Goal: Task Accomplishment & Management: Use online tool/utility

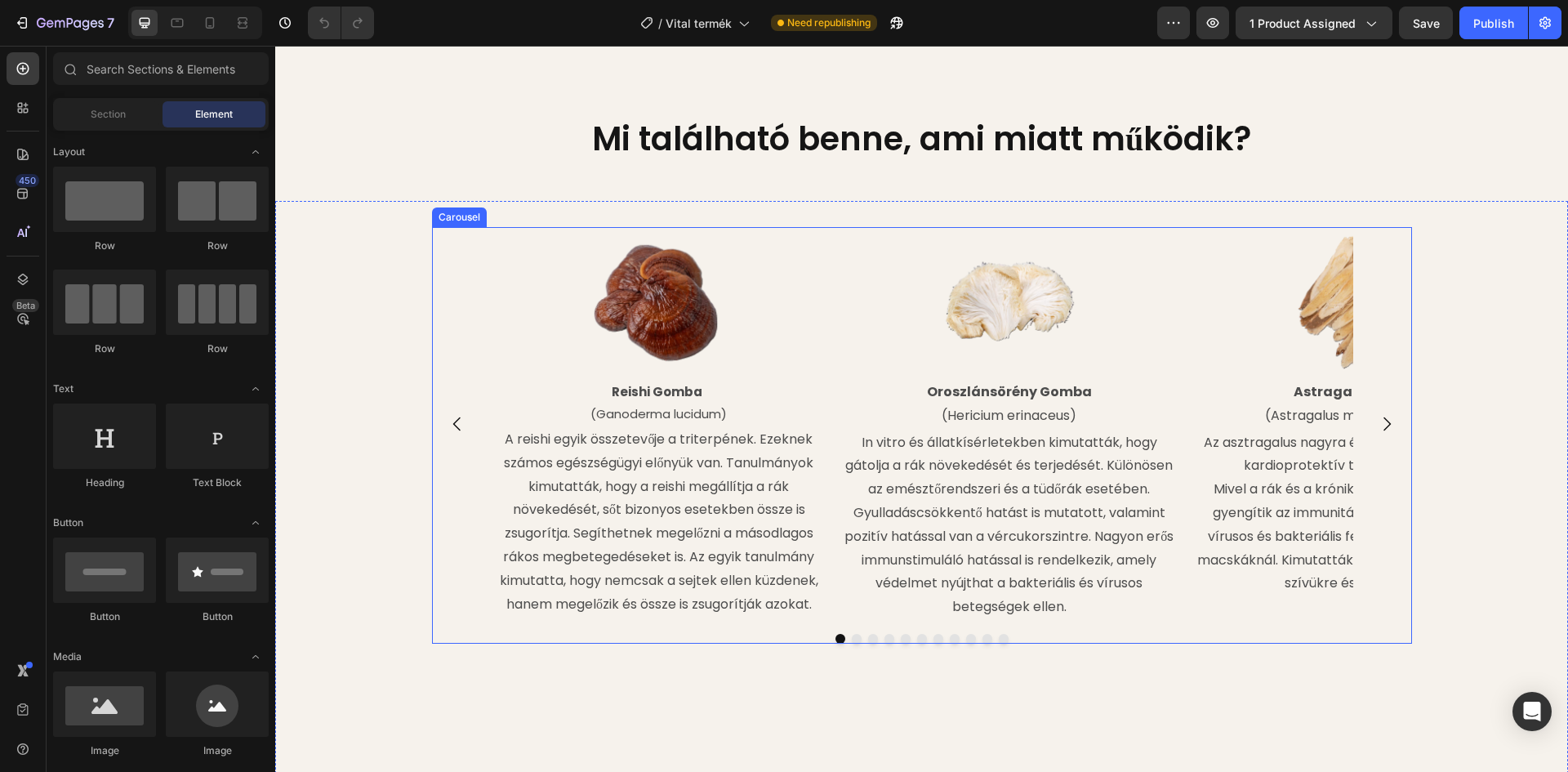
scroll to position [1633, 0]
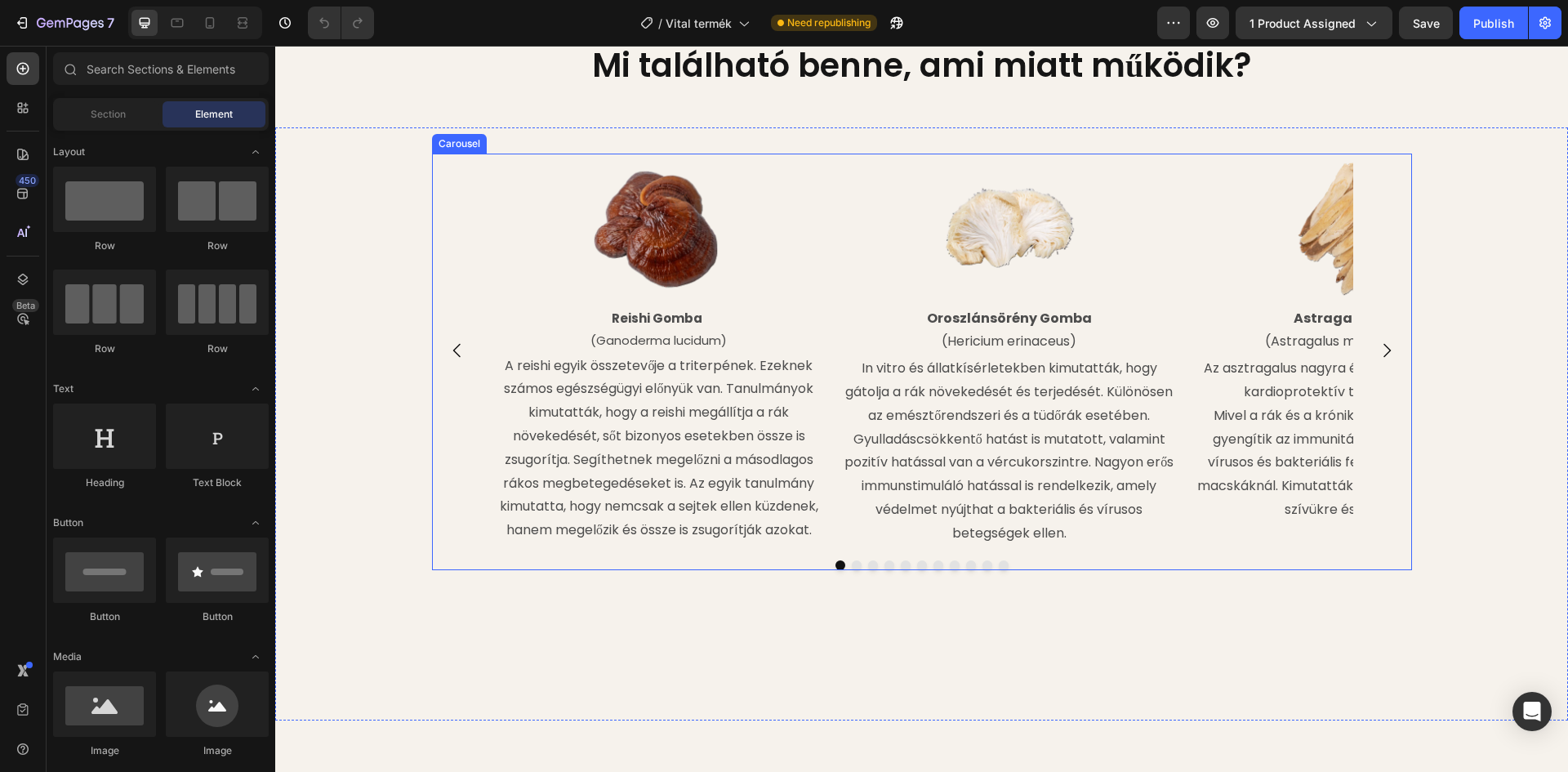
click at [1384, 358] on icon "Carousel Next Arrow" at bounding box center [1387, 351] width 7 height 14
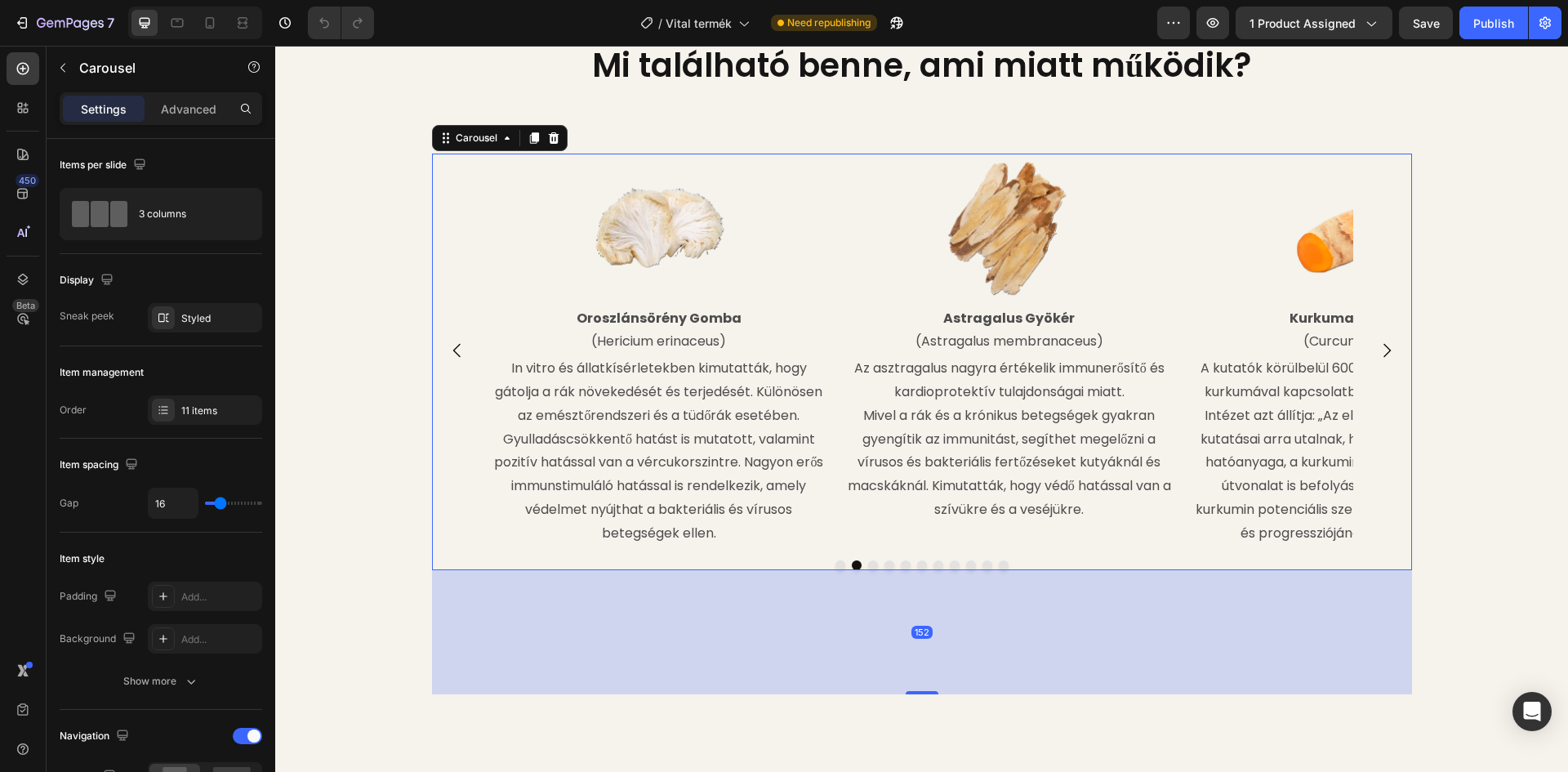
click at [1384, 358] on icon "Carousel Next Arrow" at bounding box center [1387, 351] width 7 height 14
click at [1383, 374] on button "Carousel Next Arrow" at bounding box center [1387, 351] width 46 height 46
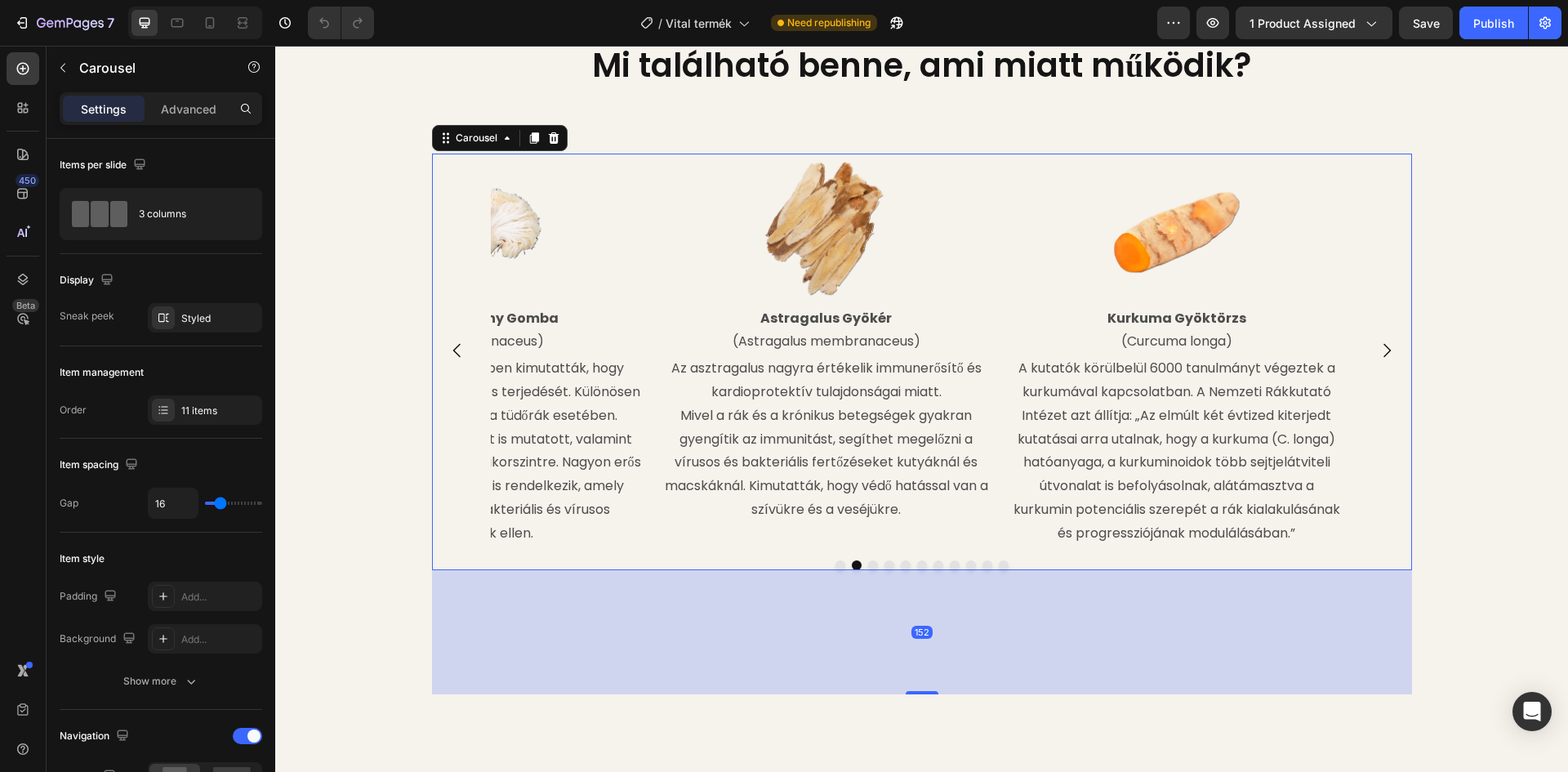
click at [1383, 374] on button "Carousel Next Arrow" at bounding box center [1387, 351] width 46 height 46
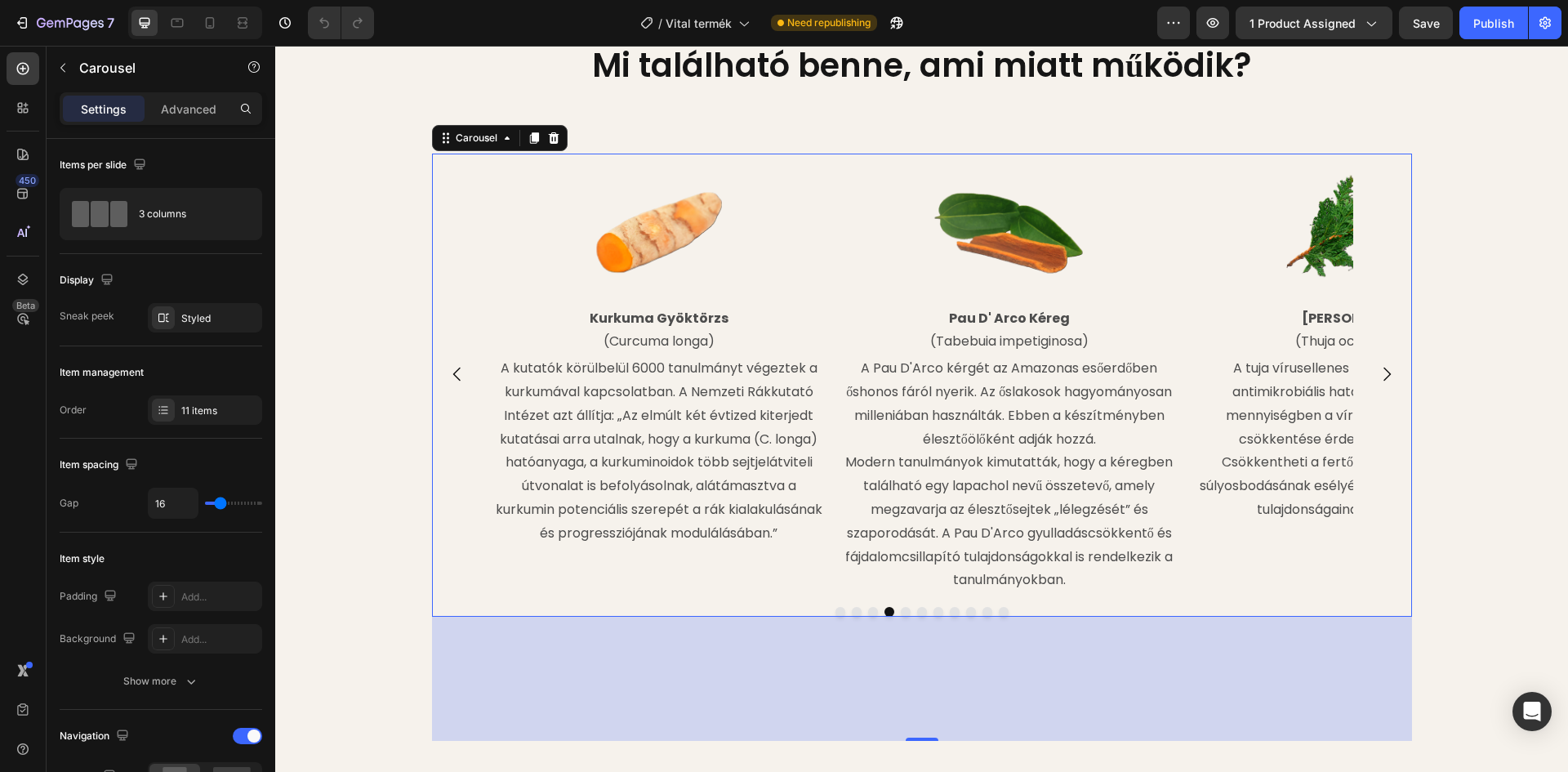
click at [1383, 396] on button "Carousel Next Arrow" at bounding box center [1387, 374] width 46 height 46
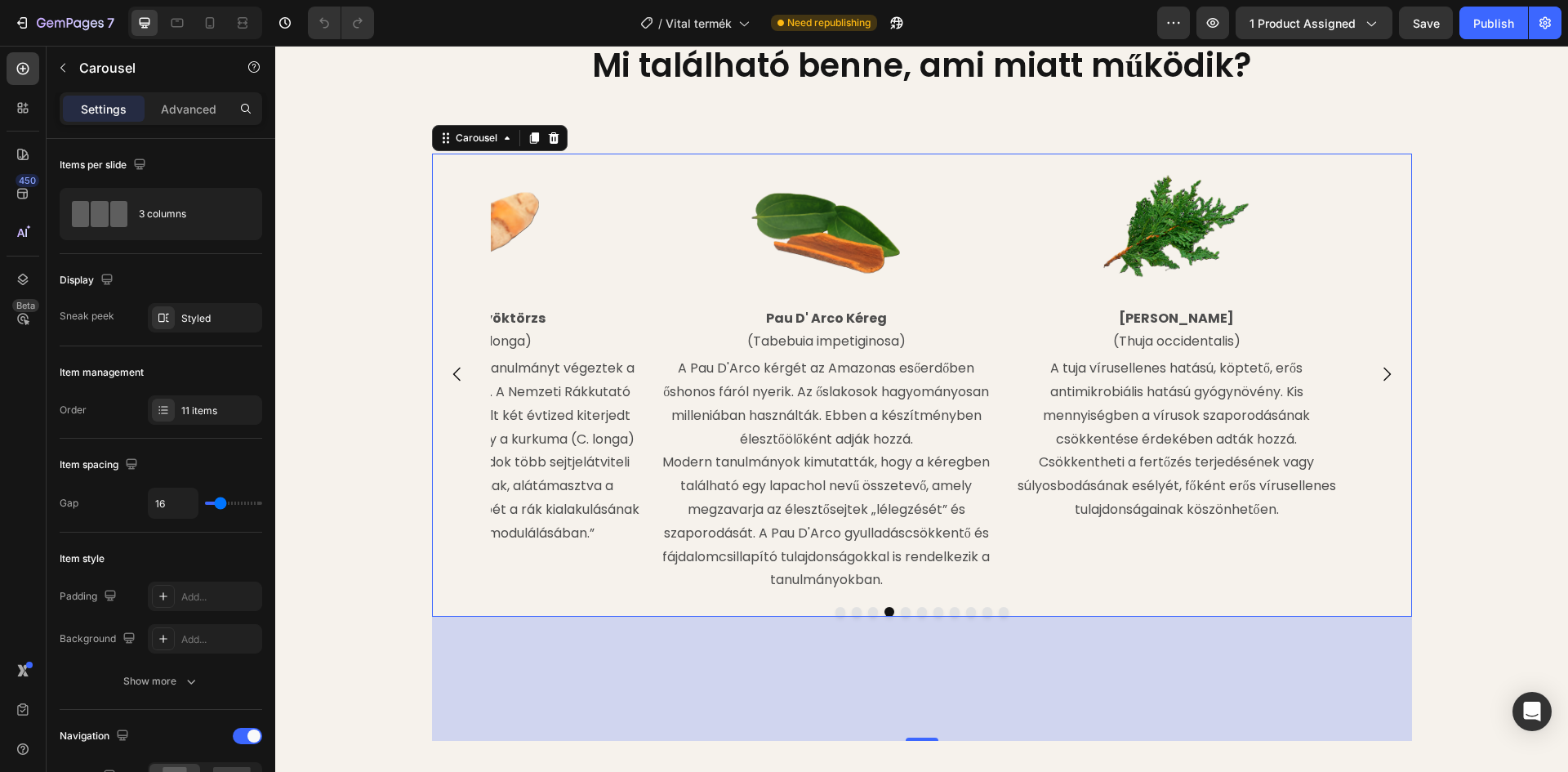
click at [1383, 396] on button "Carousel Next Arrow" at bounding box center [1387, 374] width 46 height 46
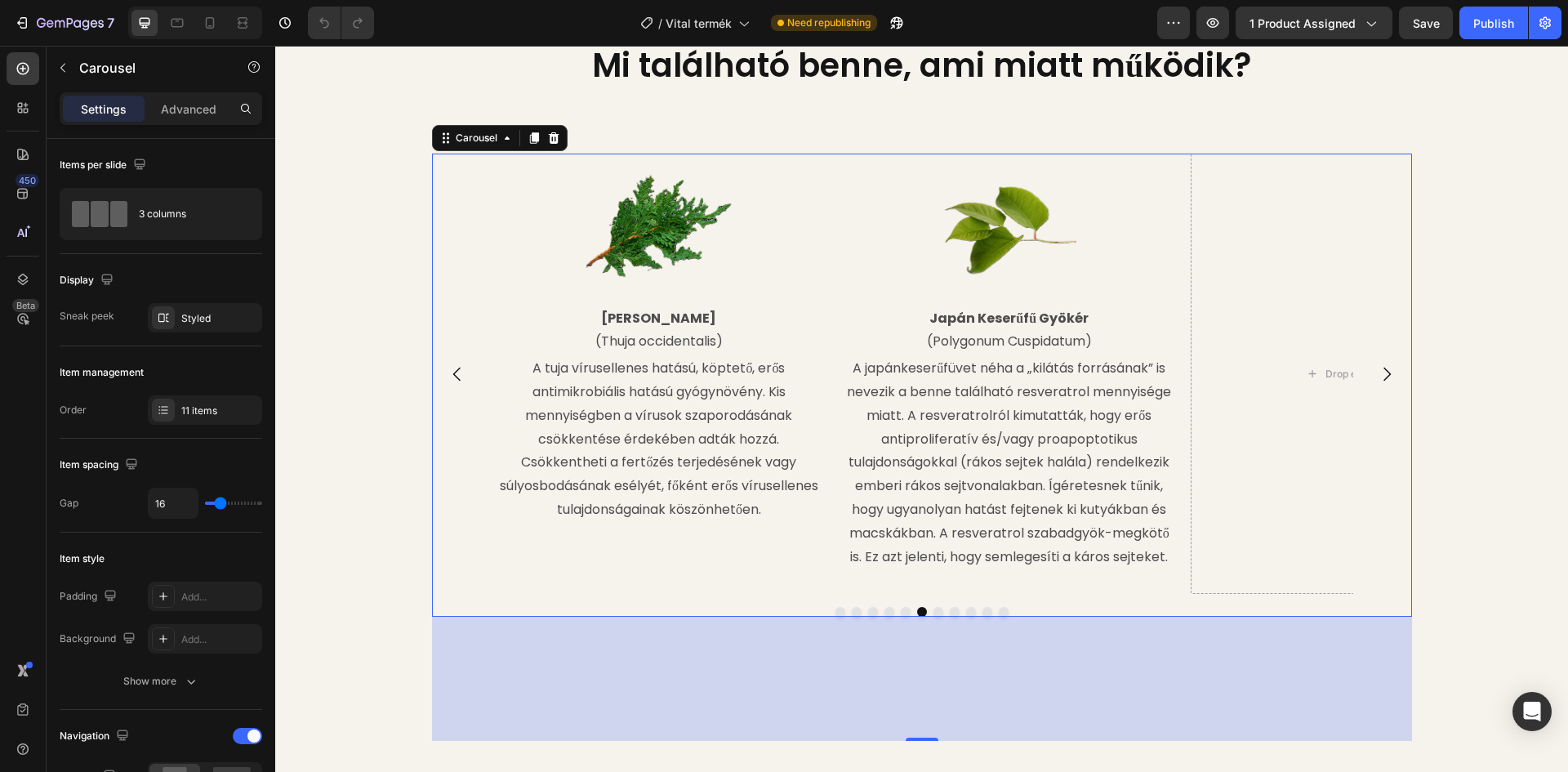
click at [1383, 396] on button "Carousel Next Arrow" at bounding box center [1387, 374] width 46 height 46
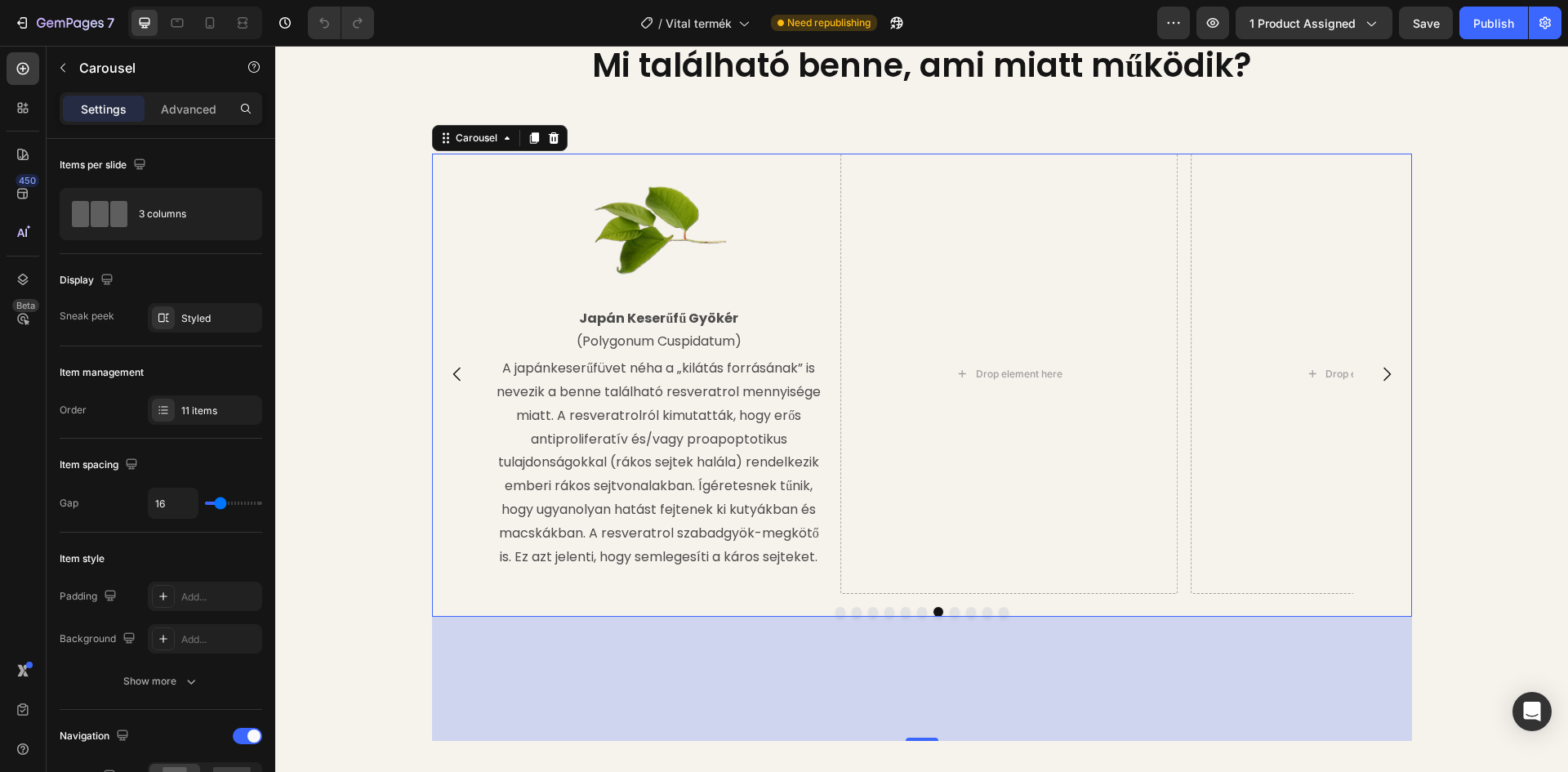
click at [1383, 396] on button "Carousel Next Arrow" at bounding box center [1387, 374] width 46 height 46
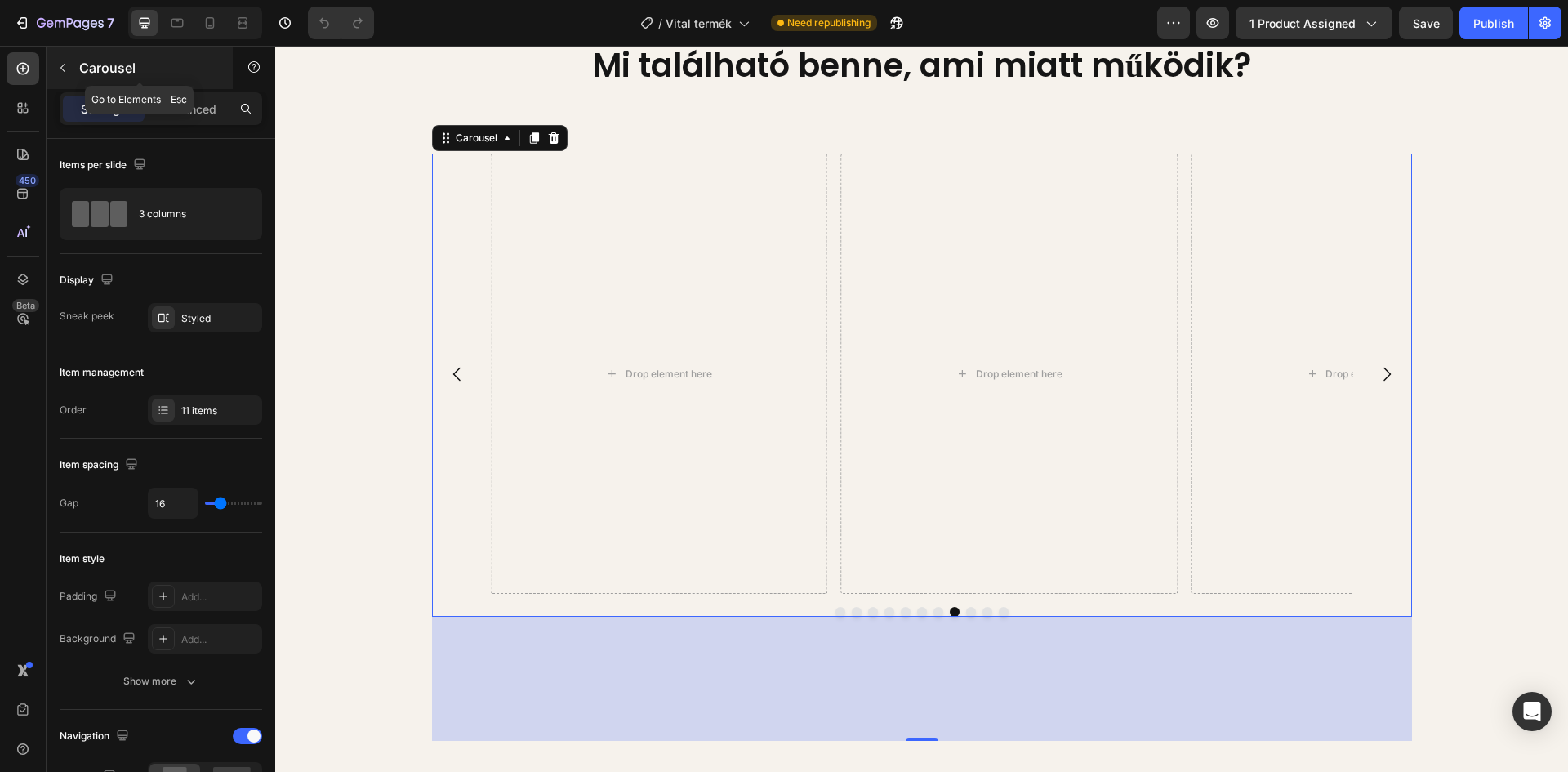
click at [61, 69] on icon "button" at bounding box center [63, 68] width 5 height 9
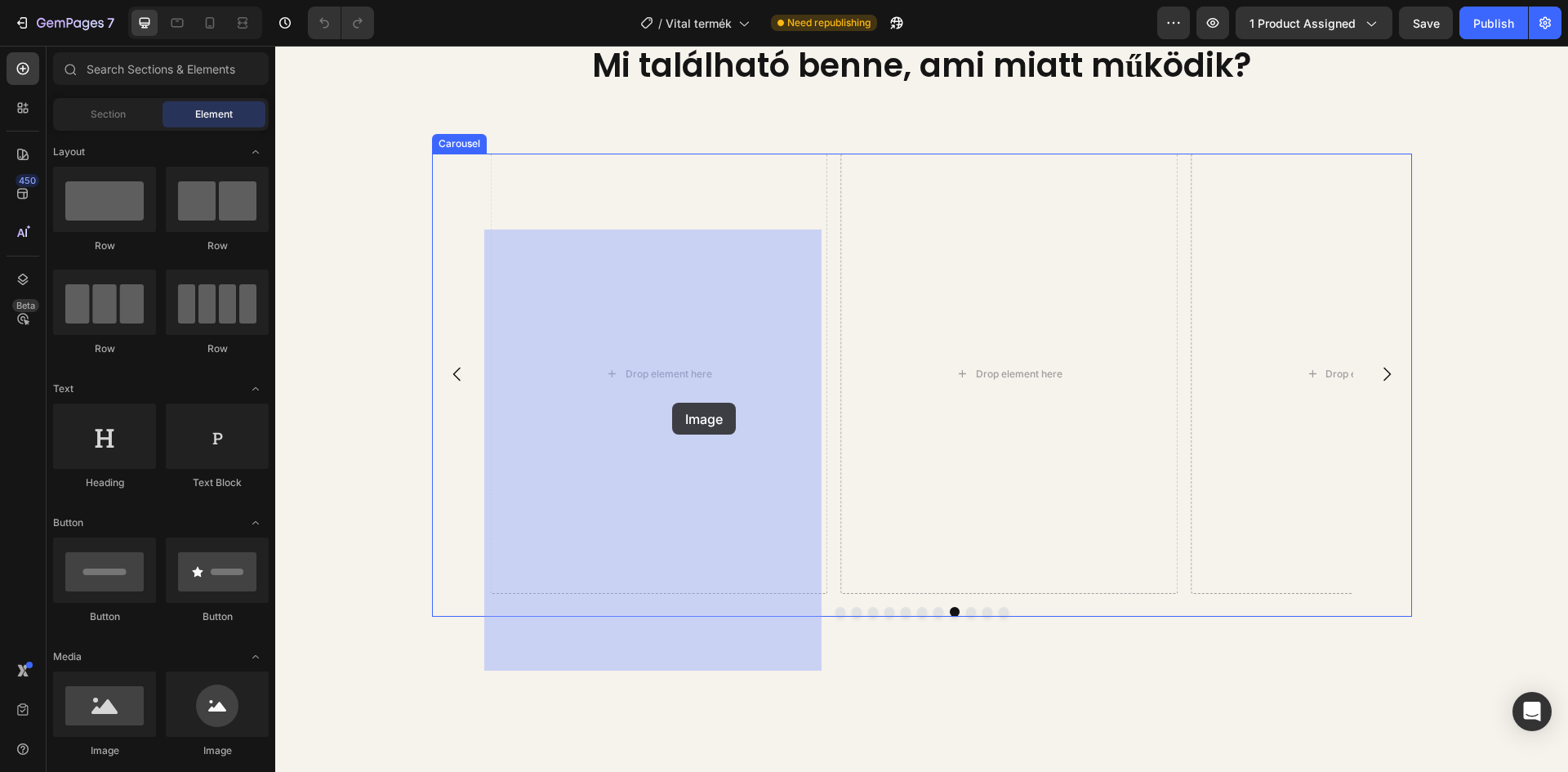
drag, startPoint x: 365, startPoint y: 748, endPoint x: 672, endPoint y: 402, distance: 462.6
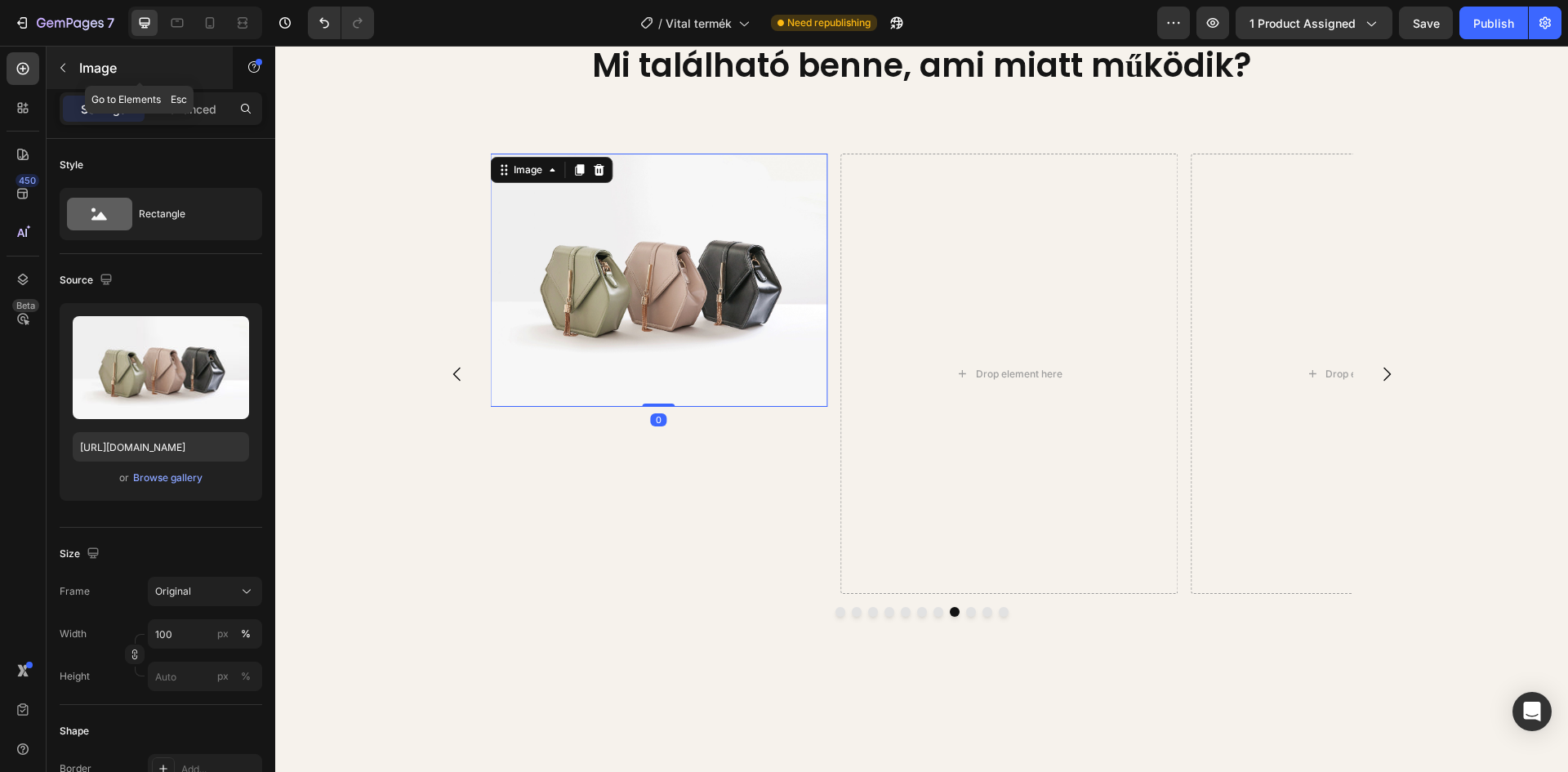
click at [74, 64] on button "button" at bounding box center [63, 68] width 26 height 26
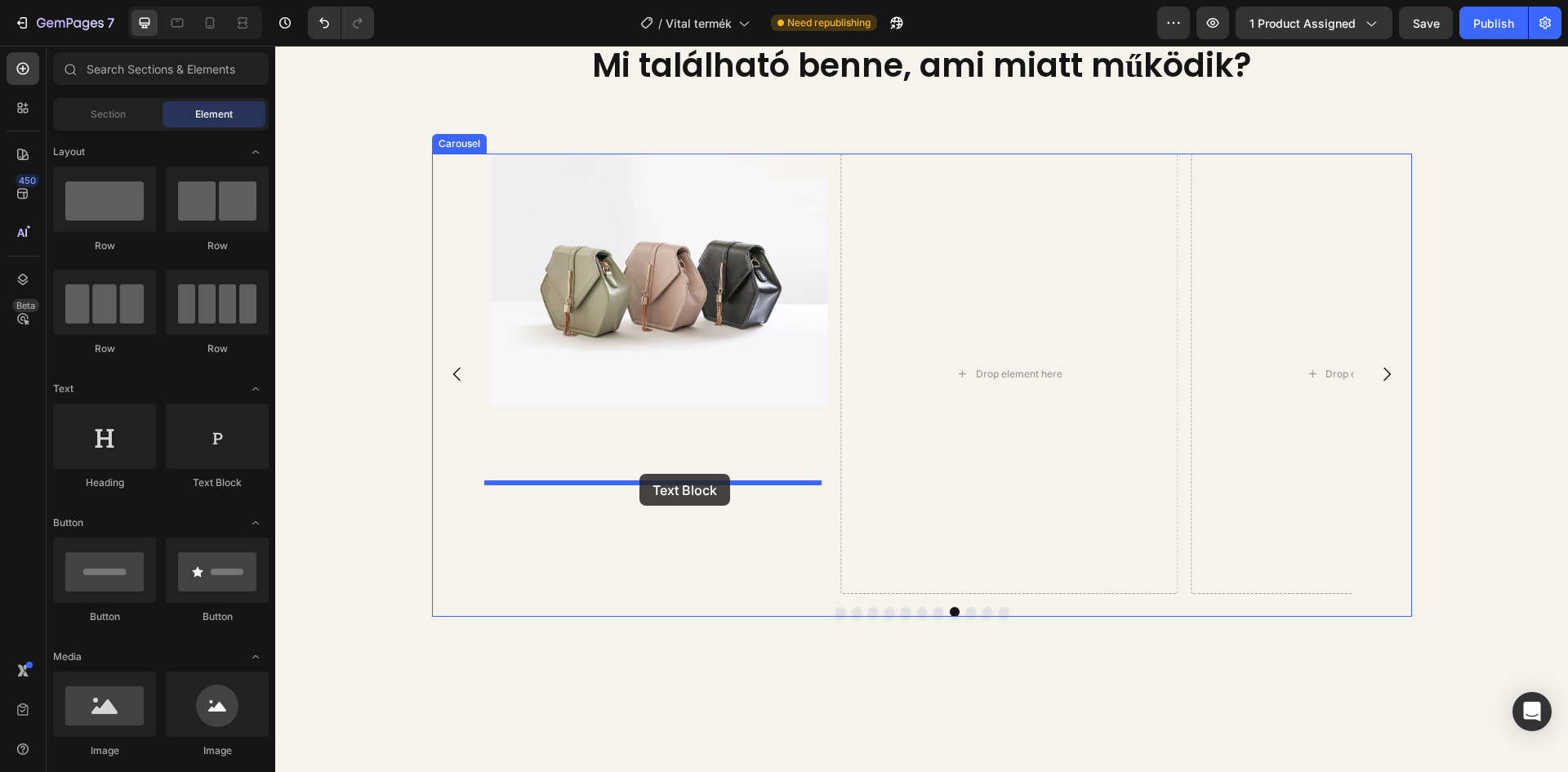
drag, startPoint x: 493, startPoint y: 485, endPoint x: 640, endPoint y: 474, distance: 147.4
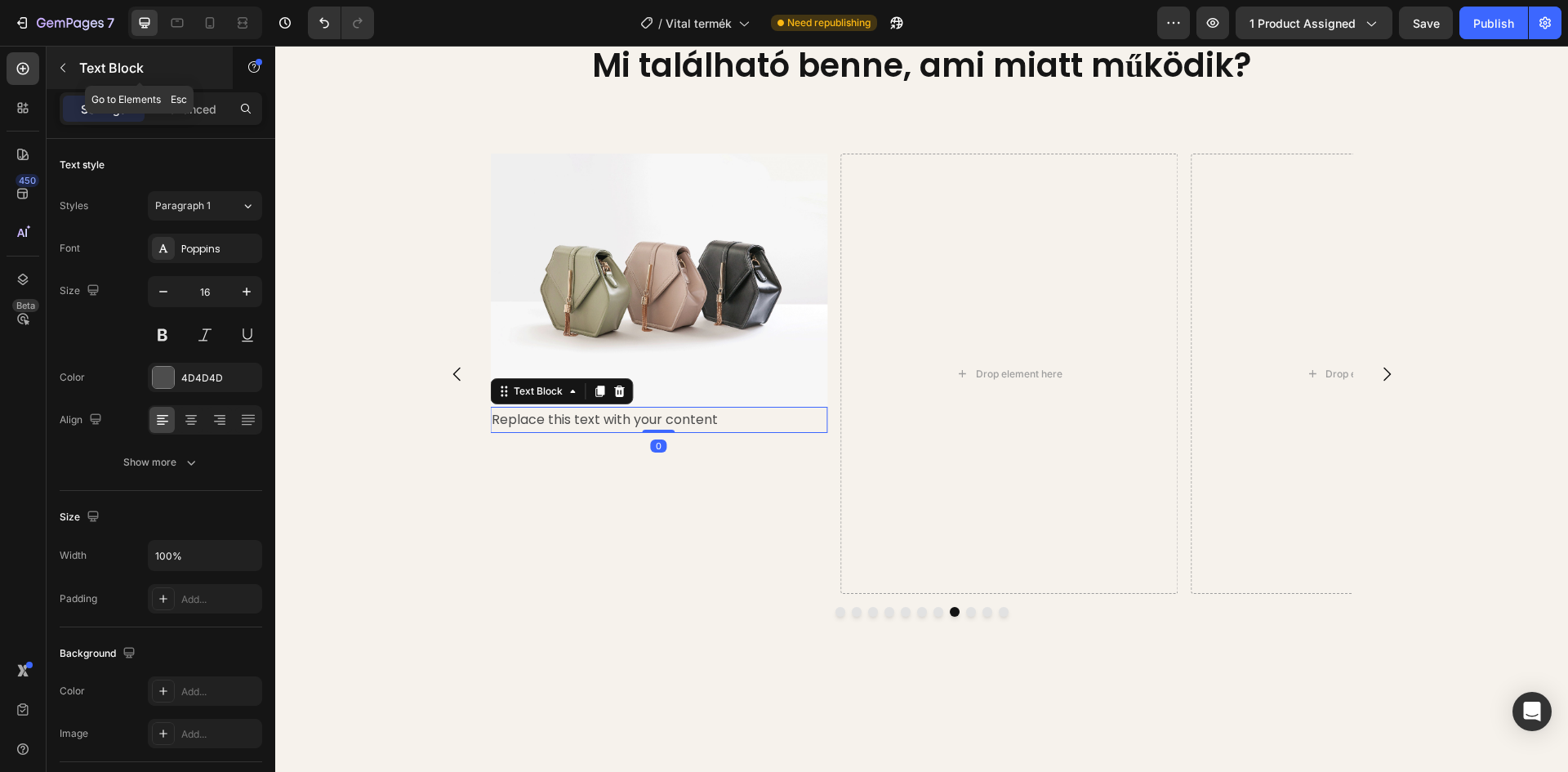
click at [68, 60] on button "button" at bounding box center [63, 68] width 26 height 26
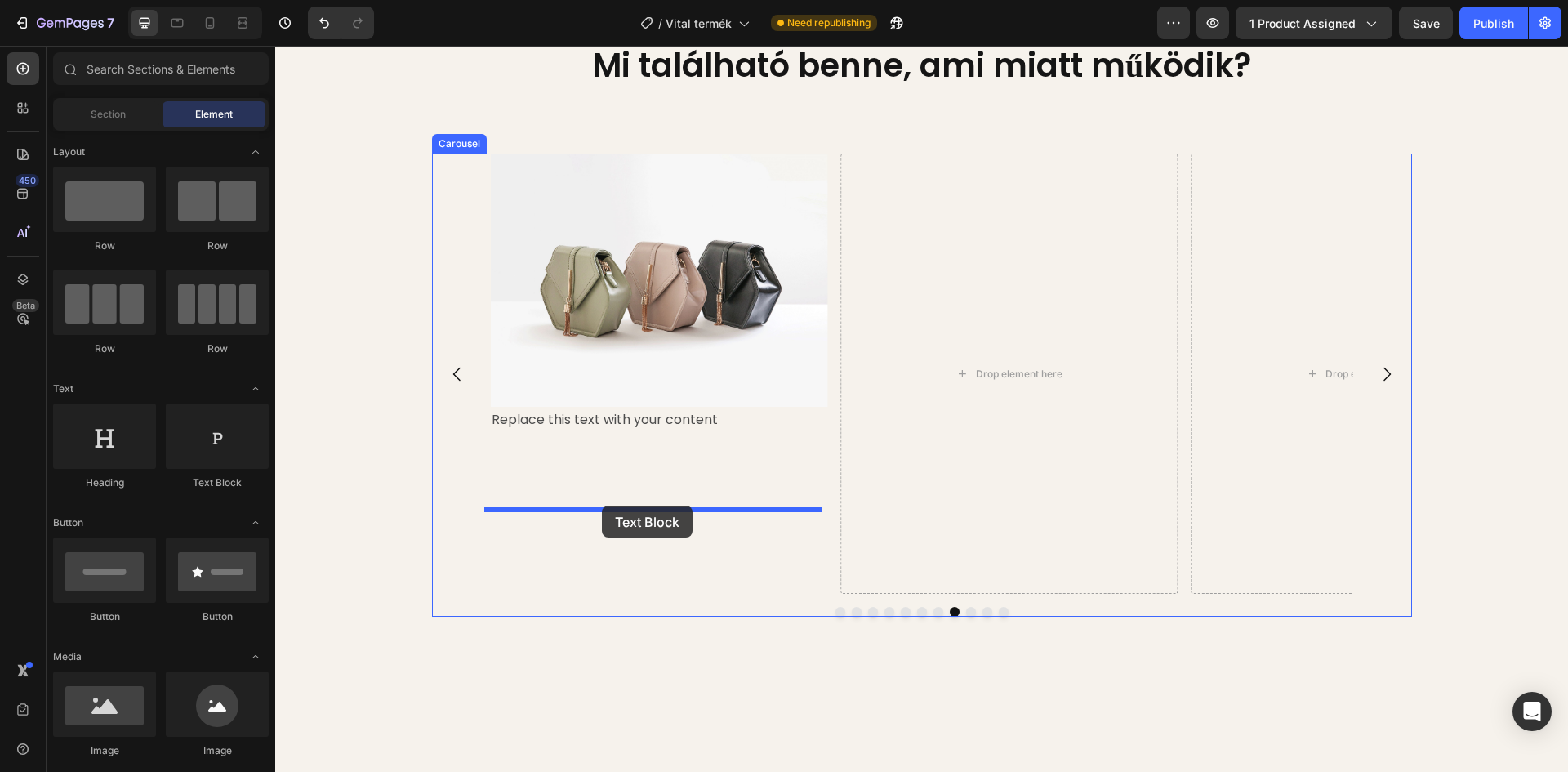
drag, startPoint x: 485, startPoint y: 491, endPoint x: 602, endPoint y: 505, distance: 117.8
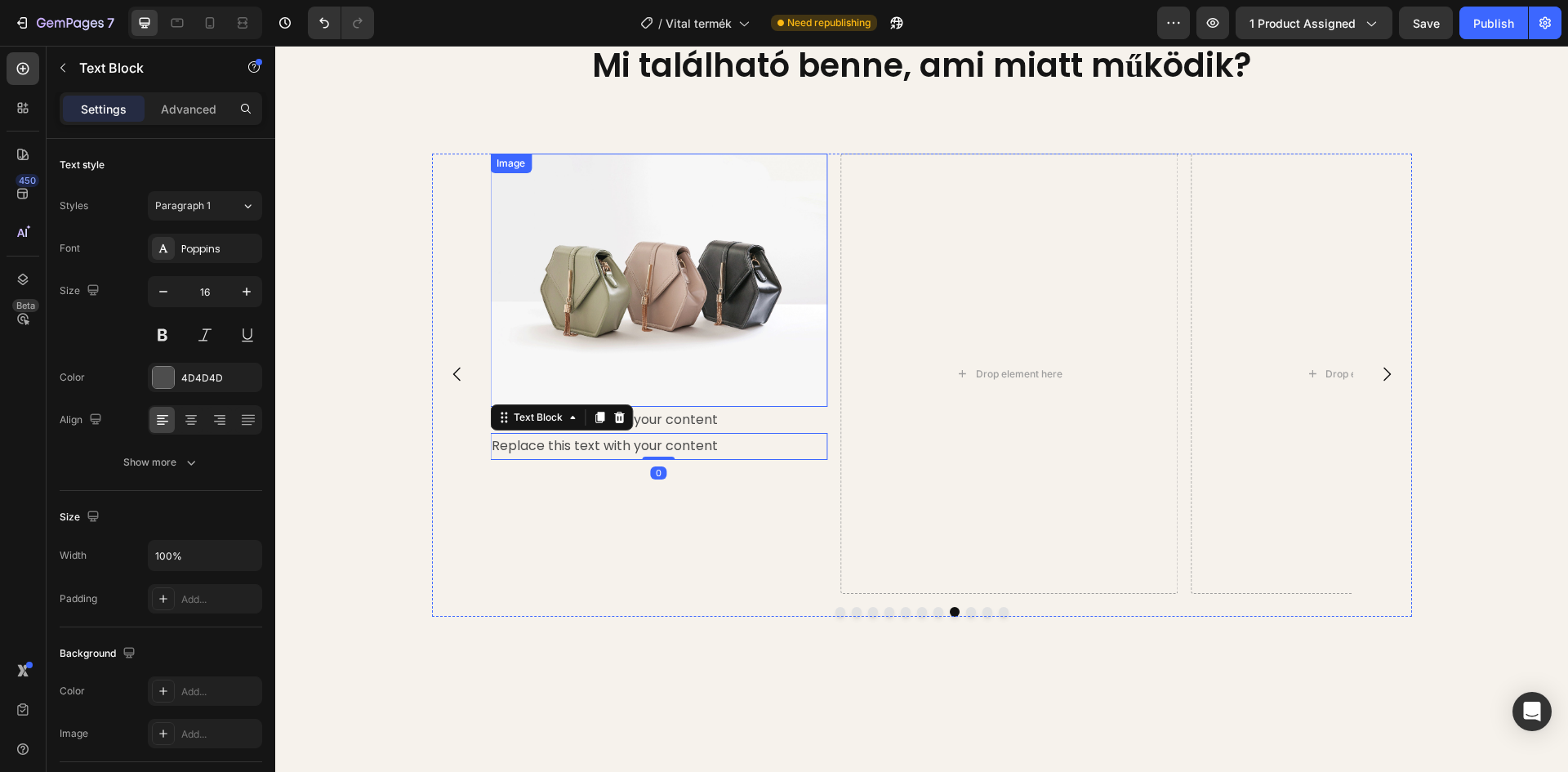
click at [623, 406] on img at bounding box center [658, 280] width 338 height 253
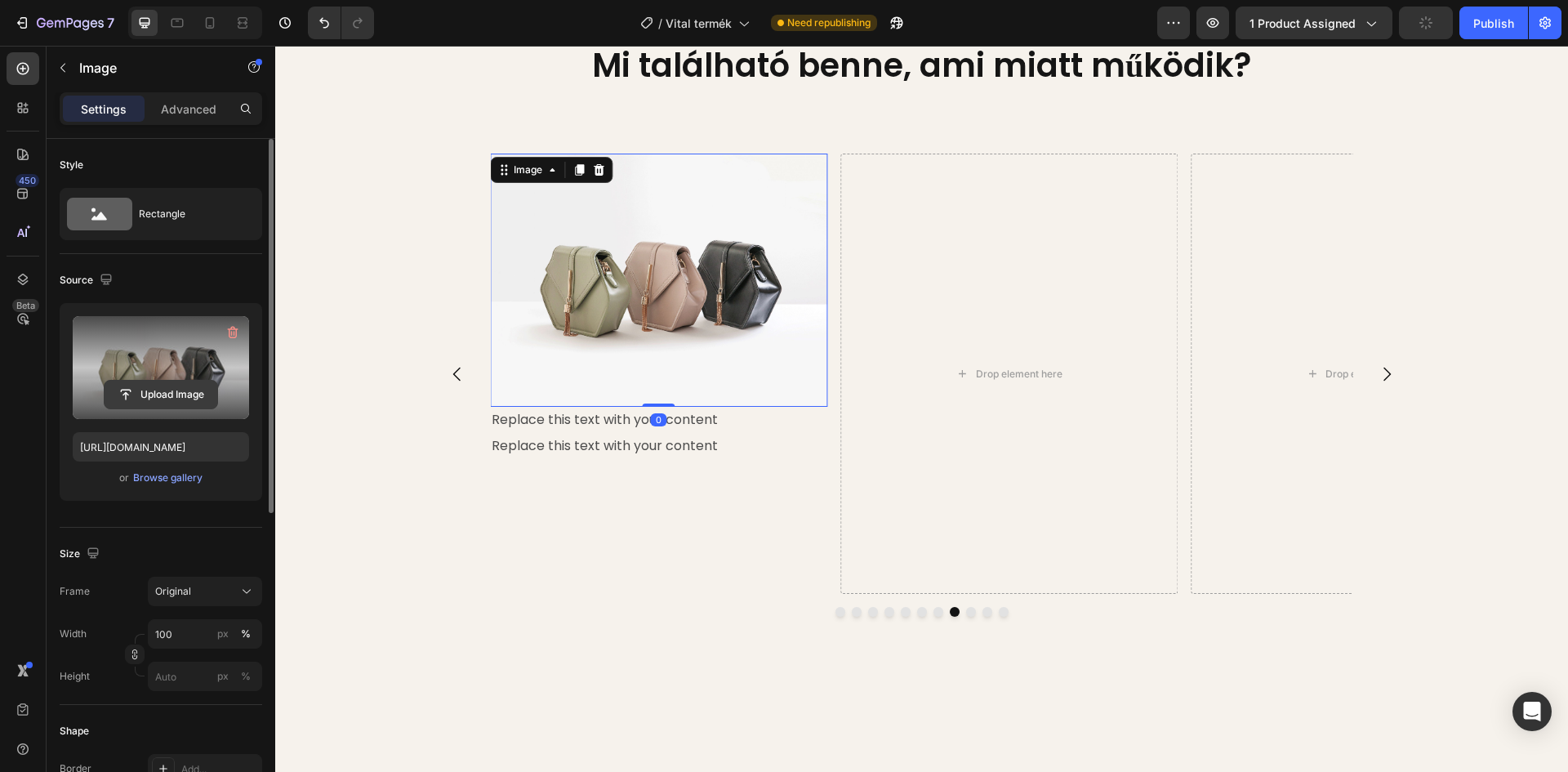
click at [167, 395] on input "file" at bounding box center [160, 394] width 113 height 28
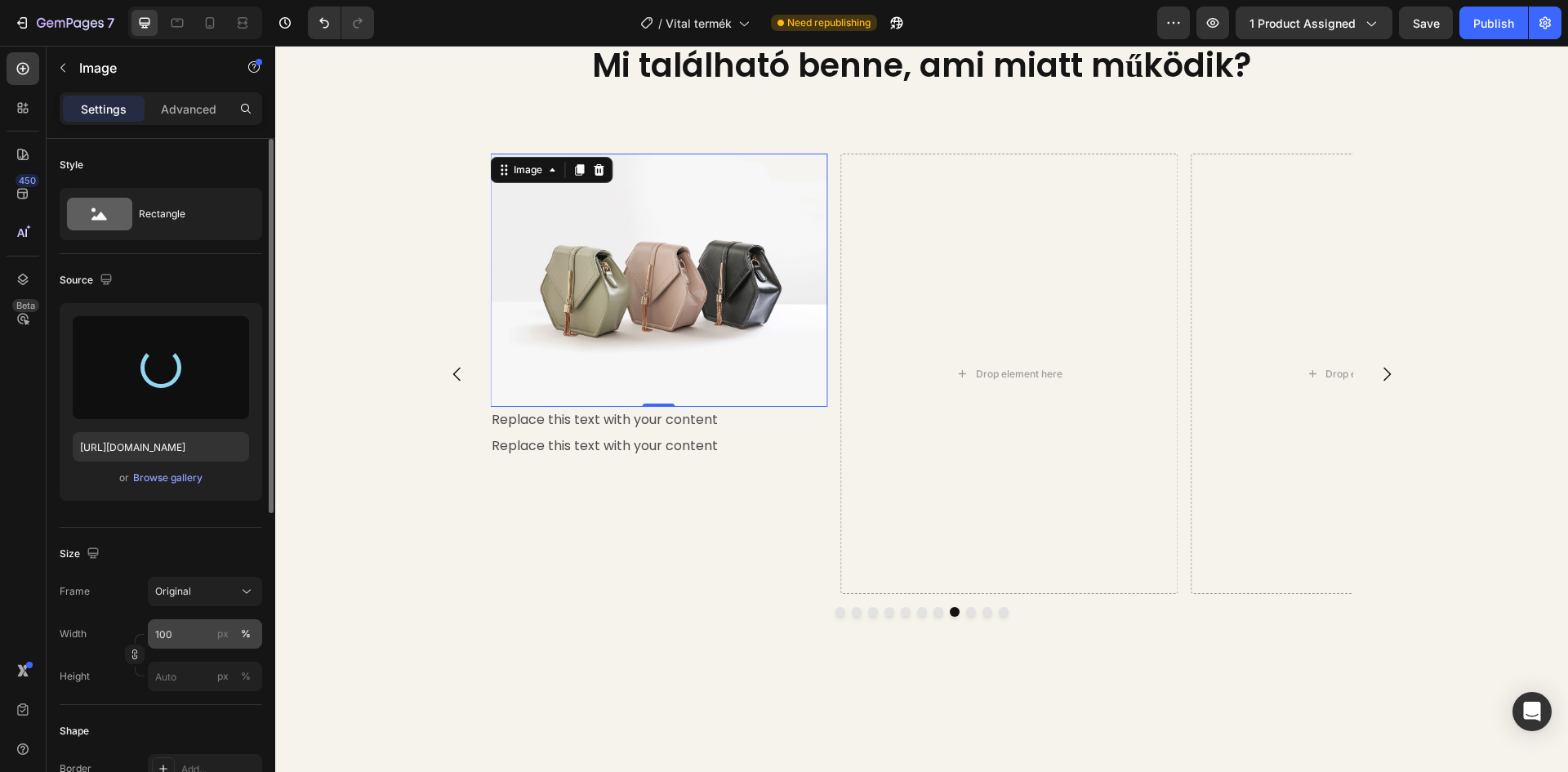
type input "https://cdn.shopify.com/s/files/1/0948/2462/8573/files/gempages_576978716819719…"
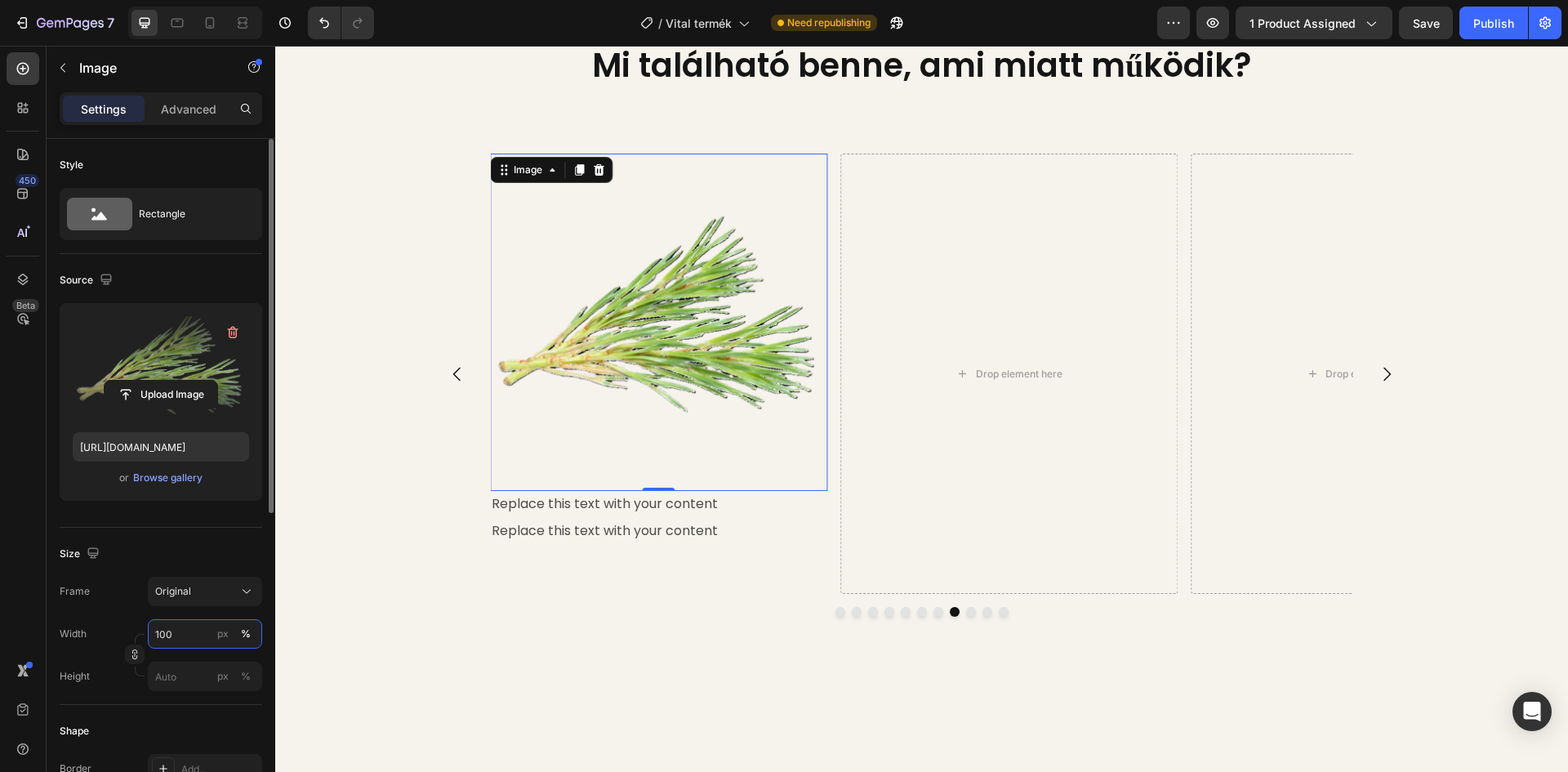
click at [178, 632] on input "100" at bounding box center [204, 634] width 115 height 30
type input "45"
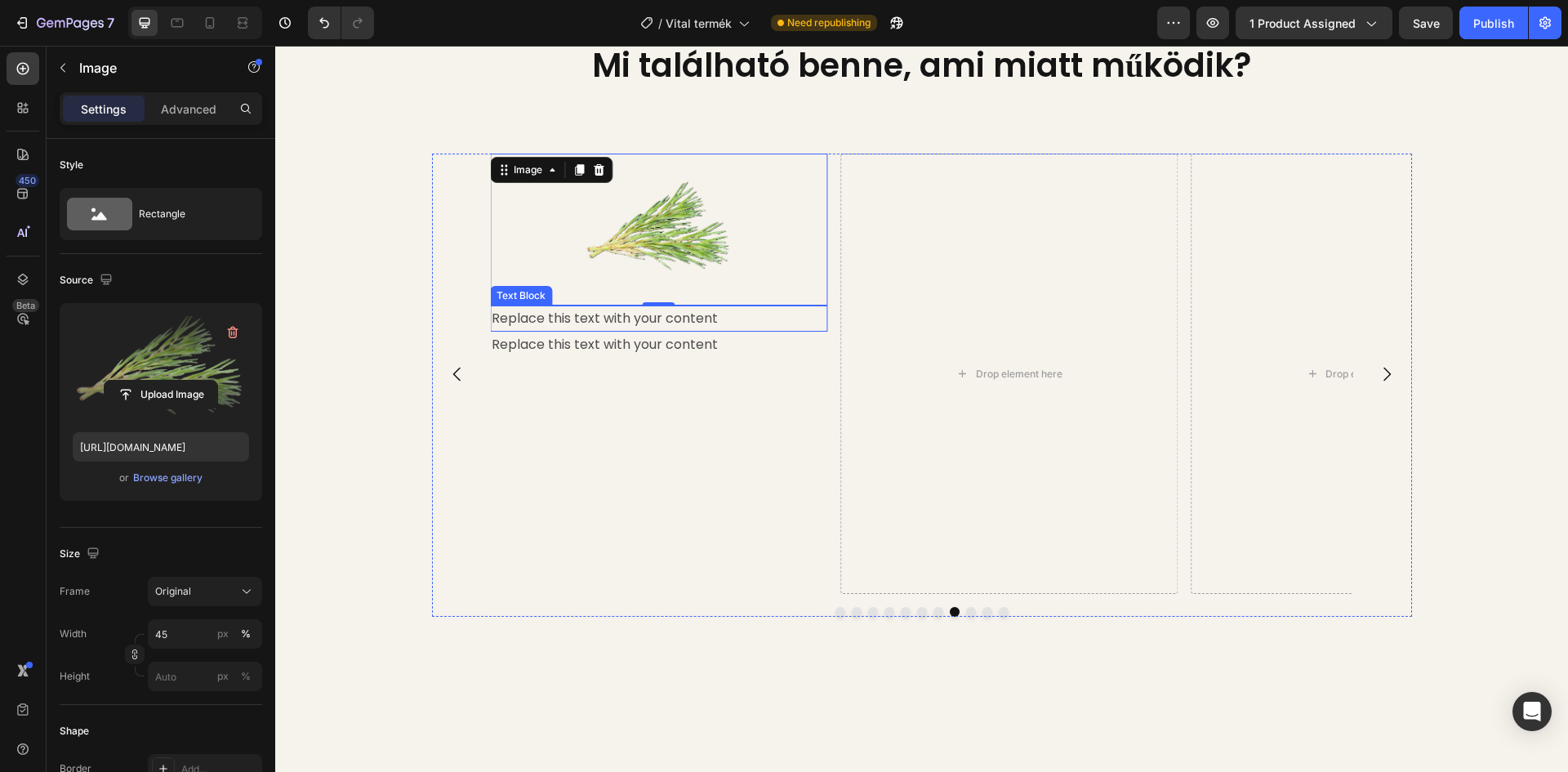
click at [595, 333] on div "Replace this text with your content" at bounding box center [658, 319] width 338 height 27
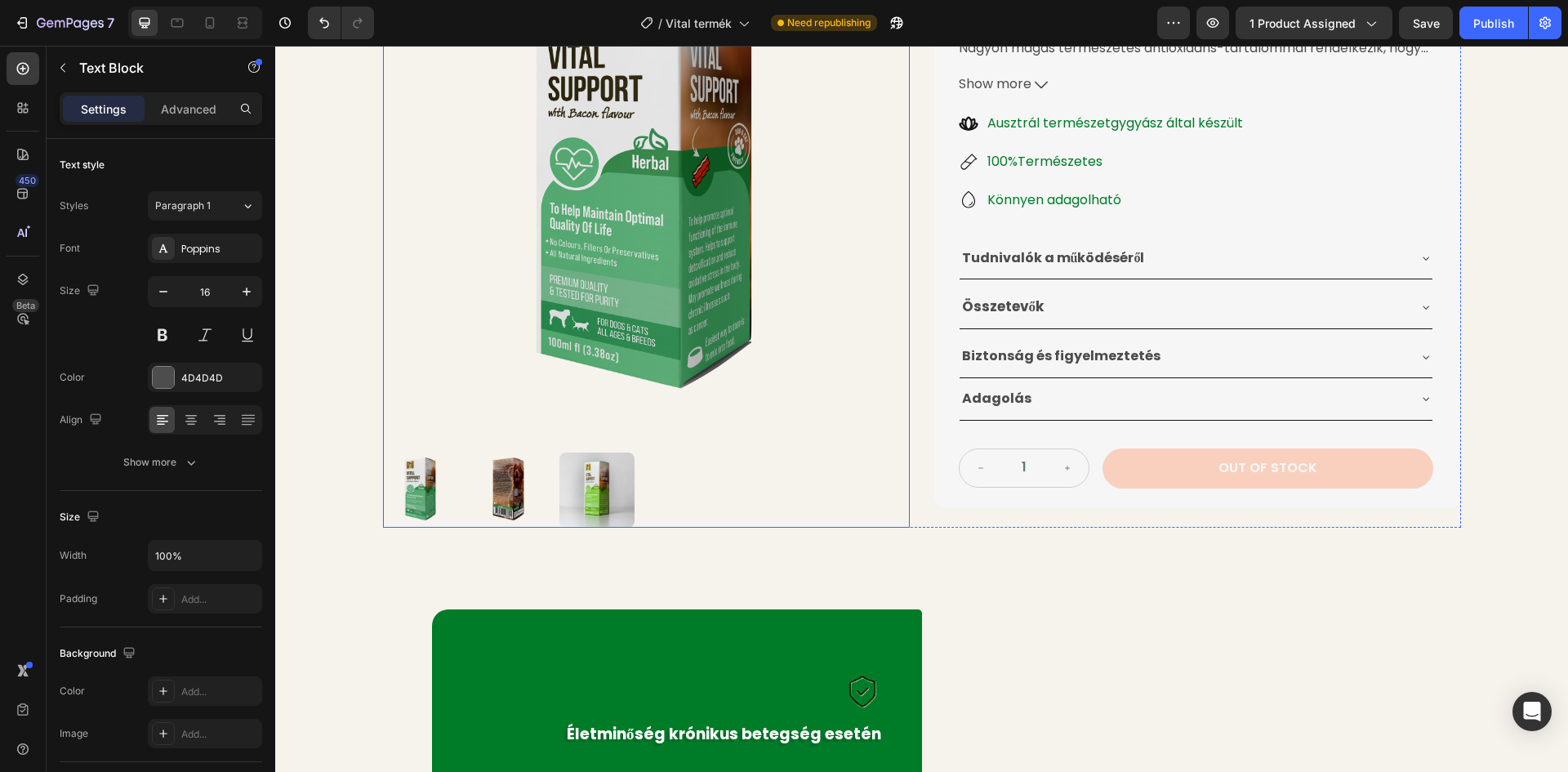
scroll to position [245, 0]
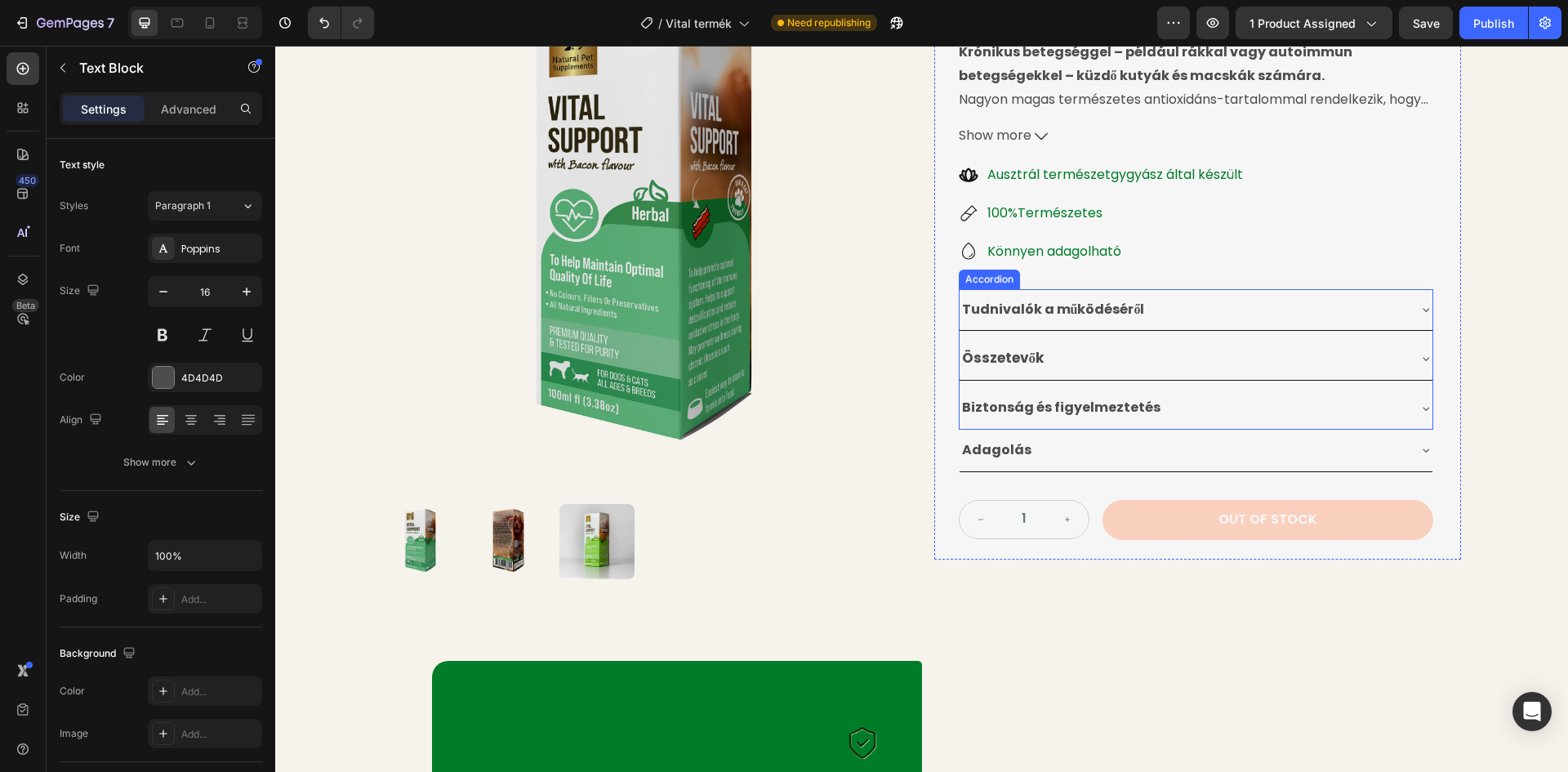
click at [1088, 353] on div "Összetevők" at bounding box center [1182, 359] width 446 height 30
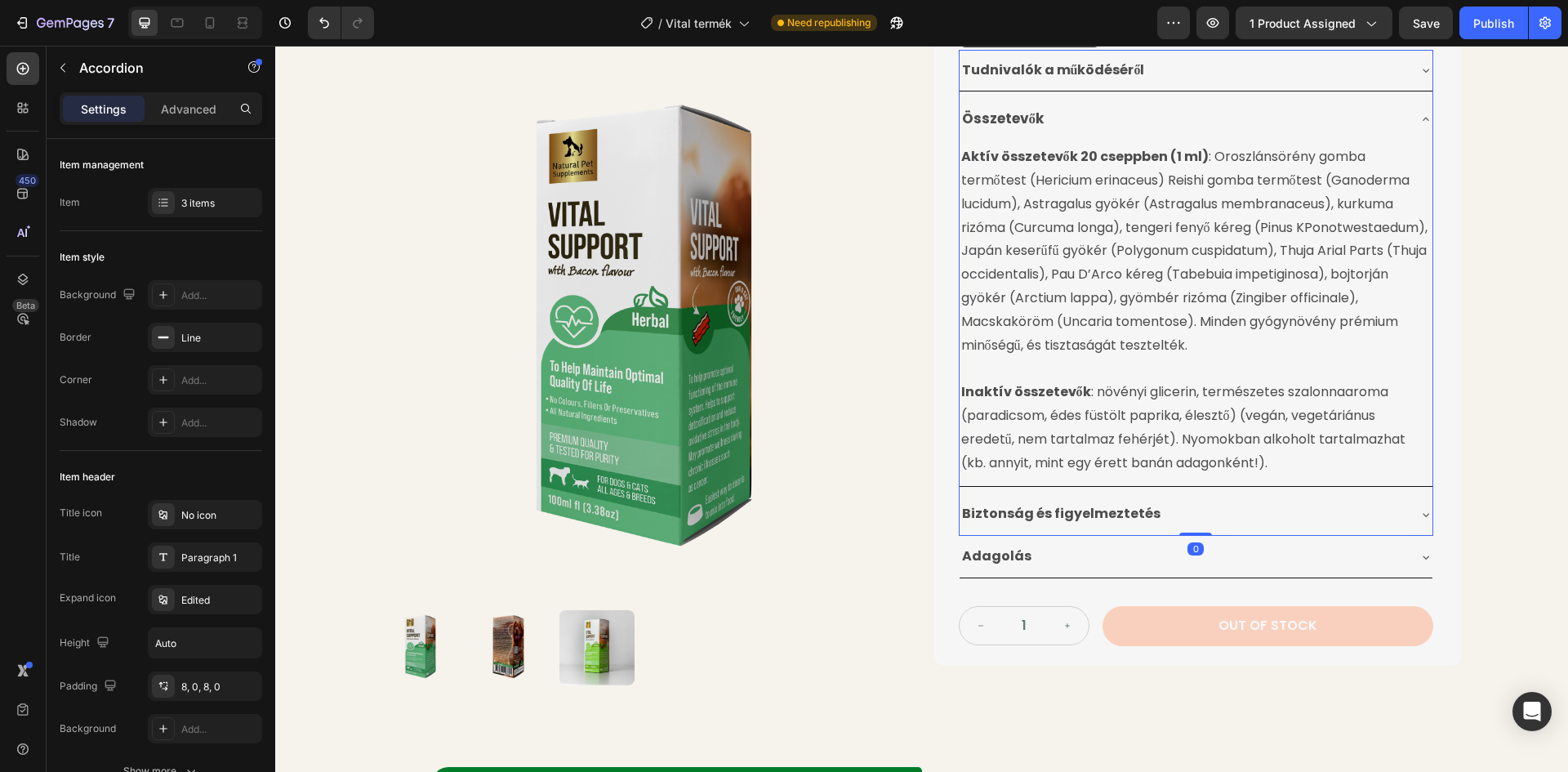
scroll to position [490, 0]
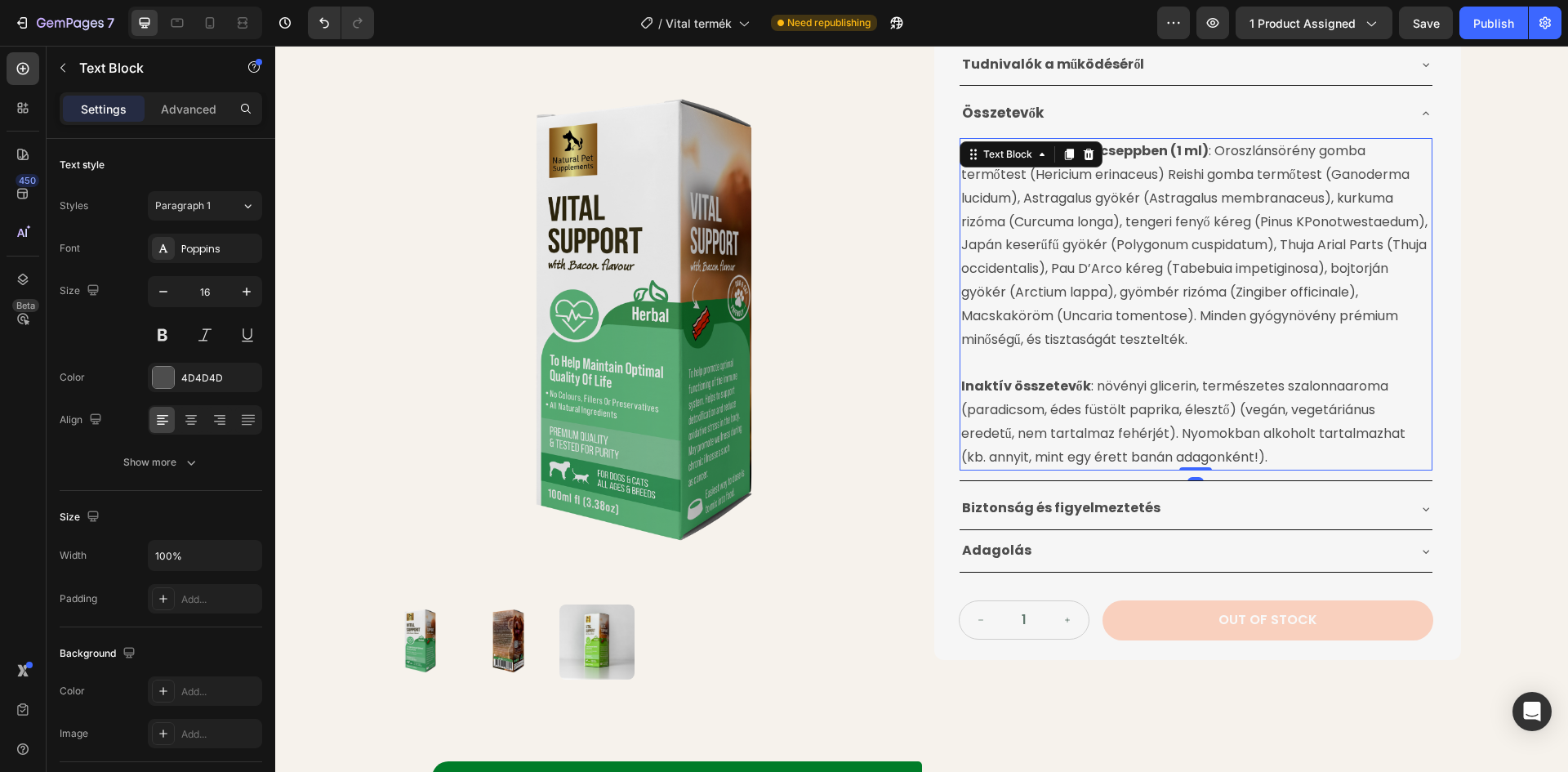
click at [1274, 221] on p "Aktív összetevők 20 cseppben (1 ml) : Oroszlánsörény gomba termőtest (Hericium …" at bounding box center [1195, 245] width 469 height 211
click at [1331, 220] on p "Aktív összetevők 20 cseppben (1 ml) : Oroszlánsörény gomba termőtest (Hericium …" at bounding box center [1195, 245] width 469 height 211
drag, startPoint x: 1374, startPoint y: 222, endPoint x: 1249, endPoint y: 219, distance: 125.0
click at [1249, 219] on p "Aktív összetevők 20 cseppben (1 ml) : Oroszlánsörény gomba termőtest (Hericium …" at bounding box center [1195, 245] width 469 height 211
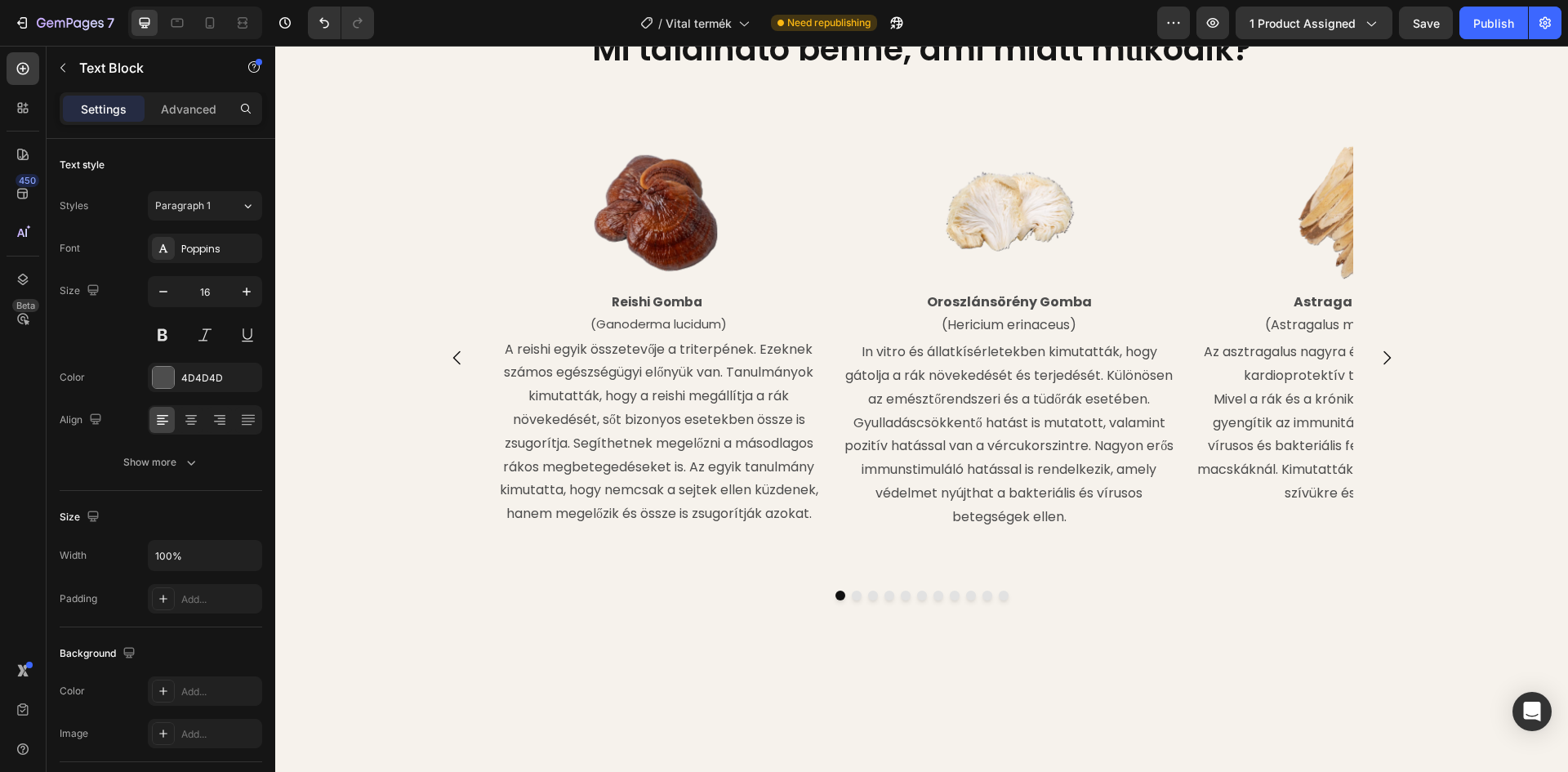
scroll to position [2041, 0]
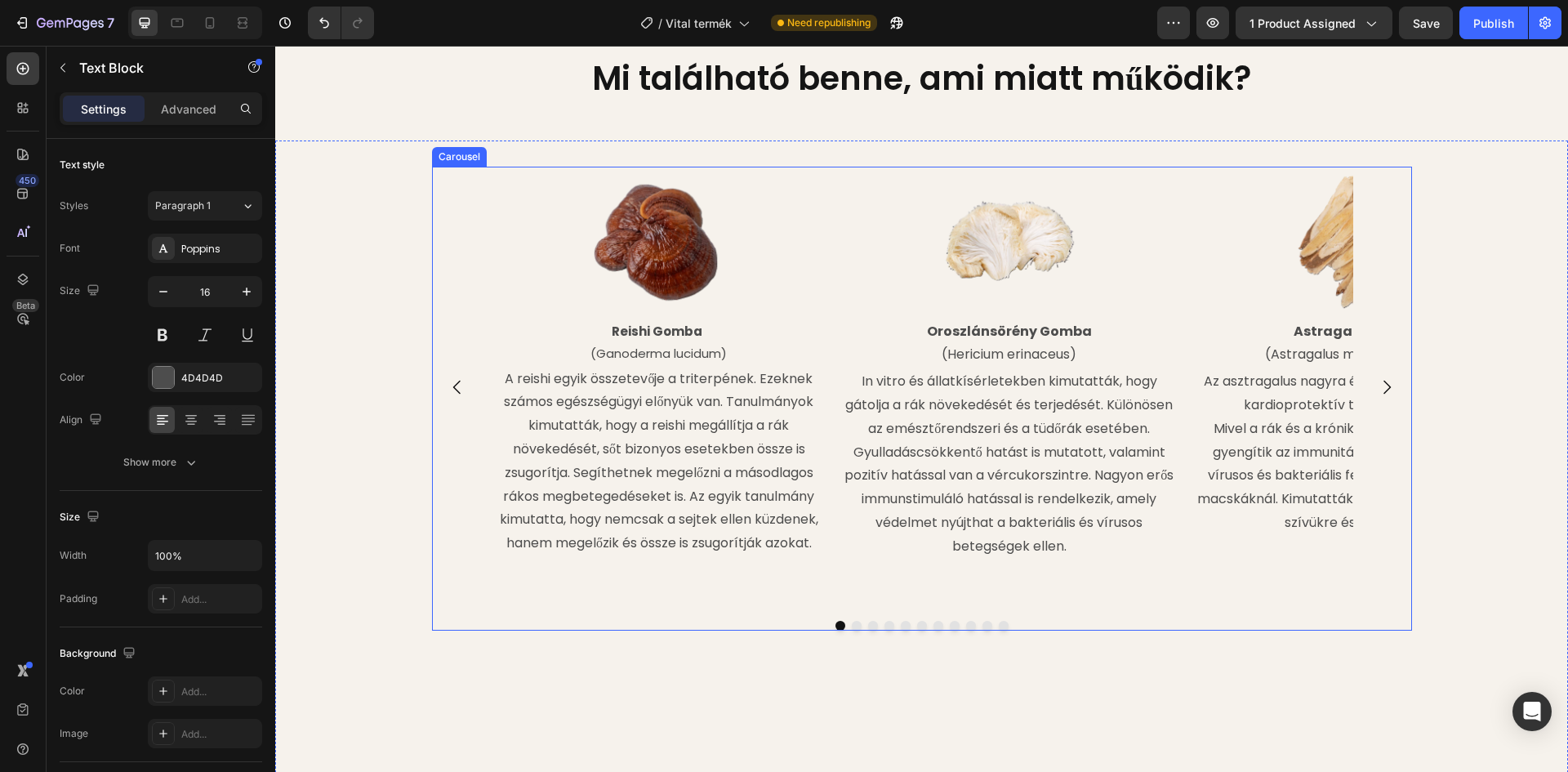
click at [1386, 378] on icon "Carousel Next Arrow" at bounding box center [1387, 387] width 20 height 20
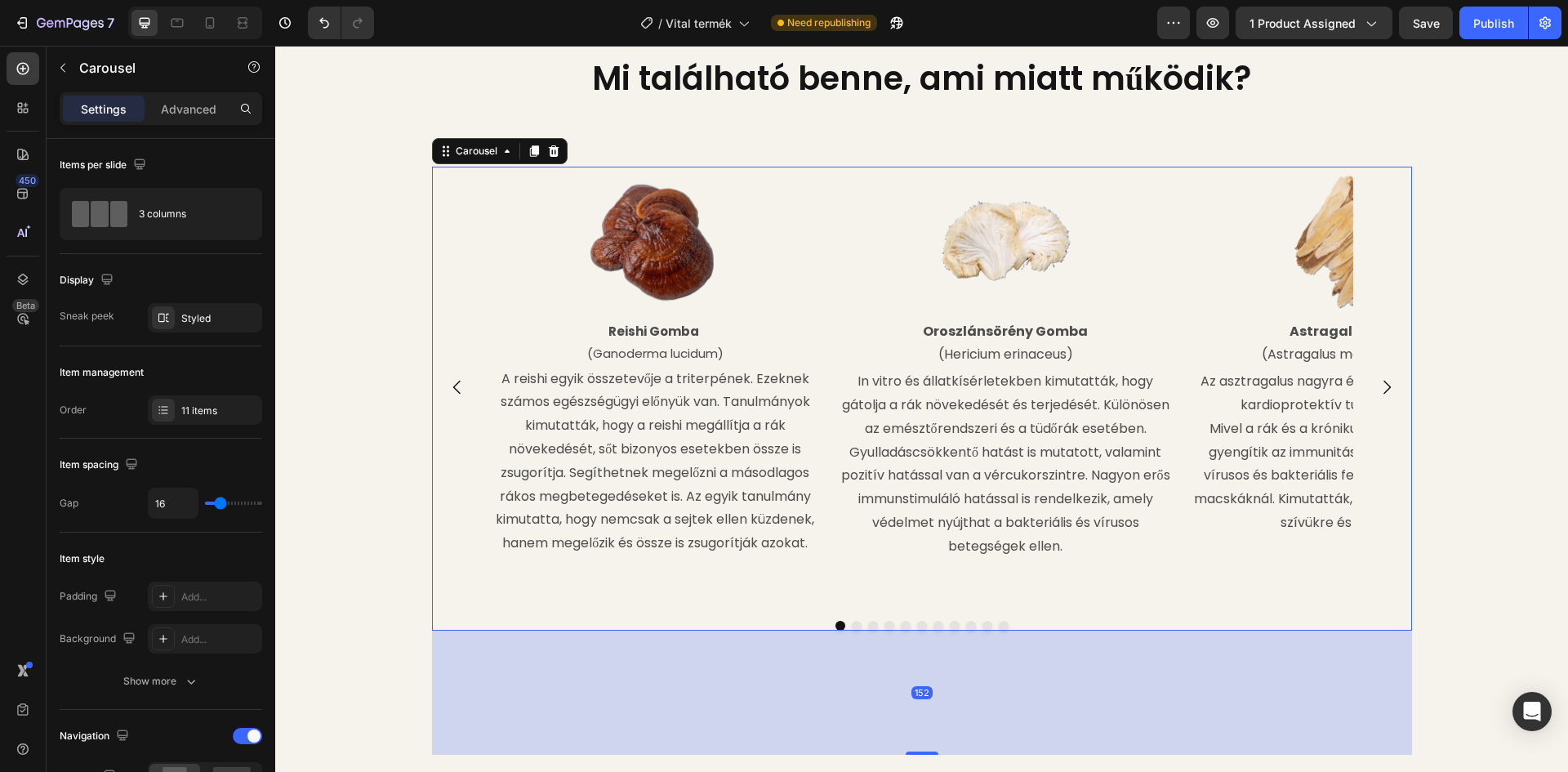
click at [1386, 378] on icon "Carousel Next Arrow" at bounding box center [1387, 387] width 20 height 20
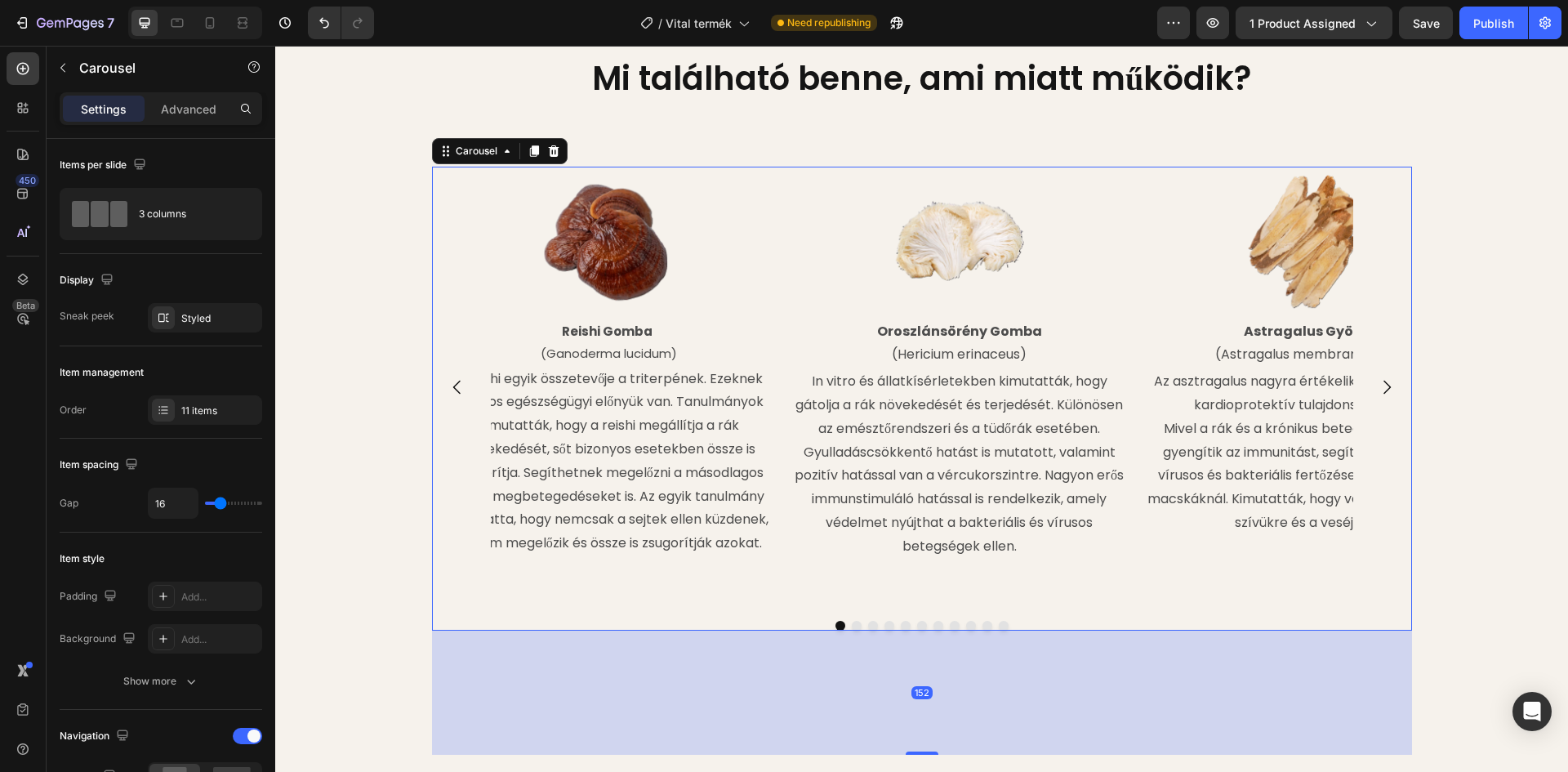
click at [1386, 378] on icon "Carousel Next Arrow" at bounding box center [1387, 387] width 20 height 20
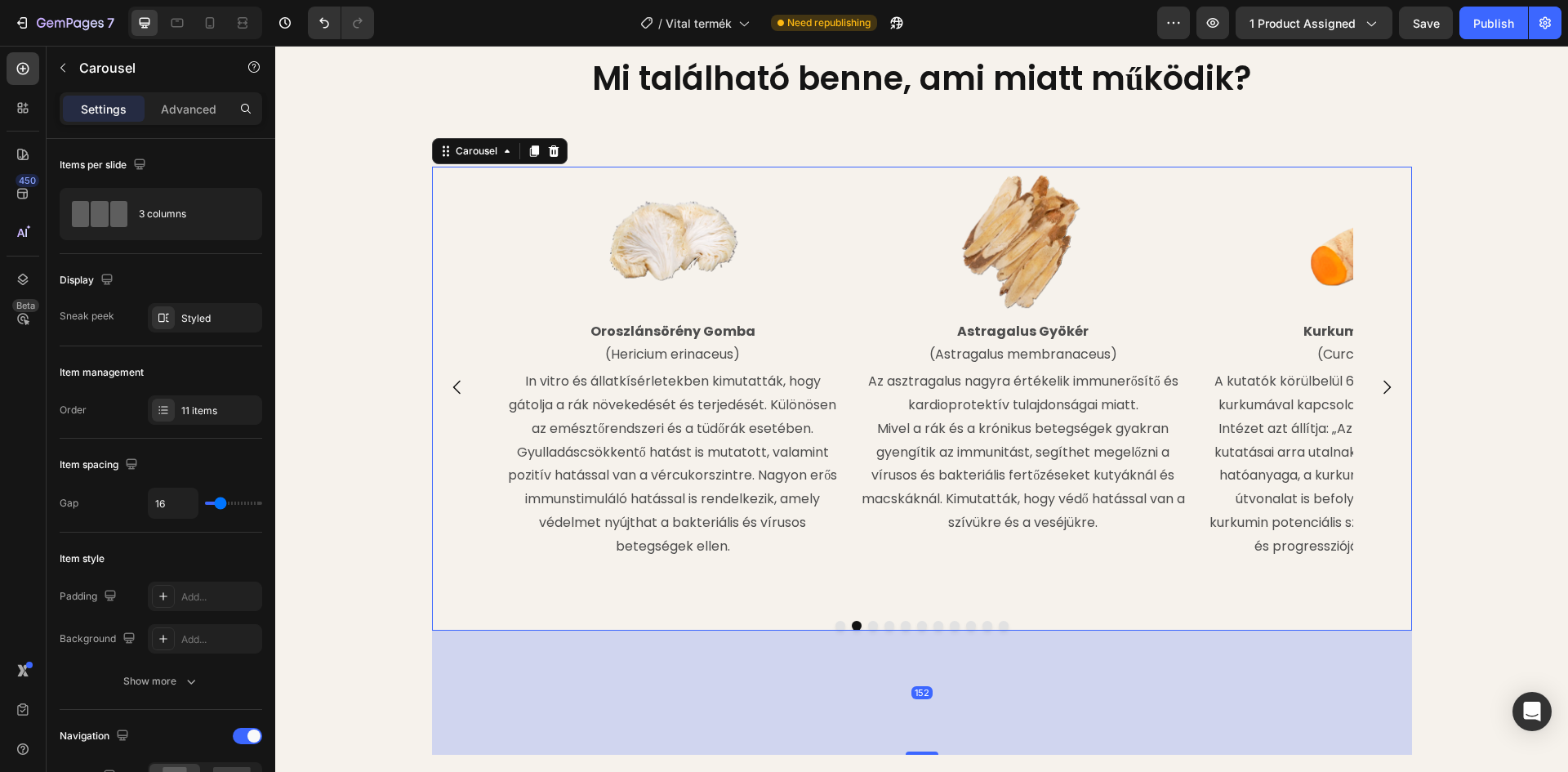
click at [1386, 378] on icon "Carousel Next Arrow" at bounding box center [1387, 387] width 20 height 20
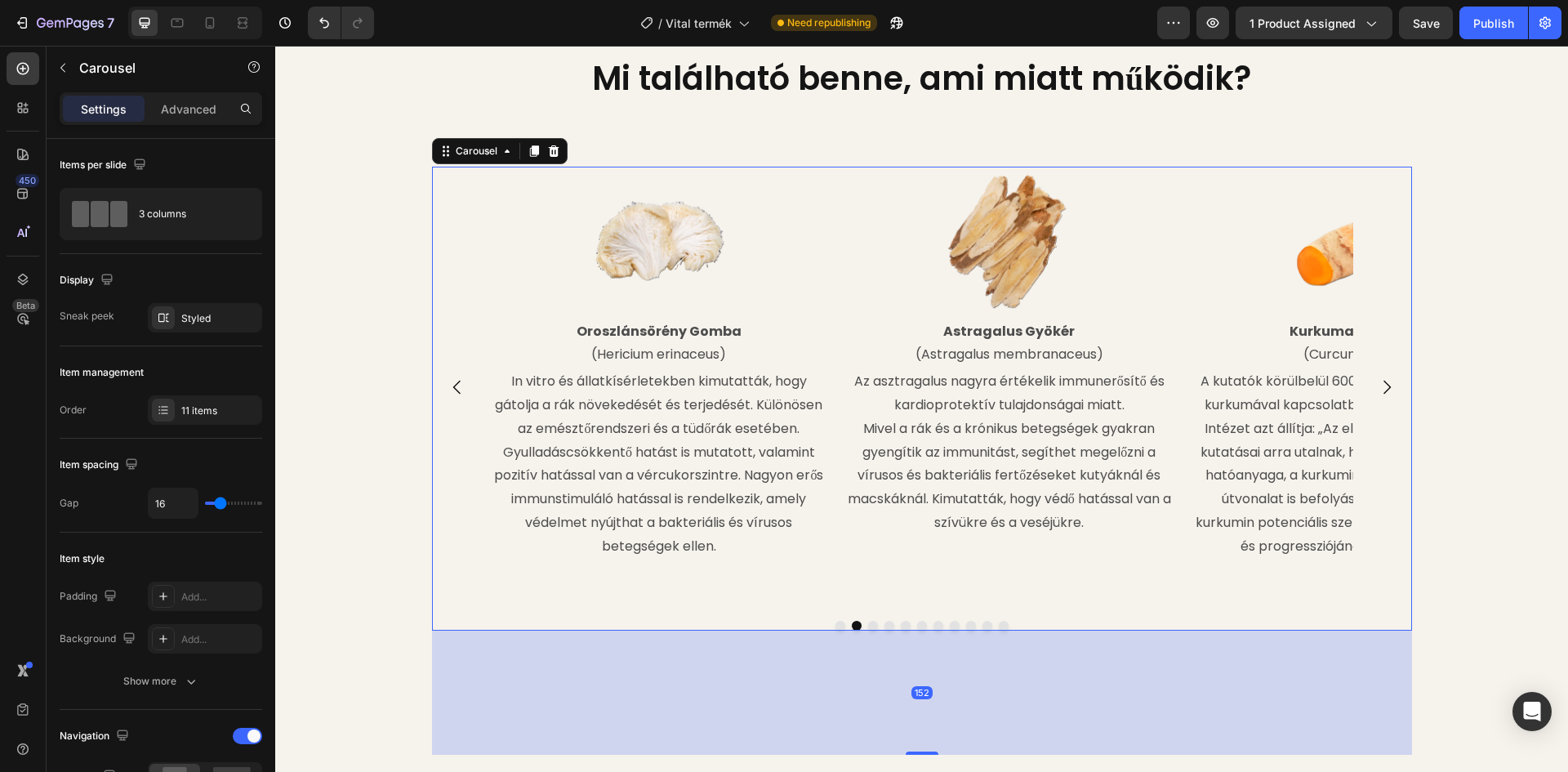
click at [1386, 367] on button "Carousel Next Arrow" at bounding box center [1387, 387] width 46 height 46
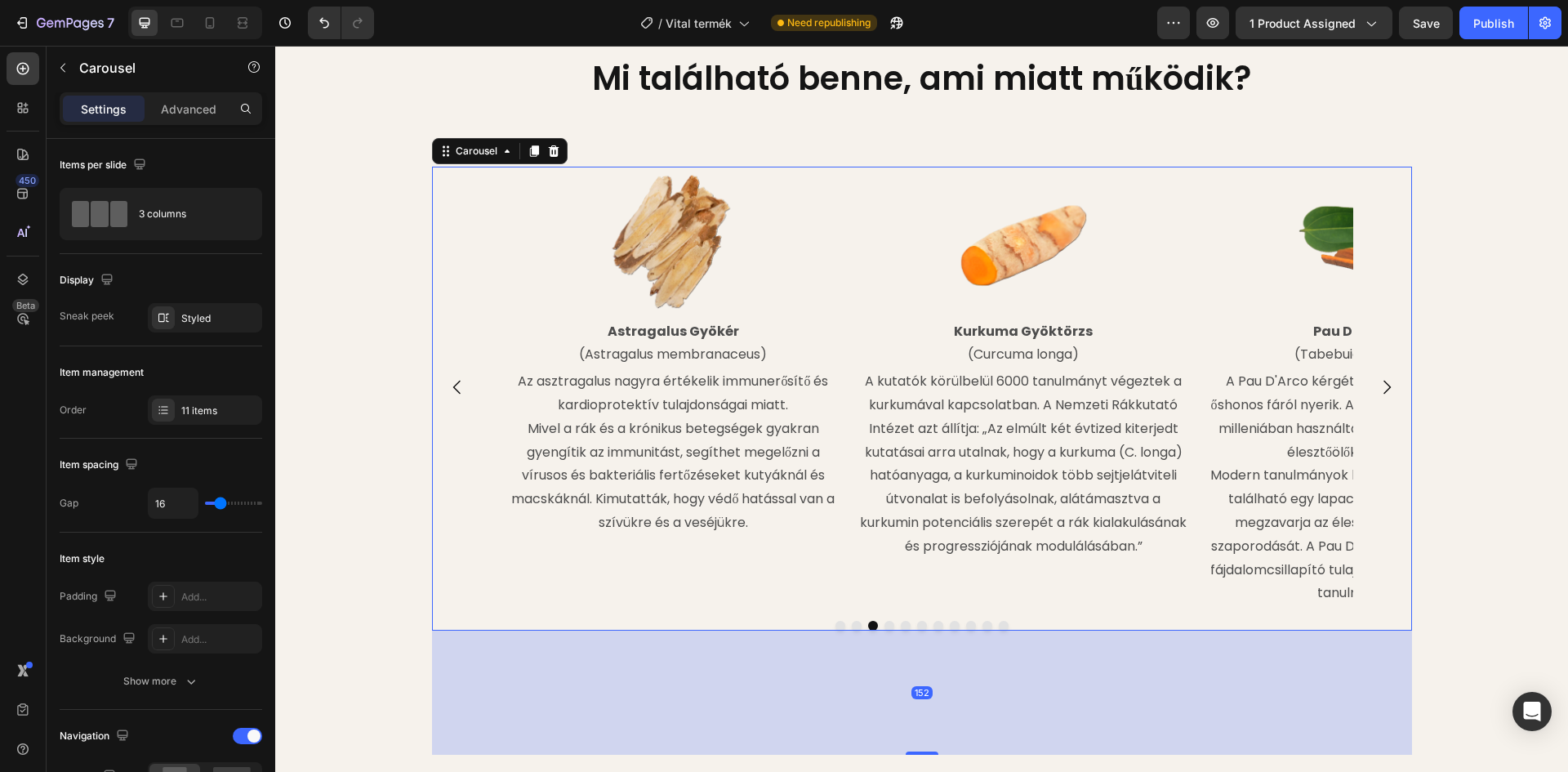
click at [1386, 367] on button "Carousel Next Arrow" at bounding box center [1387, 387] width 46 height 46
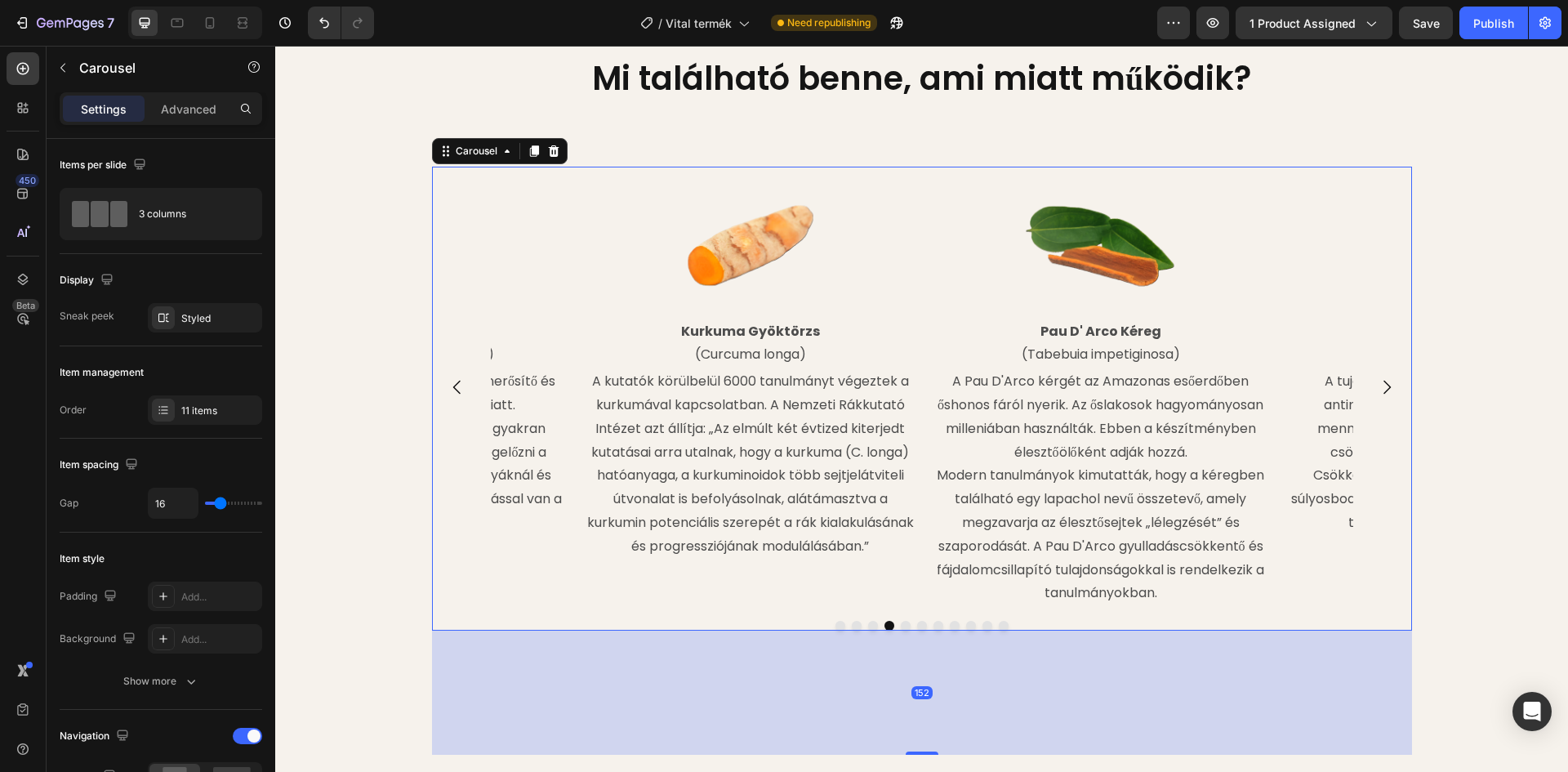
click at [1386, 367] on button "Carousel Next Arrow" at bounding box center [1387, 387] width 46 height 46
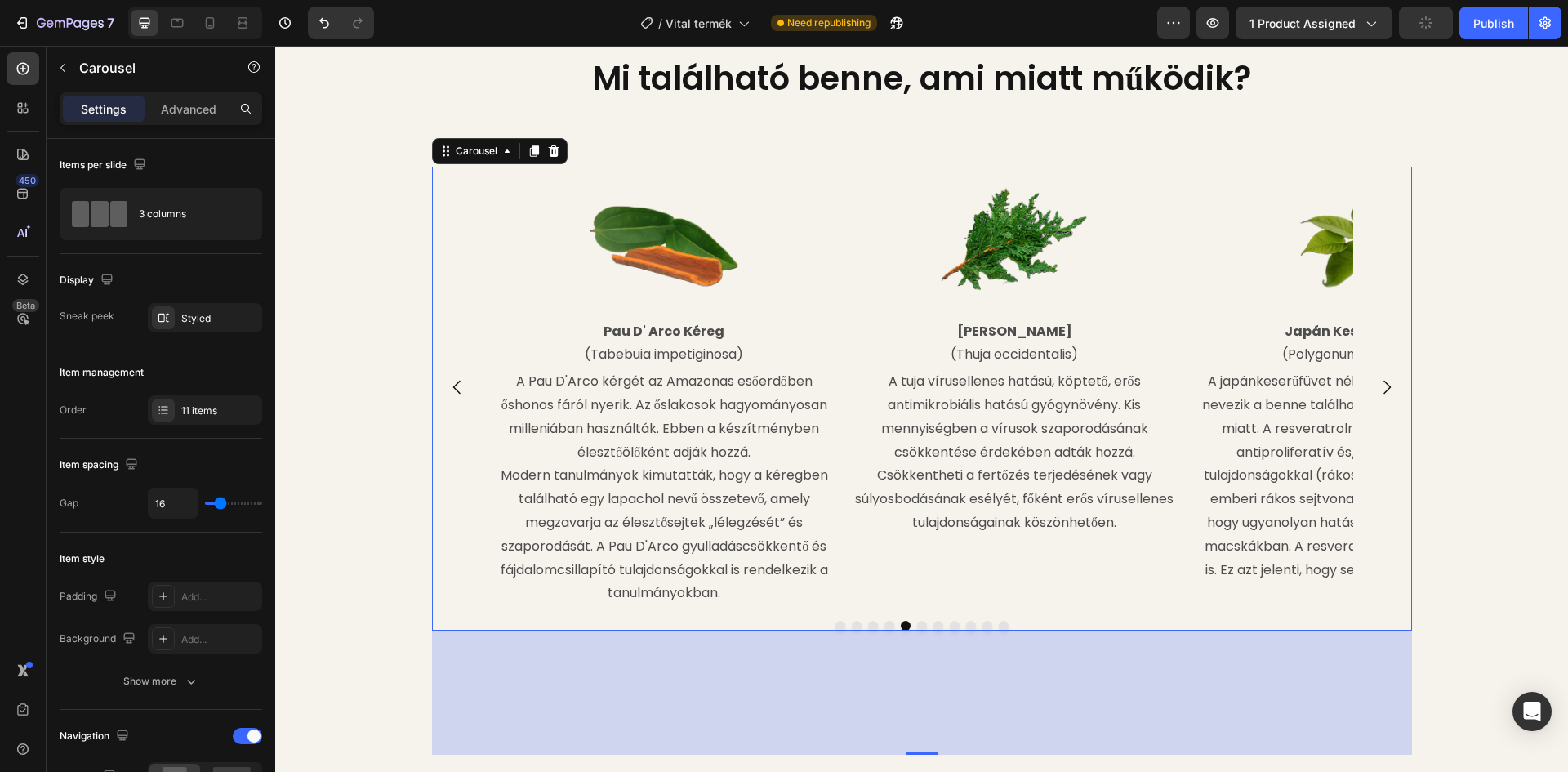
click at [1386, 367] on button "Carousel Next Arrow" at bounding box center [1387, 387] width 46 height 46
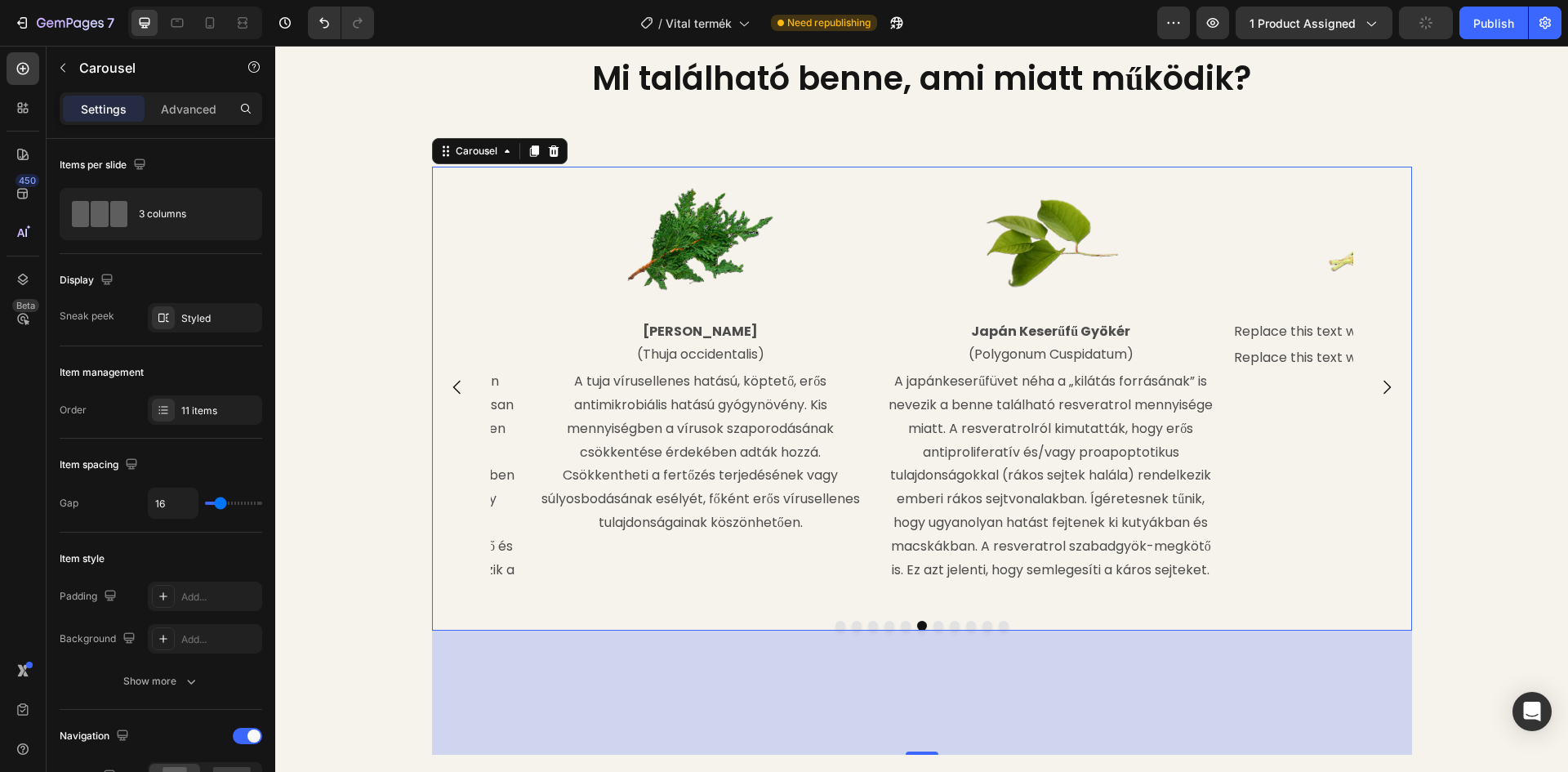
click at [1386, 367] on button "Carousel Next Arrow" at bounding box center [1387, 387] width 46 height 46
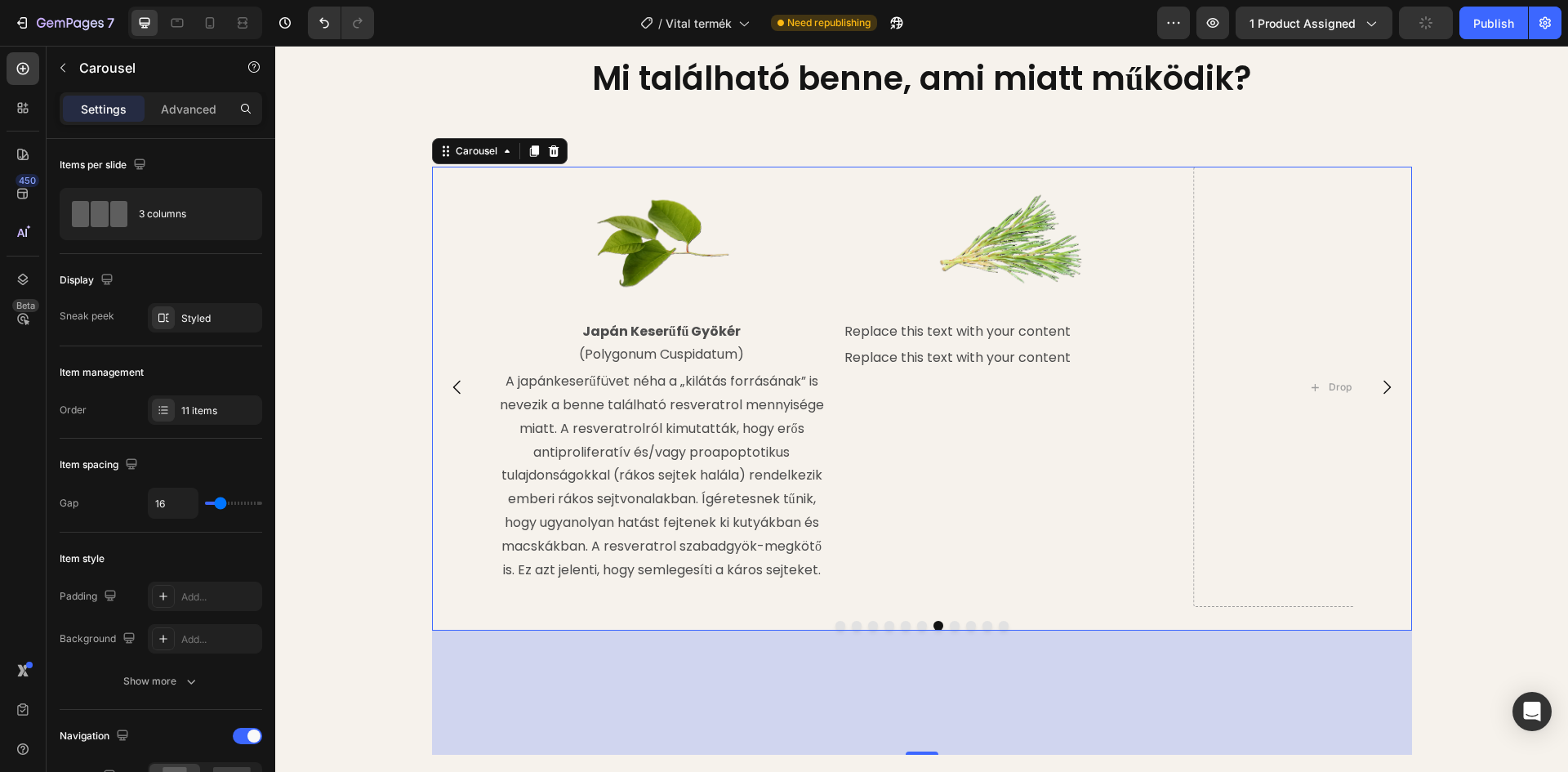
click at [1386, 367] on button "Carousel Next Arrow" at bounding box center [1387, 387] width 46 height 46
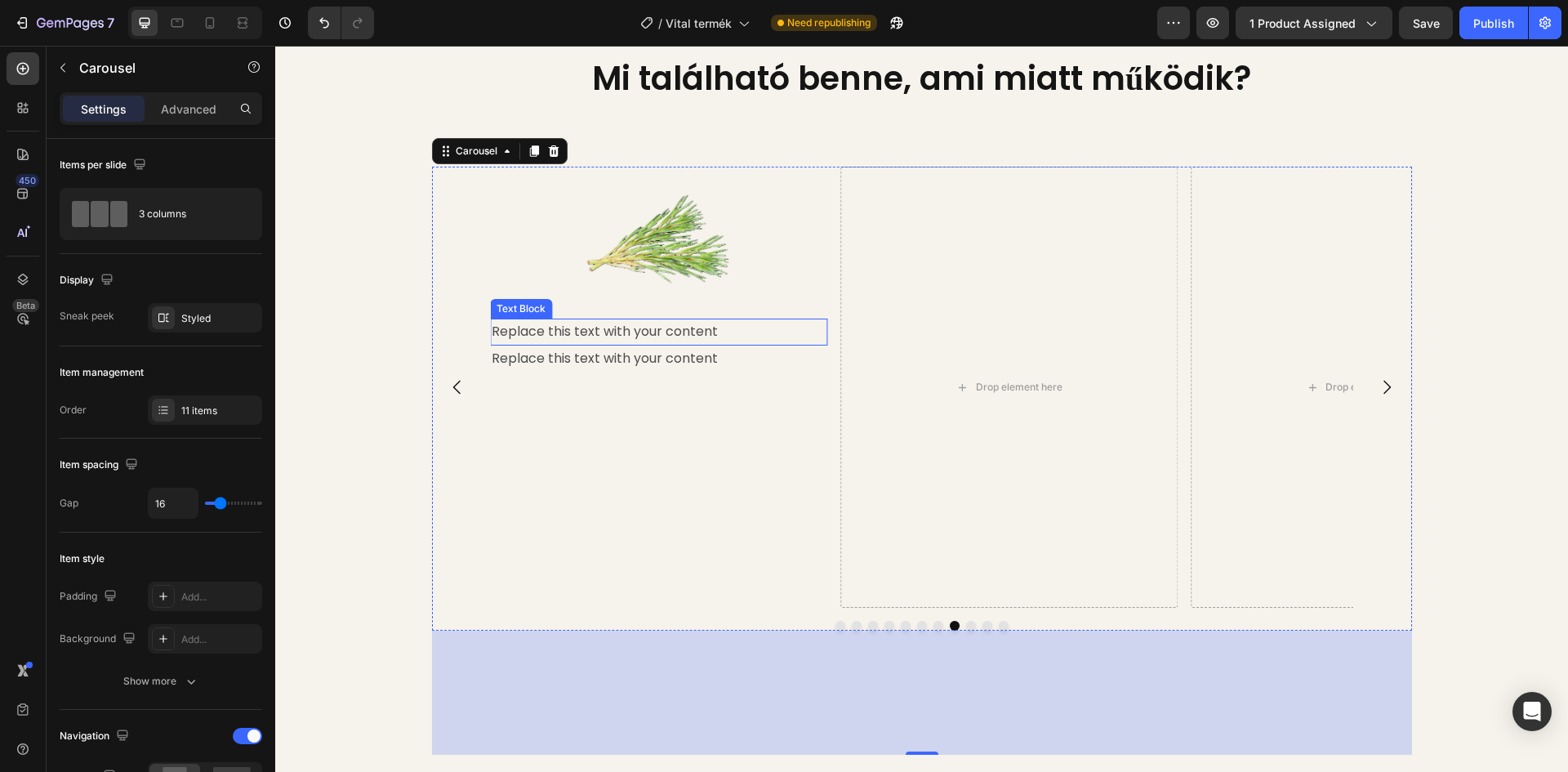
click at [647, 323] on div "Replace this text with your content" at bounding box center [658, 332] width 338 height 27
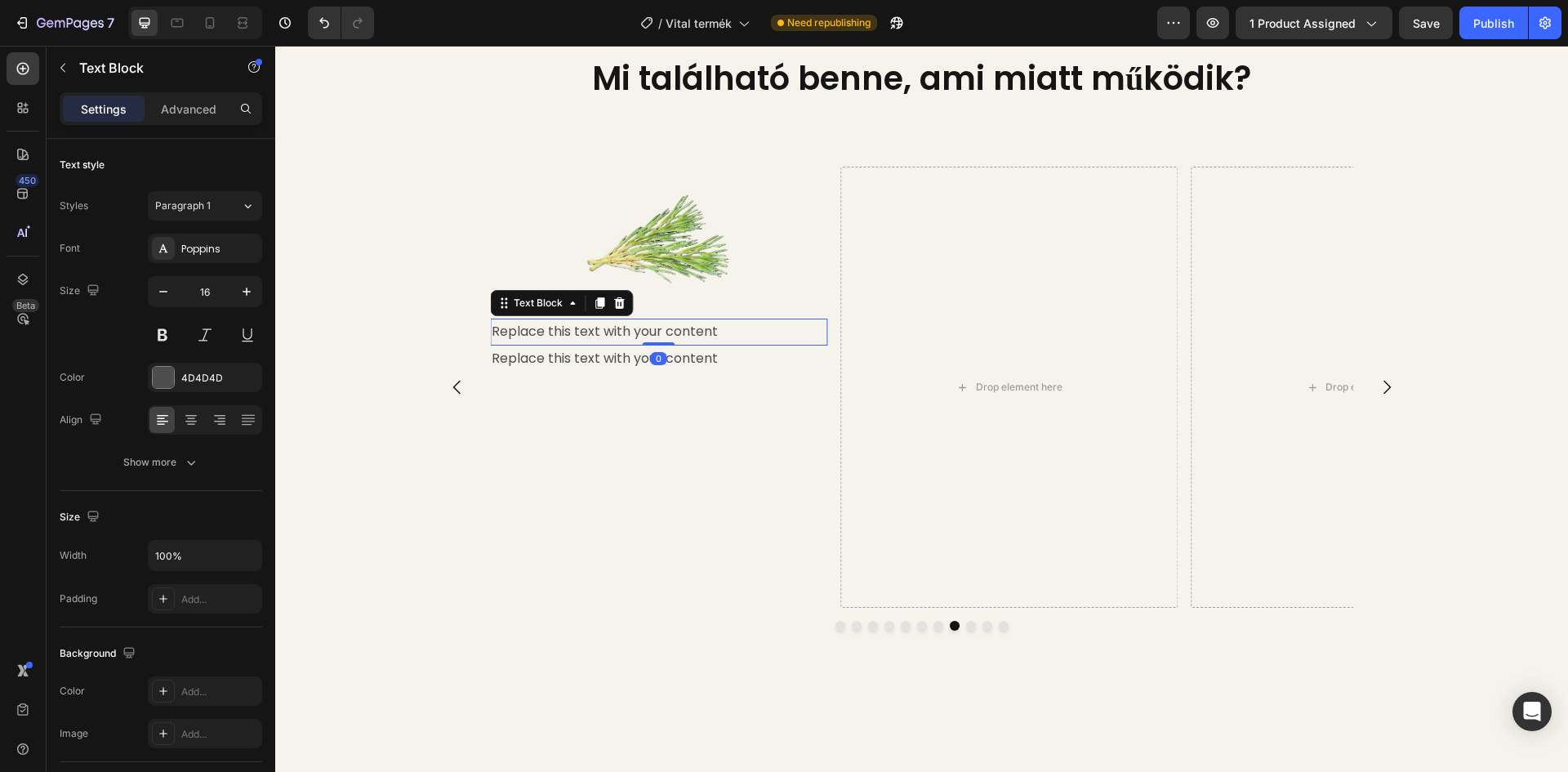
click at [705, 328] on div "Replace this text with your content" at bounding box center [658, 332] width 338 height 27
click at [719, 330] on p "Replace this text with your content" at bounding box center [657, 332] width 334 height 24
click at [716, 330] on p "Replace this text with your content" at bounding box center [657, 332] width 334 height 24
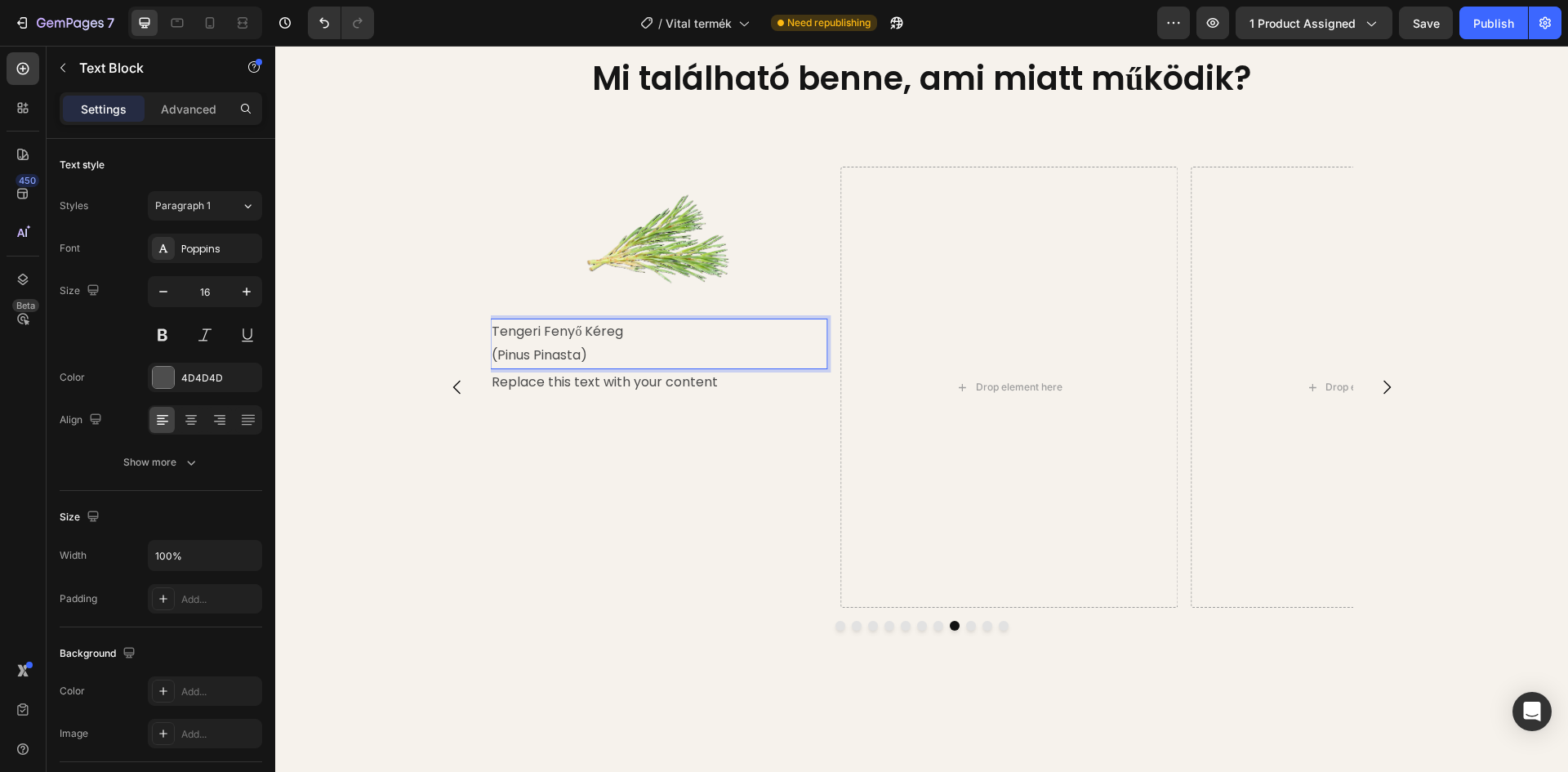
click at [617, 332] on p "Tengeri Fenyő Kéreg" at bounding box center [657, 332] width 334 height 24
drag, startPoint x: 618, startPoint y: 331, endPoint x: 485, endPoint y: 333, distance: 133.0
click at [491, 333] on p "Tengeri Fenyő Kéreg" at bounding box center [657, 332] width 334 height 24
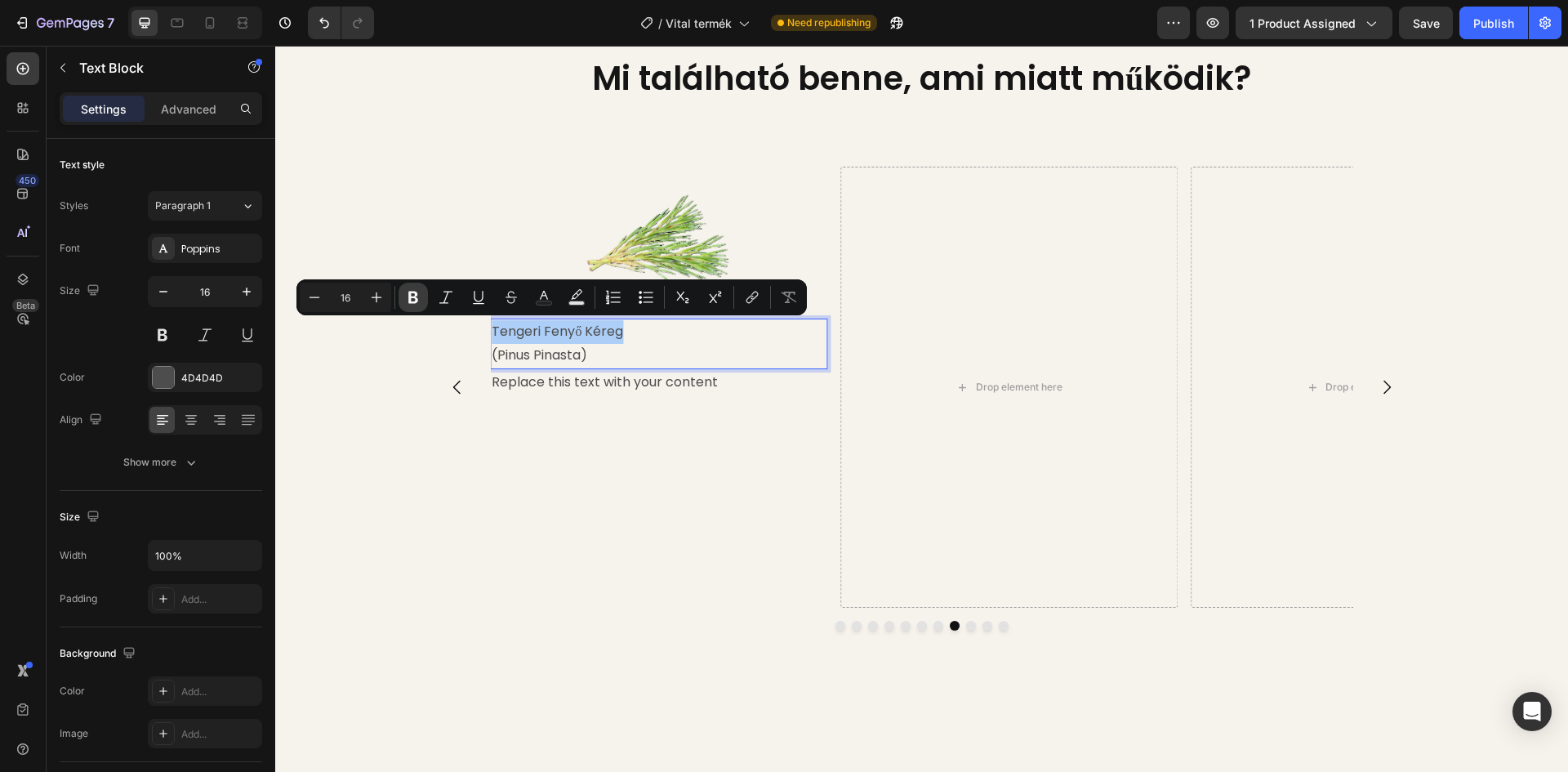
click at [411, 292] on icon "Editor contextual toolbar" at bounding box center [413, 298] width 10 height 12
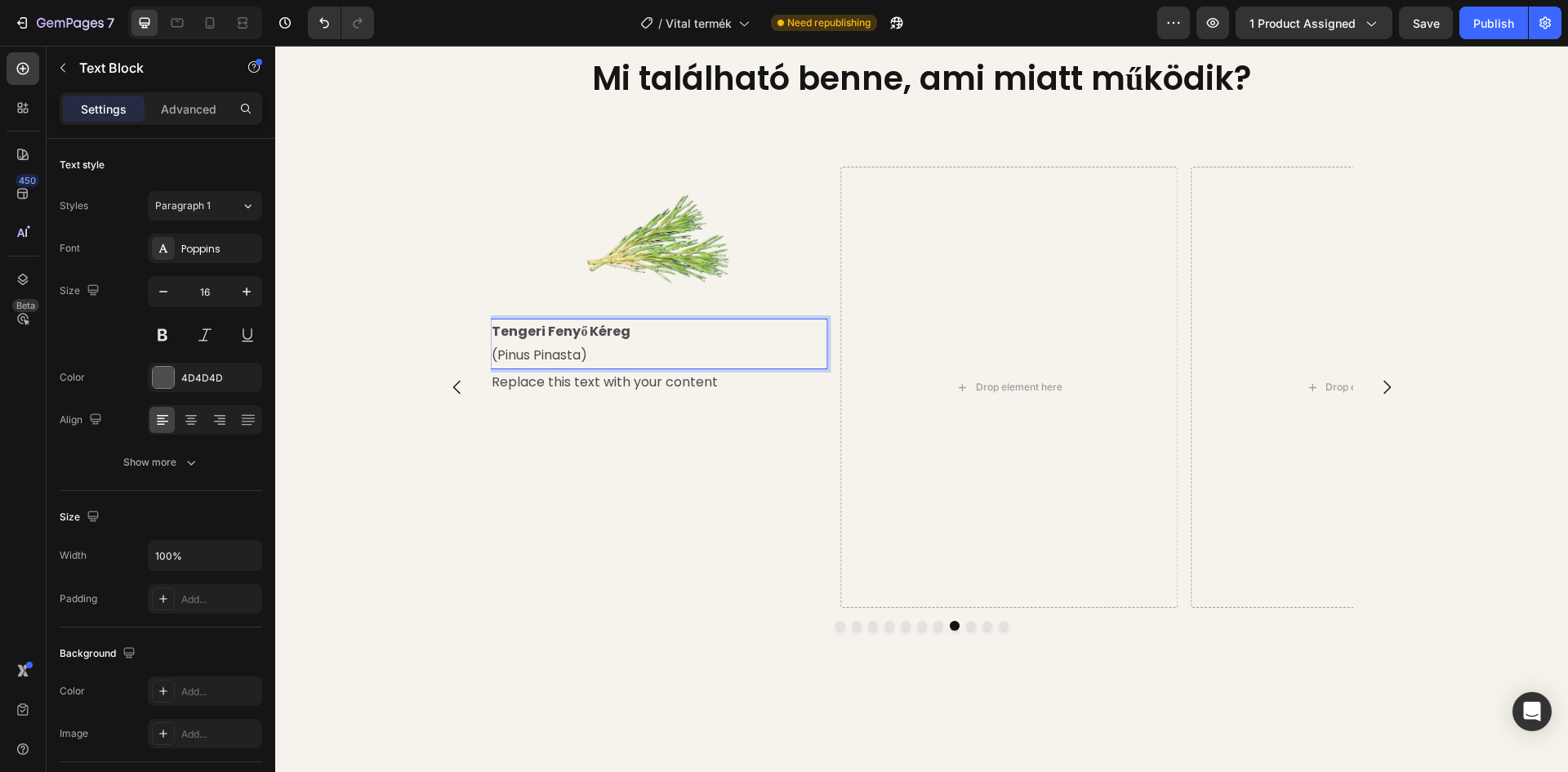
click at [664, 353] on p "(Pinus Pinasta)" at bounding box center [657, 356] width 334 height 24
click at [189, 418] on icon at bounding box center [191, 419] width 8 height 2
click at [689, 384] on div "Replace this text with your content" at bounding box center [658, 382] width 338 height 27
click at [716, 383] on div "Replace this text with your content" at bounding box center [658, 382] width 338 height 27
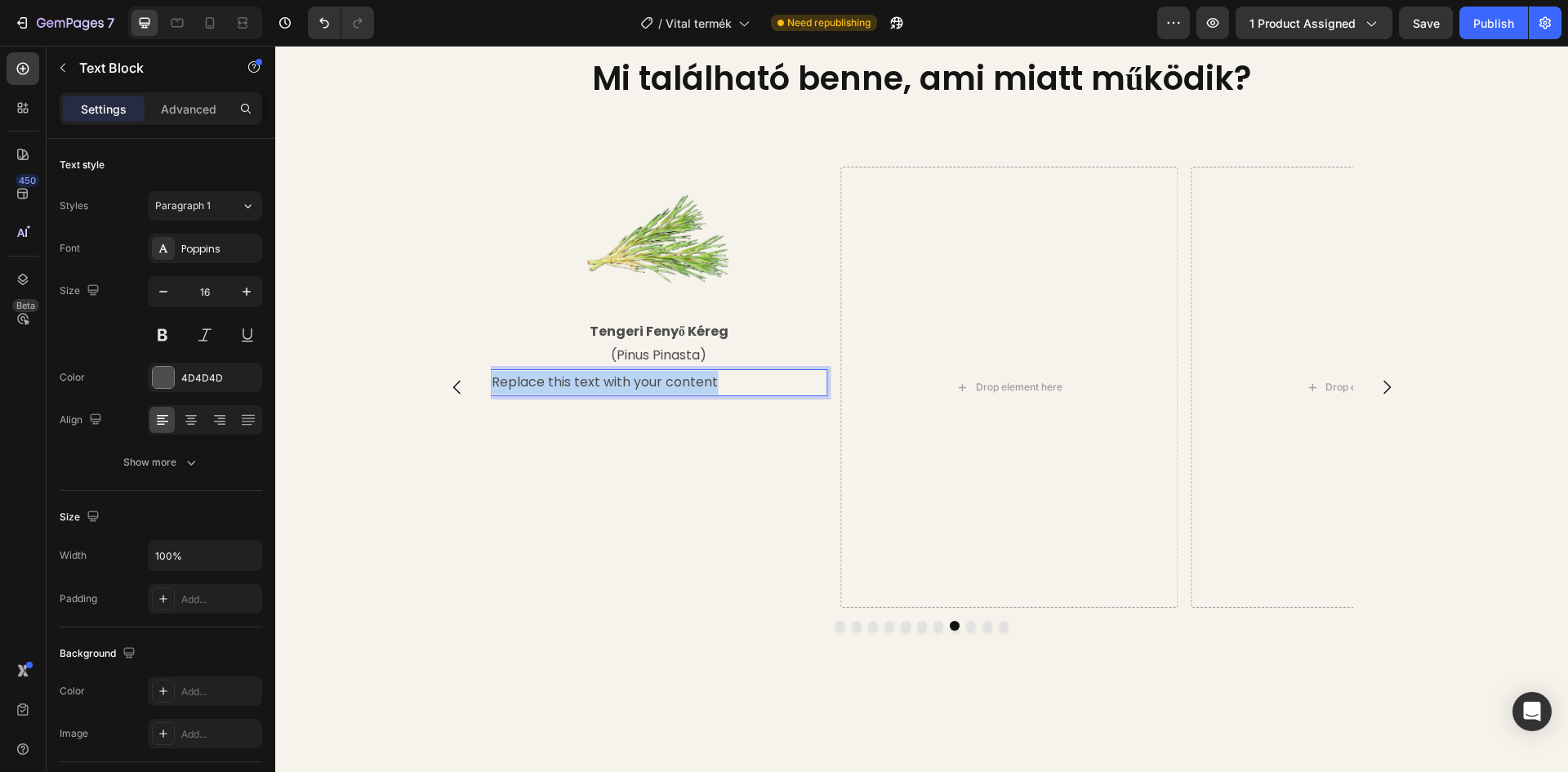
drag, startPoint x: 705, startPoint y: 385, endPoint x: 487, endPoint y: 383, distance: 218.0
click at [491, 383] on p "Replace this text with your content" at bounding box center [657, 383] width 334 height 24
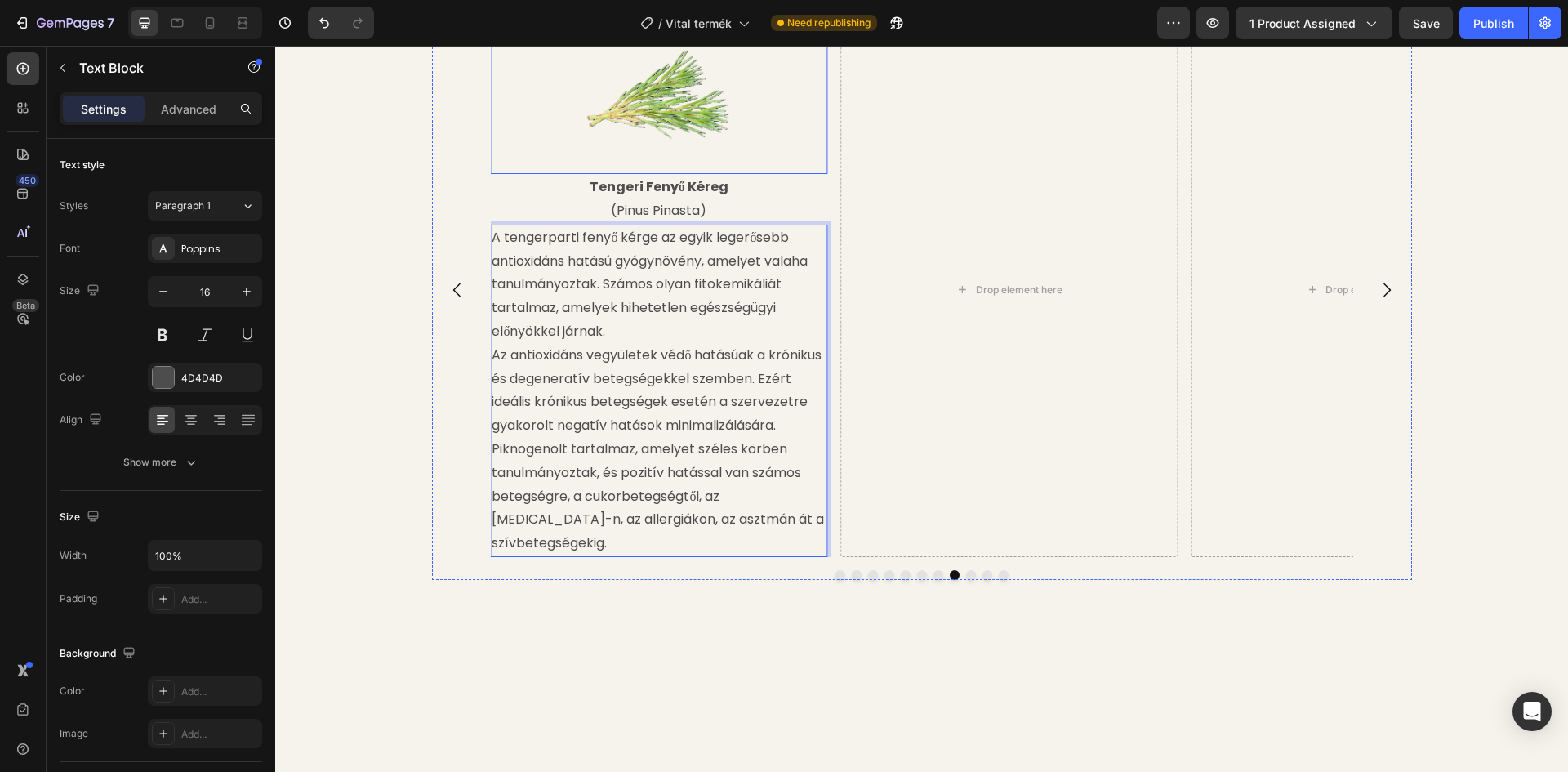
scroll to position [2204, 0]
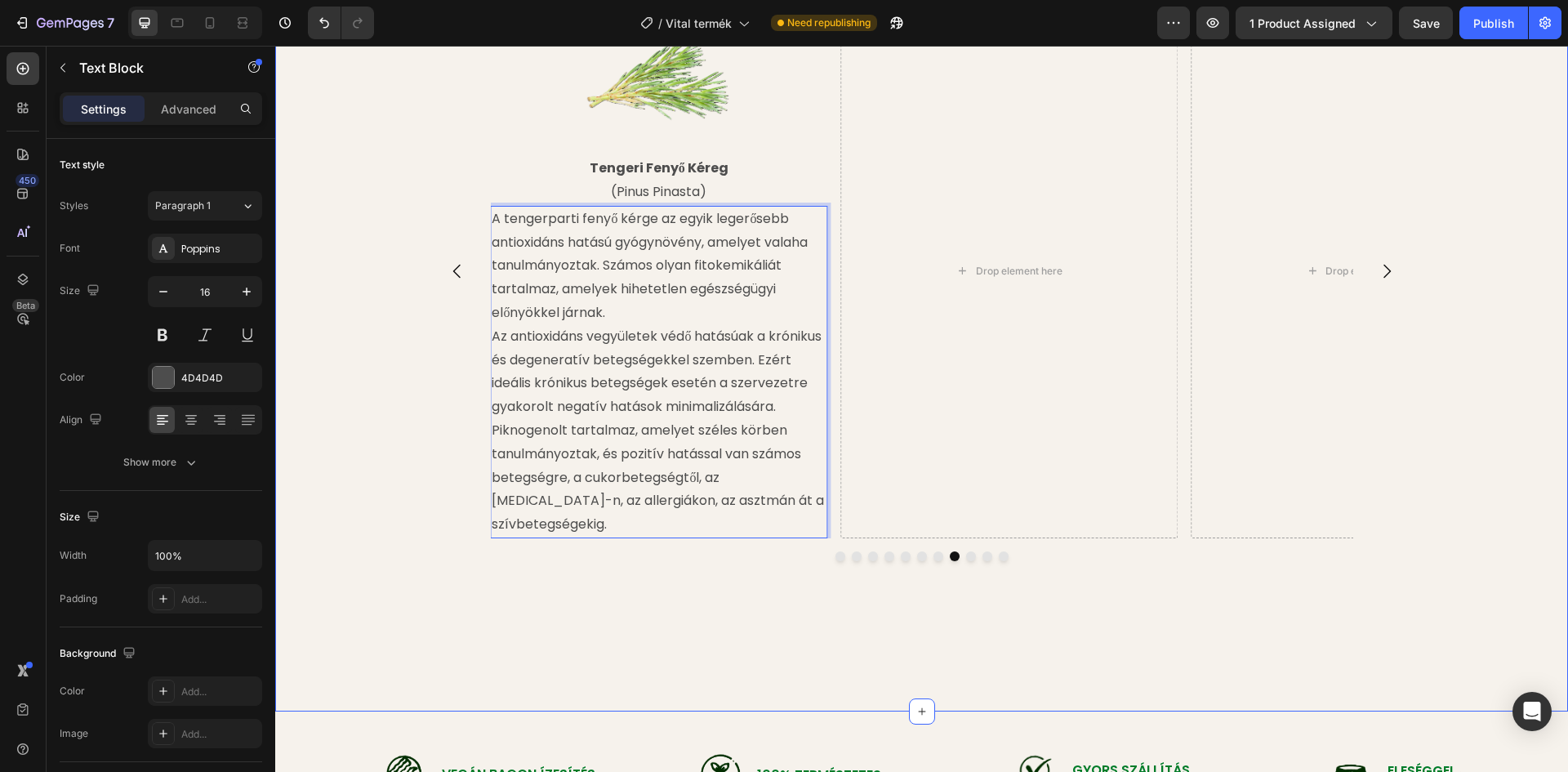
click at [340, 226] on div "Image [PERSON_NAME] (Ganoderma lucidum) Text Block A reishi egyik összetevője a…" at bounding box center [921, 344] width 1293 height 681
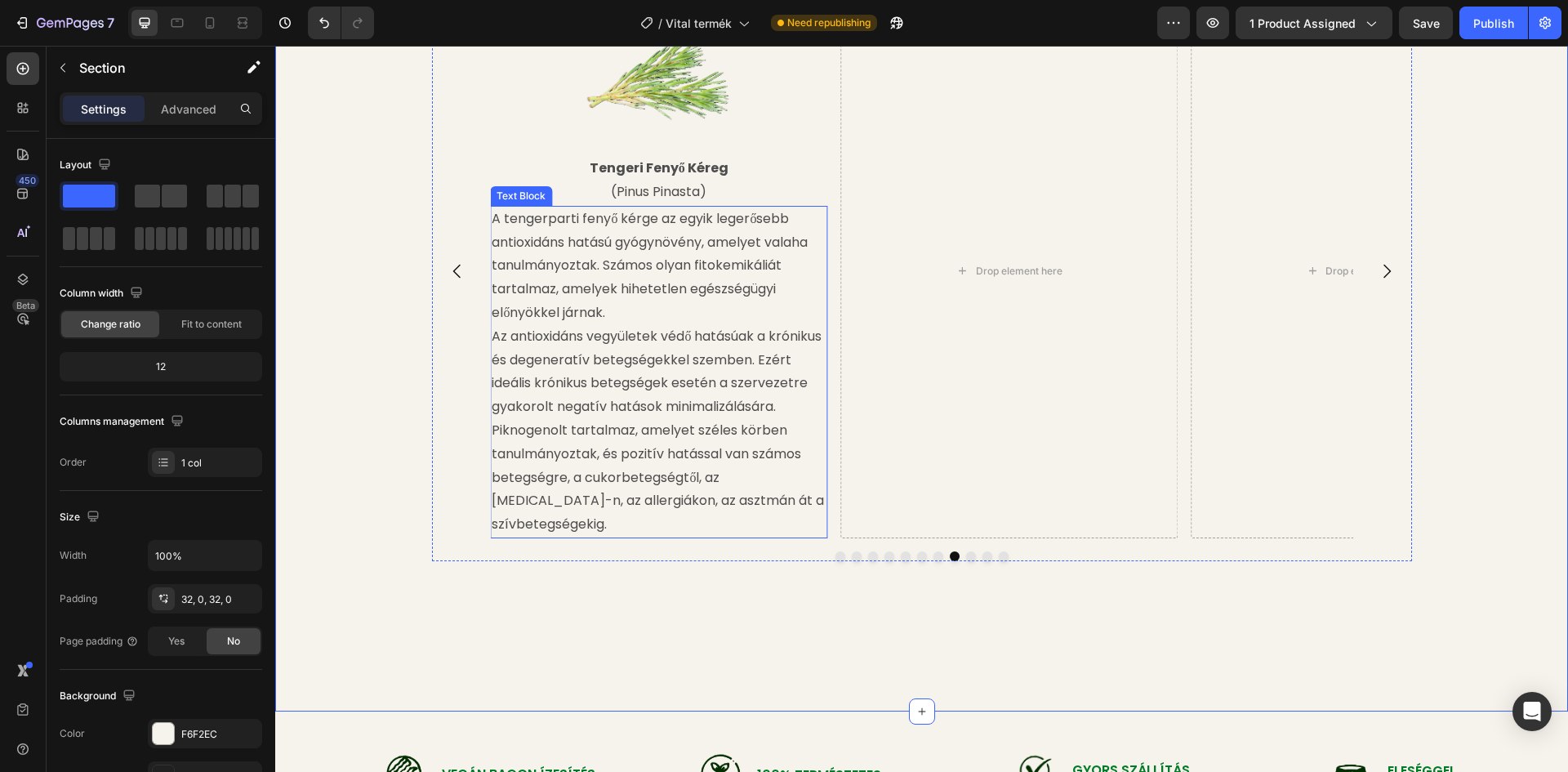
click at [577, 233] on p "A tengerparti fenyő kérge az egyik legerősebb antioxidáns hatású gyógynövény, a…" at bounding box center [657, 266] width 334 height 118
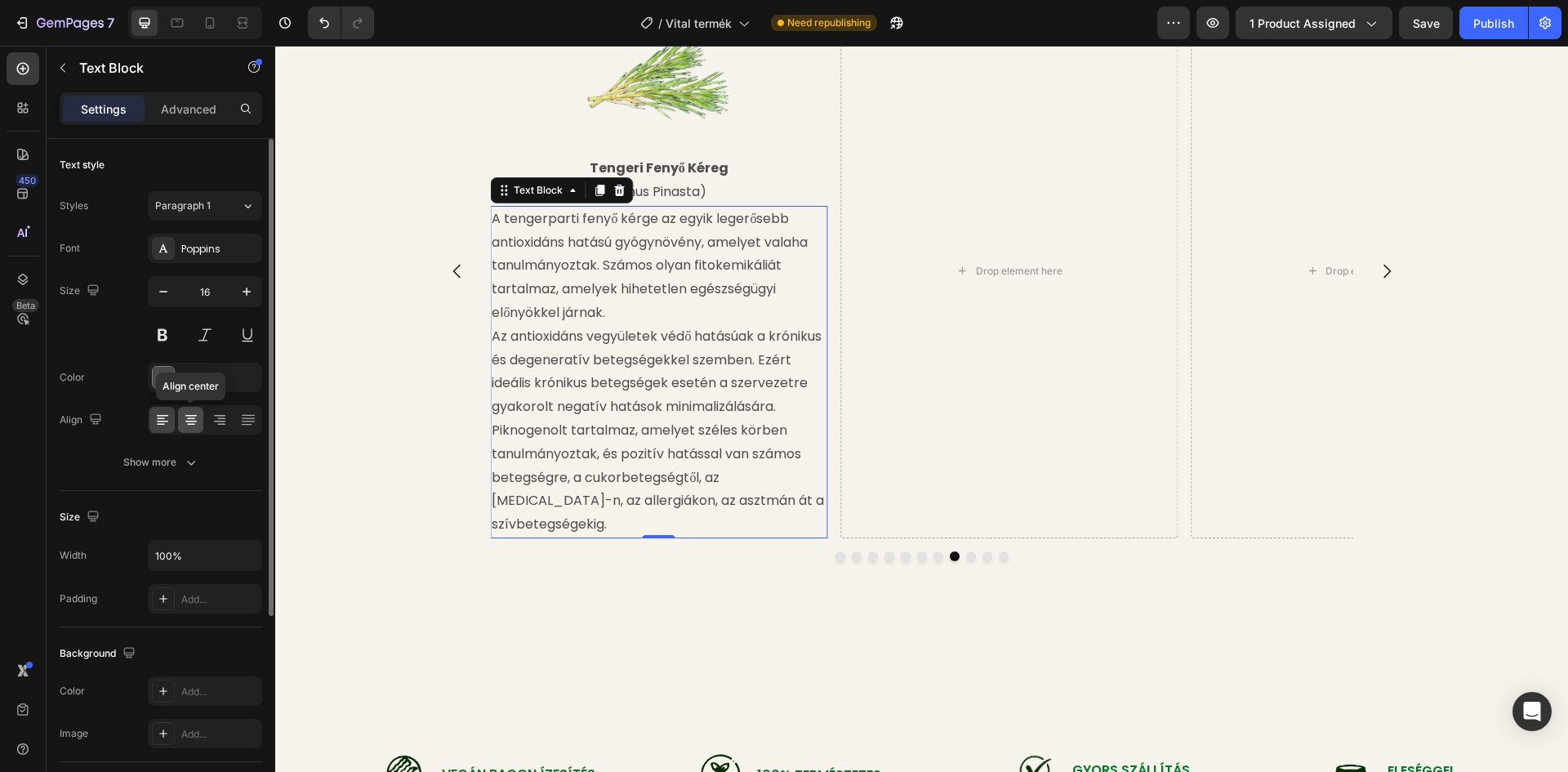
click at [193, 428] on div at bounding box center [190, 419] width 25 height 26
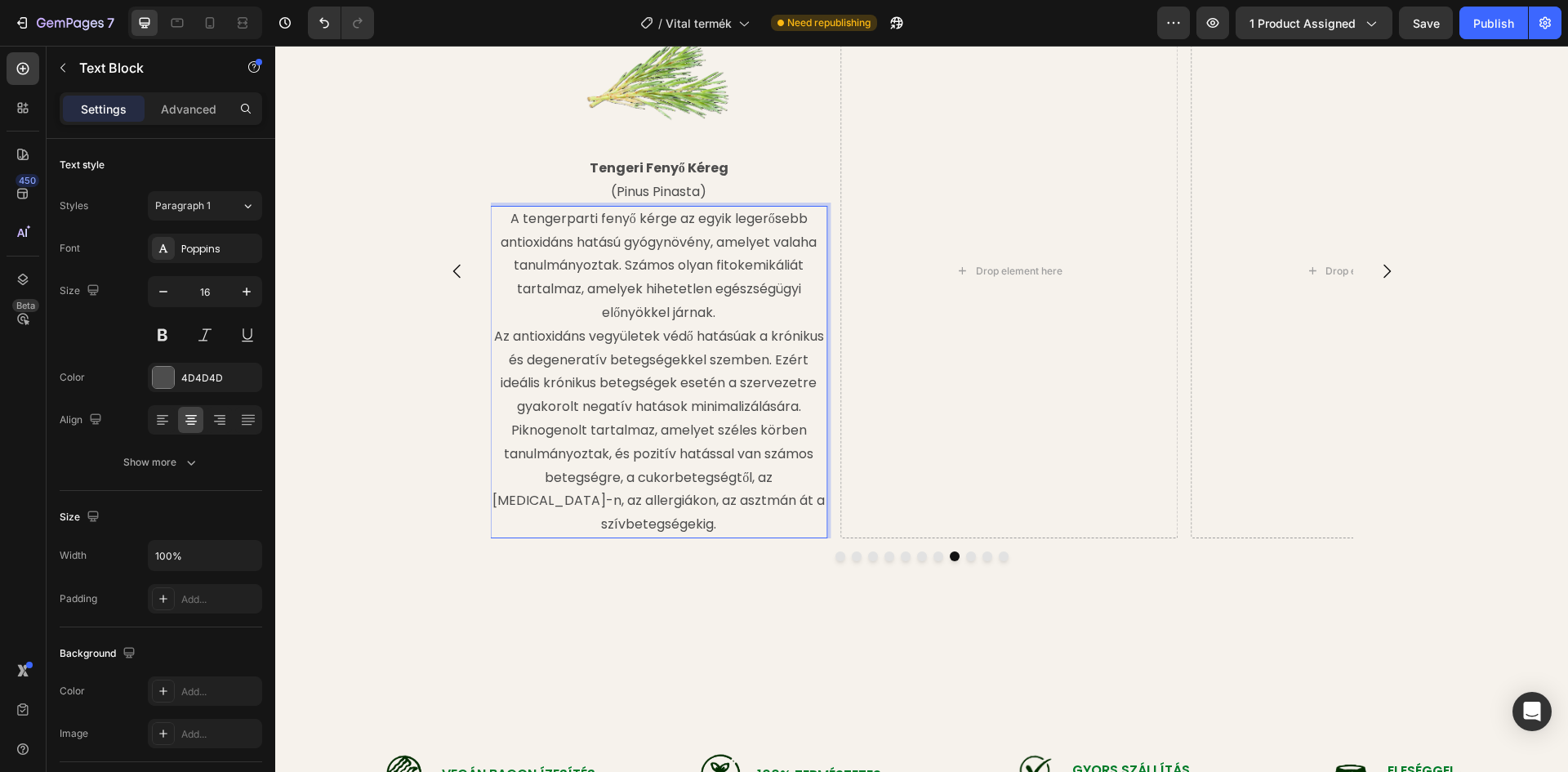
click at [588, 219] on p "A tengerparti fenyő kérge az egyik legerősebb antioxidáns hatású gyógynövény, a…" at bounding box center [657, 266] width 334 height 118
drag, startPoint x: 511, startPoint y: 338, endPoint x: 523, endPoint y: 337, distance: 12.0
click at [513, 338] on p "Az antioxidáns vegyületek védő hatásúak a krónikus és degeneratív betegségekkel…" at bounding box center [657, 430] width 334 height 211
click at [754, 268] on p "A tengeri fenyő kérge az egyik legerősebb antioxidáns hatású gyógynövény, amely…" at bounding box center [657, 372] width 334 height 329
click at [799, 262] on p "A tengeri fenyő kérge az egyik legerősebb antioxidáns hatású gyógynövény, amely…" at bounding box center [657, 372] width 334 height 329
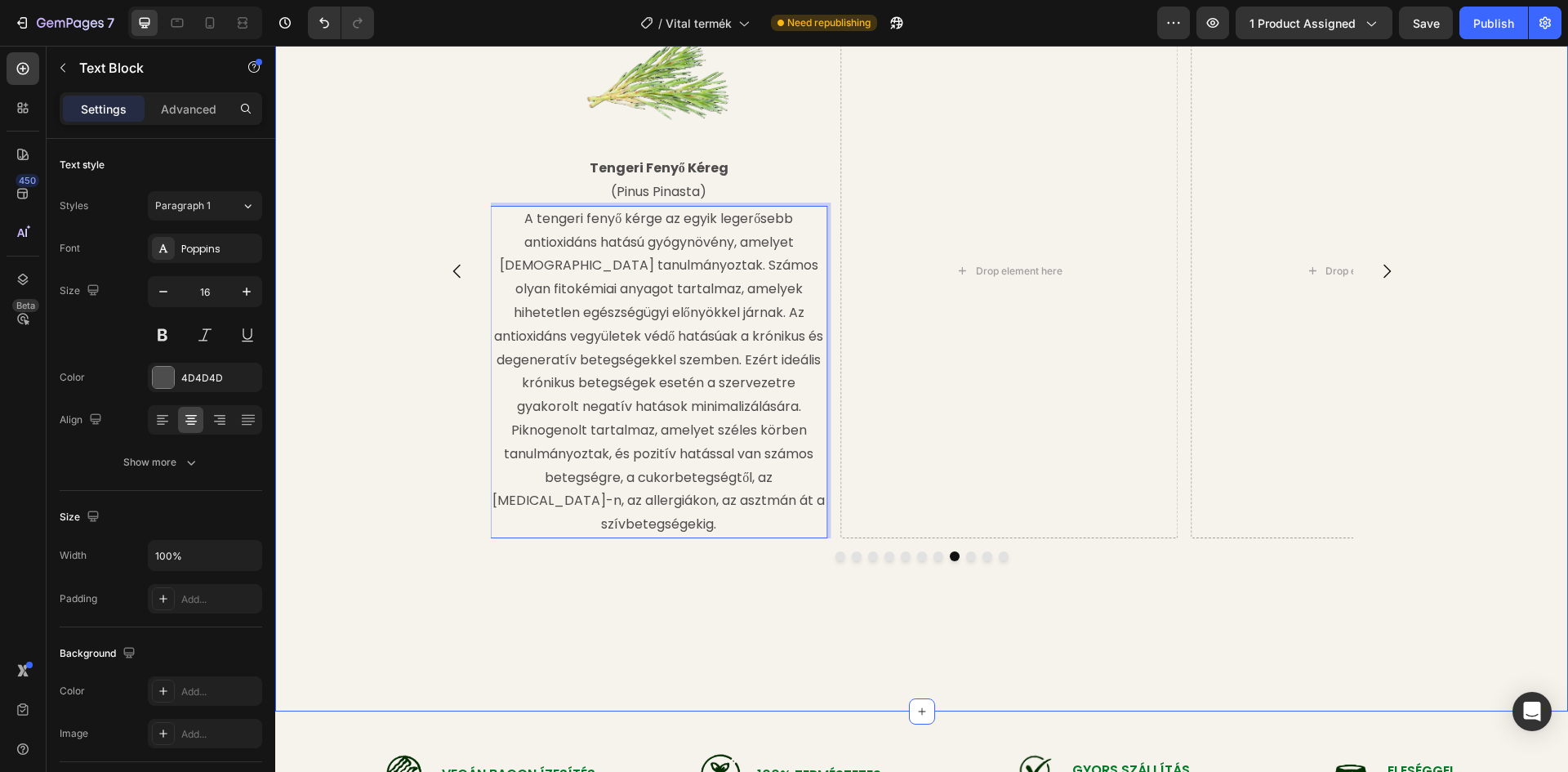
click at [372, 489] on div "Image Reishi Gomba (Ganoderma lucidum) Text Block A reishi egyik összetevője a …" at bounding box center [921, 344] width 1293 height 681
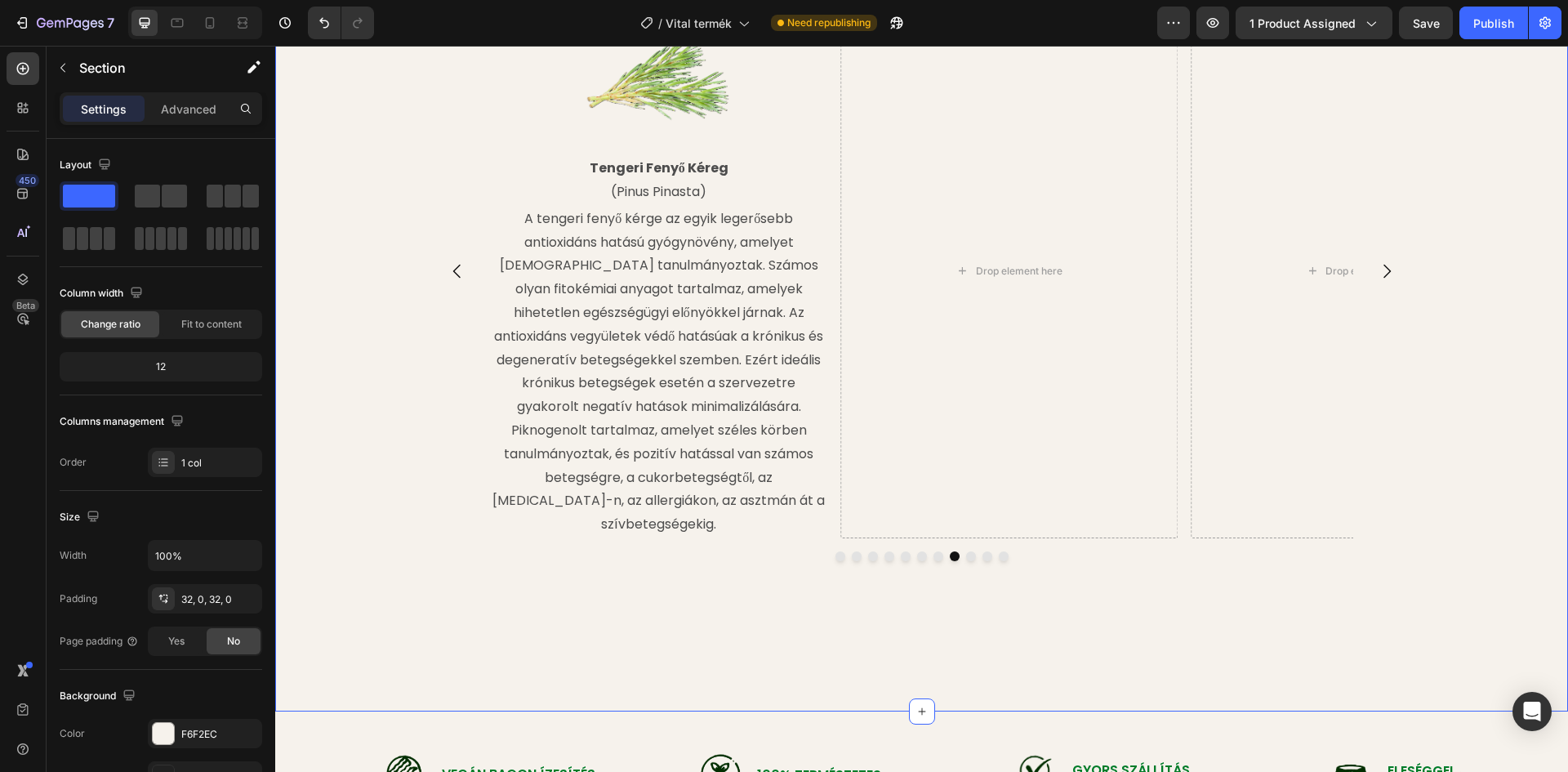
click at [645, 555] on div "Image Reishi Gomba (Ganoderma lucidum) Text Block A reishi egyik összetevője a …" at bounding box center [921, 344] width 1293 height 681
click at [450, 271] on button "Carousel Back Arrow" at bounding box center [457, 271] width 46 height 46
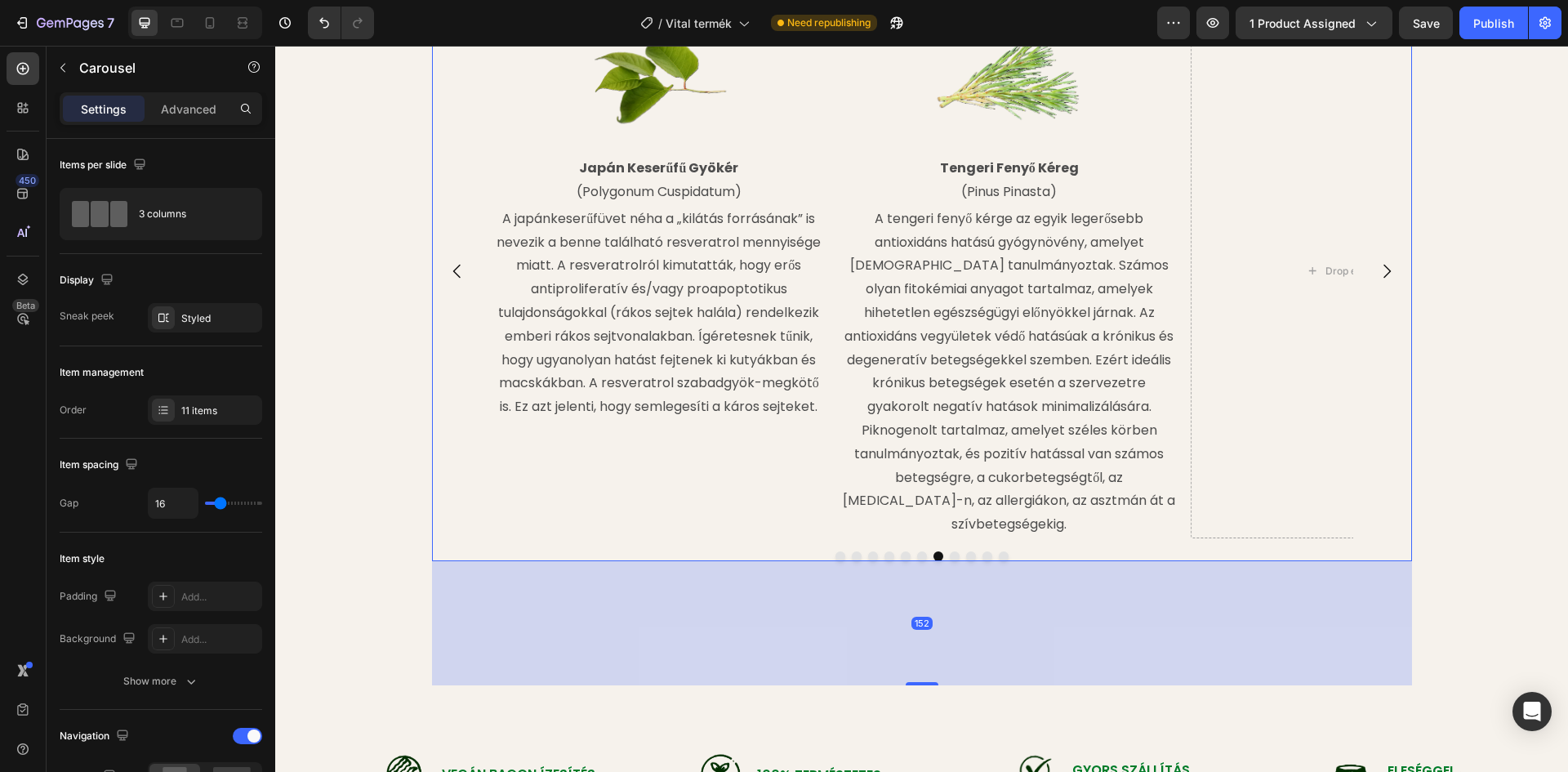
click at [449, 267] on icon "Carousel Back Arrow" at bounding box center [457, 271] width 20 height 20
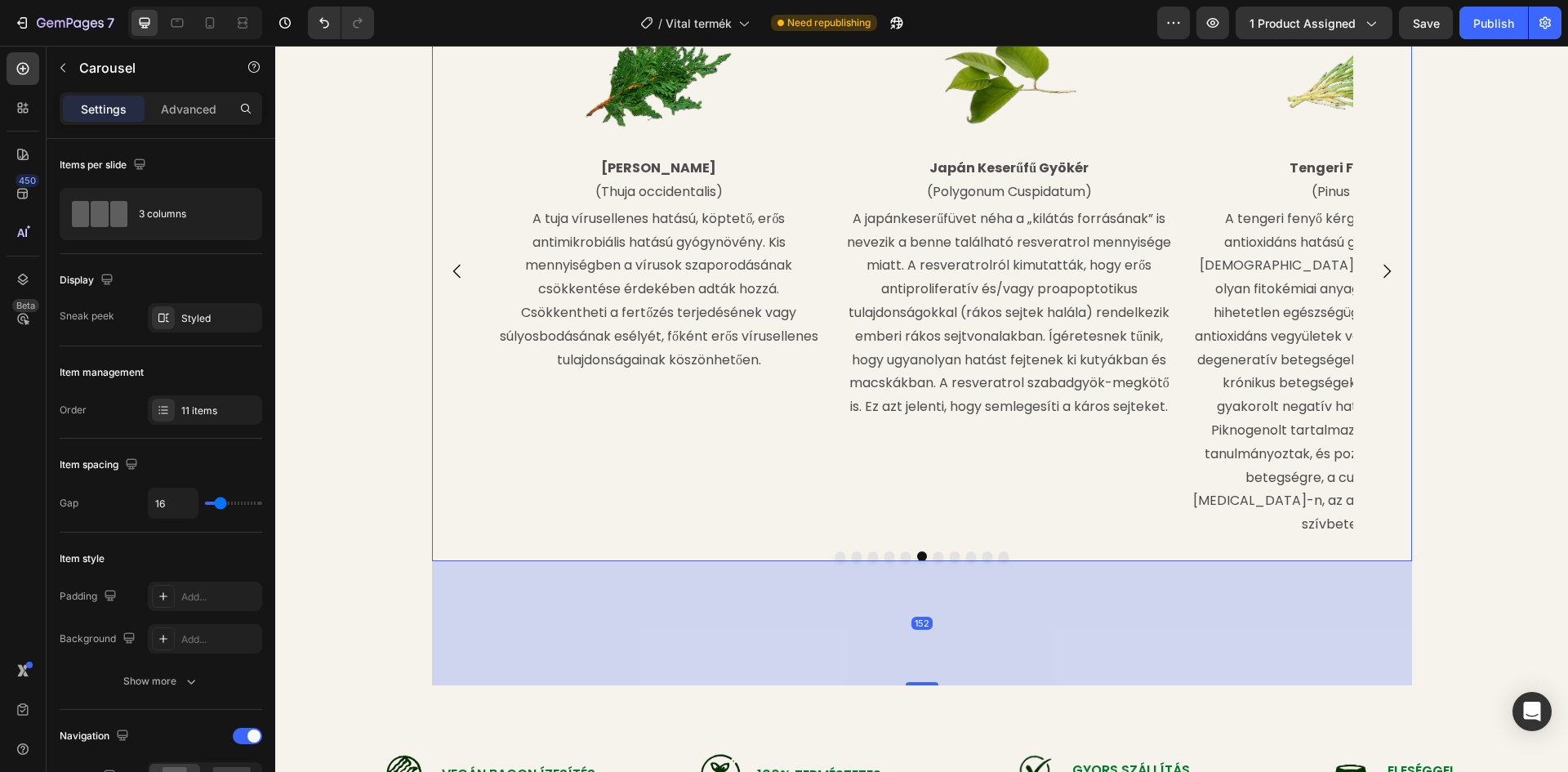
click at [449, 267] on icon "Carousel Back Arrow" at bounding box center [457, 271] width 20 height 20
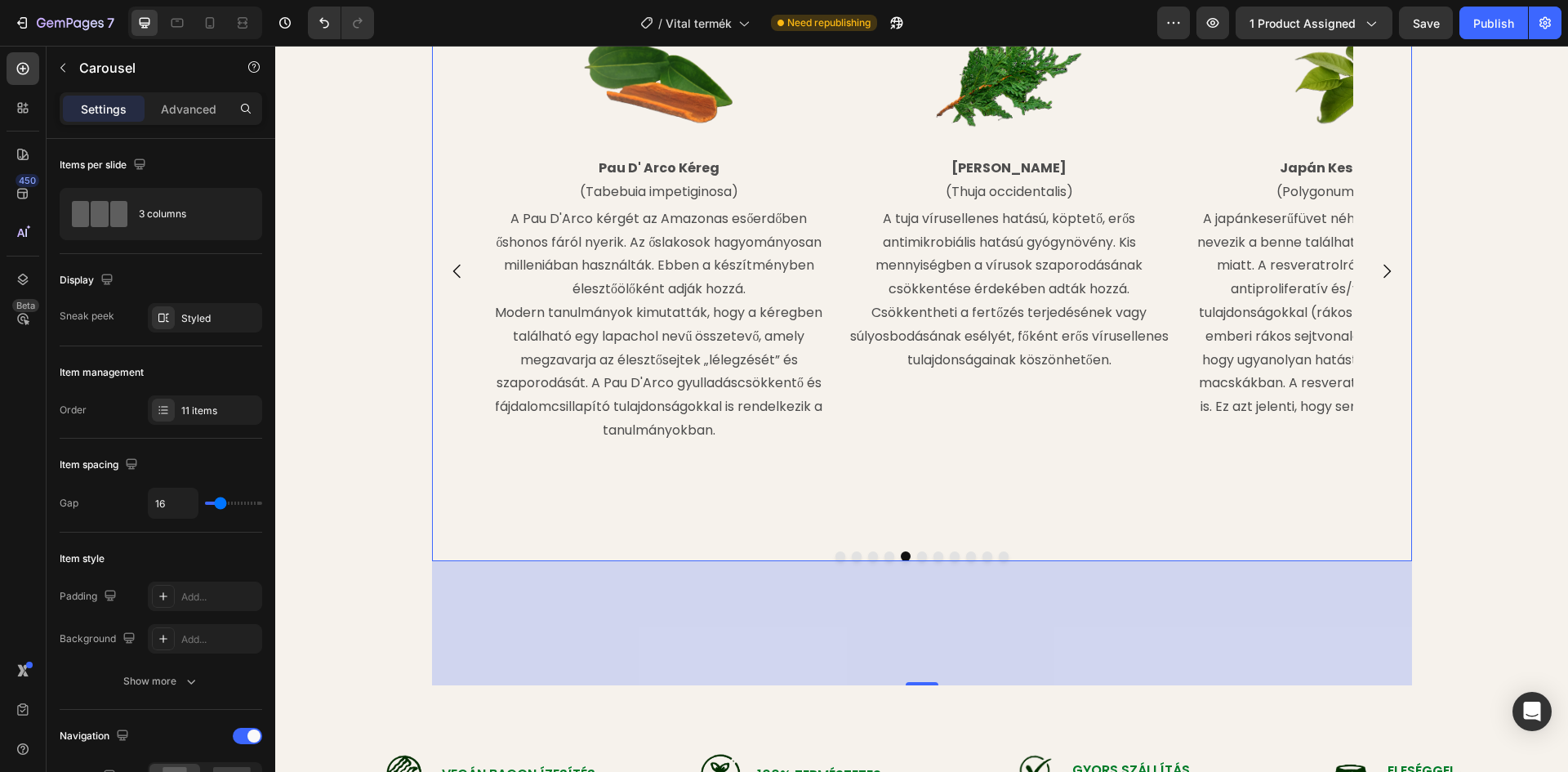
click at [449, 267] on icon "Carousel Back Arrow" at bounding box center [457, 271] width 20 height 20
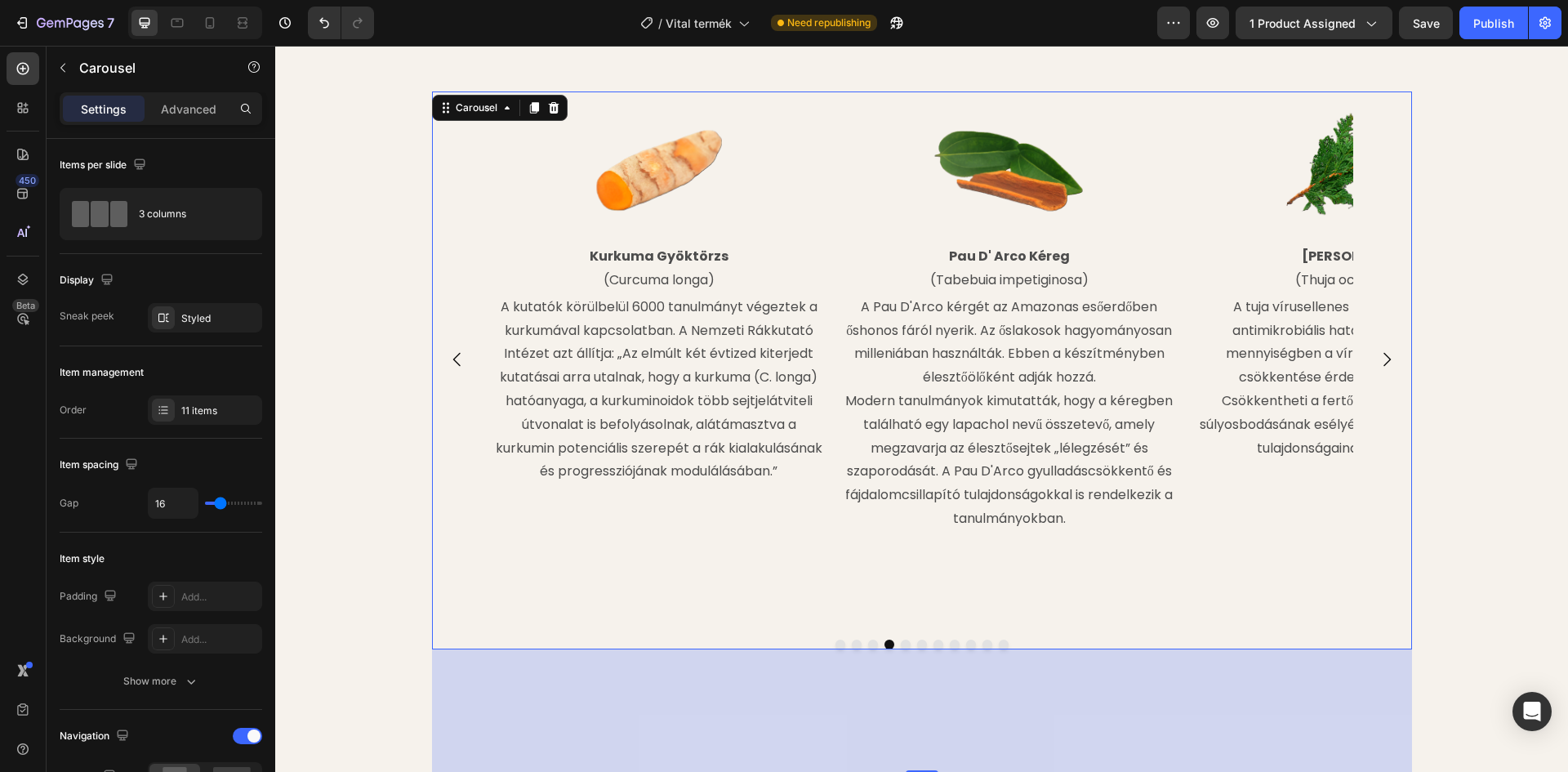
scroll to position [2123, 0]
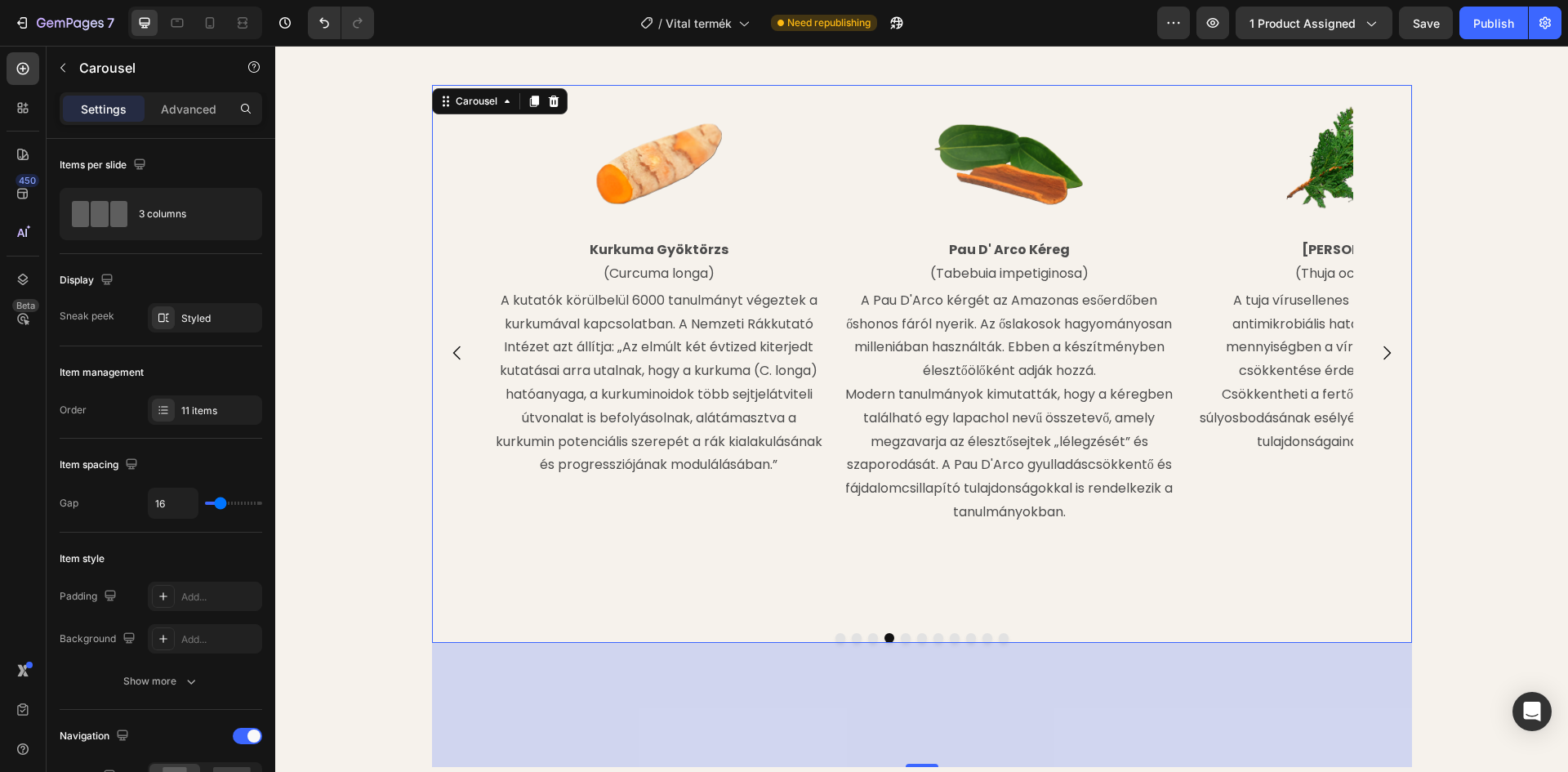
click at [1383, 343] on icon "Carousel Next Arrow" at bounding box center [1387, 353] width 20 height 20
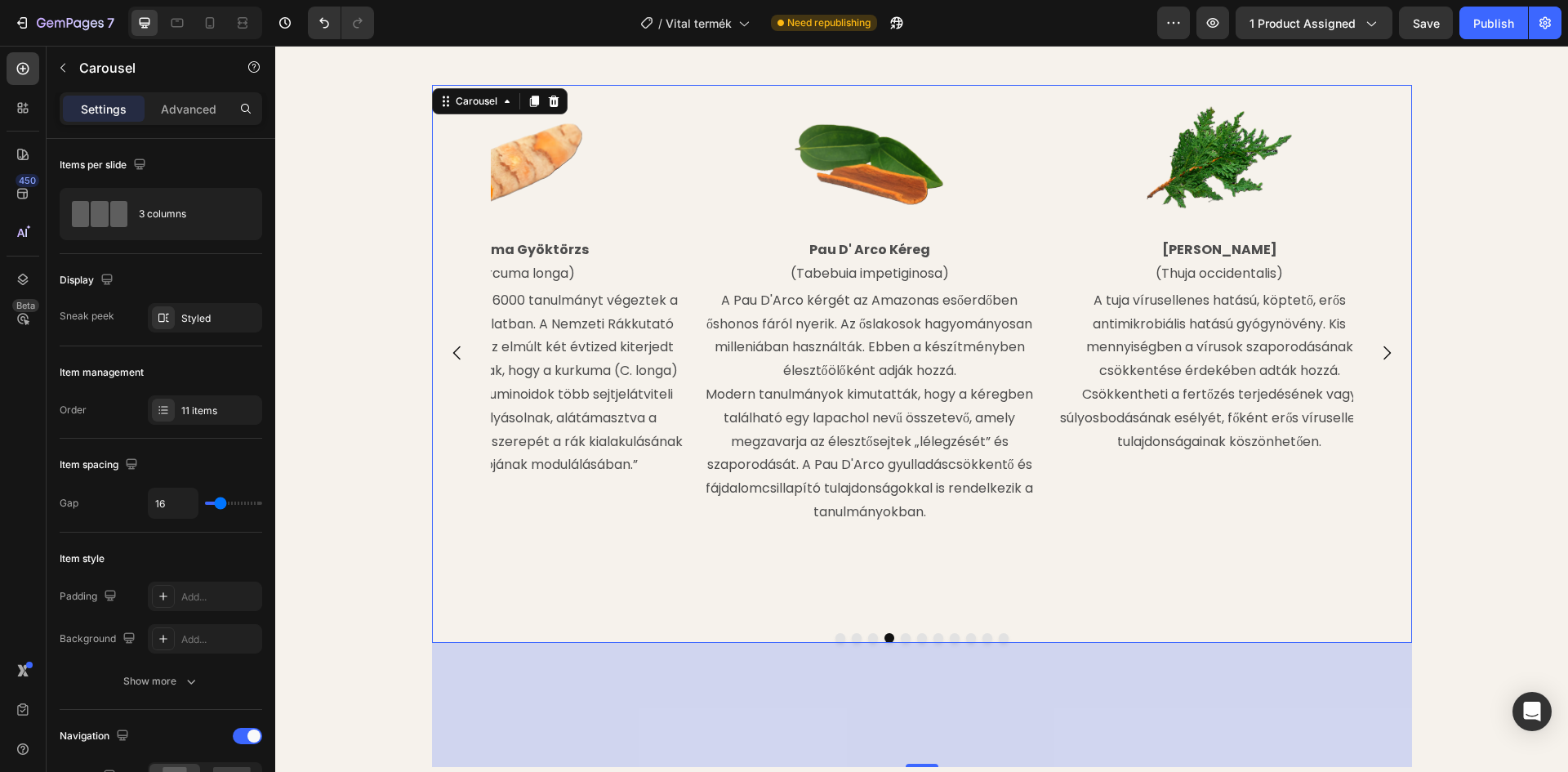
click at [1383, 343] on icon "Carousel Next Arrow" at bounding box center [1387, 353] width 20 height 20
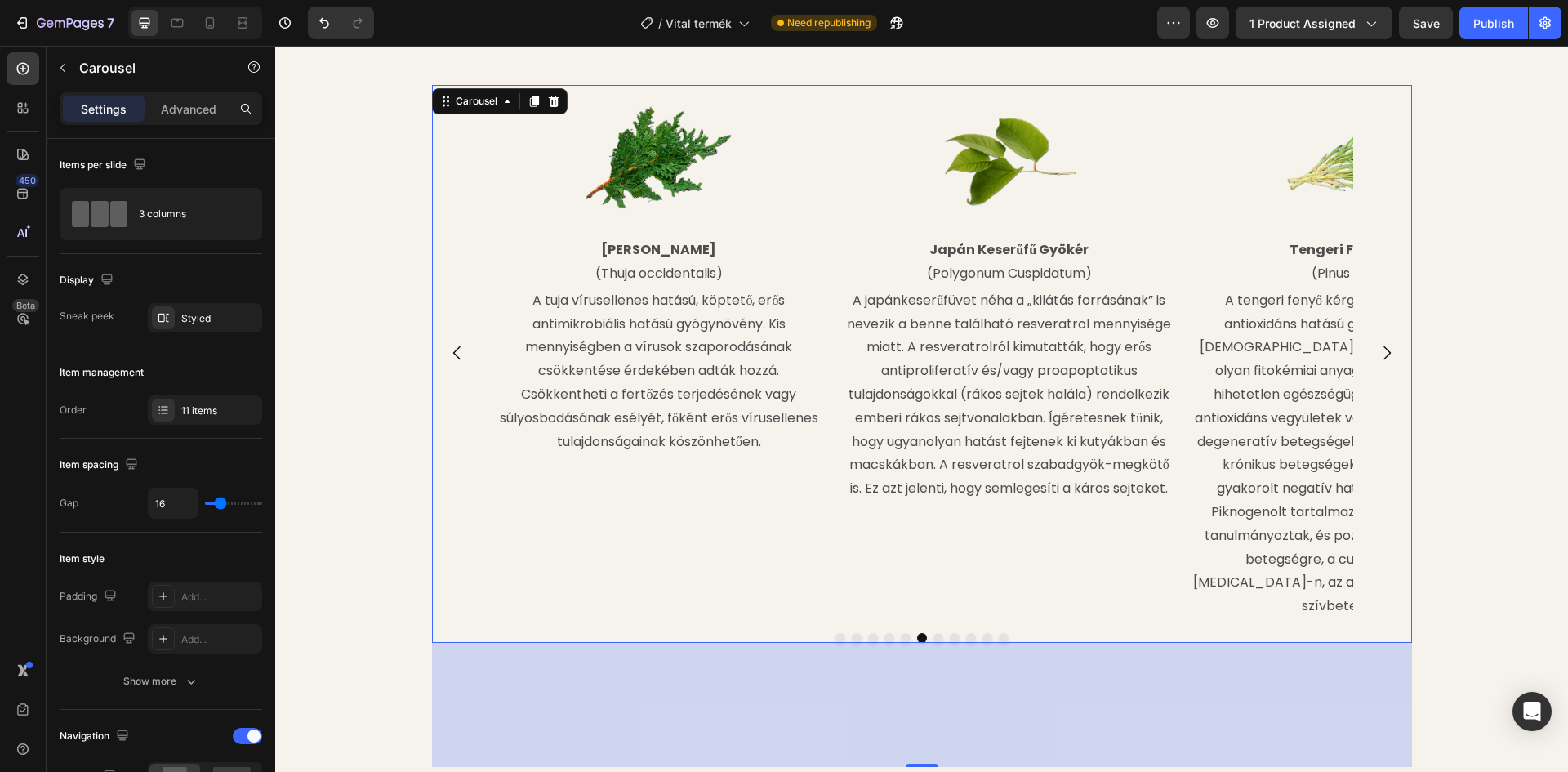
click at [1383, 343] on icon "Carousel Next Arrow" at bounding box center [1387, 353] width 20 height 20
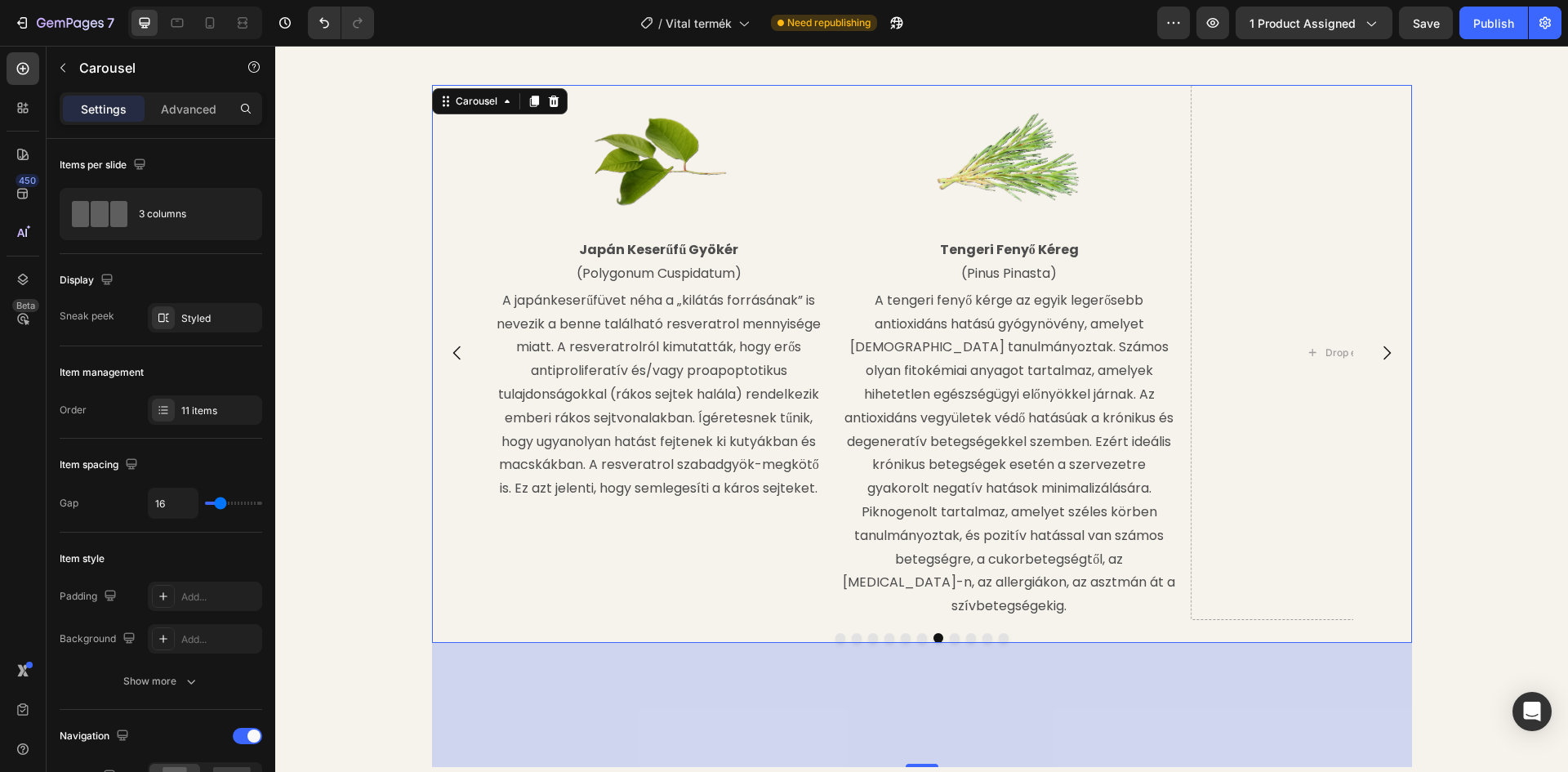
click at [1383, 343] on icon "Carousel Next Arrow" at bounding box center [1387, 353] width 20 height 20
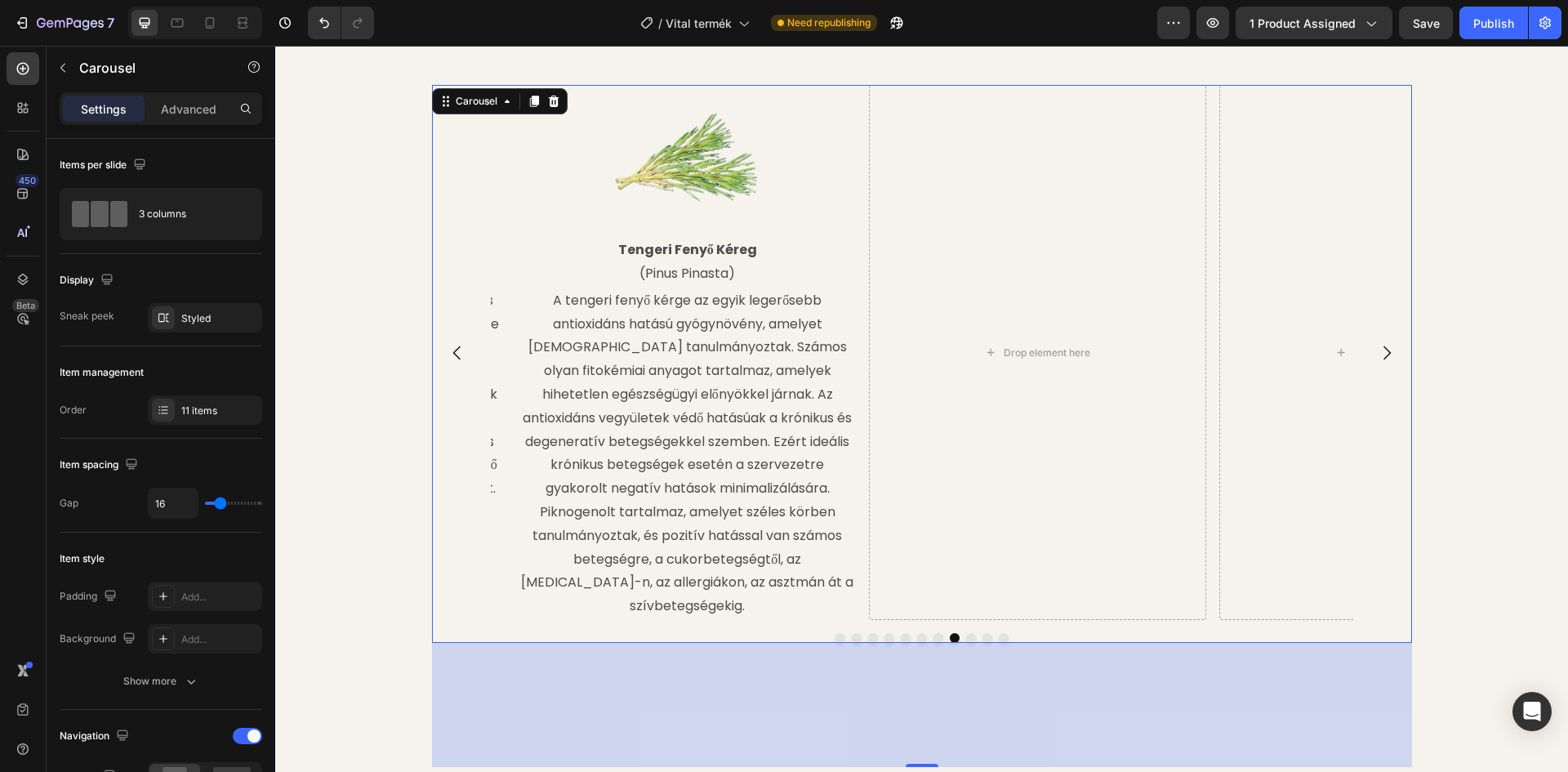
click at [1383, 343] on icon "Carousel Next Arrow" at bounding box center [1387, 353] width 20 height 20
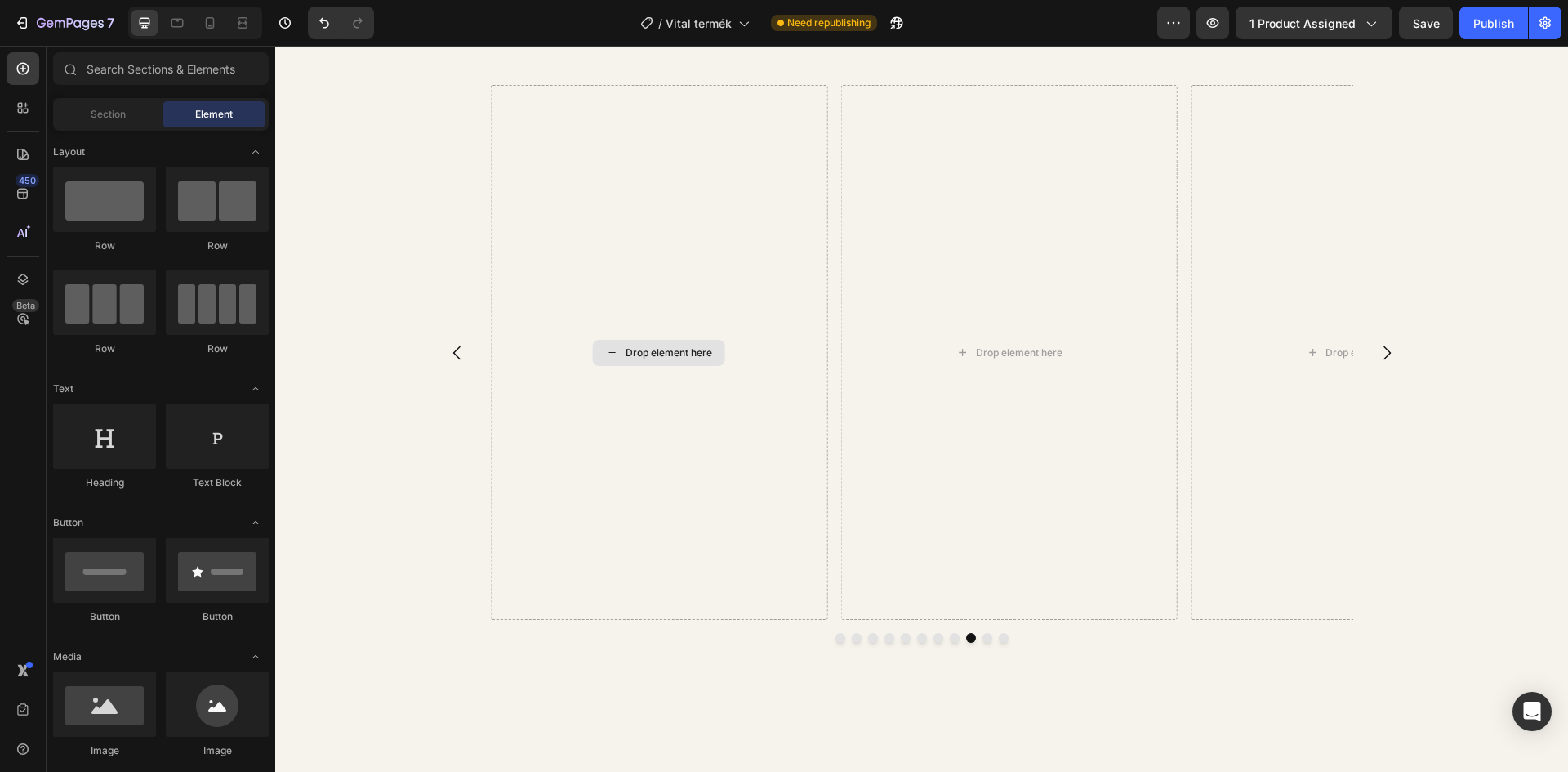
click at [638, 347] on div "Drop element here" at bounding box center [668, 353] width 87 height 13
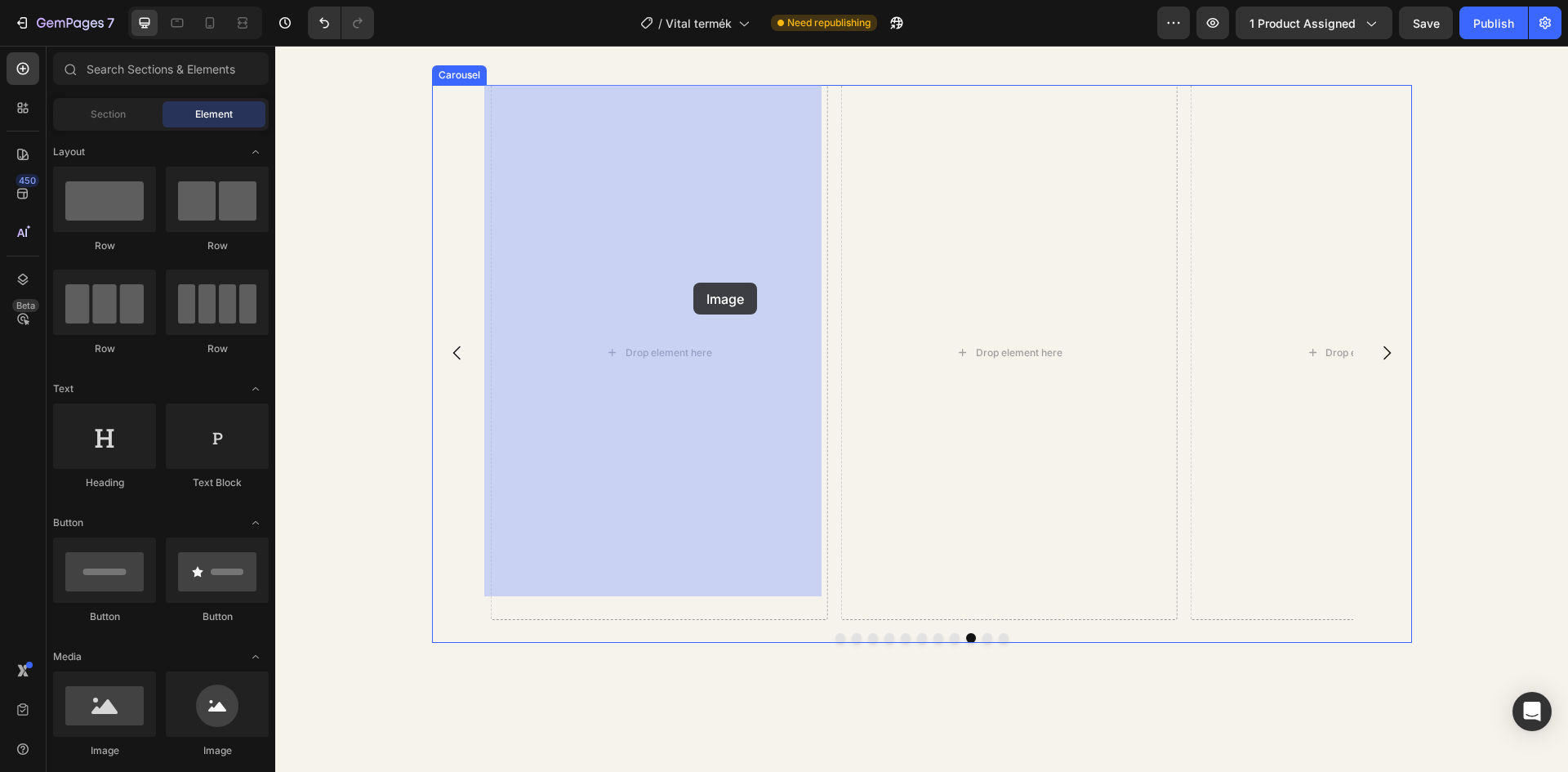
drag, startPoint x: 418, startPoint y: 720, endPoint x: 692, endPoint y: 282, distance: 516.6
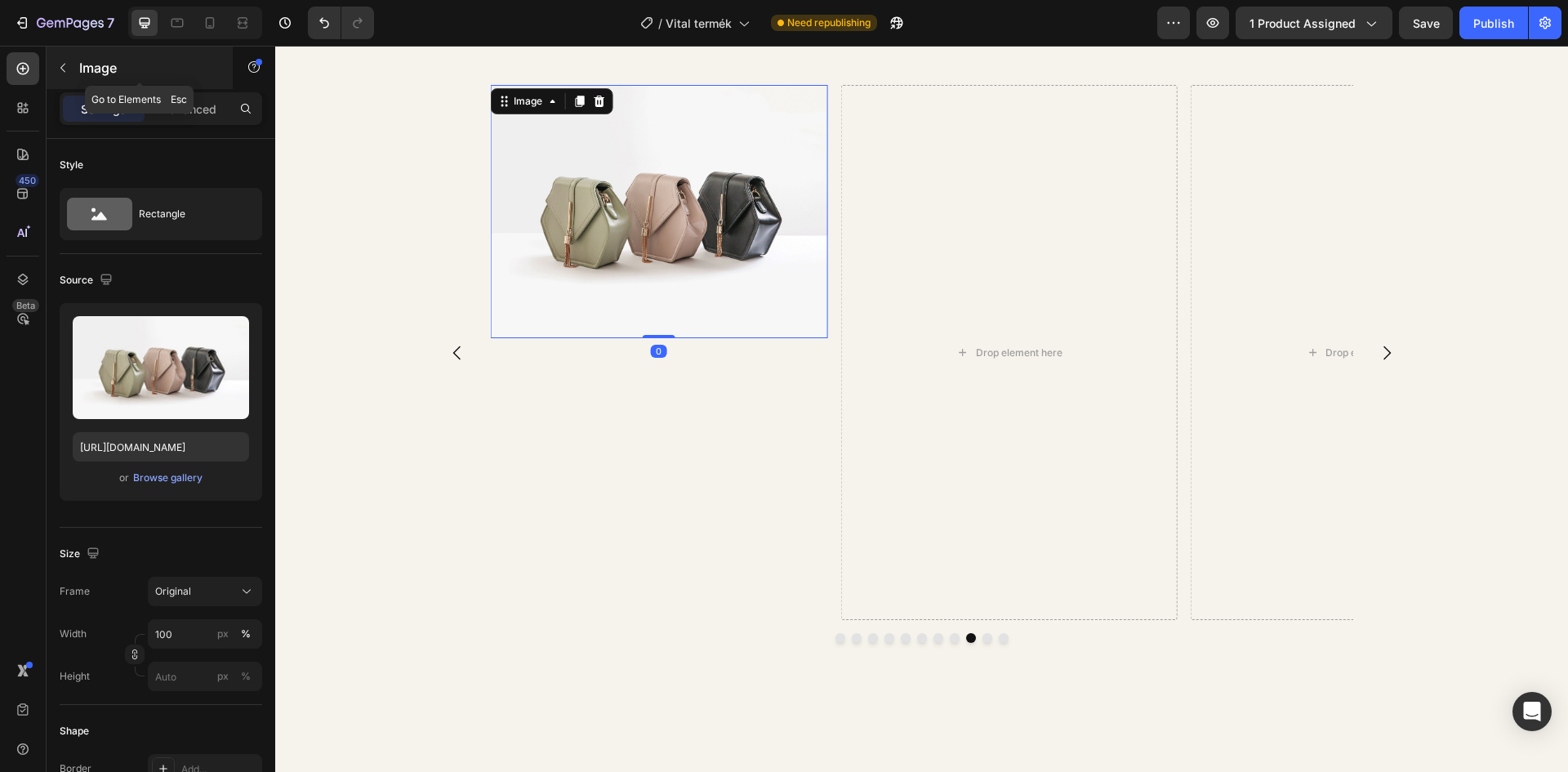
click at [100, 70] on p "Image" at bounding box center [148, 68] width 138 height 20
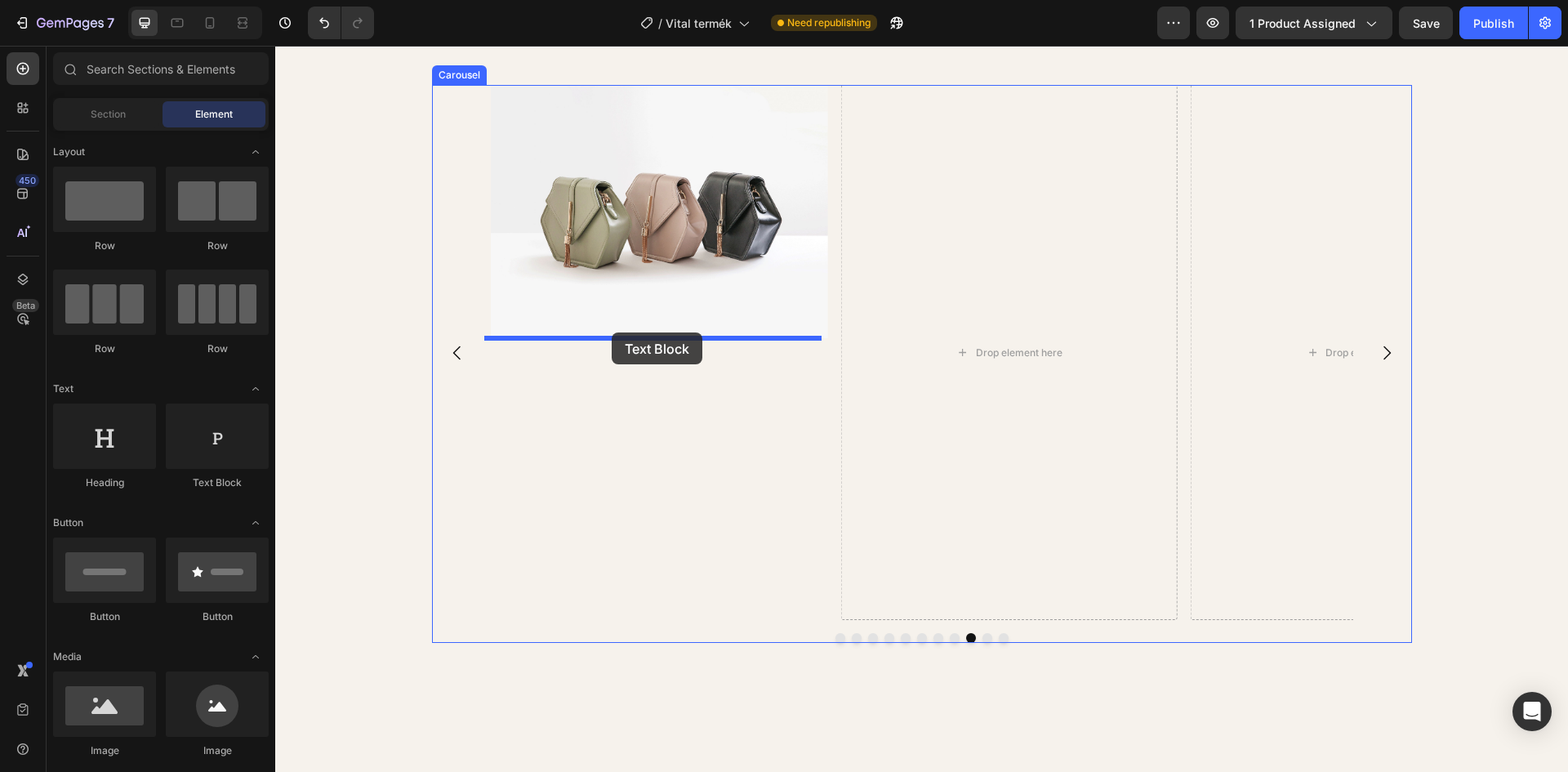
drag, startPoint x: 479, startPoint y: 487, endPoint x: 612, endPoint y: 333, distance: 203.5
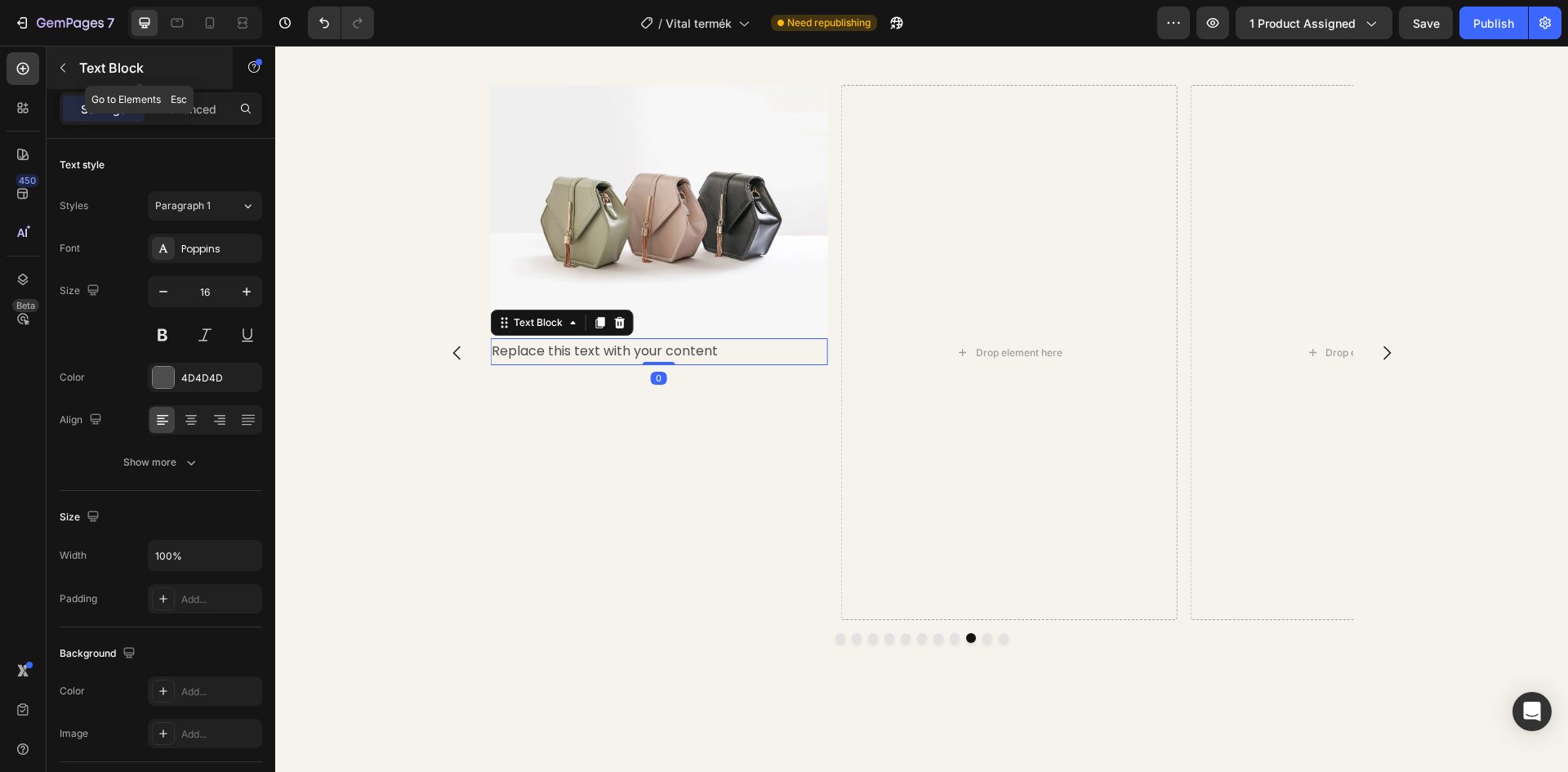
click at [67, 64] on icon "button" at bounding box center [63, 67] width 13 height 13
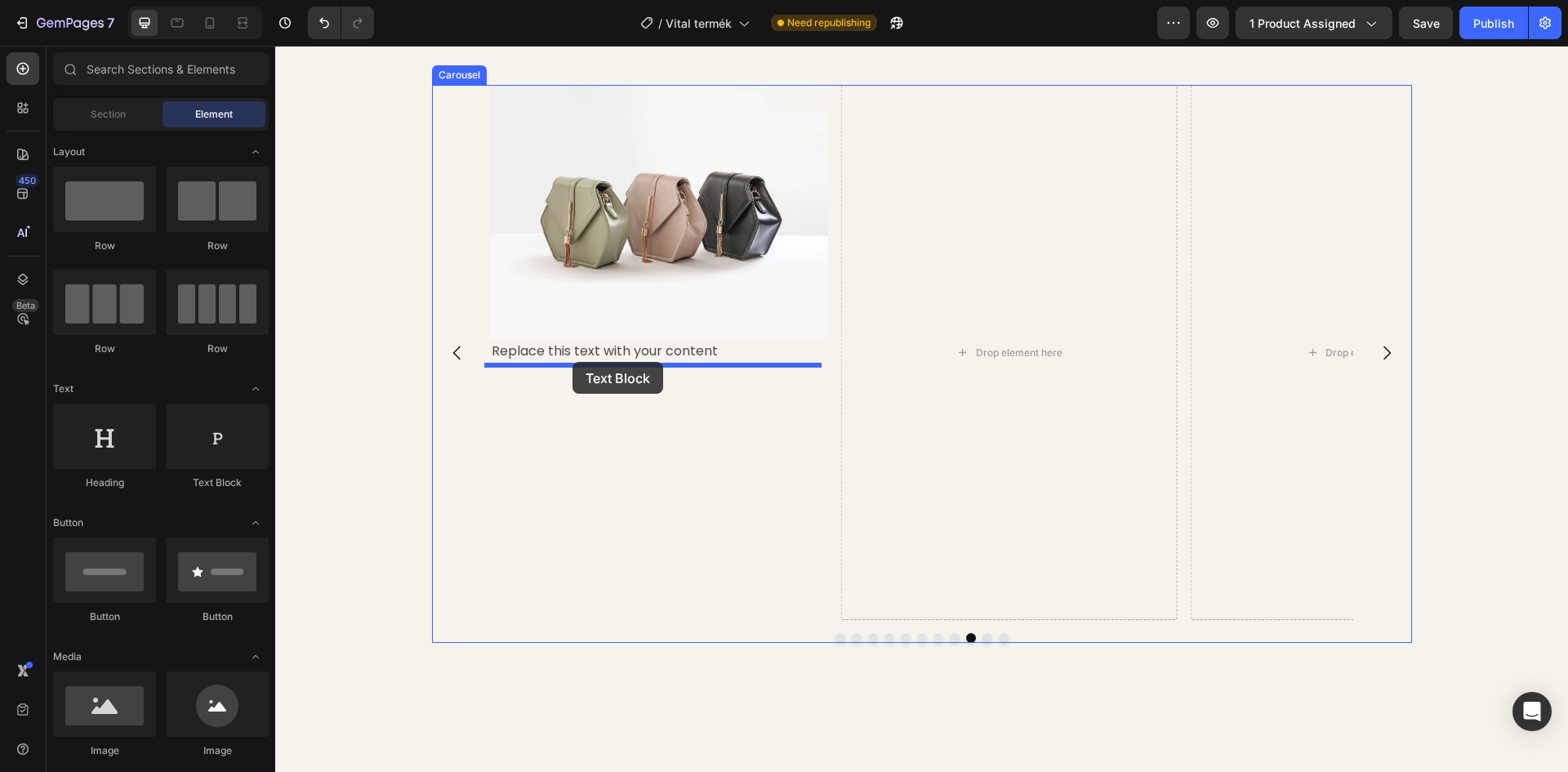
drag, startPoint x: 479, startPoint y: 496, endPoint x: 573, endPoint y: 362, distance: 163.7
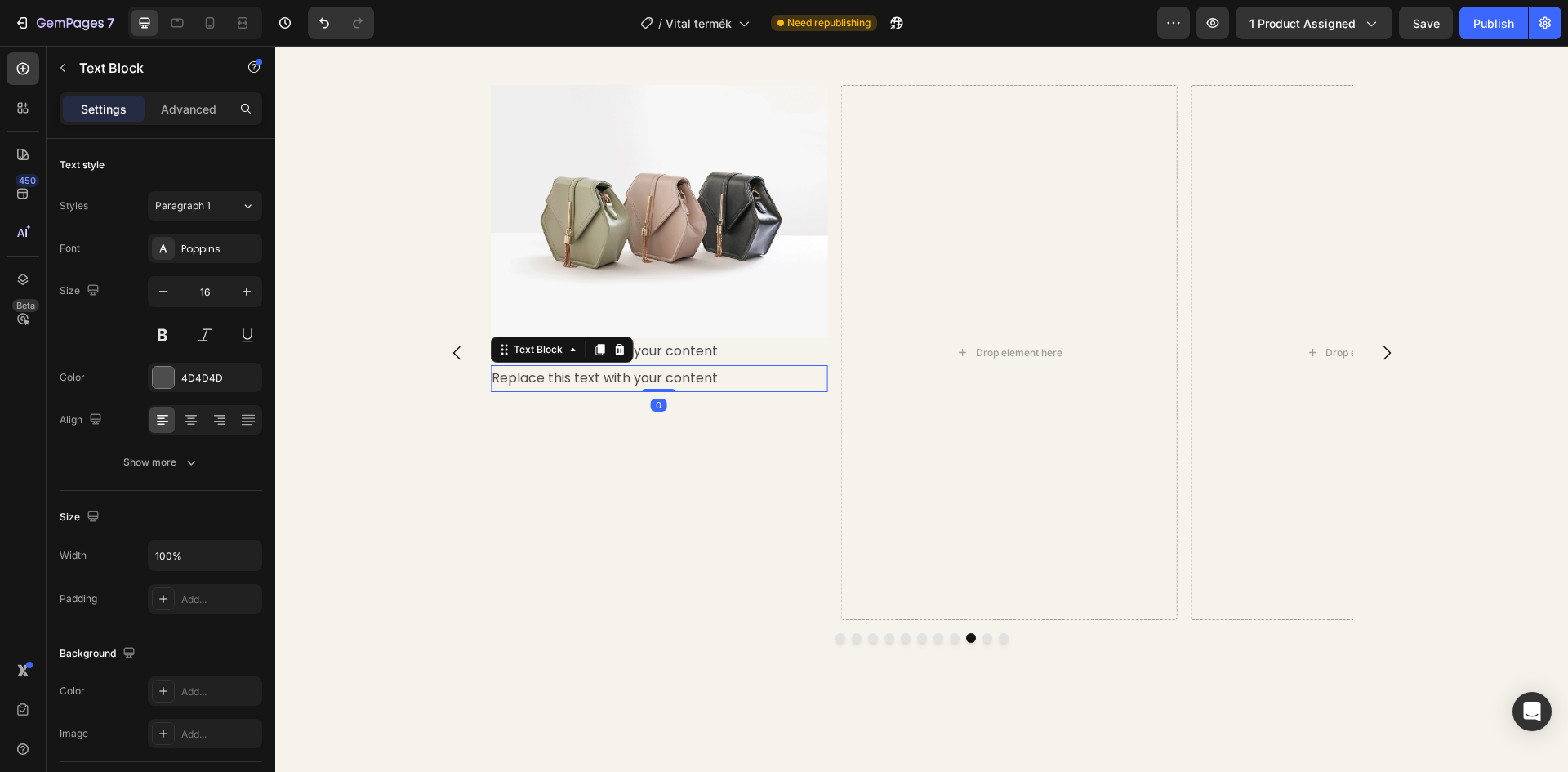
click at [596, 256] on img at bounding box center [658, 211] width 338 height 253
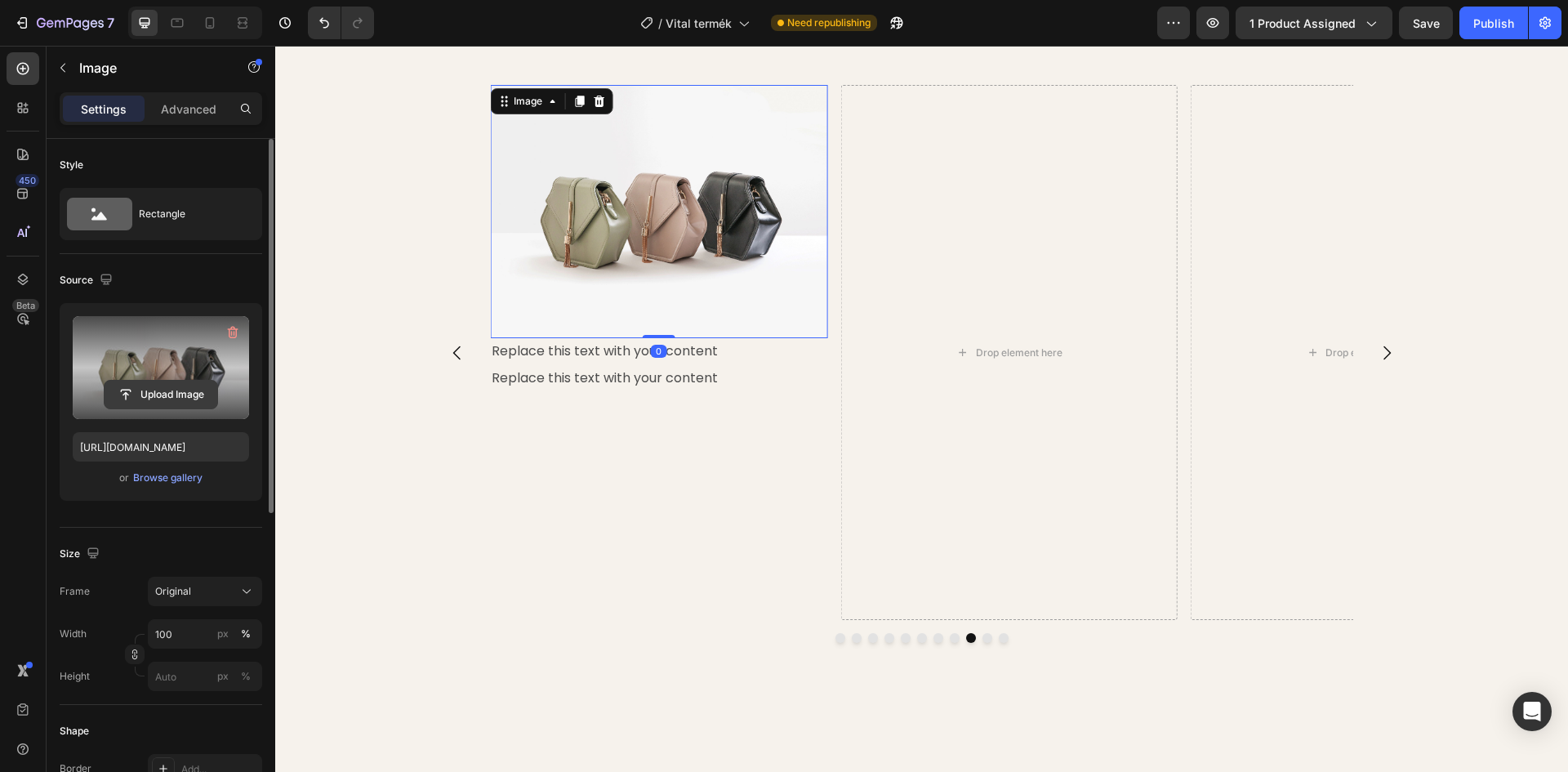
click at [165, 381] on input "file" at bounding box center [160, 394] width 113 height 28
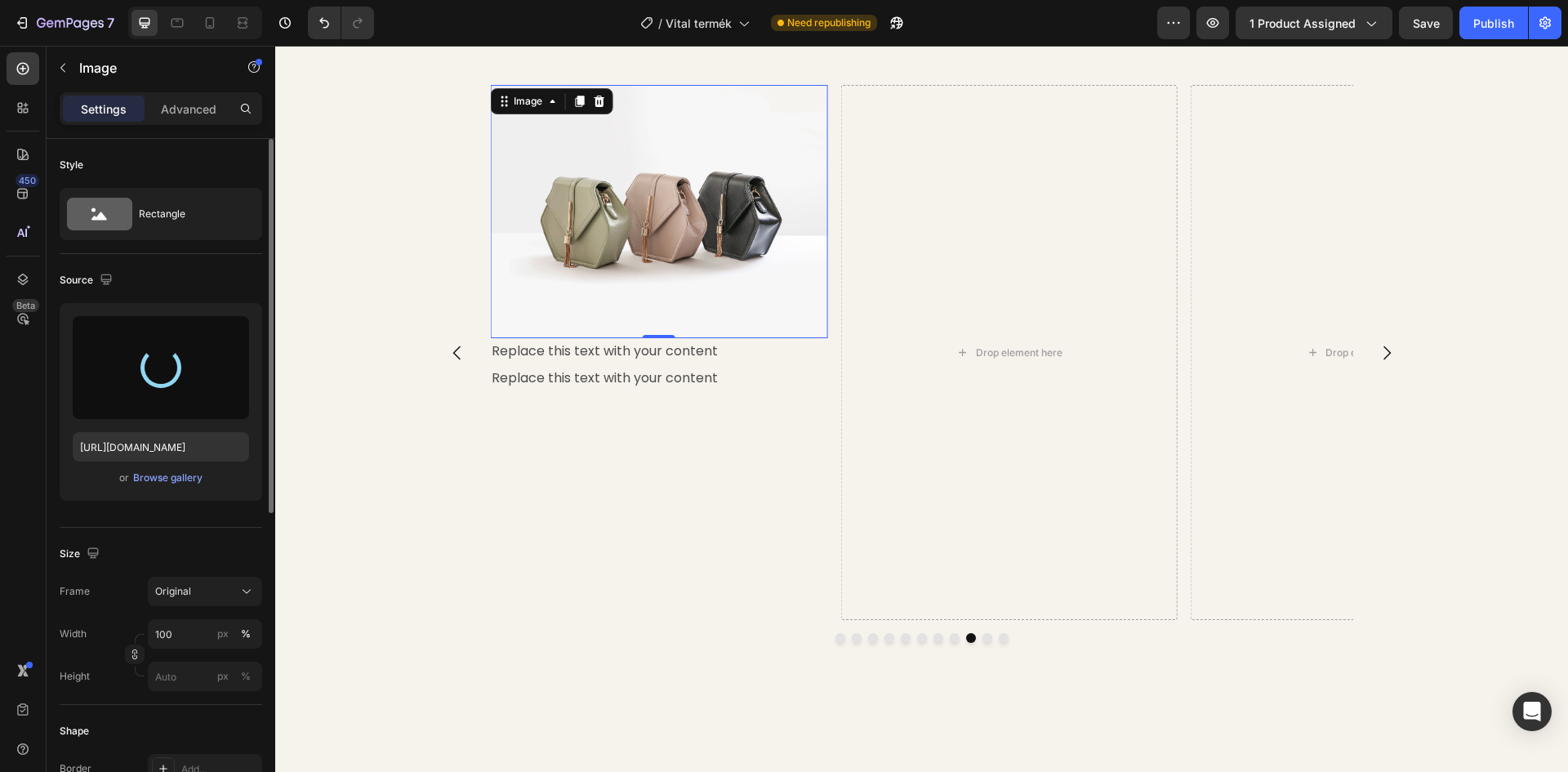
type input "https://cdn.shopify.com/s/files/1/0948/2462/8573/files/gempages_576978716819719…"
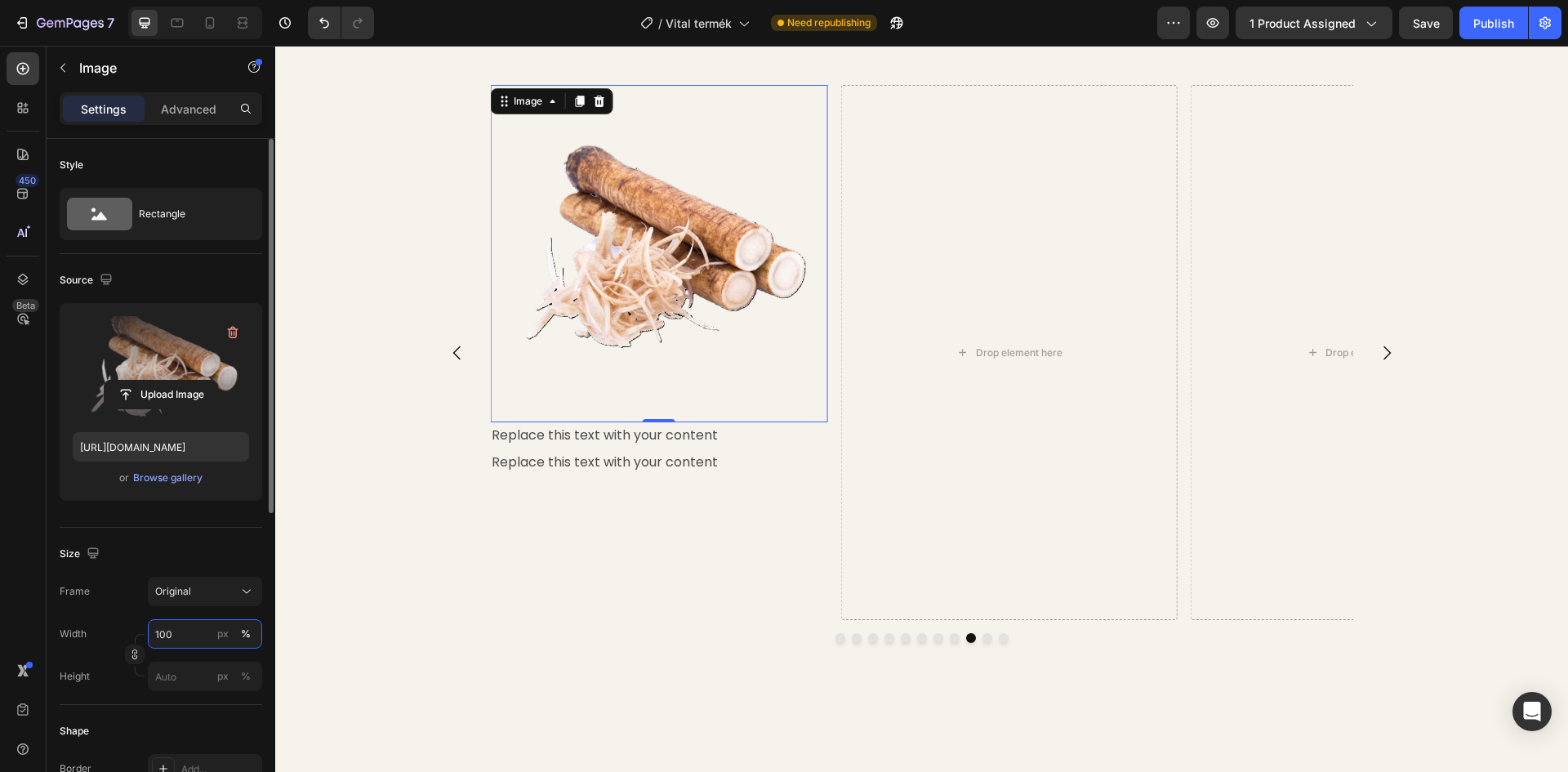
click at [180, 643] on input "100" at bounding box center [204, 634] width 115 height 30
type input "45"
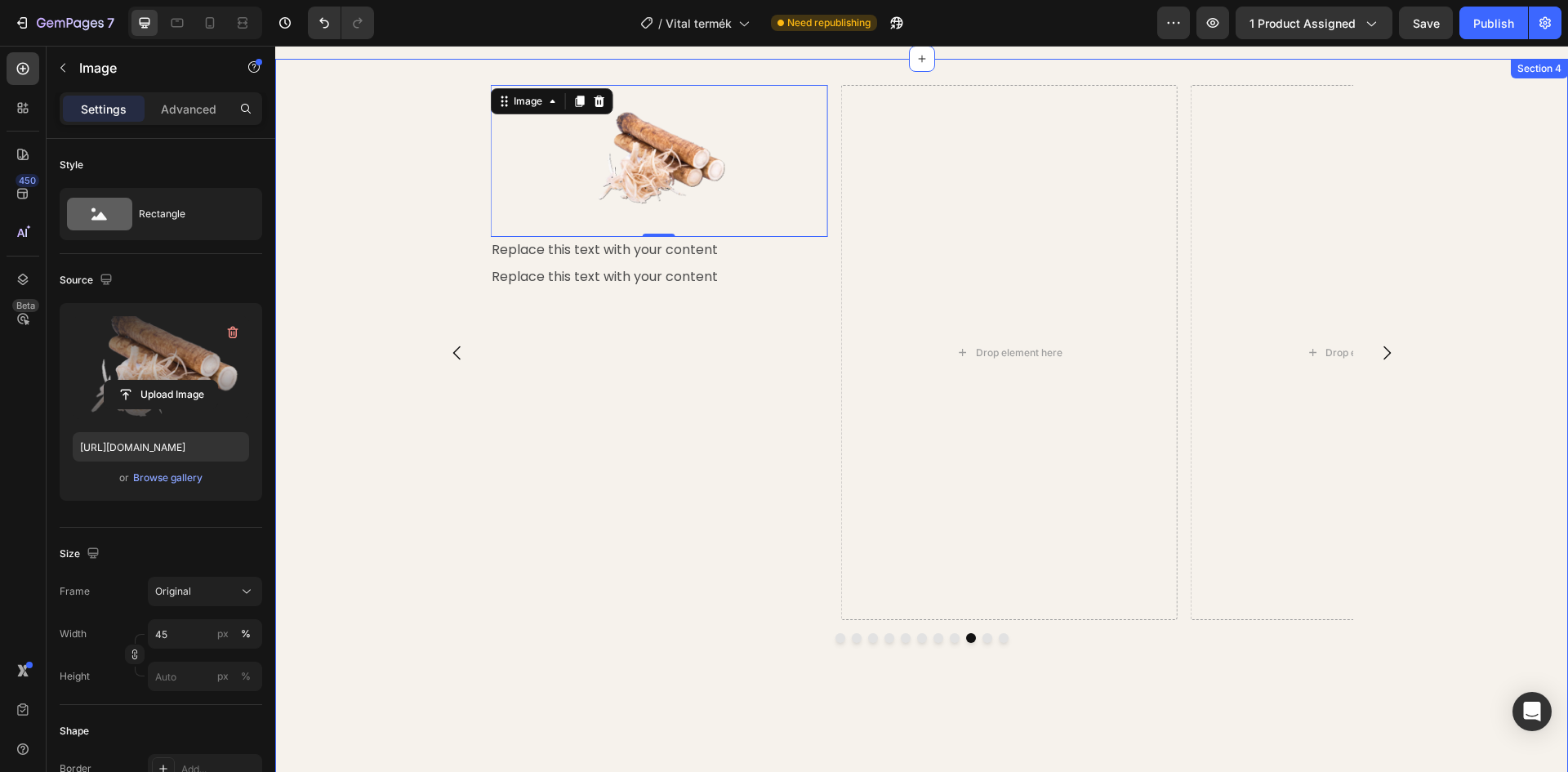
click at [440, 339] on button "Carousel Back Arrow" at bounding box center [457, 353] width 46 height 46
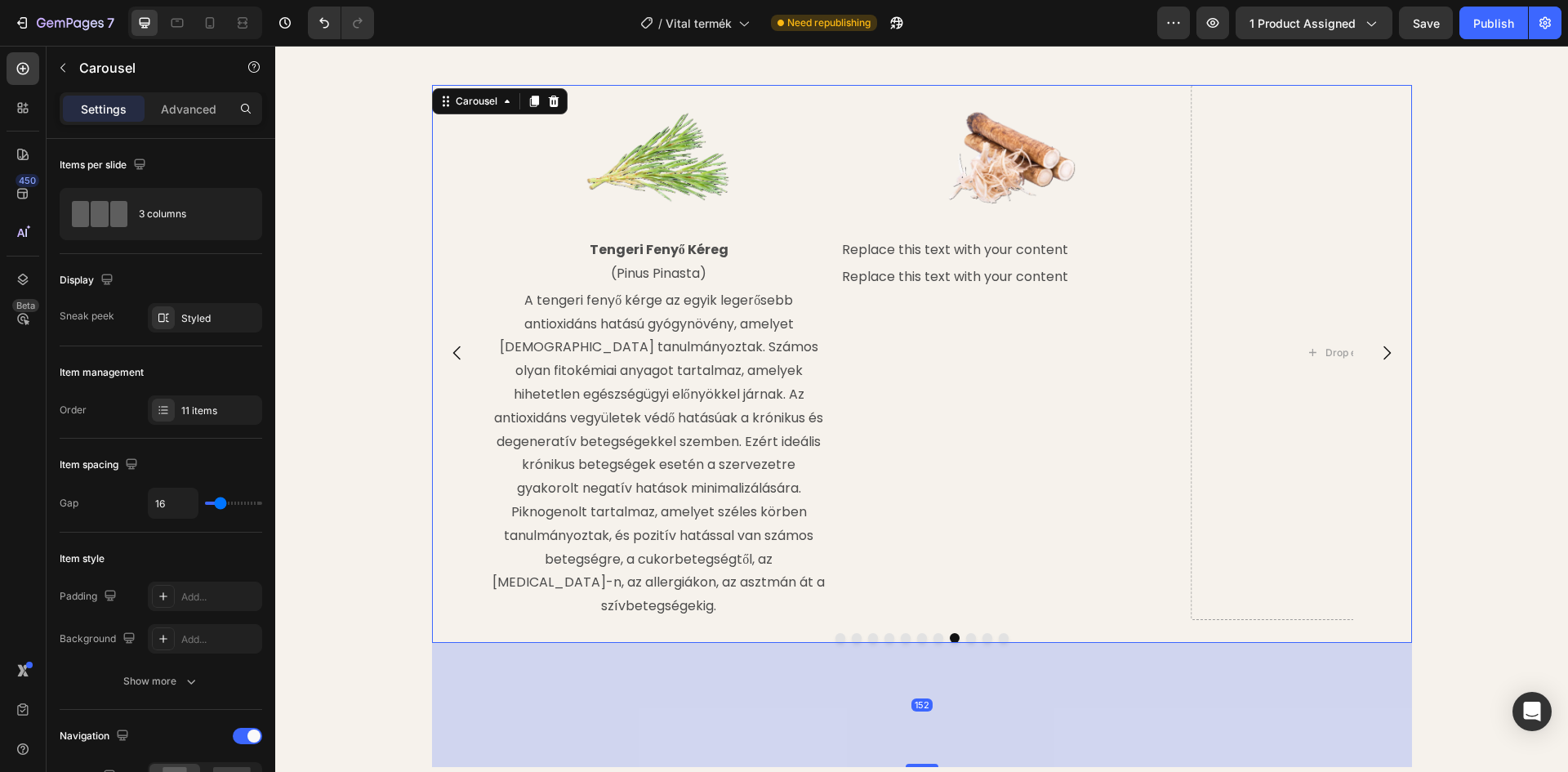
click at [1387, 343] on icon "Carousel Next Arrow" at bounding box center [1387, 353] width 20 height 20
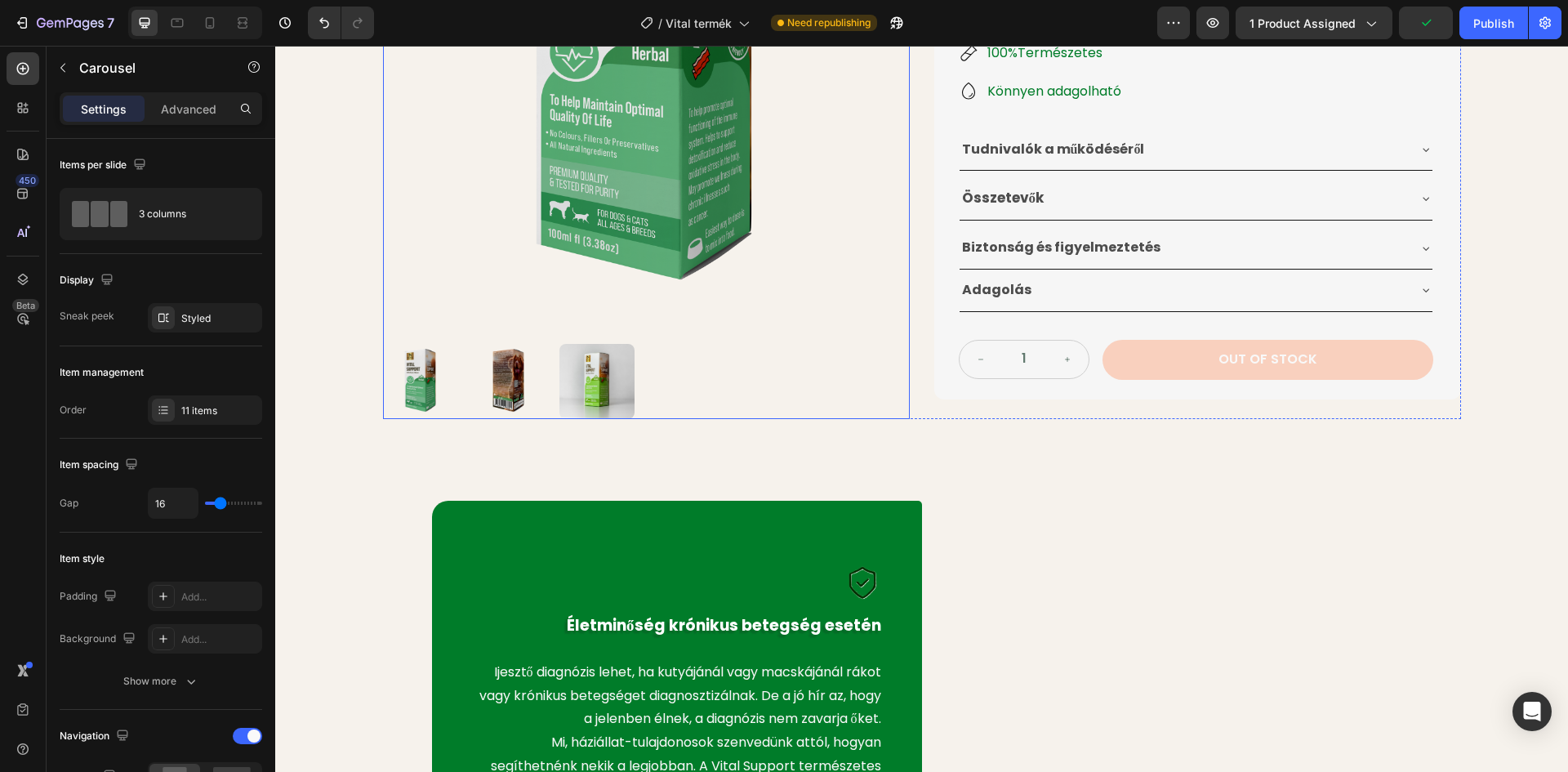
scroll to position [327, 0]
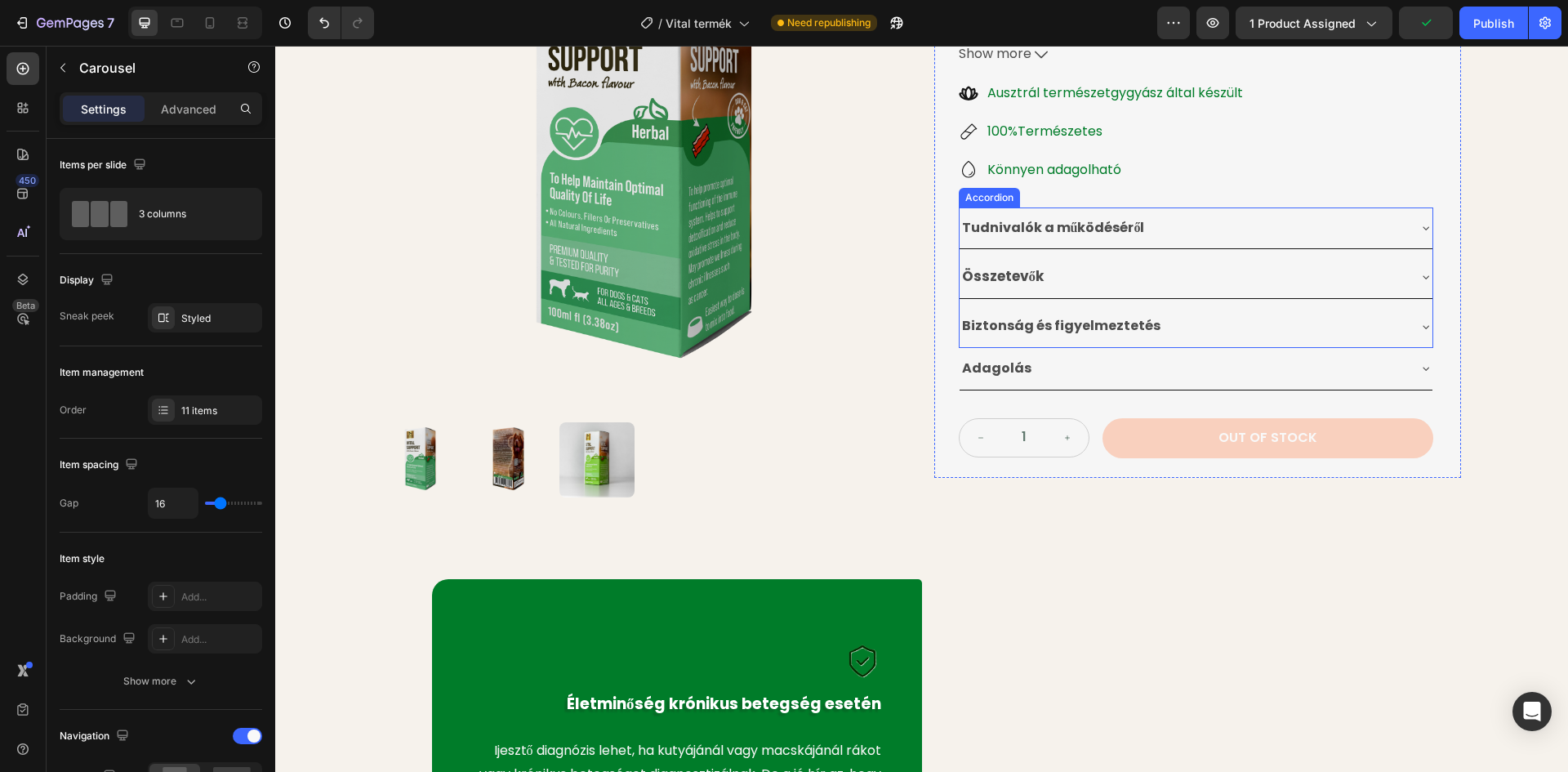
click at [1041, 279] on div "Összetevők" at bounding box center [1182, 277] width 446 height 30
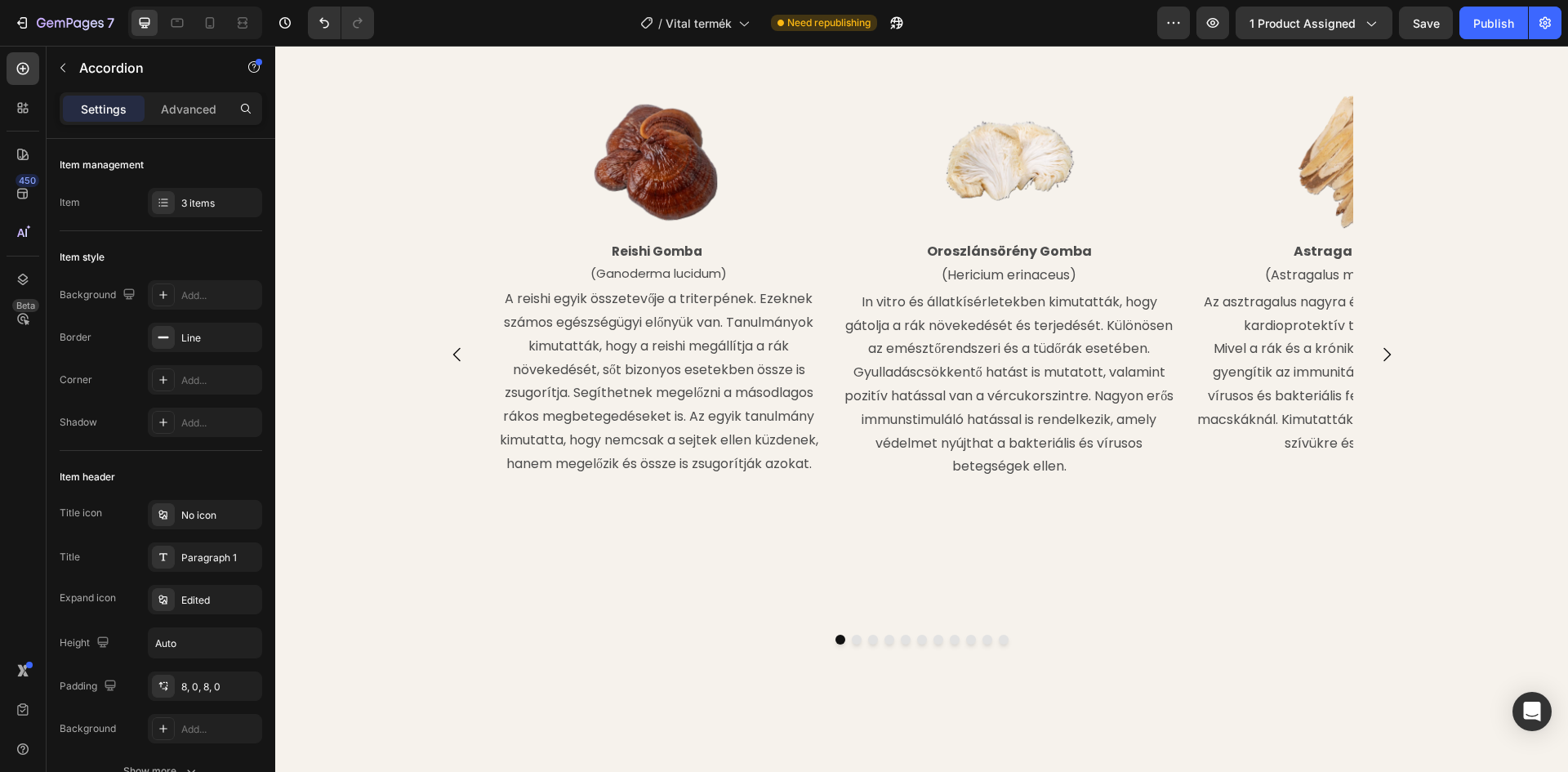
scroll to position [2123, 0]
click at [1377, 343] on icon "Carousel Next Arrow" at bounding box center [1387, 353] width 20 height 20
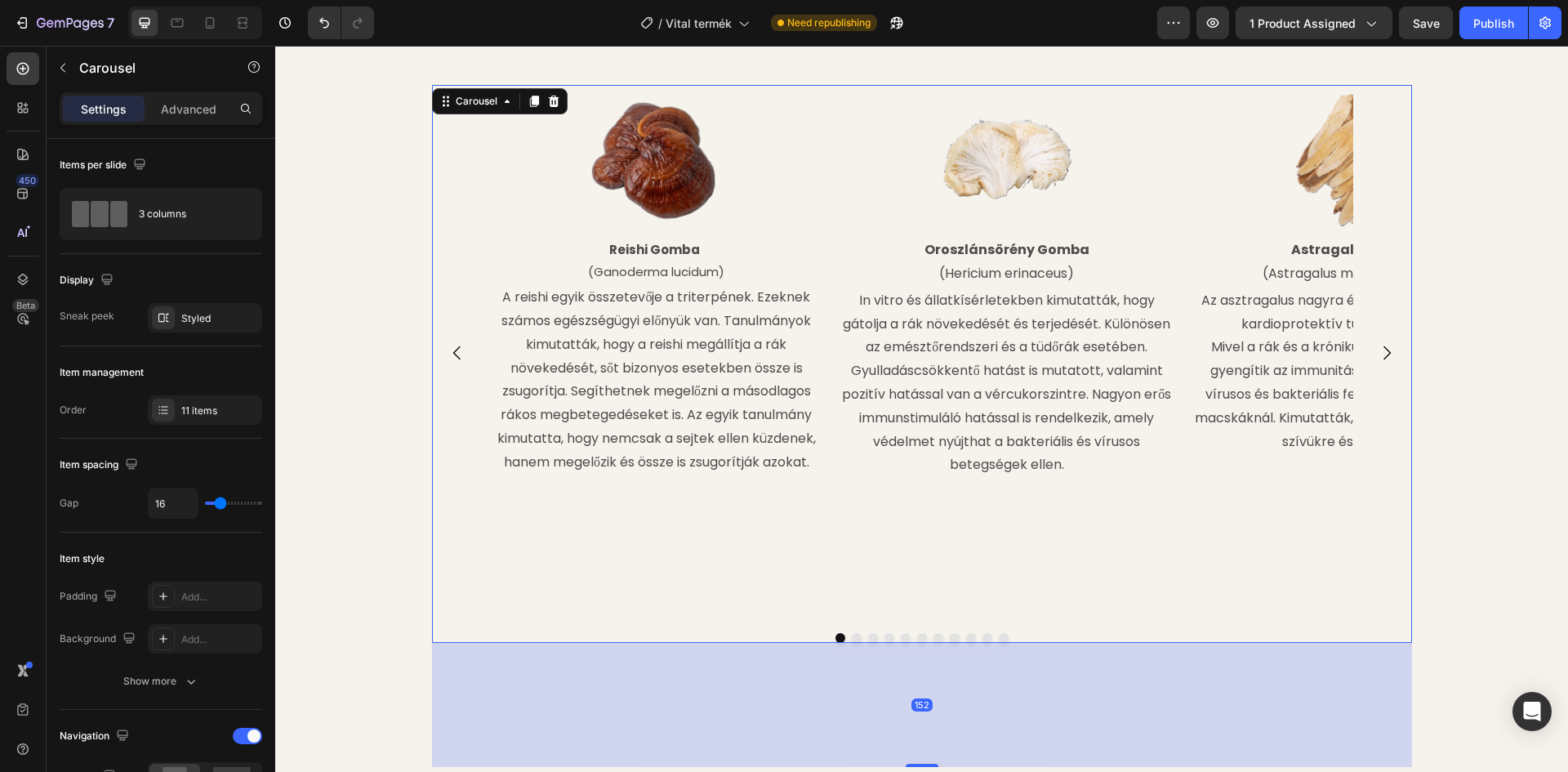
click at [1377, 343] on icon "Carousel Next Arrow" at bounding box center [1387, 353] width 20 height 20
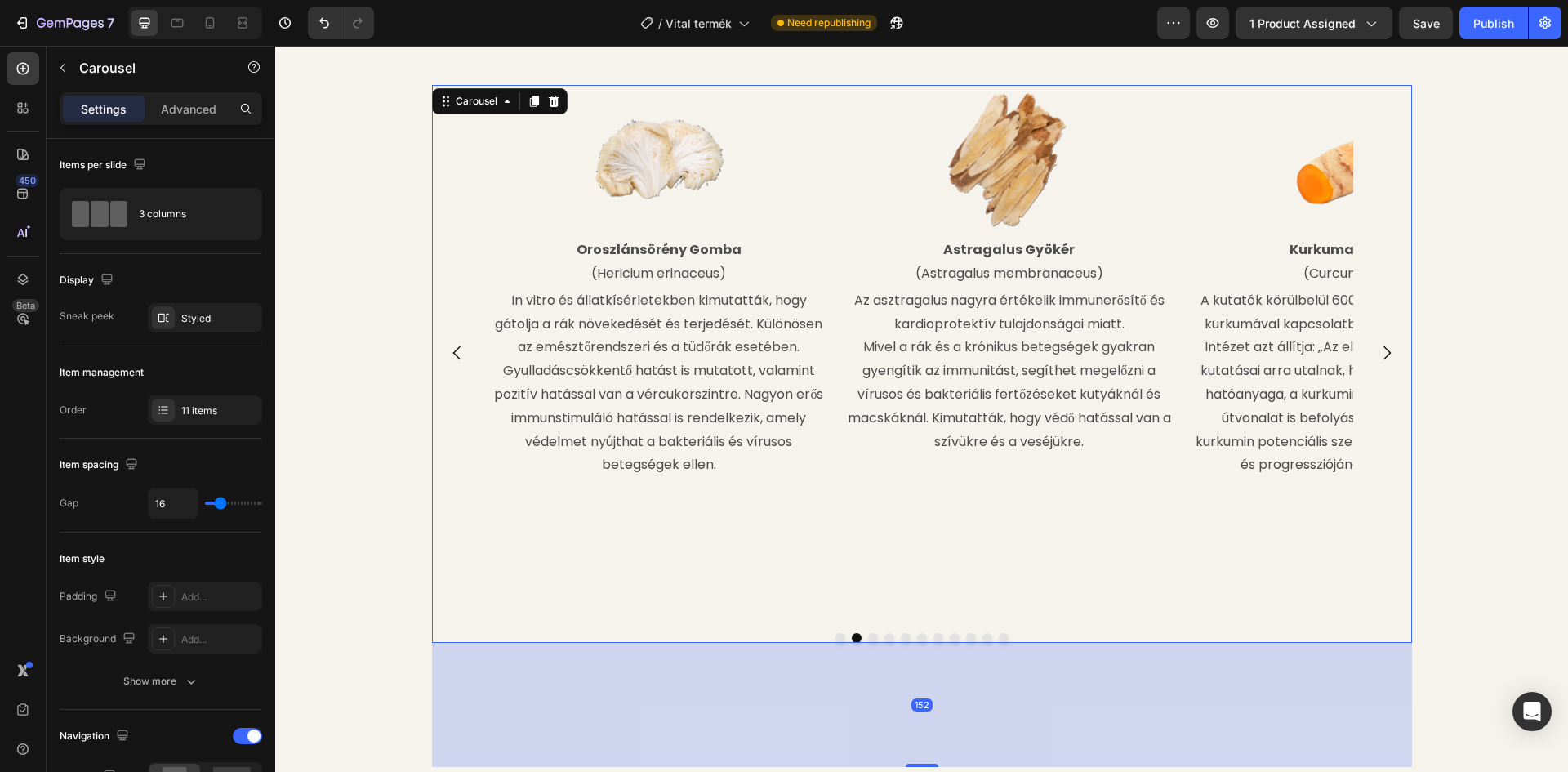
click at [1378, 343] on icon "Carousel Next Arrow" at bounding box center [1387, 353] width 20 height 20
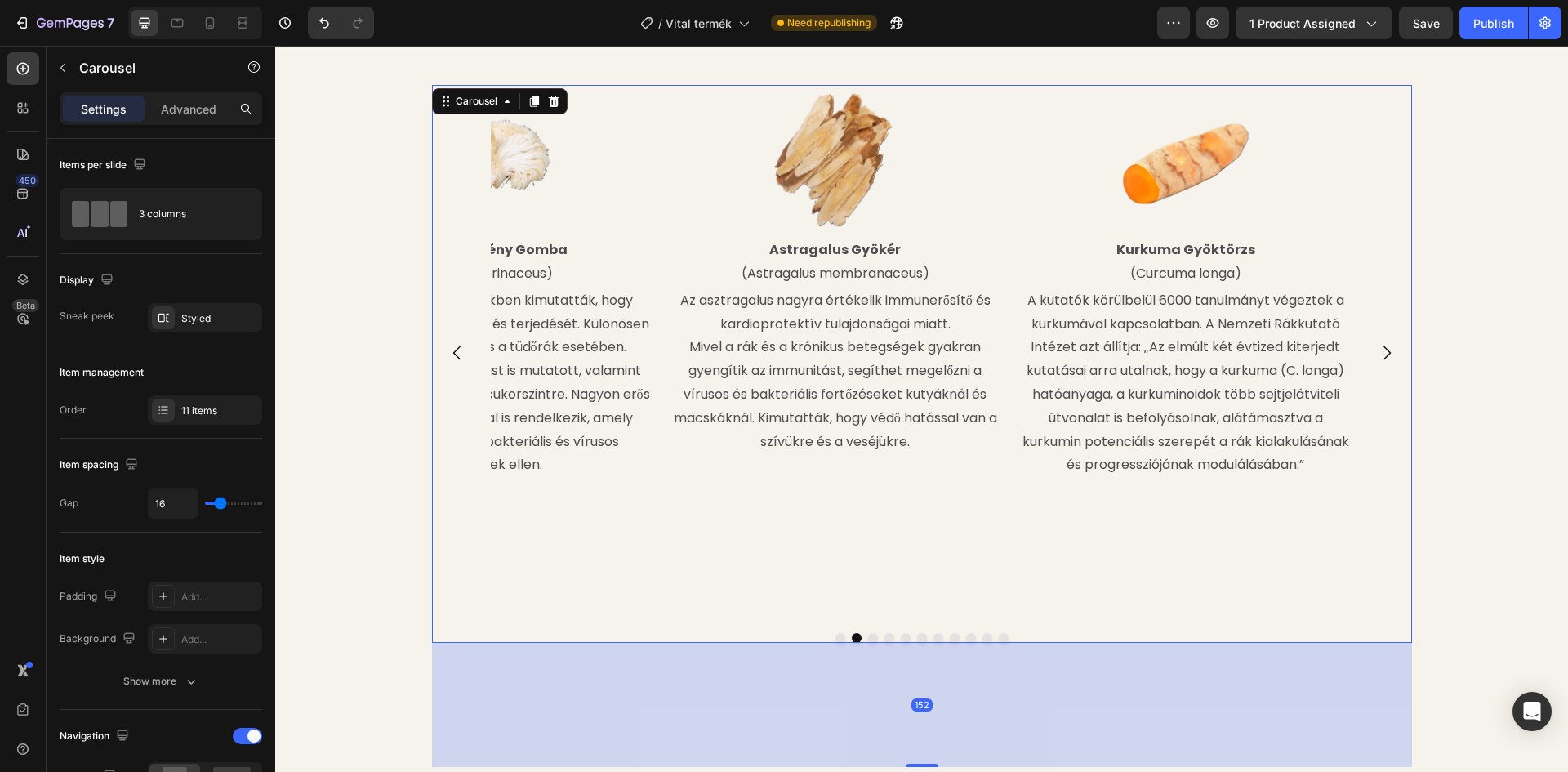
click at [1378, 343] on icon "Carousel Next Arrow" at bounding box center [1387, 353] width 20 height 20
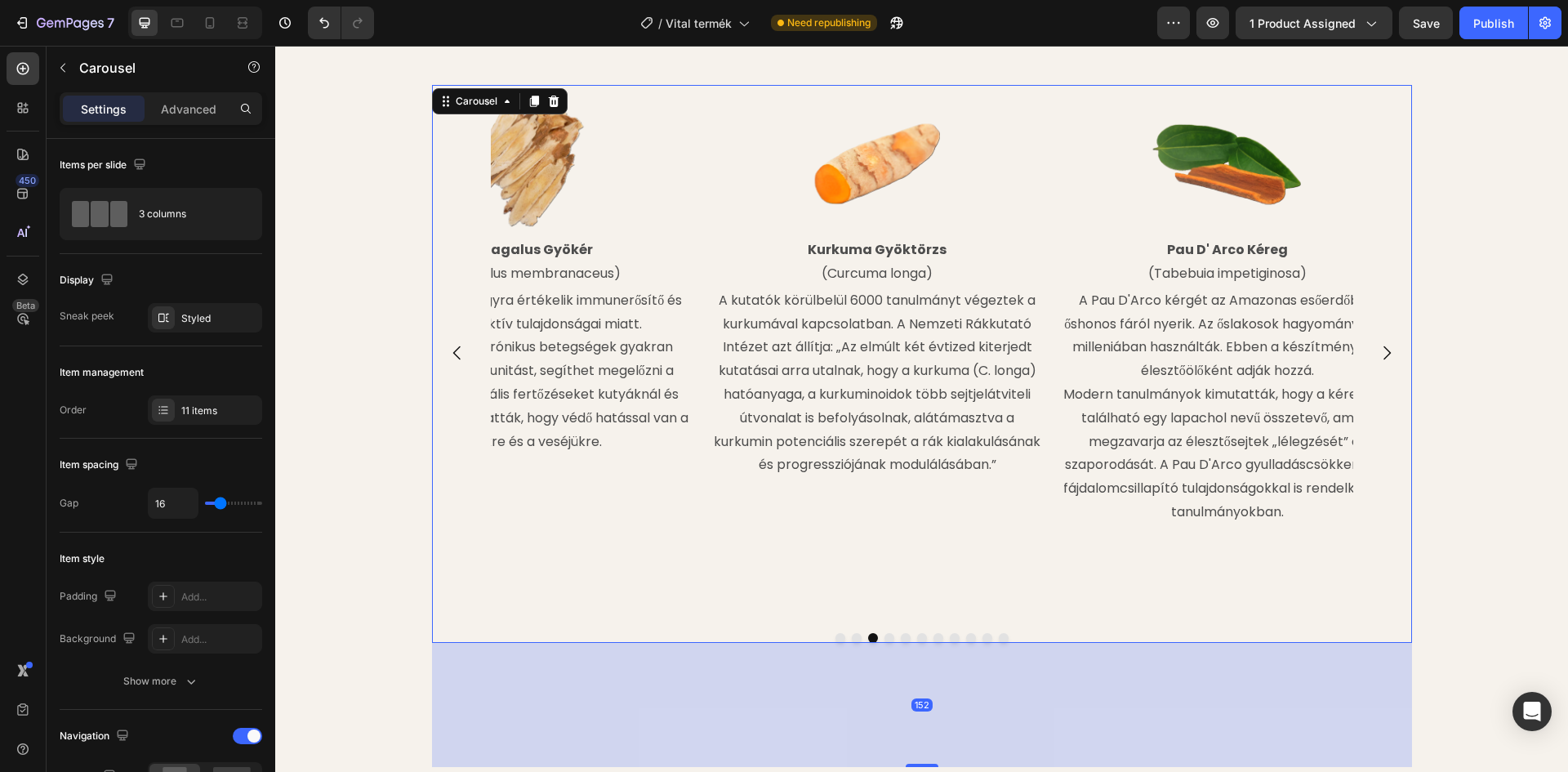
click at [1378, 343] on icon "Carousel Next Arrow" at bounding box center [1387, 353] width 20 height 20
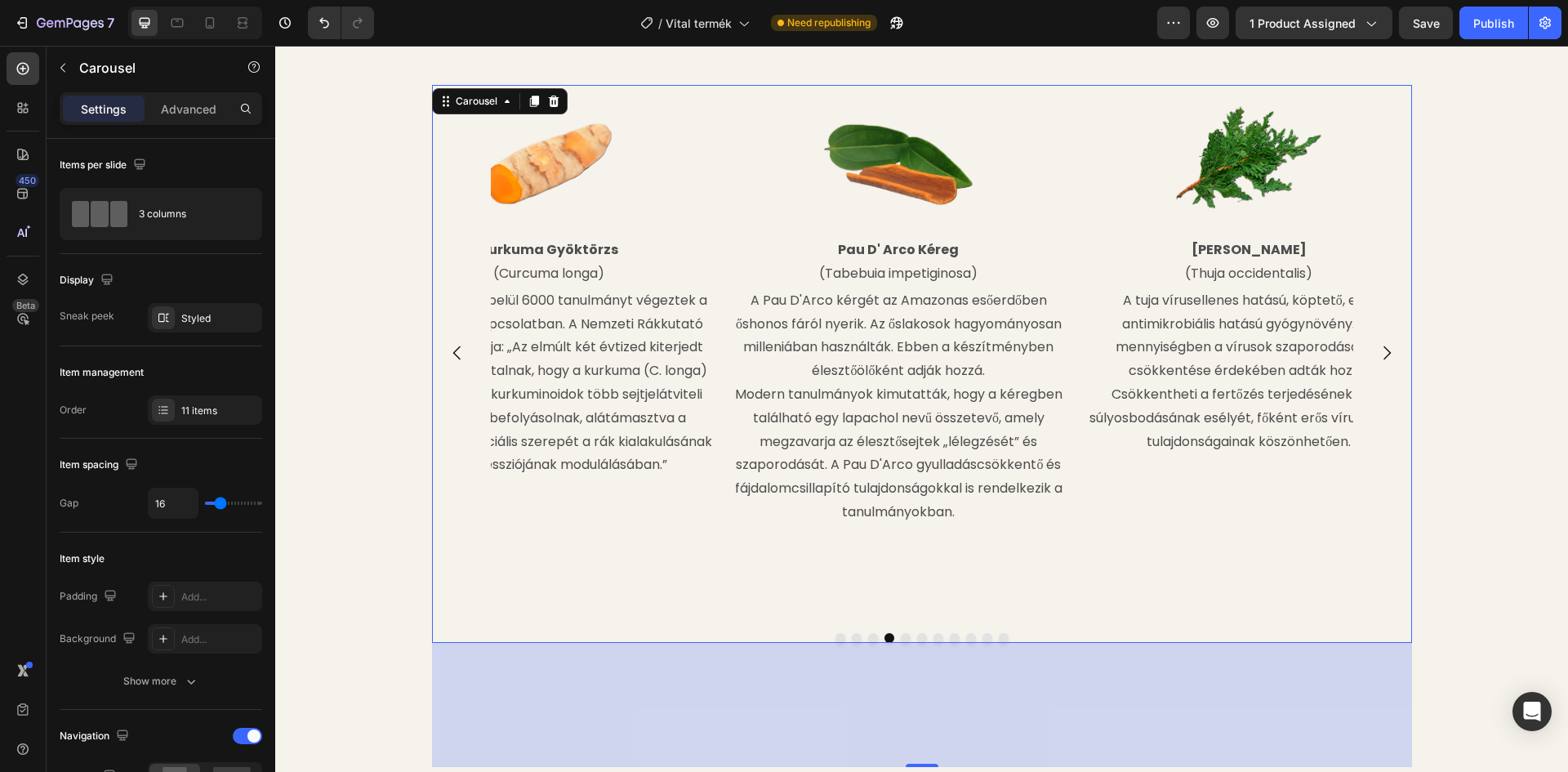
click at [1378, 343] on icon "Carousel Next Arrow" at bounding box center [1387, 353] width 20 height 20
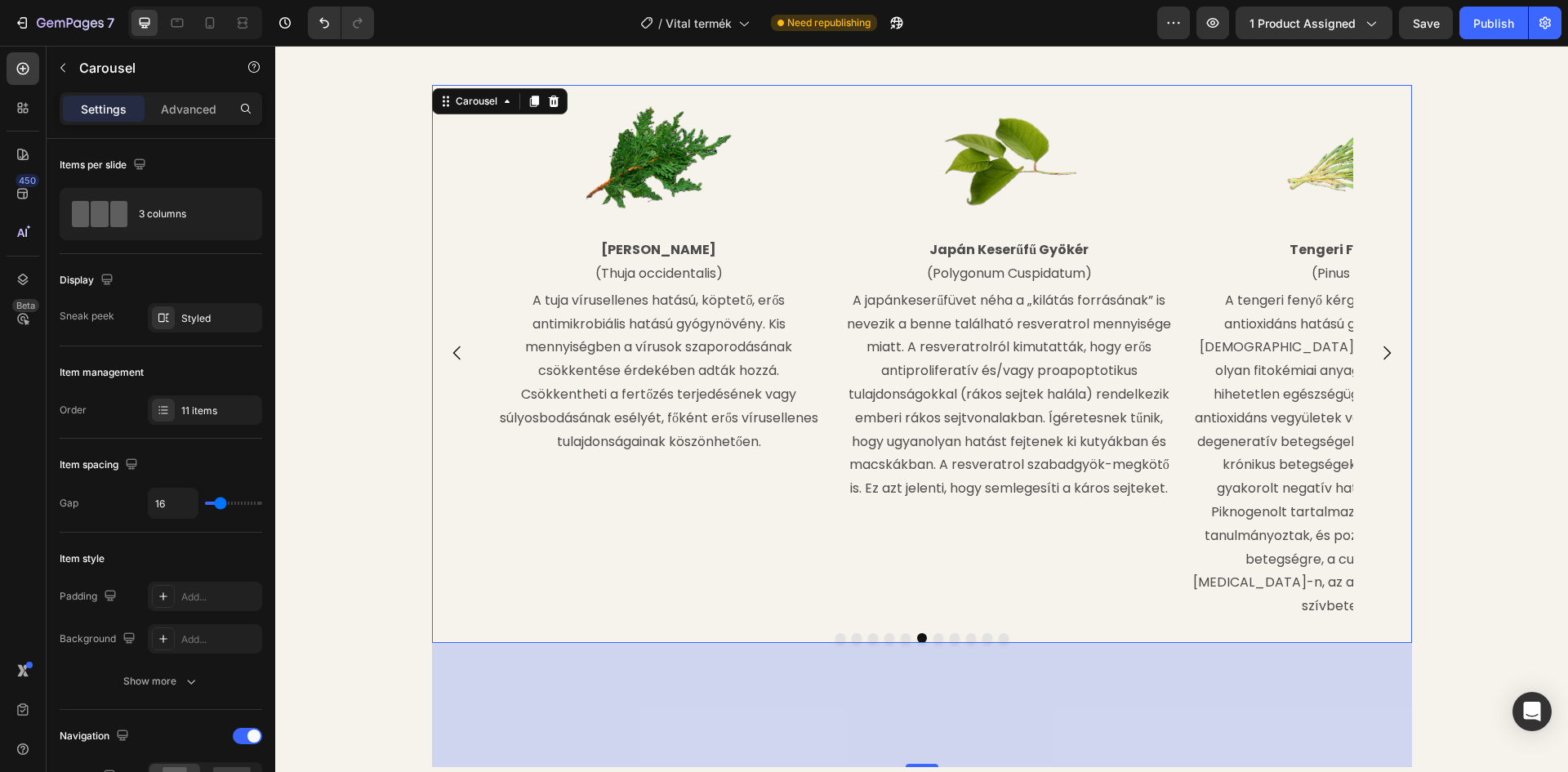
click at [1379, 343] on icon "Carousel Next Arrow" at bounding box center [1387, 353] width 20 height 20
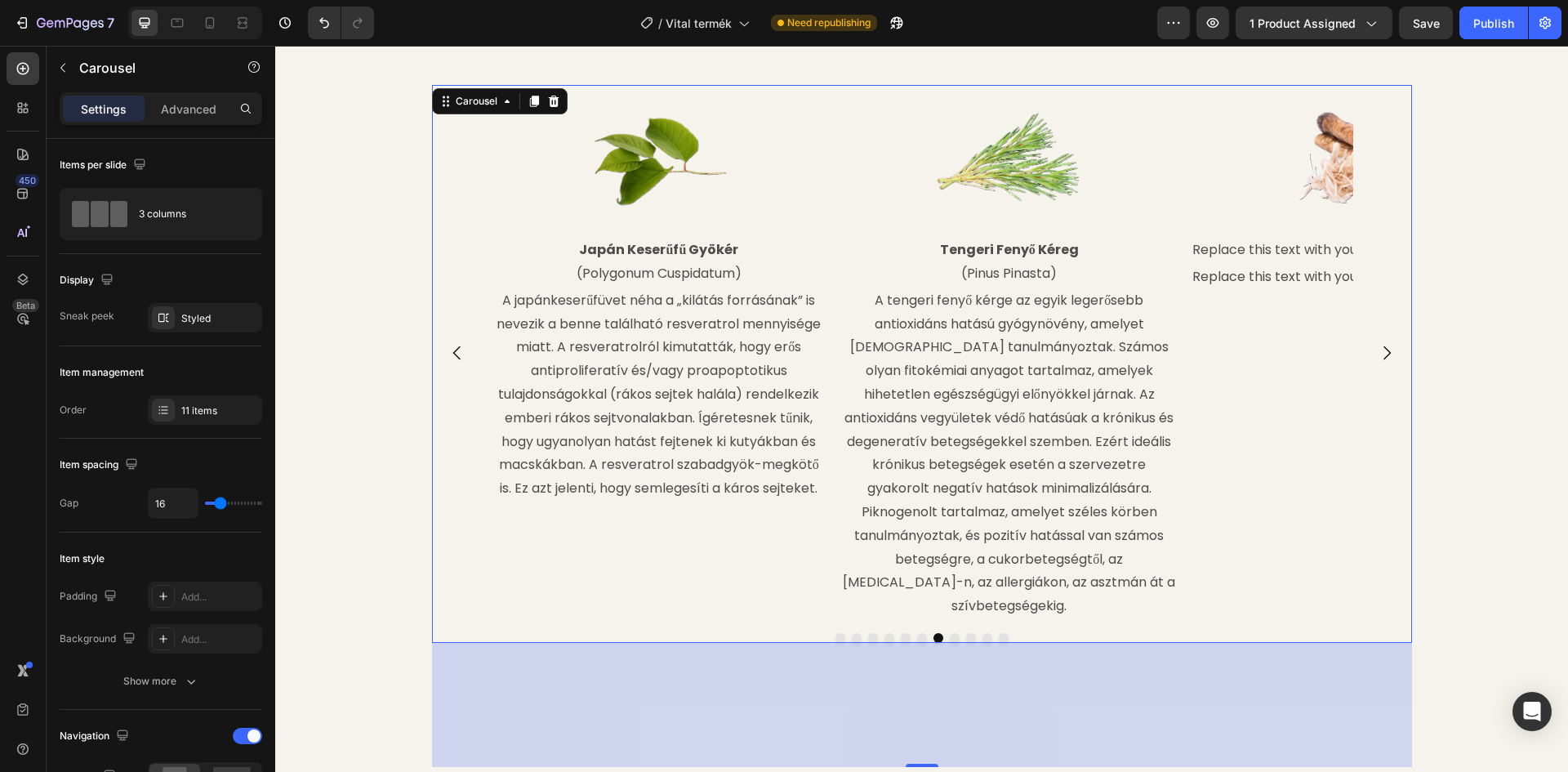
click at [1379, 343] on icon "Carousel Next Arrow" at bounding box center [1387, 353] width 20 height 20
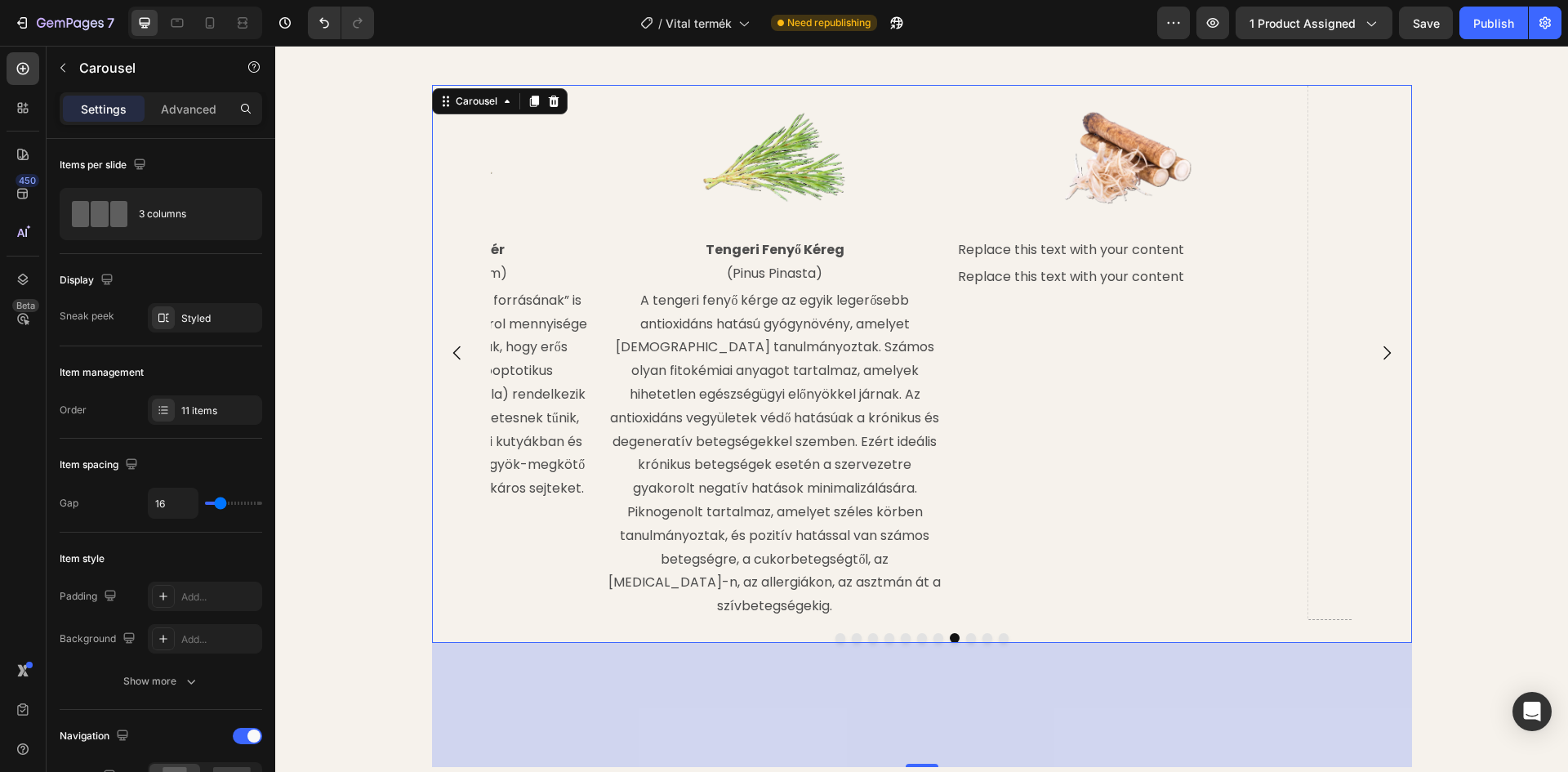
click at [1379, 343] on icon "Carousel Next Arrow" at bounding box center [1387, 353] width 20 height 20
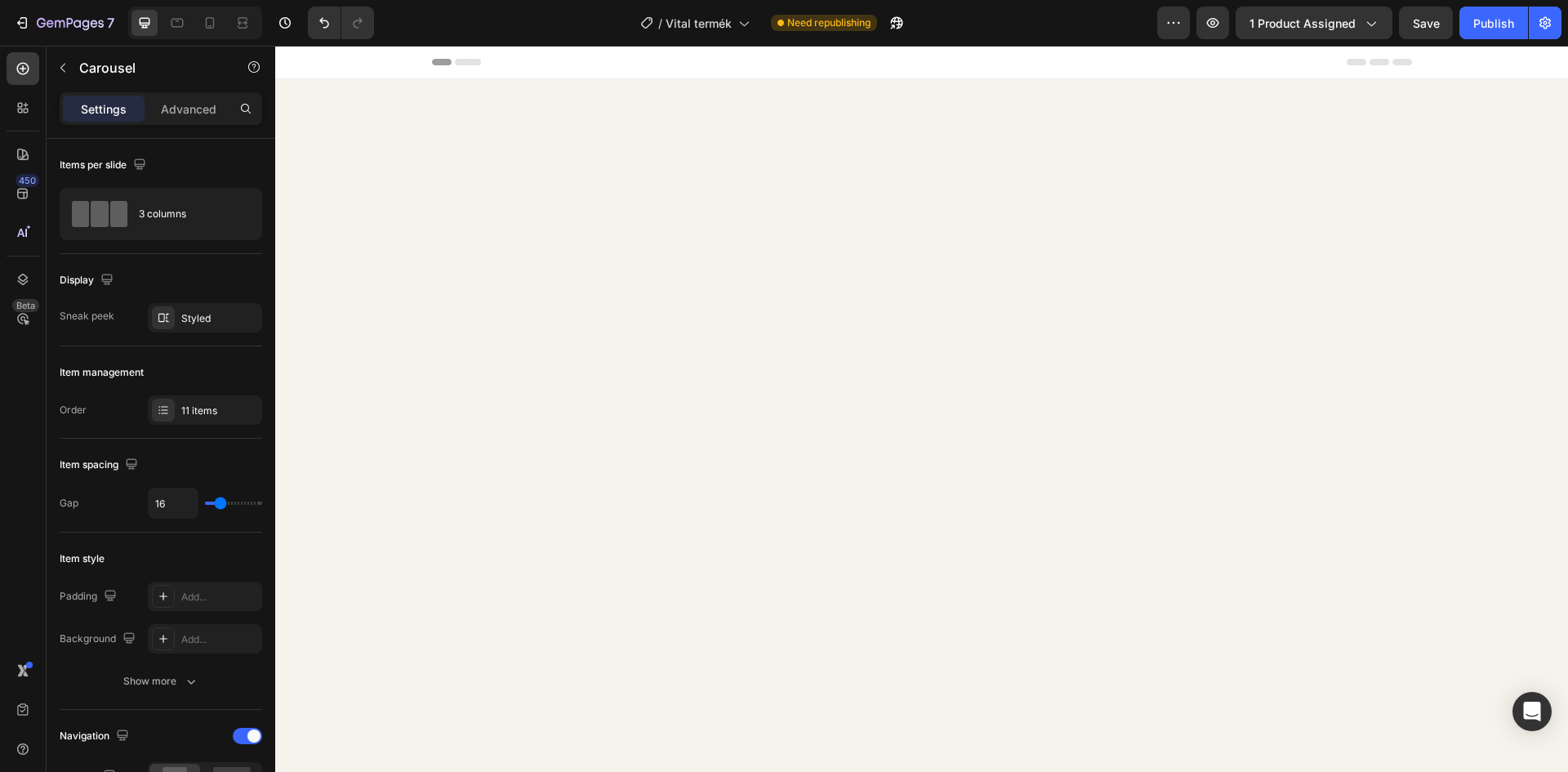
scroll to position [2123, 0]
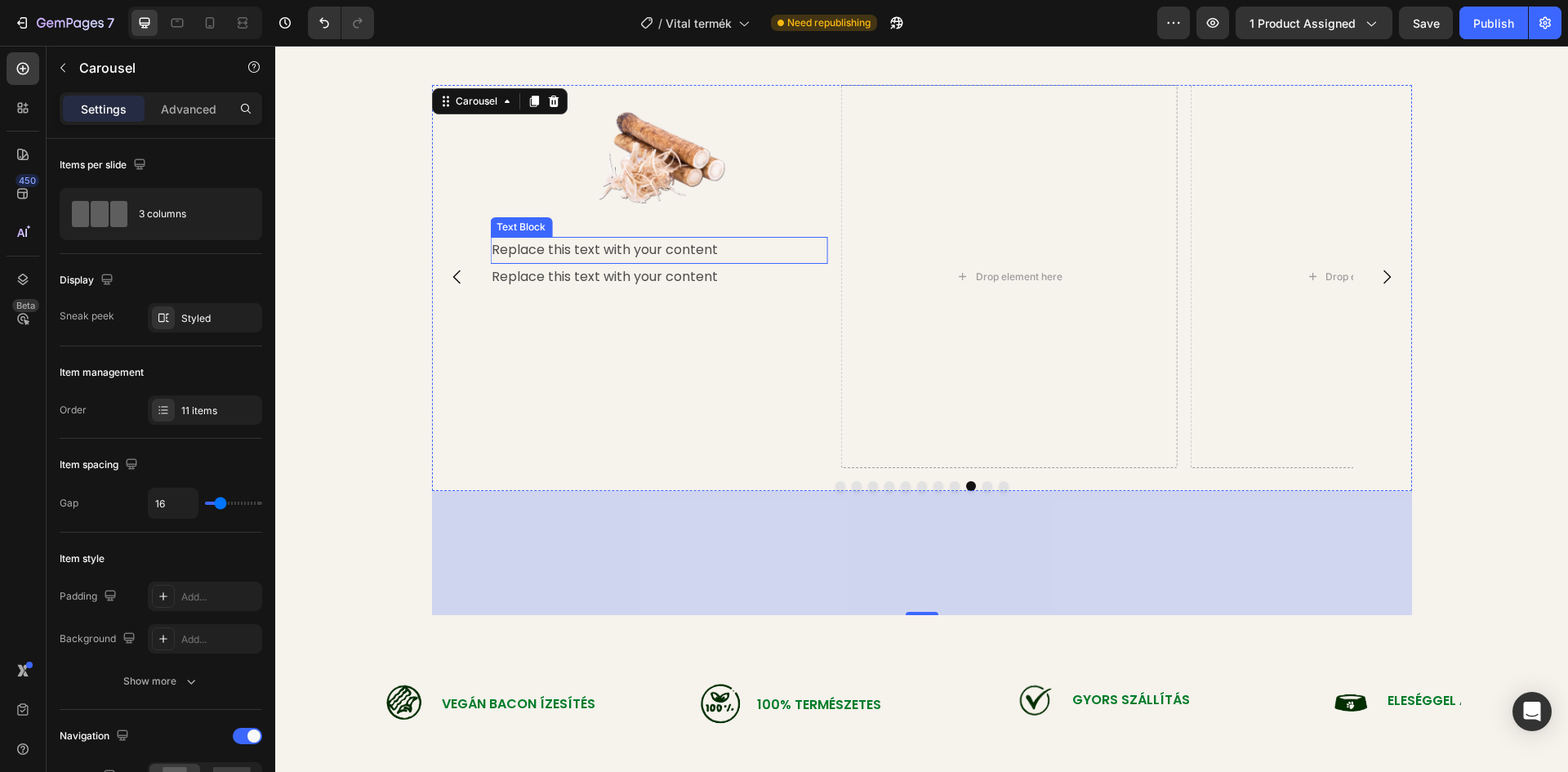
click at [596, 247] on div "Replace this text with your content" at bounding box center [658, 250] width 338 height 27
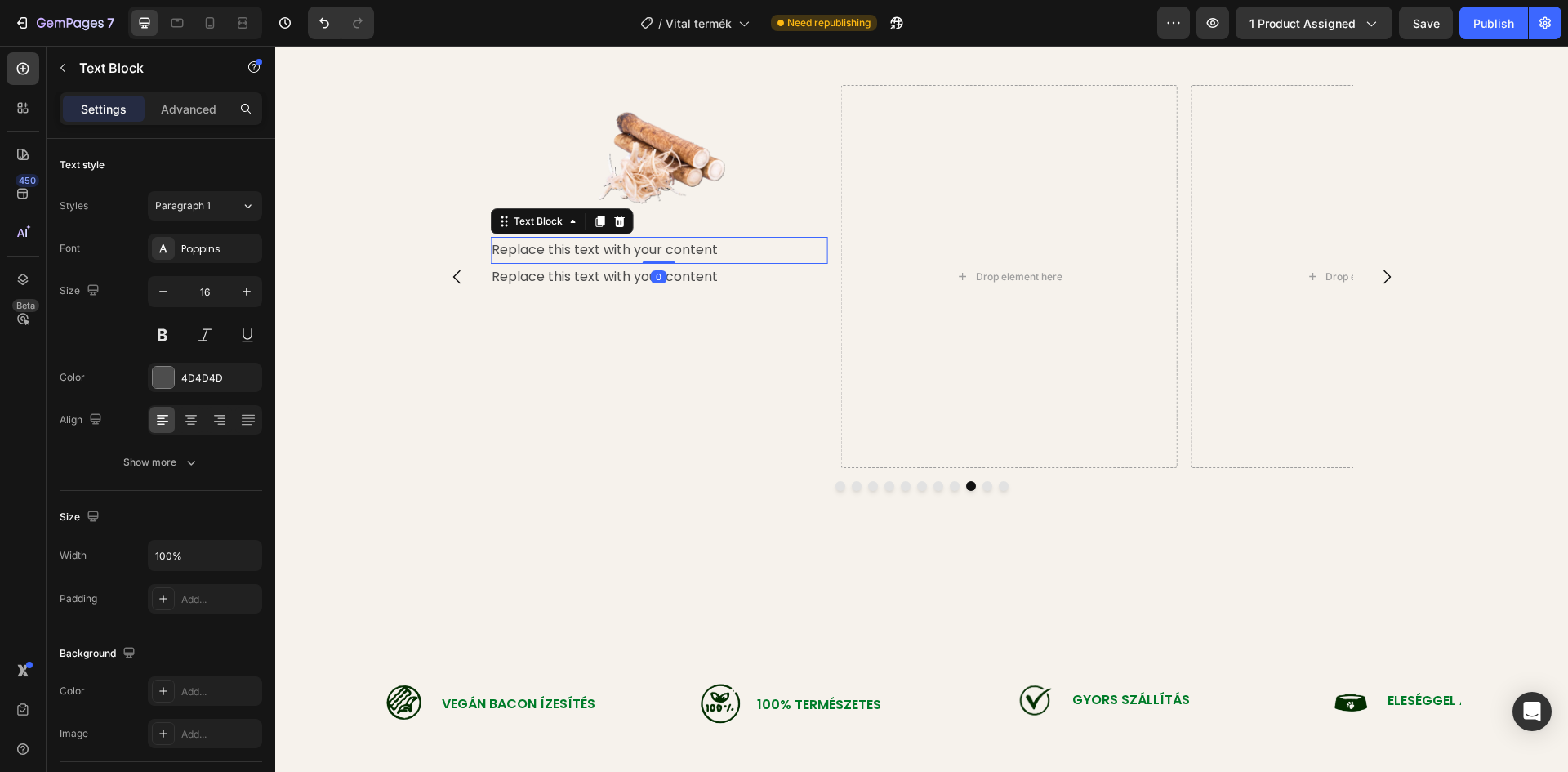
click at [710, 244] on div "Replace this text with your content" at bounding box center [658, 250] width 338 height 27
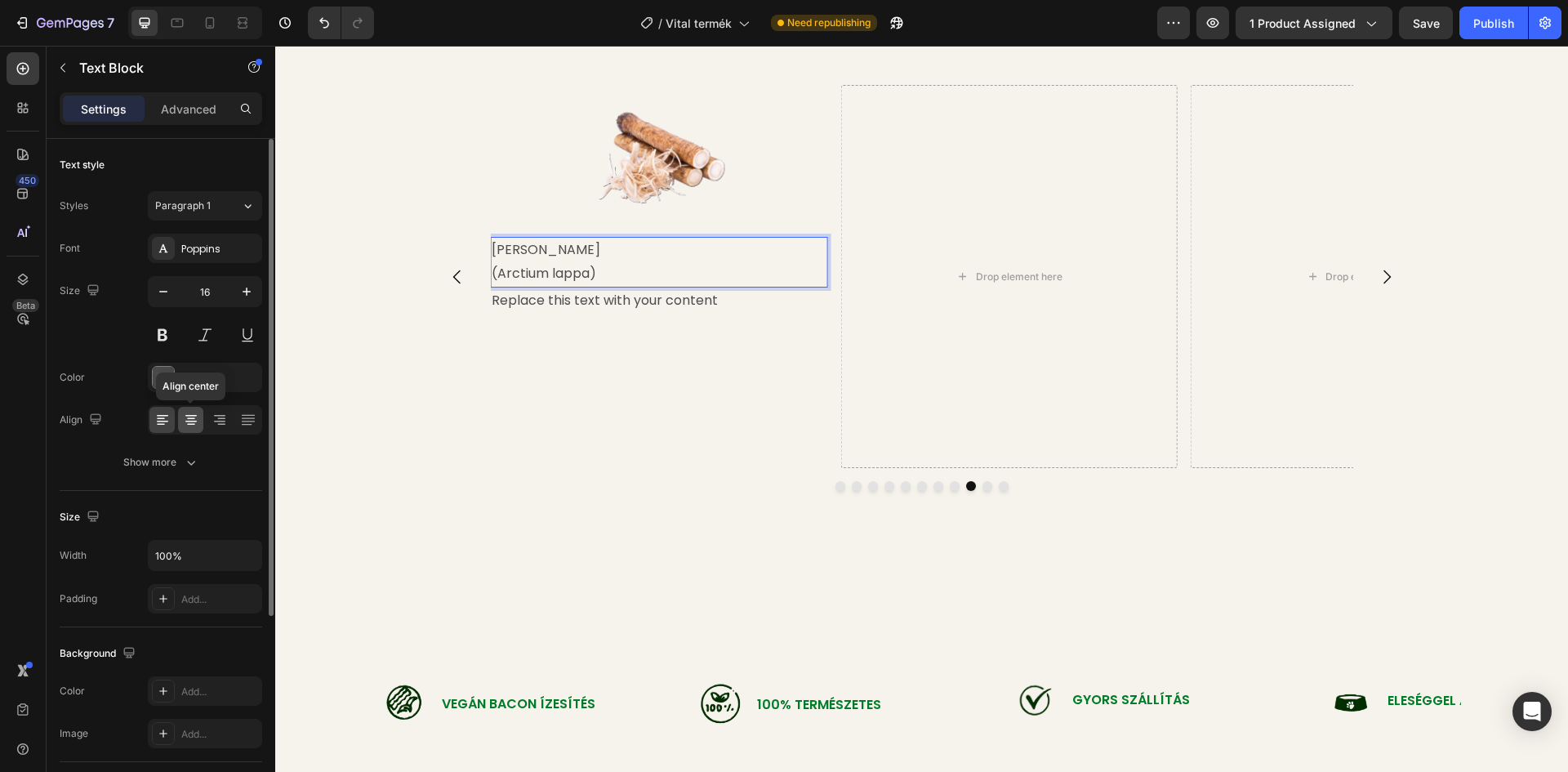
click at [188, 426] on icon at bounding box center [191, 419] width 16 height 16
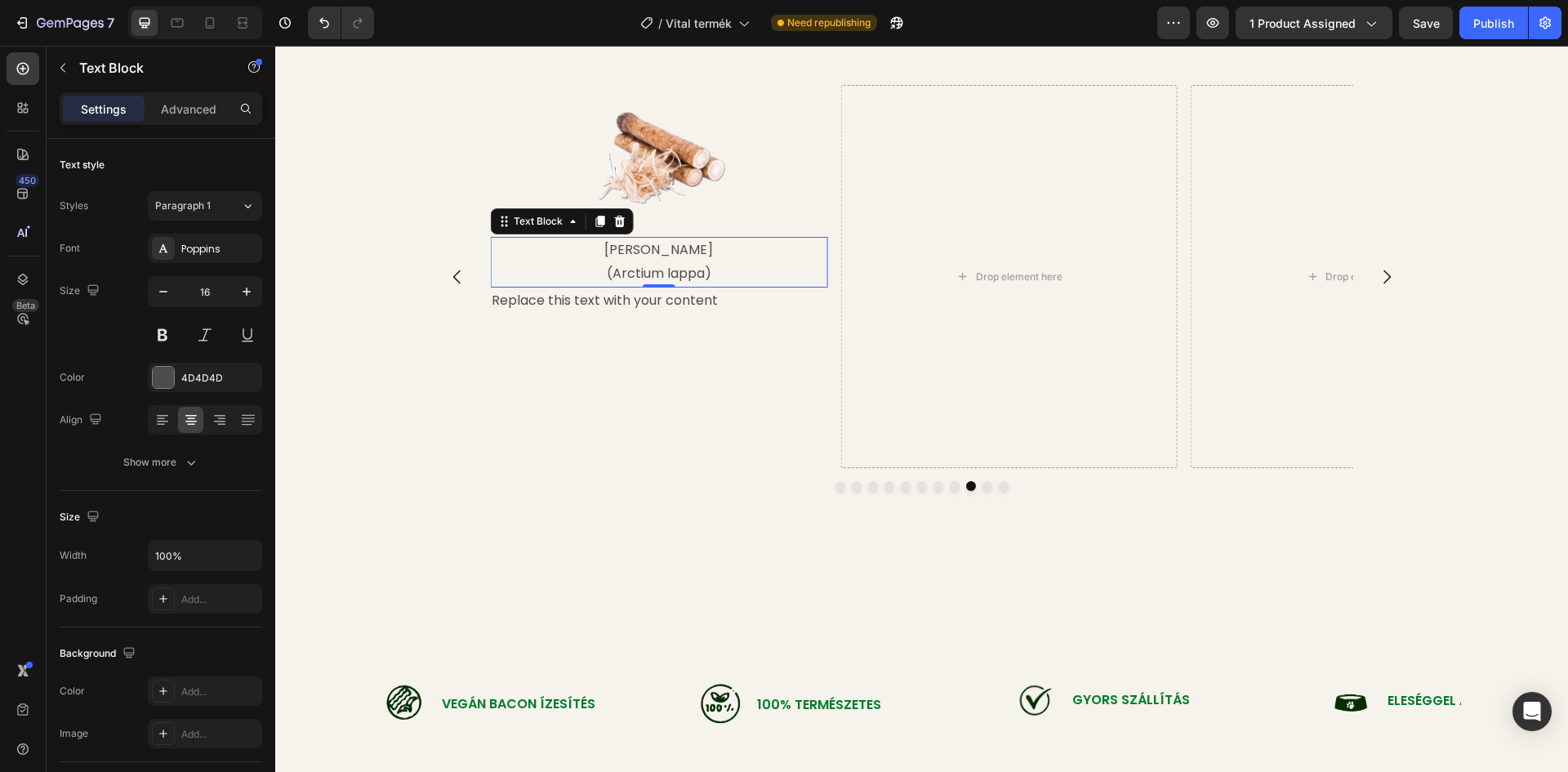
drag, startPoint x: 634, startPoint y: 257, endPoint x: 627, endPoint y: 250, distance: 9.9
click at [634, 256] on p "Bojtorján Gyökér" at bounding box center [657, 250] width 334 height 24
drag, startPoint x: 600, startPoint y: 247, endPoint x: 704, endPoint y: 248, distance: 104.0
click at [704, 248] on p "Bojtorján Gyökér" at bounding box center [657, 250] width 334 height 24
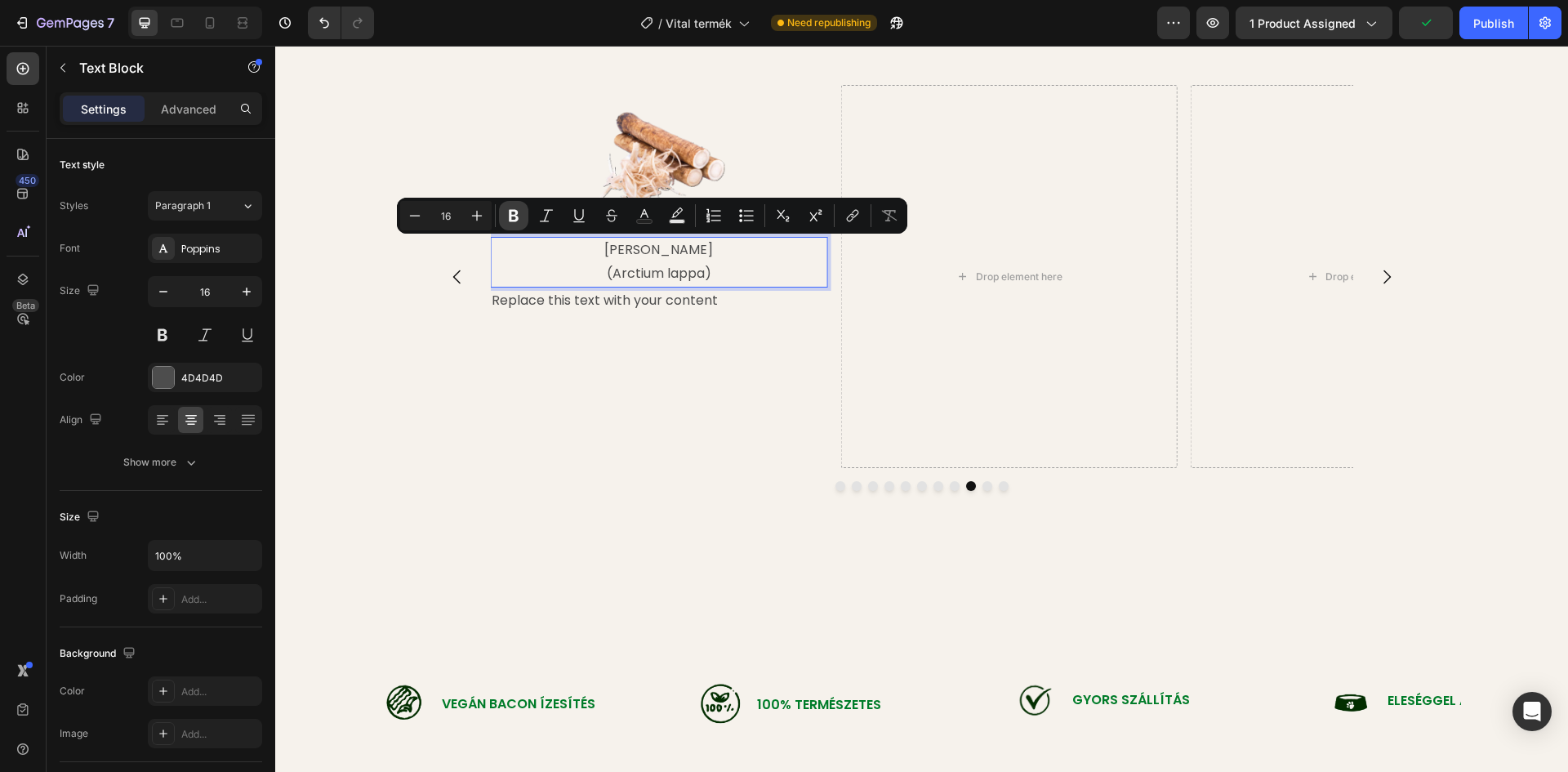
click at [511, 212] on icon "Editor contextual toolbar" at bounding box center [514, 216] width 10 height 12
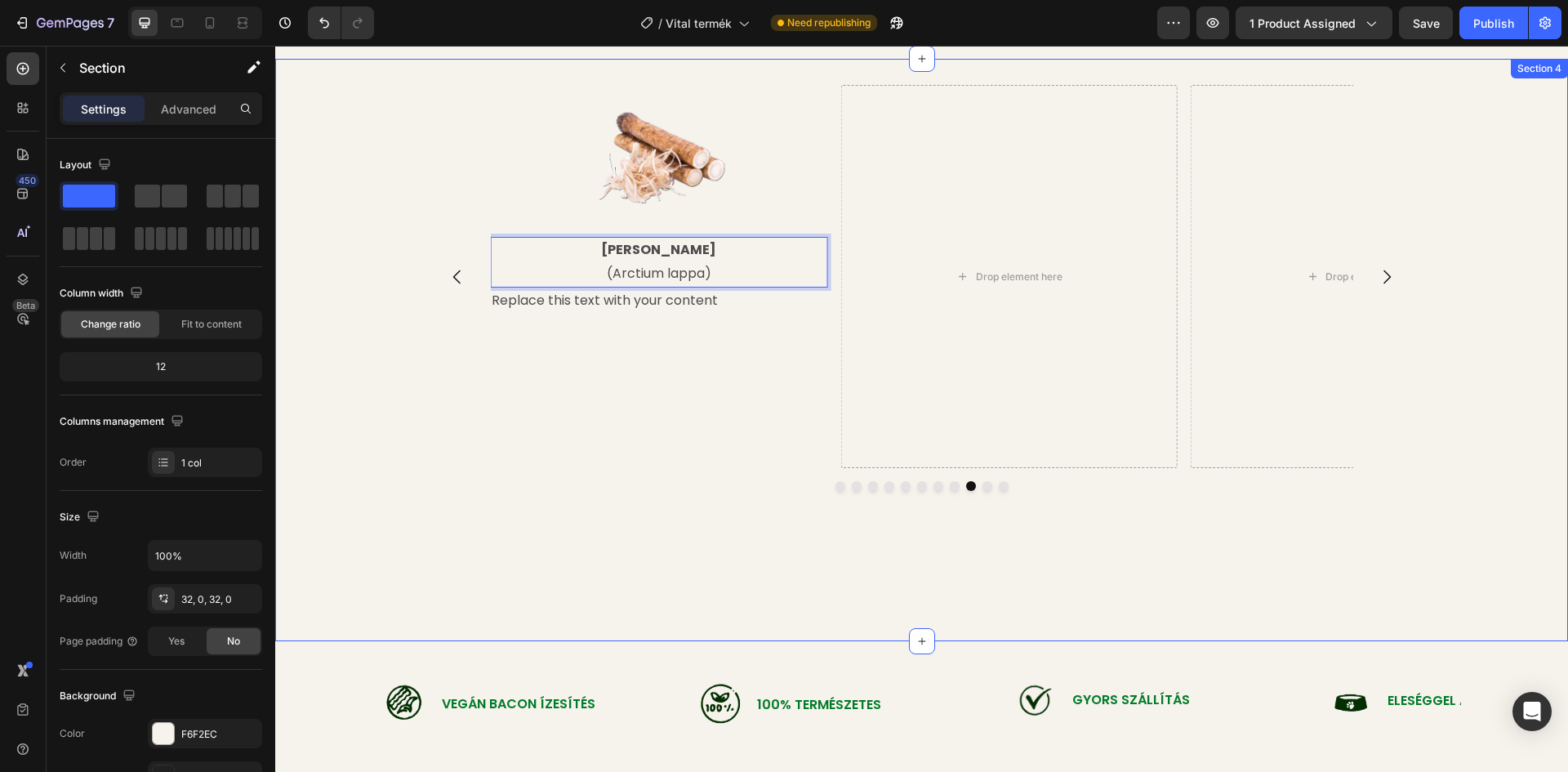
click at [367, 292] on div "Image [PERSON_NAME] (Ganoderma lucidum) Text Block A reishi egyik összetevője a…" at bounding box center [921, 350] width 1293 height 530
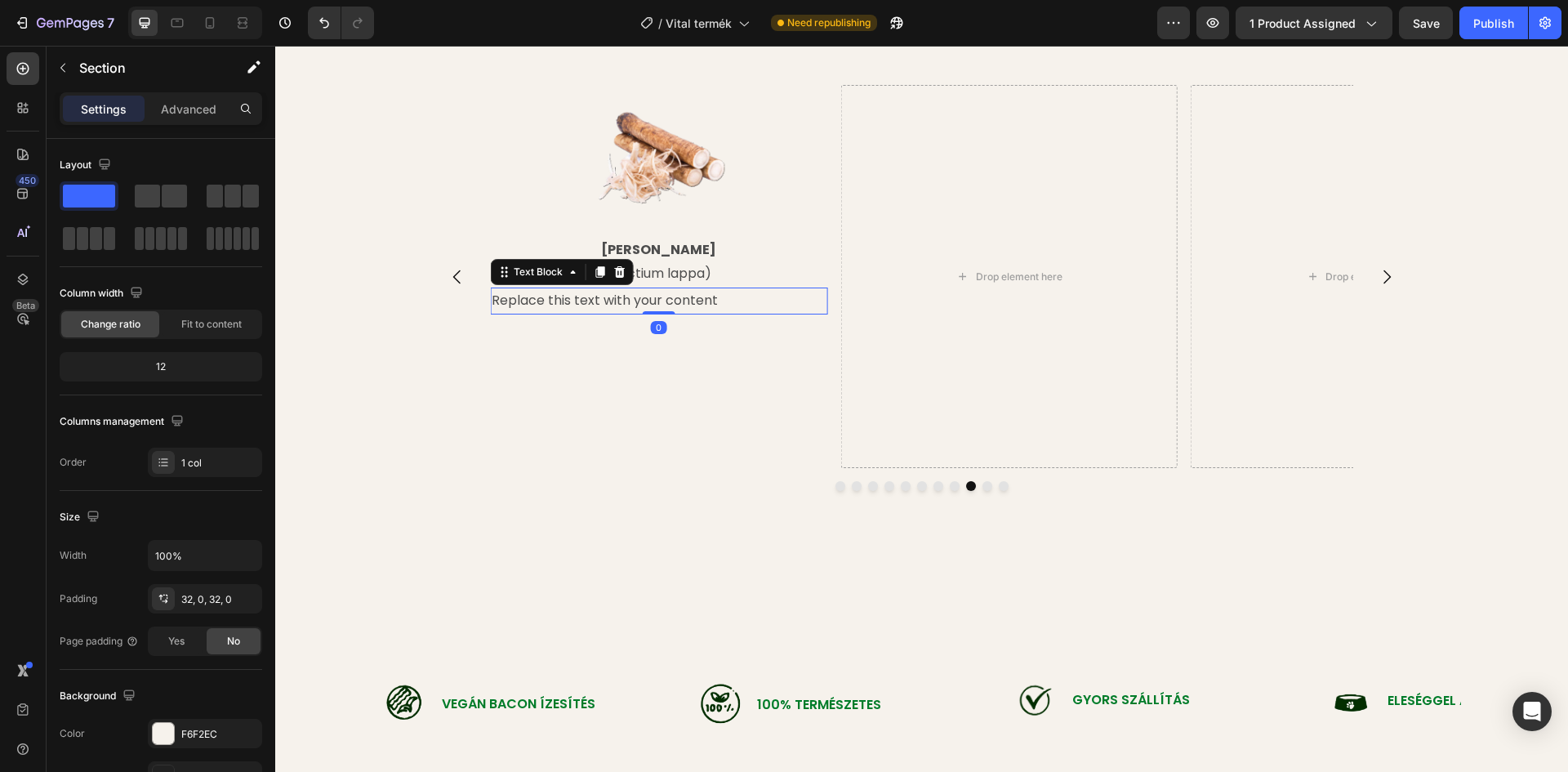
click at [632, 301] on div "Replace this text with your content" at bounding box center [658, 301] width 338 height 27
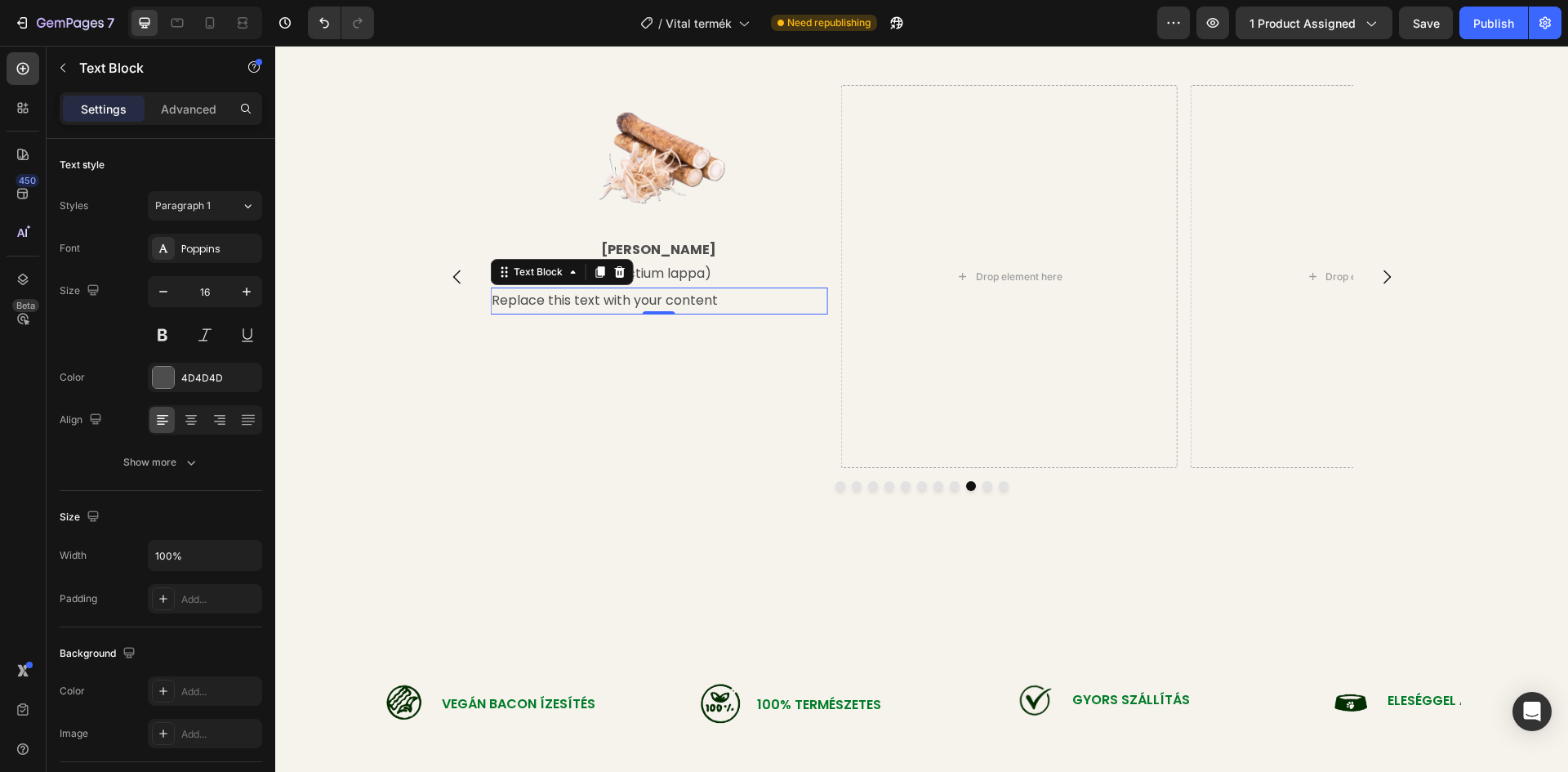
click at [716, 306] on div "Replace this text with your content" at bounding box center [658, 301] width 338 height 27
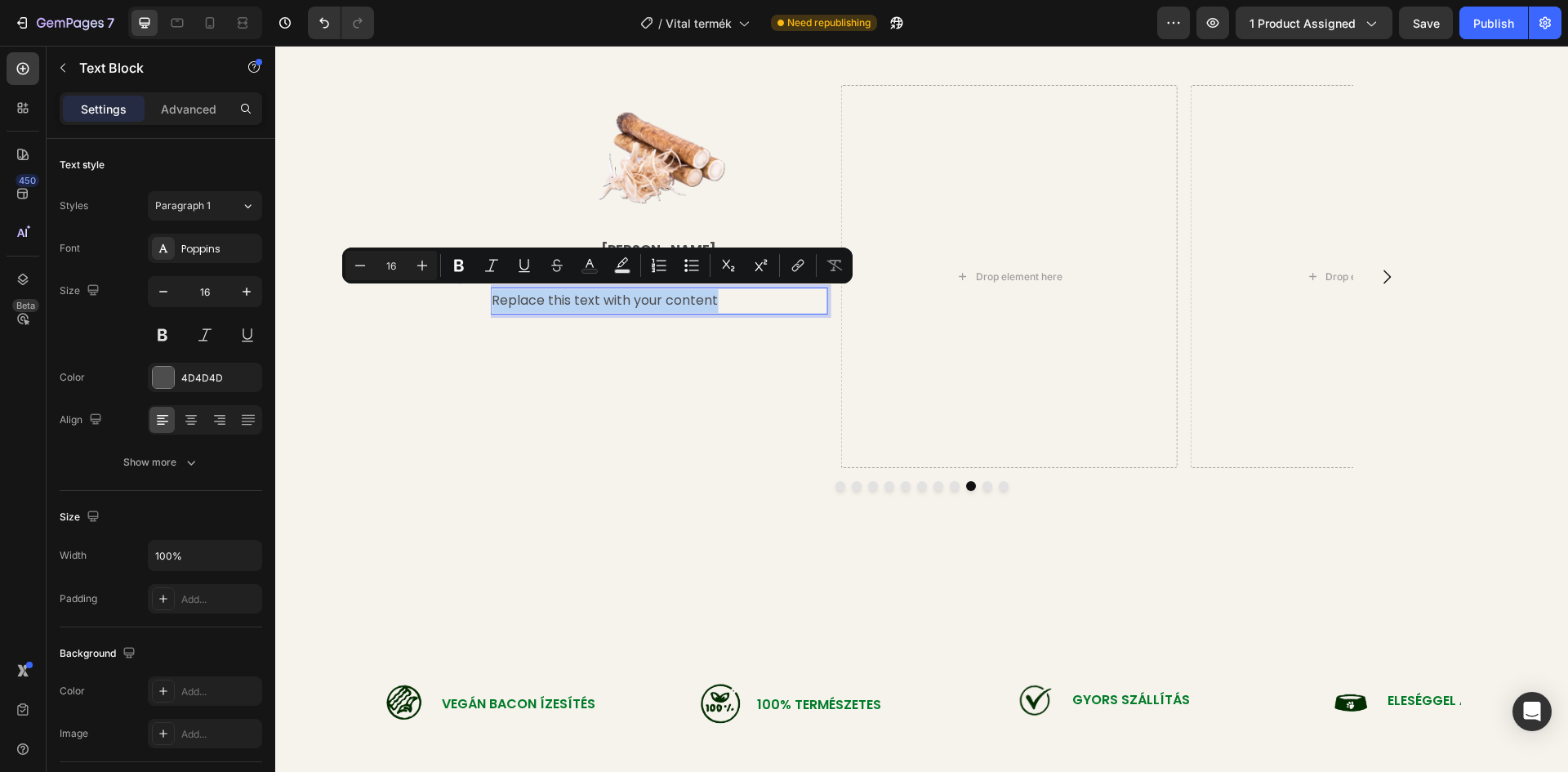
drag, startPoint x: 717, startPoint y: 299, endPoint x: 488, endPoint y: 302, distance: 229.0
click at [491, 302] on p "Replace this text with your content" at bounding box center [657, 301] width 334 height 24
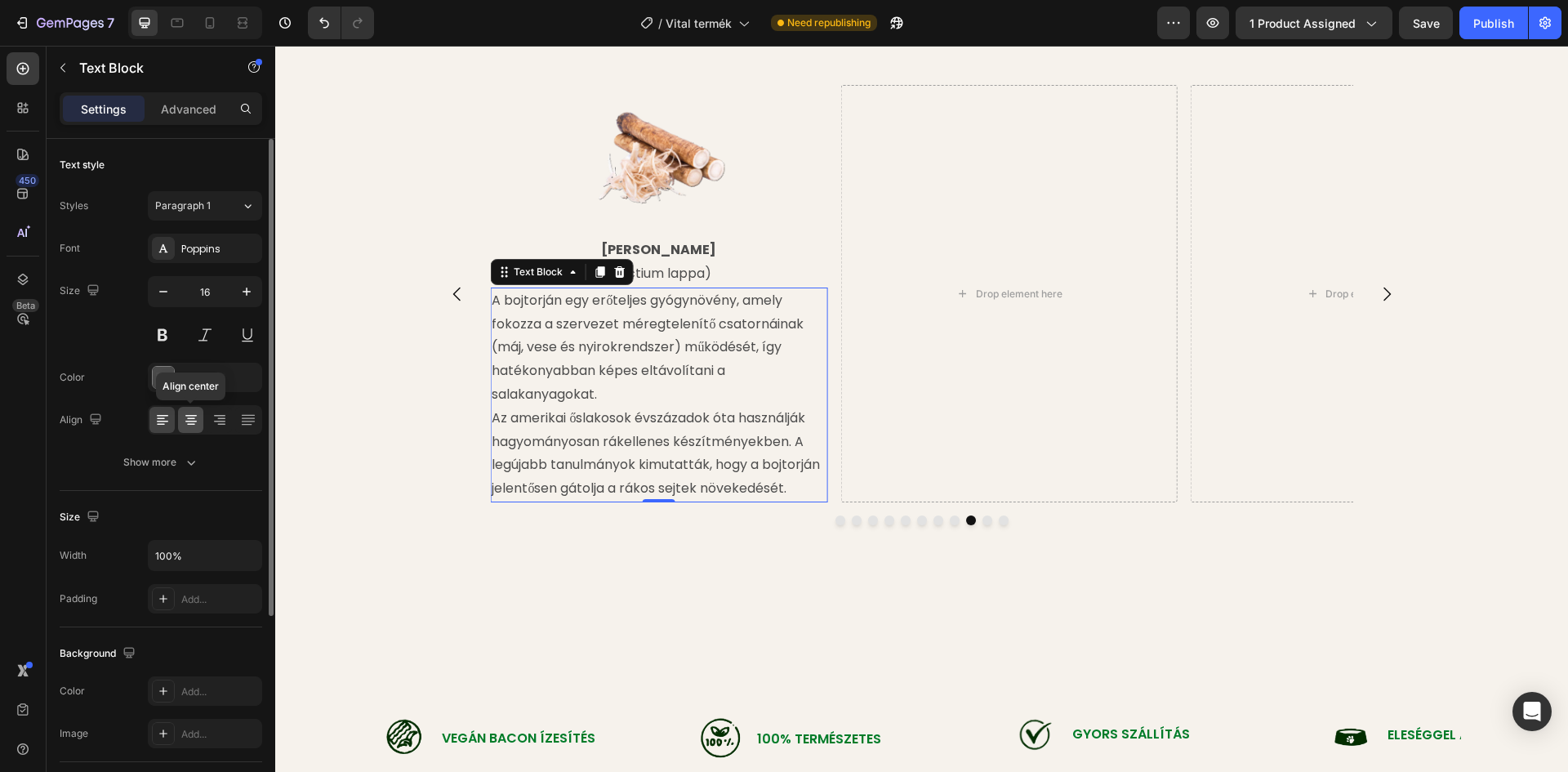
click at [189, 419] on icon at bounding box center [191, 419] width 16 height 16
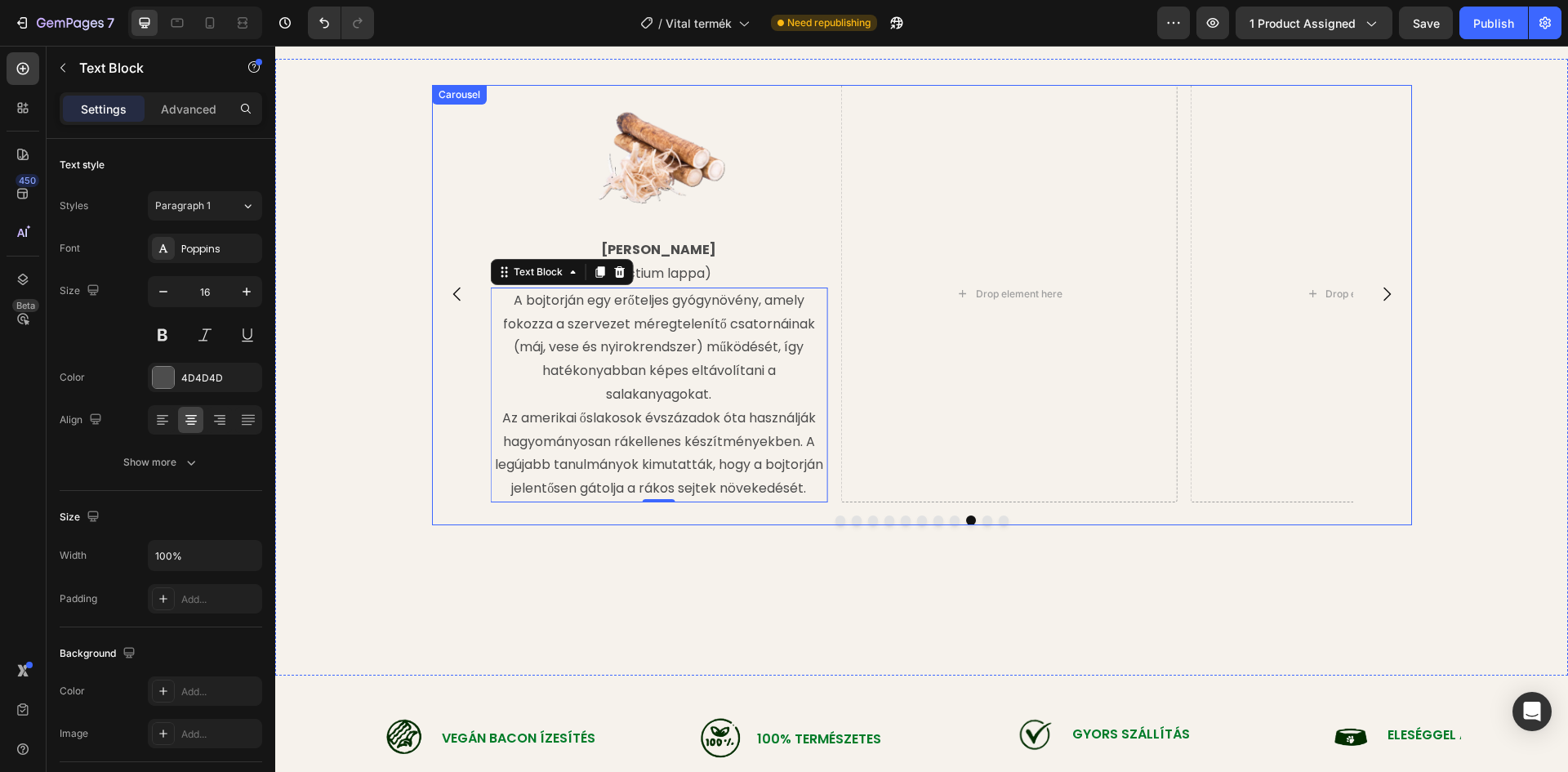
click at [584, 502] on div "Image Bojtorján Gyökér (Arctium lappa) Text Block A bojtorján egy erőteljes gyó…" at bounding box center [658, 293] width 338 height 417
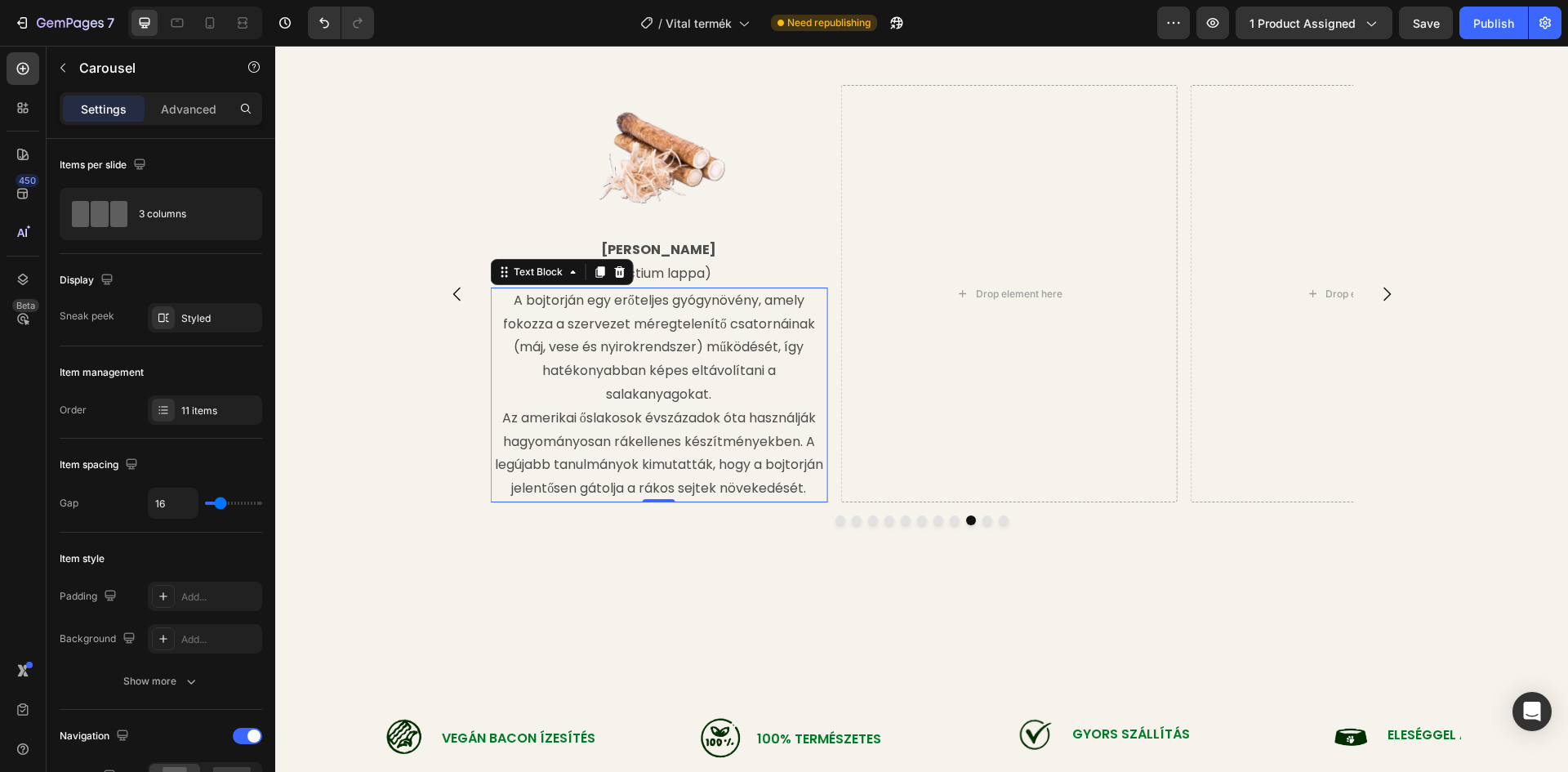
click at [495, 417] on p "Az amerikai őslakosok évszázadok óta használják hagyományosan rákellenes készít…" at bounding box center [657, 453] width 334 height 94
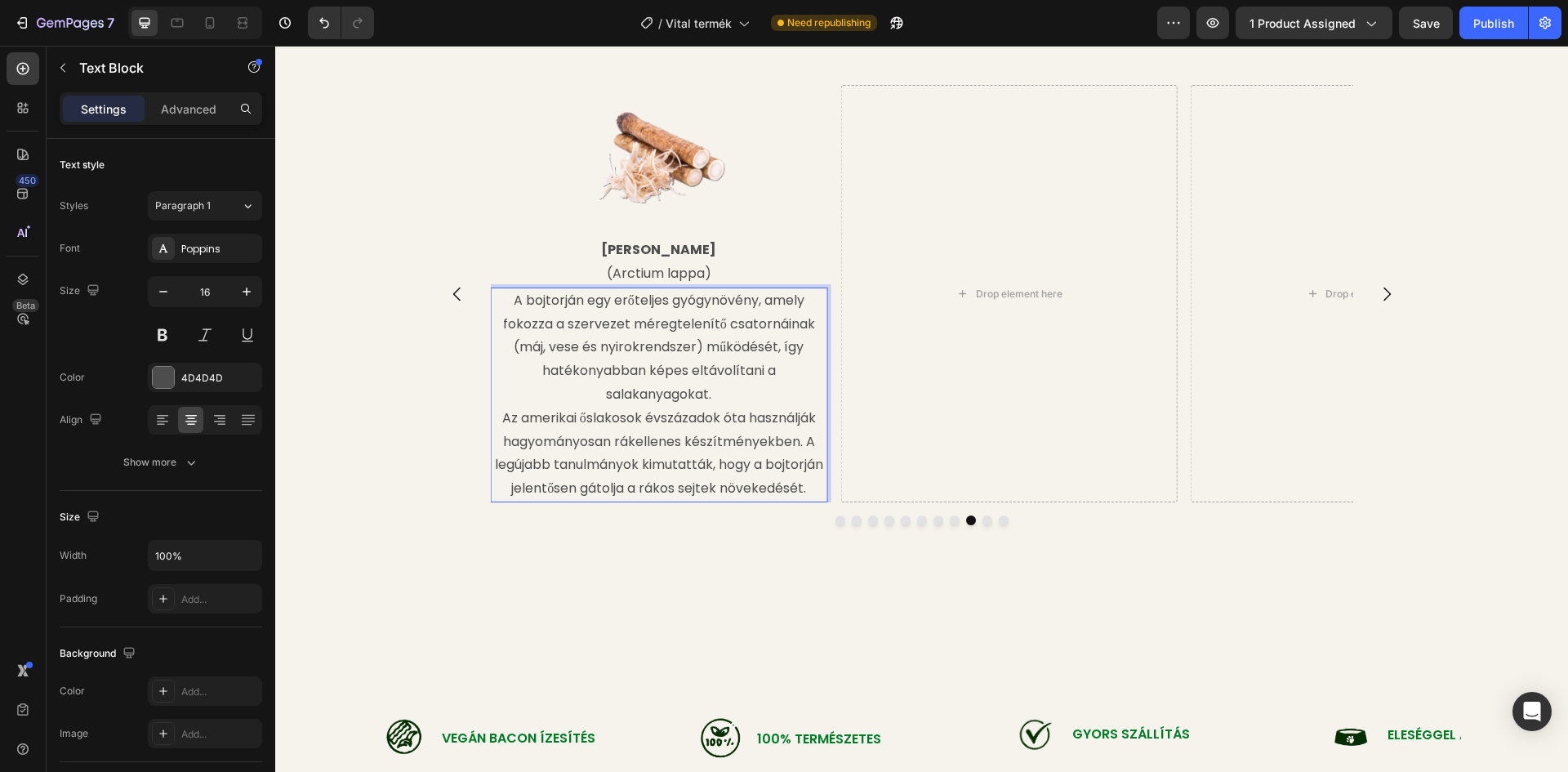
click at [492, 418] on p "Az amerikai őslakosok évszázadok óta használják hagyományosan rákellenes készít…" at bounding box center [657, 453] width 334 height 94
click at [661, 502] on div "Image Bojtorján Gyökér (Arctium lappa) Text Block A bojtorján egy erőteljes gyó…" at bounding box center [658, 293] width 338 height 417
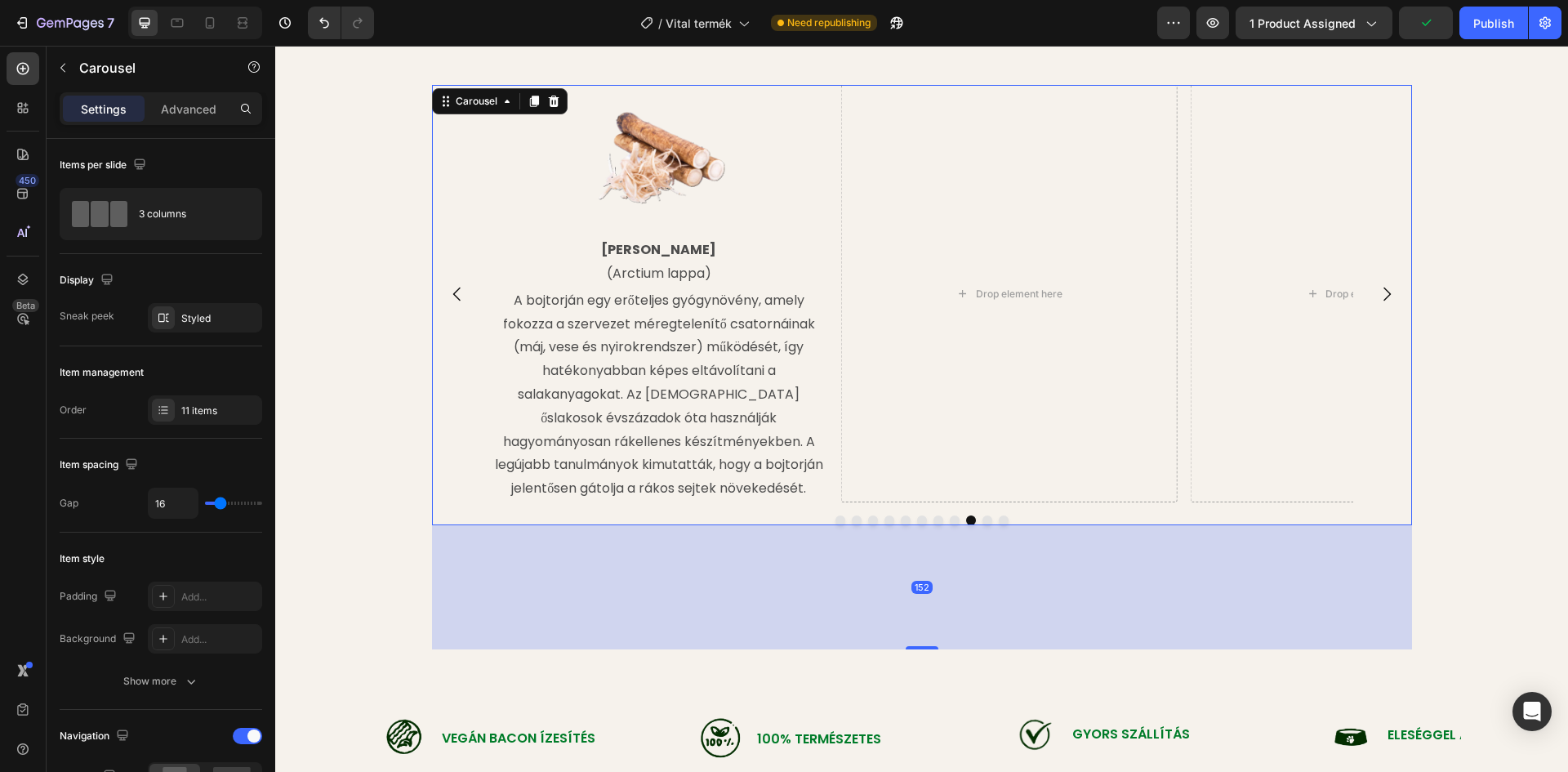
click at [1377, 304] on icon "Carousel Next Arrow" at bounding box center [1387, 294] width 20 height 20
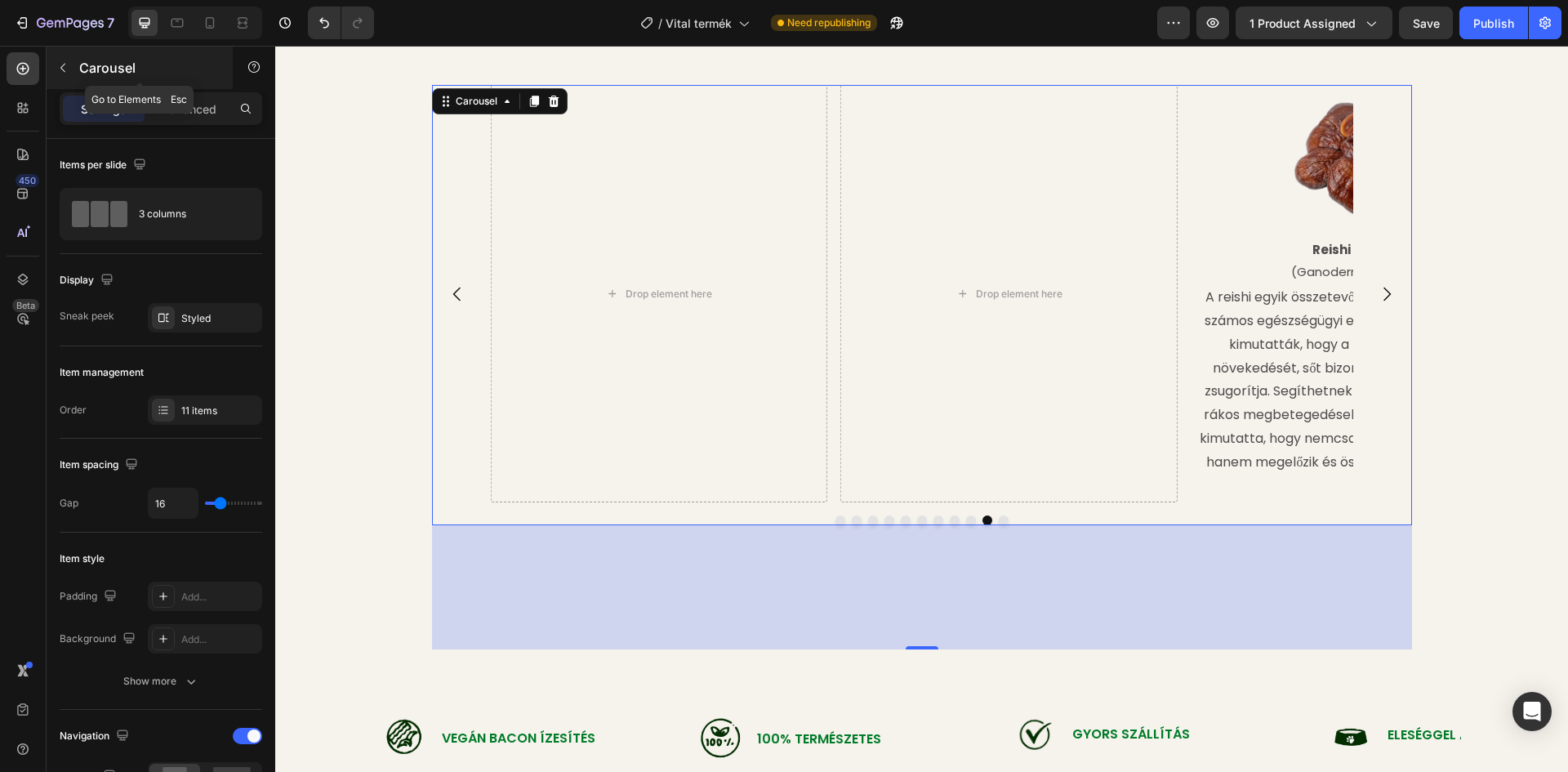
click at [89, 58] on p "Carousel" at bounding box center [148, 68] width 138 height 20
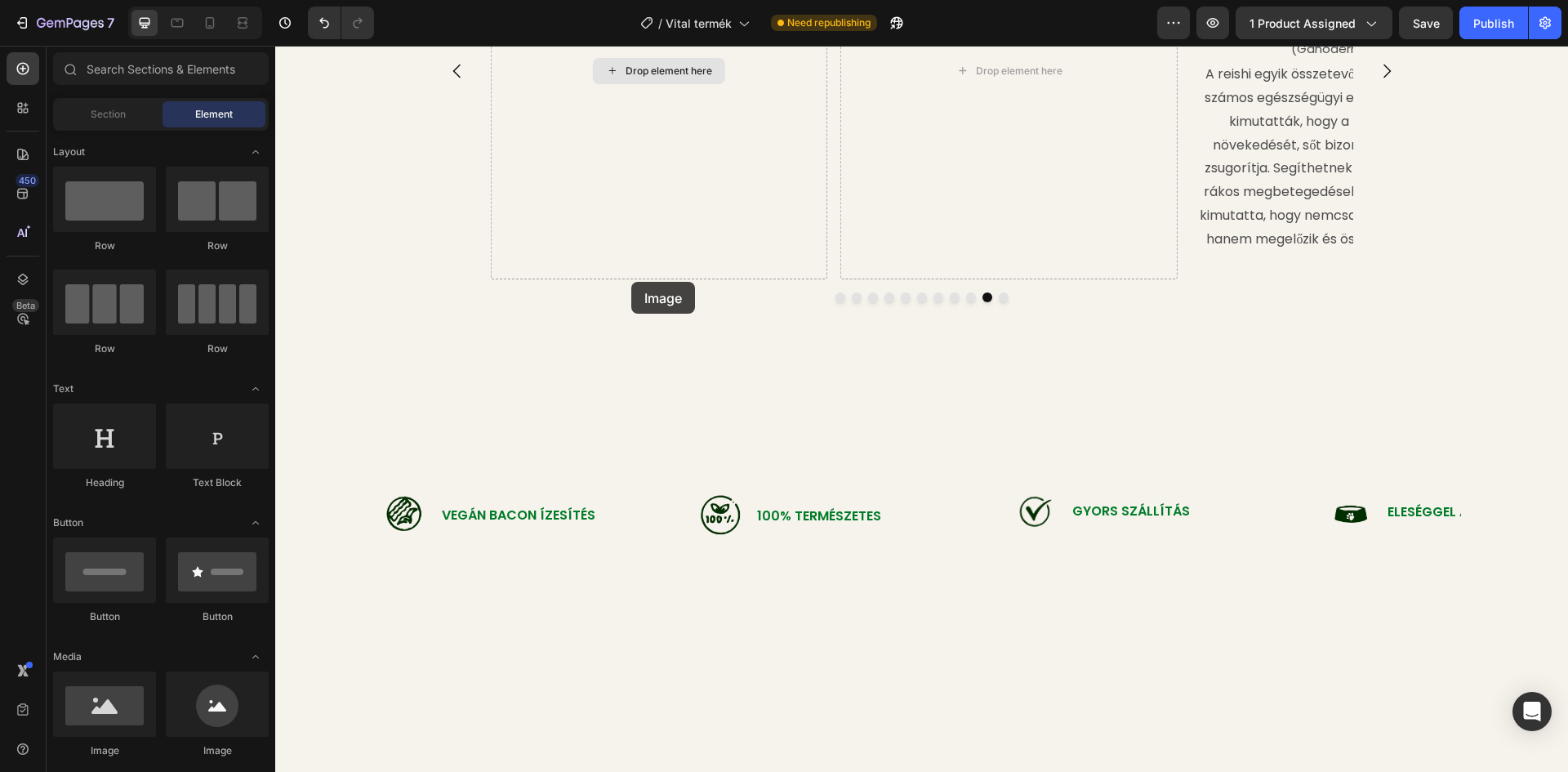
scroll to position [2367, 0]
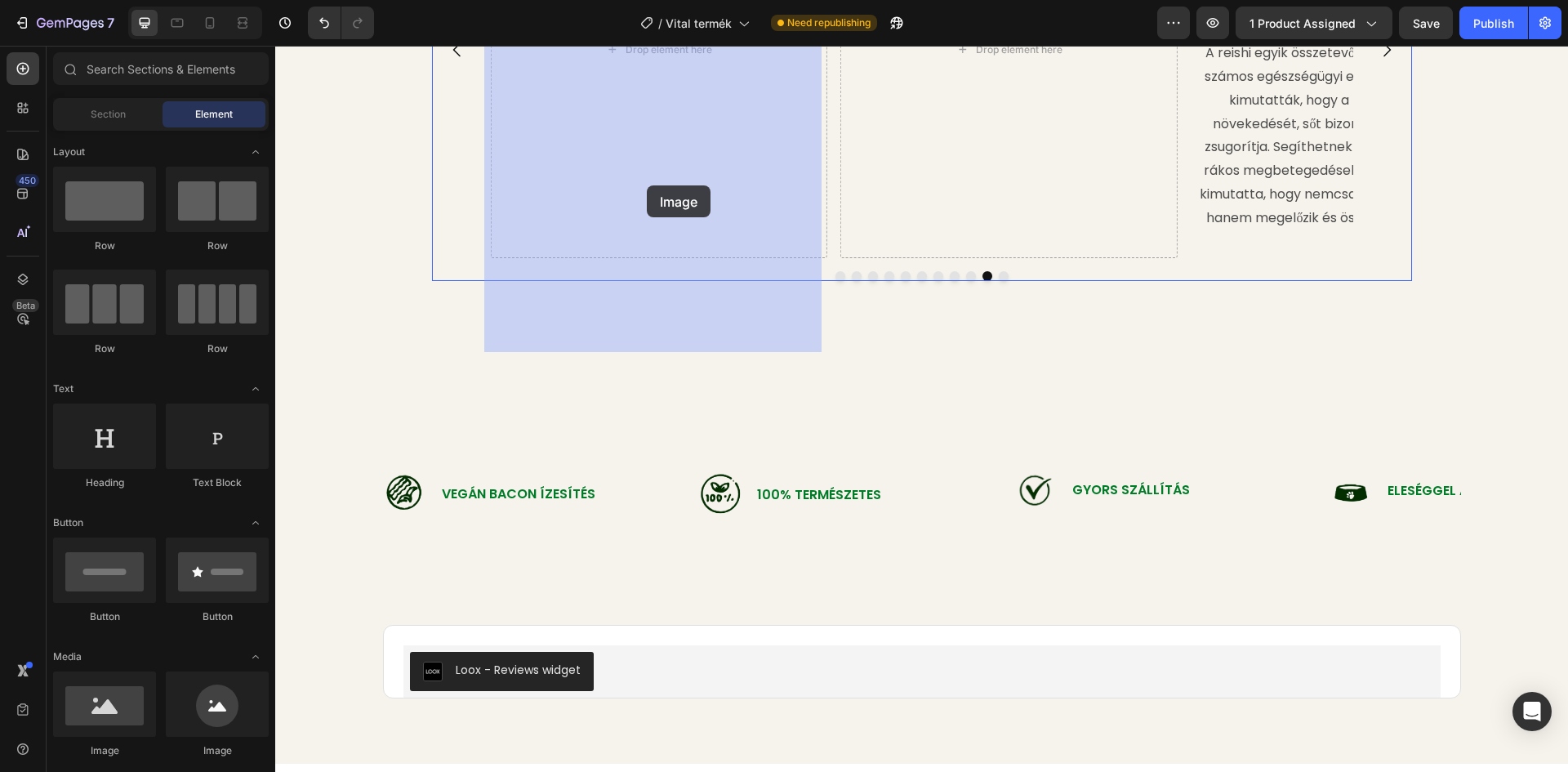
drag, startPoint x: 398, startPoint y: 727, endPoint x: 647, endPoint y: 185, distance: 596.5
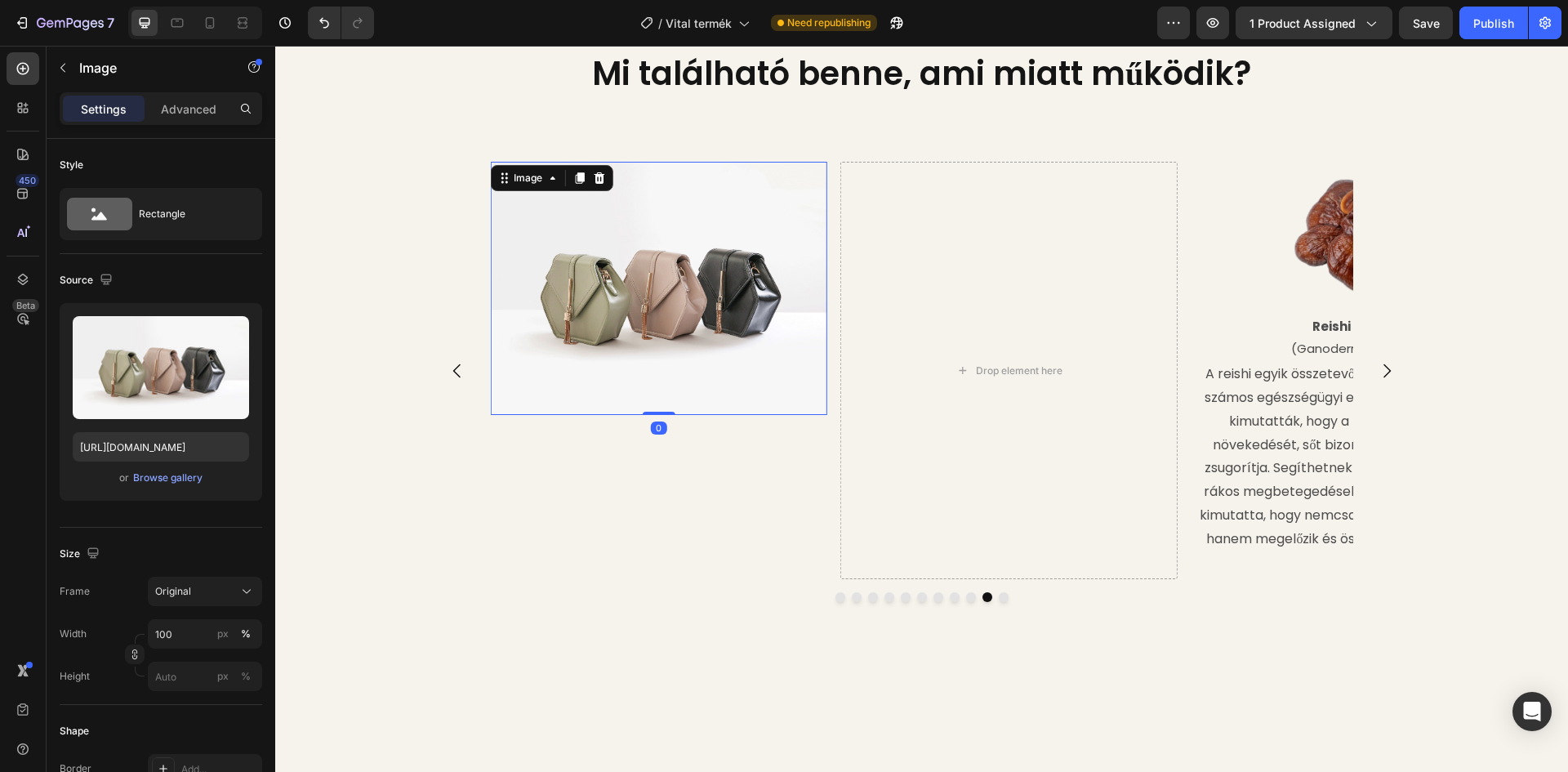
scroll to position [2040, 0]
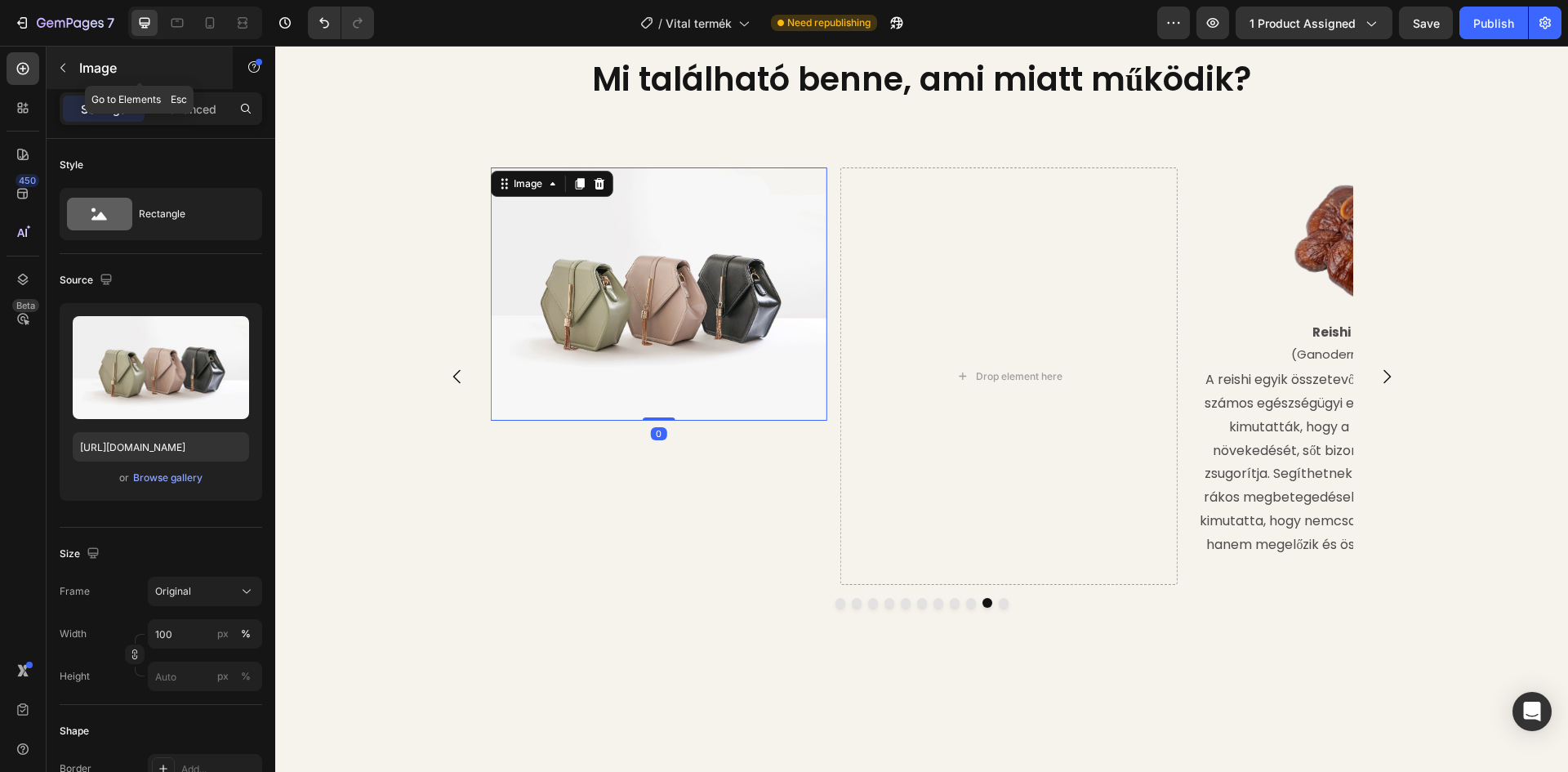
click at [85, 64] on p "Image" at bounding box center [148, 68] width 138 height 20
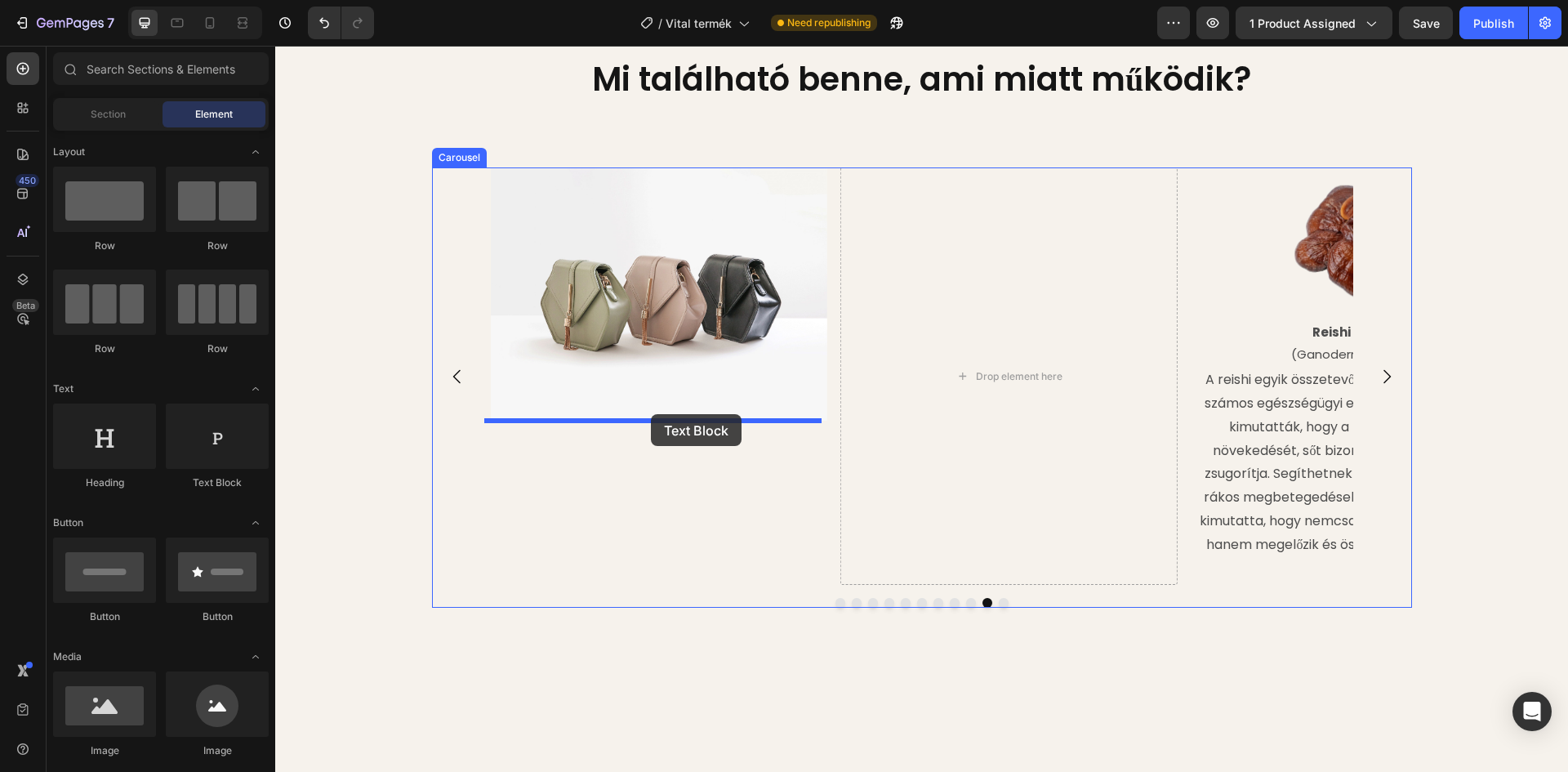
drag, startPoint x: 490, startPoint y: 484, endPoint x: 651, endPoint y: 414, distance: 175.6
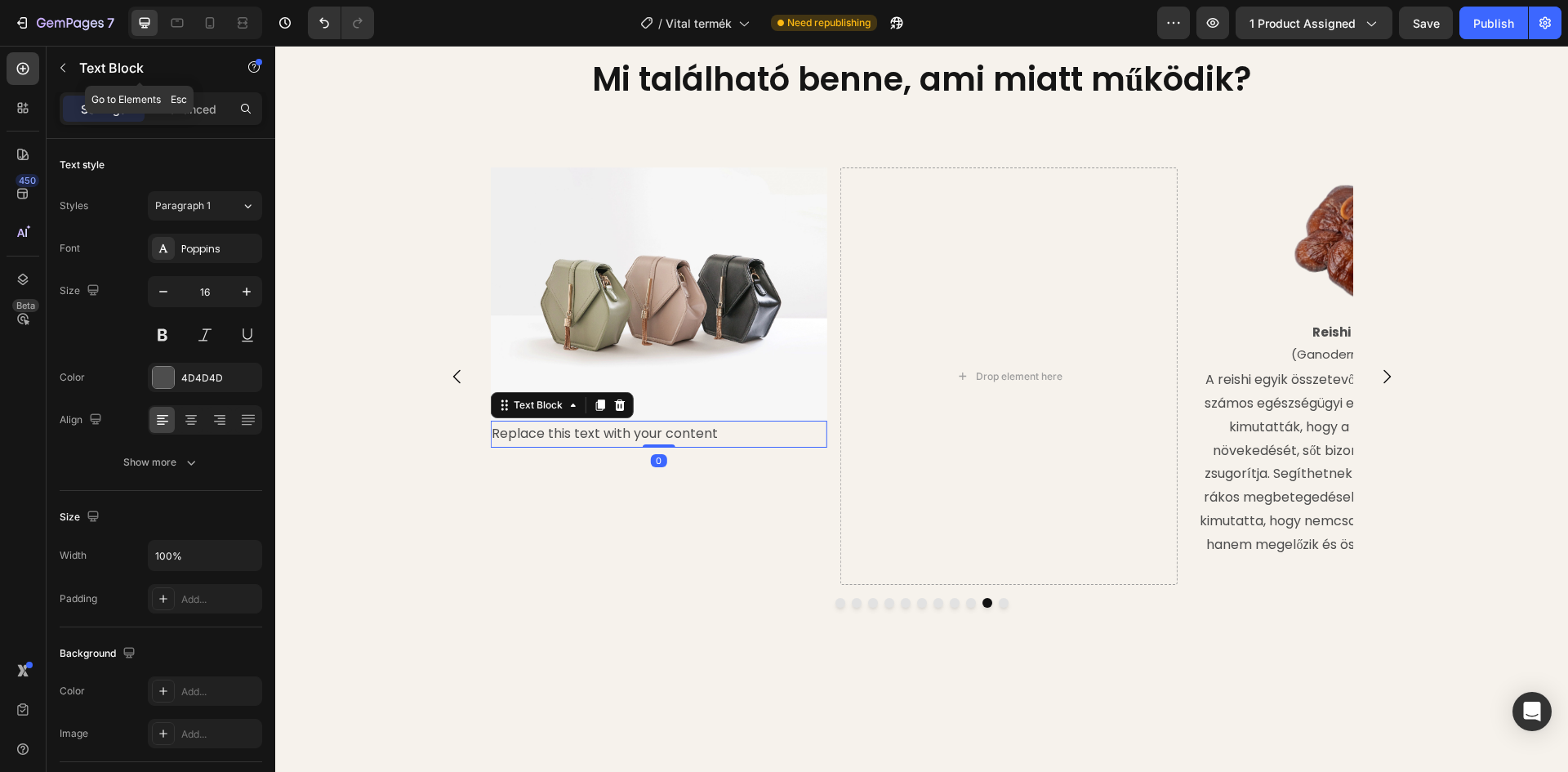
click at [71, 58] on button "button" at bounding box center [63, 68] width 26 height 26
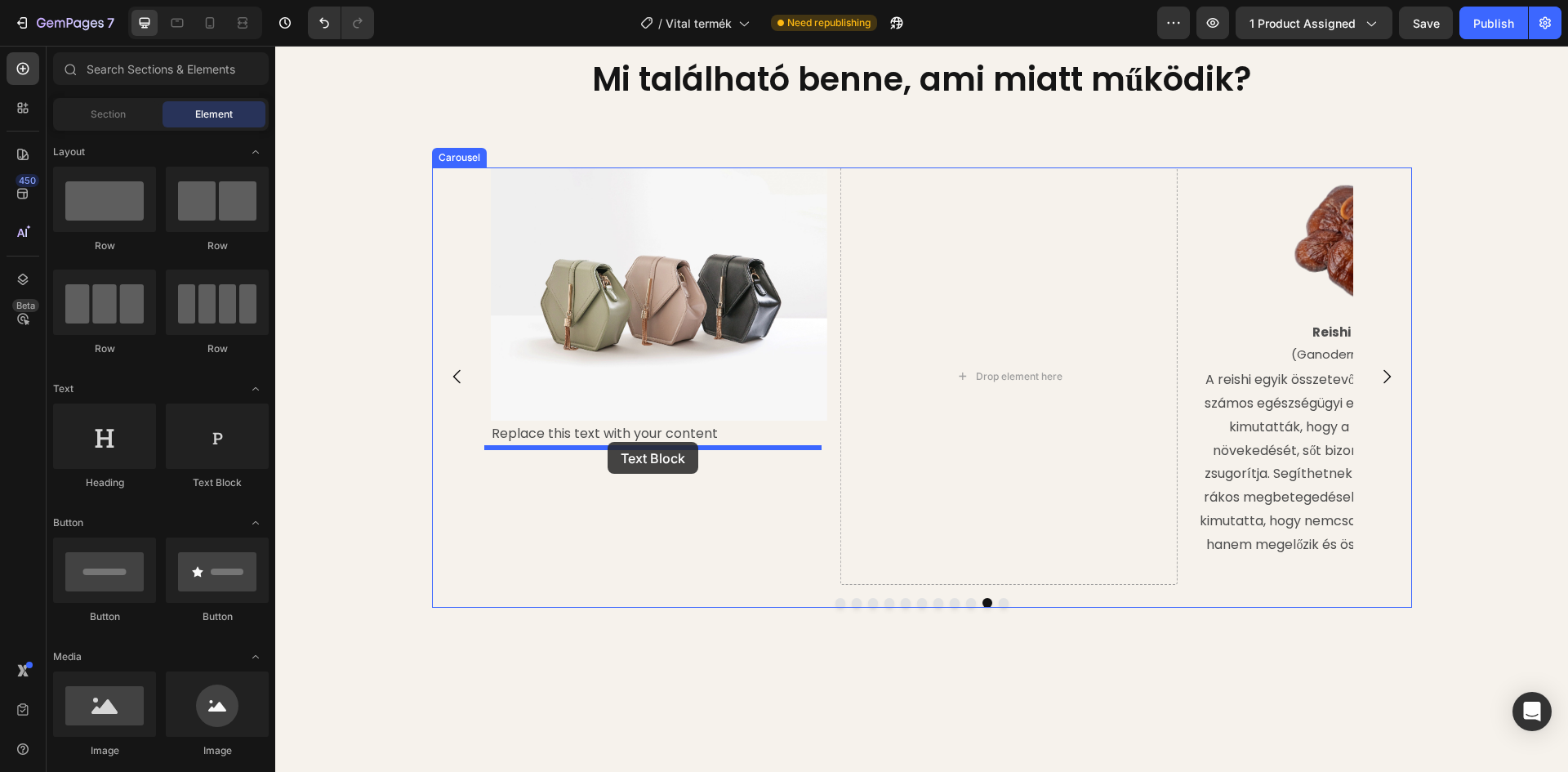
drag, startPoint x: 478, startPoint y: 485, endPoint x: 608, endPoint y: 441, distance: 137.2
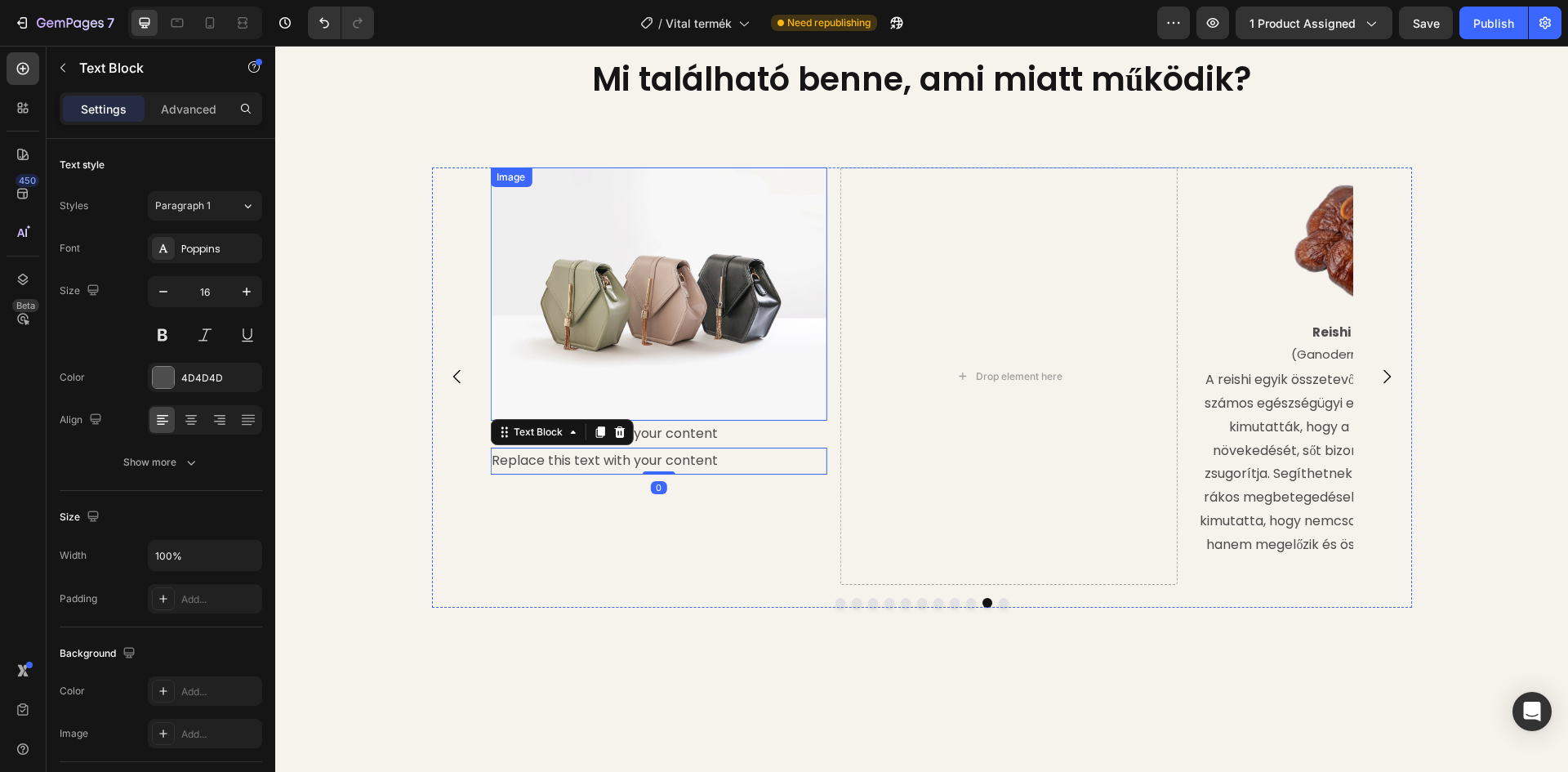
click at [623, 333] on img at bounding box center [658, 294] width 338 height 253
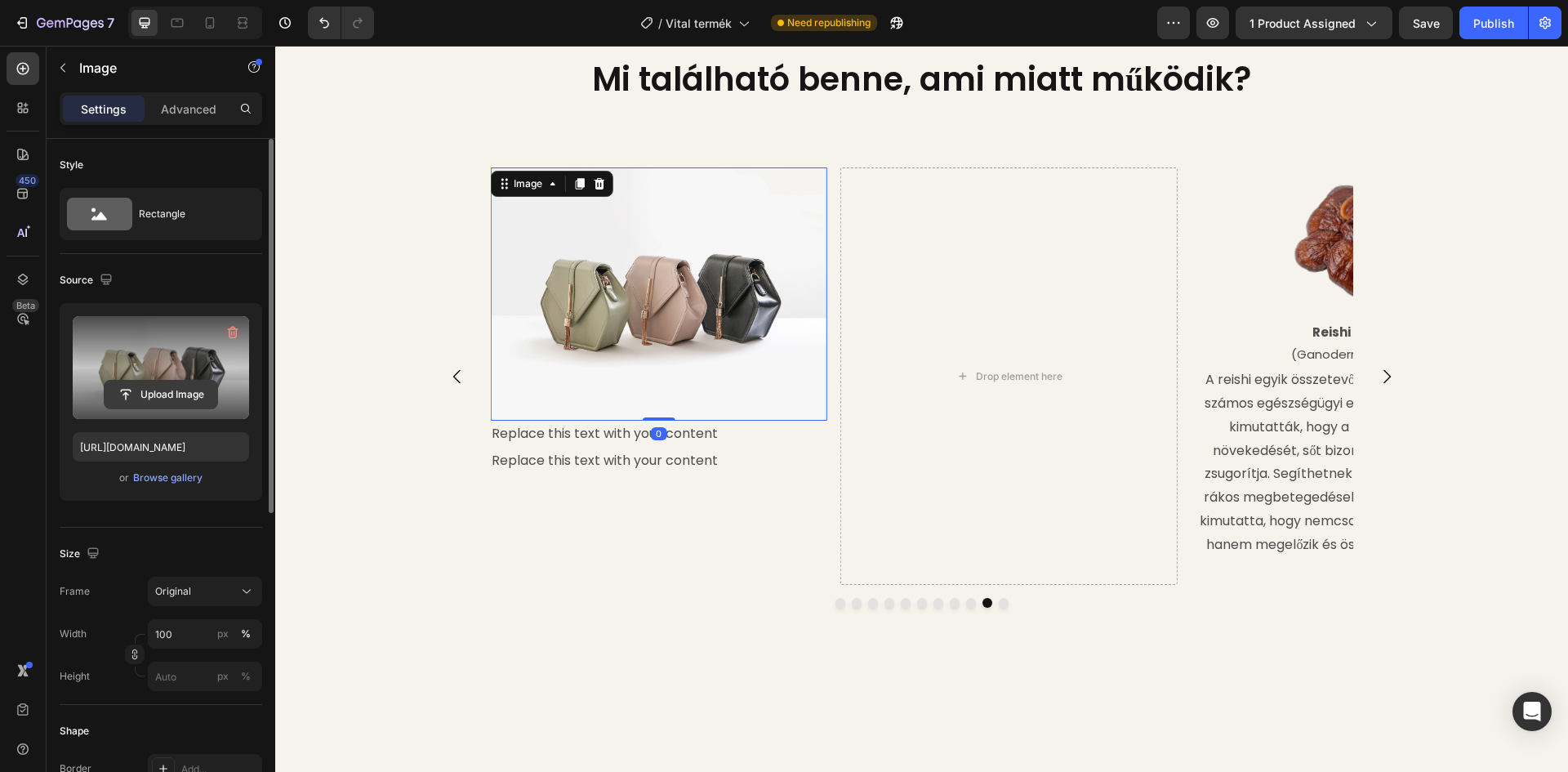
click at [166, 381] on input "file" at bounding box center [160, 394] width 113 height 28
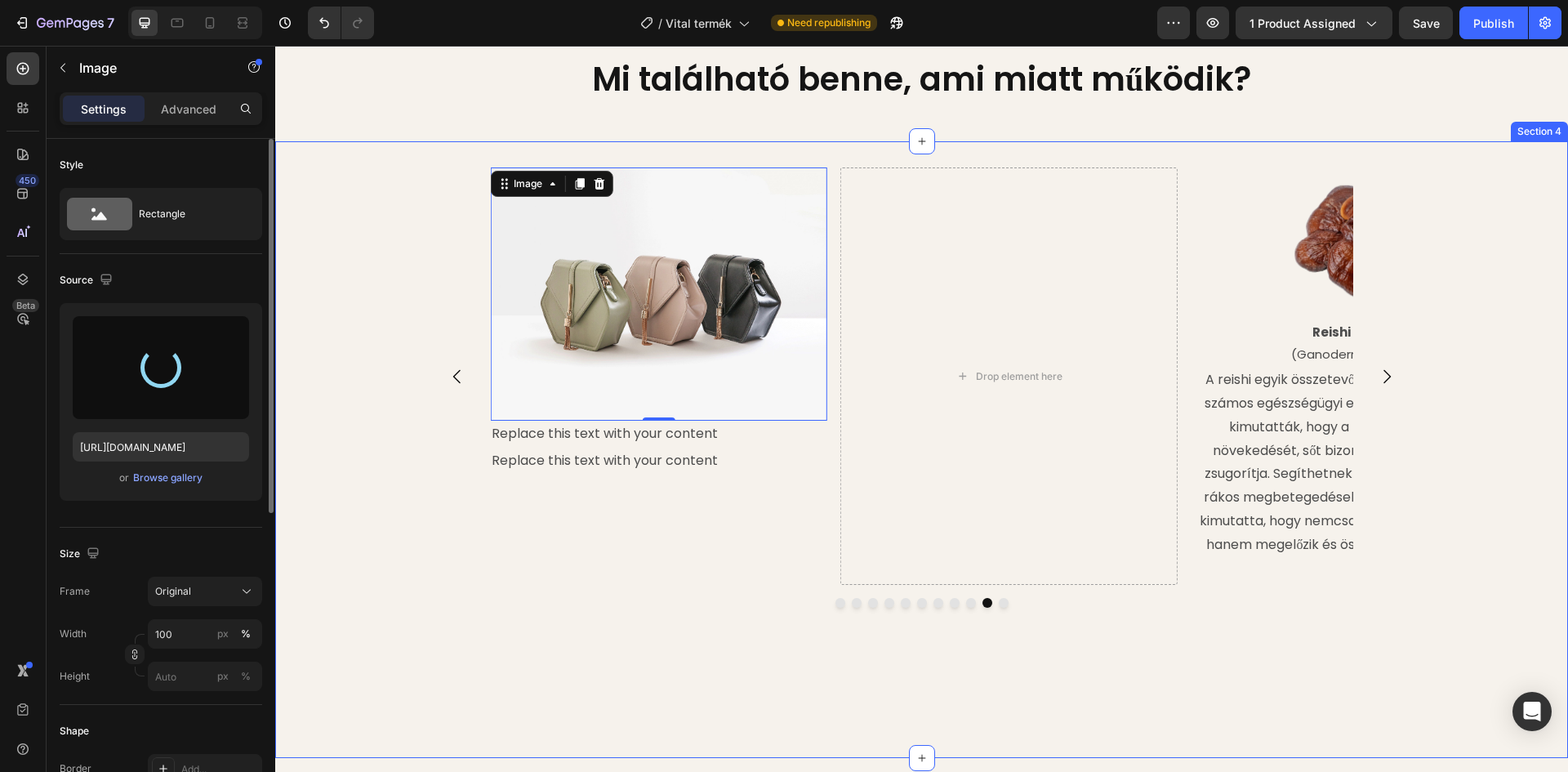
type input "https://cdn.shopify.com/s/files/1/0948/2462/8573/files/gempages_576978716819719…"
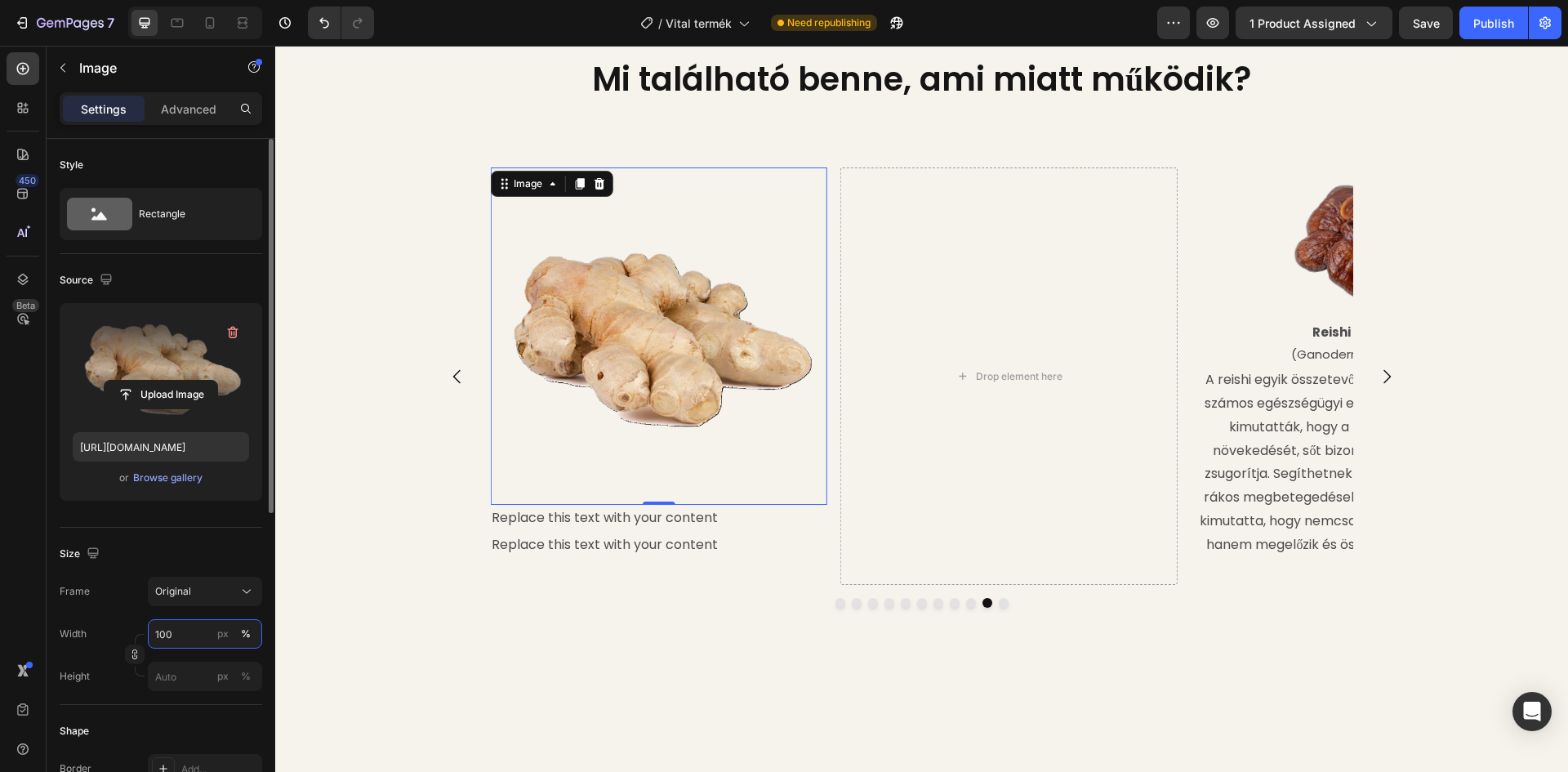
click at [174, 636] on input "100" at bounding box center [204, 634] width 115 height 30
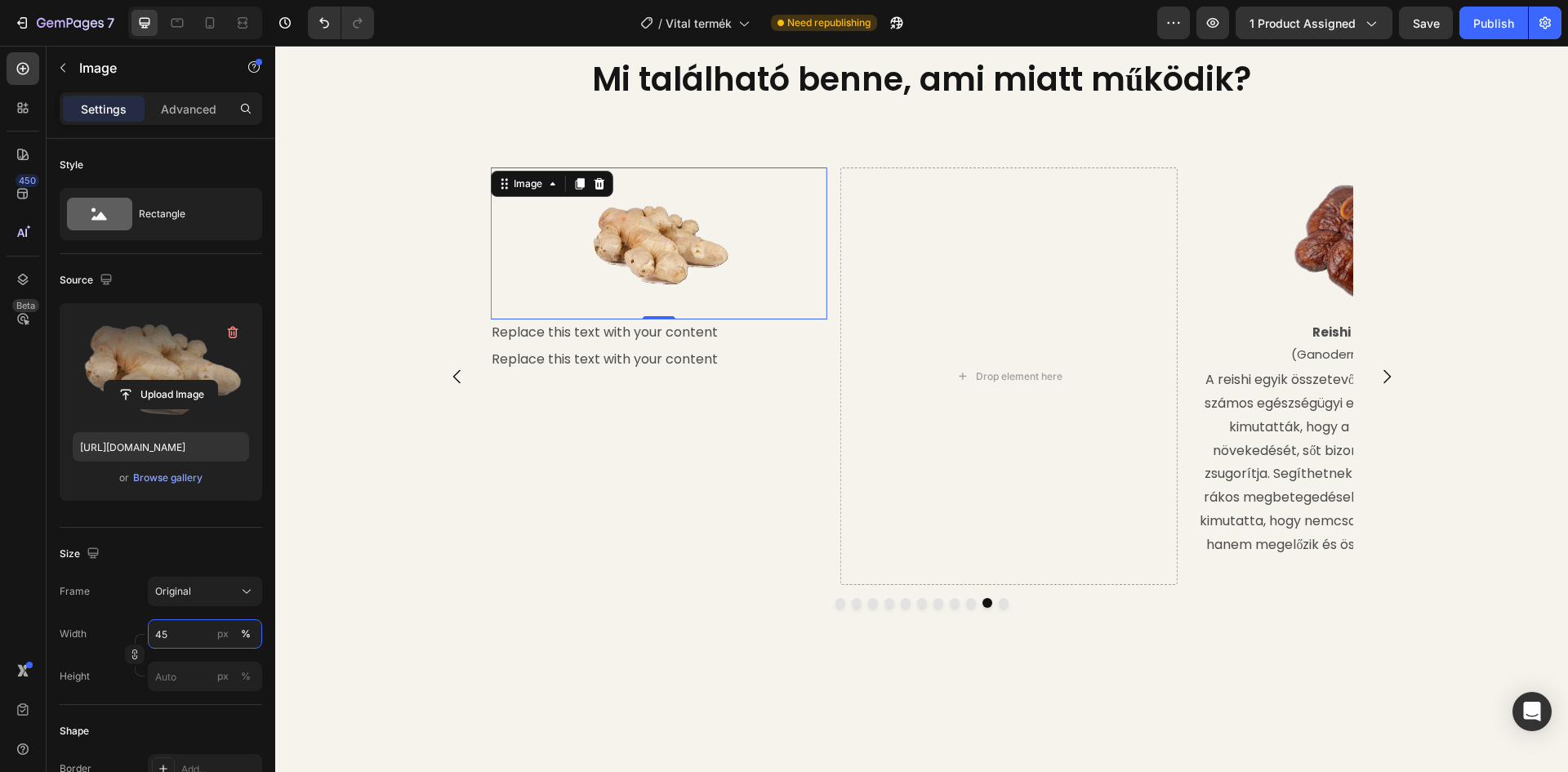
type input "45"
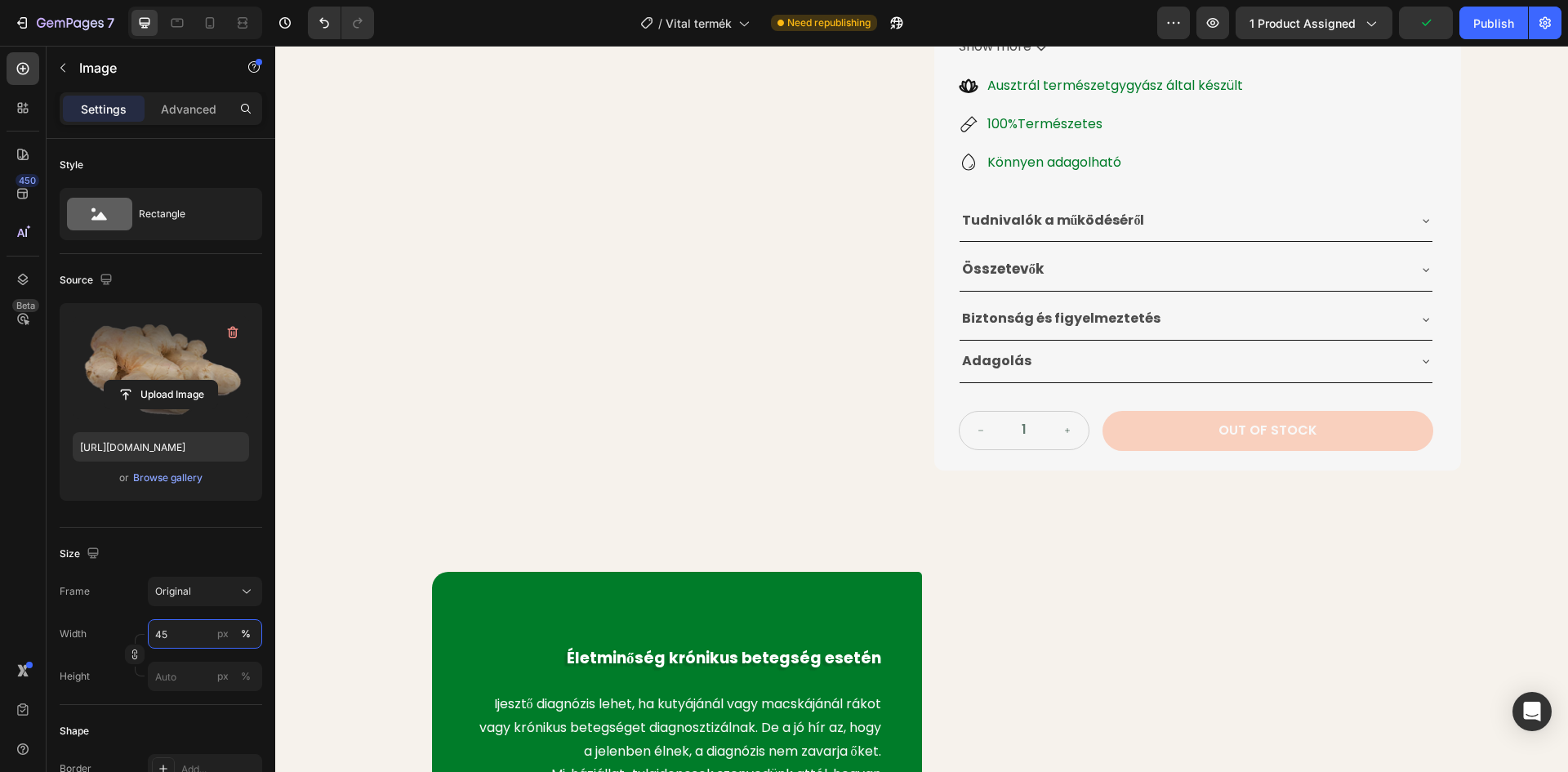
scroll to position [326, 0]
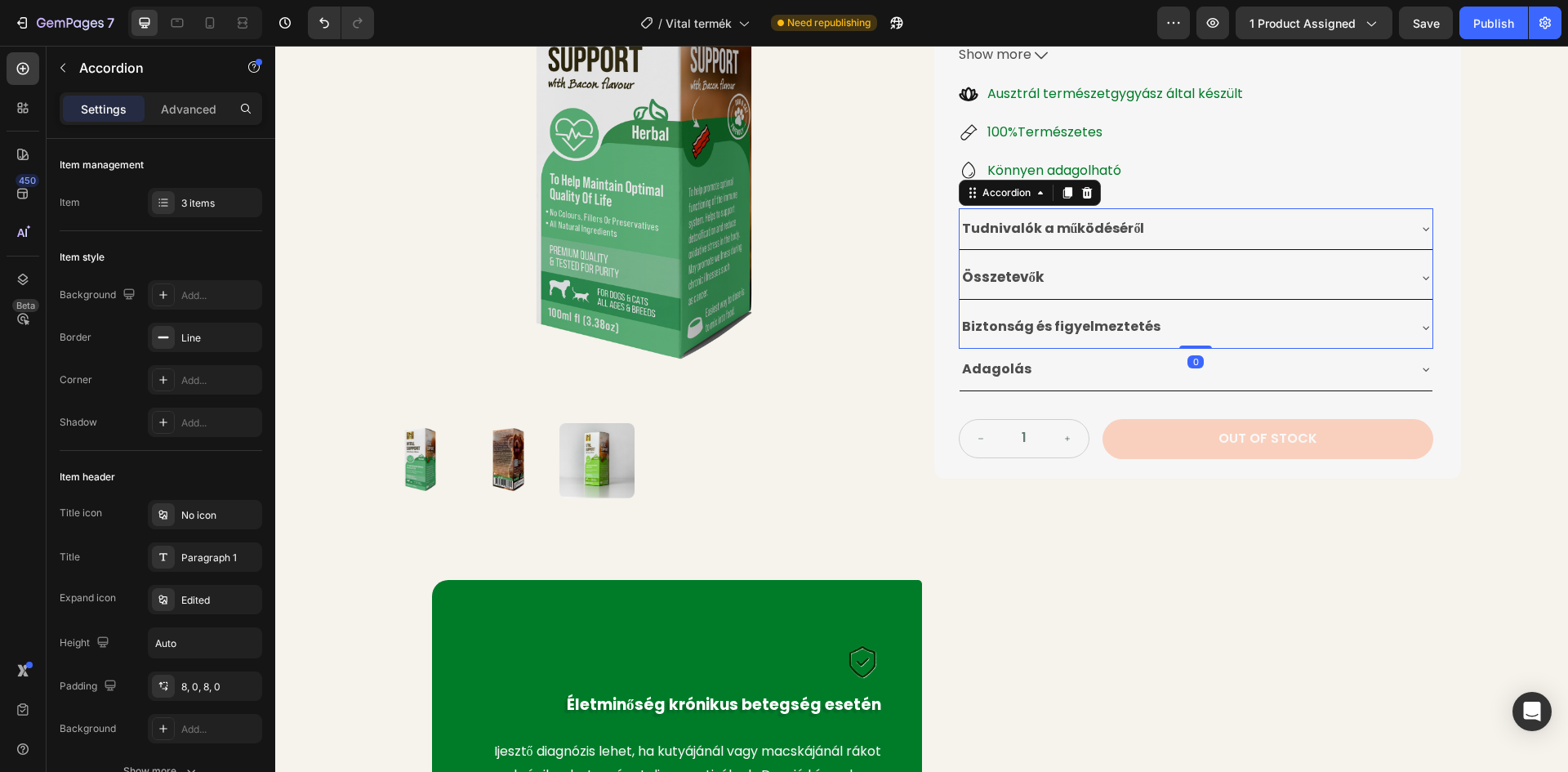
click at [1055, 277] on div "Összetevők" at bounding box center [1182, 278] width 446 height 30
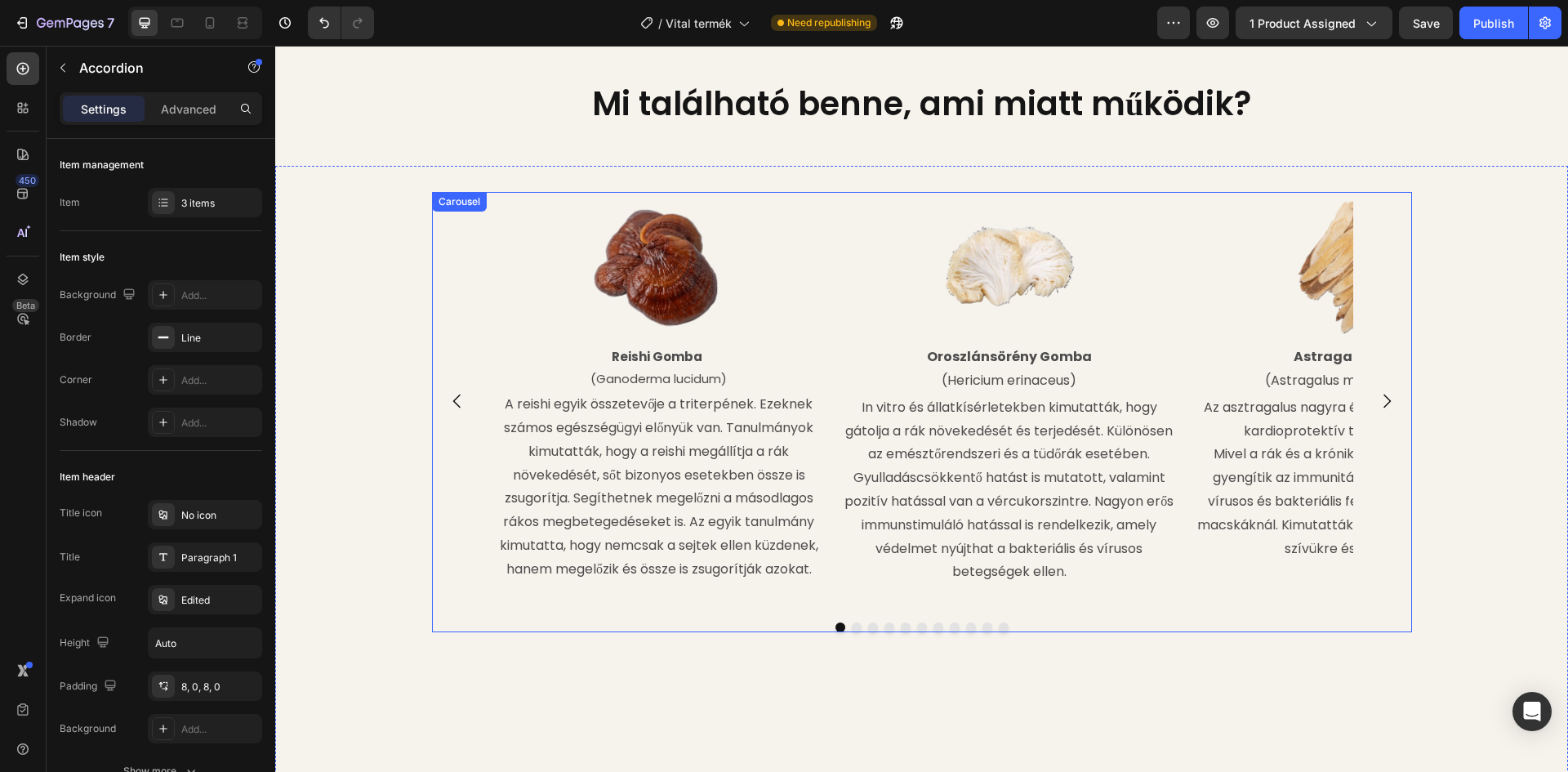
scroll to position [1958, 0]
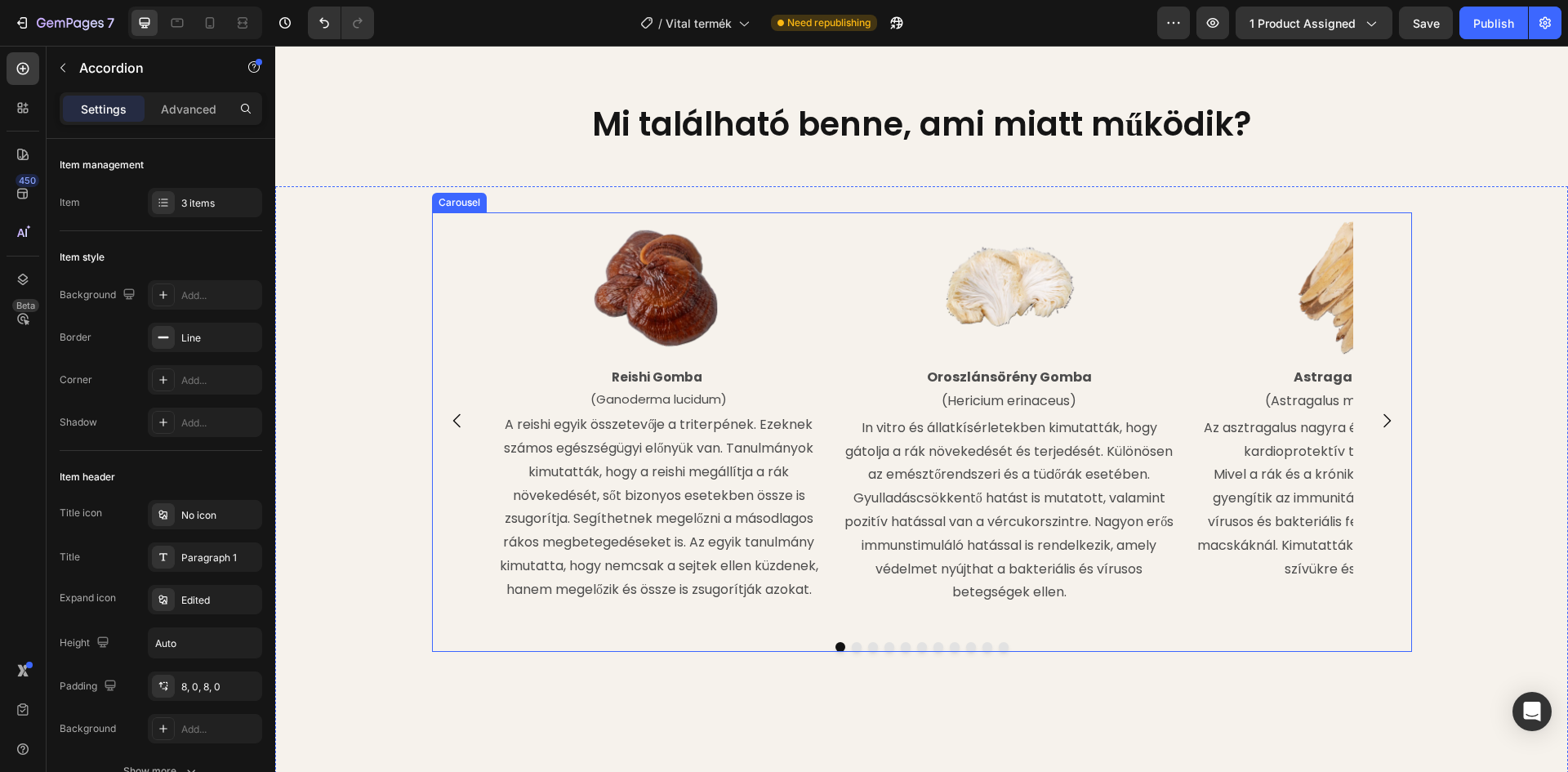
click at [456, 430] on icon "Carousel Back Arrow" at bounding box center [457, 420] width 20 height 20
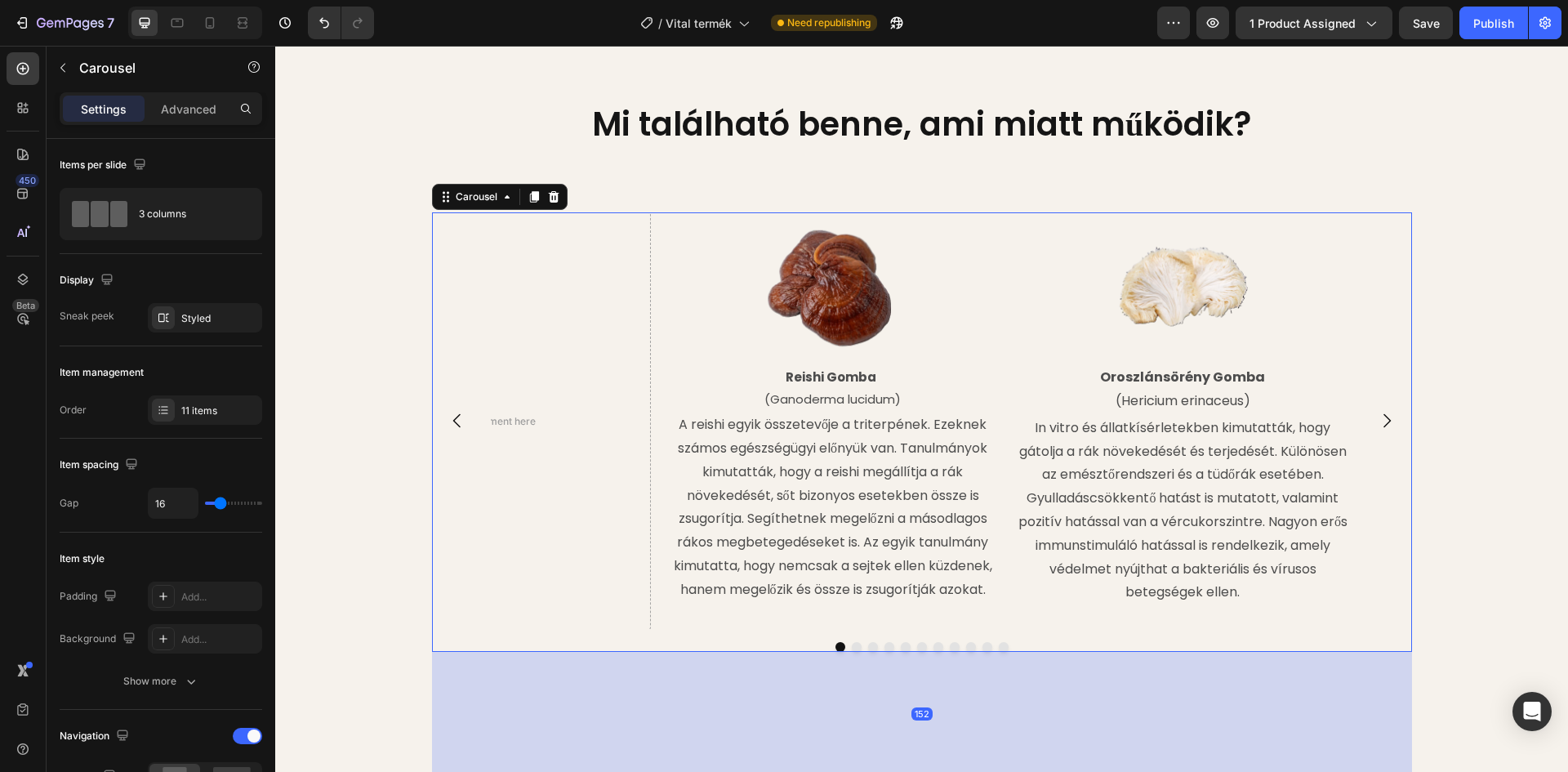
click at [447, 430] on icon "Carousel Back Arrow" at bounding box center [457, 420] width 20 height 20
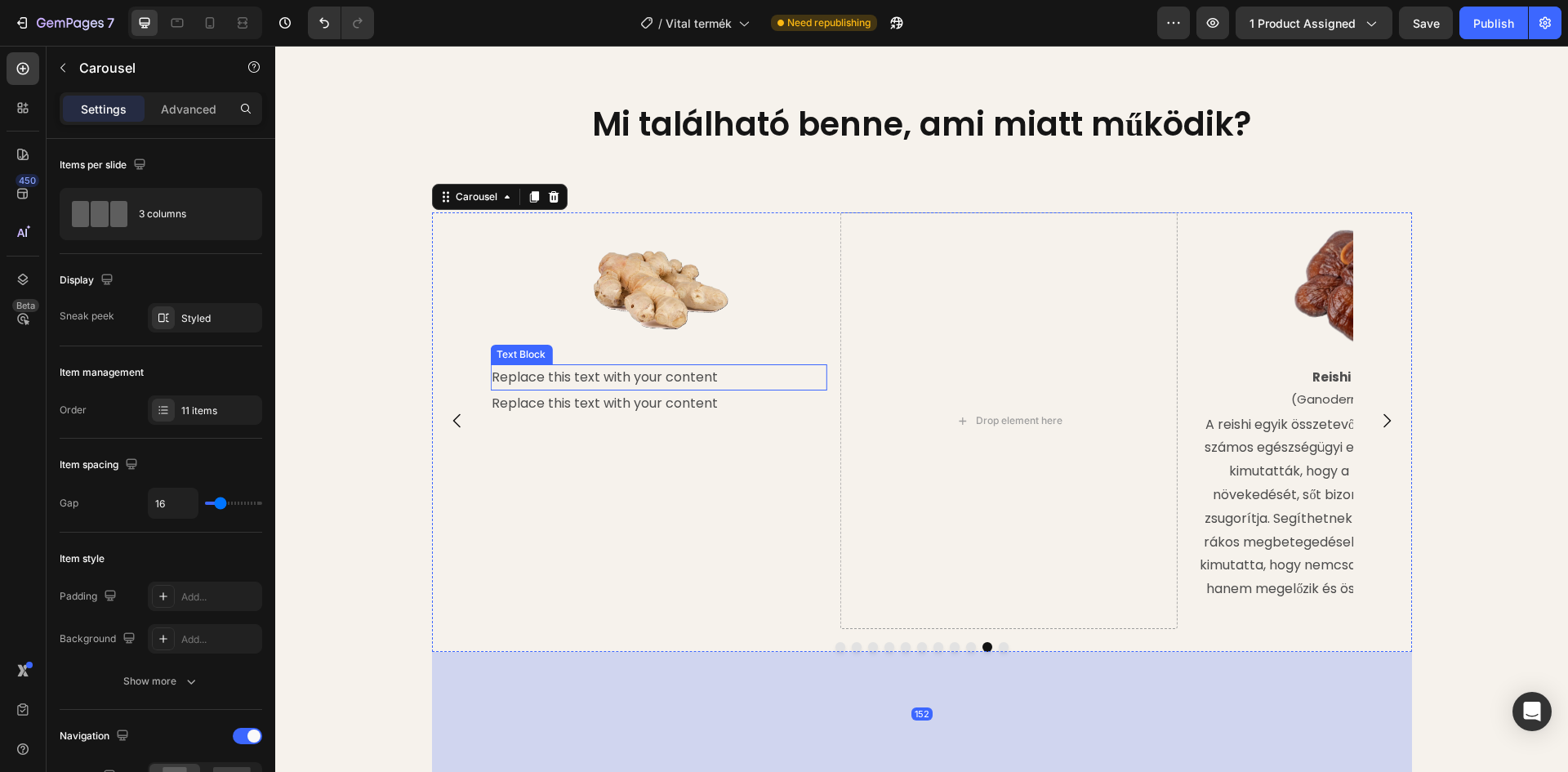
click at [552, 391] on div "Replace this text with your content" at bounding box center [658, 378] width 338 height 27
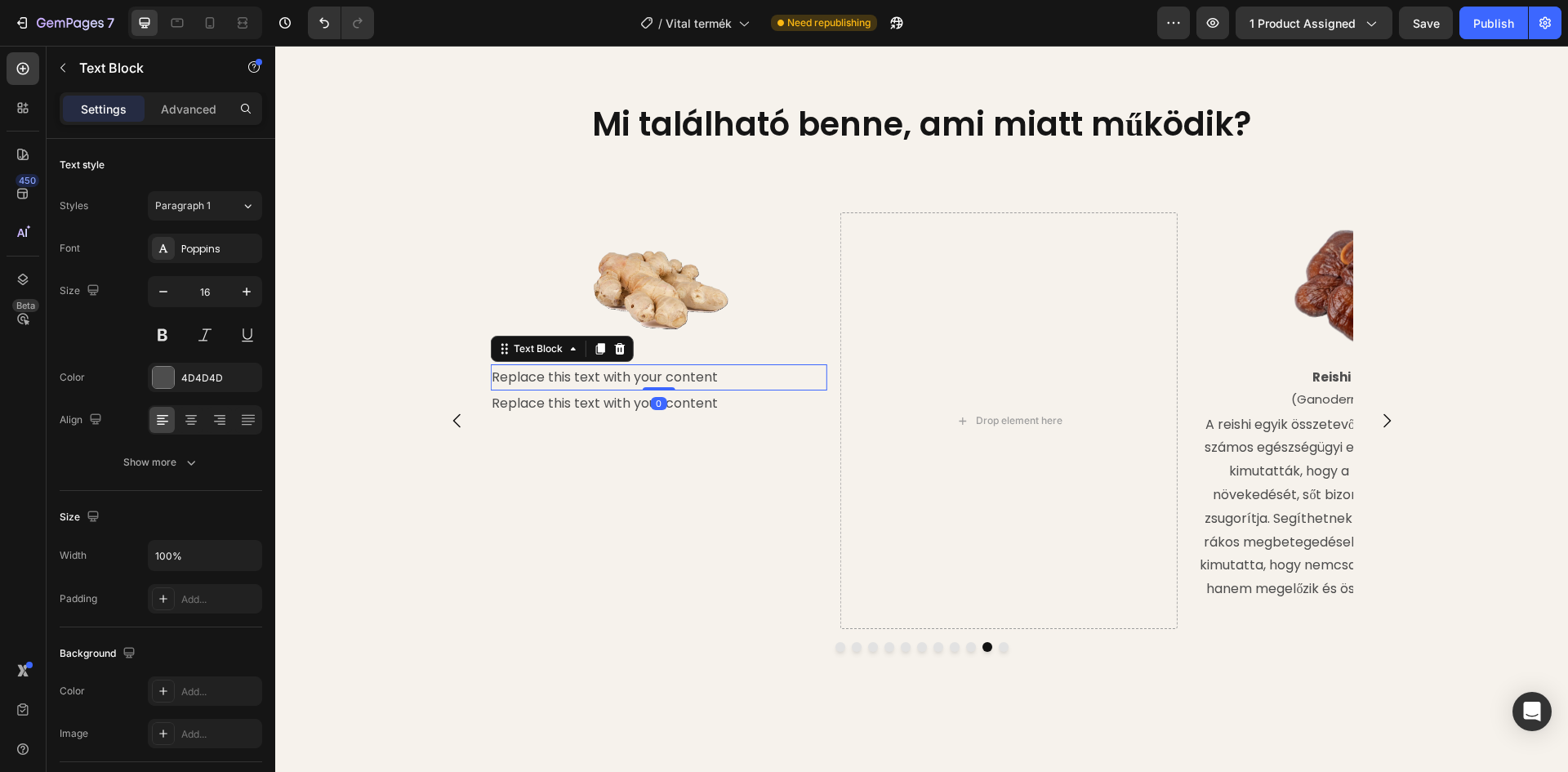
click at [711, 391] on div "Replace this text with your content" at bounding box center [658, 378] width 338 height 27
click at [711, 389] on p "Replace this text with your content" at bounding box center [657, 378] width 334 height 24
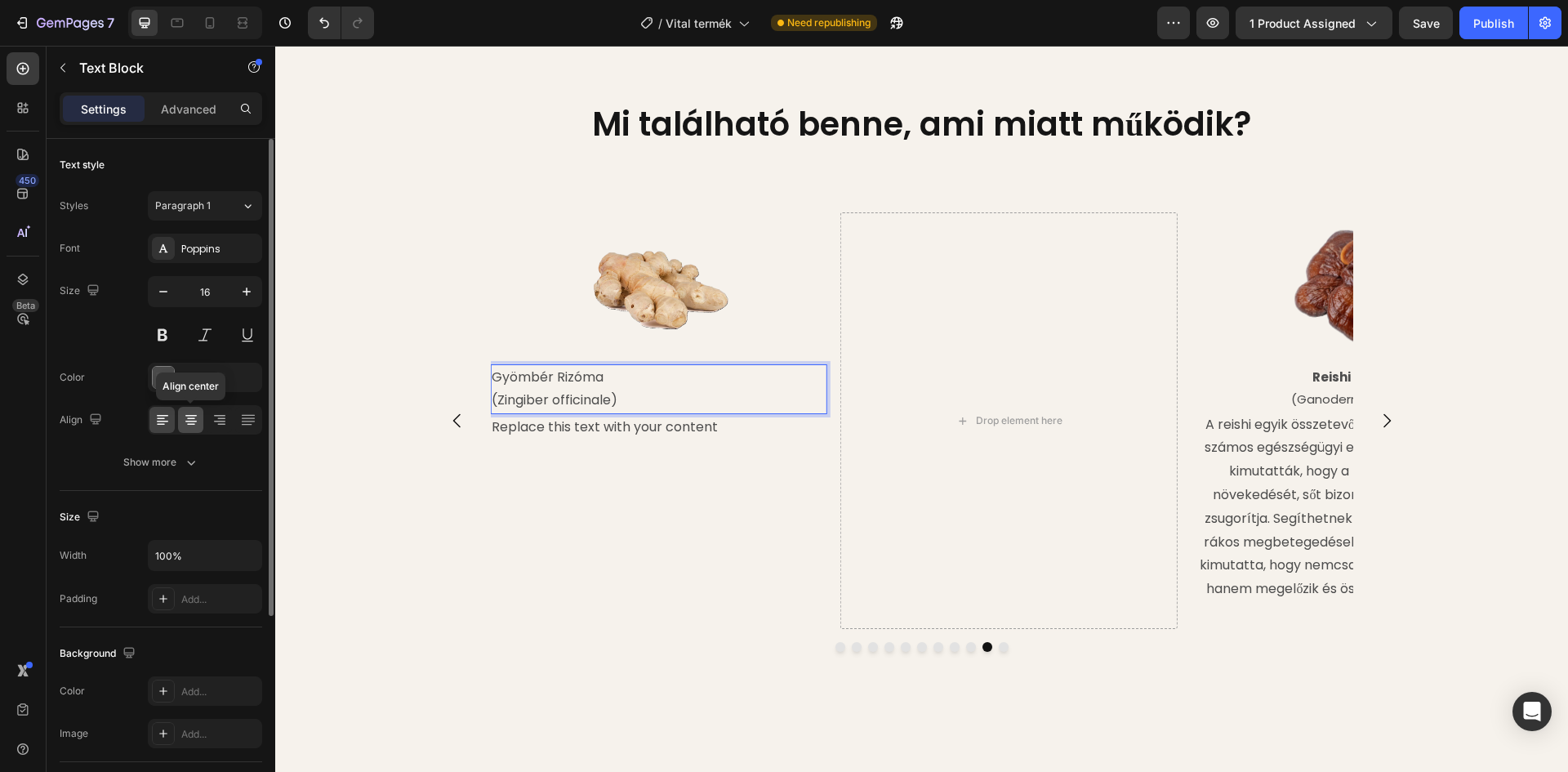
click at [185, 416] on icon at bounding box center [191, 419] width 16 height 16
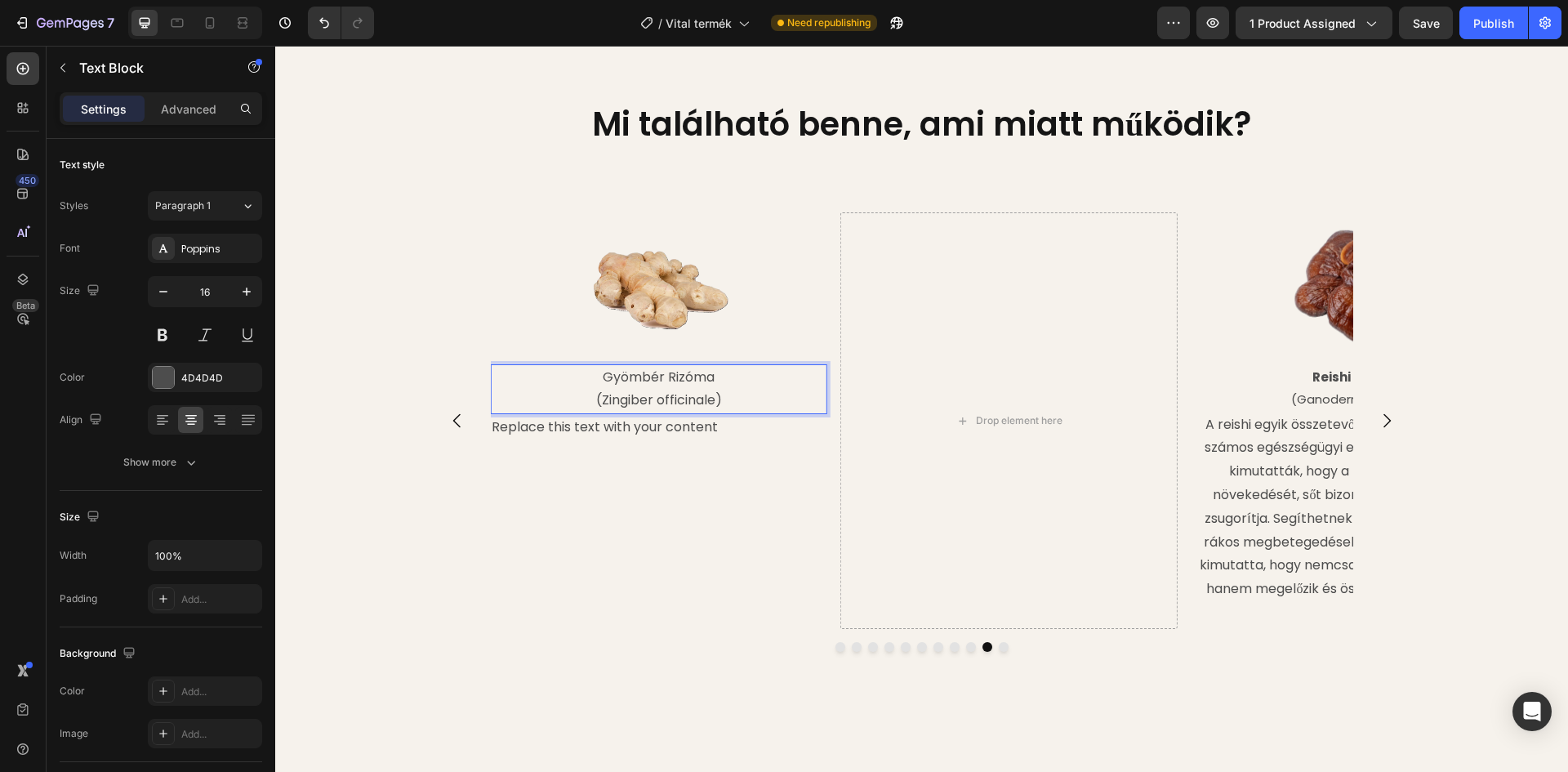
click at [617, 389] on p "Gyömbér Rizóma" at bounding box center [657, 378] width 334 height 24
drag, startPoint x: 599, startPoint y: 416, endPoint x: 706, endPoint y: 412, distance: 107.1
click at [706, 389] on p "Gyömbér Rizóma" at bounding box center [657, 378] width 334 height 24
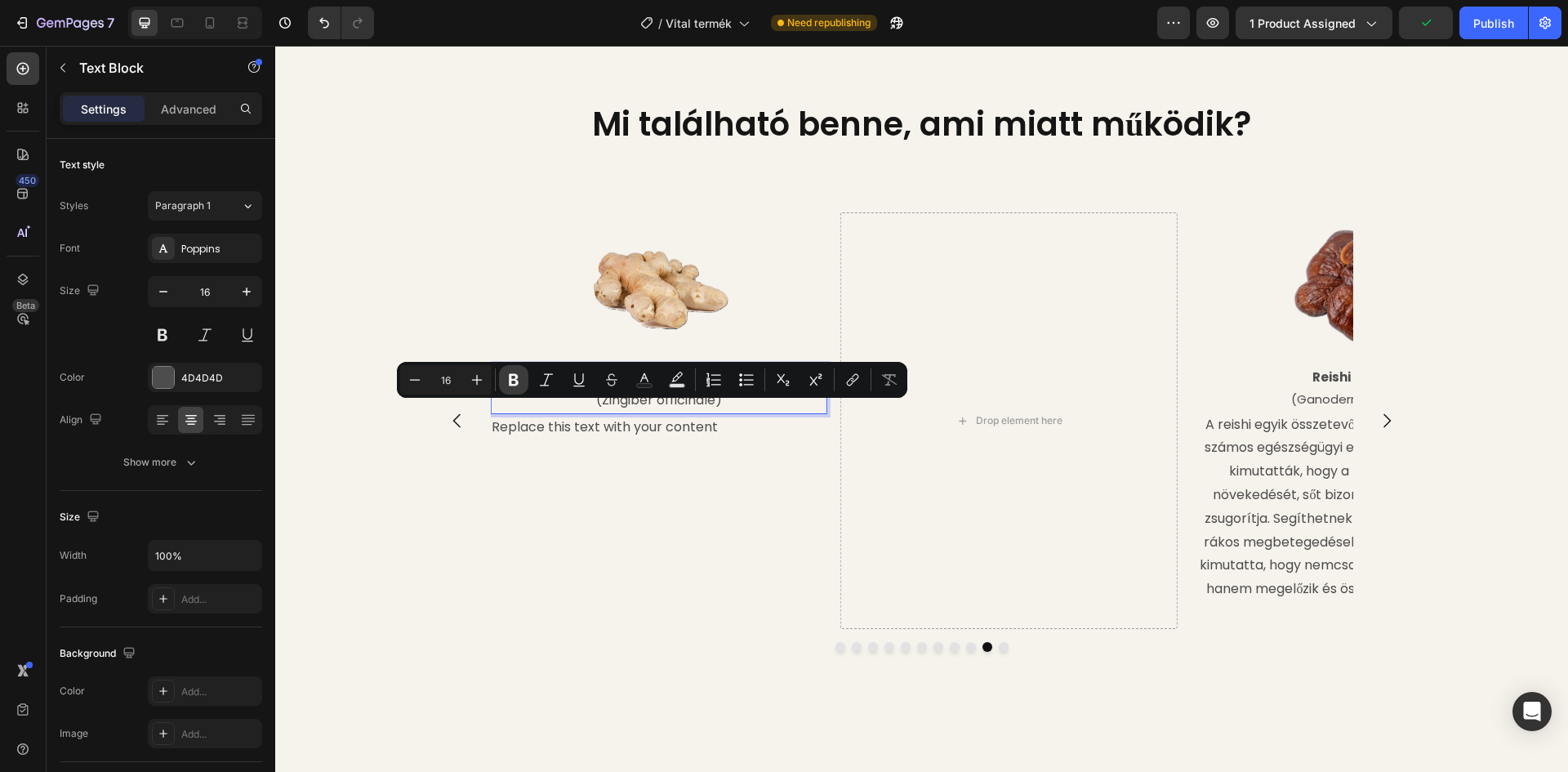
click at [512, 380] on icon "Editor contextual toolbar" at bounding box center [514, 380] width 10 height 12
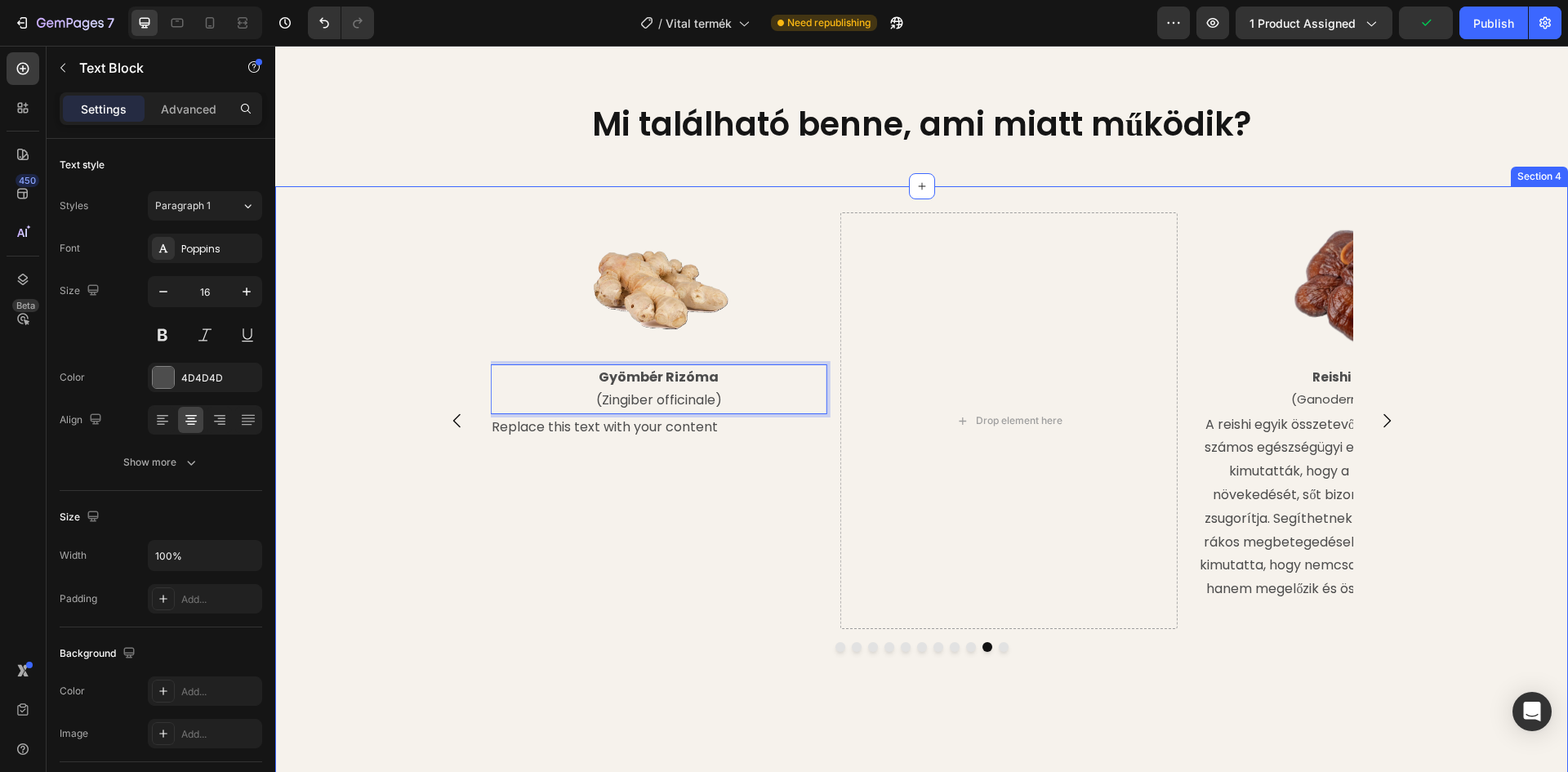
click at [368, 437] on div "Image Reishi Gomba (Ganoderma lucidum) Text Block A reishi egyik összetevője a …" at bounding box center [921, 494] width 1293 height 564
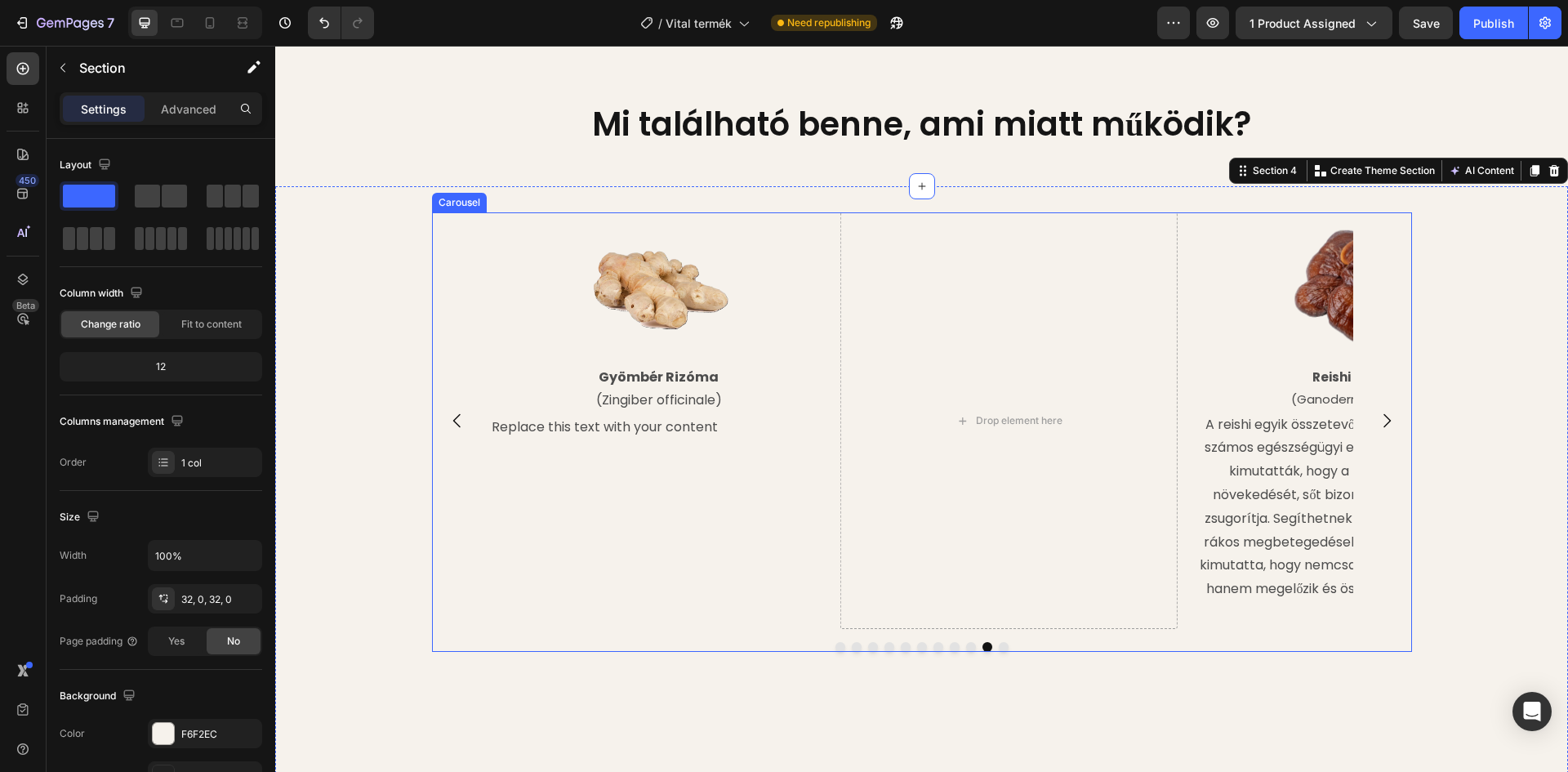
click at [1380, 430] on icon "Carousel Next Arrow" at bounding box center [1387, 420] width 20 height 20
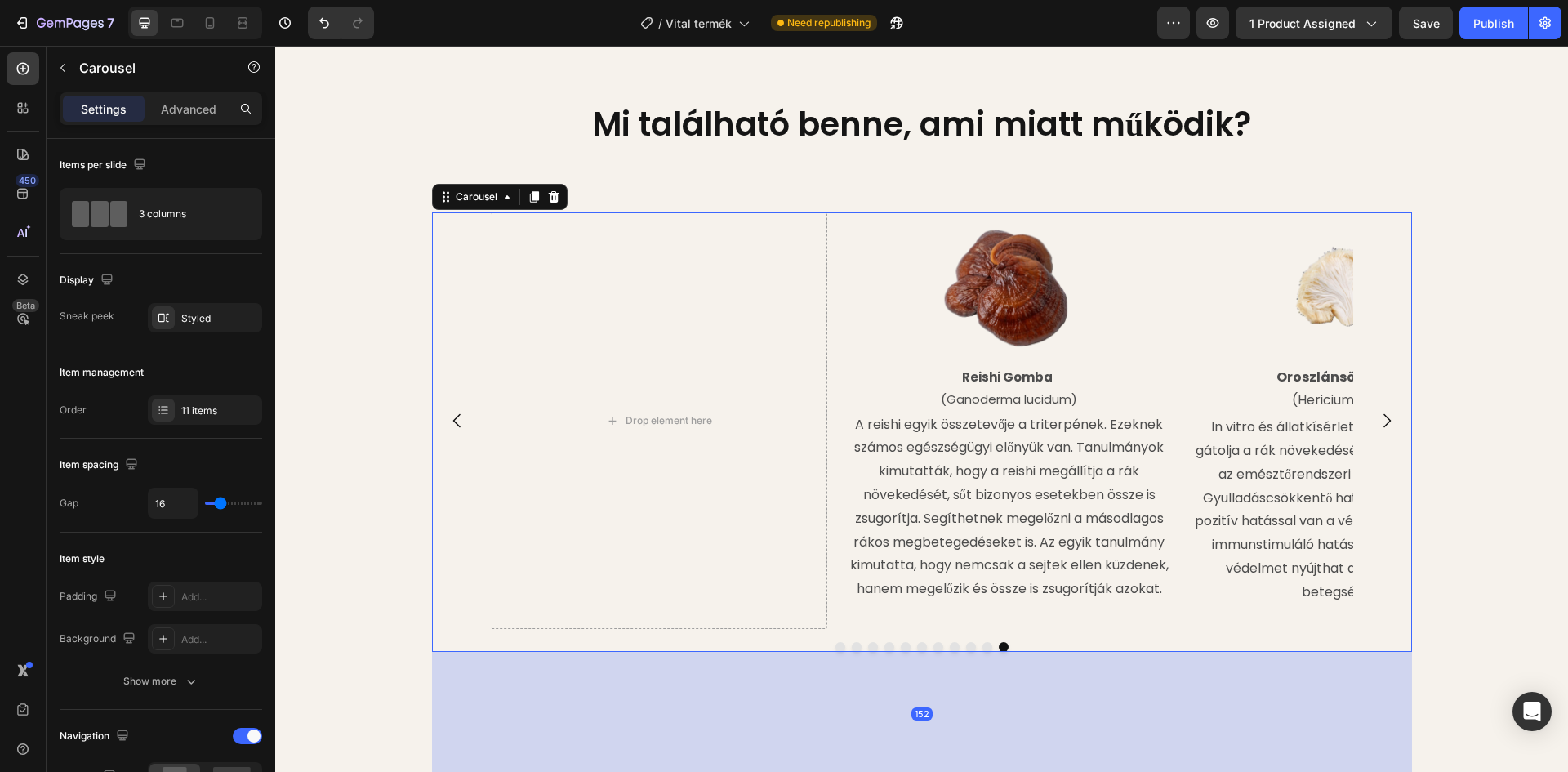
click at [1380, 430] on icon "Carousel Next Arrow" at bounding box center [1387, 420] width 20 height 20
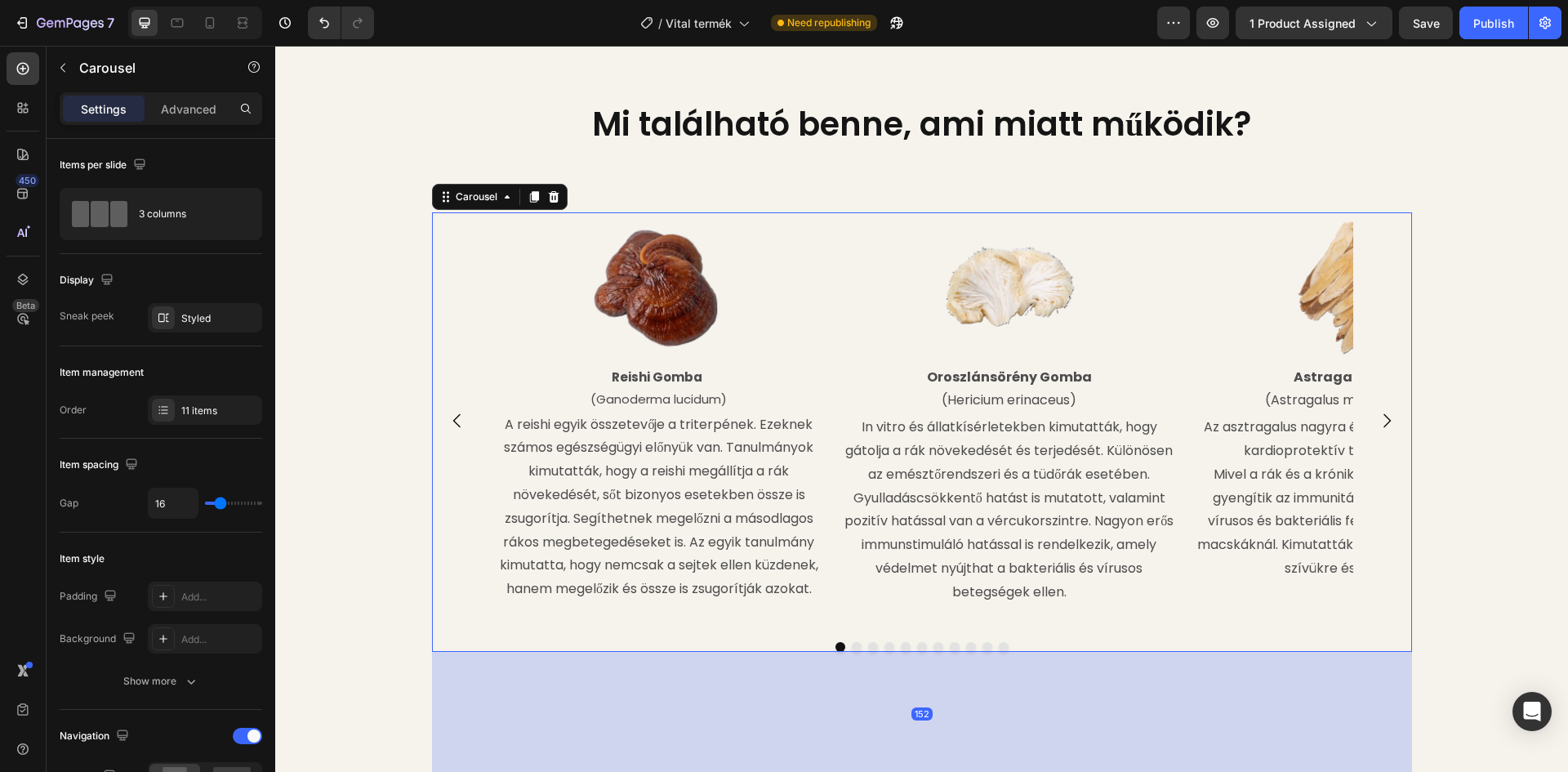
click at [1380, 430] on icon "Carousel Next Arrow" at bounding box center [1387, 420] width 20 height 20
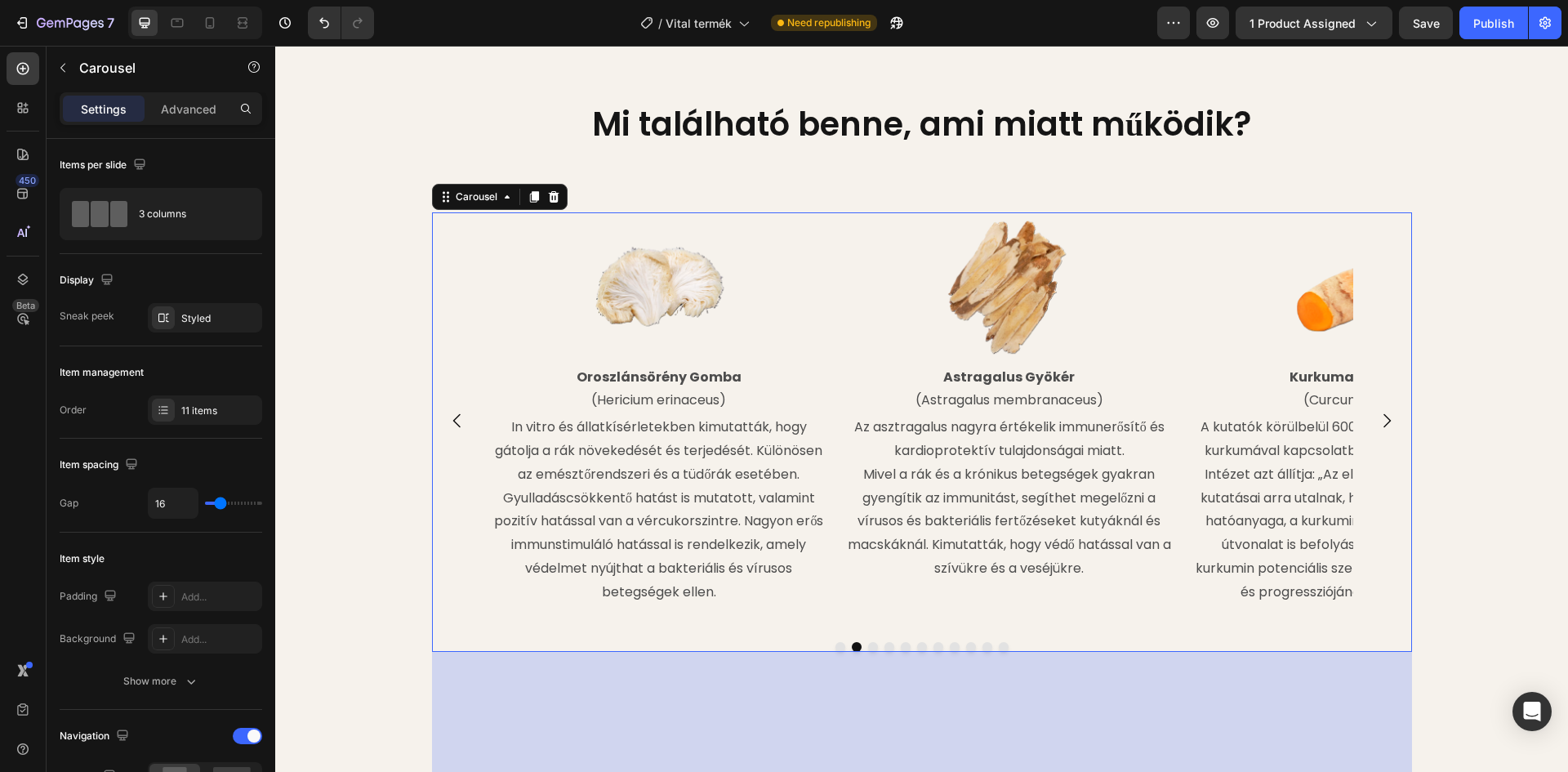
click at [1380, 430] on icon "Carousel Next Arrow" at bounding box center [1387, 420] width 20 height 20
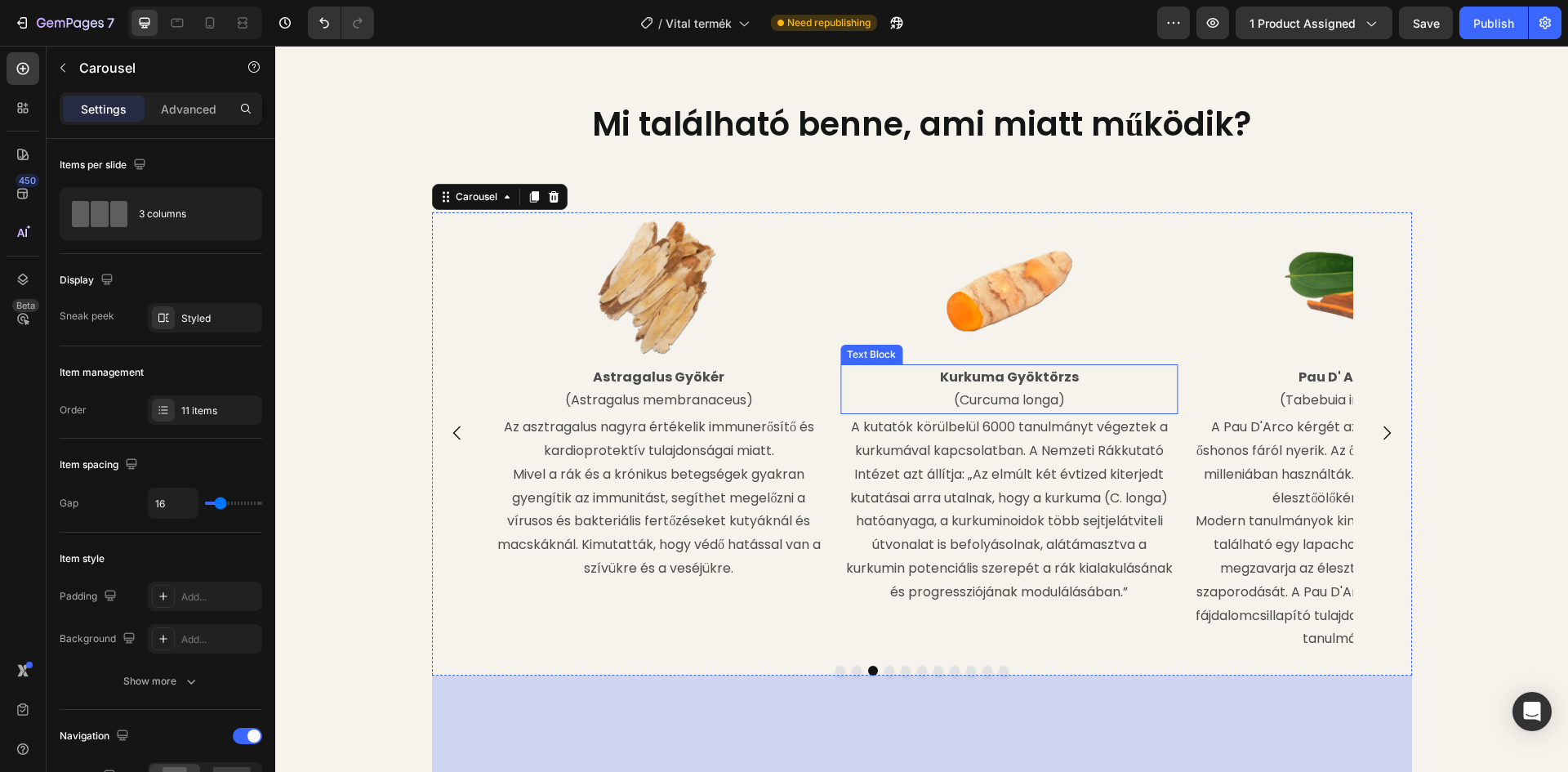
click at [1064, 386] on strong "Kurkuma Gyöktörzs" at bounding box center [1008, 377] width 138 height 19
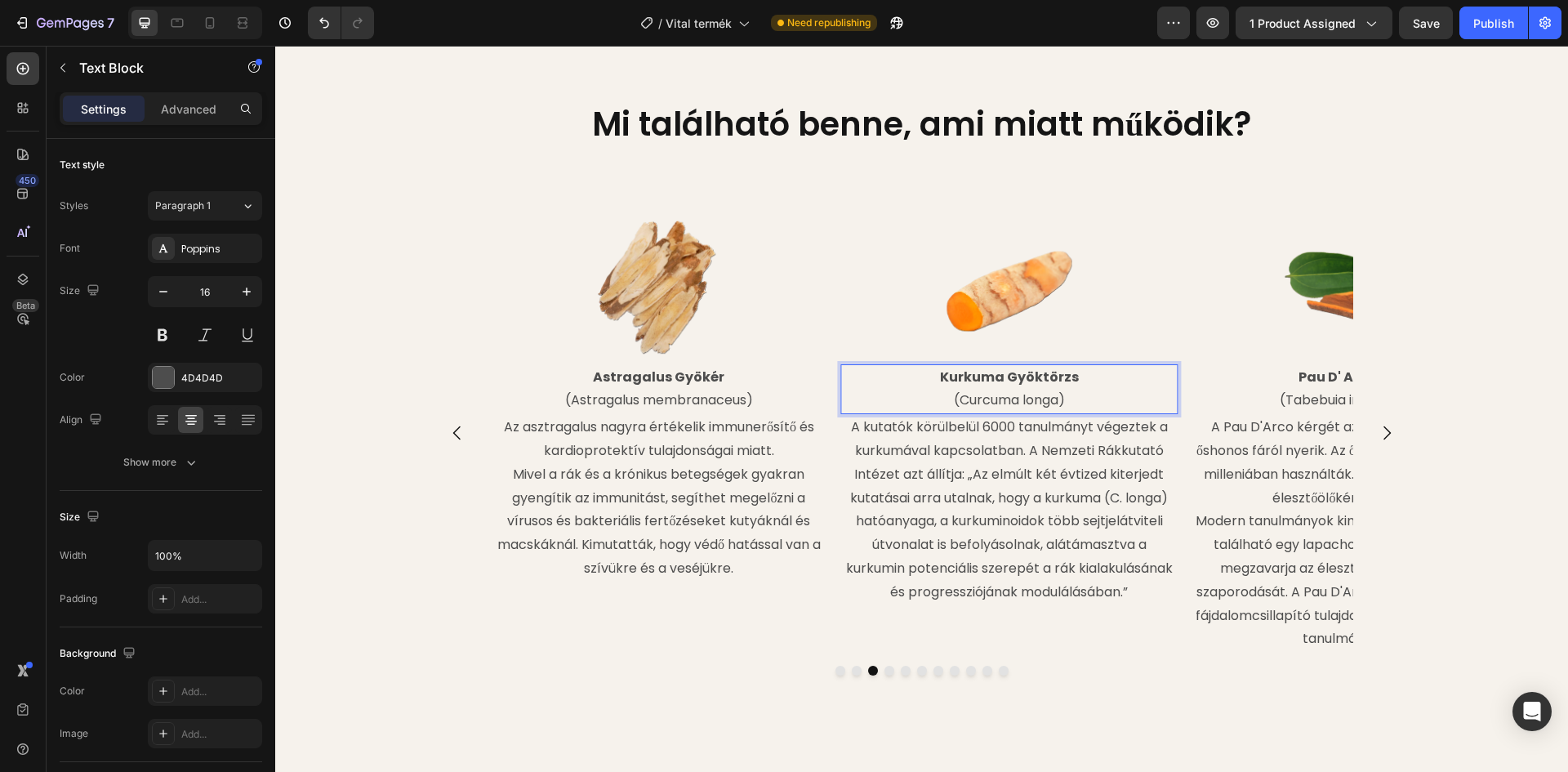
click at [1075, 389] on p "Kurkuma Gyöktörzs" at bounding box center [1008, 378] width 334 height 24
drag, startPoint x: 439, startPoint y: 512, endPoint x: 447, endPoint y: 509, distance: 8.5
click at [441, 455] on button "Carousel Back Arrow" at bounding box center [457, 432] width 46 height 46
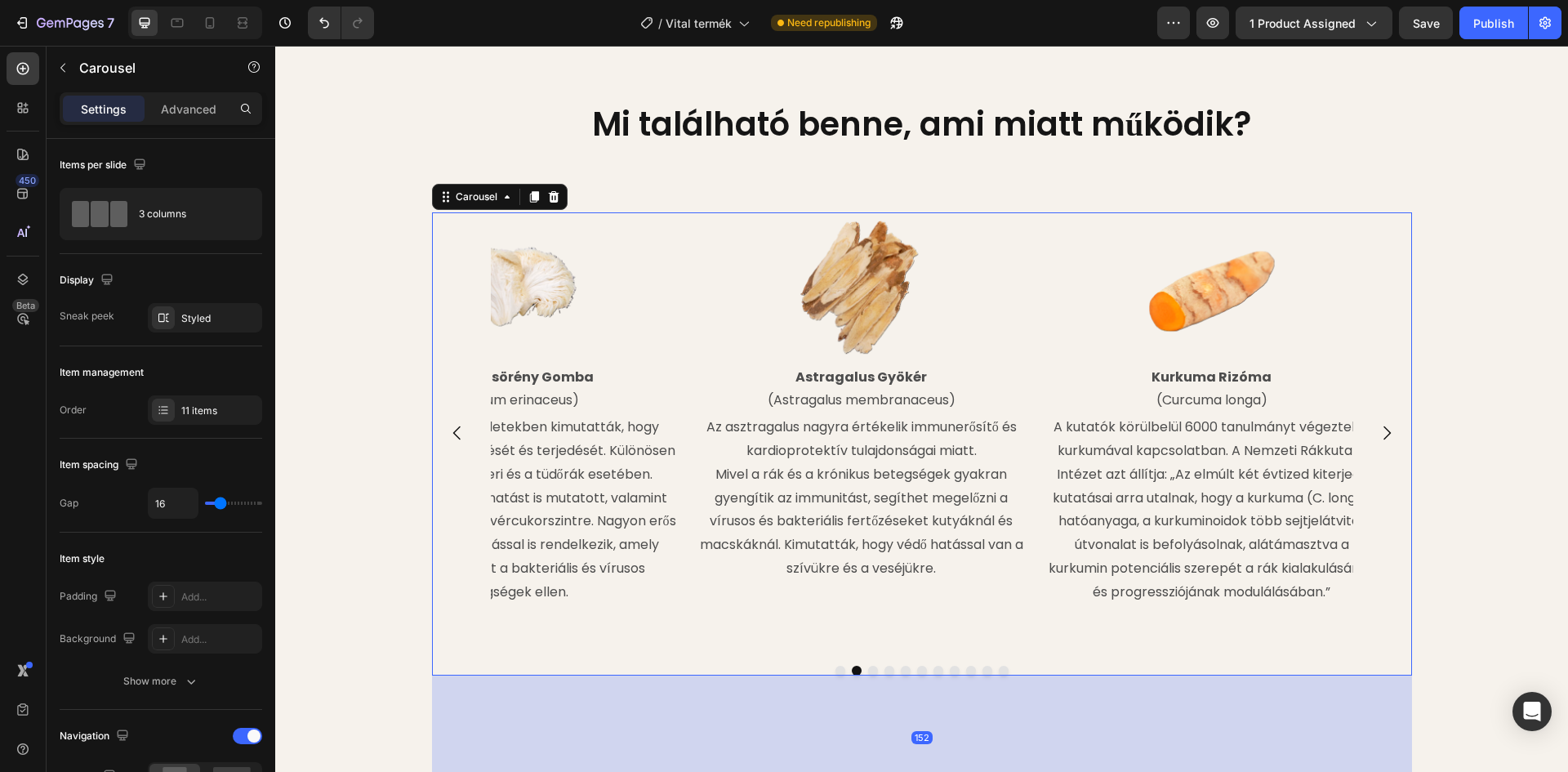
click at [447, 442] on icon "Carousel Back Arrow" at bounding box center [457, 433] width 20 height 20
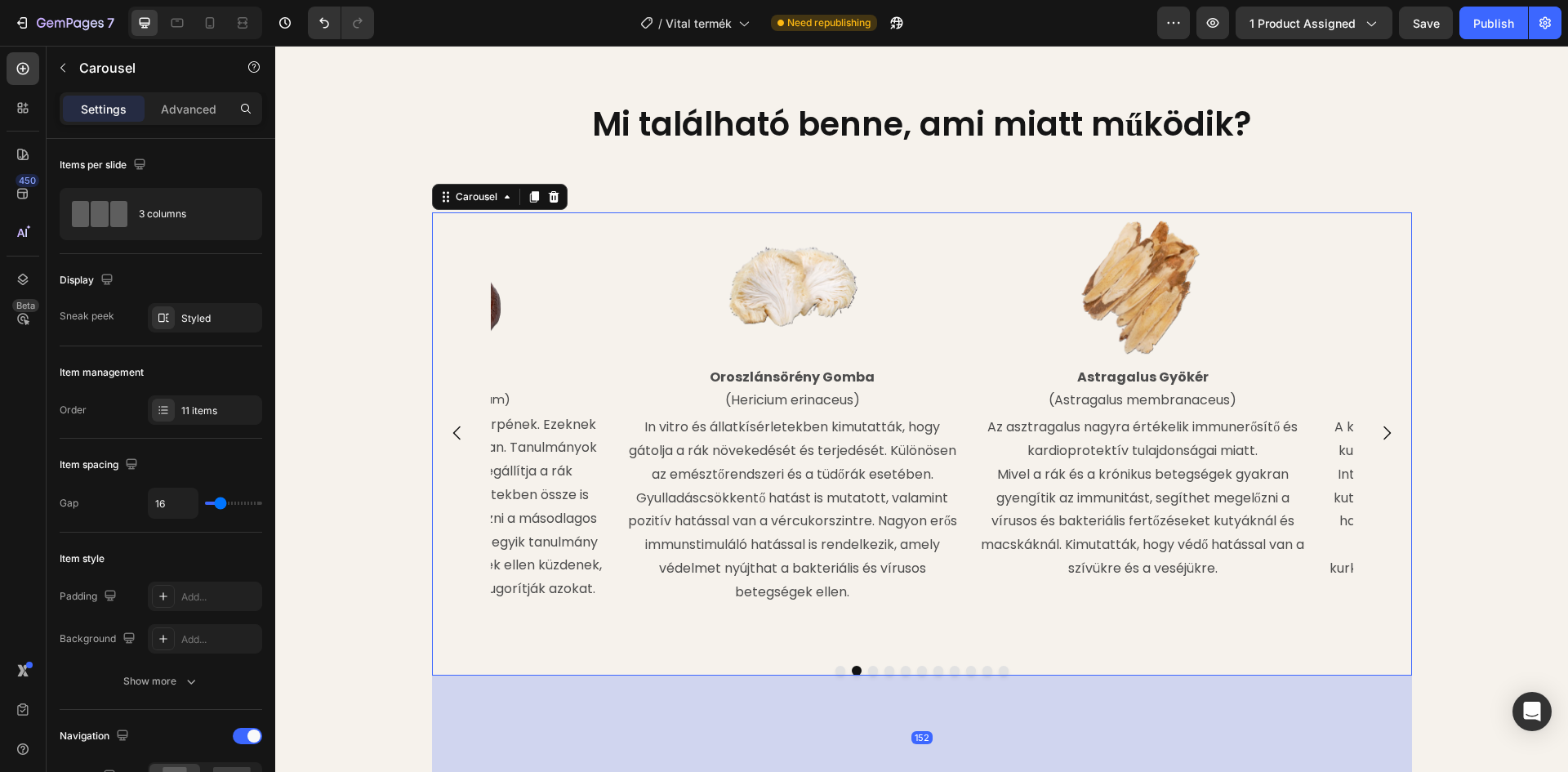
click at [447, 442] on icon "Carousel Back Arrow" at bounding box center [457, 433] width 20 height 20
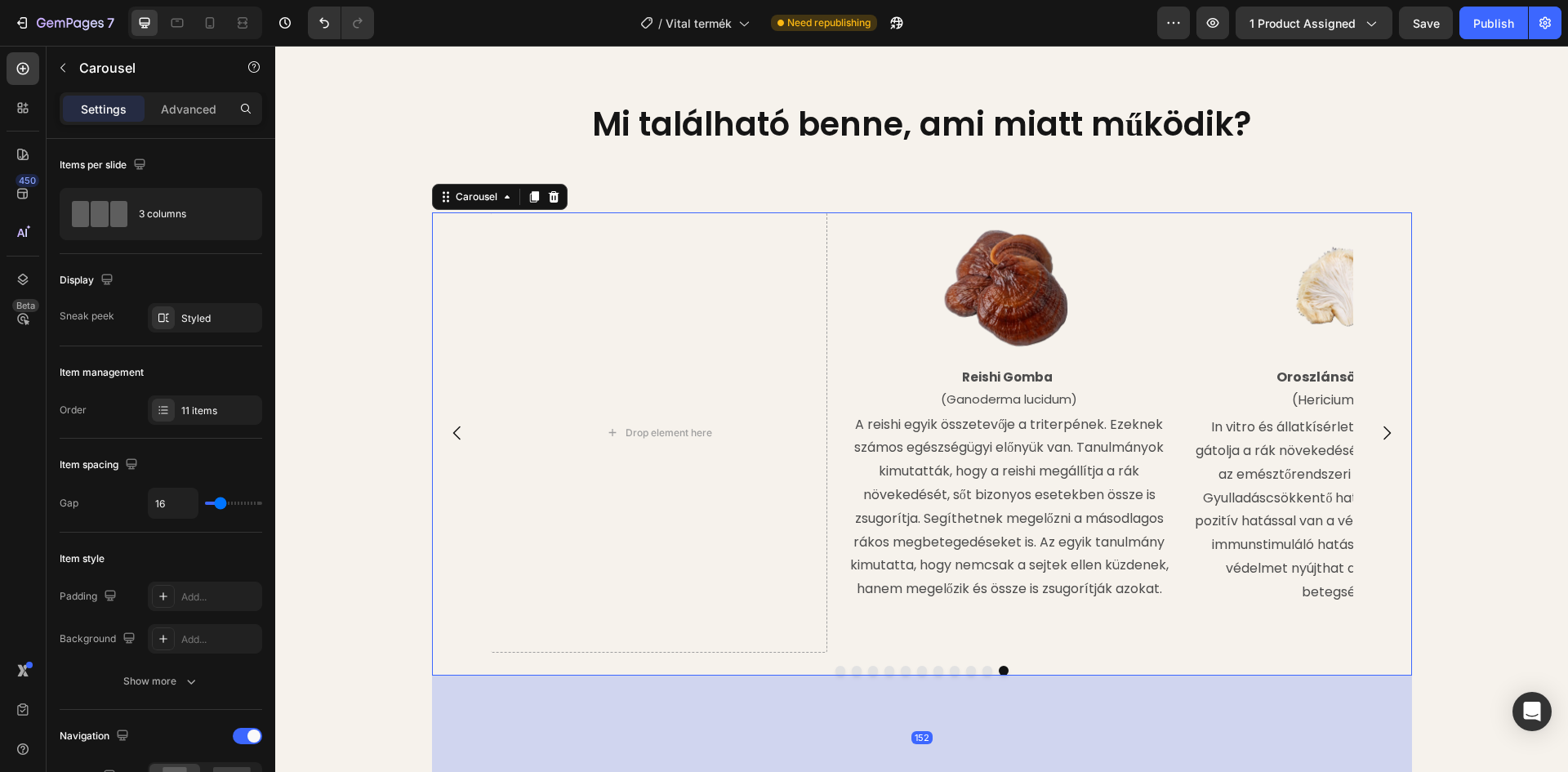
click at [447, 442] on icon "Carousel Back Arrow" at bounding box center [457, 433] width 20 height 20
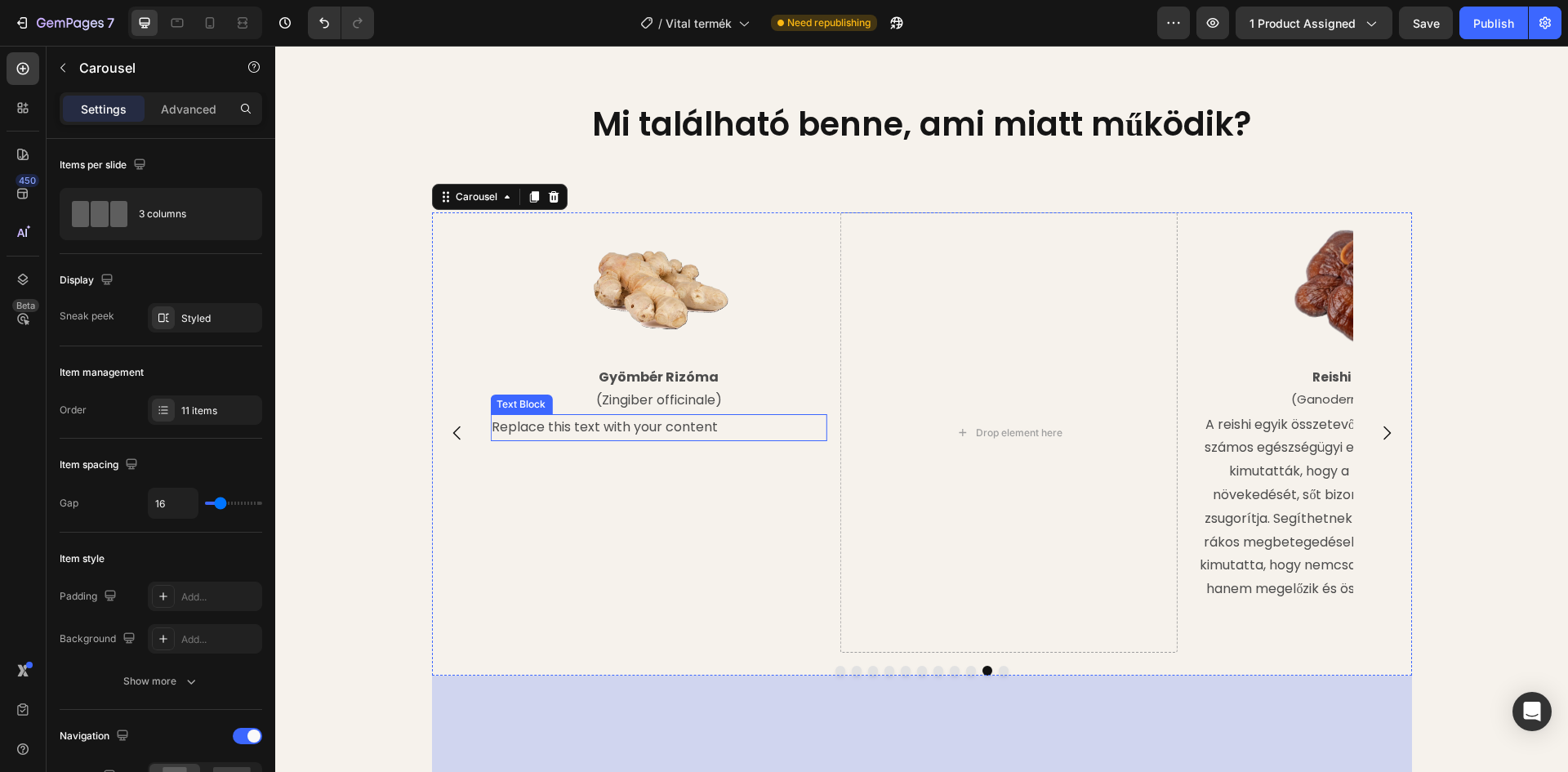
click at [674, 441] on div "Replace this text with your content" at bounding box center [658, 427] width 338 height 27
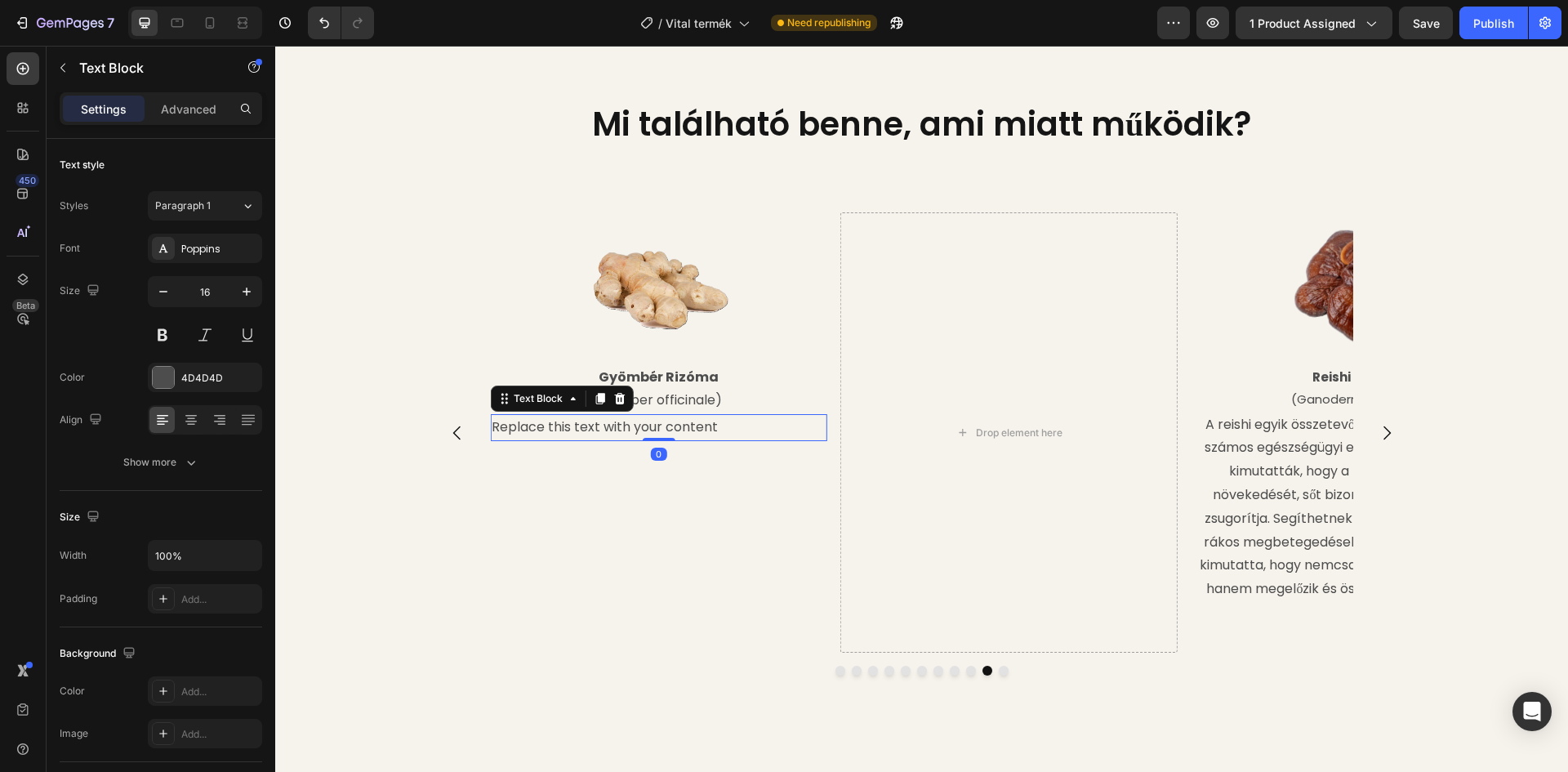
click at [722, 441] on div "Replace this text with your content" at bounding box center [658, 427] width 338 height 27
click at [722, 439] on p "Replace this text with your content" at bounding box center [657, 427] width 334 height 24
click at [715, 439] on p "Replace this text with your content" at bounding box center [657, 427] width 334 height 24
drag, startPoint x: 710, startPoint y: 464, endPoint x: 483, endPoint y: 465, distance: 227.0
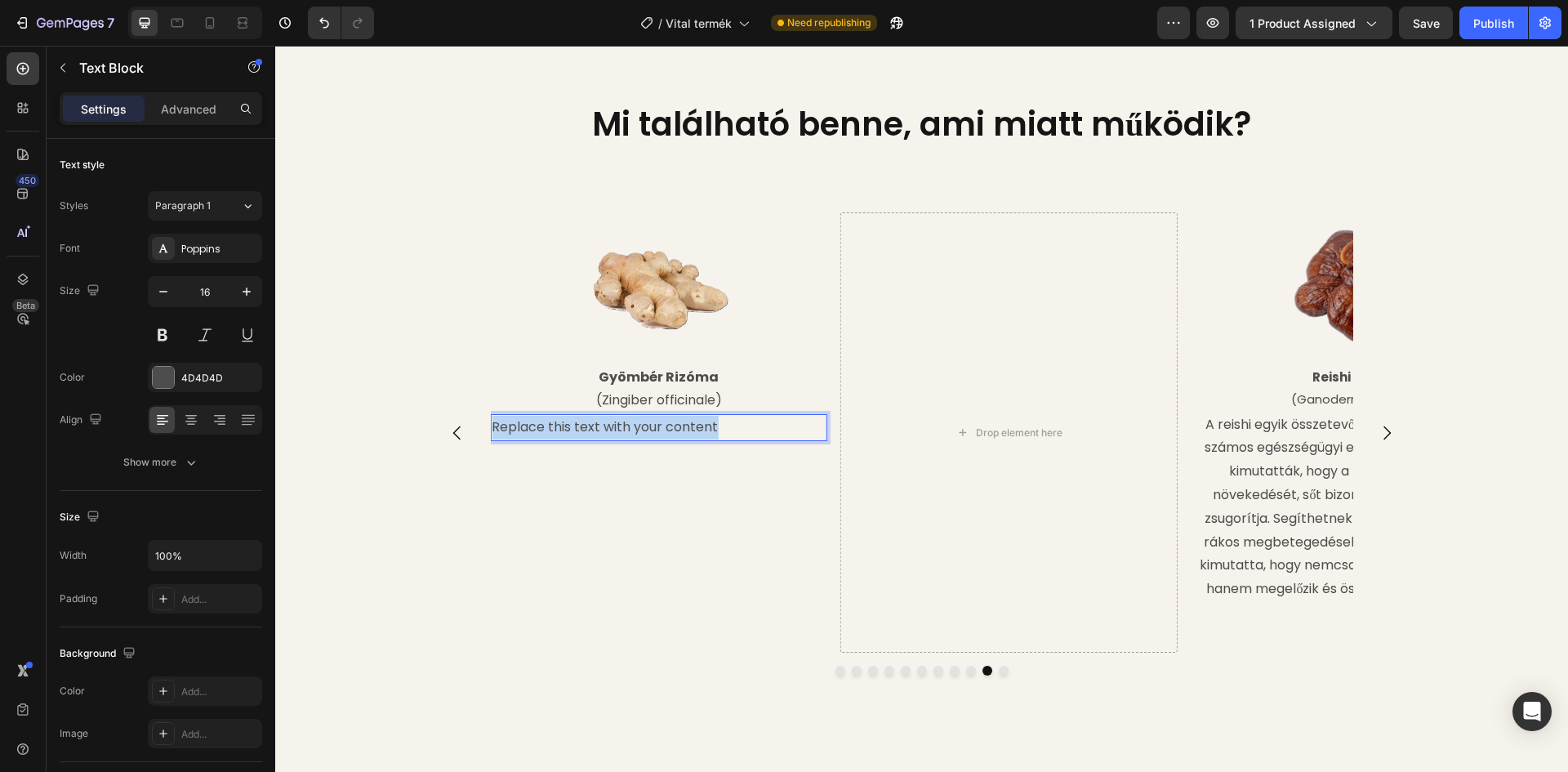
click at [483, 465] on div "Image Reishi Gomba (Ganoderma lucidum) Text Block A reishi egyik összetevője a …" at bounding box center [922, 432] width 980 height 440
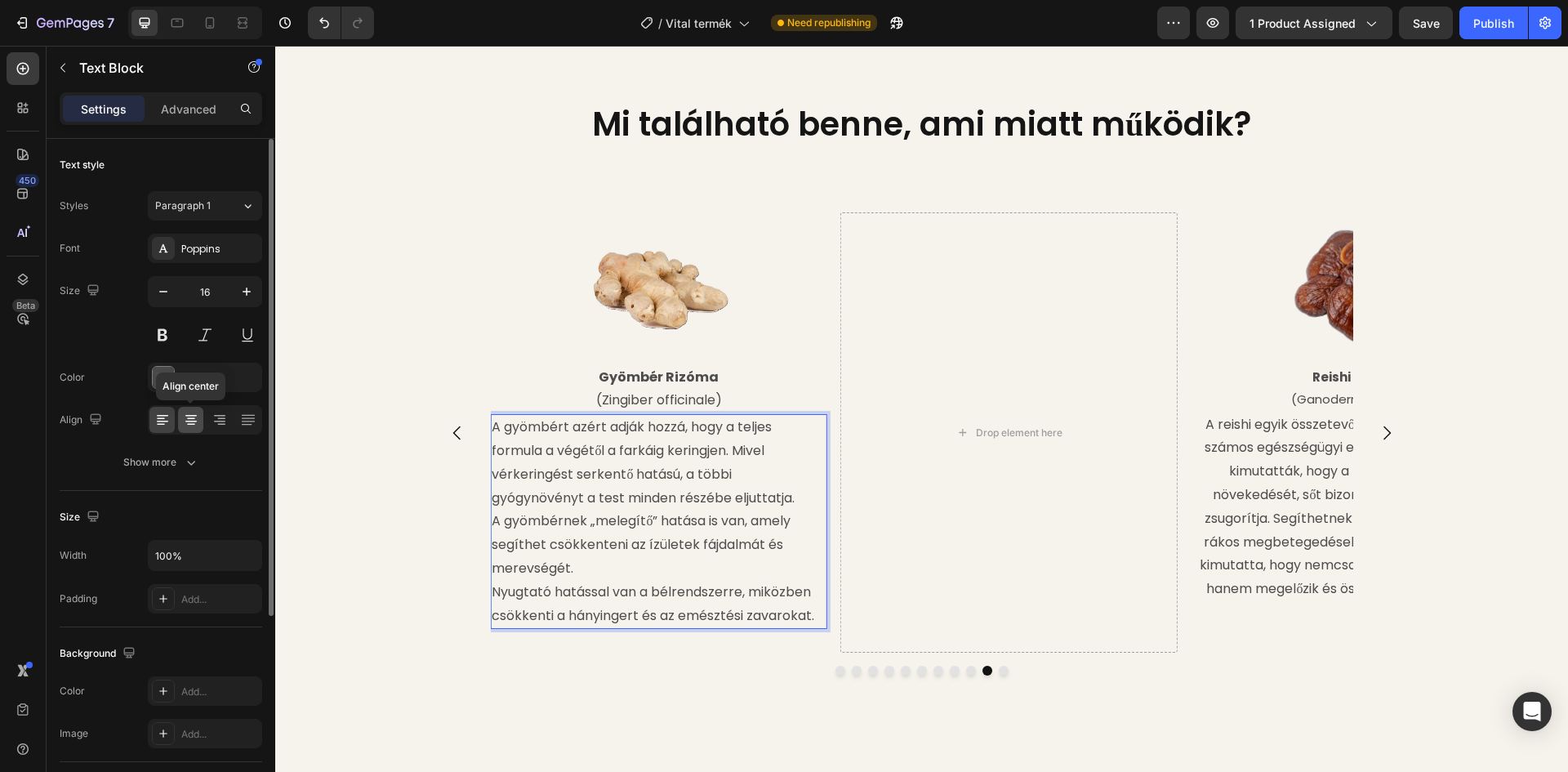
click at [189, 419] on icon at bounding box center [191, 419] width 16 height 16
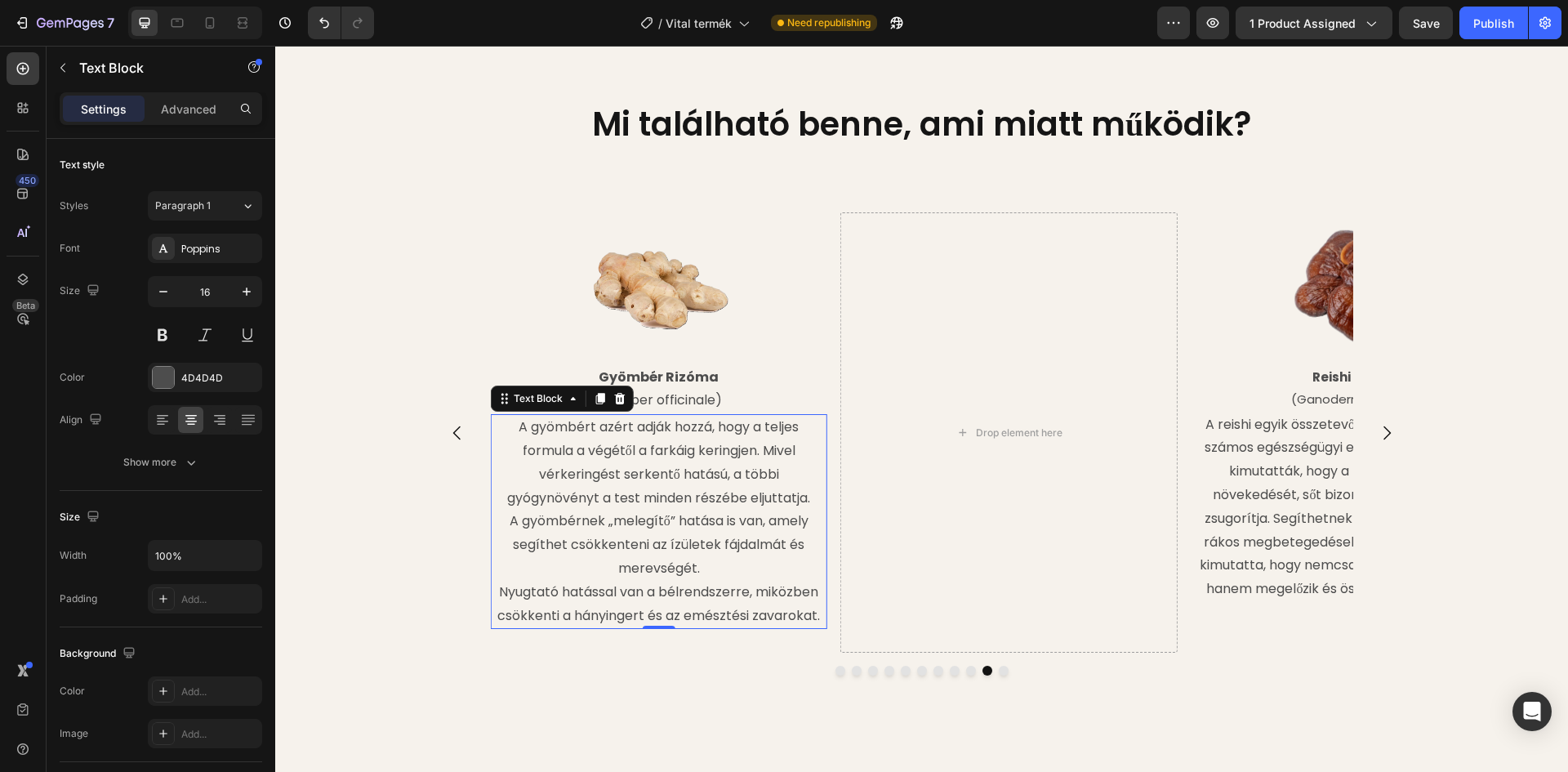
click at [627, 488] on p "A gyömbért azért adják hozzá, hogy a teljes formula a végétől a farkáig keringj…" at bounding box center [657, 462] width 334 height 94
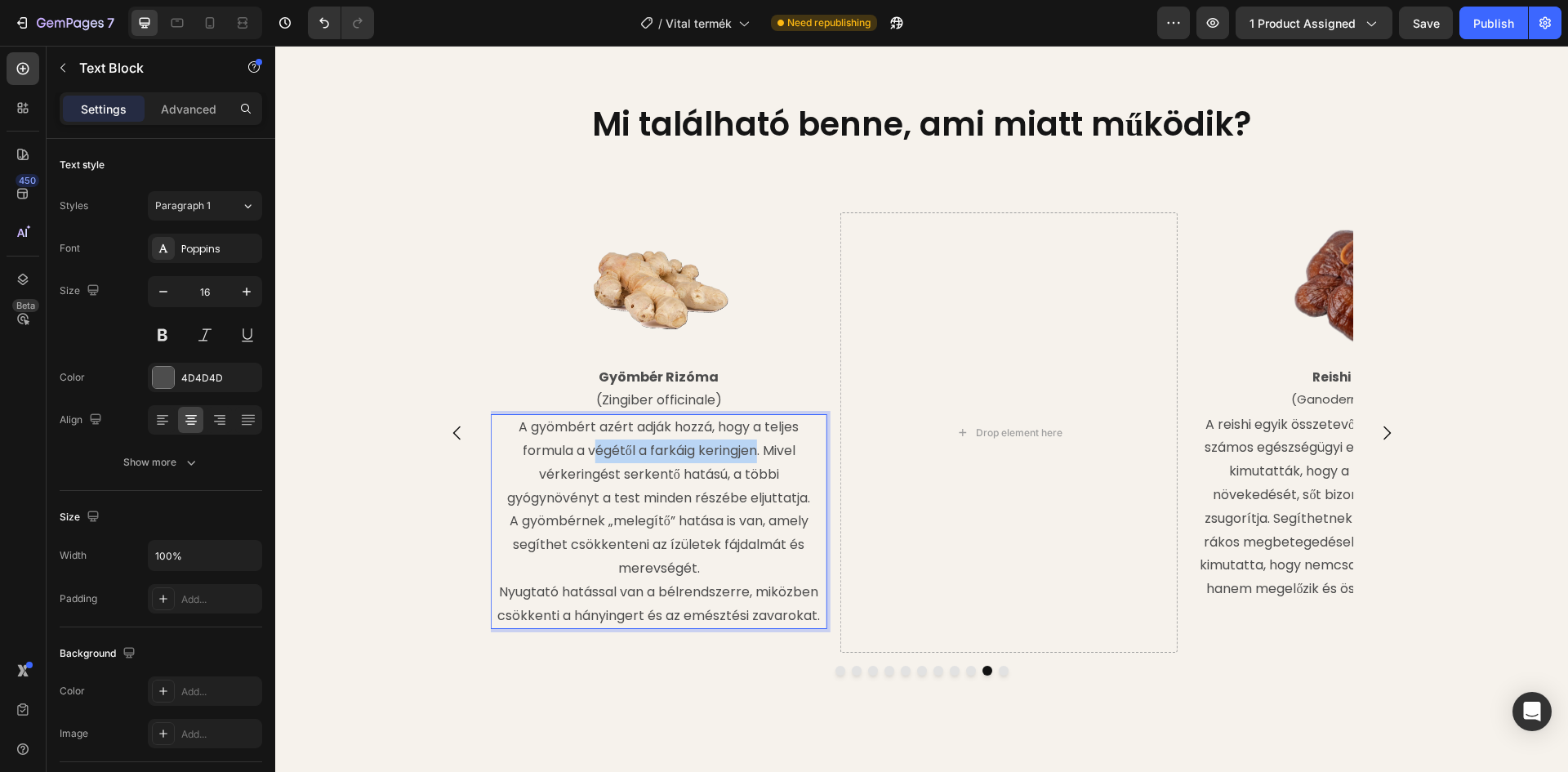
drag, startPoint x: 584, startPoint y: 488, endPoint x: 752, endPoint y: 490, distance: 168.0
click at [752, 490] on p "A gyömbért azért adják hozzá, hogy a teljes formula a végétől a farkáig keringj…" at bounding box center [657, 462] width 334 height 94
click at [495, 628] on p "Nyugtató hatással van a bélrendszerre, miközben csökkenti a hányingert és az em…" at bounding box center [657, 605] width 334 height 48
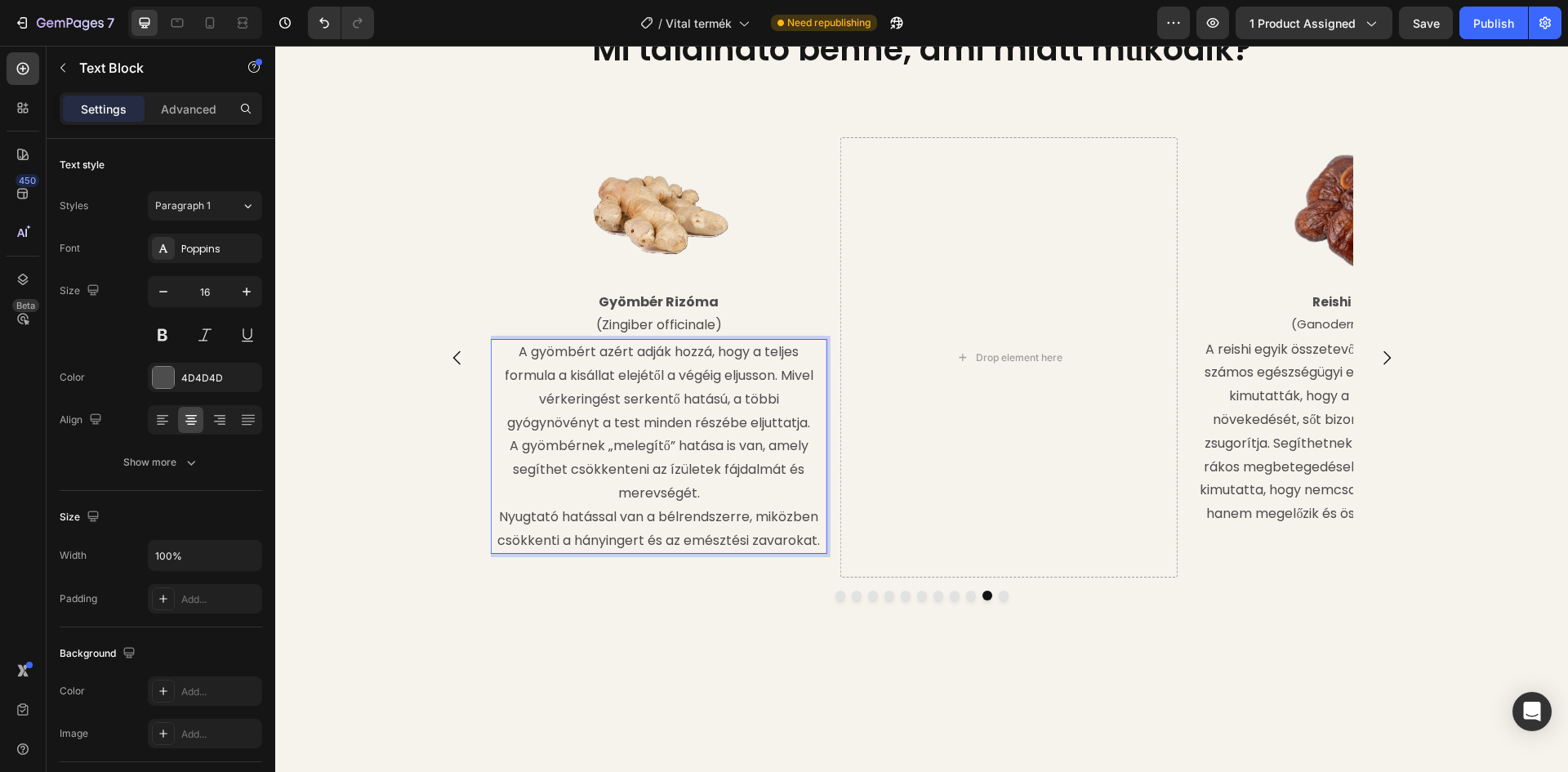
scroll to position [2040, 0]
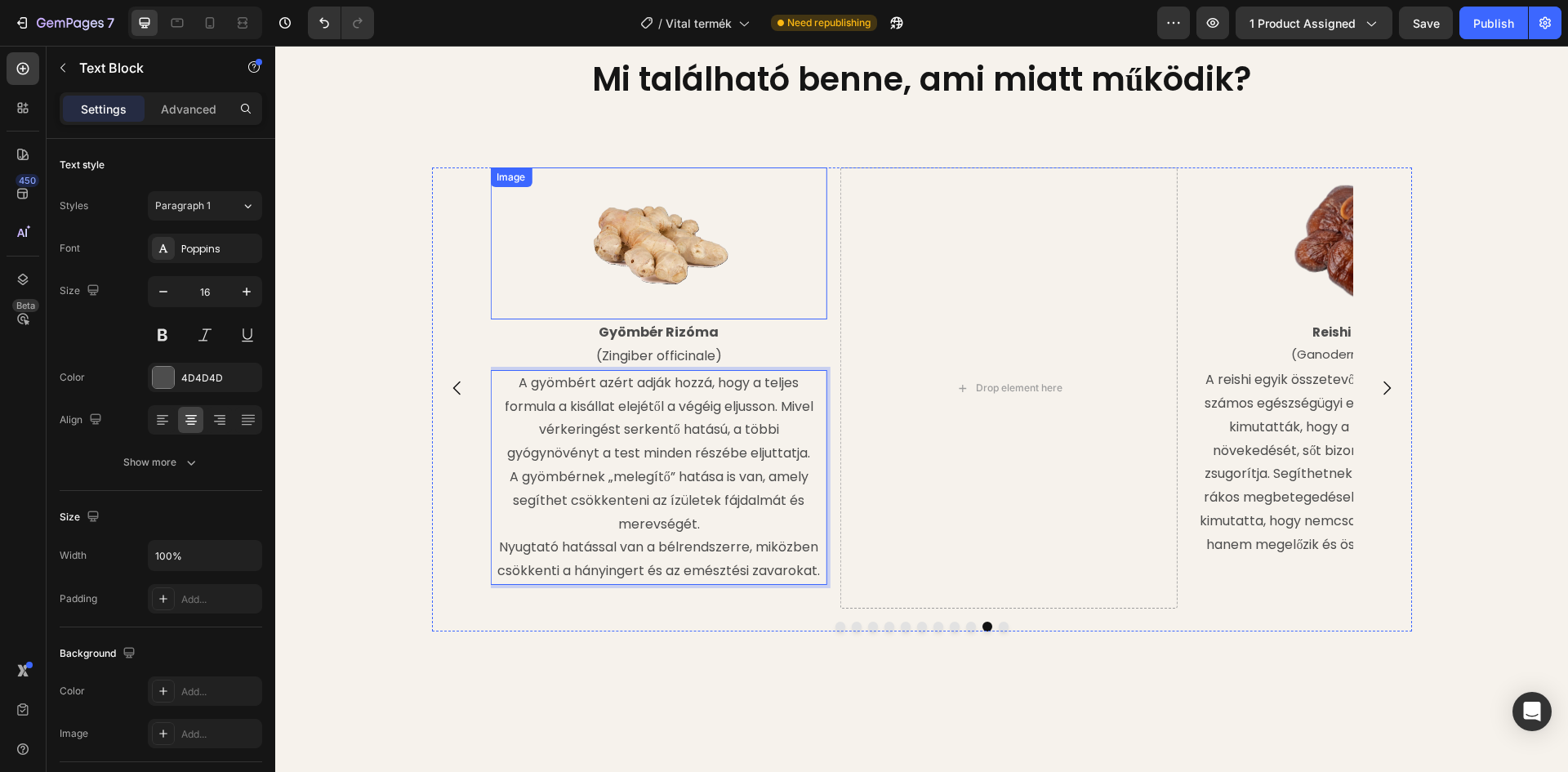
click at [738, 293] on div at bounding box center [658, 243] width 338 height 151
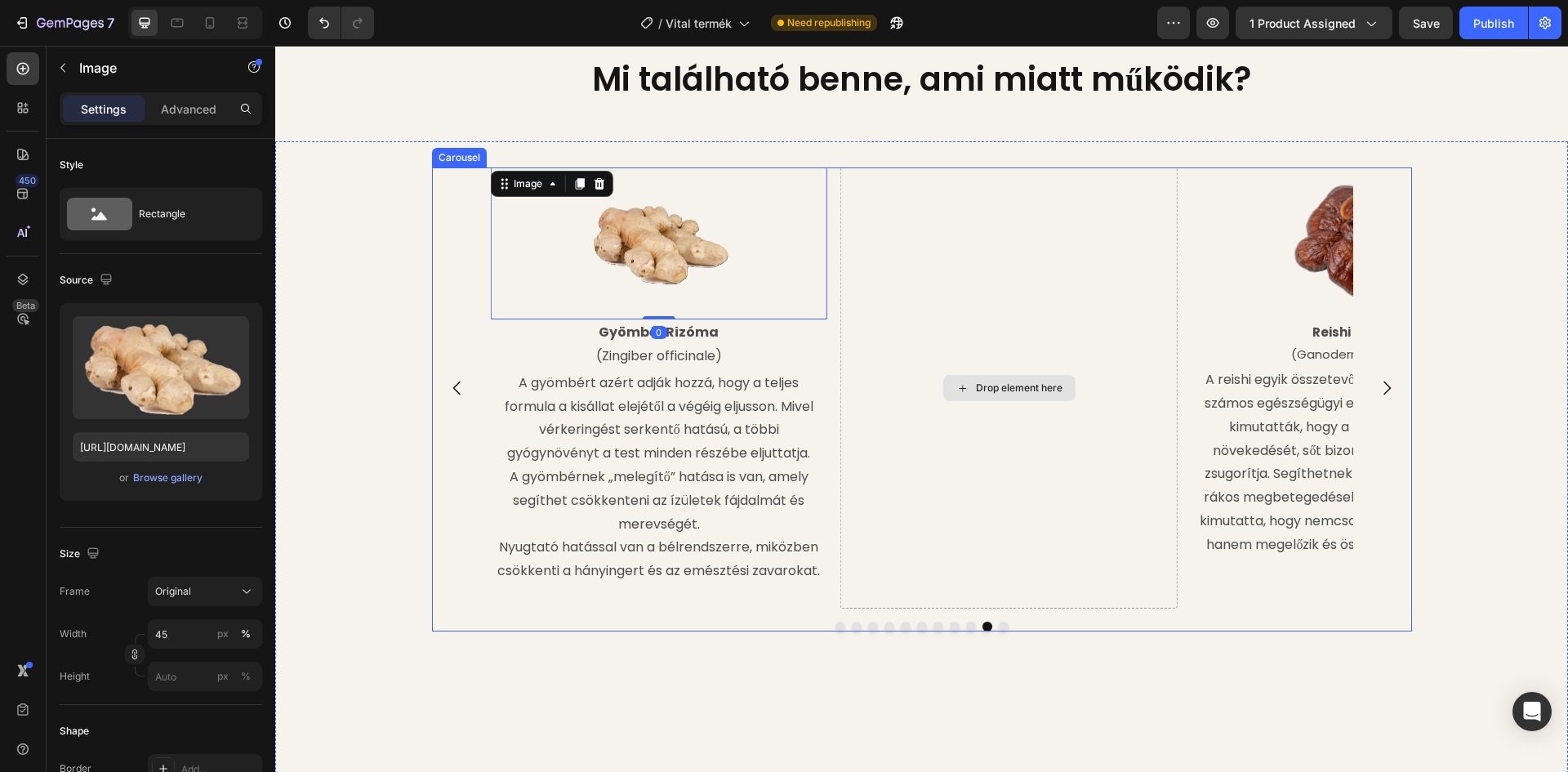
click at [957, 284] on div "Drop element here" at bounding box center [1008, 387] width 338 height 440
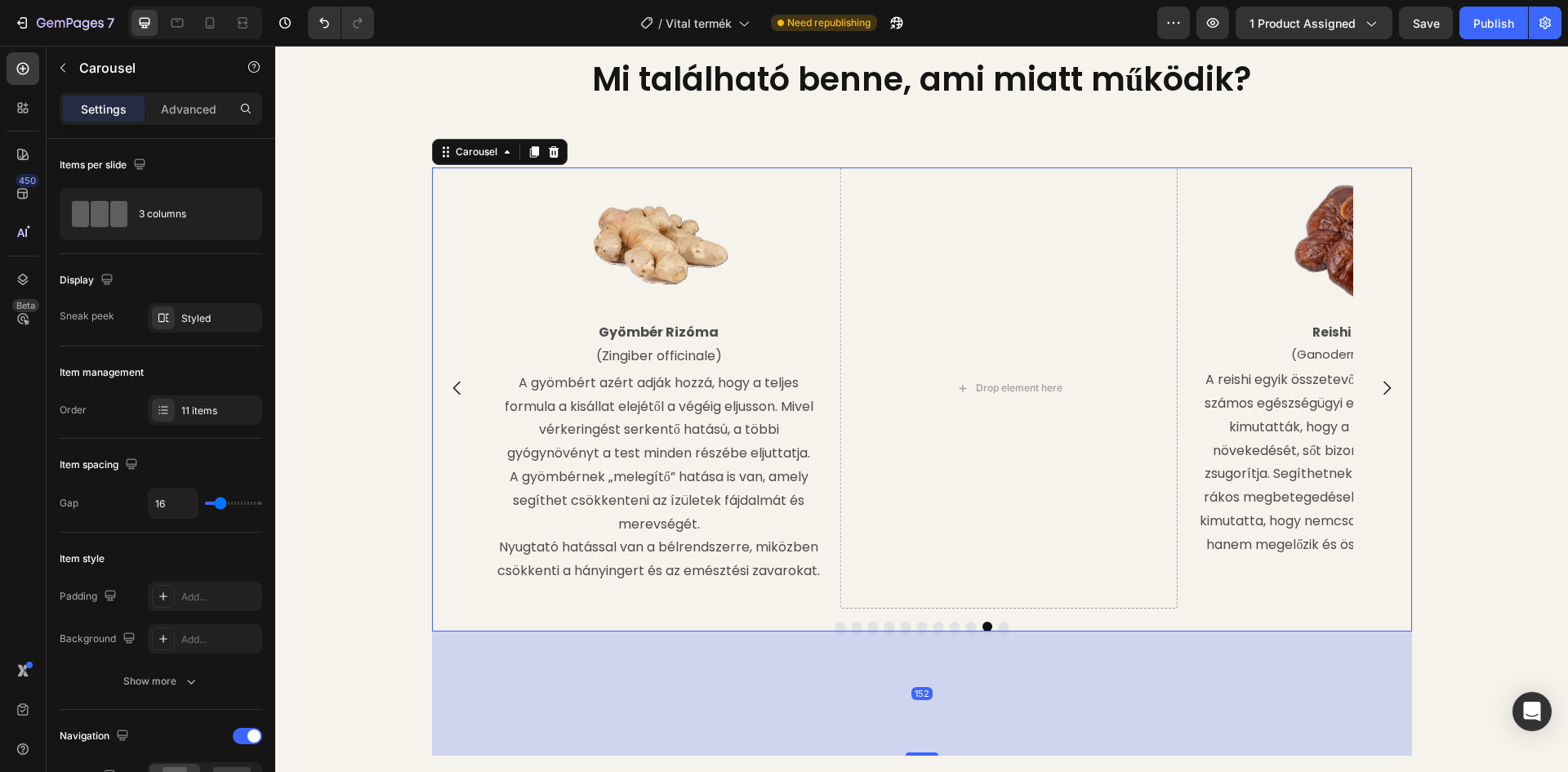
click at [1388, 397] on icon "Carousel Next Arrow" at bounding box center [1387, 388] width 20 height 20
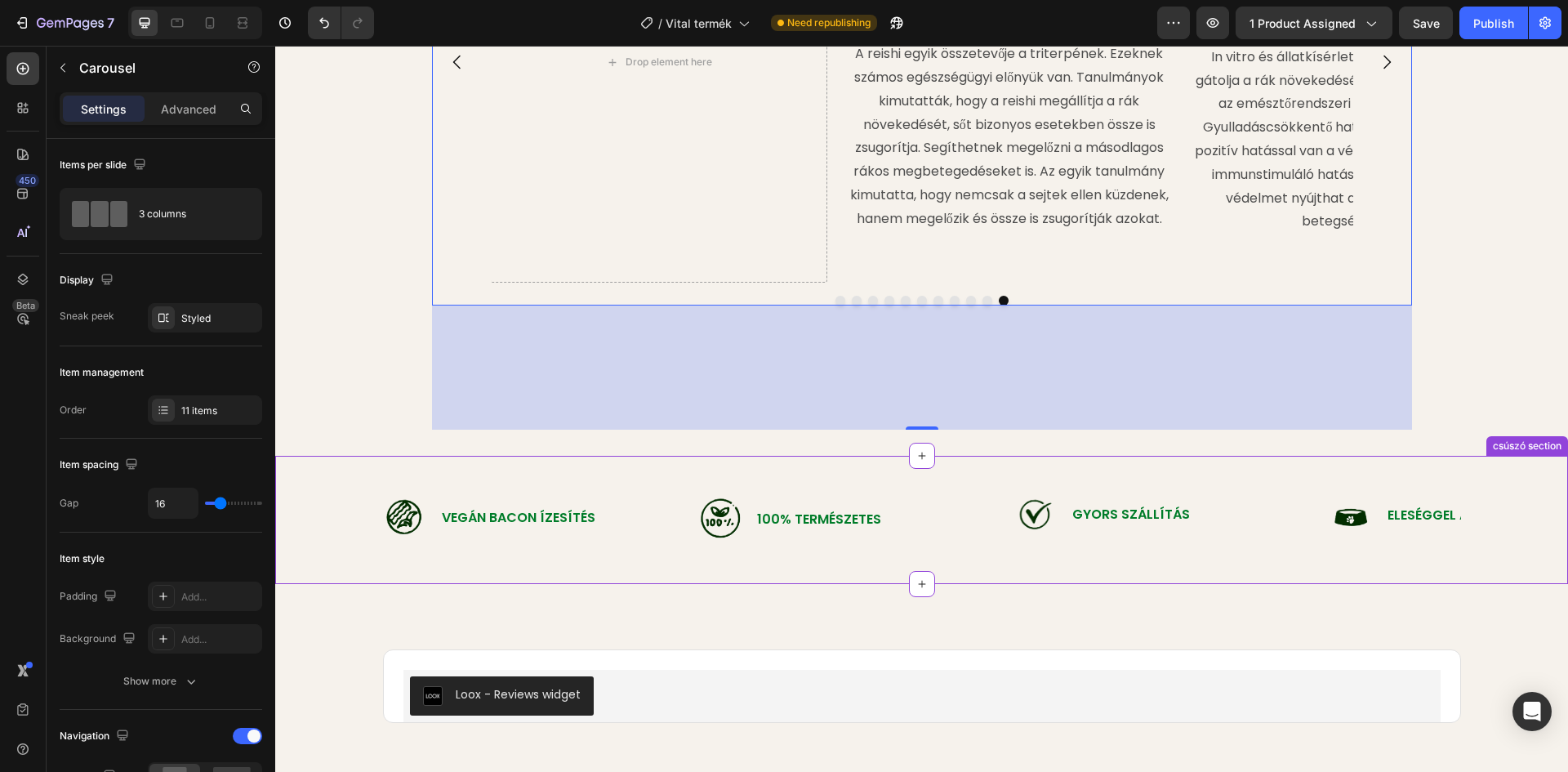
scroll to position [2367, 0]
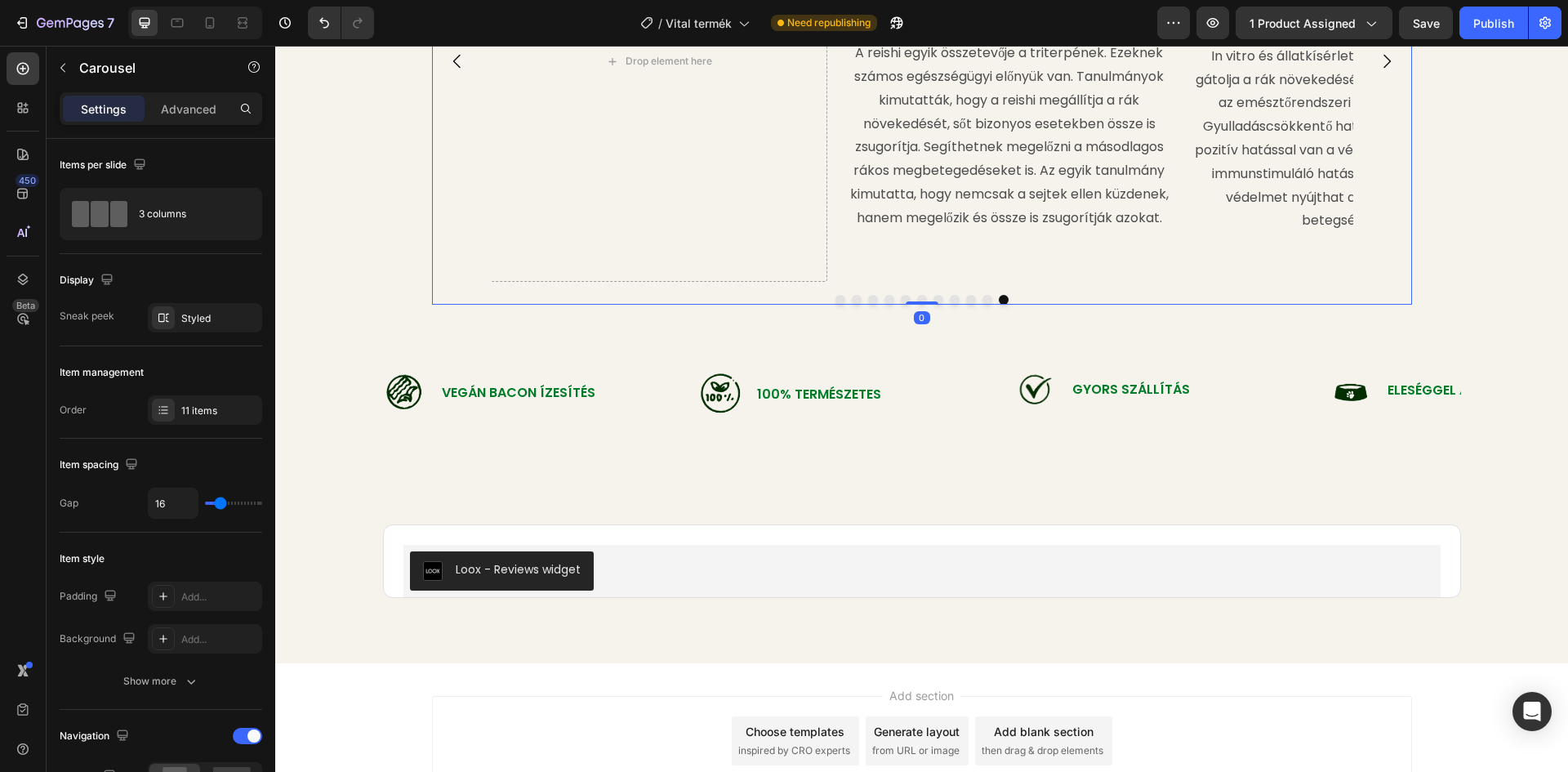
drag, startPoint x: 916, startPoint y: 498, endPoint x: 931, endPoint y: 371, distance: 127.9
click at [931, 304] on div "Image Reishi Gomba (Ganoderma lucidum) Text Block A reishi egyik összetevője a …" at bounding box center [922, 72] width 980 height 463
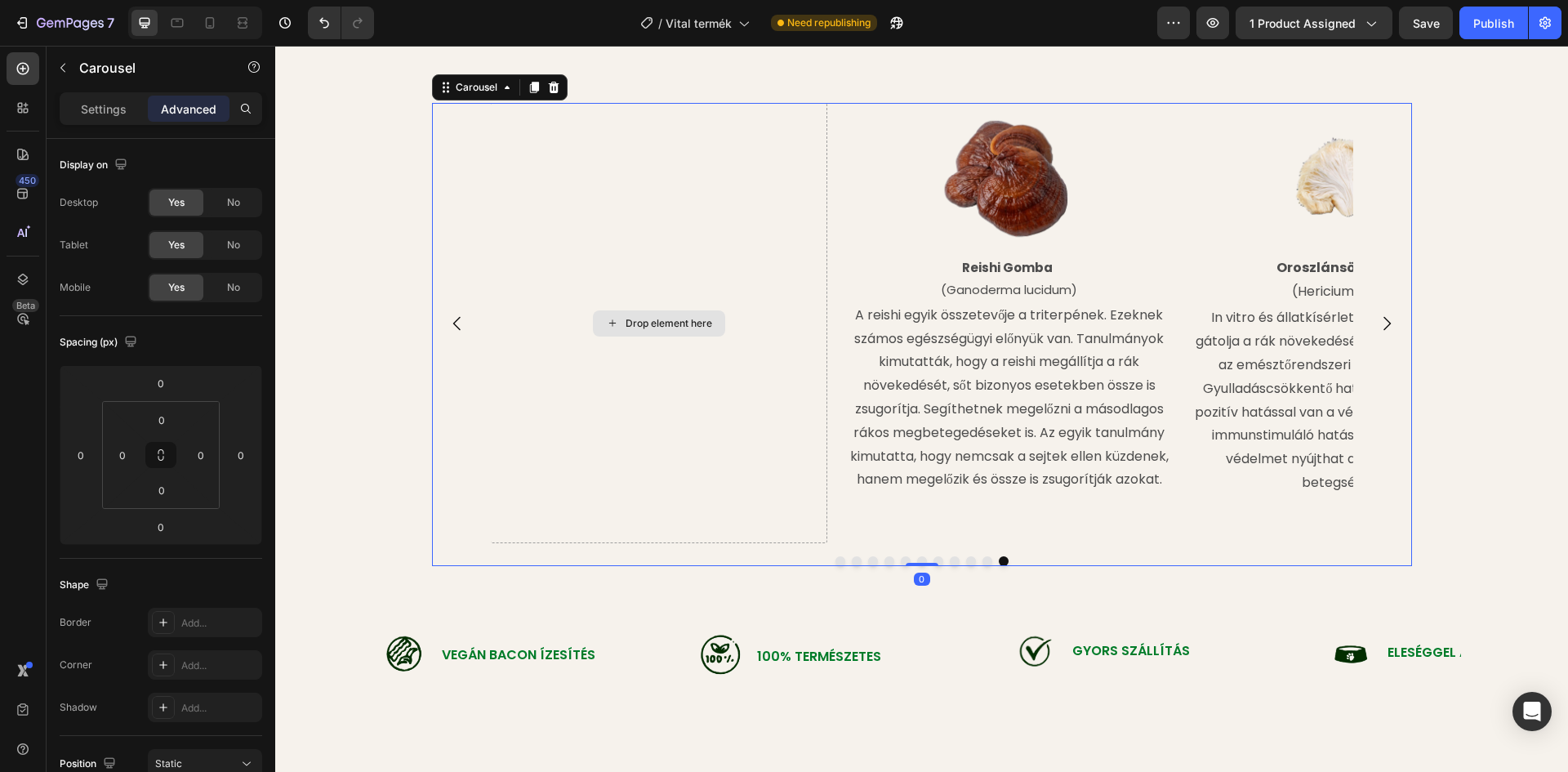
scroll to position [2040, 0]
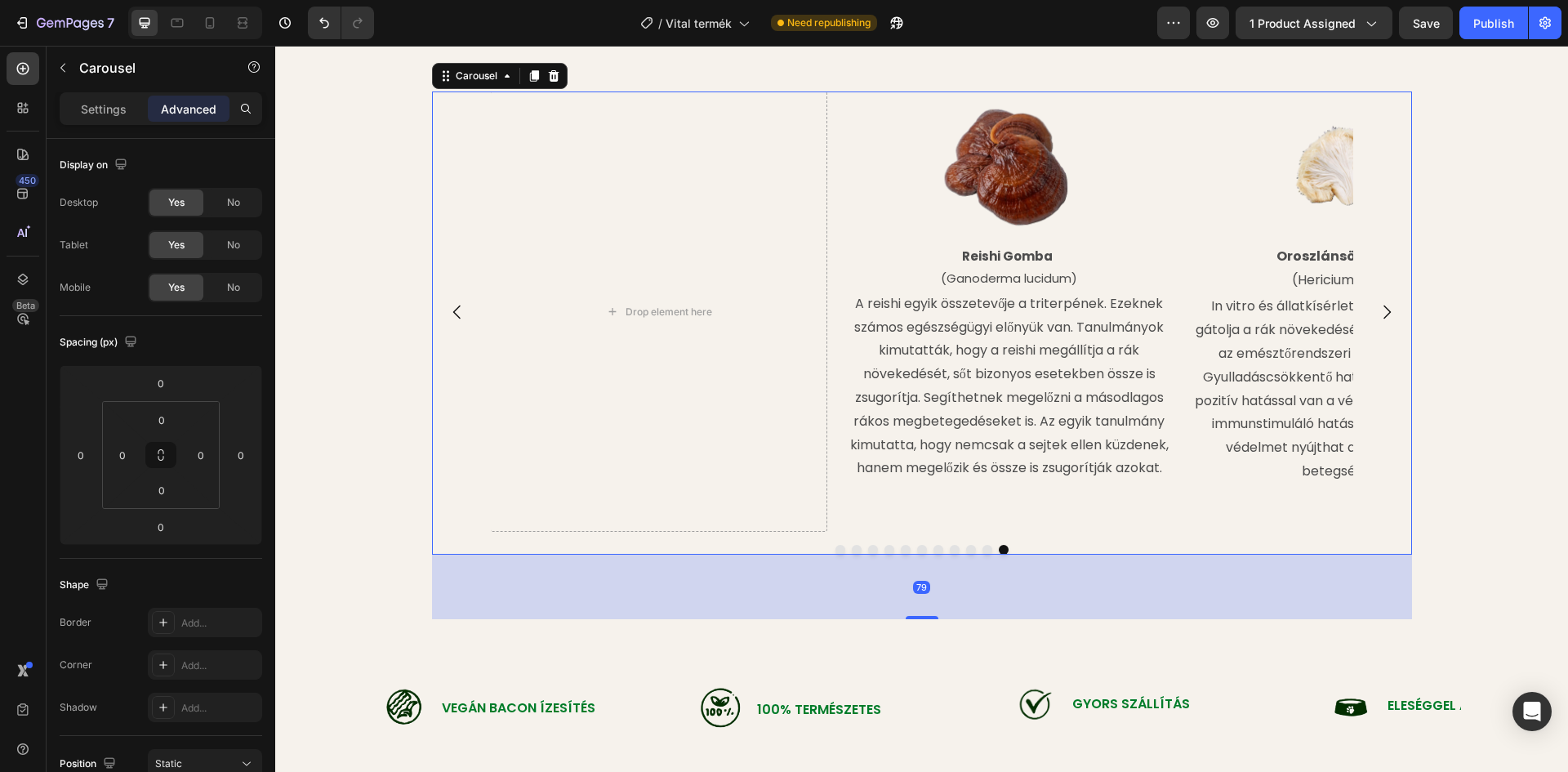
drag, startPoint x: 916, startPoint y: 625, endPoint x: 918, endPoint y: 689, distance: 64.0
click at [918, 619] on div at bounding box center [921, 617] width 33 height 3
type input "79"
click at [1516, 402] on div "Image Reishi Gomba (Ganoderma lucidum) Text Block A reishi egyik összetevője a …" at bounding box center [921, 355] width 1293 height 527
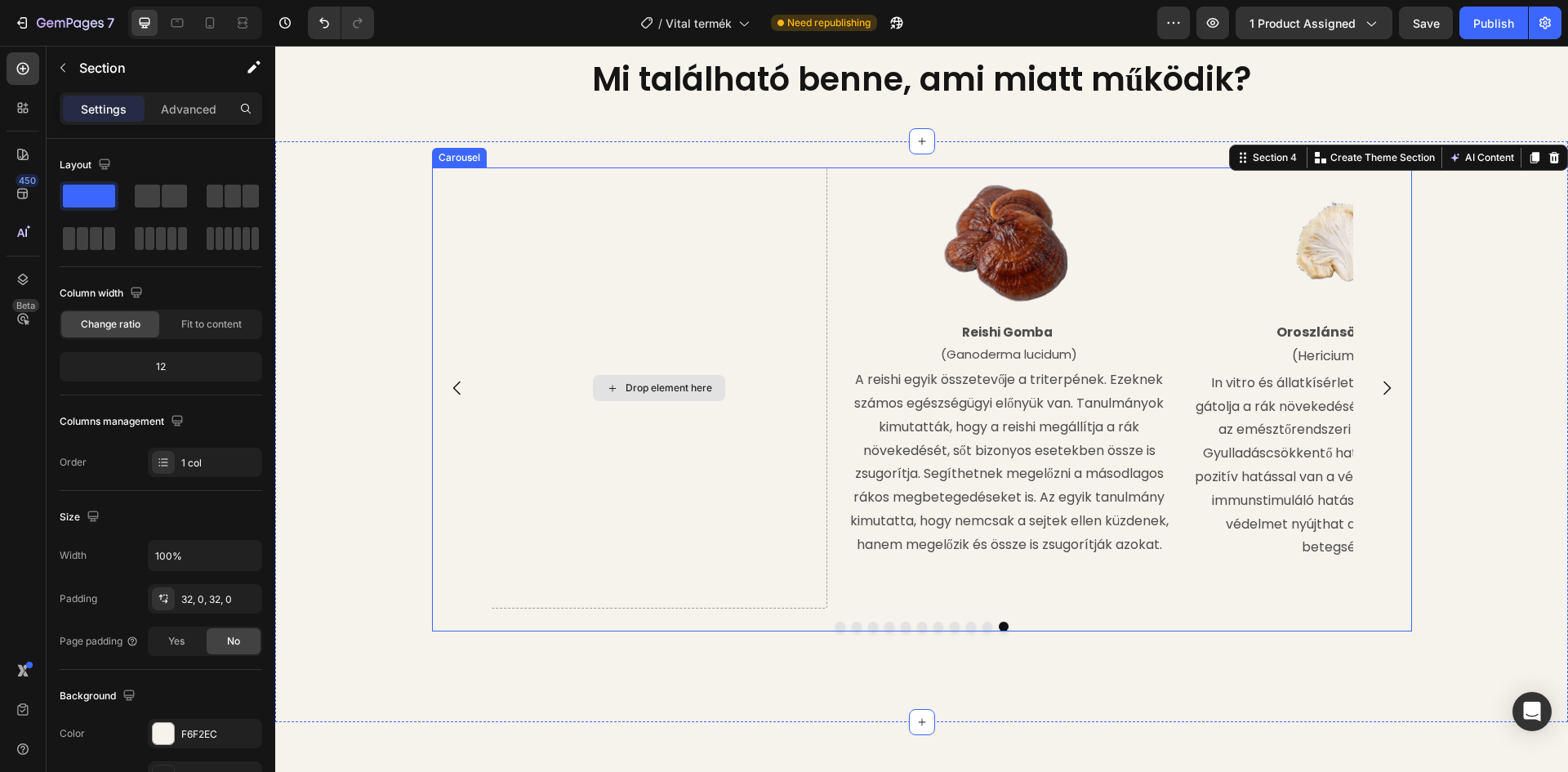
click at [618, 400] on div "Drop element here" at bounding box center [658, 387] width 132 height 26
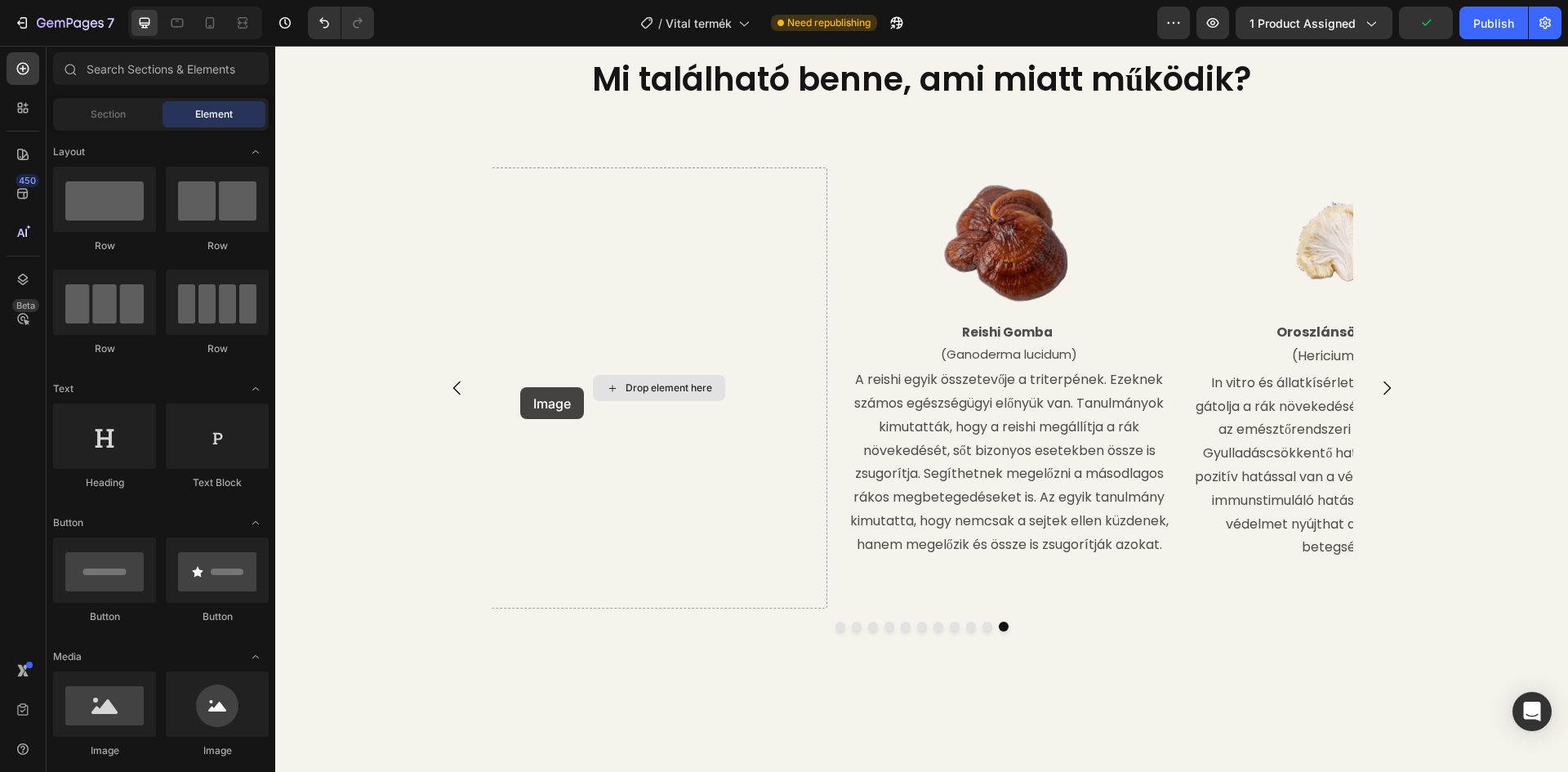
scroll to position [2096, 0]
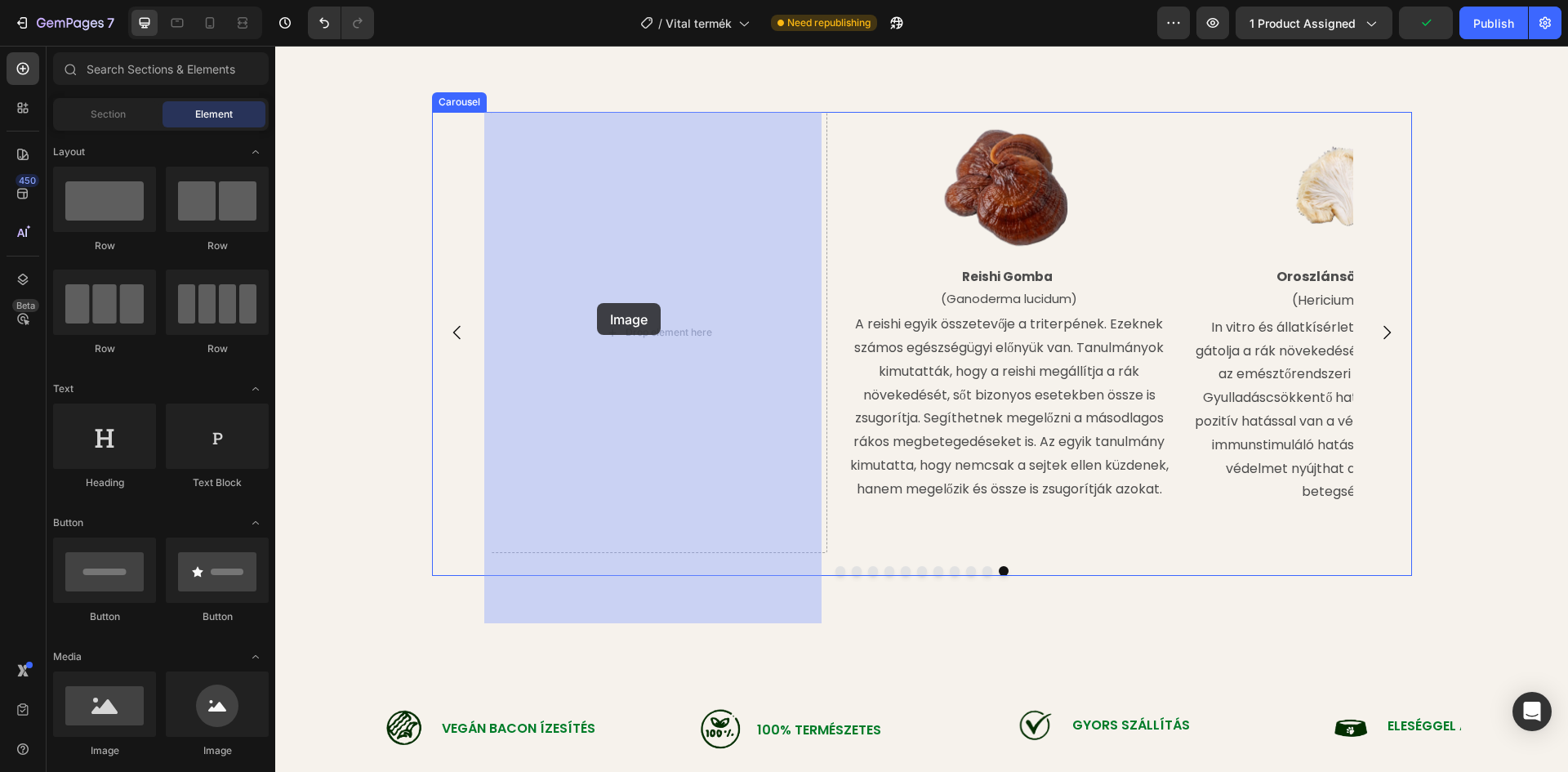
drag, startPoint x: 387, startPoint y: 762, endPoint x: 597, endPoint y: 303, distance: 504.8
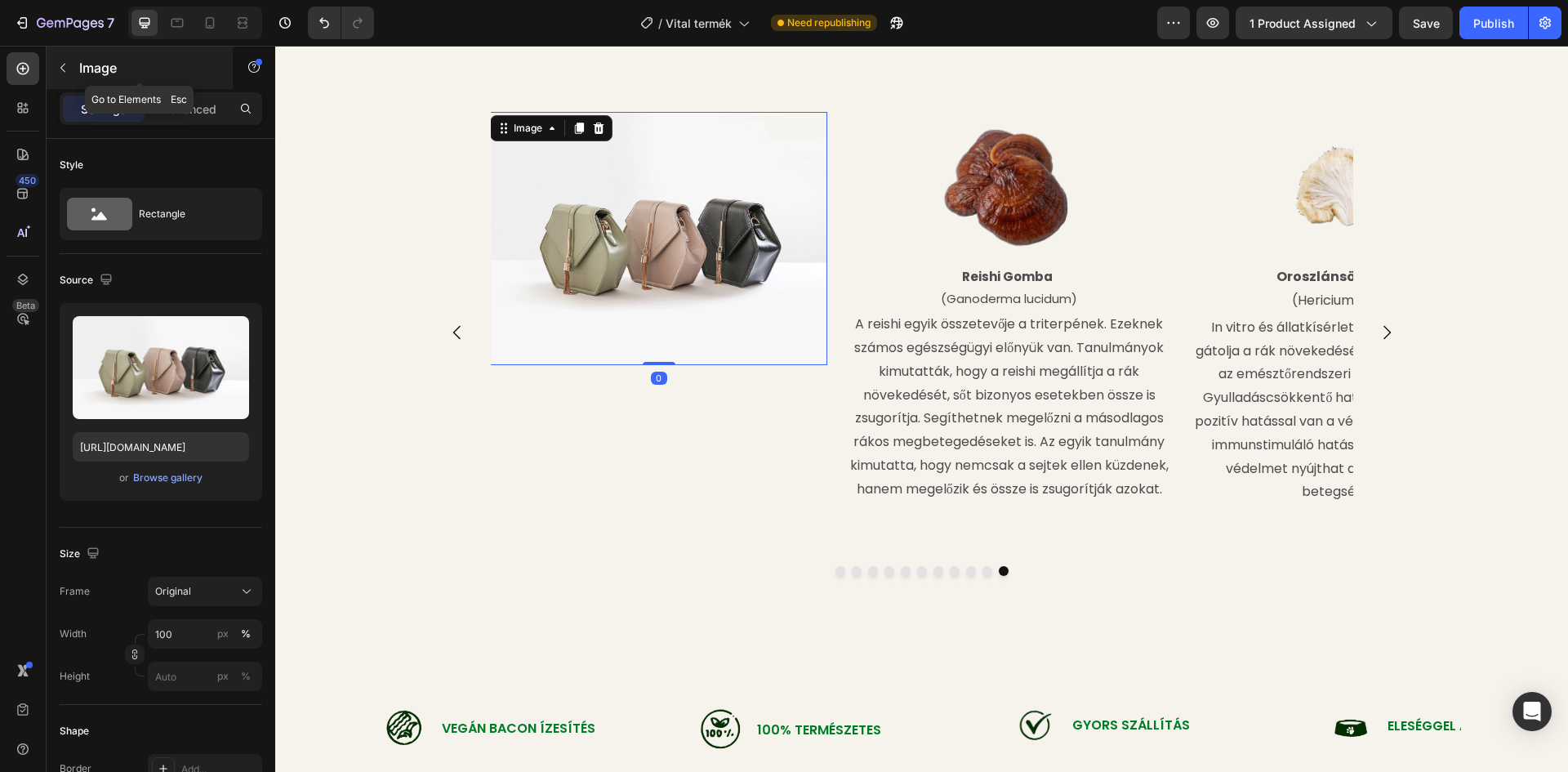
click at [90, 70] on p "Image" at bounding box center [148, 68] width 138 height 20
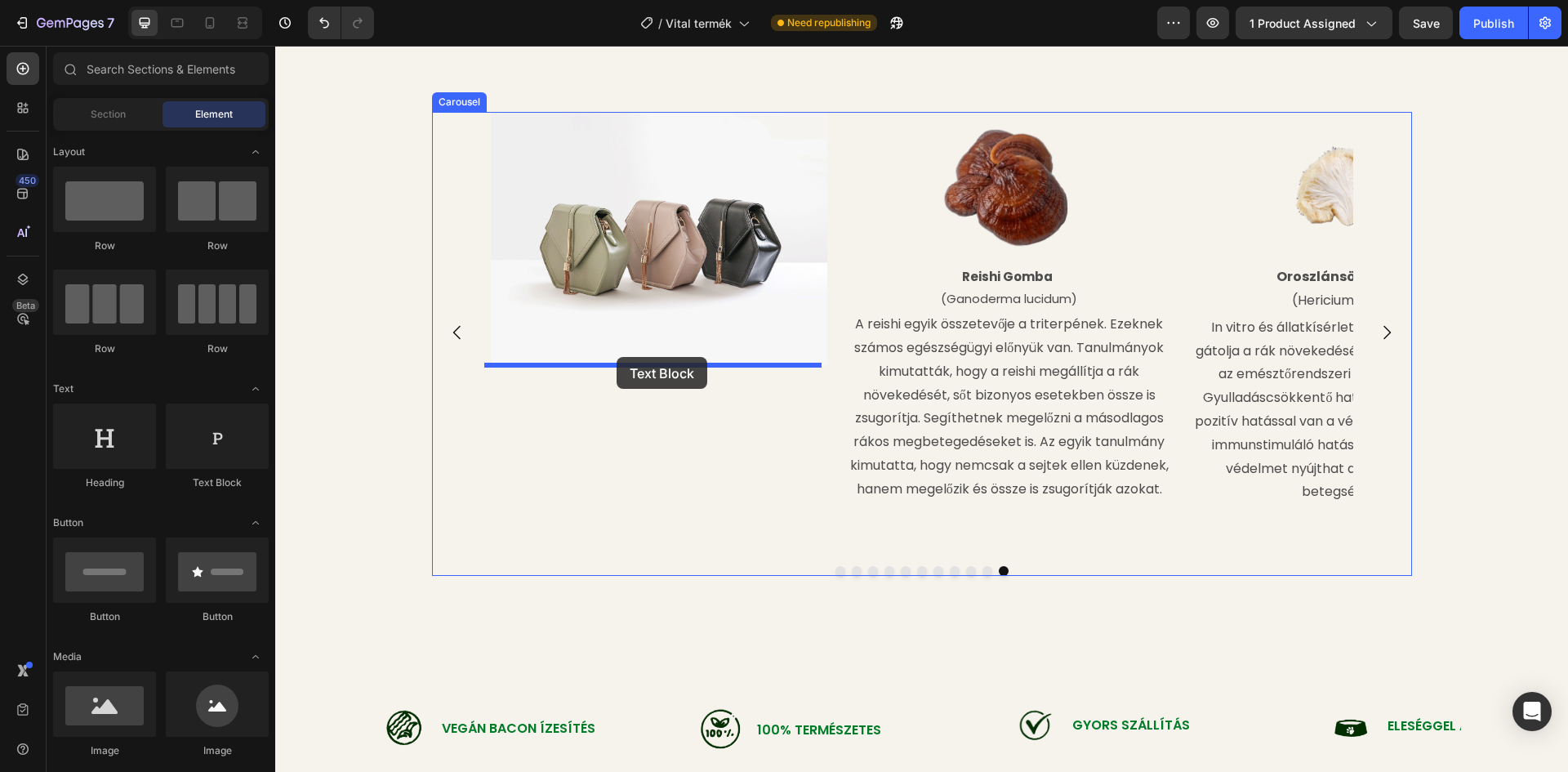
drag, startPoint x: 477, startPoint y: 491, endPoint x: 617, endPoint y: 357, distance: 193.8
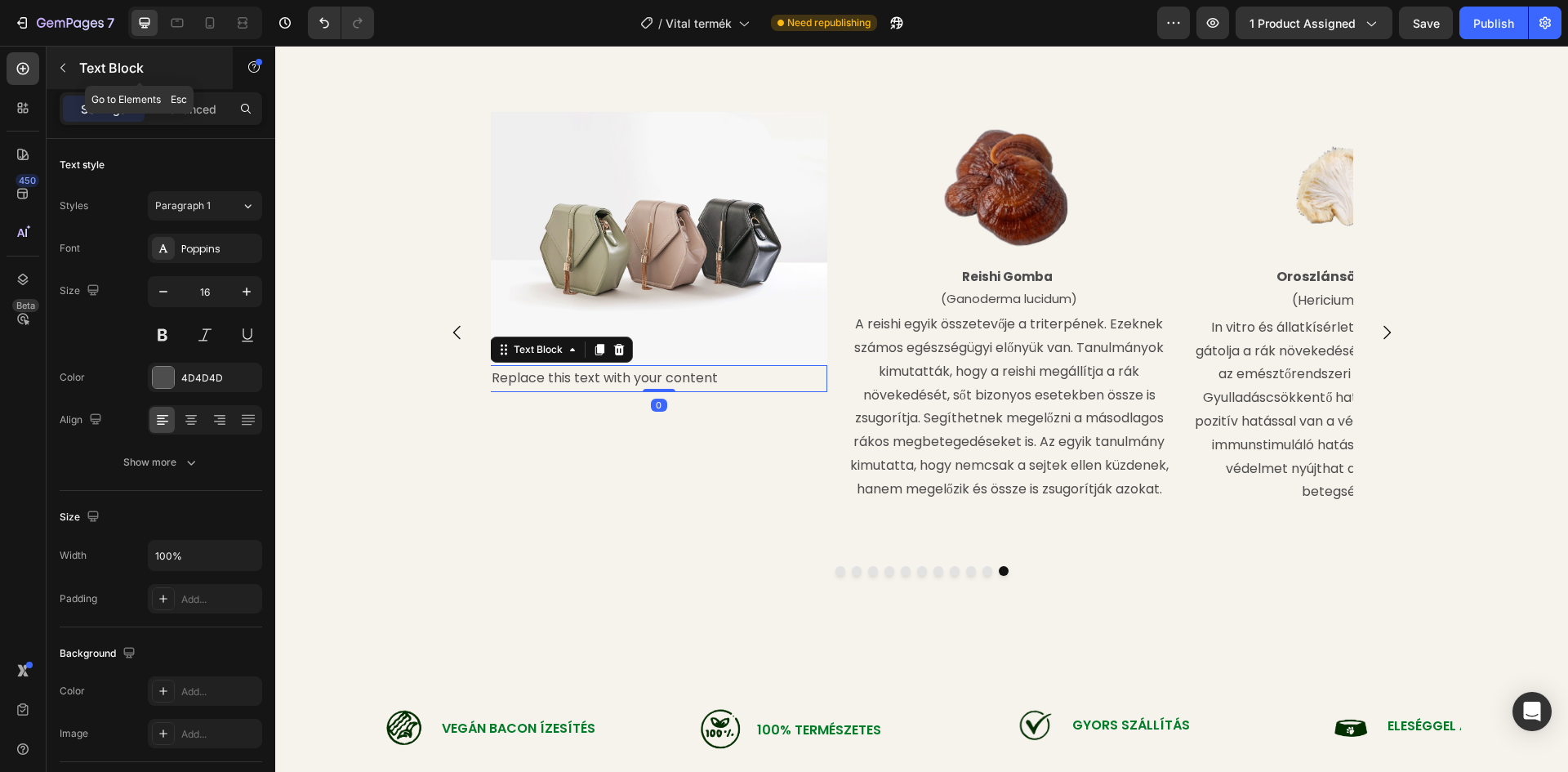
click at [89, 69] on p "Text Block" at bounding box center [148, 68] width 138 height 20
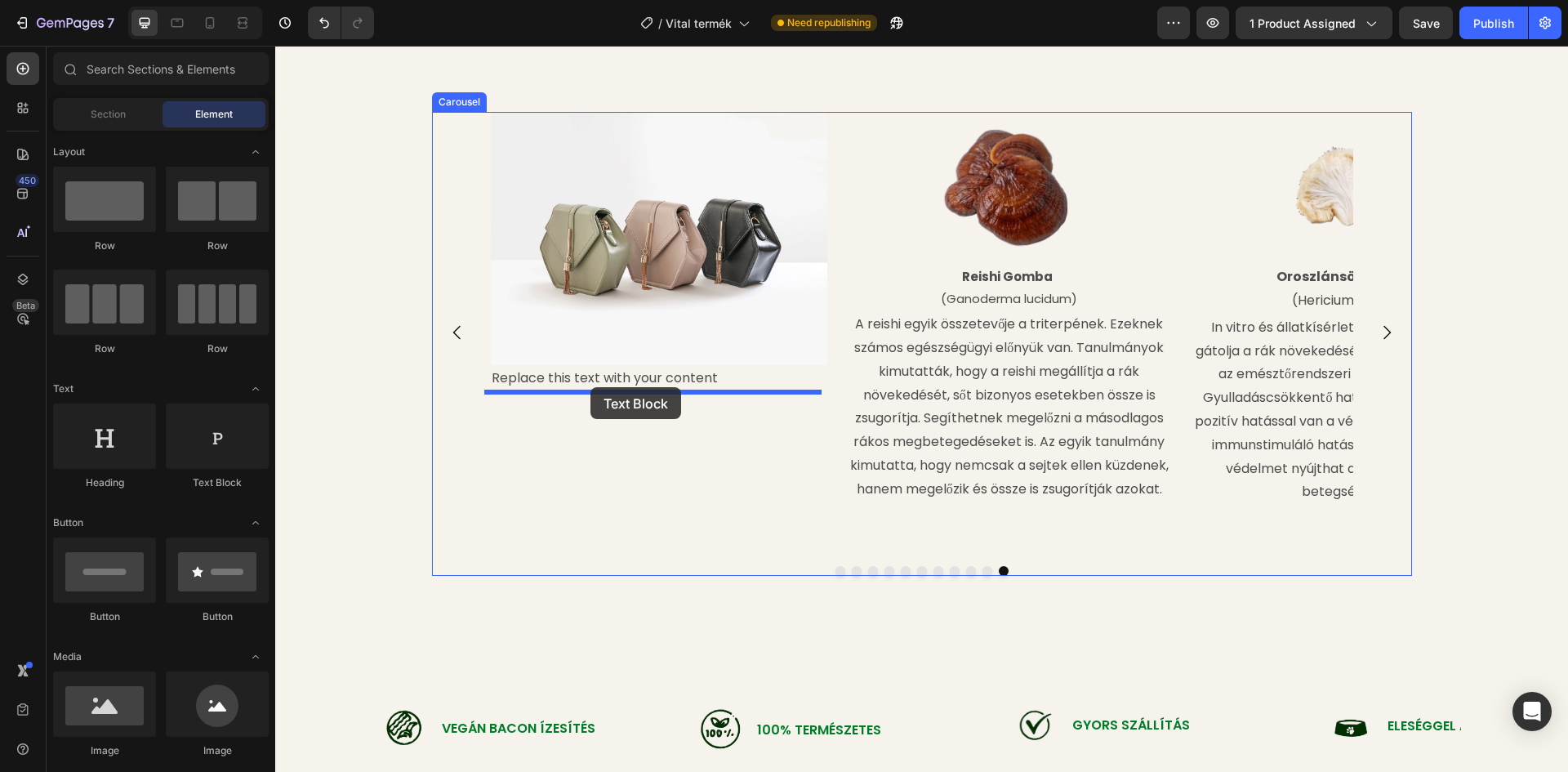
drag, startPoint x: 486, startPoint y: 487, endPoint x: 591, endPoint y: 387, distance: 145.0
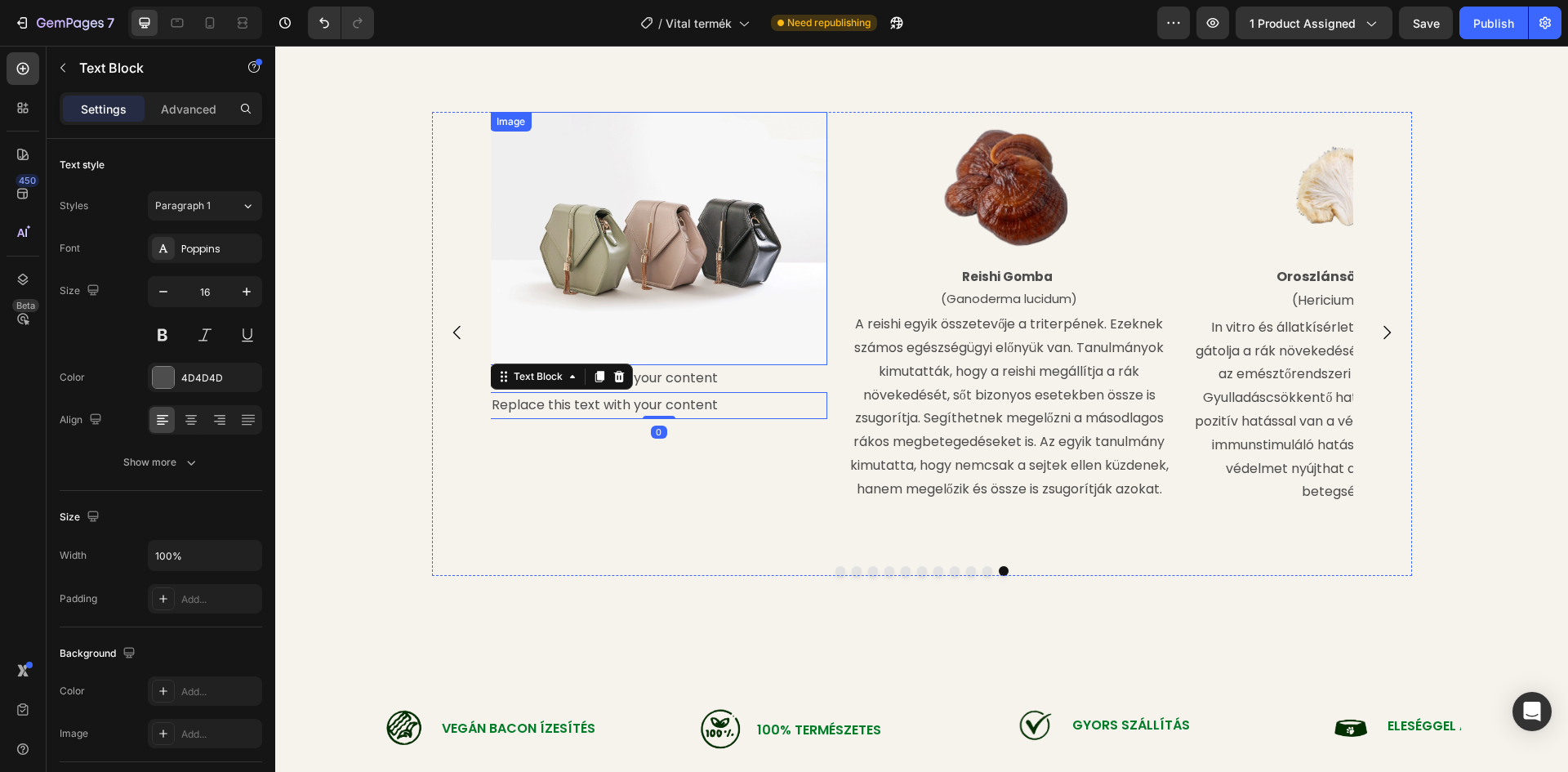
click at [661, 274] on img at bounding box center [658, 238] width 338 height 253
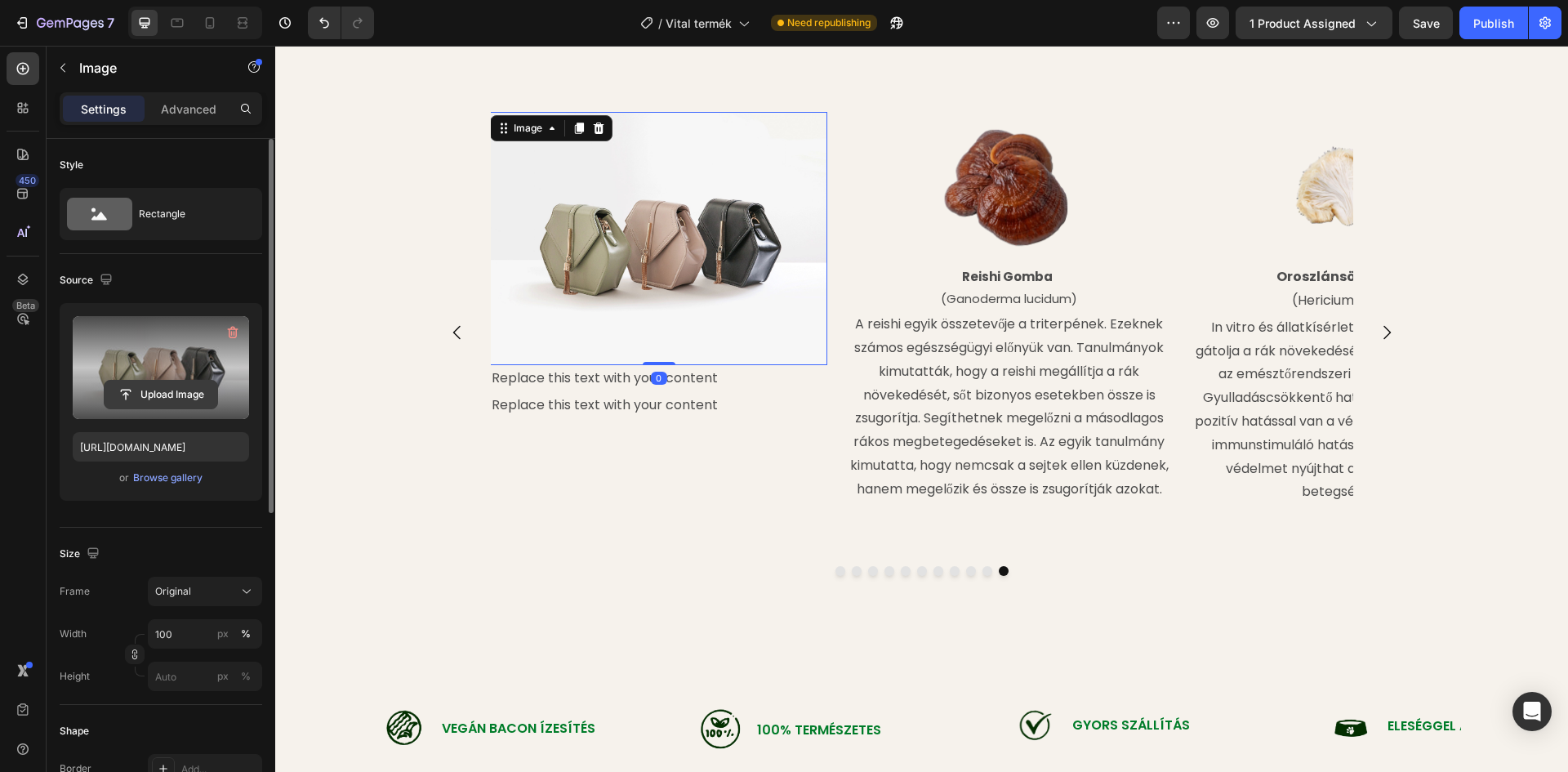
click at [159, 383] on input "file" at bounding box center [160, 394] width 113 height 28
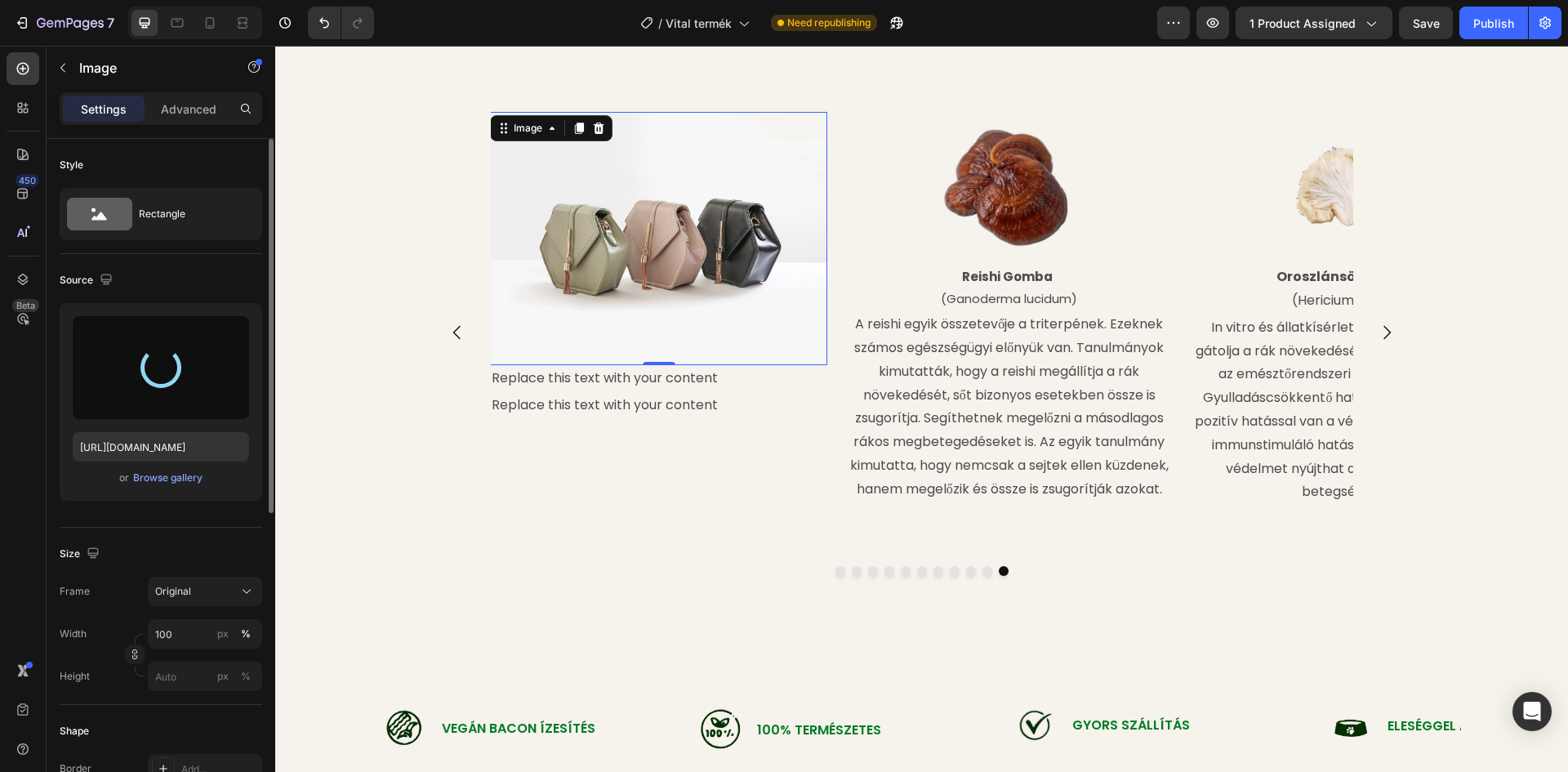
type input "https://cdn.shopify.com/s/files/1/0948/2462/8573/files/gempages_576978716819719…"
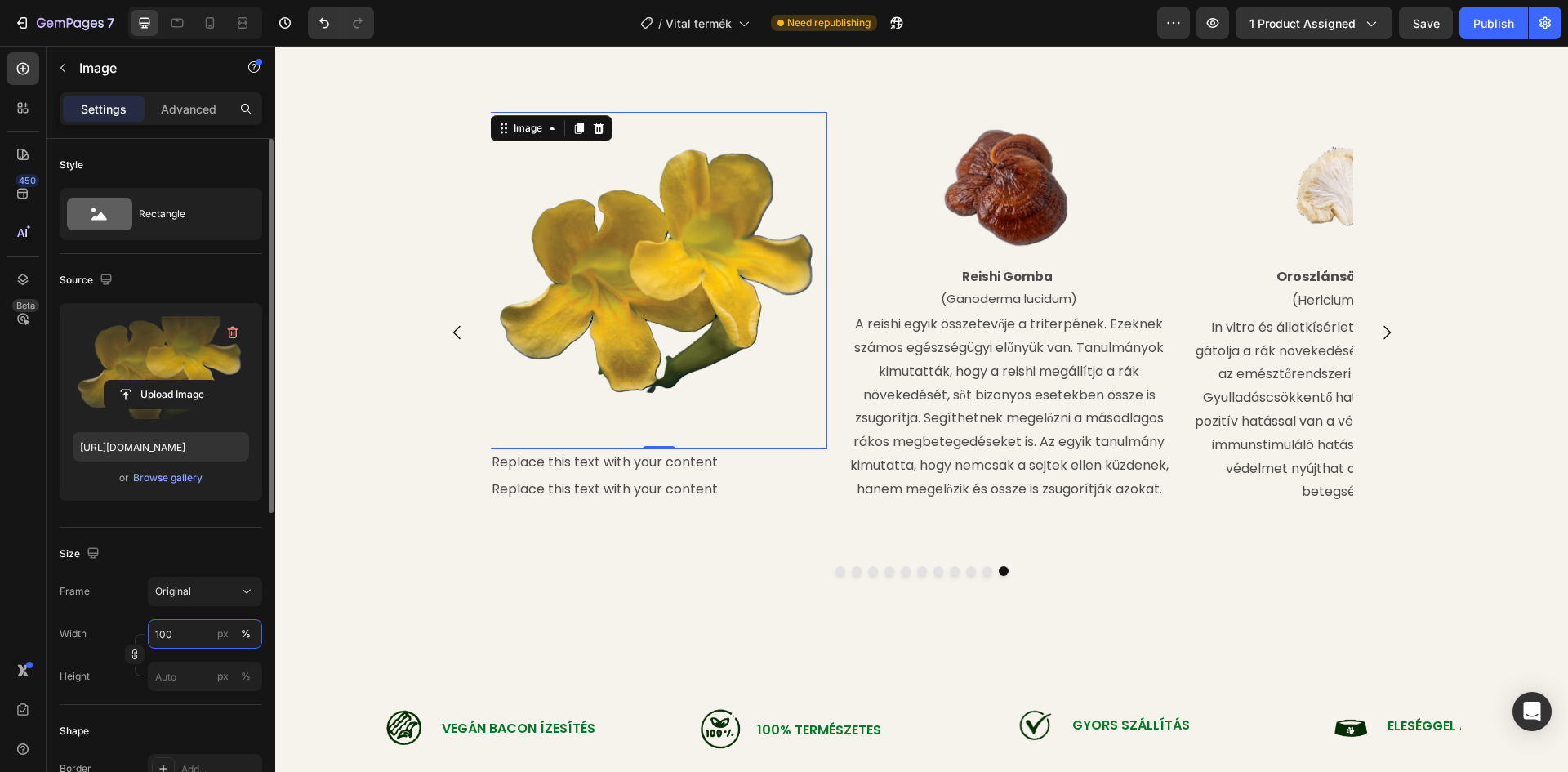
click at [187, 627] on input "100" at bounding box center [204, 634] width 115 height 30
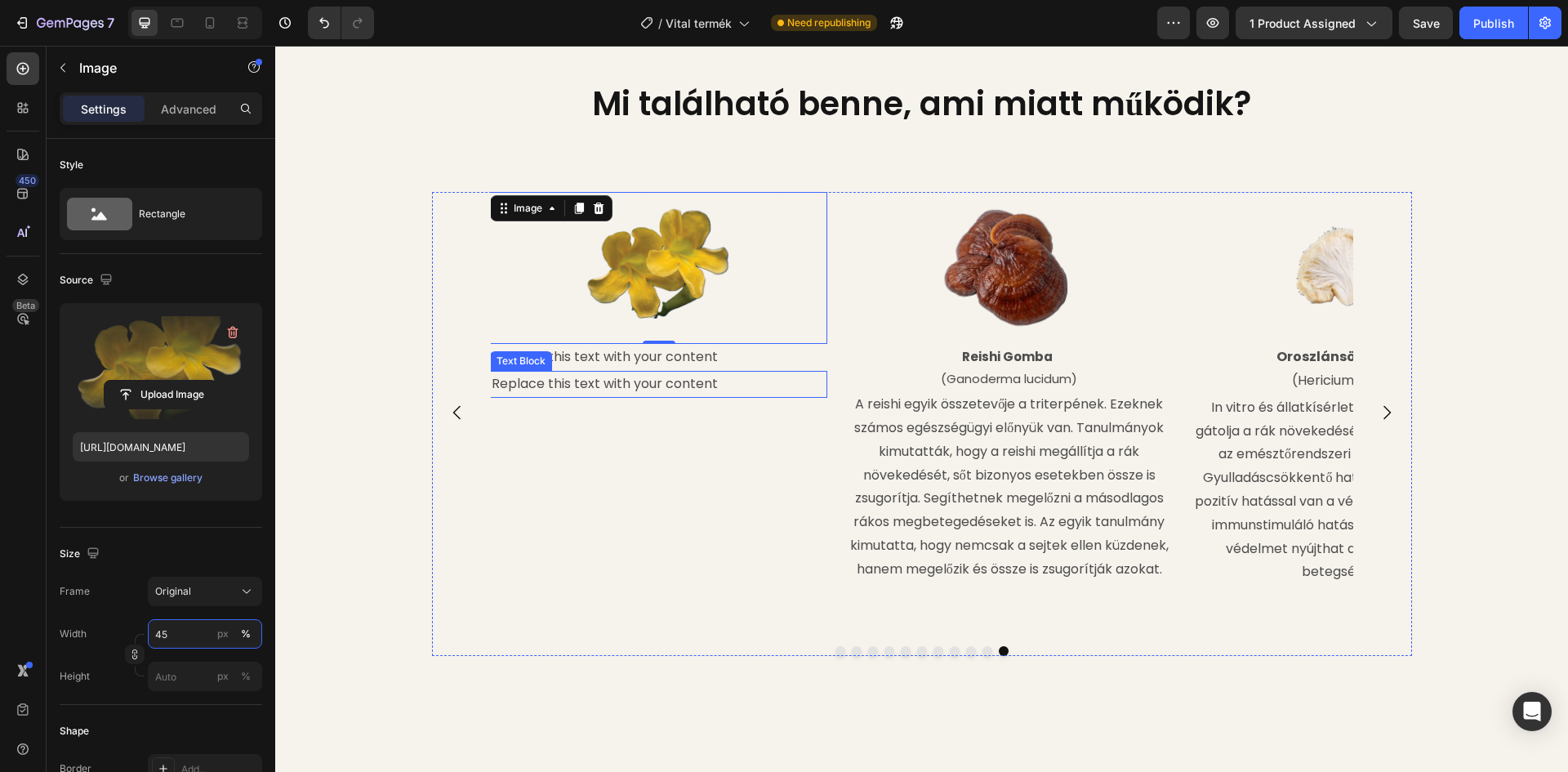
scroll to position [2014, 0]
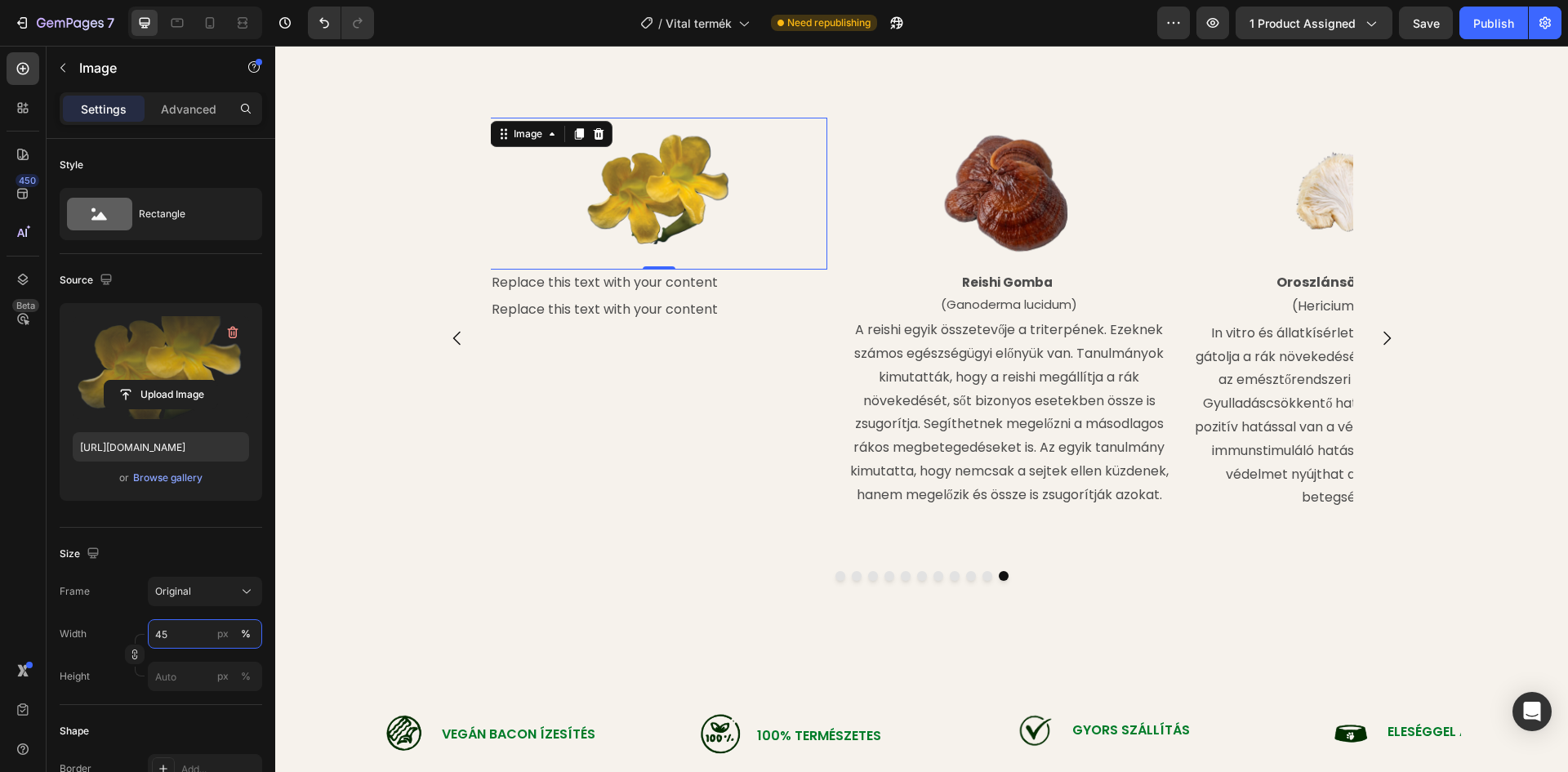
type input "45"
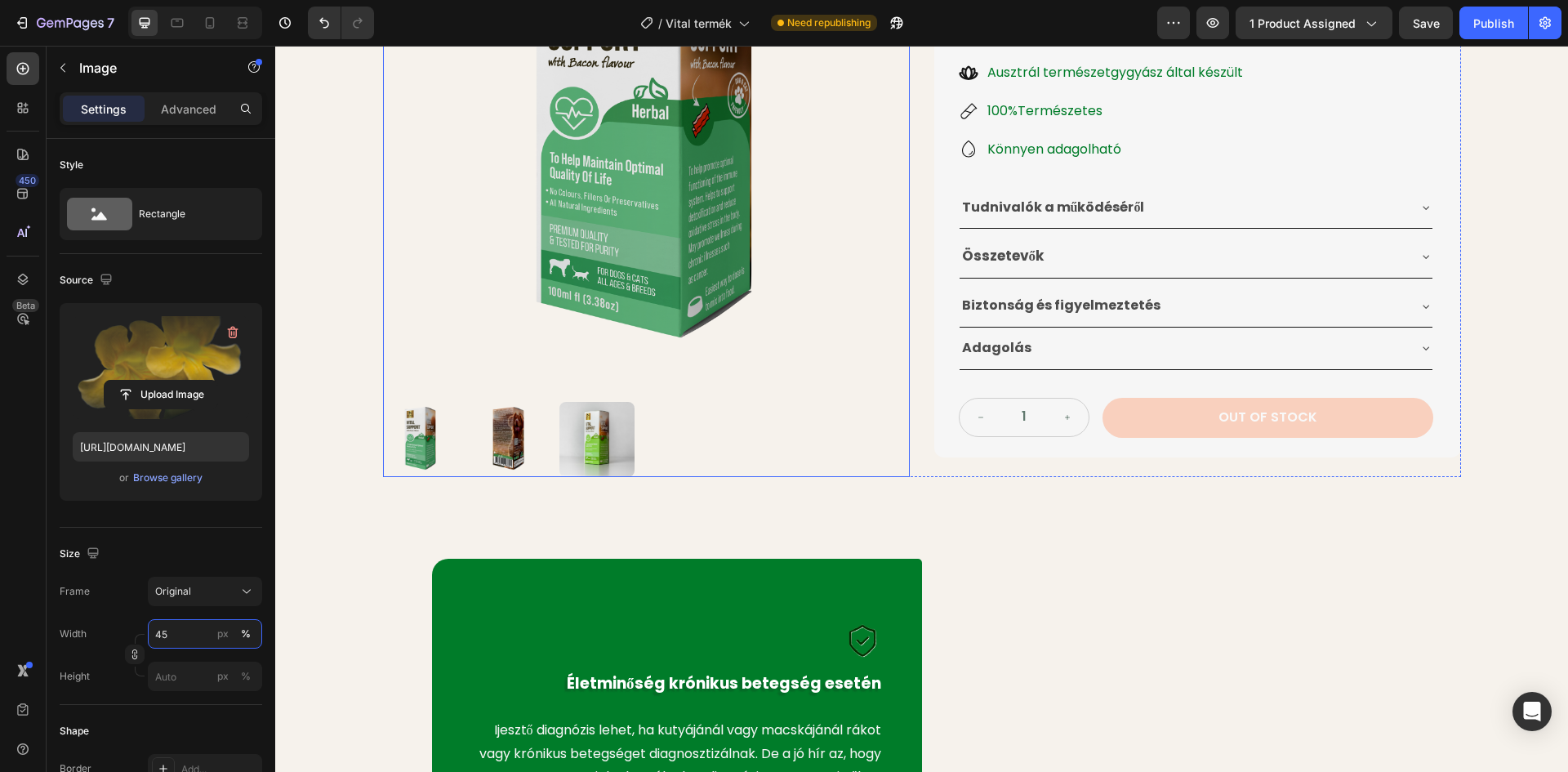
scroll to position [300, 0]
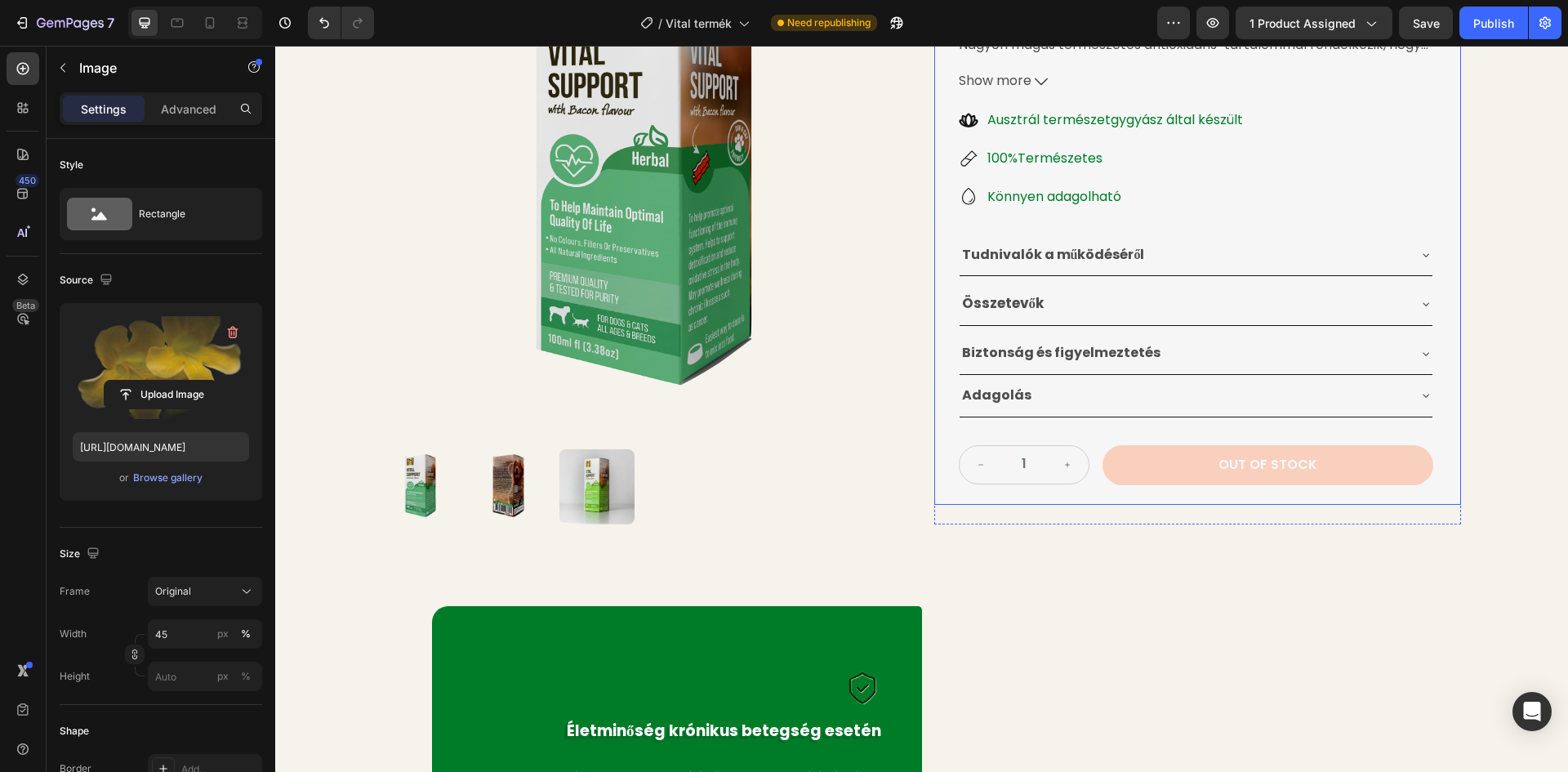
click at [1043, 306] on div "Összetevők" at bounding box center [1182, 304] width 446 height 30
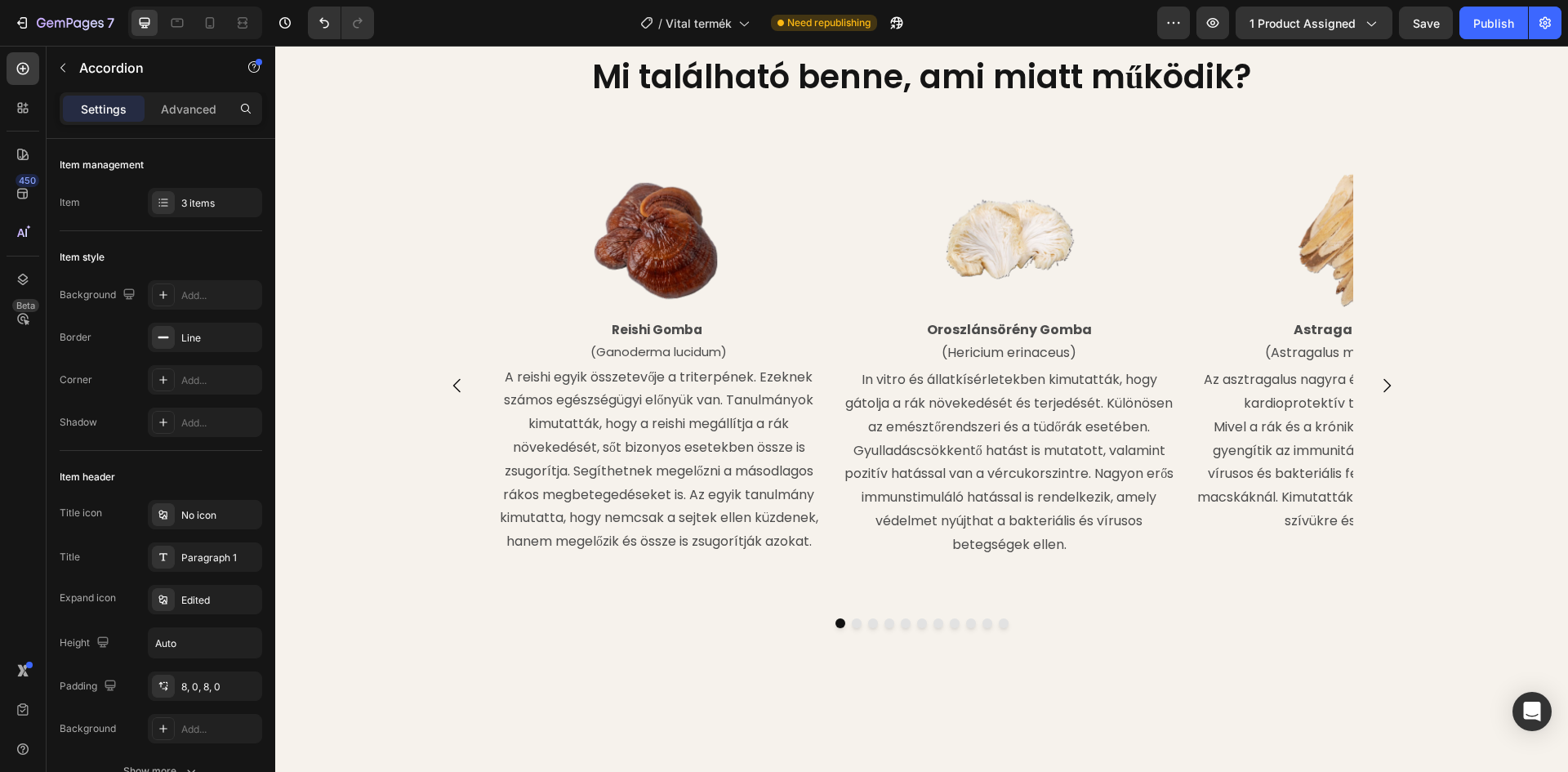
scroll to position [2014, 0]
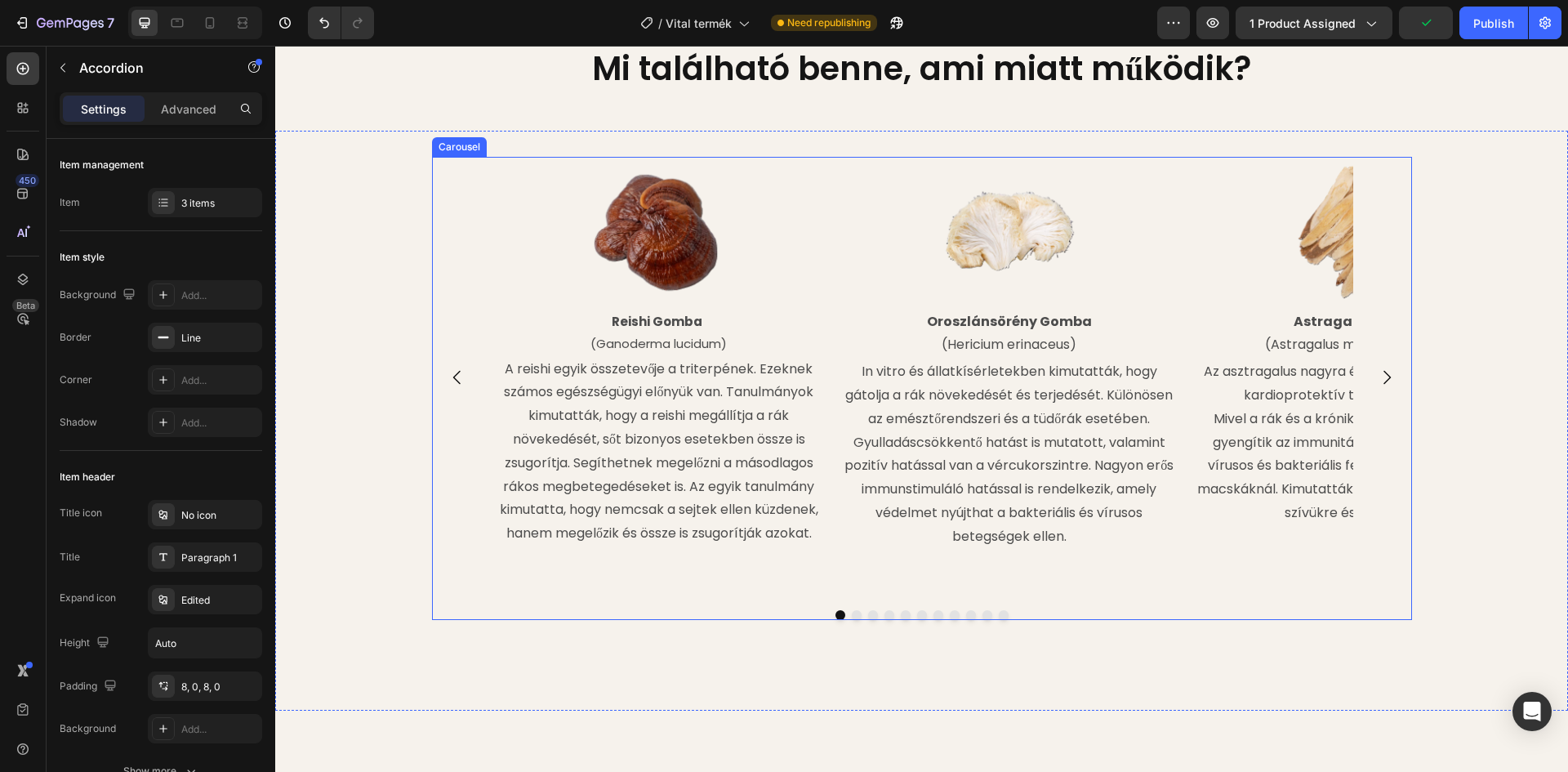
click at [447, 387] on icon "Carousel Back Arrow" at bounding box center [457, 378] width 20 height 20
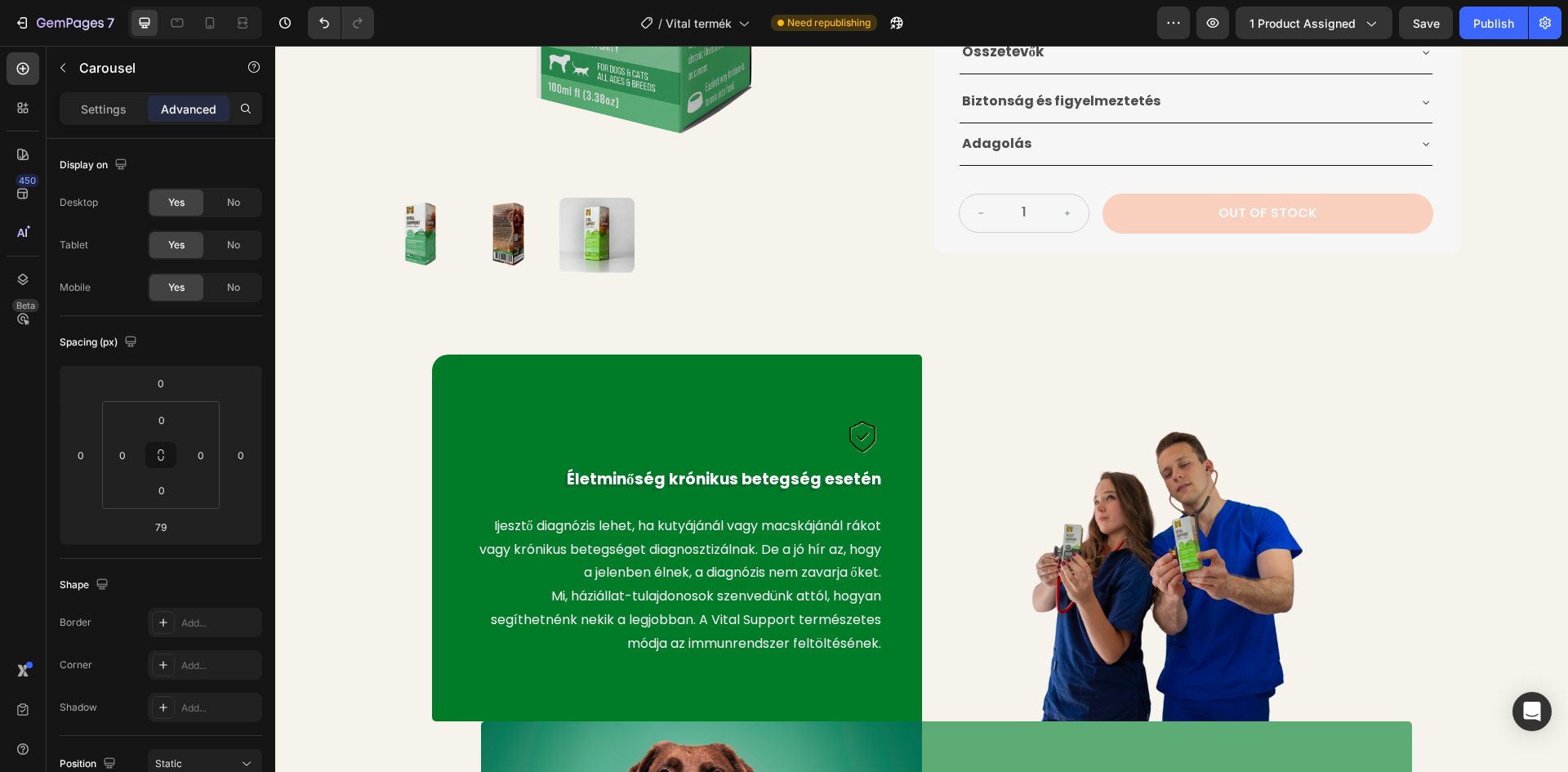
scroll to position [545, 0]
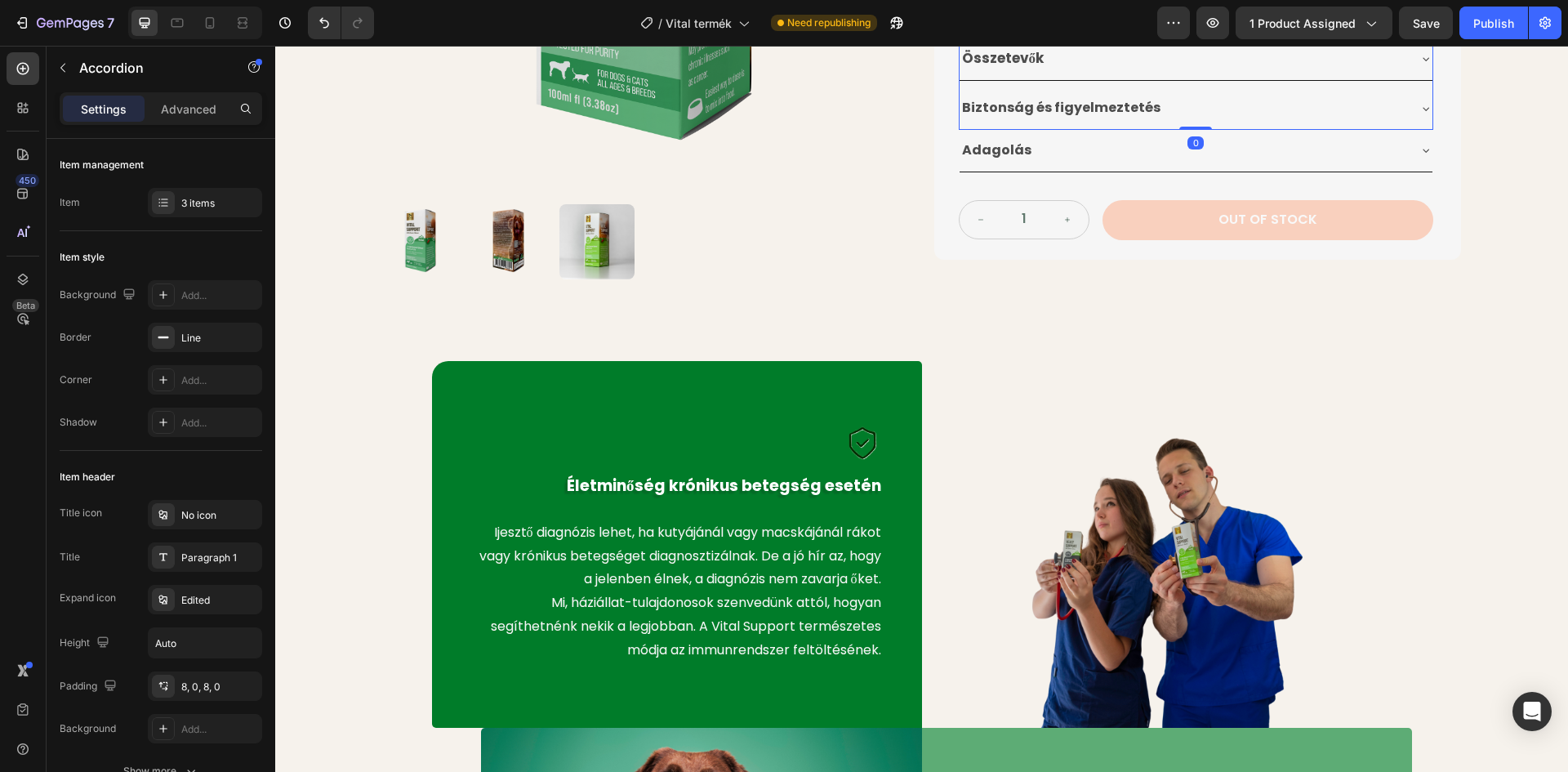
click at [1057, 61] on div "Összetevők" at bounding box center [1182, 59] width 446 height 30
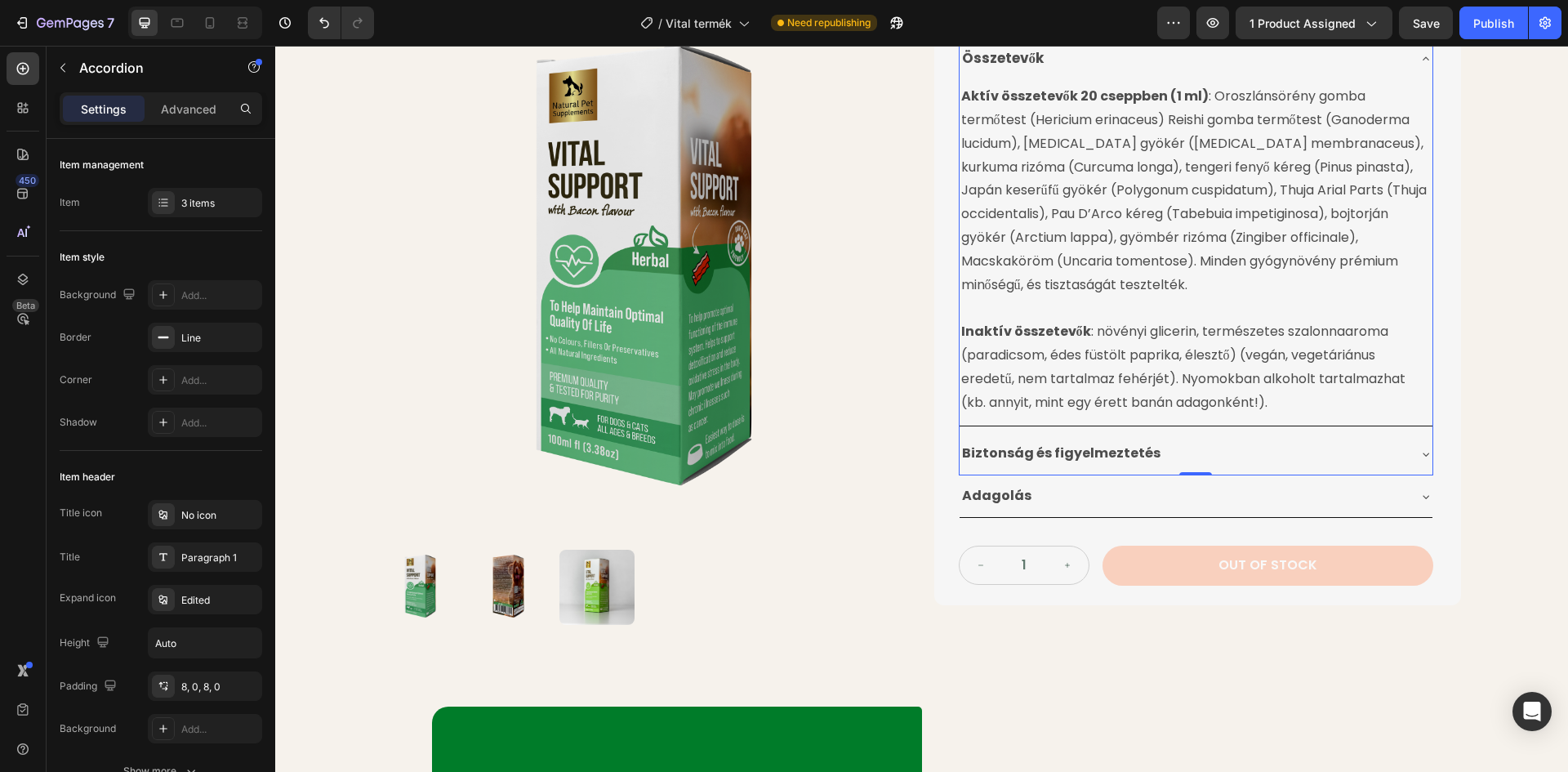
click at [1100, 56] on div "Összetevők" at bounding box center [1182, 59] width 446 height 30
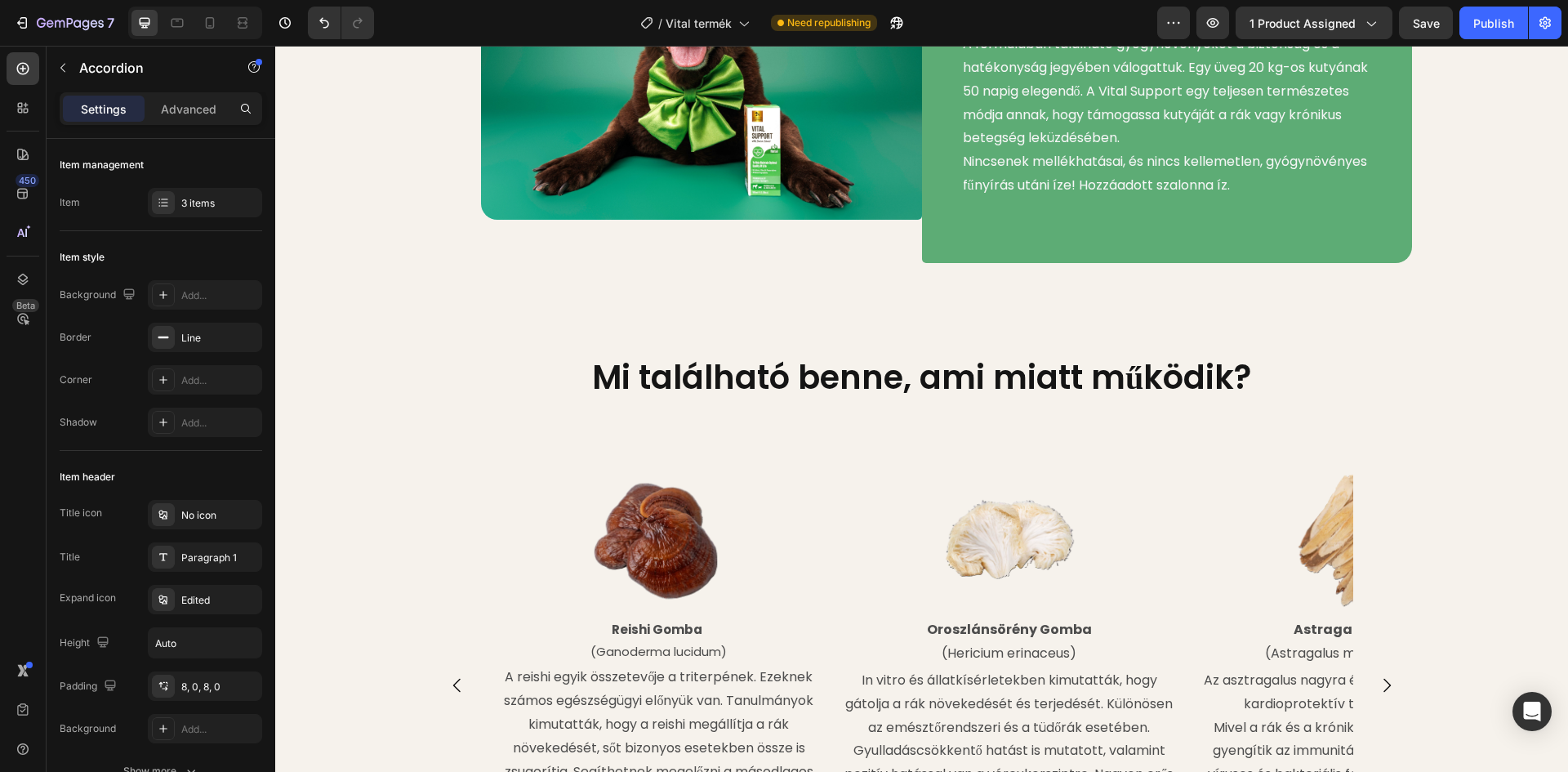
scroll to position [1606, 0]
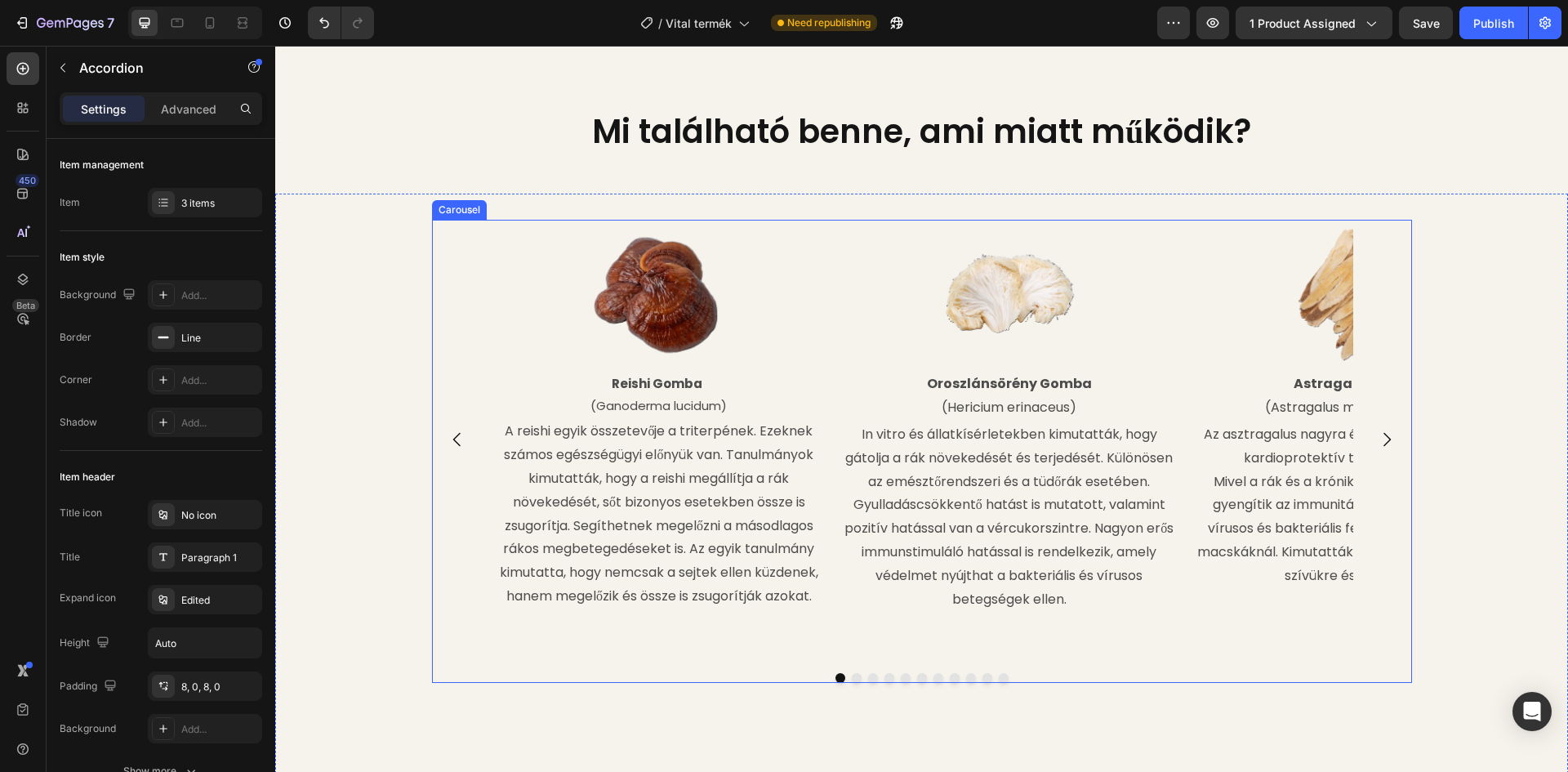
click at [447, 449] on icon "Carousel Back Arrow" at bounding box center [457, 439] width 20 height 20
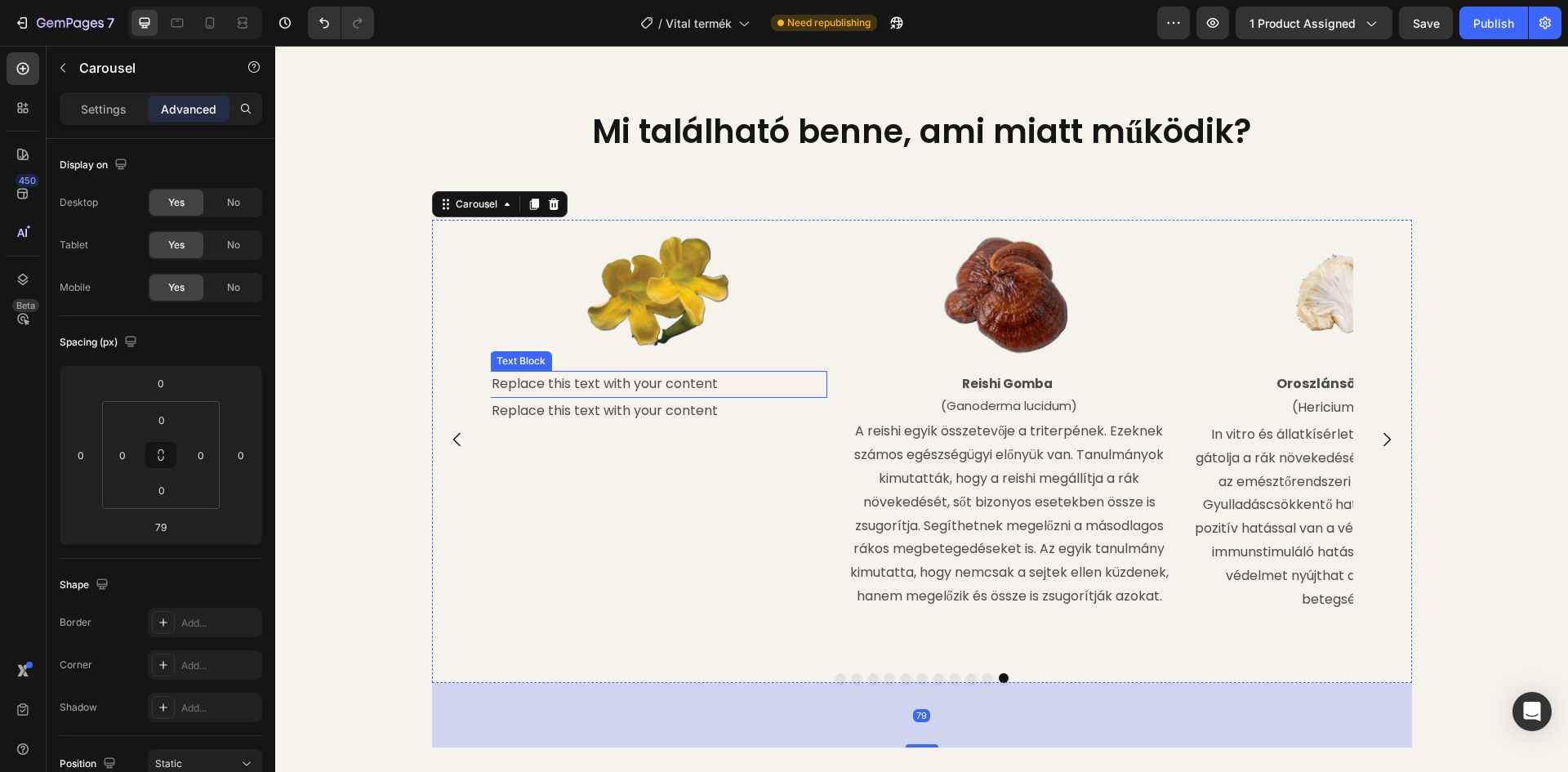
click at [665, 397] on div "Replace this text with your content" at bounding box center [658, 384] width 338 height 27
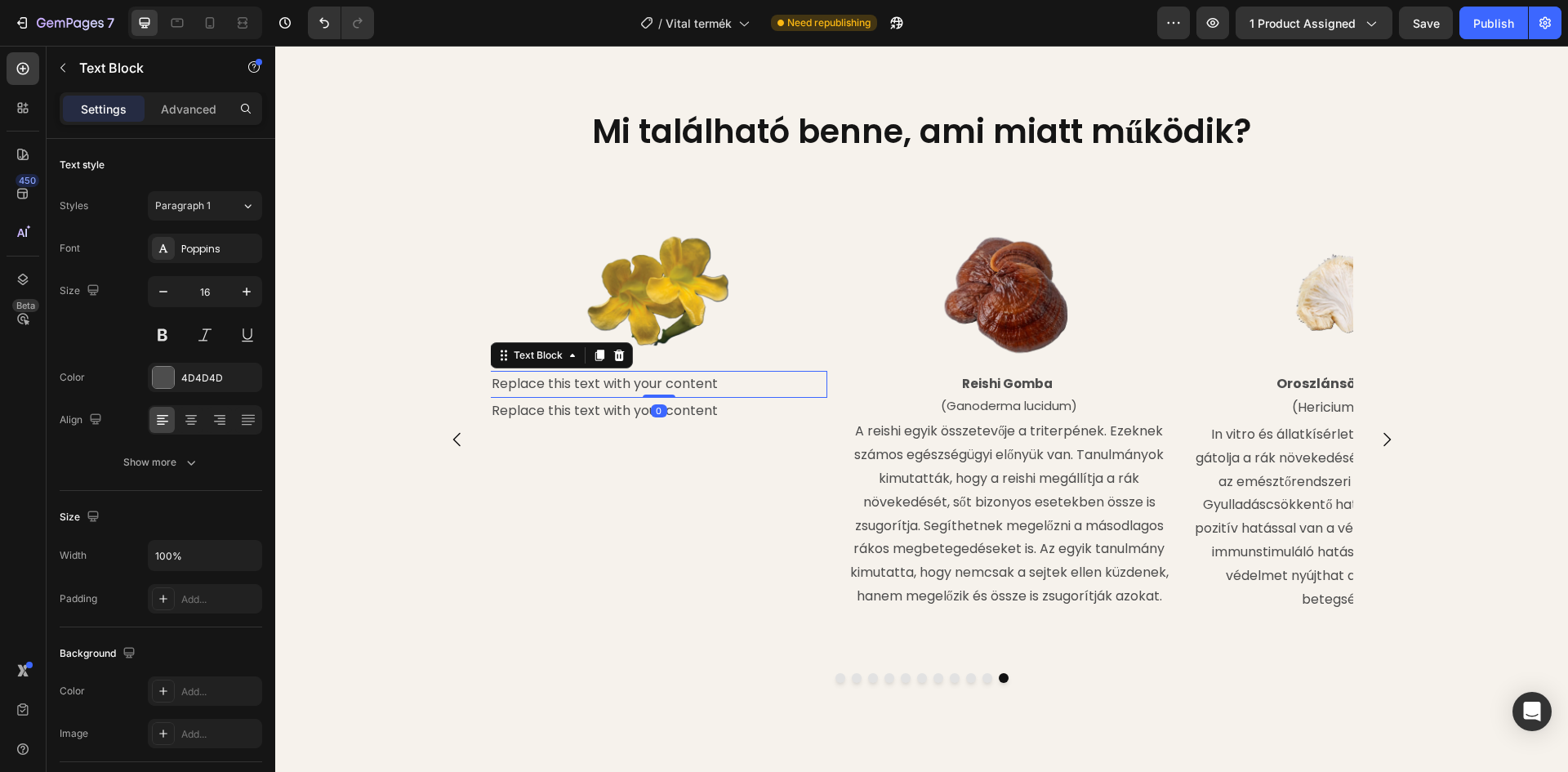
click at [705, 397] on div "Replace this text with your content" at bounding box center [658, 384] width 338 height 27
click at [713, 396] on p "Replace this text with your content" at bounding box center [657, 385] width 334 height 24
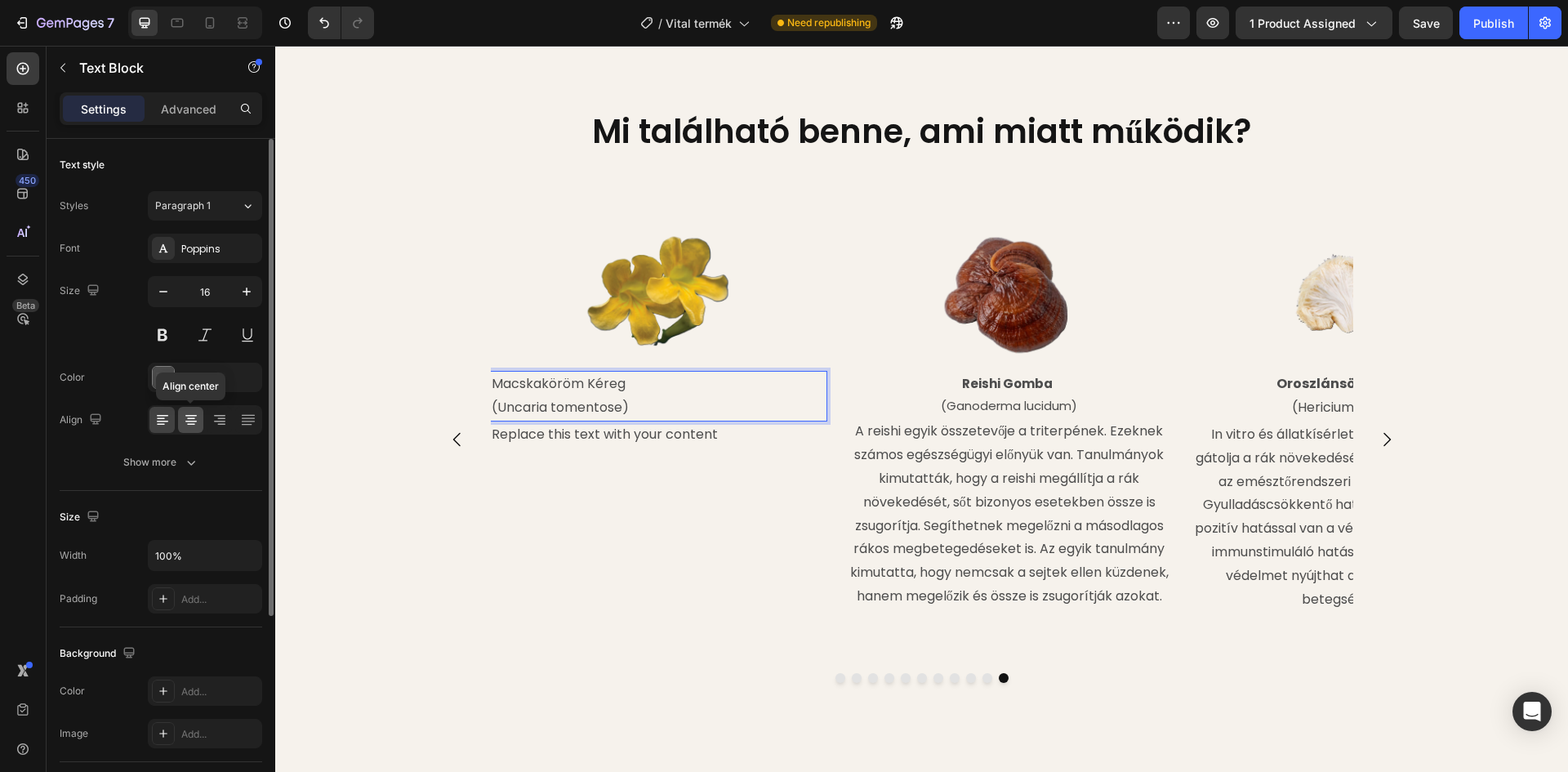
click at [187, 417] on icon at bounding box center [191, 419] width 16 height 16
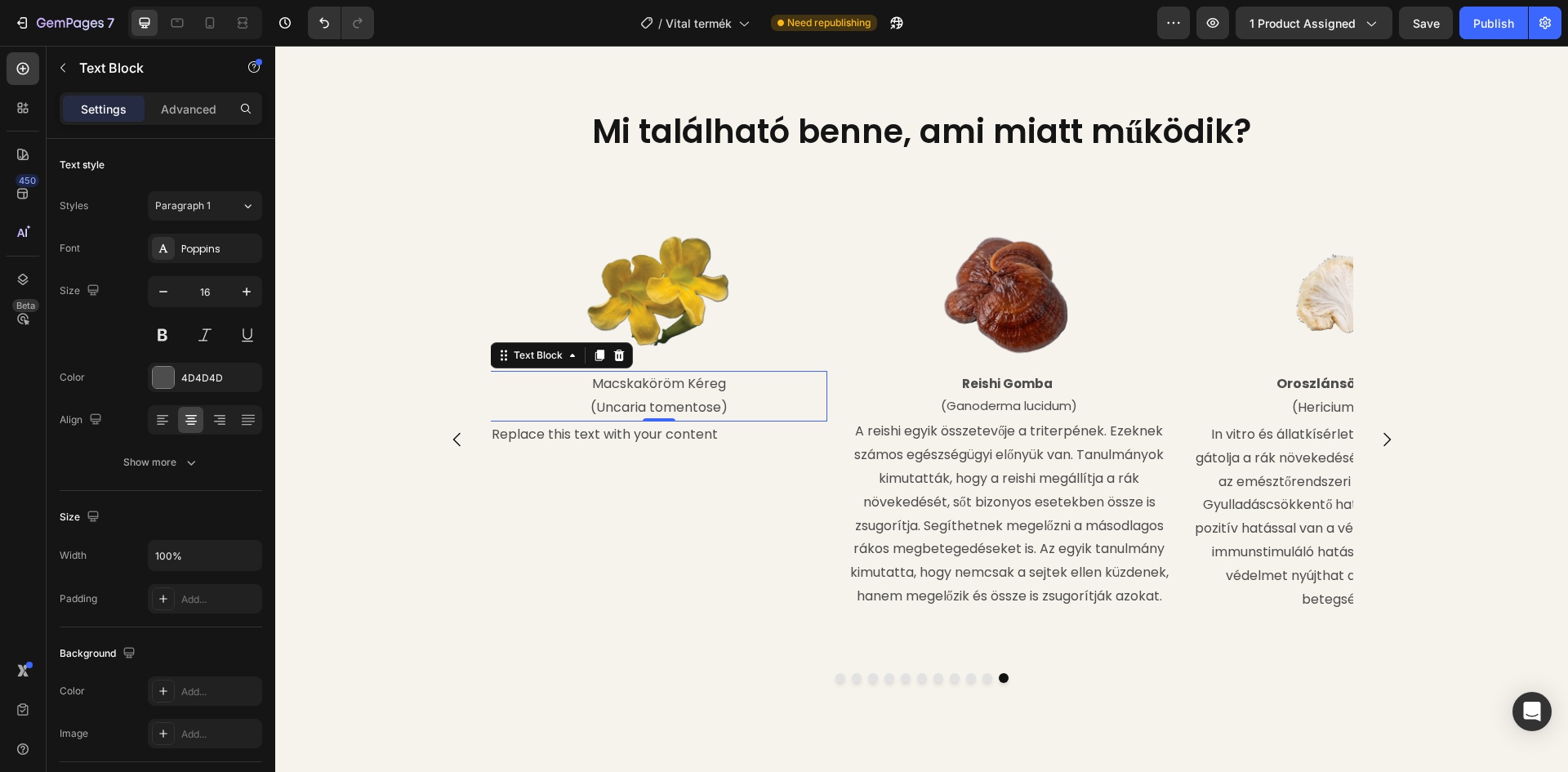
click at [607, 396] on p "Macskaköröm Kéreg" at bounding box center [657, 385] width 334 height 24
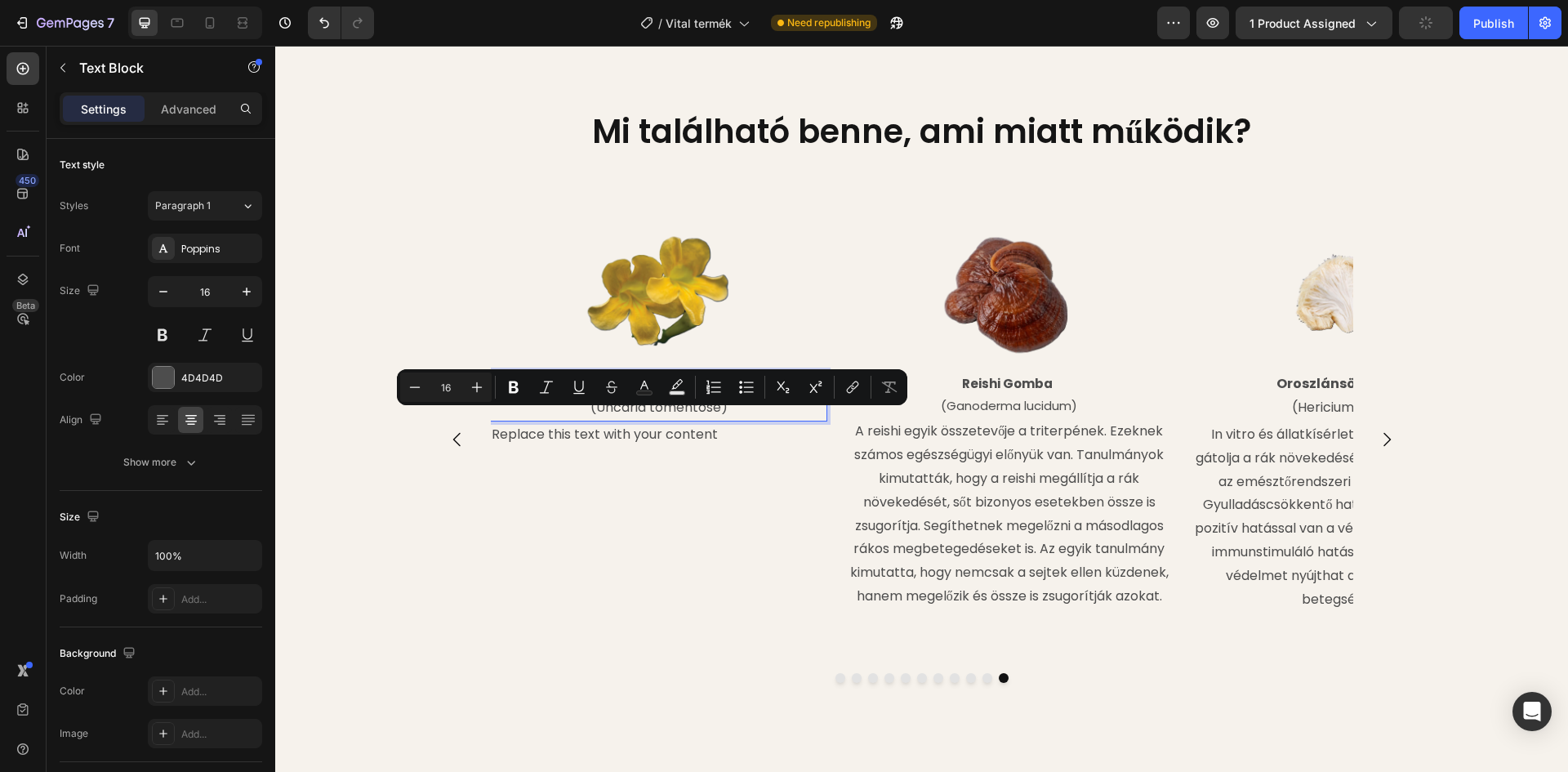
drag, startPoint x: 591, startPoint y: 422, endPoint x: 717, endPoint y: 420, distance: 126.0
click at [717, 396] on p "Macskaköröm Kéreg" at bounding box center [657, 385] width 334 height 24
click at [510, 387] on icon "Editor contextual toolbar" at bounding box center [514, 387] width 10 height 12
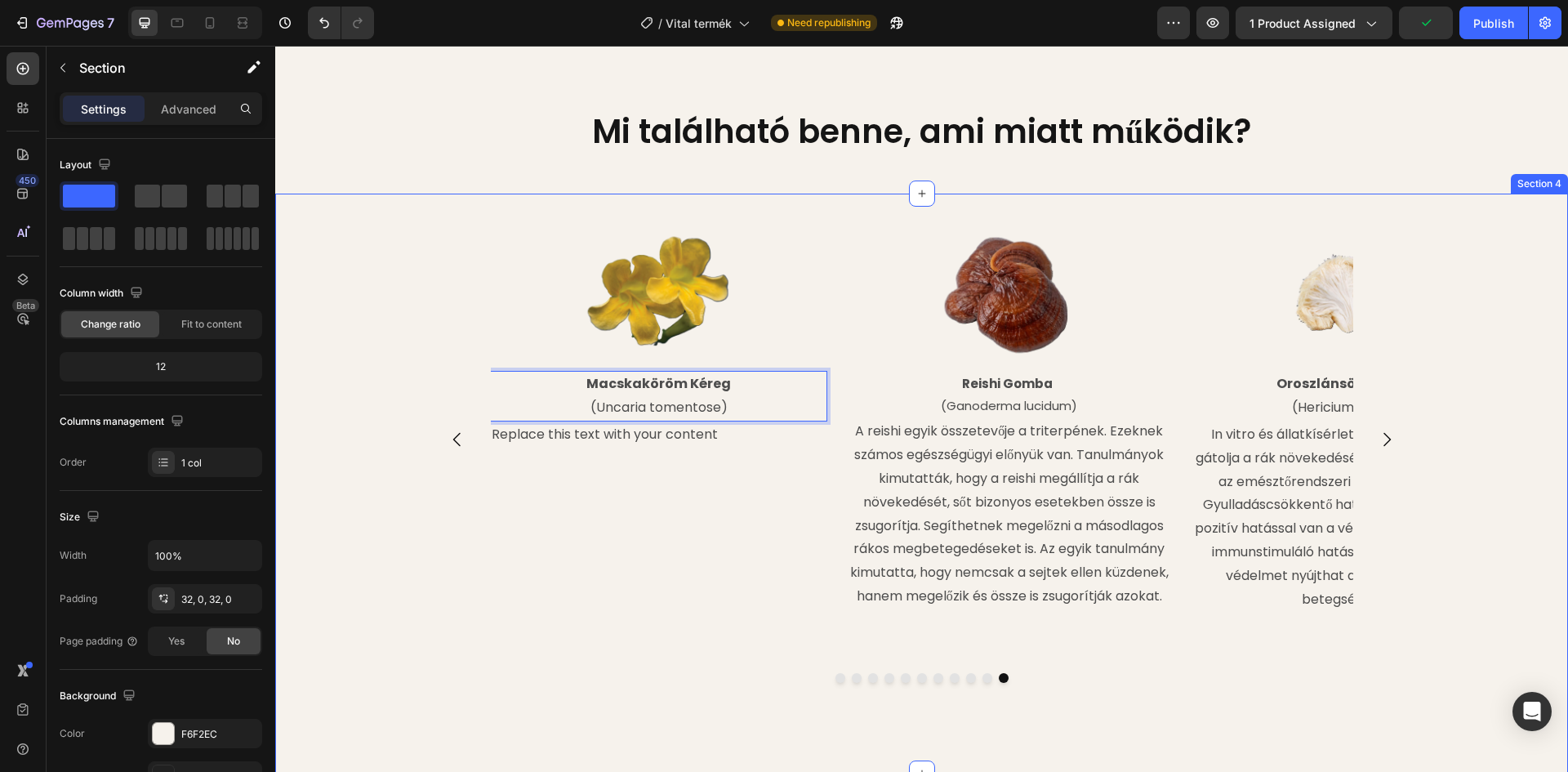
click at [397, 440] on div "Image [PERSON_NAME] (Ganoderma lucidum) Text Block A reishi egyik összetevője a…" at bounding box center [921, 482] width 1293 height 527
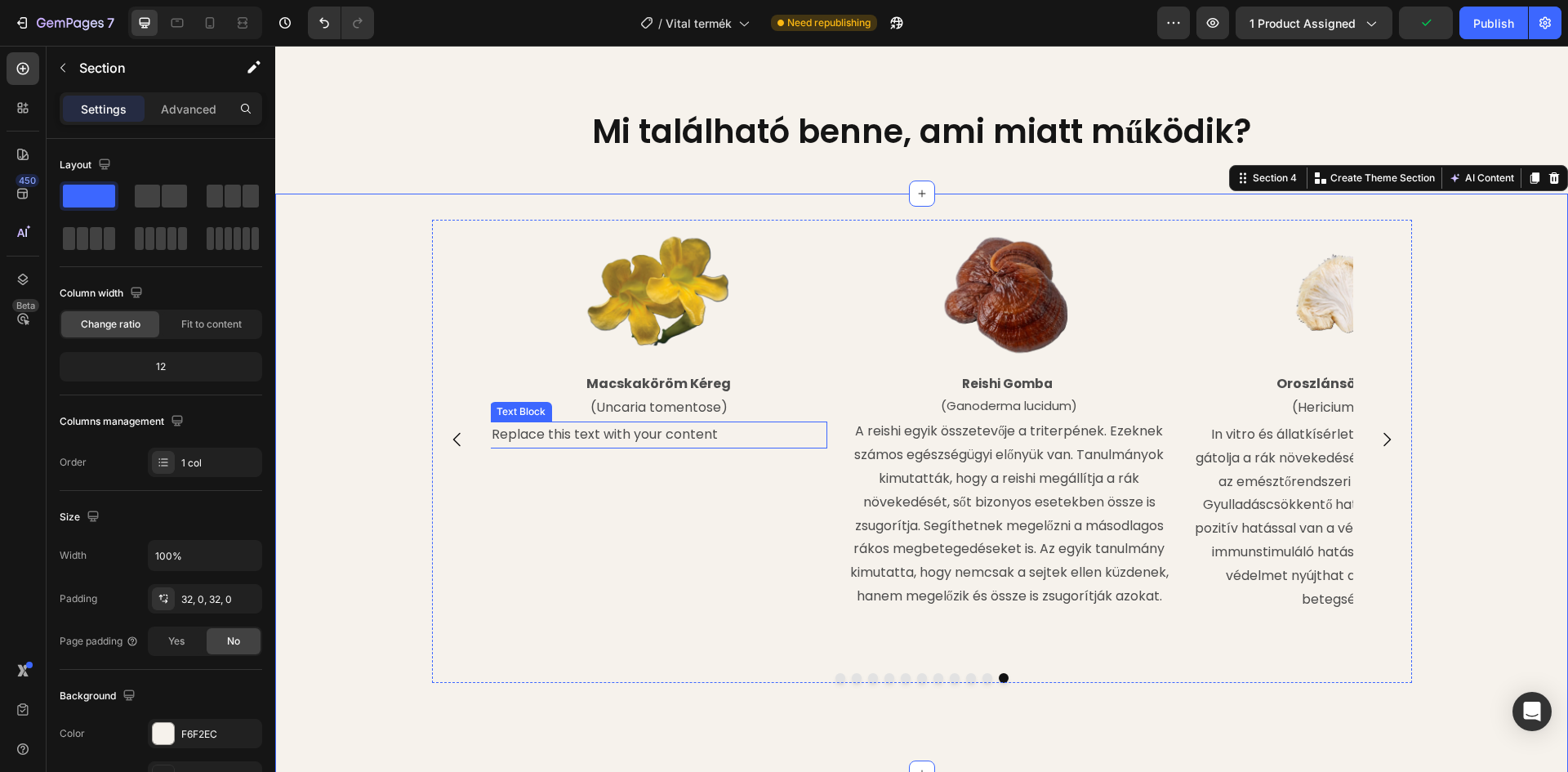
click at [641, 448] on div "Replace this text with your content" at bounding box center [658, 434] width 338 height 27
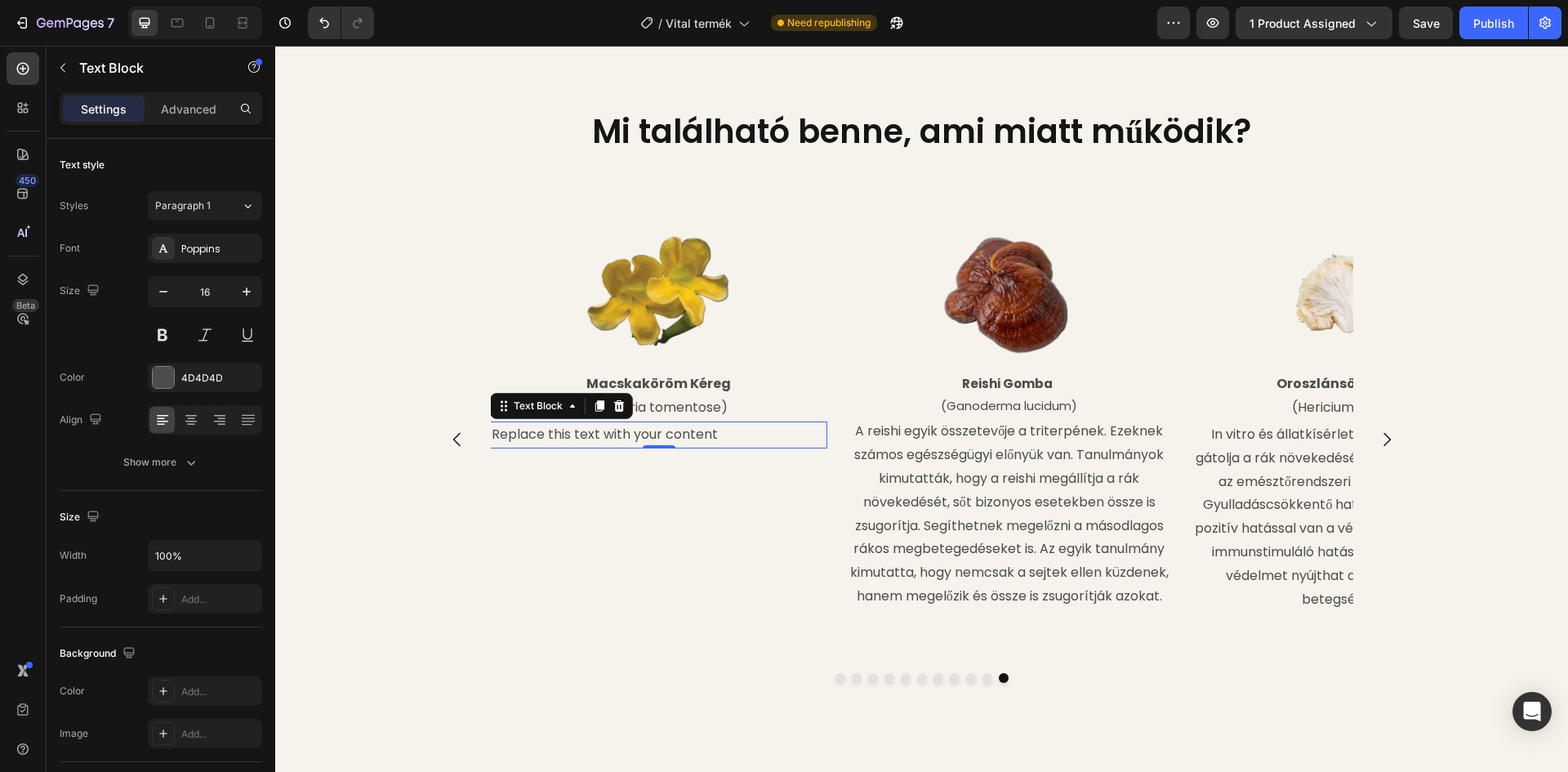
click at [716, 448] on div "Replace this text with your content" at bounding box center [658, 434] width 338 height 27
drag, startPoint x: 716, startPoint y: 469, endPoint x: 491, endPoint y: 473, distance: 225.0
click at [491, 446] on p "Replace this text with your content" at bounding box center [657, 435] width 334 height 24
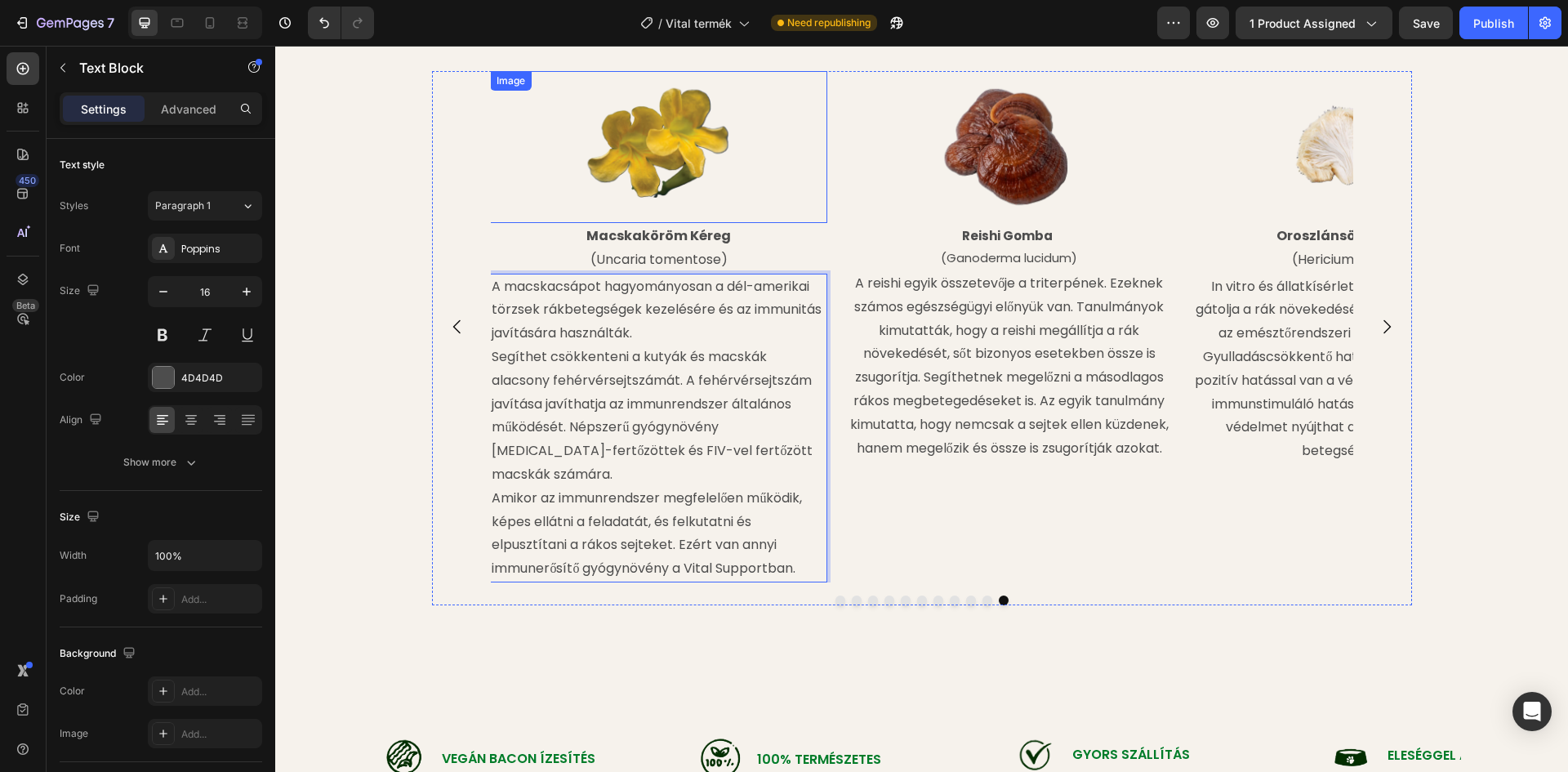
scroll to position [1851, 0]
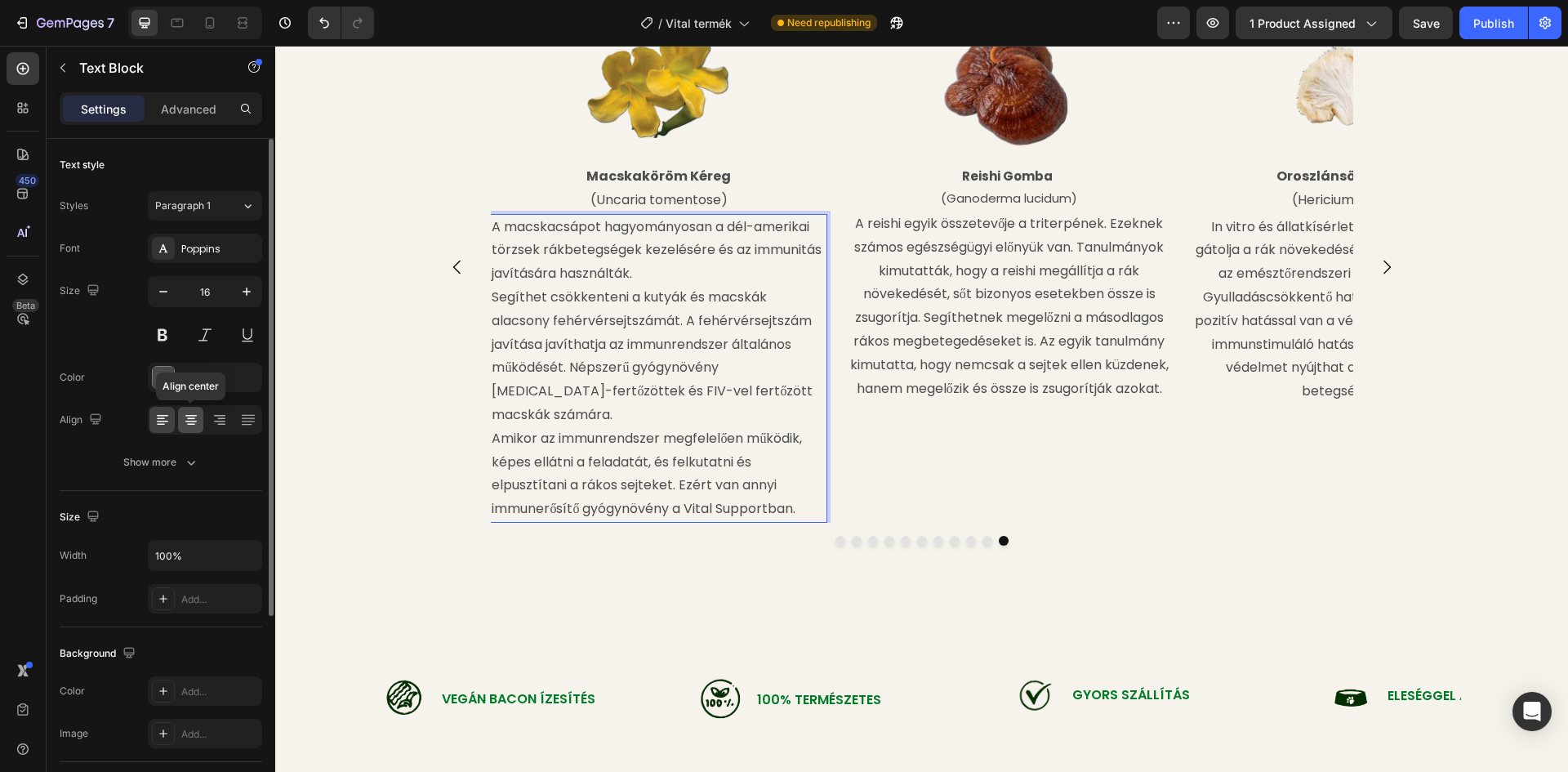
click at [192, 421] on icon at bounding box center [190, 421] width 11 height 2
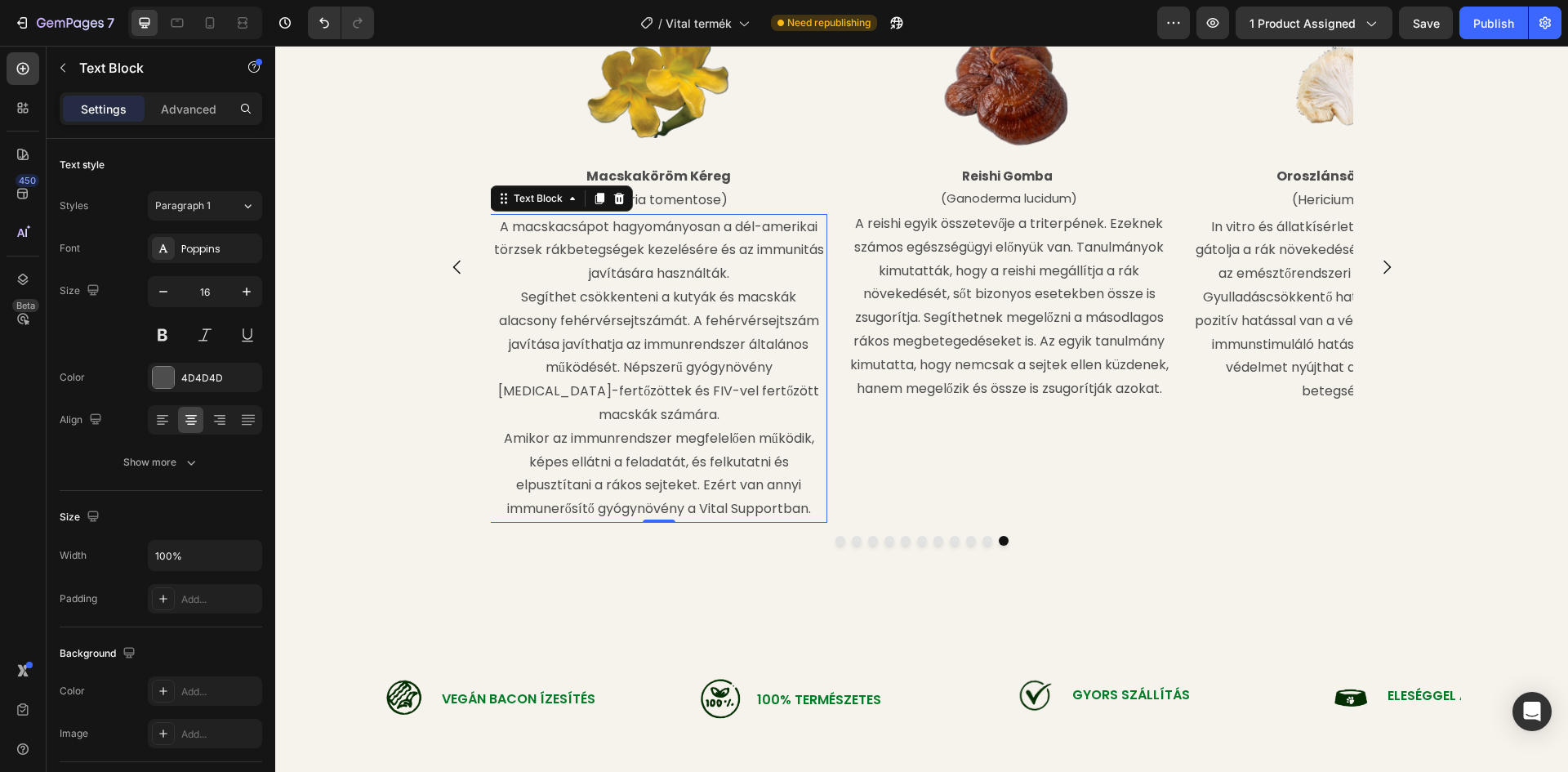
click at [582, 229] on p "A macskacsápot hagyományosan a dél-amerikai törzsek rákbetegségek kezelésére és…" at bounding box center [657, 250] width 334 height 70
click at [596, 227] on p "A macskacsápot hagyományosan a dél-amerikai törzsek rákbetegségek kezelésére és…" at bounding box center [657, 250] width 334 height 70
click at [600, 227] on p "A macskacsápot hagyományosan a dél-amerikai törzsek rákbetegségek kezelésére és…" at bounding box center [657, 250] width 334 height 70
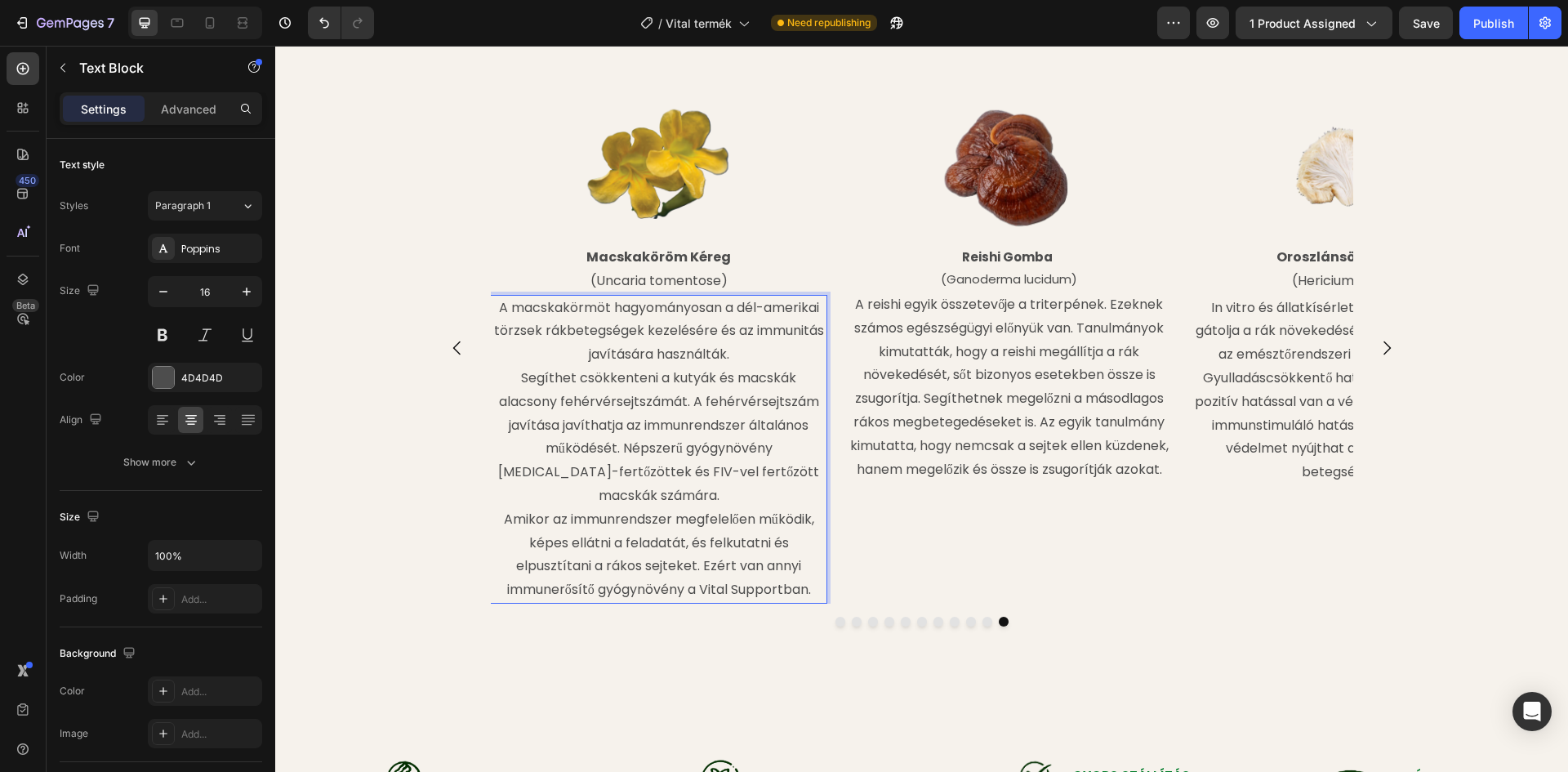
scroll to position [1769, 0]
click at [642, 382] on p "Segíthet csökkenteni a kutyák és macskák alacsony fehérvérsejtszámát. A fehérvé…" at bounding box center [657, 485] width 334 height 235
click at [618, 428] on p "Segíthet csökkenteni a kutyák és macskák alacsony fehérvérsejtszámát. A fehérvé…" at bounding box center [657, 485] width 334 height 235
click at [704, 520] on p "Segíthet csökkenteni a kutyák és macskák alacsony fehérvérsejtszámát. A fehérvé…" at bounding box center [657, 485] width 334 height 235
click at [764, 565] on p "Segíthet csökkenteni a kutyák és macskák alacsony fehérvérsejtszámát. A fehérvé…" at bounding box center [657, 485] width 334 height 235
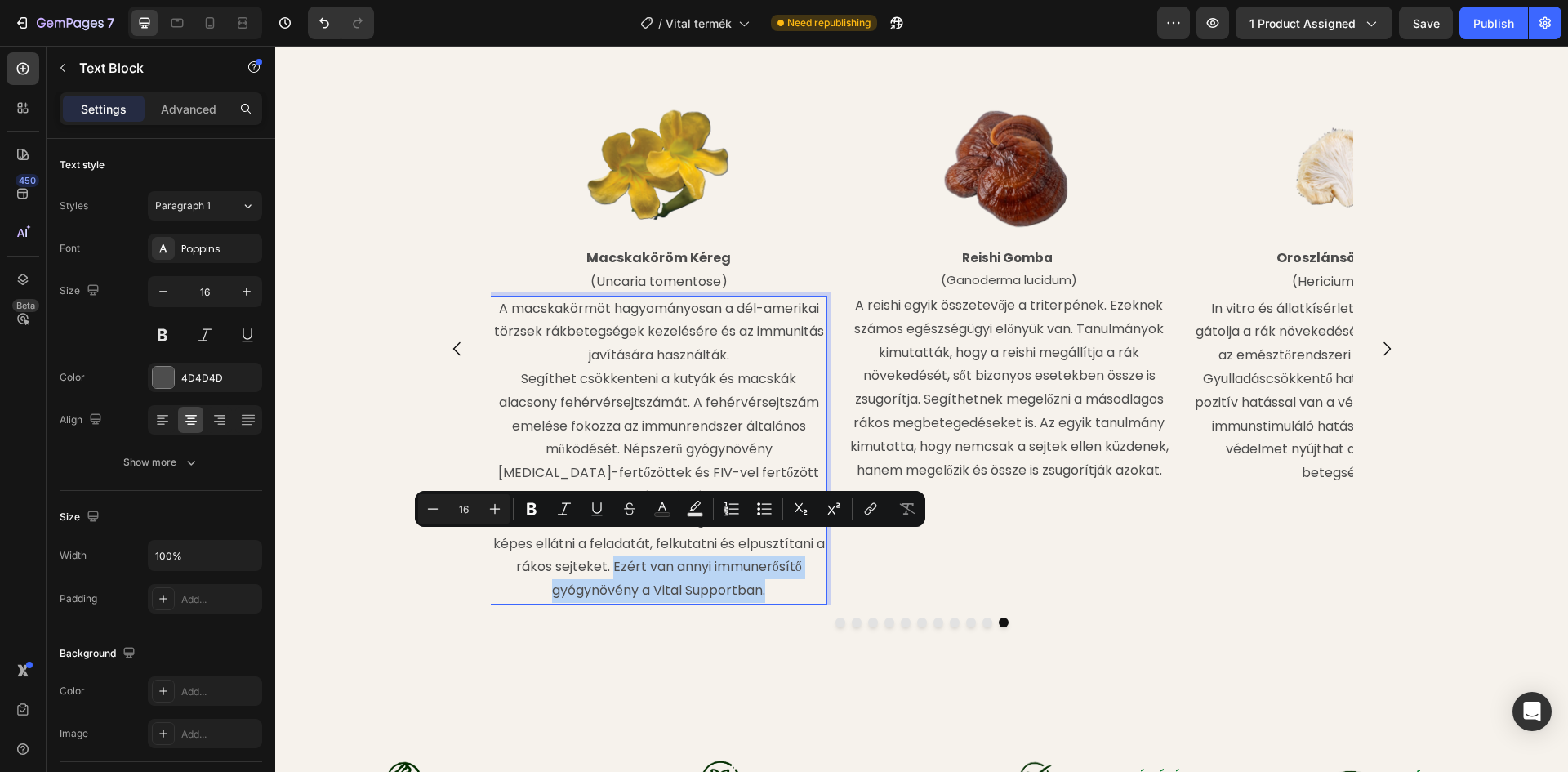
drag, startPoint x: 764, startPoint y: 568, endPoint x: 606, endPoint y: 543, distance: 160.0
click at [606, 543] on p "Segíthet csökkenteni a kutyák és macskák alacsony fehérvérsejtszámát. A fehérvé…" at bounding box center [657, 485] width 334 height 235
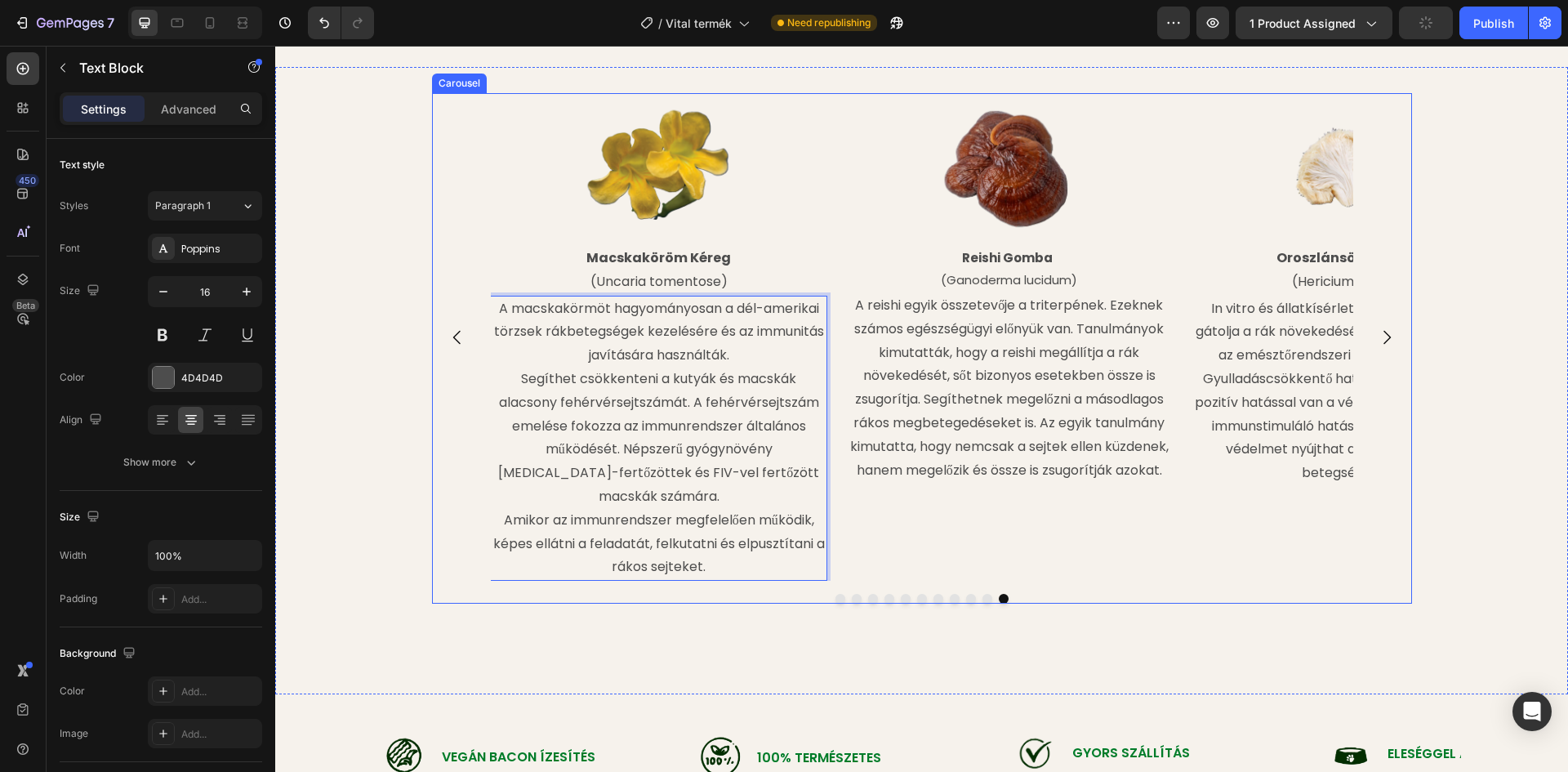
click at [1215, 581] on div "Image Oroszlánsörény Gomba (Hericium erinaceus) Text Block In vitro és állatkís…" at bounding box center [1359, 336] width 338 height 487
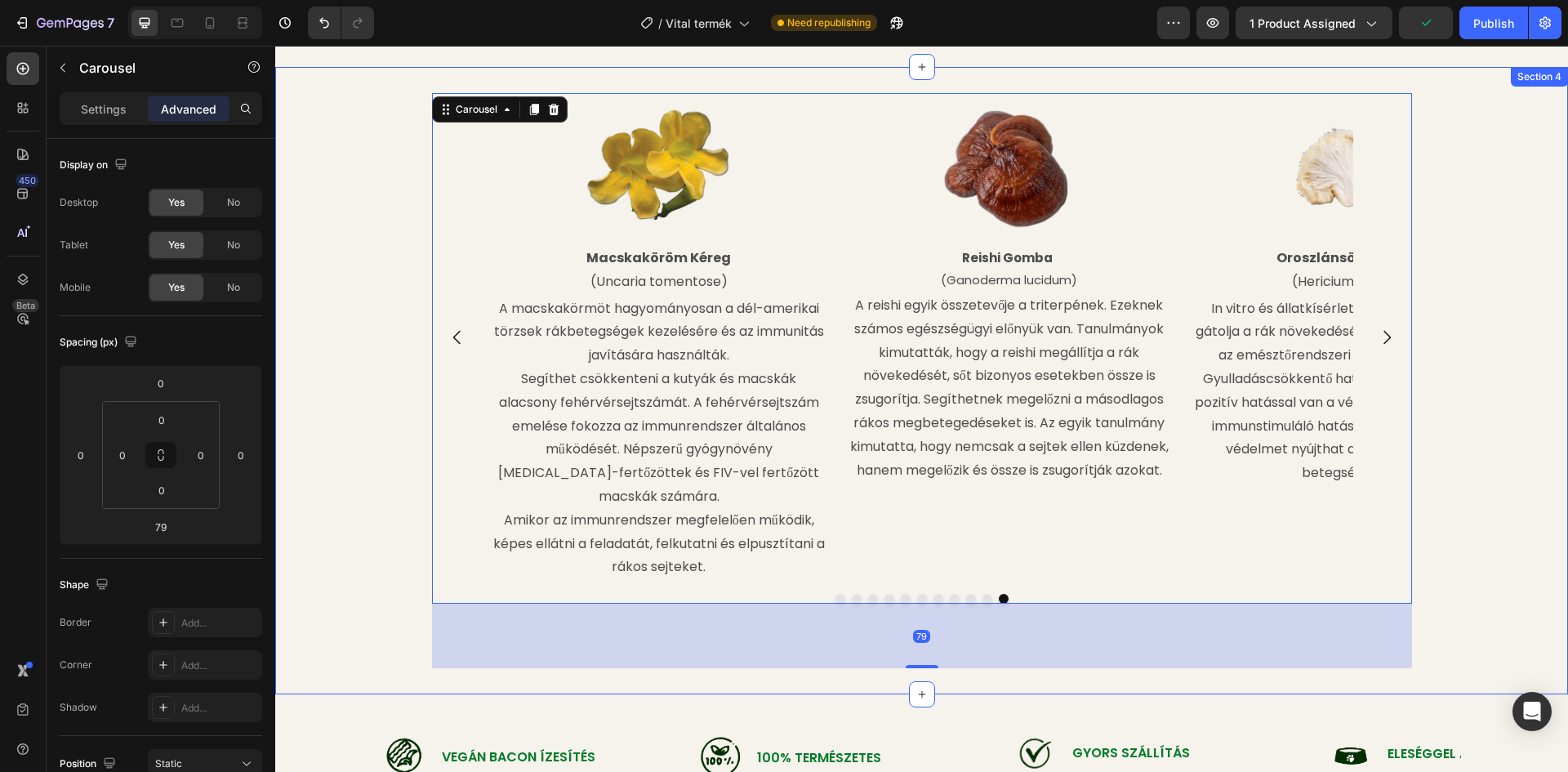
click at [1514, 260] on div "Image Reishi Gomba (Ganoderma lucidum) Text Block A reishi egyik összetevője a …" at bounding box center [921, 380] width 1293 height 575
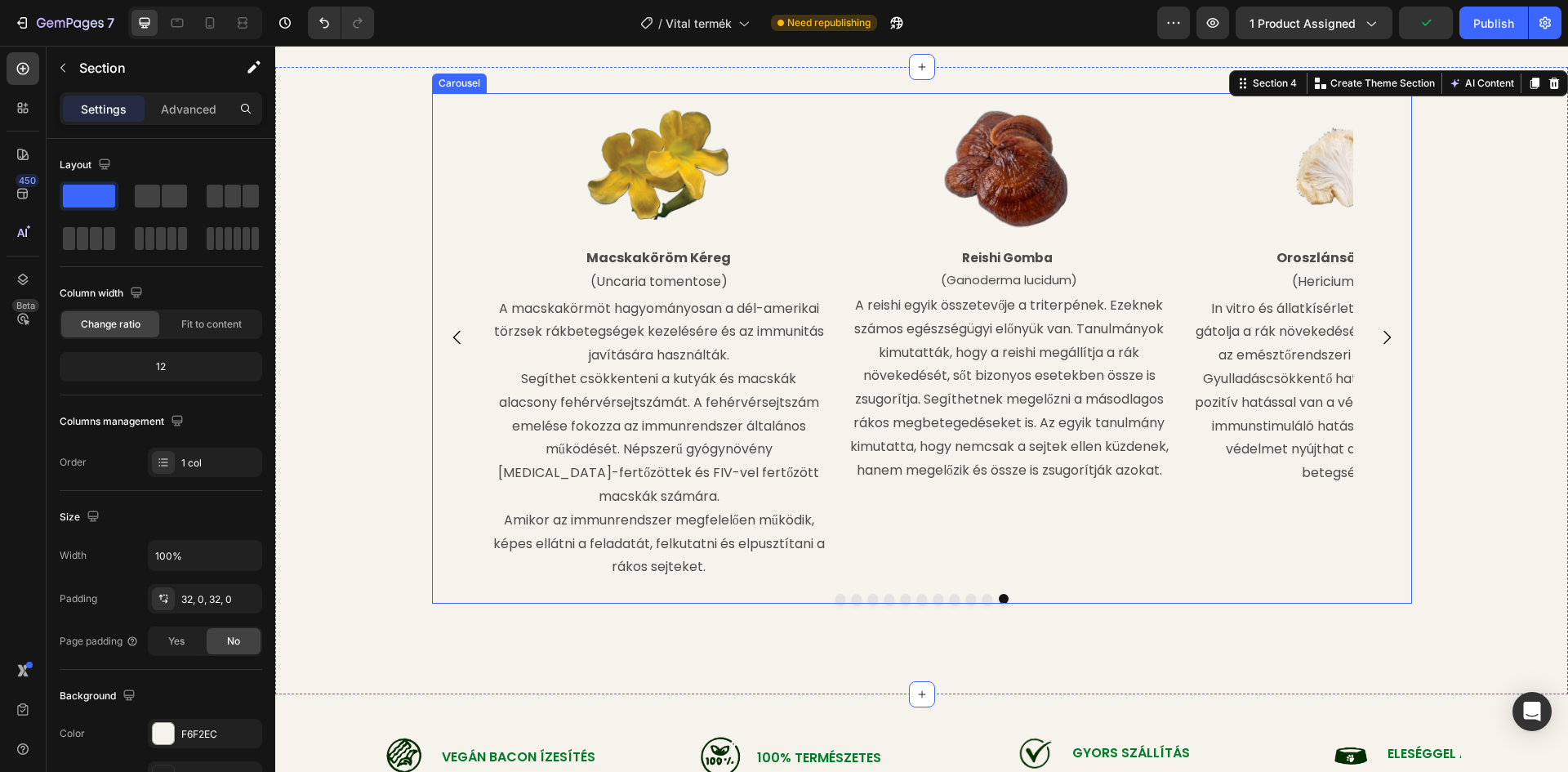
click at [1379, 347] on icon "Carousel Next Arrow" at bounding box center [1387, 338] width 20 height 20
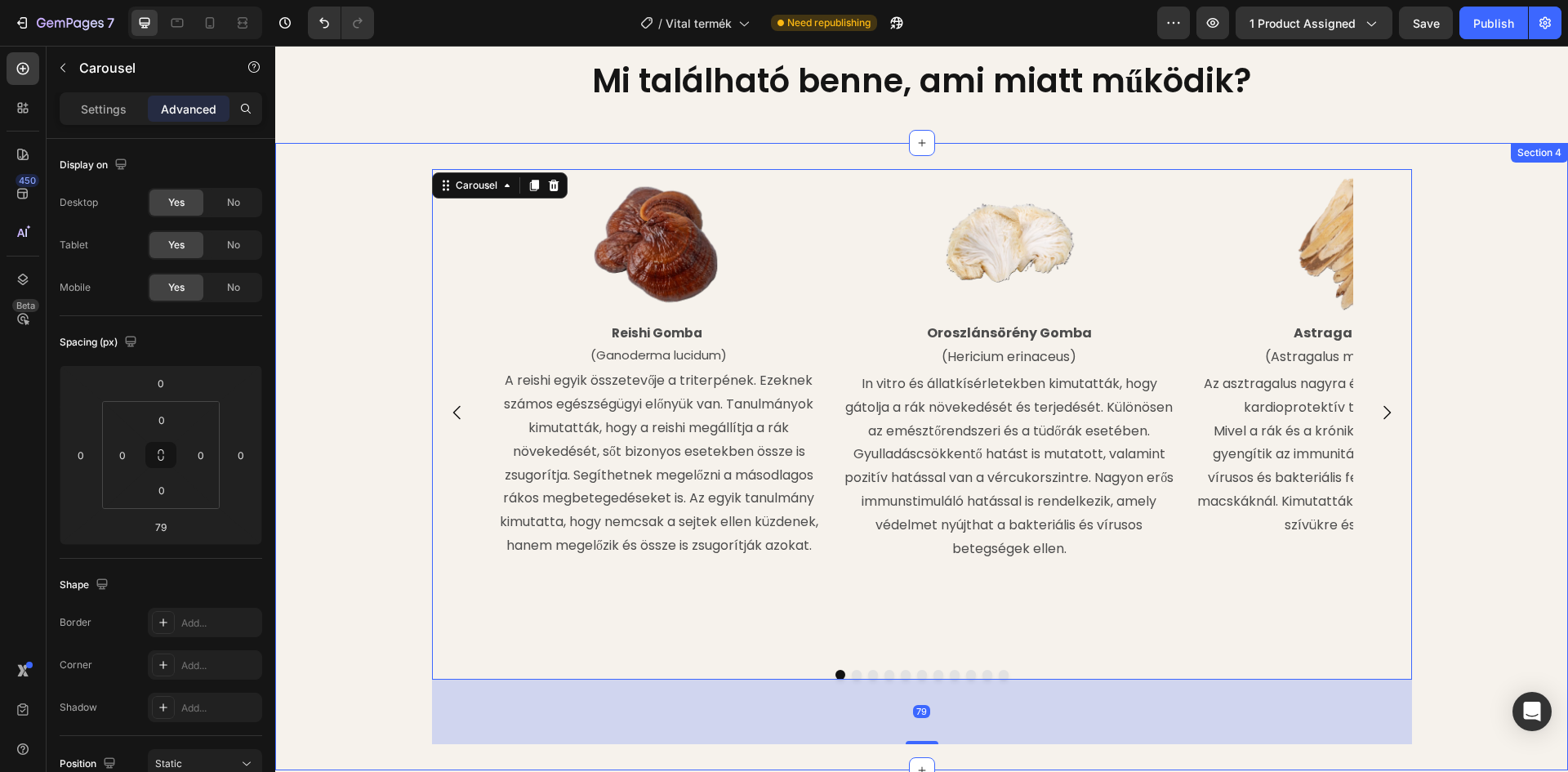
scroll to position [1687, 0]
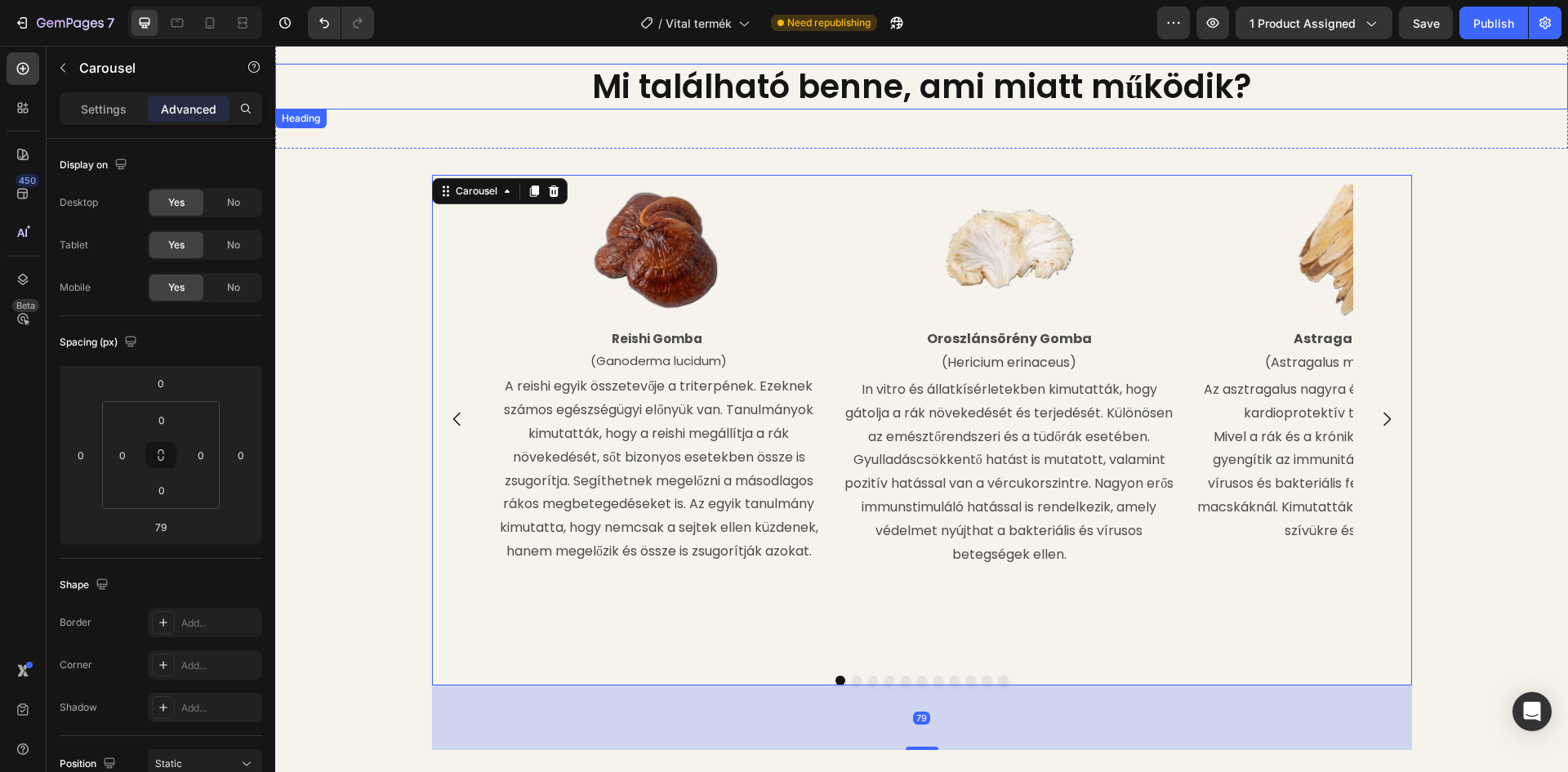
click at [1412, 97] on h2 "Mi található benne, ami miatt működik?" at bounding box center [921, 87] width 1293 height 46
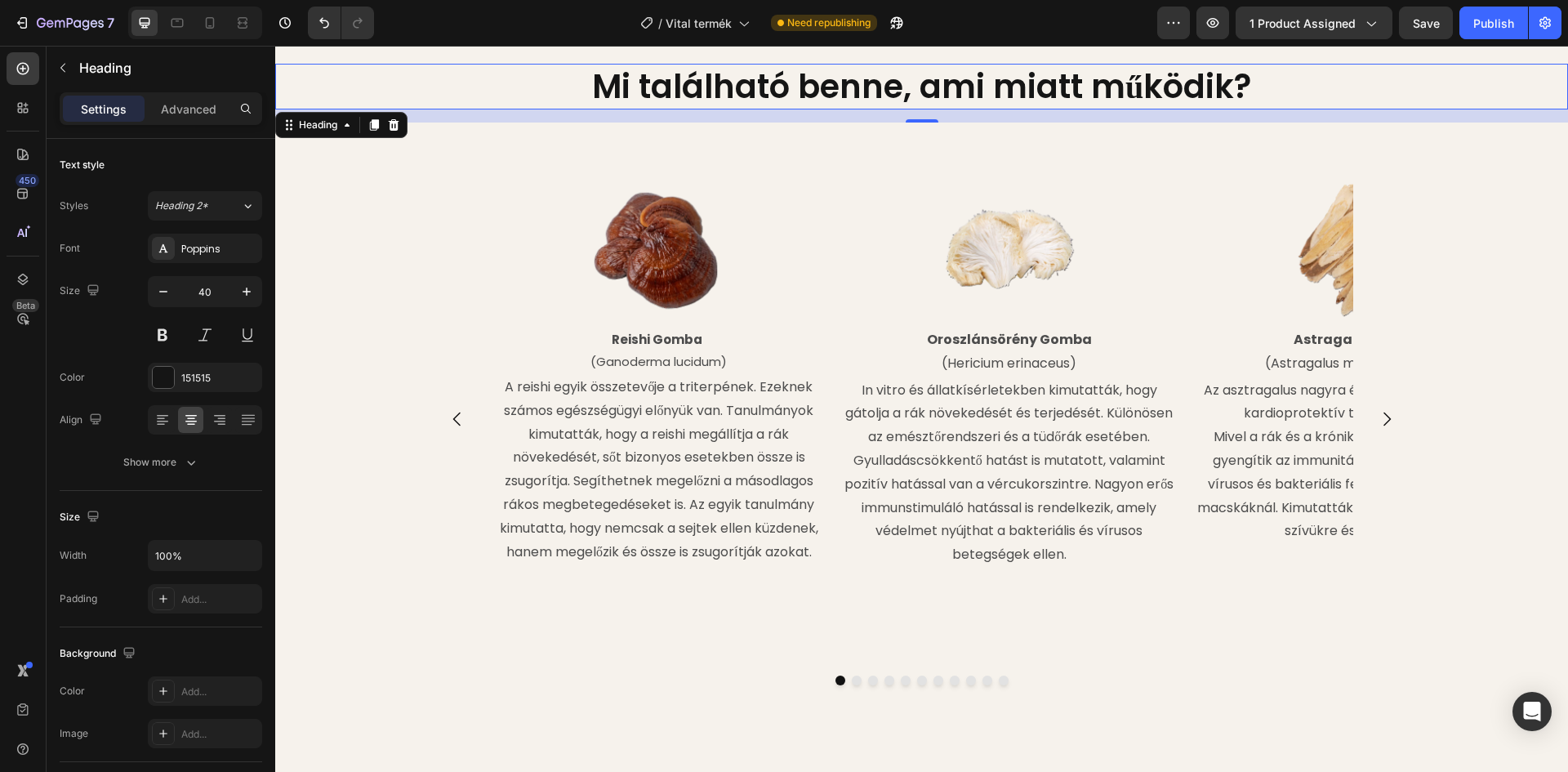
click at [538, 149] on div "Image Reishi Gomba (Ganoderma lucidum) Text Block A reishi egyik összetevője a …" at bounding box center [921, 461] width 1293 height 627
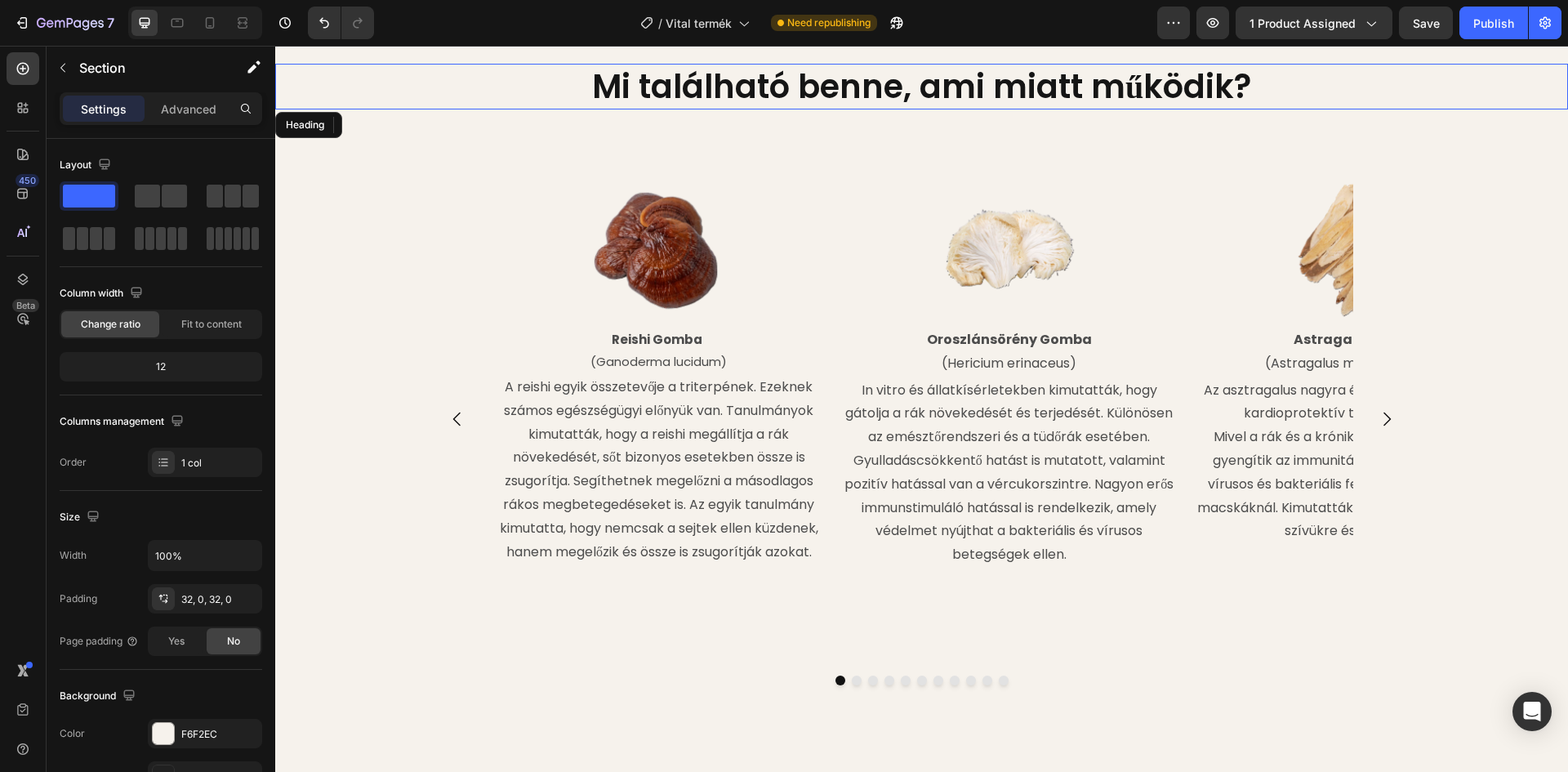
click at [529, 103] on h2 "Mi található benne, ami miatt működik?" at bounding box center [921, 87] width 1293 height 46
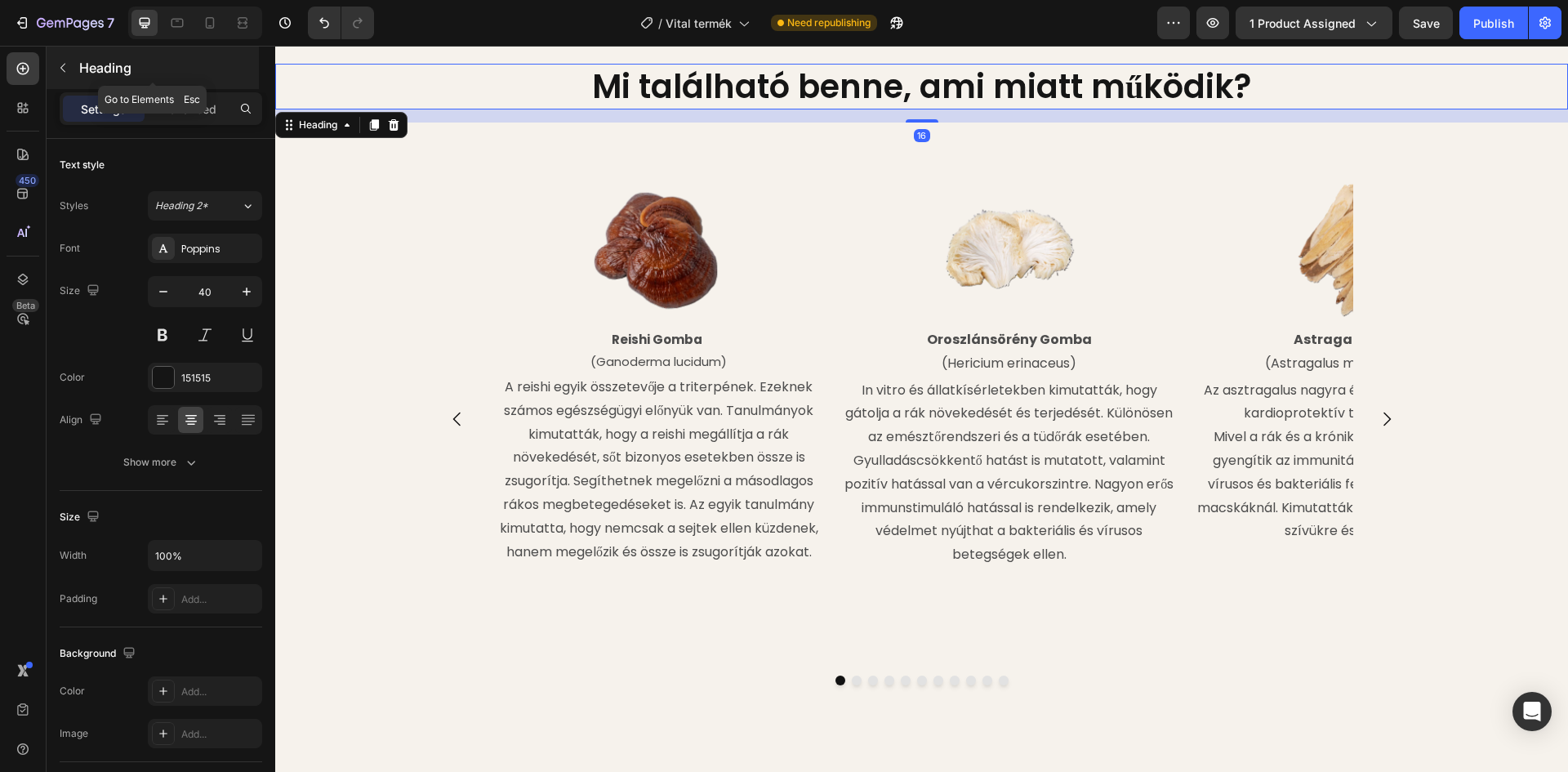
click at [80, 66] on p "Heading" at bounding box center [167, 68] width 176 height 20
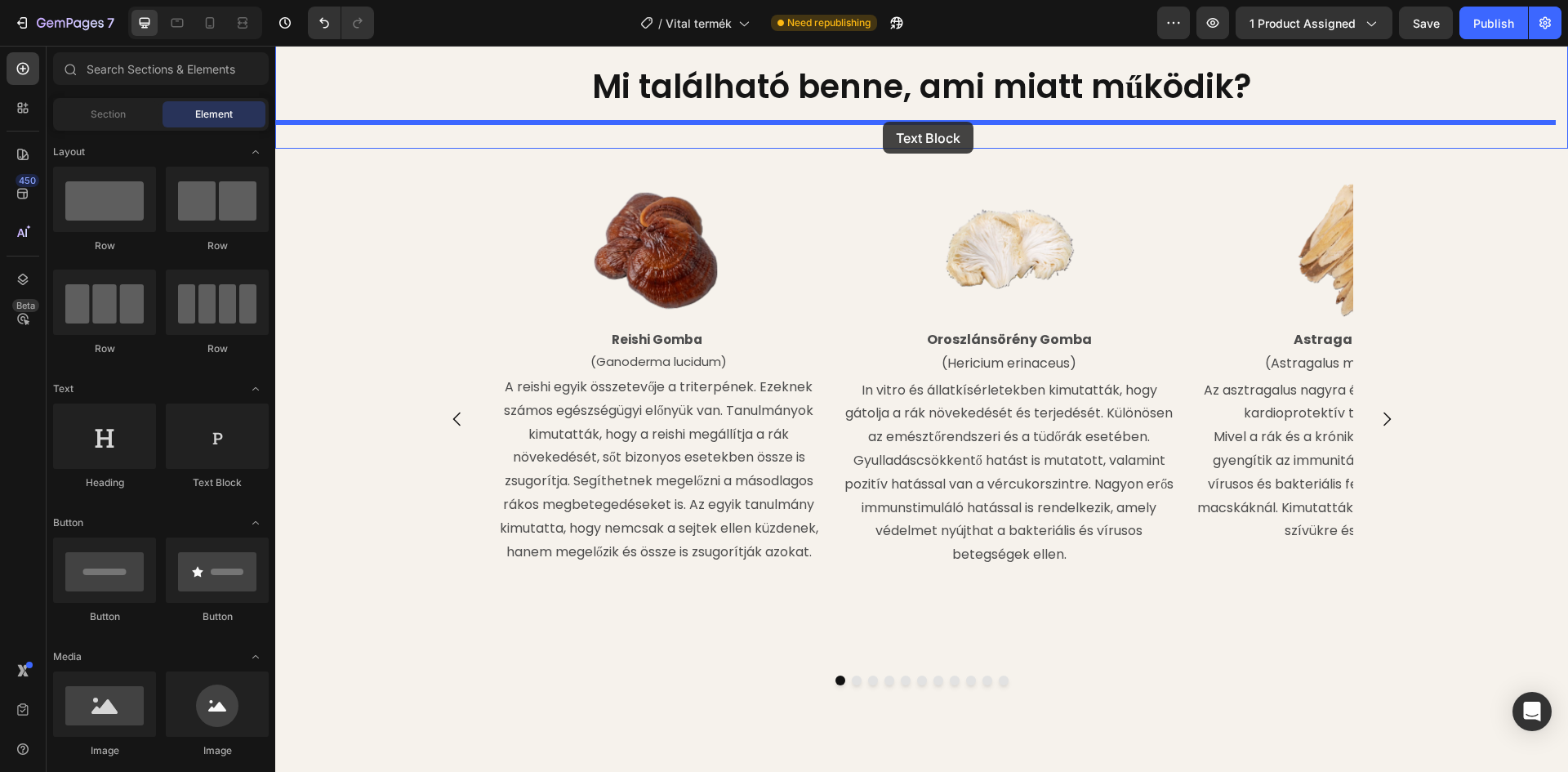
drag, startPoint x: 487, startPoint y: 505, endPoint x: 882, endPoint y: 122, distance: 550.2
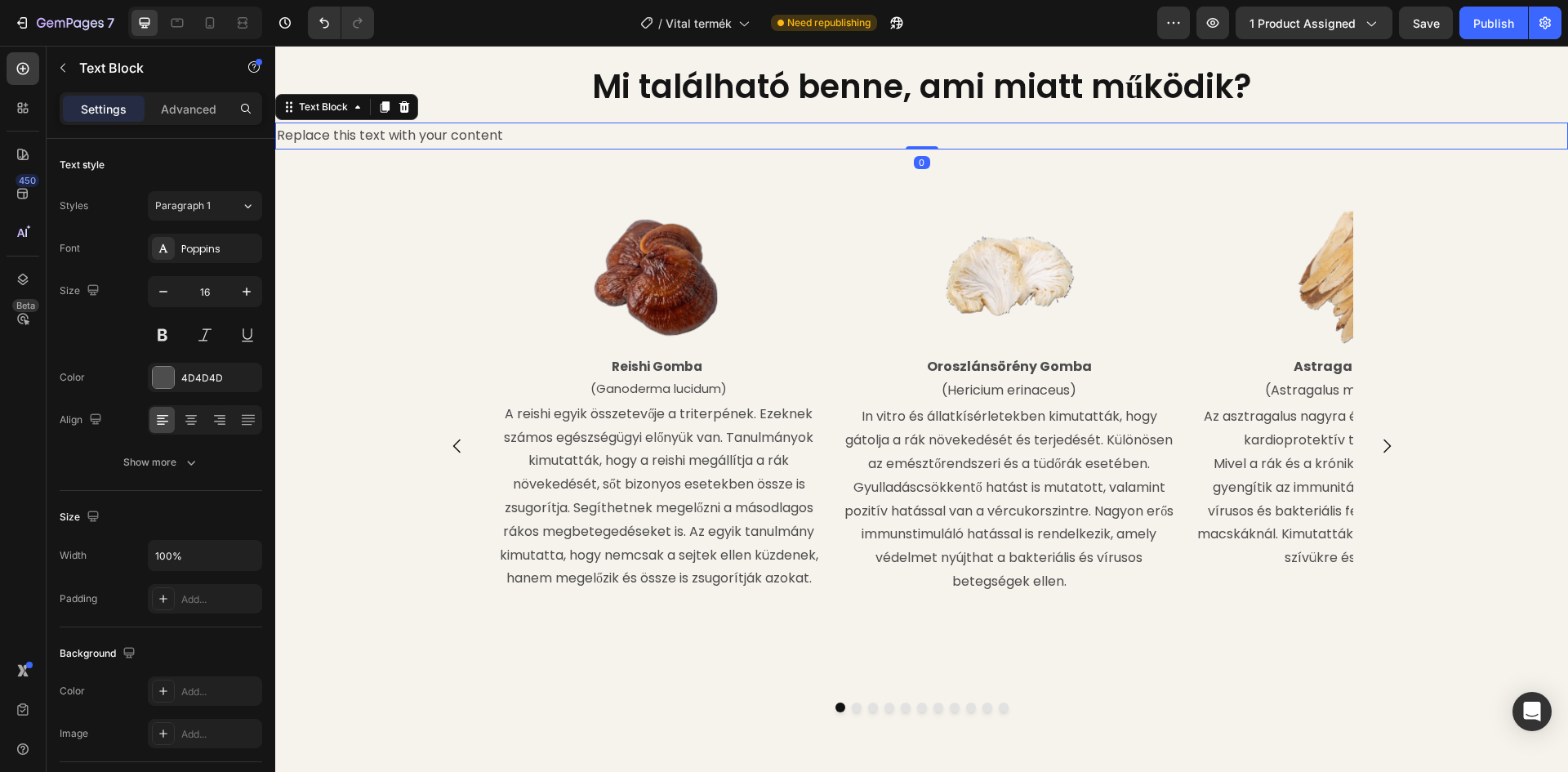
click at [565, 133] on div "Replace this text with your content" at bounding box center [921, 135] width 1293 height 27
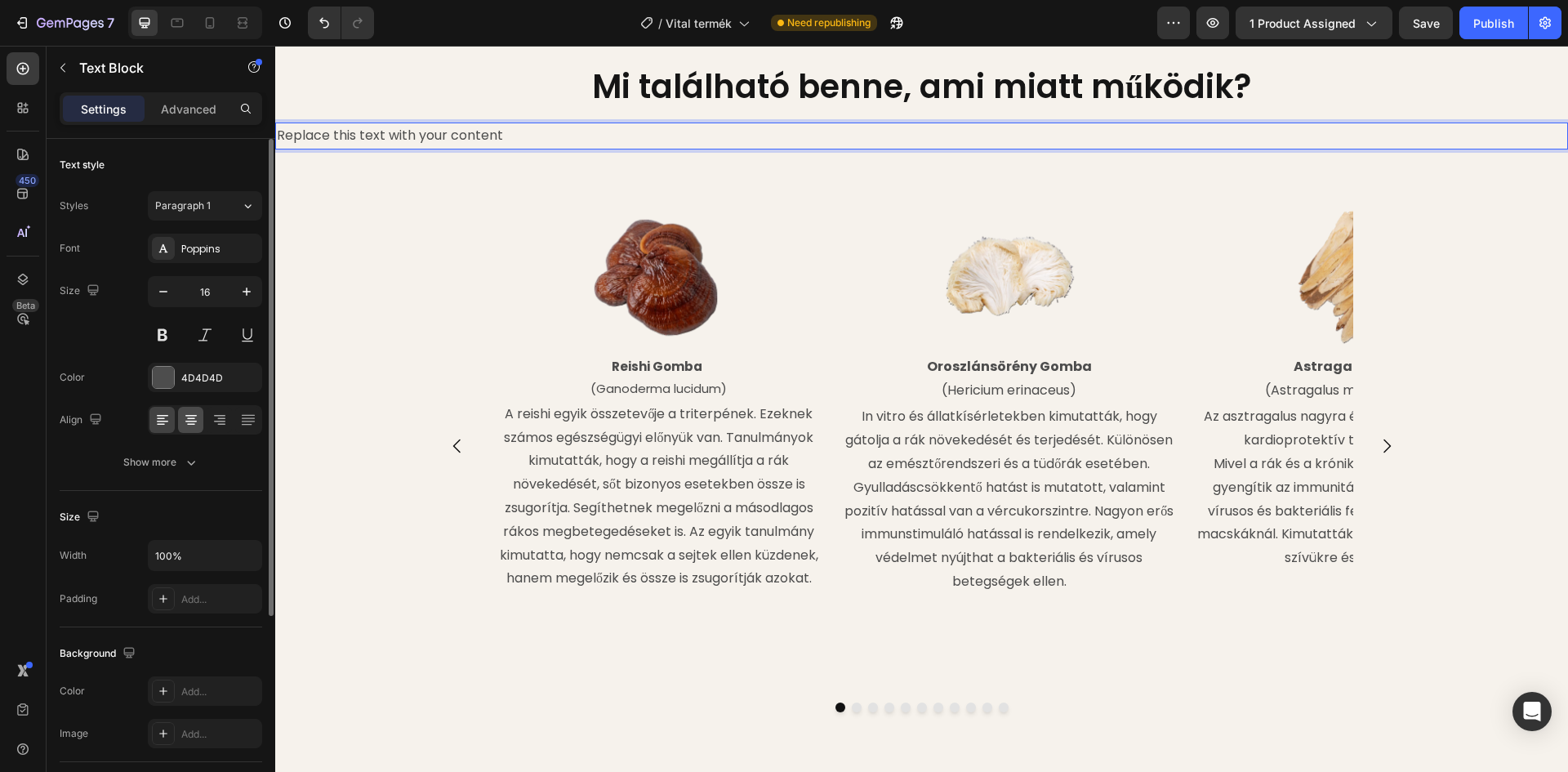
click at [189, 418] on icon at bounding box center [191, 419] width 8 height 2
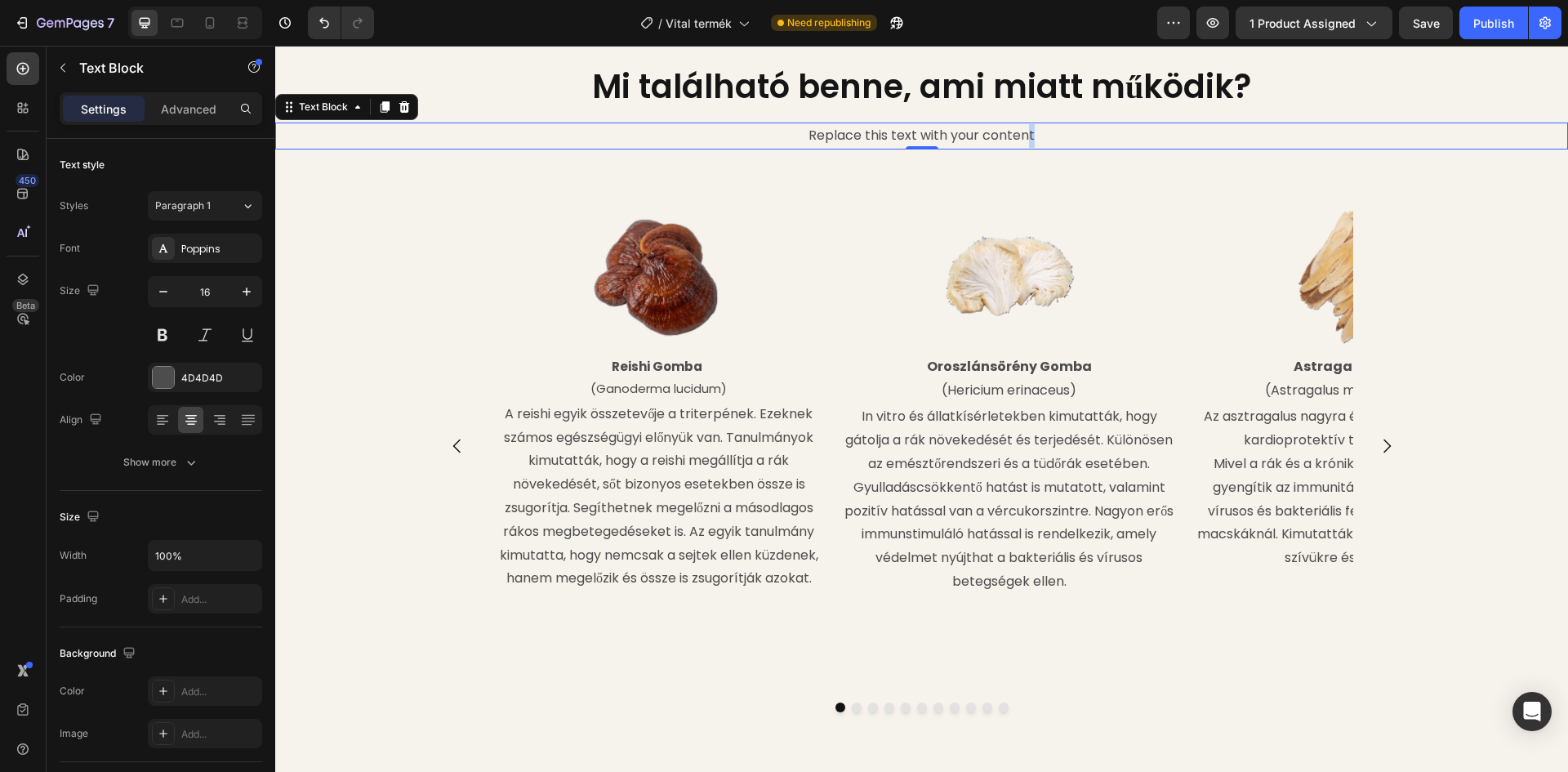
click at [1026, 133] on p "Replace this text with your content" at bounding box center [921, 136] width 1289 height 24
click at [1028, 133] on p "Replace this text with your content" at bounding box center [921, 136] width 1289 height 24
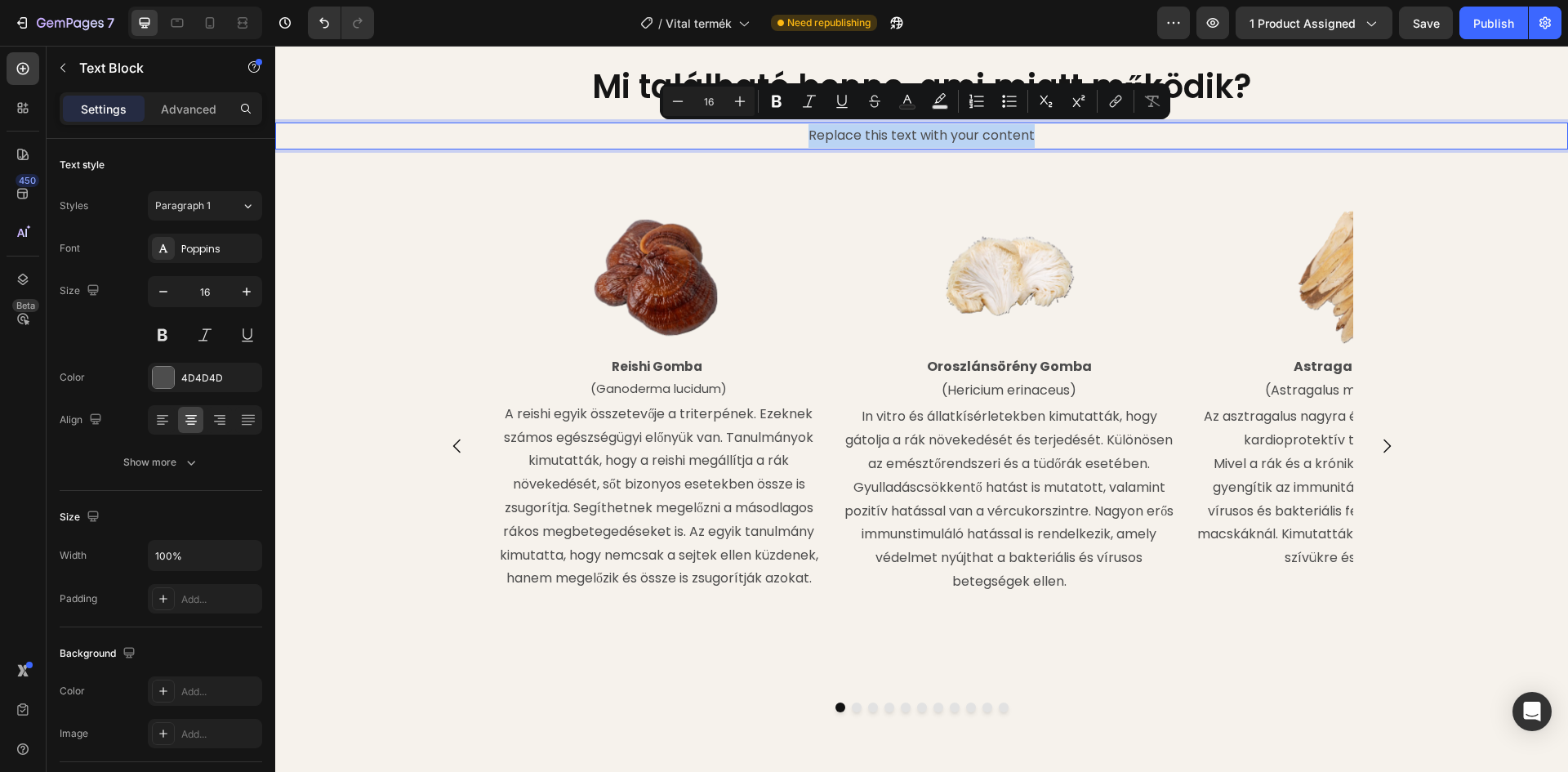
drag, startPoint x: 1028, startPoint y: 133, endPoint x: 885, endPoint y: 124, distance: 143.3
click at [885, 124] on div "Replace this text with your content" at bounding box center [921, 135] width 1293 height 27
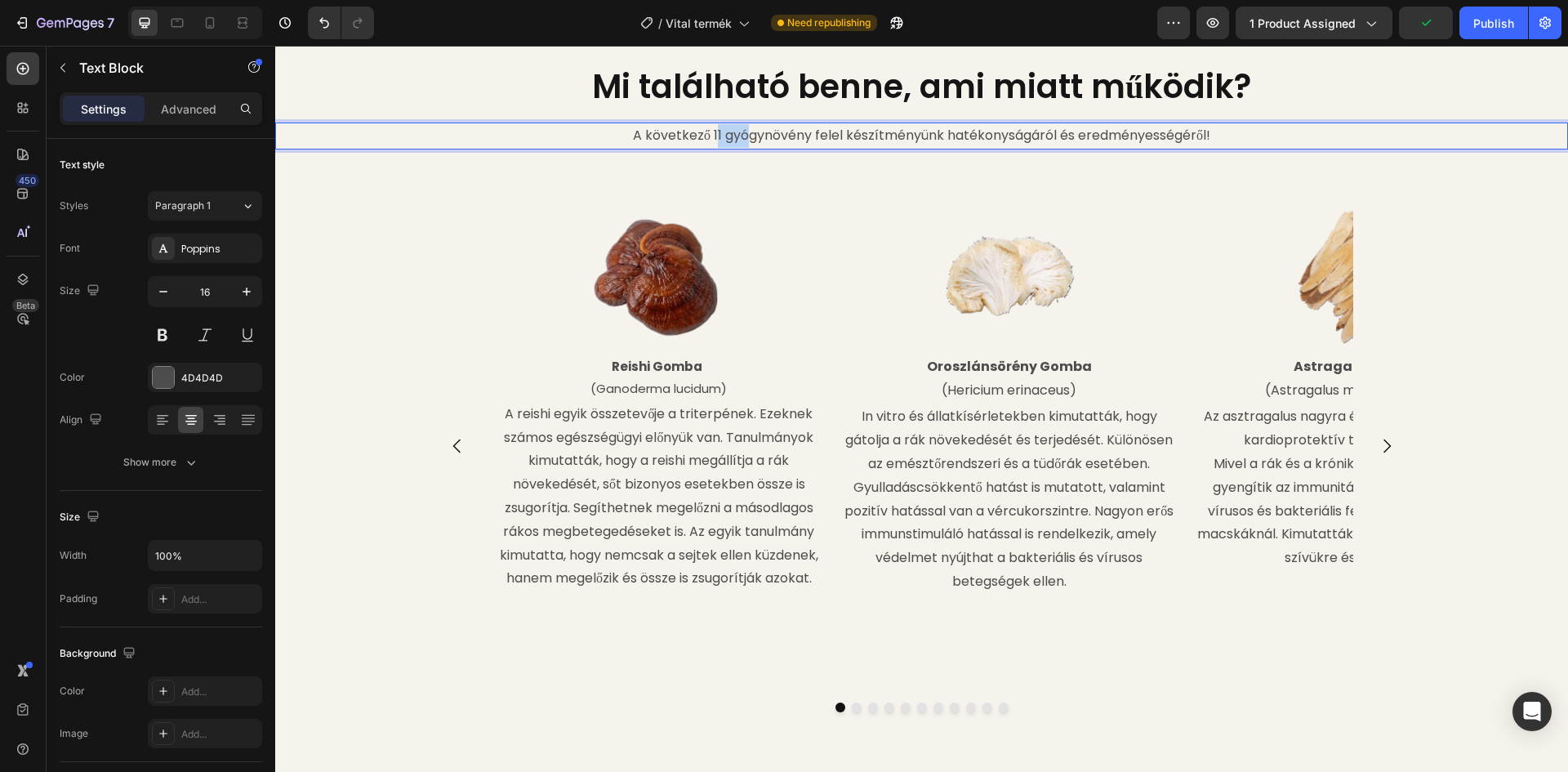
drag, startPoint x: 708, startPoint y: 134, endPoint x: 728, endPoint y: 134, distance: 20.0
click at [737, 134] on p "A következő 11 gyógynövény felel készítményünk hatékonyságáról és eredményesség…" at bounding box center [921, 136] width 1289 height 24
drag, startPoint x: 728, startPoint y: 134, endPoint x: 709, endPoint y: 136, distance: 19.1
click at [729, 134] on p "A következő 11 gyógynövény felel készítményünk hatékonyságáról és eredményesség…" at bounding box center [921, 136] width 1289 height 24
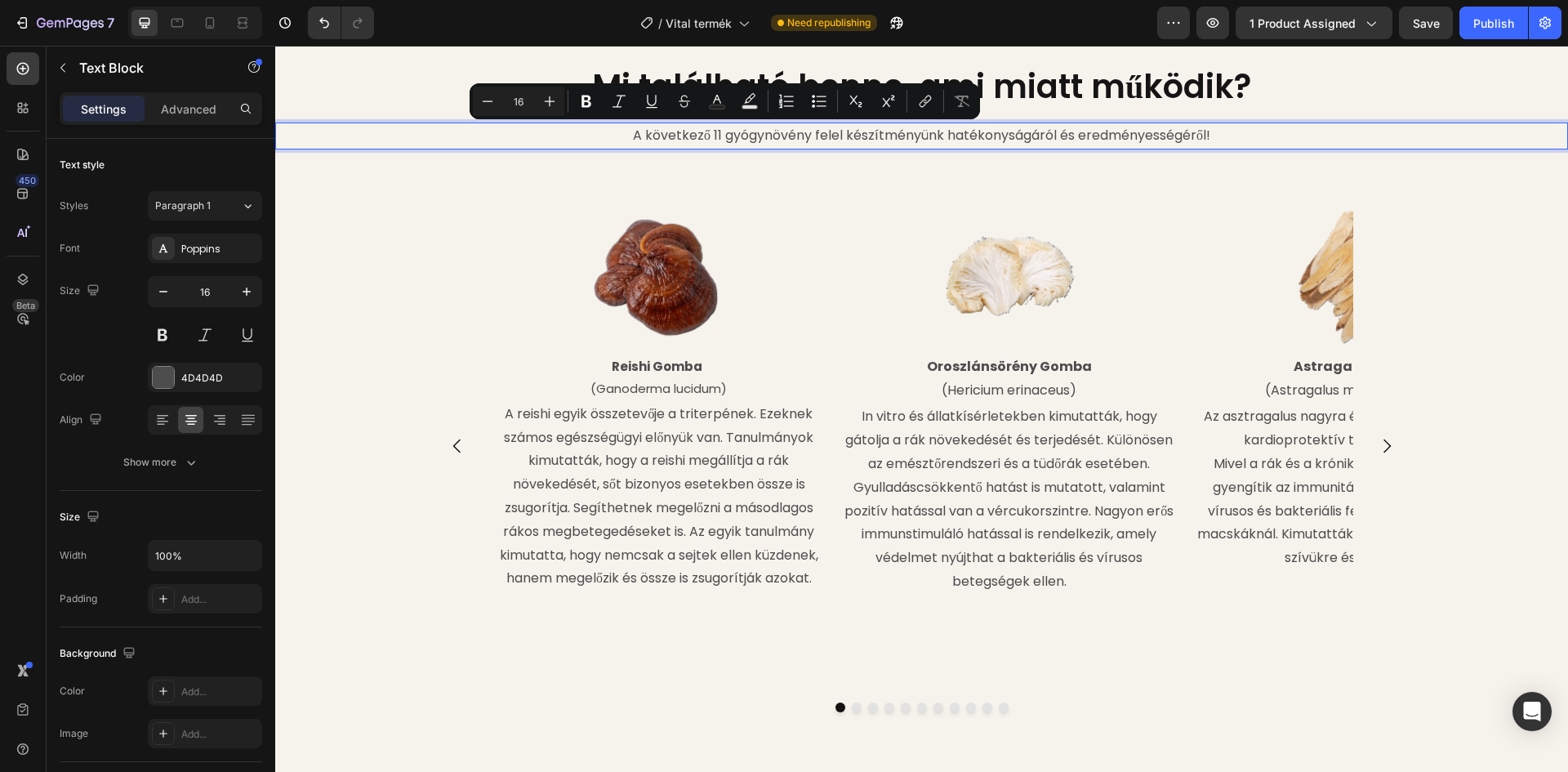
click at [707, 135] on p "A következő 11 gyógynövény felel készítményünk hatékonyságáról és eredményesség…" at bounding box center [921, 136] width 1289 height 24
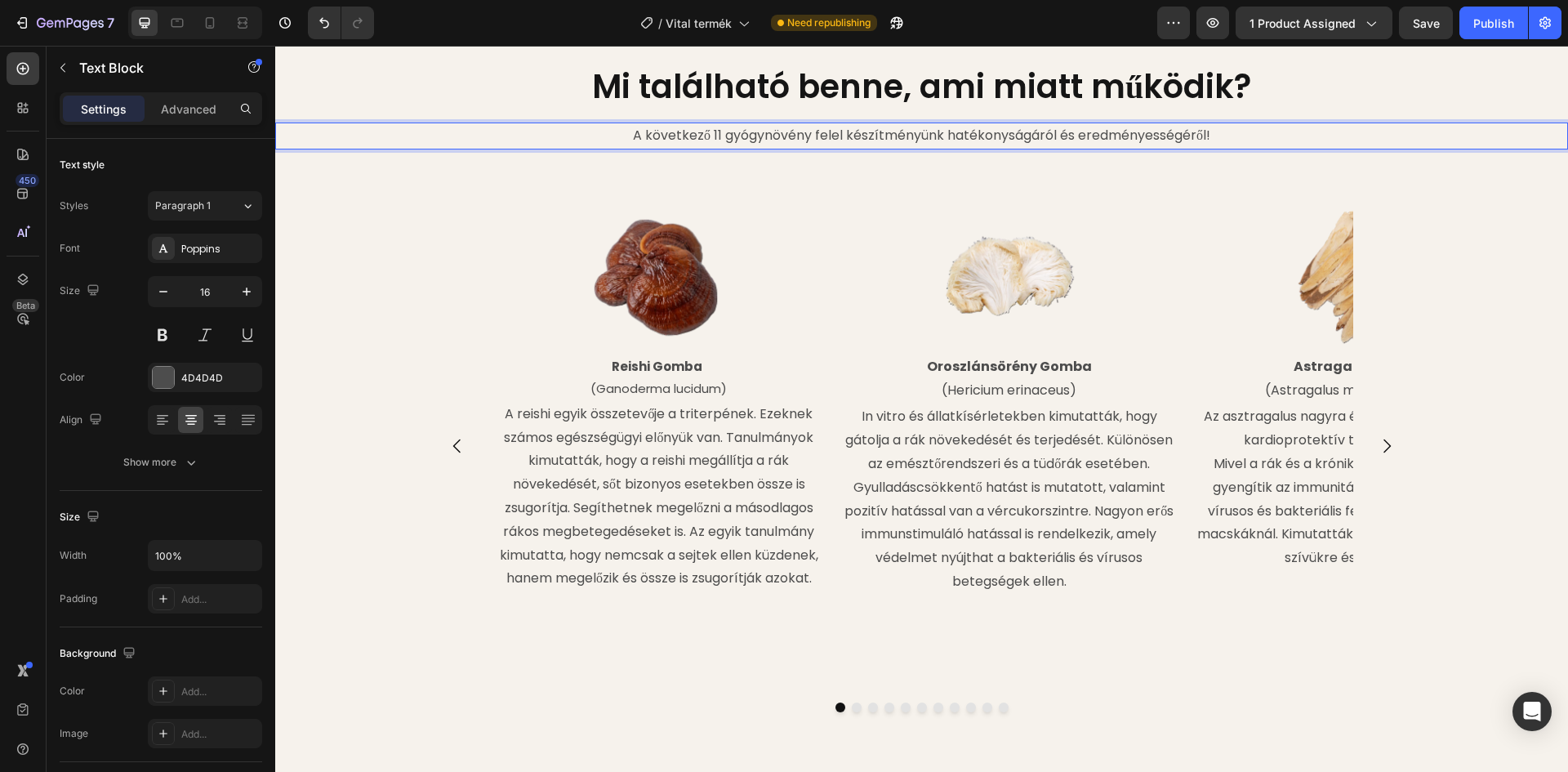
click at [705, 136] on p "A következő 11 gyógynövény felel készítményünk hatékonyságáról és eredményesség…" at bounding box center [921, 136] width 1289 height 24
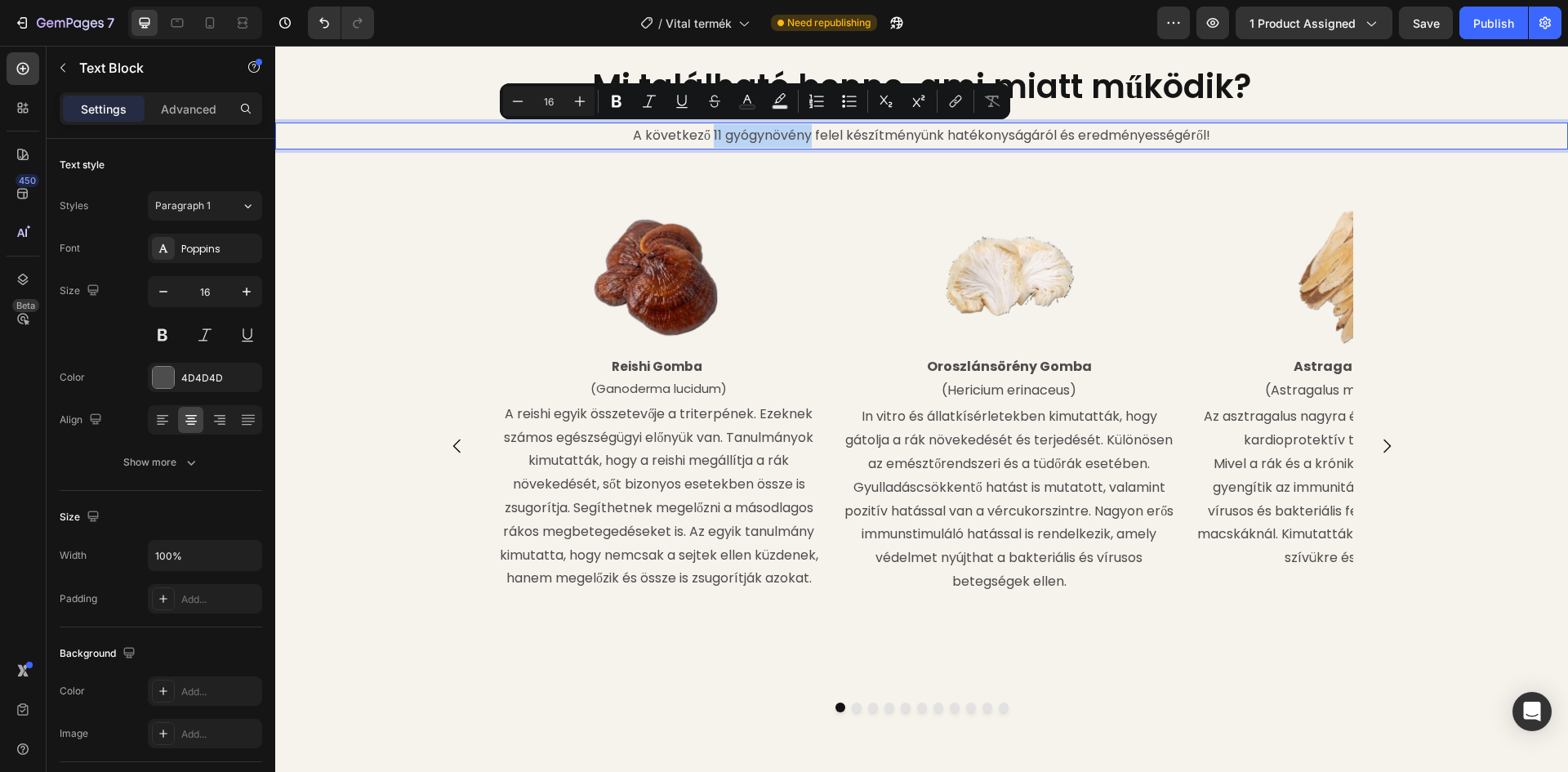
drag, startPoint x: 705, startPoint y: 133, endPoint x: 804, endPoint y: 131, distance: 99.0
click at [804, 131] on p "A következő 11 gyógynövény felel készítményünk hatékonyságáról és eredményesség…" at bounding box center [921, 136] width 1289 height 24
click at [623, 99] on icon "Editor contextual toolbar" at bounding box center [617, 101] width 16 height 16
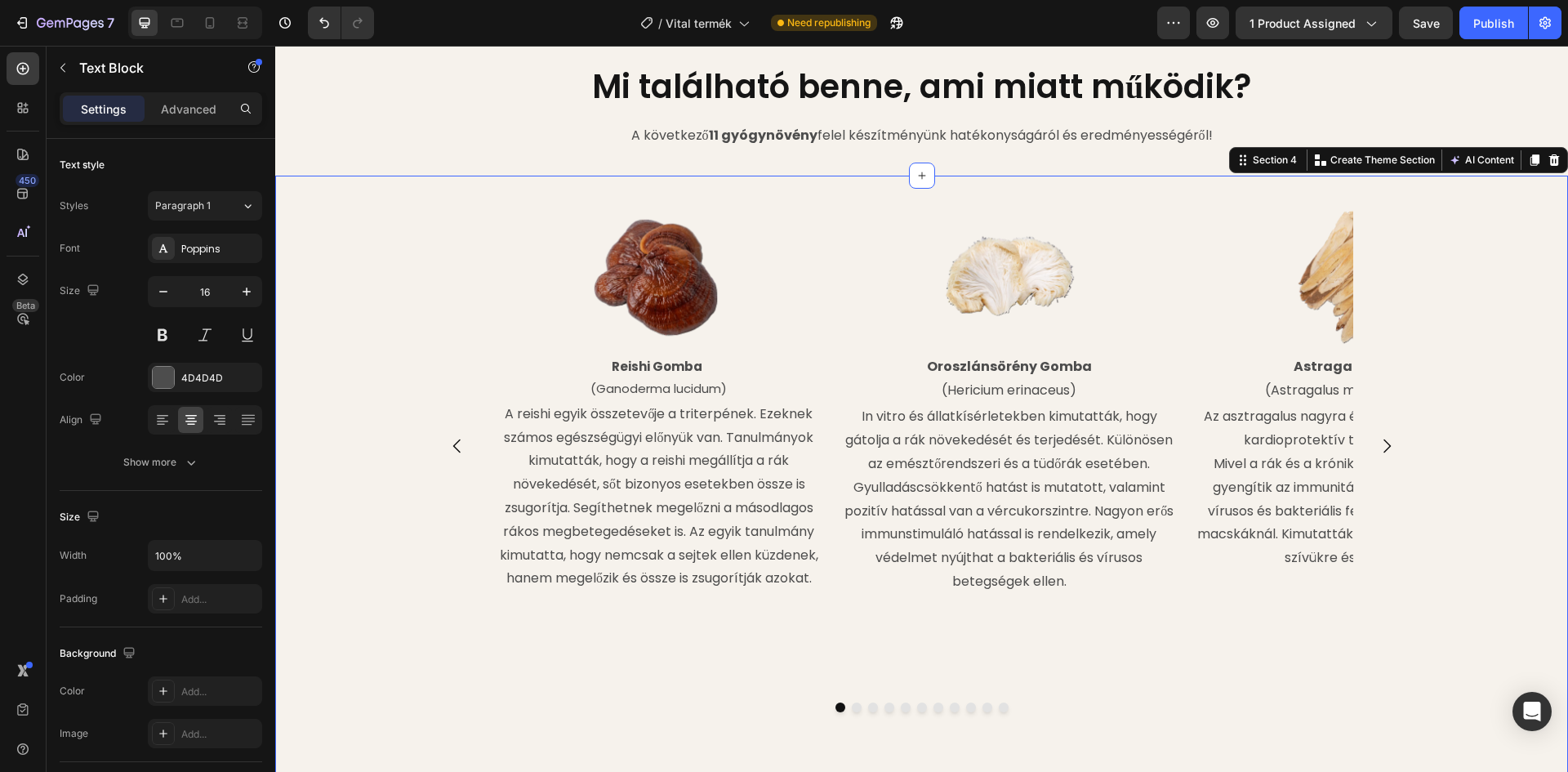
click at [344, 207] on div "Image Reishi Gomba (Ganoderma lucidum) Text Block A reishi egyik összetevője a …" at bounding box center [921, 488] width 1293 height 575
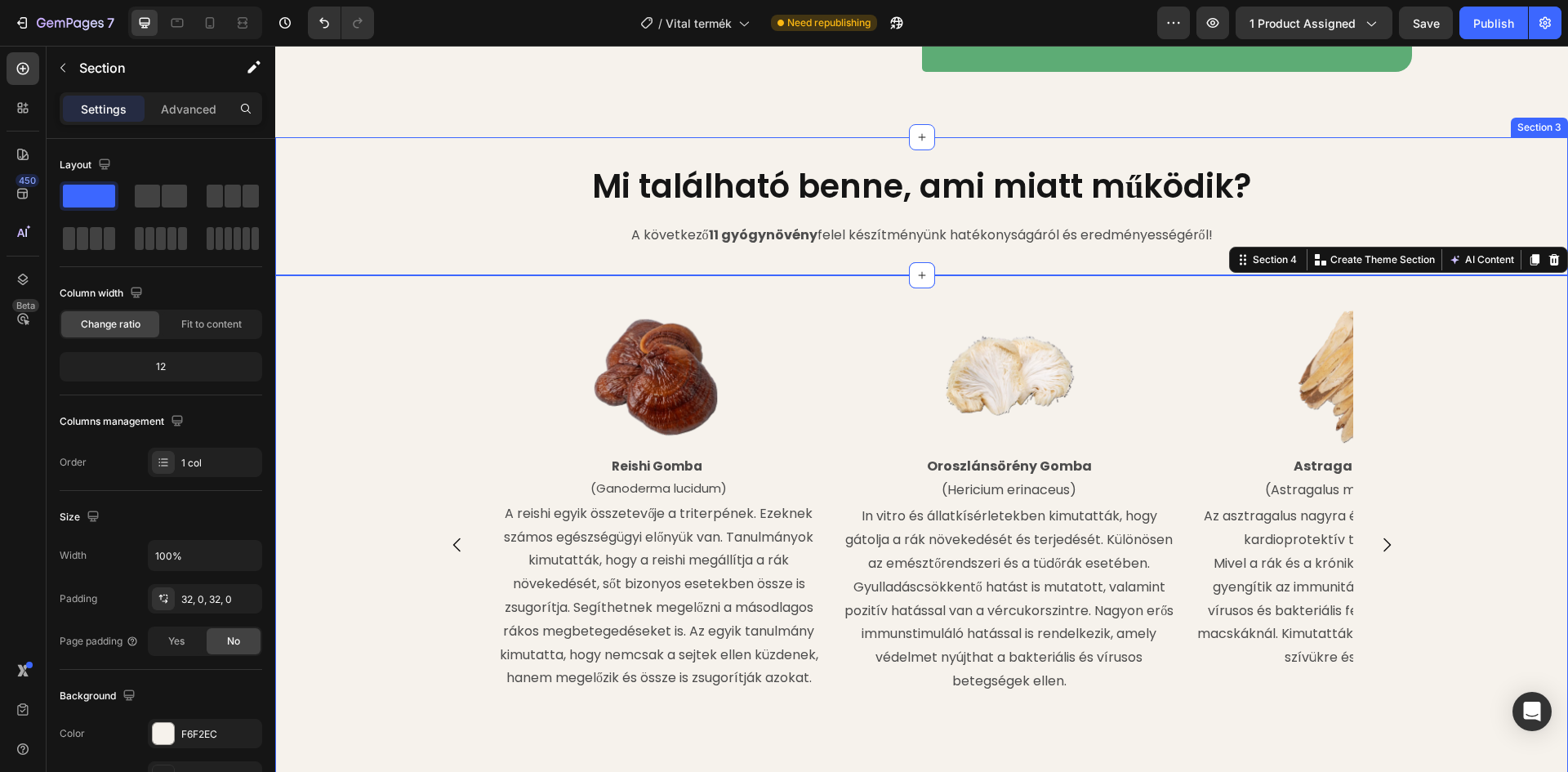
scroll to position [1524, 0]
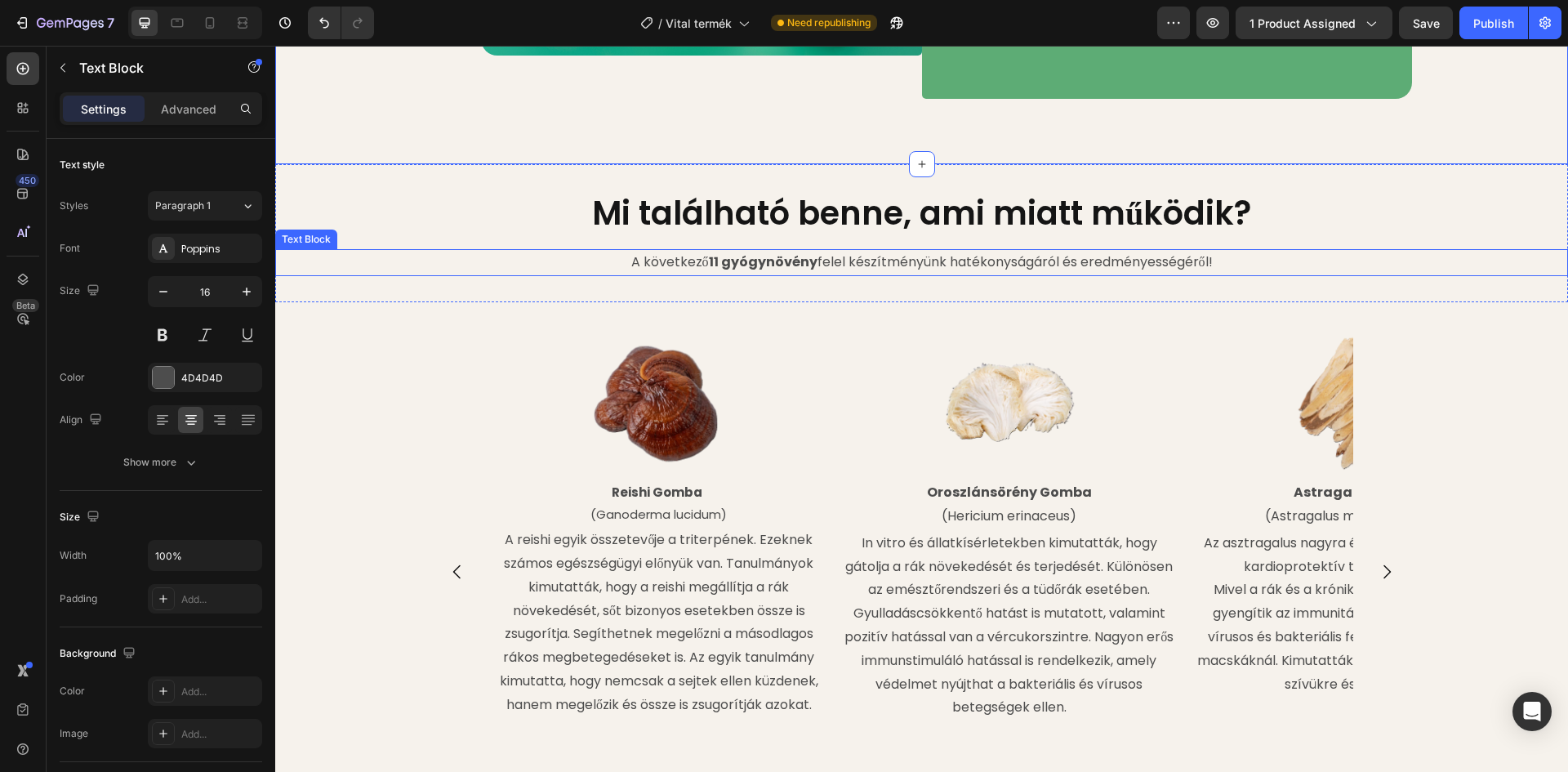
click at [1050, 274] on p "A következő 11 gyógynövény felel készítményünk hatékonyságáról és eredményesség…" at bounding box center [921, 263] width 1289 height 24
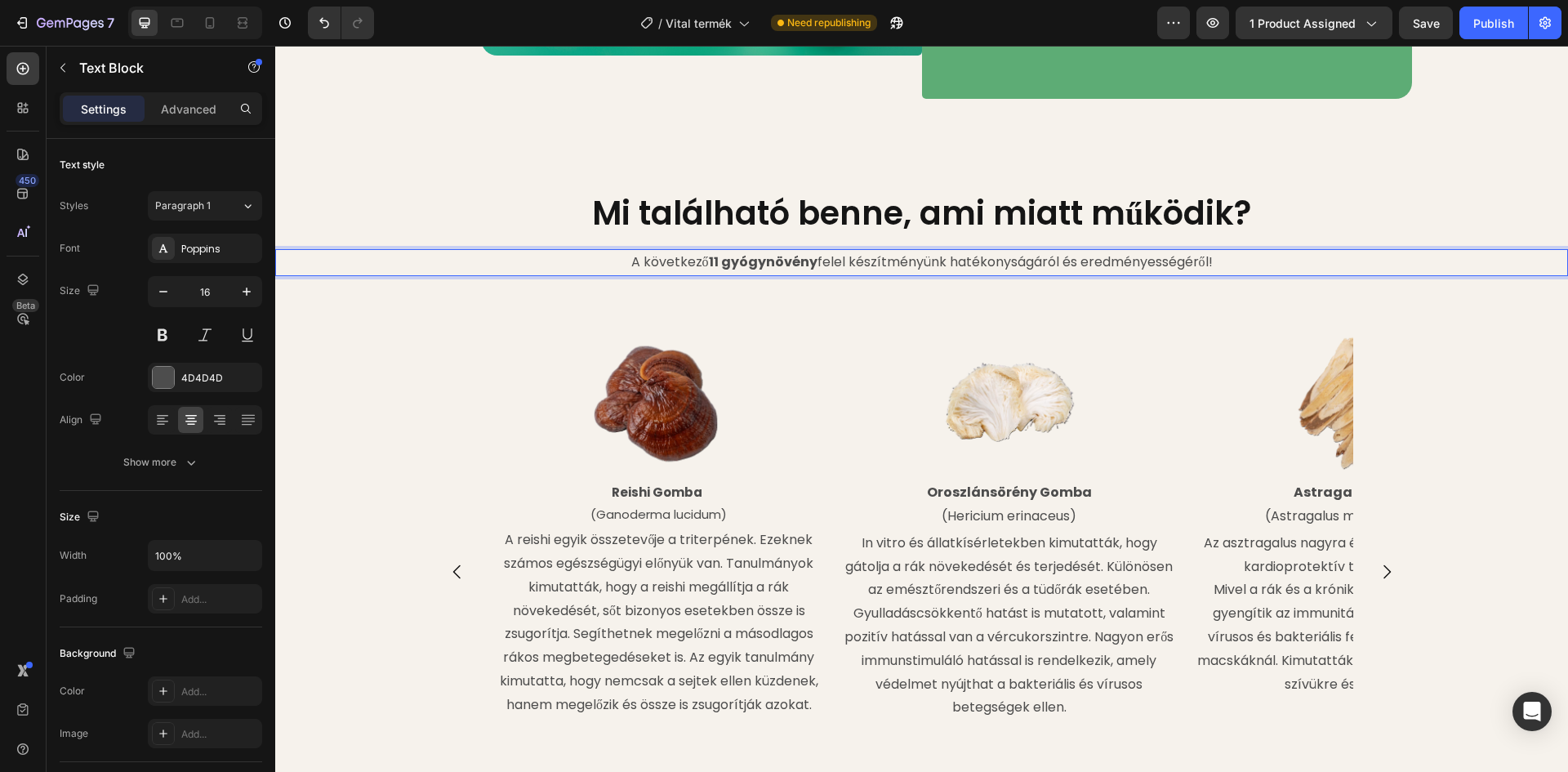
click at [1051, 274] on p "A következő 11 gyógynövény felel készítményünk hatékonyságáról és eredményesség…" at bounding box center [921, 263] width 1289 height 24
click at [1205, 274] on p "A következő 11 gyógynövény felel készítményünk hatékonyságáért és eredményesség…" at bounding box center [921, 263] width 1289 height 24
click at [1324, 236] on h2 "Mi található benne, ami miatt működik?" at bounding box center [921, 213] width 1293 height 46
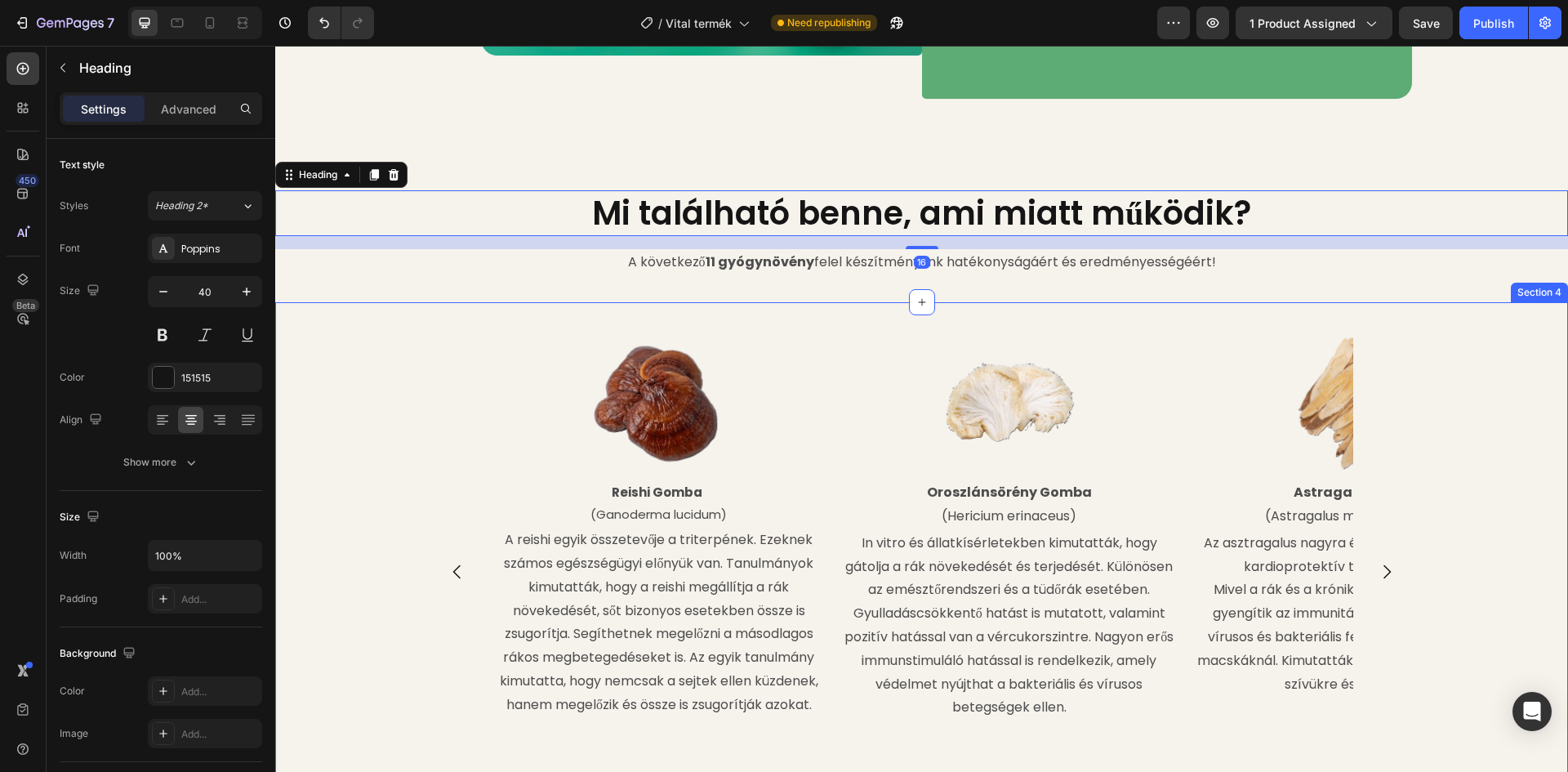
click at [1510, 395] on div "Image Reishi Gomba (Ganoderma lucidum) Text Block A reishi egyik összetevője a …" at bounding box center [921, 616] width 1293 height 575
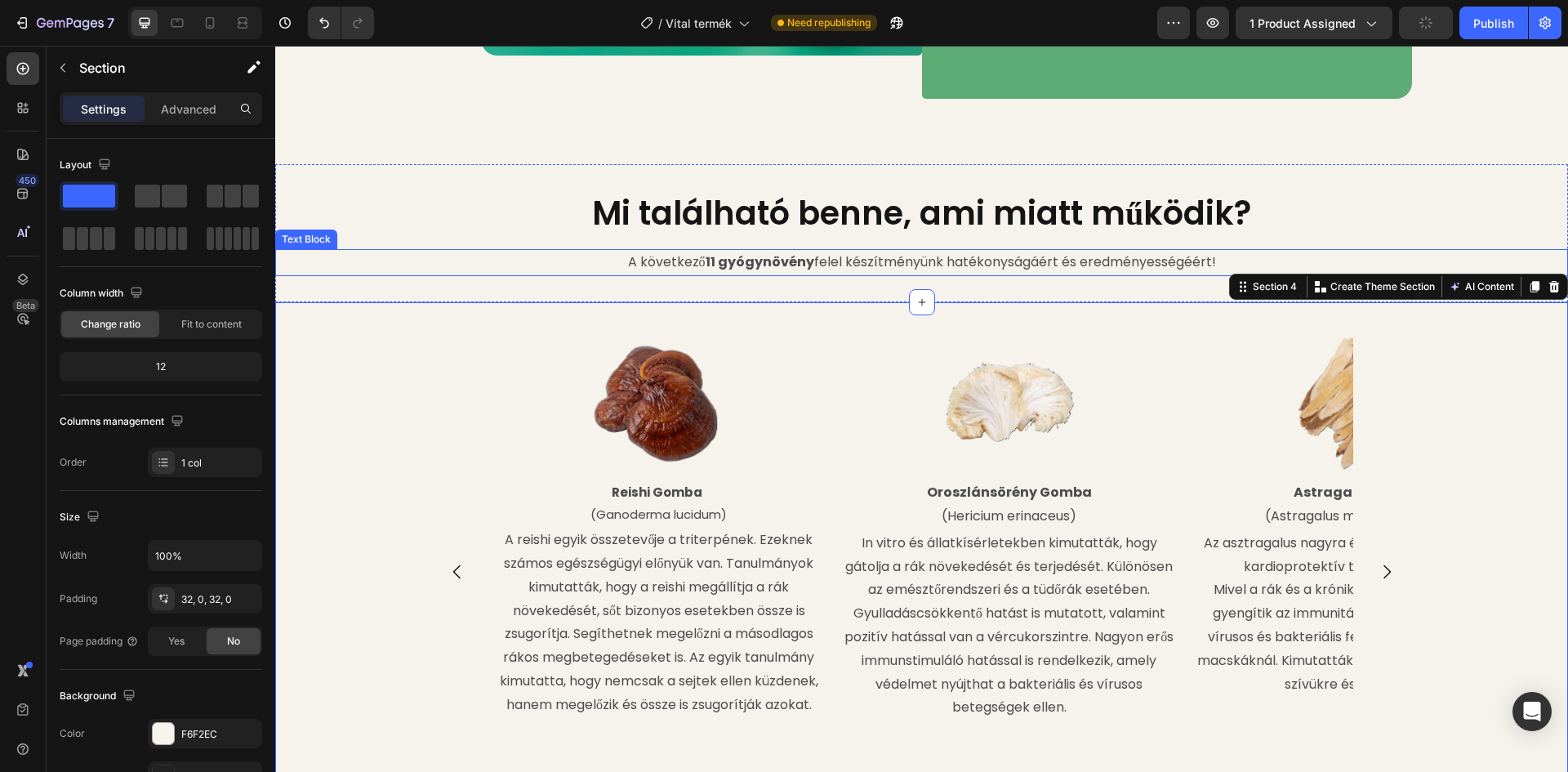
click at [1209, 274] on p "A következő 11 gyógynövény felel készítményünk hatékonyságáért és eredményesség…" at bounding box center [921, 263] width 1289 height 24
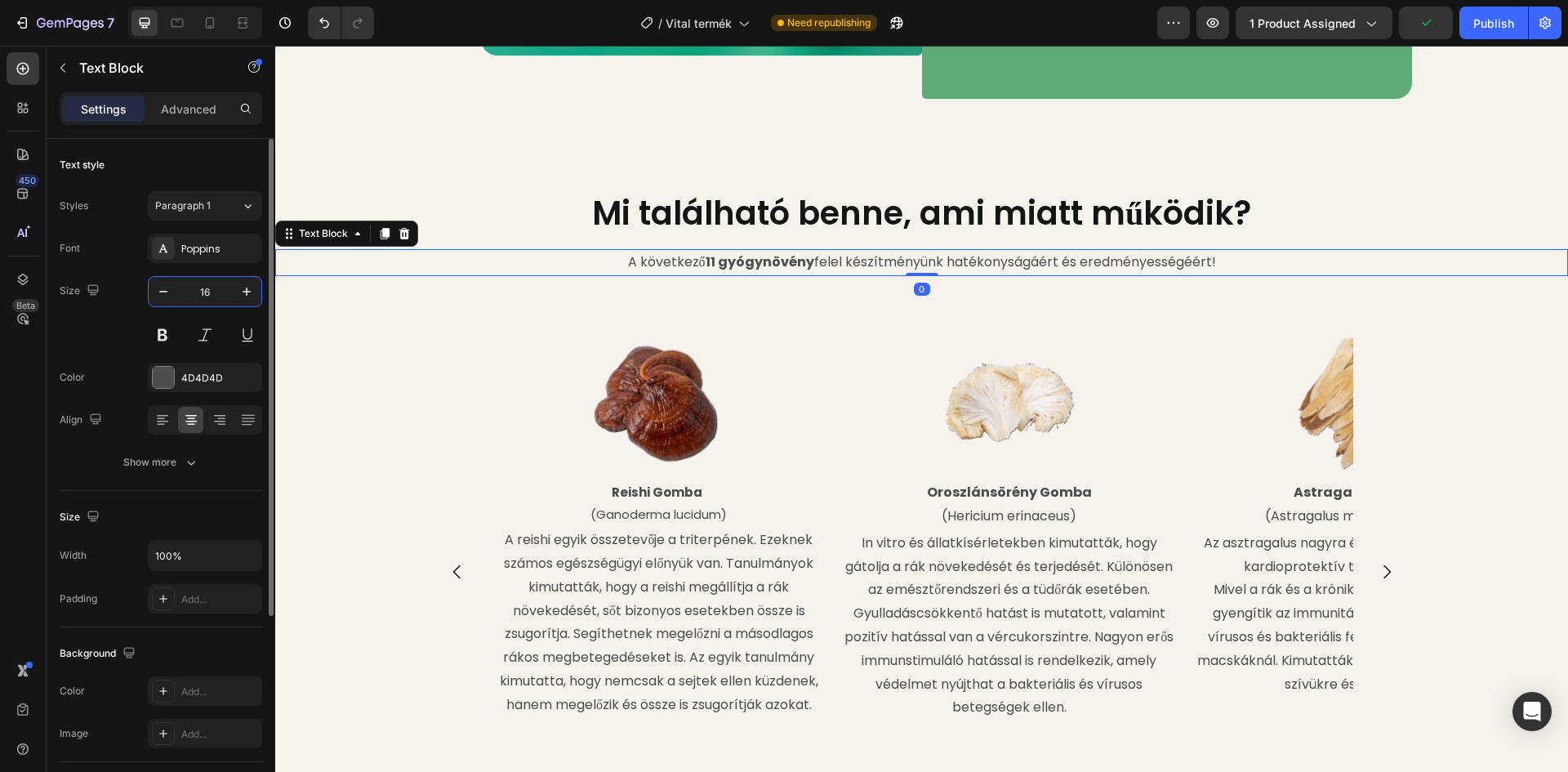
click at [224, 289] on input "16" at bounding box center [205, 292] width 54 height 30
click at [238, 294] on button "button" at bounding box center [247, 292] width 30 height 30
type input "18"
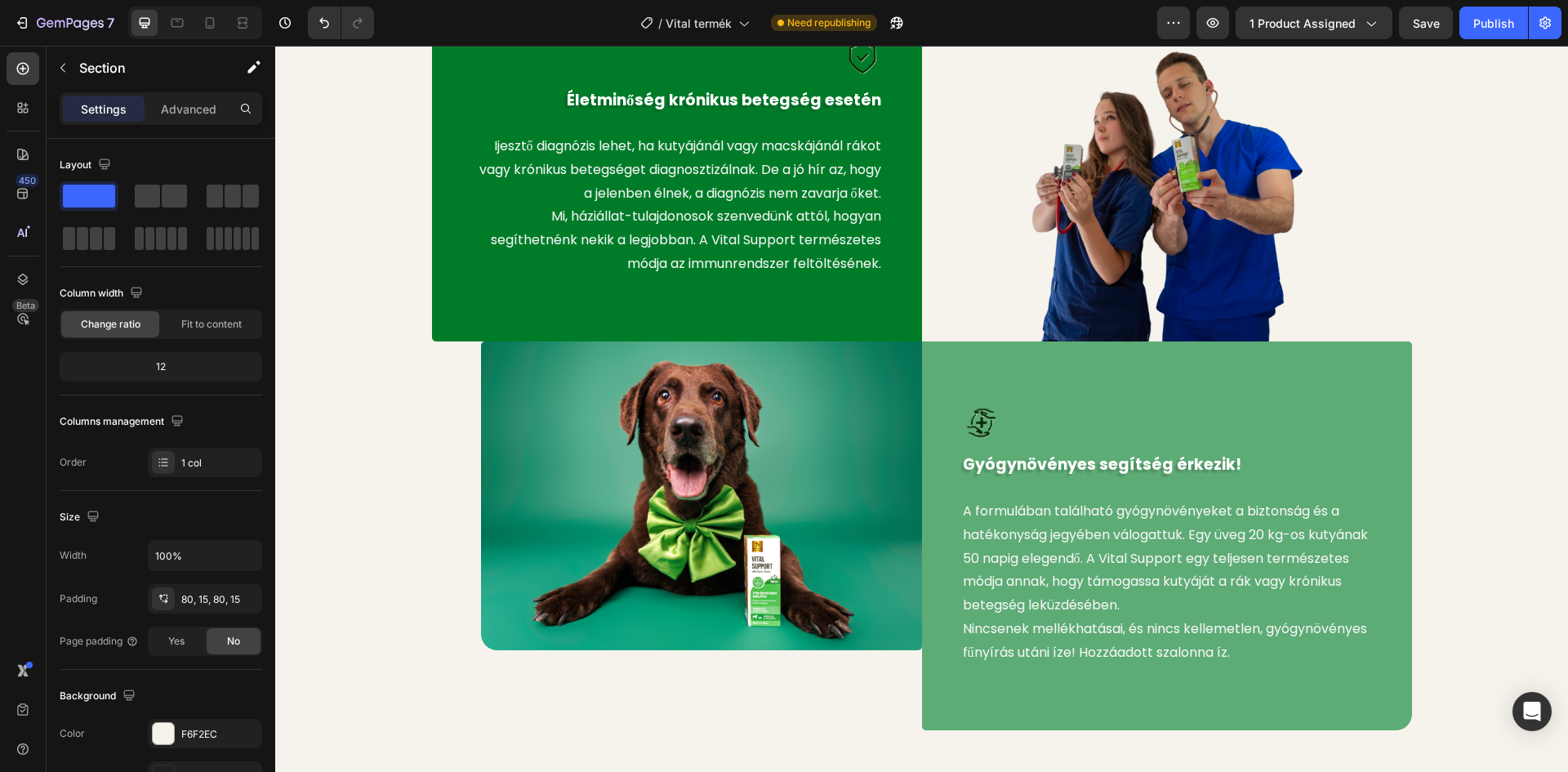
scroll to position [790, 0]
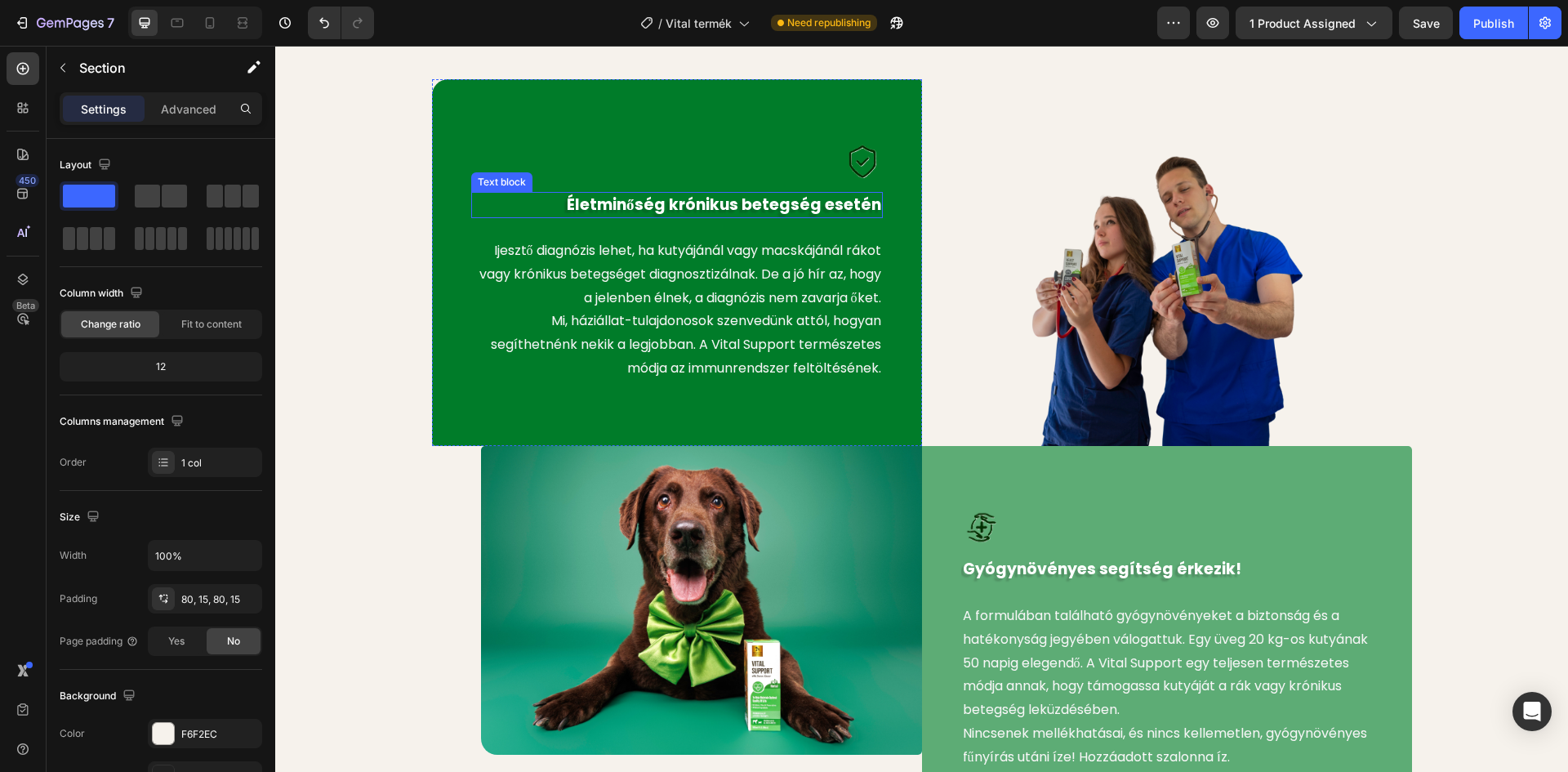
click at [848, 201] on p "Életminőség krónikus betegség esetén" at bounding box center [677, 205] width 408 height 24
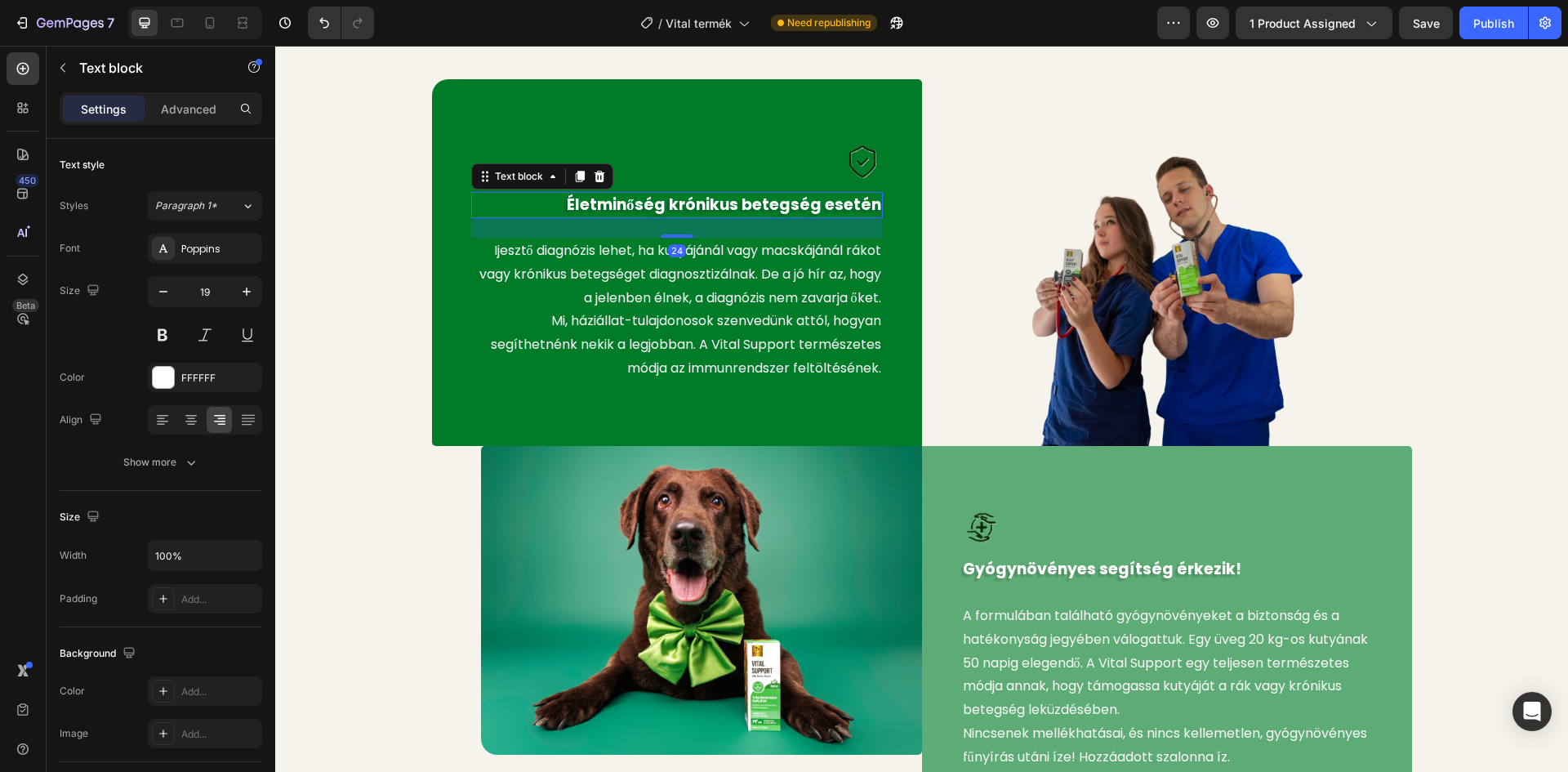
click at [872, 204] on p "Életminőség krónikus betegség esetén" at bounding box center [677, 205] width 408 height 24
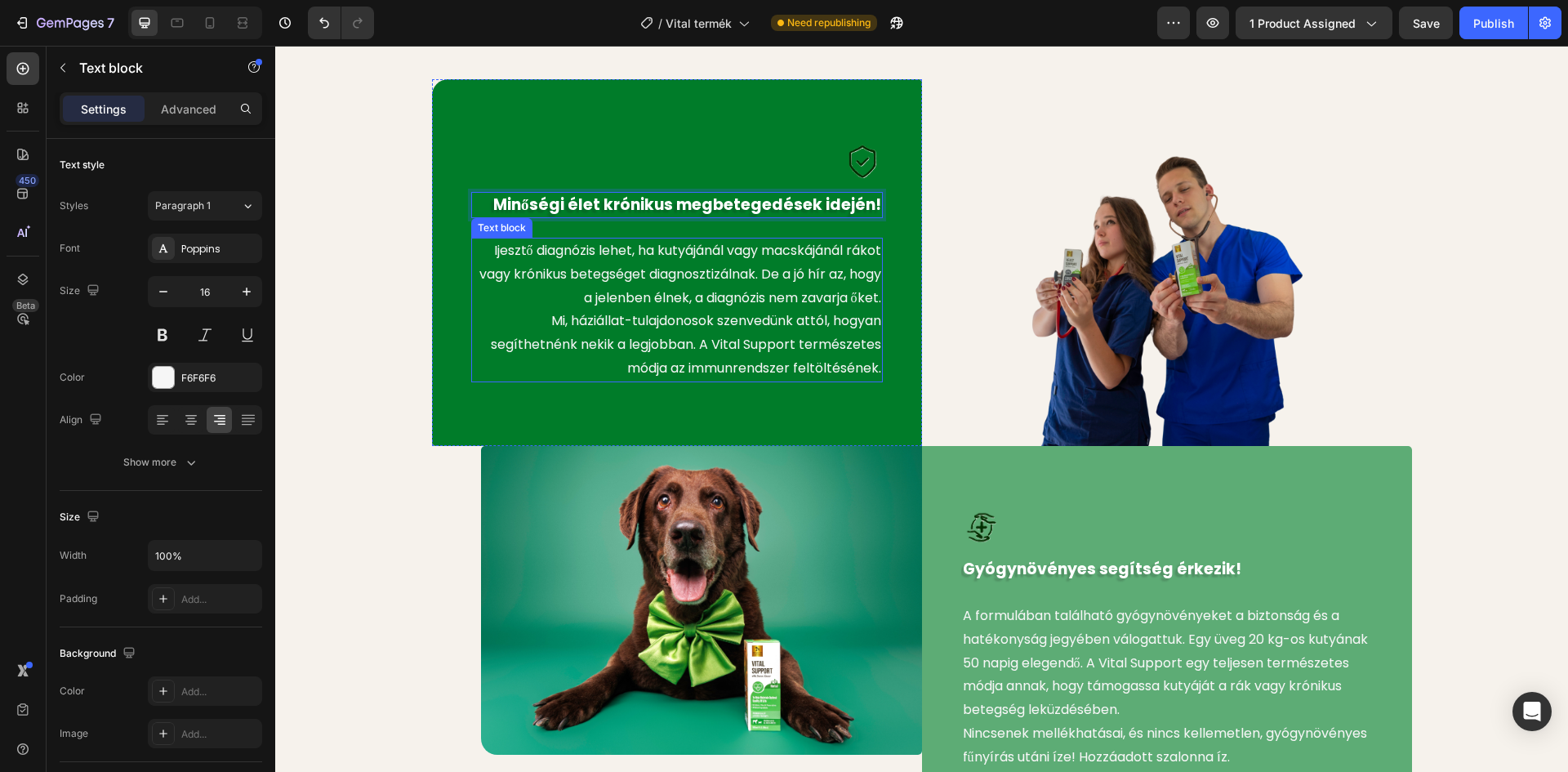
click at [577, 297] on p "Ijesztő diagnózis lehet, ha kutyájánál vagy macskájánál rákot vagy krónikus bet…" at bounding box center [677, 274] width 408 height 70
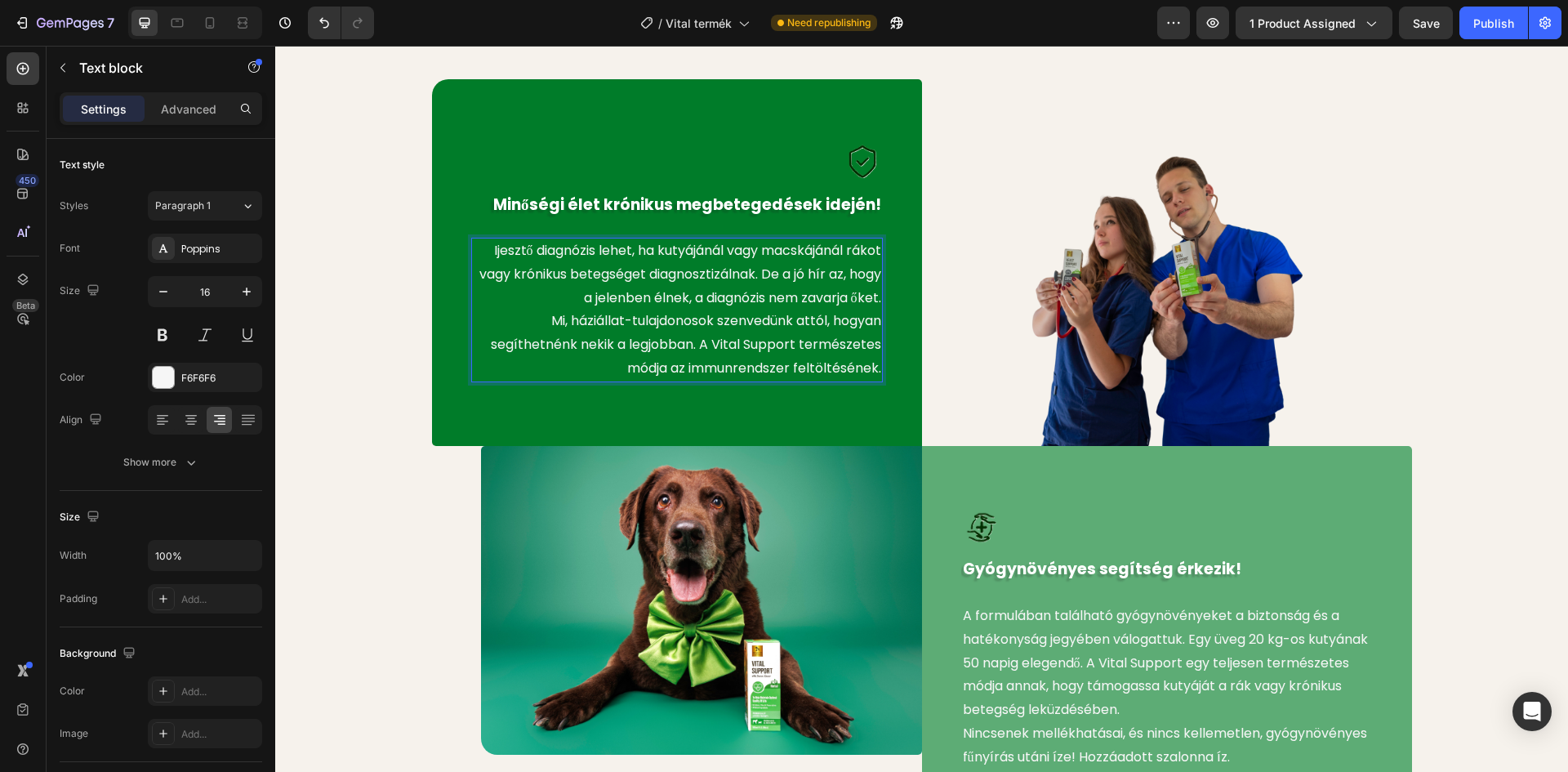
click at [572, 298] on p "Ijesztő diagnózis lehet, ha kutyájánál vagy macskájánál rákot vagy krónikus bet…" at bounding box center [677, 274] width 408 height 70
click at [788, 310] on p "Ijesztő diagnózis lehet, ha kutyájánál vagy macskájánál rákot vagy krónikus bet…" at bounding box center [677, 274] width 408 height 70
click at [540, 344] on p "Mi, háziállat-tulajdonosok szenvedünk attól, hogyan segíthetnénk nekik a legjob…" at bounding box center [677, 345] width 408 height 70
click at [312, 284] on div "Image Minőségi élet krónikus megbetegedések idején! Text block Ijesztő diagnózi…" at bounding box center [921, 457] width 1268 height 755
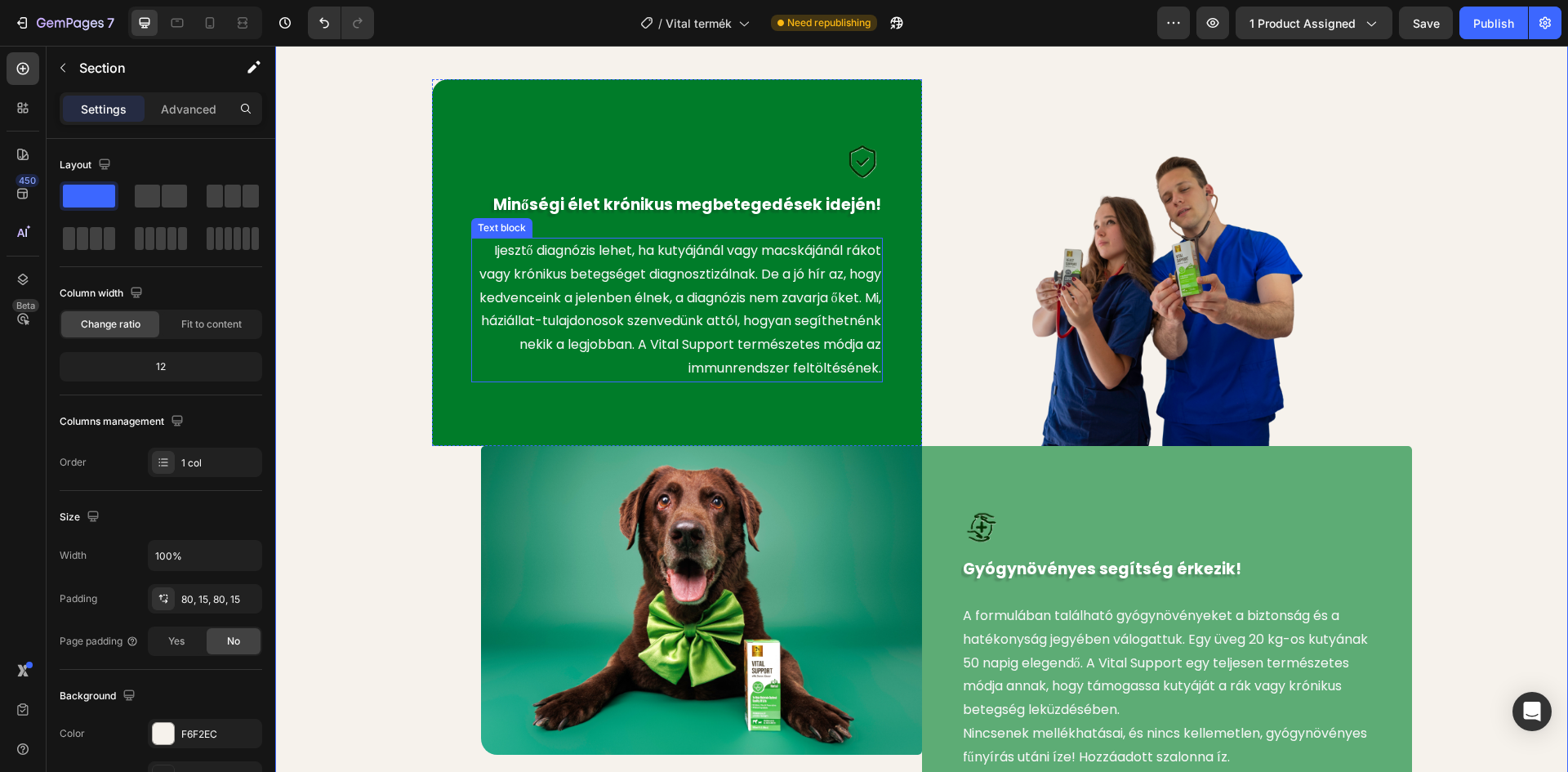
click at [872, 368] on p "Ijesztő diagnózis lehet, ha kutyájánál vagy macskájánál rákot vagy krónikus bet…" at bounding box center [677, 310] width 408 height 141
click at [348, 442] on div "Image Minőségi élet krónikus megbetegedések idején! Text block Ijesztő diagnózi…" at bounding box center [921, 457] width 1268 height 755
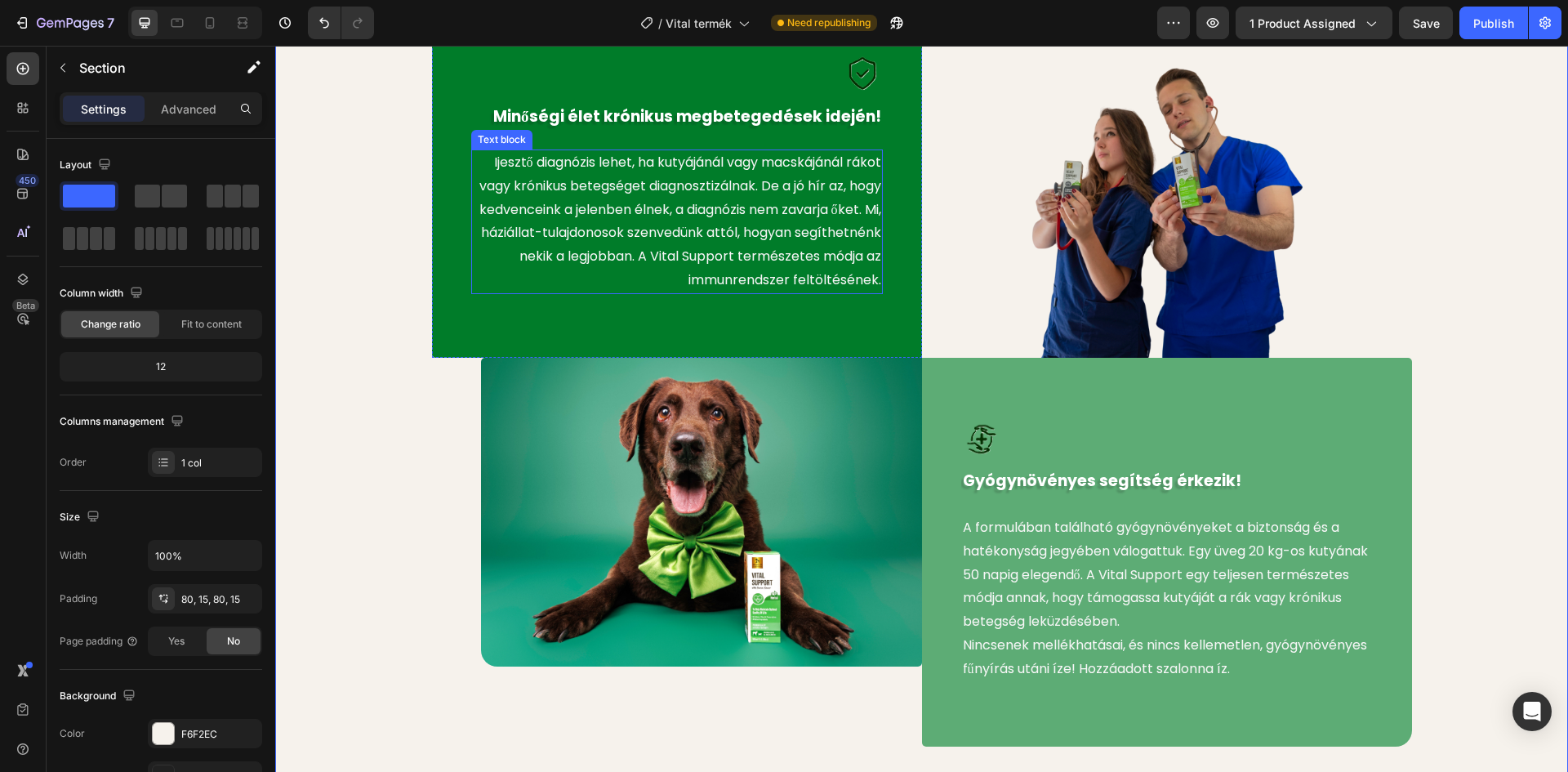
scroll to position [872, 0]
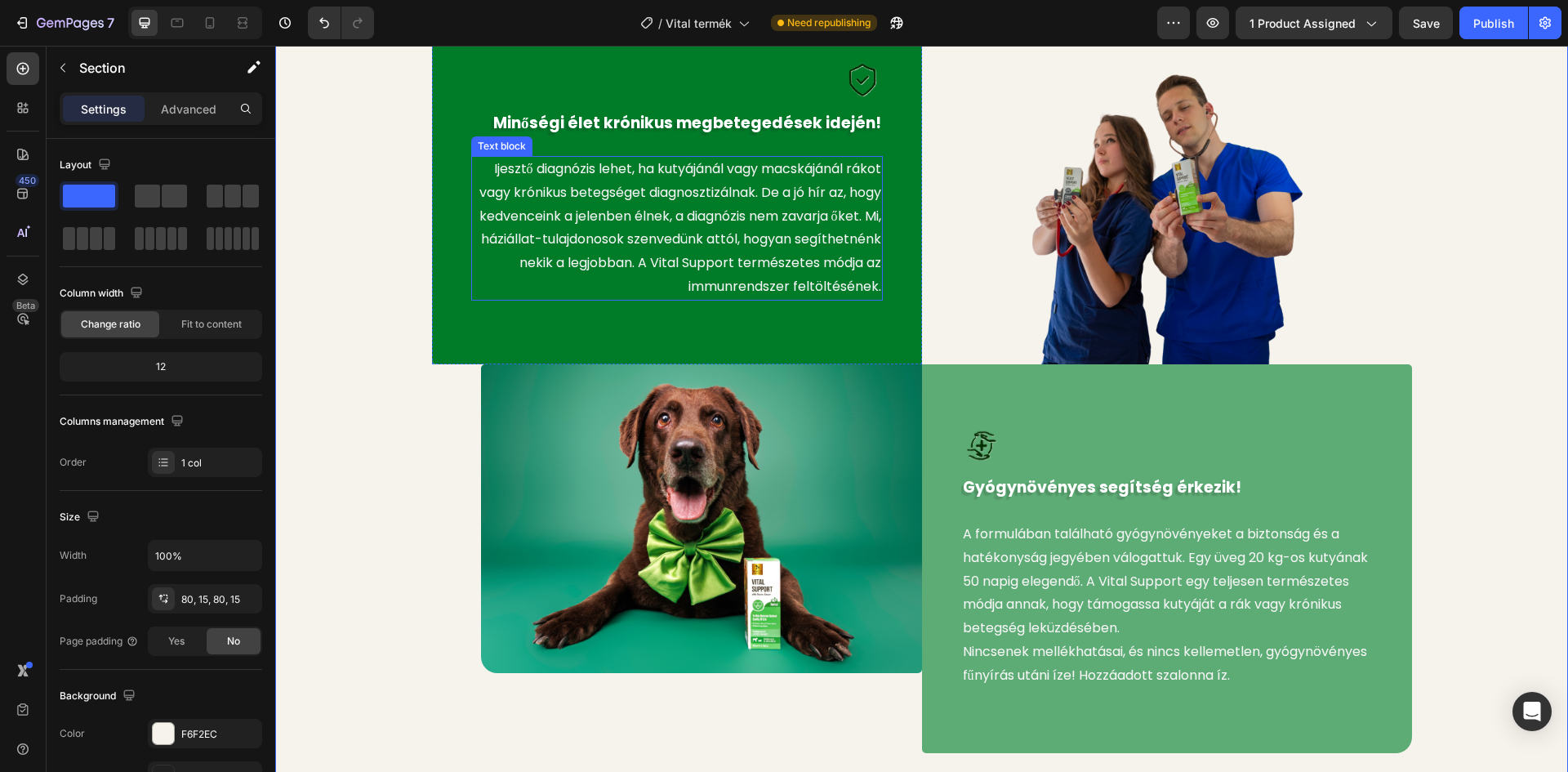
click at [666, 248] on p "Ijesztő diagnózis lehet, ha kutyájánál vagy macskájánál rákot vagy krónikus bet…" at bounding box center [677, 228] width 408 height 141
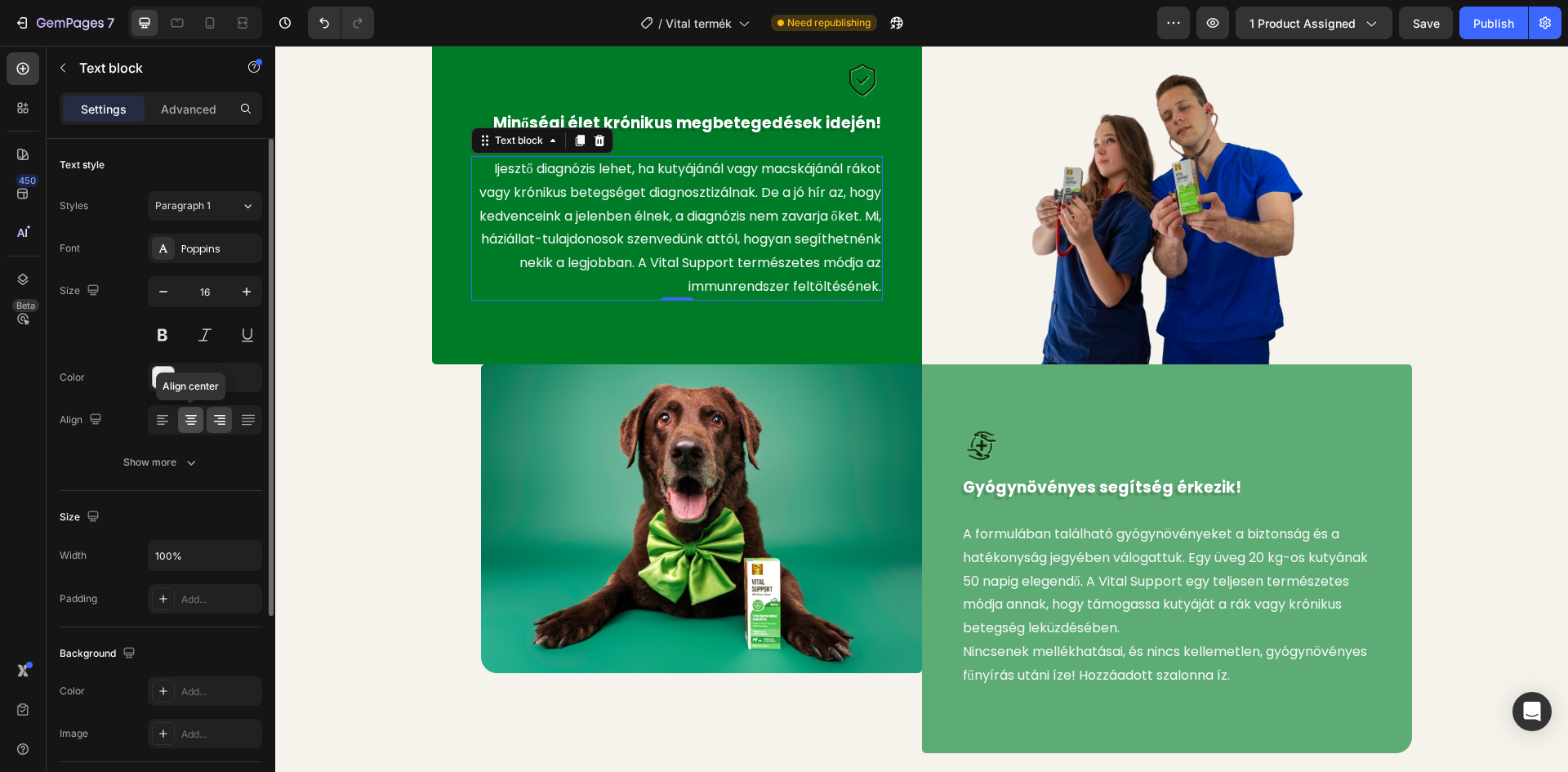
click at [192, 418] on icon at bounding box center [191, 419] width 8 height 2
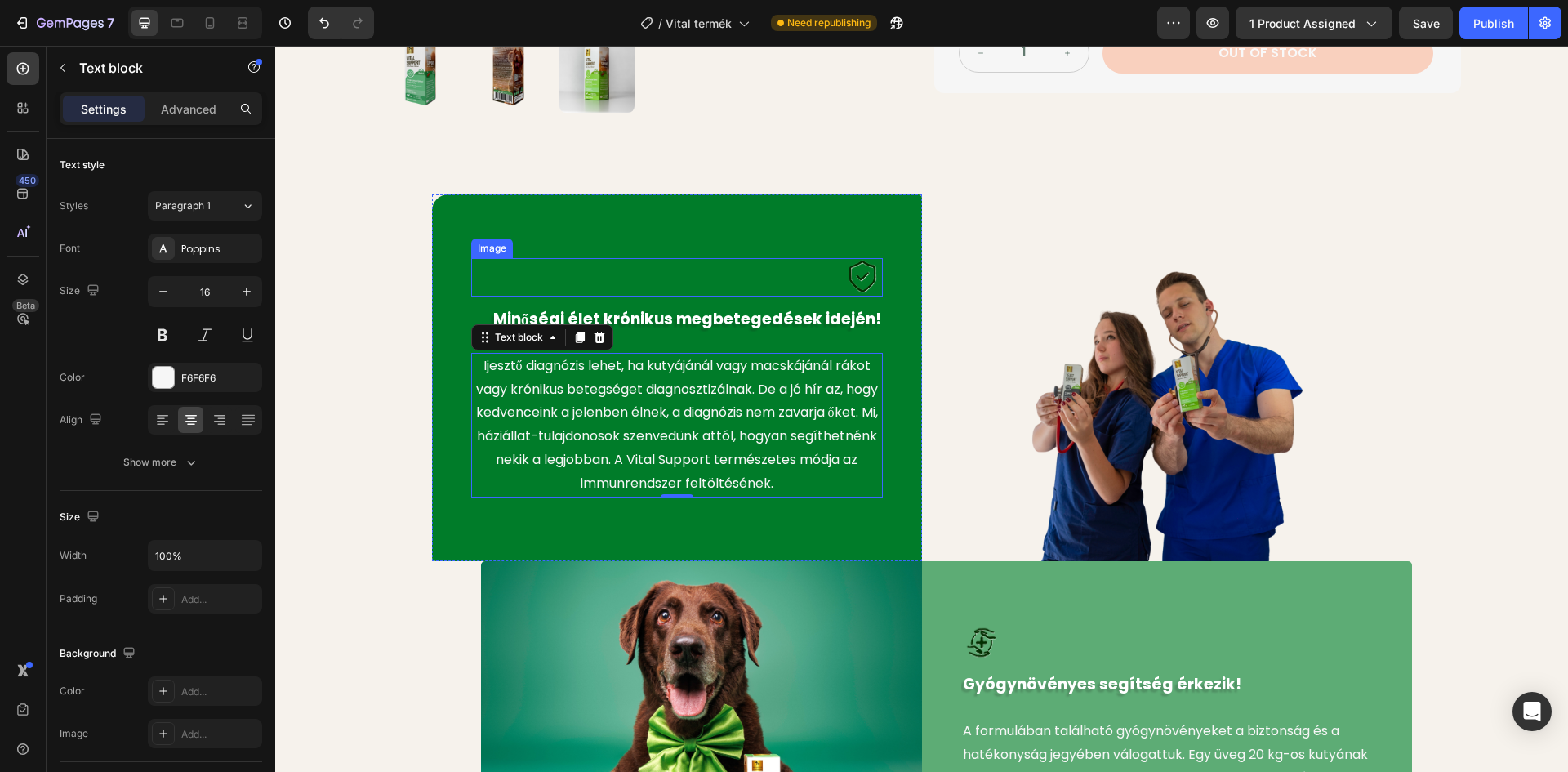
scroll to position [708, 0]
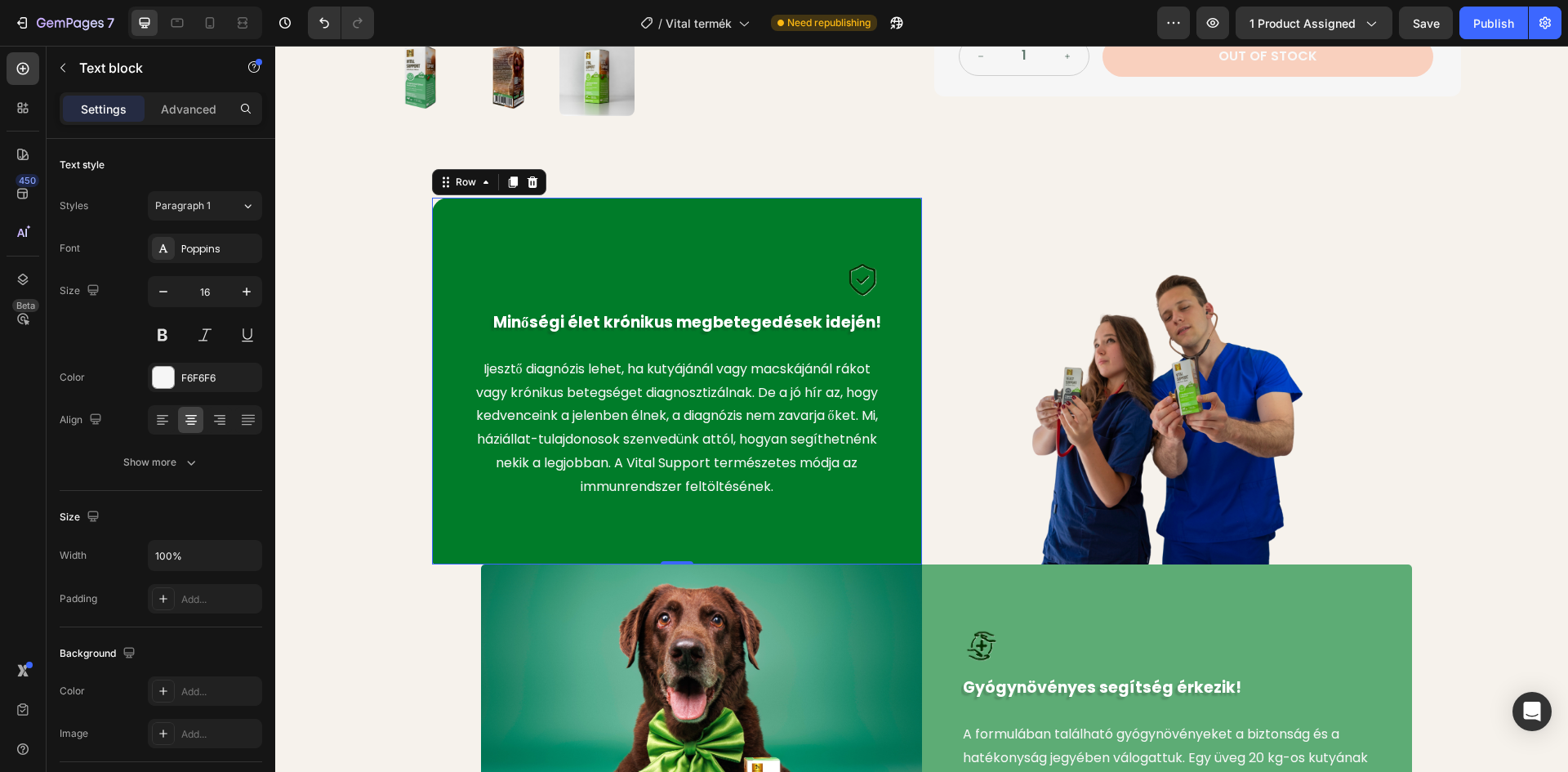
click at [675, 237] on div "Image Minőségi élet krónikus megbetegedések idején! Text block Ijesztő diagnózi…" at bounding box center [677, 381] width 490 height 367
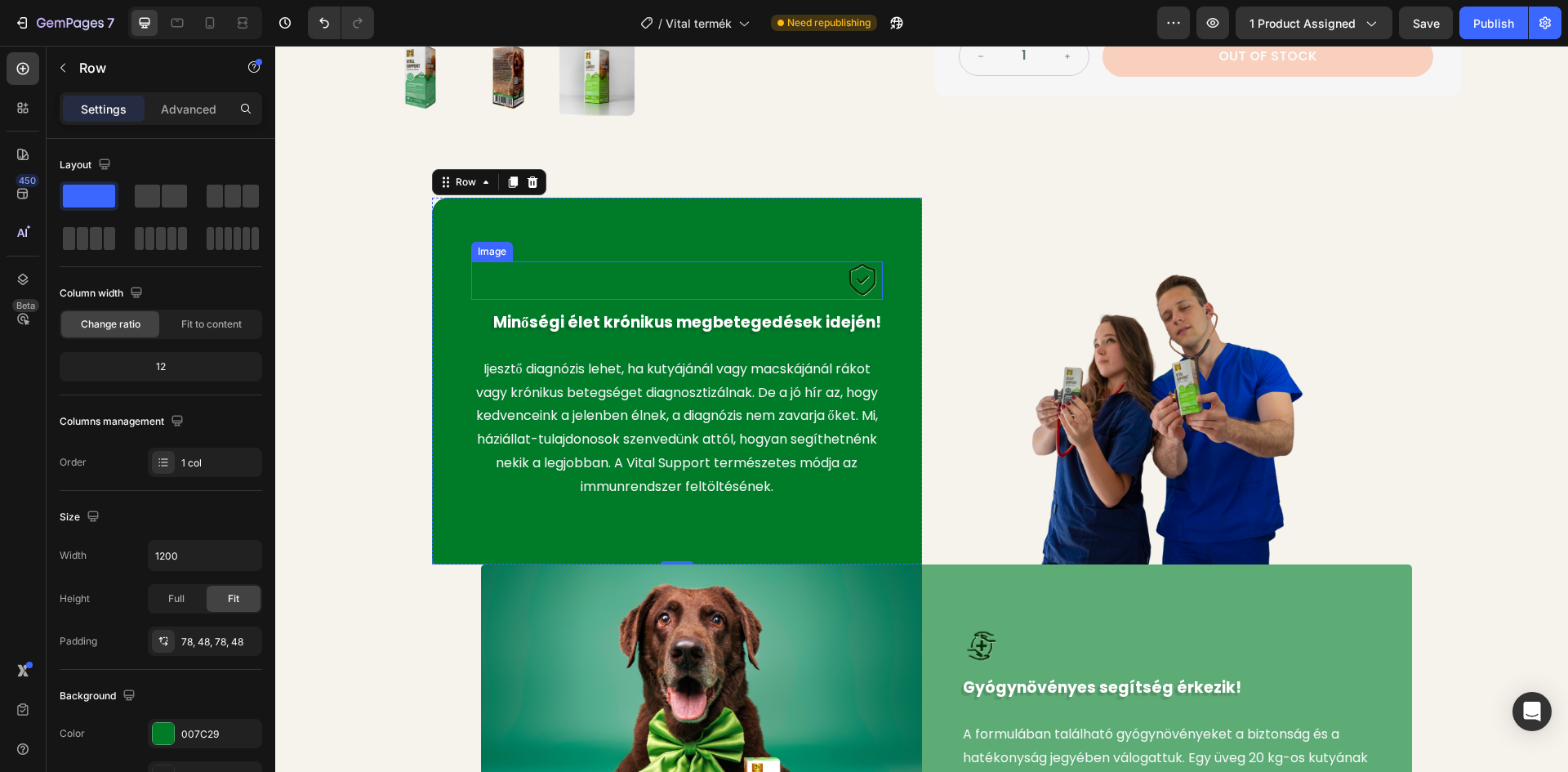
click at [679, 318] on p "Minőségi élet krónikus megbetegedések idején!" at bounding box center [677, 323] width 408 height 24
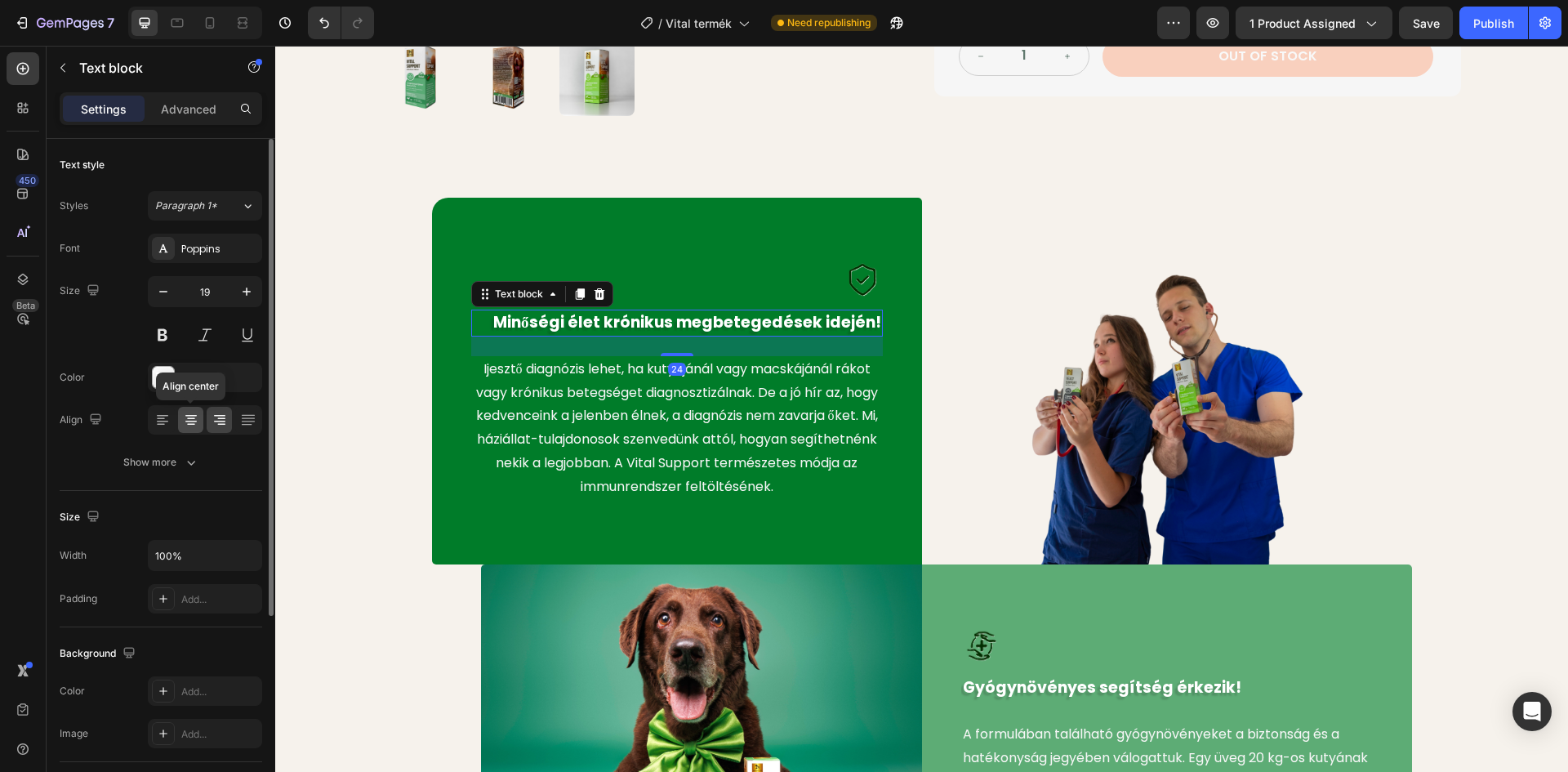
click at [190, 420] on icon at bounding box center [190, 421] width 11 height 2
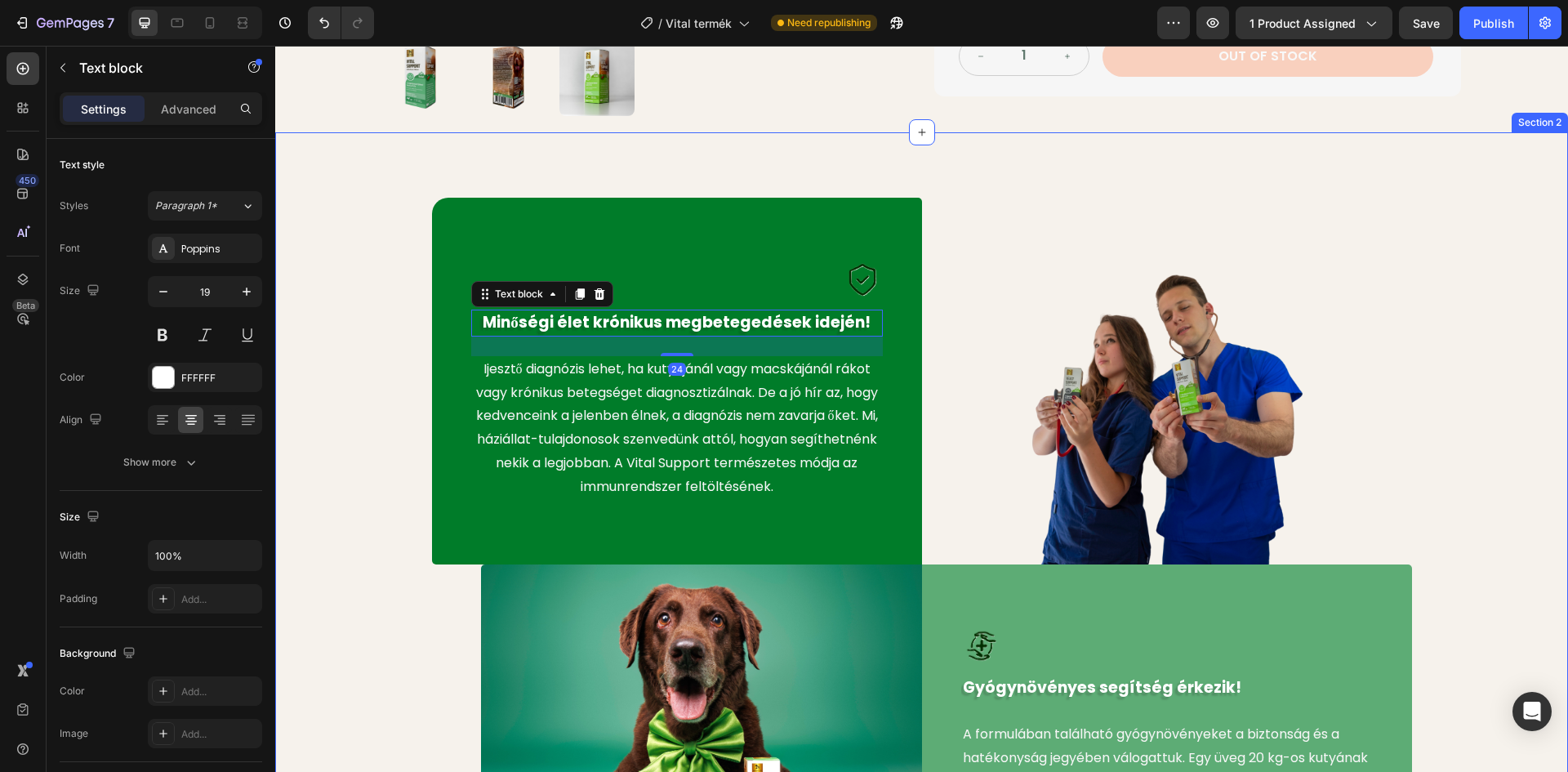
click at [365, 365] on div "Image Minőségi élet krónikus megbetegedések idején! Text block 24 Ijesztő diagn…" at bounding box center [921, 575] width 1268 height 755
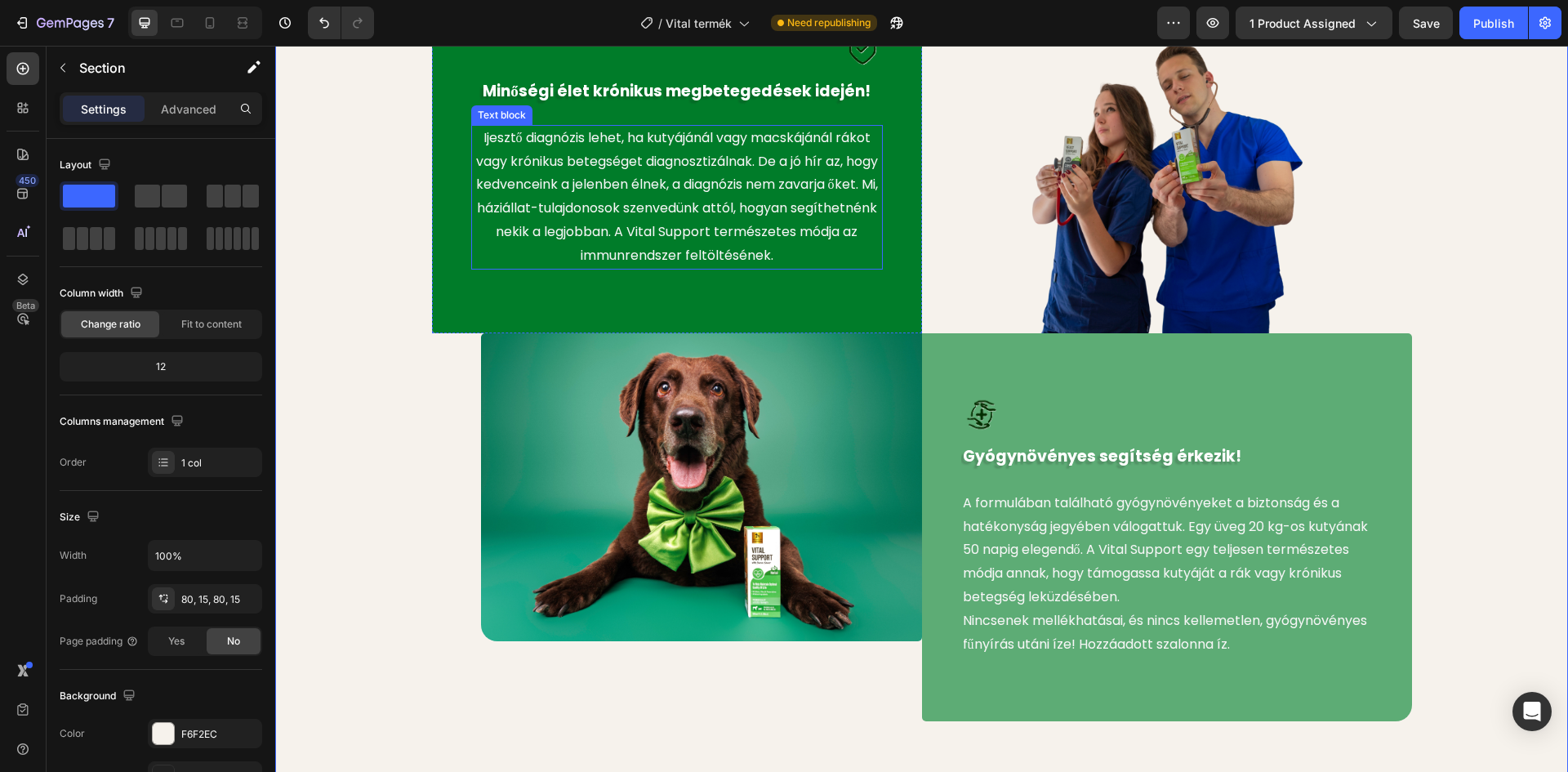
scroll to position [953, 0]
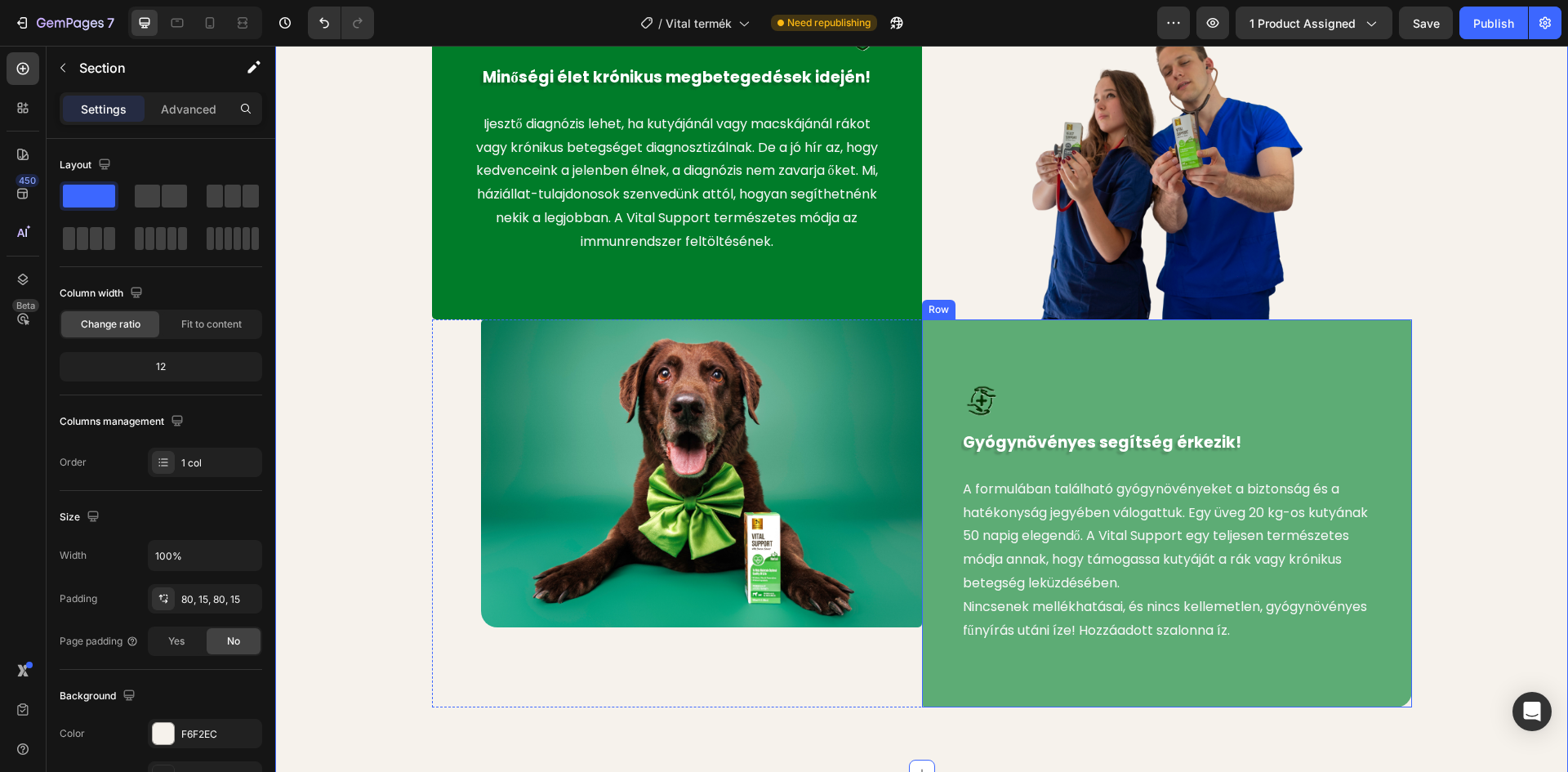
click at [1006, 399] on div at bounding box center [1167, 401] width 411 height 38
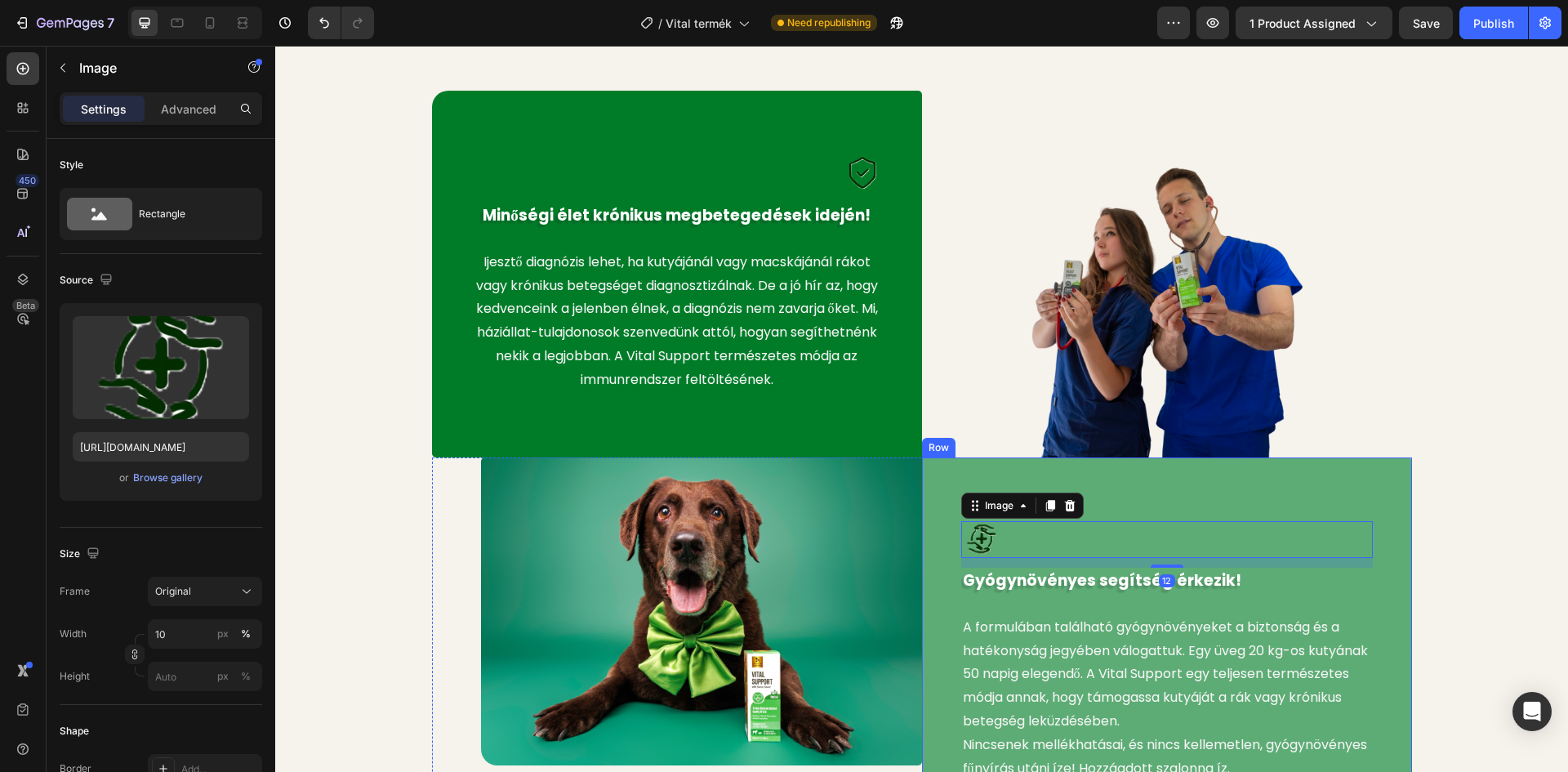
scroll to position [790, 0]
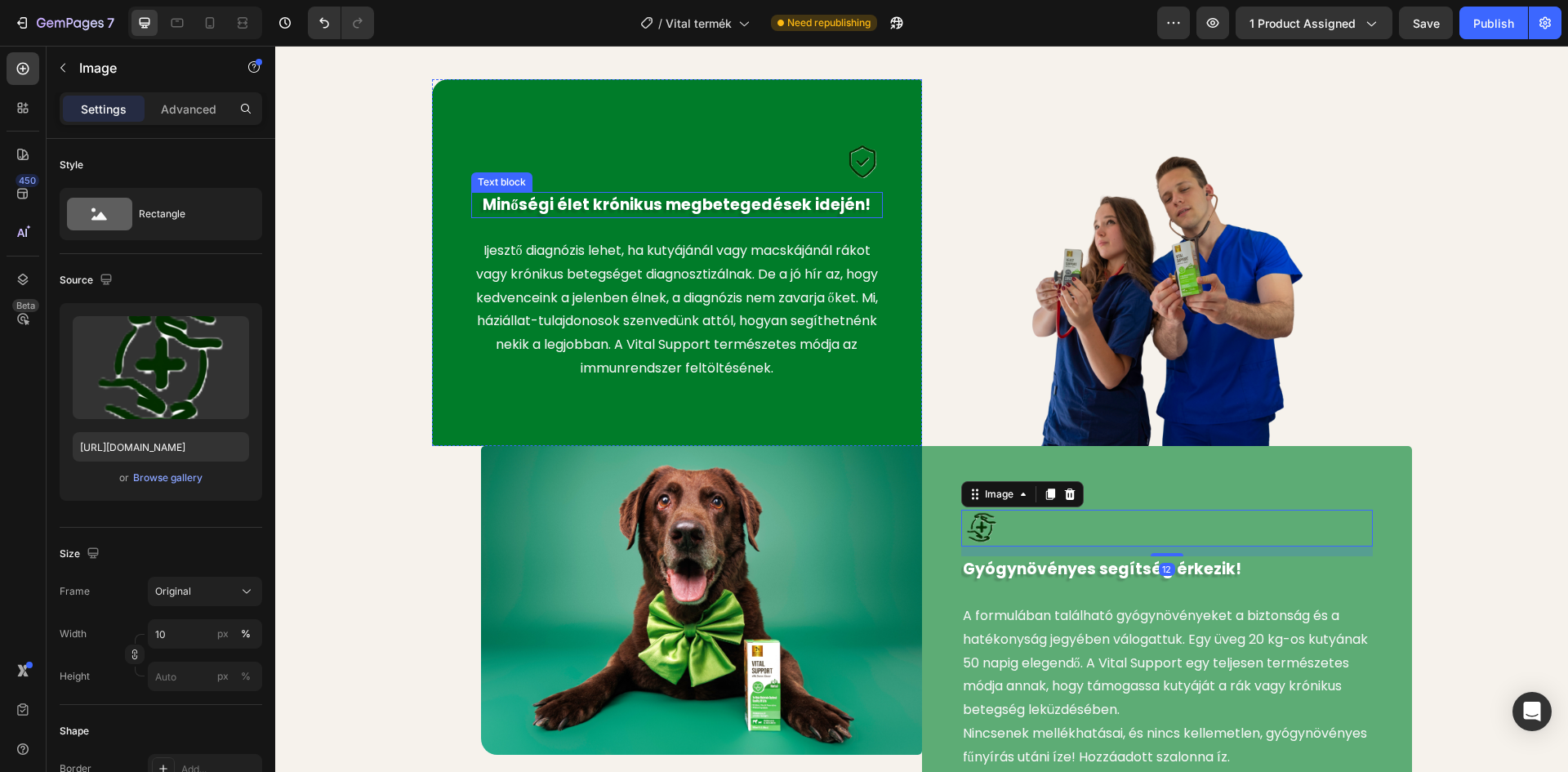
click at [861, 170] on img at bounding box center [861, 161] width 41 height 39
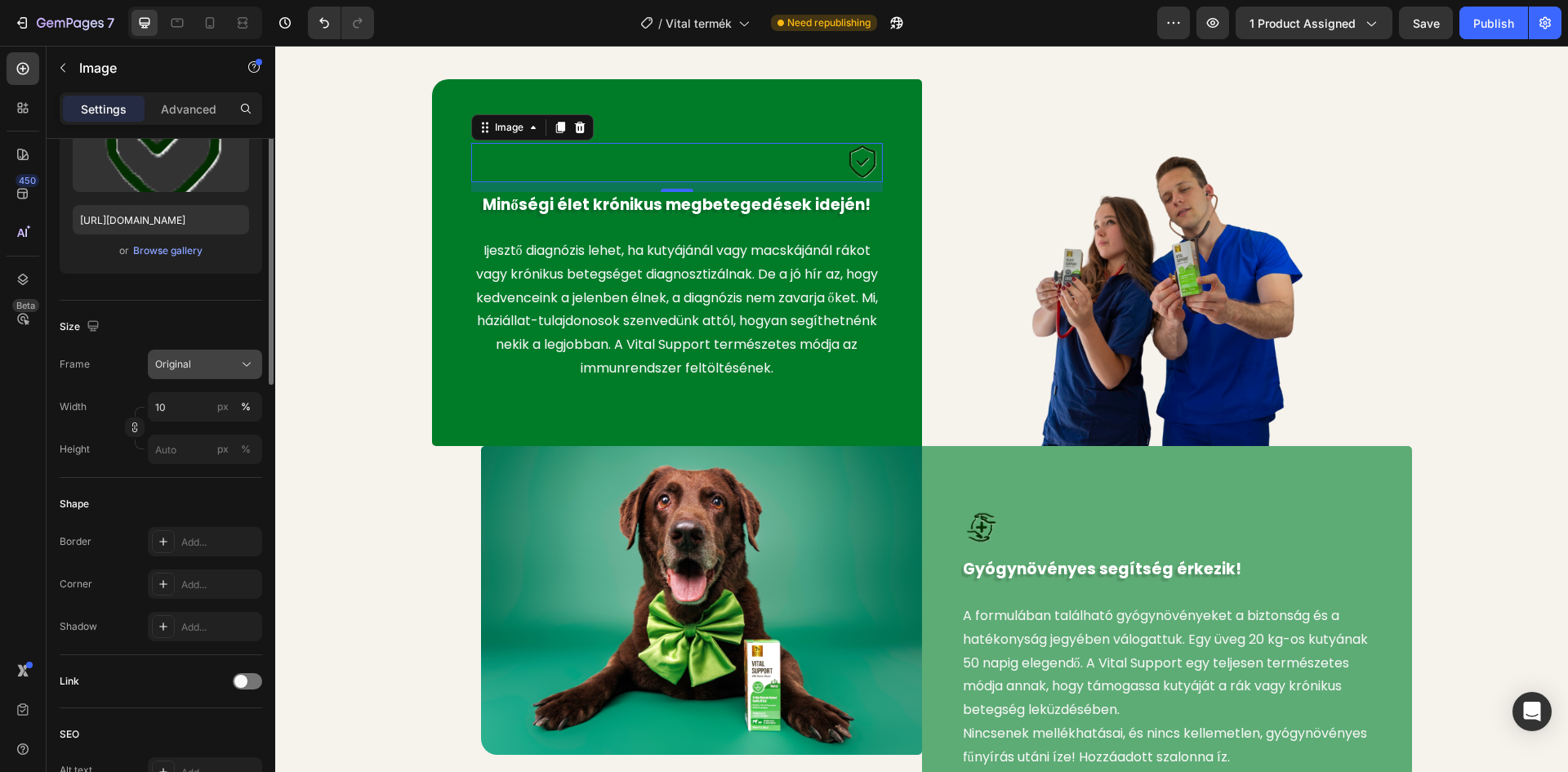
scroll to position [0, 0]
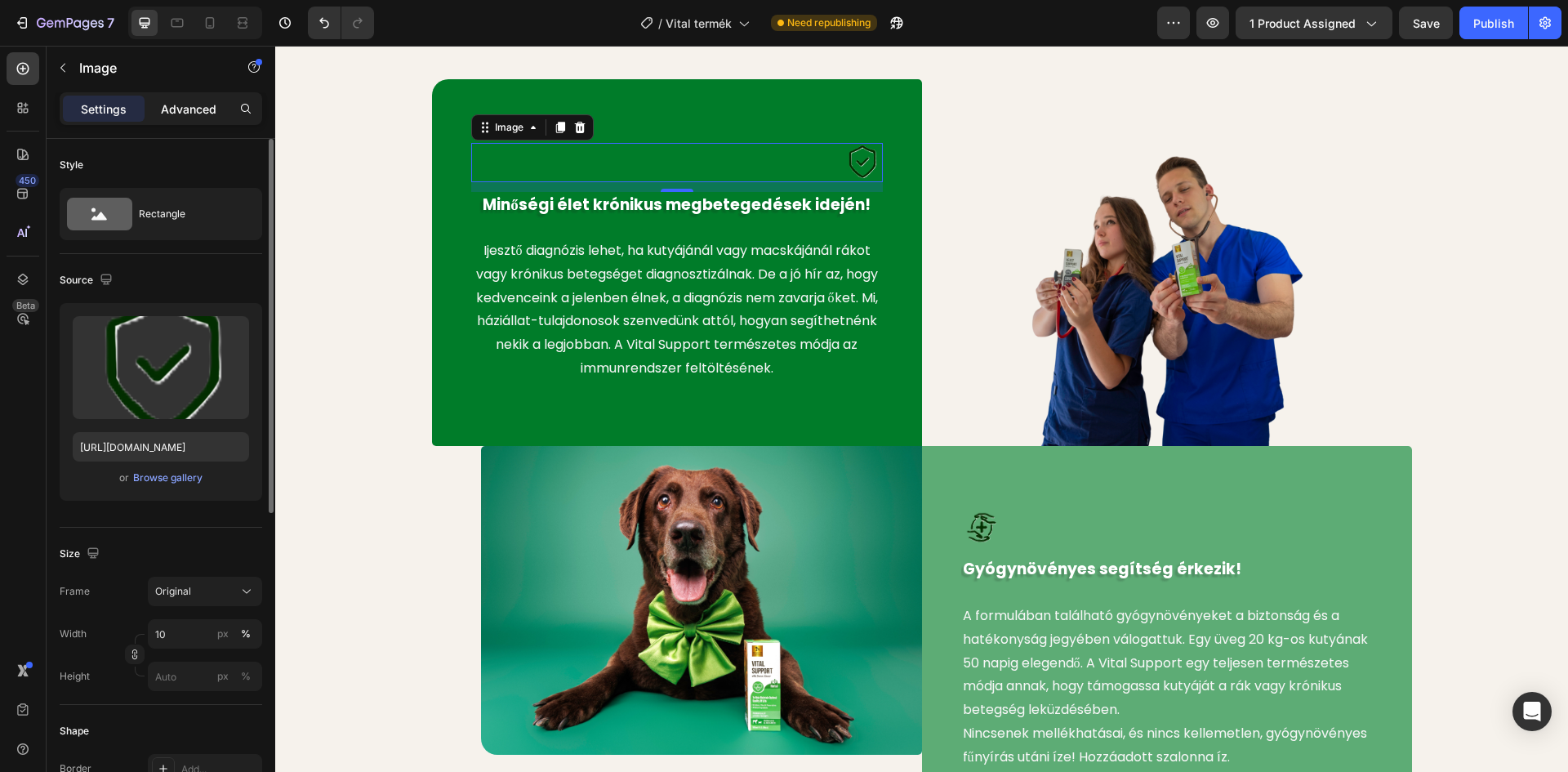
click at [186, 111] on p "Advanced" at bounding box center [188, 109] width 56 height 17
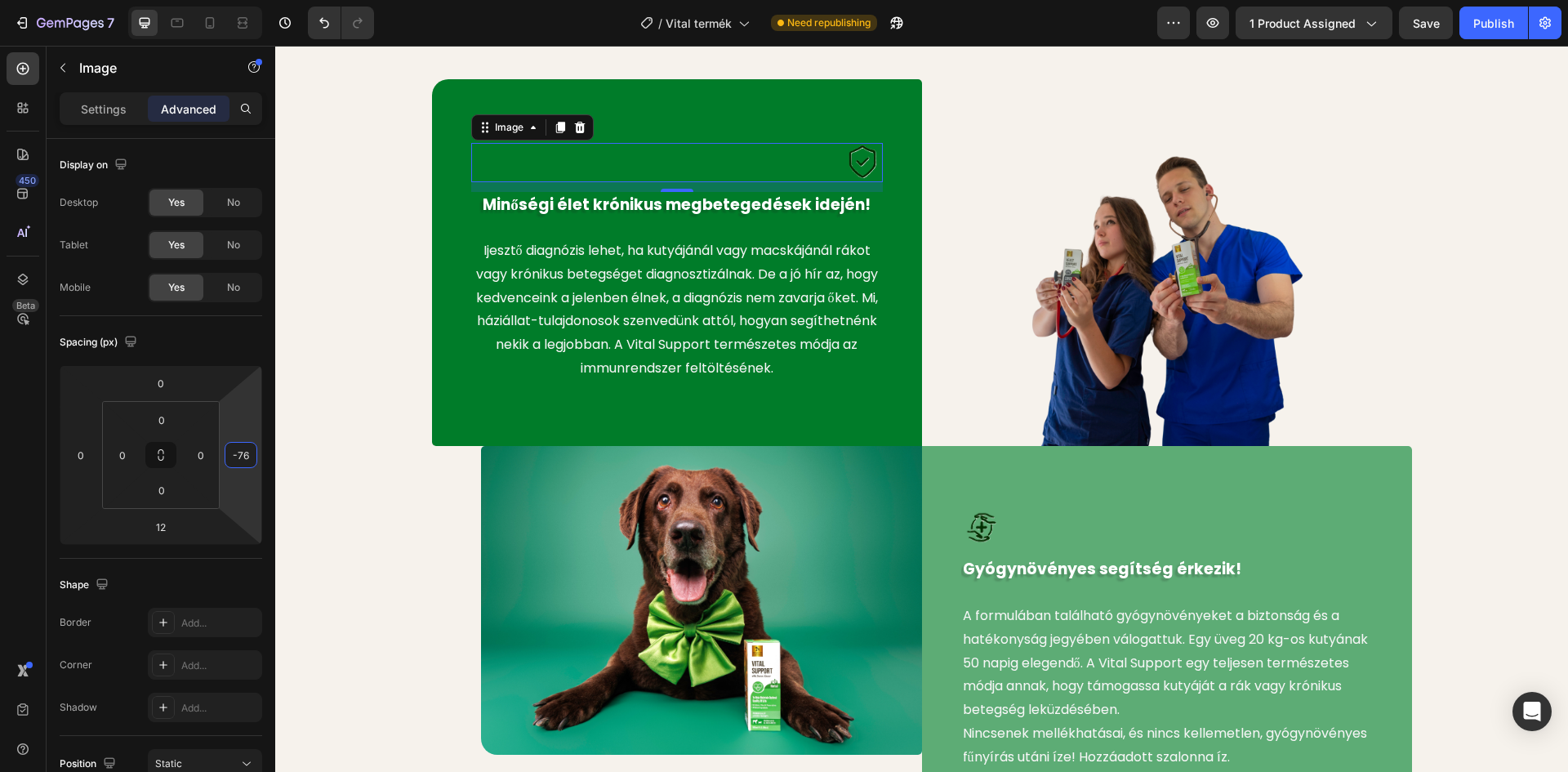
type input "-78"
drag, startPoint x: 233, startPoint y: 430, endPoint x: 263, endPoint y: 462, distance: 43.9
click at [263, 0] on html "7 Version history / Vital termék Need republishing Preview 1 product assigned S…" at bounding box center [784, 0] width 1568 height 0
click at [318, 324] on div "Image 12 Minőségi élet krónikus megbetegedések idején! Text block Ijesztő diagn…" at bounding box center [921, 457] width 1268 height 755
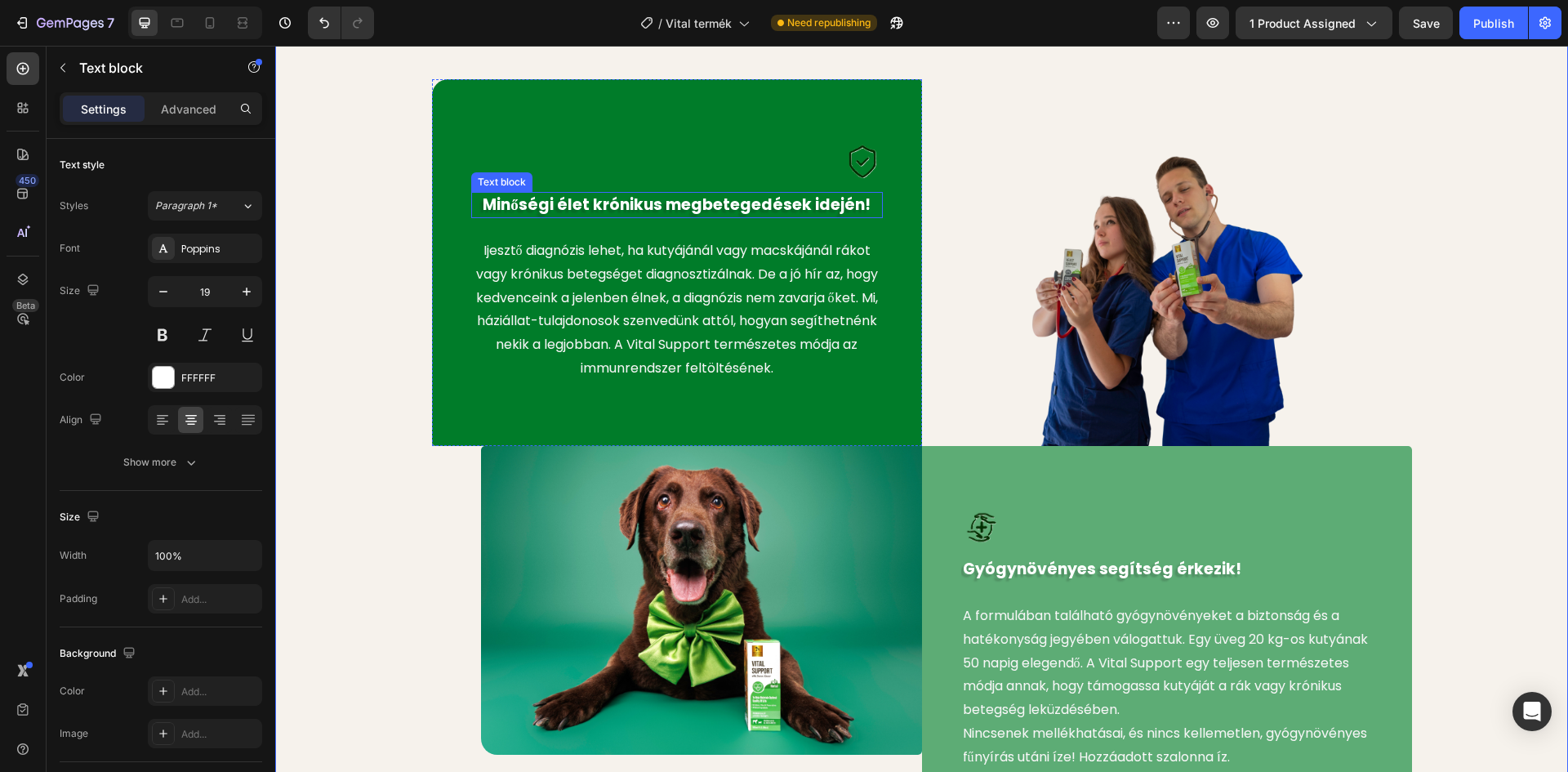
click at [721, 205] on p "Minőségi élet krónikus megbetegedések idején!" at bounding box center [677, 205] width 408 height 24
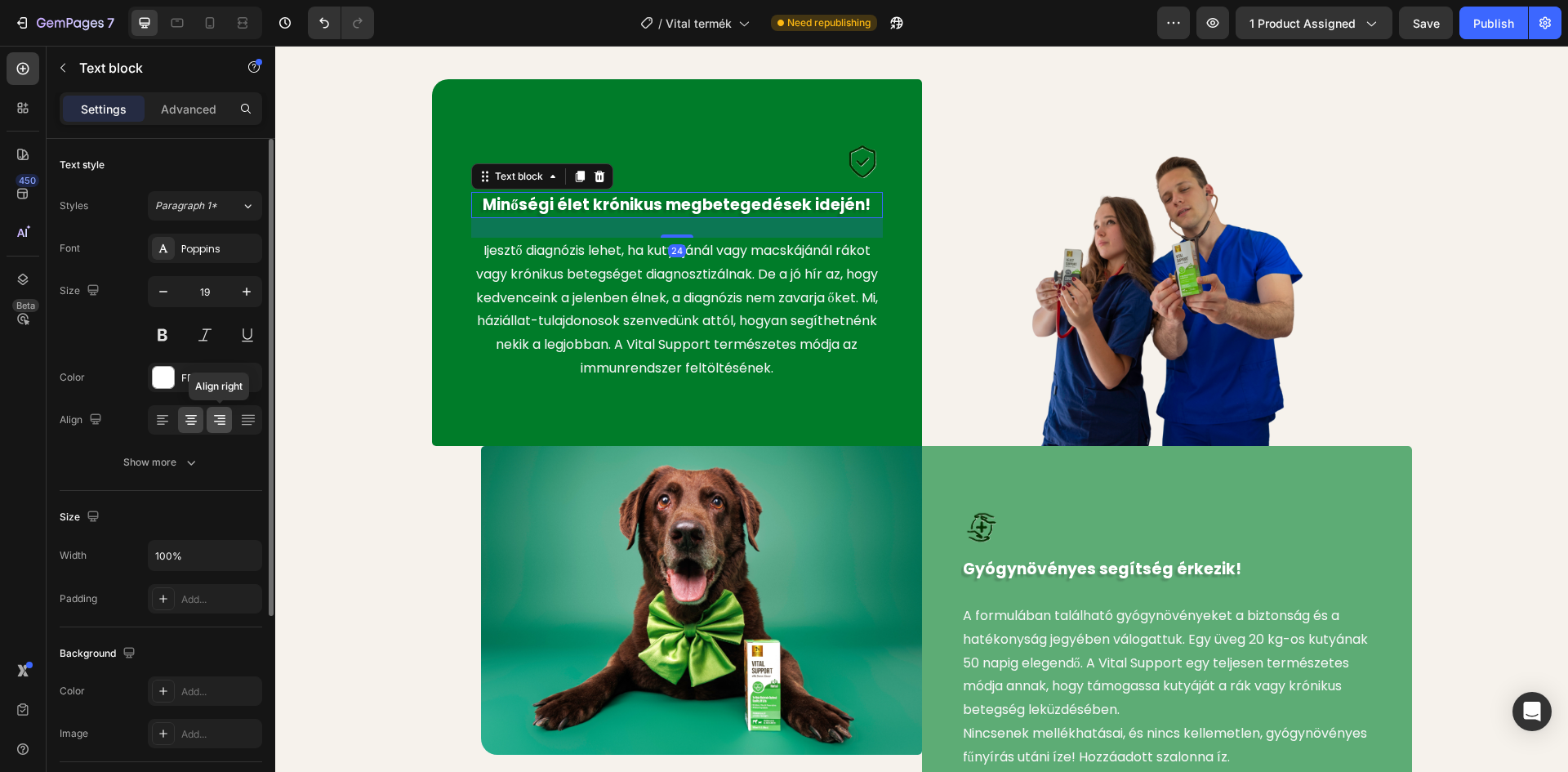
click at [221, 418] on icon at bounding box center [221, 419] width 8 height 2
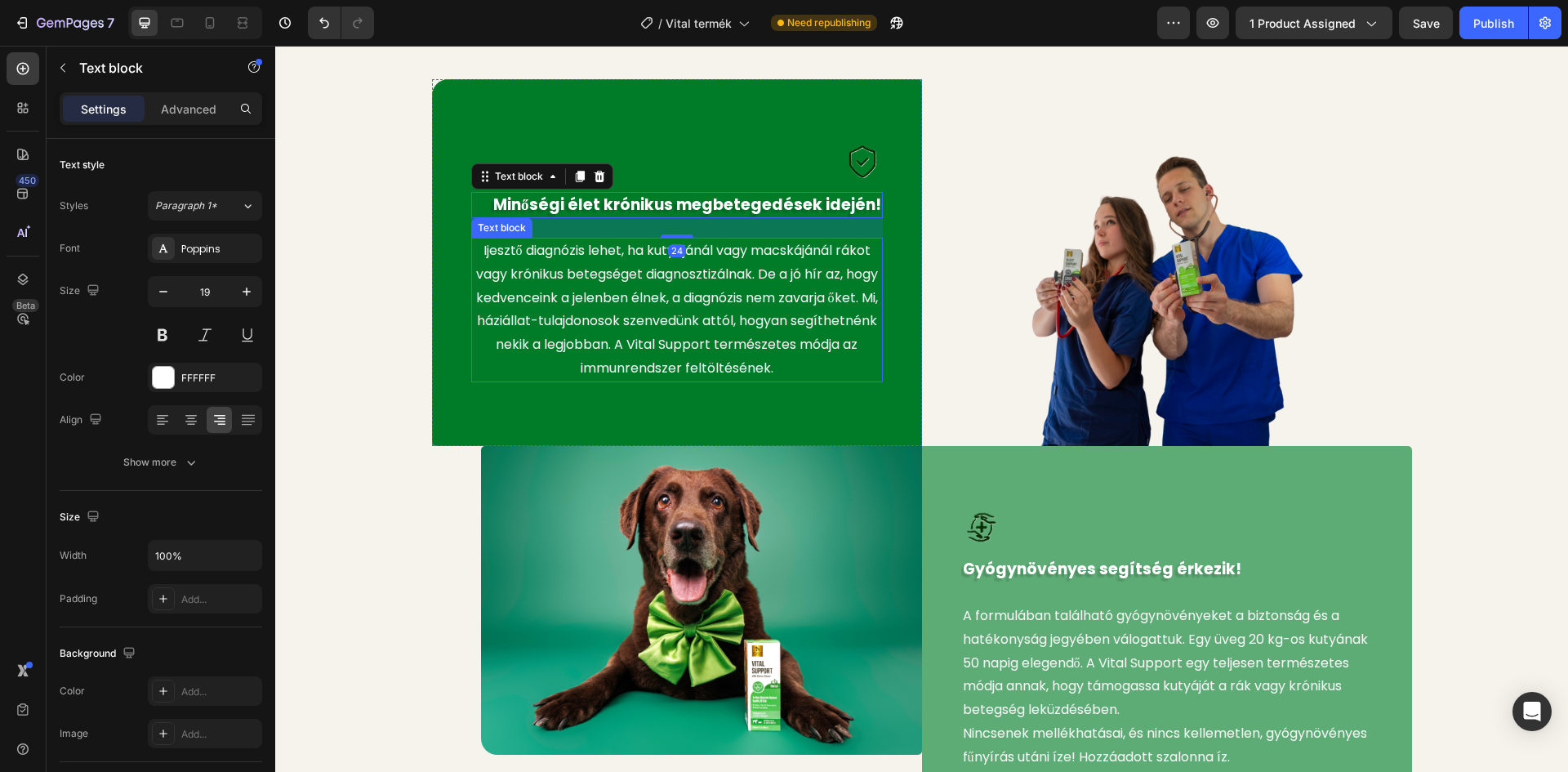
click at [675, 333] on p "Ijesztő diagnózis lehet, ha kutyájánál vagy macskájánál rákot vagy krónikus bet…" at bounding box center [677, 310] width 408 height 141
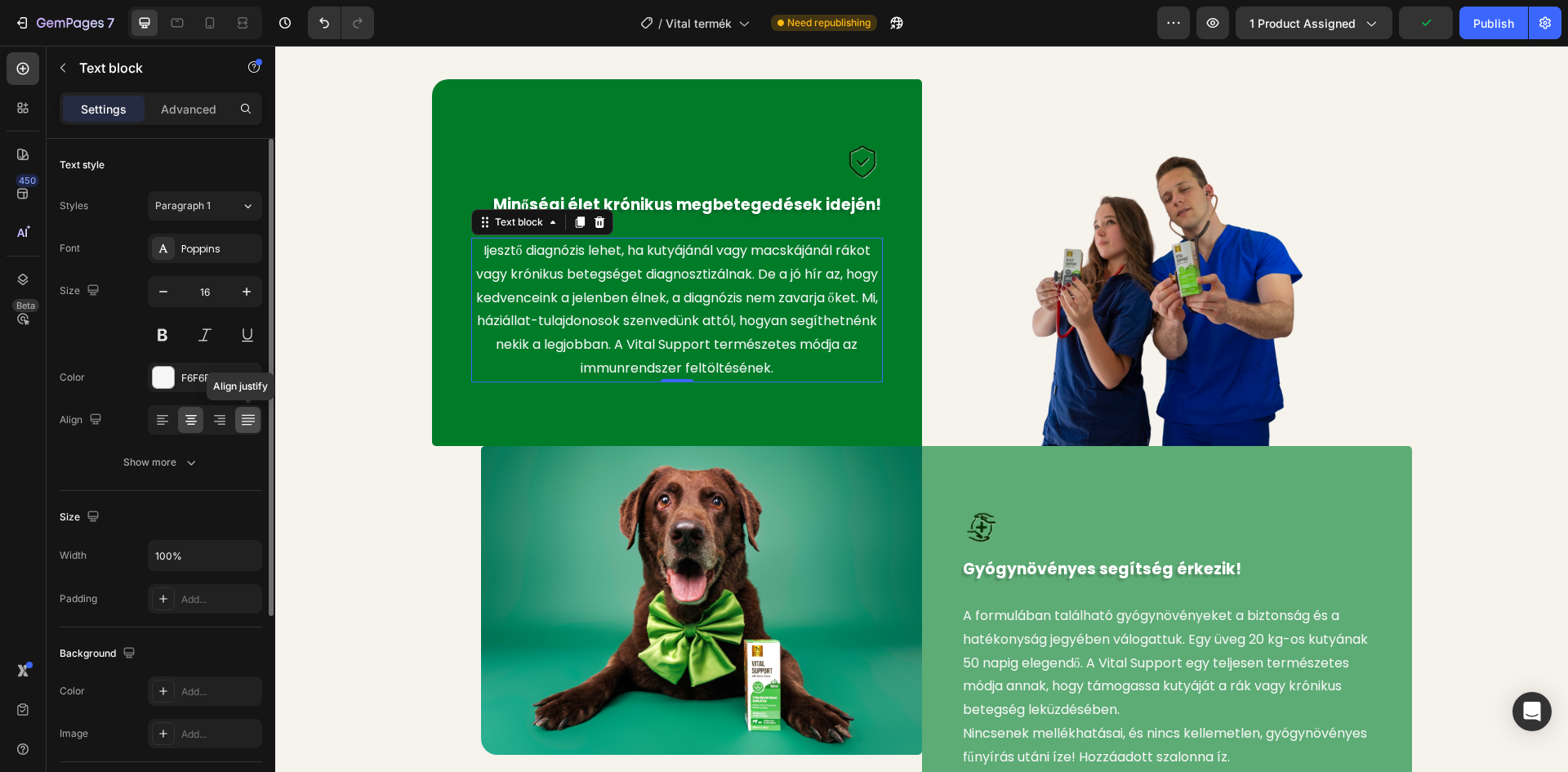
click at [251, 418] on icon at bounding box center [247, 417] width 13 height 1
click at [224, 416] on icon at bounding box center [219, 419] width 16 height 16
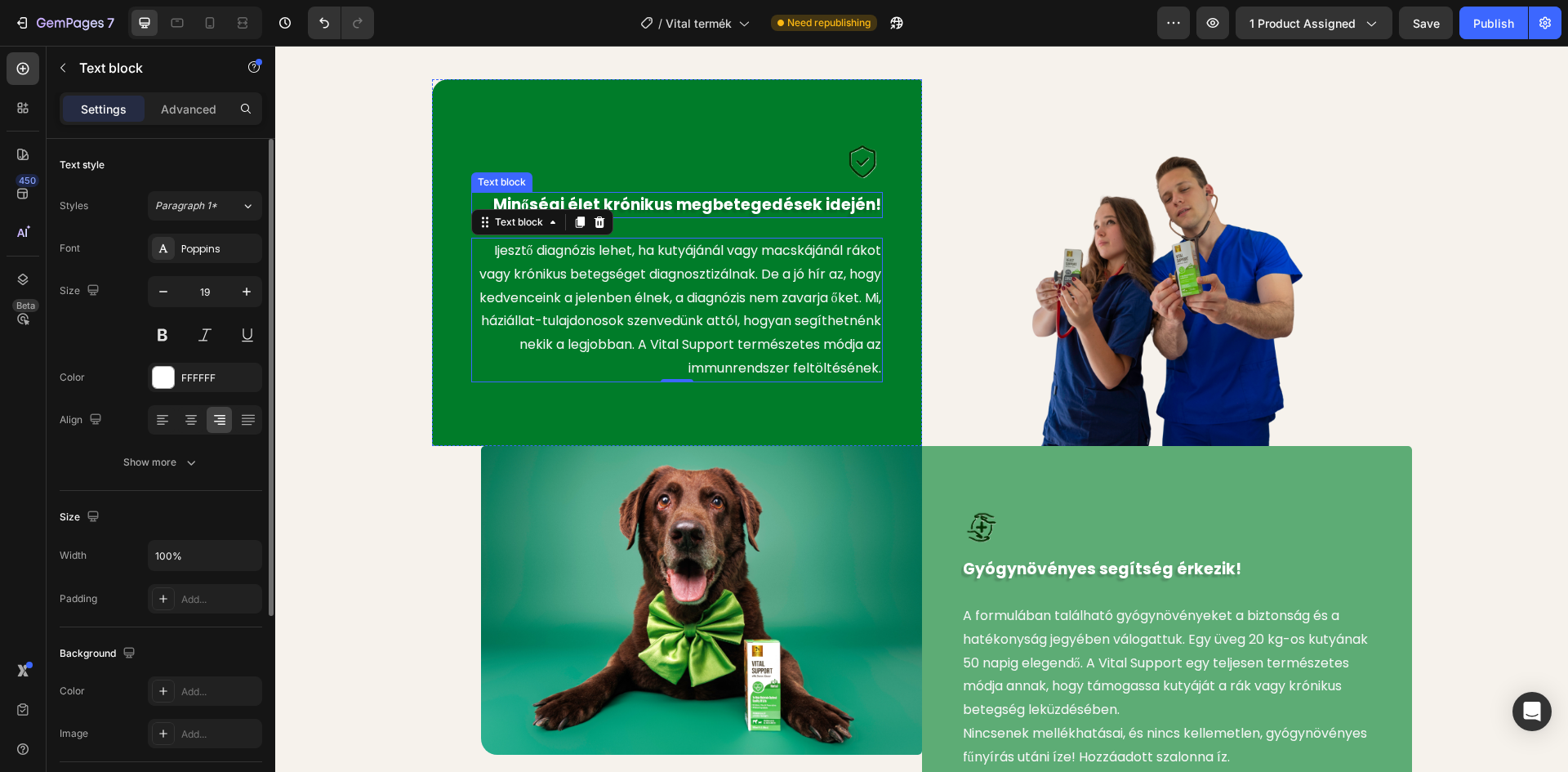
click at [698, 201] on p "Minőségi élet krónikus megbetegedések idején!" at bounding box center [677, 205] width 408 height 24
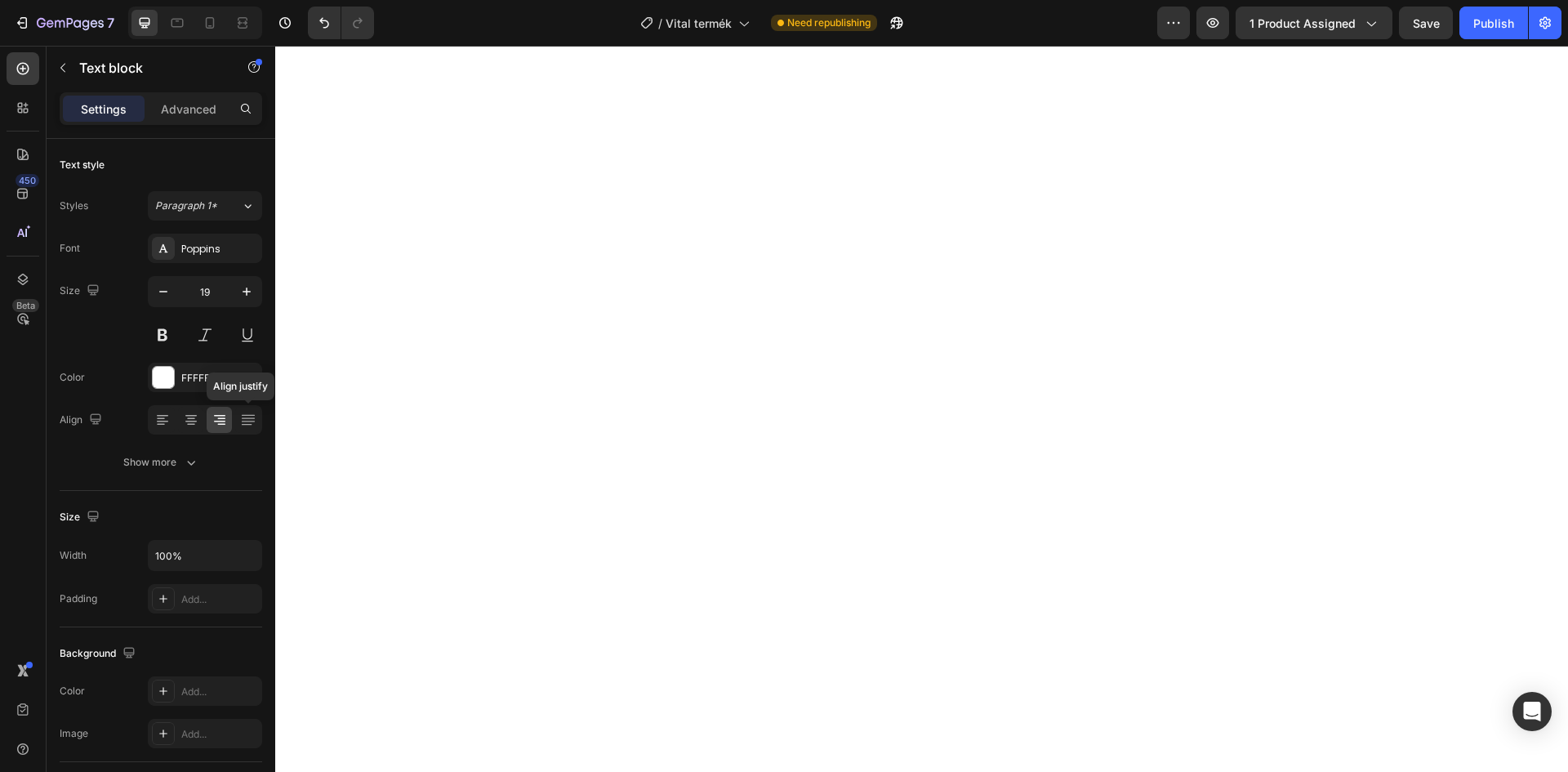
click at [247, 415] on icon at bounding box center [248, 419] width 16 height 16
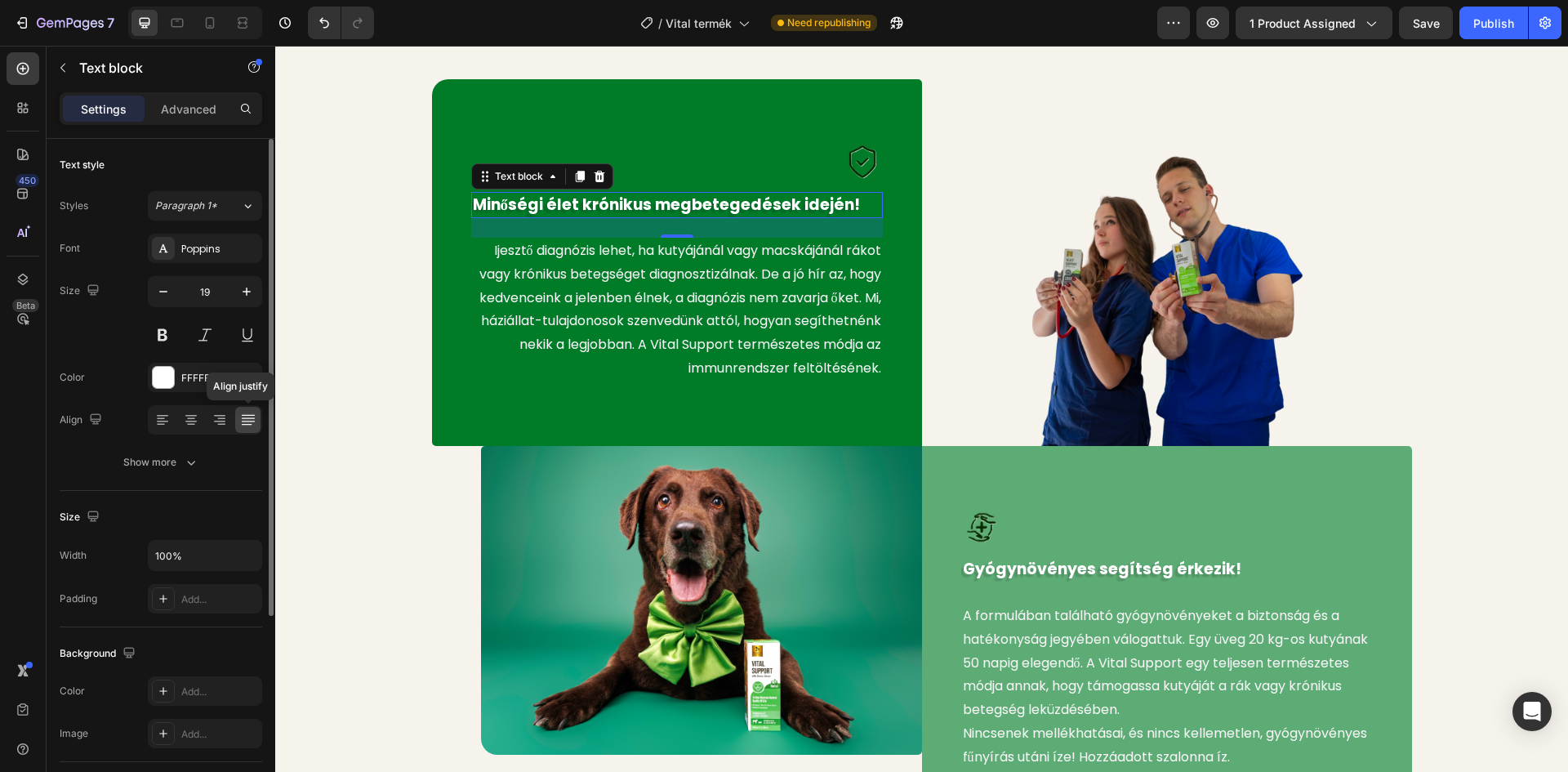
click at [244, 415] on icon at bounding box center [248, 419] width 16 height 16
click at [220, 417] on icon at bounding box center [219, 419] width 16 height 16
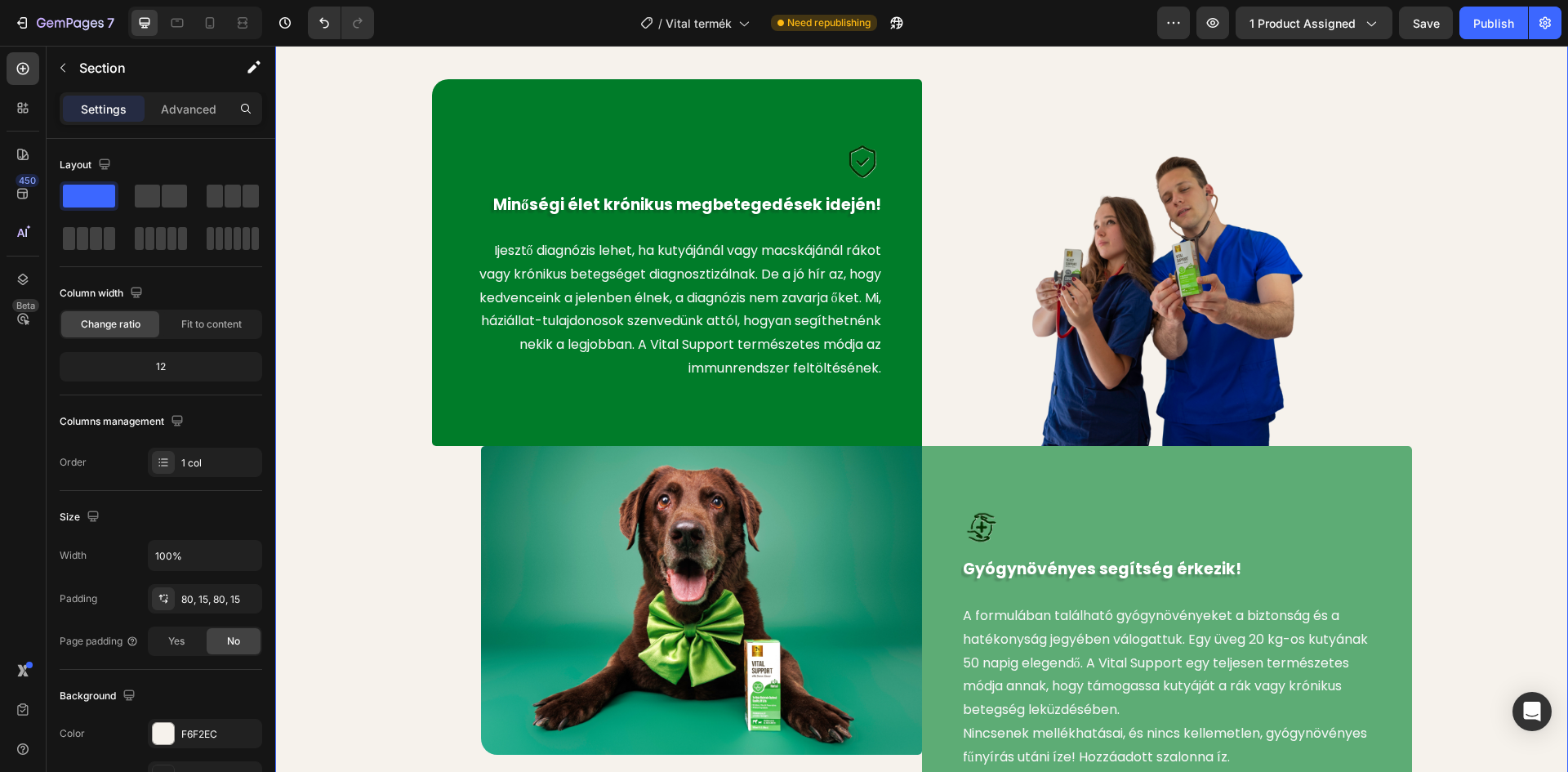
click at [323, 368] on div "Image Minőségi élet krónikus megbetegedések idején! Text block Ijesztő diagnózi…" at bounding box center [921, 457] width 1268 height 755
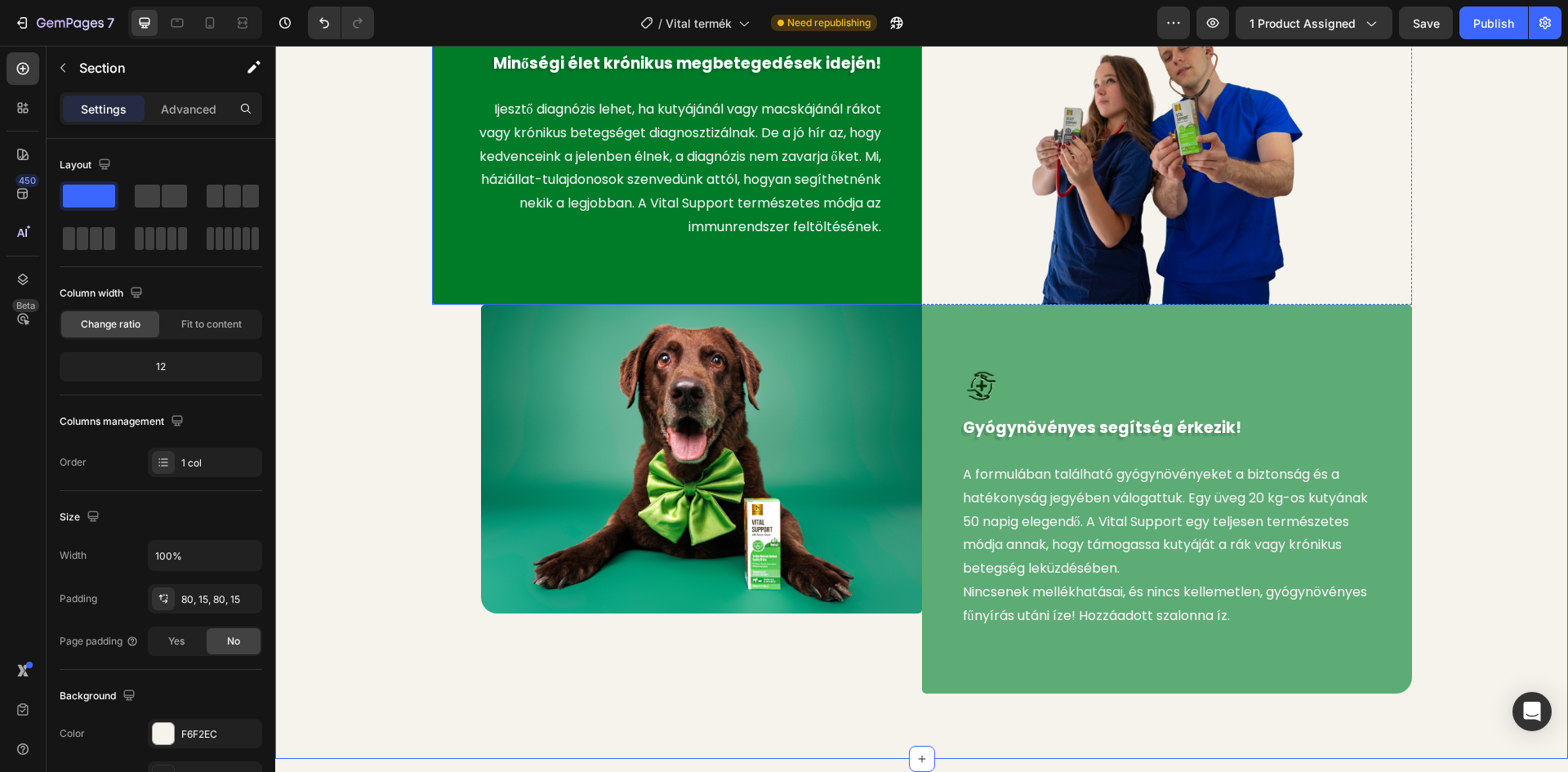
scroll to position [953, 0]
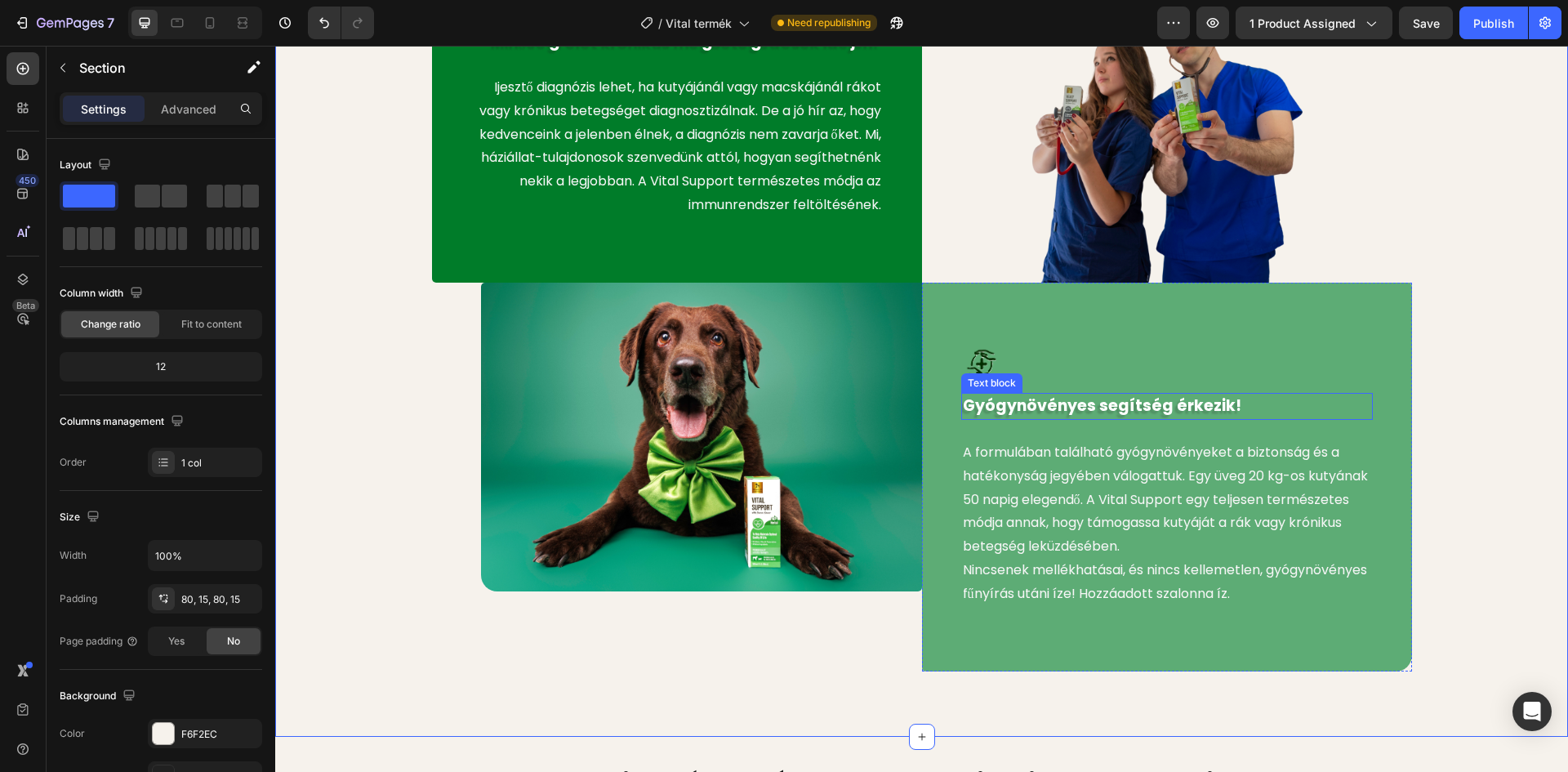
click at [1104, 401] on p "Gyógynövényes segítség érkezik!" at bounding box center [1167, 406] width 408 height 24
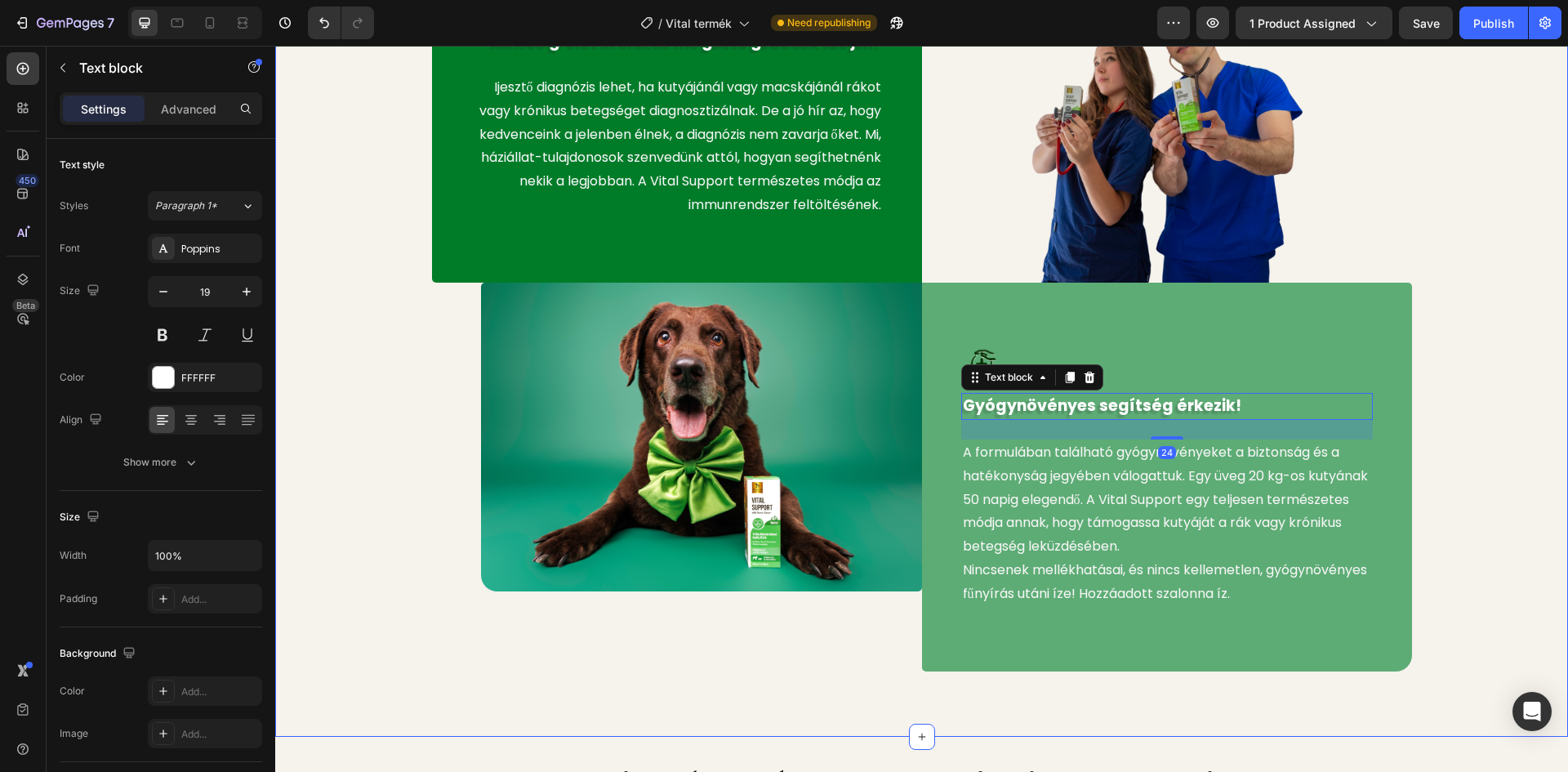
click at [1539, 319] on div "Image Minőségi élet krónikus megbetegedések idején! Text block Ijesztő diagnózi…" at bounding box center [921, 294] width 1268 height 755
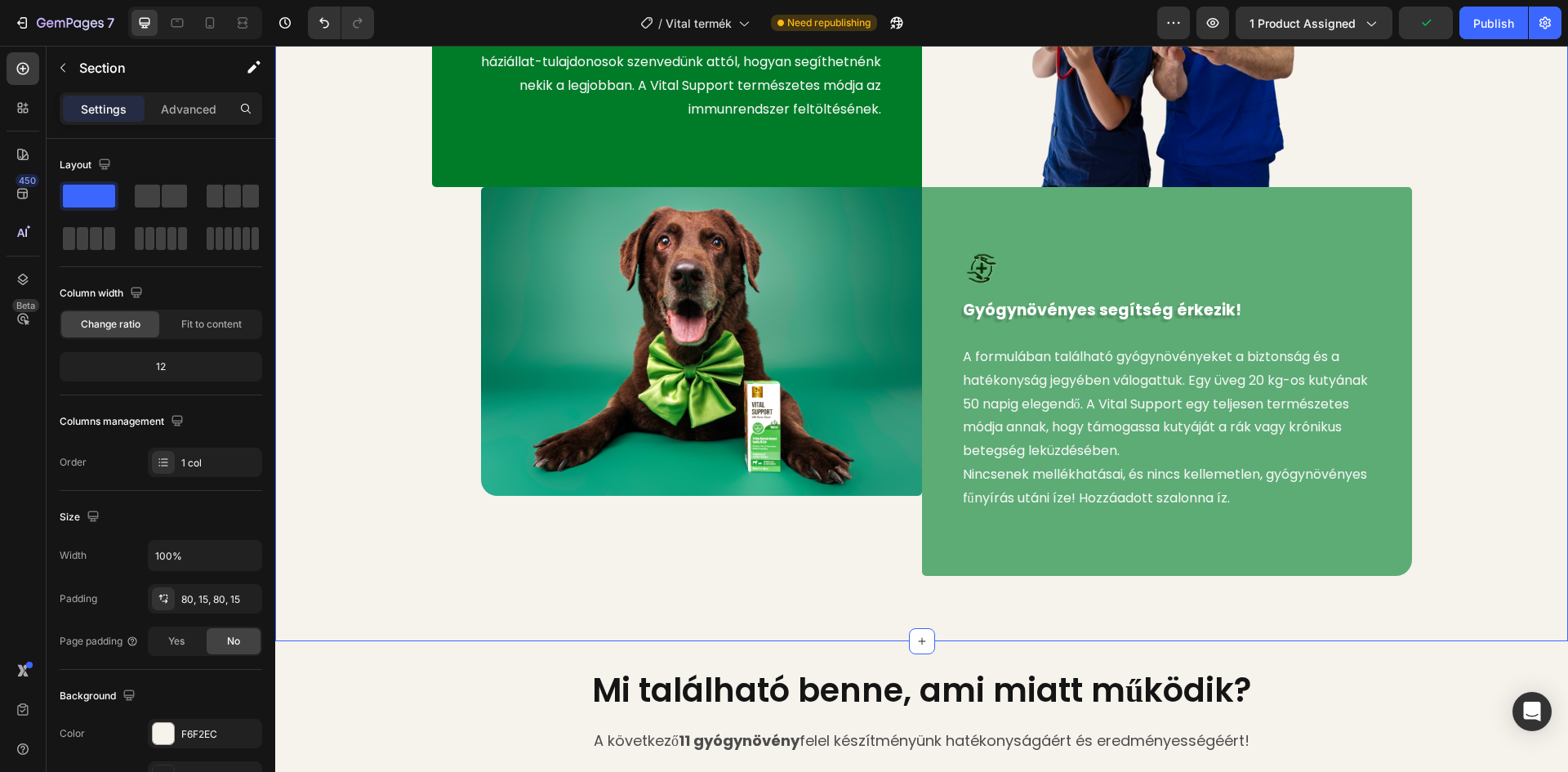
scroll to position [1116, 0]
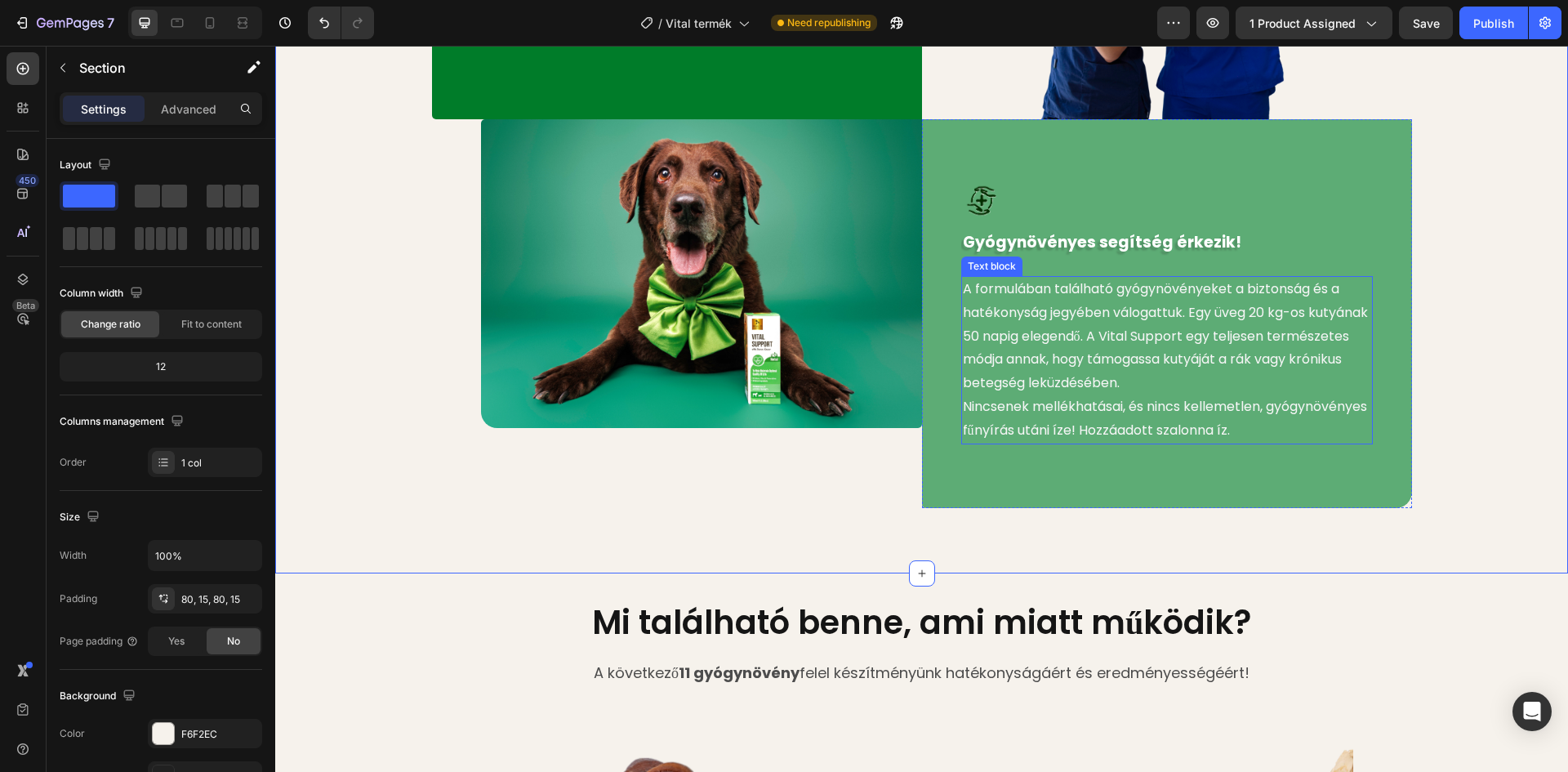
click at [1247, 313] on p "A formulában található gyógynövényeket a biztonság és a hatékonyság jegyében vá…" at bounding box center [1167, 337] width 408 height 118
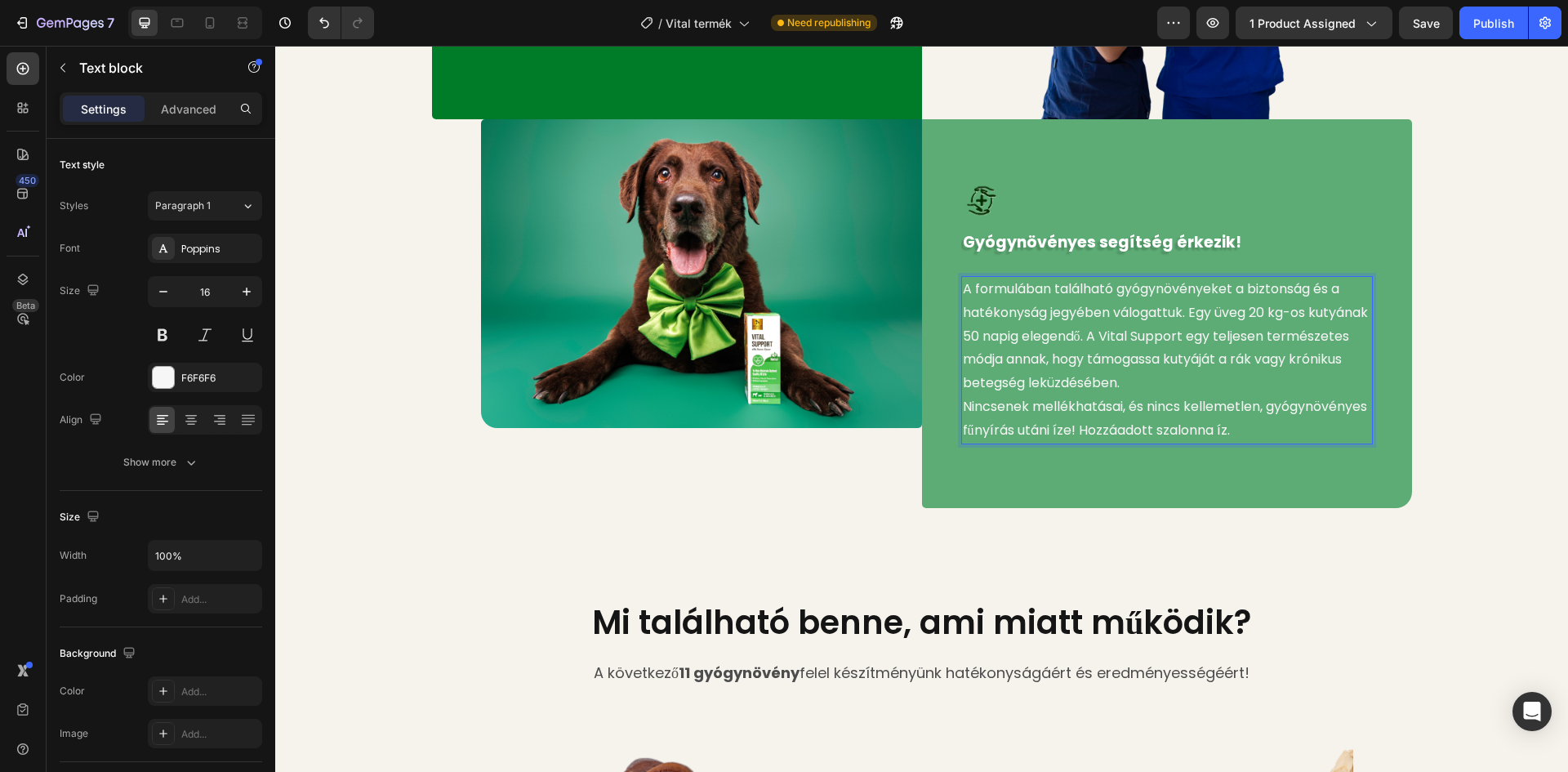
click at [1243, 313] on p "A formulában található gyógynövényeket a biztonság és a hatékonyság jegyében vá…" at bounding box center [1167, 337] width 408 height 118
click at [1166, 361] on p "A formulában található gyógynövényeket a biztonság és a hatékonyság jegyében vá…" at bounding box center [1167, 337] width 408 height 118
click at [1300, 359] on p "A formulában található gyógynövényeket a biztonság és a hatékonyság jegyében vá…" at bounding box center [1167, 337] width 408 height 118
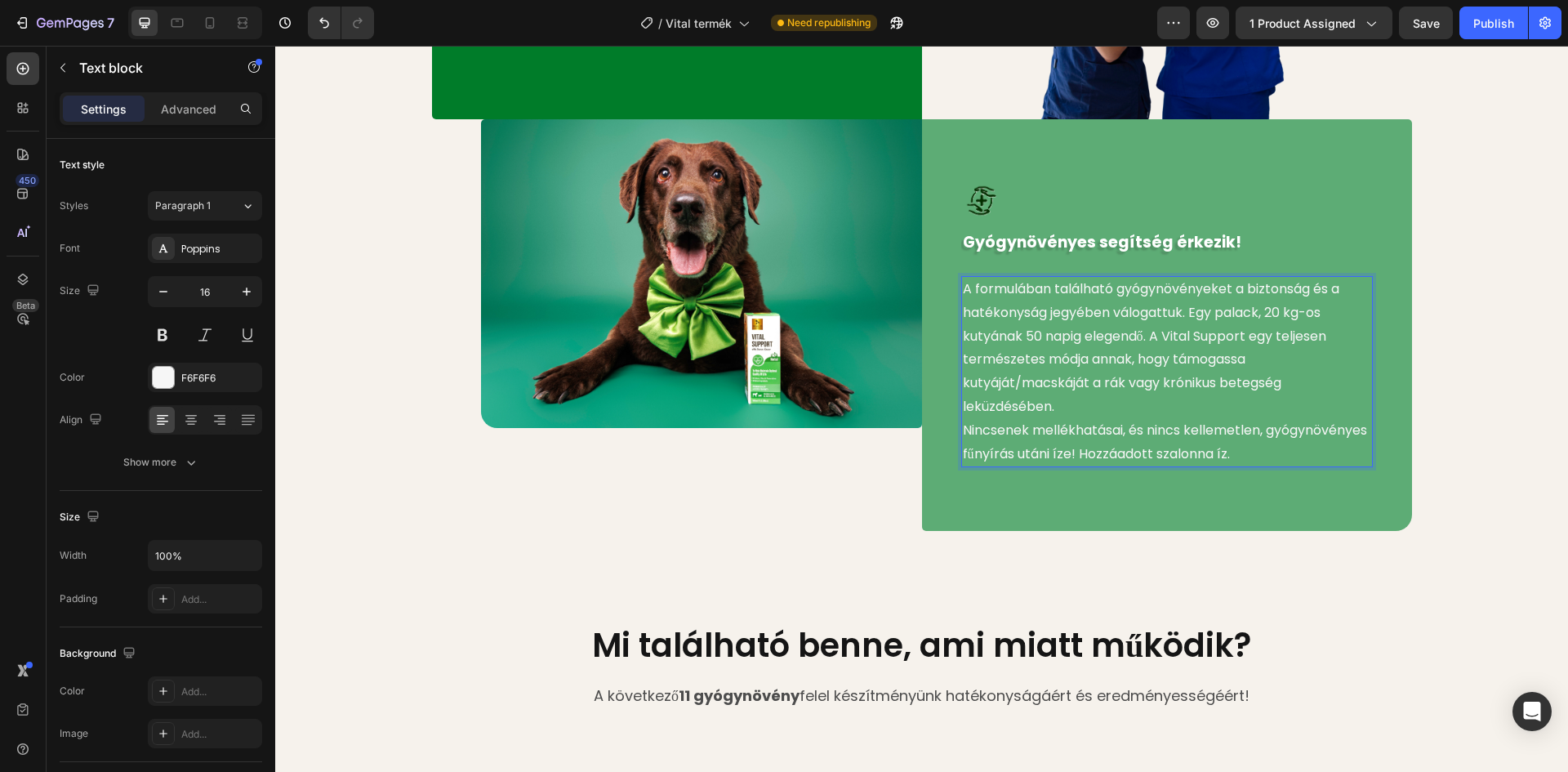
click at [962, 434] on p "Nincsenek mellékhatásai, és nincs kellemetlen, gyógynövényes fűnyírás utáni íze…" at bounding box center [1167, 442] width 408 height 48
click at [962, 432] on p "Nincsenek mellékhatásai, és nincs kellemetlen, gyógynövényes fűnyírás utáni íze…" at bounding box center [1167, 442] width 408 height 48
click at [961, 429] on div "A formulában található gyógynövényeket a biztonság és a hatékonyság jegyében vá…" at bounding box center [1167, 372] width 411 height 191
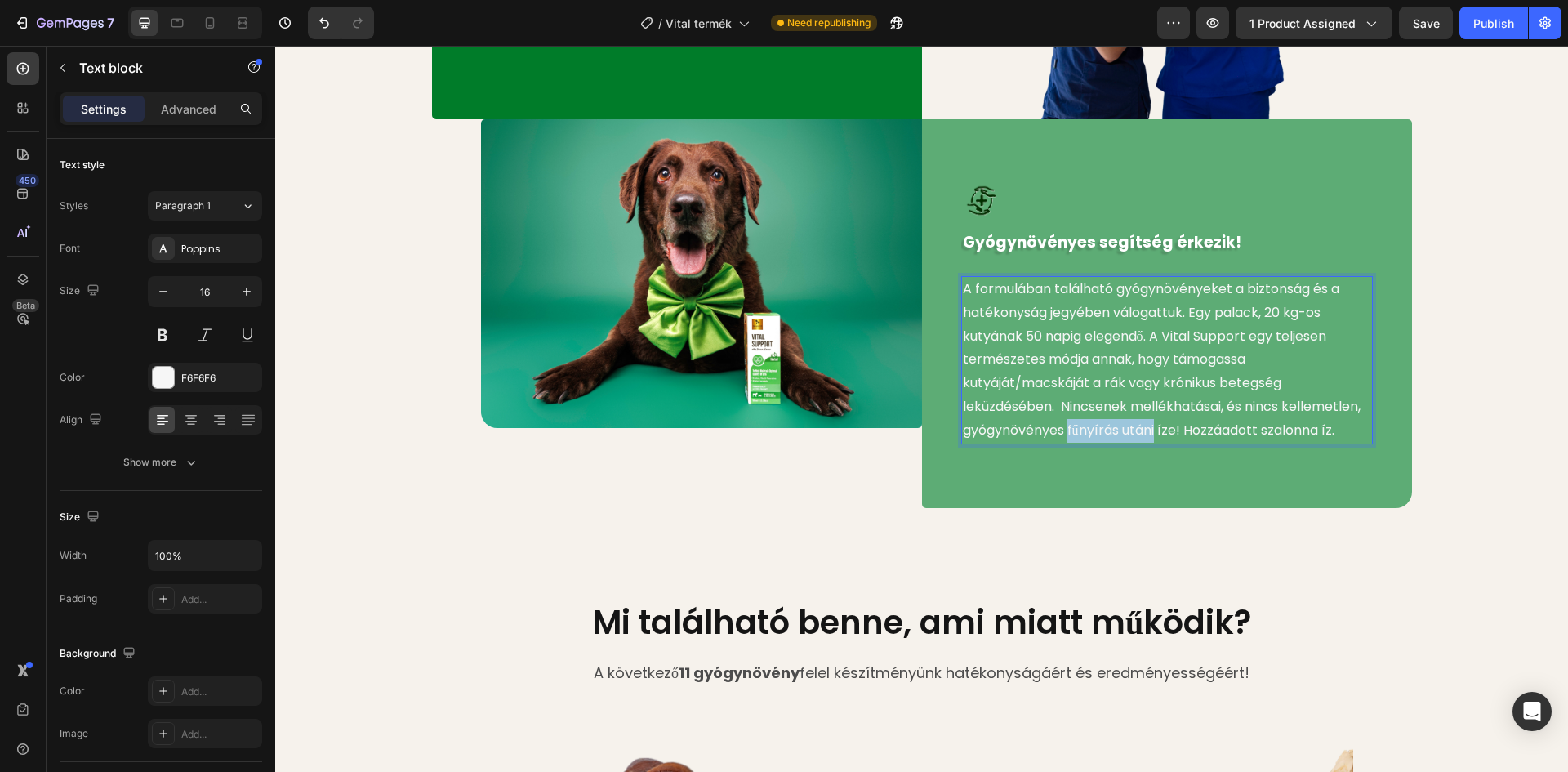
drag, startPoint x: 1153, startPoint y: 430, endPoint x: 1063, endPoint y: 432, distance: 90.0
click at [1063, 432] on p "A formulában található gyógynövényeket a biztonság és a hatékonyság jegyében vá…" at bounding box center [1167, 361] width 408 height 165
click at [1492, 256] on div "Image Minőségi élet krónikus megbetegedések idején! Text block Ijesztő diagnózi…" at bounding box center [921, 130] width 1268 height 755
click at [1236, 429] on p "A formulában található gyógynövényeket a biztonság és a hatékonyság jegyében vá…" at bounding box center [1167, 361] width 408 height 165
click at [1239, 426] on p "A formulában található gyógynövényeket a biztonság és a hatékonyság jegyében vá…" at bounding box center [1167, 361] width 408 height 165
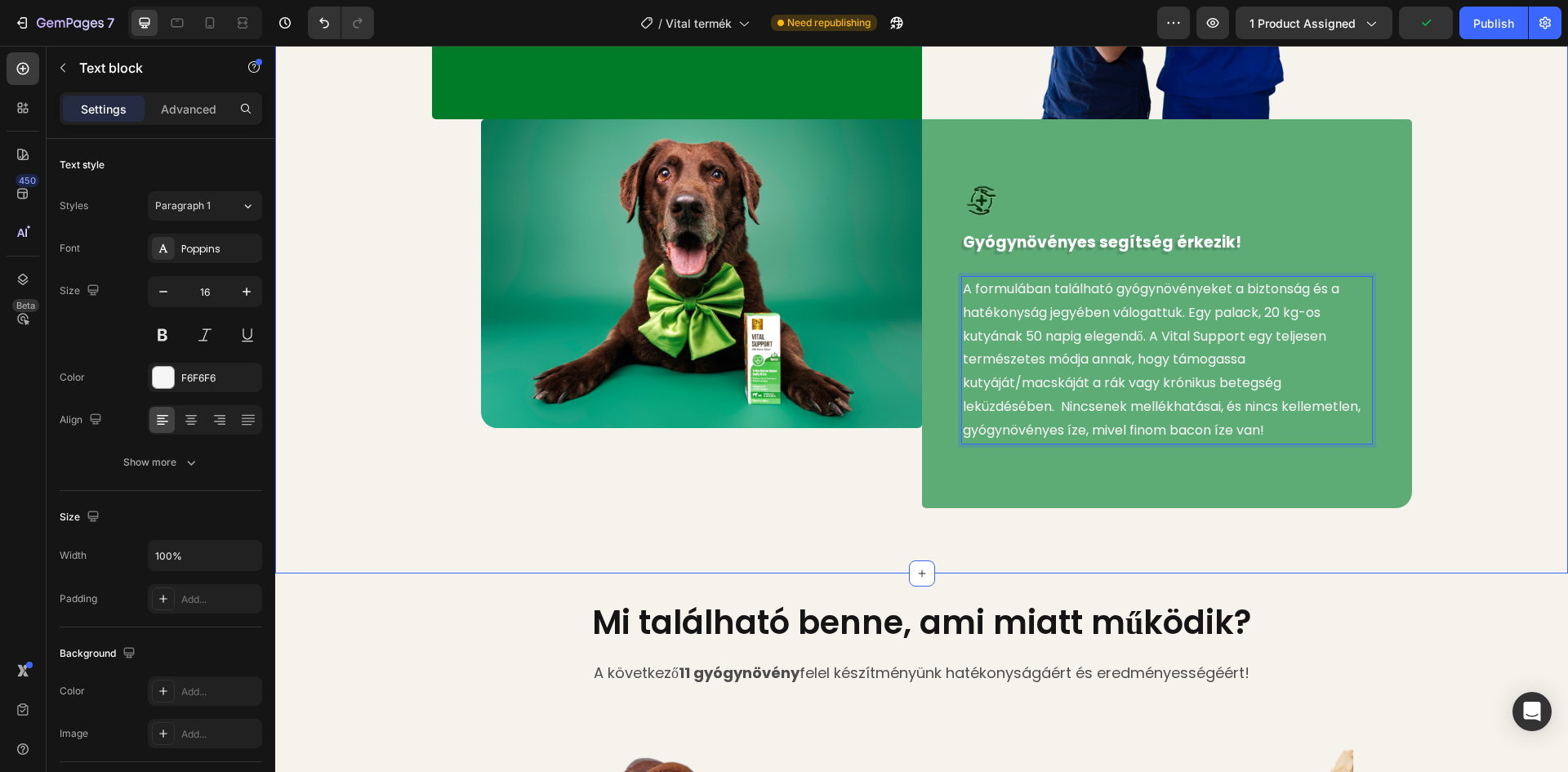
click at [1472, 216] on div "Image Minőségi élet krónikus megbetegedések idején! Text block Ijesztő diagnózi…" at bounding box center [921, 130] width 1268 height 755
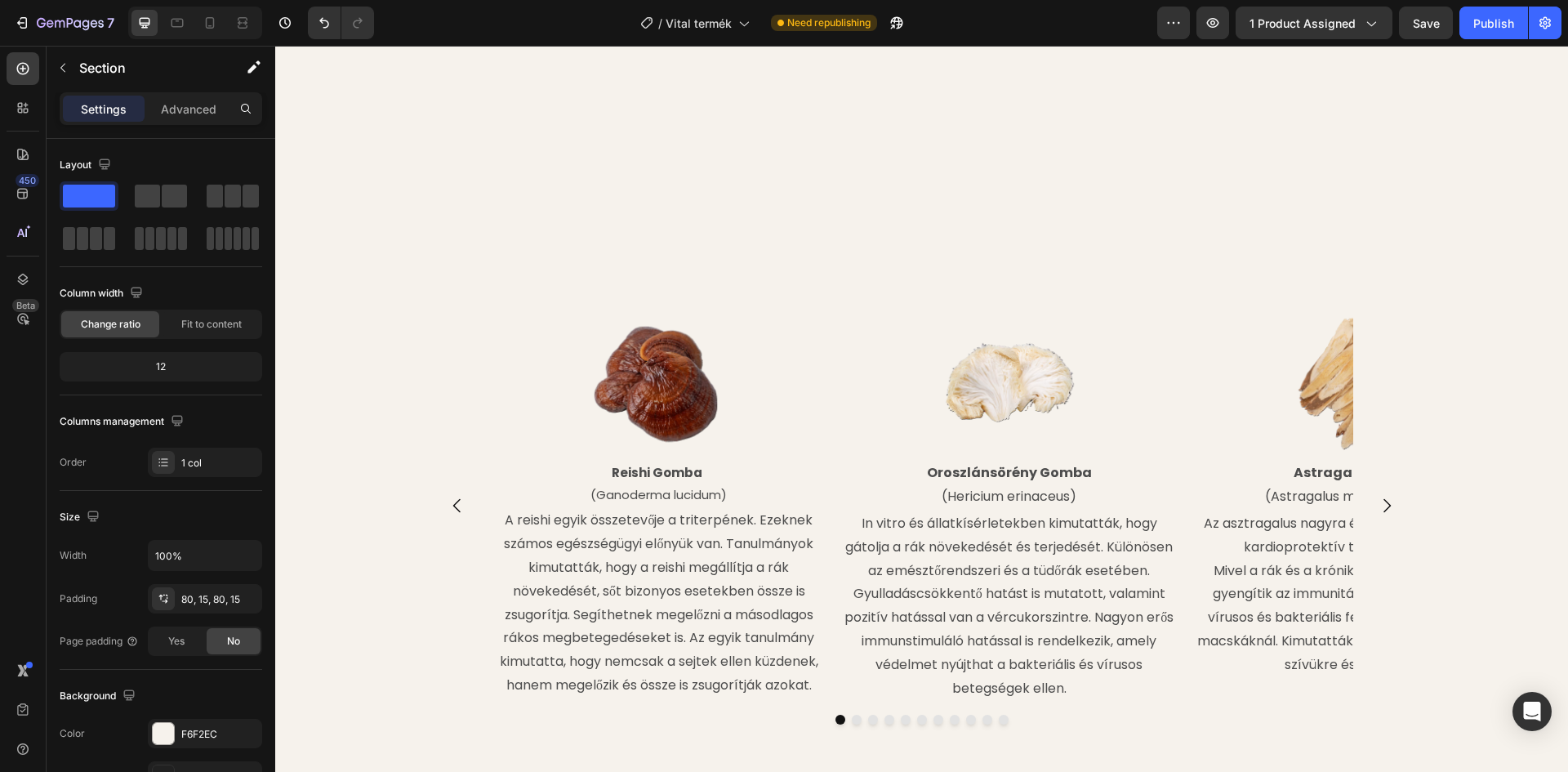
scroll to position [1578, 0]
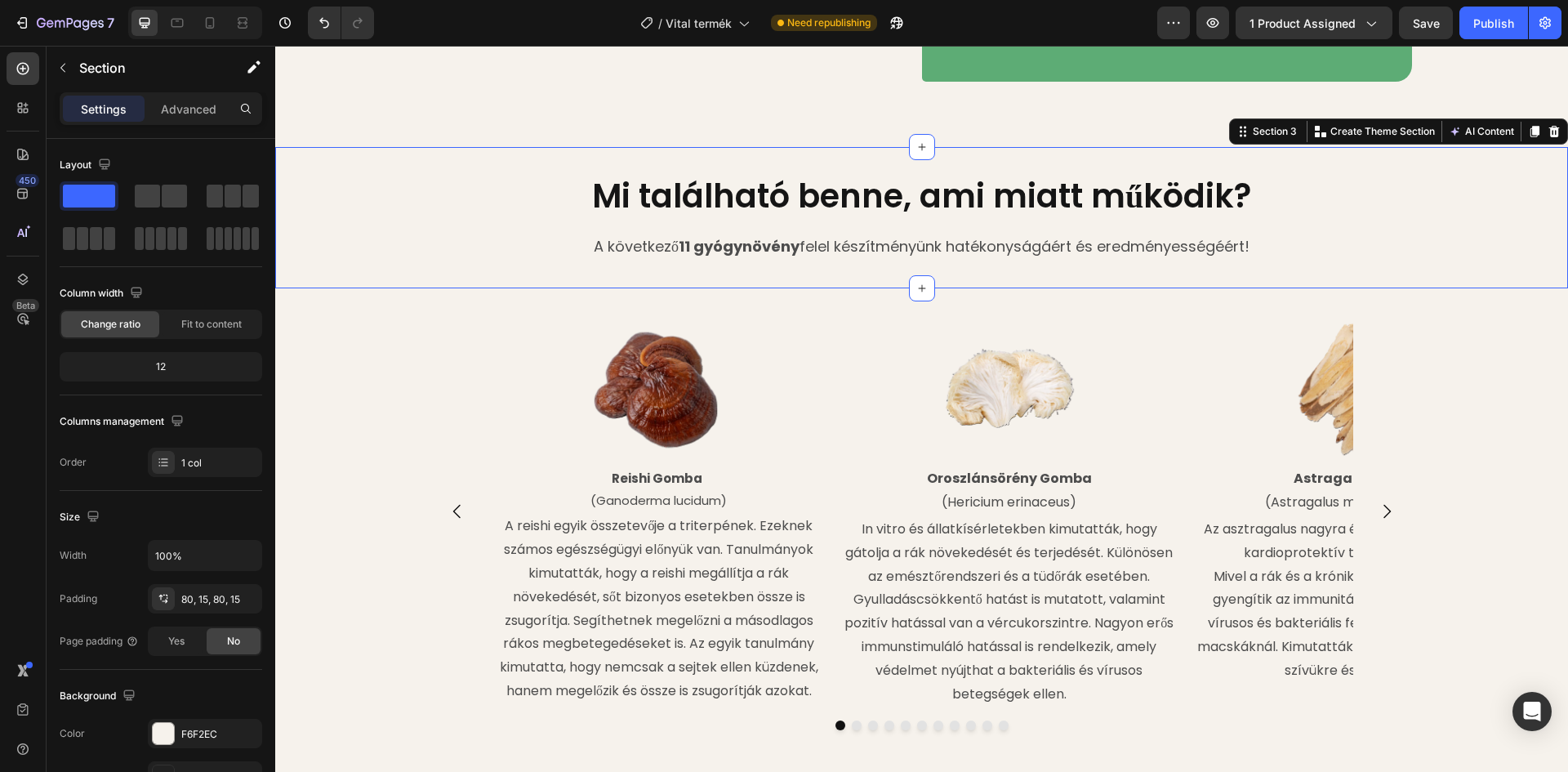
click at [1488, 224] on div "Mi található benne, ami miatt működik? Heading A következő 11 gyógynövény felel…" at bounding box center [921, 217] width 1293 height 89
click at [1474, 353] on div "Image [PERSON_NAME] (Ganoderma lucidum) Text Block A reishi egyik összetevője a…" at bounding box center [921, 555] width 1293 height 481
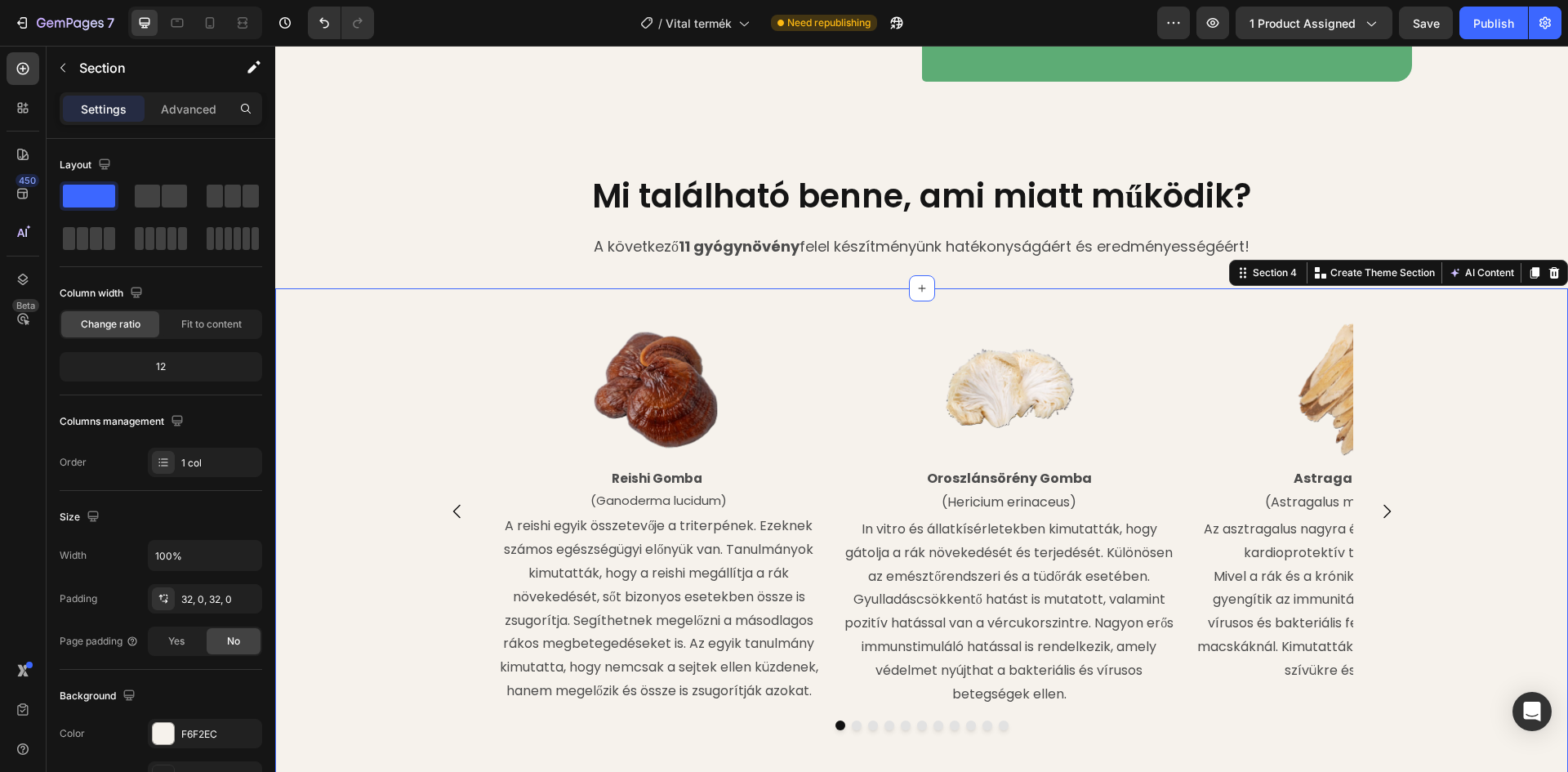
click at [1451, 346] on div "Image [PERSON_NAME] (Ganoderma lucidum) Text Block A reishi egyik összetevője a…" at bounding box center [921, 555] width 1293 height 481
click at [1388, 270] on p "Create Theme Section" at bounding box center [1382, 272] width 105 height 15
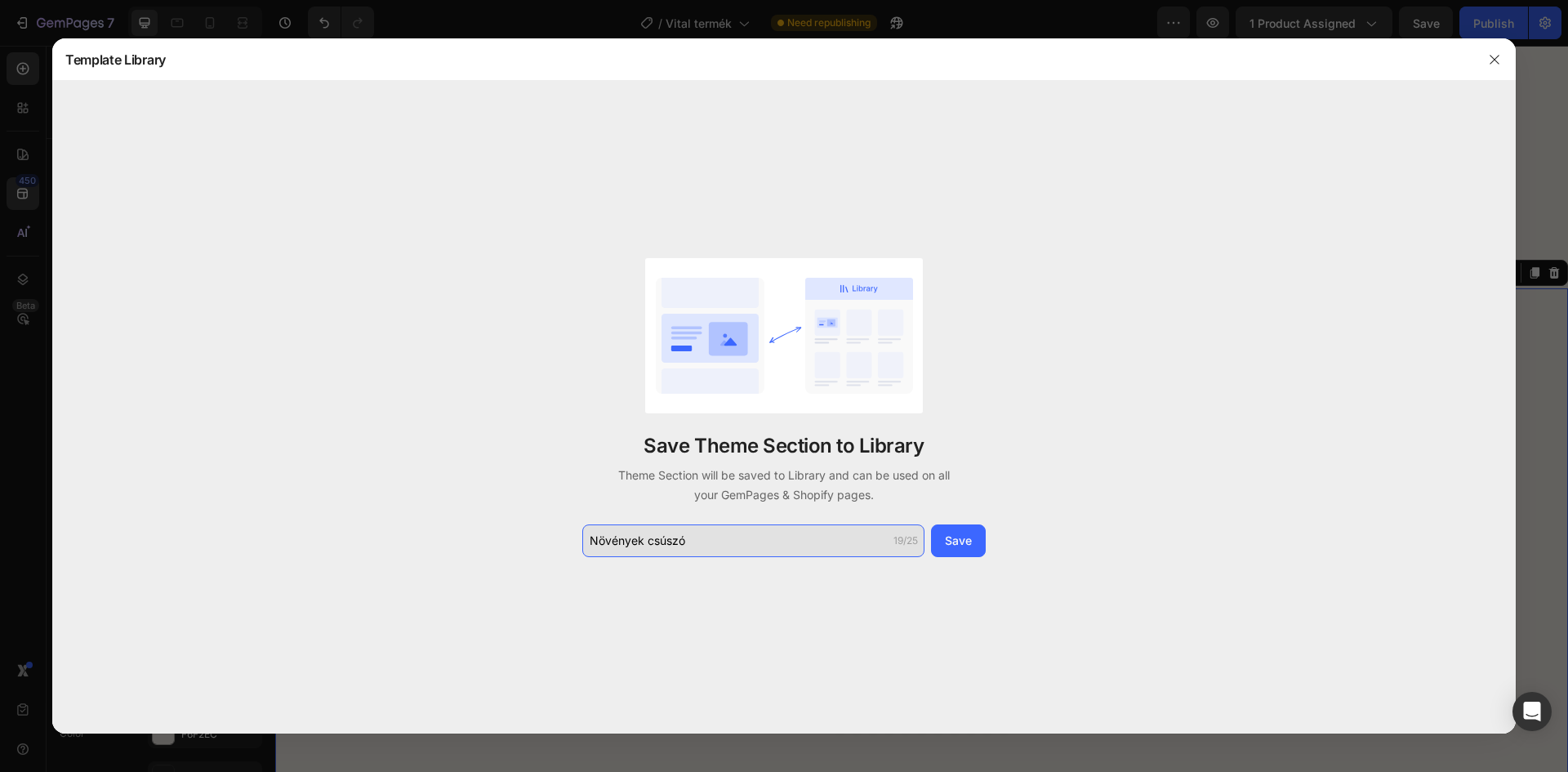
type input "Növények csúszós"
click at [977, 546] on button "Save" at bounding box center [957, 540] width 55 height 33
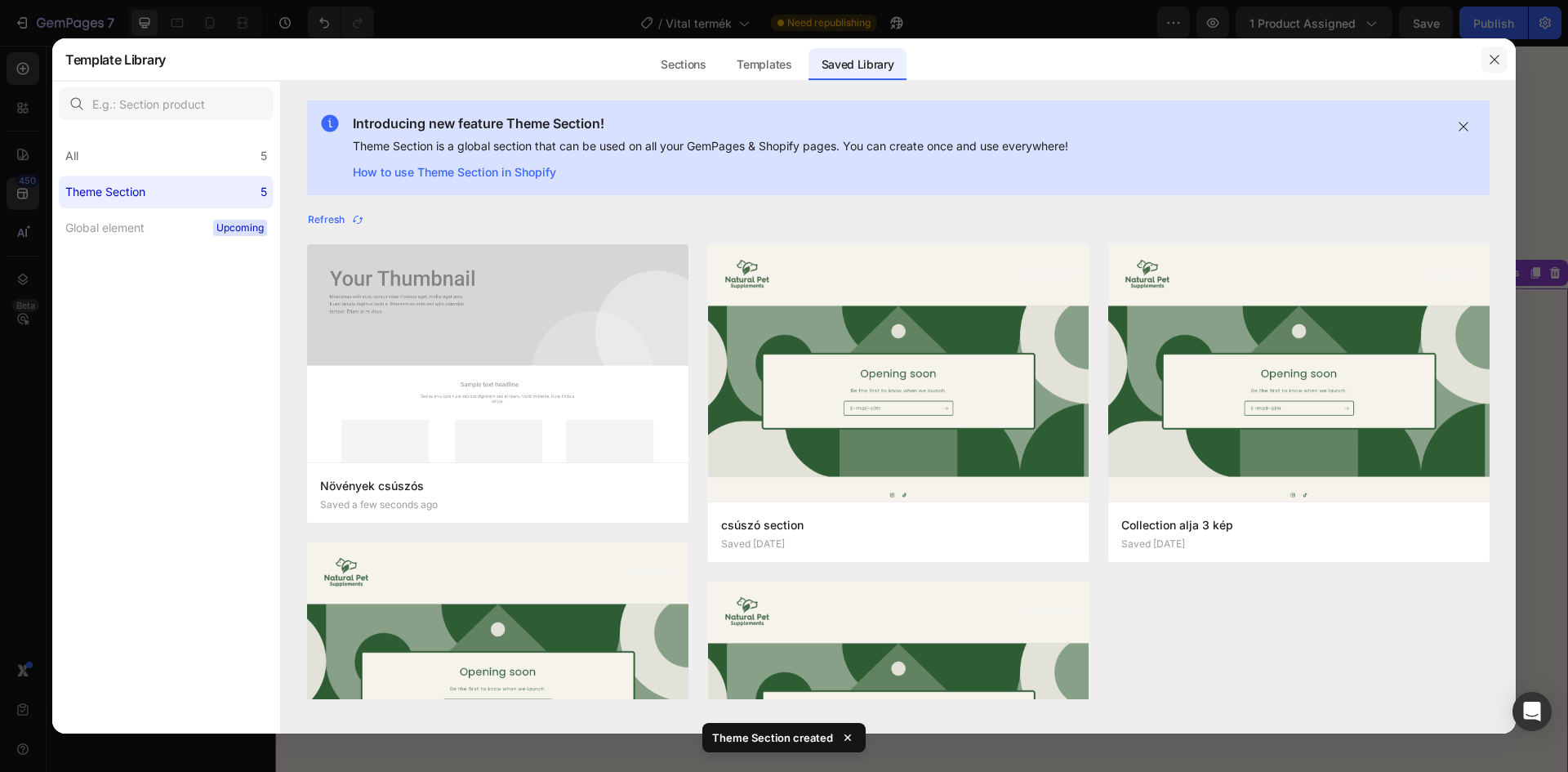
click at [1492, 63] on icon "button" at bounding box center [1493, 59] width 13 height 13
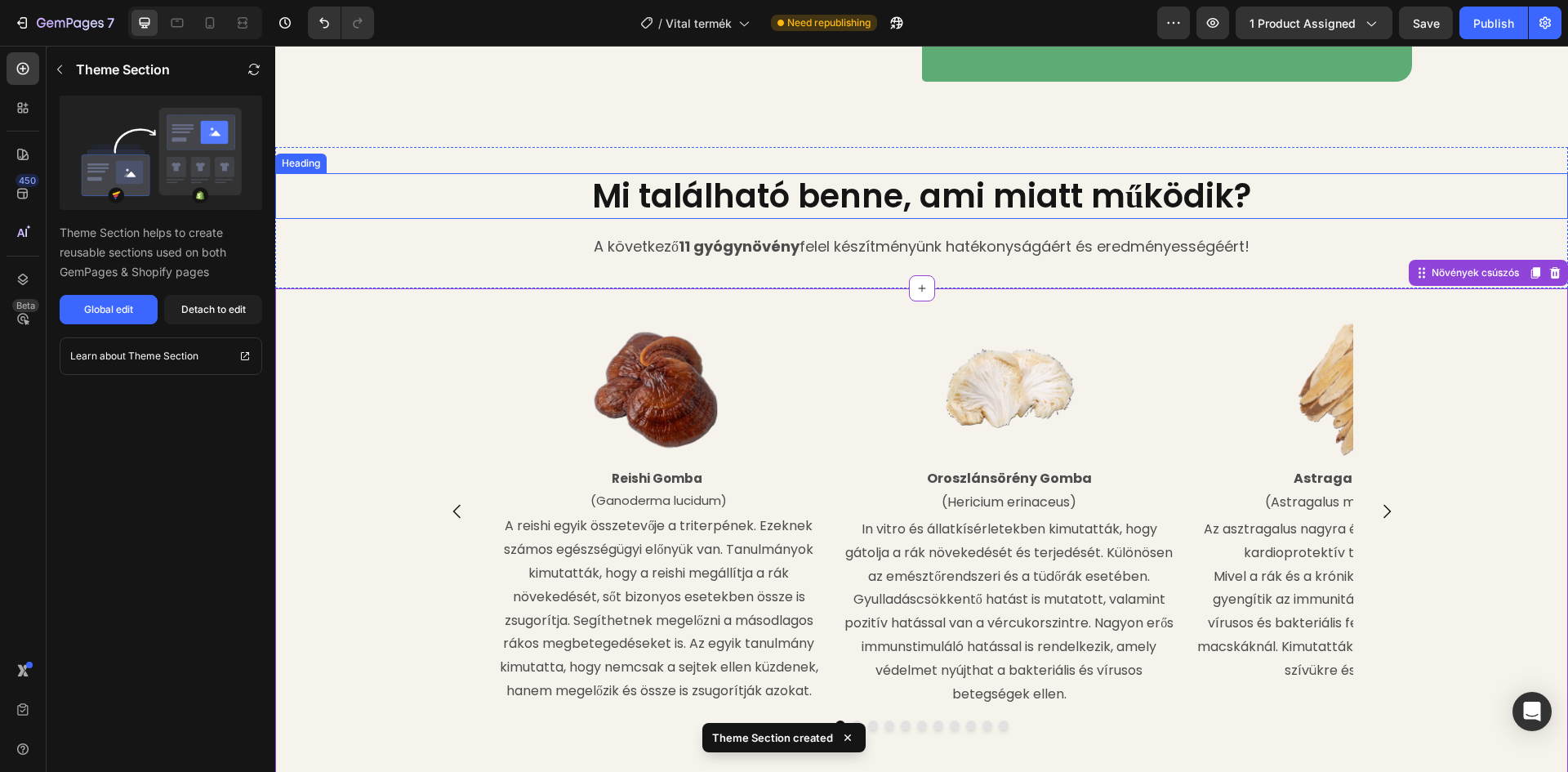
click at [1346, 218] on h2 "Mi található benne, ami miatt működik?" at bounding box center [921, 196] width 1293 height 46
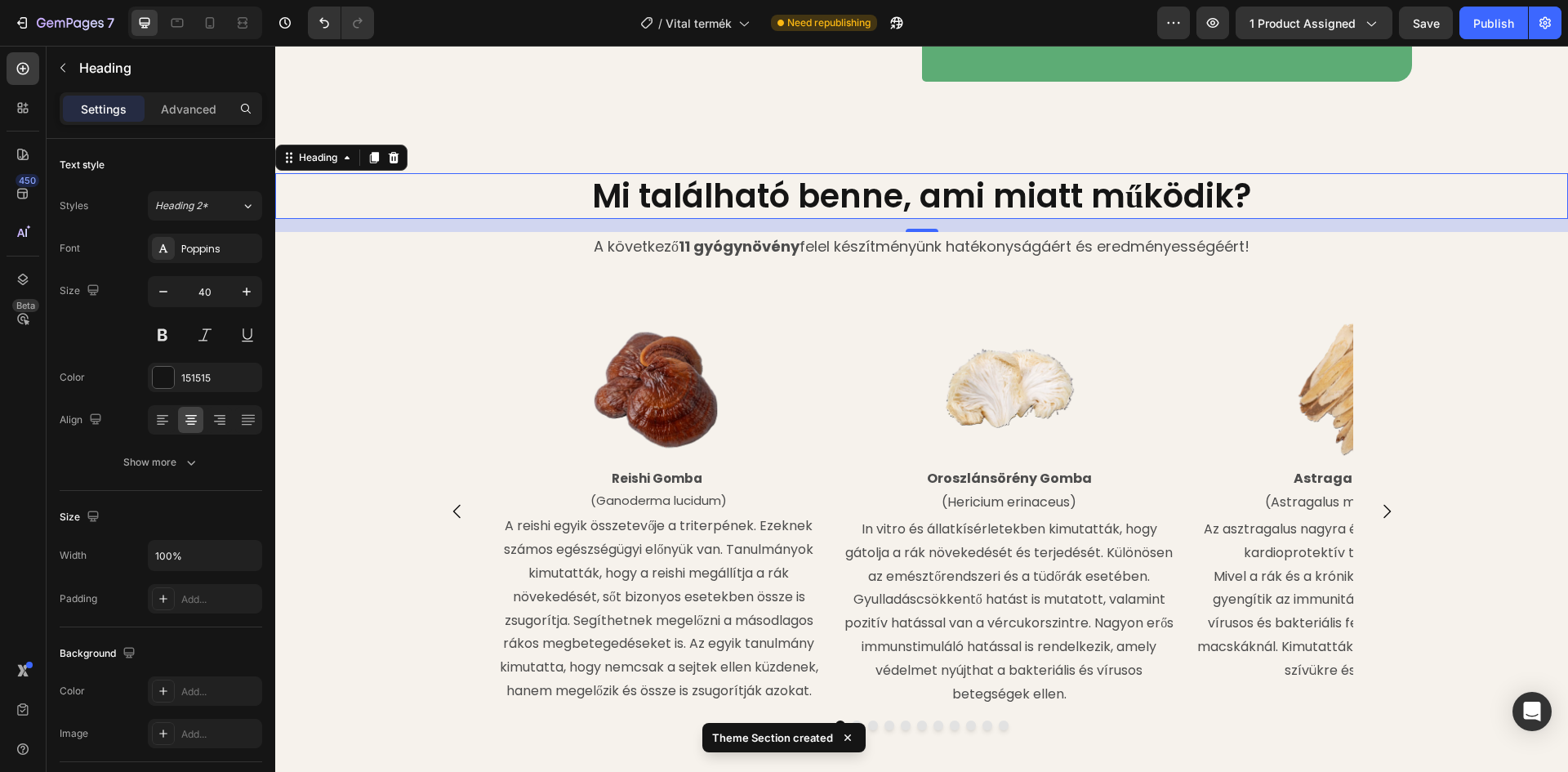
click at [1359, 247] on p "A következő 11 gyógynövény felel készítményünk hatékonyságáért és eredményesség…" at bounding box center [921, 246] width 1289 height 26
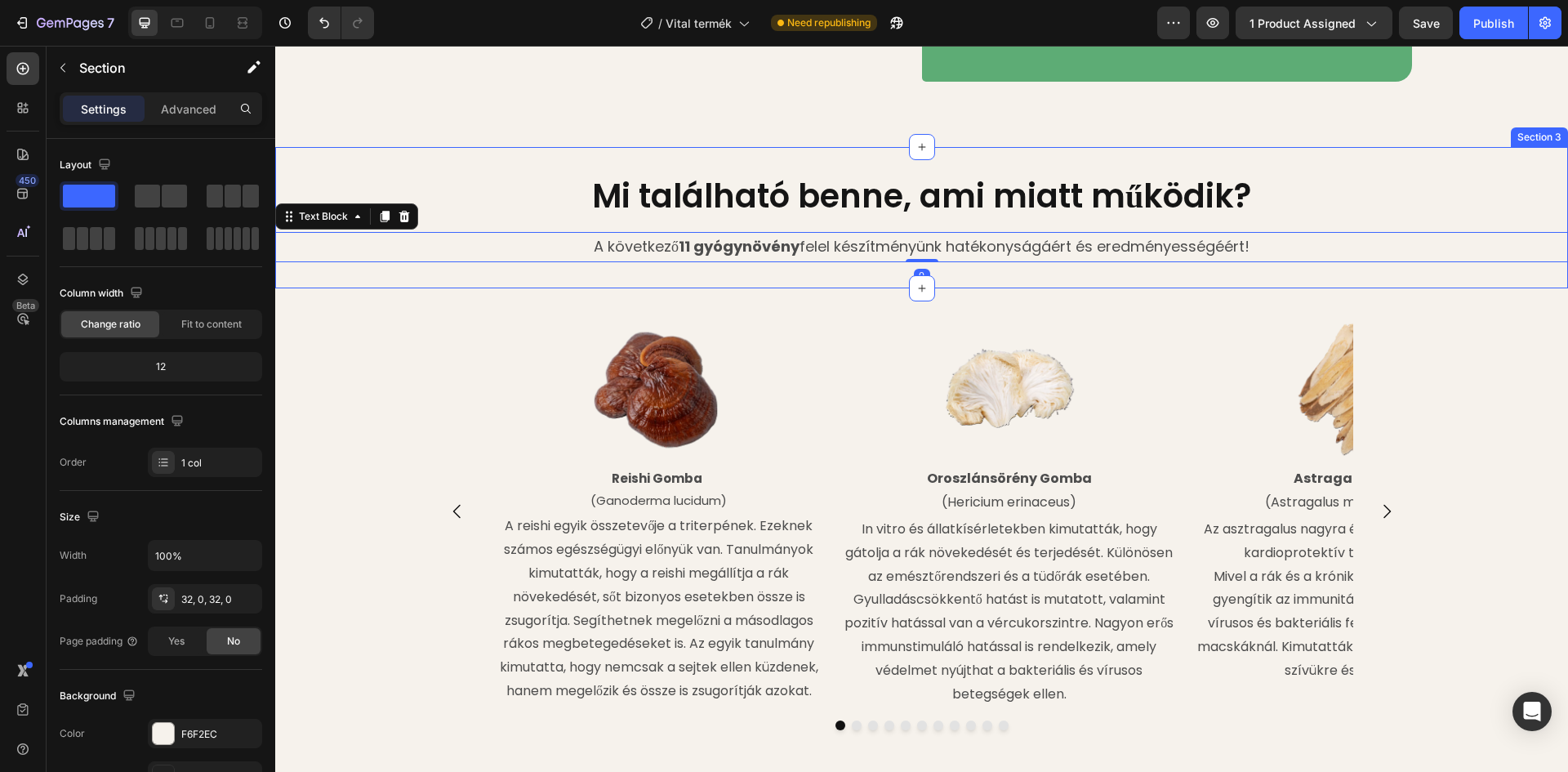
click at [1527, 154] on div "Mi található benne, ami miatt működik? Heading A következő 11 gyógynövény felel…" at bounding box center [921, 217] width 1293 height 140
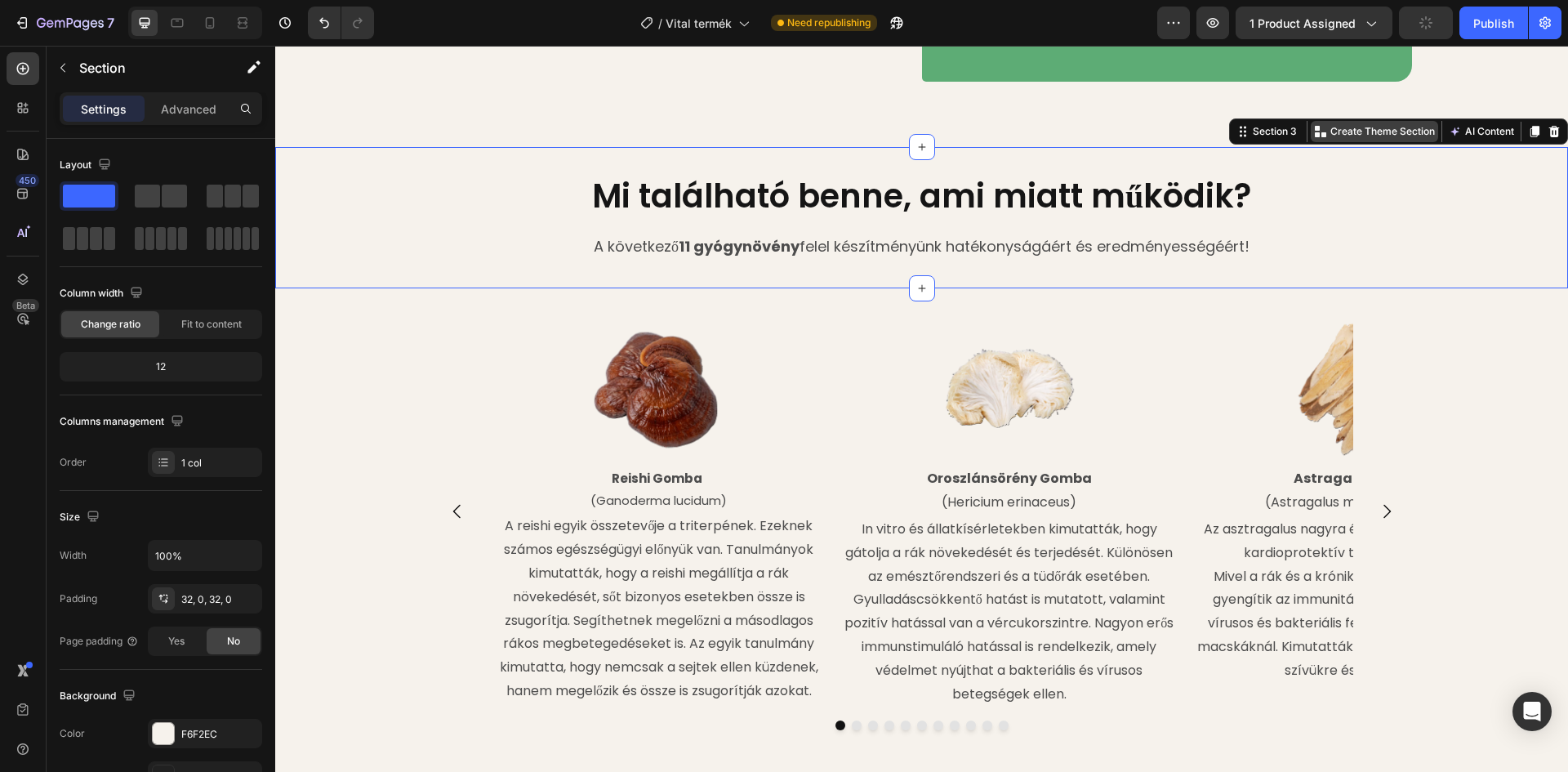
click at [1371, 134] on p "Create Theme Section" at bounding box center [1382, 131] width 105 height 15
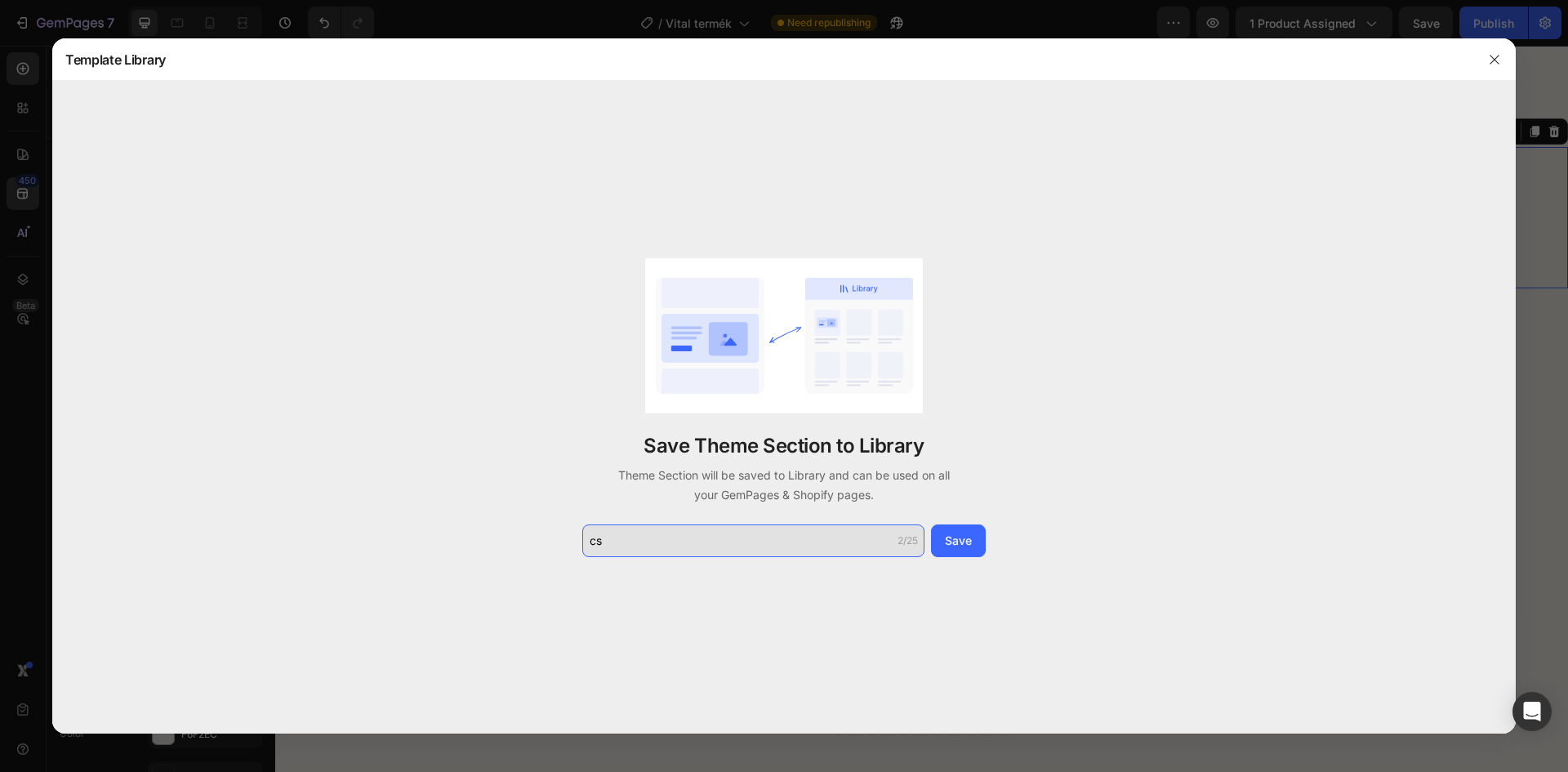
type input "c"
type input "cím csúszós növényekhez"
click at [978, 547] on button "Save" at bounding box center [957, 540] width 55 height 33
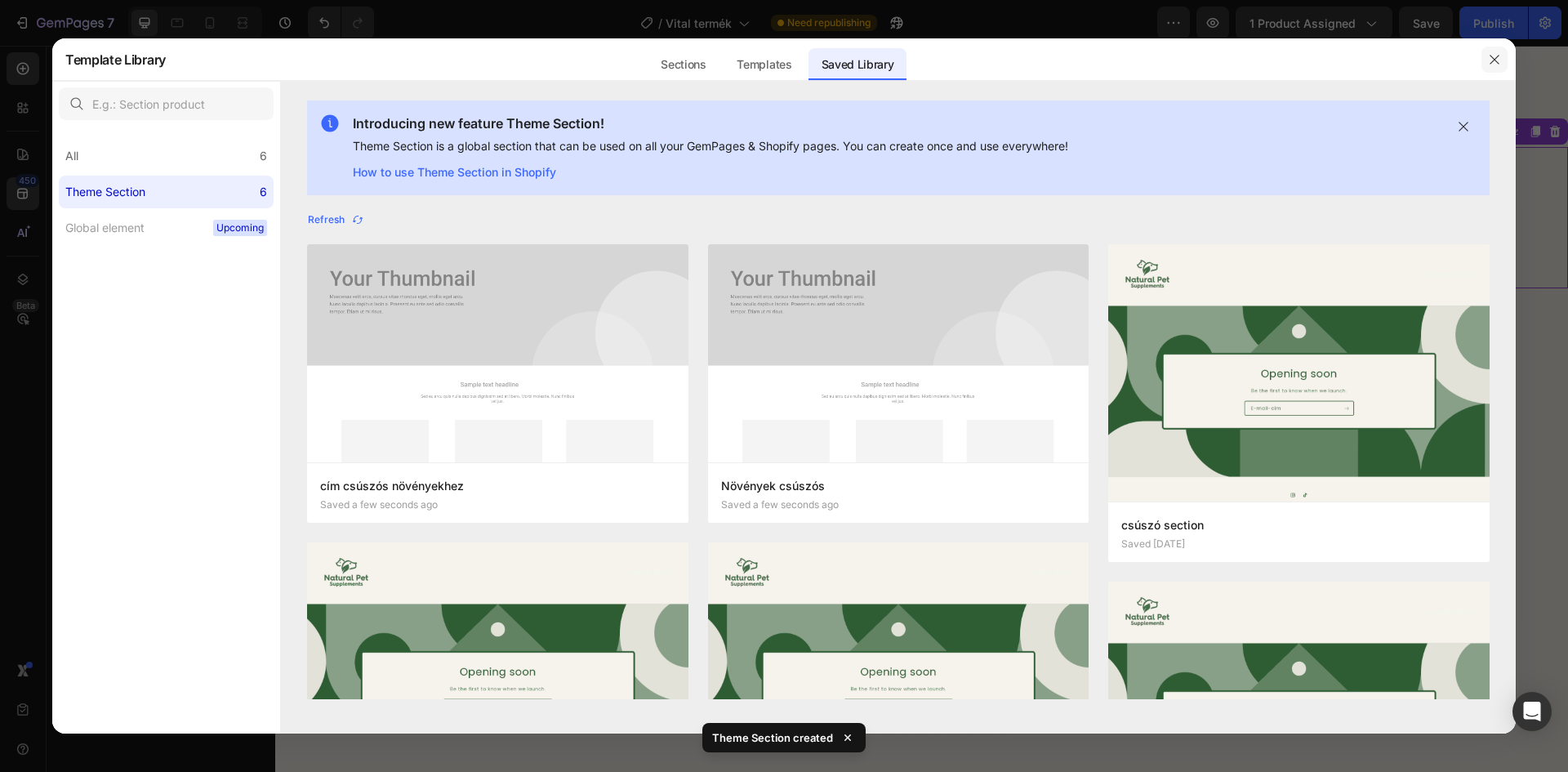
click at [1498, 56] on icon "button" at bounding box center [1493, 59] width 9 height 9
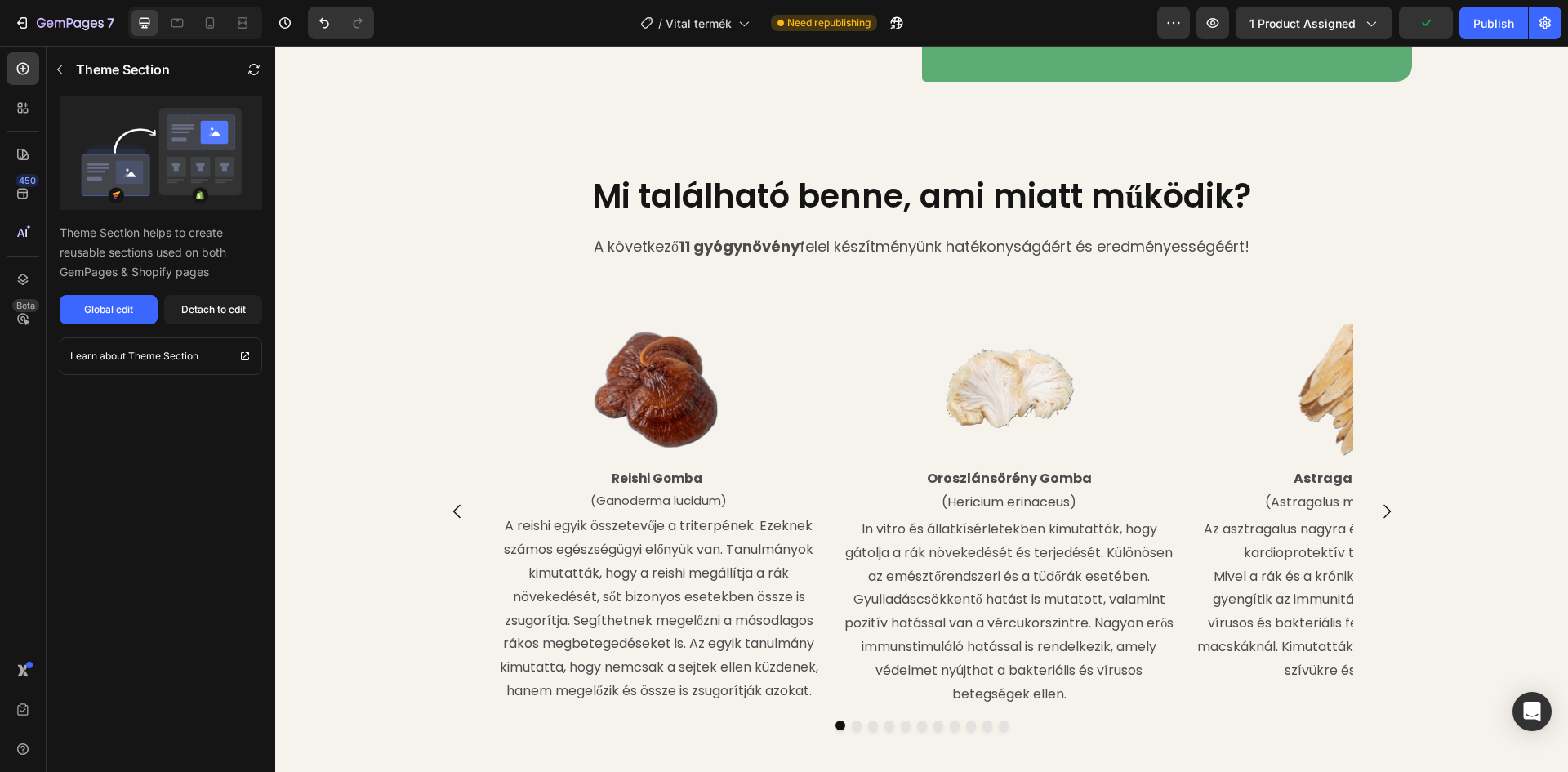
click at [411, 406] on div "Image Reishi Gomba (Ganoderma lucidum) Text Block A reishi egyik összetevője a …" at bounding box center [921, 555] width 1293 height 481
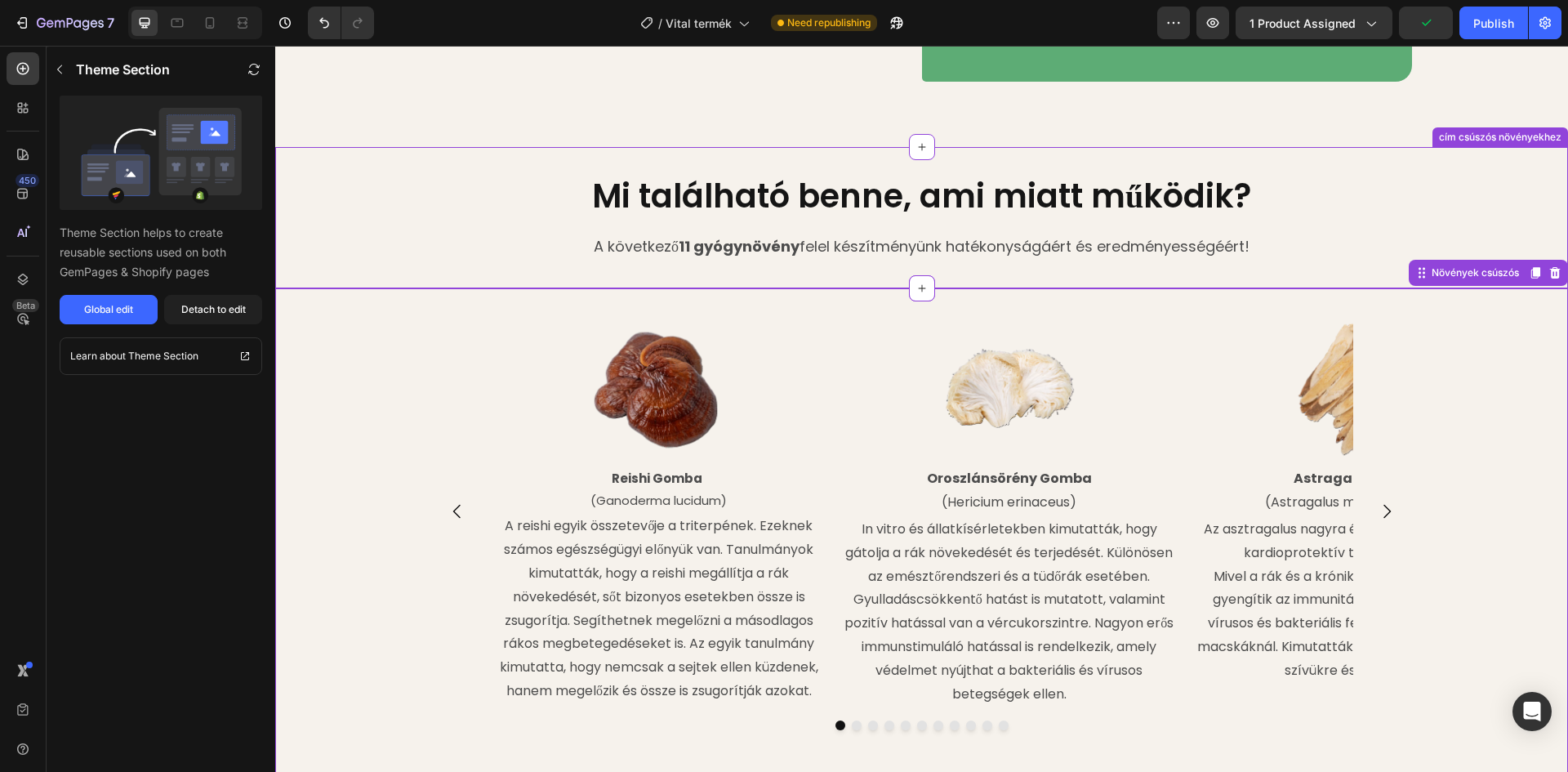
click at [405, 224] on div "Mi található benne, ami miatt működik? Heading A következő 11 gyógynövény felel…" at bounding box center [921, 217] width 1293 height 89
click at [398, 415] on div "Image Reishi Gomba (Ganoderma lucidum) Text Block A reishi egyik összetevője a …" at bounding box center [921, 555] width 1293 height 481
click at [225, 308] on div "Detach to edit" at bounding box center [213, 309] width 65 height 15
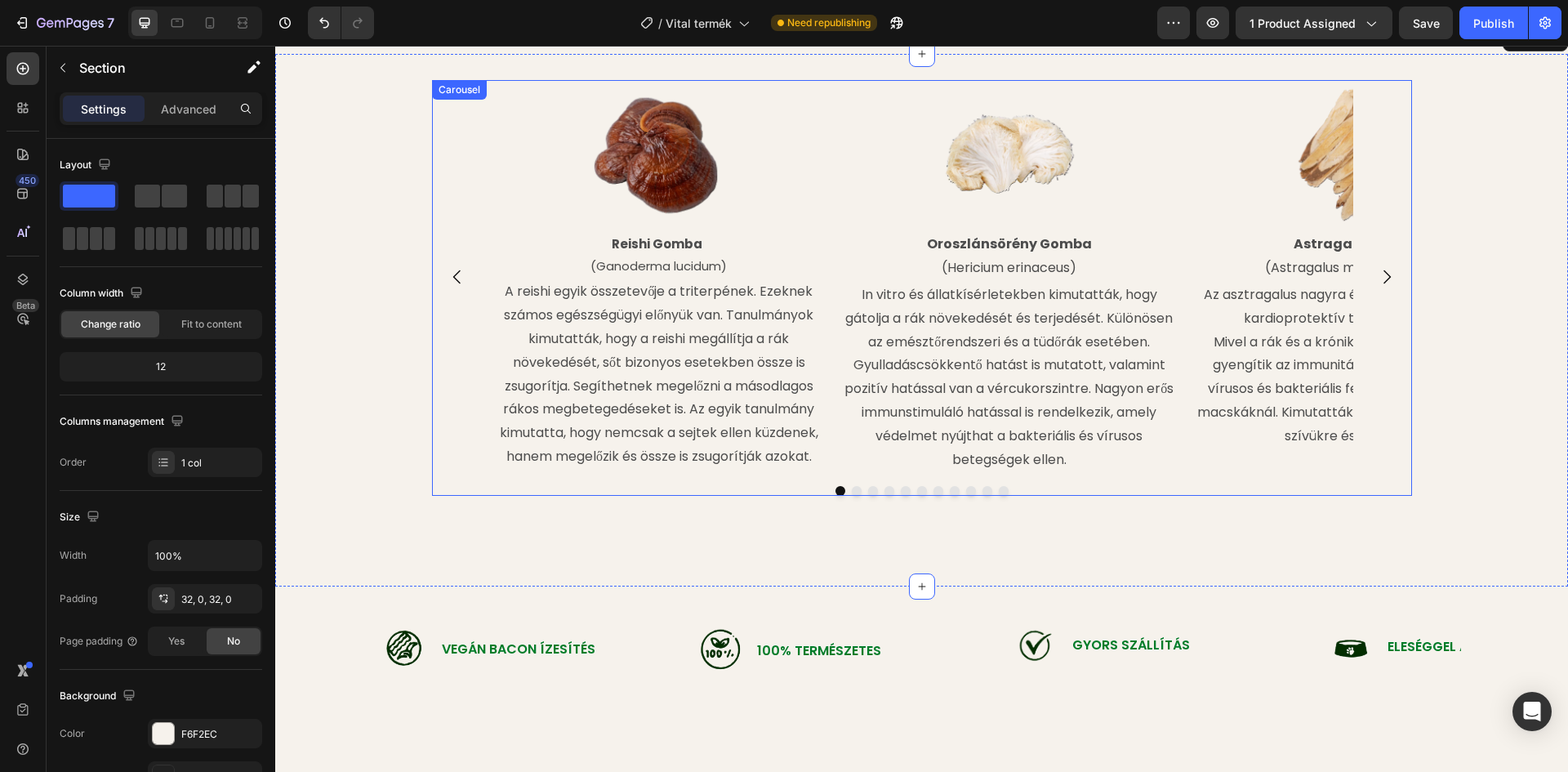
scroll to position [1741, 0]
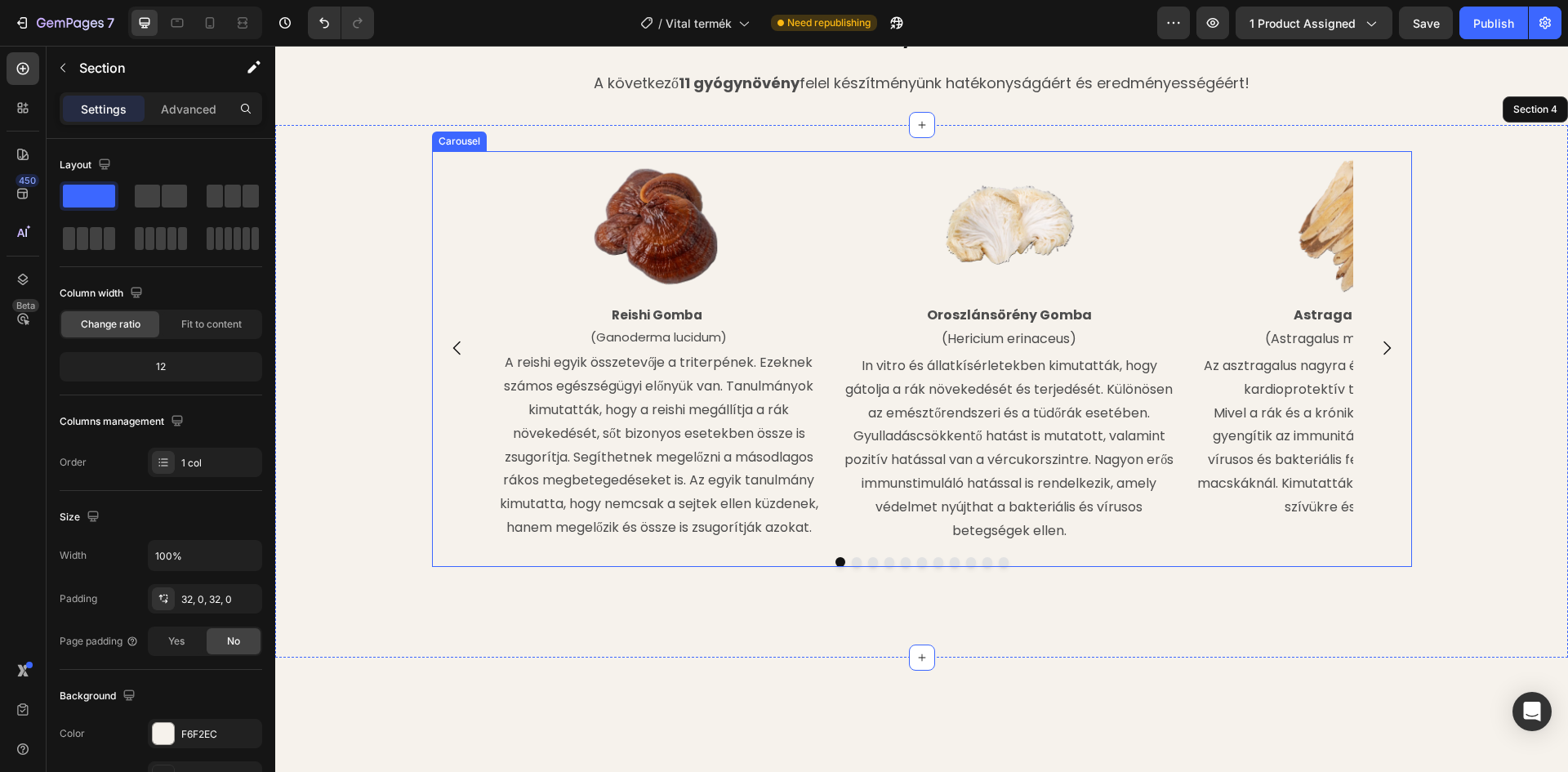
click at [1217, 545] on div "Image Astragalus Gyökér (Astragalus membranaceus) Text Block Az asztragalus nag…" at bounding box center [1359, 348] width 338 height 393
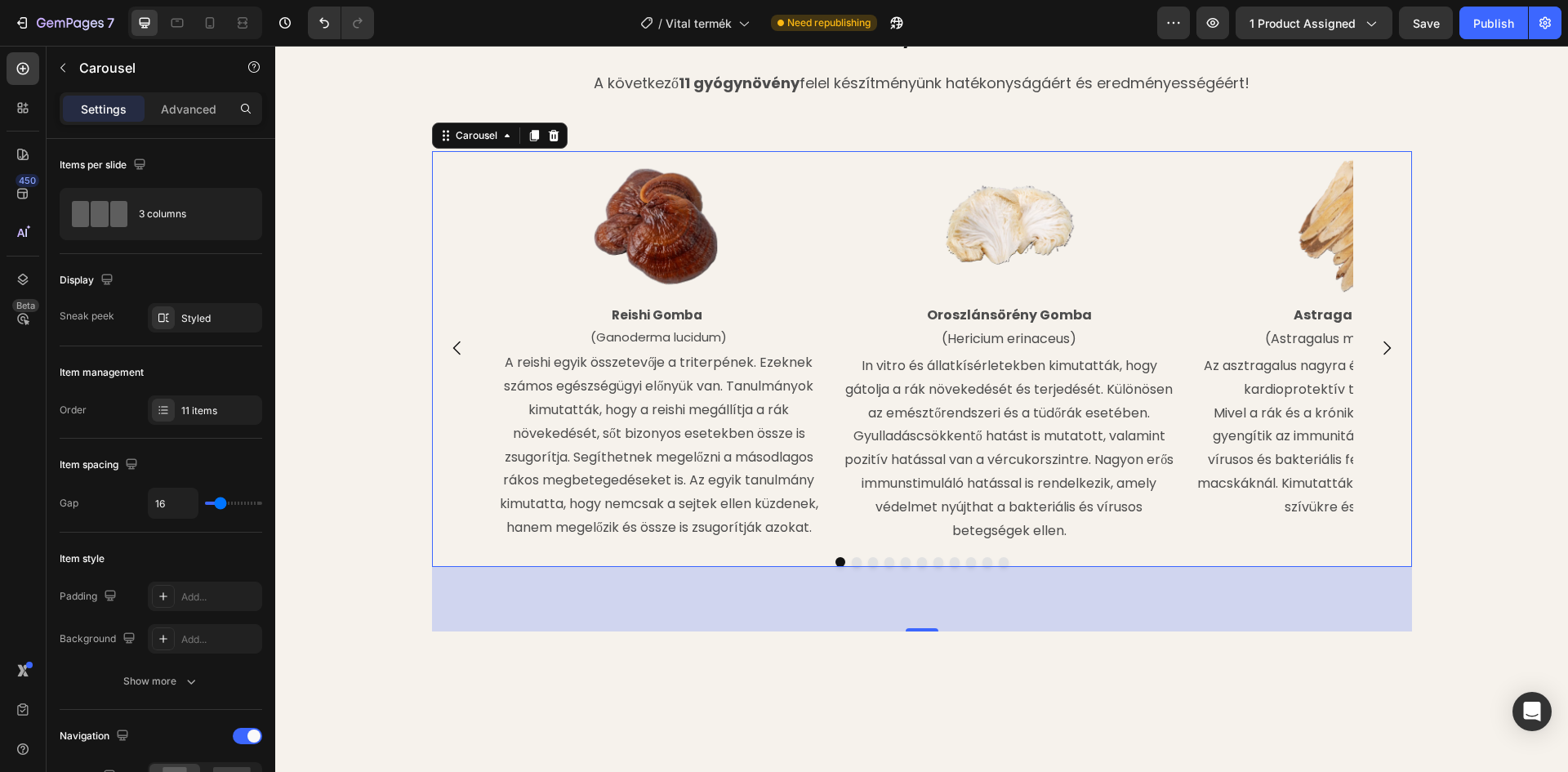
click at [1380, 358] on icon "Carousel Next Arrow" at bounding box center [1387, 348] width 20 height 20
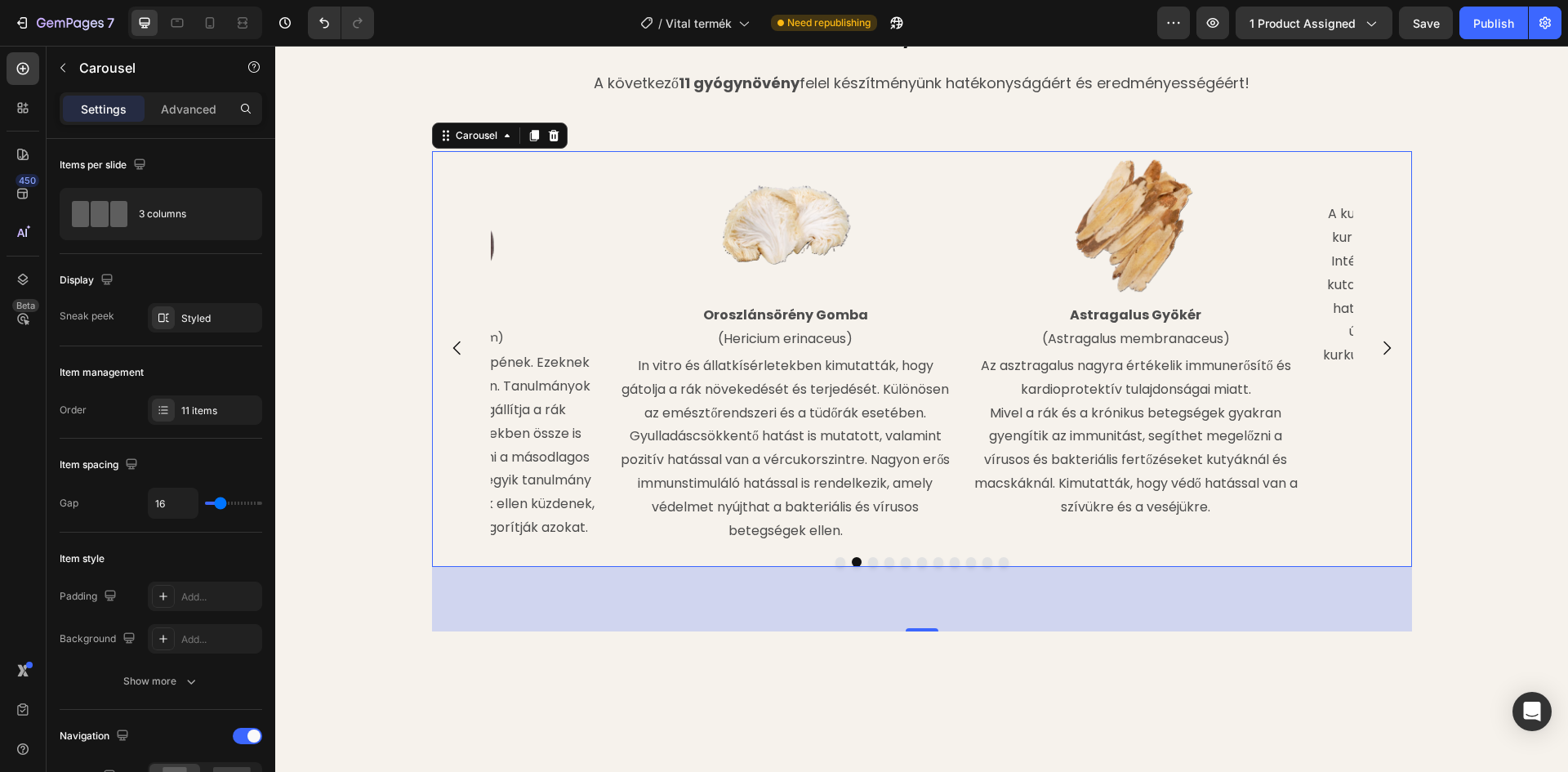
click at [1380, 358] on icon "Carousel Next Arrow" at bounding box center [1387, 348] width 20 height 20
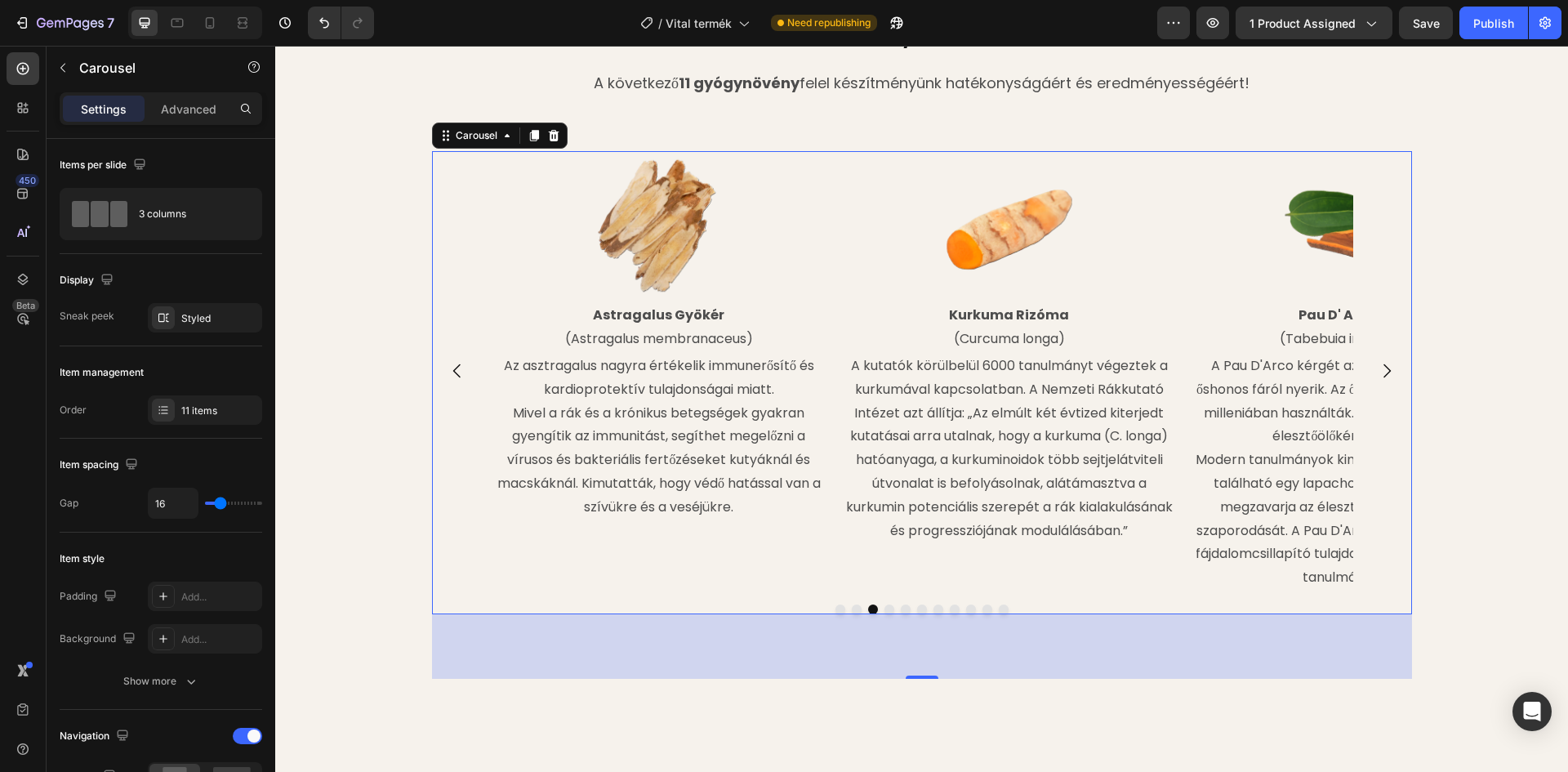
click at [1380, 381] on icon "Carousel Next Arrow" at bounding box center [1387, 371] width 20 height 20
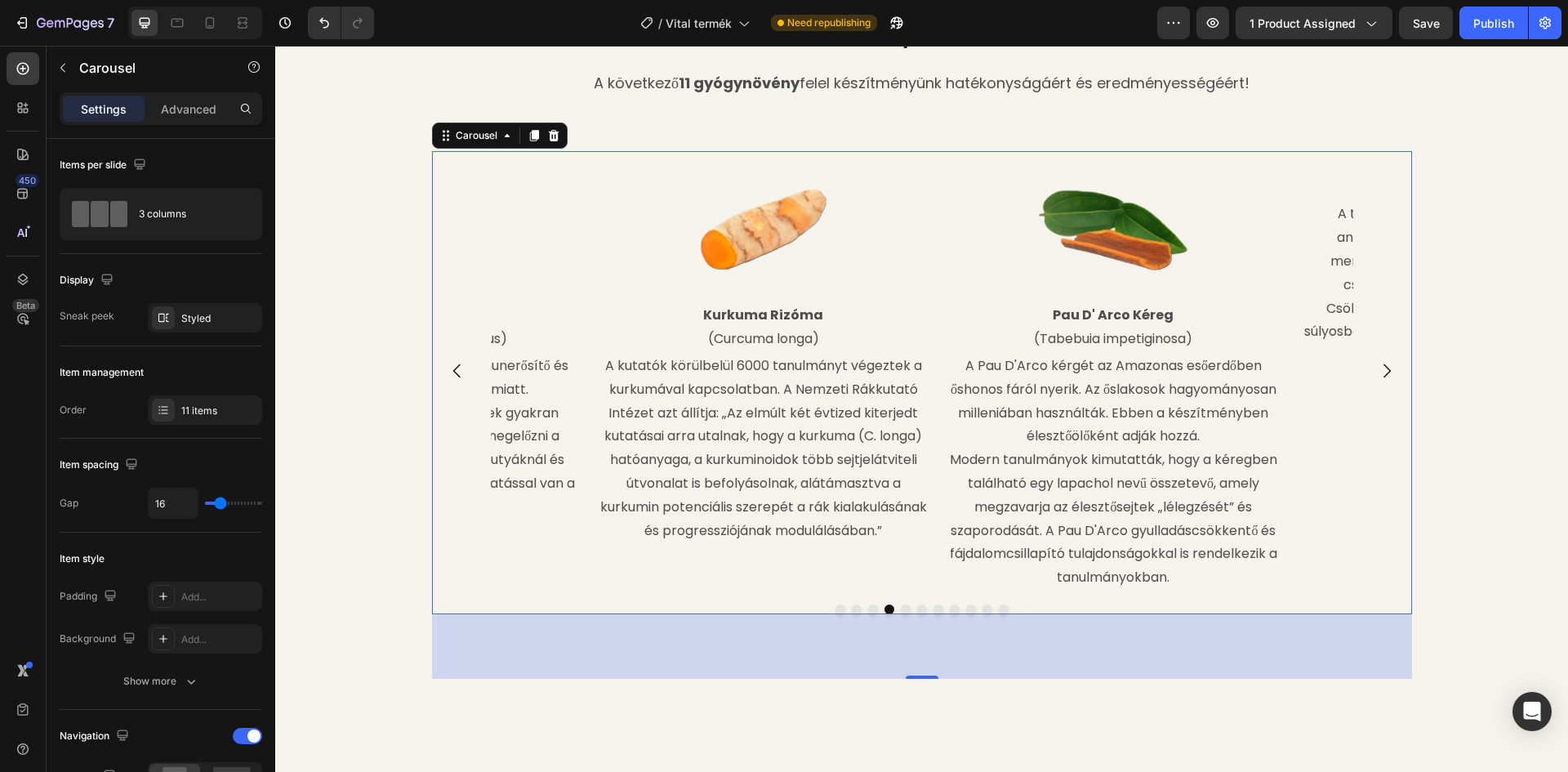
click at [1380, 381] on icon "Carousel Next Arrow" at bounding box center [1387, 371] width 20 height 20
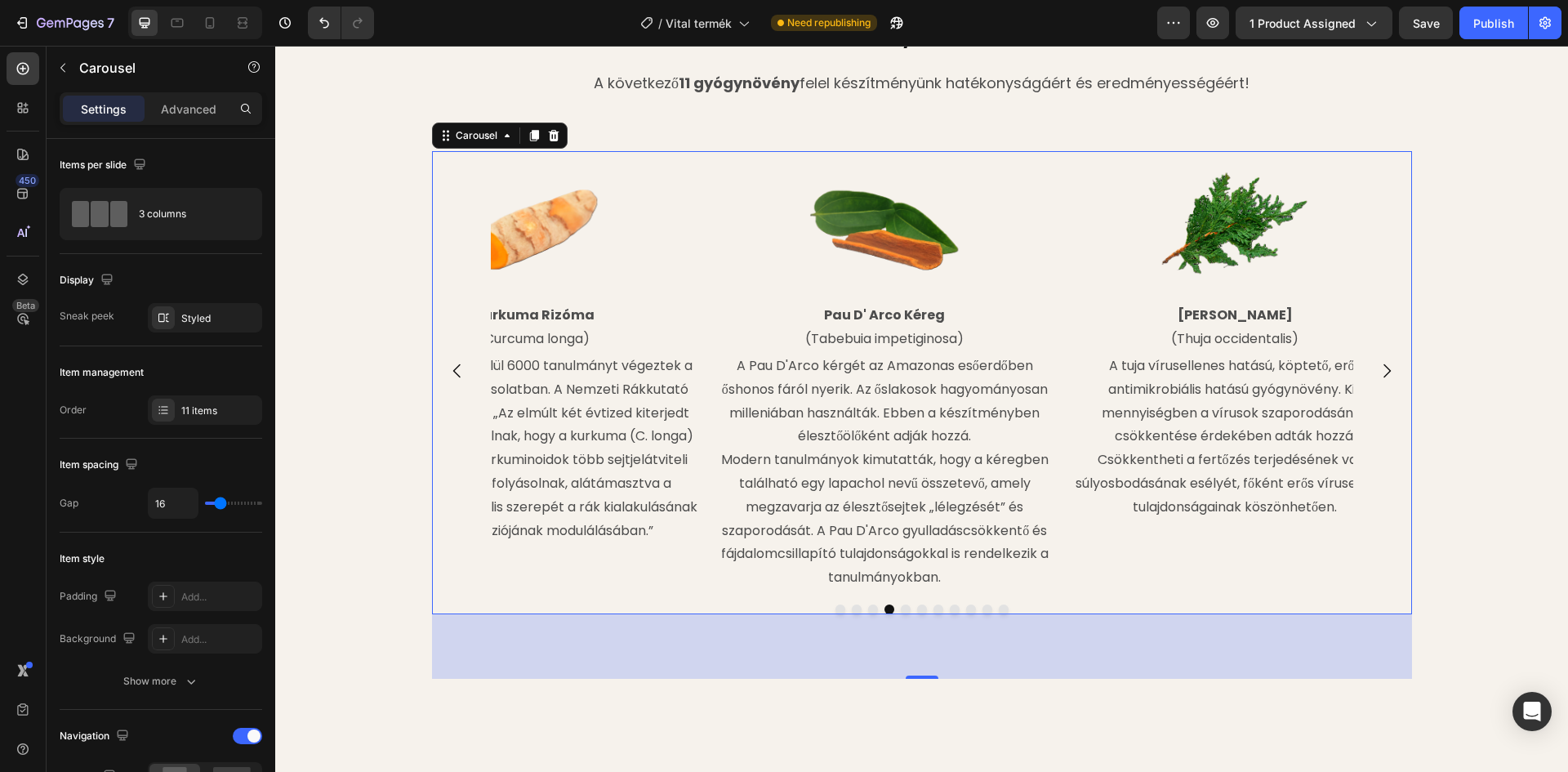
click at [1380, 381] on icon "Carousel Next Arrow" at bounding box center [1387, 371] width 20 height 20
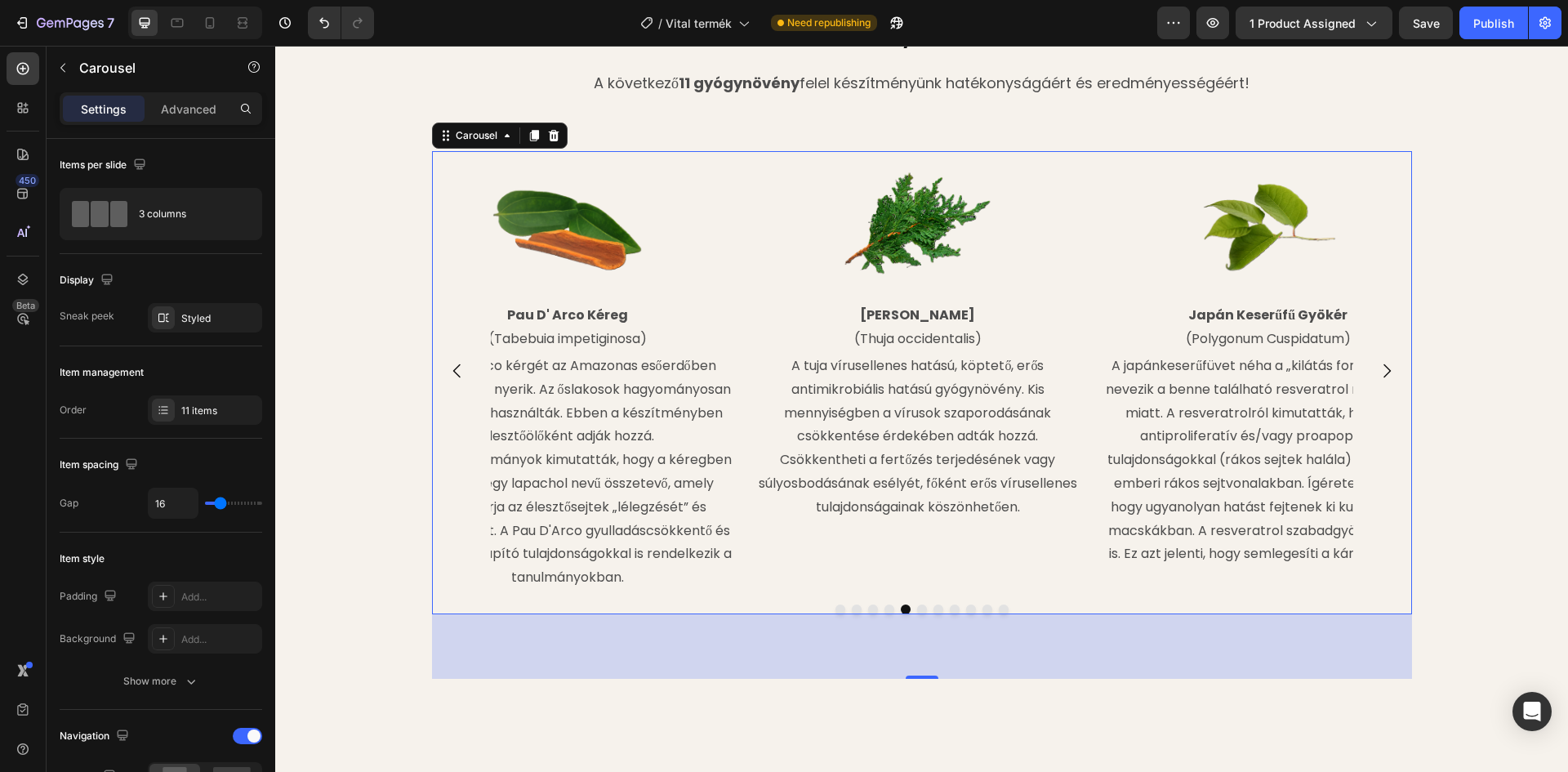
click at [1380, 381] on icon "Carousel Next Arrow" at bounding box center [1387, 371] width 20 height 20
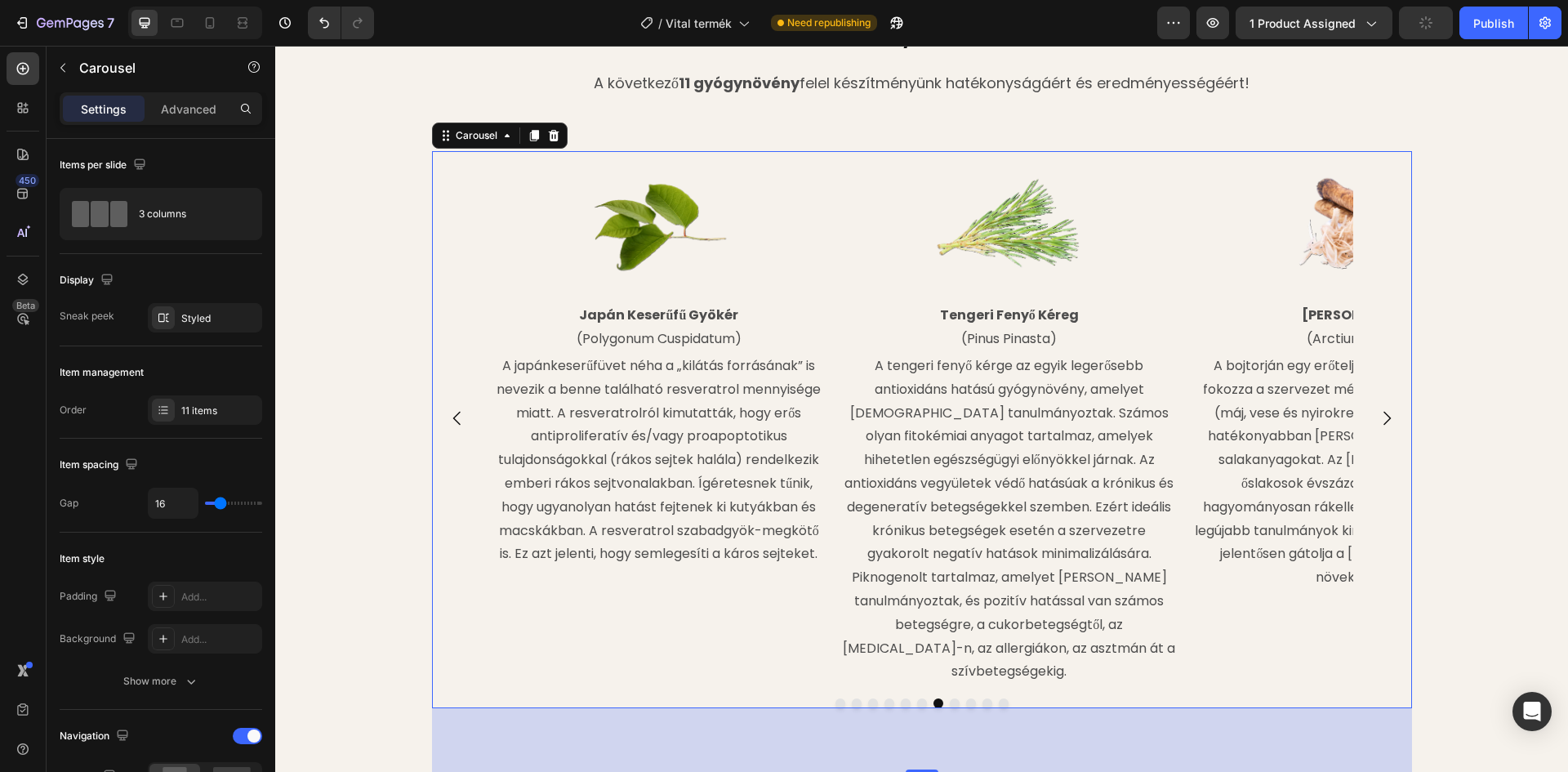
click at [1380, 408] on icon "Carousel Next Arrow" at bounding box center [1387, 418] width 20 height 20
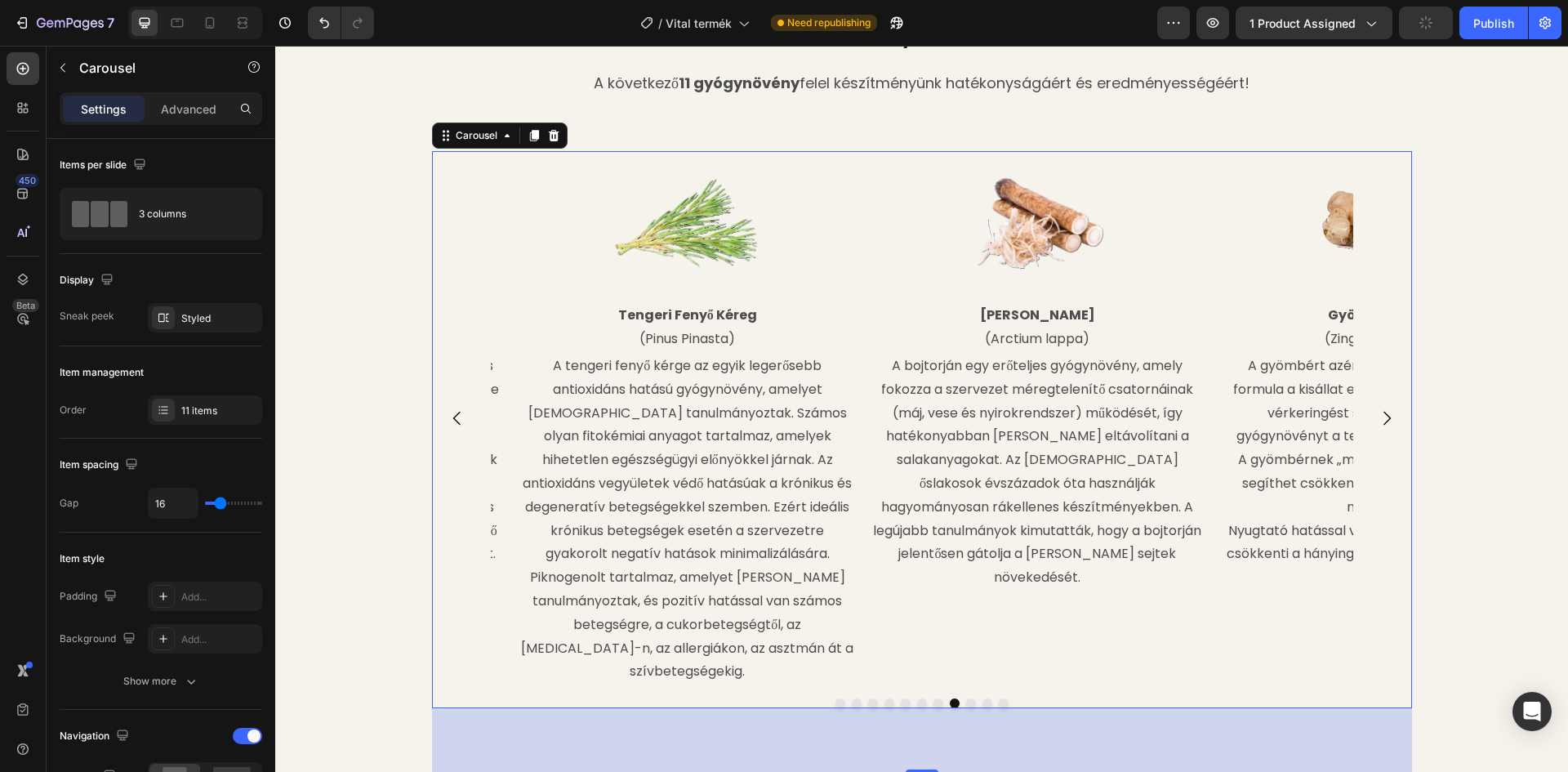
click at [1380, 408] on icon "Carousel Next Arrow" at bounding box center [1387, 418] width 20 height 20
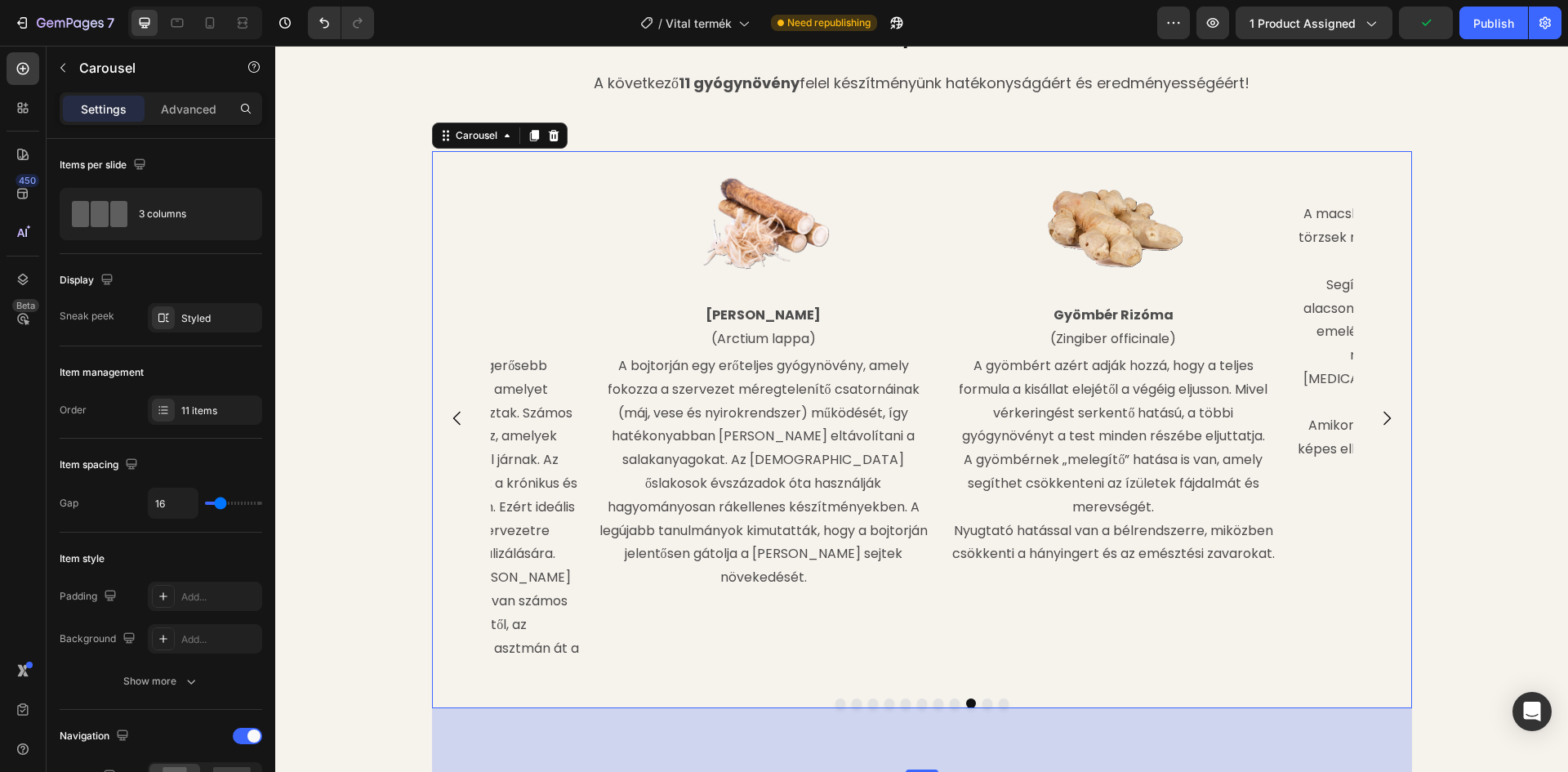
click at [1380, 408] on icon "Carousel Next Arrow" at bounding box center [1387, 418] width 20 height 20
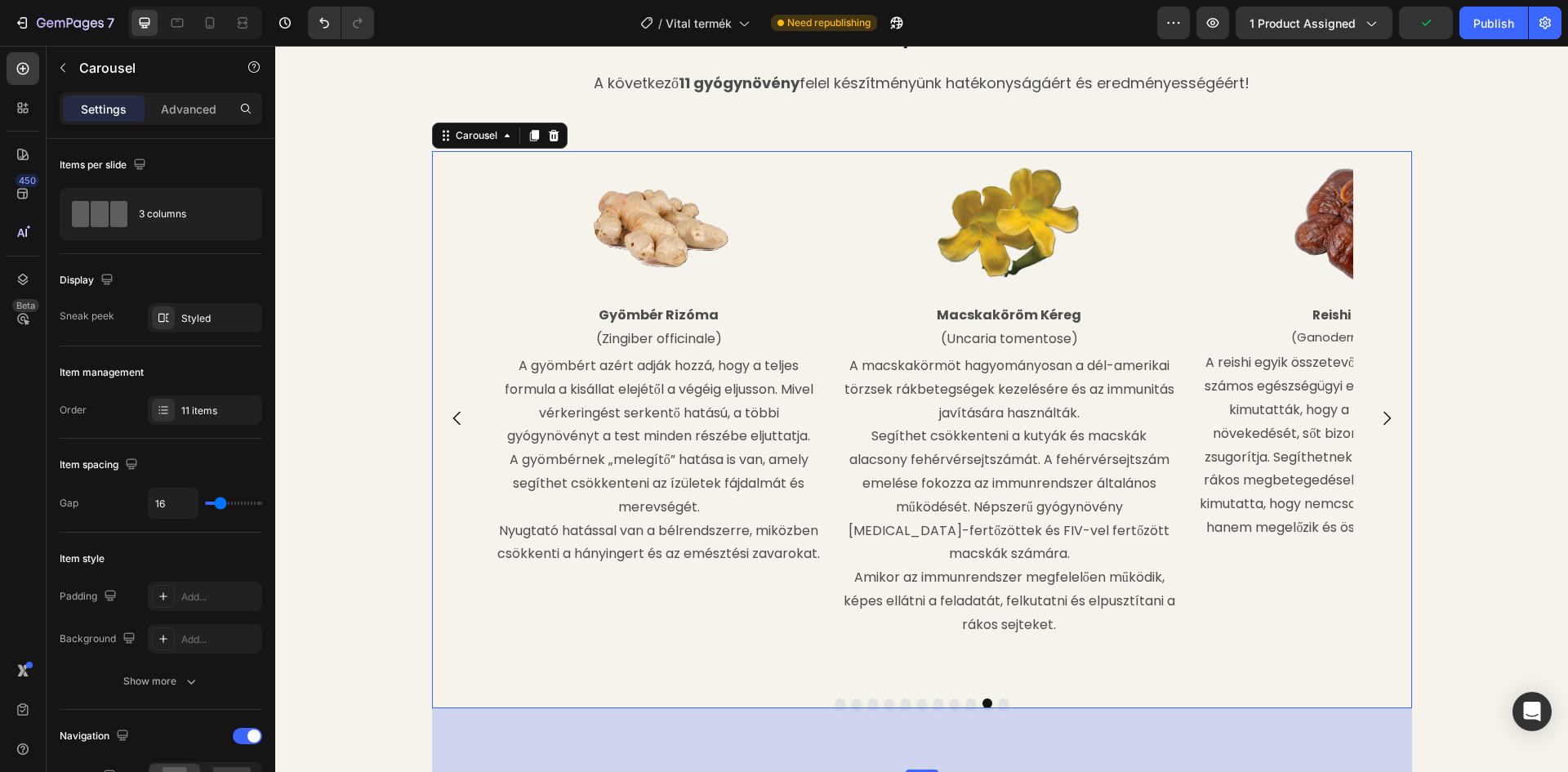
click at [1380, 408] on icon "Carousel Next Arrow" at bounding box center [1387, 418] width 20 height 20
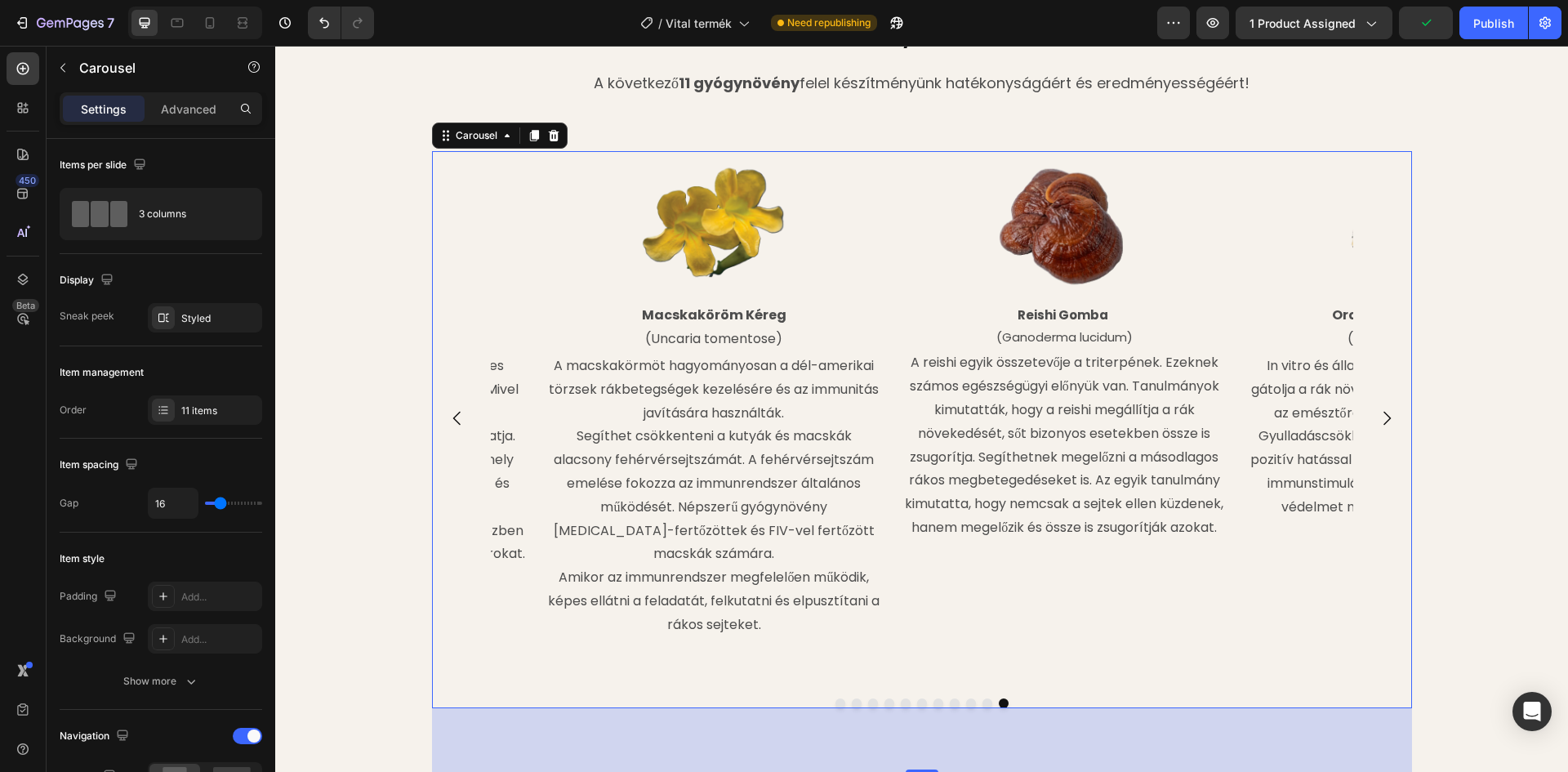
click at [1380, 408] on icon "Carousel Next Arrow" at bounding box center [1387, 418] width 20 height 20
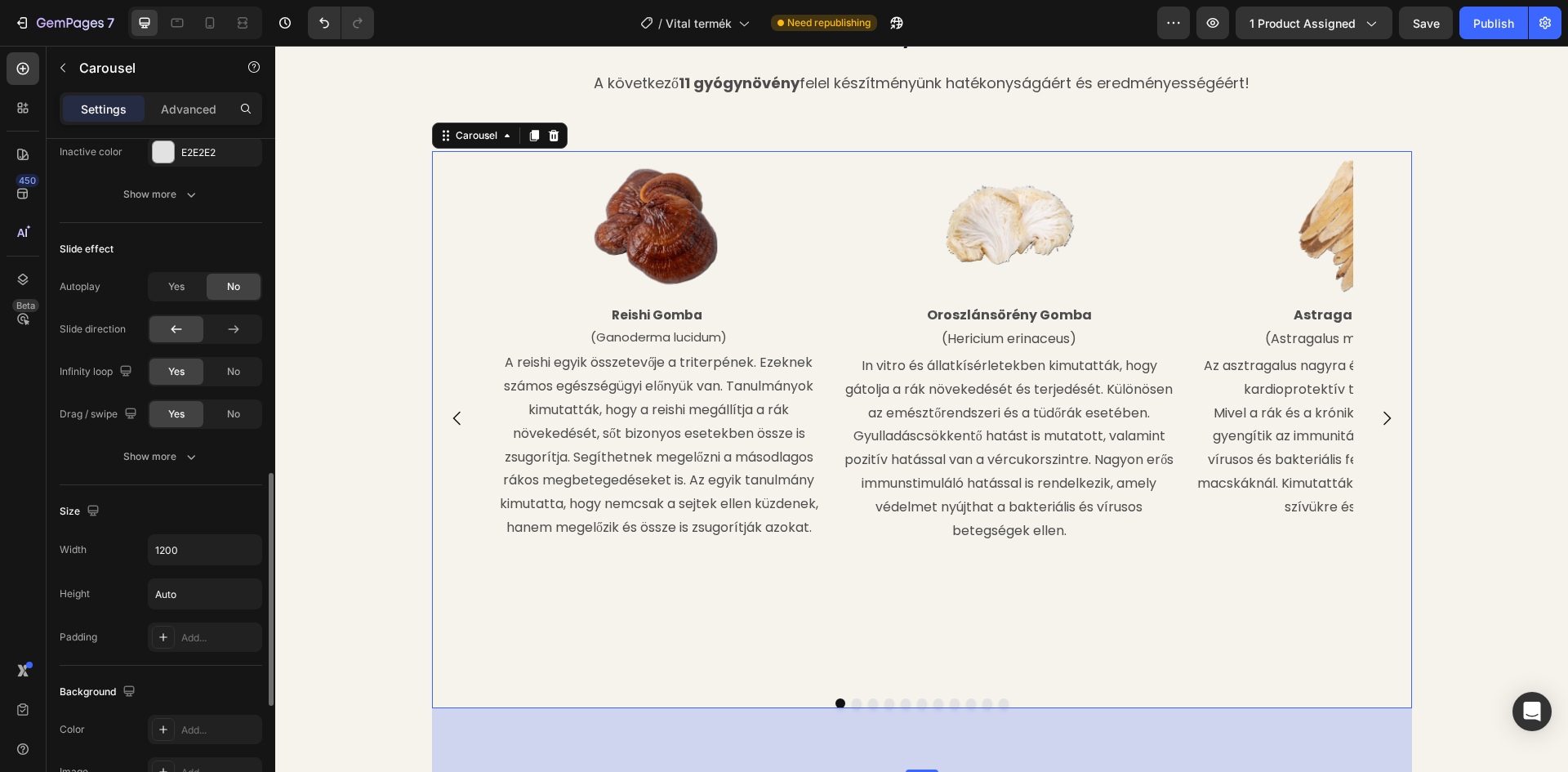
scroll to position [892, 0]
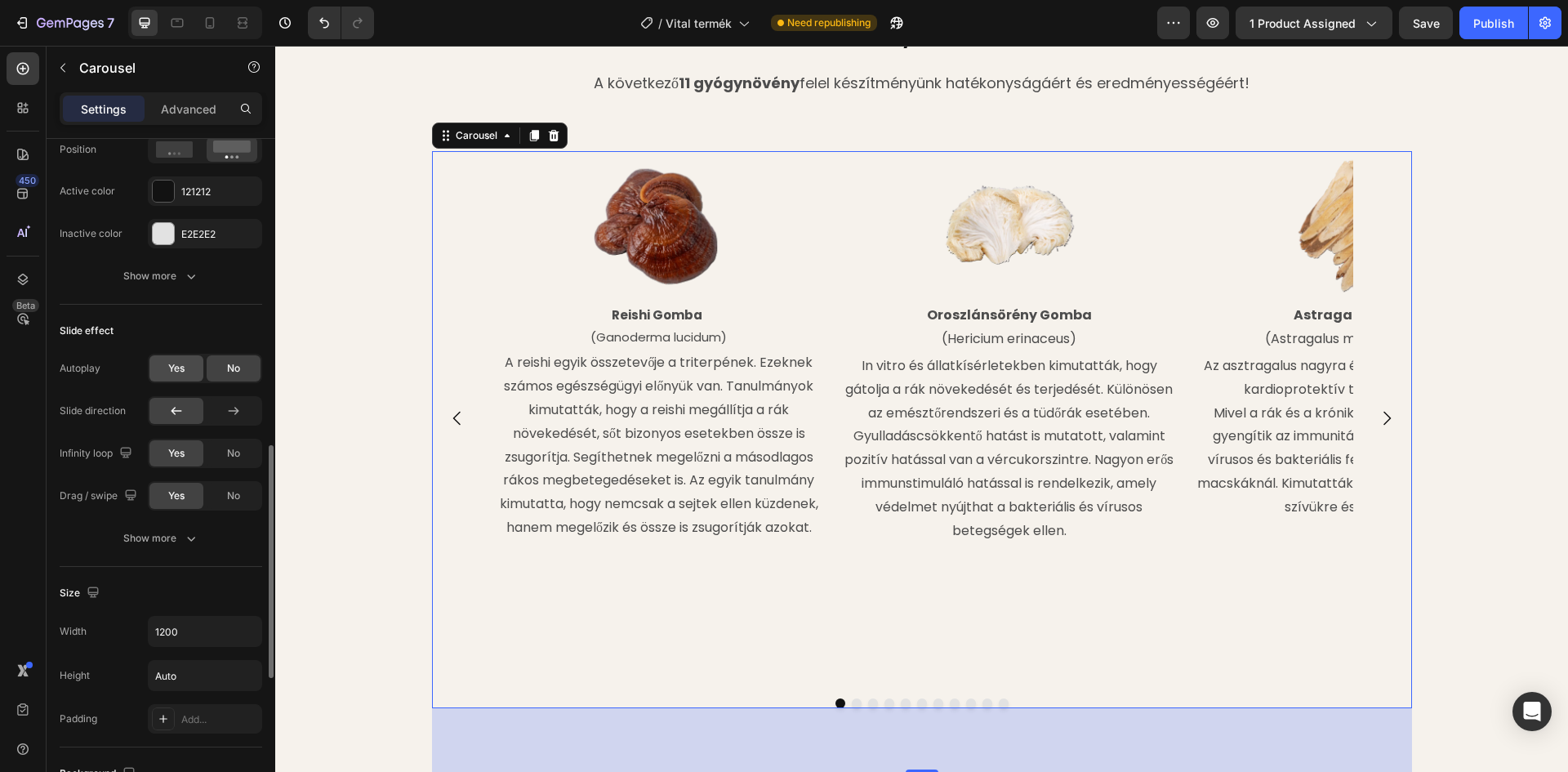
click at [175, 367] on span "Yes" at bounding box center [176, 368] width 16 height 15
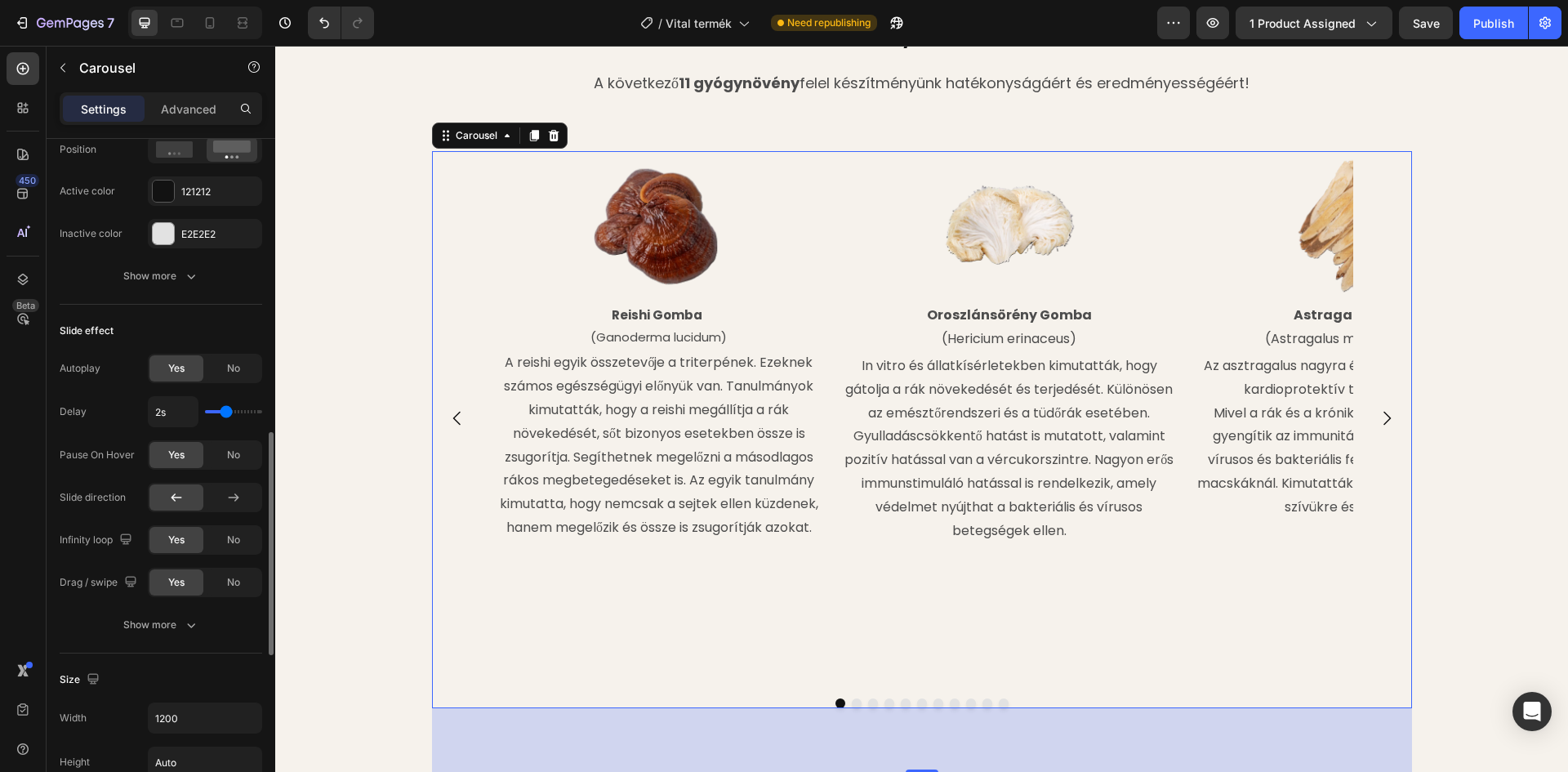
type input "2.9s"
type input "2.9"
type input "3.5s"
type input "3.5"
type input "3.9s"
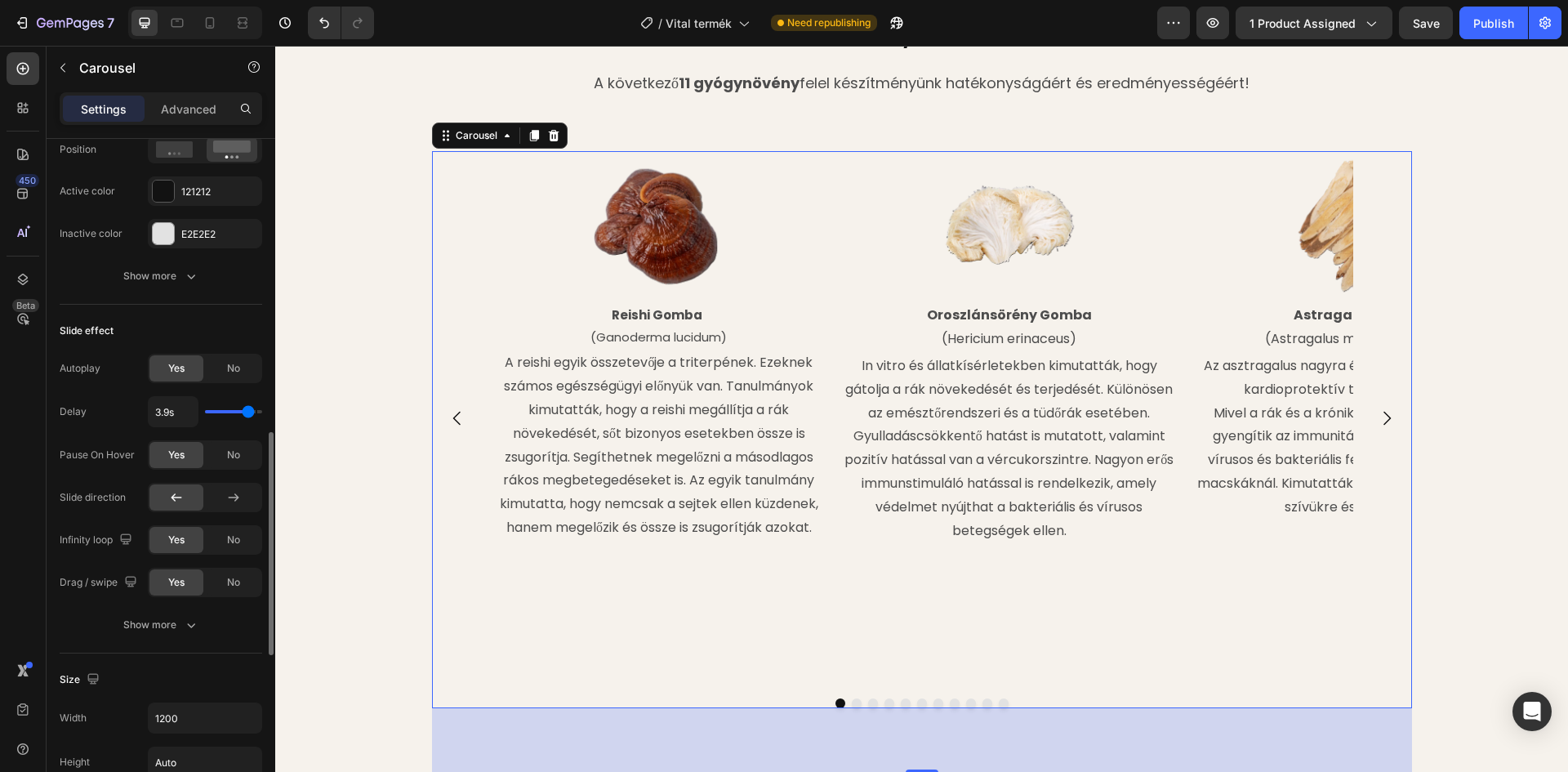
type input "3.9"
type input "4s"
drag, startPoint x: 224, startPoint y: 409, endPoint x: 274, endPoint y: 409, distance: 50.0
type input "4"
click at [262, 409] on input "range" at bounding box center [233, 410] width 57 height 3
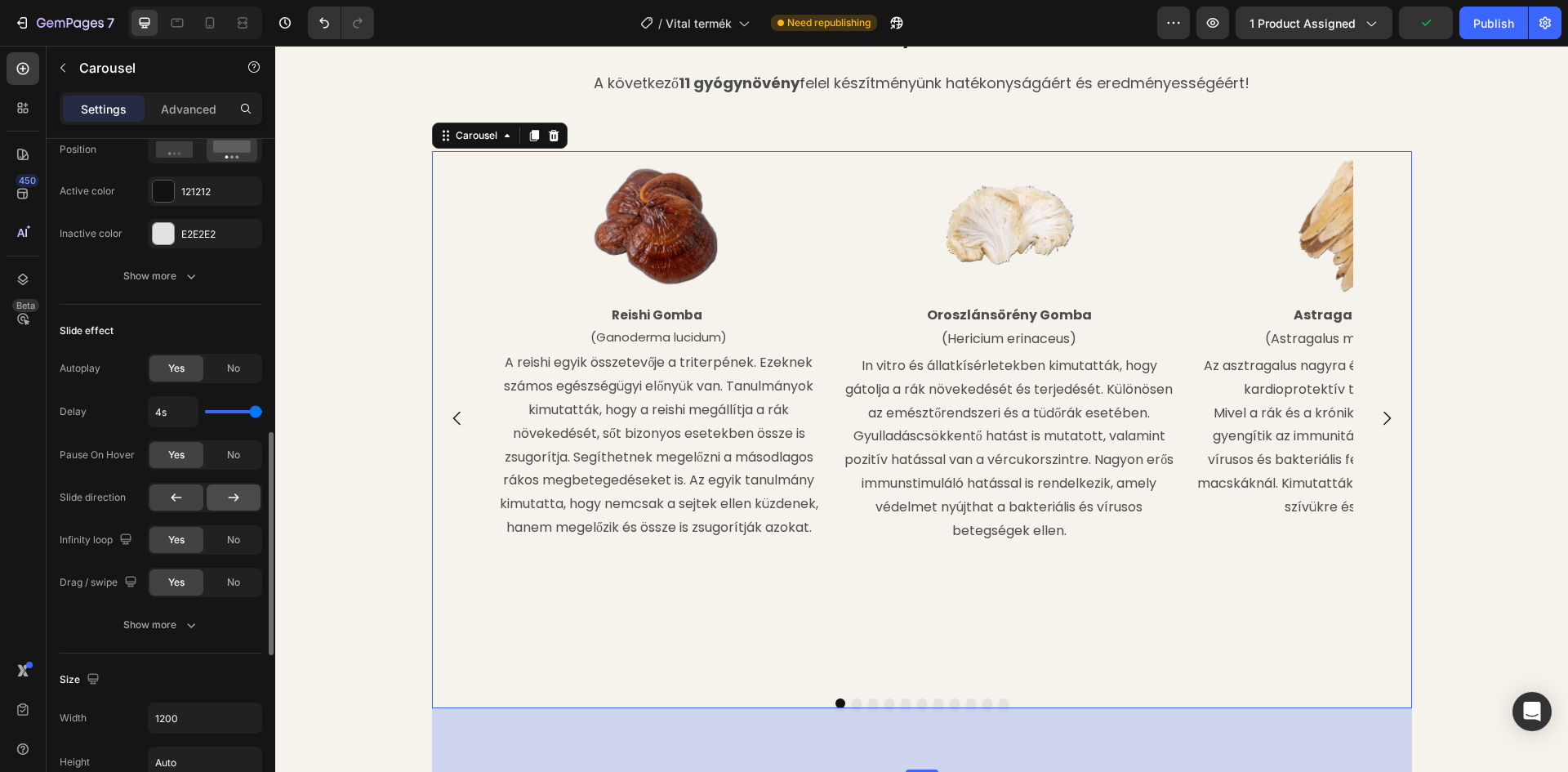
click at [219, 494] on div at bounding box center [233, 497] width 54 height 26
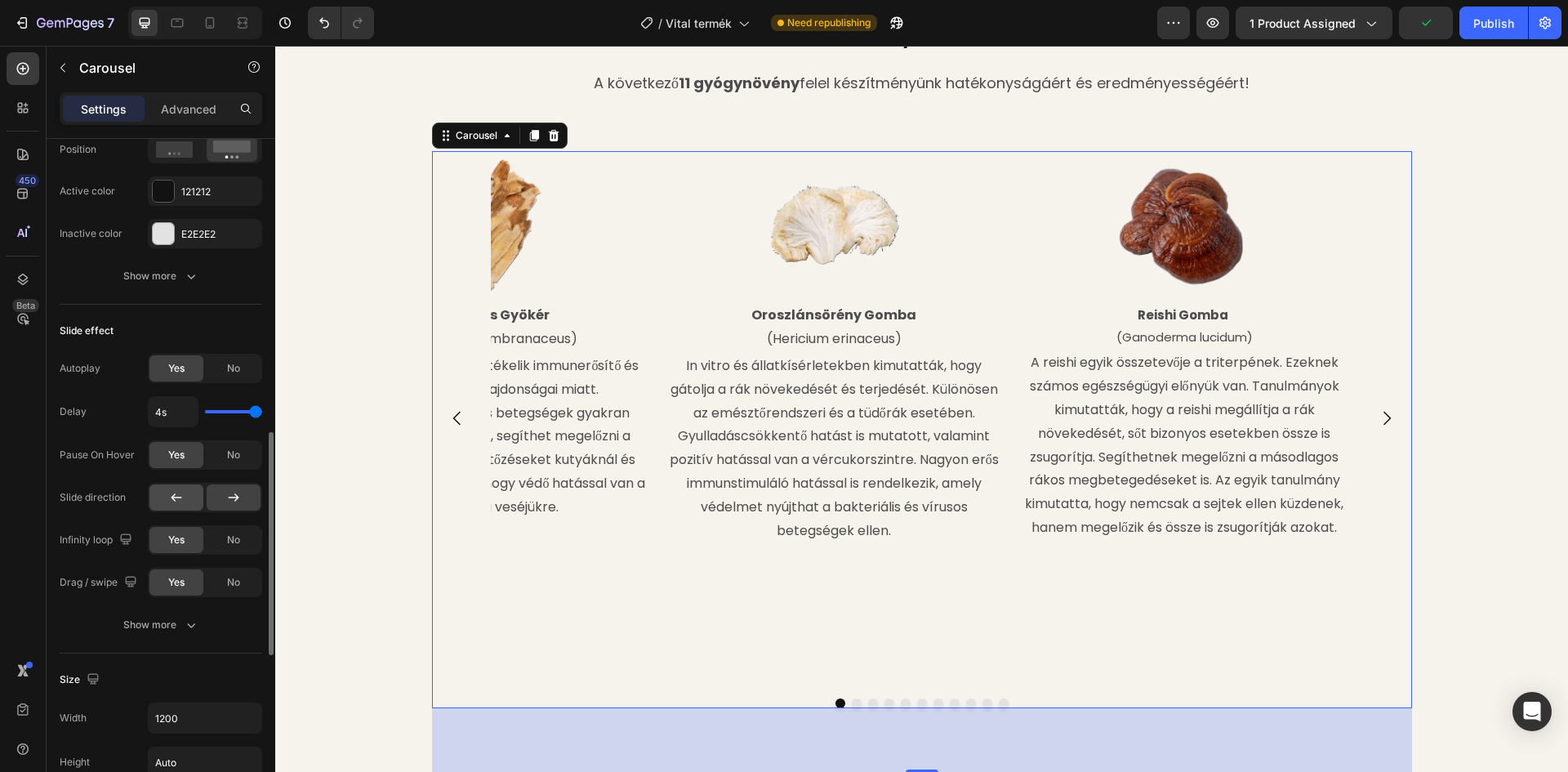
click at [162, 494] on div at bounding box center [176, 497] width 54 height 26
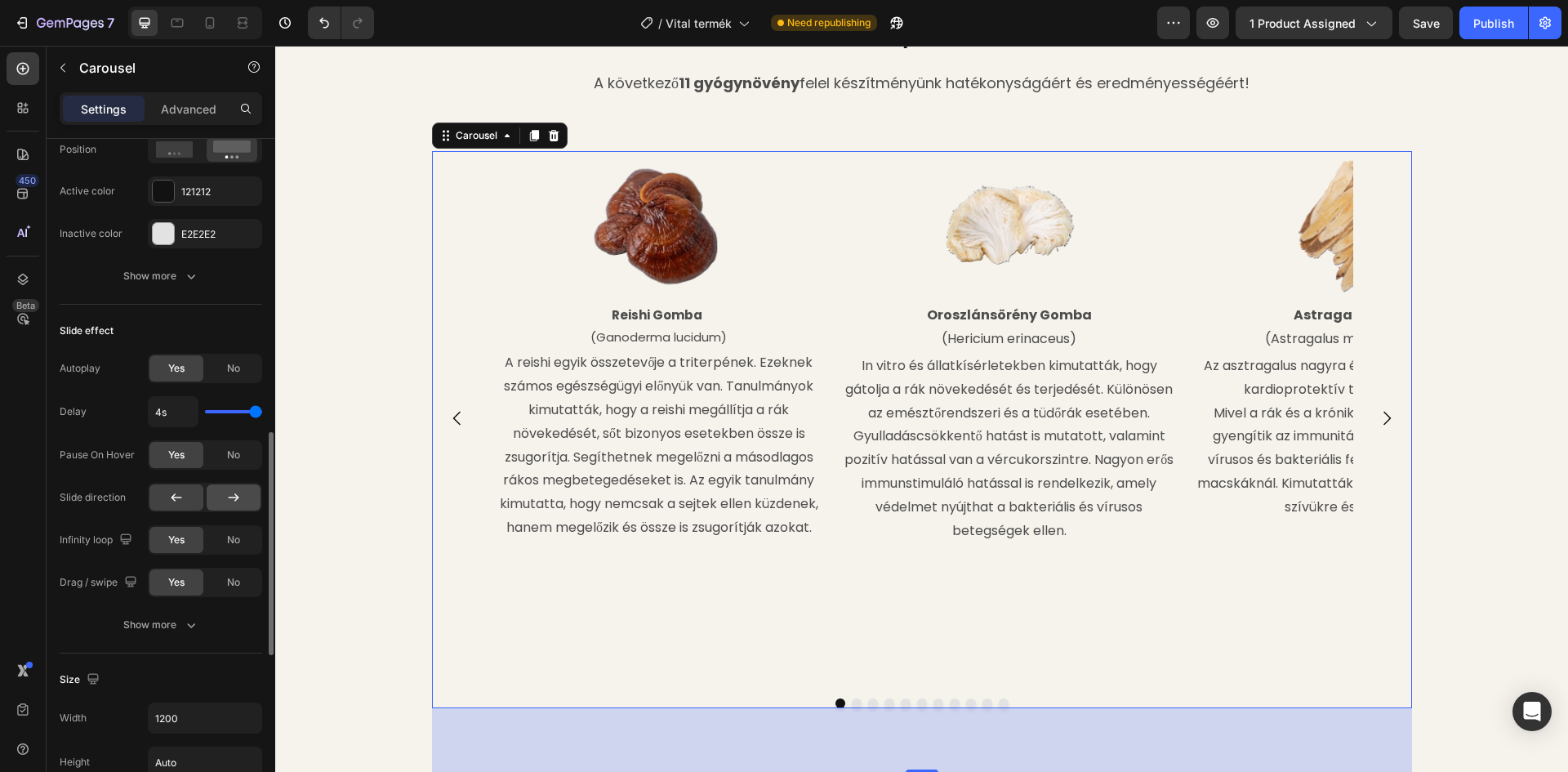
click at [233, 492] on icon at bounding box center [233, 497] width 16 height 16
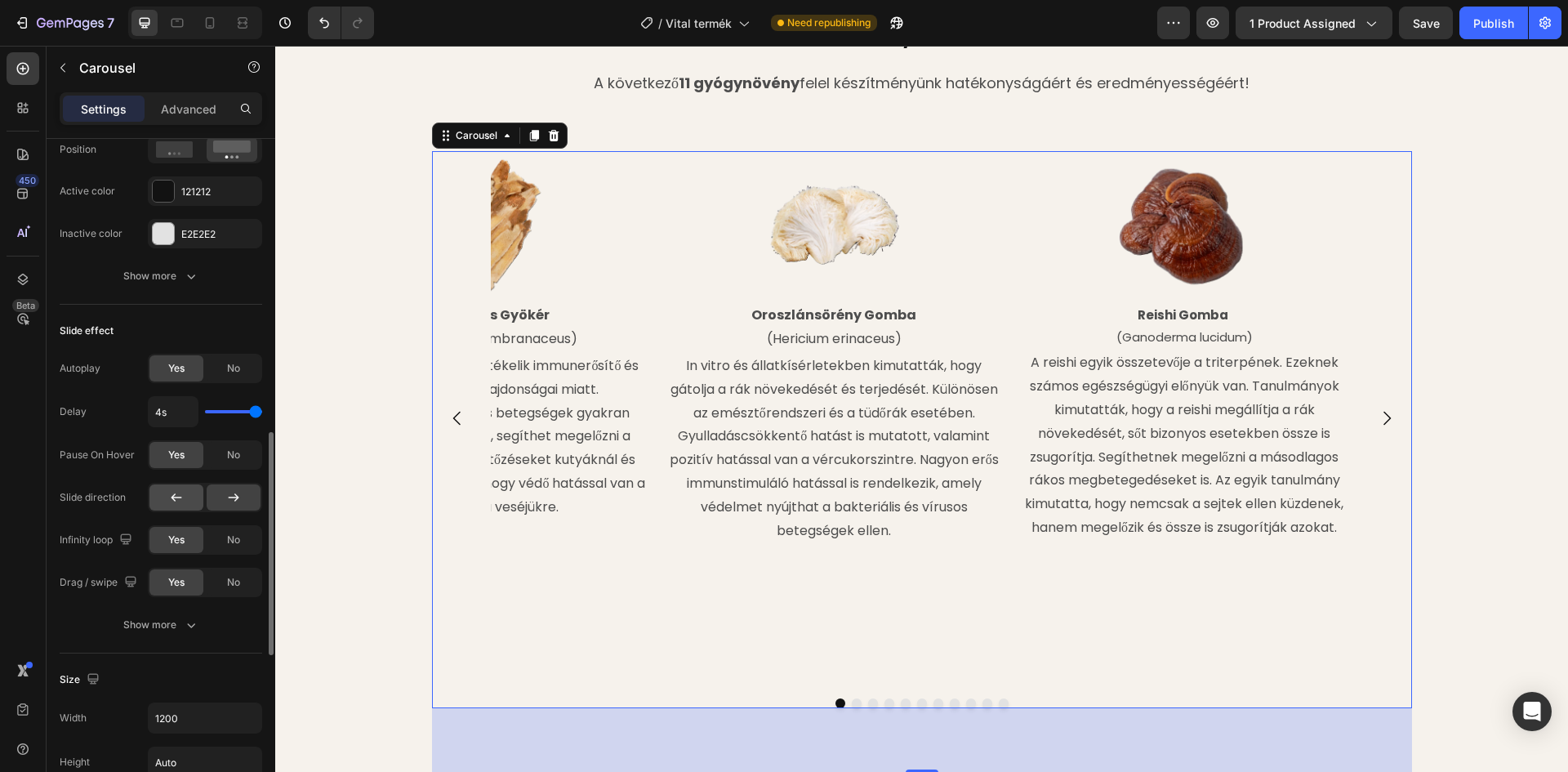
click at [185, 497] on div at bounding box center [176, 497] width 54 height 26
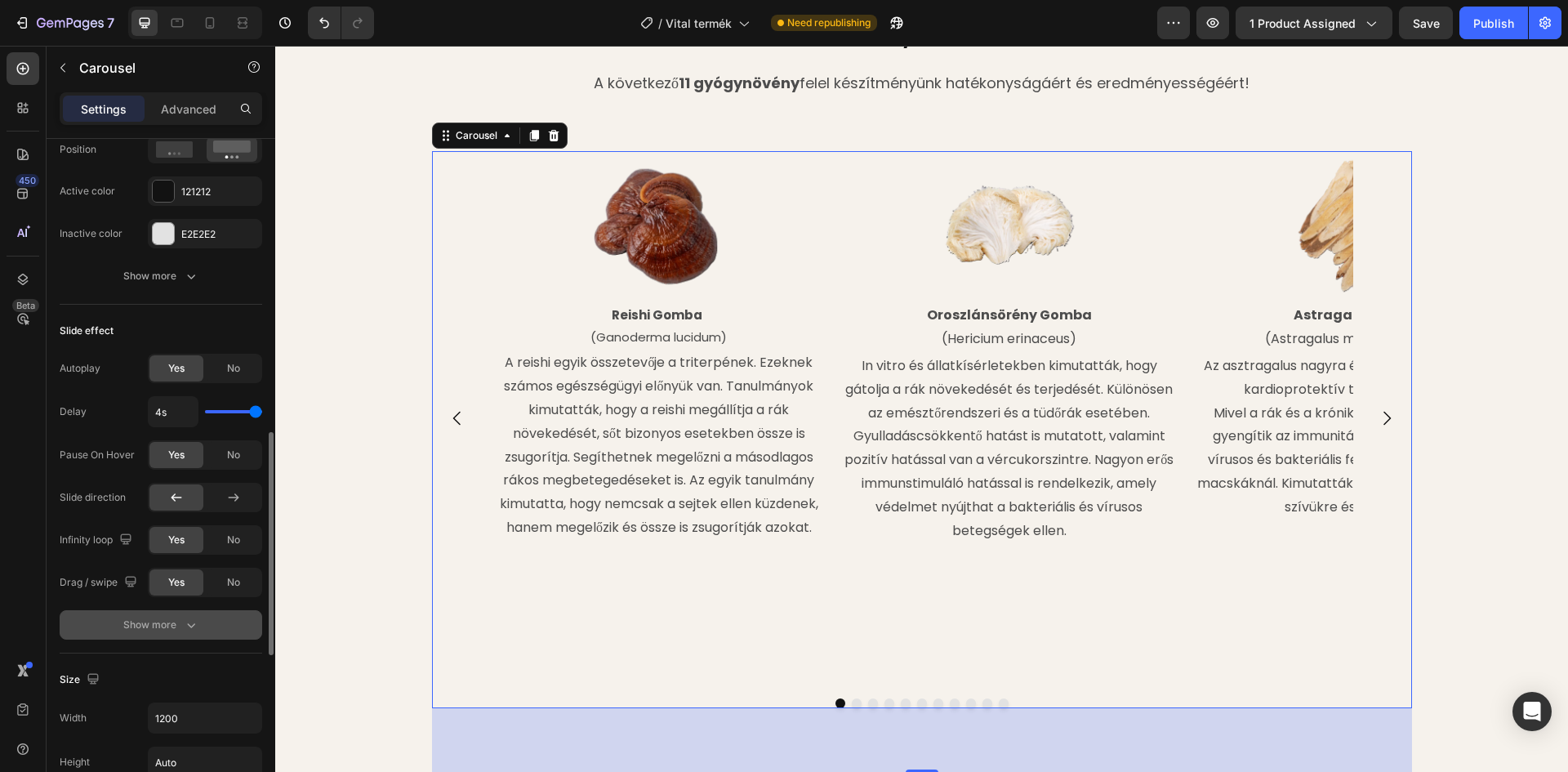
click at [170, 624] on div "Show more" at bounding box center [161, 625] width 76 height 16
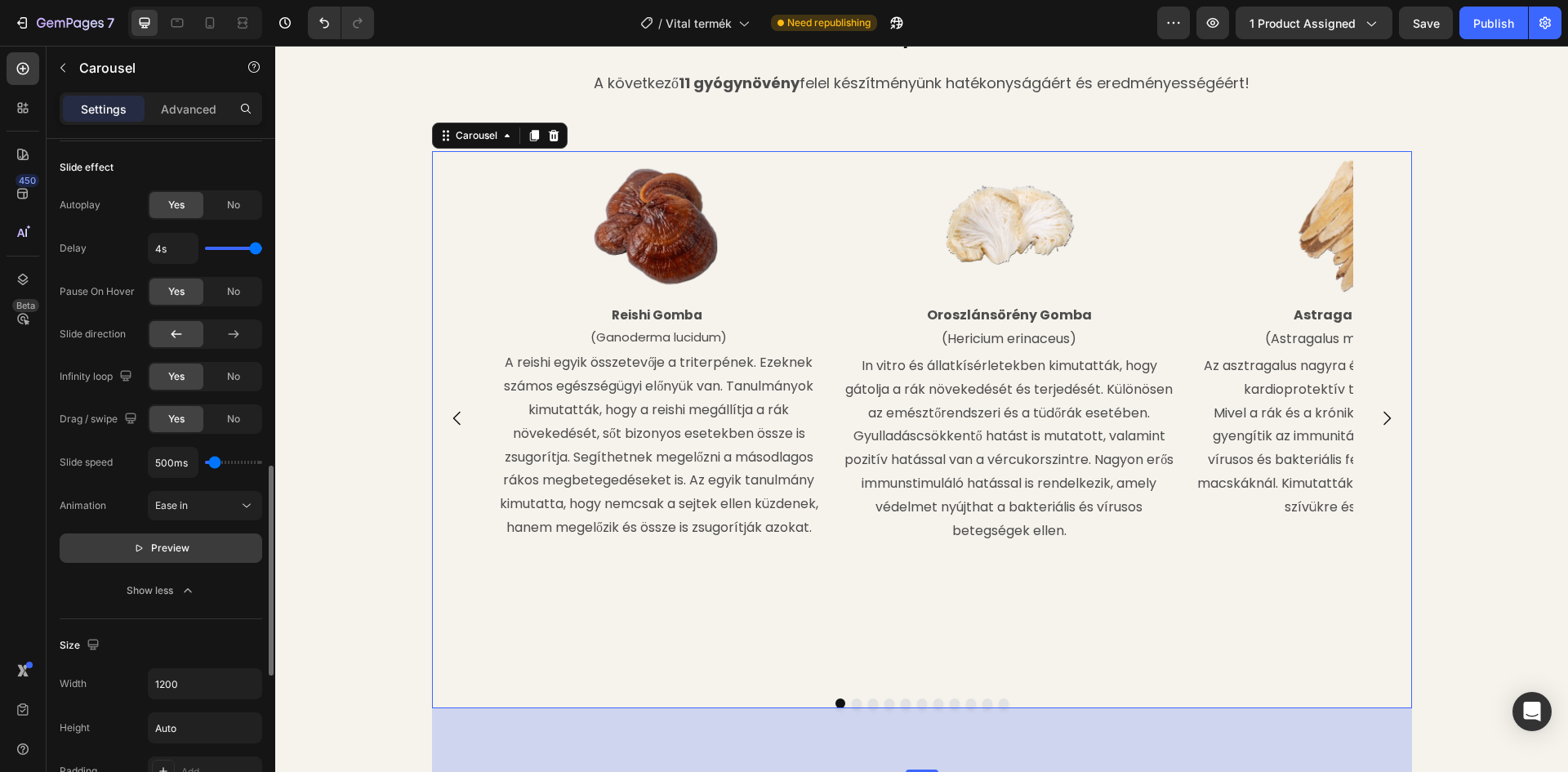
click at [181, 553] on span "Preview" at bounding box center [170, 548] width 39 height 16
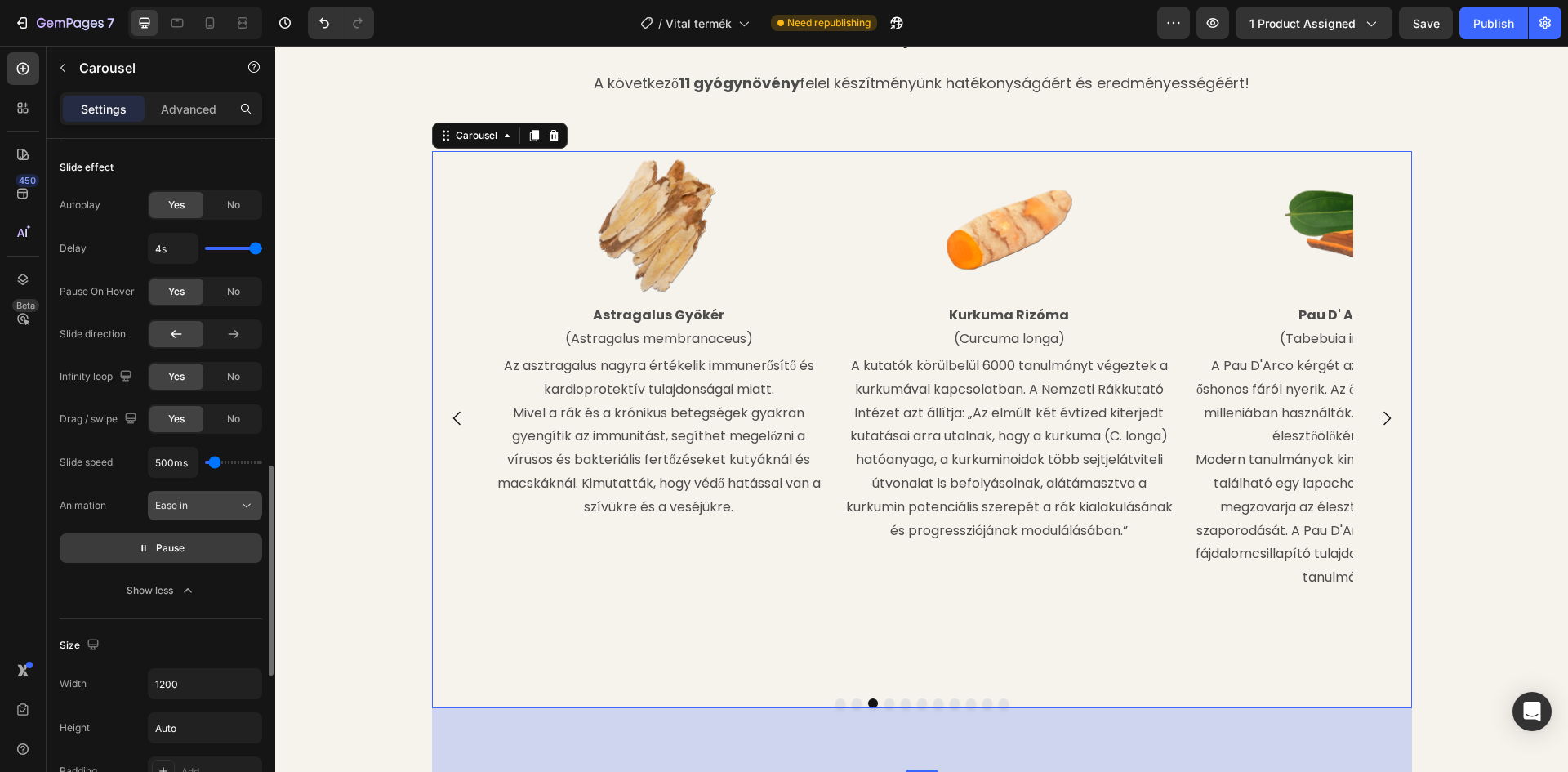
click at [210, 507] on div "Ease in" at bounding box center [197, 505] width 84 height 15
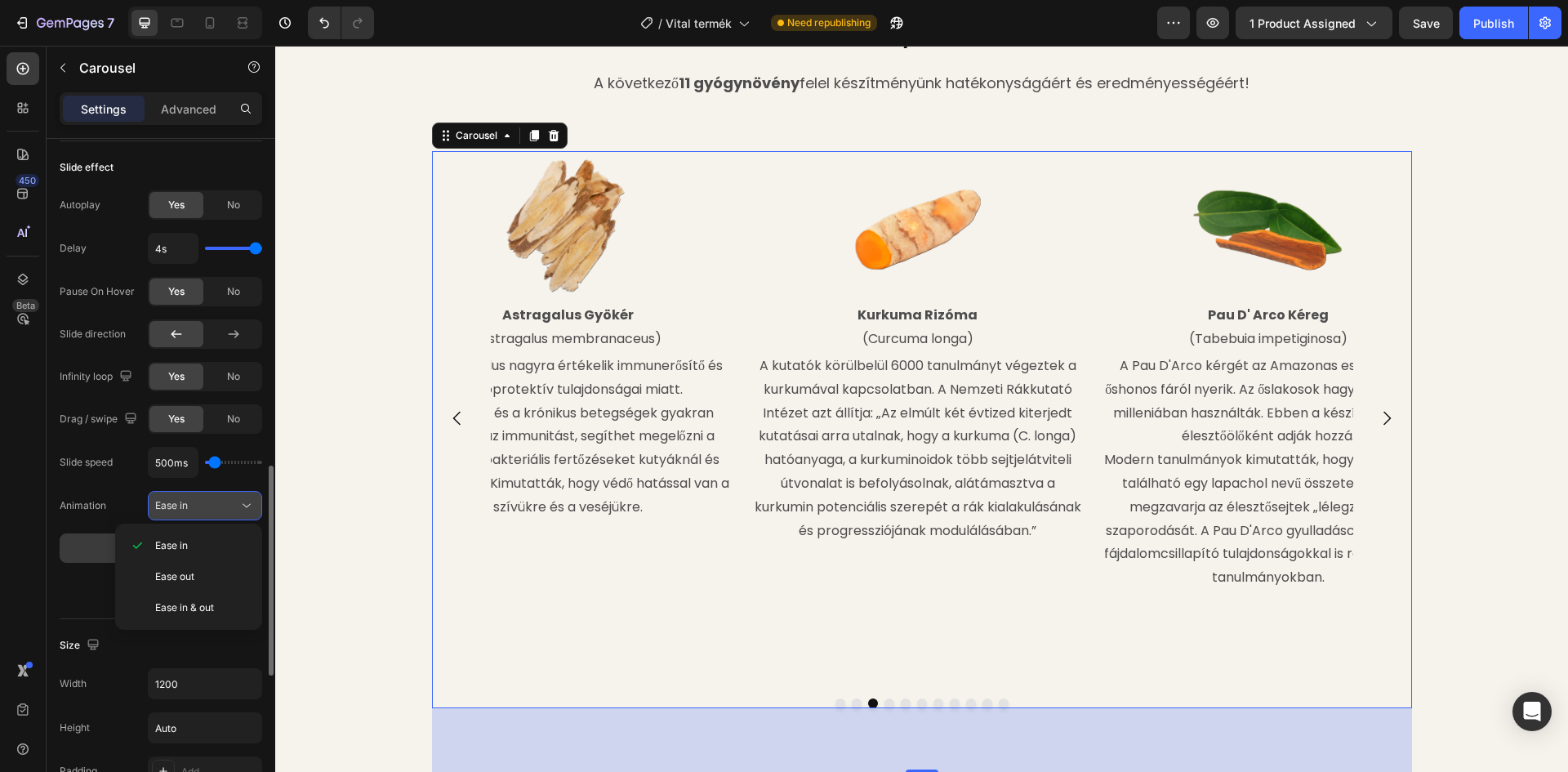
click at [202, 504] on div "Ease in" at bounding box center [197, 505] width 84 height 15
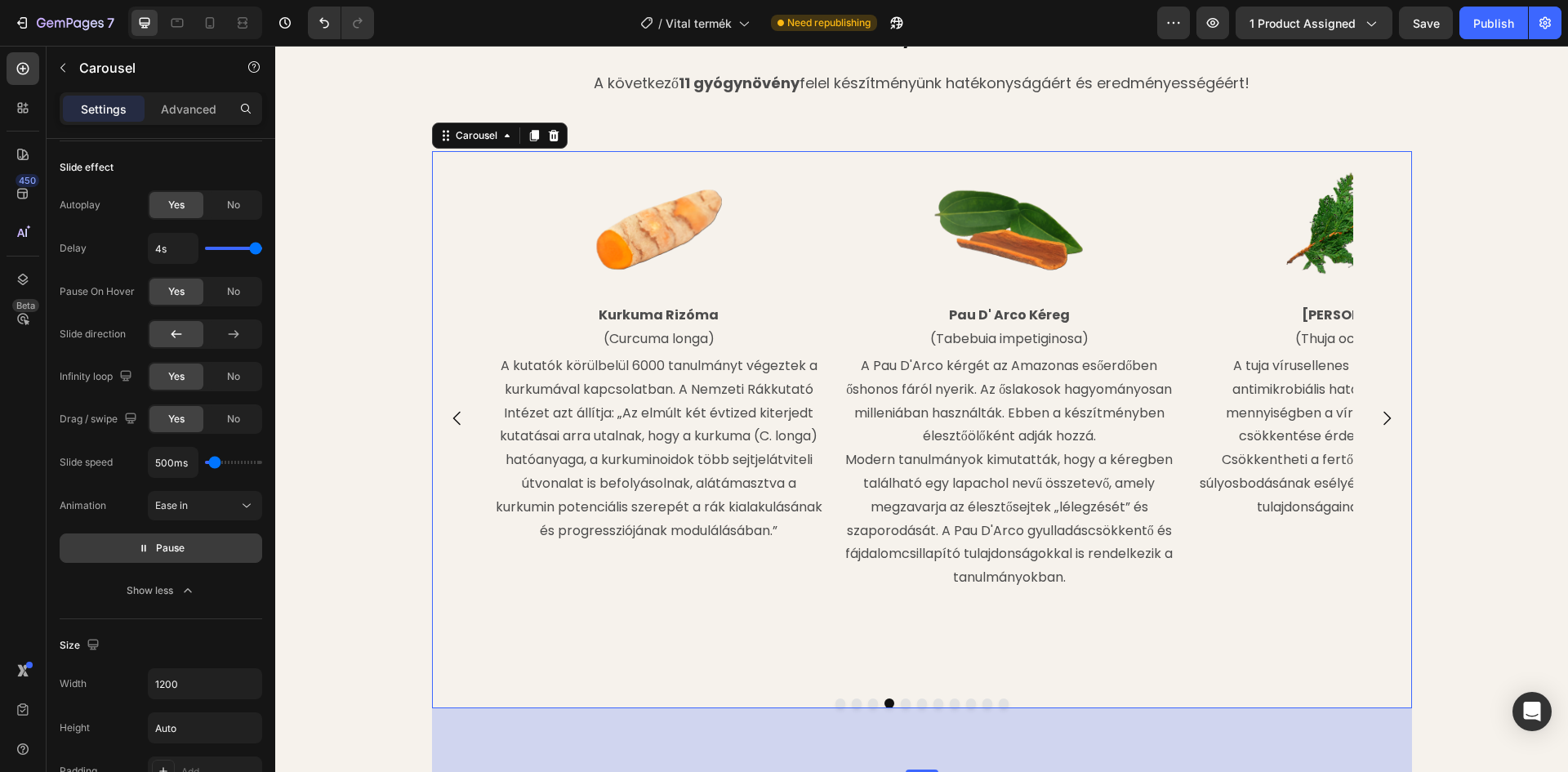
click at [183, 550] on span "Pause" at bounding box center [170, 548] width 29 height 16
type input "750ms"
type input "750"
type input "1100ms"
type input "1100"
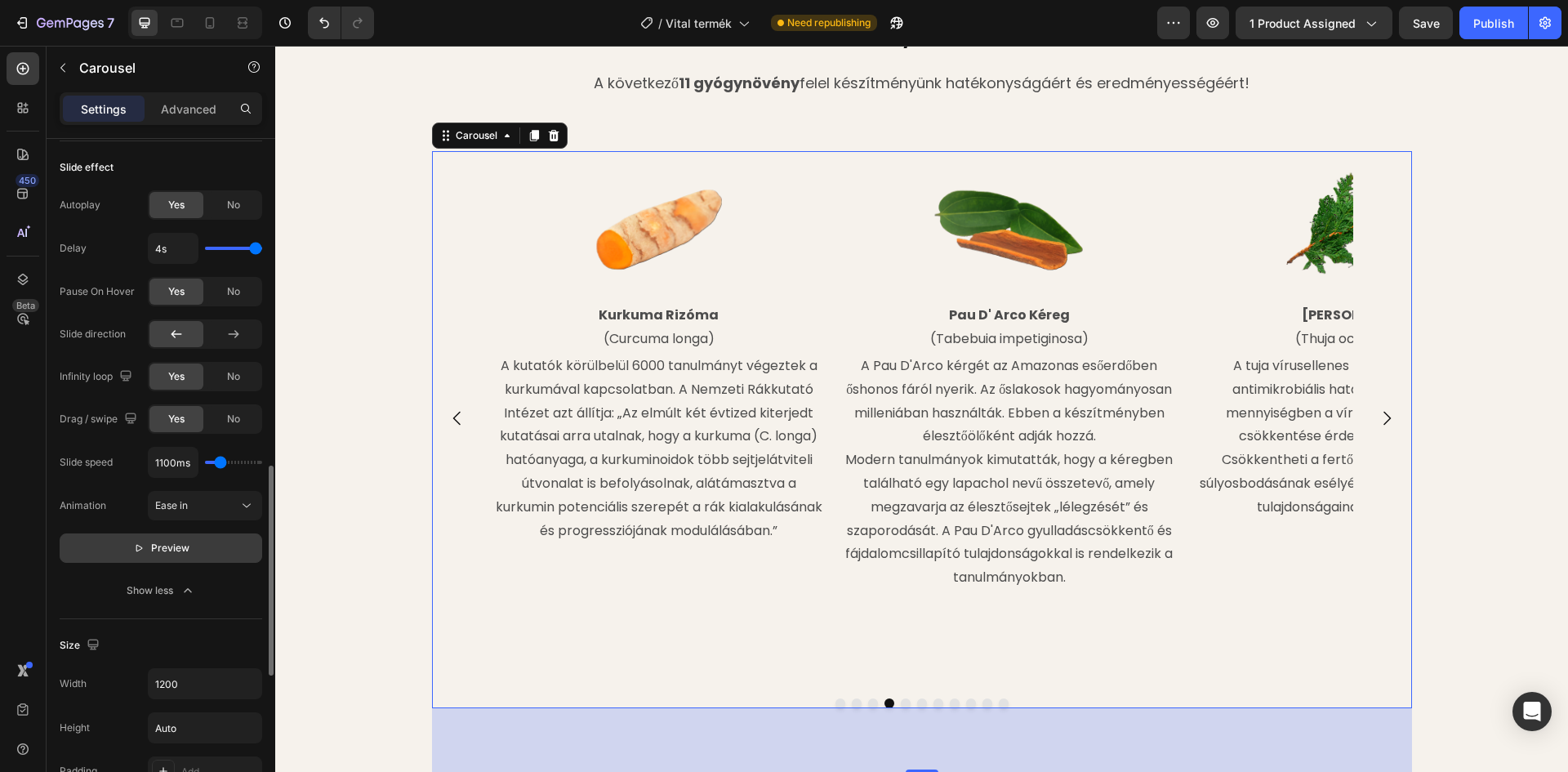
type input "900ms"
type input "900"
type input "850ms"
type input "850"
type input "650ms"
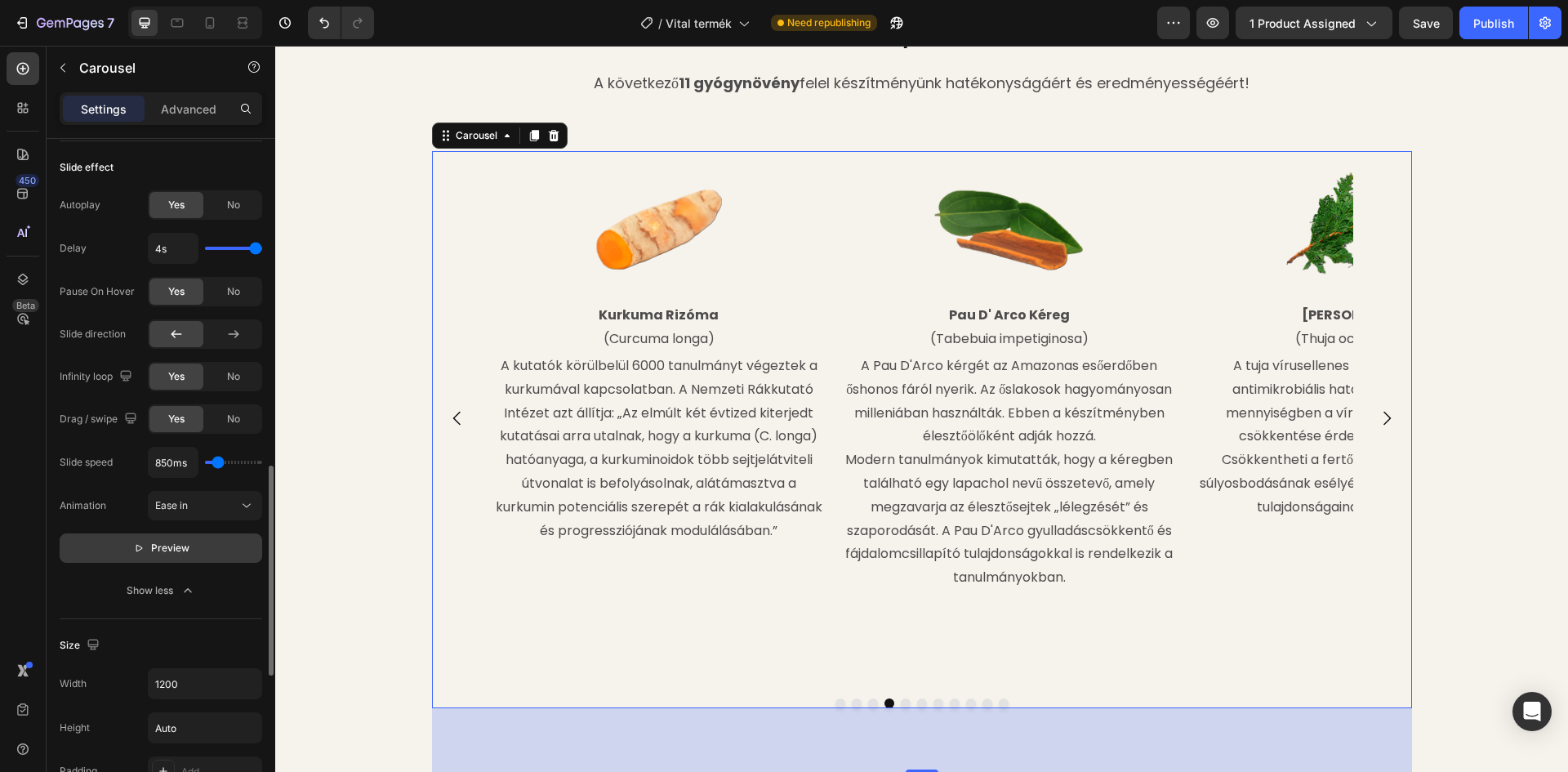
type input "650"
type input "850ms"
type input "850"
type input "900ms"
type input "900"
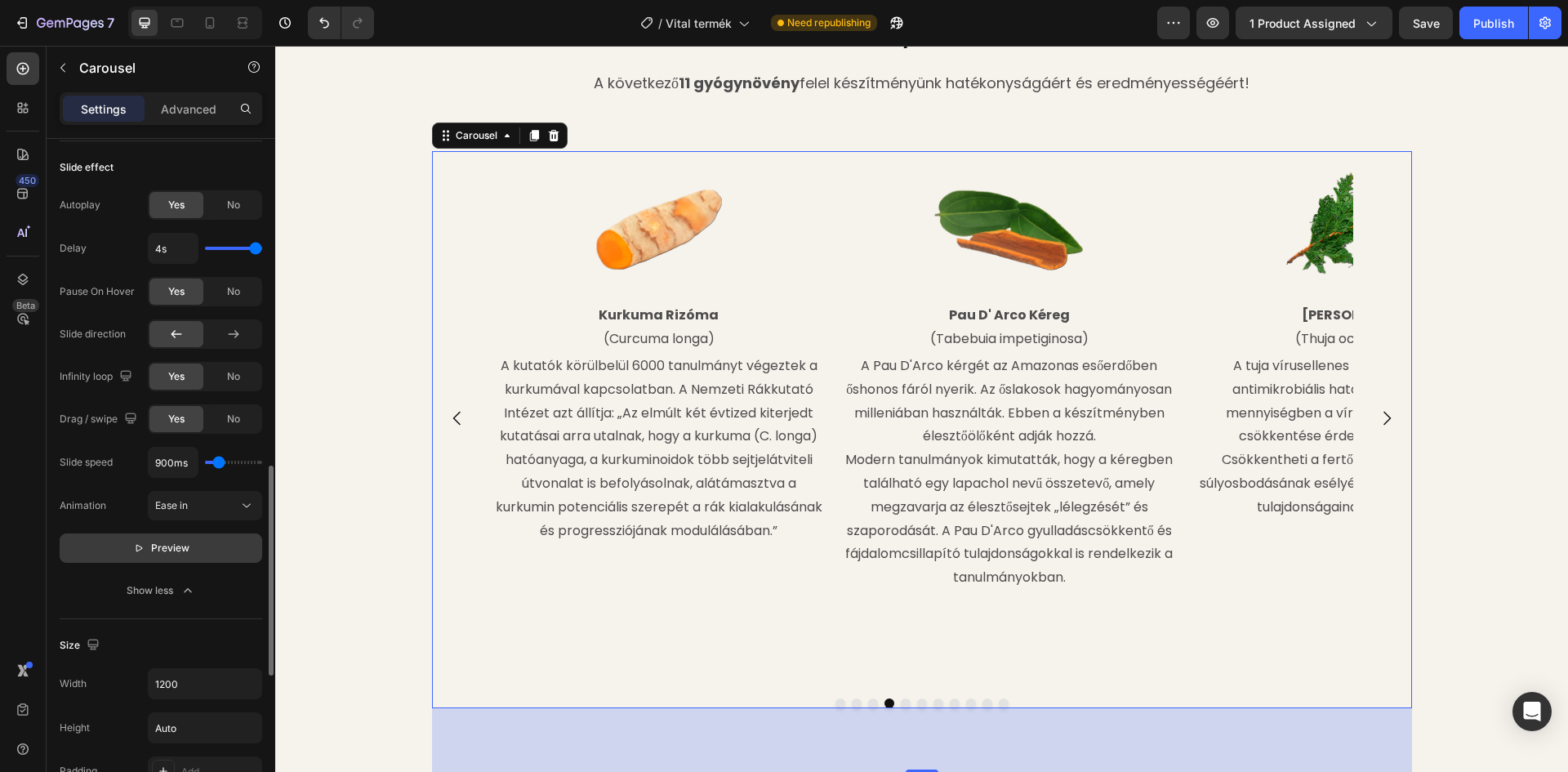
type input "1100ms"
type input "1100"
click at [220, 464] on input "range" at bounding box center [233, 461] width 57 height 3
click at [179, 550] on span "Preview" at bounding box center [170, 548] width 39 height 16
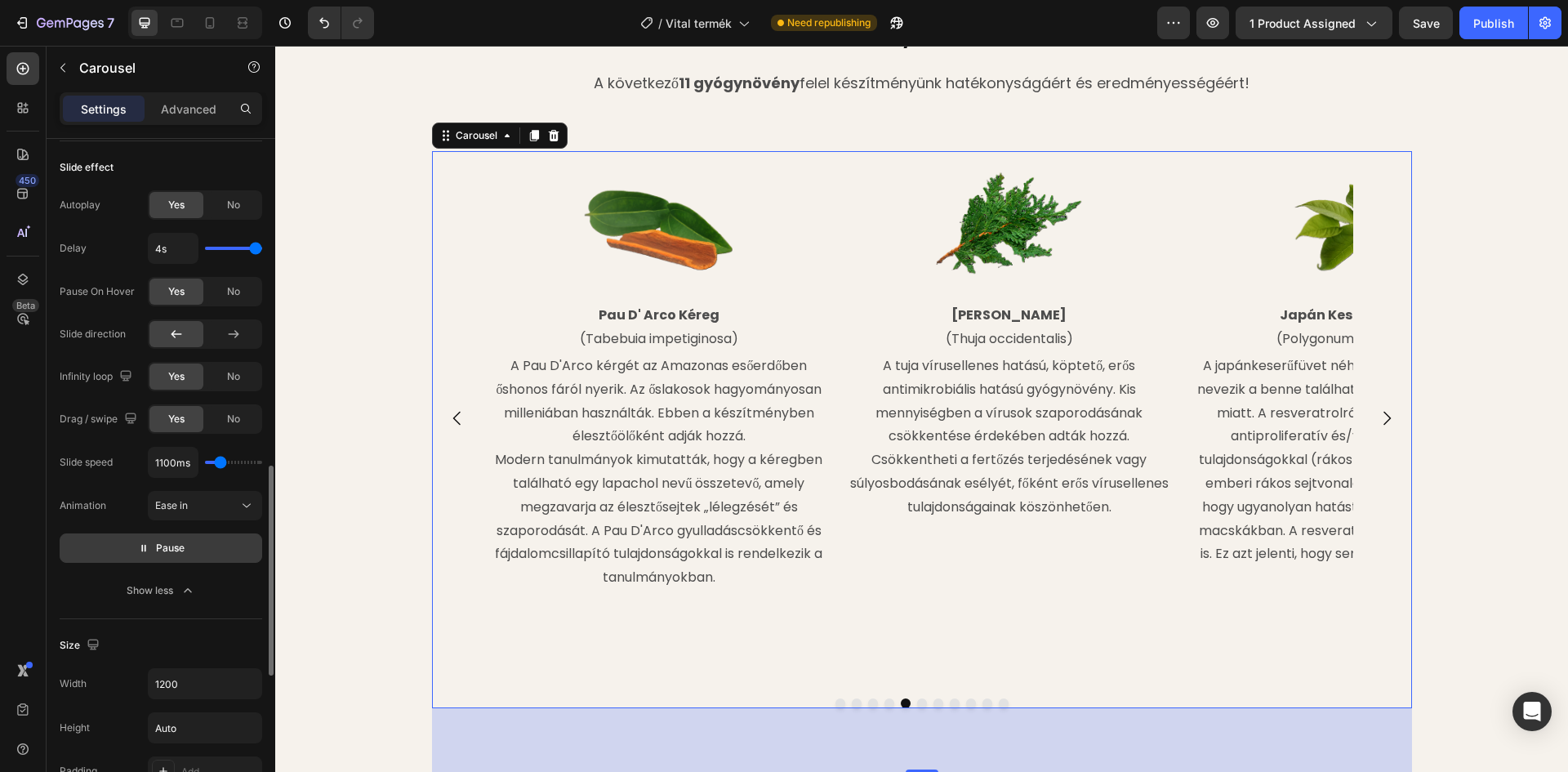
click at [176, 550] on span "Pause" at bounding box center [170, 548] width 29 height 16
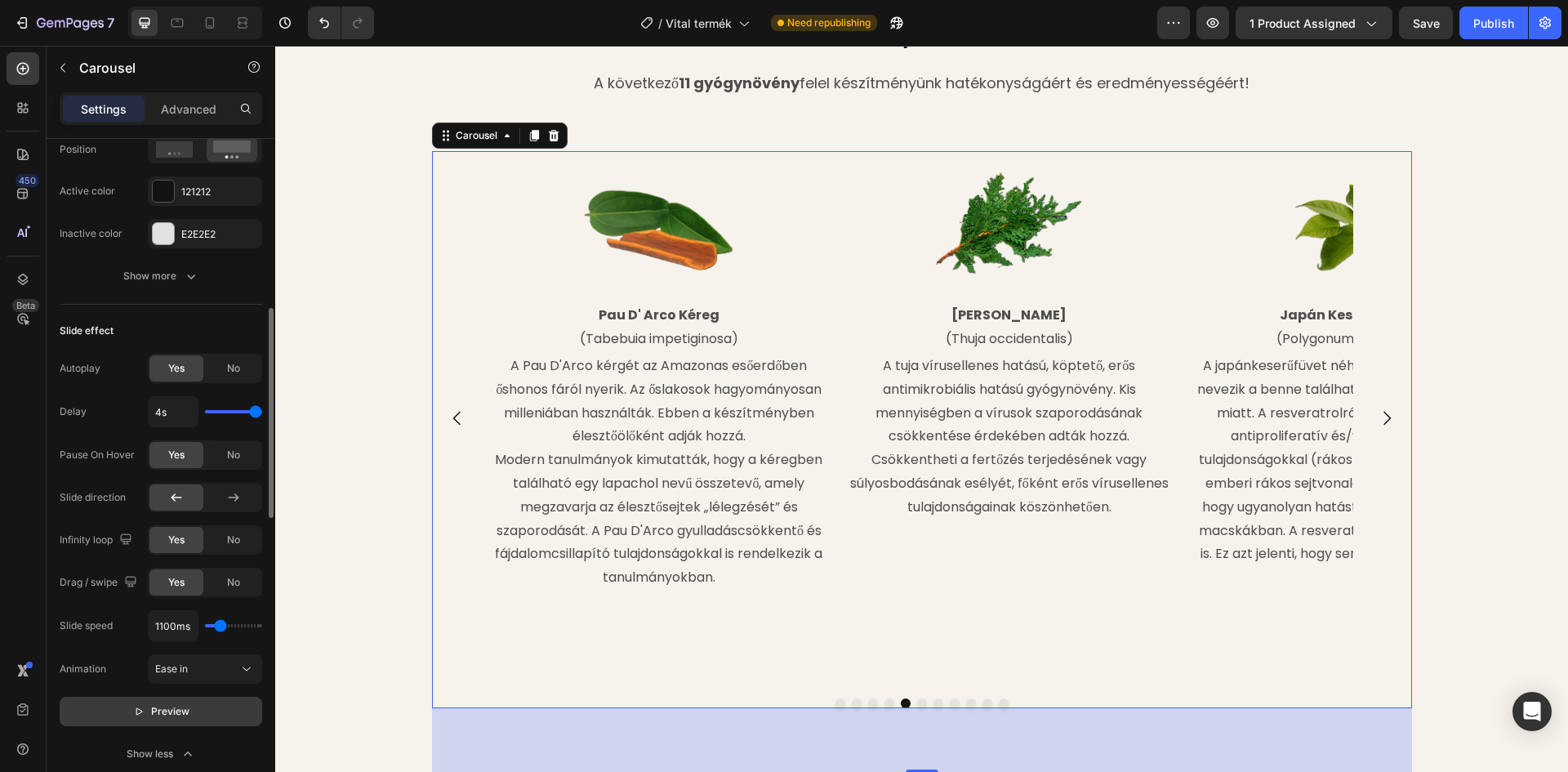
scroll to position [728, 0]
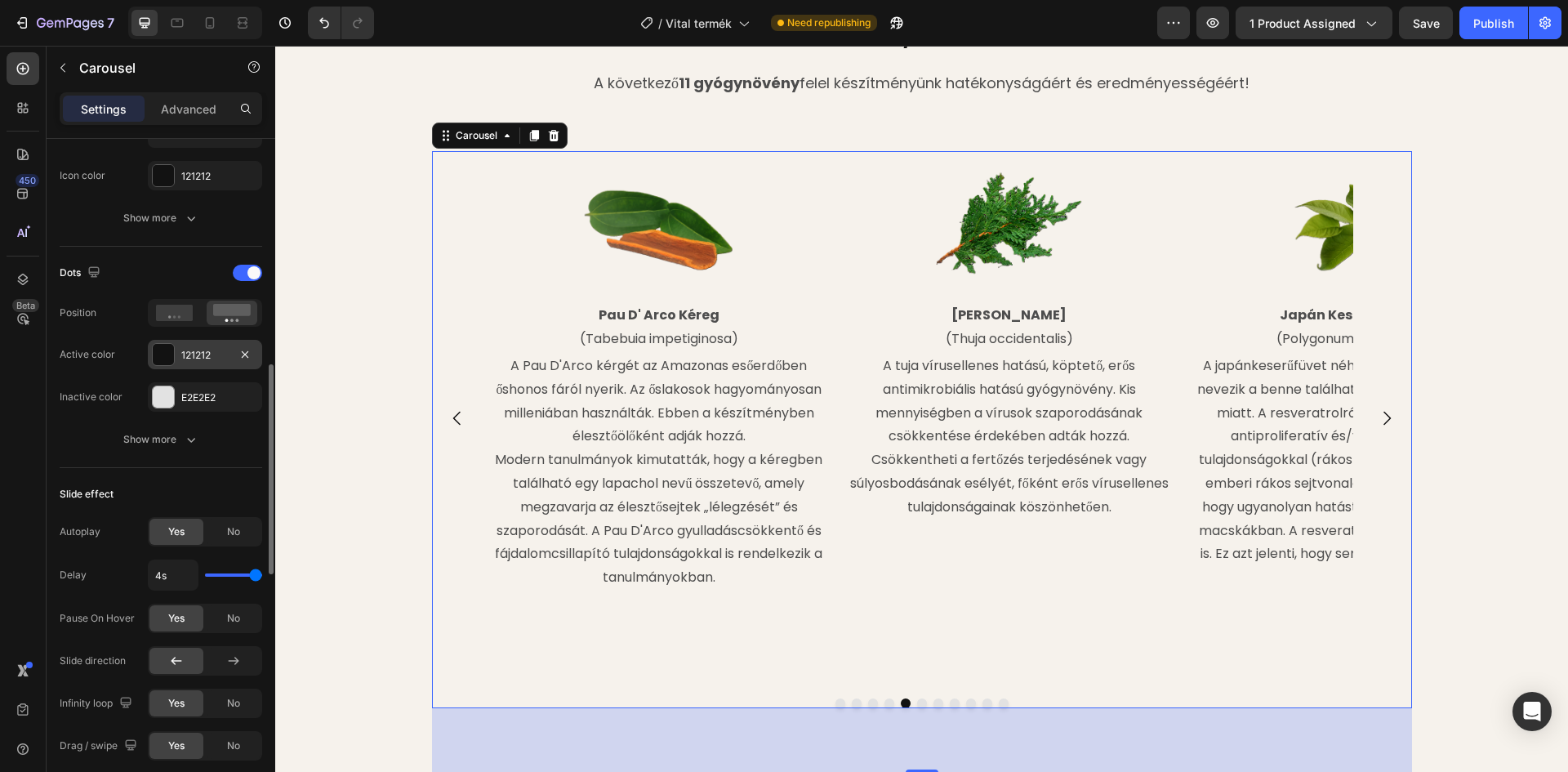
click at [167, 360] on div at bounding box center [162, 354] width 21 height 21
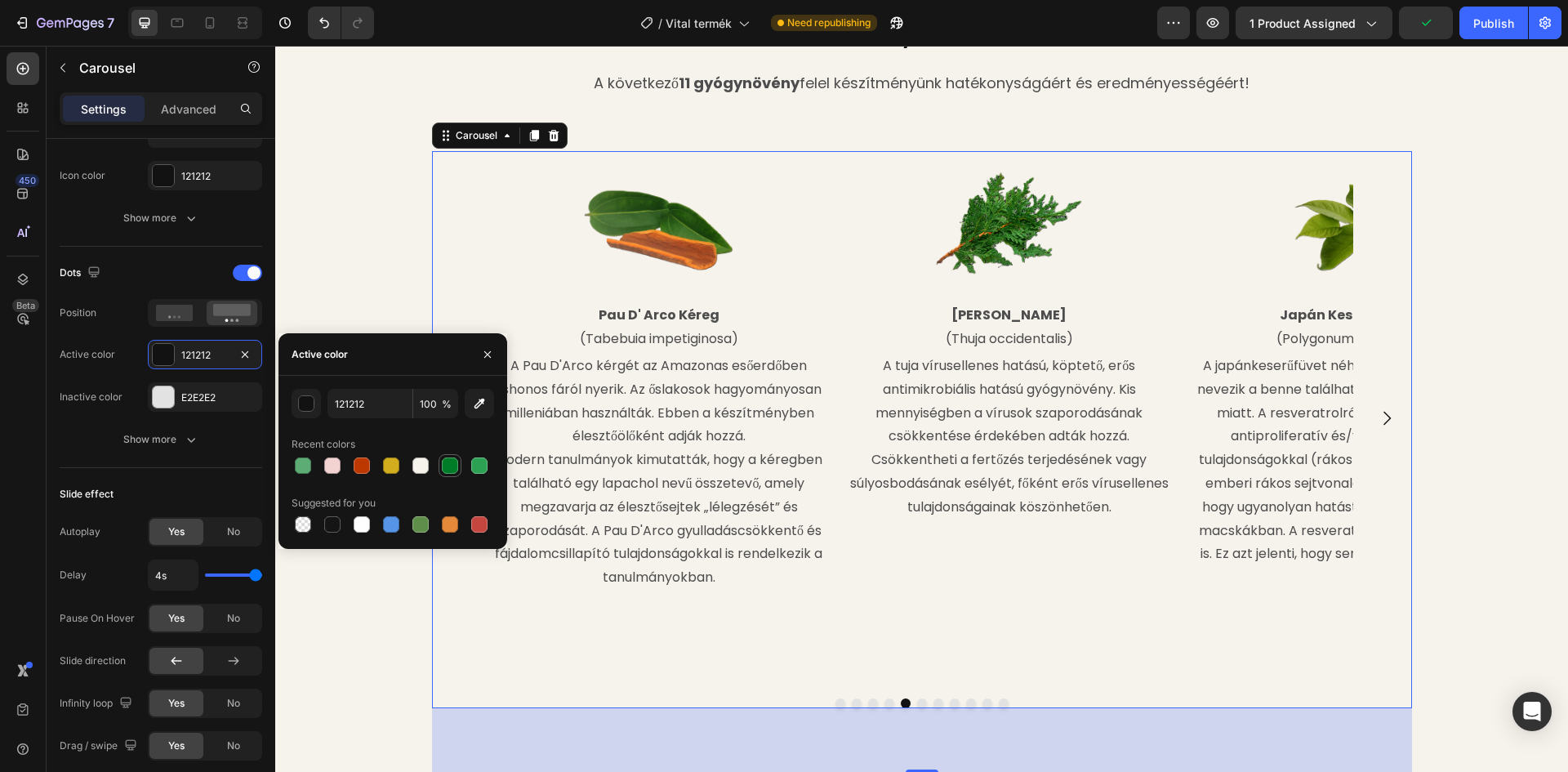
click at [449, 460] on div at bounding box center [449, 465] width 16 height 16
type input "007C29"
click at [356, 275] on div "Image Reishi Gomba (Ganoderma lucidum) Text Block A reishi egyik összetevője a …" at bounding box center [921, 462] width 1293 height 623
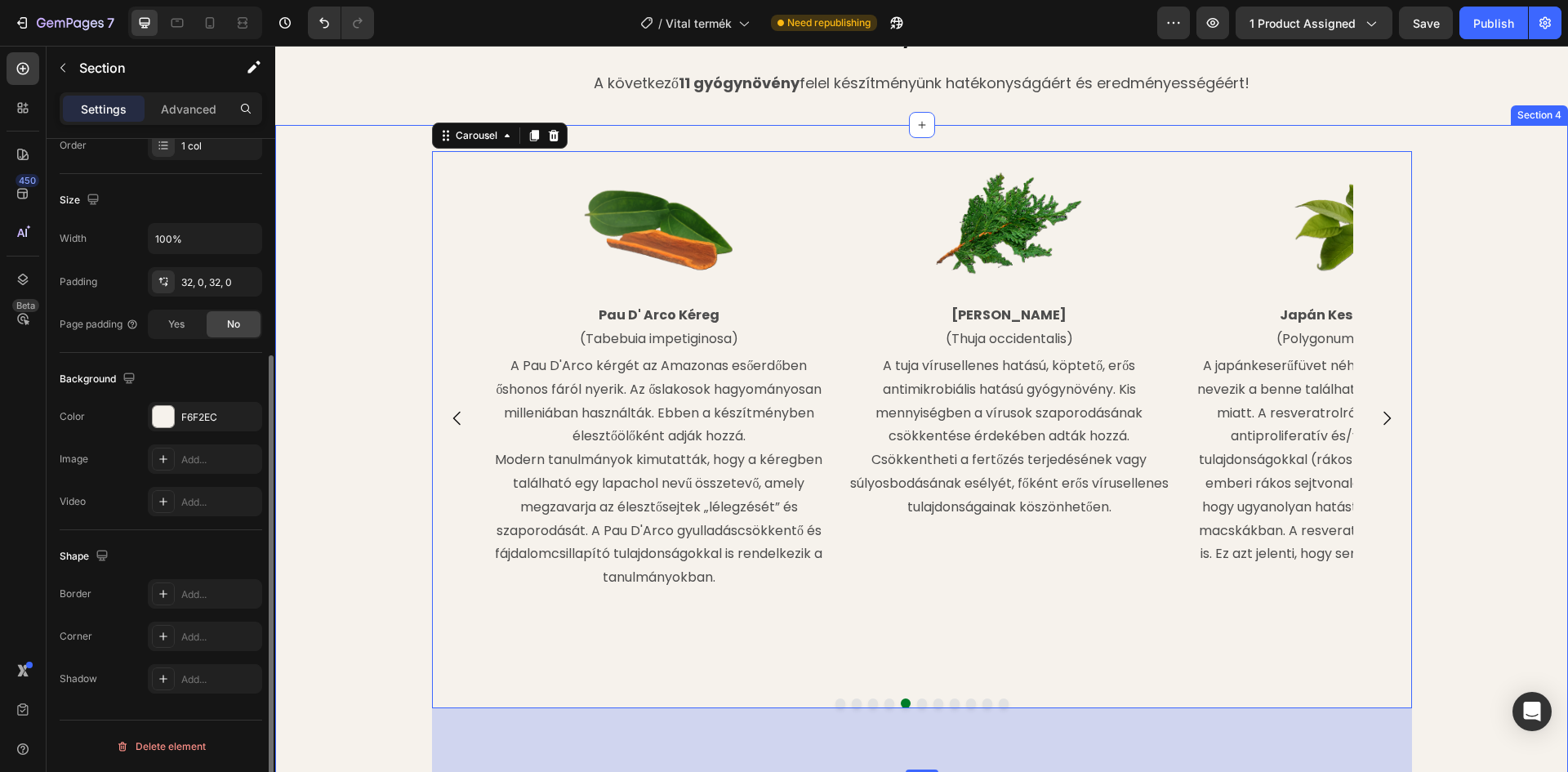
scroll to position [0, 0]
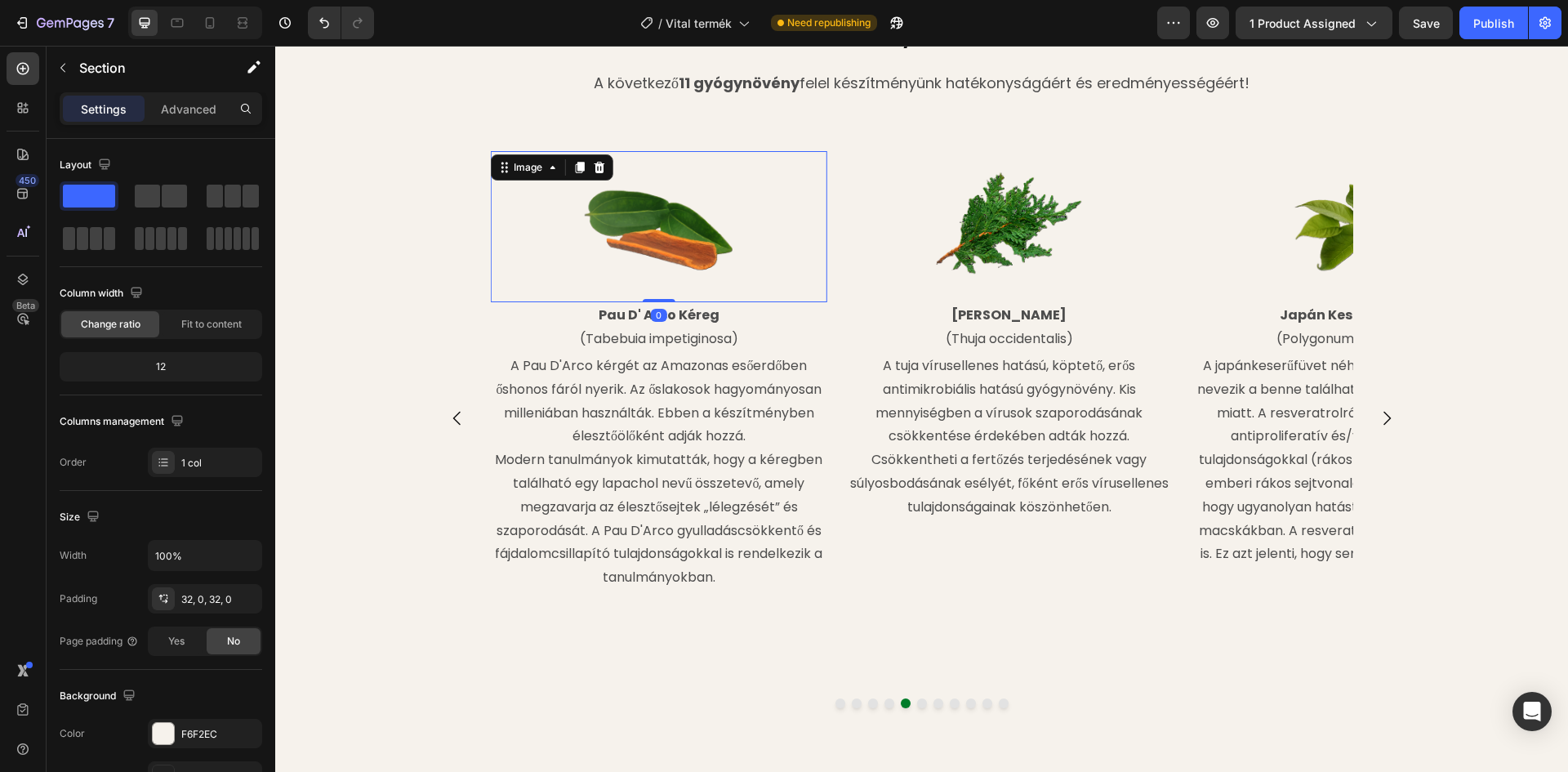
click at [529, 270] on div at bounding box center [658, 227] width 338 height 151
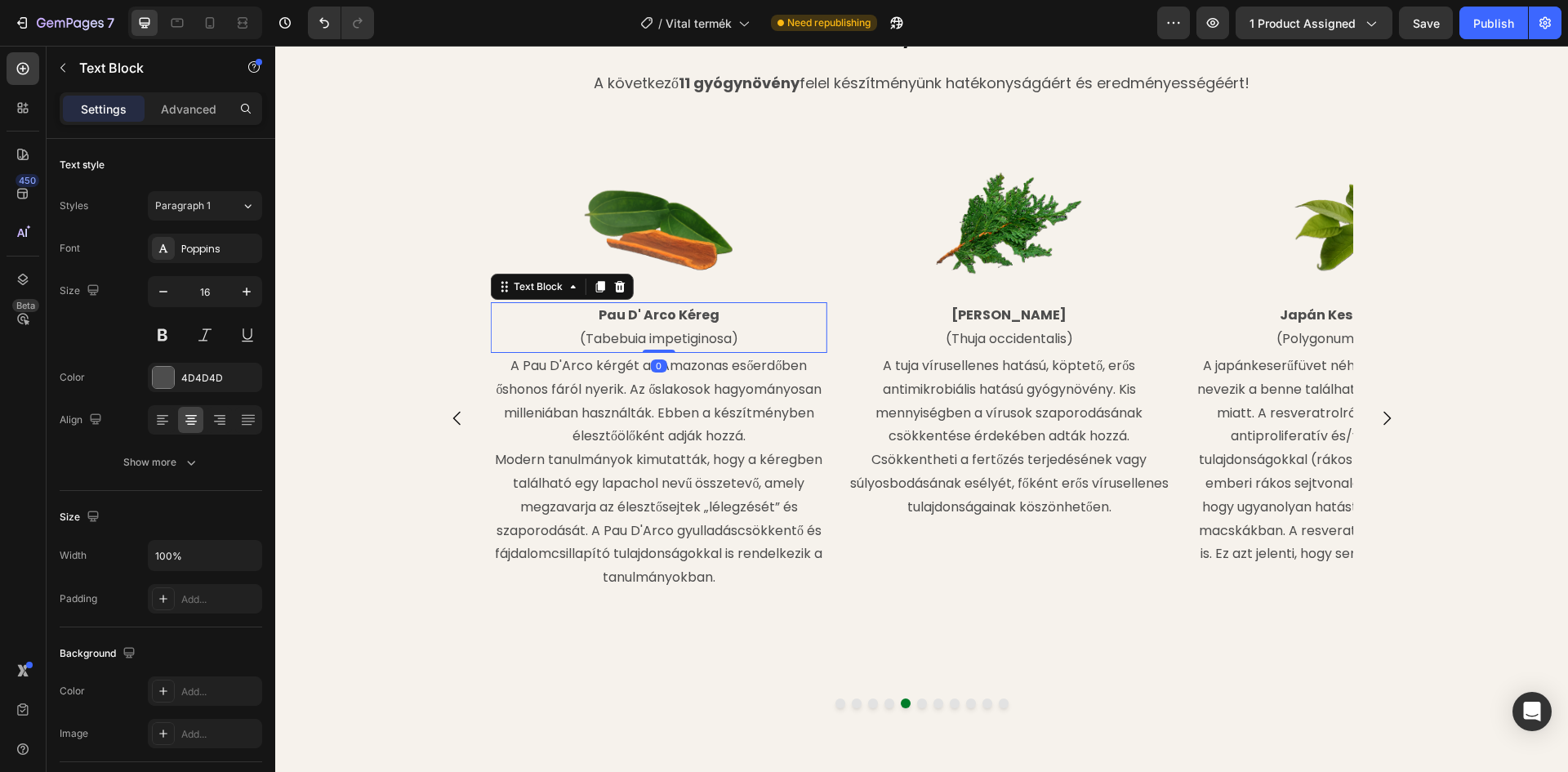
click at [491, 315] on p "Pau D' Arco Kéreg" at bounding box center [657, 316] width 334 height 24
click at [459, 256] on div "Image Reishi Gomba (Ganoderma lucidum) Text Block A reishi egyik összetevője a …" at bounding box center [922, 418] width 980 height 535
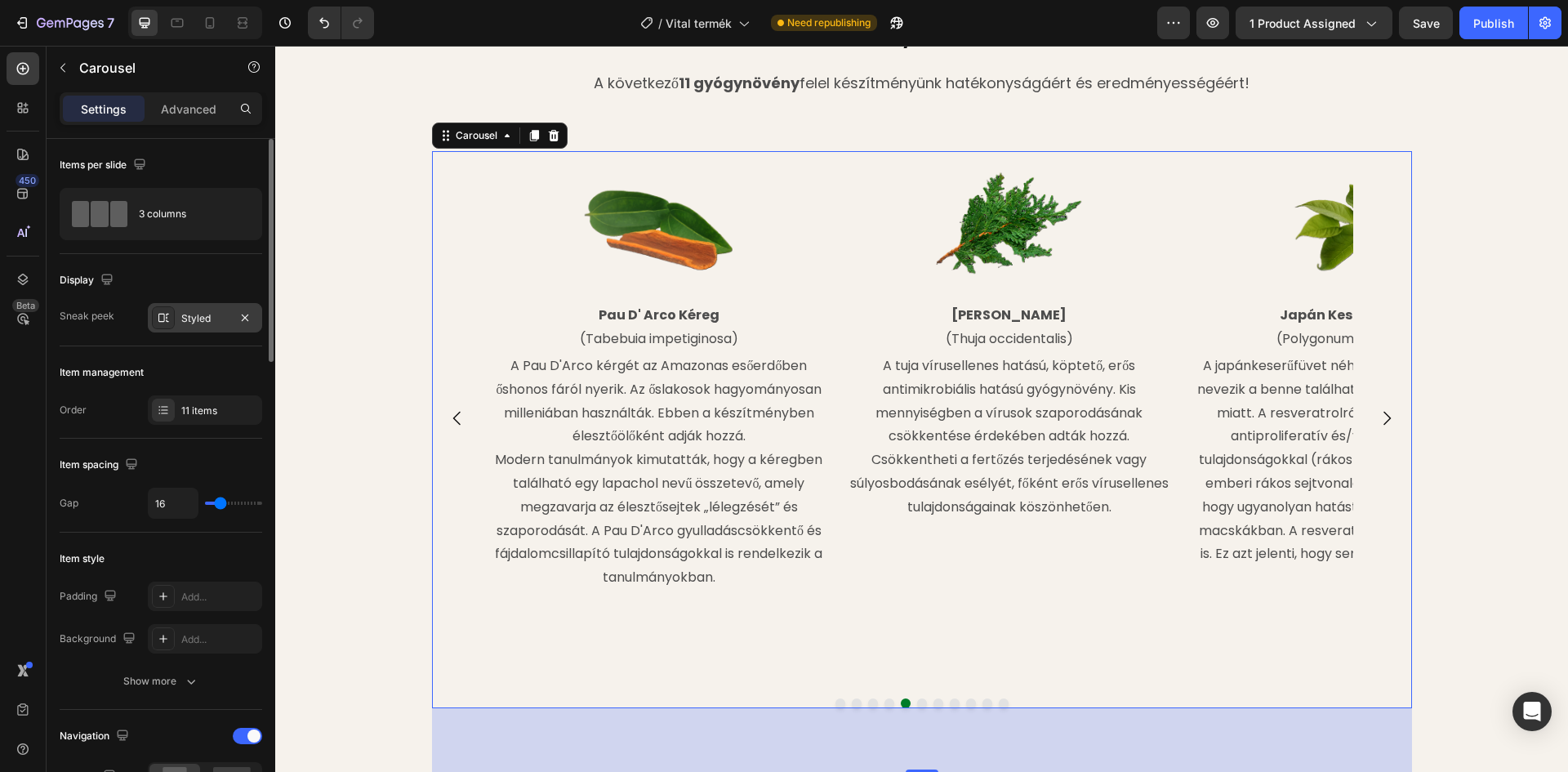
click at [165, 318] on icon at bounding box center [162, 317] width 13 height 13
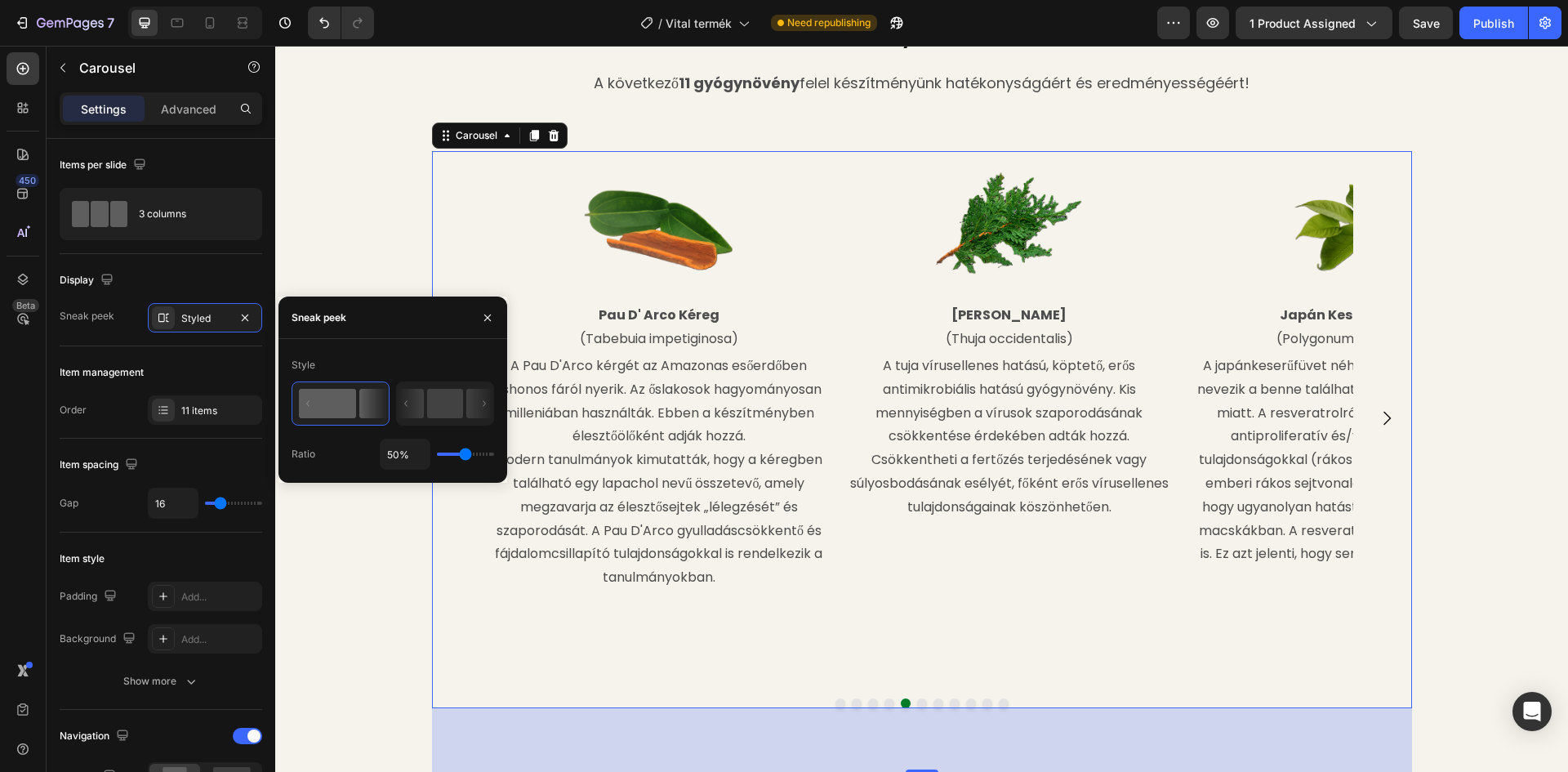
type input "72%"
type input "72"
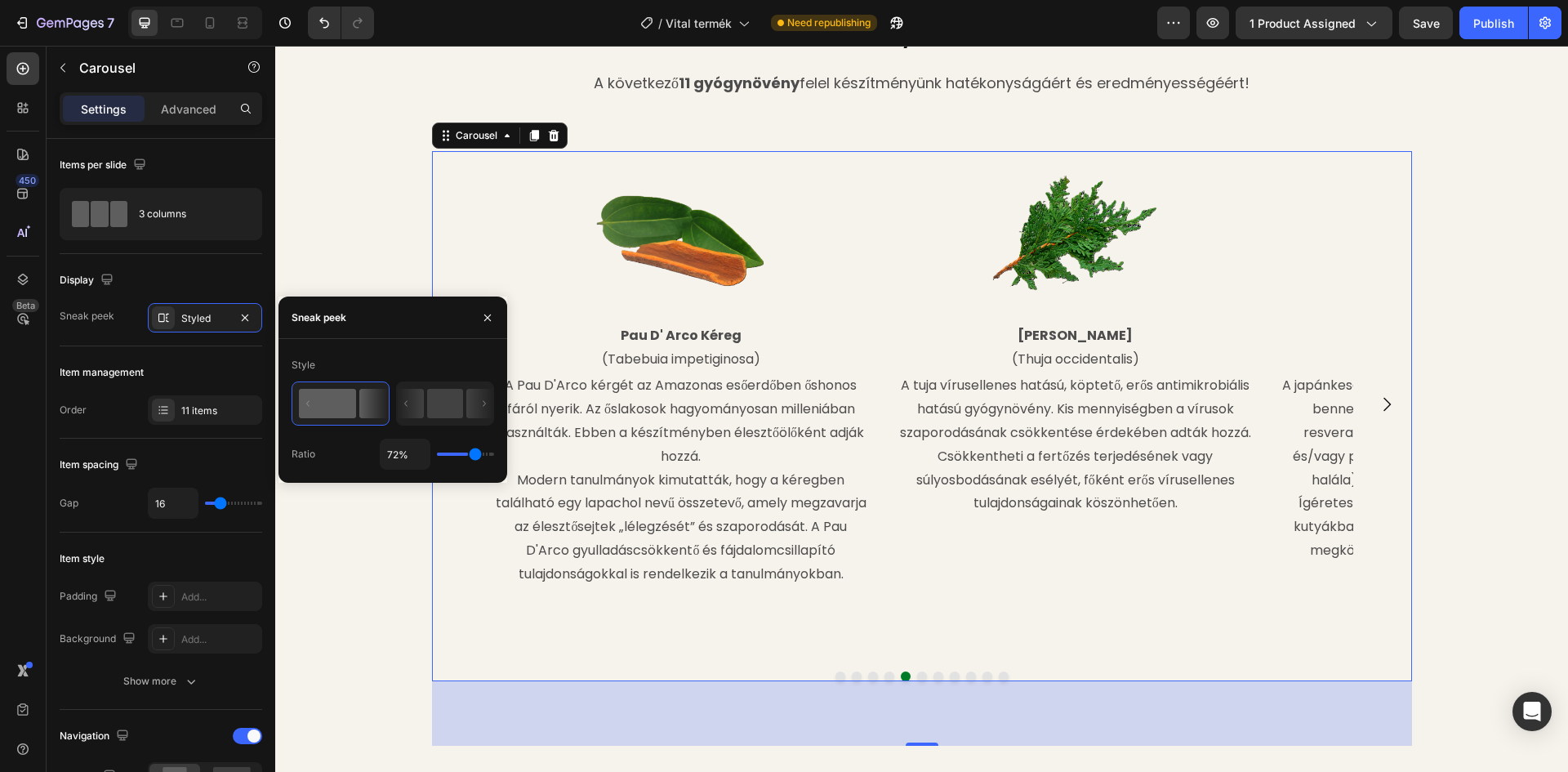
type input "78%"
type input "78"
type input "87%"
type input "87"
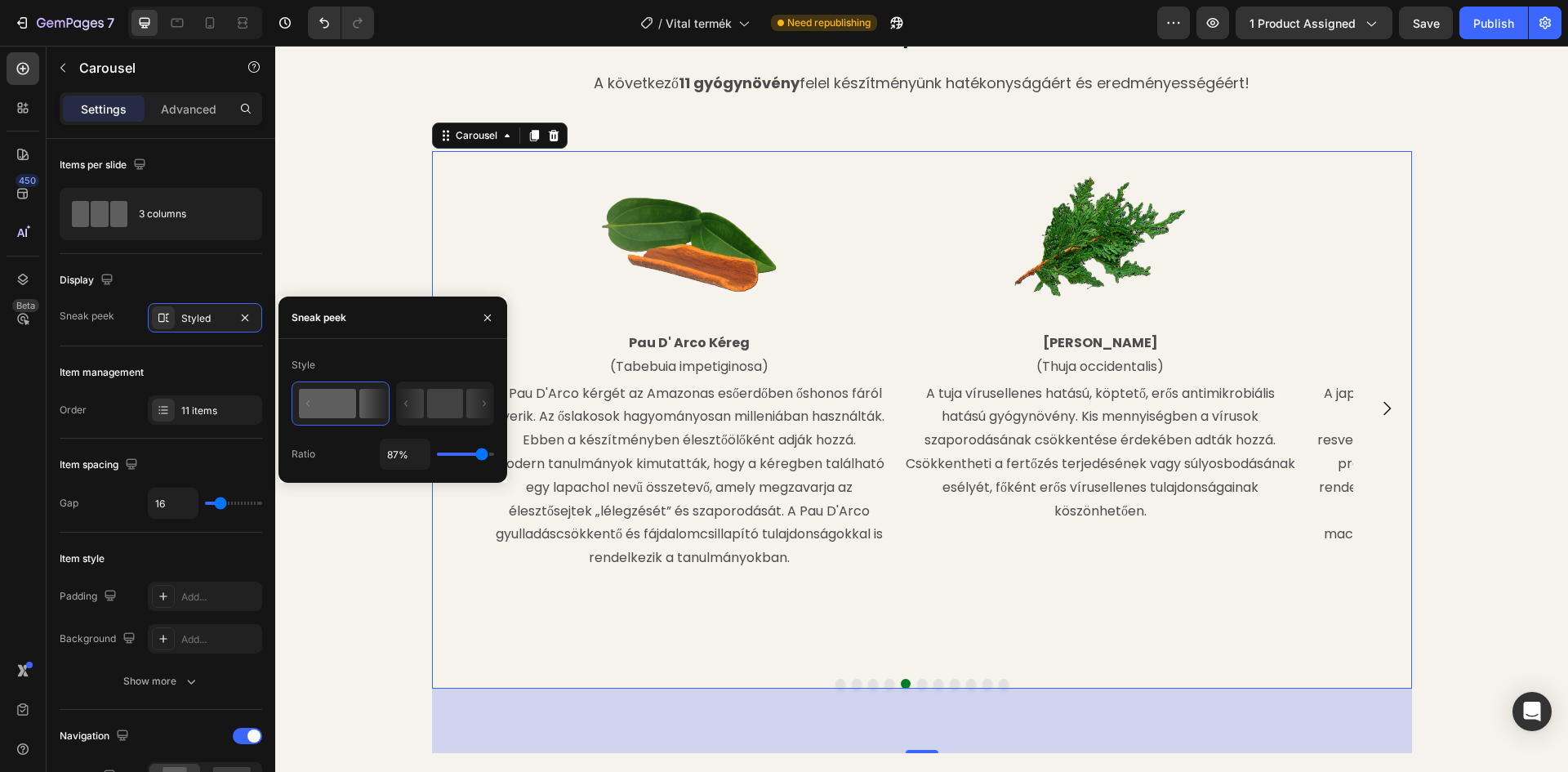
type input "89%"
type input "89"
type input "94%"
type input "94"
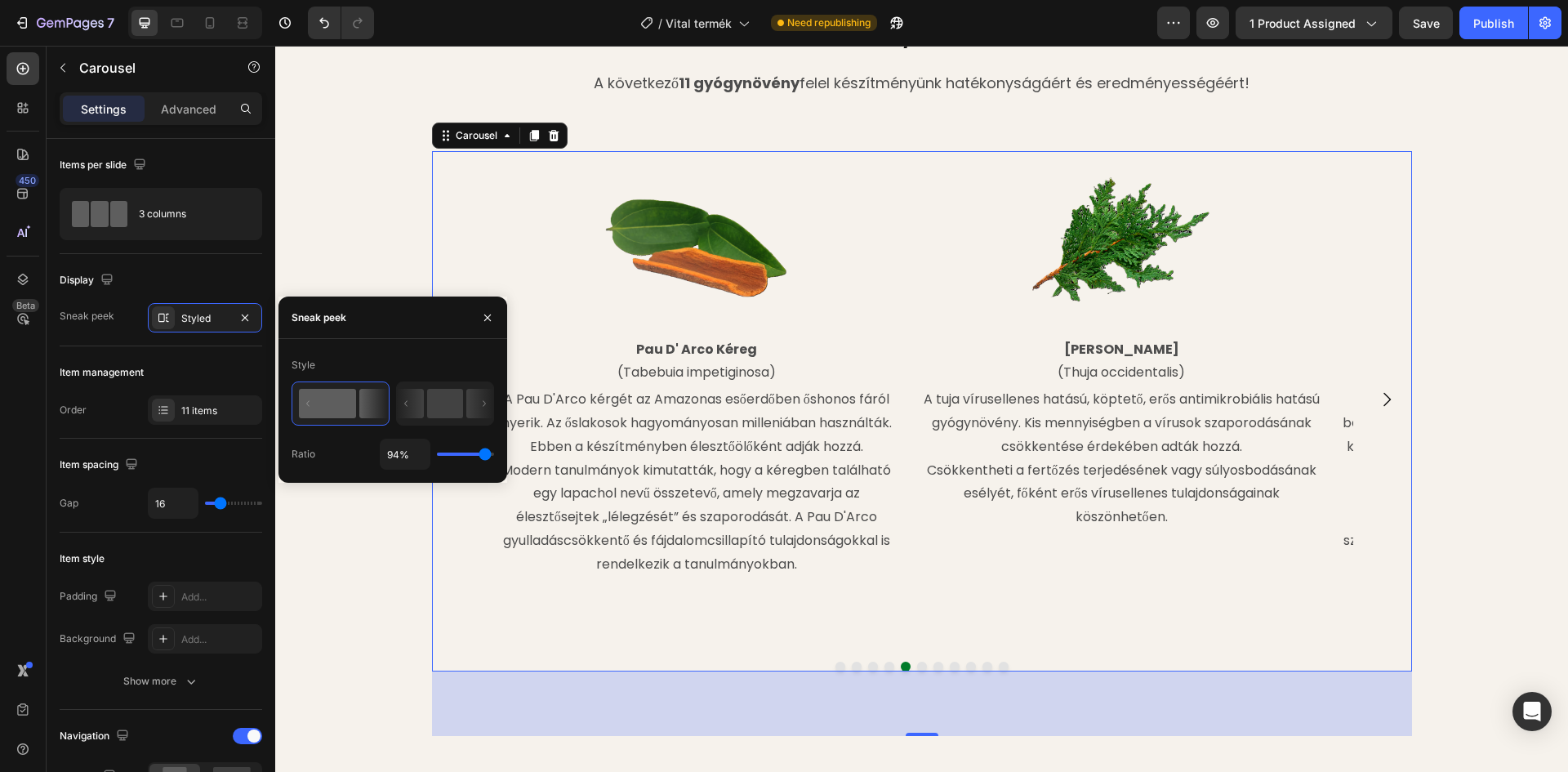
type input "100%"
type input "100"
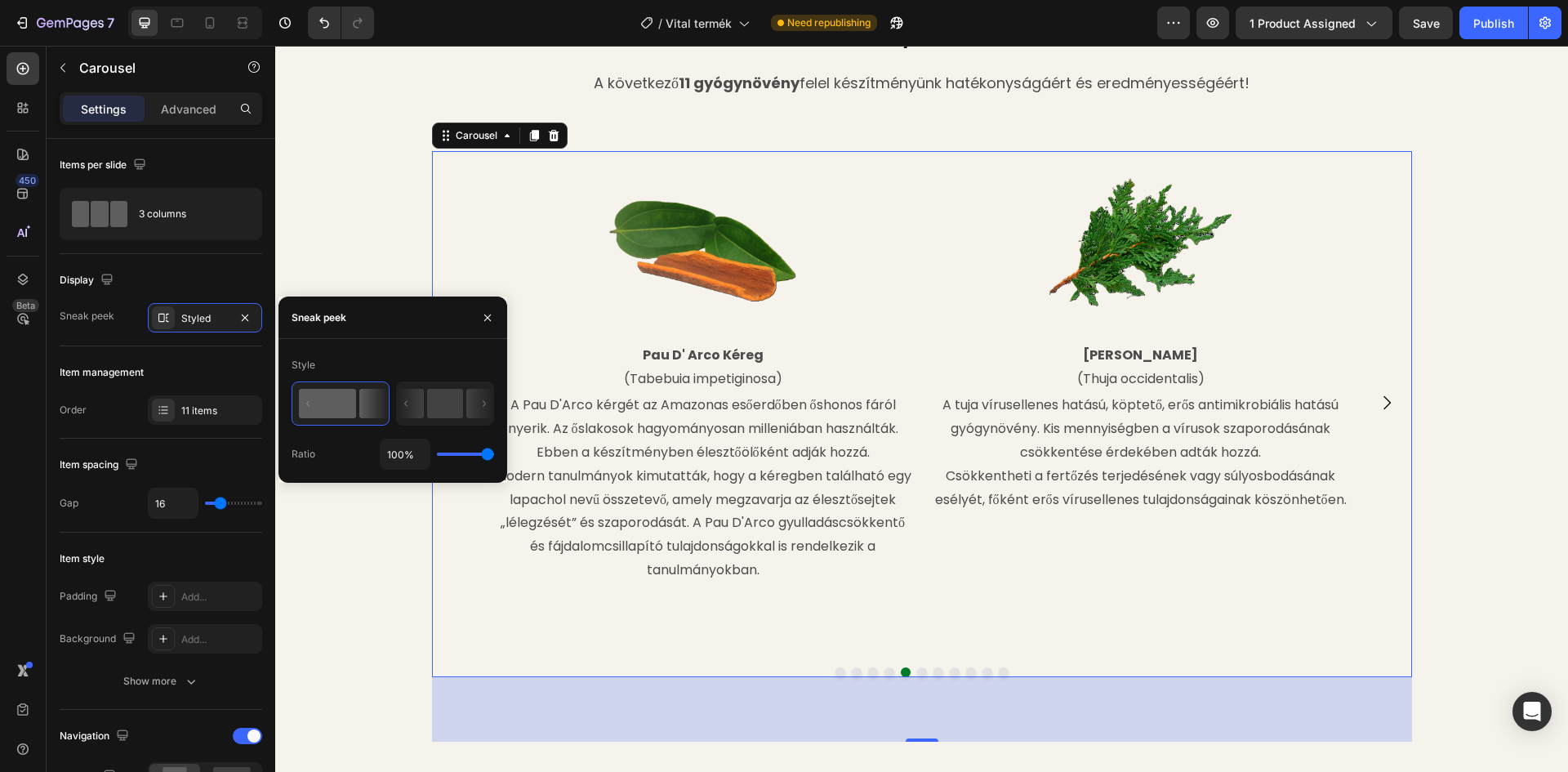
type input "80%"
type input "80"
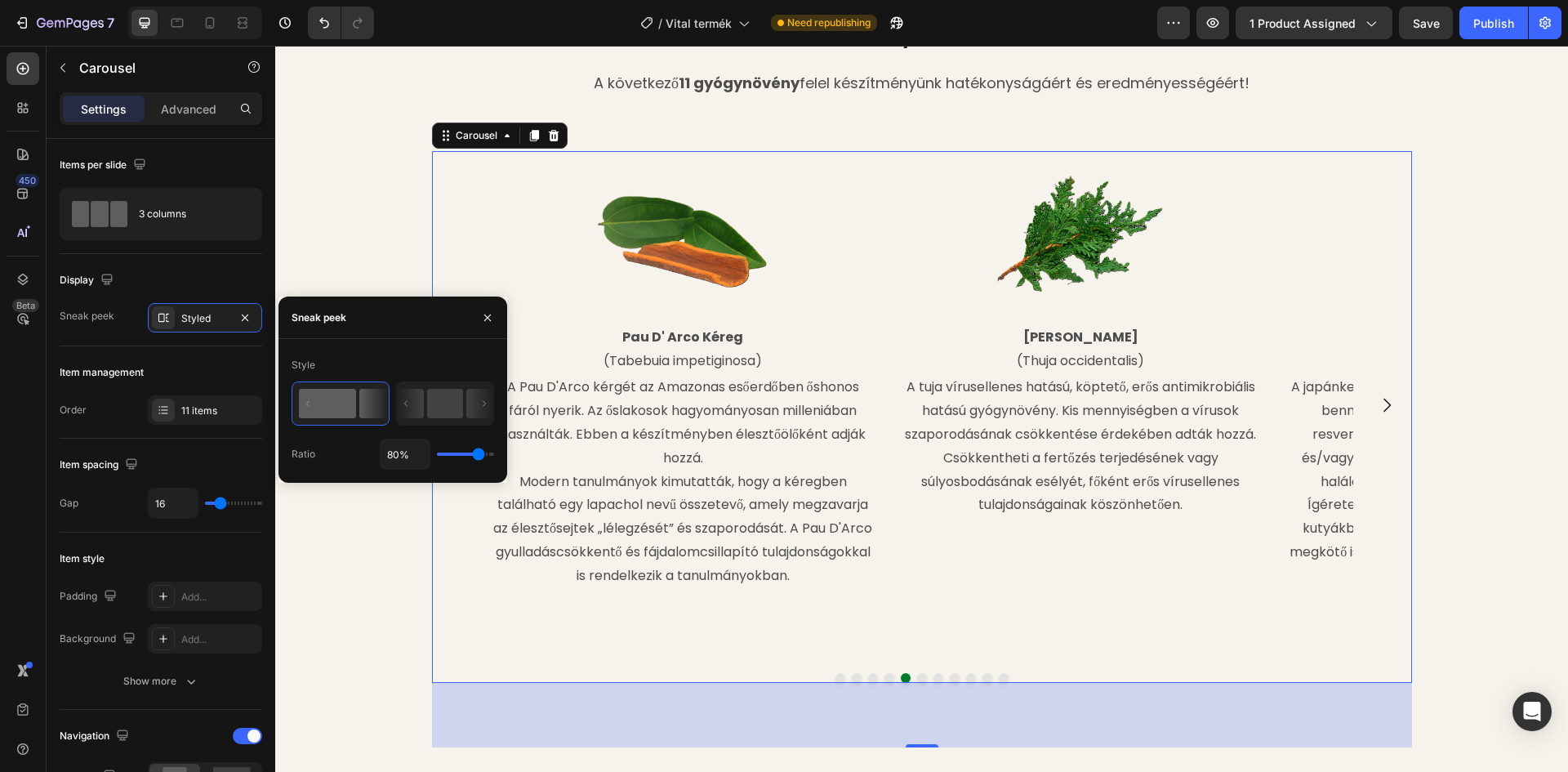
type input "78%"
type input "78"
type input "60%"
type input "60"
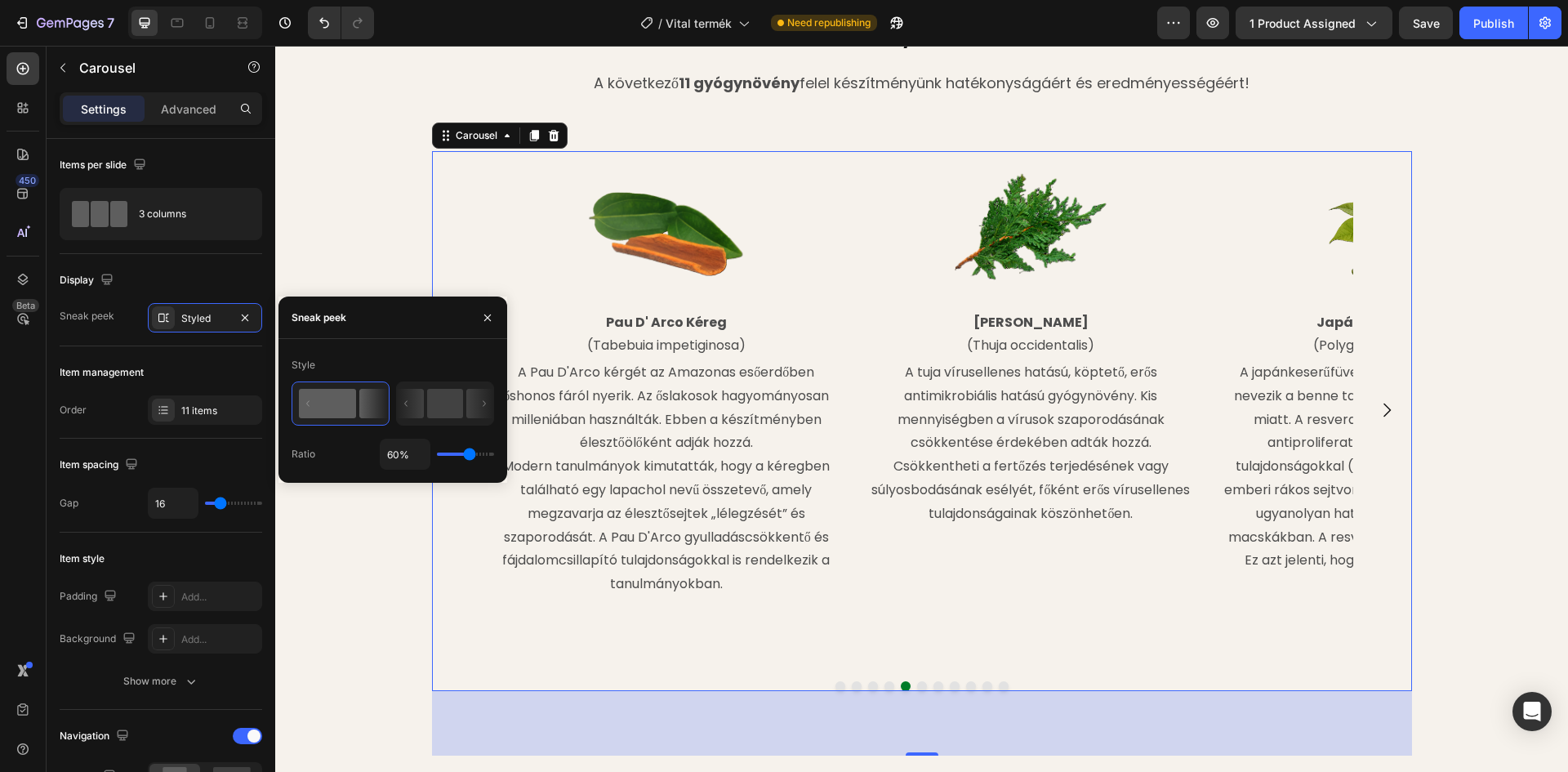
type input "58%"
type input "58"
type input "51%"
type input "51"
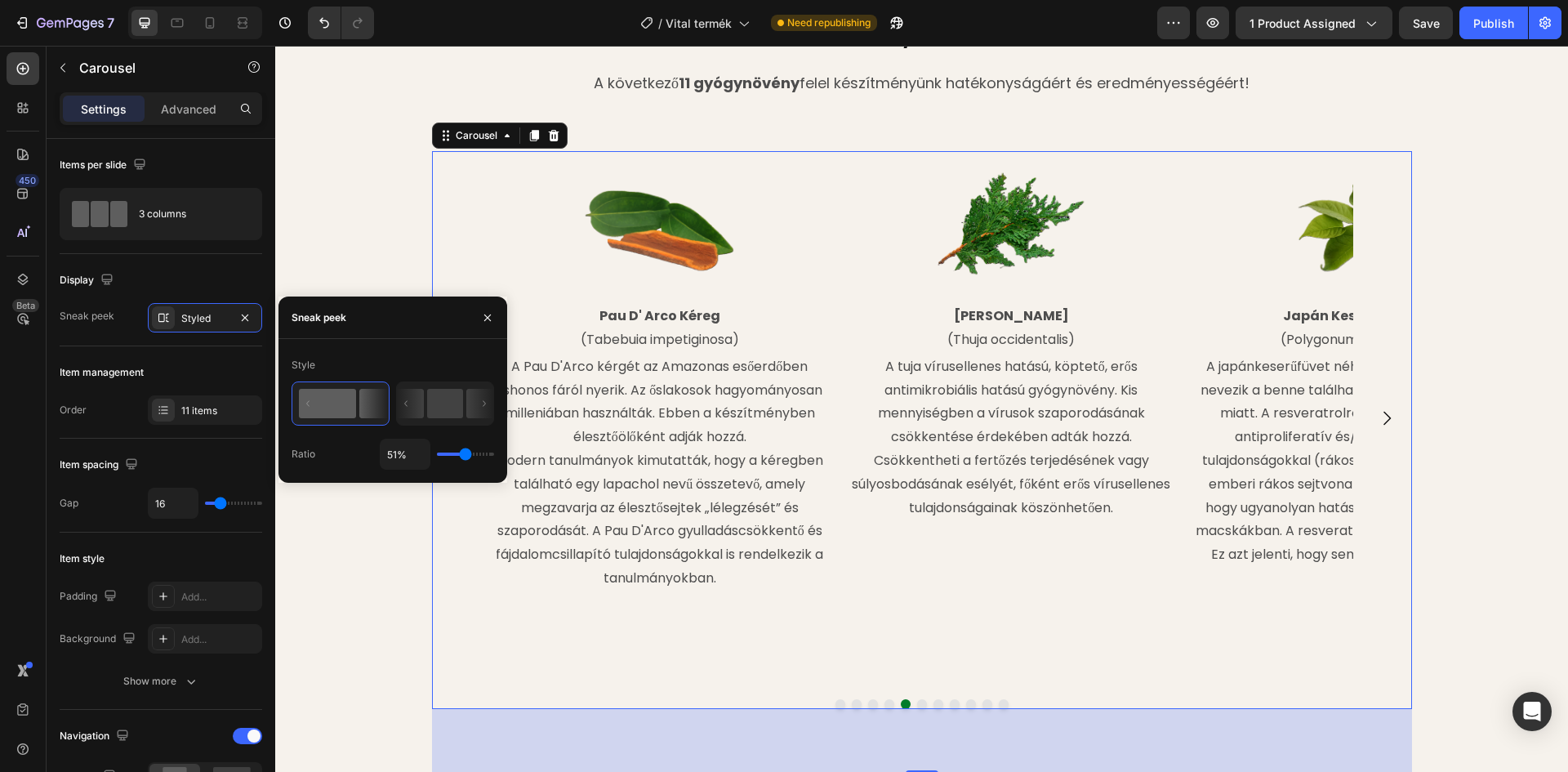
type input "49%"
type input "49"
click at [464, 452] on input "range" at bounding box center [465, 453] width 57 height 3
click at [403, 457] on input "49%" at bounding box center [404, 454] width 49 height 30
type input "5%"
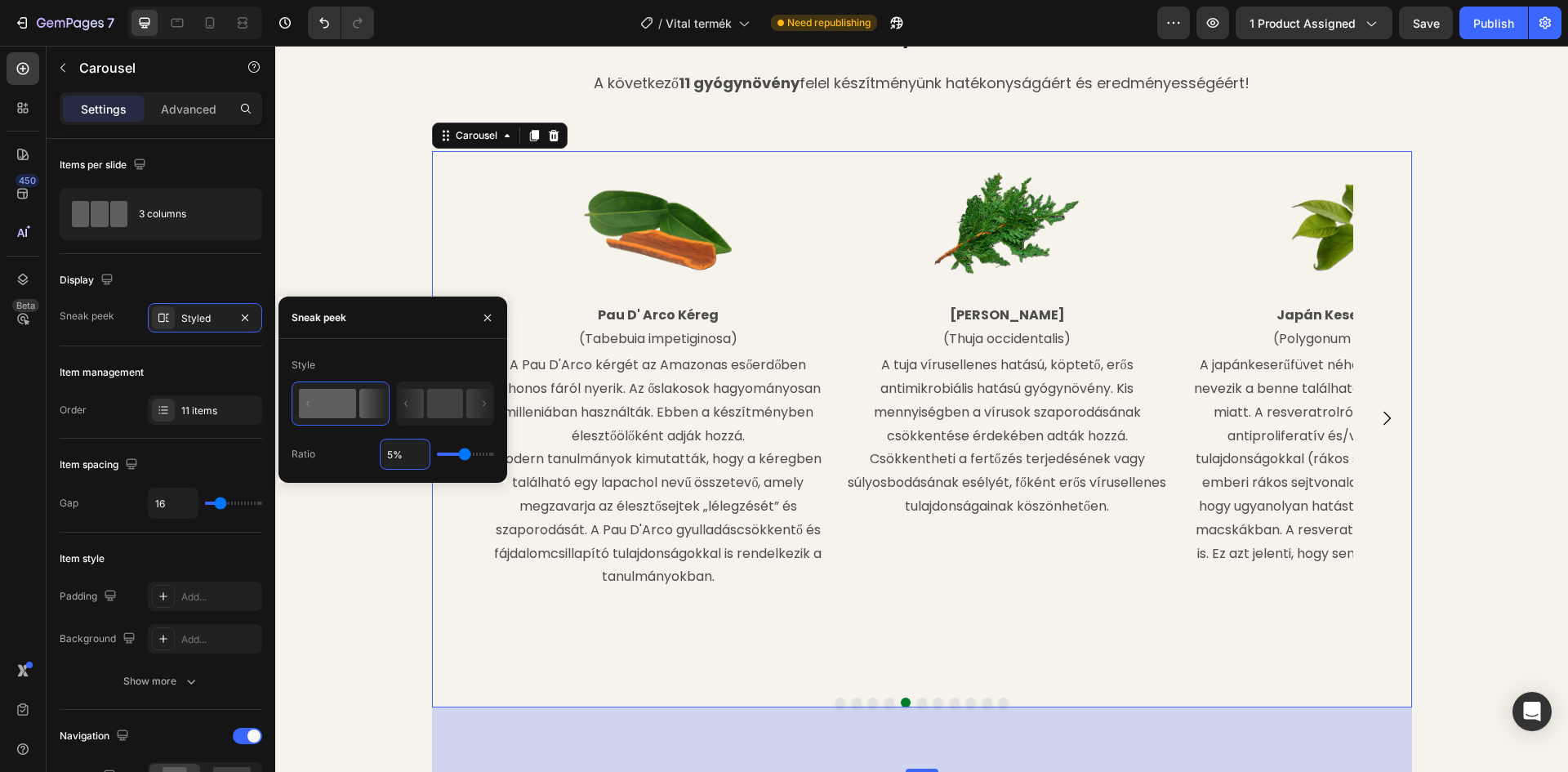
type input "5"
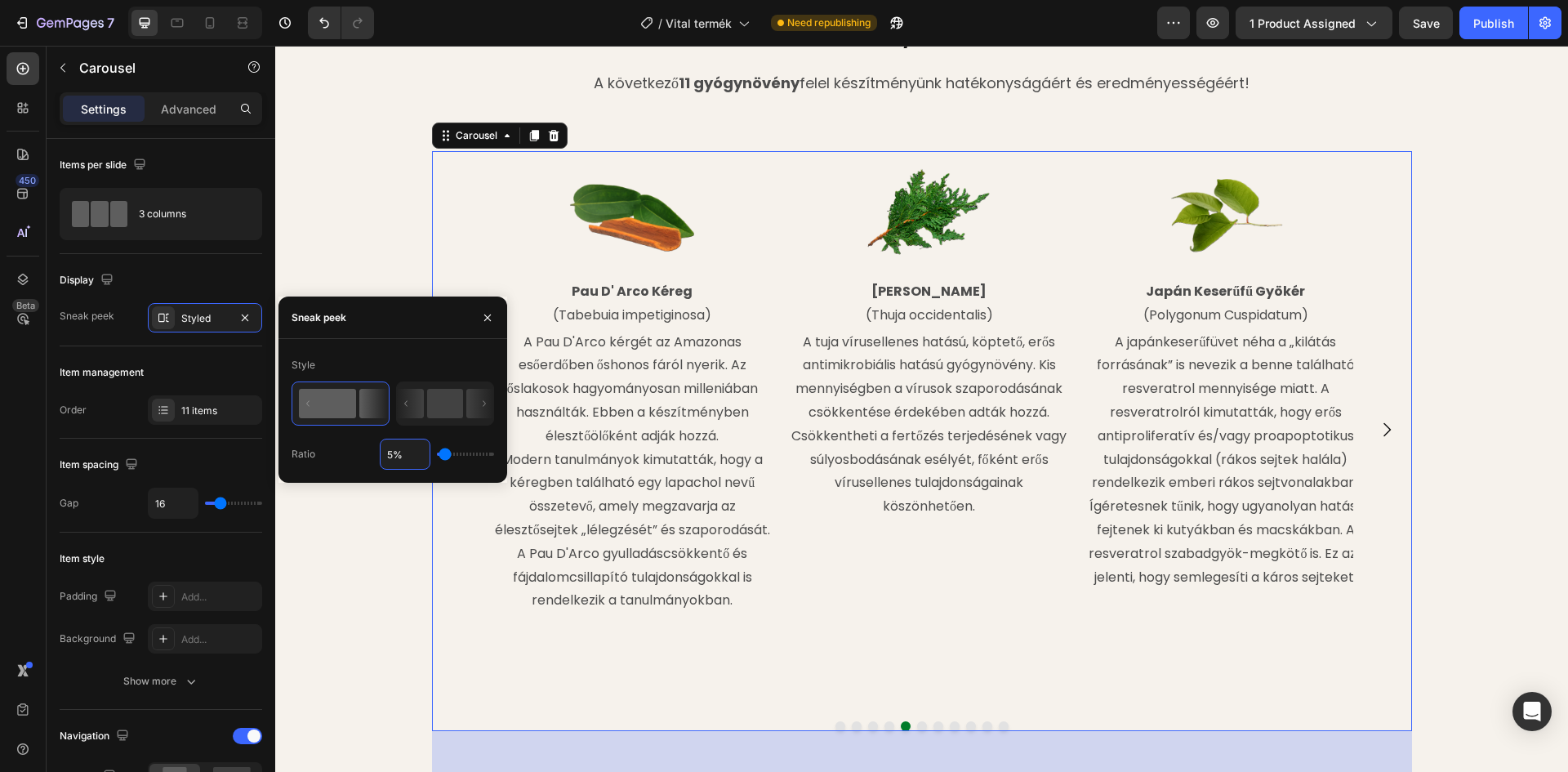
type input "50%"
type input "50"
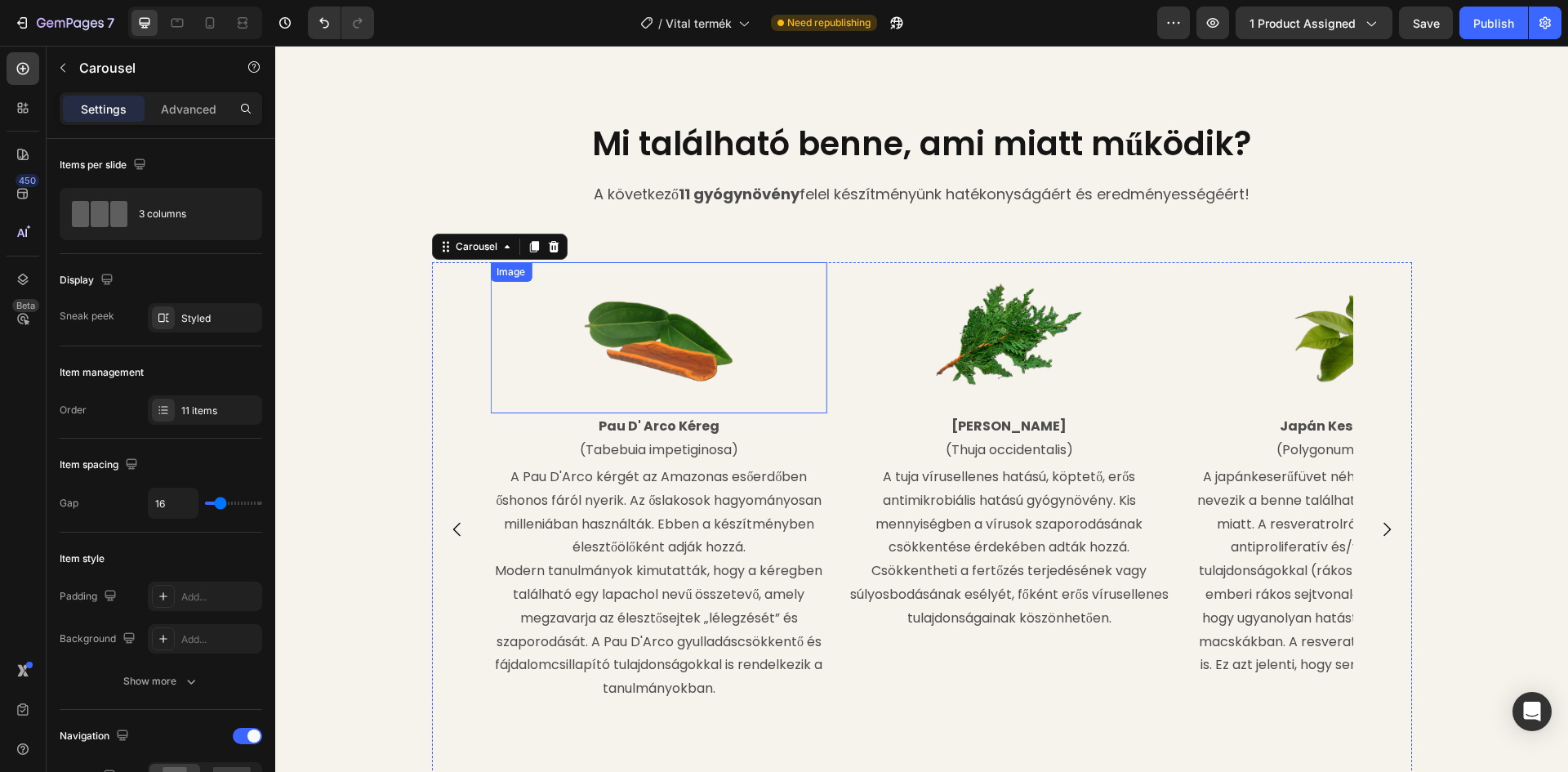
scroll to position [1578, 0]
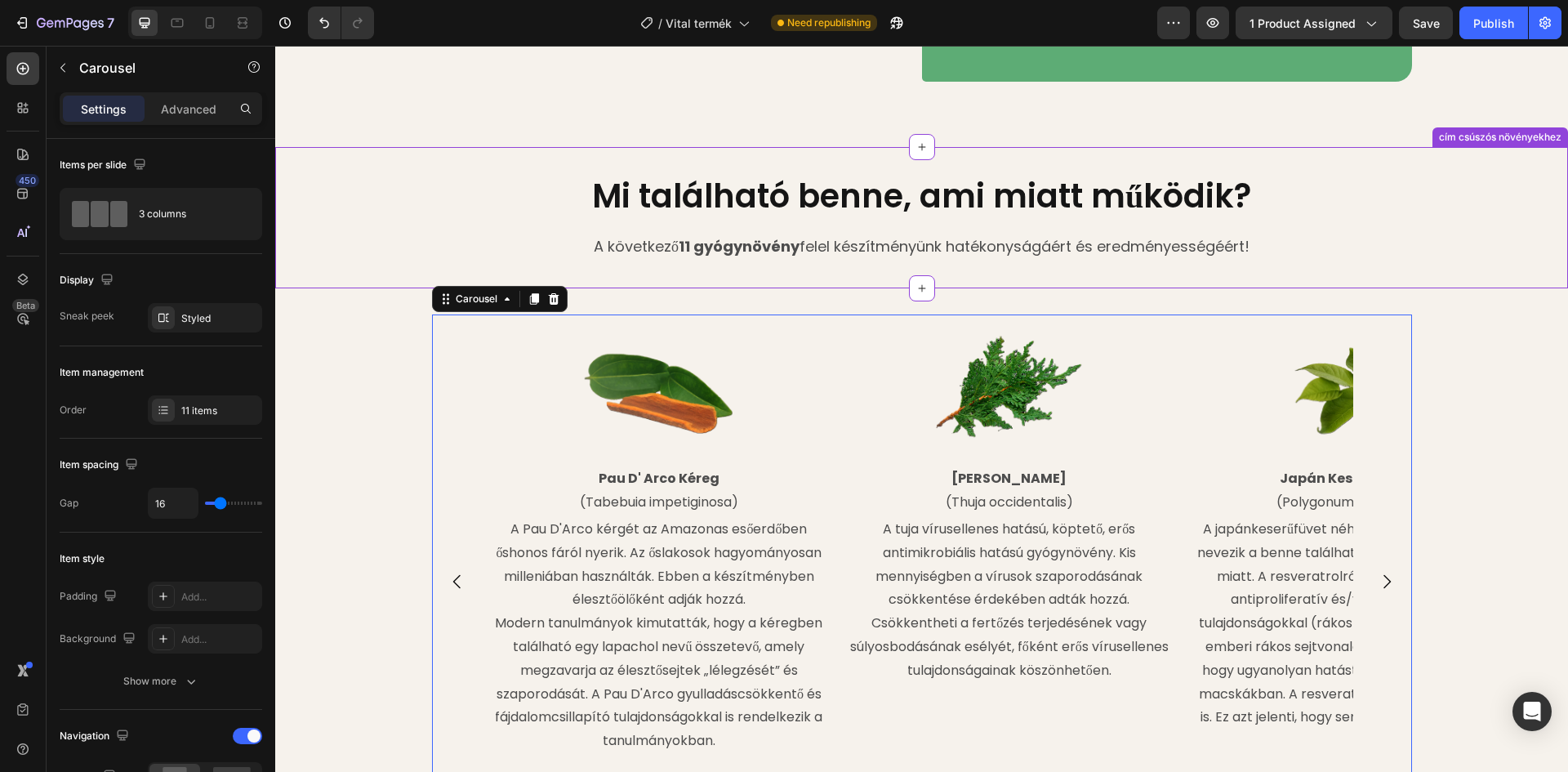
click at [330, 184] on h2 "Mi található benne, ami miatt működik?" at bounding box center [921, 196] width 1293 height 46
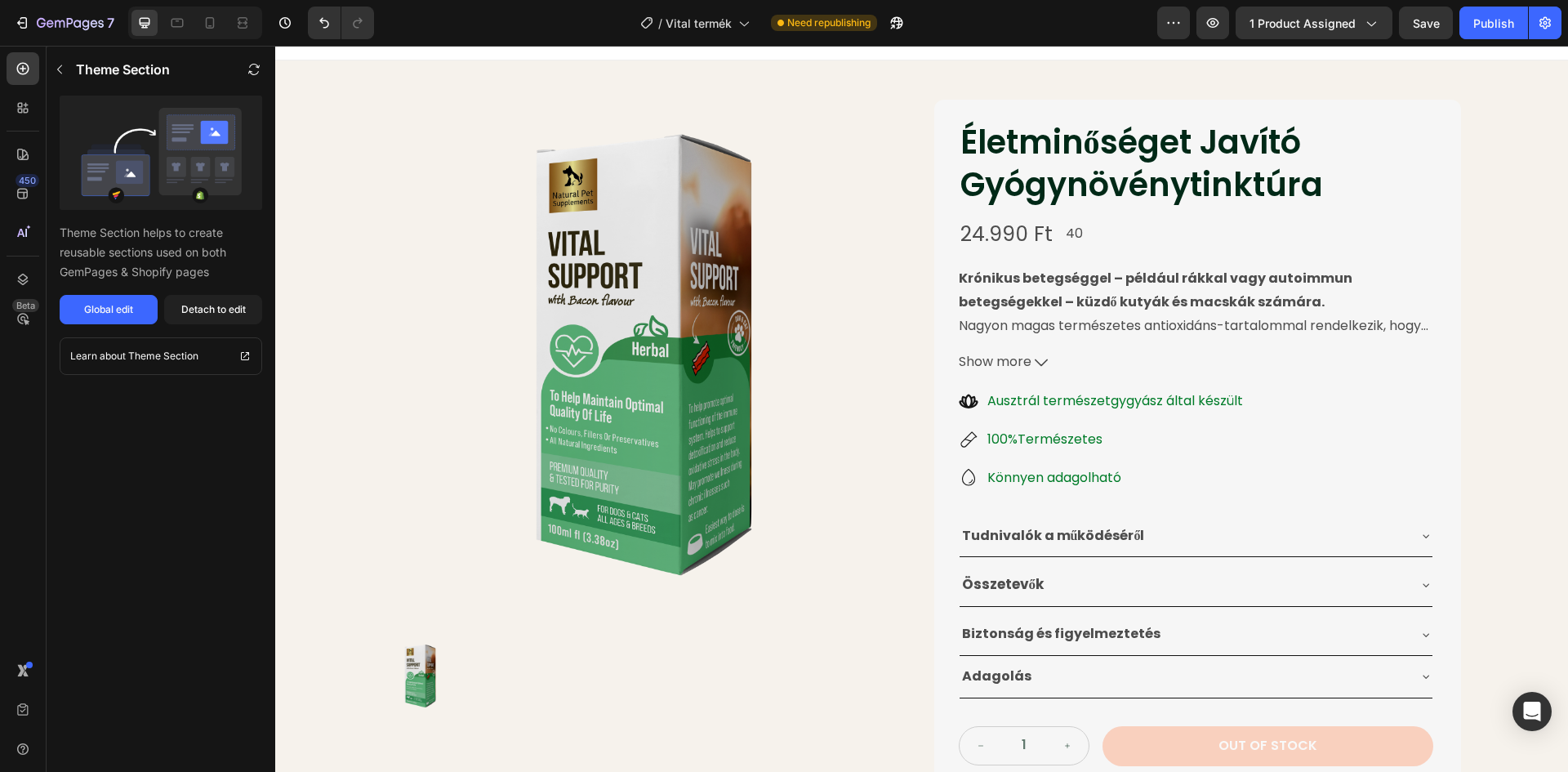
scroll to position [0, 0]
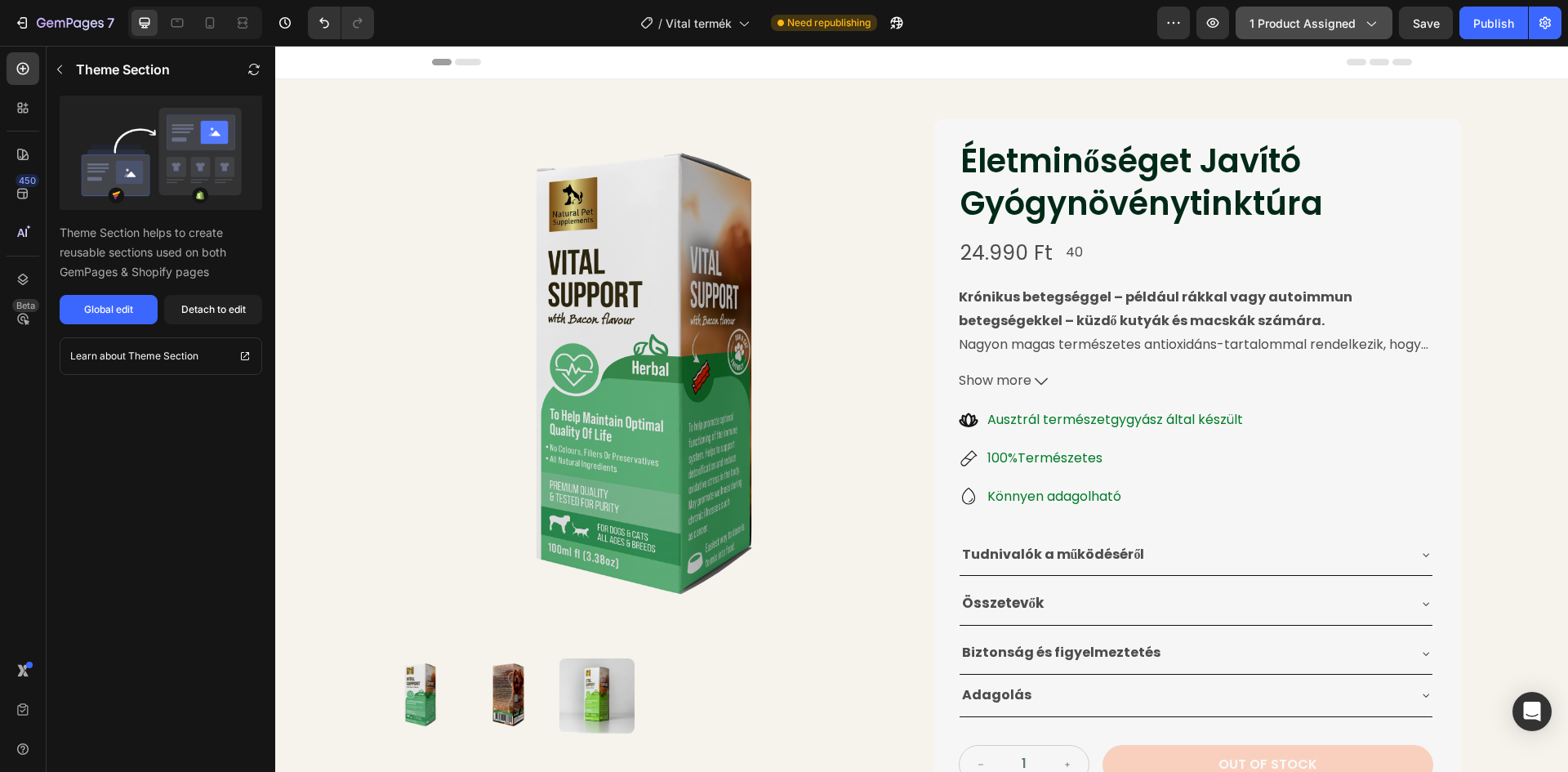
click at [1311, 25] on span "1 product assigned" at bounding box center [1302, 23] width 107 height 17
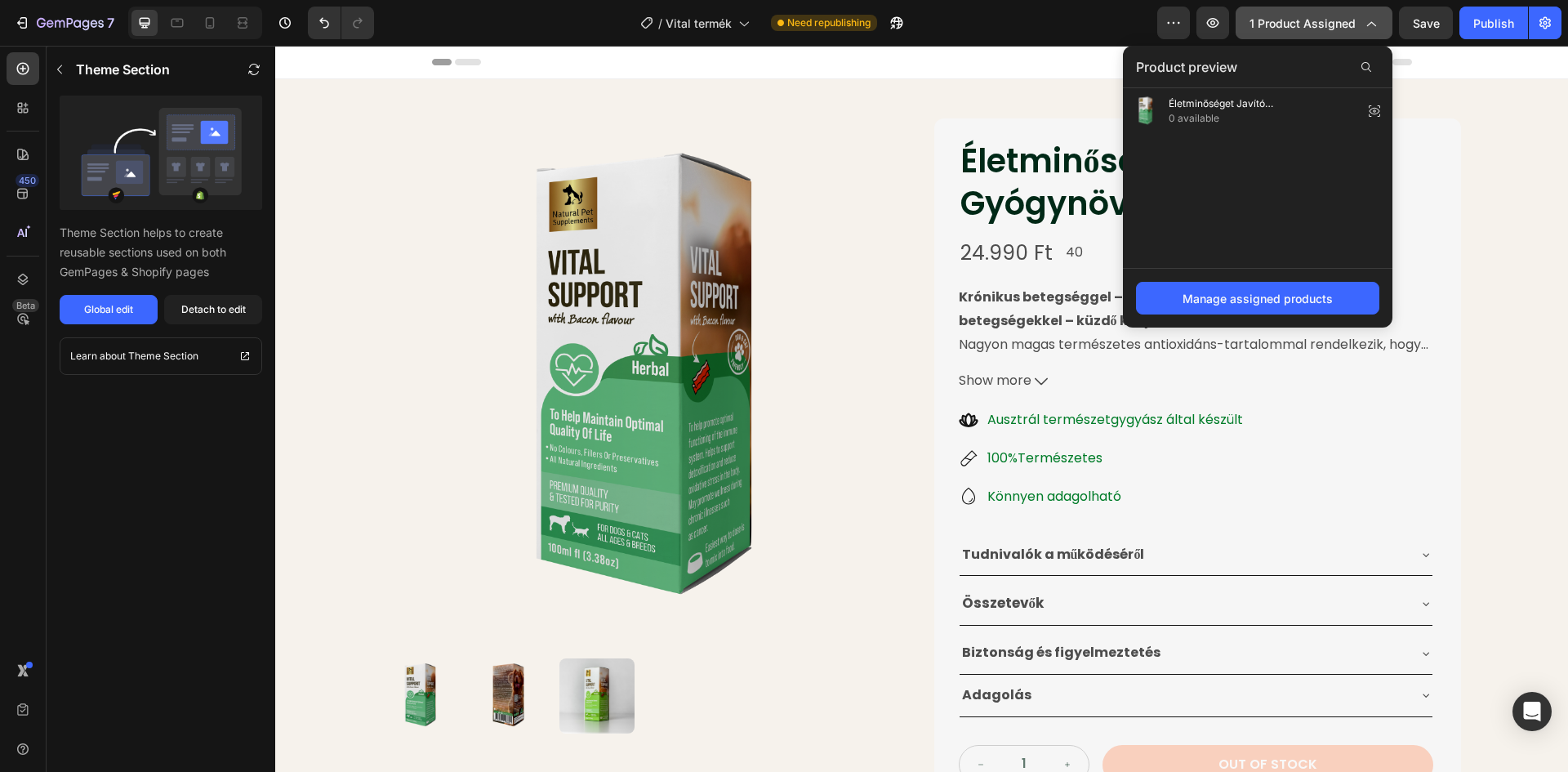
click at [1346, 15] on span "1 product assigned" at bounding box center [1302, 23] width 107 height 17
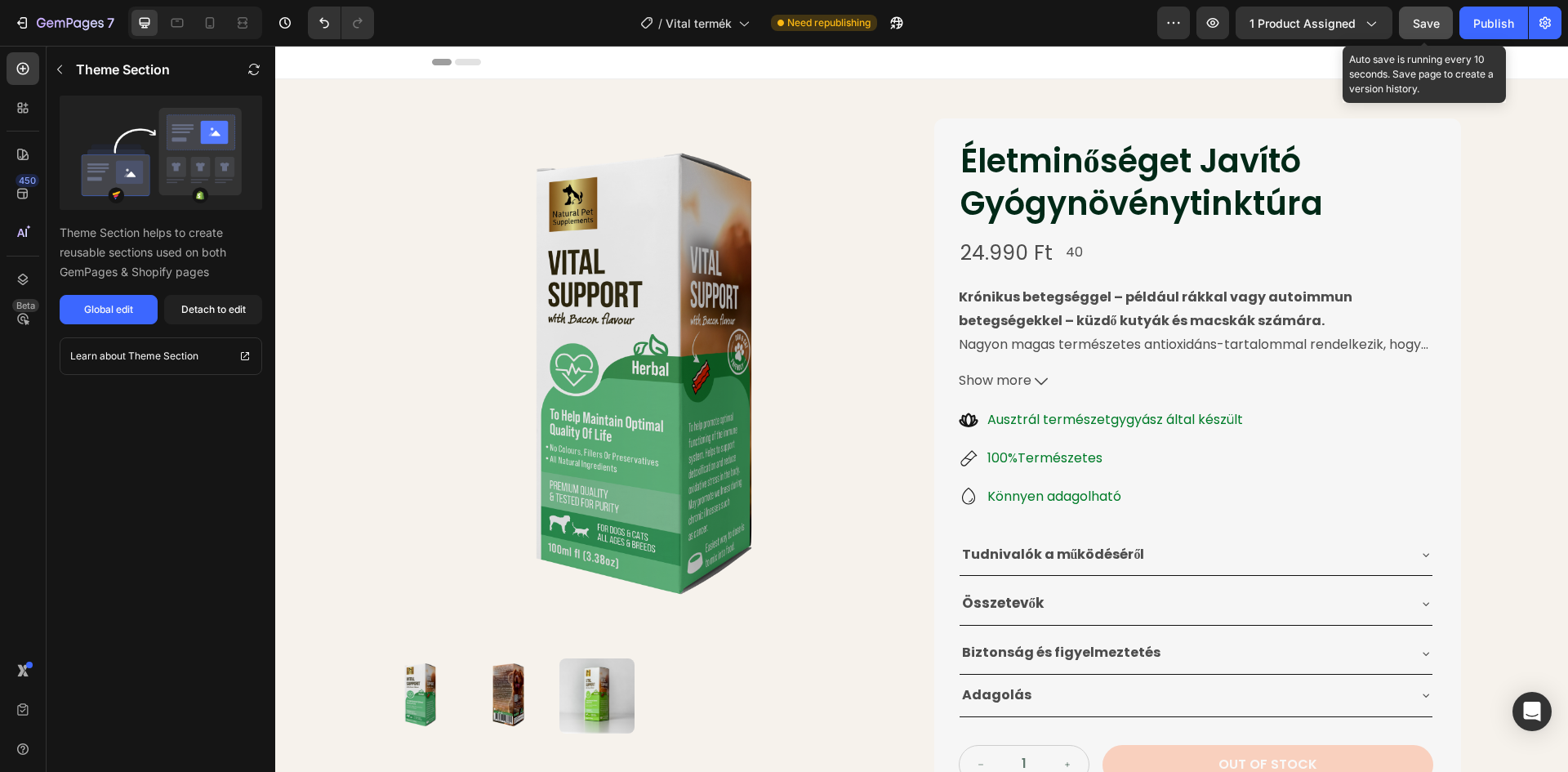
click at [1431, 23] on span "Save" at bounding box center [1426, 23] width 27 height 14
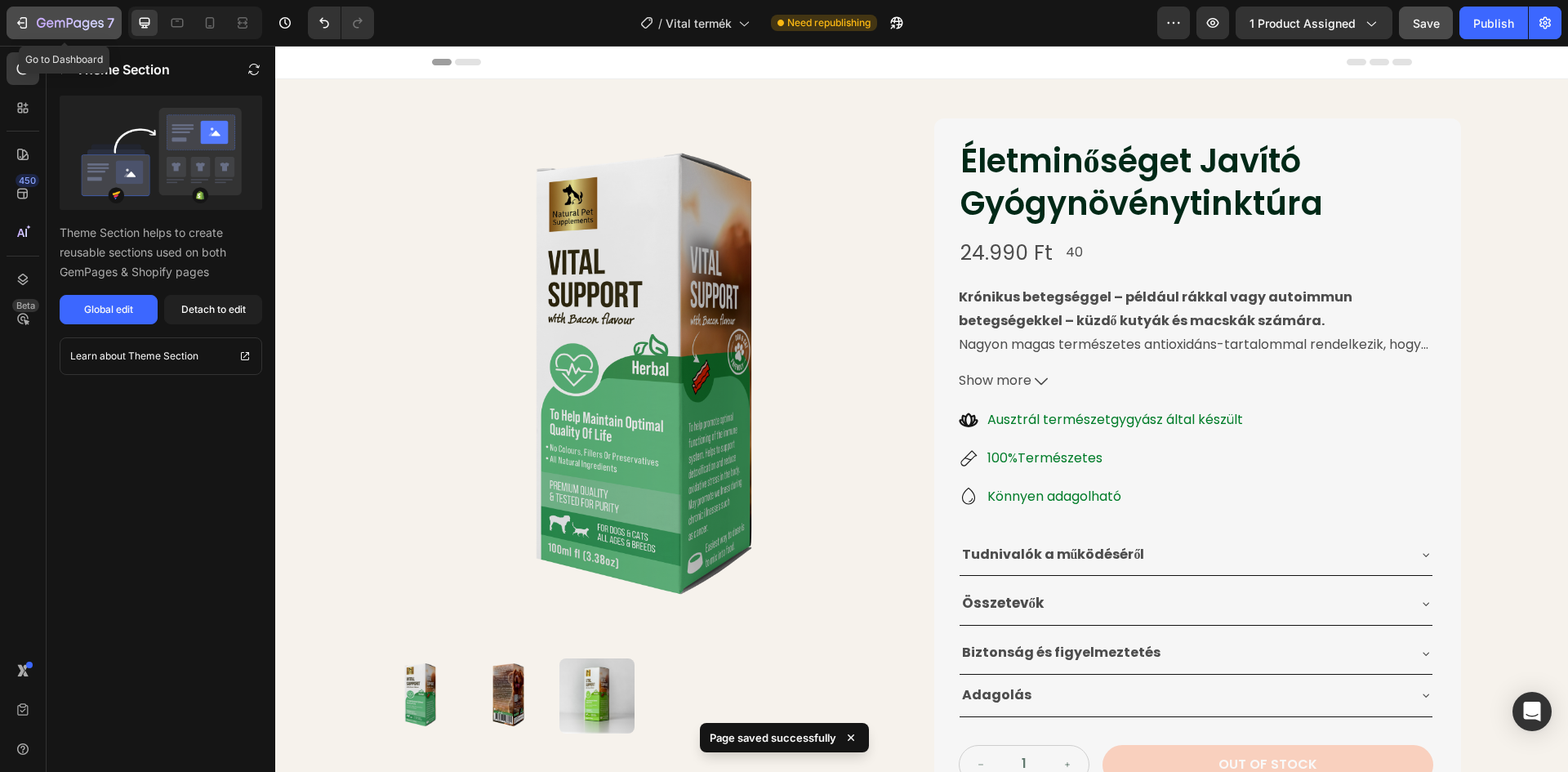
click at [55, 20] on icon "button" at bounding box center [70, 24] width 67 height 14
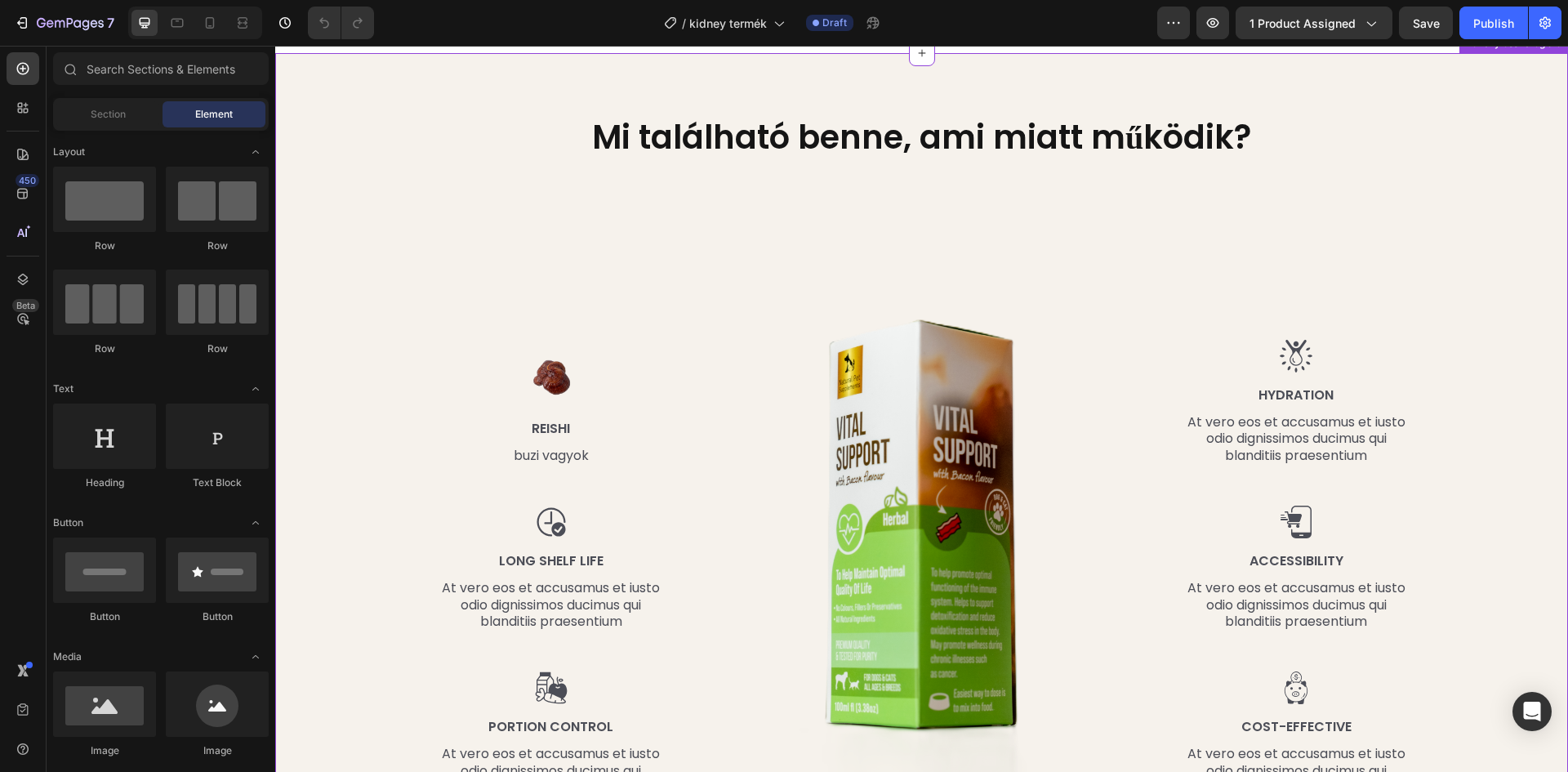
scroll to position [1714, 0]
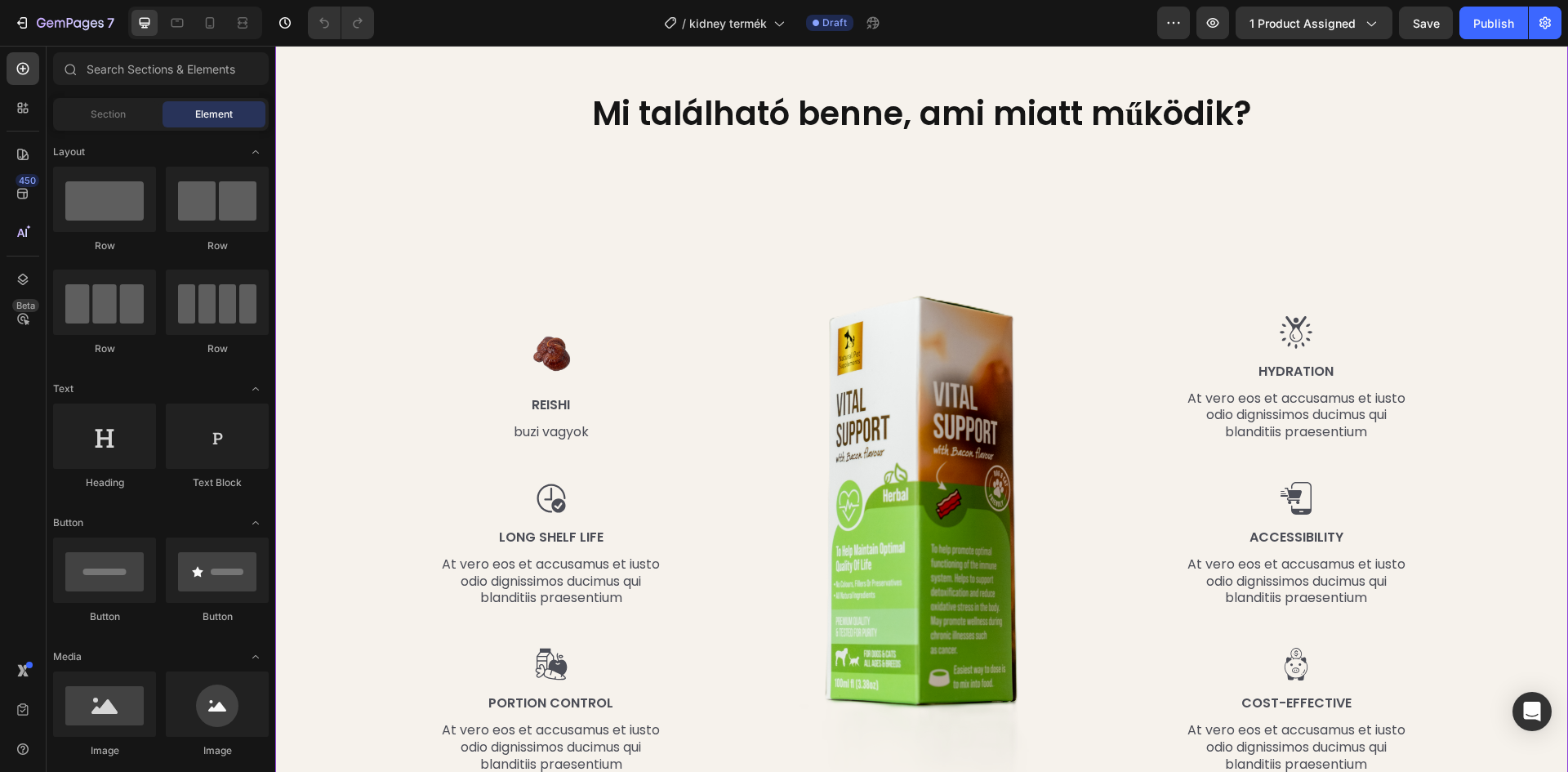
click at [1412, 138] on div "Mi található benne, ami miatt működik? Heading Row Image Reishi Text Block buzi…" at bounding box center [921, 432] width 1293 height 806
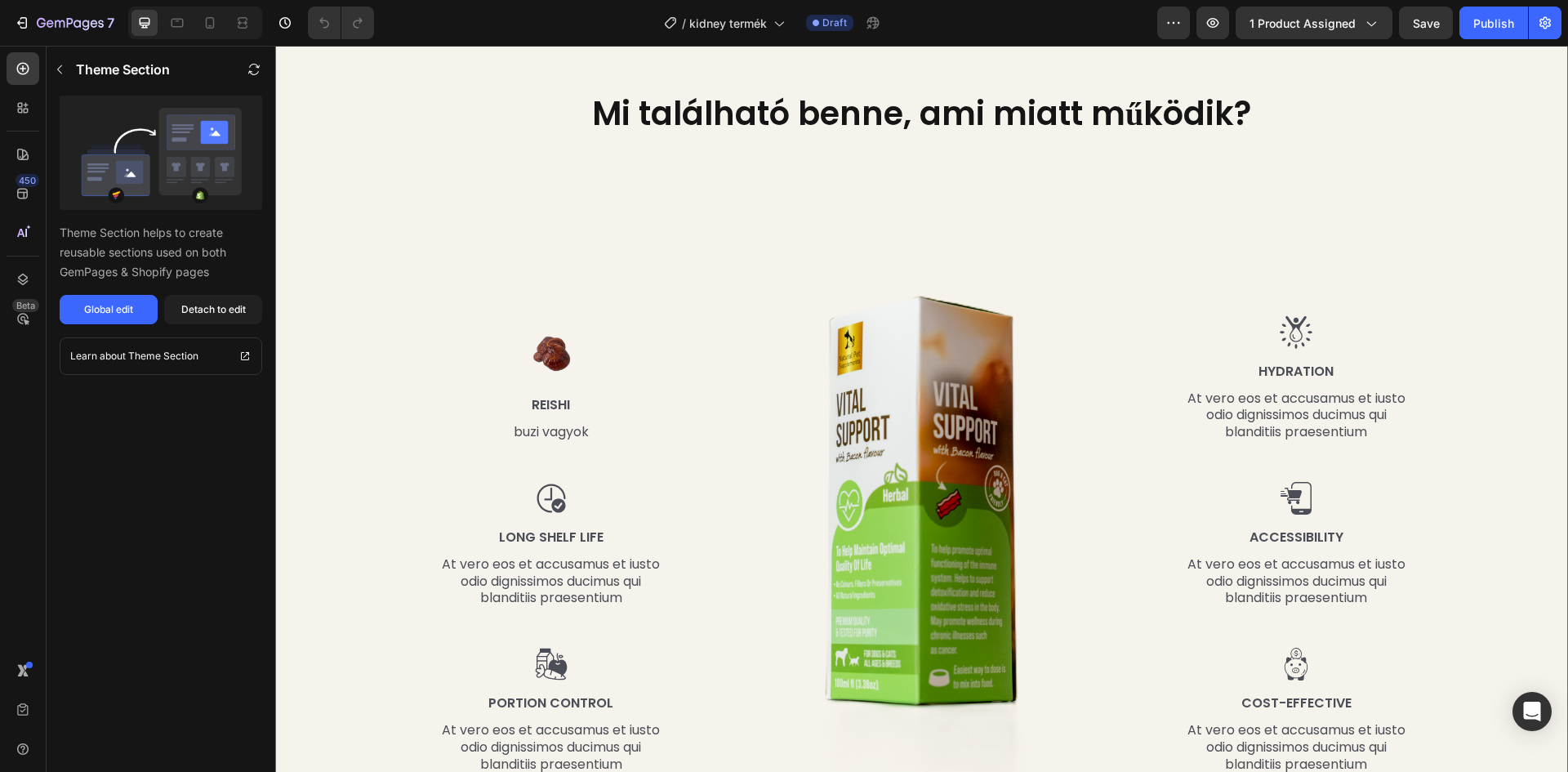
click at [1550, 20] on icon at bounding box center [1555, 13] width 11 height 11
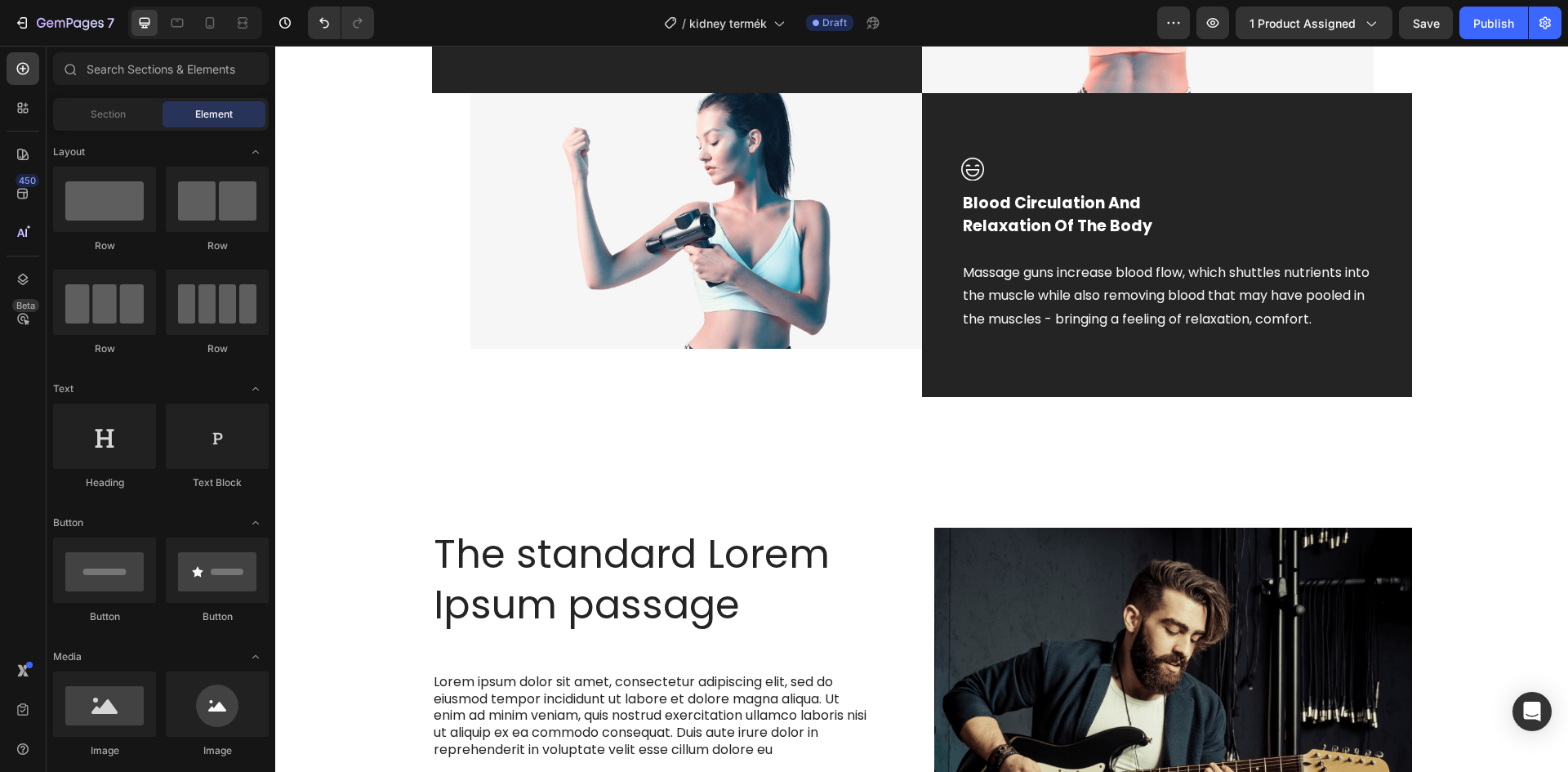
scroll to position [1302, 0]
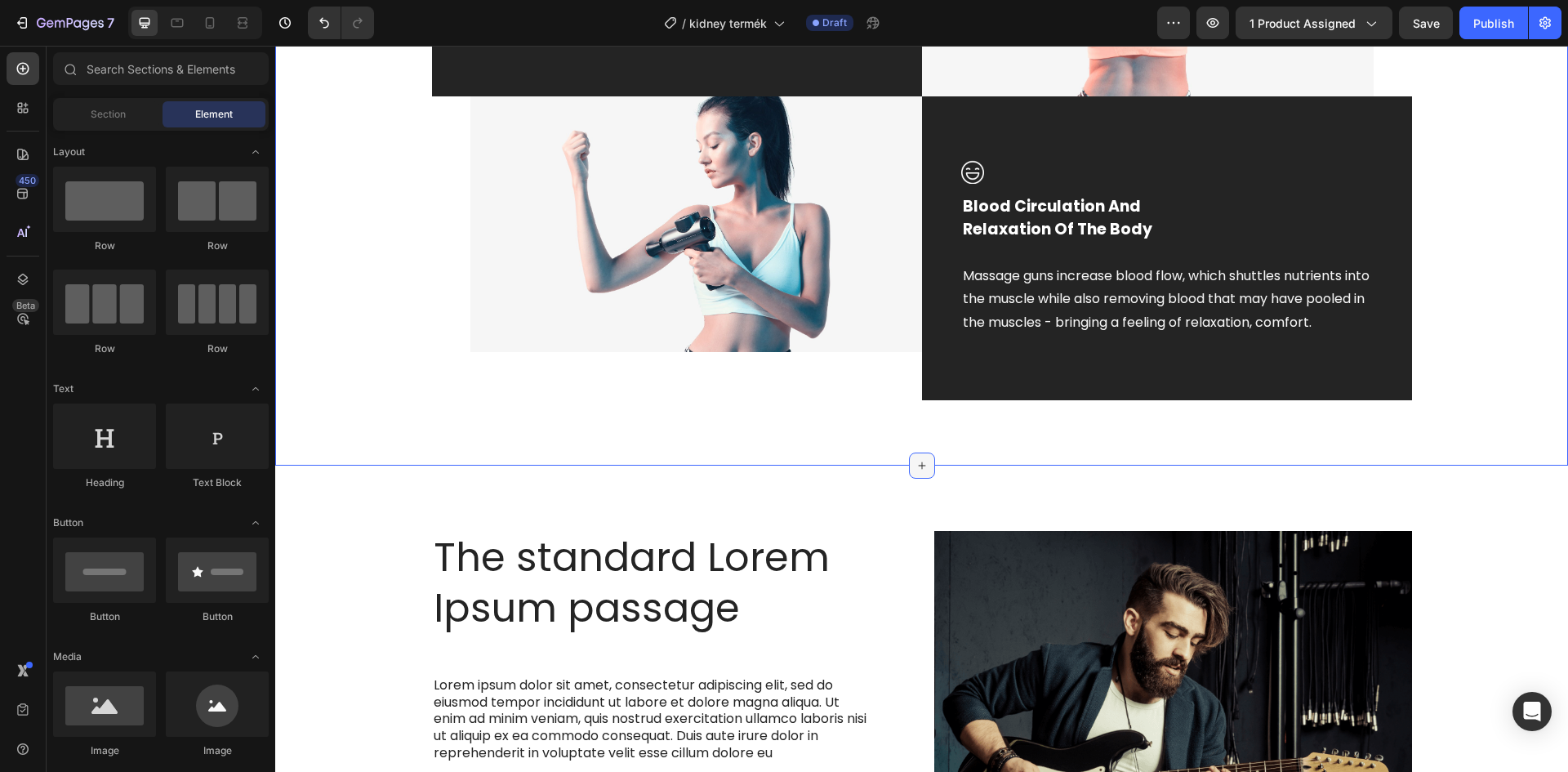
click at [915, 472] on icon at bounding box center [921, 465] width 13 height 13
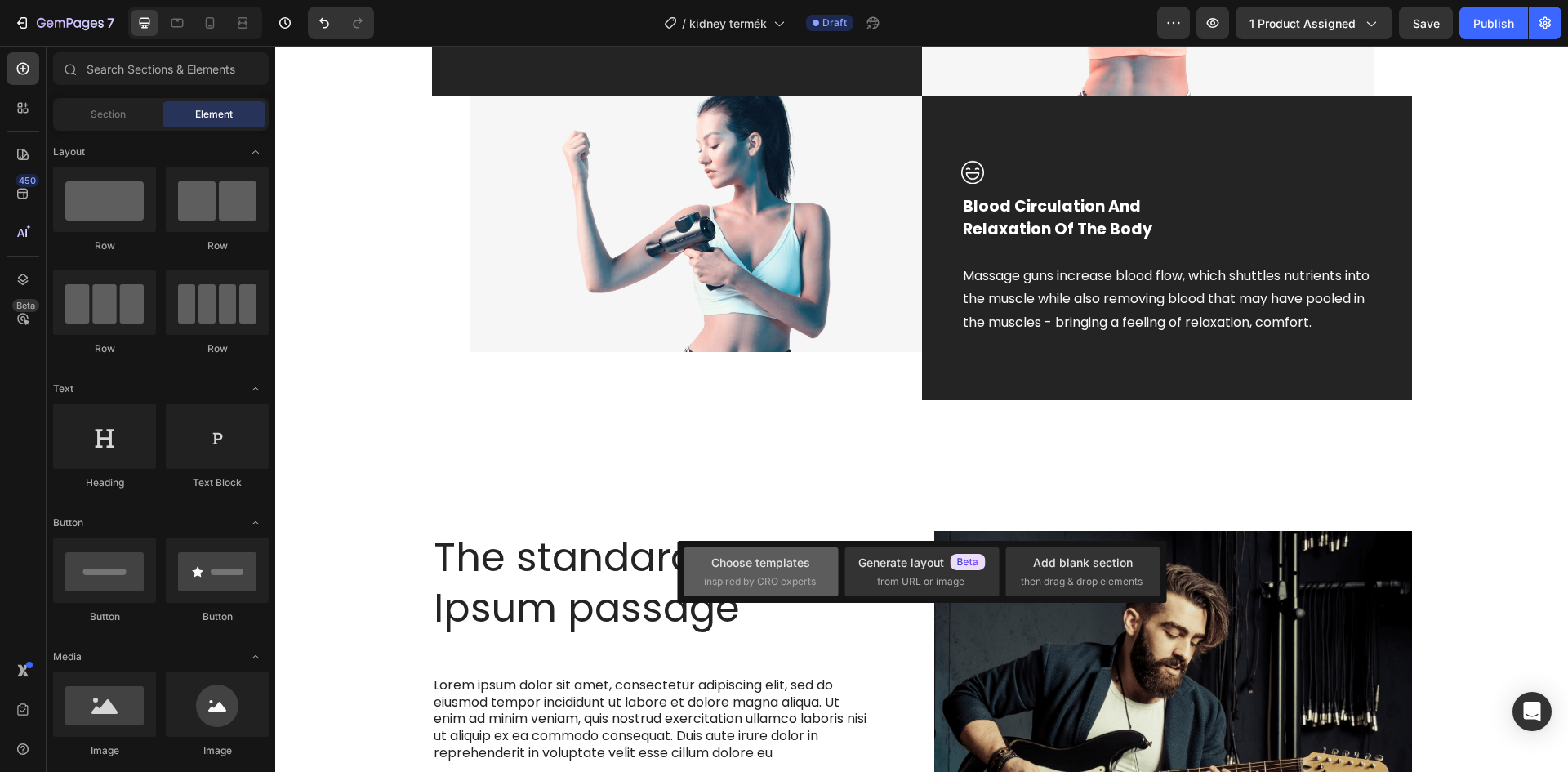
click at [761, 566] on div "Choose templates" at bounding box center [760, 562] width 99 height 17
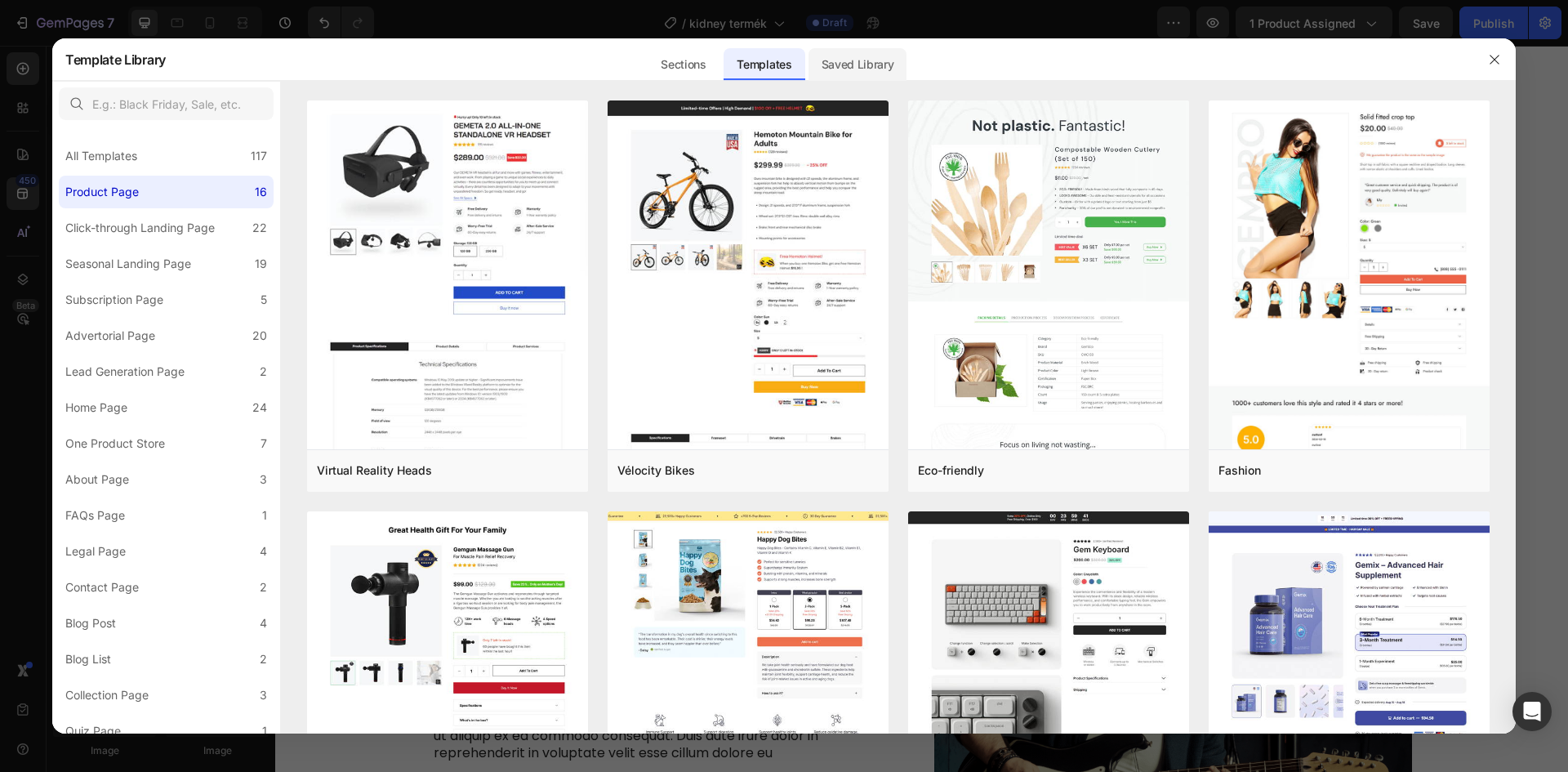
click at [850, 60] on div "Saved Library" at bounding box center [857, 64] width 99 height 33
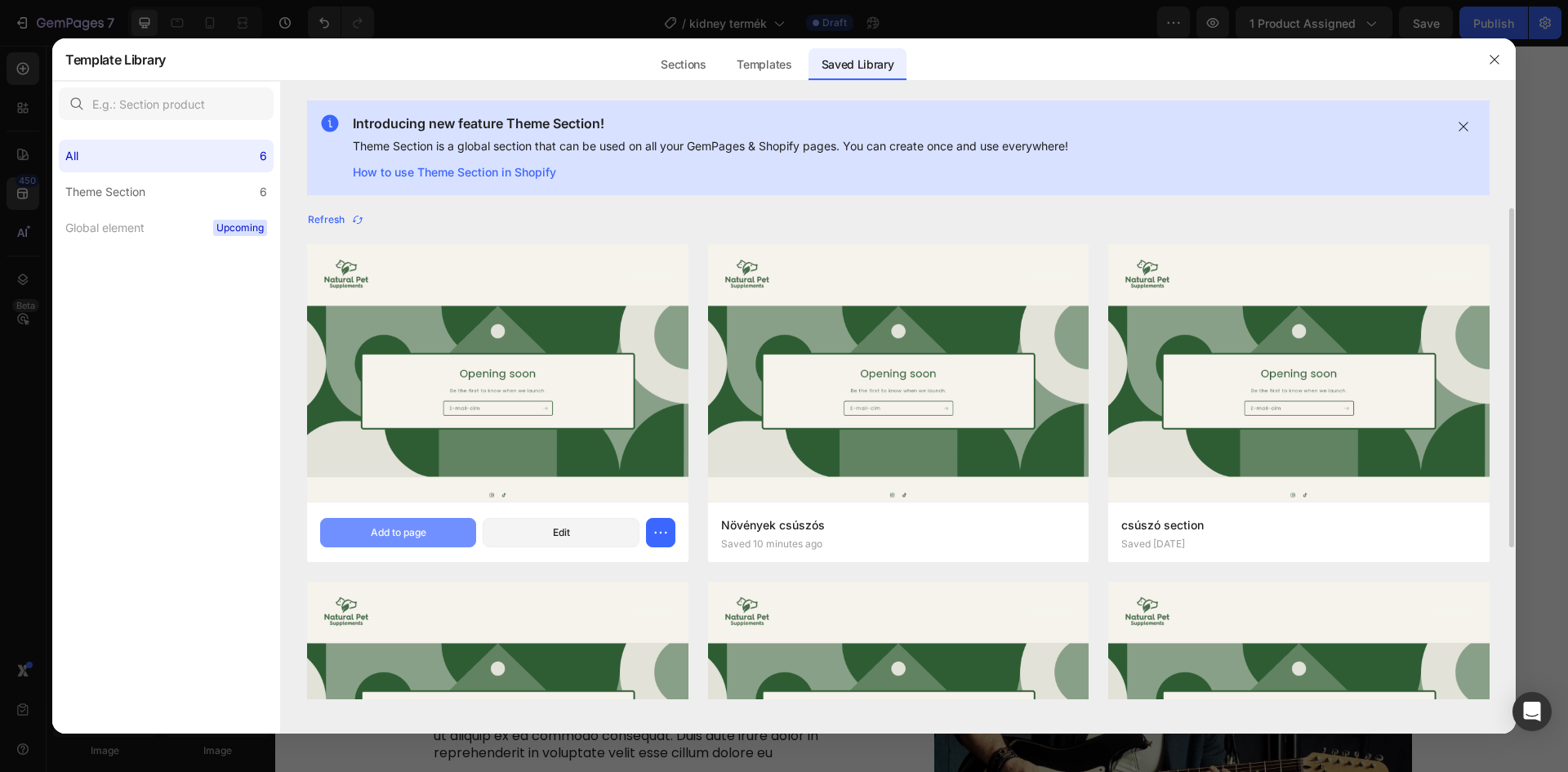
click at [409, 538] on div "Add to page" at bounding box center [398, 532] width 56 height 15
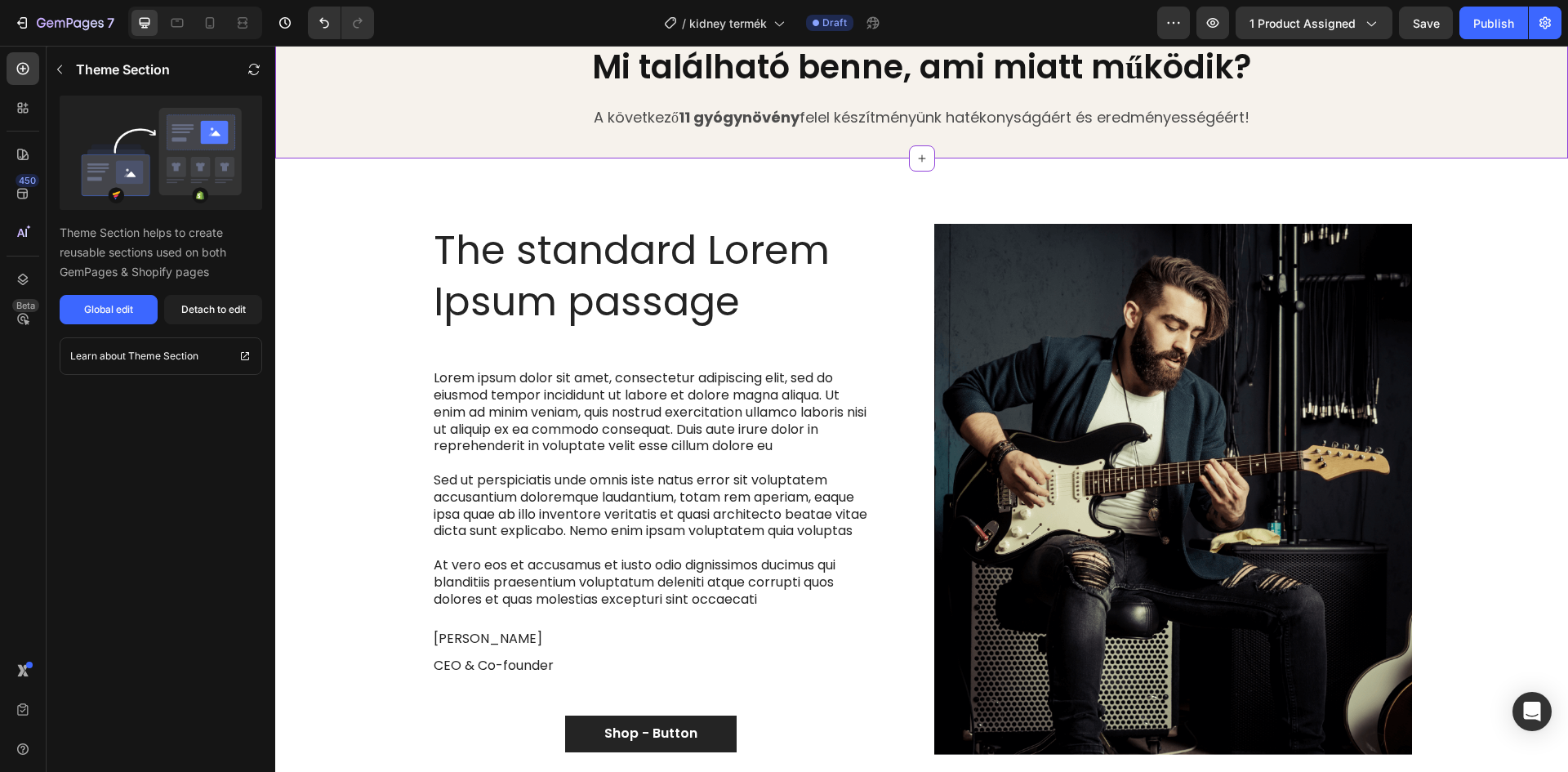
scroll to position [1771, 0]
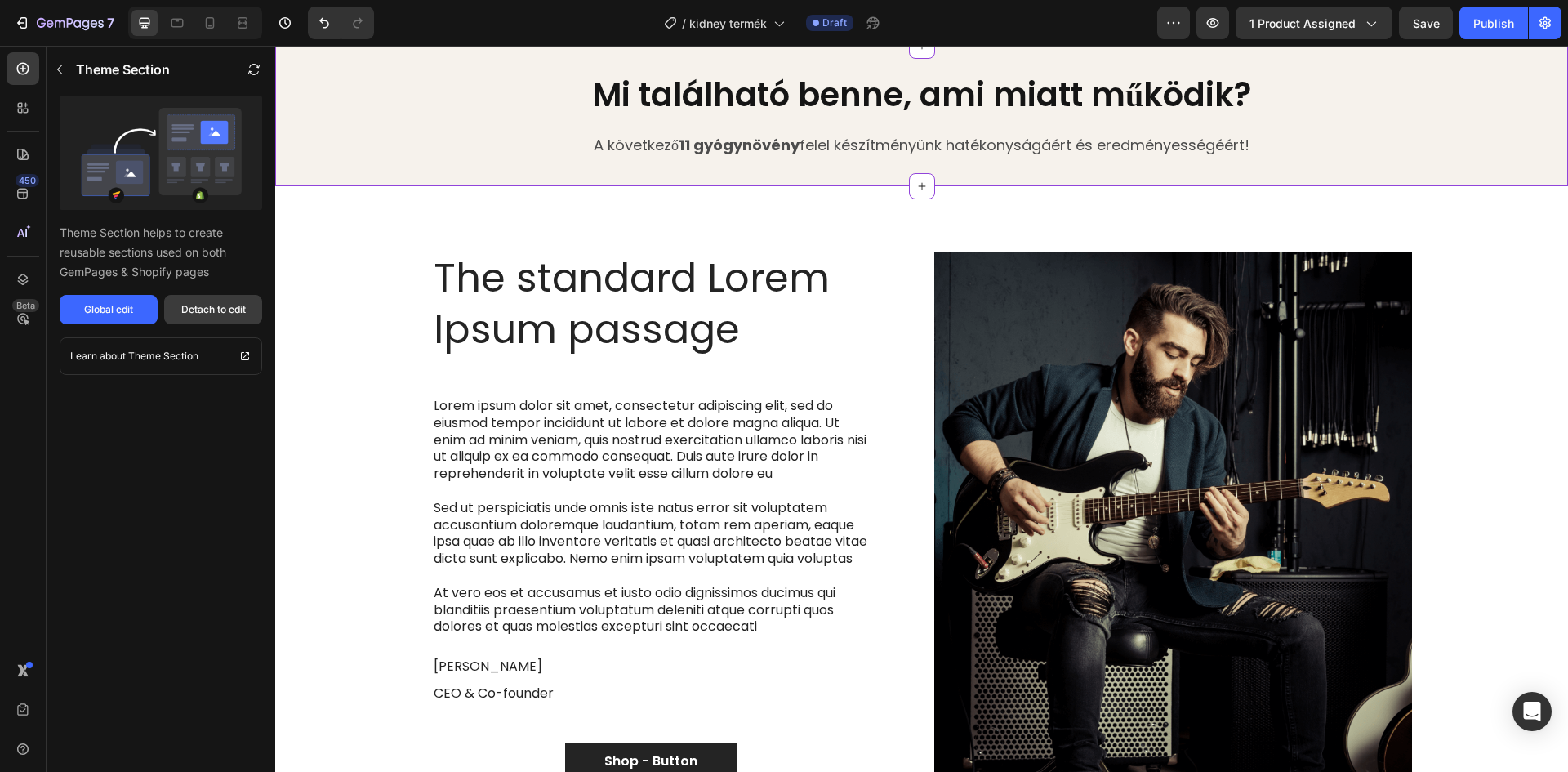
click at [225, 305] on div "Detach to edit" at bounding box center [213, 309] width 65 height 15
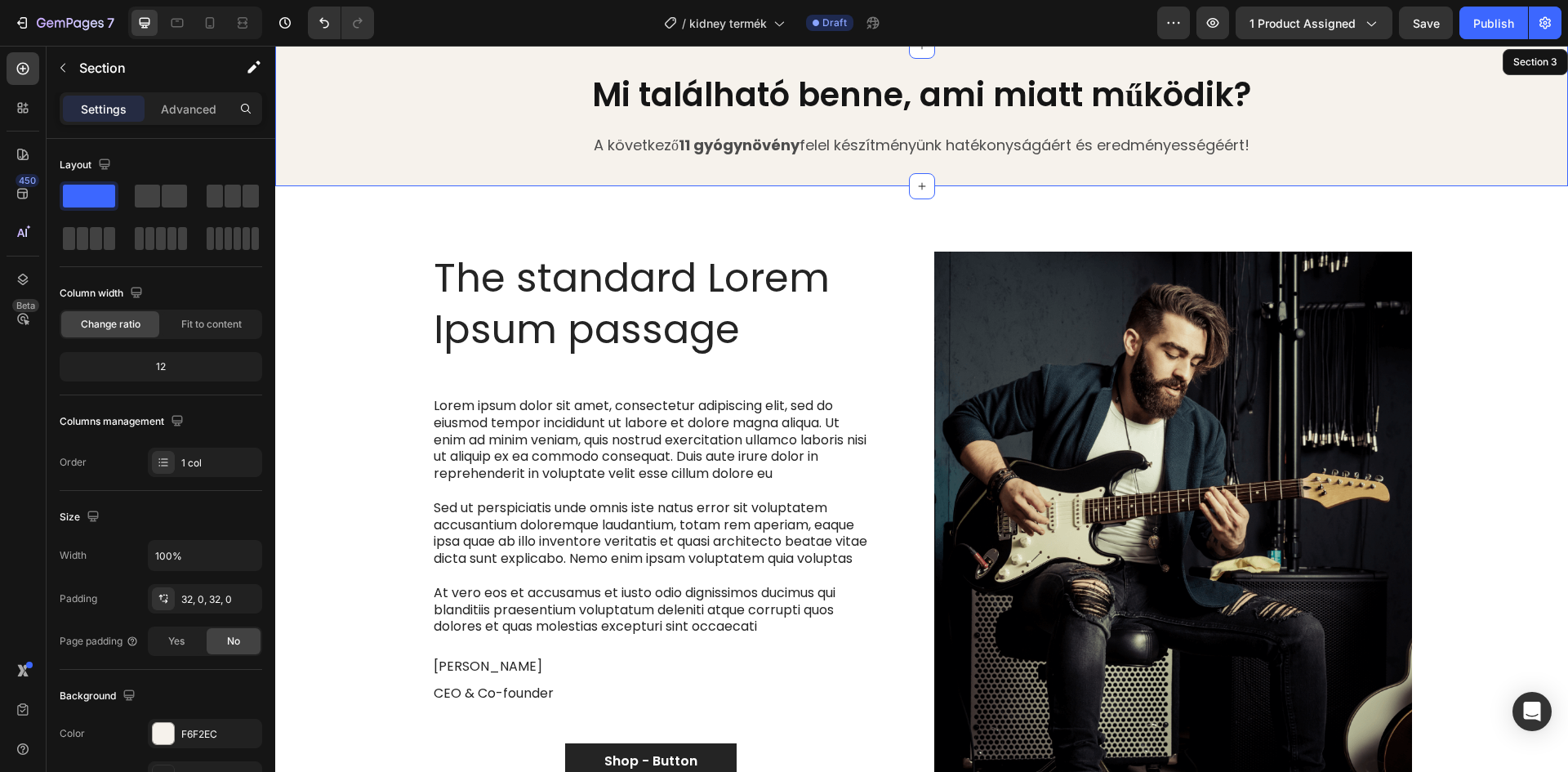
click at [895, 203] on div "The standard Lorem Ipsum passage Heading Lorem ipsum dolor sit amet, consectetu…" at bounding box center [921, 517] width 1293 height 661
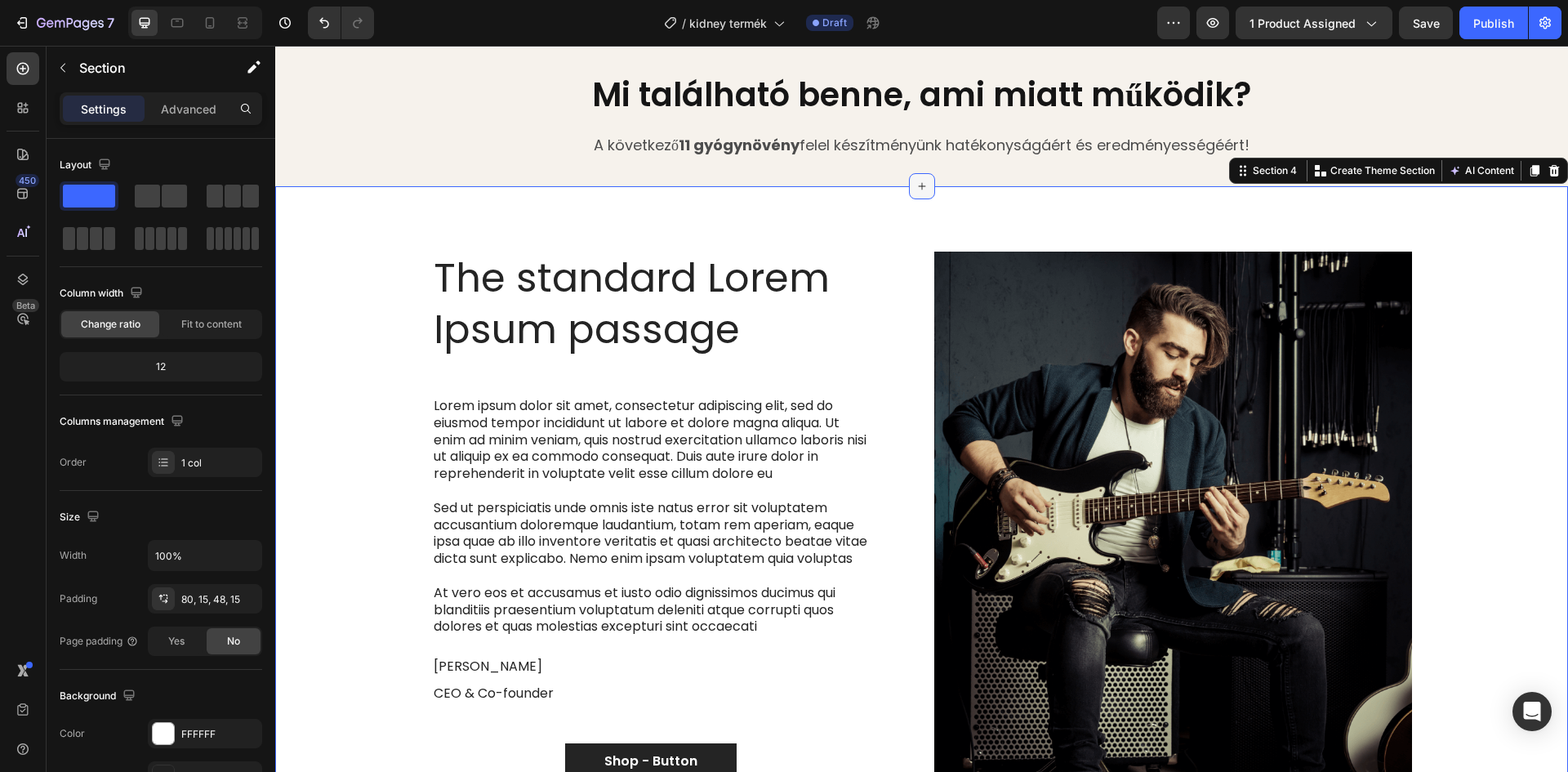
click at [915, 183] on icon at bounding box center [921, 185] width 13 height 13
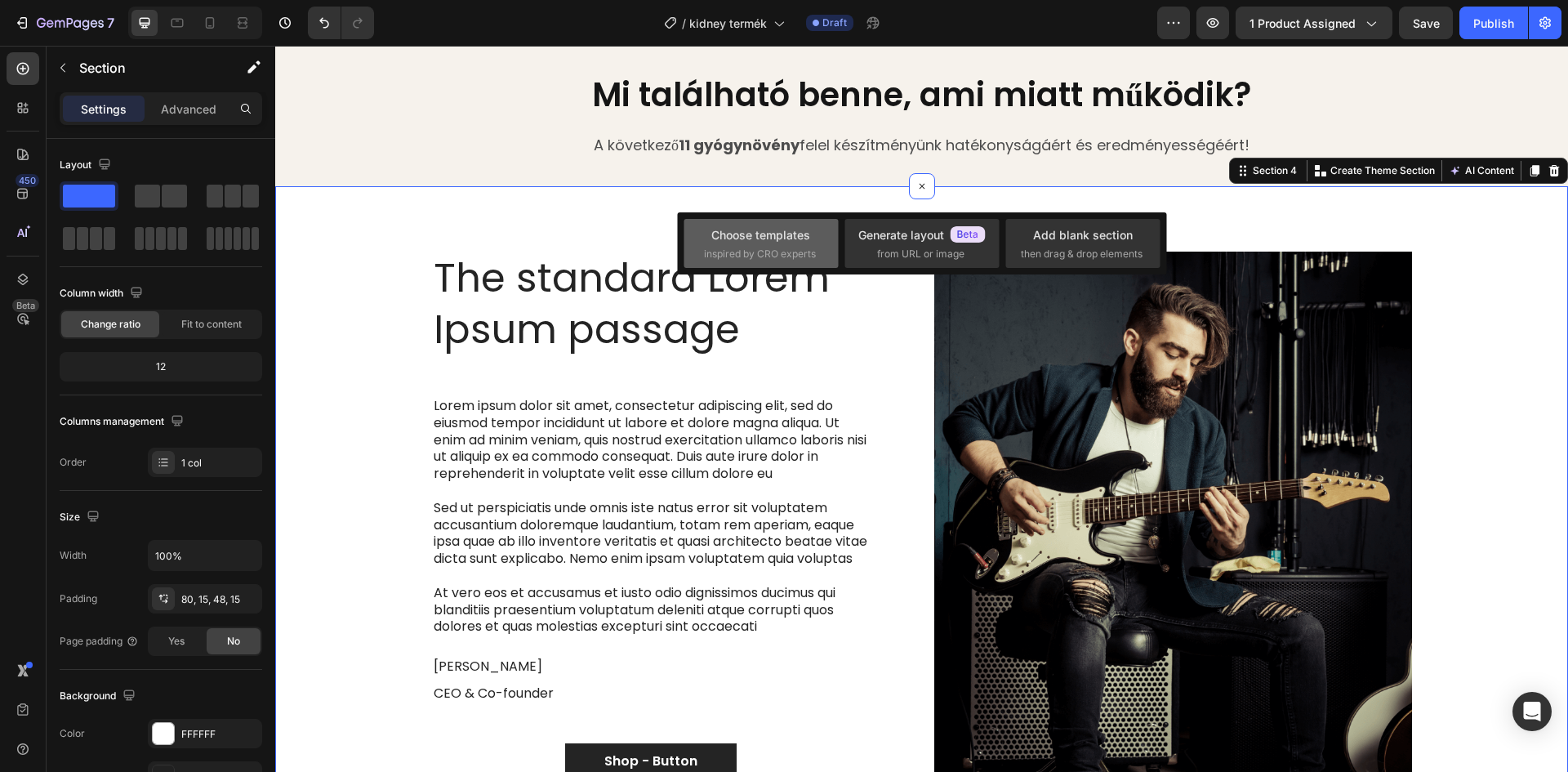
click at [799, 239] on div "Choose templates" at bounding box center [760, 234] width 99 height 17
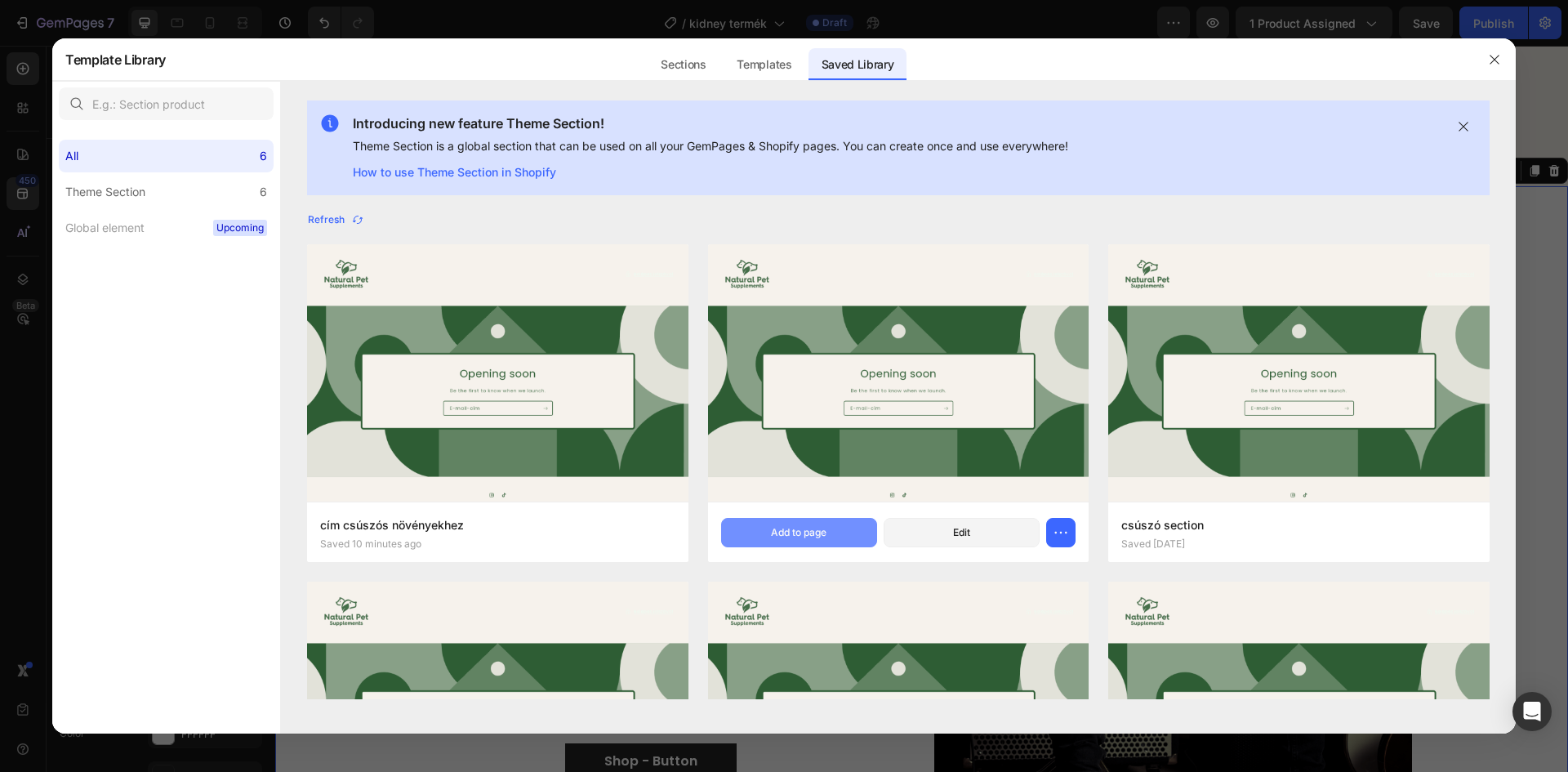
click at [808, 533] on div "Add to page" at bounding box center [799, 532] width 56 height 15
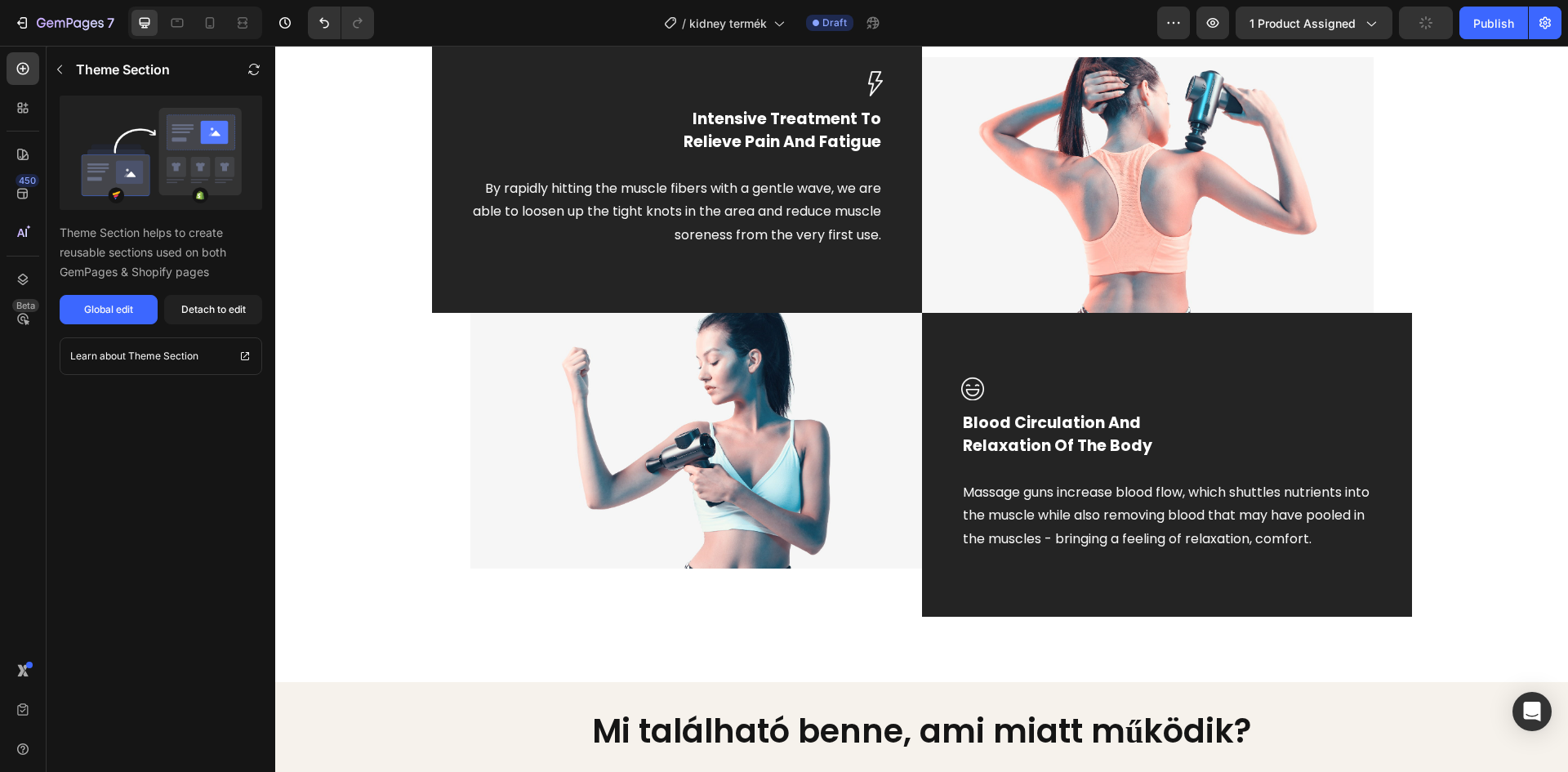
scroll to position [1095, 0]
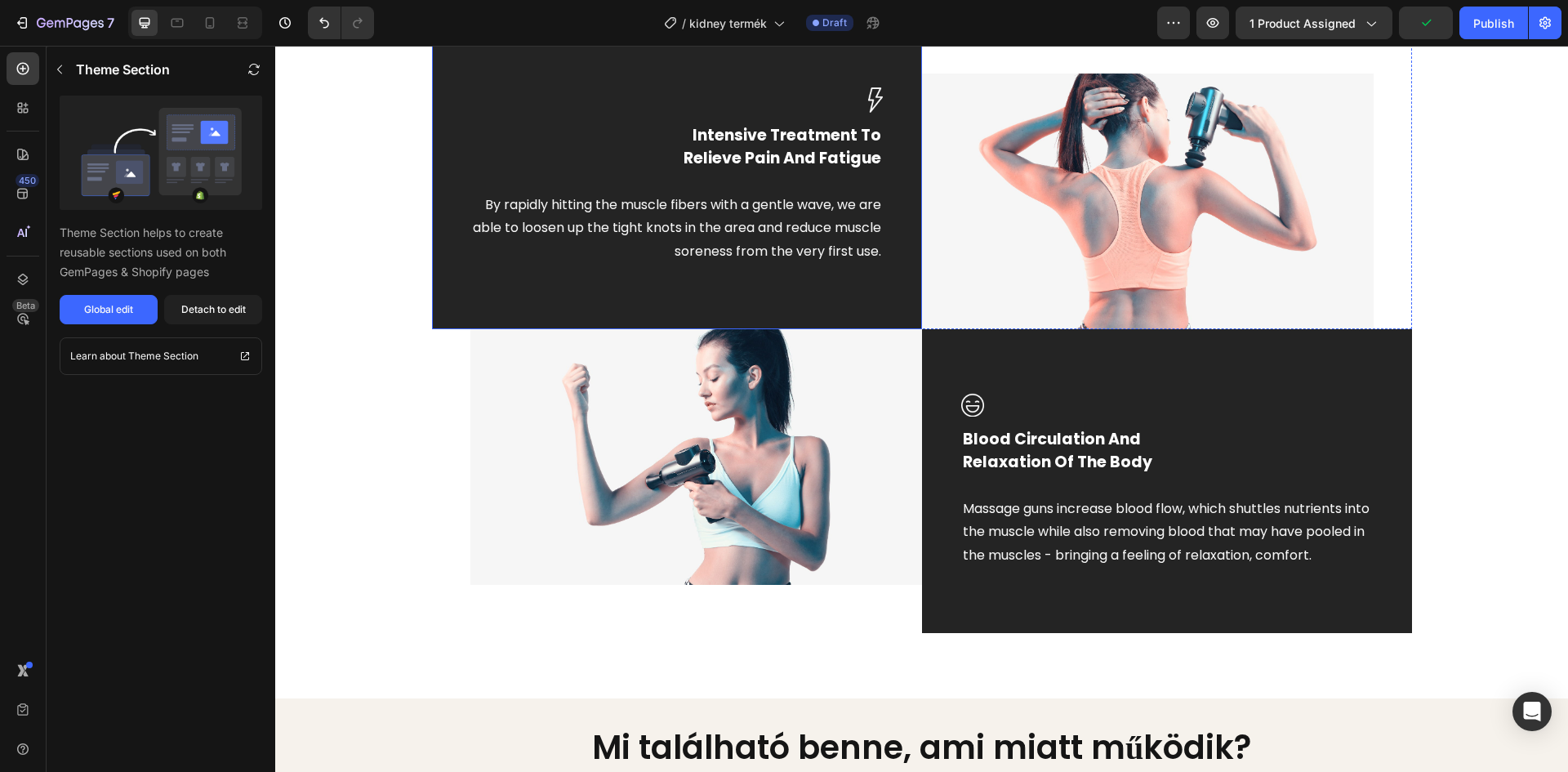
click at [358, 269] on div "Image Intensive Treatment To Relieve Pain And Fatigue Text block By rapidly hit…" at bounding box center [921, 328] width 1268 height 609
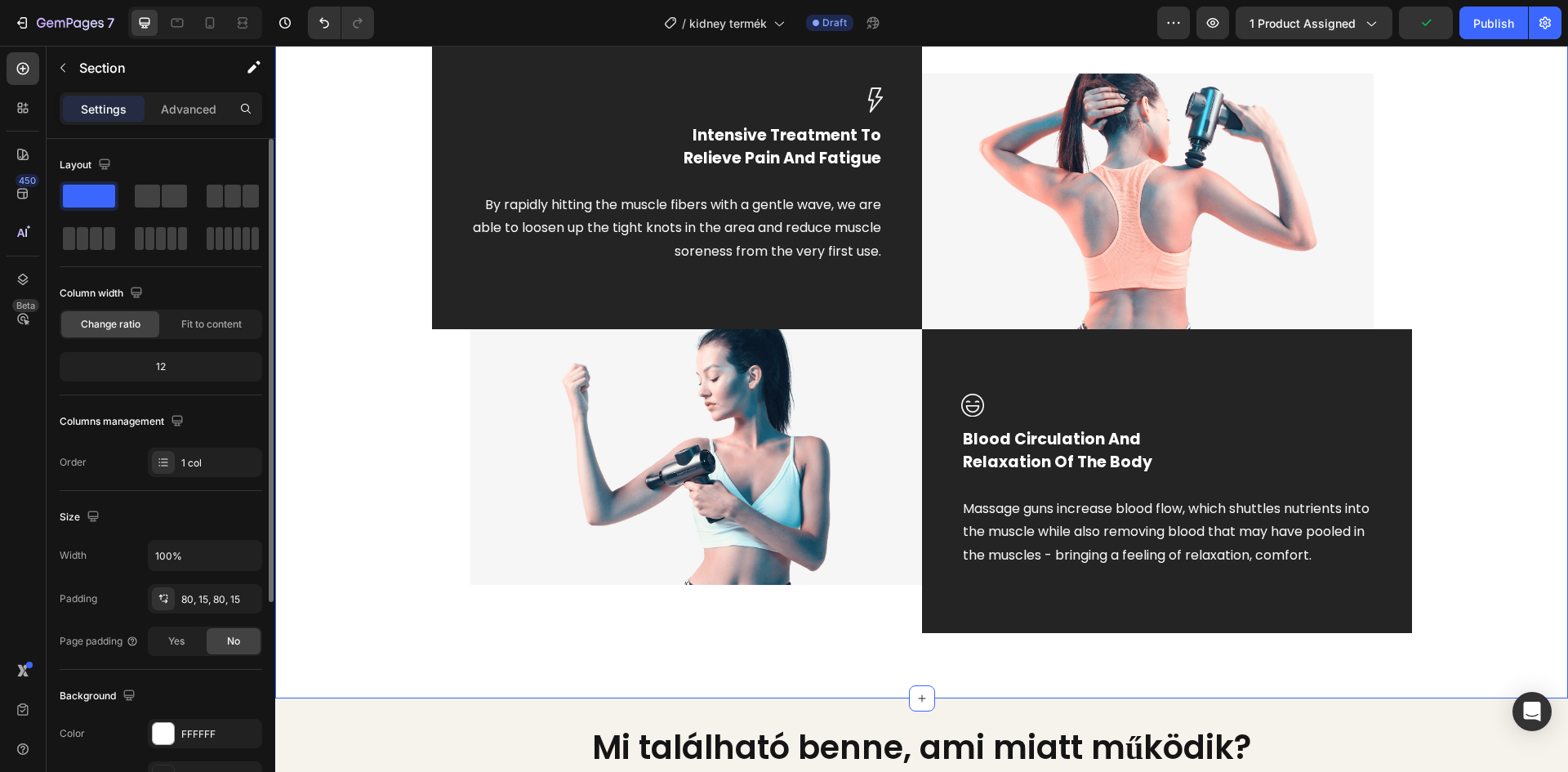
scroll to position [523, 0]
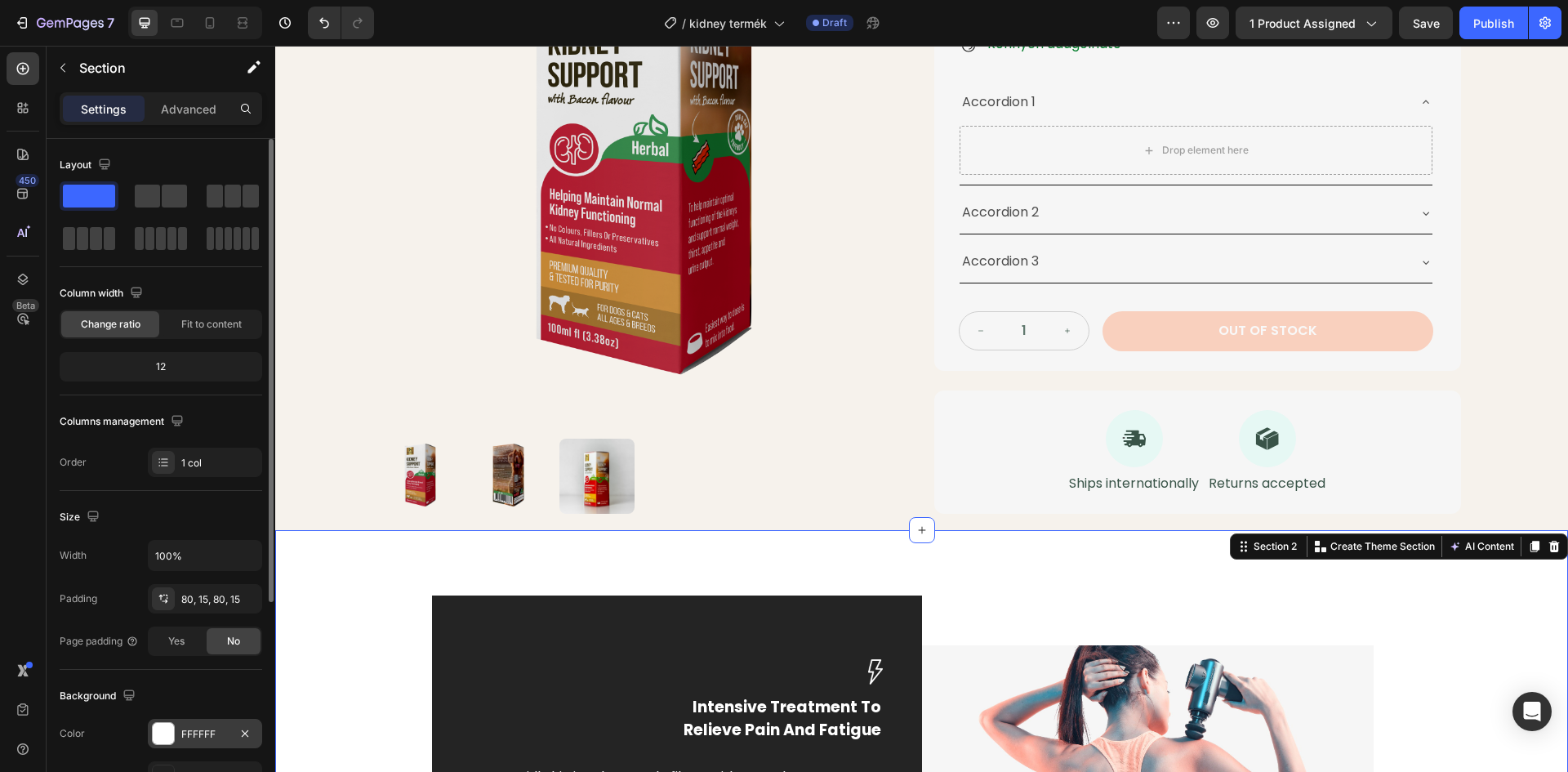
click at [158, 739] on div at bounding box center [162, 732] width 21 height 21
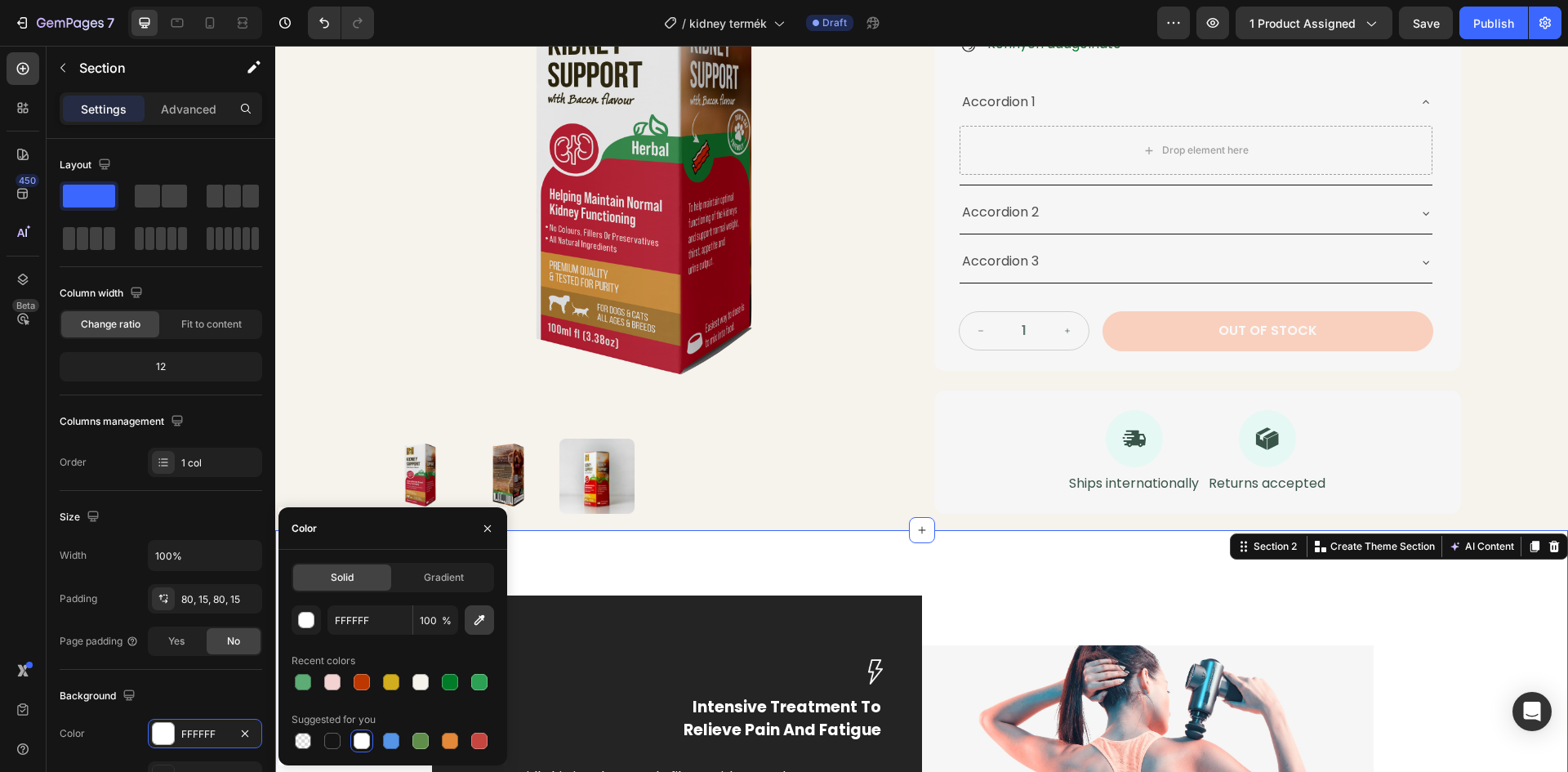
click at [480, 619] on icon "button" at bounding box center [479, 620] width 16 height 16
type input "F6F2EC"
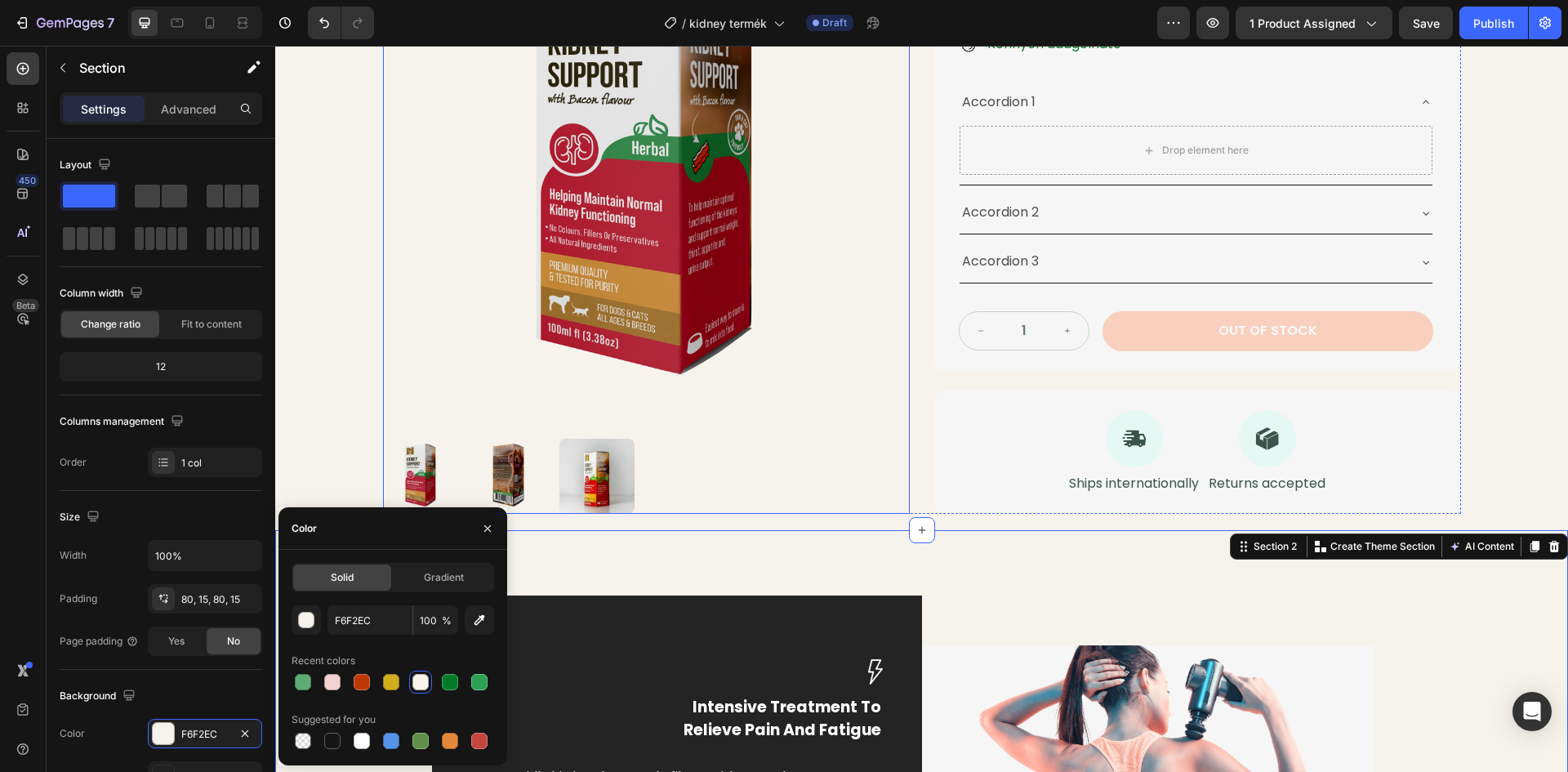
click at [725, 438] on div at bounding box center [646, 475] width 527 height 75
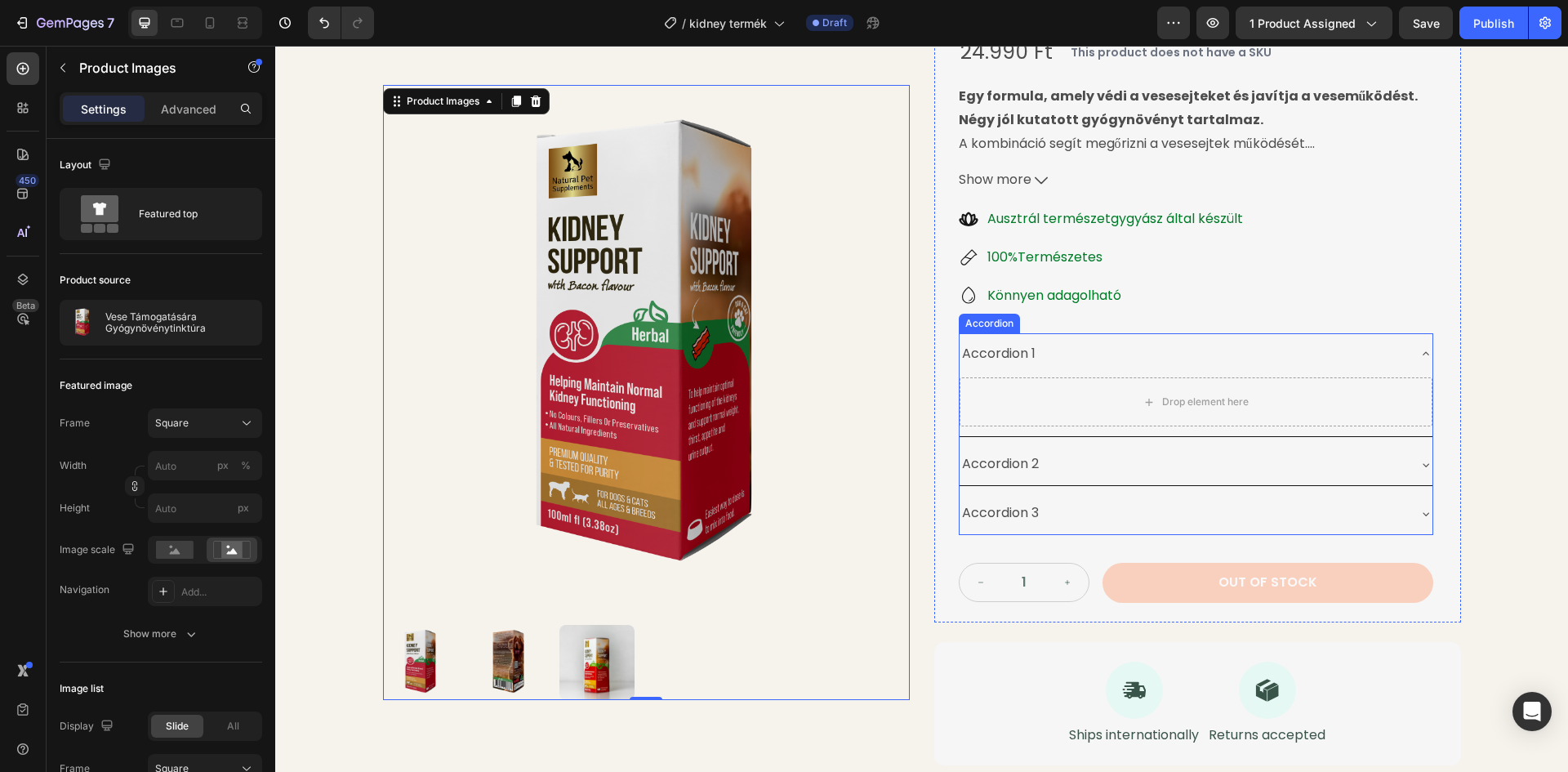
scroll to position [279, 0]
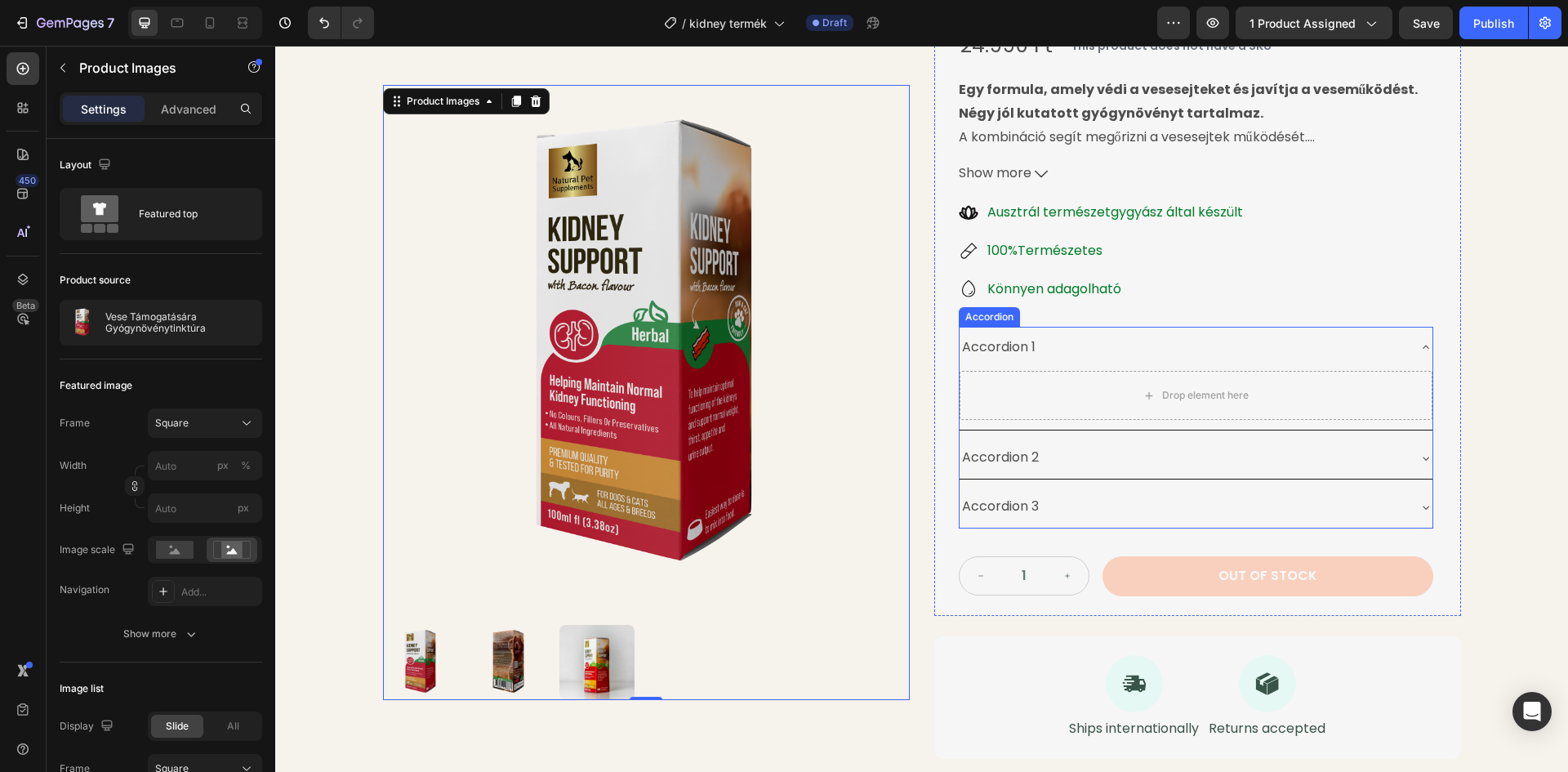
click at [1019, 347] on div "Accordion 1" at bounding box center [998, 347] width 79 height 29
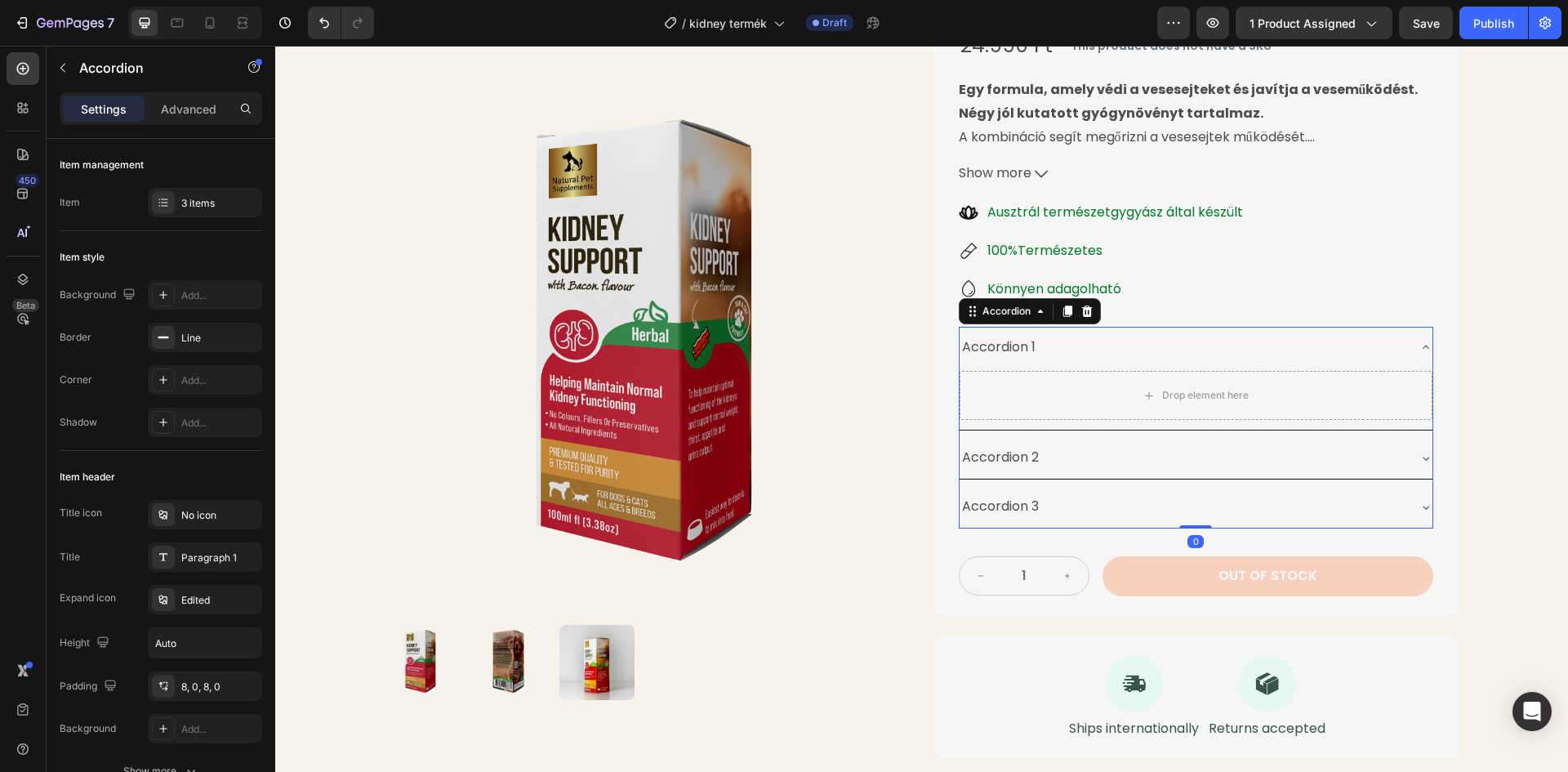
click at [1030, 346] on div "Accordion 1" at bounding box center [998, 347] width 79 height 29
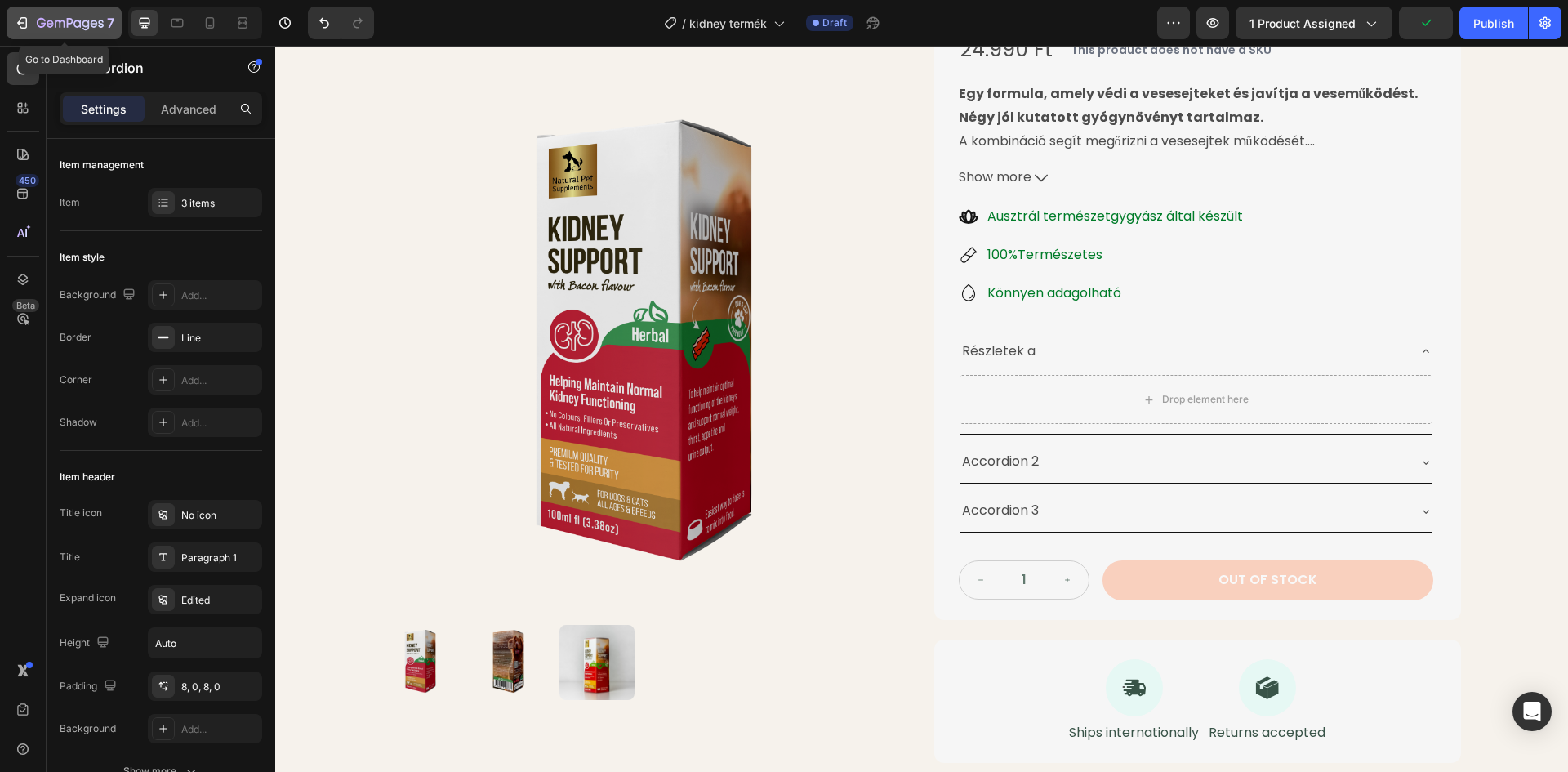
click at [95, 20] on icon "button" at bounding box center [94, 23] width 7 height 7
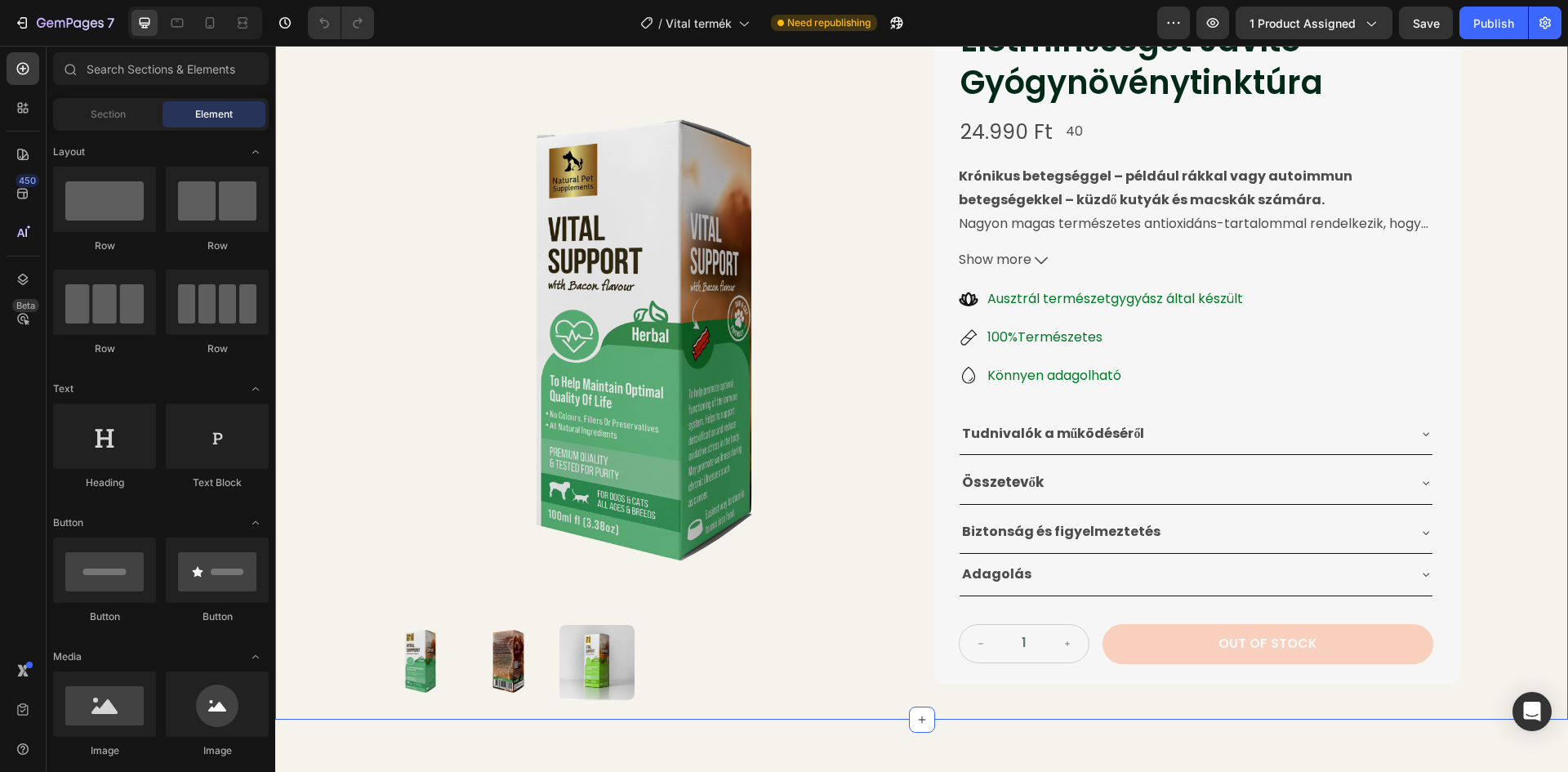
scroll to position [163, 0]
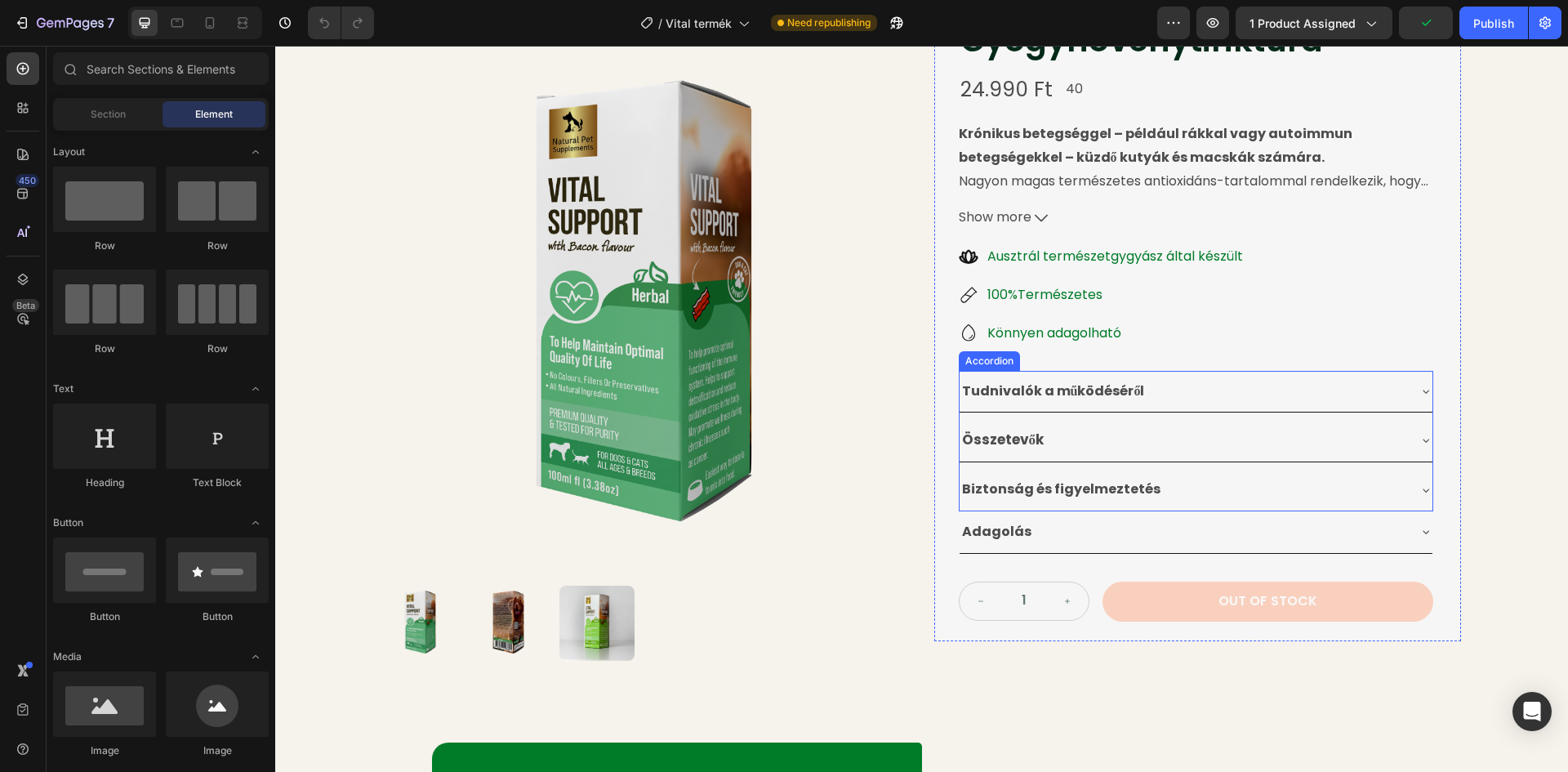
click at [1362, 388] on div "Tudnivalók a működéséről" at bounding box center [1182, 391] width 446 height 29
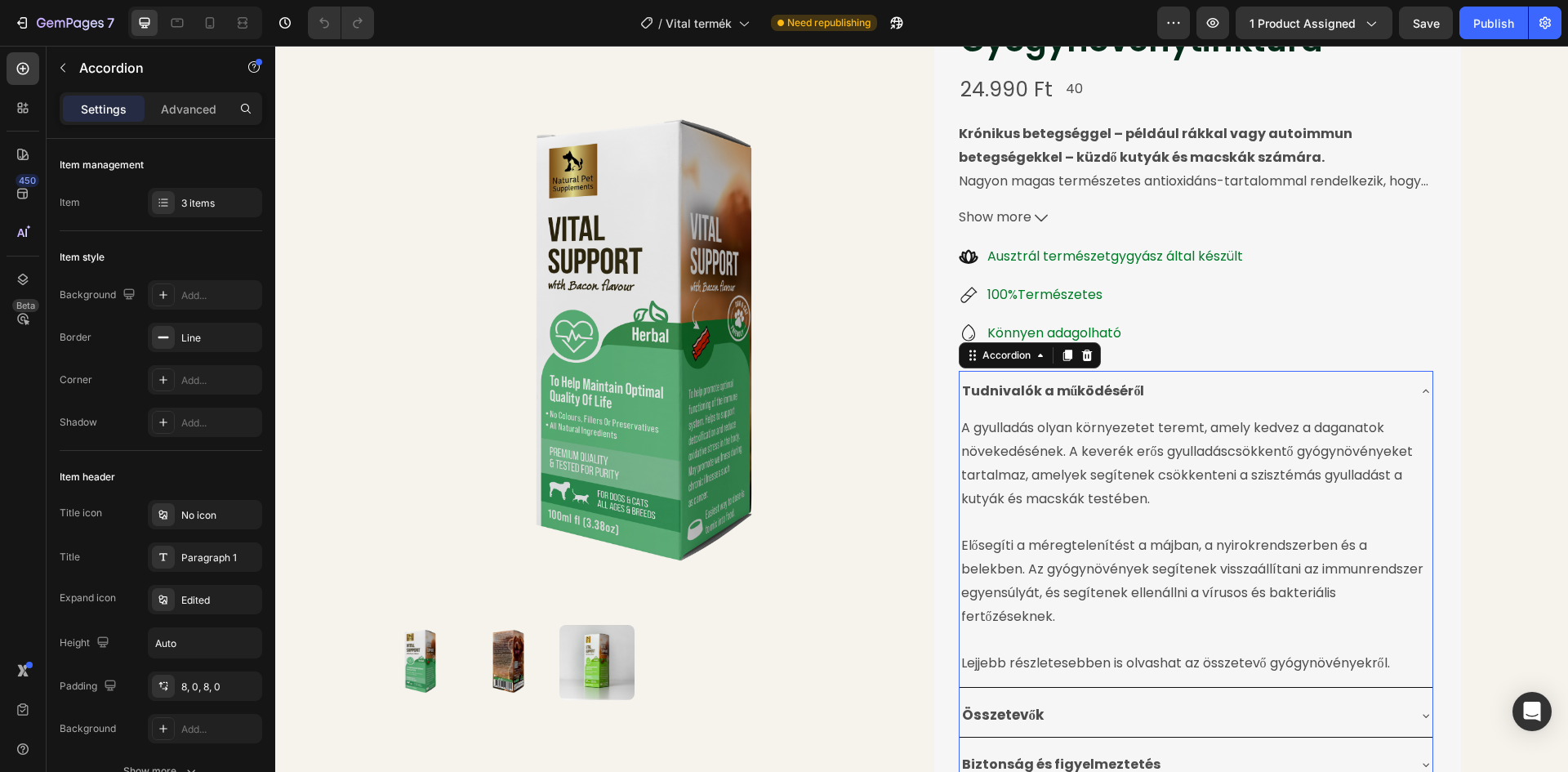
click at [1356, 391] on div "Tudnivalók a működéséről" at bounding box center [1182, 391] width 446 height 29
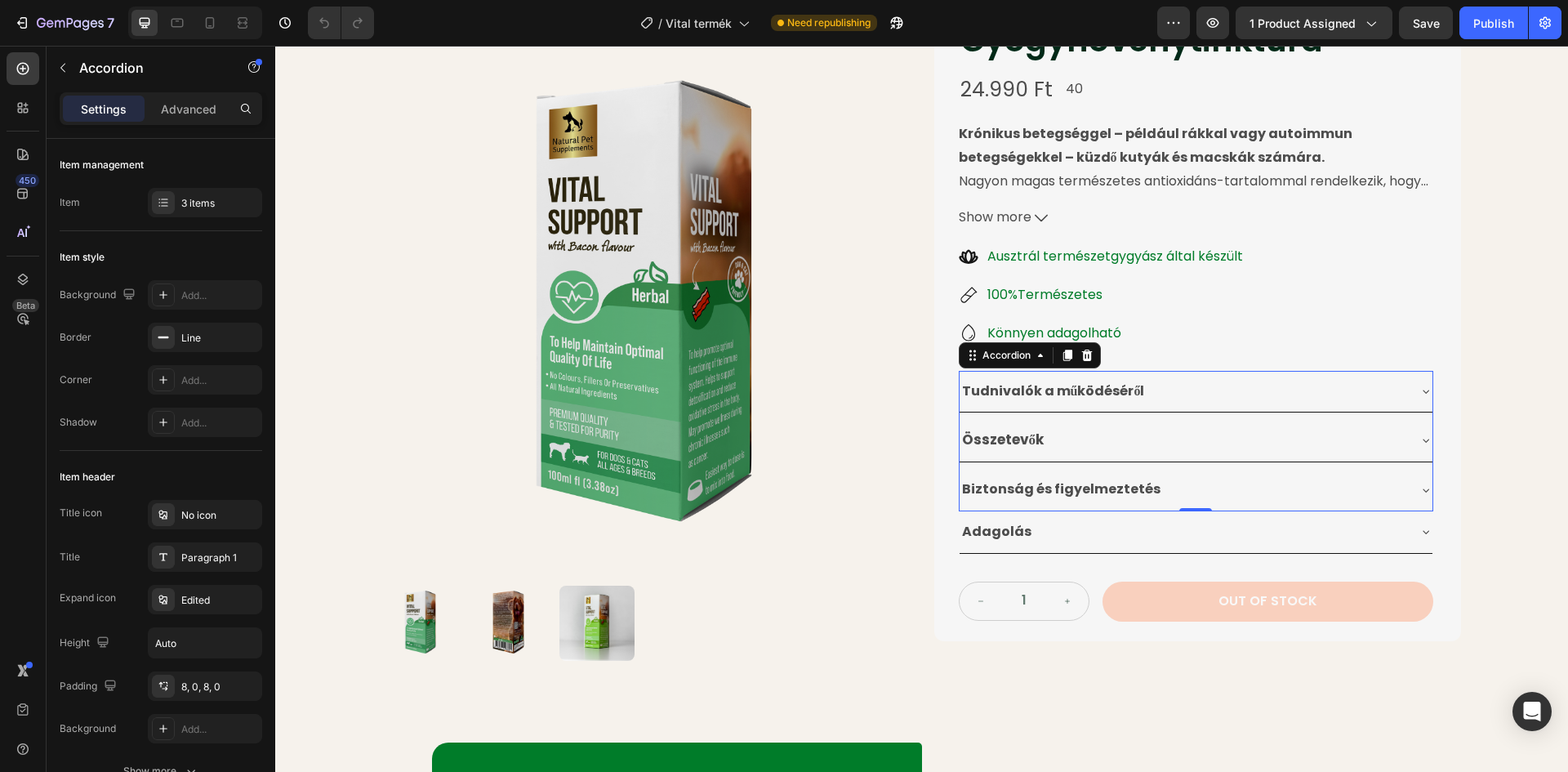
click at [1356, 391] on div "Tudnivalók a működéséről" at bounding box center [1182, 391] width 446 height 29
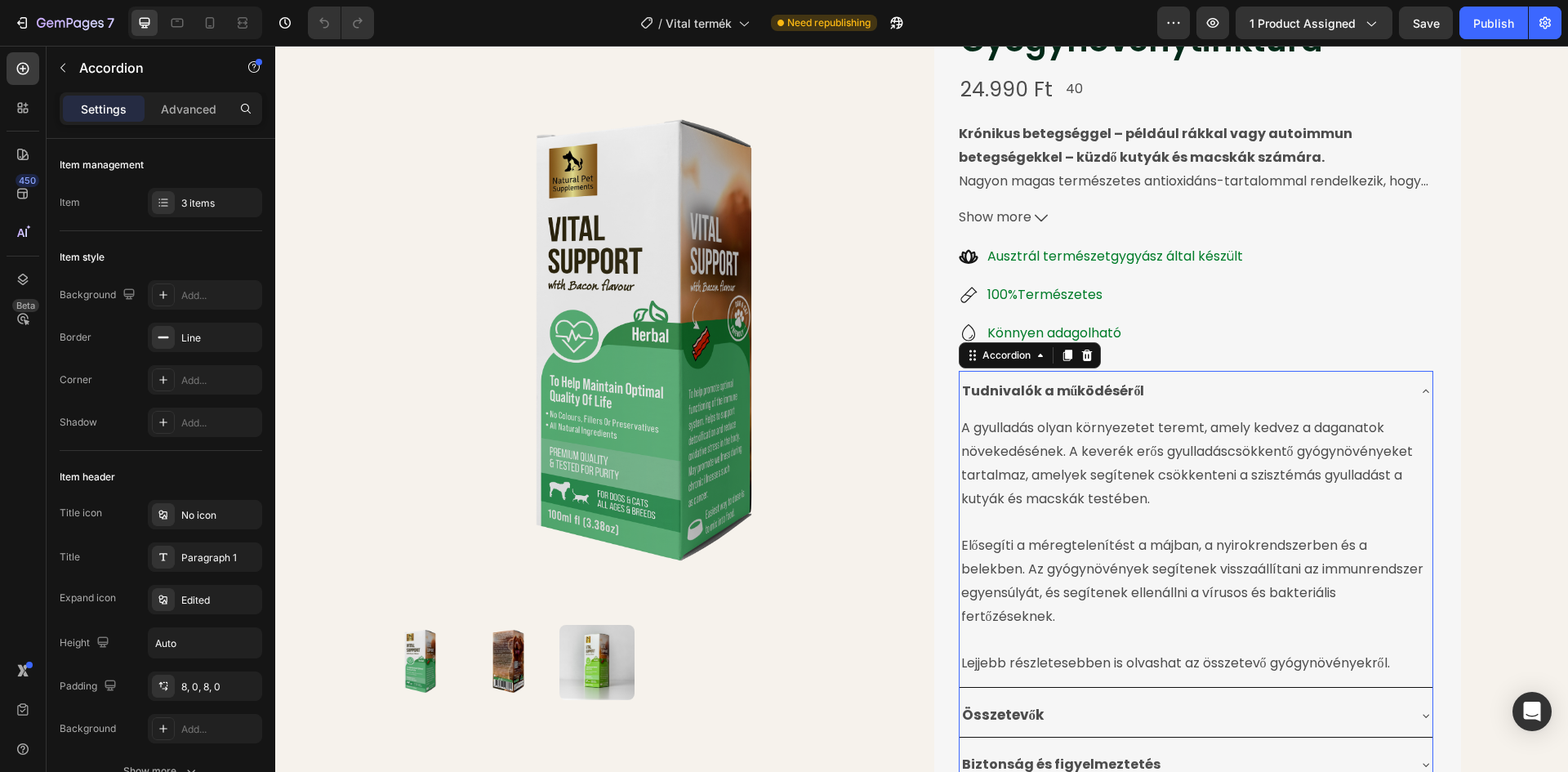
click at [1356, 391] on div "Tudnivalók a működéséről" at bounding box center [1182, 391] width 446 height 29
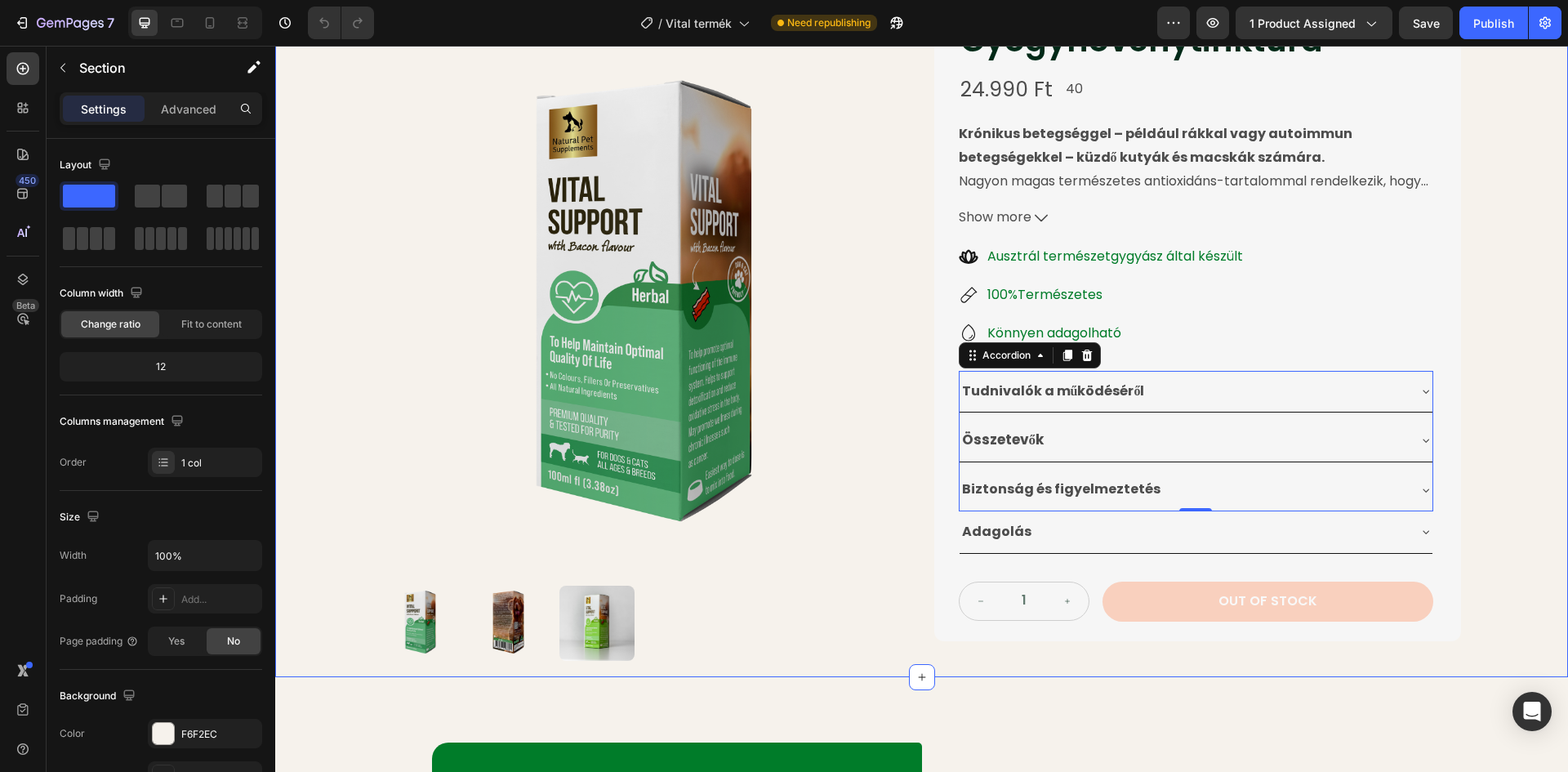
click at [1533, 374] on div "Product Images Életminőséget Javító Gyógynövénytinktúra Product Title 24.990 Ft…" at bounding box center [921, 297] width 1293 height 761
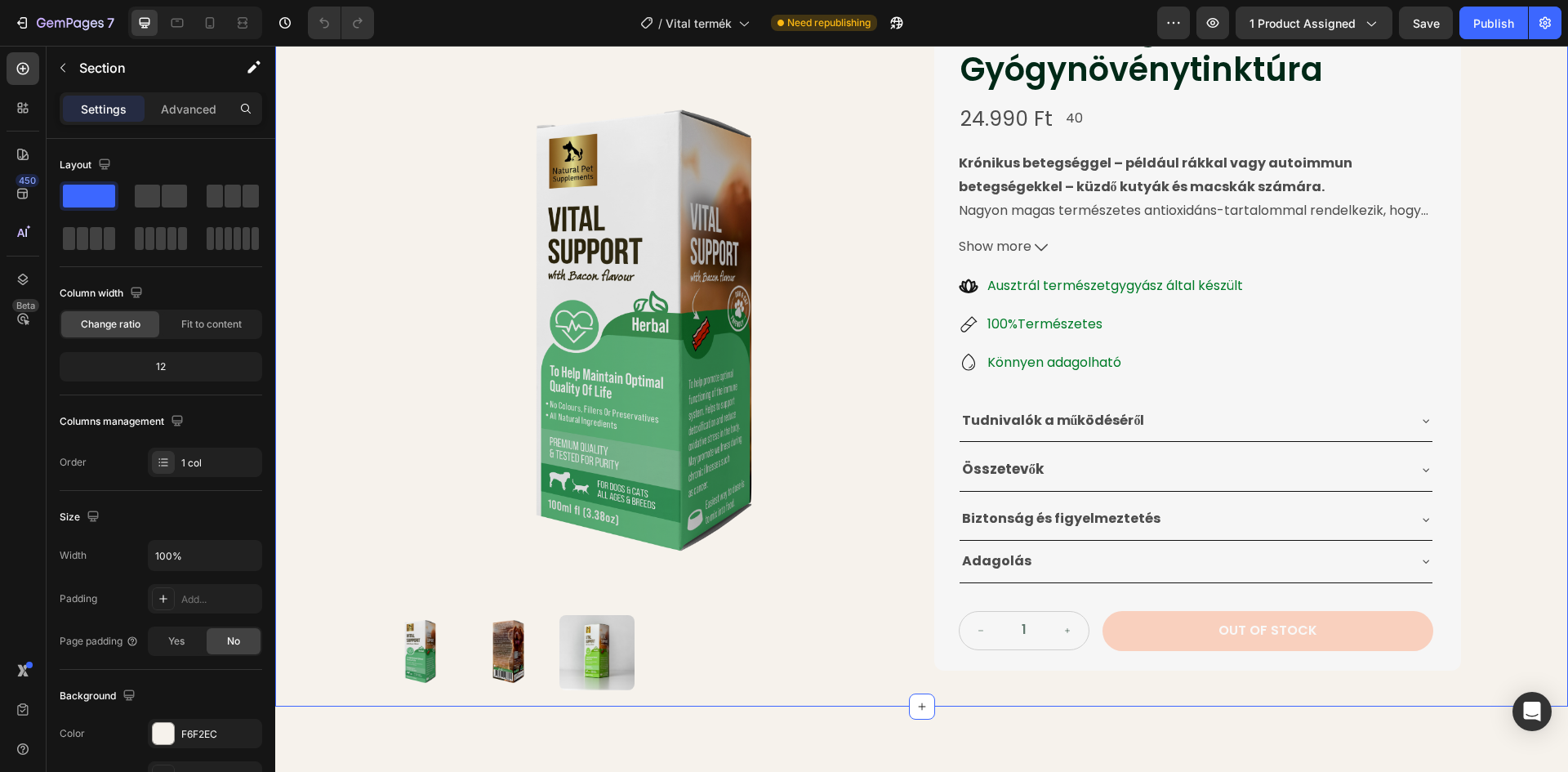
scroll to position [82, 0]
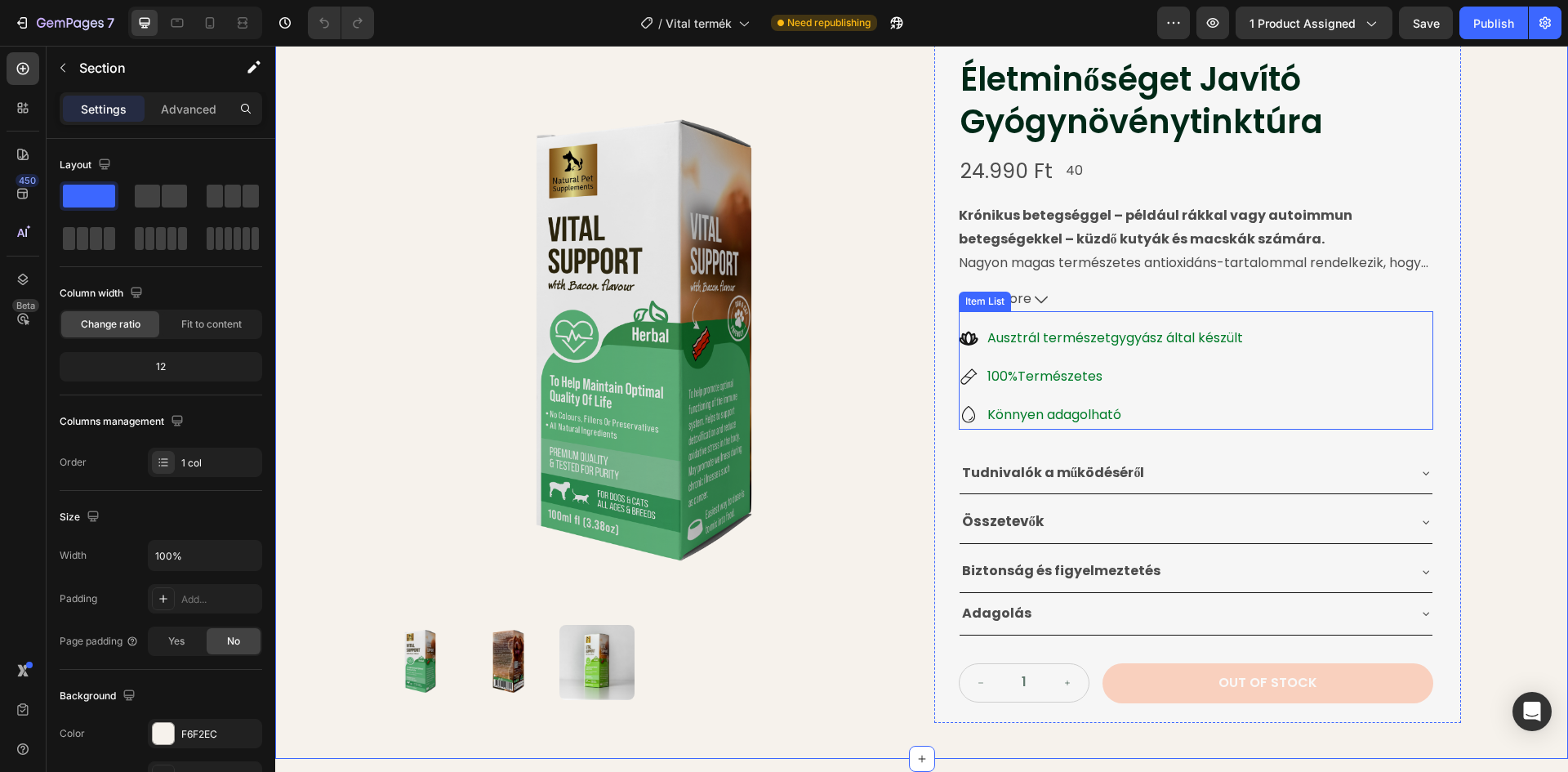
click at [1116, 342] on p "Ausztrál természetgygyász által készült" at bounding box center [1115, 339] width 256 height 24
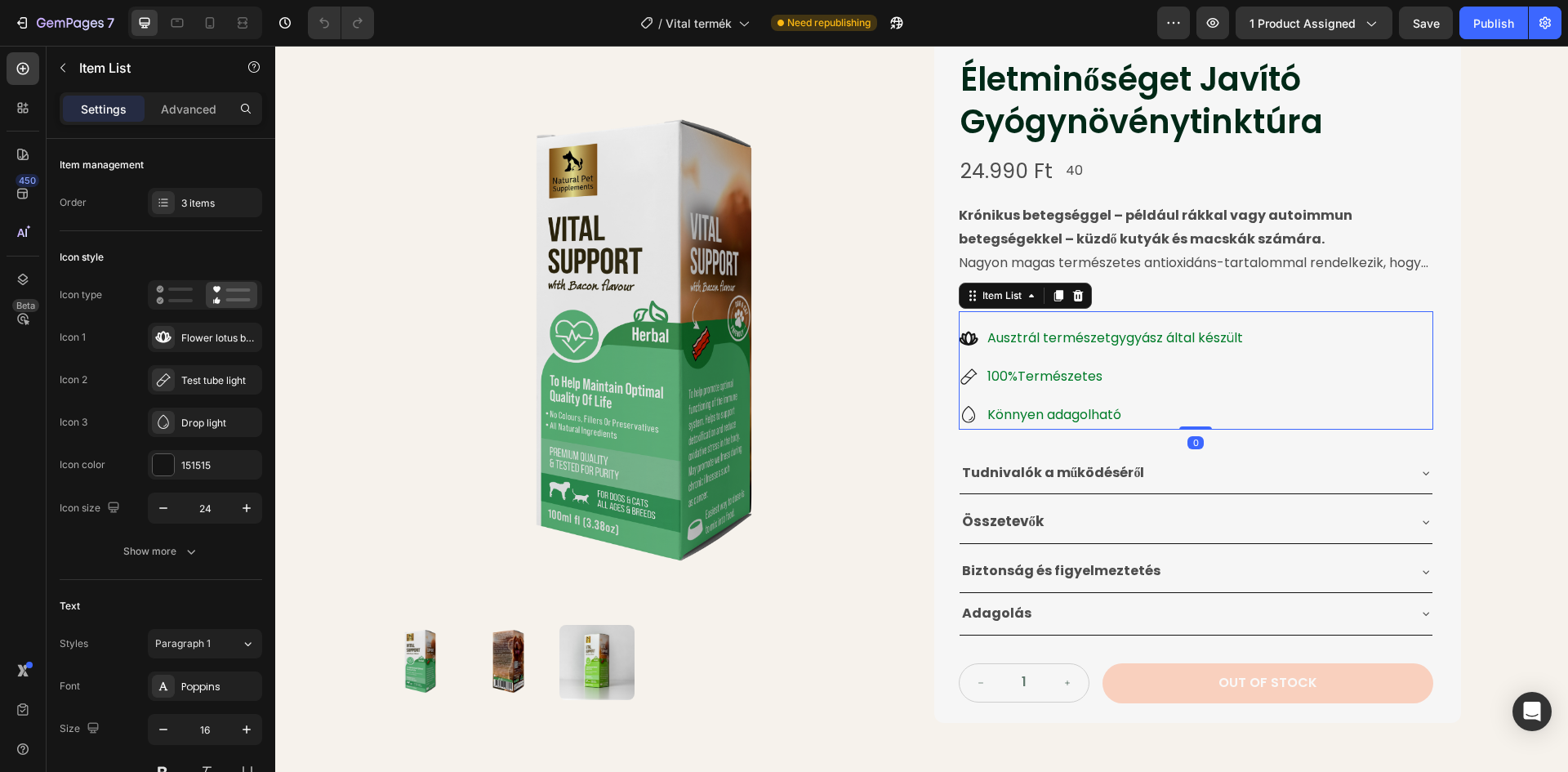
click at [1121, 338] on p "Ausztrál természetgygyász által készült" at bounding box center [1115, 339] width 256 height 24
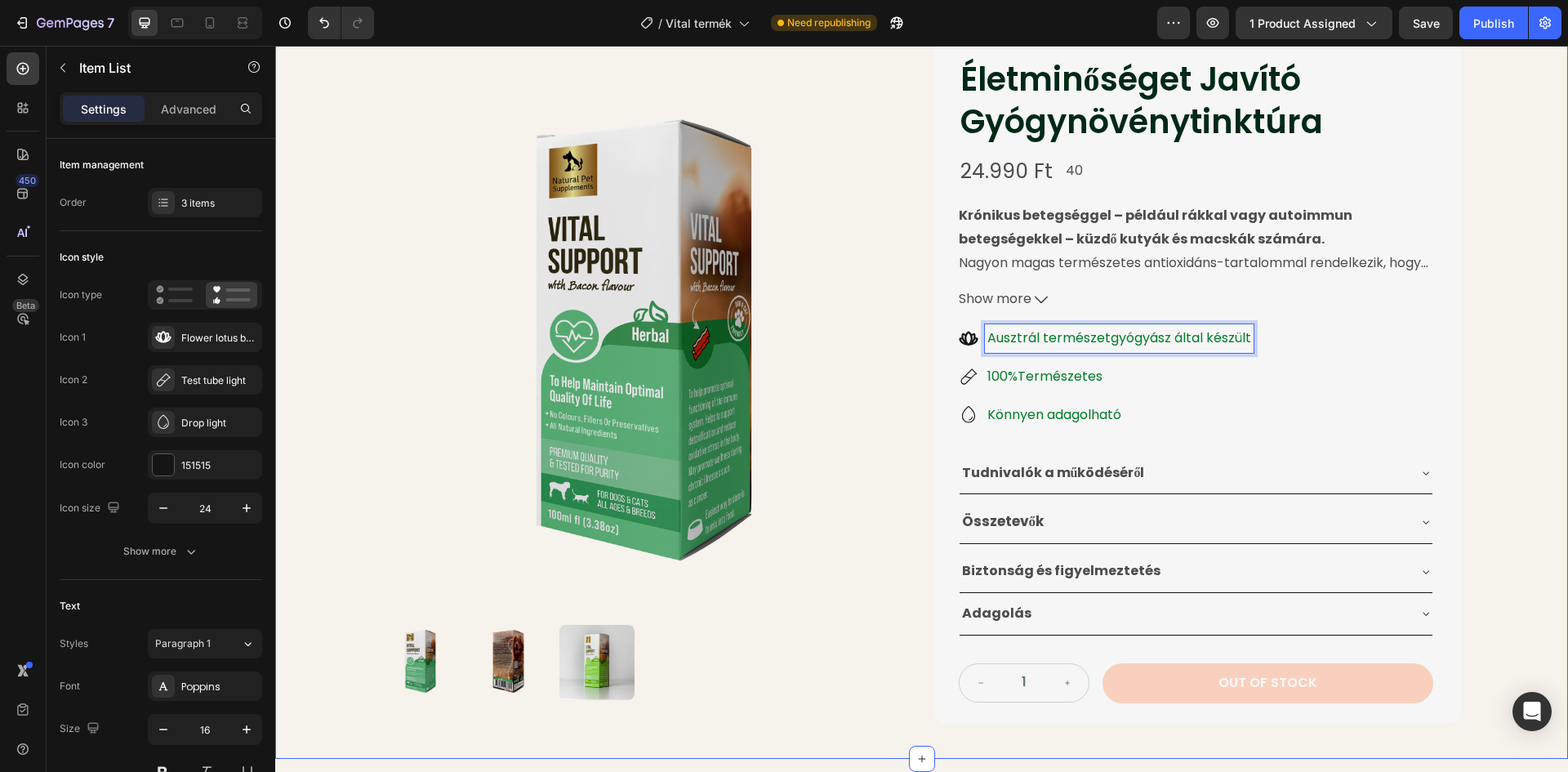
click at [1545, 332] on div "Product Images Életminőséget Javító Gyógynövénytinktúra Product Title 24.990 Ft…" at bounding box center [921, 379] width 1293 height 761
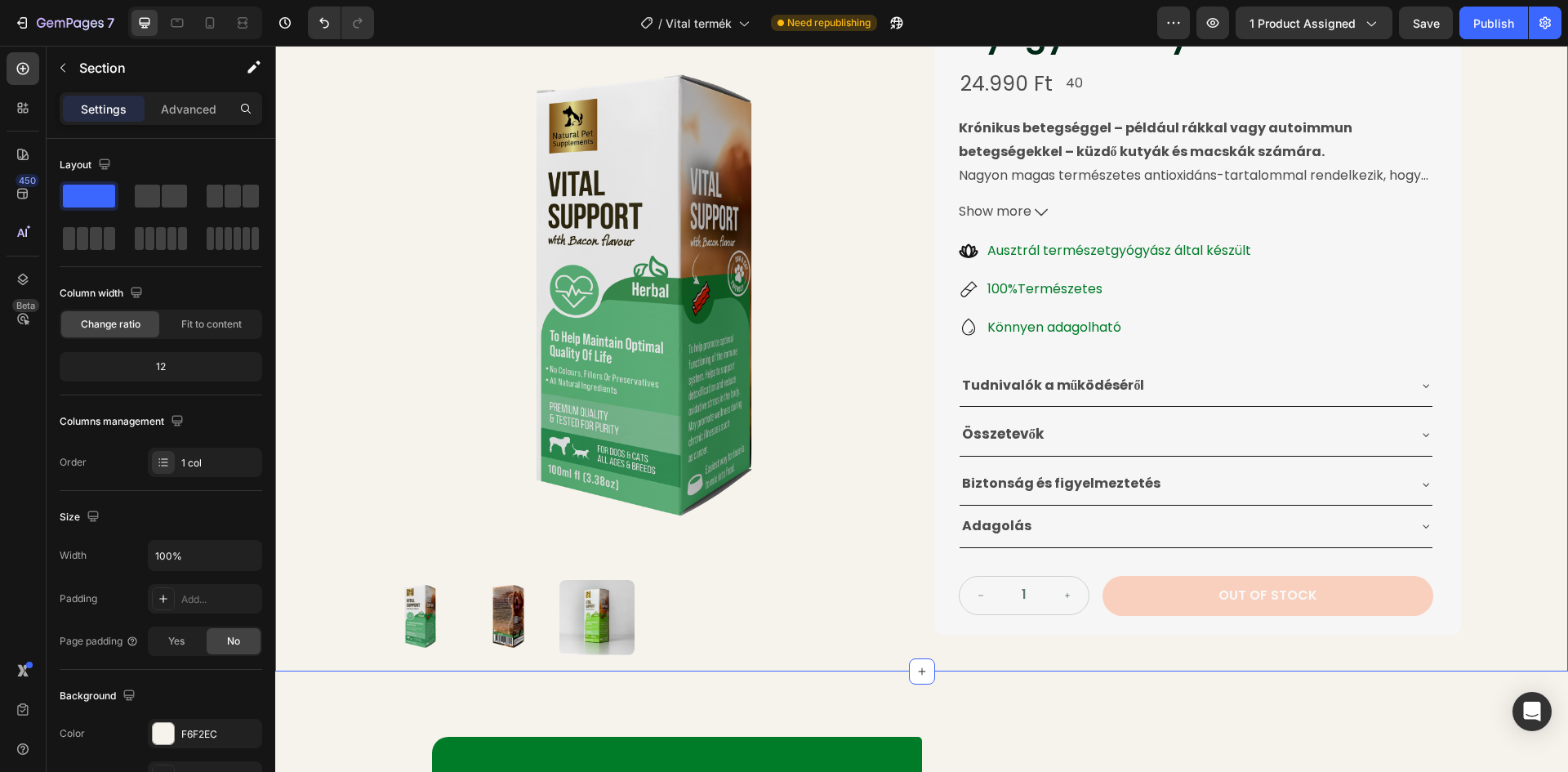
scroll to position [163, 0]
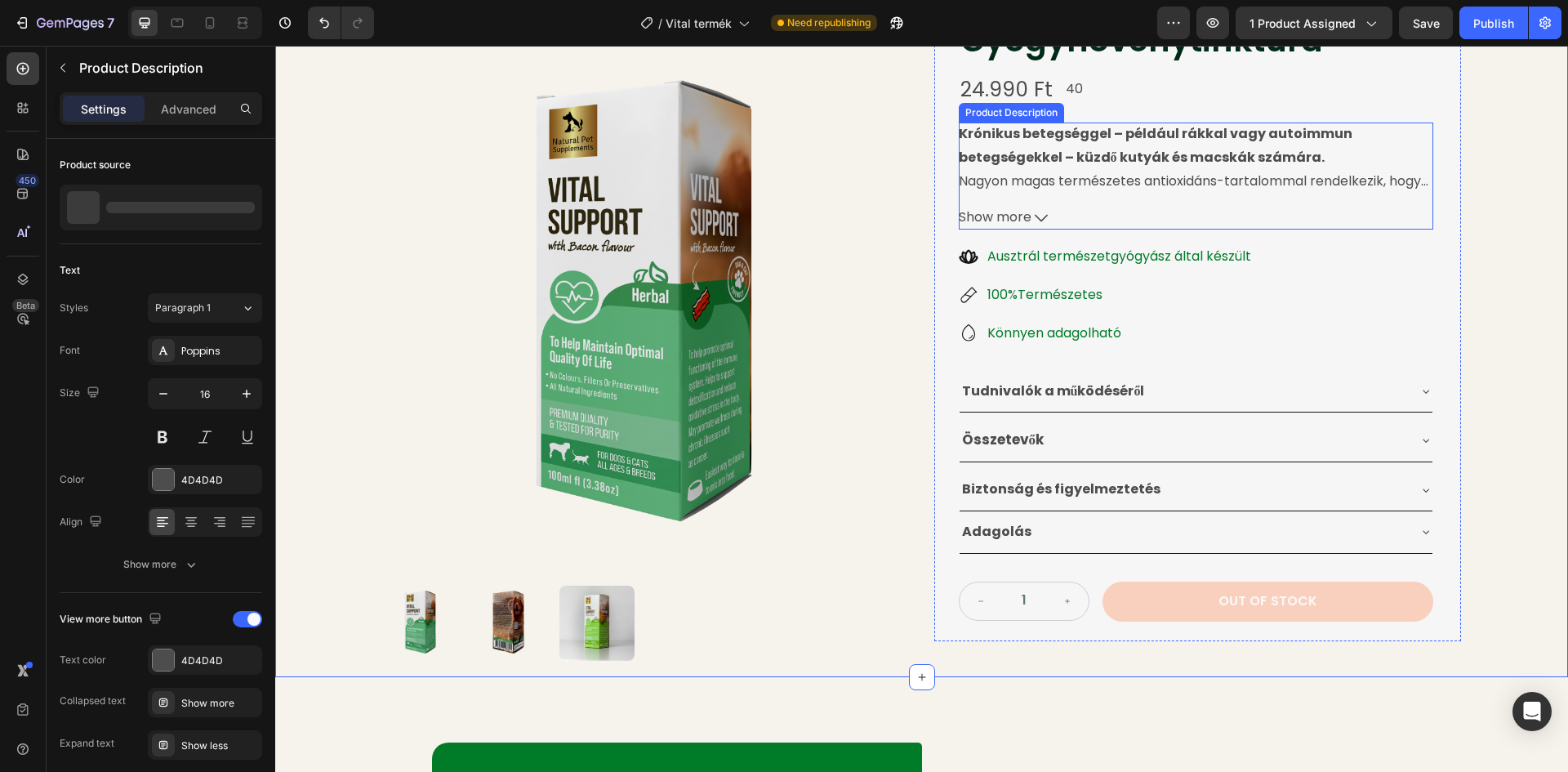
click at [1012, 214] on span "Show more" at bounding box center [994, 218] width 73 height 24
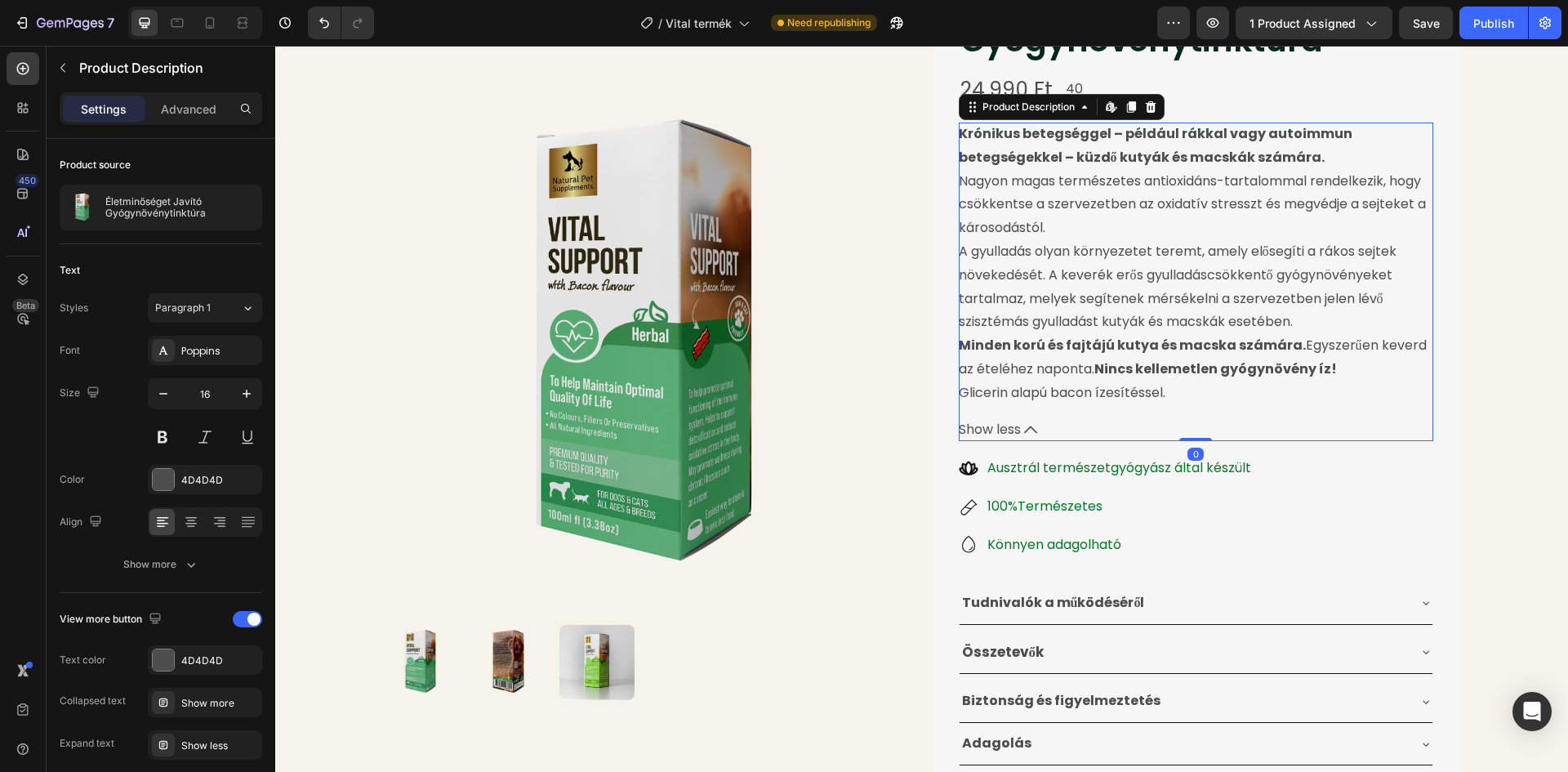
click at [1018, 432] on button "Show less" at bounding box center [1195, 430] width 474 height 24
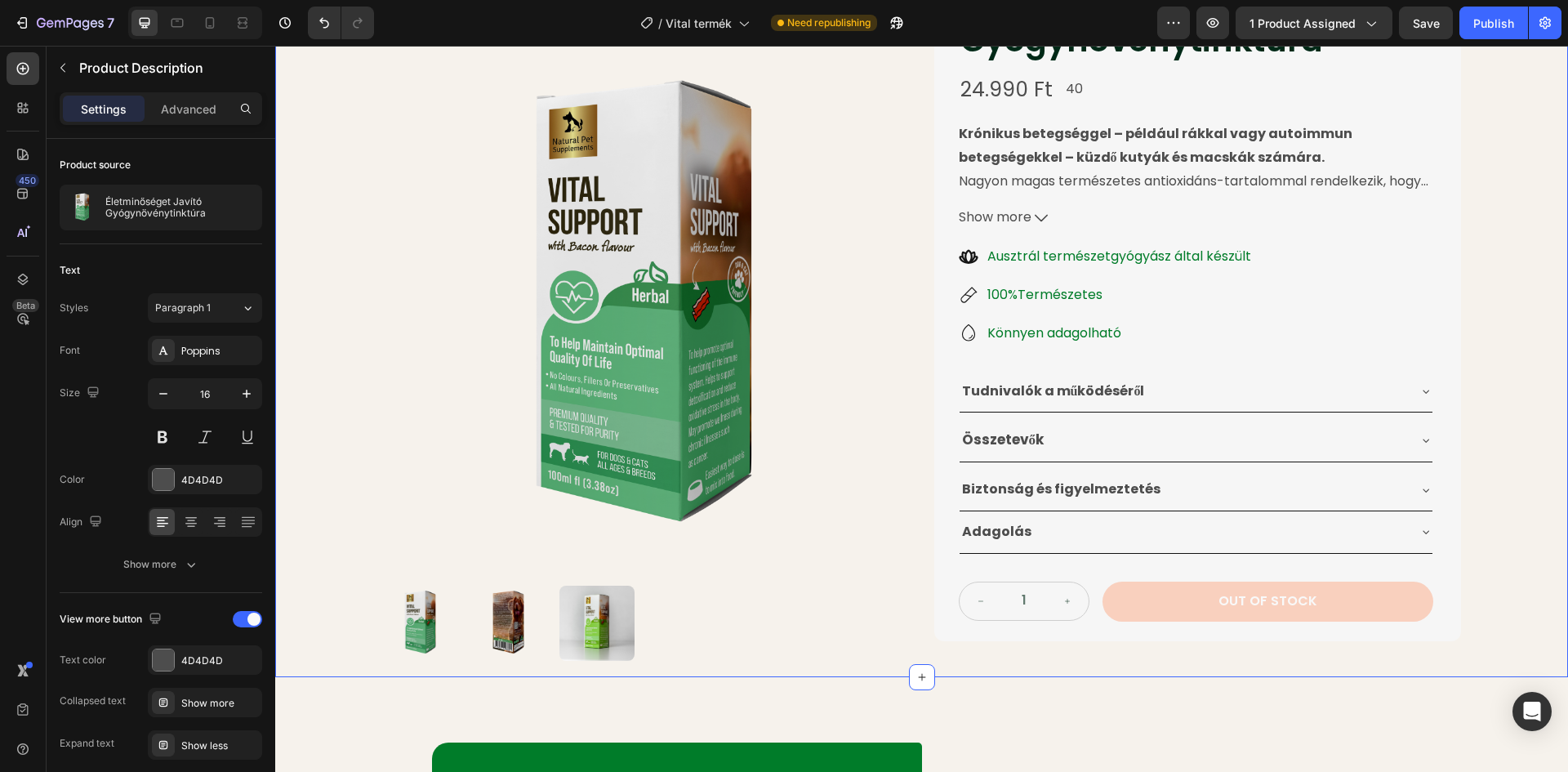
click at [1491, 375] on div "Product Images Életminőséget Javító Gyógynövénytinktúra Product Title 24.990 Ft…" at bounding box center [921, 297] width 1293 height 761
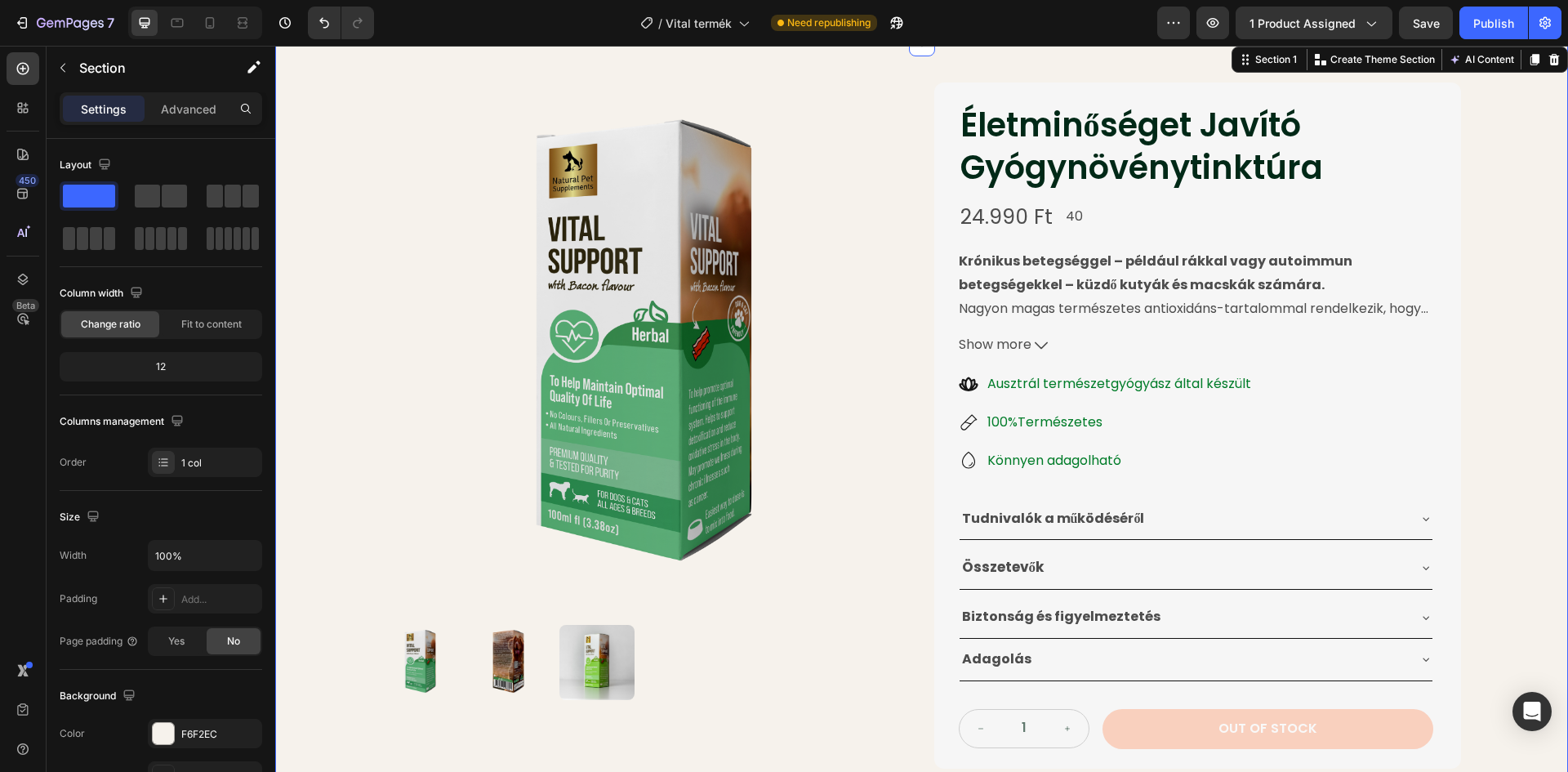
scroll to position [0, 0]
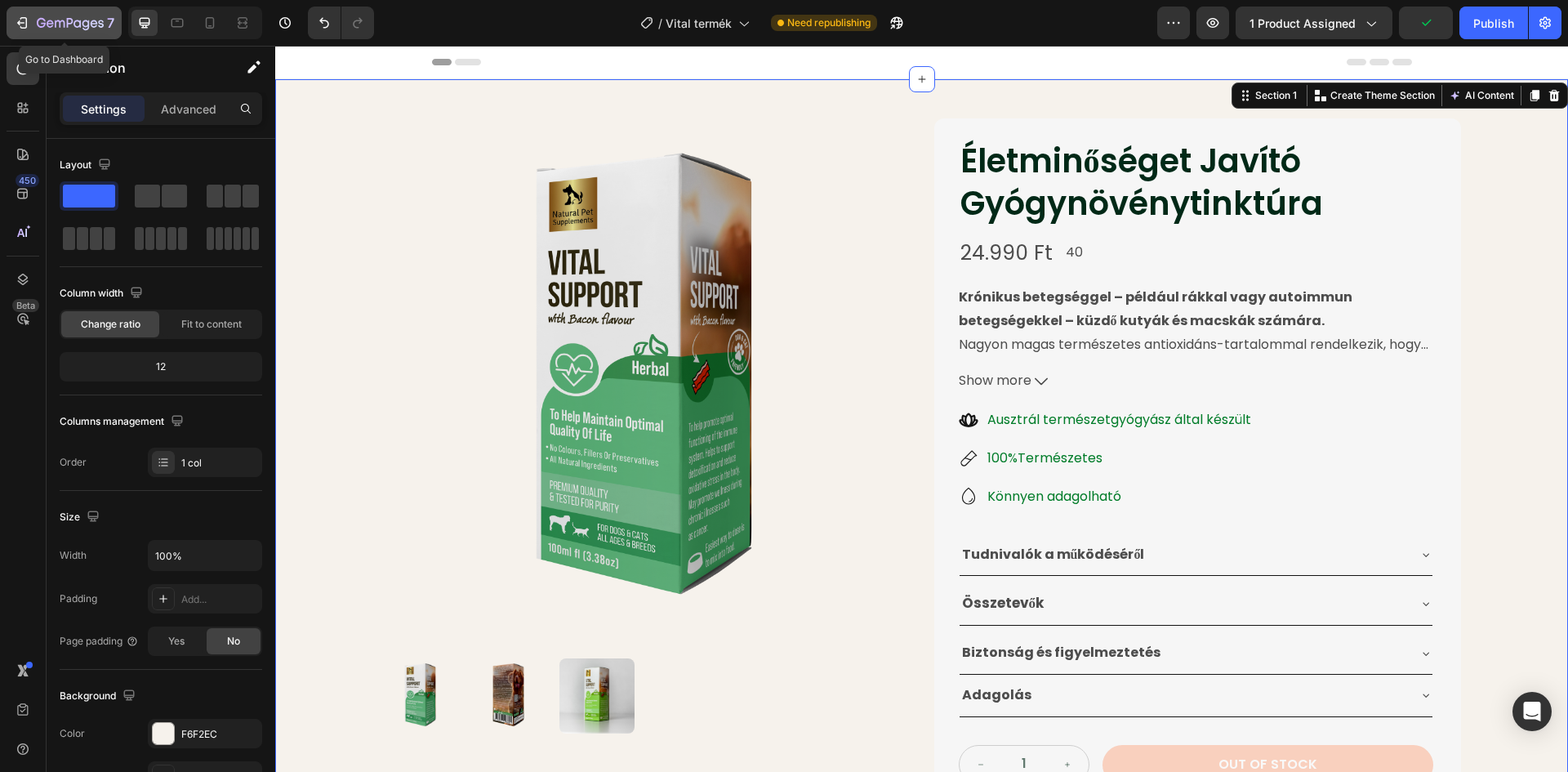
click at [68, 21] on icon "button" at bounding box center [70, 23] width 7 height 10
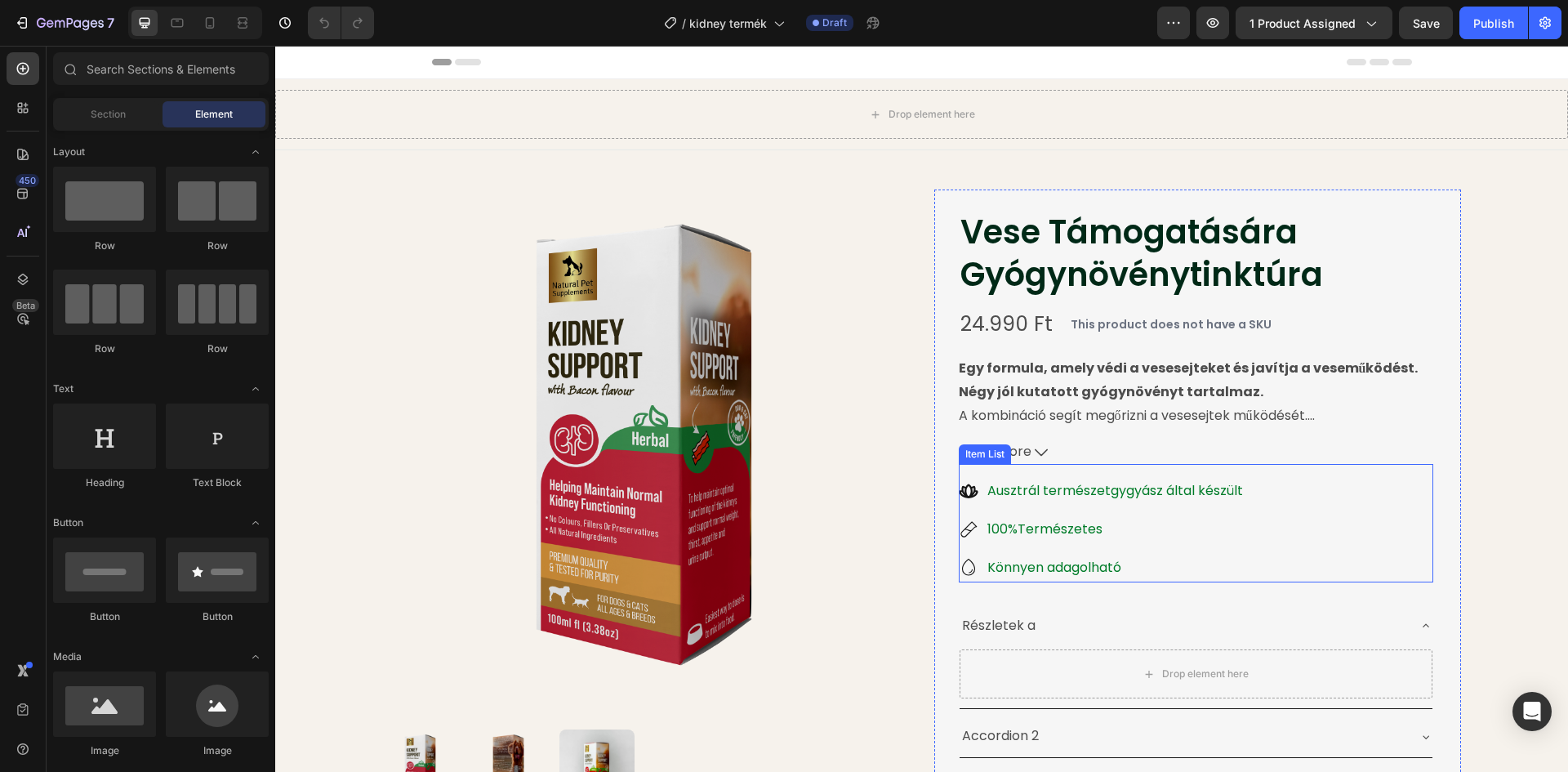
click at [1116, 494] on p "Ausztrál természetgygyász által készült" at bounding box center [1115, 491] width 256 height 24
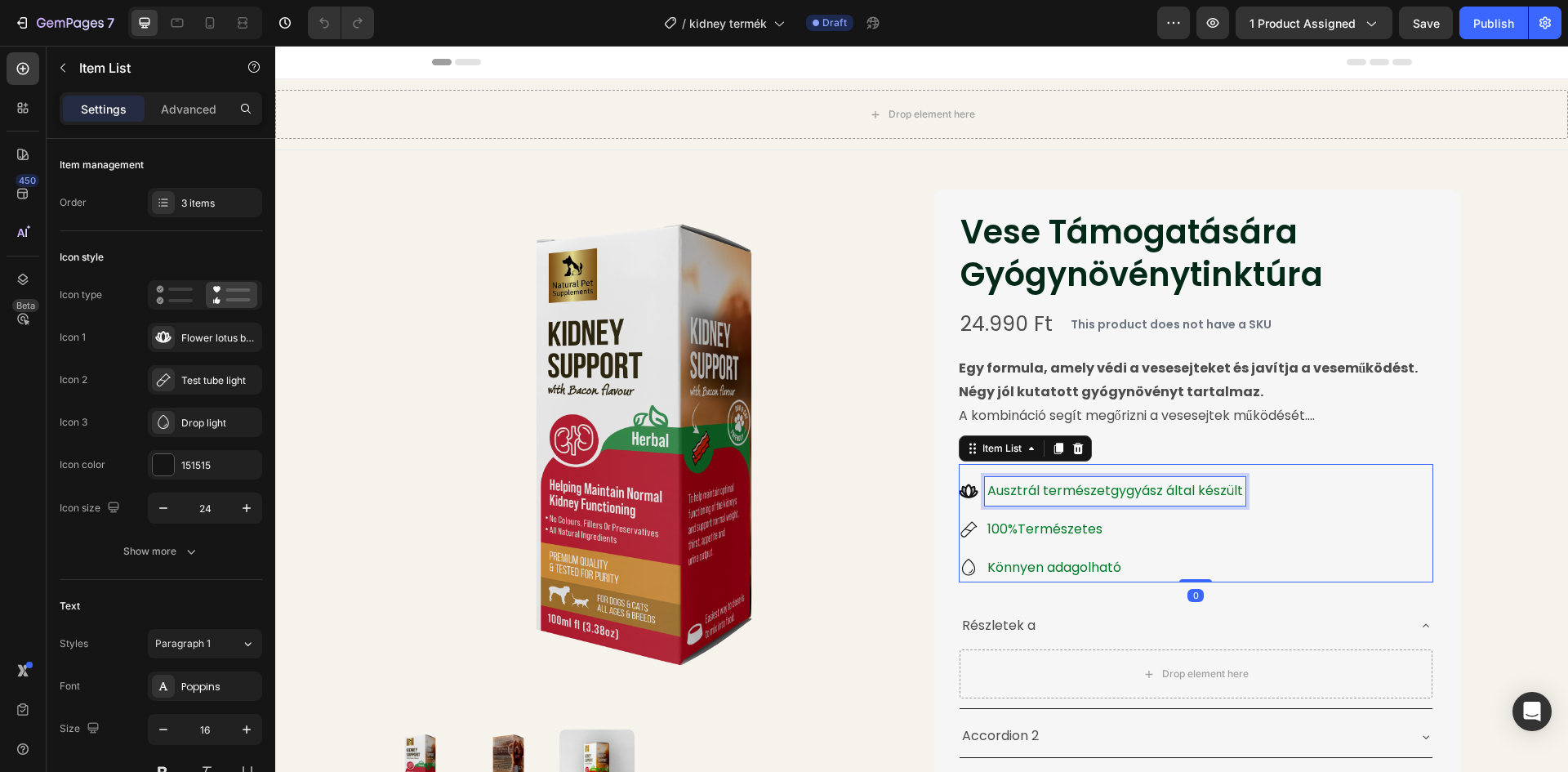
click at [1116, 491] on p "Ausztrál természetgygyász által készült" at bounding box center [1115, 491] width 256 height 24
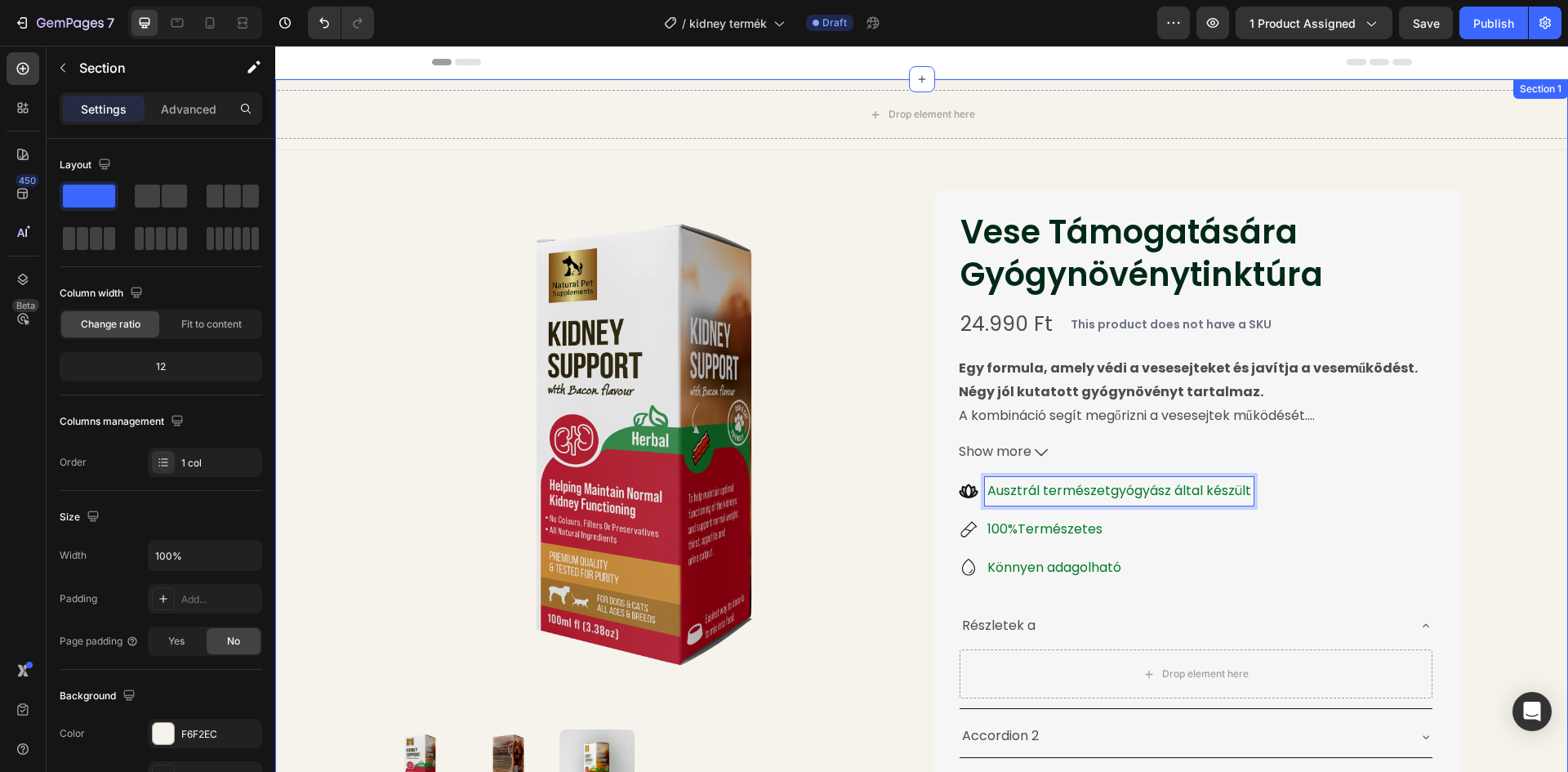
click at [1482, 421] on div "Drop element here Row Product Images Vese Támogatására Gyógynövénytinktúra Prod…" at bounding box center [921, 567] width 1293 height 974
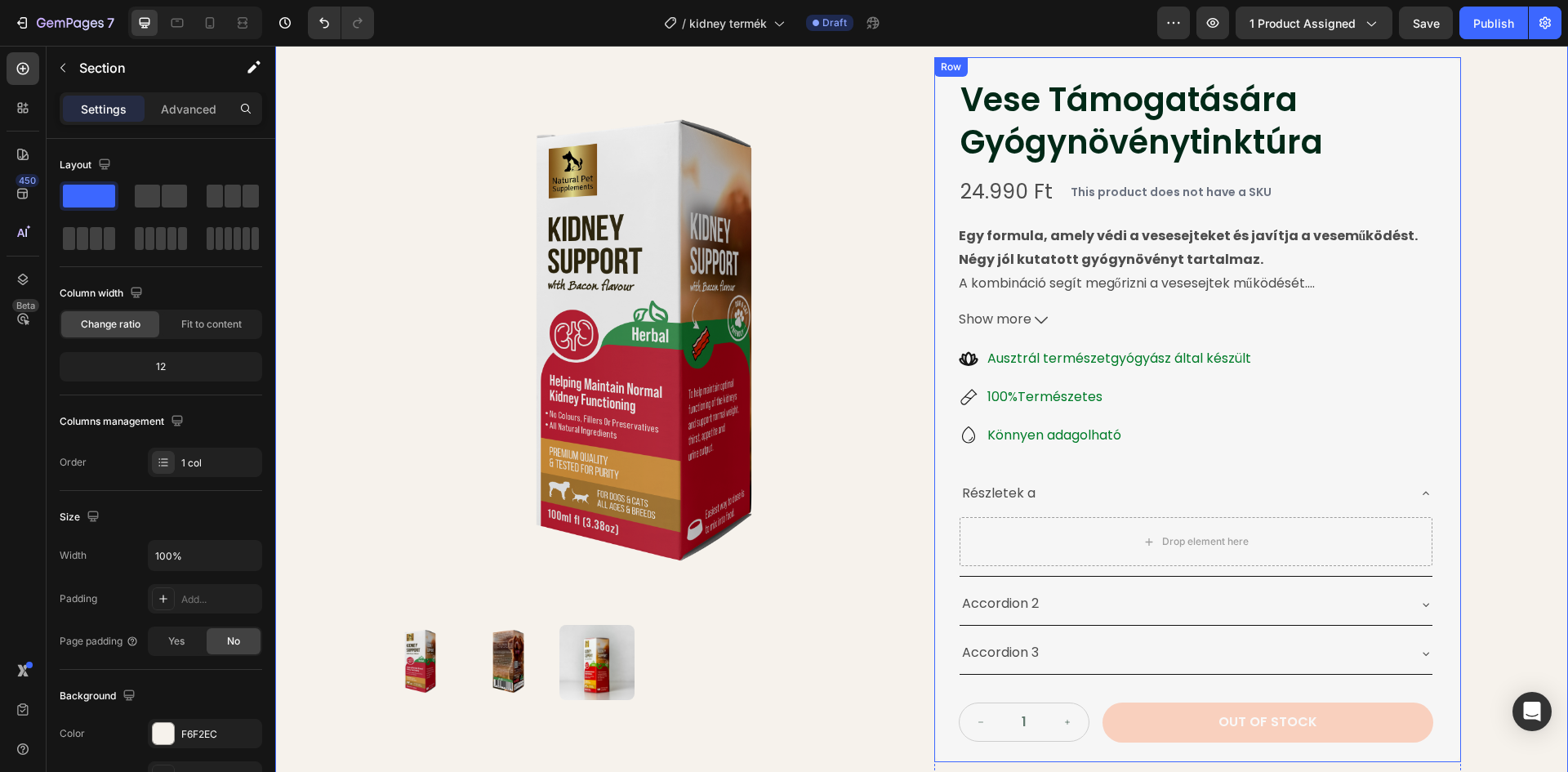
scroll to position [245, 0]
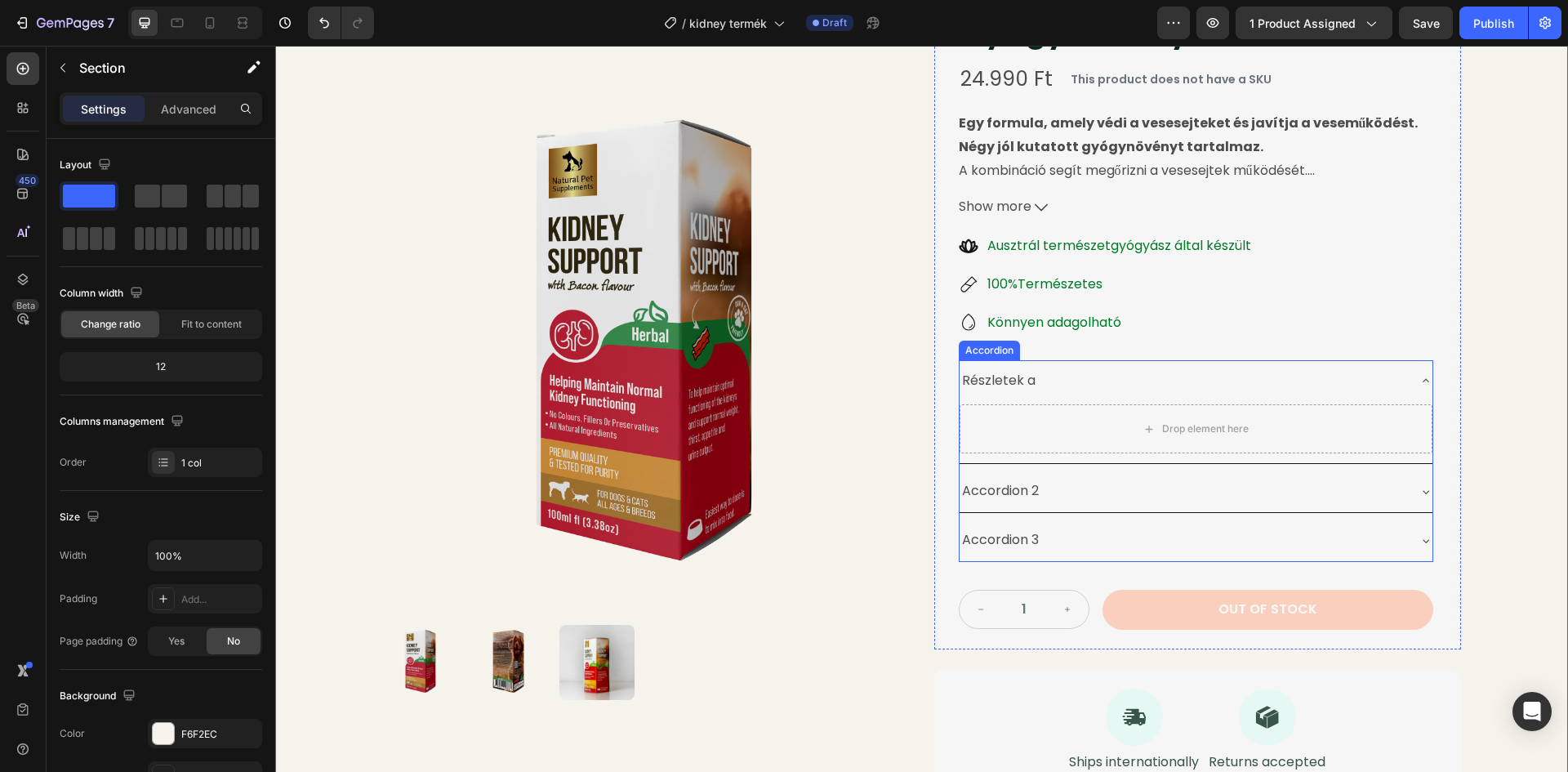
click at [1044, 374] on div "Részletek a" at bounding box center [1182, 381] width 446 height 29
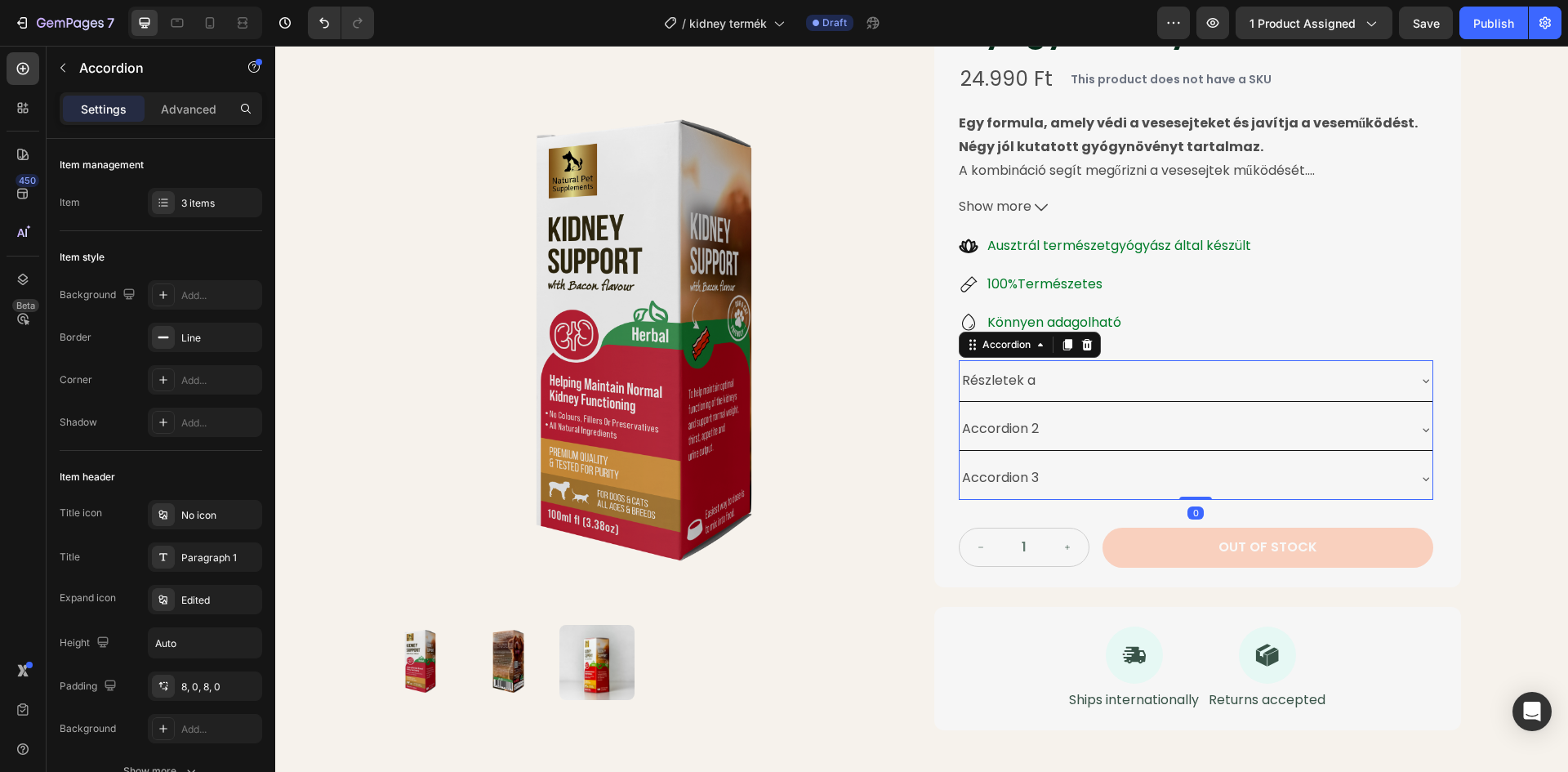
click at [1025, 382] on p "Részletek a" at bounding box center [999, 381] width 74 height 24
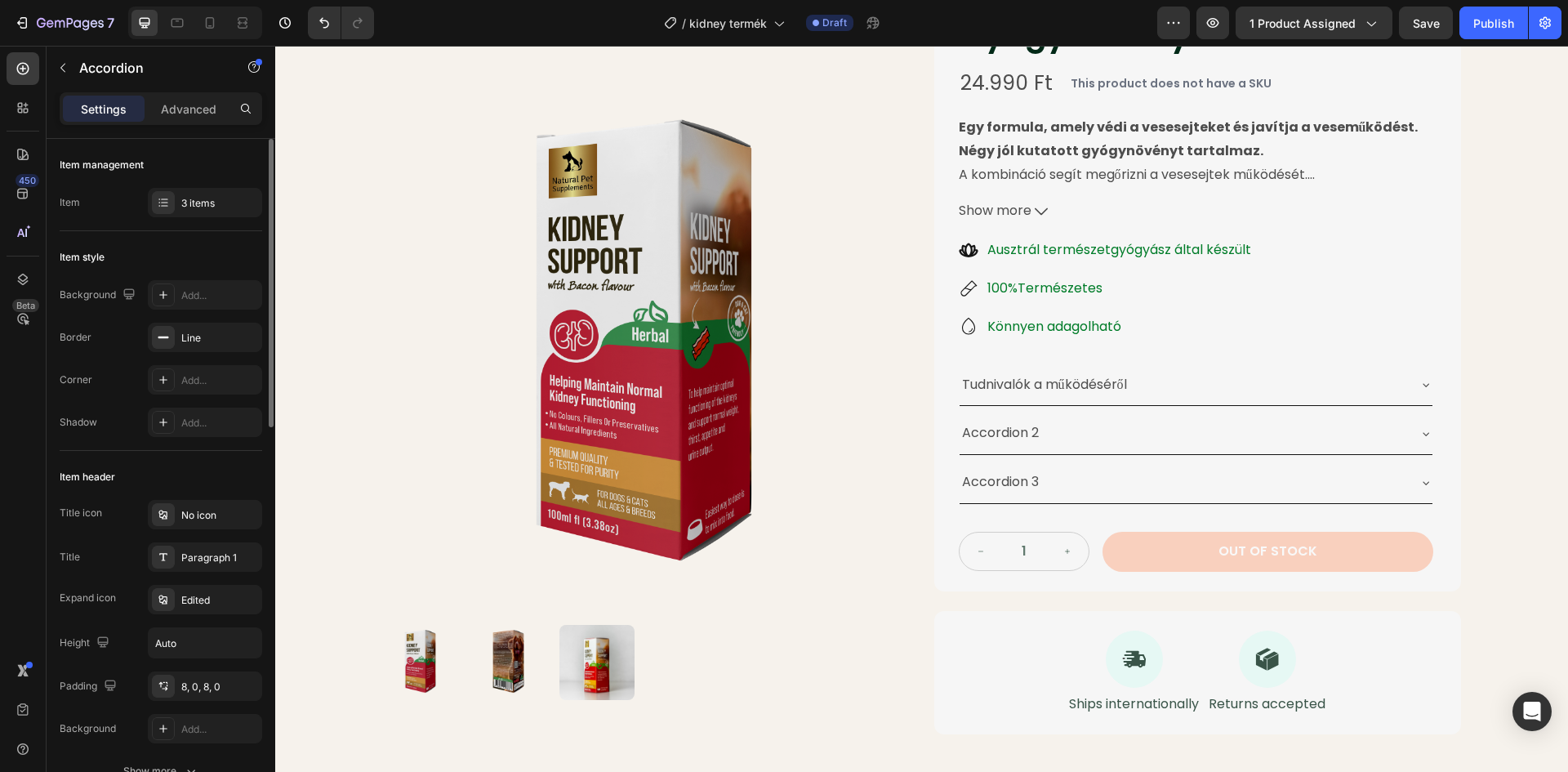
scroll to position [0, 0]
click at [165, 203] on icon at bounding box center [162, 202] width 13 height 13
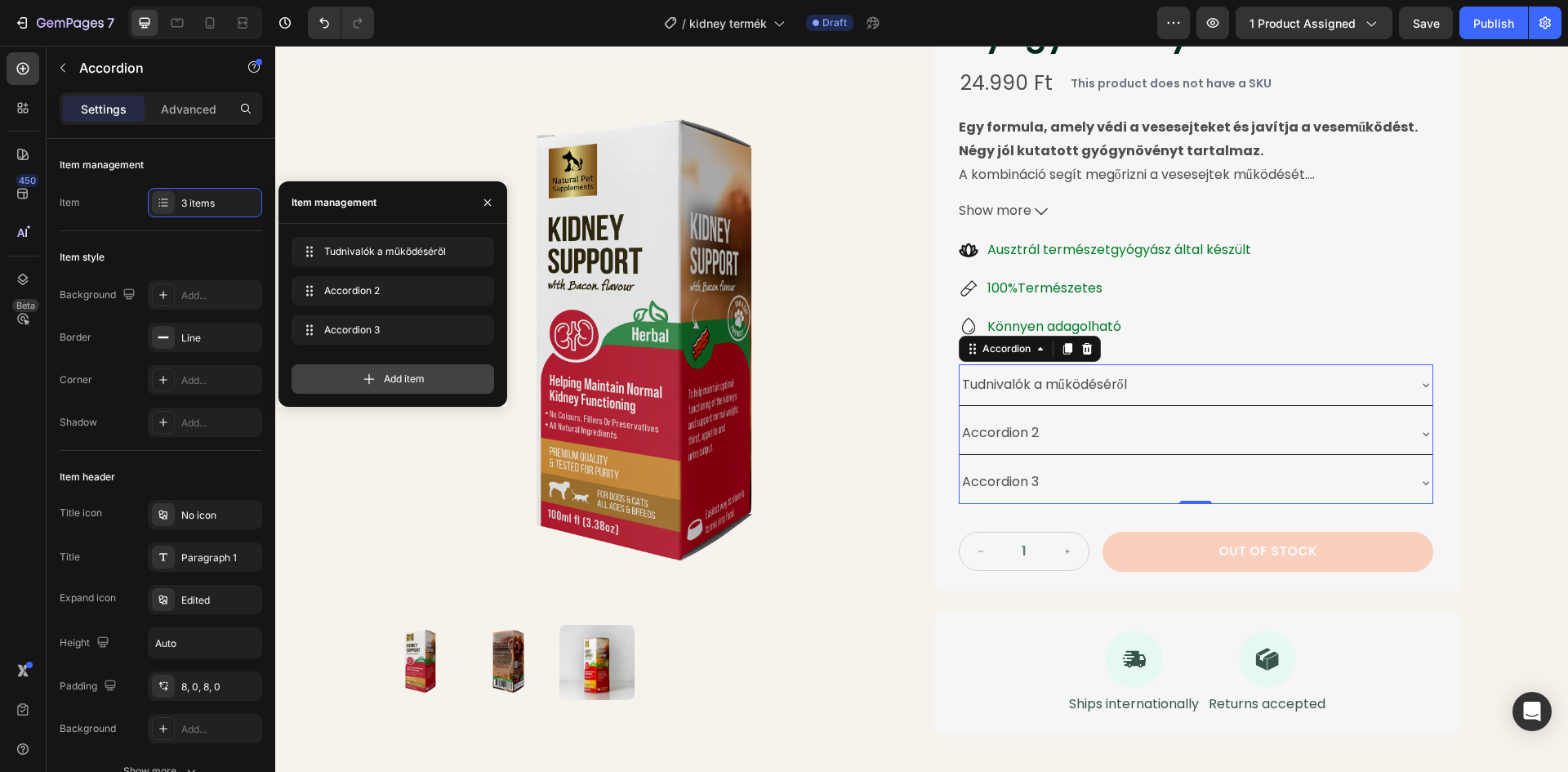
click at [432, 384] on div "Add item" at bounding box center [392, 380] width 202 height 30
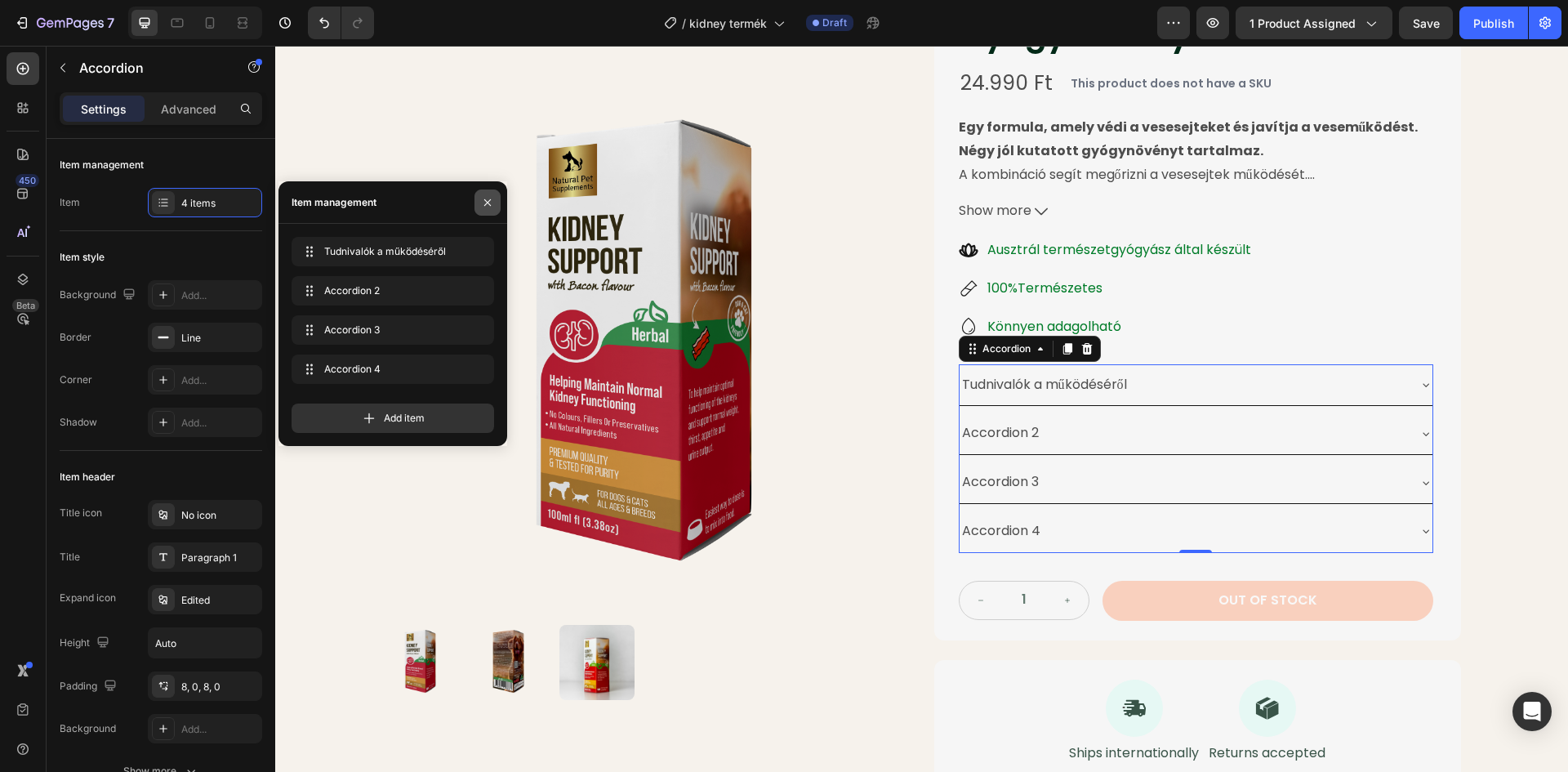
click at [489, 201] on icon "button" at bounding box center [487, 201] width 7 height 7
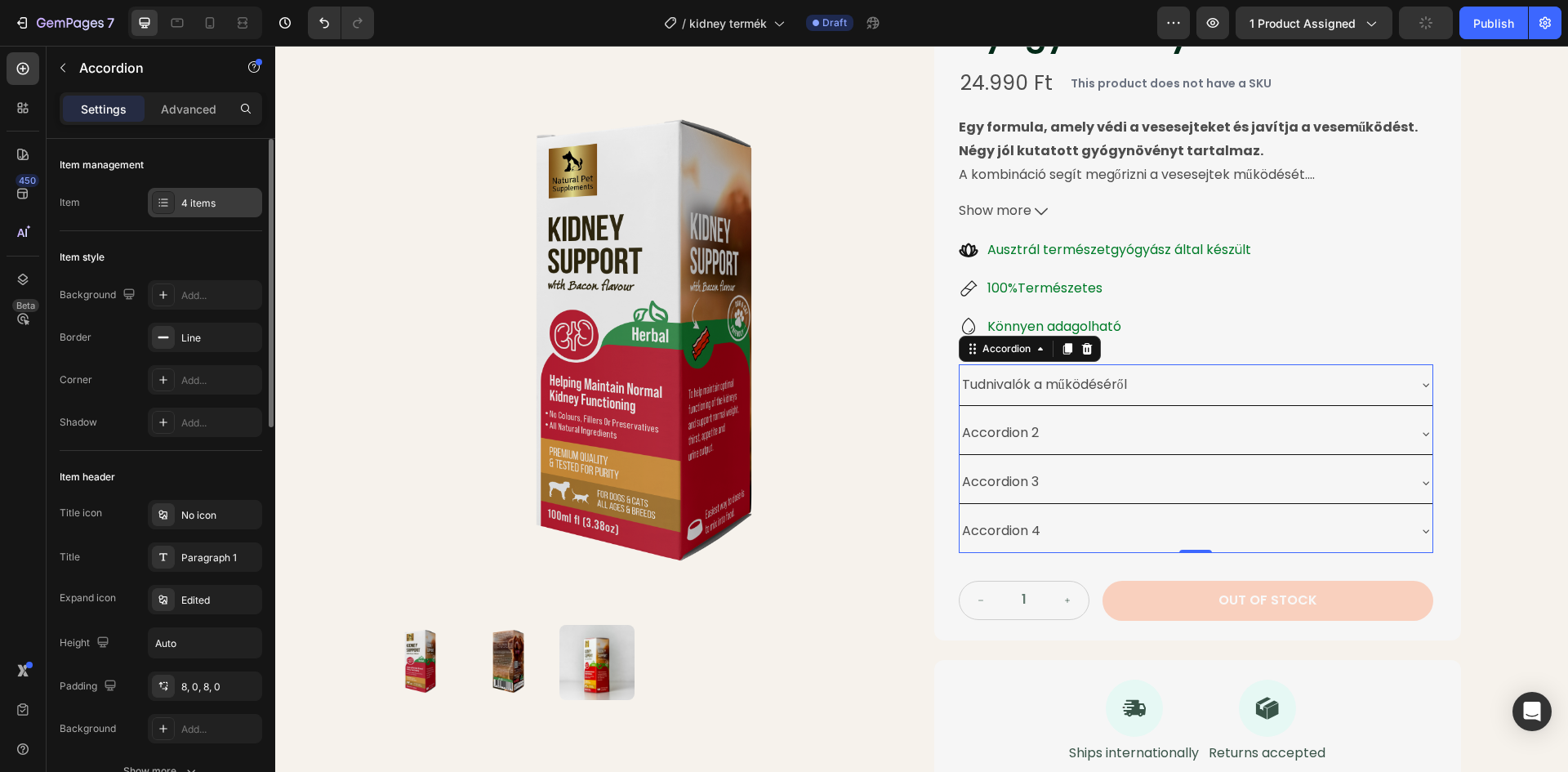
click at [185, 209] on div "4 items" at bounding box center [219, 203] width 77 height 15
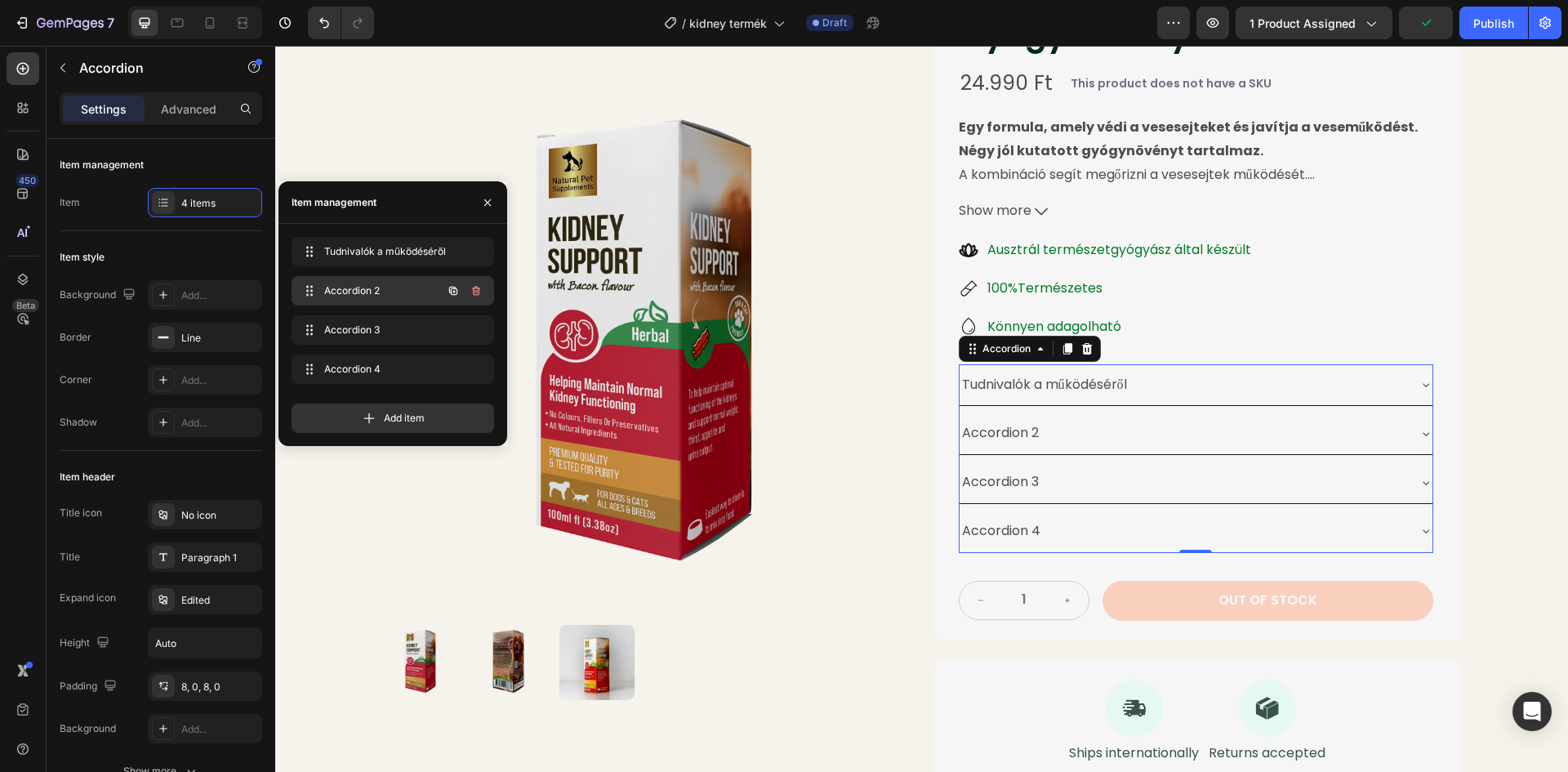
click at [371, 289] on span "Accordion 2" at bounding box center [370, 290] width 93 height 15
click at [368, 288] on span "Accordion 2" at bounding box center [381, 290] width 121 height 15
click at [488, 201] on icon "button" at bounding box center [487, 201] width 7 height 7
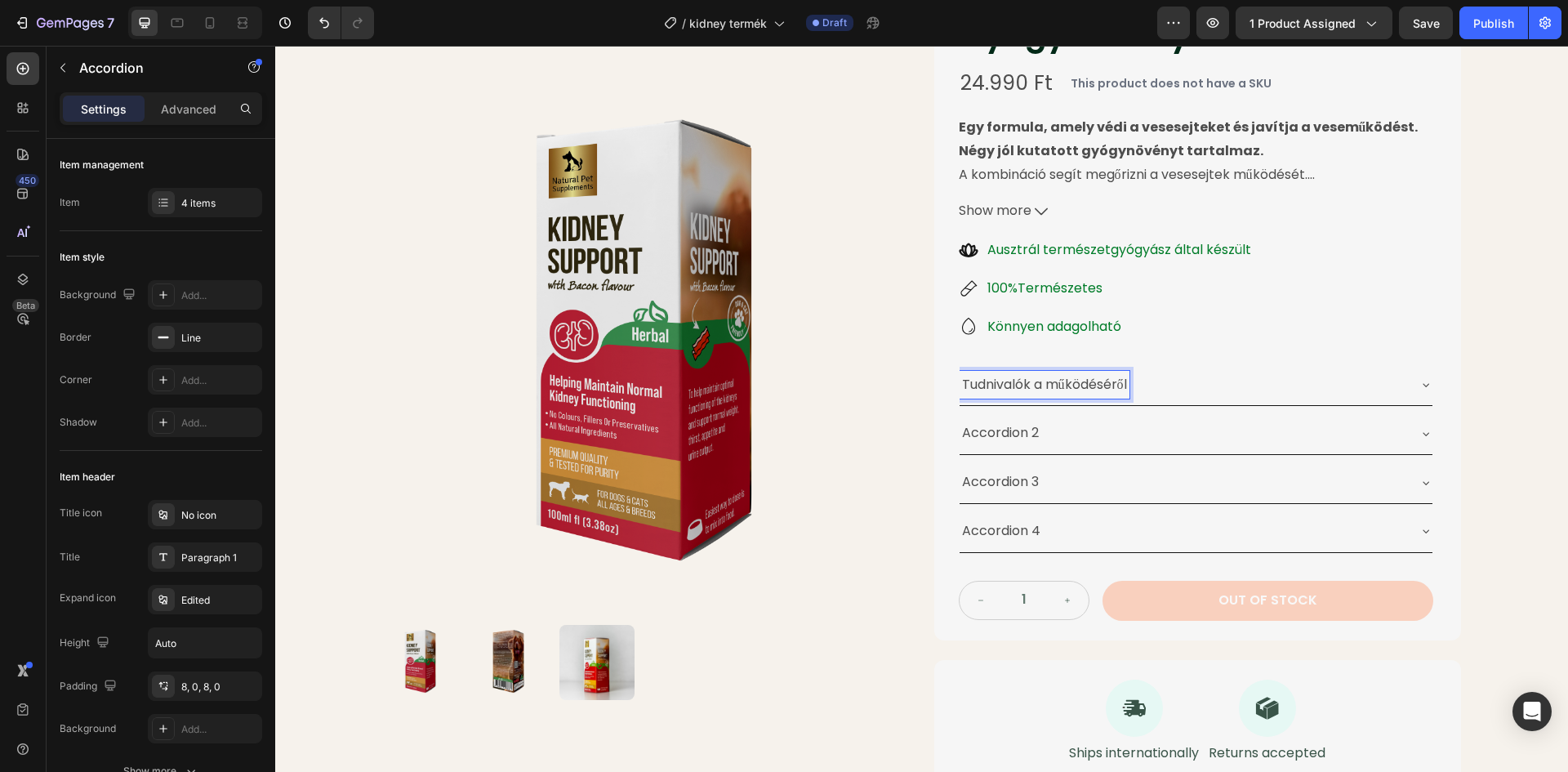
click at [1124, 381] on p "Tudnivalók a működéséről" at bounding box center [1045, 386] width 165 height 24
drag, startPoint x: 1126, startPoint y: 383, endPoint x: 955, endPoint y: 387, distance: 171.0
click at [962, 387] on p "Tudnivalók a működéséről" at bounding box center [1045, 386] width 165 height 24
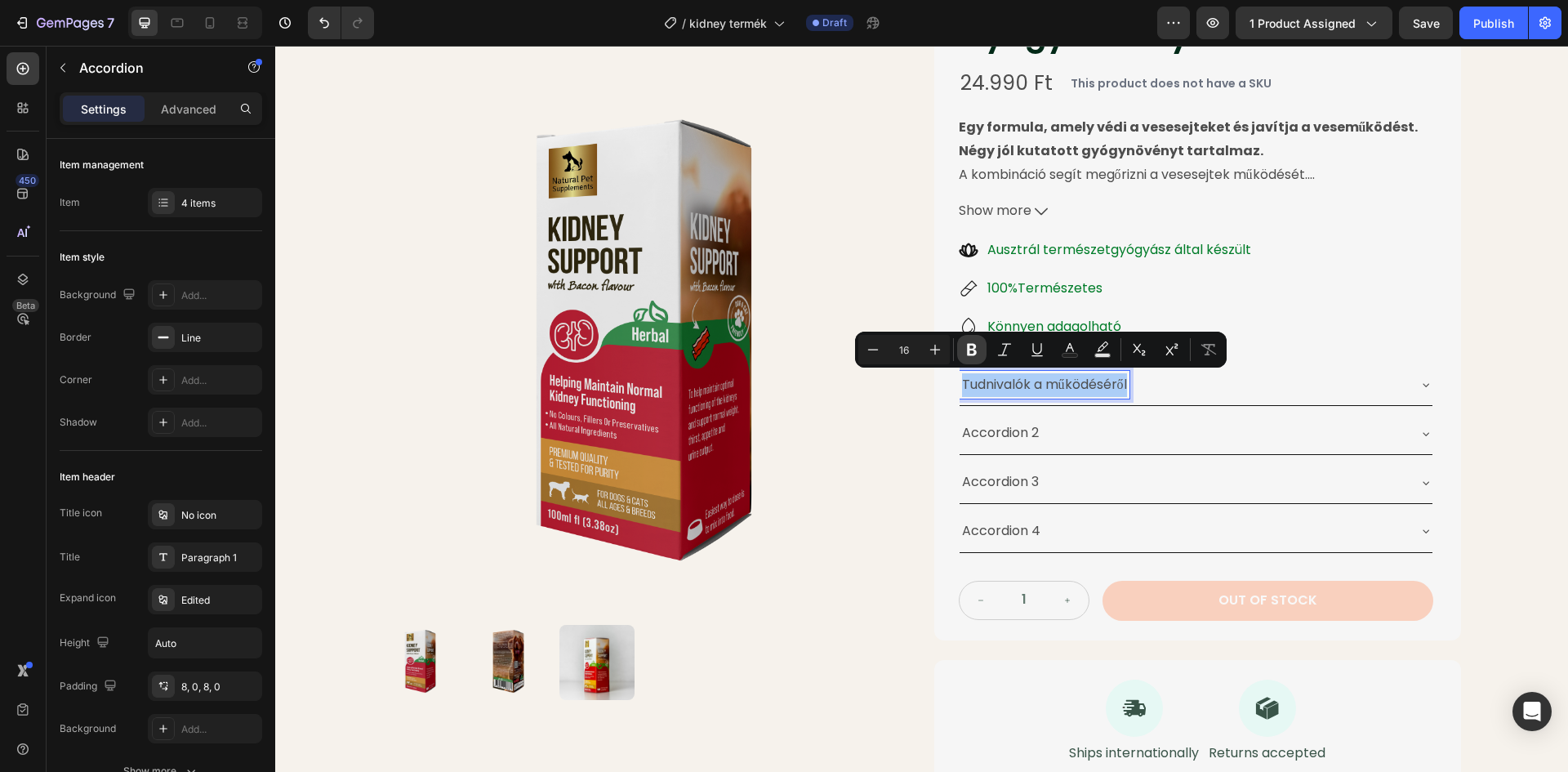
click at [980, 348] on button "Bold" at bounding box center [972, 350] width 30 height 30
click at [1103, 386] on strong "Tudnivalók a működéséről" at bounding box center [1054, 384] width 183 height 19
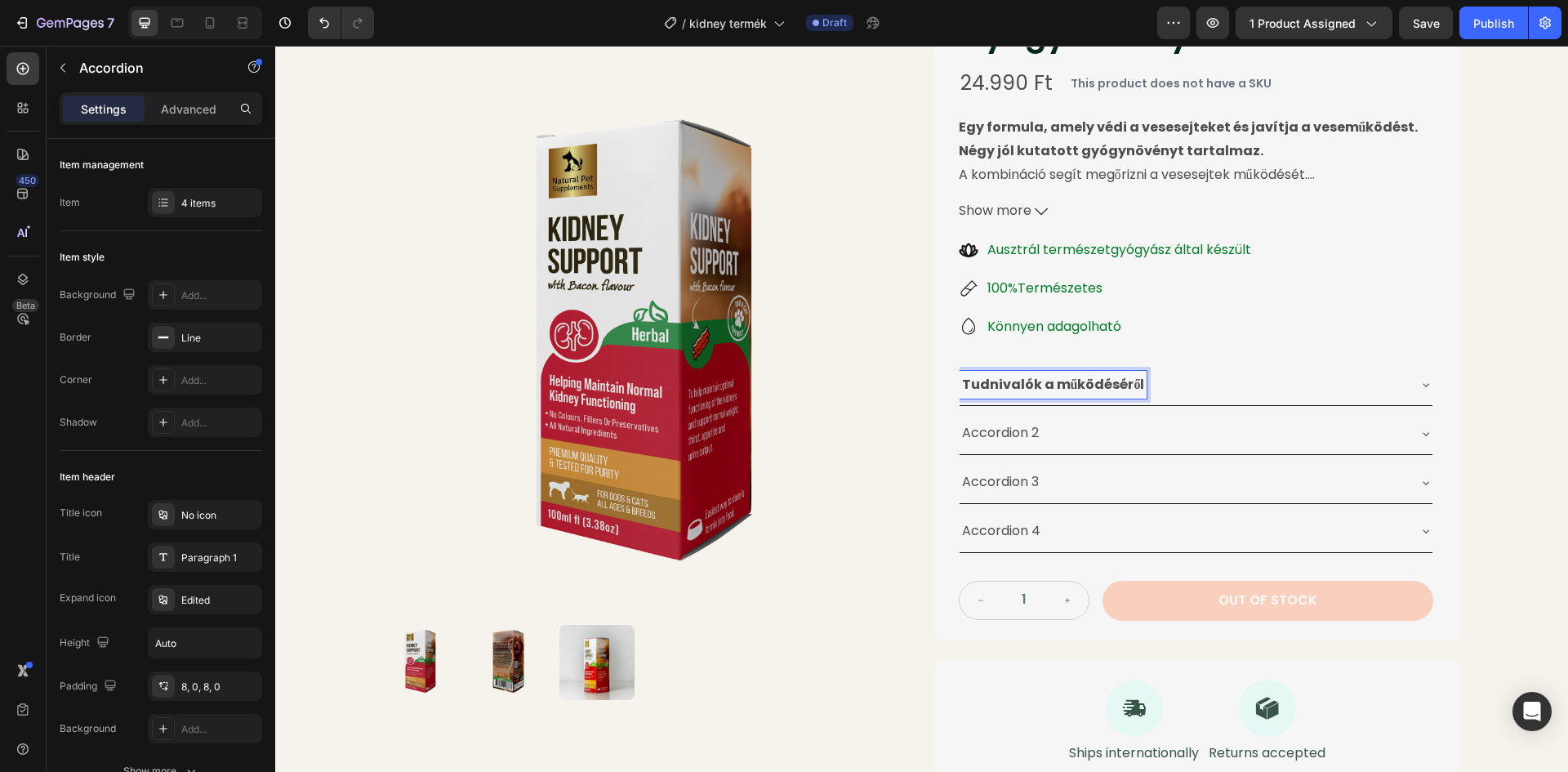
click at [1188, 379] on div "Tudnivalók a működéséről" at bounding box center [1182, 385] width 446 height 29
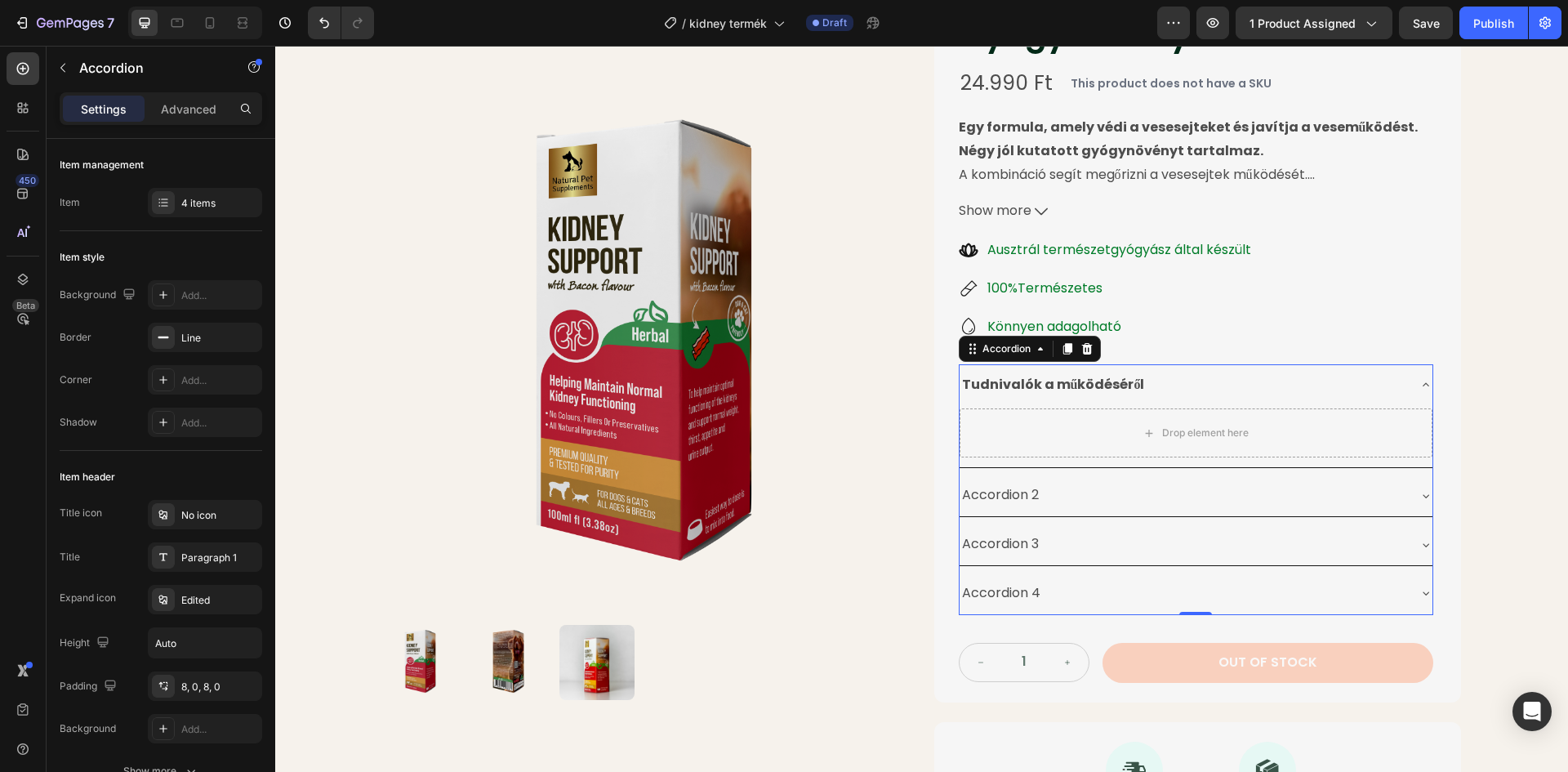
click at [1154, 371] on div "Tudnivalók a működéséről" at bounding box center [1182, 385] width 446 height 29
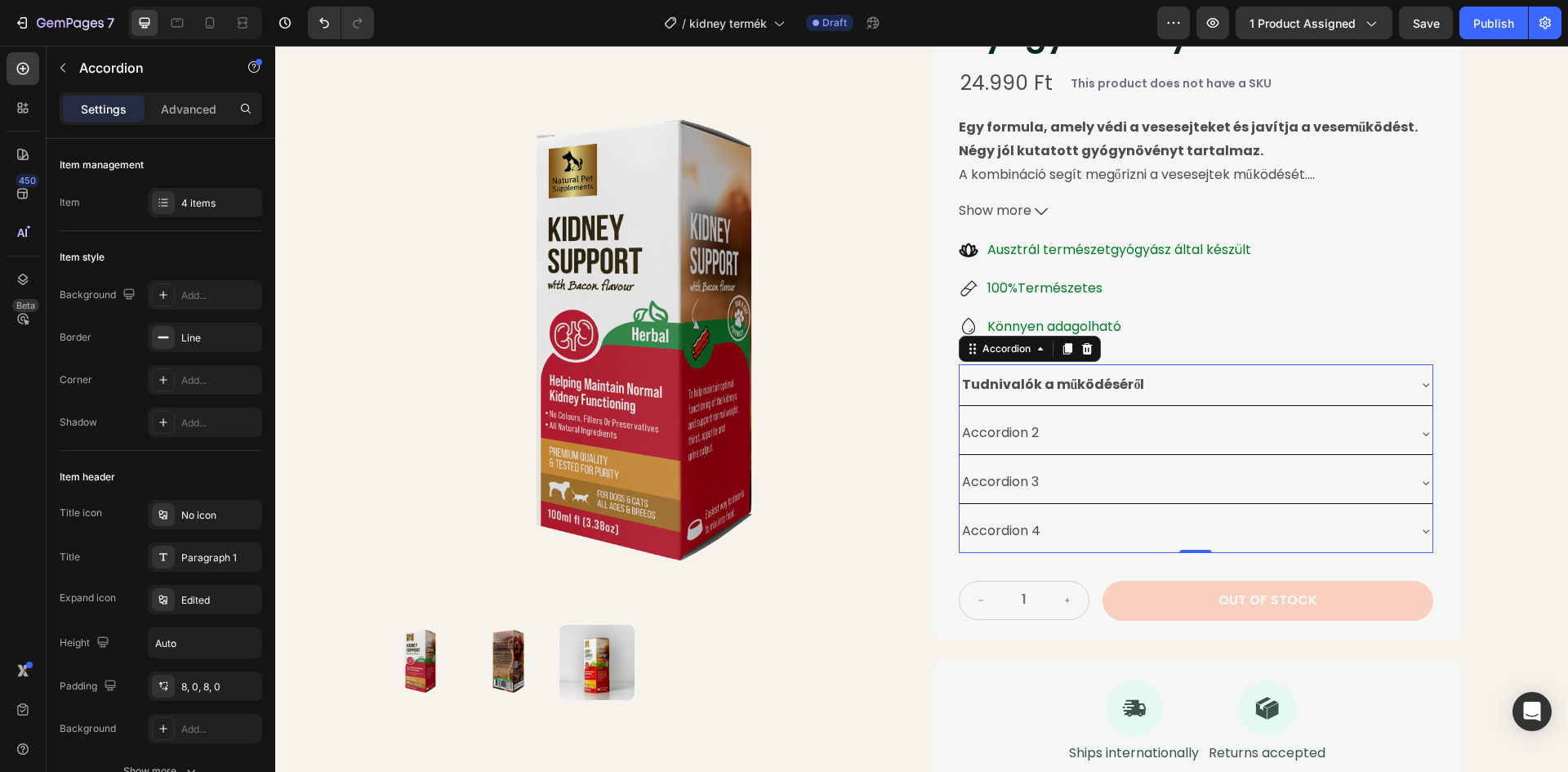
click at [1010, 439] on p "Accordion 2" at bounding box center [1000, 433] width 77 height 24
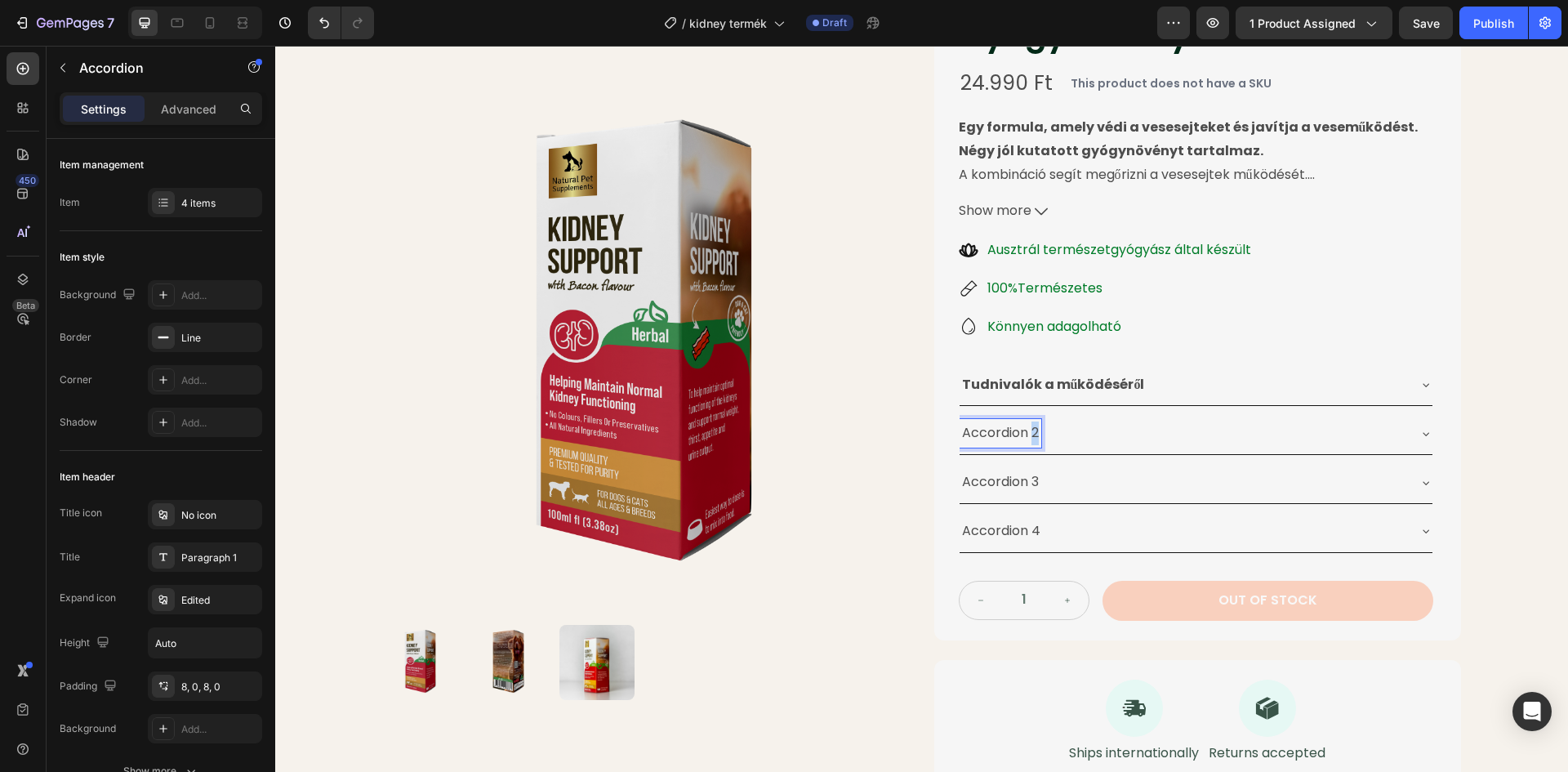
click at [1035, 432] on div "Accordion 2" at bounding box center [1000, 432] width 82 height 29
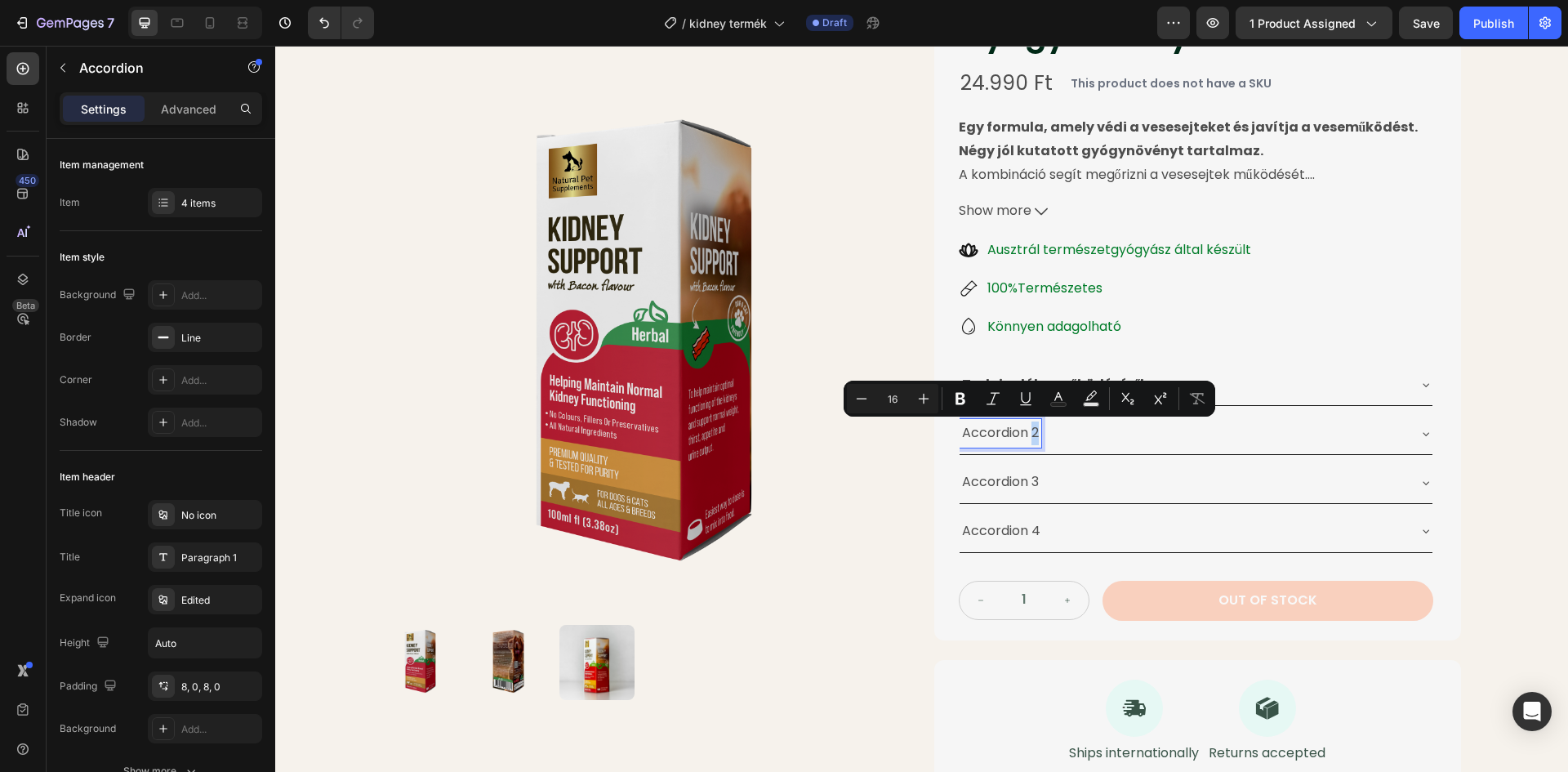
click at [1030, 432] on p "Accordion 2" at bounding box center [1000, 433] width 77 height 24
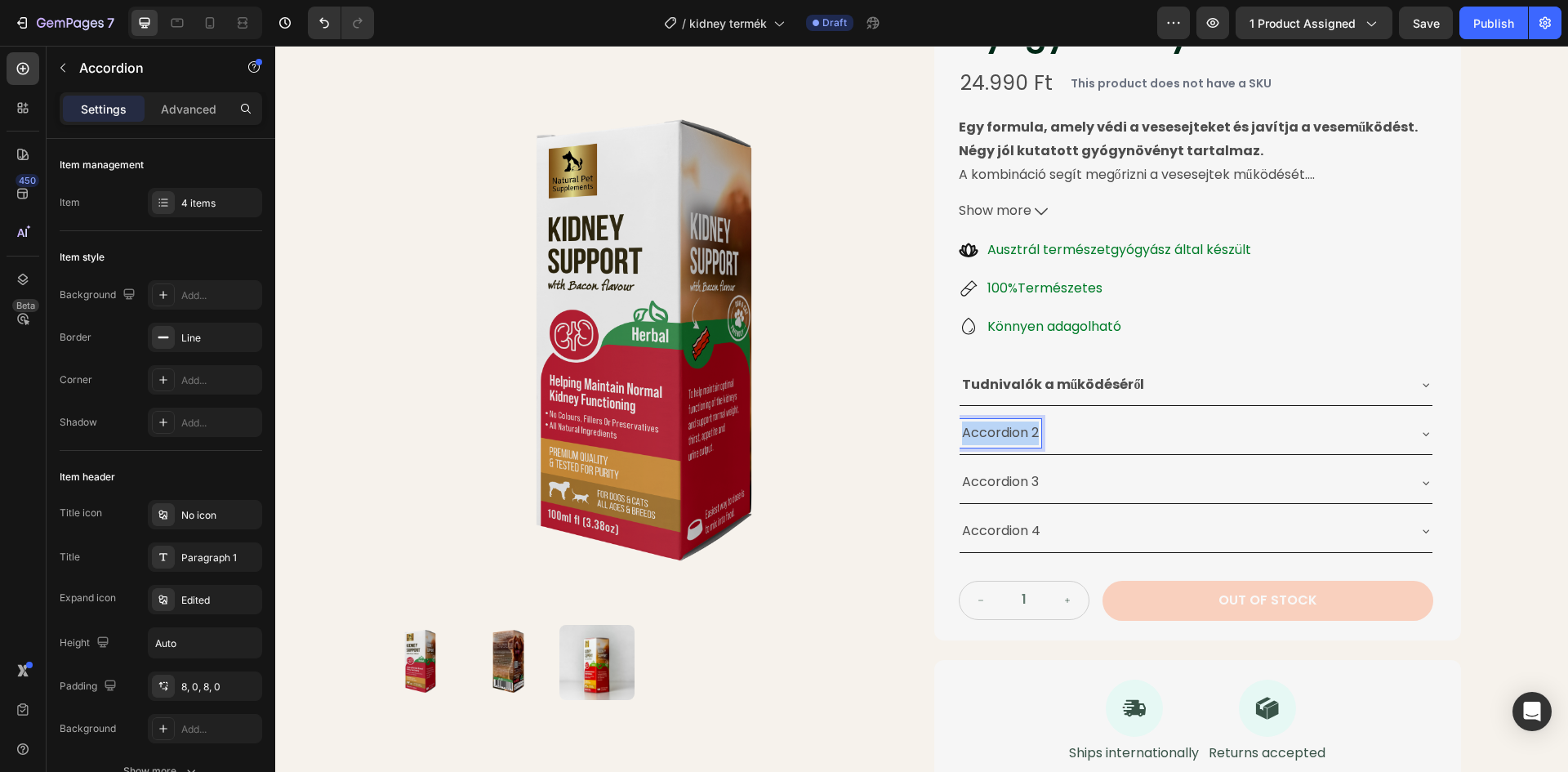
drag, startPoint x: 1031, startPoint y: 432, endPoint x: 954, endPoint y: 434, distance: 77.0
click at [959, 434] on div "Accordion 2" at bounding box center [1000, 432] width 82 height 29
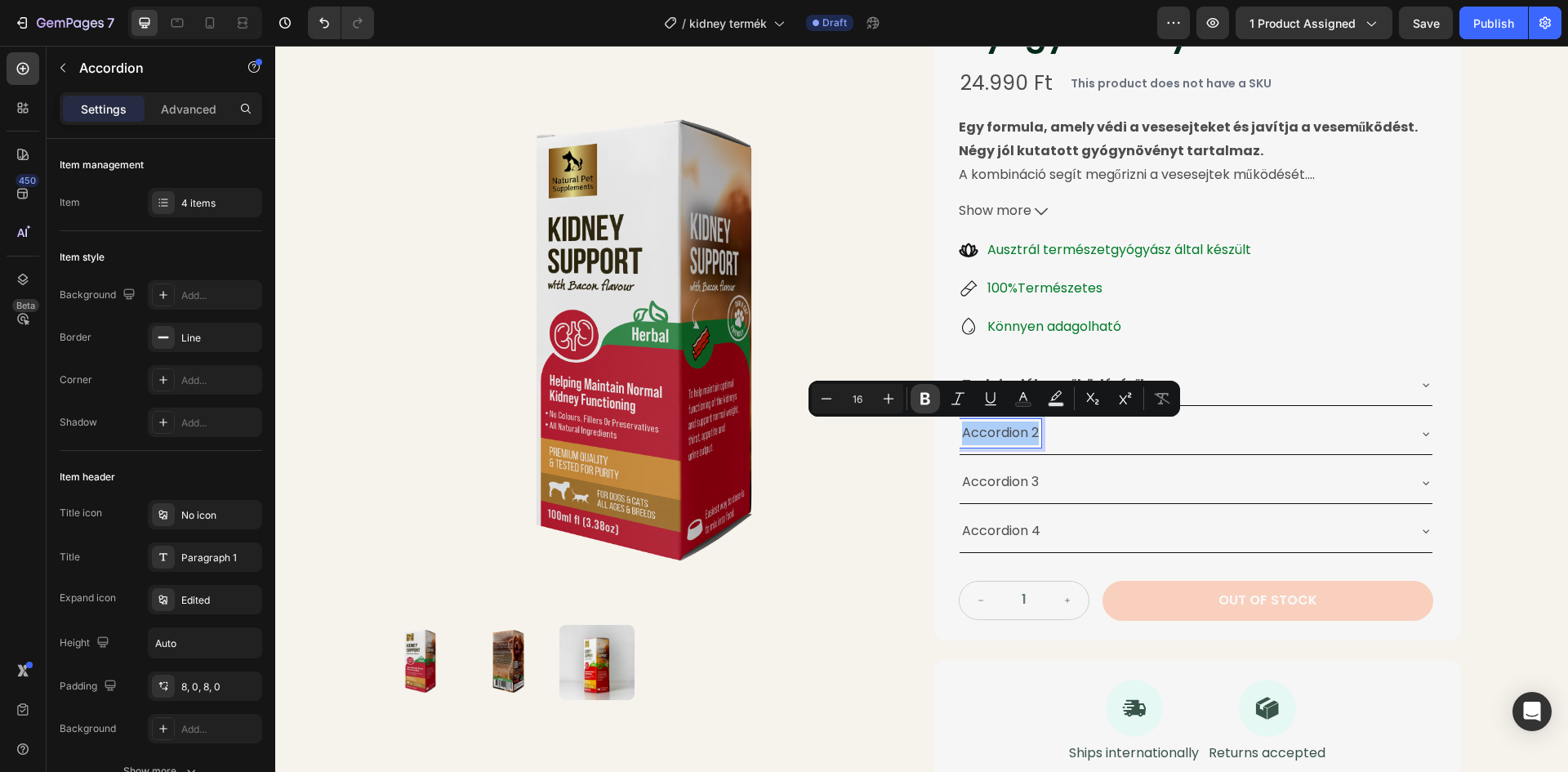
click at [921, 394] on icon "Editor contextual toolbar" at bounding box center [925, 398] width 10 height 12
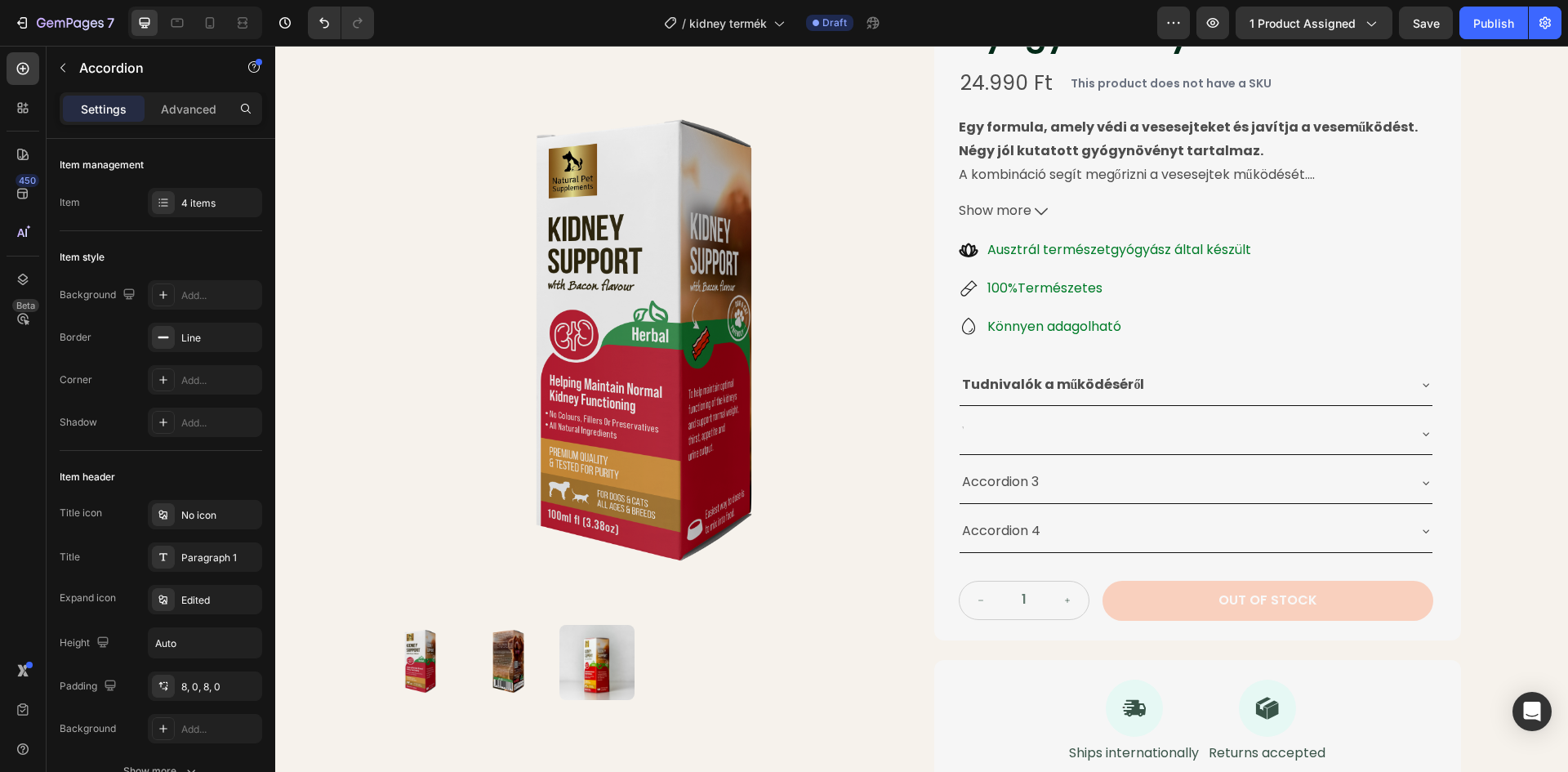
scroll to position [237, 0]
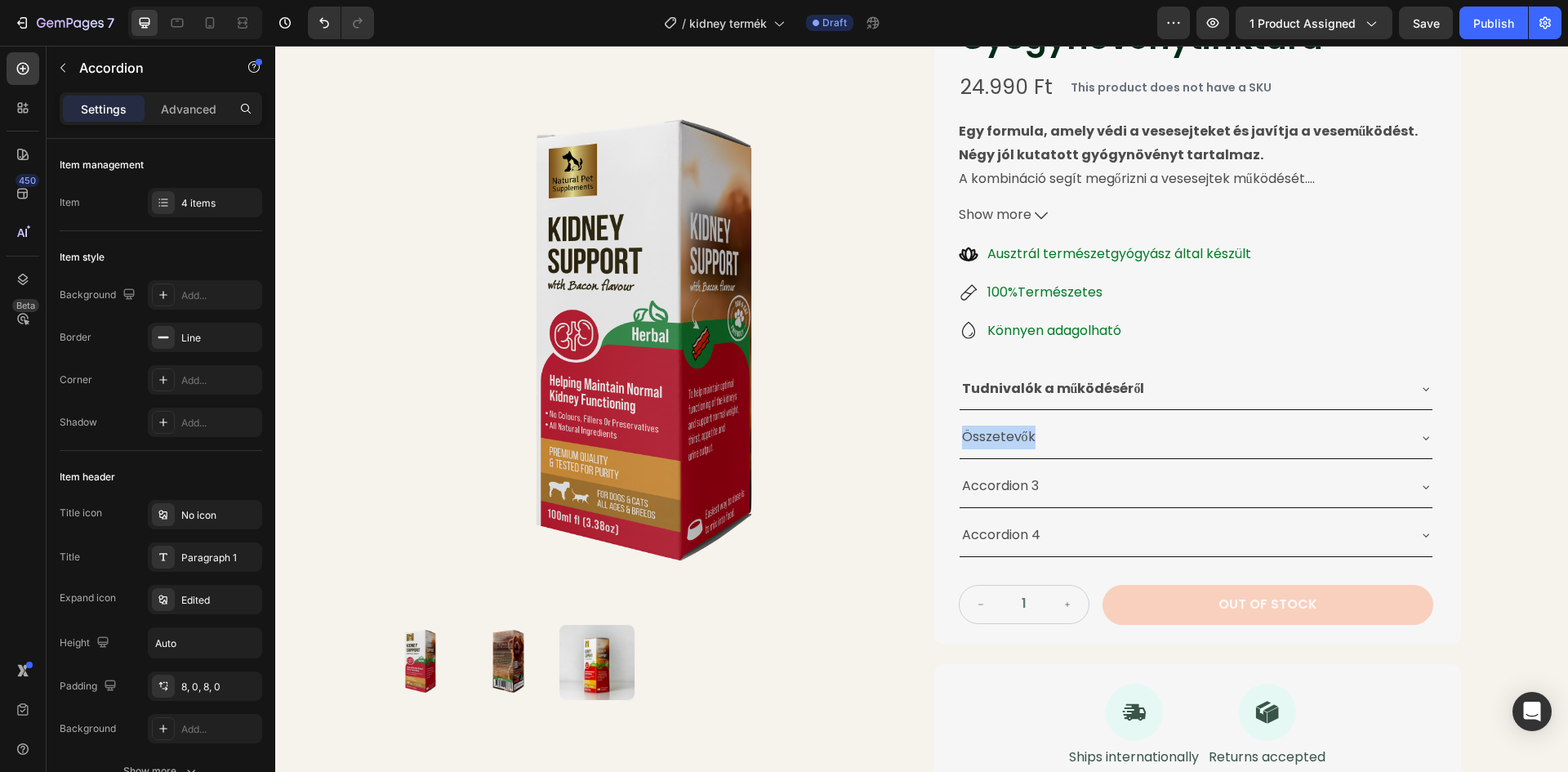
drag, startPoint x: 1027, startPoint y: 437, endPoint x: 953, endPoint y: 446, distance: 74.5
click at [959, 446] on div "Összetevők" at bounding box center [998, 437] width 79 height 29
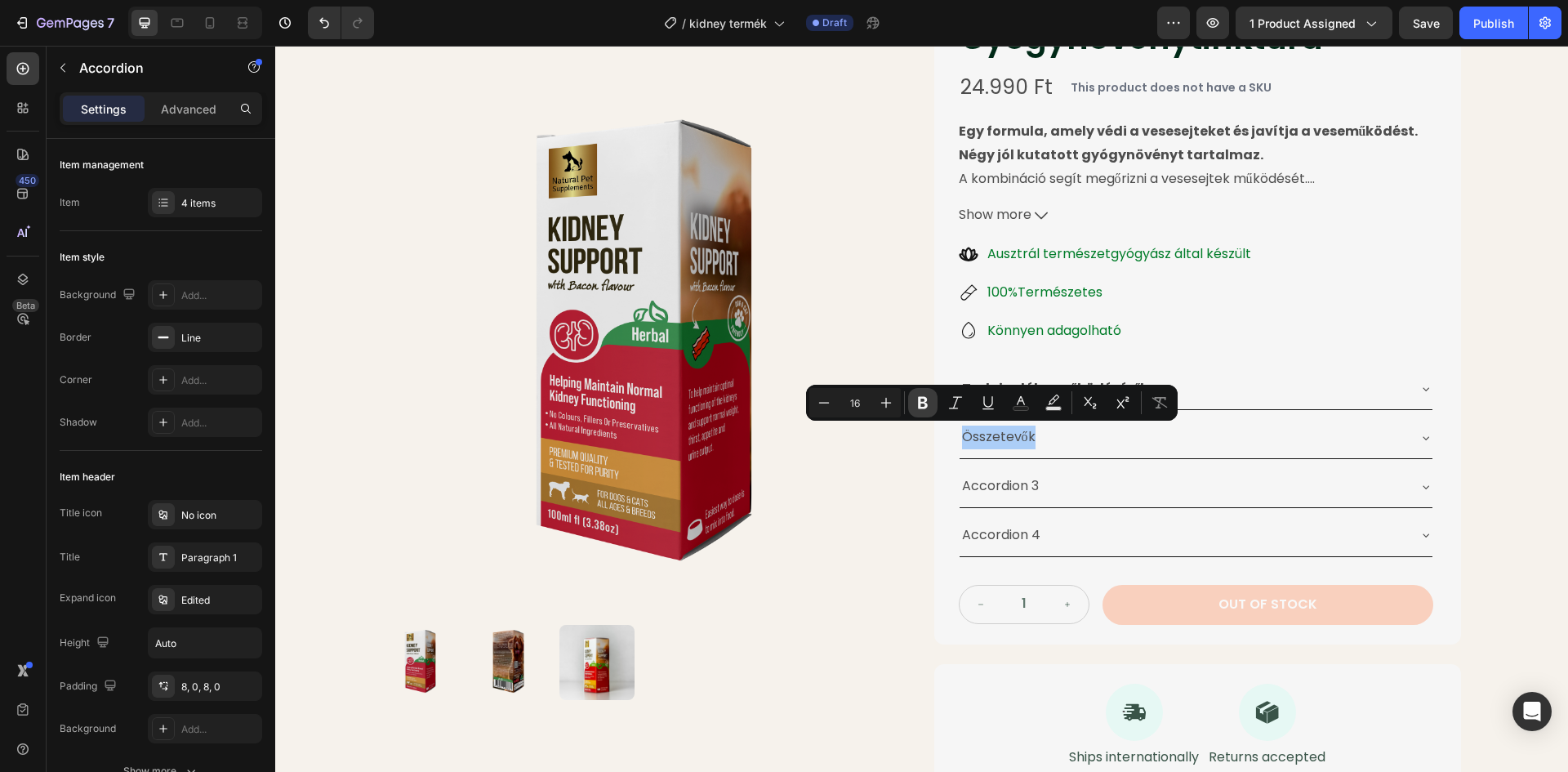
click at [923, 408] on icon "Editor contextual toolbar" at bounding box center [922, 402] width 10 height 12
click at [1012, 491] on p "Accordion 3" at bounding box center [1000, 486] width 77 height 24
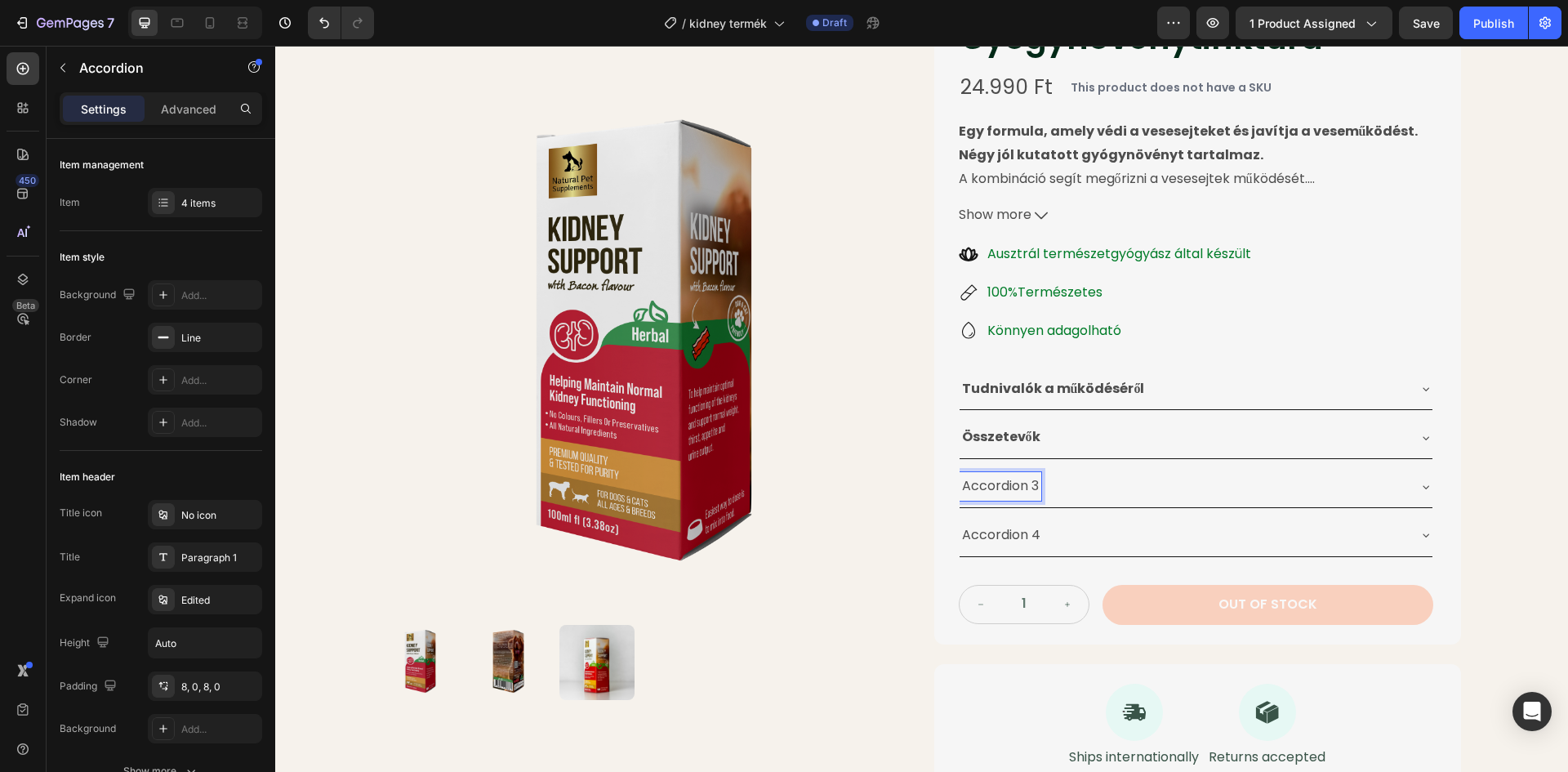
click at [1032, 487] on p "Accordion 3" at bounding box center [1000, 486] width 77 height 24
drag, startPoint x: 1034, startPoint y: 487, endPoint x: 953, endPoint y: 486, distance: 81.0
click at [959, 486] on div "Accordion 3" at bounding box center [1000, 486] width 82 height 29
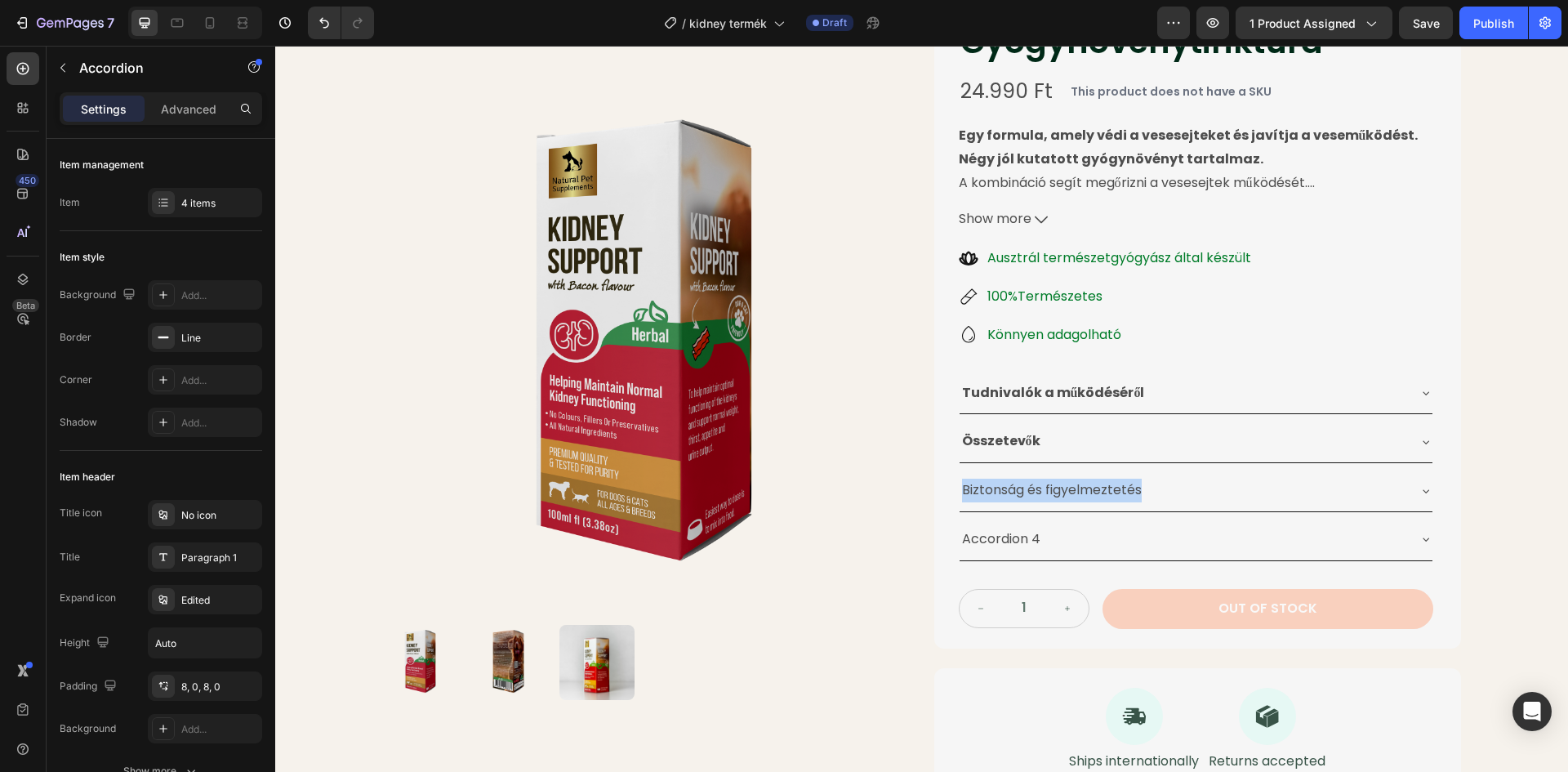
drag, startPoint x: 1135, startPoint y: 491, endPoint x: 957, endPoint y: 488, distance: 178.0
click at [959, 495] on div "Biztonság és figyelmeztetés" at bounding box center [1051, 490] width 184 height 29
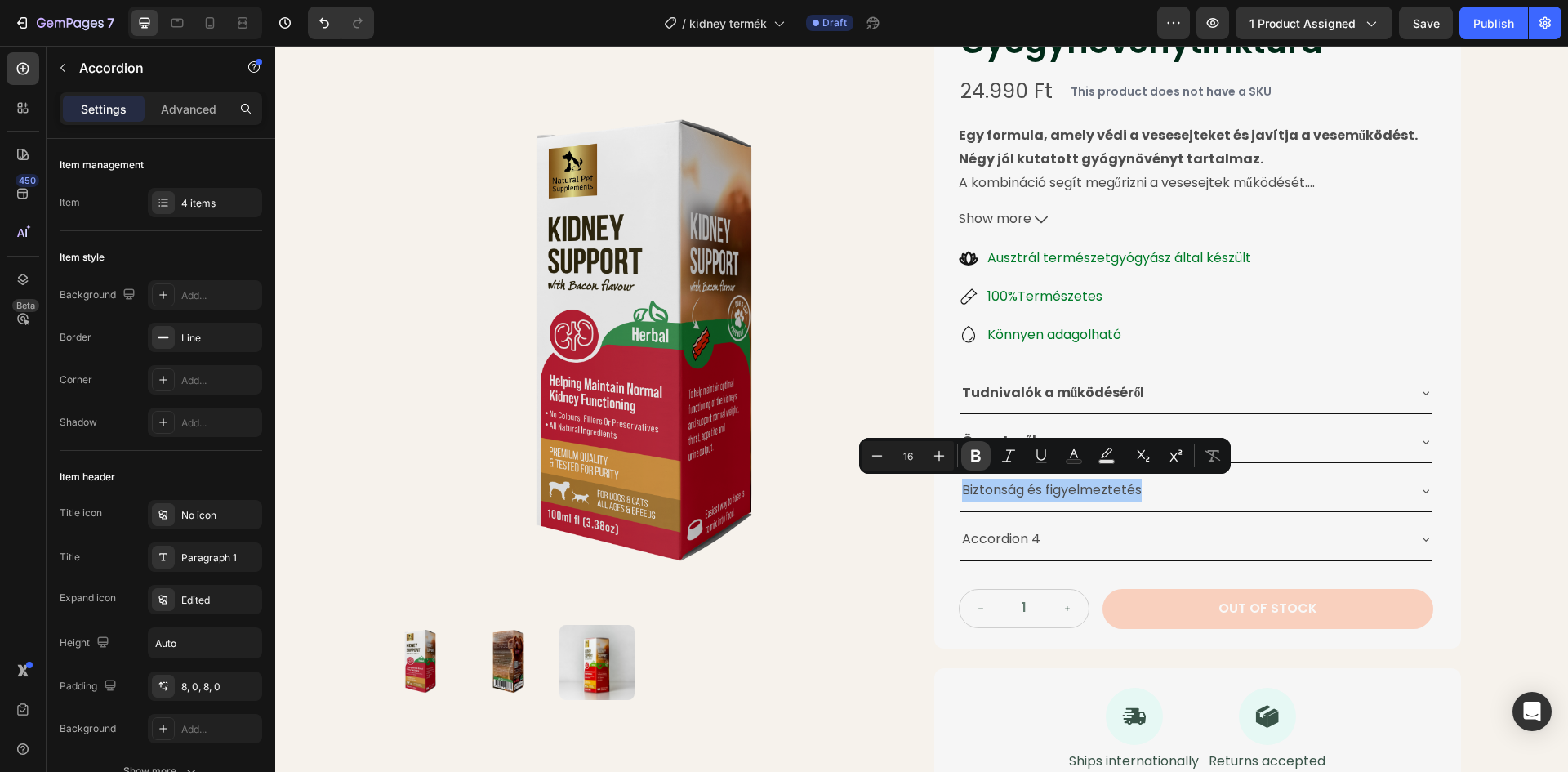
click at [980, 454] on icon "Editor contextual toolbar" at bounding box center [975, 455] width 16 height 16
click at [1006, 540] on p "Accordion 4" at bounding box center [1001, 539] width 79 height 24
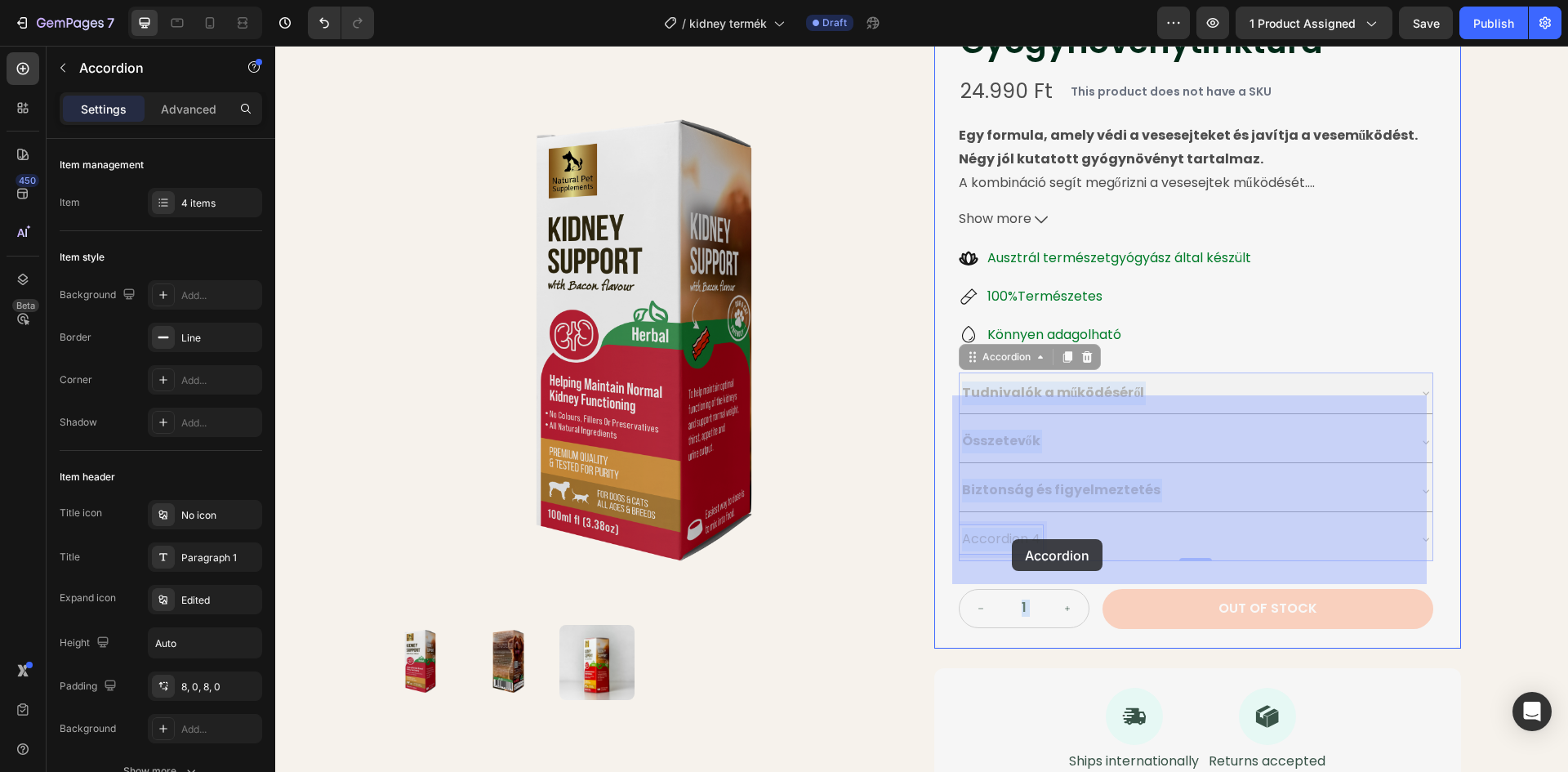
drag, startPoint x: 1032, startPoint y: 537, endPoint x: 1012, endPoint y: 539, distance: 20.1
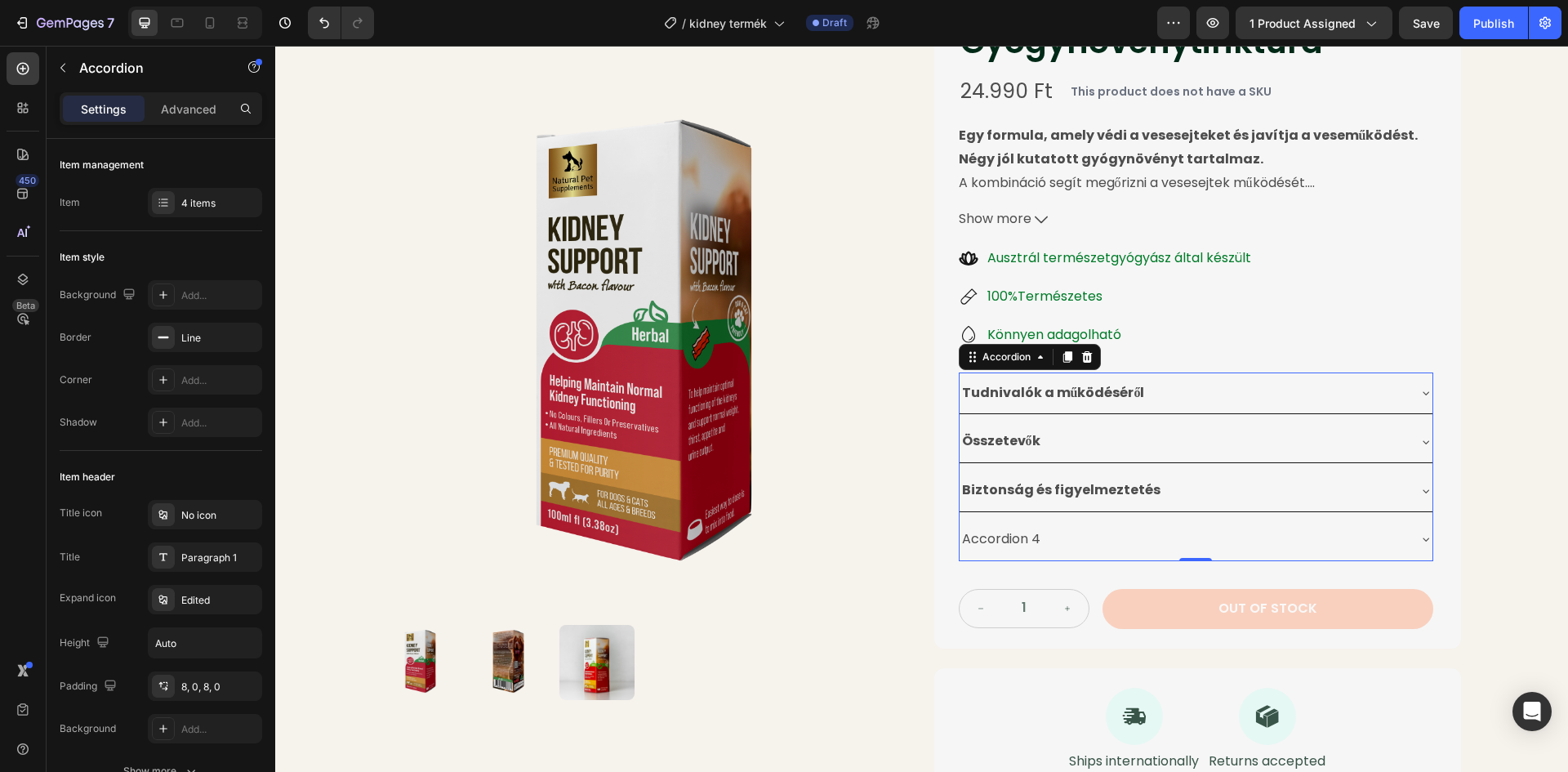
click at [1037, 540] on div "Accordion 4" at bounding box center [1182, 539] width 446 height 29
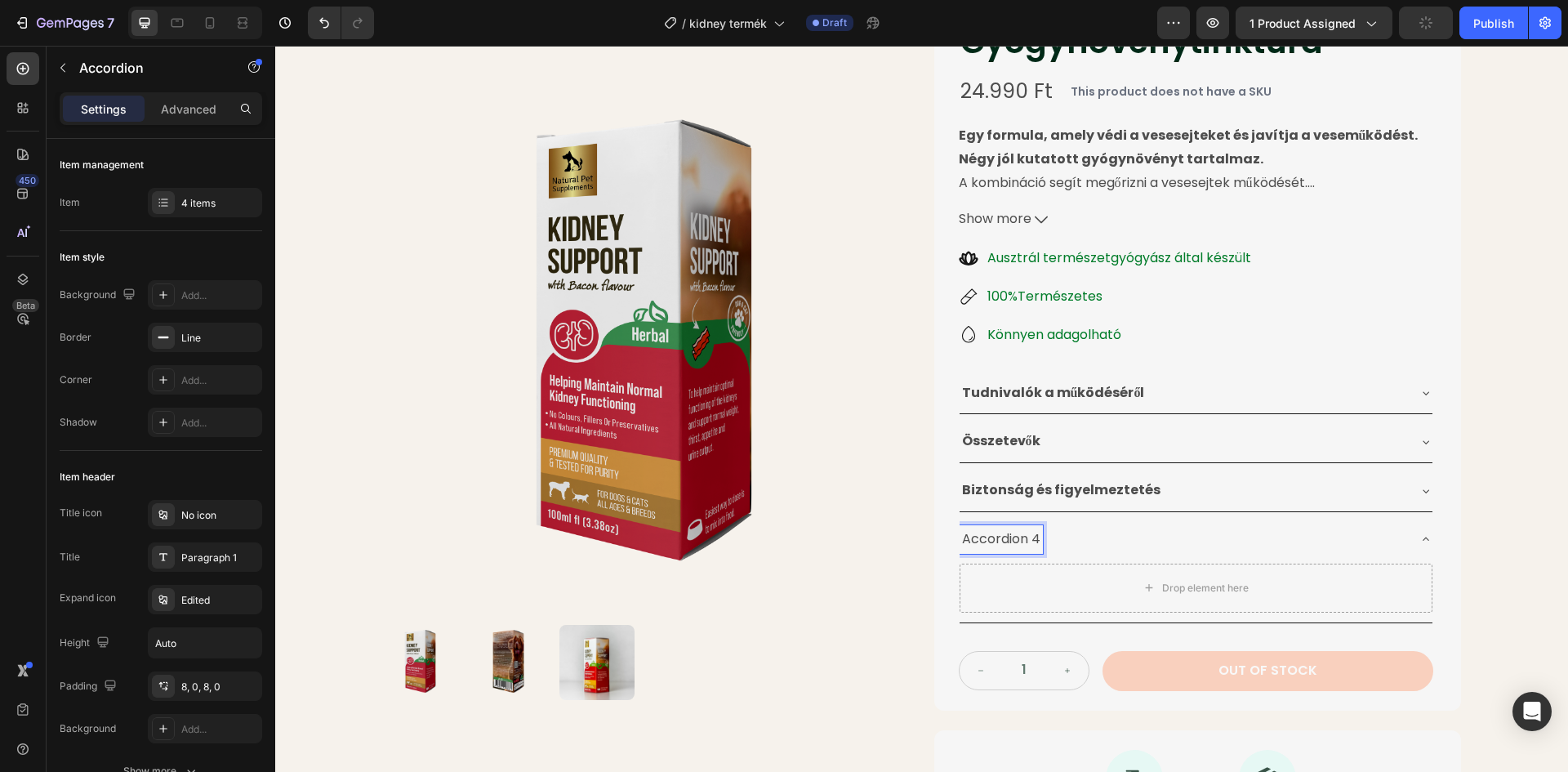
click at [1031, 541] on p "Accordion 4" at bounding box center [1001, 539] width 79 height 24
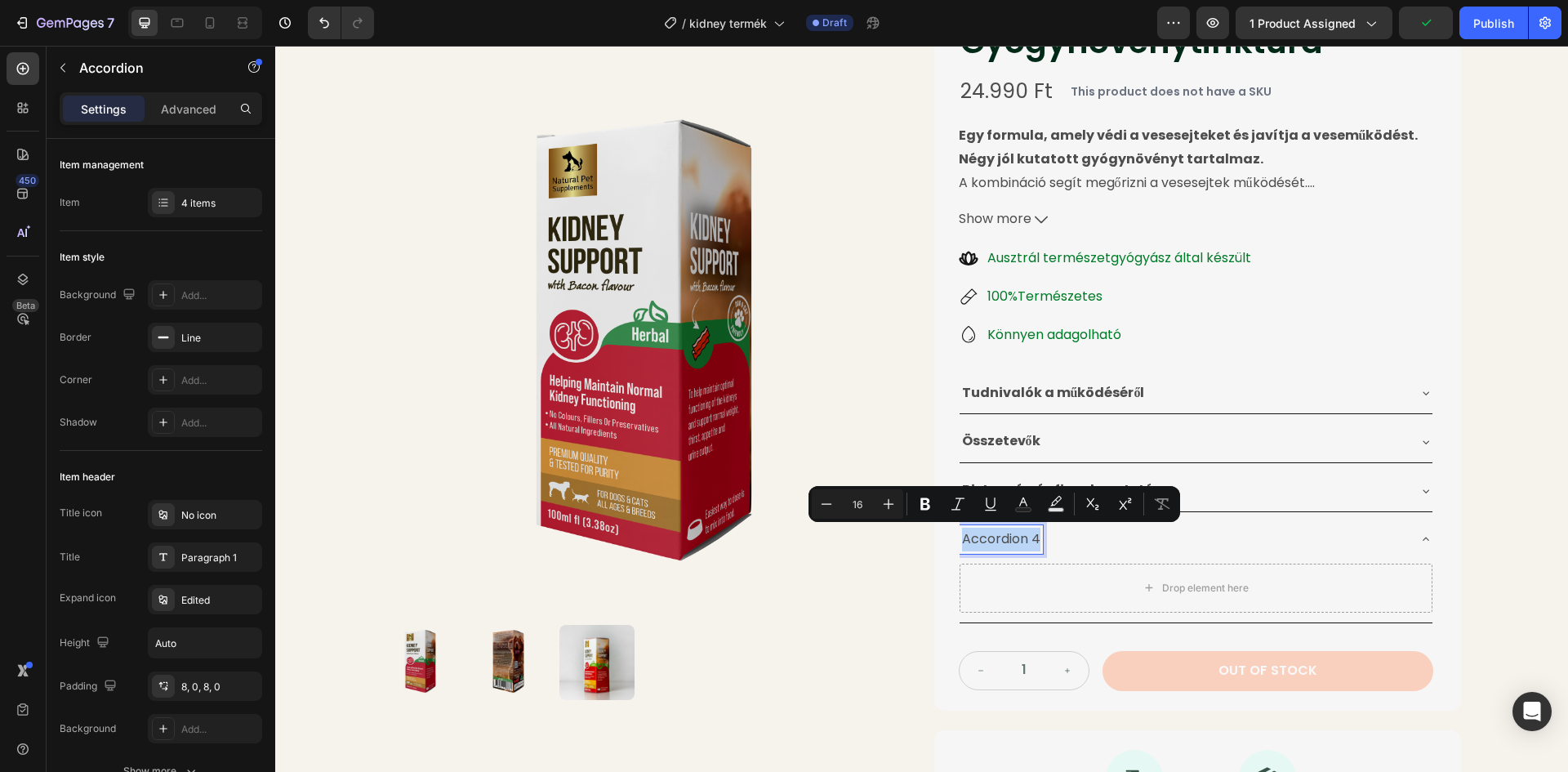
drag, startPoint x: 1031, startPoint y: 540, endPoint x: 982, endPoint y: 540, distance: 49.0
click at [982, 540] on p "Accordion 4" at bounding box center [1001, 539] width 79 height 24
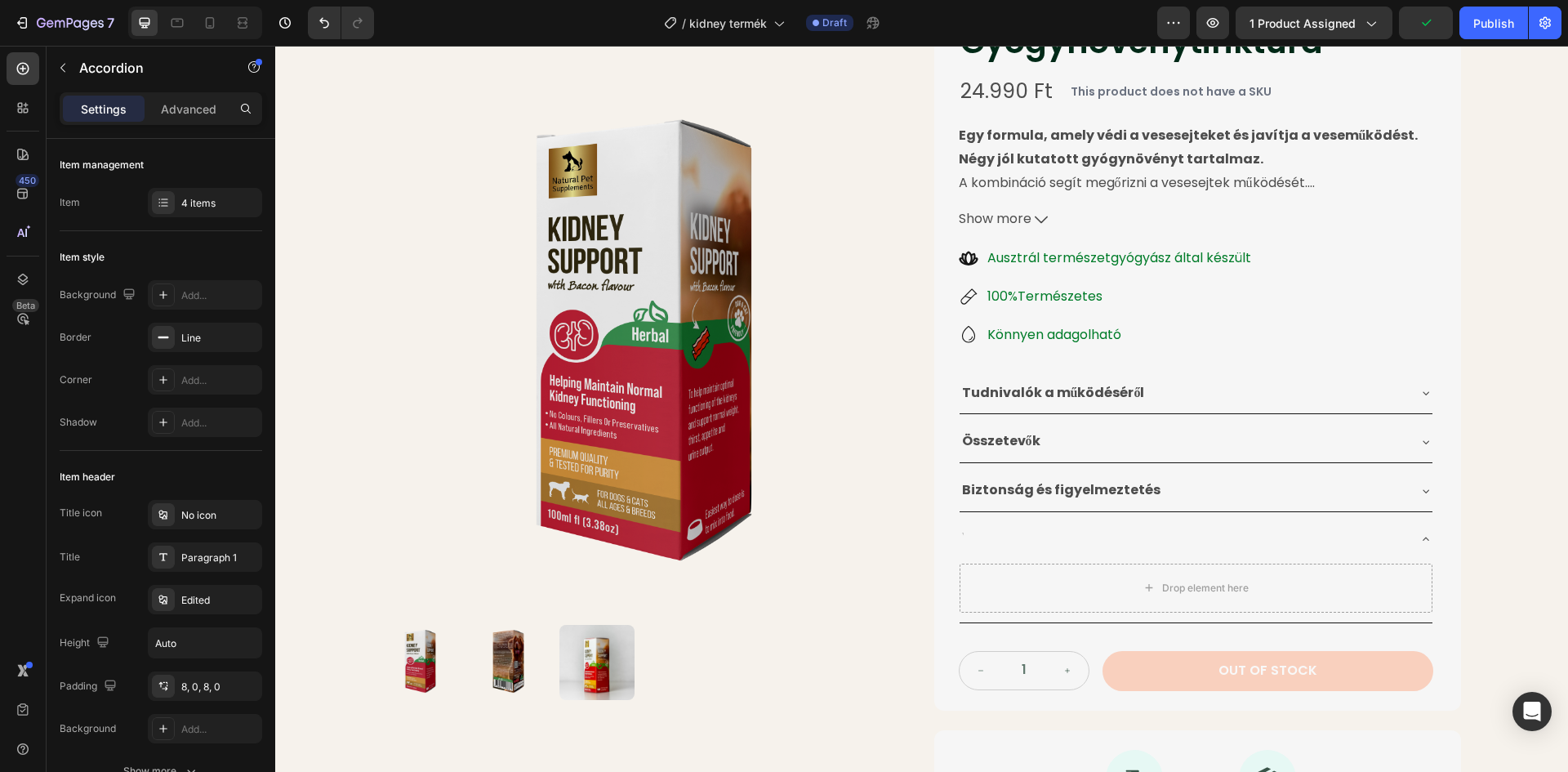
scroll to position [229, 0]
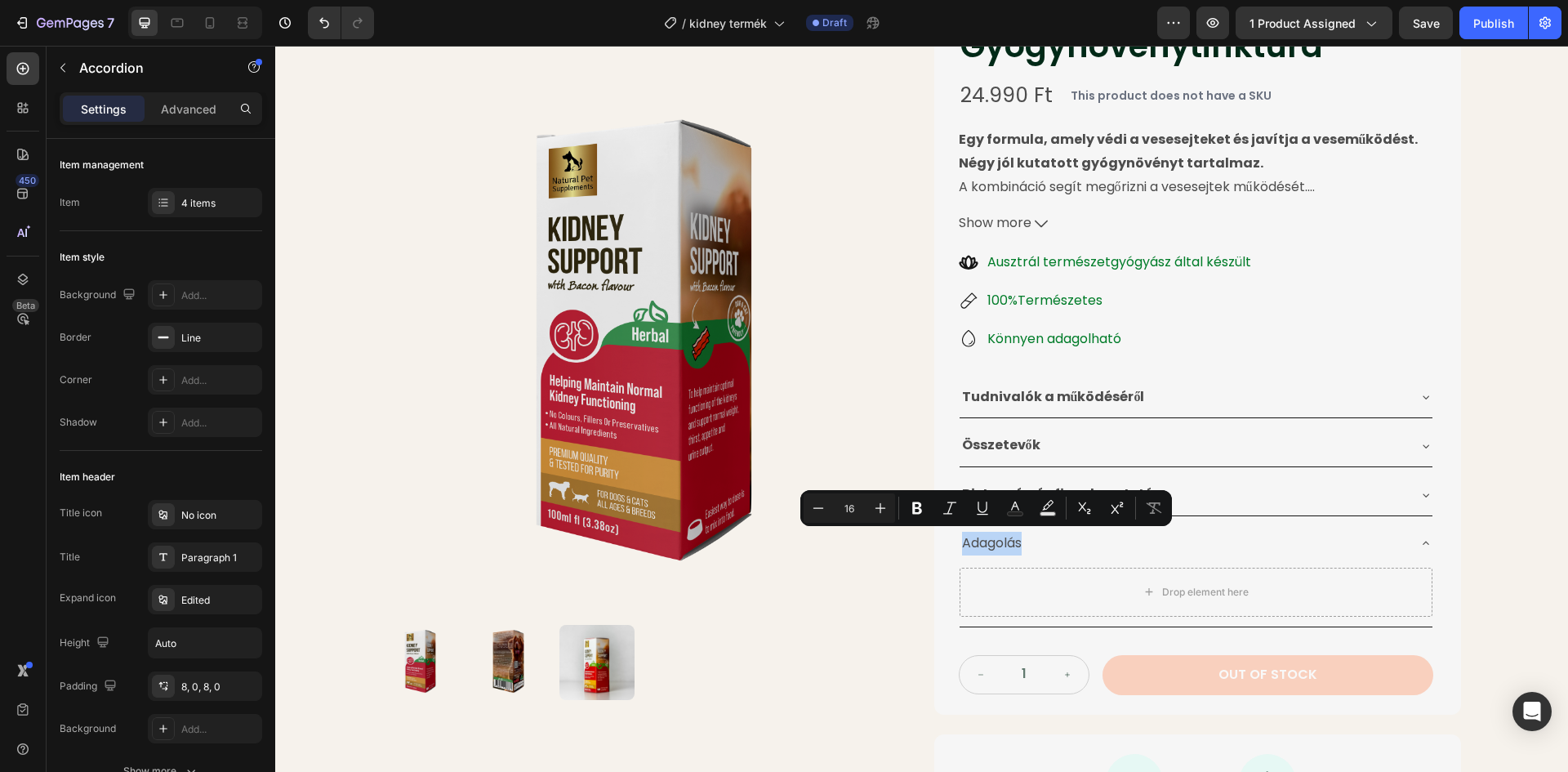
drag, startPoint x: 1016, startPoint y: 542, endPoint x: 958, endPoint y: 548, distance: 58.3
click at [962, 548] on p "Adagolás" at bounding box center [992, 544] width 60 height 24
click at [916, 511] on icon "Editor contextual toolbar" at bounding box center [916, 508] width 16 height 16
click at [939, 400] on div "Vese Támogatására Gyógynövénytinktúra Product Title 24.990 Ft Product Price Pro…" at bounding box center [1197, 338] width 527 height 754
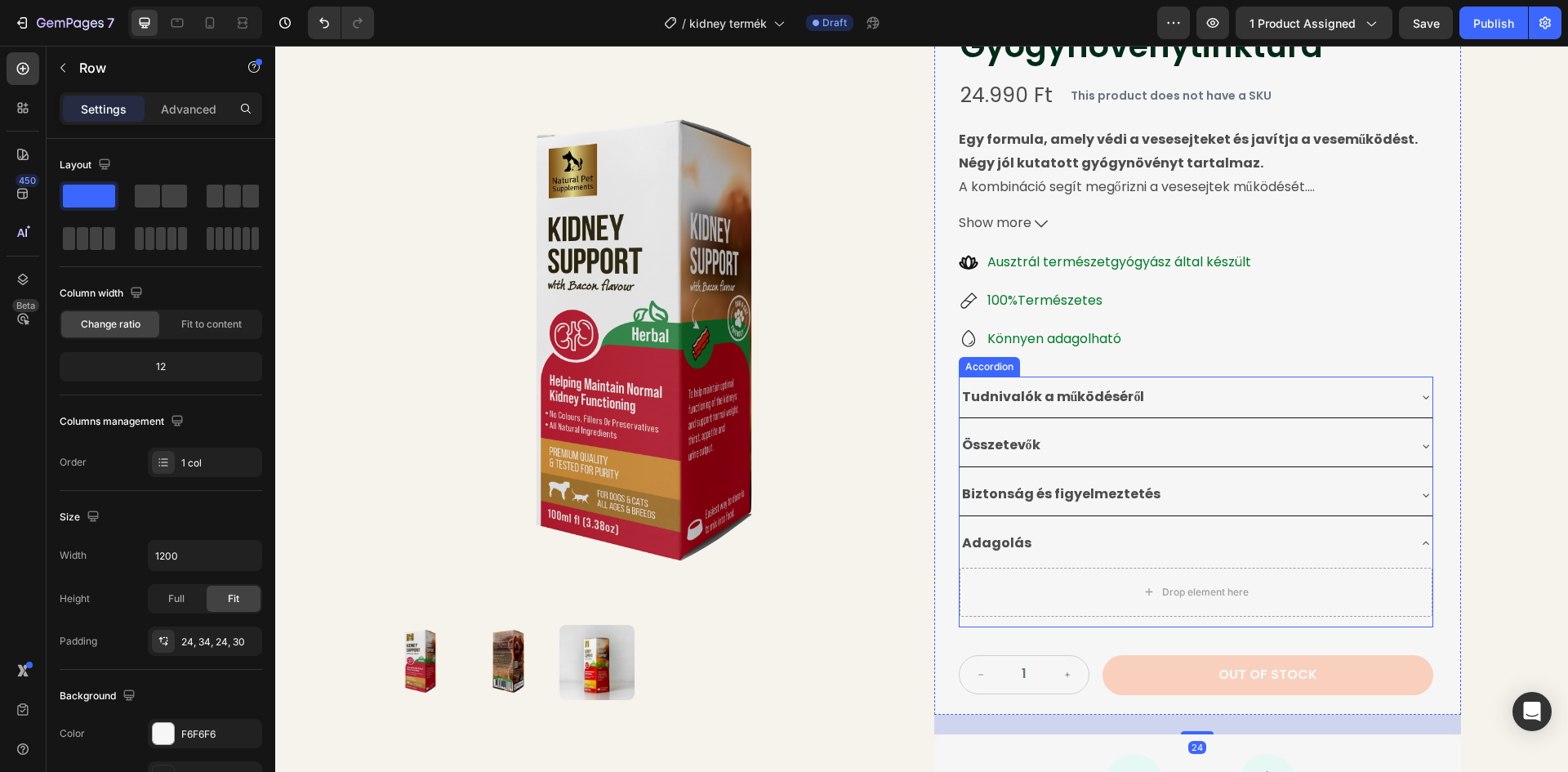
click at [1368, 556] on div "Adagolás" at bounding box center [1182, 543] width 446 height 29
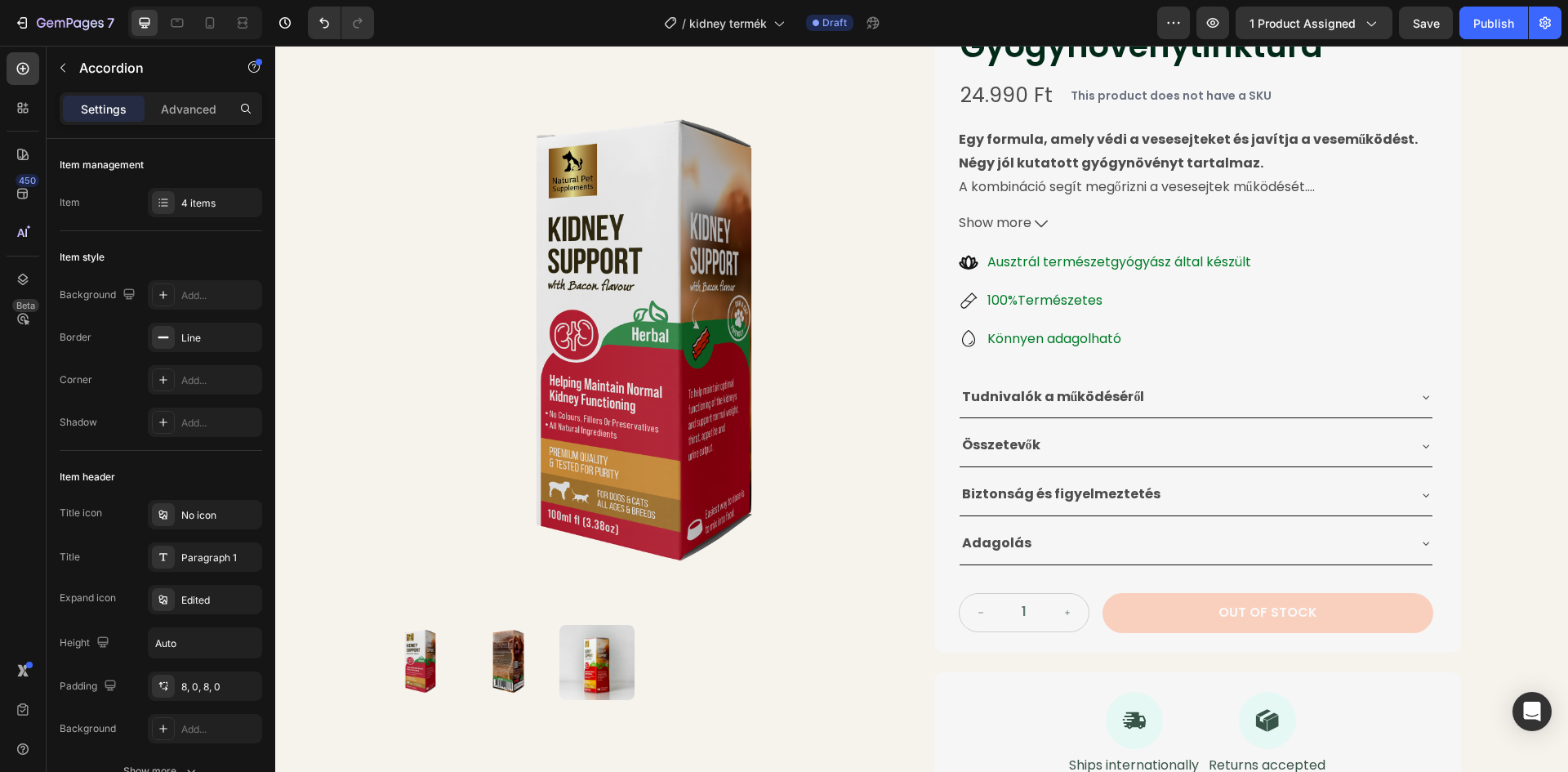
click at [1171, 388] on div "Tudnivalók a működéséről" at bounding box center [1182, 396] width 446 height 29
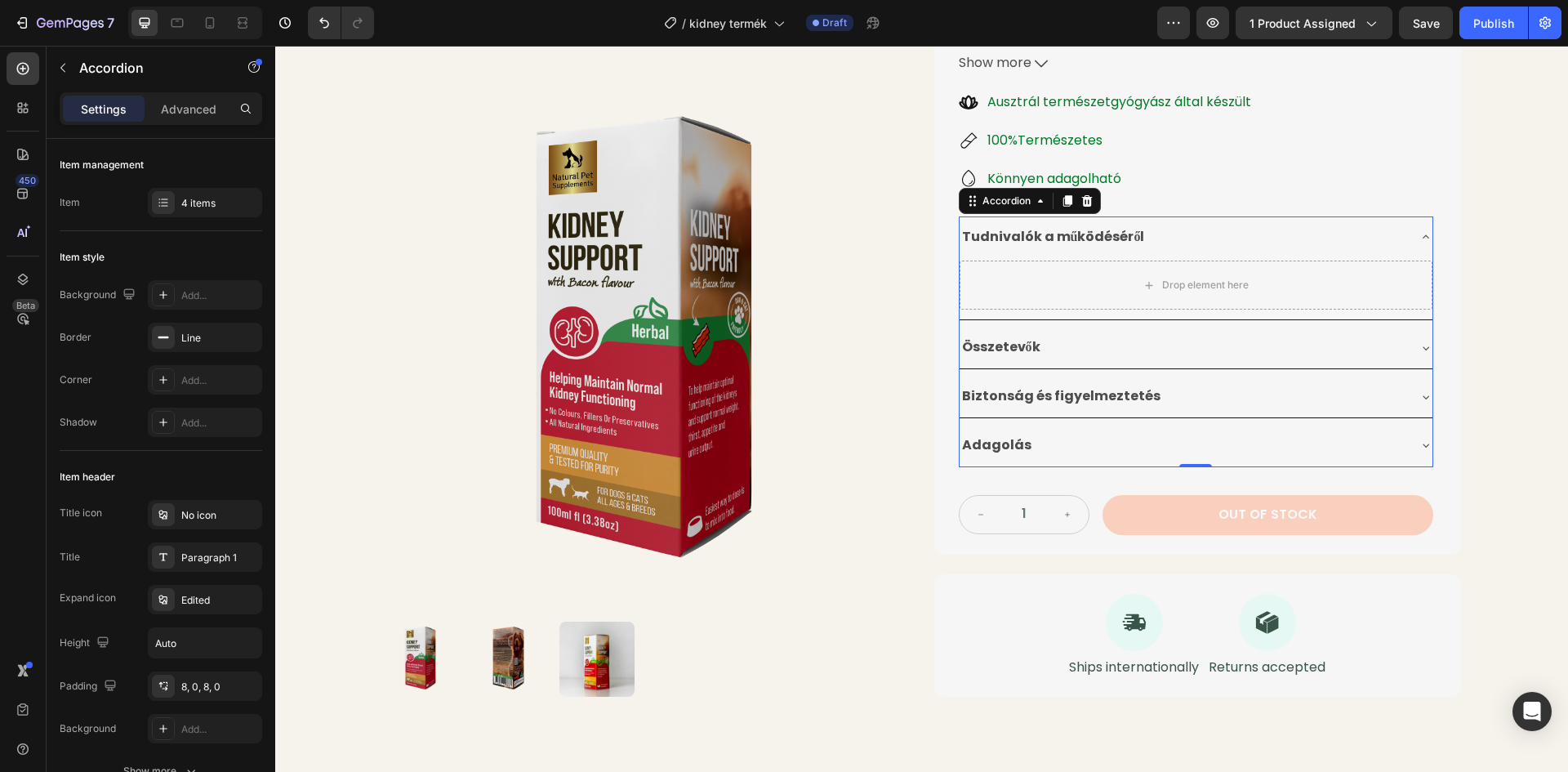
scroll to position [391, 0]
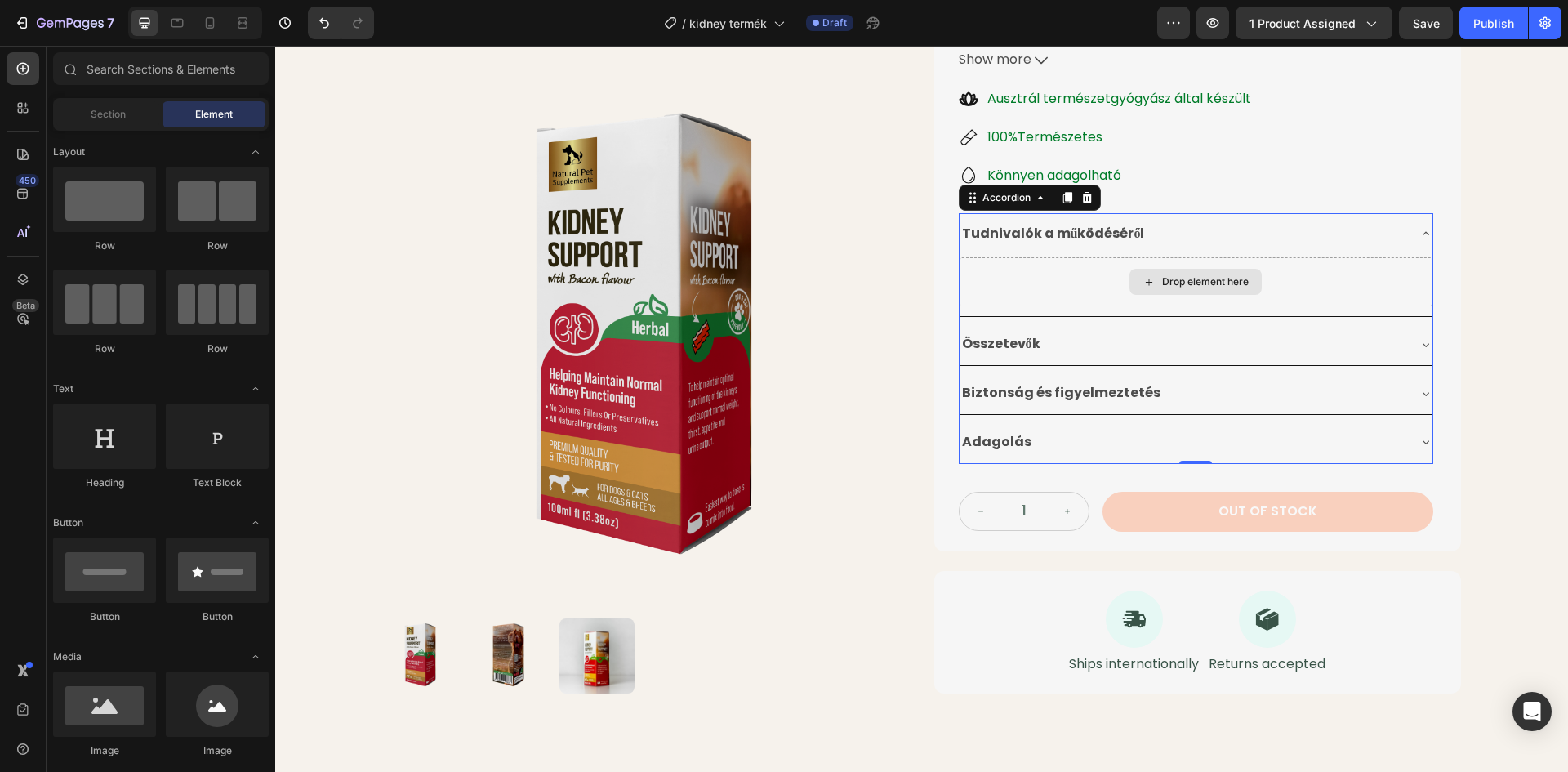
click at [1162, 275] on div "Drop element here" at bounding box center [1204, 281] width 87 height 13
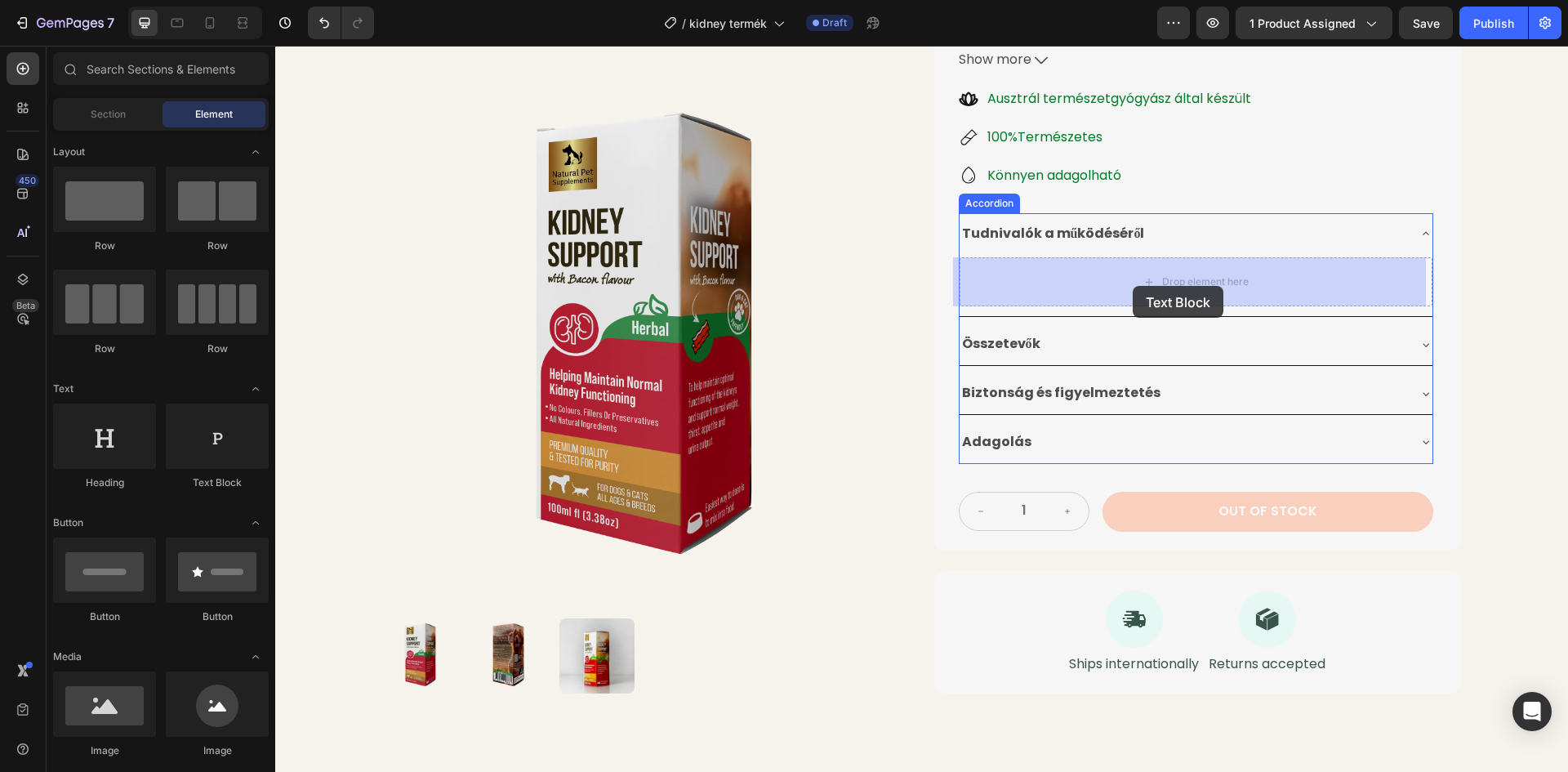
drag, startPoint x: 481, startPoint y: 499, endPoint x: 1133, endPoint y: 286, distance: 685.9
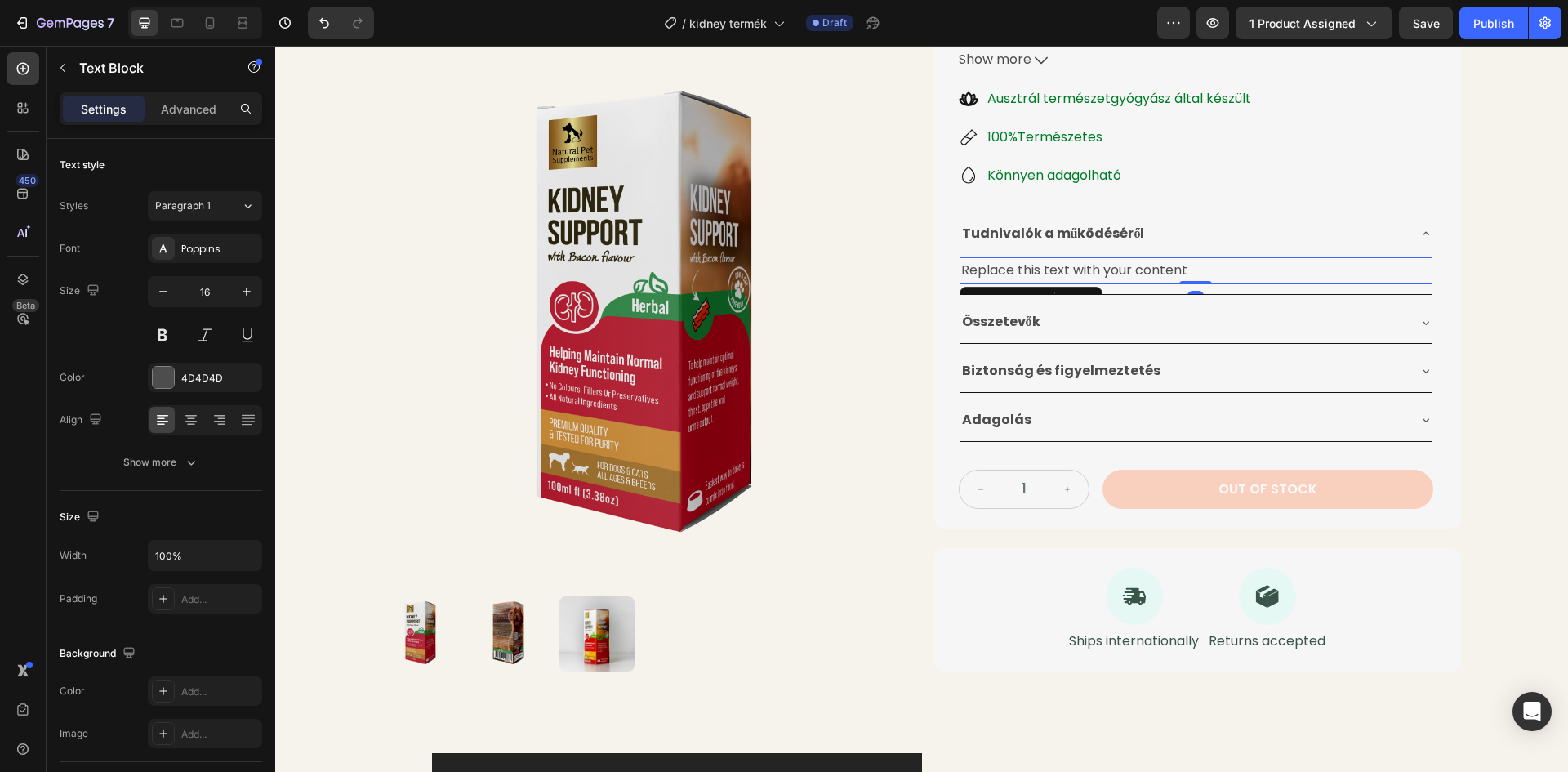
click at [1193, 271] on div "Replace this text with your content" at bounding box center [1195, 270] width 473 height 27
click at [1189, 267] on p "Replace this text with your content" at bounding box center [1195, 271] width 469 height 24
drag, startPoint x: 1166, startPoint y: 268, endPoint x: 953, endPoint y: 271, distance: 213.0
click at [959, 271] on div "Replace this text with your content" at bounding box center [1195, 270] width 473 height 27
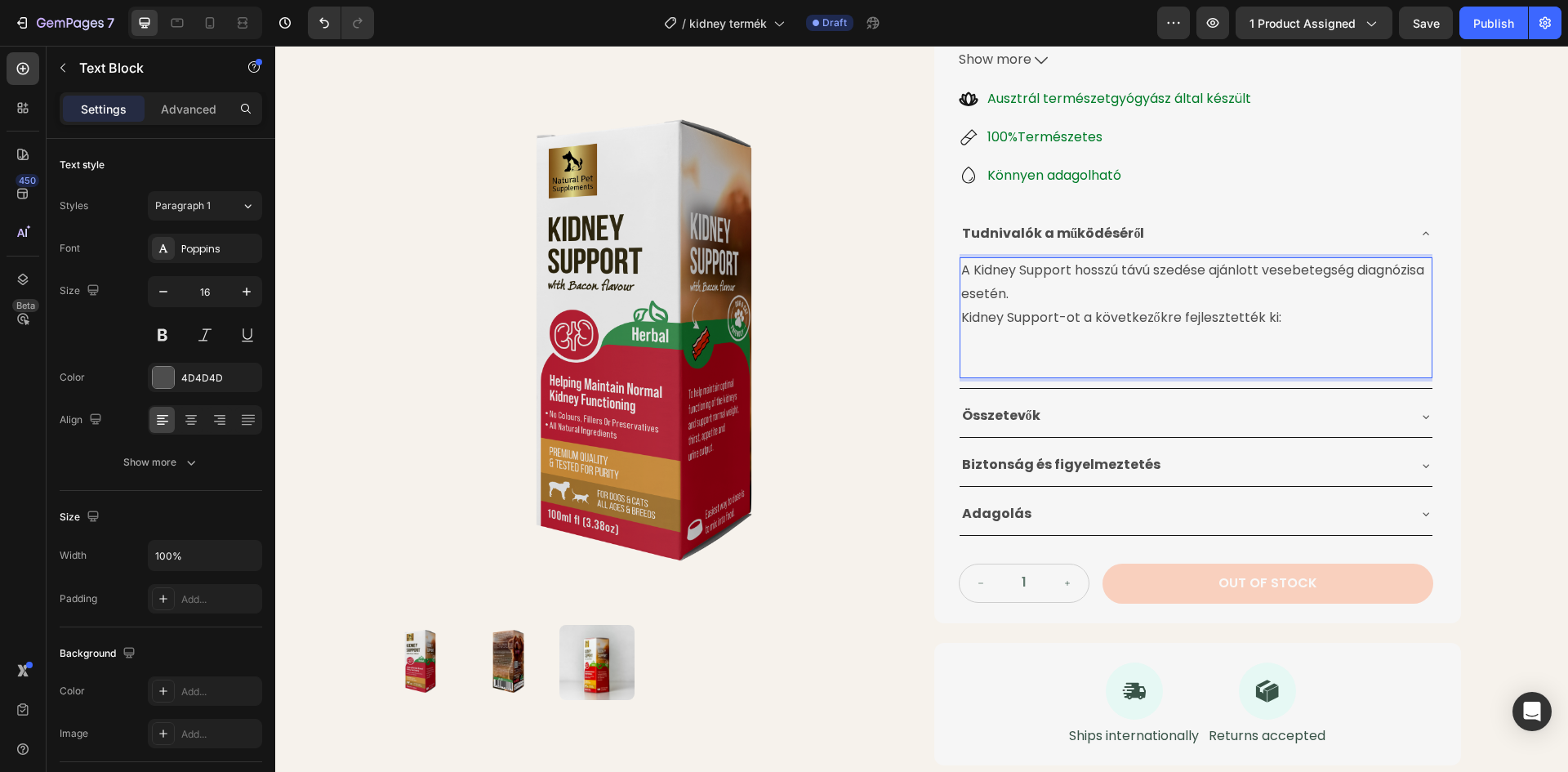
click at [967, 366] on p "Rich Text Editor. Editing area: main" at bounding box center [1195, 366] width 469 height 24
click at [967, 367] on p "Rich Text Editor. Editing area: main" at bounding box center [1195, 366] width 469 height 24
drag, startPoint x: 955, startPoint y: 367, endPoint x: 974, endPoint y: 365, distance: 19.1
click at [974, 365] on p "Rich Text Editor. Editing area: main" at bounding box center [1195, 366] width 469 height 24
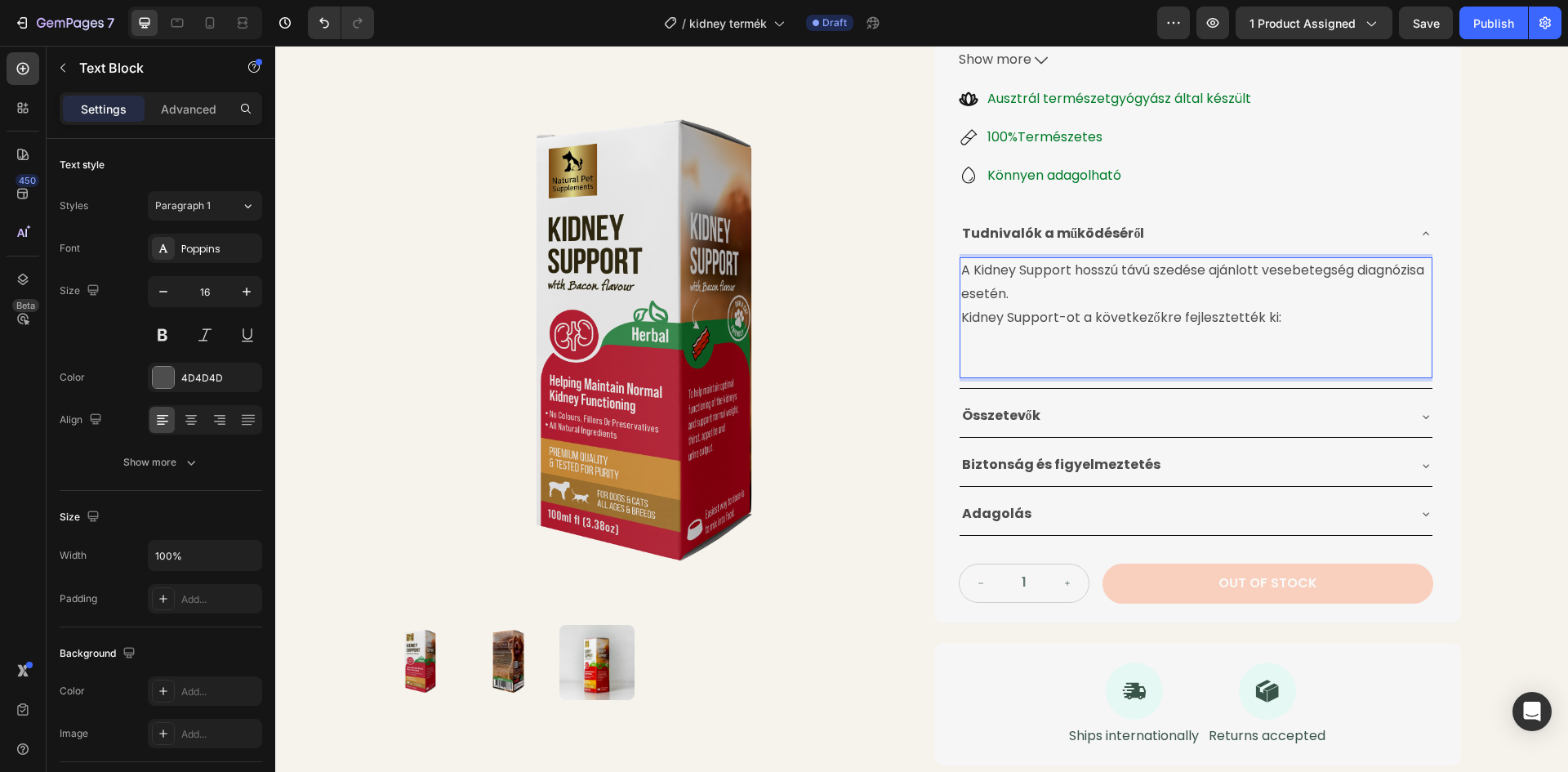
drag, startPoint x: 955, startPoint y: 367, endPoint x: 970, endPoint y: 366, distance: 15.0
click at [970, 366] on p "Rich Text Editor. Editing area: main" at bounding box center [1195, 366] width 469 height 24
click at [986, 354] on p "Rich Text Editor. Editing area: main" at bounding box center [1195, 366] width 469 height 24
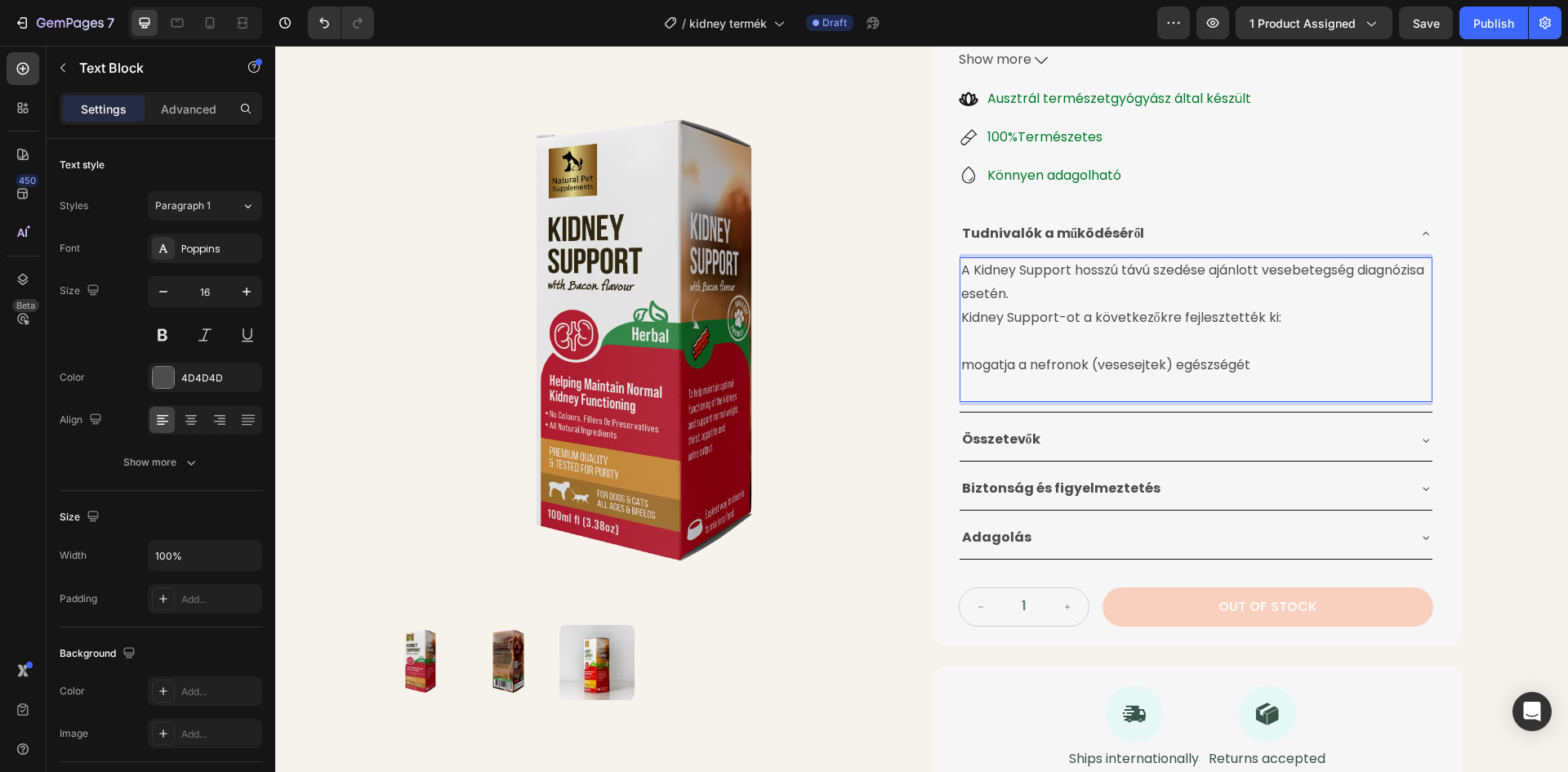
click at [961, 365] on p "mogatja a nefronok (vesesejtek) egészségét" at bounding box center [1195, 366] width 469 height 24
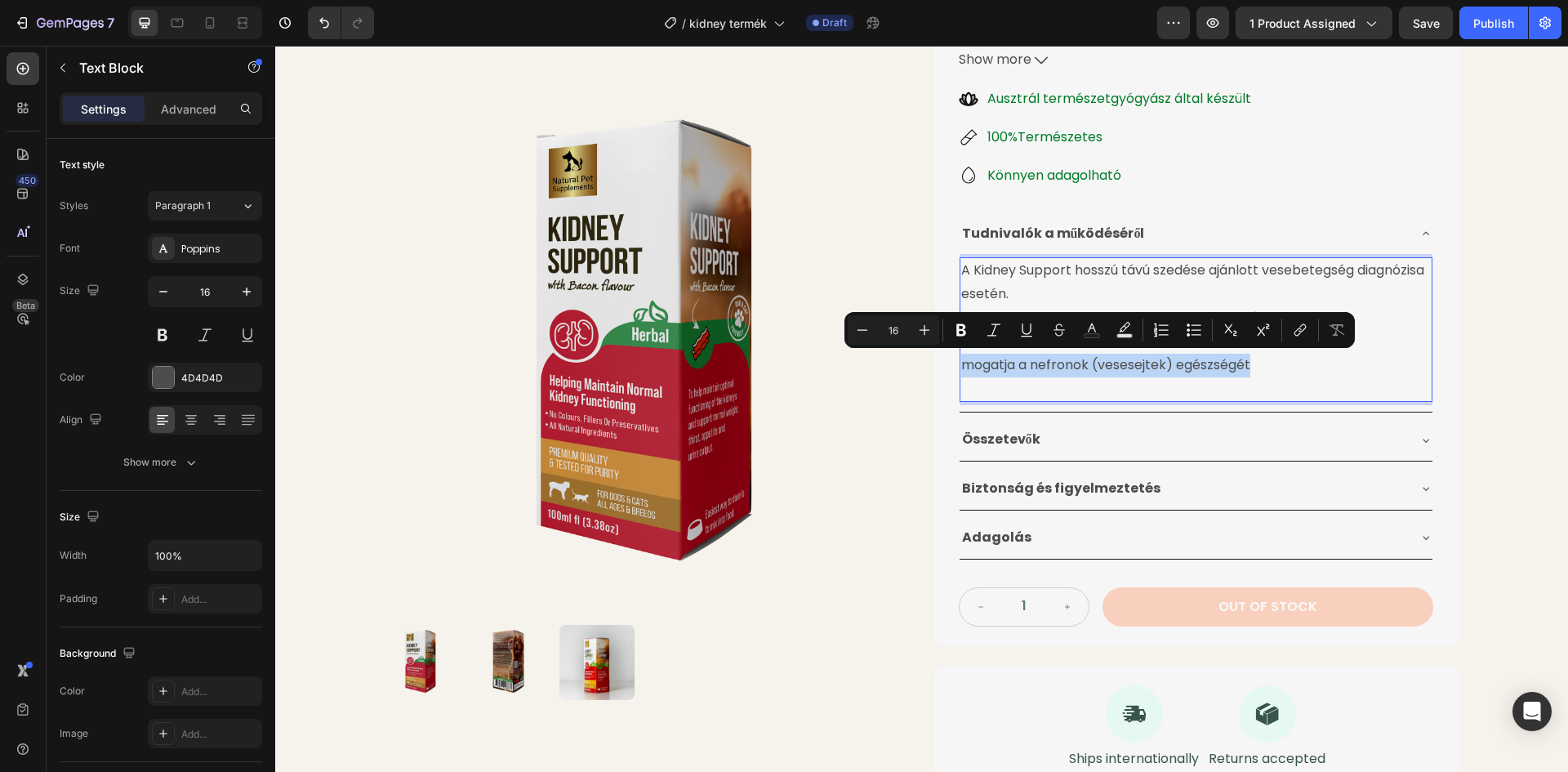
drag, startPoint x: 957, startPoint y: 368, endPoint x: 1255, endPoint y: 365, distance: 298.0
click at [1255, 365] on p "mogatja a nefronok (vesesejtek) egészségét" at bounding box center [1195, 366] width 469 height 24
click at [1190, 330] on icon "Editor contextual toolbar" at bounding box center [1193, 330] width 16 height 16
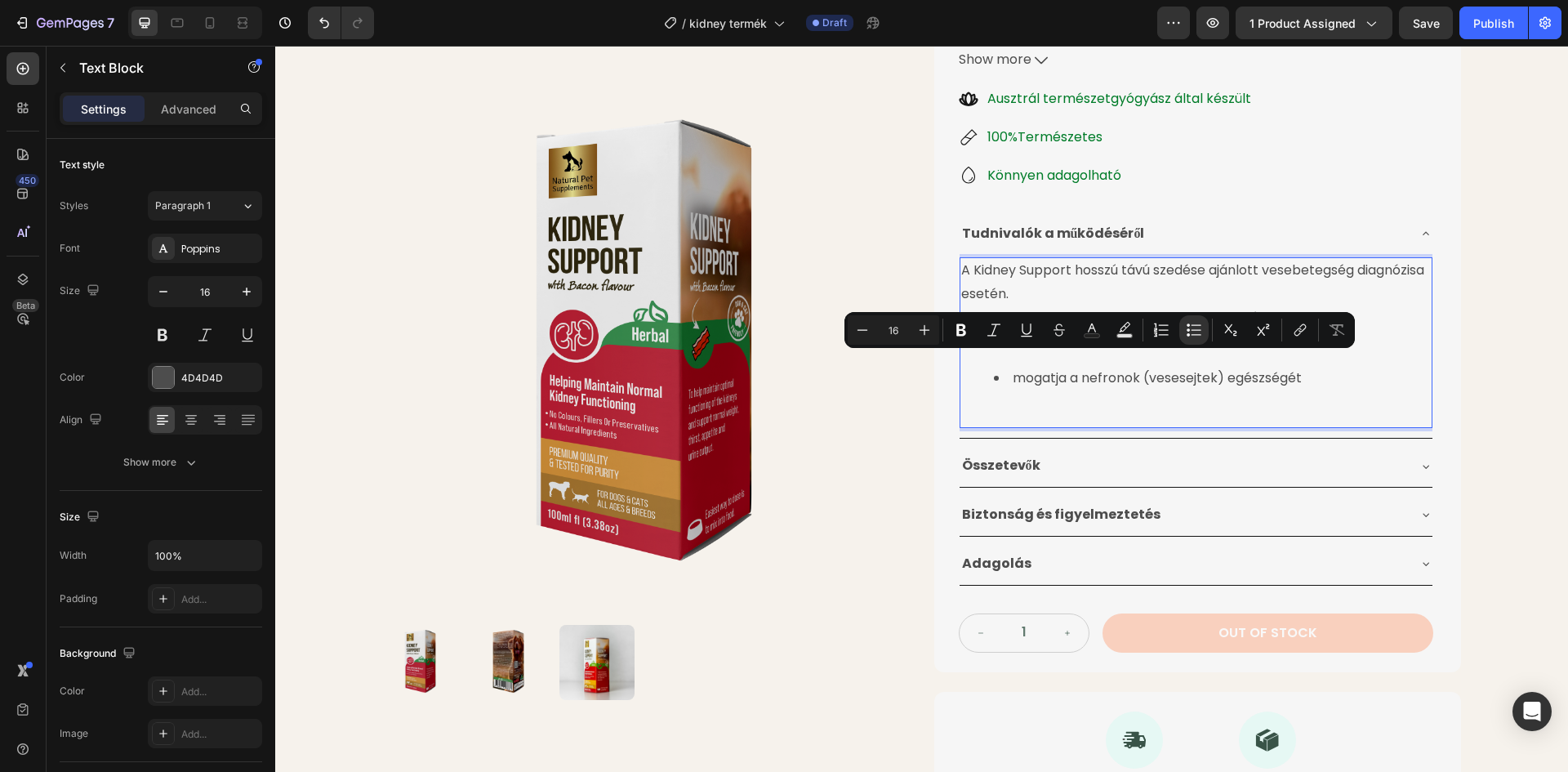
click at [1008, 380] on li "mogatja a nefronok (vesesejtek) egészségét" at bounding box center [1212, 379] width 437 height 24
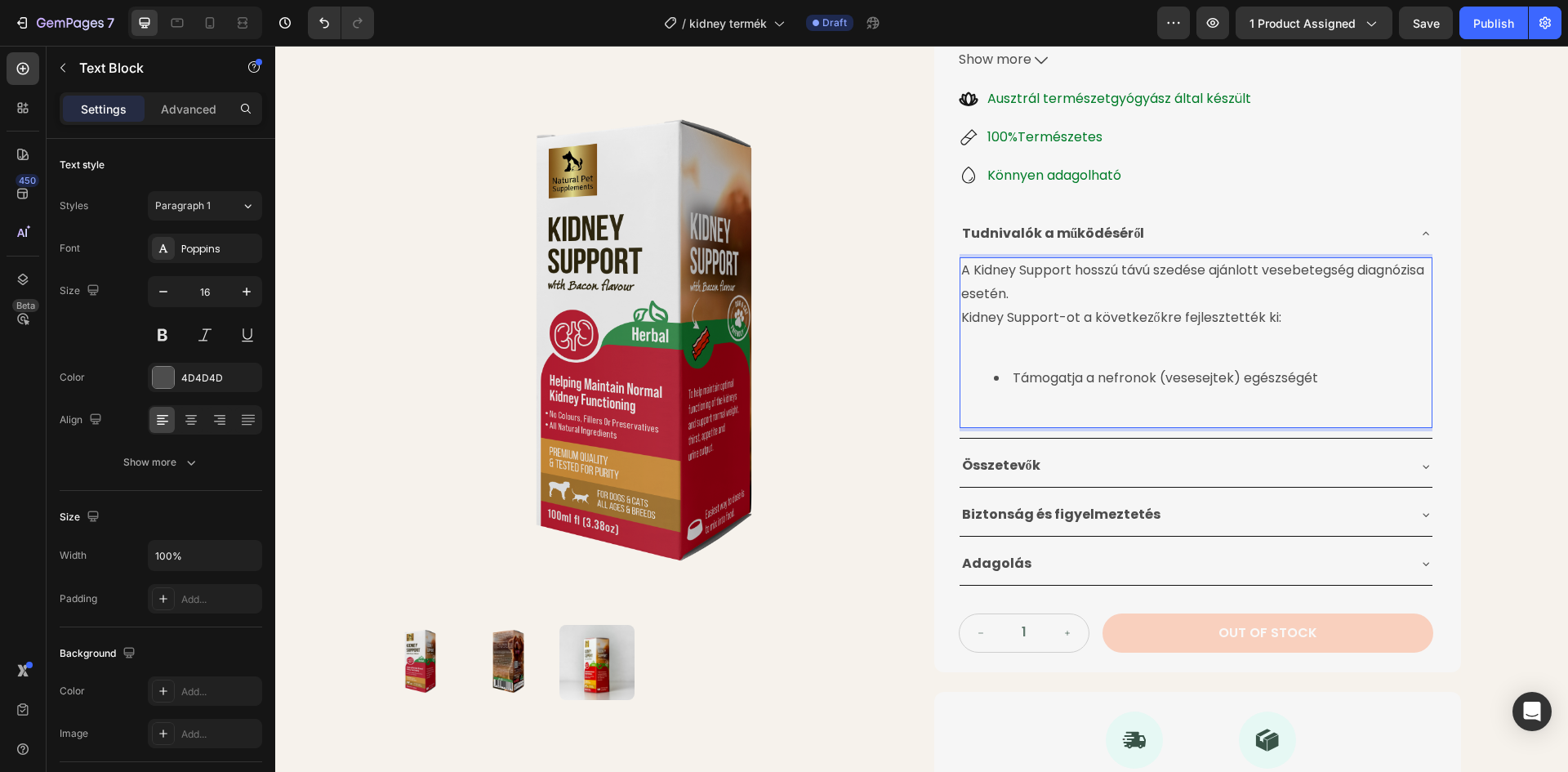
click at [1311, 375] on li "Támogatja a nefronok (vesesejtek) egészségét" at bounding box center [1212, 379] width 437 height 24
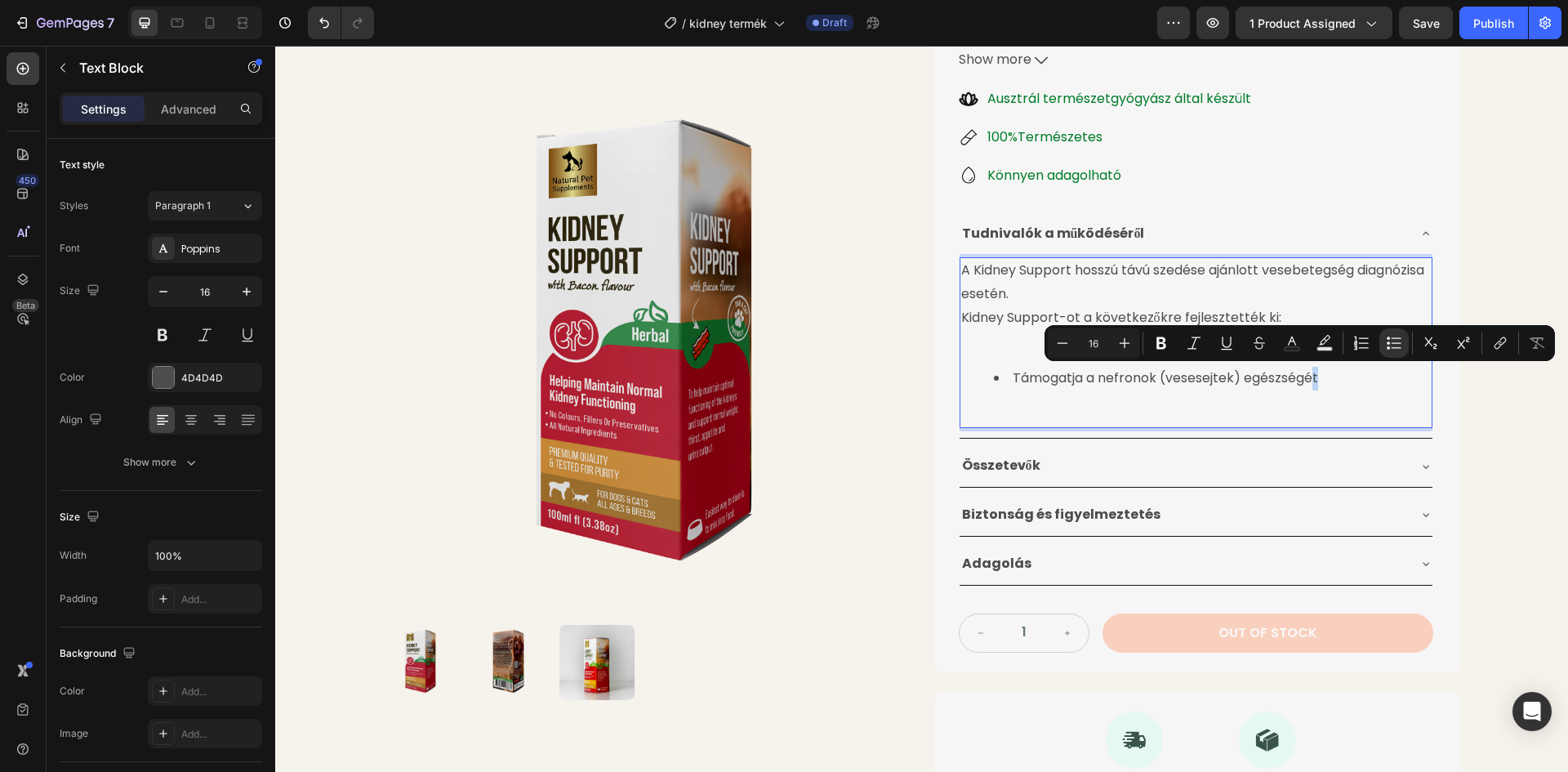
click at [1317, 379] on li "Támogatja a nefronok (vesesejtek) egészségét" at bounding box center [1212, 379] width 437 height 24
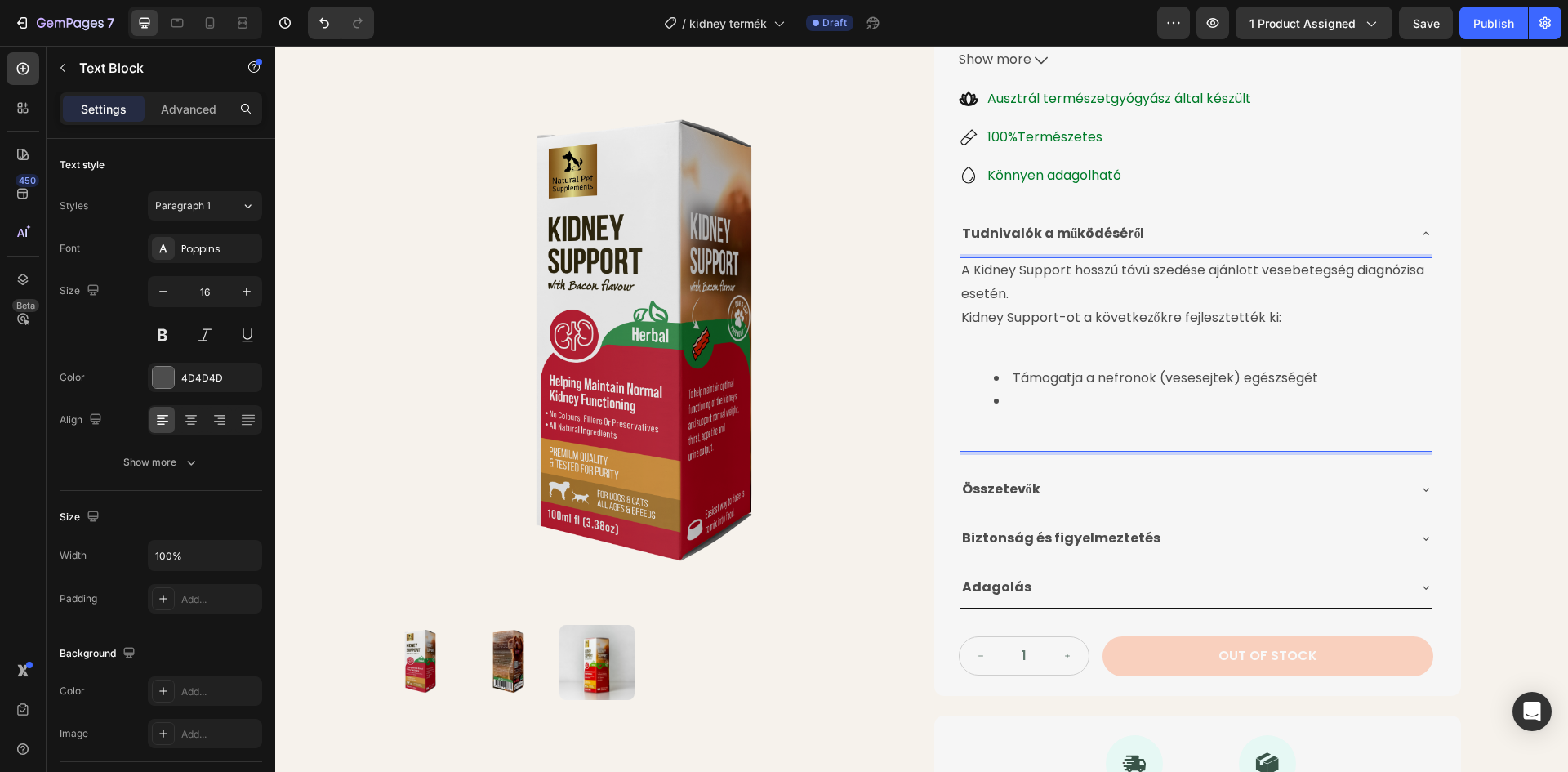
click at [1019, 396] on li "Rich Text Editor. Editing area: main" at bounding box center [1212, 401] width 437 height 24
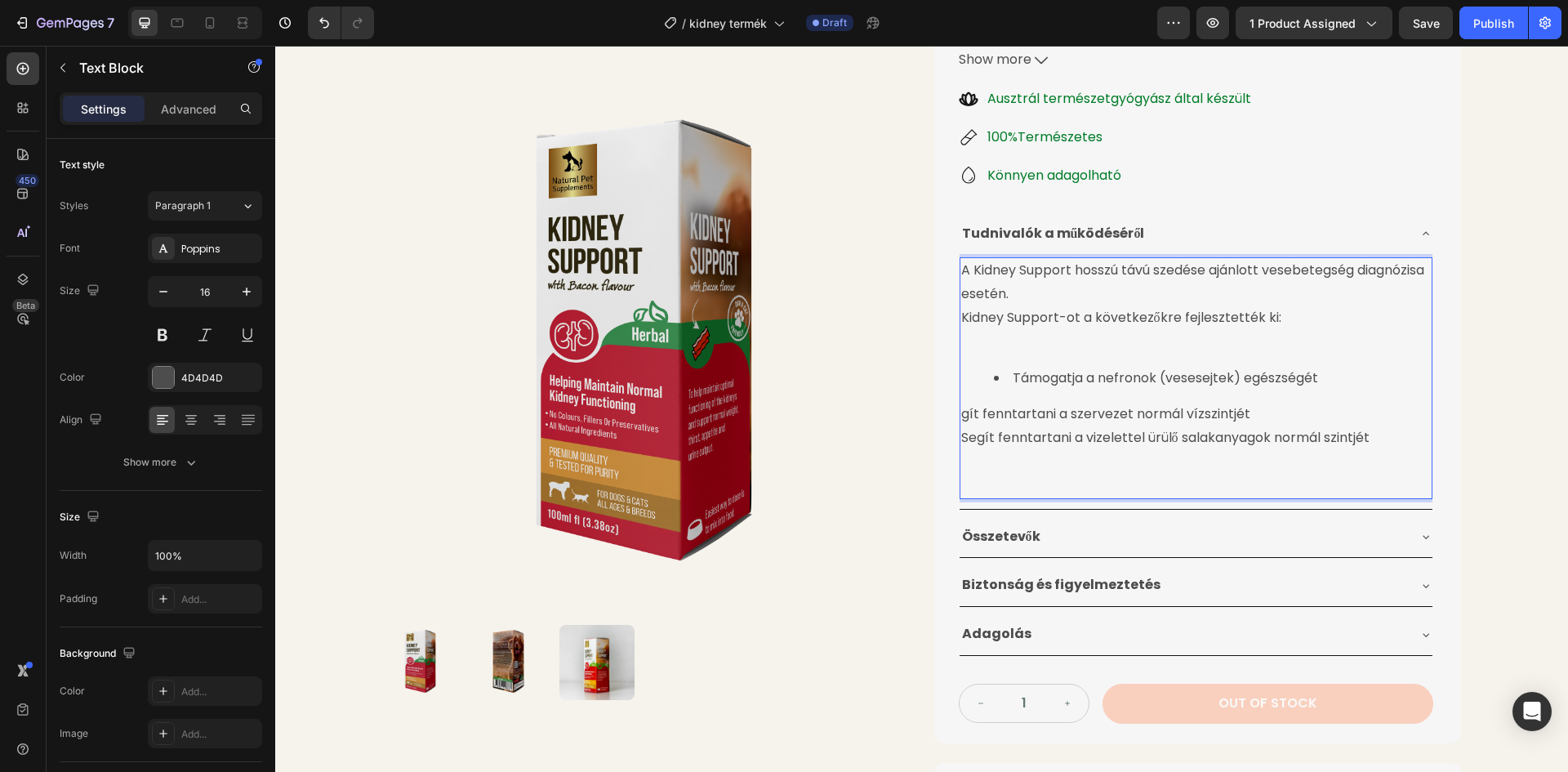
click at [961, 417] on p "gít fenntartani a szervezet normál vízszintjét Segít fenntartani a vizelettel ü…" at bounding box center [1195, 426] width 469 height 48
click at [994, 425] on li "segít fenntartani a szervezet normál vízszintjét Segít fenntartani a vizelettel…" at bounding box center [1212, 413] width 437 height 48
click at [1420, 424] on li "Segít fenntartani a vizelettel ürülő salakanyagok normál szintjét" at bounding box center [1212, 425] width 437 height 24
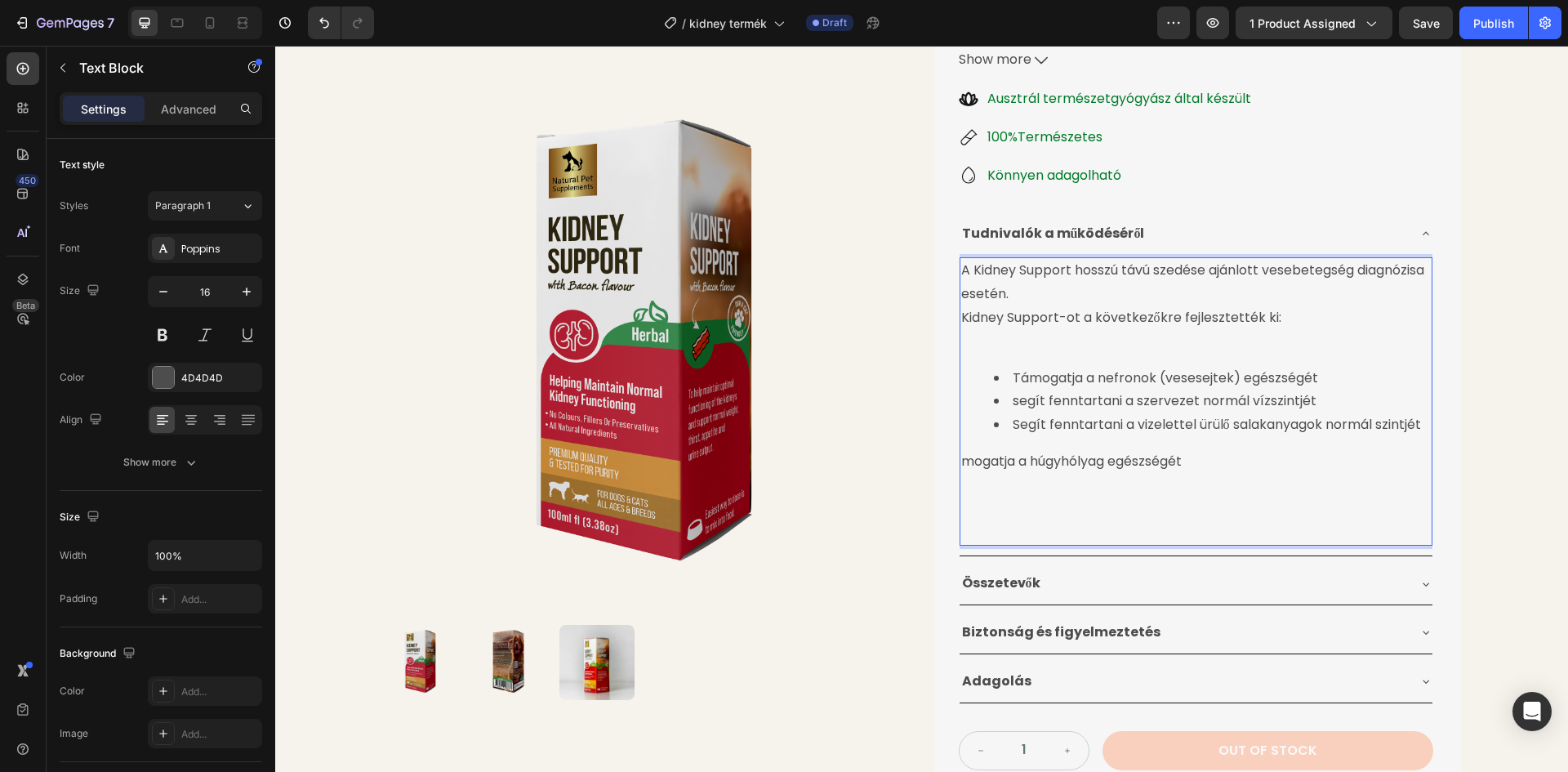
click at [961, 460] on p "mogatja a húgyhólyag egészségét" at bounding box center [1195, 462] width 469 height 24
click at [1256, 450] on li "Támogatja a húgyhólyag egészségét" at bounding box center [1212, 449] width 437 height 24
click at [1030, 379] on li "Támogatja a nefronok (vesesejtek) egészségét" at bounding box center [1212, 379] width 437 height 24
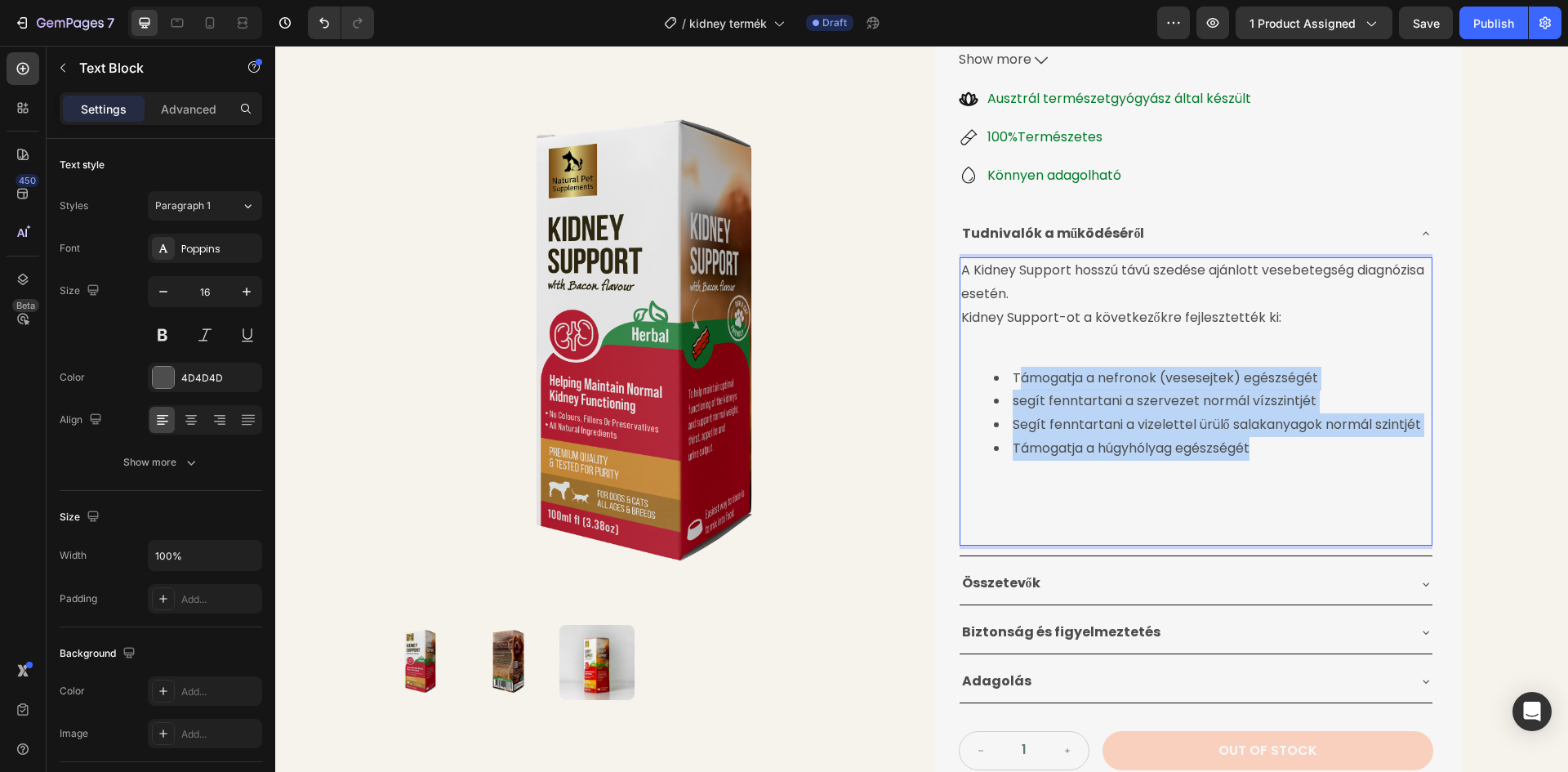
drag, startPoint x: 1010, startPoint y: 378, endPoint x: 1259, endPoint y: 449, distance: 258.9
click at [1259, 449] on ul "Támogatja a nefronok (vesesejtek) egészségét segít fenntartani a szervezet norm…" at bounding box center [1195, 413] width 469 height 94
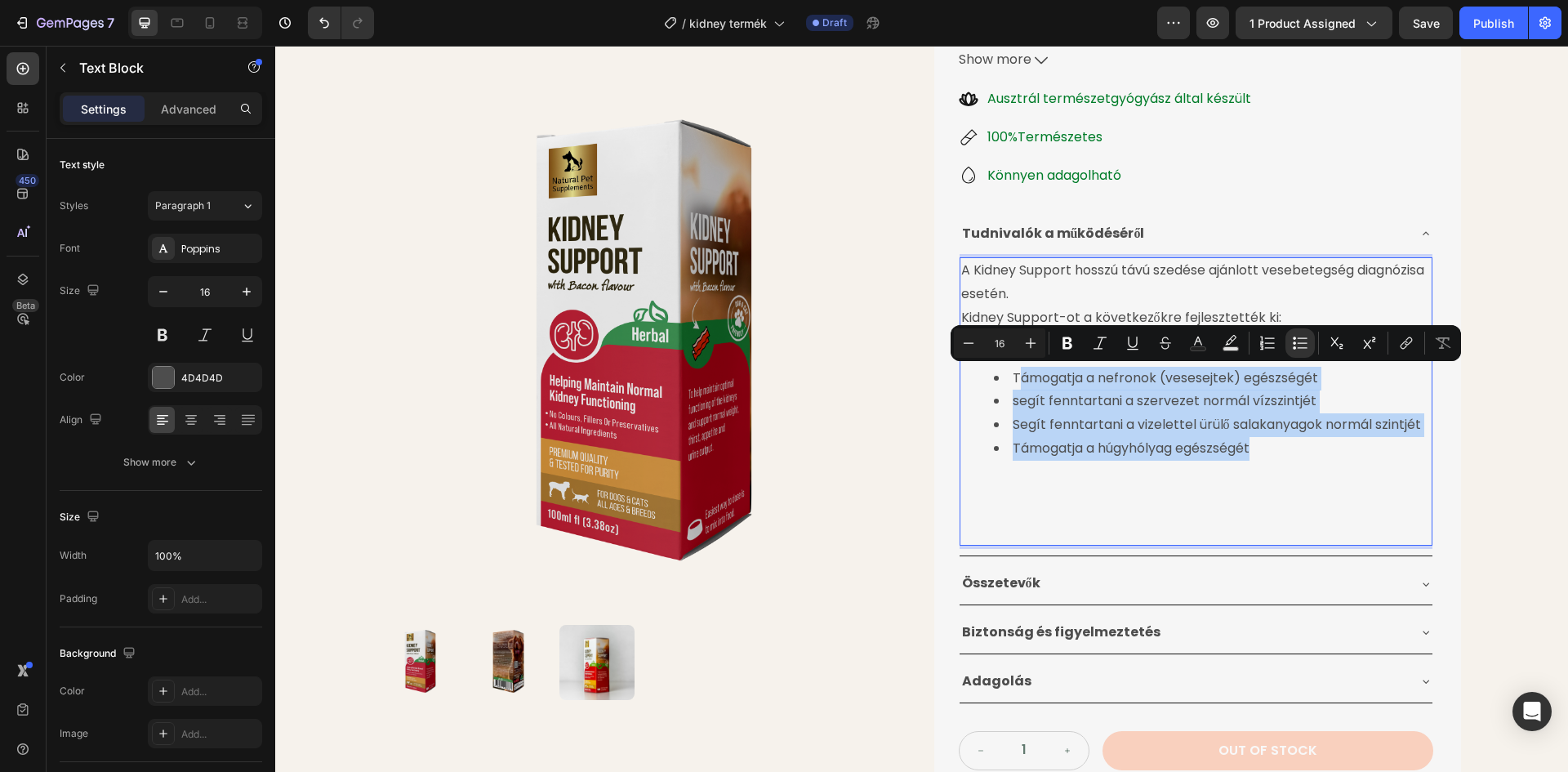
click at [1241, 440] on li "Támogatja a húgyhólyag egészségét" at bounding box center [1212, 449] width 437 height 24
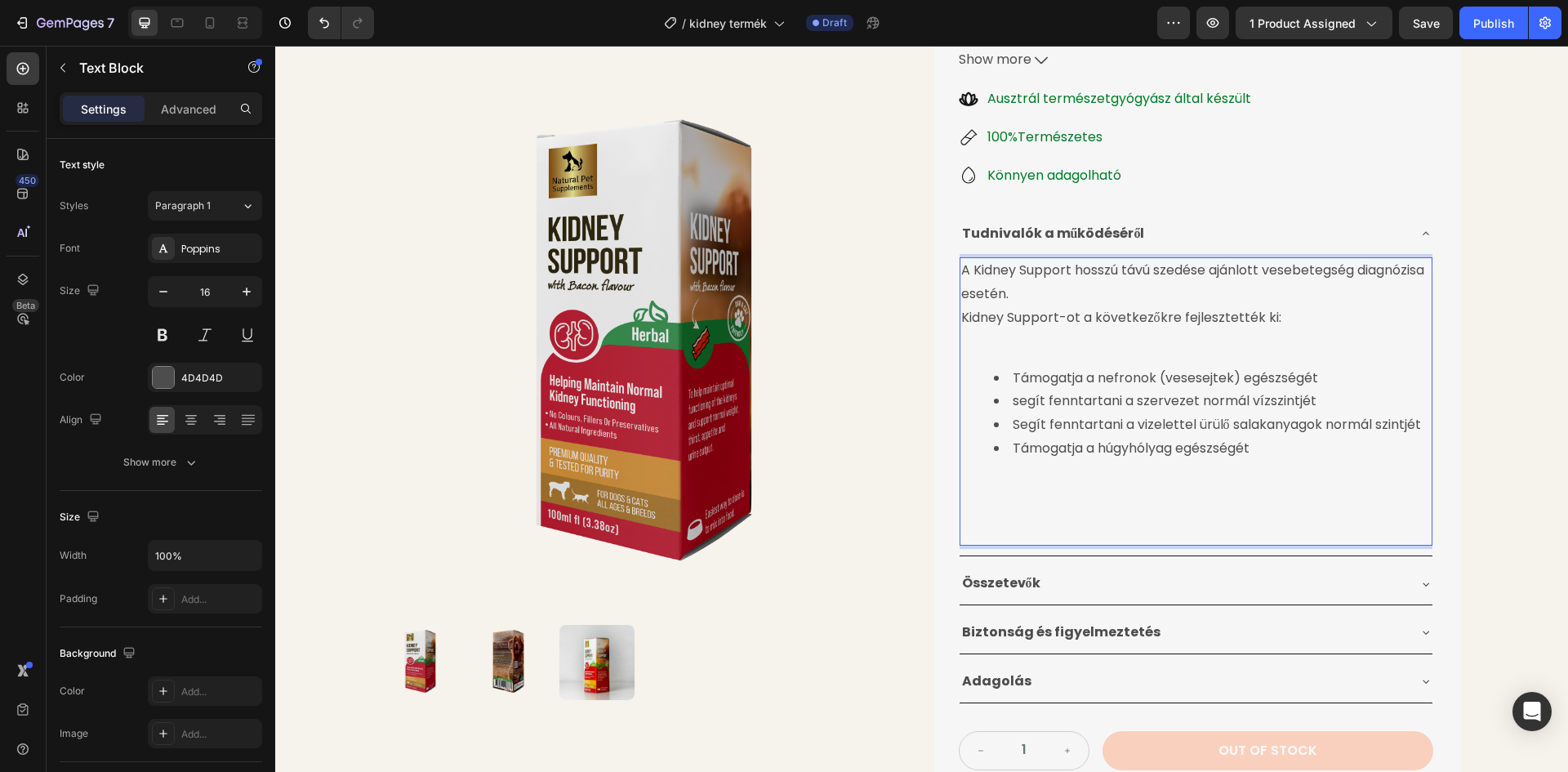
click at [1253, 441] on li "Támogatja a húgyhólyag egészségét" at bounding box center [1212, 449] width 437 height 24
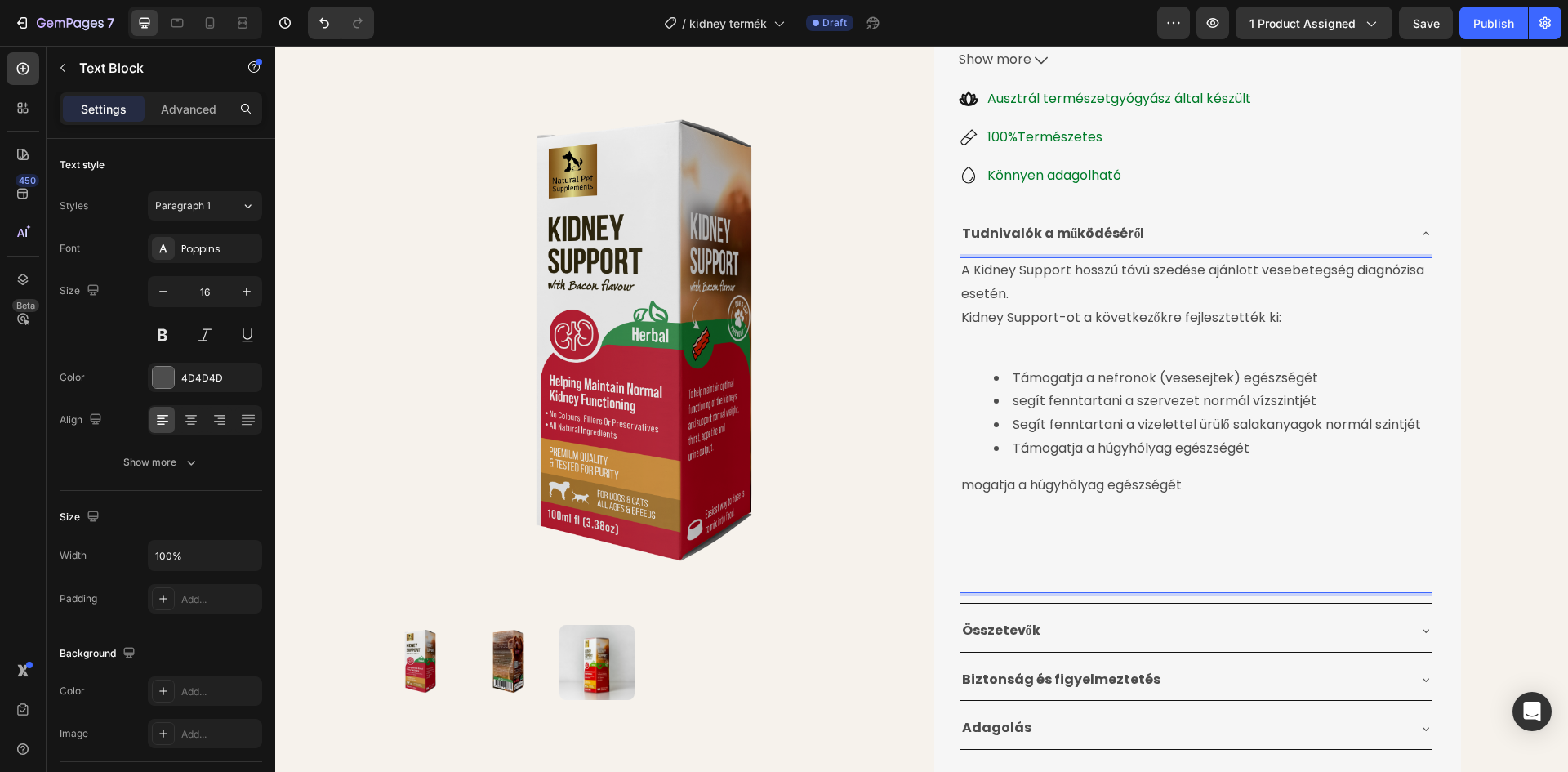
click at [961, 485] on p "mogatja a húgyhólyag egészségét" at bounding box center [1195, 485] width 469 height 24
click at [1270, 473] on li "Támogatja a húgyhólyag egészségét" at bounding box center [1212, 472] width 437 height 24
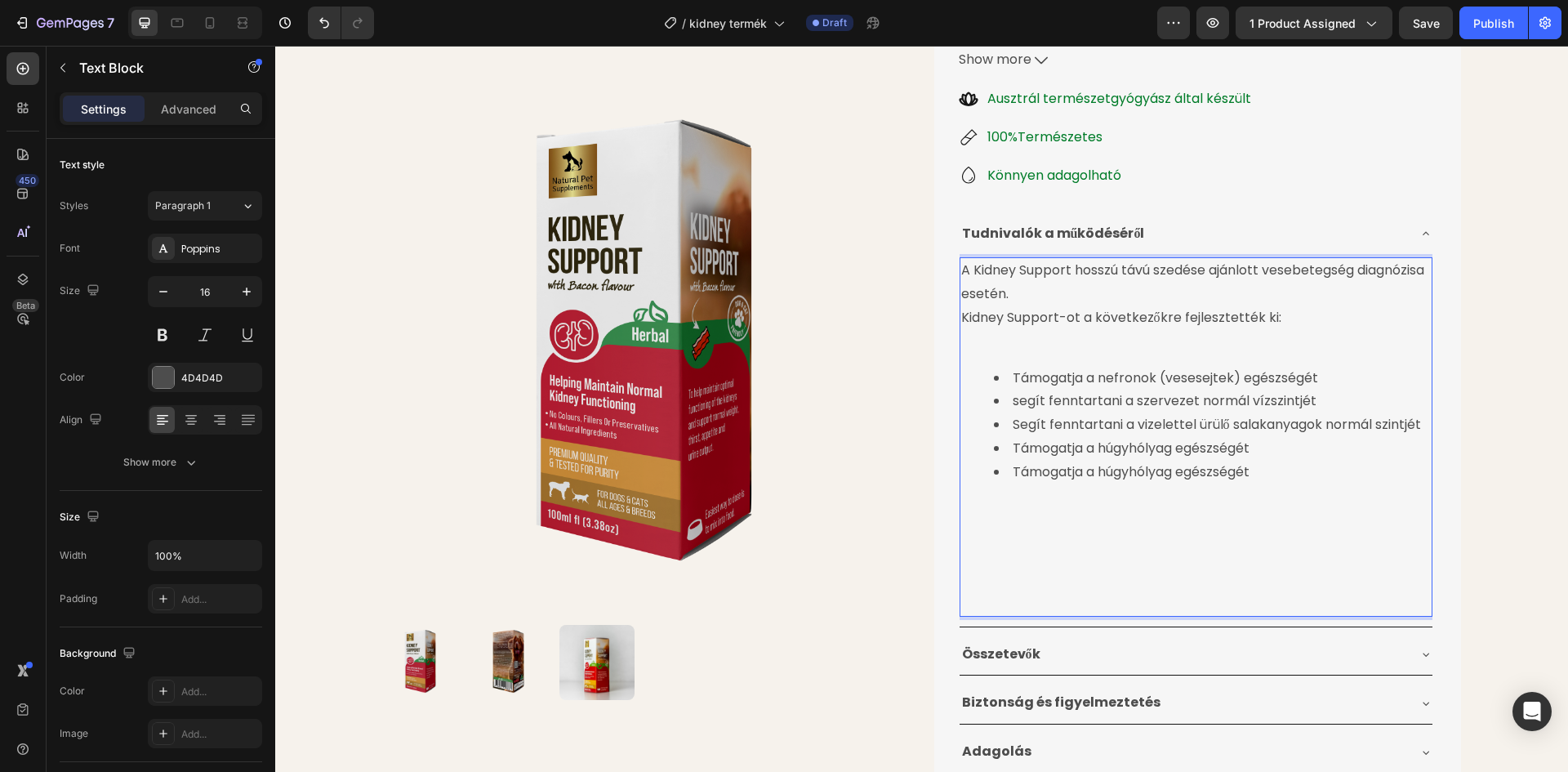
click at [973, 513] on p "Rich Text Editor. Editing area: main" at bounding box center [1195, 509] width 469 height 24
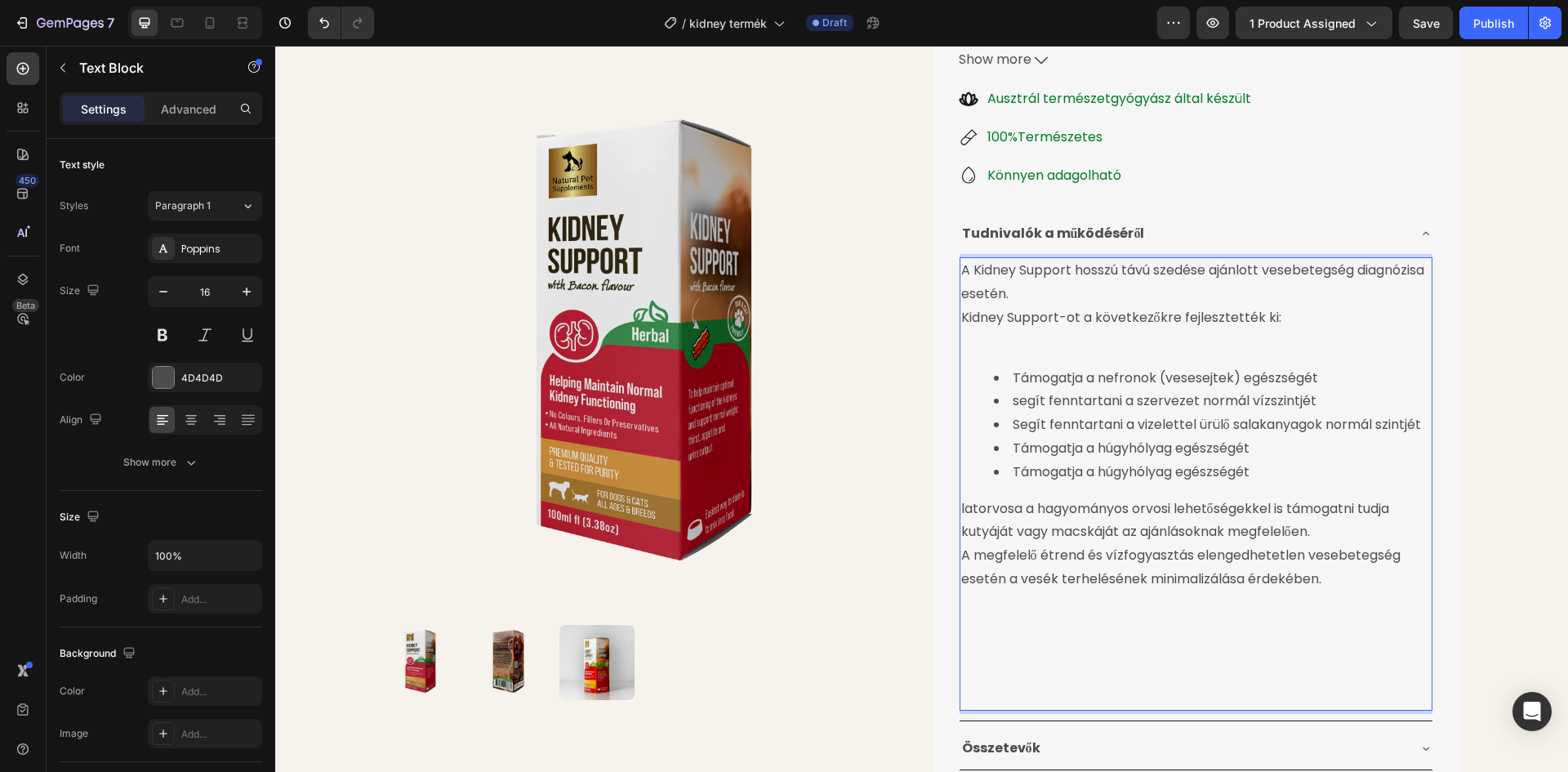
click at [961, 511] on p "latorvosa a hagyományos orvosi lehetőségekkel is támogatni tudja kutyáját vagy …" at bounding box center [1195, 521] width 469 height 48
click at [961, 556] on p "A megfelelő étrend és vízfogyasztás elengedhetetlen vesebetegség esetén a vesék…" at bounding box center [1195, 568] width 469 height 48
click at [961, 558] on p "A megfelelő étrend és vízfogyasztás elengedhetetlen vesebetegség esetén a vesék…" at bounding box center [1195, 568] width 469 height 48
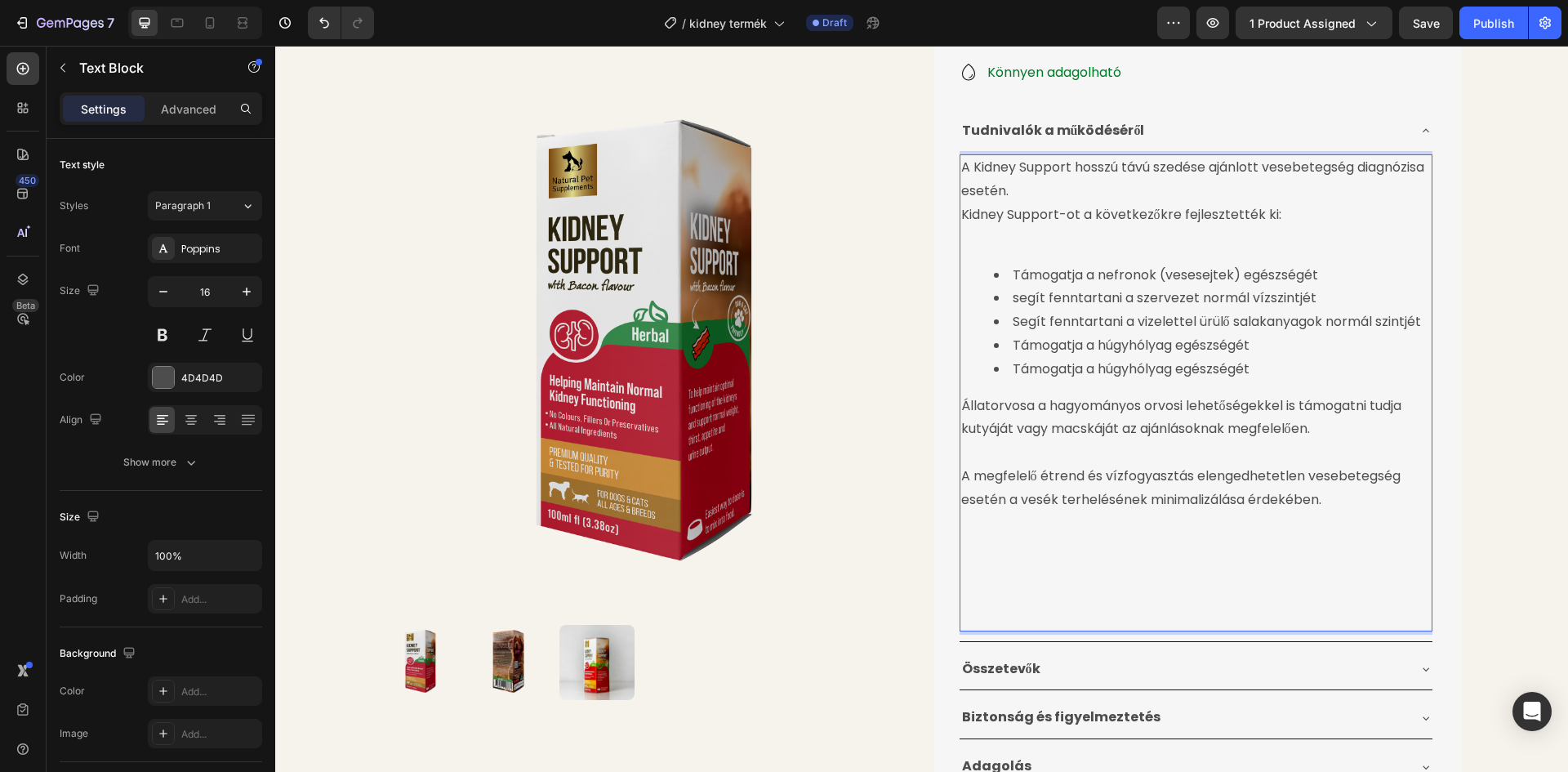
scroll to position [555, 0]
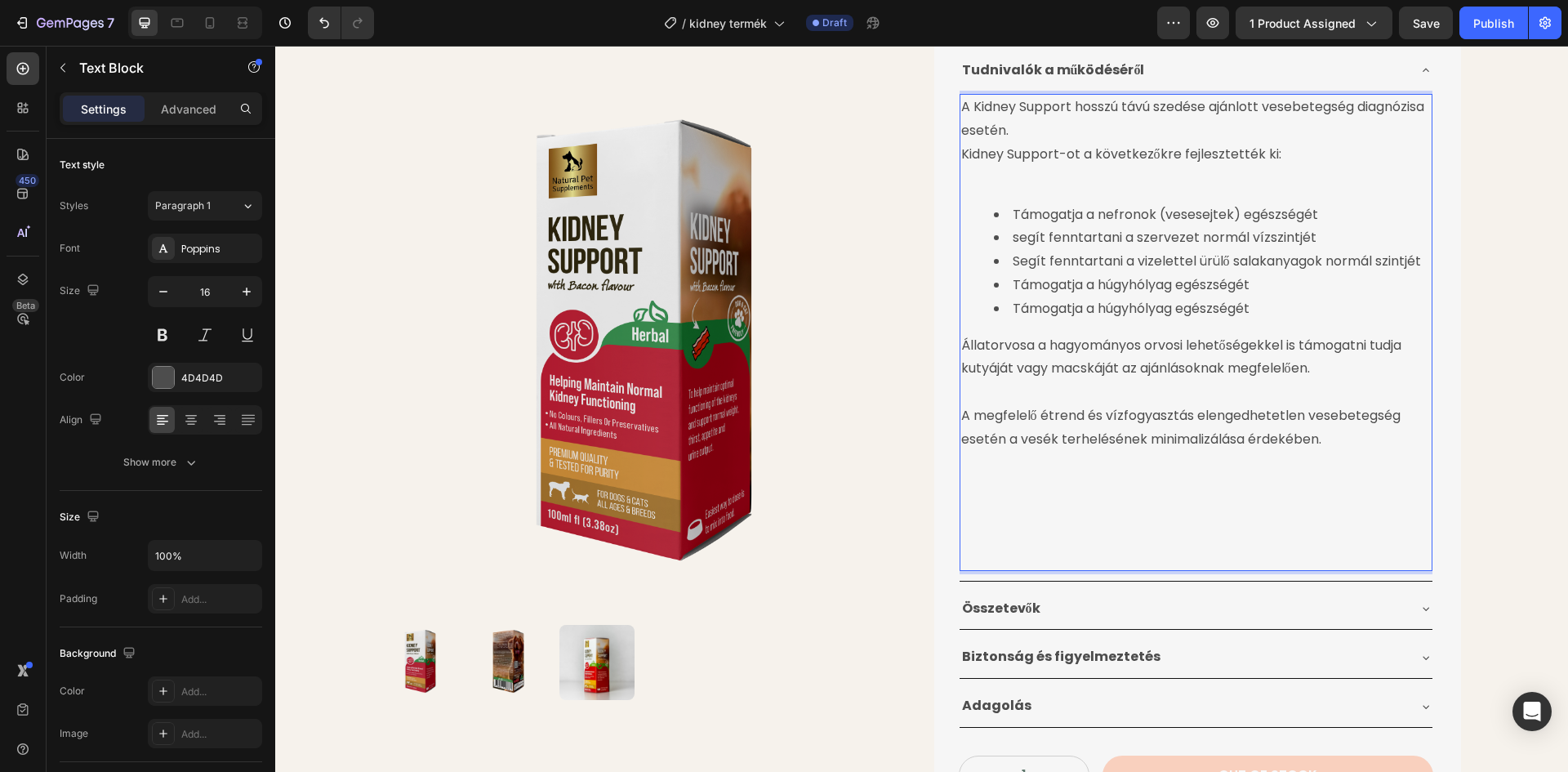
click at [962, 564] on p "Rich Text Editor. Editing area: main" at bounding box center [1195, 558] width 469 height 24
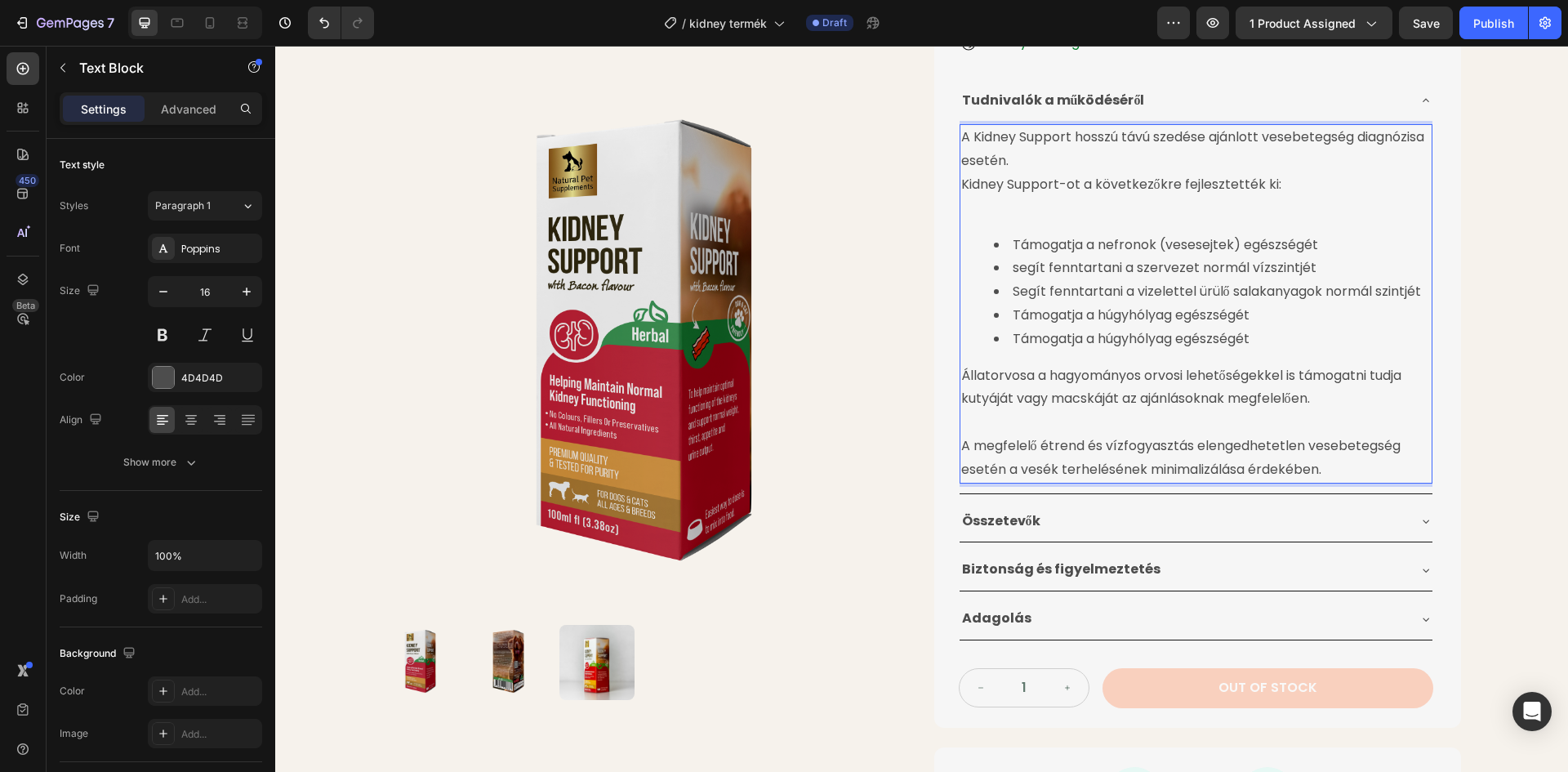
scroll to position [473, 0]
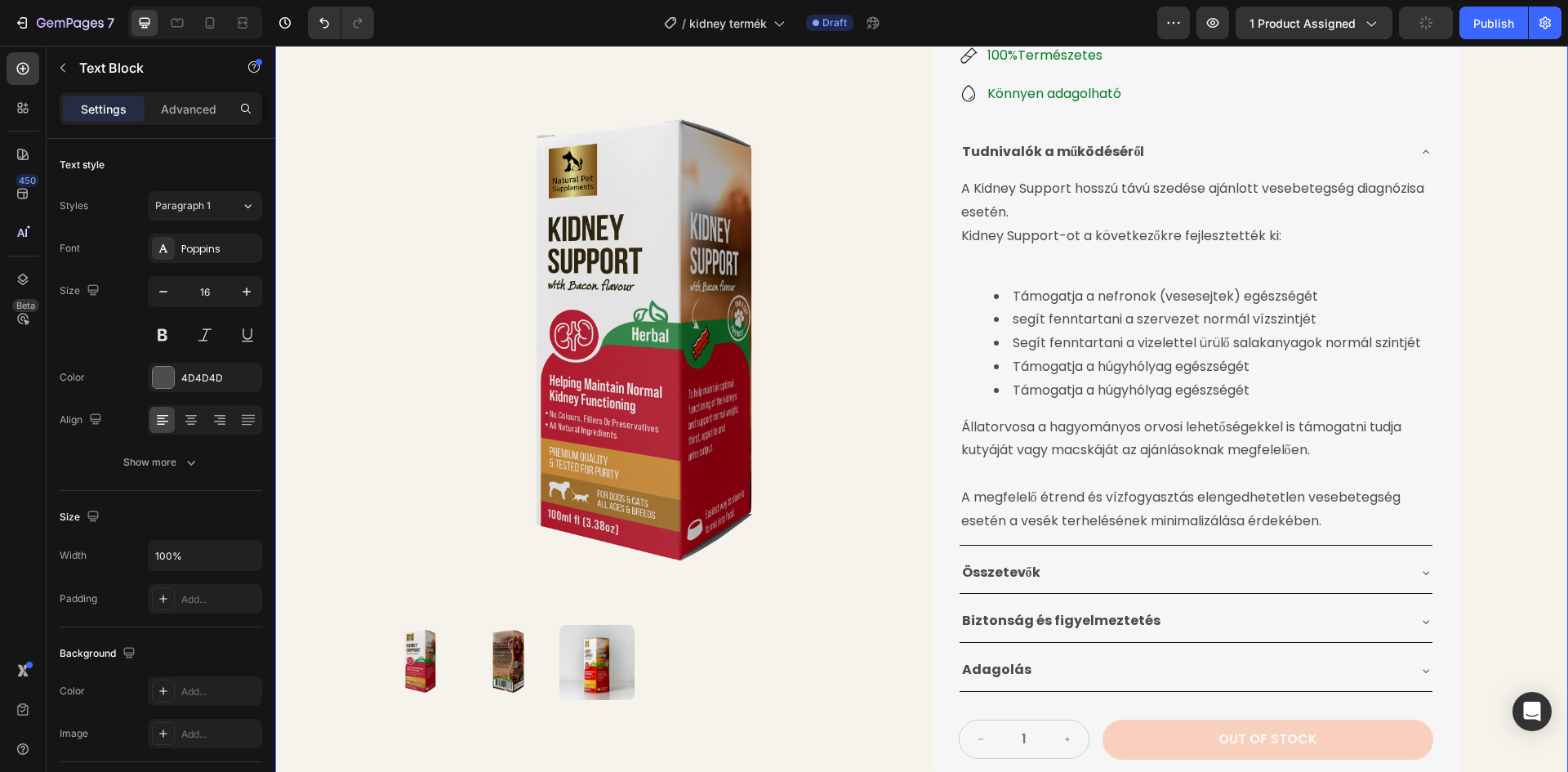
click at [1546, 181] on div "Drop element here Row Product Images Vese Támogatására Gyógynövénytinktúra Prod…" at bounding box center [921, 272] width 1293 height 1333
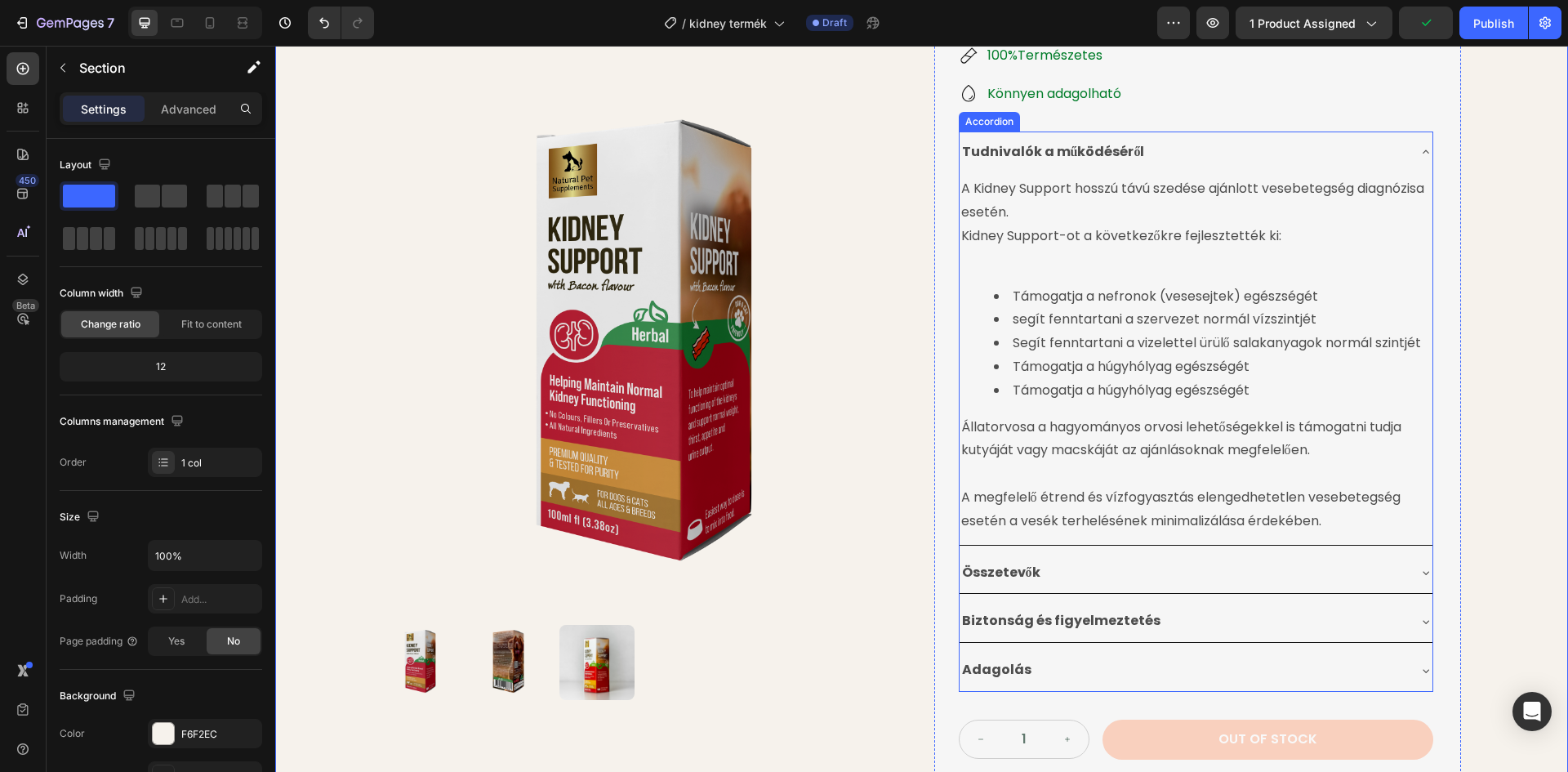
click at [1311, 156] on div "Tudnivalók a működéséről" at bounding box center [1182, 152] width 446 height 29
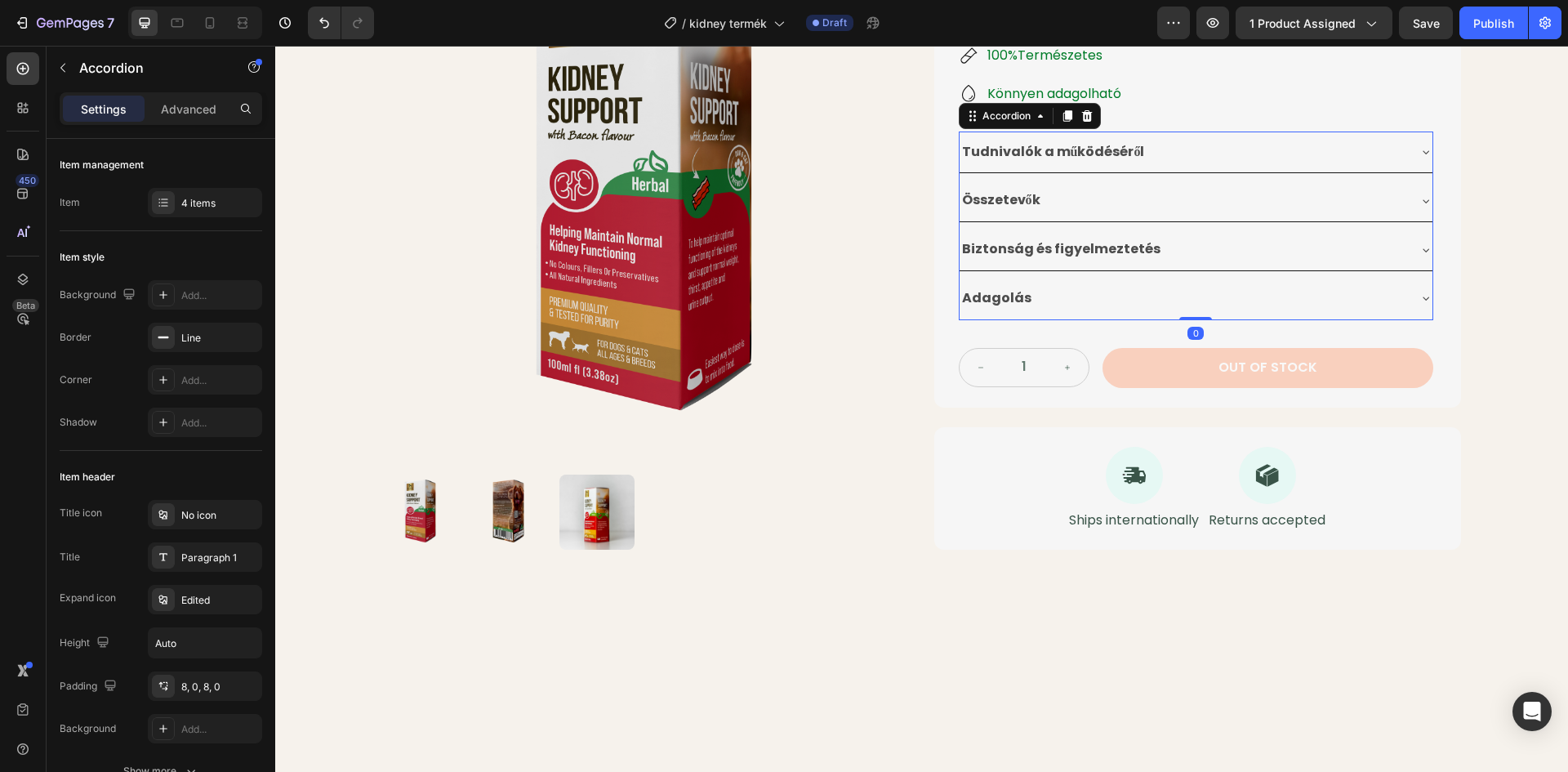
click at [1200, 202] on div "Összetevők" at bounding box center [1182, 200] width 446 height 29
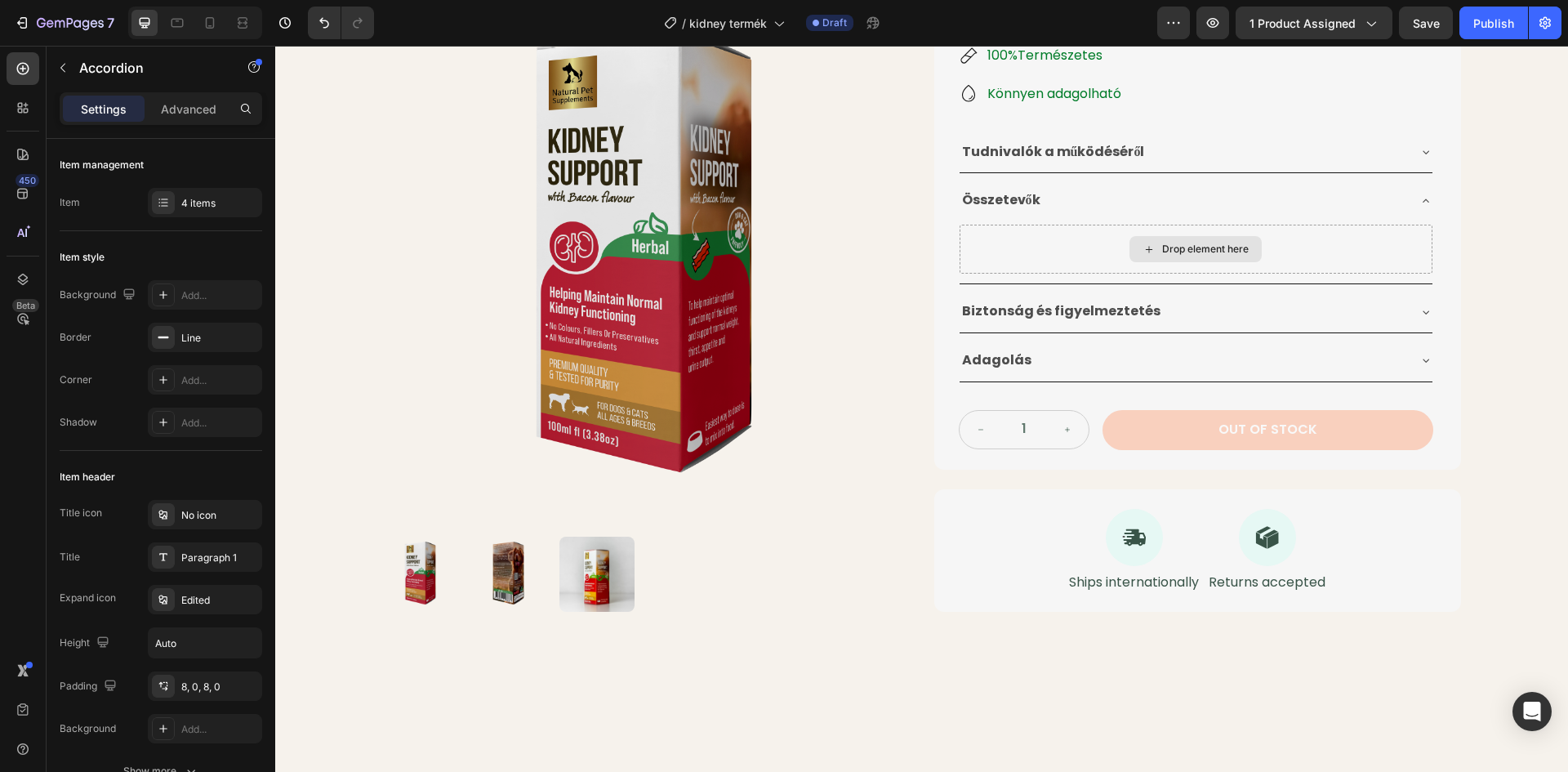
click at [1176, 252] on div "Drop element here" at bounding box center [1204, 248] width 87 height 13
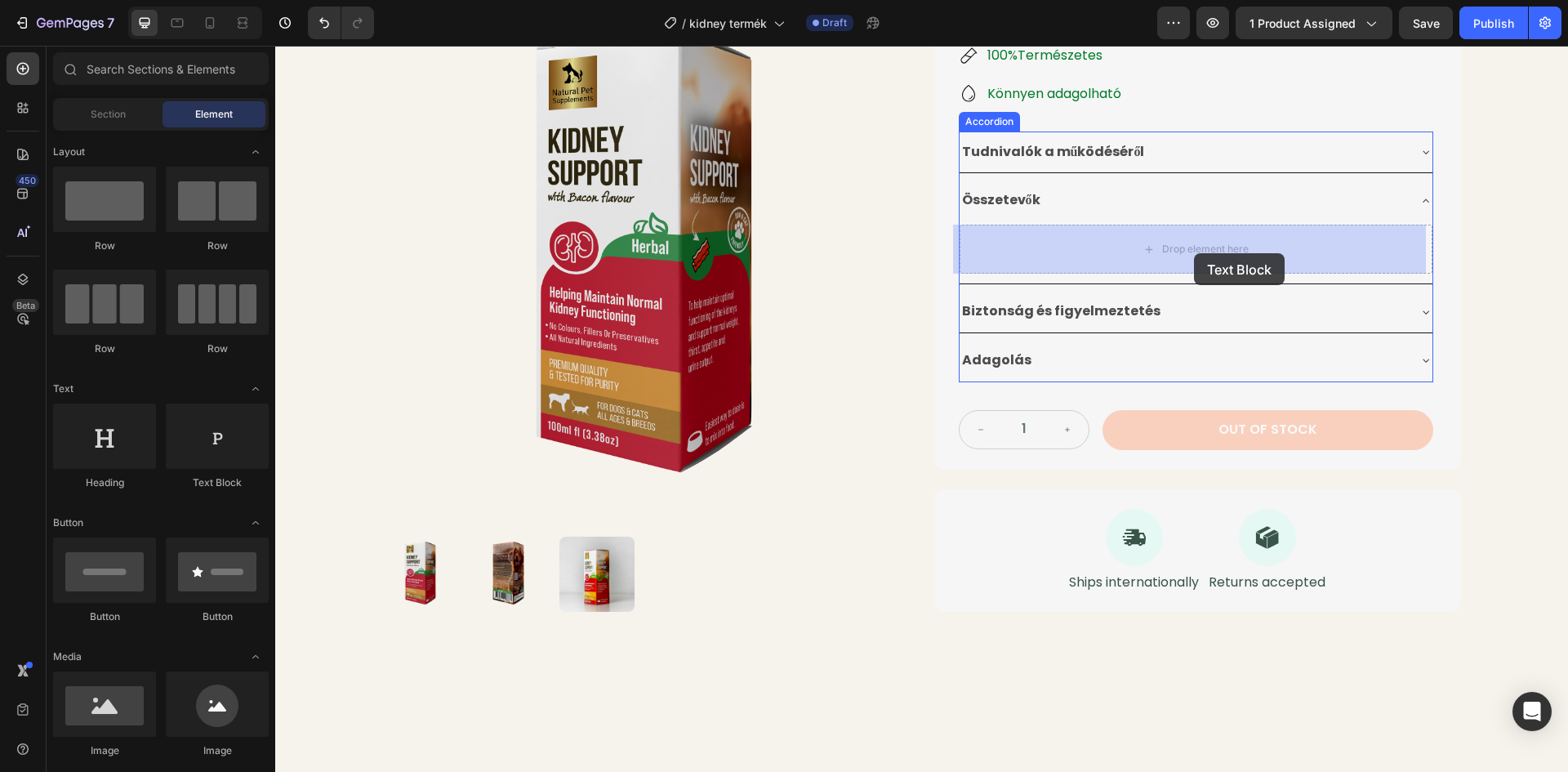
drag, startPoint x: 491, startPoint y: 489, endPoint x: 1193, endPoint y: 253, distance: 740.6
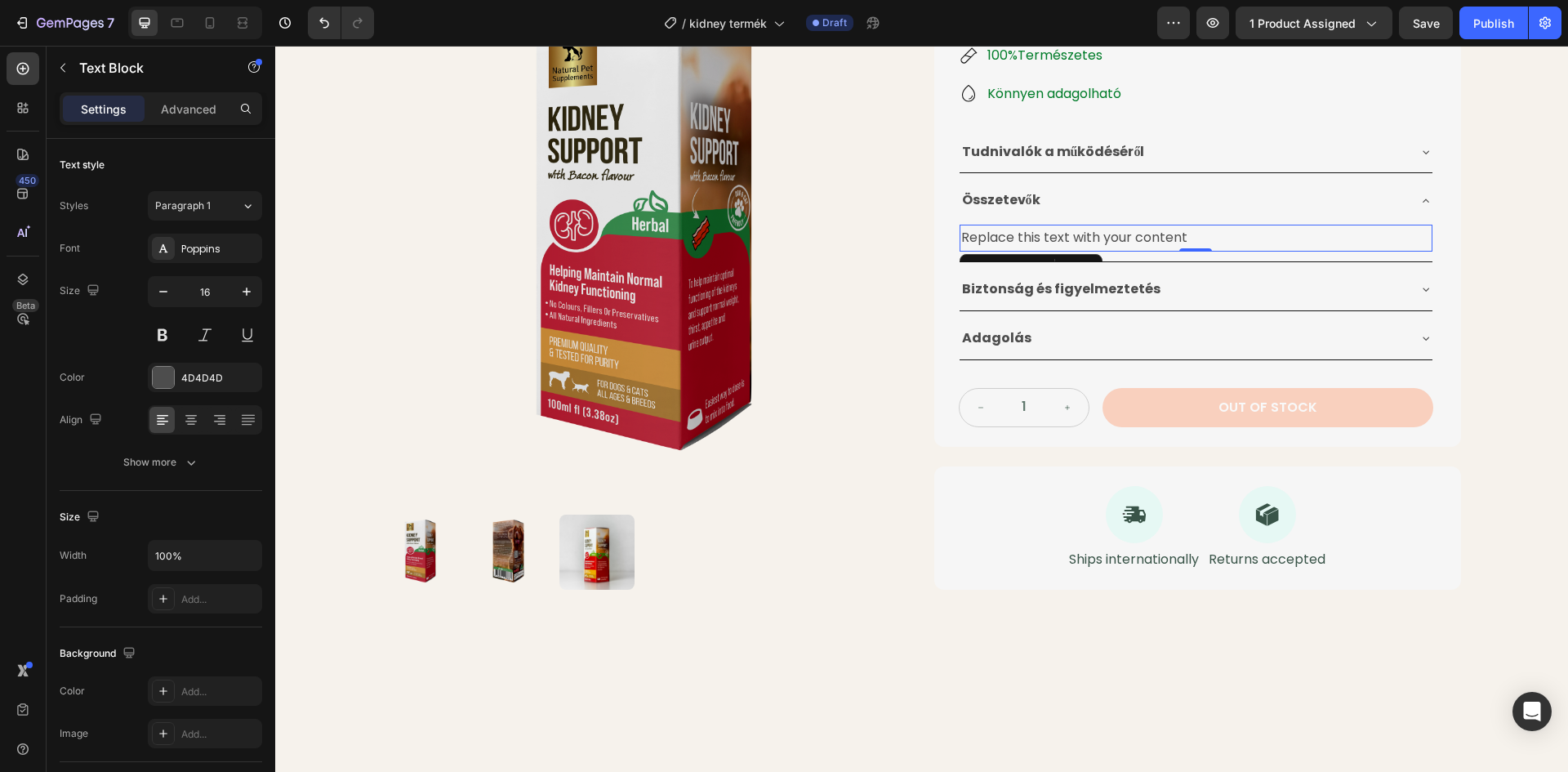
click at [1175, 229] on div "Replace this text with your content" at bounding box center [1195, 237] width 473 height 27
click at [1183, 233] on p "Replace this text with your content" at bounding box center [1195, 238] width 469 height 24
drag, startPoint x: 1185, startPoint y: 233, endPoint x: 962, endPoint y: 233, distance: 223.0
click at [962, 233] on p "Replace this text with your content" at bounding box center [1195, 238] width 469 height 24
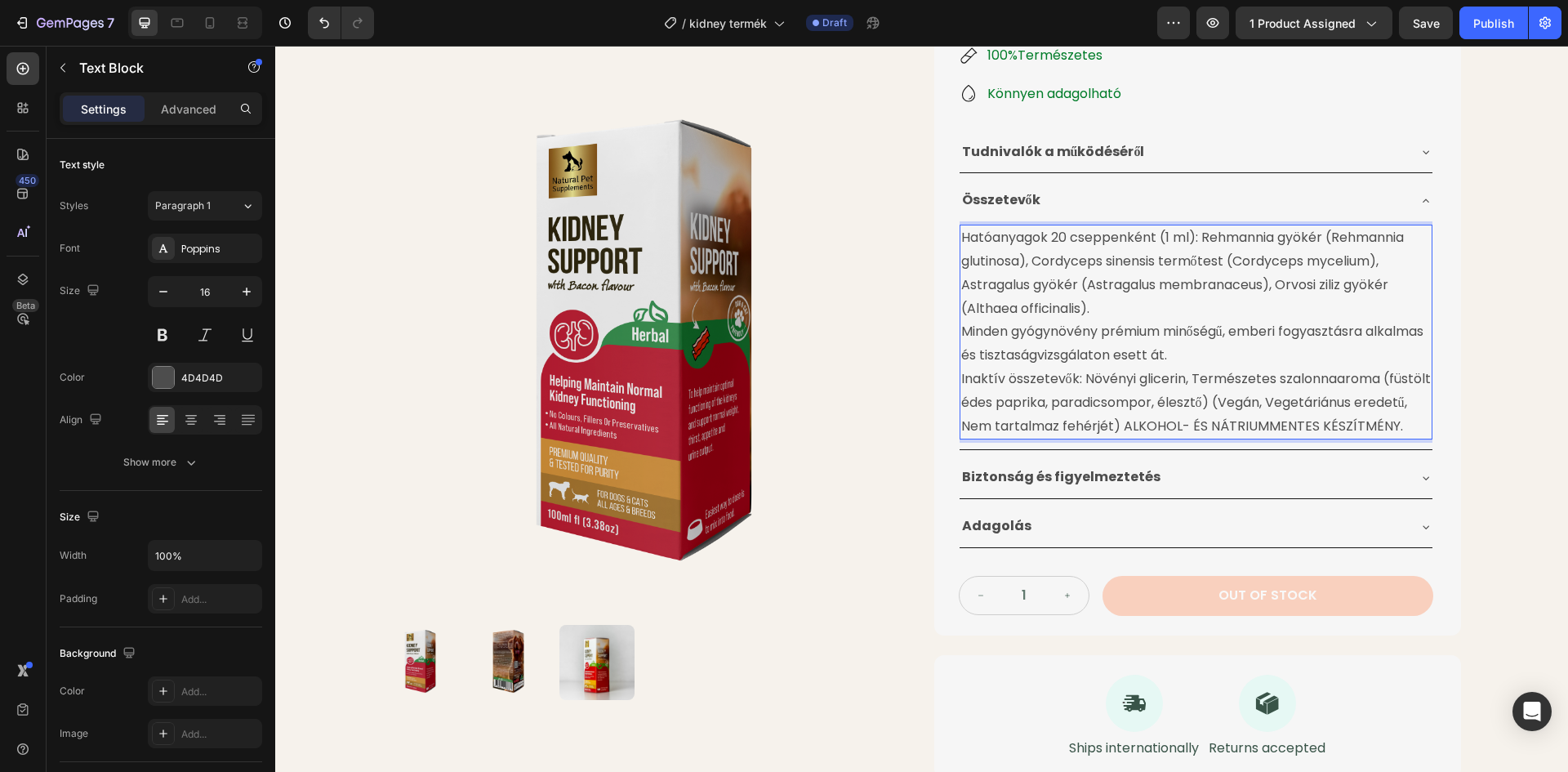
click at [962, 331] on p "Minden gyógynövény prémium minőségű, emberi fogyasztásra alkalmas és tisztaságv…" at bounding box center [1195, 344] width 469 height 48
click at [961, 333] on p "Minden gyógynövény prémium minőségű, emberi fogyasztásra alkalmas és tisztaságv…" at bounding box center [1195, 344] width 469 height 48
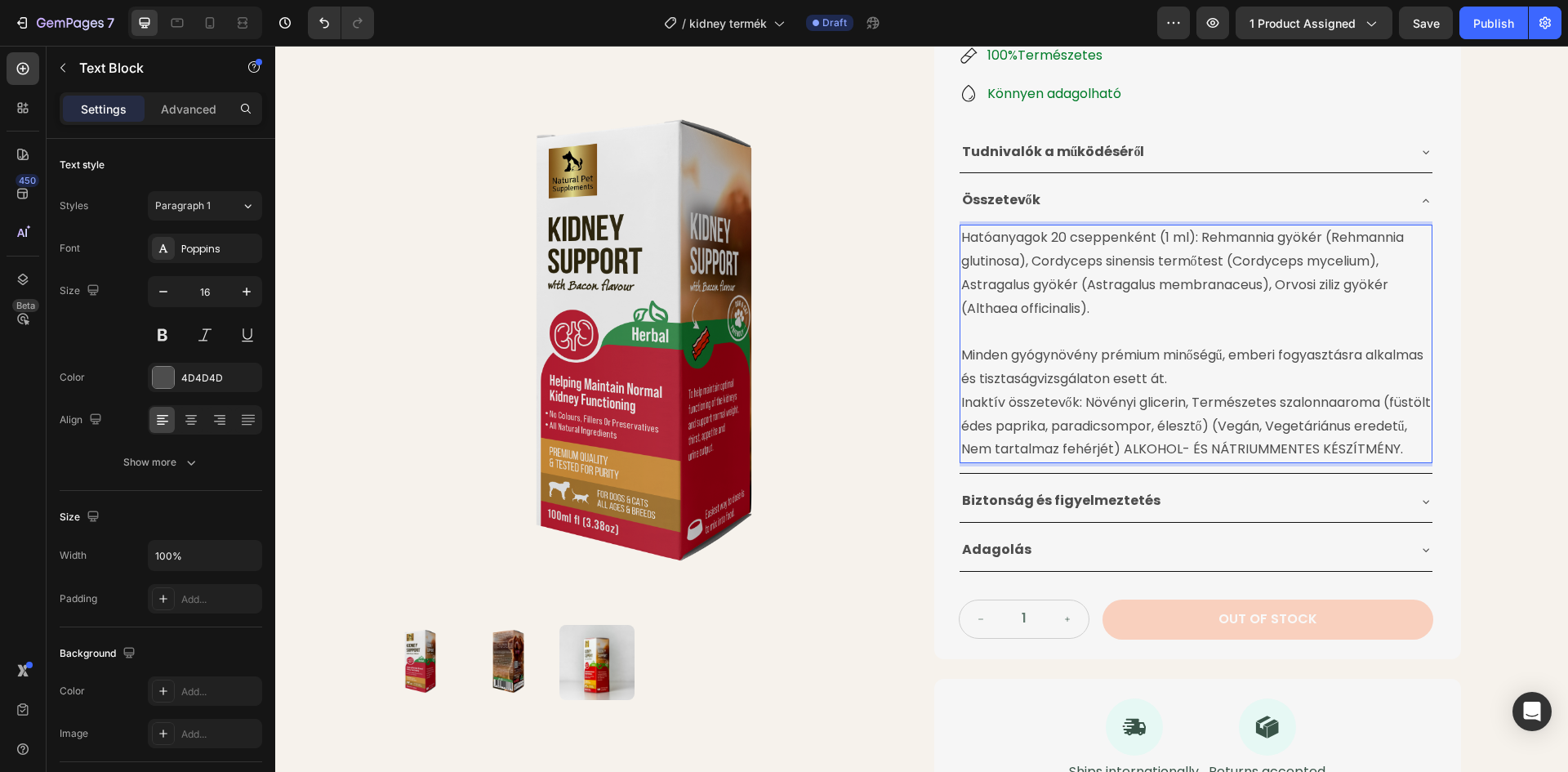
click at [961, 403] on p "Inaktív összetevők: Növényi glicerin, Természetes szalonnaaroma (füstölt édes p…" at bounding box center [1195, 426] width 469 height 70
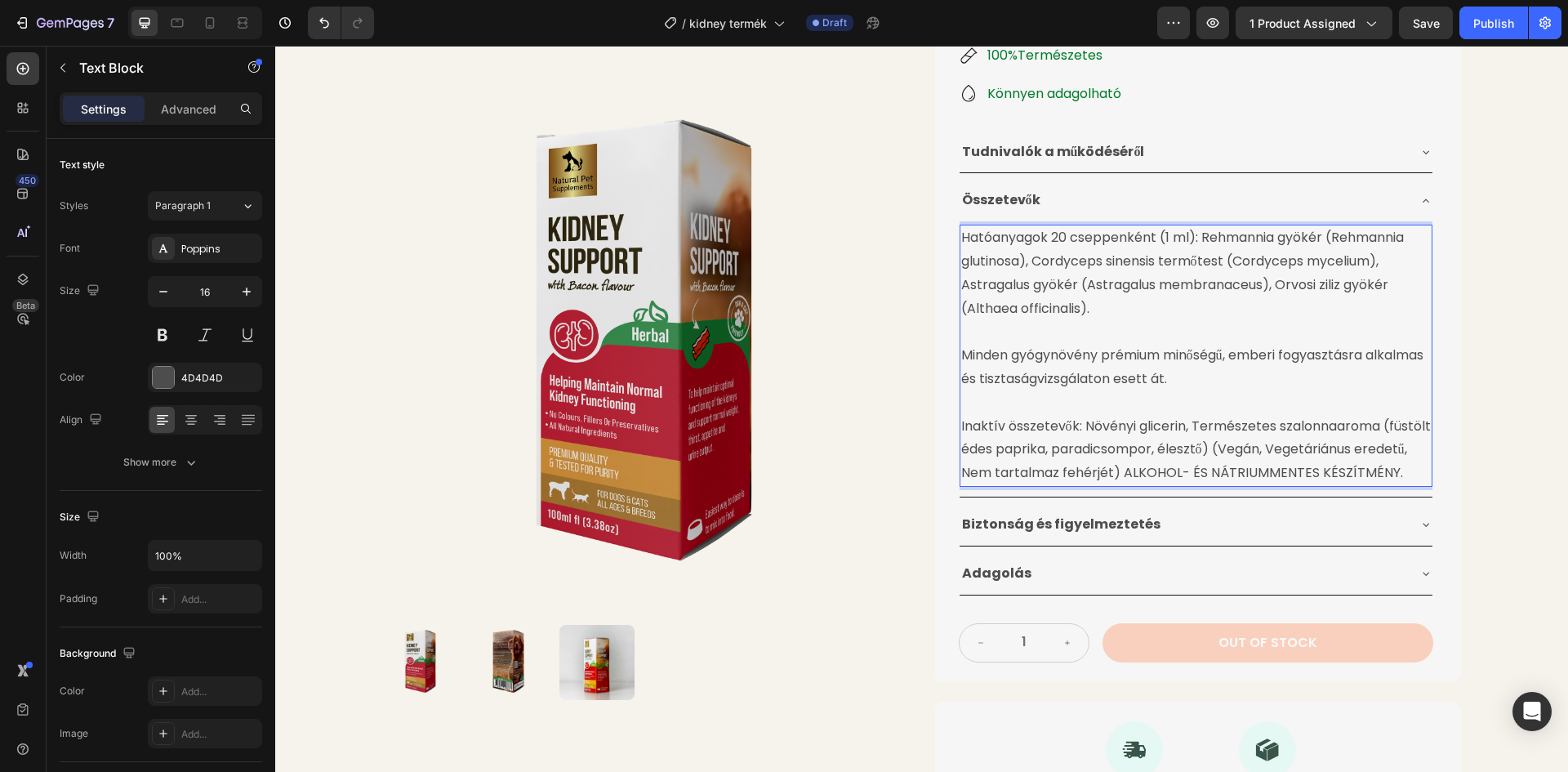
click at [968, 236] on p "Hatóanyagok 20 cseppenként (1 ml): Rehmannia gyökér (Rehmannia glutinosa), Cord…" at bounding box center [1195, 273] width 469 height 94
drag, startPoint x: 956, startPoint y: 236, endPoint x: 1189, endPoint y: 240, distance: 233.0
click at [1189, 240] on p "Hatóanyagok 20 cseppenként (1 ml): Rehmannia gyökér (Rehmannia glutinosa), Cord…" at bounding box center [1195, 273] width 469 height 94
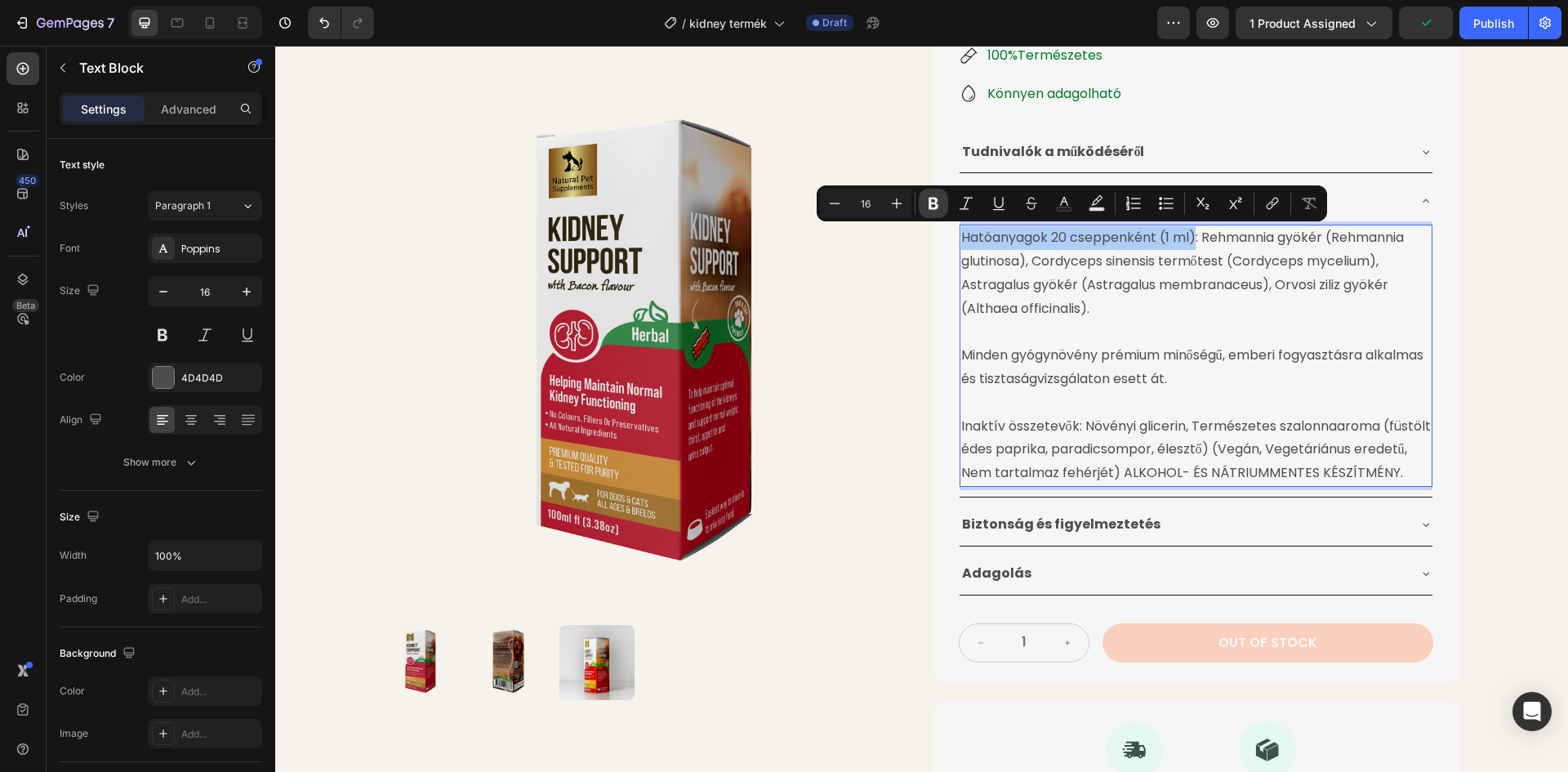
click at [934, 200] on icon "Editor contextual toolbar" at bounding box center [933, 203] width 16 height 16
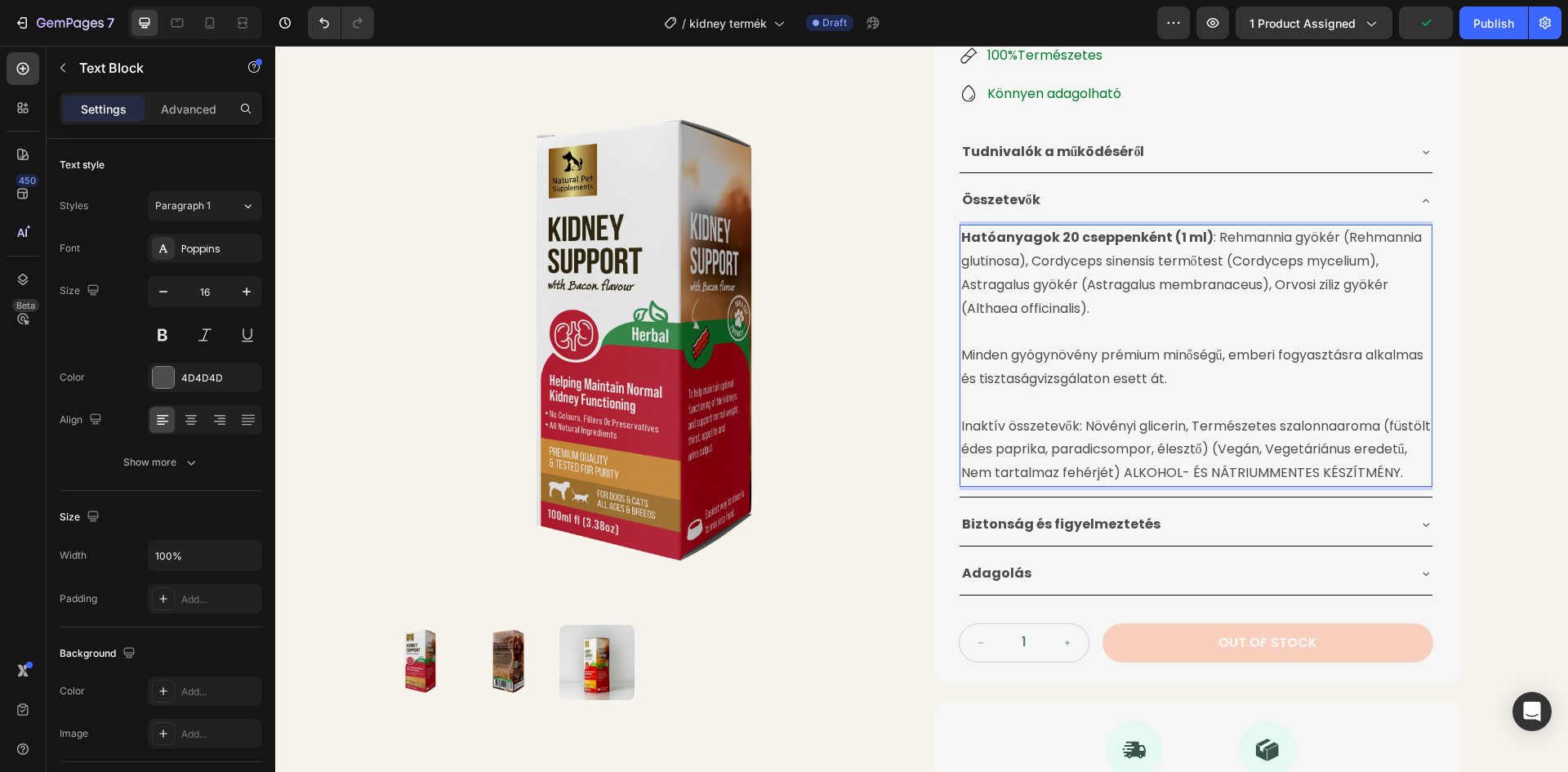
click at [974, 357] on p "Minden gyógynövény prémium minőségű, emberi fogyasztásra alkalmas és tisztaságv…" at bounding box center [1195, 368] width 469 height 48
click at [966, 425] on p "Inaktív összetevők: Növényi glicerin, Természetes szalonnaaroma (füstölt édes p…" at bounding box center [1195, 449] width 469 height 70
drag, startPoint x: 953, startPoint y: 423, endPoint x: 1073, endPoint y: 425, distance: 120.0
click at [1073, 425] on div "Hatóanyagok 20 cseppenként (1 ml) : Rehmannia gyökér (Rehmannia glutinosa), Cor…" at bounding box center [1195, 355] width 473 height 262
click at [1108, 443] on p "Inaktív összetevők: Növényi glicerin, Természetes szalonnaaroma (füstölt édes p…" at bounding box center [1195, 449] width 469 height 70
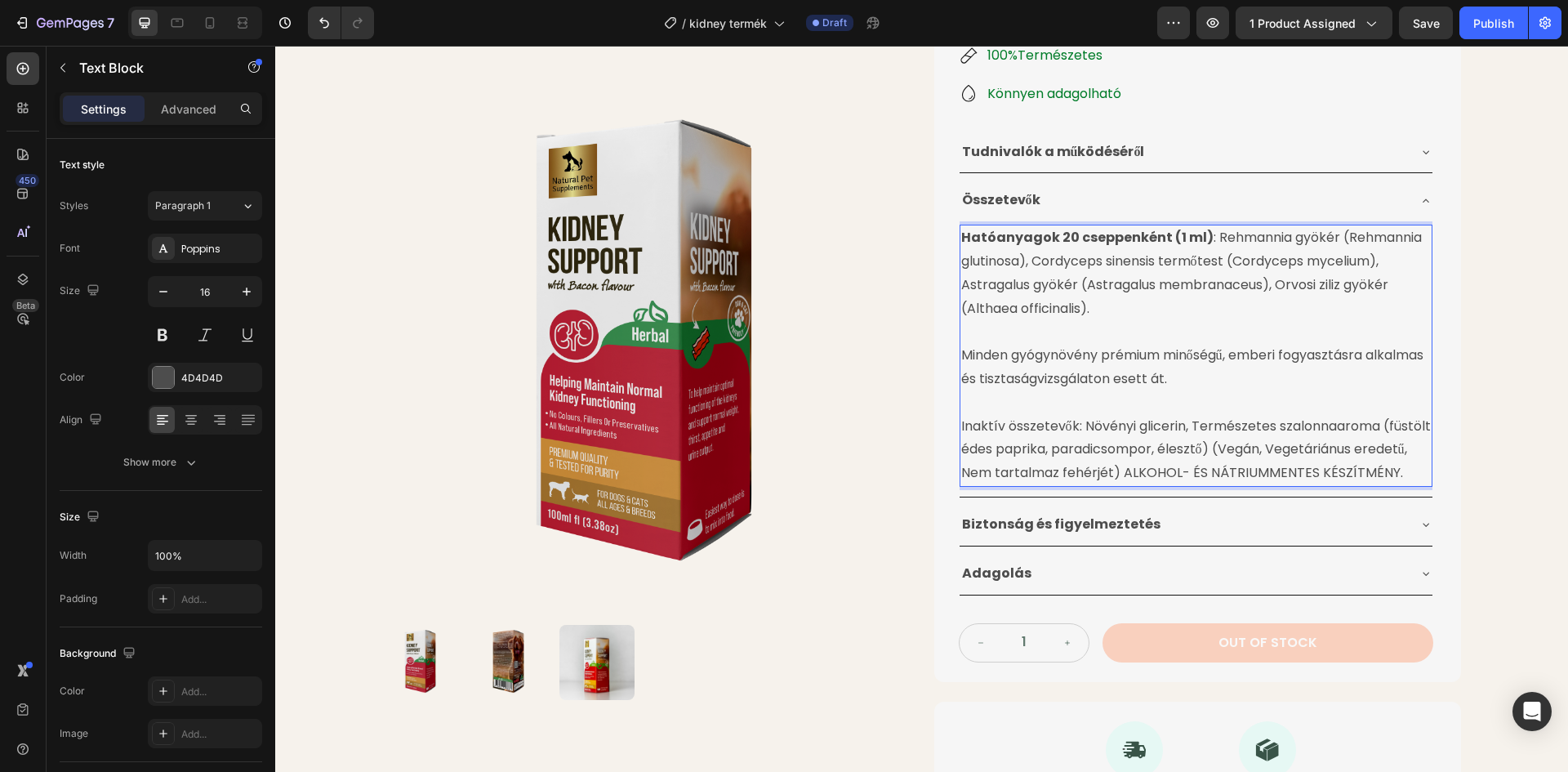
click at [998, 429] on p "Inaktív összetevők: Növényi glicerin, Természetes szalonnaaroma (füstölt édes p…" at bounding box center [1195, 449] width 469 height 70
click at [883, 431] on img at bounding box center [646, 348] width 527 height 527
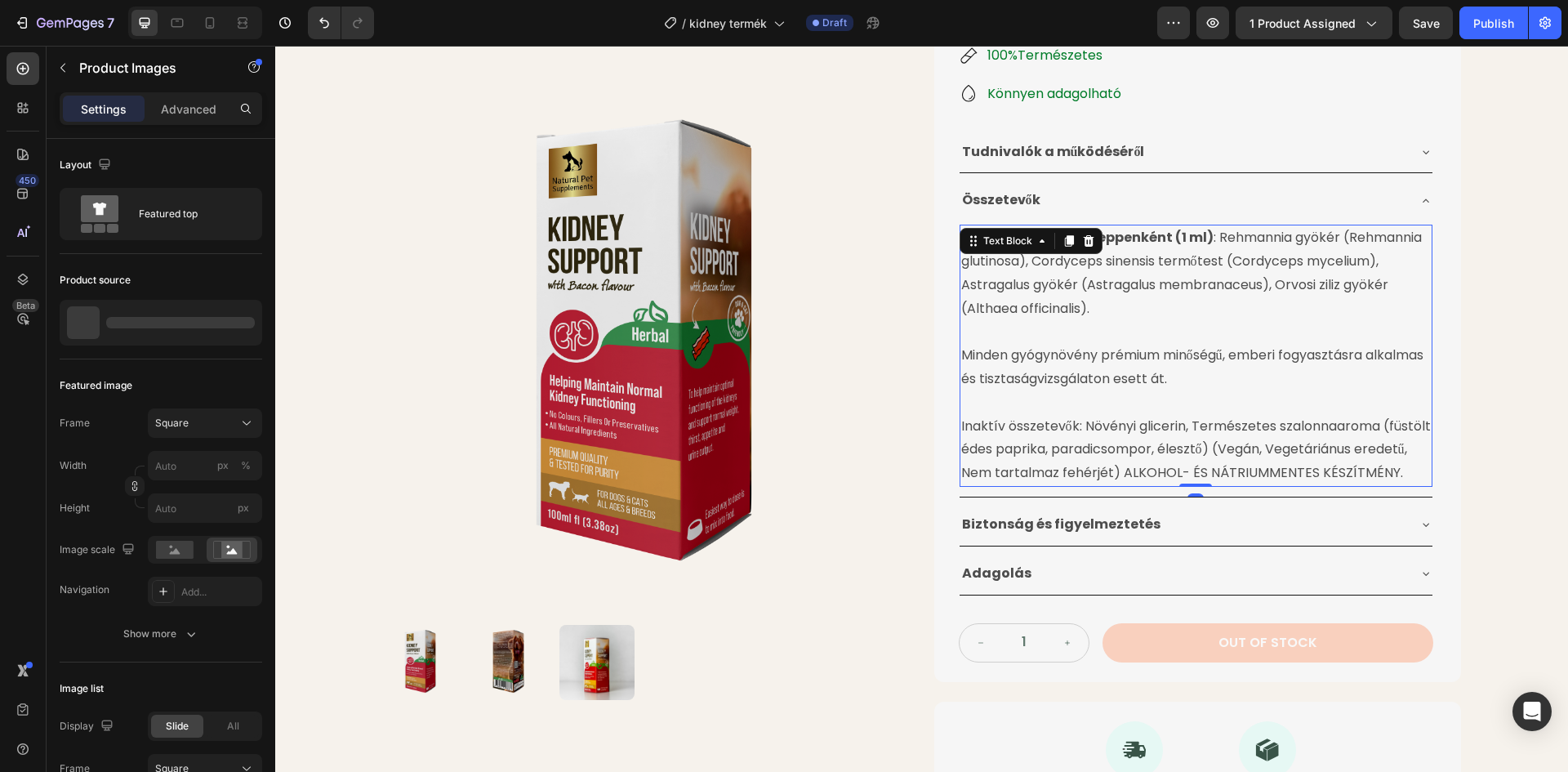
click at [985, 431] on p "Inaktív összetevők: Növényi glicerin, Természetes szalonnaaroma (füstölt édes p…" at bounding box center [1195, 449] width 469 height 70
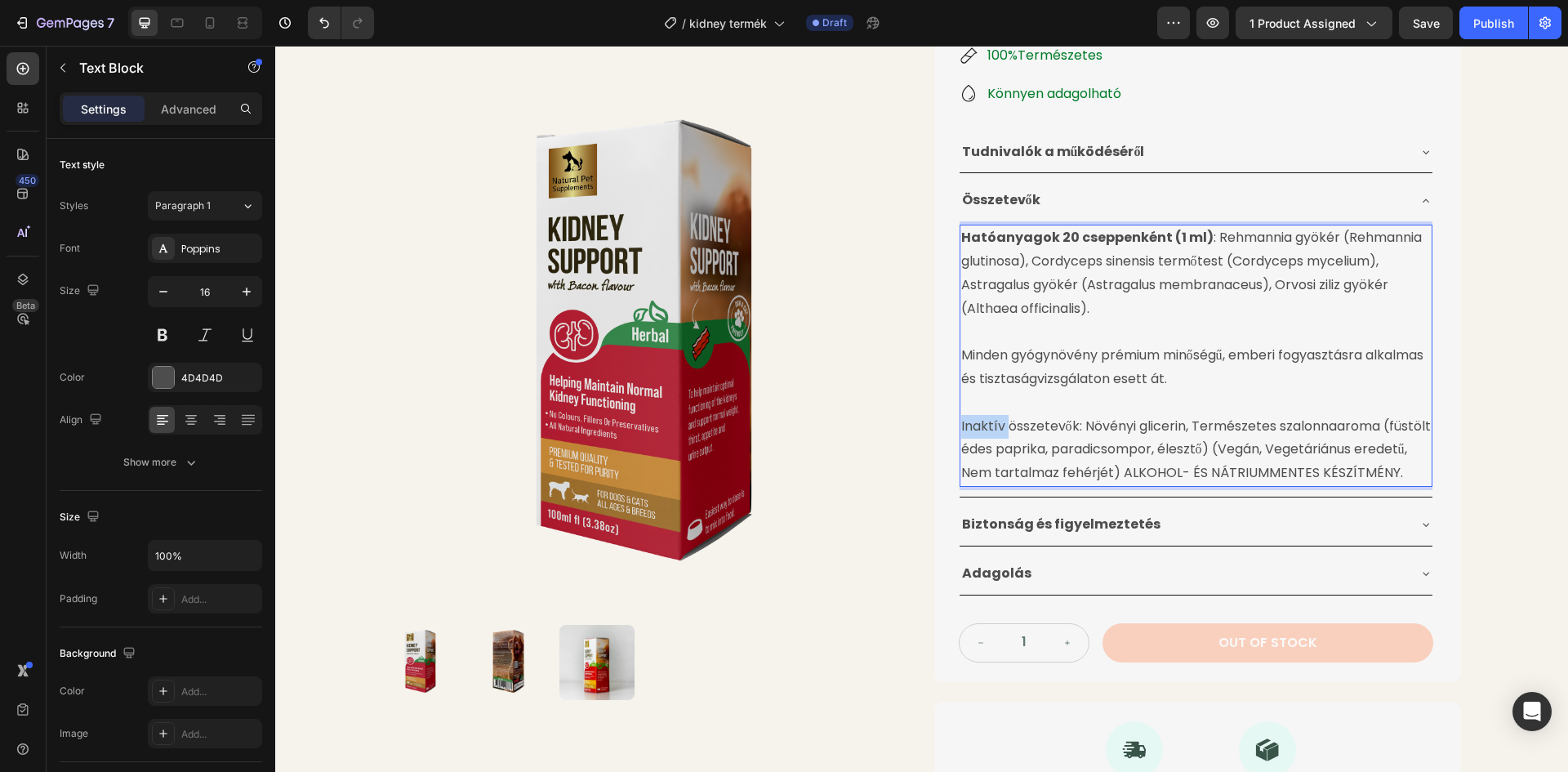
click at [961, 428] on p "Inaktív összetevők: Növényi glicerin, Természetes szalonnaaroma (füstölt édes p…" at bounding box center [1195, 449] width 469 height 70
drag, startPoint x: 1075, startPoint y: 424, endPoint x: 954, endPoint y: 428, distance: 121.1
click at [961, 428] on p "Inaktív összetevők: Növényi glicerin, Természetes szalonnaaroma (füstölt édes p…" at bounding box center [1195, 449] width 469 height 70
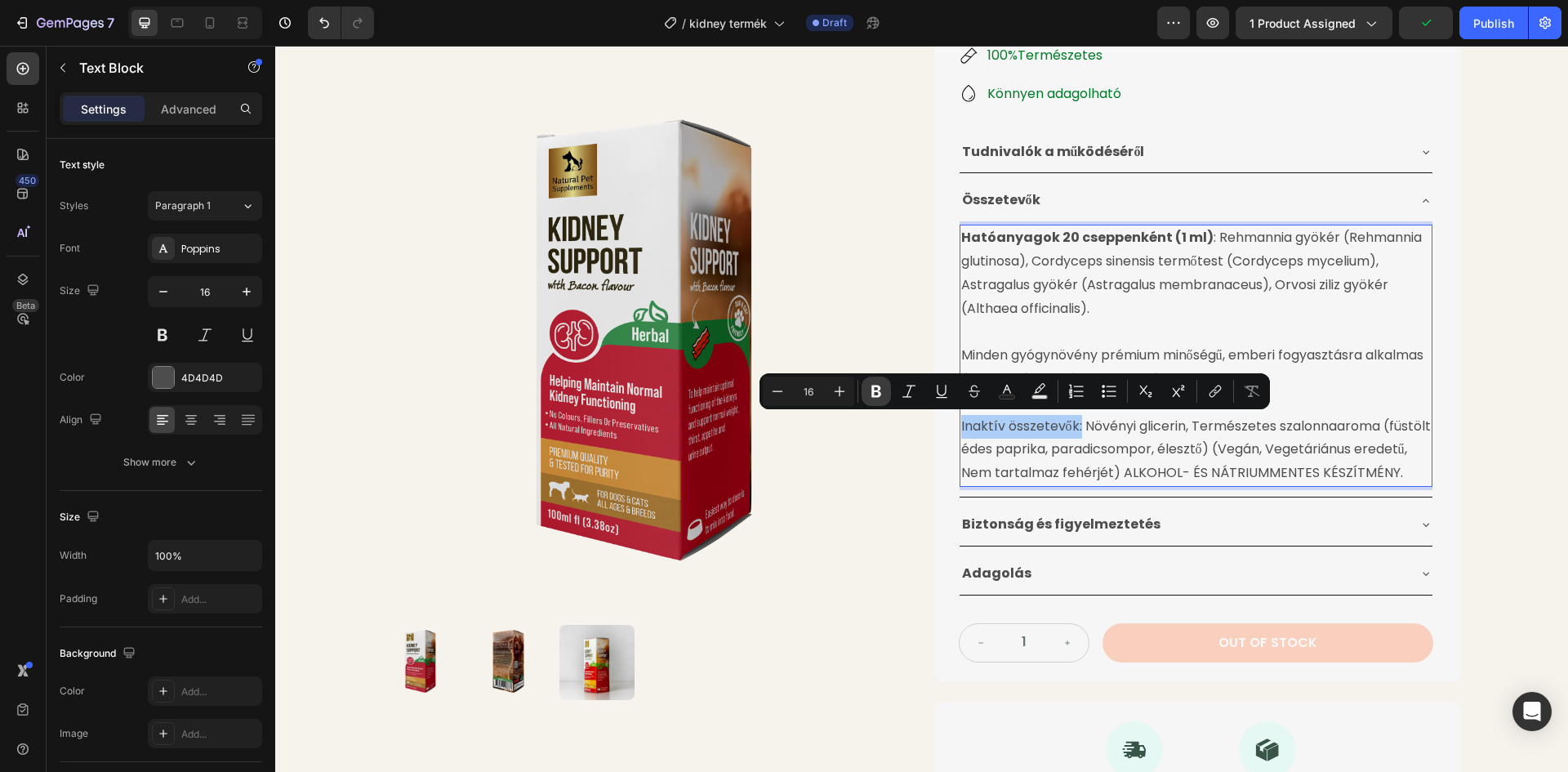
click at [890, 387] on div "Minus 16 Plus Bold Italic Underline Strikethrough Text Color Text Background Co…" at bounding box center [1015, 391] width 504 height 30
click at [886, 389] on button "Bold" at bounding box center [877, 391] width 30 height 30
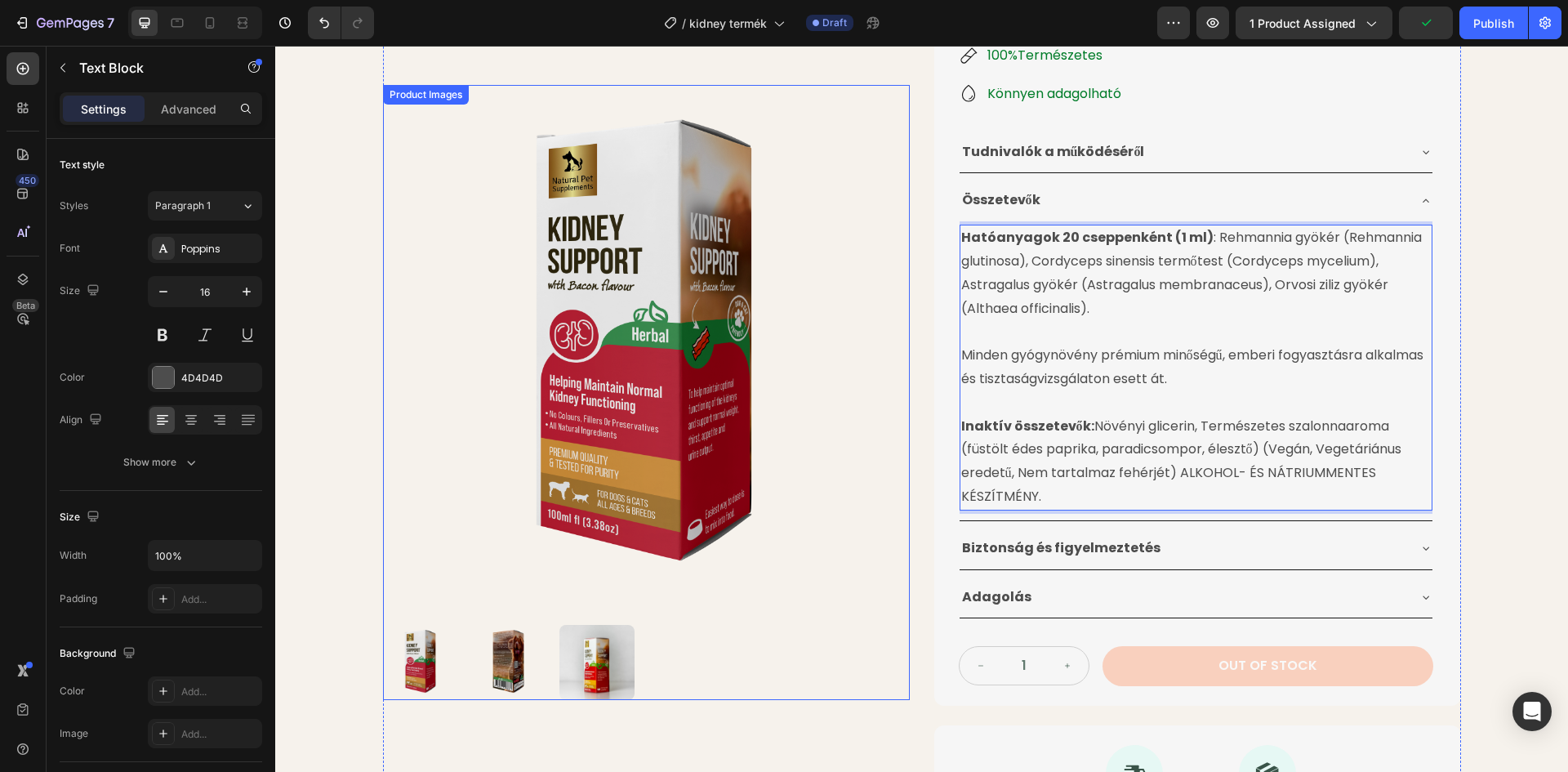
click at [906, 335] on div "Product Images Vese Támogatására Gyógynövénytinktúra Product Title 24.990 Ft Pr…" at bounding box center [921, 282] width 1078 height 1133
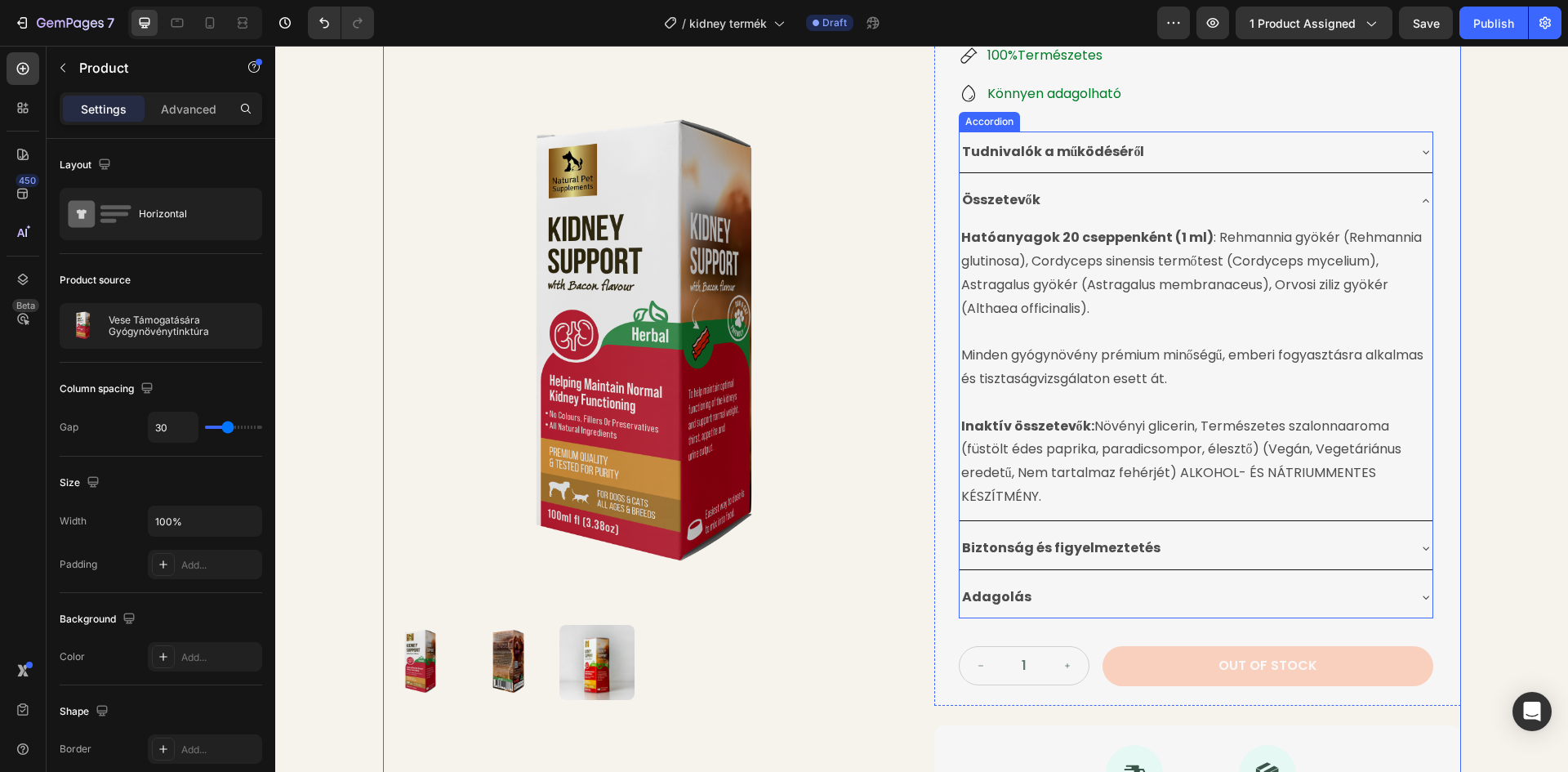
click at [1210, 190] on div "Összetevők" at bounding box center [1182, 200] width 446 height 29
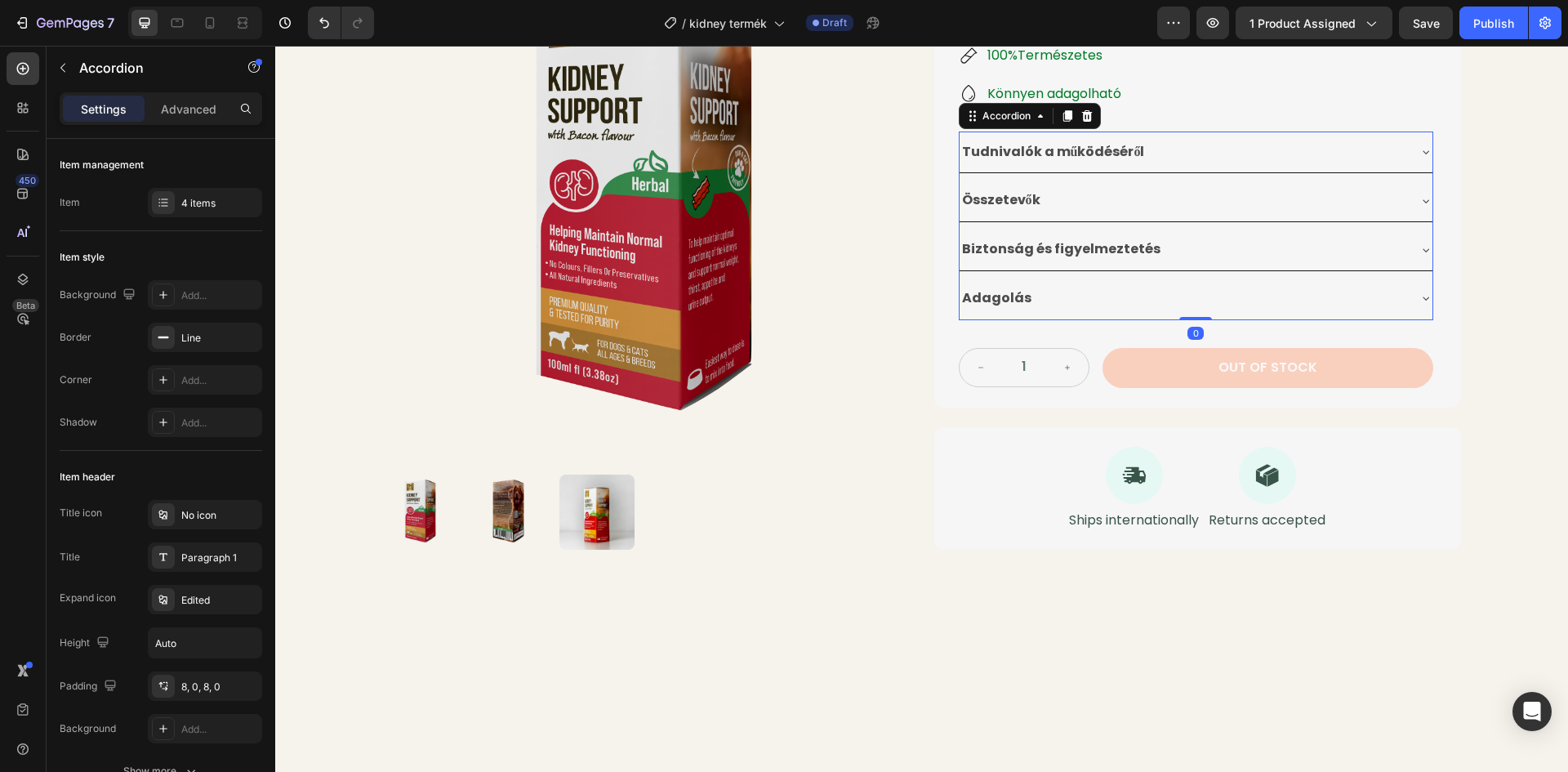
click at [1200, 251] on div "Biztonság és figyelmeztetés" at bounding box center [1182, 249] width 446 height 29
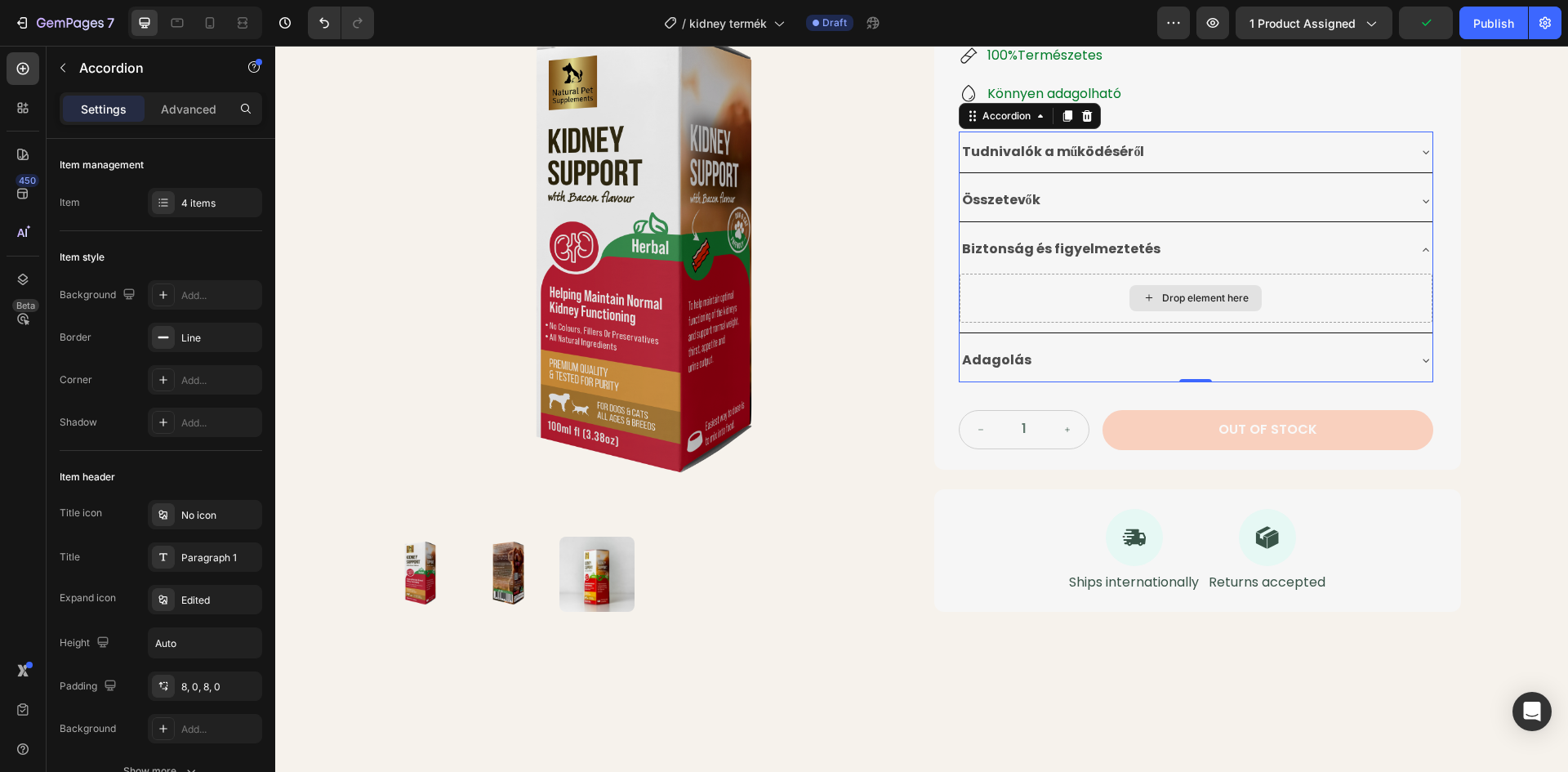
click at [1130, 288] on div "Drop element here" at bounding box center [1195, 298] width 132 height 26
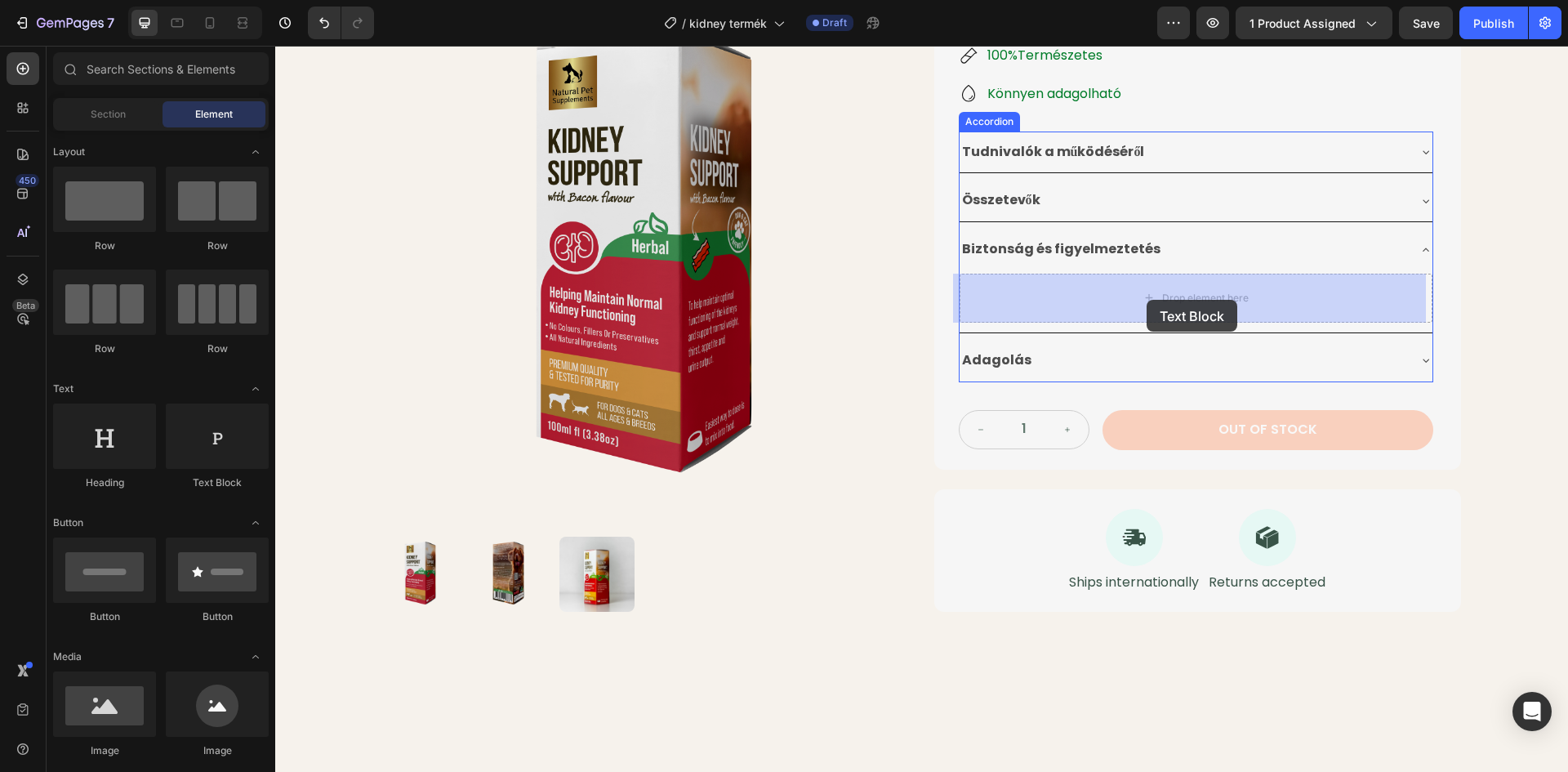
drag, startPoint x: 544, startPoint y: 481, endPoint x: 1146, endPoint y: 300, distance: 628.6
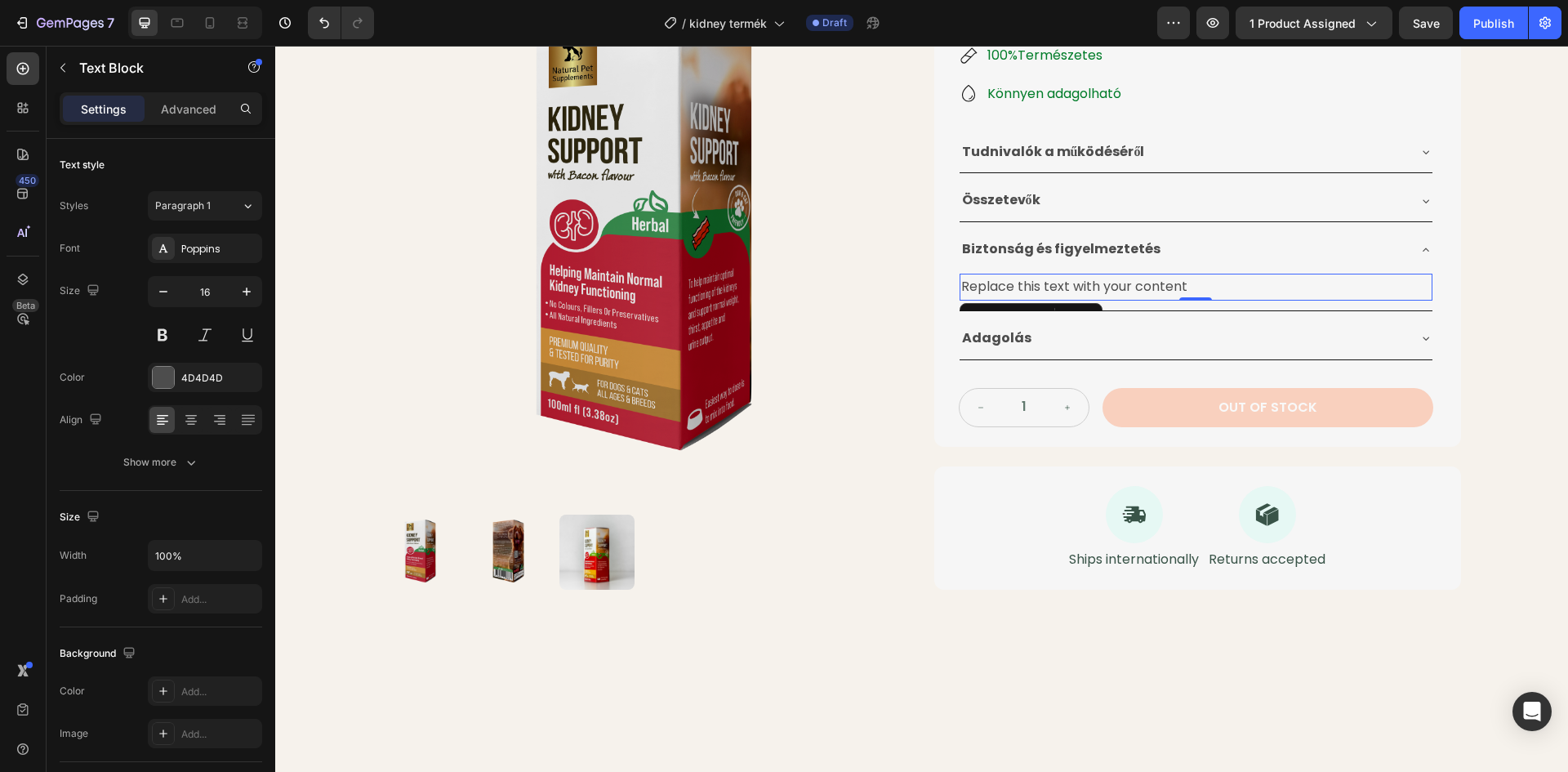
click at [1180, 283] on div "Replace this text with your content" at bounding box center [1195, 287] width 473 height 27
drag, startPoint x: 1181, startPoint y: 287, endPoint x: 955, endPoint y: 288, distance: 226.0
click at [961, 288] on p "Replace this text with your content" at bounding box center [1195, 287] width 469 height 24
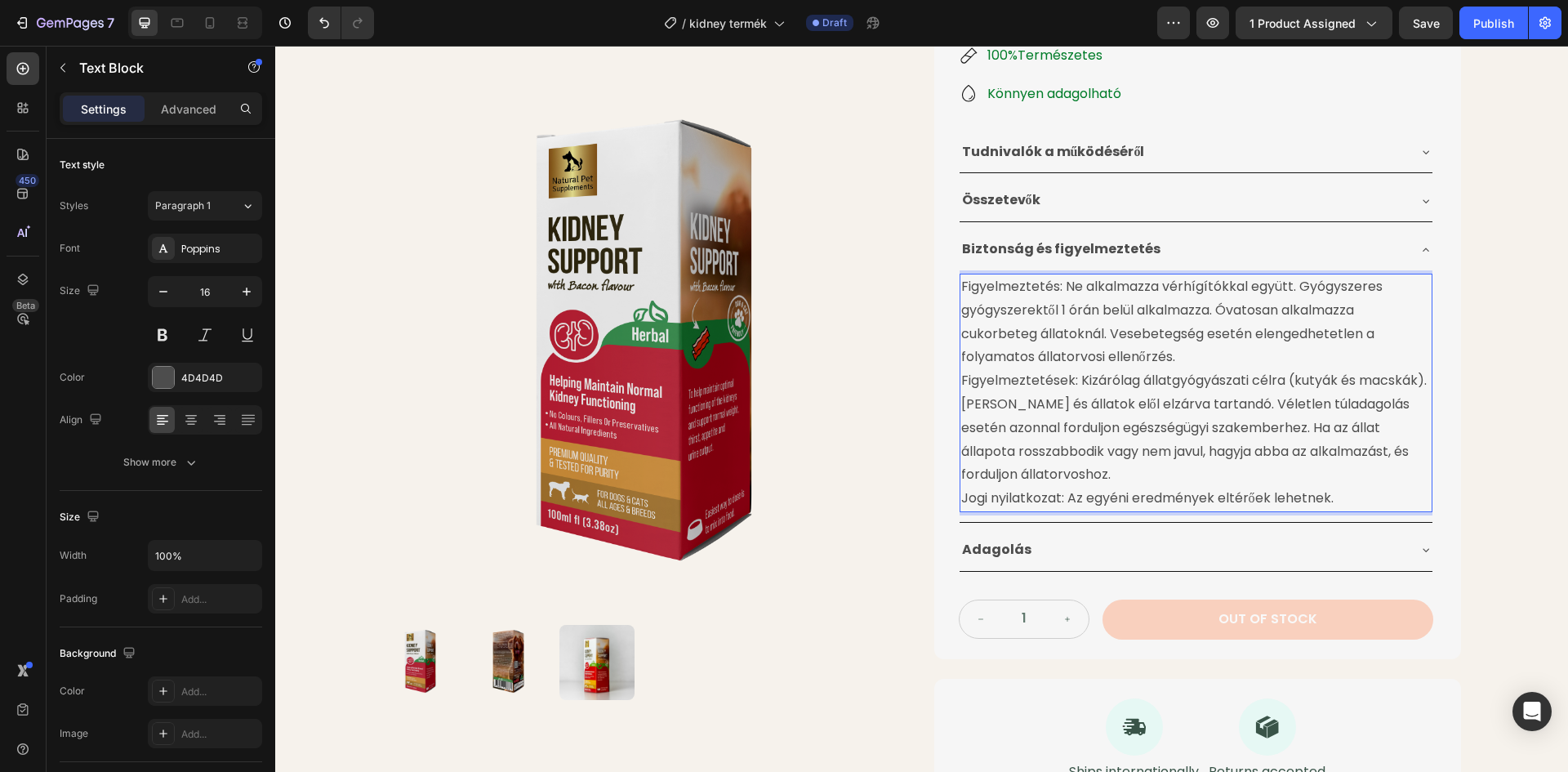
drag, startPoint x: 957, startPoint y: 383, endPoint x: 974, endPoint y: 383, distance: 17.0
click at [961, 383] on p "Figyelmeztetések: Kizárólag állatgyógyászati ​​célra (kutyák és macskák). Gyerm…" at bounding box center [1195, 427] width 469 height 118
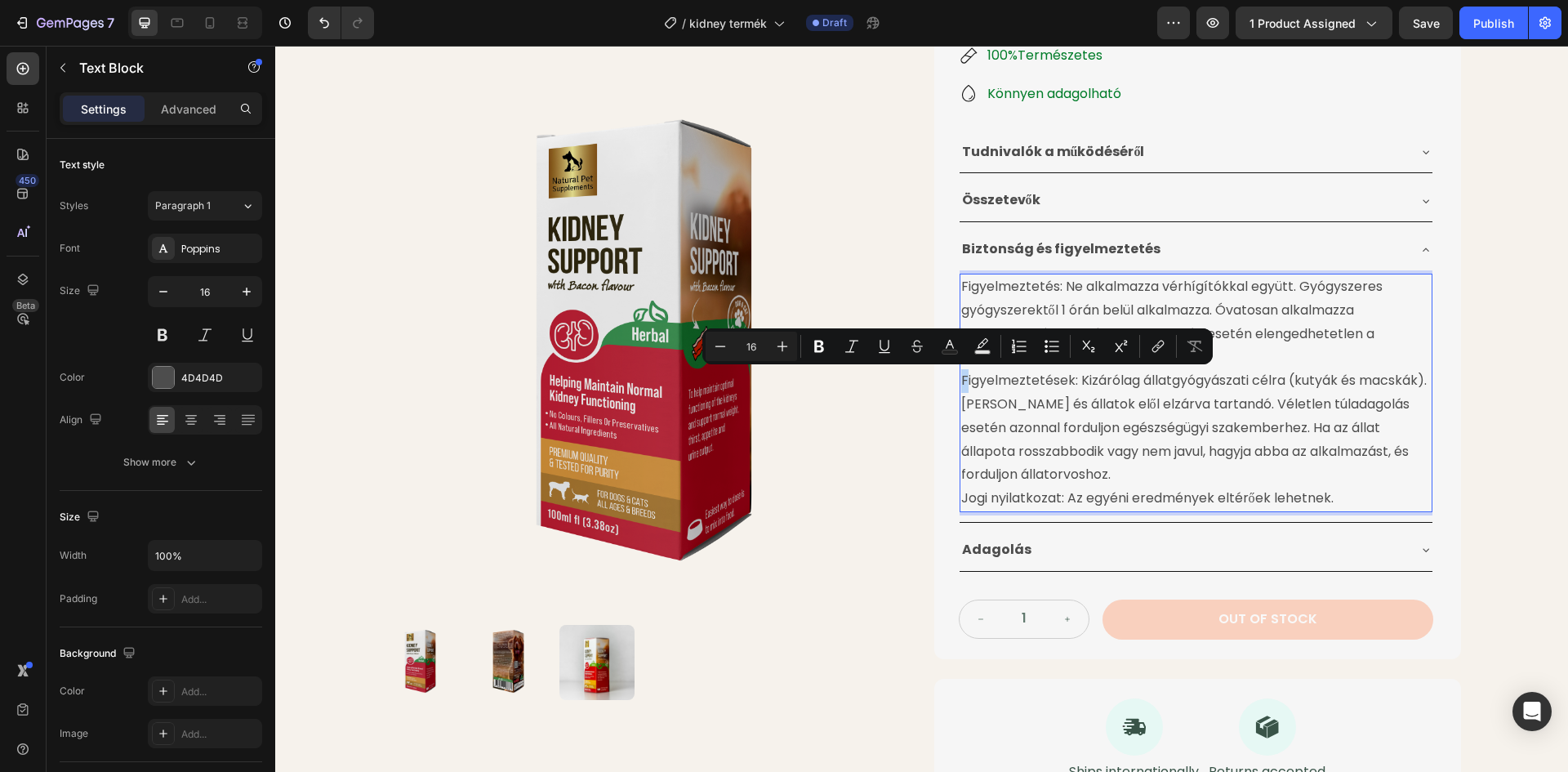
click at [961, 382] on p "Figyelmeztetések: Kizárólag állatgyógyászati ​​célra (kutyák és macskák). Gyerm…" at bounding box center [1195, 427] width 469 height 118
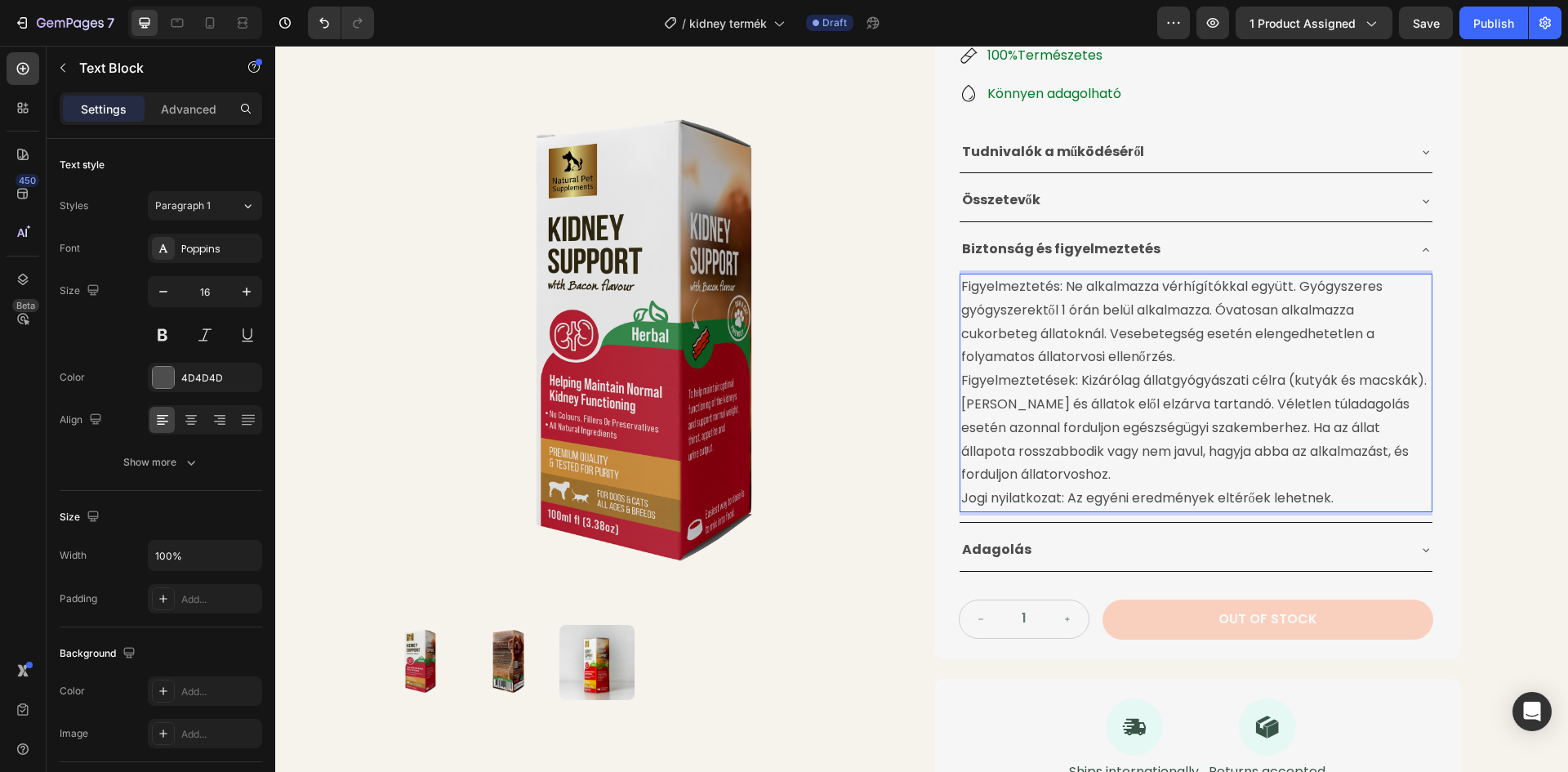
click at [961, 380] on p "Figyelmeztetések: Kizárólag állatgyógyászati ​​célra (kutyák és macskák). Gyerm…" at bounding box center [1195, 427] width 469 height 118
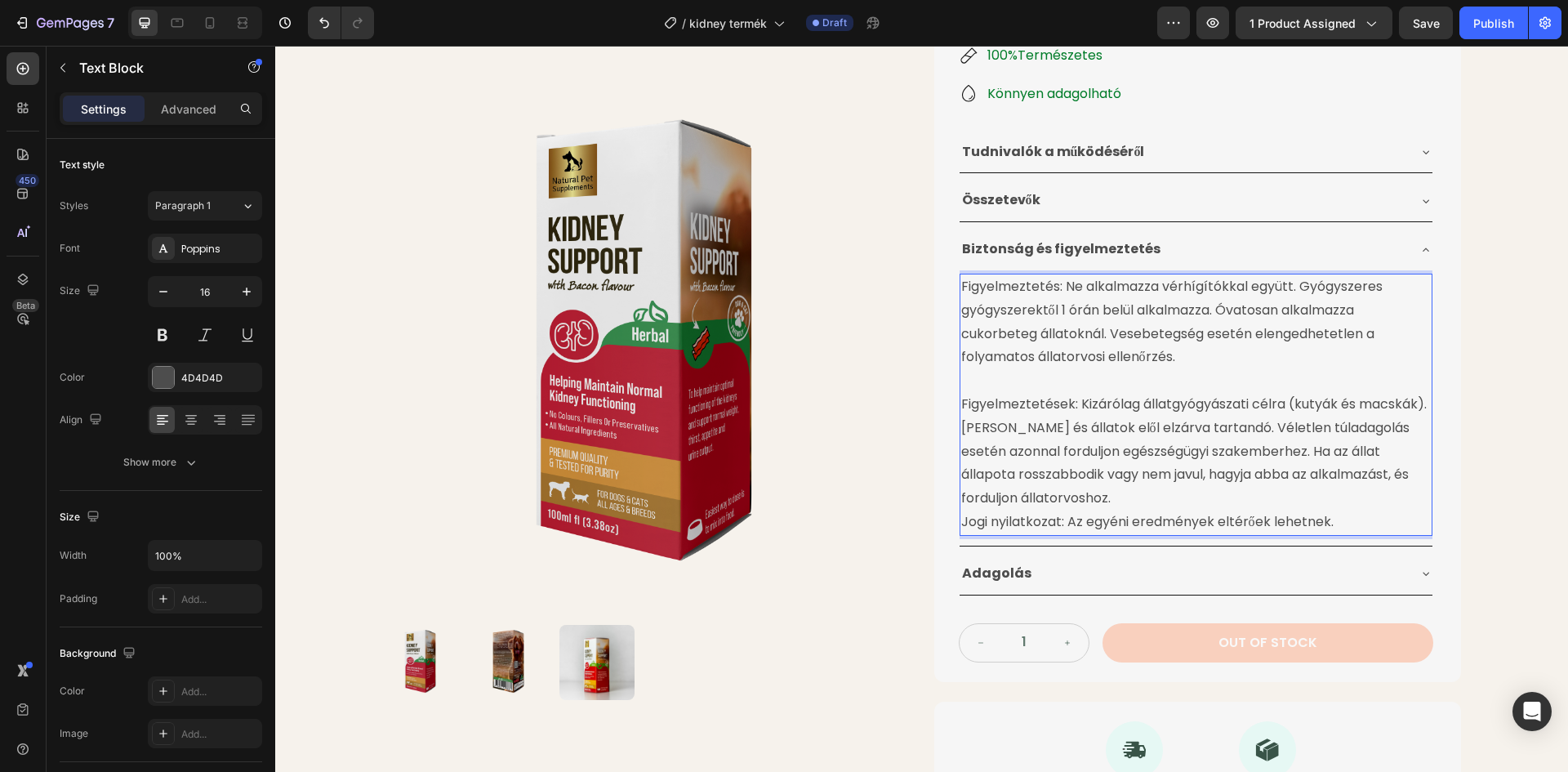
click at [961, 523] on p "Jogi nyilatkozat: Az egyéni eredmények eltérőek lehetnek." at bounding box center [1195, 522] width 469 height 24
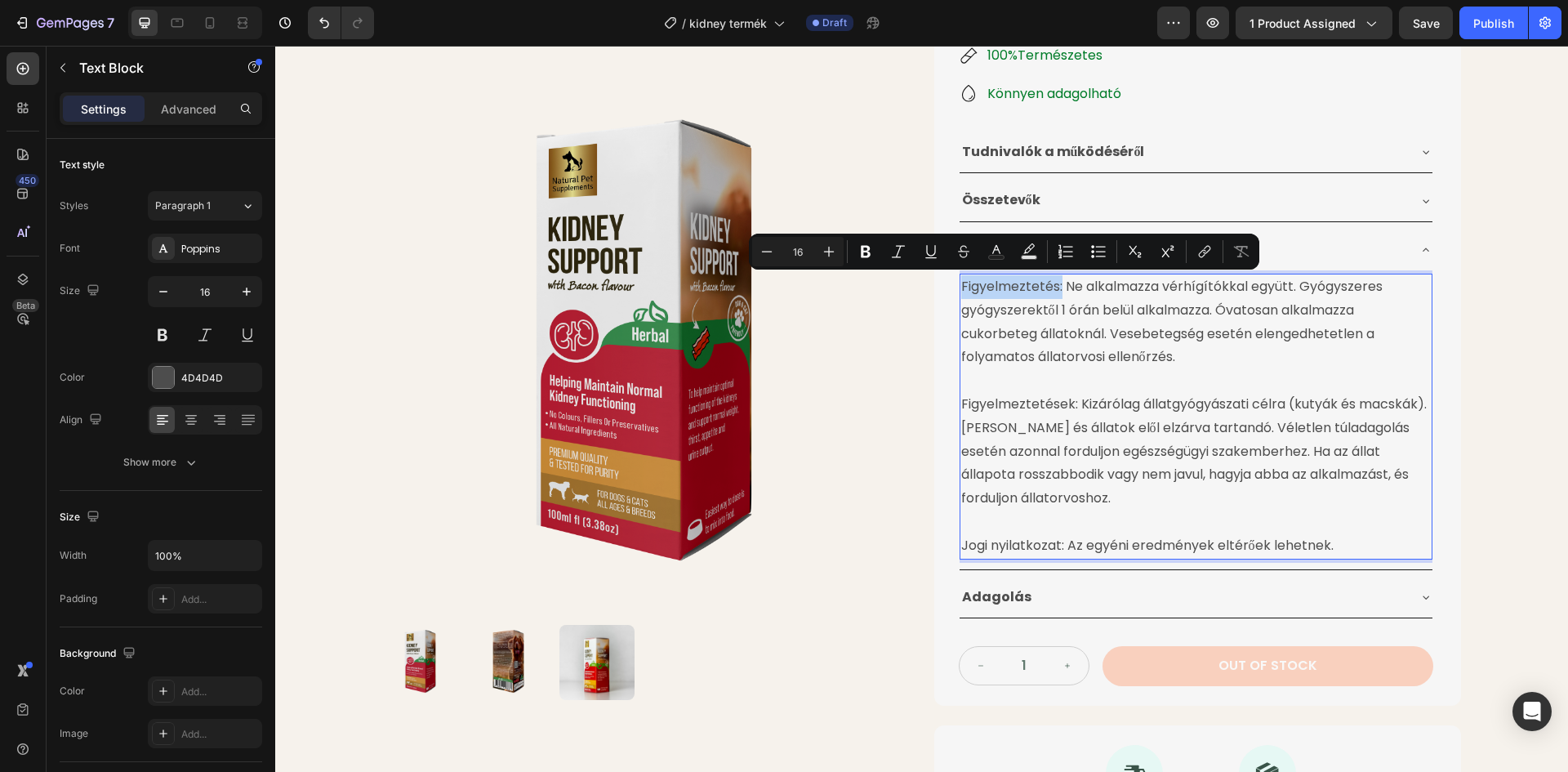
drag, startPoint x: 956, startPoint y: 284, endPoint x: 1054, endPoint y: 288, distance: 98.1
click at [1054, 288] on p "Figyelmeztetés: Ne alkalmazza vérhígítókkal együtt. Gyógyszeres gyógyszerektől …" at bounding box center [1195, 322] width 469 height 94
click at [872, 252] on icon "Editor contextual toolbar" at bounding box center [866, 251] width 16 height 16
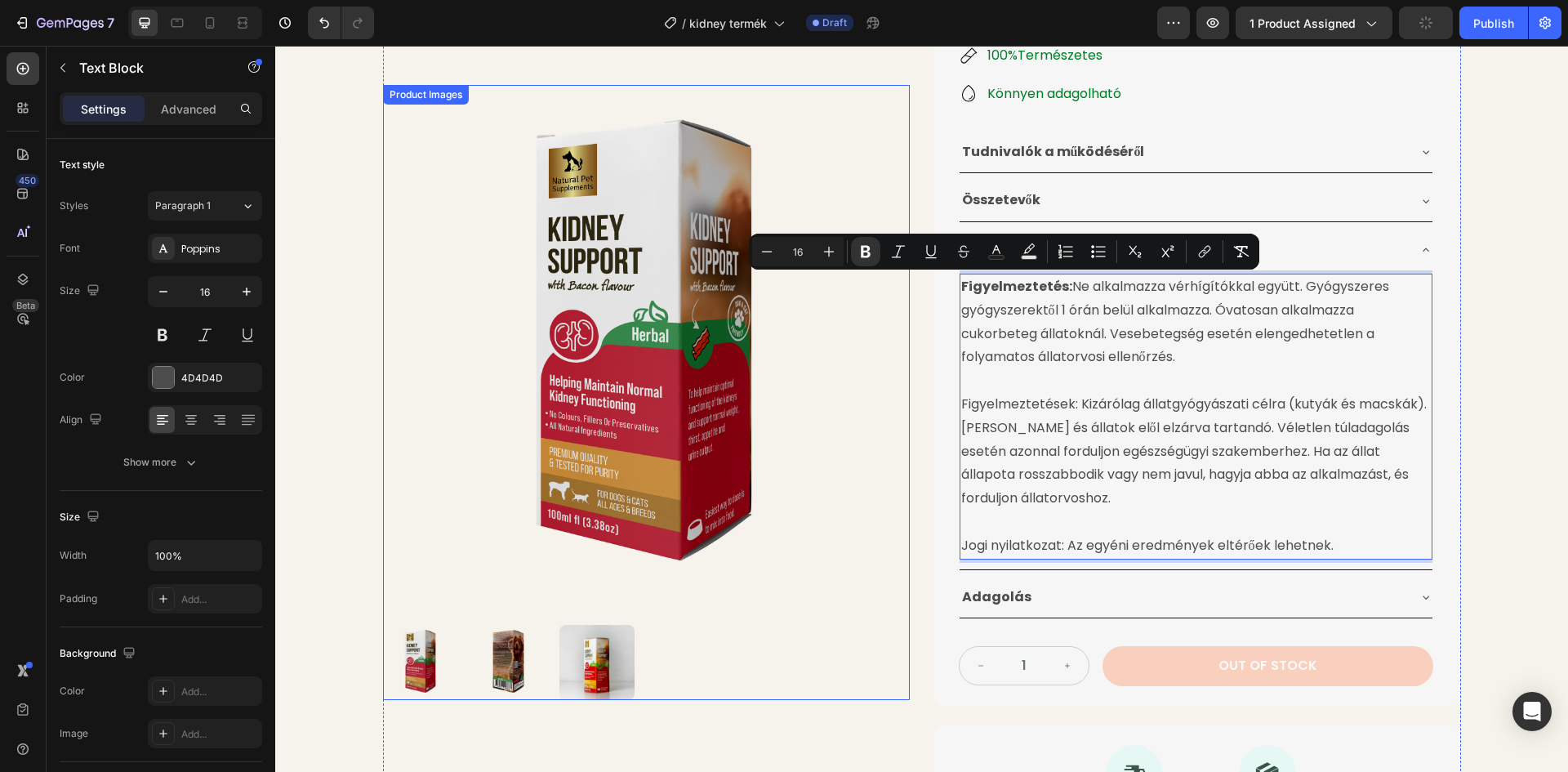
click at [867, 350] on img at bounding box center [646, 348] width 527 height 527
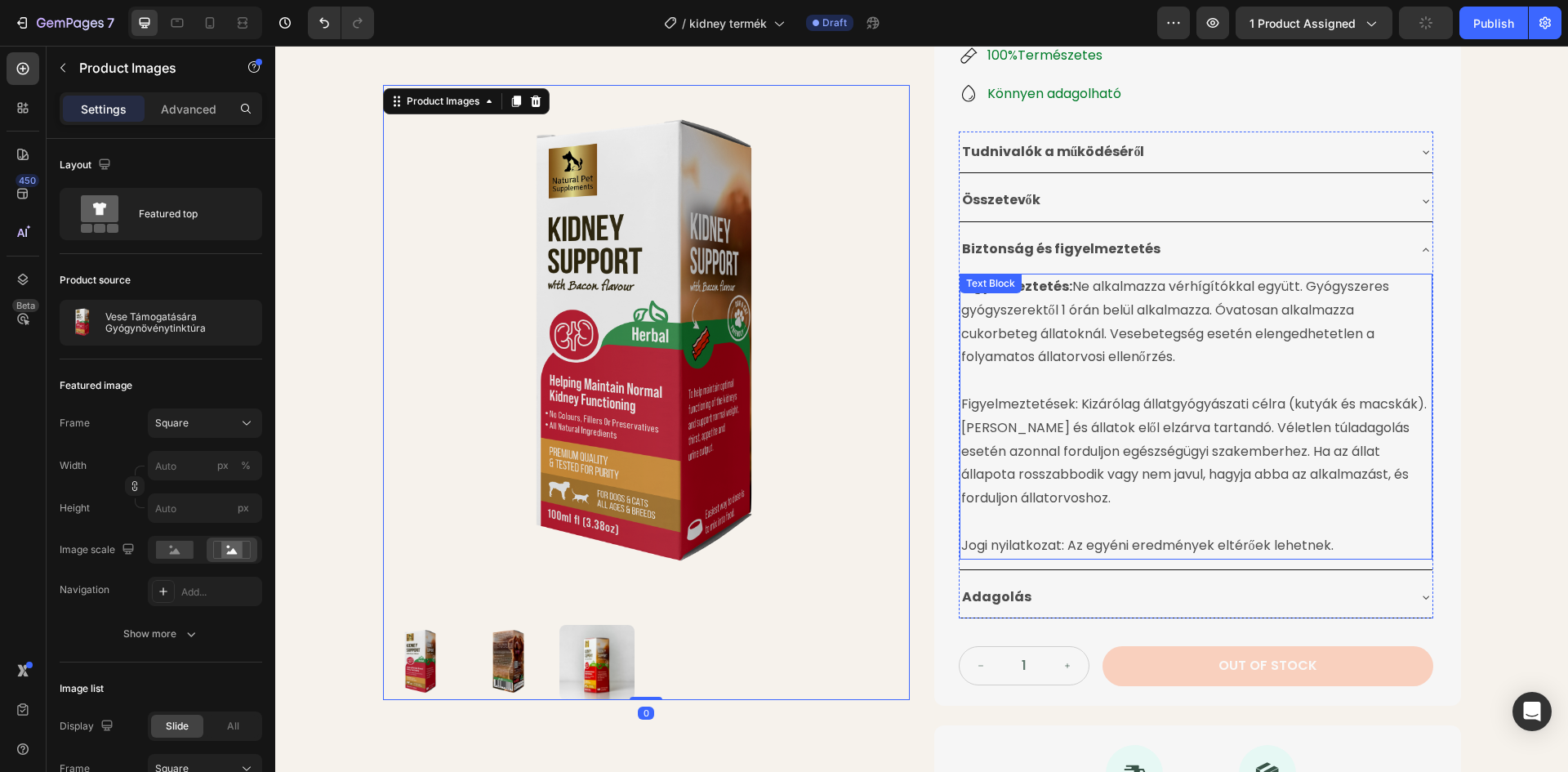
click at [1066, 437] on p "Figyelmeztetések: Kizárólag állatgyógyászati ​​célra (kutyák és macskák). Gyerm…" at bounding box center [1195, 451] width 469 height 118
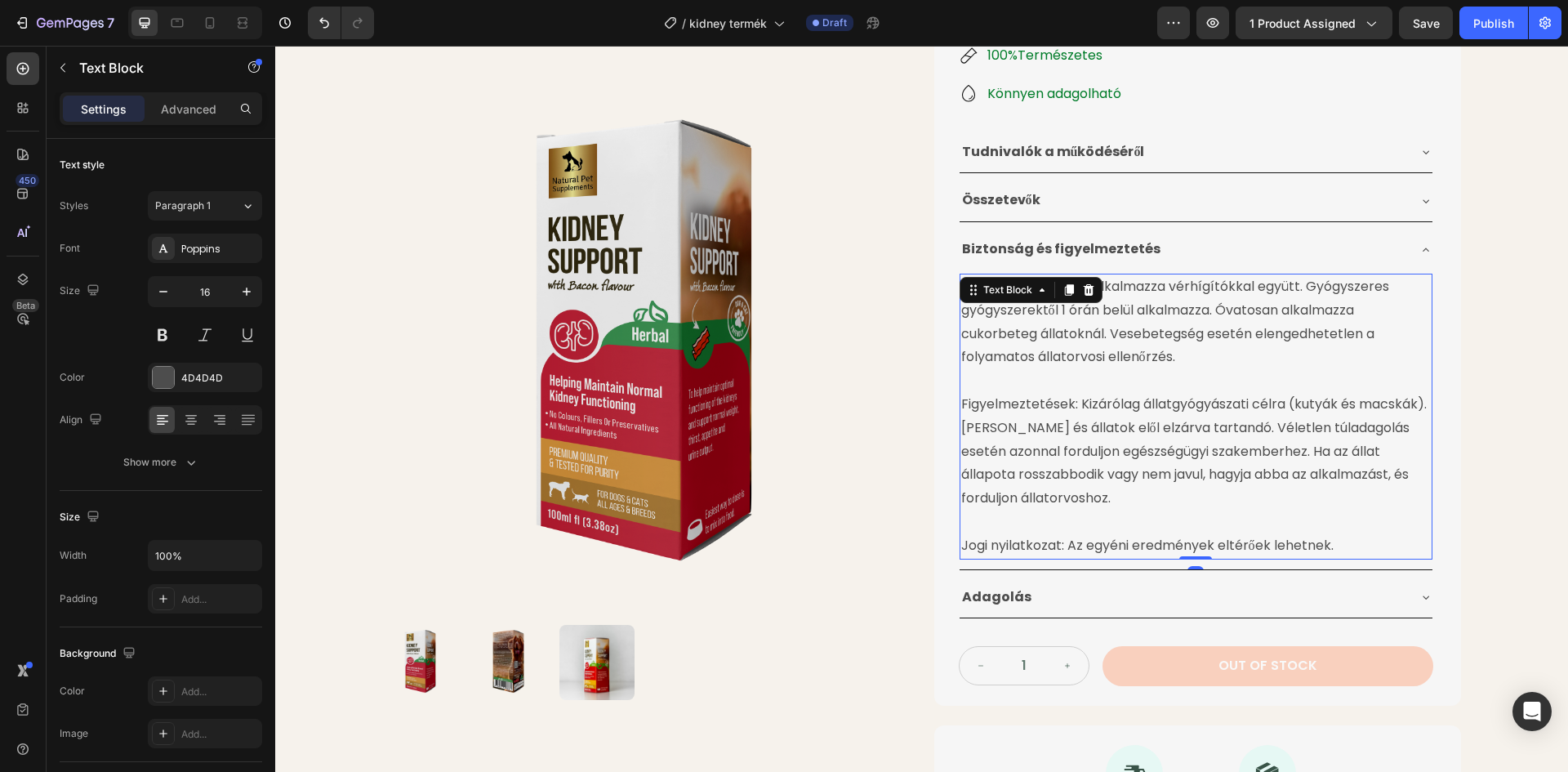
click at [961, 405] on p "Figyelmeztetések: Kizárólag állatgyógyászati ​​célra (kutyák és macskák). Gyerm…" at bounding box center [1195, 451] width 469 height 118
drag, startPoint x: 955, startPoint y: 405, endPoint x: 1065, endPoint y: 404, distance: 110.0
click at [1065, 404] on p "Figyelmeztetések: Kizárólag állatgyógyászati ​​célra (kutyák és macskák). Gyerm…" at bounding box center [1195, 451] width 469 height 118
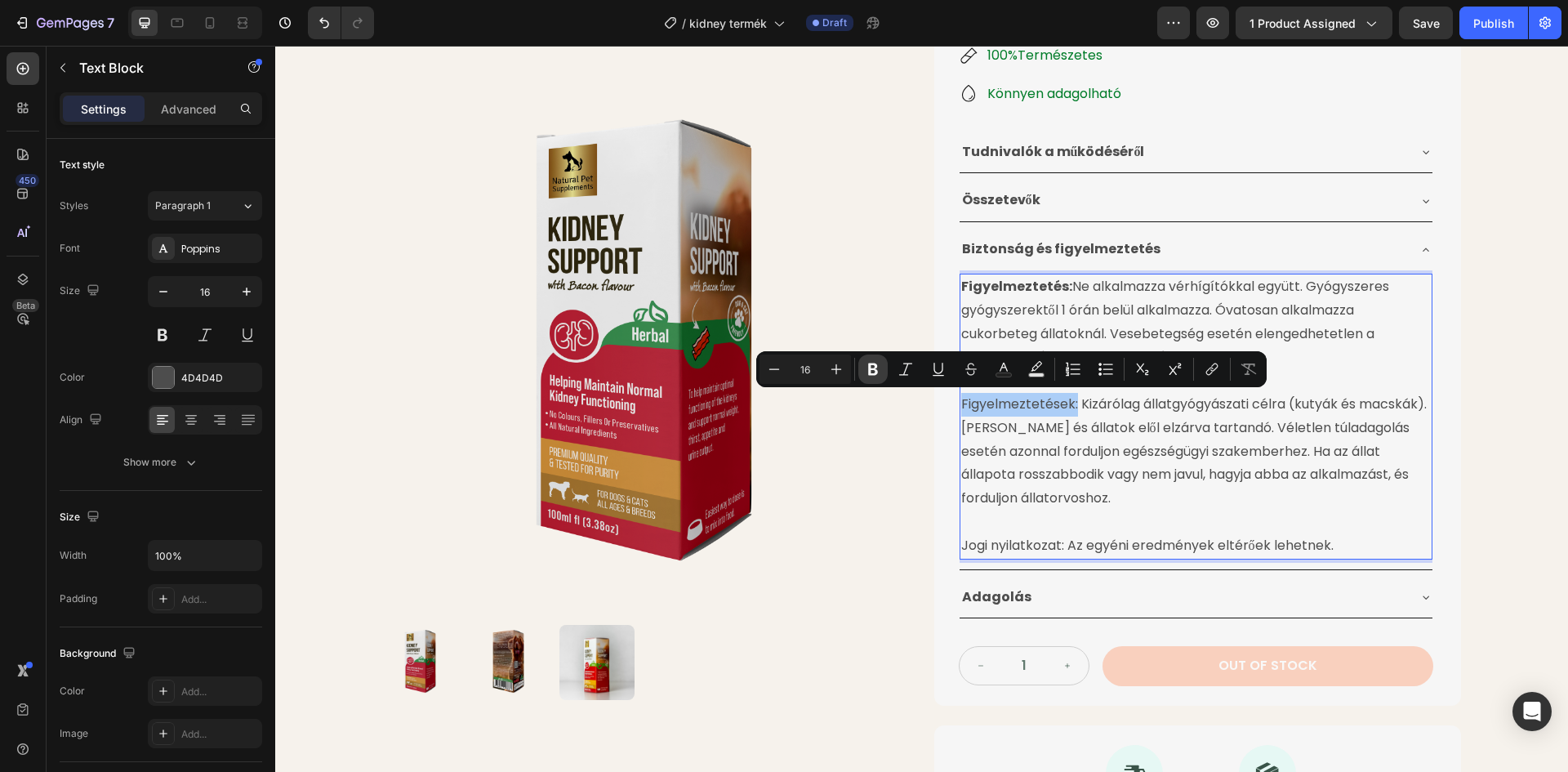
click at [878, 370] on icon "Editor contextual toolbar" at bounding box center [873, 369] width 16 height 16
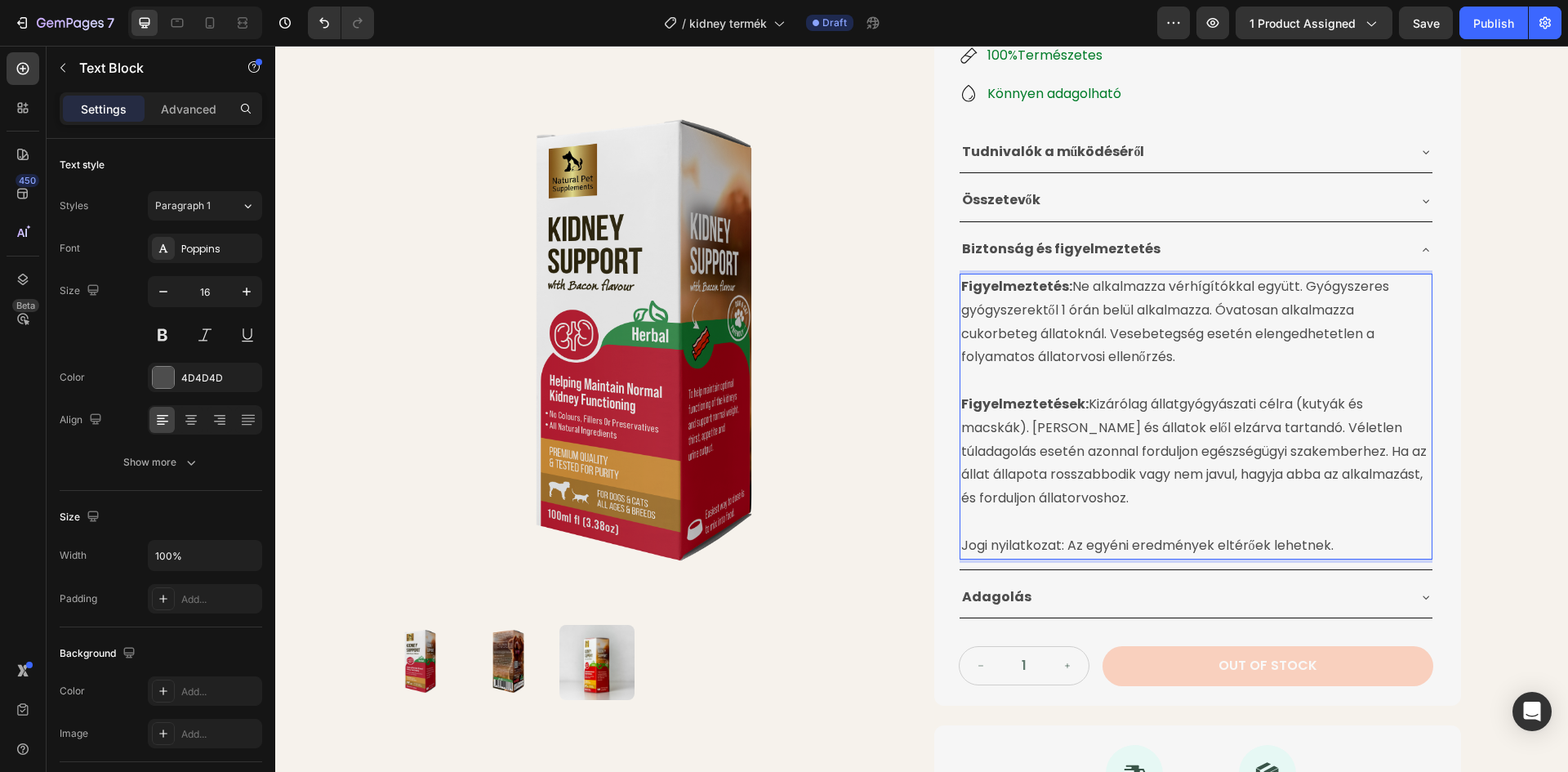
click at [1036, 532] on p "Rich Text Editor. Editing area: main" at bounding box center [1195, 522] width 469 height 24
click at [829, 524] on img at bounding box center [646, 348] width 527 height 527
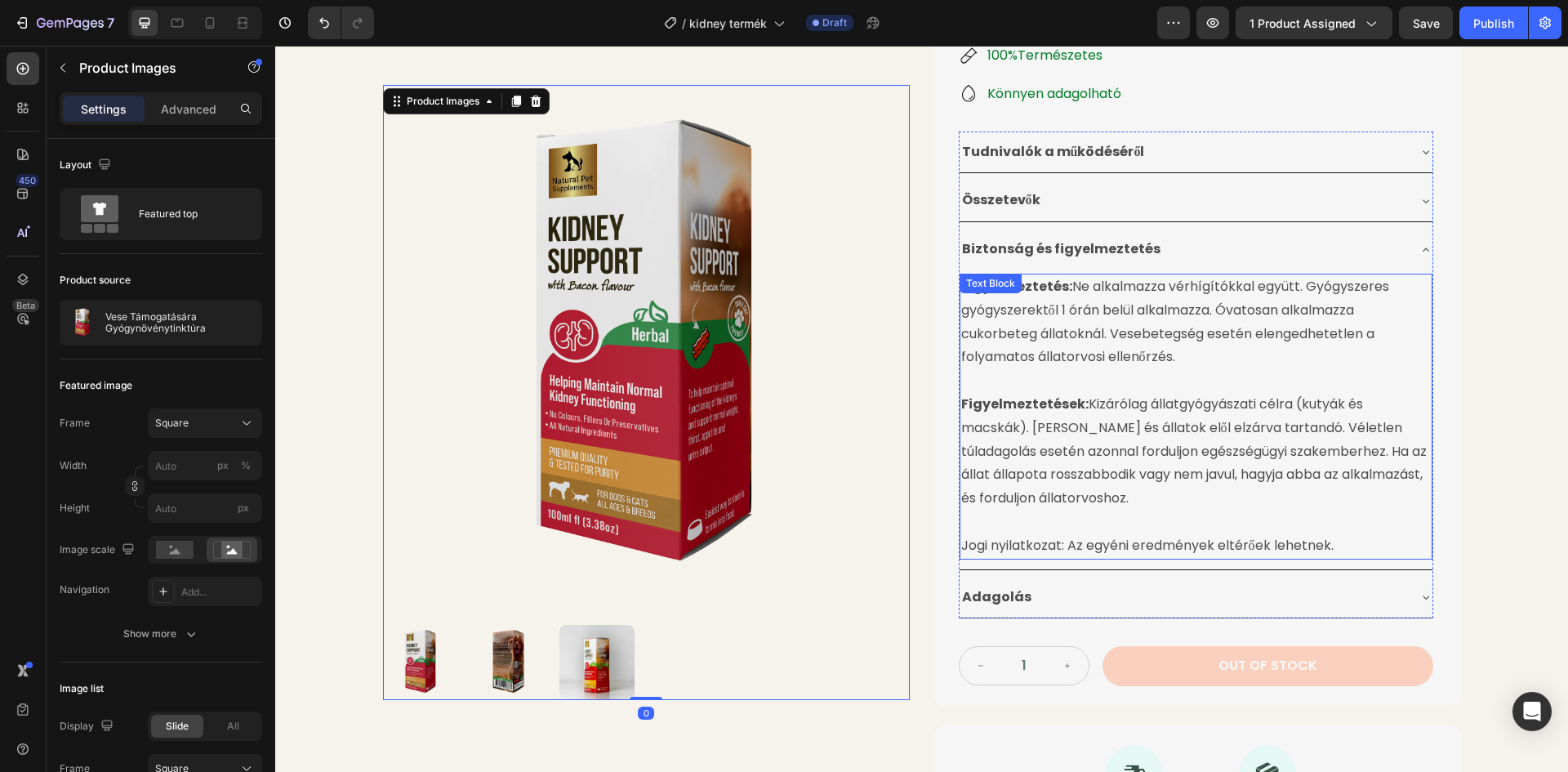
click at [995, 542] on p "Jogi nyilatkozat: Az egyéni eredmények eltérőek lehetnek." at bounding box center [1195, 546] width 469 height 24
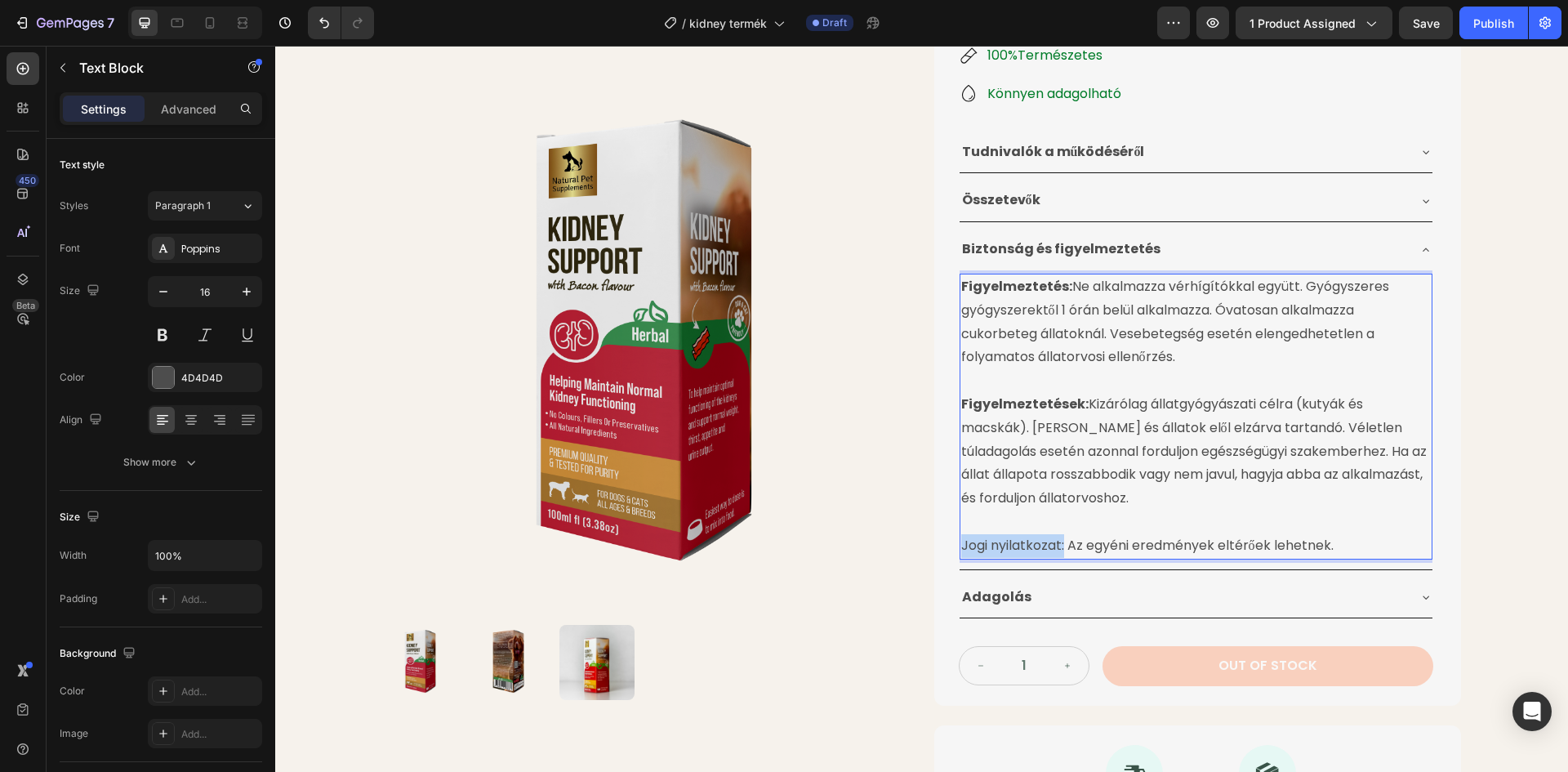
drag, startPoint x: 957, startPoint y: 546, endPoint x: 1059, endPoint y: 546, distance: 102.0
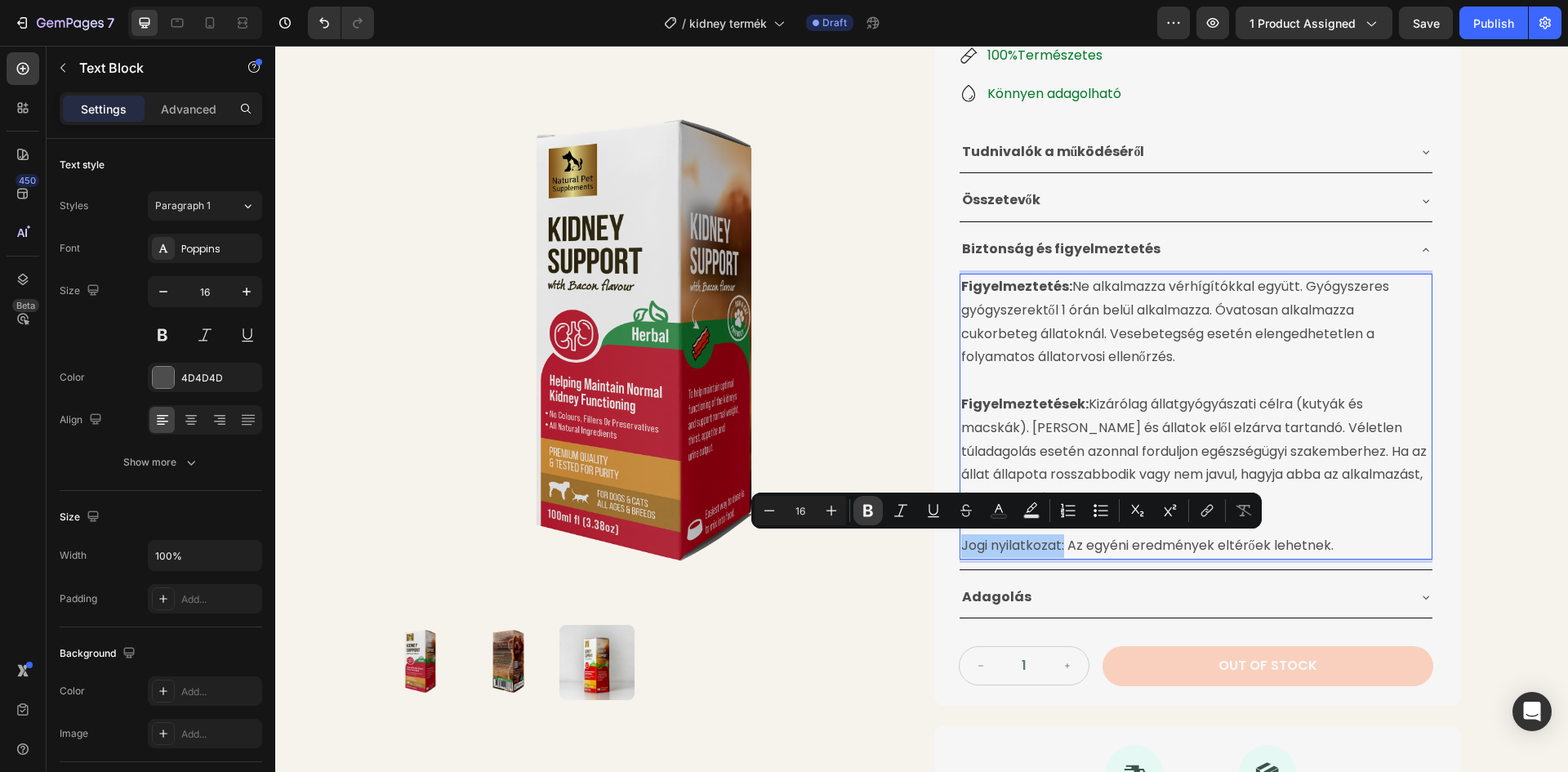
click at [869, 502] on icon "Editor contextual toolbar" at bounding box center [868, 510] width 16 height 16
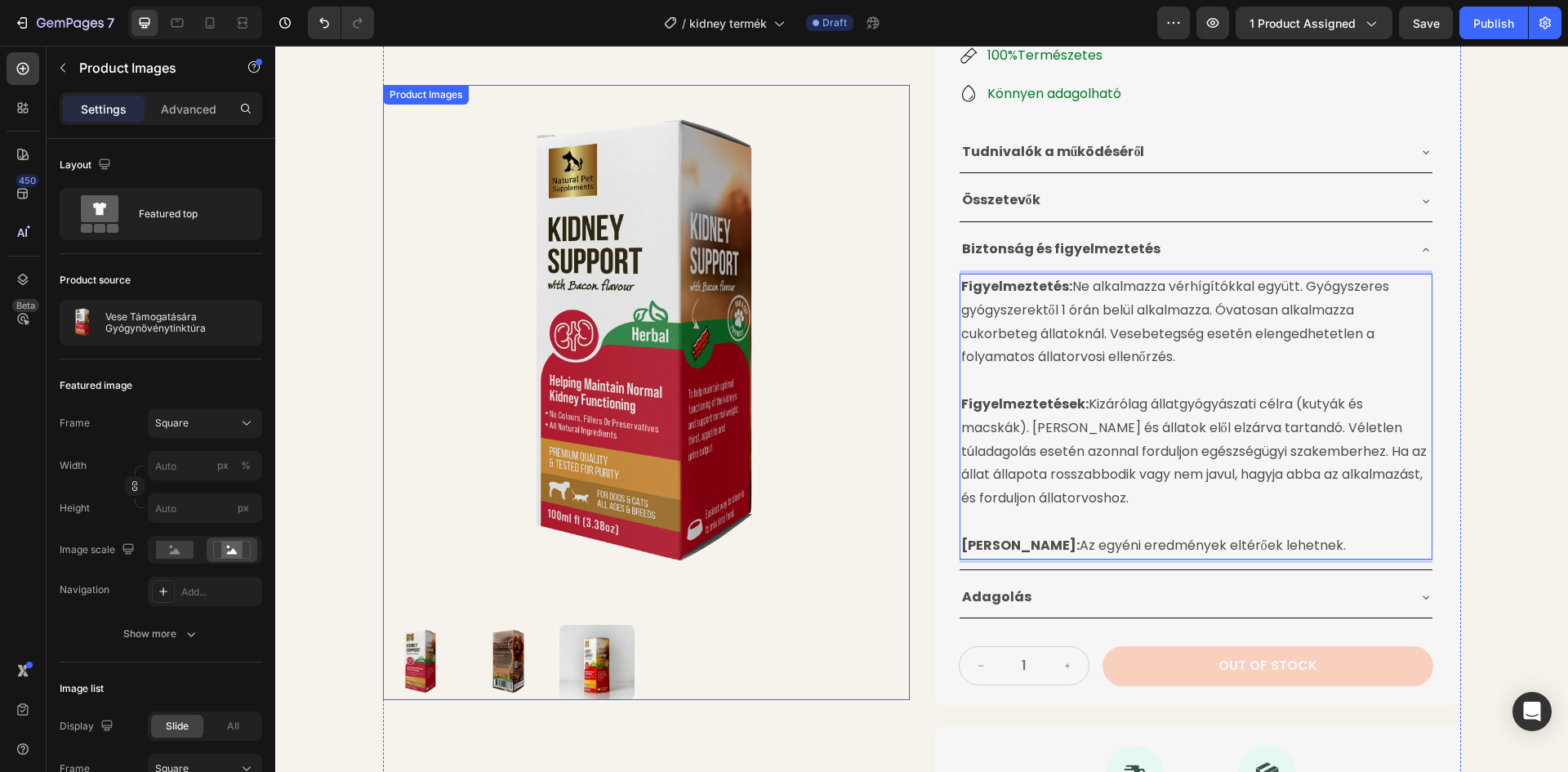
click at [880, 450] on img at bounding box center [646, 348] width 527 height 527
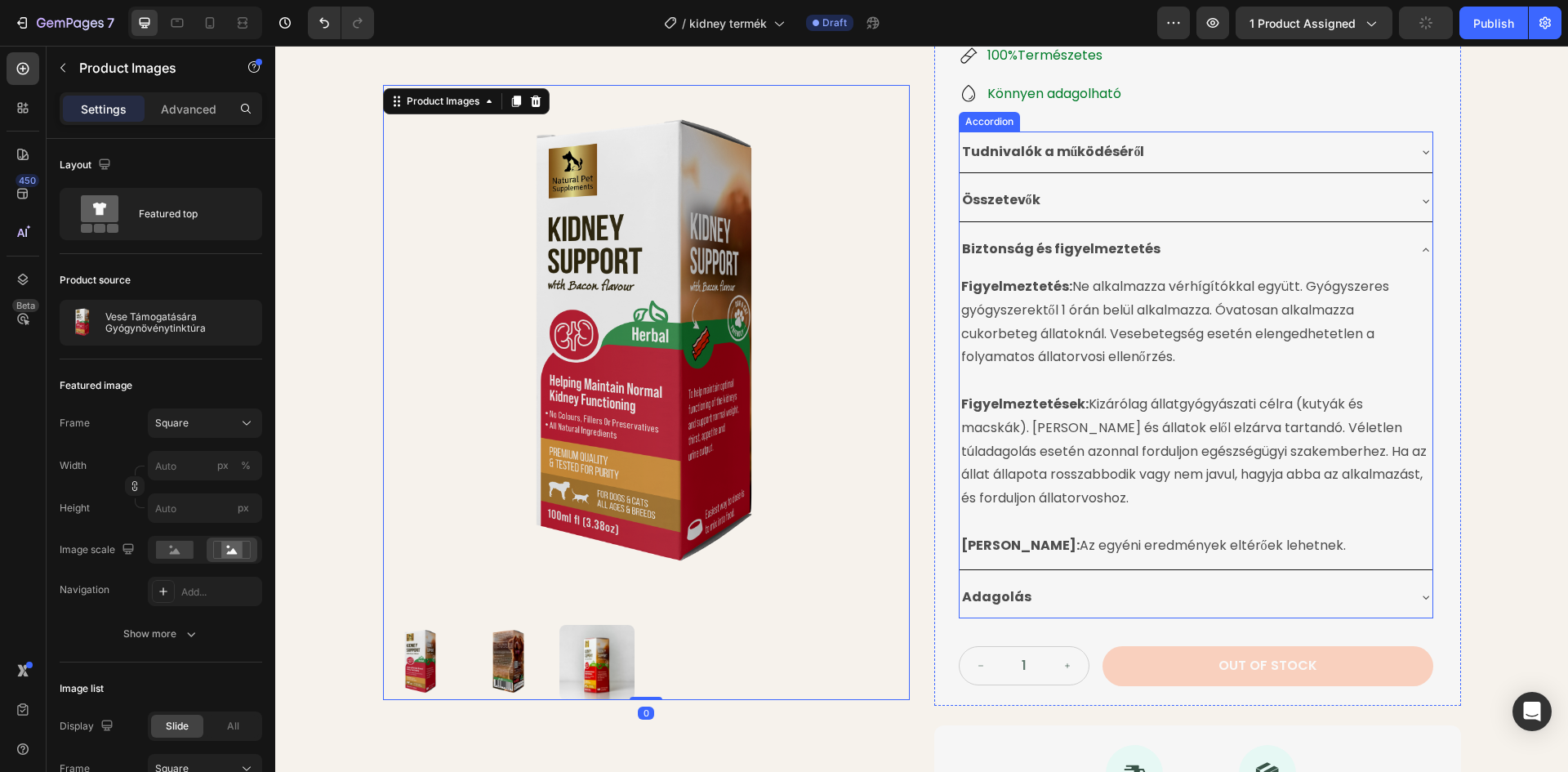
click at [1112, 283] on p "Figyelmeztetés: Ne alkalmazza vérhígítókkal együtt. Gyógyszeres gyógyszerektől …" at bounding box center [1195, 322] width 469 height 94
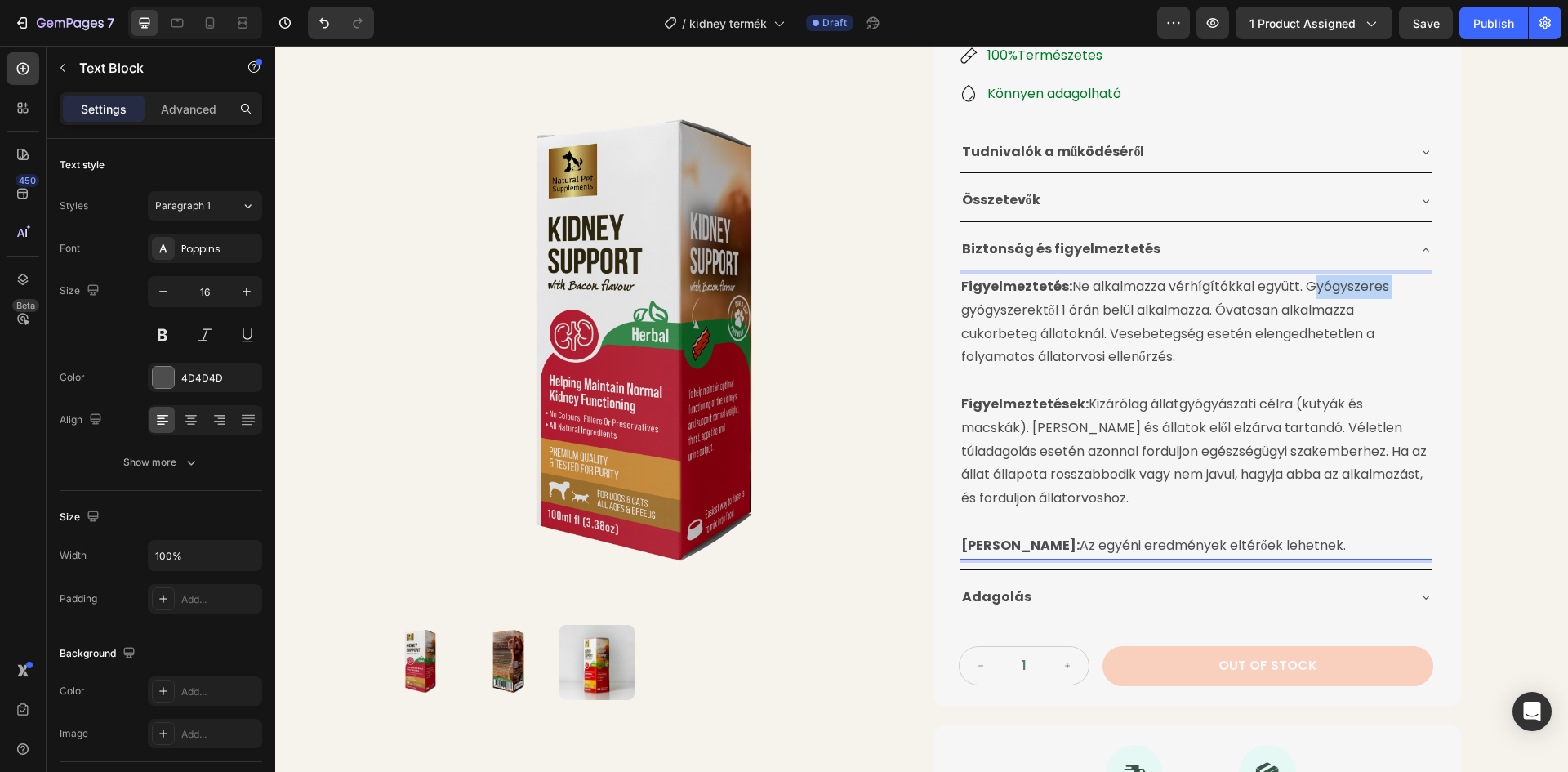
drag, startPoint x: 1302, startPoint y: 288, endPoint x: 1380, endPoint y: 288, distance: 78.0
click at [1380, 288] on p "Figyelmeztetés: Ne alkalmazza vérhígítókkal együtt. Gyógyszeres gyógyszerektől …" at bounding box center [1195, 322] width 469 height 94
click at [1306, 291] on p "Figyelmeztetés: Ne alkalmazza vérhígítókkal együtt. gyógyszerektől 1 órán belül…" at bounding box center [1195, 322] width 469 height 94
click at [1019, 308] on p "Figyelmeztetés: Ne alkalmazza vérhígítókkal együtt. Gyógyszerektől 1 órán belül…" at bounding box center [1195, 322] width 469 height 94
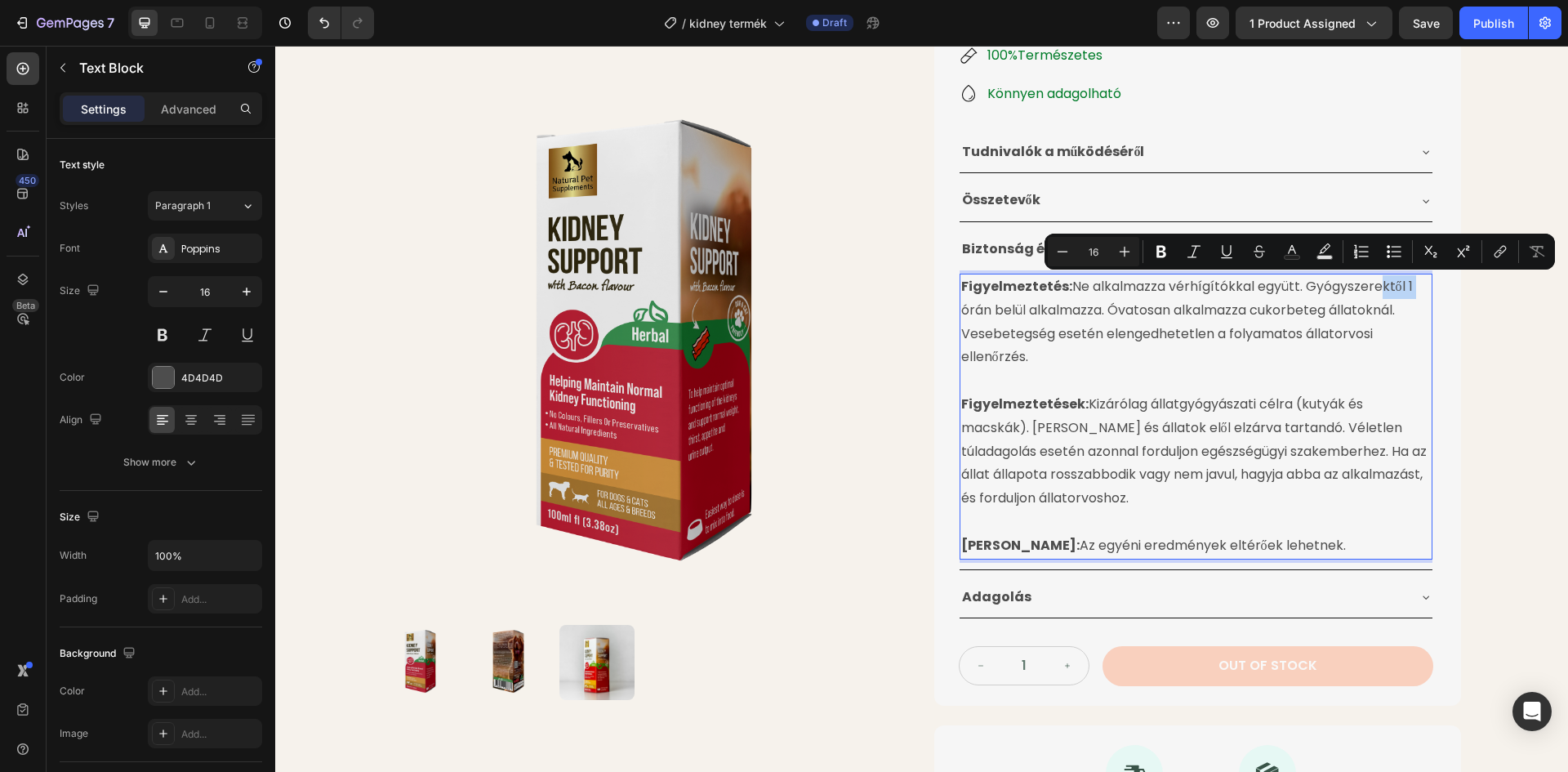
drag, startPoint x: 1407, startPoint y: 285, endPoint x: 1365, endPoint y: 288, distance: 42.1
click at [1365, 288] on p "Figyelmeztetés: Ne alkalmazza vérhígítókkal együtt. Gyógyszerektől 1 órán belül…" at bounding box center [1195, 322] width 469 height 94
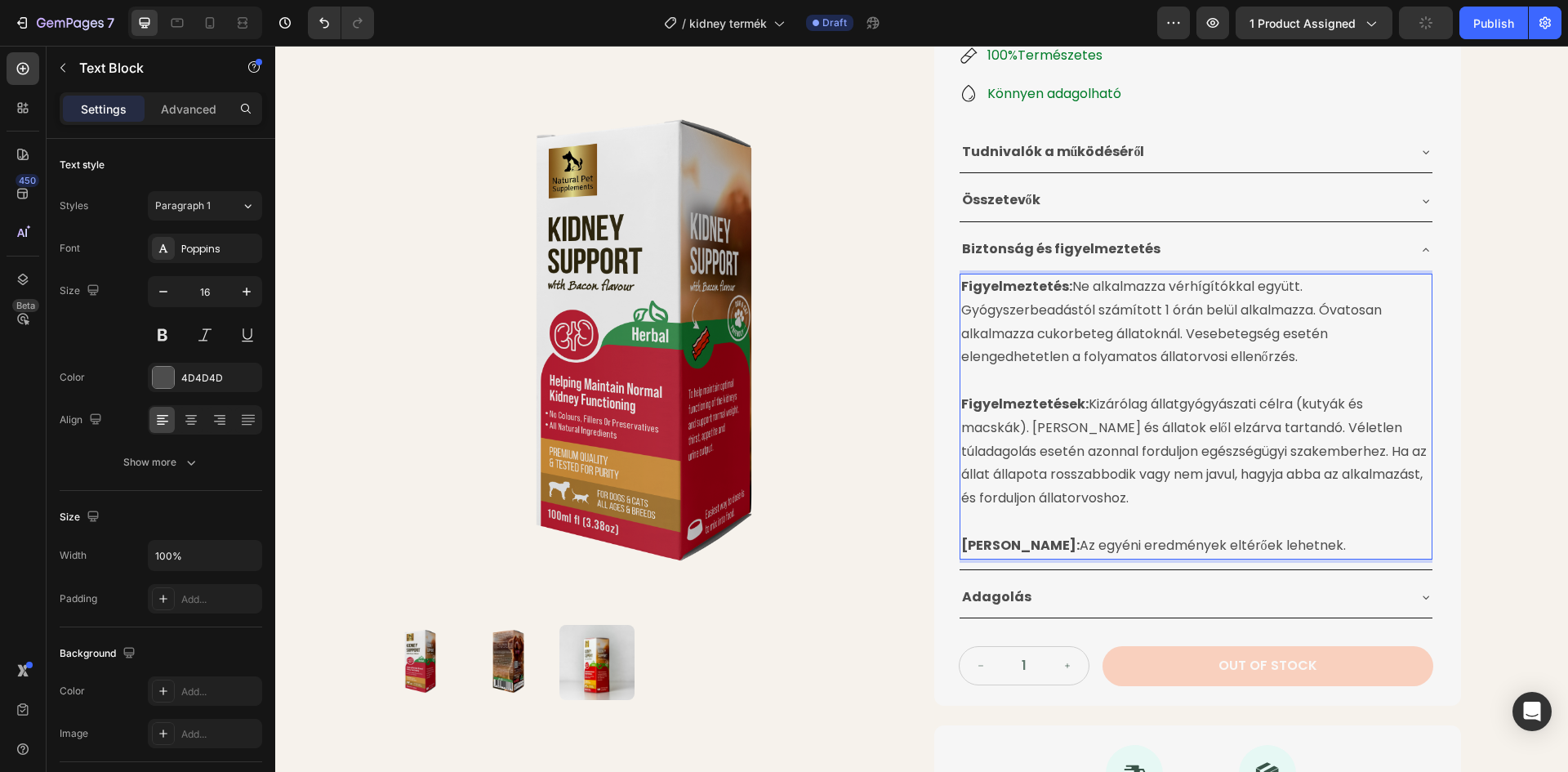
click at [1230, 310] on p "Figyelmeztetés: Ne alkalmazza vérhígítókkal együtt. Gyógyszerbeadástól számítot…" at bounding box center [1195, 322] width 469 height 94
click at [1234, 315] on p "Figyelmeztetés: Ne alkalmazza vérhígítókkal együtt. Gyógyszerbeadástól számítot…" at bounding box center [1195, 322] width 469 height 94
click at [1287, 238] on div "Biztonság és figyelmeztetés" at bounding box center [1182, 249] width 446 height 29
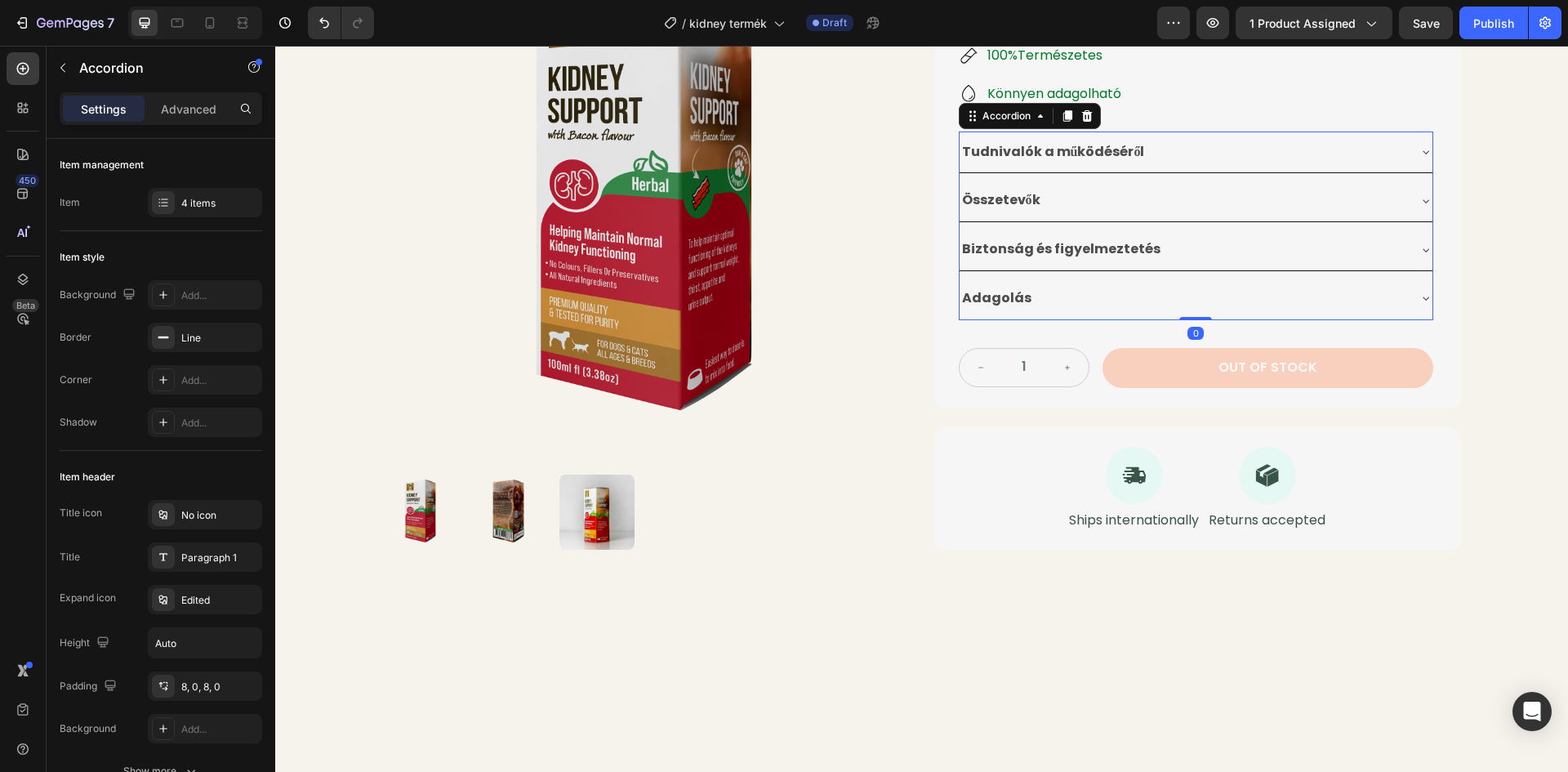
click at [1133, 295] on div "Adagolás" at bounding box center [1182, 298] width 446 height 29
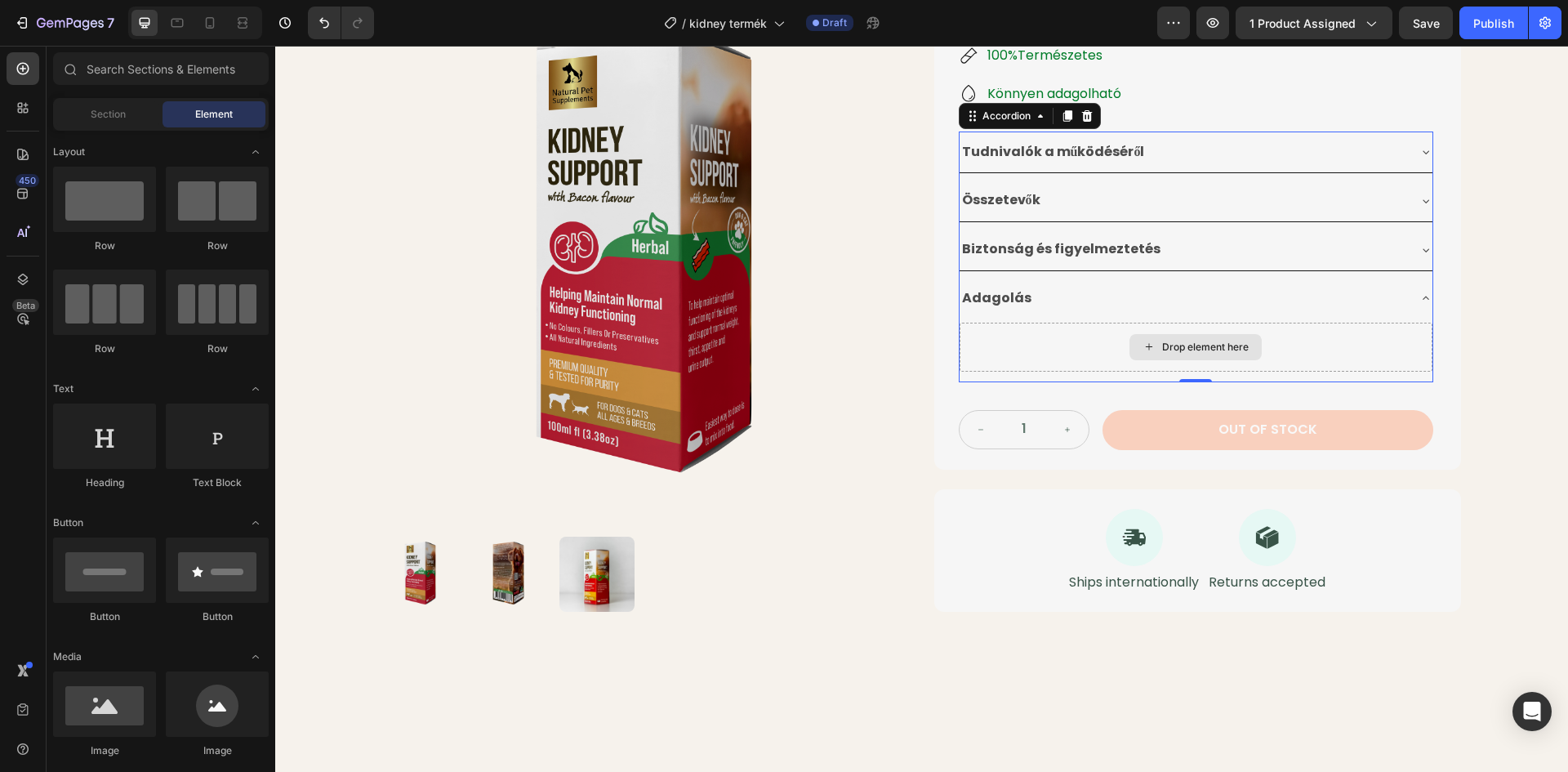
click at [1162, 345] on div "Drop element here" at bounding box center [1204, 347] width 87 height 13
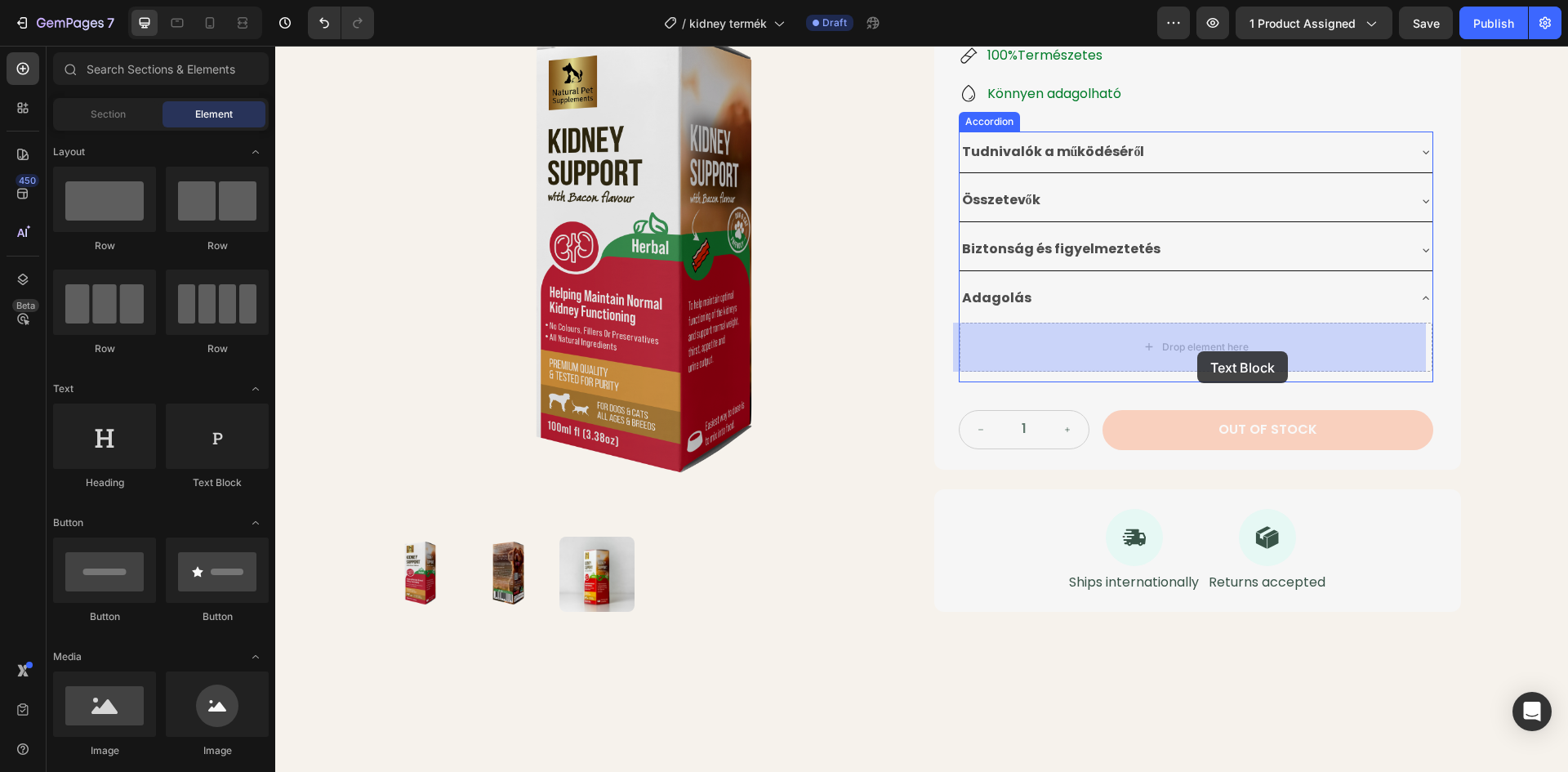
drag, startPoint x: 505, startPoint y: 498, endPoint x: 1197, endPoint y: 351, distance: 707.4
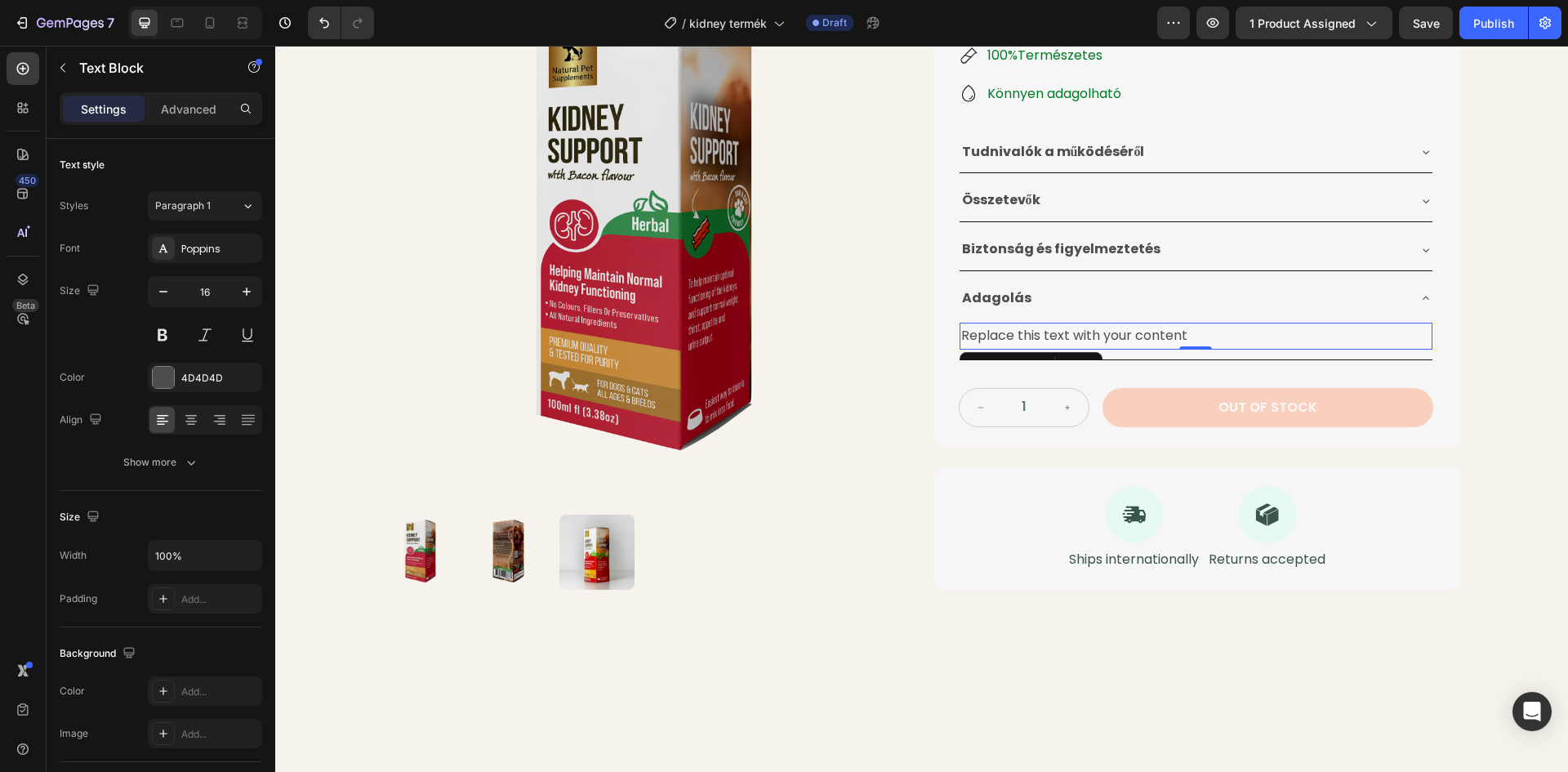
click at [1185, 332] on div "Replace this text with your content" at bounding box center [1195, 336] width 473 height 27
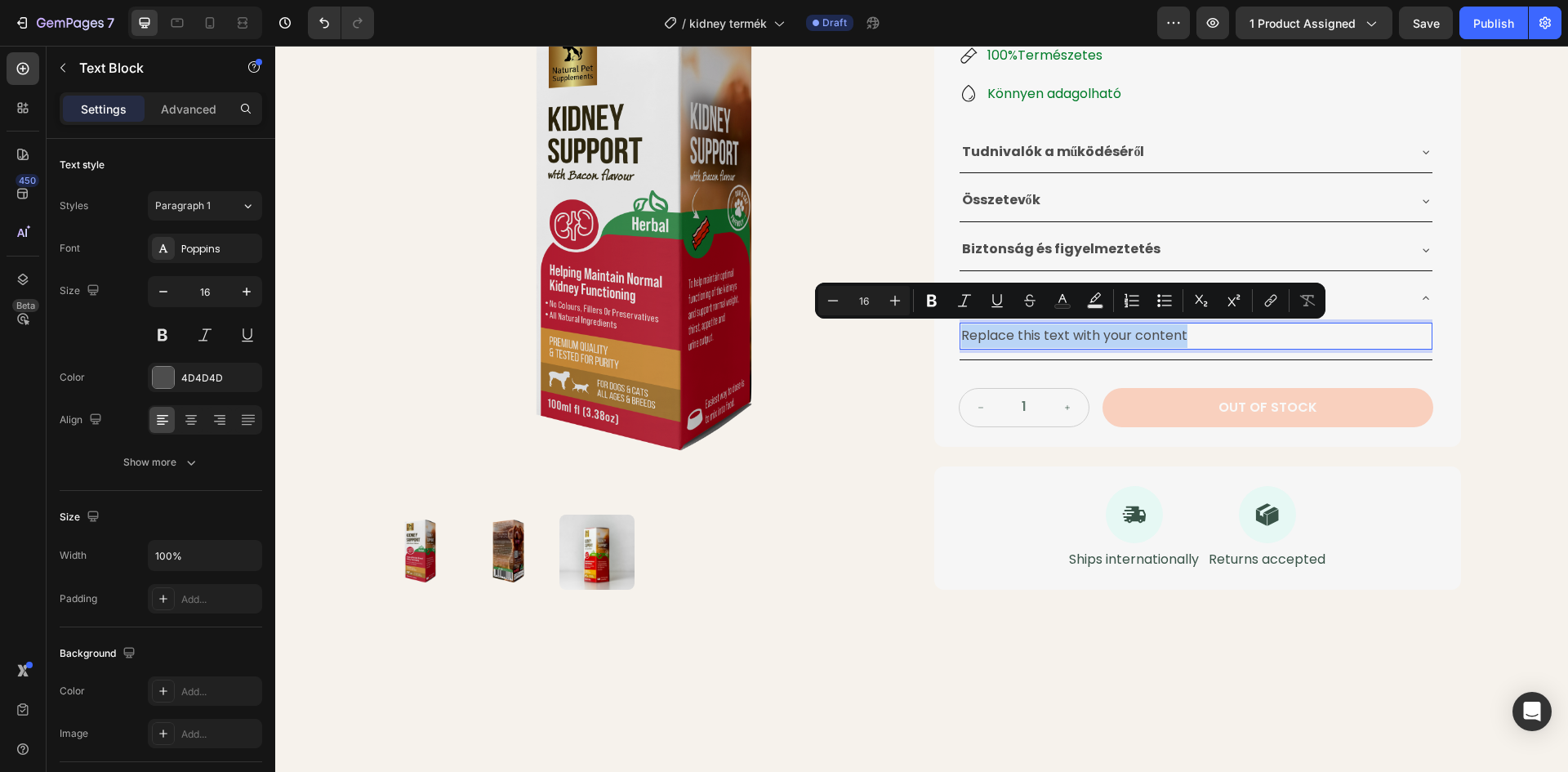
drag, startPoint x: 1183, startPoint y: 335, endPoint x: 957, endPoint y: 337, distance: 226.0
click at [961, 337] on p "Replace this text with your content" at bounding box center [1195, 336] width 469 height 24
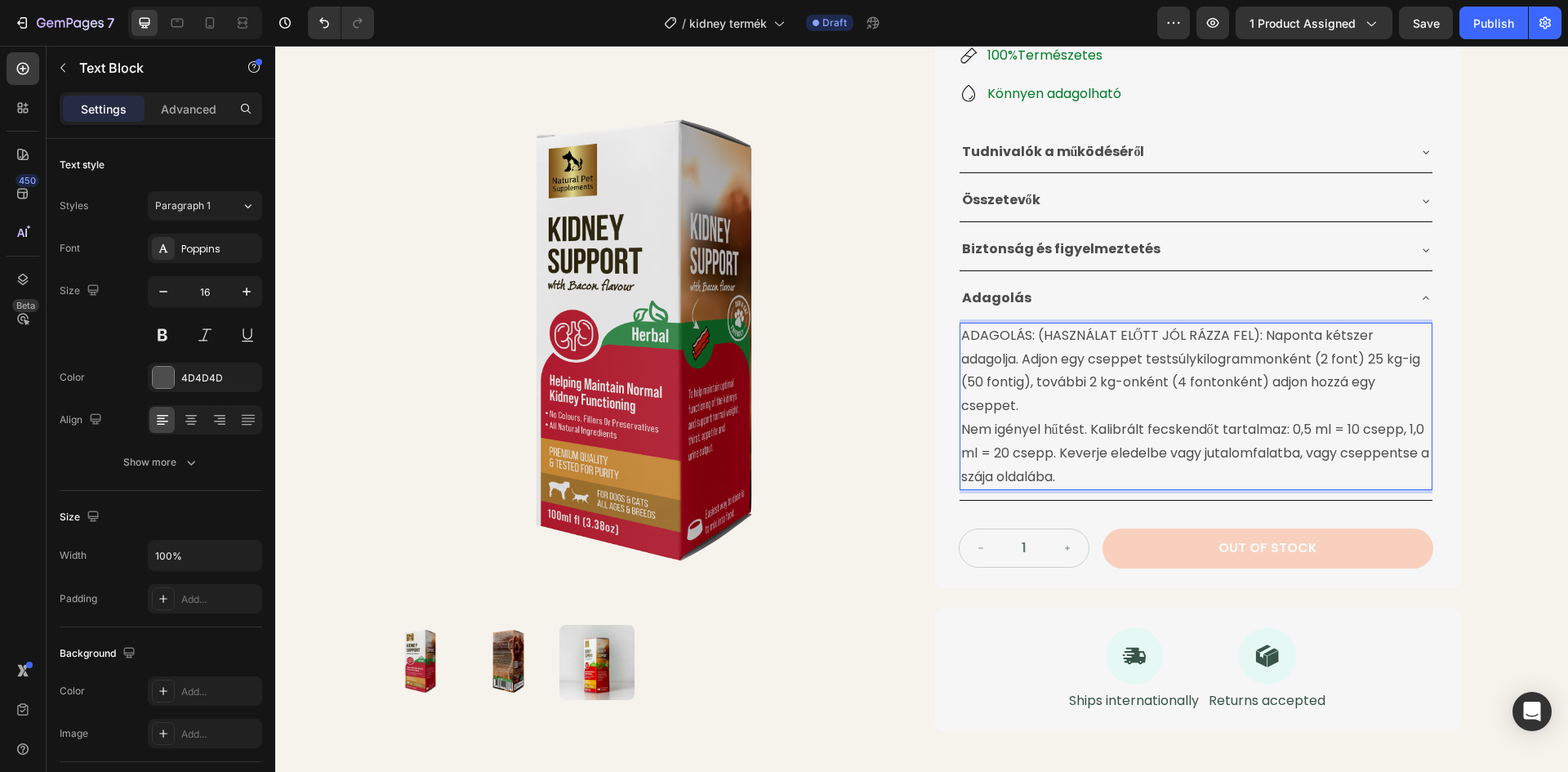
click at [961, 418] on p "Nem igényel hűtést. Kalibrált fecskendőt tartalmaz: 0,5 ml = 10 csepp, 1,0 ml =…" at bounding box center [1195, 453] width 469 height 70
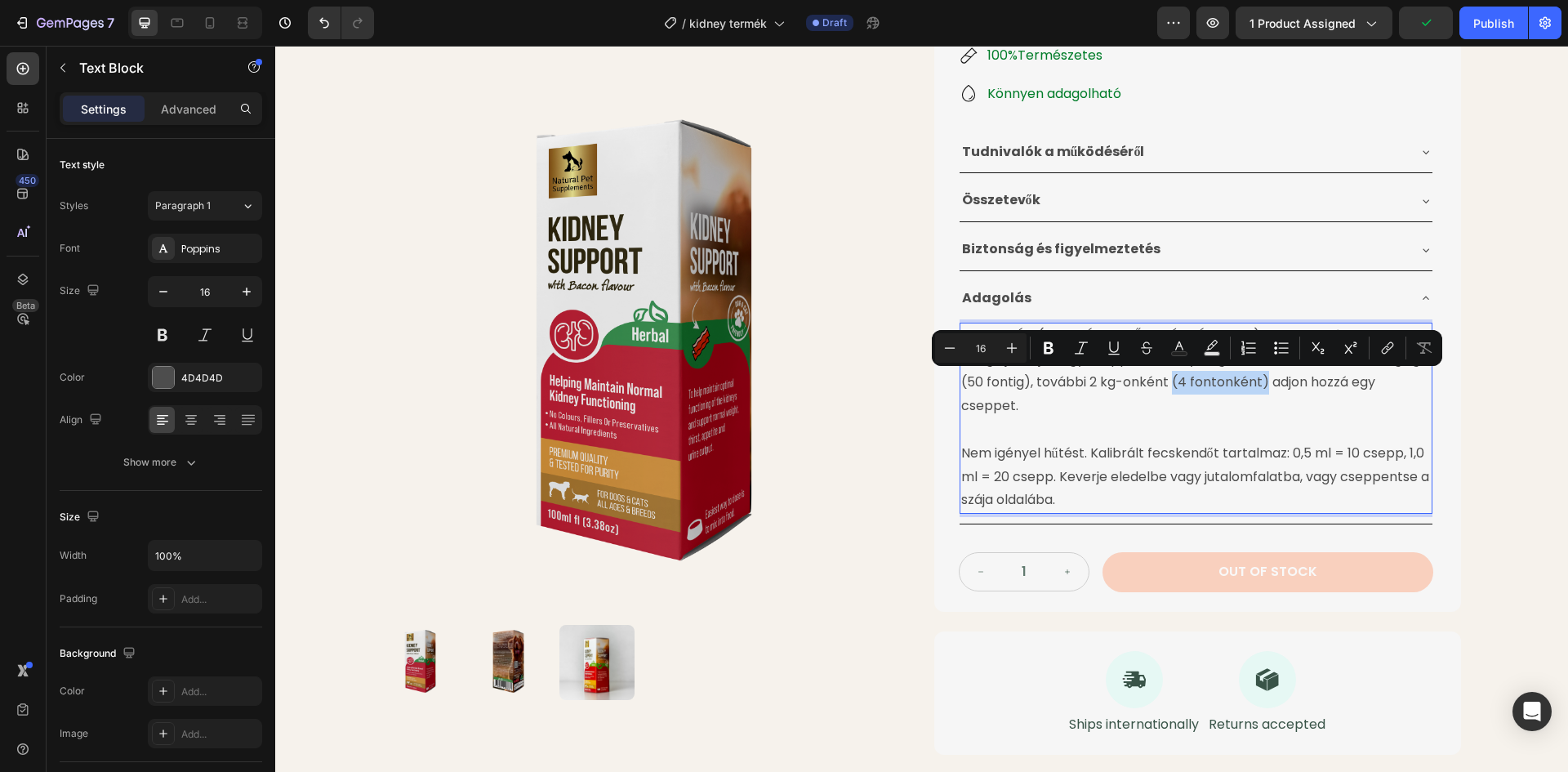
drag, startPoint x: 1142, startPoint y: 379, endPoint x: 1234, endPoint y: 383, distance: 92.1
click at [1234, 383] on p "ADAGOLÁS: (HASZNÁLAT ELŐTT JÓL RÁZZA FEL): Naponta kétszer adagolja. Adjon egy …" at bounding box center [1195, 371] width 469 height 94
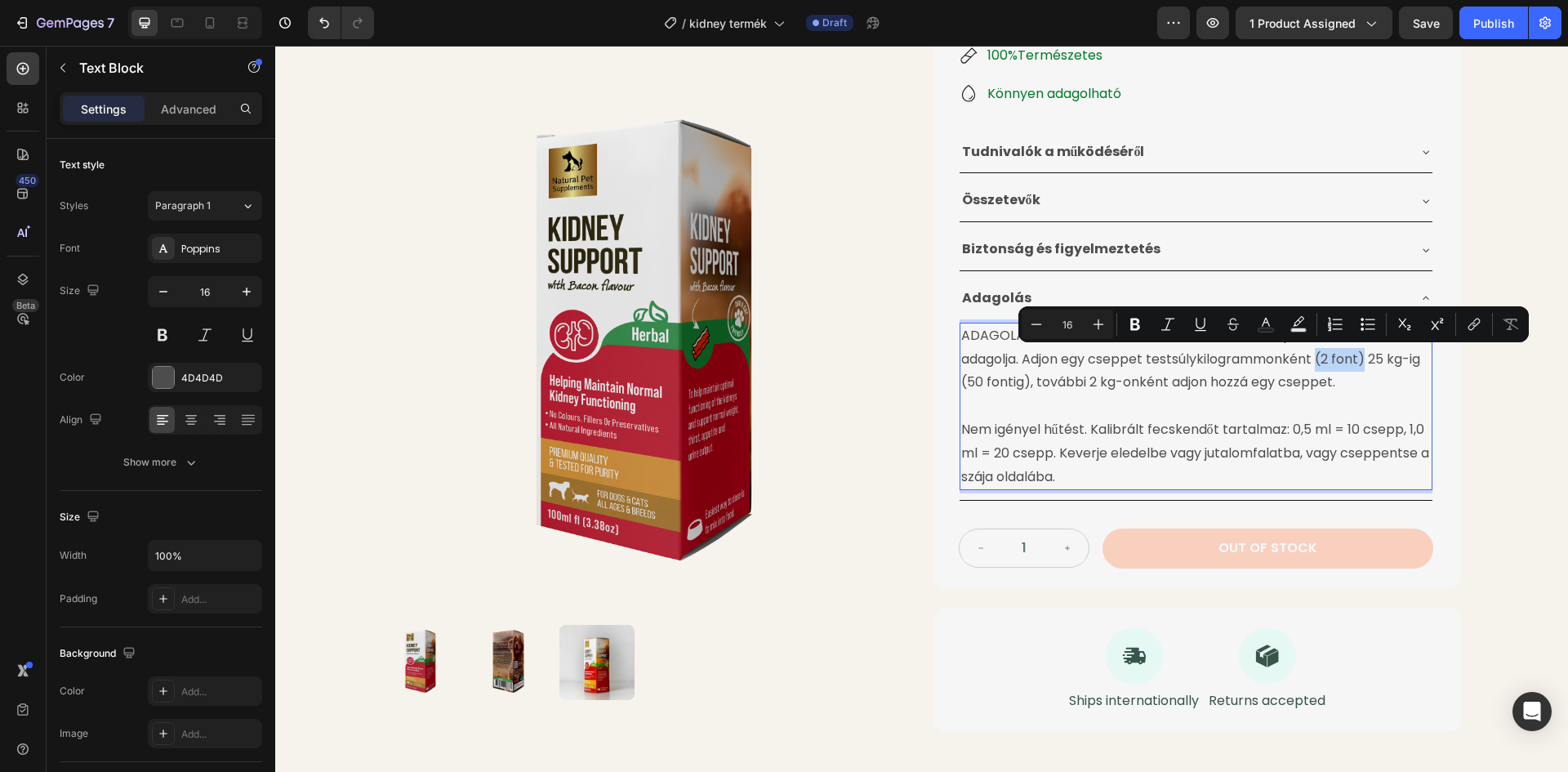
drag, startPoint x: 1252, startPoint y: 360, endPoint x: 1297, endPoint y: 360, distance: 45.0
click at [1297, 360] on p "ADAGOLÁS: (HASZNÁLAT ELŐTT JÓL RÁZZA FEL): Naponta kétszer adagolja. Adjon egy …" at bounding box center [1195, 359] width 469 height 70
drag, startPoint x: 1312, startPoint y: 359, endPoint x: 1381, endPoint y: 360, distance: 69.0
click at [1381, 360] on p "ADAGOLÁS: (HASZNÁLAT ELŐTT JÓL RÁZZA FEL): Naponta kétszer adagolja. Adjon egy …" at bounding box center [1195, 359] width 469 height 70
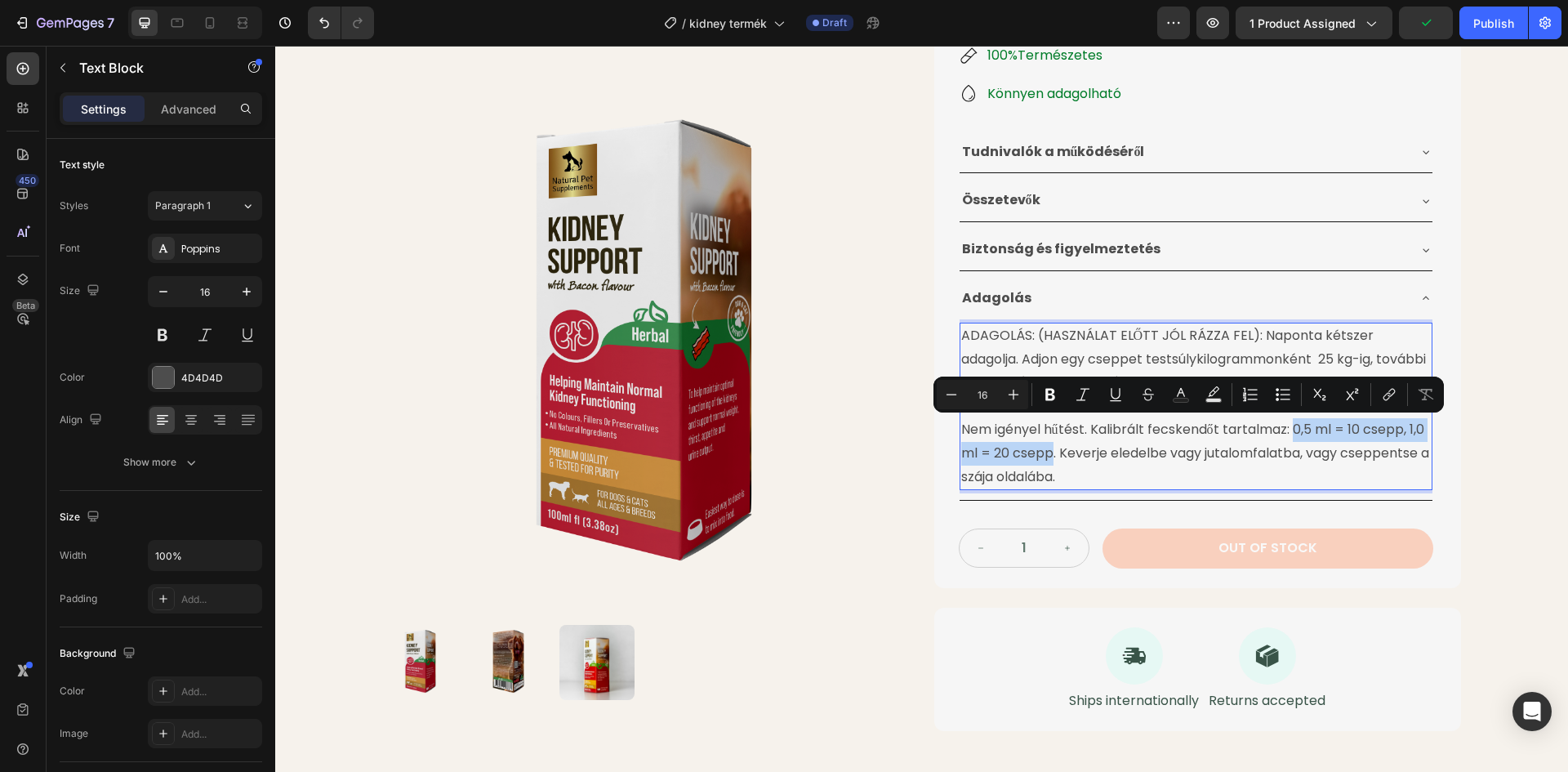
drag, startPoint x: 1296, startPoint y: 429, endPoint x: 1047, endPoint y: 451, distance: 250.0
click at [1047, 451] on p "Nem igényel hűtést. Kalibrált fecskendőt tartalmaz: 0,5 ml = 10 csepp, 1,0 ml =…" at bounding box center [1195, 453] width 469 height 70
click at [1047, 389] on icon "Editor contextual toolbar" at bounding box center [1050, 394] width 10 height 12
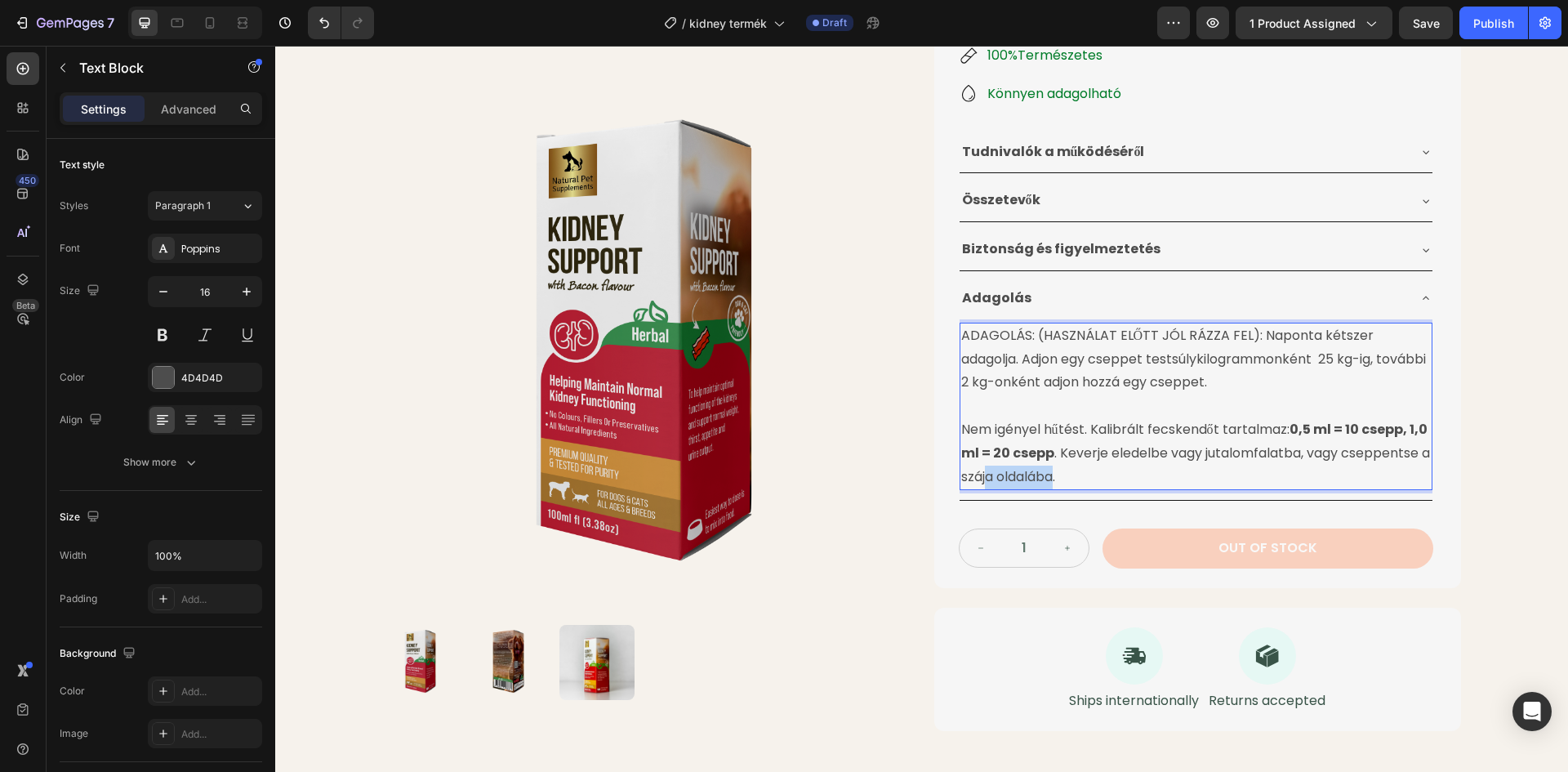
drag, startPoint x: 1144, startPoint y: 478, endPoint x: 1076, endPoint y: 478, distance: 68.0
click at [1076, 478] on p "Nem igényel hűtést. Kalibrált fecskendőt tartalmaz: 0,5 ml = 10 csepp, 1,0 ml =…" at bounding box center [1195, 453] width 469 height 70
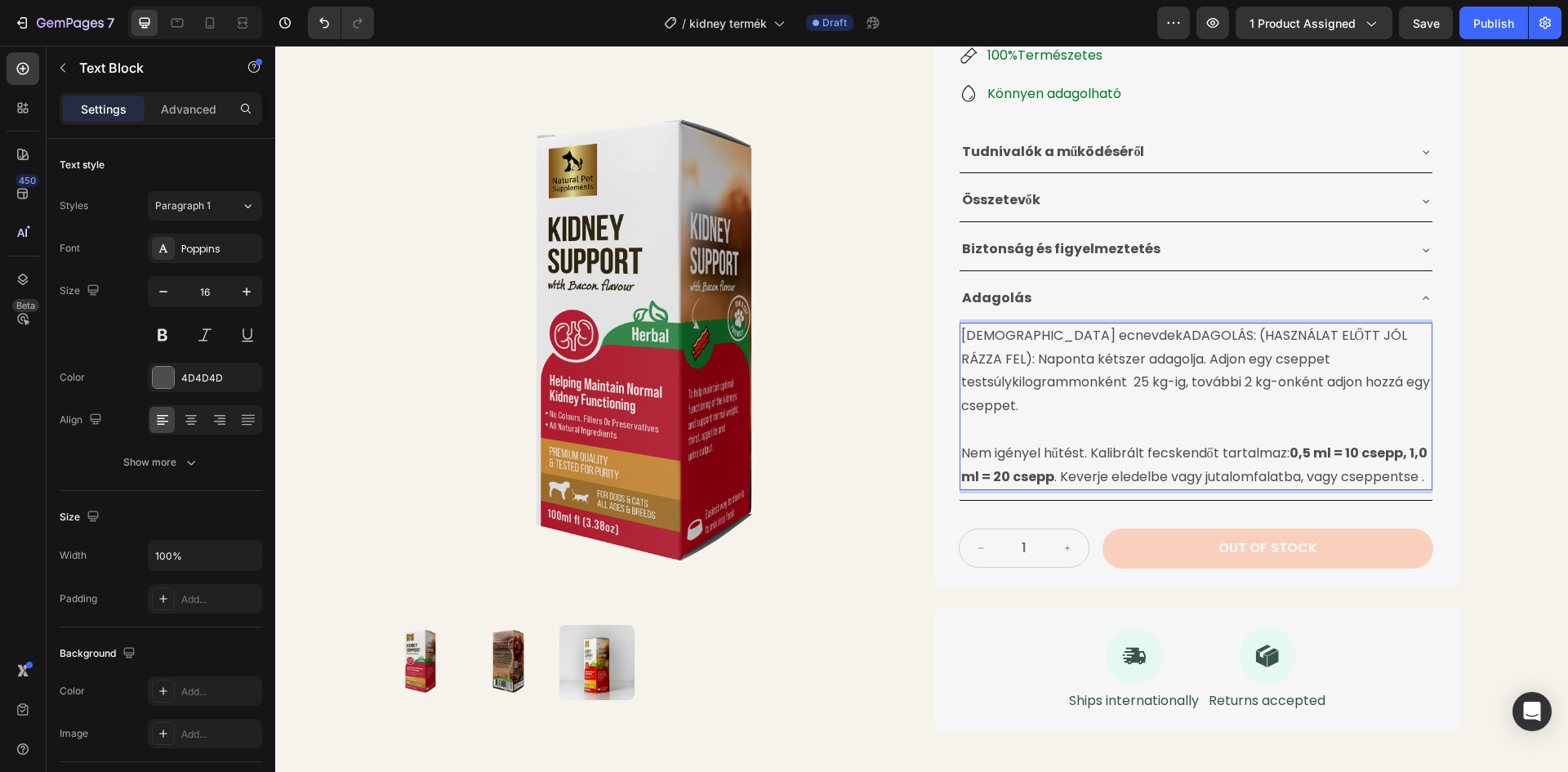
click at [1076, 478] on p "Nem igényel hűtést. Kalibrált fecskendőt tartalmaz: 0,5 ml = 10 csepp, 1,0 ml =…" at bounding box center [1195, 465] width 469 height 48
click at [1049, 475] on p "Nem igényel hűtést. Kalibrált fecskendőt tartalmaz: 0,5 ml = 10 csepp, 1,0 ml =…" at bounding box center [1195, 465] width 469 height 48
click at [1072, 333] on p "abájázs ecnevdekADAGOLÁS: (HASZNÁLAT ELŐTT JÓL RÁZZA FEL): Naponta kétszer adag…" at bounding box center [1195, 371] width 469 height 94
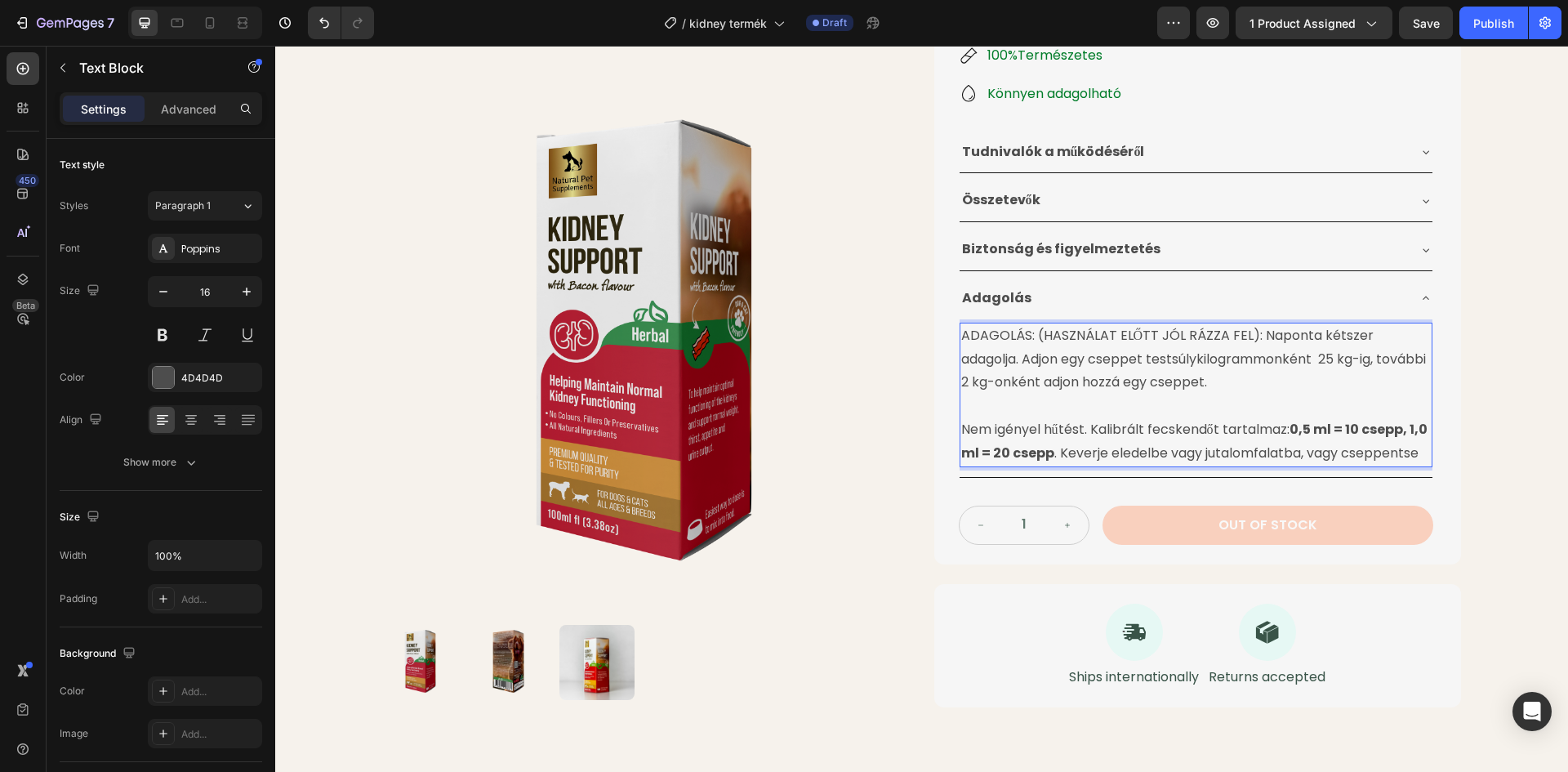
click at [1044, 465] on p "Nem igényel hűtést. Kalibrált fecskendőt tartalmaz: 0,5 ml = 10 csepp, 1,0 ml =…" at bounding box center [1195, 442] width 469 height 48
click at [1076, 465] on p "Nem igényel hűtést. Kalibrált fecskendőt tartalmaz: 0,5 ml = 10 csepp, 1,0 ml =…" at bounding box center [1195, 442] width 469 height 48
click at [1119, 445] on p "Nem igényel hűtést. Kalibrált fecskendőt tartalmaz: 0,5 ml = 10 csepp, 1,0 ml =…" at bounding box center [1195, 442] width 469 height 48
click at [1254, 446] on p "Nem igényel hűtést. Kalibrált fecskendőt tartalmaz: 0,5 ml = 10 csepp, 1,0 ml =…" at bounding box center [1195, 442] width 469 height 48
click at [1280, 450] on p "Nem igényel hűtést. Kalibrált fecskendőt tartalmaz: 0,5 ml = 10 csepp, 1,0 ml =…" at bounding box center [1195, 442] width 469 height 48
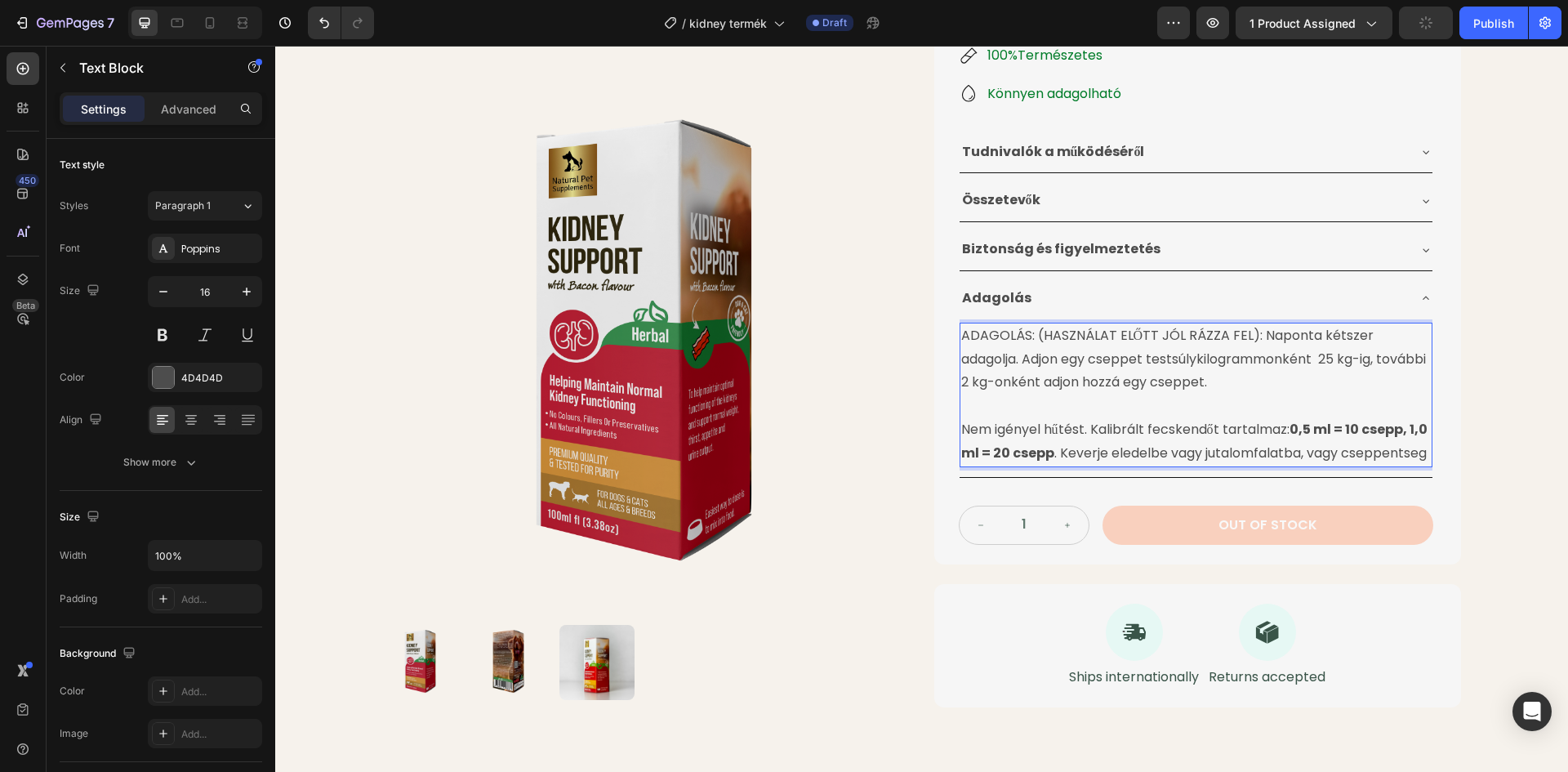
click at [1337, 451] on p "Nem igényel hűtést. Kalibrált fecskendőt tartalmaz: 0,5 ml = 10 csepp, 1,0 ml =…" at bounding box center [1195, 442] width 469 height 48
click at [1366, 452] on p "Nem igényel hűtést. Kalibrált fecskendőt tartalmaz: 0,5 ml = 10 csepp, 1,0 ml =…" at bounding box center [1195, 442] width 469 height 48
click at [1005, 465] on p "Nem igényel hűtést. Kalibrált fecskendőt tartalmaz: 0,5 ml = 10 csepp, 1,0 ml =…" at bounding box center [1195, 442] width 469 height 48
click at [1037, 465] on p "Nem igényel hűtést. Kalibrált fecskendőt tartalmaz: 0,5 ml = 10 csepp, 1,0 ml =…" at bounding box center [1195, 442] width 469 height 48
click at [1427, 20] on span "Save" at bounding box center [1426, 23] width 27 height 14
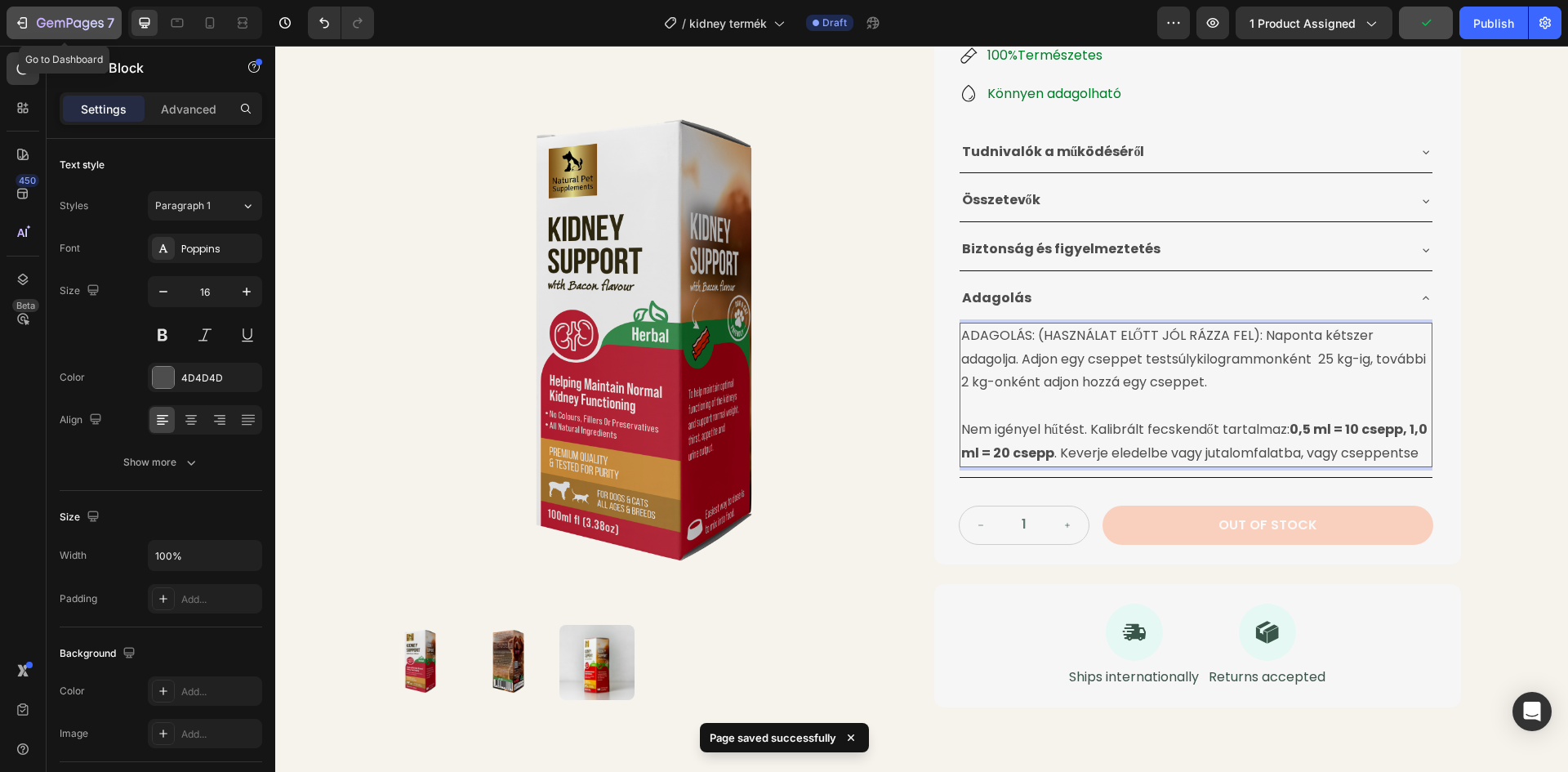
click at [54, 28] on icon "button" at bounding box center [70, 24] width 67 height 14
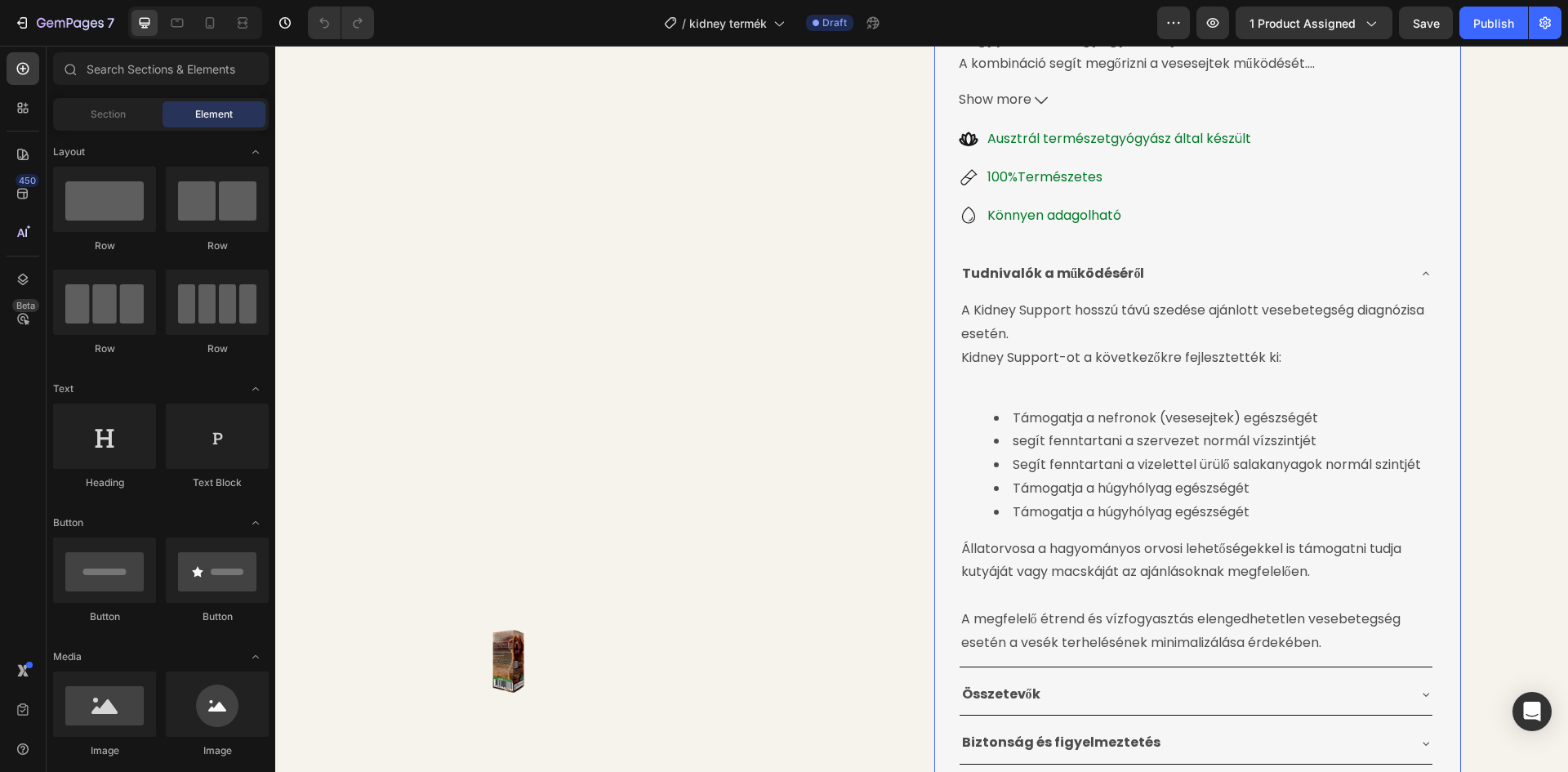
scroll to position [327, 0]
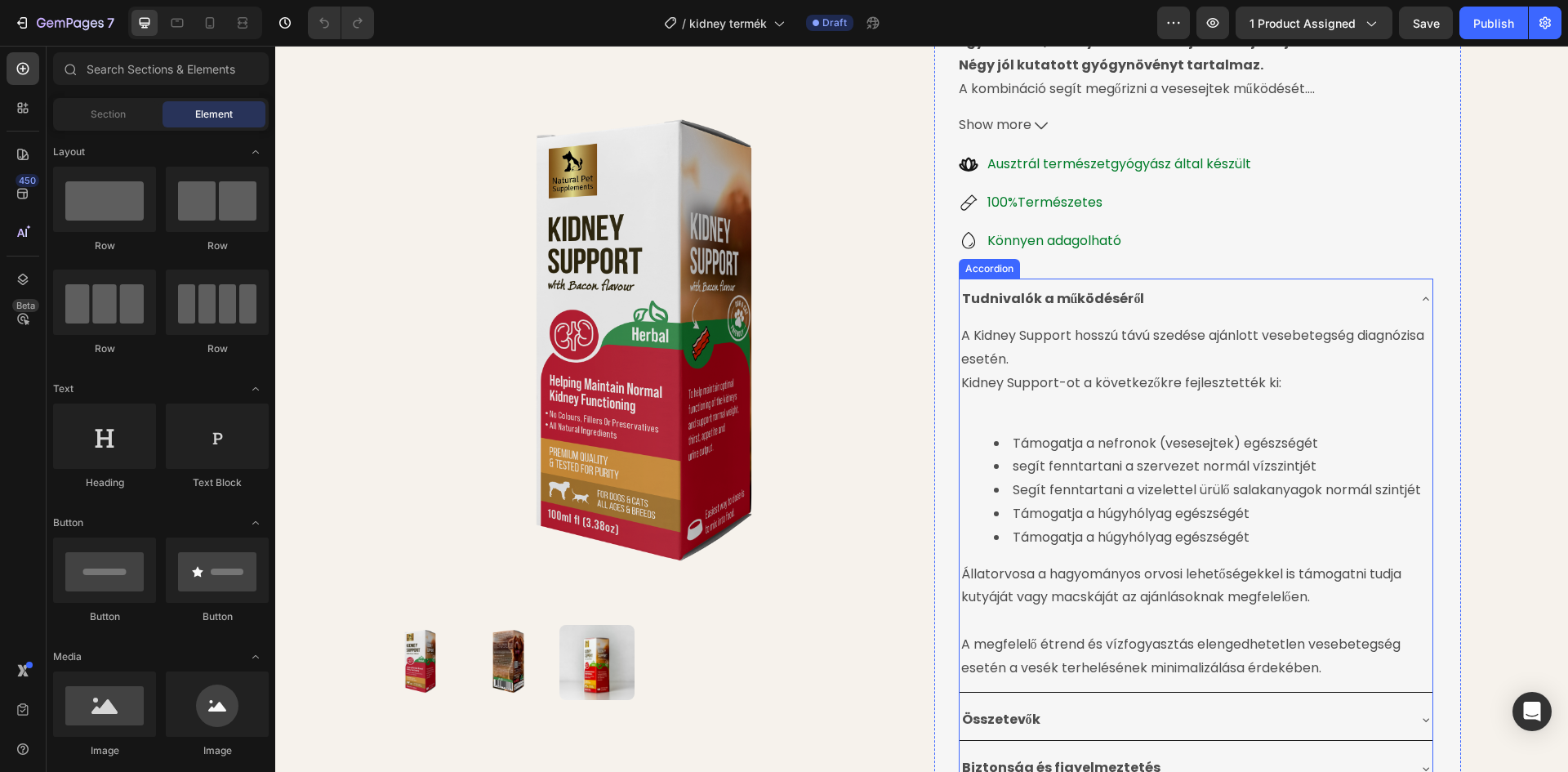
click at [1173, 299] on div "Tudnivalók a működéséről" at bounding box center [1182, 299] width 446 height 29
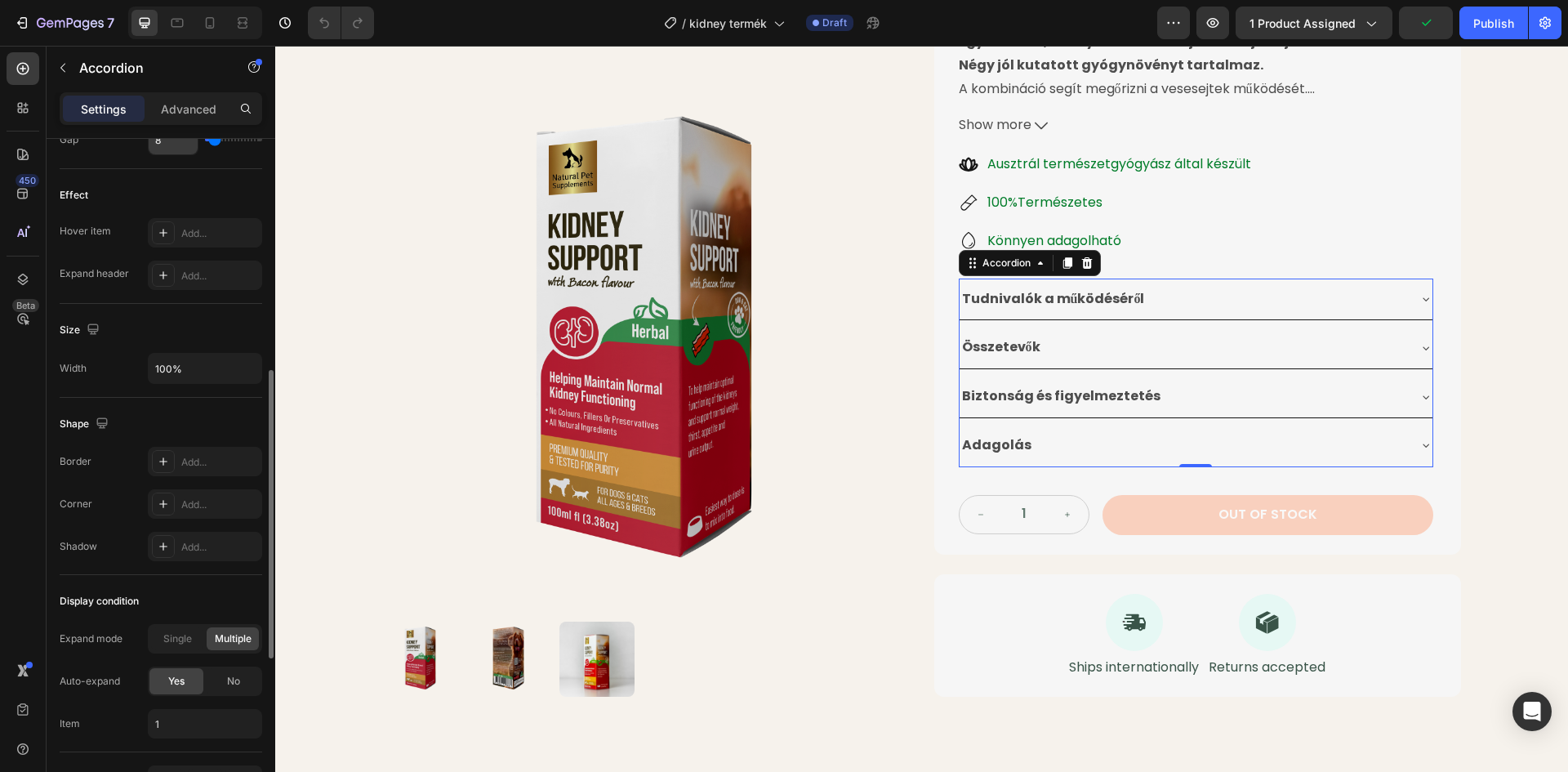
scroll to position [917, 0]
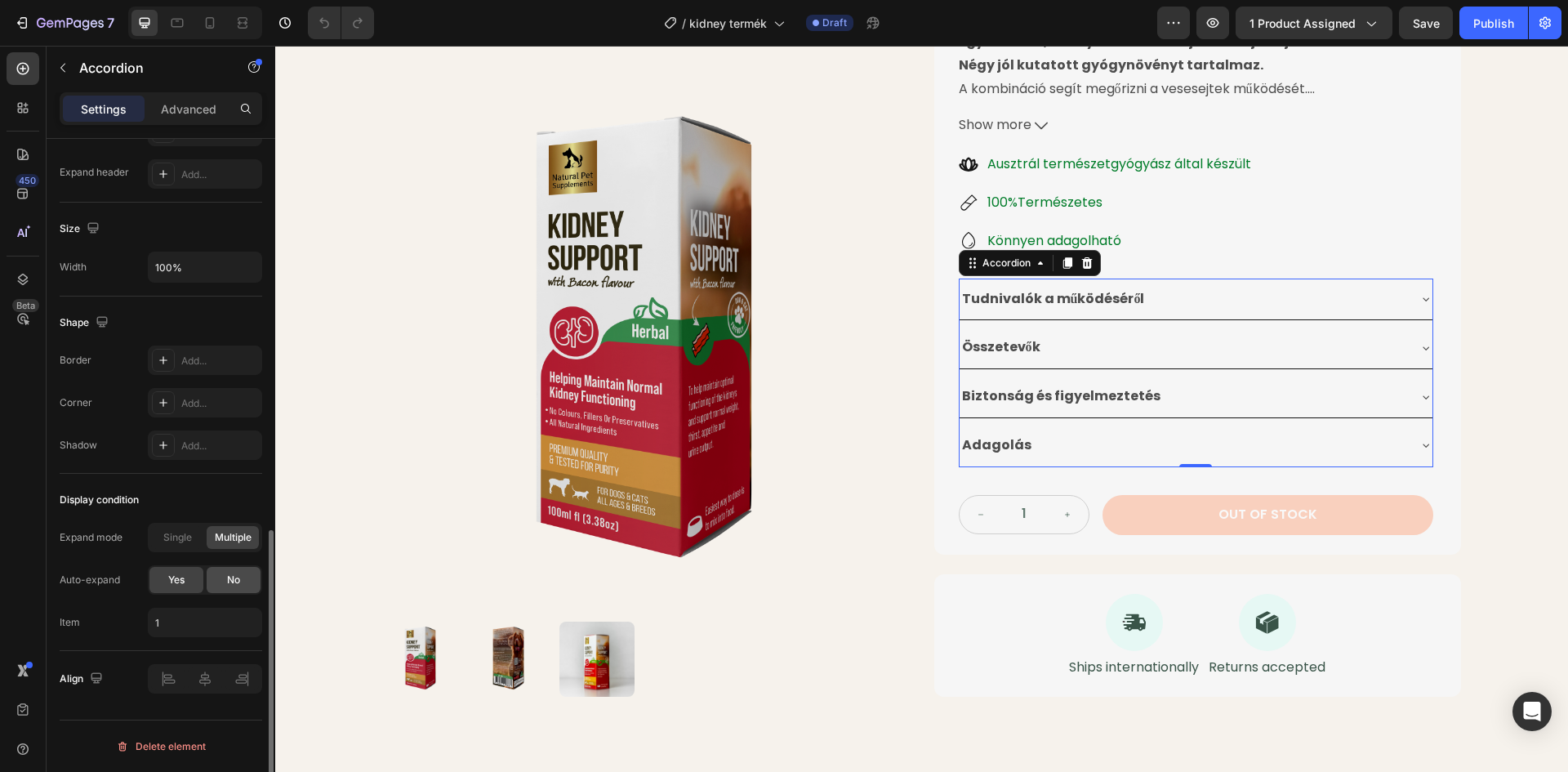
click at [224, 575] on div "No" at bounding box center [233, 580] width 54 height 26
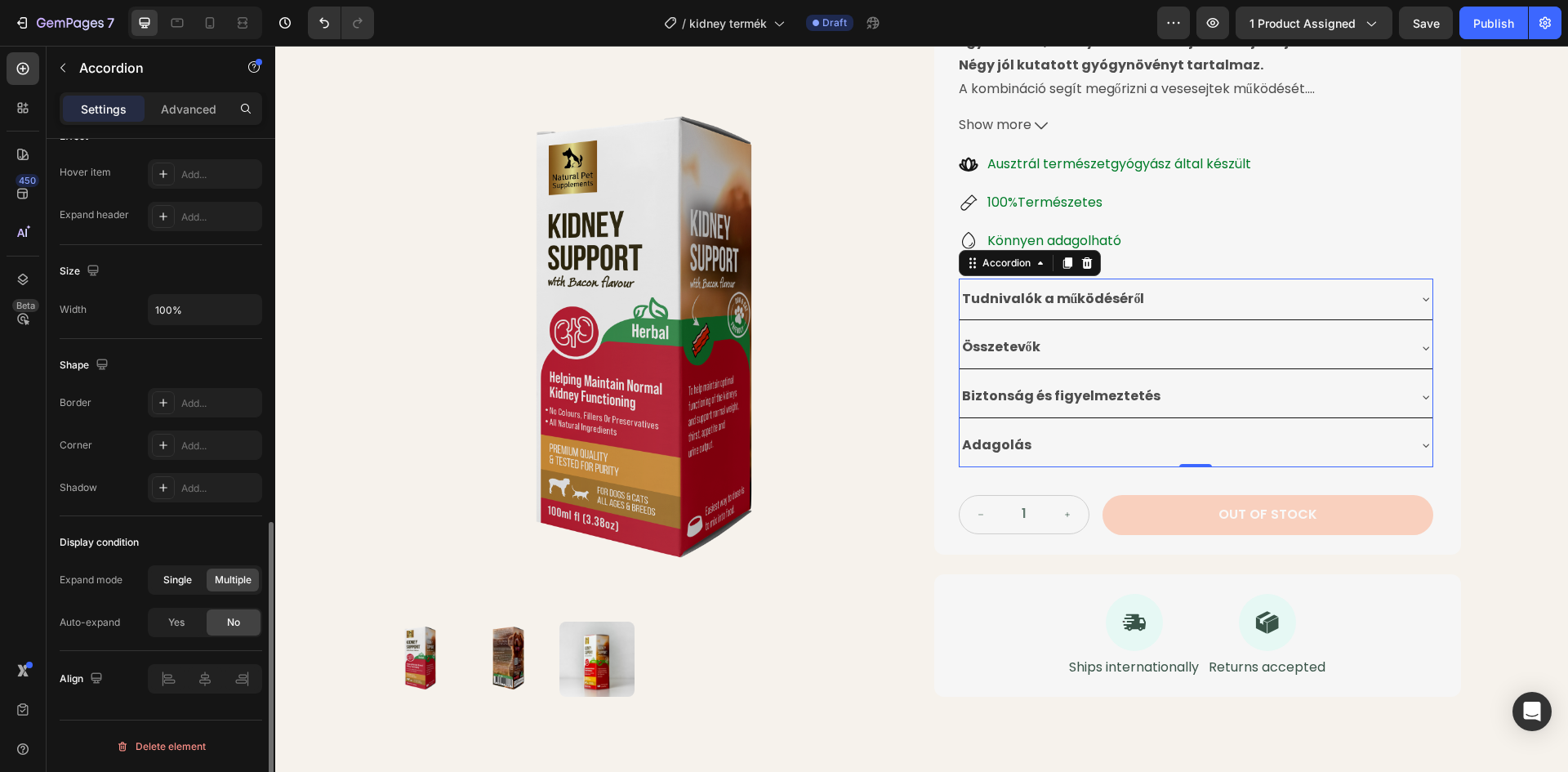
click at [169, 578] on span "Single" at bounding box center [177, 580] width 29 height 15
click at [1135, 299] on strong "Tudnivalók a működéséről" at bounding box center [1054, 298] width 183 height 19
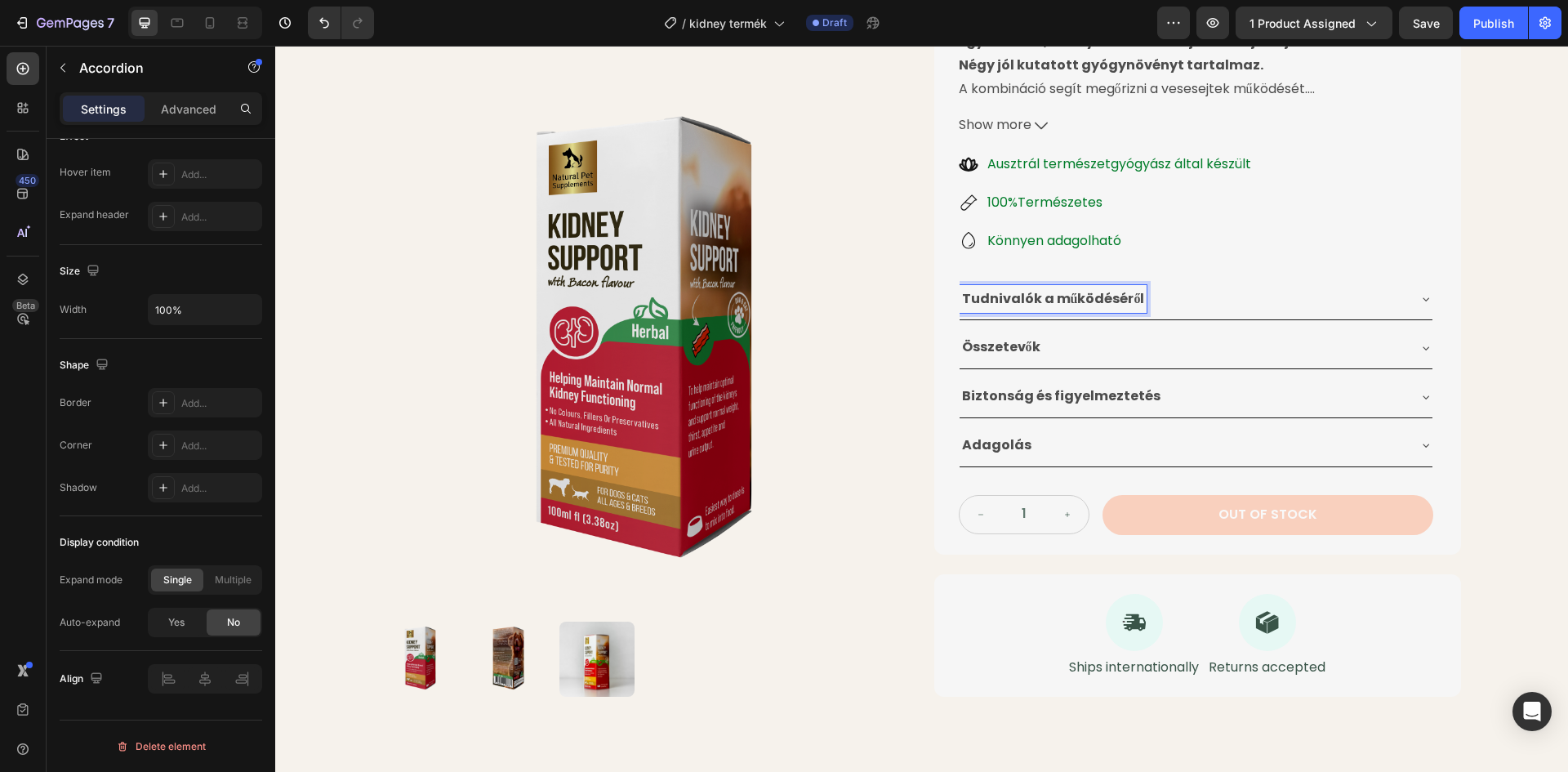
click at [1178, 300] on div "Tudnivalók a működéséről" at bounding box center [1182, 299] width 446 height 29
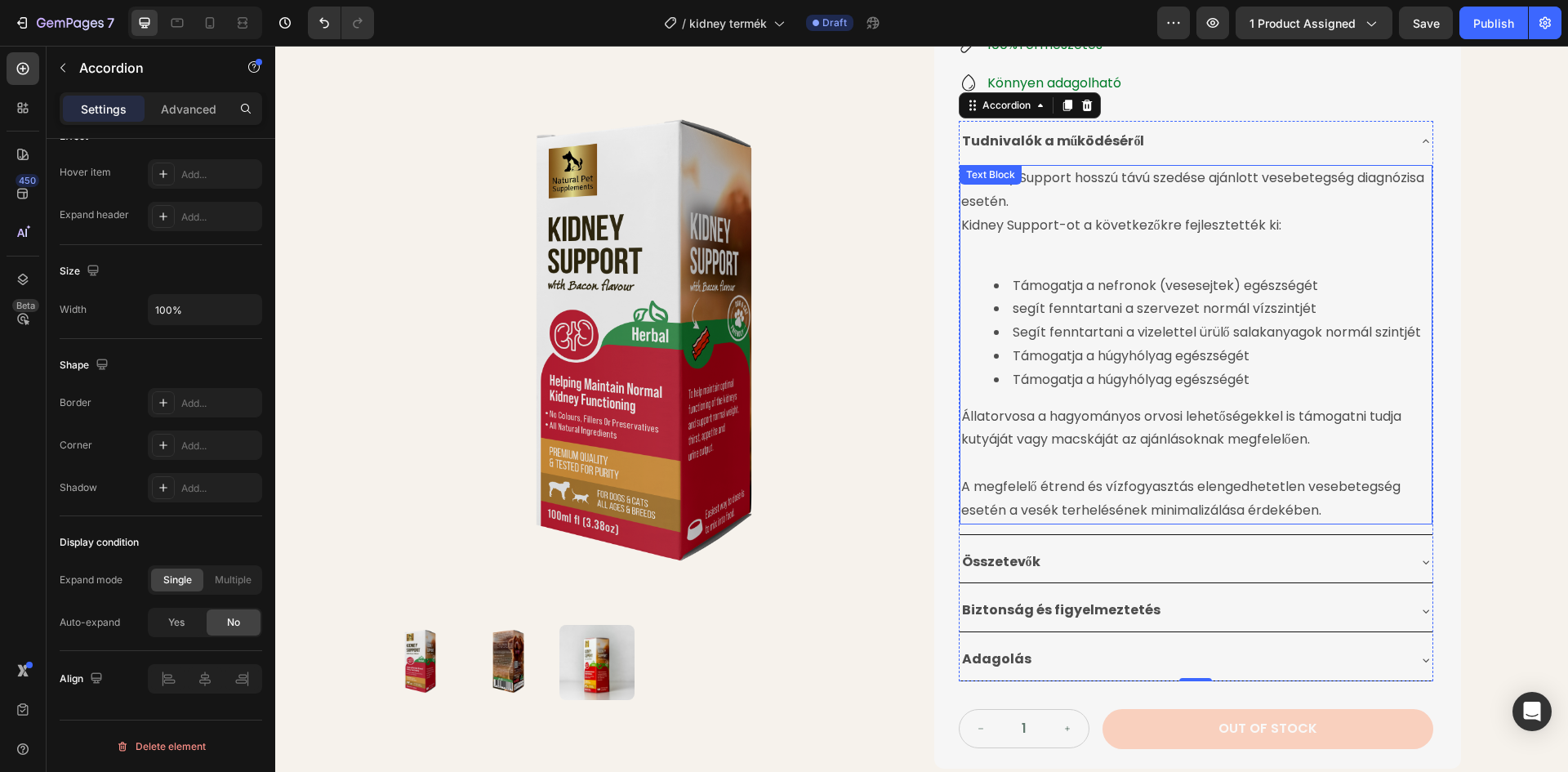
scroll to position [490, 0]
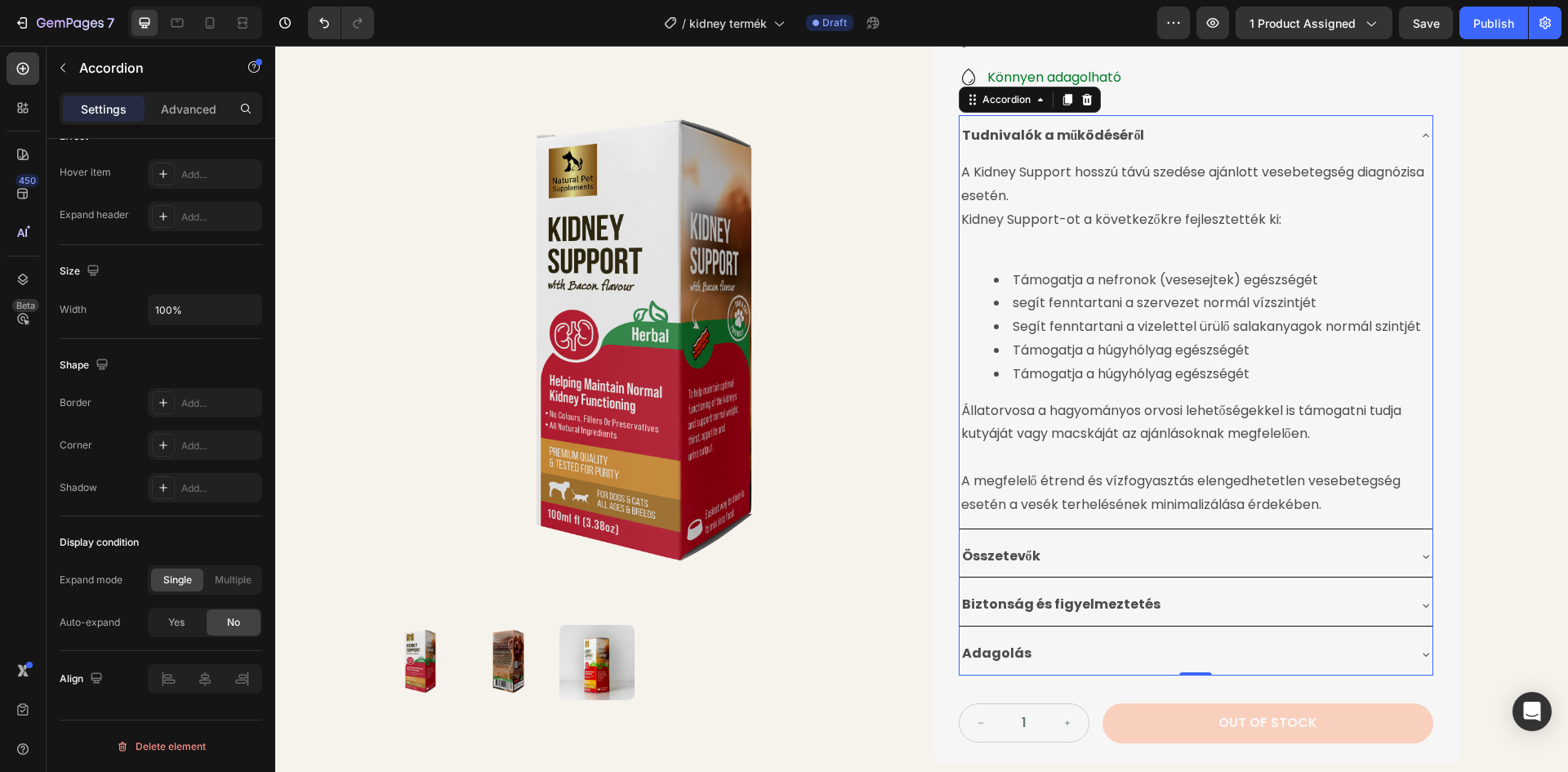
click at [1125, 548] on div "Összetevők" at bounding box center [1182, 556] width 446 height 29
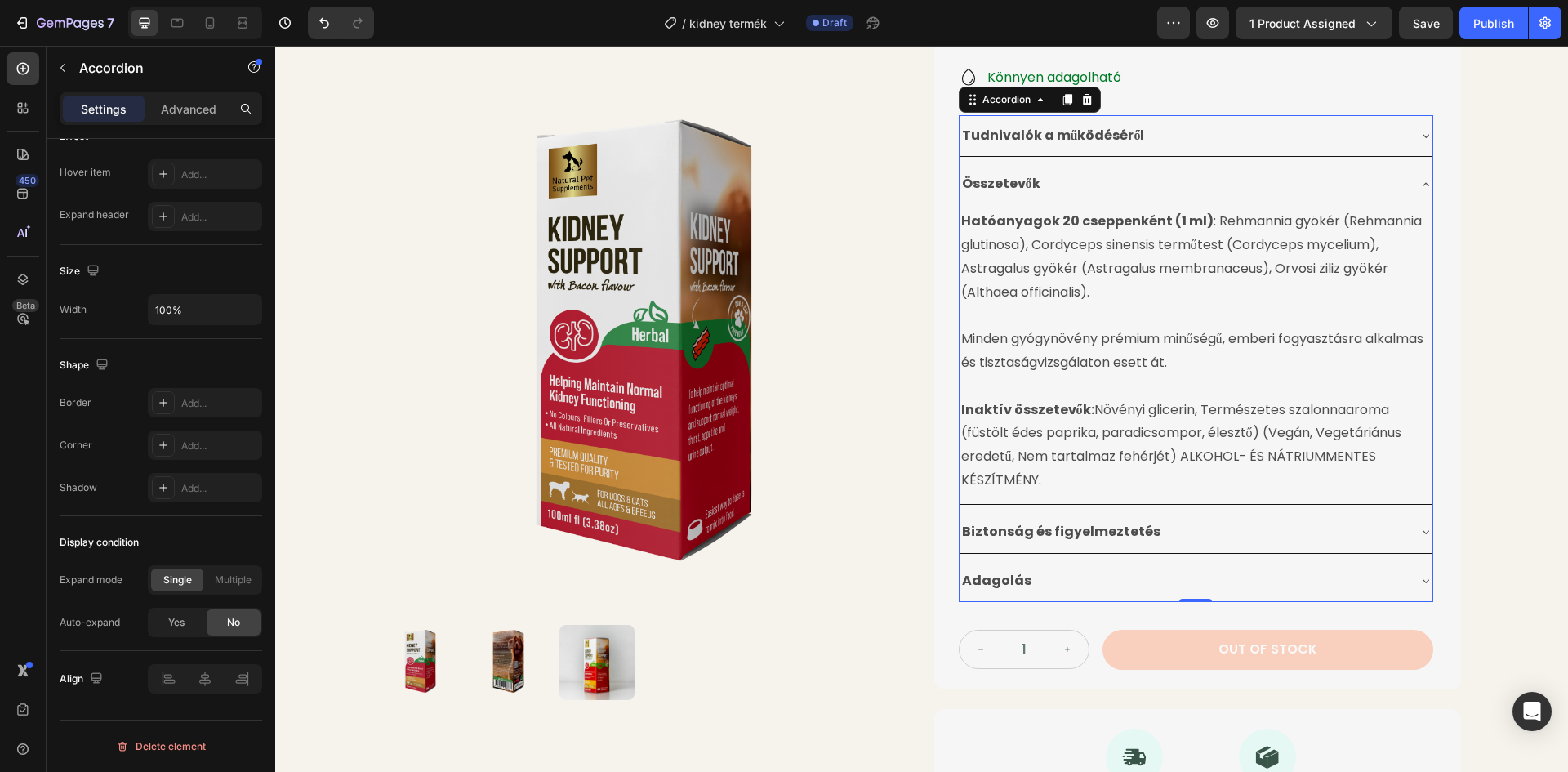
click at [1165, 527] on div "Biztonság és figyelmeztetés" at bounding box center [1182, 532] width 446 height 29
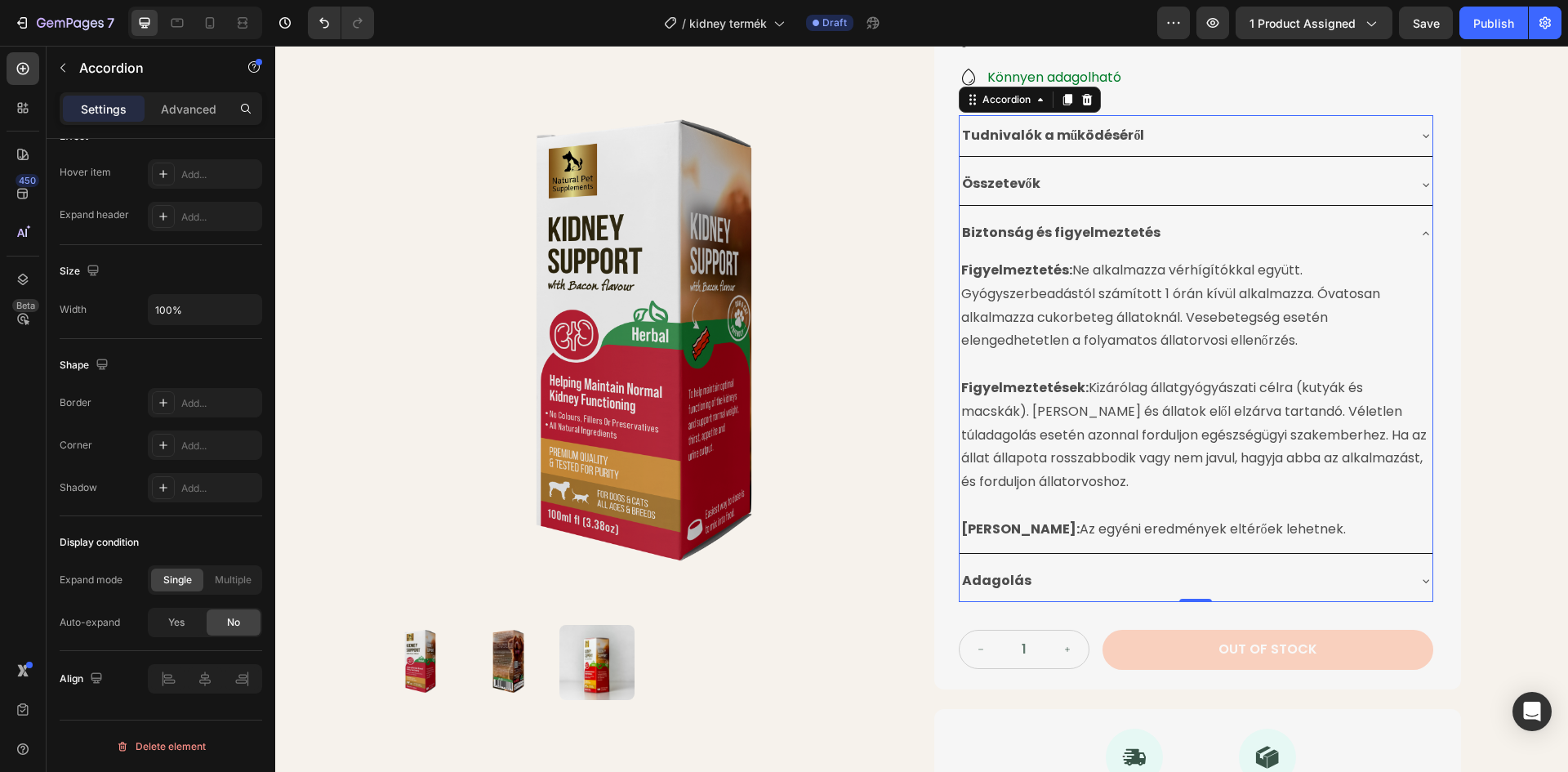
click at [1148, 237] on div "Biztonság és figyelmeztetés" at bounding box center [1182, 233] width 446 height 29
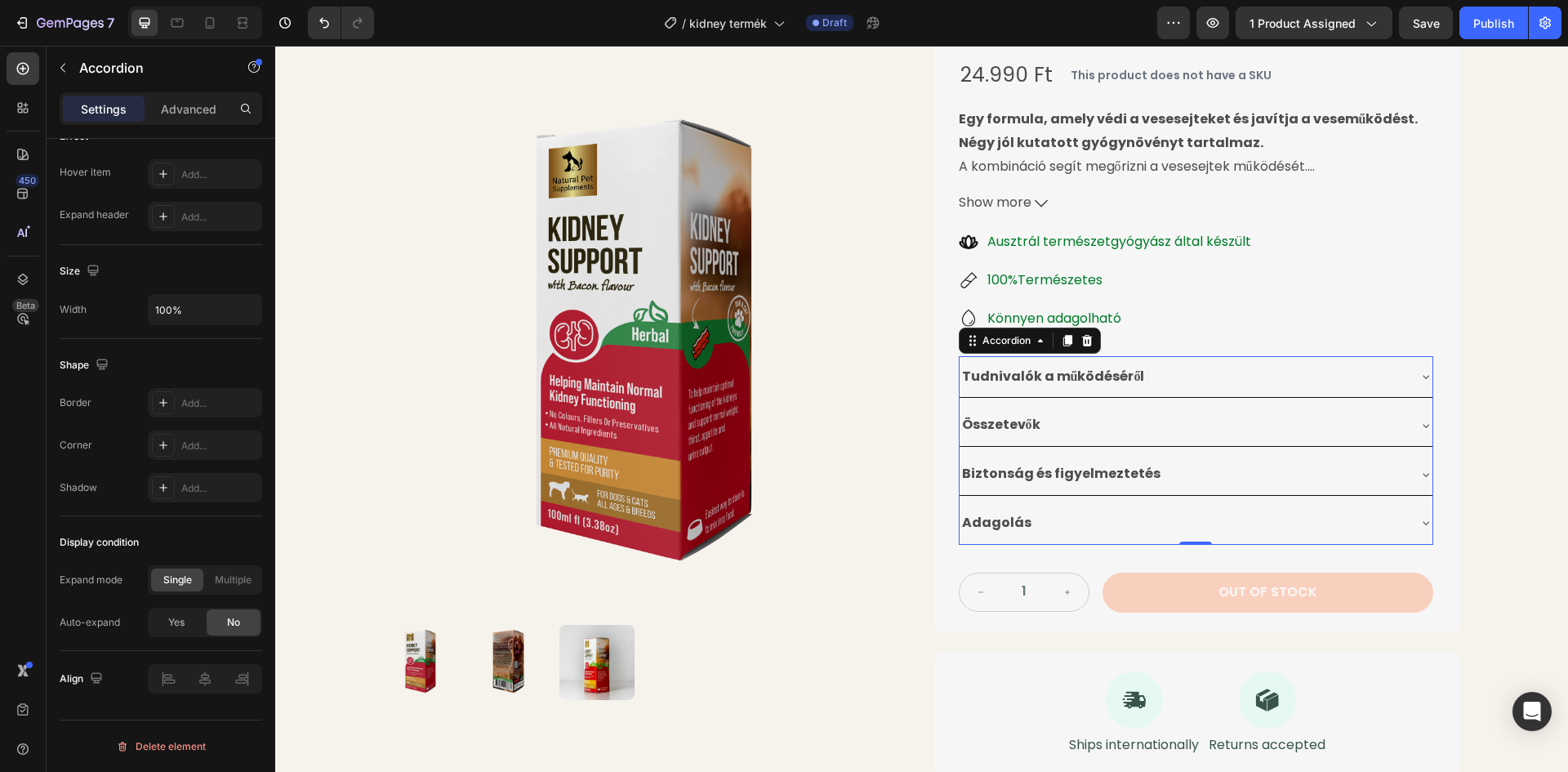
scroll to position [245, 0]
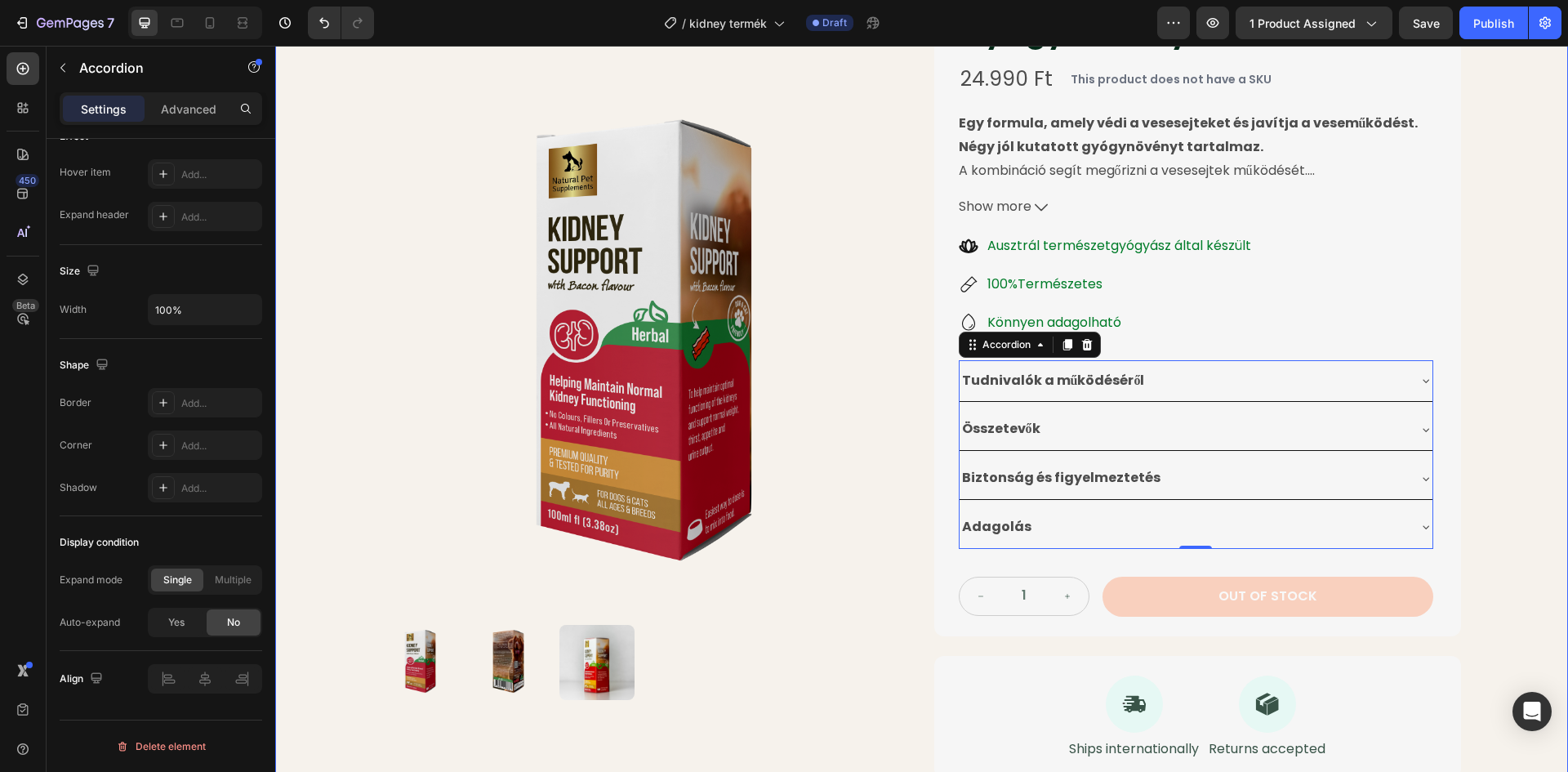
click at [1510, 319] on div "Drop element here Row Product Images Vese Támogatására Gyógynövénytinktúra Prod…" at bounding box center [921, 315] width 1293 height 960
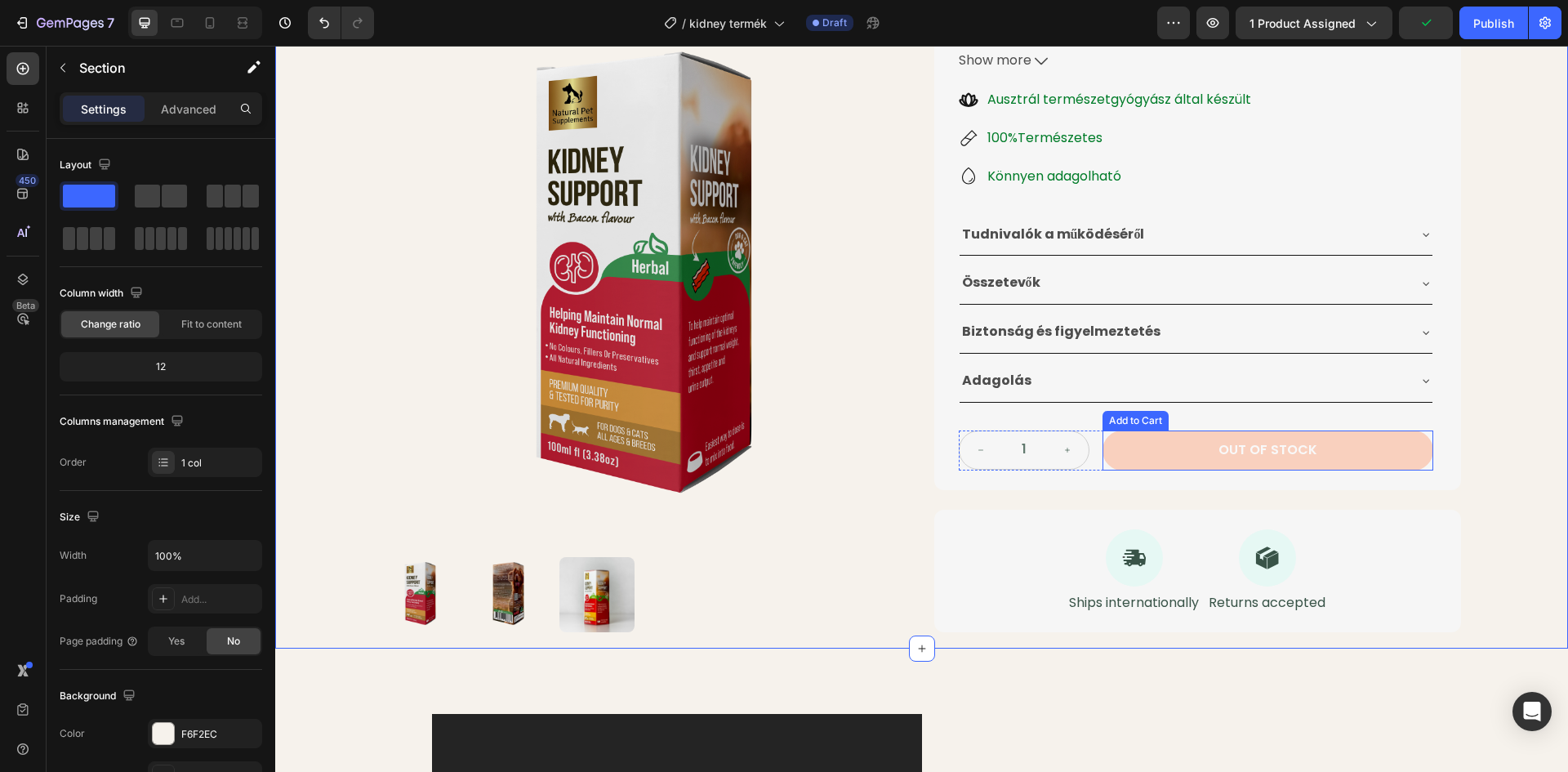
scroll to position [408, 0]
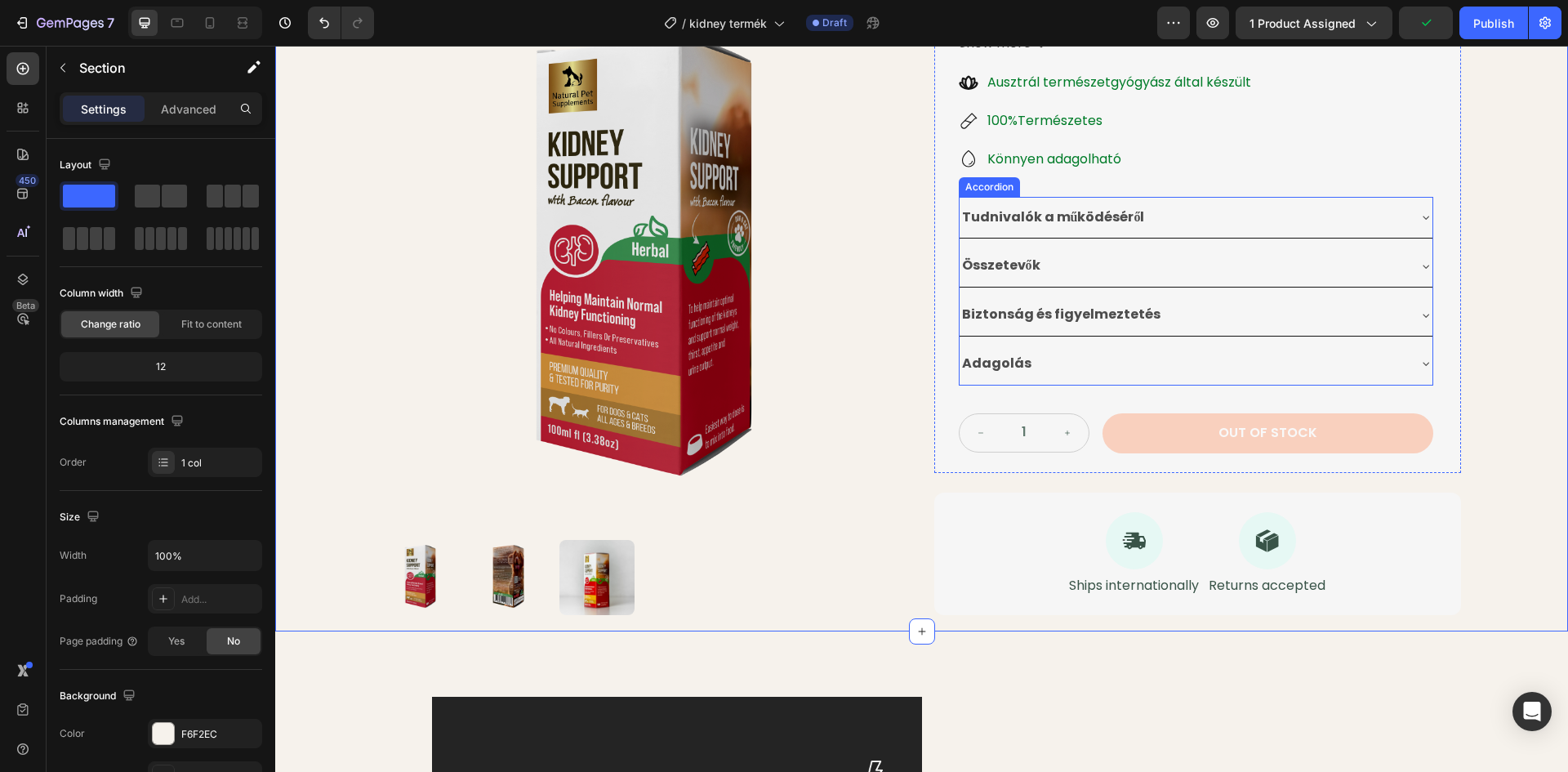
click at [1179, 359] on div "Adagolás" at bounding box center [1182, 364] width 446 height 29
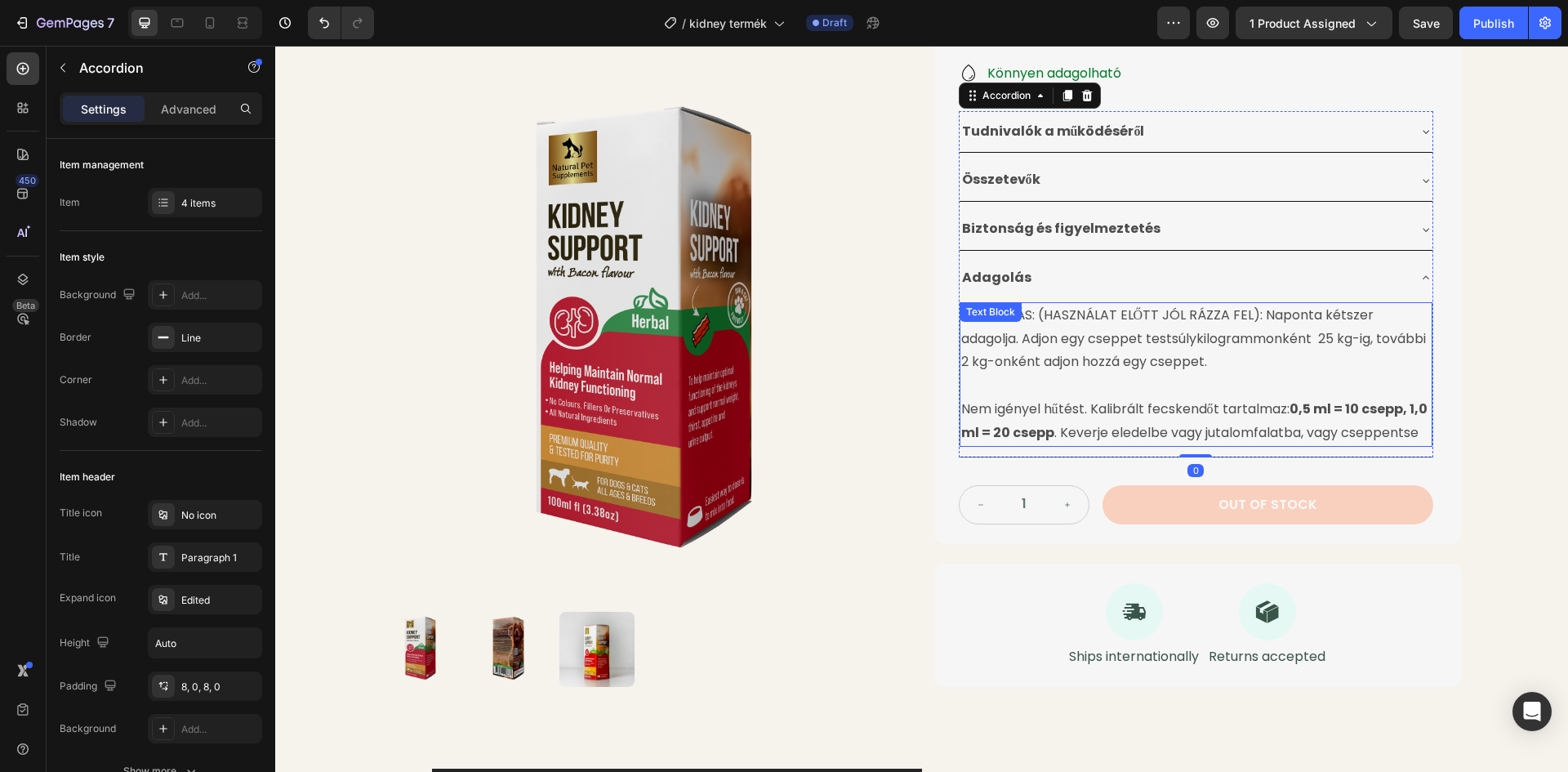
scroll to position [572, 0]
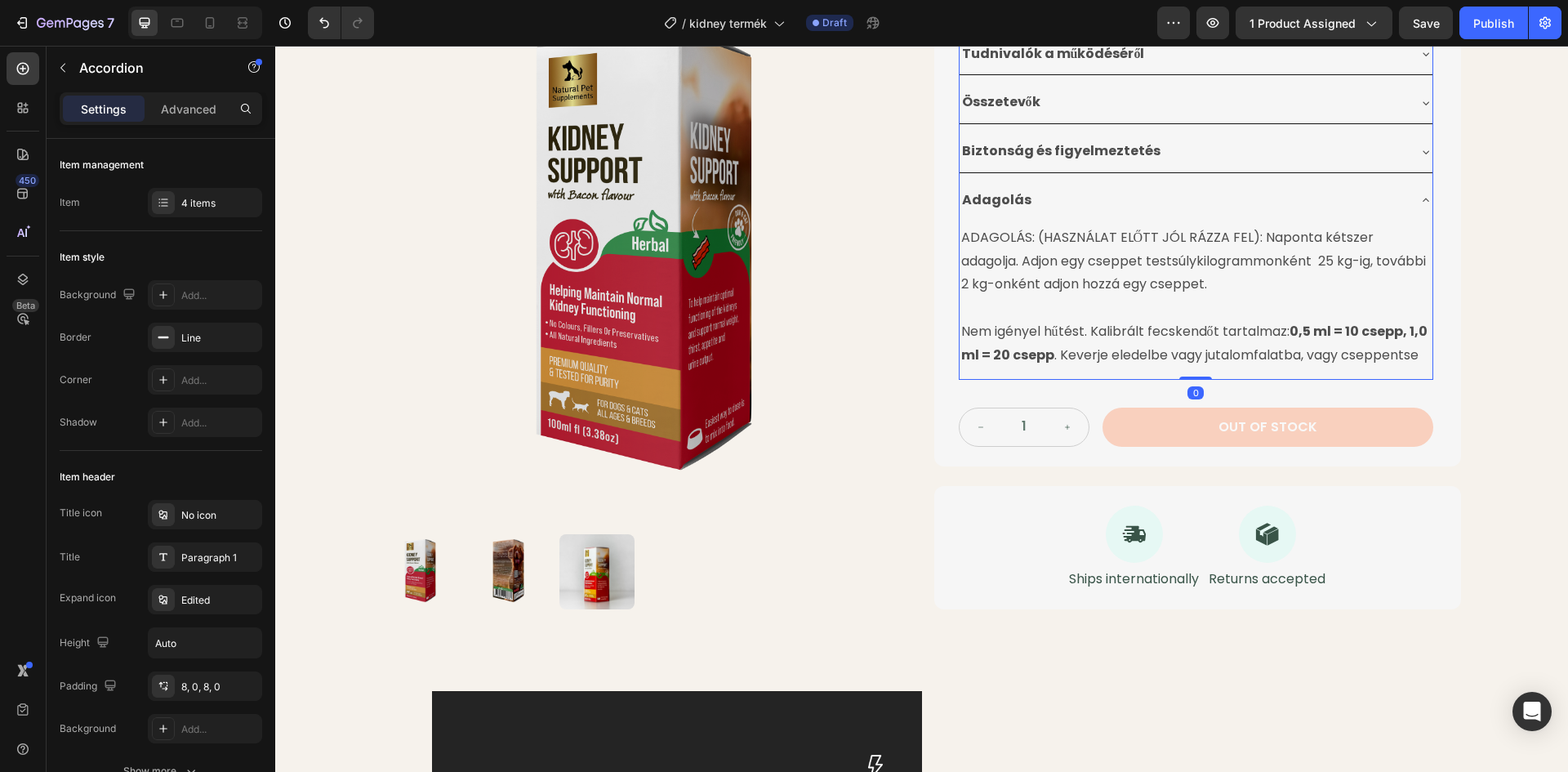
click at [1034, 368] on p "Nem igényel hűtést. Kalibrált fecskendőt tartalmaz: 0,5 ml = 10 csepp, 1,0 ml =…" at bounding box center [1195, 344] width 469 height 48
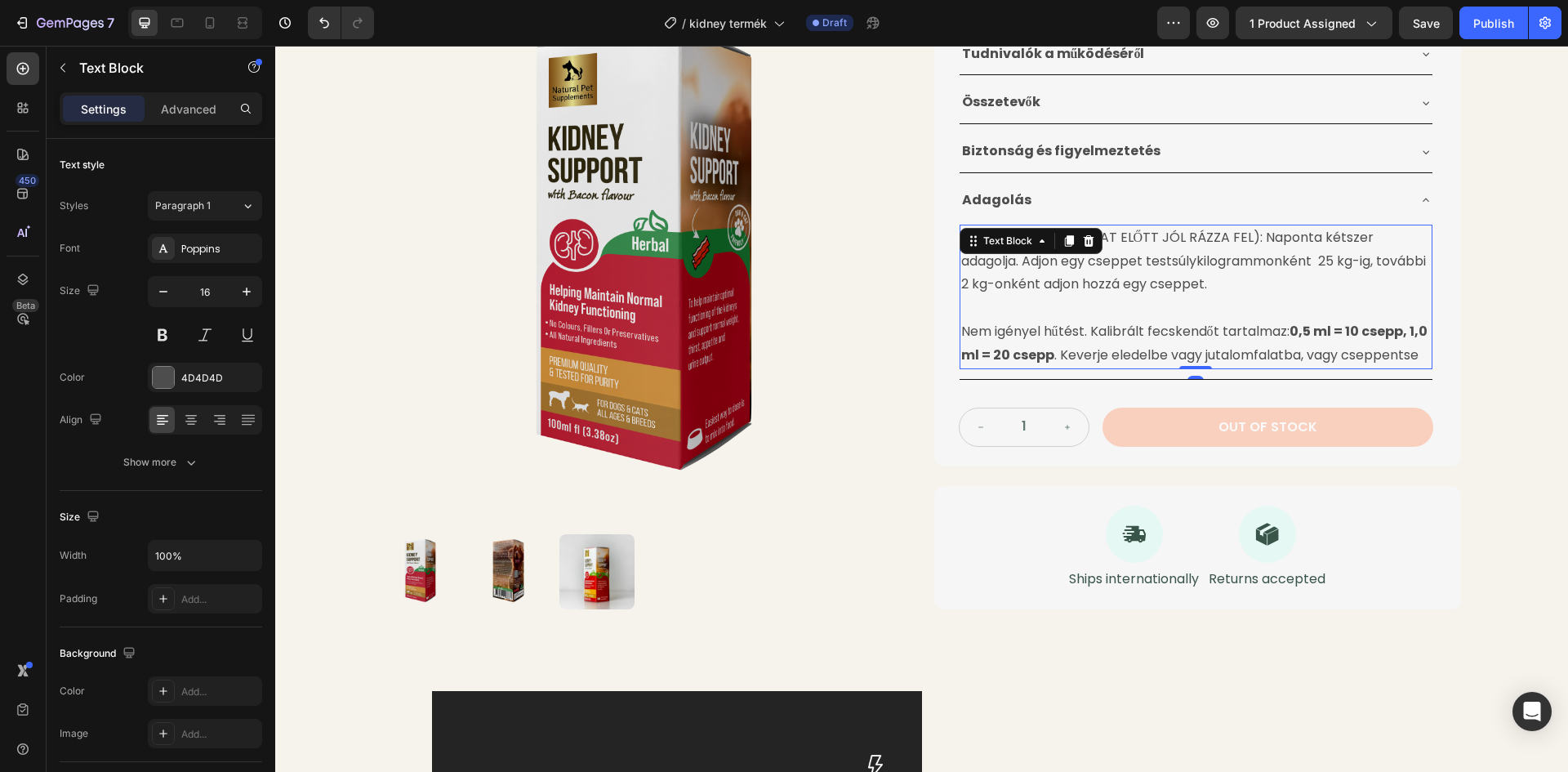
click at [1034, 368] on p "Nem igényel hűtést. Kalibrált fecskendőt tartalmaz: 0,5 ml = 10 csepp, 1,0 ml =…" at bounding box center [1195, 344] width 469 height 48
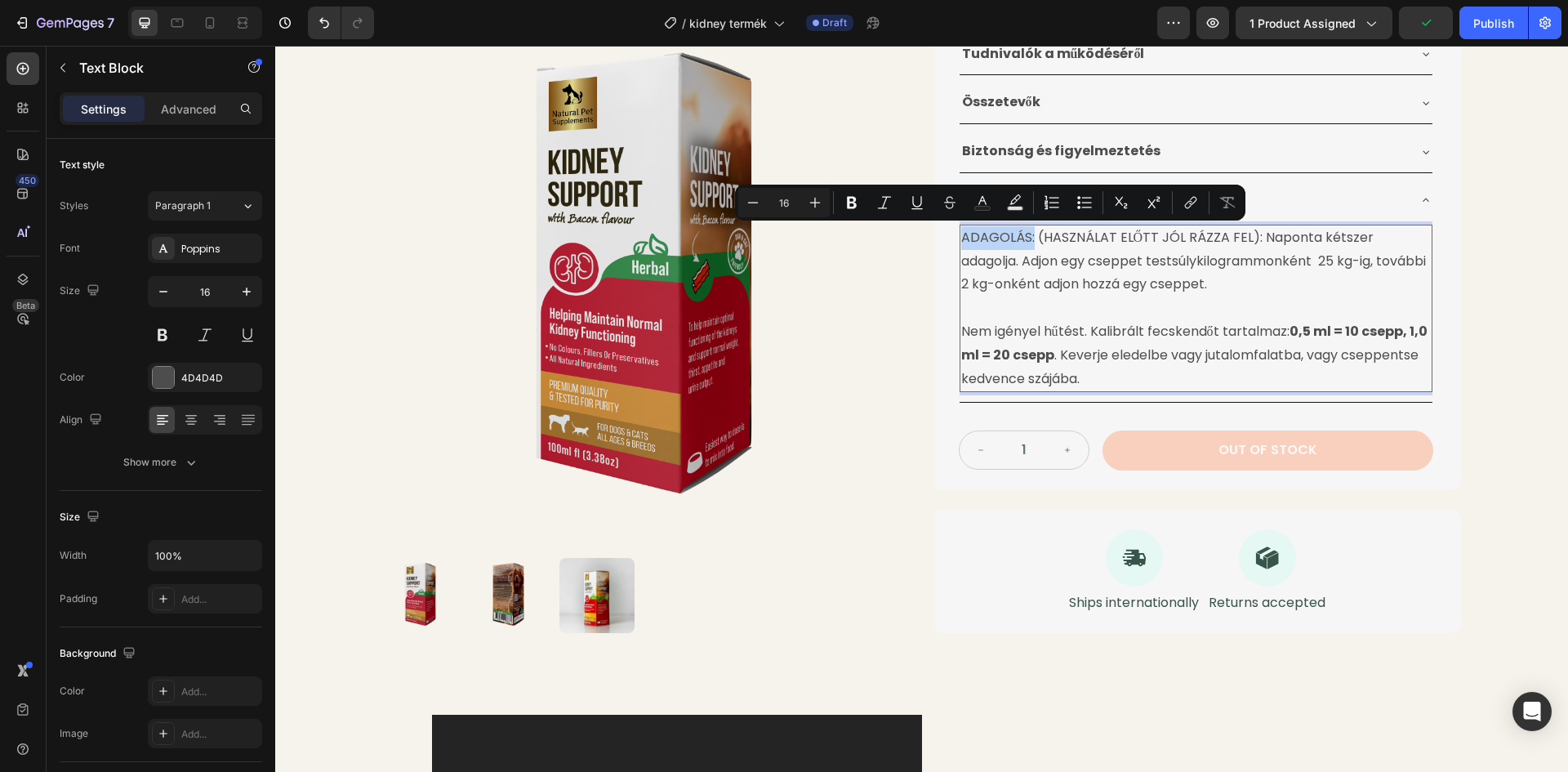
drag, startPoint x: 1012, startPoint y: 238, endPoint x: 957, endPoint y: 236, distance: 55.0
click at [961, 236] on p "ADAGOLÁS: (HASZNÁLAT ELŐTT JÓL RÁZZA FEL): Naponta kétszer adagolja. Adjon egy …" at bounding box center [1195, 261] width 469 height 70
click at [847, 204] on icon "Editor contextual toolbar" at bounding box center [852, 202] width 16 height 16
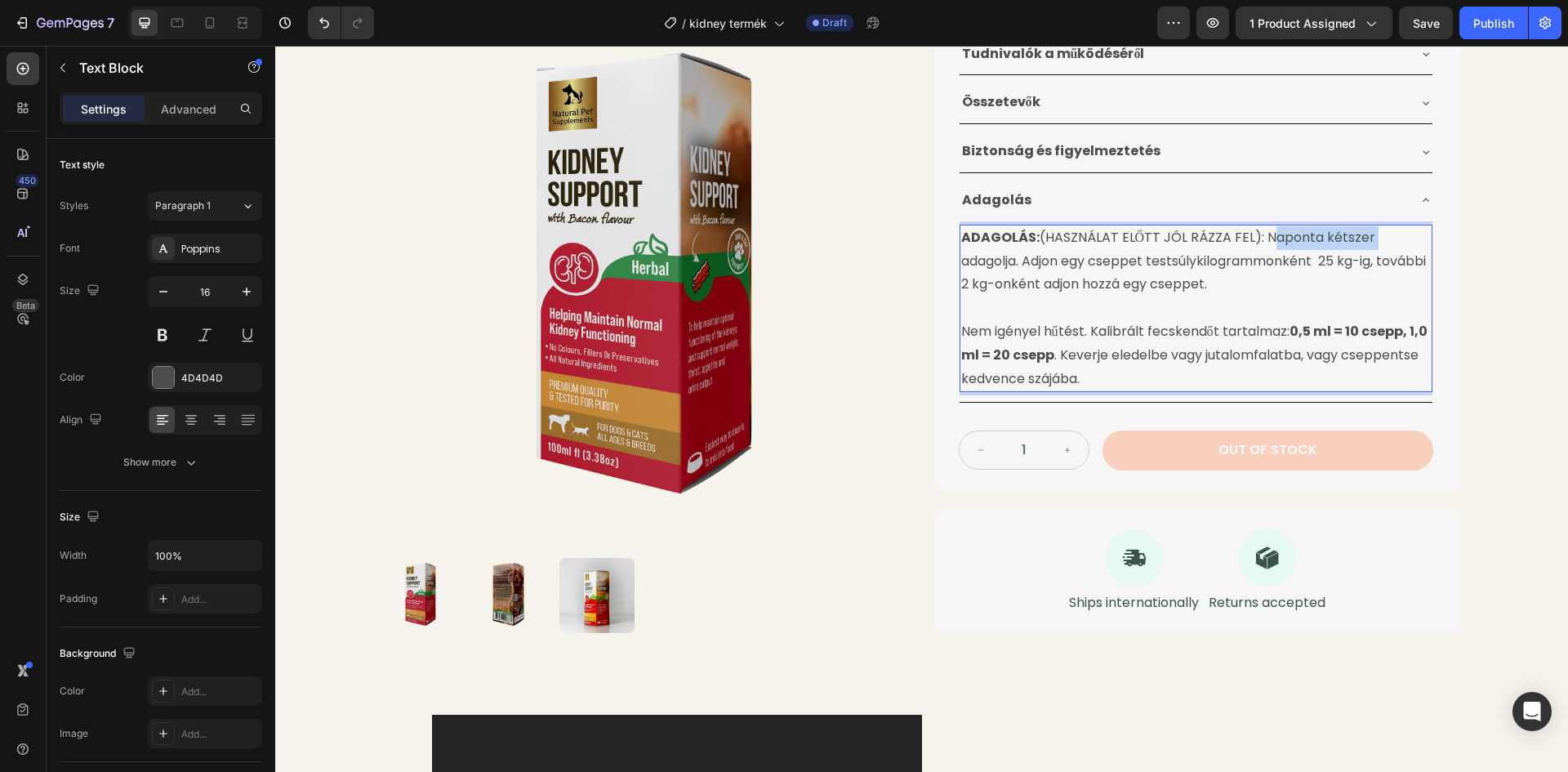
drag, startPoint x: 1261, startPoint y: 240, endPoint x: 1363, endPoint y: 236, distance: 102.1
click at [1363, 236] on p "ADAGOLÁS: (HASZNÁLAT ELŐTT JÓL RÁZZA FEL): Naponta kétszer adagolja. Adjon egy …" at bounding box center [1195, 261] width 469 height 70
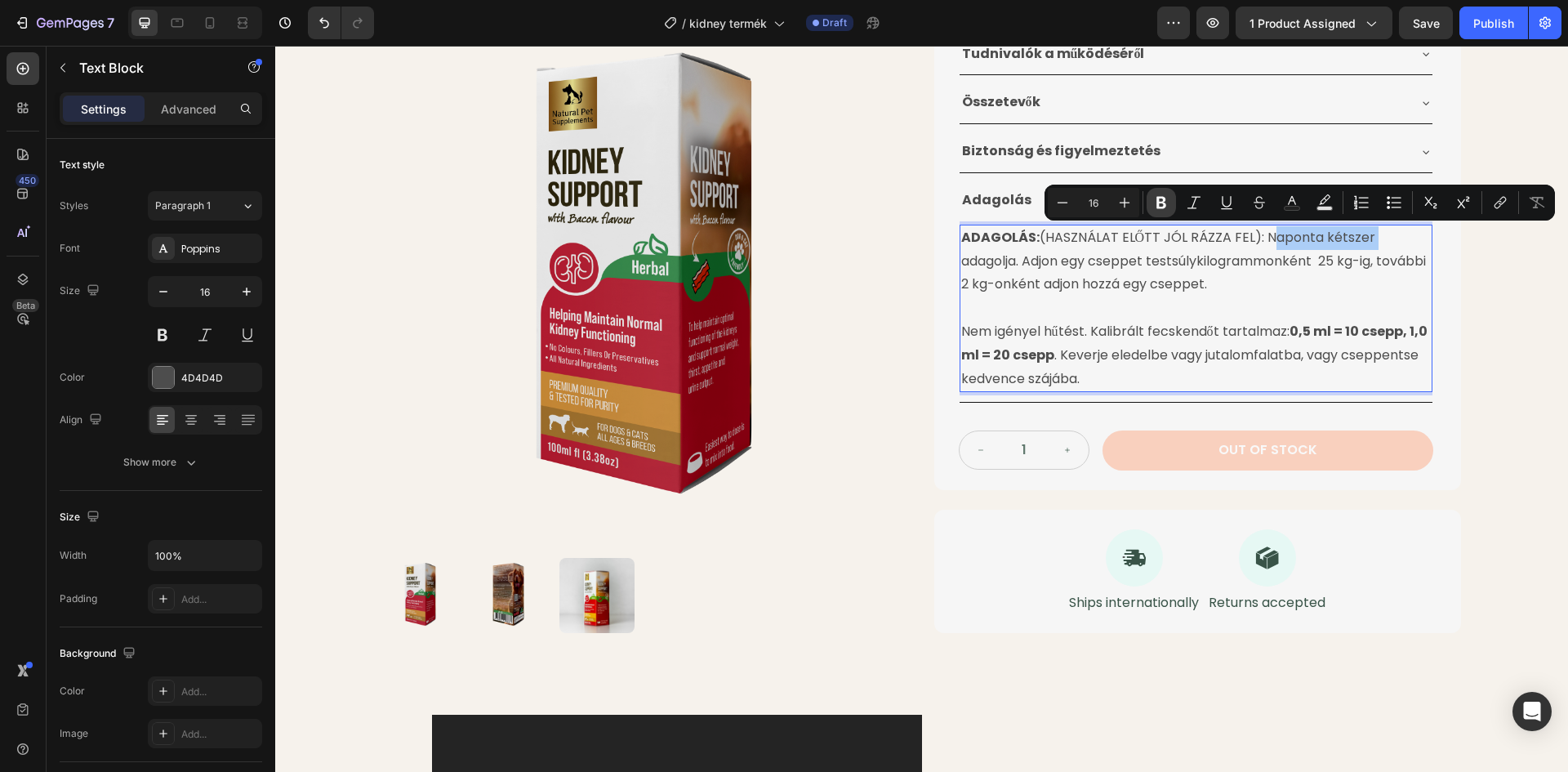
click at [1157, 200] on icon "Editor contextual toolbar" at bounding box center [1161, 202] width 16 height 16
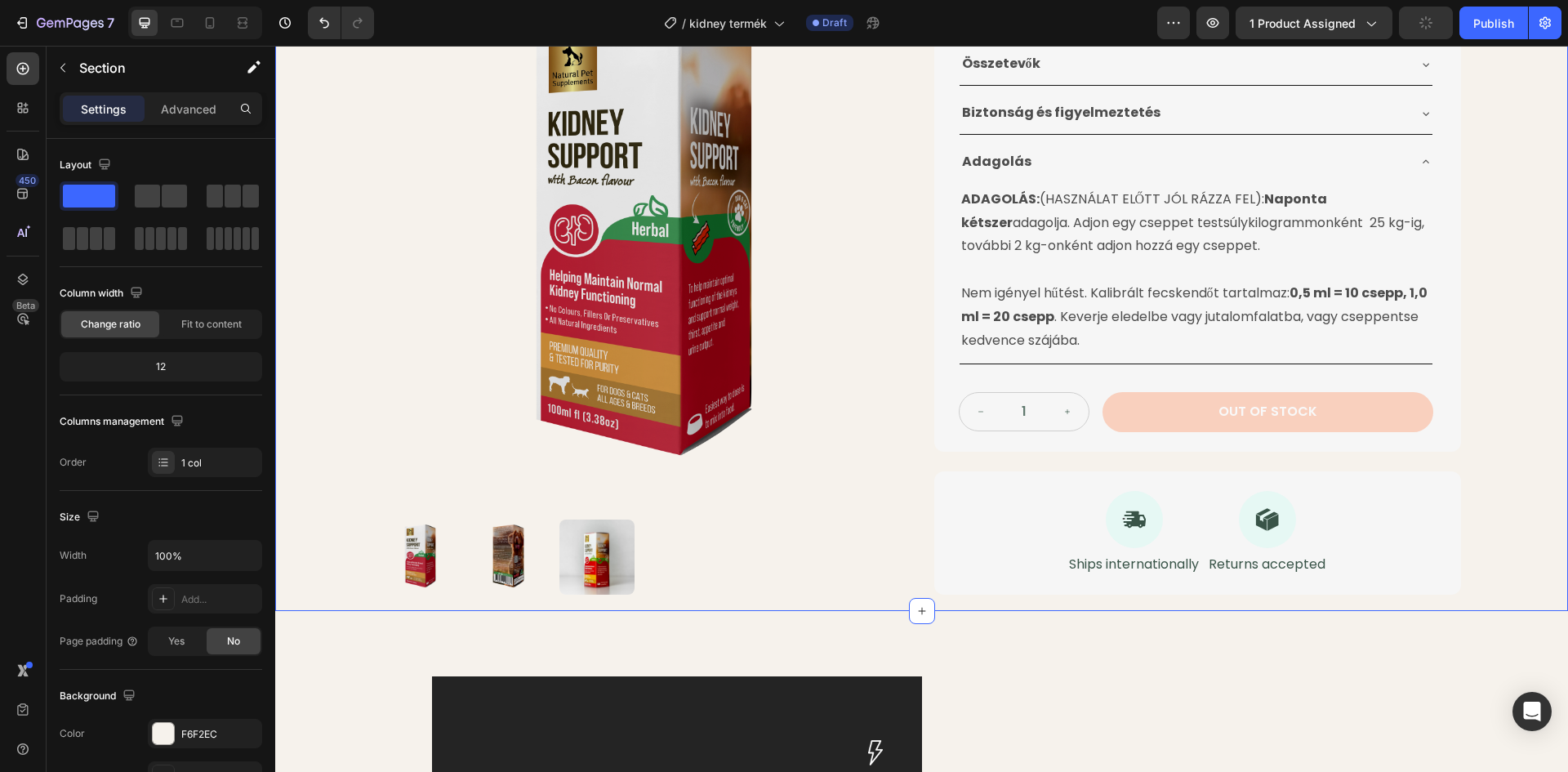
scroll to position [490, 0]
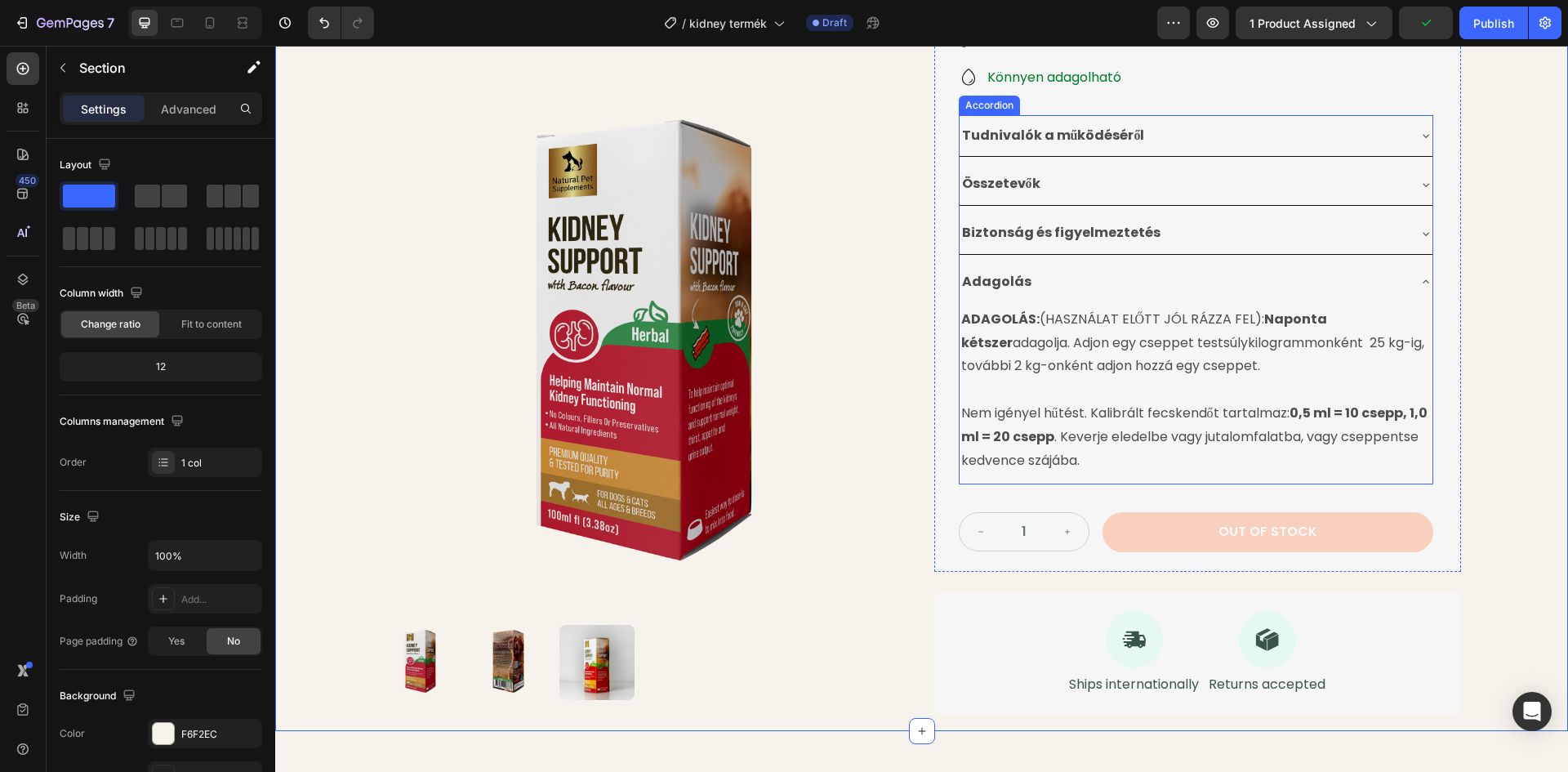
click at [1283, 283] on div "Adagolás" at bounding box center [1182, 282] width 446 height 29
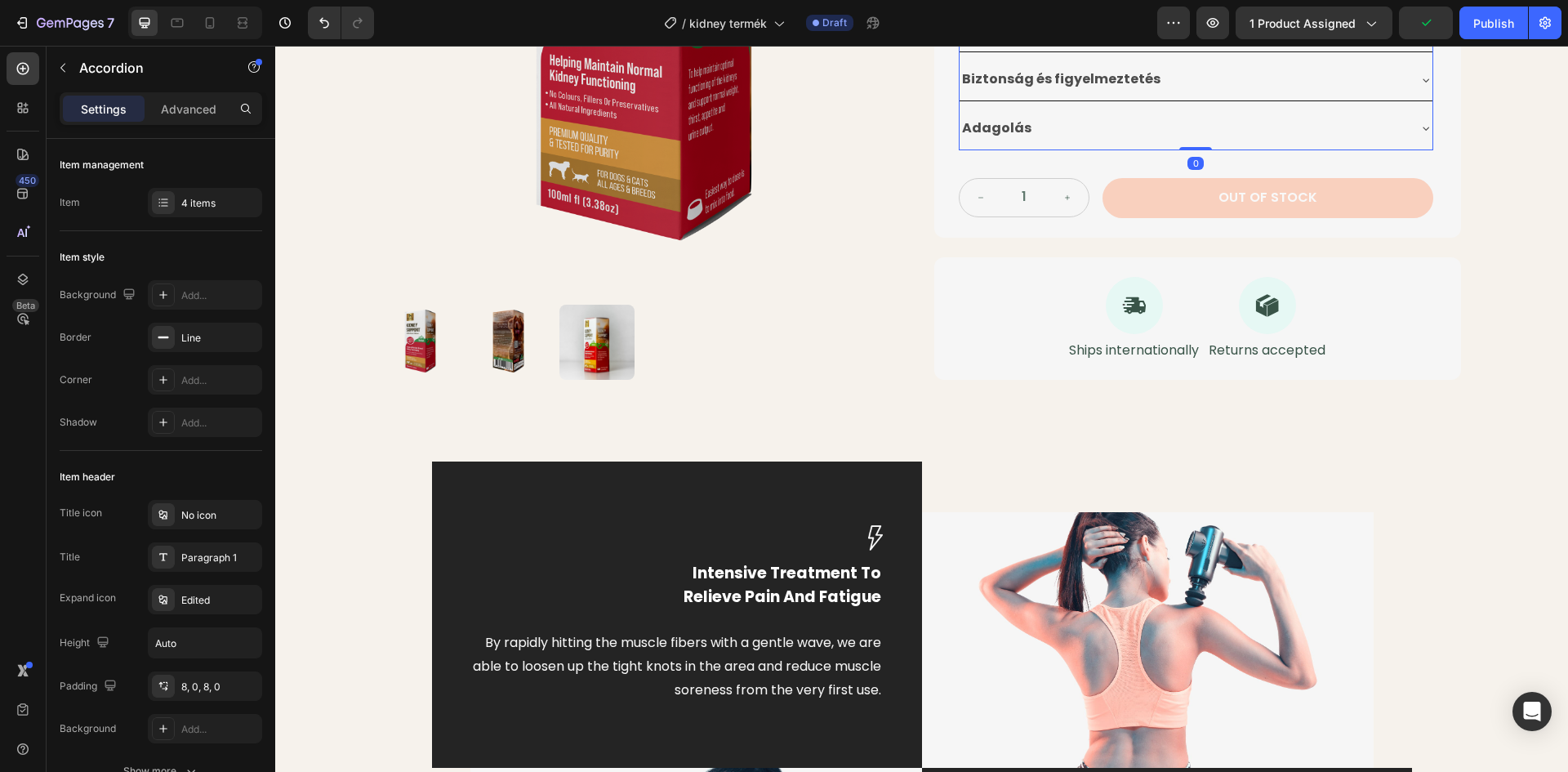
scroll to position [653, 0]
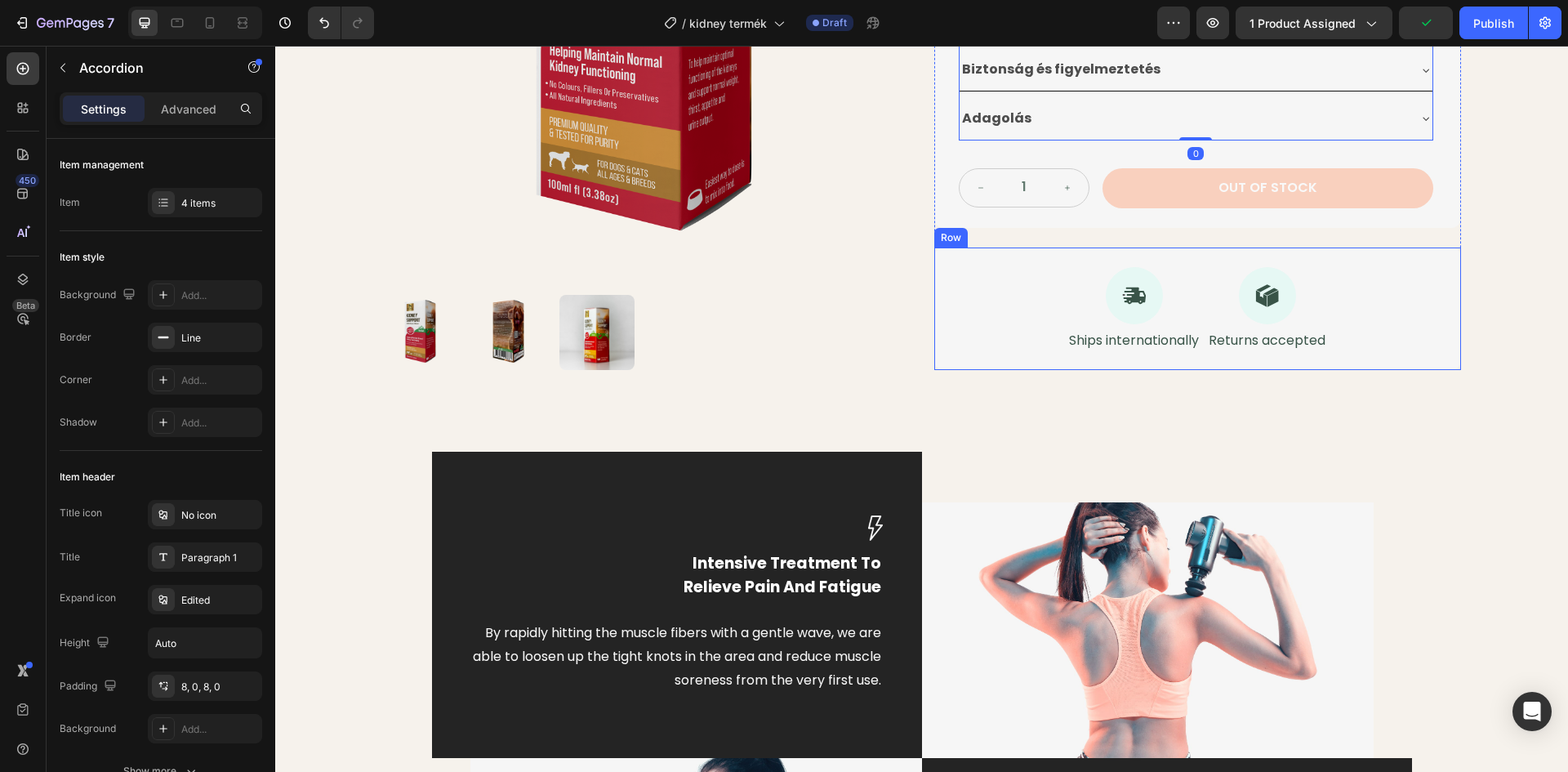
click at [992, 305] on div "Icon Ships internationally Text Block Icon Returns accepted Text Block Row" at bounding box center [1197, 309] width 527 height 124
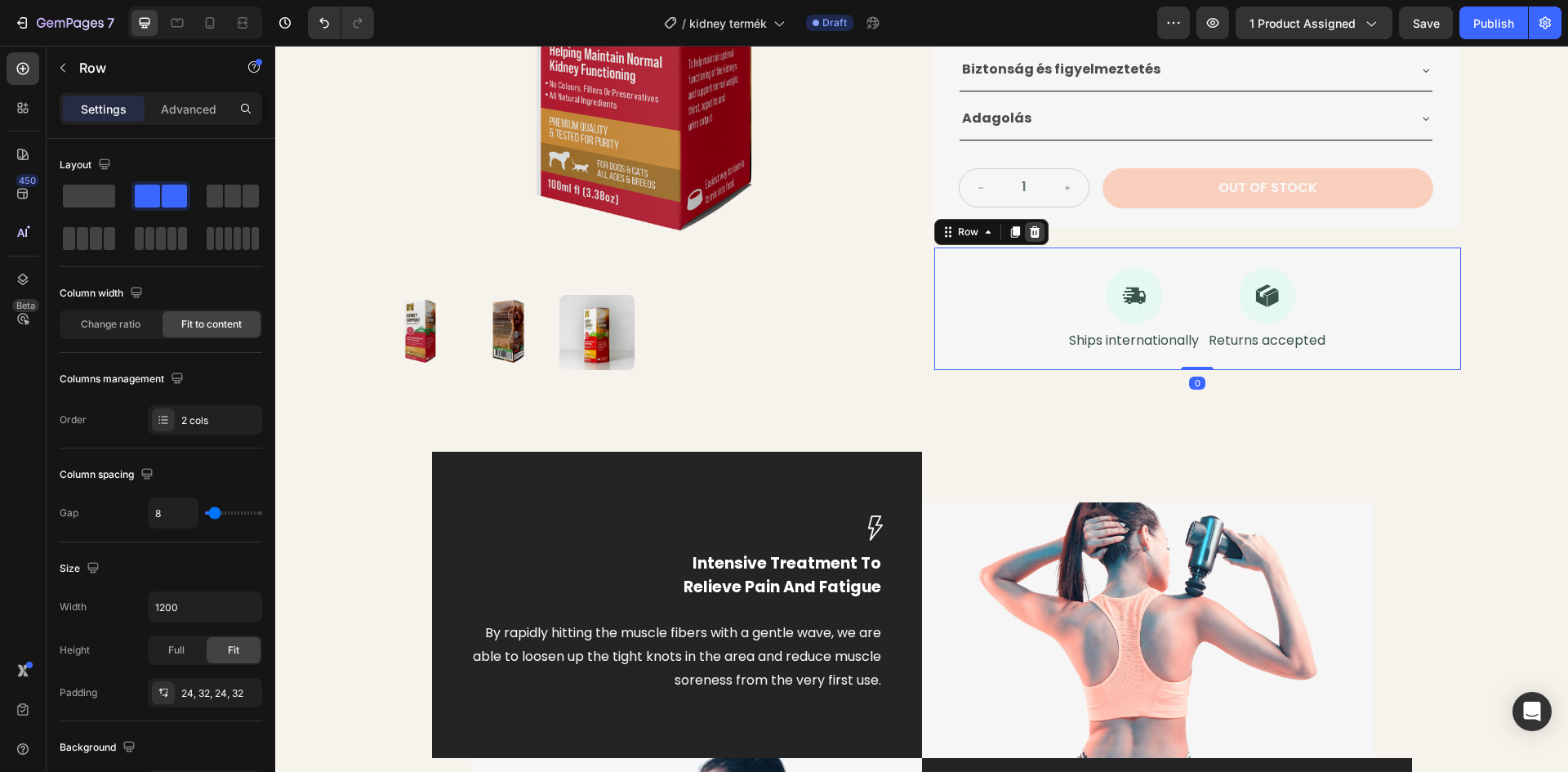
click at [1030, 233] on icon at bounding box center [1034, 231] width 13 height 13
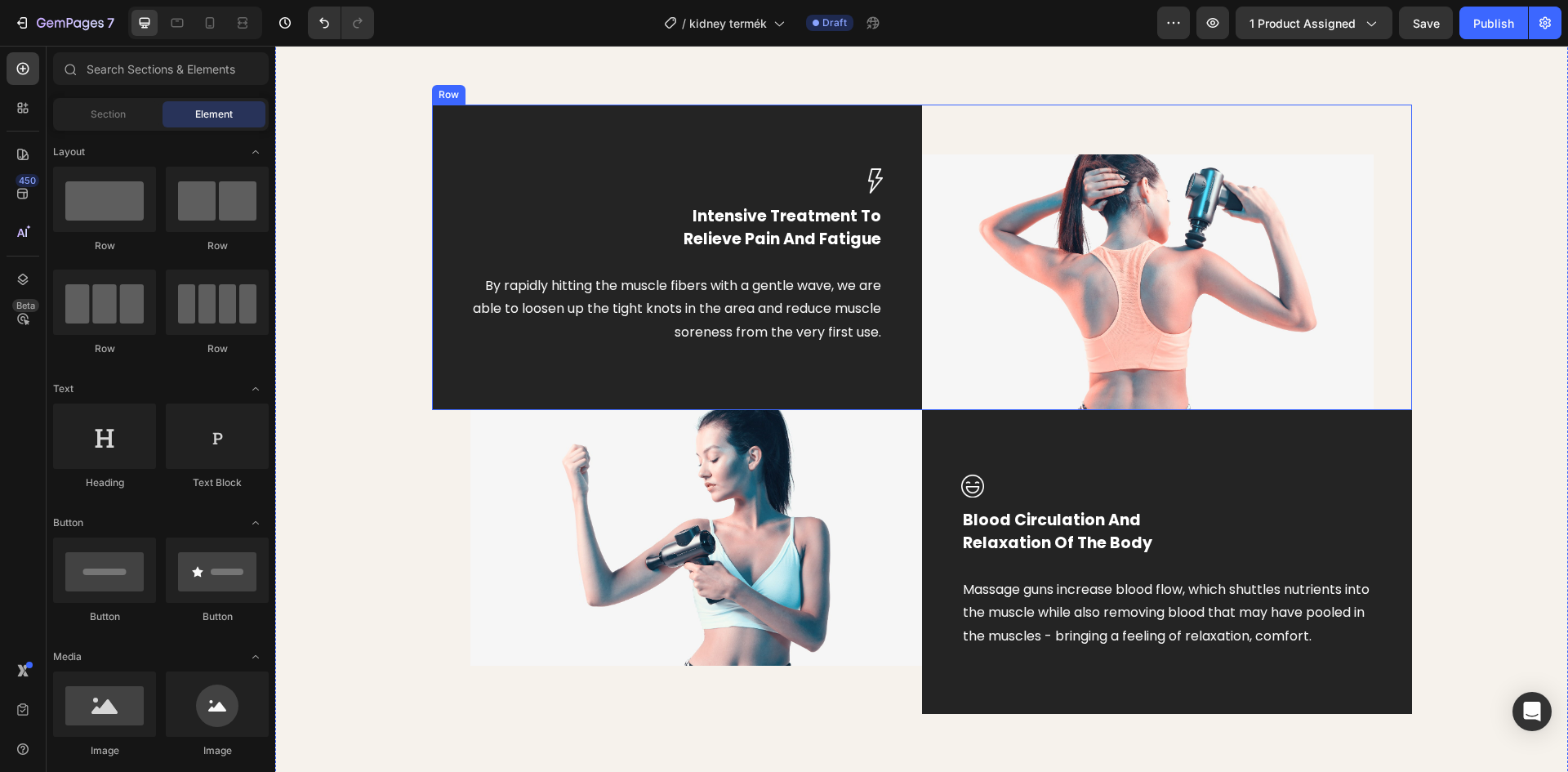
scroll to position [899, 0]
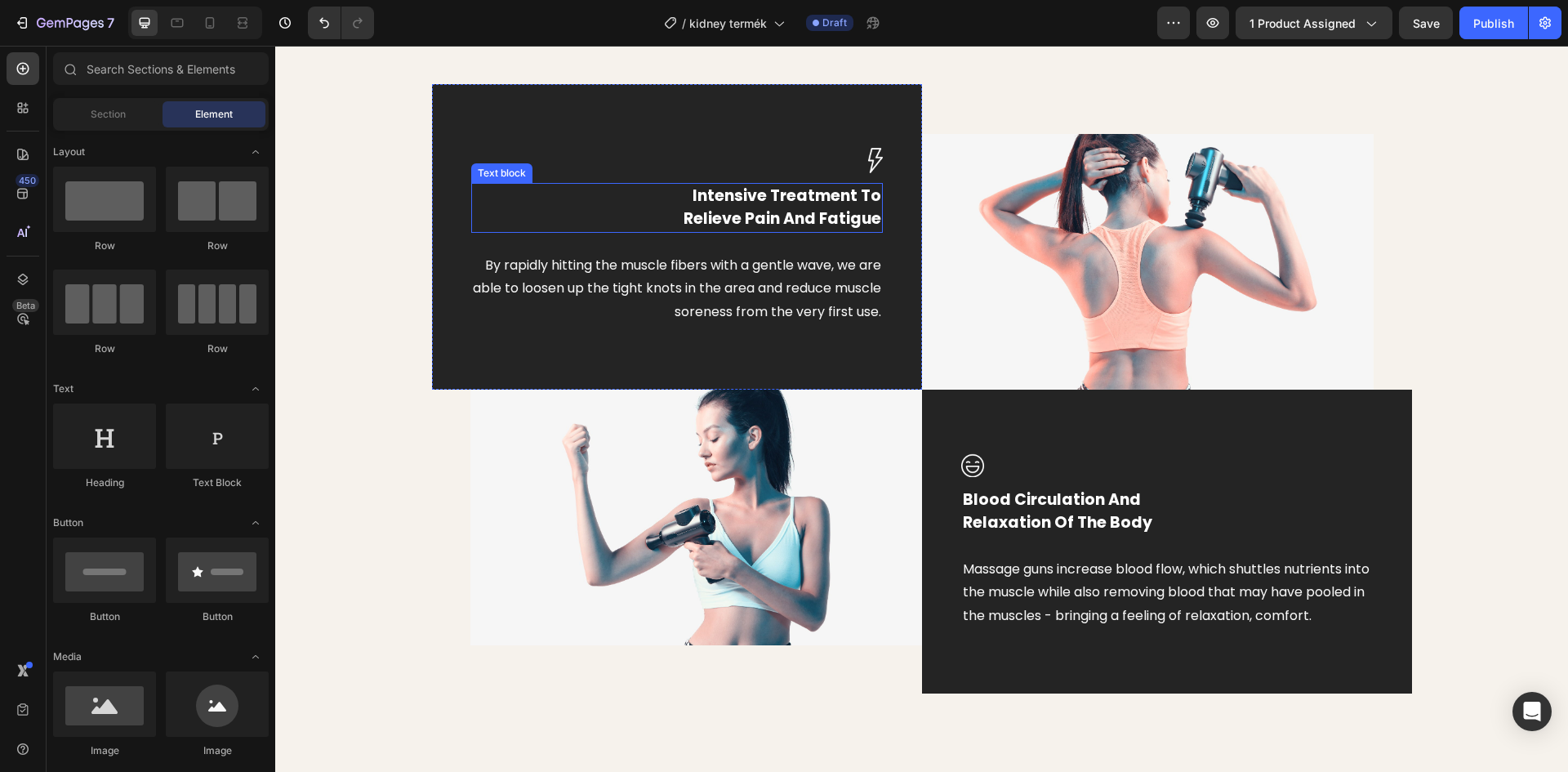
click at [810, 192] on p "Intensive Treatment To Relieve Pain And Fatigue" at bounding box center [677, 207] width 408 height 47
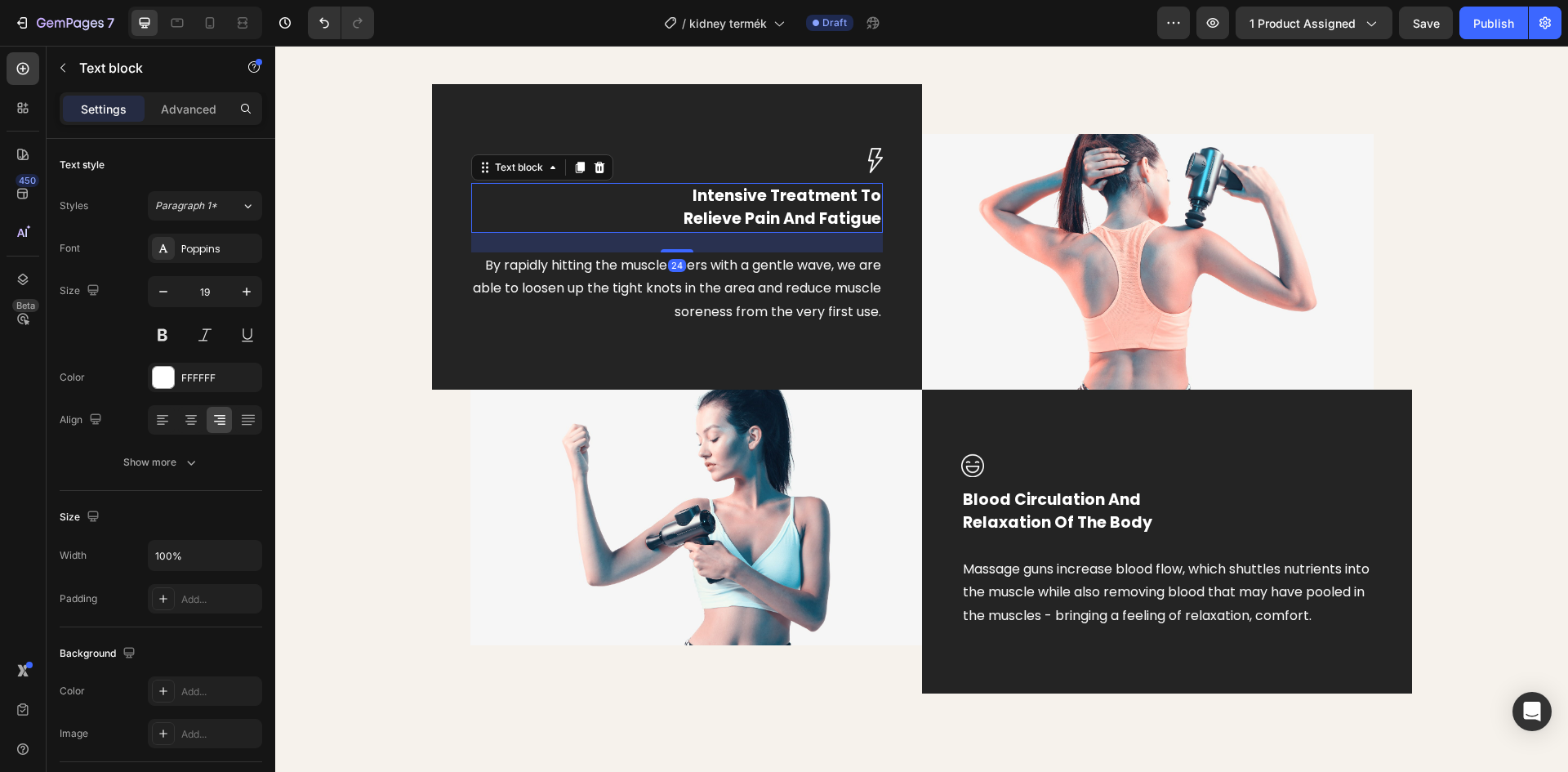
click at [847, 200] on p "Intensive Treatment To Relieve Pain And Fatigue" at bounding box center [677, 207] width 408 height 47
click at [865, 218] on p "Intensive Treatment To Relieve Pain And Fatigue" at bounding box center [677, 207] width 408 height 47
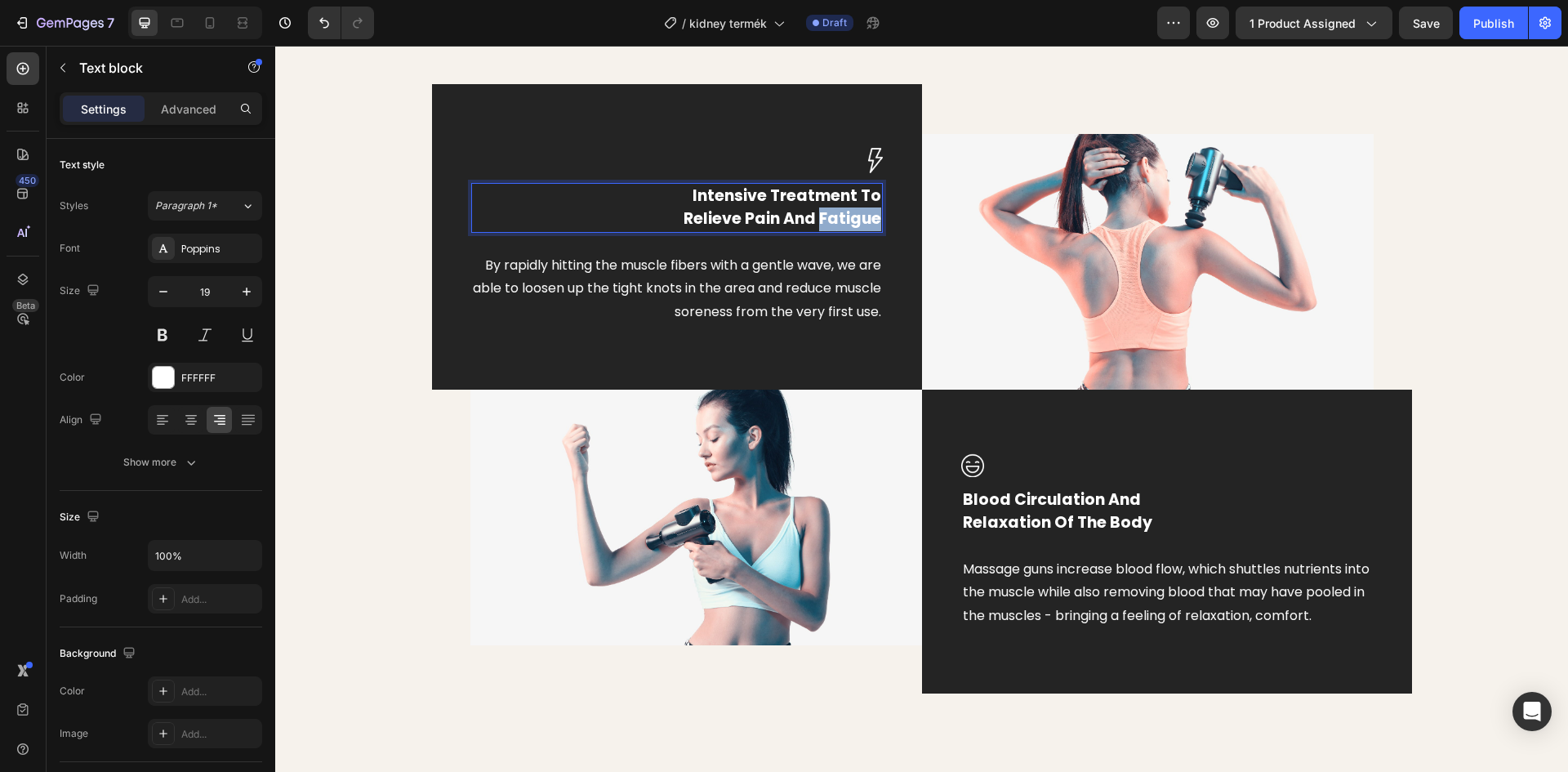
click at [865, 218] on p "Intensive Treatment To Relieve Pain And Fatigue" at bounding box center [677, 207] width 408 height 47
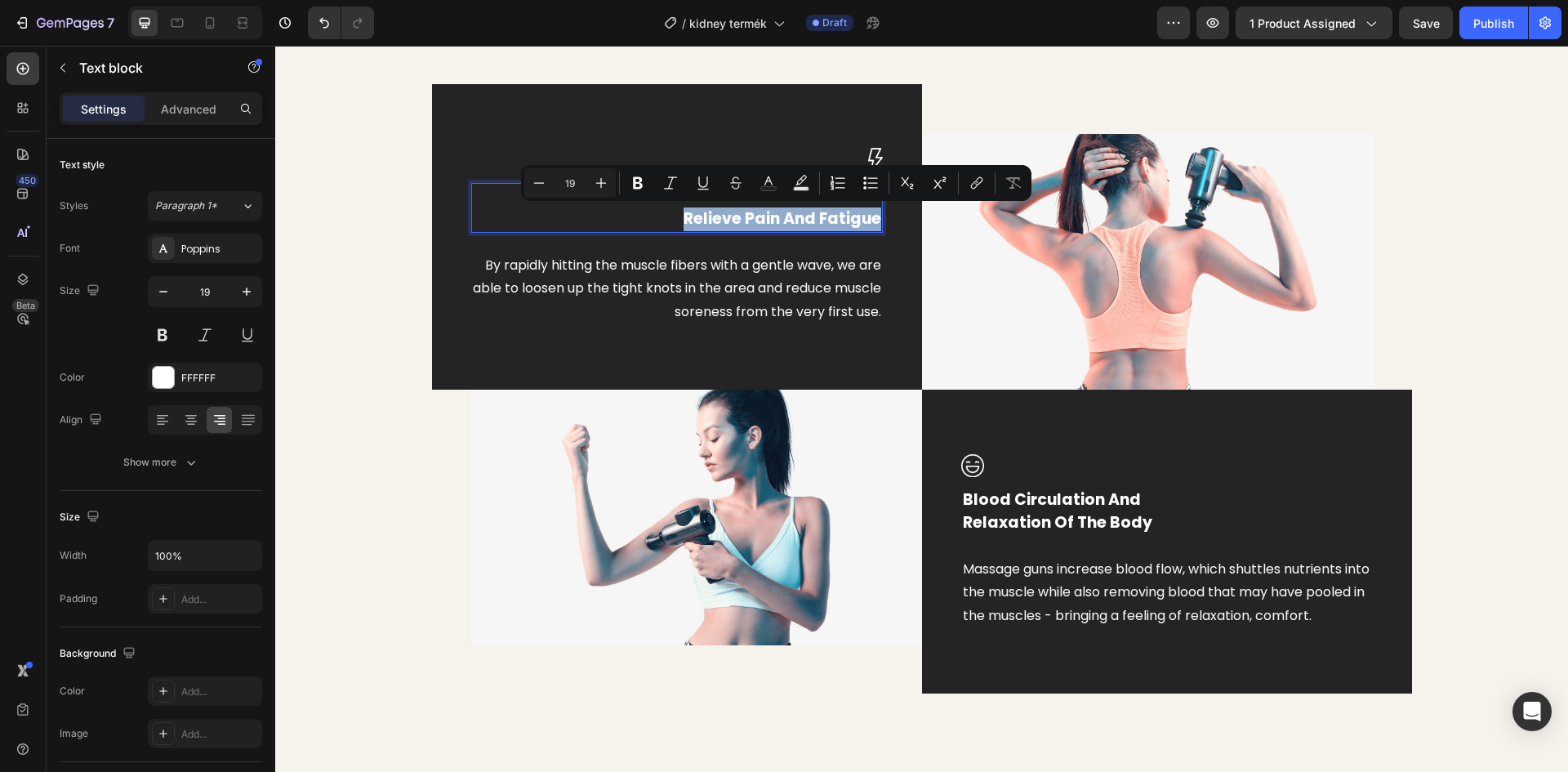
click at [865, 218] on p "Intensive Treatment To Relieve Pain And Fatigue" at bounding box center [677, 207] width 408 height 47
click at [873, 219] on p "Intensive Treatment To Relieve Pain And Fatigue" at bounding box center [677, 207] width 408 height 47
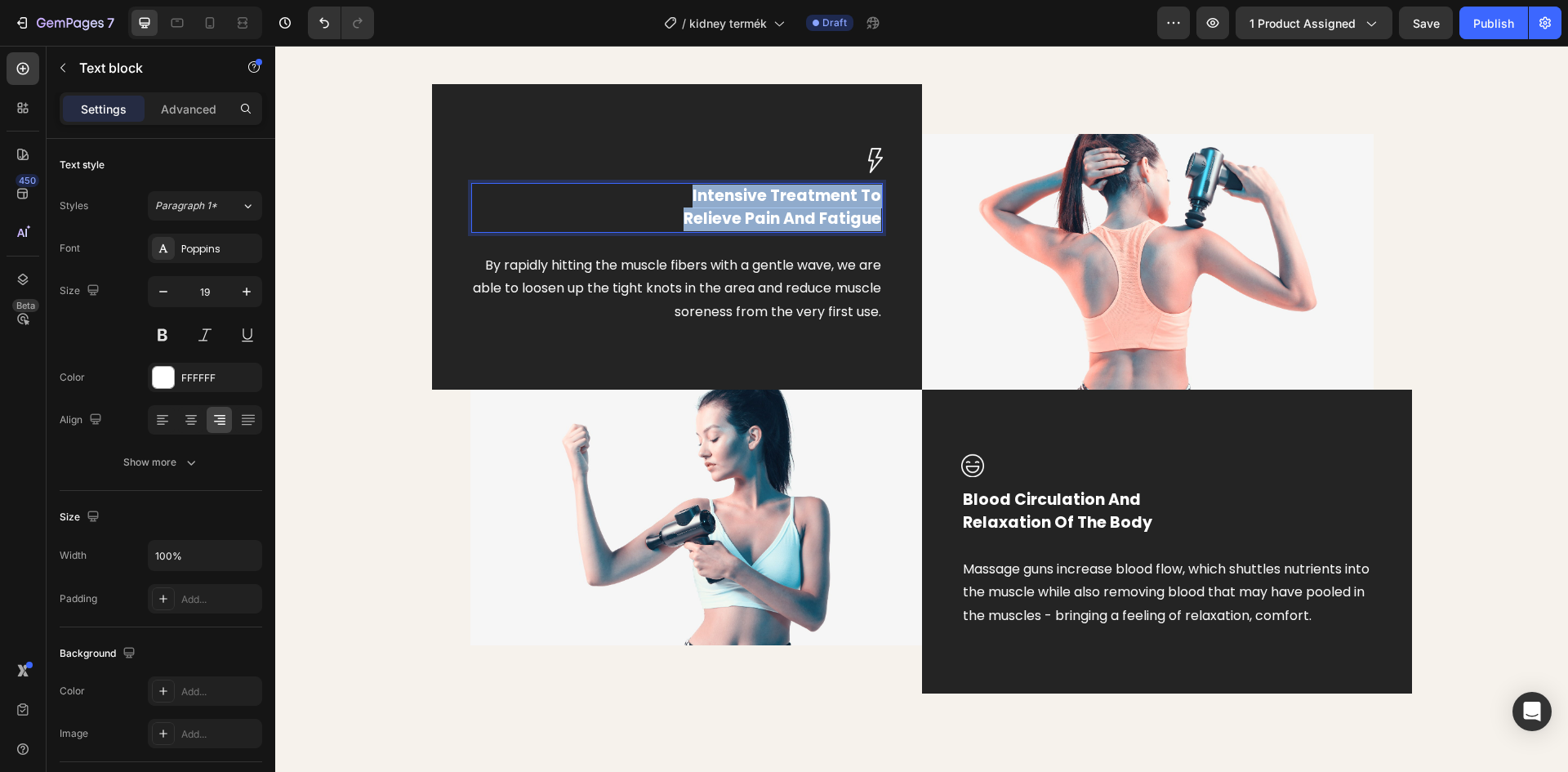
drag, startPoint x: 873, startPoint y: 219, endPoint x: 686, endPoint y: 197, distance: 188.3
click at [686, 197] on p "Intensive Treatment To Relieve Pain And Fatigue" at bounding box center [677, 207] width 408 height 47
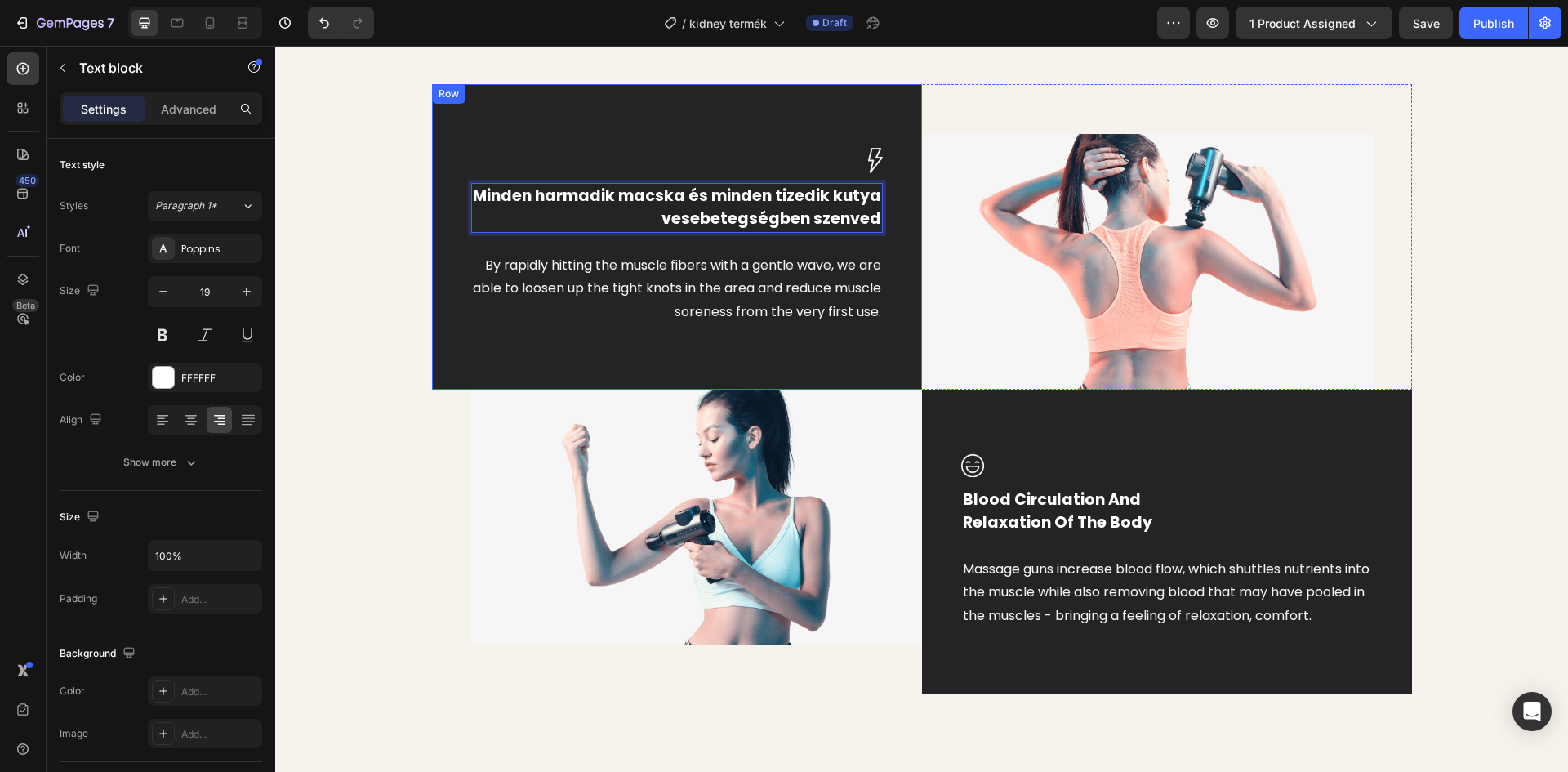
click at [514, 94] on div "Image Minden harmadik macska és minden tizedik kutya vesebetegségben szenved Te…" at bounding box center [677, 236] width 490 height 306
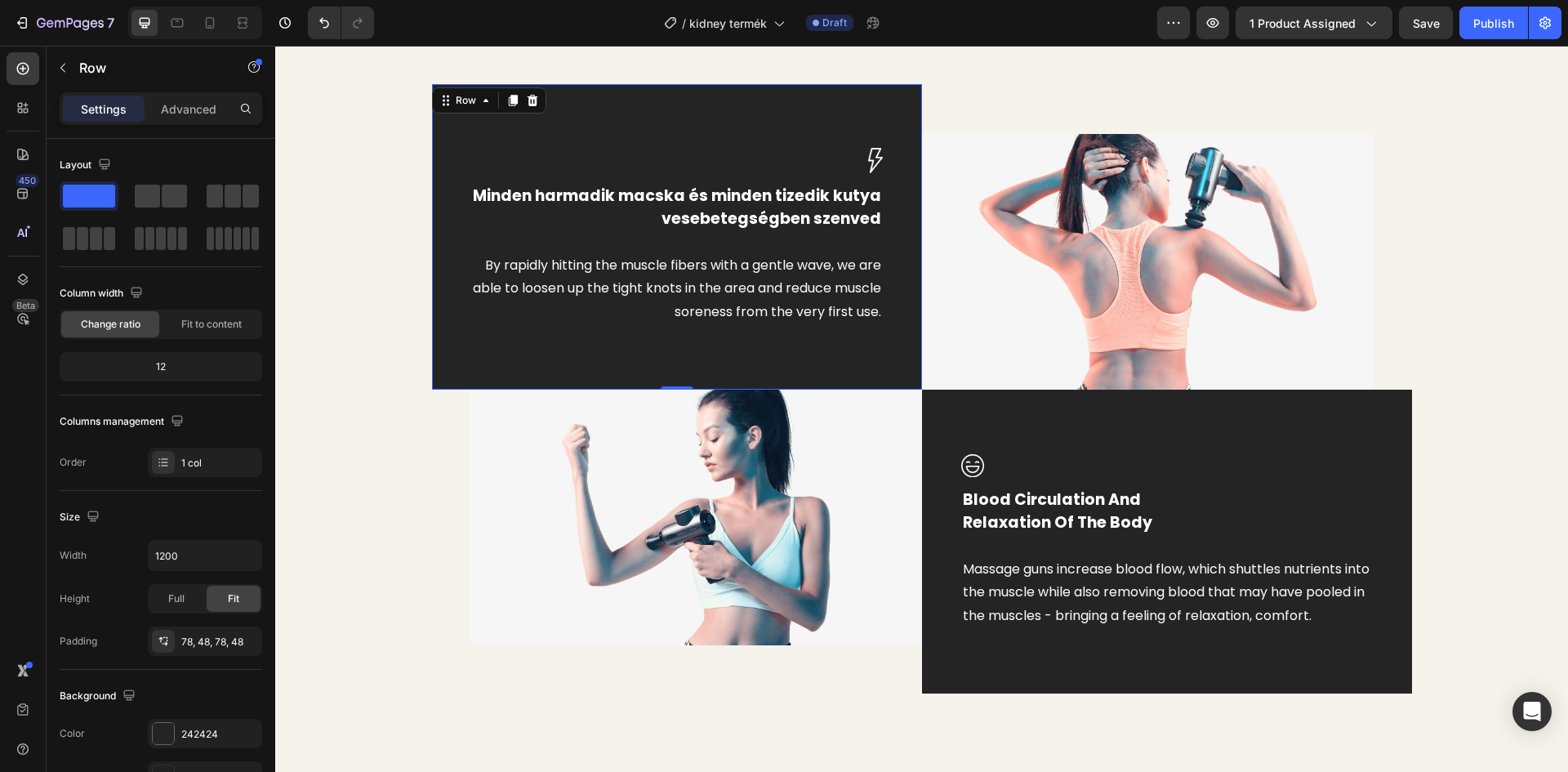
click at [554, 133] on div "Image Minden harmadik macska és minden tizedik kutya vesebetegségben szenved Te…" at bounding box center [677, 236] width 490 height 306
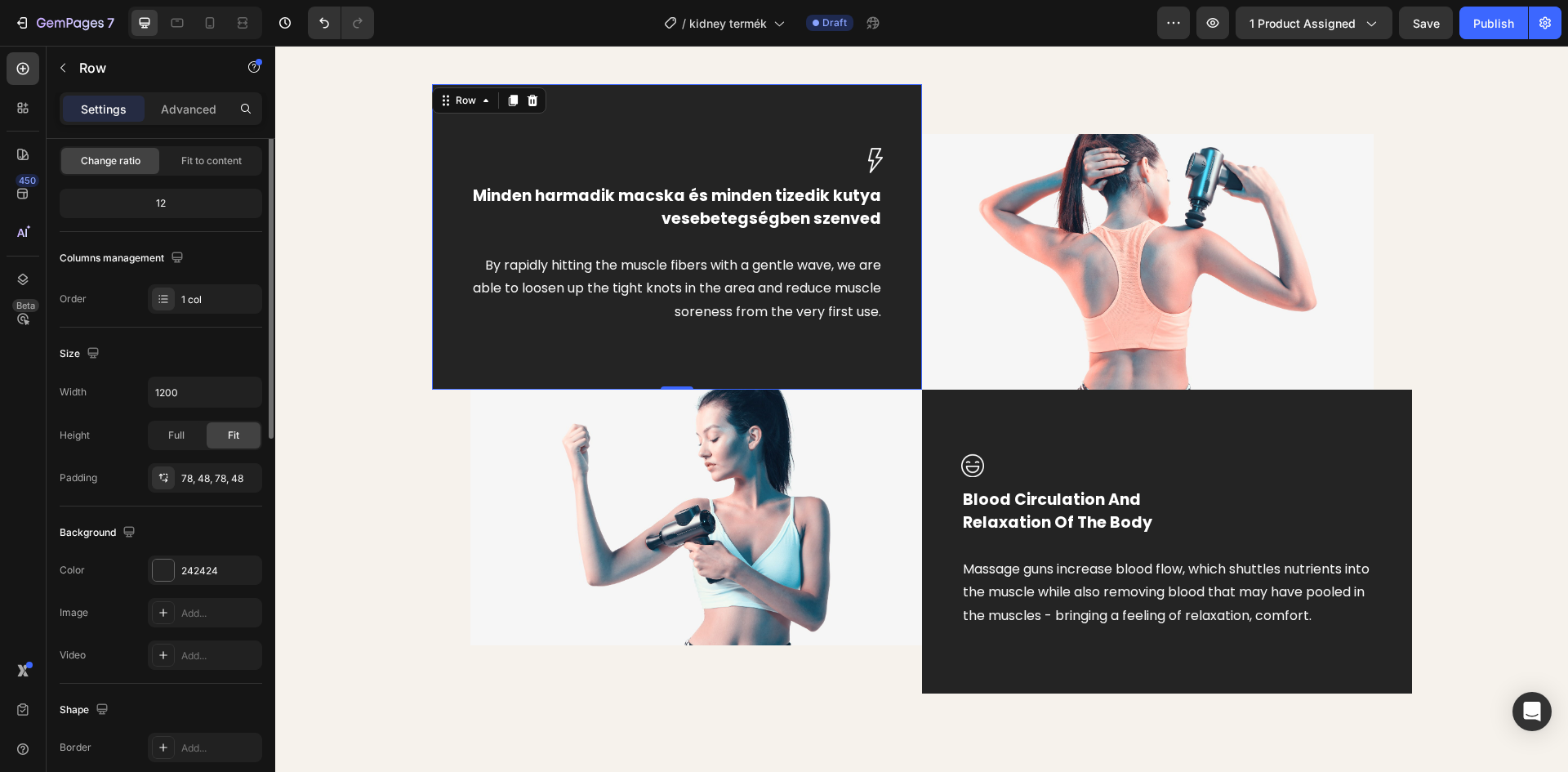
scroll to position [317, 0]
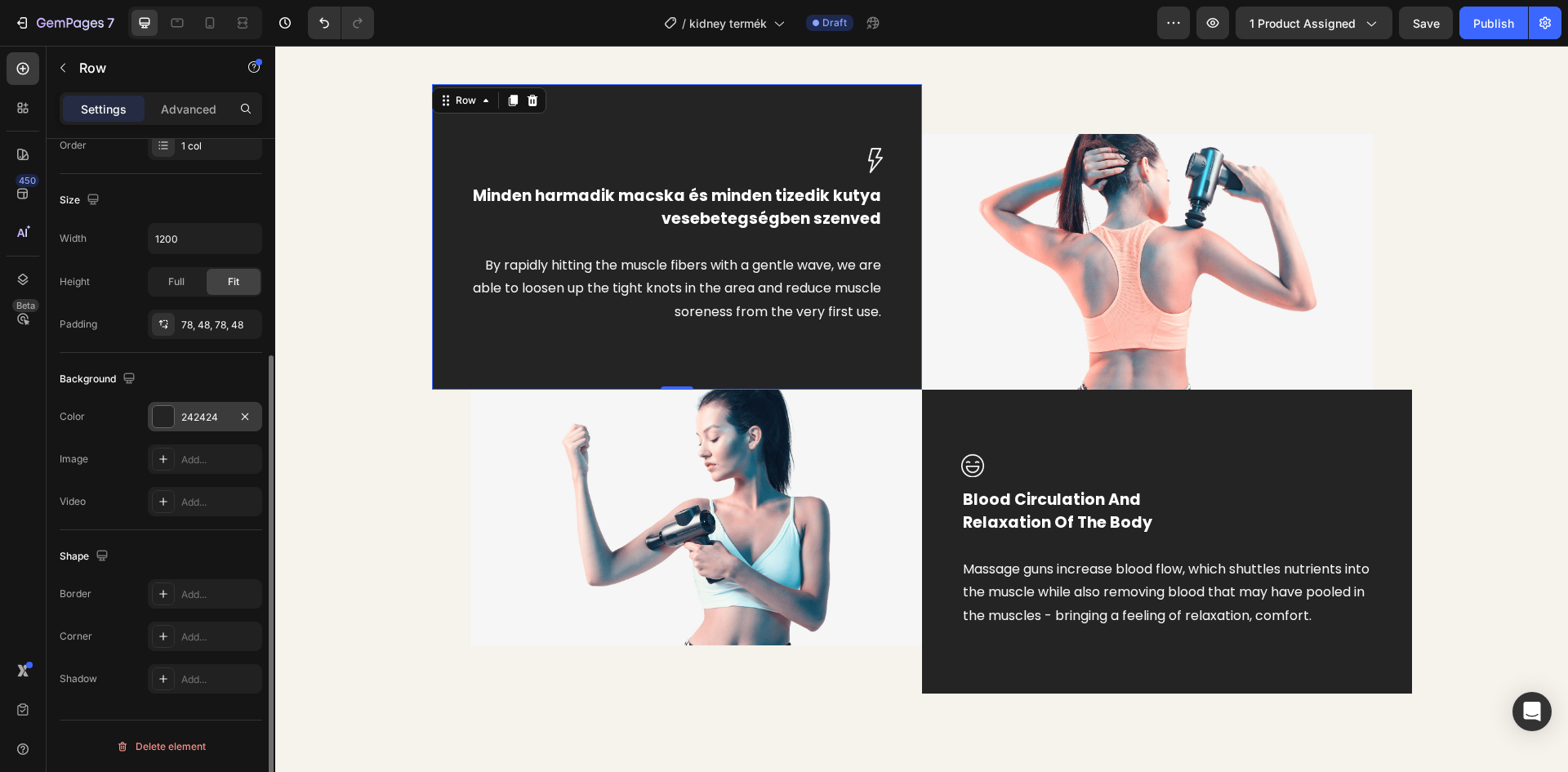
click at [165, 414] on div at bounding box center [162, 415] width 21 height 21
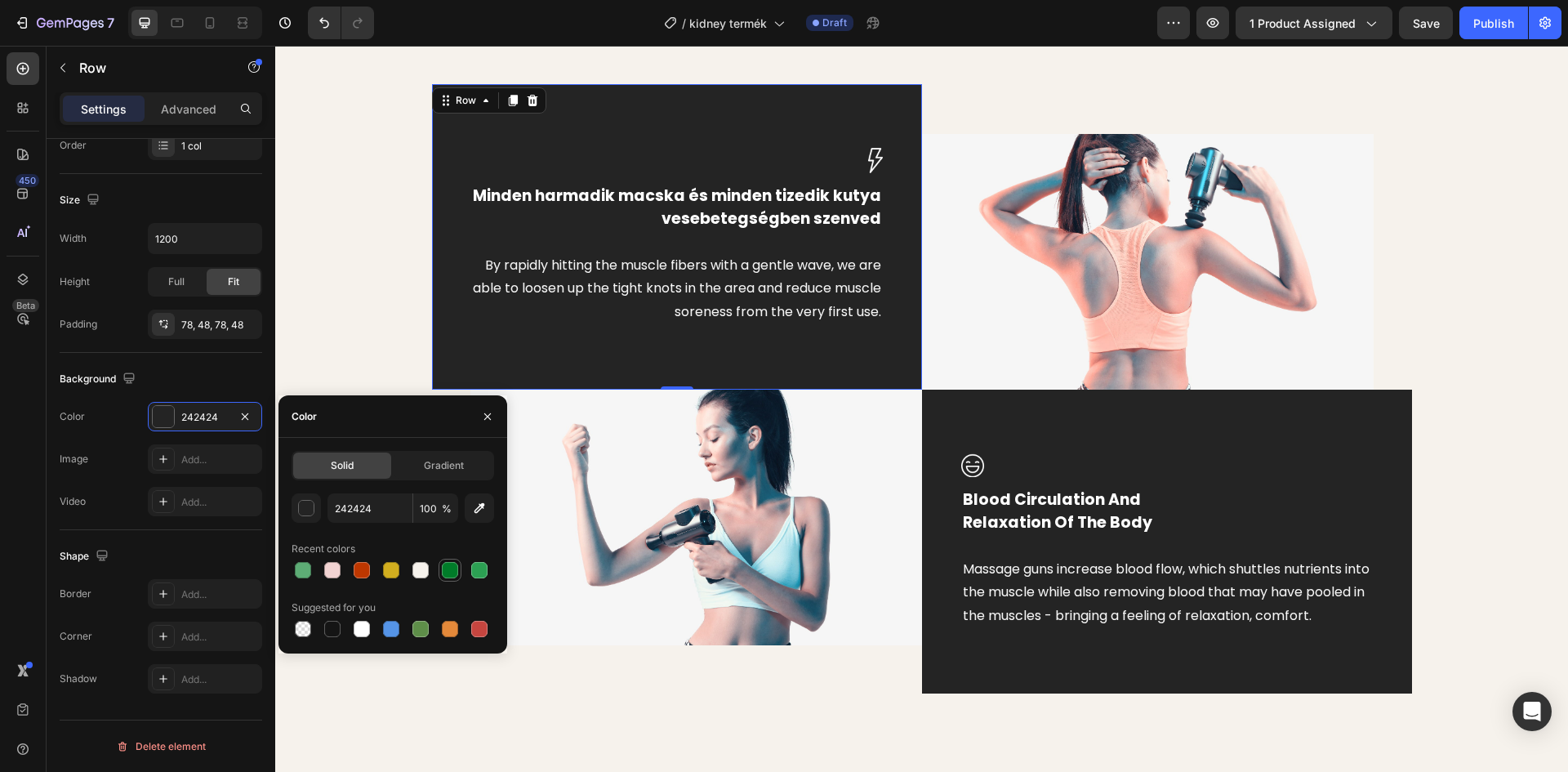
click at [453, 576] on div at bounding box center [449, 570] width 16 height 16
type input "007C29"
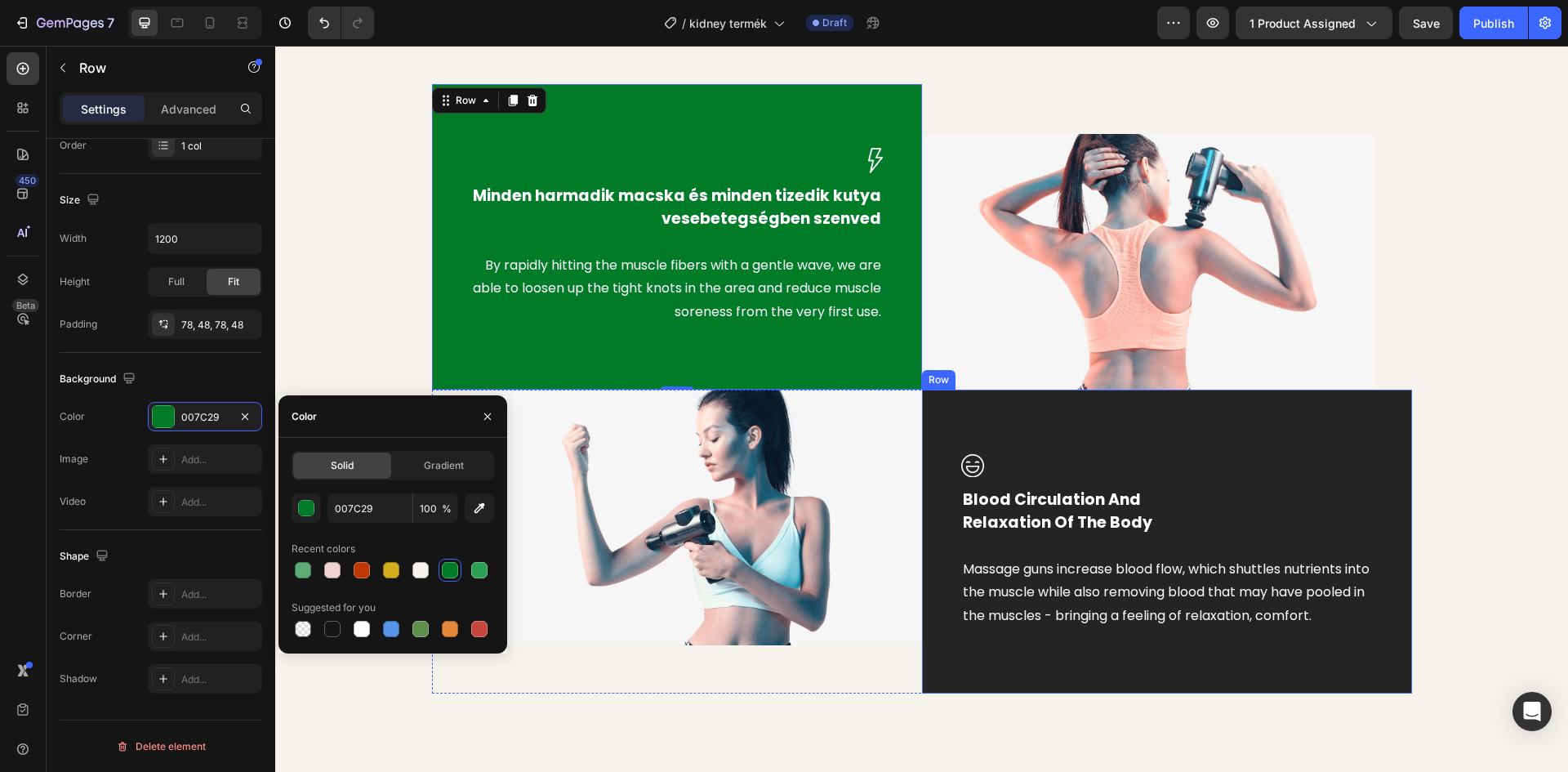
click at [1012, 415] on div "Image Blood Circulation And Relaxation Of The Body Text block Massage guns incr…" at bounding box center [1167, 541] width 490 height 304
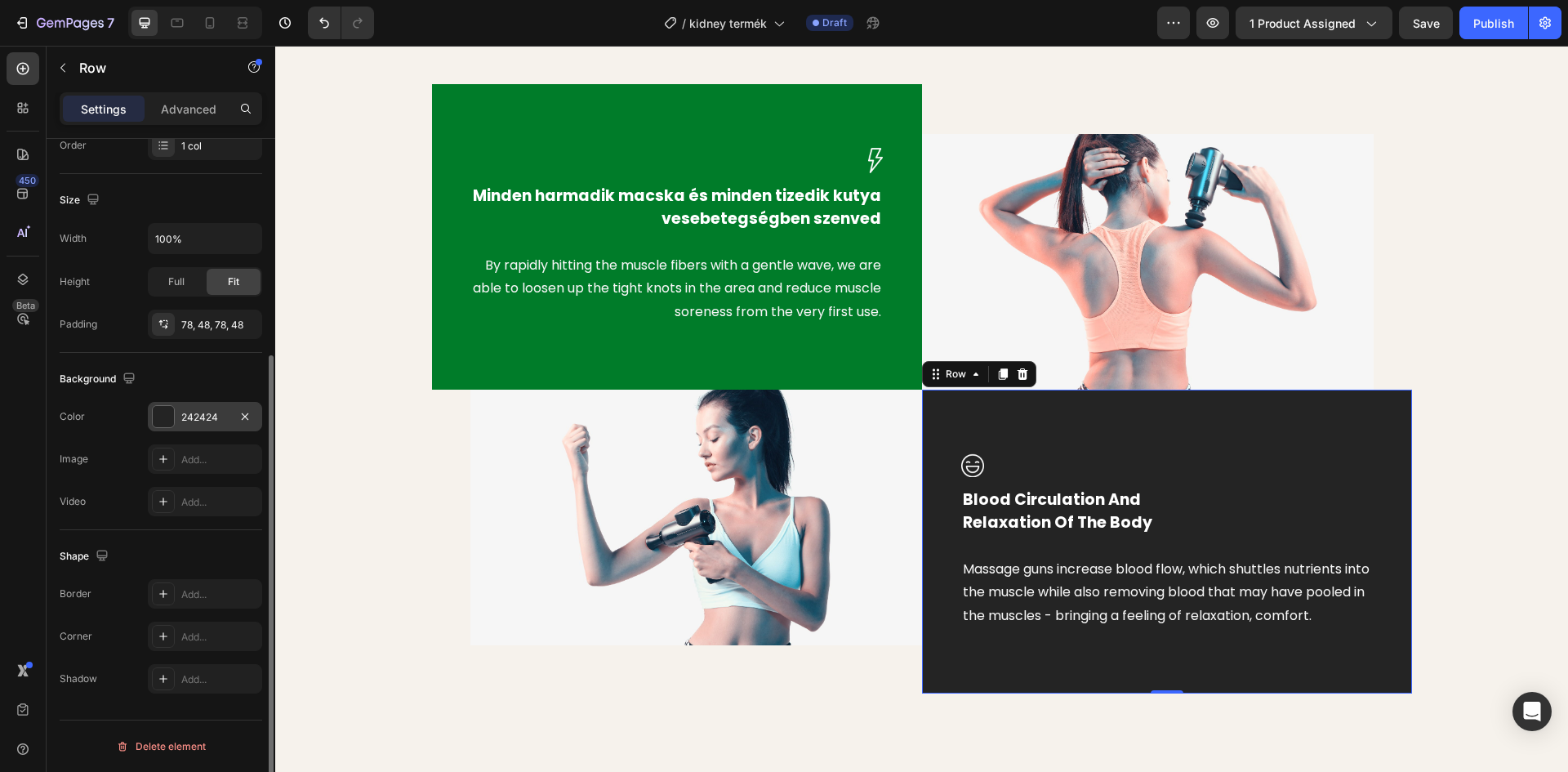
click at [183, 424] on div "242424" at bounding box center [204, 416] width 115 height 30
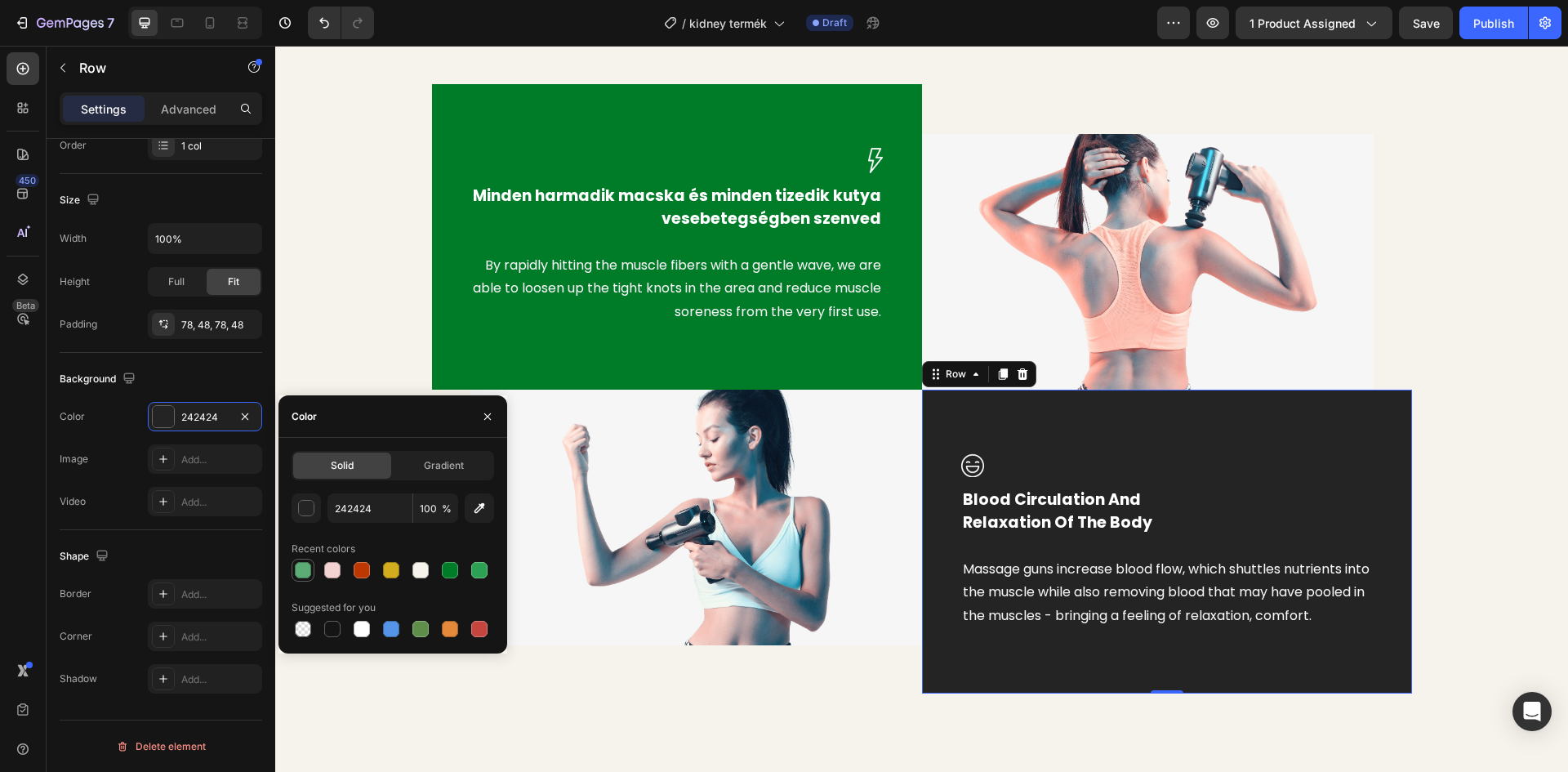
click at [307, 576] on div at bounding box center [303, 570] width 16 height 16
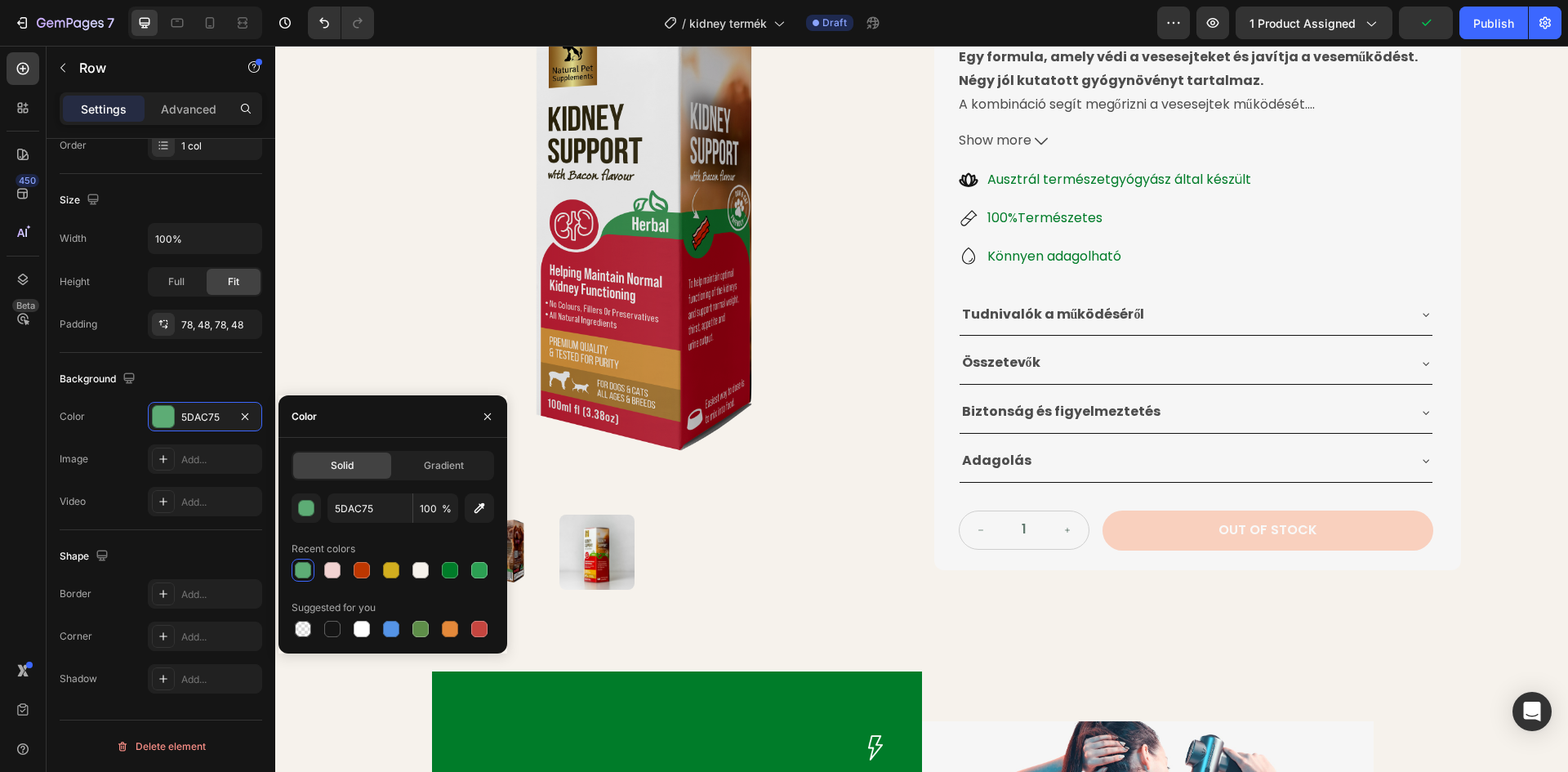
scroll to position [327, 0]
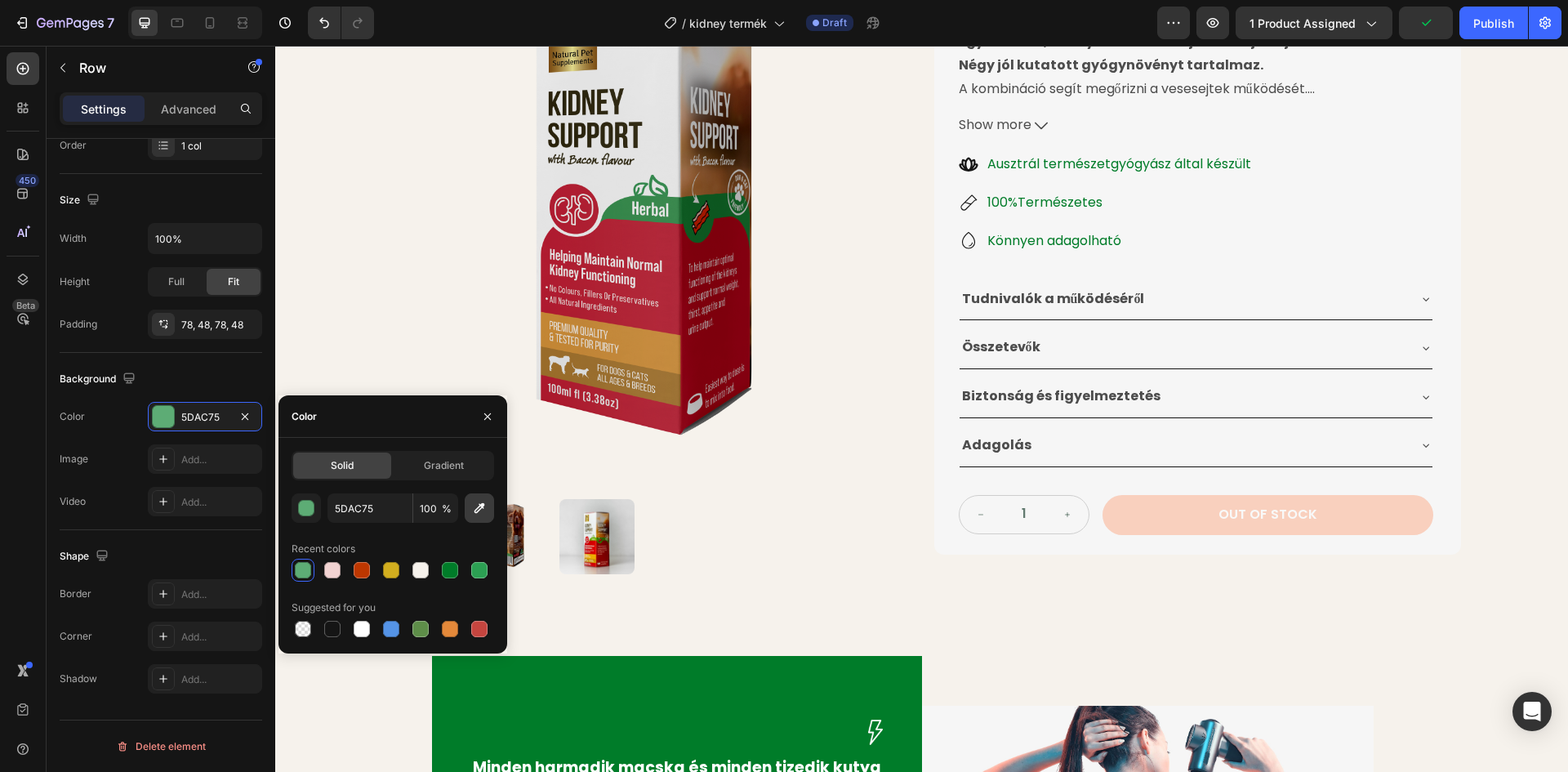
click at [477, 509] on icon "button" at bounding box center [479, 508] width 11 height 11
type input "B22738"
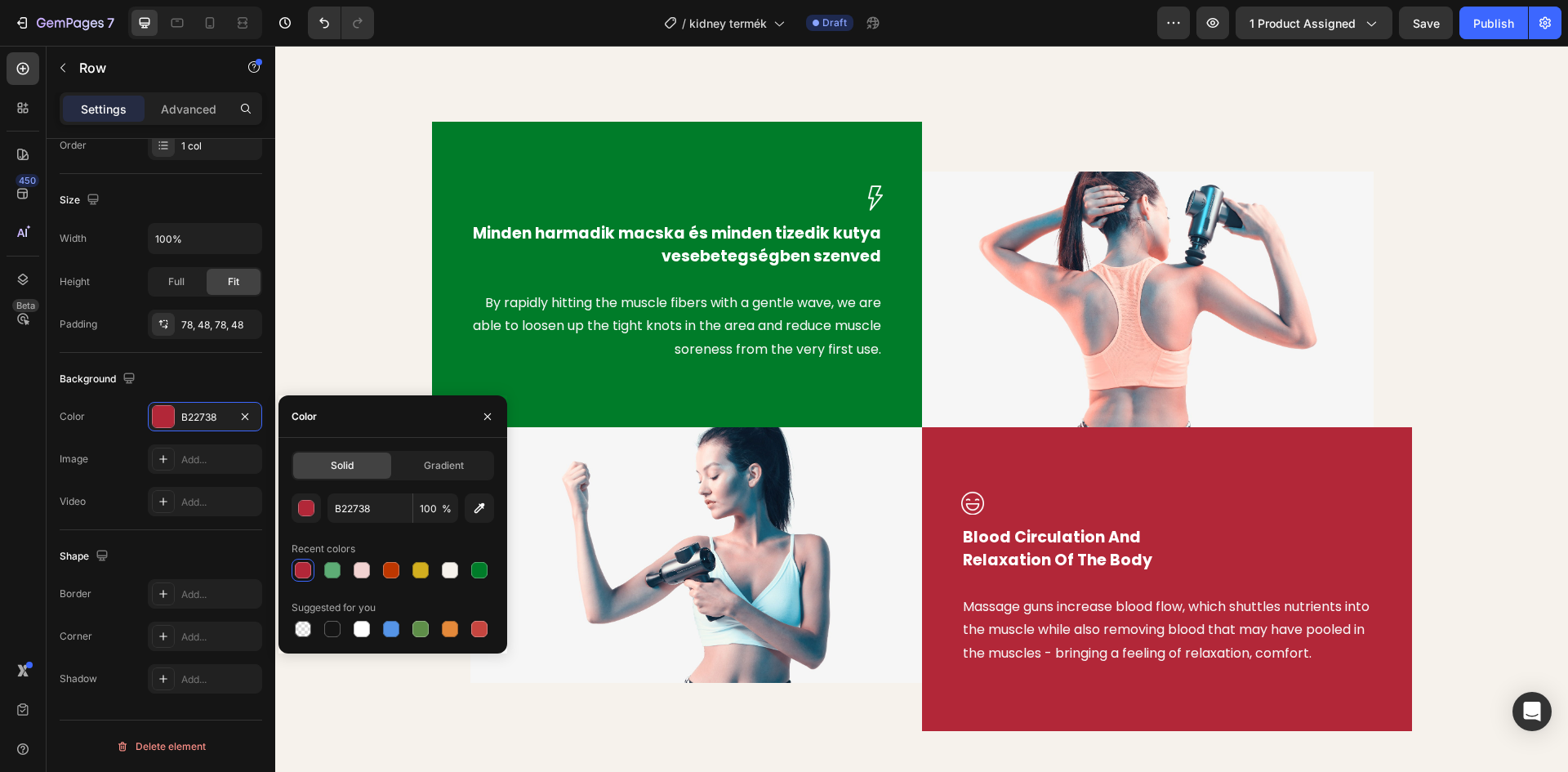
scroll to position [899, 0]
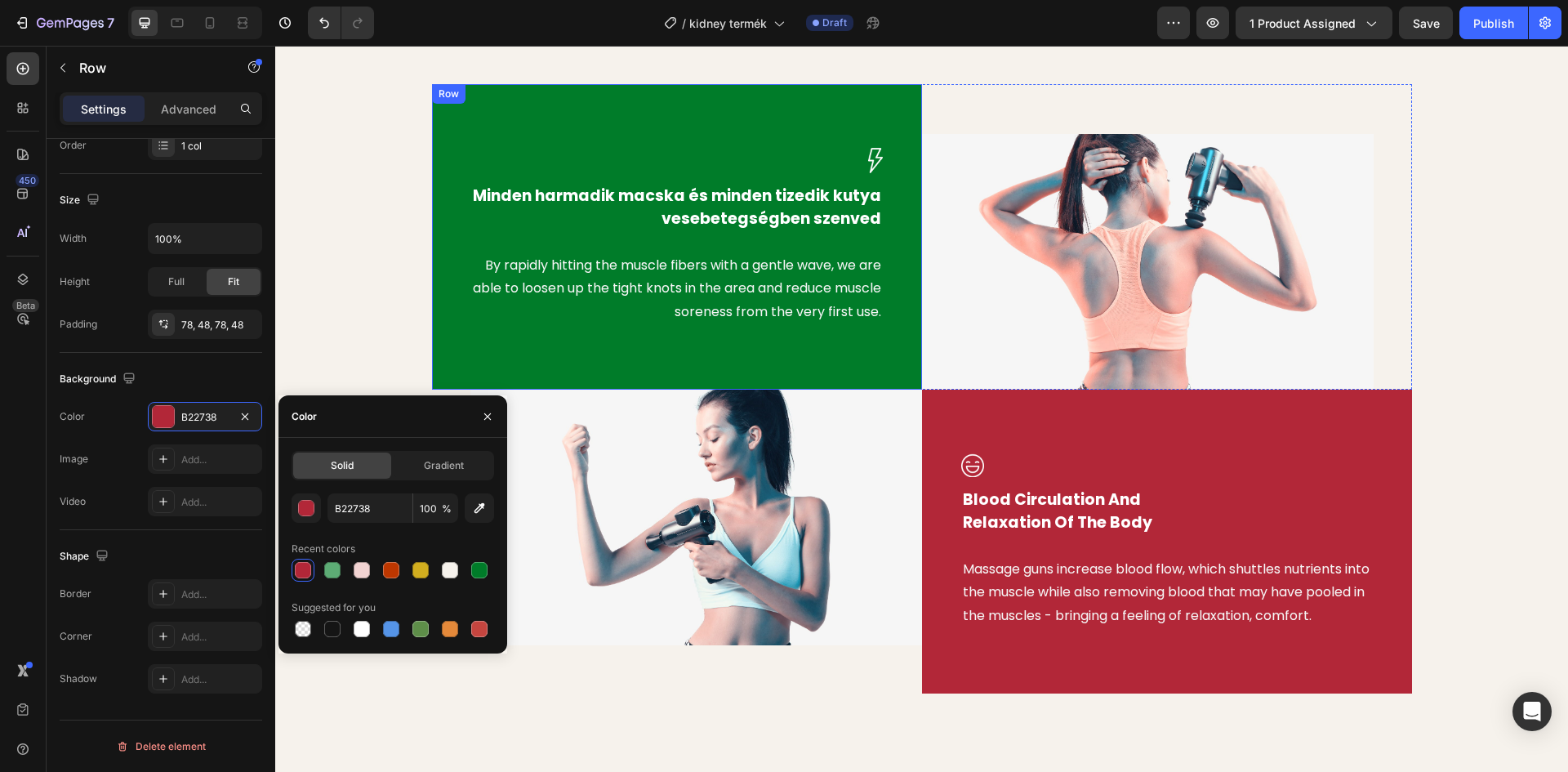
click at [628, 116] on div "Image Minden harmadik macska és minden tizedik kutya vesebetegségben szenved Te…" at bounding box center [677, 236] width 490 height 306
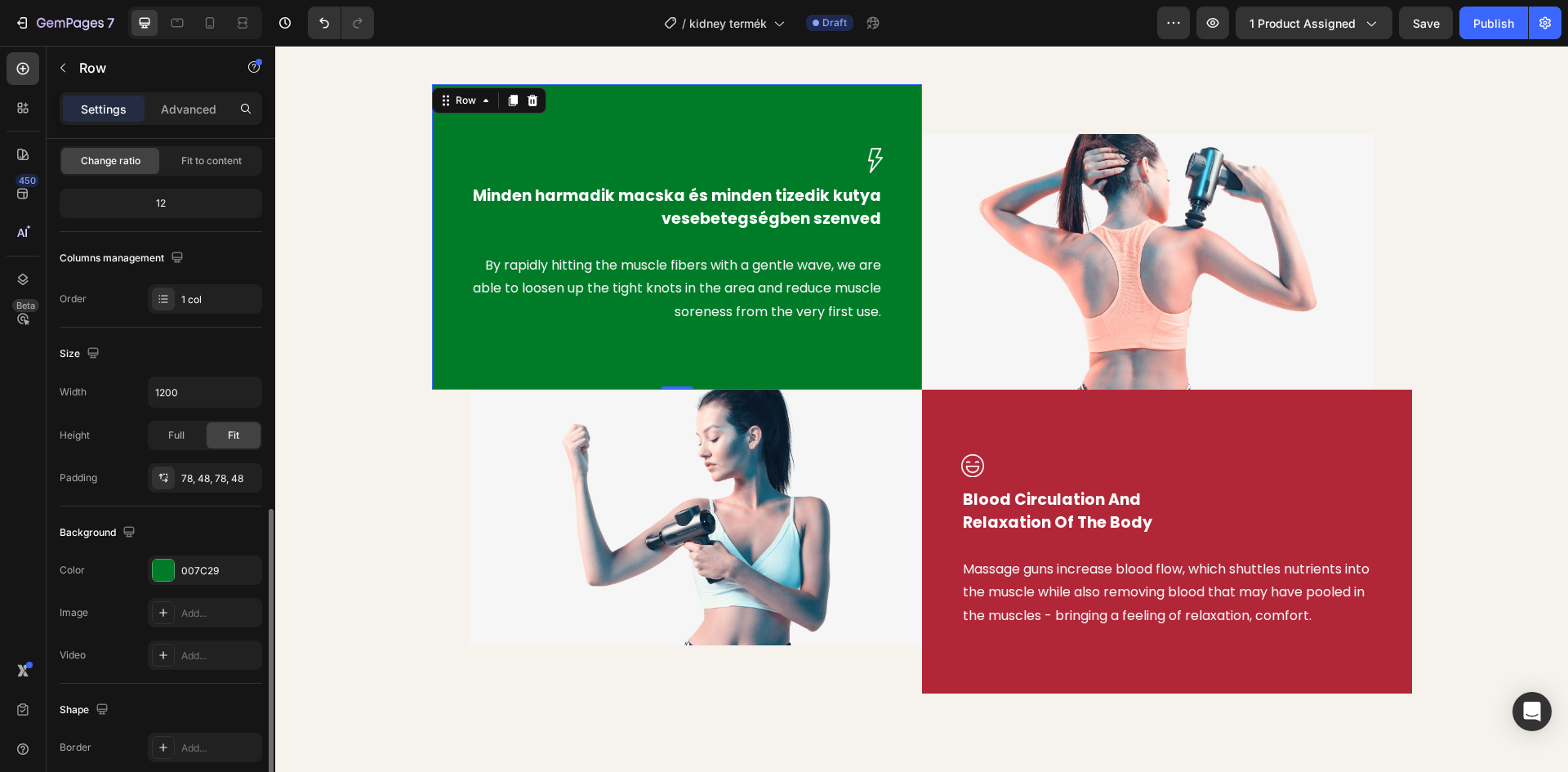
scroll to position [317, 0]
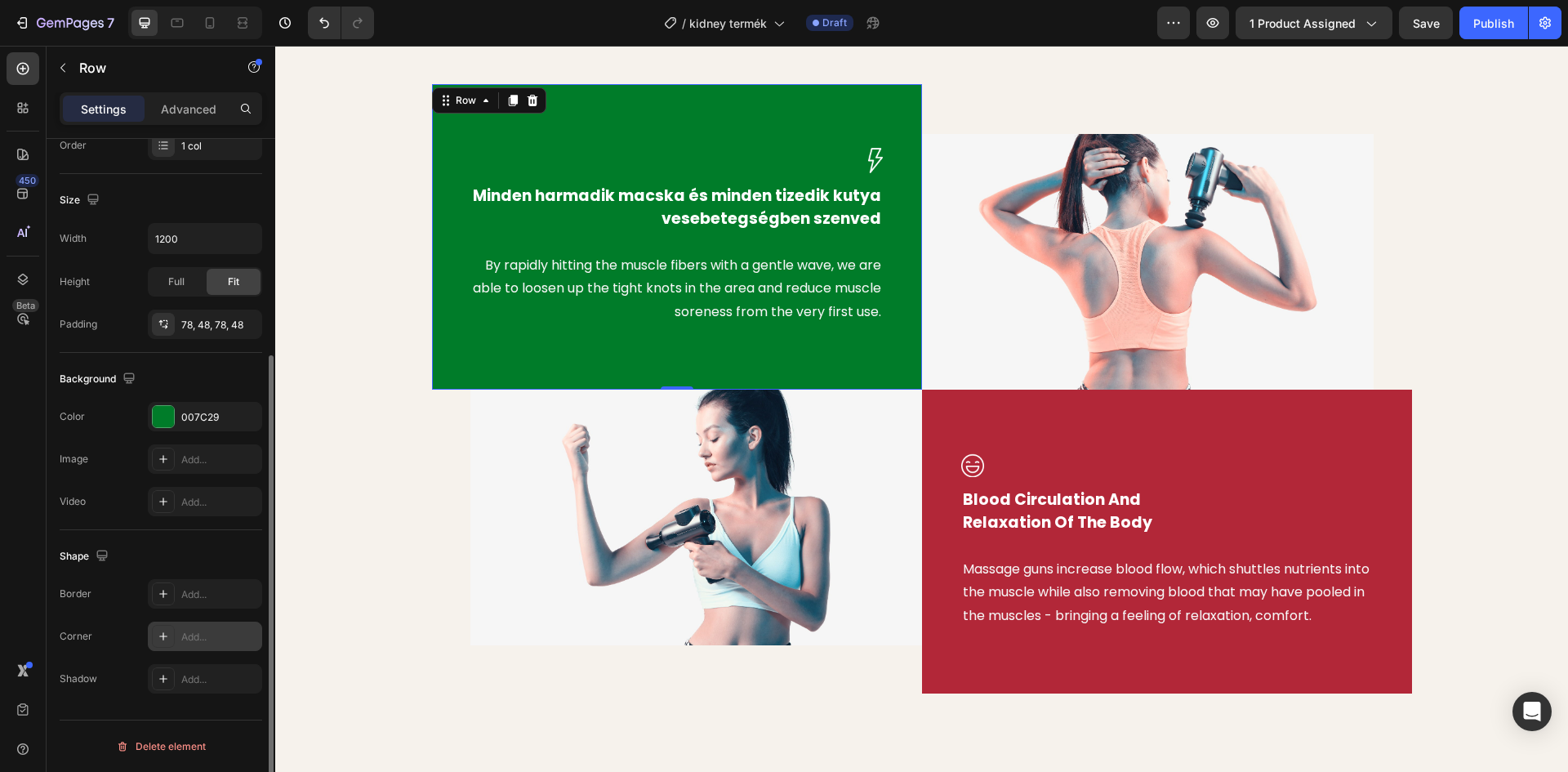
click at [165, 634] on icon at bounding box center [162, 636] width 13 height 13
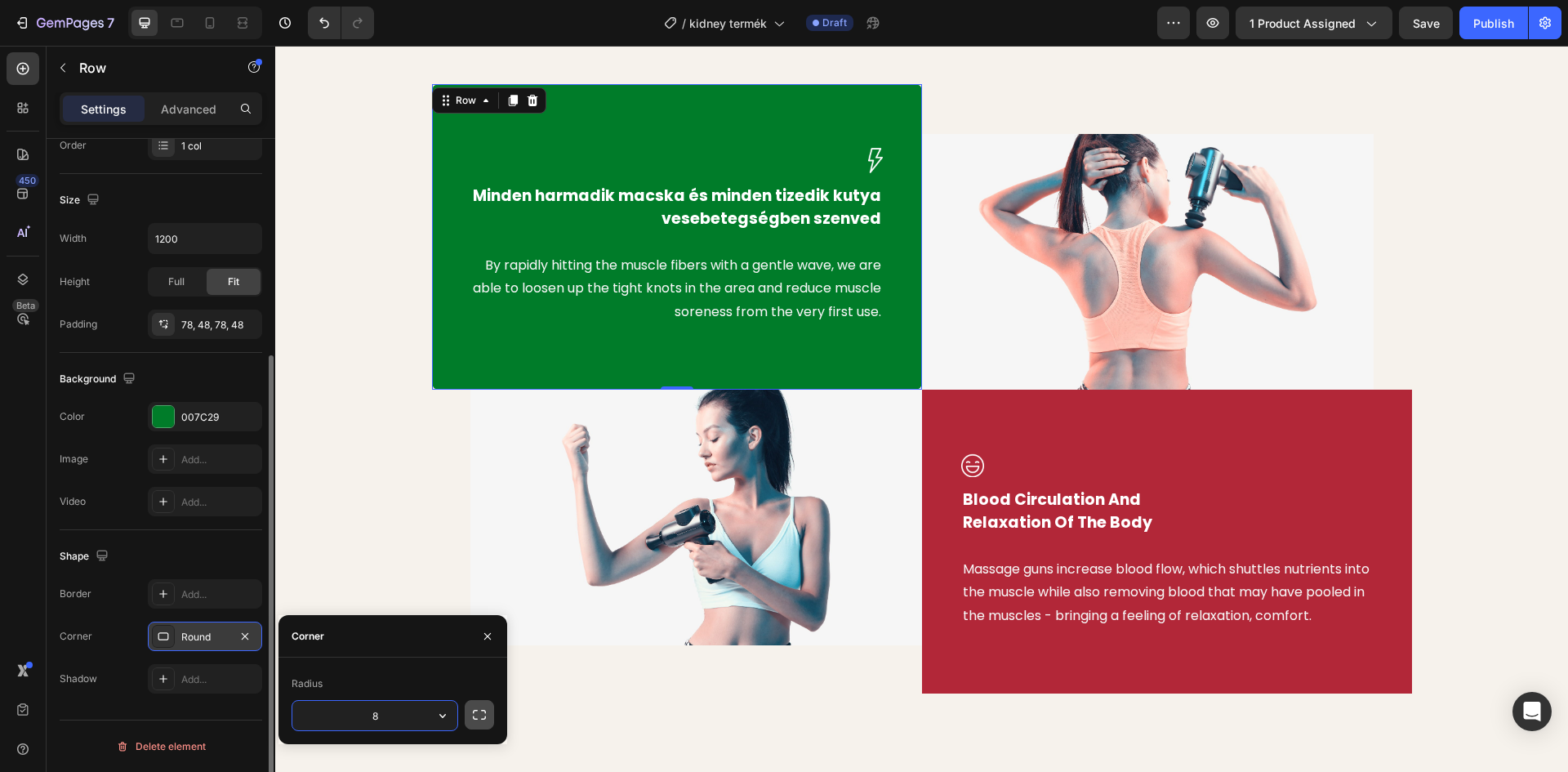
click at [481, 713] on icon "button" at bounding box center [479, 714] width 16 height 16
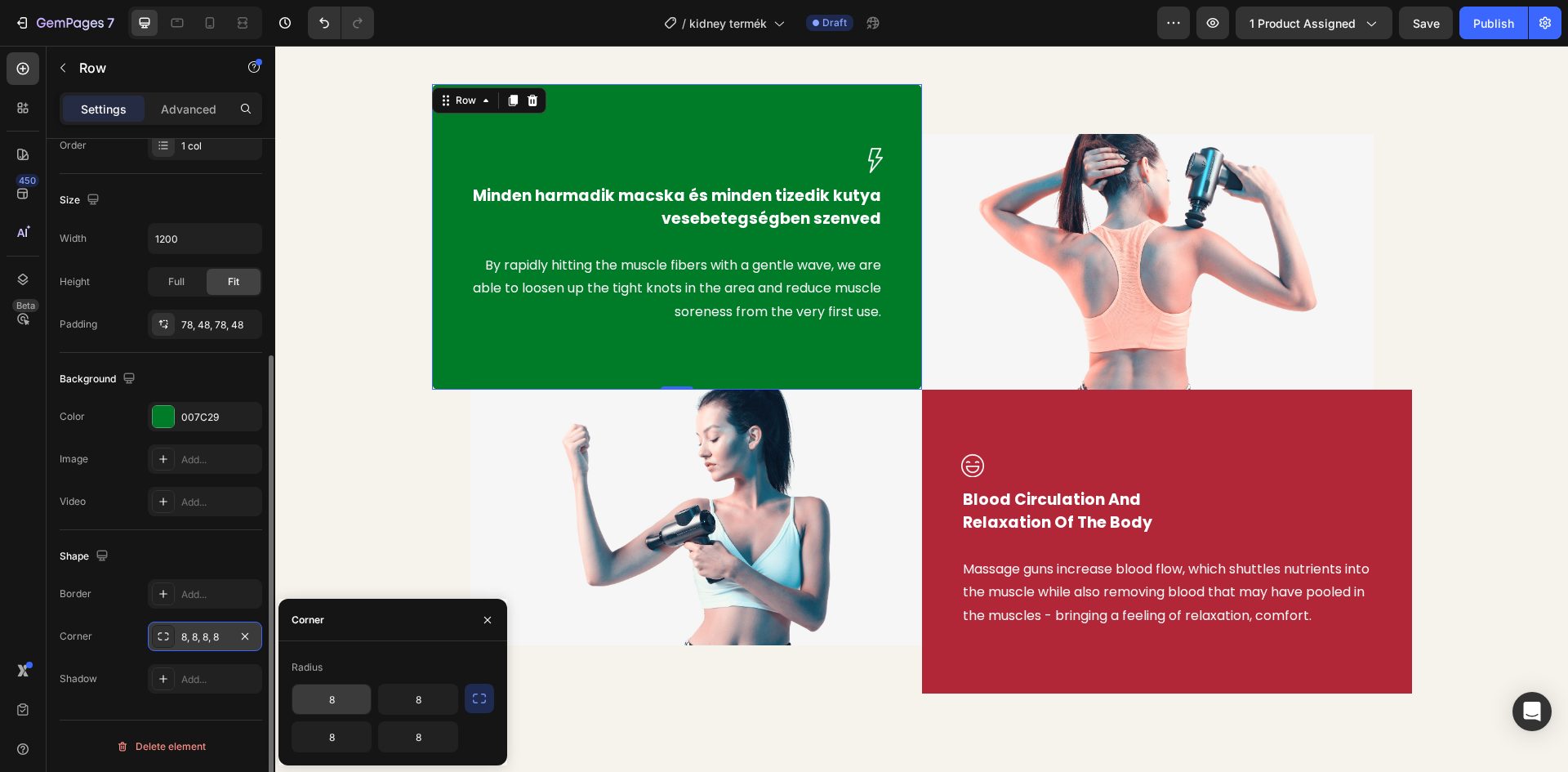
click at [334, 698] on input "8" at bounding box center [331, 699] width 79 height 30
click at [335, 699] on input "8" at bounding box center [331, 699] width 79 height 30
click at [312, 697] on input "8" at bounding box center [331, 699] width 79 height 30
type input "20"
type input "5"
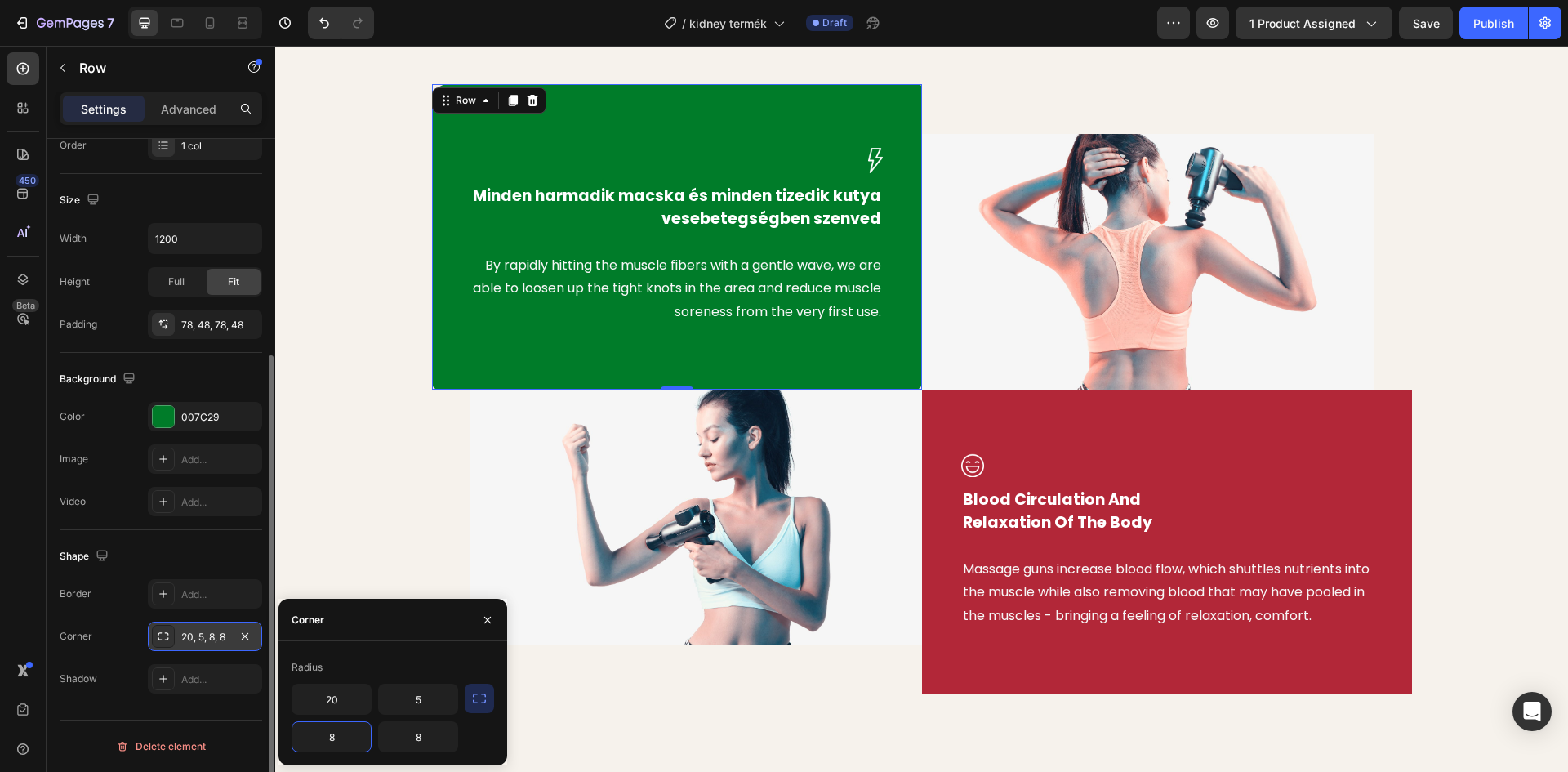
click at [343, 735] on input "8" at bounding box center [331, 737] width 79 height 30
type input "5"
click at [329, 518] on div "Image Minden harmadik macska és minden tizedik kutya vesebetegségben szenved Te…" at bounding box center [921, 387] width 1268 height 609
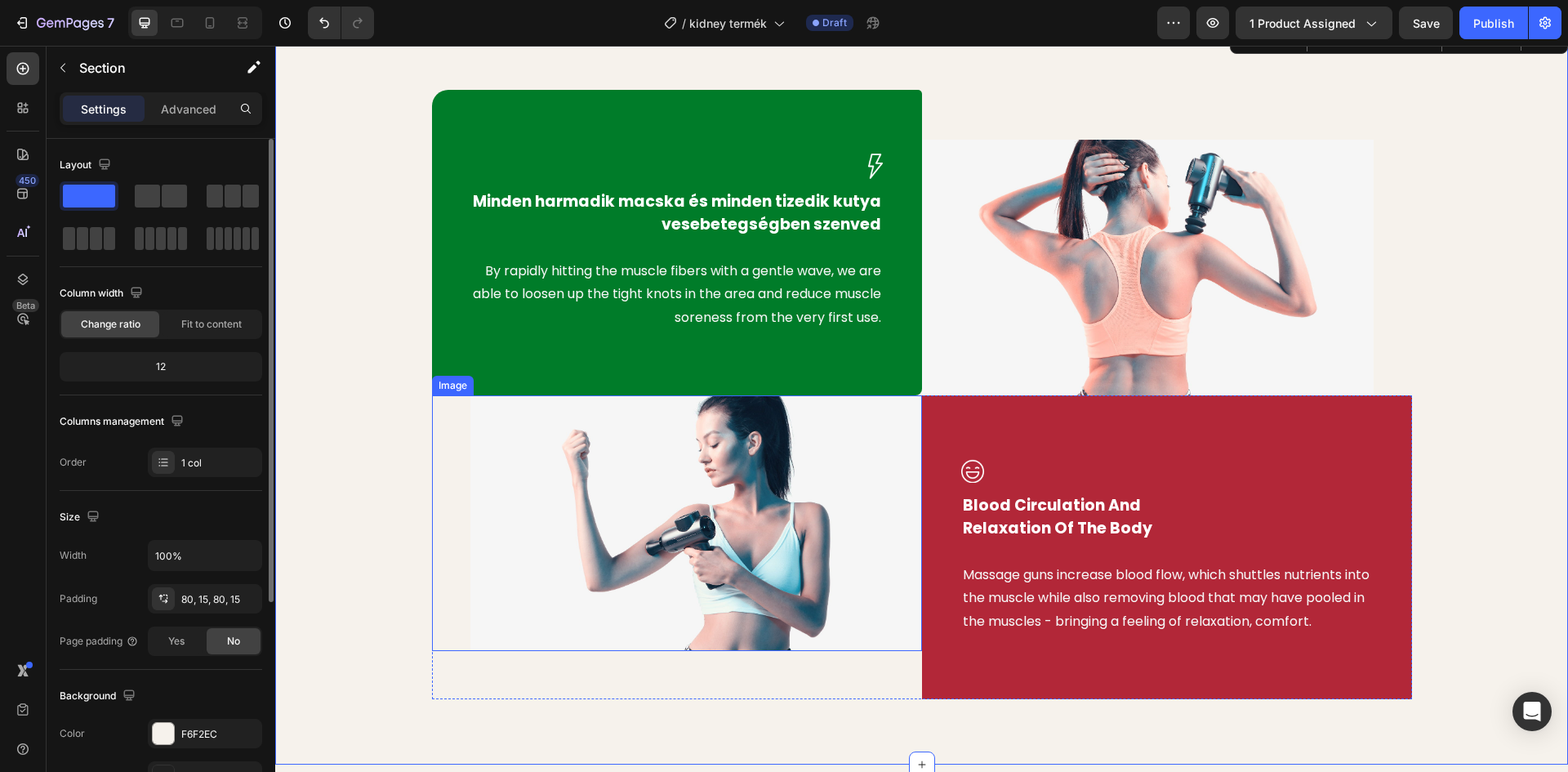
scroll to position [899, 0]
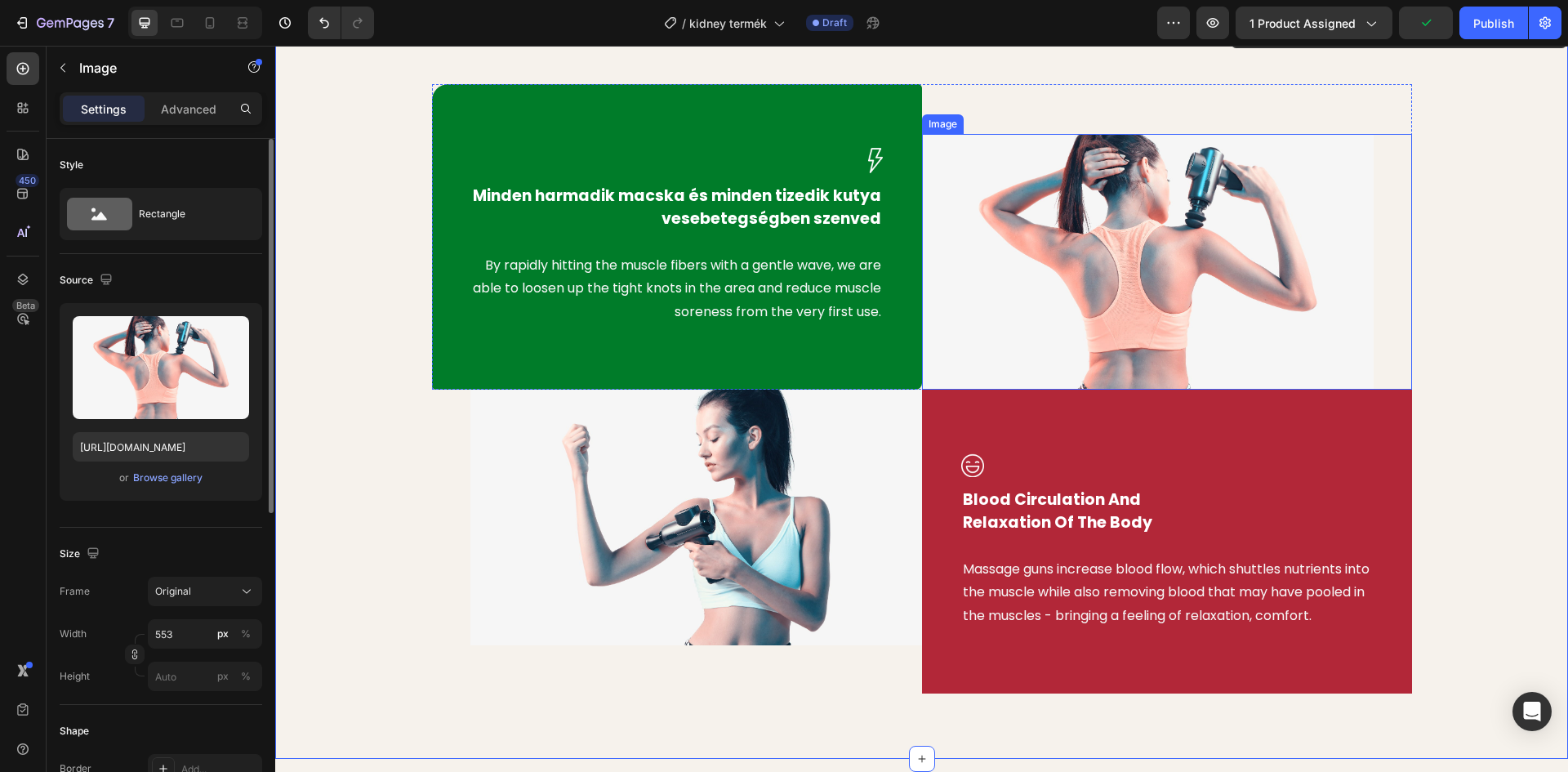
click at [1066, 228] on img at bounding box center [1147, 261] width 451 height 256
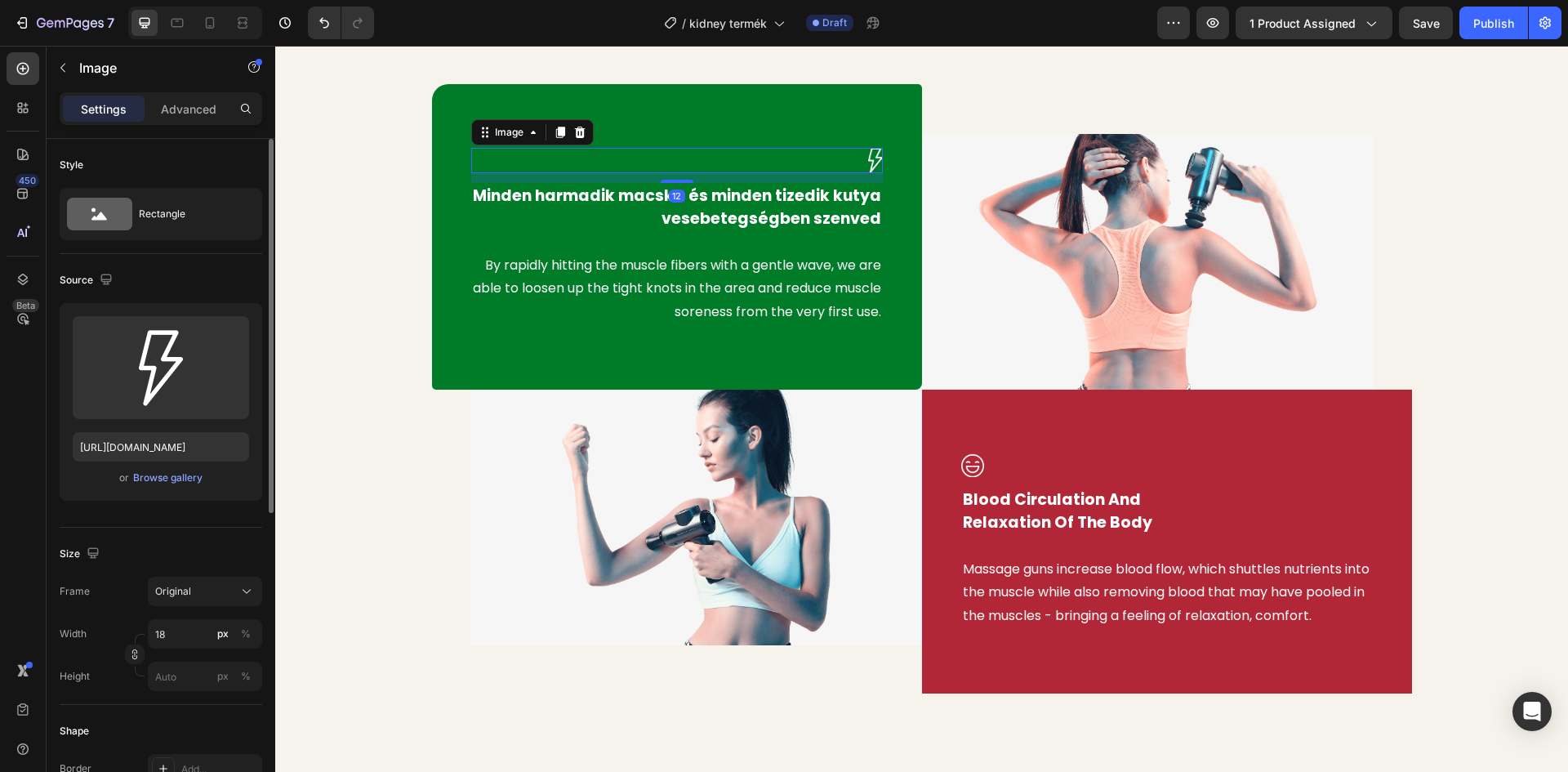
click at [870, 155] on img at bounding box center [875, 159] width 15 height 25
click at [630, 291] on p "By rapidly hitting the muscle fibers with a gentle wave, we are able to loosen …" at bounding box center [677, 289] width 408 height 70
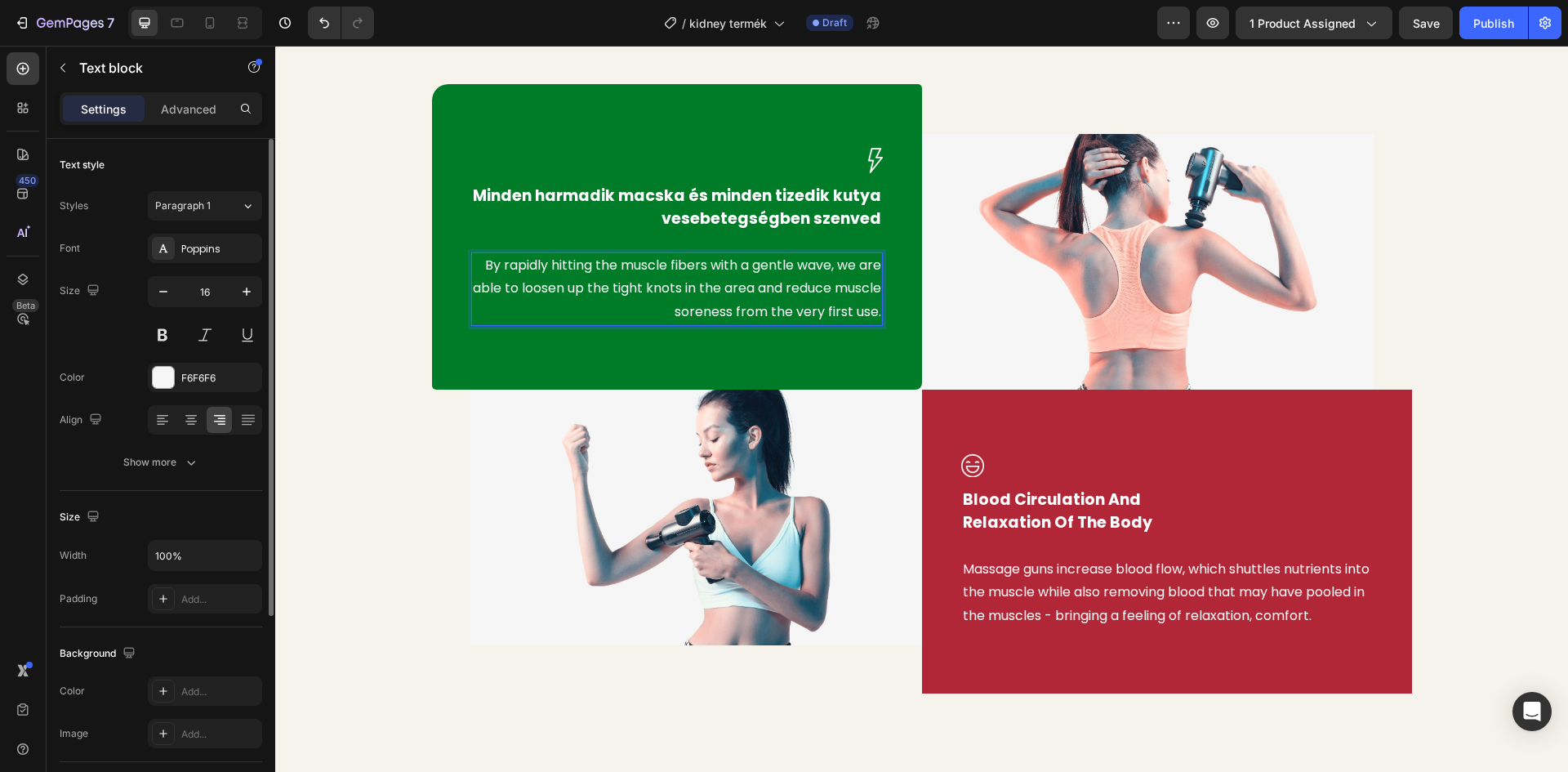
click at [875, 313] on div "By rapidly hitting the muscle fibers with a gentle wave, we are able to loosen …" at bounding box center [676, 289] width 411 height 74
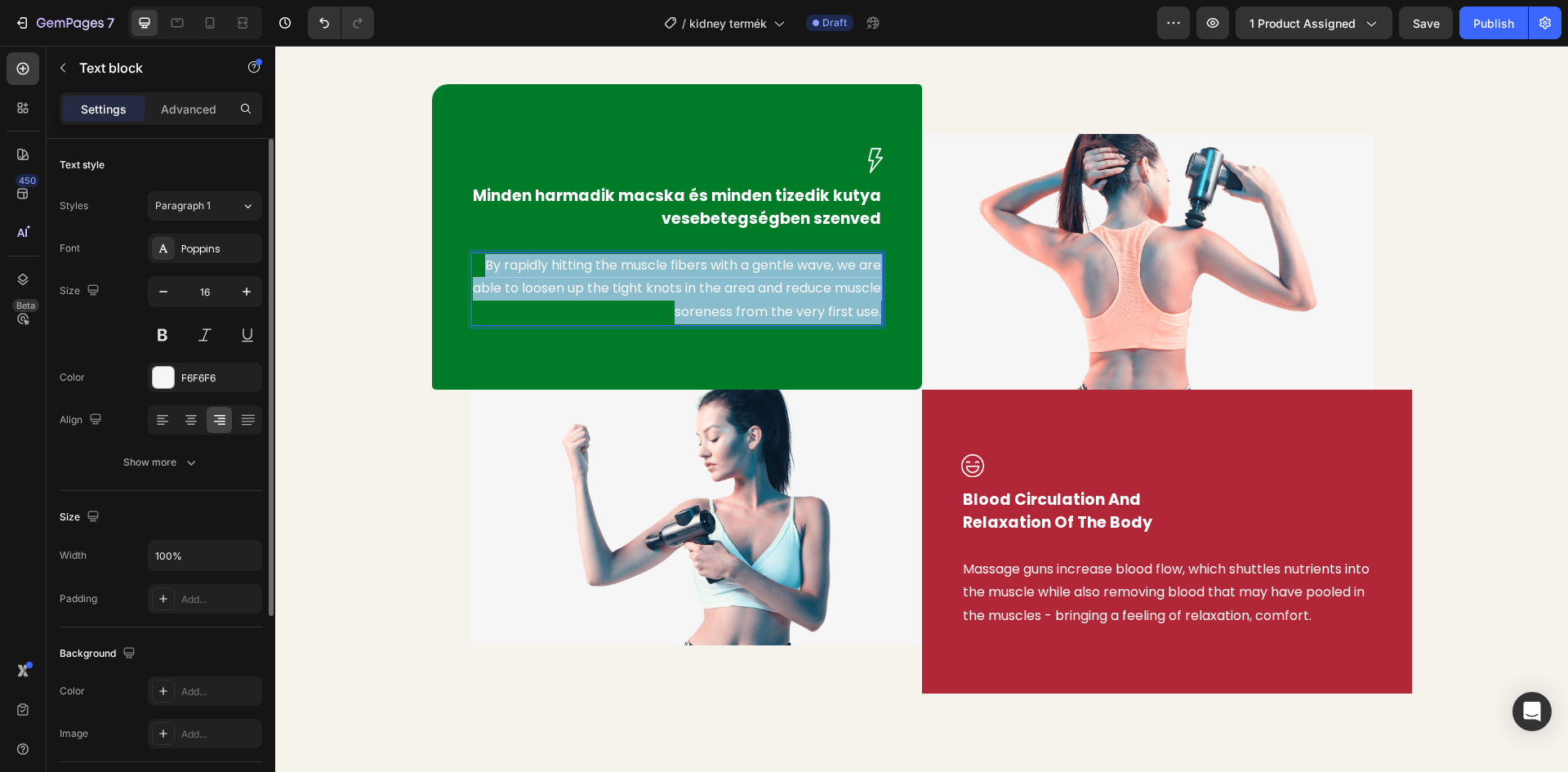
drag, startPoint x: 875, startPoint y: 313, endPoint x: 470, endPoint y: 267, distance: 407.6
click at [471, 267] on div "By rapidly hitting the muscle fibers with a gentle wave, we are able to loosen …" at bounding box center [676, 289] width 411 height 74
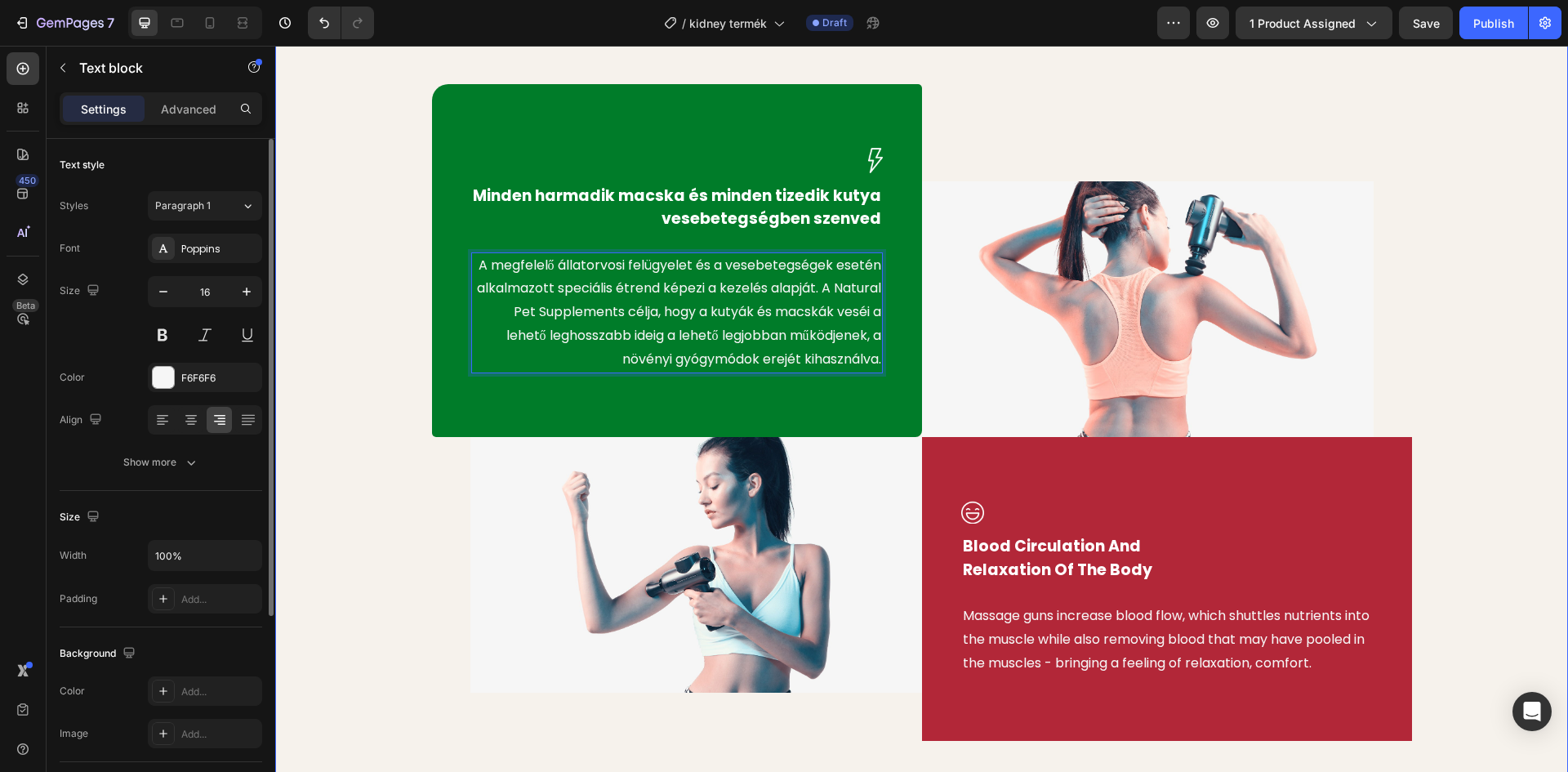
click at [375, 306] on div "Image Minden harmadik macska és minden tizedik kutya vesebetegségben szenved Te…" at bounding box center [921, 411] width 1268 height 656
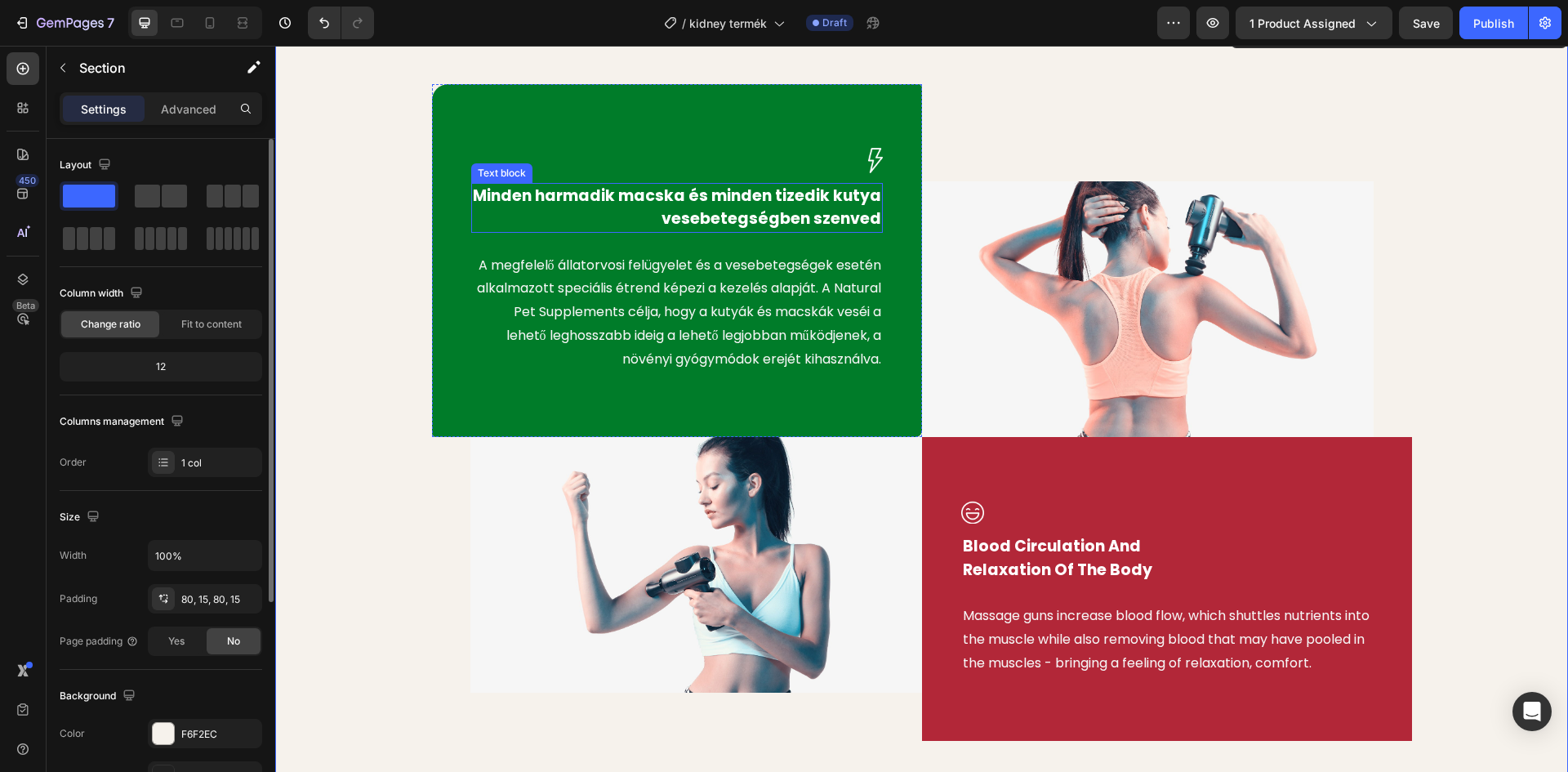
click at [845, 216] on p "Minden harmadik macska és minden tizedik kutya vesebetegségben szenved" at bounding box center [677, 207] width 408 height 47
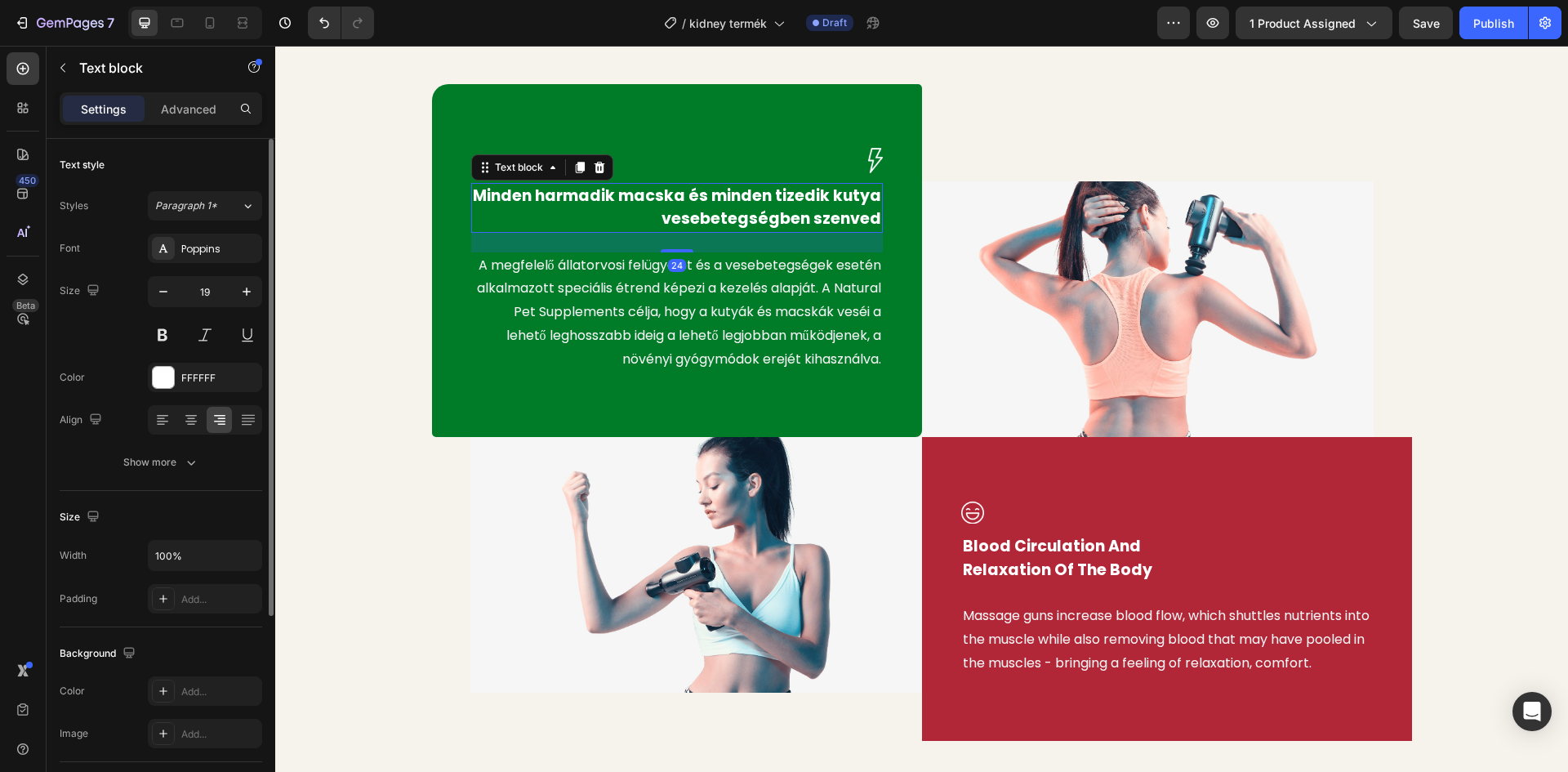
click at [869, 219] on p "Minden harmadik macska és minden tizedik kutya vesebetegségben szenved" at bounding box center [677, 207] width 408 height 47
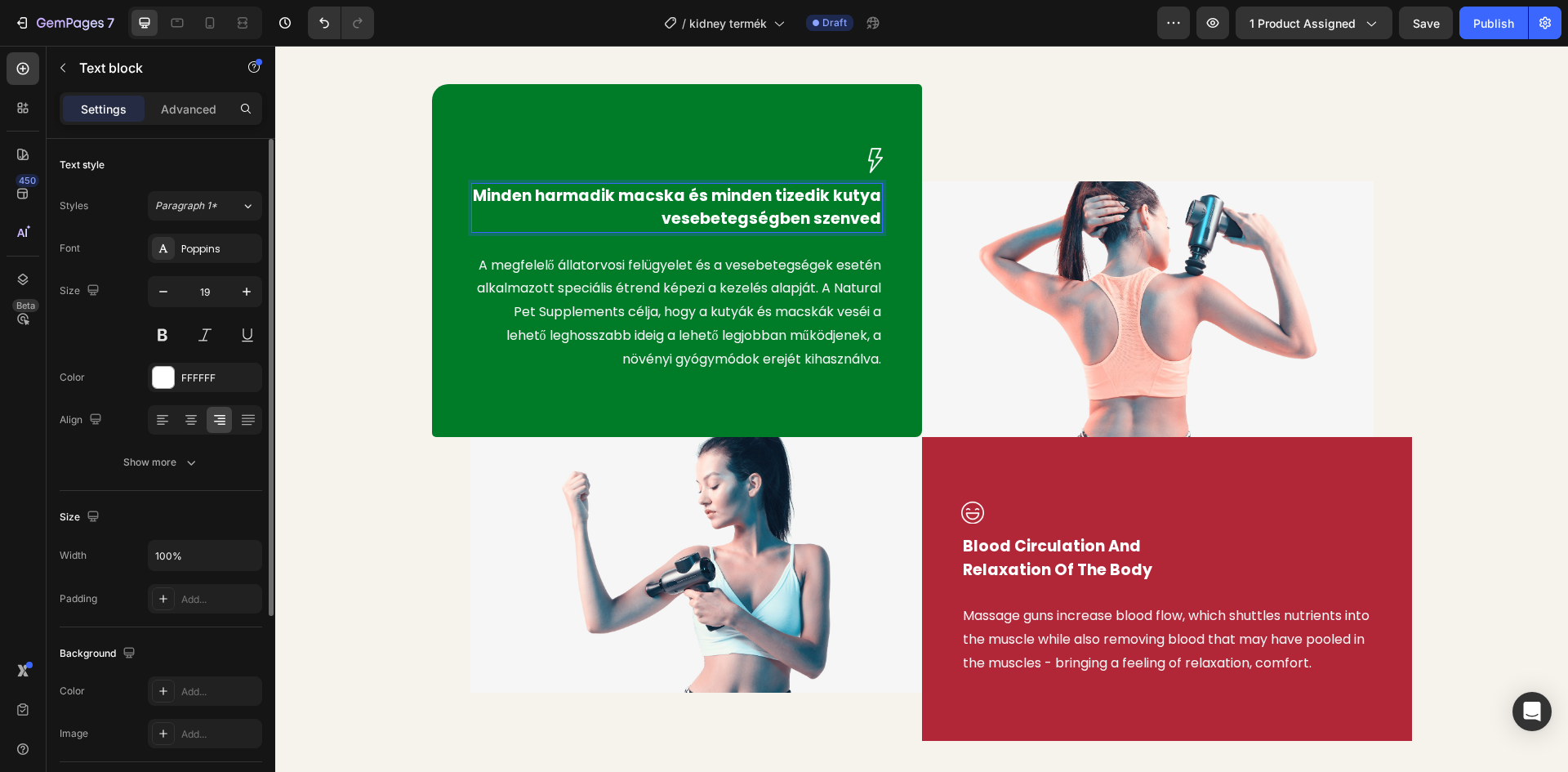
click at [873, 219] on p "Minden harmadik macska és minden tizedik kutya vesebetegségben szenved" at bounding box center [677, 207] width 408 height 47
click at [369, 193] on div "Image Minden harmadik macska és minden tizedik kutya vesebetegségben szenved Te…" at bounding box center [921, 411] width 1268 height 656
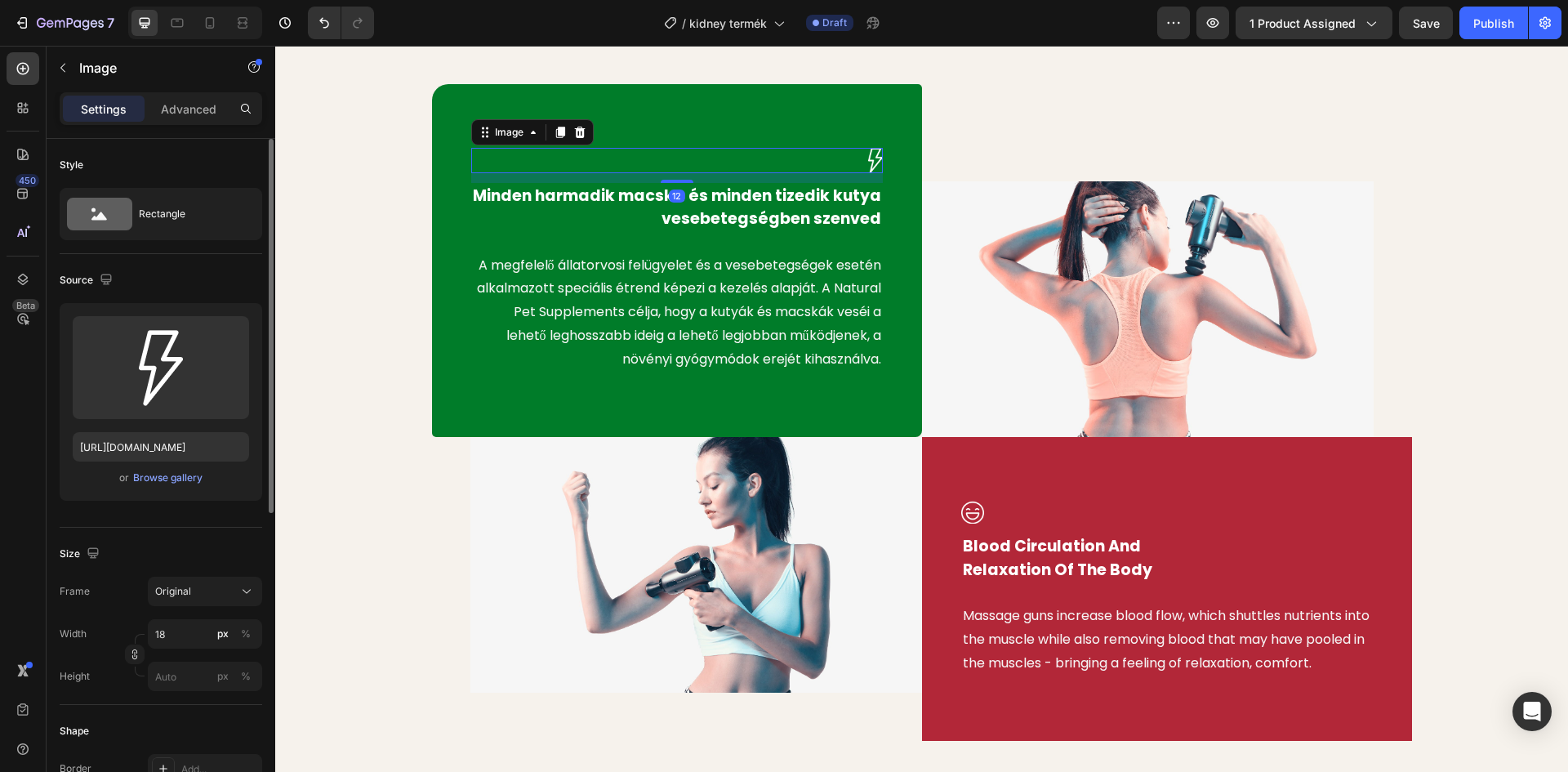
click at [868, 160] on img at bounding box center [875, 159] width 15 height 25
click at [171, 386] on input "file" at bounding box center [160, 394] width 113 height 28
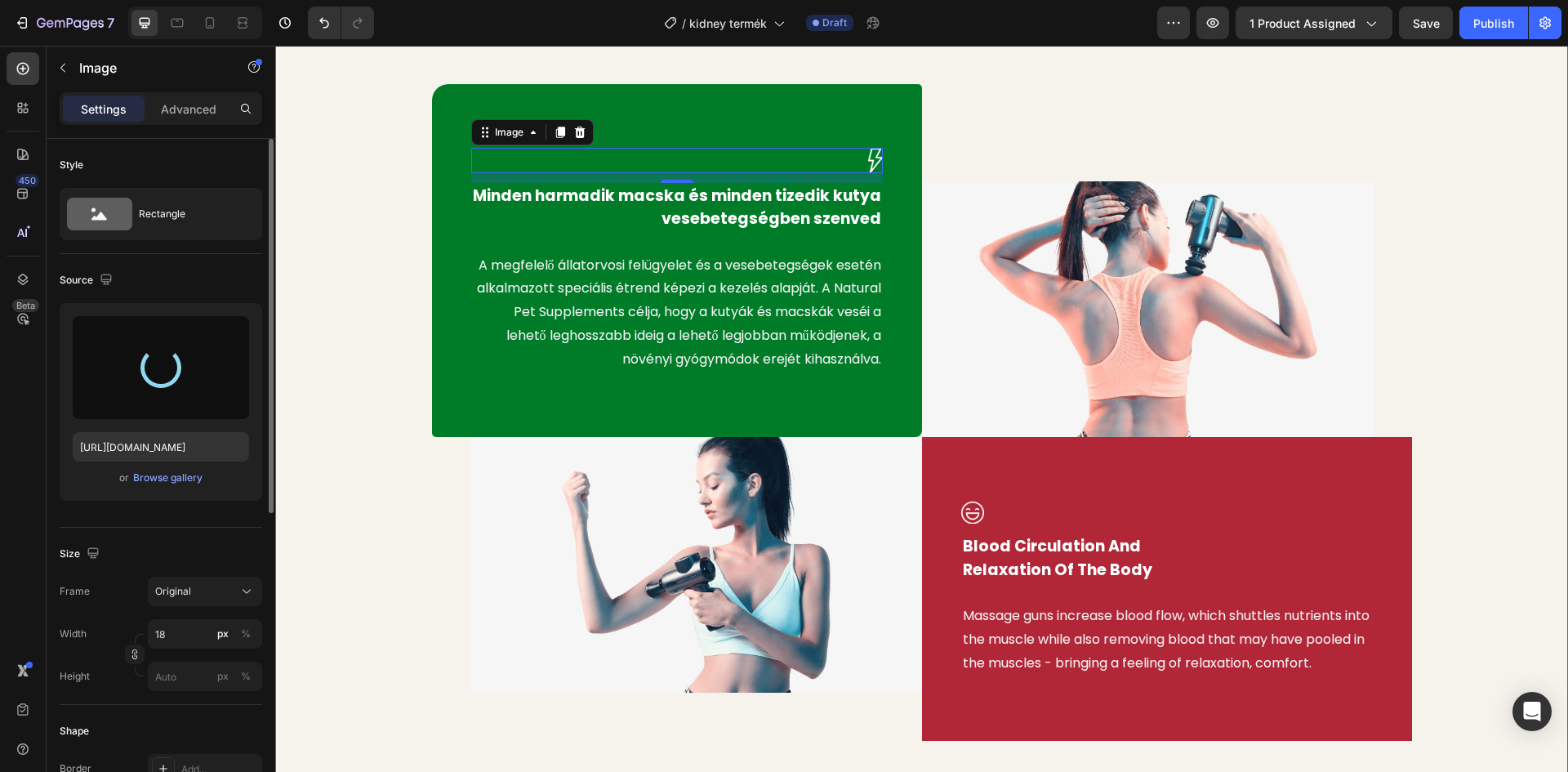
type input "https://cdn.shopify.com/s/files/1/0948/2462/8573/files/gempages_576978716819719…"
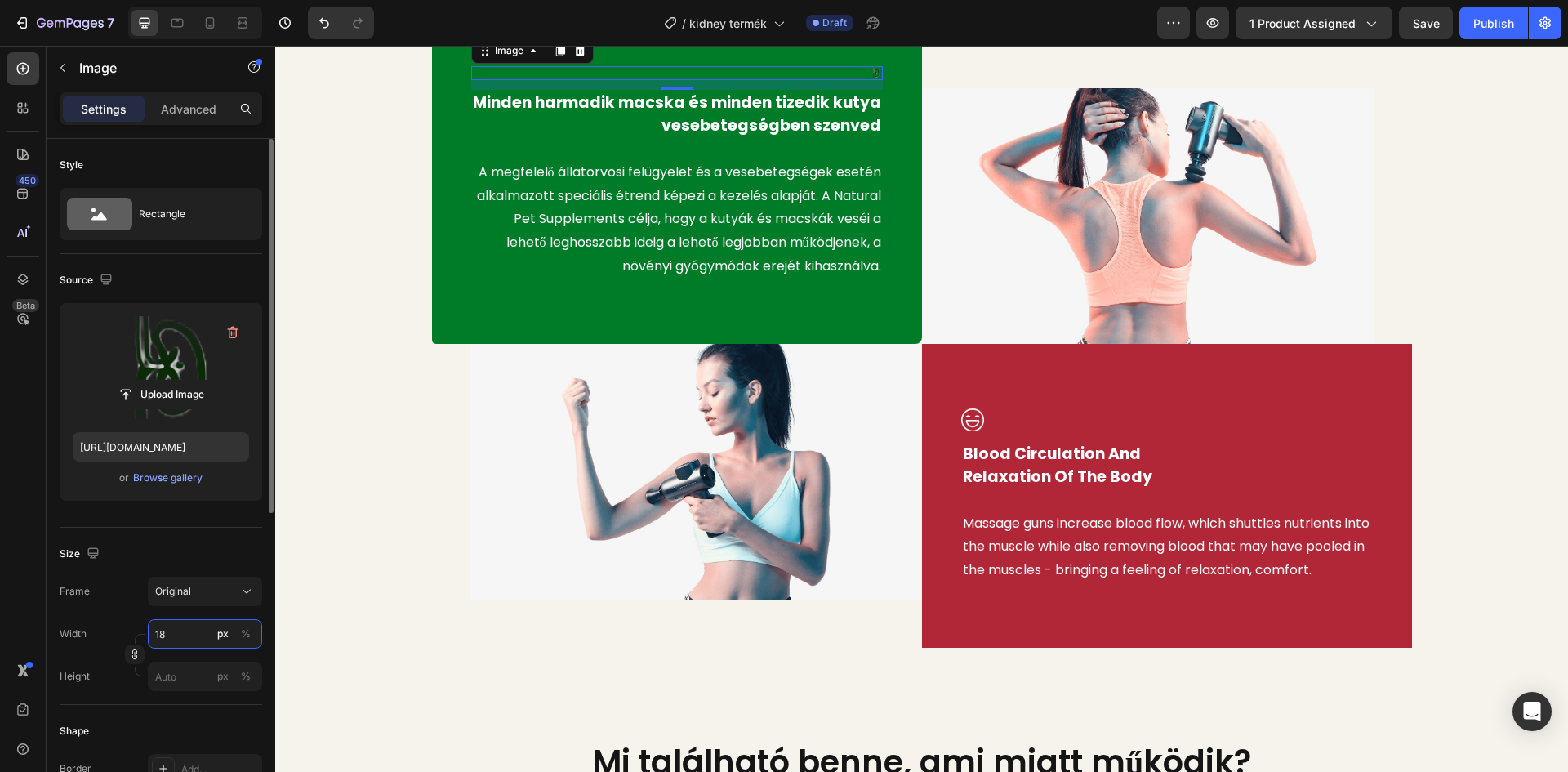
click at [175, 631] on input "18" at bounding box center [204, 634] width 115 height 30
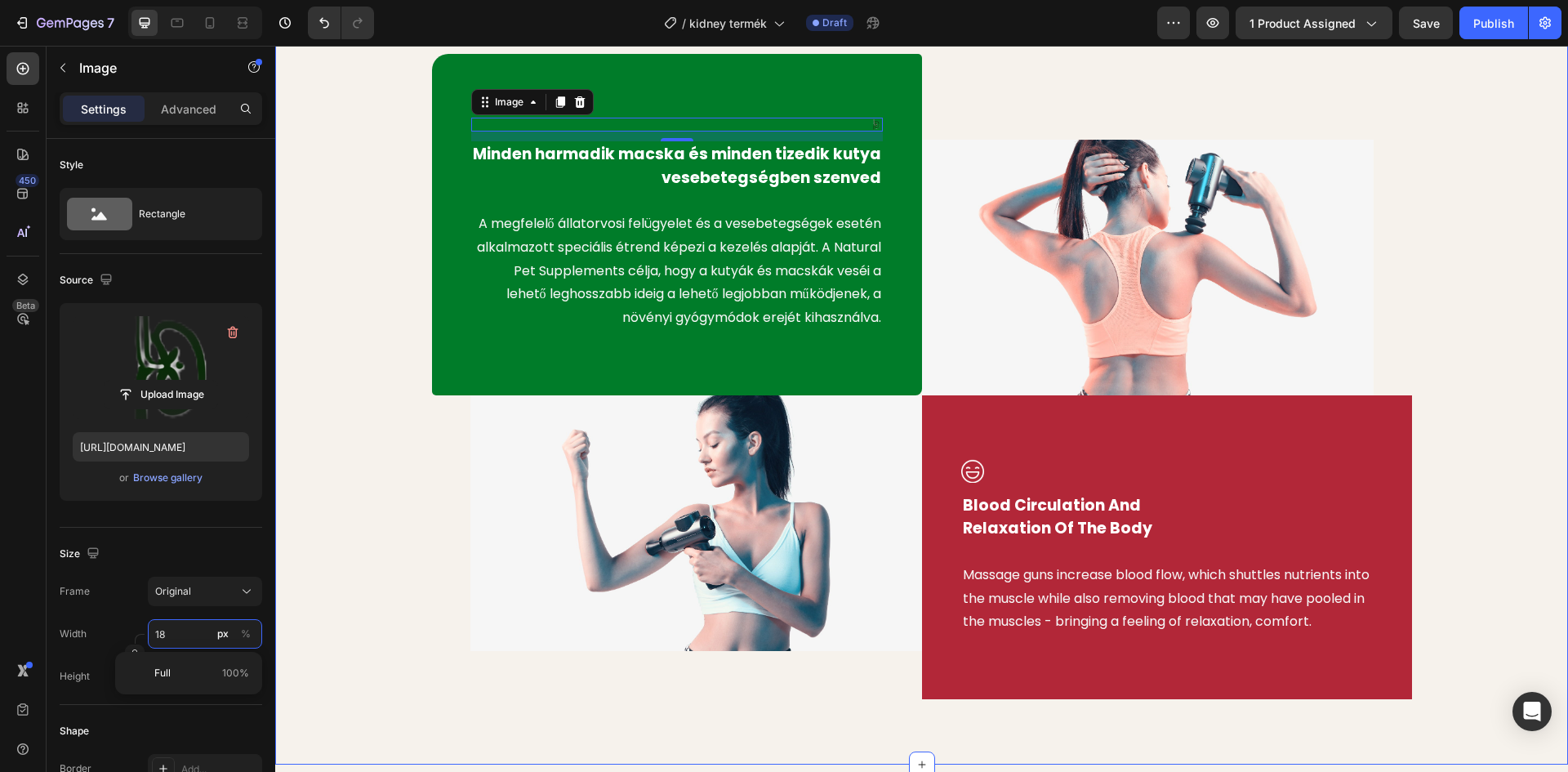
scroll to position [735, 0]
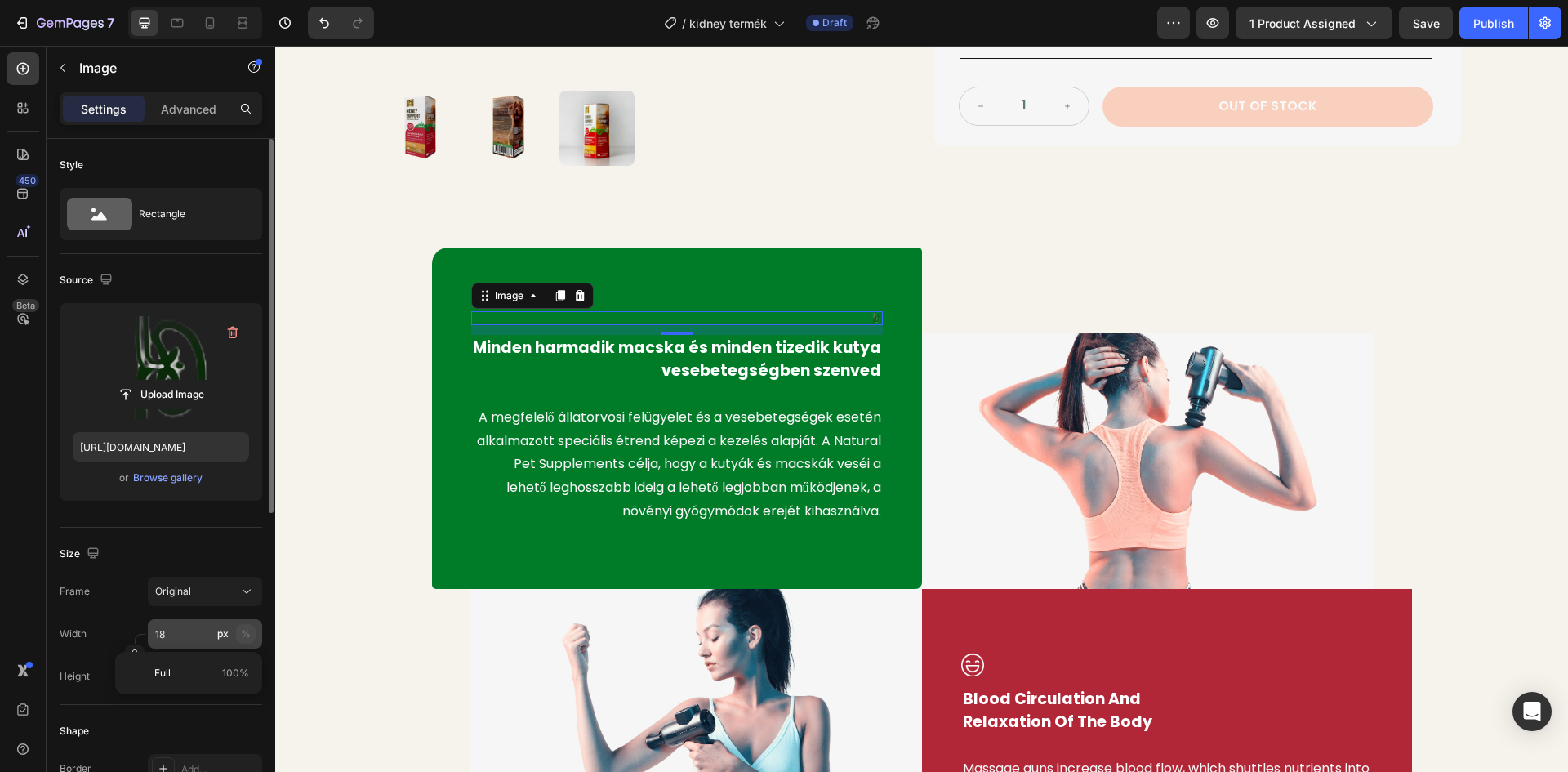
click at [243, 631] on div "%" at bounding box center [246, 634] width 10 height 15
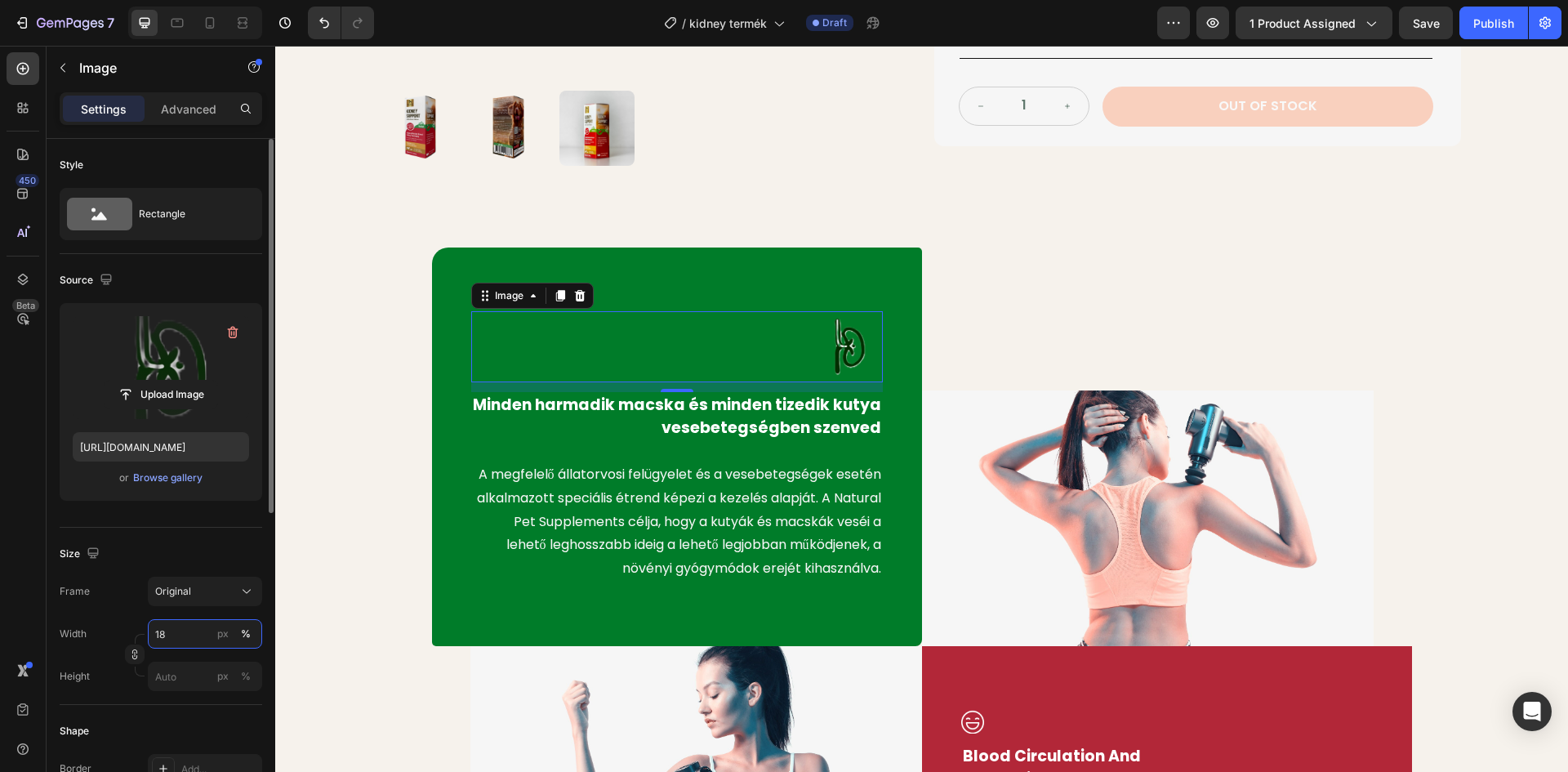
click at [185, 633] on input "18" at bounding box center [204, 634] width 115 height 30
click at [167, 634] on input "18" at bounding box center [204, 634] width 115 height 30
type input "10"
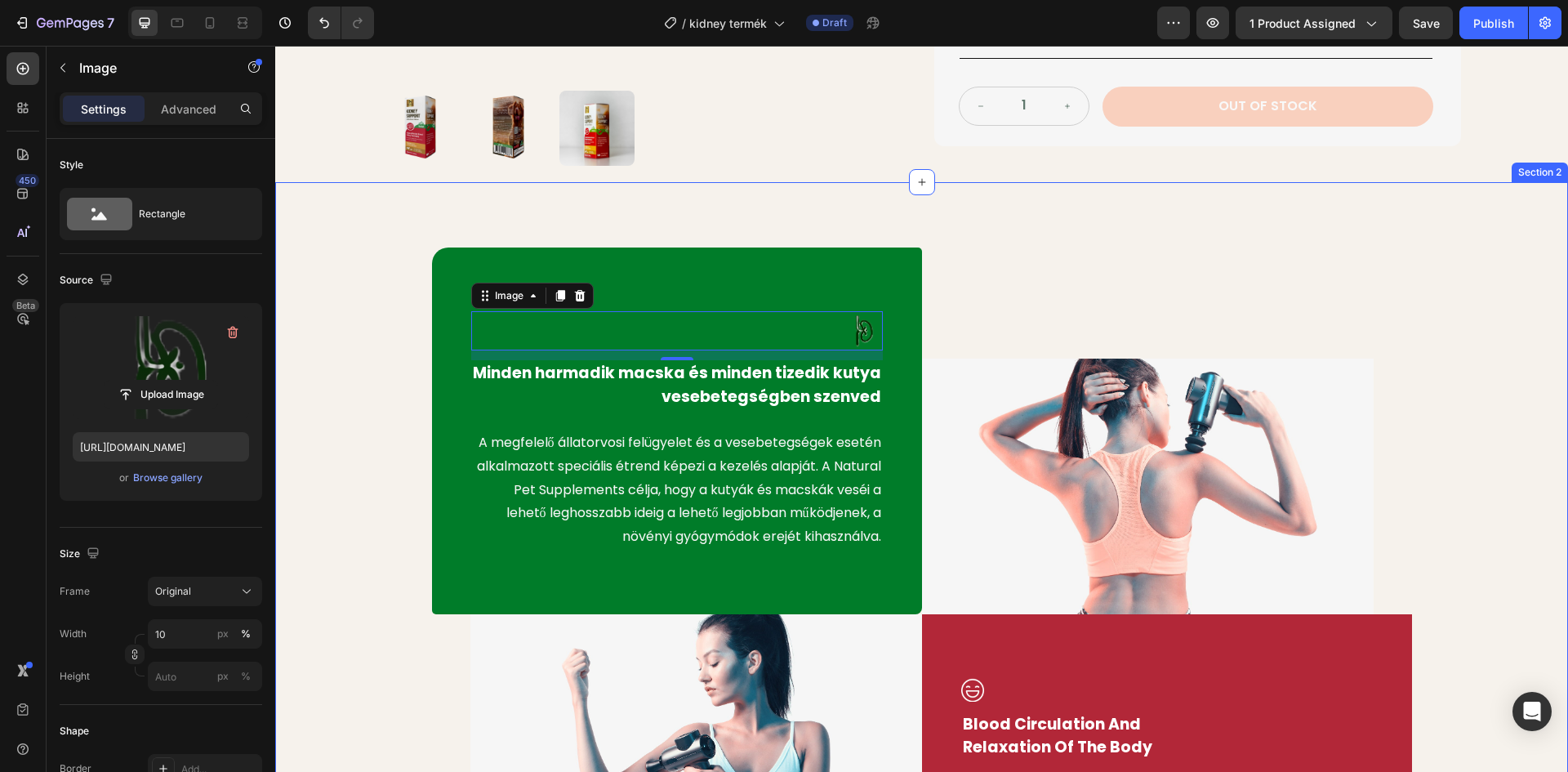
click at [396, 366] on div "Image 12 Minden harmadik macska és minden tizedik kutya vesebetegségben szenved…" at bounding box center [921, 583] width 1268 height 671
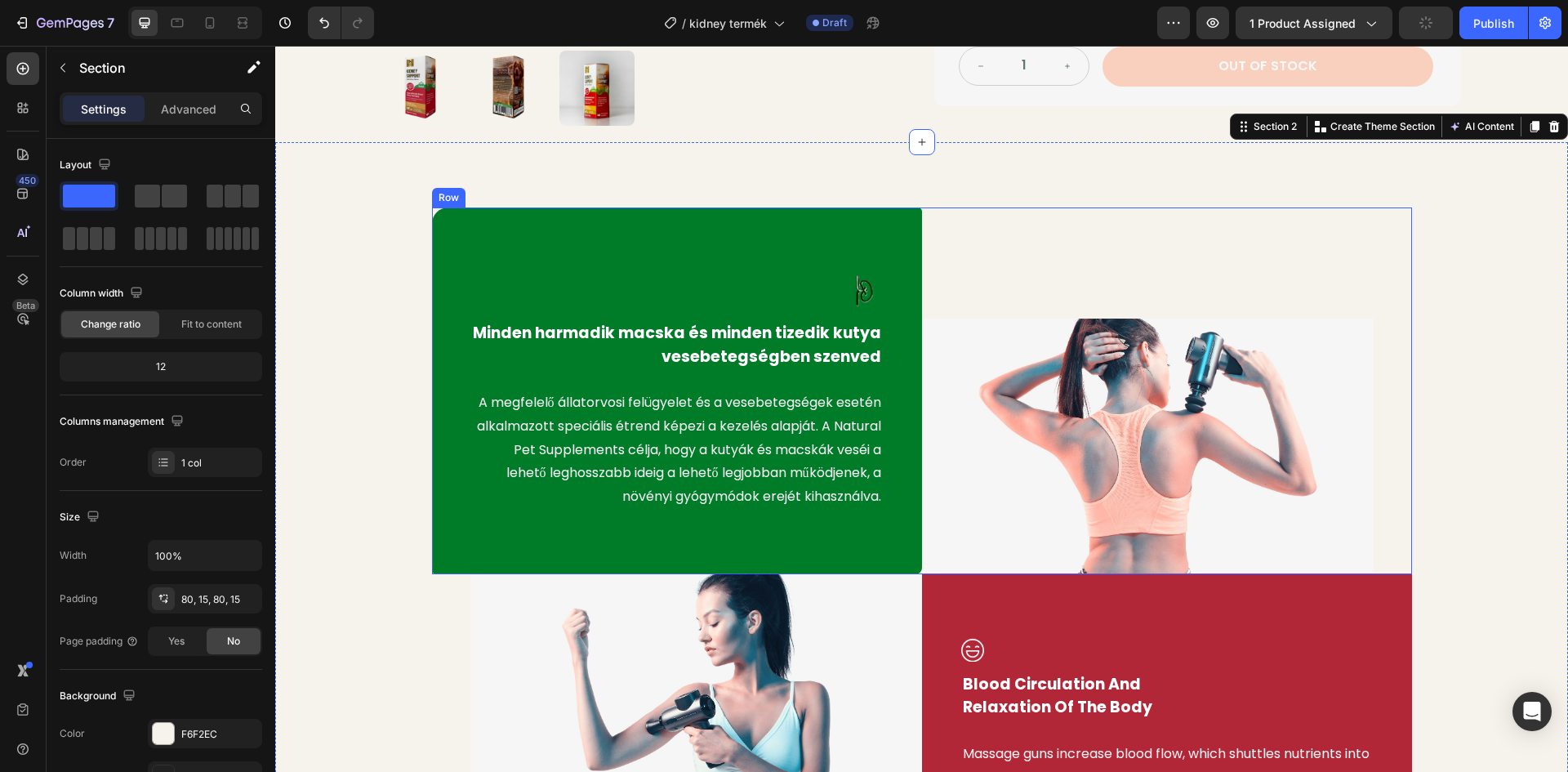
scroll to position [817, 0]
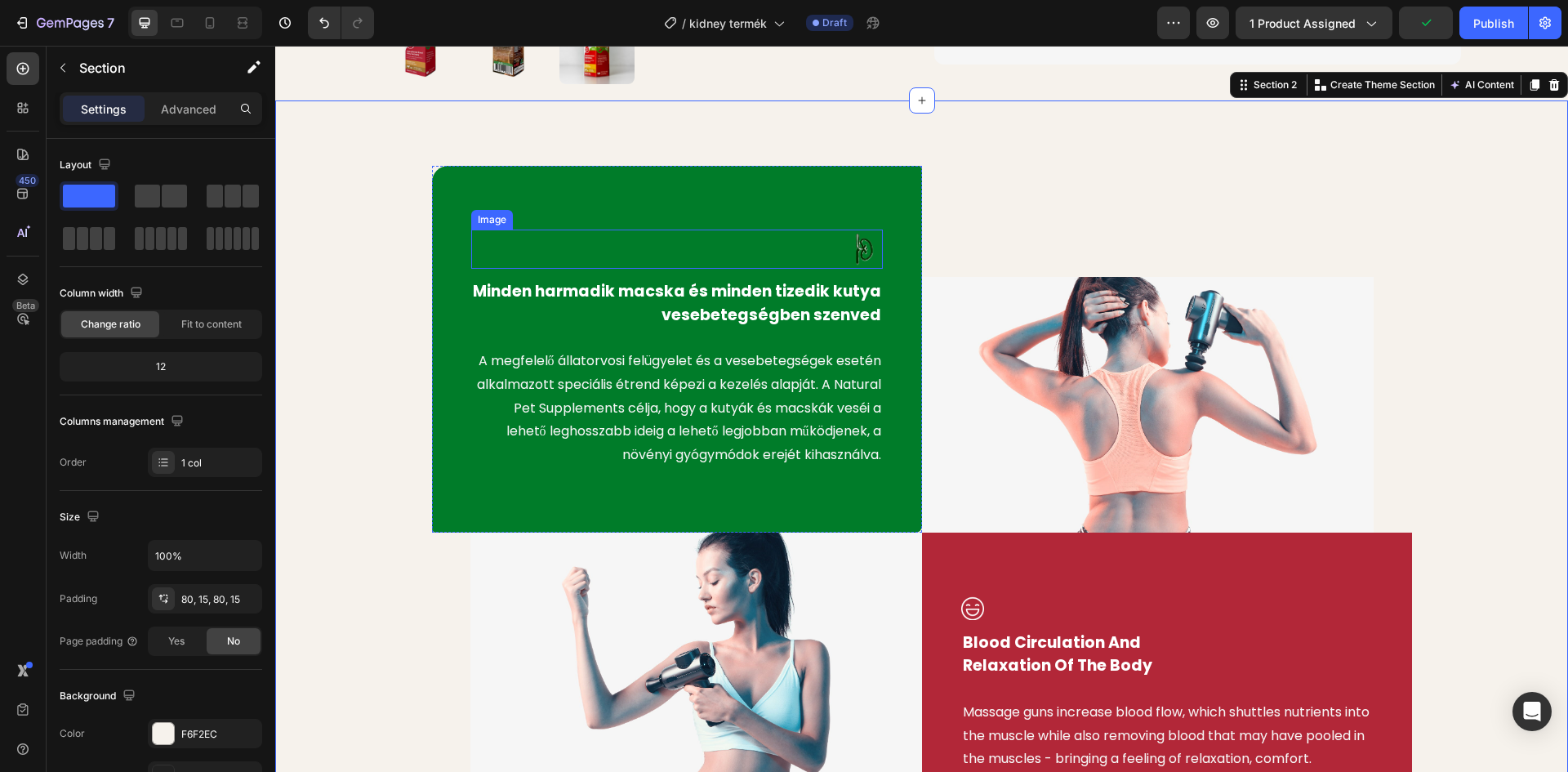
click at [860, 251] on img at bounding box center [861, 249] width 41 height 40
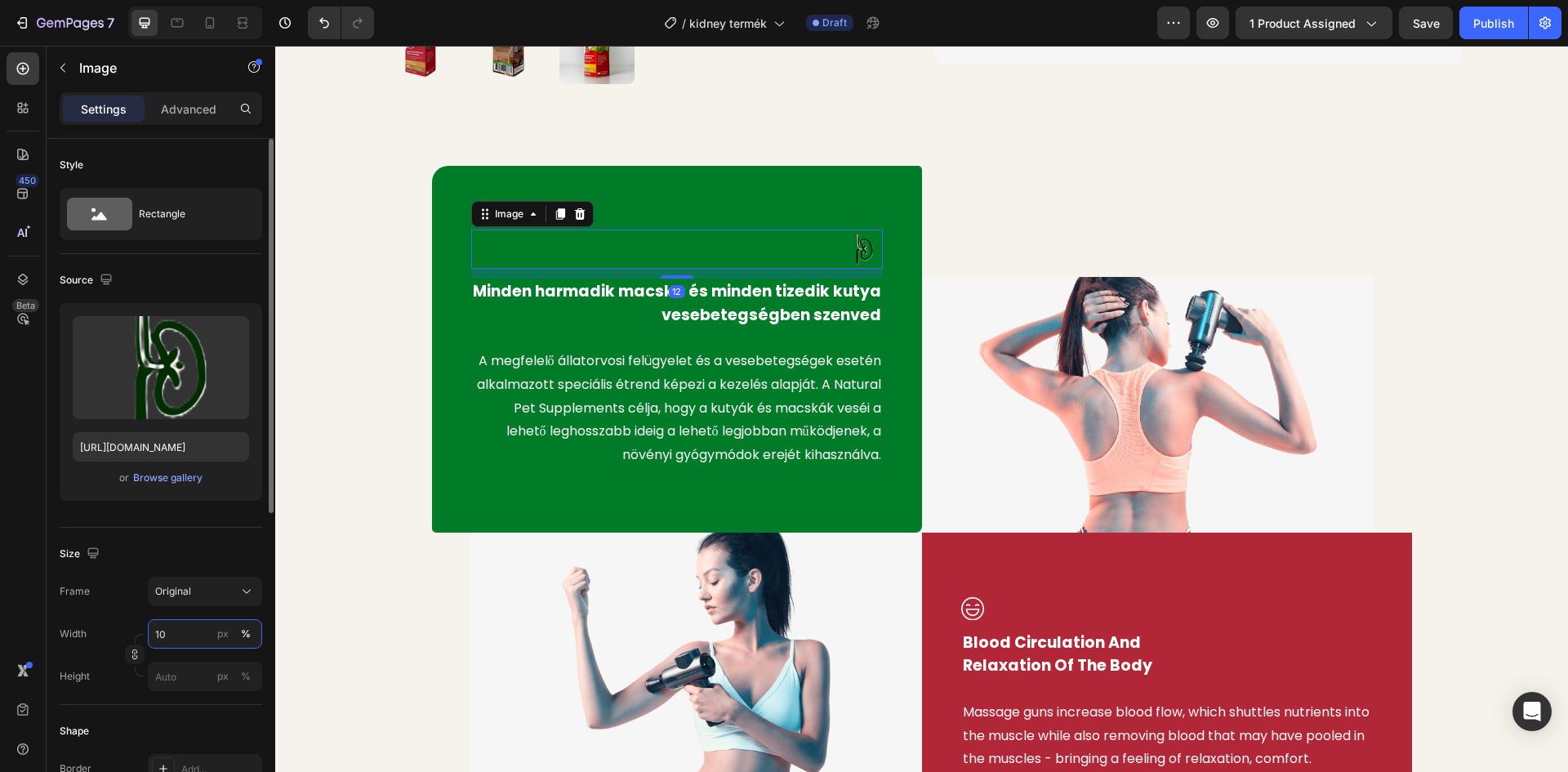
click at [166, 637] on input "10" at bounding box center [204, 634] width 115 height 30
click at [169, 637] on input "10" at bounding box center [204, 634] width 115 height 30
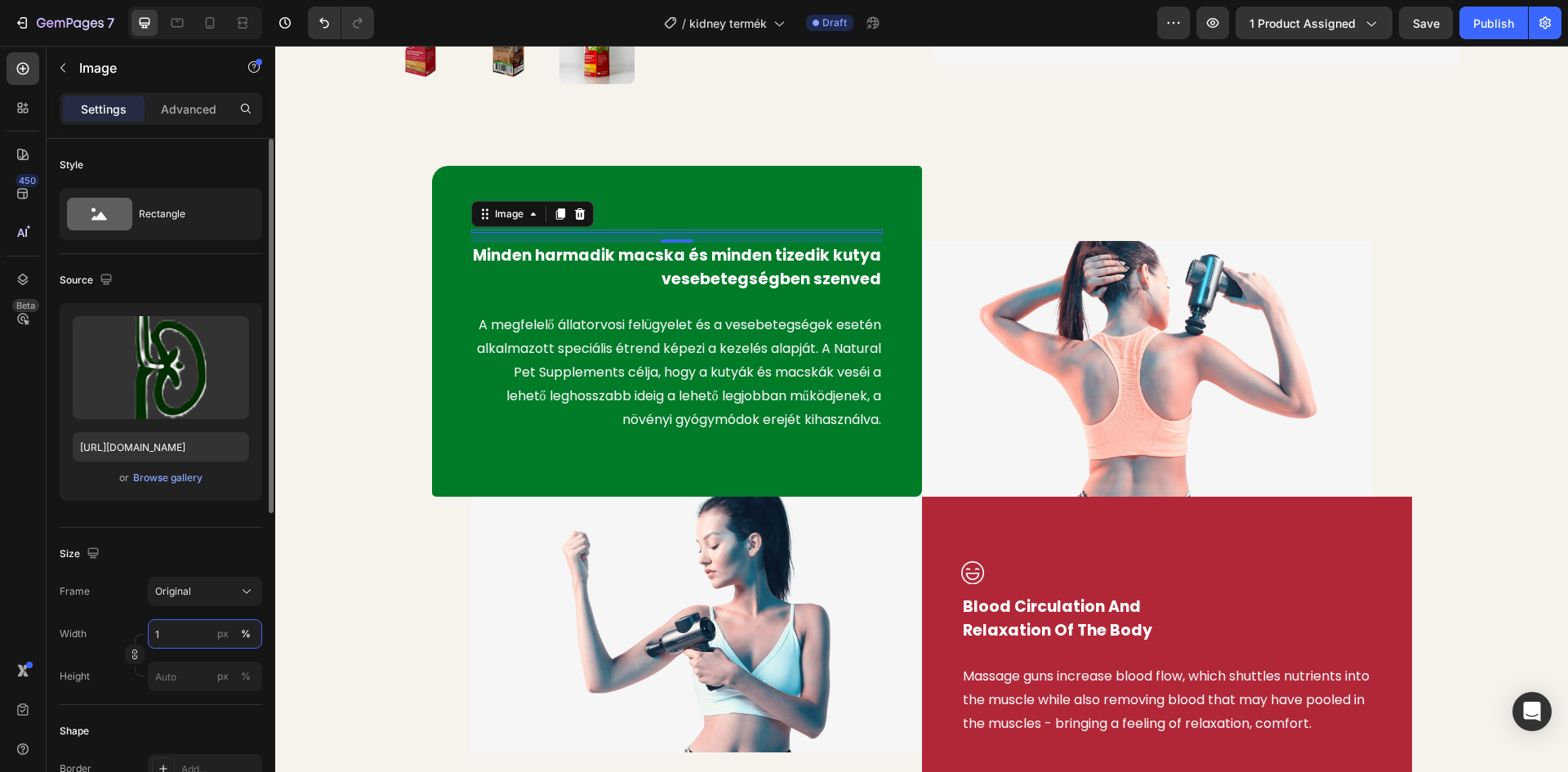
type input "12"
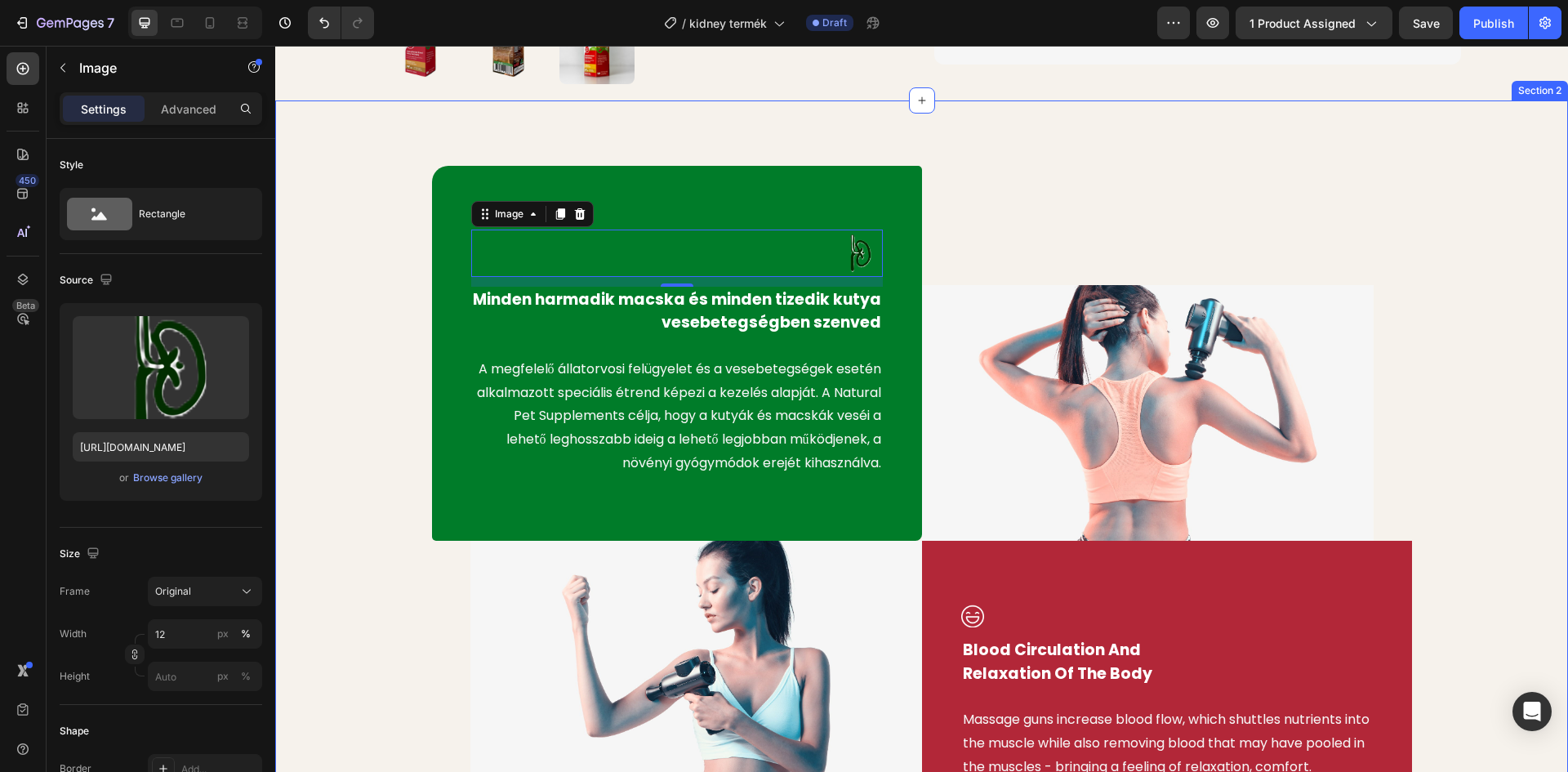
click at [364, 366] on div "Image 12 Minden harmadik macska és minden tizedik kutya vesebetegségben szenved…" at bounding box center [921, 504] width 1268 height 678
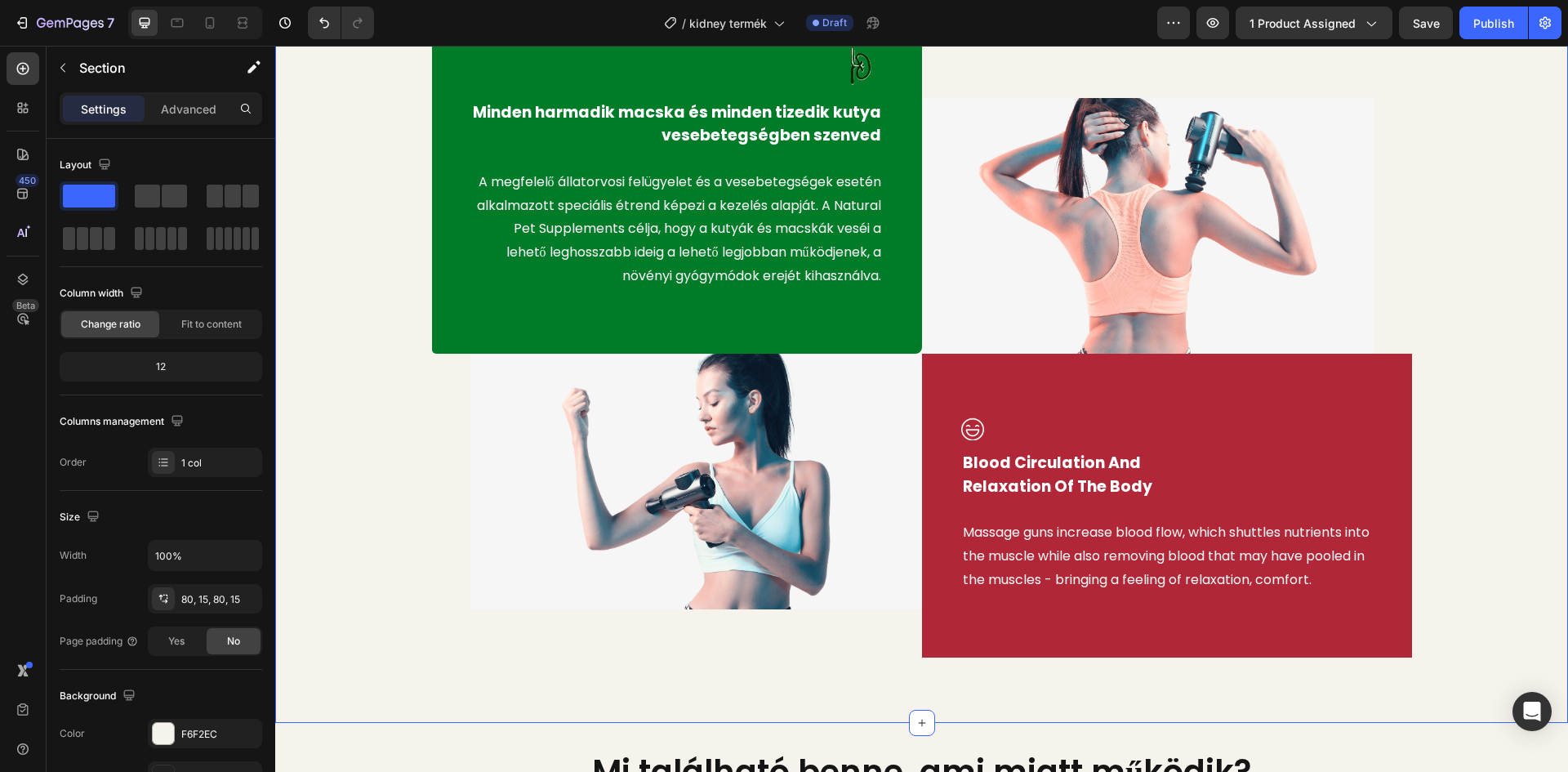
scroll to position [1062, 0]
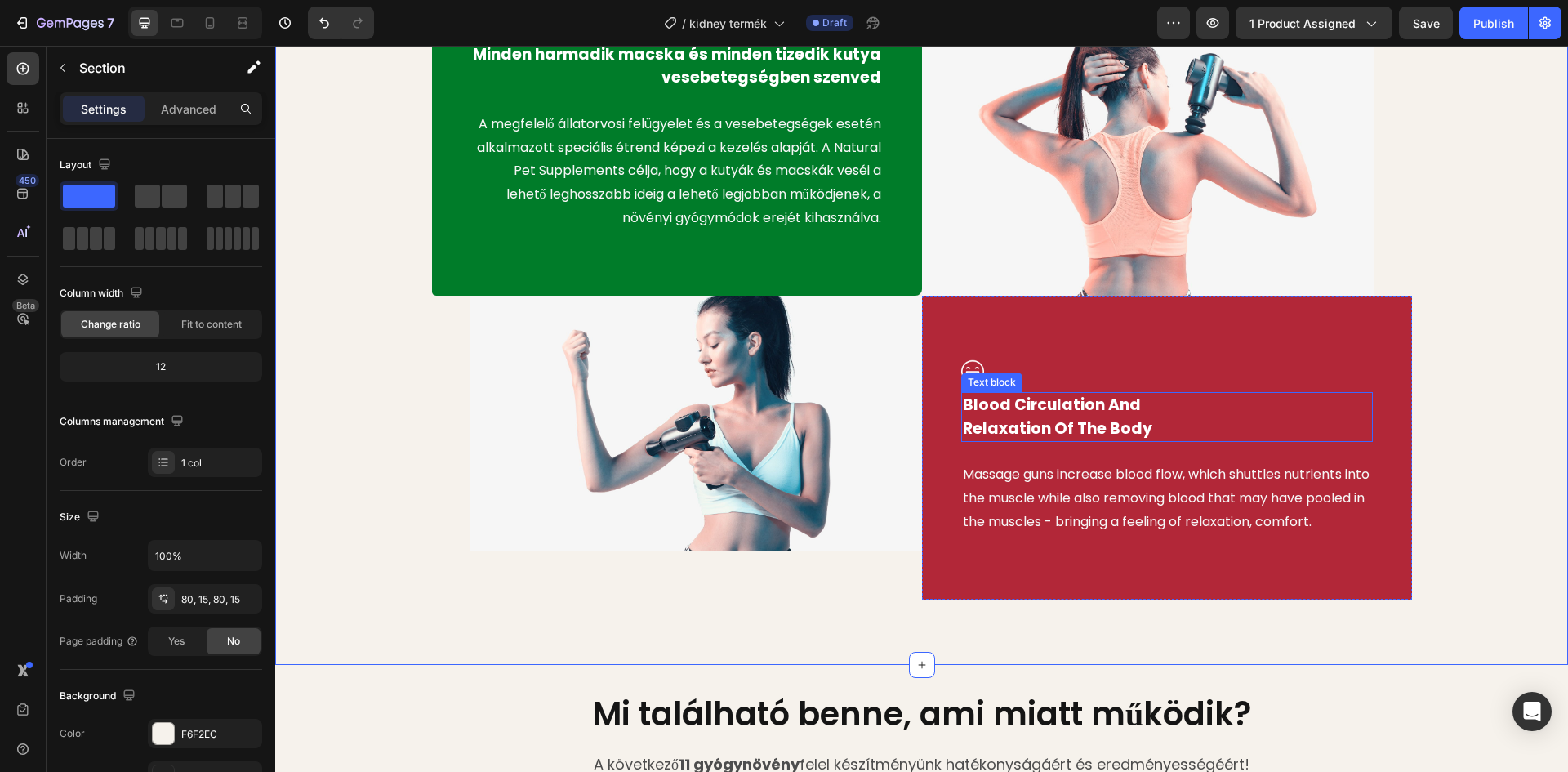
click at [1091, 409] on p "Blood Circulation And Relaxation Of The Body" at bounding box center [1167, 416] width 408 height 47
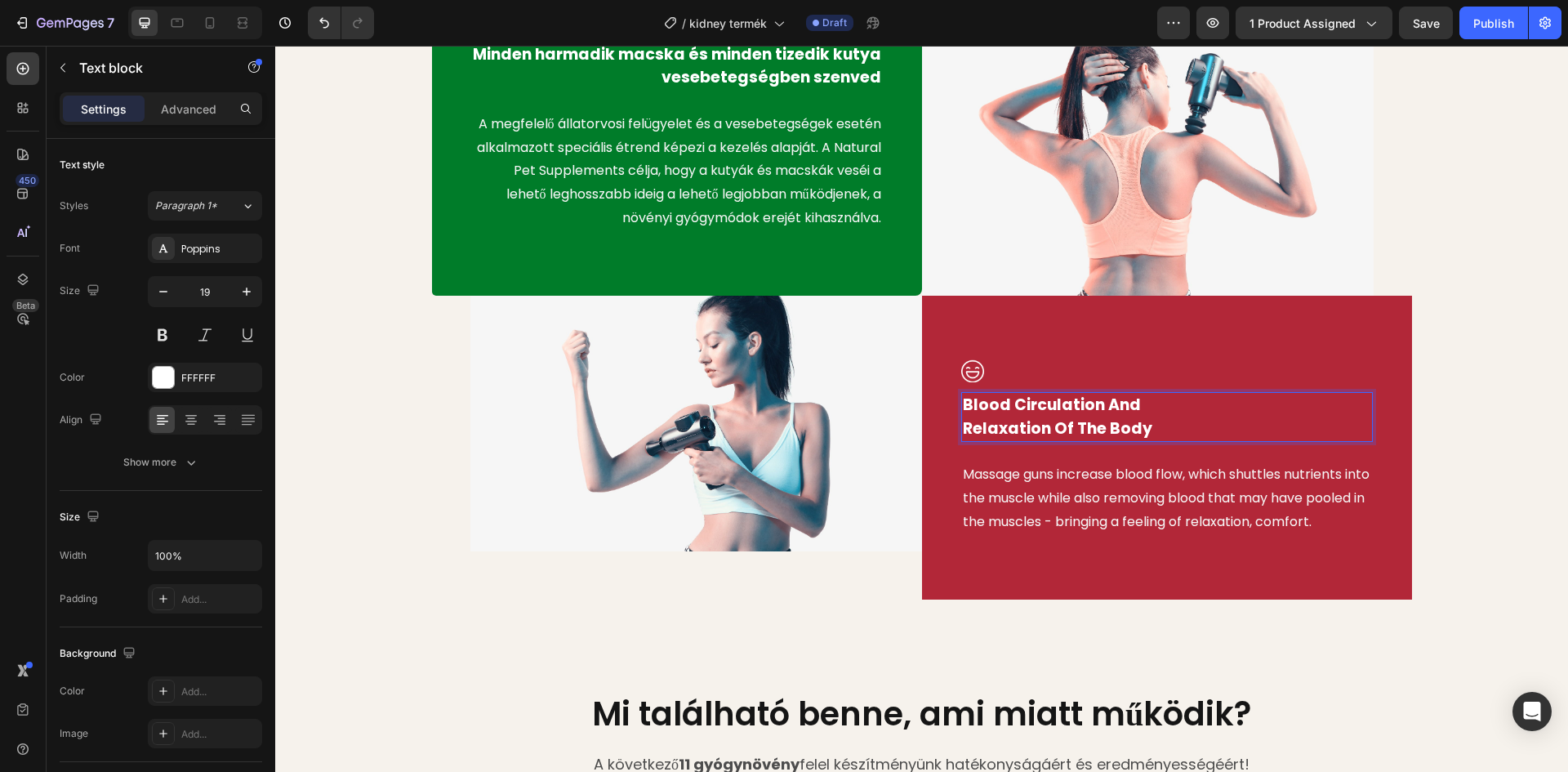
click at [1146, 423] on p "Blood Circulation And Relaxation Of The Body" at bounding box center [1167, 416] width 408 height 47
drag, startPoint x: 1150, startPoint y: 426, endPoint x: 957, endPoint y: 408, distance: 193.8
click at [962, 408] on p "Blood Circulation And Relaxation Of The Body" at bounding box center [1167, 416] width 408 height 47
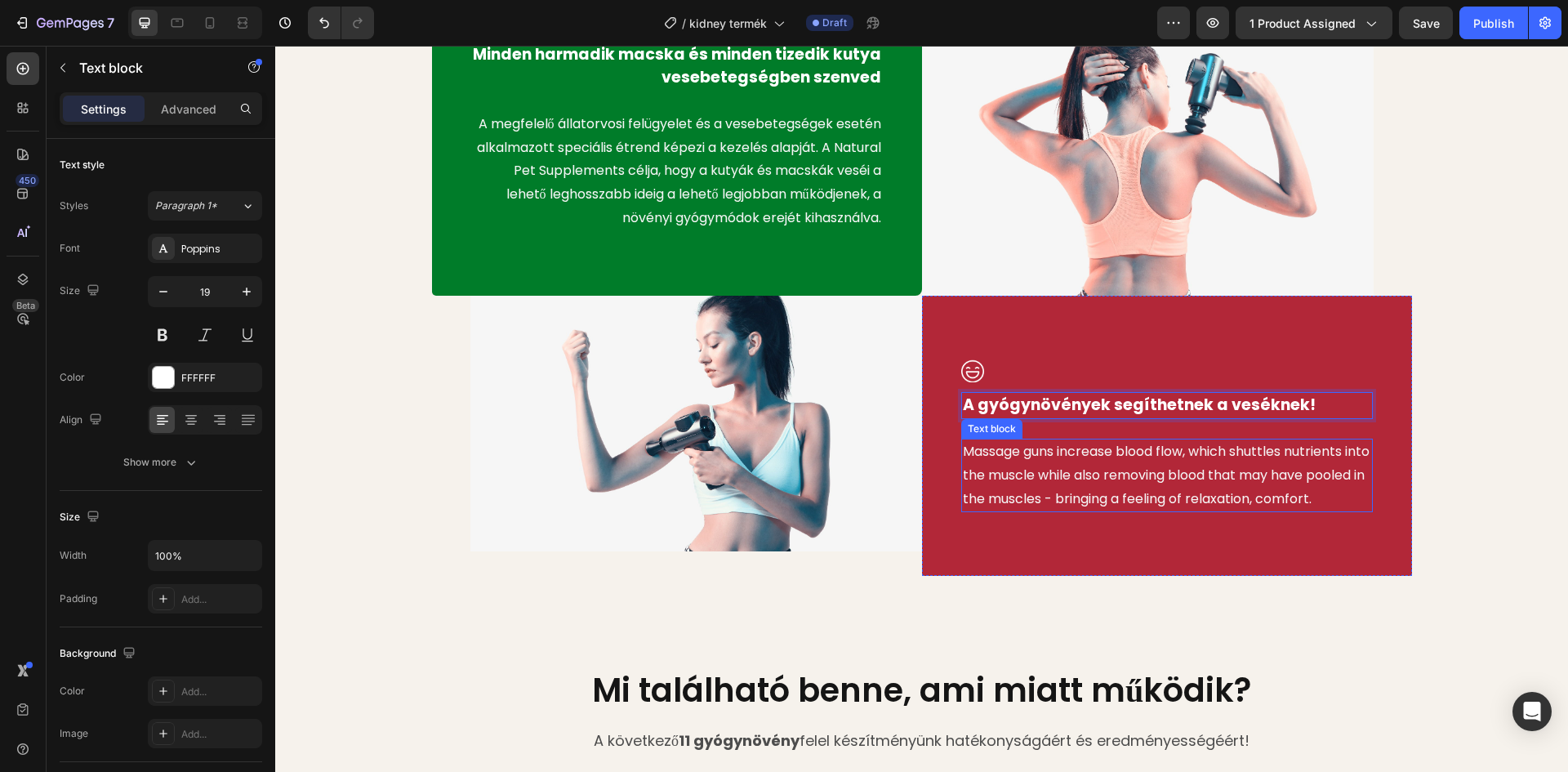
click at [1095, 463] on p "Massage guns increase blood flow, which shuttles nutrients into the muscle whil…" at bounding box center [1167, 475] width 408 height 70
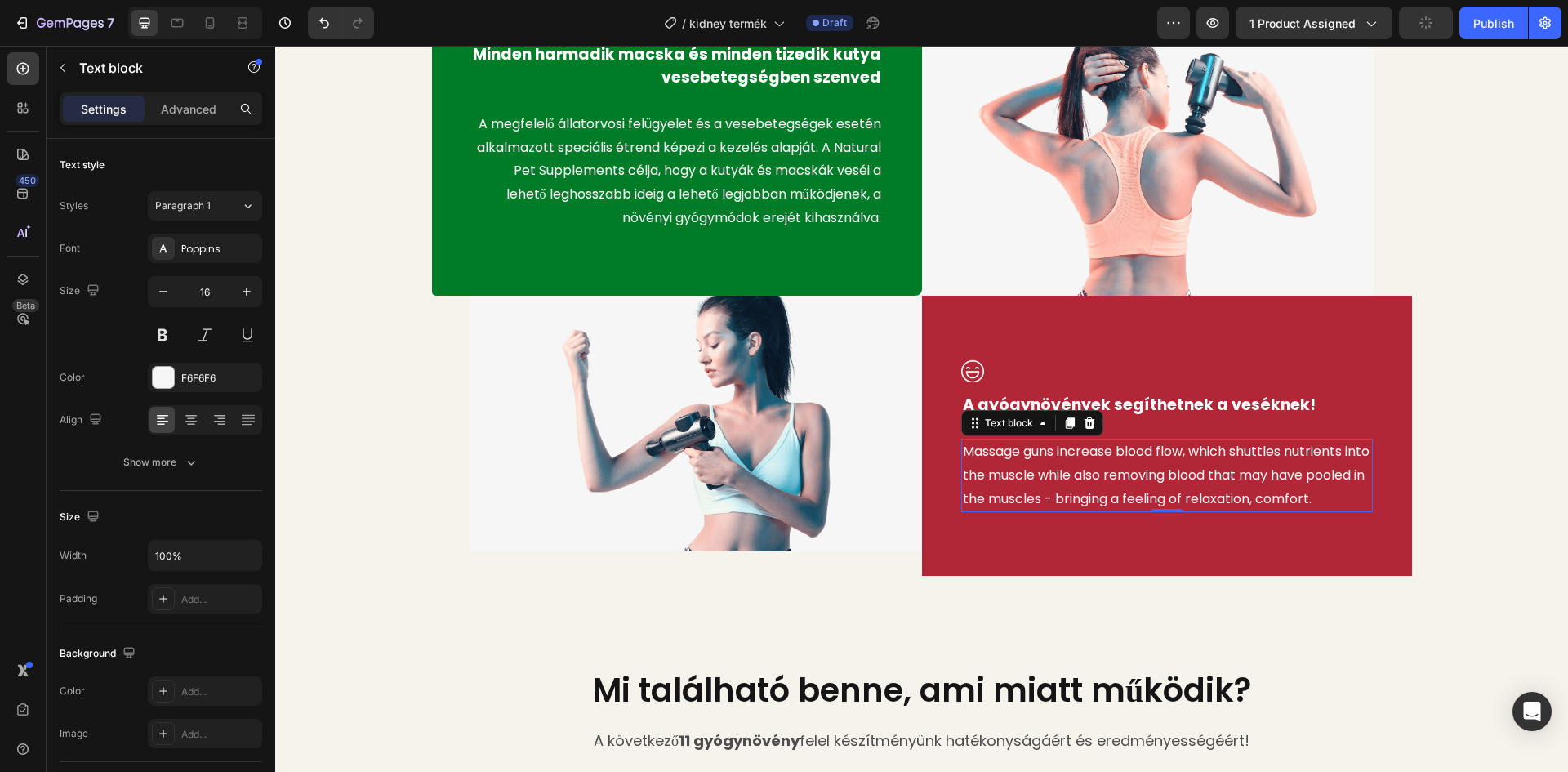
click at [1030, 496] on p "Massage guns increase blood flow, which shuttles nutrients into the muscle whil…" at bounding box center [1167, 475] width 408 height 70
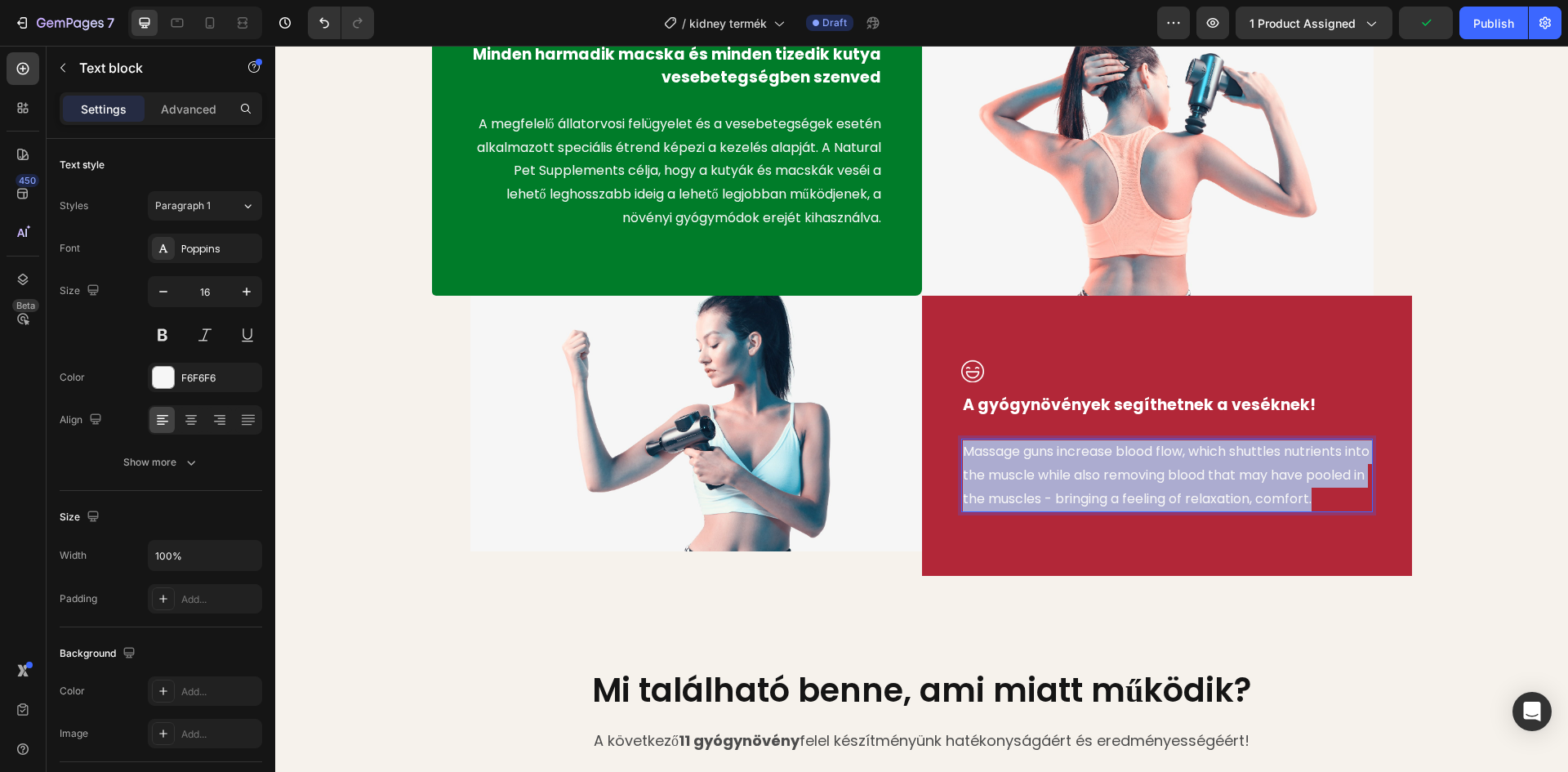
drag, startPoint x: 1018, startPoint y: 526, endPoint x: 959, endPoint y: 450, distance: 96.2
click at [962, 450] on p "Massage guns increase blood flow, which shuttles nutrients into the muscle whil…" at bounding box center [1167, 475] width 408 height 70
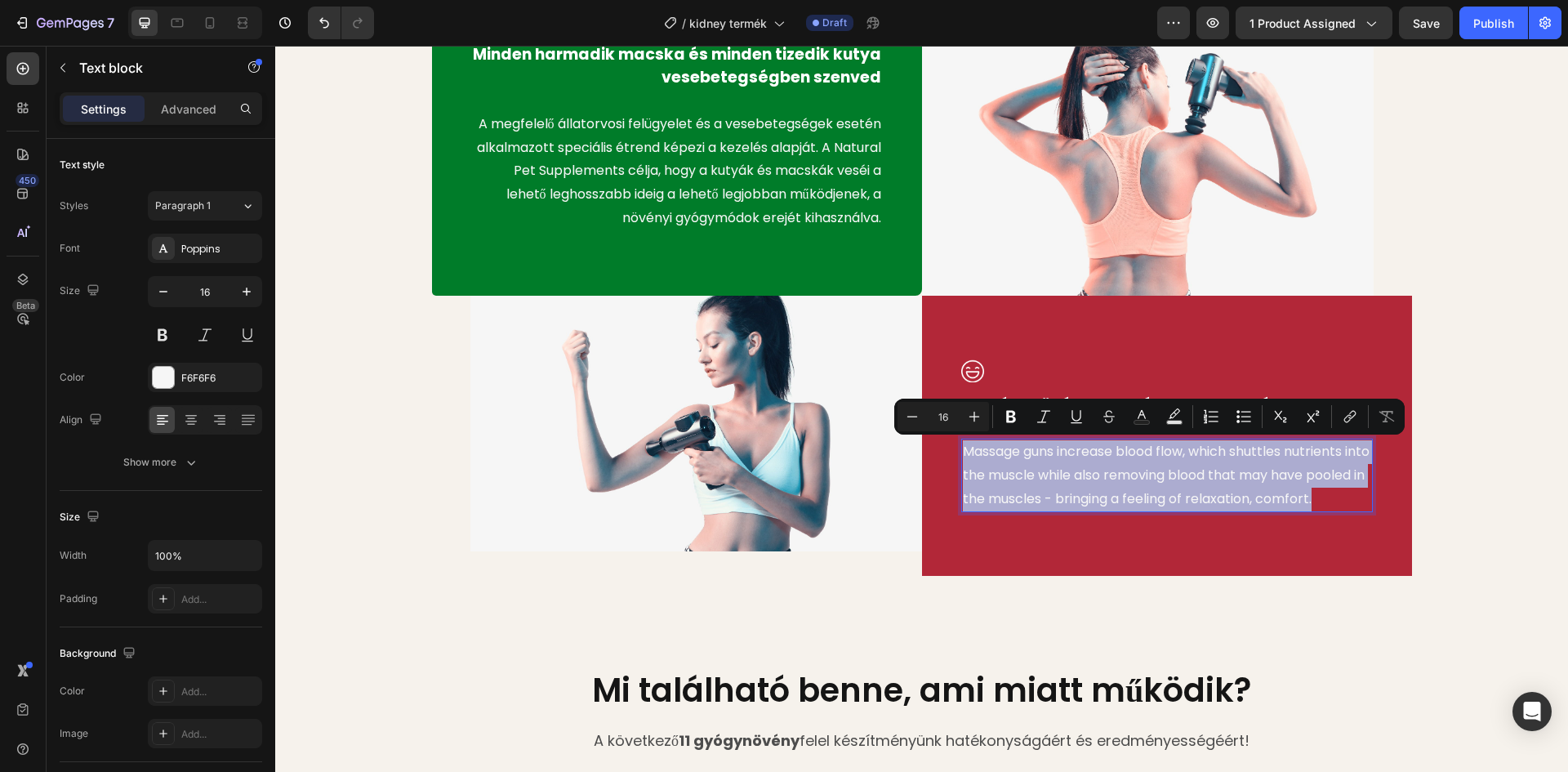
type input "18"
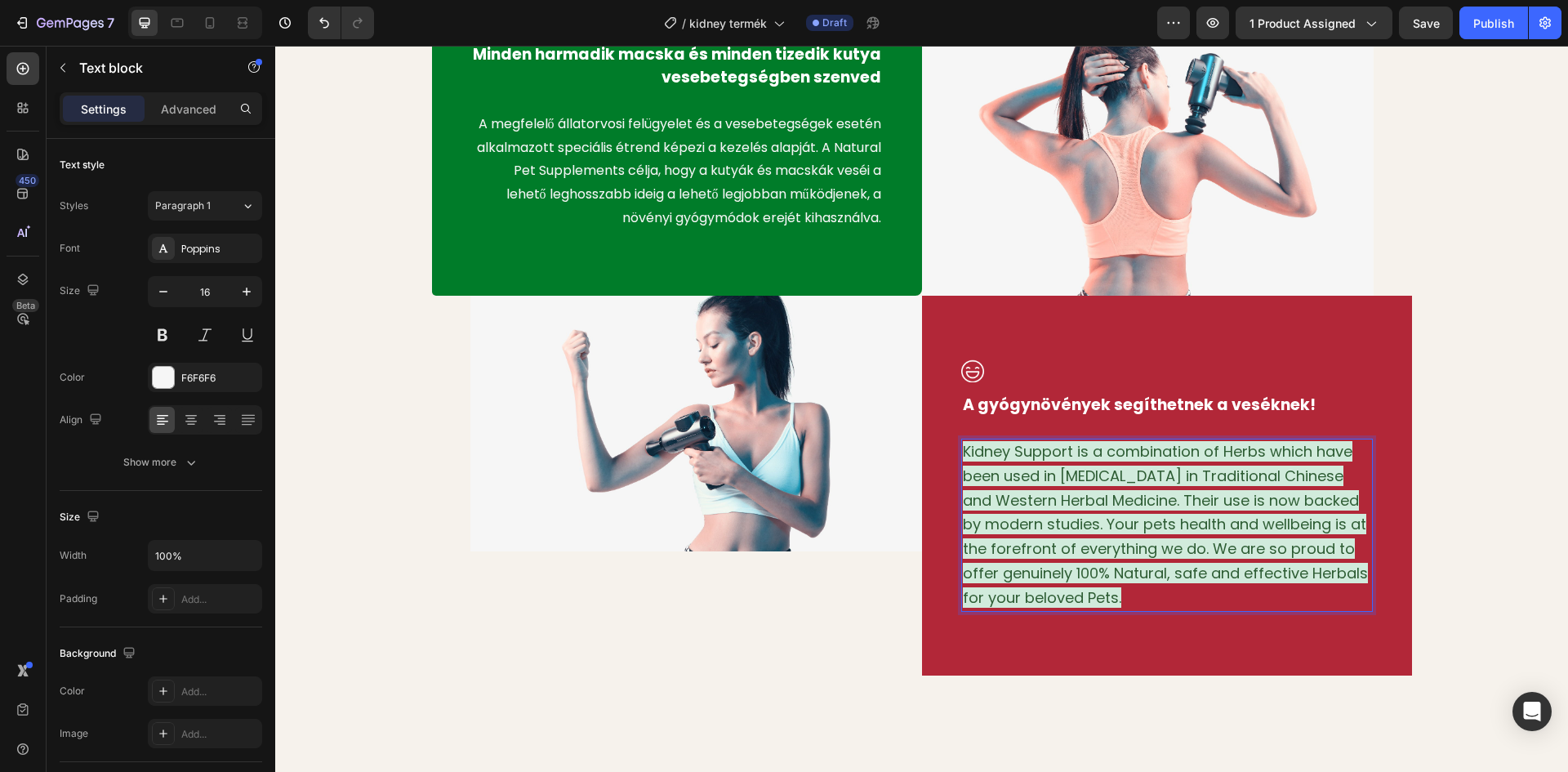
click at [1107, 583] on p "Kidney Support is a combination of Herbs which have been used in kidney disease…" at bounding box center [1167, 525] width 408 height 170
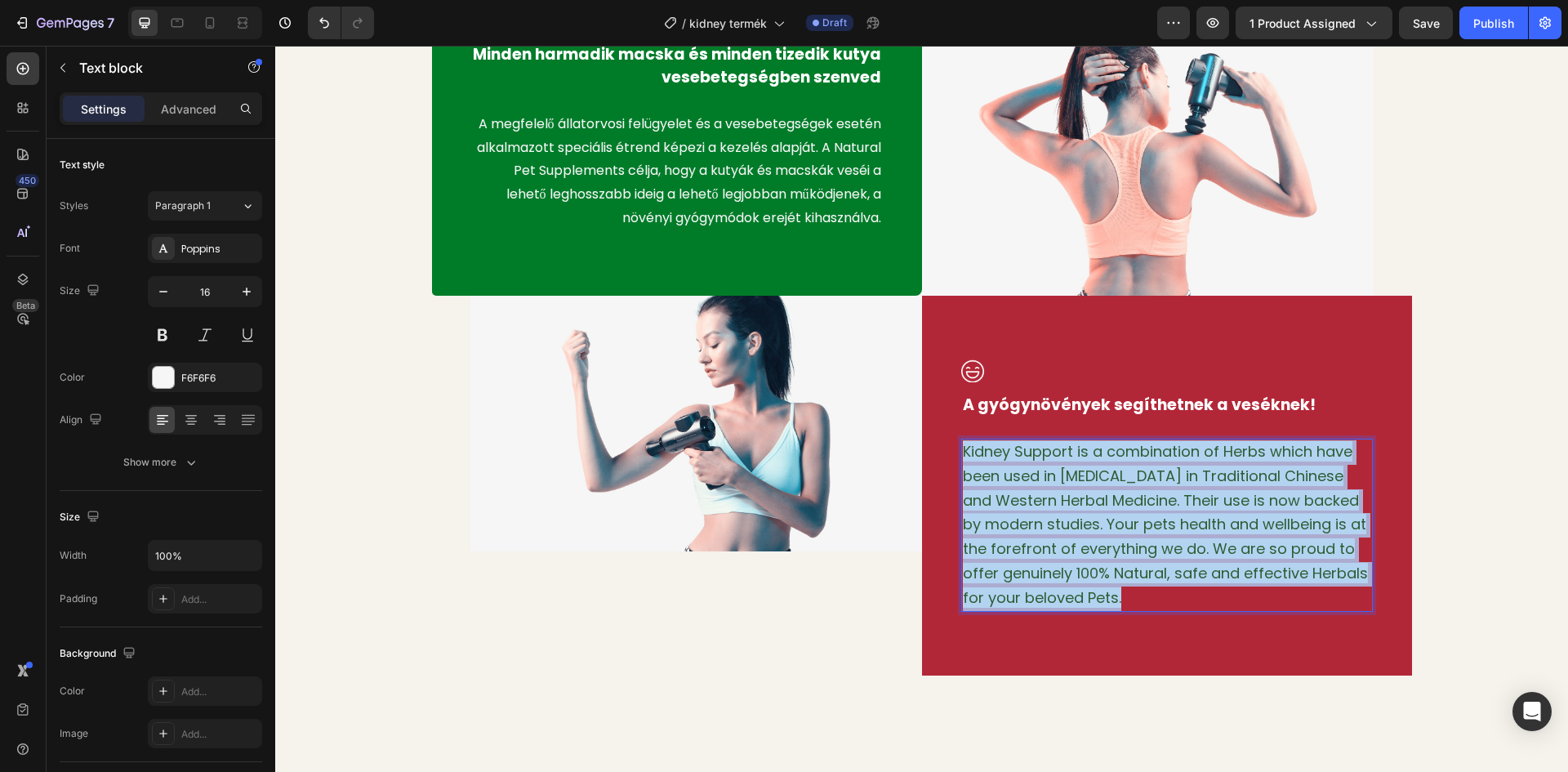
drag, startPoint x: 1123, startPoint y: 600, endPoint x: 962, endPoint y: 450, distance: 220.0
click at [962, 450] on p "Kidney Support is a combination of Herbs which have been used in kidney disease…" at bounding box center [1167, 525] width 408 height 170
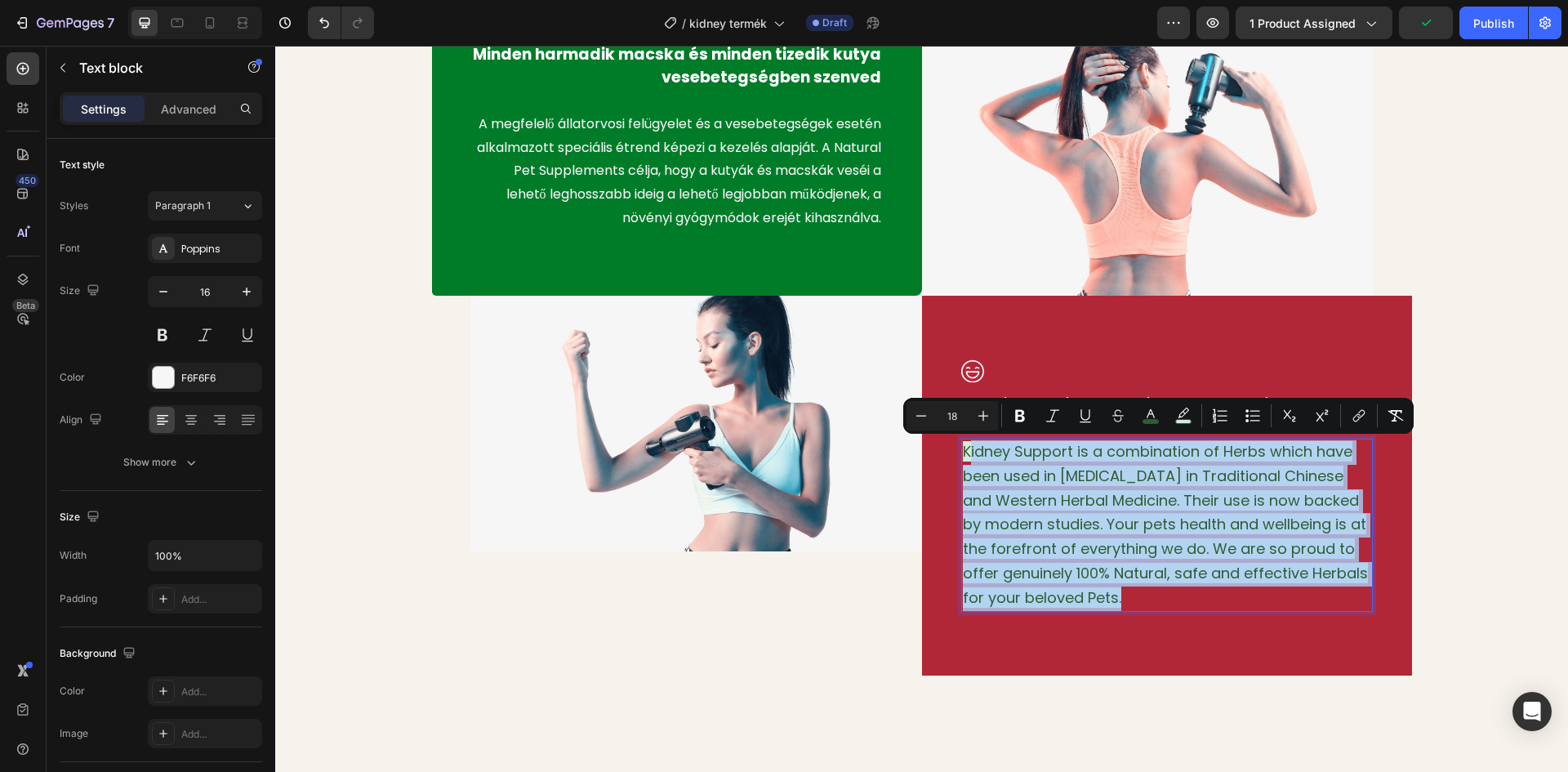
drag, startPoint x: 1109, startPoint y: 587, endPoint x: 1122, endPoint y: 593, distance: 14.3
click at [1109, 589] on span "Kidney Support is a combination of Herbs which have been used in kidney disease…" at bounding box center [1165, 524] width 405 height 166
click at [1126, 598] on p "Kidney Support is a combination of Herbs which have been used in kidney disease…" at bounding box center [1167, 525] width 408 height 170
click at [1037, 495] on span "Kidney Support is a combination of Herbs which have been used in kidney disease…" at bounding box center [1165, 524] width 405 height 166
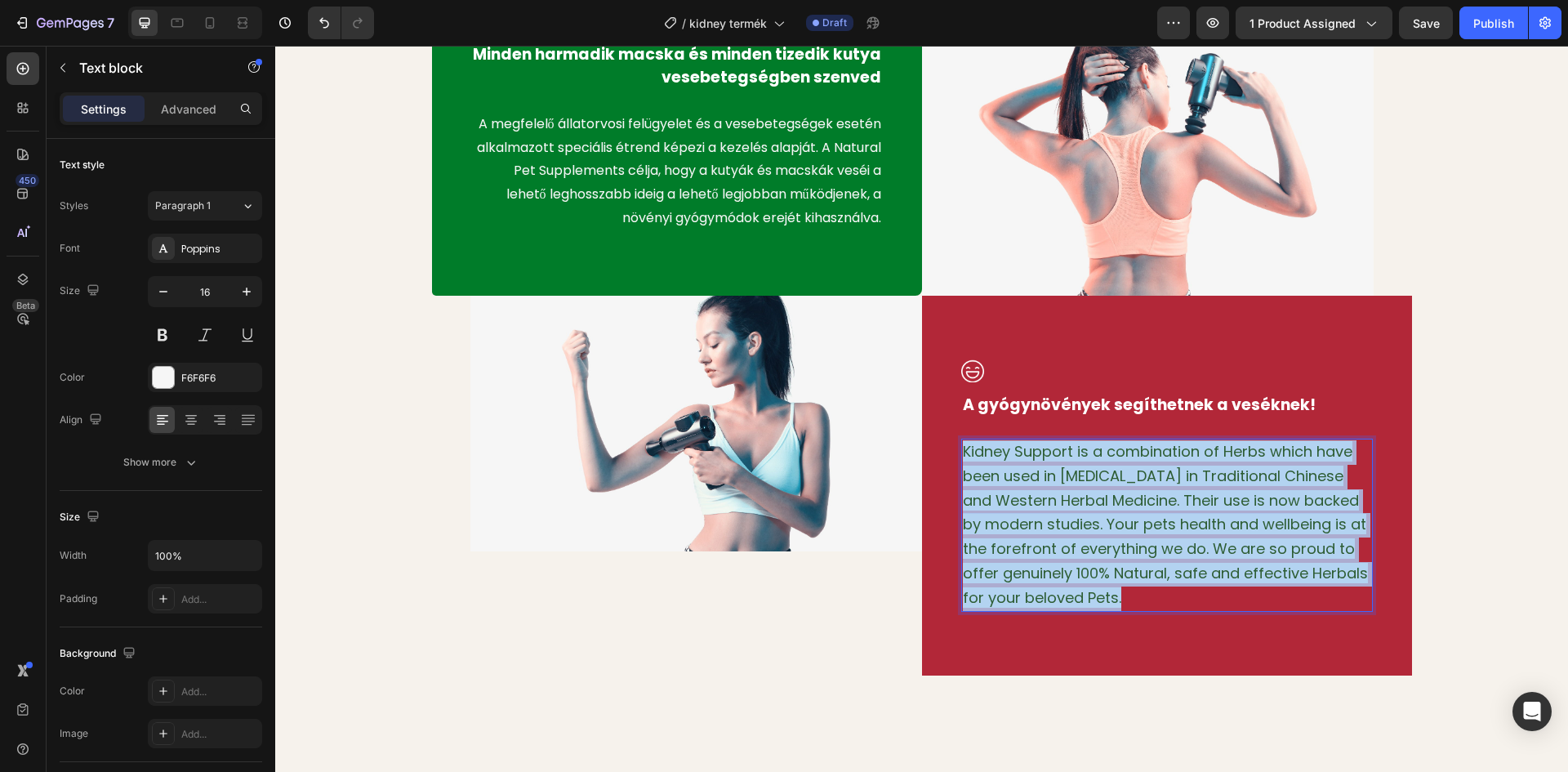
drag, startPoint x: 957, startPoint y: 452, endPoint x: 1119, endPoint y: 605, distance: 222.8
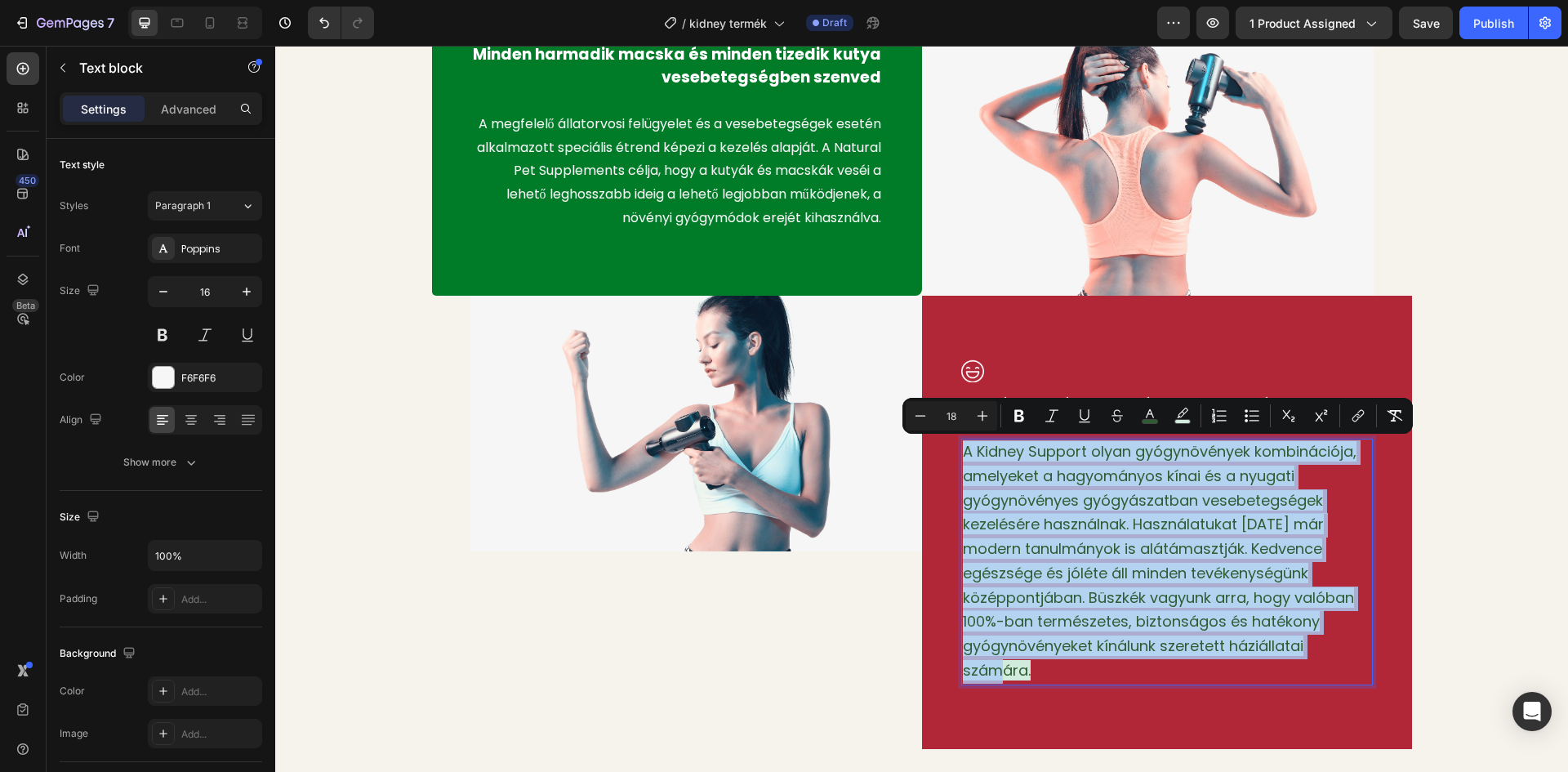
drag, startPoint x: 1030, startPoint y: 668, endPoint x: 966, endPoint y: 450, distance: 227.2
click at [962, 448] on p "A Kidney Support olyan gyógynövények kombinációja, amelyeket a hagyományos kína…" at bounding box center [1167, 562] width 408 height 243
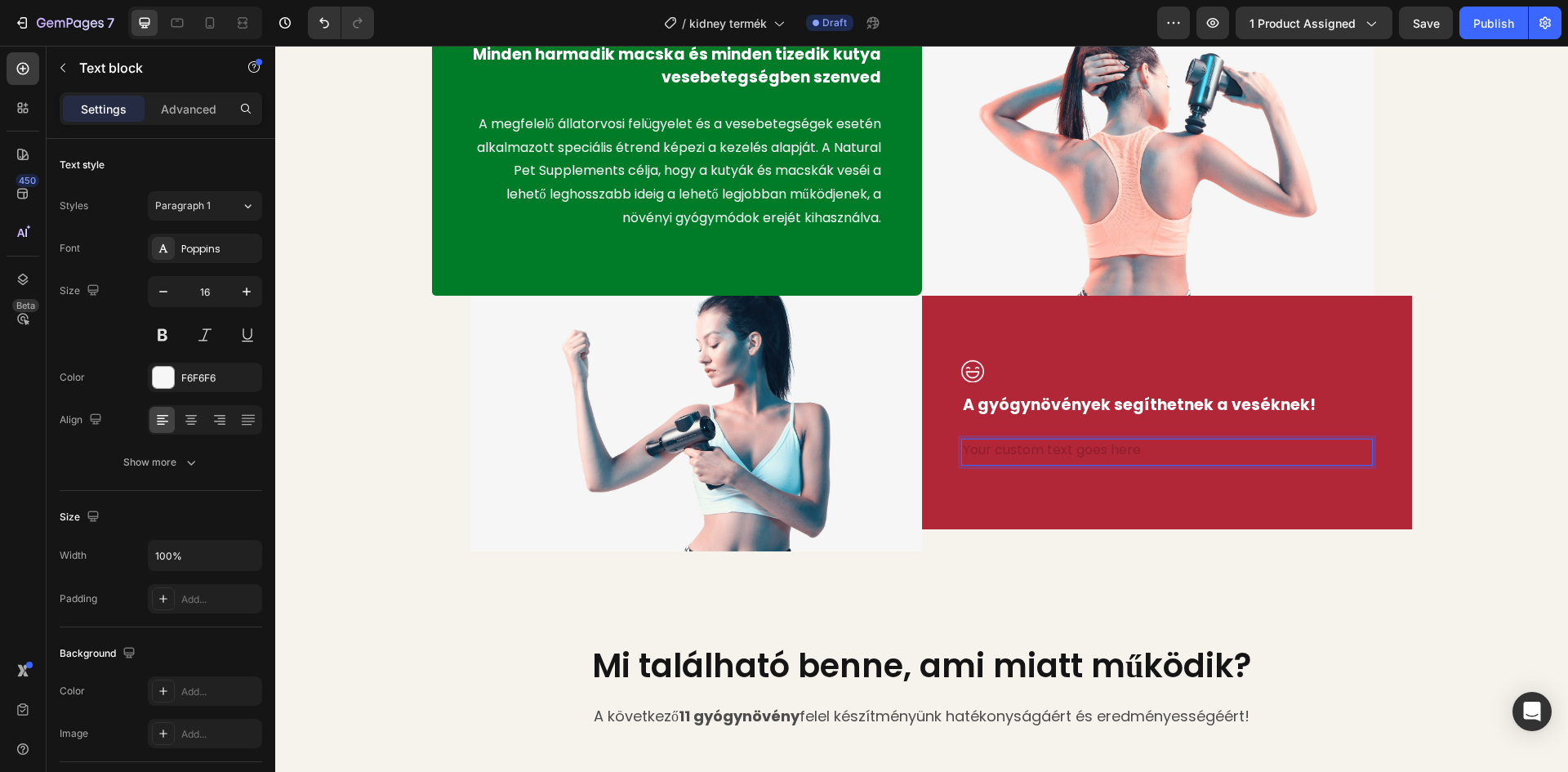
click at [983, 450] on div "Rich Text Editor. Editing area: main" at bounding box center [1167, 451] width 411 height 27
click at [989, 455] on div "Rich Text Editor. Editing area: main" at bounding box center [1167, 451] width 411 height 27
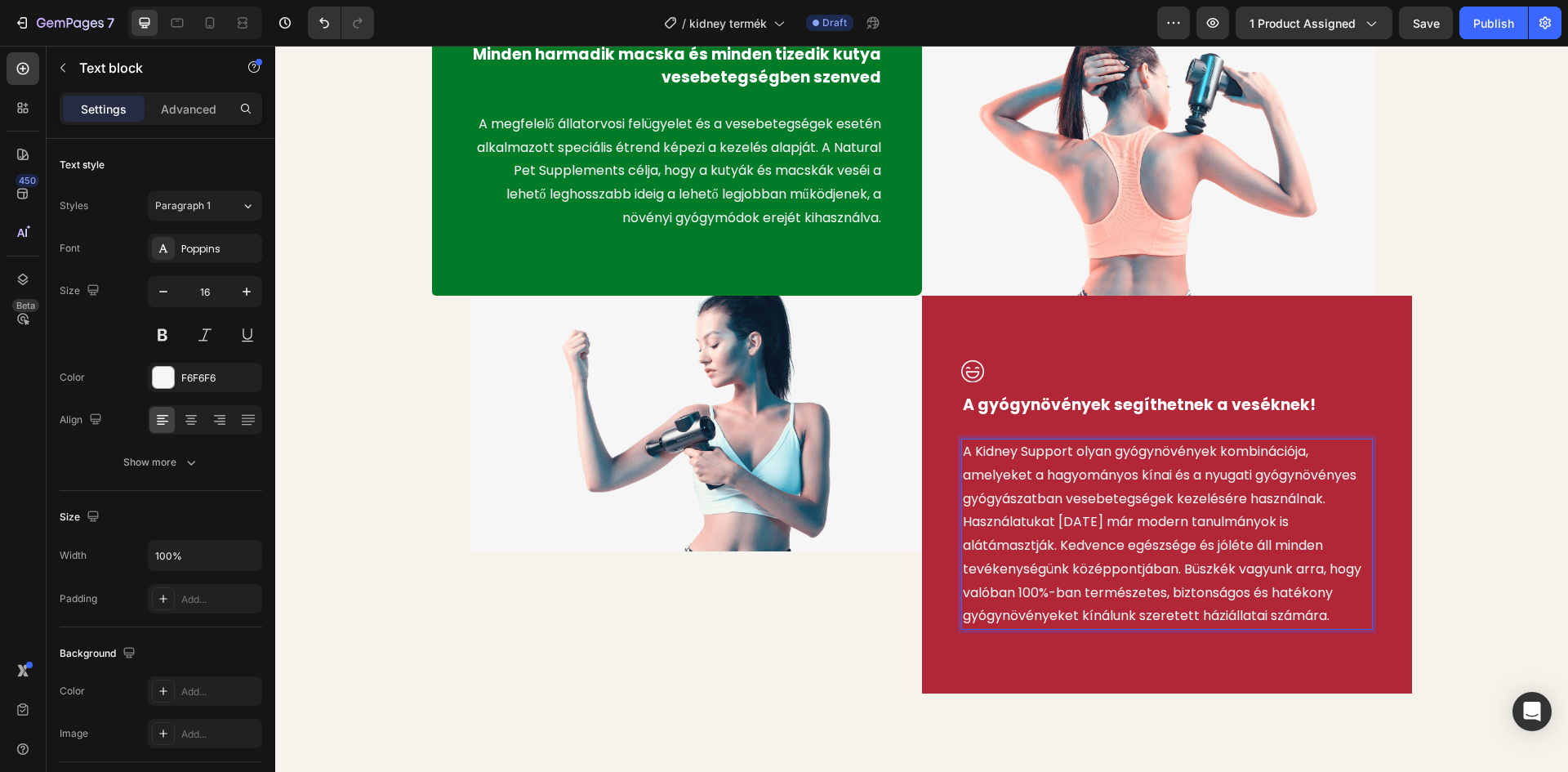
click at [1169, 475] on p "A Kidney Support olyan gyógynövények kombinációja, amelyeket a hagyományos kína…" at bounding box center [1167, 534] width 408 height 188
click at [1052, 521] on p "A Kidney Support olyan gyógynövények kombinációja, amelyeket a hagyományos kína…" at bounding box center [1167, 534] width 408 height 188
click at [1047, 523] on p "A Kidney Support olyan gyógynövények kombinációja, amelyeket a hagyományos kína…" at bounding box center [1167, 534] width 408 height 188
click at [1050, 524] on p "A Kidney Support olyan gyógynövények kombinációja, amelyeket a hagyományos kína…" at bounding box center [1167, 534] width 408 height 188
click at [1458, 512] on div "Image Minden harmadik macska és minden tizedik kutya vesebetegségben szenved Te…" at bounding box center [921, 307] width 1268 height 773
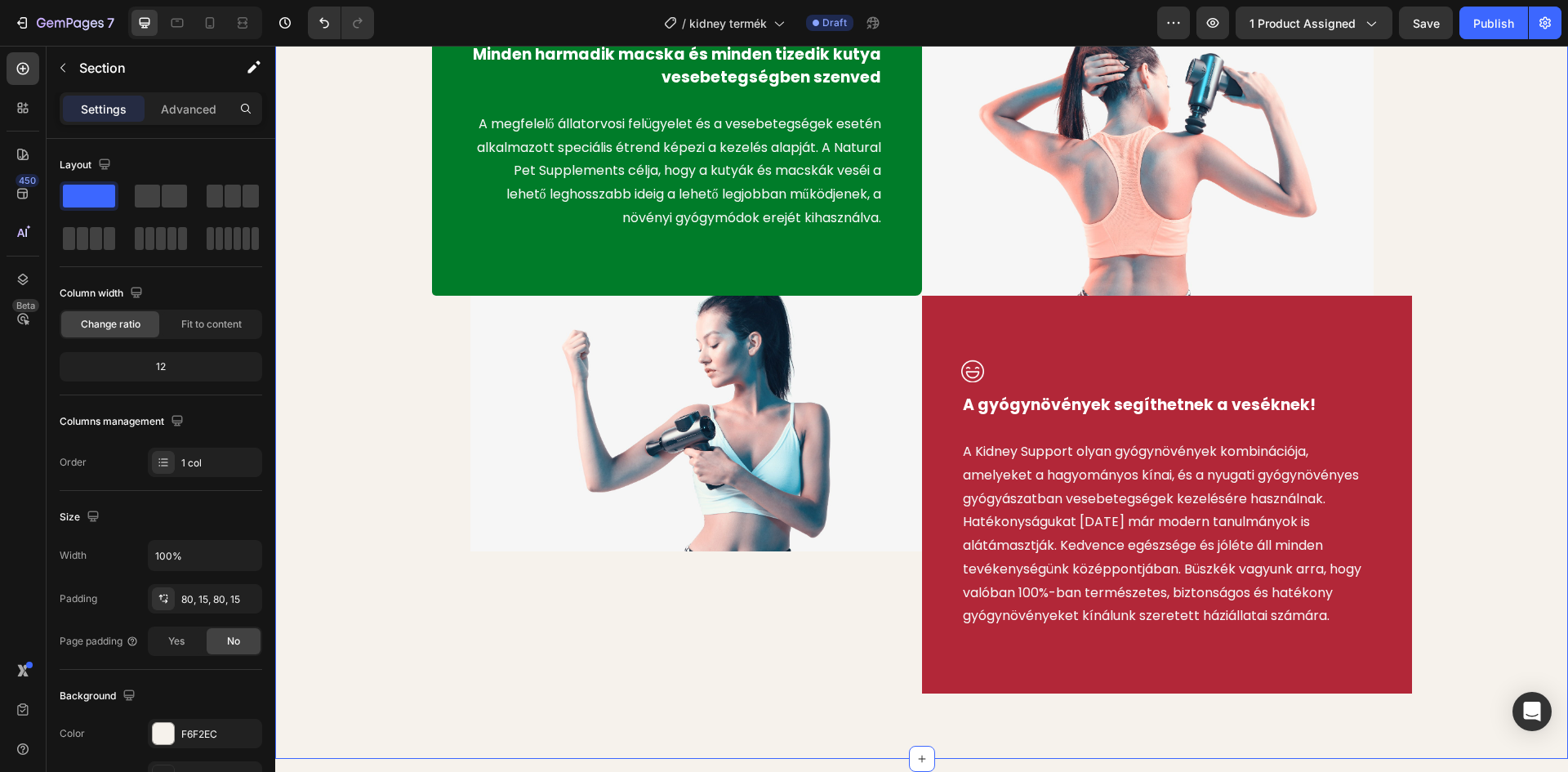
scroll to position [980, 0]
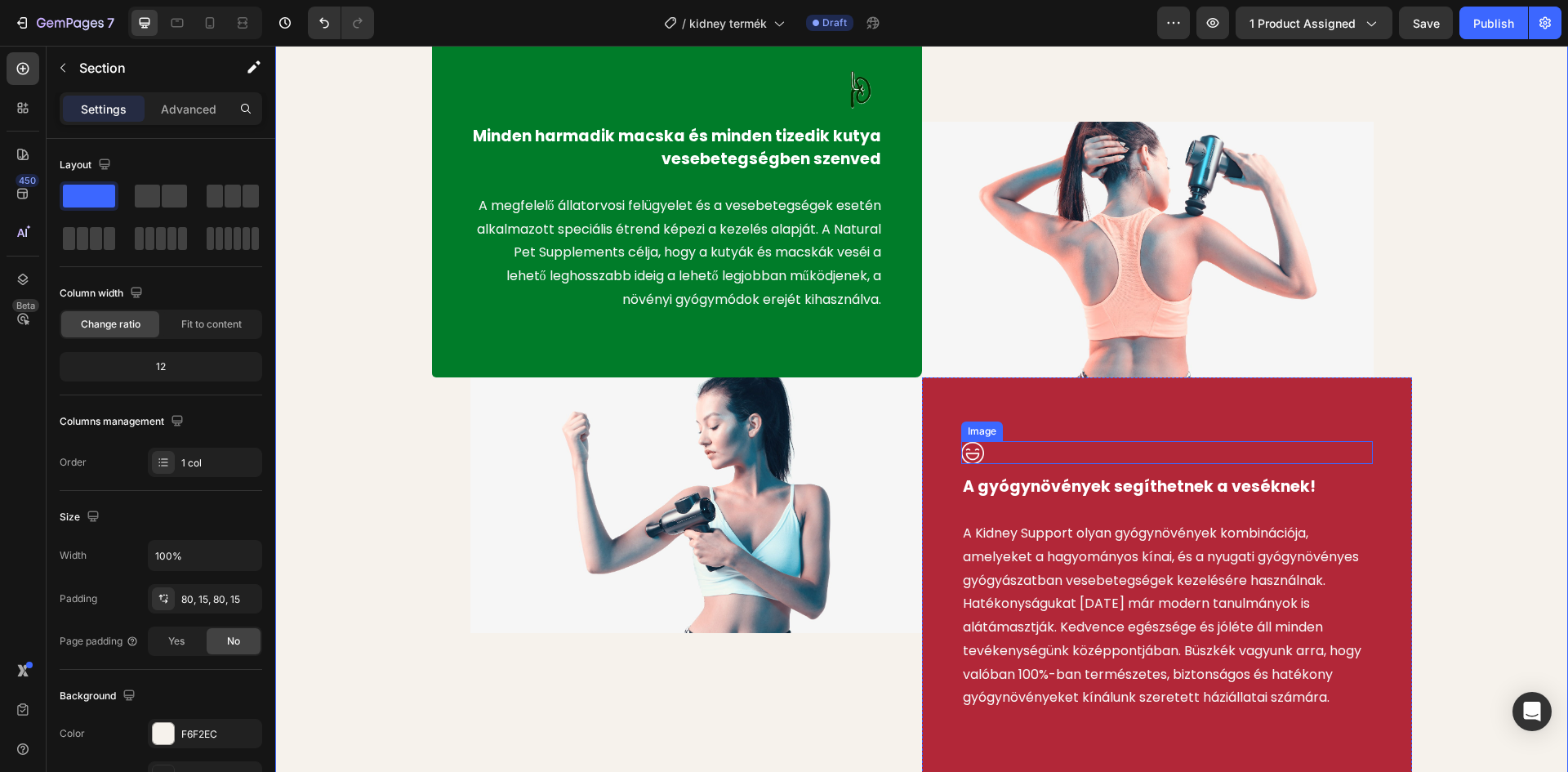
click at [974, 454] on img at bounding box center [972, 453] width 23 height 24
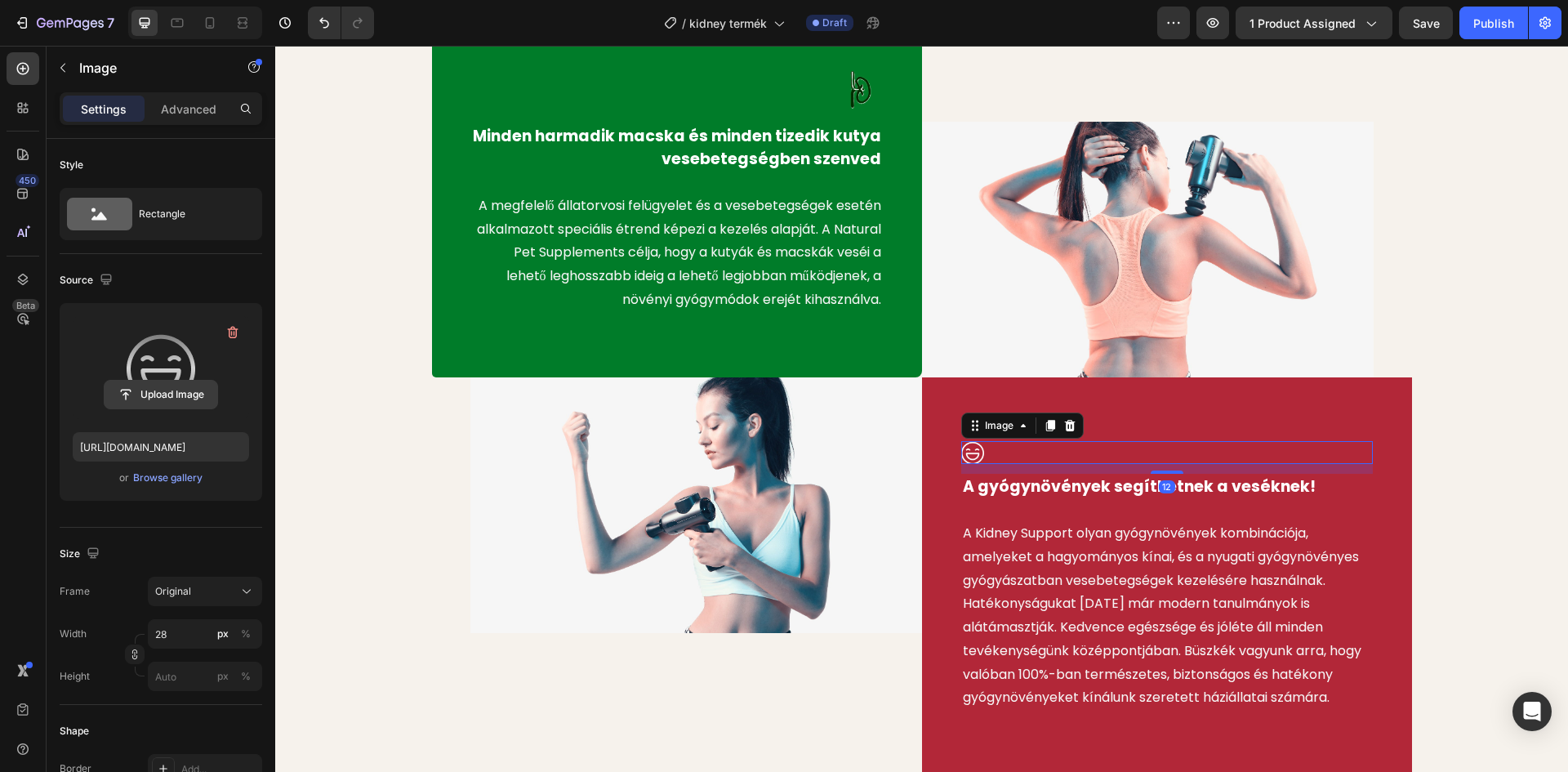
click at [183, 393] on input "file" at bounding box center [160, 394] width 113 height 28
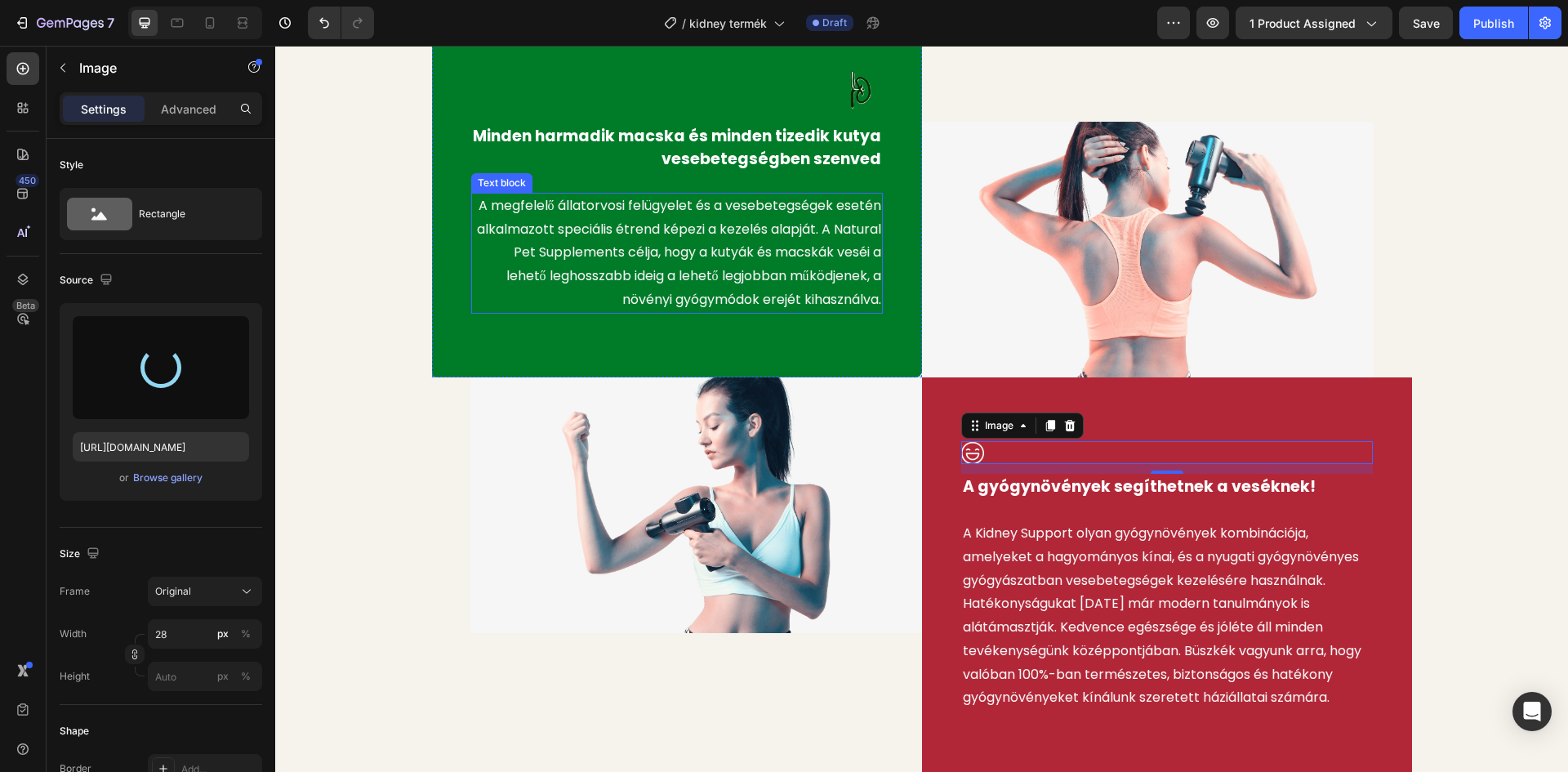
type input "https://cdn.shopify.com/s/files/1/0948/2462/8573/files/gempages_576978716819719…"
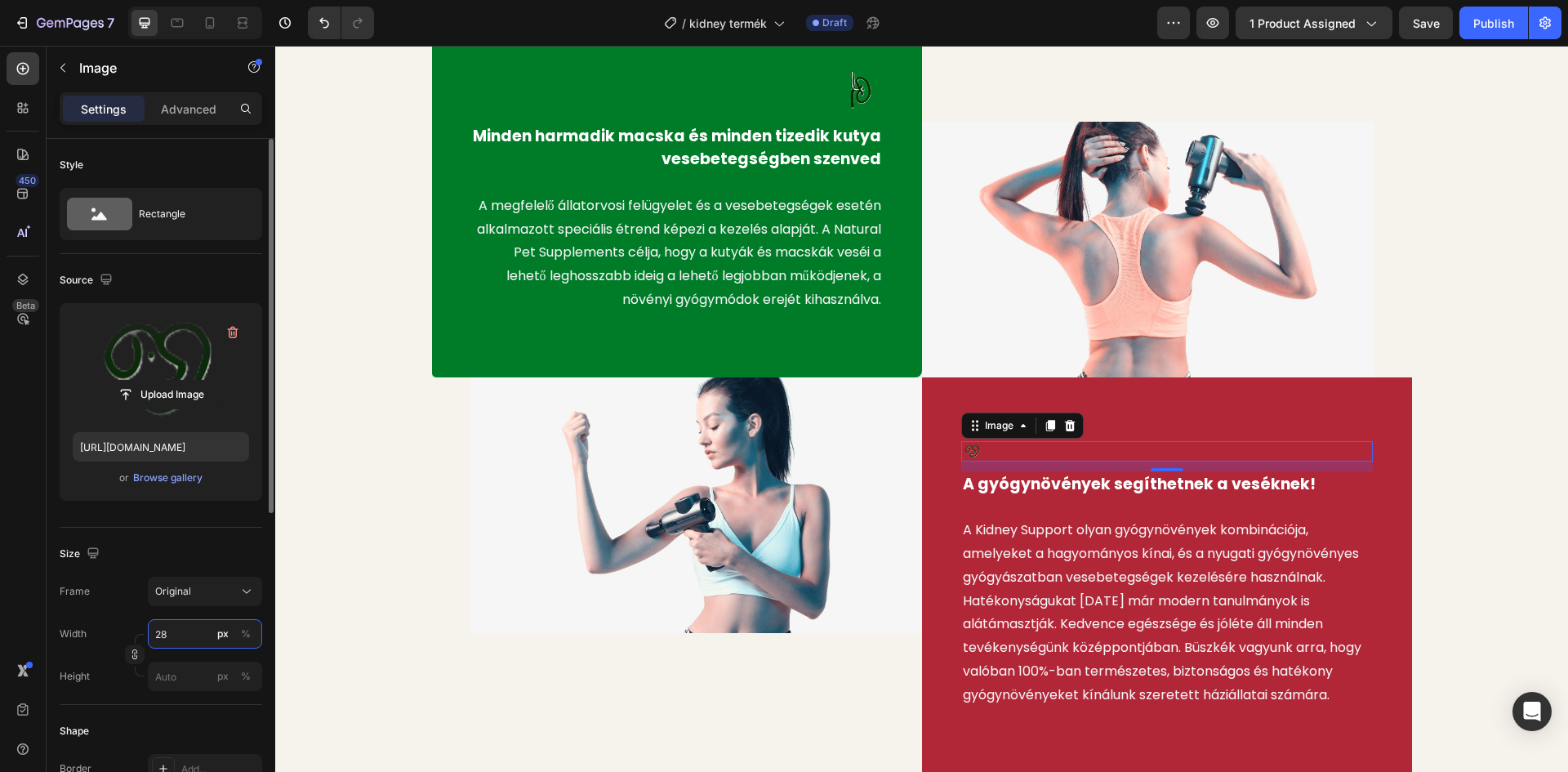
click at [177, 643] on input "28" at bounding box center [204, 634] width 115 height 30
click at [250, 637] on div "%" at bounding box center [246, 634] width 10 height 15
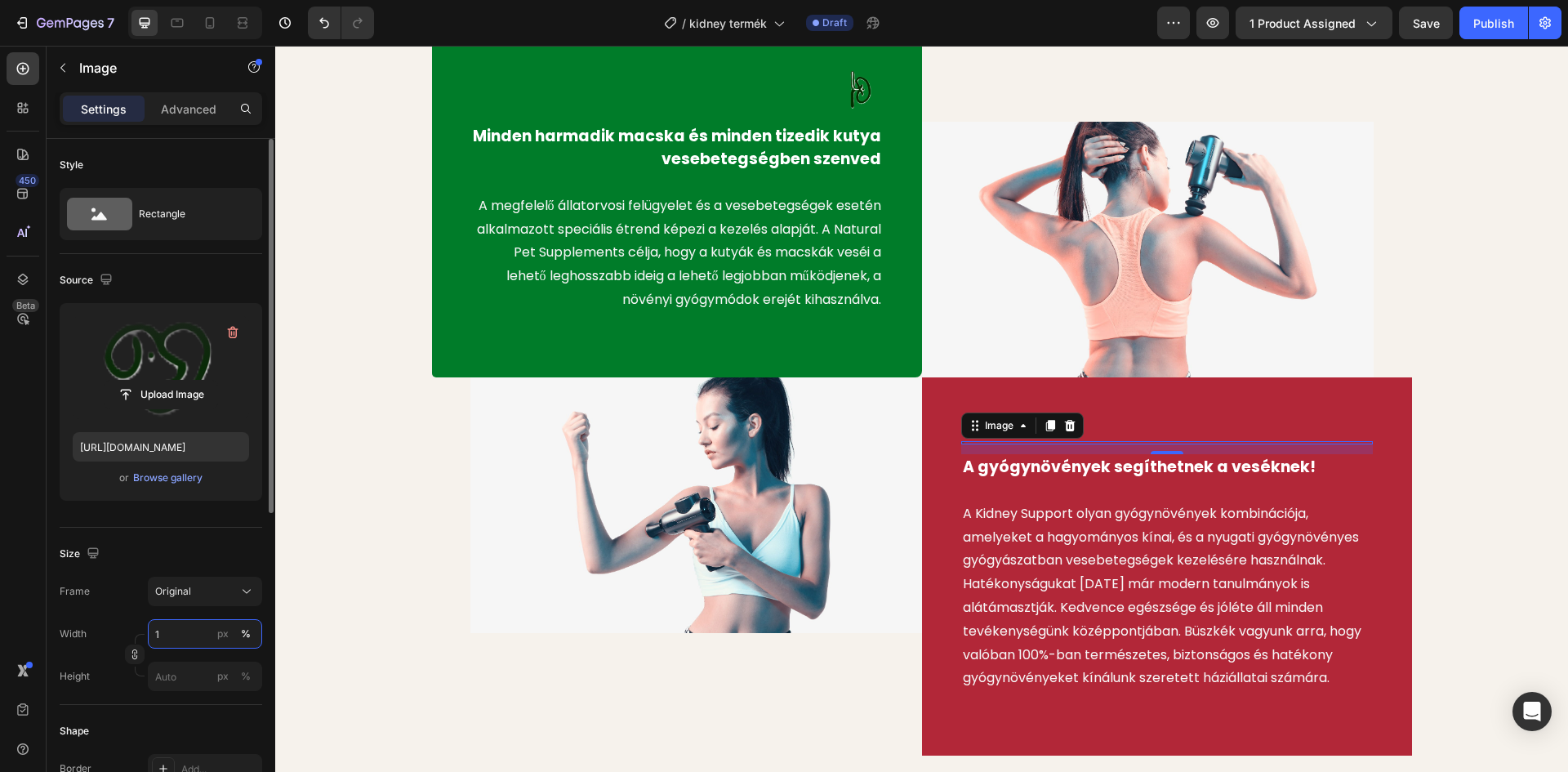
type input "13"
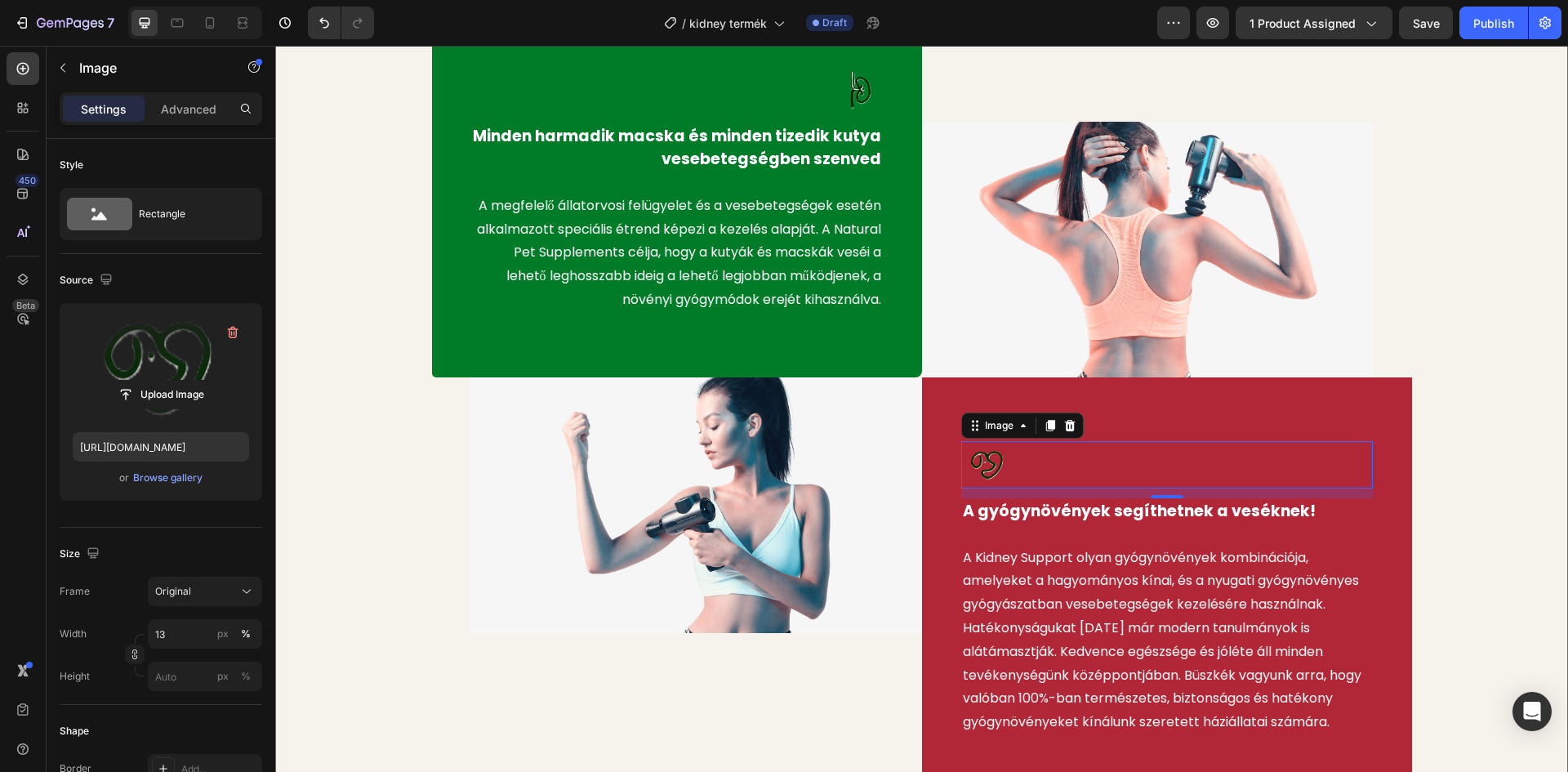
click at [331, 428] on div "Image Minden harmadik macska és minden tizedik kutya vesebetegségben szenved Te…" at bounding box center [921, 400] width 1268 height 797
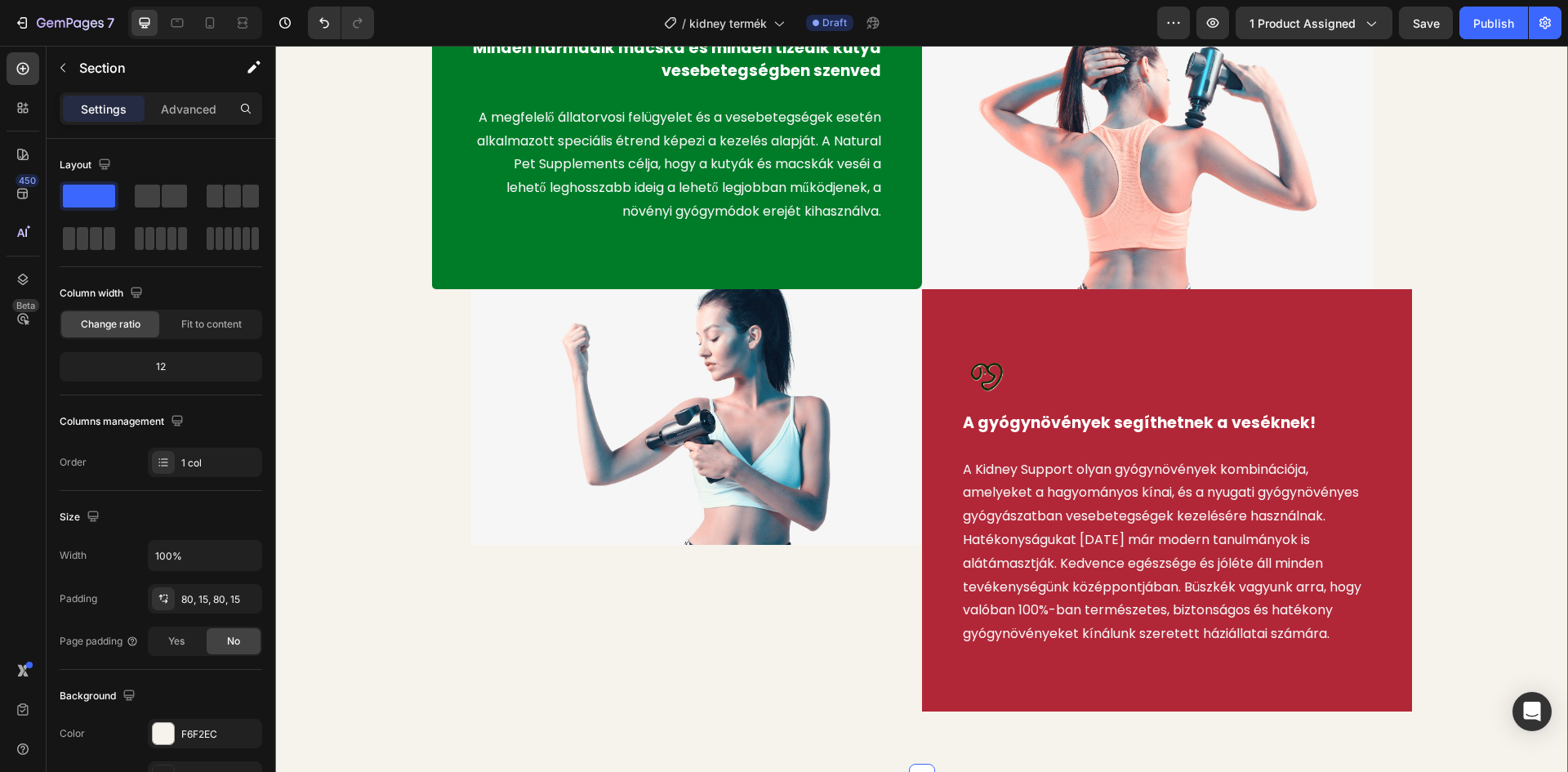
scroll to position [1062, 0]
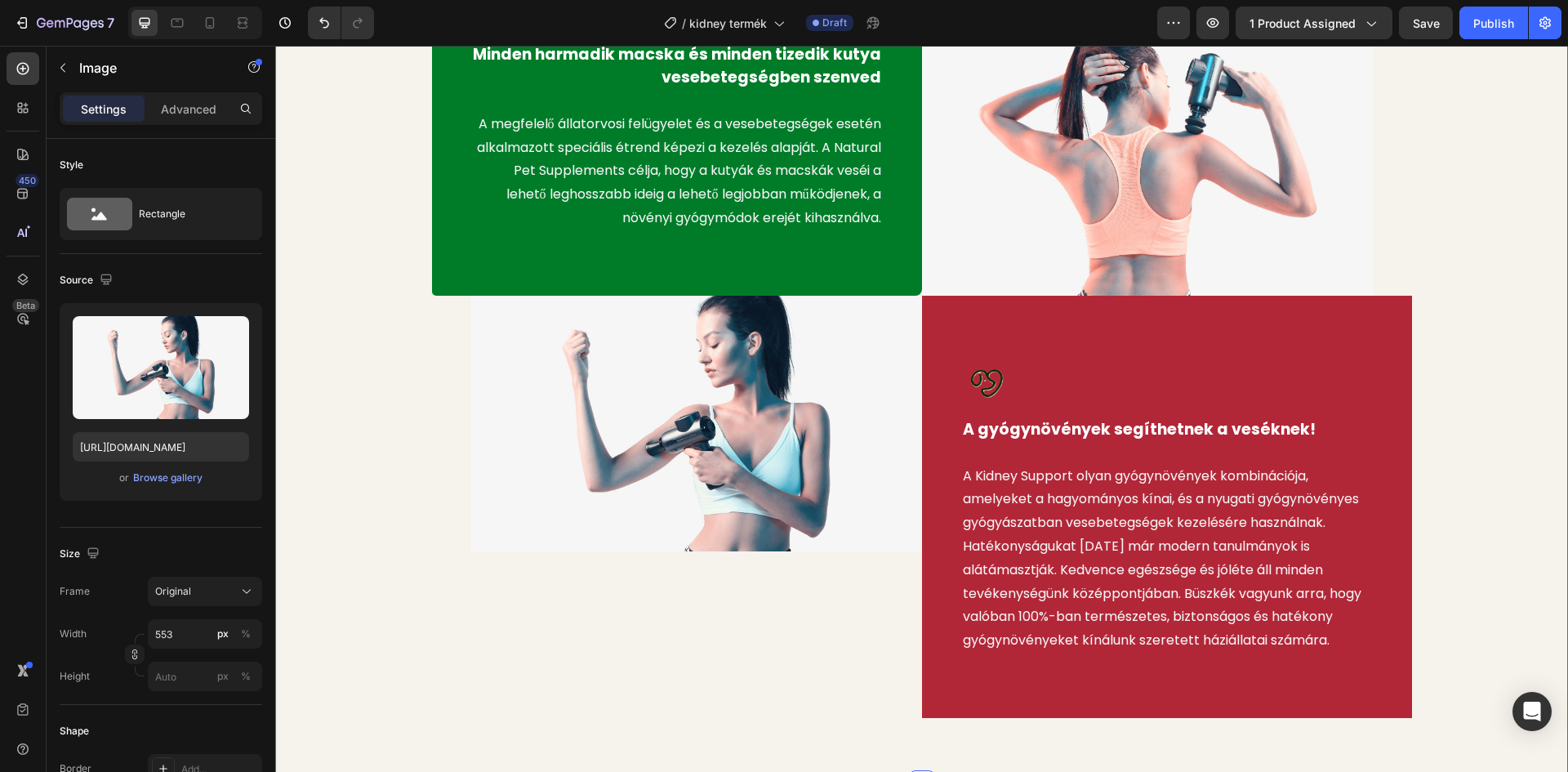
click at [683, 428] on img at bounding box center [695, 423] width 451 height 256
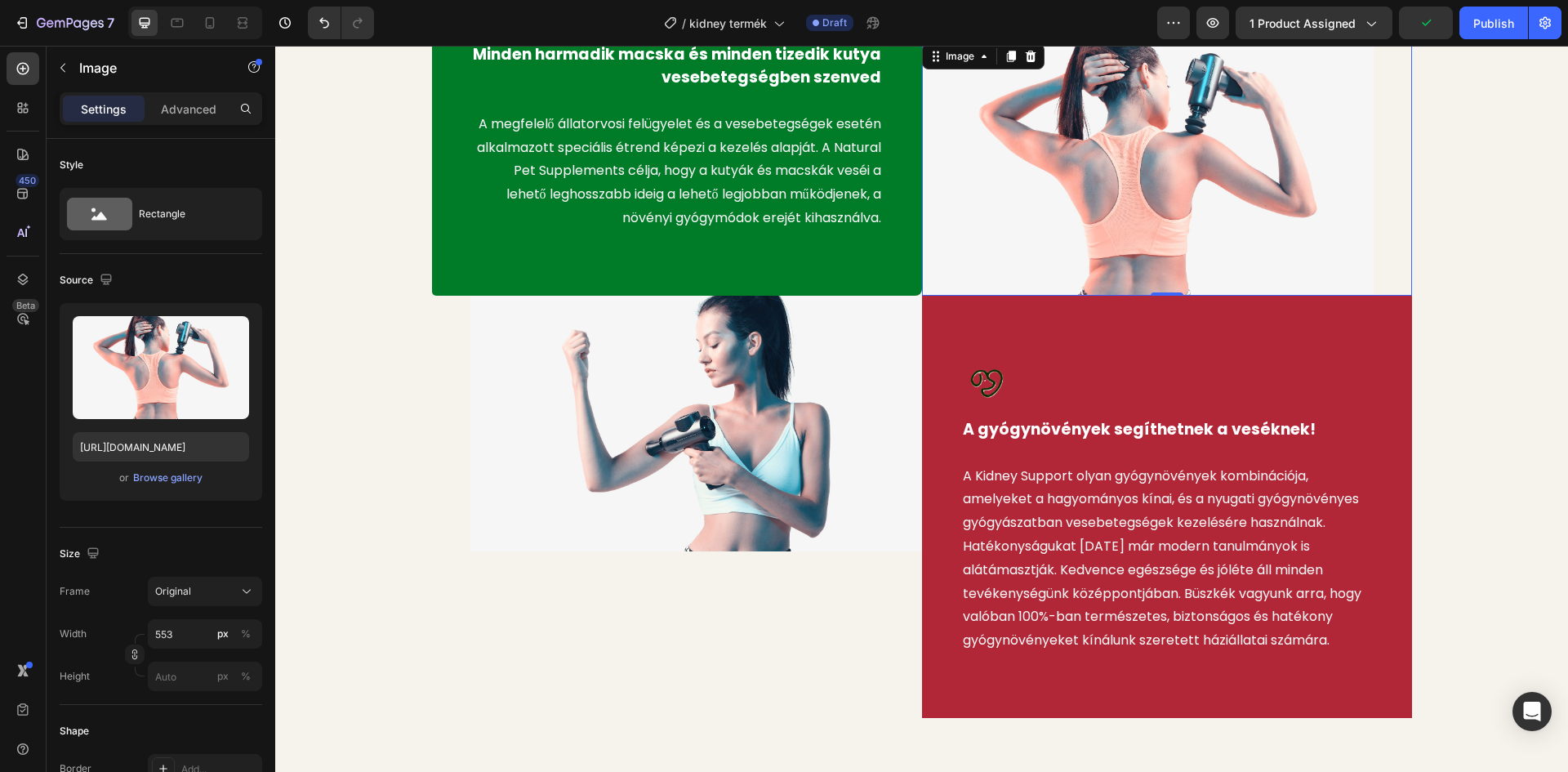
click at [1259, 149] on img at bounding box center [1147, 167] width 451 height 256
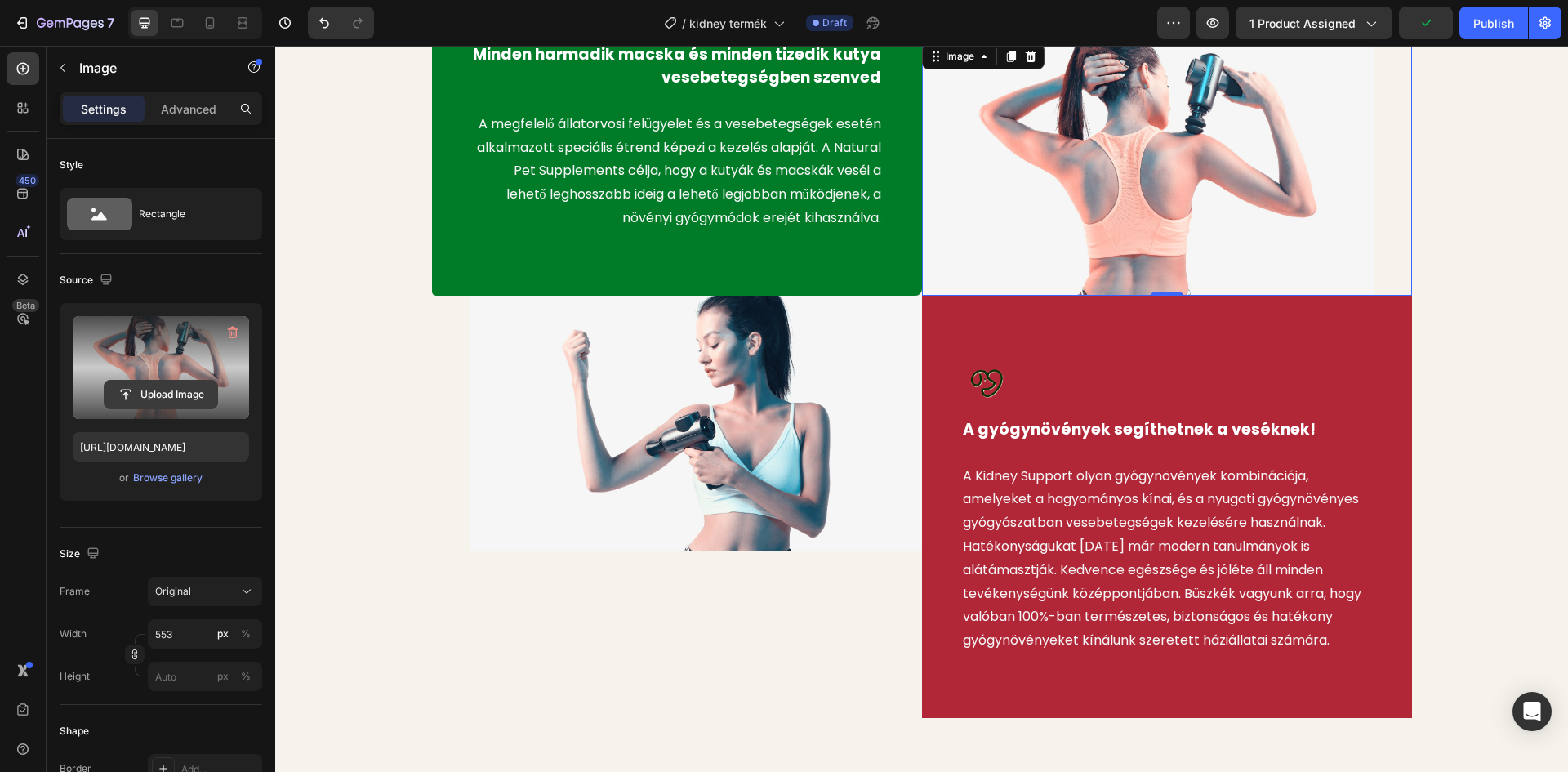
click at [184, 394] on input "file" at bounding box center [160, 394] width 113 height 28
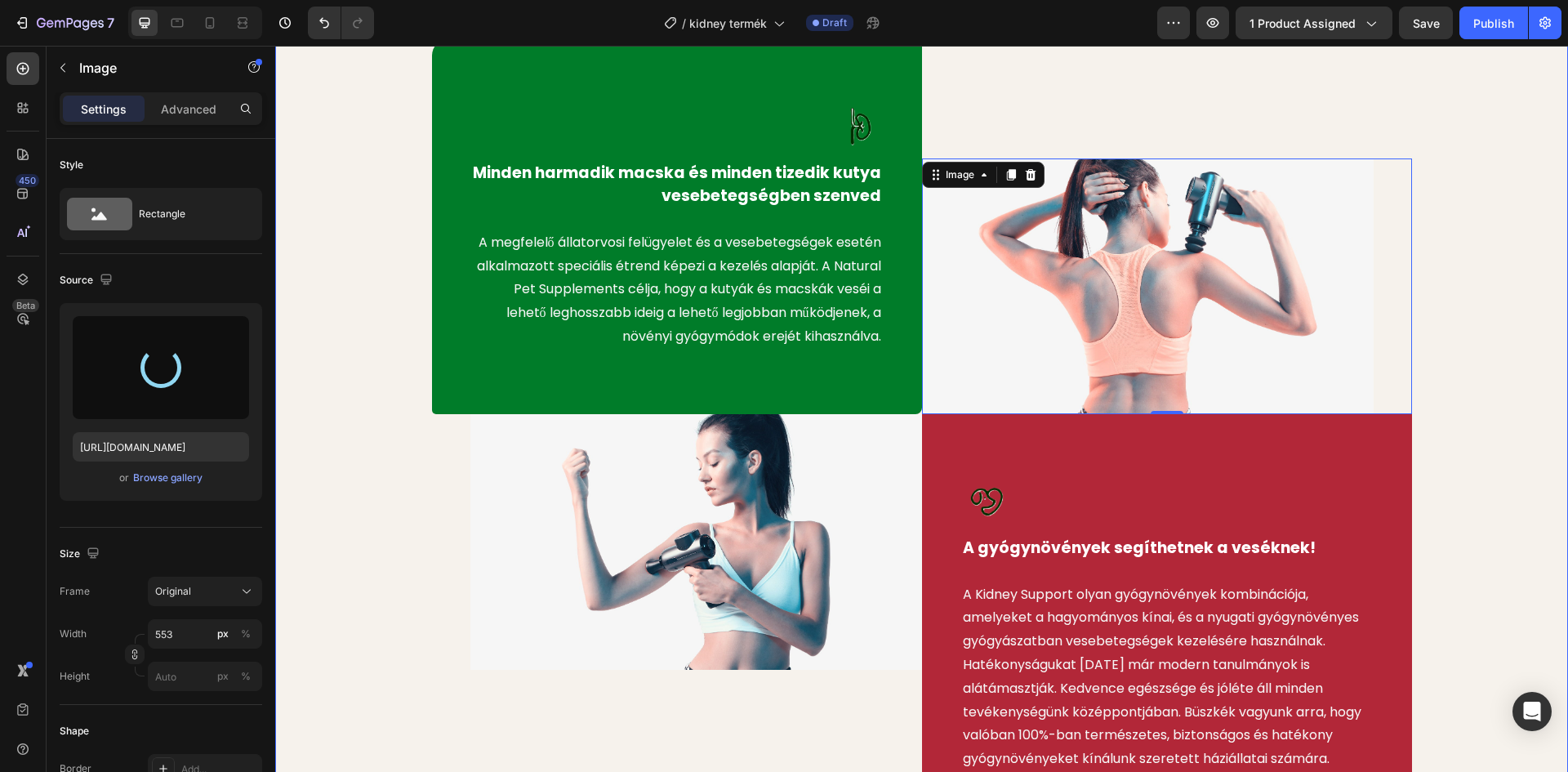
scroll to position [899, 0]
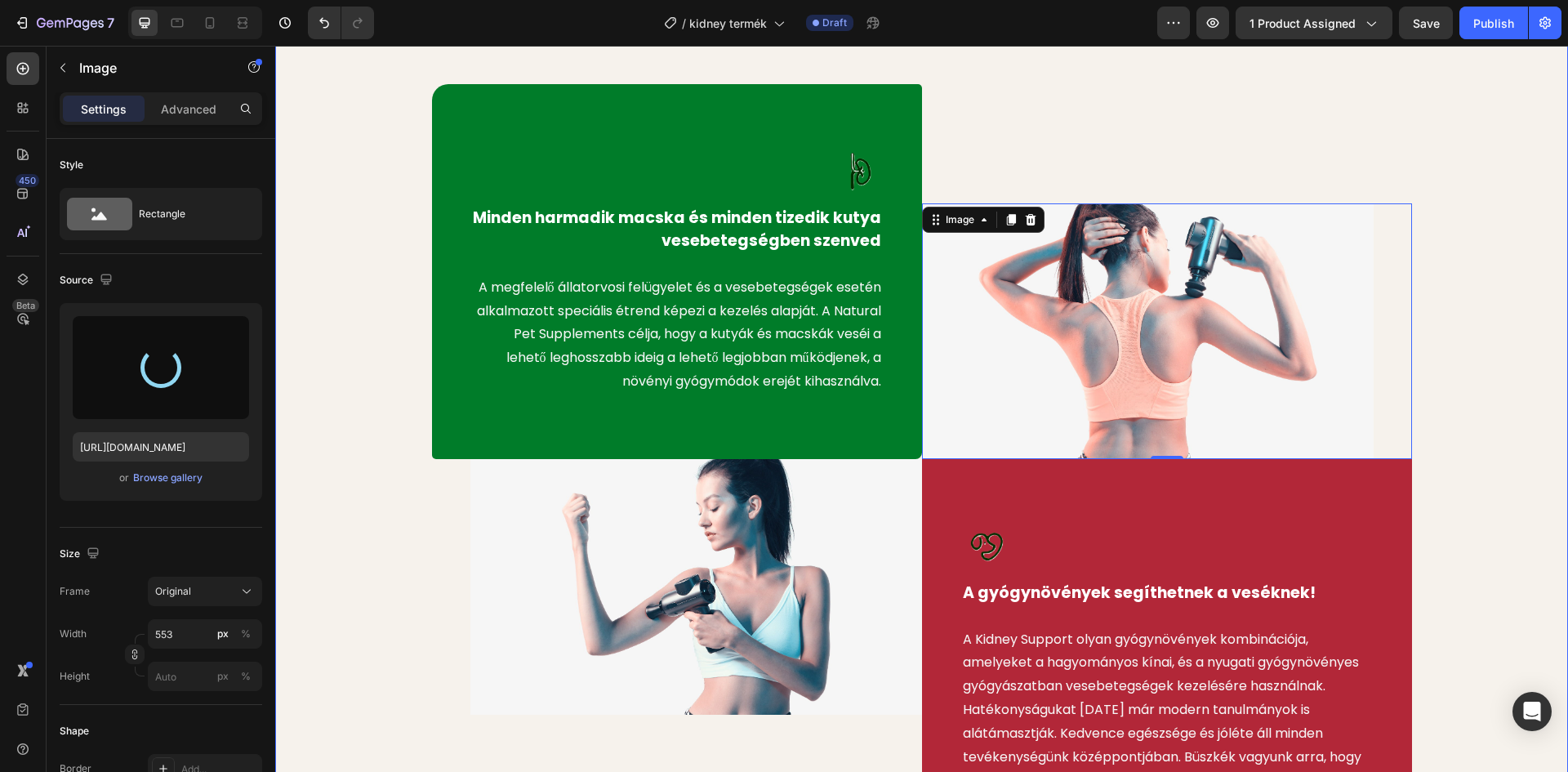
type input "https://cdn.shopify.com/s/files/1/0948/2462/8573/files/gempages_576978716819719…"
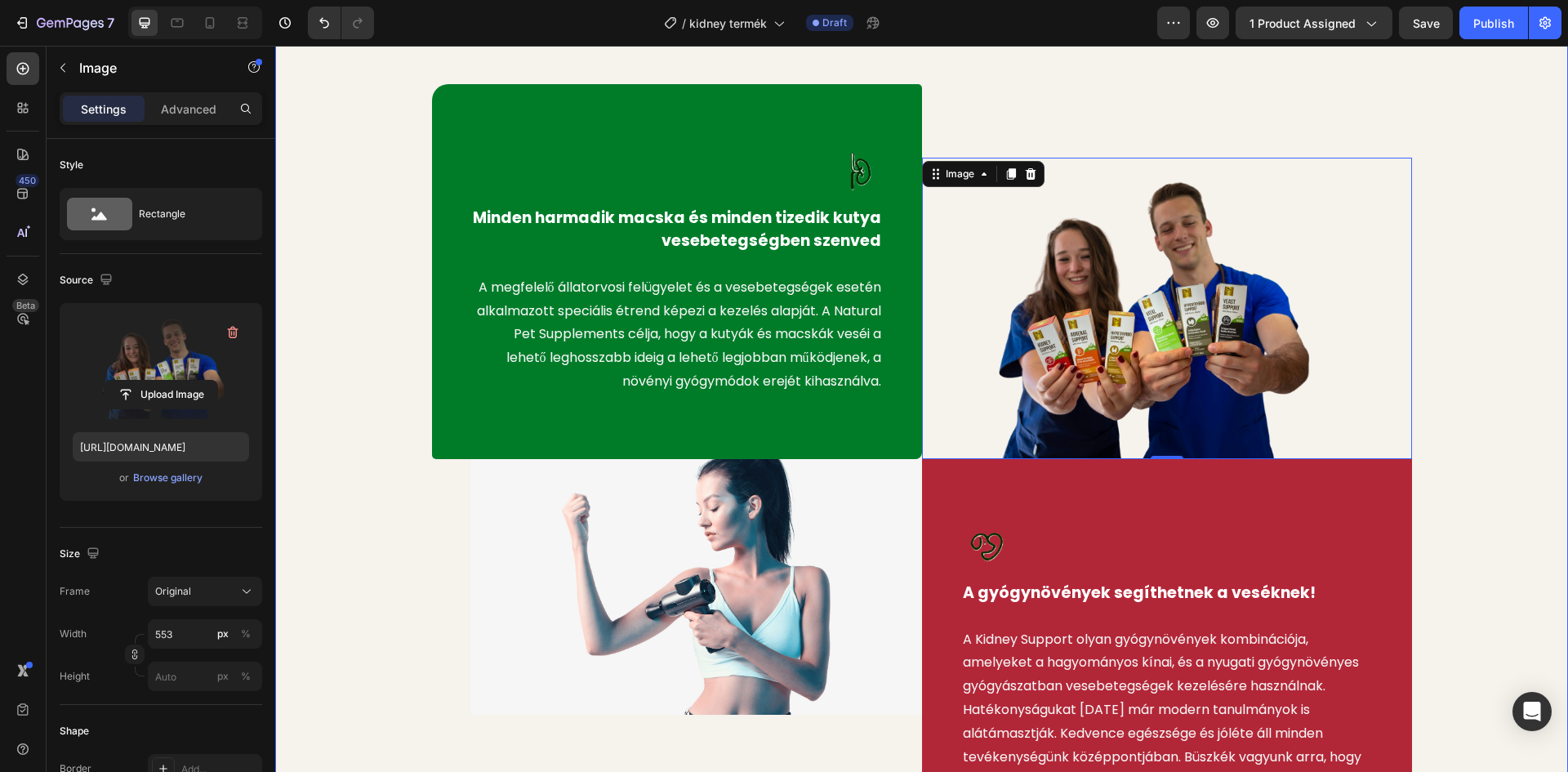
click at [386, 276] on div "Image Minden harmadik macska és minden tizedik kutya vesebetegségben szenved Te…" at bounding box center [921, 482] width 1268 height 797
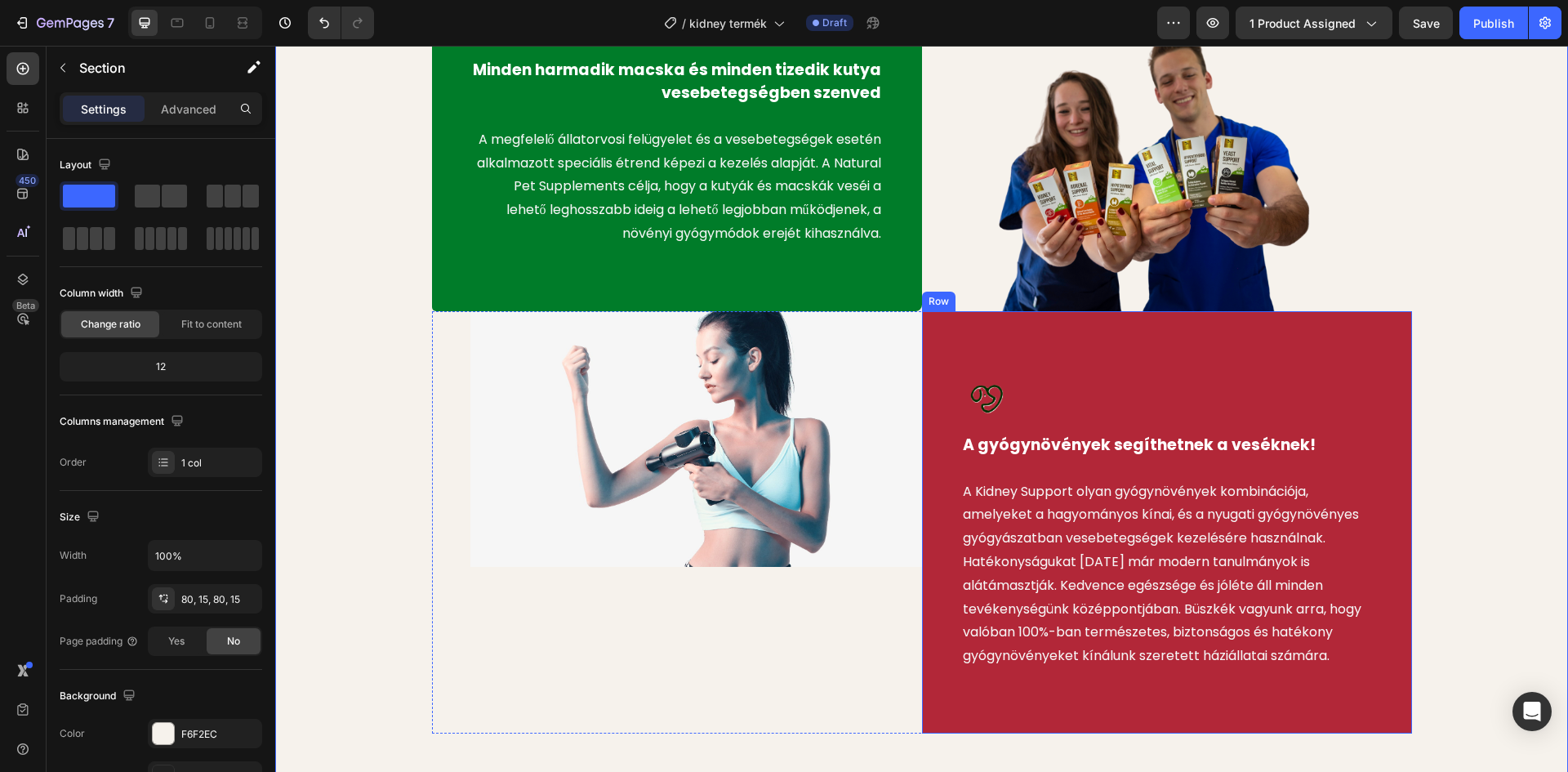
scroll to position [1062, 0]
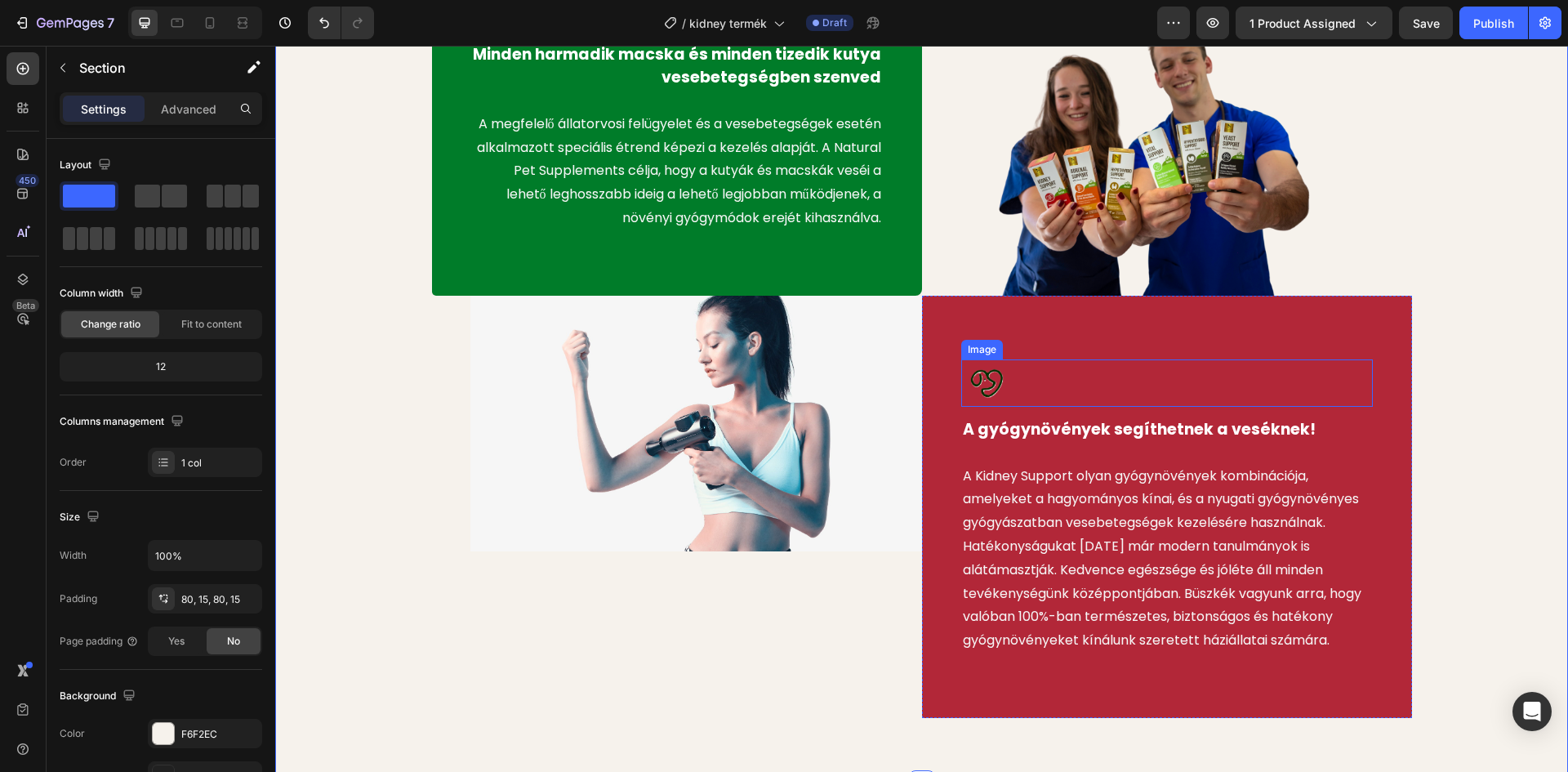
click at [1175, 362] on div at bounding box center [1167, 384] width 411 height 48
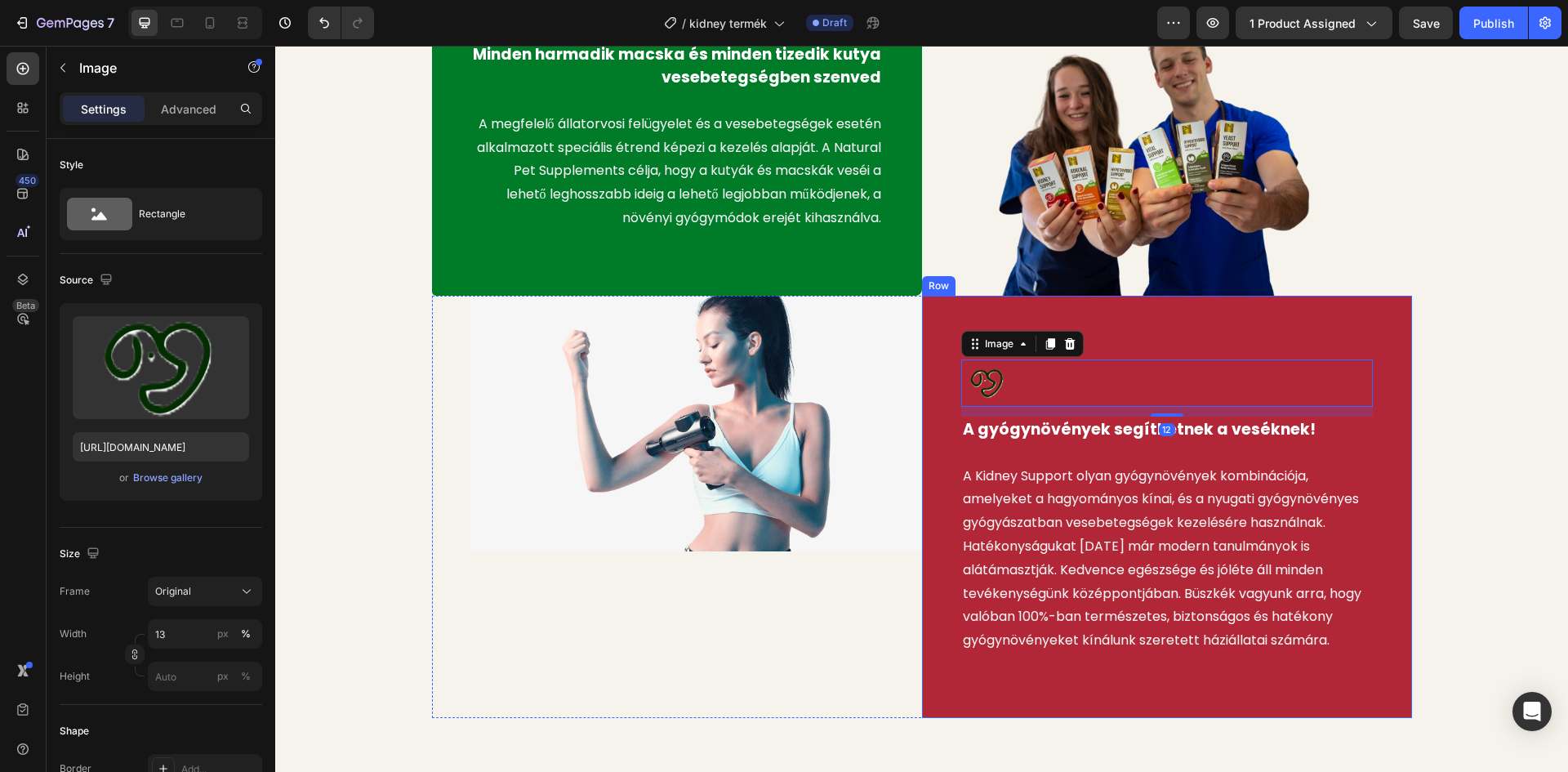
click at [1179, 317] on div "Image 12 A gyógynövények segíthetnek a veséknek! Text block A Kidney Support ol…" at bounding box center [1167, 507] width 490 height 422
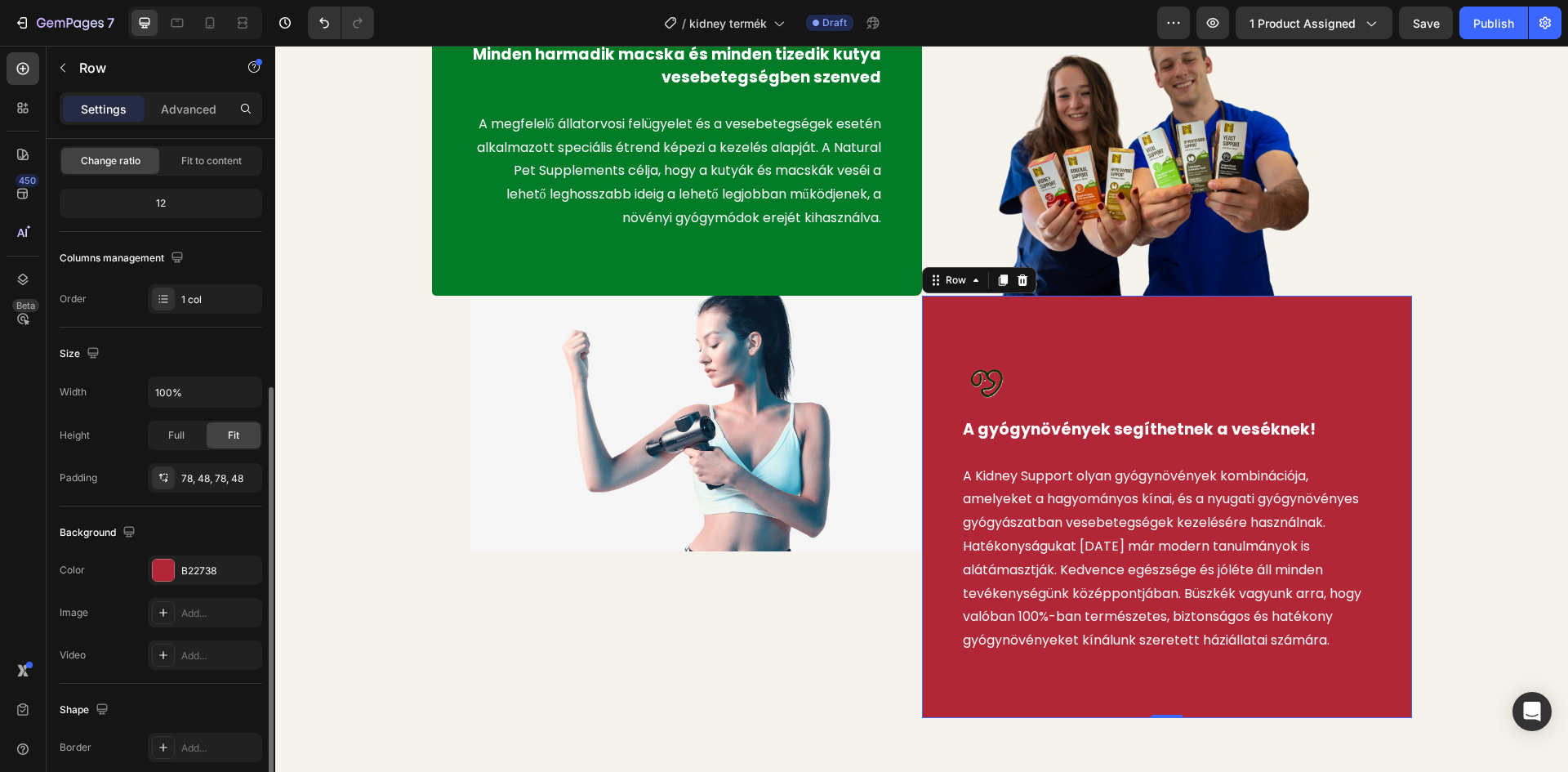
scroll to position [317, 0]
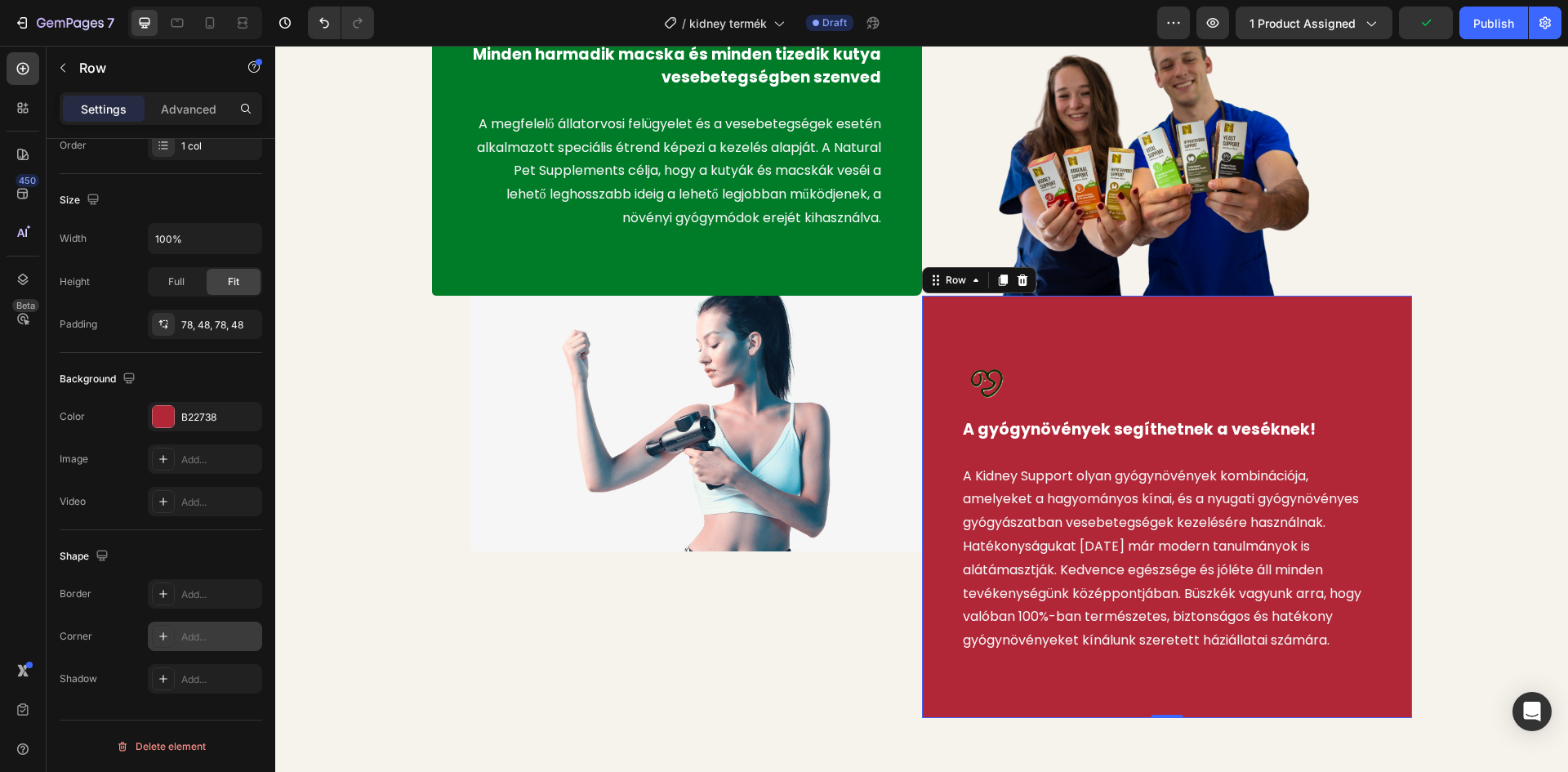
click at [161, 644] on div at bounding box center [162, 636] width 23 height 23
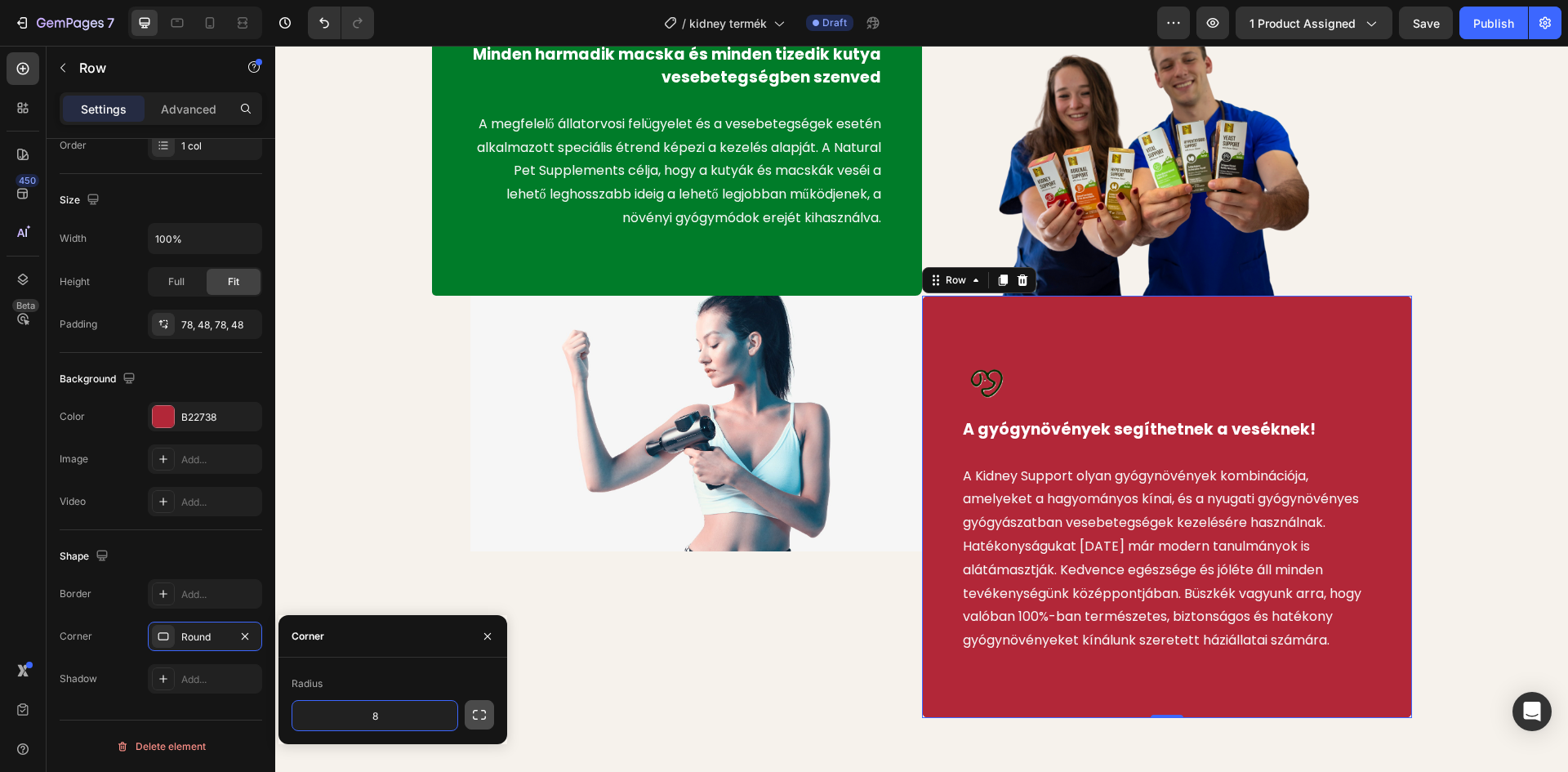
click at [484, 722] on button "button" at bounding box center [479, 714] width 30 height 30
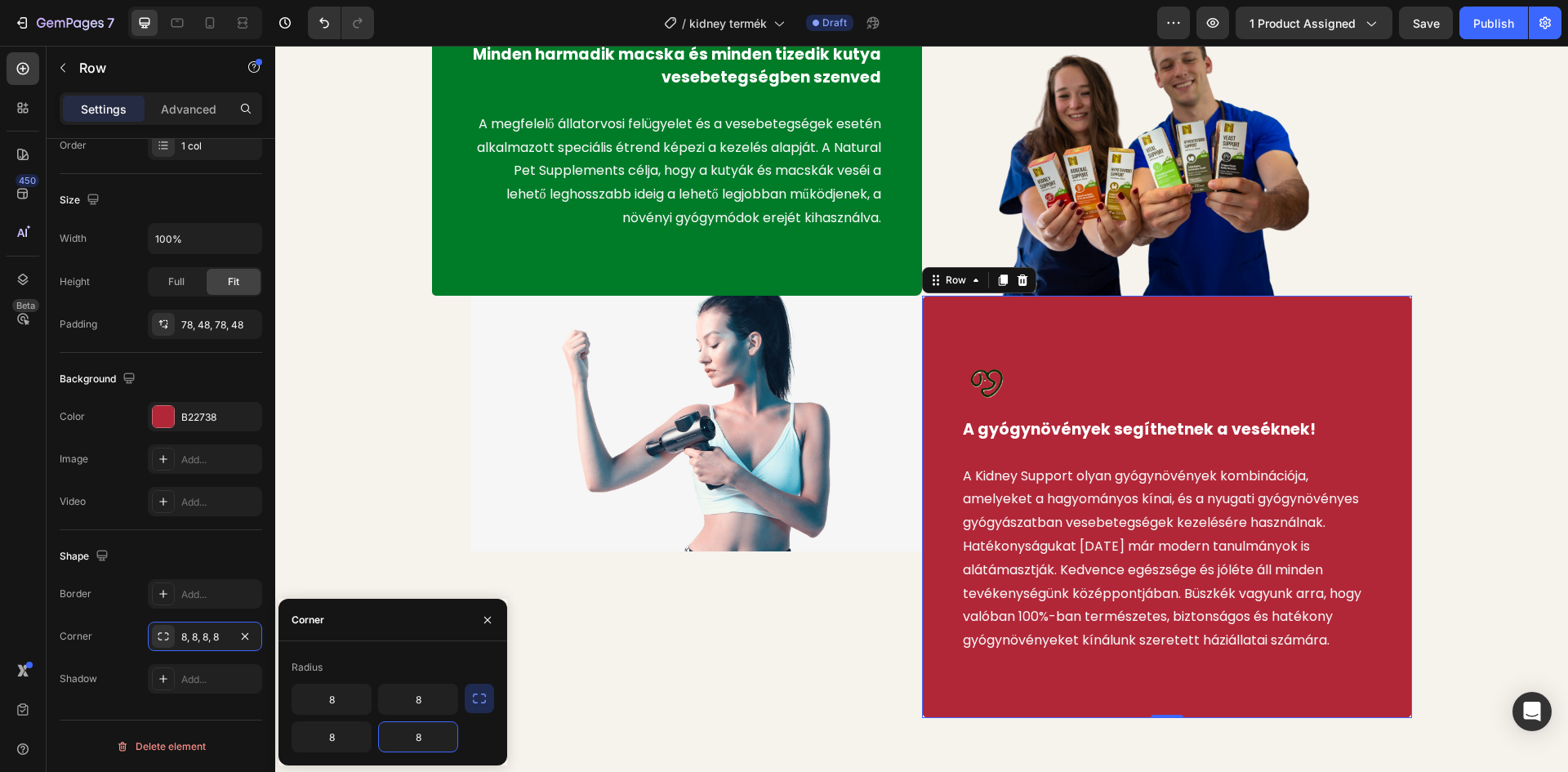
click at [426, 739] on input "8" at bounding box center [417, 737] width 79 height 30
type input "20"
click at [420, 700] on input "8" at bounding box center [417, 699] width 79 height 30
type input "5"
click at [333, 740] on input "8" at bounding box center [331, 737] width 79 height 30
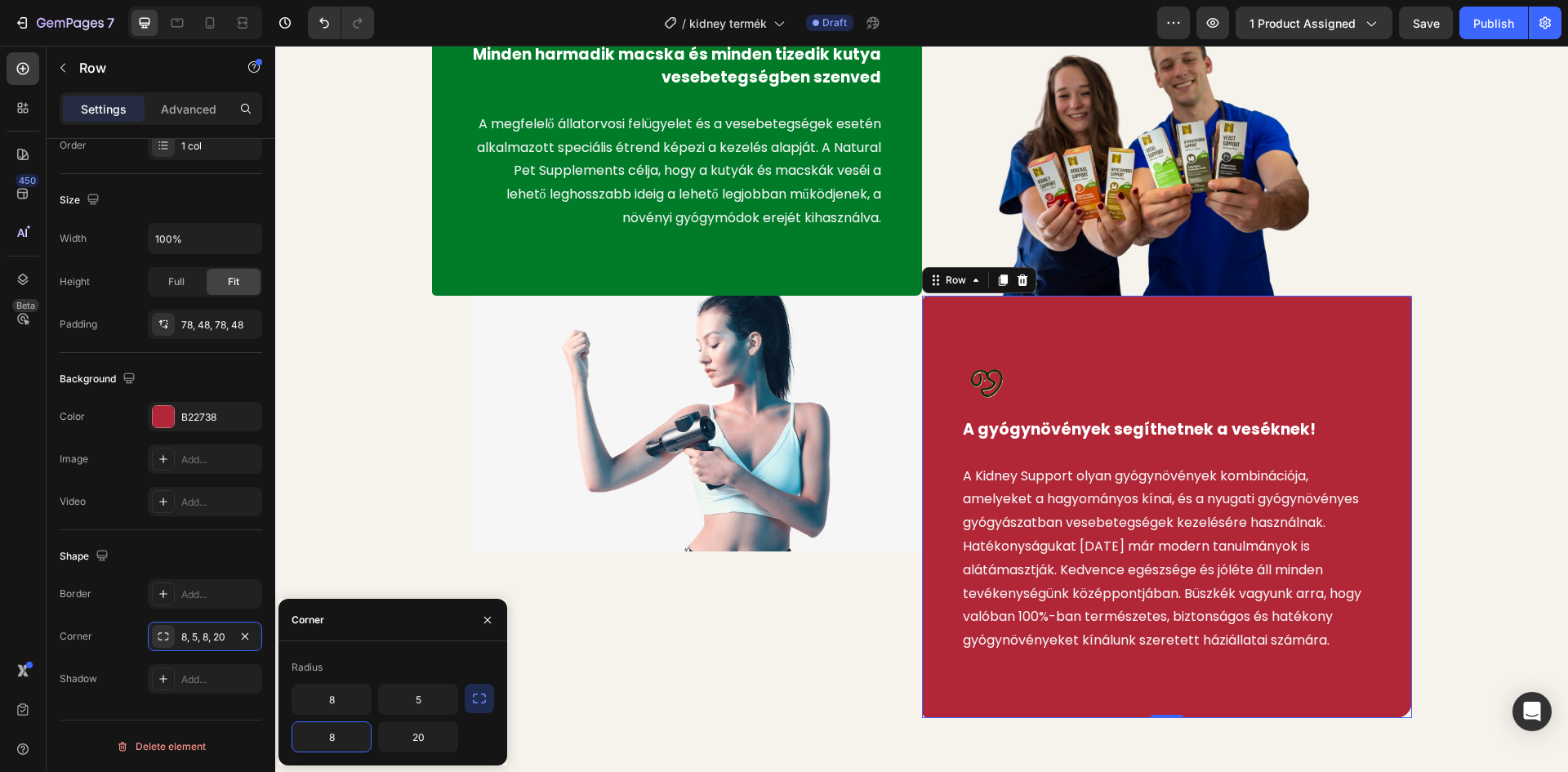
type input "5"
click at [311, 539] on div "Image Minden harmadik macska és minden tizedik kutya vesebetegségben szenved Te…" at bounding box center [921, 319] width 1268 height 797
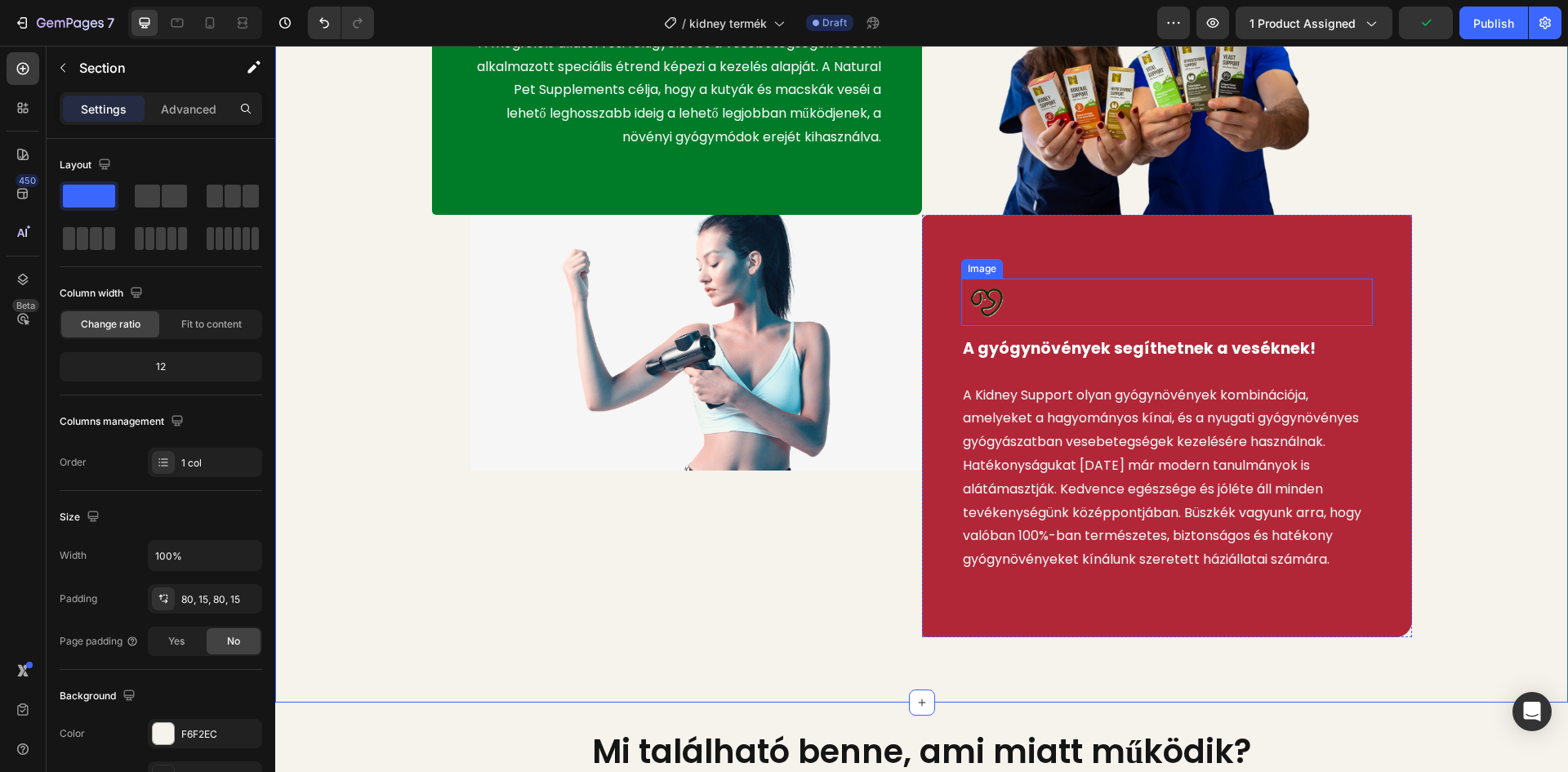
scroll to position [1144, 0]
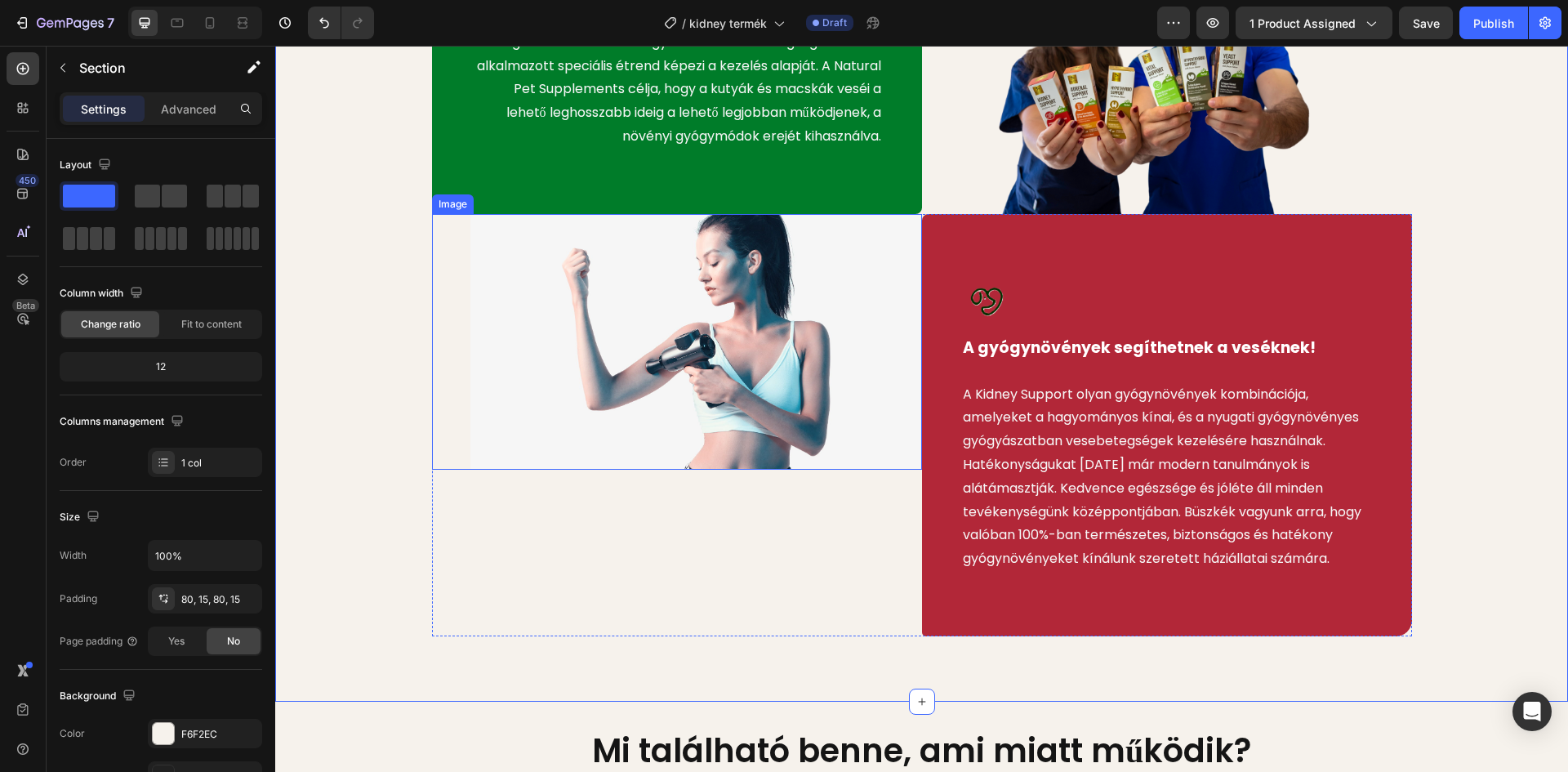
click at [696, 359] on img at bounding box center [695, 342] width 451 height 256
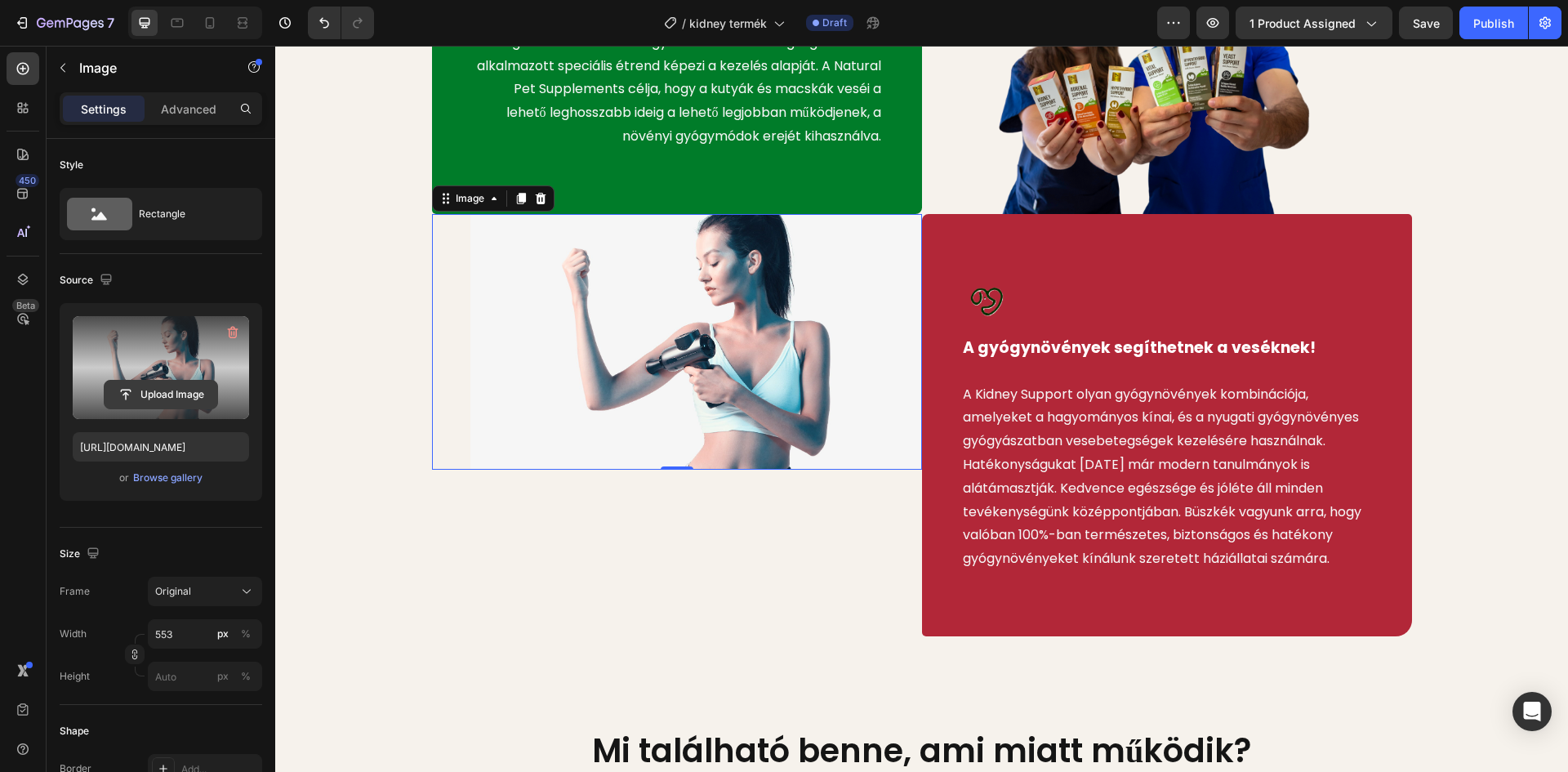
click at [172, 388] on input "file" at bounding box center [160, 394] width 113 height 28
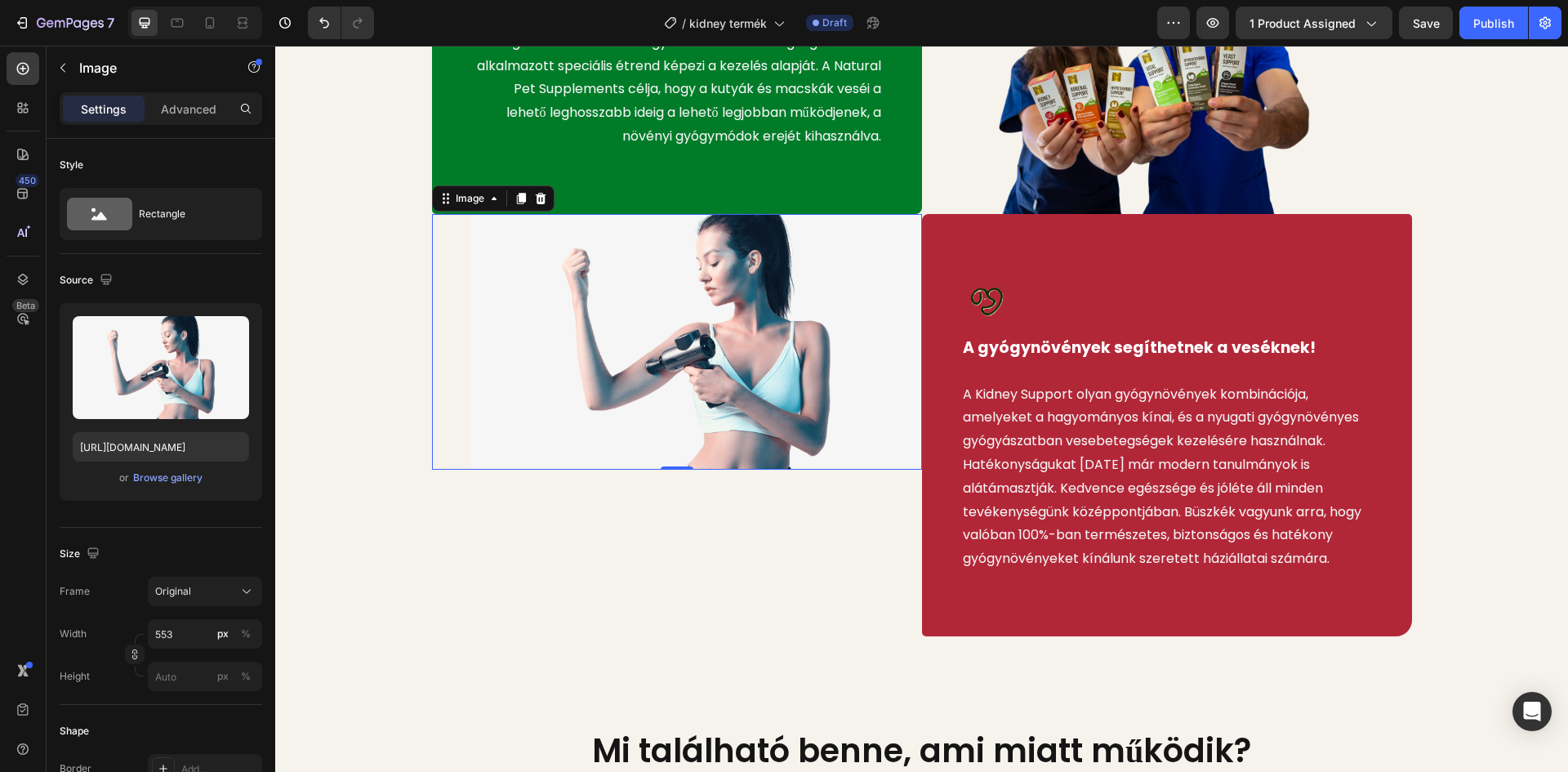
click at [701, 347] on img at bounding box center [695, 342] width 451 height 256
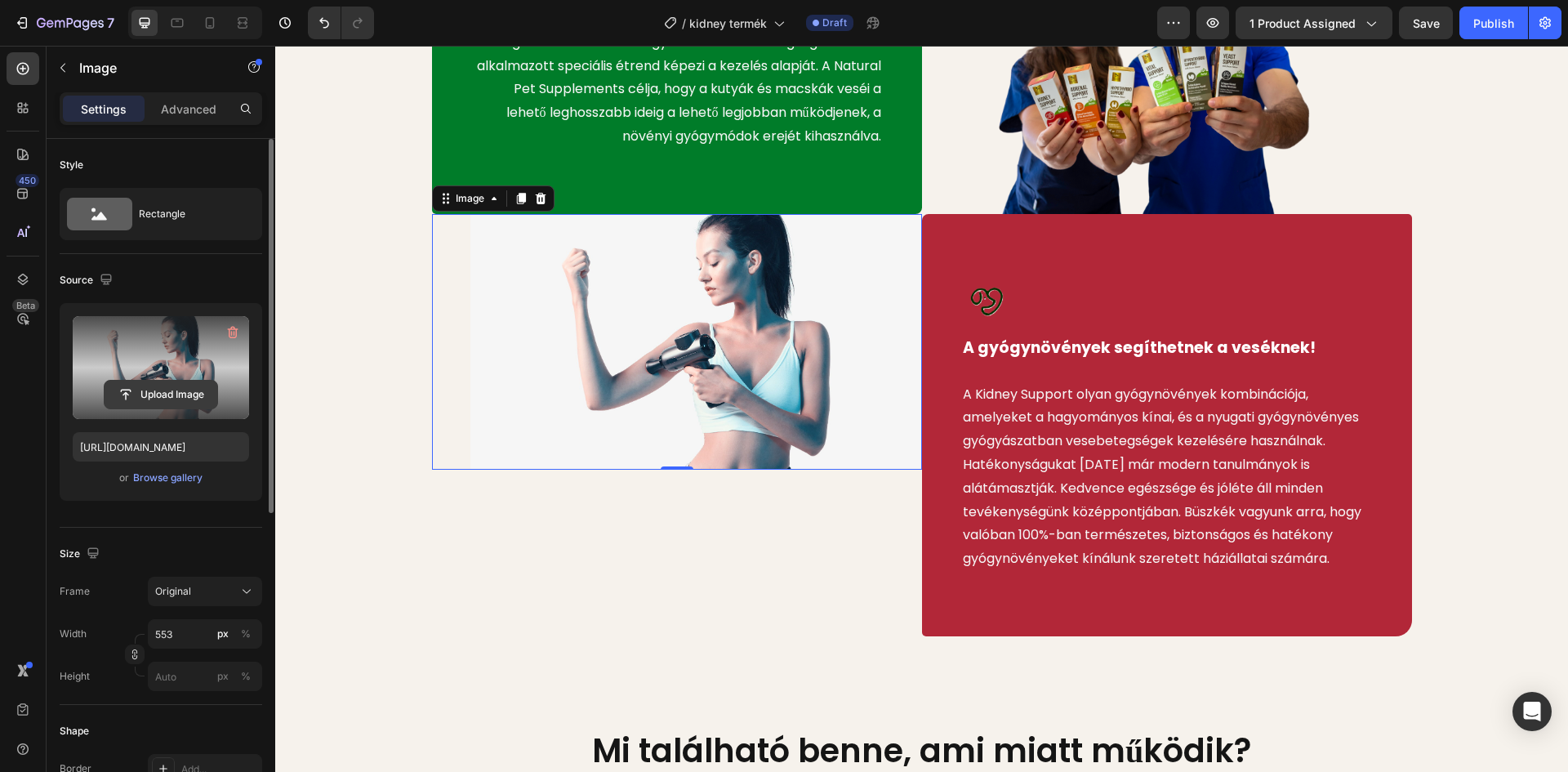
click at [156, 387] on input "file" at bounding box center [160, 394] width 113 height 28
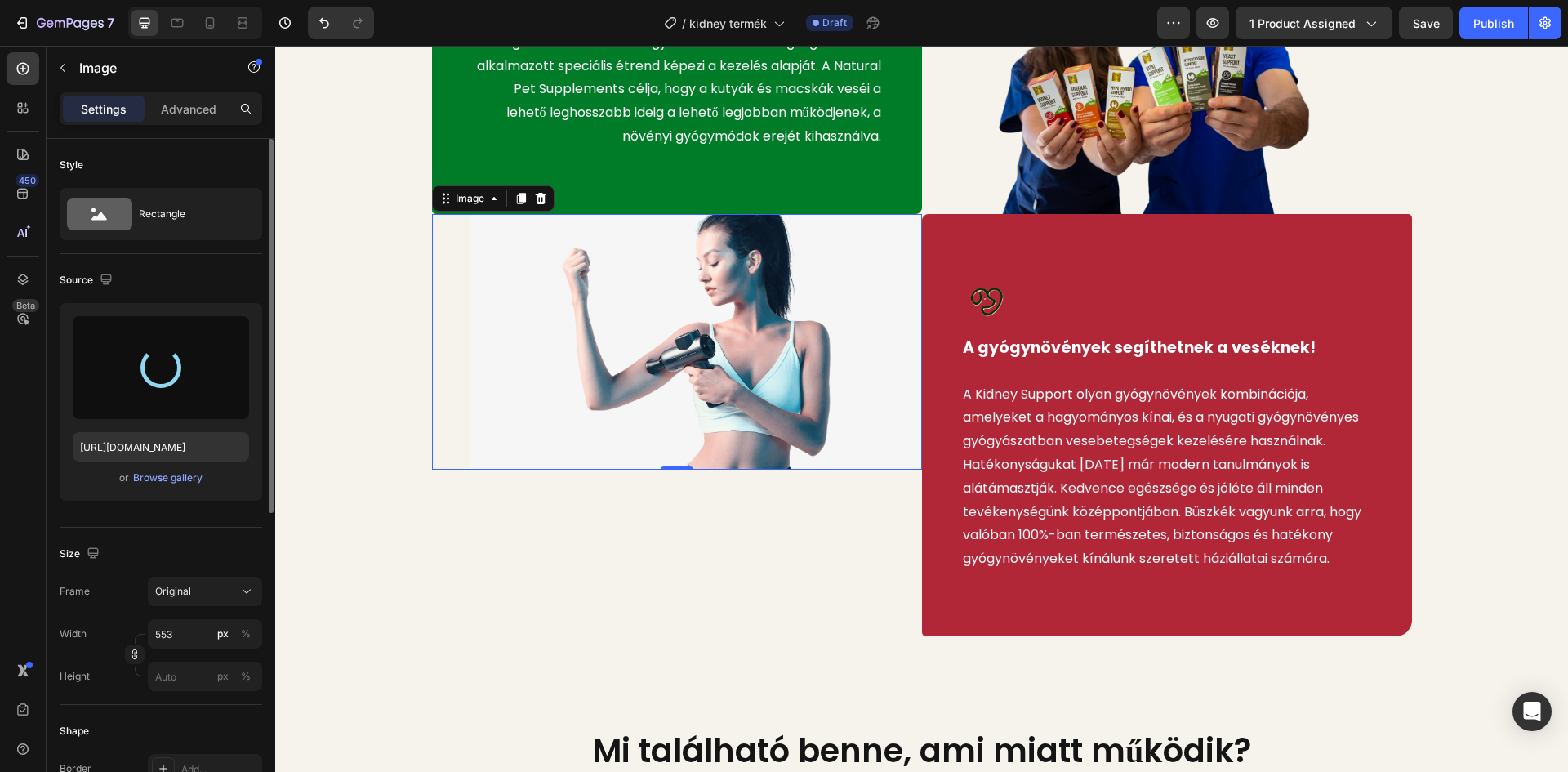
type input "https://cdn.shopify.com/s/files/1/0948/2462/8573/files/gempages_576978716819719…"
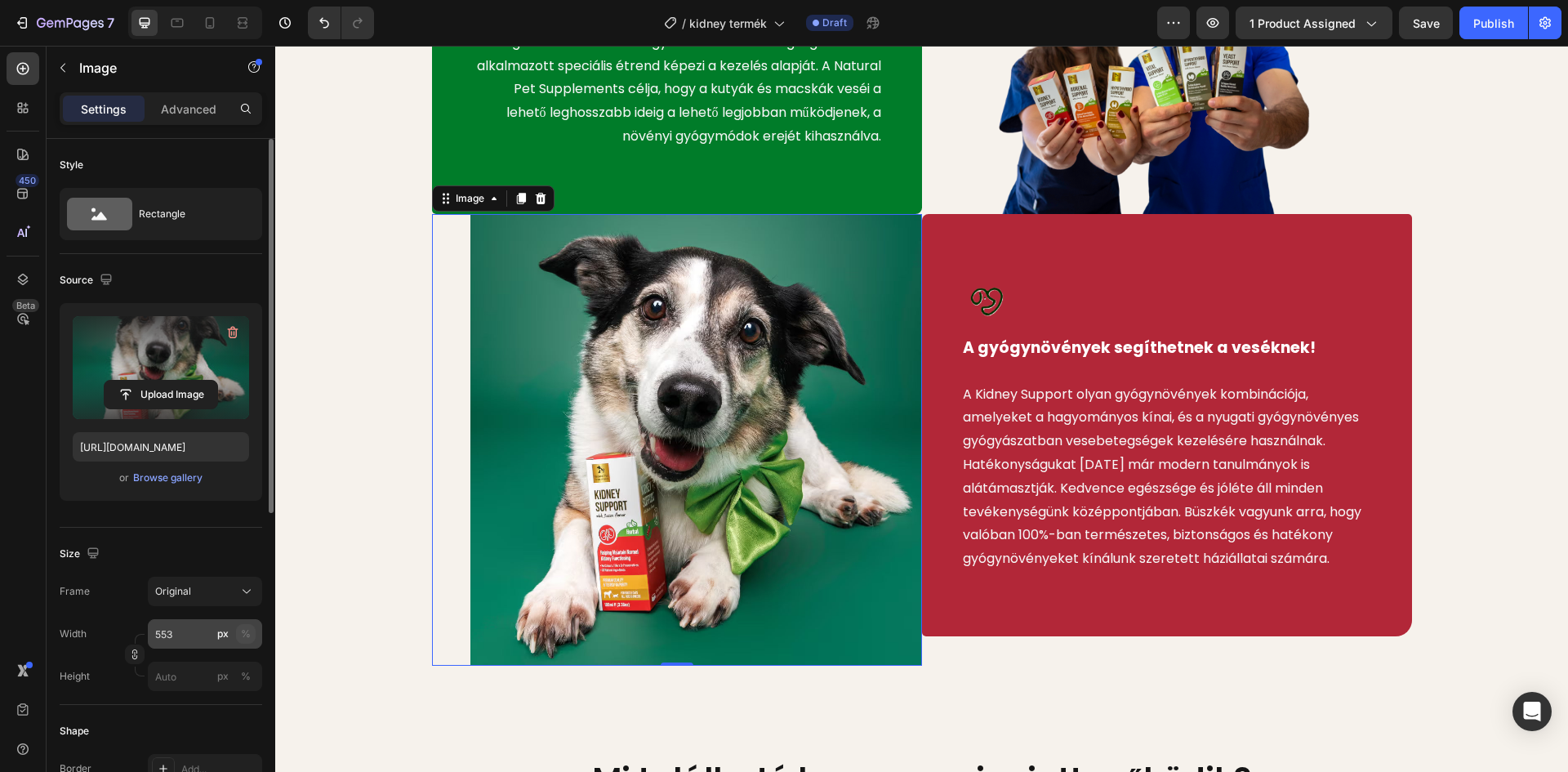
click at [245, 634] on div "%" at bounding box center [246, 634] width 10 height 15
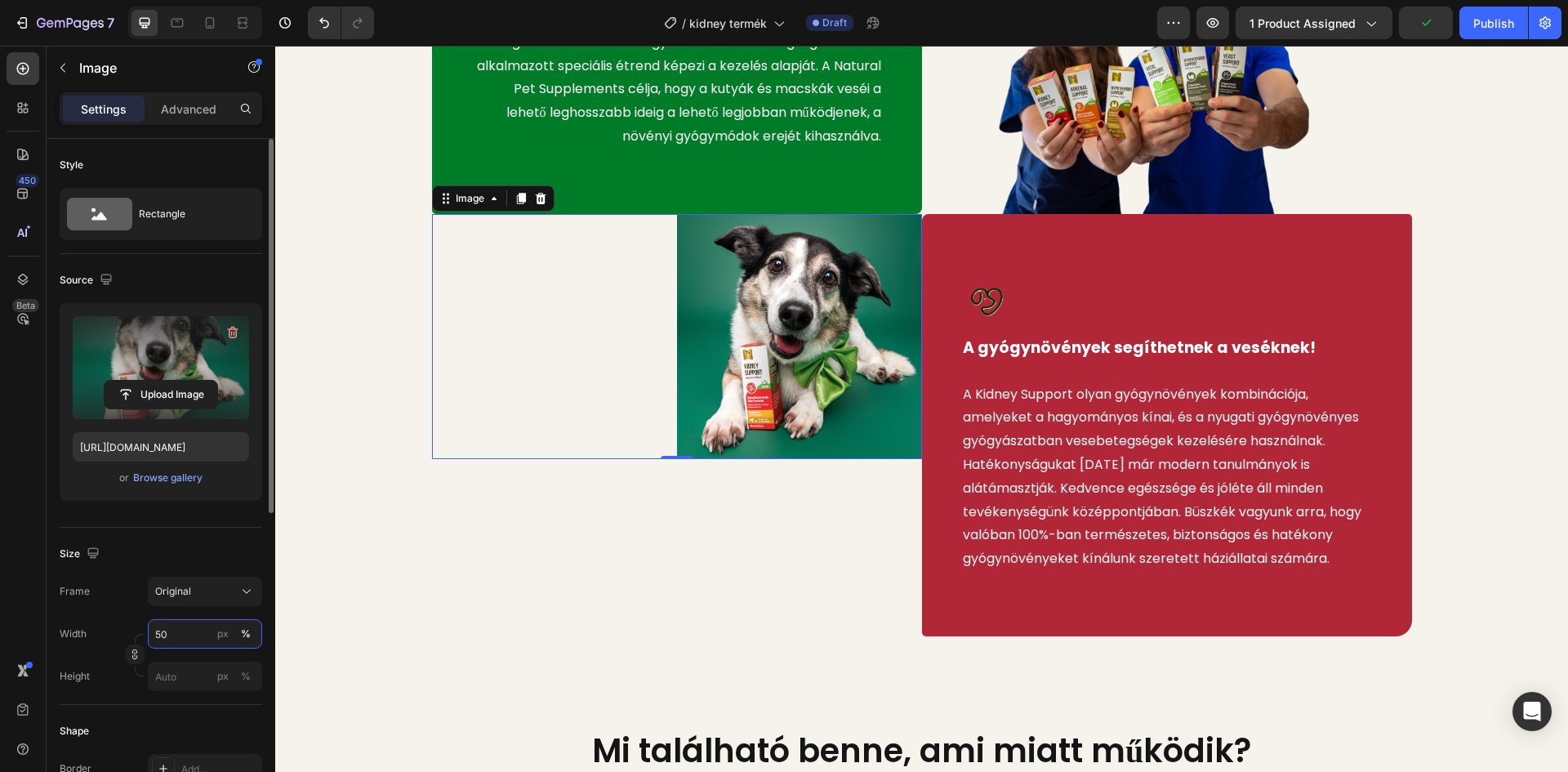
type input "5"
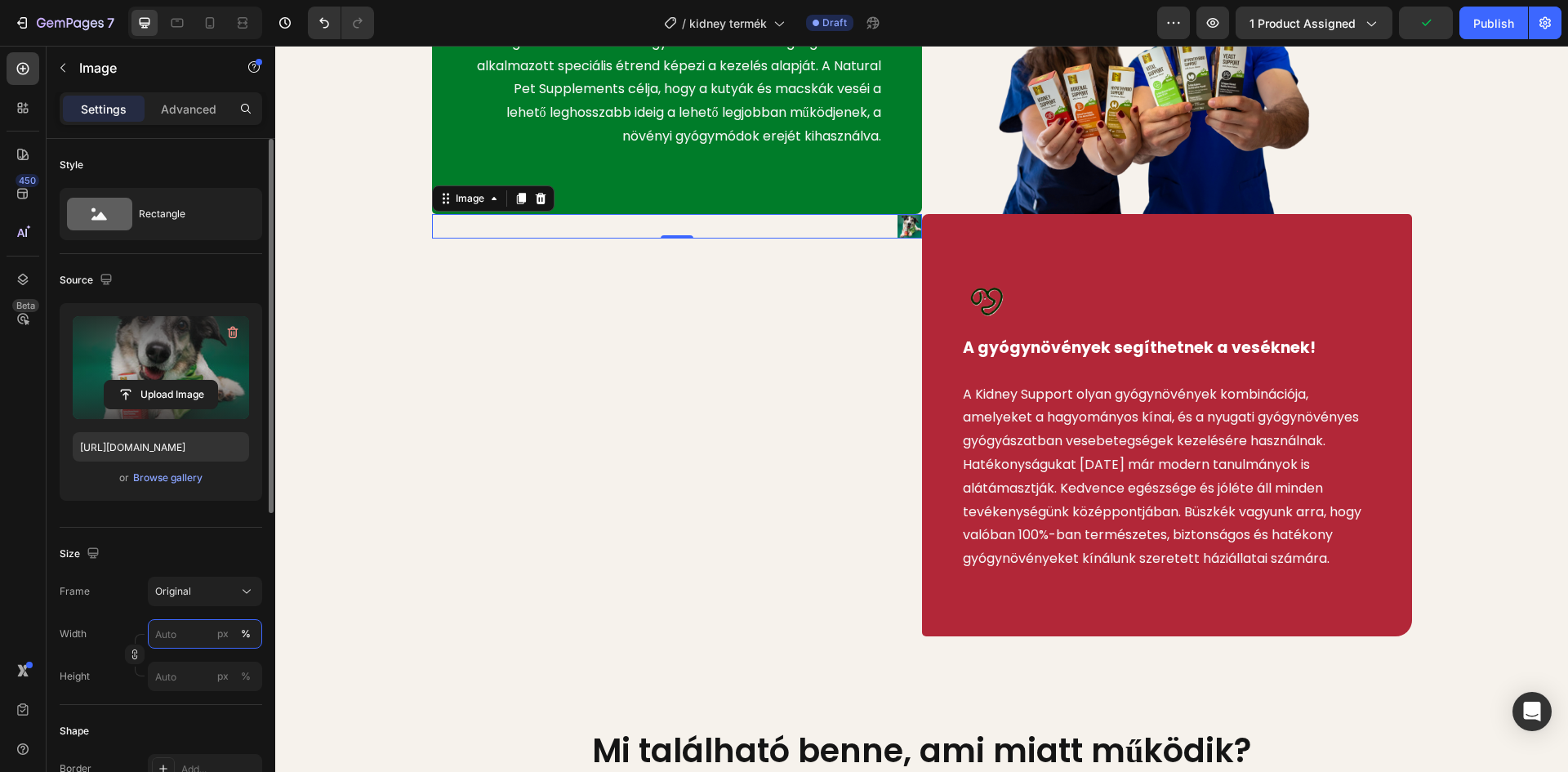
type input "2"
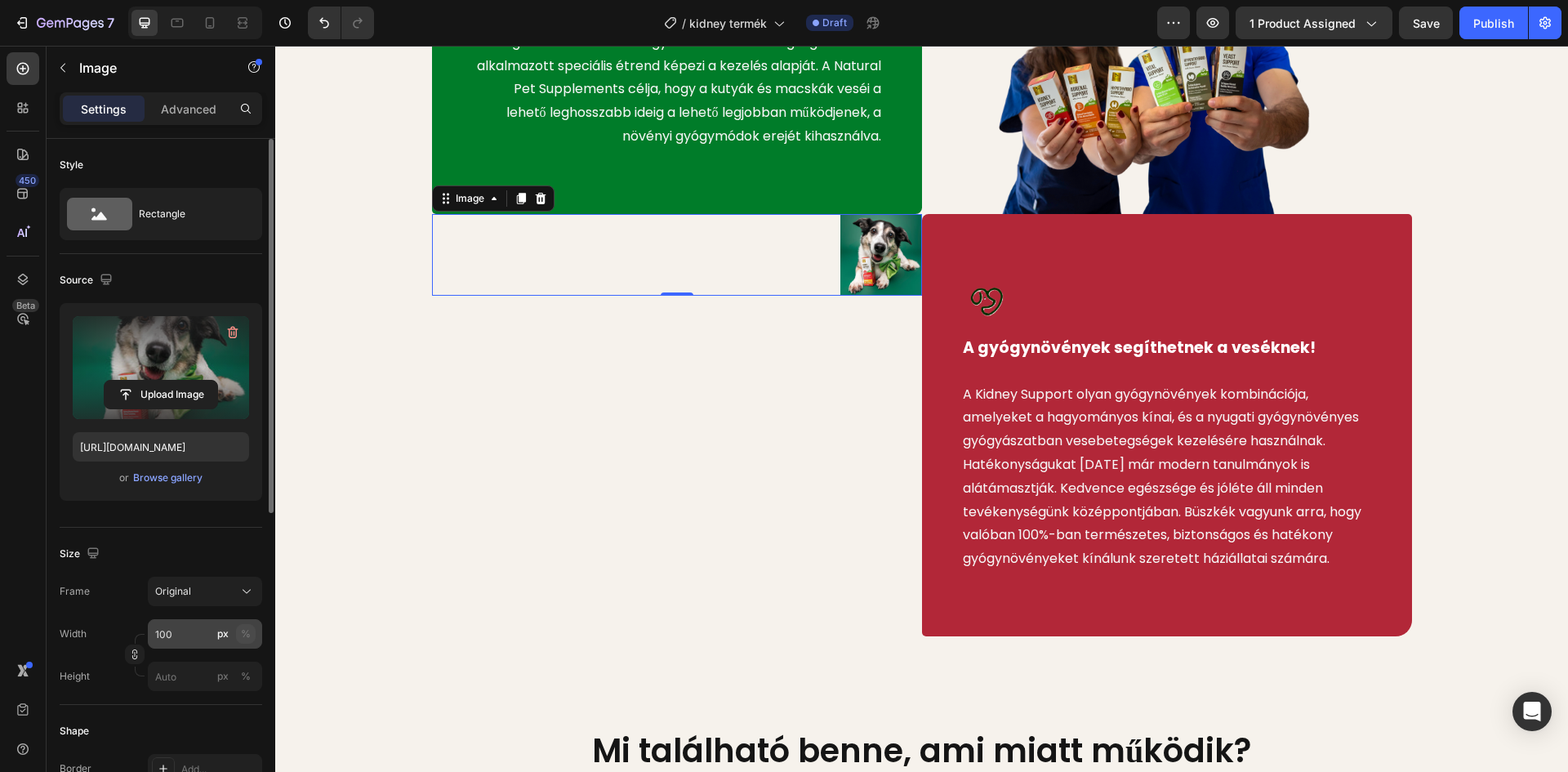
click at [242, 630] on div "%" at bounding box center [246, 634] width 10 height 15
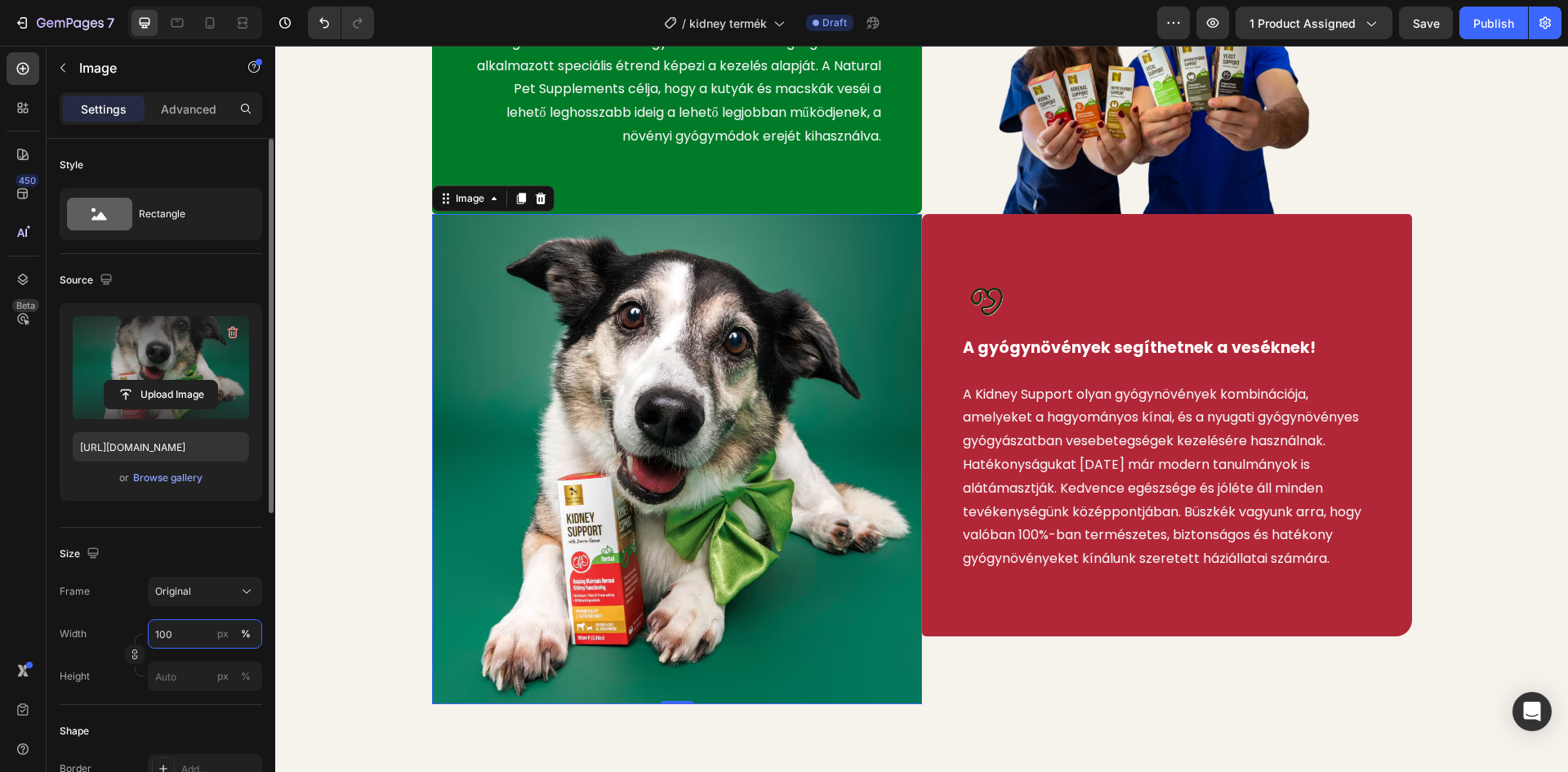
click at [195, 639] on input "100" at bounding box center [204, 634] width 115 height 30
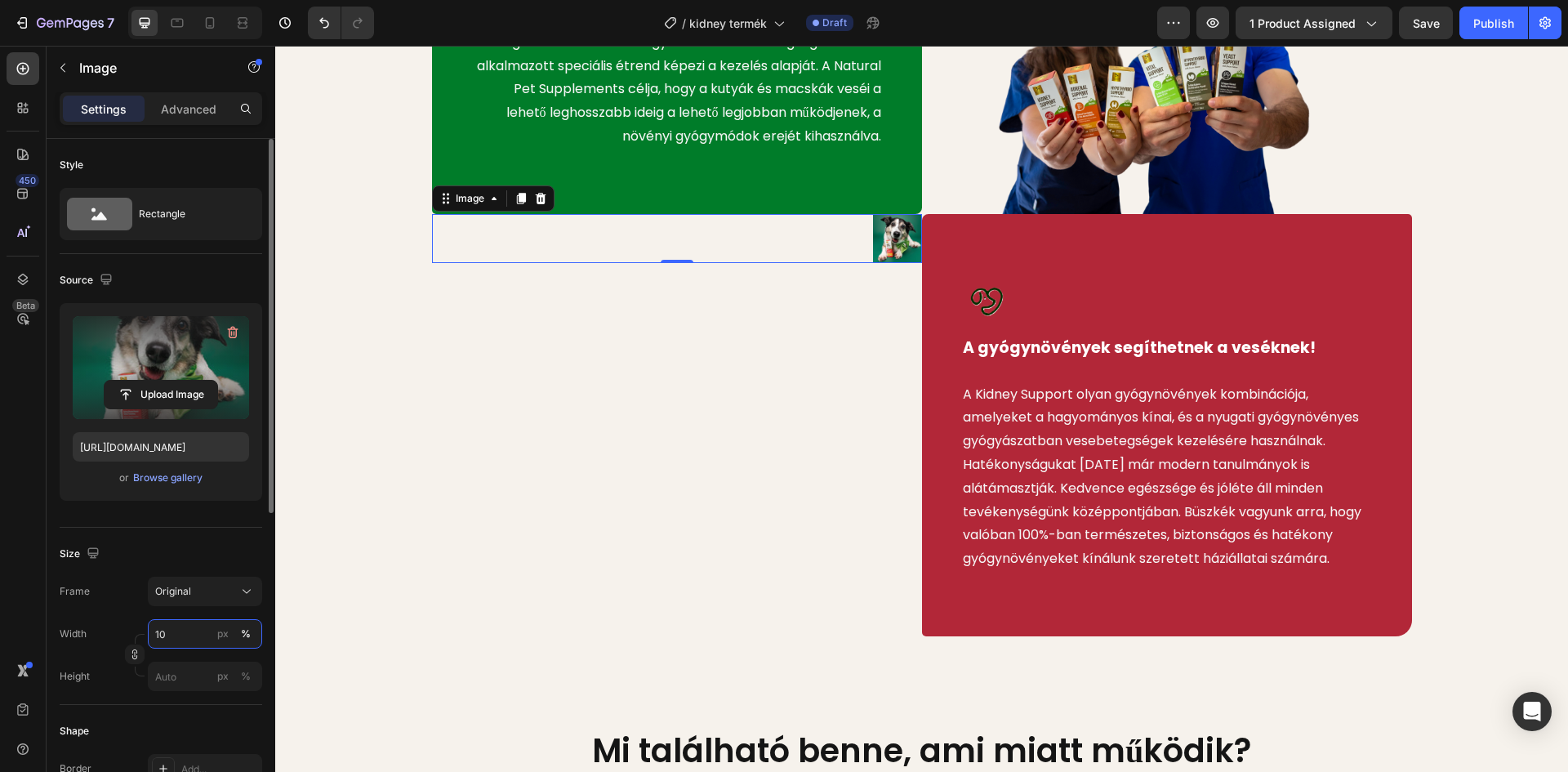
type input "1"
click at [247, 633] on div "%" at bounding box center [246, 634] width 10 height 15
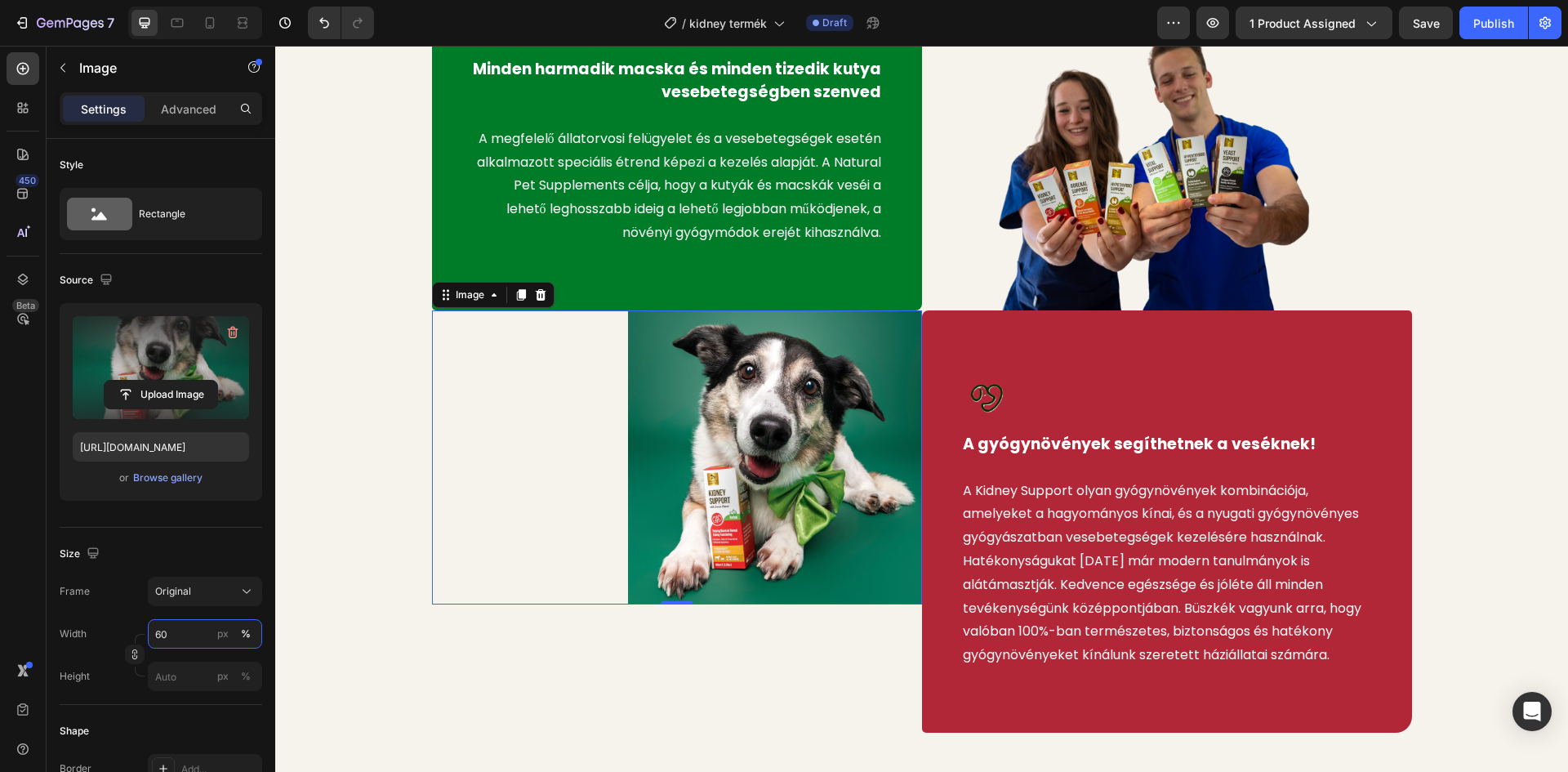
scroll to position [1062, 0]
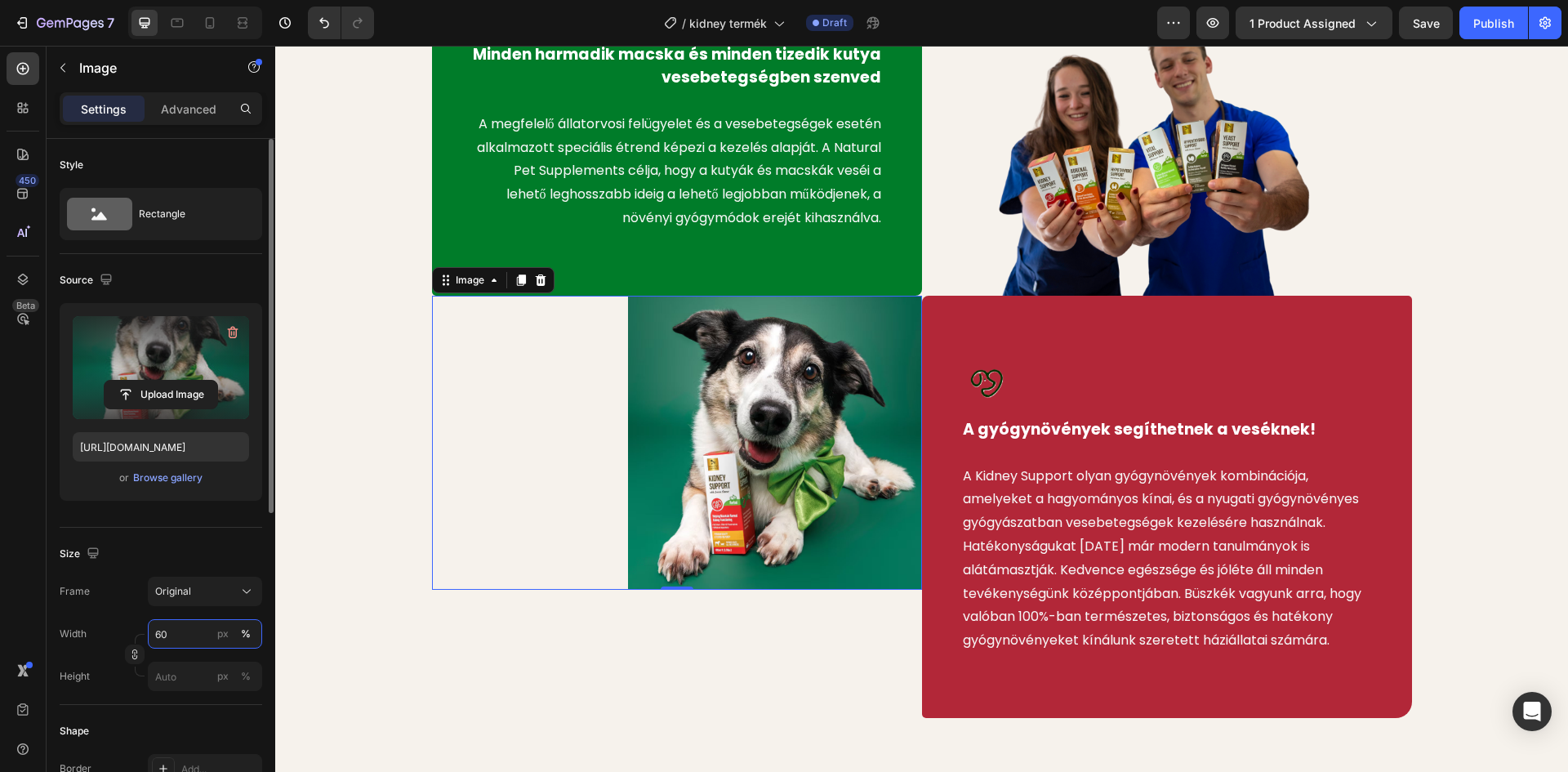
click at [171, 635] on input "60" at bounding box center [204, 634] width 115 height 30
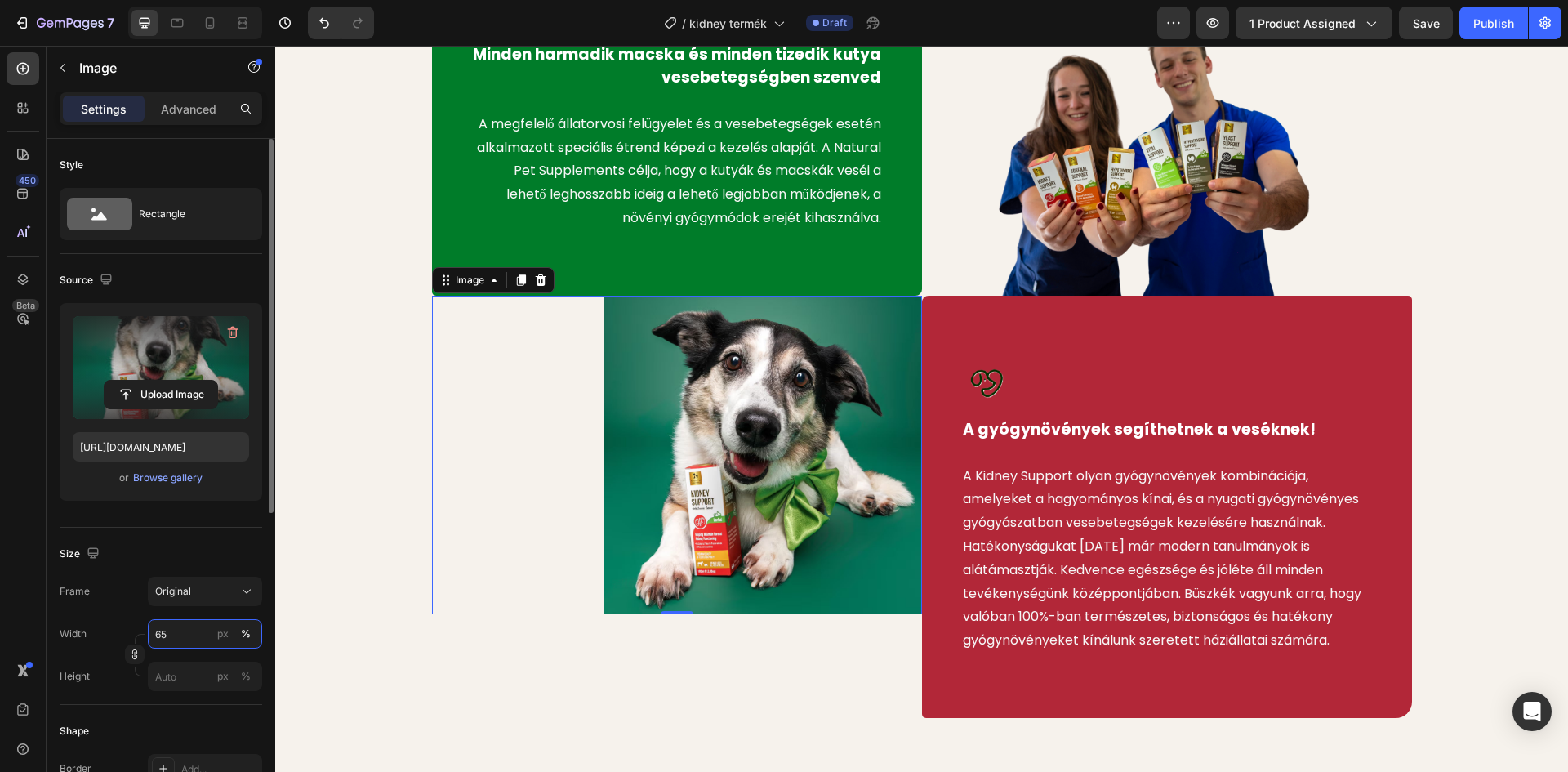
type input "6"
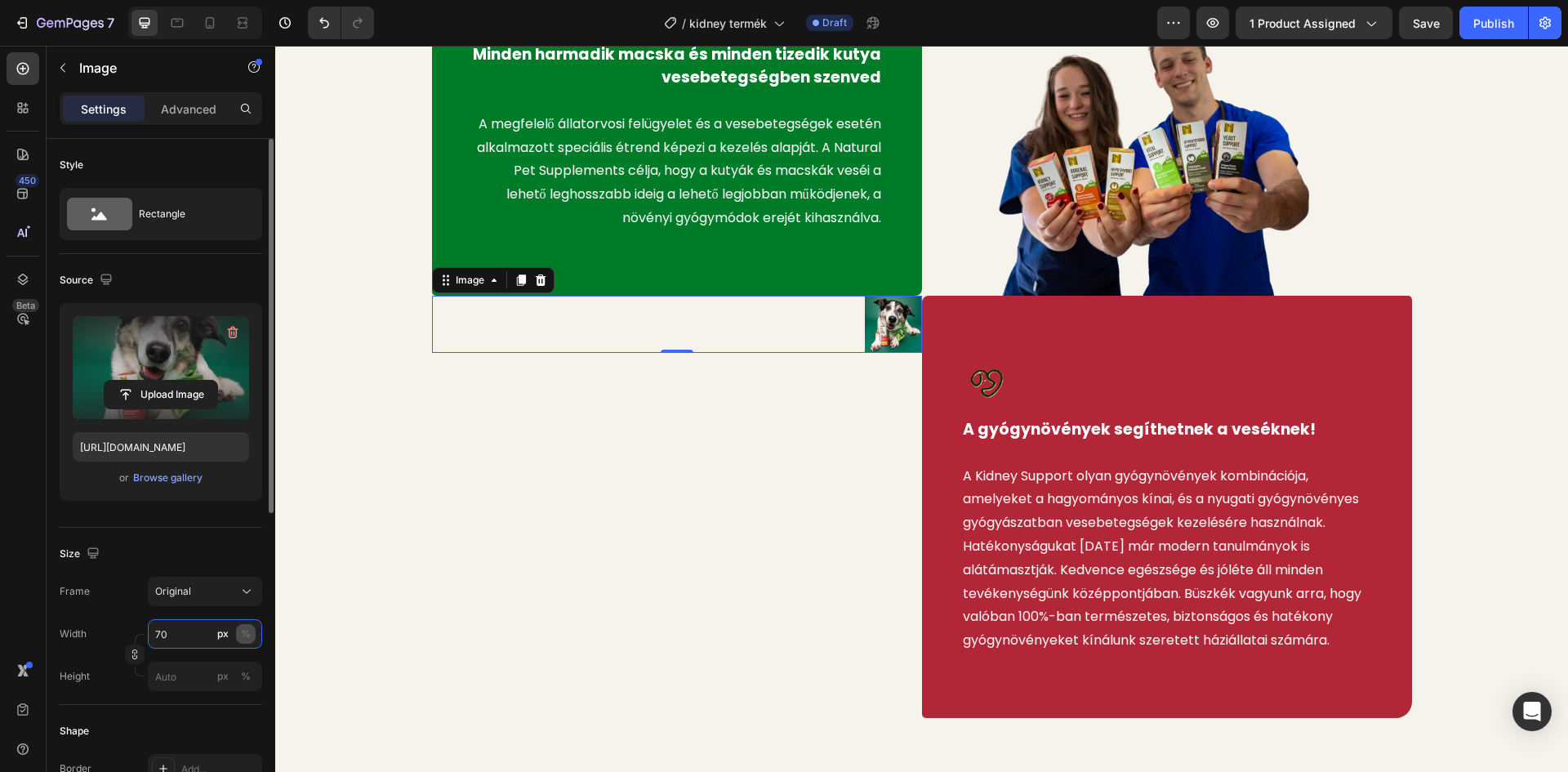
type input "70"
click at [246, 632] on div "%" at bounding box center [246, 634] width 10 height 15
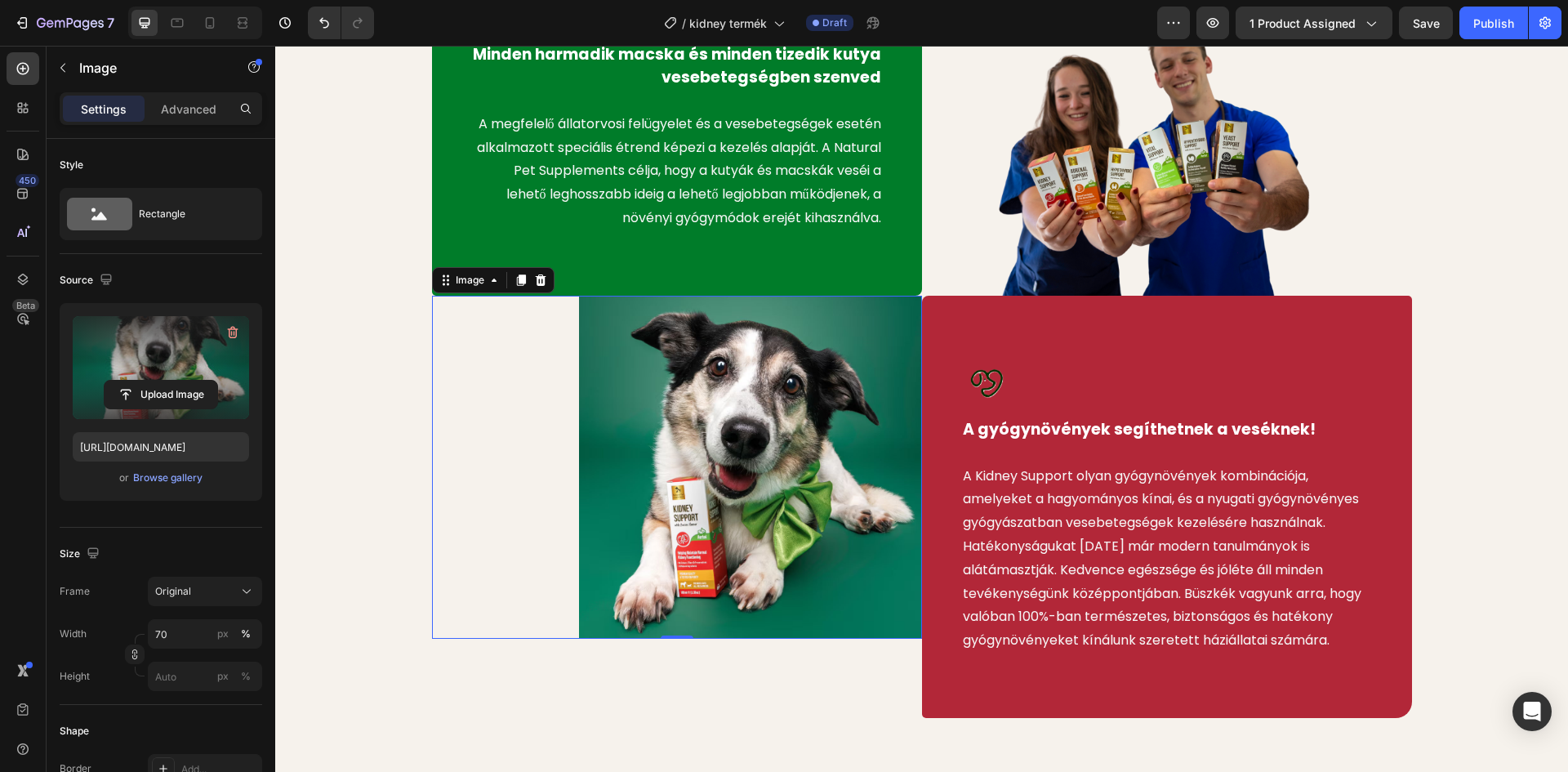
click at [371, 487] on div "Image Minden harmadik macska és minden tizedik kutya vesebetegségben szenved Te…" at bounding box center [921, 319] width 1268 height 797
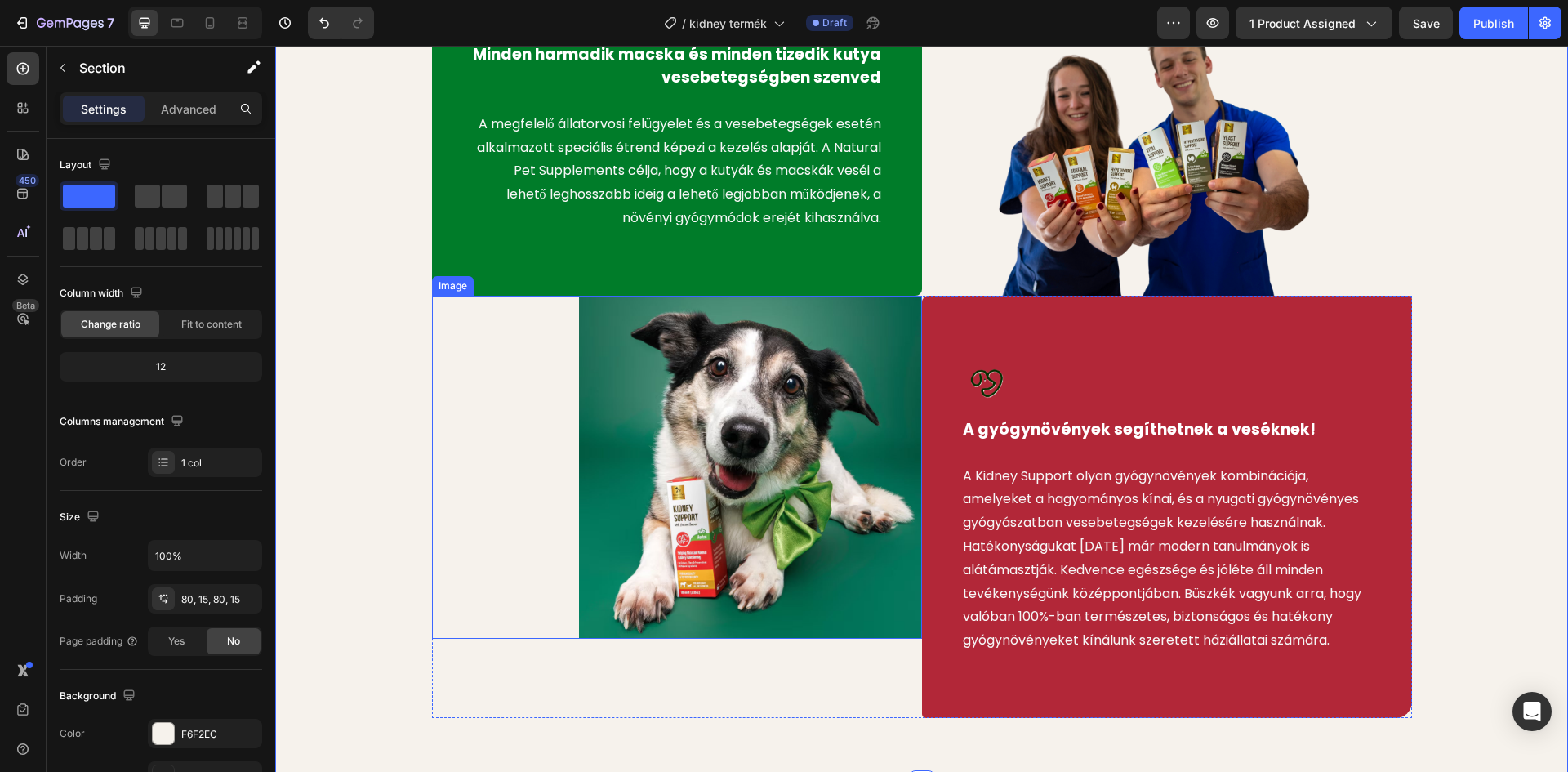
click at [763, 458] on img at bounding box center [750, 467] width 343 height 343
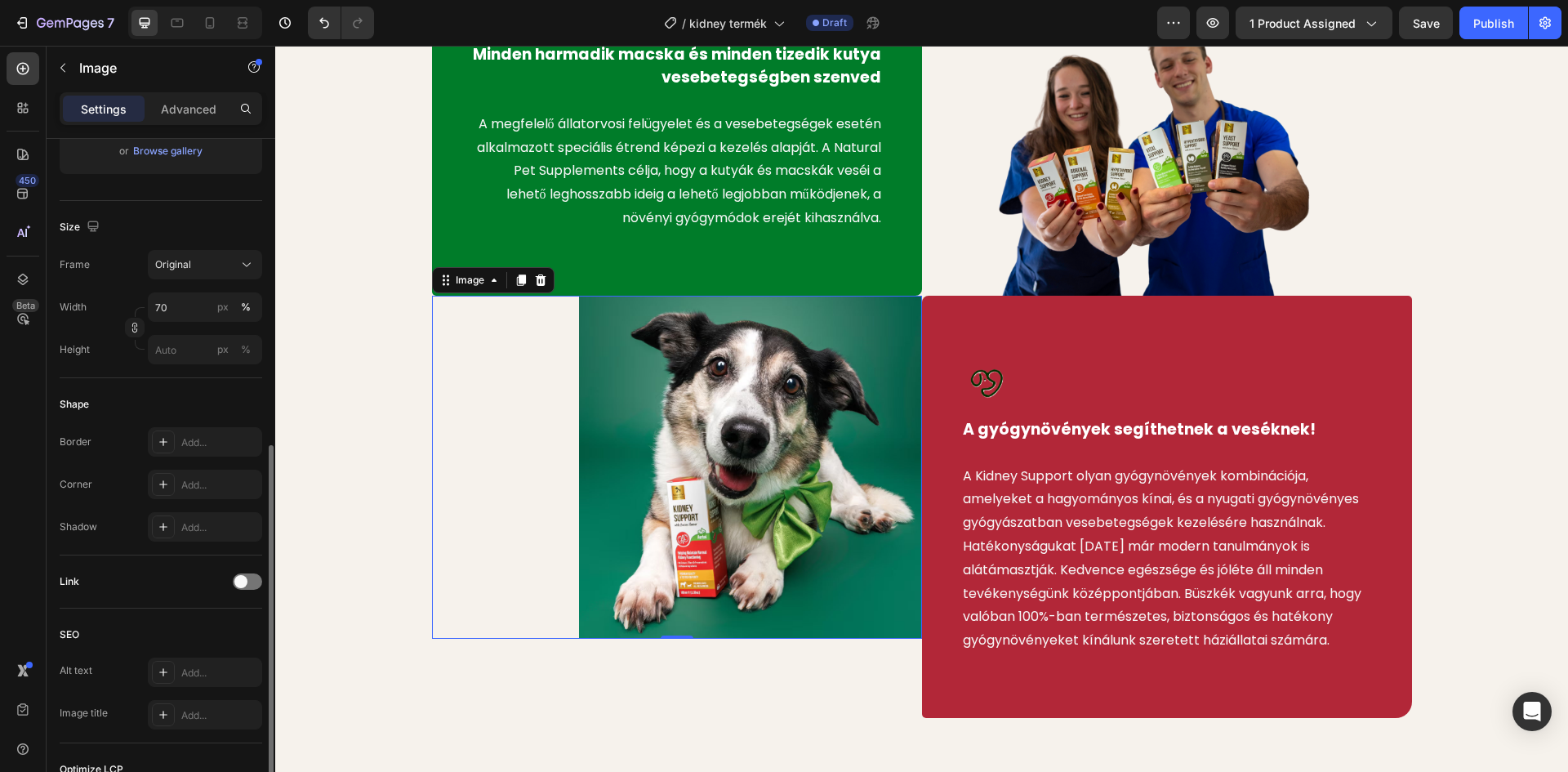
scroll to position [408, 0]
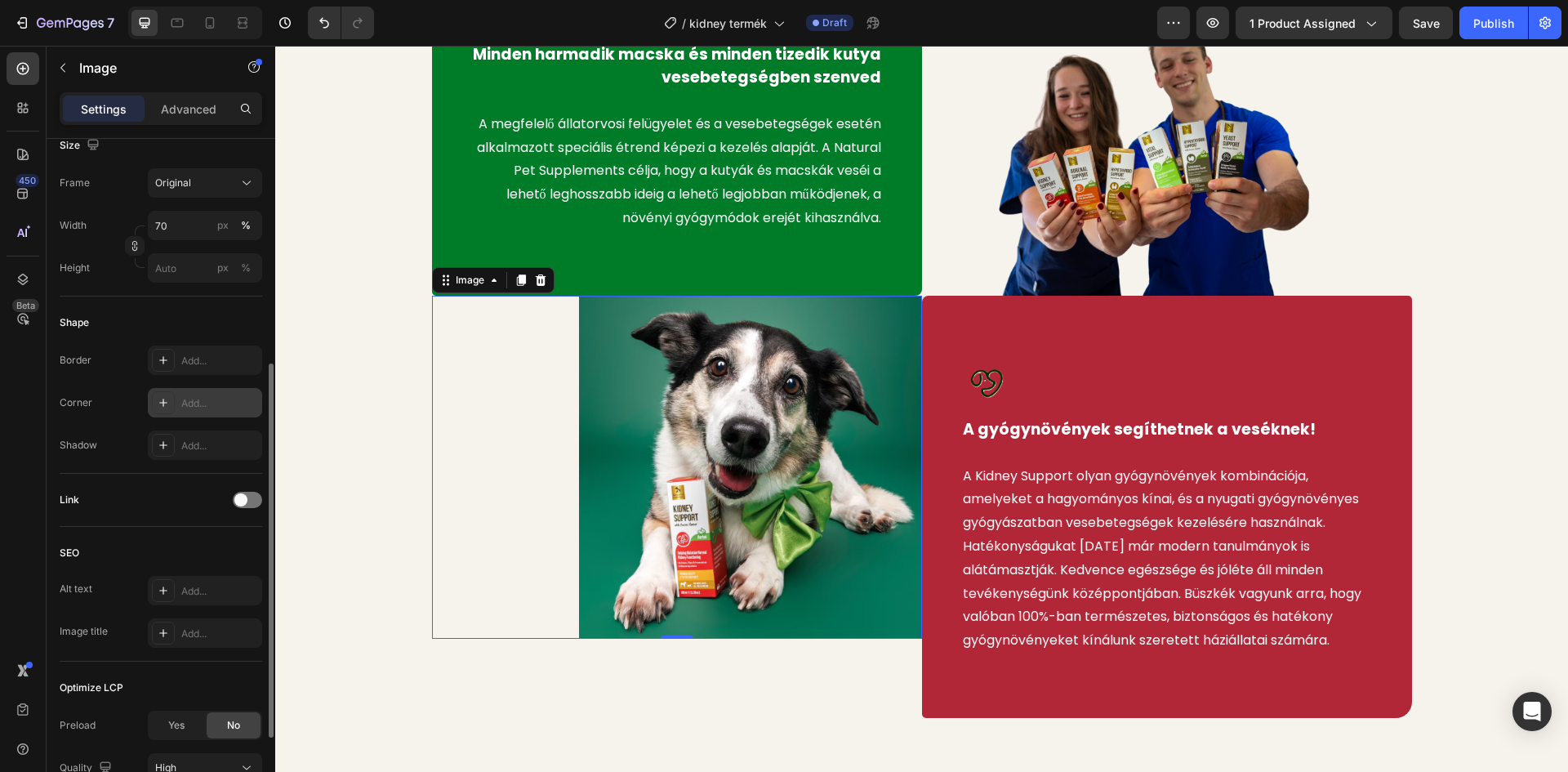
click at [167, 405] on icon at bounding box center [162, 402] width 13 height 13
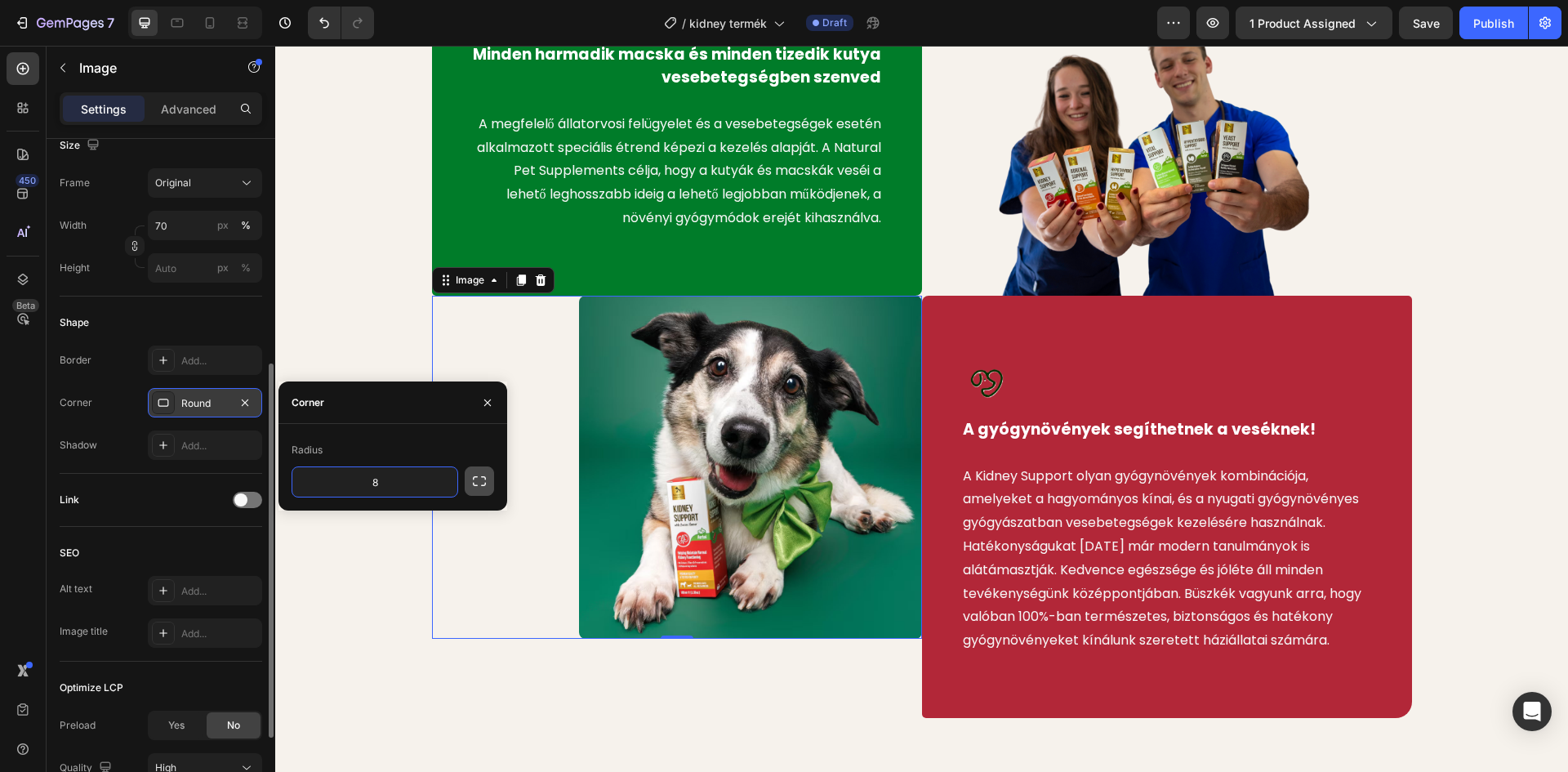
click at [482, 482] on icon "button" at bounding box center [479, 481] width 16 height 16
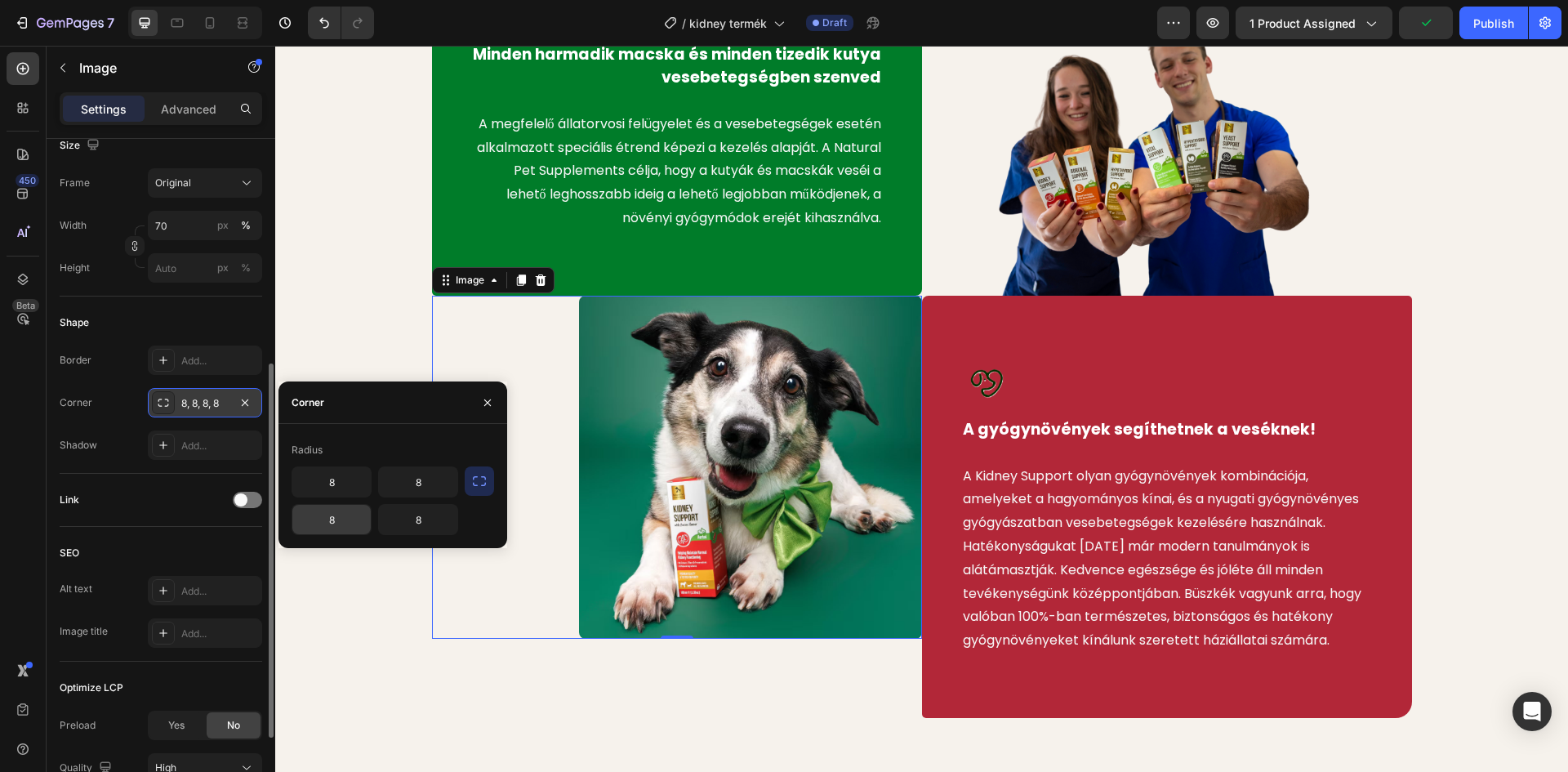
click at [323, 521] on input "8" at bounding box center [331, 520] width 79 height 30
type input "20"
type input "5"
click at [417, 519] on input "8" at bounding box center [417, 520] width 79 height 30
type input "5"
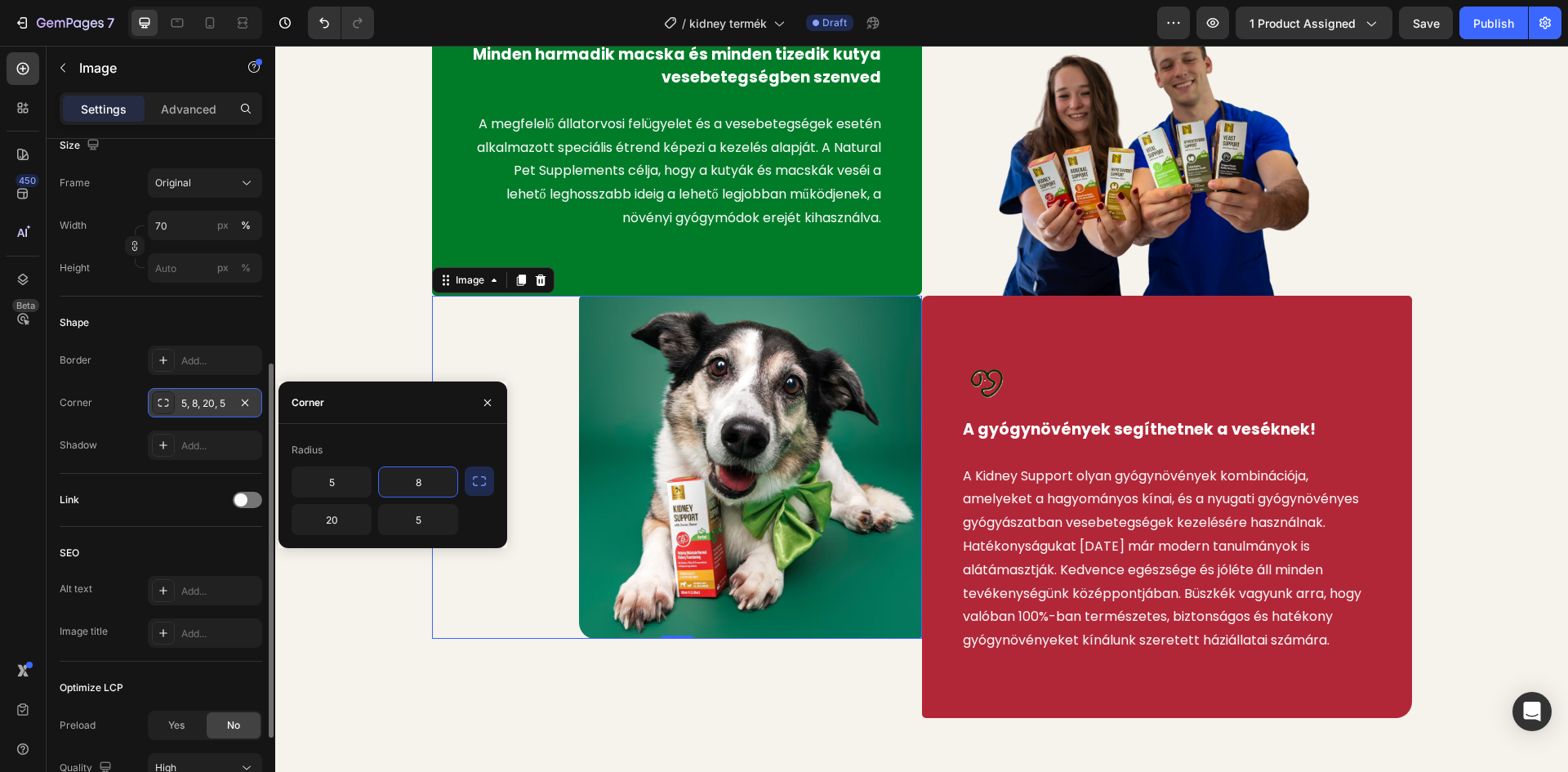
click at [420, 482] on input "8" at bounding box center [417, 482] width 79 height 30
type input "0"
click at [366, 324] on div "Image Minden harmadik macska és minden tizedik kutya vesebetegségben szenved Te…" at bounding box center [921, 319] width 1268 height 797
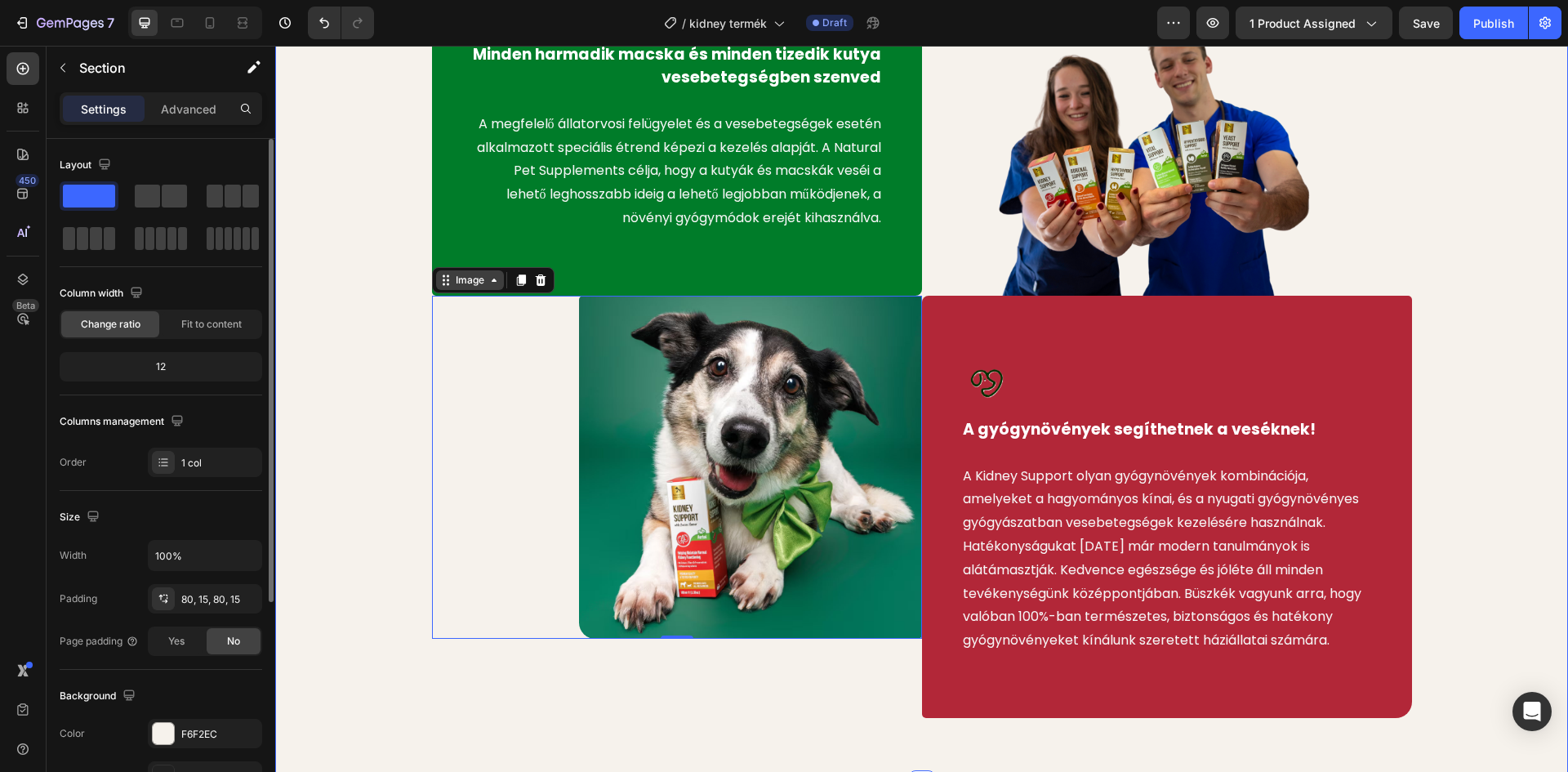
scroll to position [0, 0]
click at [501, 249] on div "Image Minden harmadik macska és minden tizedik kutya vesebetegségben szenved Te…" at bounding box center [677, 108] width 490 height 375
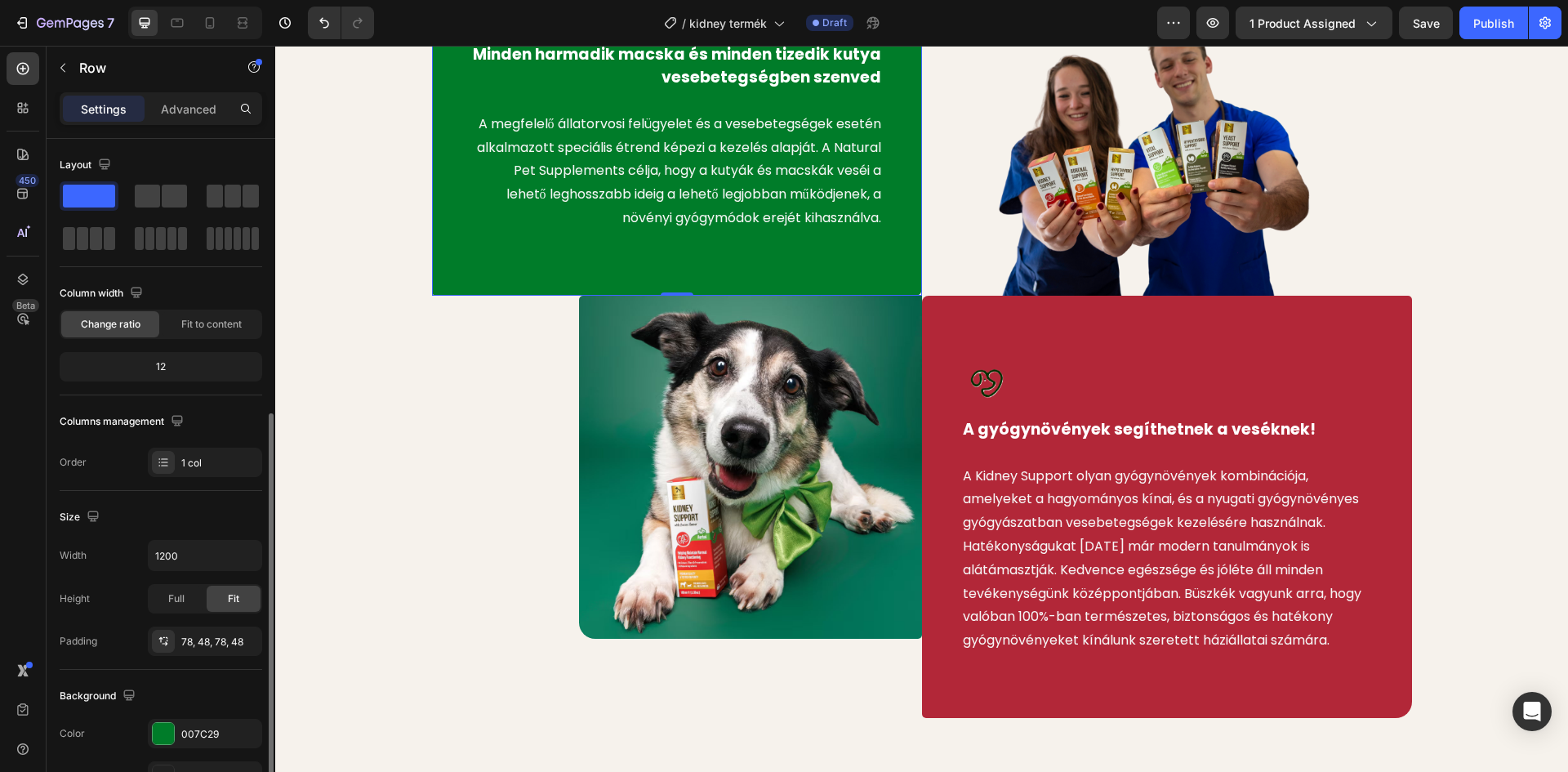
scroll to position [317, 0]
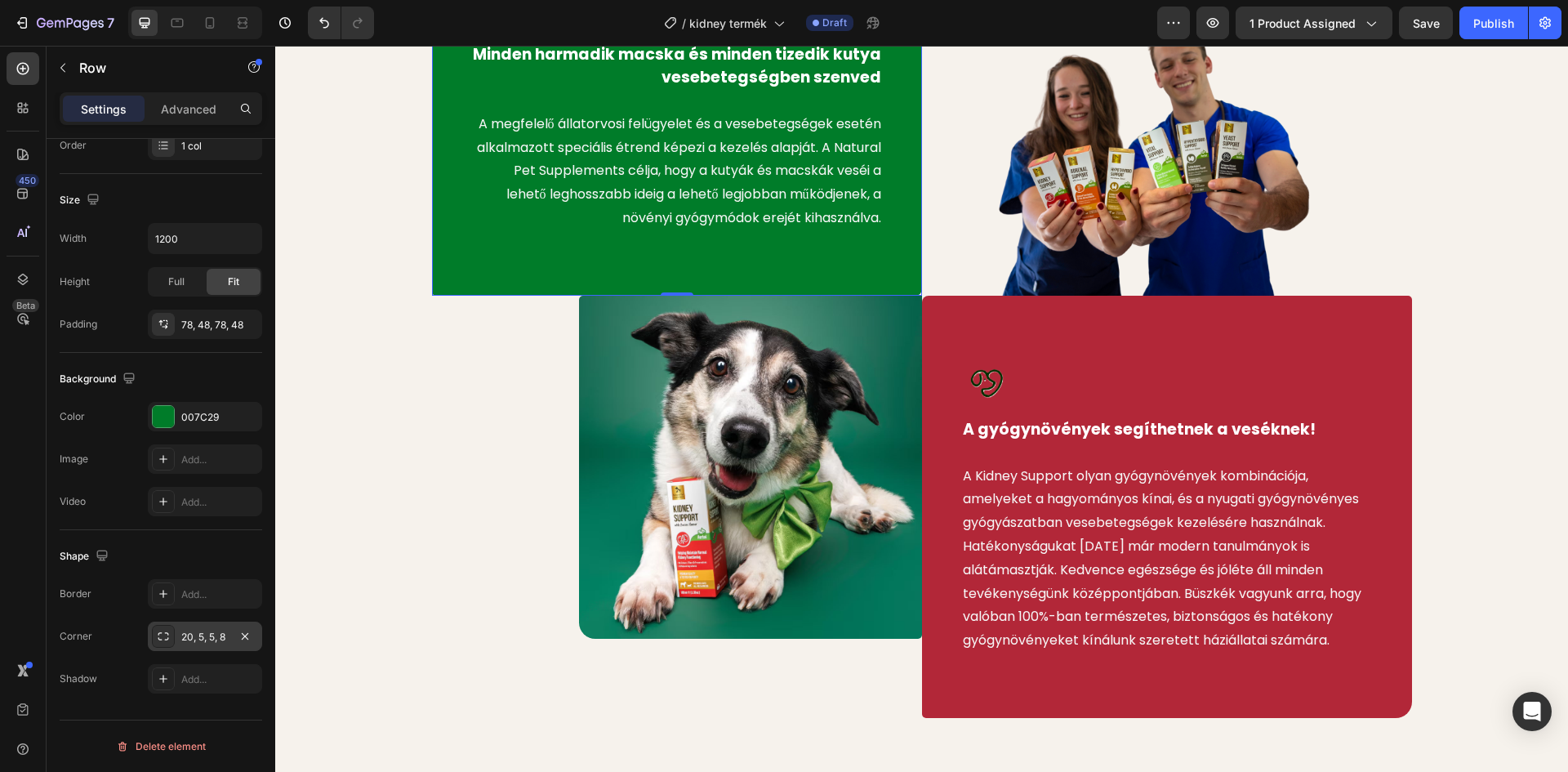
click at [162, 636] on icon at bounding box center [162, 636] width 13 height 13
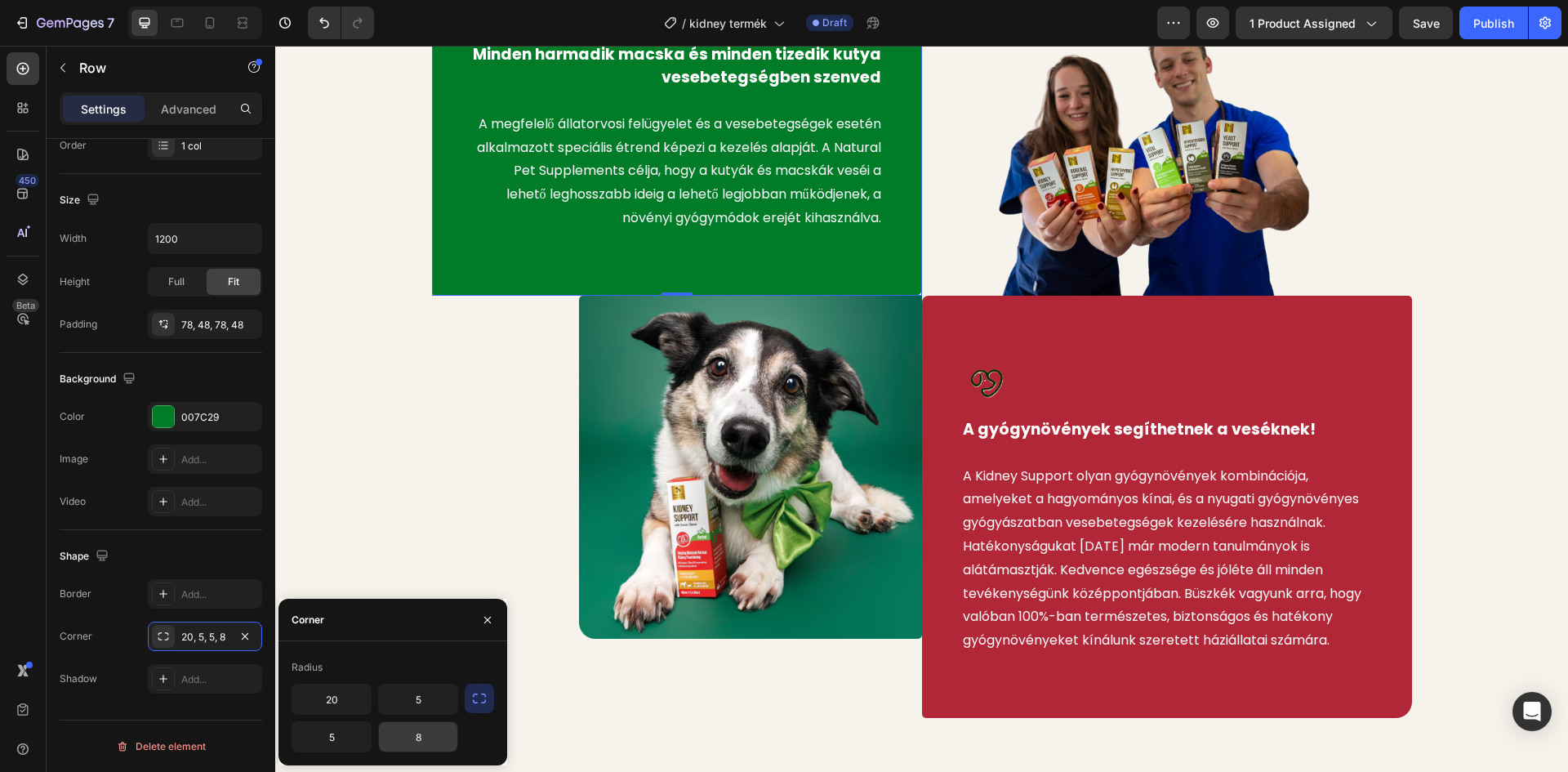
click at [425, 736] on input "8" at bounding box center [417, 737] width 79 height 30
type input "0"
click at [319, 482] on div "Image Minden harmadik macska és minden tizedik kutya vesebetegségben szenved Te…" at bounding box center [921, 319] width 1268 height 797
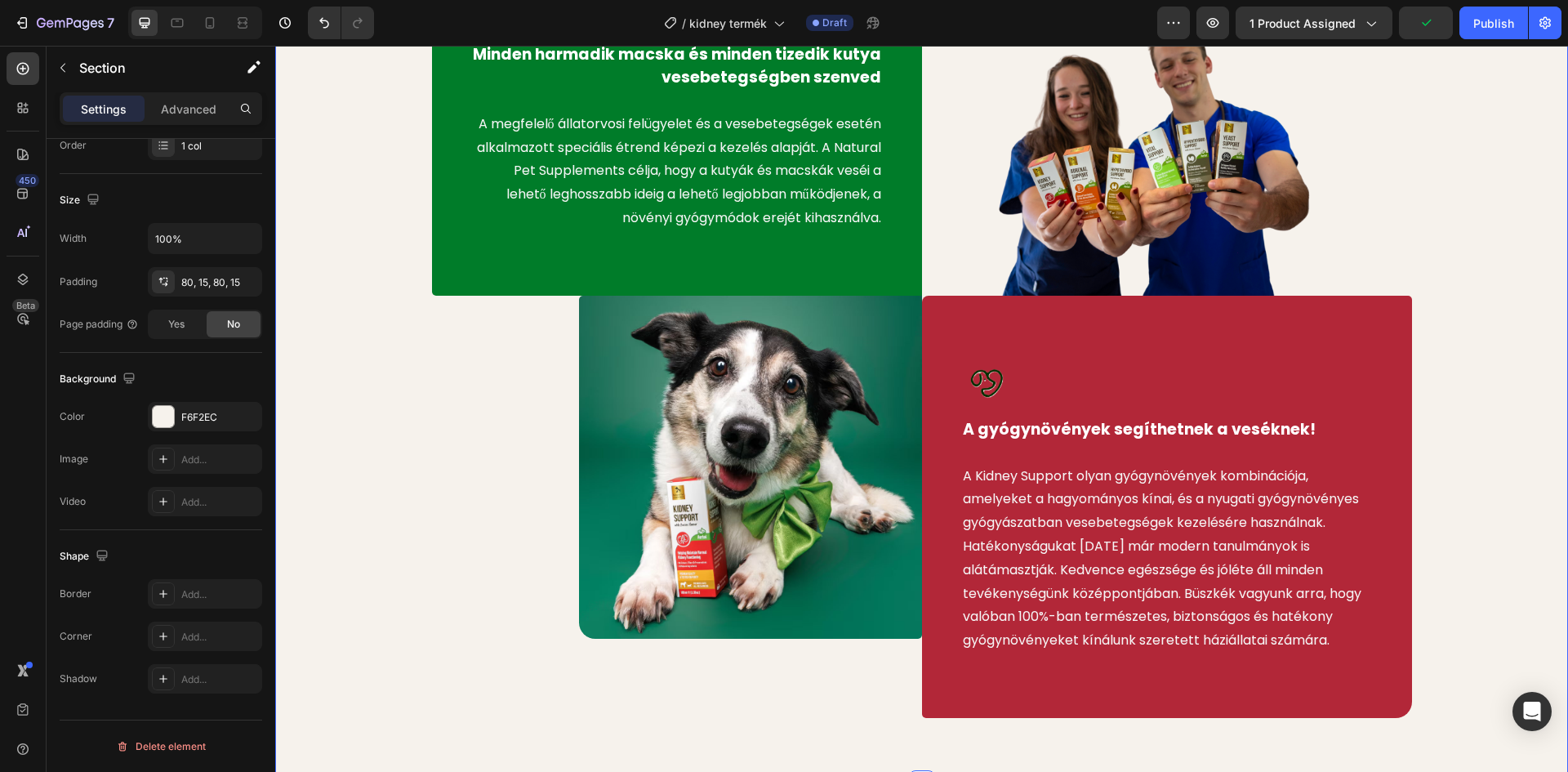
scroll to position [0, 0]
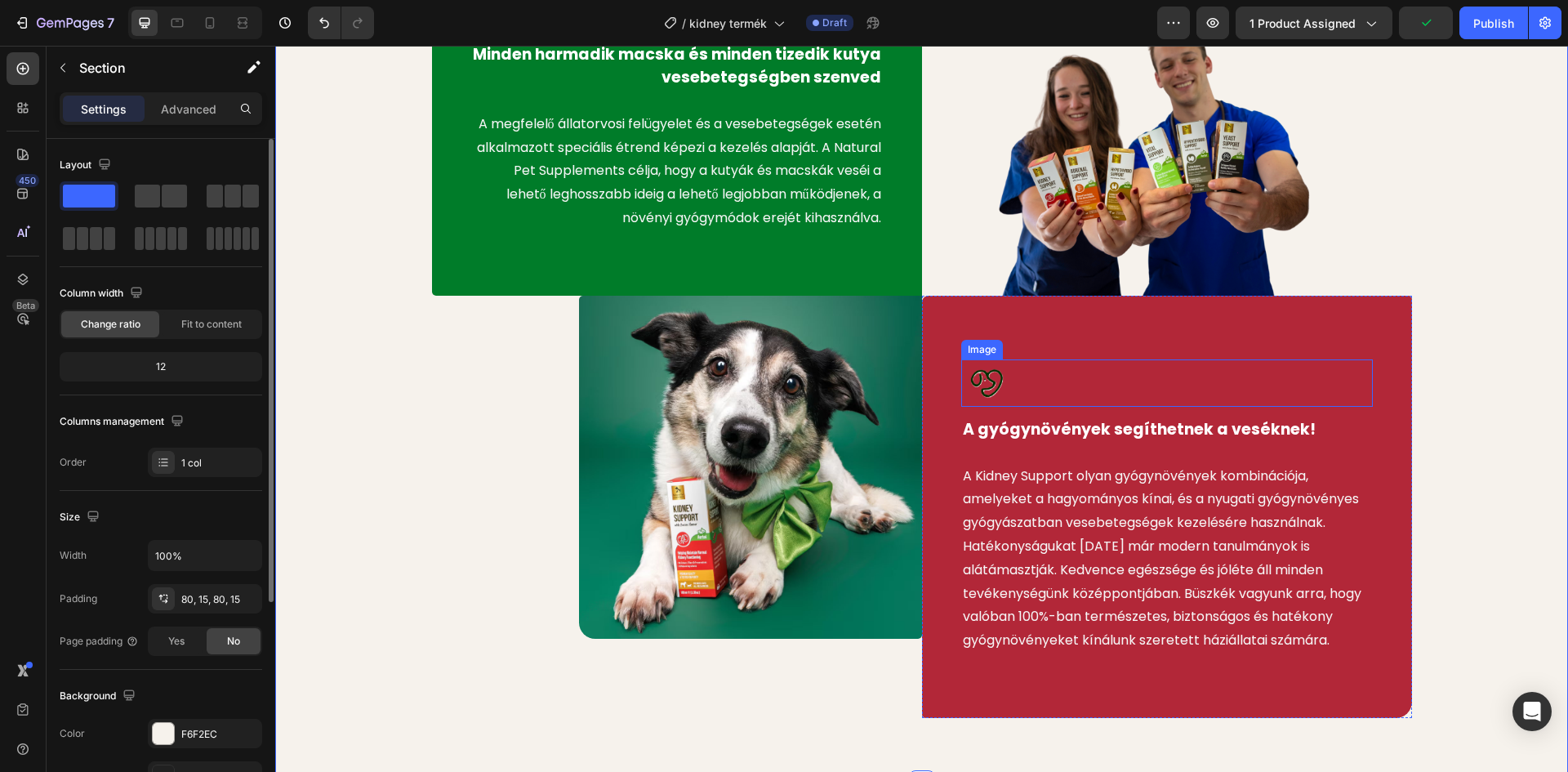
click at [1050, 315] on div "Image A gyógynövények segíthetnek a veséknek! Text block A Kidney Support olyan…" at bounding box center [1167, 507] width 490 height 422
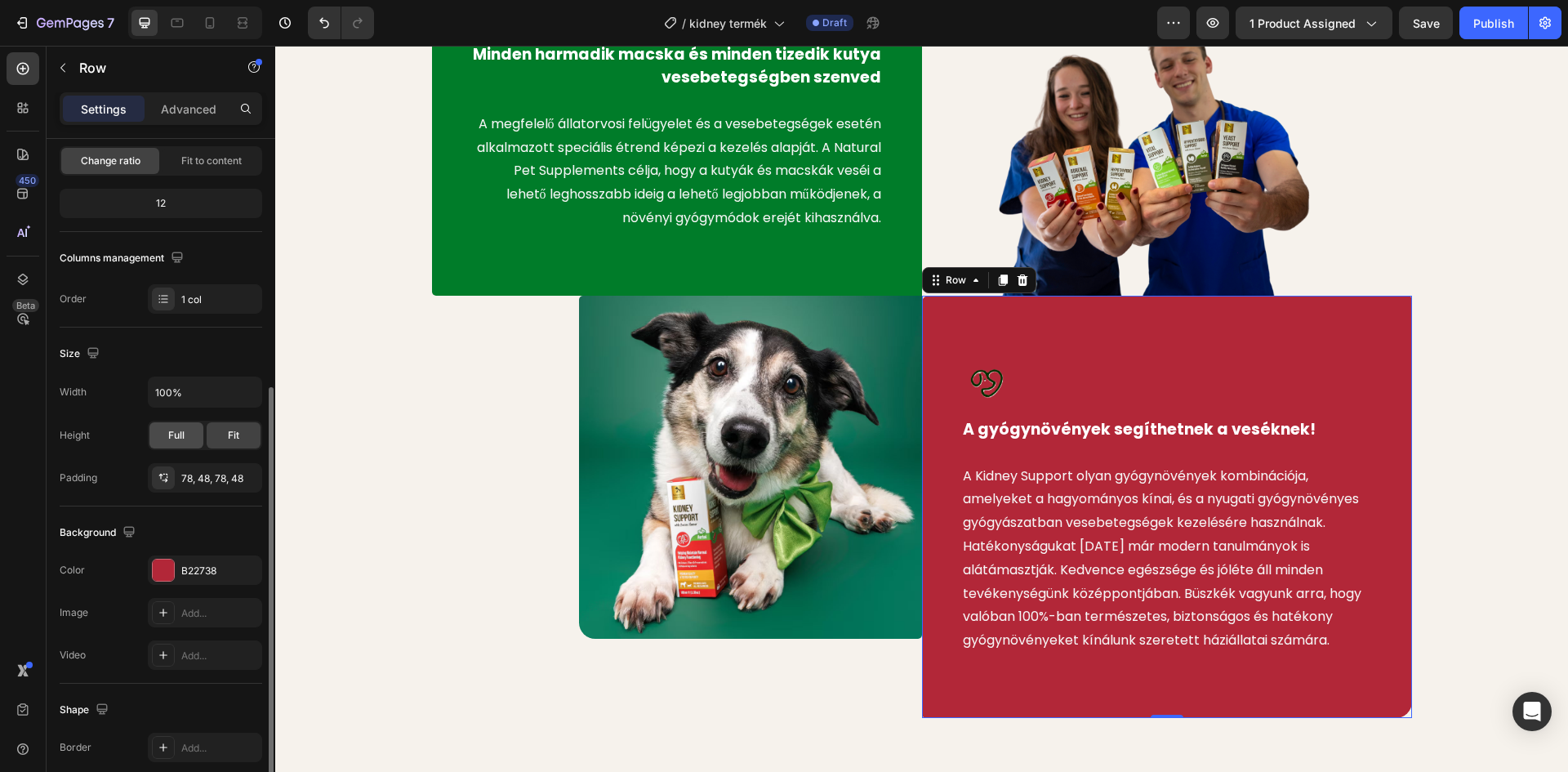
scroll to position [317, 0]
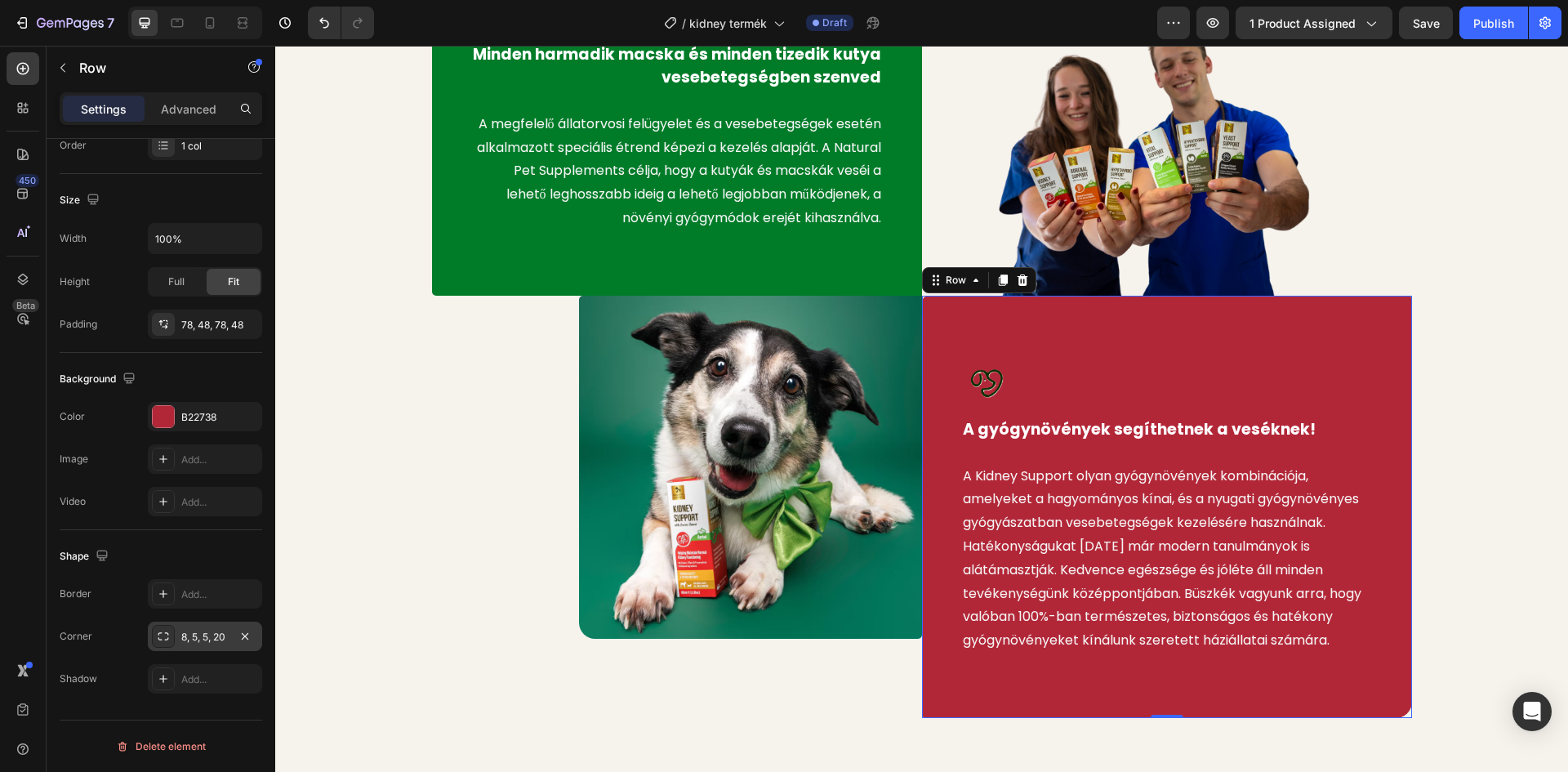
click at [169, 637] on icon at bounding box center [162, 636] width 13 height 13
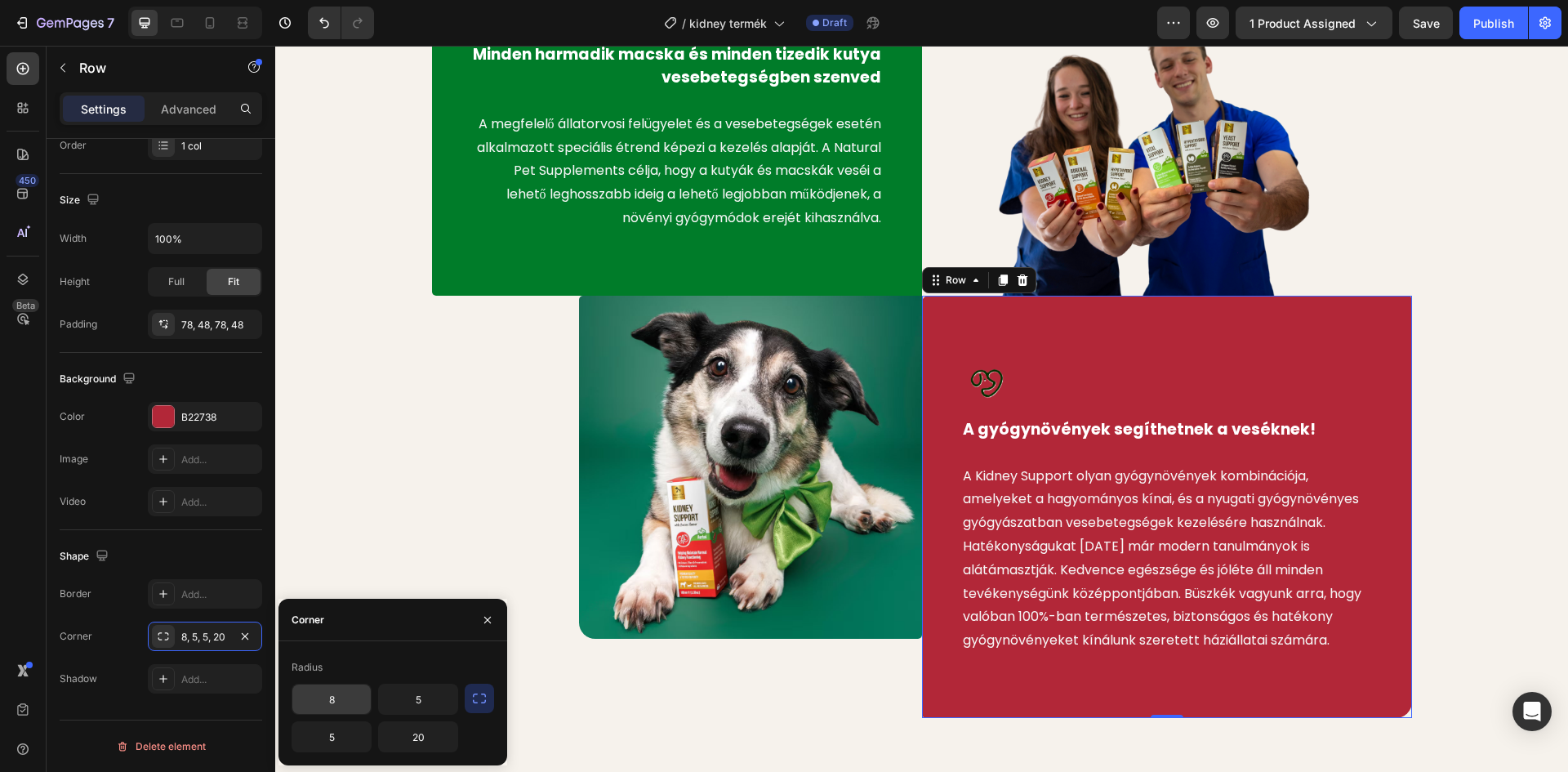
click at [338, 700] on input "8" at bounding box center [331, 699] width 79 height 30
type input "0"
click at [388, 451] on div "Image Minden harmadik macska és minden tizedik kutya vesebetegségben szenved Te…" at bounding box center [921, 319] width 1268 height 797
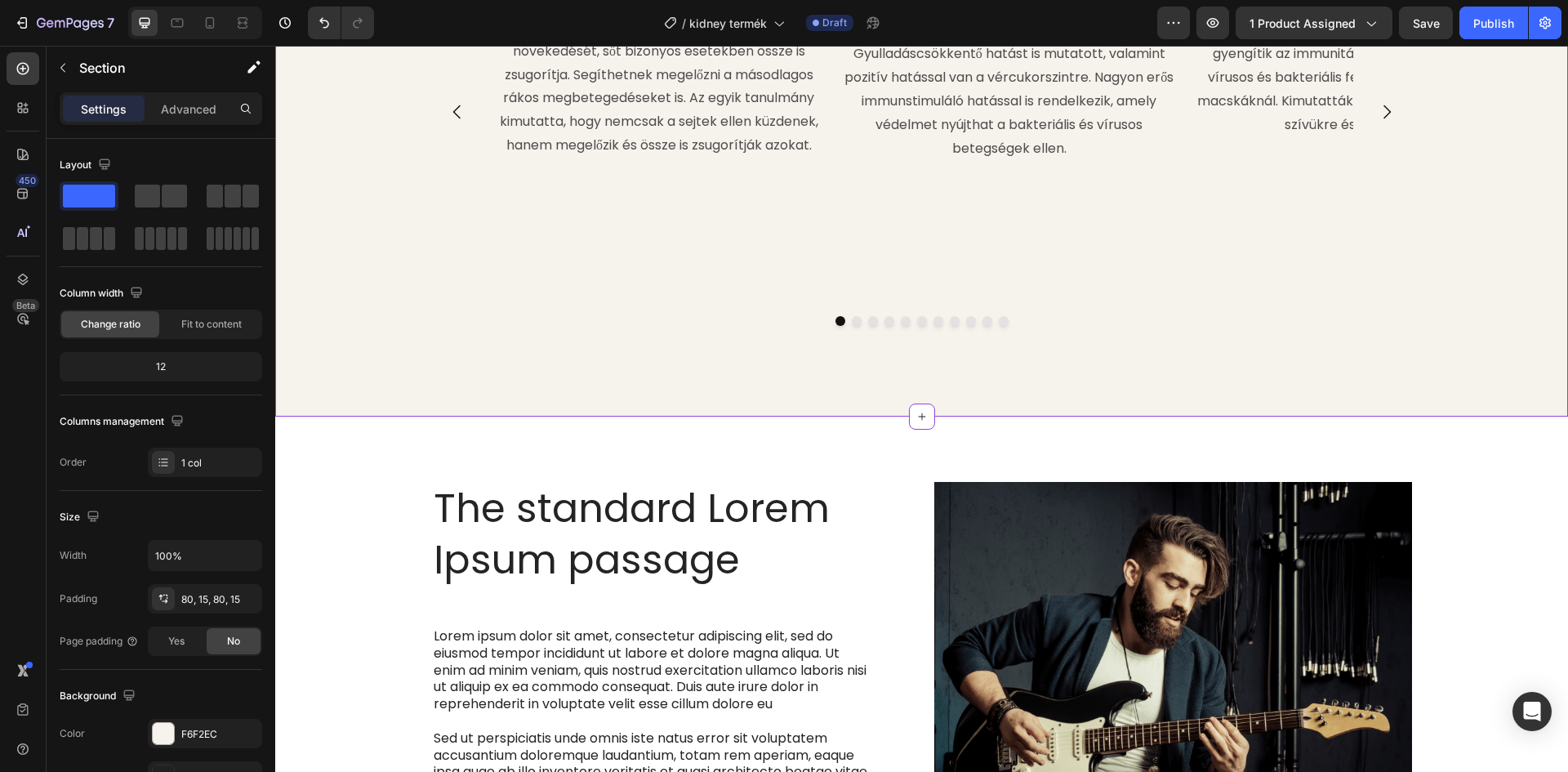
scroll to position [2123, 0]
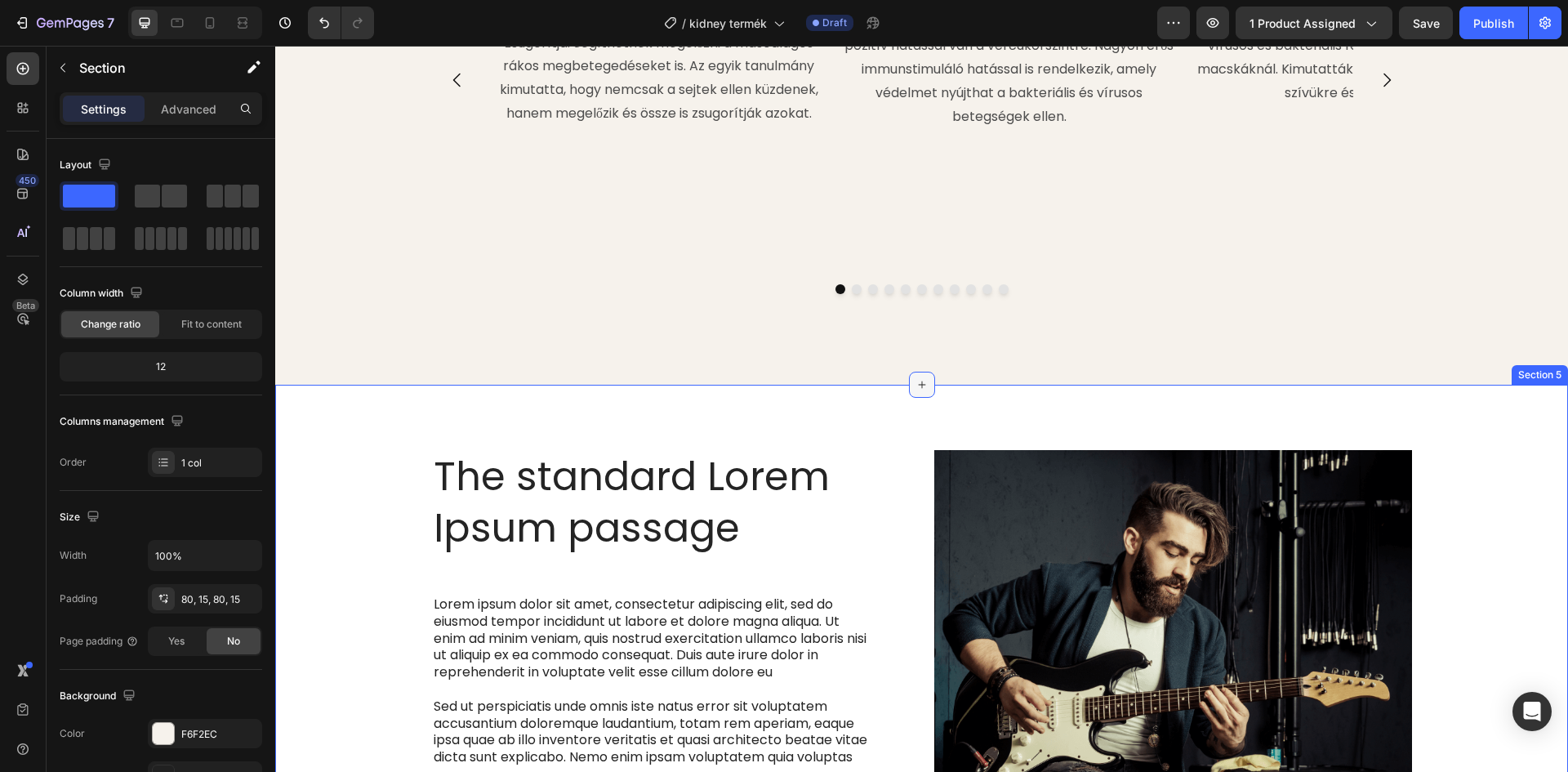
click at [909, 397] on div at bounding box center [921, 385] width 26 height 26
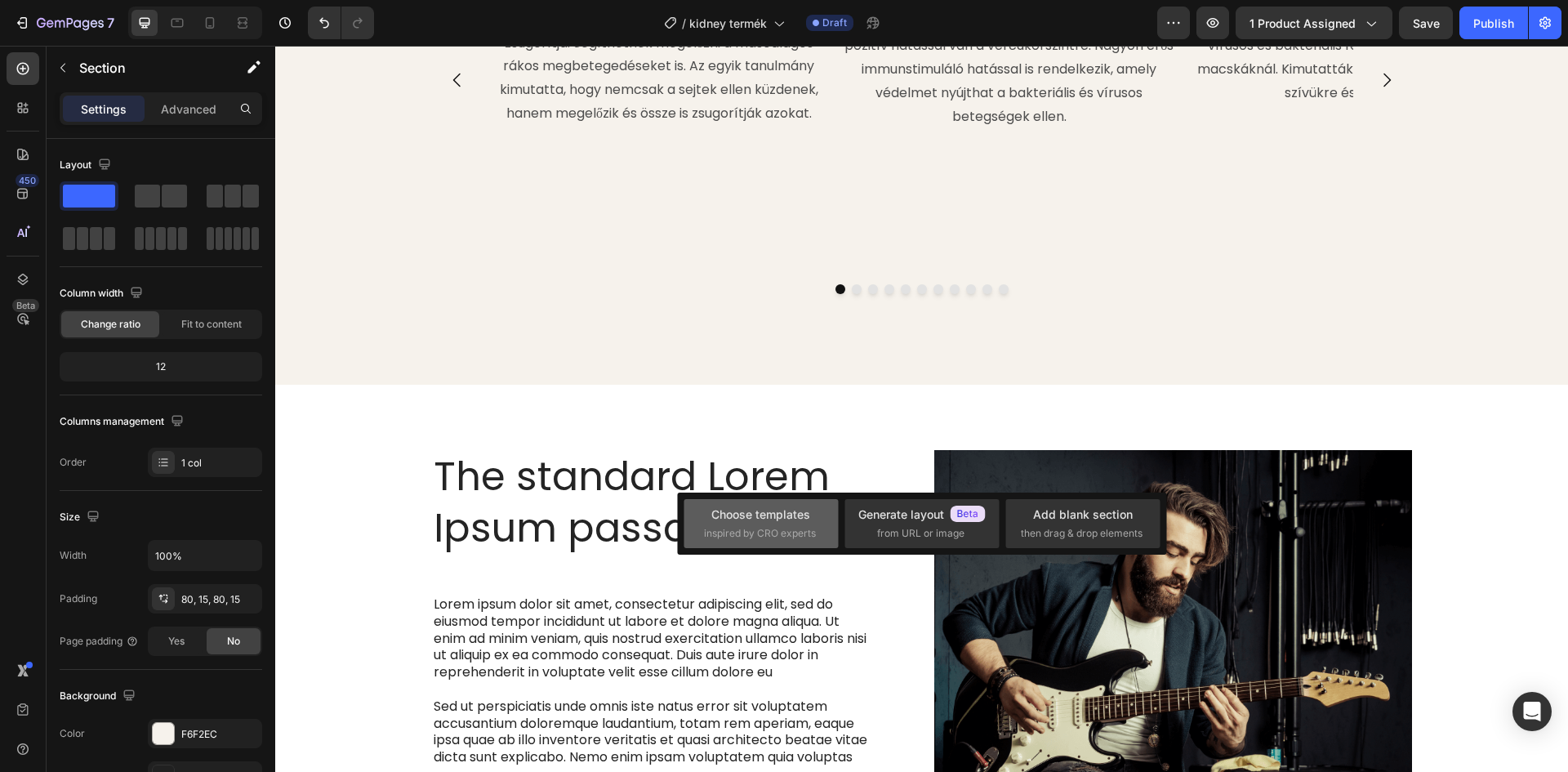
click at [725, 530] on span "inspired by CRO experts" at bounding box center [760, 533] width 112 height 15
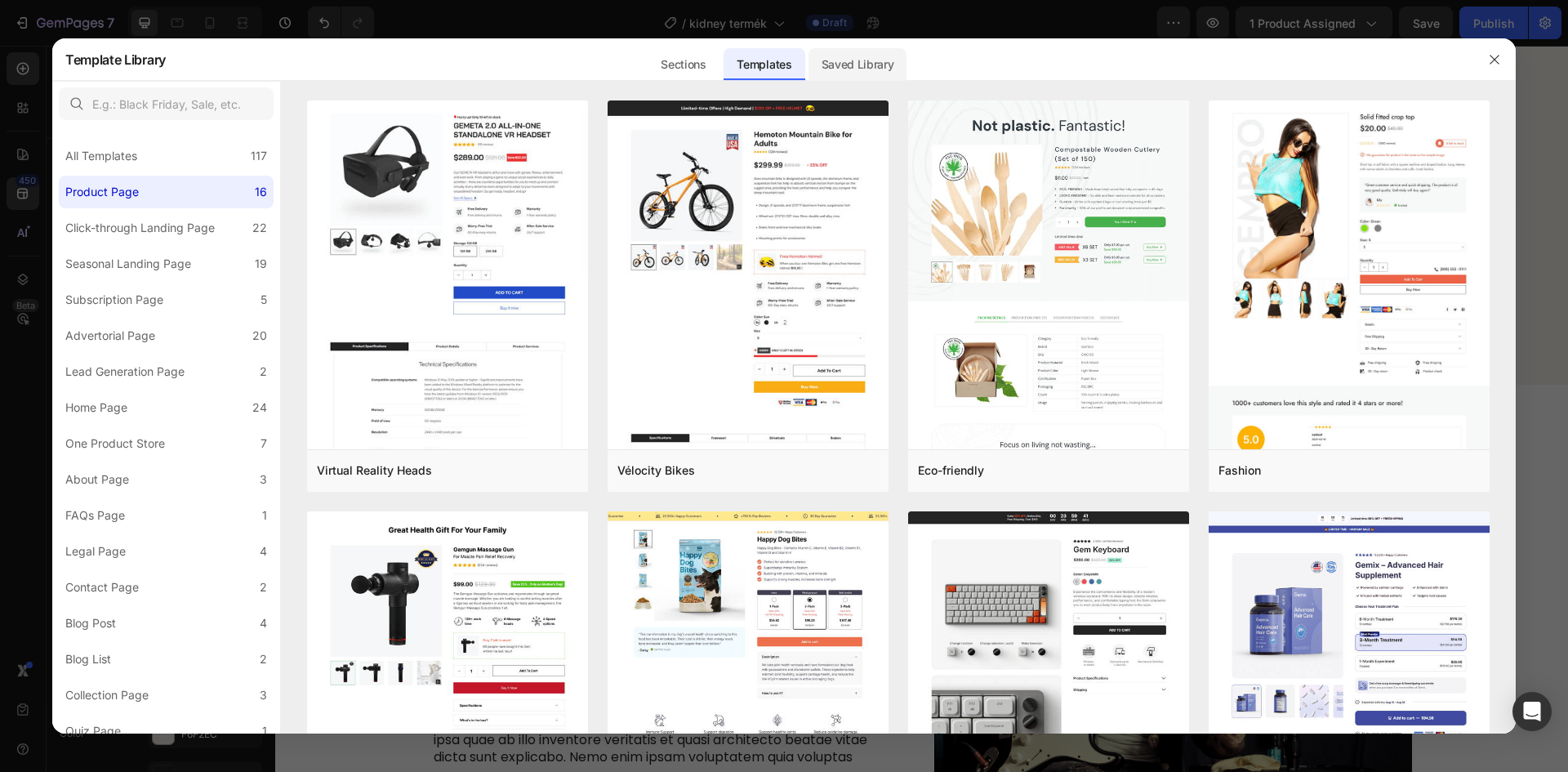
click at [881, 56] on div "Saved Library" at bounding box center [857, 64] width 99 height 33
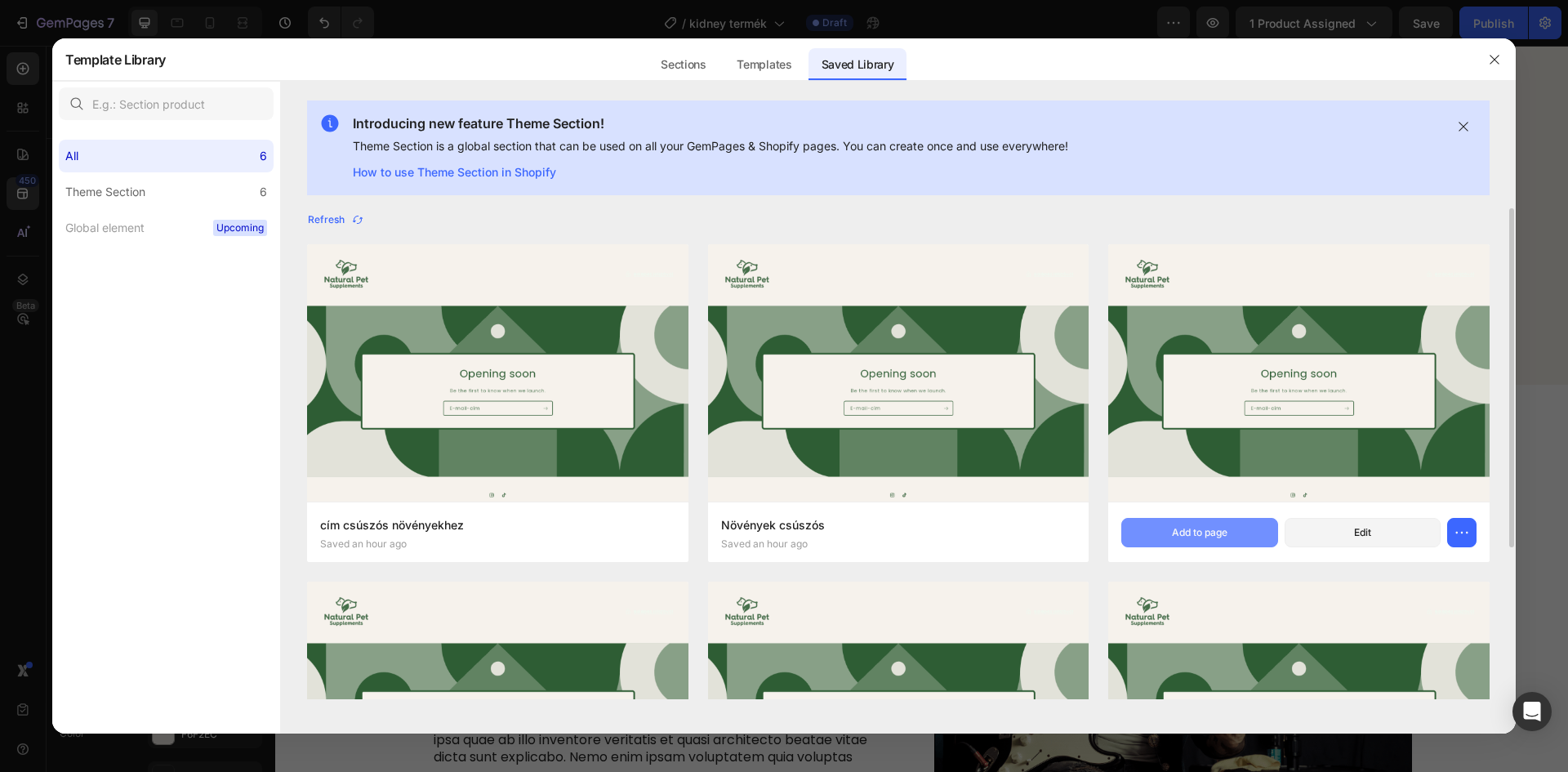
click at [1176, 541] on button "Add to page" at bounding box center [1198, 533] width 156 height 30
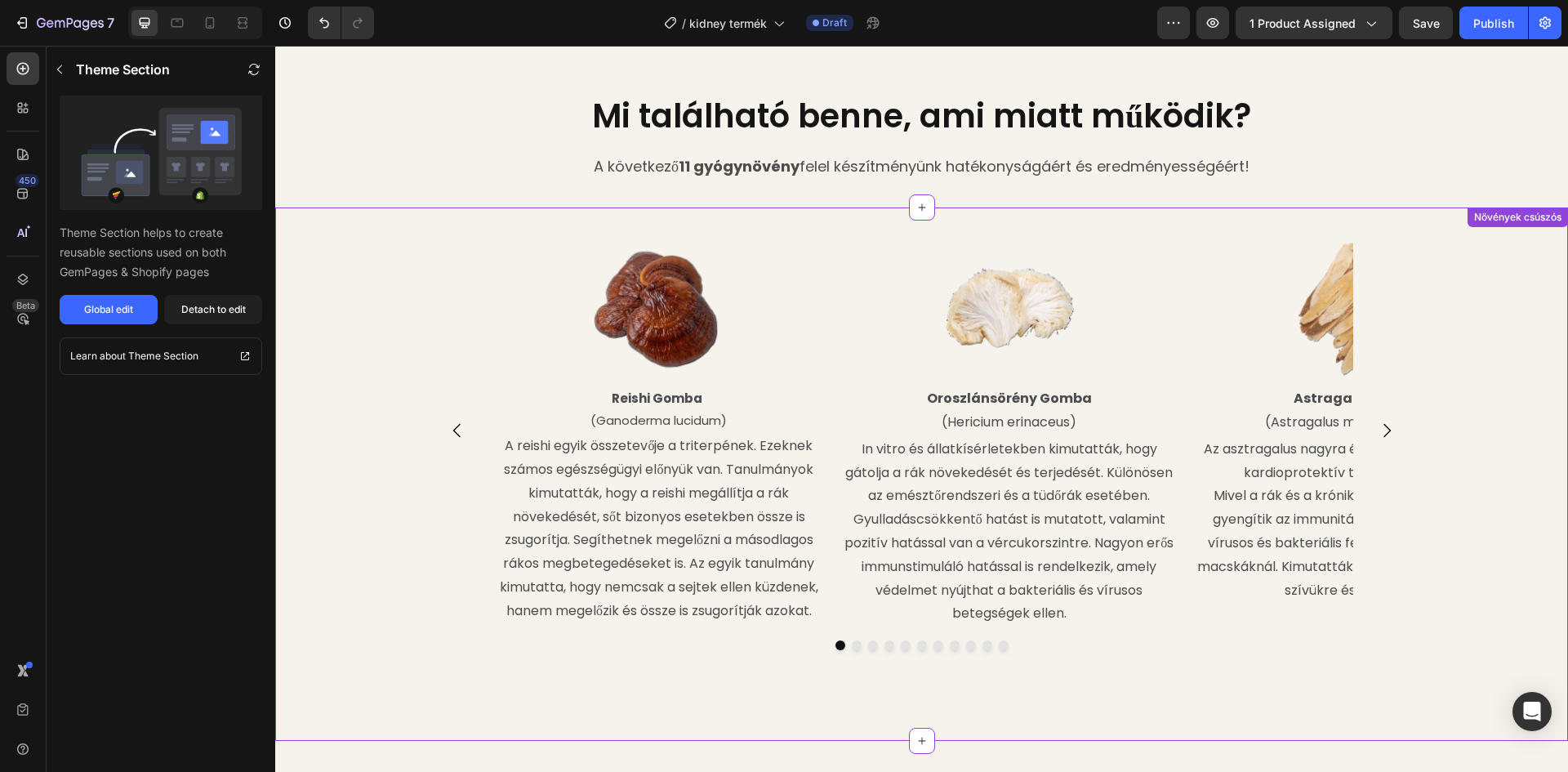
scroll to position [1776, 0]
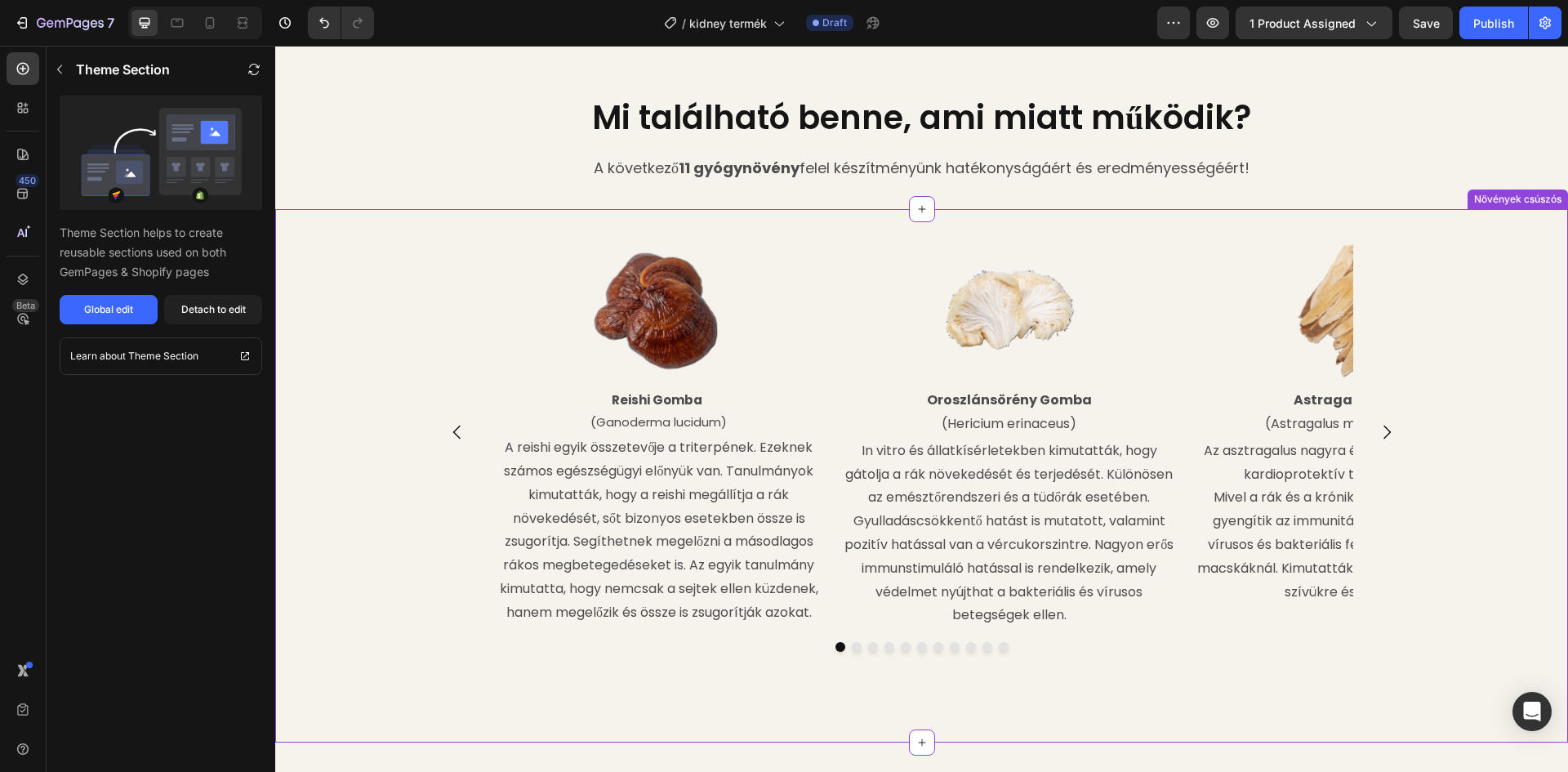
click at [365, 238] on div "Image Reishi Gomba (Ganoderma lucidum) Text Block A reishi egyik összetevője a …" at bounding box center [921, 475] width 1293 height 481
click at [219, 320] on button "Detach to edit" at bounding box center [213, 310] width 98 height 30
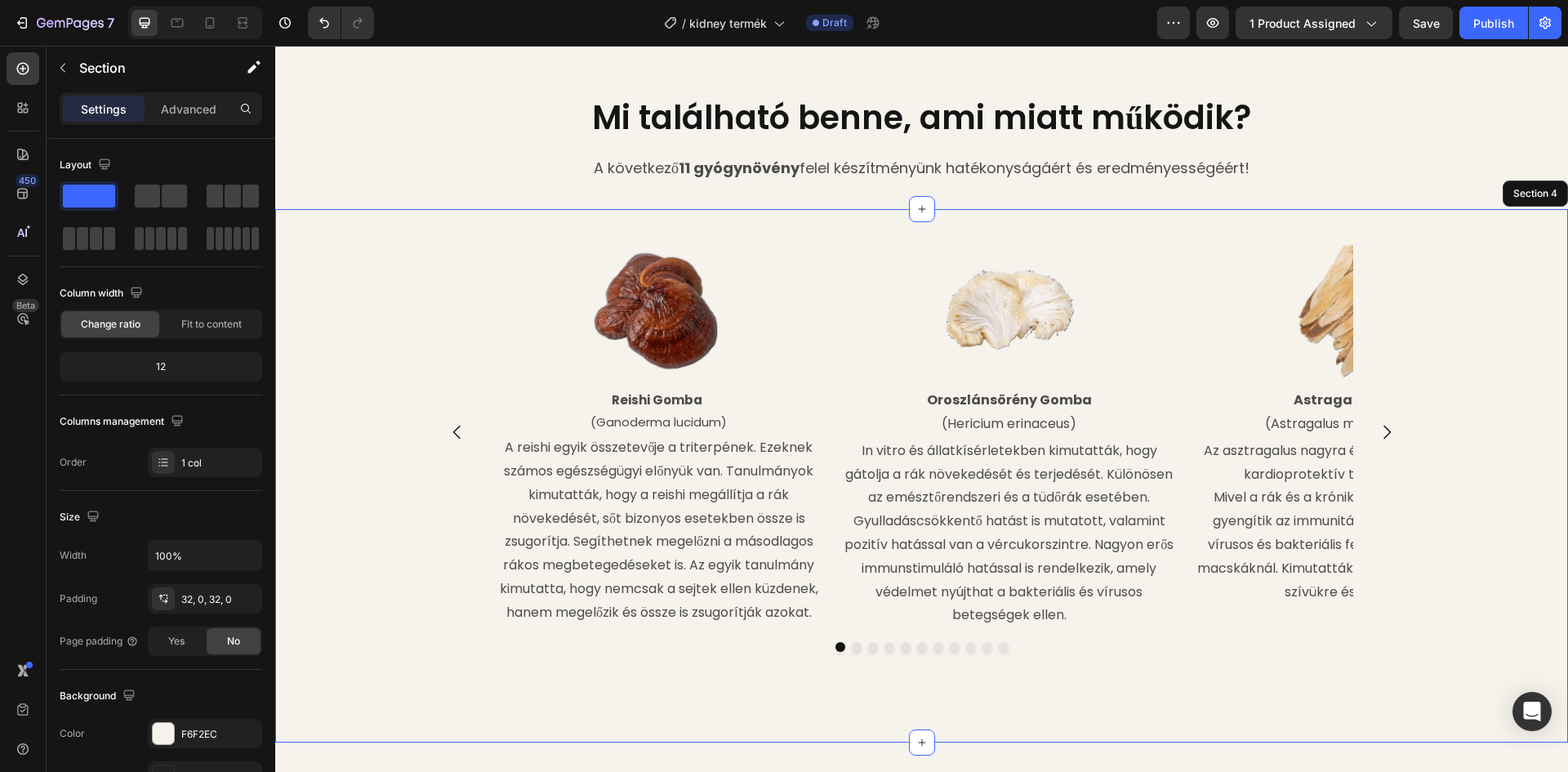
click at [1393, 455] on button "Carousel Next Arrow" at bounding box center [1387, 432] width 46 height 46
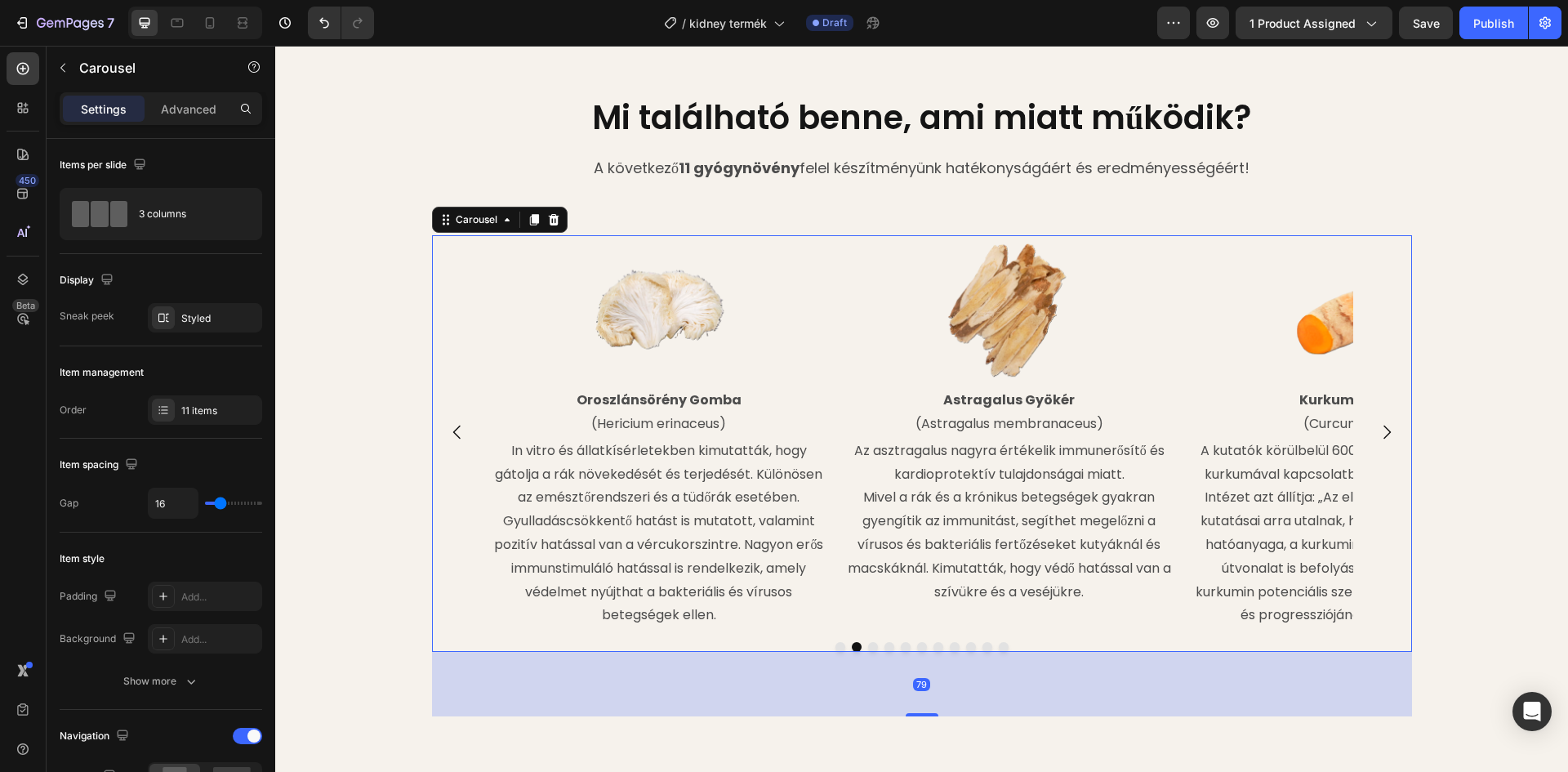
click at [452, 441] on icon "Carousel Back Arrow" at bounding box center [457, 432] width 20 height 20
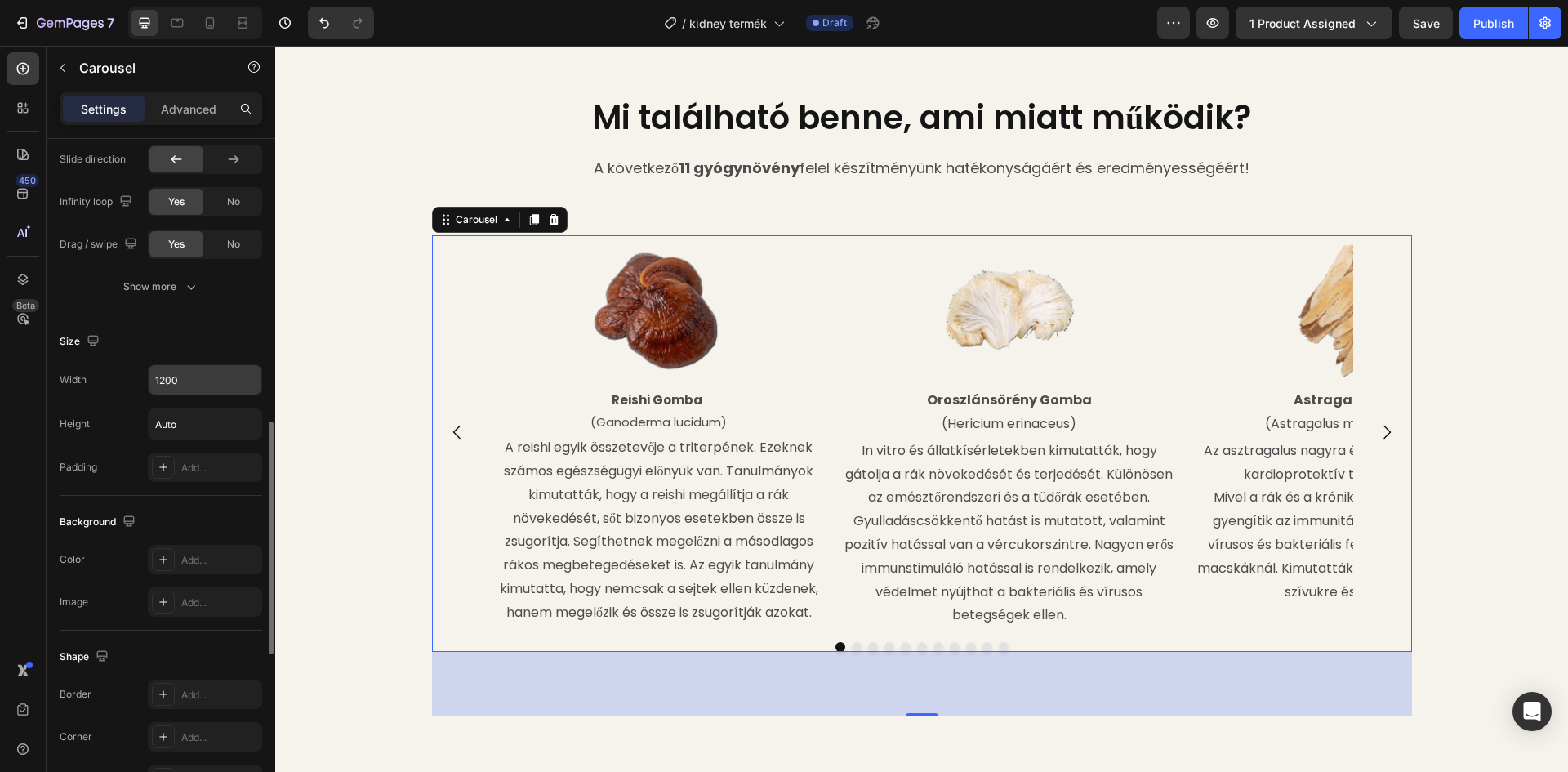
scroll to position [980, 0]
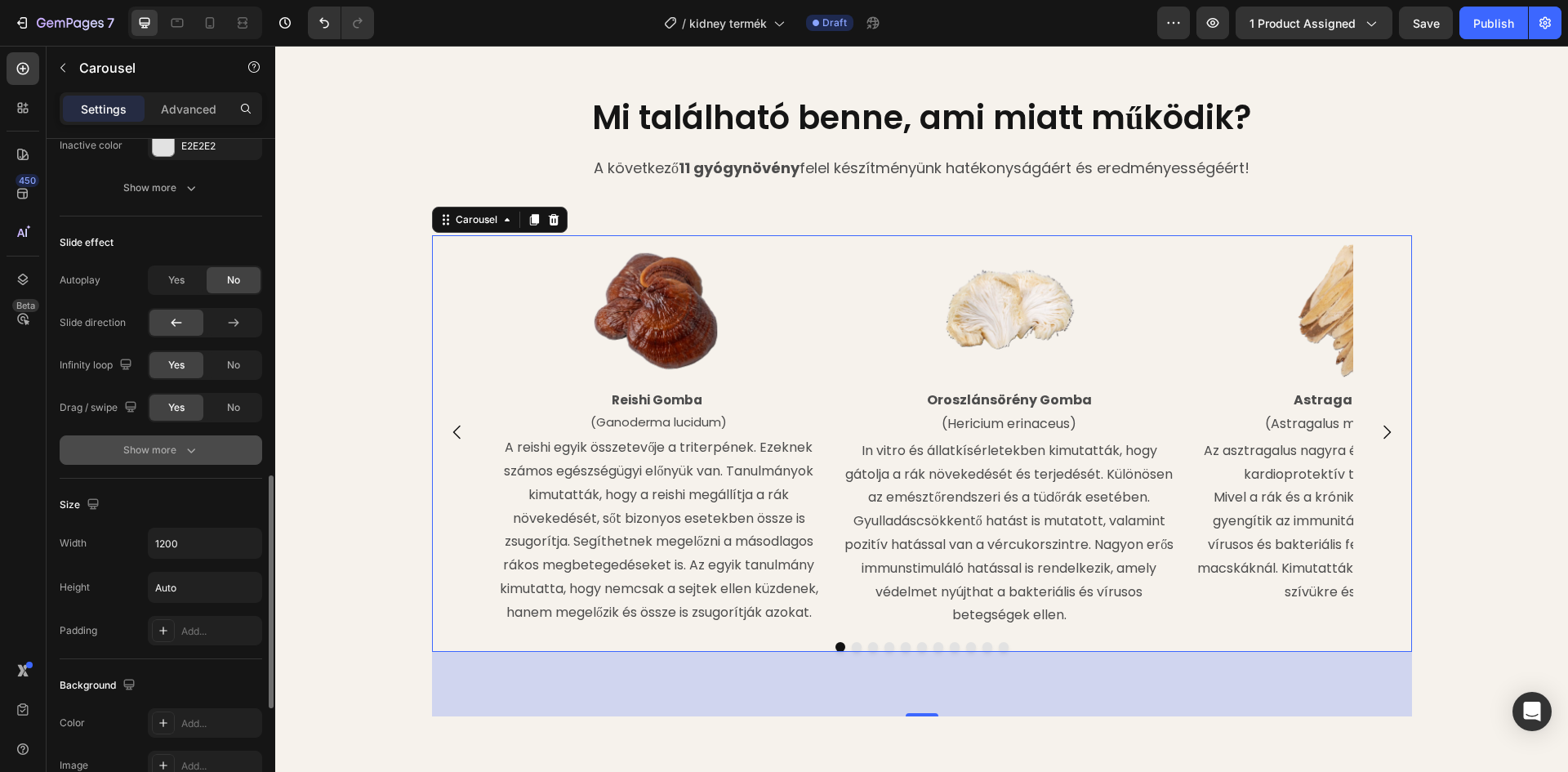
click at [174, 446] on div "Show more" at bounding box center [161, 449] width 76 height 16
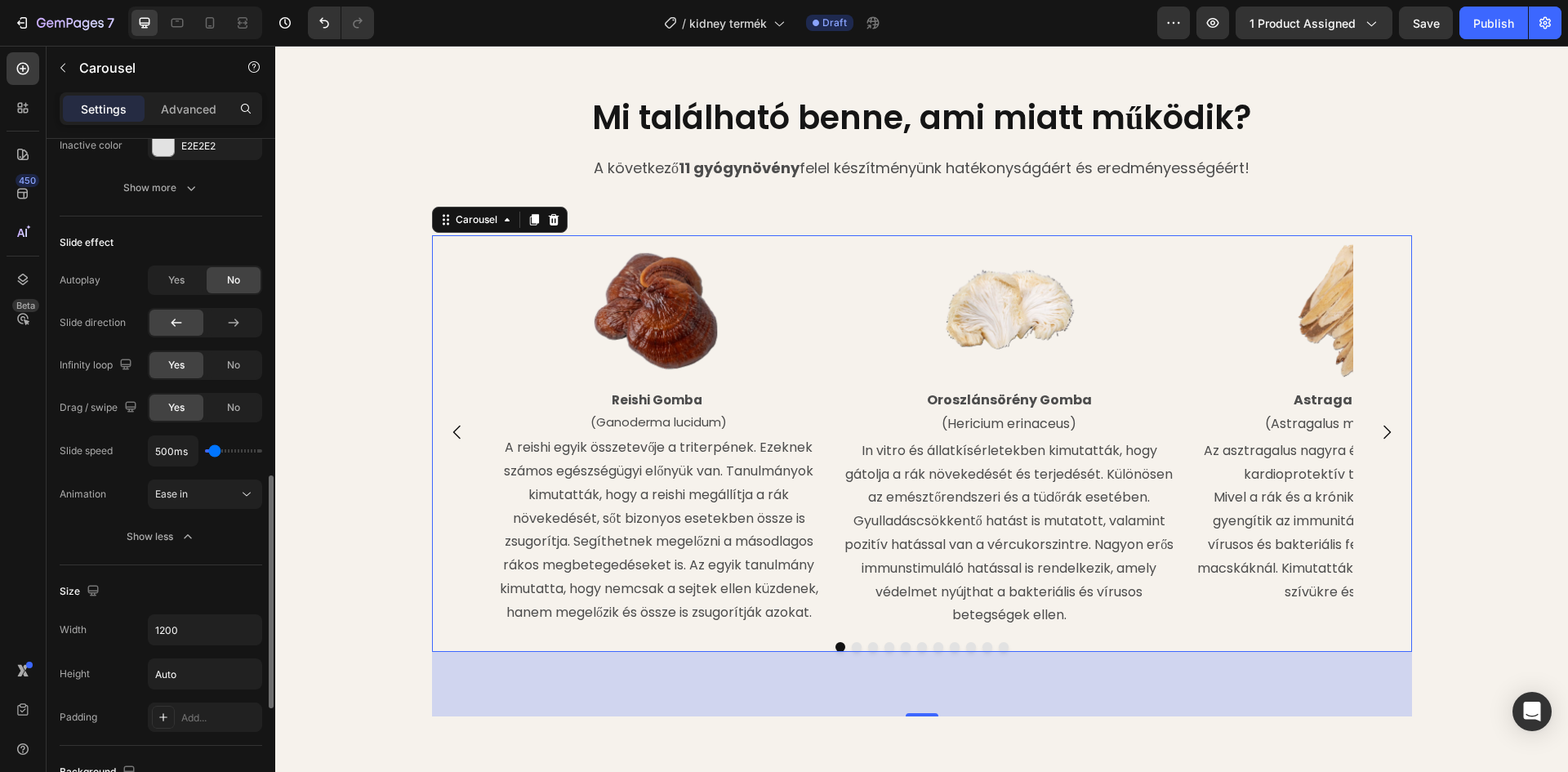
type input "750ms"
type input "750"
type input "1350ms"
type input "1350"
type input "1300ms"
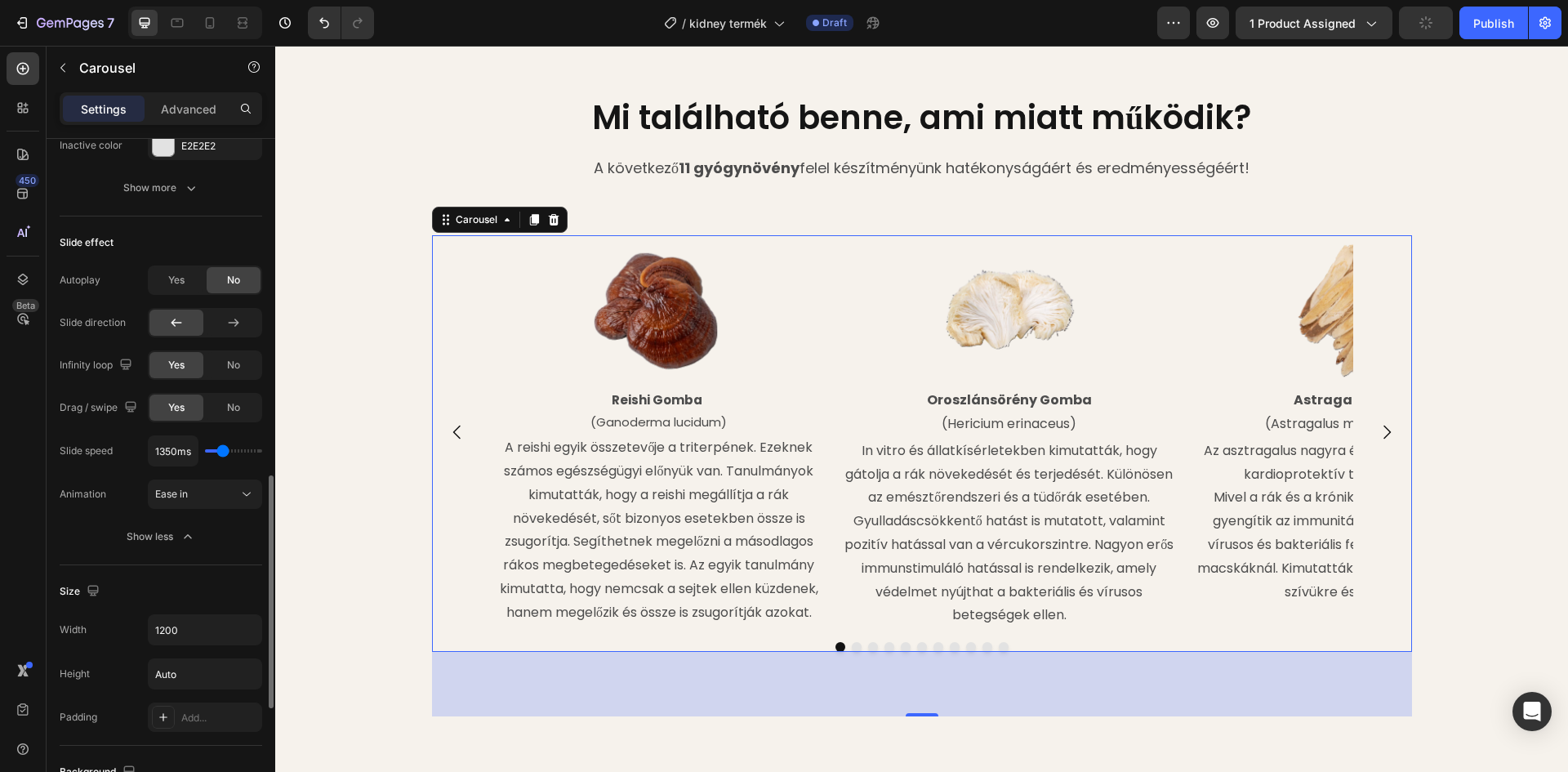
type input "1300"
type input "1200ms"
type input "1200"
type input "1100ms"
type input "1100"
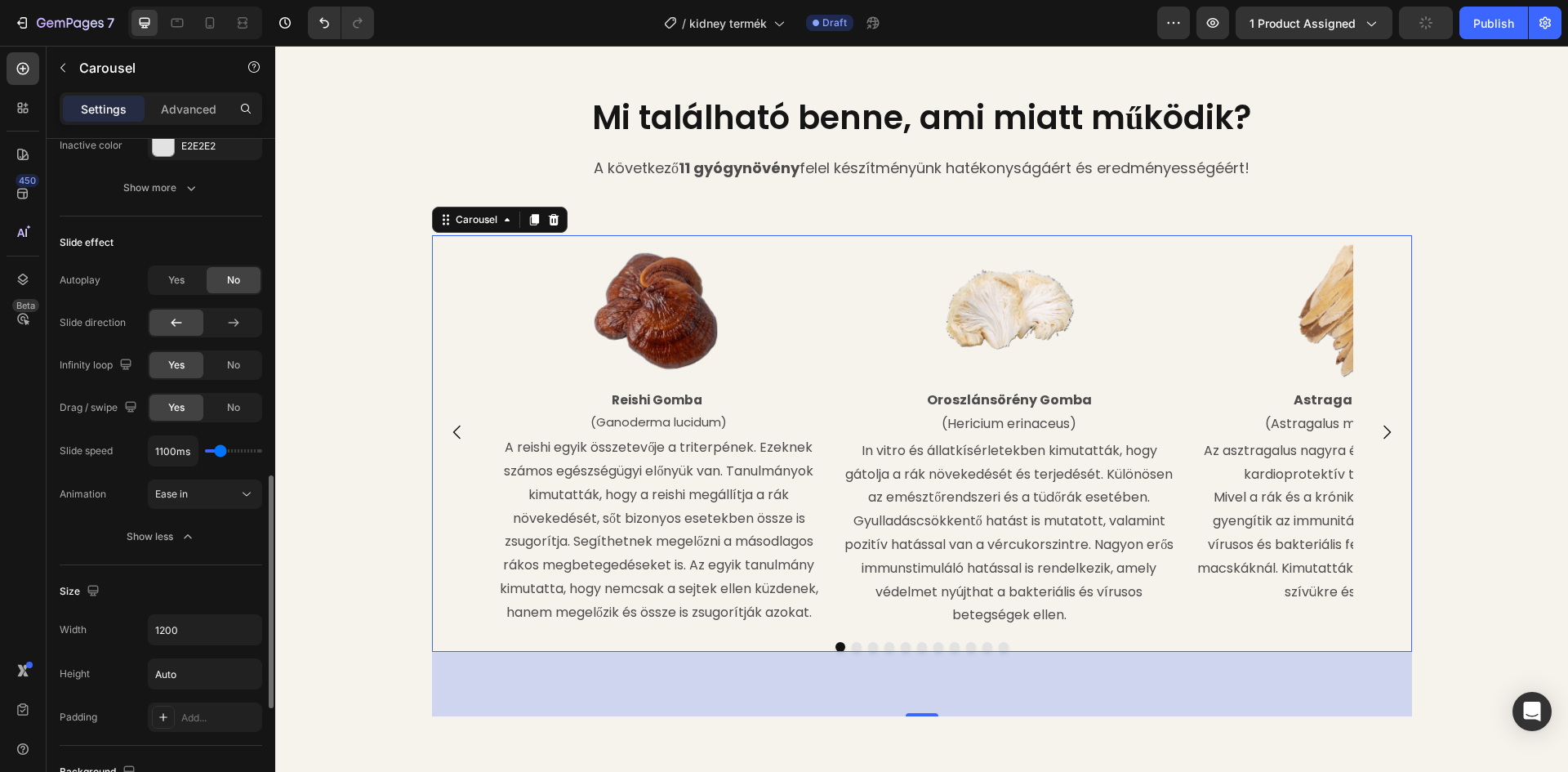
type input "1000ms"
type input "1000"
click at [219, 450] on input "range" at bounding box center [233, 450] width 57 height 3
click at [176, 283] on span "Yes" at bounding box center [176, 280] width 16 height 15
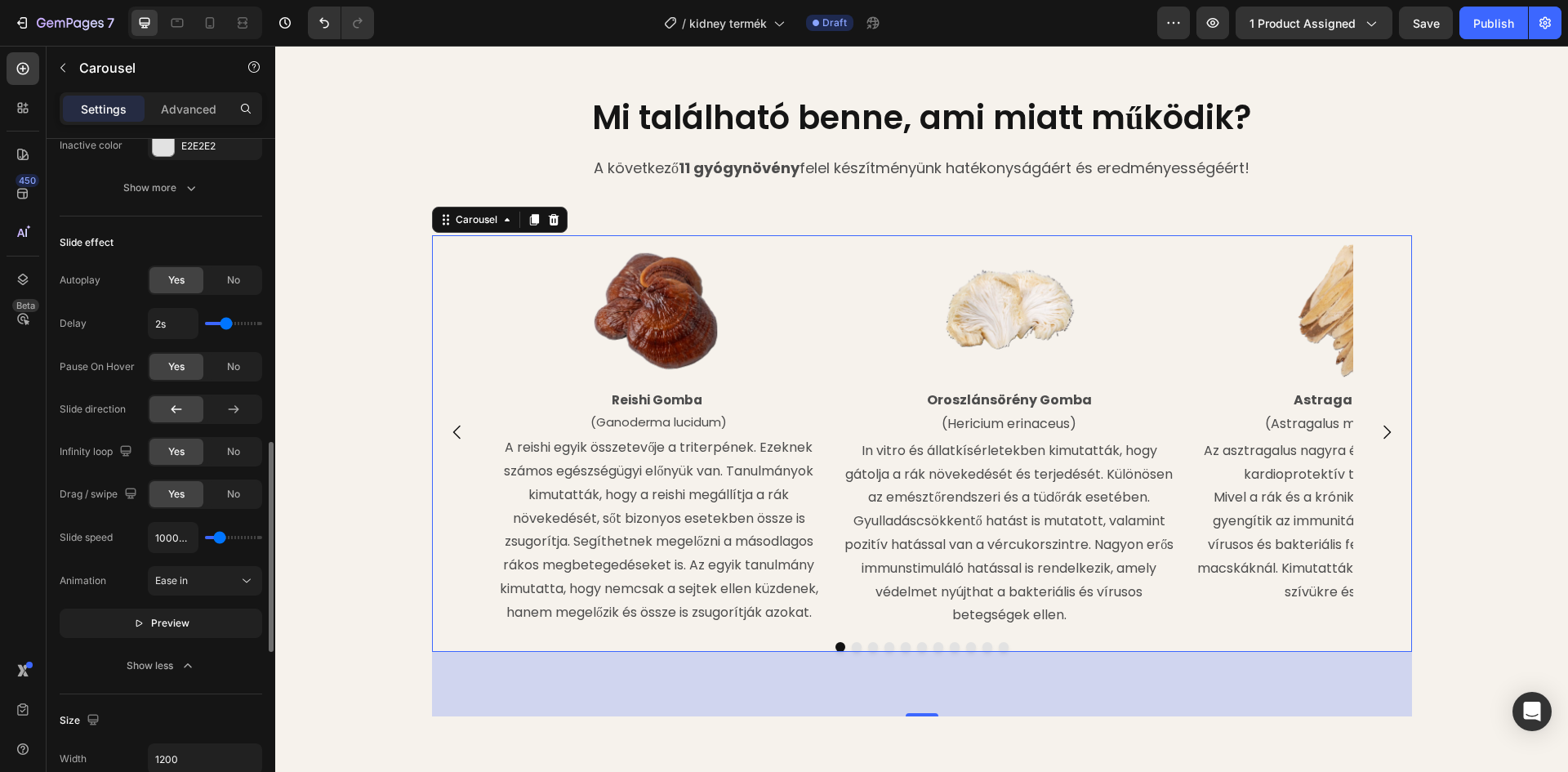
drag, startPoint x: 228, startPoint y: 330, endPoint x: 241, endPoint y: 329, distance: 13.0
click at [241, 329] on div "2s" at bounding box center [204, 323] width 115 height 31
type input "2.2s"
type input "2.2"
type input "2.8s"
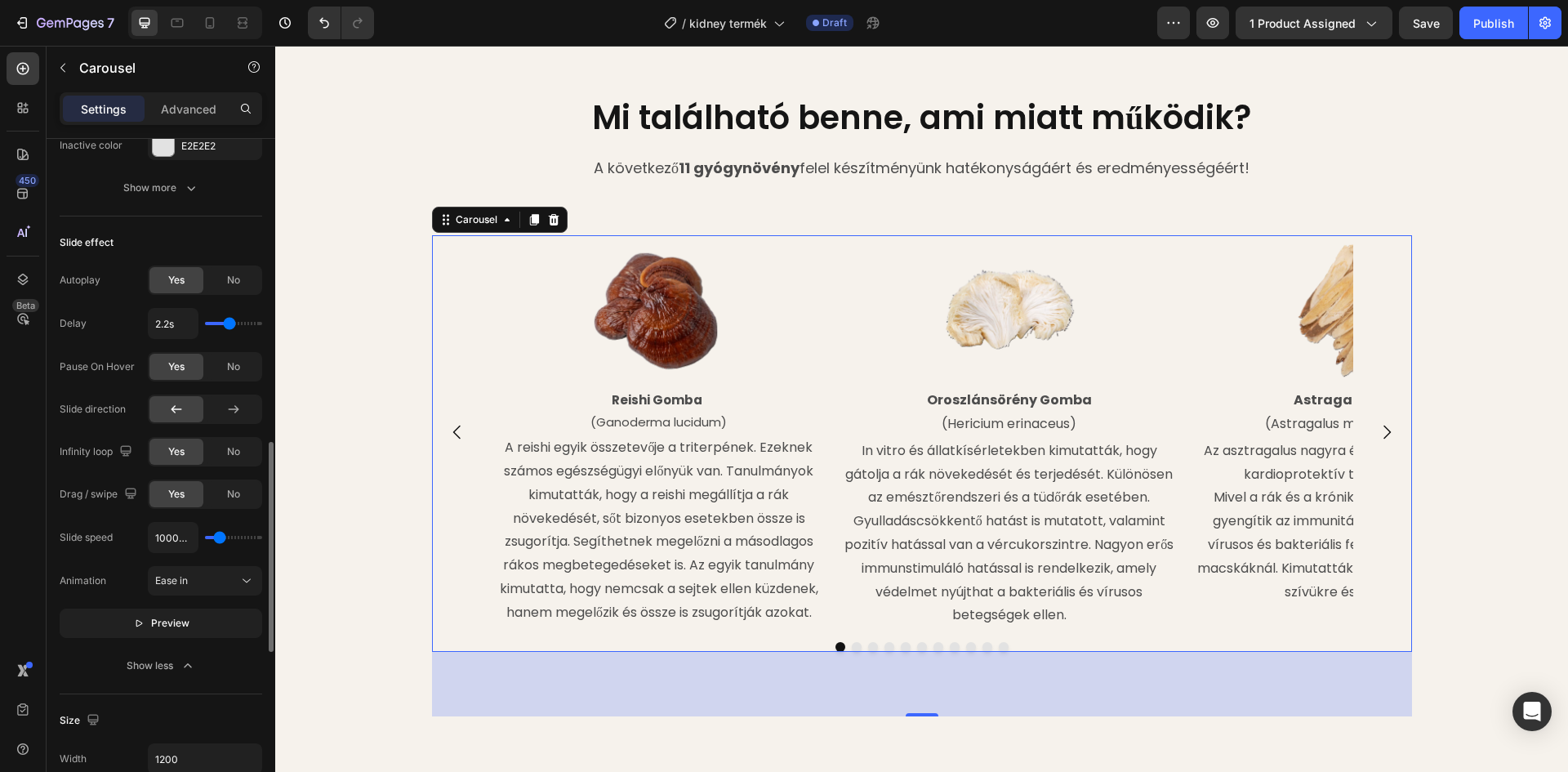
type input "2.8"
type input "3.7s"
type input "3.7"
type input "3.9s"
drag, startPoint x: 229, startPoint y: 324, endPoint x: 274, endPoint y: 321, distance: 45.1
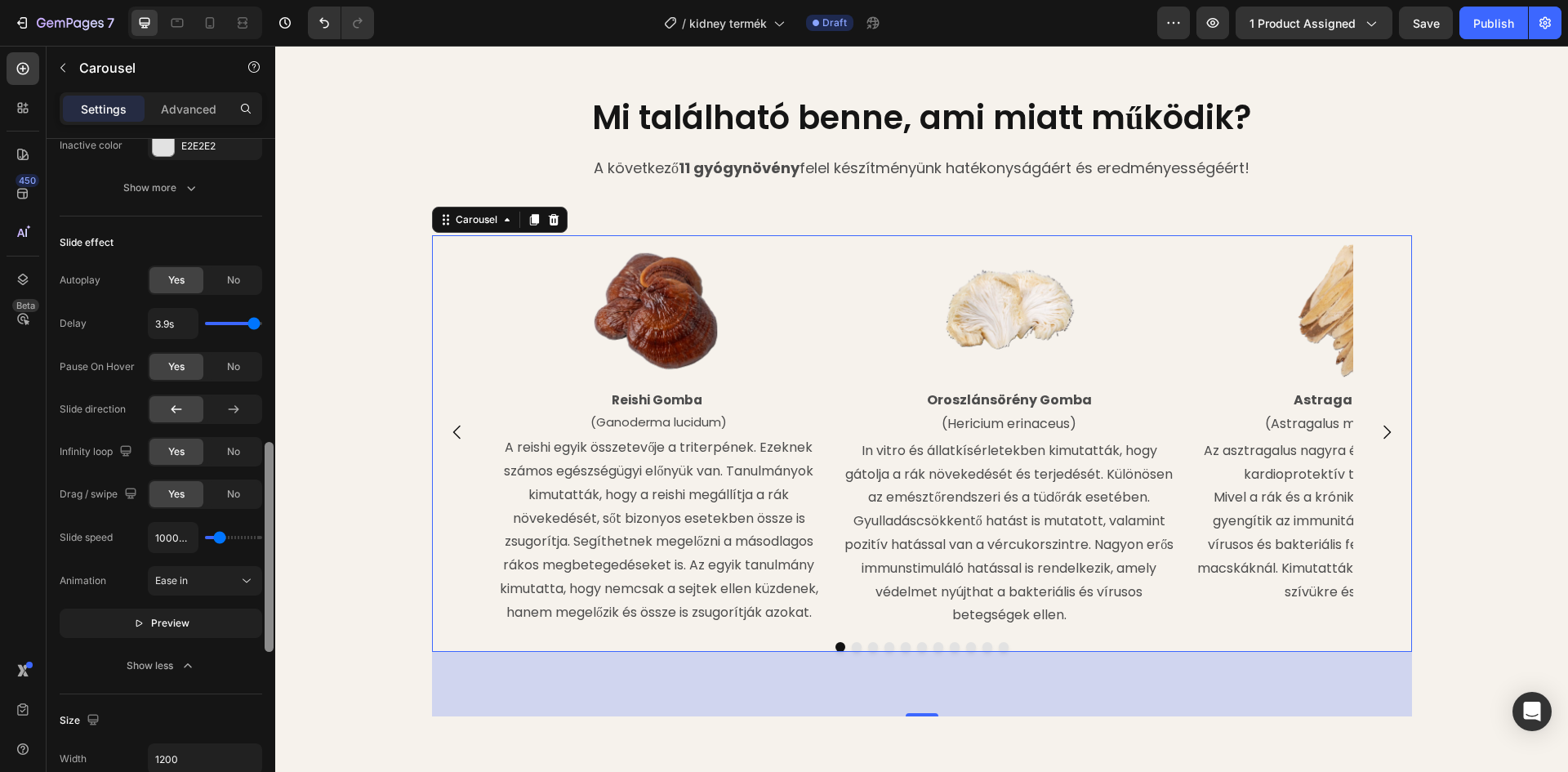
type input "4"
click at [262, 322] on input "range" at bounding box center [233, 323] width 57 height 3
type input "4s"
click at [309, 206] on div "Mi található benne, ami miatt működik? Heading A következő 11 gyógynövény felel…" at bounding box center [921, 138] width 1293 height 140
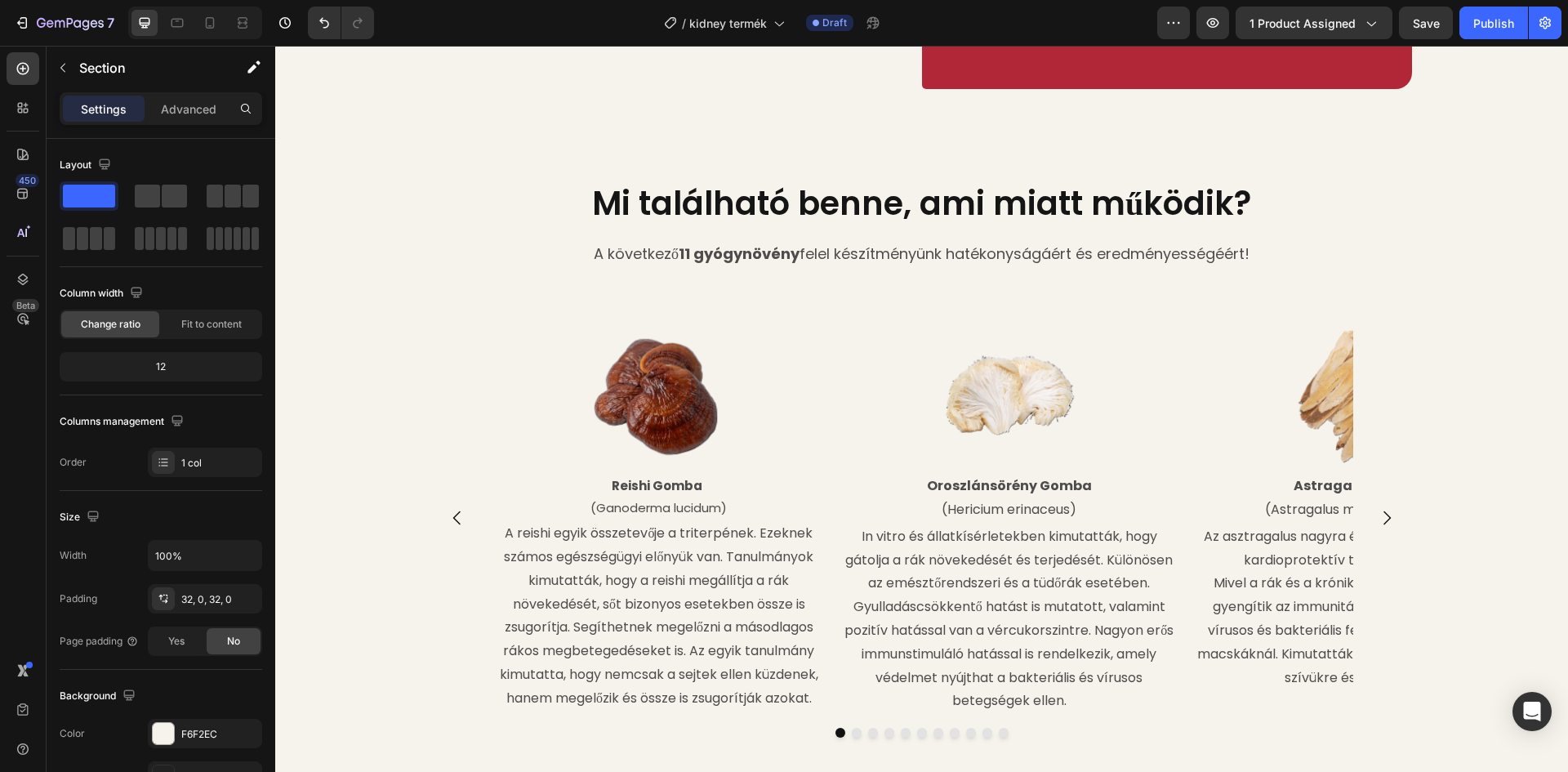
scroll to position [1694, 0]
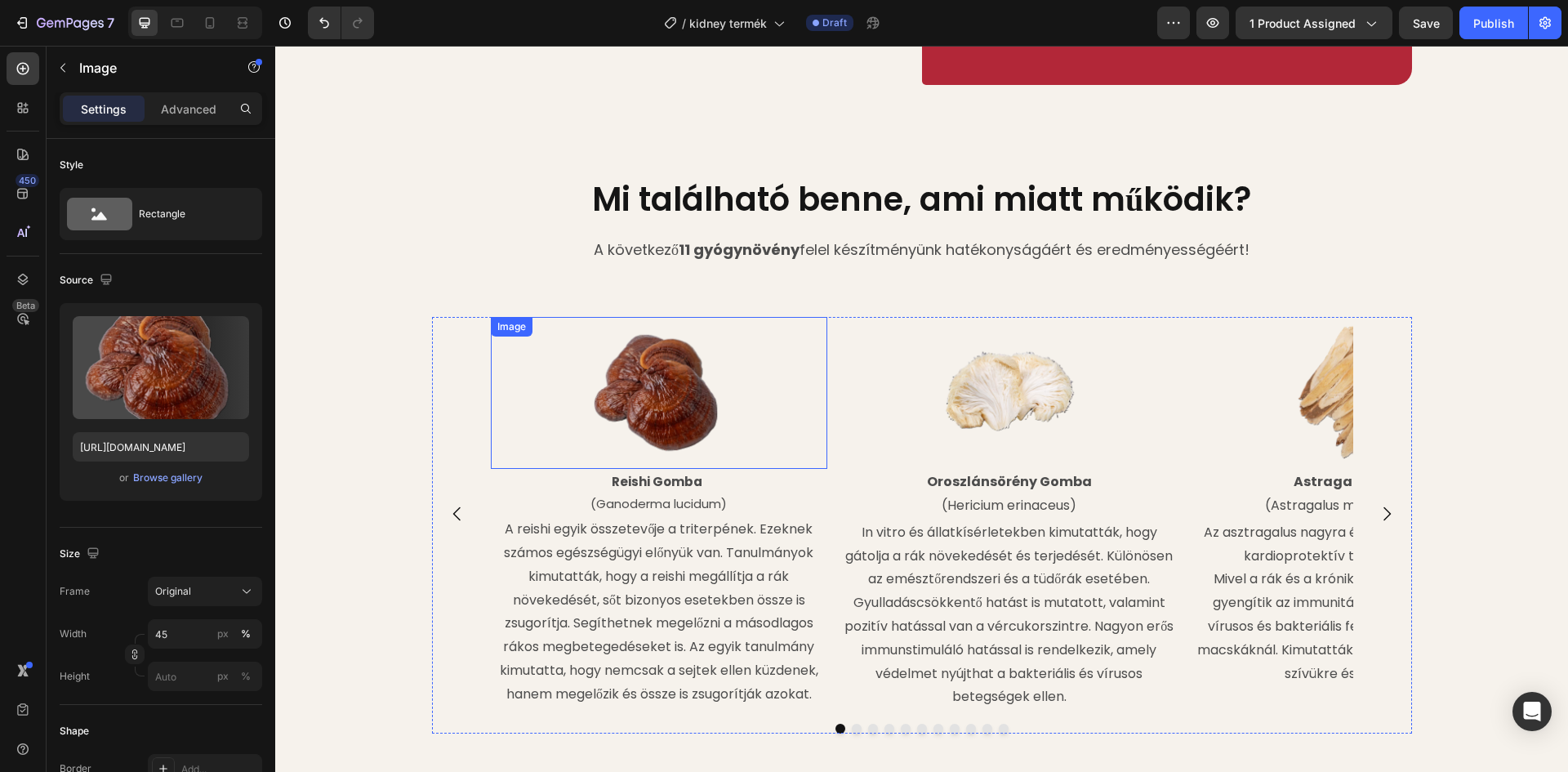
click at [653, 401] on img at bounding box center [658, 392] width 151 height 151
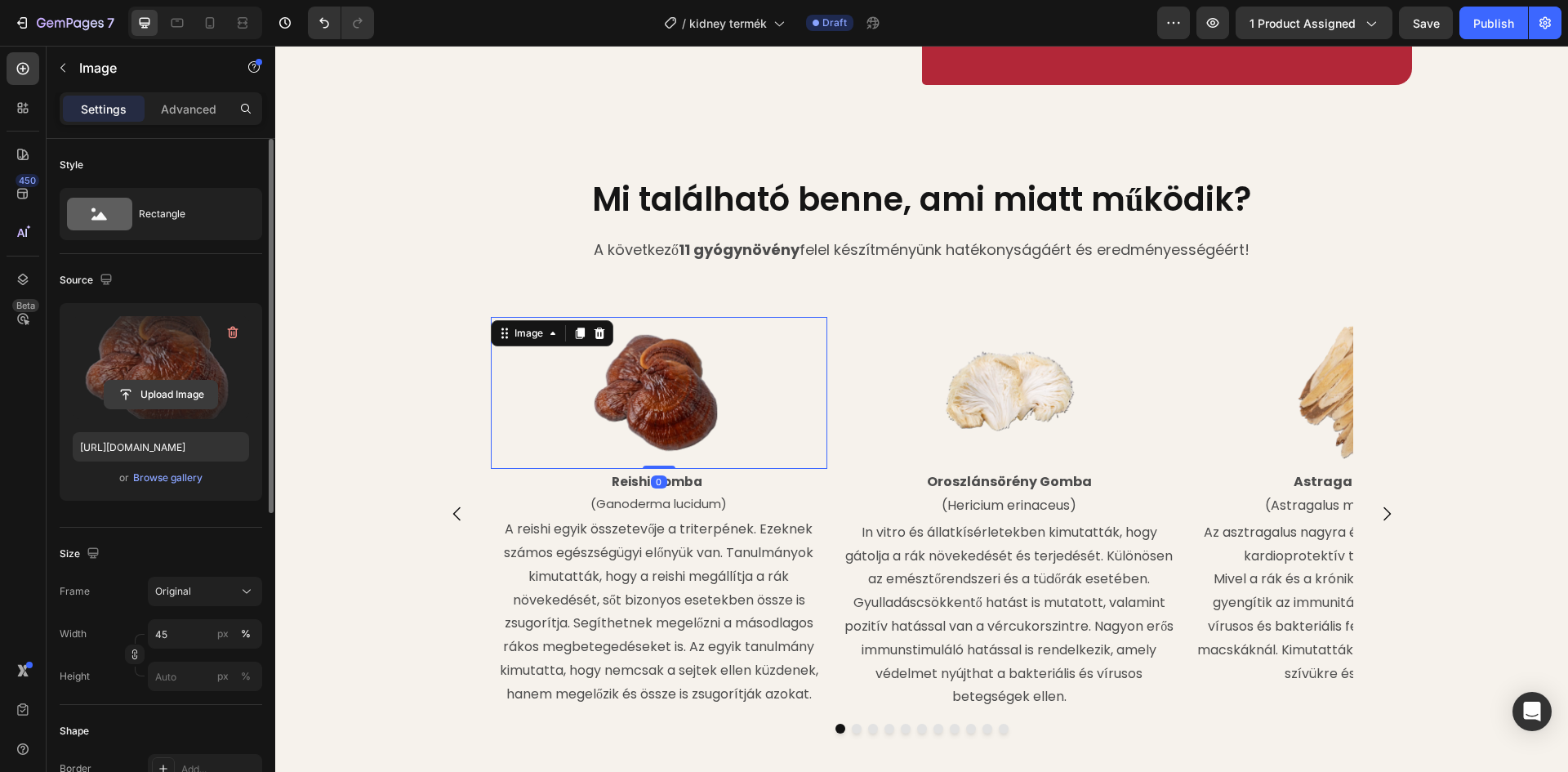
click at [169, 394] on input "file" at bounding box center [160, 394] width 113 height 28
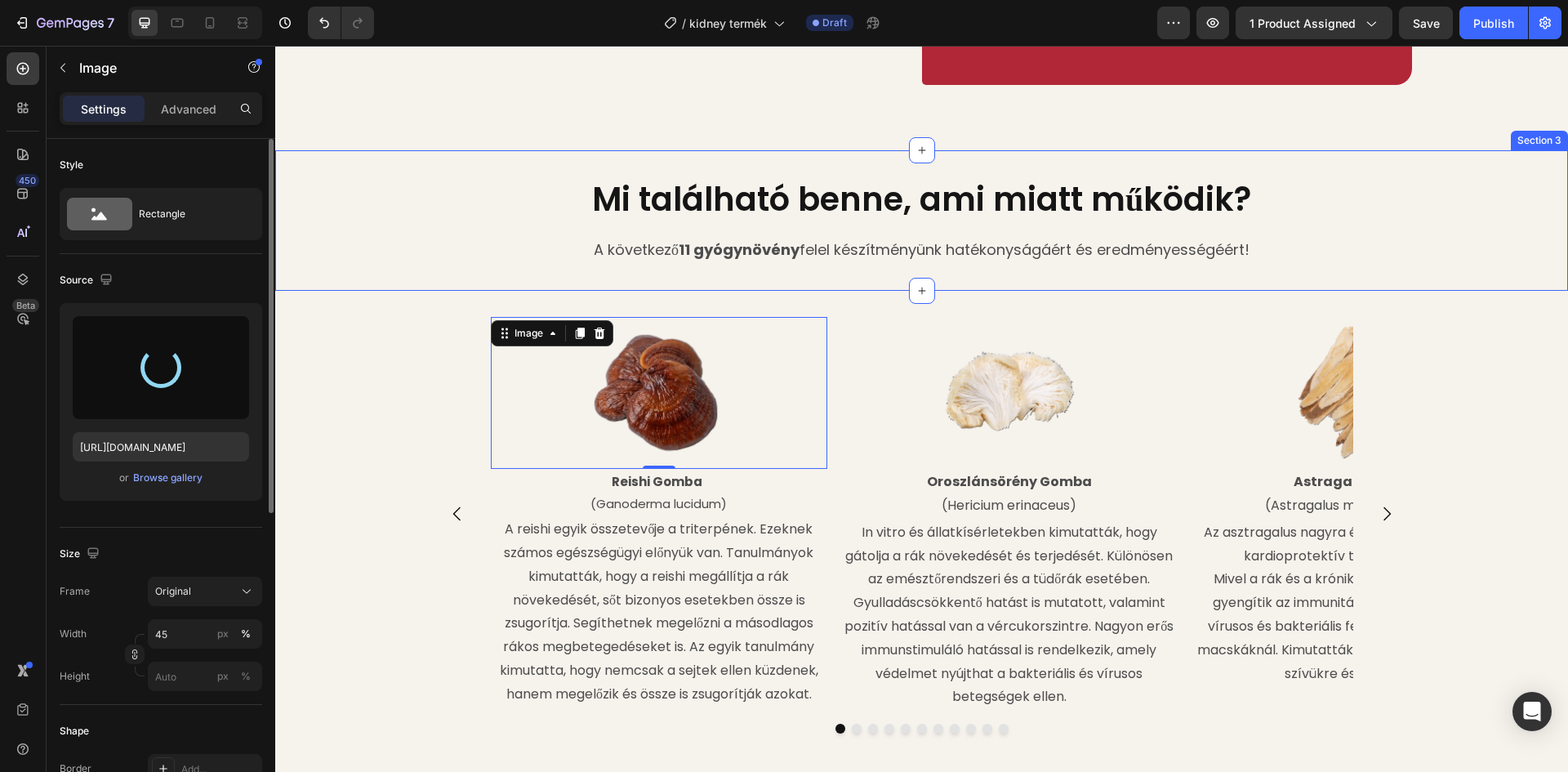
type input "https://cdn.shopify.com/s/files/1/0948/2462/8573/files/gempages_576978716819719…"
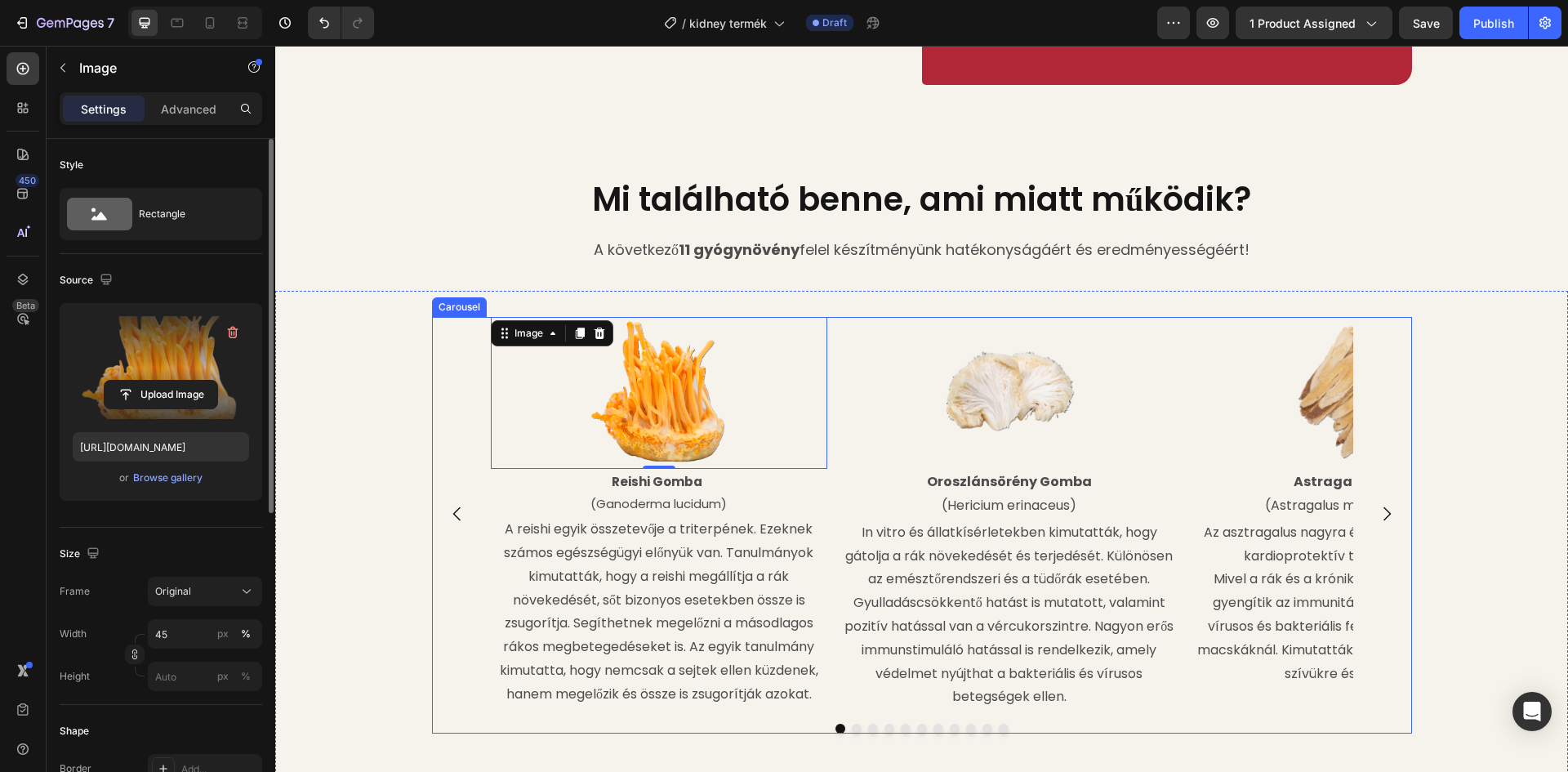
click at [468, 351] on div "Image 0 Reishi Gomba (Ganoderma lucidum) Text Block A reishi egyik összetevője …" at bounding box center [922, 513] width 980 height 393
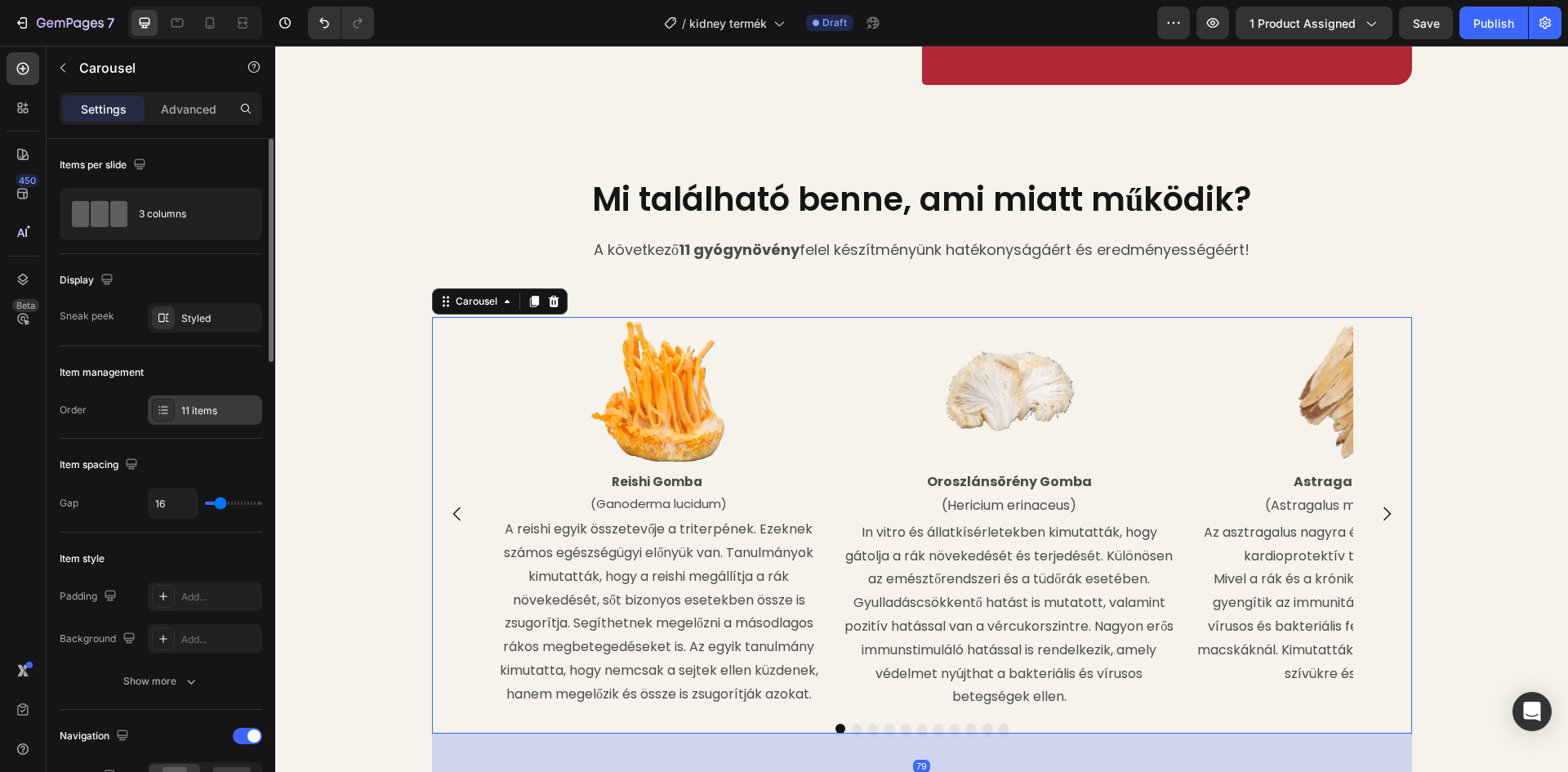
click at [169, 406] on div at bounding box center [162, 409] width 23 height 23
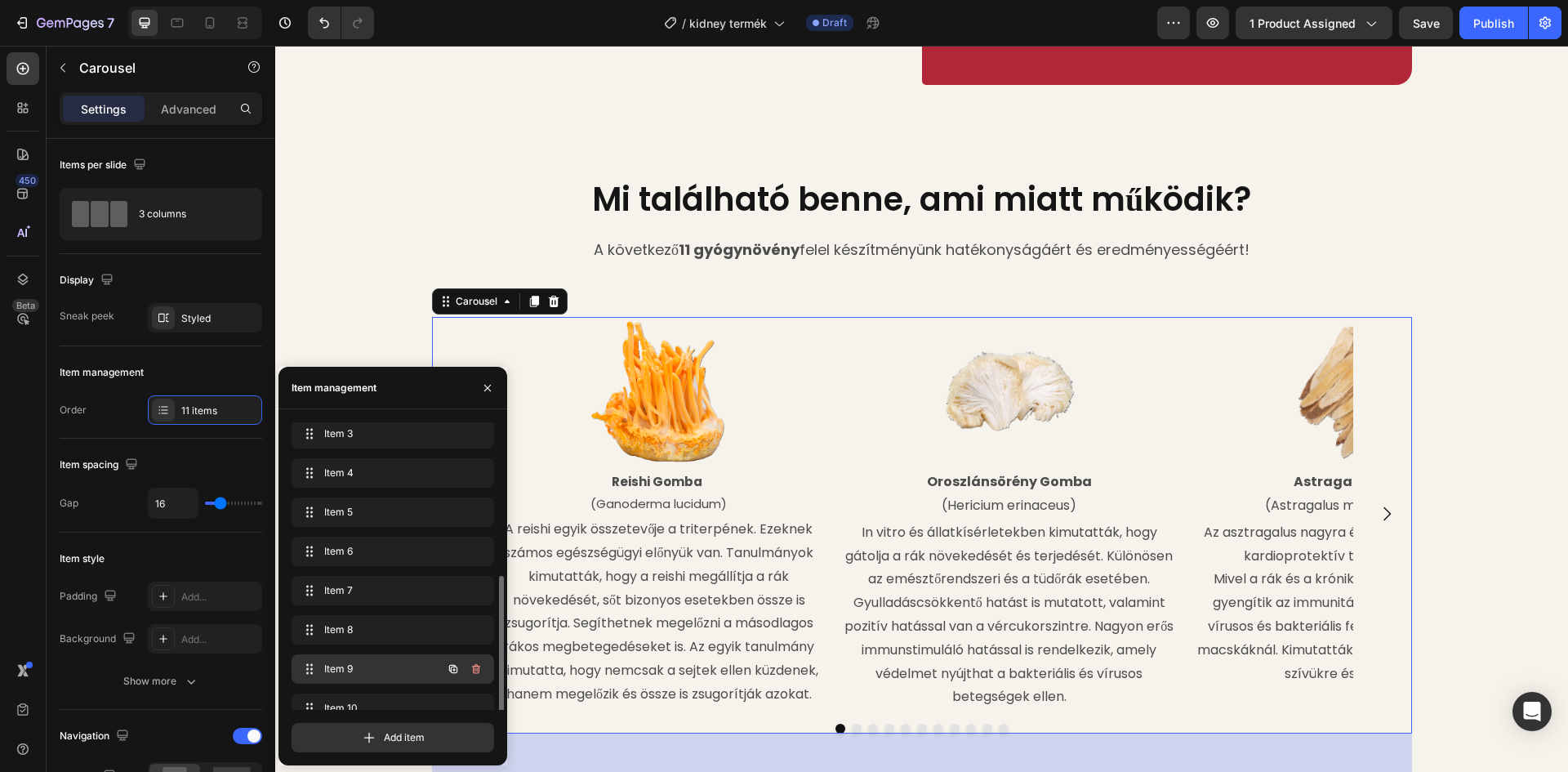
scroll to position [140, 0]
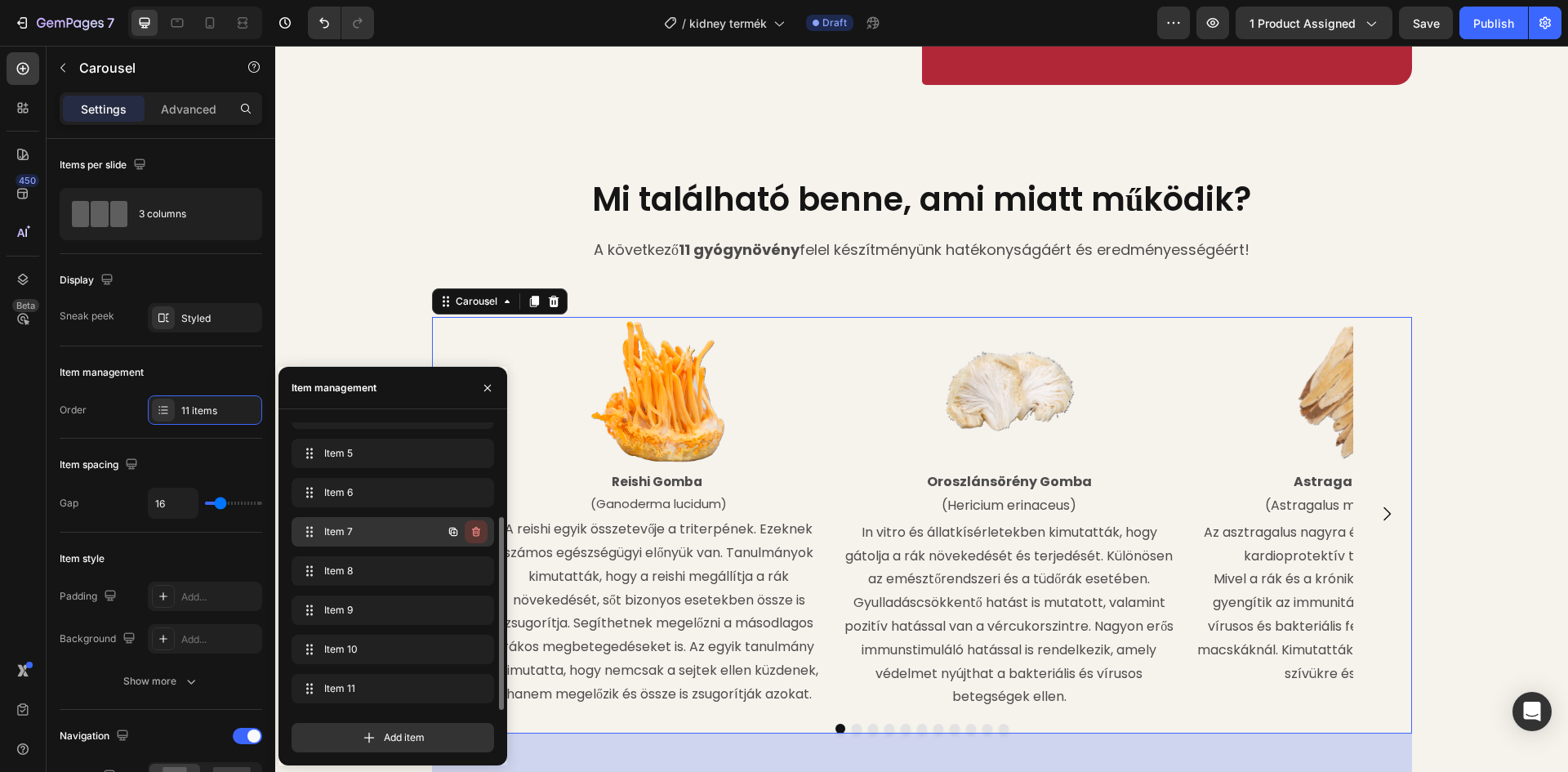
click at [475, 530] on icon "button" at bounding box center [475, 531] width 13 height 13
click at [475, 530] on div "Delete" at bounding box center [465, 531] width 30 height 15
click at [465, 688] on button "button" at bounding box center [475, 687] width 23 height 23
click at [472, 689] on div "Delete" at bounding box center [465, 688] width 30 height 15
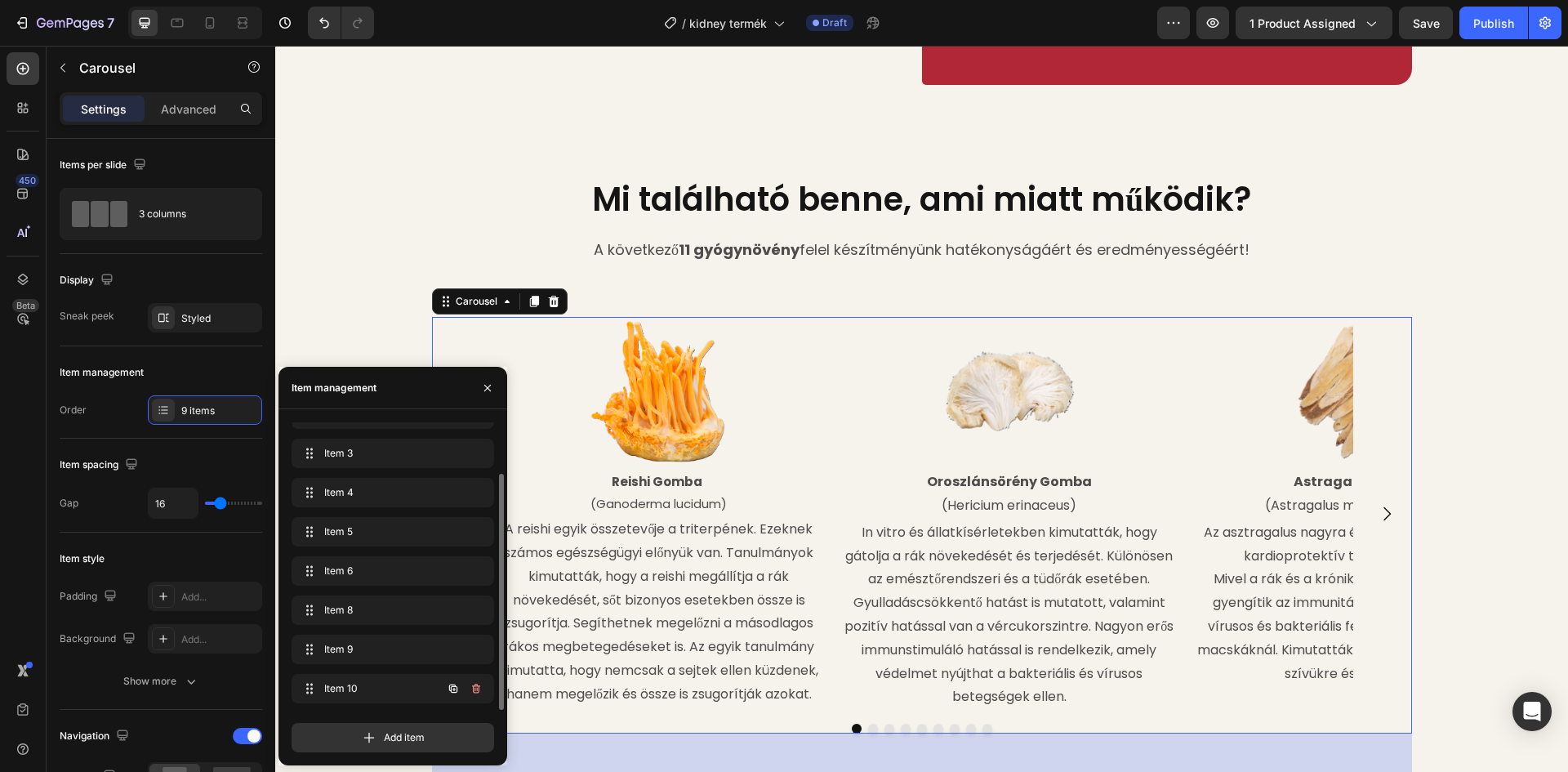
scroll to position [62, 0]
click at [473, 690] on icon "button" at bounding box center [475, 687] width 13 height 13
click at [473, 690] on div "Delete" at bounding box center [465, 688] width 30 height 15
click at [476, 687] on icon "button" at bounding box center [475, 687] width 13 height 13
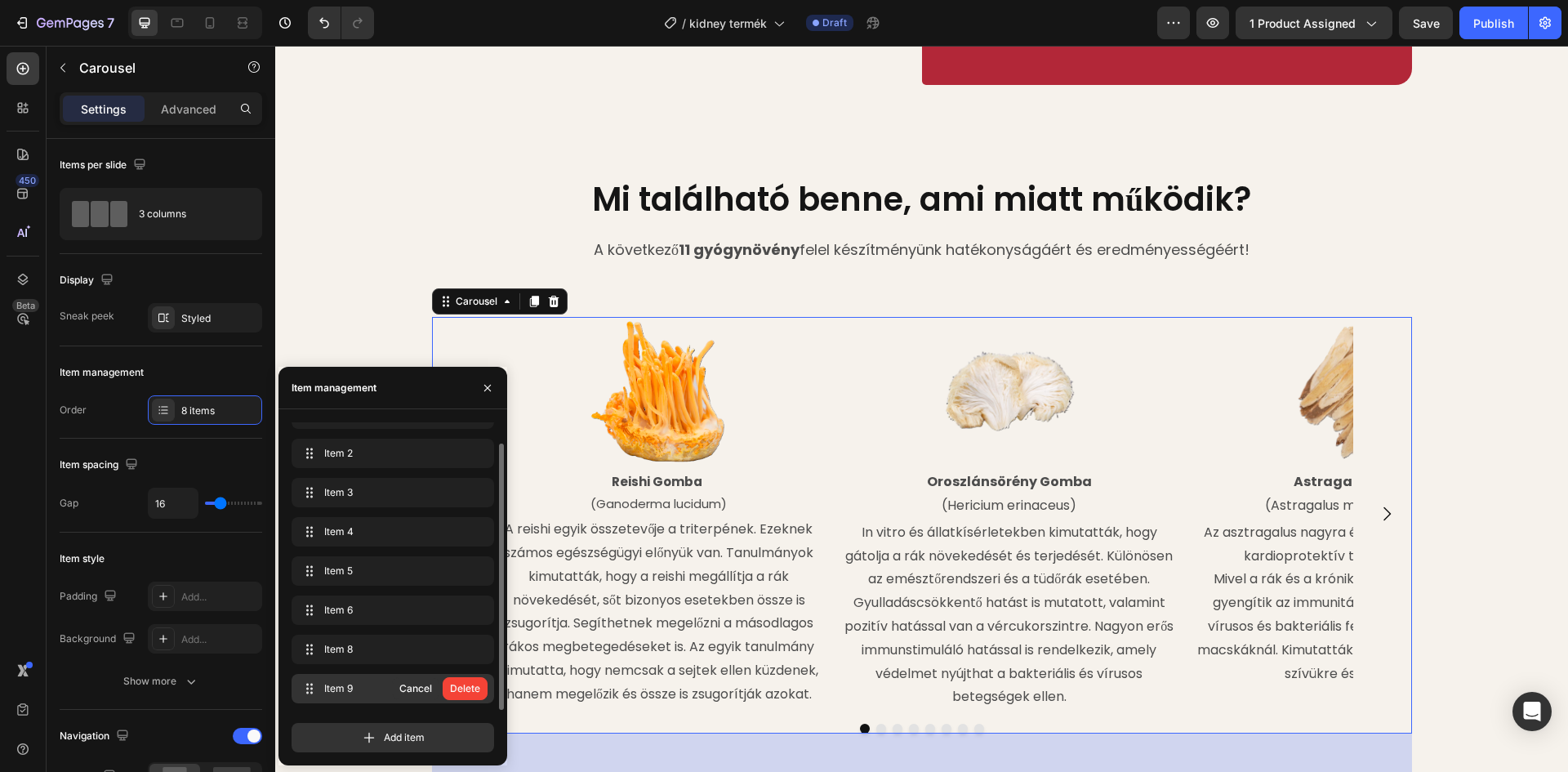
click at [476, 687] on div "Delete" at bounding box center [465, 688] width 30 height 15
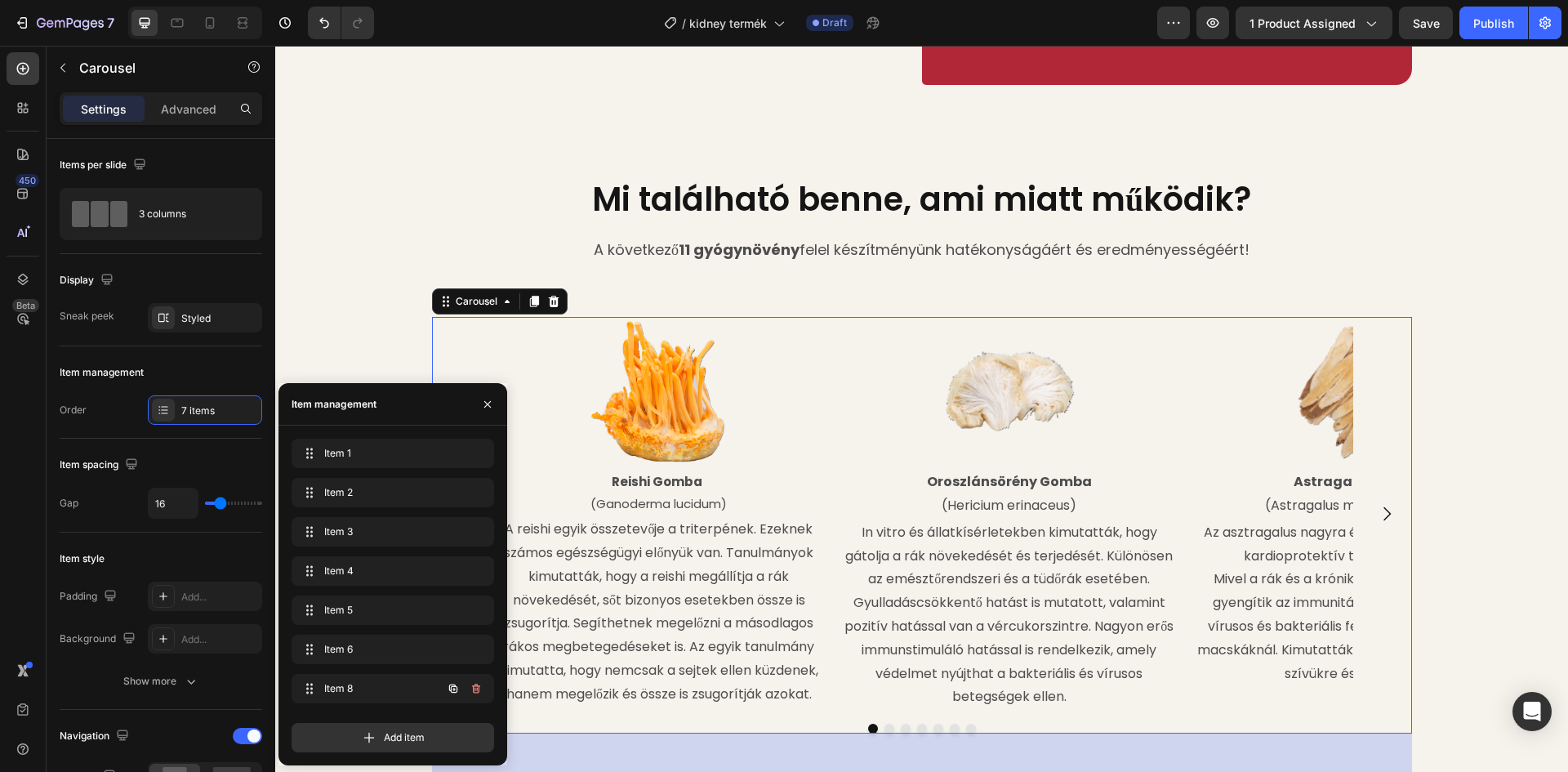
scroll to position [0, 0]
click at [476, 687] on icon "button" at bounding box center [475, 687] width 13 height 13
click at [476, 687] on div "Delete" at bounding box center [465, 688] width 30 height 15
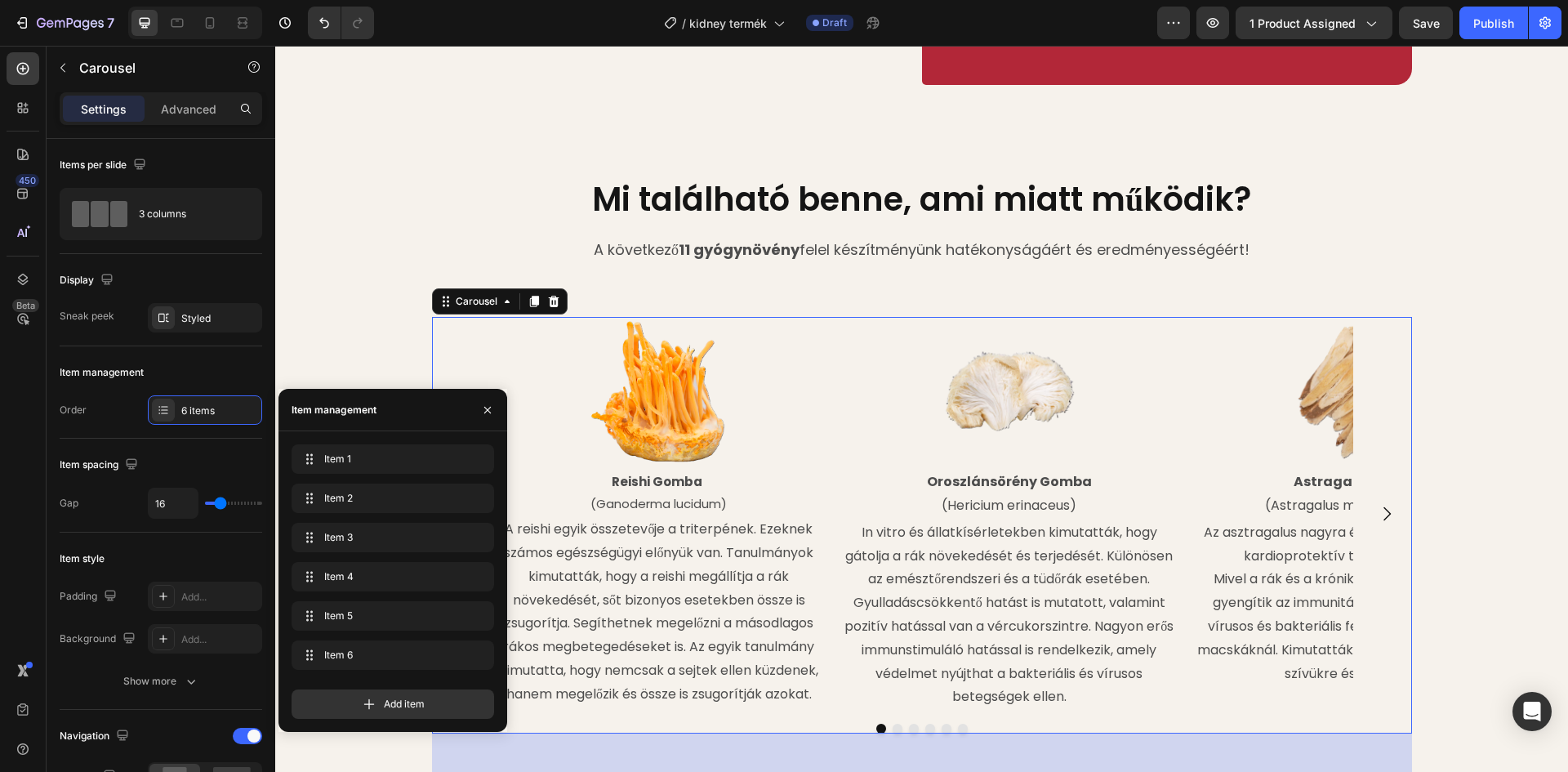
click at [476, 687] on div "Add item" at bounding box center [392, 697] width 202 height 43
click at [478, 661] on button "button" at bounding box center [475, 654] width 23 height 23
click at [479, 658] on div "Delete" at bounding box center [465, 654] width 30 height 15
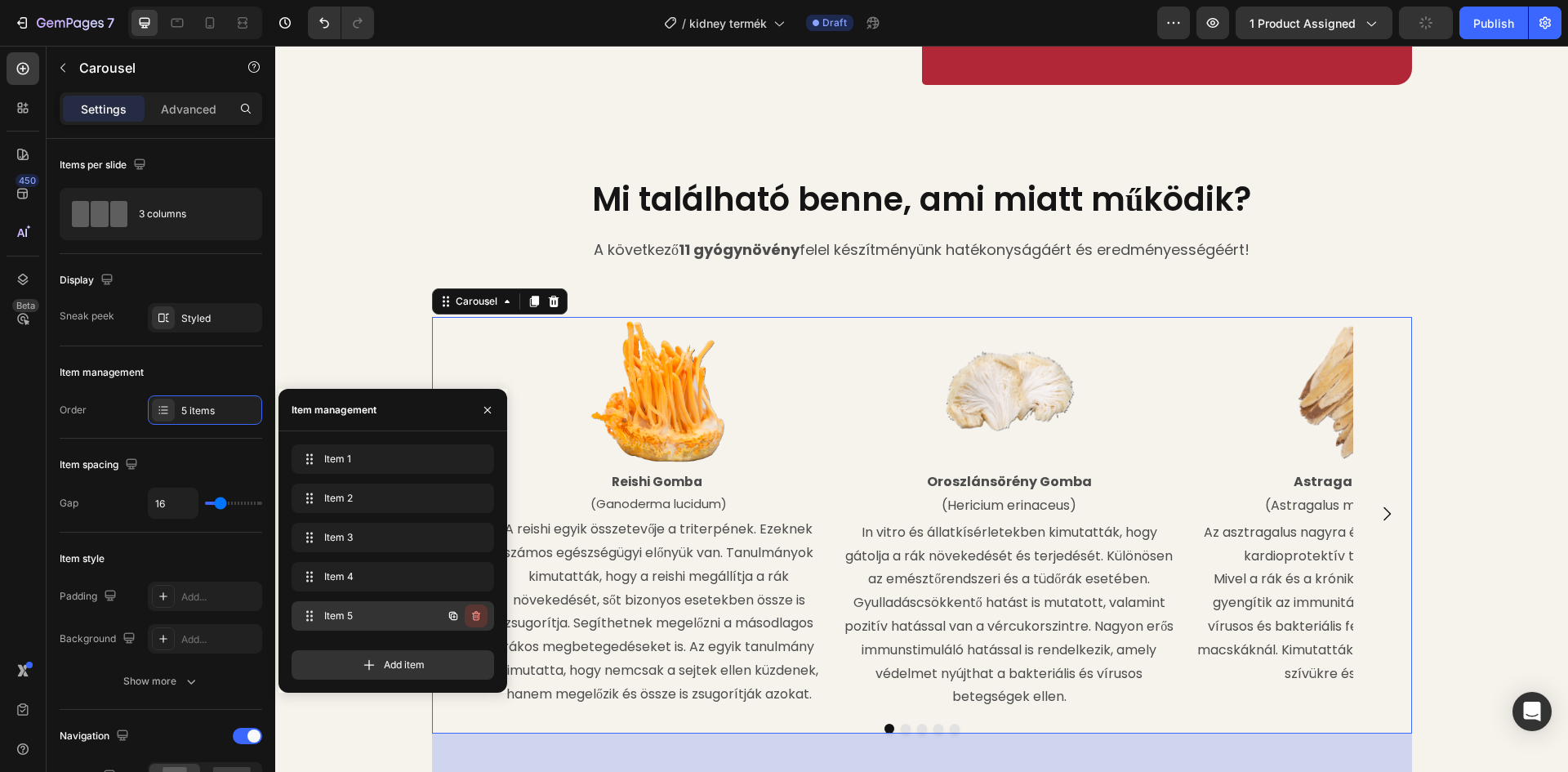
click at [474, 619] on icon "button" at bounding box center [475, 615] width 13 height 13
click at [474, 619] on div "Delete" at bounding box center [465, 616] width 30 height 15
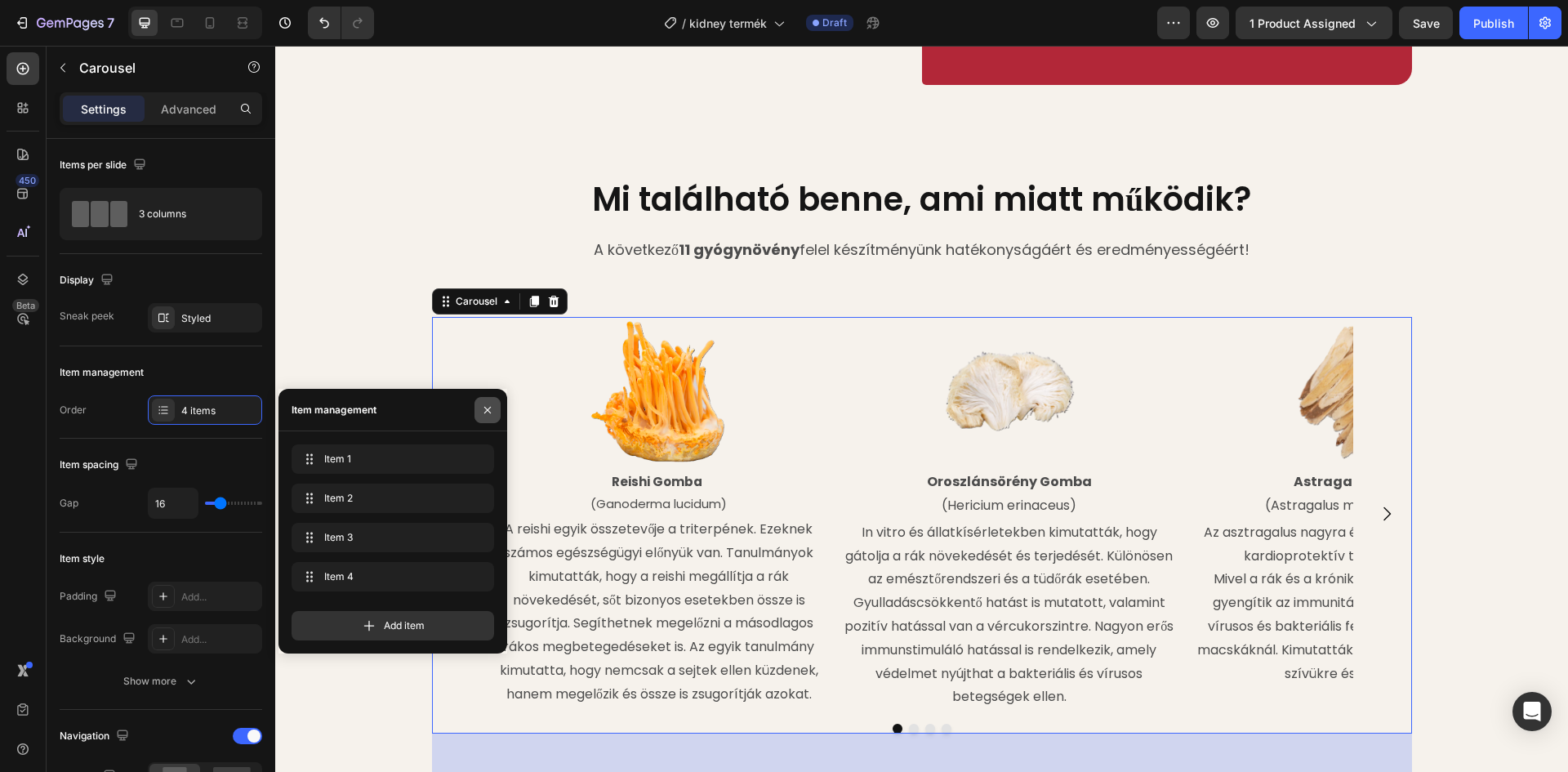
click at [487, 409] on icon "button" at bounding box center [487, 408] width 7 height 7
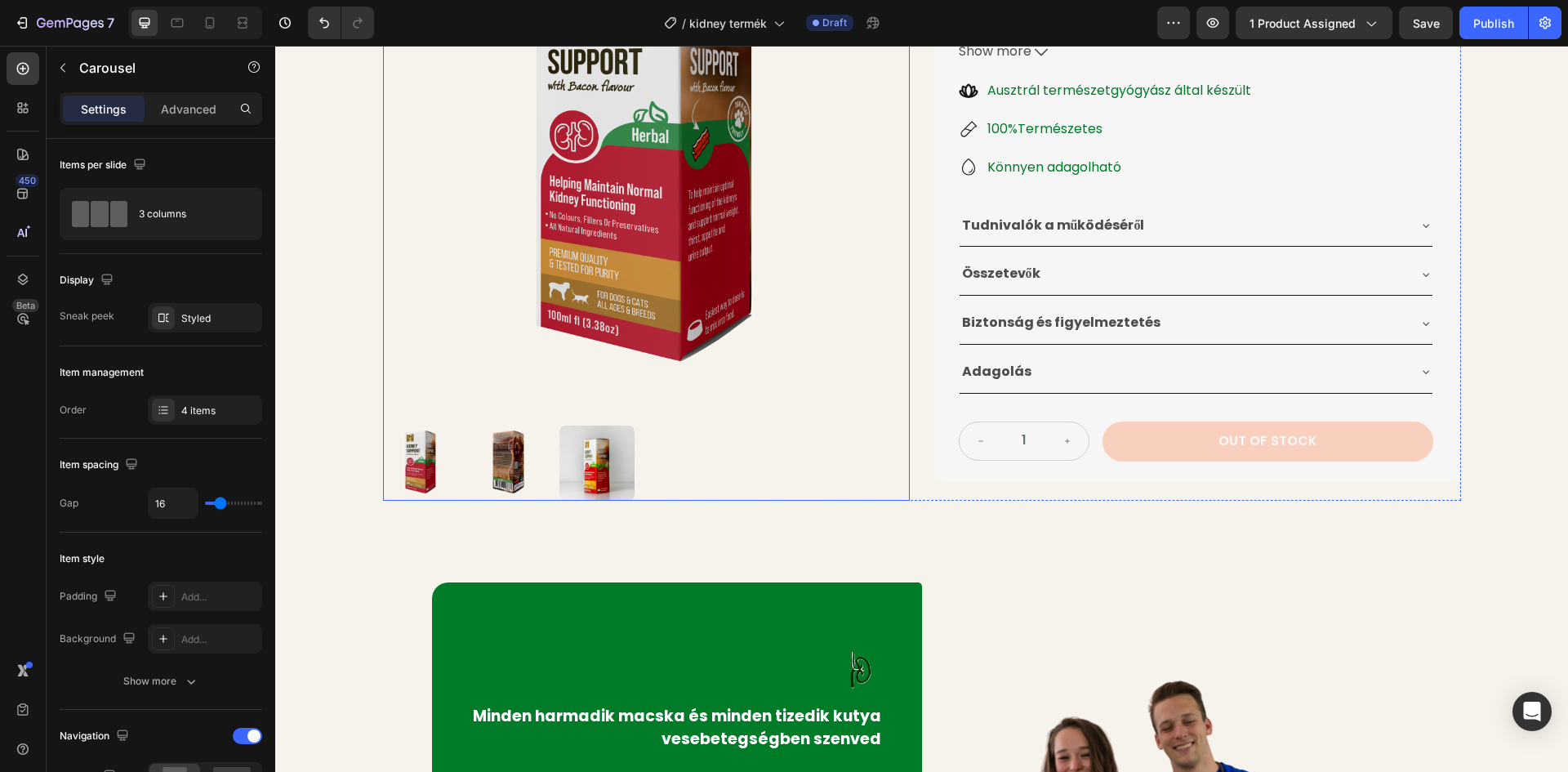
scroll to position [387, 0]
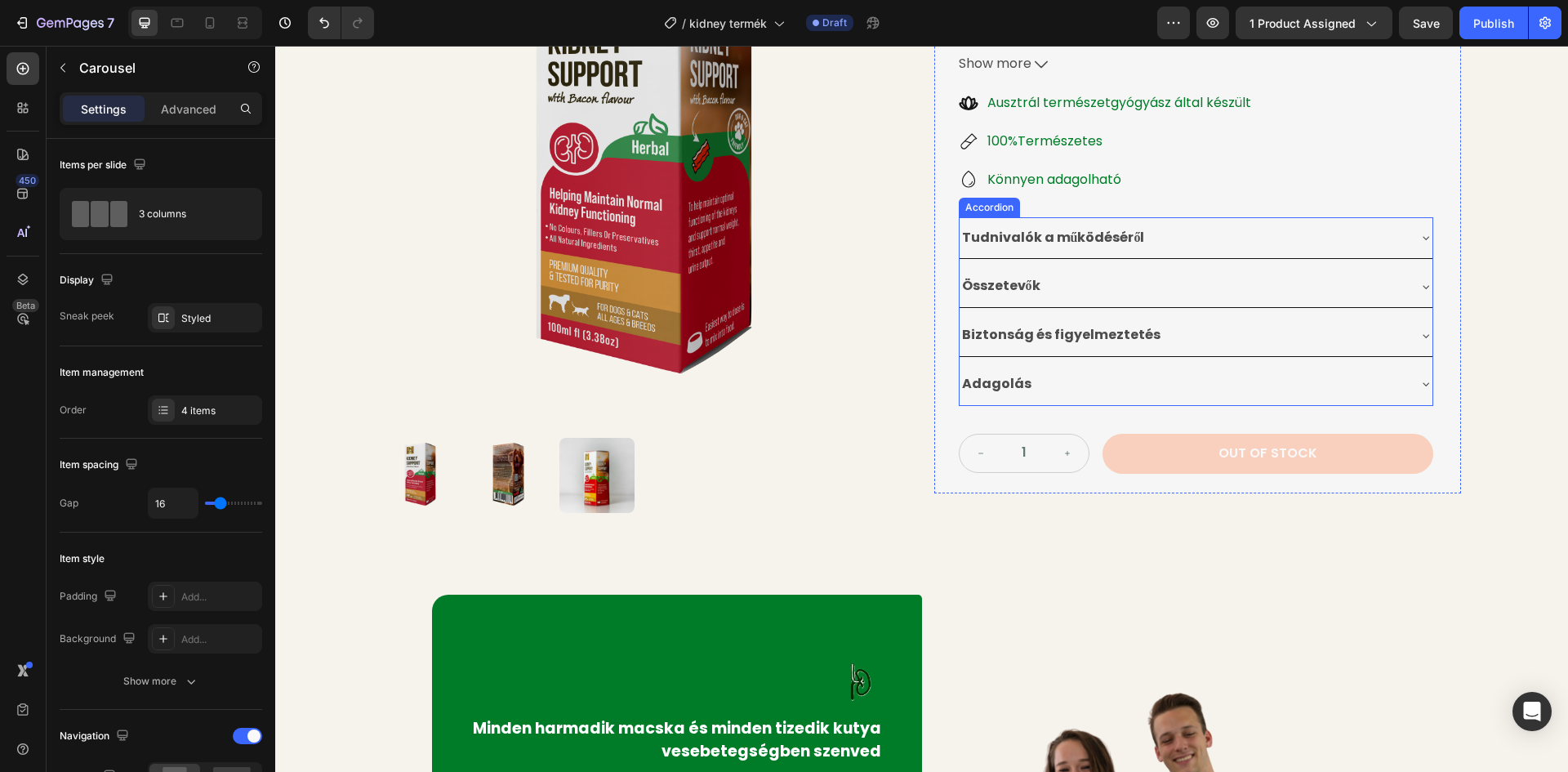
click at [1128, 287] on div "Összetevők" at bounding box center [1182, 286] width 446 height 29
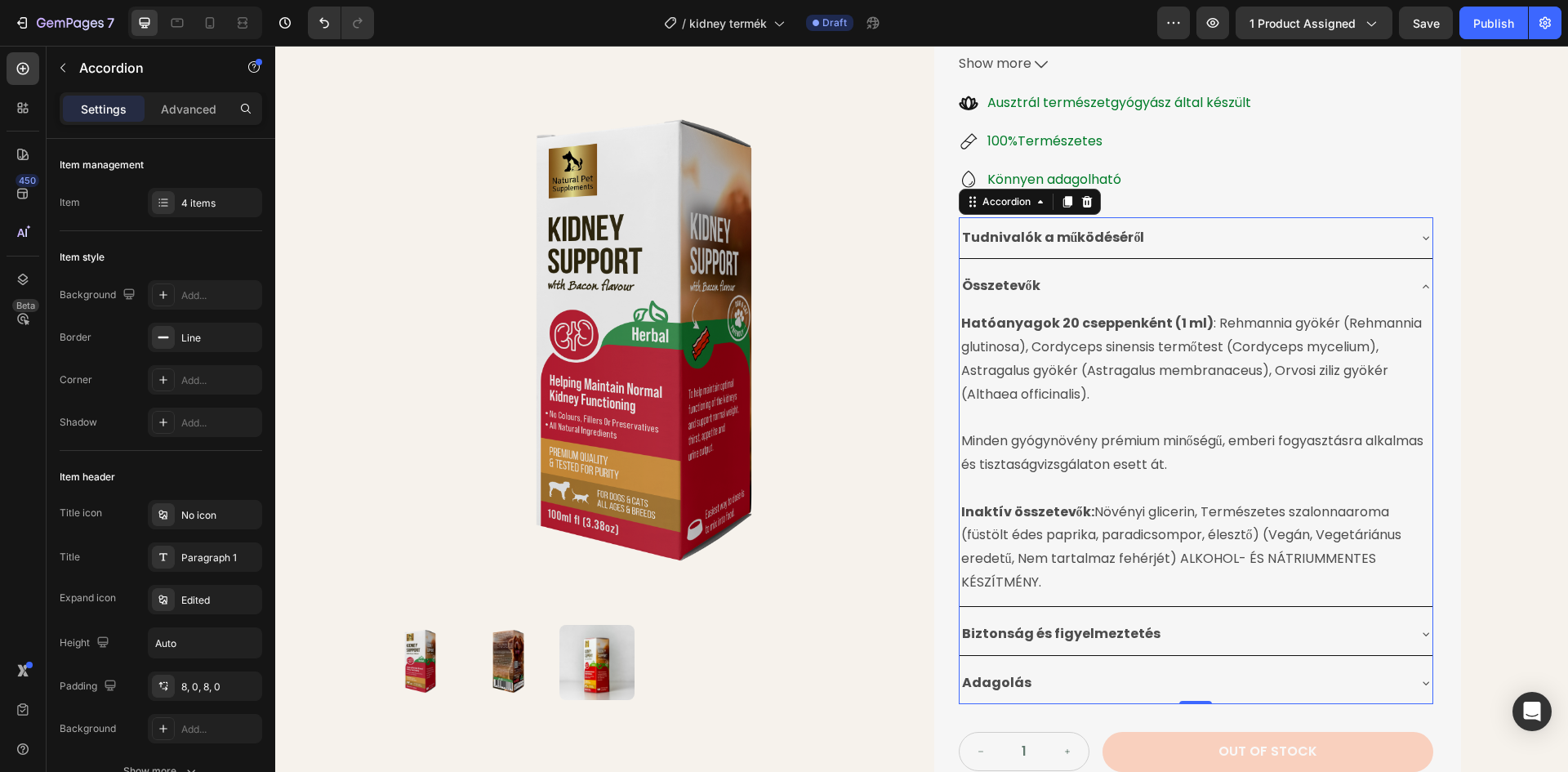
click at [1144, 291] on div "Összetevők" at bounding box center [1182, 286] width 446 height 29
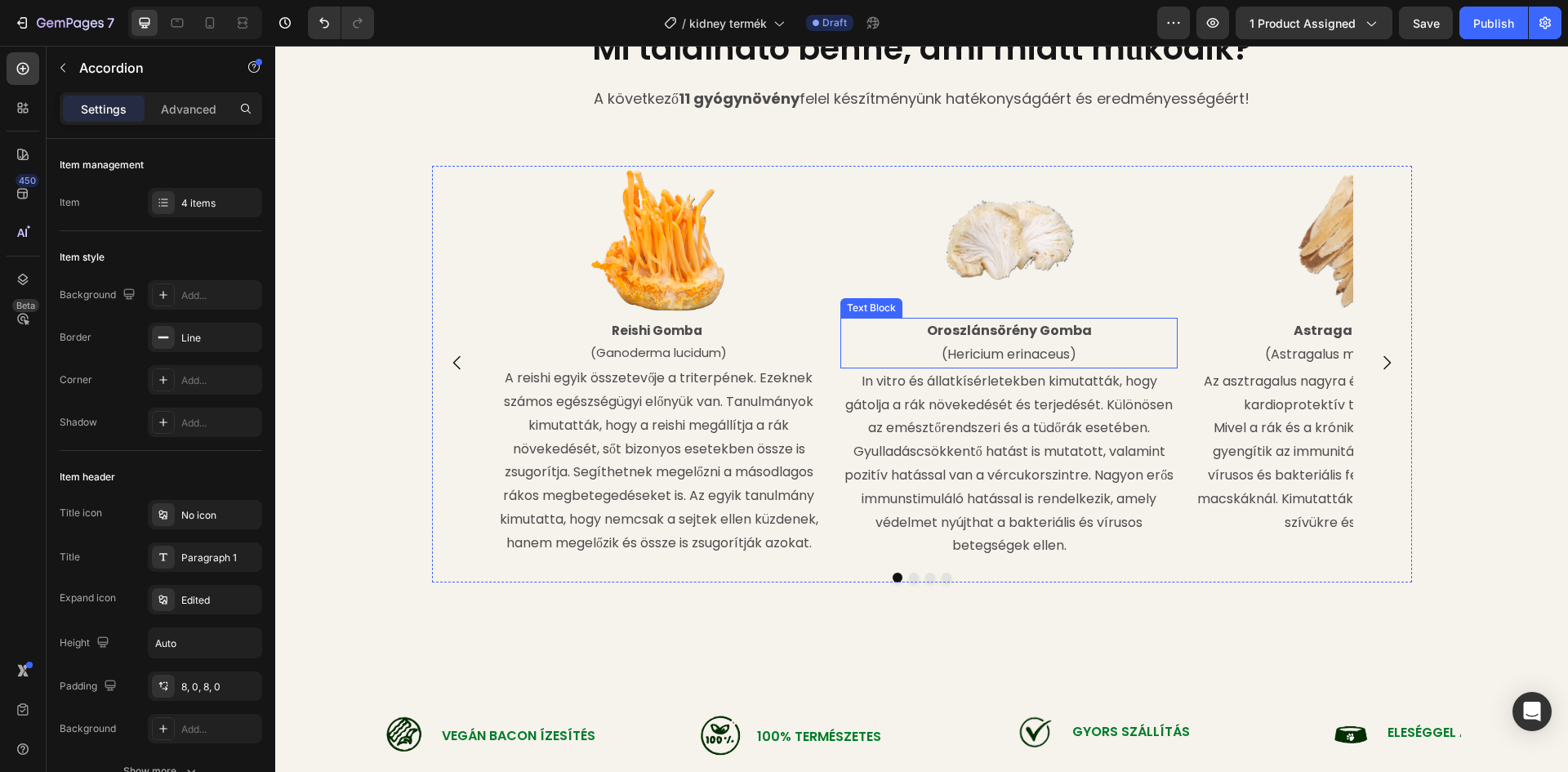
scroll to position [1858, 0]
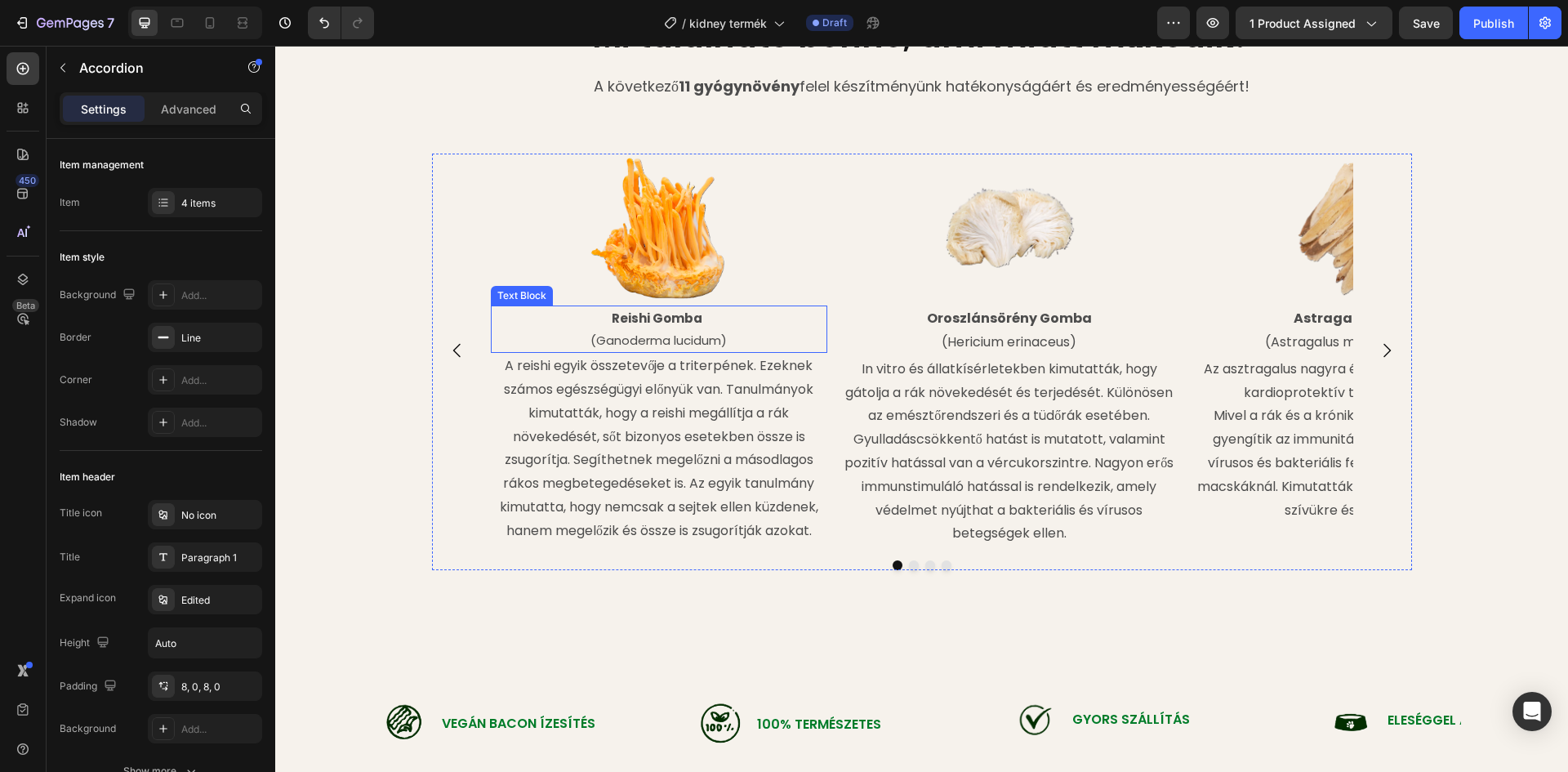
click at [661, 316] on strong "Reishi Gomba" at bounding box center [656, 318] width 91 height 17
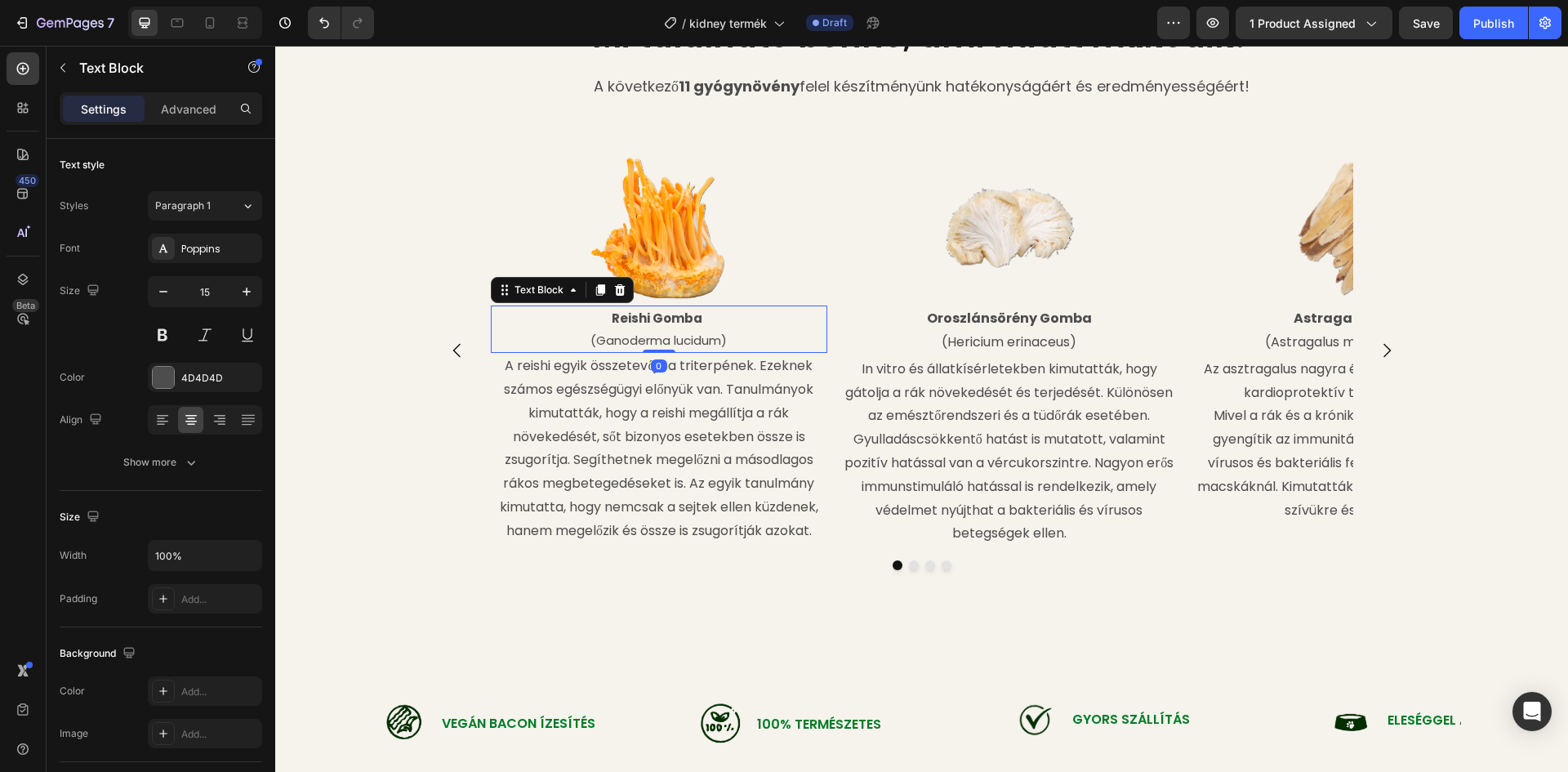
click at [677, 315] on strong "Reishi Gomba" at bounding box center [656, 318] width 91 height 17
click at [695, 318] on p "Reishi Gomba" at bounding box center [658, 318] width 334 height 22
drag, startPoint x: 717, startPoint y: 317, endPoint x: 590, endPoint y: 322, distance: 127.1
click at [590, 322] on p "Cordyceps Termőtest" at bounding box center [658, 318] width 334 height 22
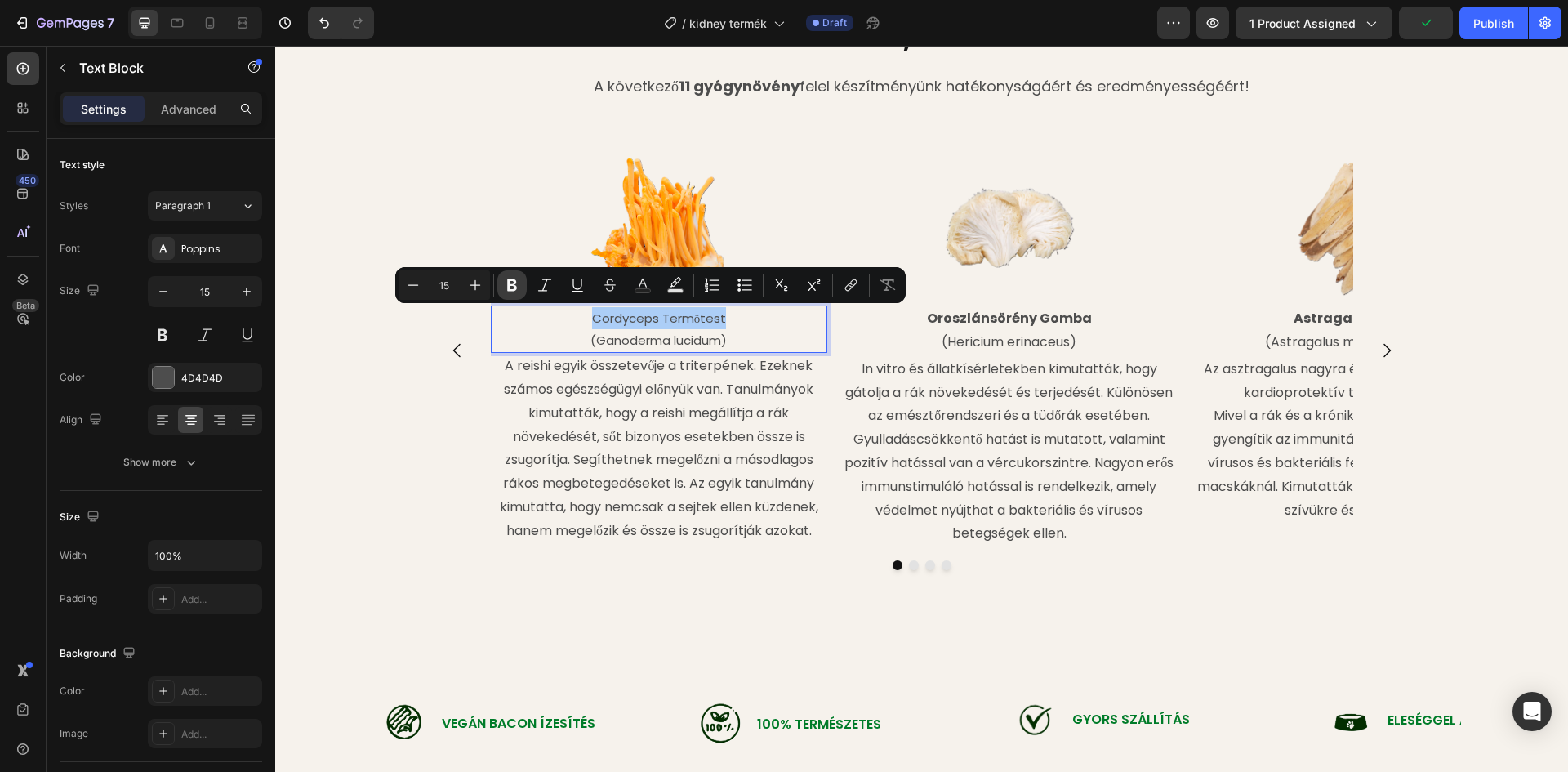
click at [516, 288] on icon "Editor contextual toolbar" at bounding box center [512, 285] width 10 height 12
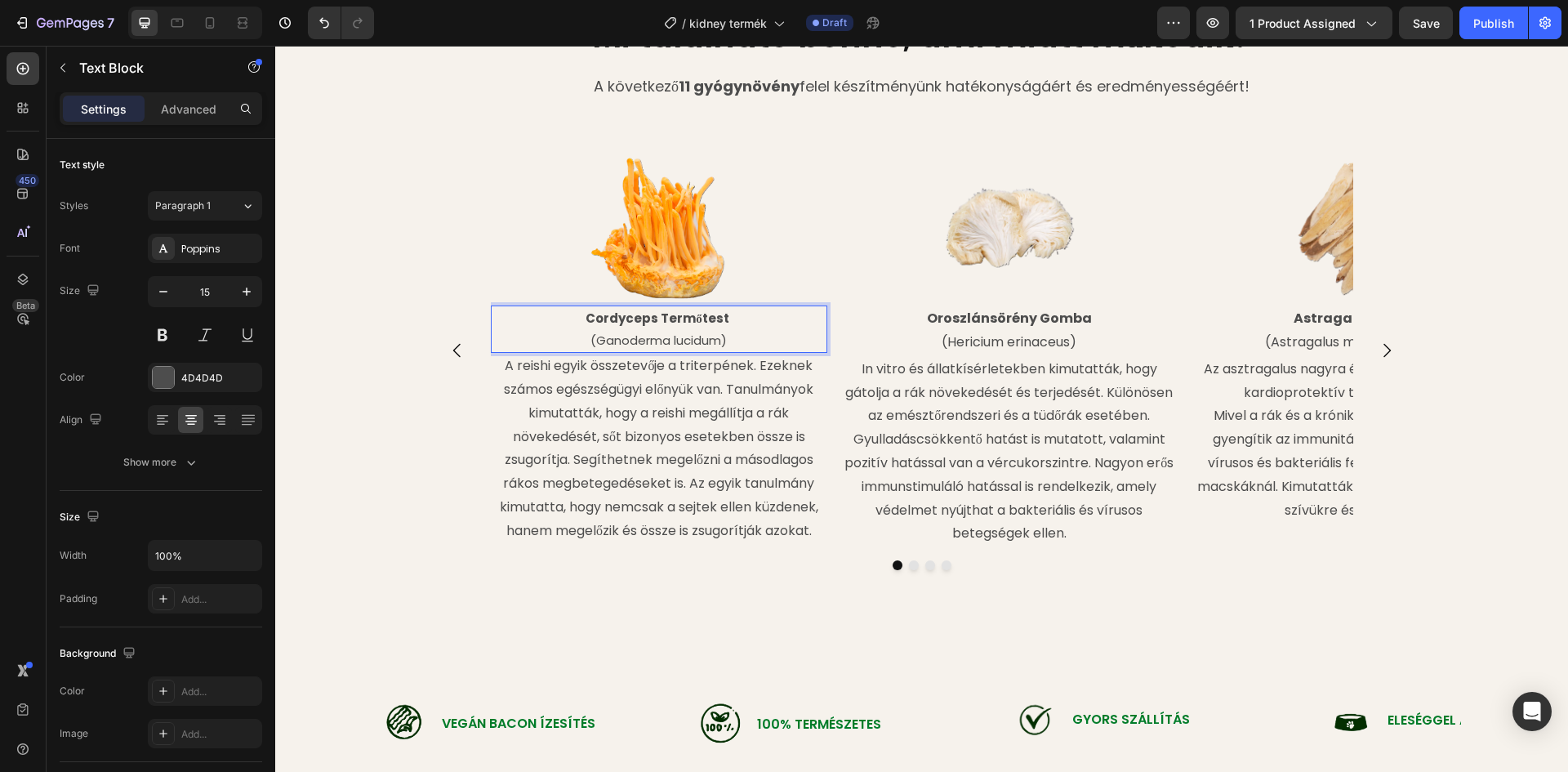
click at [623, 342] on p "(Ganoderma lucidum)" at bounding box center [658, 340] width 334 height 22
drag, startPoint x: 718, startPoint y: 341, endPoint x: 592, endPoint y: 342, distance: 126.0
click at [592, 342] on p "(Ganoderma lucidum)" at bounding box center [658, 340] width 334 height 22
click at [362, 269] on div "Image Cordyceps Termőtest (Cordyceps sinensis) Text Block 0 A reishi egyik össz…" at bounding box center [921, 393] width 1293 height 481
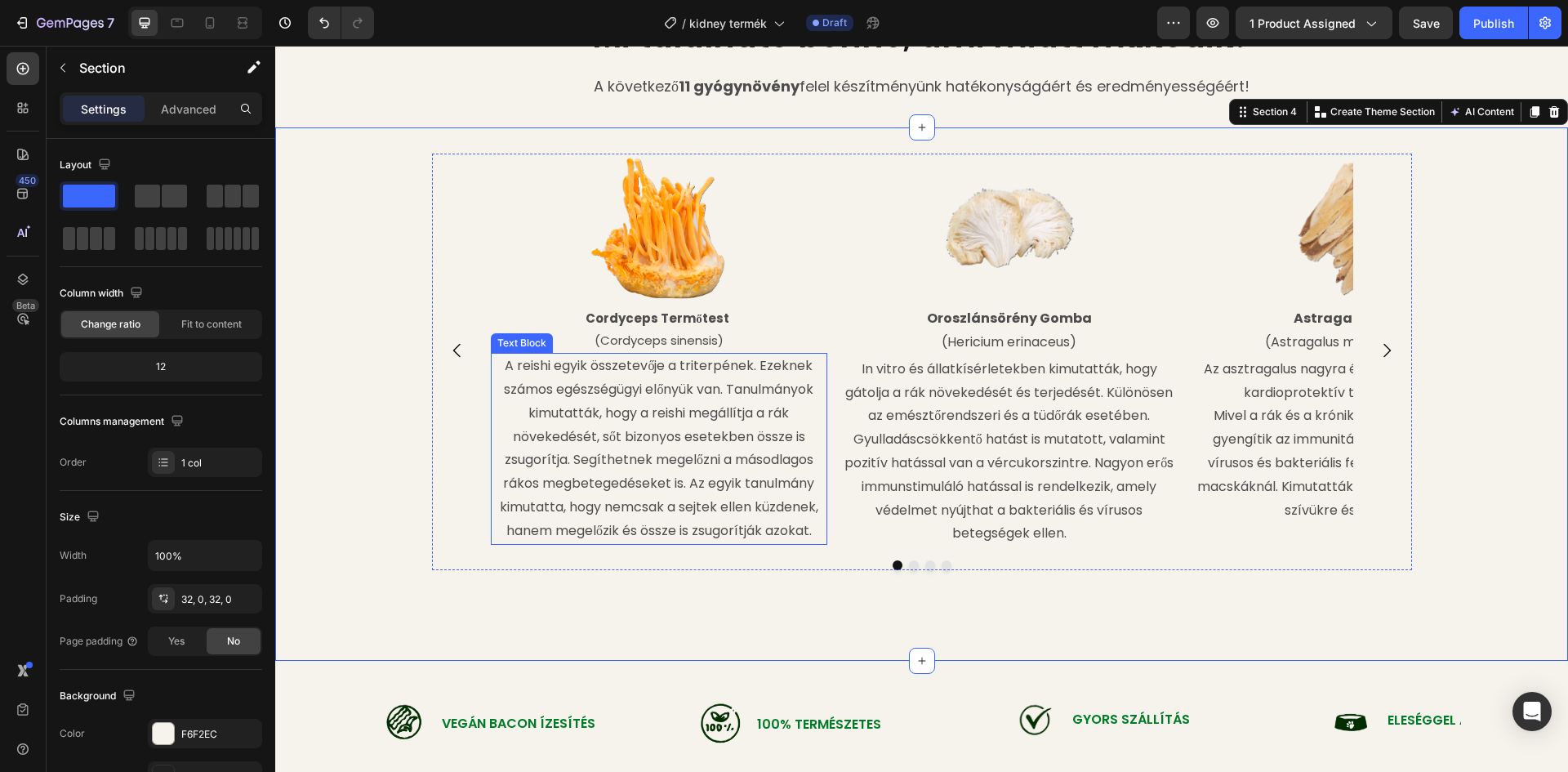
click at [542, 375] on p "A reishi egyik összetevője a triterpének. Ezeknek számos egészségügyi előnyük v…" at bounding box center [658, 448] width 334 height 188
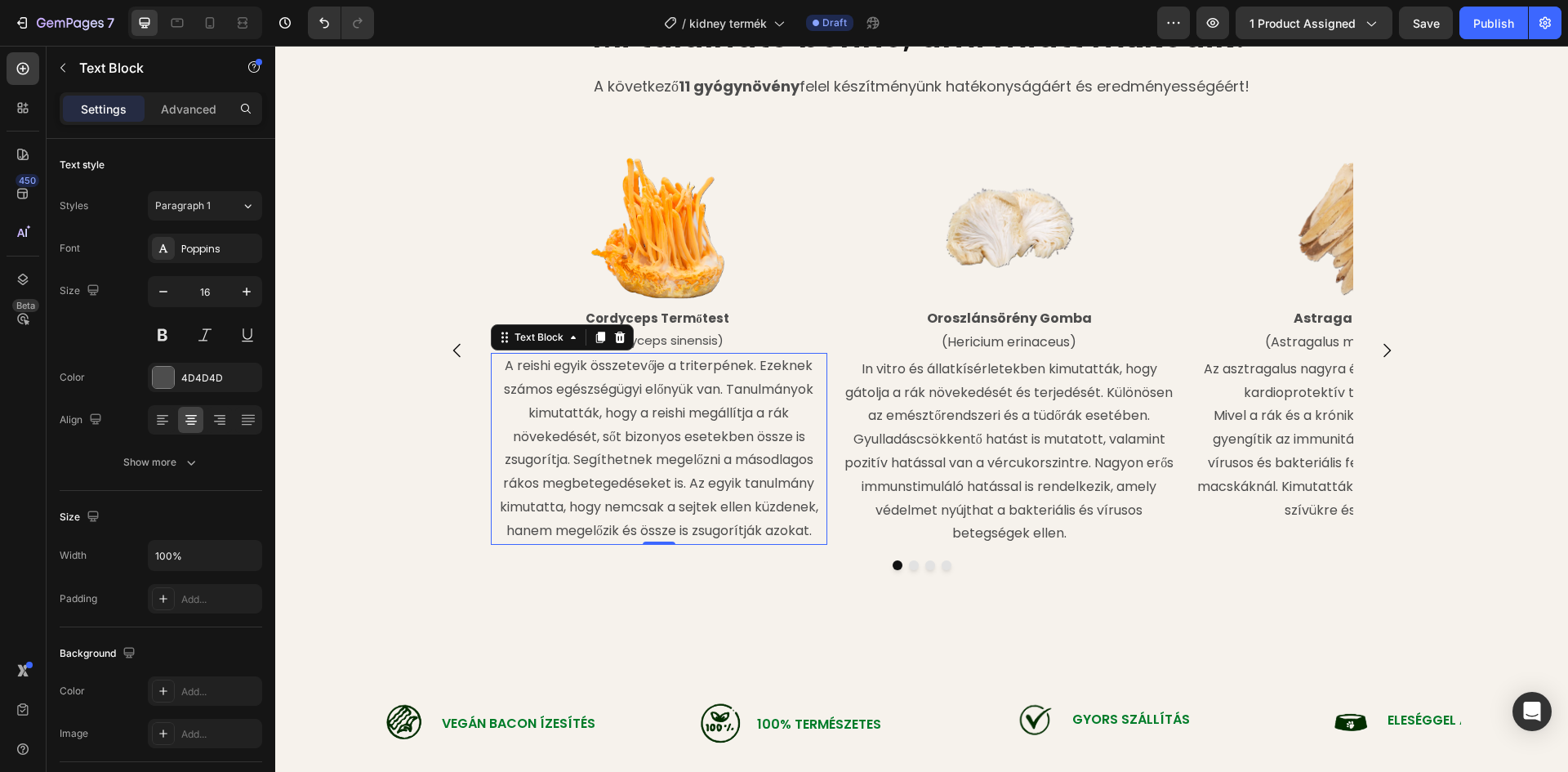
click at [813, 528] on p "A reishi egyik összetevője a triterpének. Ezeknek számos egészségügyi előnyük v…" at bounding box center [658, 448] width 334 height 188
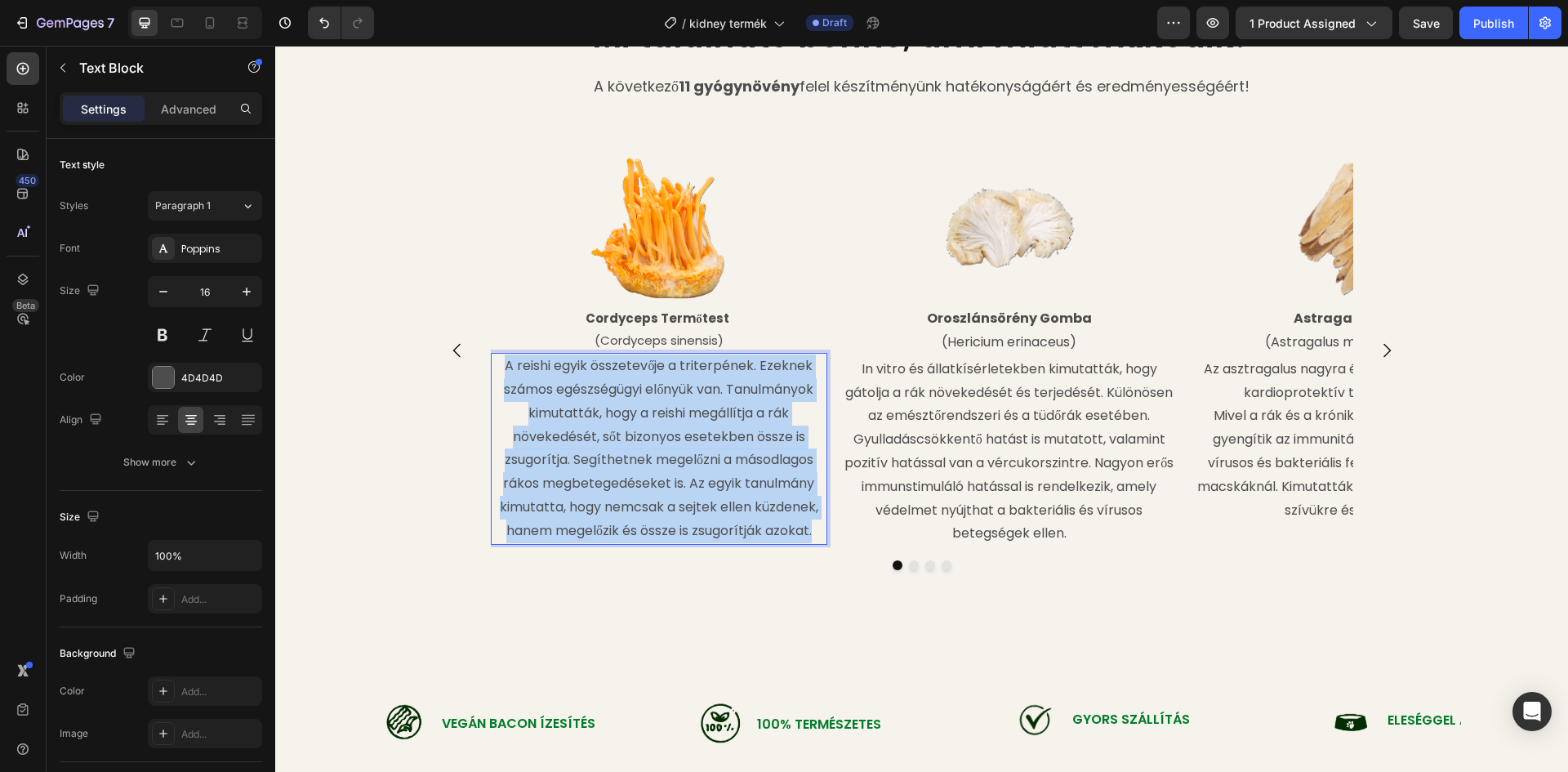
drag, startPoint x: 811, startPoint y: 532, endPoint x: 500, endPoint y: 362, distance: 354.4
click at [500, 362] on p "A reishi egyik összetevője a triterpének. Ezeknek számos egészségügyi előnyük v…" at bounding box center [658, 448] width 334 height 188
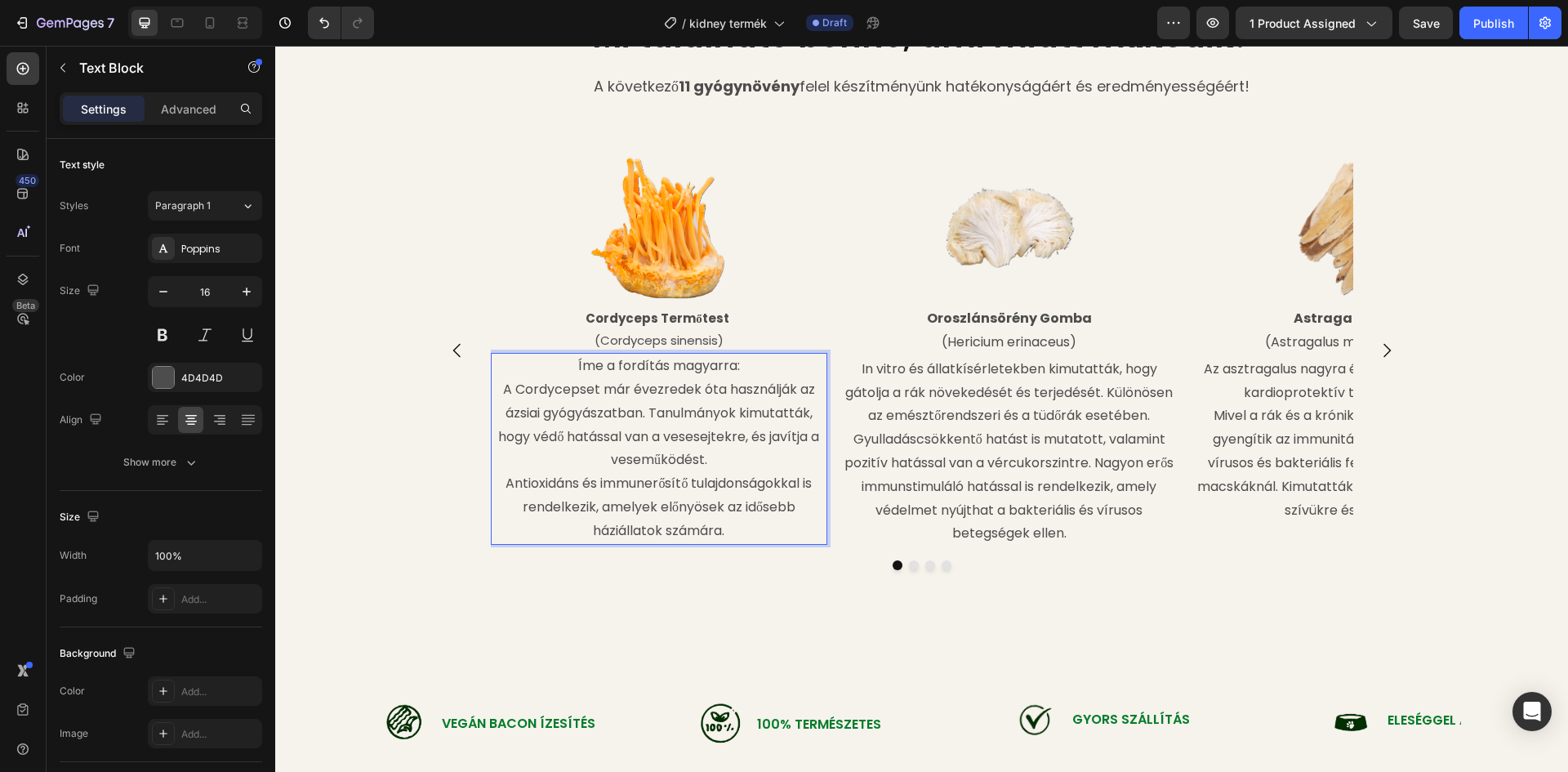
click at [496, 390] on p "A Cordycepset már évezredek óta használják az ázsiai gyógyászatban. Tanulmányok…" at bounding box center [658, 425] width 334 height 94
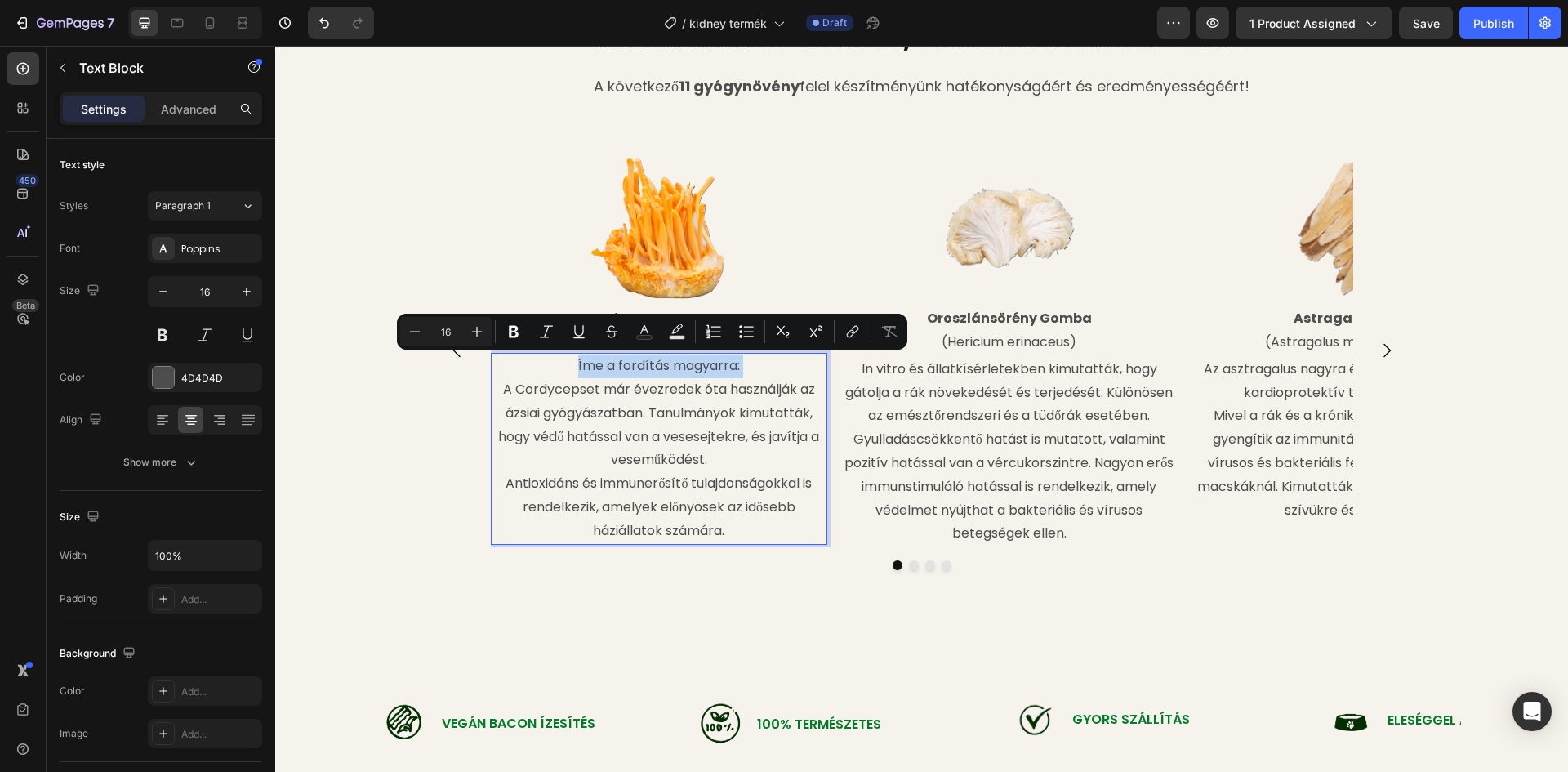
drag, startPoint x: 494, startPoint y: 390, endPoint x: 514, endPoint y: 367, distance: 30.5
click at [514, 367] on div "Íme a fordítás magyarra: A Cordycepset már évezredek óta használják az ázsiai g…" at bounding box center [659, 448] width 338 height 191
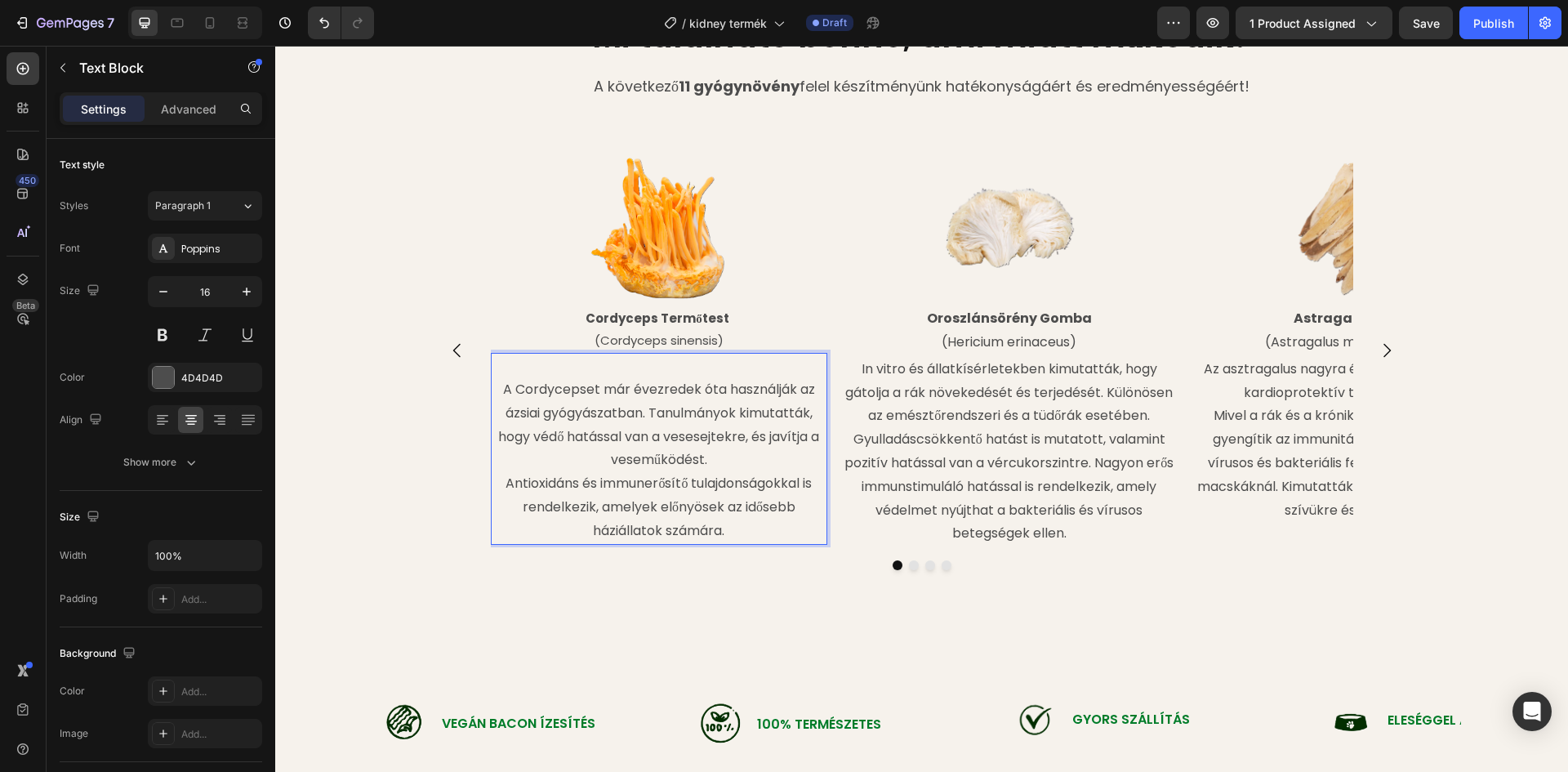
click at [496, 389] on p "A Cordycepset már évezredek óta használják az ázsiai gyógyászatban. Tanulmányok…" at bounding box center [658, 425] width 334 height 94
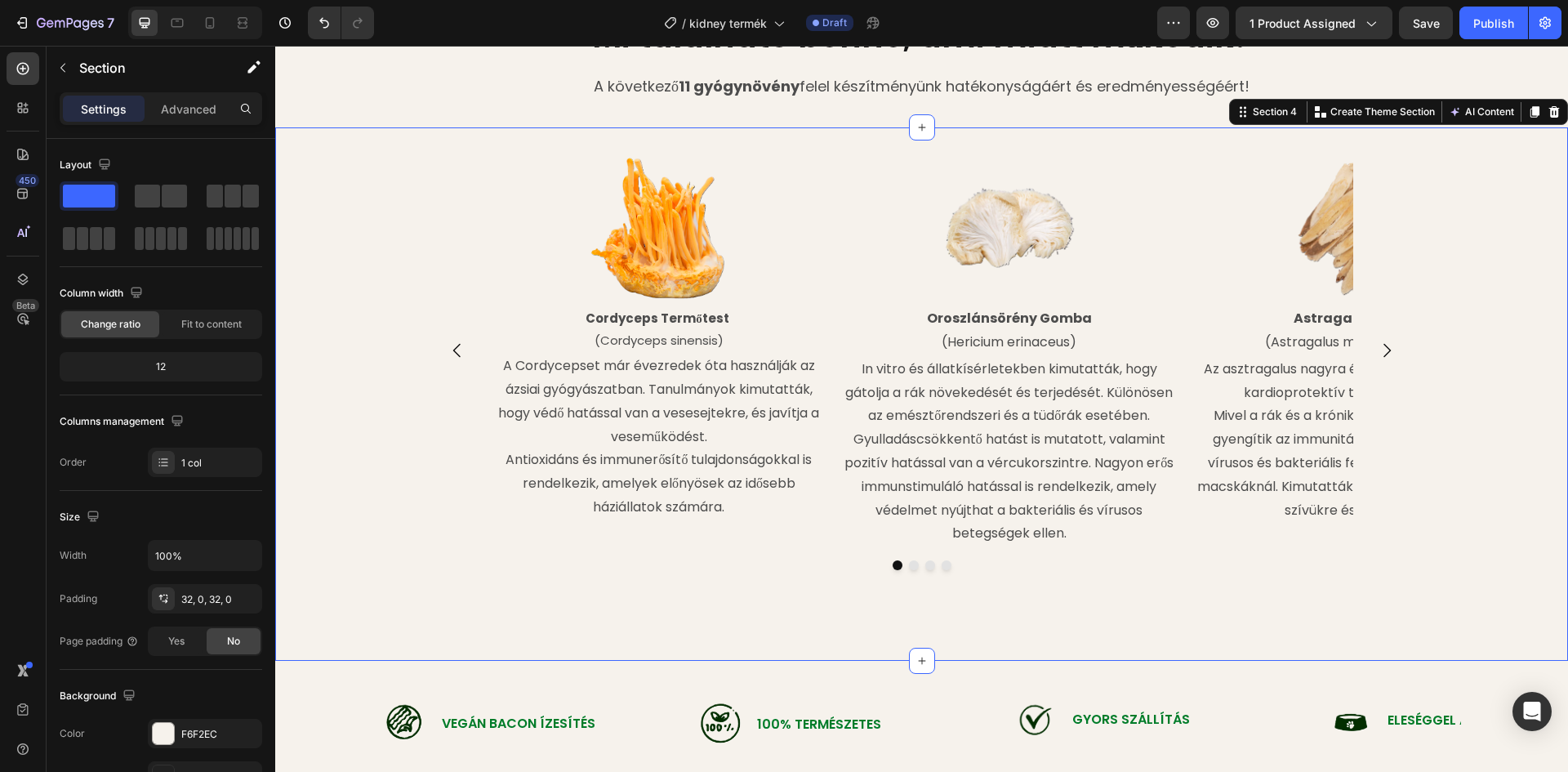
click at [620, 601] on div "Image Cordyceps Termőtest (Cordyceps sinensis) Text Block A Cordycepset már éve…" at bounding box center [921, 393] width 1293 height 481
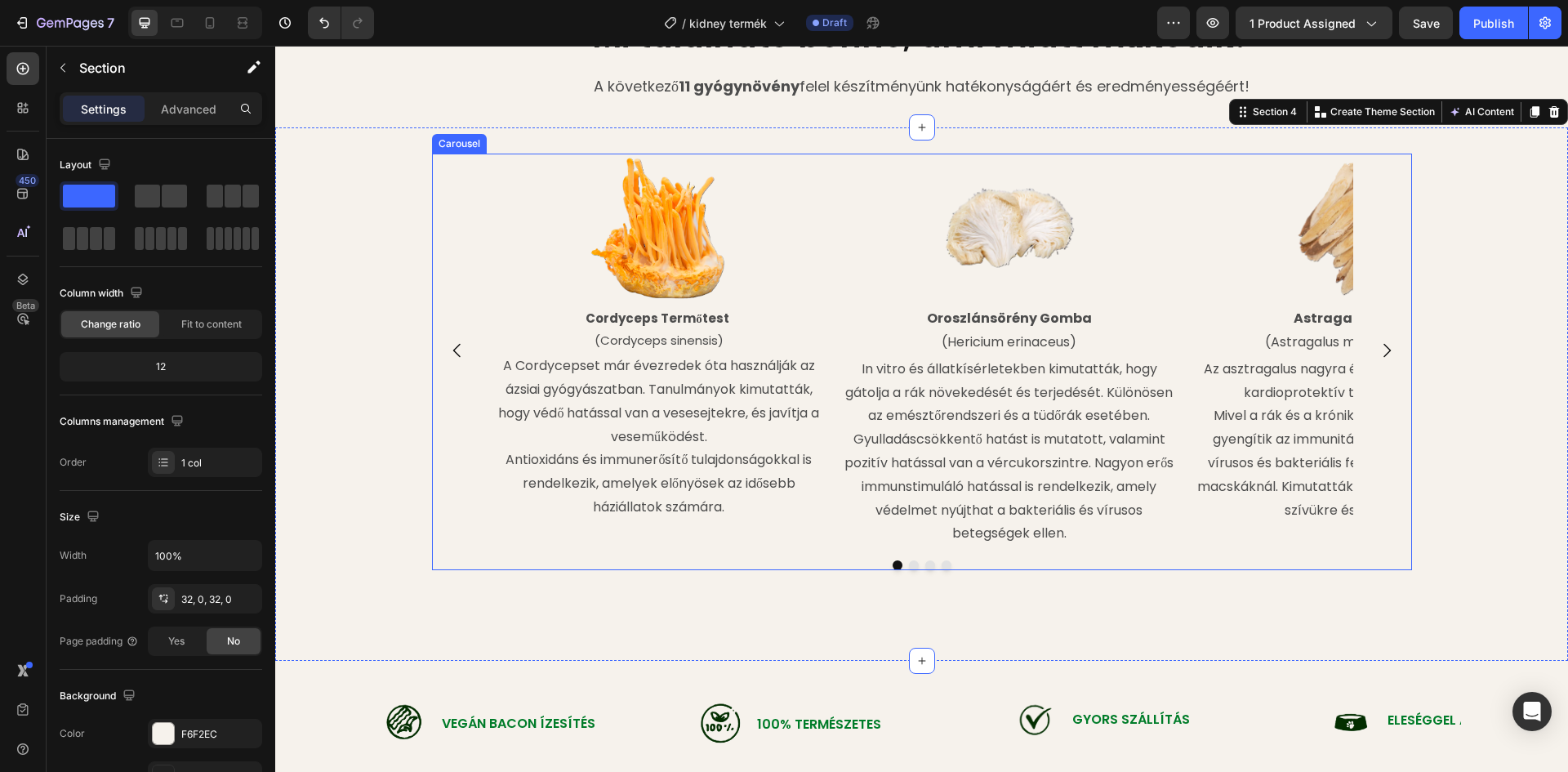
click at [1377, 347] on icon "Carousel Next Arrow" at bounding box center [1387, 351] width 20 height 20
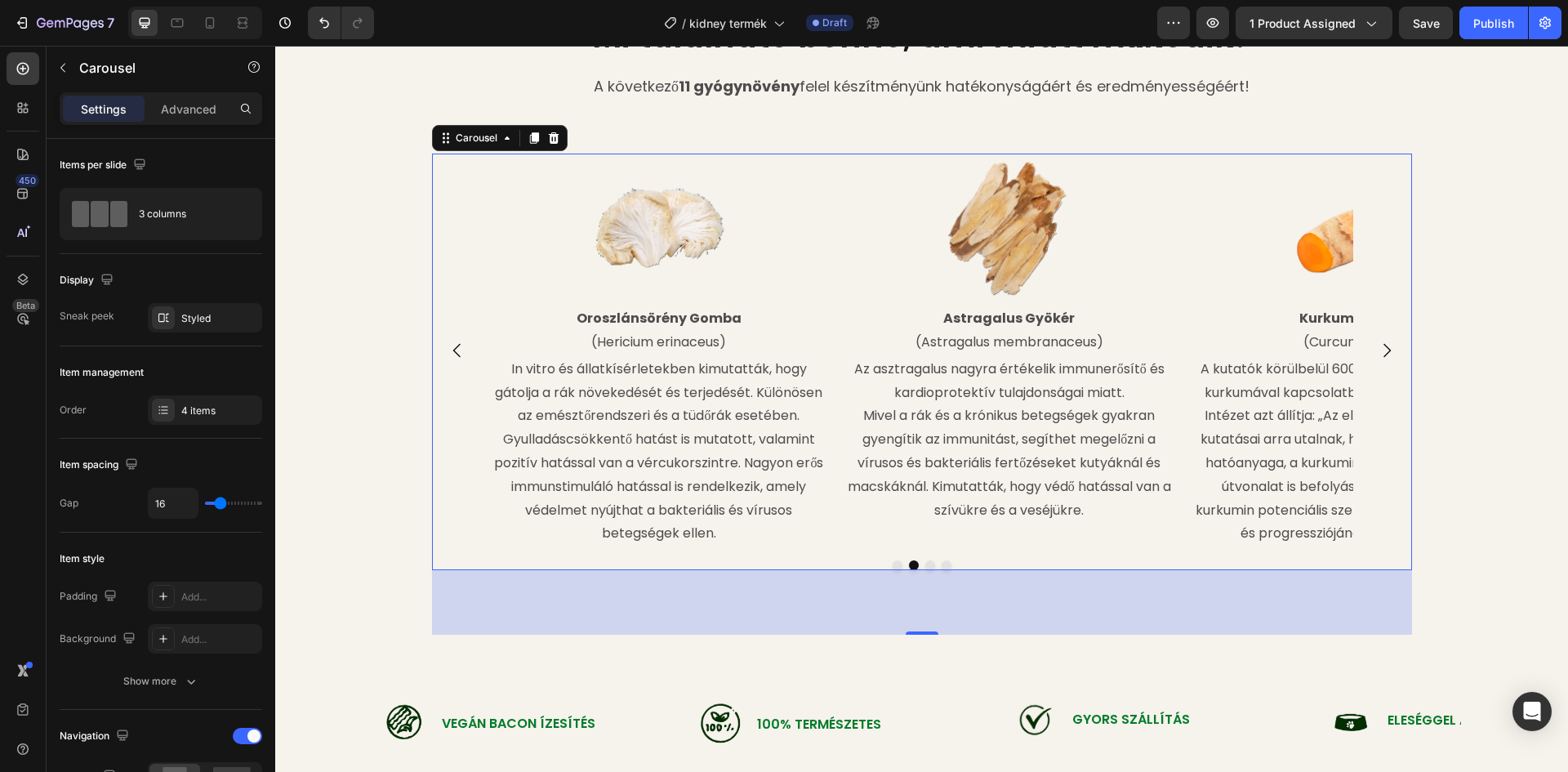
click at [453, 346] on icon "Carousel Back Arrow" at bounding box center [457, 351] width 20 height 20
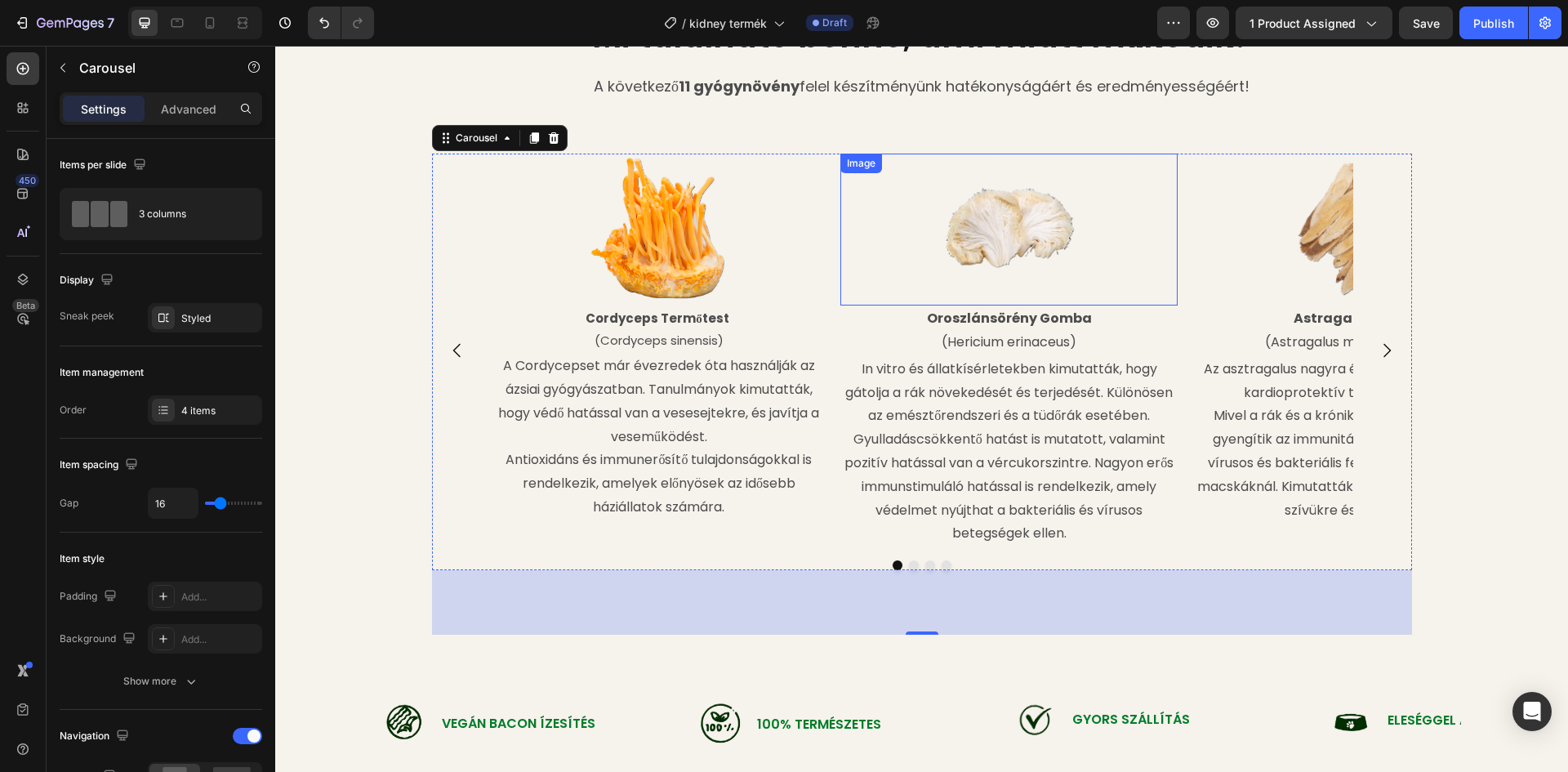
click at [1013, 259] on img at bounding box center [1009, 229] width 151 height 151
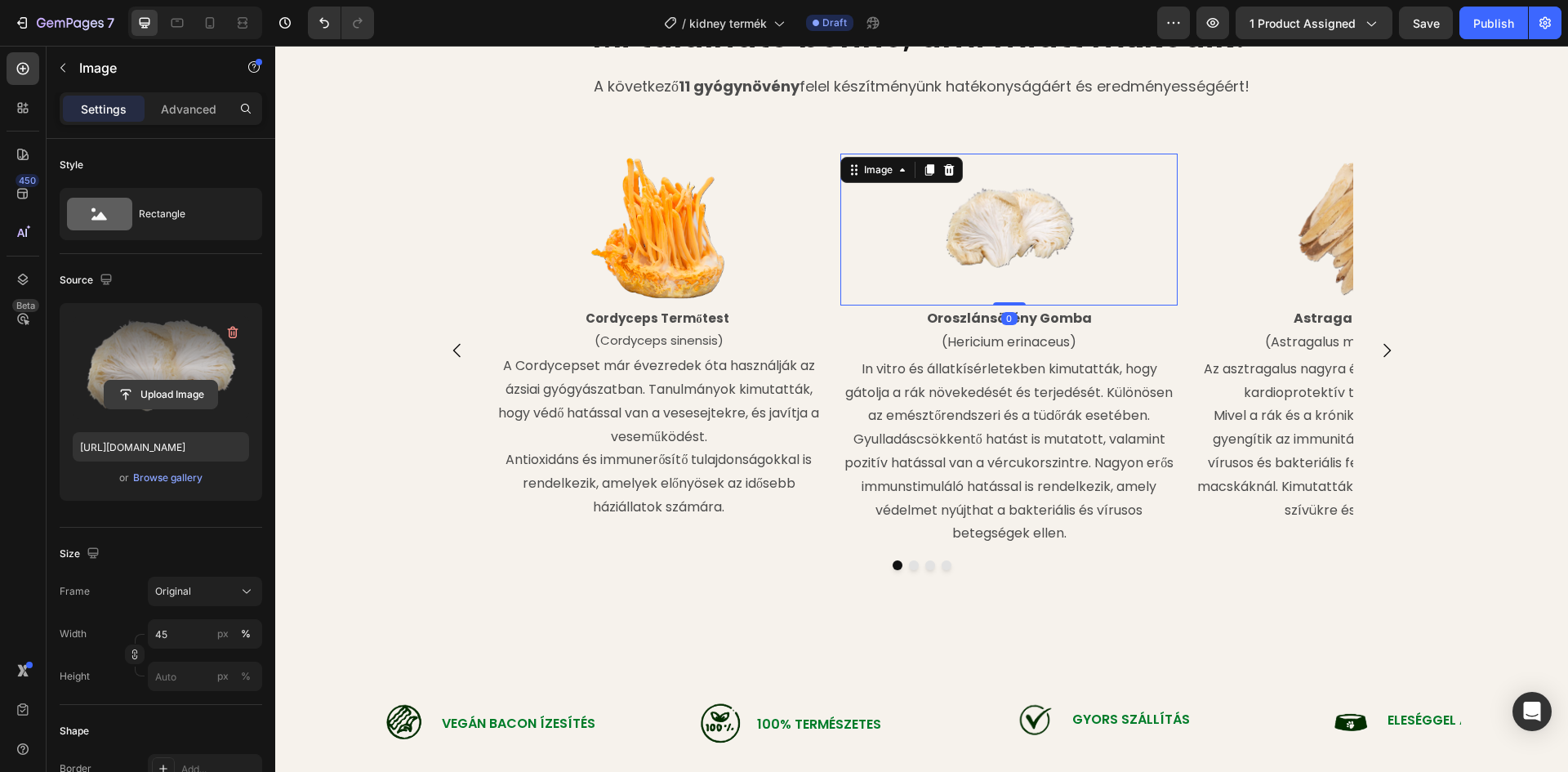
click at [161, 382] on input "file" at bounding box center [160, 394] width 113 height 28
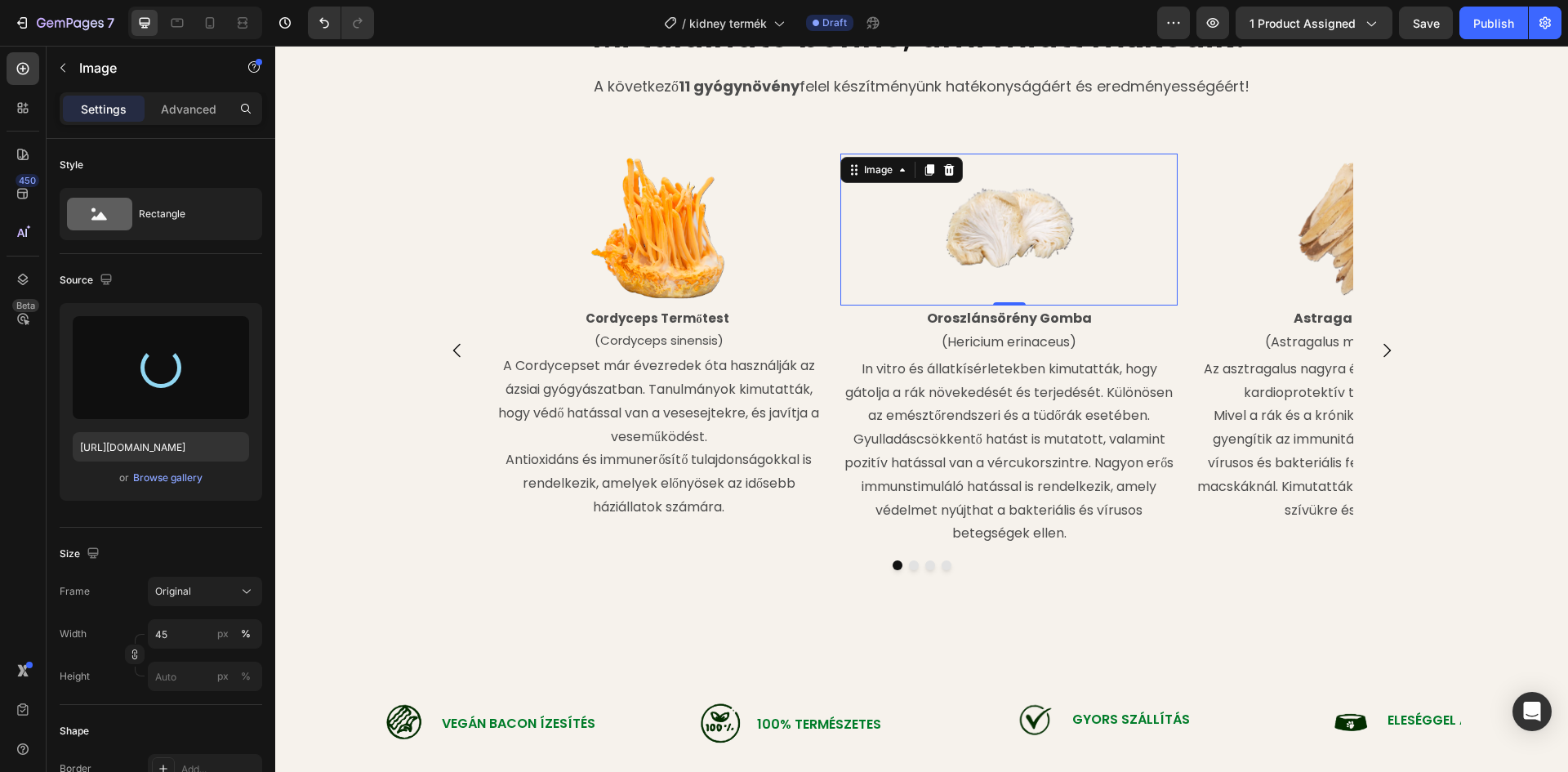
type input "https://cdn.shopify.com/s/files/1/0948/2462/8573/files/gempages_576978716819719…"
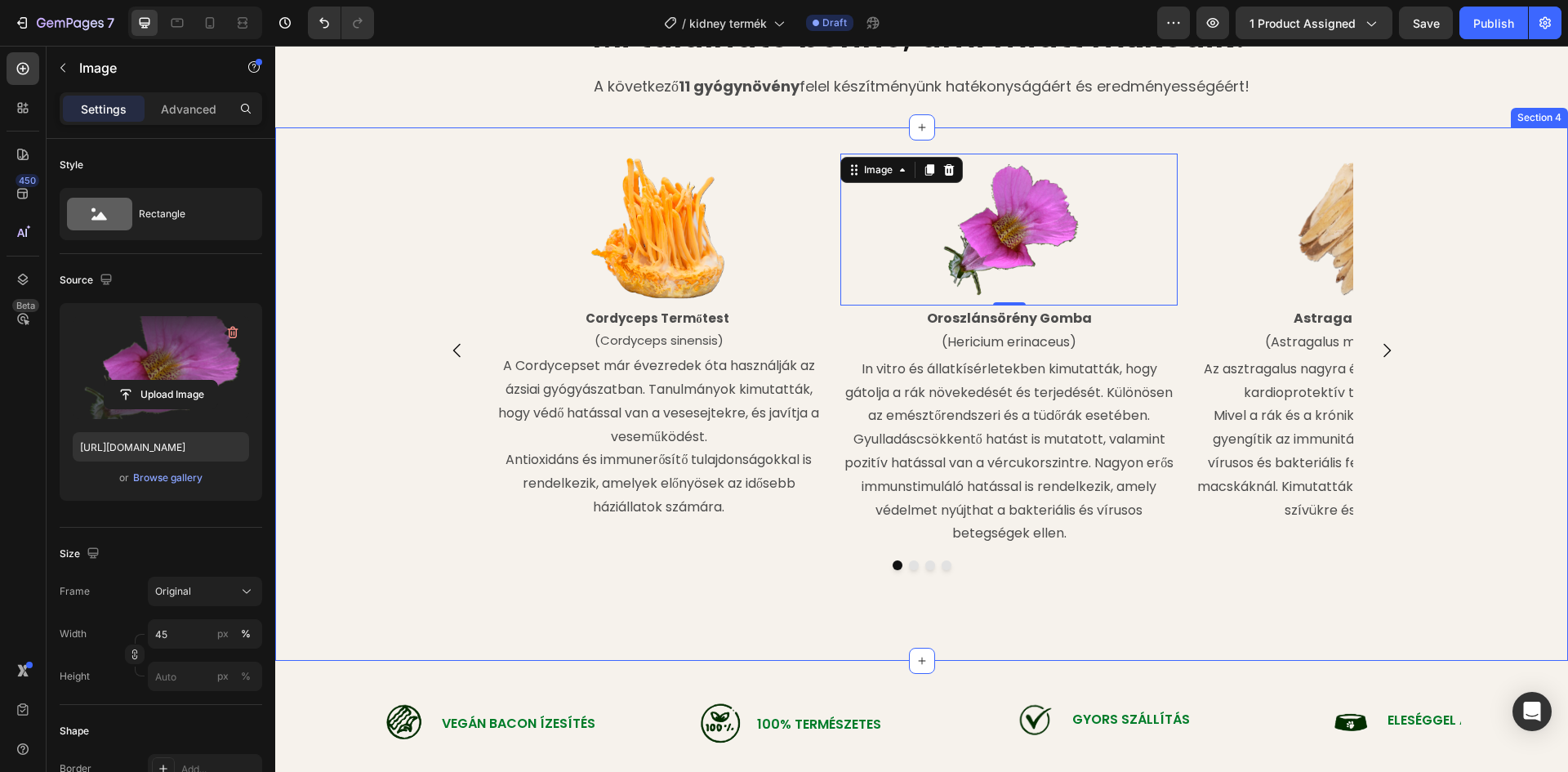
click at [1485, 175] on div "Image Cordyceps Termőtest (Cordyceps sinensis) Text Block A Cordycepset már éve…" at bounding box center [921, 393] width 1293 height 481
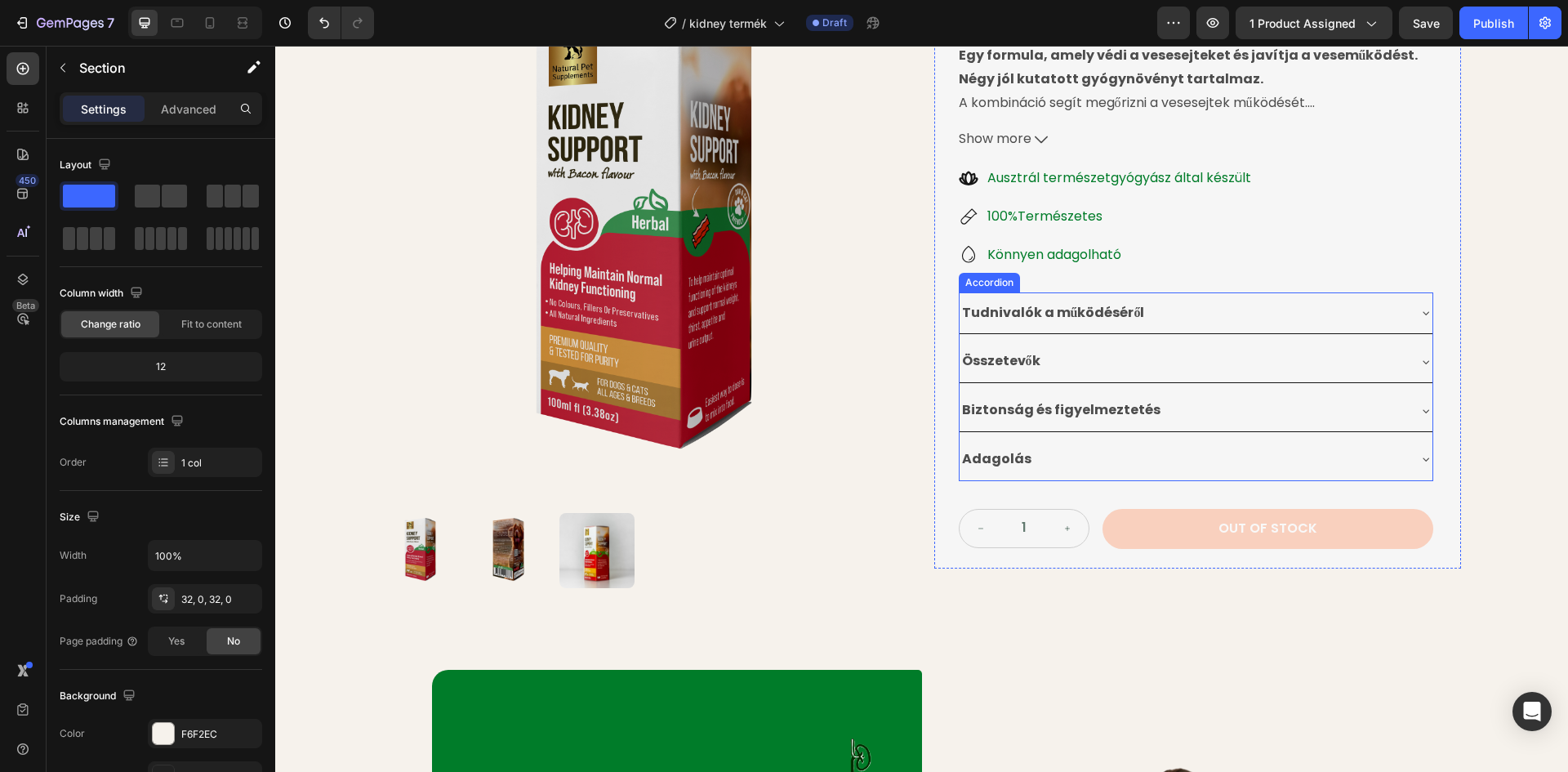
scroll to position [306, 0]
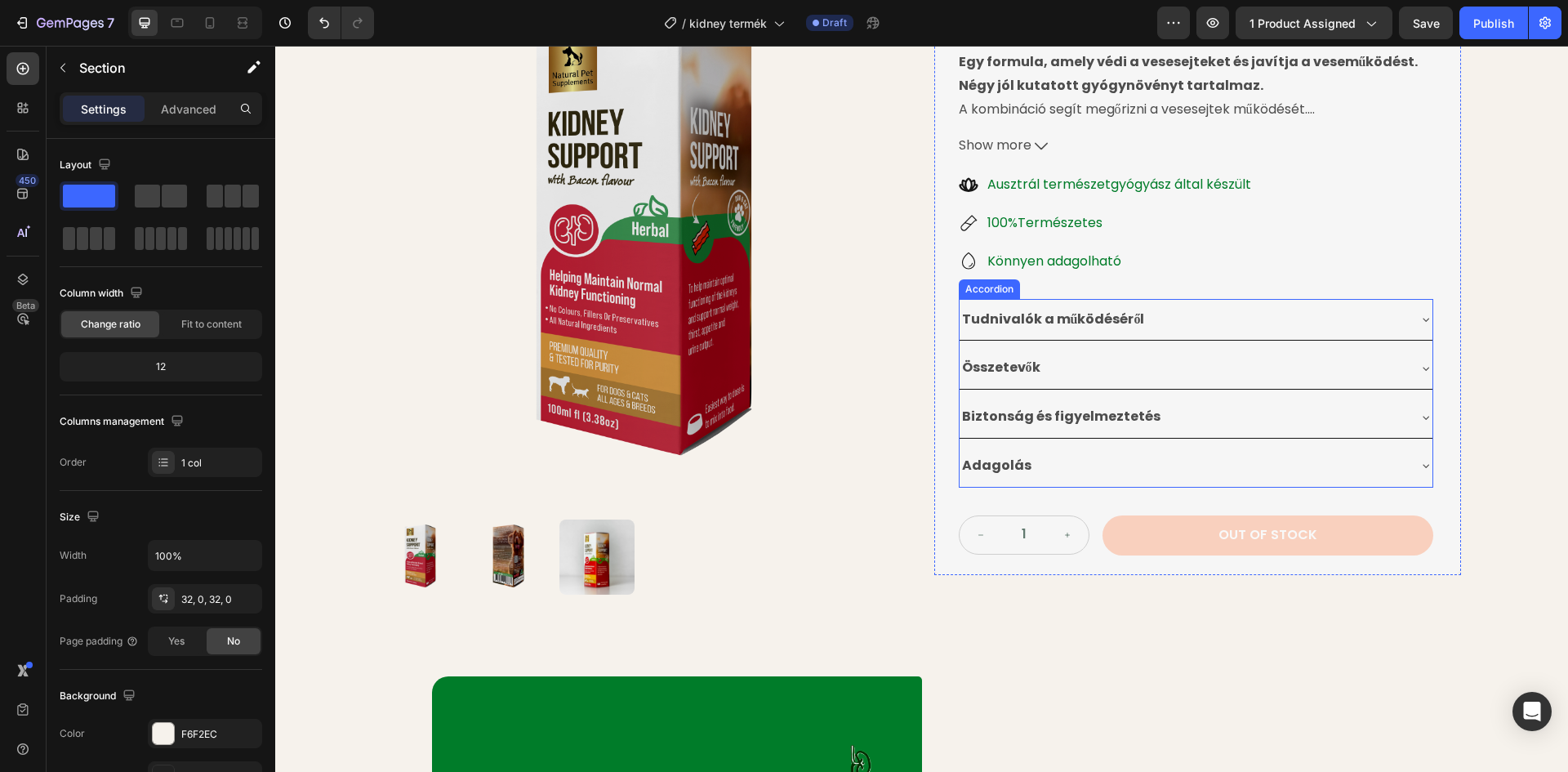
click at [1111, 368] on div "Összetevők" at bounding box center [1182, 368] width 446 height 29
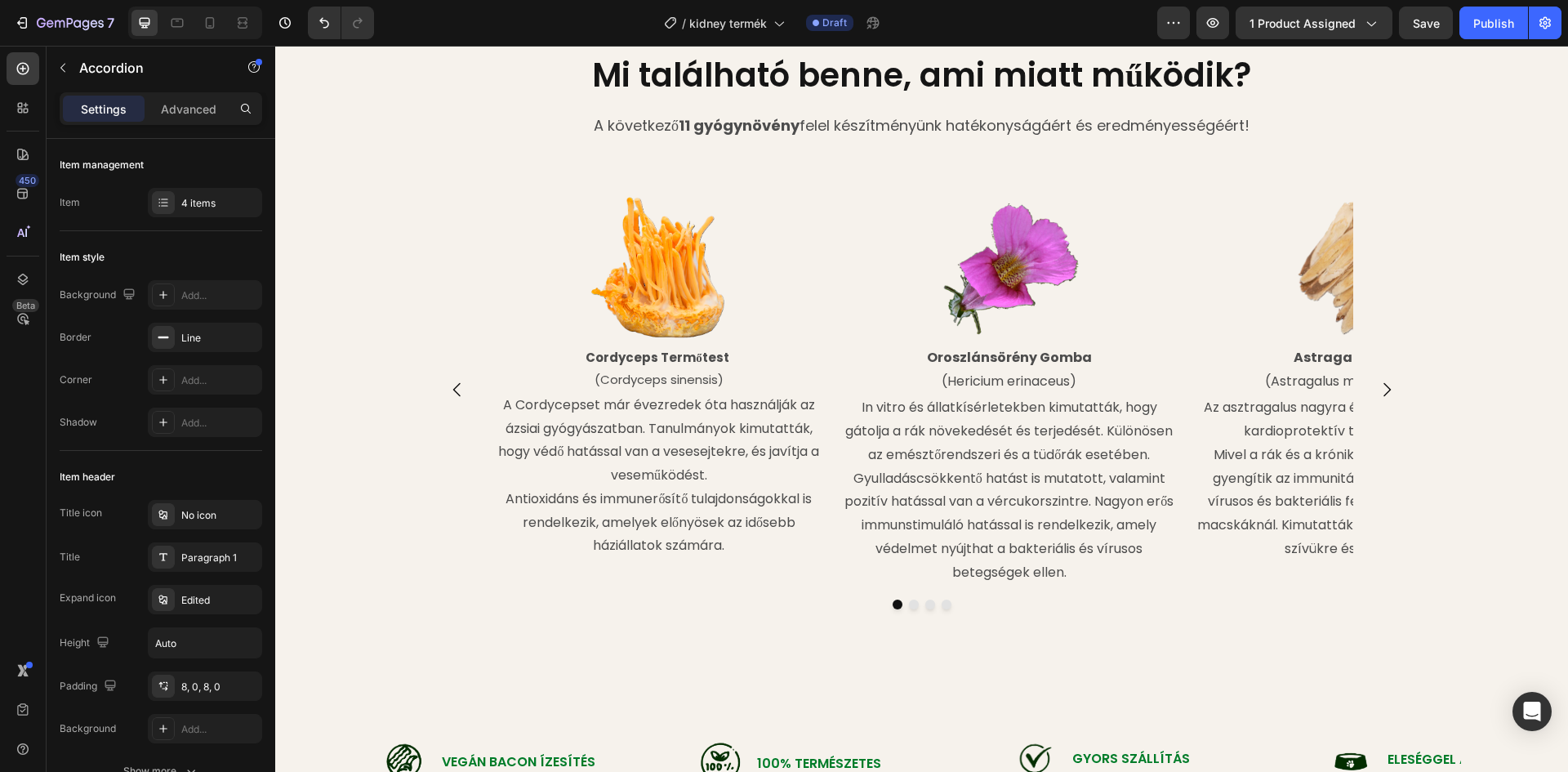
scroll to position [2185, 0]
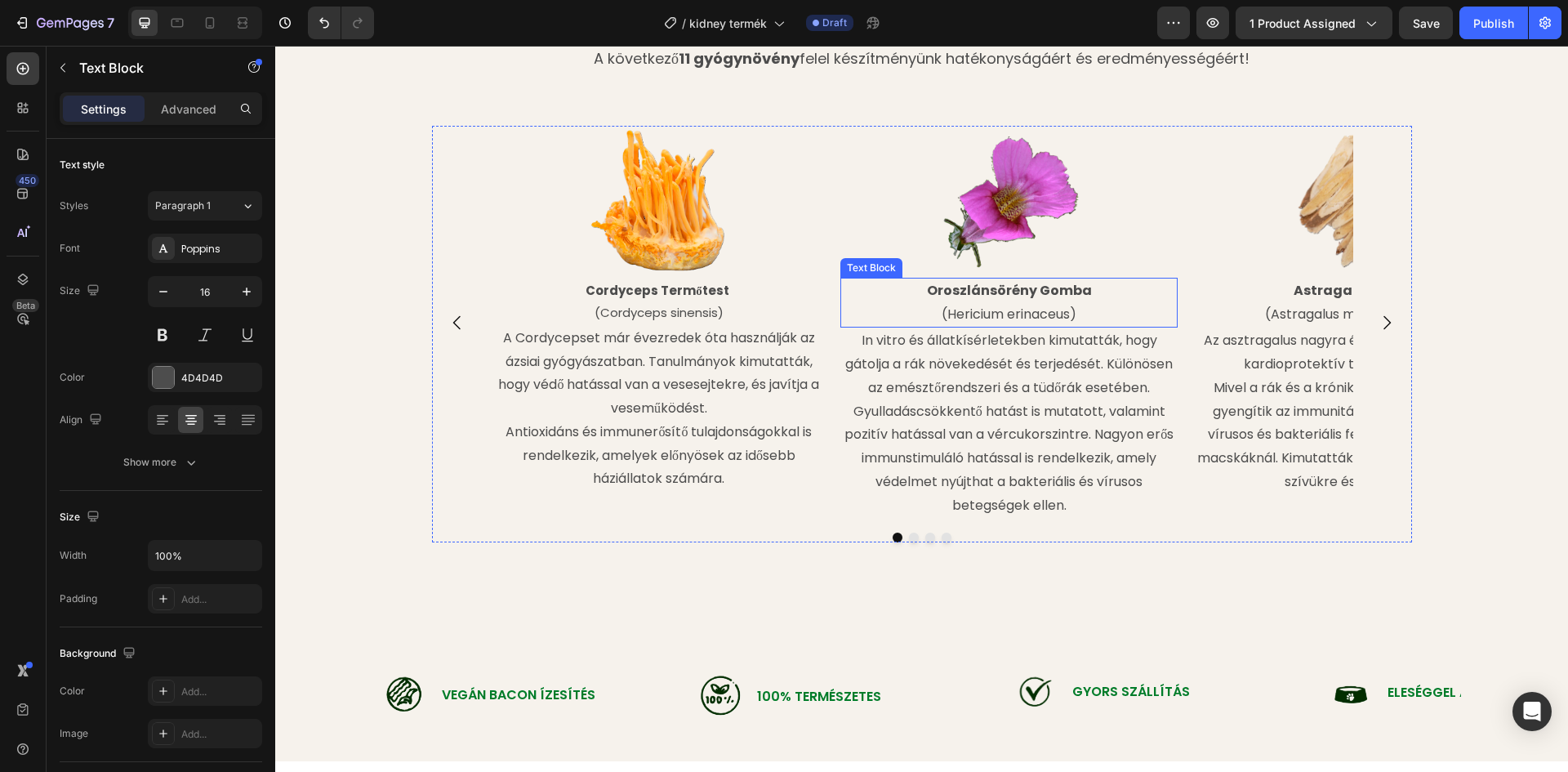
click at [996, 287] on strong "Oroszlánsörény Gomba" at bounding box center [1009, 290] width 165 height 19
click at [1017, 296] on strong "Oroszlánsörény Gomba" at bounding box center [1009, 290] width 165 height 19
click at [1064, 293] on strong "Oroszlánsörény Gomba" at bounding box center [1009, 290] width 165 height 19
drag, startPoint x: 1082, startPoint y: 291, endPoint x: 927, endPoint y: 291, distance: 155.0
click at [927, 291] on strong "Oroszlánsörény Gomba" at bounding box center [1009, 290] width 165 height 19
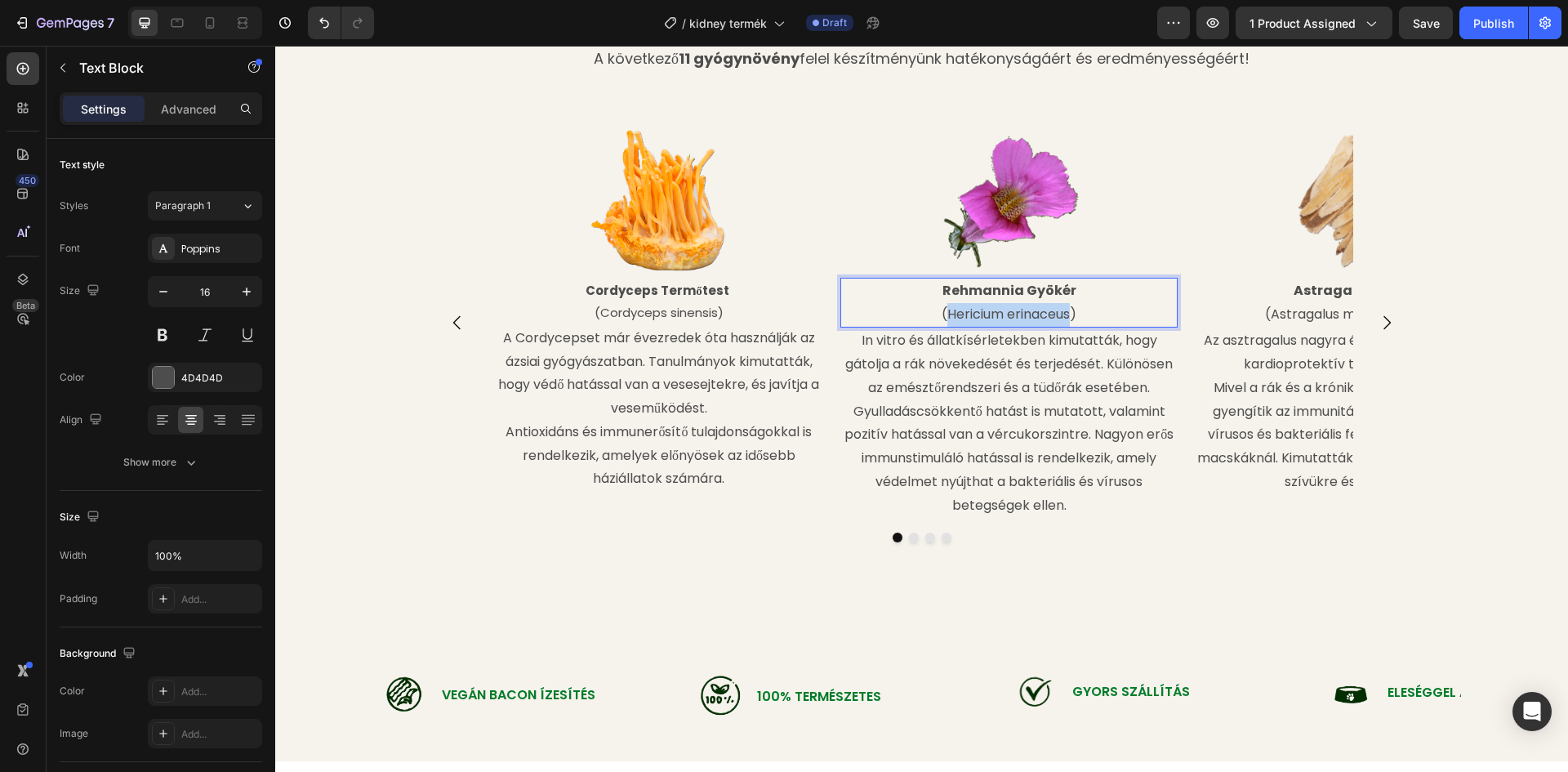
drag, startPoint x: 1068, startPoint y: 316, endPoint x: 941, endPoint y: 316, distance: 127.0
click at [941, 316] on p "(Hericium erinaceus)" at bounding box center [1008, 315] width 334 height 24
click at [895, 349] on p "In vitro és állatkísérletekben kimutatták, hogy gátolja a rák növekedését és te…" at bounding box center [1008, 422] width 334 height 188
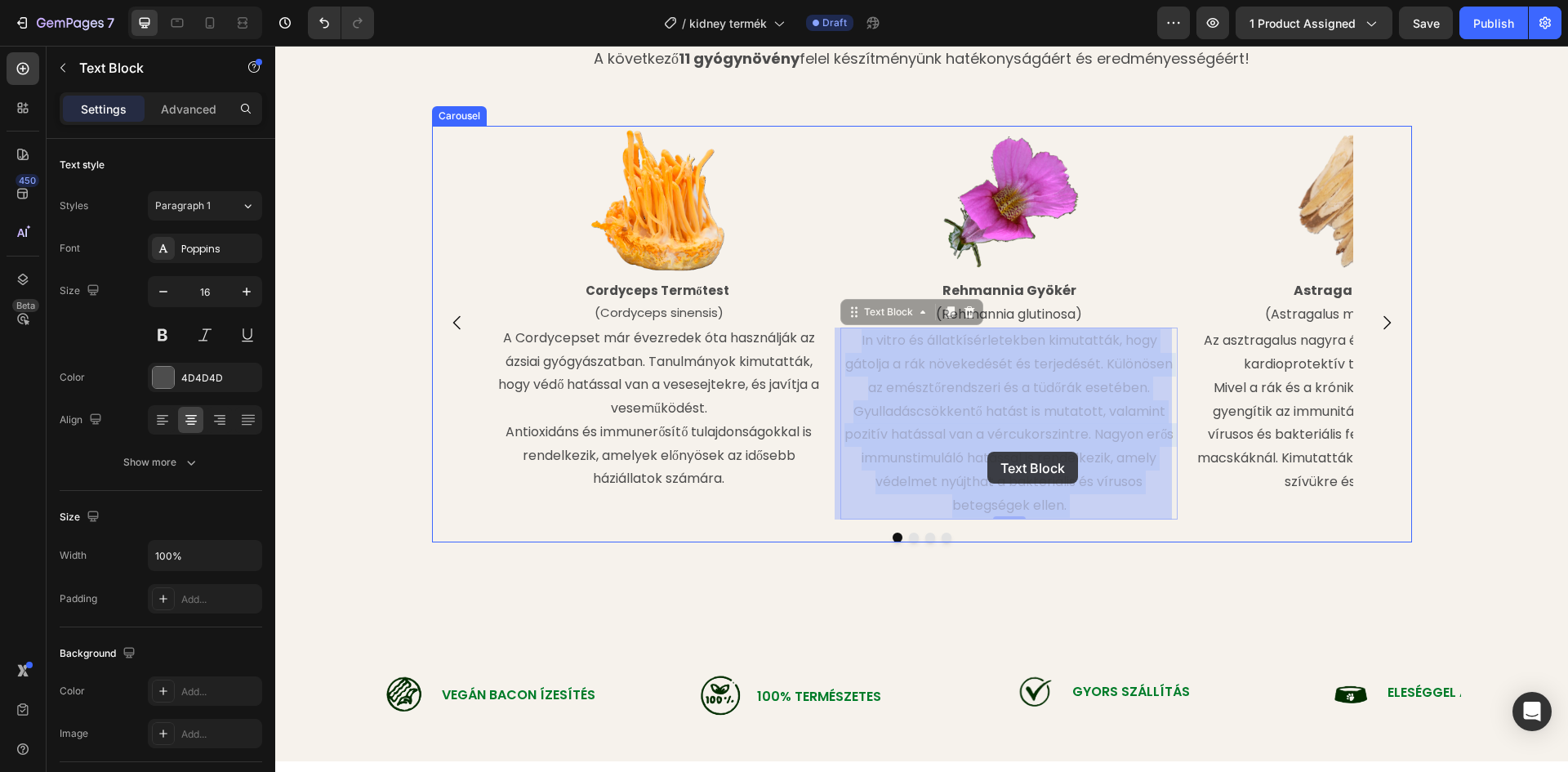
drag, startPoint x: 1062, startPoint y: 505, endPoint x: 987, endPoint y: 451, distance: 92.4
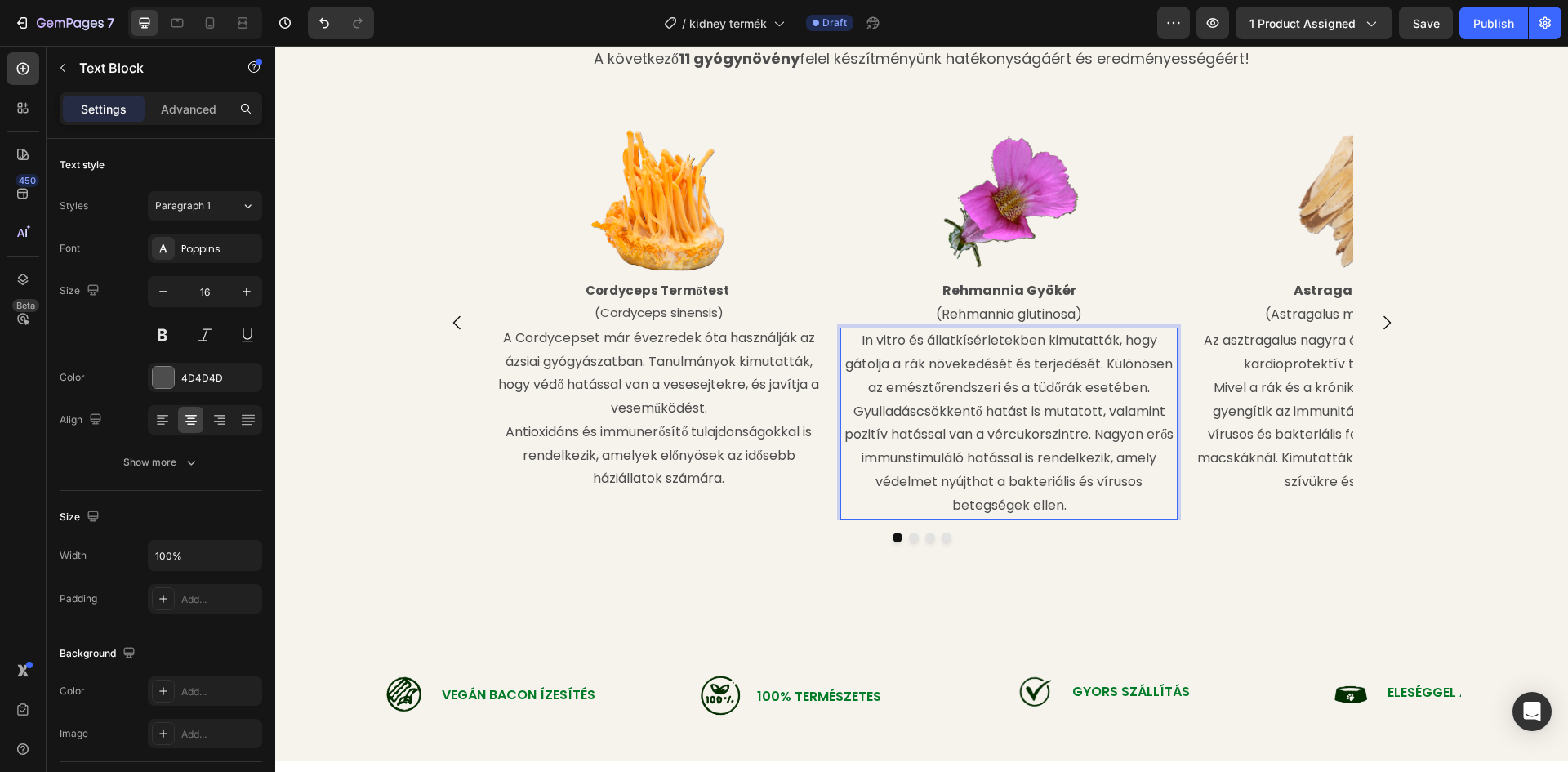
click at [1059, 505] on p "In vitro és állatkísérletekben kimutatták, hogy gátolja a rák növekedését és te…" at bounding box center [1008, 422] width 334 height 188
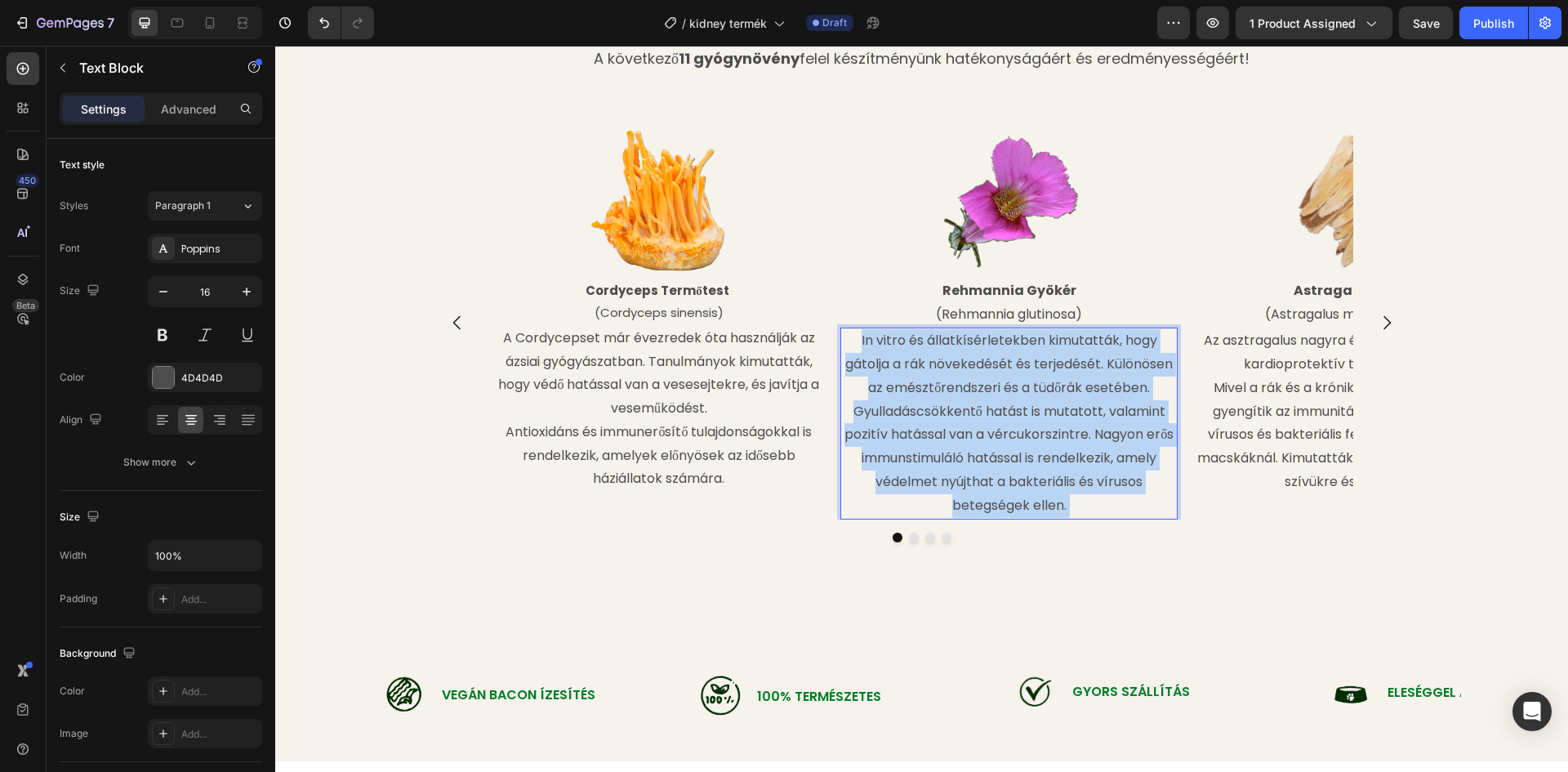
drag, startPoint x: 1062, startPoint y: 505, endPoint x: 974, endPoint y: 473, distance: 93.6
click at [974, 473] on p "In vitro és állatkísérletekben kimutatták, hogy gátolja a rák növekedését és te…" at bounding box center [1008, 422] width 334 height 188
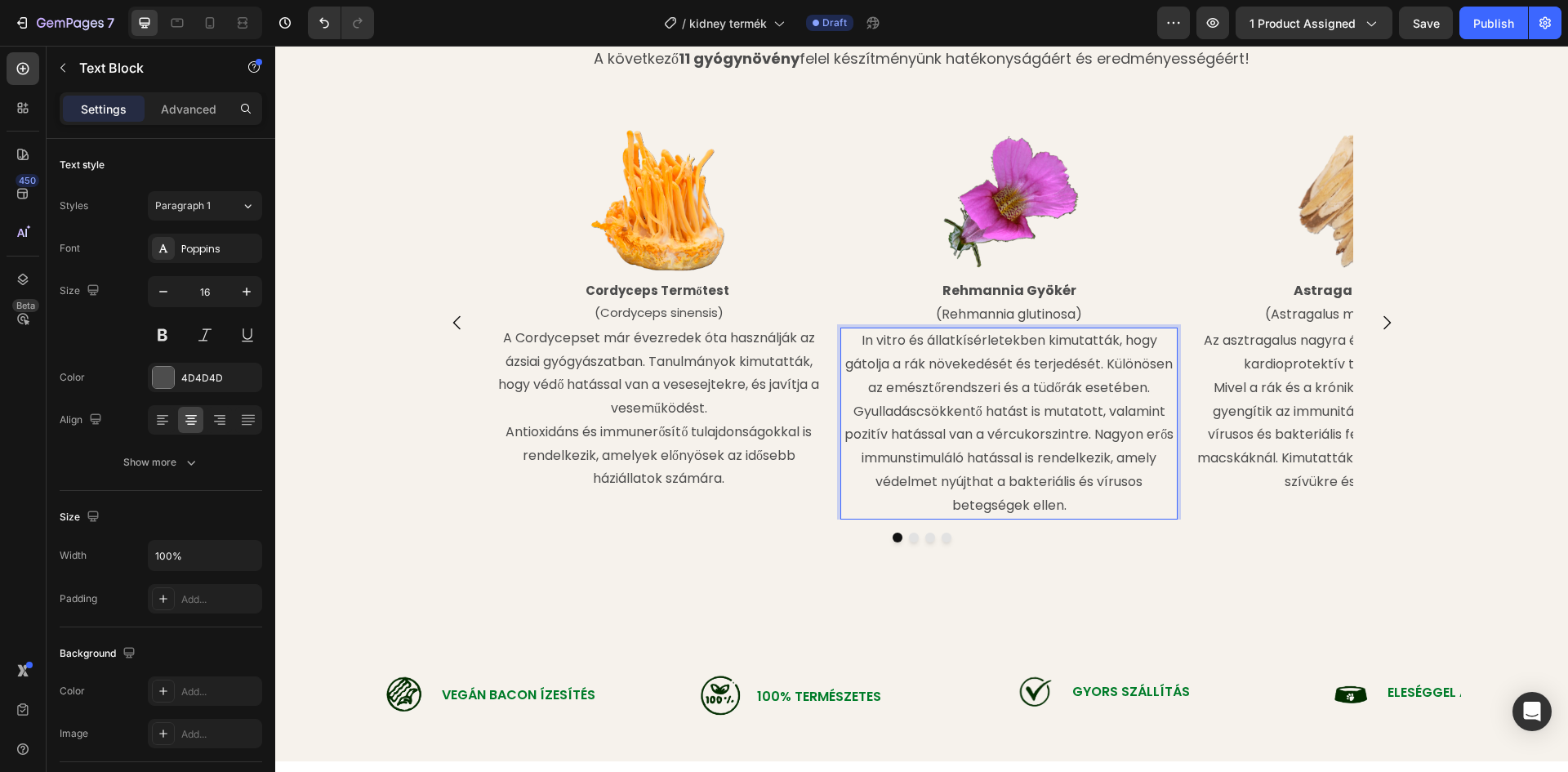
click at [1067, 501] on p "In vitro és állatkísérletekben kimutatták, hogy gátolja a rák növekedését és te…" at bounding box center [1008, 422] width 334 height 188
click at [1054, 504] on p "In vitro és állatkísérletekben kimutatták, hogy gátolja a rák növekedését és te…" at bounding box center [1008, 422] width 334 height 188
click at [1058, 505] on p "In vitro és állatkísérletekben kimutatták, hogy gátolja a rák növekedését és te…" at bounding box center [1008, 422] width 334 height 188
click at [1065, 506] on p "In vitro és állatkísérletekben kimutatták, hogy gátolja a rák növekedését és te…" at bounding box center [1008, 422] width 334 height 188
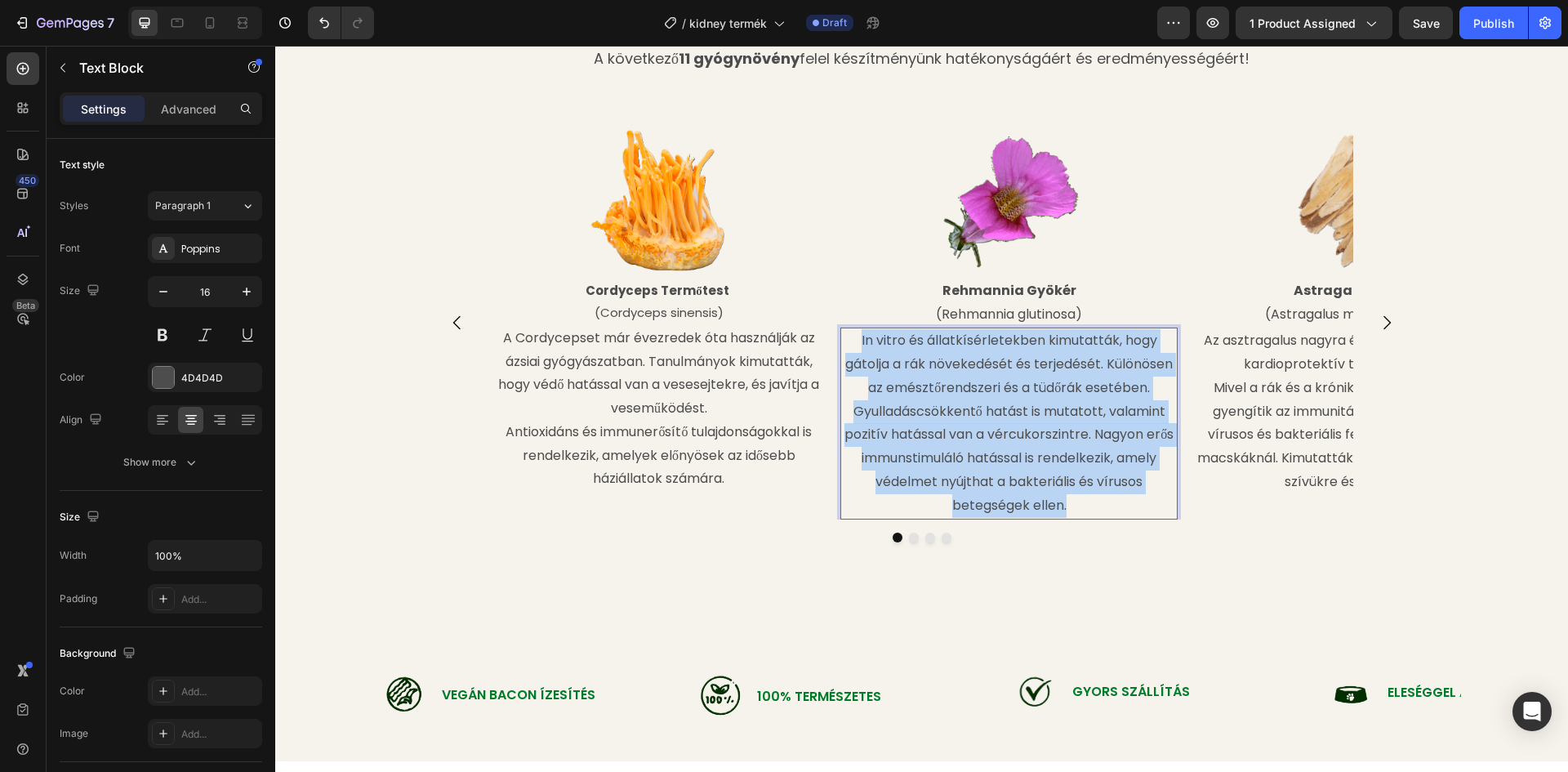
drag, startPoint x: 1065, startPoint y: 506, endPoint x: 855, endPoint y: 337, distance: 269.6
click at [855, 337] on p "In vitro és állatkísérletekben kimutatták, hogy gátolja a rák növekedését és te…" at bounding box center [1008, 422] width 334 height 188
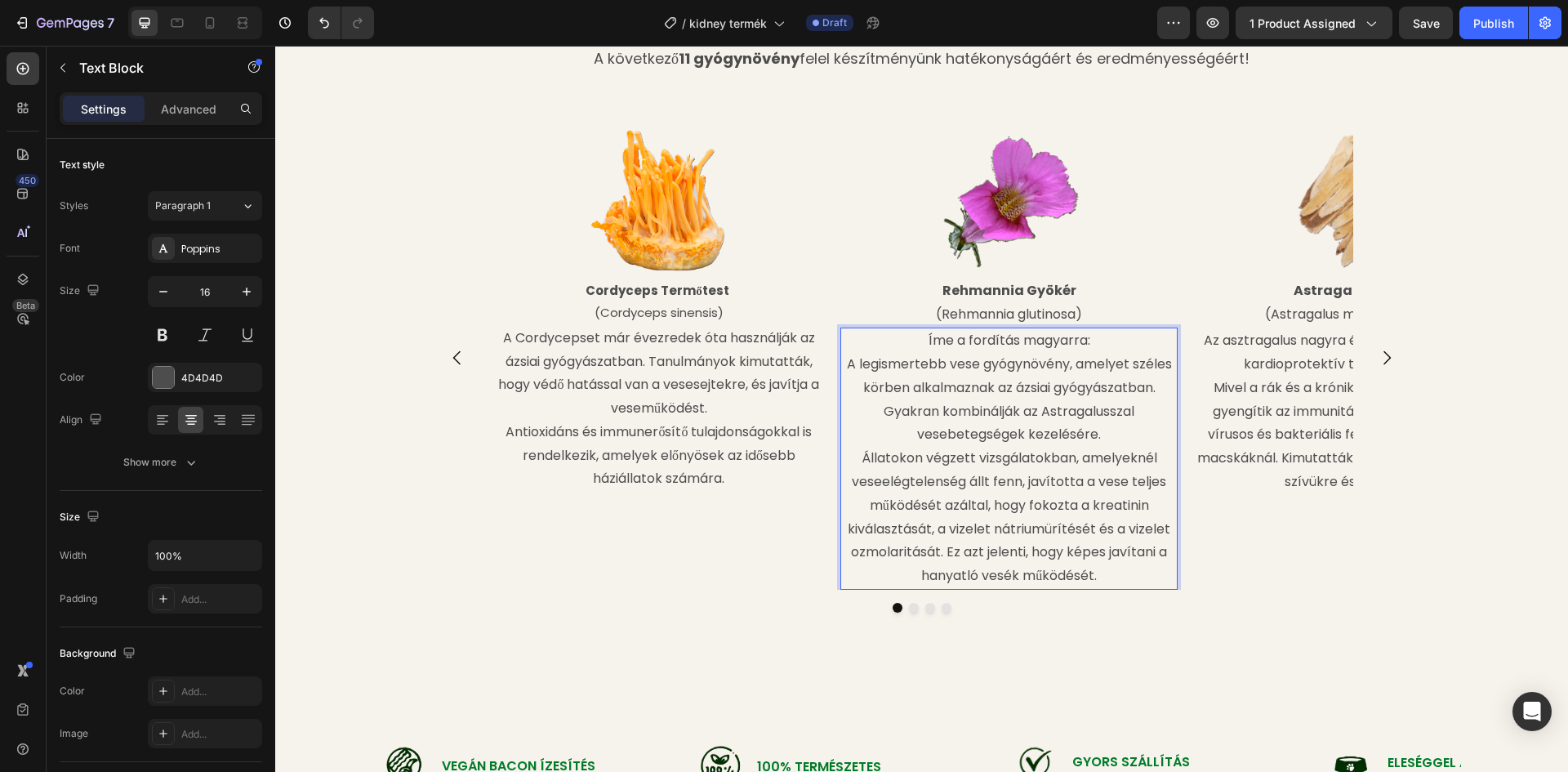
click at [842, 366] on p "A legismertebb vese gyógynövény, amelyet széles körben alkalmaznak az ázsiai gy…" at bounding box center [1008, 399] width 334 height 94
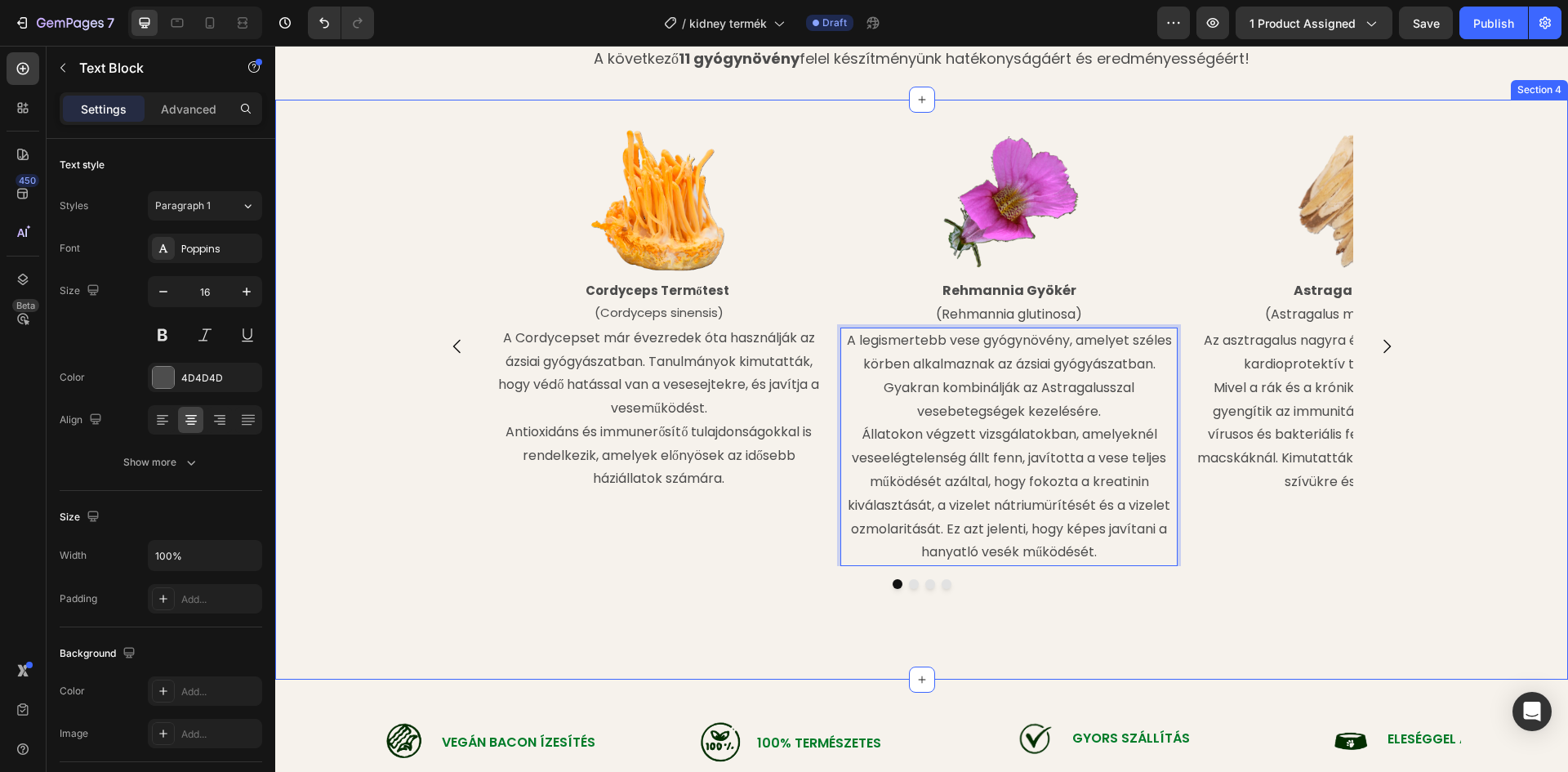
click at [1124, 626] on div "Image Cordyceps Termőtest (Cordyceps sinensis) Text Block A Cordycepset már éve…" at bounding box center [921, 388] width 1293 height 527
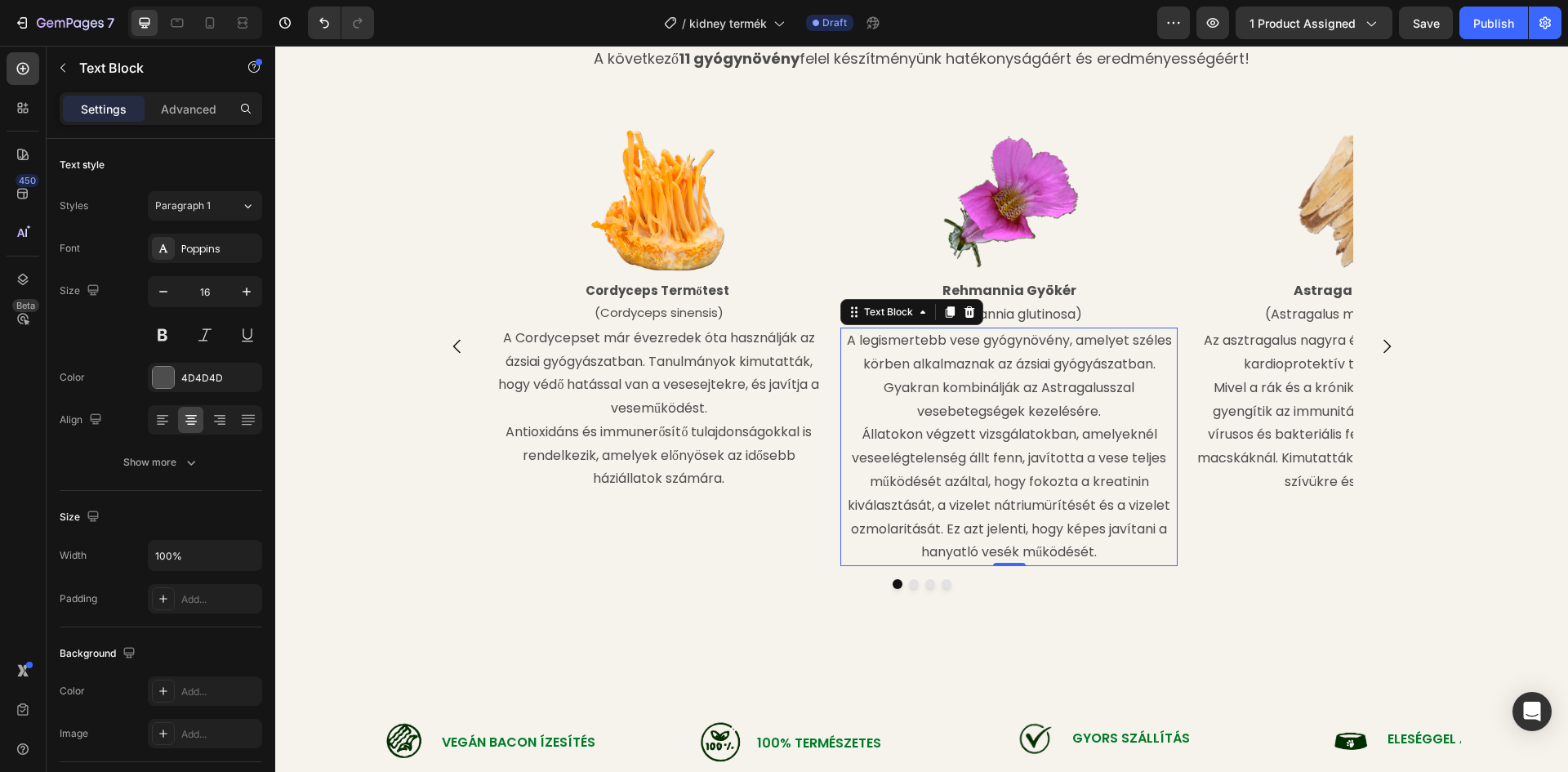
click at [1063, 340] on p "A legismertebb vese gyógynövény, amelyet széles körben alkalmaznak az ázsiai gy…" at bounding box center [1008, 376] width 334 height 94
click at [975, 342] on p "A legismertebb vese gyógynövény, amelyet széles körben alkalmaznak az ázsiai gy…" at bounding box center [1008, 376] width 334 height 94
click at [971, 341] on p "A legismertebb vese gyógynövény, amelyet széles körben alkalmaznak az ázsiai gy…" at bounding box center [1008, 376] width 334 height 94
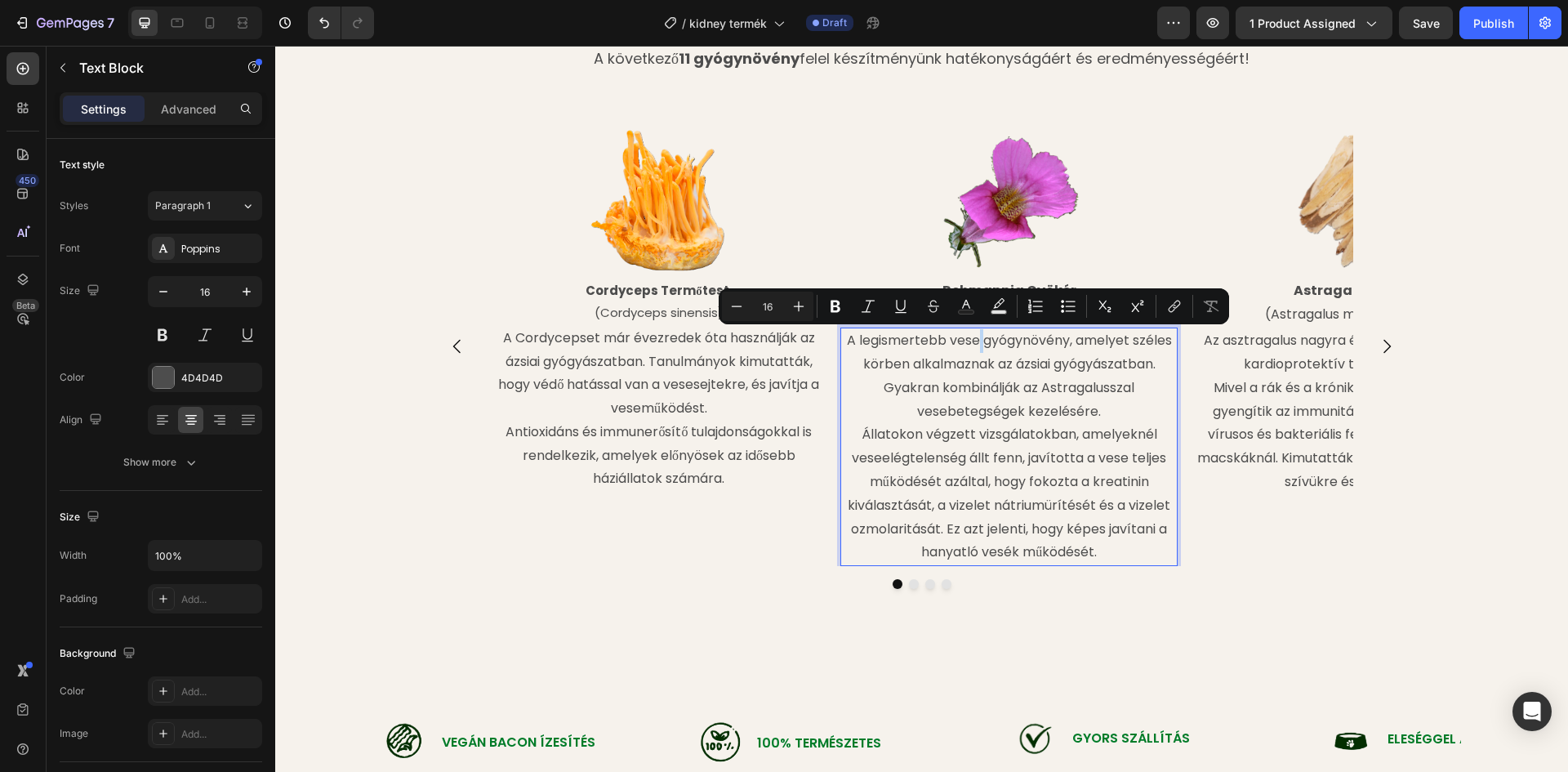
click at [972, 341] on p "A legismertebb vese gyógynövény, amelyet széles körben alkalmaznak az ázsiai gy…" at bounding box center [1008, 376] width 334 height 94
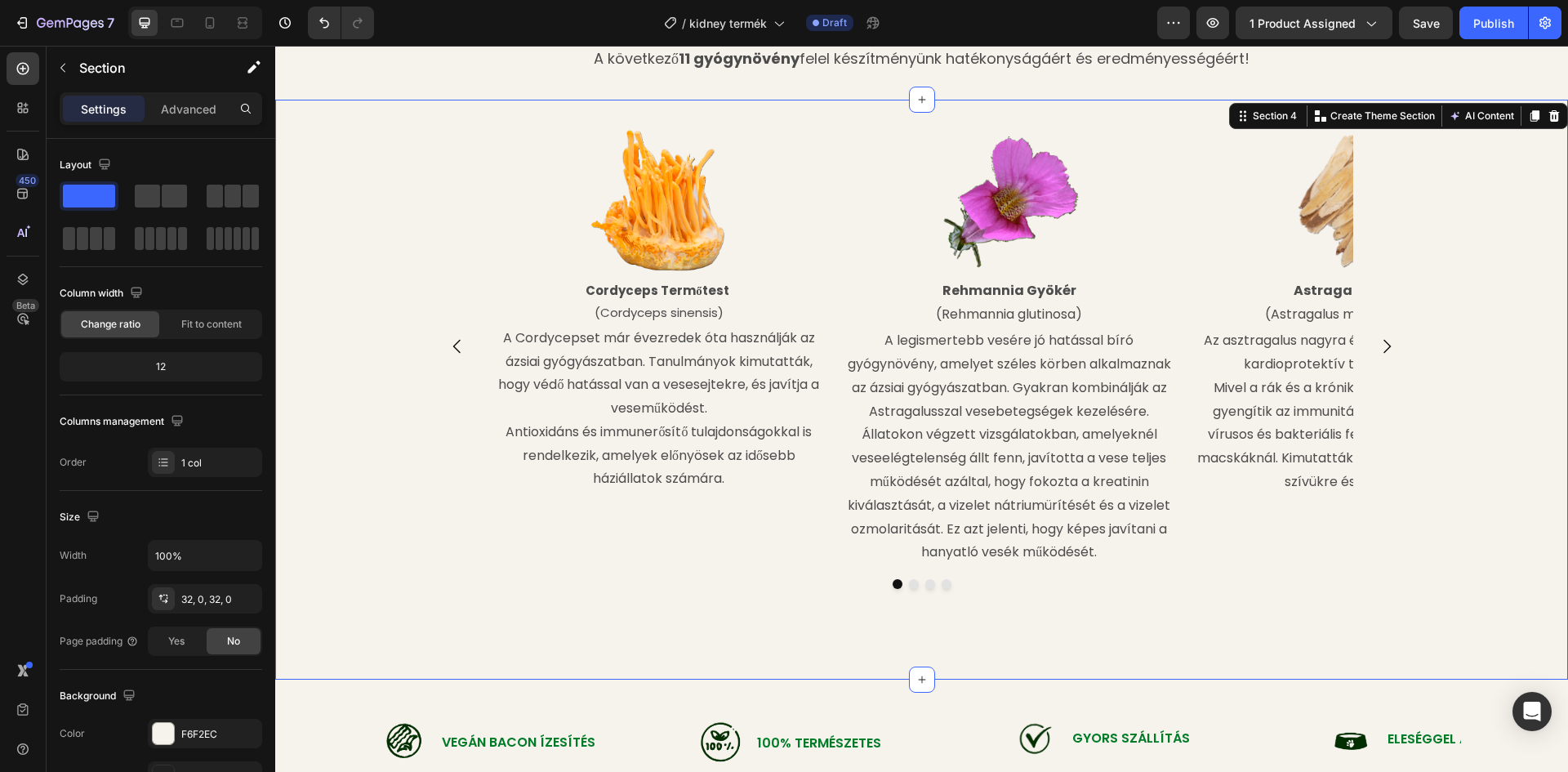
click at [1080, 608] on div "Image Cordyceps Termőtest (Cordyceps sinensis) Text Block A Cordycepset már éve…" at bounding box center [921, 388] width 1293 height 527
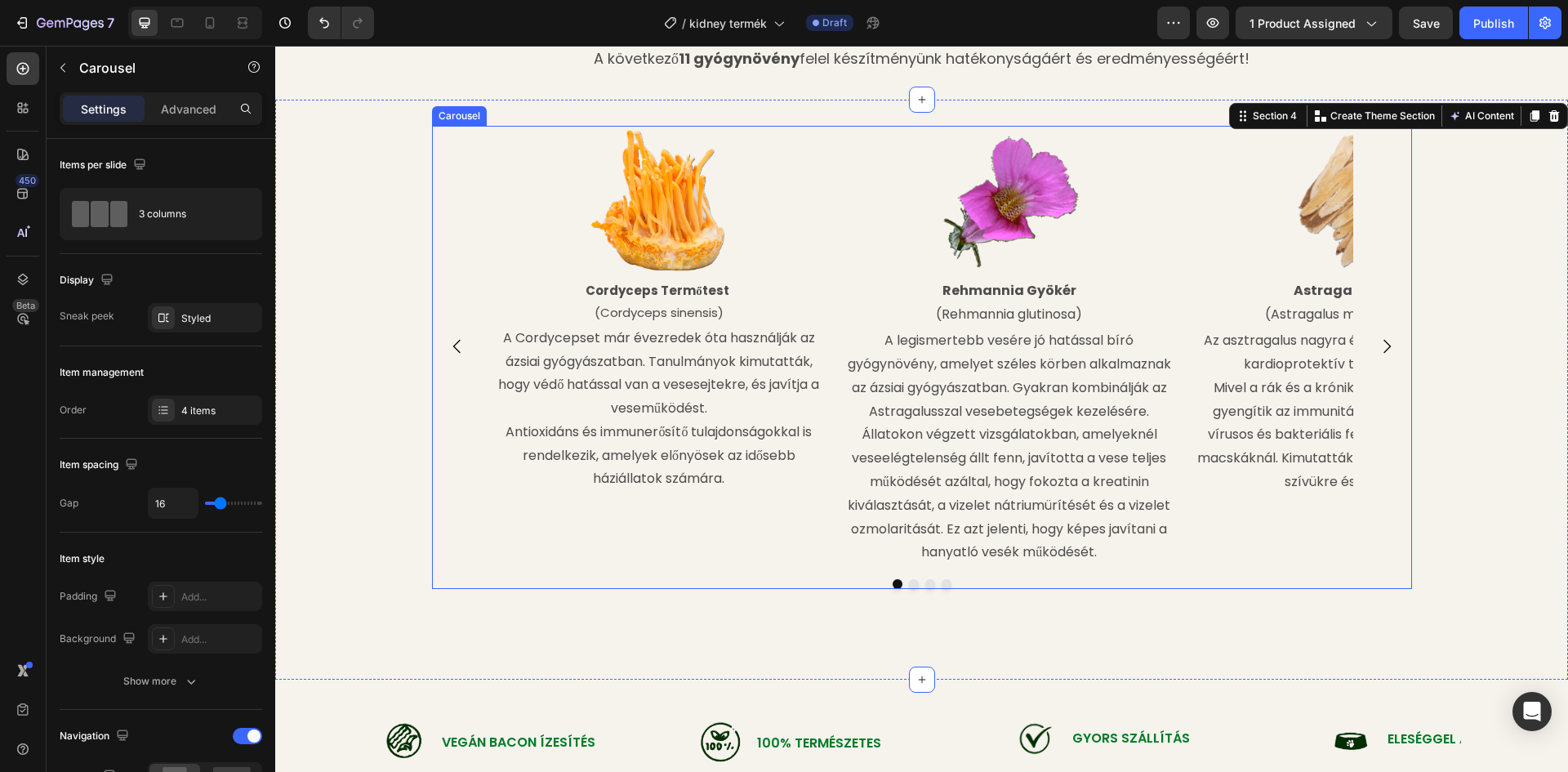
click at [1377, 338] on icon "Carousel Next Arrow" at bounding box center [1387, 347] width 20 height 20
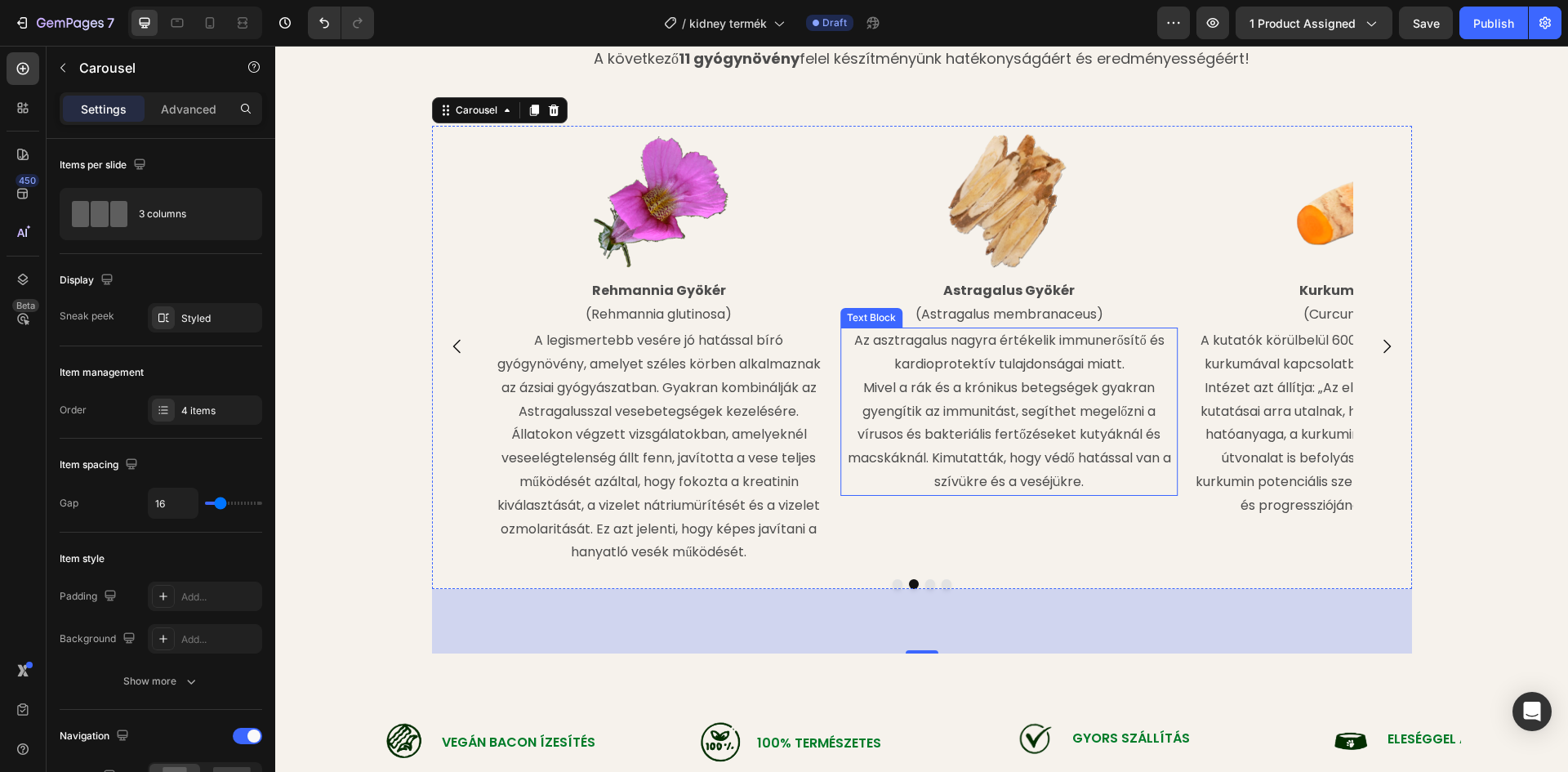
click at [968, 355] on p "Az asztragalus nagyra értékelik immunerősítő és kardioprotektív tulajdonságai m…" at bounding box center [1008, 411] width 334 height 165
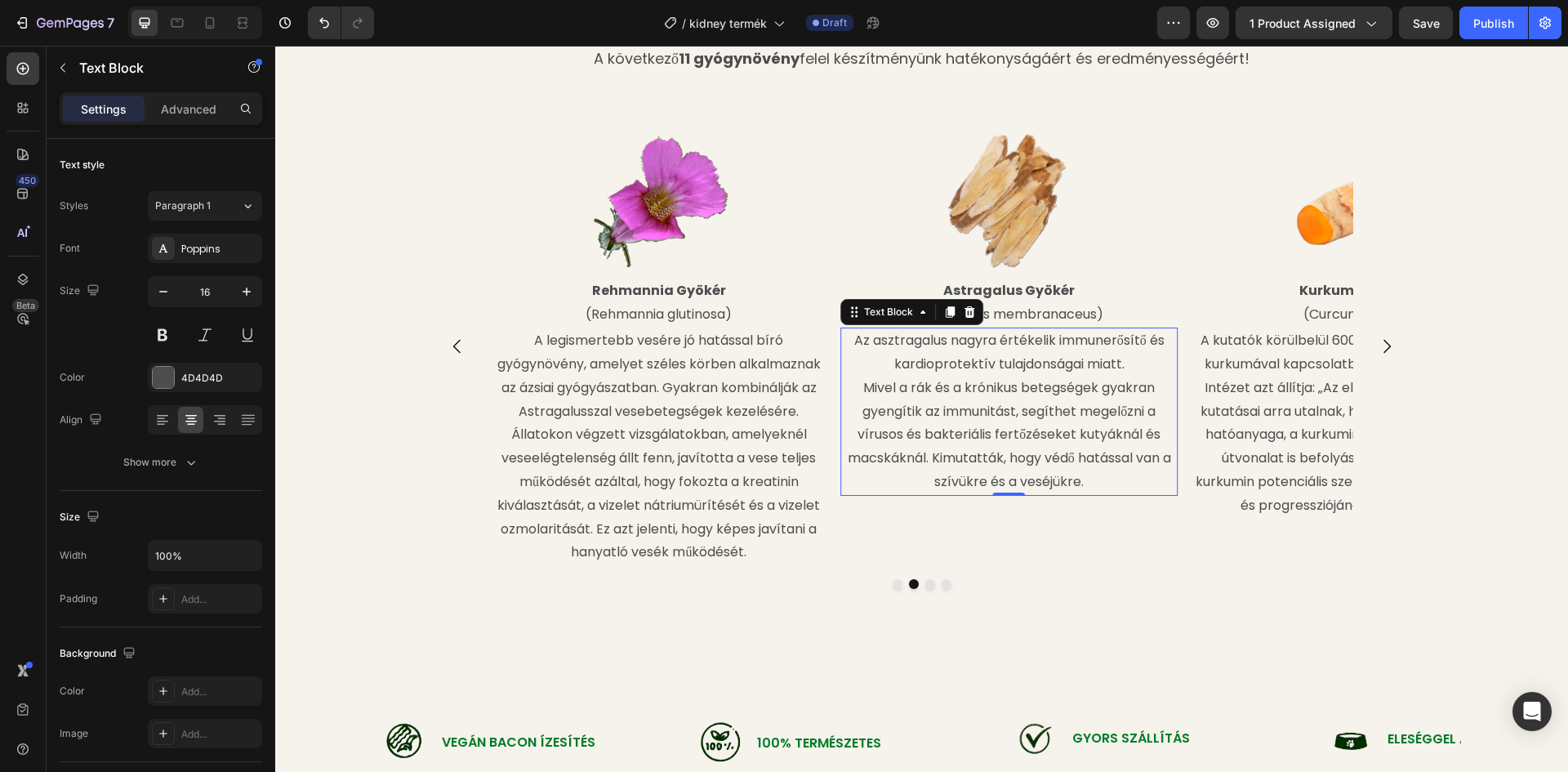
click at [1080, 471] on p "Az asztragalus nagyra értékelik immunerősítő és kardioprotektív tulajdonságai m…" at bounding box center [1008, 411] width 334 height 165
click at [1086, 483] on p "Az asztragalus nagyra értékelik immunerősítő és kardioprotektív tulajdonságai m…" at bounding box center [1008, 411] width 334 height 165
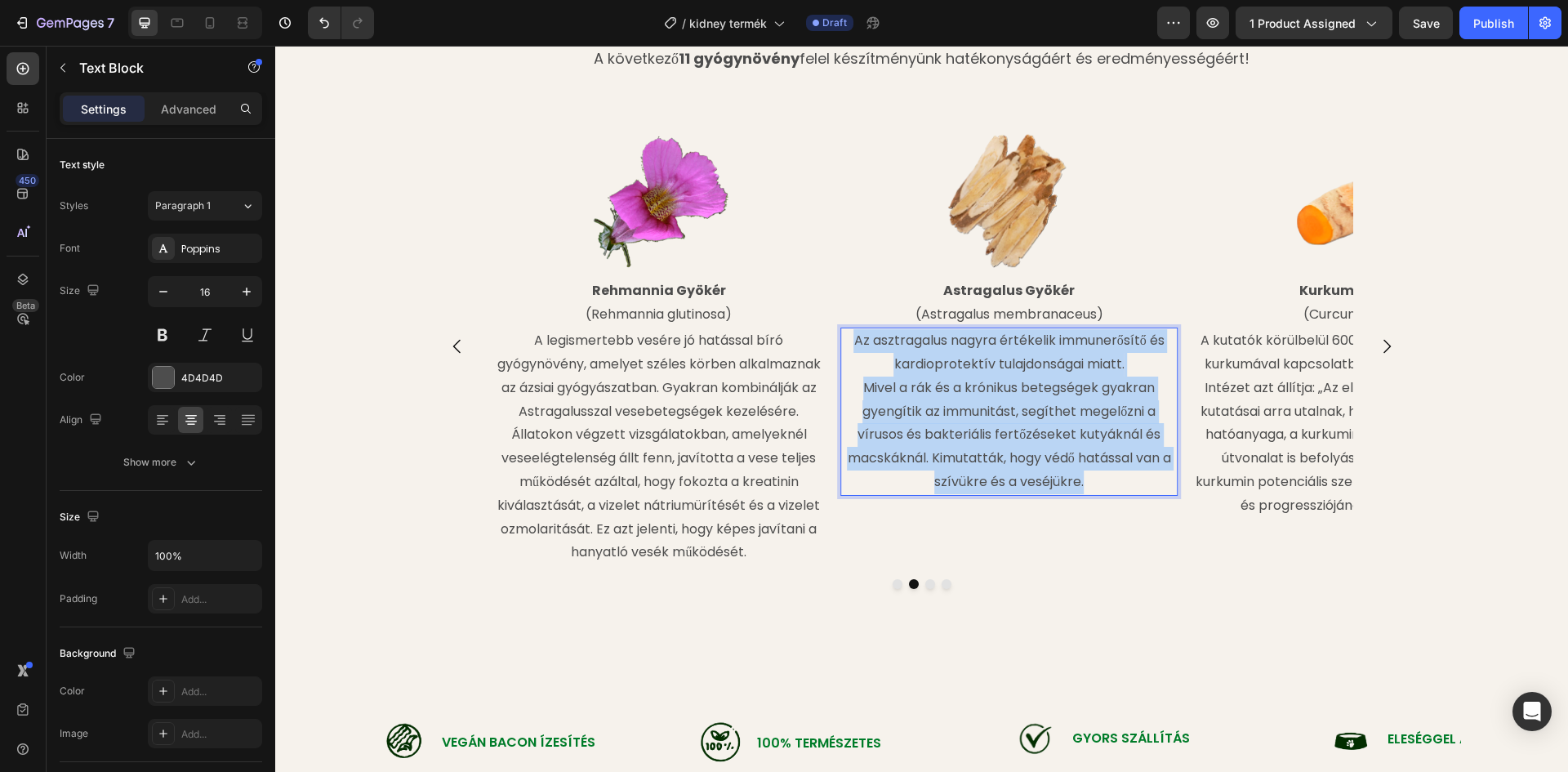
drag, startPoint x: 1078, startPoint y: 482, endPoint x: 849, endPoint y: 343, distance: 267.9
click at [849, 343] on p "Az asztragalus nagyra értékelik immunerősítő és kardioprotektív tulajdonságai m…" at bounding box center [1008, 411] width 334 height 165
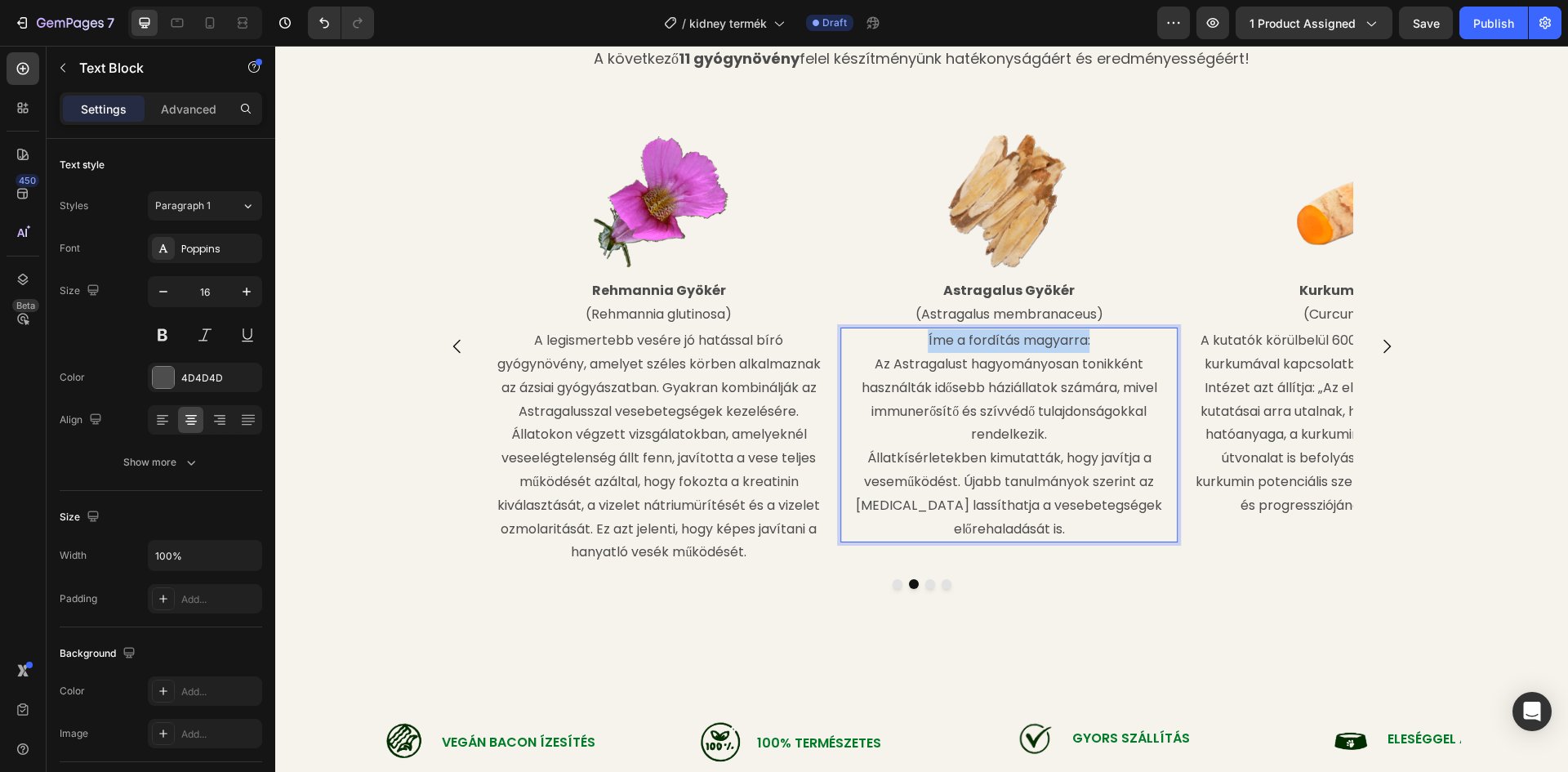
drag, startPoint x: 1091, startPoint y: 338, endPoint x: 920, endPoint y: 339, distance: 171.0
click at [920, 339] on p "Íme a fordítás magyarra:" at bounding box center [1008, 341] width 334 height 24
click at [870, 365] on p "Az Astragalust hagyományosan tonikként használták idősebb háziállatok számára, …" at bounding box center [1008, 399] width 334 height 94
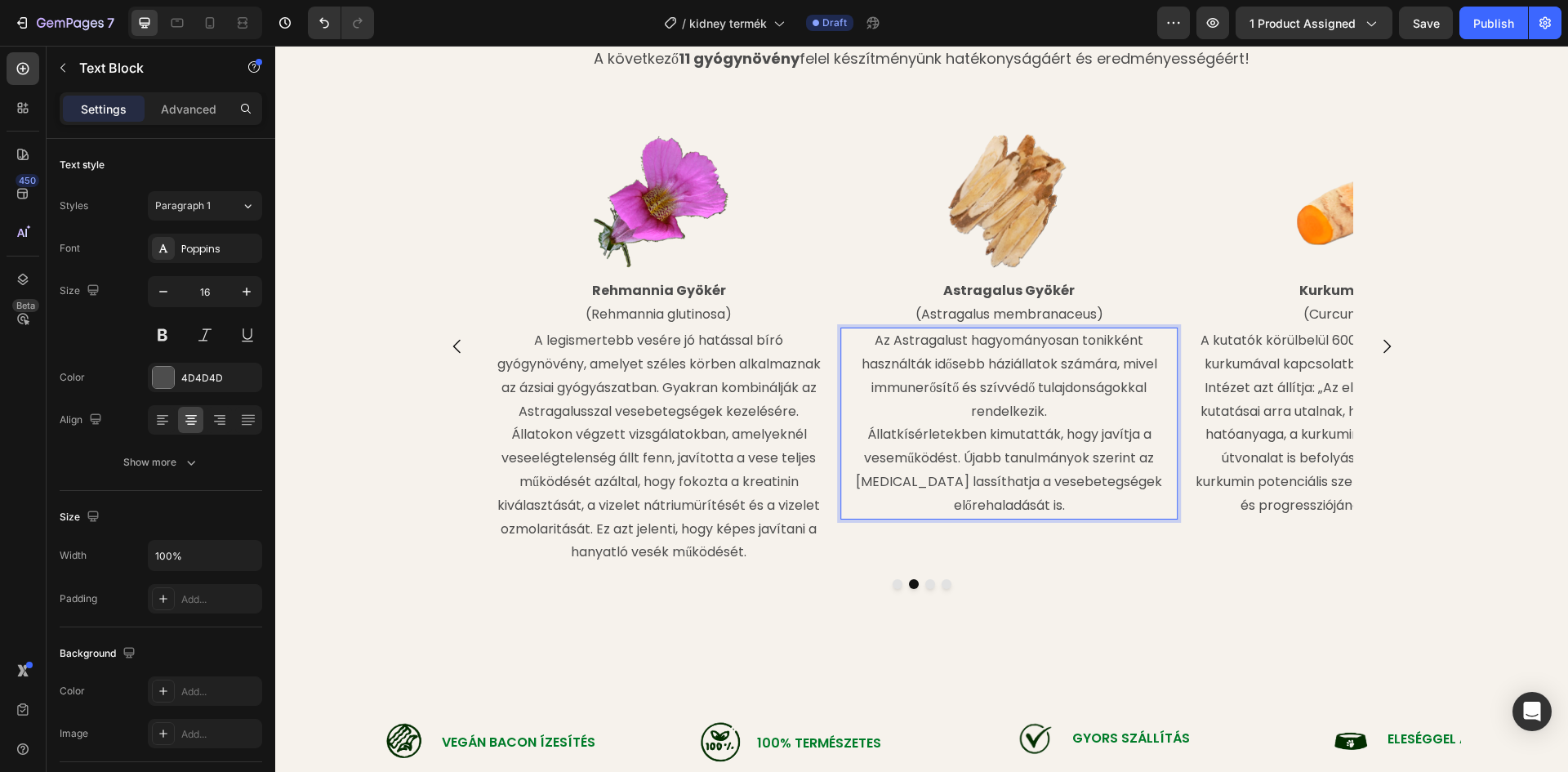
drag, startPoint x: 864, startPoint y: 434, endPoint x: 874, endPoint y: 437, distance: 10.4
click at [863, 434] on p "Állatkísérletekben kimutatták, hogy javítja a veseműködést. Újabb tanulmányok s…" at bounding box center [1008, 470] width 334 height 94
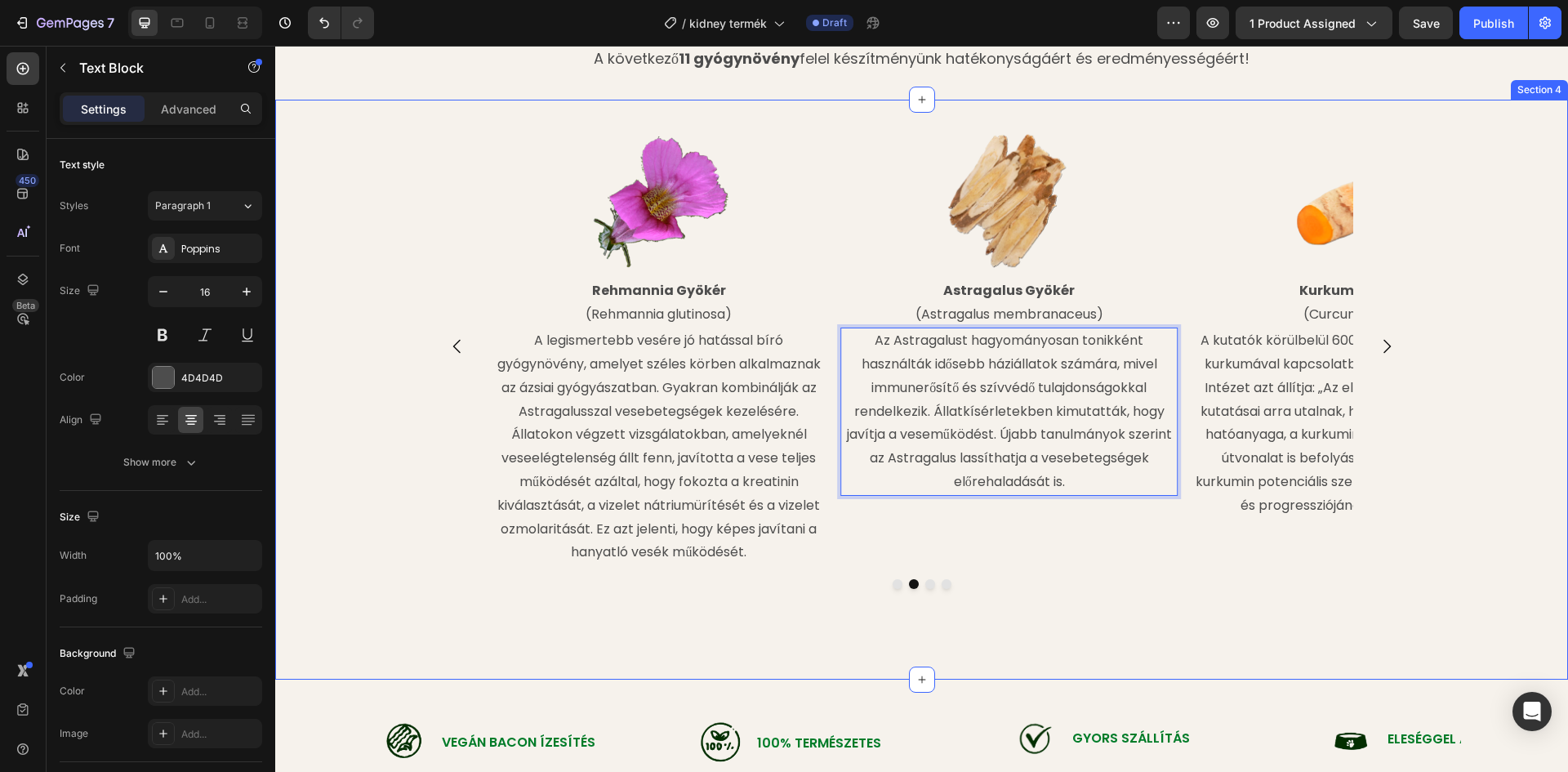
click at [1151, 620] on div "Image Cordyceps Termőtest (Cordyceps sinensis) Text Block A Cordycepset már éve…" at bounding box center [921, 388] width 1293 height 527
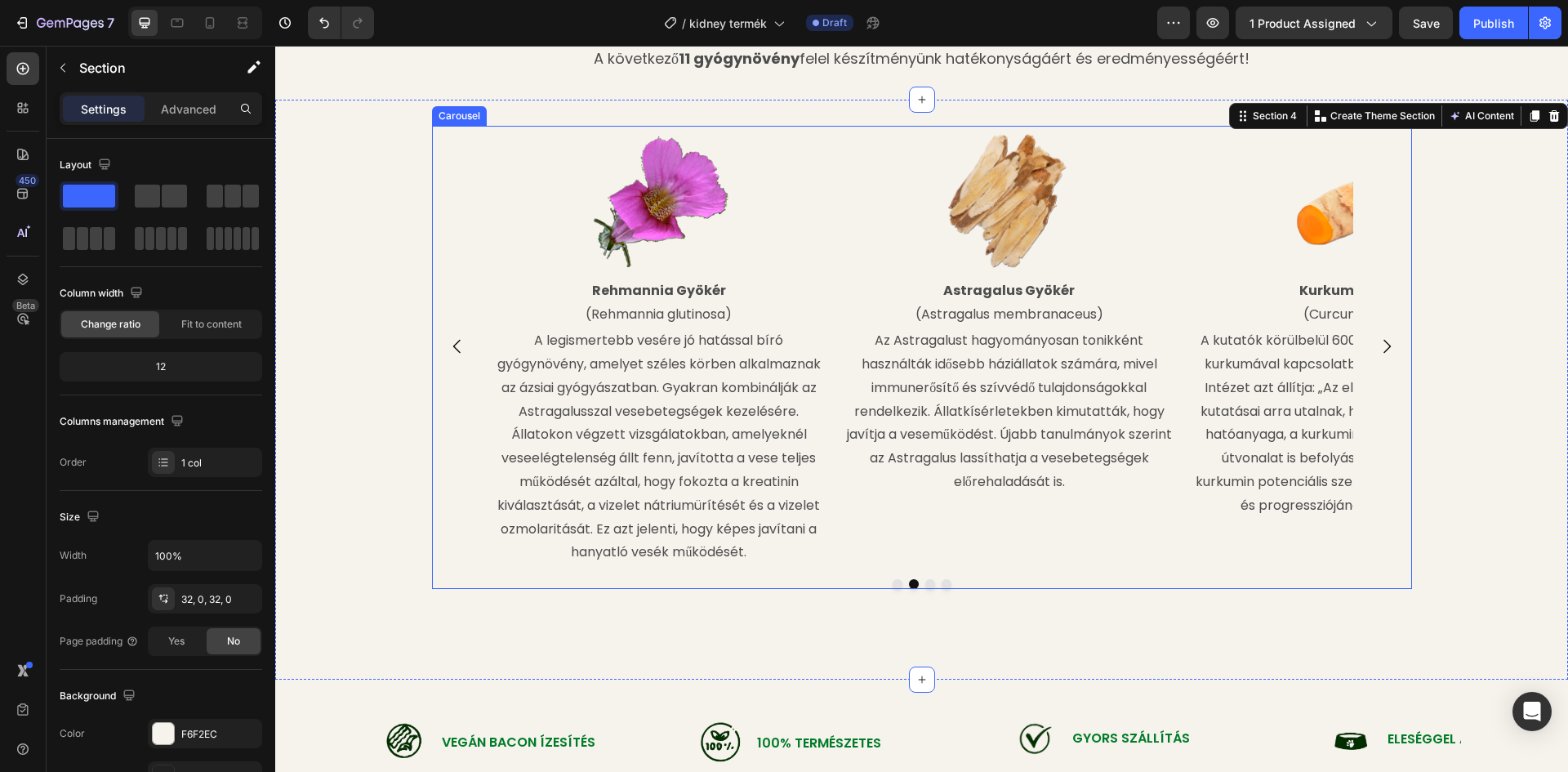
click at [1380, 344] on icon "Carousel Next Arrow" at bounding box center [1387, 347] width 20 height 20
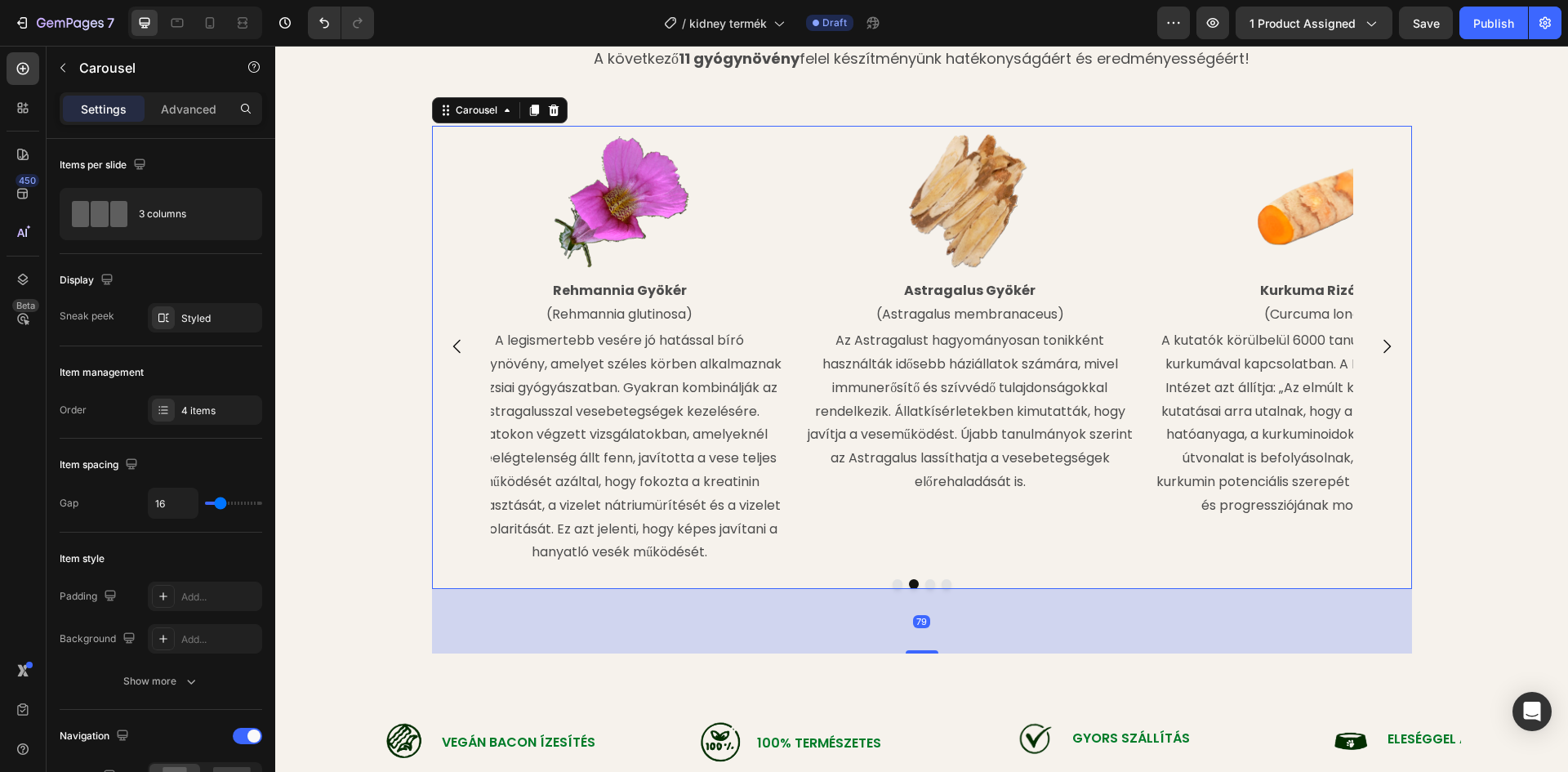
click at [1380, 344] on icon "Carousel Next Arrow" at bounding box center [1387, 347] width 20 height 20
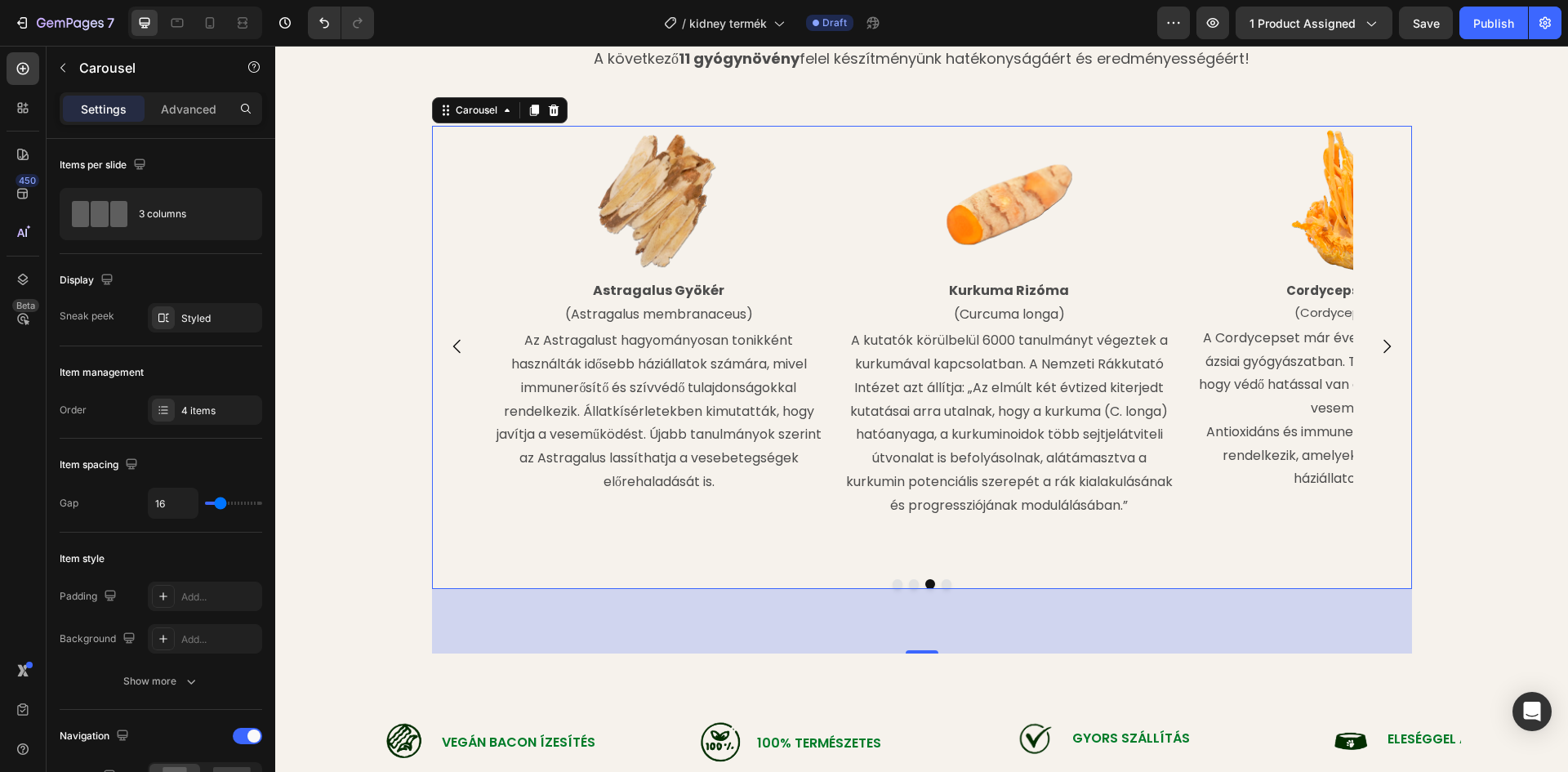
click at [1380, 344] on icon "Carousel Next Arrow" at bounding box center [1387, 347] width 20 height 20
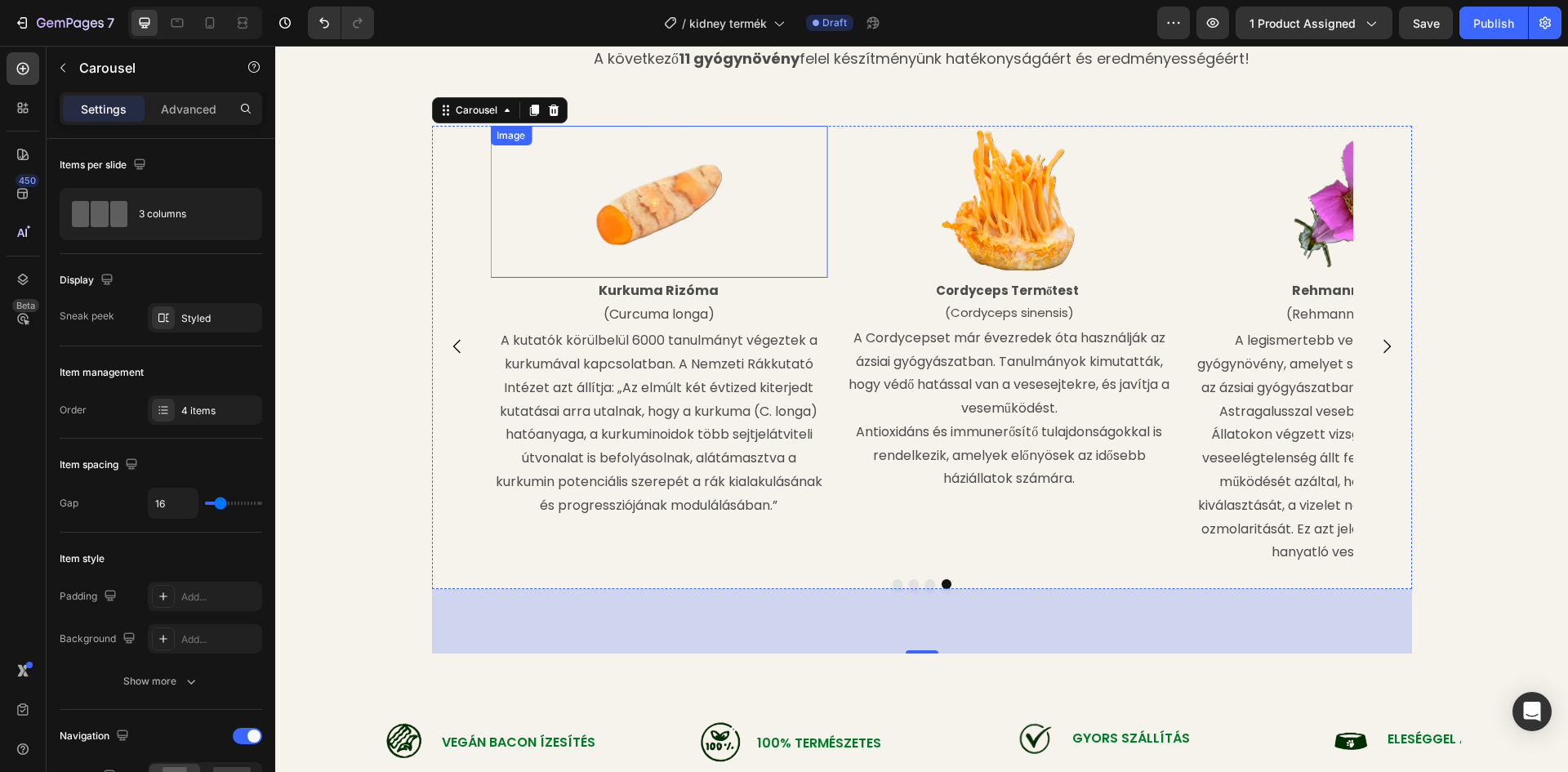
click at [651, 210] on img at bounding box center [658, 201] width 151 height 151
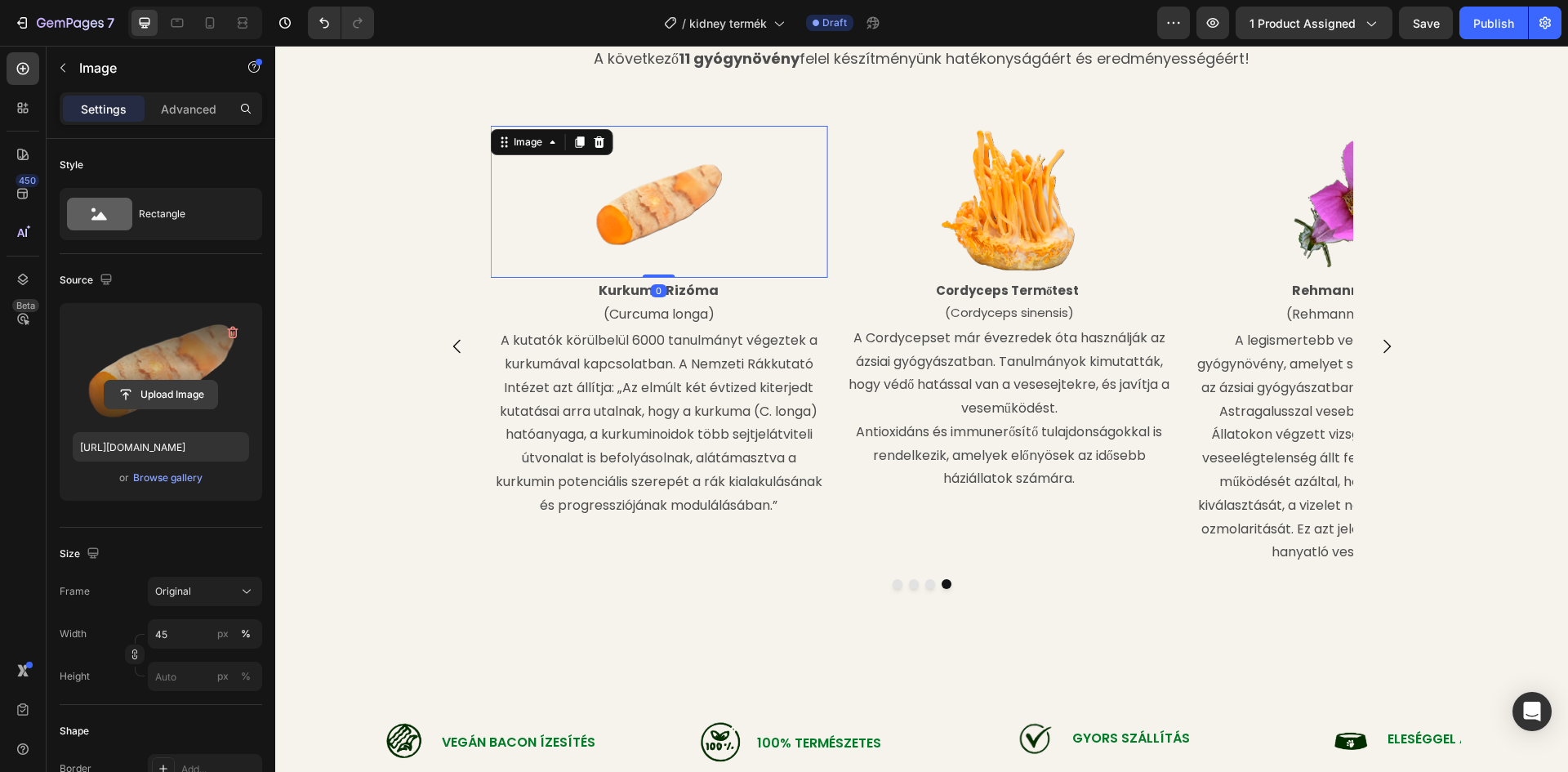
click at [179, 387] on input "file" at bounding box center [160, 394] width 113 height 28
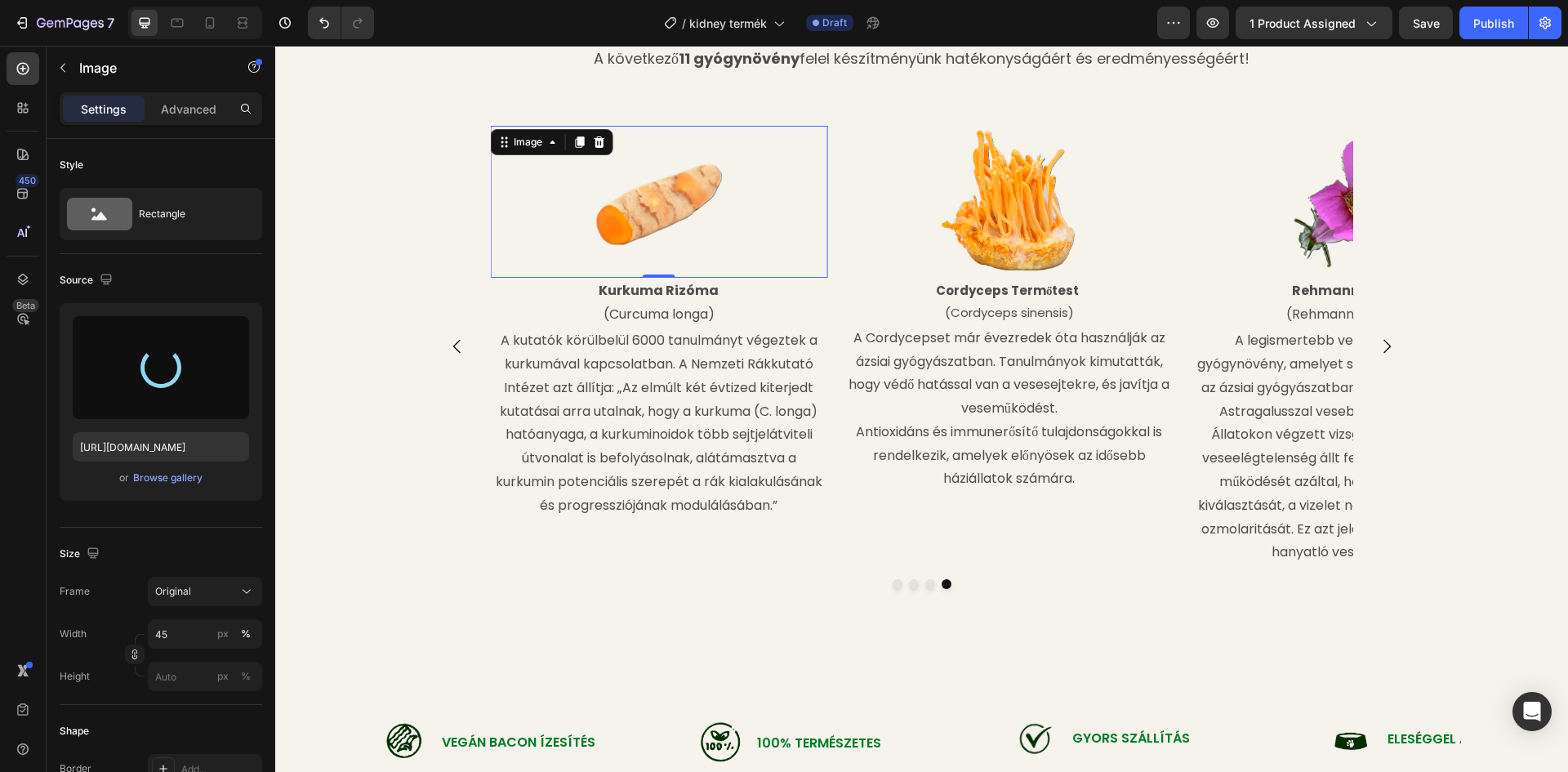
type input "https://cdn.shopify.com/s/files/1/0948/2462/8573/files/gempages_576978716819719…"
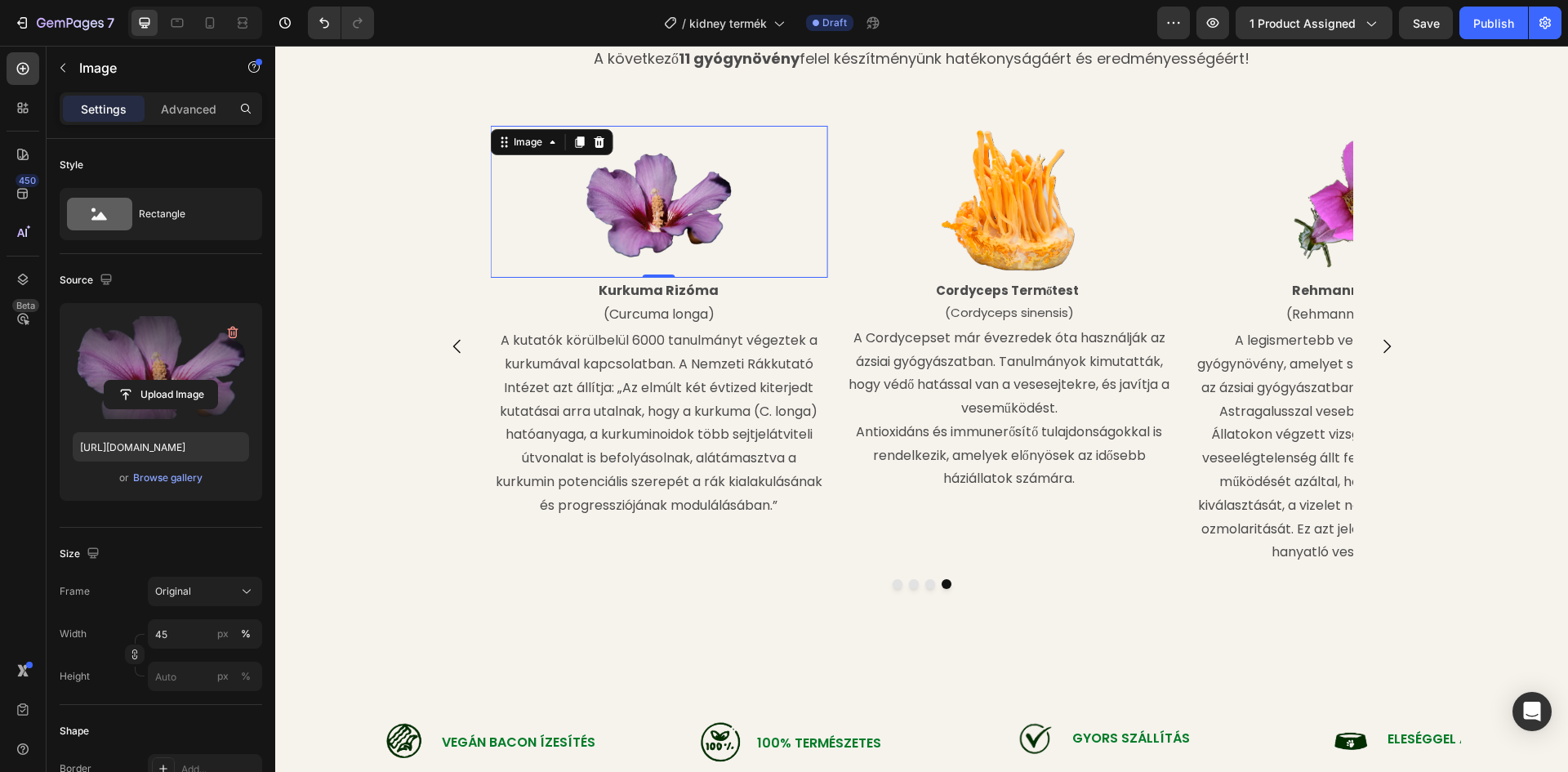
click at [656, 290] on div "0" at bounding box center [658, 290] width 16 height 13
click at [706, 289] on strong "Kurkuma Rizóma" at bounding box center [658, 290] width 120 height 19
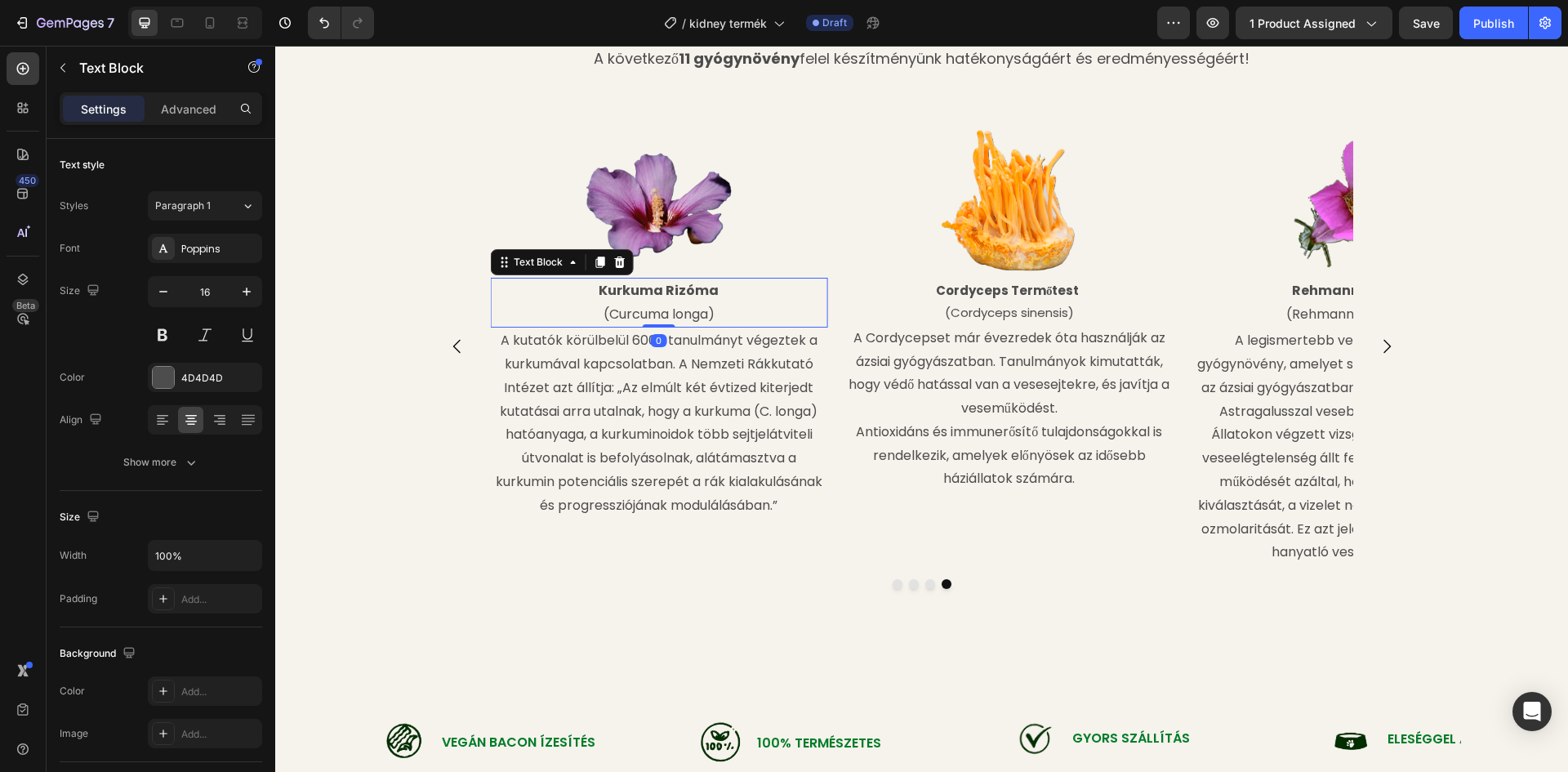
click at [709, 290] on strong "Kurkuma Rizóma" at bounding box center [658, 290] width 120 height 19
drag, startPoint x: 715, startPoint y: 288, endPoint x: 596, endPoint y: 286, distance: 119.0
click at [596, 286] on p "Kurkuma Rizóma" at bounding box center [657, 291] width 334 height 24
click at [673, 288] on p "Fehér" at bounding box center [657, 291] width 334 height 24
click at [703, 316] on p "(Curcuma longa)" at bounding box center [657, 315] width 334 height 24
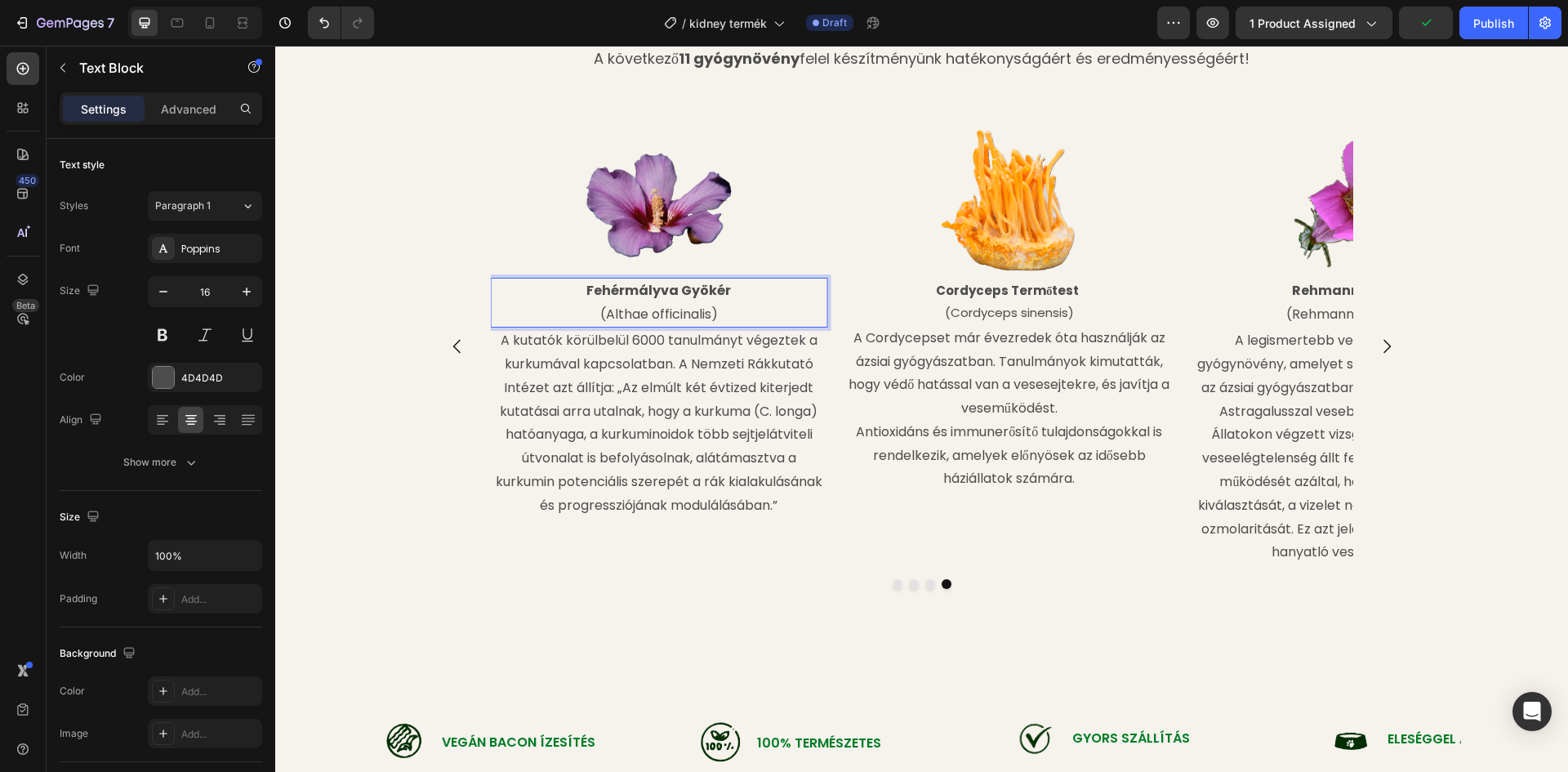
click at [641, 315] on p "(Althae officinalis)" at bounding box center [657, 315] width 334 height 24
click at [742, 351] on p "A kutatók körülbelül 6000 tanulmányt végeztek a kurkumával kapcsolatban. A Nemz…" at bounding box center [657, 422] width 334 height 188
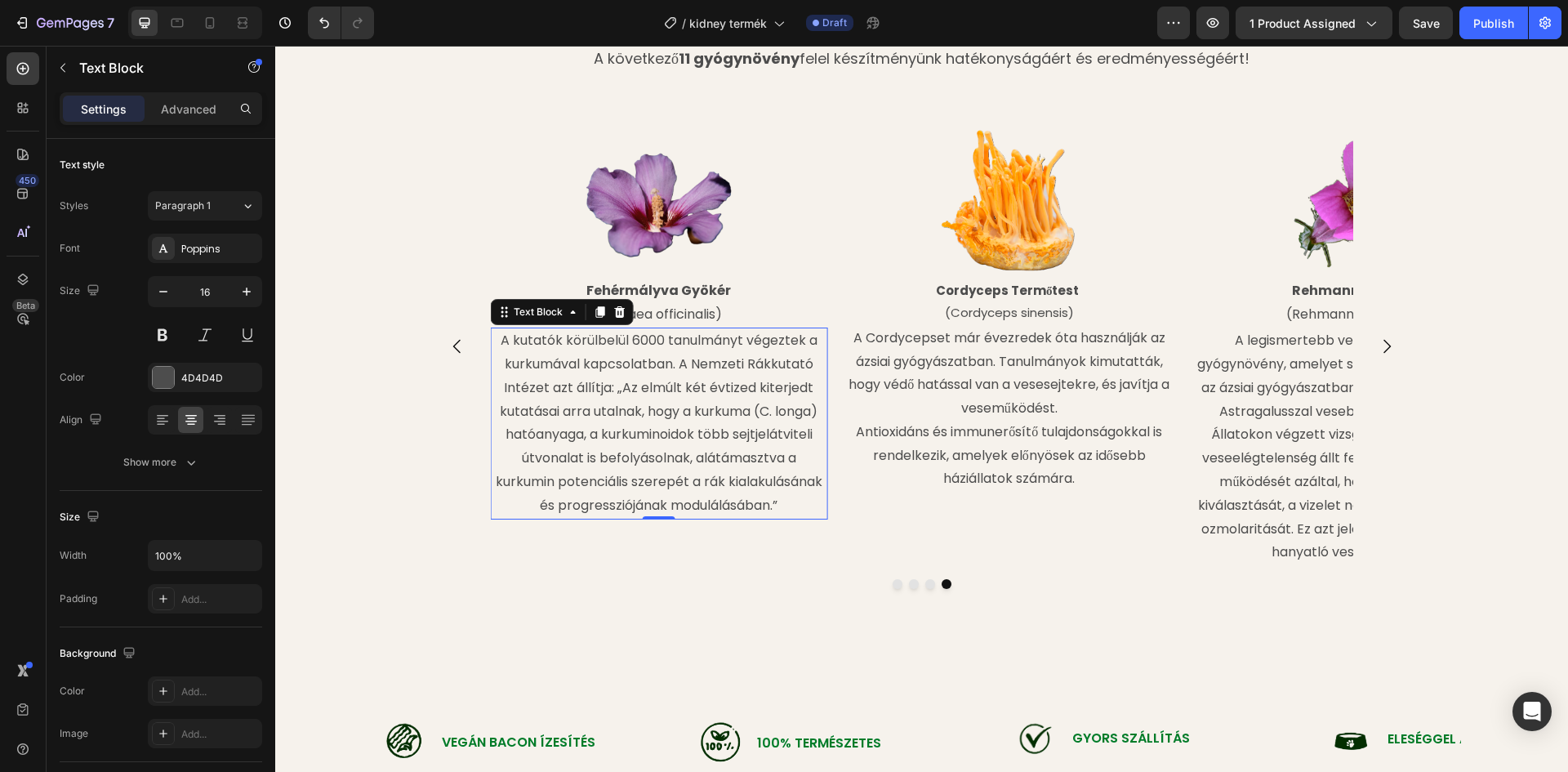
click at [629, 380] on p "A kutatók körülbelül 6000 tanulmányt végeztek a kurkumával kapcsolatban. A Nemz…" at bounding box center [657, 422] width 334 height 188
click at [737, 471] on p "A kutatók körülbelül 6000 tanulmányt végeztek a kurkumával kapcsolatban. A Nemz…" at bounding box center [657, 422] width 334 height 188
click at [780, 509] on p "A kutatók körülbelül 6000 tanulmányt végeztek a kurkumával kapcsolatban. A Nemz…" at bounding box center [657, 422] width 334 height 188
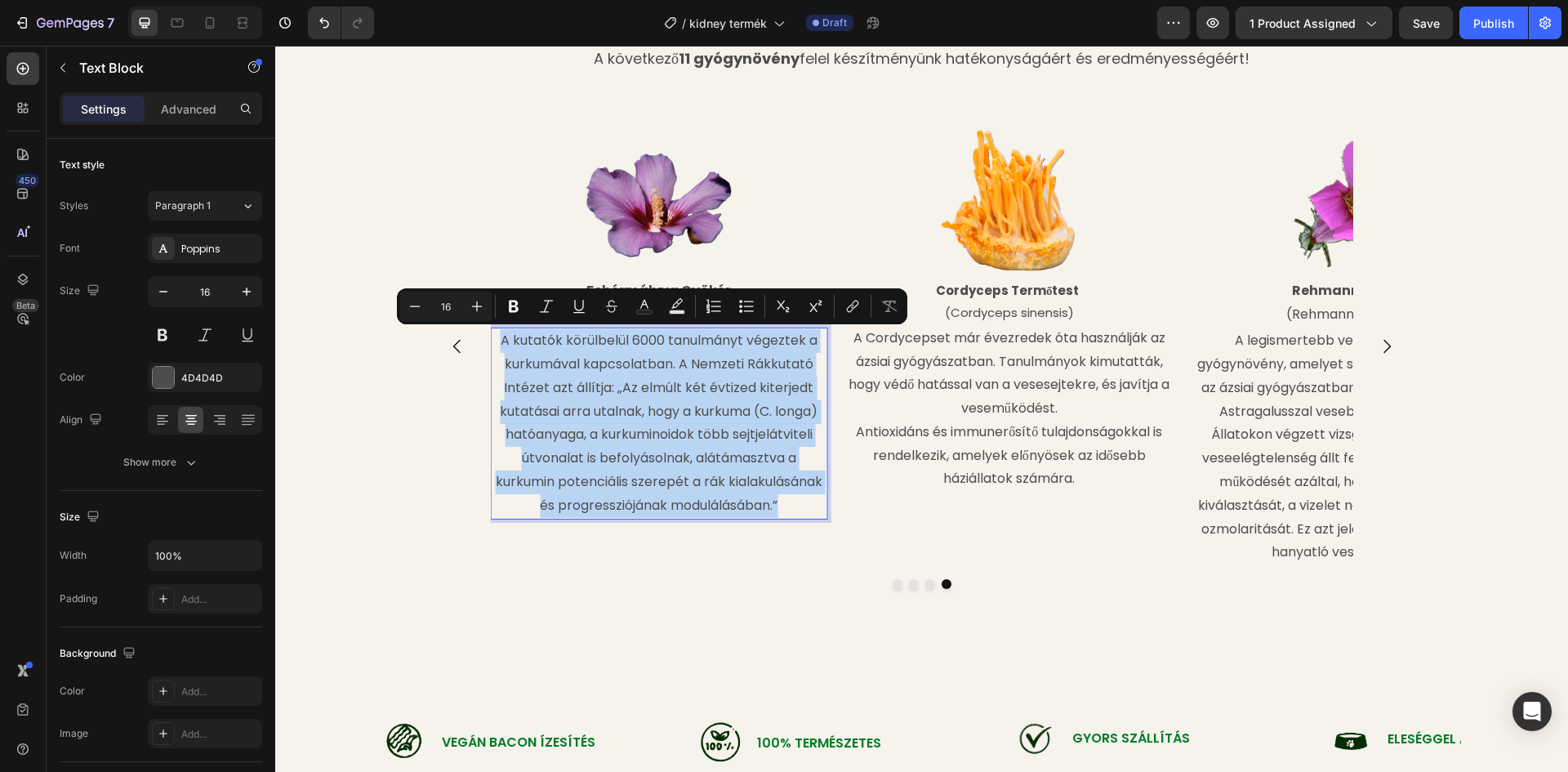
drag, startPoint x: 779, startPoint y: 503, endPoint x: 492, endPoint y: 342, distance: 329.1
click at [492, 342] on p "A kutatók körülbelül 6000 tanulmányt végeztek a kurkumával kapcsolatban. A Nemz…" at bounding box center [657, 422] width 334 height 188
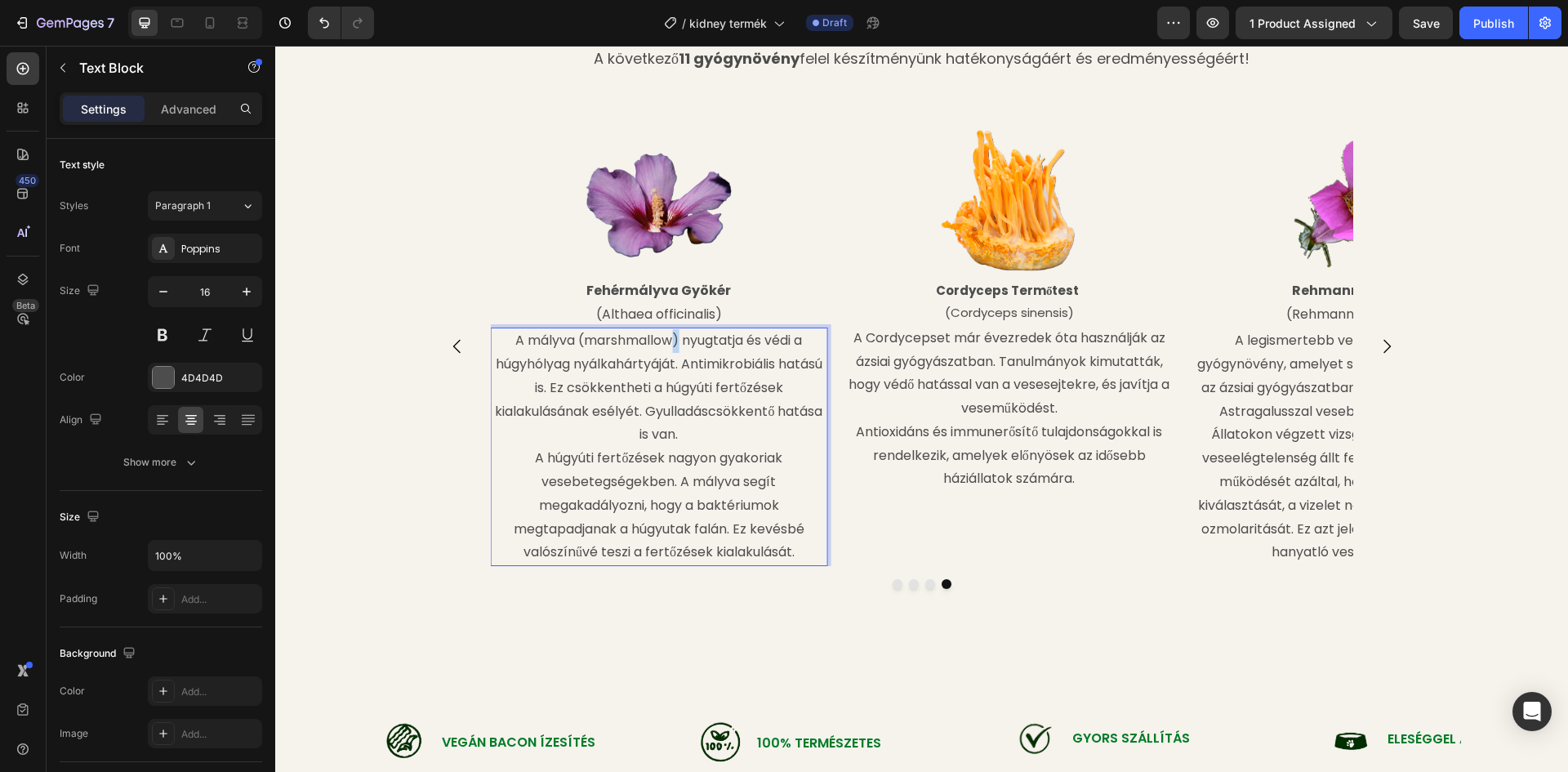
click at [669, 337] on p "A mályva (marshmallow) nyugtatja és védi a húgyhólyag nyálkahártyáját. Antimikr…" at bounding box center [657, 387] width 334 height 118
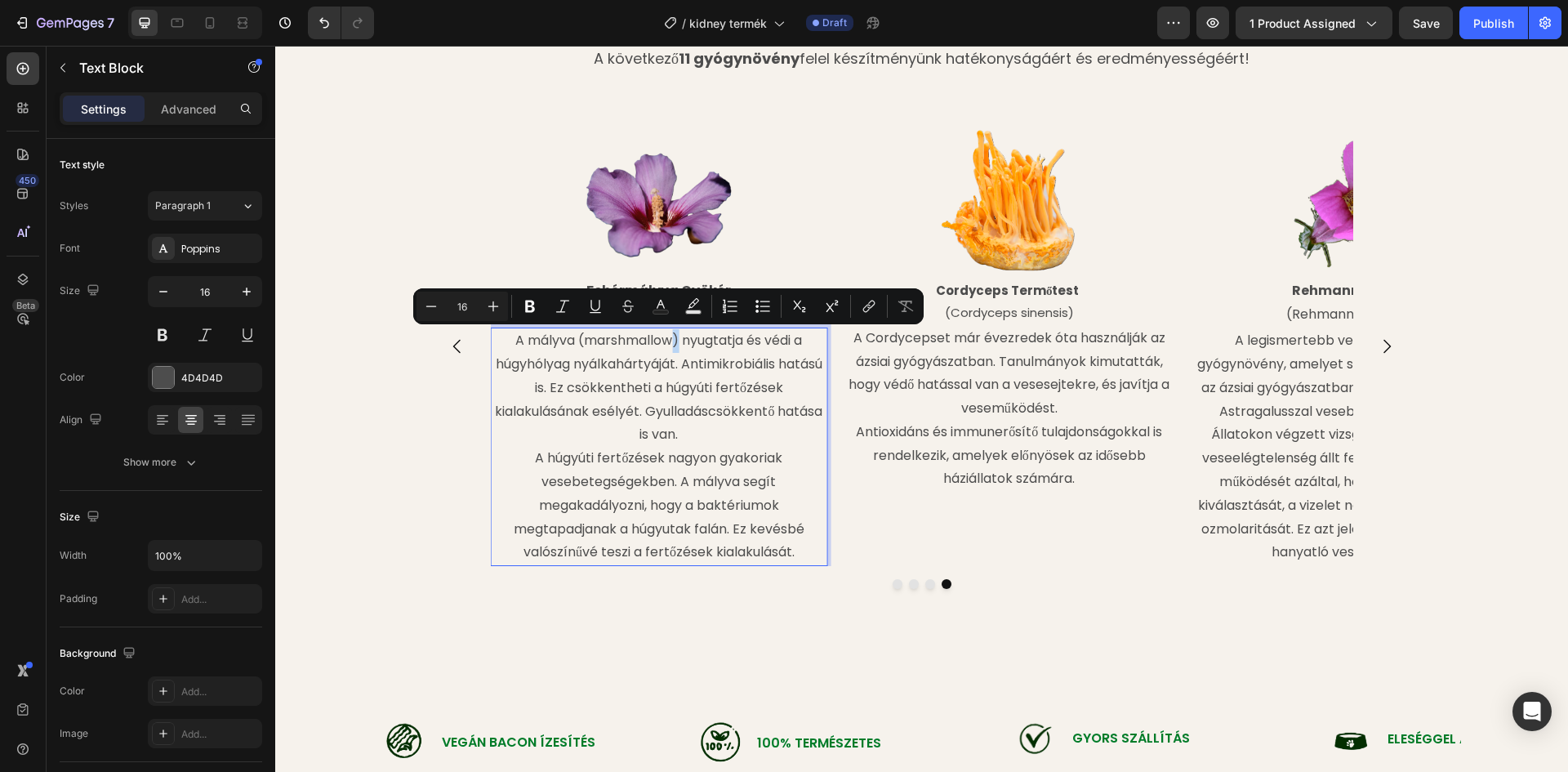
click at [671, 339] on p "A mályva (marshmallow) nyugtatja és védi a húgyhólyag nyálkahártyáját. Antimikr…" at bounding box center [657, 387] width 334 height 118
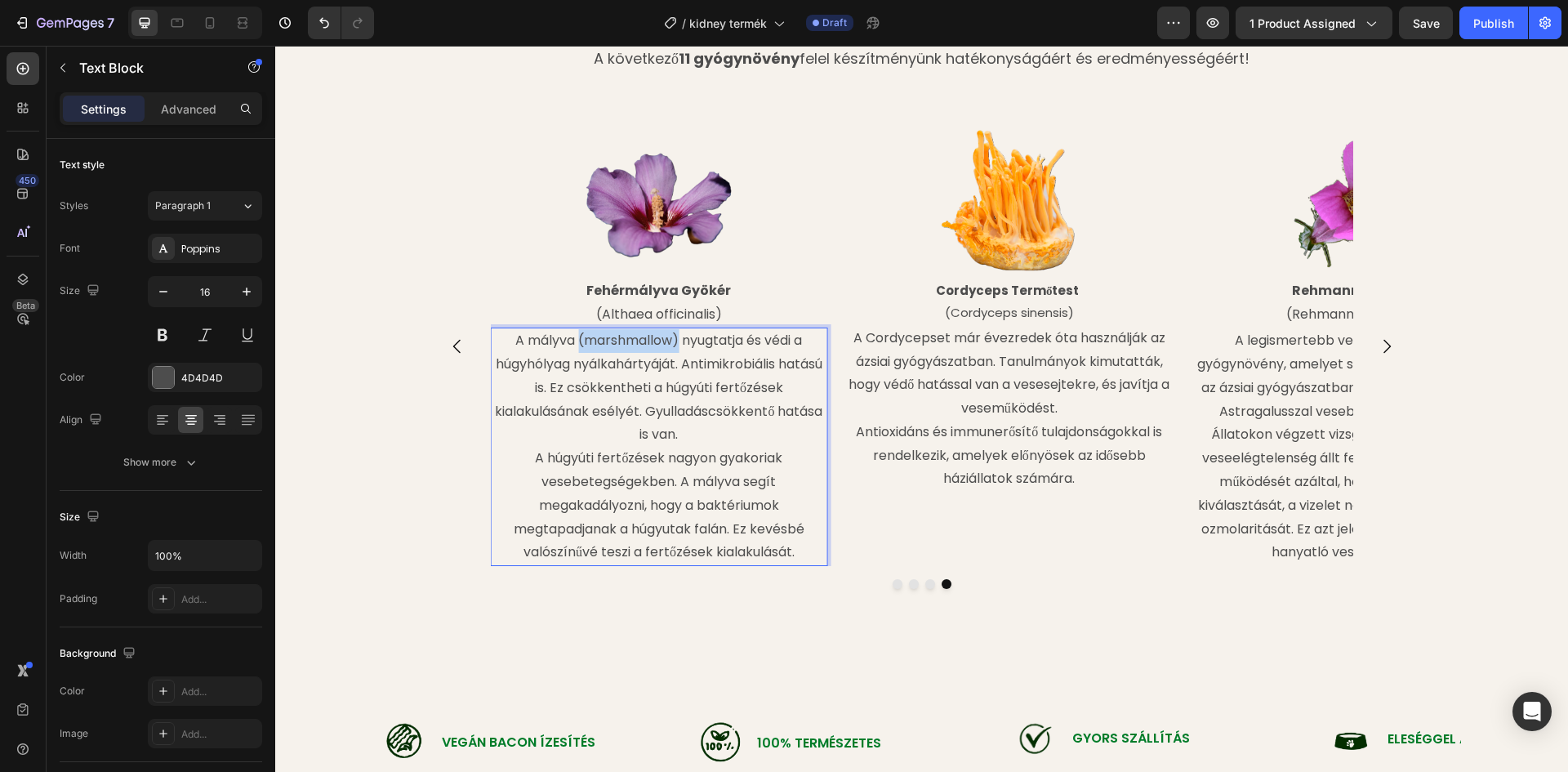
drag, startPoint x: 671, startPoint y: 339, endPoint x: 572, endPoint y: 338, distance: 99.0
click at [572, 338] on p "A mályva (marshmallow) nyugtatja és védi a húgyhólyag nyálkahártyáját. Antimikr…" at bounding box center [657, 387] width 334 height 118
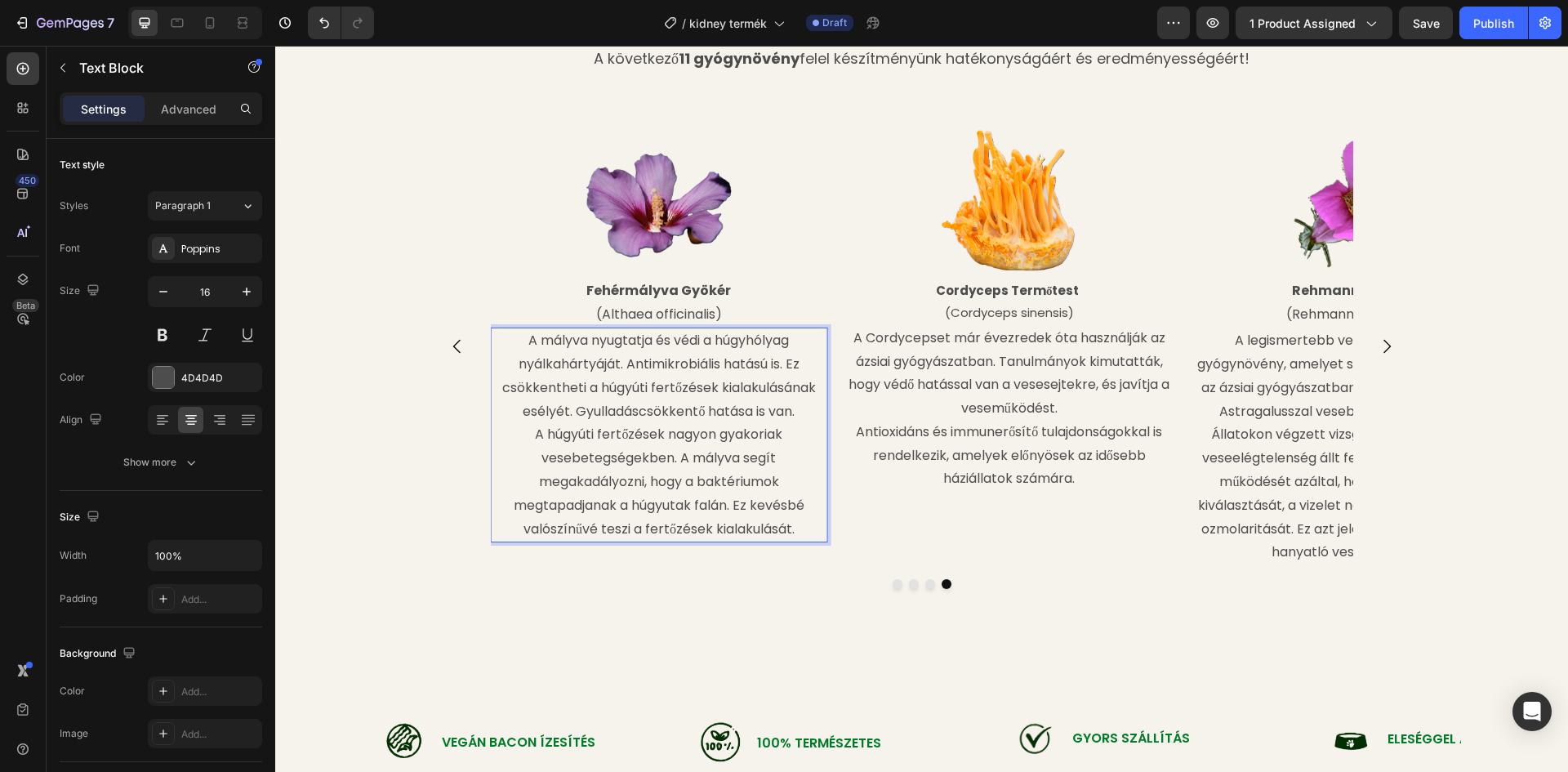
click at [789, 363] on p "A mályva nyugtatja és védi a húgyhólyag nyálkahártyáját. Antimikrobiális hatású…" at bounding box center [657, 376] width 334 height 94
click at [768, 584] on div at bounding box center [922, 584] width 980 height 10
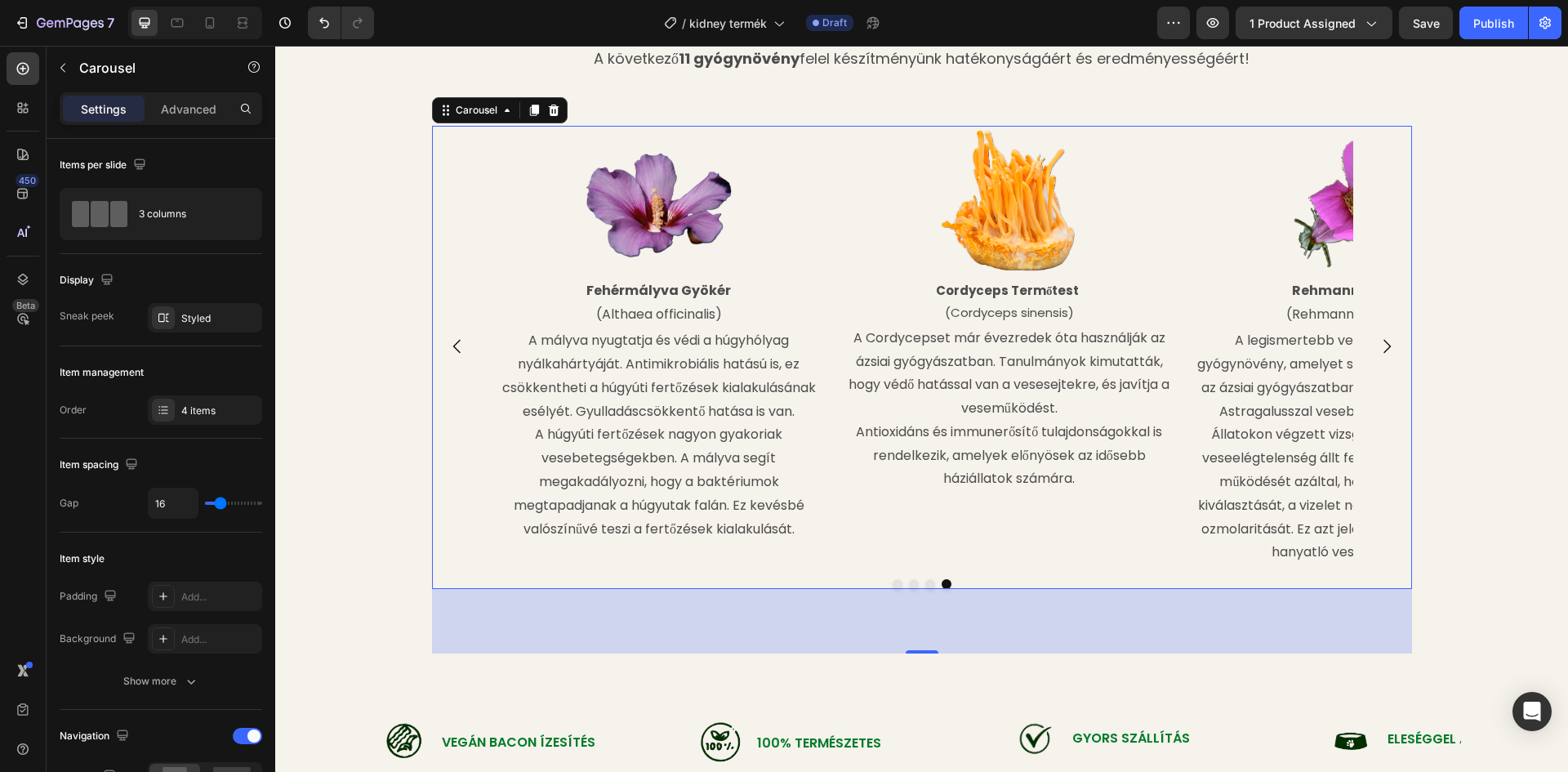
click at [1384, 341] on icon "Carousel Next Arrow" at bounding box center [1387, 346] width 7 height 14
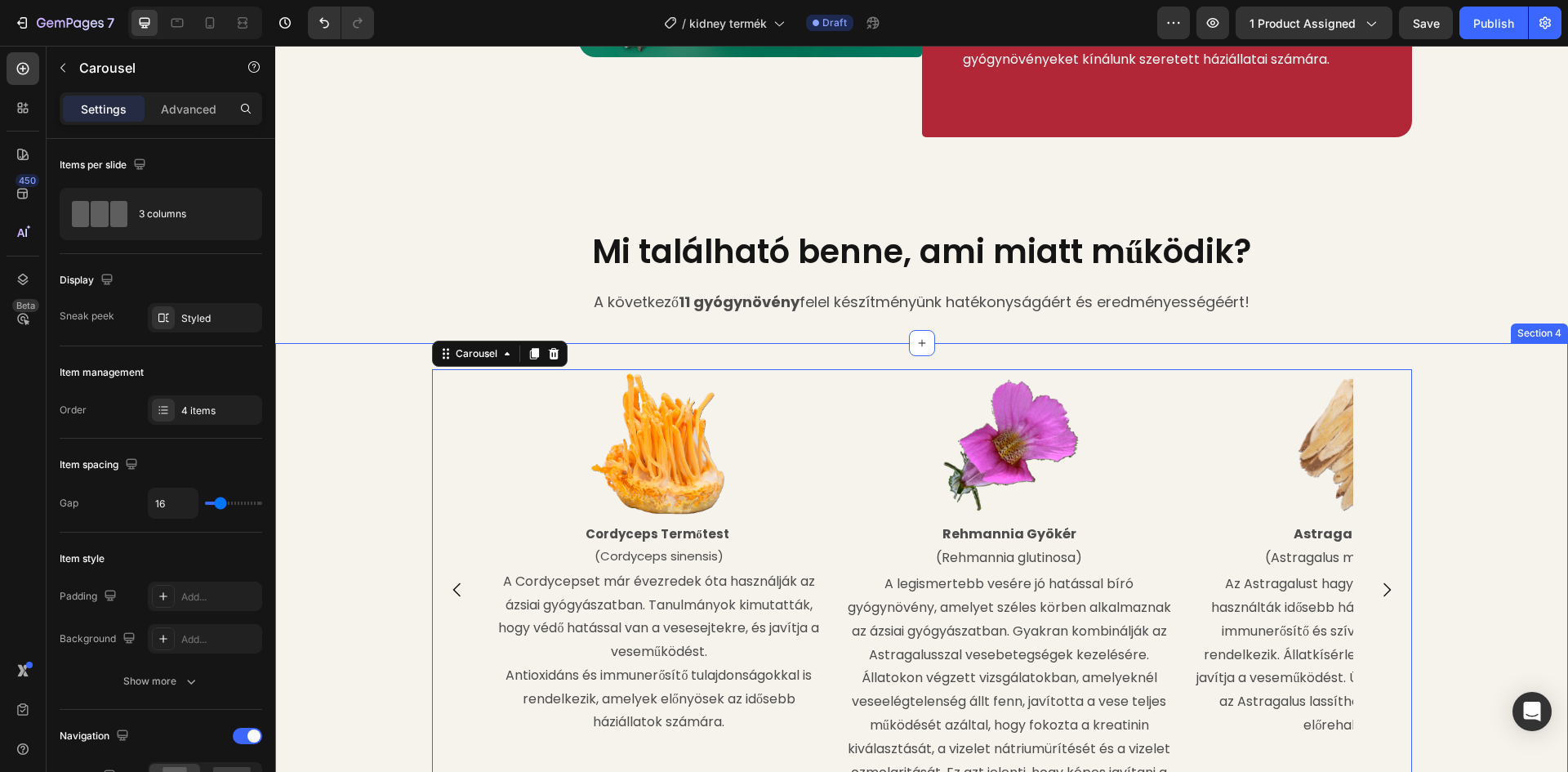
scroll to position [1939, 0]
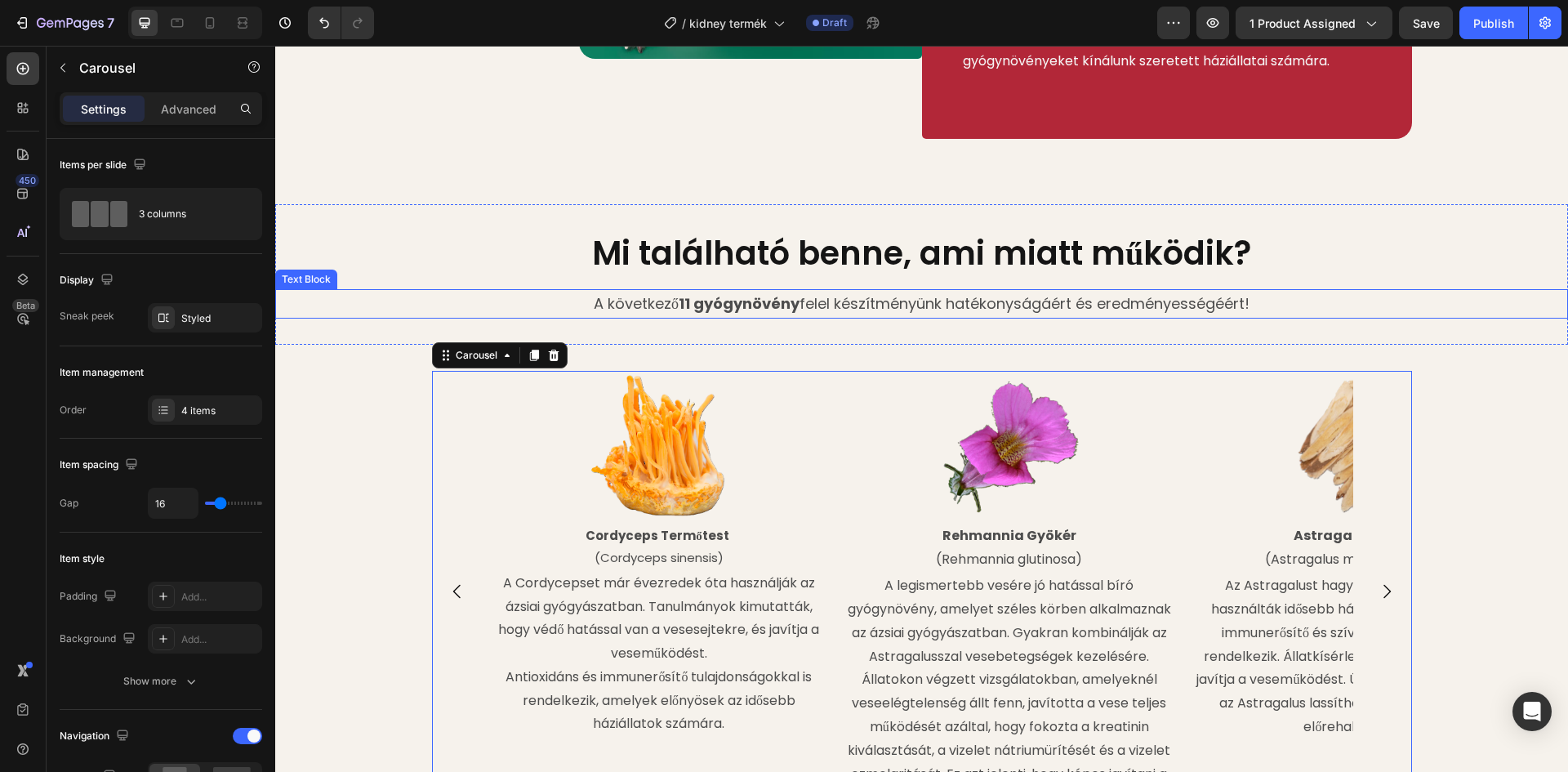
click at [690, 304] on strong "11 gyógynövény" at bounding box center [738, 303] width 121 height 20
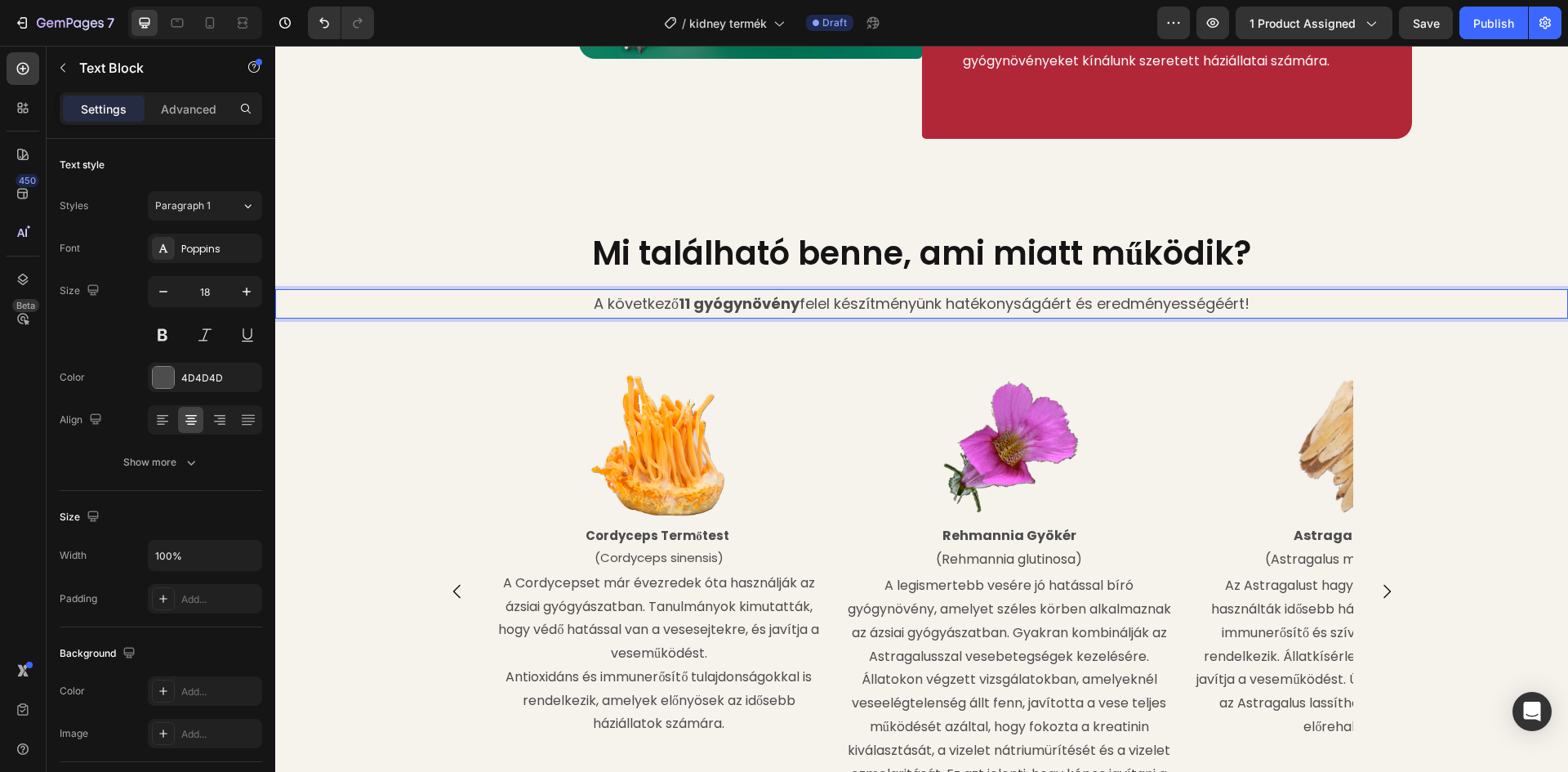
click at [684, 300] on strong "11 gyógynövény" at bounding box center [738, 303] width 121 height 20
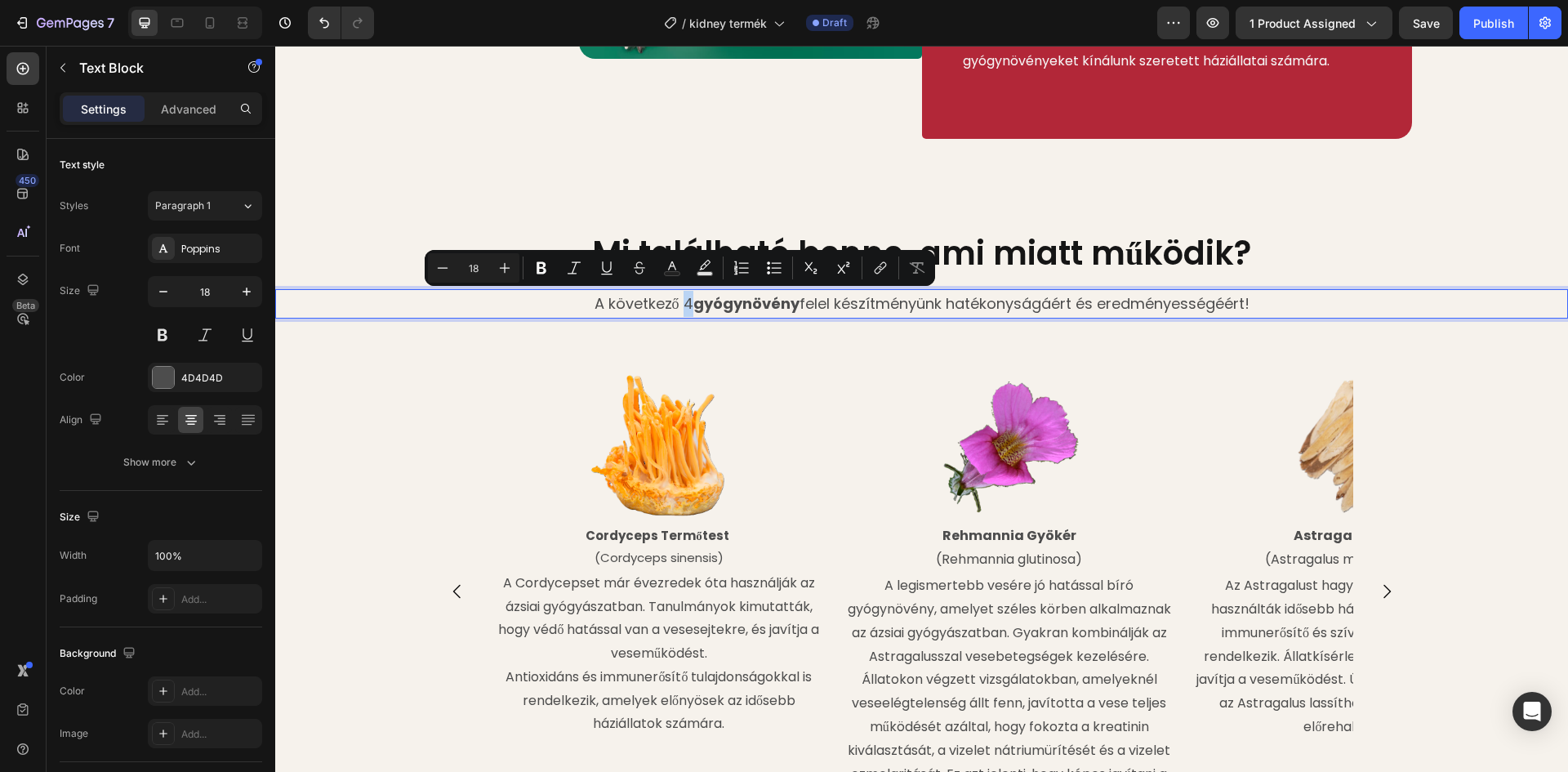
click at [676, 305] on p "A következő 4 gyógynövény felel készítményünk hatékonyságáért és eredményességé…" at bounding box center [921, 304] width 1289 height 26
click at [537, 265] on icon "Editor contextual toolbar" at bounding box center [541, 268] width 16 height 16
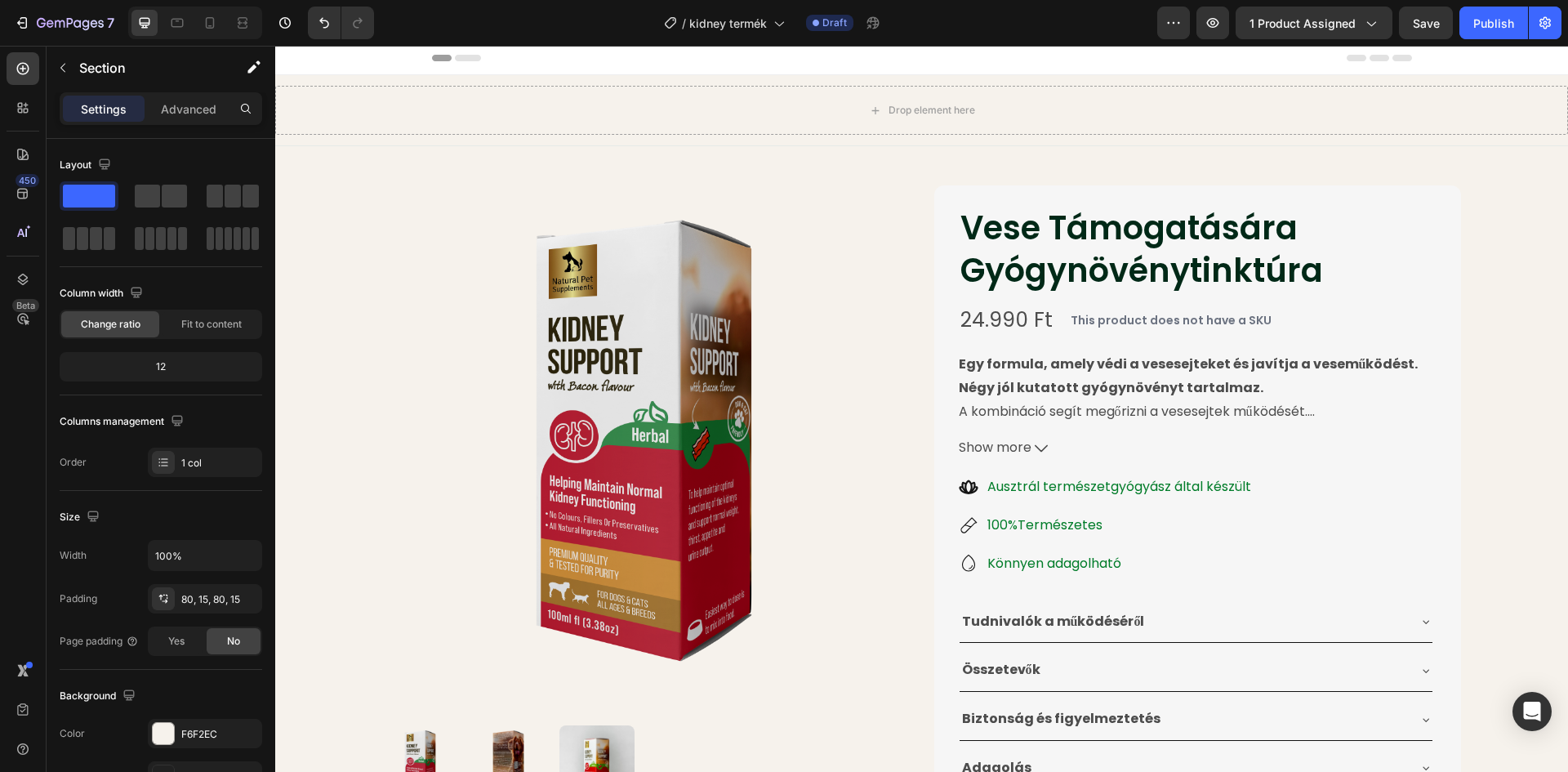
scroll to position [0, 0]
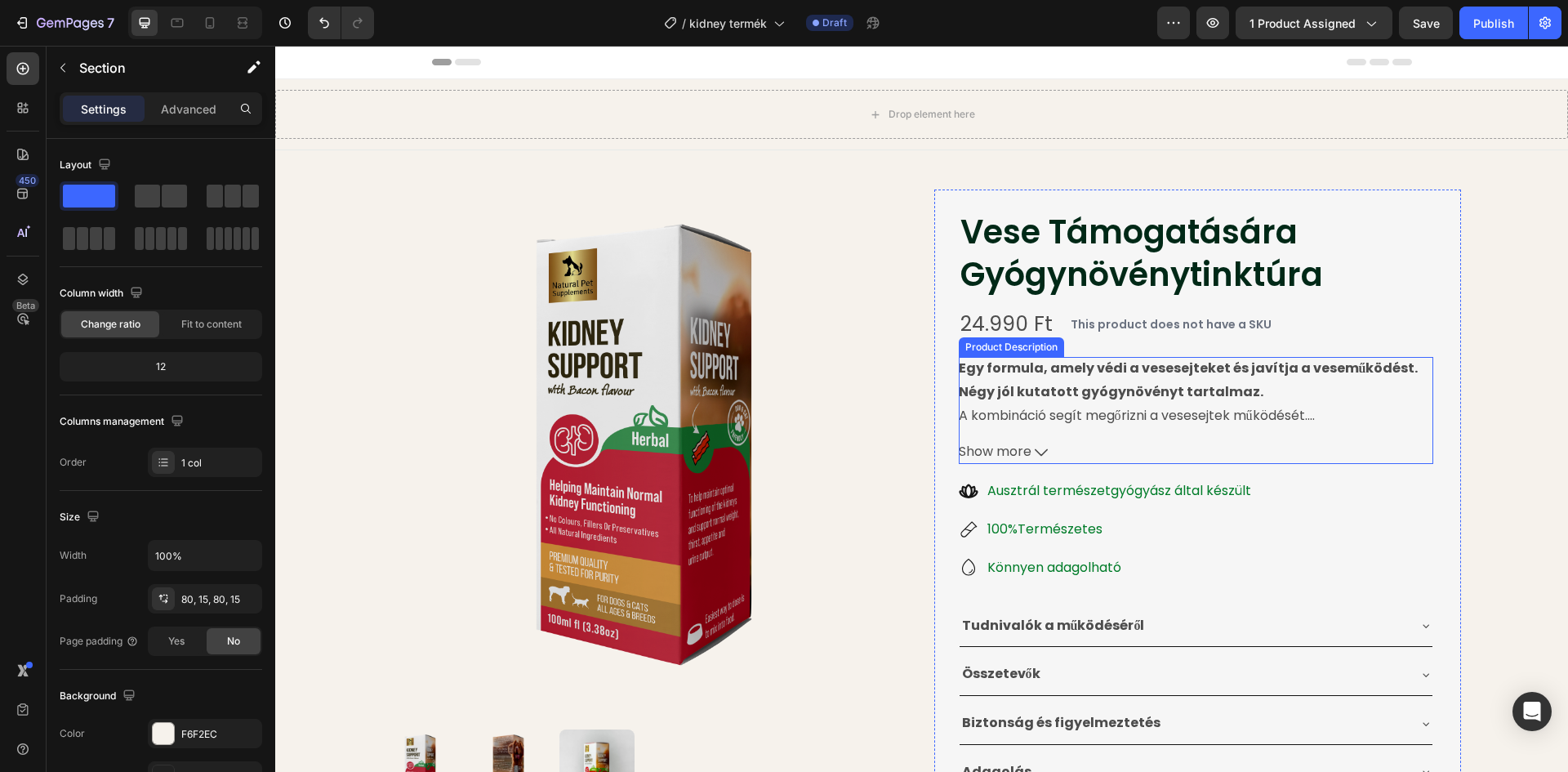
click at [1035, 448] on icon at bounding box center [1041, 452] width 13 height 13
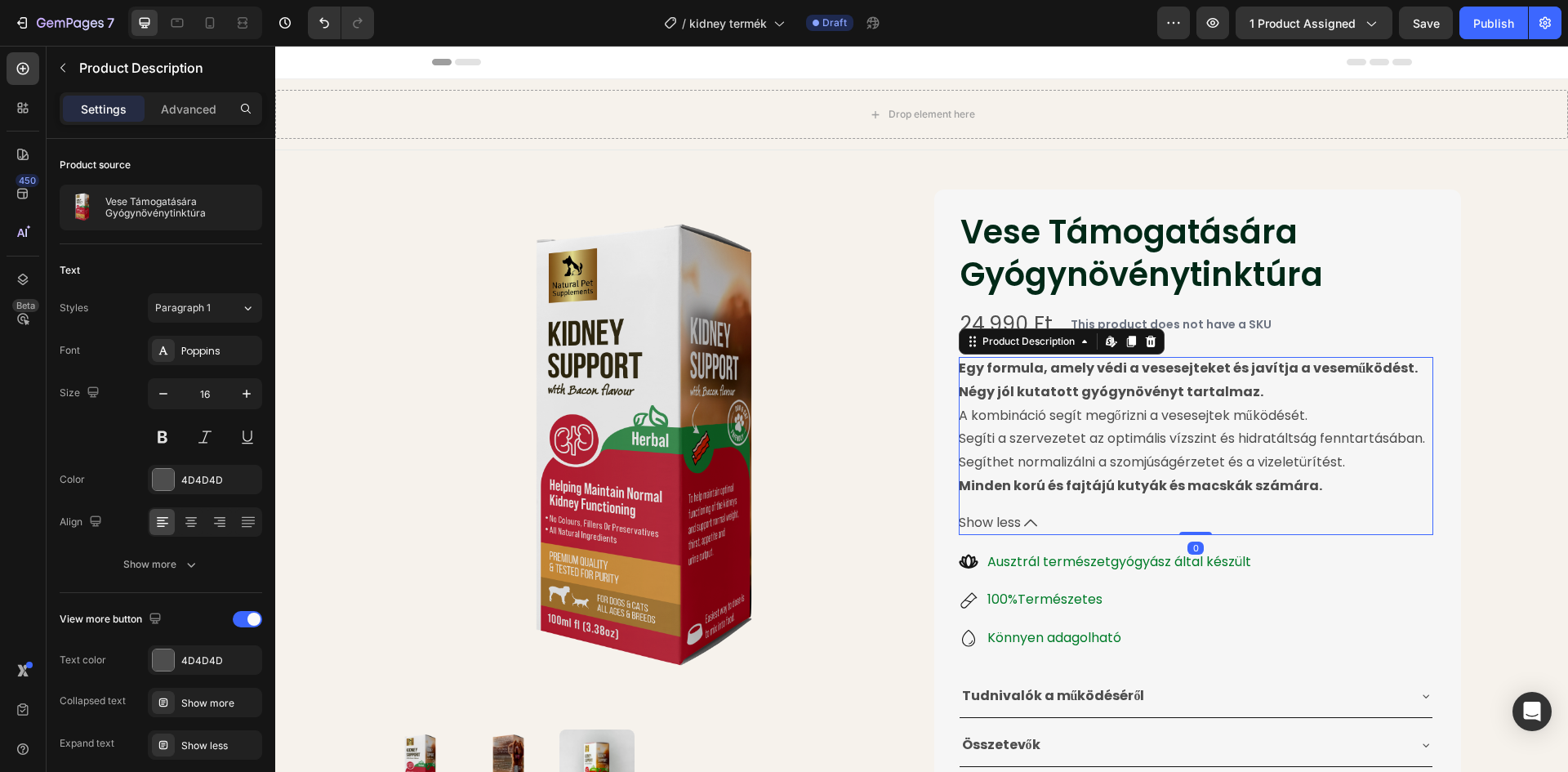
click at [1016, 515] on button "Show less" at bounding box center [1195, 523] width 474 height 24
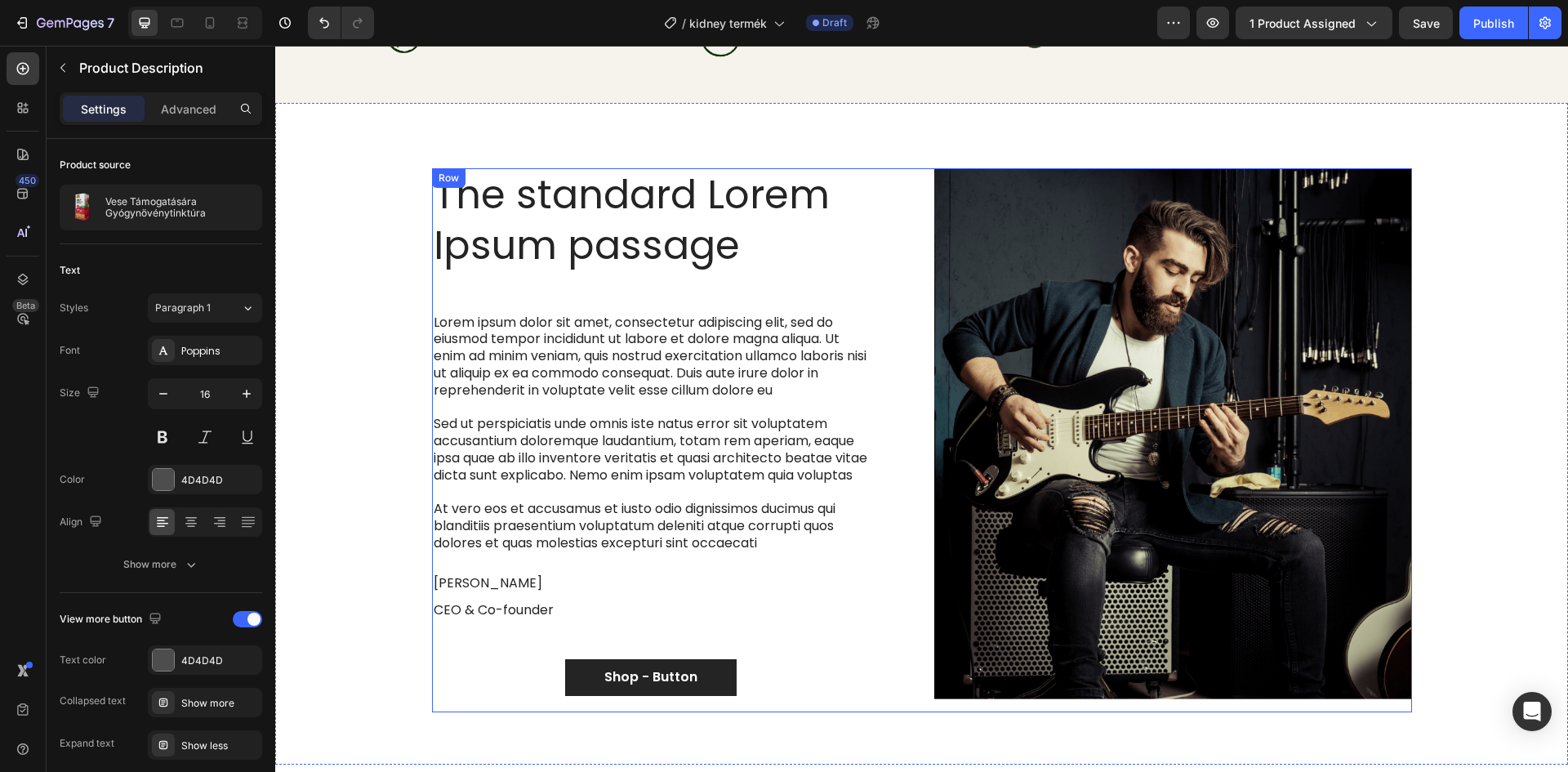
scroll to position [2587, 0]
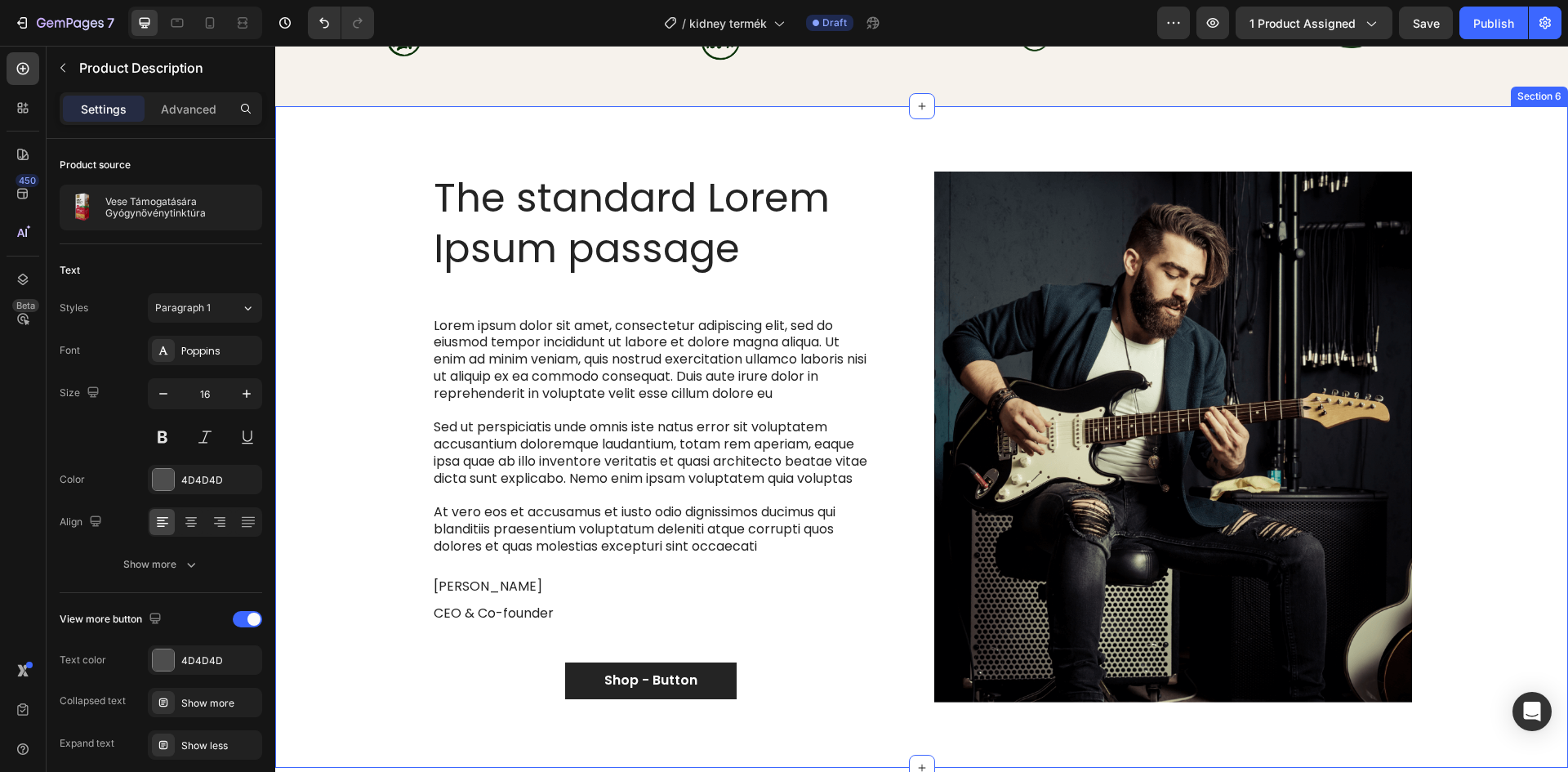
click at [1383, 154] on div "The standard Lorem Ipsum passage Heading Lorem ipsum dolor sit amet, consectetu…" at bounding box center [921, 437] width 1293 height 661
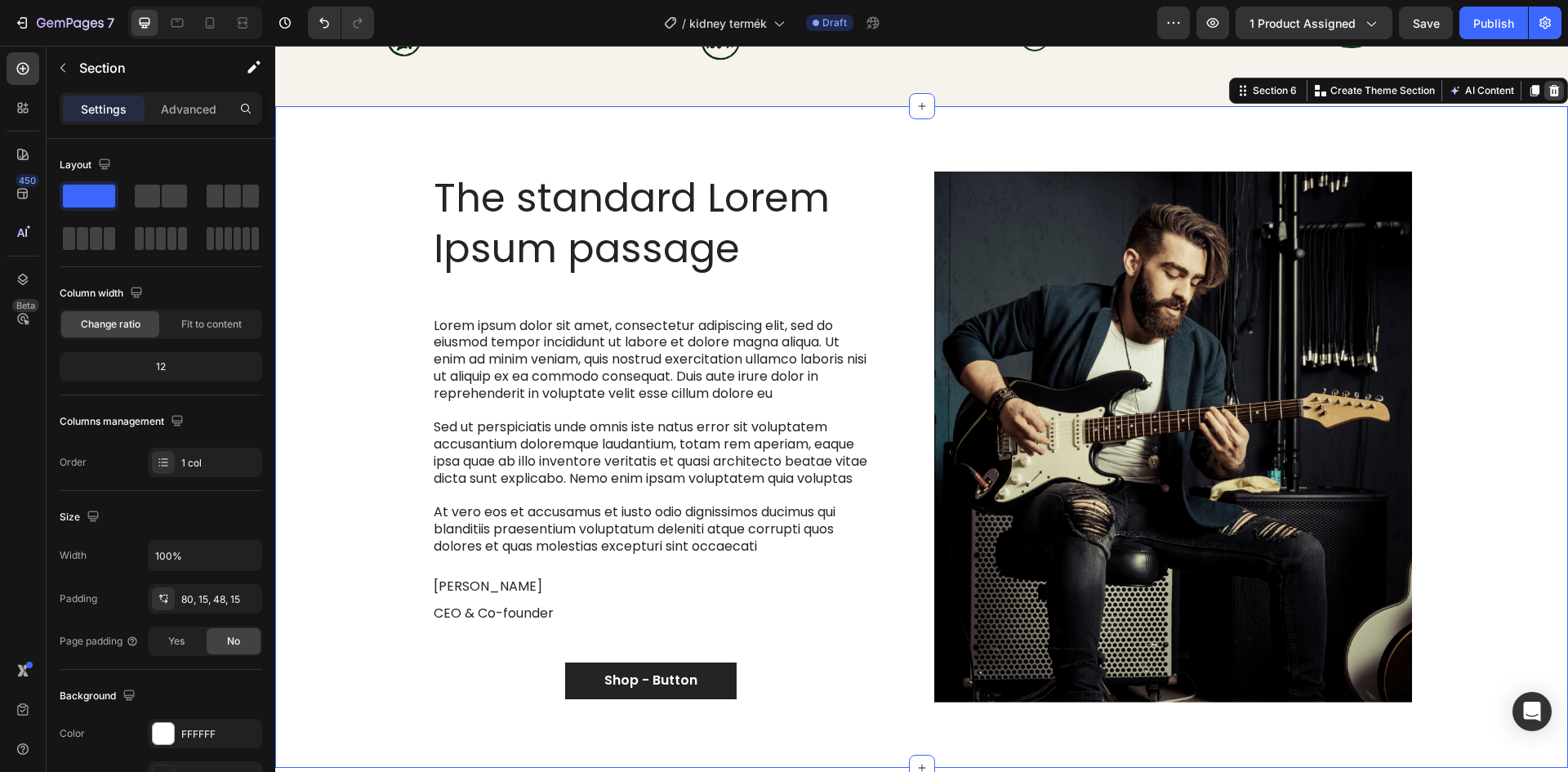
click at [1549, 88] on icon at bounding box center [1554, 90] width 11 height 11
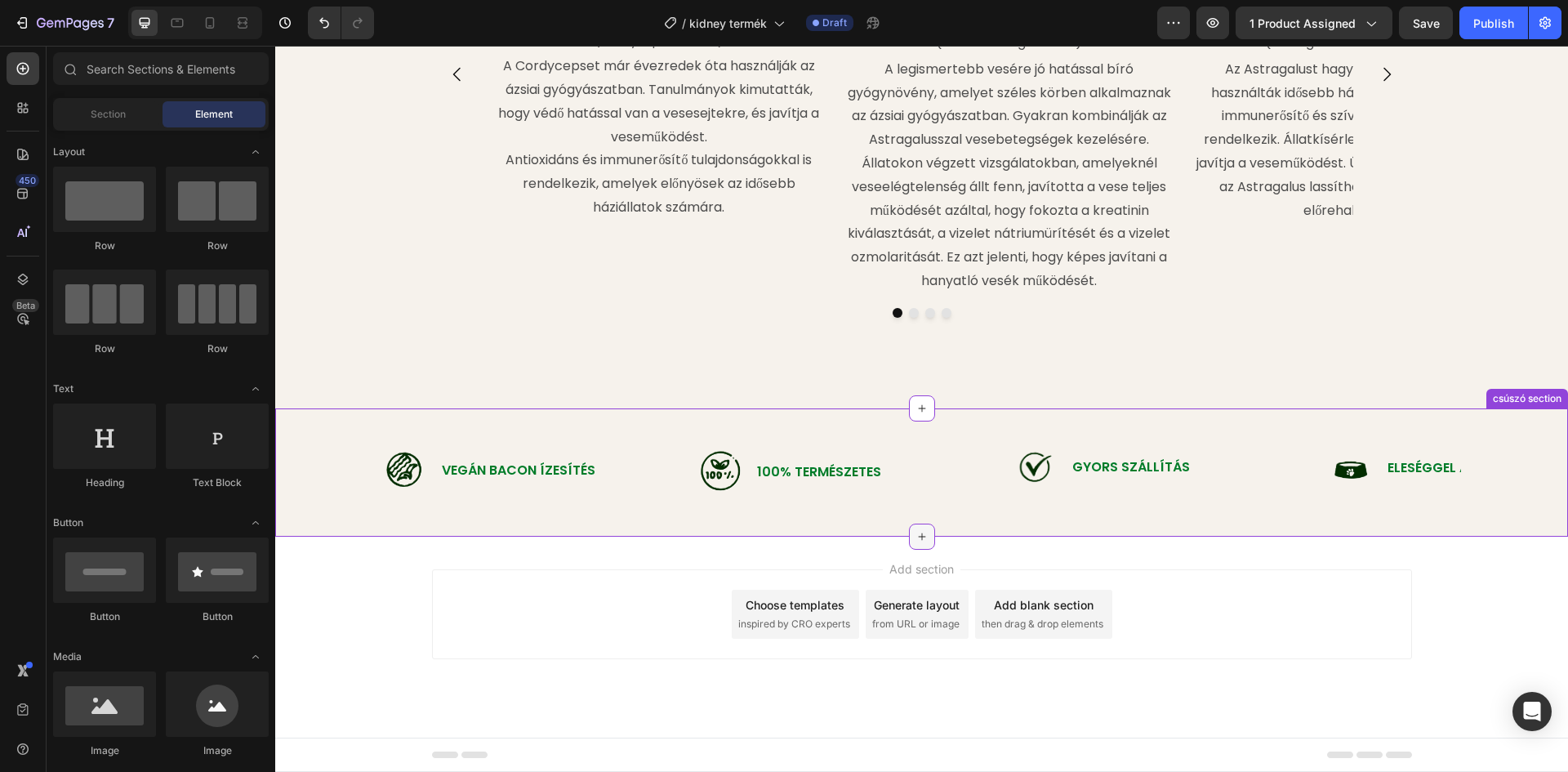
click at [915, 542] on icon at bounding box center [921, 536] width 13 height 13
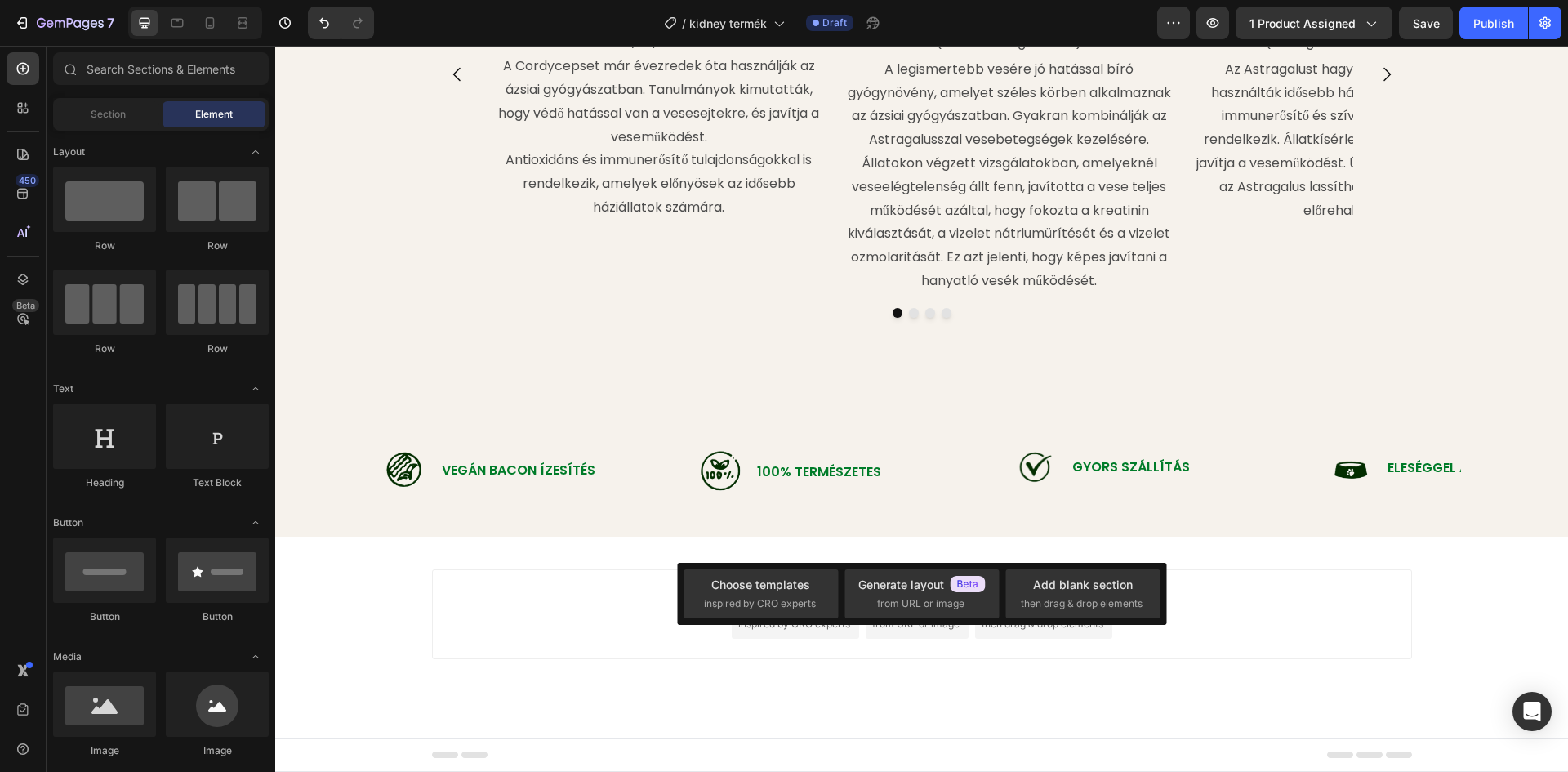
click at [576, 587] on div "Add section Choose templates inspired by CRO experts Generate layout from URL o…" at bounding box center [922, 614] width 980 height 90
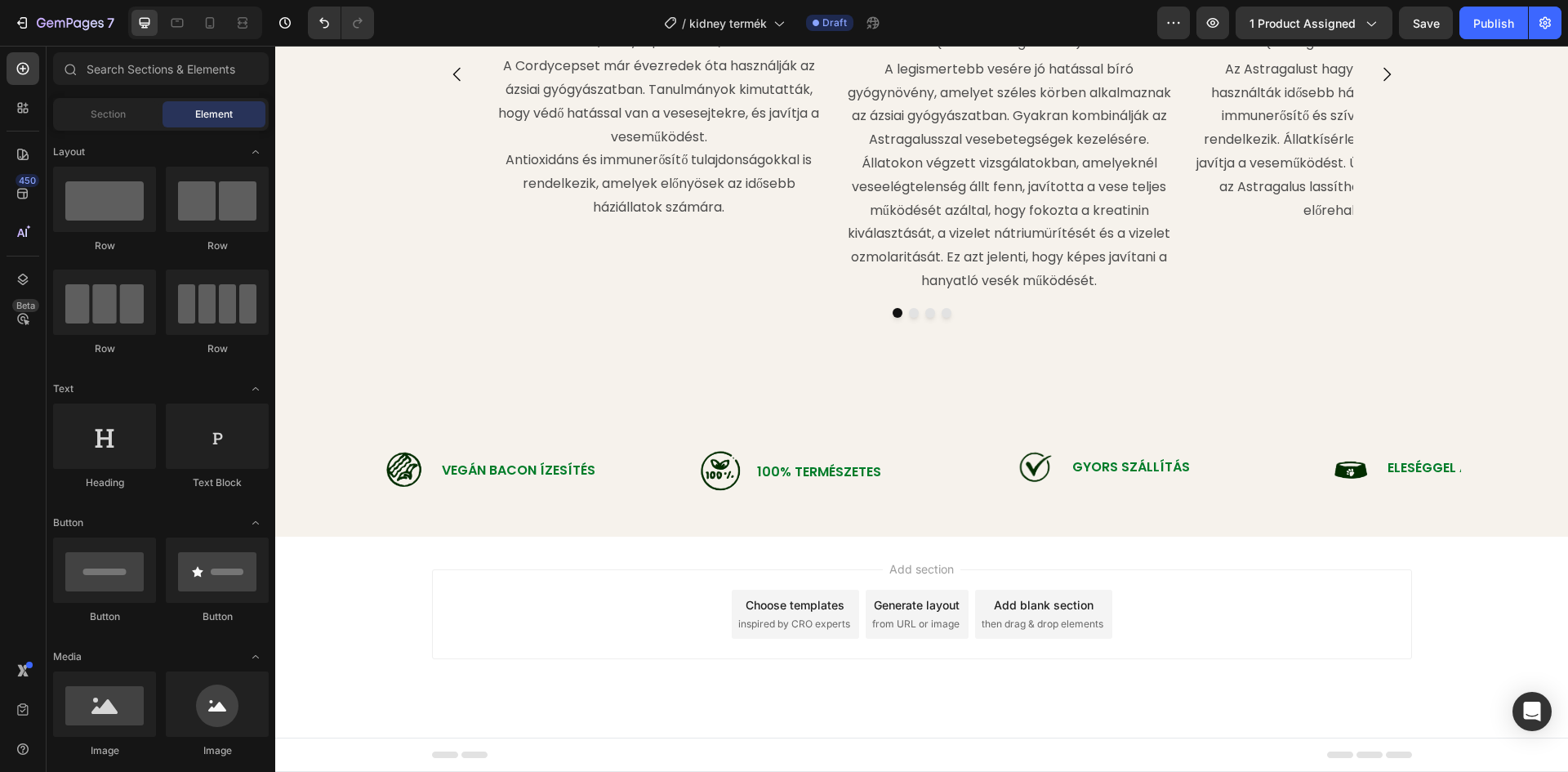
click at [1025, 613] on div "Add blank section" at bounding box center [1044, 604] width 100 height 17
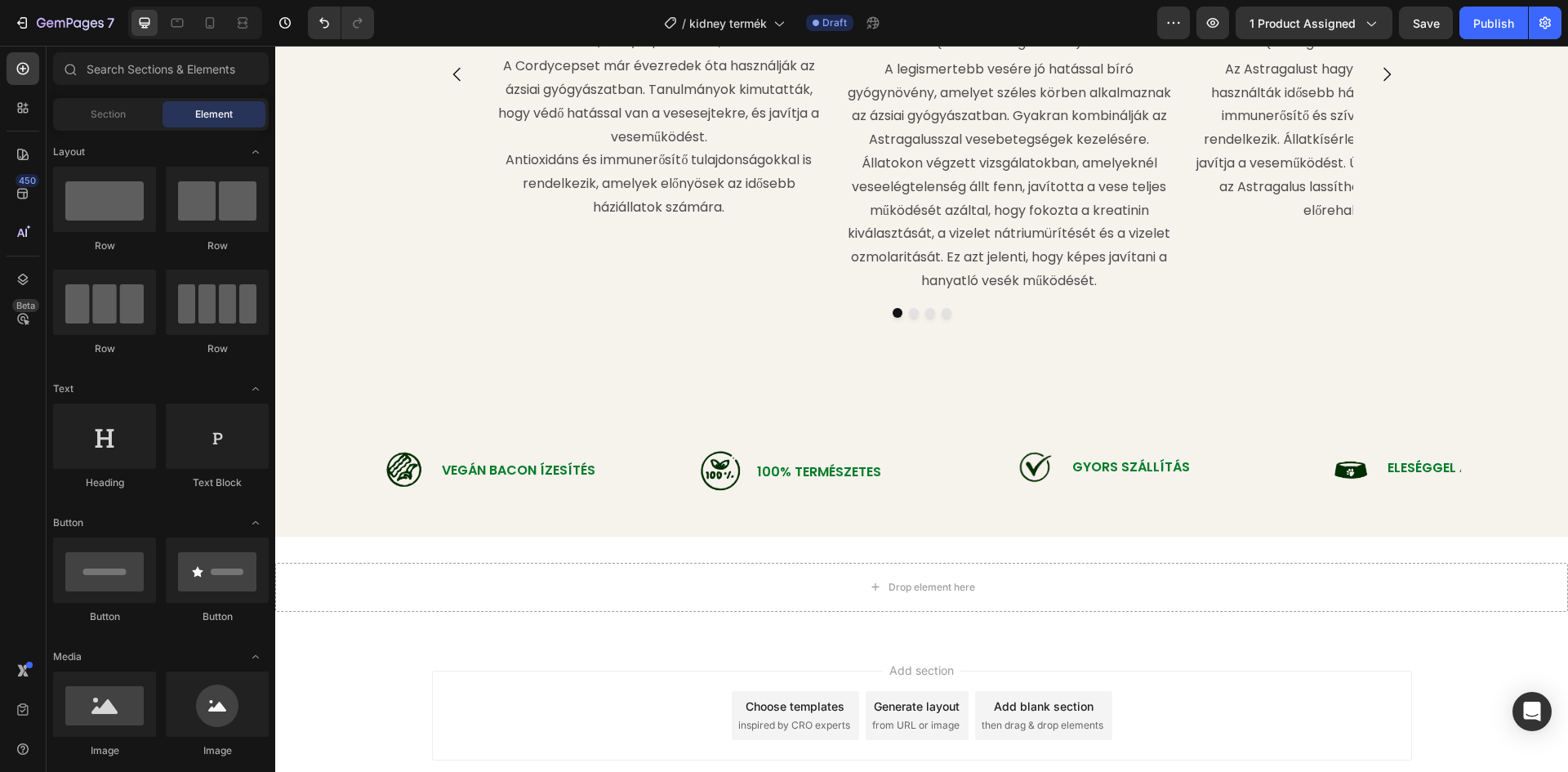
scroll to position [2258, 0]
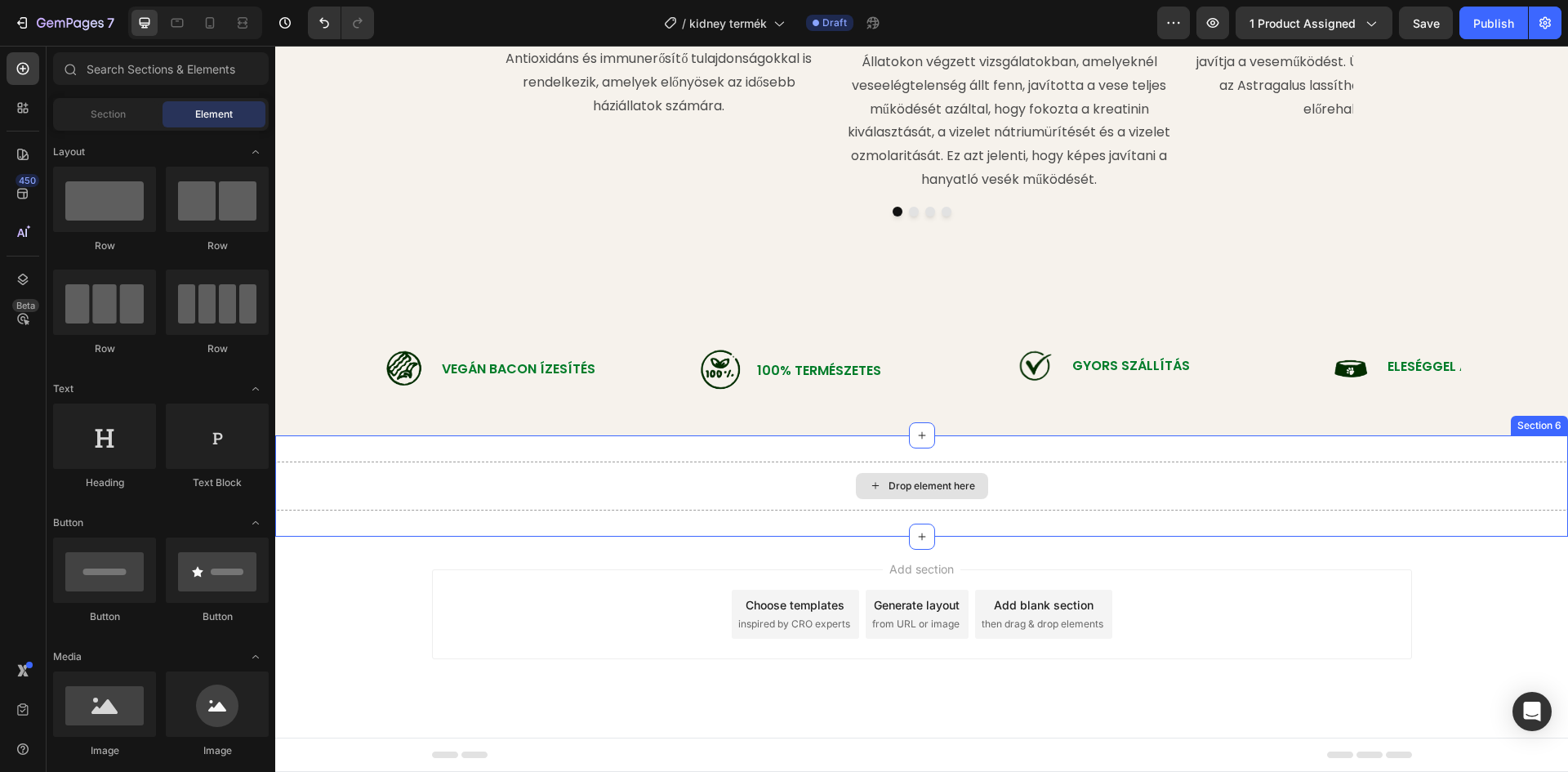
click at [912, 484] on div "Drop element here" at bounding box center [931, 485] width 87 height 13
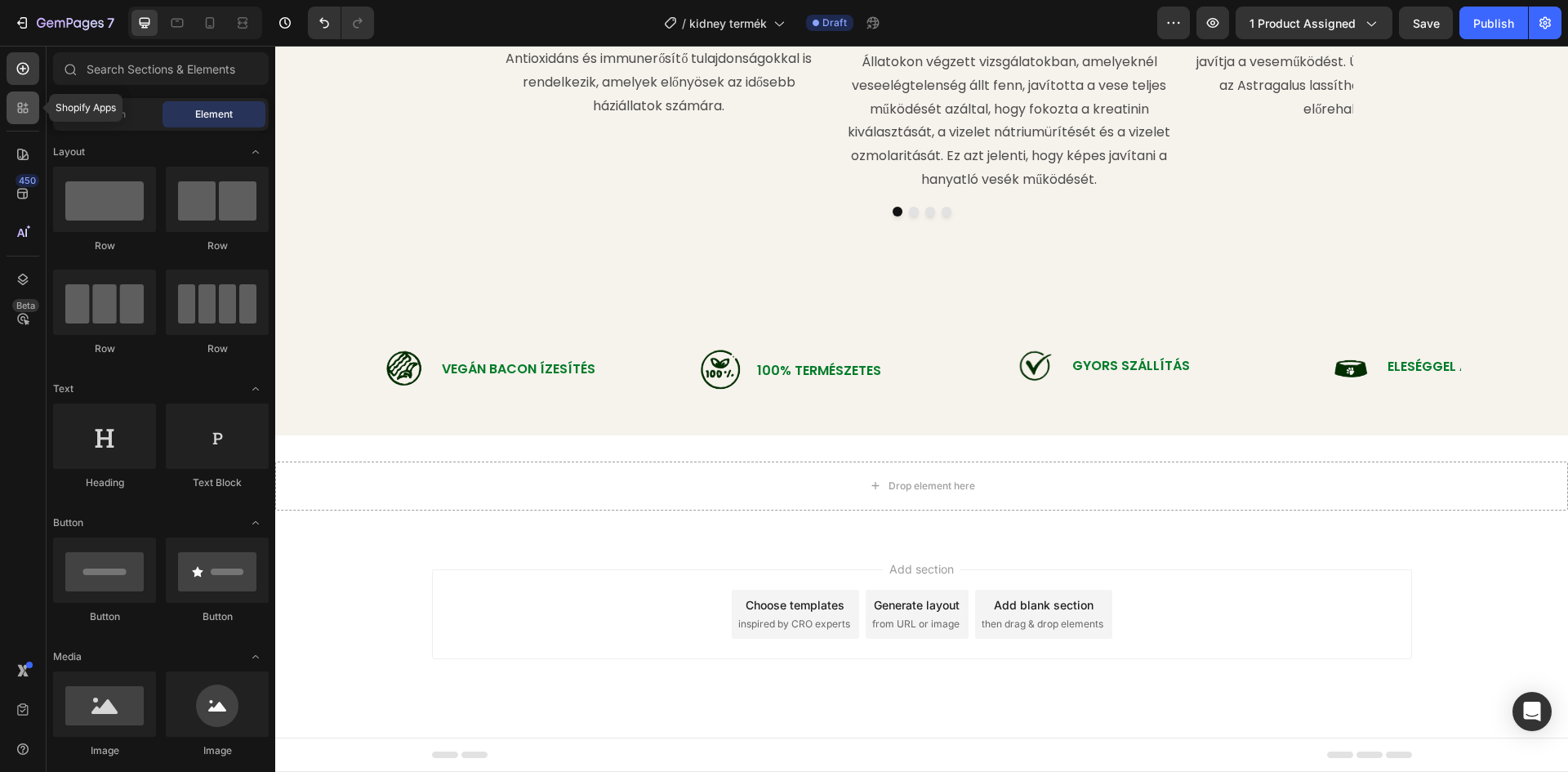
click at [19, 104] on icon at bounding box center [20, 105] width 5 height 5
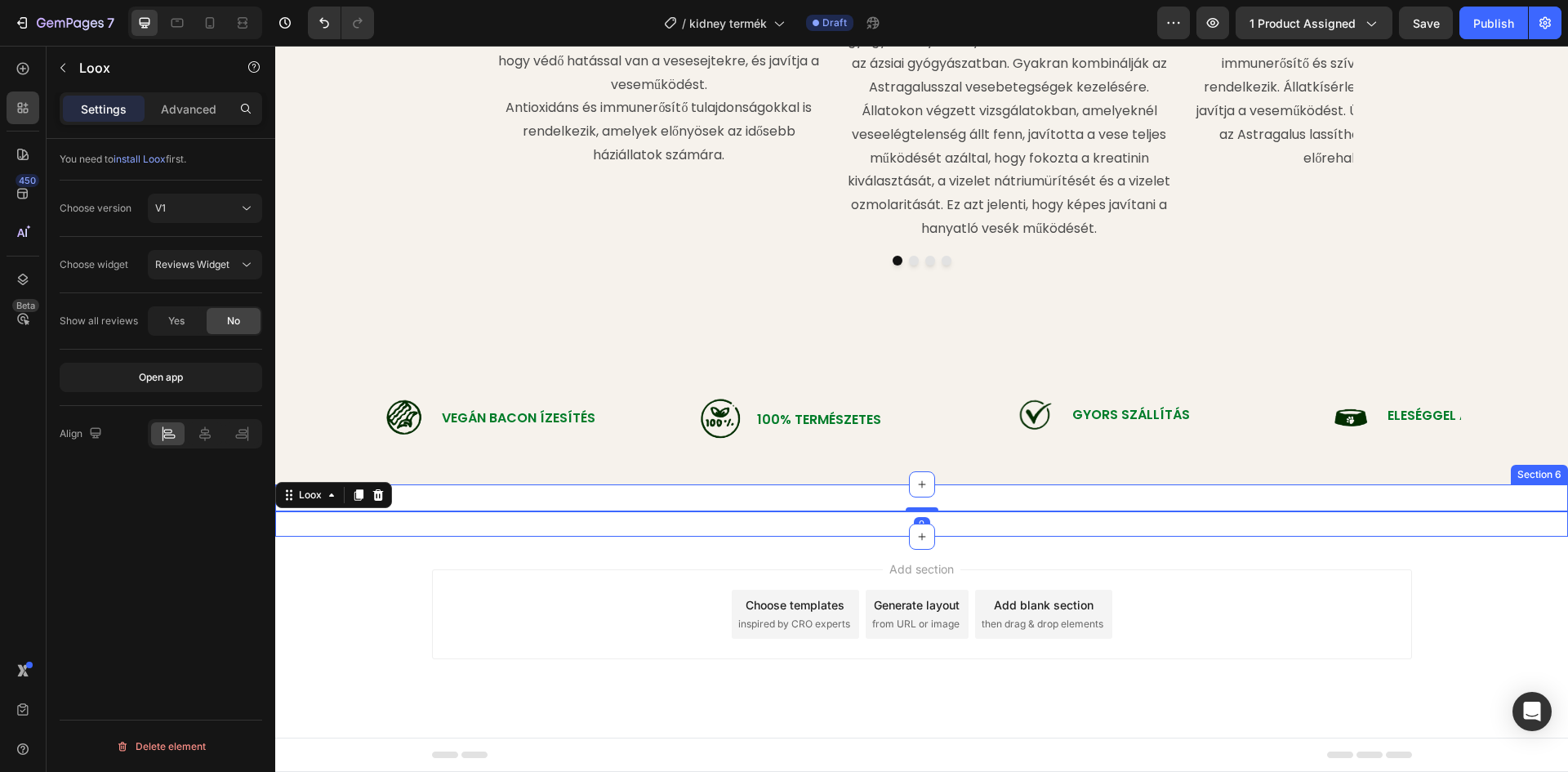
scroll to position [2261, 0]
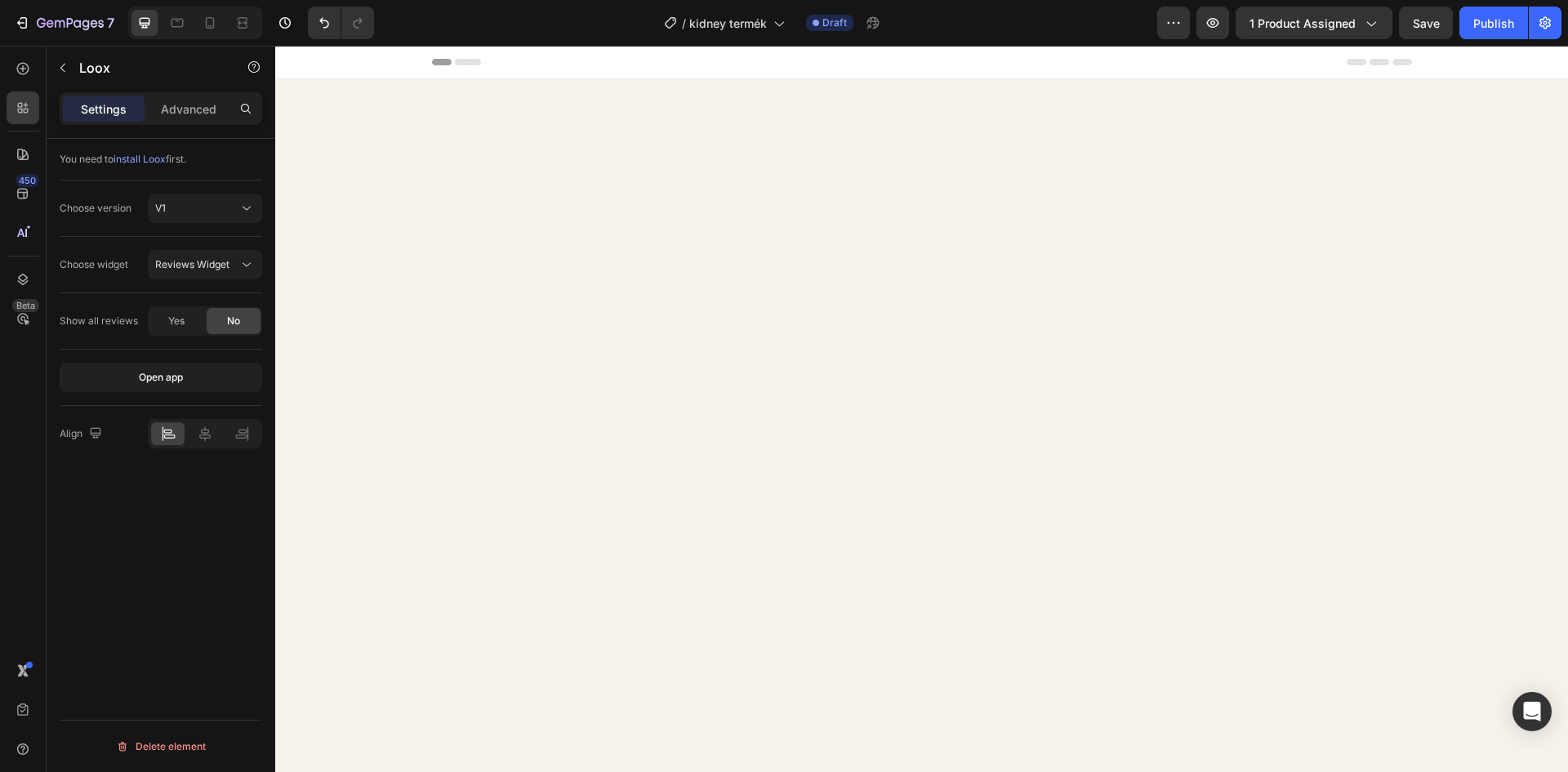
scroll to position [2261, 0]
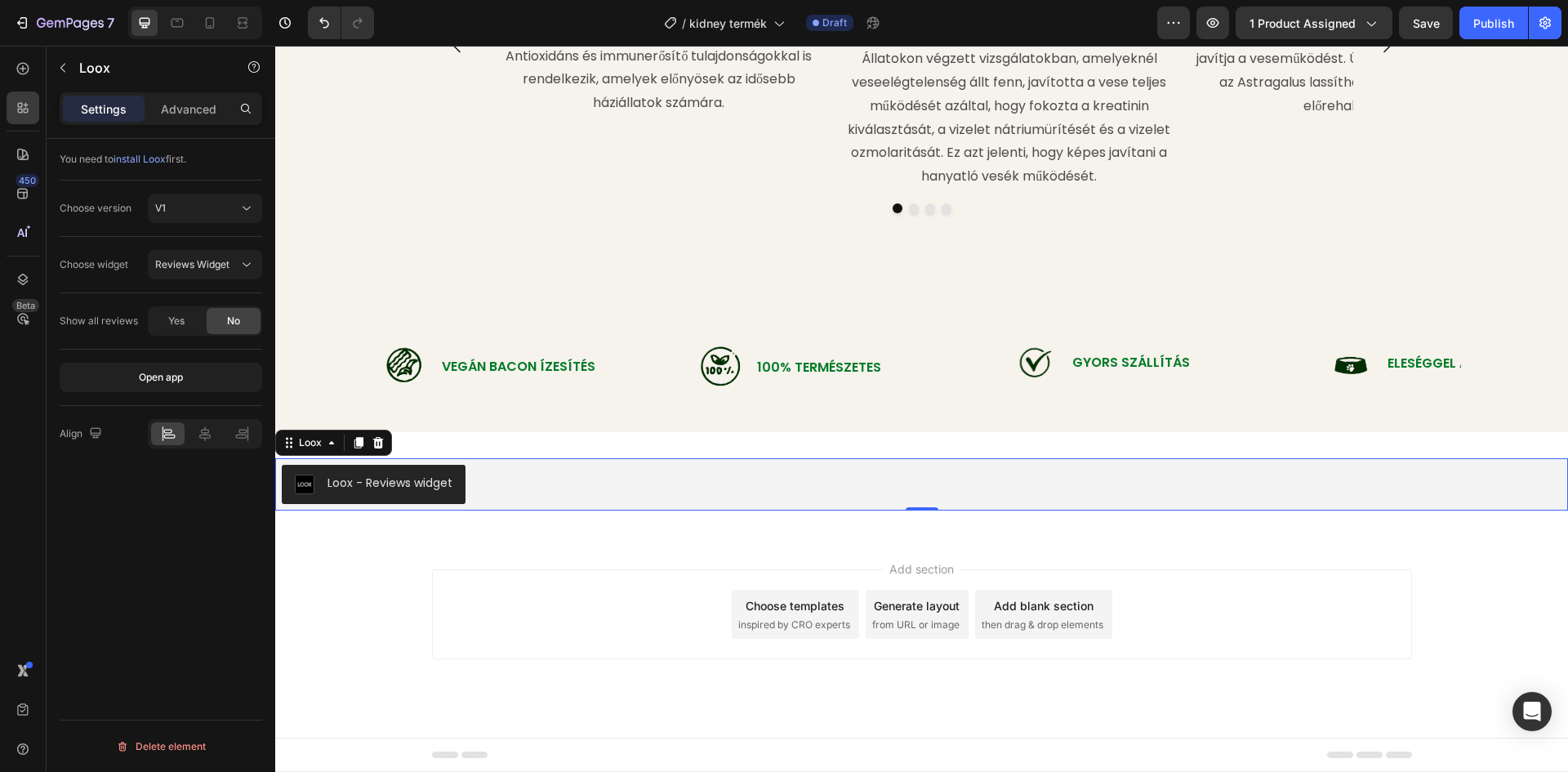
click at [379, 553] on div "Add section Choose templates inspired by CRO experts Generate layout from URL o…" at bounding box center [921, 638] width 1293 height 201
click at [491, 439] on div "Loox - Reviews widget Loox 0 Section 6" at bounding box center [921, 484] width 1293 height 105
click at [493, 362] on p "Vegán Bacon Ízesítés" at bounding box center [518, 367] width 153 height 17
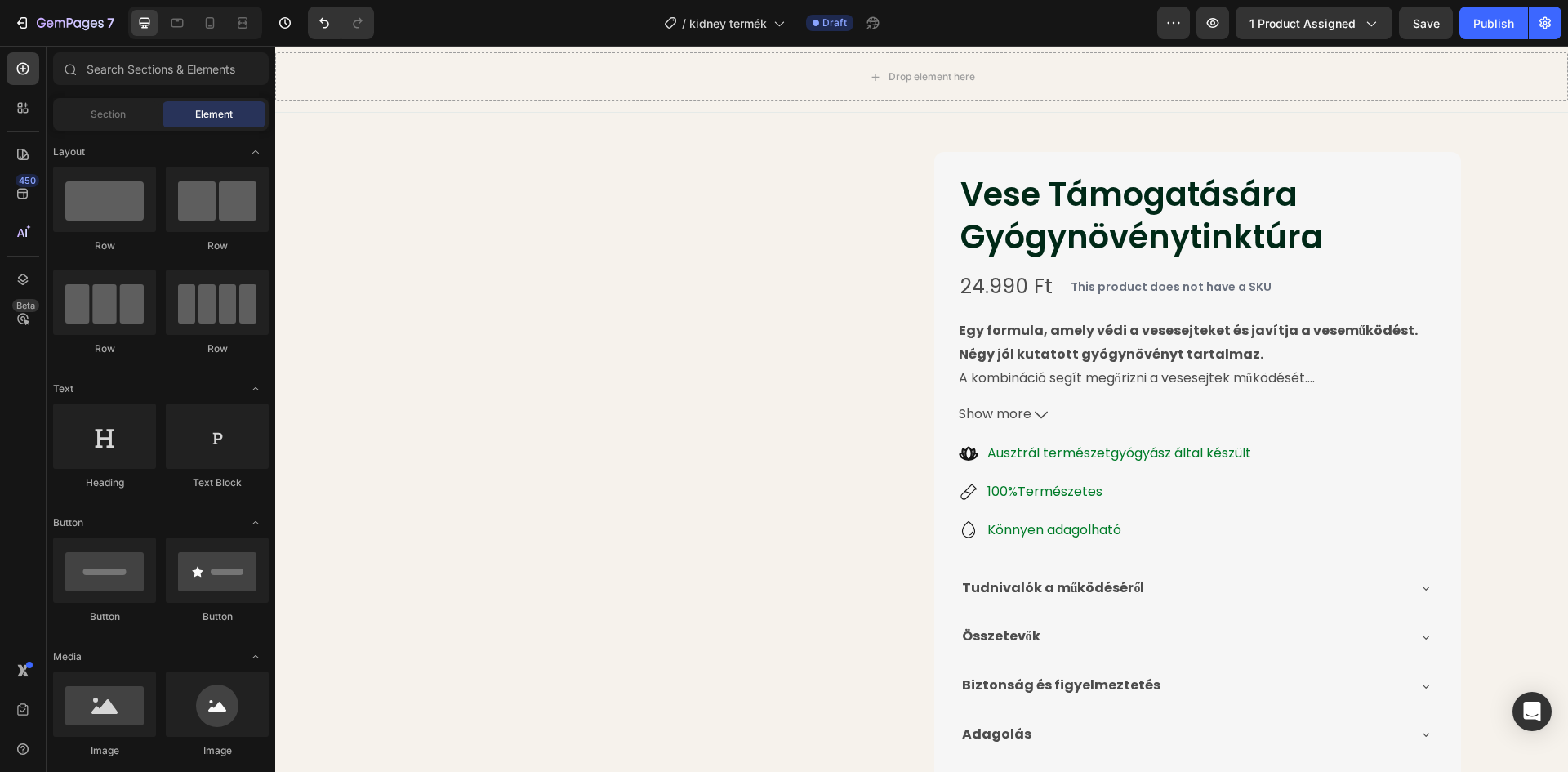
scroll to position [0, 0]
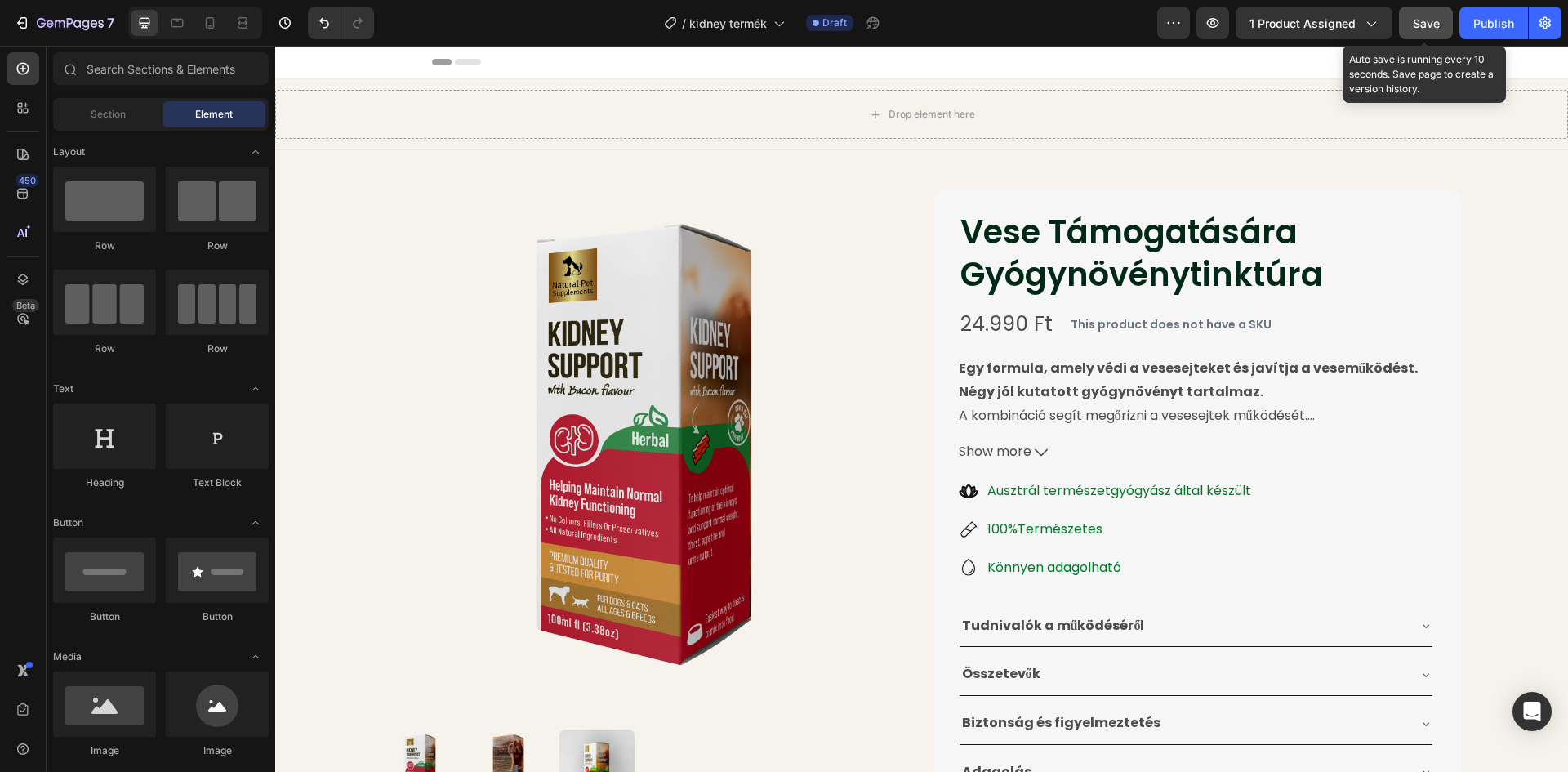
click at [1433, 22] on span "Save" at bounding box center [1426, 23] width 27 height 14
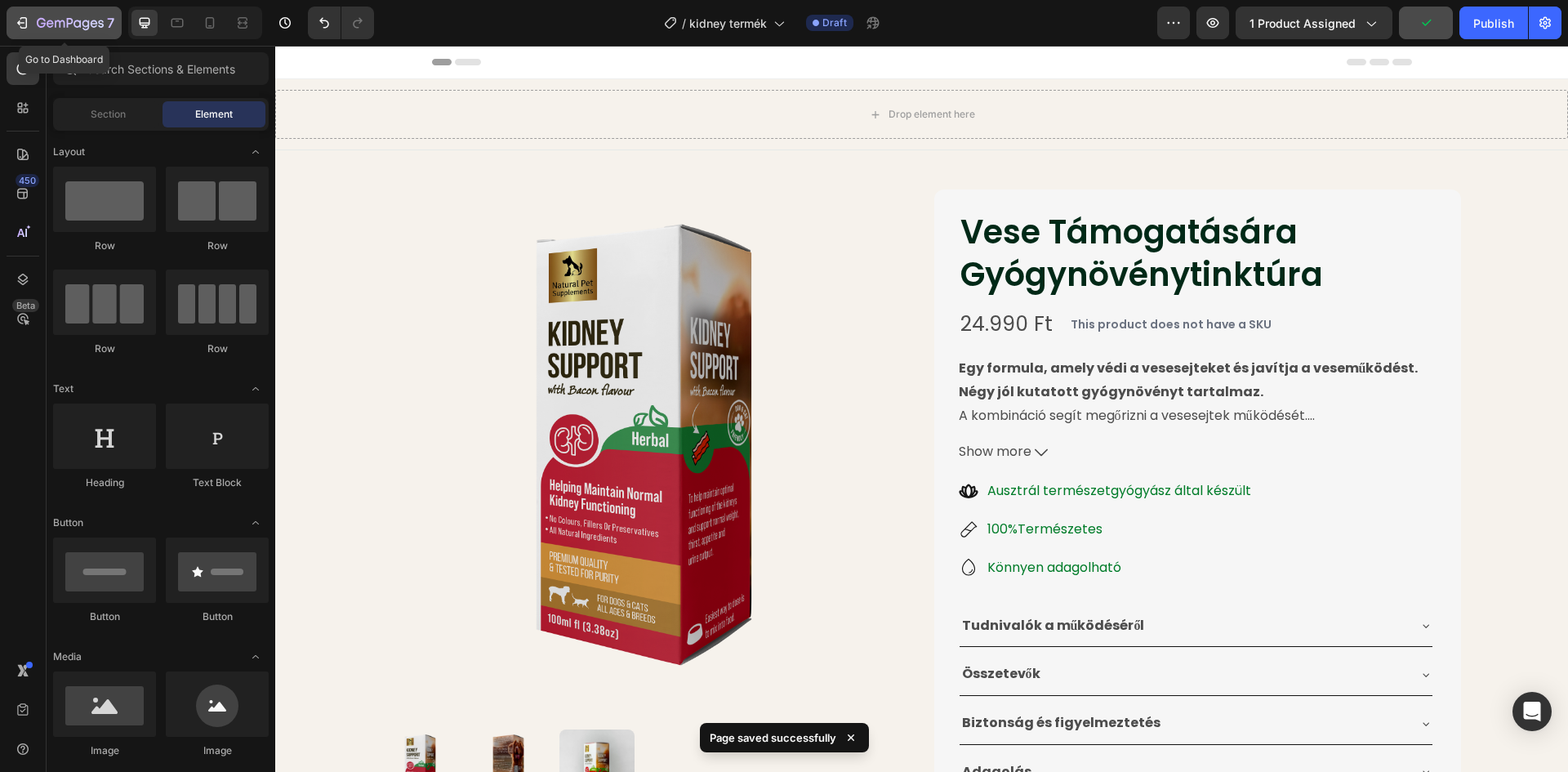
click at [70, 20] on icon "button" at bounding box center [70, 24] width 67 height 14
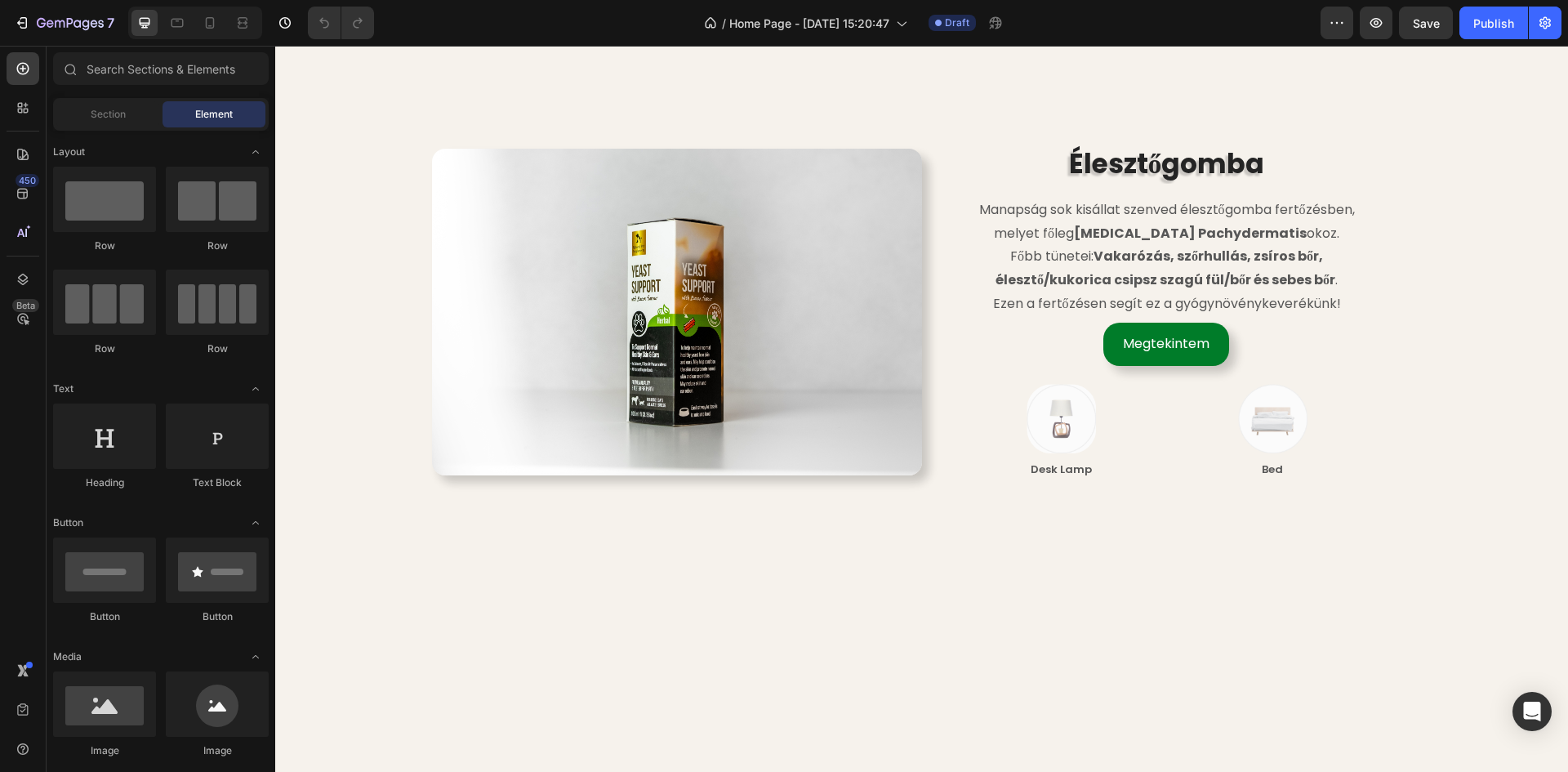
scroll to position [3021, 0]
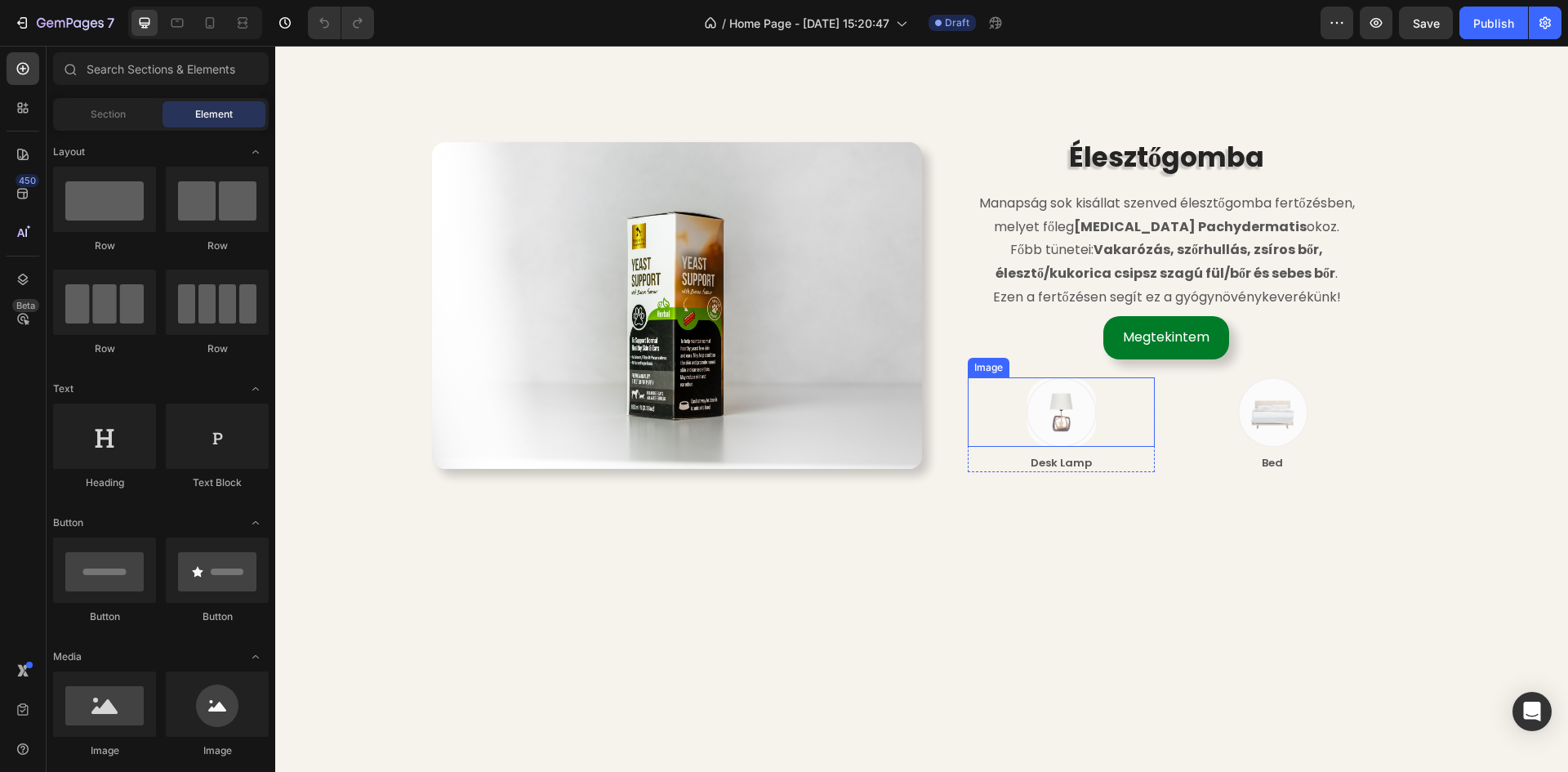
click at [1075, 402] on img at bounding box center [1061, 412] width 70 height 70
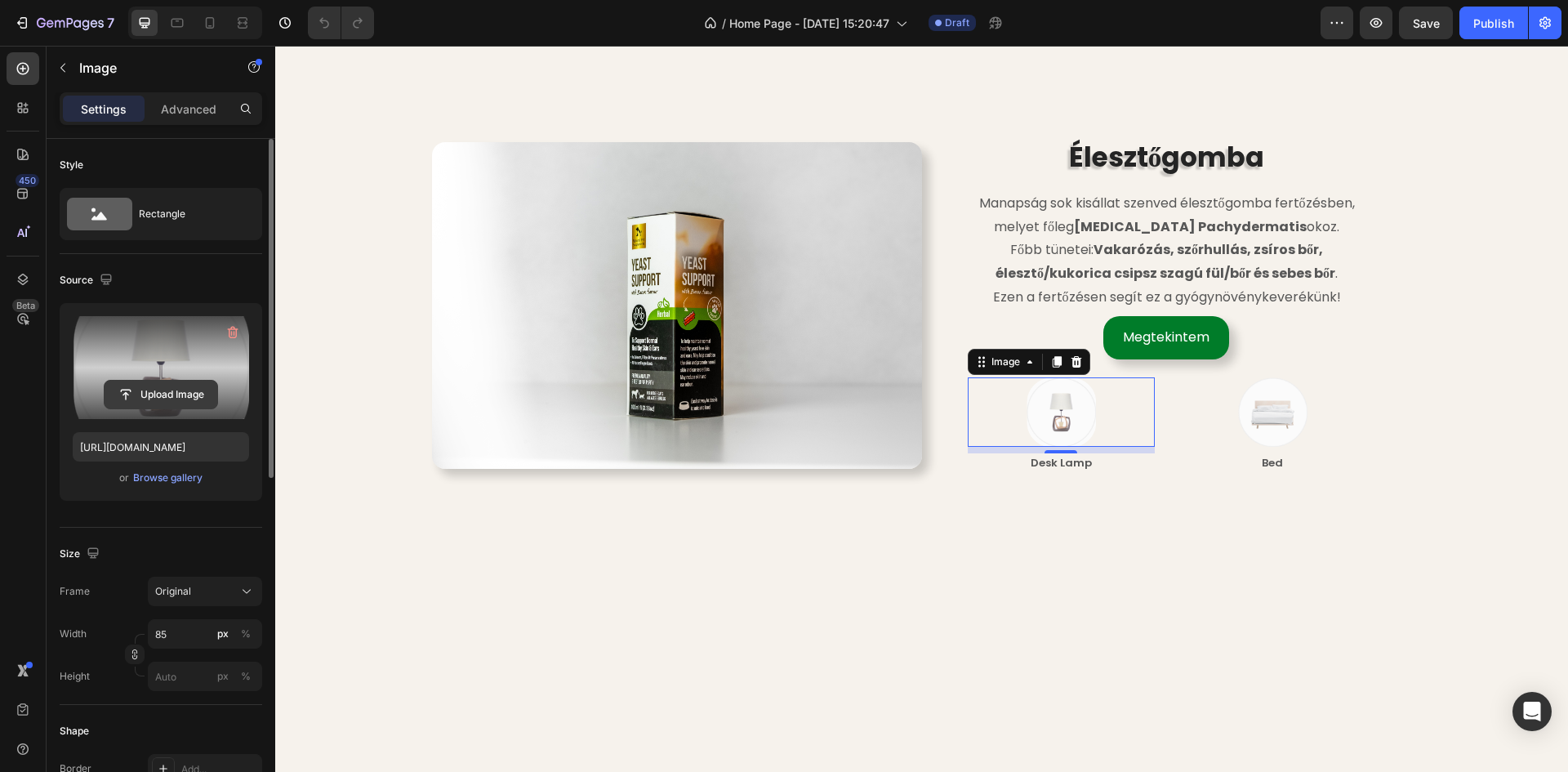
click at [146, 394] on input "file" at bounding box center [160, 394] width 113 height 28
click at [155, 390] on input "file" at bounding box center [160, 394] width 113 height 28
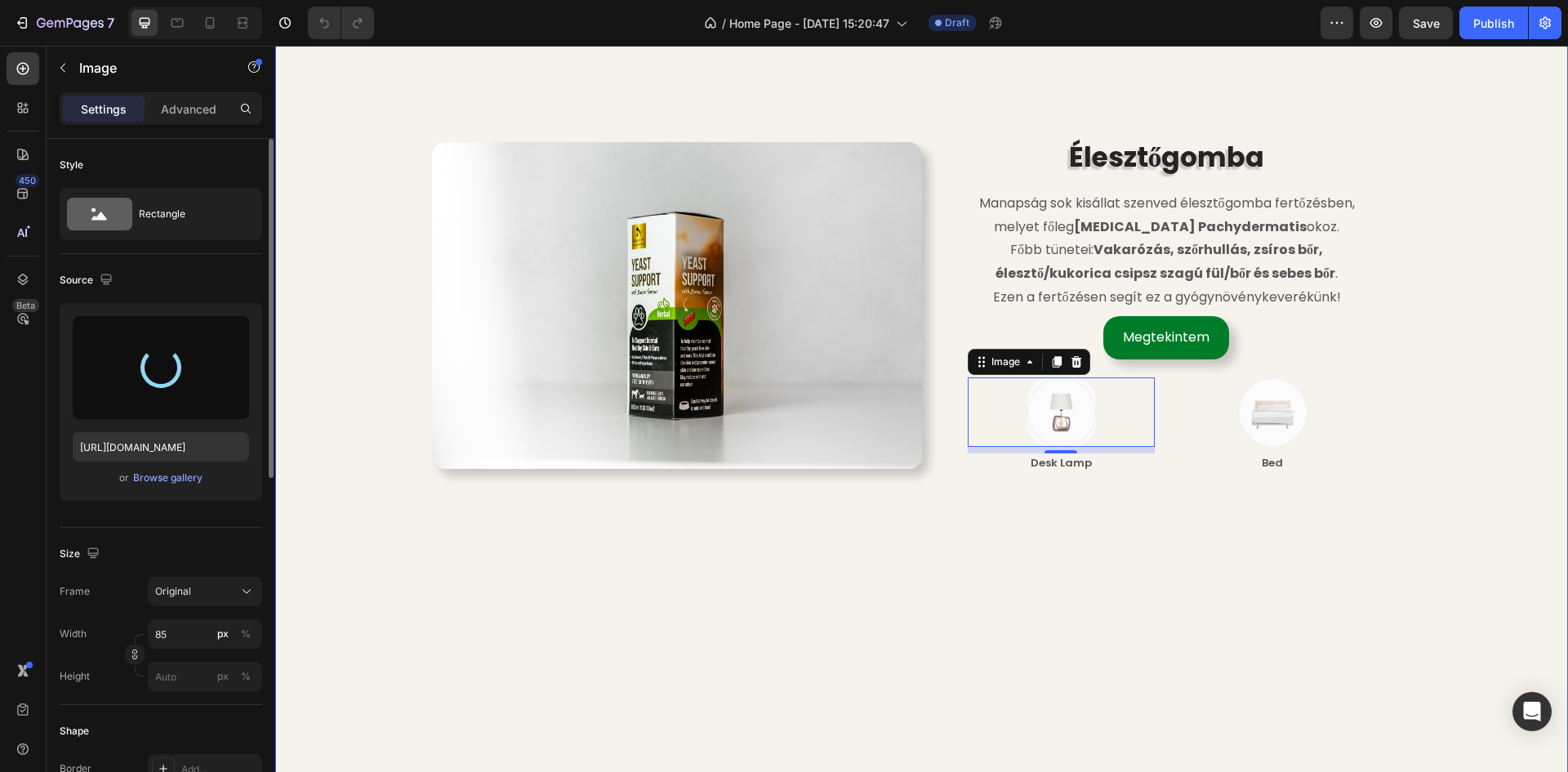
type input "[URL][DOMAIN_NAME]"
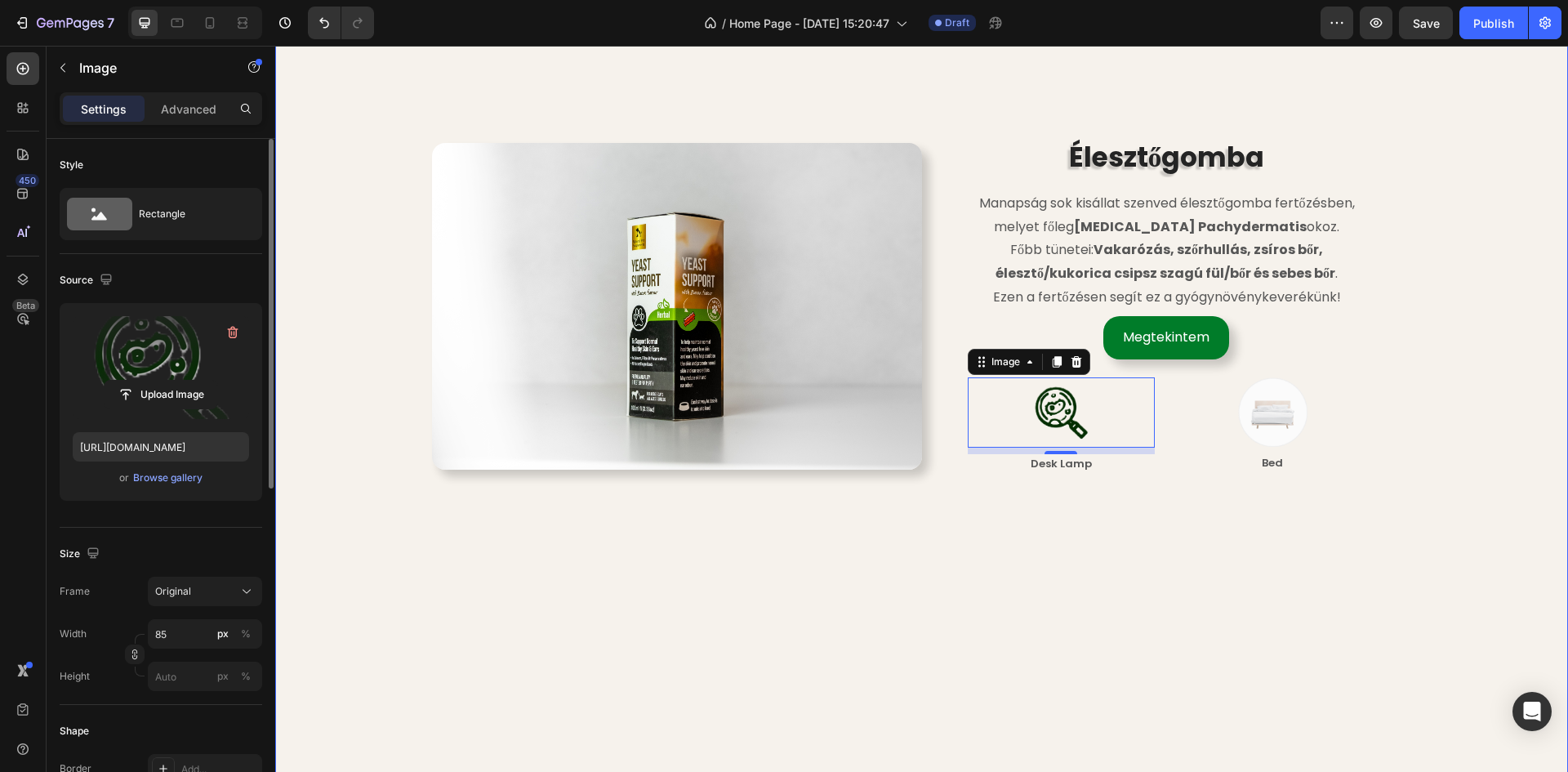
scroll to position [3022, 0]
click at [1451, 364] on div "Image Élesztőgomba Heading Manapság sok kisállat szenved élesztőgomba fertőzésb…" at bounding box center [921, 625] width 1268 height 1231
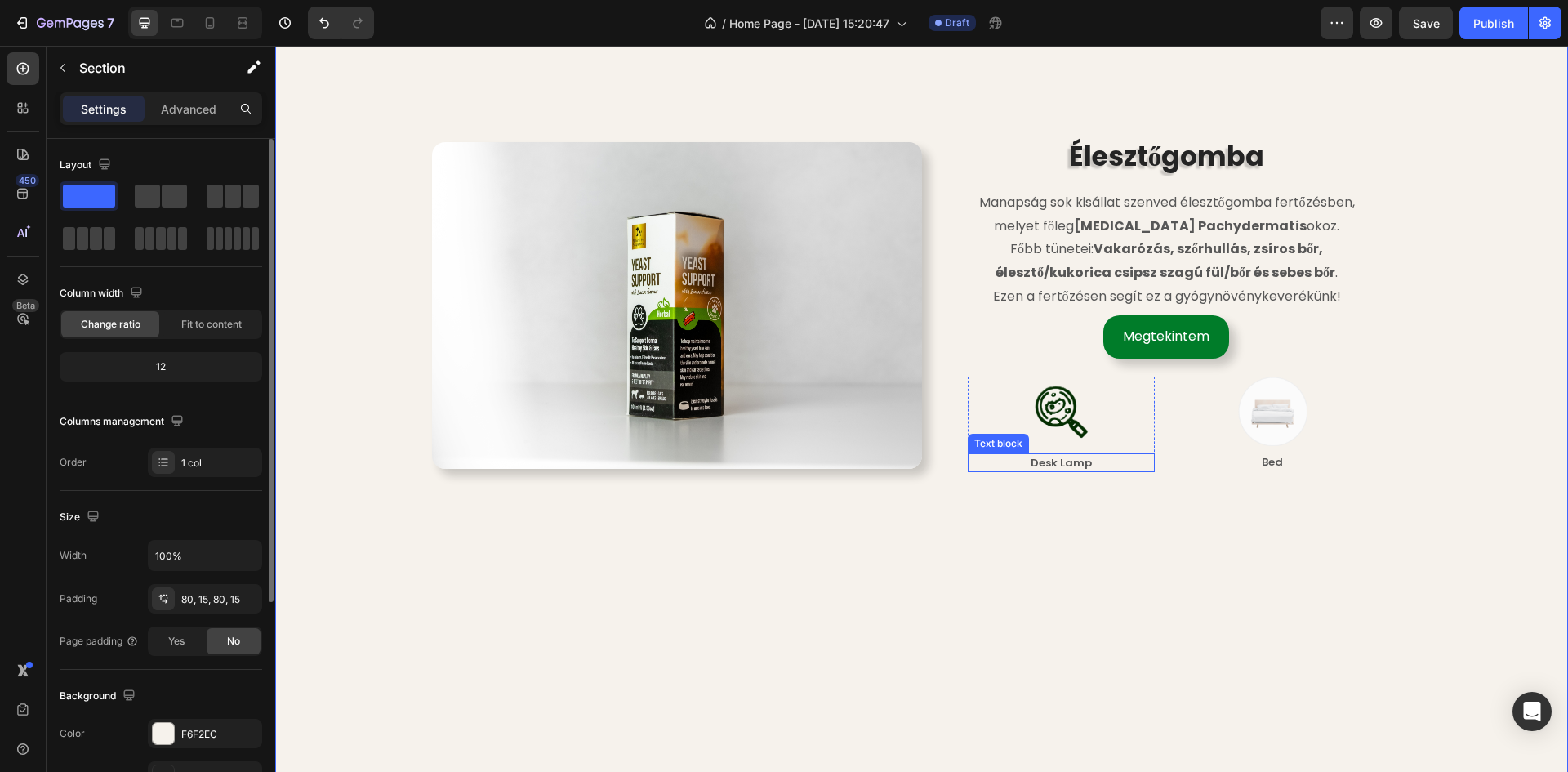
click at [1055, 464] on p "Desk Lamp" at bounding box center [1061, 463] width 183 height 16
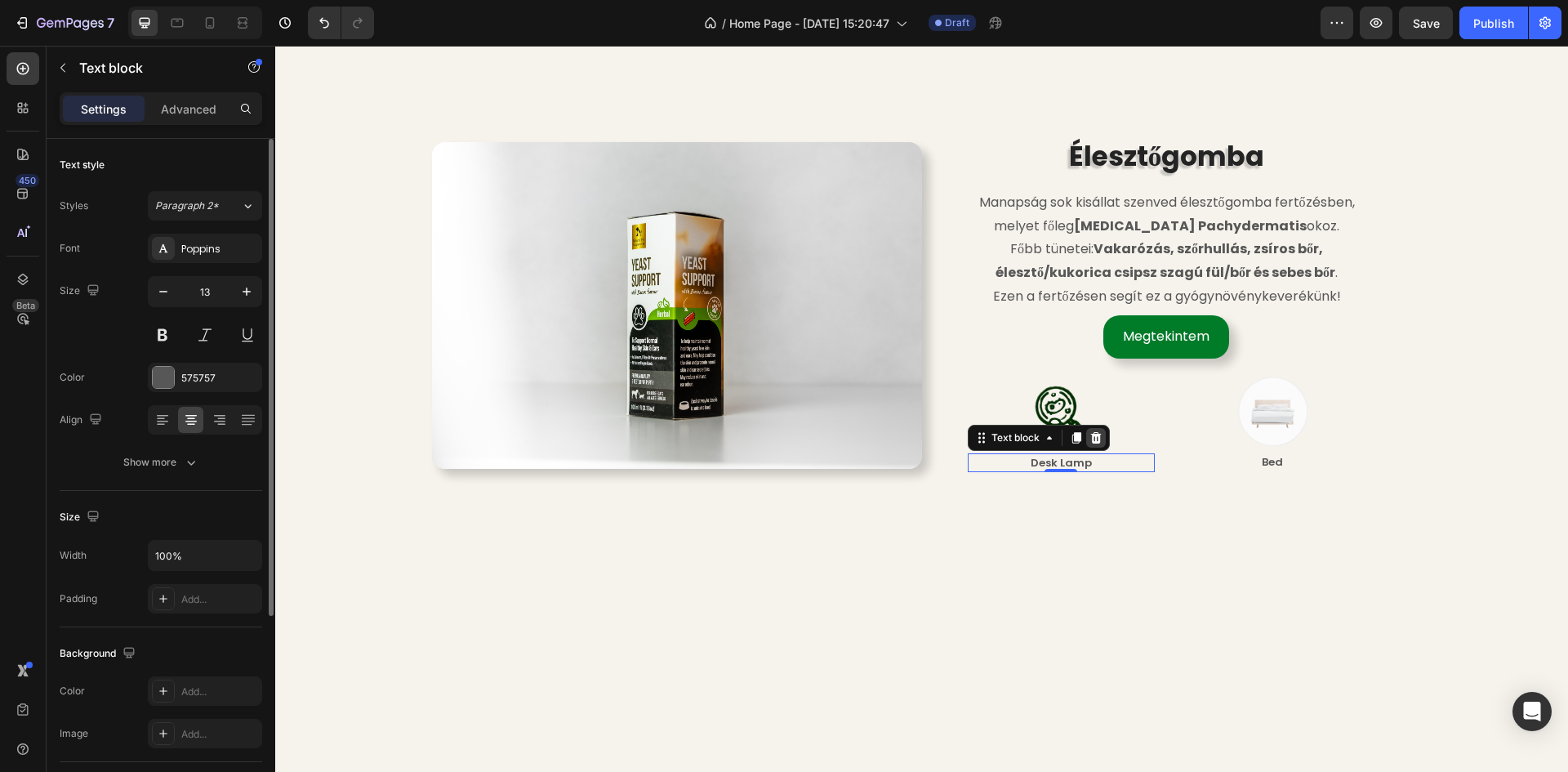
click at [1092, 436] on icon at bounding box center [1095, 437] width 11 height 11
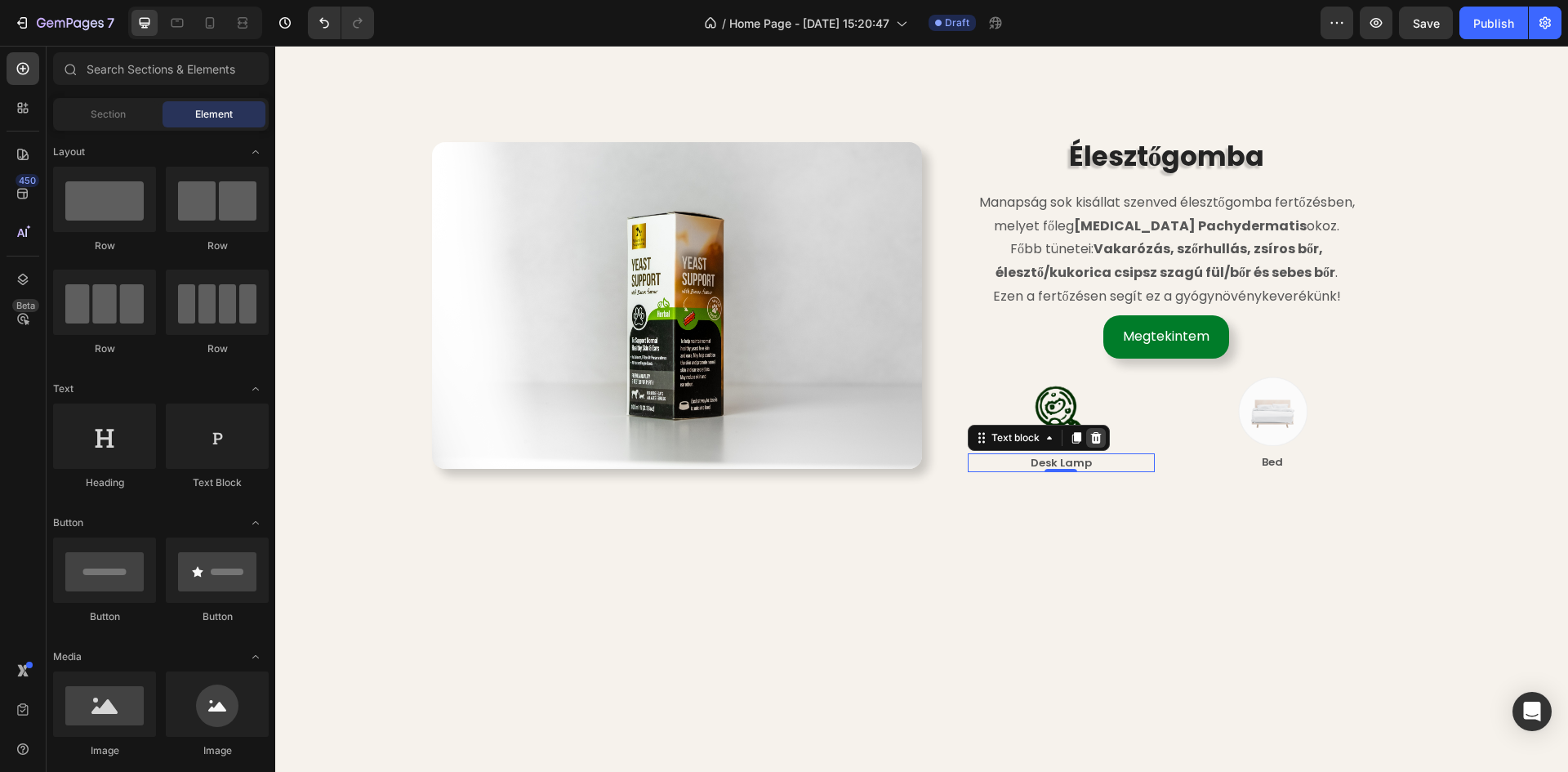
scroll to position [3021, 0]
click at [1277, 413] on img at bounding box center [1273, 412] width 70 height 70
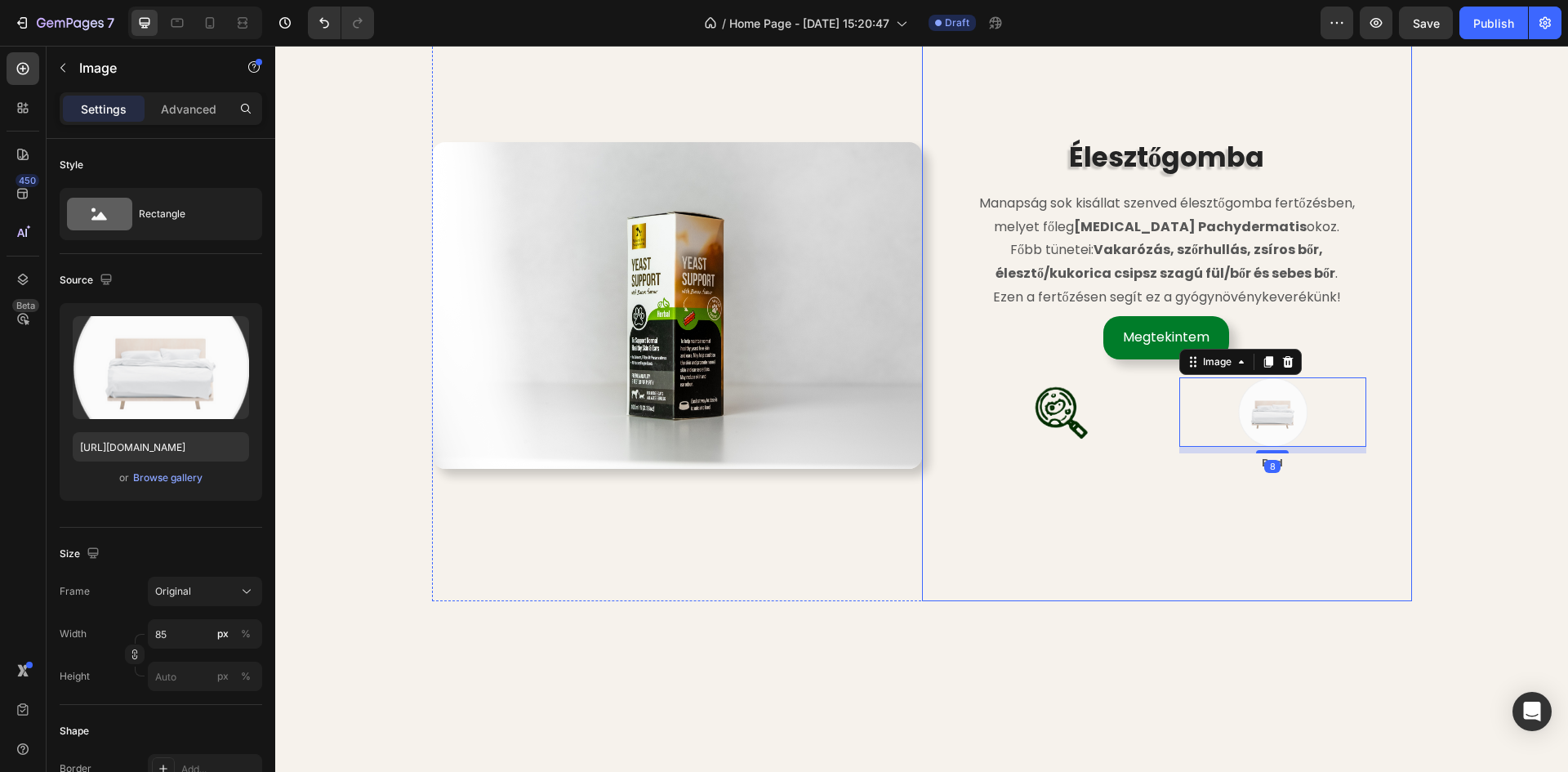
click at [1294, 459] on p "Bed" at bounding box center [1272, 463] width 183 height 16
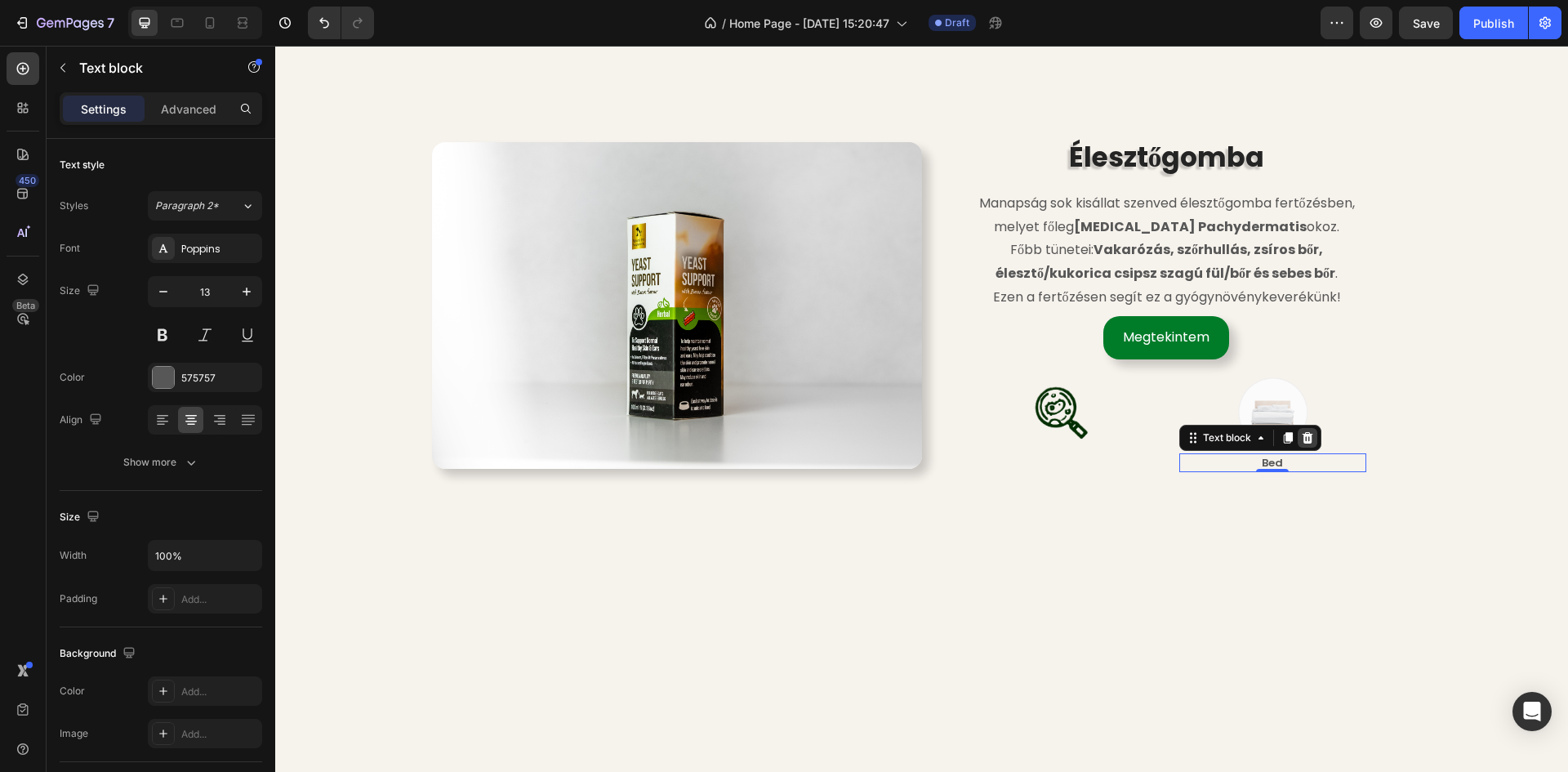
click at [1304, 428] on div at bounding box center [1307, 438] width 20 height 20
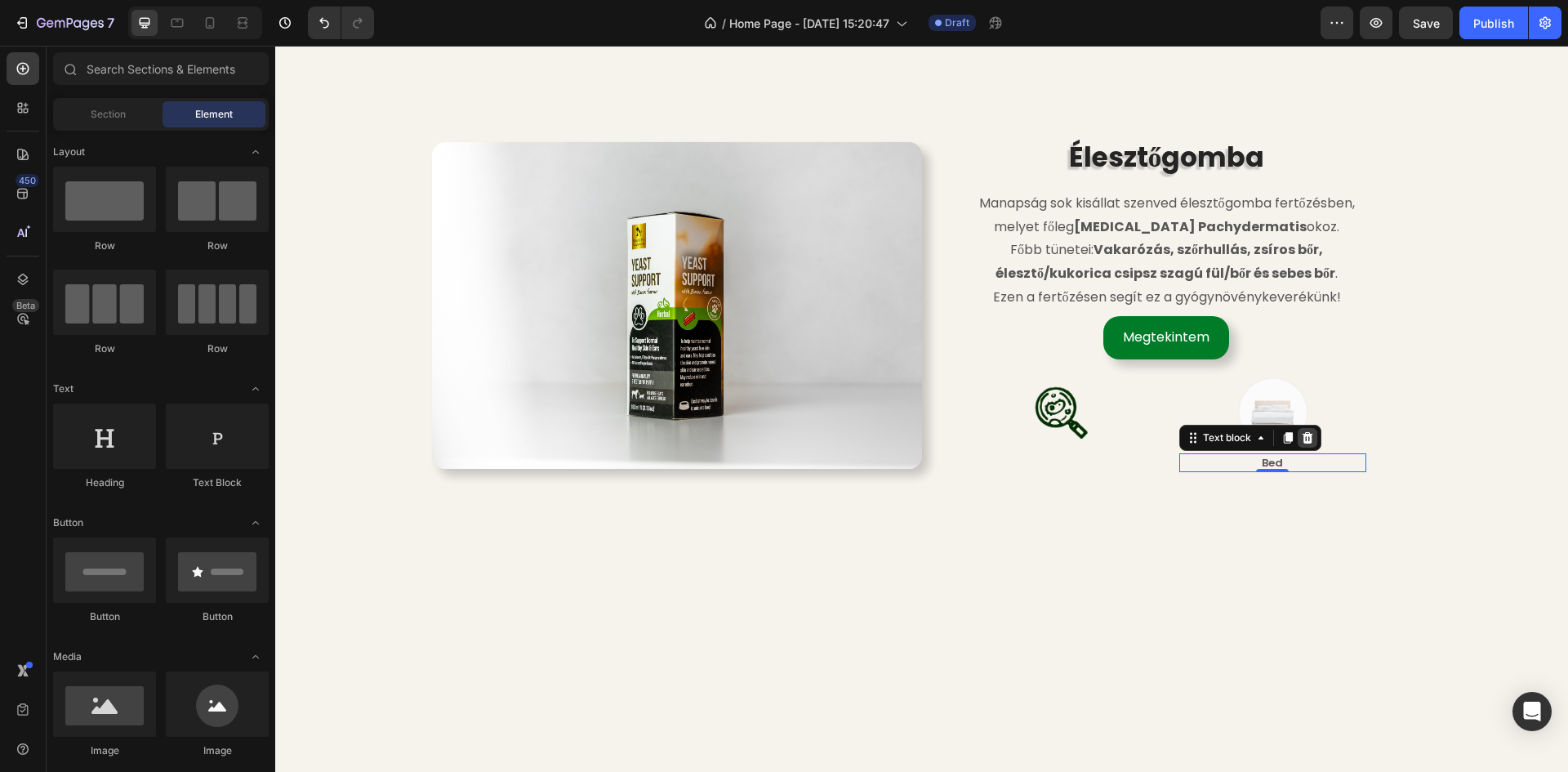
scroll to position [3012, 0]
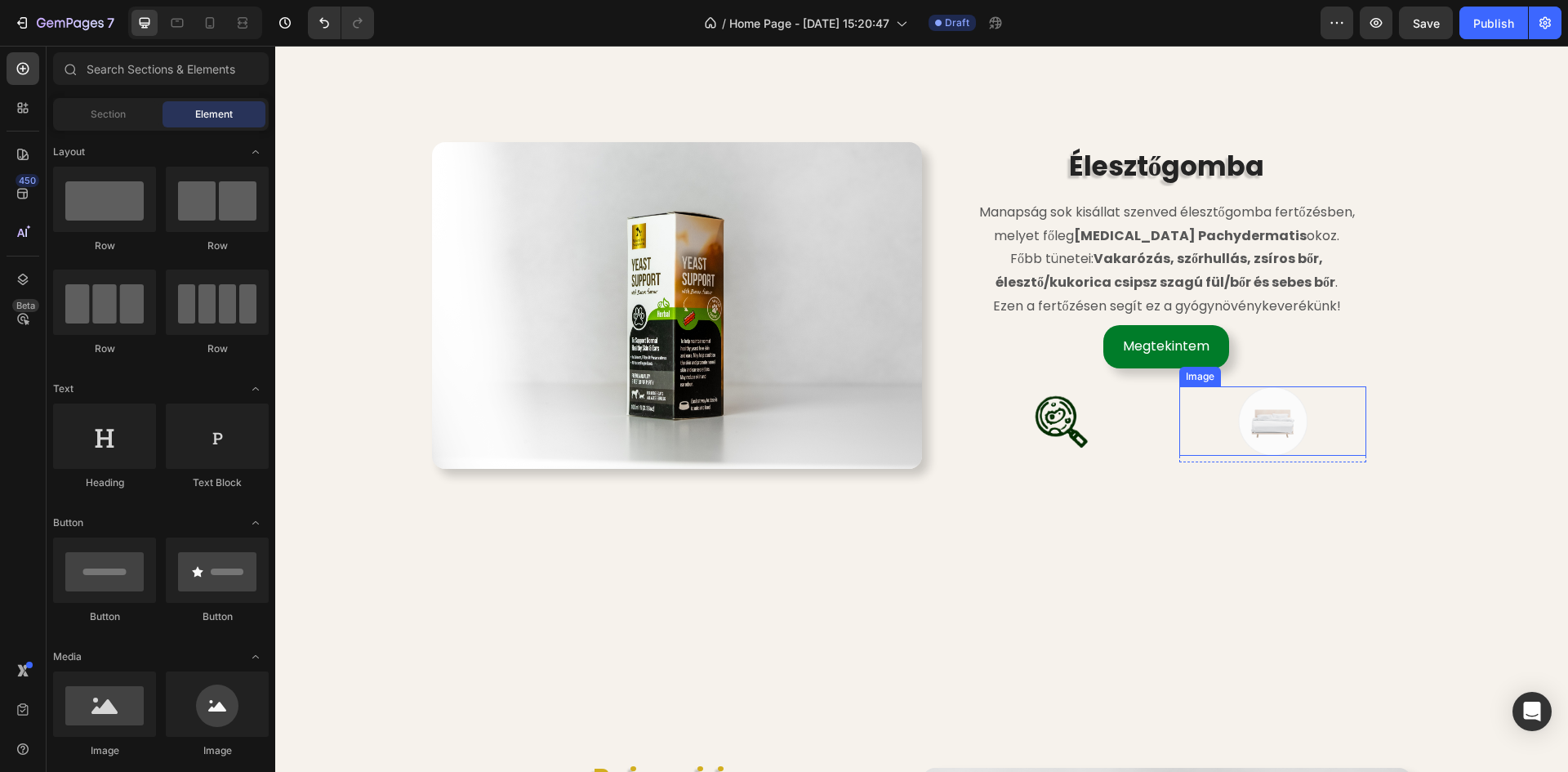
click at [1279, 418] on img at bounding box center [1273, 421] width 70 height 70
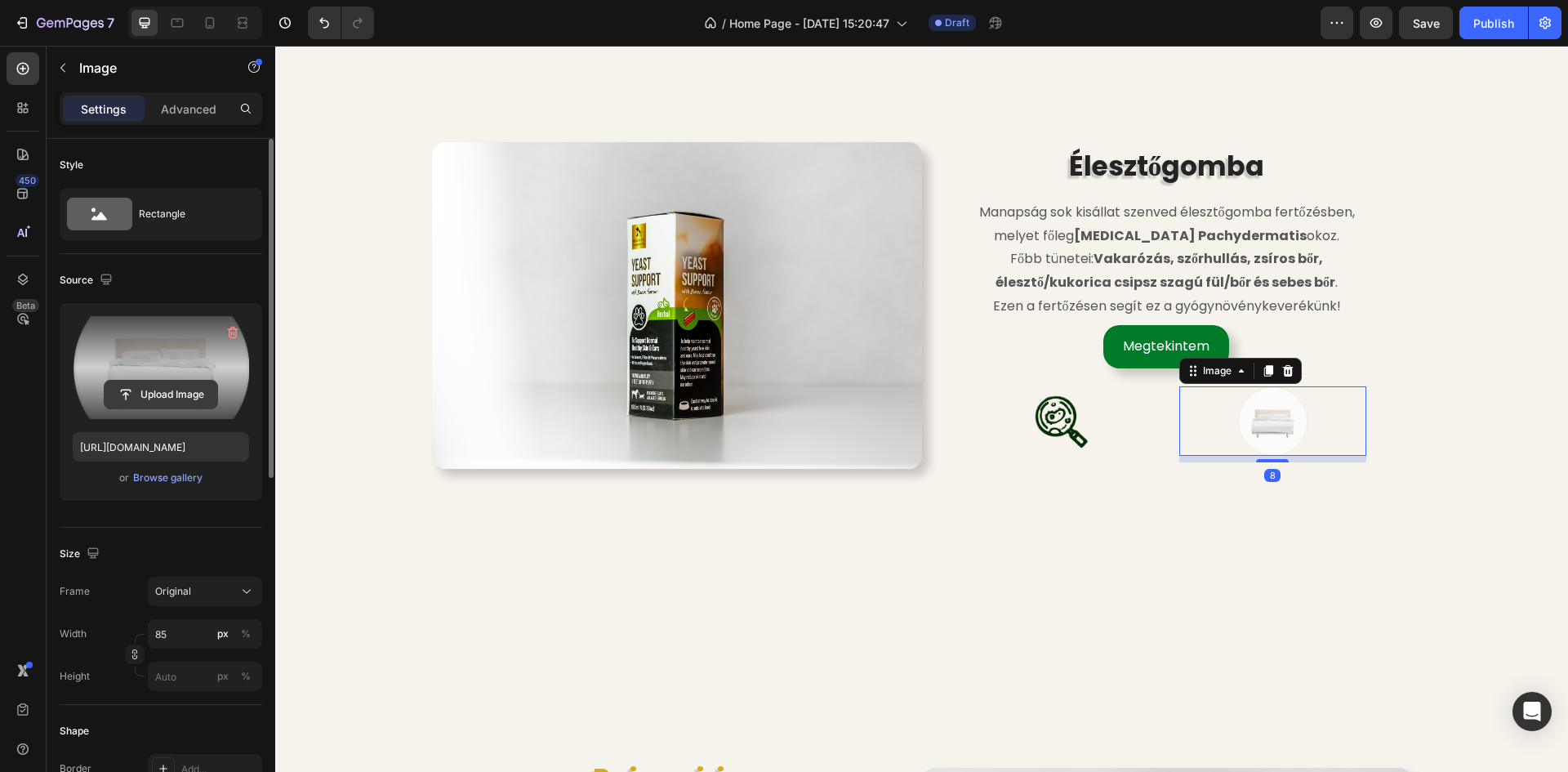
click at [197, 400] on input "file" at bounding box center [160, 394] width 113 height 28
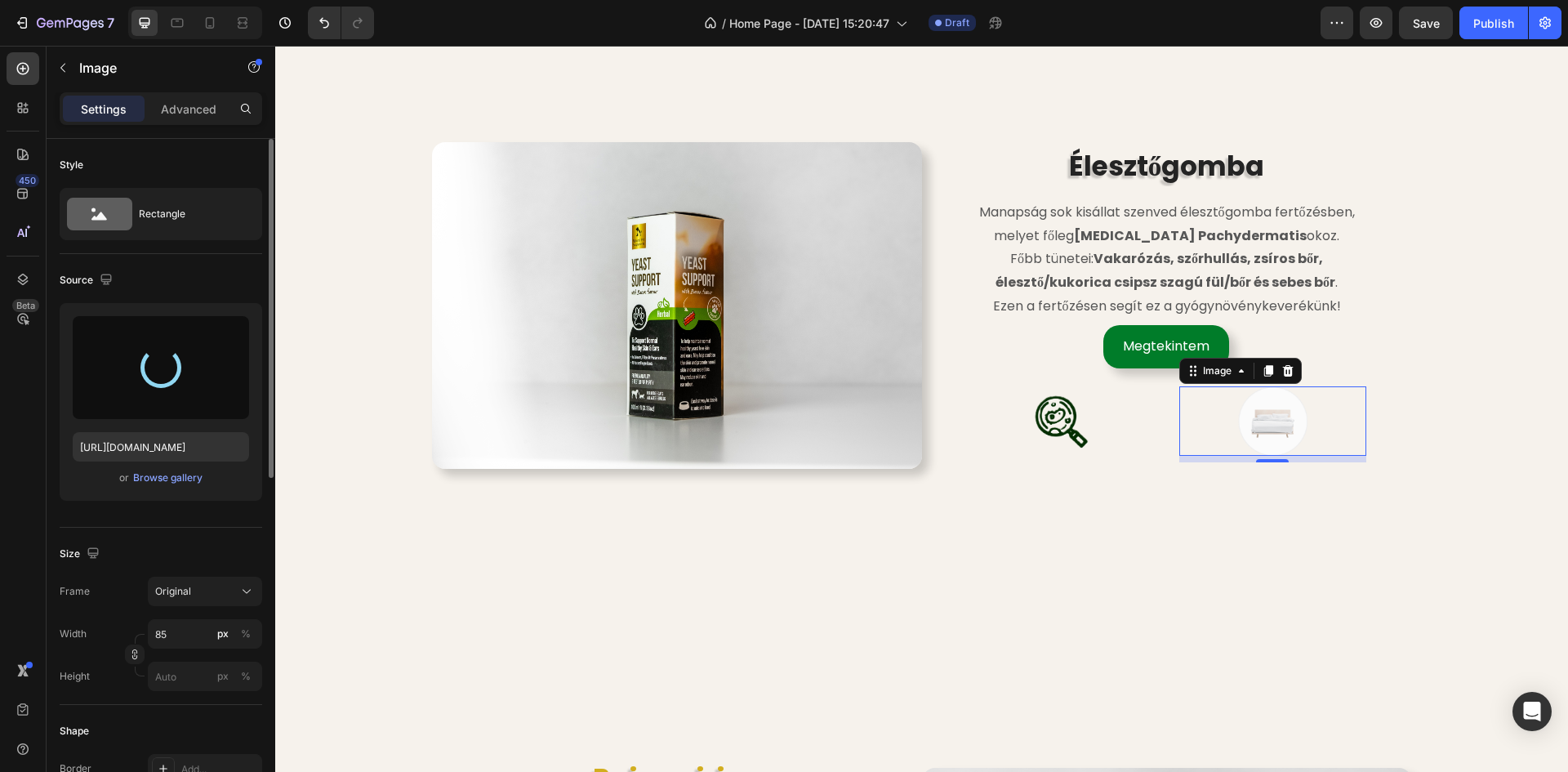
type input "[URL][DOMAIN_NAME]"
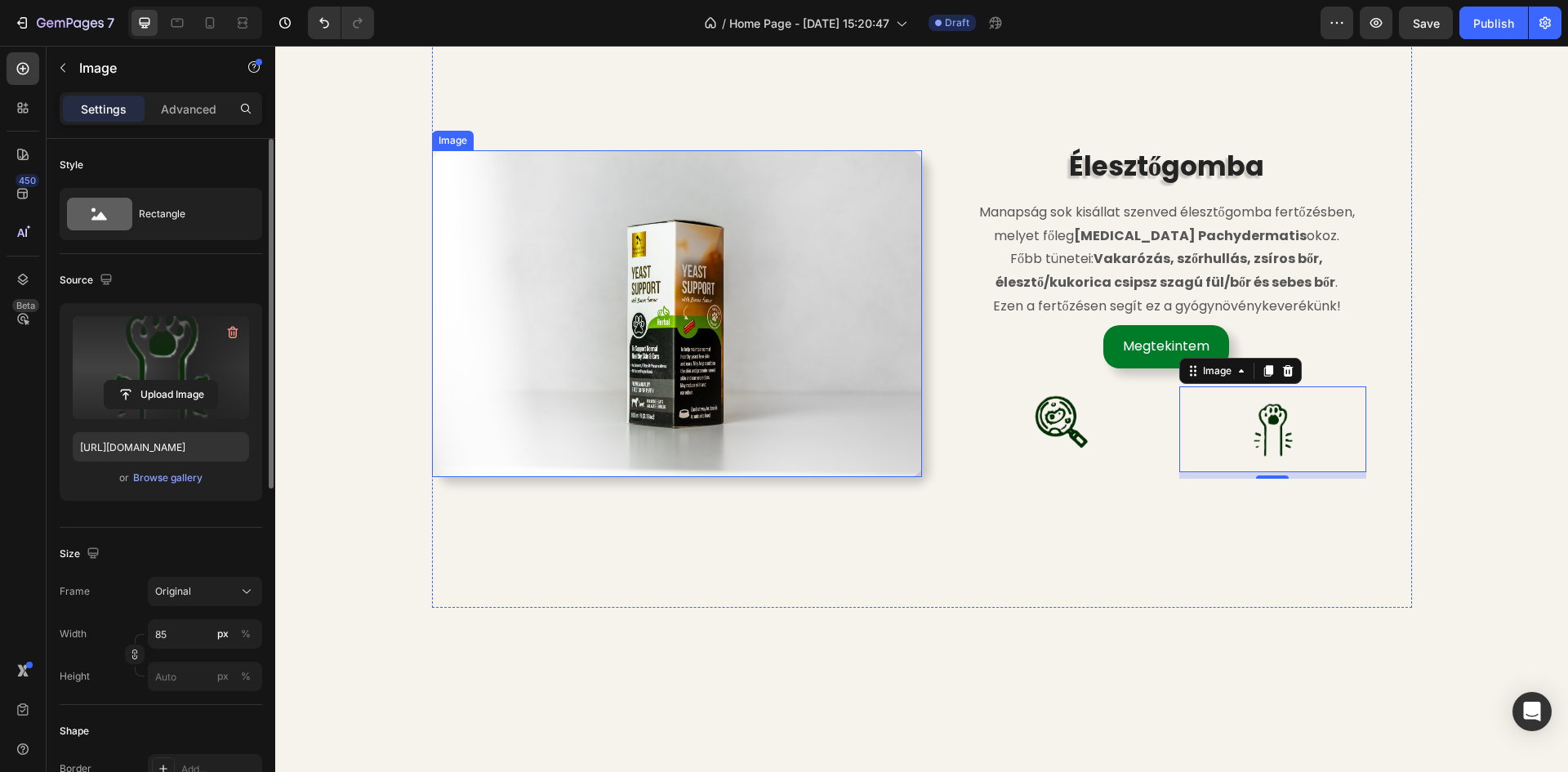
scroll to position [3020, 0]
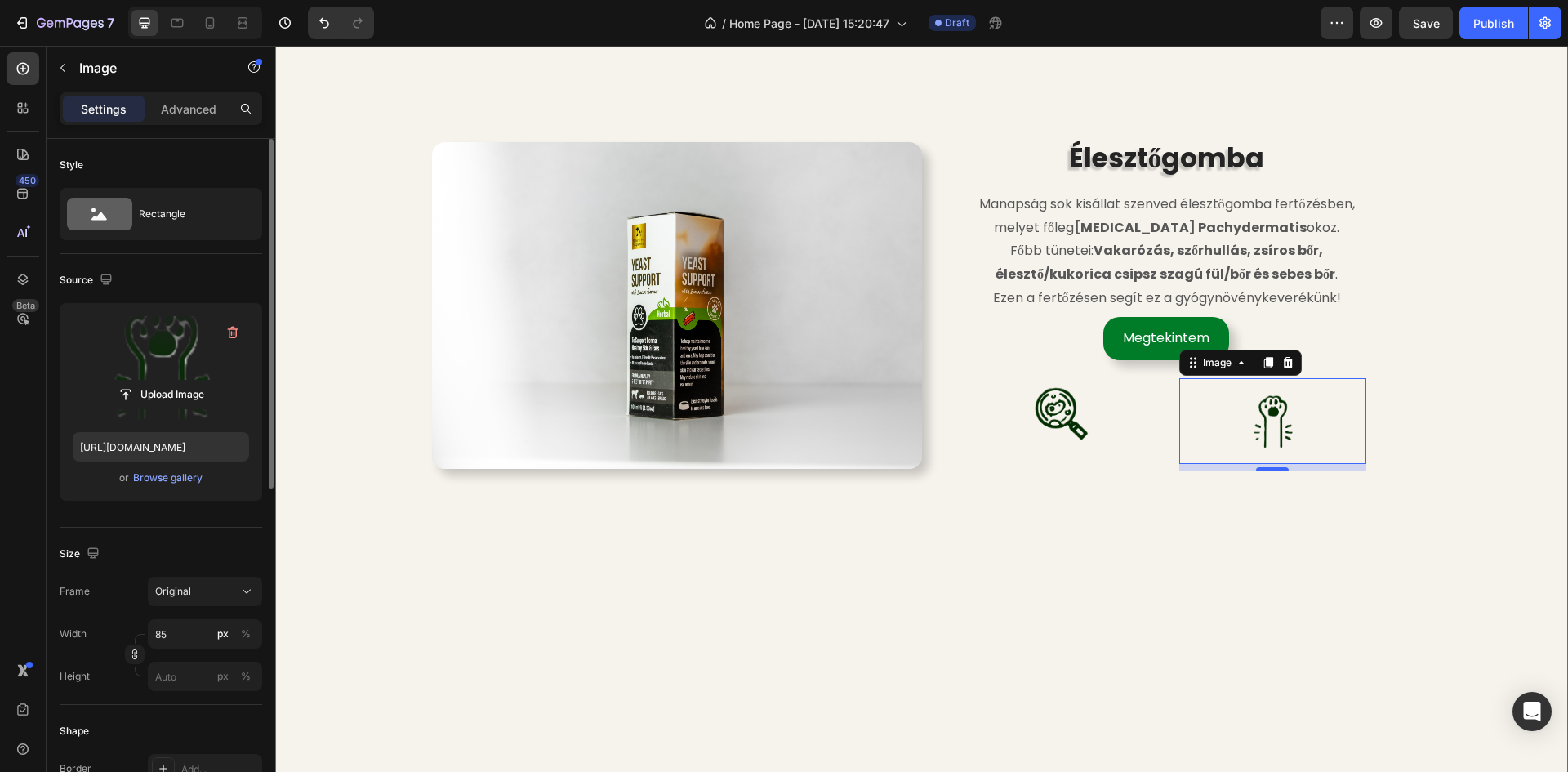
click at [1464, 387] on div "Image Élesztőgomba Heading Manapság sok kisállat szenved élesztőgomba fertőzésb…" at bounding box center [921, 625] width 1268 height 1228
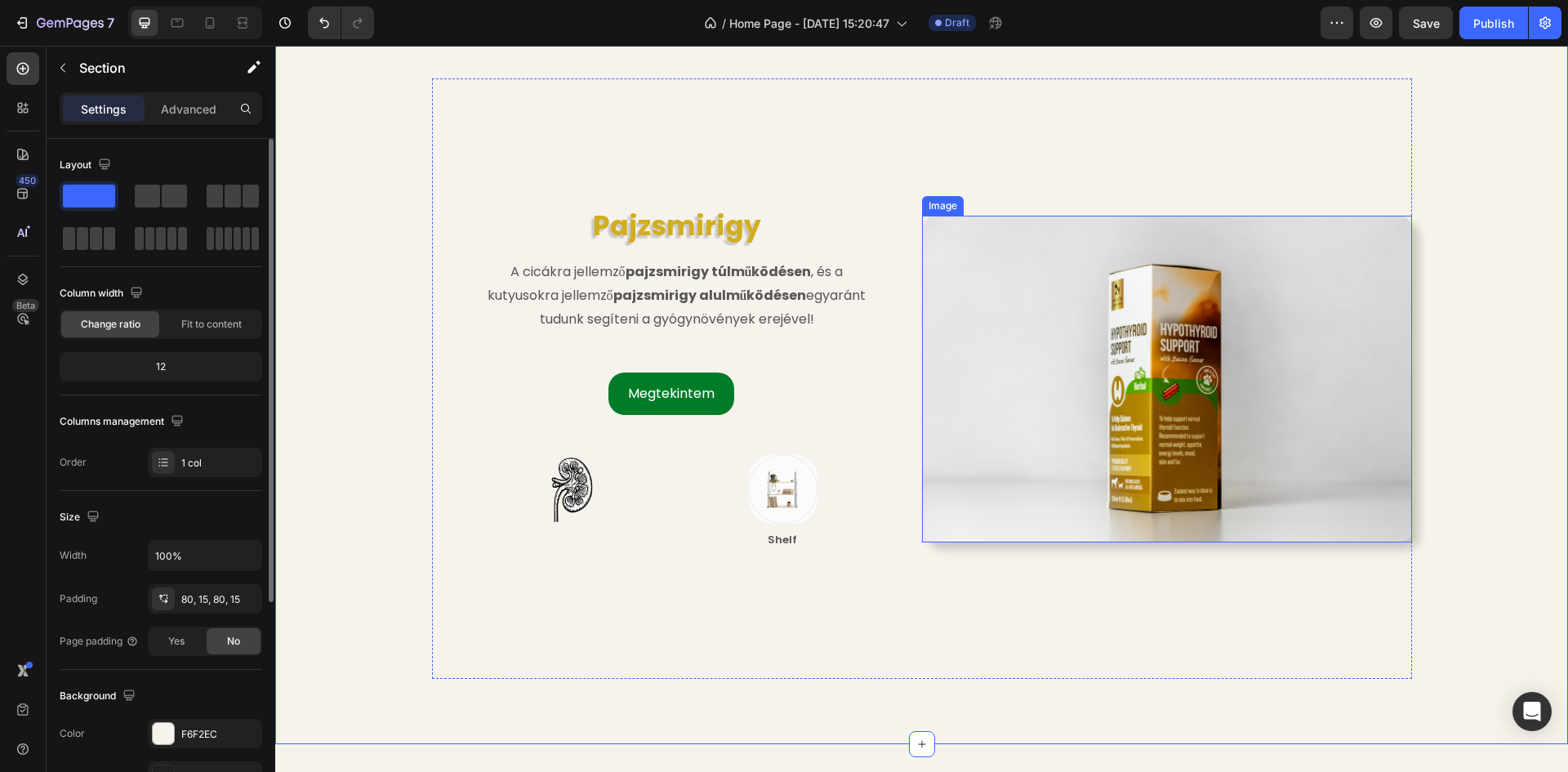
scroll to position [3592, 0]
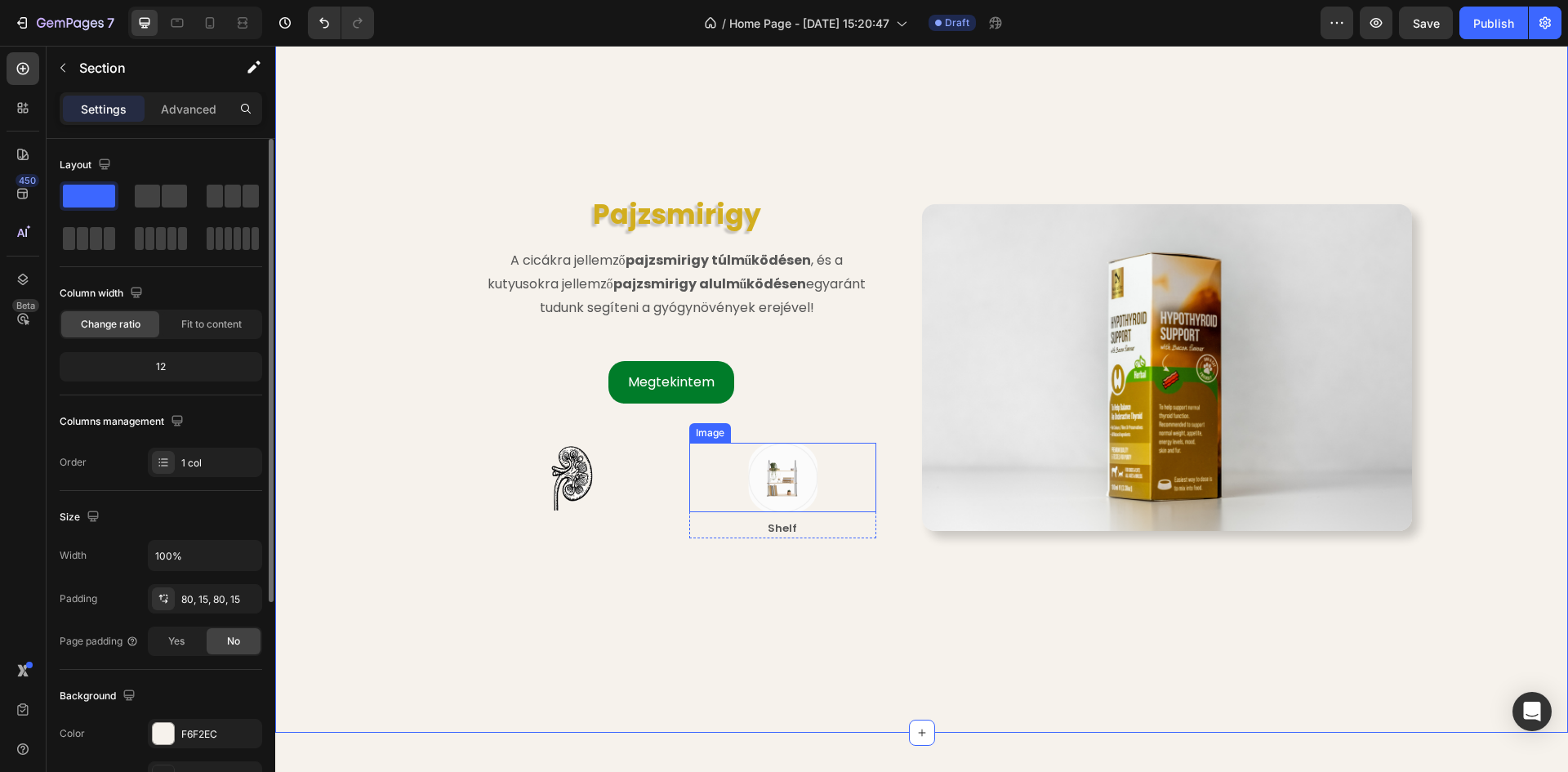
click at [767, 473] on img at bounding box center [783, 477] width 70 height 70
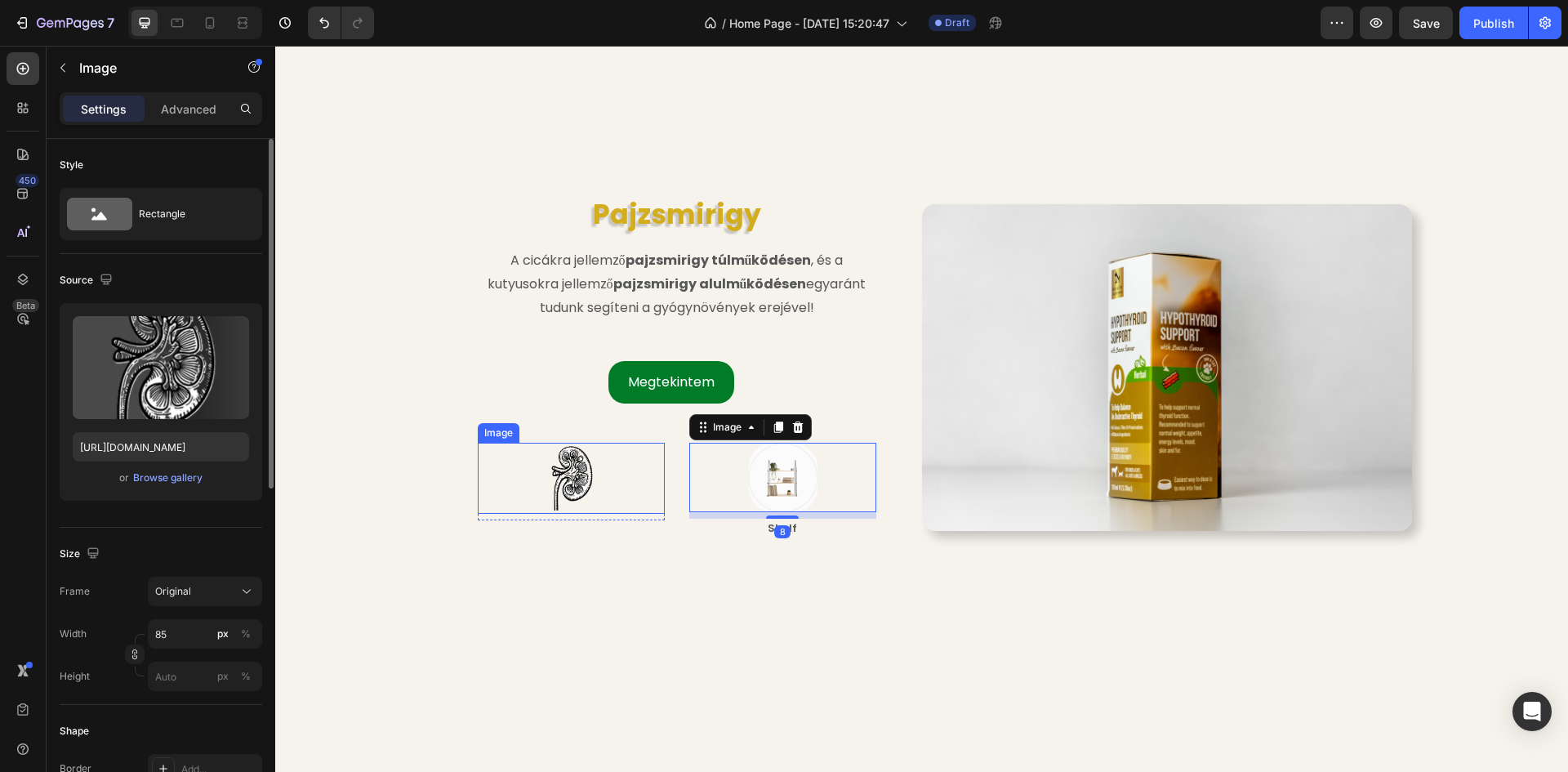
click at [558, 465] on img at bounding box center [572, 477] width 70 height 70
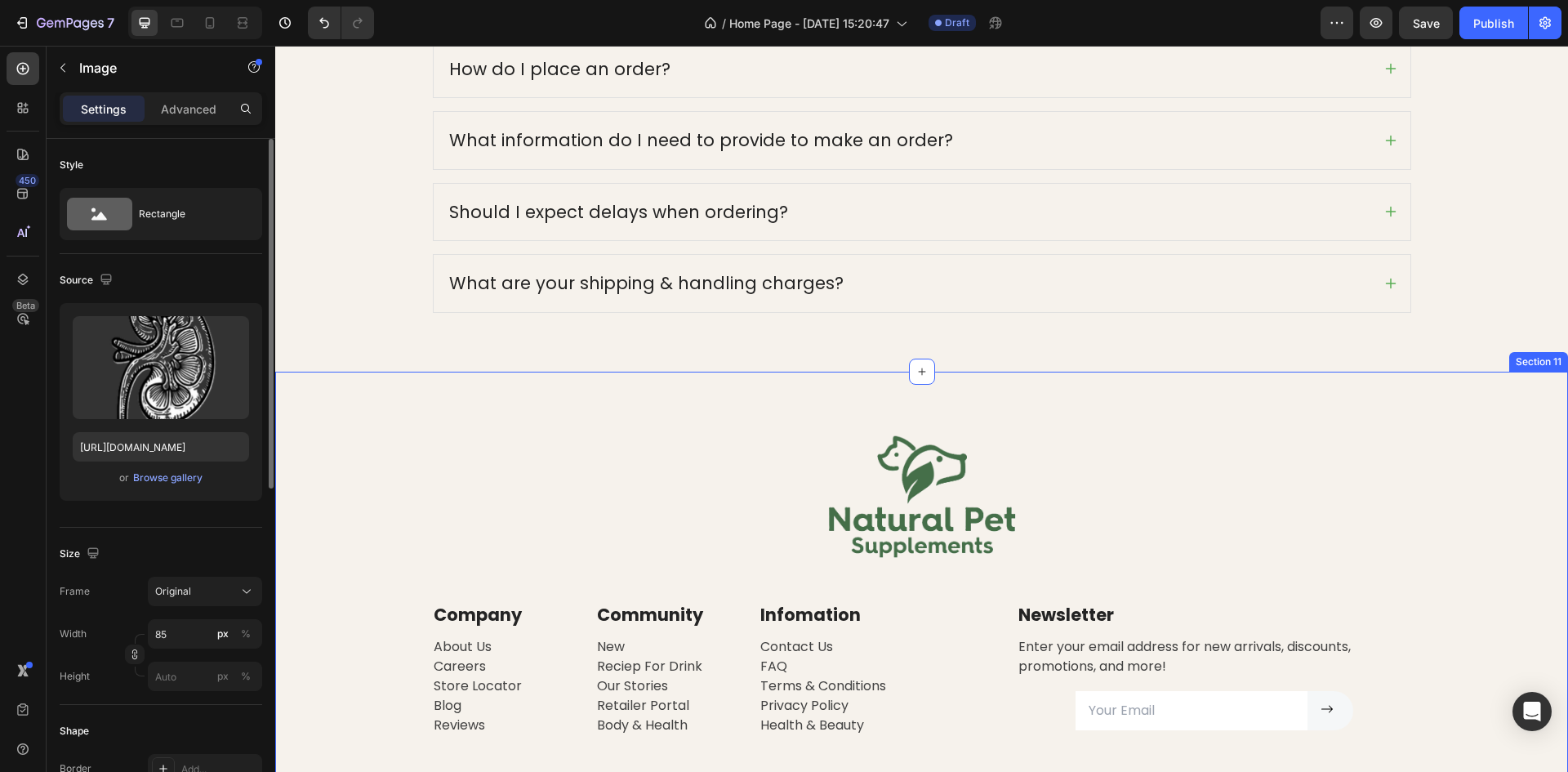
scroll to position [5225, 0]
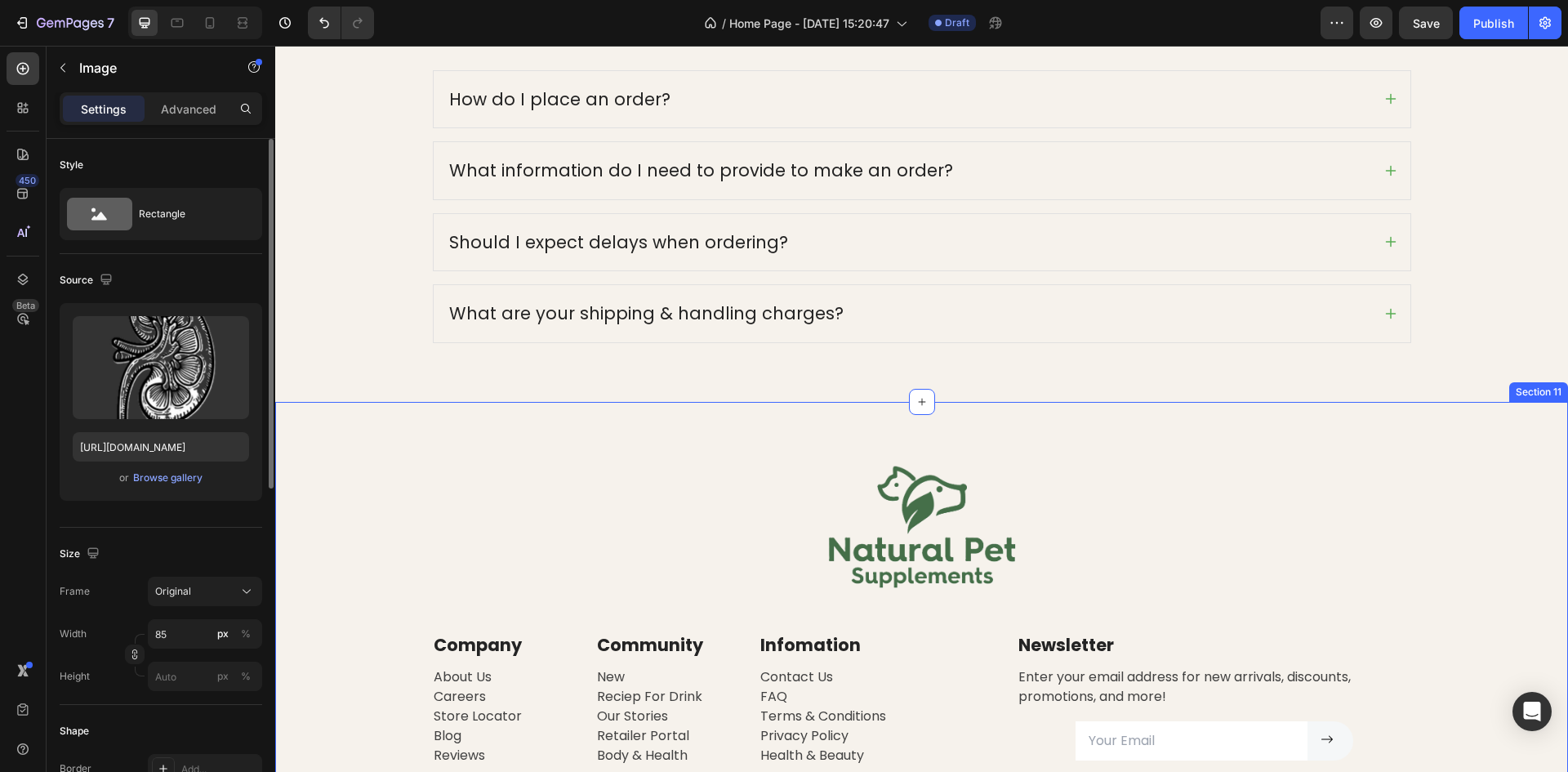
click at [1492, 432] on div "Image Row Company Text block About Us Careers Store Locator Blog Reviews Text b…" at bounding box center [921, 661] width 1293 height 521
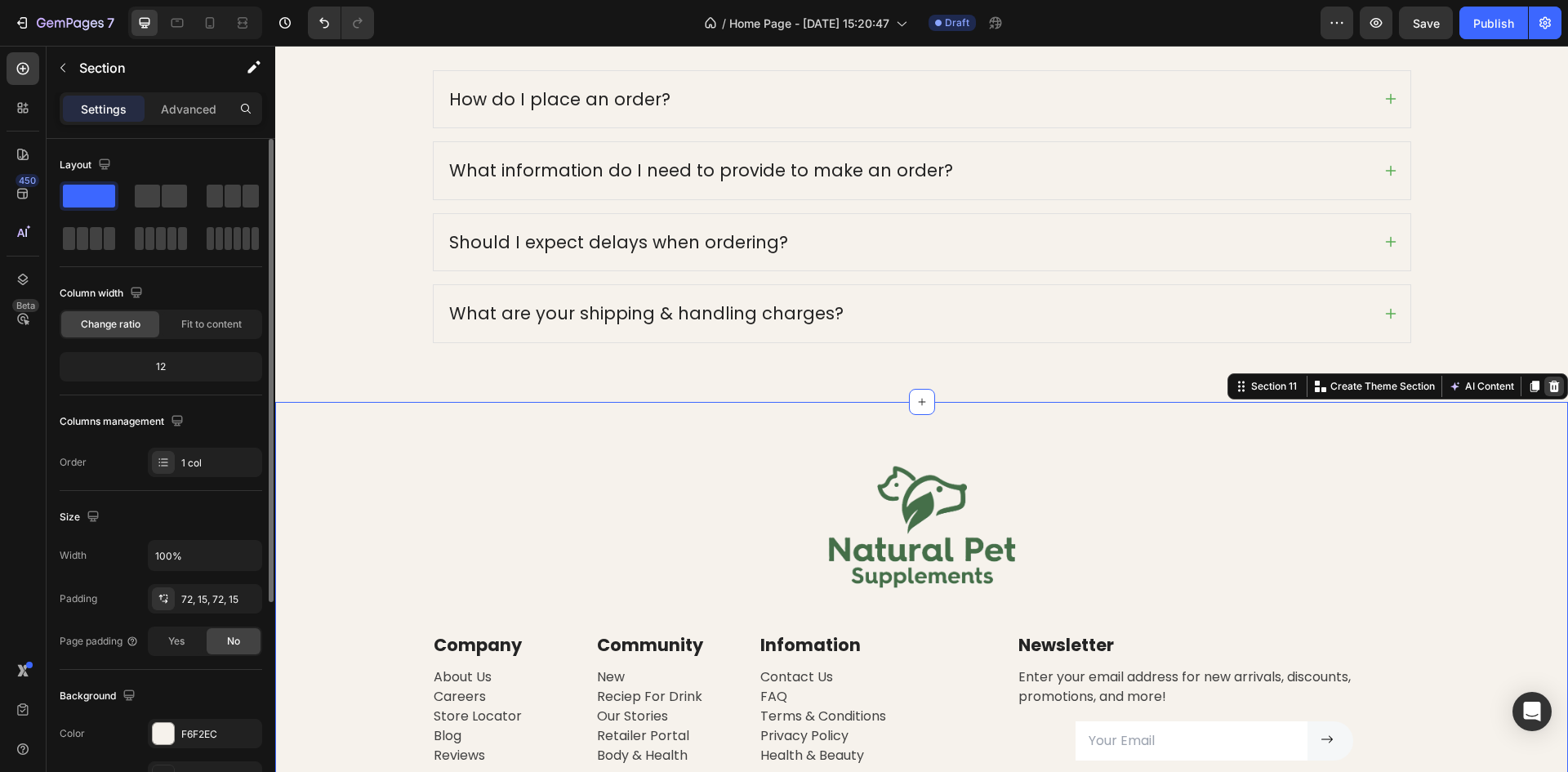
click at [1549, 386] on icon at bounding box center [1554, 385] width 11 height 11
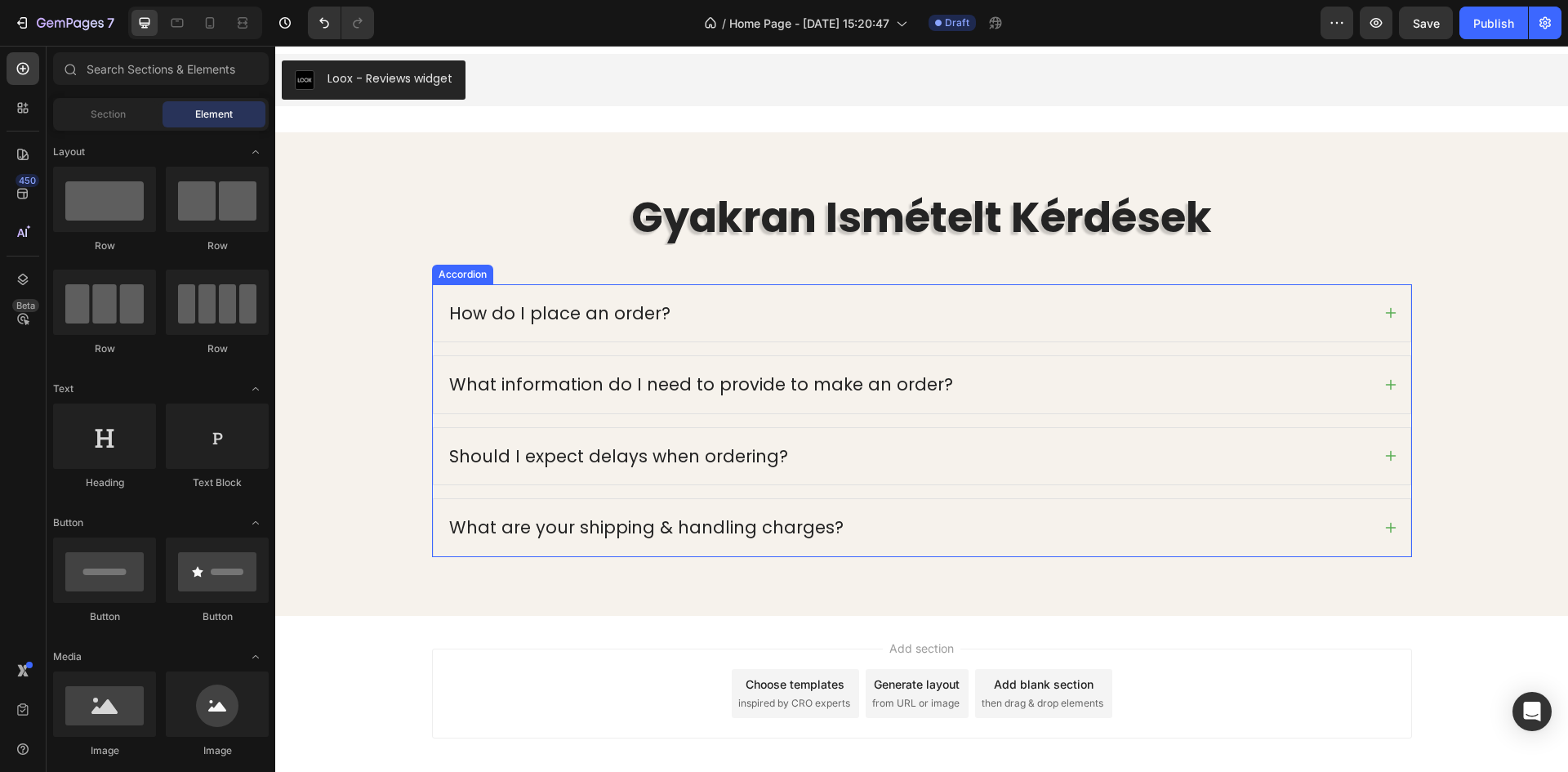
scroll to position [5009, 0]
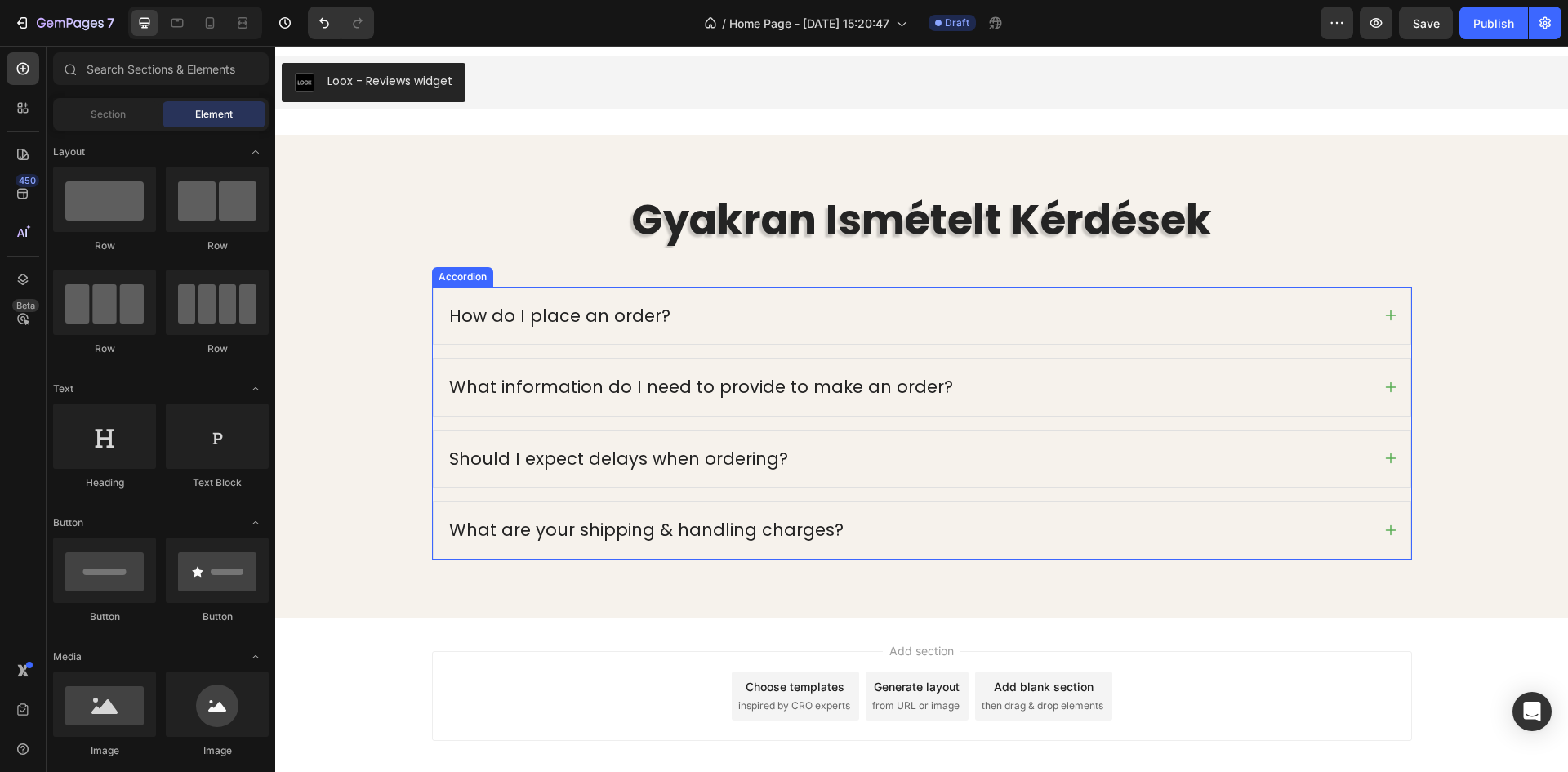
click at [733, 301] on div "How do I place an order?" at bounding box center [909, 316] width 924 height 31
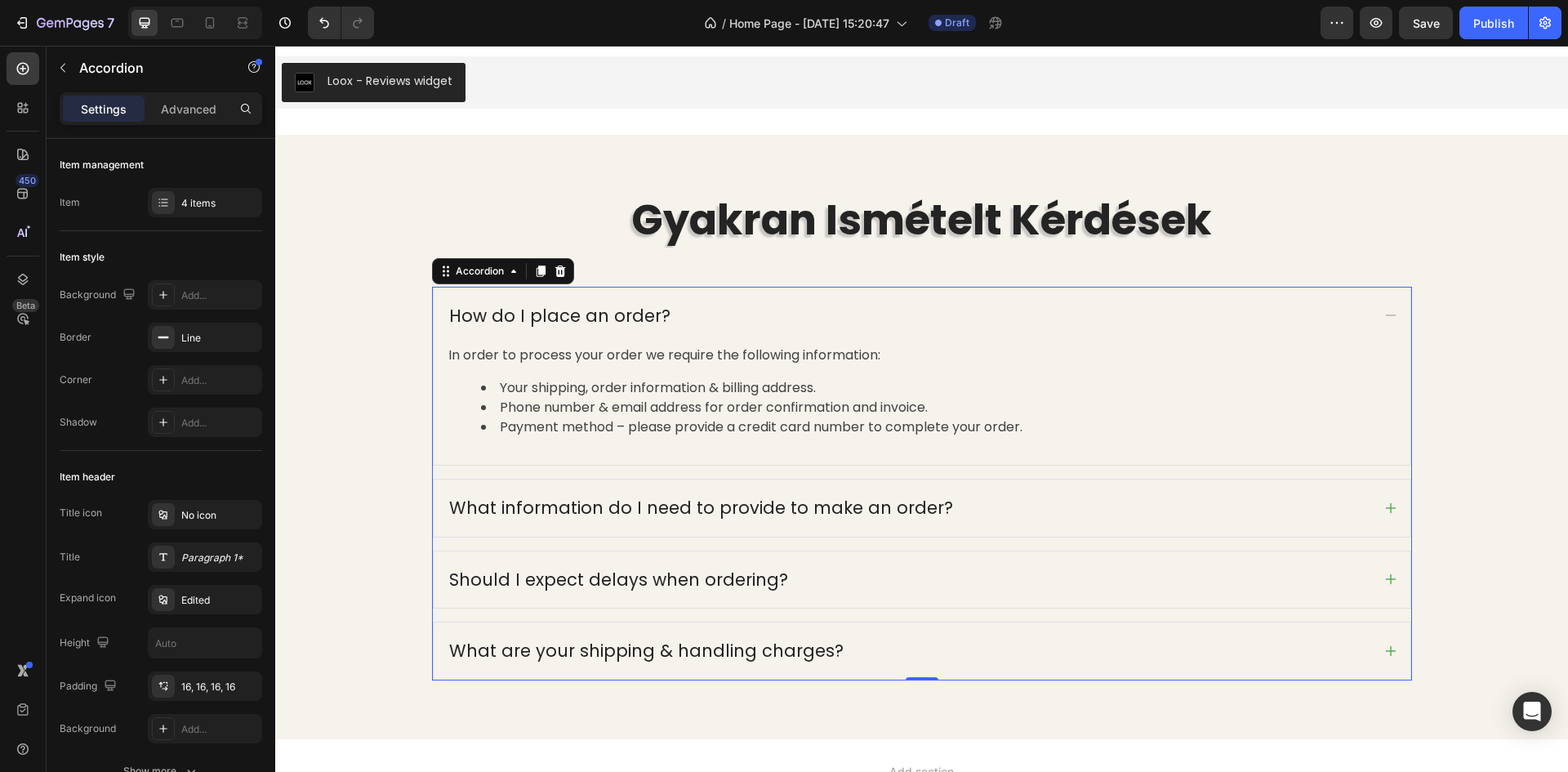
click at [649, 311] on div "How do I place an order?" at bounding box center [559, 316] width 226 height 31
click at [653, 318] on p "How do I place an order?" at bounding box center [560, 316] width 221 height 26
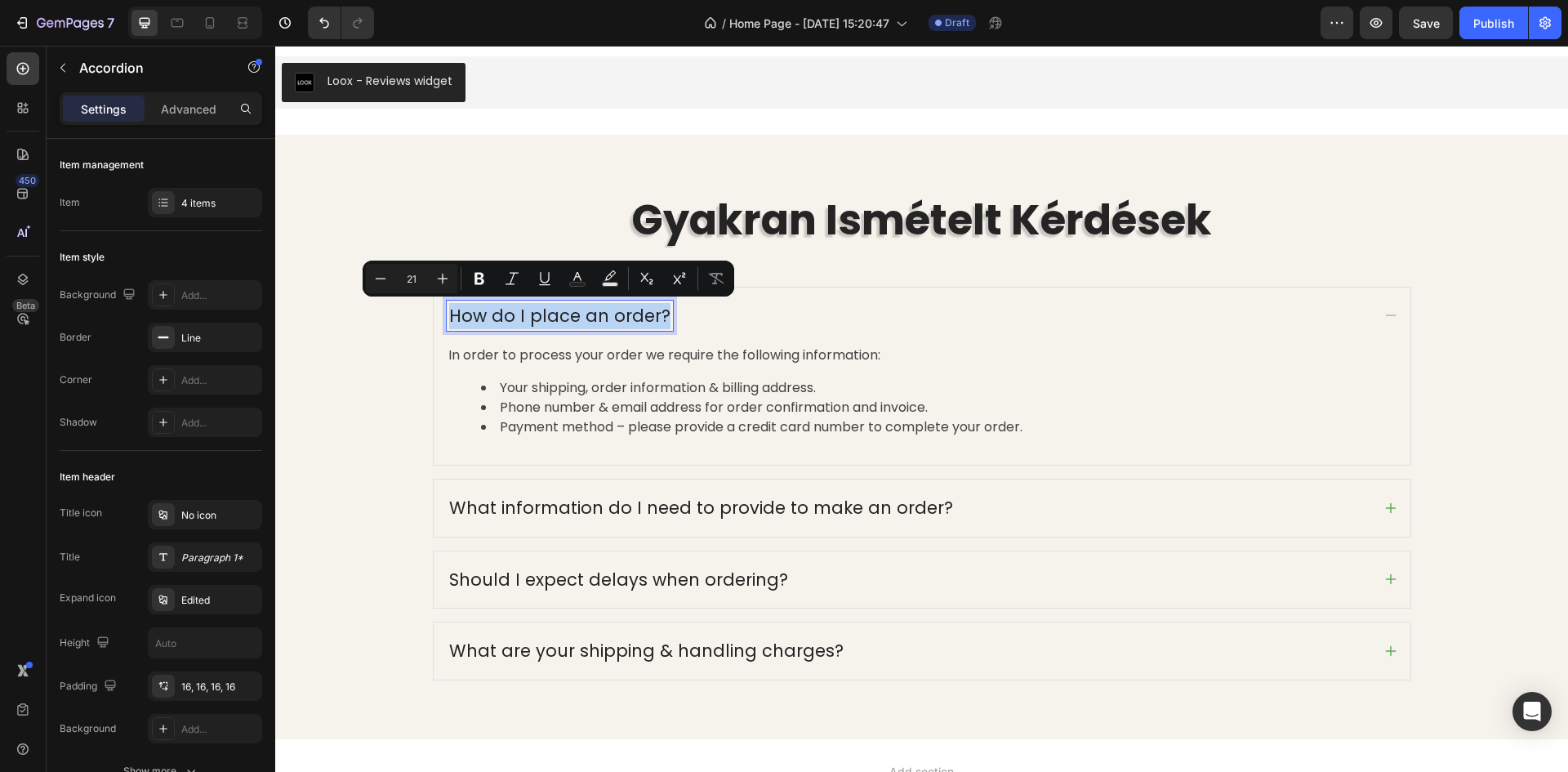
drag, startPoint x: 652, startPoint y: 318, endPoint x: 446, endPoint y: 317, distance: 206.0
click at [449, 317] on p "How do I place an order?" at bounding box center [560, 316] width 221 height 26
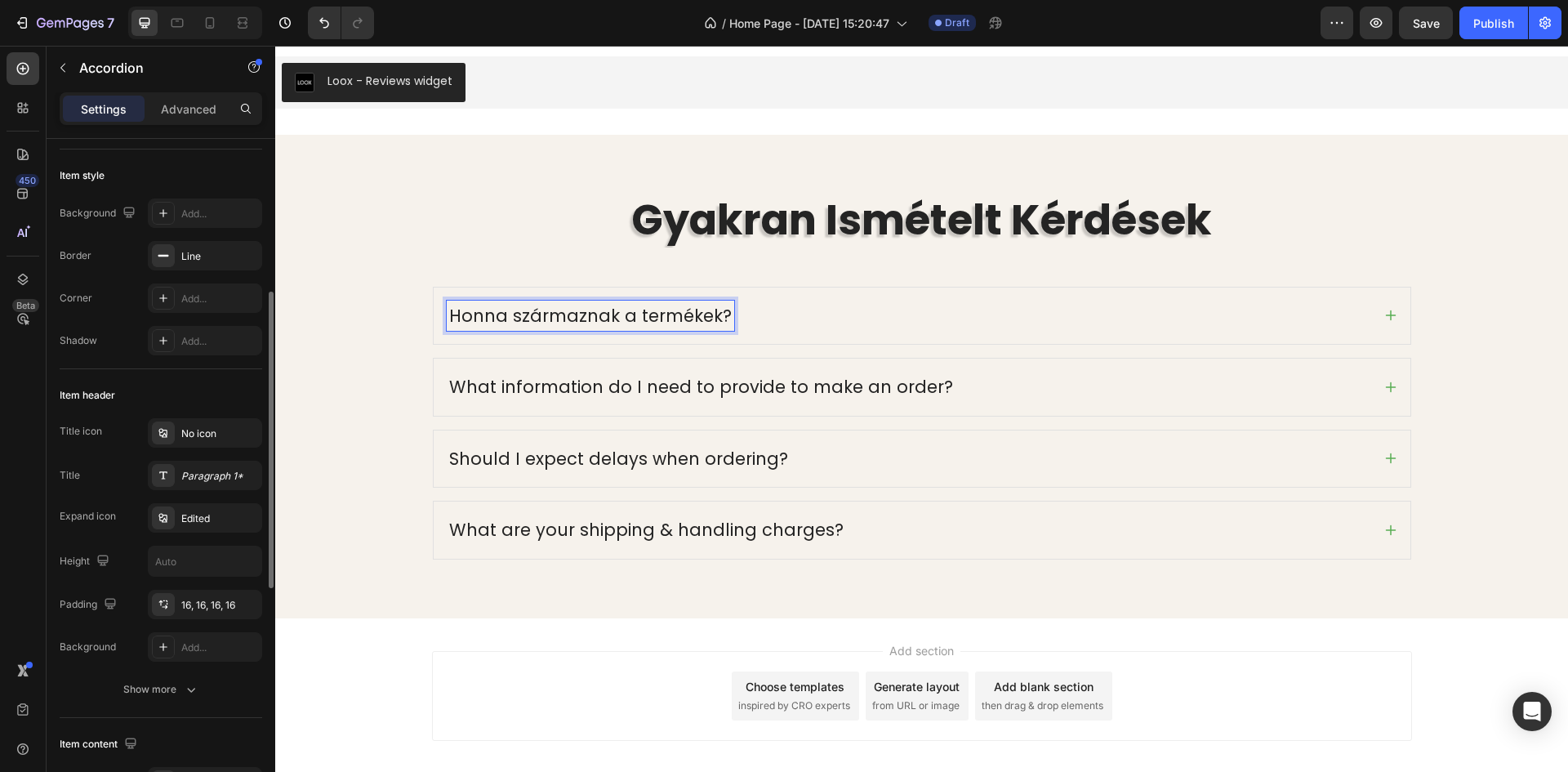
scroll to position [163, 0]
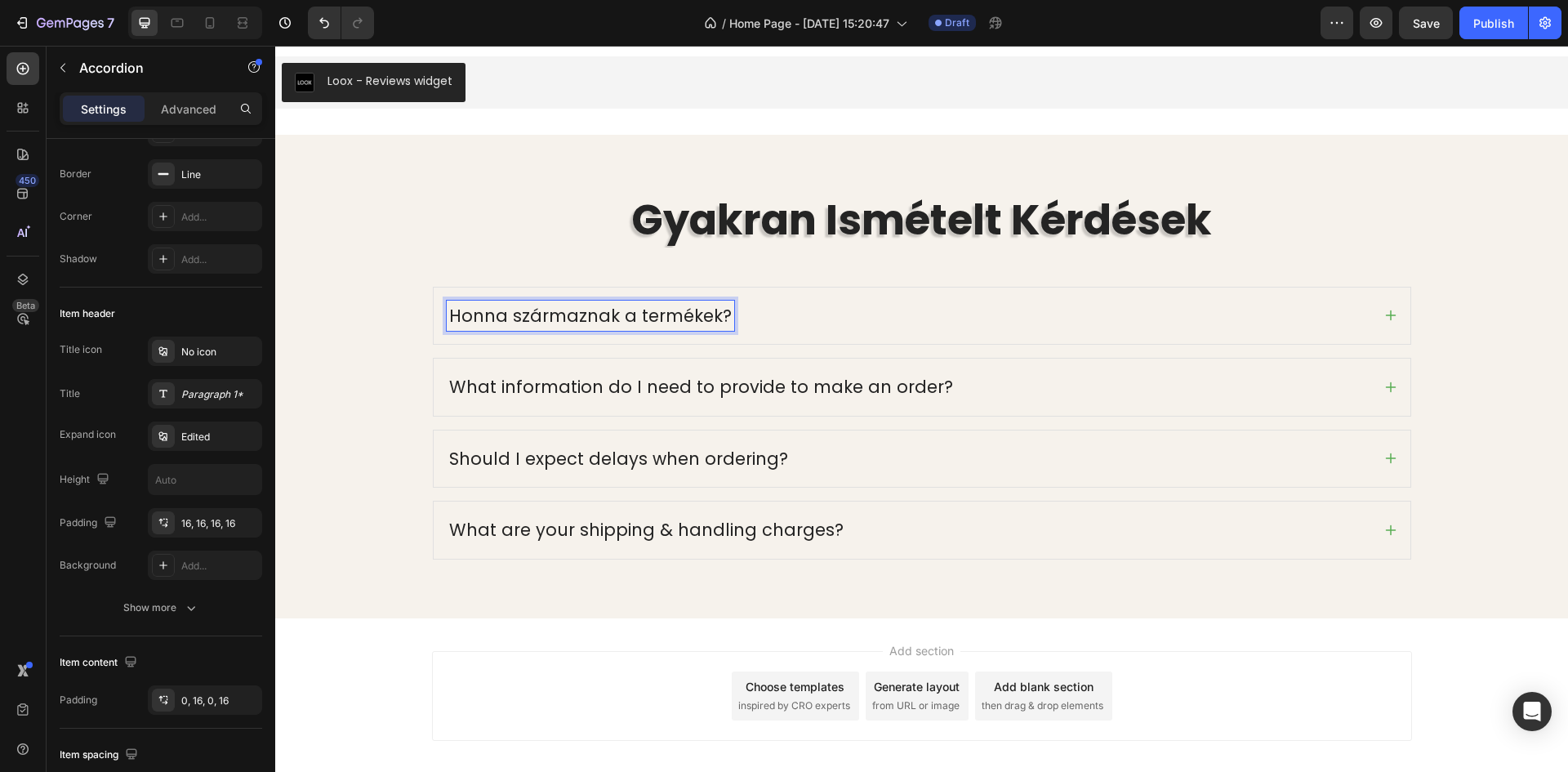
click at [500, 318] on p "Honna származnak a termékek?" at bounding box center [591, 316] width 283 height 26
drag, startPoint x: 725, startPoint y: 317, endPoint x: 444, endPoint y: 316, distance: 281.0
click at [449, 316] on p "Honnan származnak a termékek?" at bounding box center [596, 316] width 294 height 26
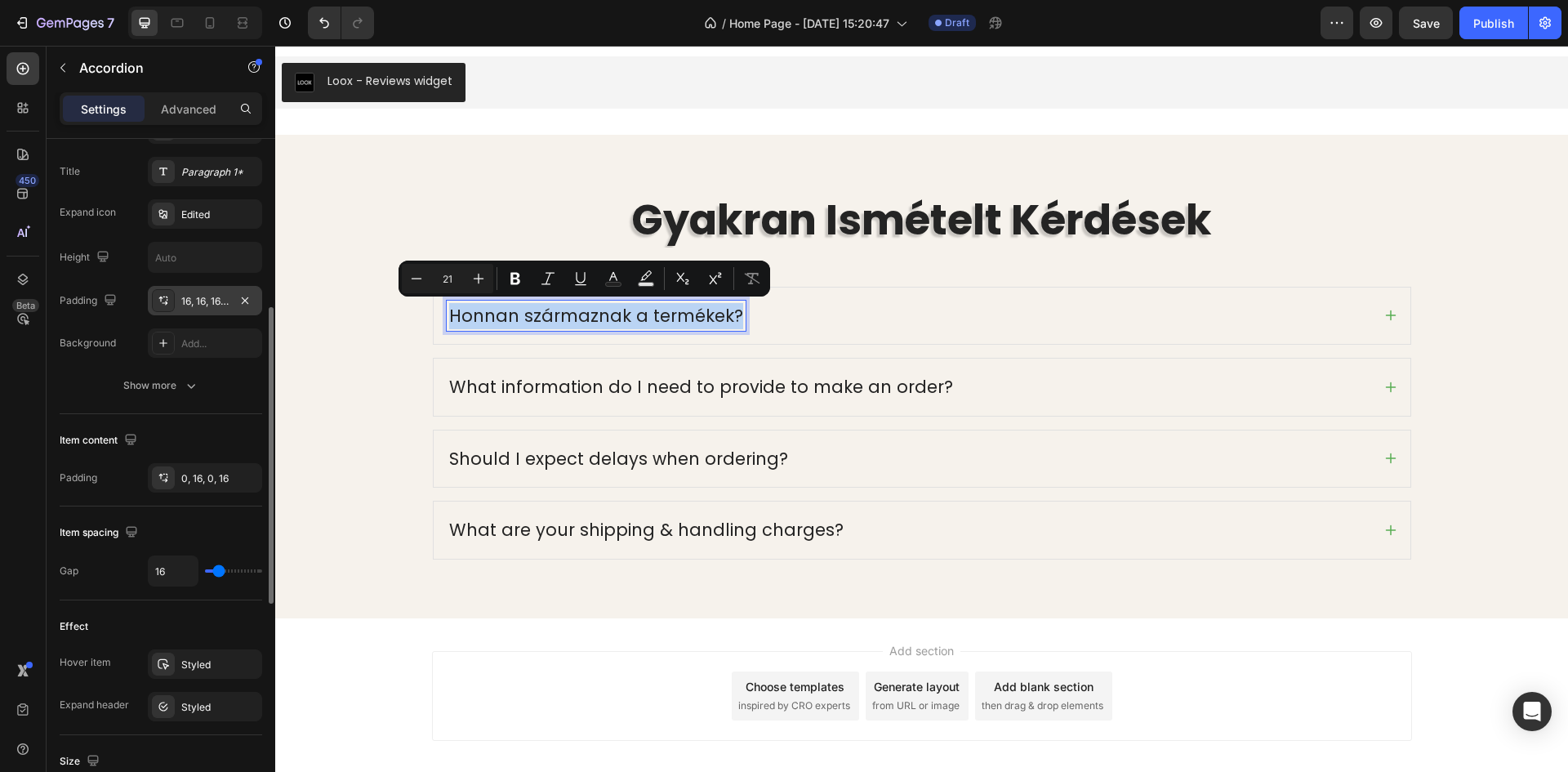
scroll to position [304, 0]
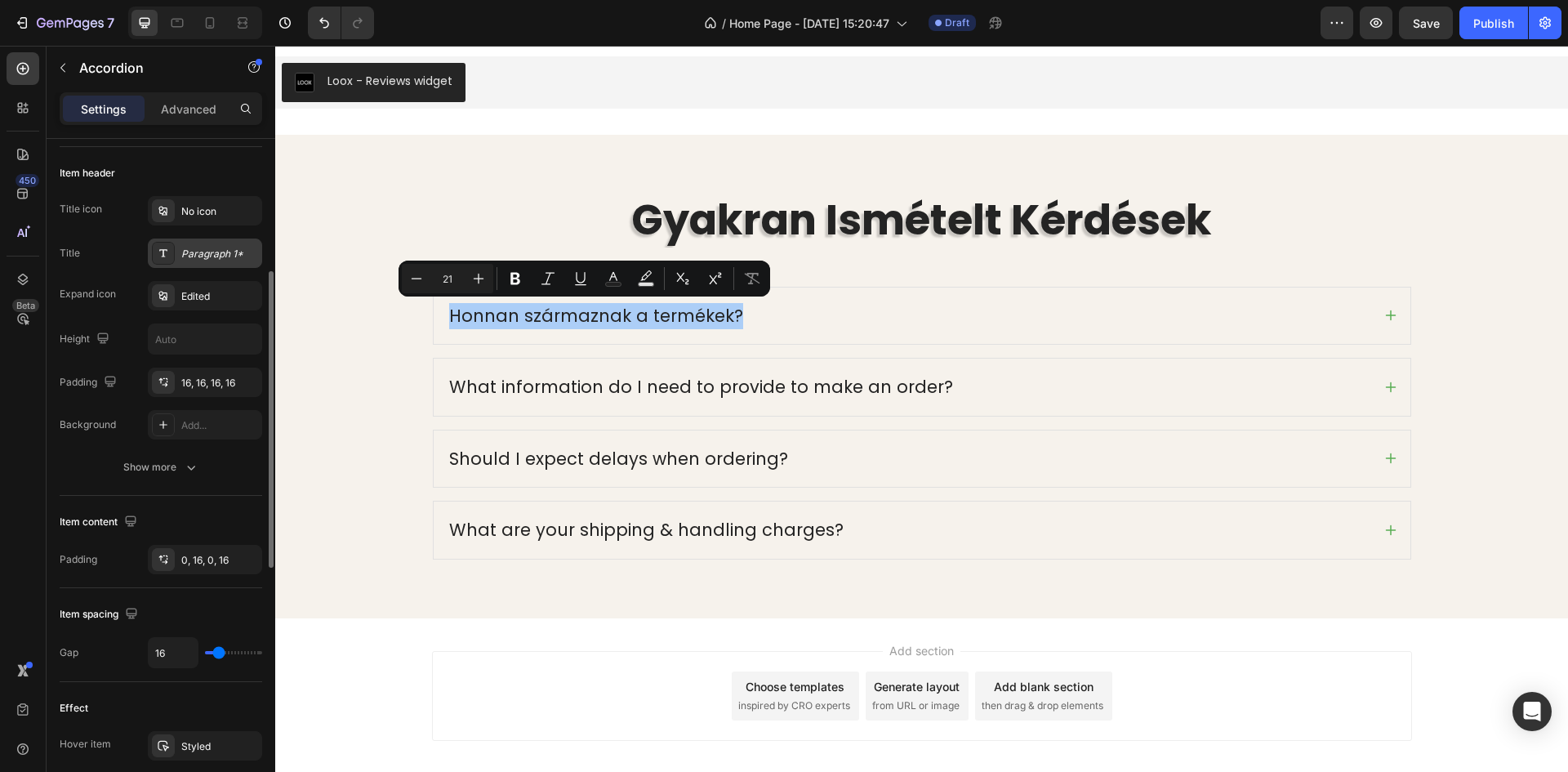
click at [200, 252] on div "Paragraph 1*" at bounding box center [219, 254] width 77 height 15
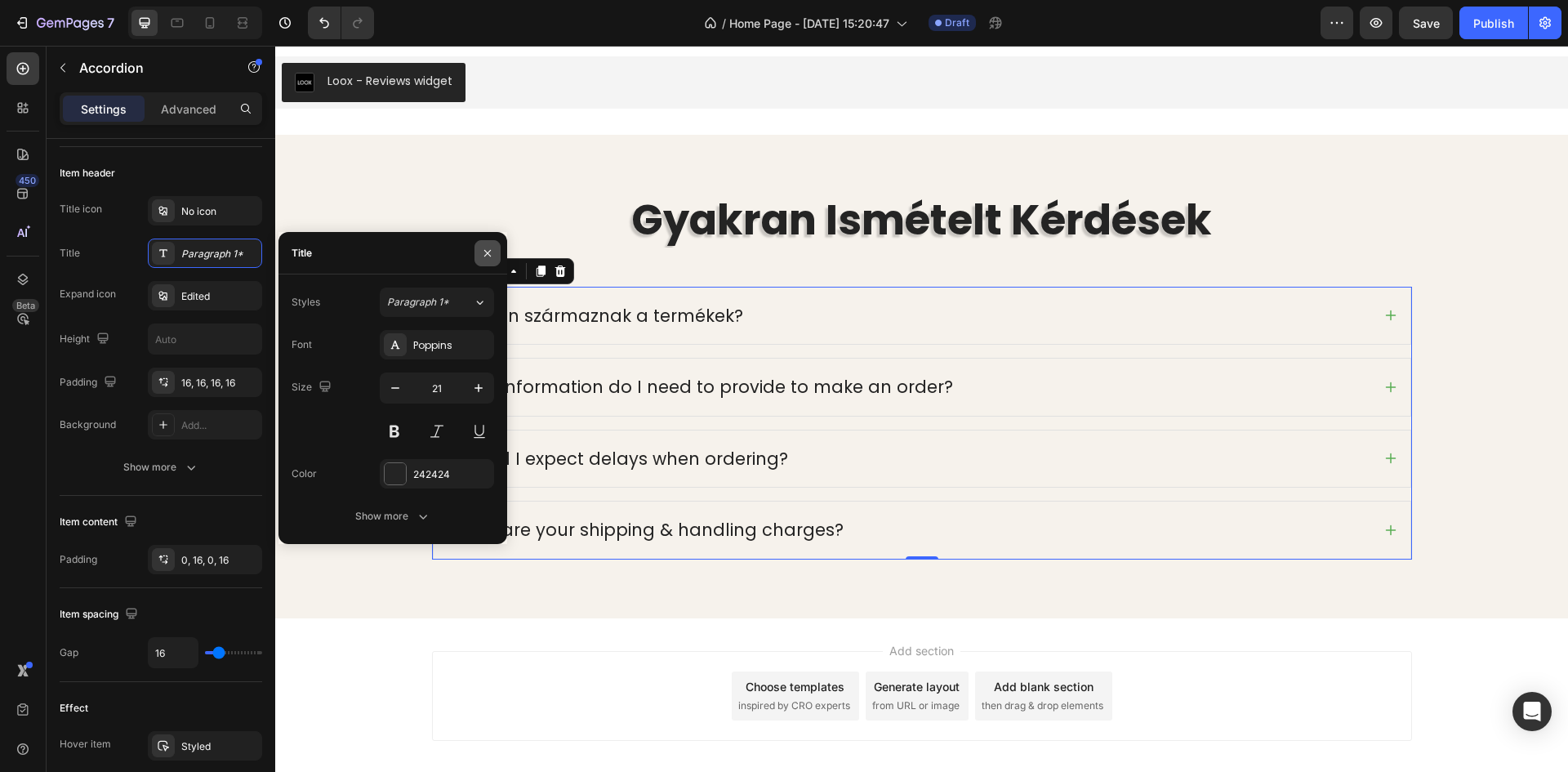
click at [486, 248] on icon "button" at bounding box center [487, 253] width 13 height 13
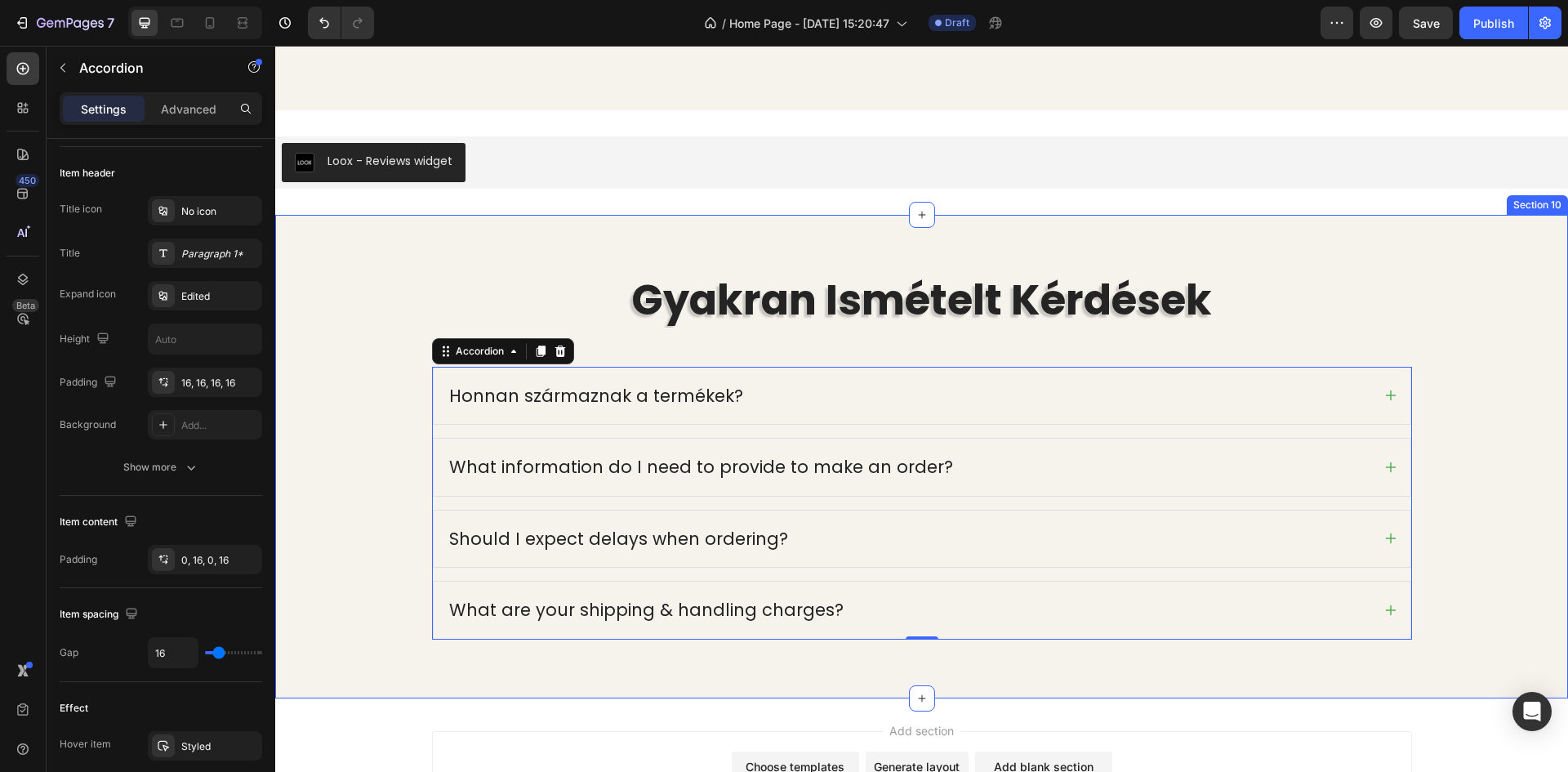
scroll to position [4927, 0]
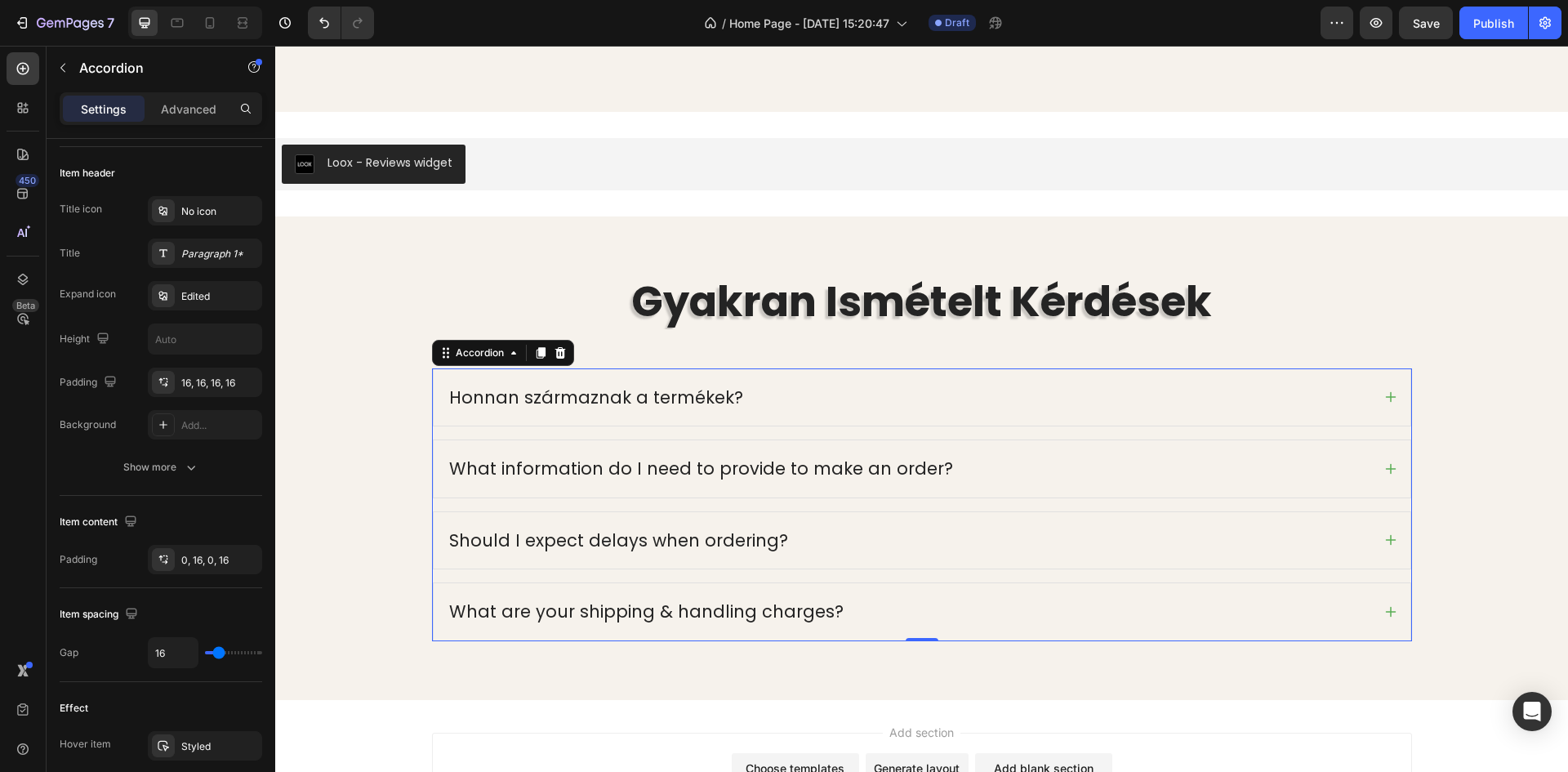
click at [1186, 396] on div "Honnan származnak a termékek?" at bounding box center [909, 397] width 924 height 31
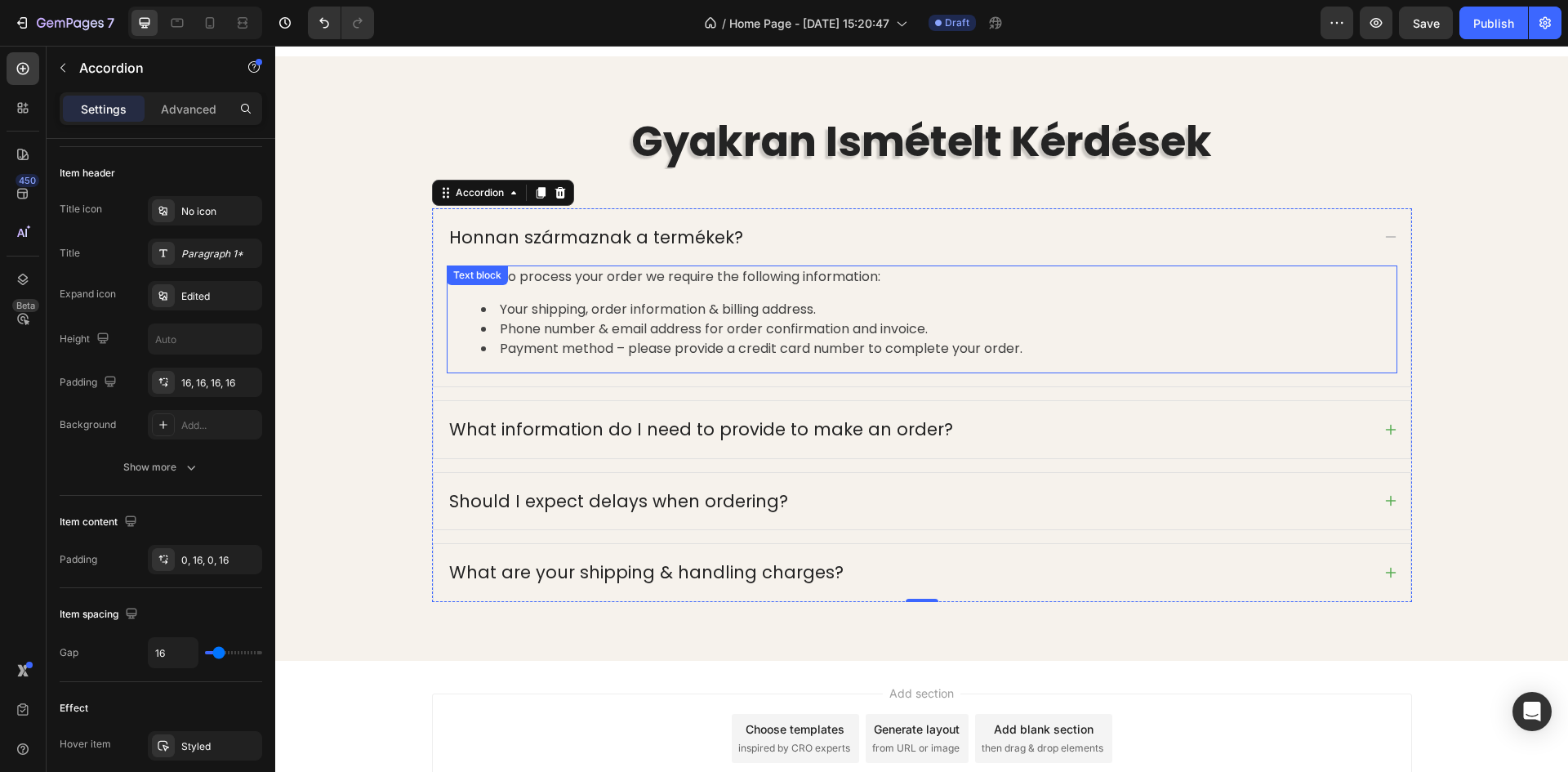
scroll to position [5090, 0]
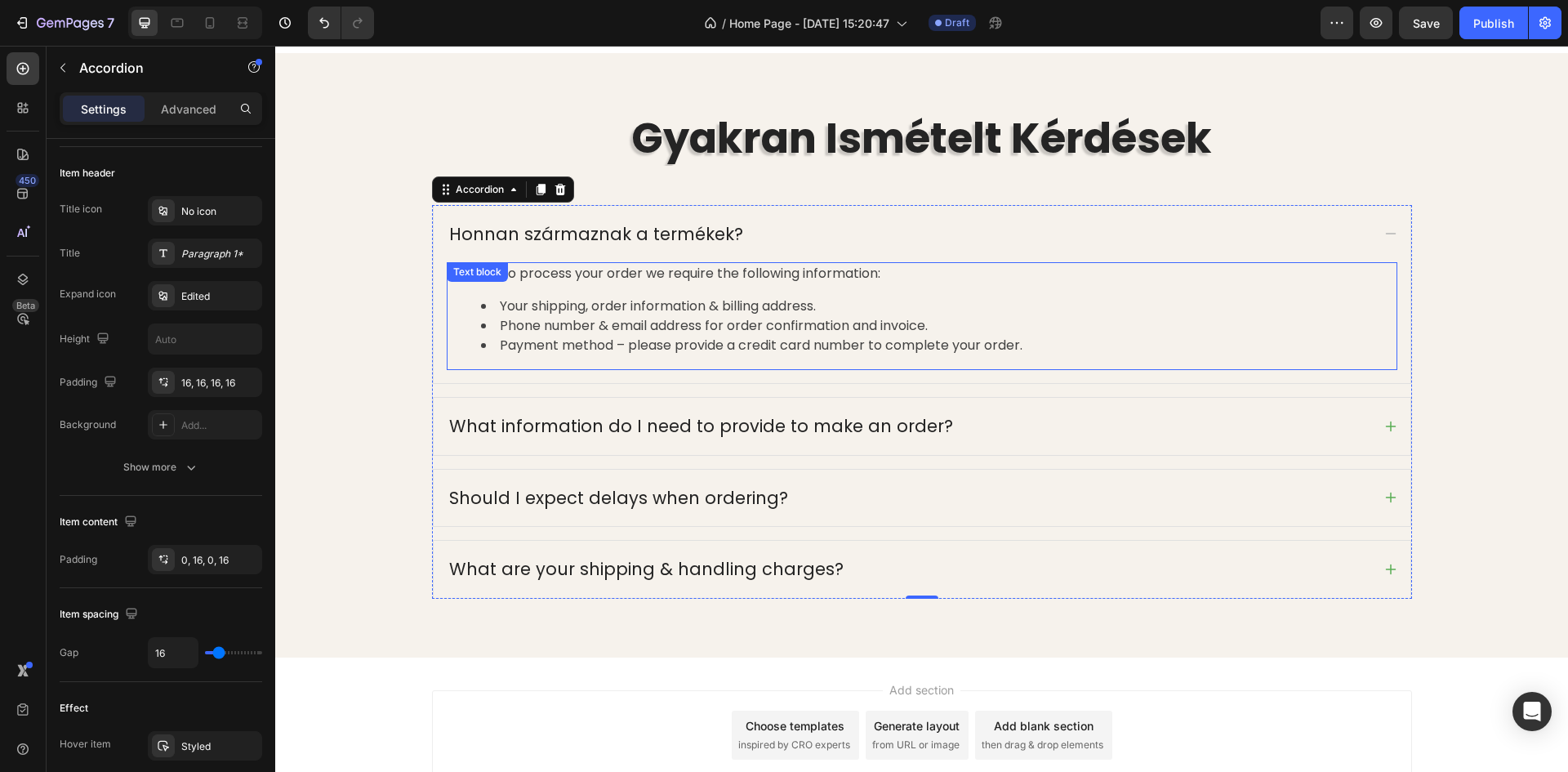
click at [858, 329] on li "Phone number & email address for order confirmation and invoice." at bounding box center [938, 326] width 915 height 20
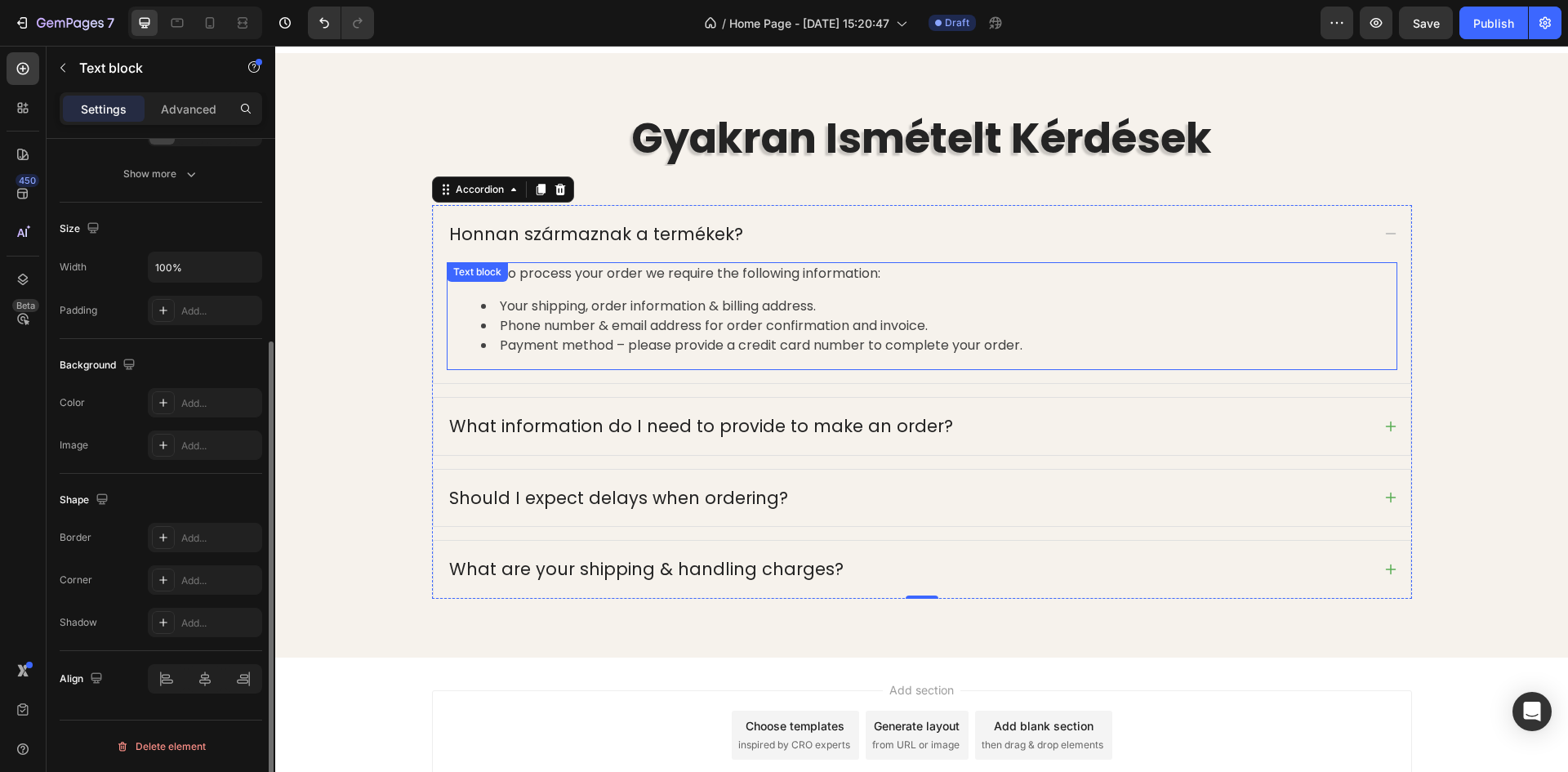
scroll to position [0, 0]
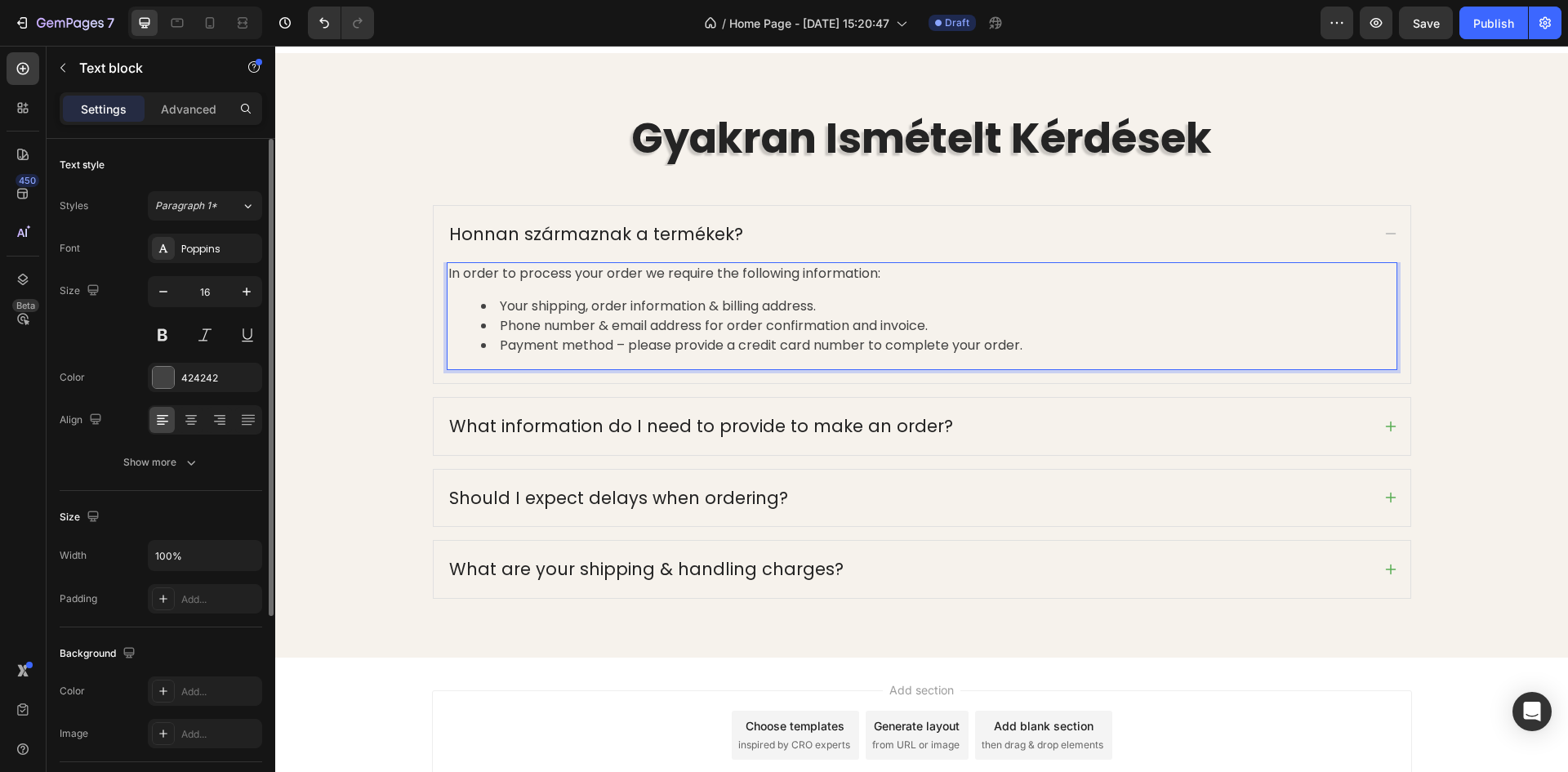
drag, startPoint x: 993, startPoint y: 340, endPoint x: 1012, endPoint y: 342, distance: 19.1
click at [994, 340] on li "Payment method – please provide a credit card number to complete your order." at bounding box center [938, 346] width 915 height 20
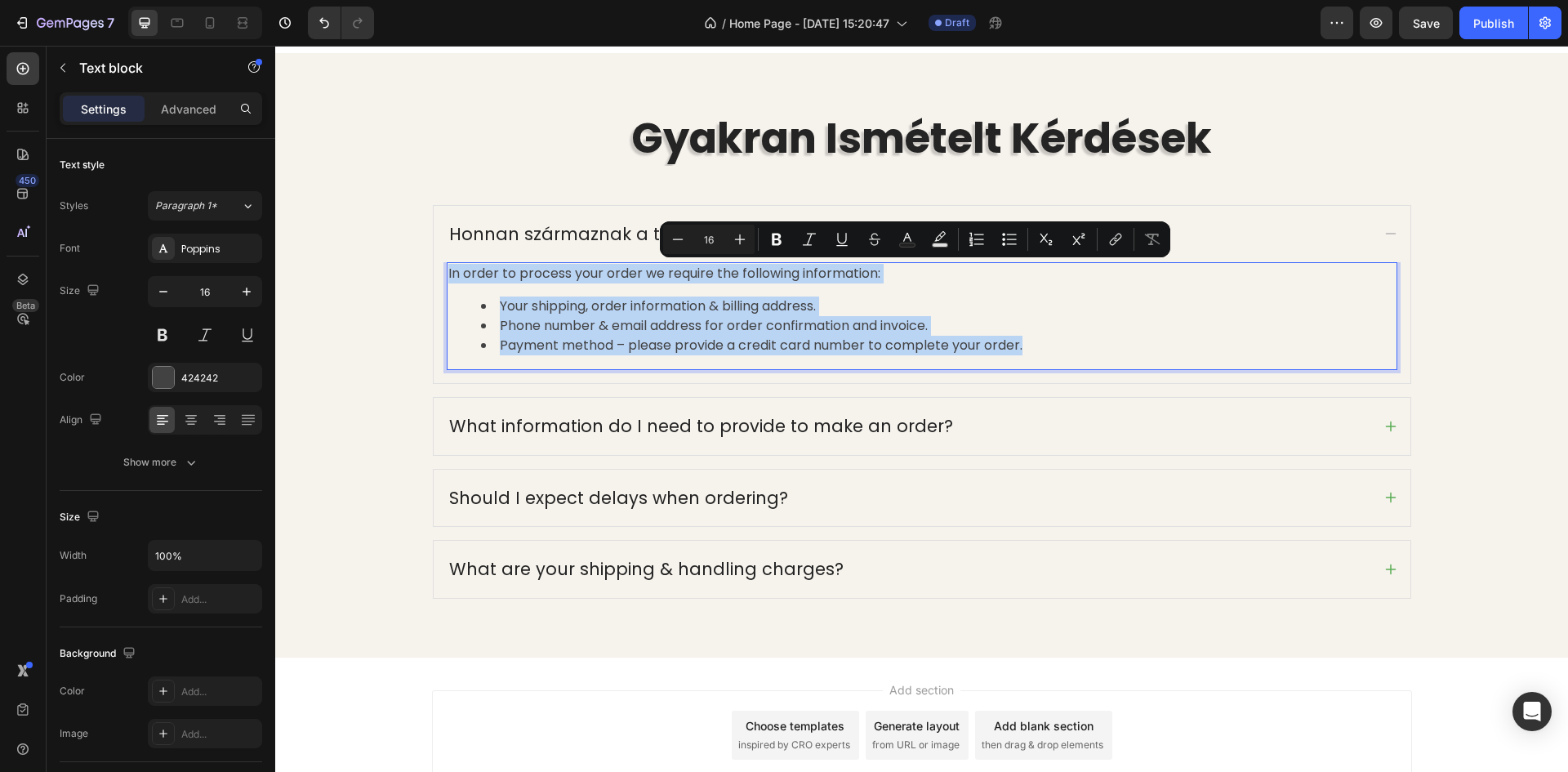
drag, startPoint x: 1026, startPoint y: 347, endPoint x: 441, endPoint y: 274, distance: 589.5
click at [446, 274] on div "In order to process your order we require the following information: Your shipp…" at bounding box center [921, 316] width 950 height 108
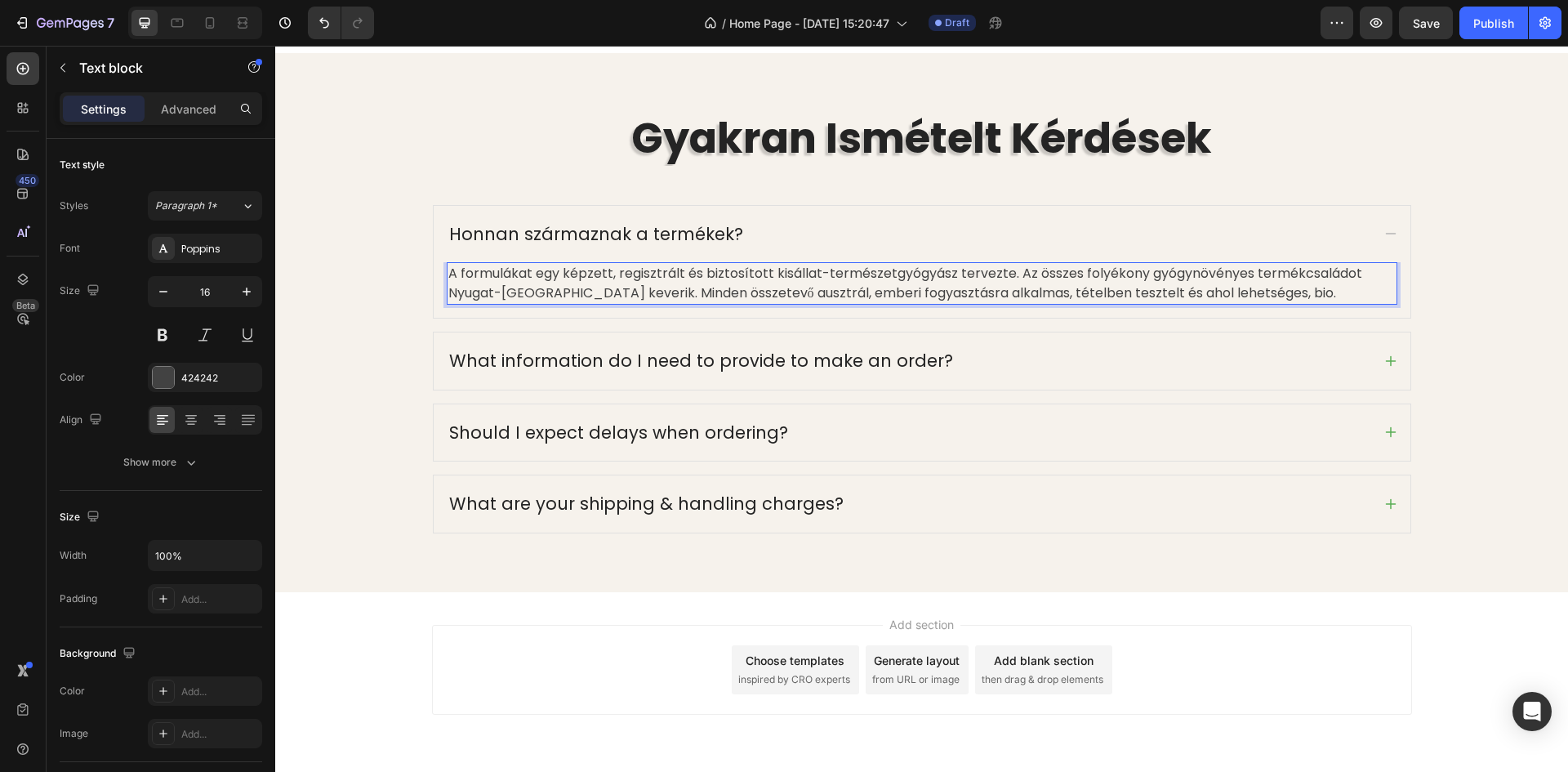
click at [1350, 273] on p "A formulákat egy képzett, regisztrált és biztosított kisállat-természetgyógyász…" at bounding box center [921, 283] width 947 height 39
click at [1222, 293] on p "A formulákat egy képzett, regisztrált és biztosított kisállat-természetgyógyász…" at bounding box center [921, 283] width 947 height 39
click at [969, 291] on p "A formulákat egy képzett, regisztrált és biztosított kisállat-természetgyógyász…" at bounding box center [921, 283] width 947 height 39
click at [1021, 292] on p "A formulákat egy képzett, regisztrált és biztosított kisállat-természetgyógyász…" at bounding box center [921, 283] width 947 height 39
click at [1071, 292] on p "A formulákat egy képzett, regisztrált és biztosított kisállat-természetgyógyász…" at bounding box center [921, 283] width 947 height 39
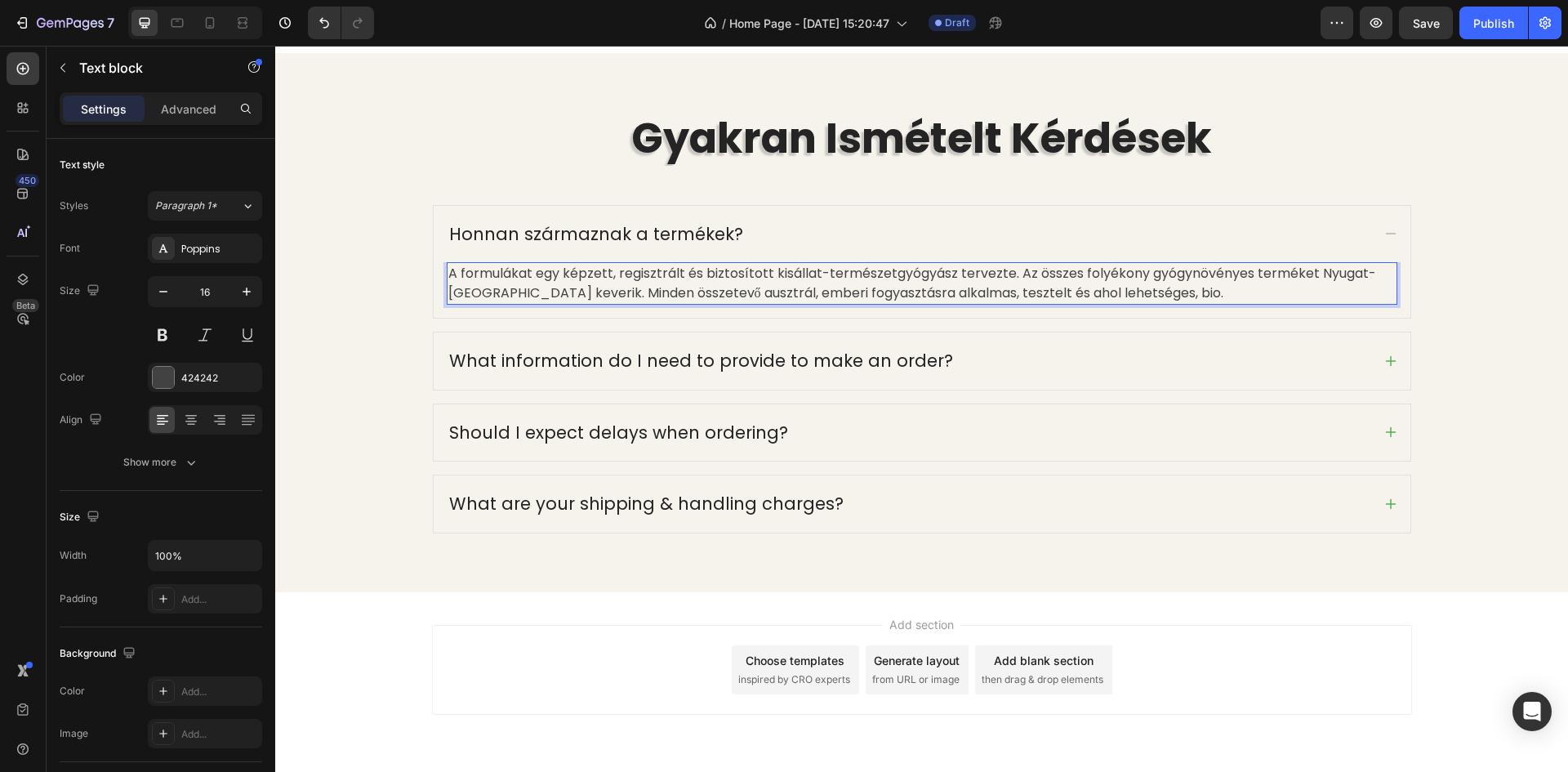
click at [1166, 293] on p "A formulákat egy képzett, regisztrált és biztosított kisállat-természetgyógyász…" at bounding box center [921, 283] width 947 height 39
click at [1325, 231] on div "Honnan származnak a termékek?" at bounding box center [909, 234] width 924 height 31
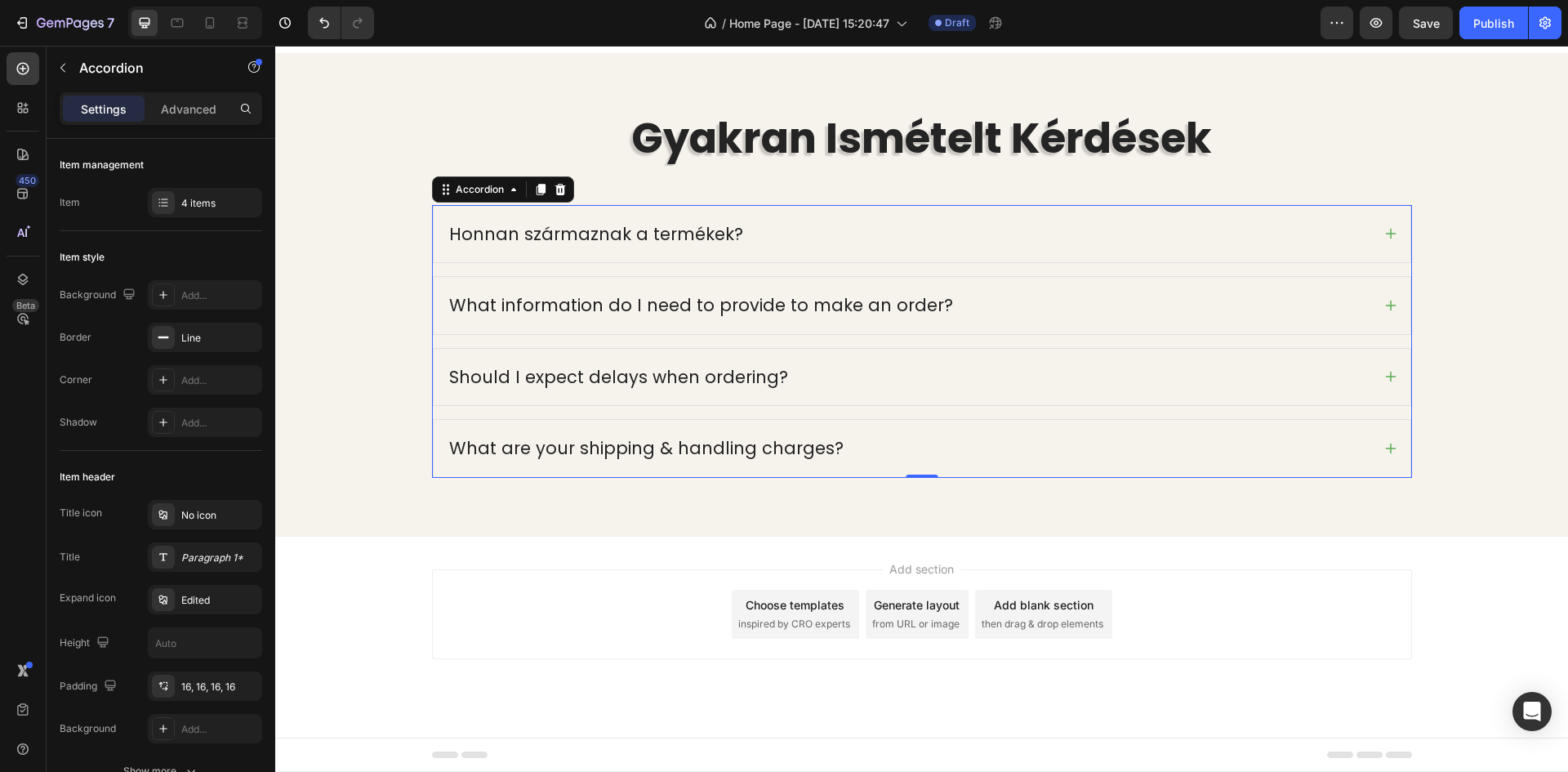
click at [696, 333] on div "What information do I need to provide to make an order?" at bounding box center [921, 305] width 976 height 57
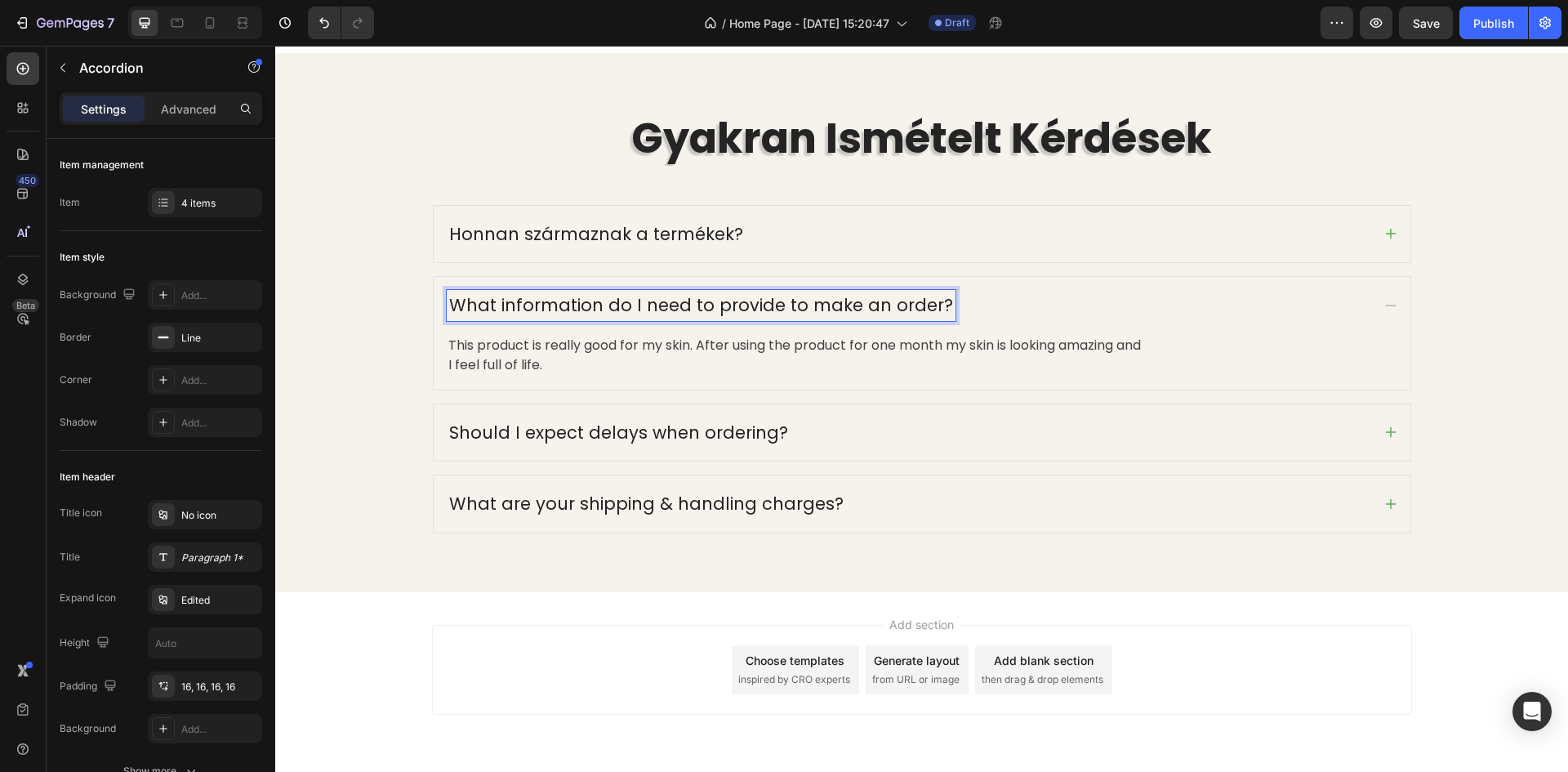
click at [925, 307] on p "What information do I need to provide to make an order?" at bounding box center [701, 305] width 504 height 26
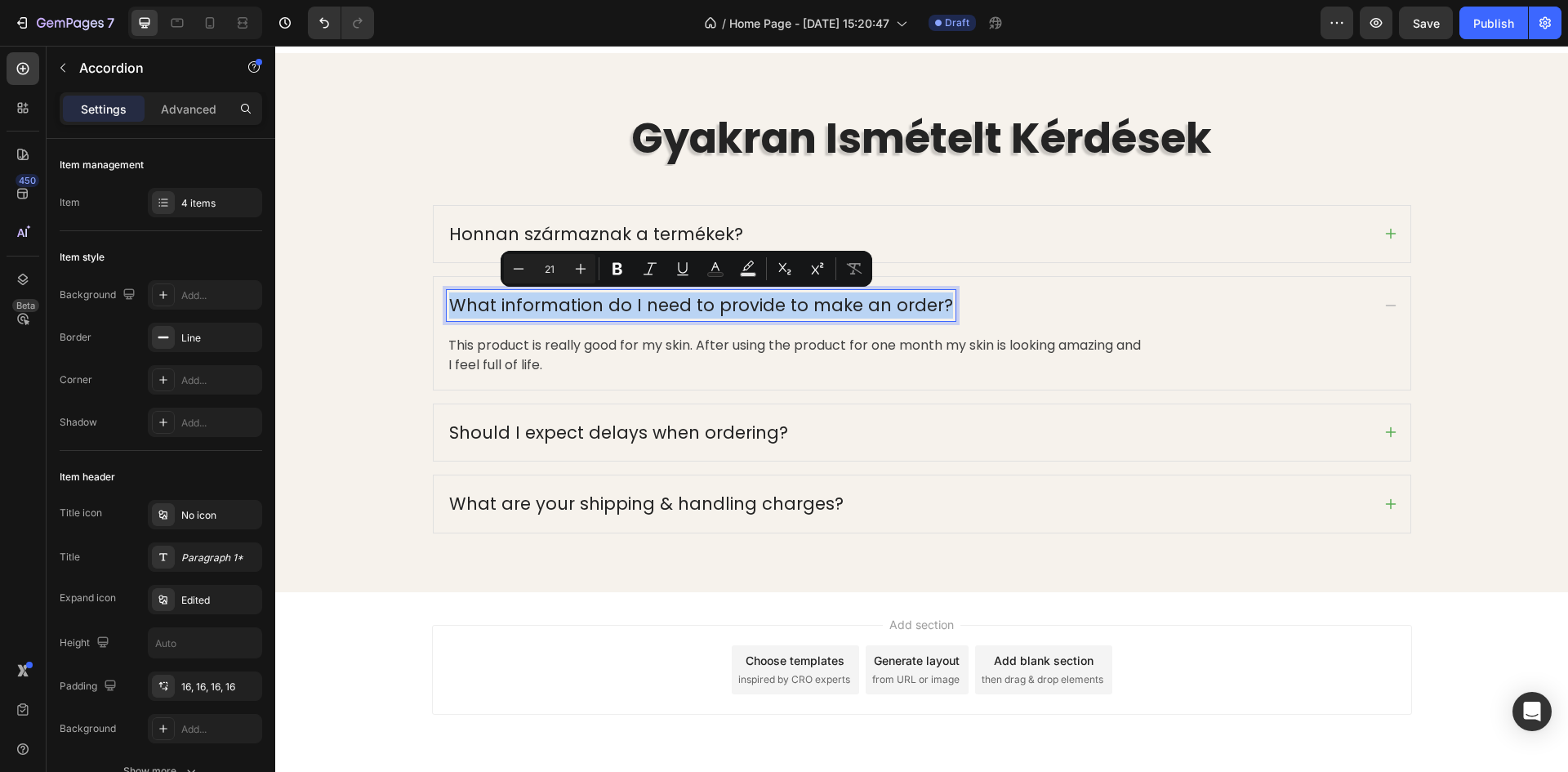
drag, startPoint x: 930, startPoint y: 308, endPoint x: 442, endPoint y: 311, distance: 488.0
click at [449, 311] on p "What information do I need to provide to make an order?" at bounding box center [701, 305] width 504 height 26
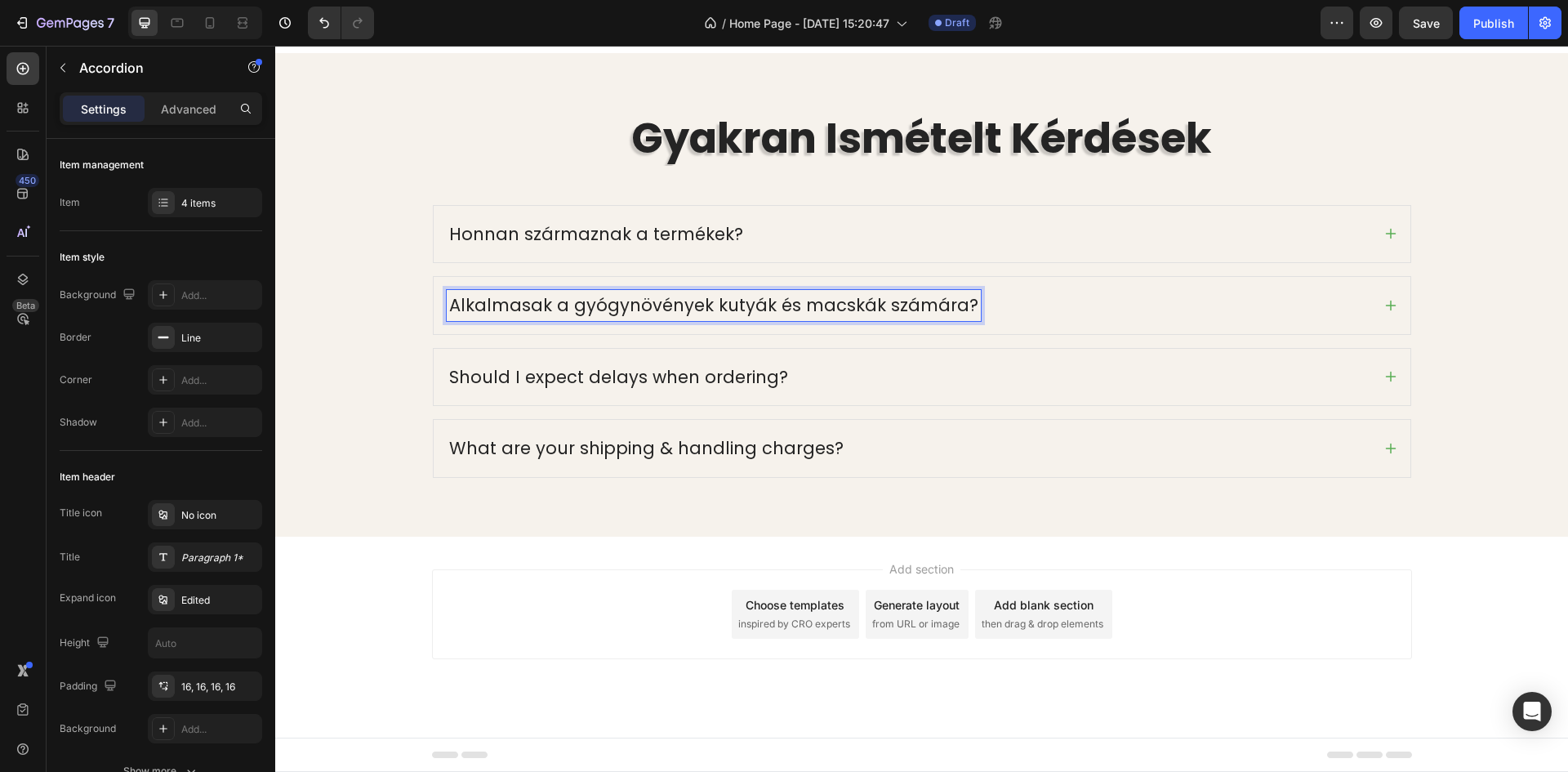
click at [571, 345] on p "This product is really good for my skin. After using the product for one month …" at bounding box center [921, 355] width 947 height 39
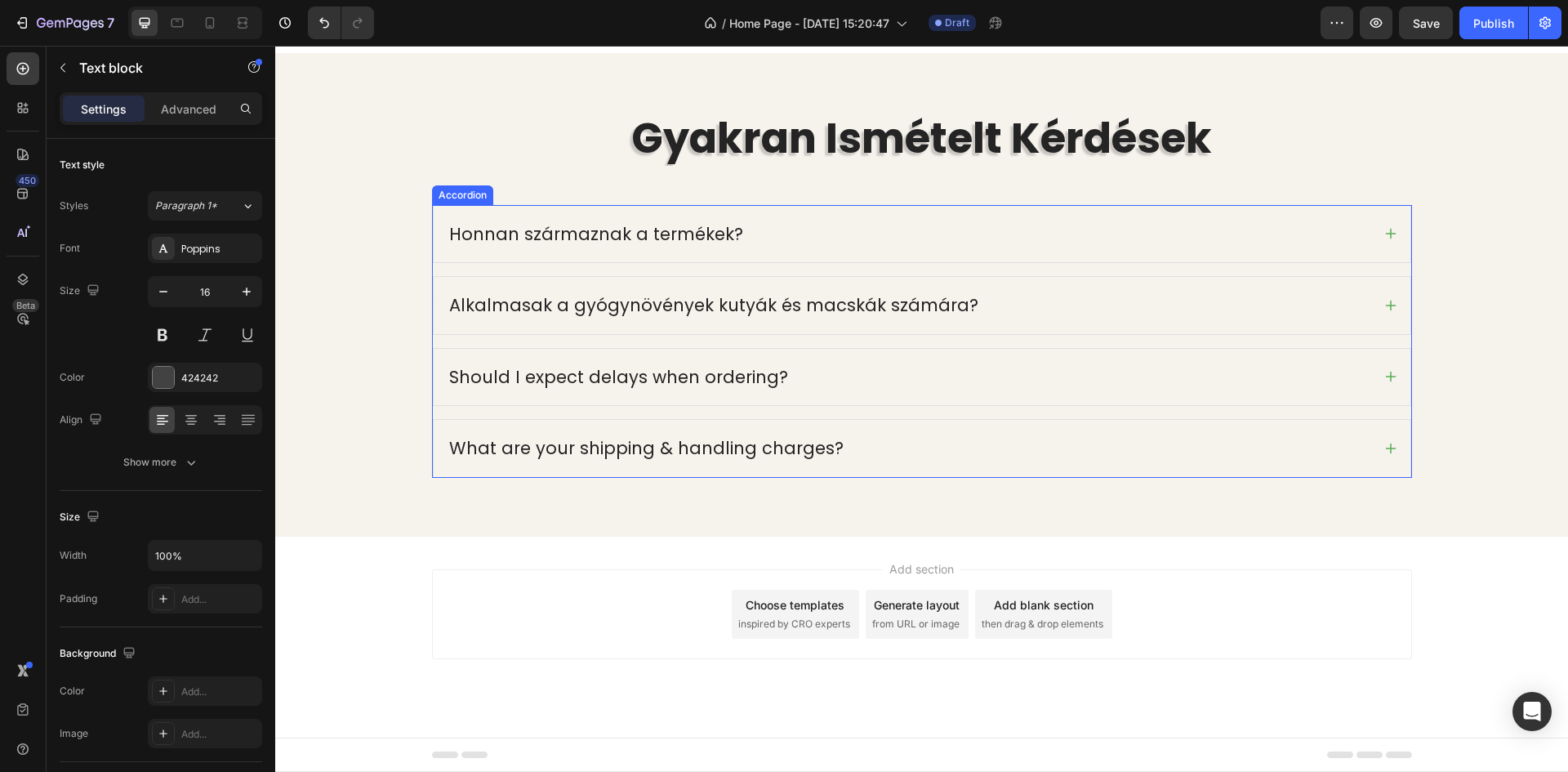
click at [1085, 311] on div "Alkalmasak a gyógynövények kutyák és macskák számára?" at bounding box center [909, 305] width 924 height 31
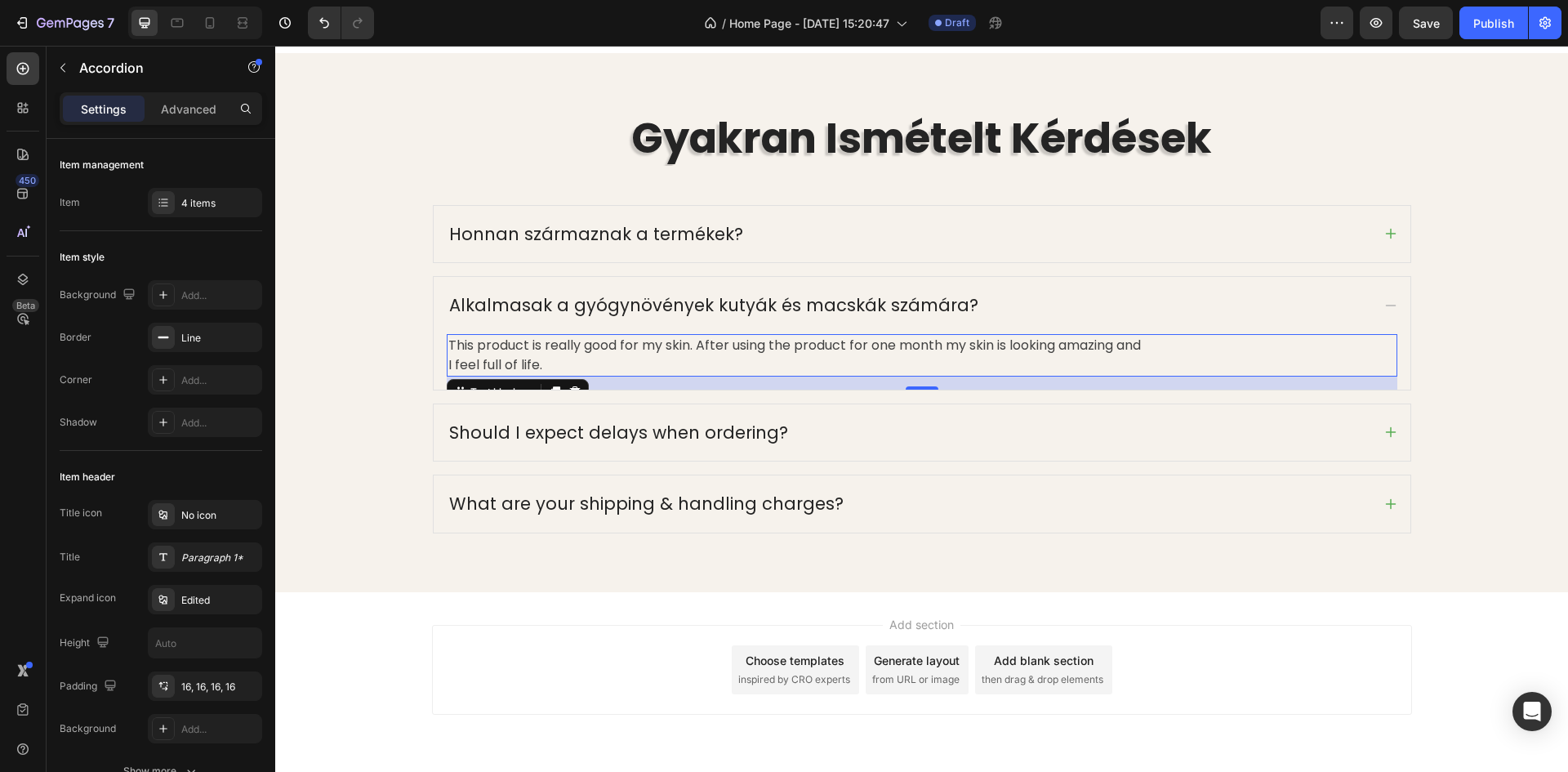
click at [705, 355] on p "This product is really good for my skin. After using the product for one month …" at bounding box center [921, 355] width 947 height 39
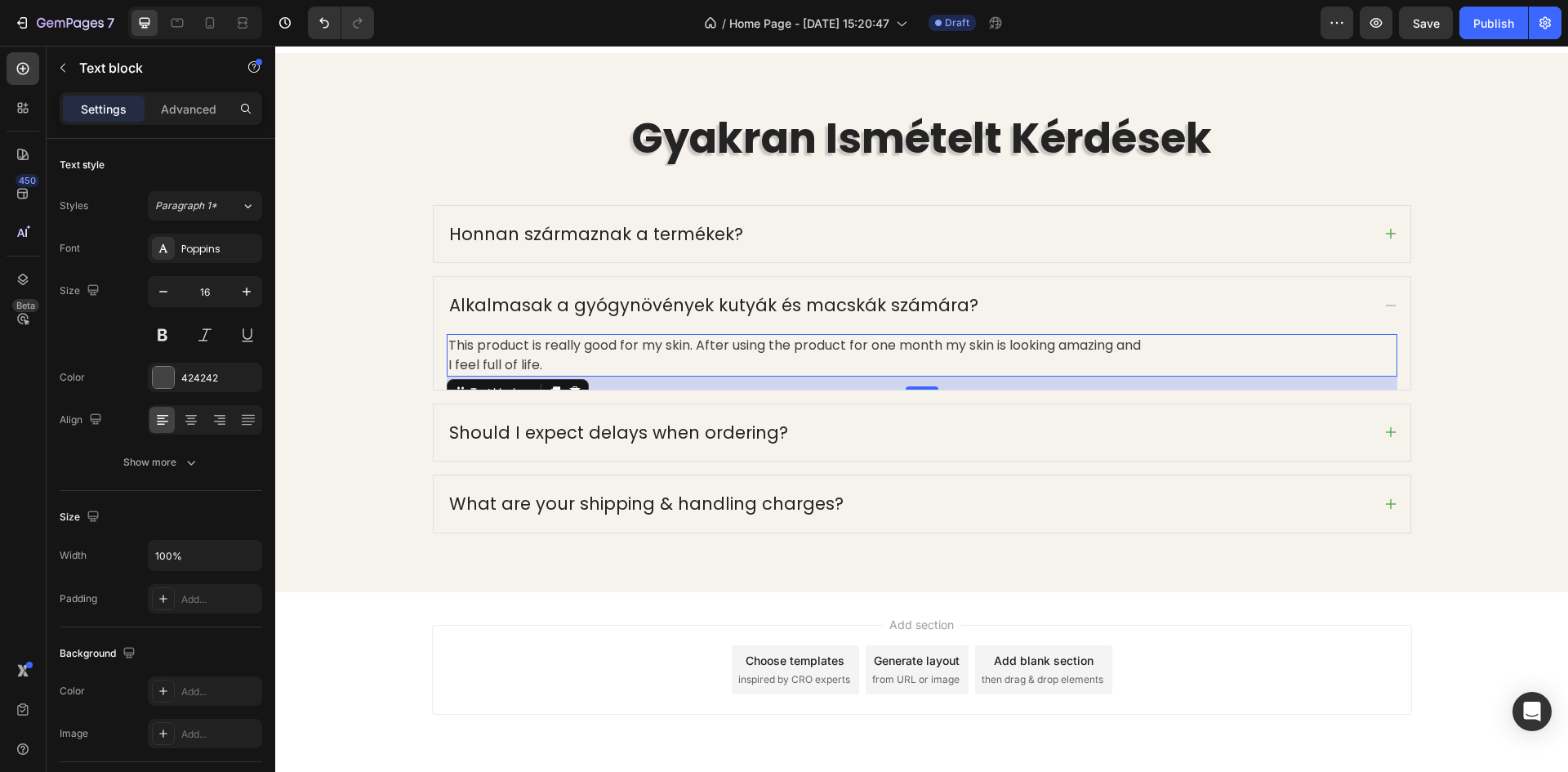
click at [535, 359] on p "This product is really good for my skin. After using the product for one month …" at bounding box center [921, 355] width 947 height 39
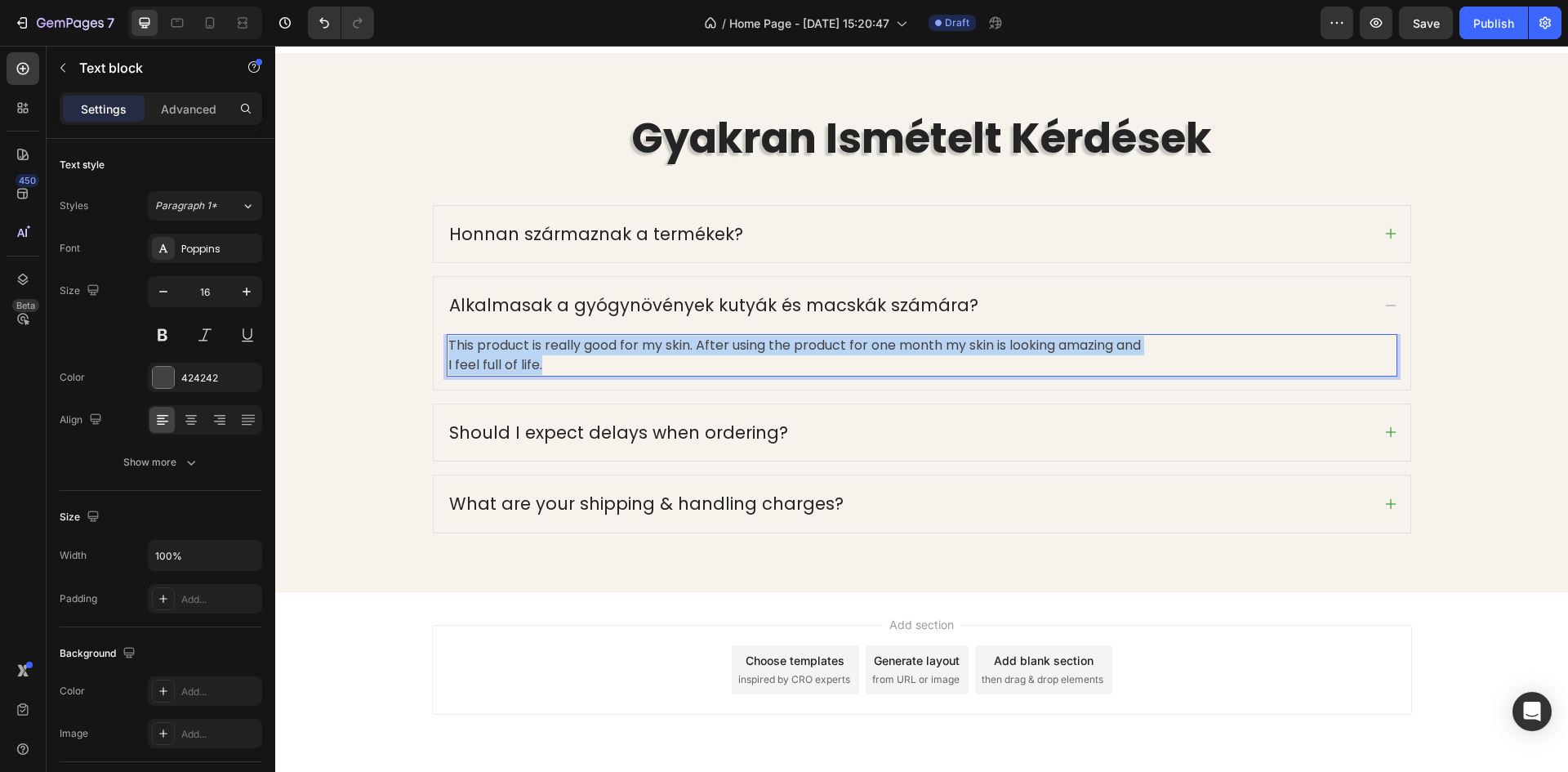
drag, startPoint x: 544, startPoint y: 366, endPoint x: 441, endPoint y: 347, distance: 104.7
click at [448, 347] on p "This product is really good for my skin. After using the product for one month …" at bounding box center [921, 355] width 947 height 39
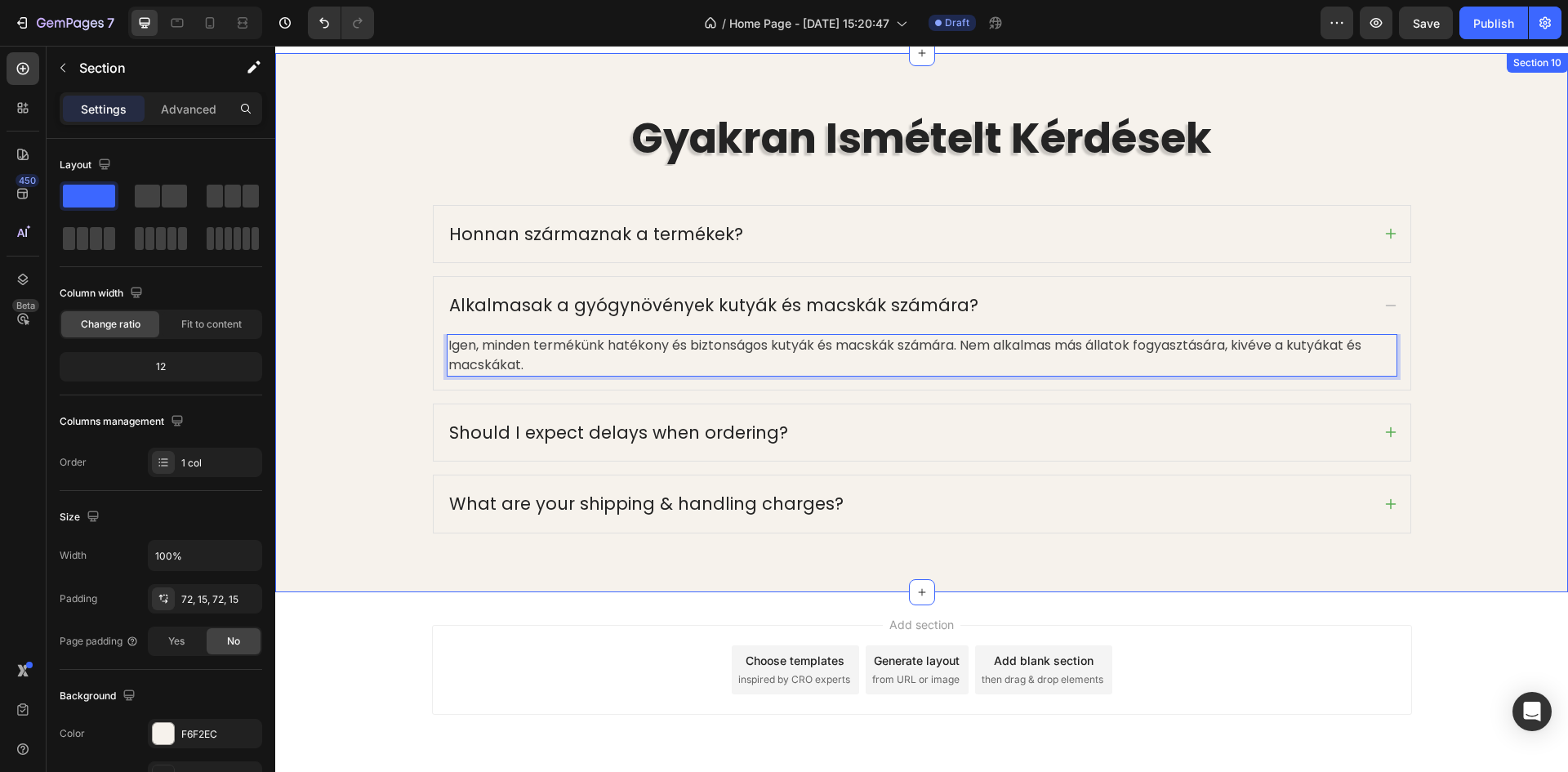
click at [377, 365] on div "Gyakran Ismételt Kérdések Heading Row Honnan származnak a termékek? Alkalmasak …" at bounding box center [921, 322] width 1268 height 420
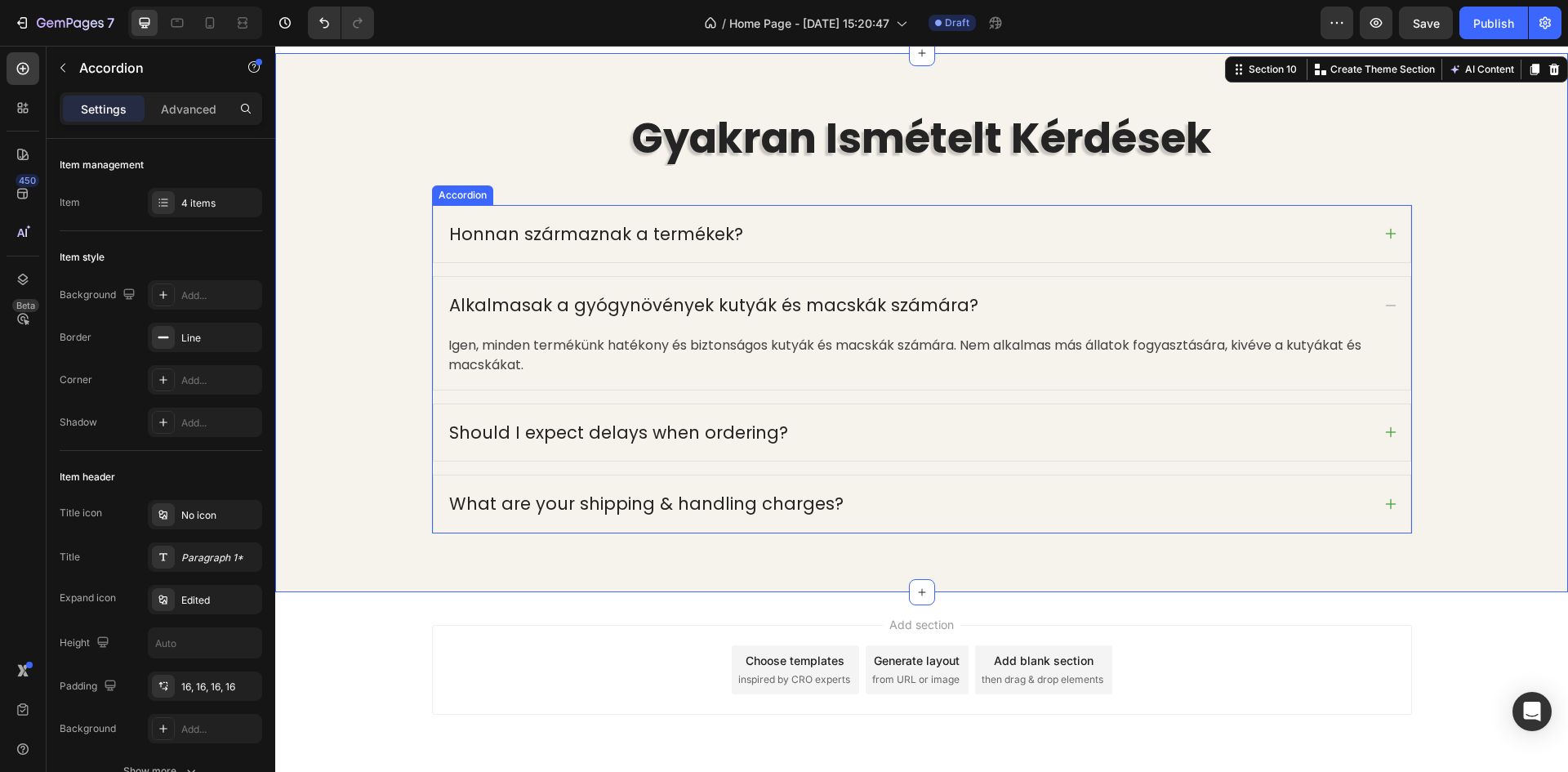
click at [1021, 296] on div "Alkalmasak a gyógynövények kutyák és macskák számára?" at bounding box center [909, 305] width 924 height 31
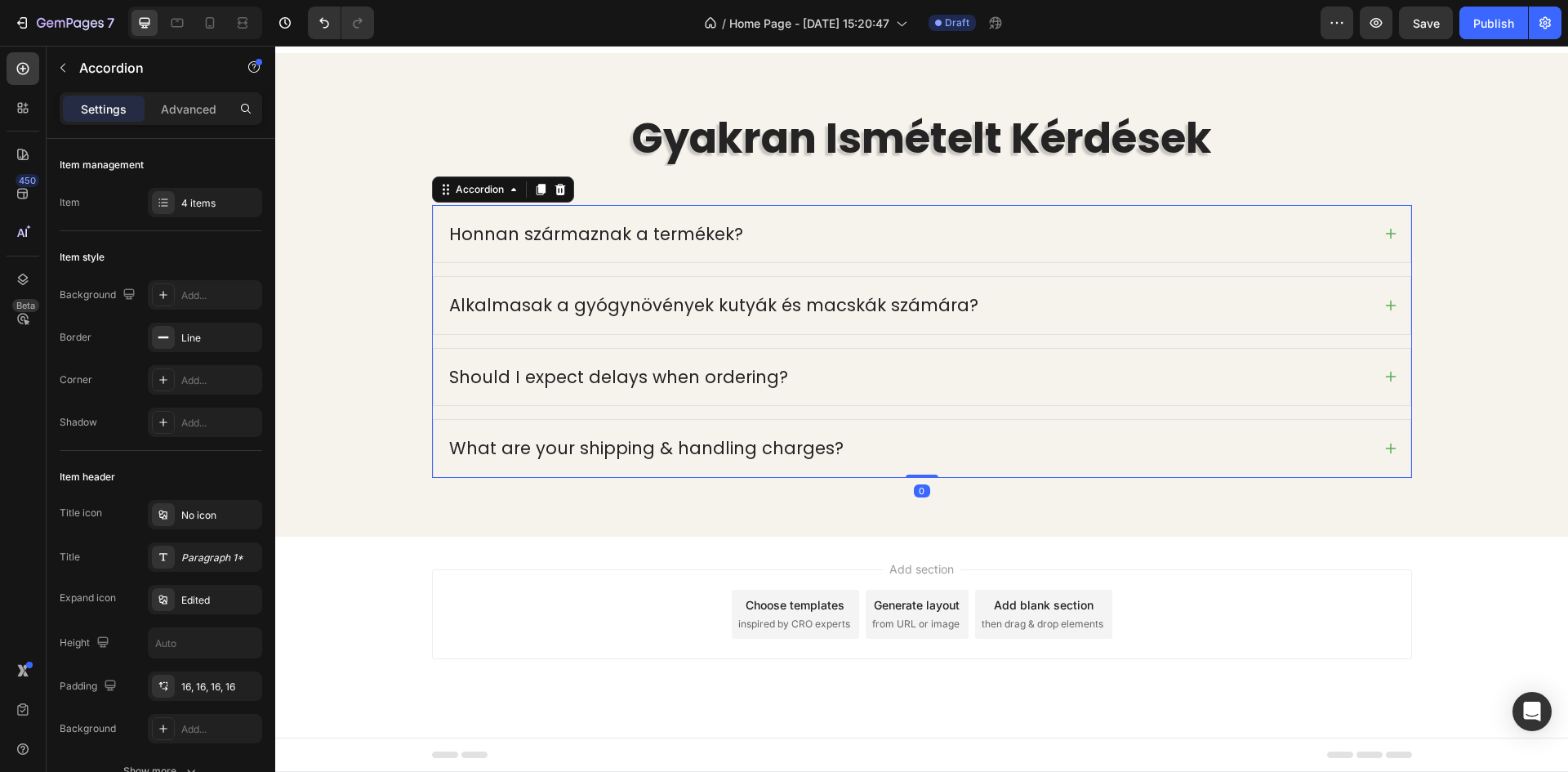
click at [944, 374] on div "Should I expect delays when ordering?" at bounding box center [909, 377] width 924 height 31
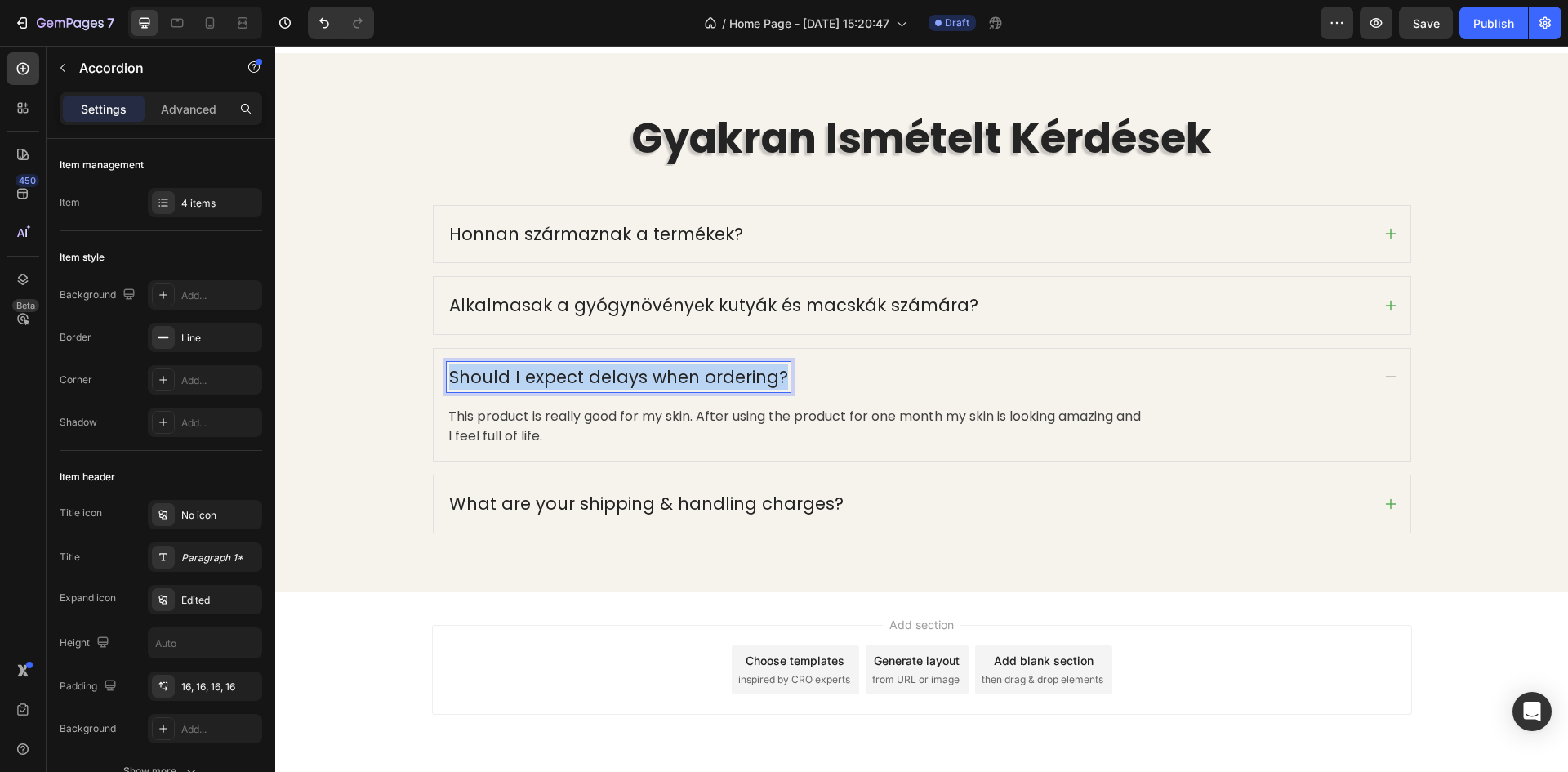
drag, startPoint x: 769, startPoint y: 380, endPoint x: 443, endPoint y: 374, distance: 326.1
click at [449, 374] on p "Should I expect delays when ordering?" at bounding box center [619, 378] width 339 height 26
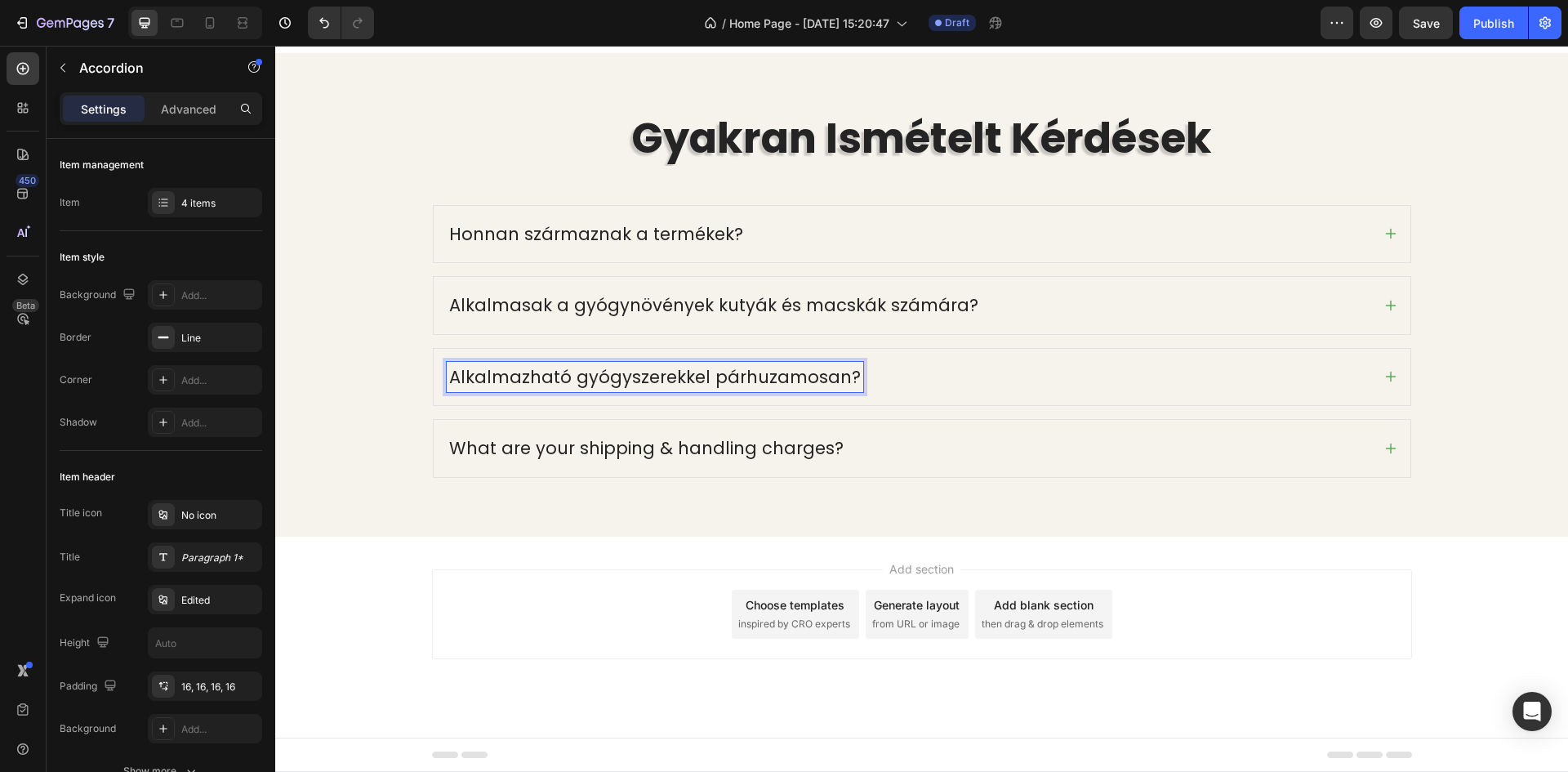
click at [475, 211] on div "Honnan származnak a termékek?" at bounding box center [921, 234] width 976 height 57
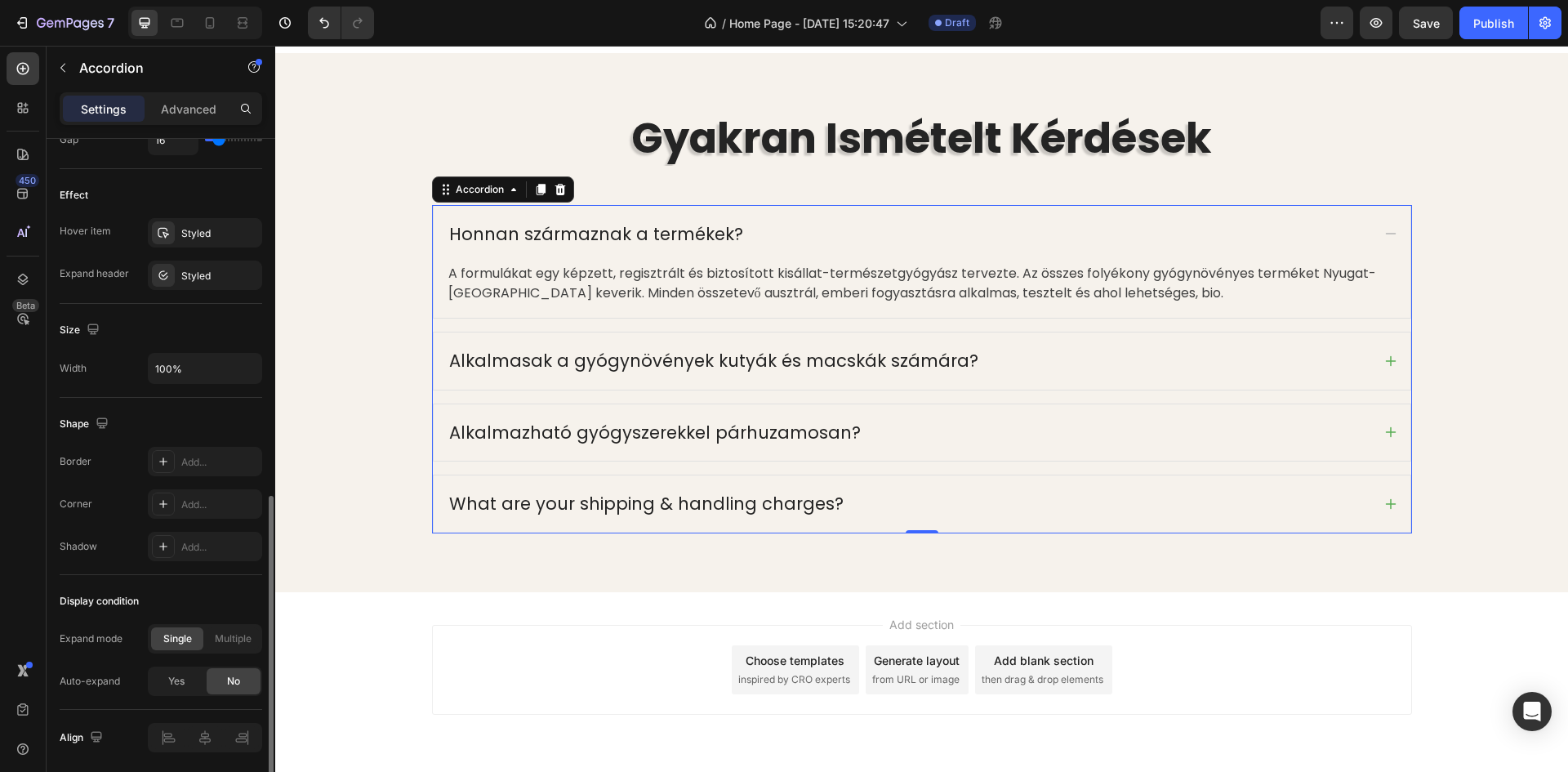
scroll to position [876, 0]
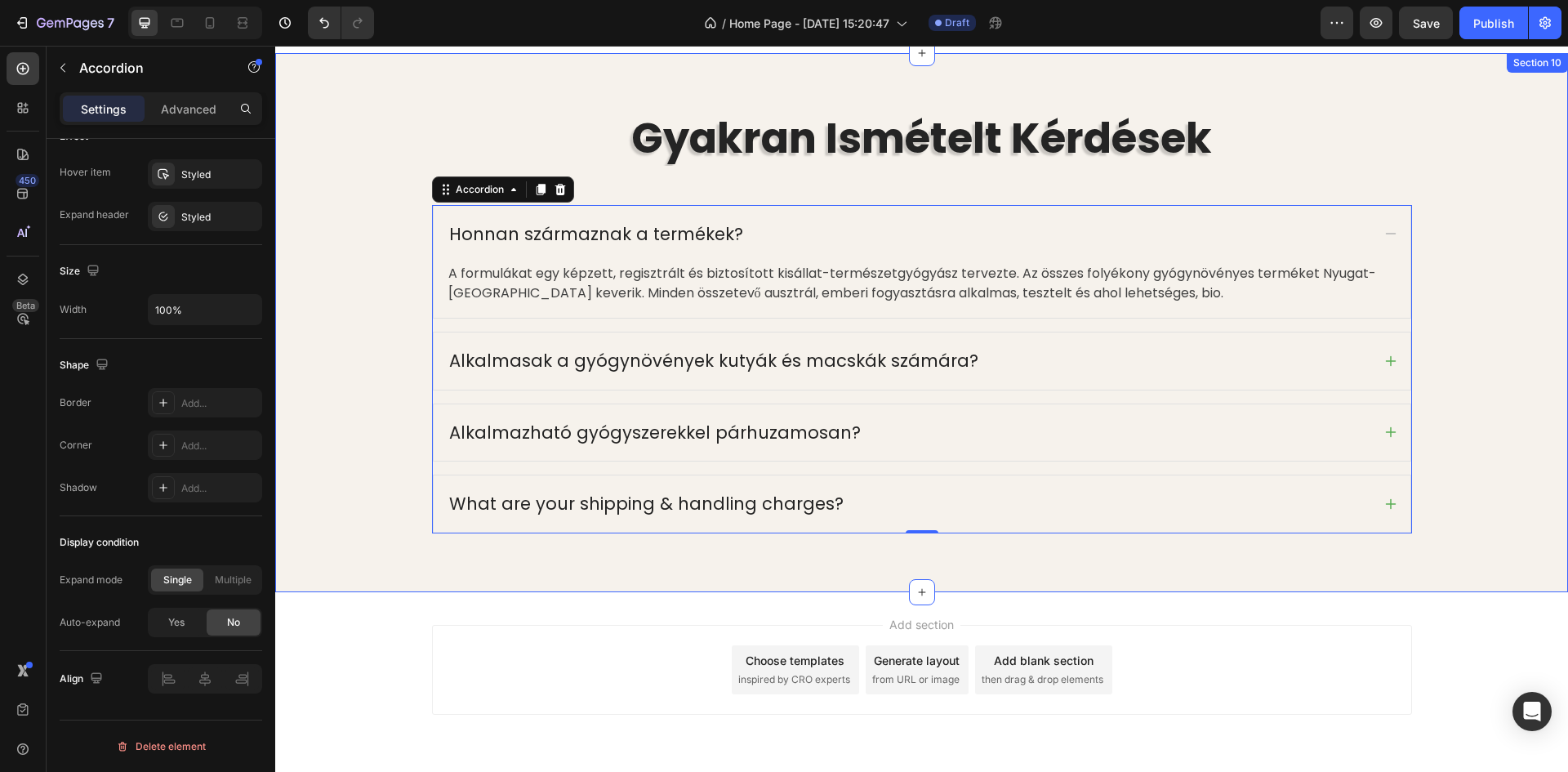
click at [334, 353] on div "Gyakran Ismételt Kérdések Heading Row Honnan származnak a termékek? A formuláka…" at bounding box center [921, 322] width 1268 height 420
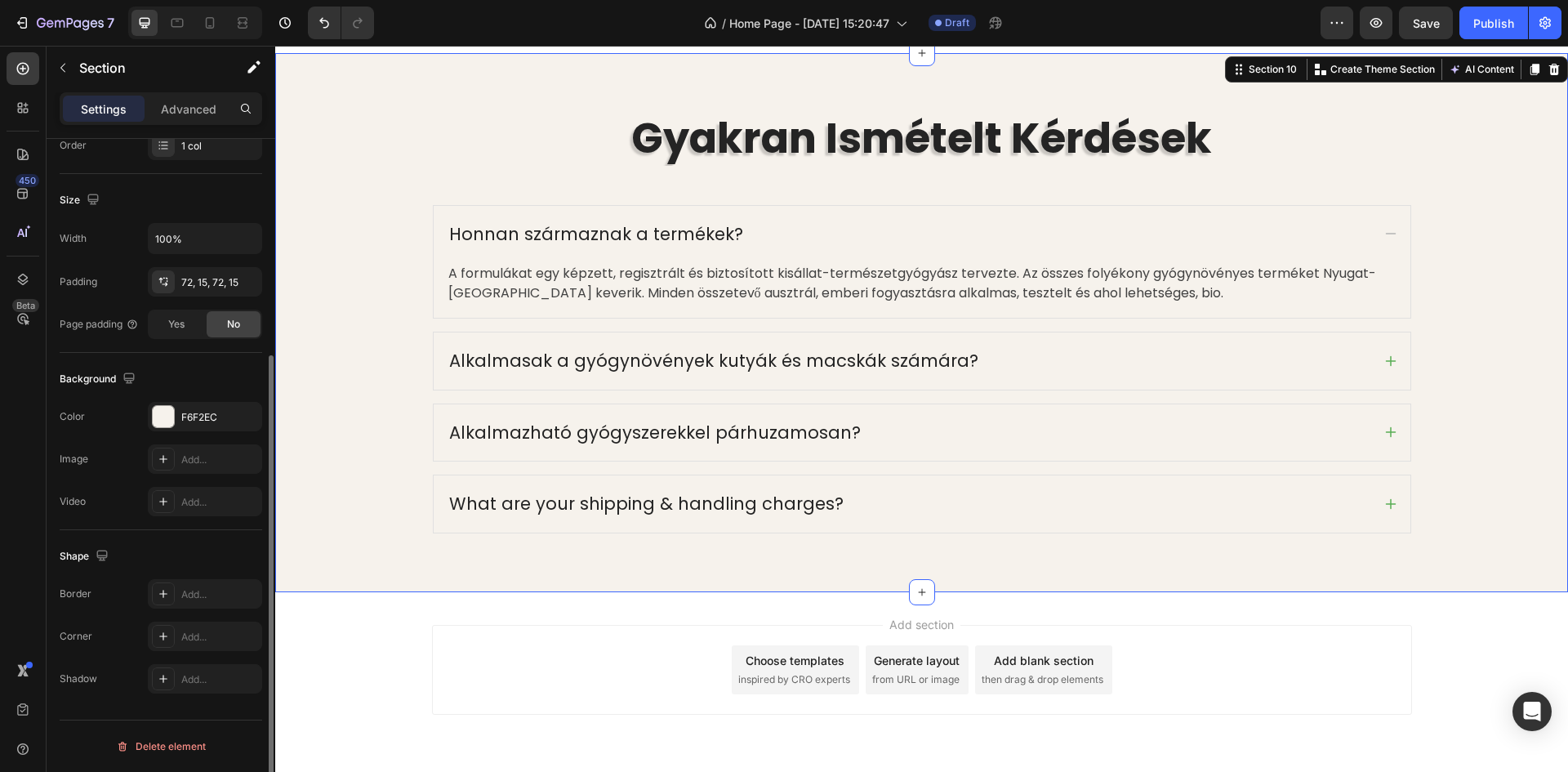
scroll to position [0, 0]
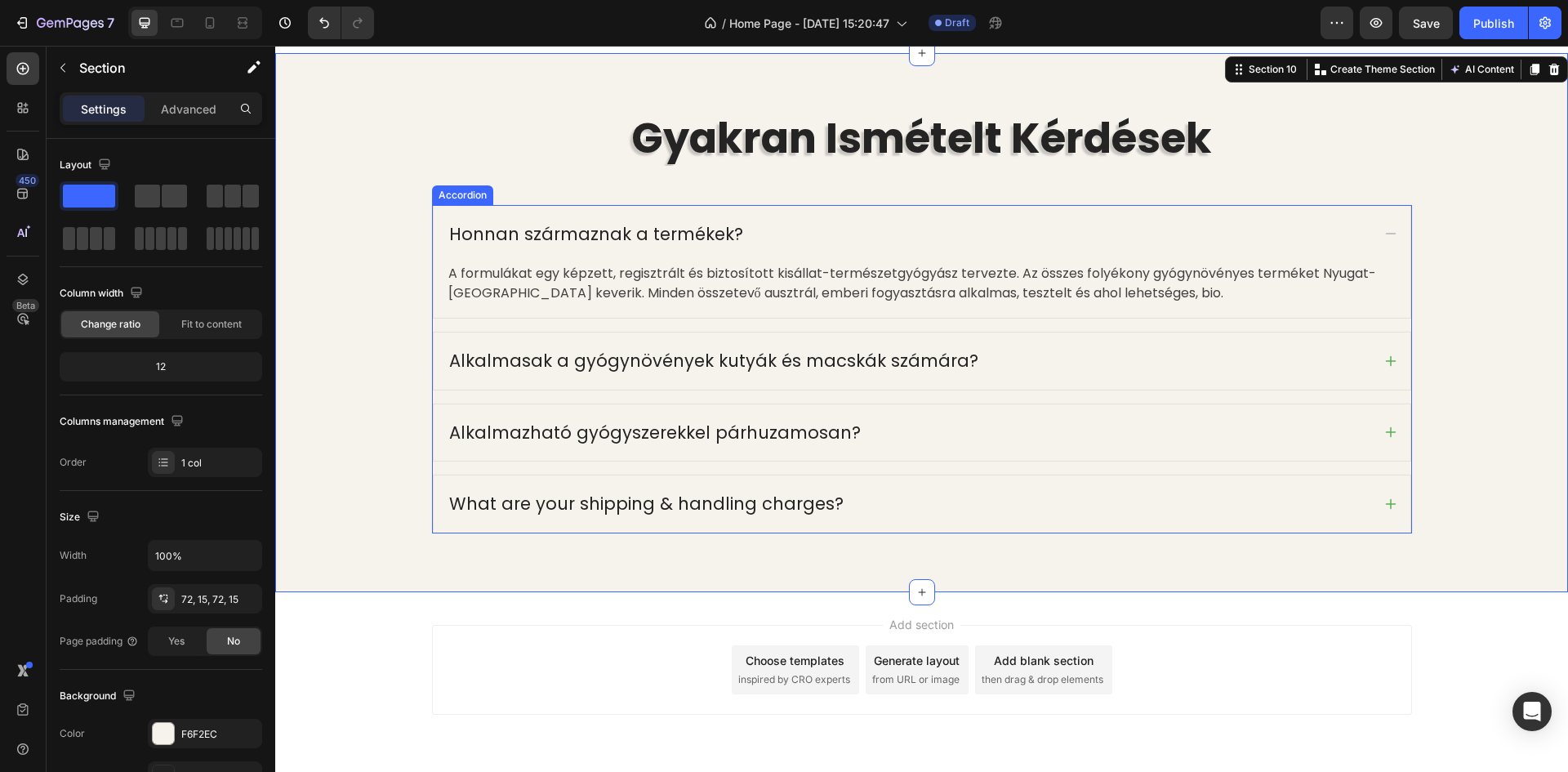
click at [918, 432] on div "Alkalmazható gyógyszerekkel párhuzamosan?" at bounding box center [909, 432] width 924 height 31
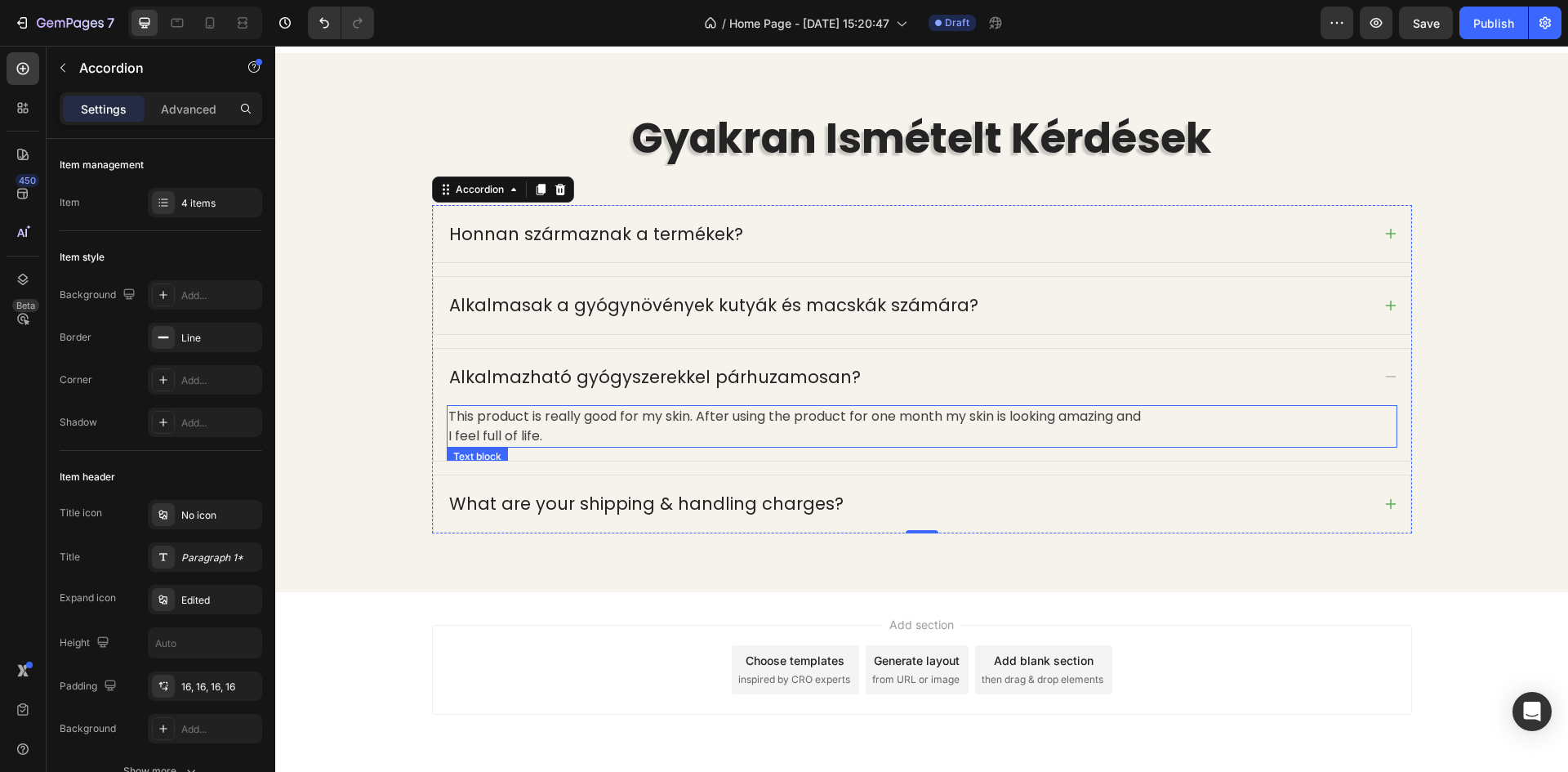
click at [551, 432] on p "This product is really good for my skin. After using the product for one month …" at bounding box center [921, 425] width 947 height 39
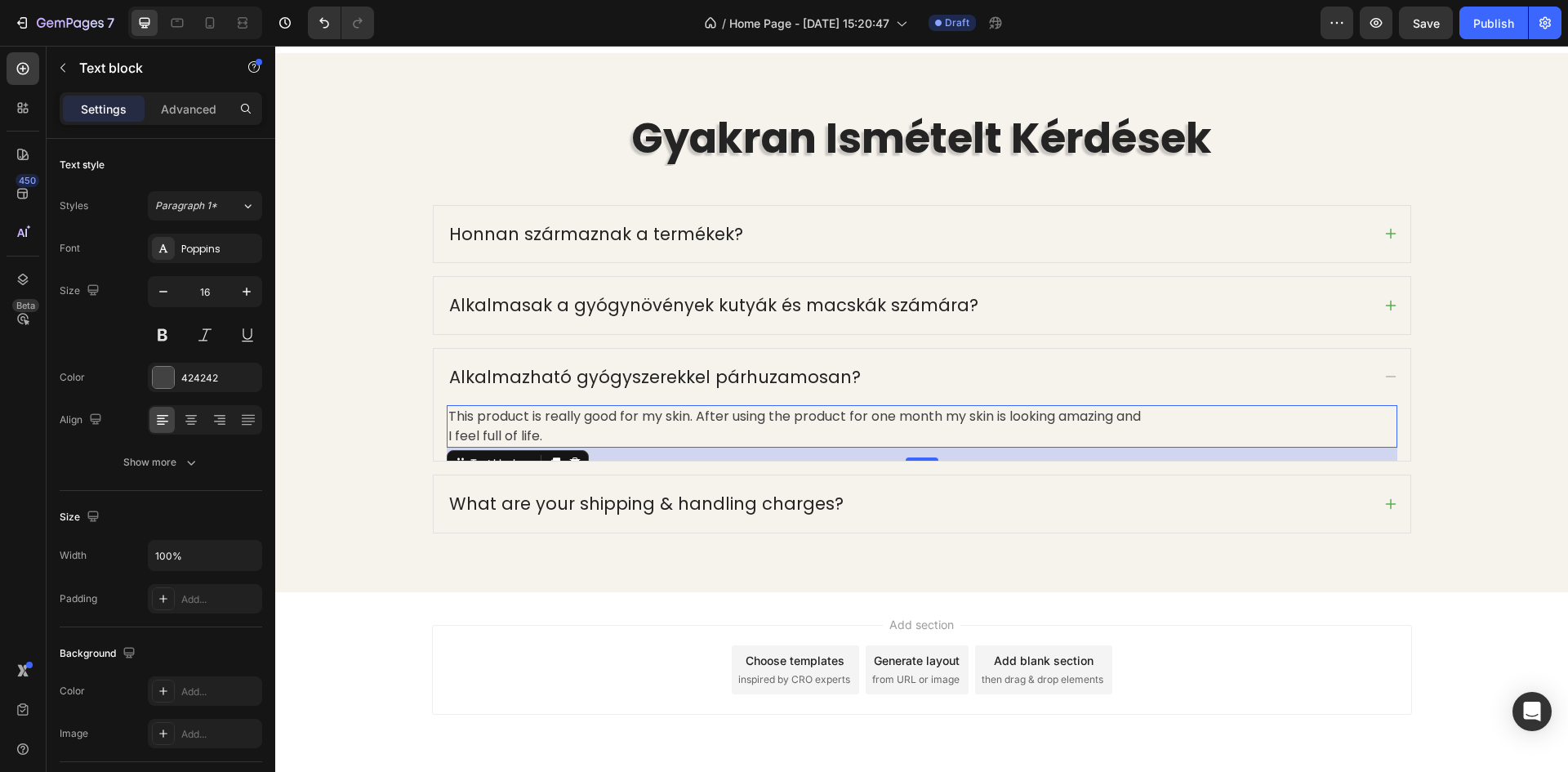
click at [544, 434] on p "This product is really good for my skin. After using the product for one month …" at bounding box center [921, 425] width 947 height 39
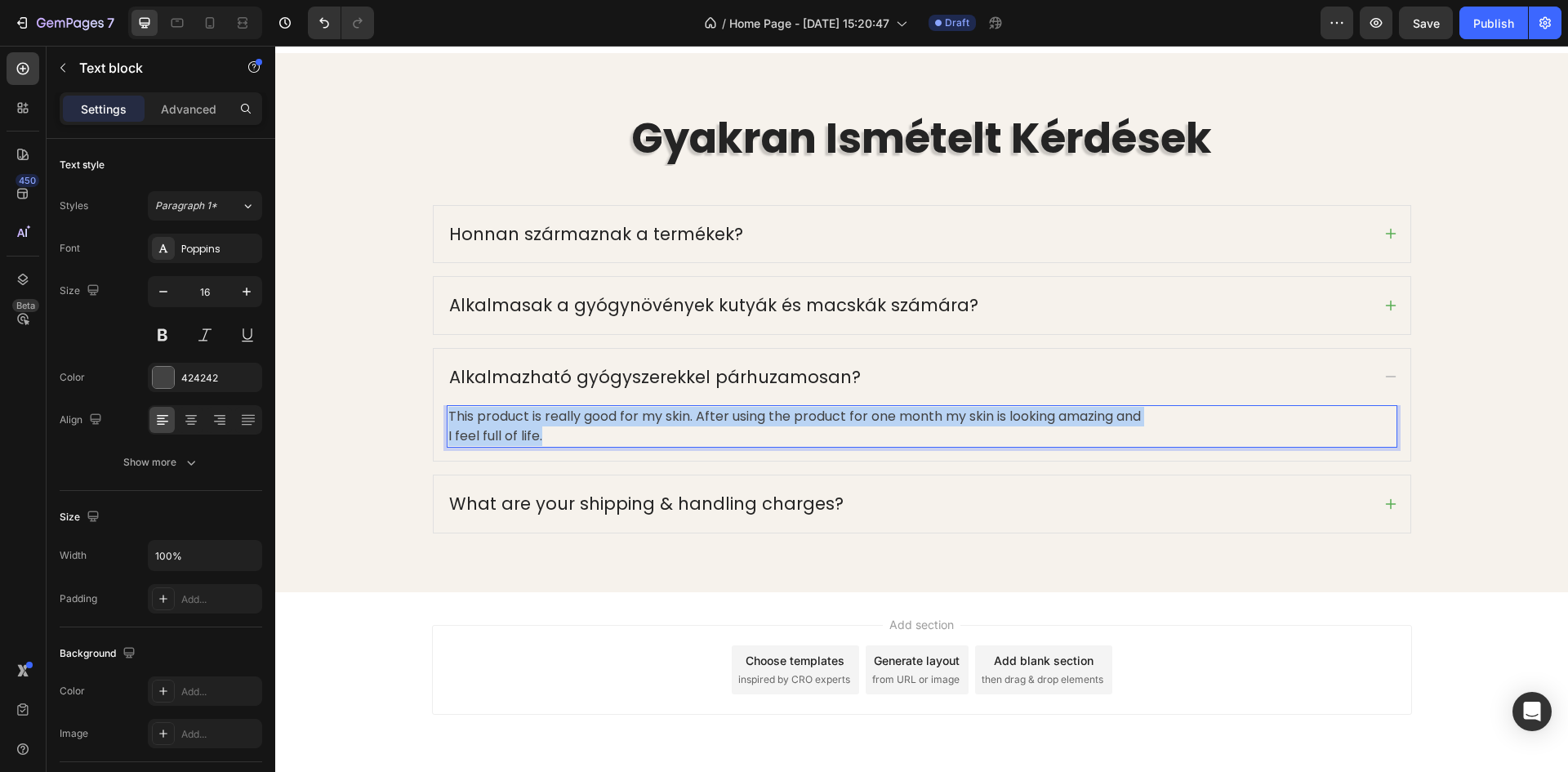
drag, startPoint x: 546, startPoint y: 436, endPoint x: 441, endPoint y: 418, distance: 106.5
click at [446, 418] on div "This product is really good for my skin. After using the product for one month …" at bounding box center [921, 426] width 950 height 43
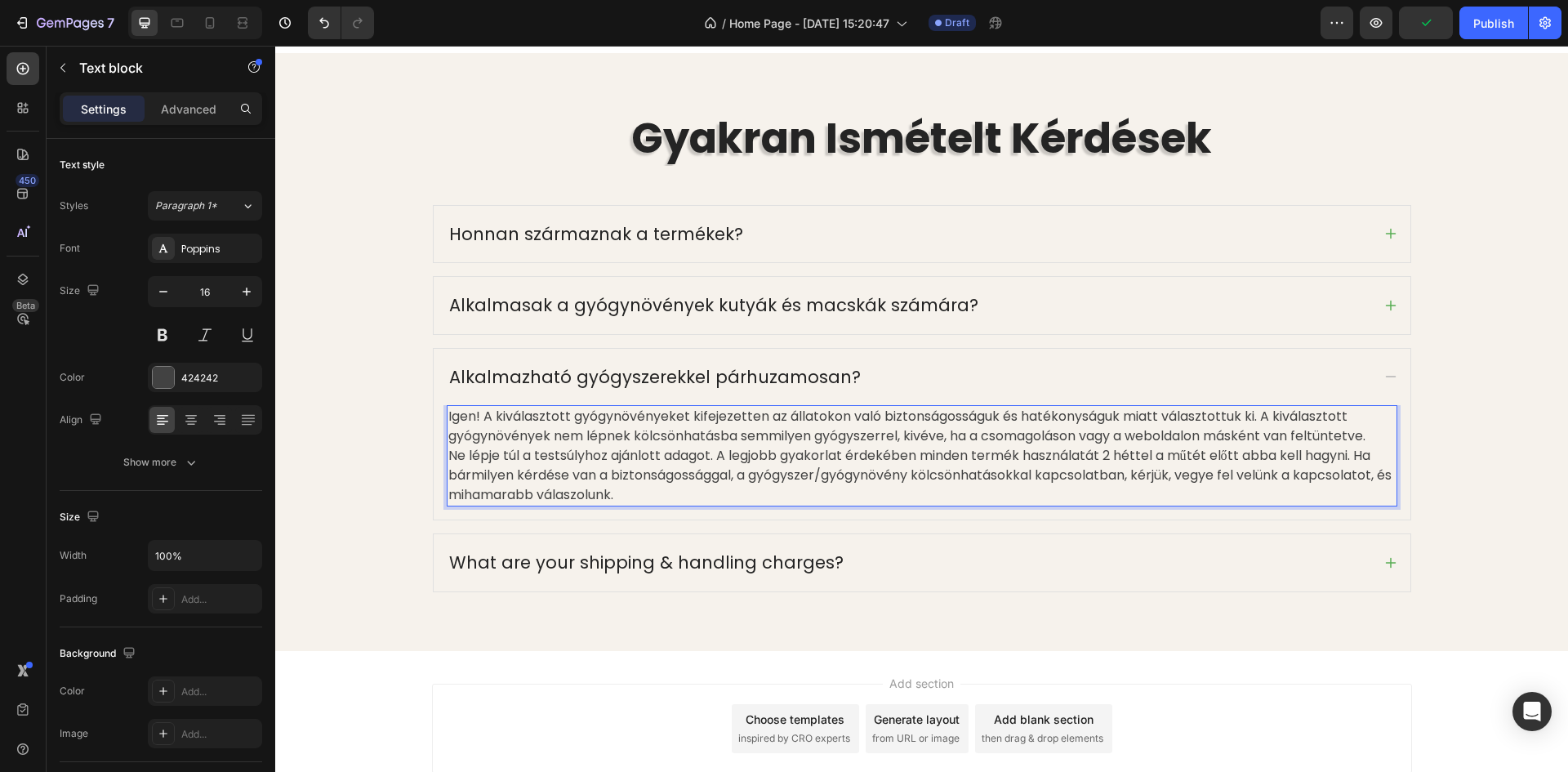
click at [448, 455] on p "Ne lépje túl a testsúlyhoz ajánlott adagot. A legjobb gyakorlat érdekében minde…" at bounding box center [921, 475] width 947 height 59
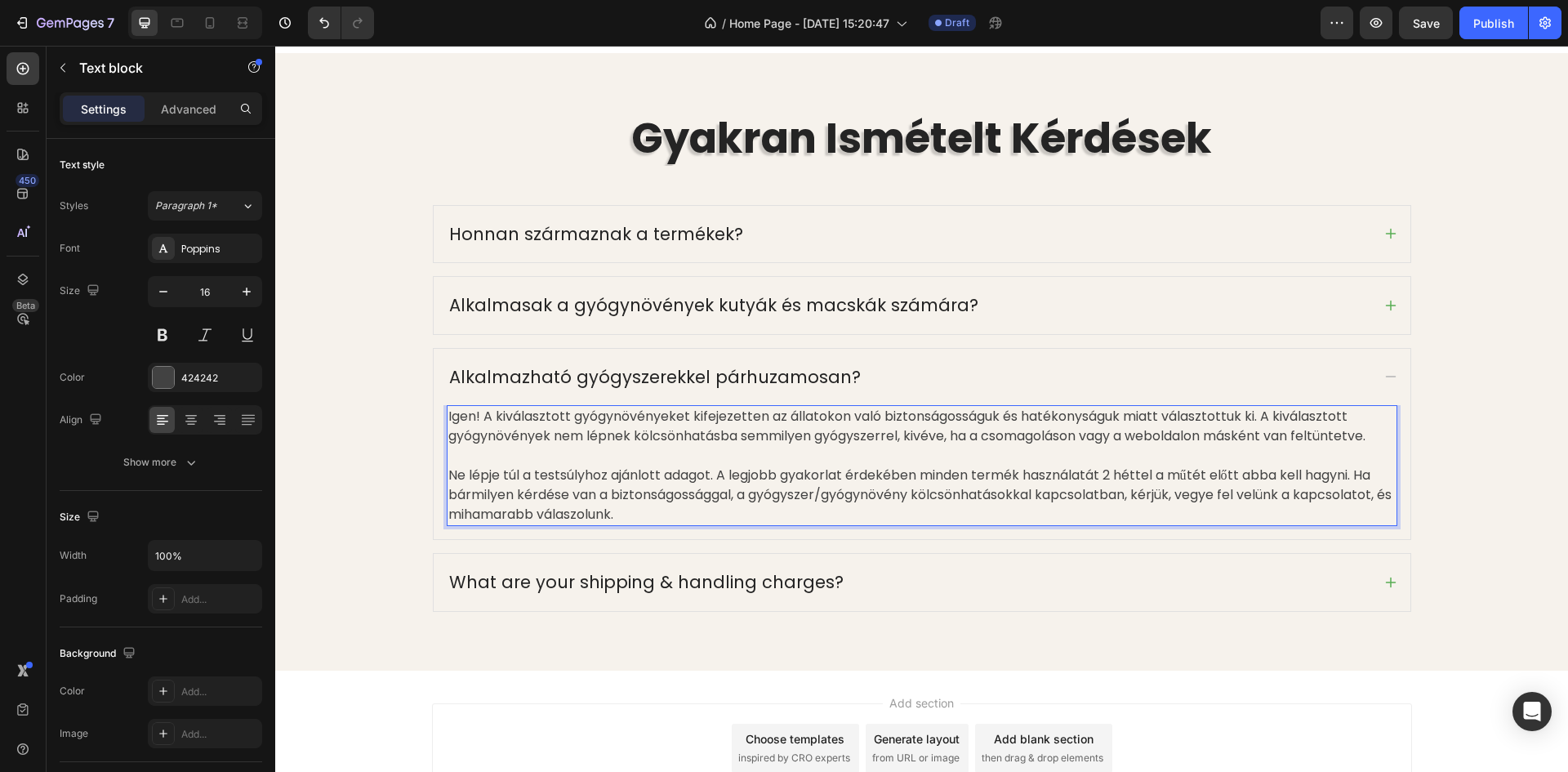
click at [637, 515] on p "Ne lépje túl a testsúlyhoz ajánlott adagot. A legjobb gyakorlat érdekében minde…" at bounding box center [921, 494] width 947 height 59
click at [871, 567] on div "What are your shipping & handling charges?" at bounding box center [909, 582] width 924 height 31
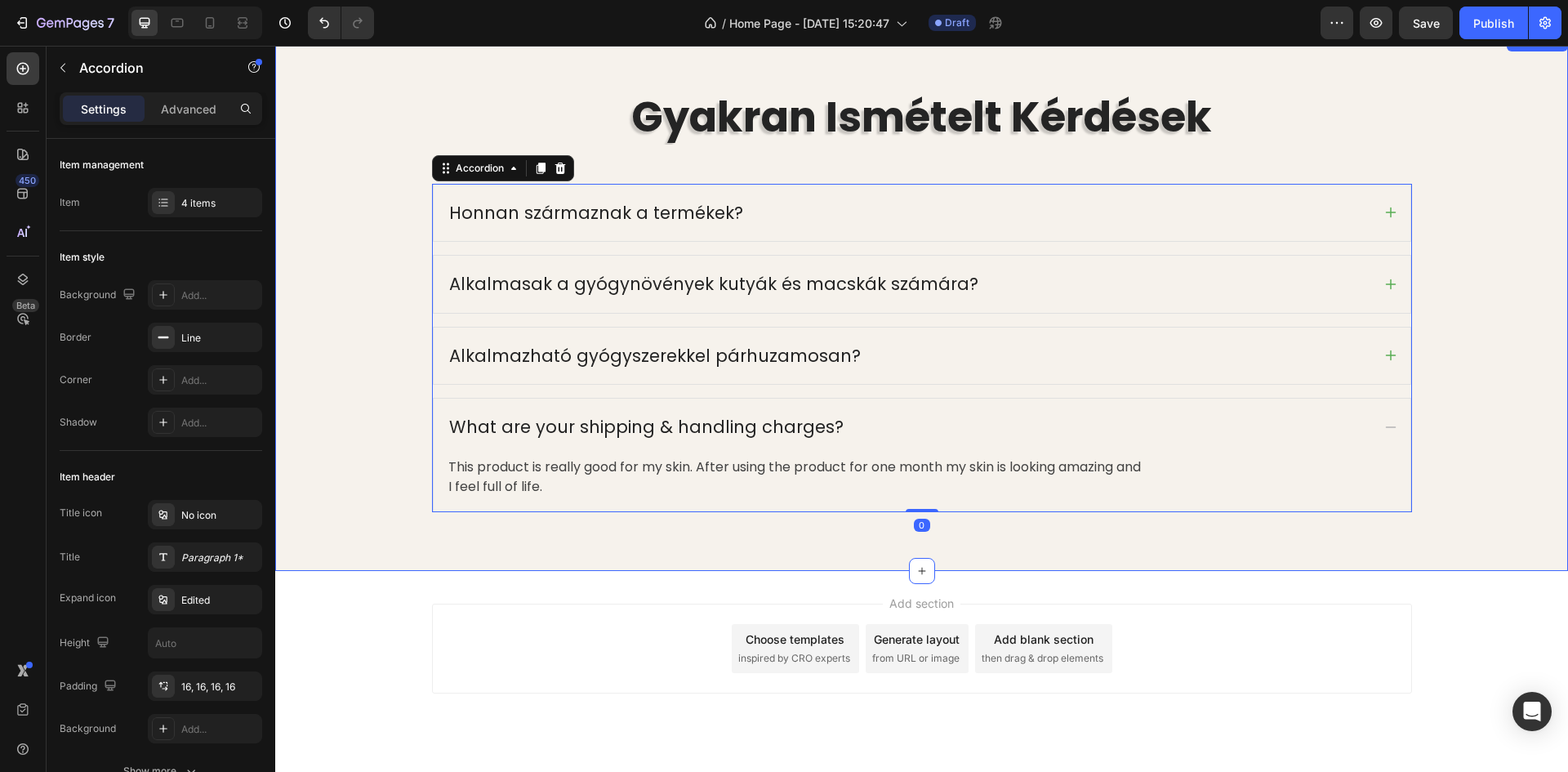
scroll to position [5145, 0]
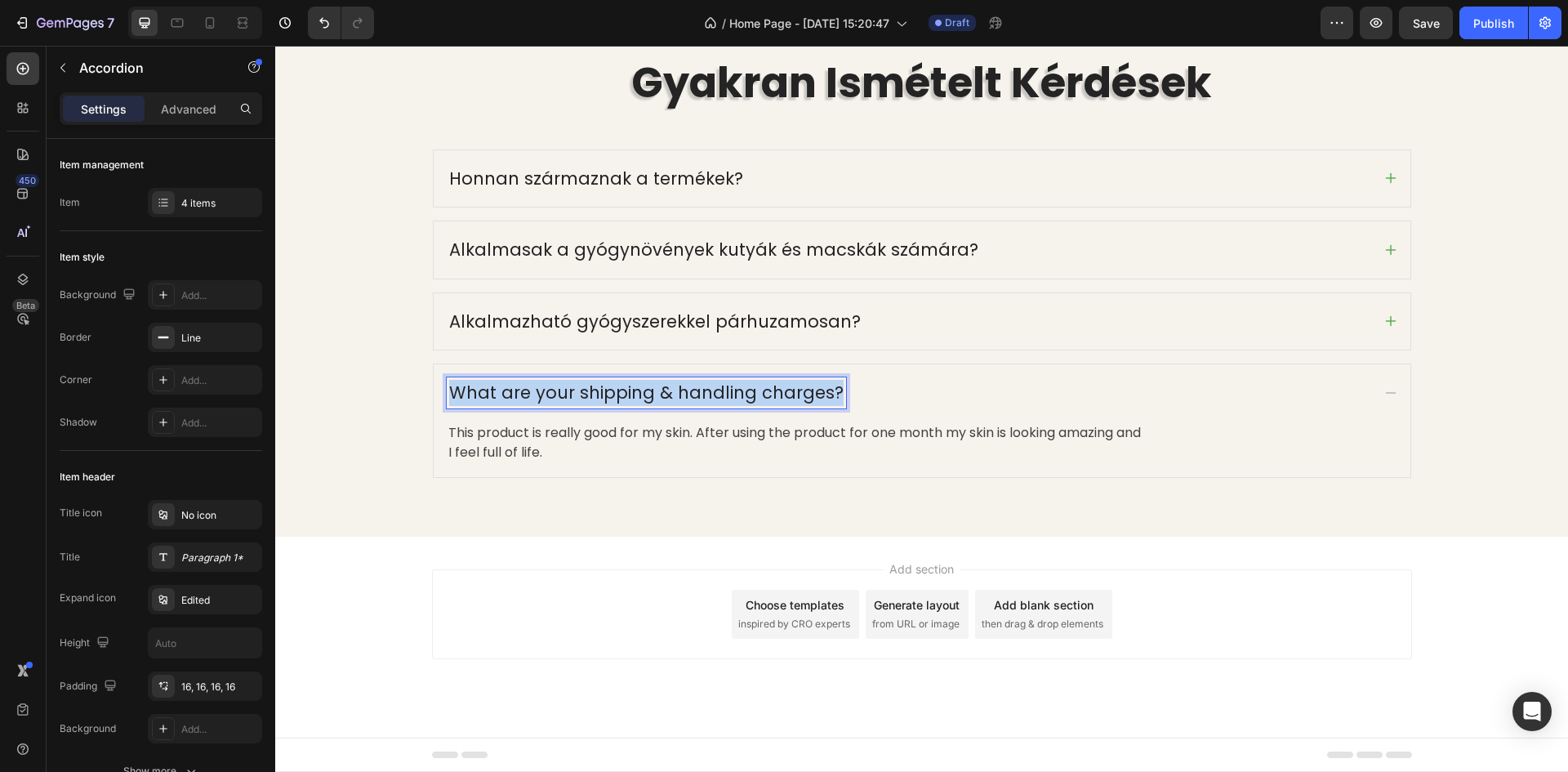
drag, startPoint x: 822, startPoint y: 396, endPoint x: 449, endPoint y: 391, distance: 373.0
click at [449, 392] on p "What are your shipping & handling charges?" at bounding box center [647, 392] width 394 height 26
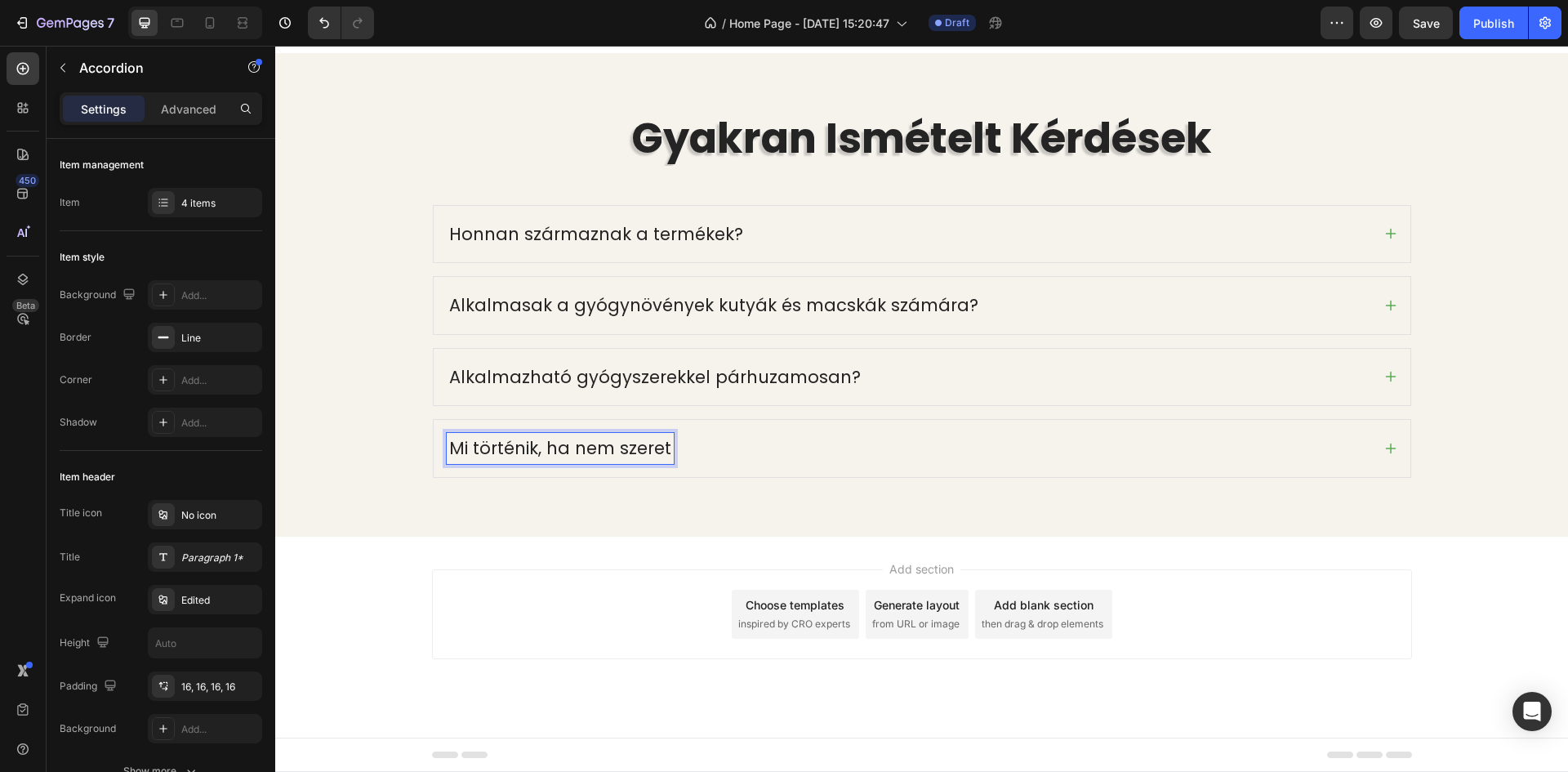
scroll to position [5090, 0]
click at [302, 481] on div "Gyakran Ismételt Kérdések Heading Row Honnan származnak a termékek? Alkalmasak …" at bounding box center [921, 294] width 1293 height 482
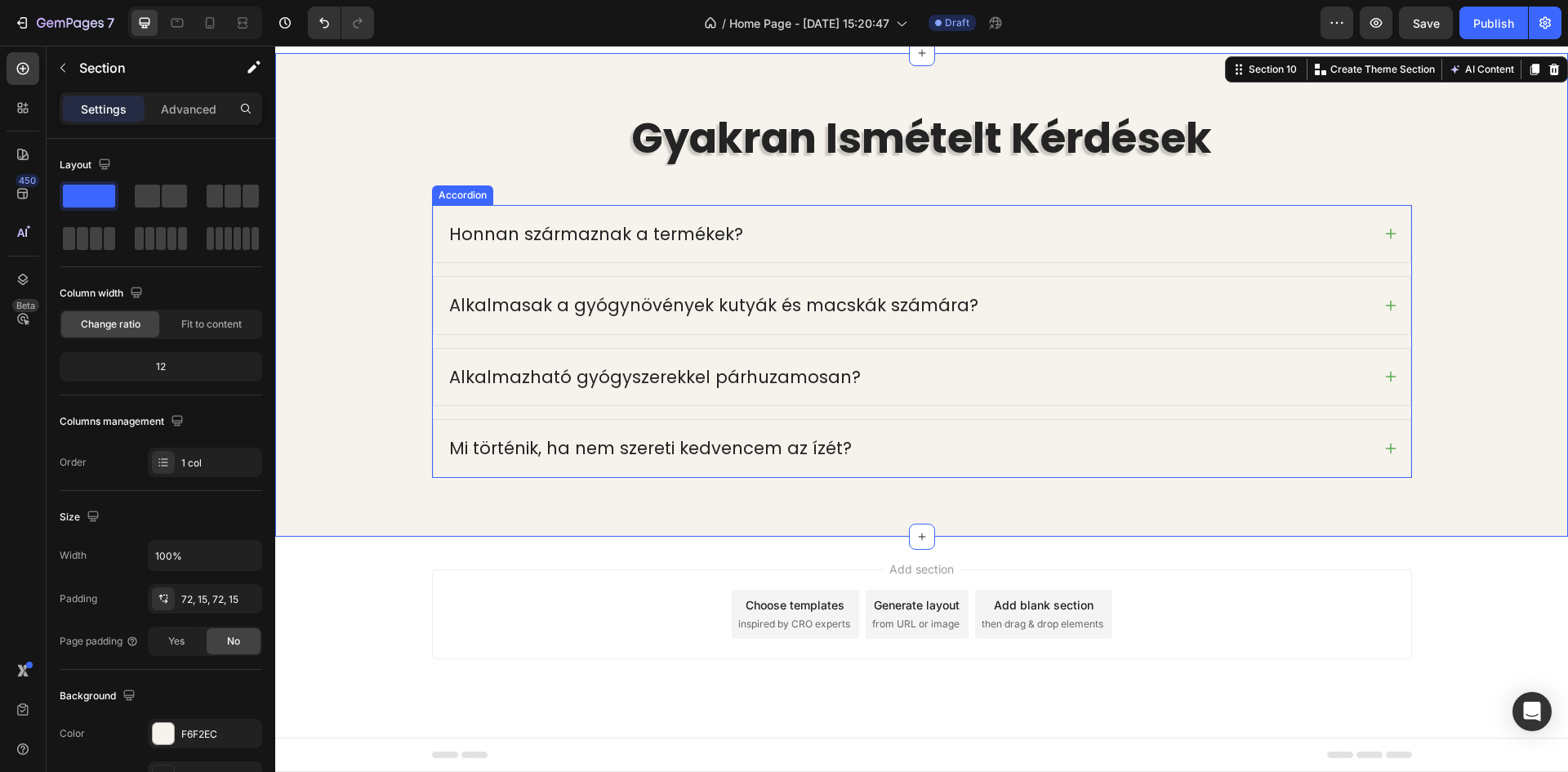
click at [896, 448] on div "Mi történik, ha nem szereti kedvencem az ízét?" at bounding box center [909, 447] width 924 height 31
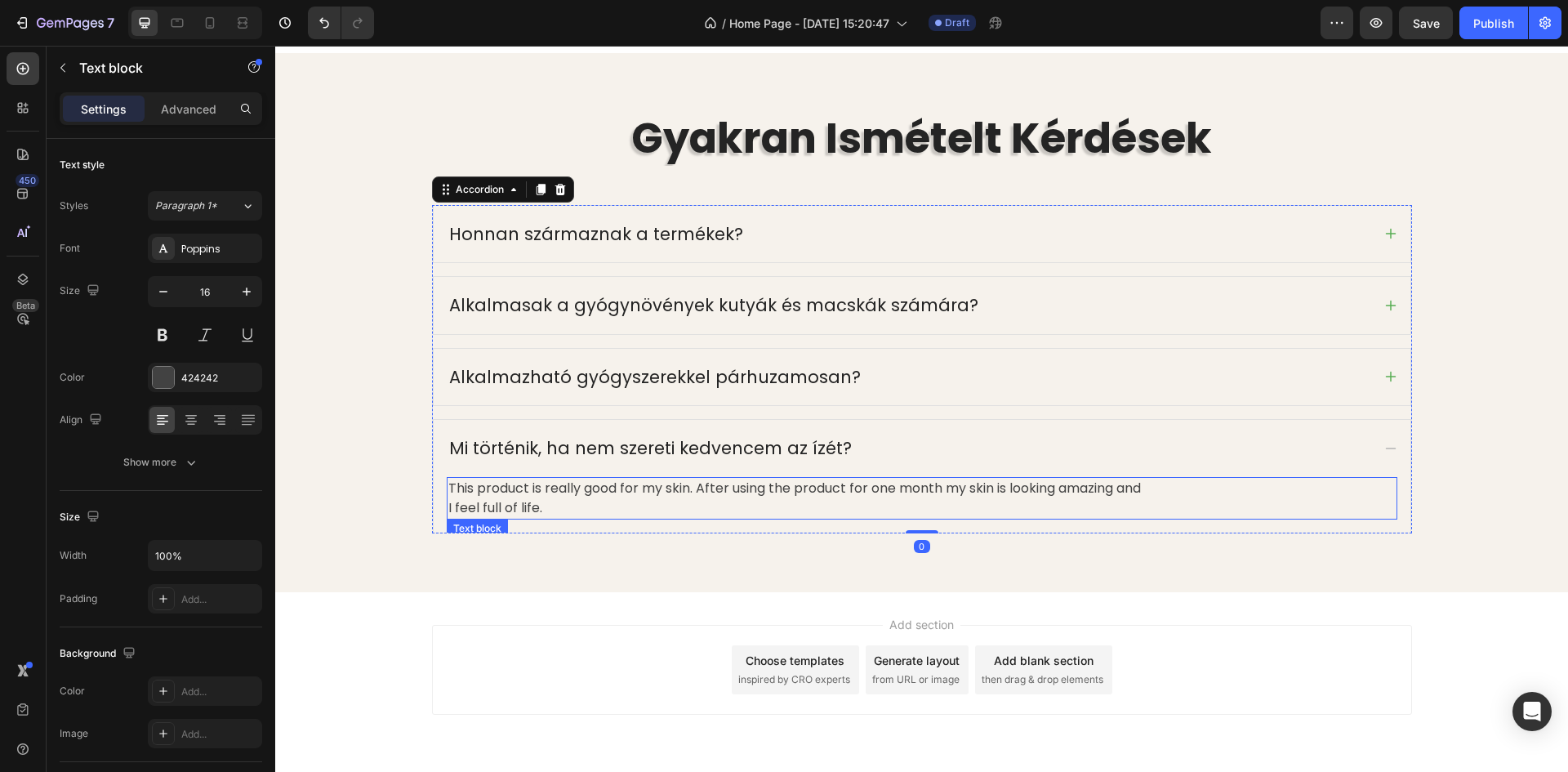
click at [726, 494] on p "This product is really good for my skin. After using the product for one month …" at bounding box center [921, 497] width 947 height 39
click at [553, 506] on p "This product is really good for my skin. After using the product for one month …" at bounding box center [921, 497] width 947 height 39
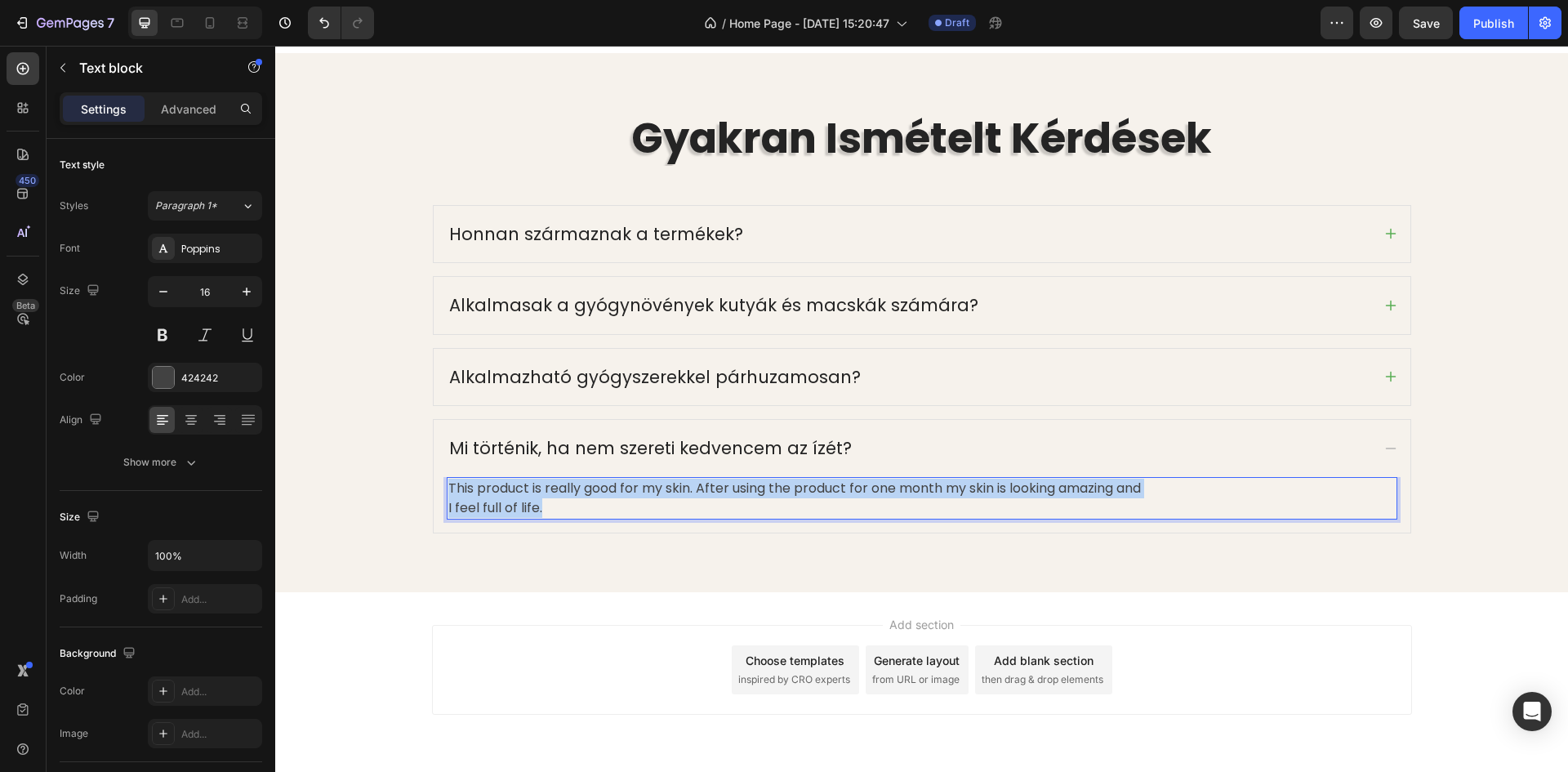
drag, startPoint x: 547, startPoint y: 504, endPoint x: 445, endPoint y: 489, distance: 103.1
click at [448, 489] on p "This product is really good for my skin. After using the product for one month …" at bounding box center [921, 497] width 947 height 39
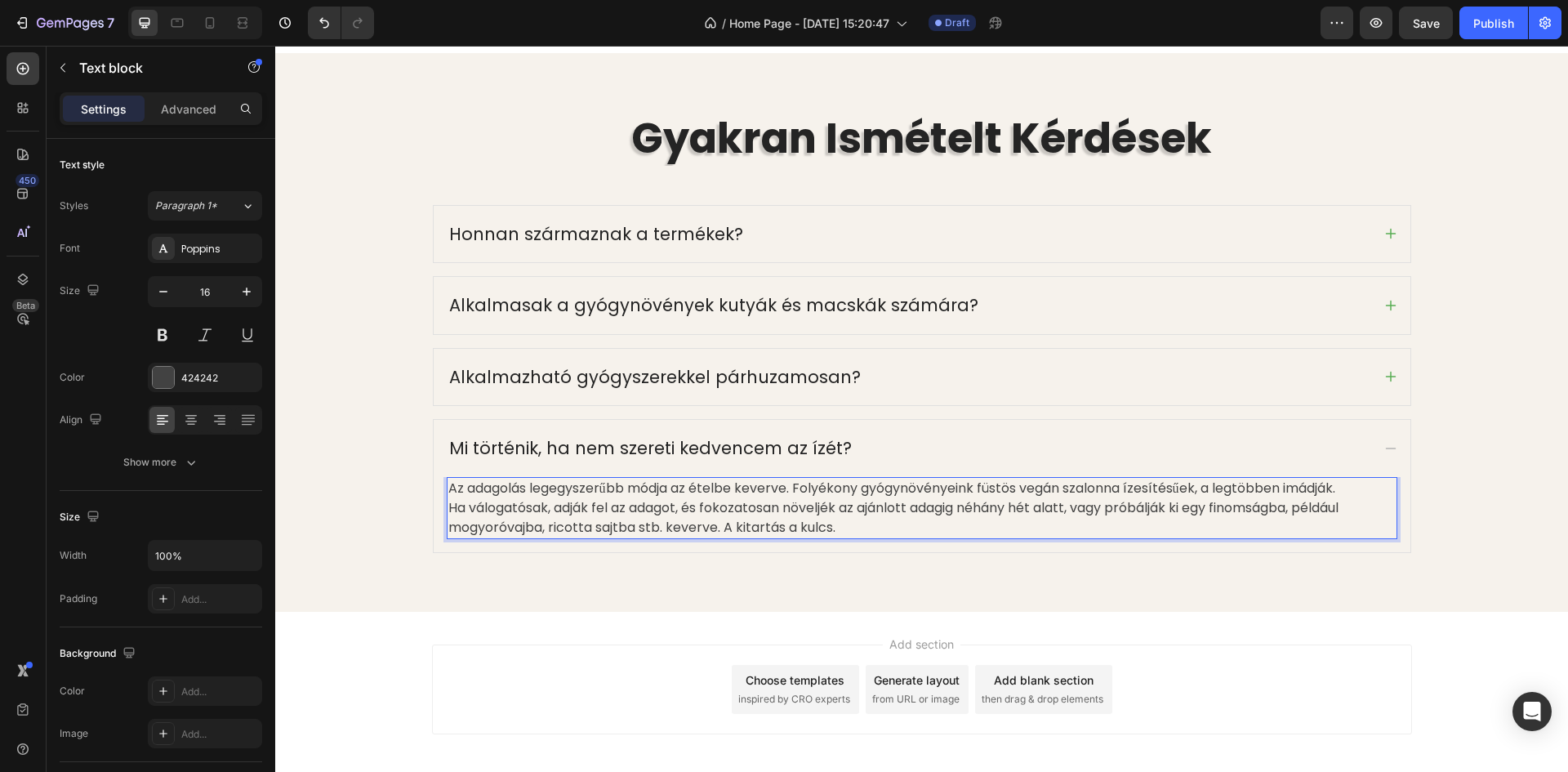
click at [686, 490] on p "Az adagolás legegyszerűbb módja az ételbe keverve. Folyékony gyógynövényeink fü…" at bounding box center [921, 488] width 947 height 20
click at [448, 509] on p "Ha válogatósak, adják fel az adagot, és fokozatosan növeljék az ajánlott adagig…" at bounding box center [921, 517] width 947 height 39
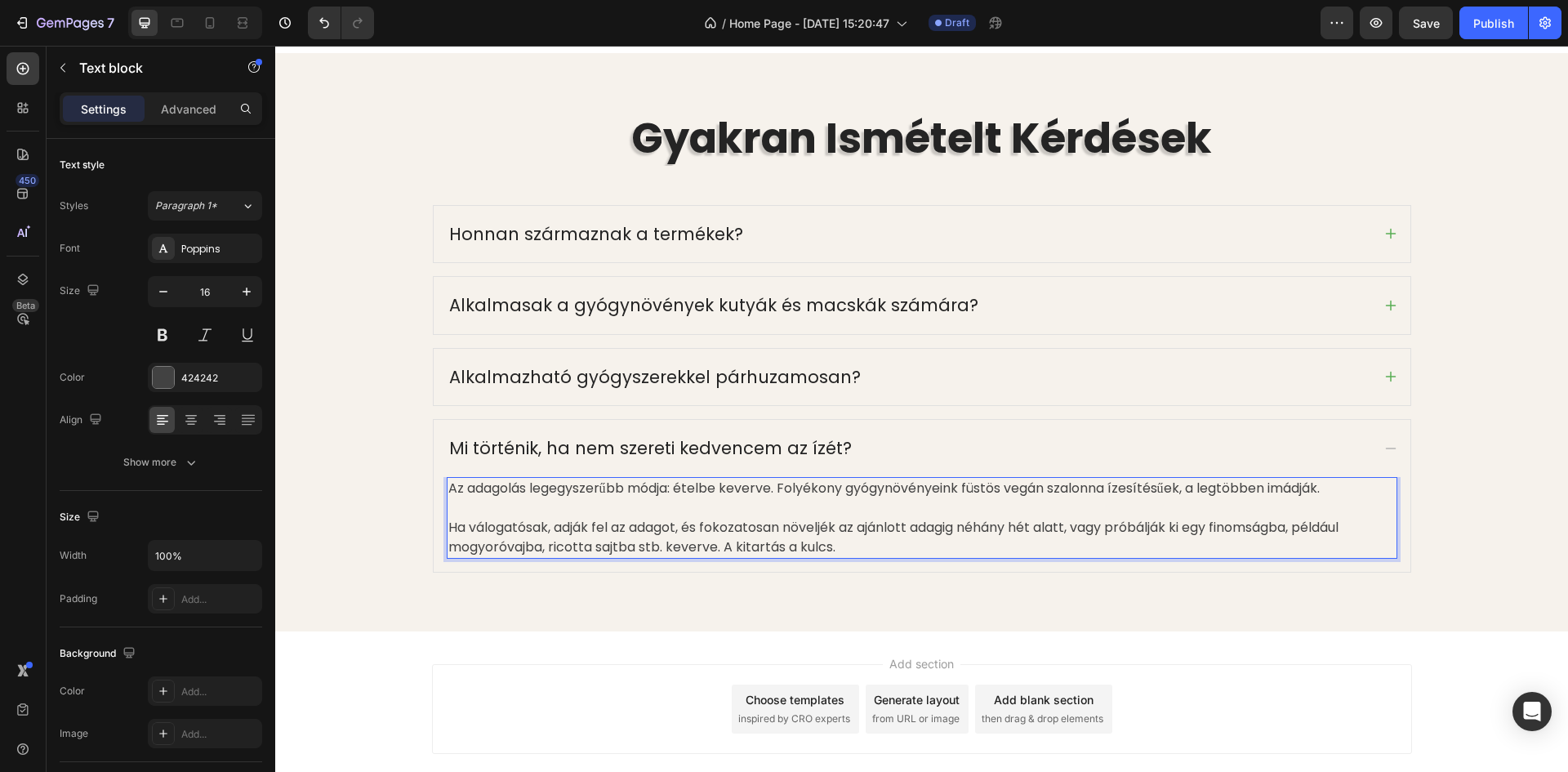
click at [670, 527] on p "Ha válogatósak, adják fel az adagot, és fokozatosan növeljék az ajánlott adagig…" at bounding box center [921, 537] width 947 height 39
click at [674, 528] on p "Ha válogatósak, adják fel az adagot, és fokozatosan növeljék az ajánlott adagig…" at bounding box center [921, 537] width 947 height 39
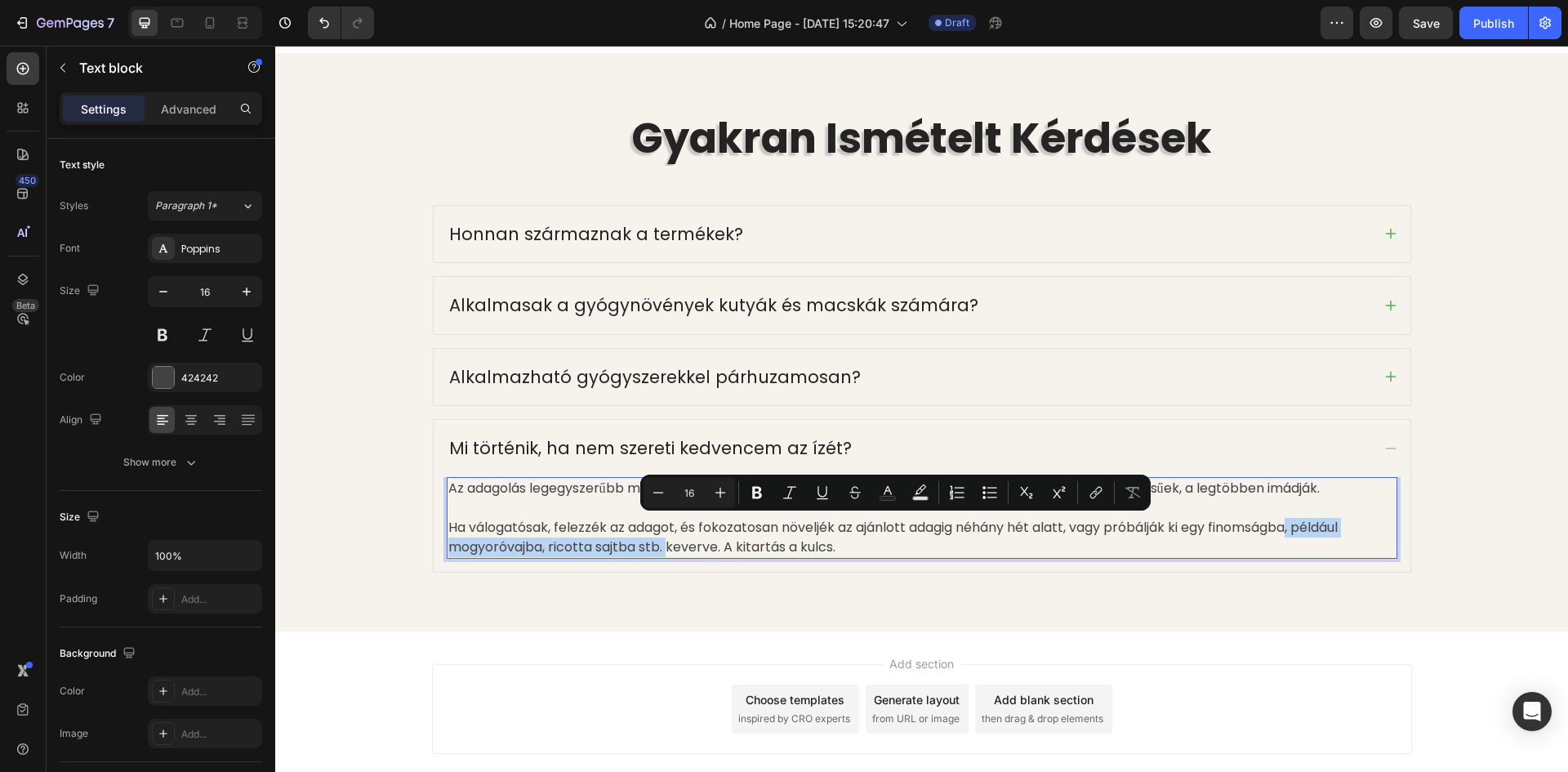
drag, startPoint x: 664, startPoint y: 547, endPoint x: 1295, endPoint y: 527, distance: 631.3
click at [1295, 527] on p "Ha válogatósak, felezzék az adagot, és fokozatosan növeljék az ajánlott adagig …" at bounding box center [921, 537] width 947 height 39
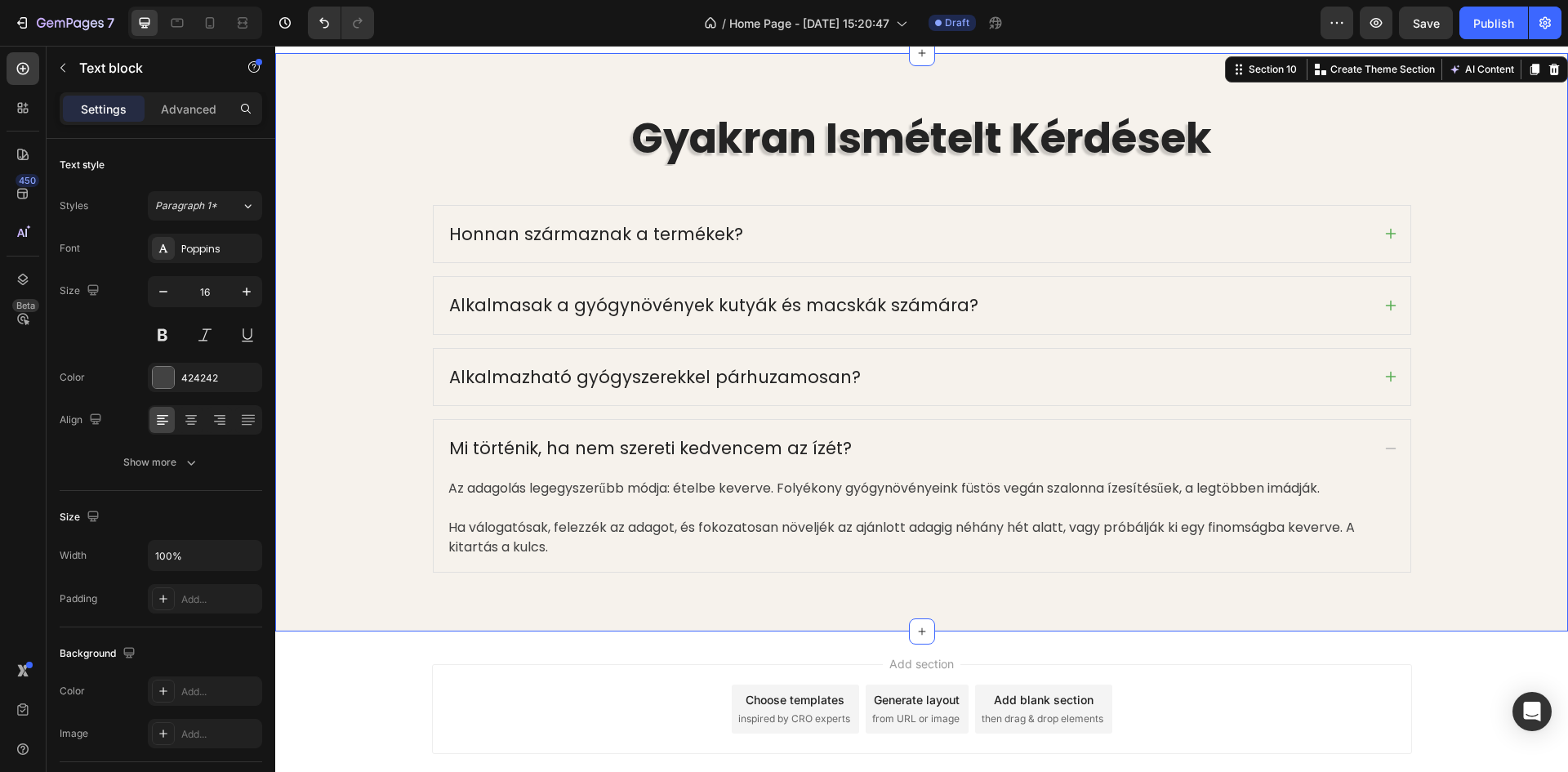
click at [1484, 400] on div "Gyakran Ismételt Kérdések Heading Row Honnan származnak a termékek? Alkalmasak …" at bounding box center [921, 341] width 1268 height 459
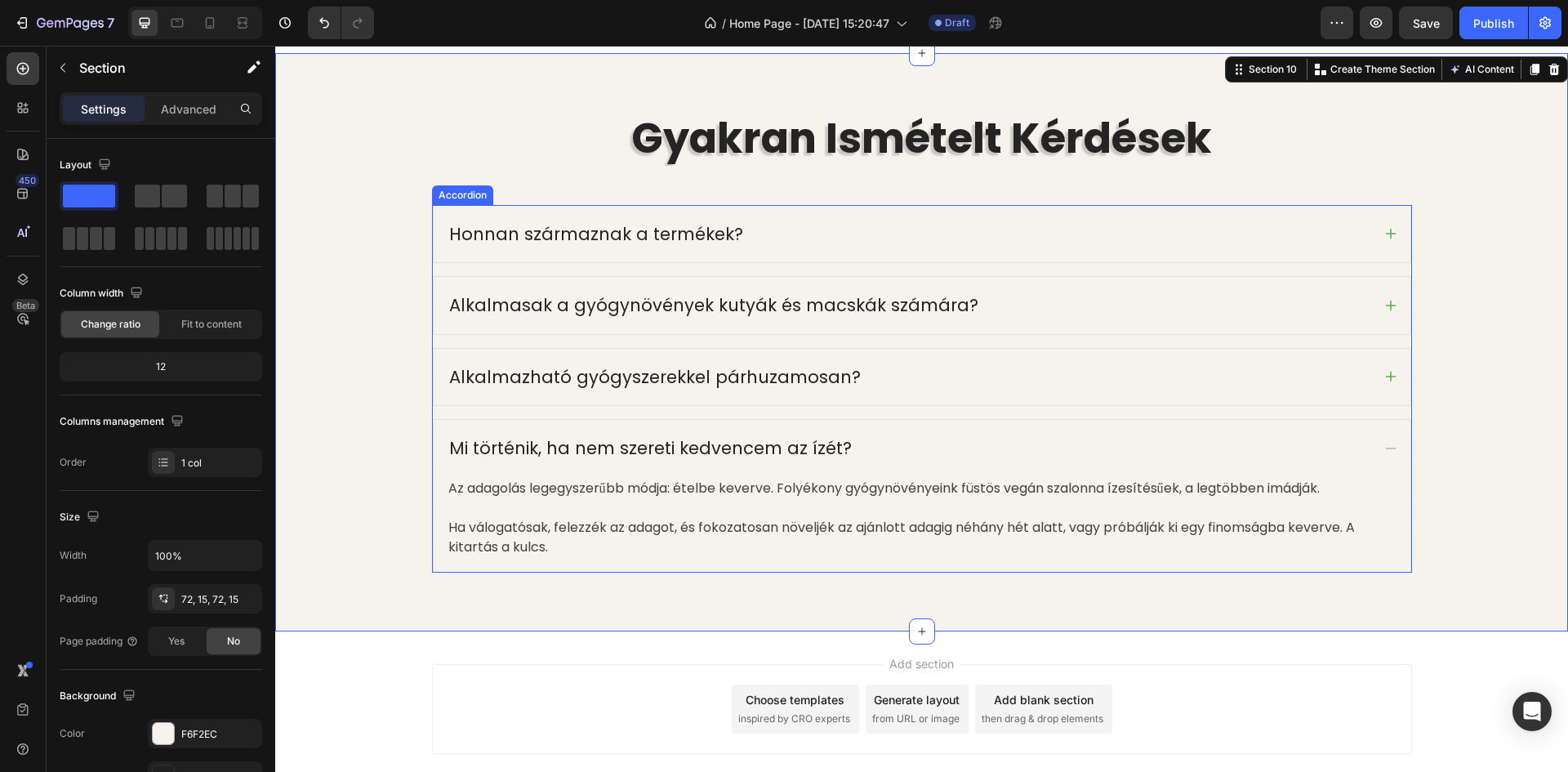
click at [1240, 448] on div "Mi történik, ha nem szereti kedvencem az ízét?" at bounding box center [909, 447] width 924 height 31
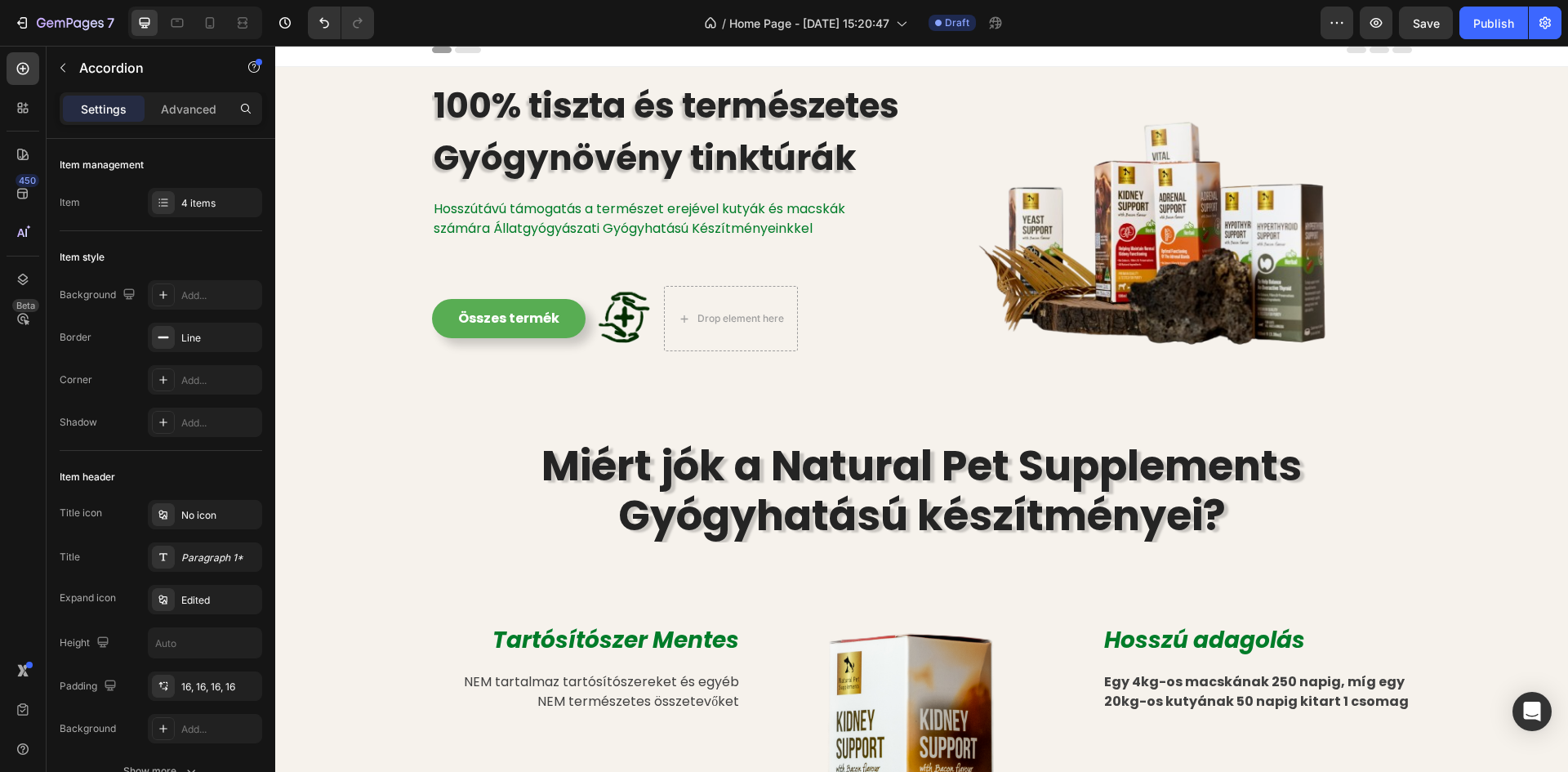
scroll to position [0, 0]
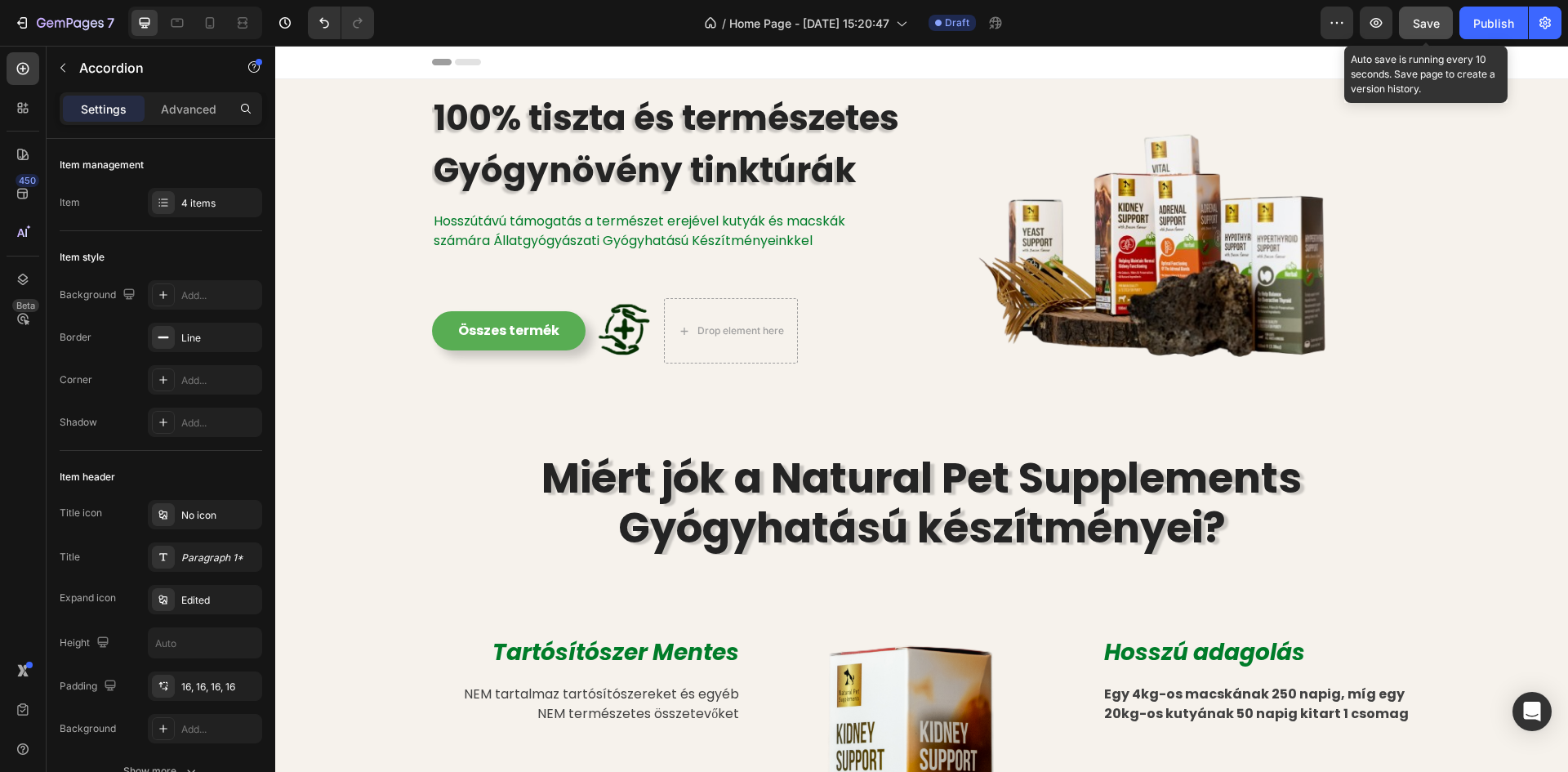
click at [1414, 20] on span "Save" at bounding box center [1426, 23] width 27 height 14
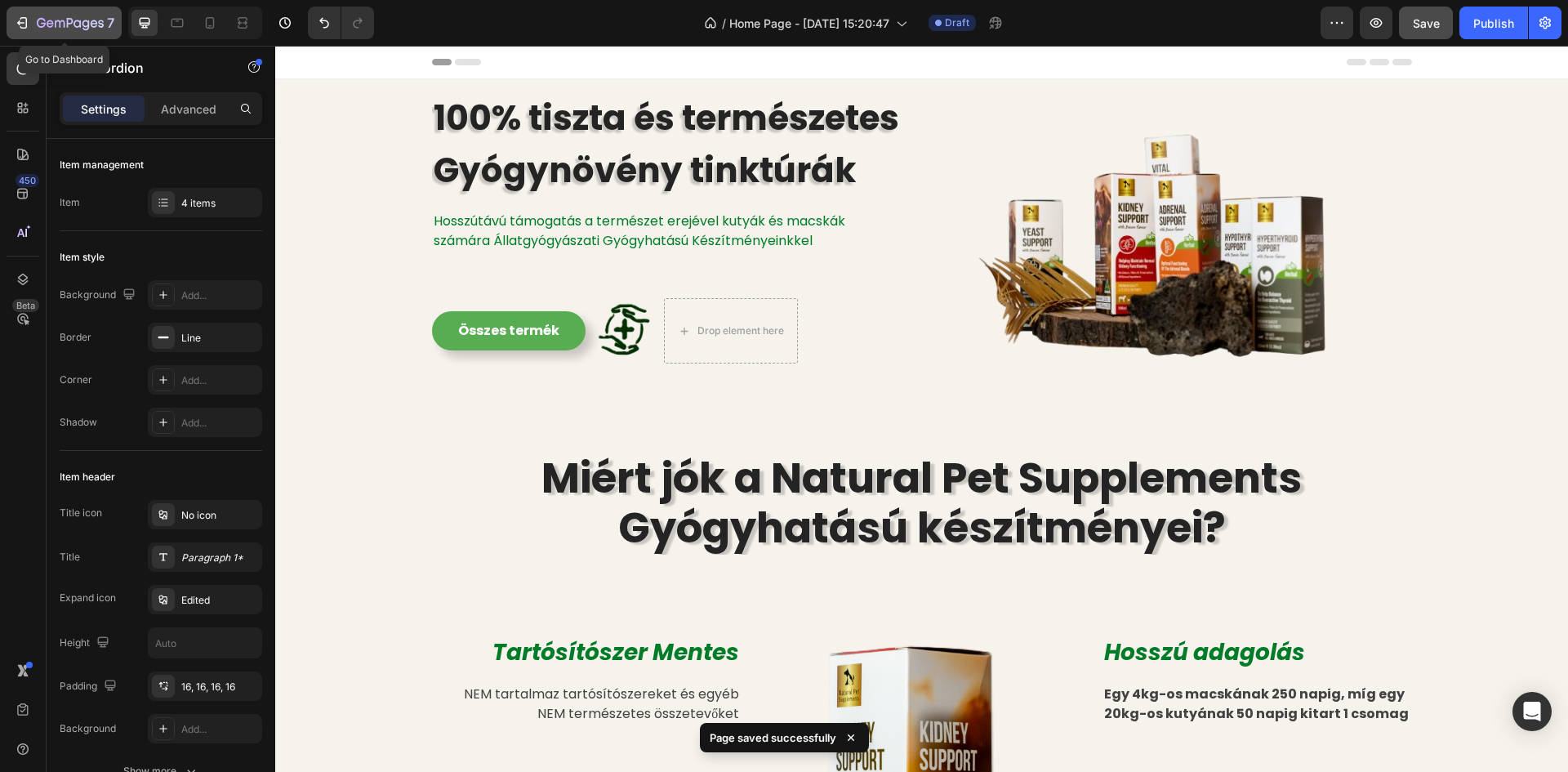
click at [71, 20] on icon "button" at bounding box center [70, 23] width 7 height 10
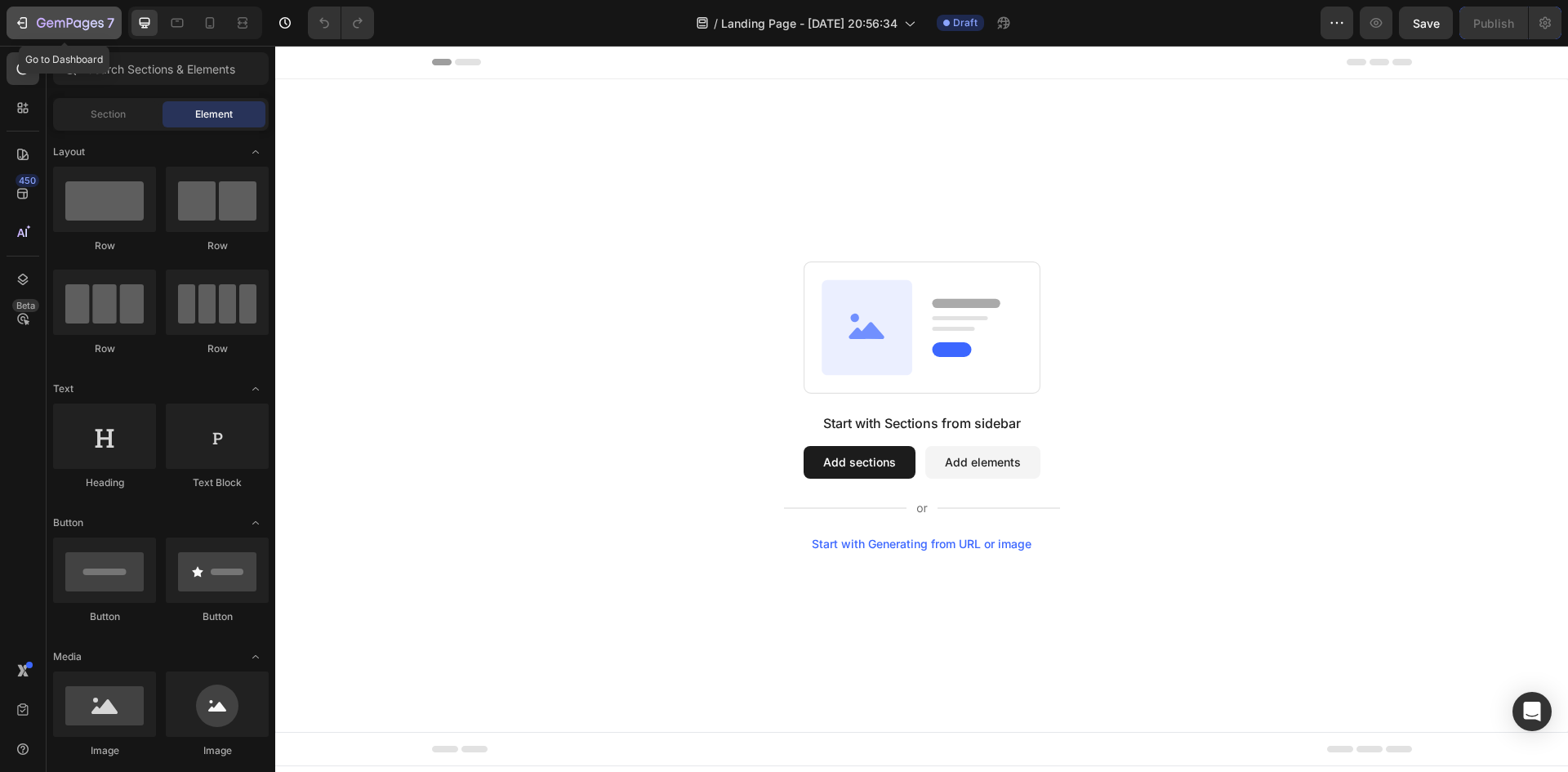
click at [61, 18] on icon "button" at bounding box center [70, 24] width 67 height 14
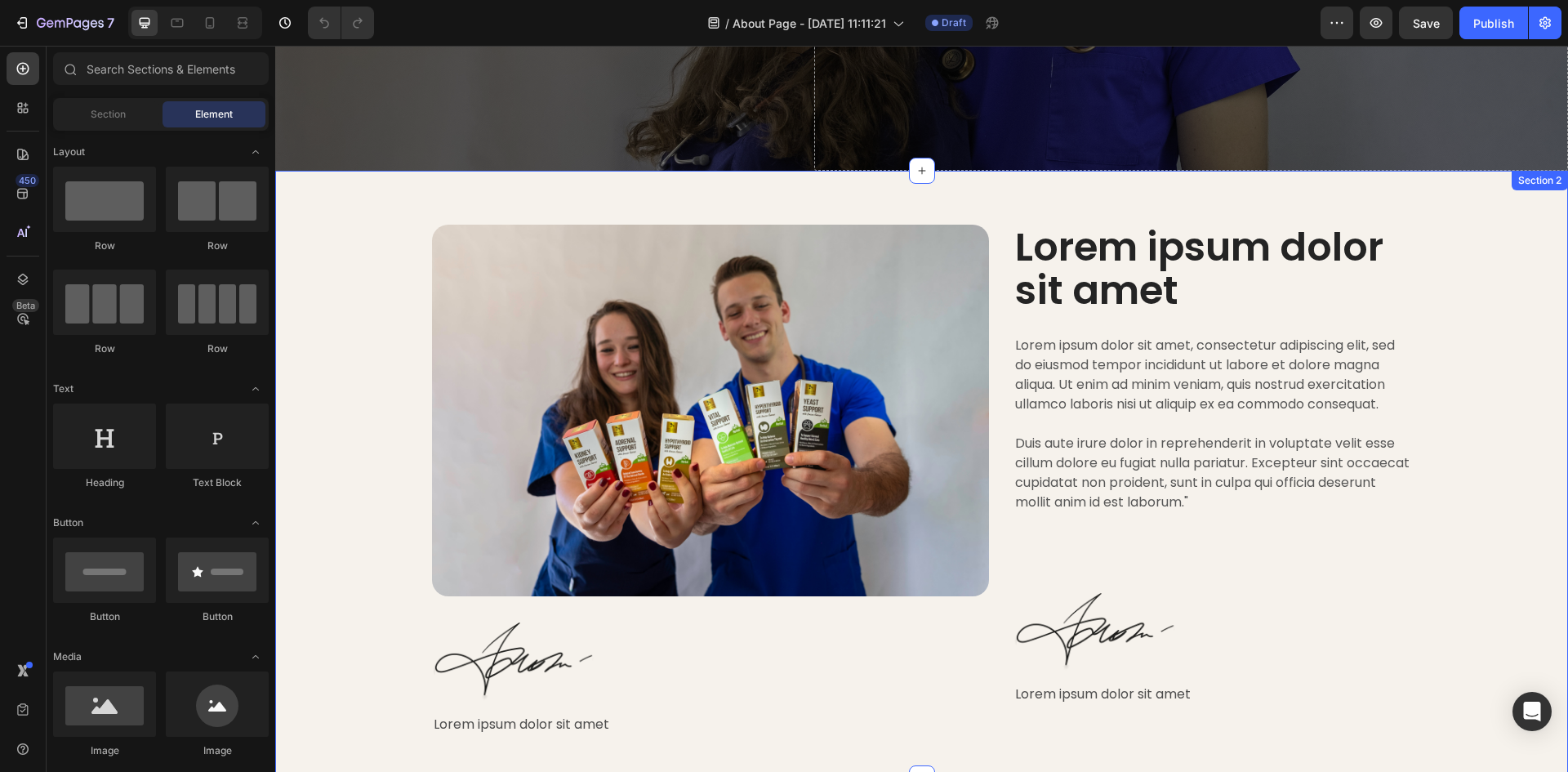
scroll to position [408, 0]
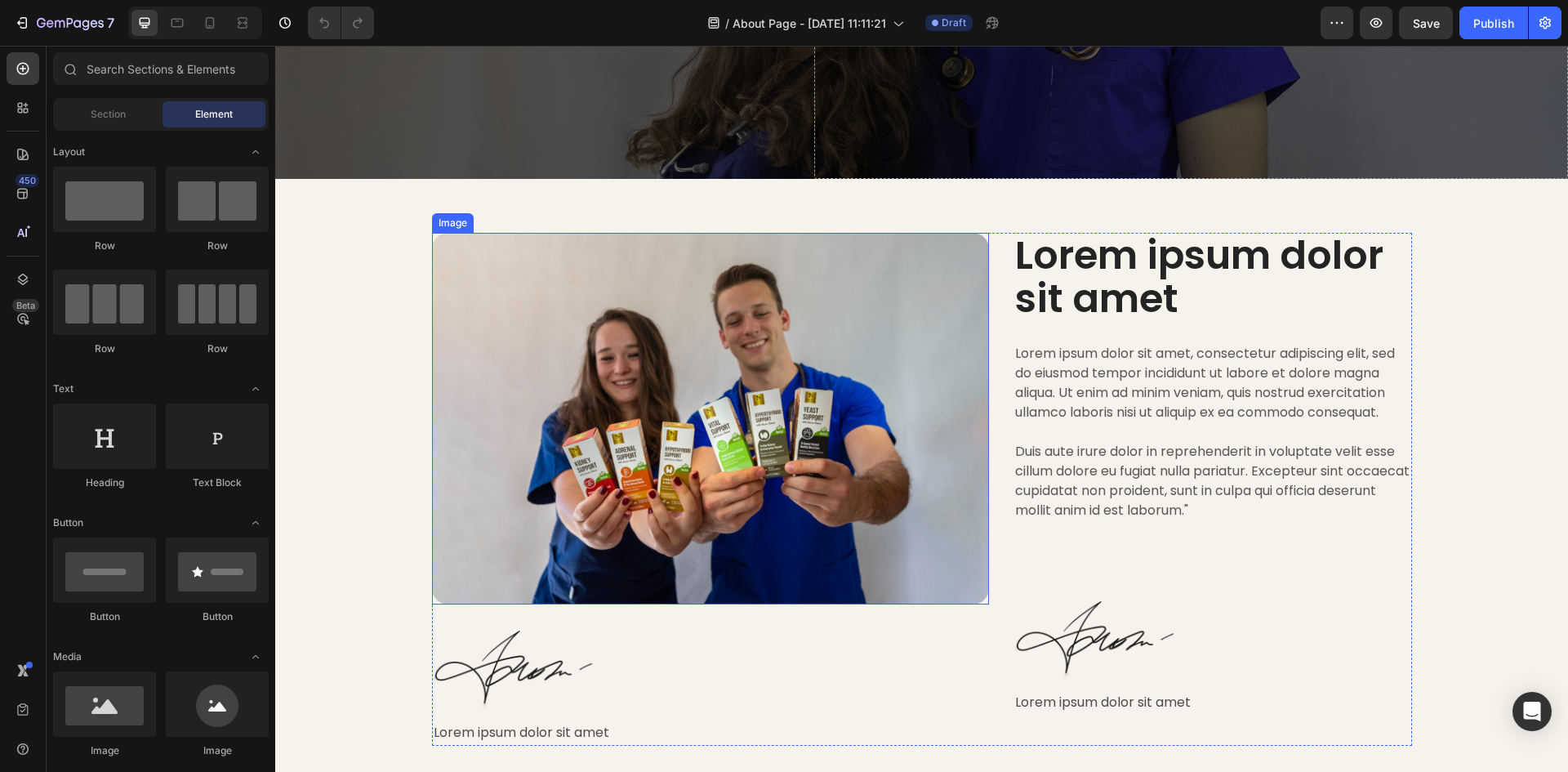
click at [648, 442] on img at bounding box center [711, 418] width 558 height 372
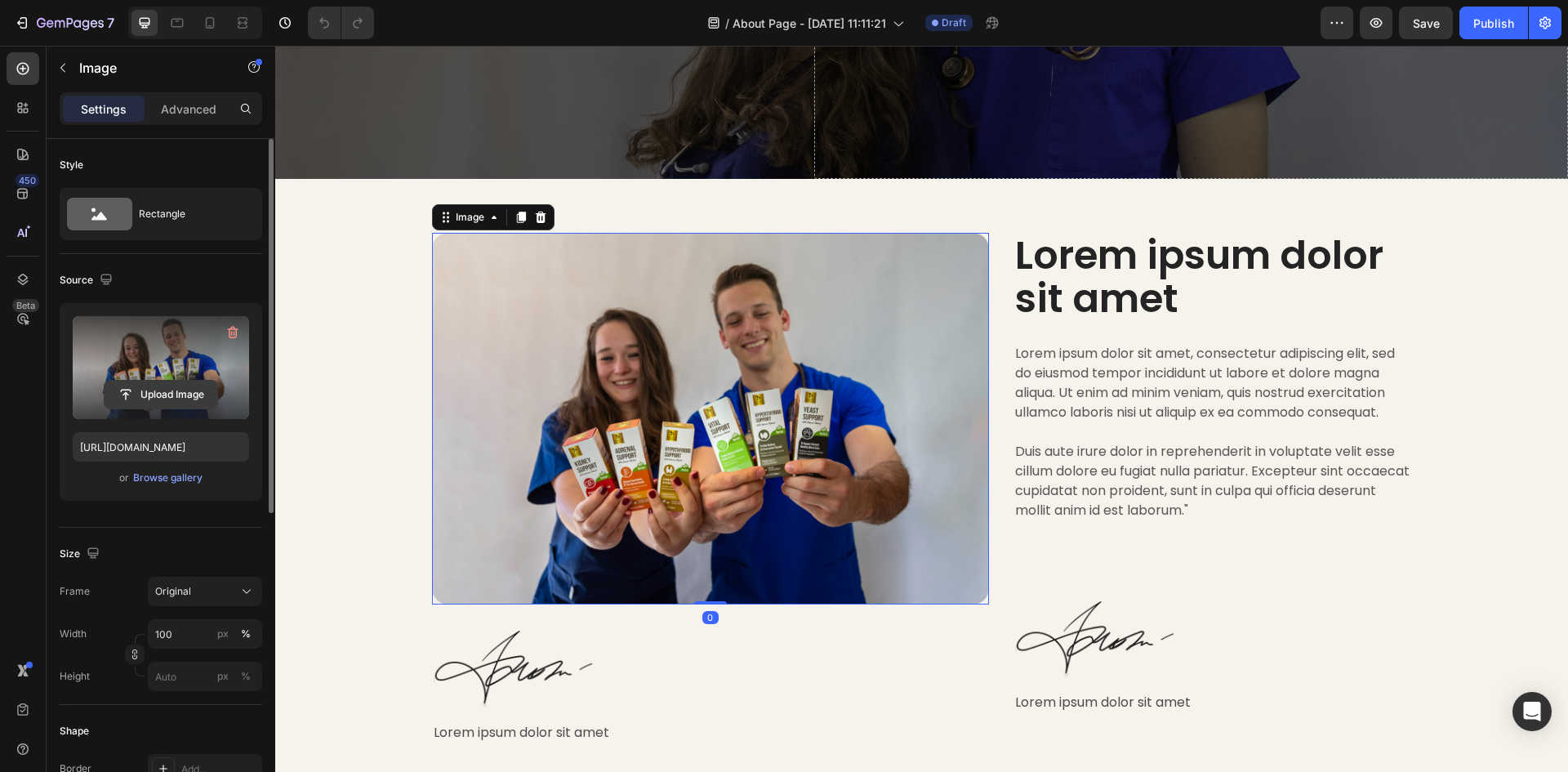
click at [196, 393] on input "file" at bounding box center [160, 394] width 113 height 28
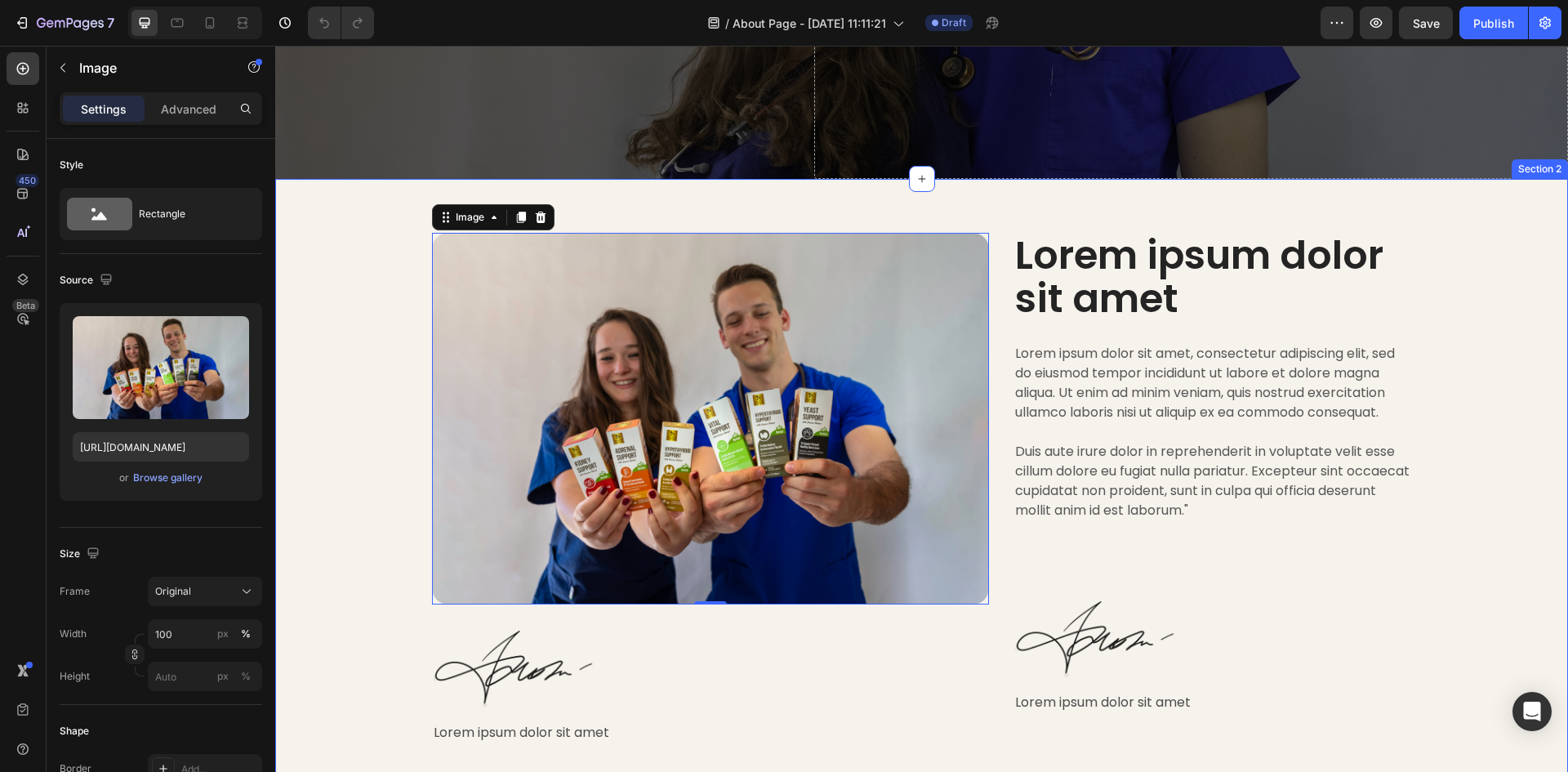
click at [717, 224] on div "Image 0 Image Lorem ipsum dolor sit amet Text Block Lorem ipsum dolor sit amet …" at bounding box center [921, 483] width 1293 height 608
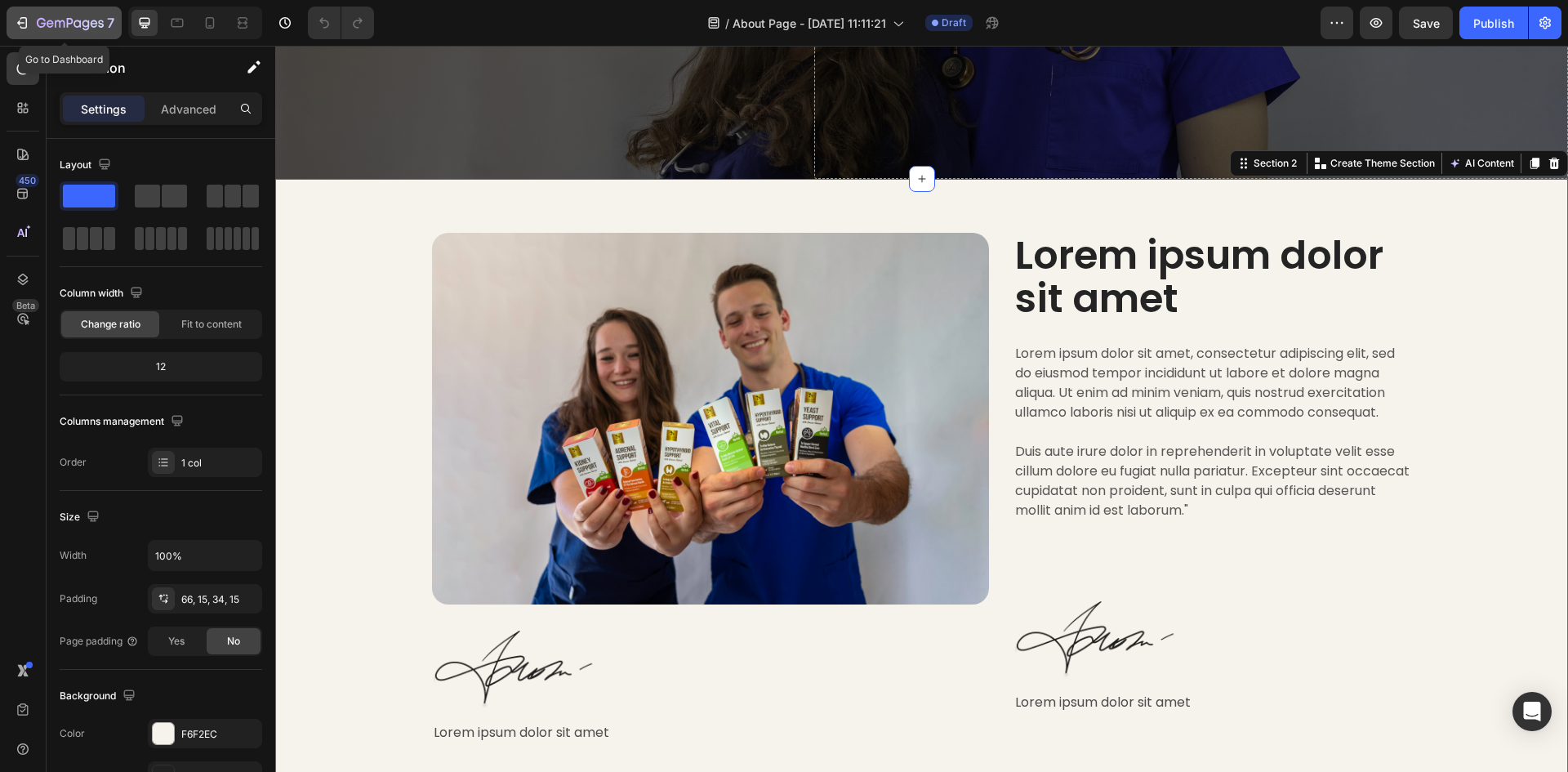
click at [69, 21] on icon "button" at bounding box center [70, 24] width 67 height 14
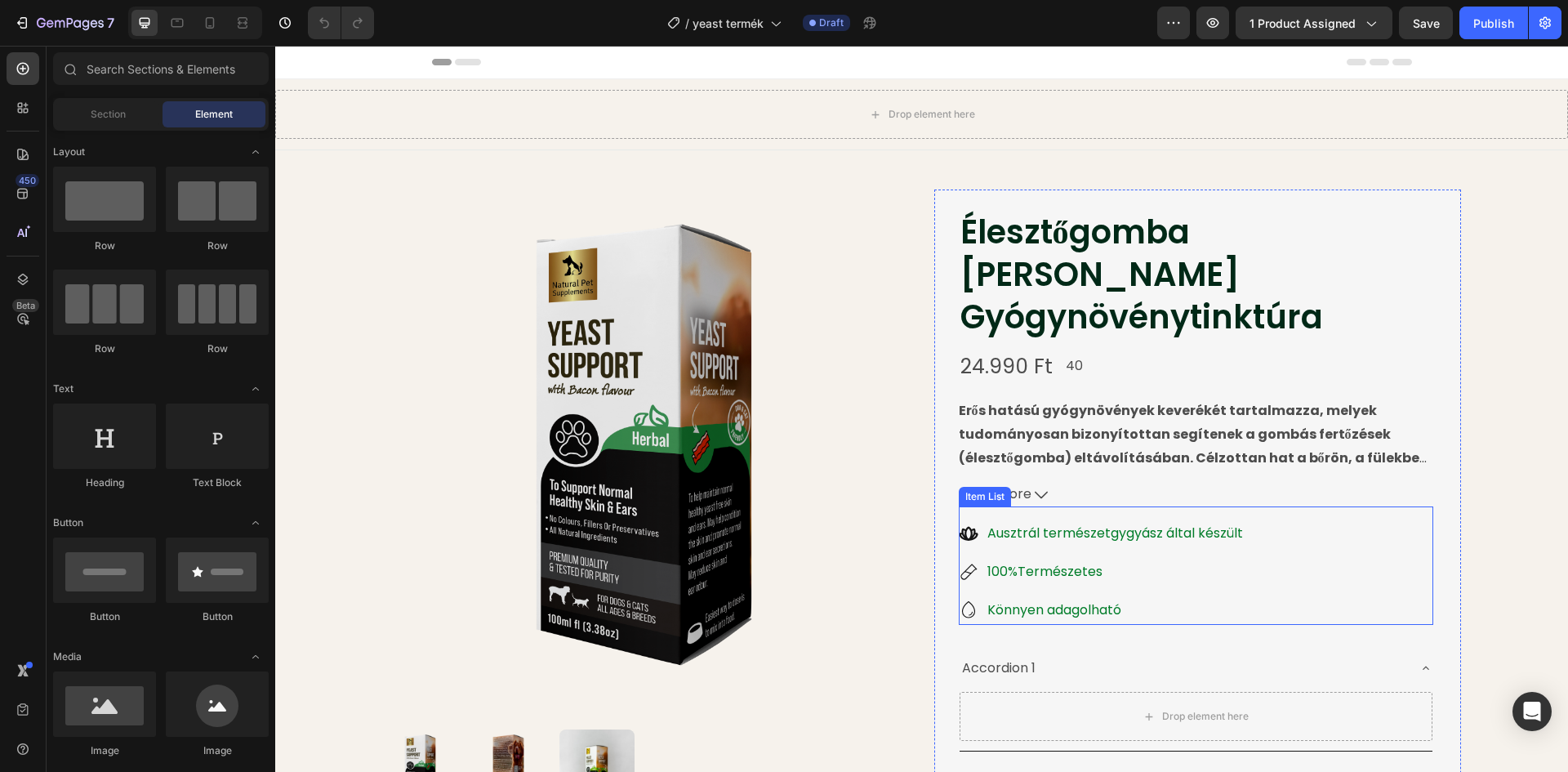
click at [1119, 522] on p "Ausztrál természetgygyász által készült" at bounding box center [1115, 534] width 256 height 24
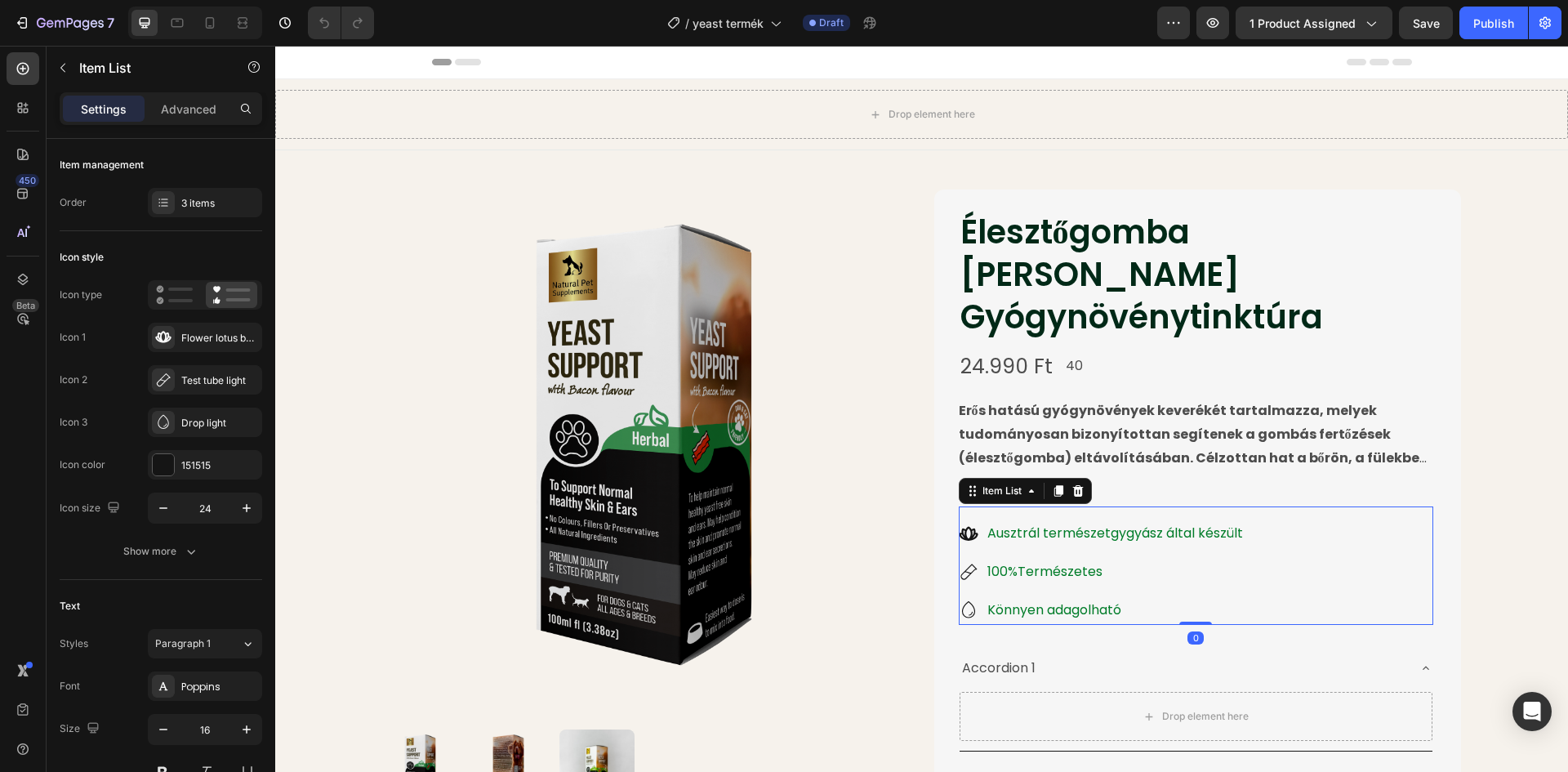
click at [1120, 522] on p "Ausztrál természetgygyász által készült" at bounding box center [1115, 534] width 256 height 24
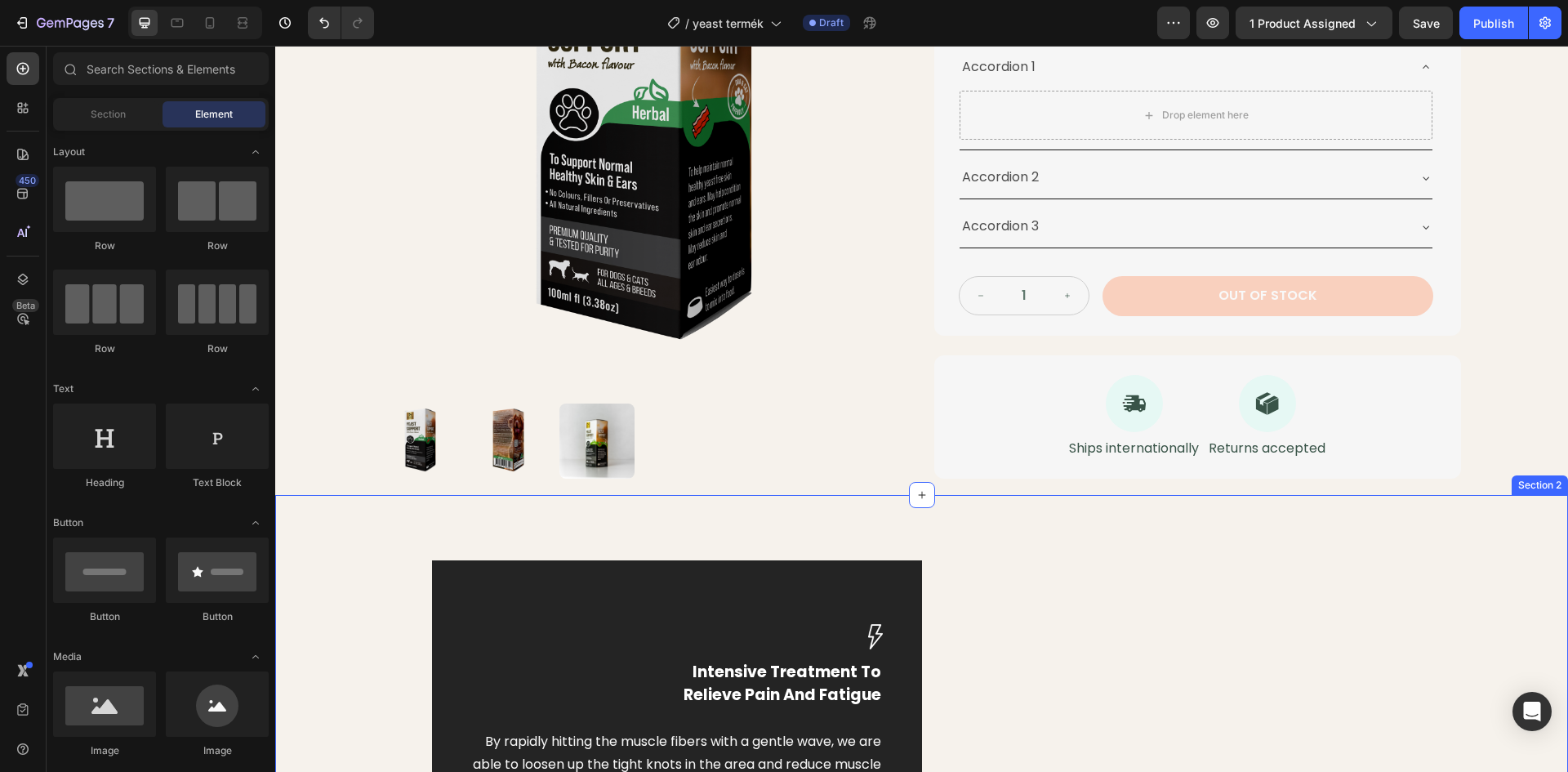
scroll to position [553, 0]
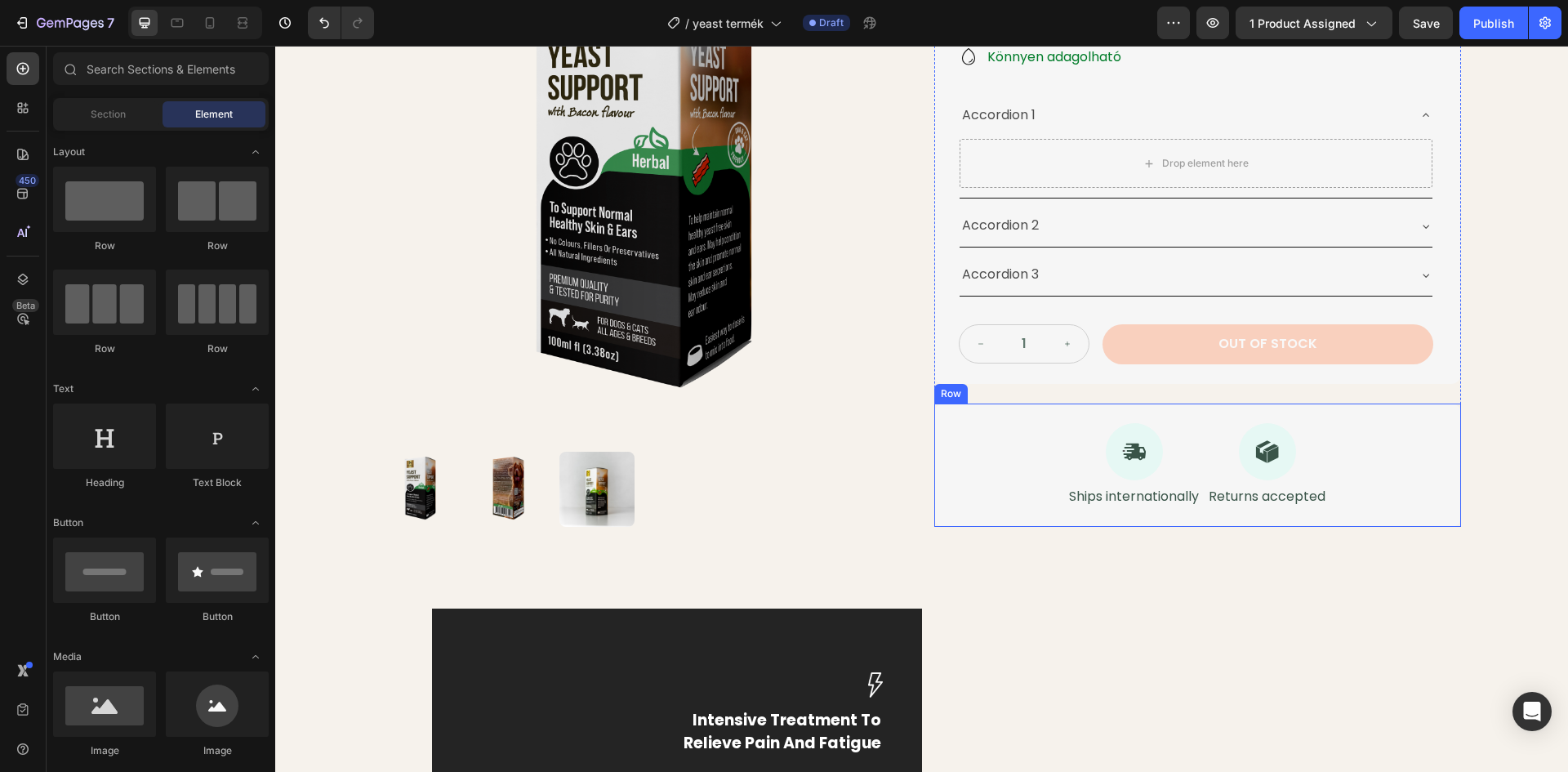
click at [1055, 407] on div "Icon Ships internationally Text Block Icon Returns accepted Text Block Row" at bounding box center [1197, 465] width 527 height 124
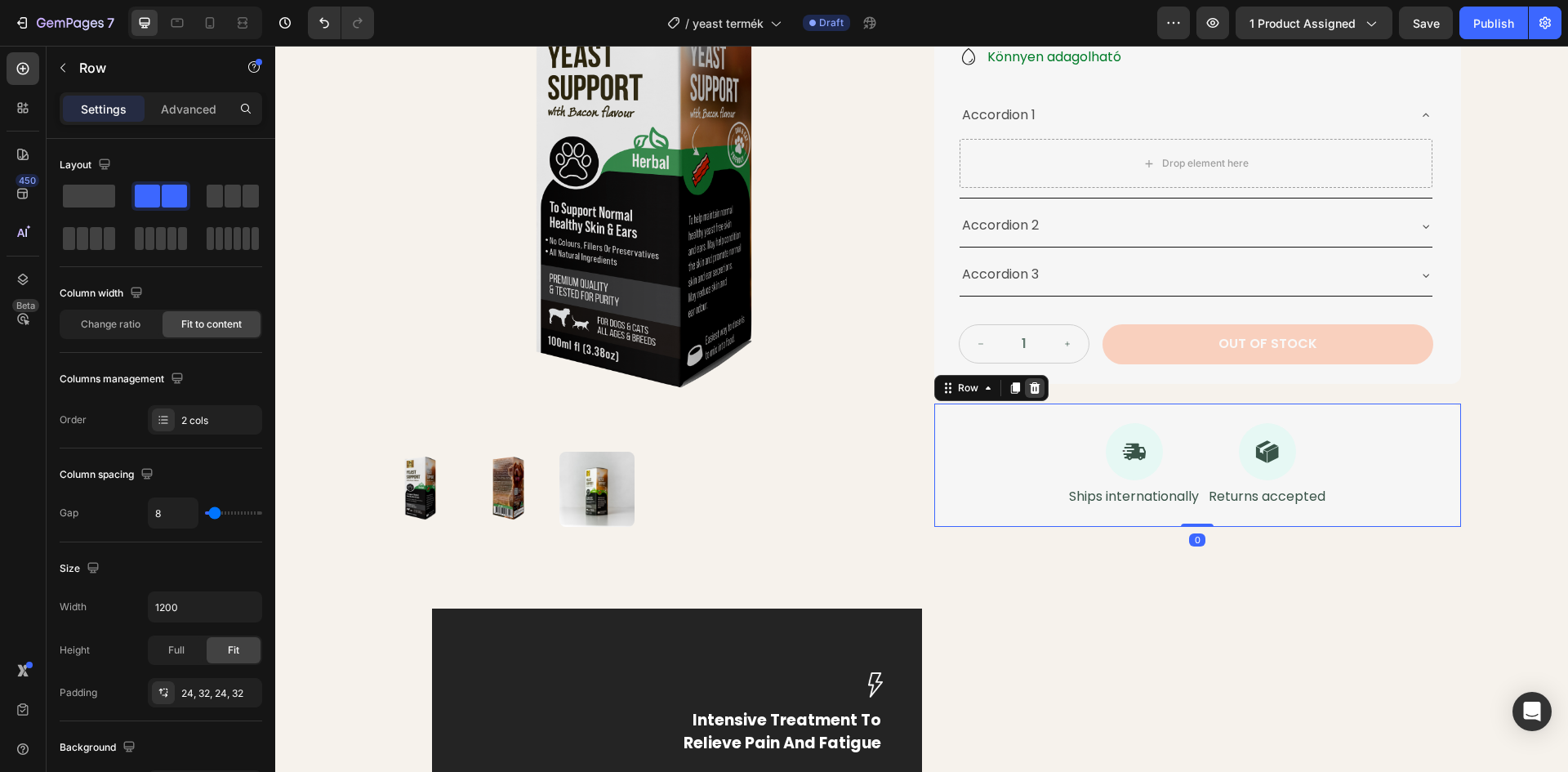
click at [1036, 379] on div at bounding box center [1035, 388] width 20 height 20
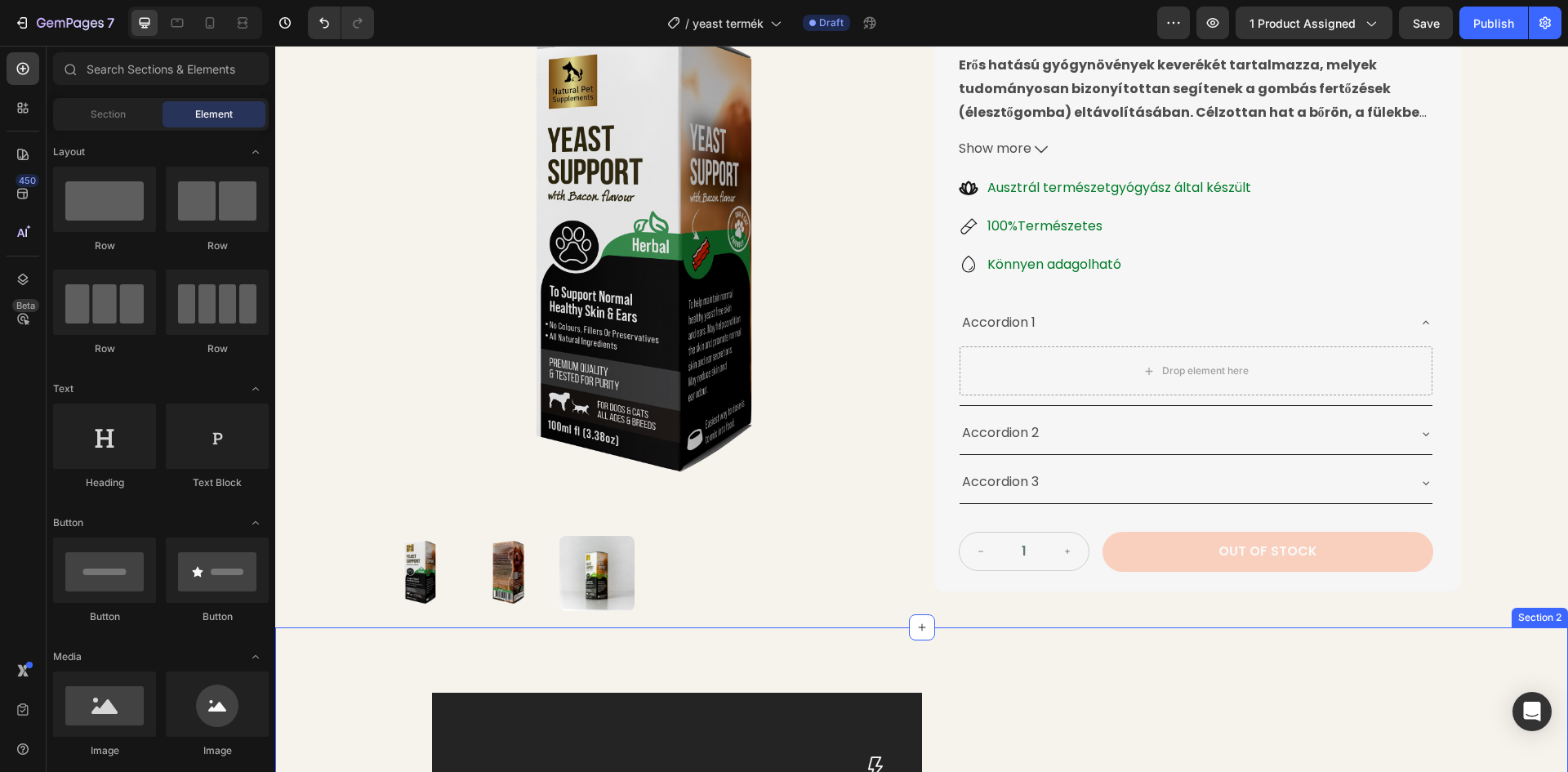
scroll to position [308, 0]
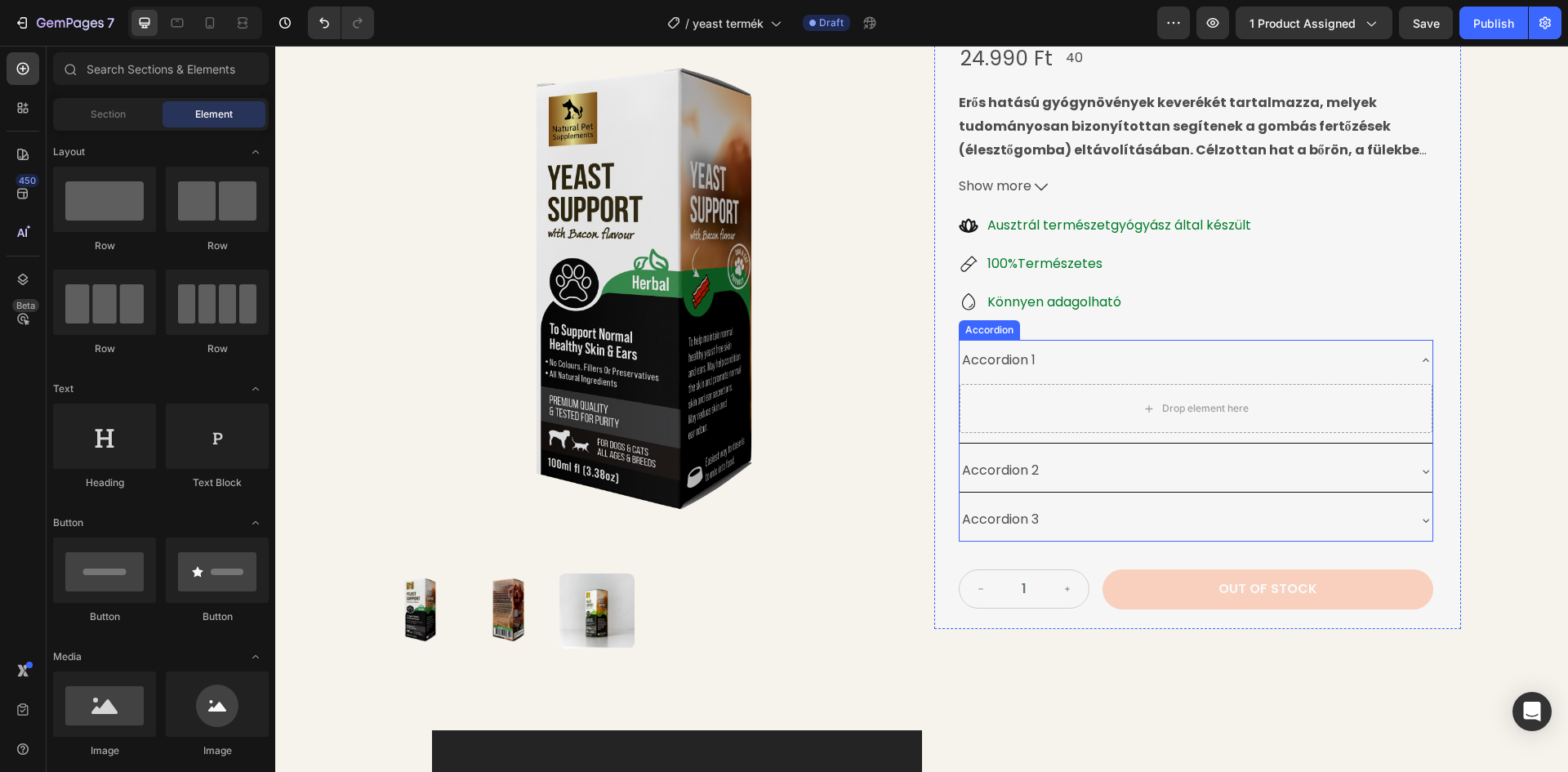
click at [1098, 347] on div "Accordion 1" at bounding box center [1182, 361] width 446 height 29
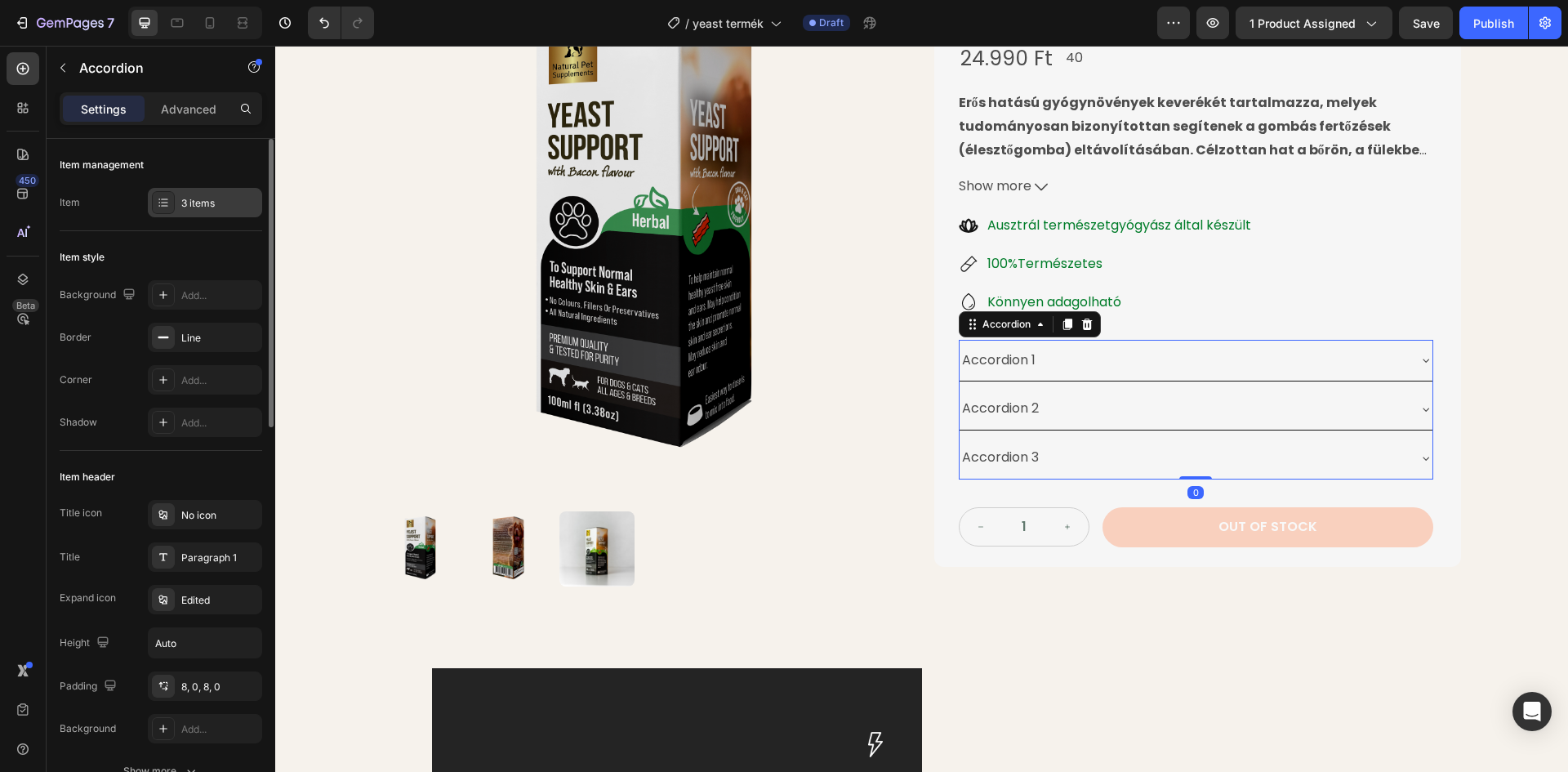
click at [195, 199] on div "3 items" at bounding box center [219, 203] width 77 height 15
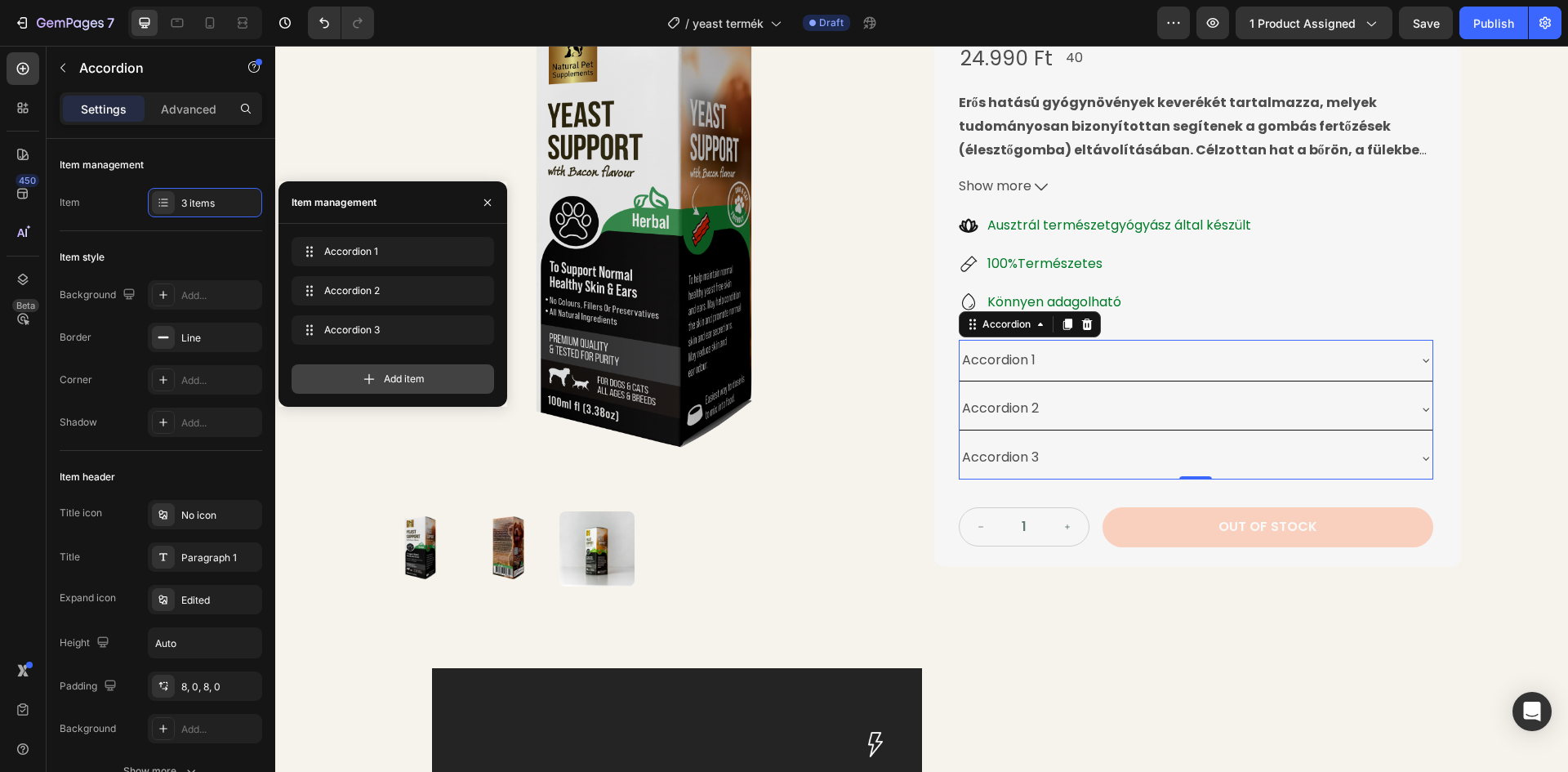
click at [408, 379] on span "Add item" at bounding box center [403, 379] width 41 height 15
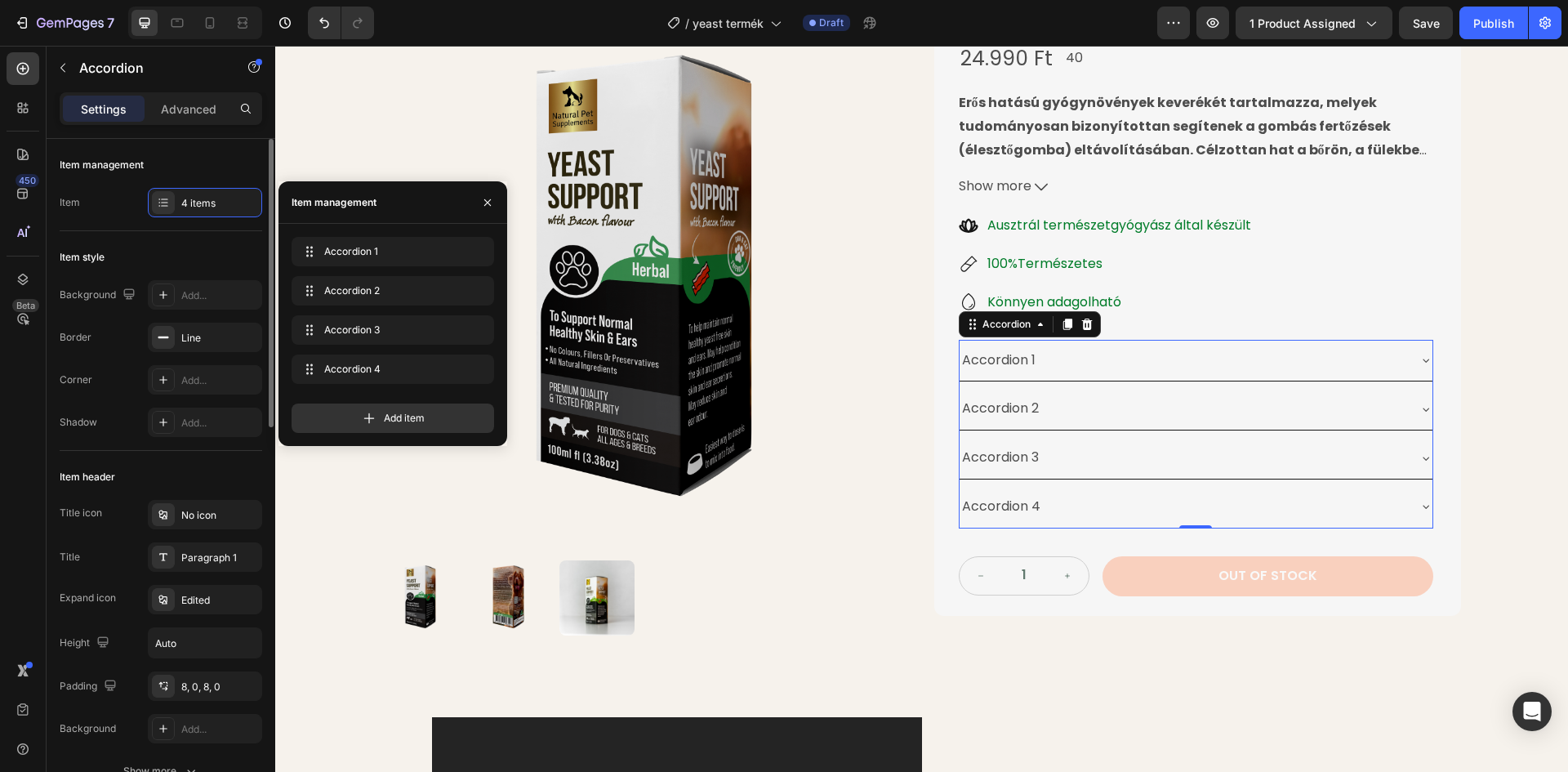
click at [229, 156] on div "Item management" at bounding box center [160, 164] width 202 height 26
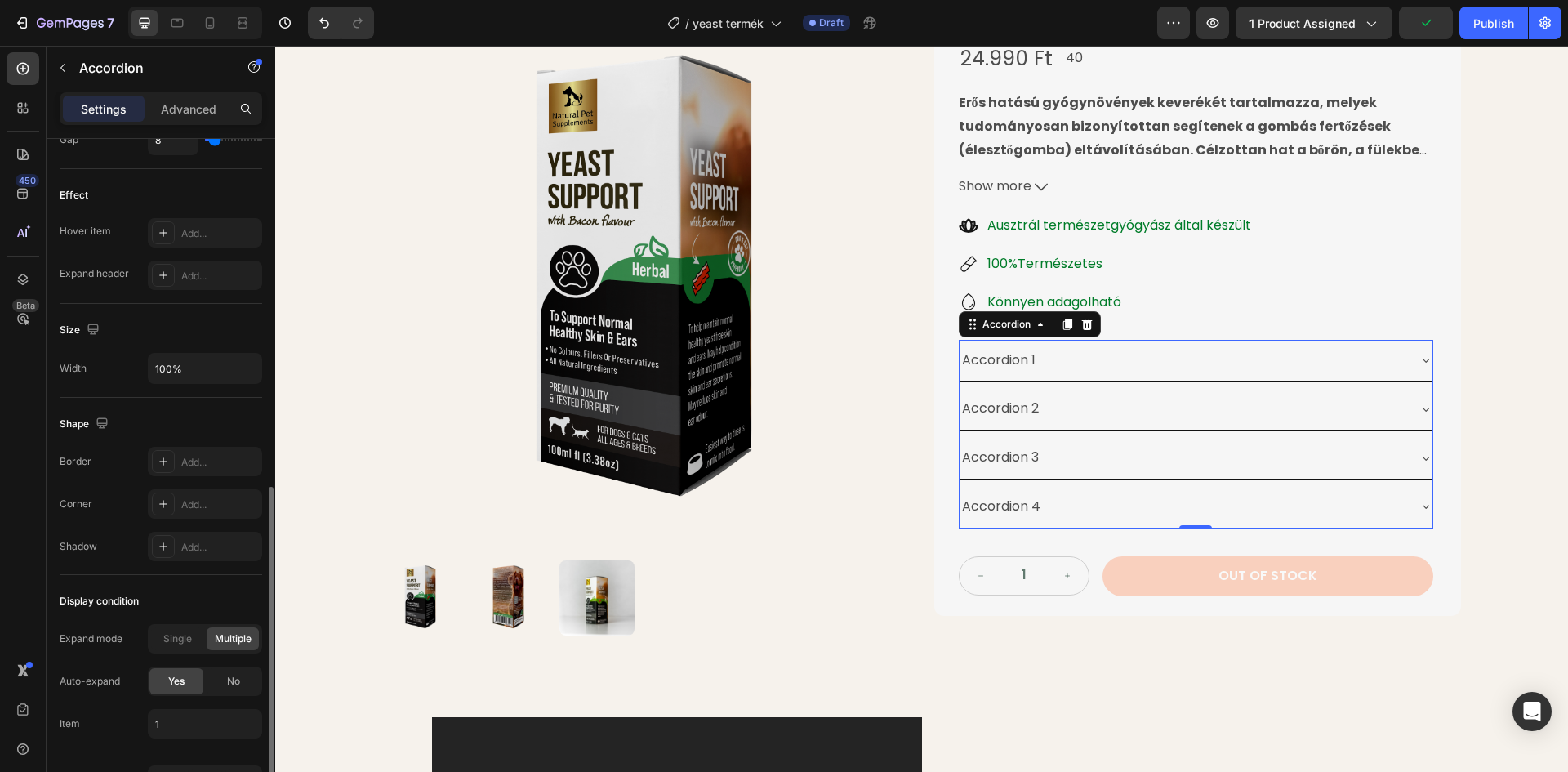
scroll to position [917, 0]
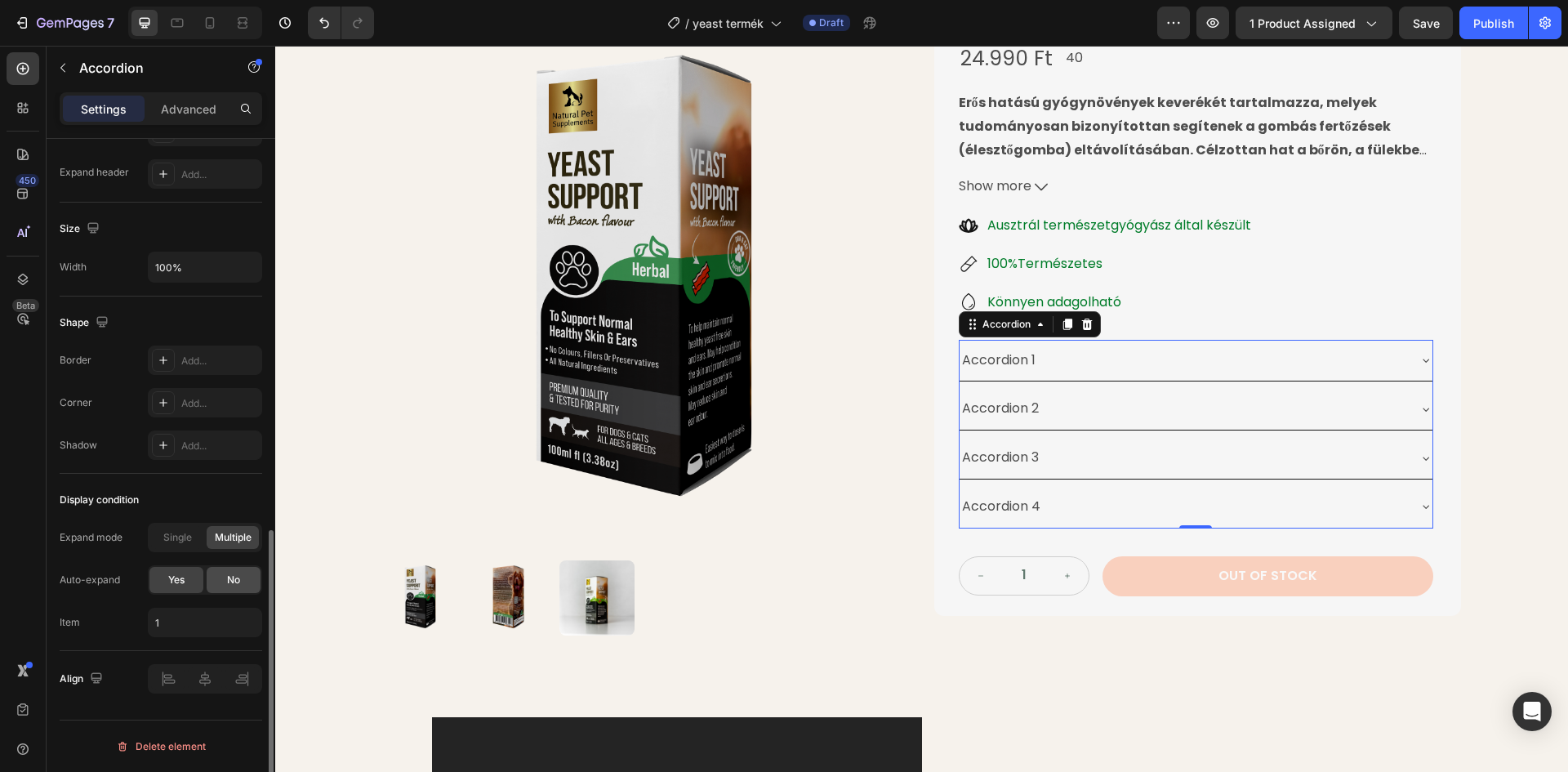
click at [224, 582] on div "No" at bounding box center [233, 580] width 54 height 26
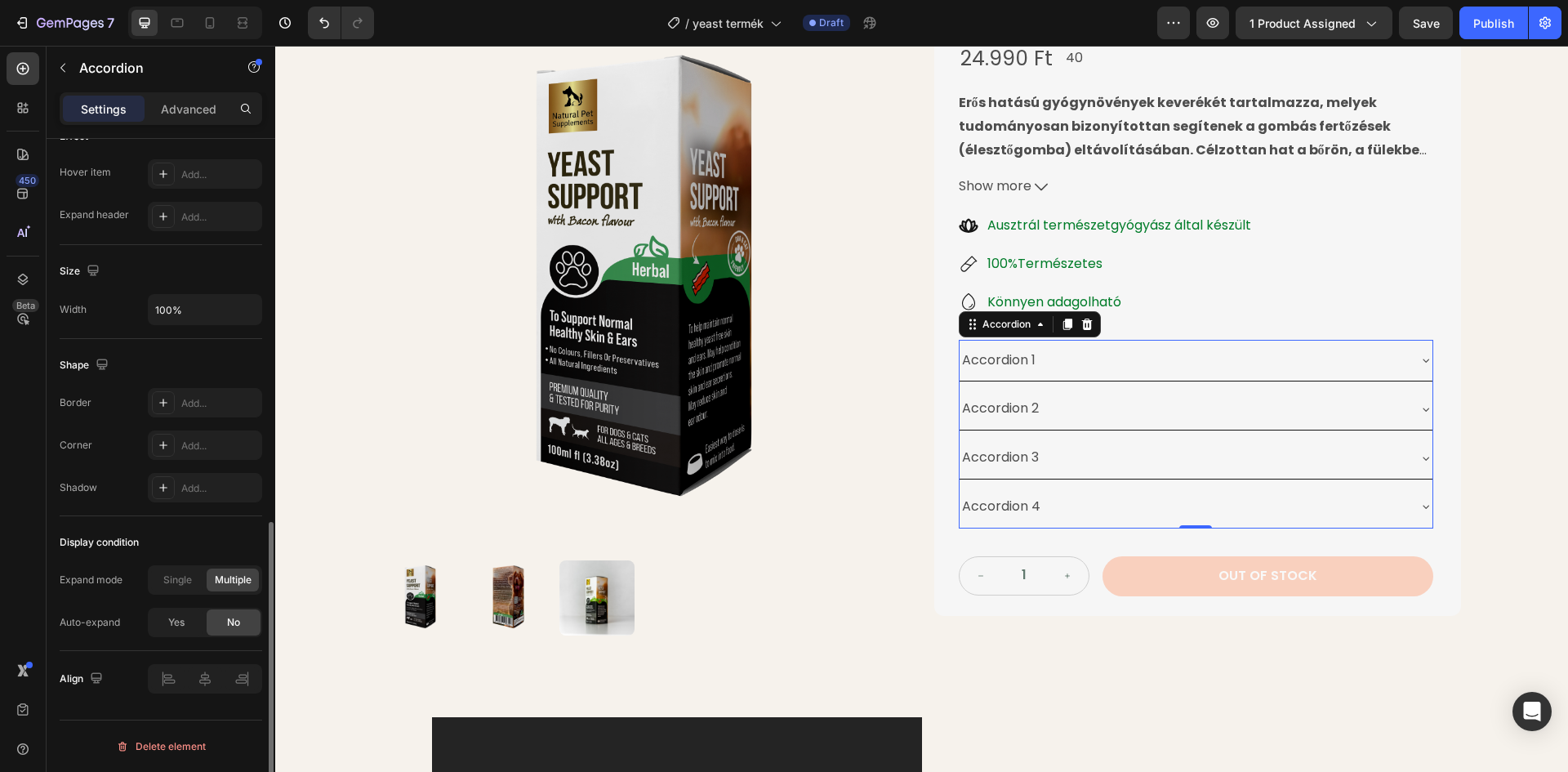
scroll to position [876, 0]
click at [169, 577] on span "Single" at bounding box center [177, 580] width 29 height 15
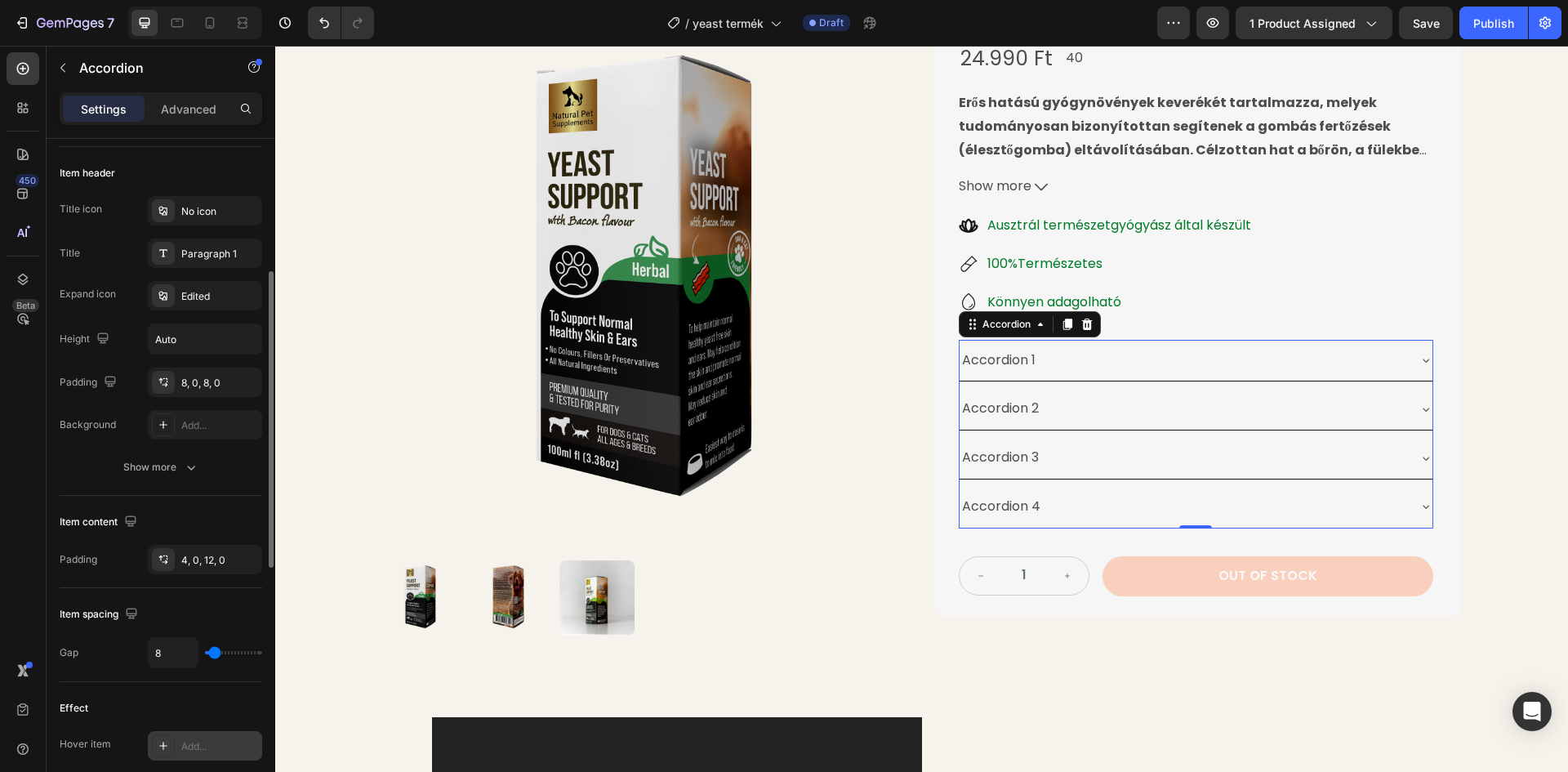
scroll to position [386, 0]
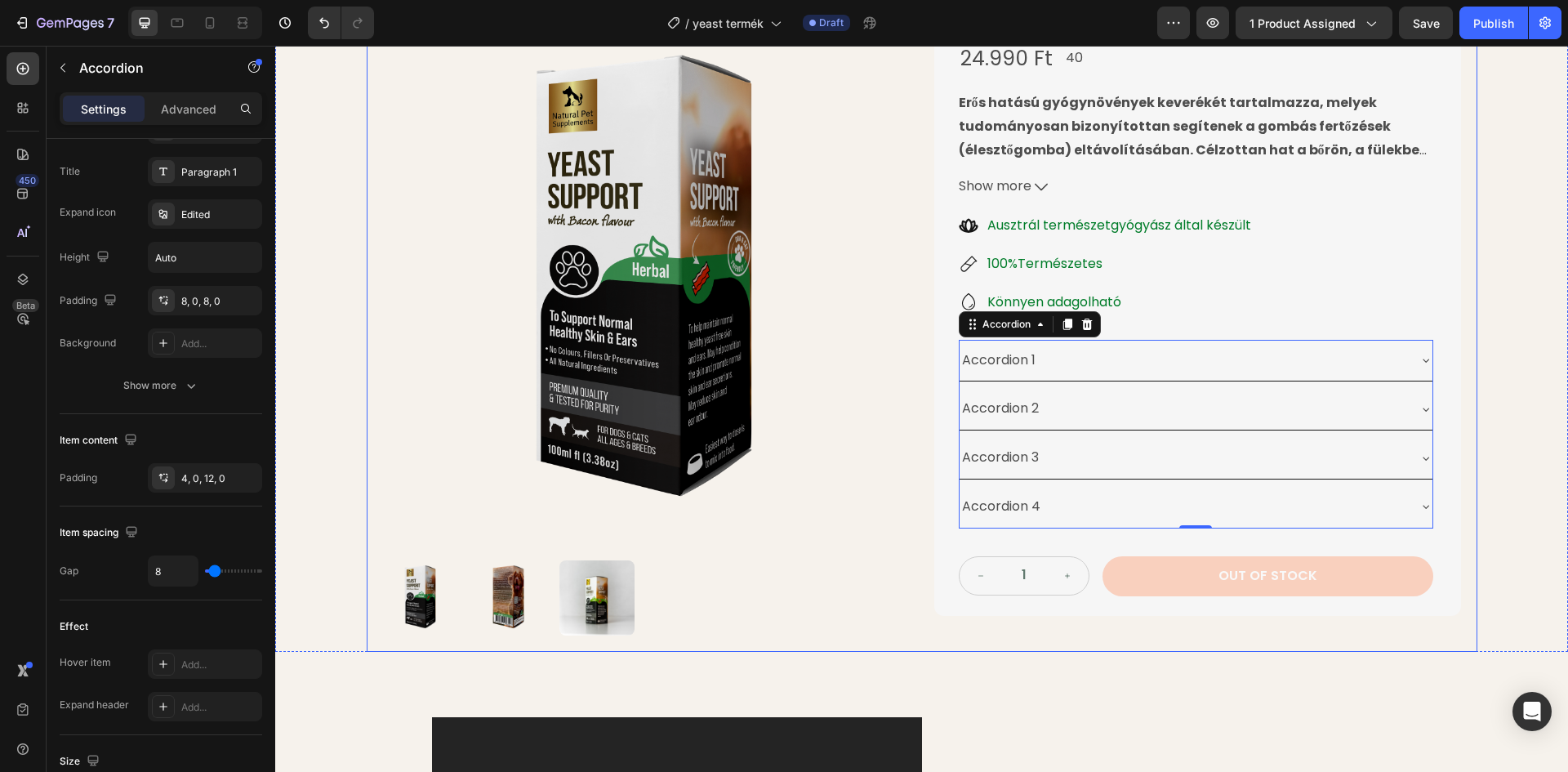
click at [1508, 324] on div "Drop element here Row Product Images Élesztőgomba Ellenes Gyógynövénytinktúra P…" at bounding box center [921, 211] width 1293 height 881
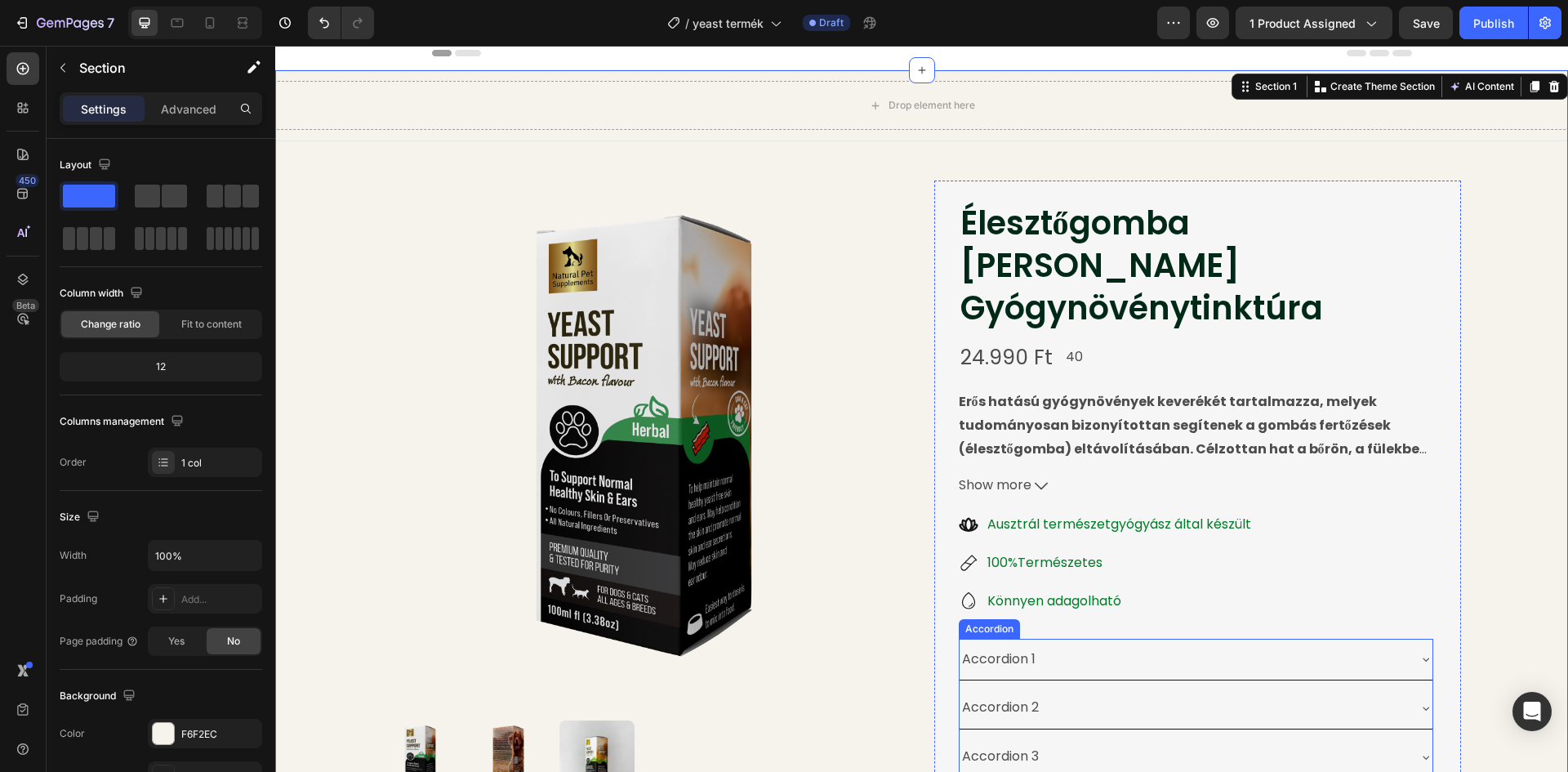
scroll to position [0, 0]
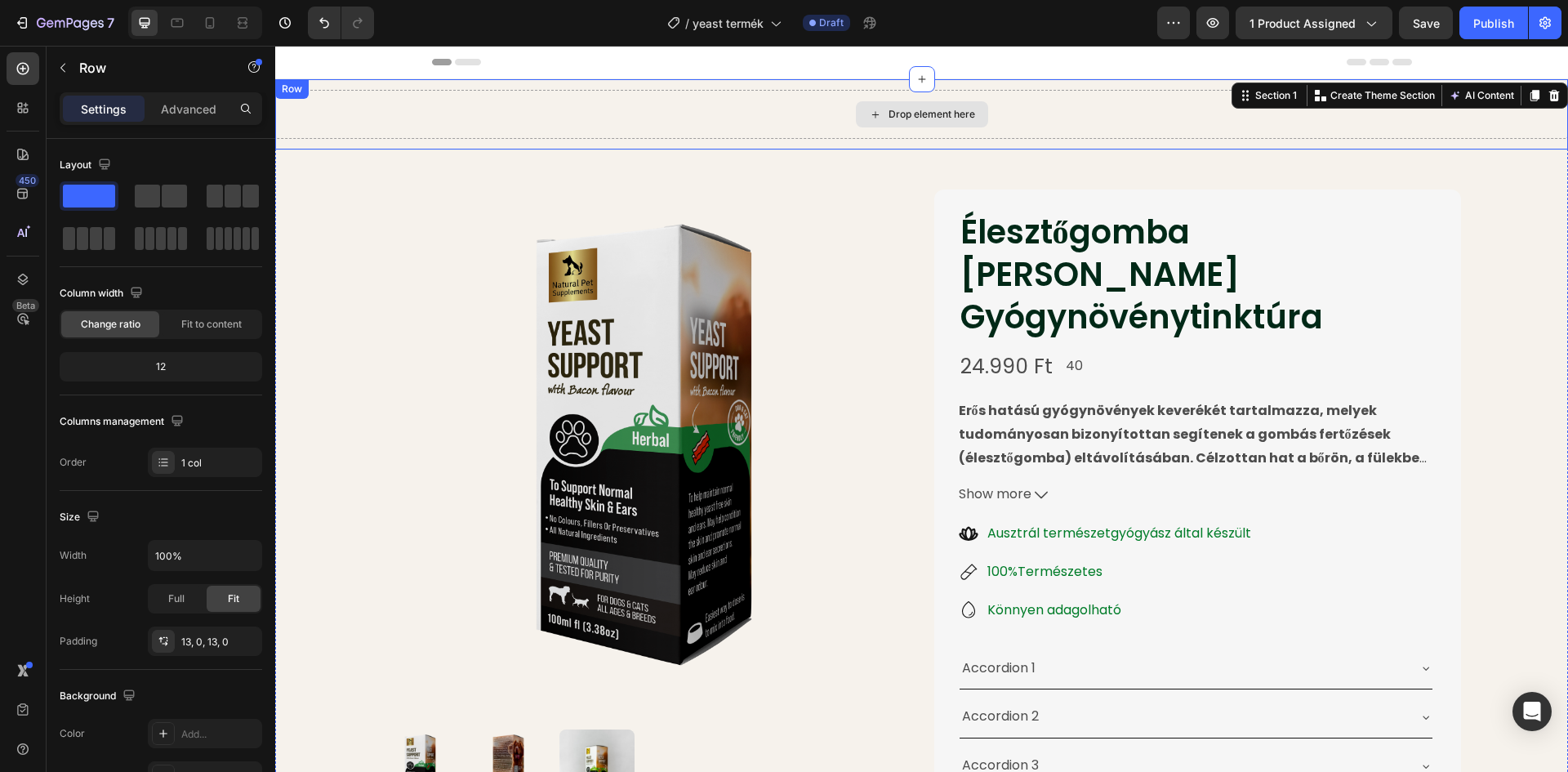
click at [1137, 112] on div "Drop element here" at bounding box center [921, 114] width 1293 height 49
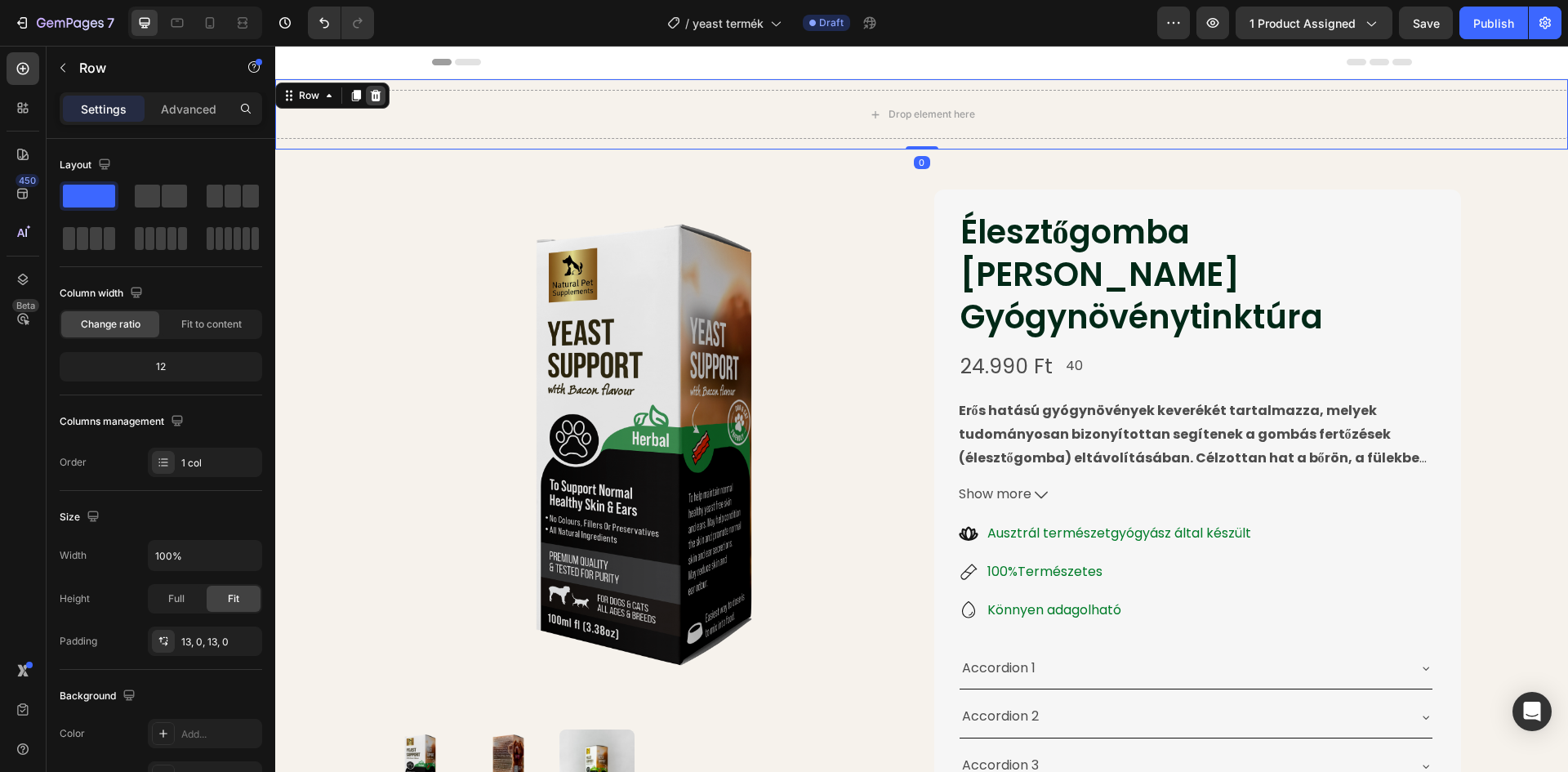
click at [378, 96] on icon at bounding box center [375, 95] width 13 height 13
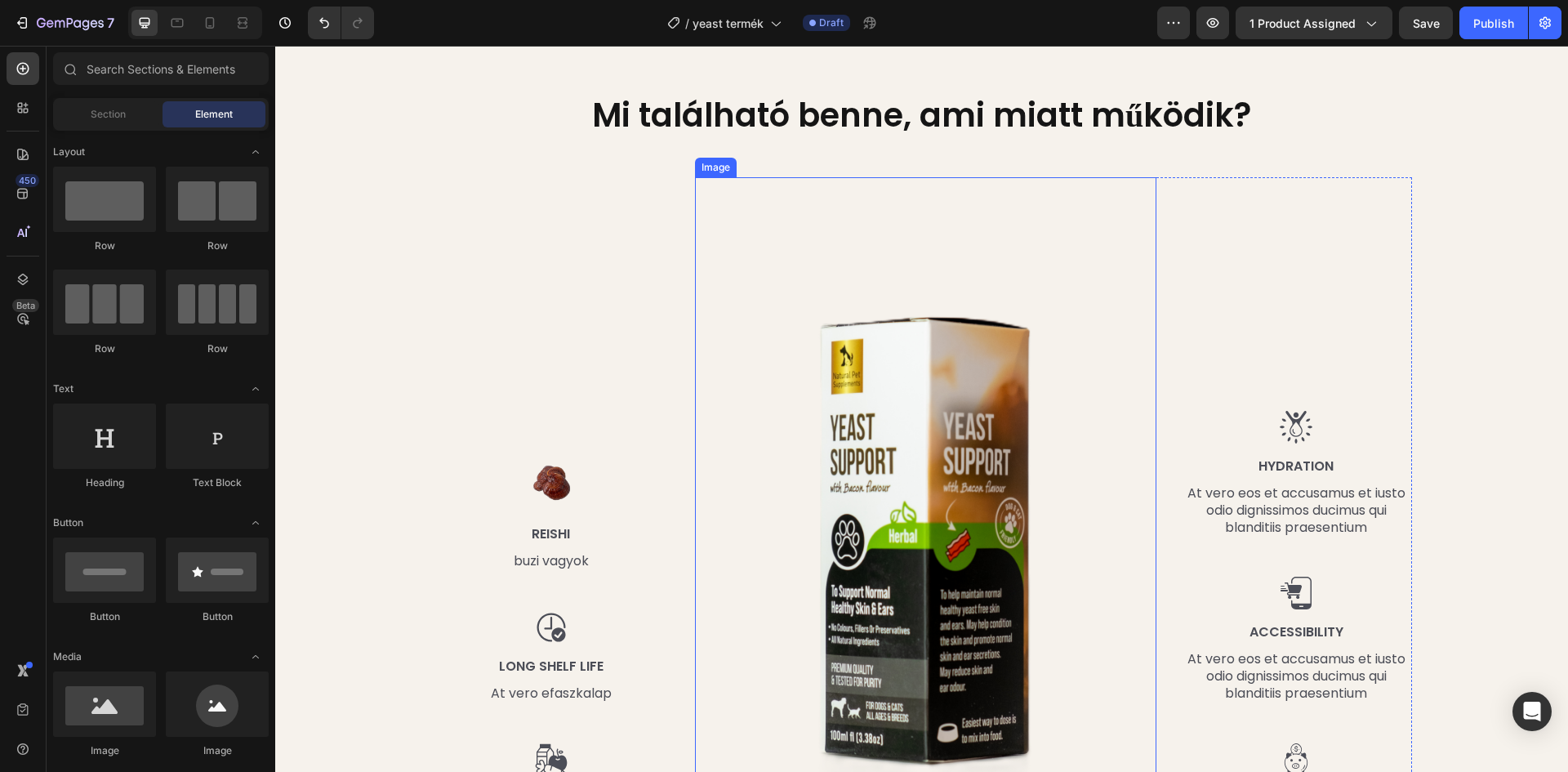
scroll to position [1469, 0]
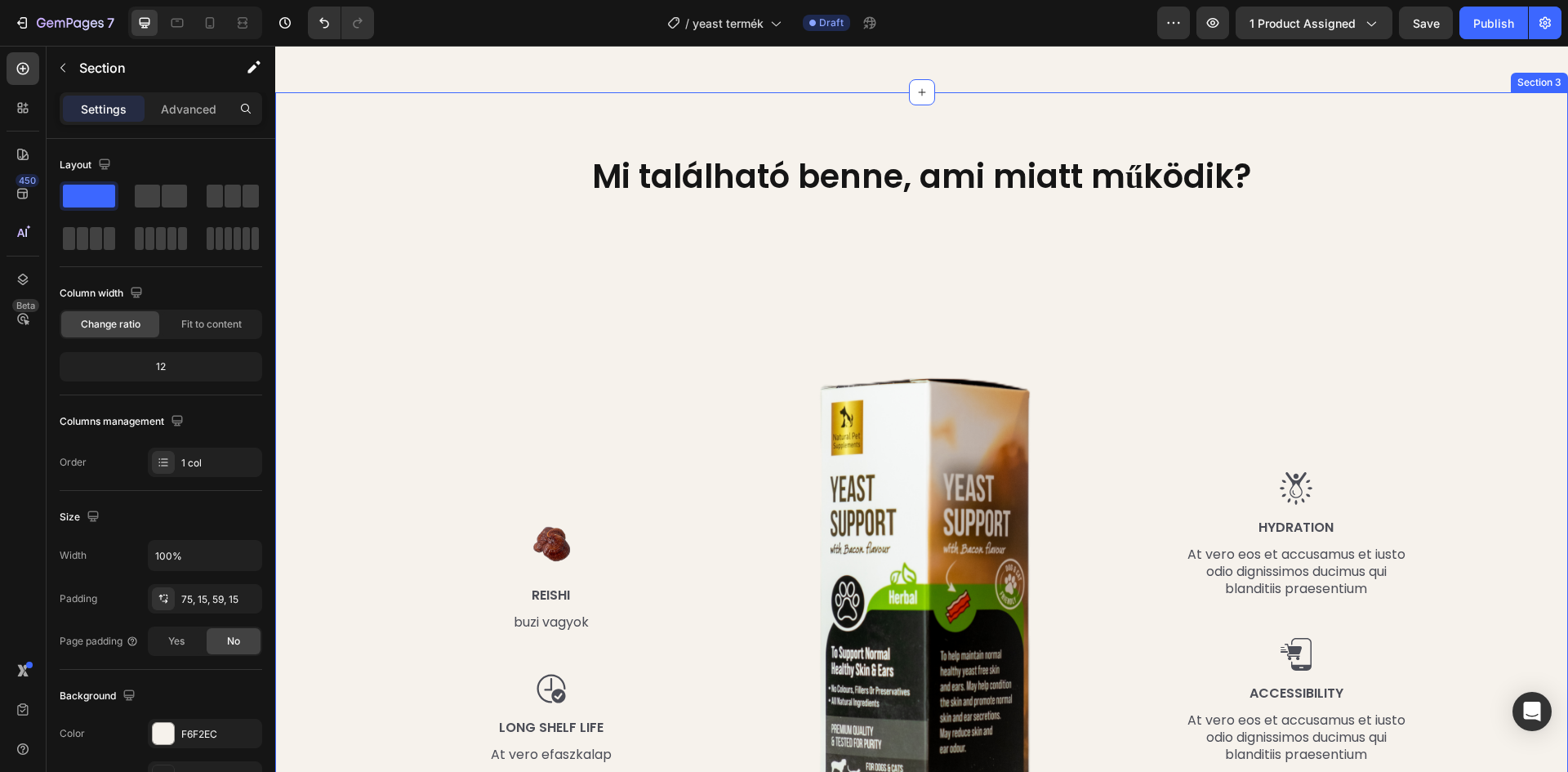
click at [1420, 156] on div "Mi található benne, ami miatt működik? Heading Row Image Reishi Text Block buzi…" at bounding box center [921, 542] width 1293 height 900
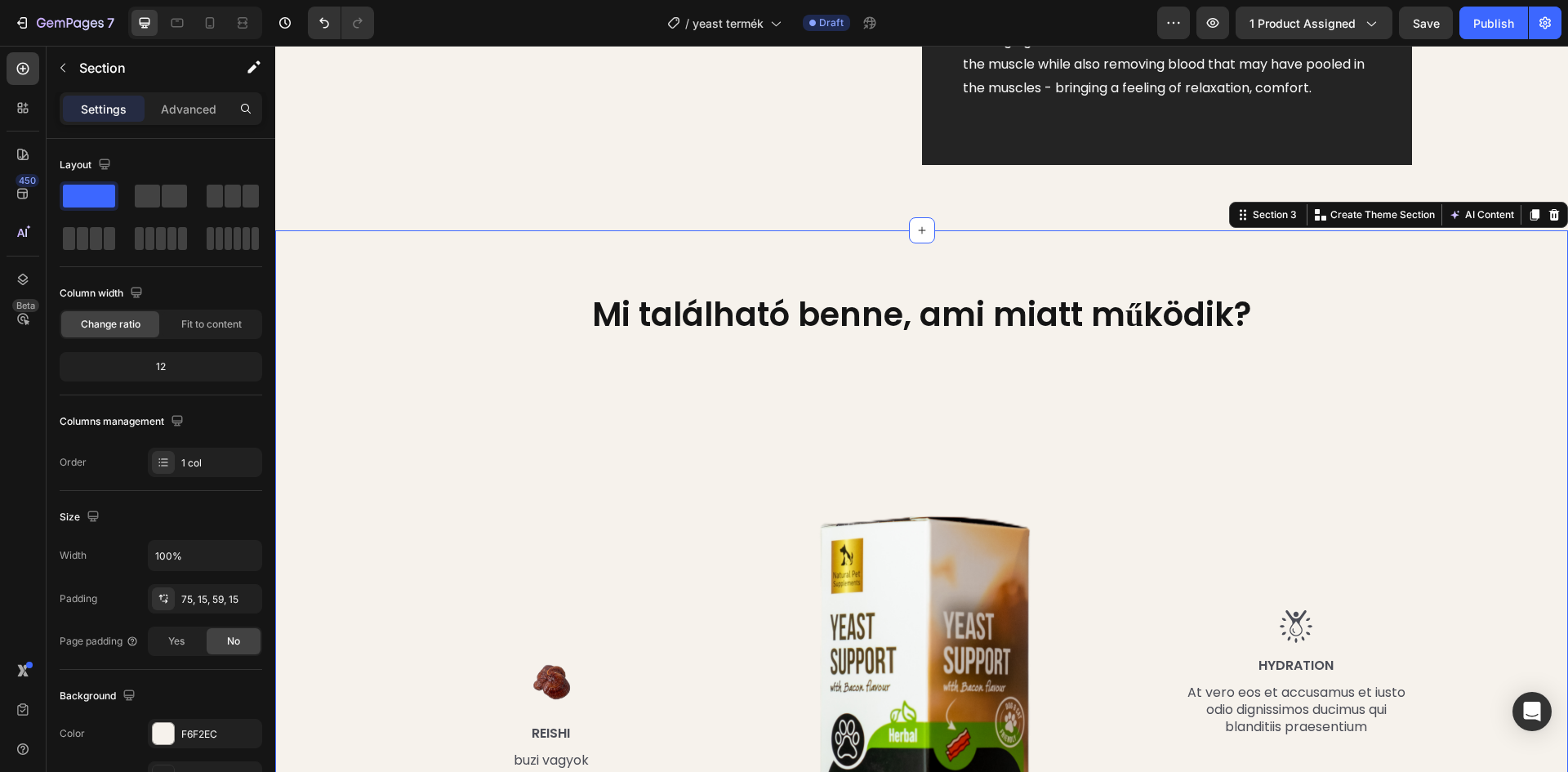
scroll to position [1224, 0]
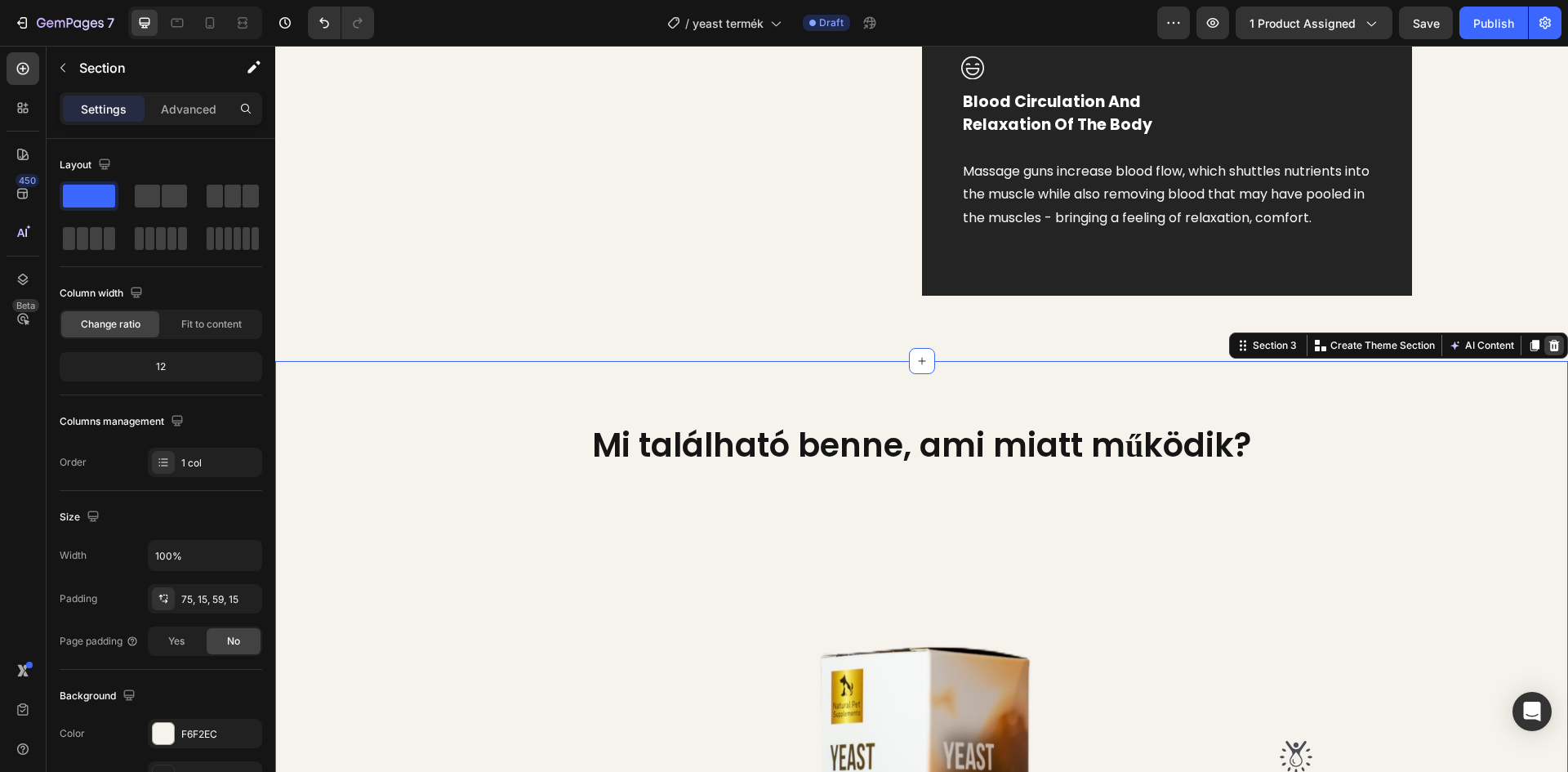
click at [1547, 352] on icon at bounding box center [1553, 345] width 13 height 13
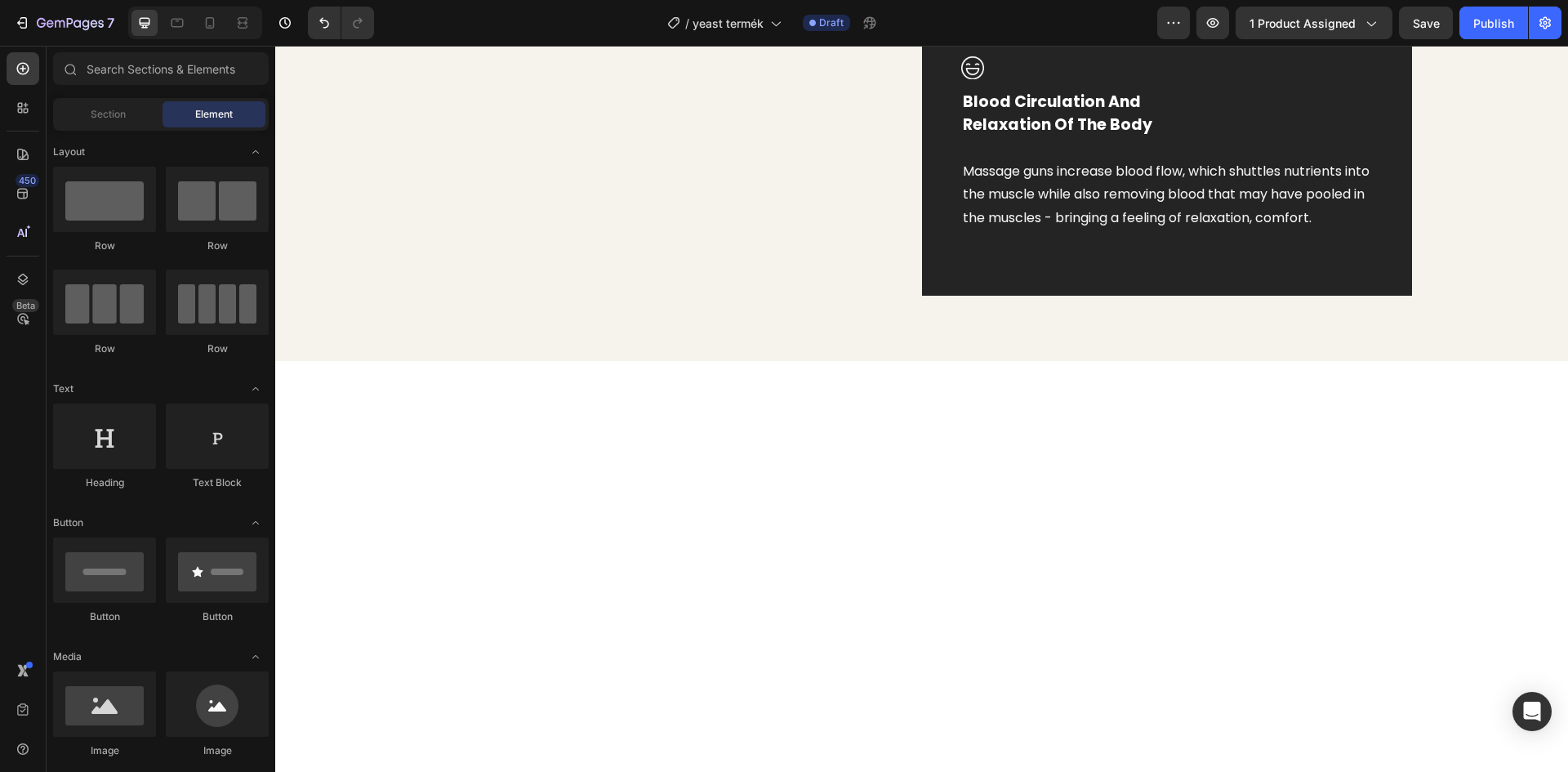
click at [918, 386] on div at bounding box center [921, 649] width 1293 height 579
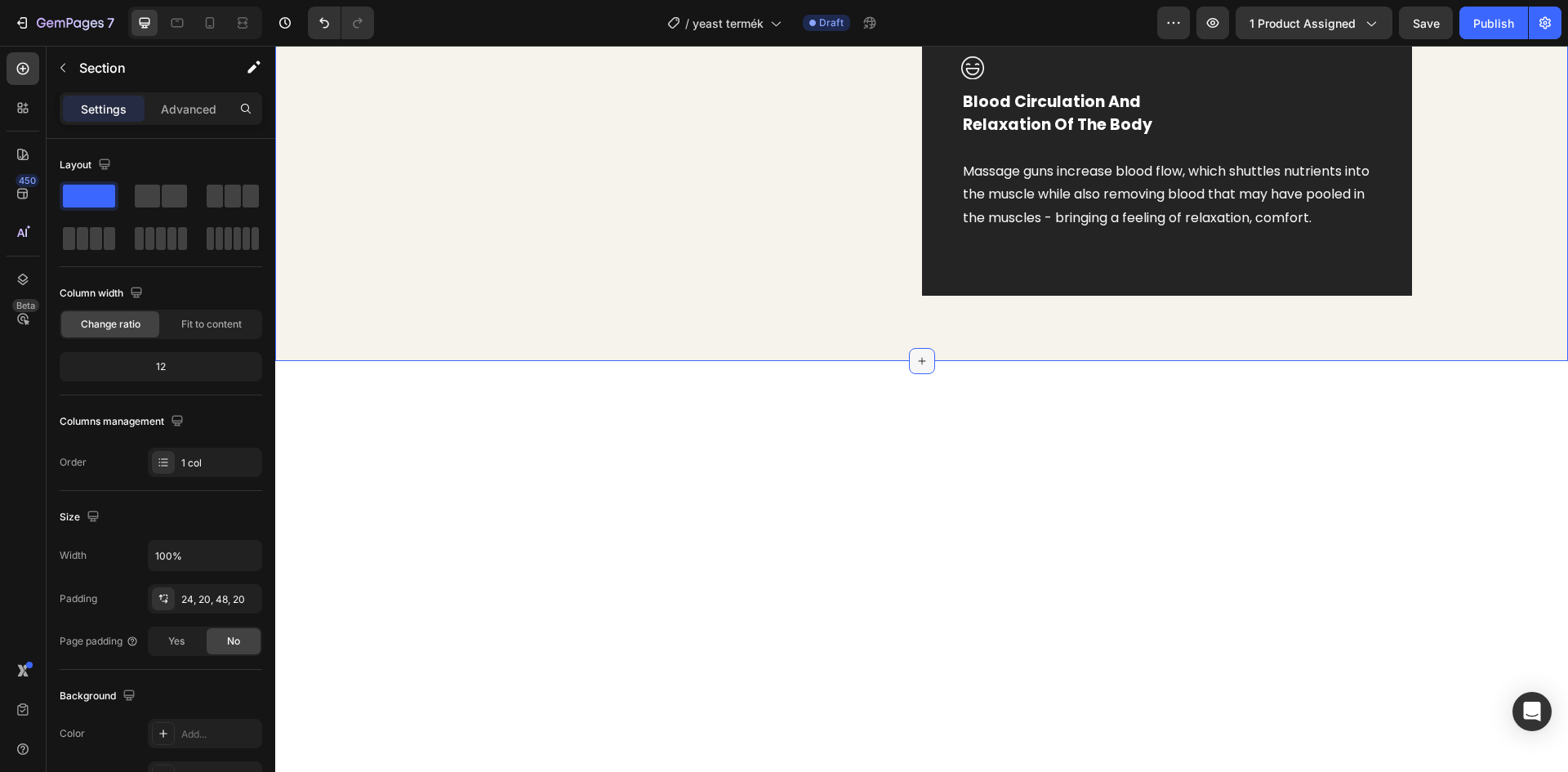
click at [917, 368] on icon at bounding box center [921, 361] width 13 height 13
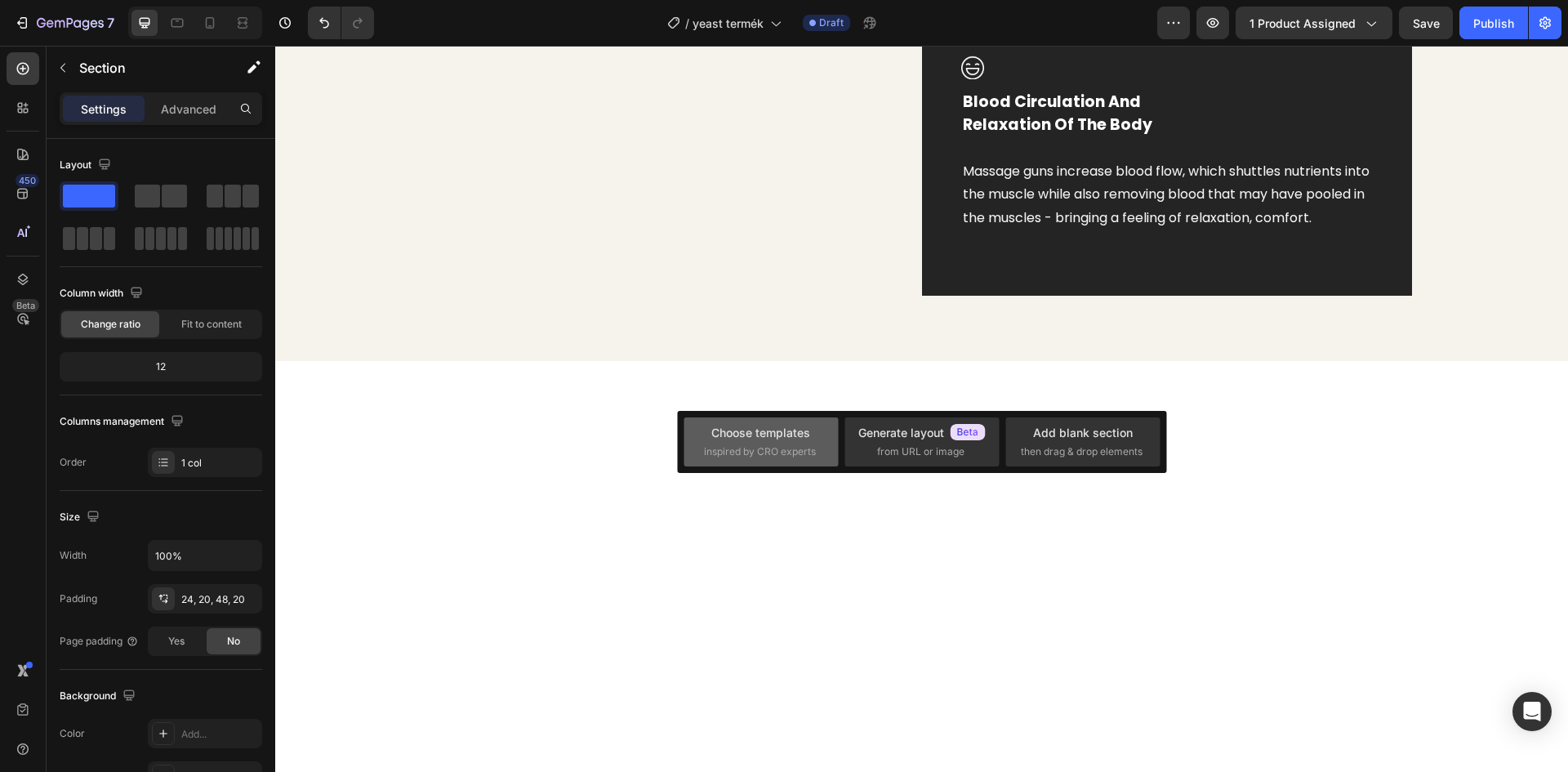
click at [775, 446] on span "inspired by CRO experts" at bounding box center [760, 451] width 112 height 15
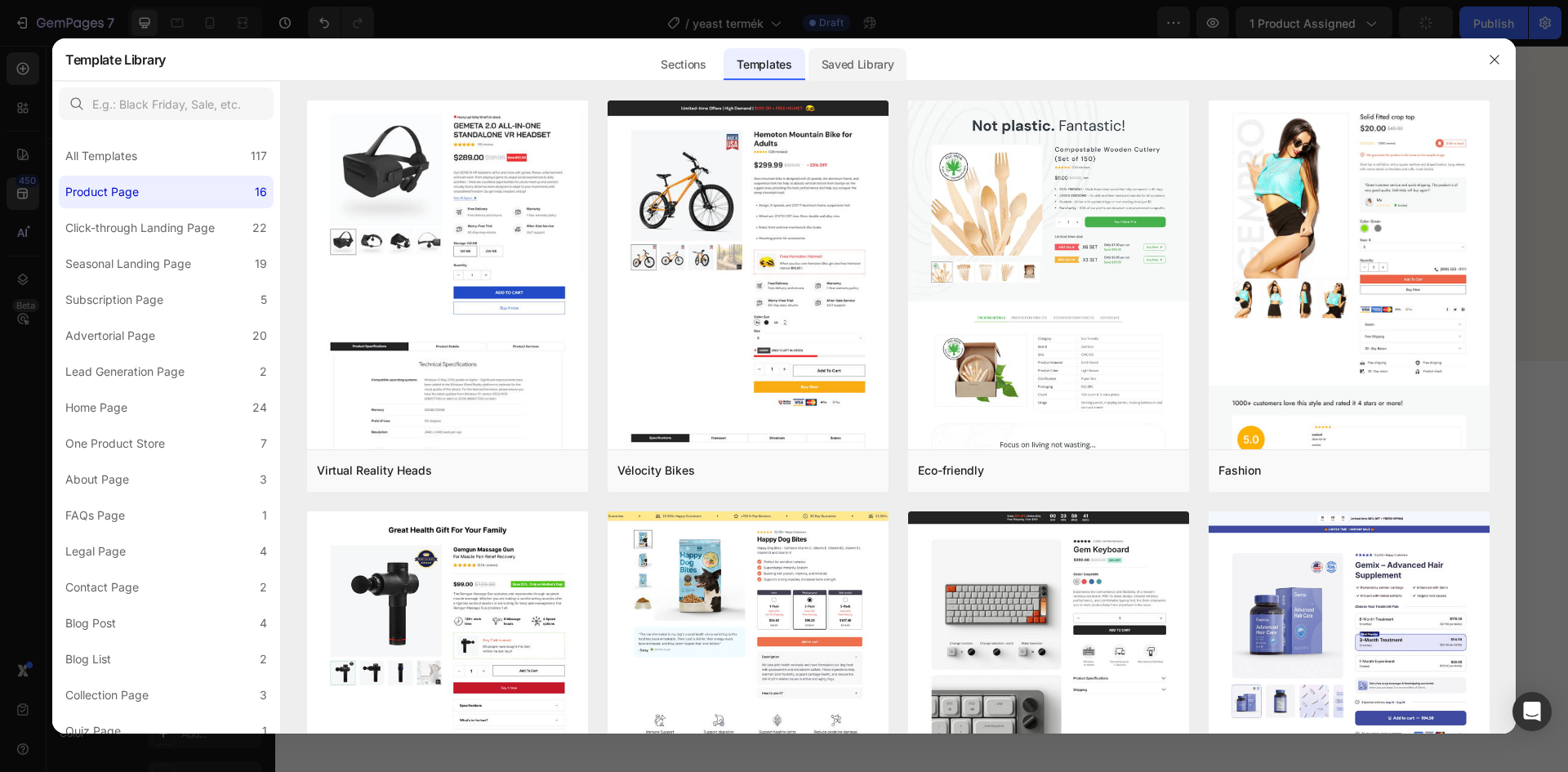
click at [876, 66] on div "Saved Library" at bounding box center [857, 64] width 99 height 33
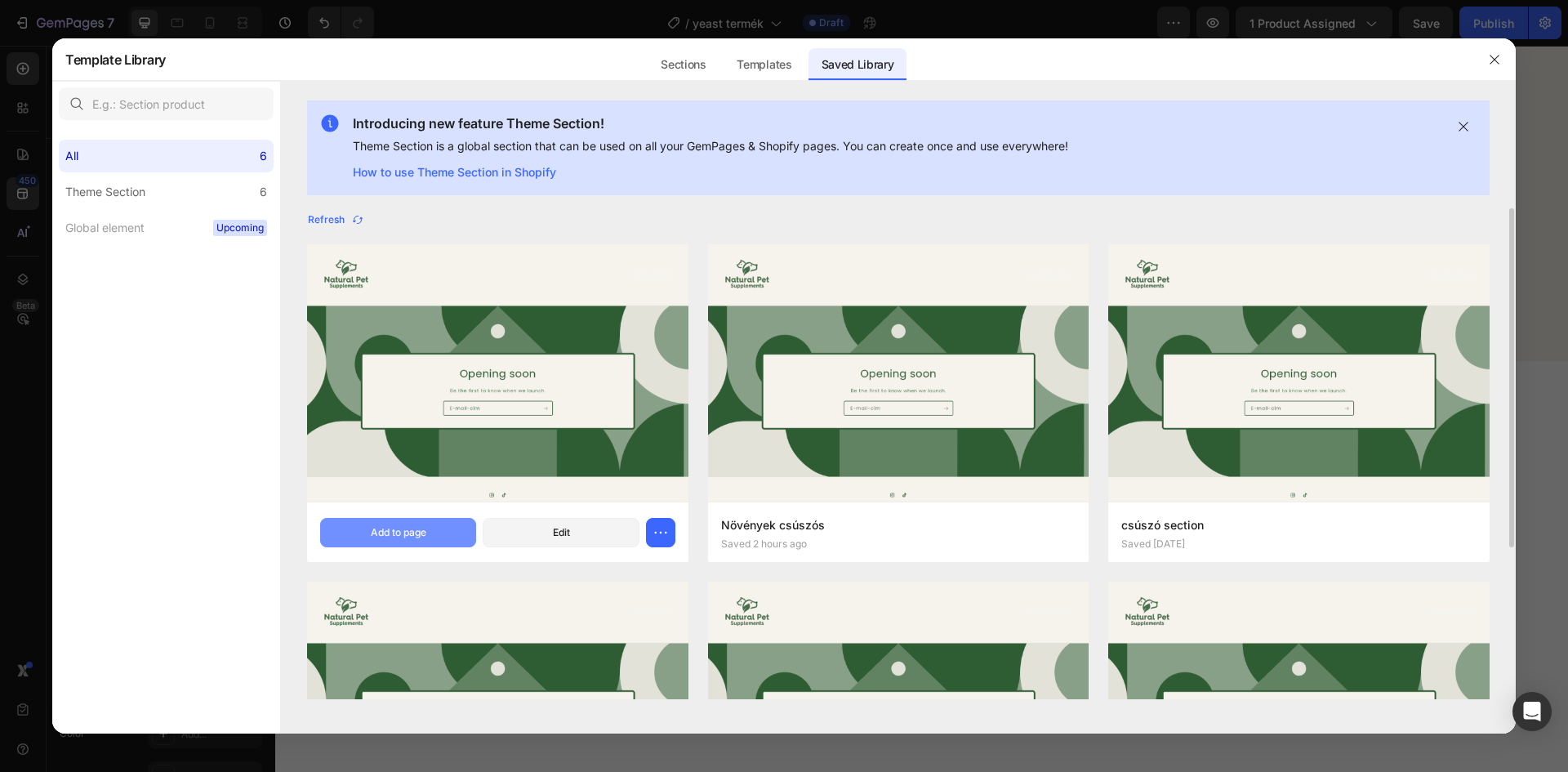
click at [388, 532] on div "Add to page" at bounding box center [398, 532] width 56 height 15
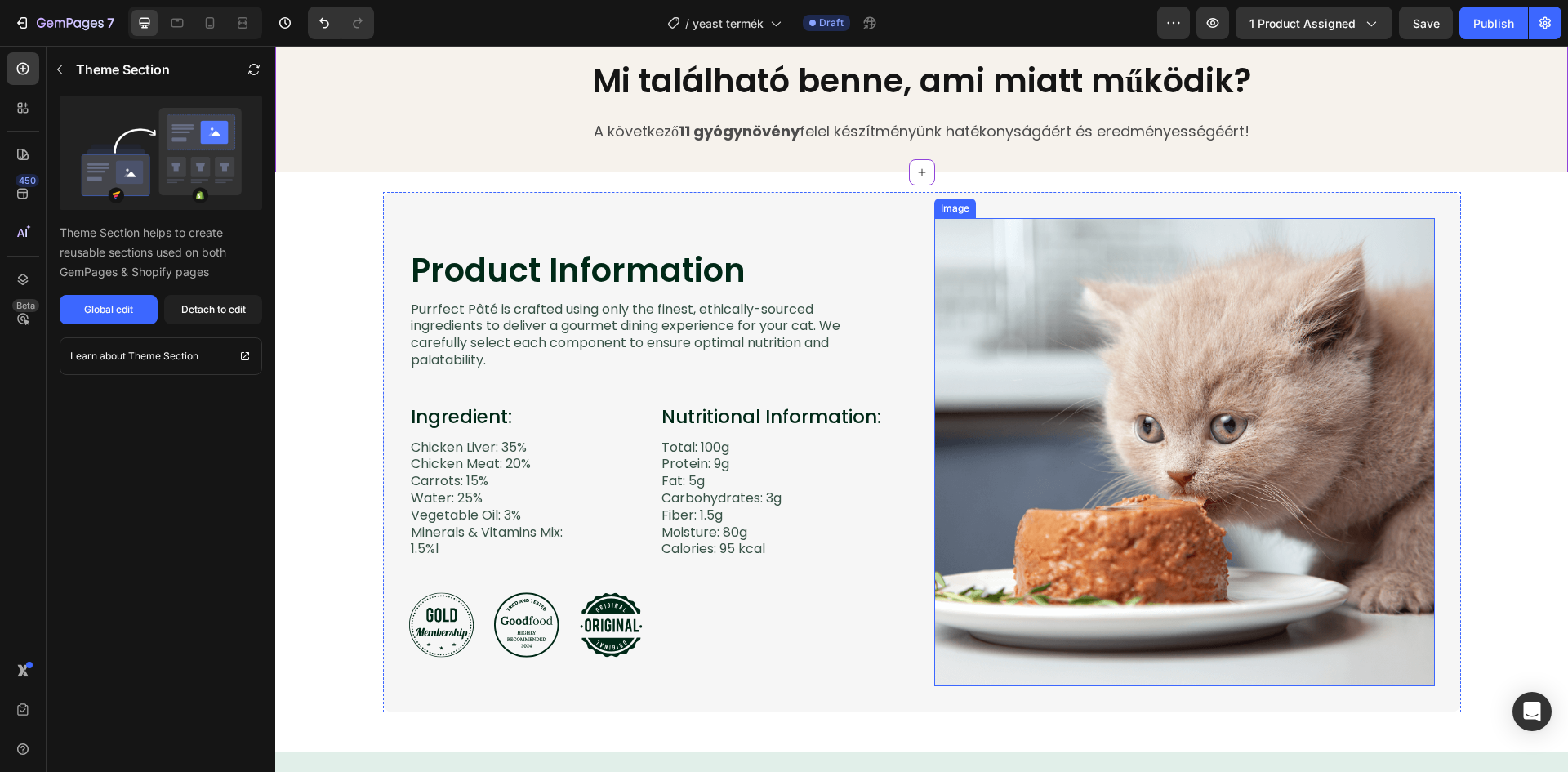
scroll to position [1564, 0]
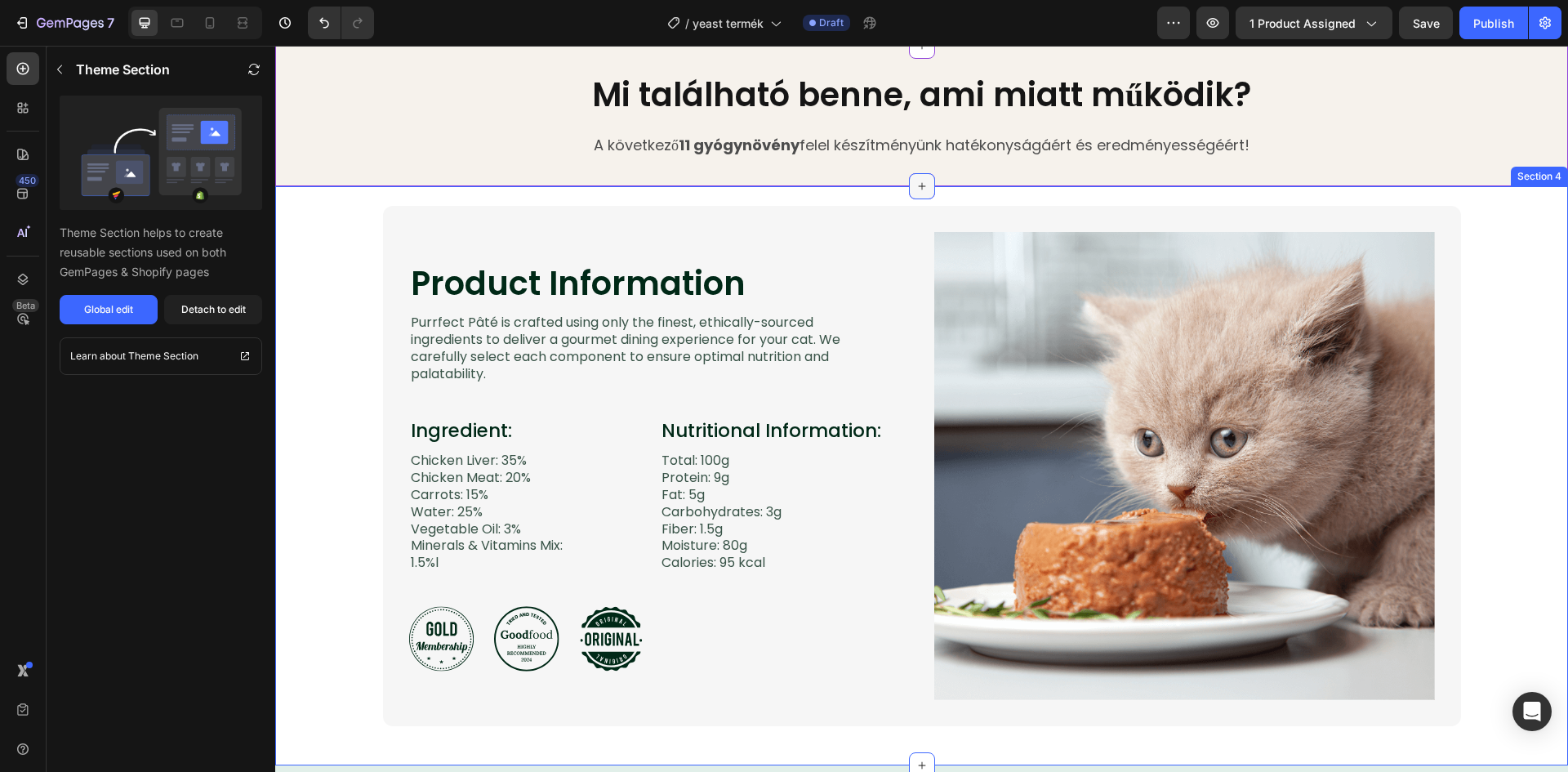
click at [916, 192] on icon at bounding box center [921, 185] width 13 height 13
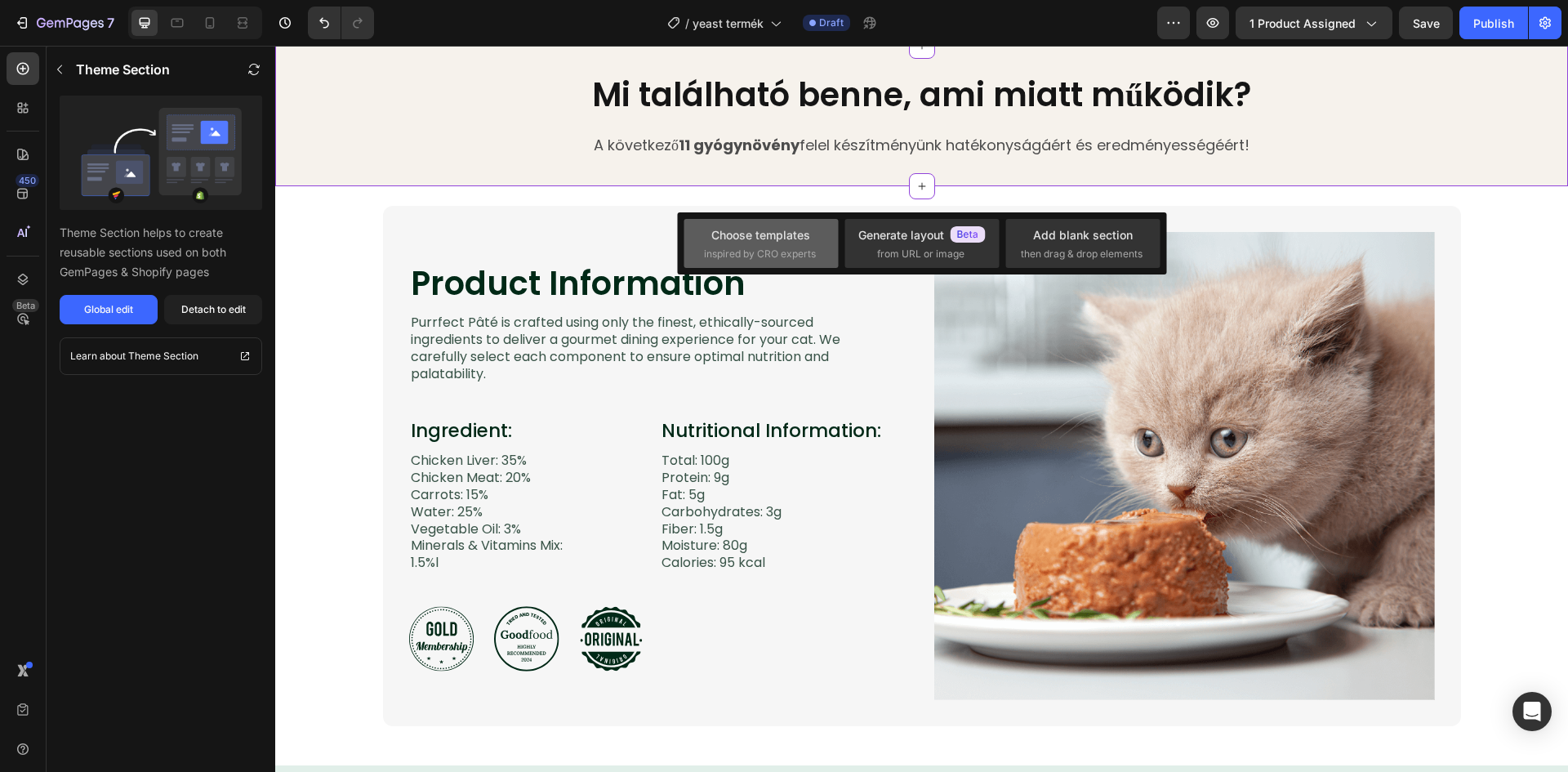
click at [785, 247] on span "inspired by CRO experts" at bounding box center [760, 254] width 112 height 15
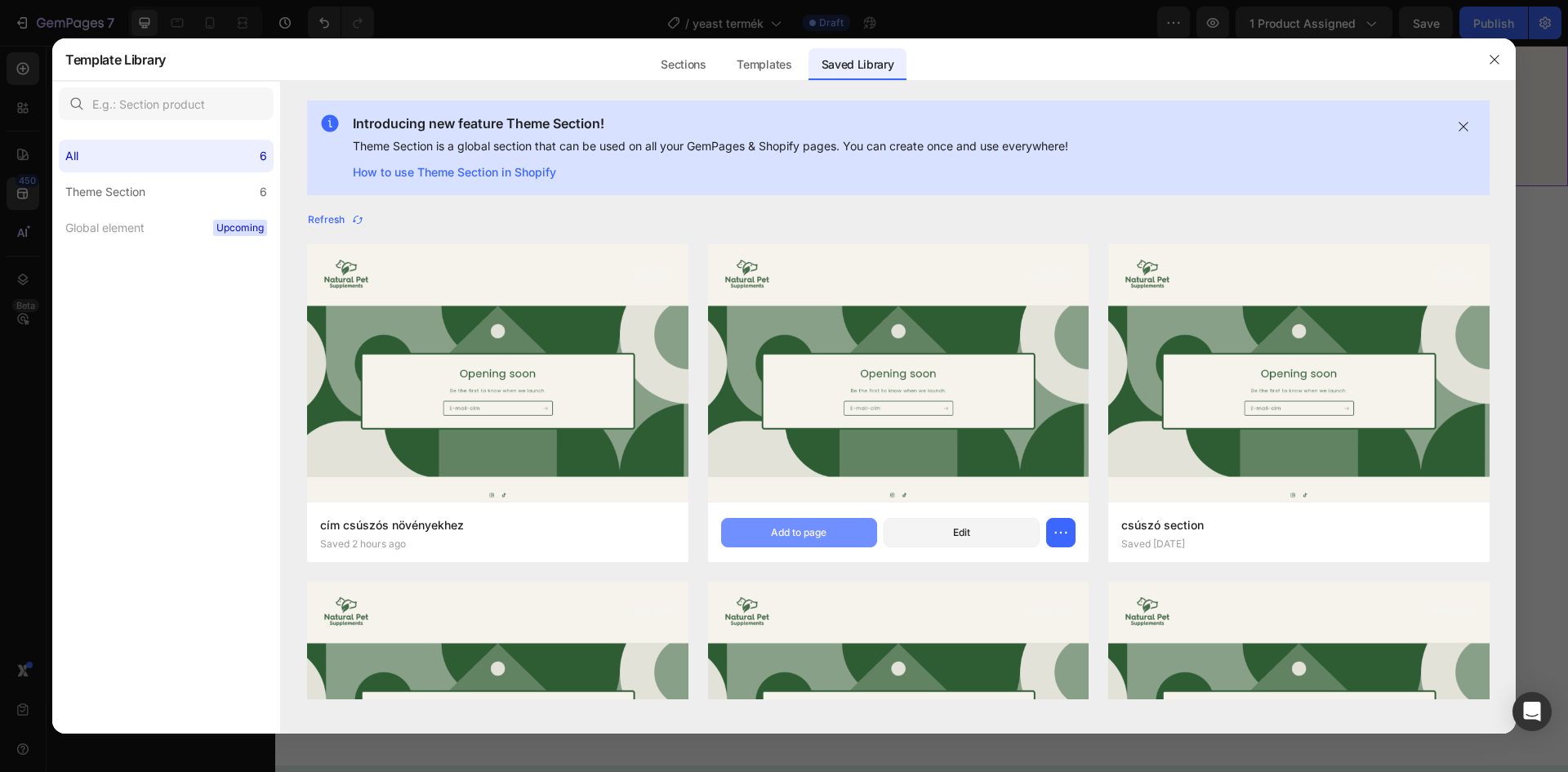
click at [772, 540] on button "Add to page" at bounding box center [799, 533] width 156 height 30
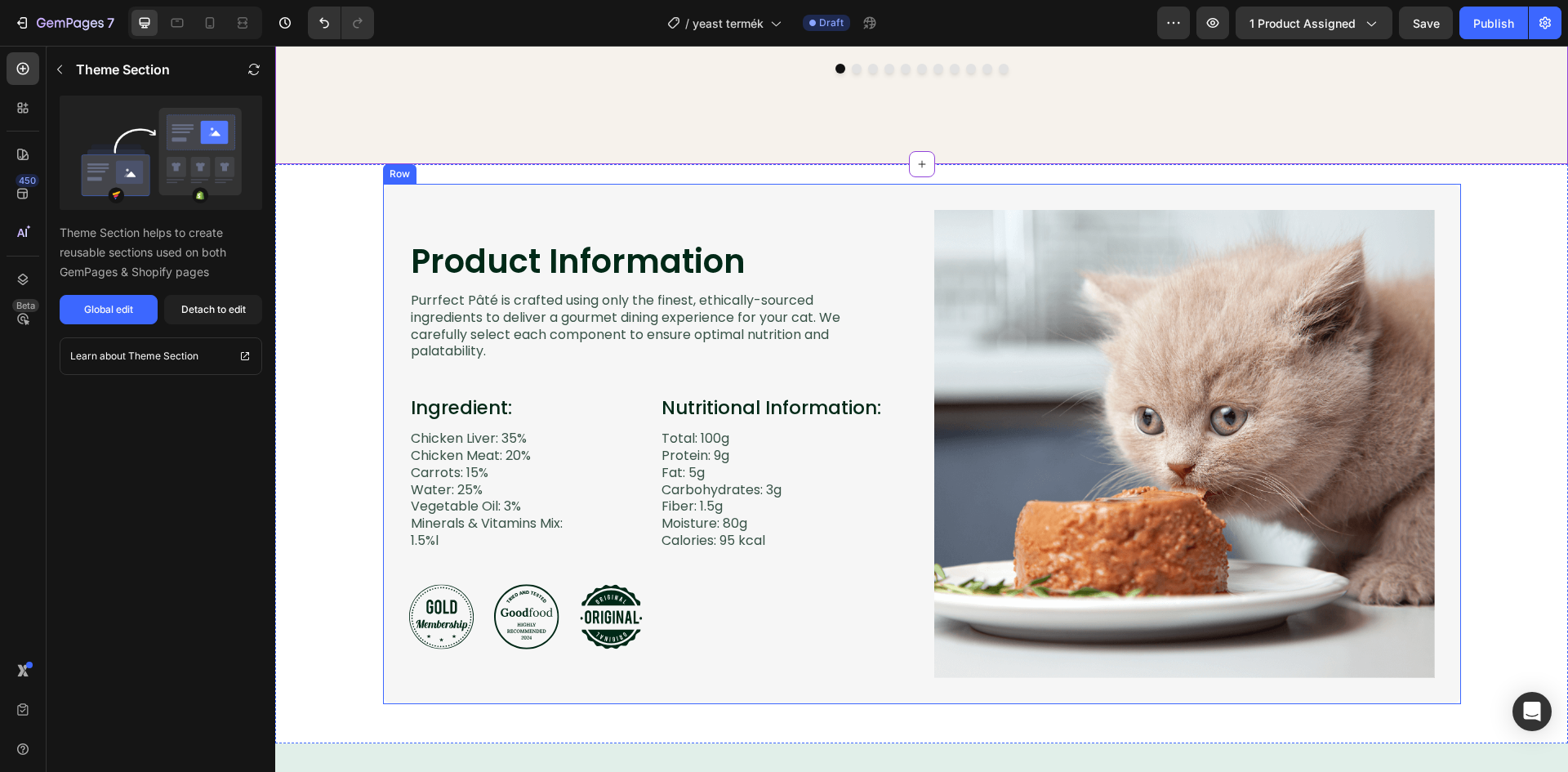
scroll to position [2112, 0]
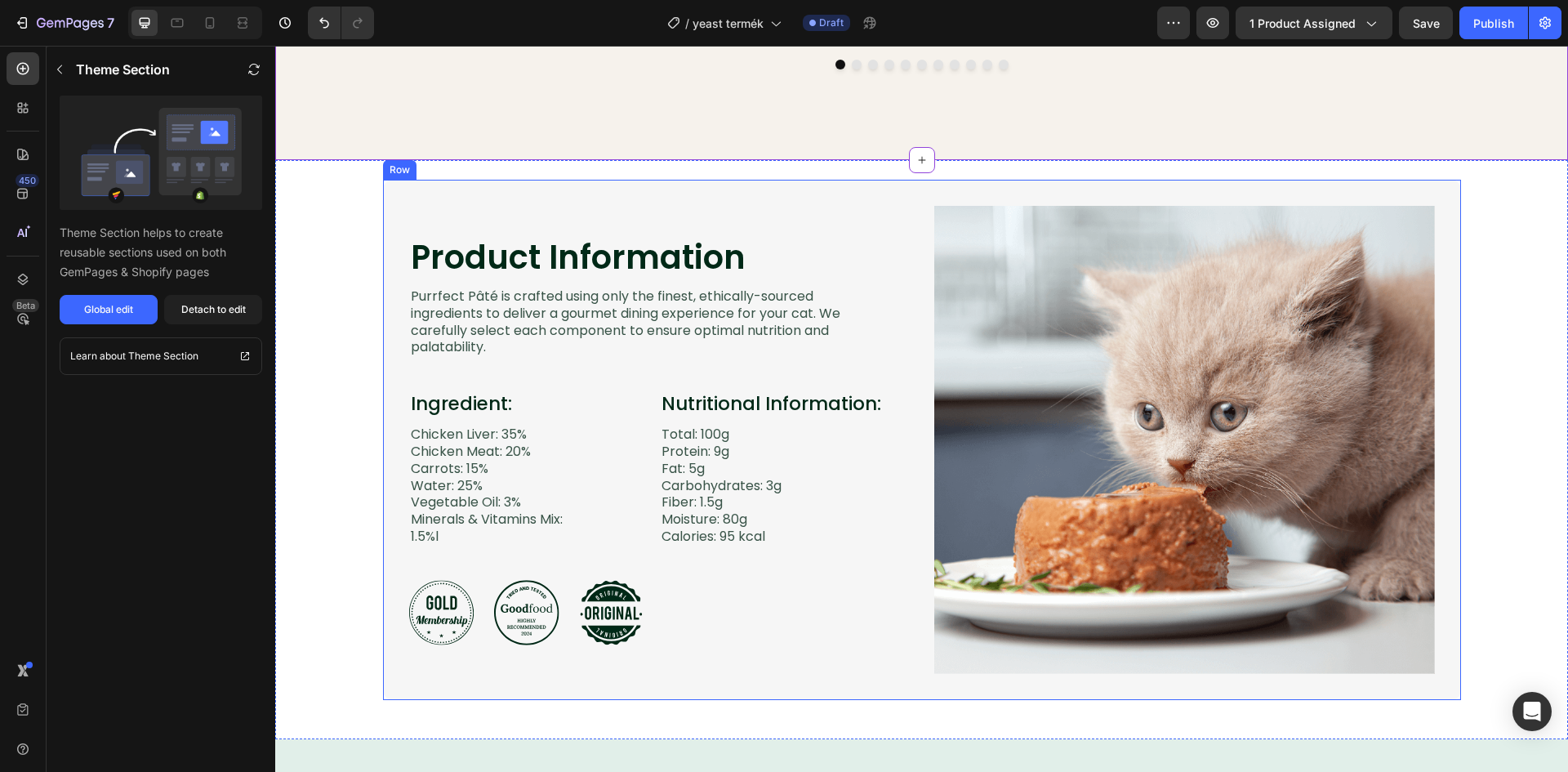
click at [1499, 280] on div "Product Information Heading Image Purrfect Pâté is crafted using only the fines…" at bounding box center [921, 439] width 1260 height 520
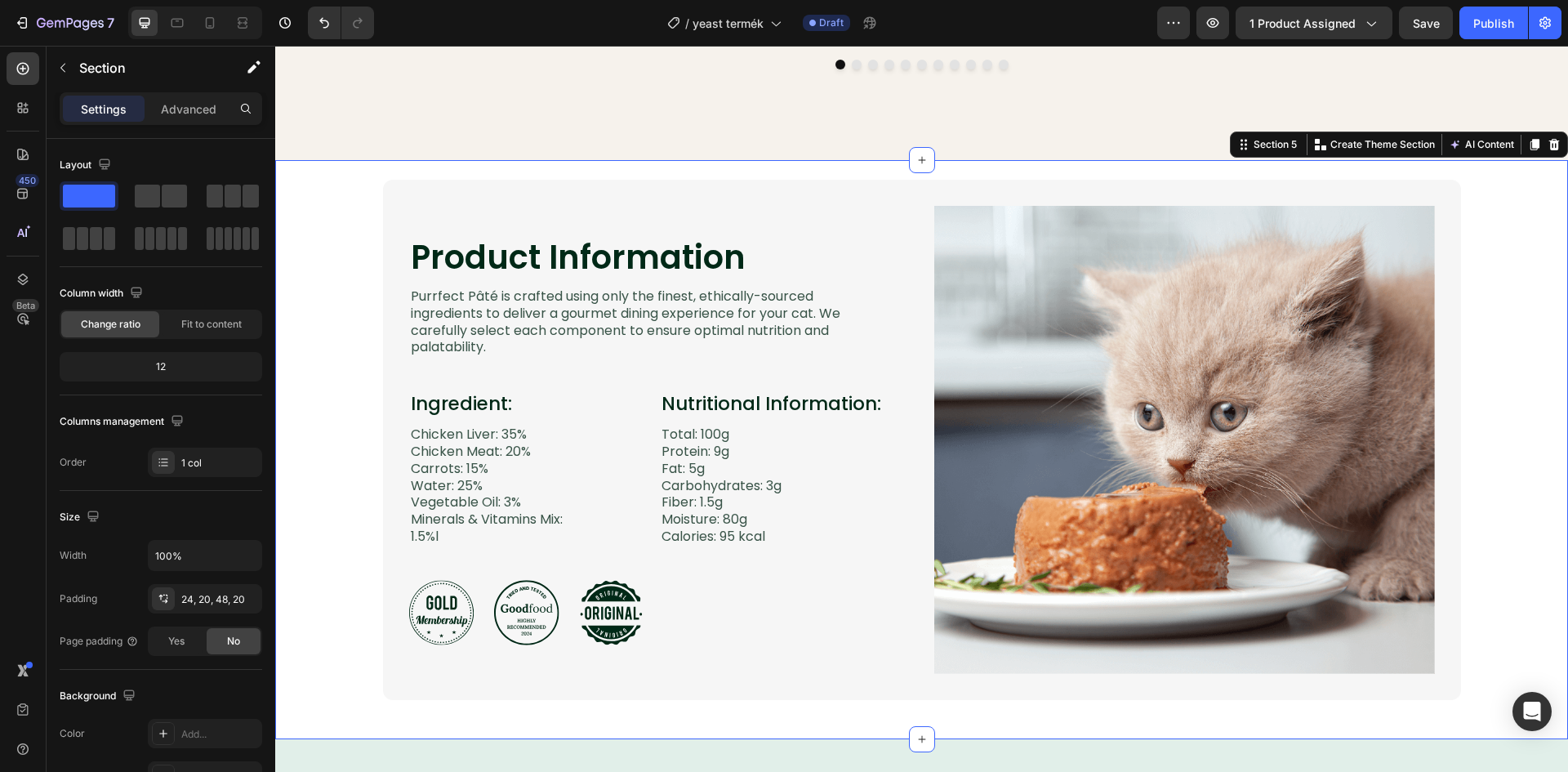
click at [1547, 151] on icon at bounding box center [1553, 144] width 13 height 13
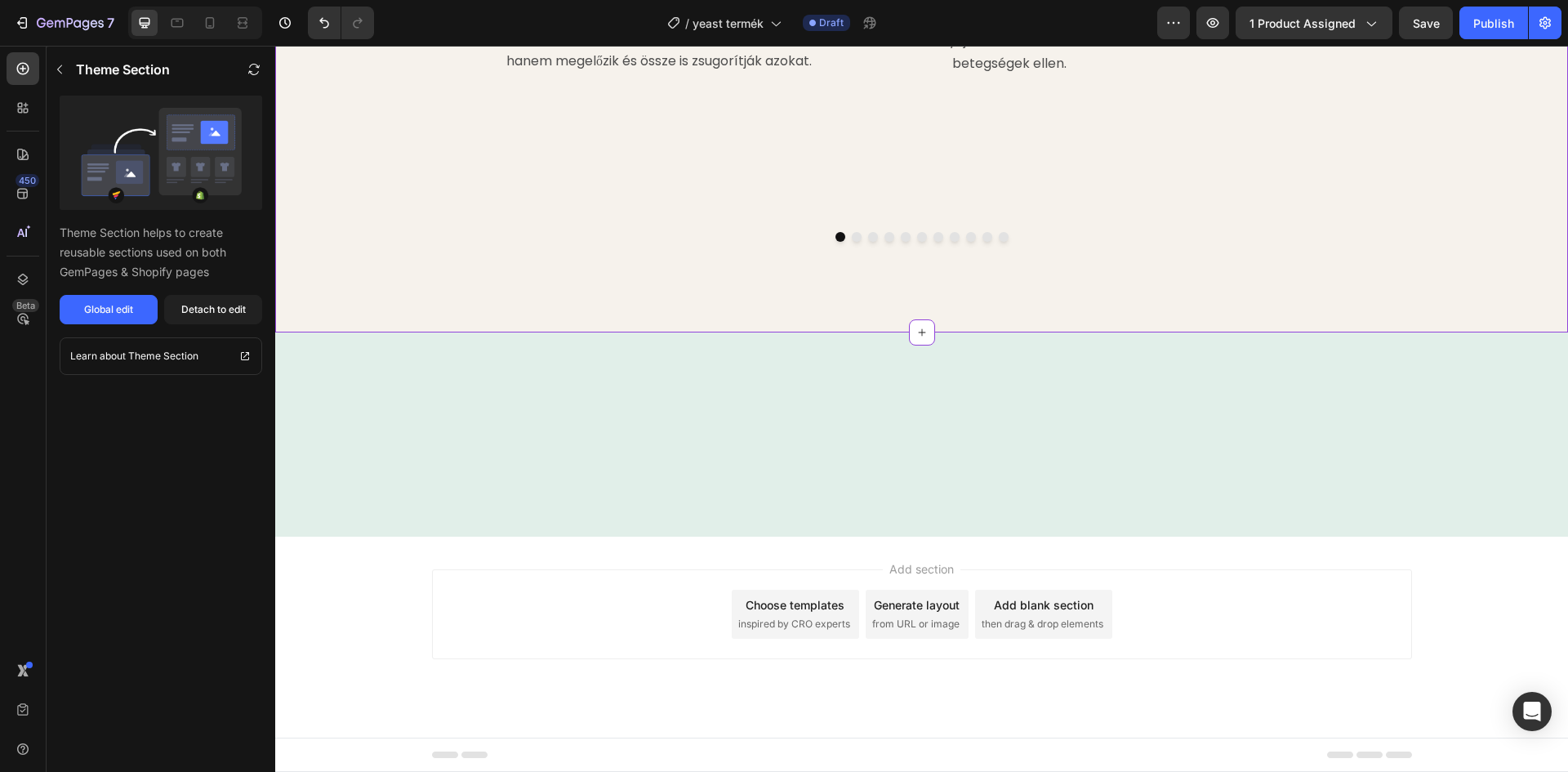
scroll to position [2021, 0]
click at [1541, 223] on div "Image Reishi Gomba (Ganoderma lucidum) Text Block A reishi egyik összetevője a …" at bounding box center [921, 71] width 1293 height 470
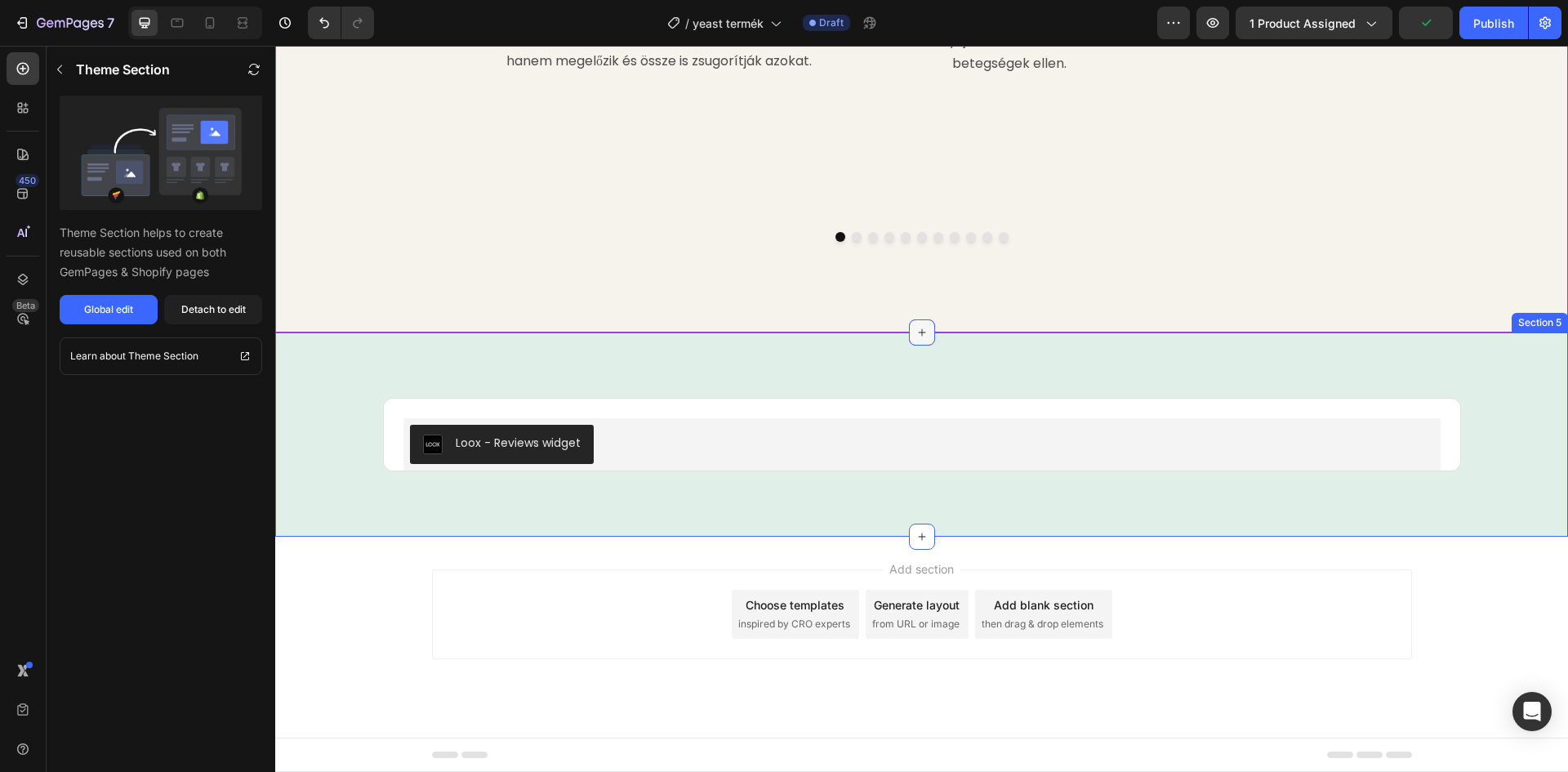
click at [915, 329] on icon at bounding box center [921, 332] width 13 height 13
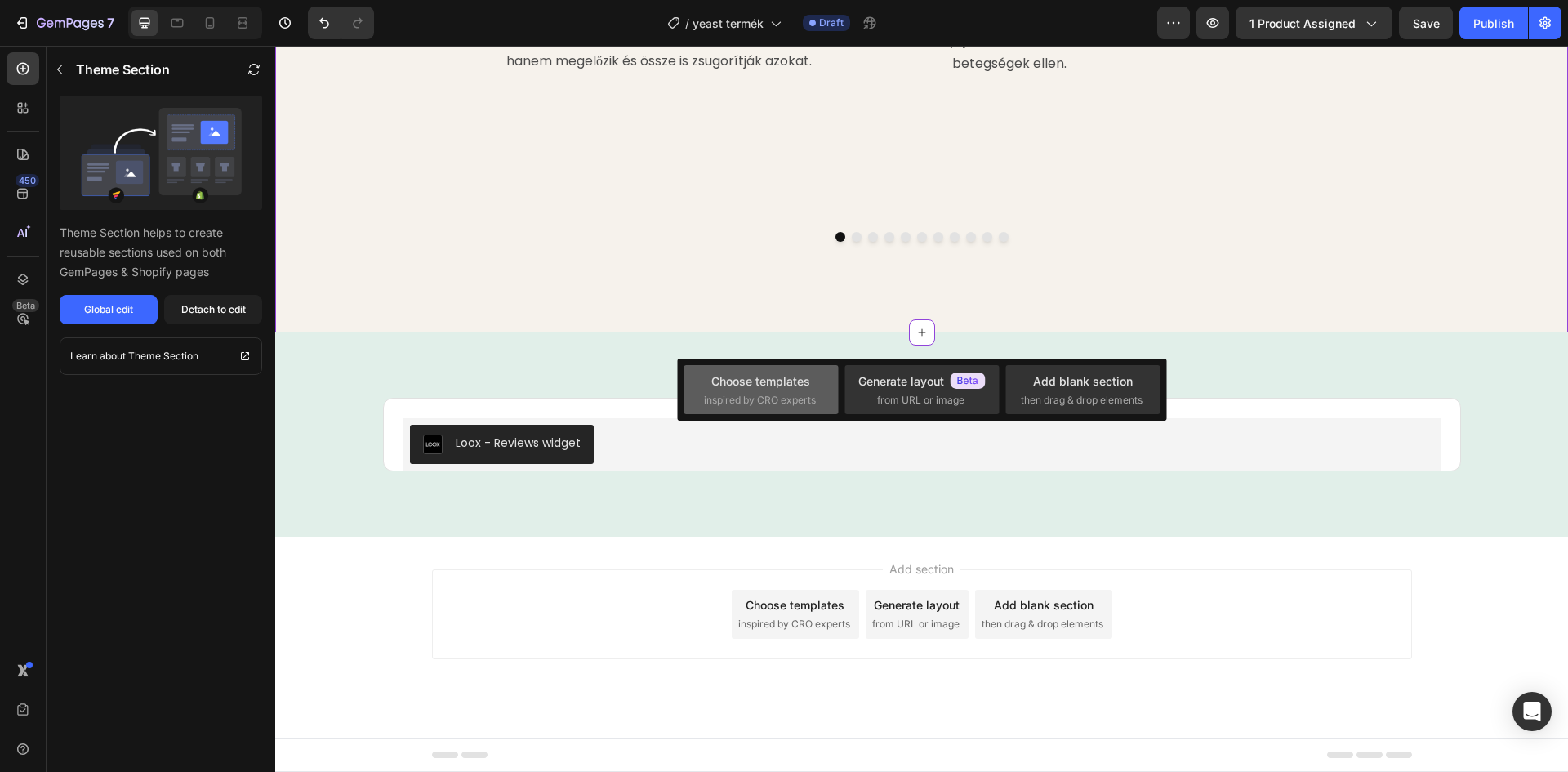
click at [767, 383] on div "Choose templates" at bounding box center [760, 381] width 99 height 17
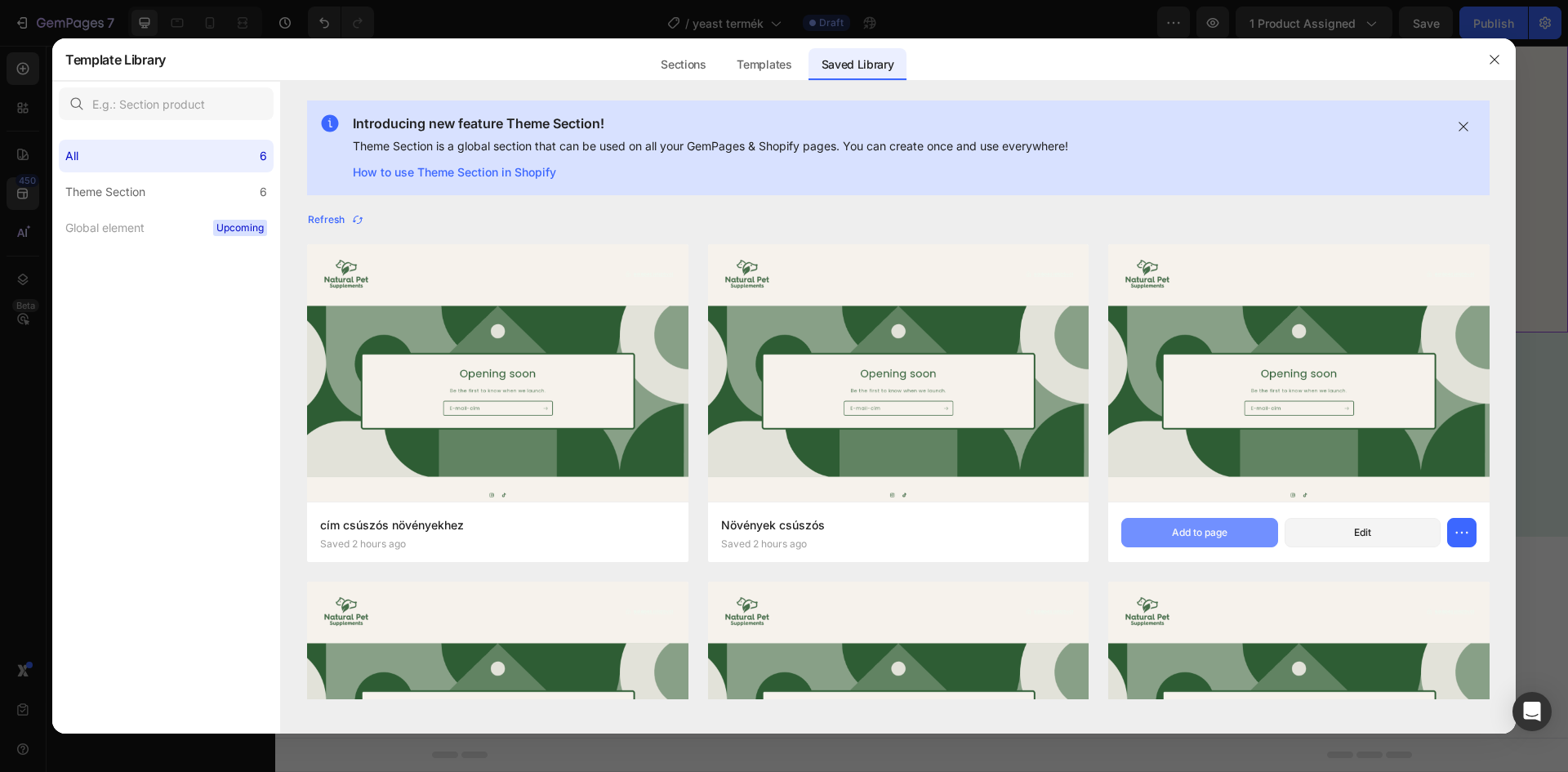
click at [1190, 539] on div "Add to page" at bounding box center [1199, 532] width 56 height 15
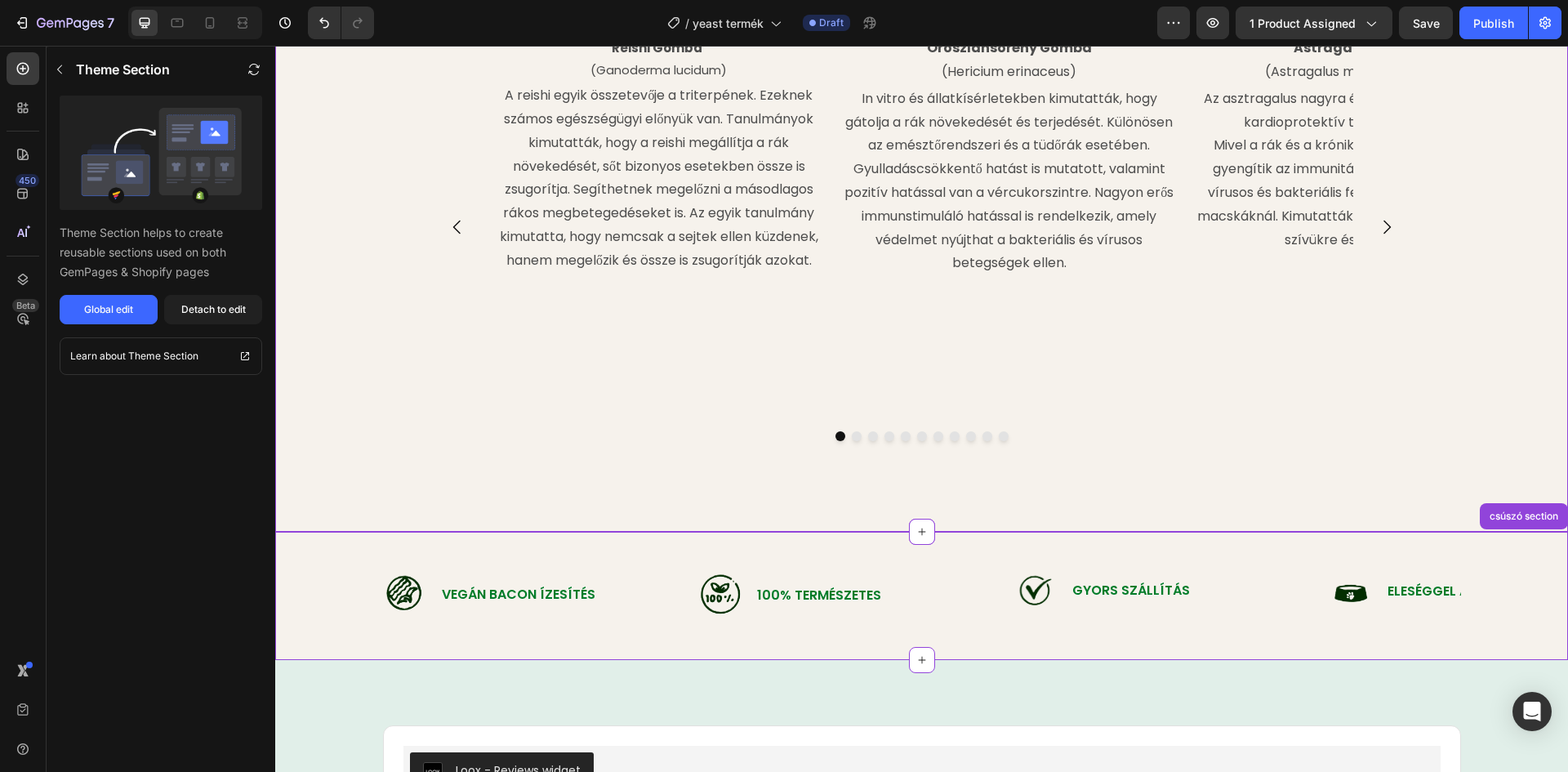
click at [1510, 446] on div "Image [PERSON_NAME] (Ganoderma lucidum) Text Block A reishi egyik összetevője a…" at bounding box center [921, 270] width 1293 height 470
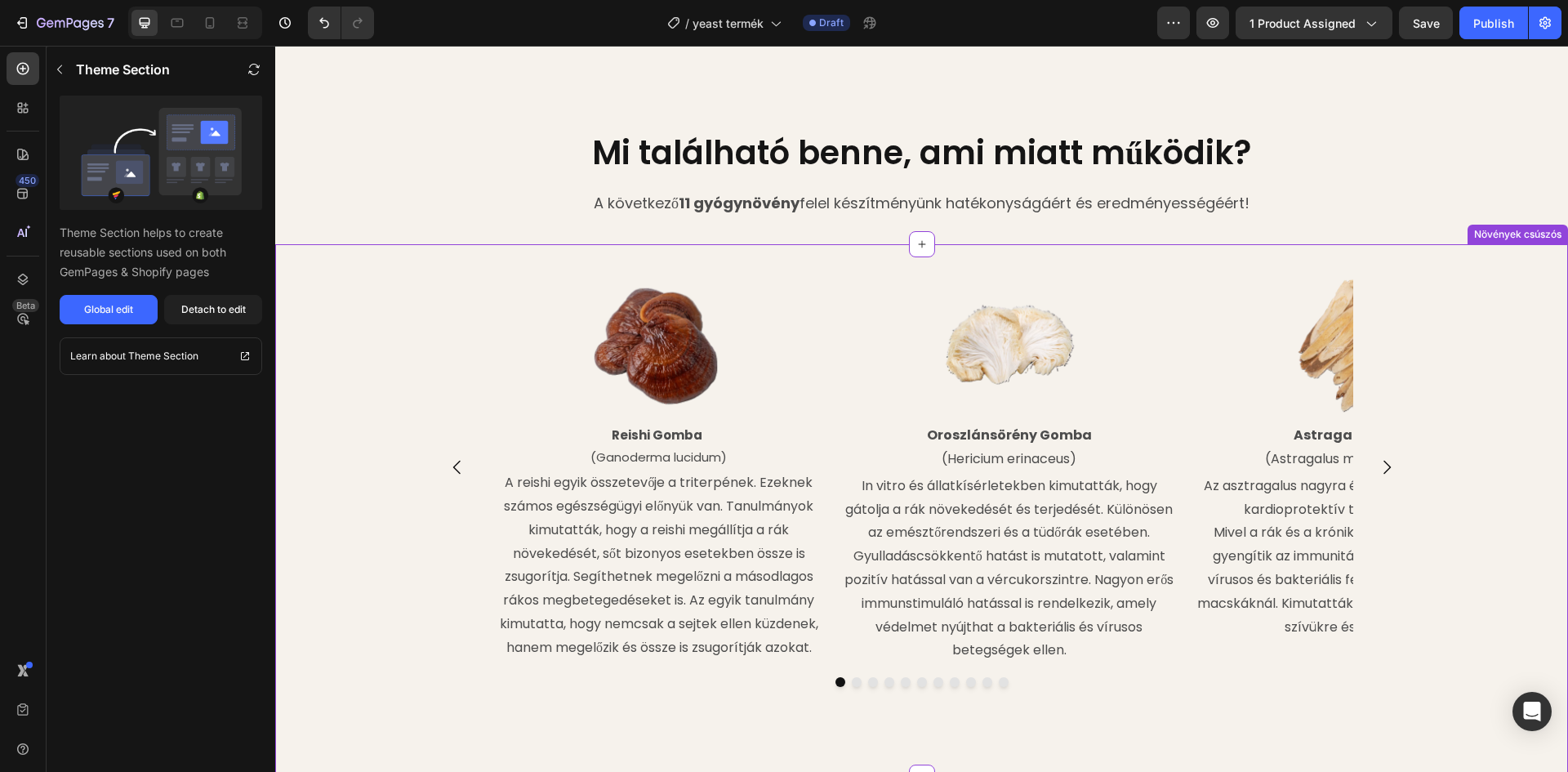
scroll to position [1496, 0]
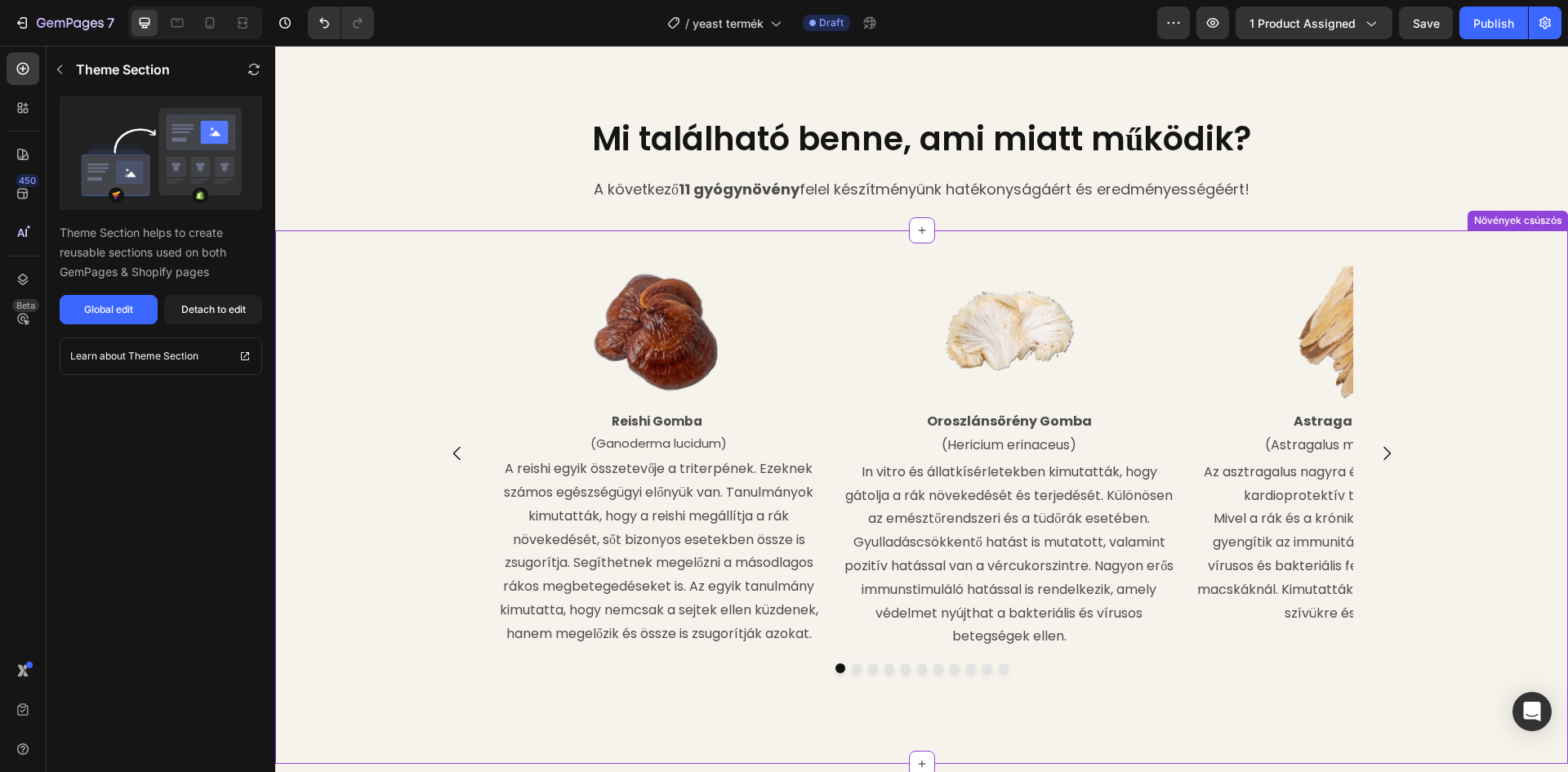
click at [1437, 410] on div "Image [PERSON_NAME] (Ganoderma lucidum) Text Block A reishi egyik összetevője a…" at bounding box center [921, 496] width 1293 height 481
click at [208, 311] on div "Detach to edit" at bounding box center [213, 309] width 65 height 15
click at [480, 161] on h2 "Mi található benne, ami miatt működik?" at bounding box center [921, 138] width 1293 height 46
click at [222, 311] on div "Detach to edit" at bounding box center [213, 309] width 65 height 15
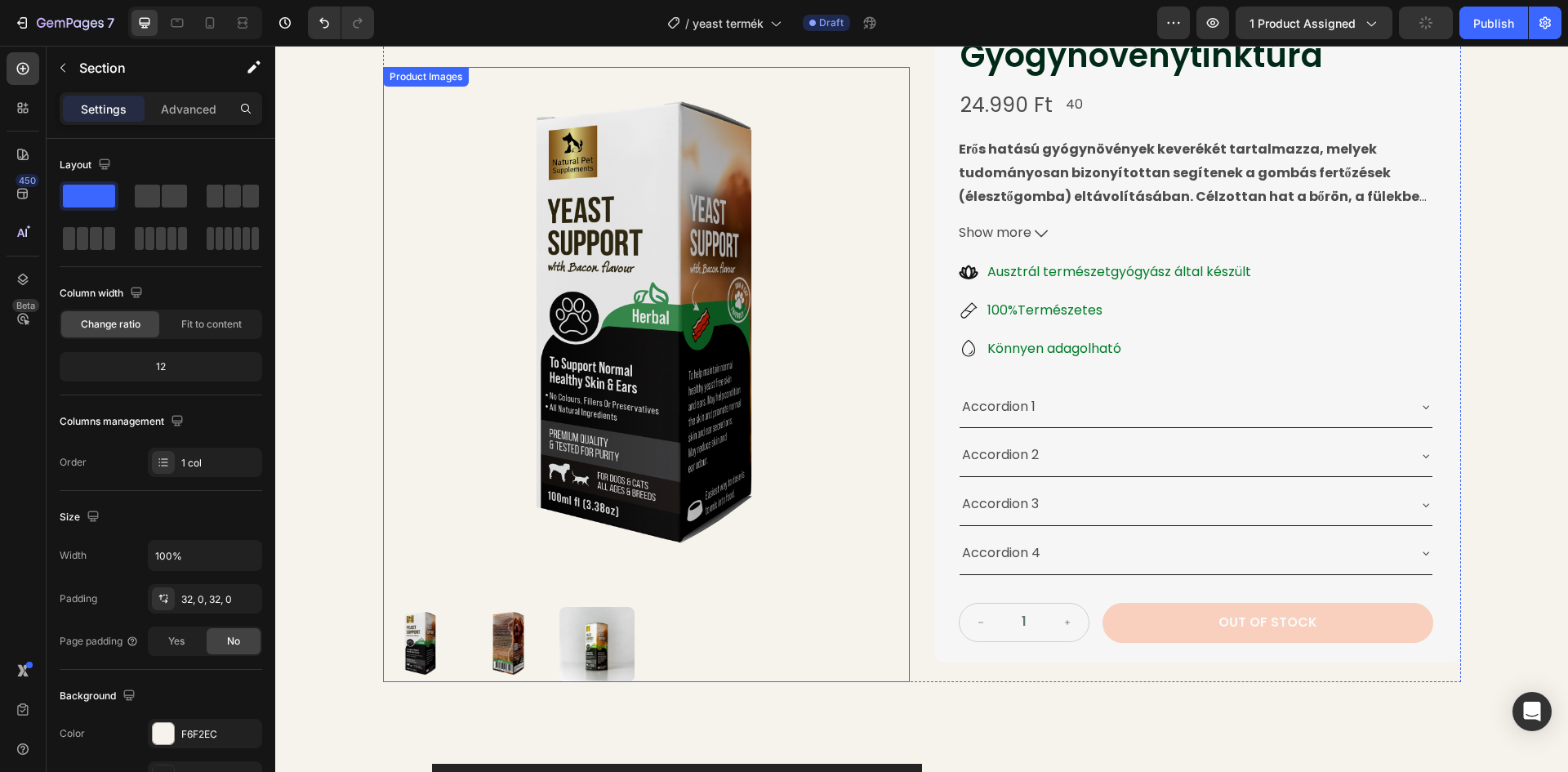
scroll to position [108, 0]
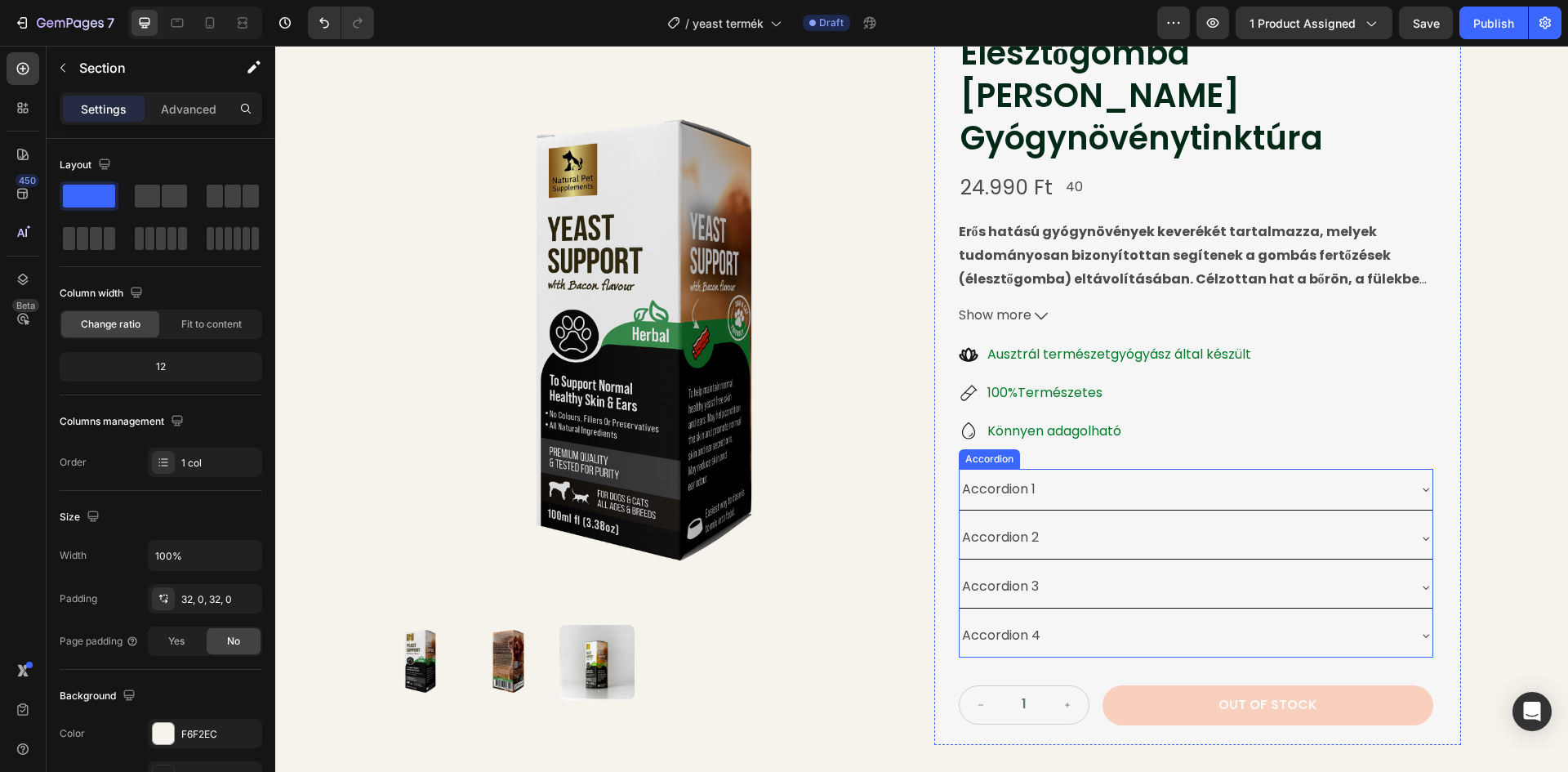
click at [1027, 475] on div "Accordion 1" at bounding box center [998, 489] width 79 height 29
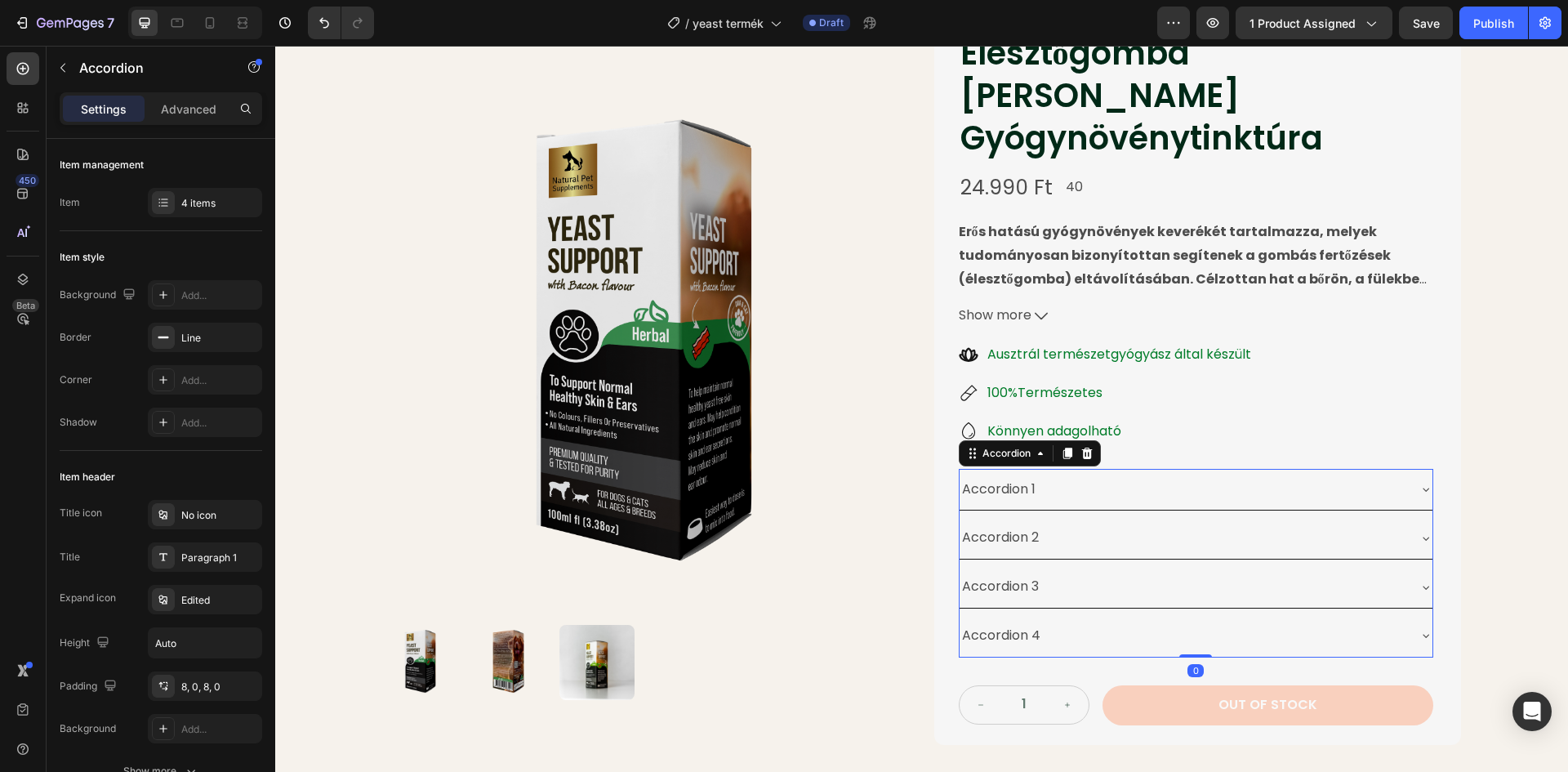
click at [1028, 475] on div "Accordion 1" at bounding box center [998, 489] width 79 height 29
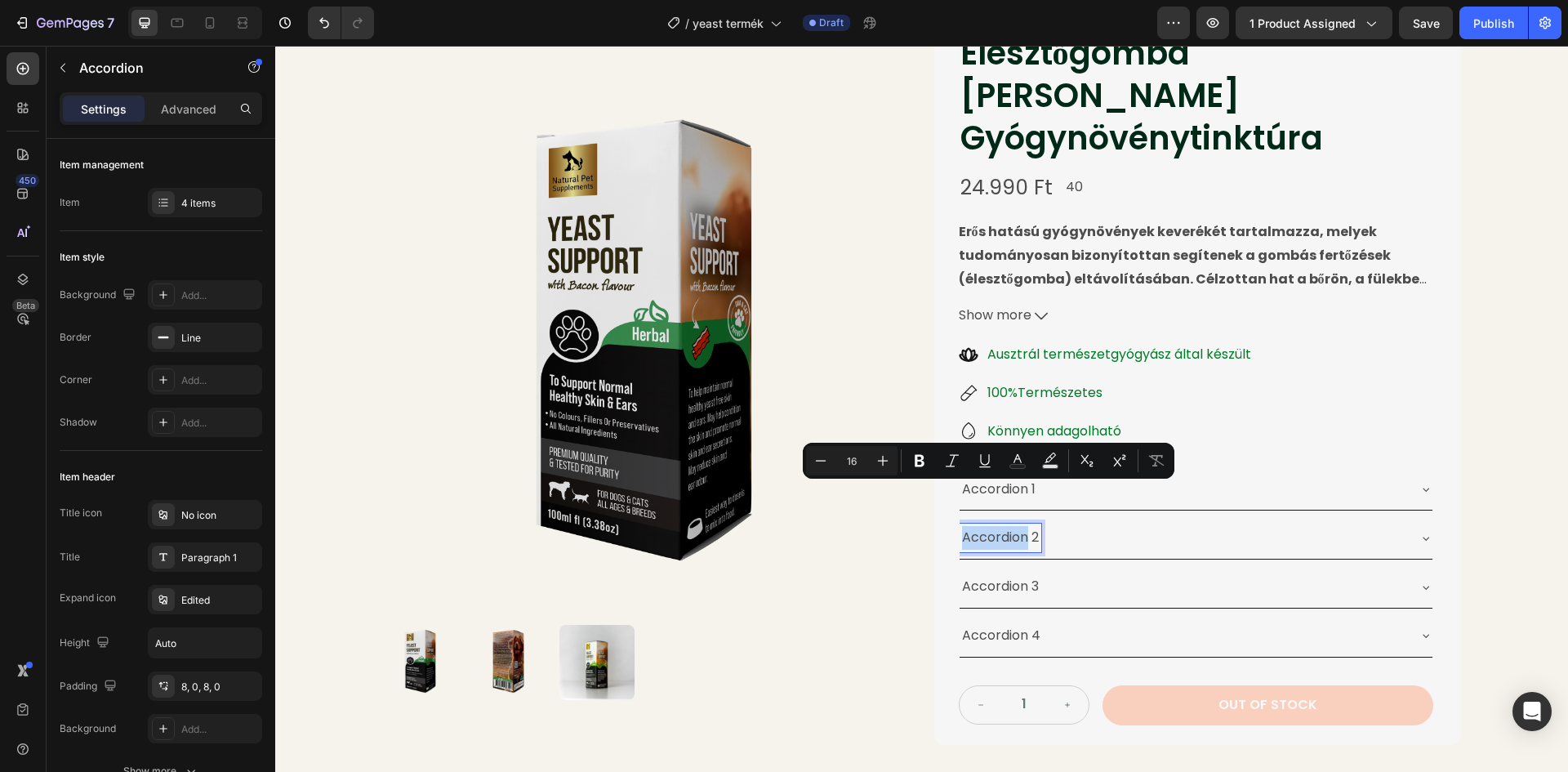
drag, startPoint x: 1030, startPoint y: 445, endPoint x: 1288, endPoint y: 488, distance: 261.6
click at [1013, 475] on div "Accordion 1" at bounding box center [998, 489] width 79 height 29
click at [1016, 475] on div "Accordion 1" at bounding box center [998, 489] width 79 height 29
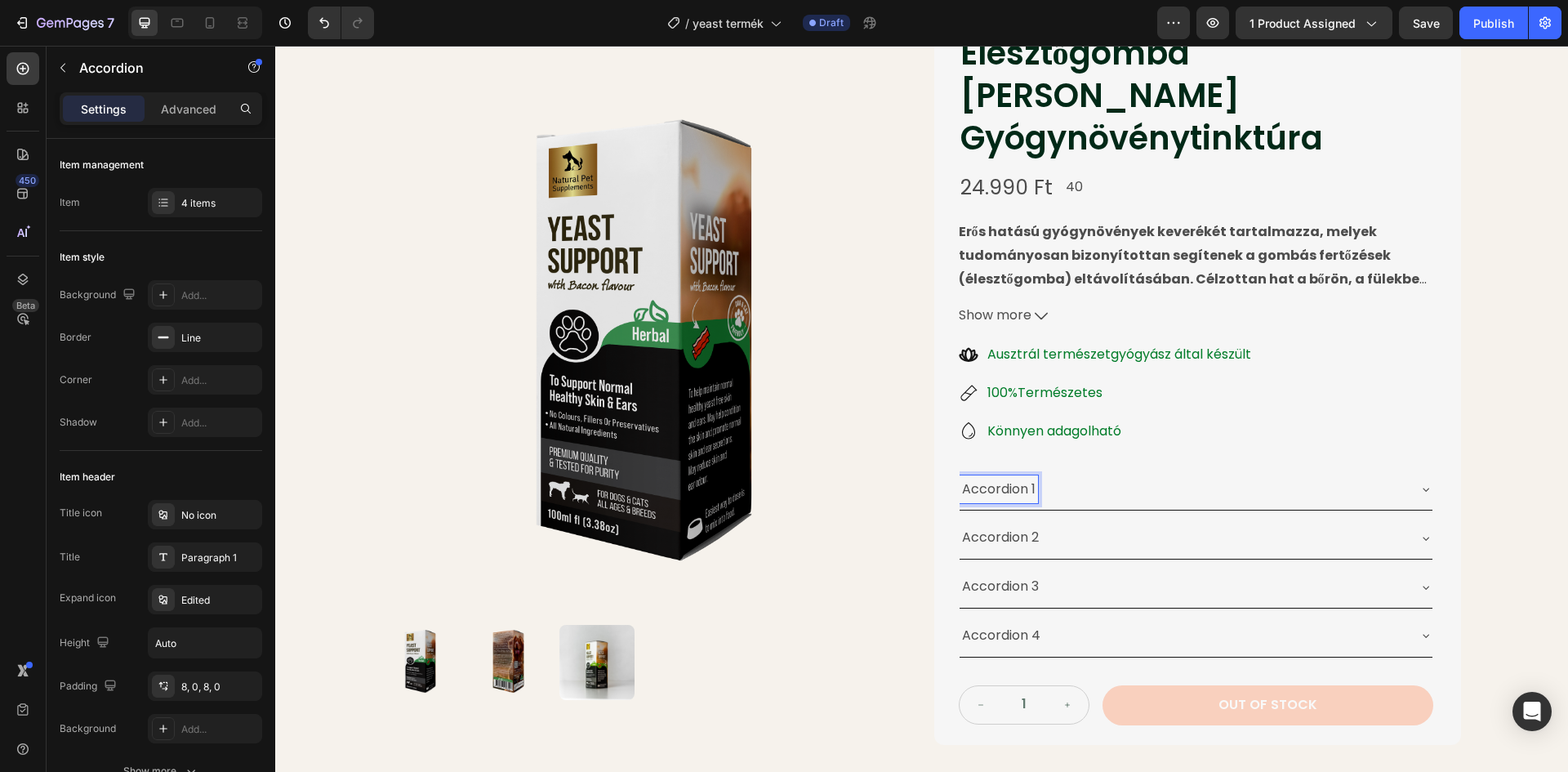
click at [1030, 478] on p "Accordion 1" at bounding box center [999, 490] width 74 height 24
drag, startPoint x: 1030, startPoint y: 446, endPoint x: 953, endPoint y: 450, distance: 77.1
click at [959, 475] on div "Accordion 1" at bounding box center [998, 489] width 79 height 29
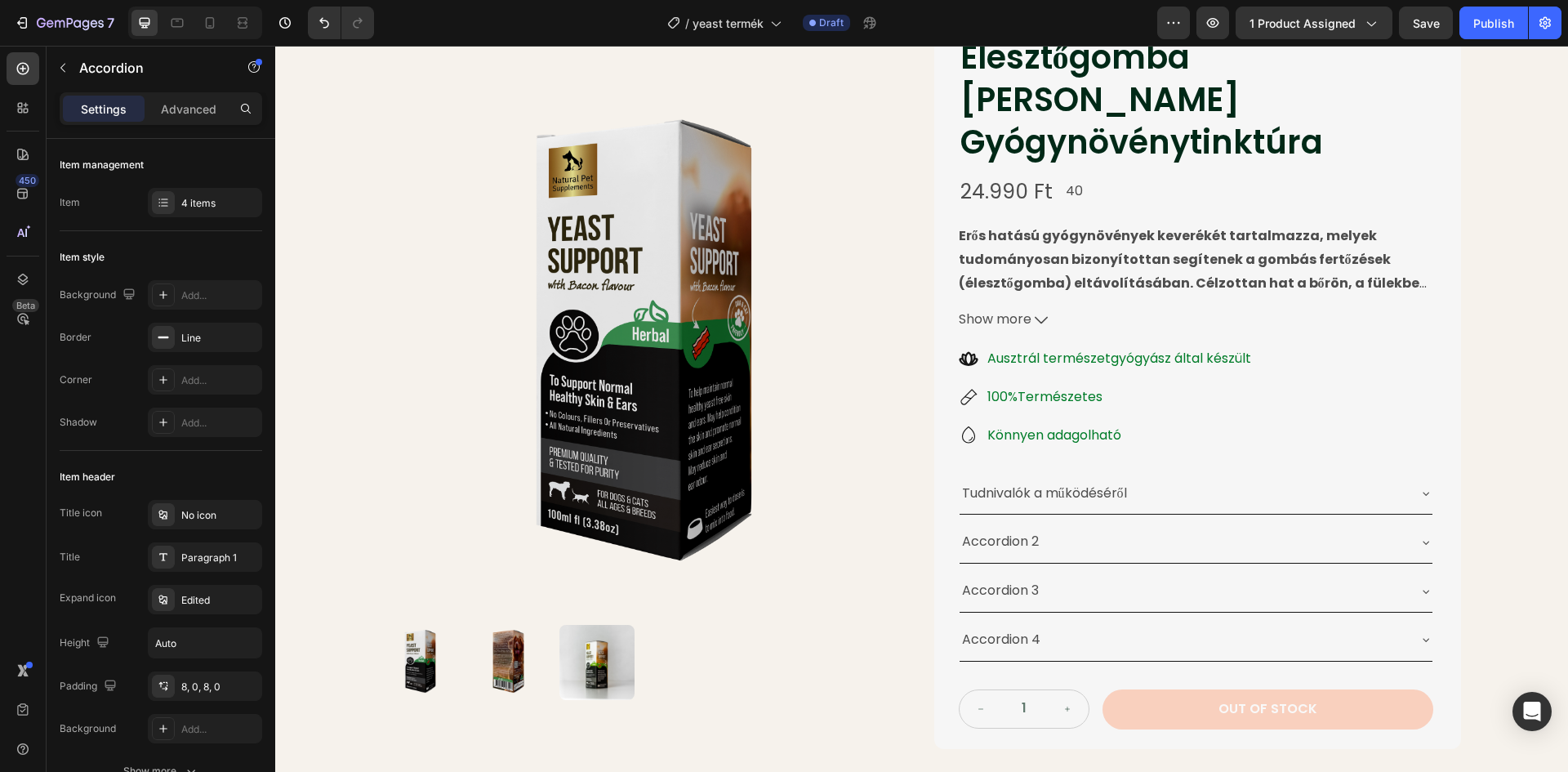
click at [959, 479] on div "Tudnivalók a működéséről" at bounding box center [1044, 493] width 169 height 29
drag, startPoint x: 955, startPoint y: 451, endPoint x: 1126, endPoint y: 446, distance: 171.1
click at [1126, 482] on p "Tudnivalók a működéséről" at bounding box center [1045, 494] width 165 height 24
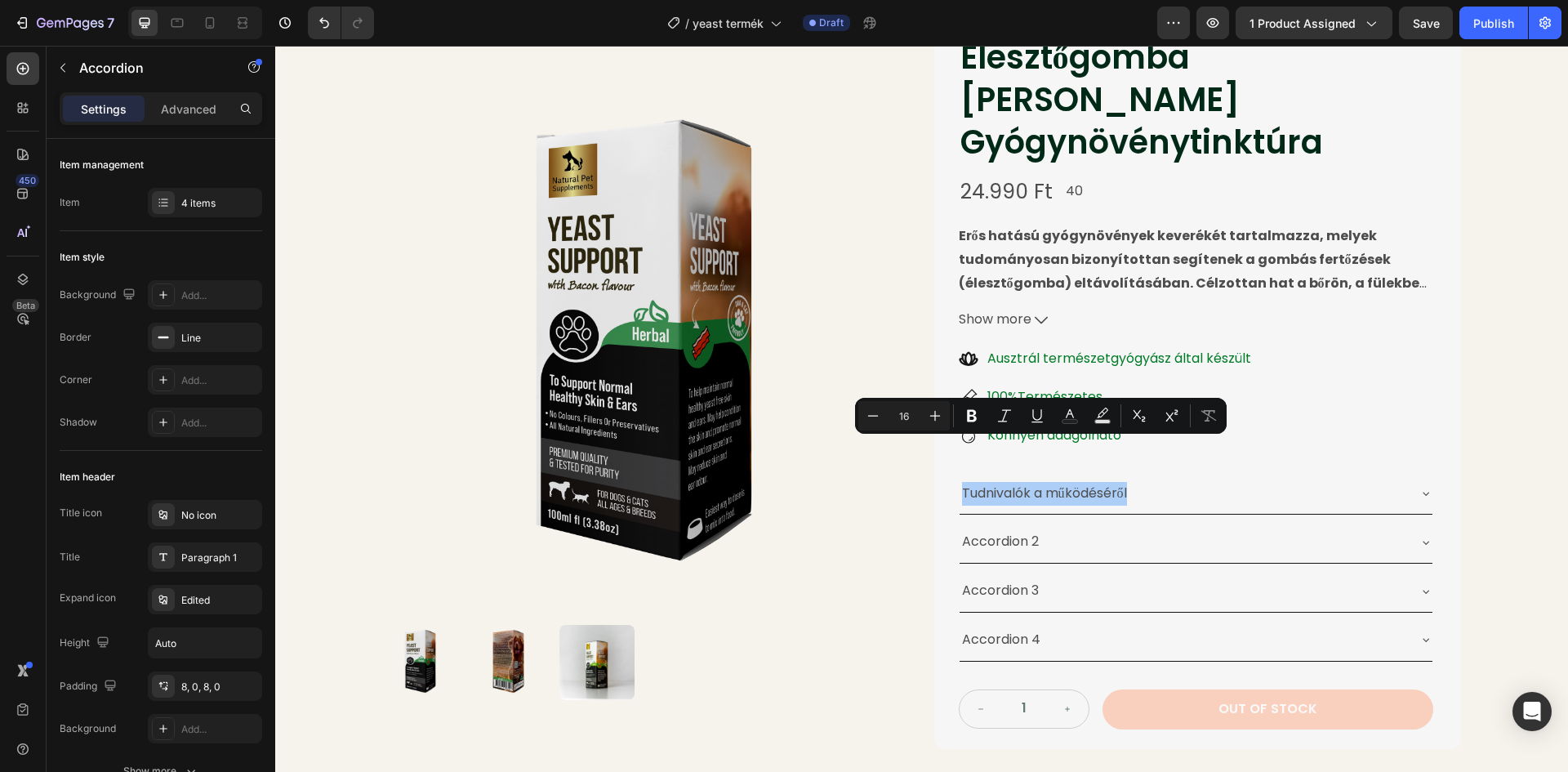
click at [954, 413] on div "Minus 16 Plus Bold Italic Underline Text Color Text Background Color Subscript …" at bounding box center [1040, 415] width 365 height 30
click at [963, 413] on icon "Editor contextual toolbar" at bounding box center [971, 415] width 16 height 16
click at [1324, 382] on div "Ausztrál természetgyógyász által készült 100%Természetes Könnyen adagolható" at bounding box center [1195, 396] width 474 height 105
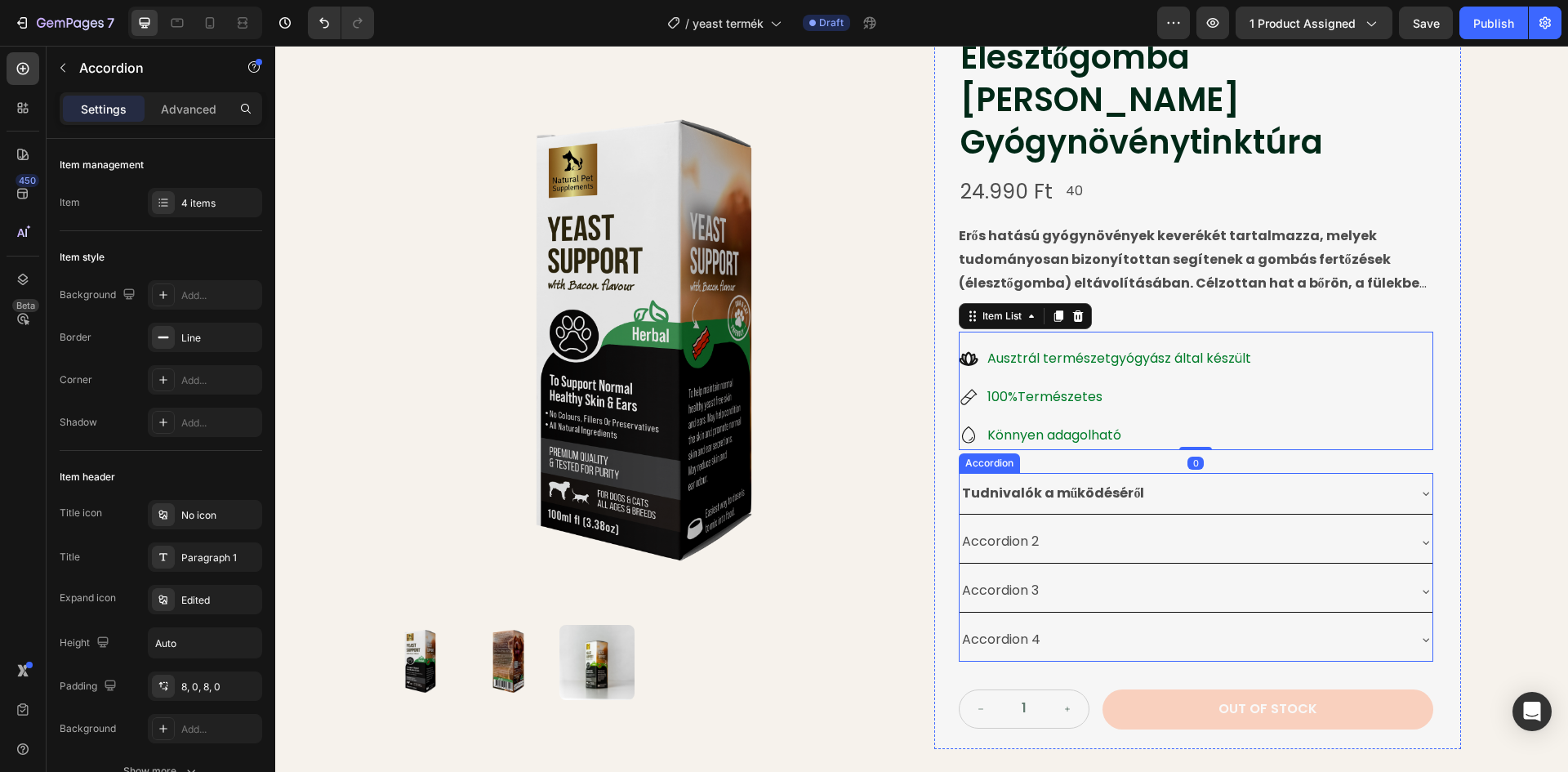
drag, startPoint x: 1020, startPoint y: 509, endPoint x: 1034, endPoint y: 496, distance: 19.1
click at [1024, 530] on p "Accordion 2" at bounding box center [1000, 542] width 77 height 24
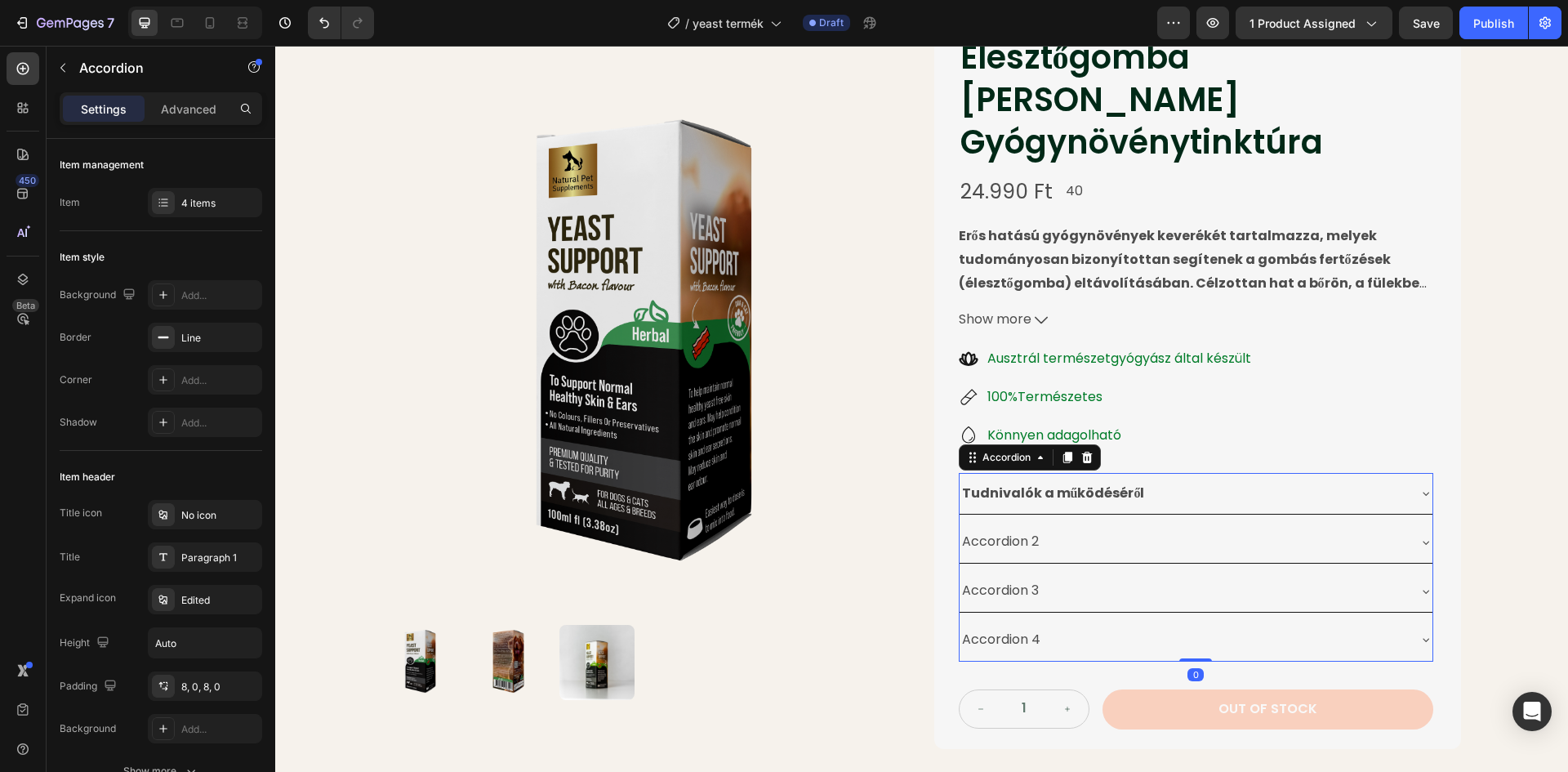
click at [1034, 527] on div "Accordion 2" at bounding box center [1000, 541] width 82 height 29
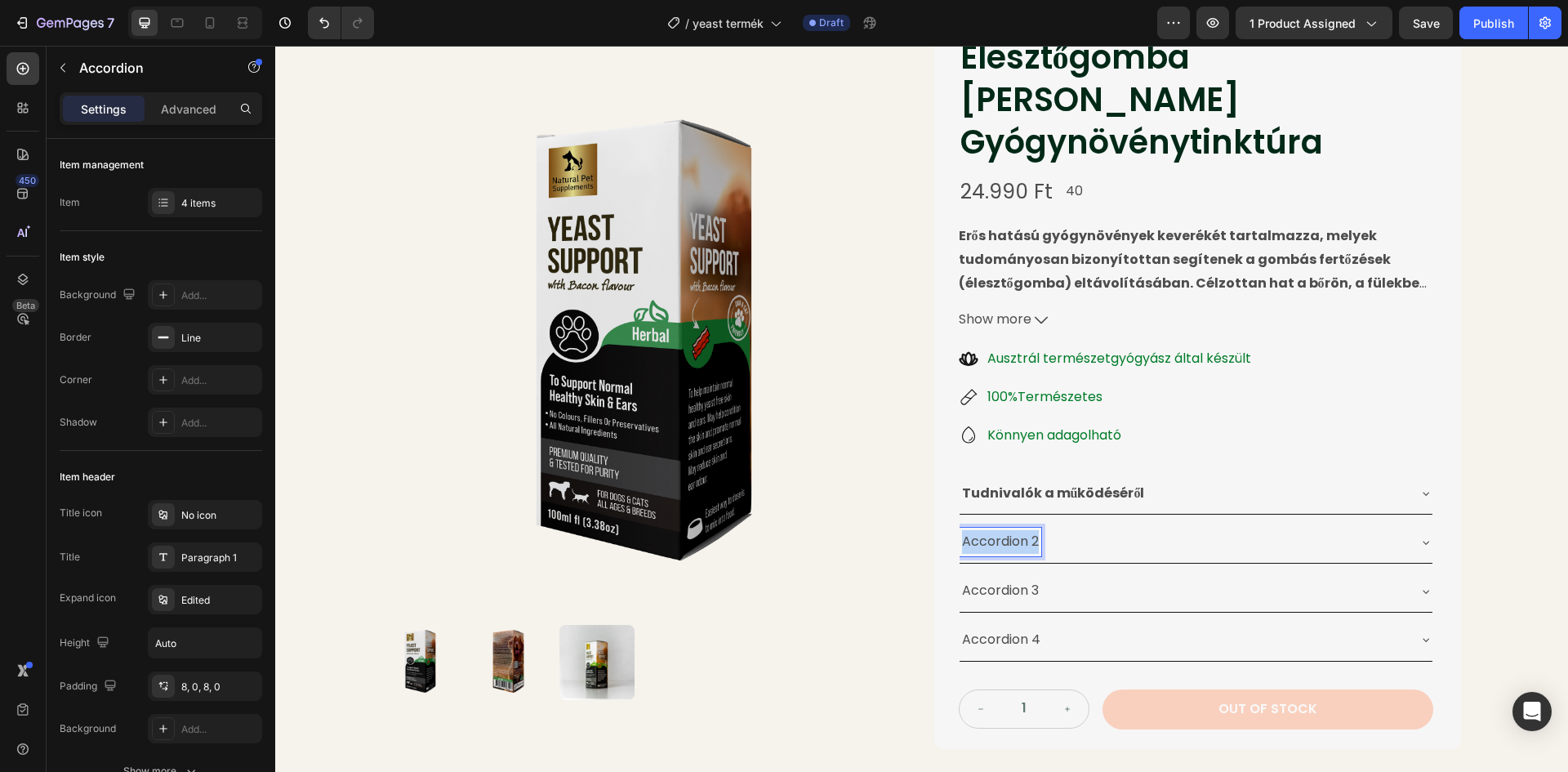
drag, startPoint x: 1034, startPoint y: 499, endPoint x: 953, endPoint y: 503, distance: 81.1
click at [959, 527] on div "Accordion 2" at bounding box center [1000, 541] width 82 height 29
drag, startPoint x: 1029, startPoint y: 500, endPoint x: 957, endPoint y: 503, distance: 72.1
click at [959, 527] on div "Összetevők" at bounding box center [998, 541] width 79 height 29
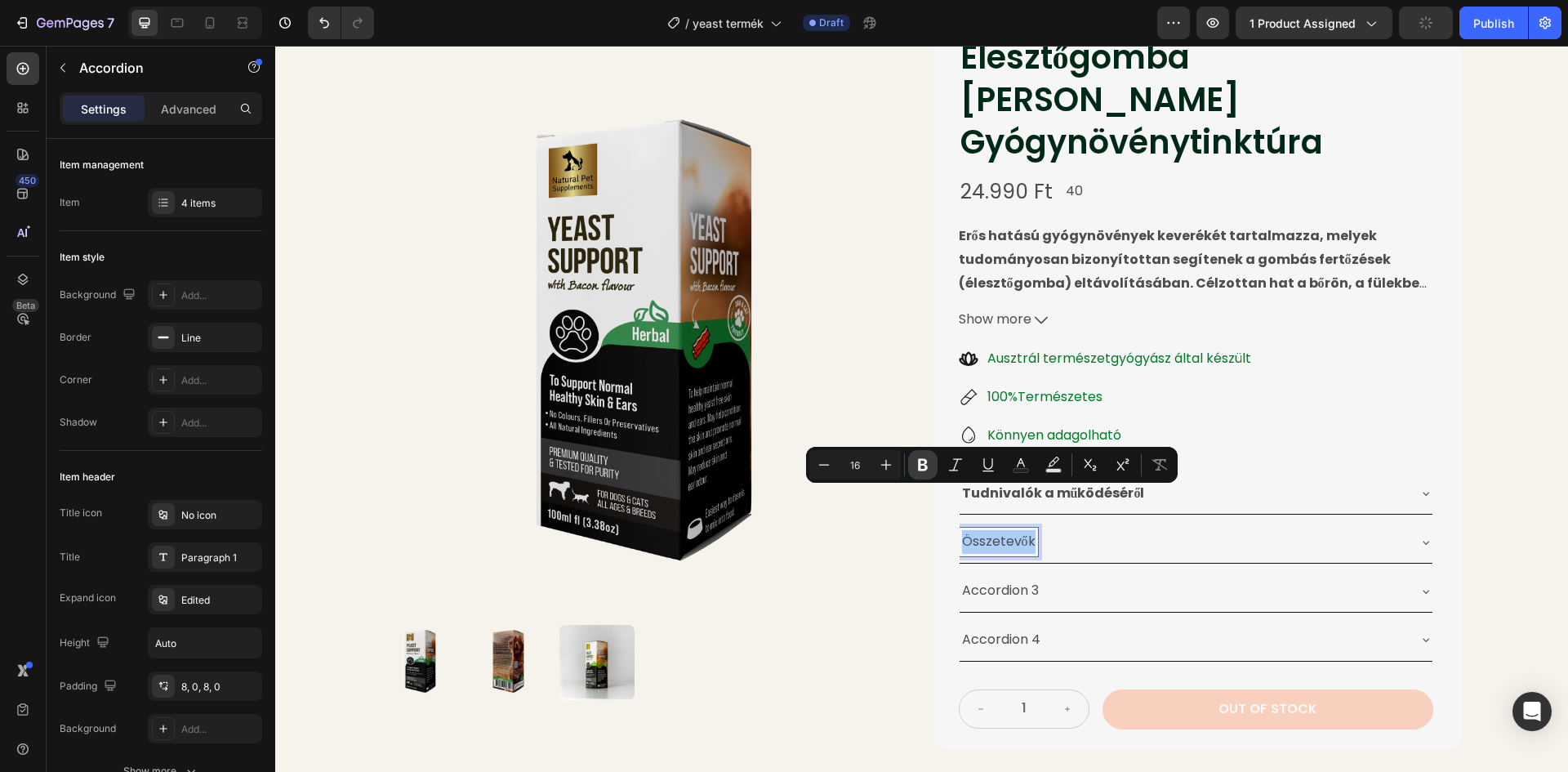
click at [922, 467] on icon "Editor contextual toolbar" at bounding box center [922, 464] width 16 height 16
click at [1001, 579] on p "Accordion 3" at bounding box center [1000, 591] width 77 height 24
drag, startPoint x: 1039, startPoint y: 550, endPoint x: 1029, endPoint y: 550, distance: 10.0
click at [1036, 577] on div "Accordion 3" at bounding box center [1182, 591] width 446 height 29
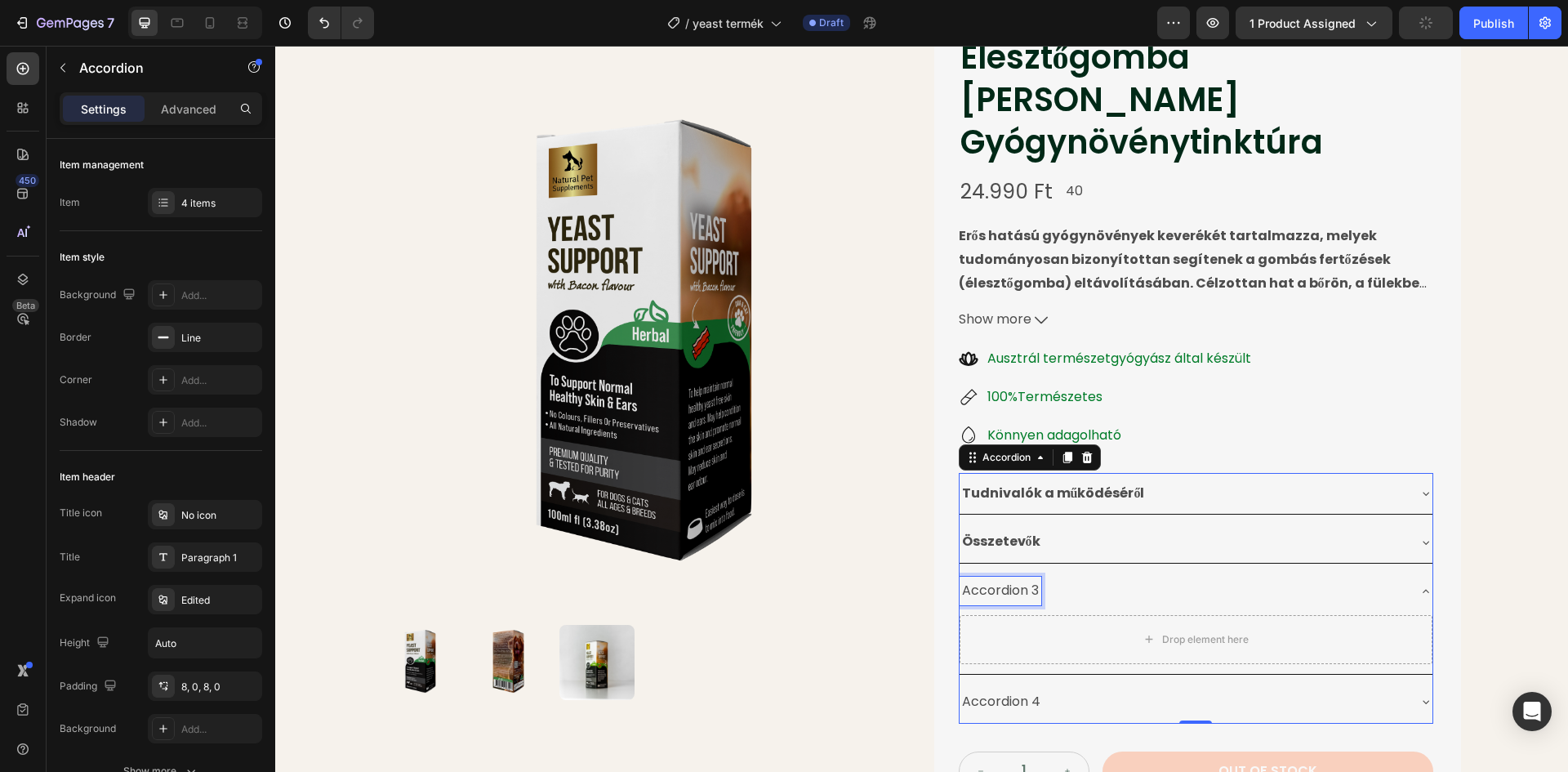
click at [1032, 579] on p "Accordion 3" at bounding box center [1000, 591] width 77 height 24
drag, startPoint x: 1032, startPoint y: 546, endPoint x: 966, endPoint y: 546, distance: 66.0
click at [962, 579] on p "Accordion 3" at bounding box center [1000, 591] width 77 height 24
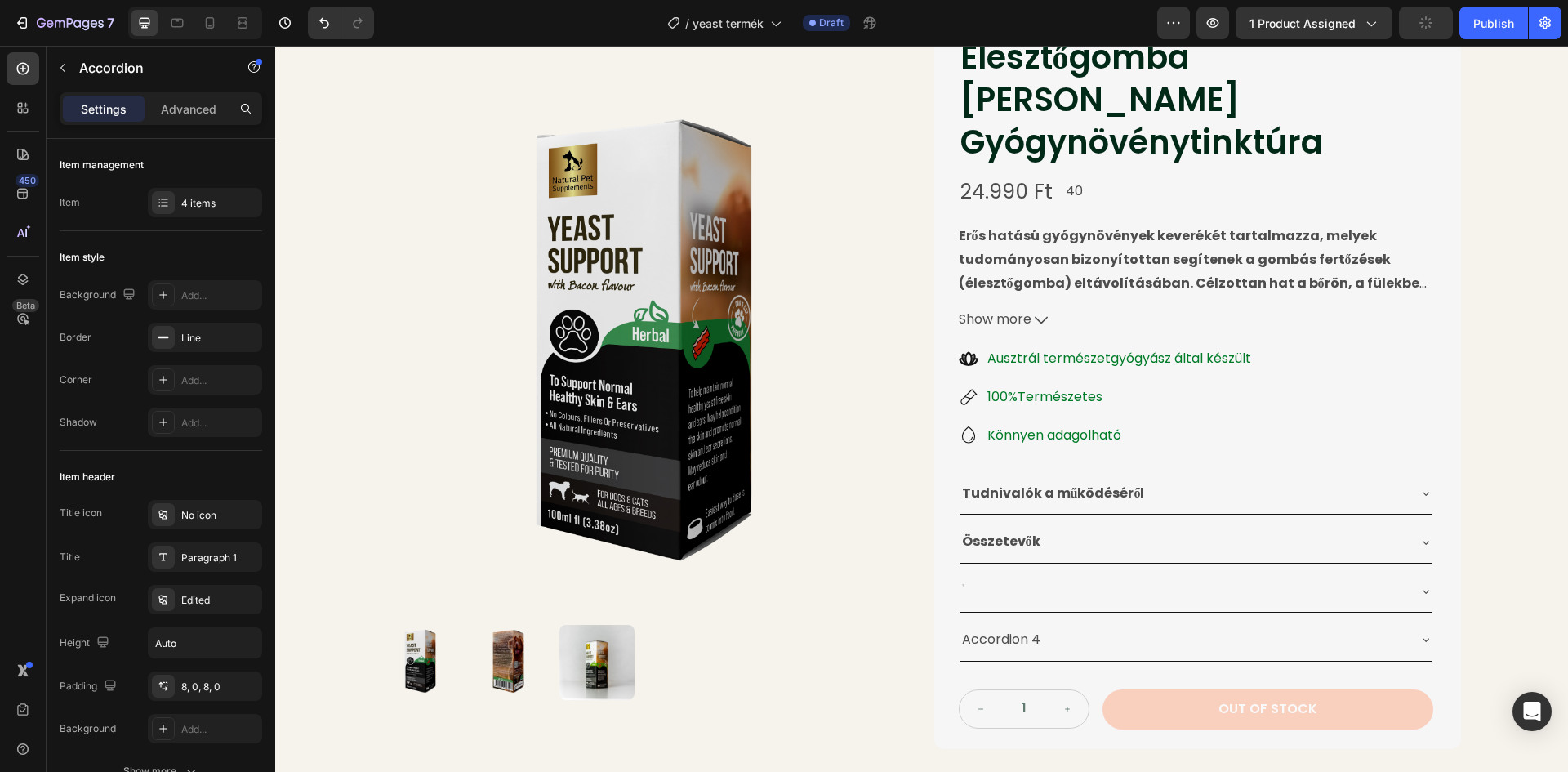
scroll to position [100, 0]
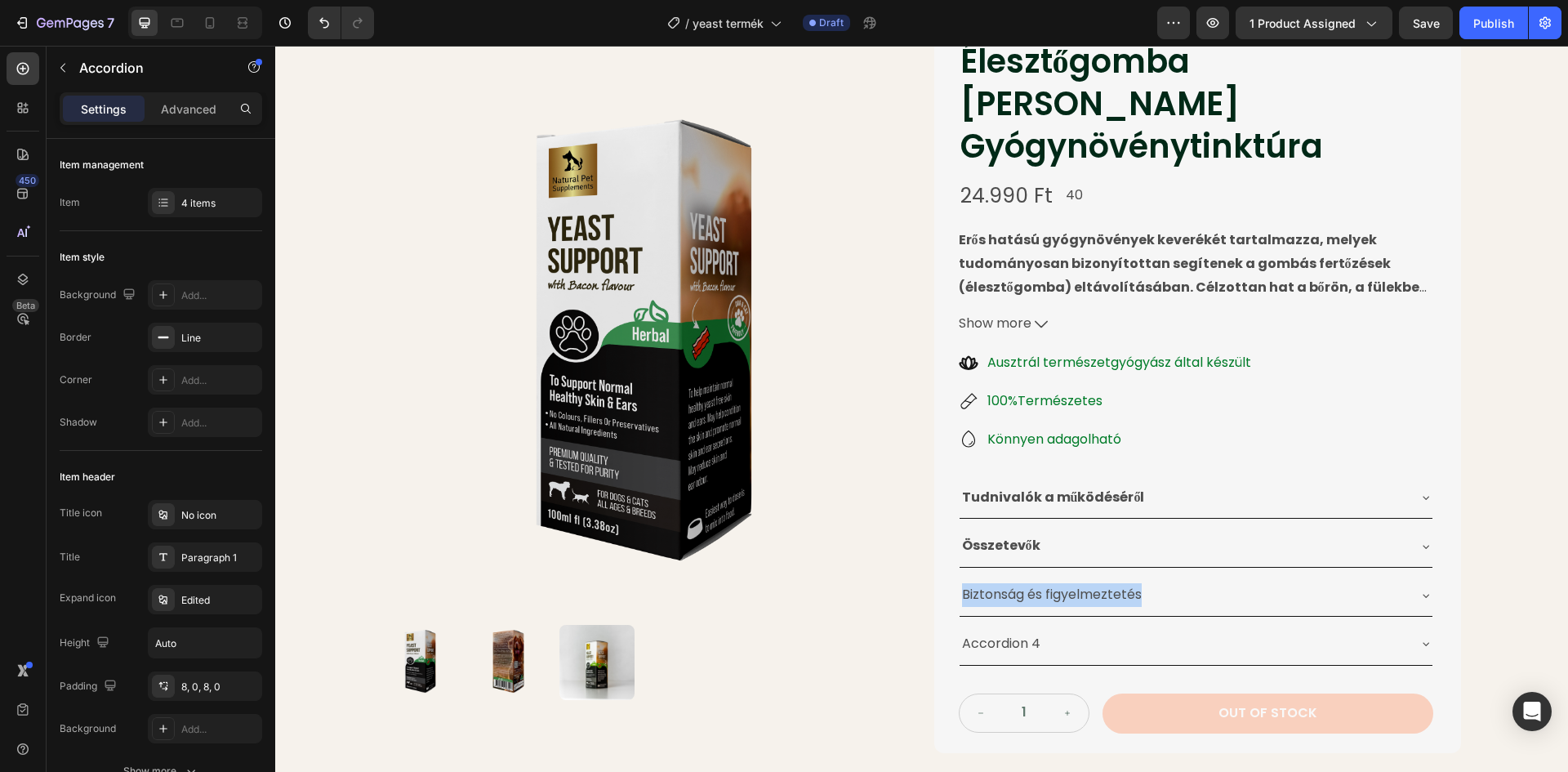
drag, startPoint x: 1135, startPoint y: 550, endPoint x: 957, endPoint y: 555, distance: 178.1
click at [962, 583] on p "Biztonság és figyelmeztetés" at bounding box center [1052, 595] width 179 height 24
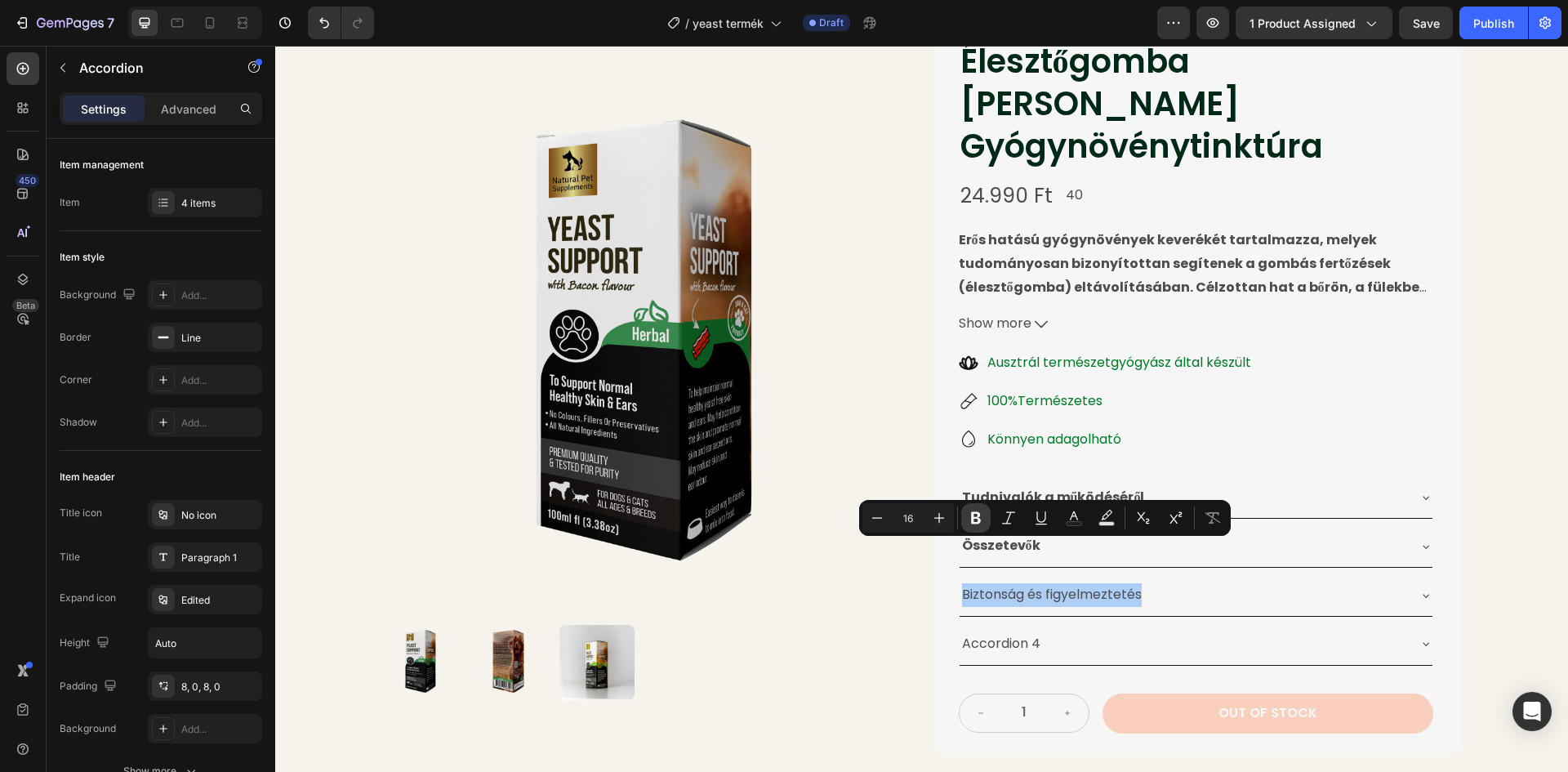
click at [975, 519] on icon "Editor contextual toolbar" at bounding box center [975, 517] width 16 height 16
click at [995, 632] on p "Accordion 4" at bounding box center [1001, 643] width 79 height 24
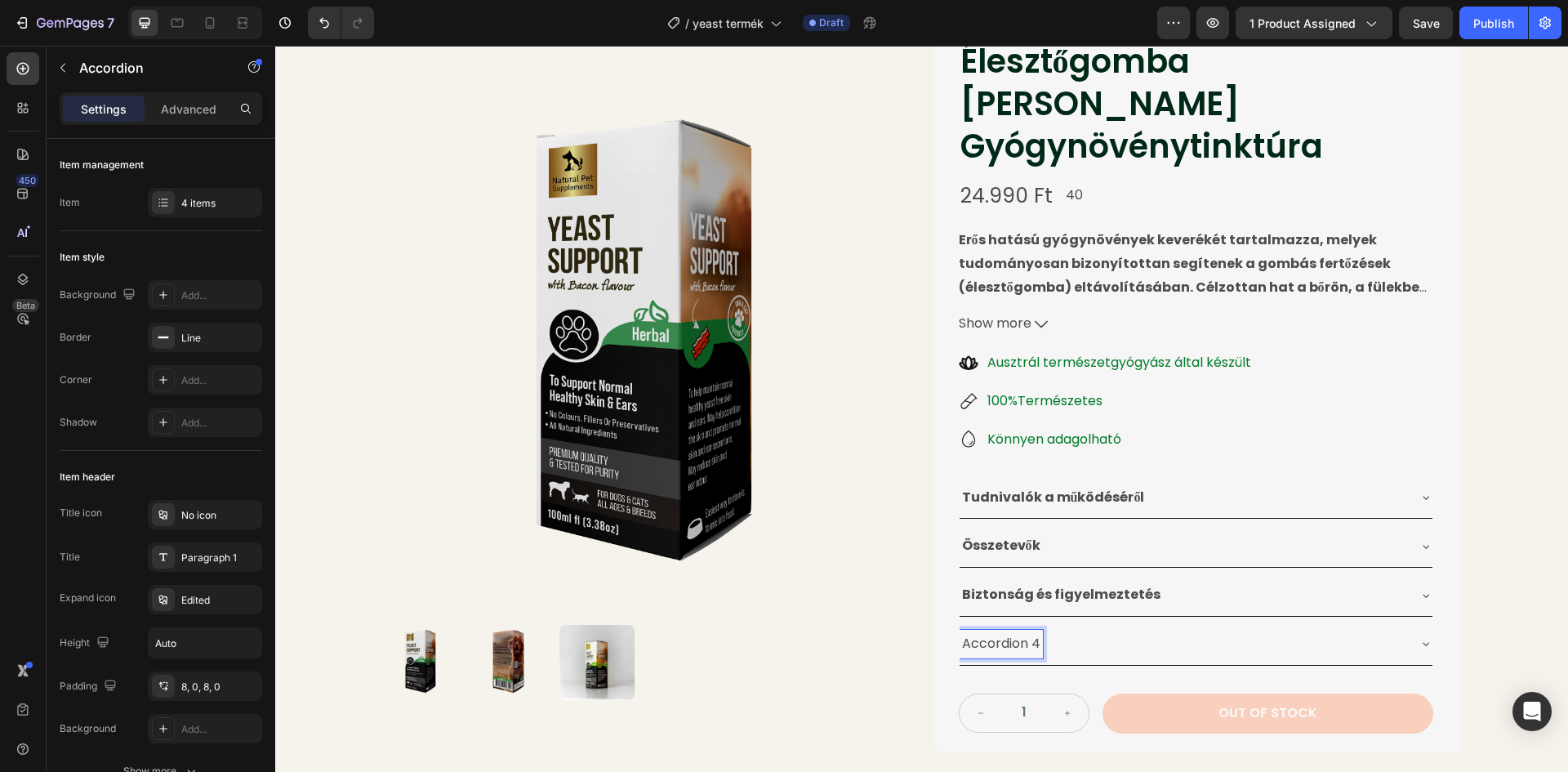
click at [1031, 632] on p "Accordion 4" at bounding box center [1001, 643] width 79 height 24
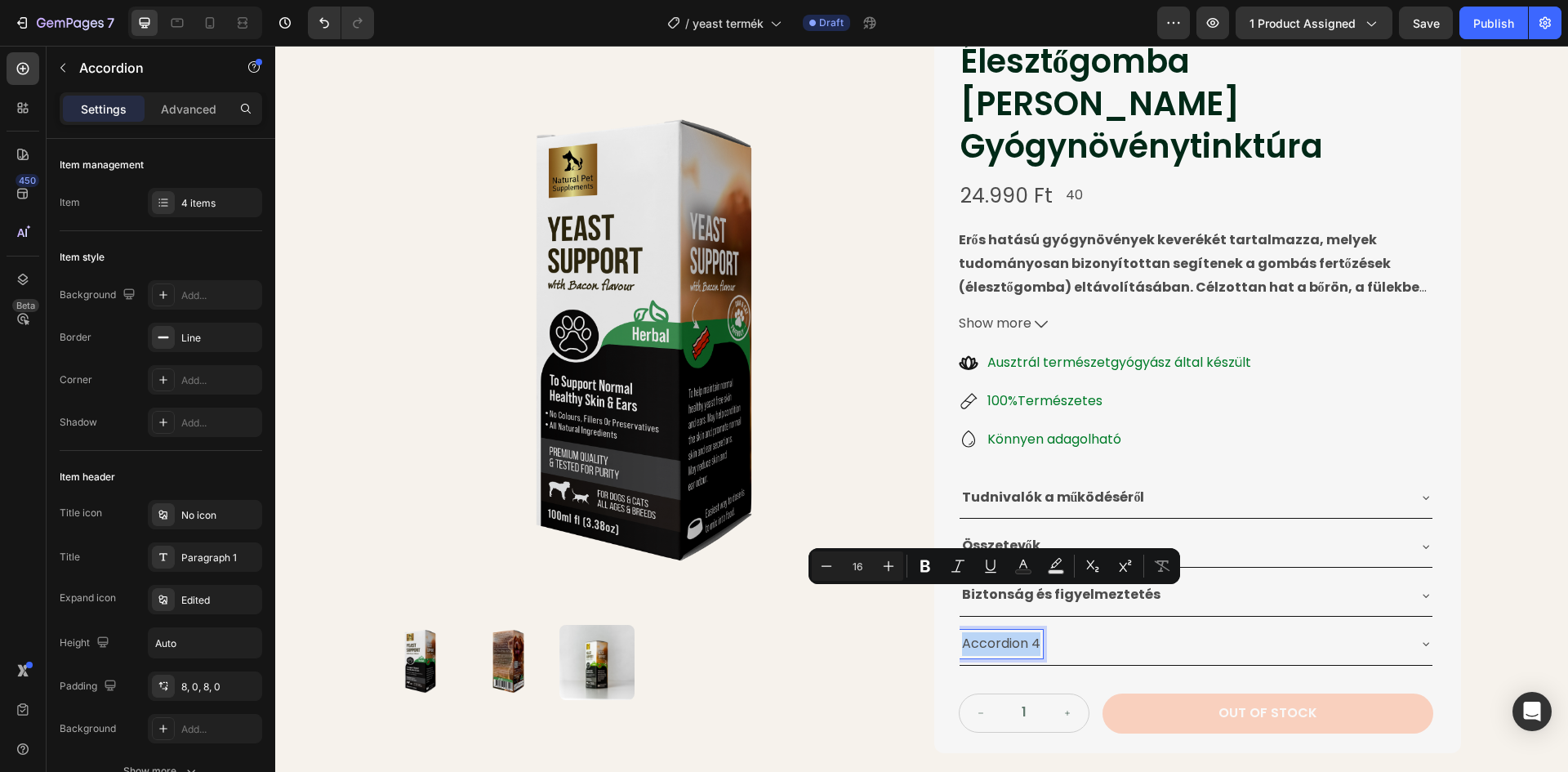
drag, startPoint x: 1032, startPoint y: 600, endPoint x: 957, endPoint y: 604, distance: 75.1
click at [962, 632] on p "Accordion 4" at bounding box center [1001, 643] width 79 height 24
drag, startPoint x: 1018, startPoint y: 603, endPoint x: 959, endPoint y: 602, distance: 59.0
click at [959, 630] on div "Adagolás" at bounding box center [991, 643] width 65 height 29
click at [920, 571] on icon "Editor contextual toolbar" at bounding box center [917, 566] width 10 height 12
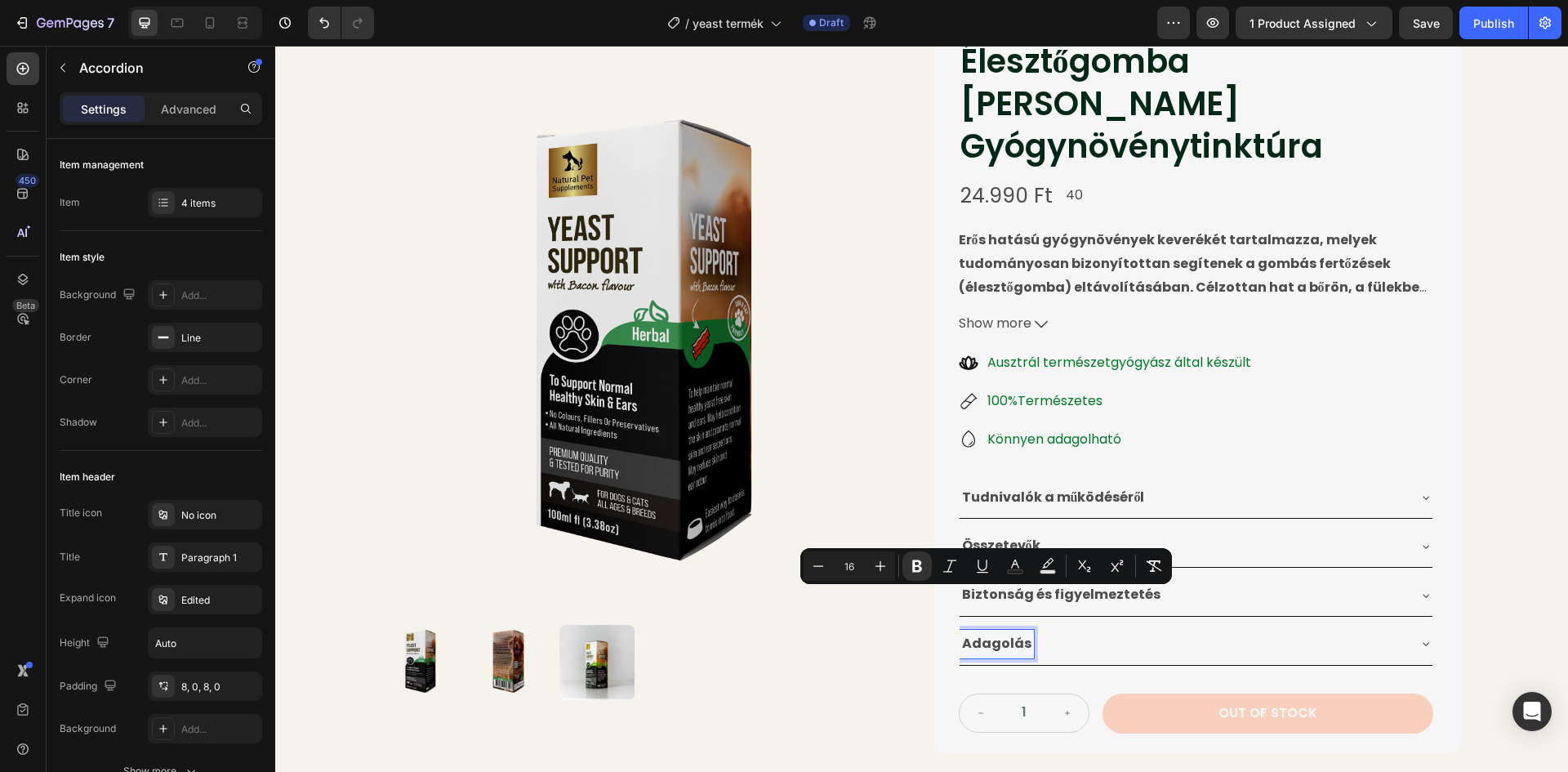
click at [1500, 437] on div "Product Images Élesztőgomba Ellenes Gyógynövénytinktúra Product Title 24.990 Ft…" at bounding box center [921, 385] width 1293 height 809
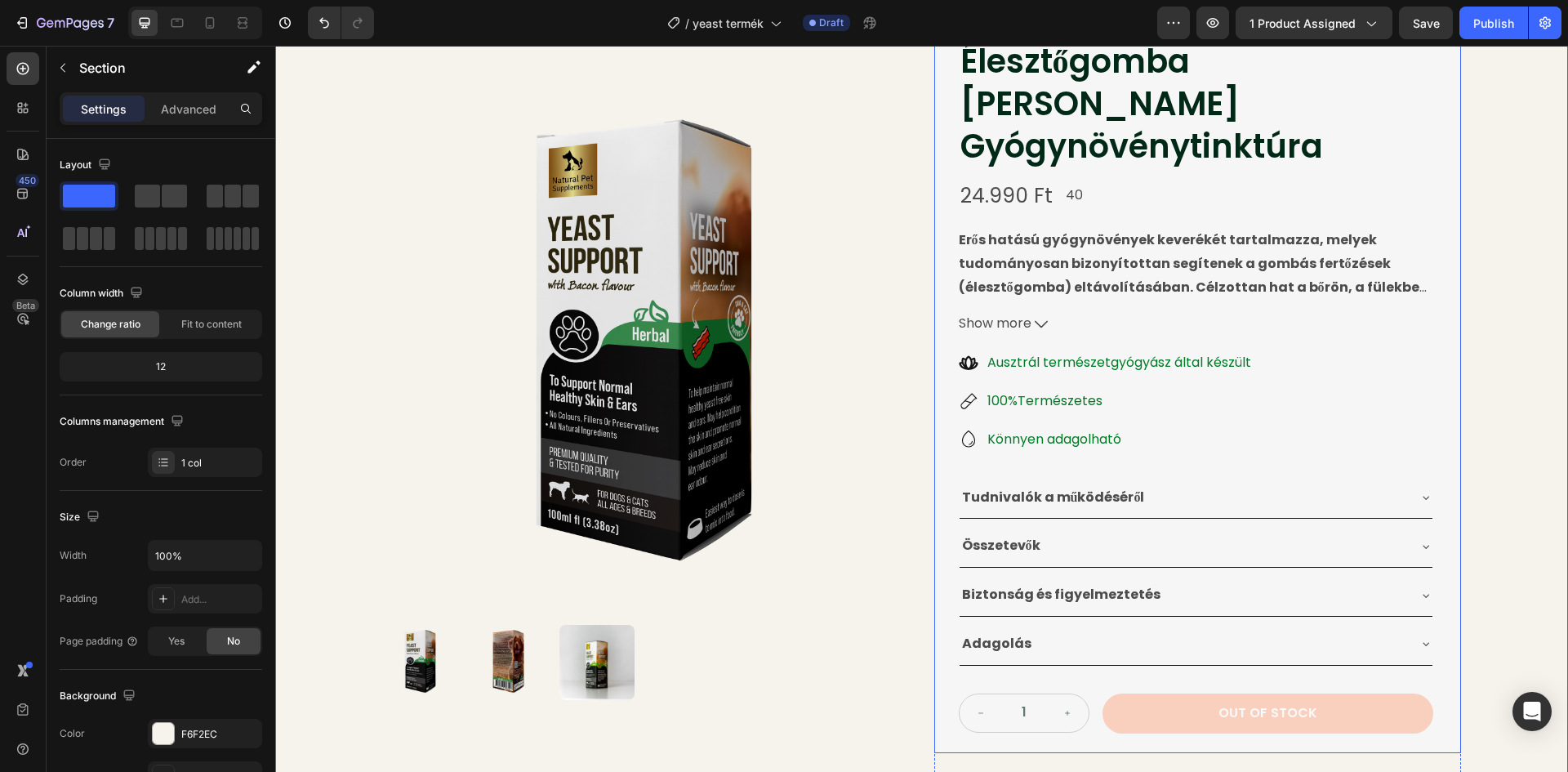
click at [1209, 432] on div "Élesztőgomba Ellenes Gyógynövénytinktúra Product Title 24.990 Ft Product Price …" at bounding box center [1195, 386] width 474 height 695
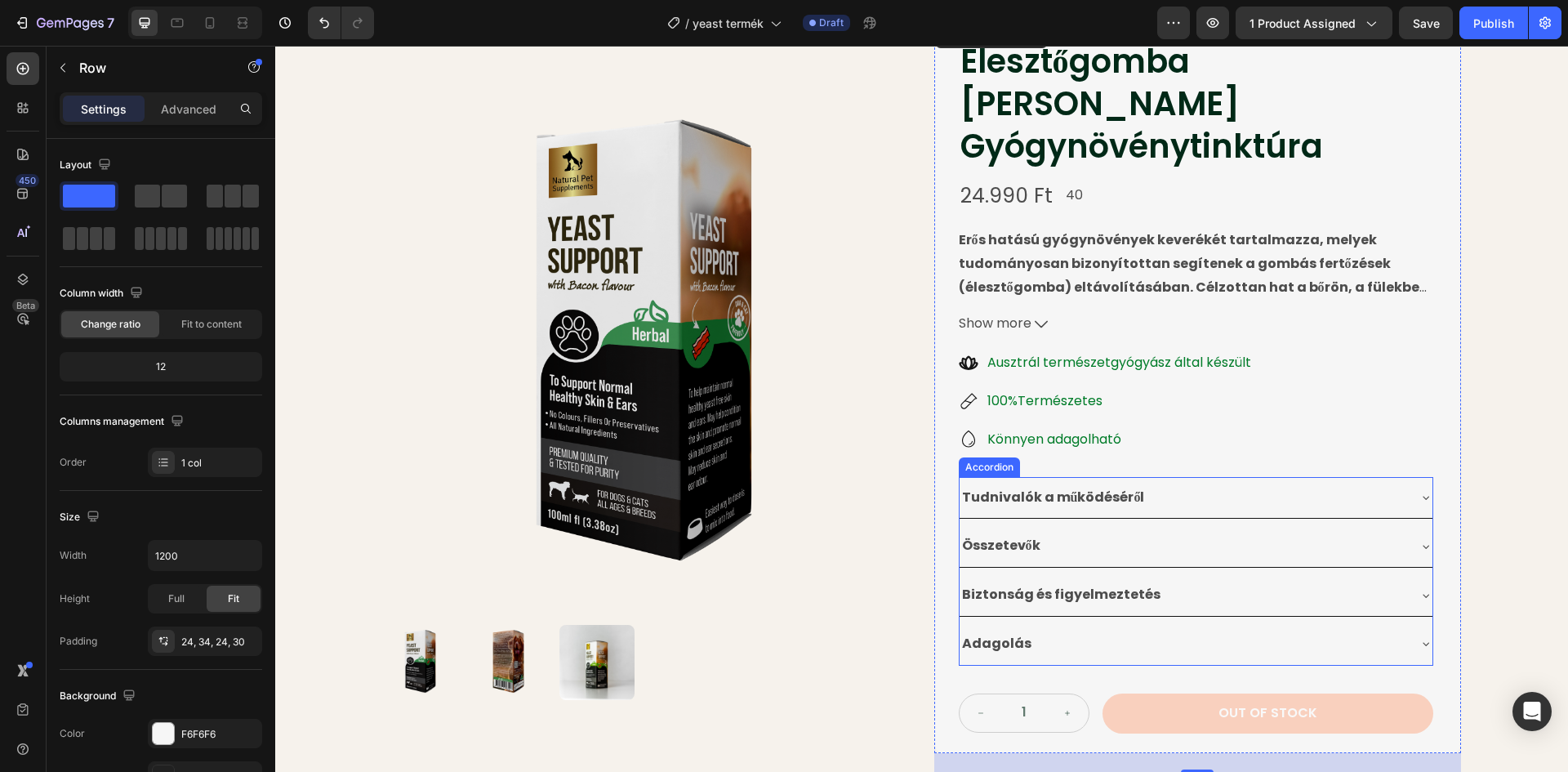
click at [1215, 483] on div "Tudnivalók a működéséről" at bounding box center [1182, 497] width 446 height 29
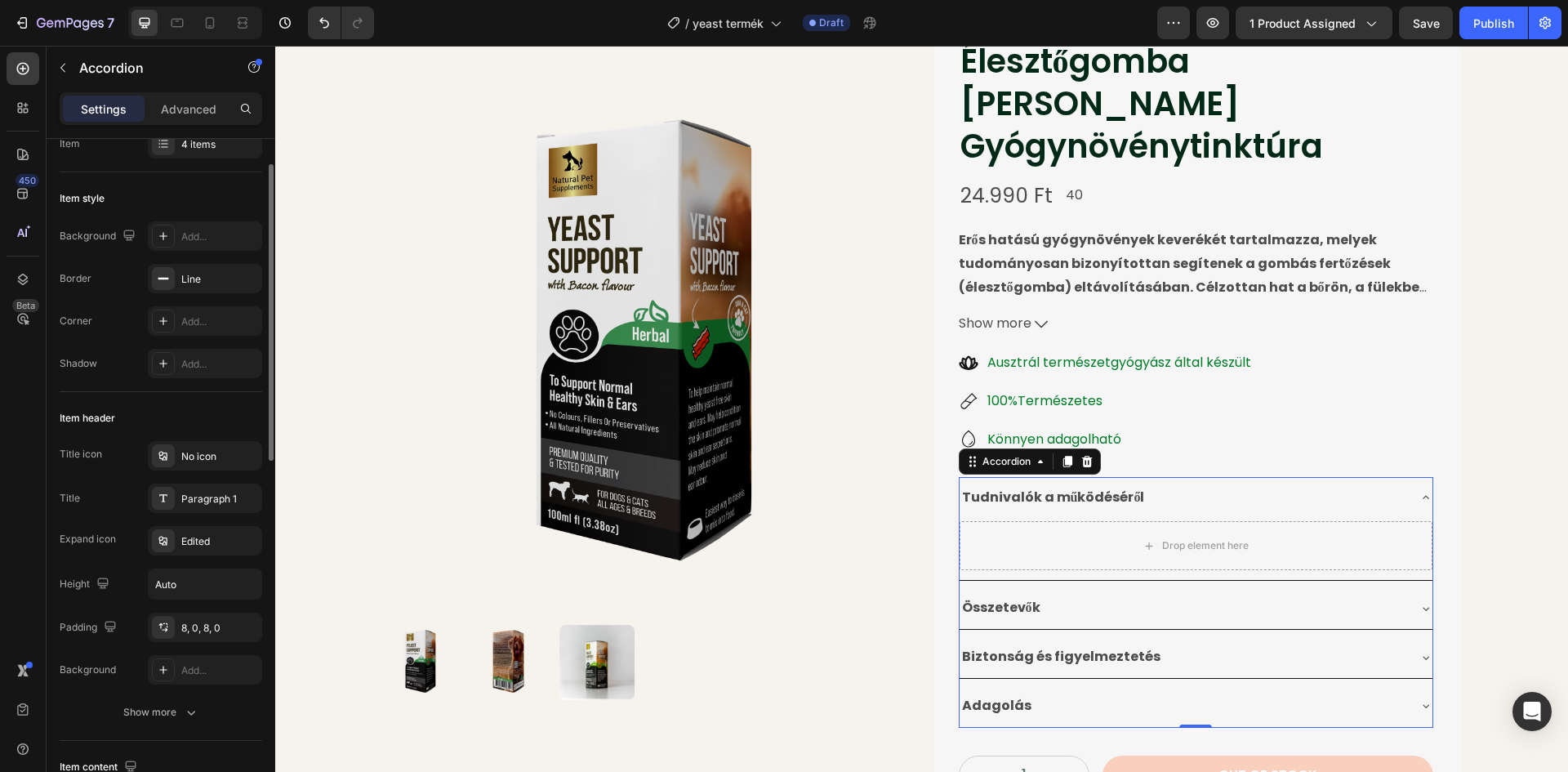
scroll to position [0, 0]
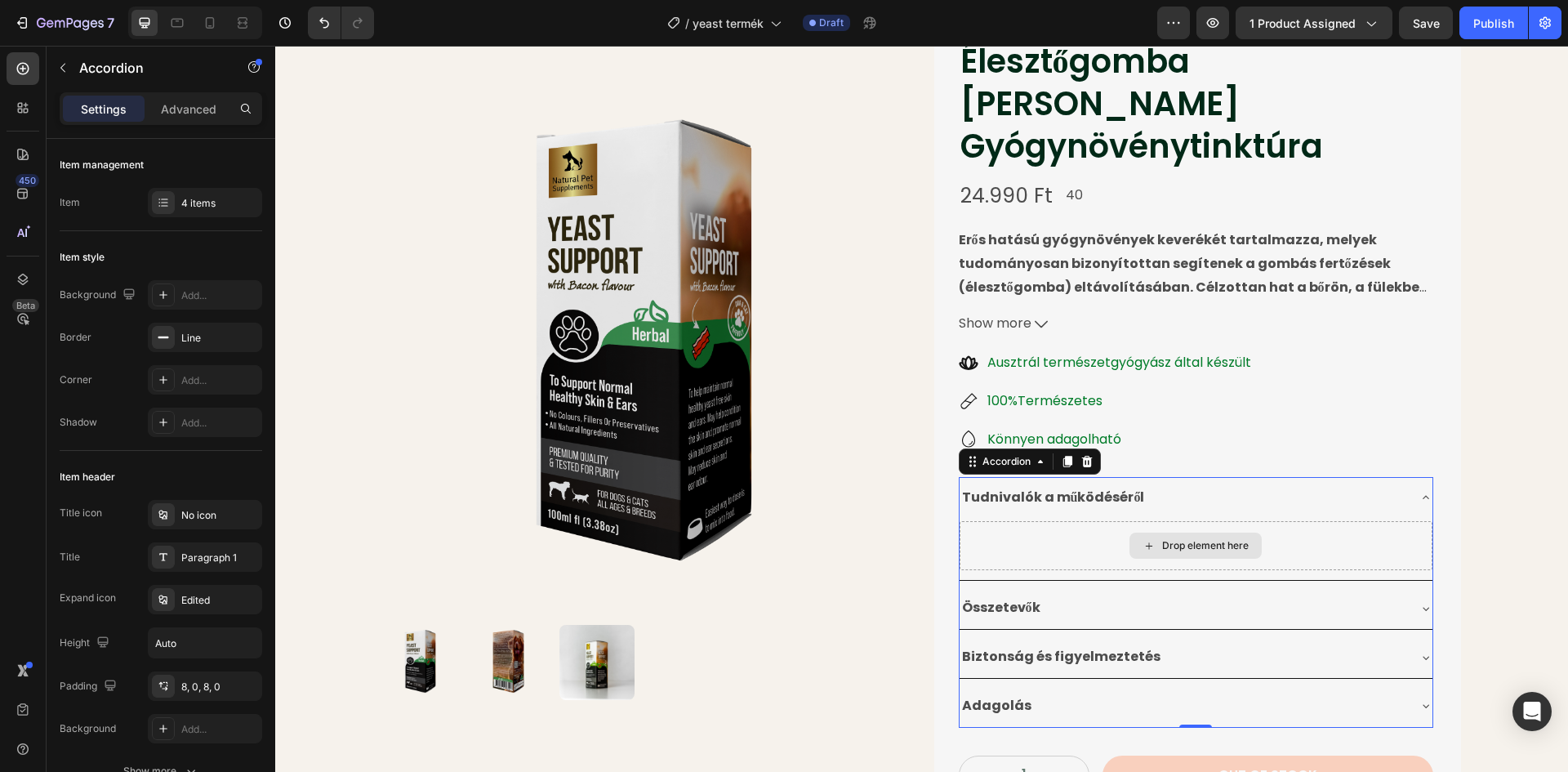
click at [1166, 539] on div "Drop element here" at bounding box center [1204, 545] width 87 height 13
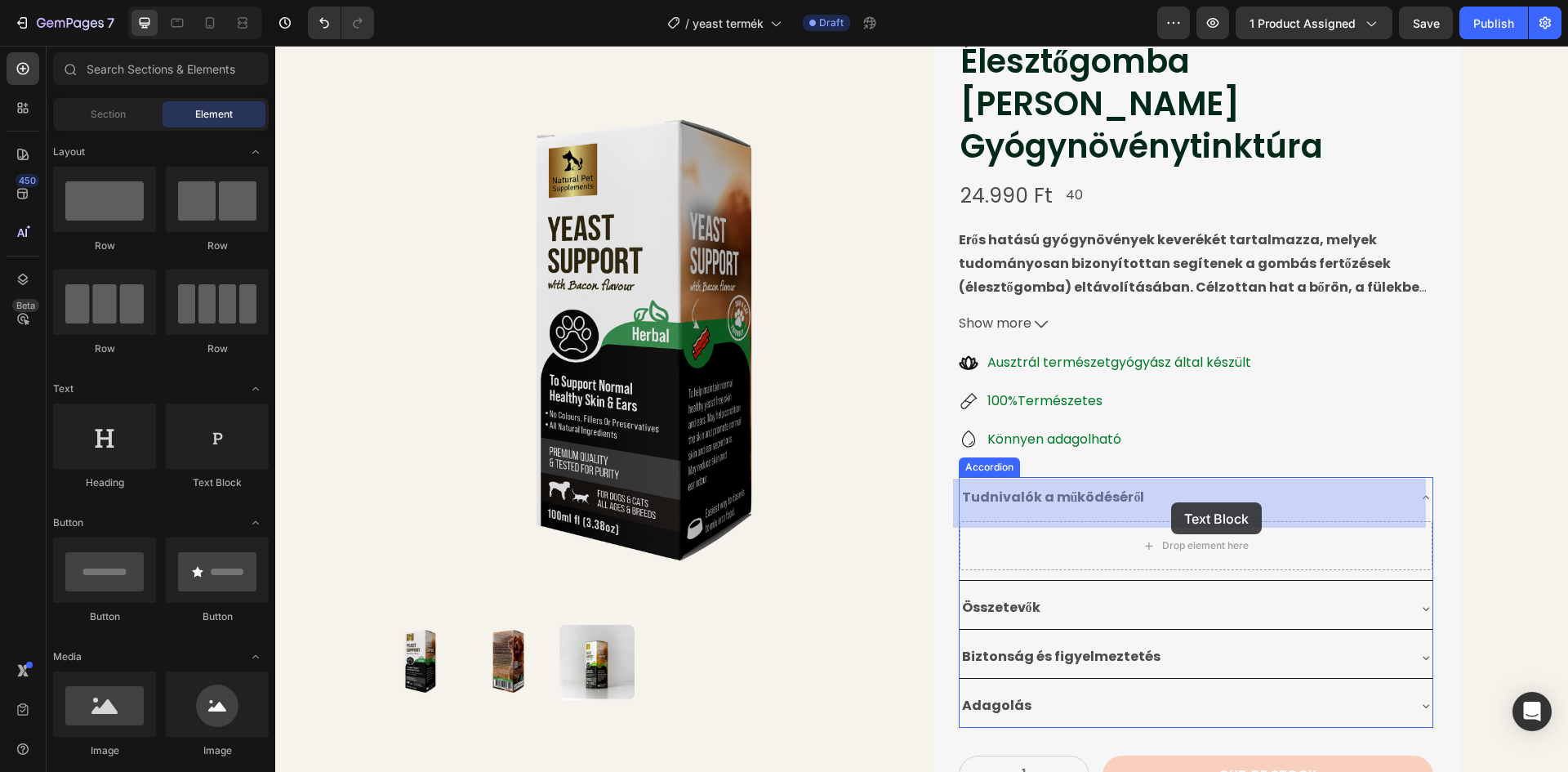
drag, startPoint x: 478, startPoint y: 496, endPoint x: 1171, endPoint y: 502, distance: 693.0
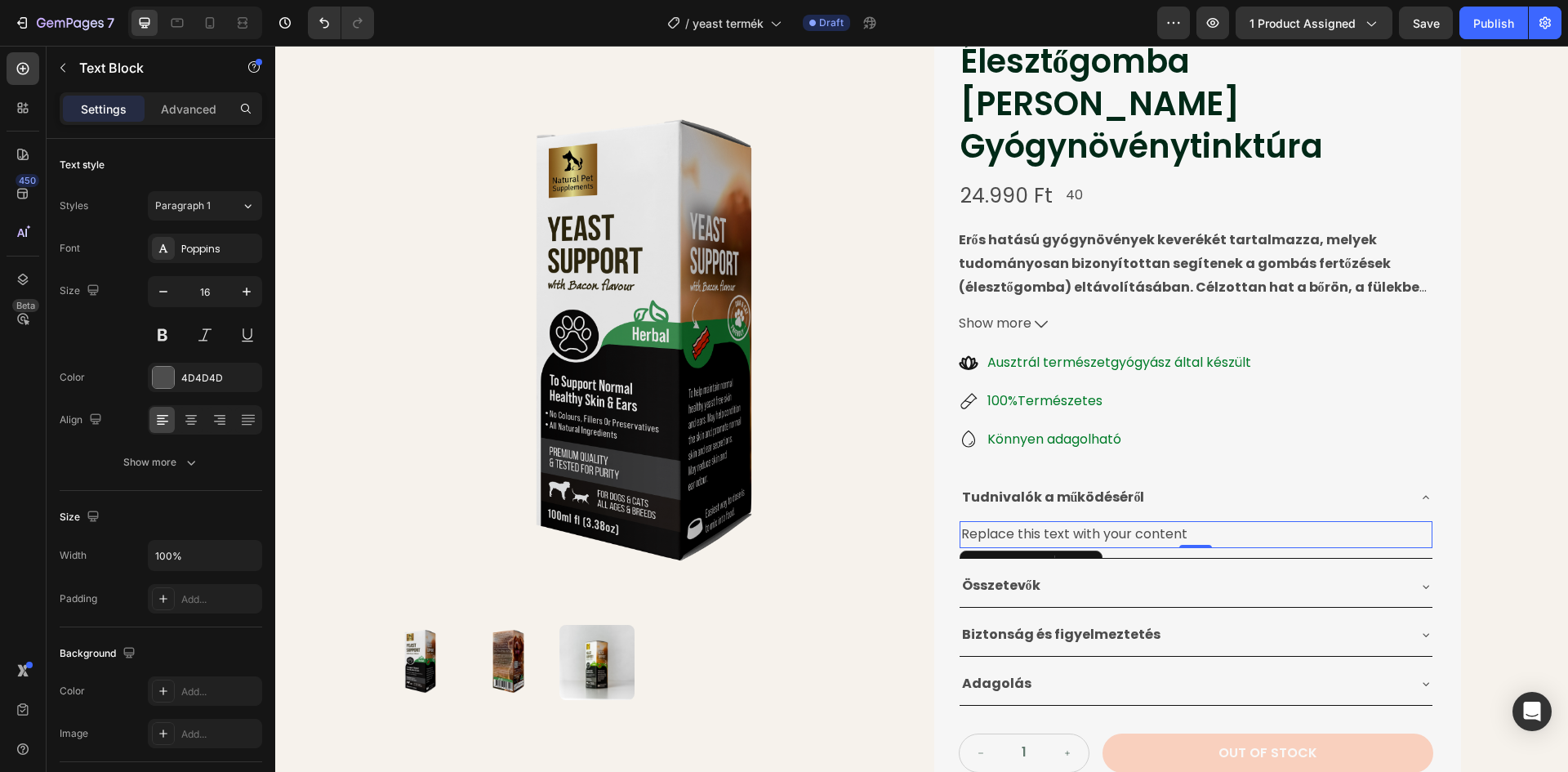
click at [1184, 521] on div "Replace this text with your content" at bounding box center [1195, 534] width 473 height 27
click at [1184, 523] on p "Replace this text with your content" at bounding box center [1195, 535] width 469 height 24
drag, startPoint x: 1184, startPoint y: 491, endPoint x: 954, endPoint y: 488, distance: 230.0
click at [961, 523] on p "Replace this text with your content" at bounding box center [1195, 535] width 469 height 24
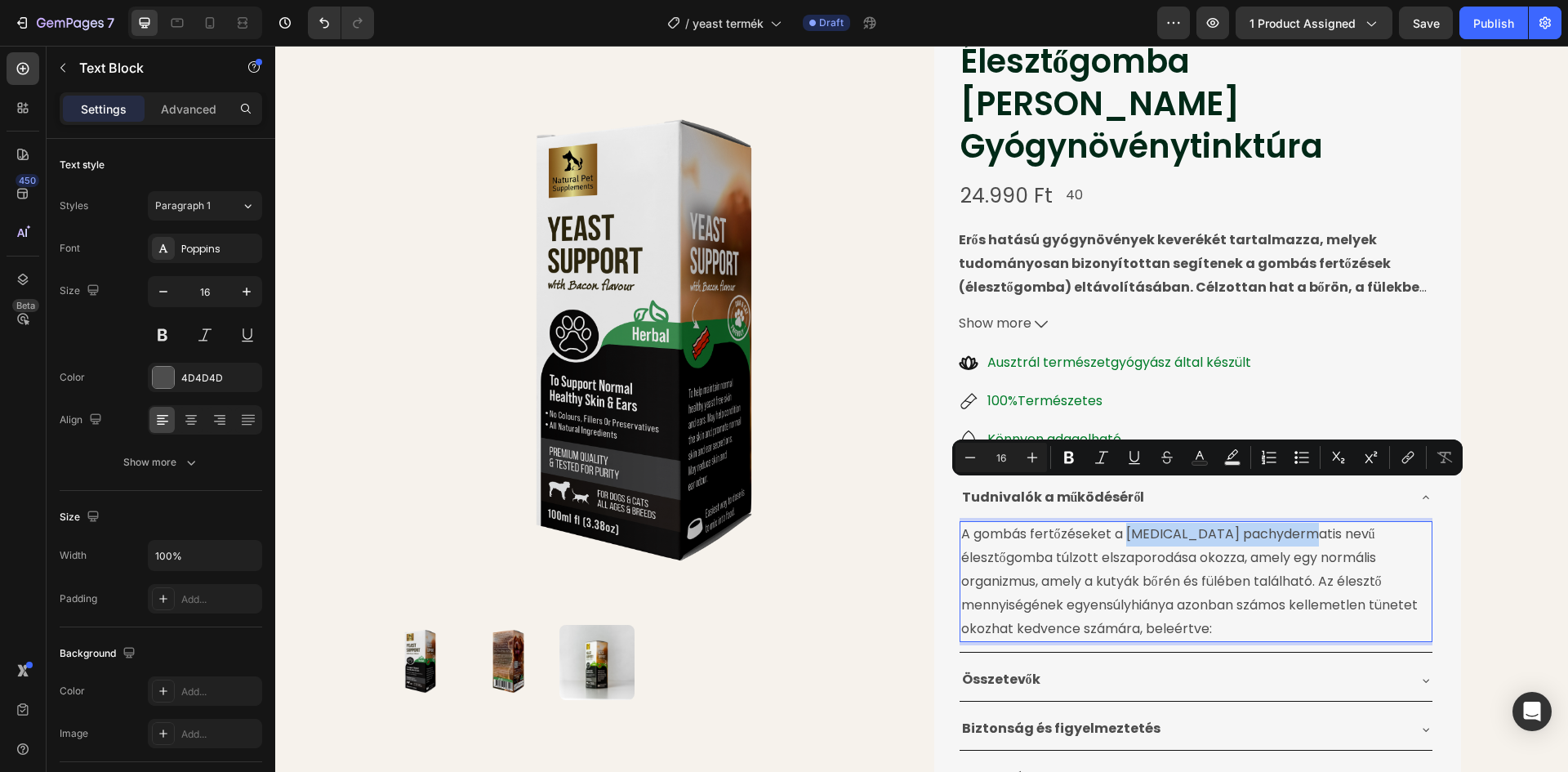
drag, startPoint x: 1135, startPoint y: 491, endPoint x: 1293, endPoint y: 491, distance: 158.0
click at [1293, 523] on p "A gombás fertőzéseket a Malassezia pachydermatis nevű élesztőgomba túlzott elsz…" at bounding box center [1195, 582] width 469 height 118
click at [1068, 452] on icon "Editor contextual toolbar" at bounding box center [1069, 457] width 10 height 12
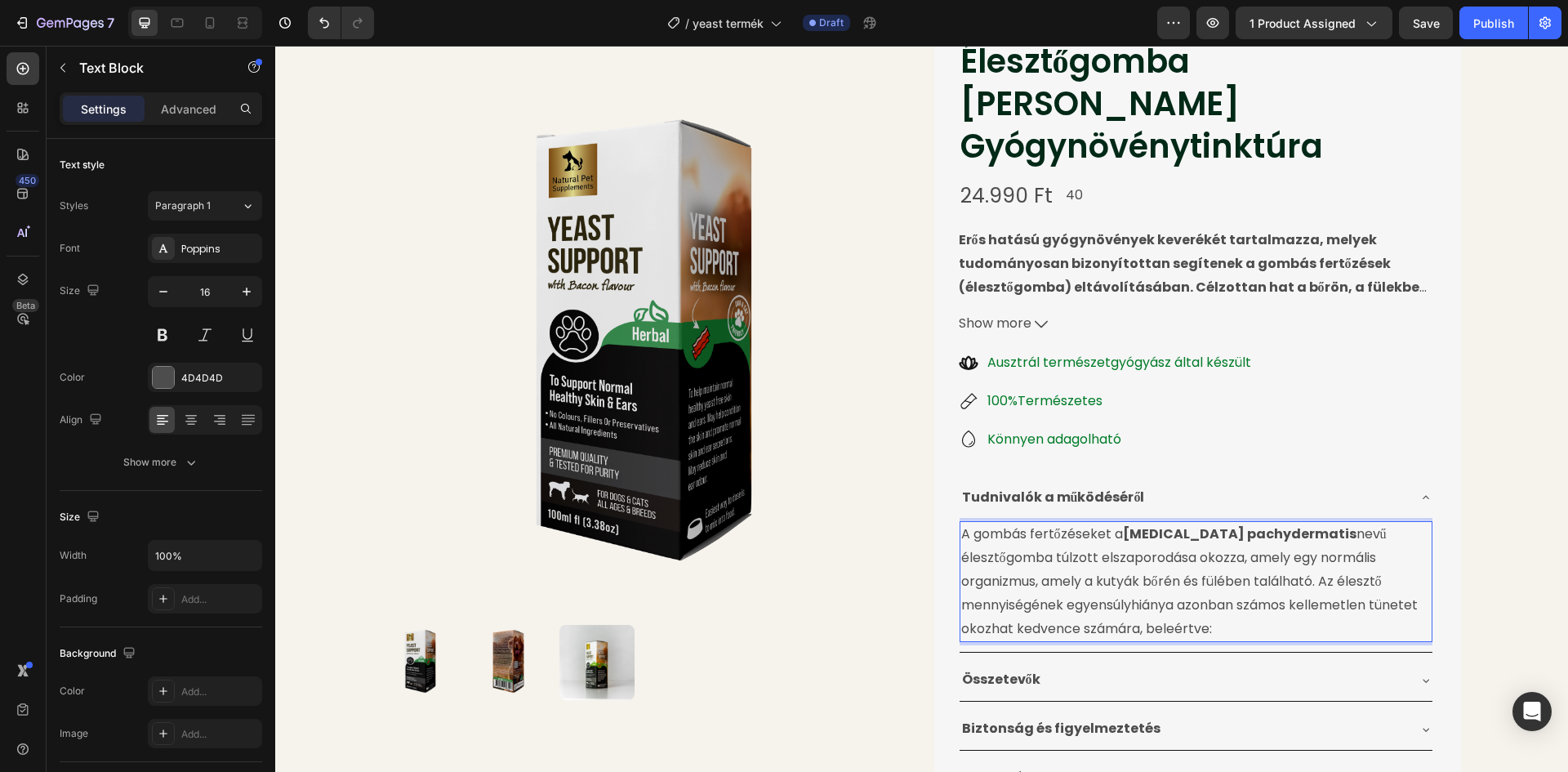
click at [1104, 523] on p "A gombás fertőzéseket a Malassezia pachydermatis nevű élesztőgomba túlzott elsz…" at bounding box center [1195, 582] width 469 height 118
click at [980, 523] on p "előfA gombás fertőzéseket a Malassezia pachydermatis nevű élesztőgomba túlzott …" at bounding box center [1195, 582] width 469 height 118
click at [1112, 523] on p "A gombás fertőzéseket a Malassezia pachydermatis nevű élesztőgomba túlzott elsz…" at bounding box center [1195, 582] width 469 height 118
click at [1407, 21] on button "Save" at bounding box center [1426, 23] width 54 height 33
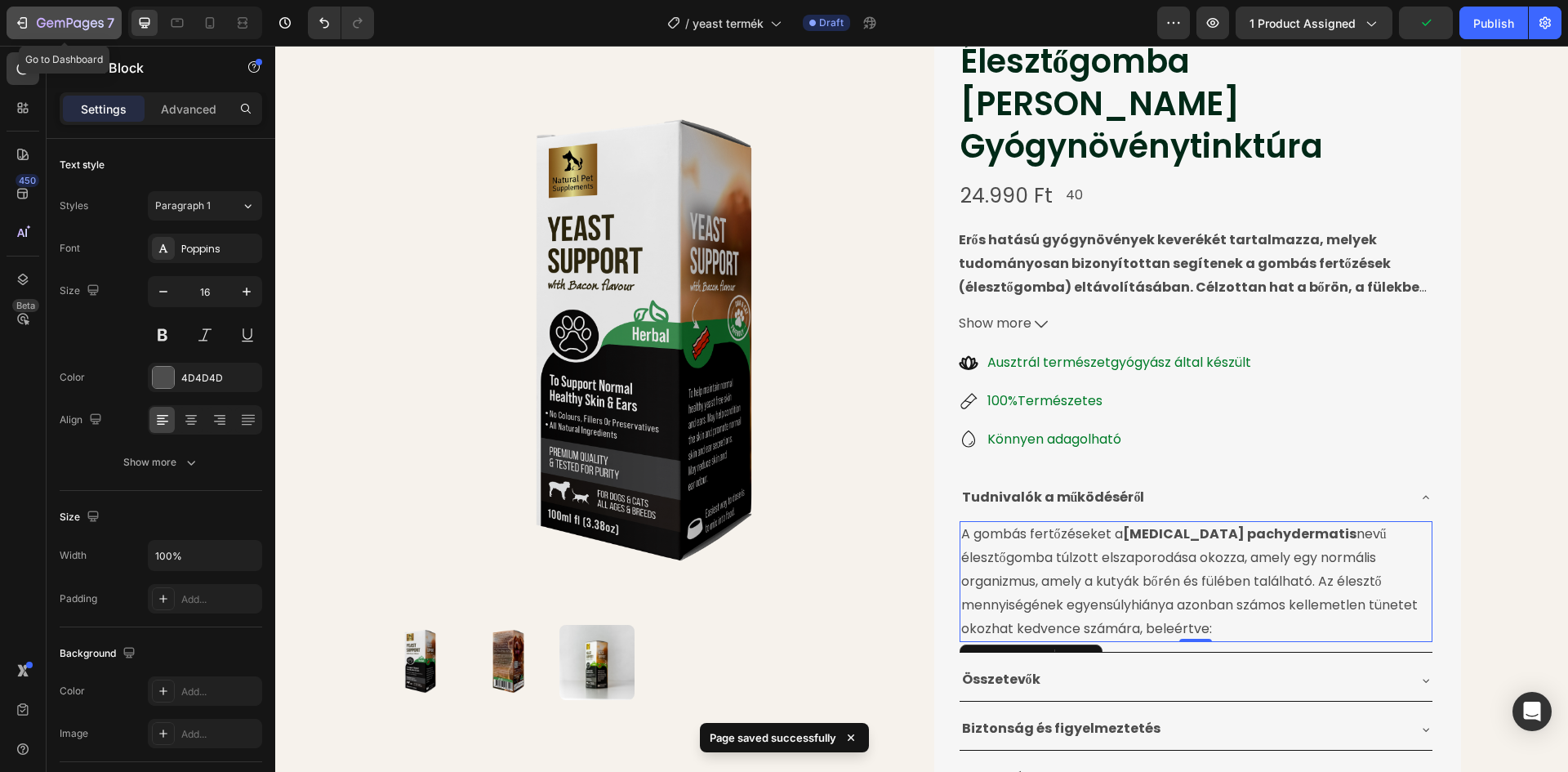
click at [32, 24] on div "7" at bounding box center [64, 23] width 101 height 20
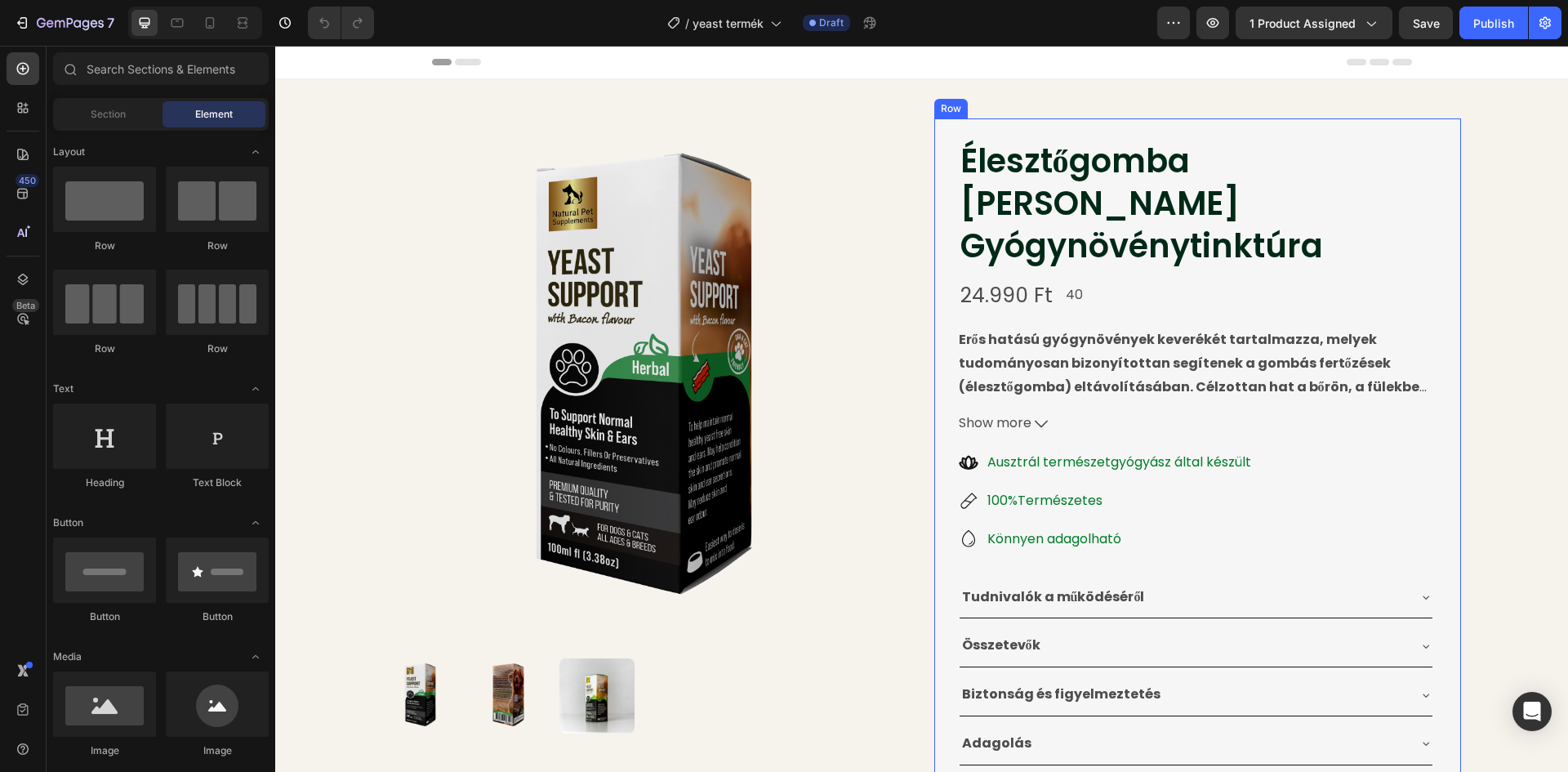
click at [1143, 583] on div "Tudnivalók a működéséről" at bounding box center [1182, 597] width 446 height 29
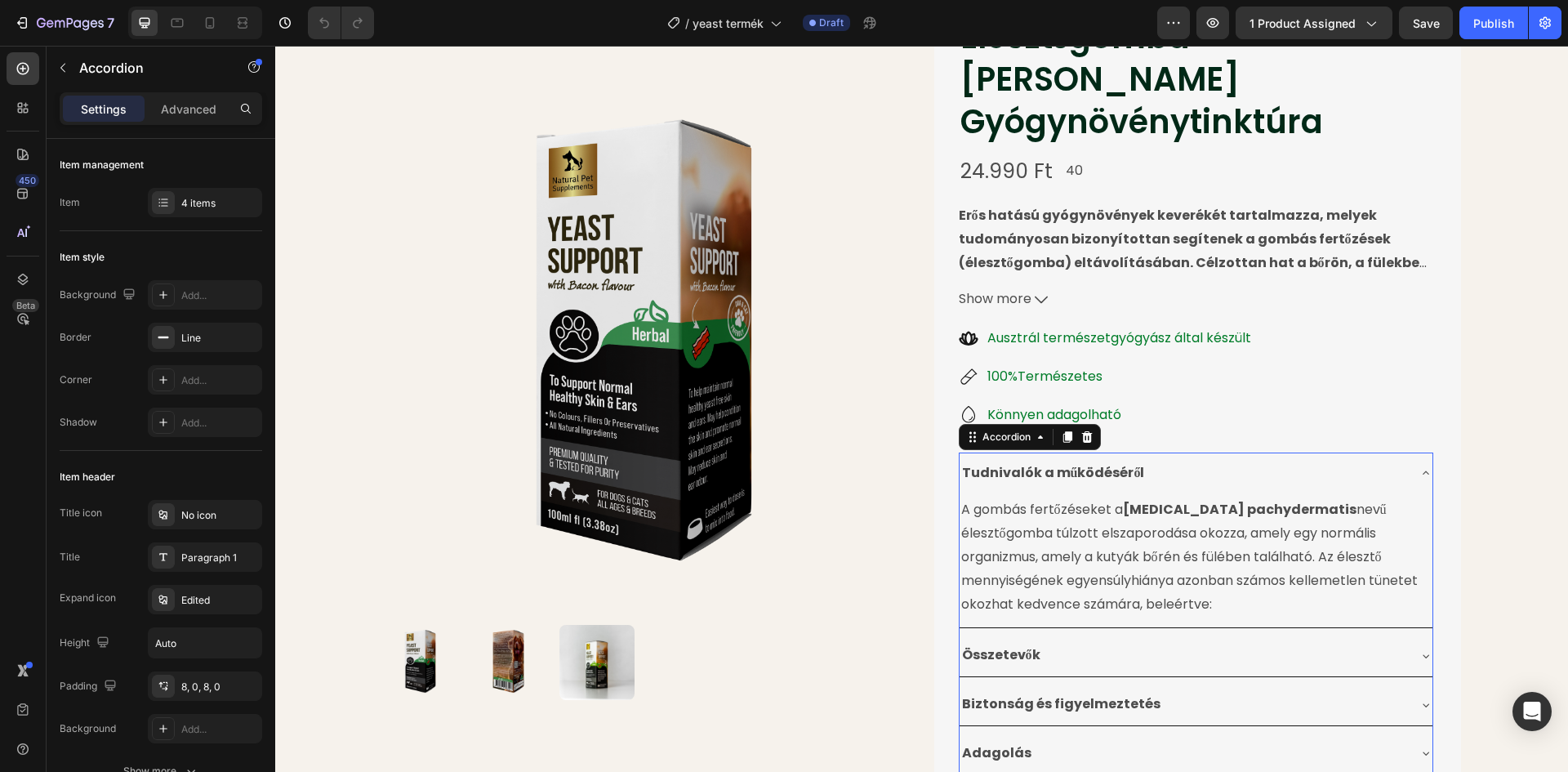
scroll to position [245, 0]
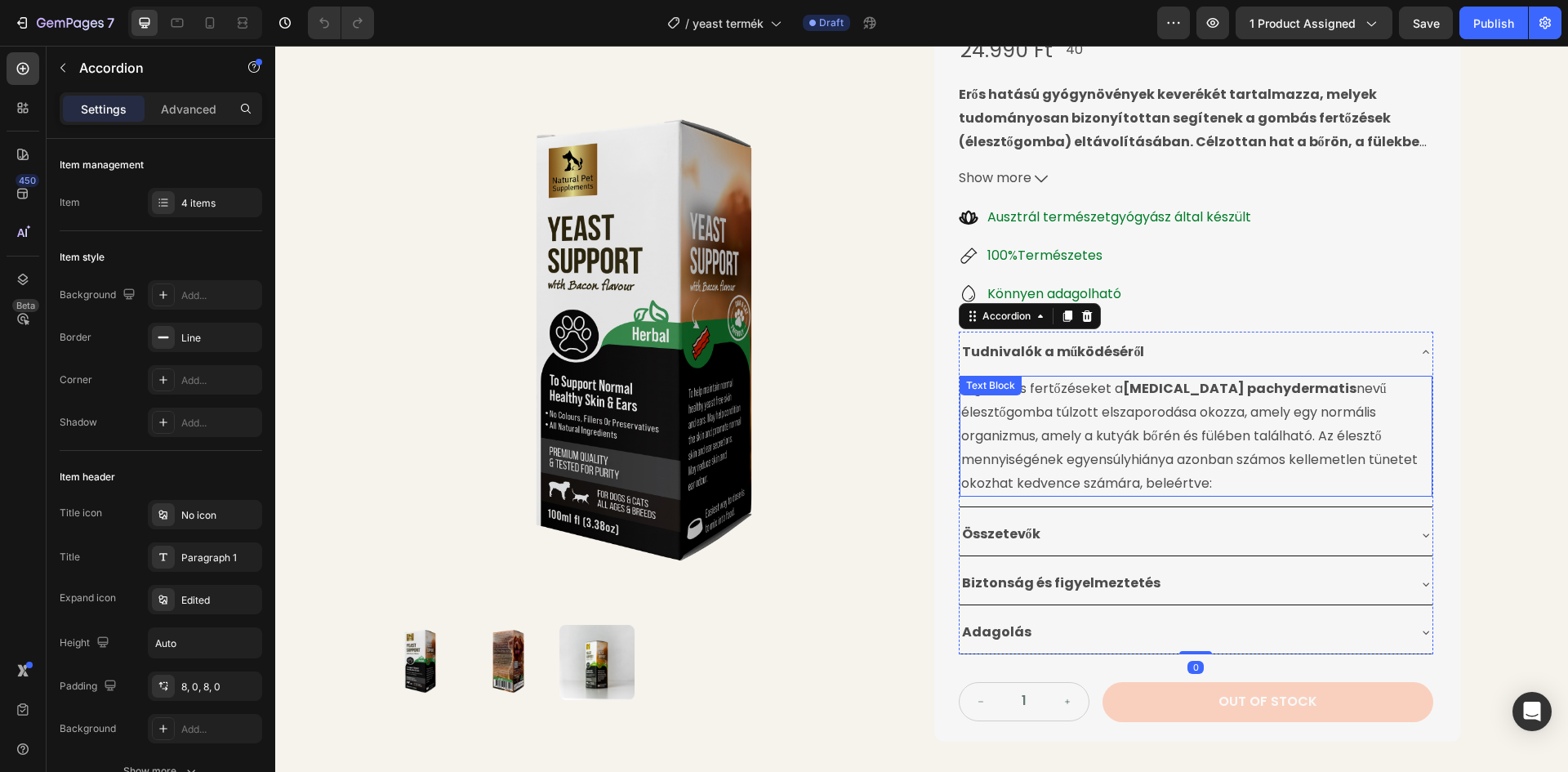
click at [1077, 378] on p "A gombás fertőzéseket a [MEDICAL_DATA] pachydermatis nevű élesztőgomba túlzott …" at bounding box center [1195, 436] width 469 height 118
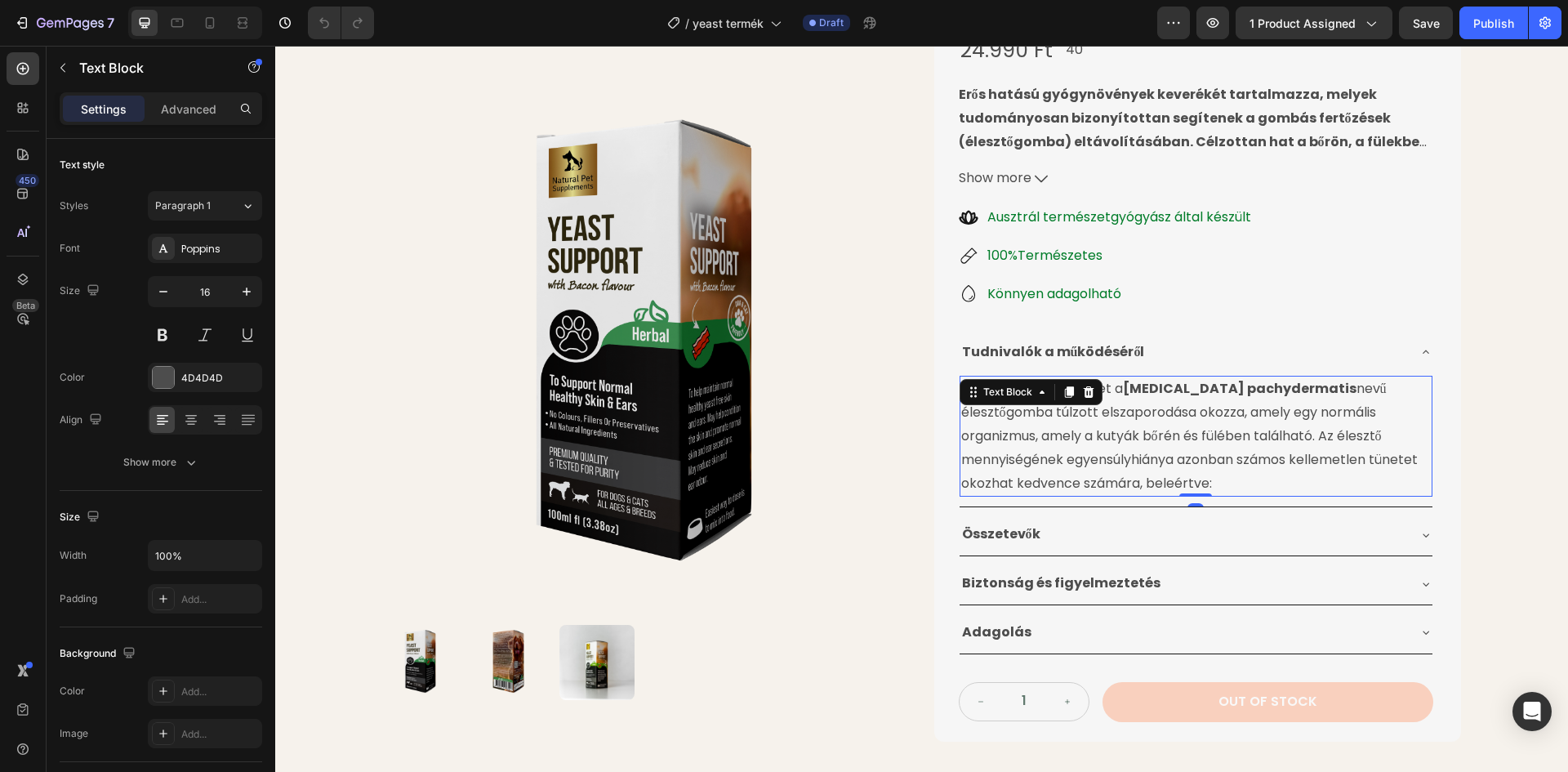
click at [1106, 378] on p "A gombás fertőzéseket a [MEDICAL_DATA] pachydermatis nevű élesztőgomba túlzott …" at bounding box center [1195, 436] width 469 height 118
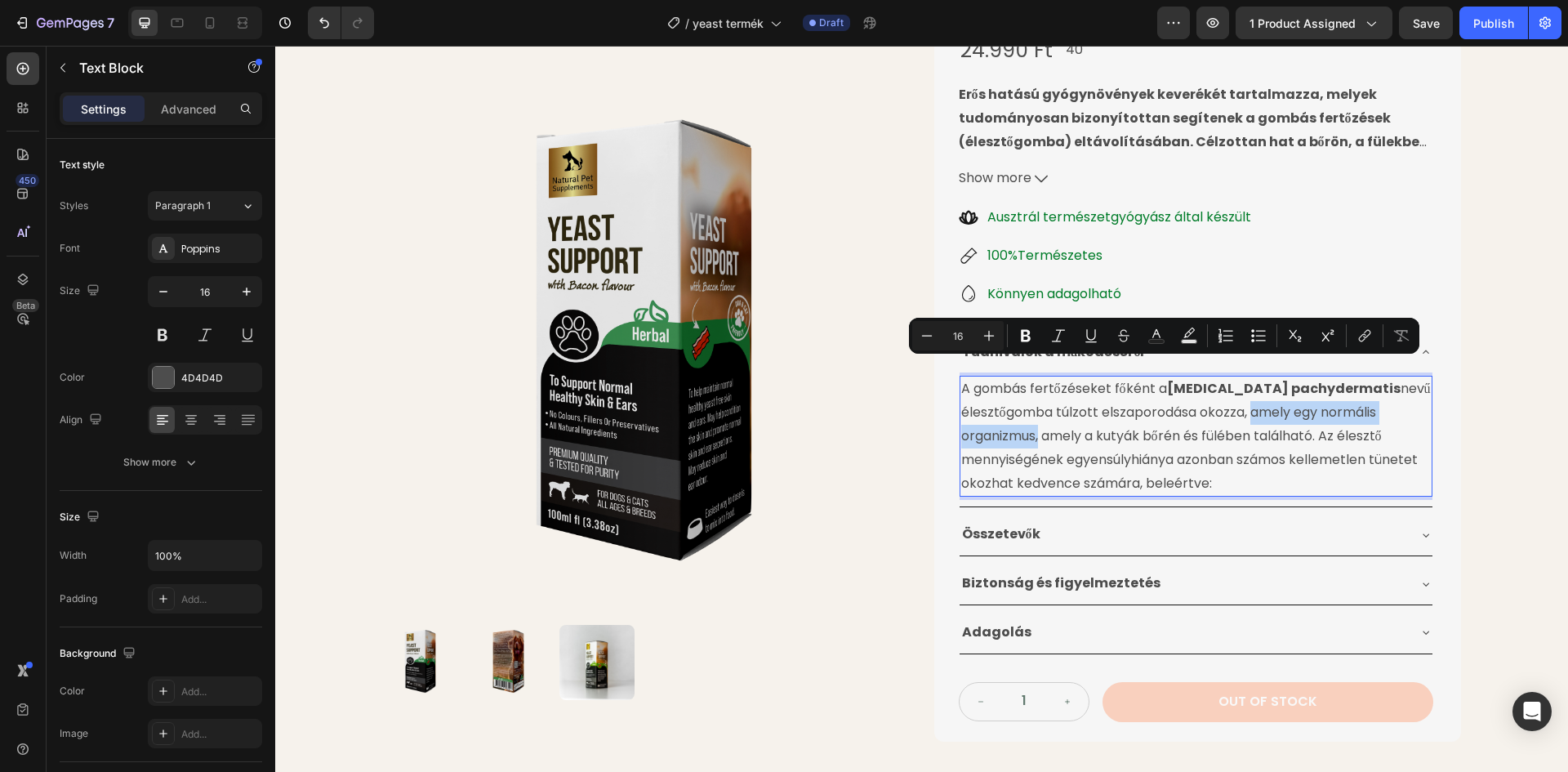
drag, startPoint x: 1032, startPoint y: 395, endPoint x: 1241, endPoint y: 374, distance: 210.1
click at [1241, 378] on p "A gombás fertőzéseket főként a [MEDICAL_DATA] pachydermatis nevű élesztőgomba t…" at bounding box center [1195, 436] width 469 height 118
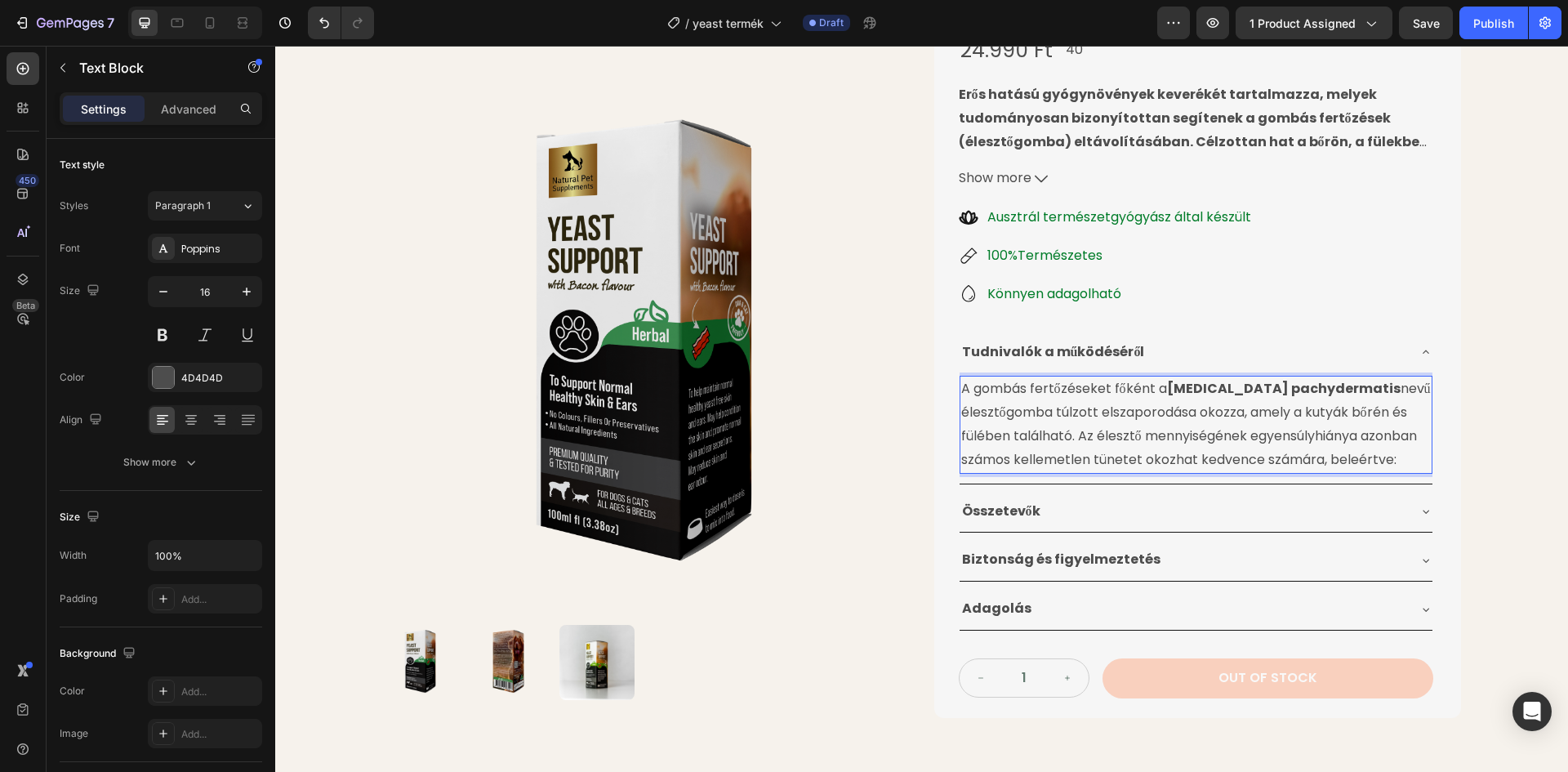
click at [1066, 392] on p "A gombás fertőzéseket főként a [MEDICAL_DATA] pachydermatis nevű élesztőgomba t…" at bounding box center [1195, 424] width 469 height 94
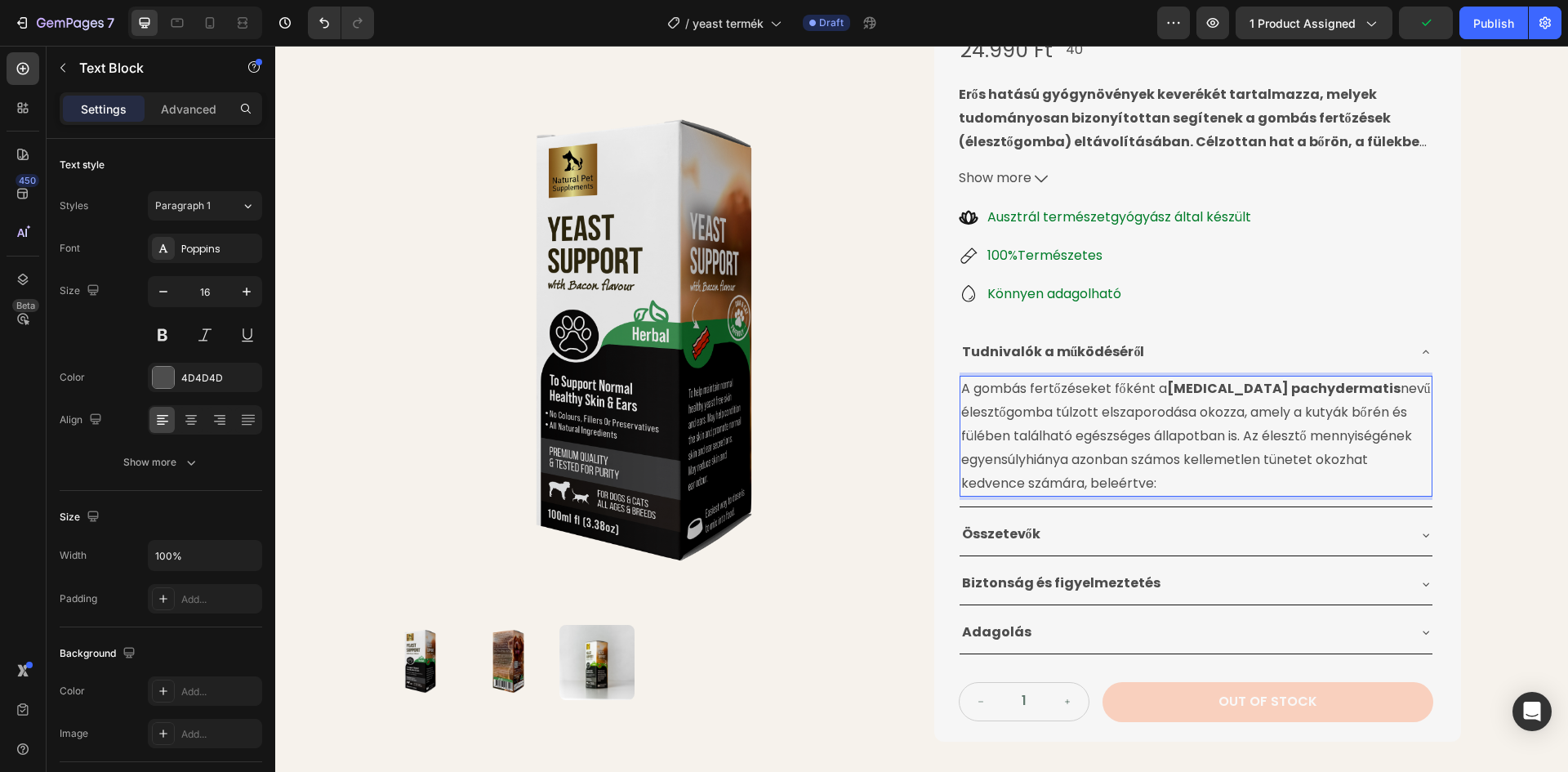
click at [1170, 442] on p "A gombás fertőzéseket főként a [MEDICAL_DATA] pachydermatis nevű élesztőgomba t…" at bounding box center [1195, 436] width 469 height 118
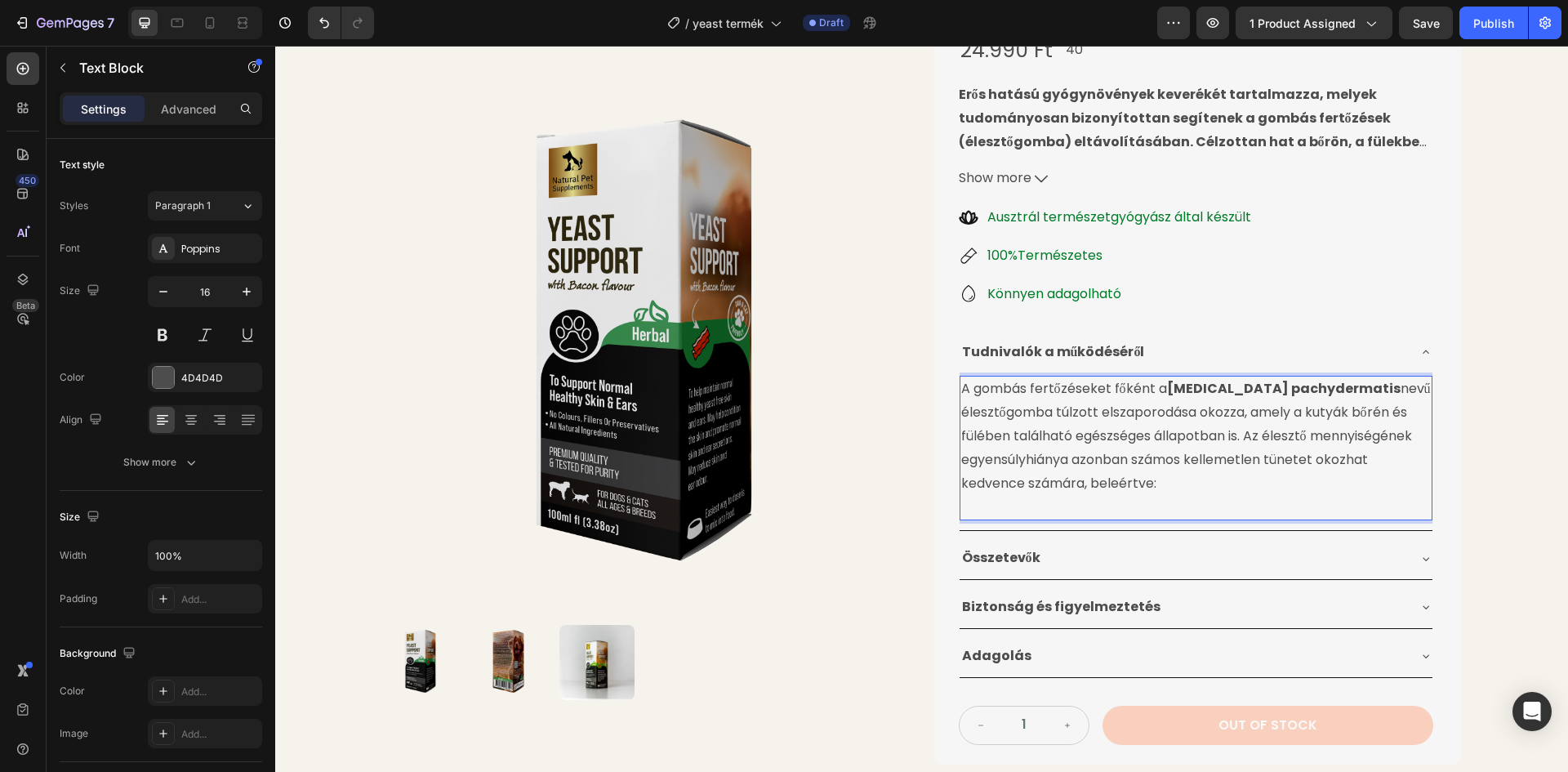
click at [967, 495] on p "Rich Text Editor. Editing area: main" at bounding box center [1195, 507] width 469 height 24
click at [968, 495] on p "f" at bounding box center [1195, 507] width 469 height 24
drag, startPoint x: 963, startPoint y: 464, endPoint x: 950, endPoint y: 464, distance: 13.0
click at [950, 464] on div "Élesztőgomba [PERSON_NAME] Product Title 24.990 Ft Product Price Product Price …" at bounding box center [1197, 319] width 527 height 891
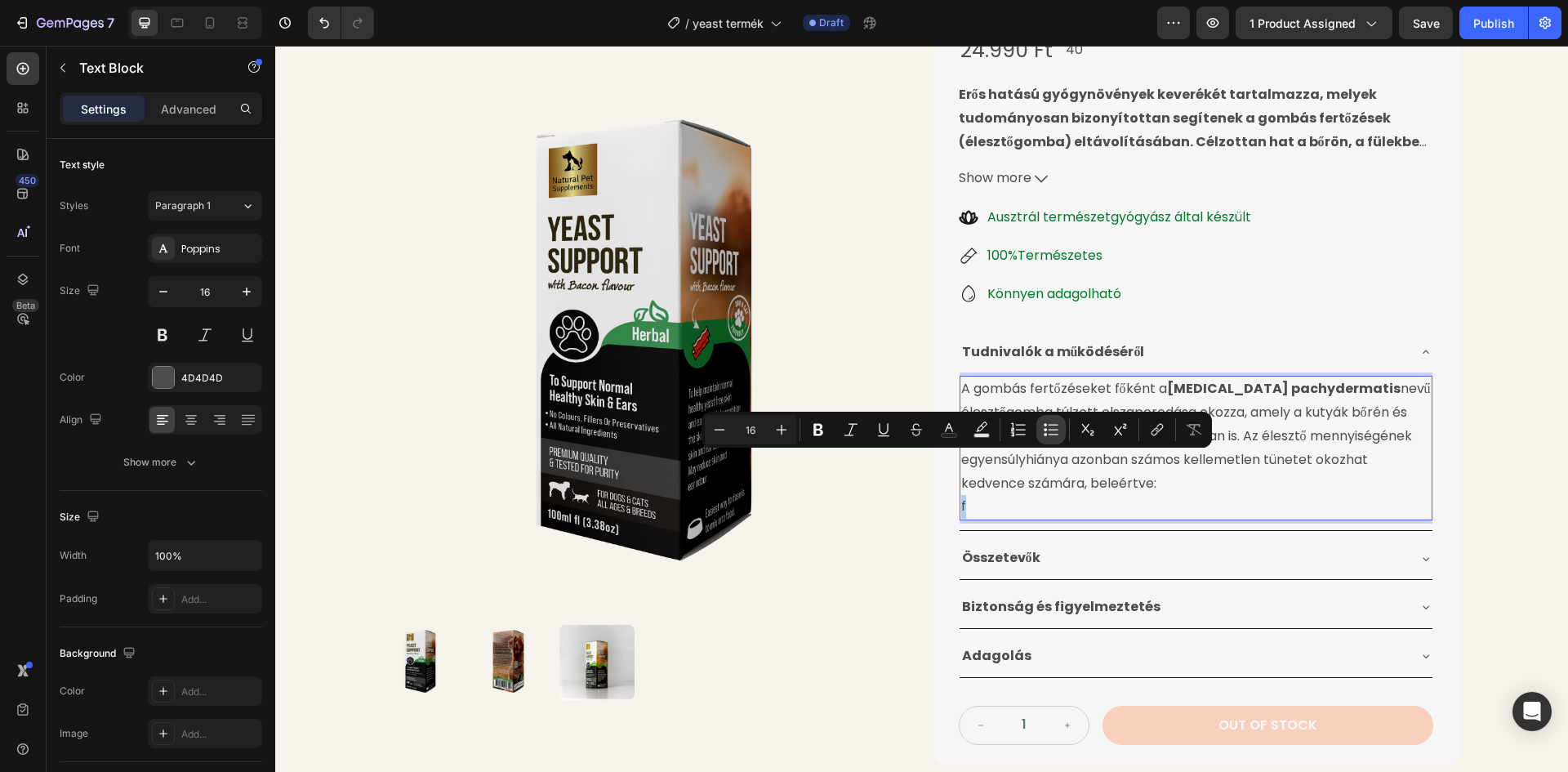
click at [1055, 424] on icon "Editor contextual toolbar" at bounding box center [1053, 423] width 10 height 1
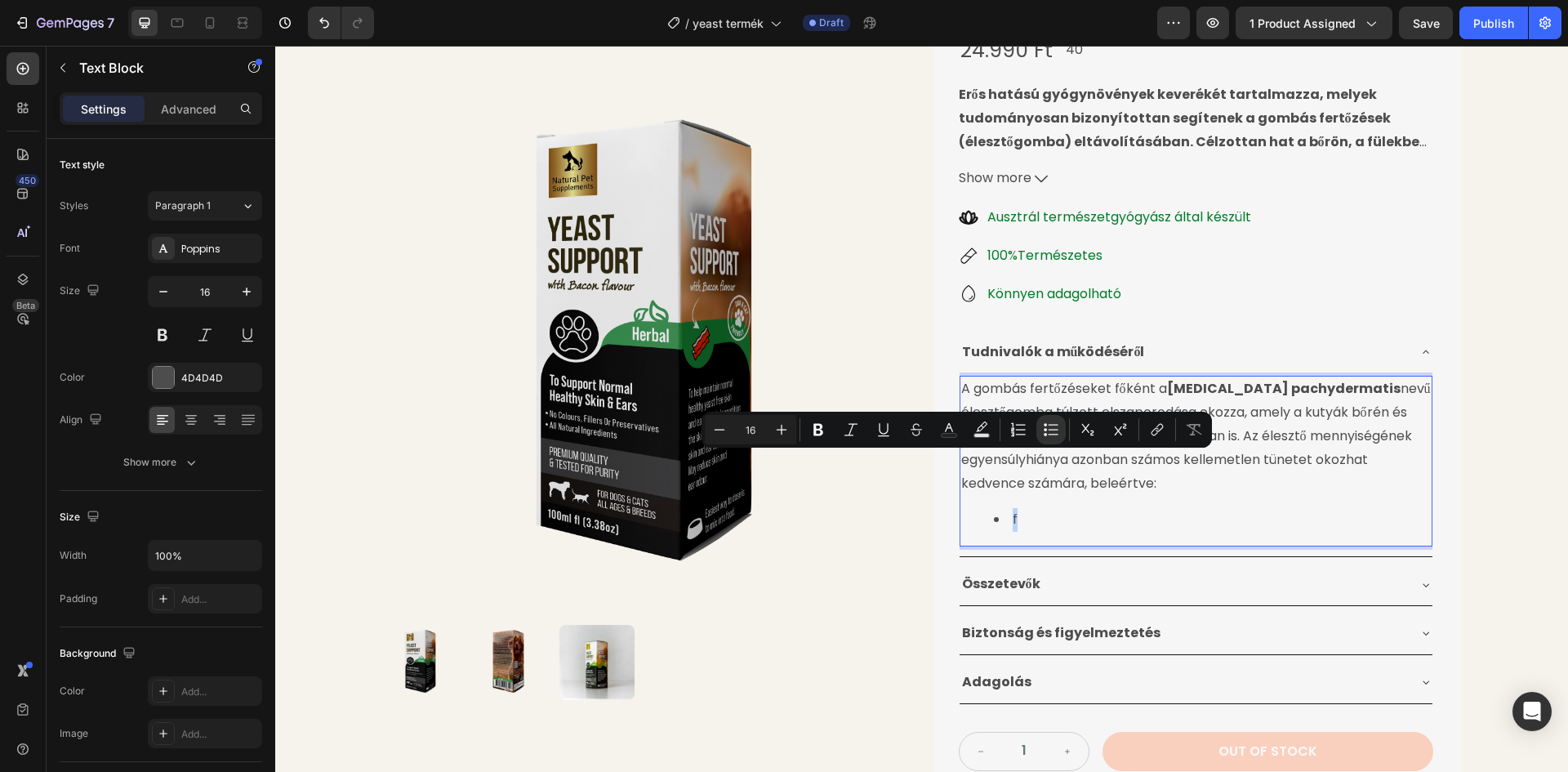
click at [1021, 508] on li "f" at bounding box center [1212, 520] width 437 height 24
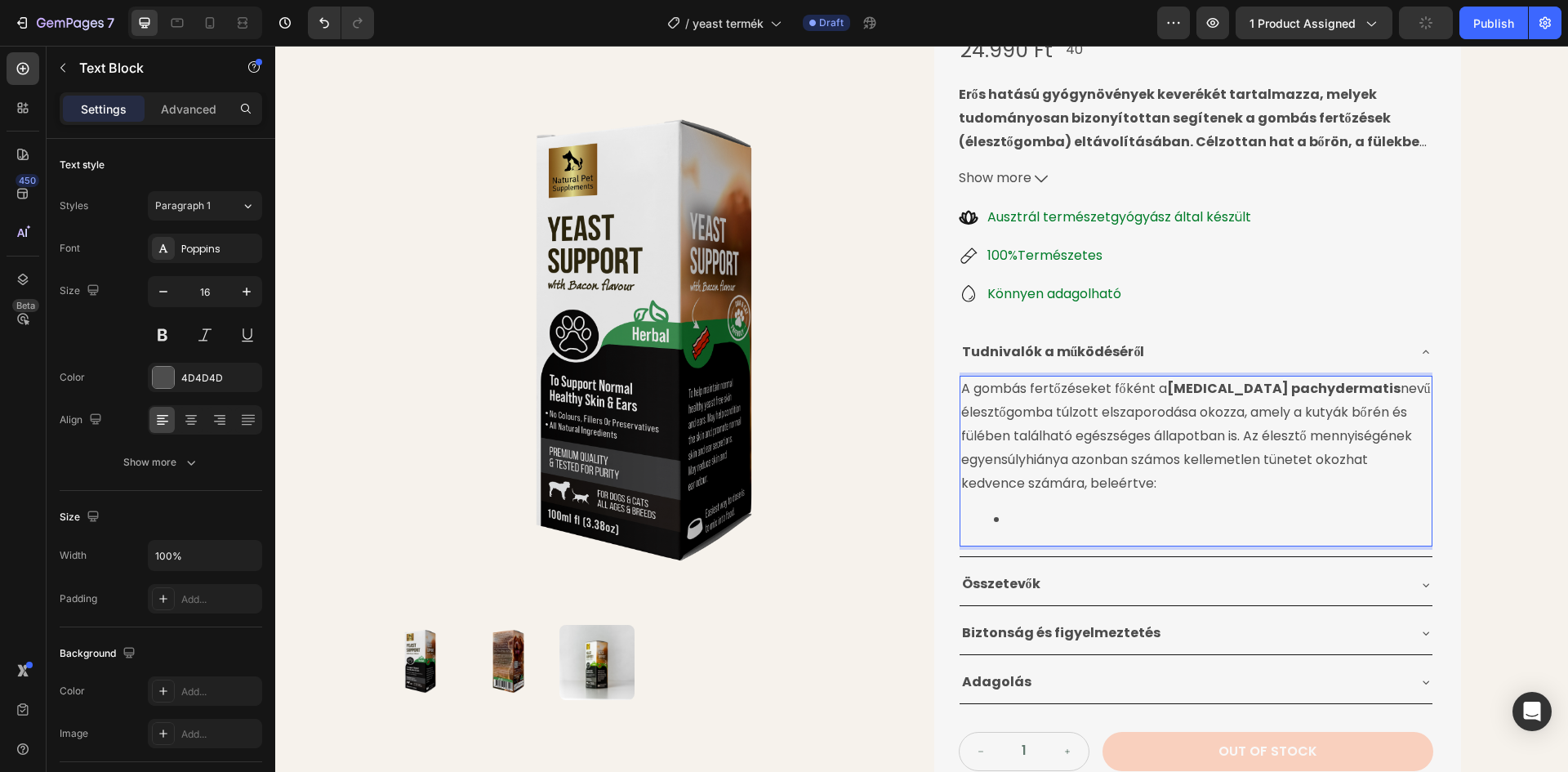
click at [1019, 508] on li "Rich Text Editor. Editing area: main" at bounding box center [1212, 520] width 437 height 24
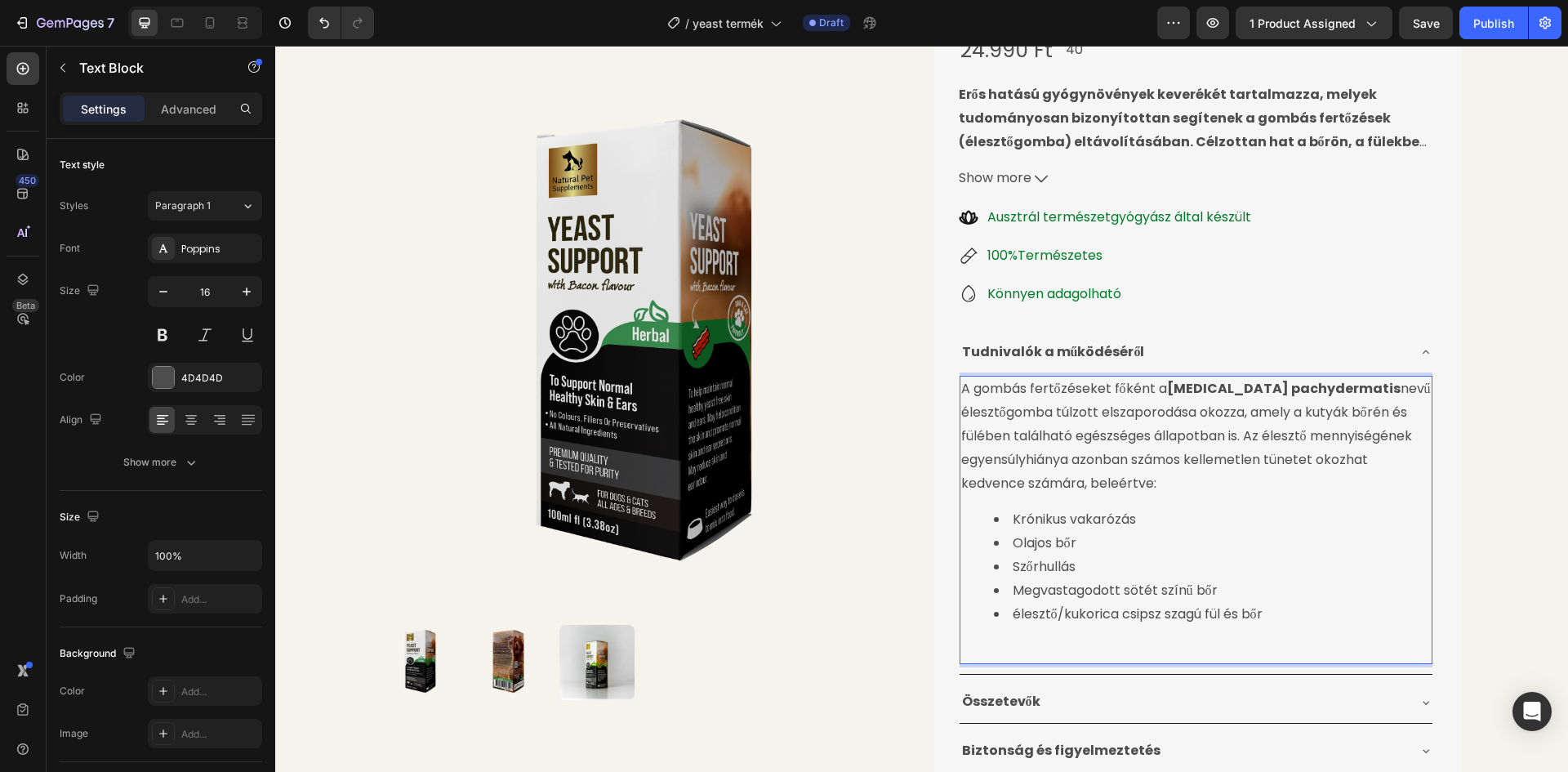
click at [1000, 639] on p "Rich Text Editor. Editing area: main" at bounding box center [1195, 650] width 469 height 24
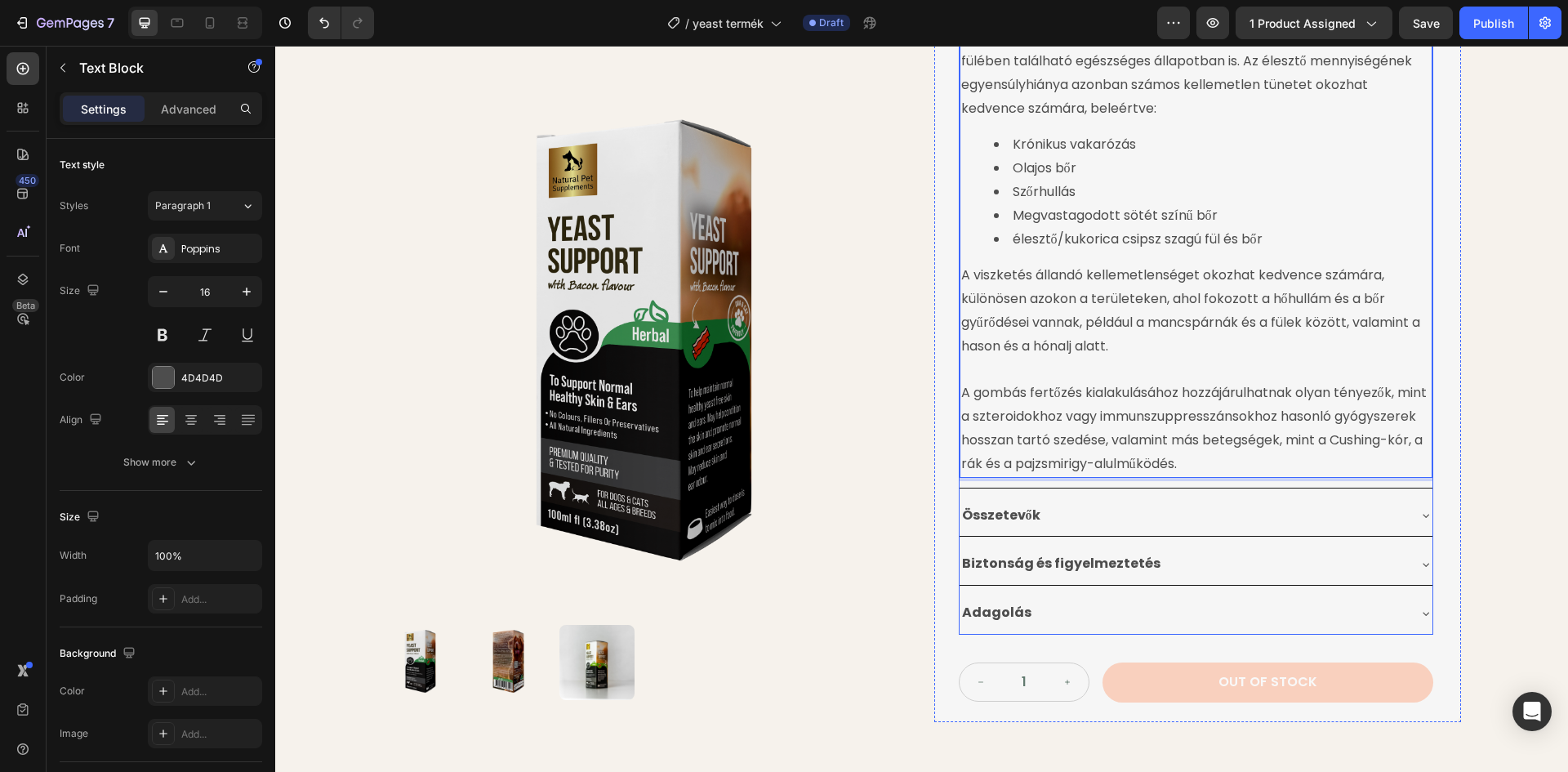
scroll to position [622, 0]
click at [1325, 262] on p "A viszketés állandó kellemetlenséget okozhat kedvence számára, különösen azokon…" at bounding box center [1195, 309] width 469 height 94
click at [1402, 262] on p "A viszketés állandó kellemetlenséget okozhat kedvence számára, különösen azokon…" at bounding box center [1195, 309] width 469 height 94
click at [1288, 414] on p "A gombás fertőzés kialakulásához hozzájárulhatnak olyan tényezők, mint a sztero…" at bounding box center [1195, 415] width 469 height 118
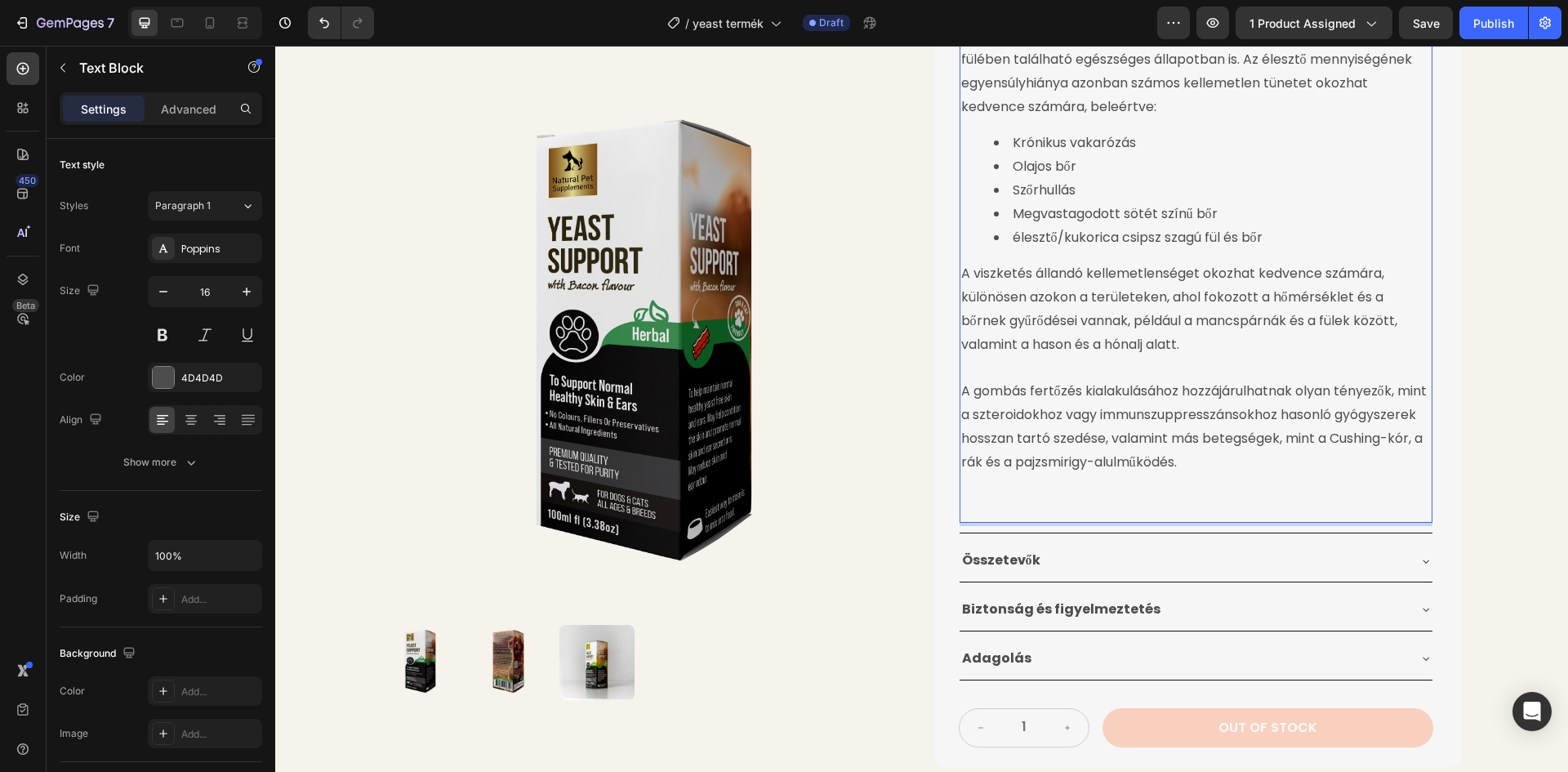
click at [1006, 497] on p "Rich Text Editor. Editing area: main" at bounding box center [1195, 509] width 469 height 24
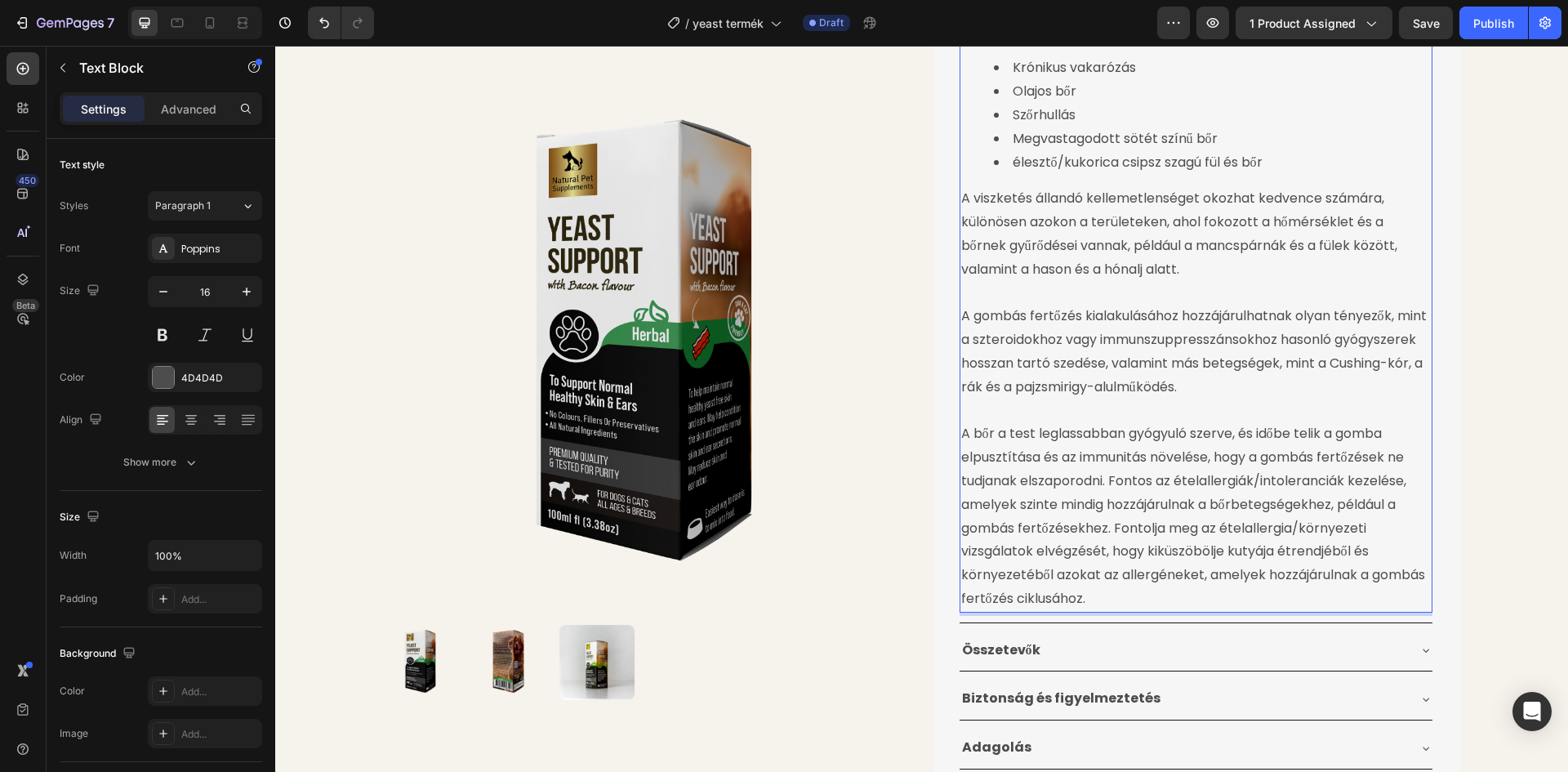
scroll to position [703, 0]
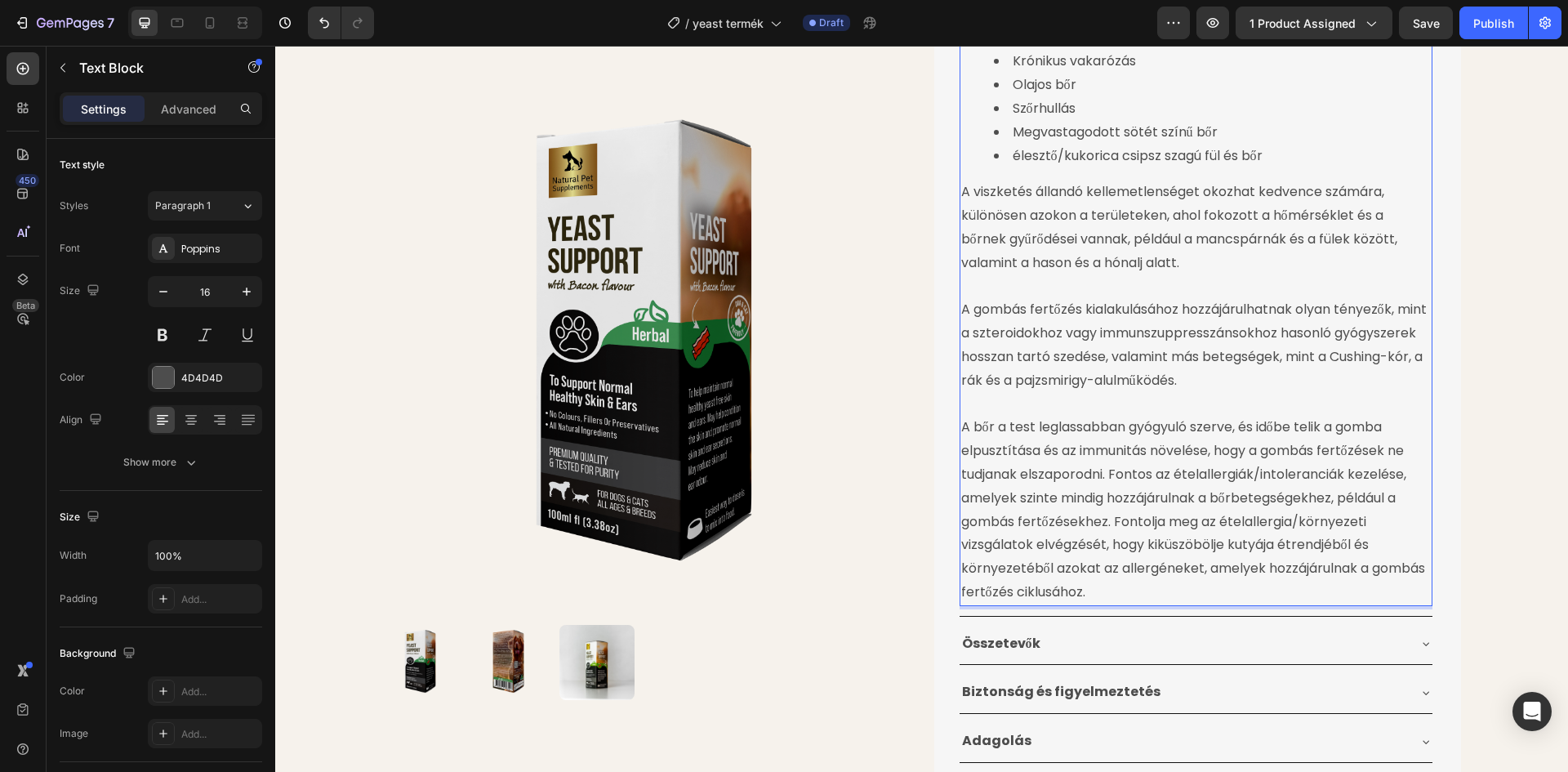
click at [1252, 415] on p "A bőr a test leglassabban gyógyuló szerve, és időbe telik a gomba elpusztítása …" at bounding box center [1195, 509] width 469 height 188
drag, startPoint x: 1104, startPoint y: 478, endPoint x: 1332, endPoint y: 457, distance: 229.0
click at [1332, 457] on p "A bőr a test leglassabban gyógyuló szerve, időbe telik a gomba elpusztítása és …" at bounding box center [1195, 509] width 469 height 188
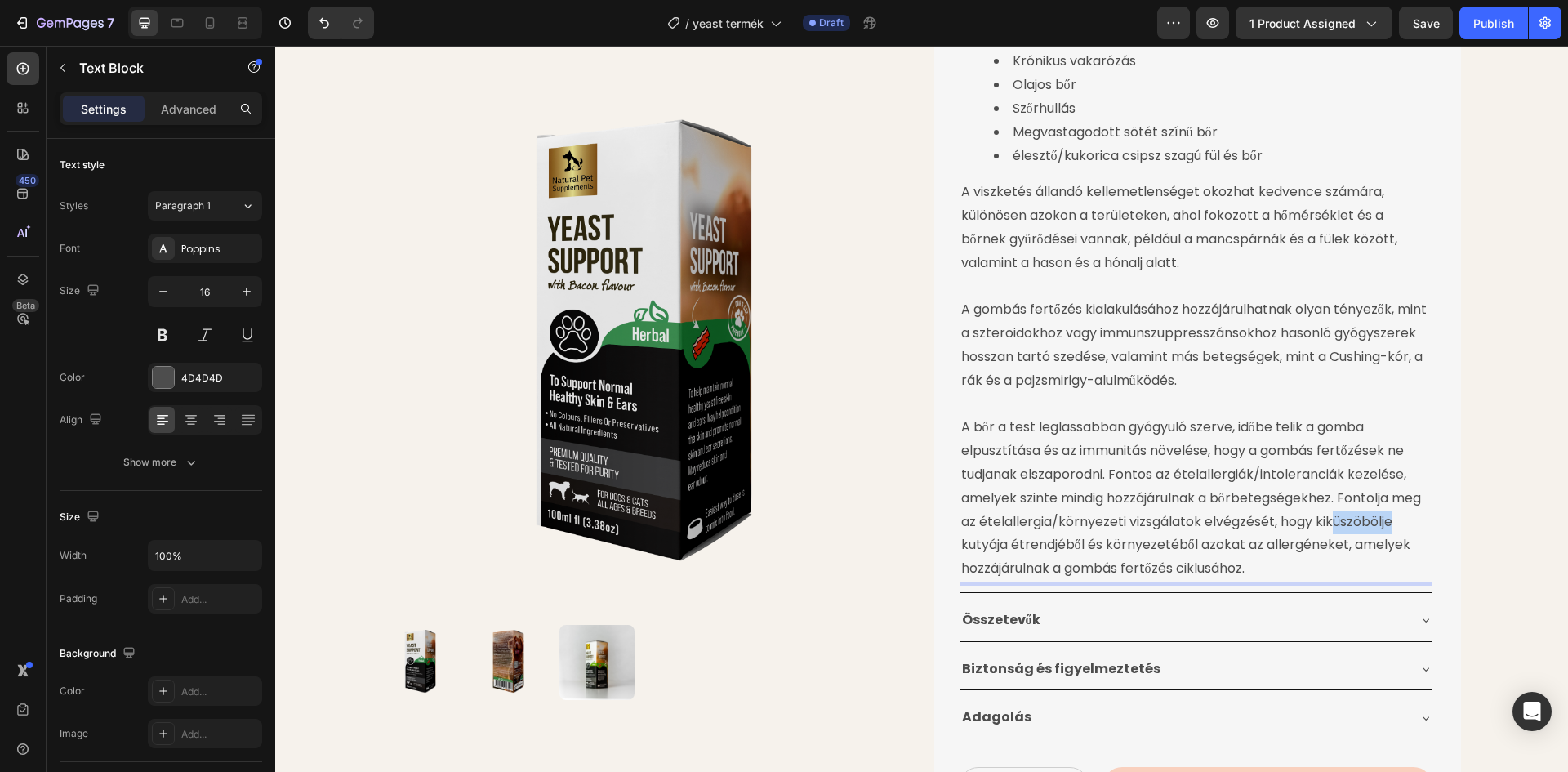
drag, startPoint x: 1388, startPoint y: 477, endPoint x: 1328, endPoint y: 476, distance: 60.0
click at [1328, 476] on p "A bőr a test leglassabban gyógyuló szerve, időbe telik a gomba elpusztítása és …" at bounding box center [1195, 498] width 469 height 165
click at [1258, 528] on p "A bőr a test leglassabban gyógyuló szerve, időbe telik a gomba elpusztítása és …" at bounding box center [1195, 498] width 469 height 165
drag, startPoint x: 1252, startPoint y: 523, endPoint x: 1184, endPoint y: 532, distance: 68.6
click at [1174, 527] on p "A bőr a test leglassabban gyógyuló szerve, időbe telik a gomba elpusztítása és …" at bounding box center [1195, 498] width 469 height 165
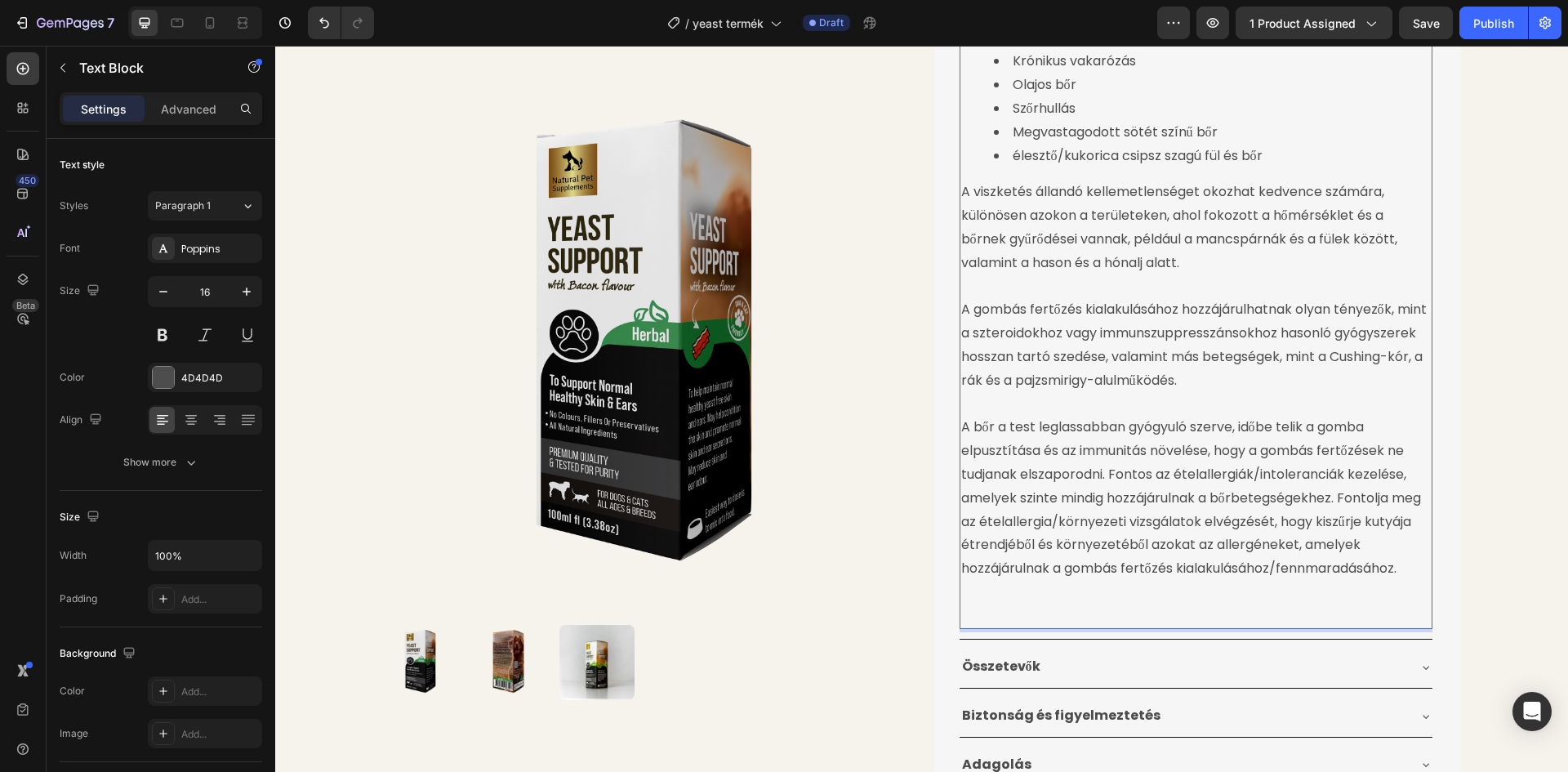
click at [989, 605] on p "Rich Text Editor. Editing area: main" at bounding box center [1195, 617] width 469 height 24
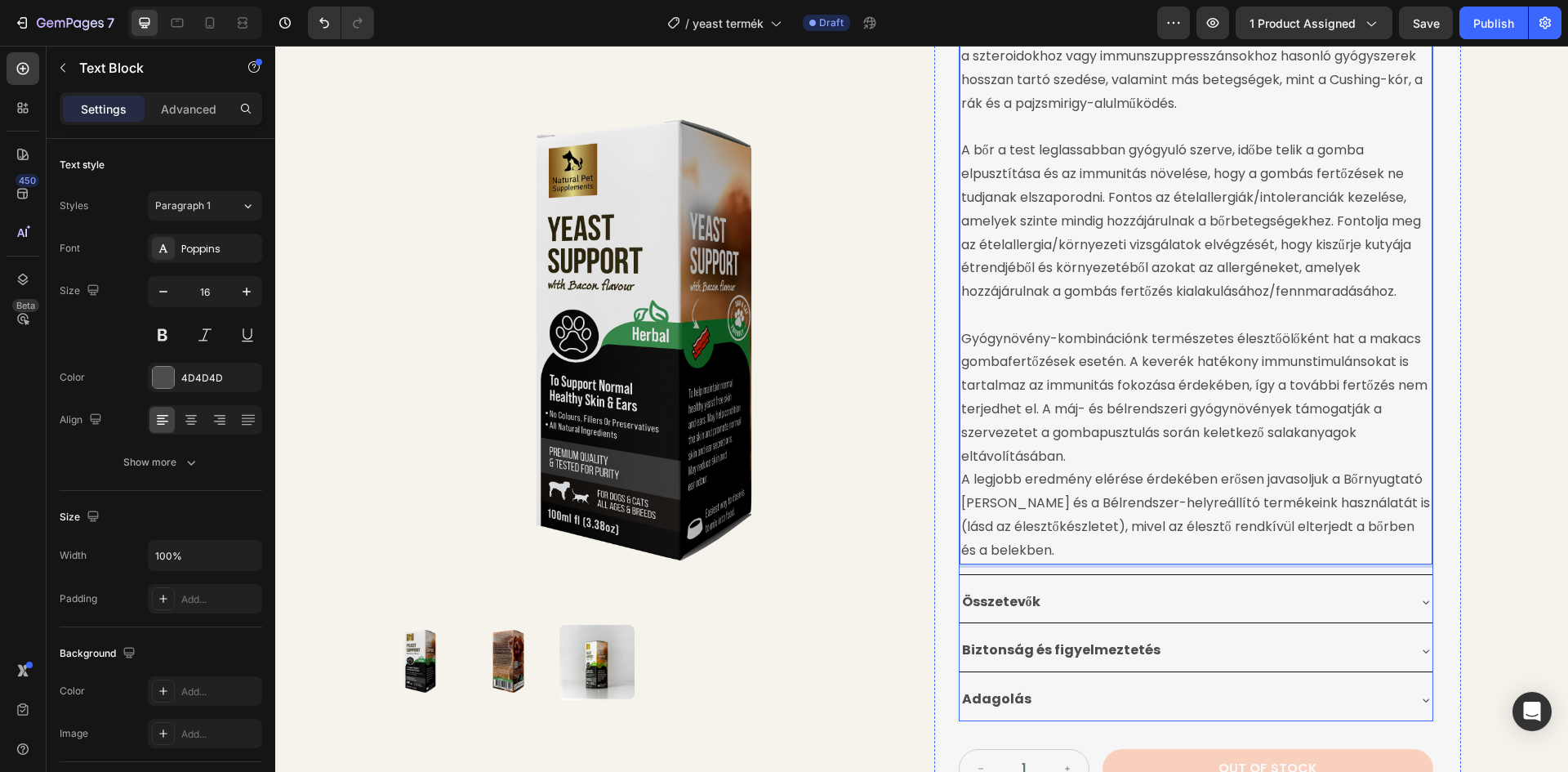
scroll to position [986, 0]
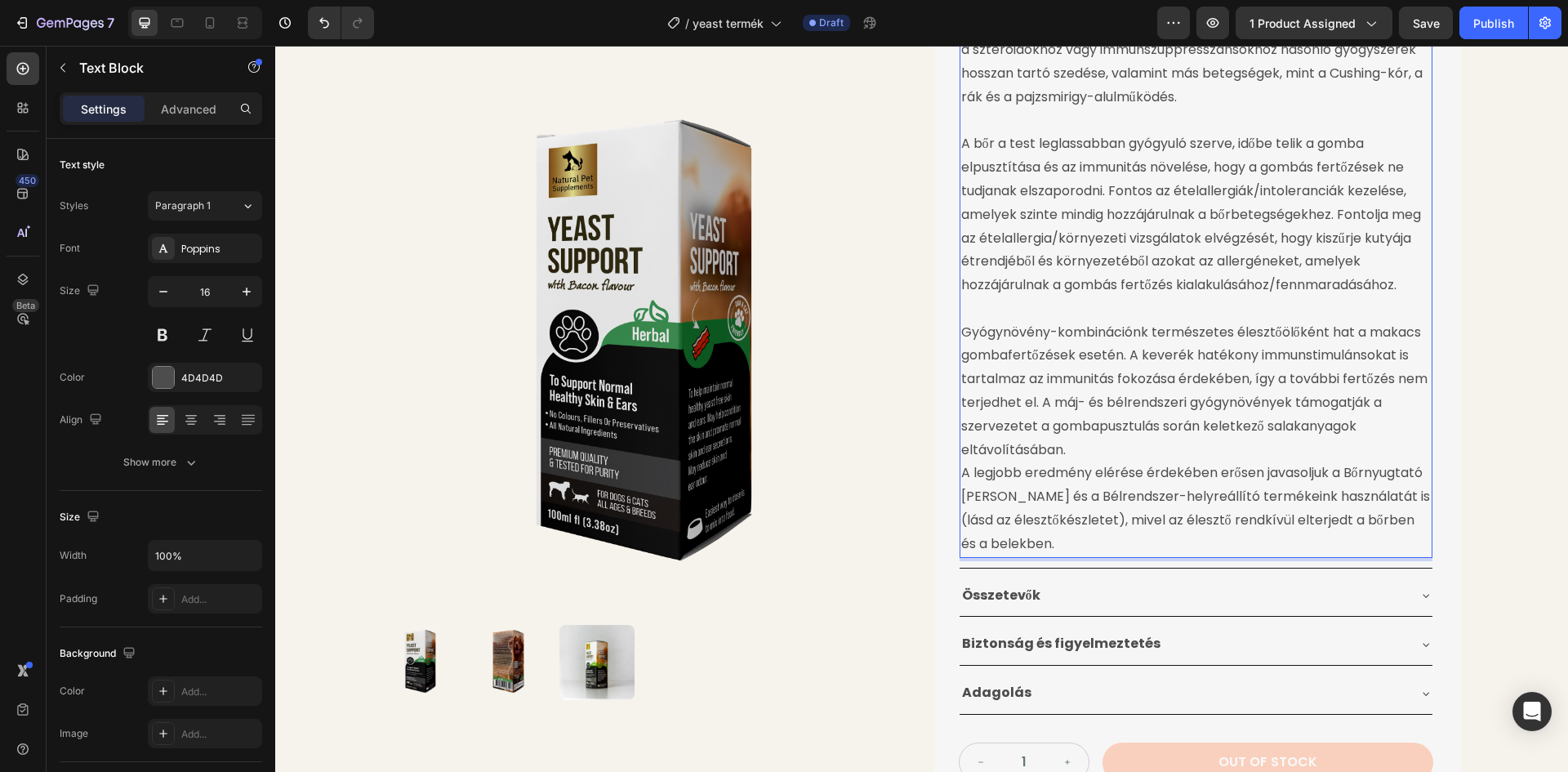
click at [961, 461] on p "A legjobb eredmény elérése érdekében erősen javasoljuk a Bőrnyugtató [PERSON_NA…" at bounding box center [1195, 508] width 469 height 94
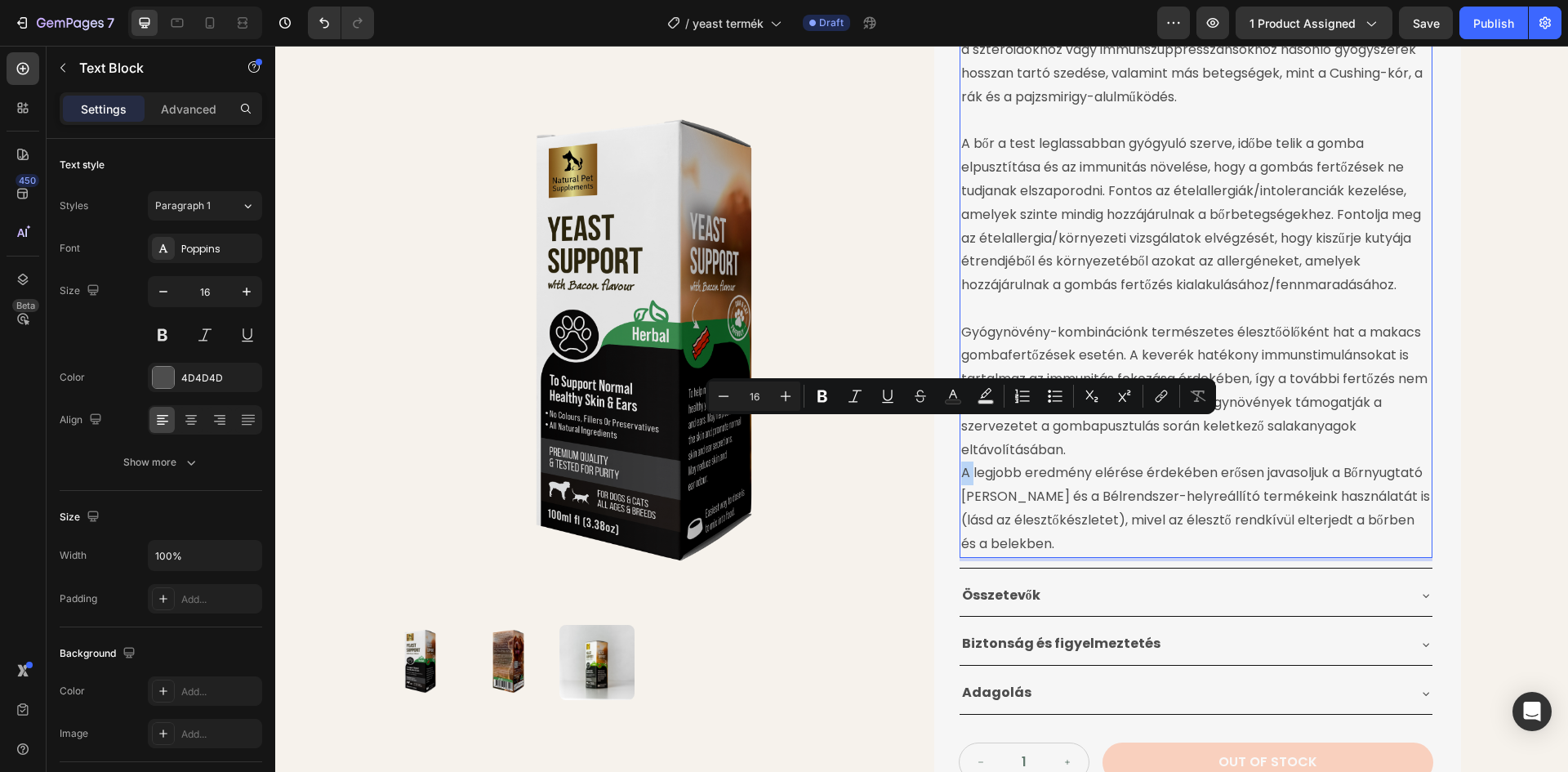
click at [961, 461] on p "A legjobb eredmény elérése érdekében erősen javasoljuk a Bőrnyugtató Spray és a…" at bounding box center [1195, 508] width 469 height 94
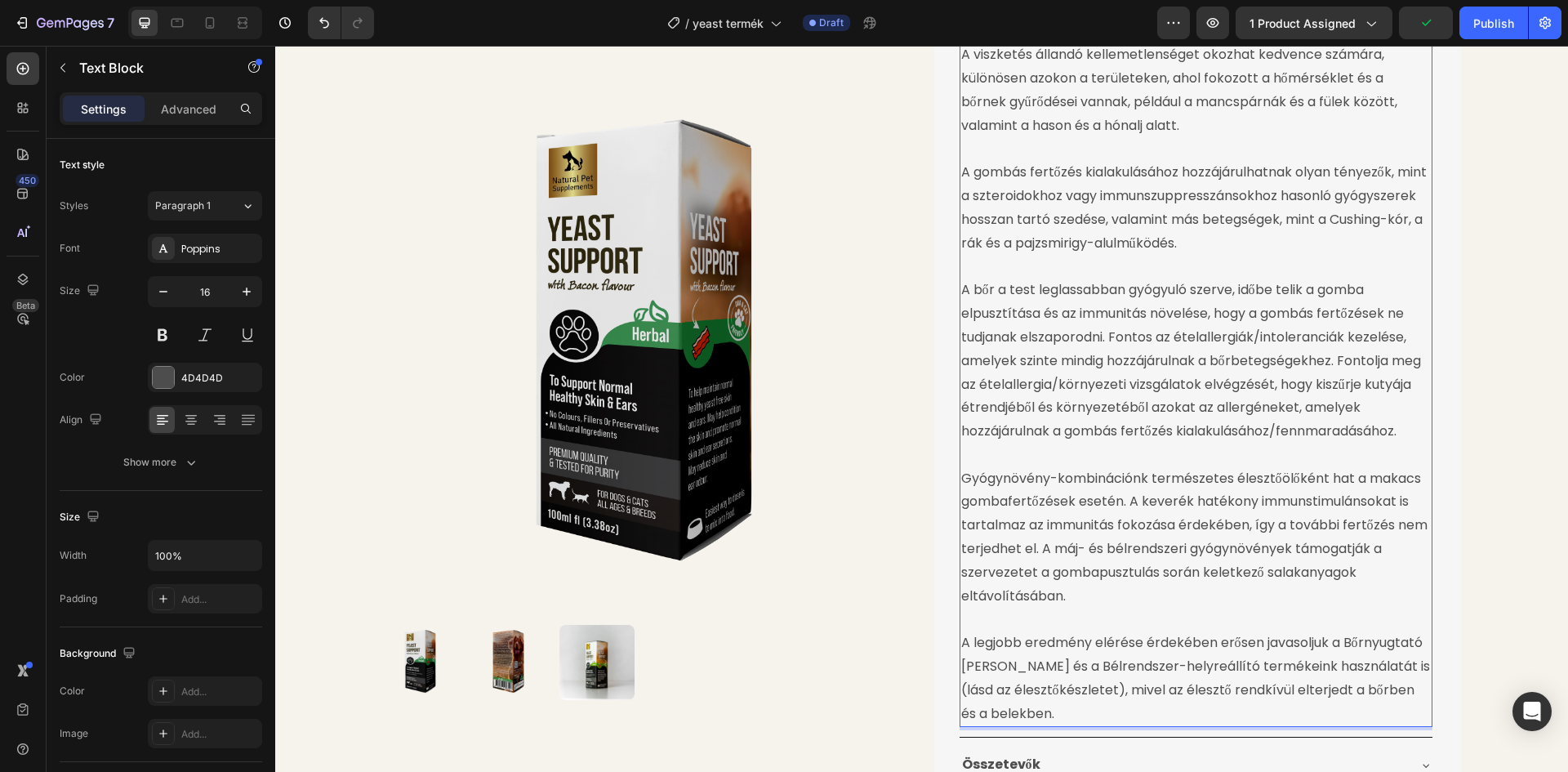
scroll to position [904, 0]
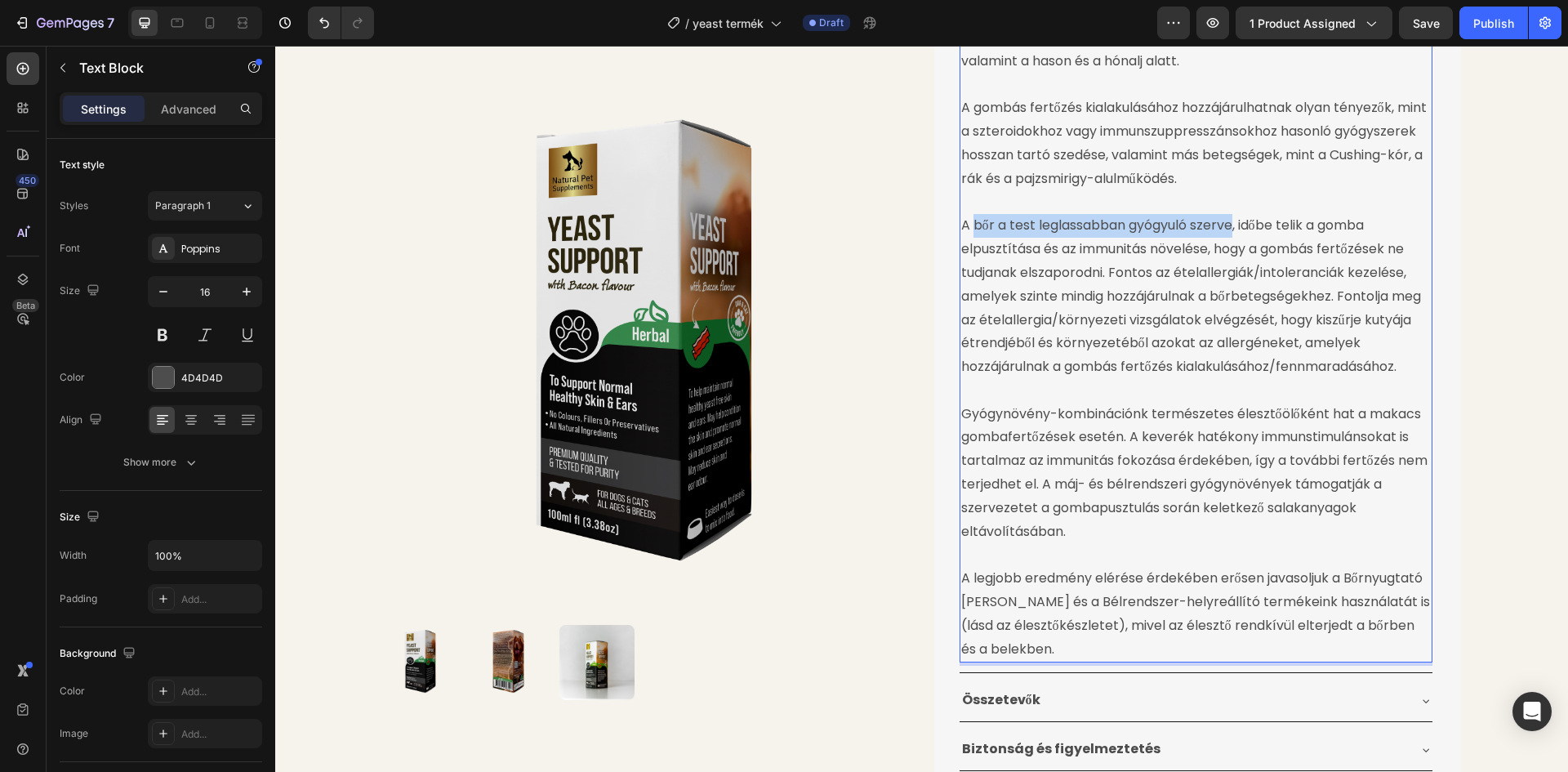
drag, startPoint x: 971, startPoint y: 184, endPoint x: 1227, endPoint y: 183, distance: 256.0
click at [1227, 214] on p "A bőr a test leglassabban gyógyuló szerve, időbe telik a gomba elpusztítása és …" at bounding box center [1195, 297] width 469 height 165
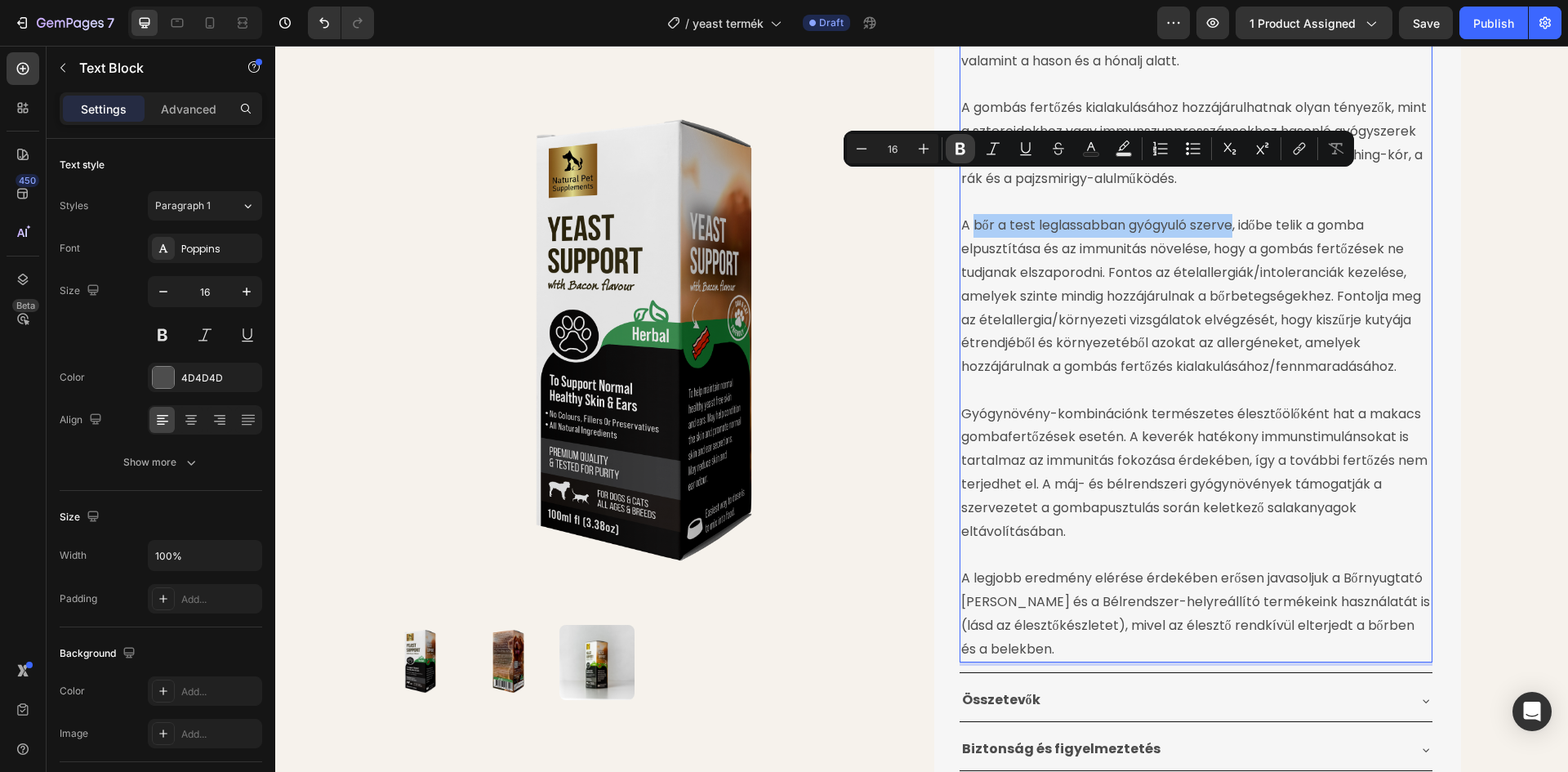
click at [948, 146] on button "Bold" at bounding box center [960, 148] width 30 height 30
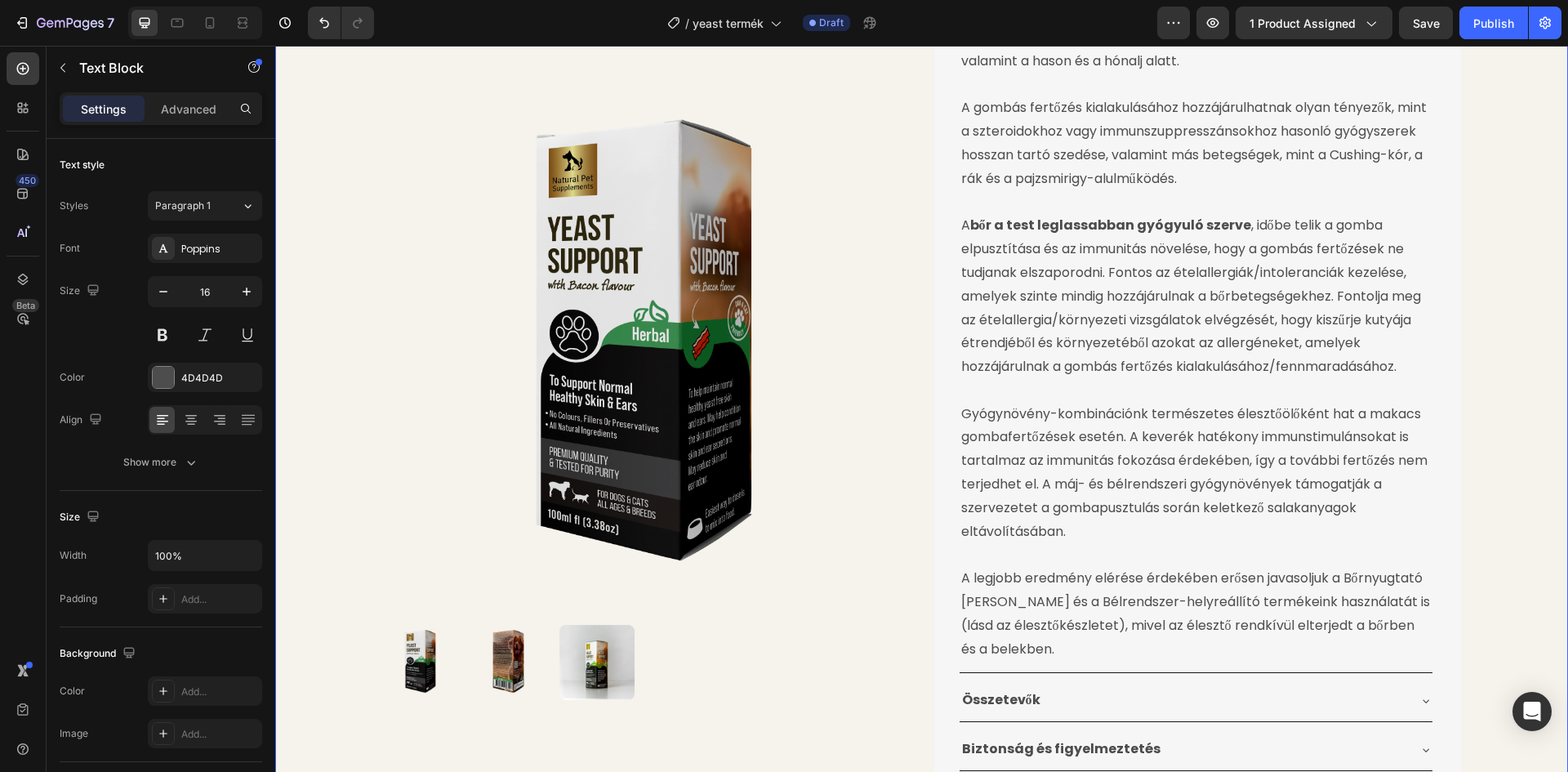
click at [1533, 206] on div "Product Images Élesztőgomba Ellenes Gyógynövénytinktúra Product Title 24.990 Ft…" at bounding box center [921, 58] width 1293 height 1768
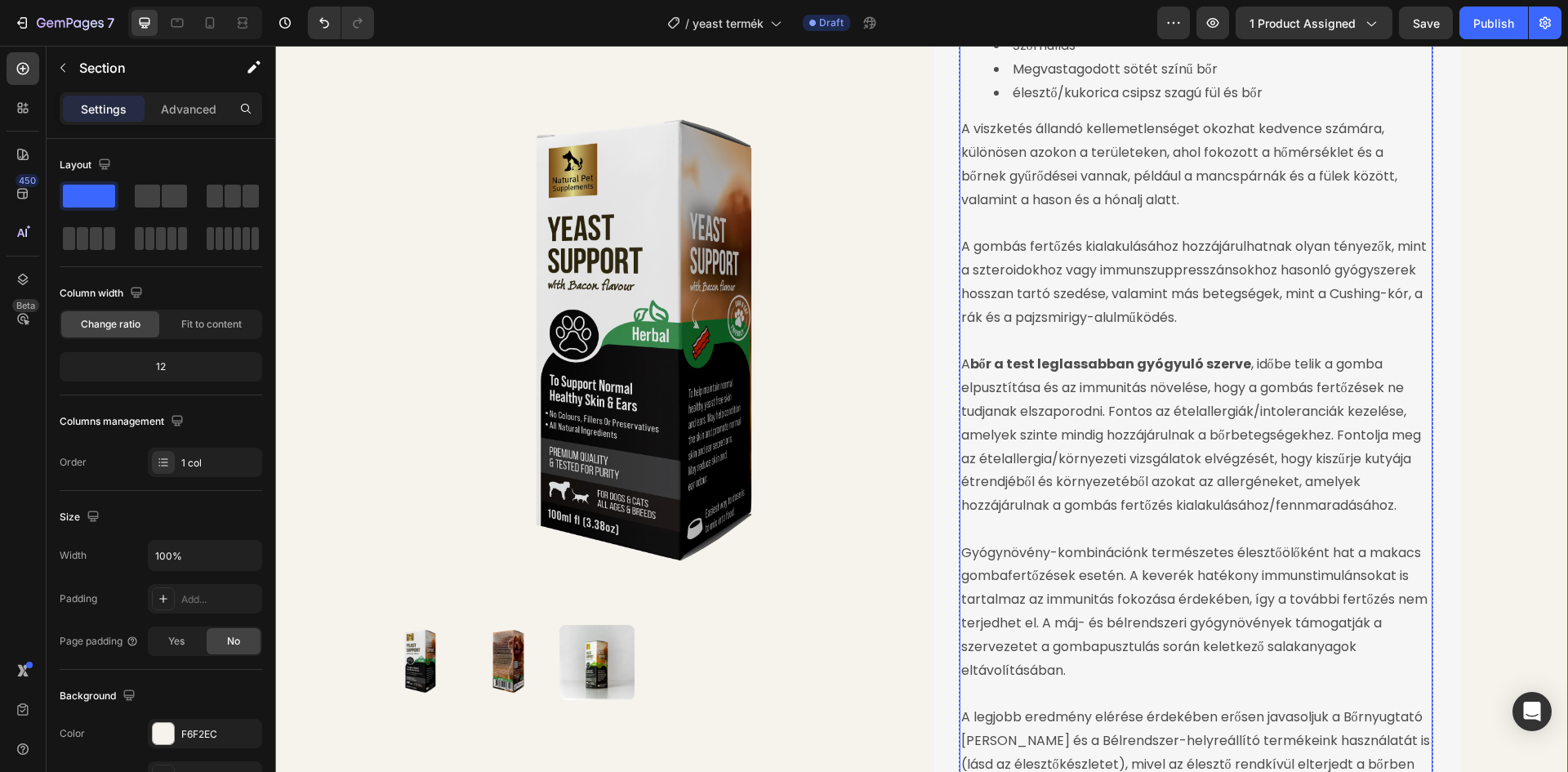
scroll to position [659, 0]
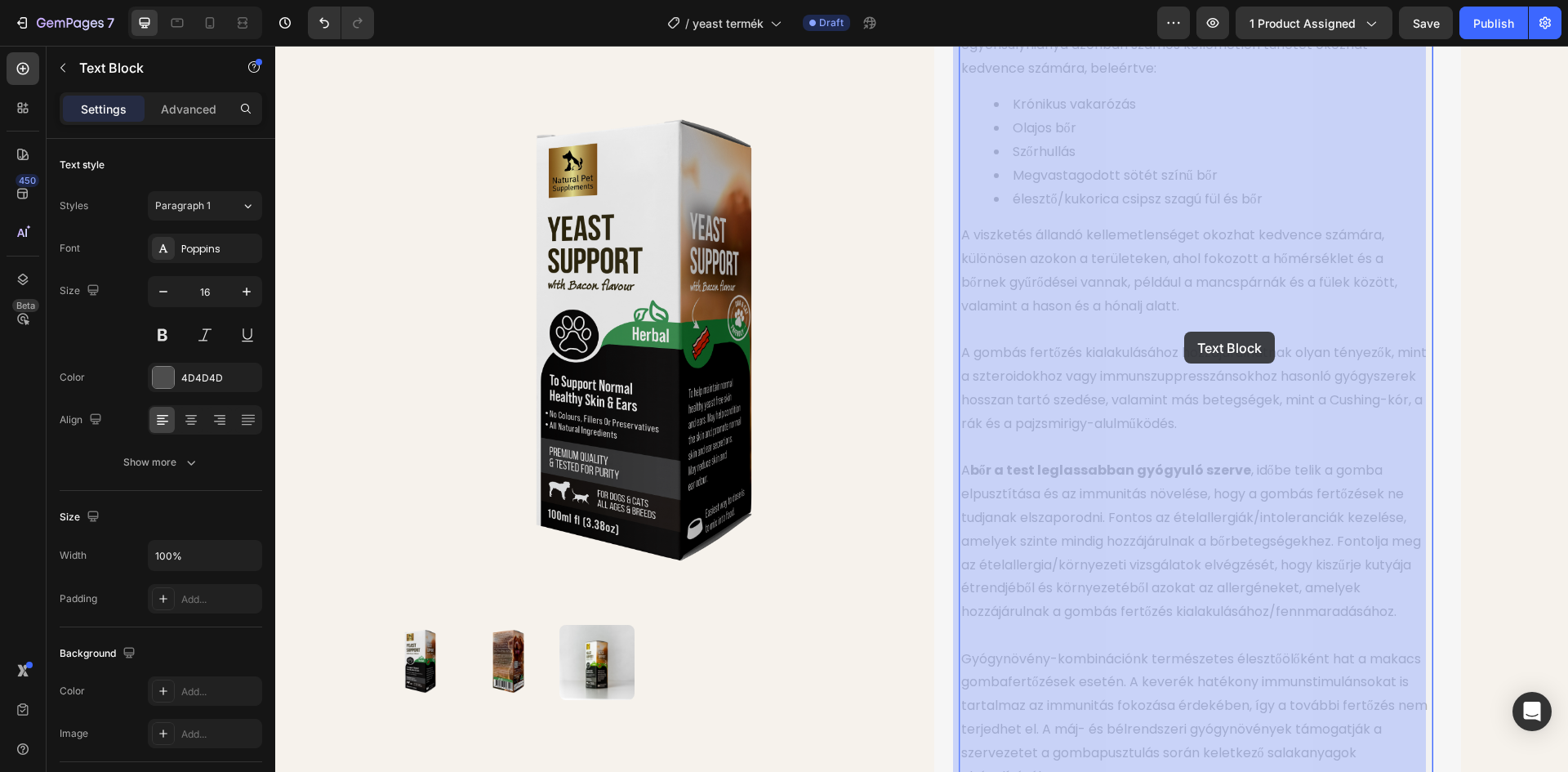
drag, startPoint x: 1004, startPoint y: 334, endPoint x: 1085, endPoint y: 338, distance: 81.1
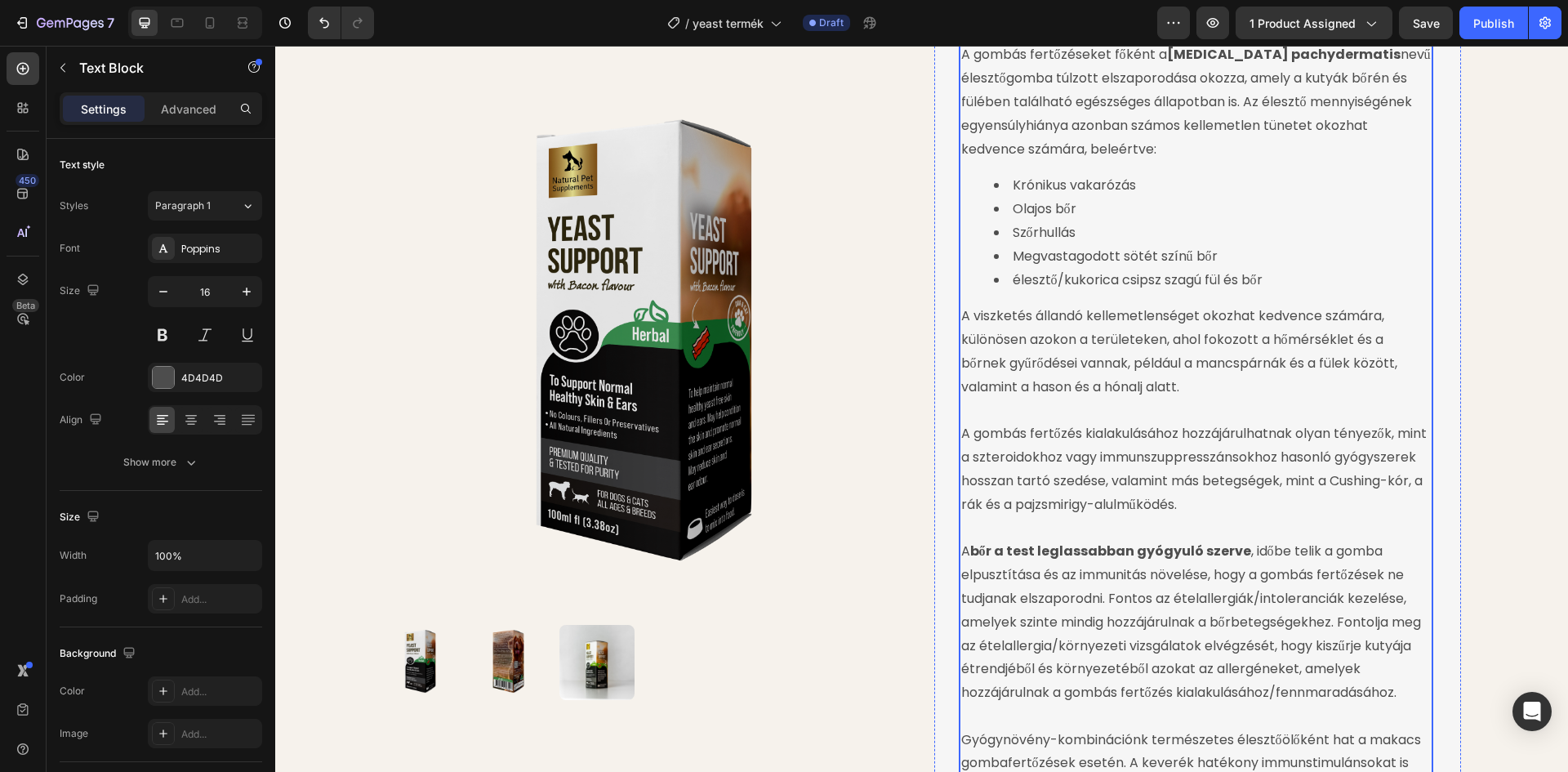
scroll to position [672, 0]
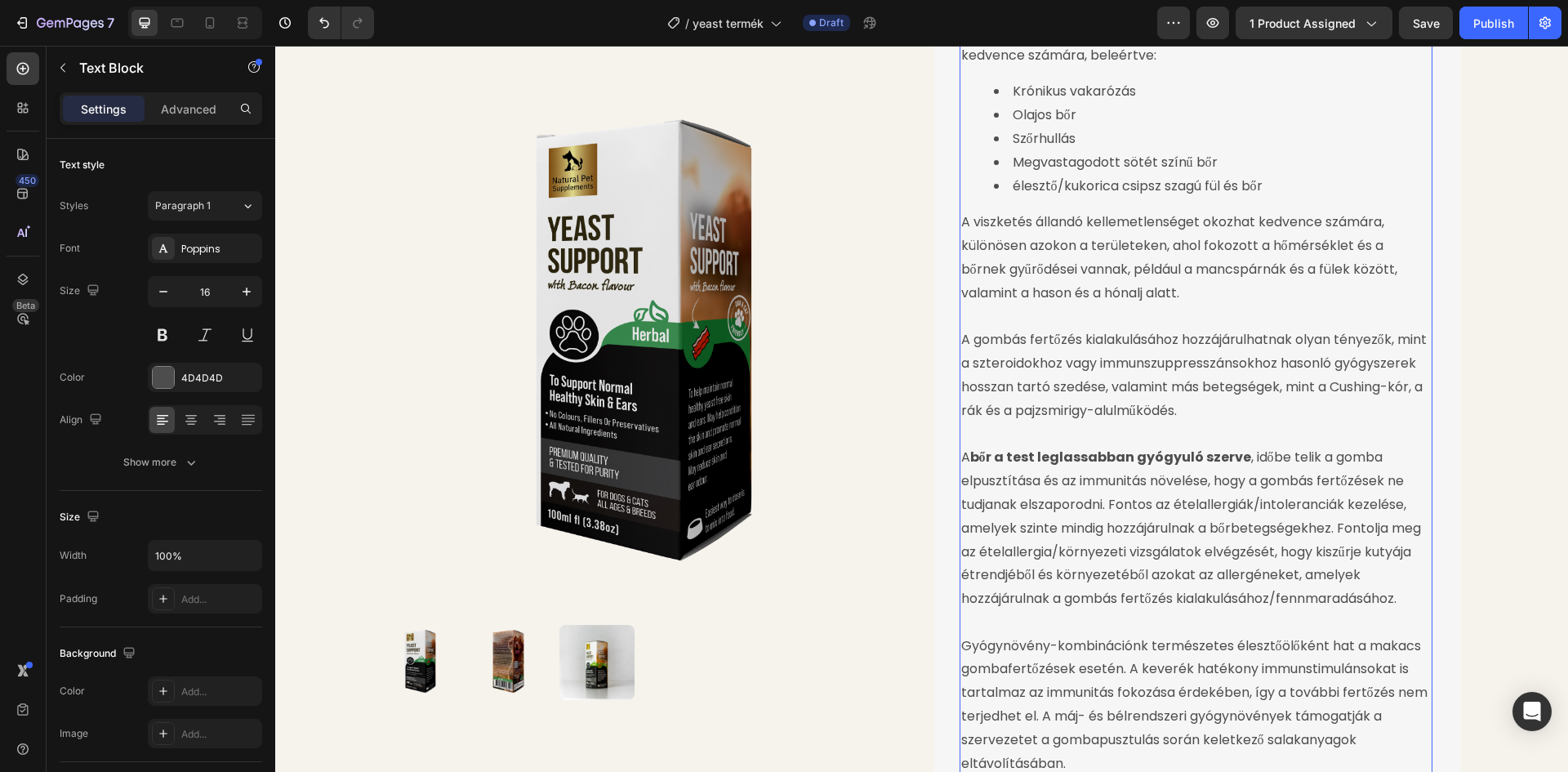
click at [1017, 329] on p "A gombás fertőzés kialakulásához hozzájárulhatnak olyan tényezők, mint a sztero…" at bounding box center [1195, 365] width 469 height 118
click at [1003, 322] on p "A gombás fertőzés kialakulásához hozzájárulhatnak olyan tényezők, mint a sztero…" at bounding box center [1195, 365] width 469 height 118
drag, startPoint x: 1001, startPoint y: 322, endPoint x: 1310, endPoint y: 321, distance: 309.0
click at [1310, 321] on p "A gombás fertőzés kialakulásához hozzájárulhatnak olyan tényezők, mint a sztero…" at bounding box center [1195, 365] width 469 height 118
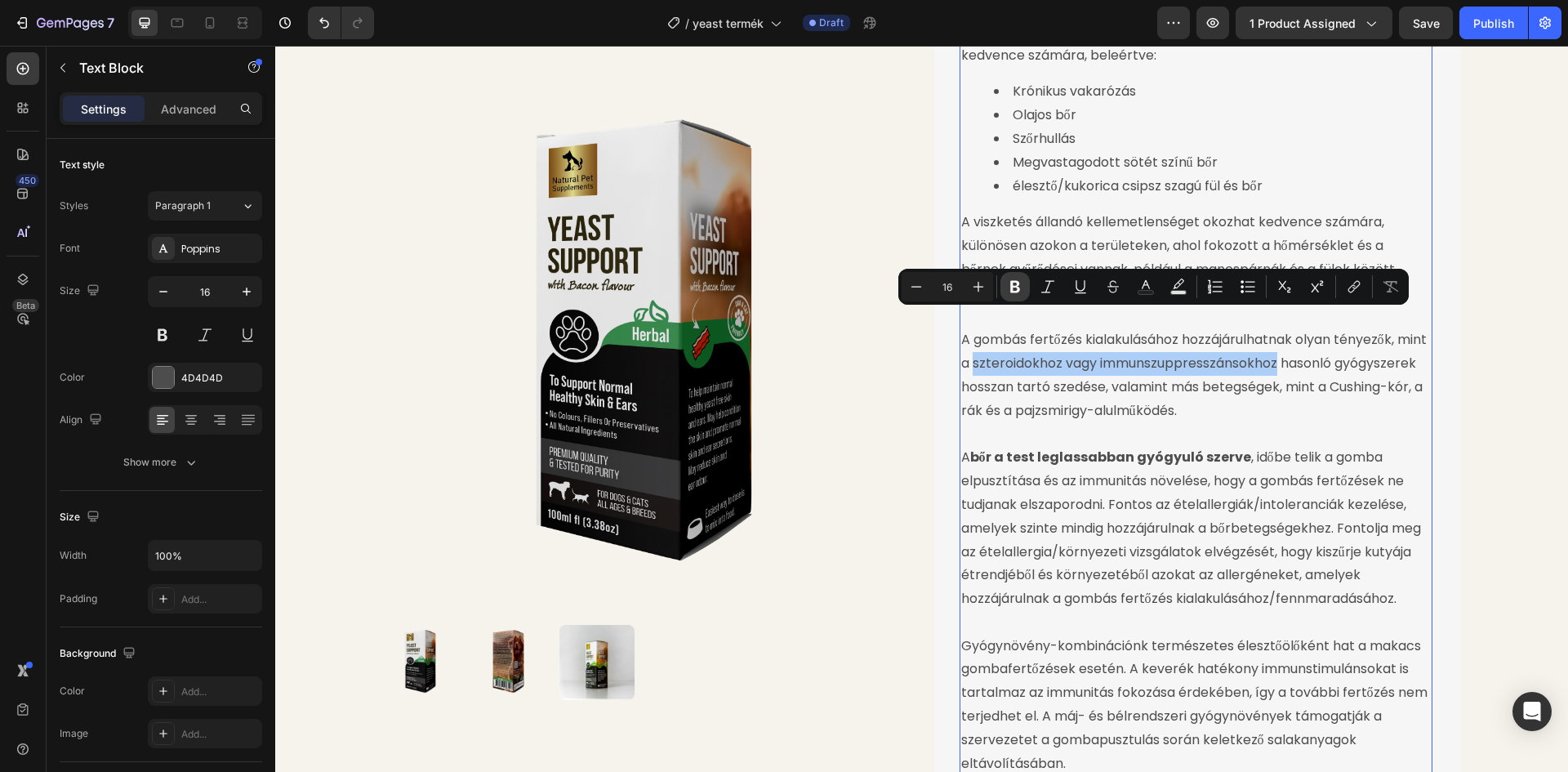
click at [1010, 288] on icon "Editor contextual toolbar" at bounding box center [1015, 287] width 16 height 16
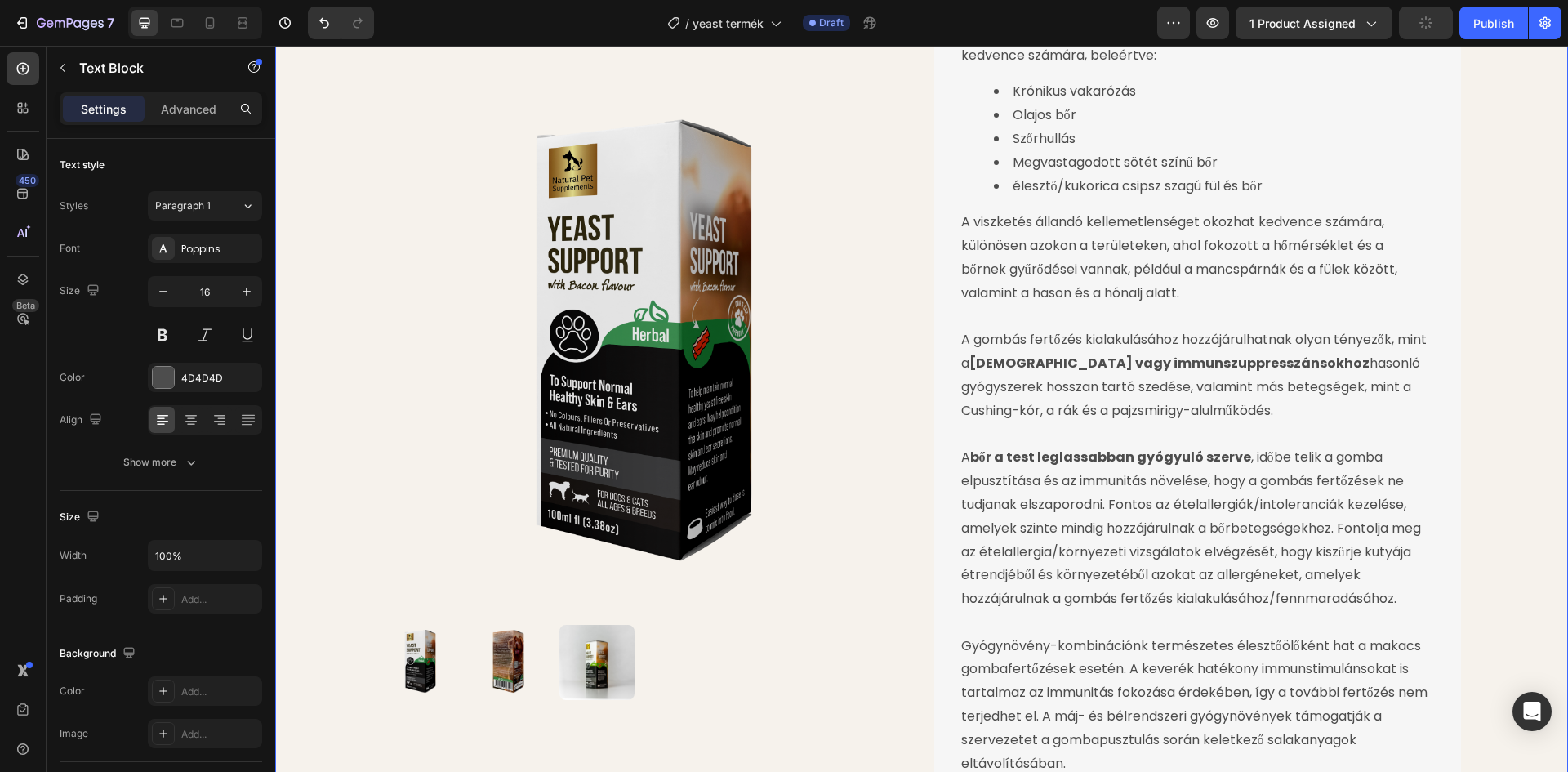
click at [1473, 350] on div "Product Images Élesztőgomba Ellenes Gyógynövénytinktúra Product Title 24.990 Ft…" at bounding box center [921, 290] width 1293 height 1768
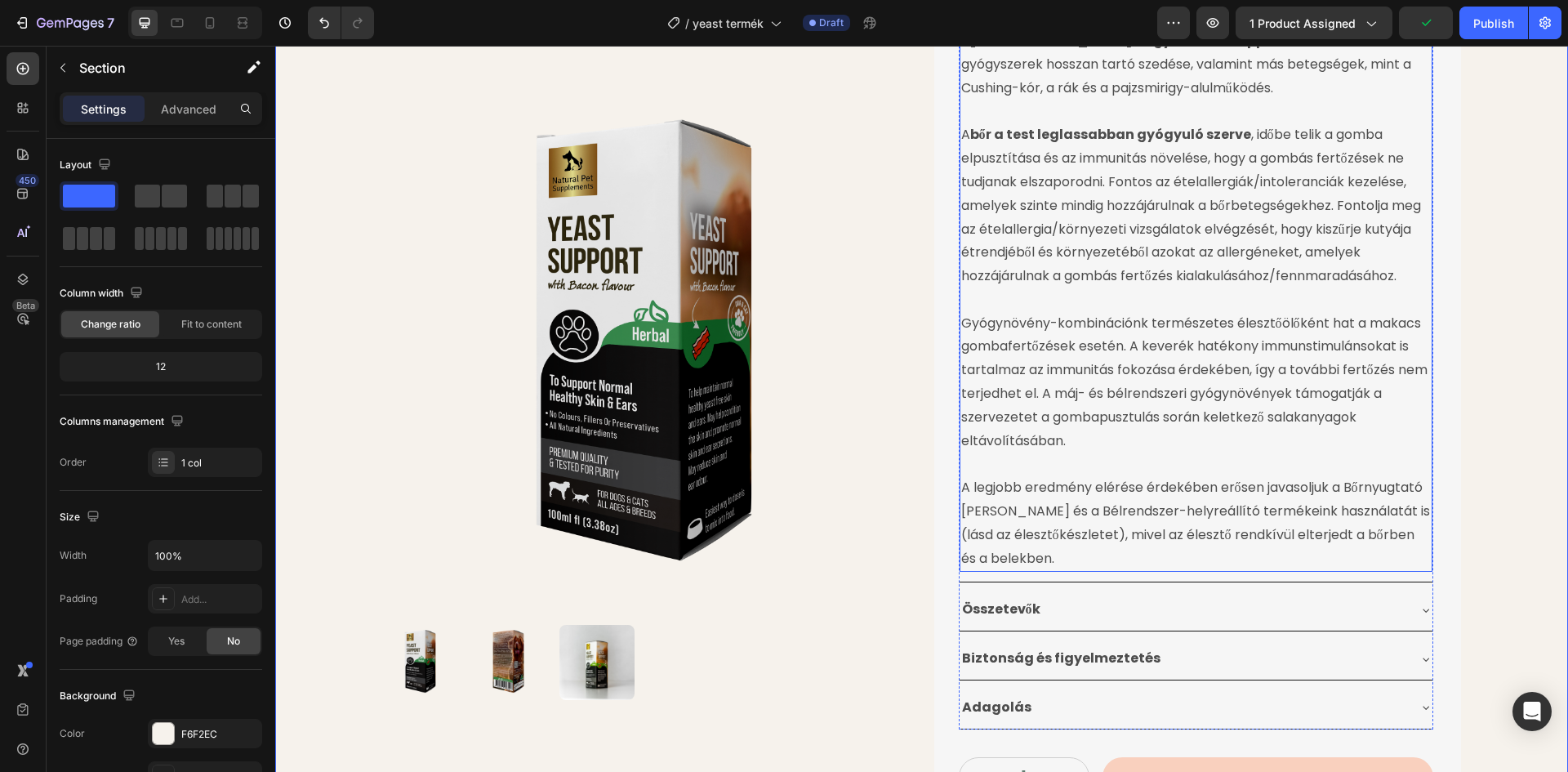
scroll to position [999, 0]
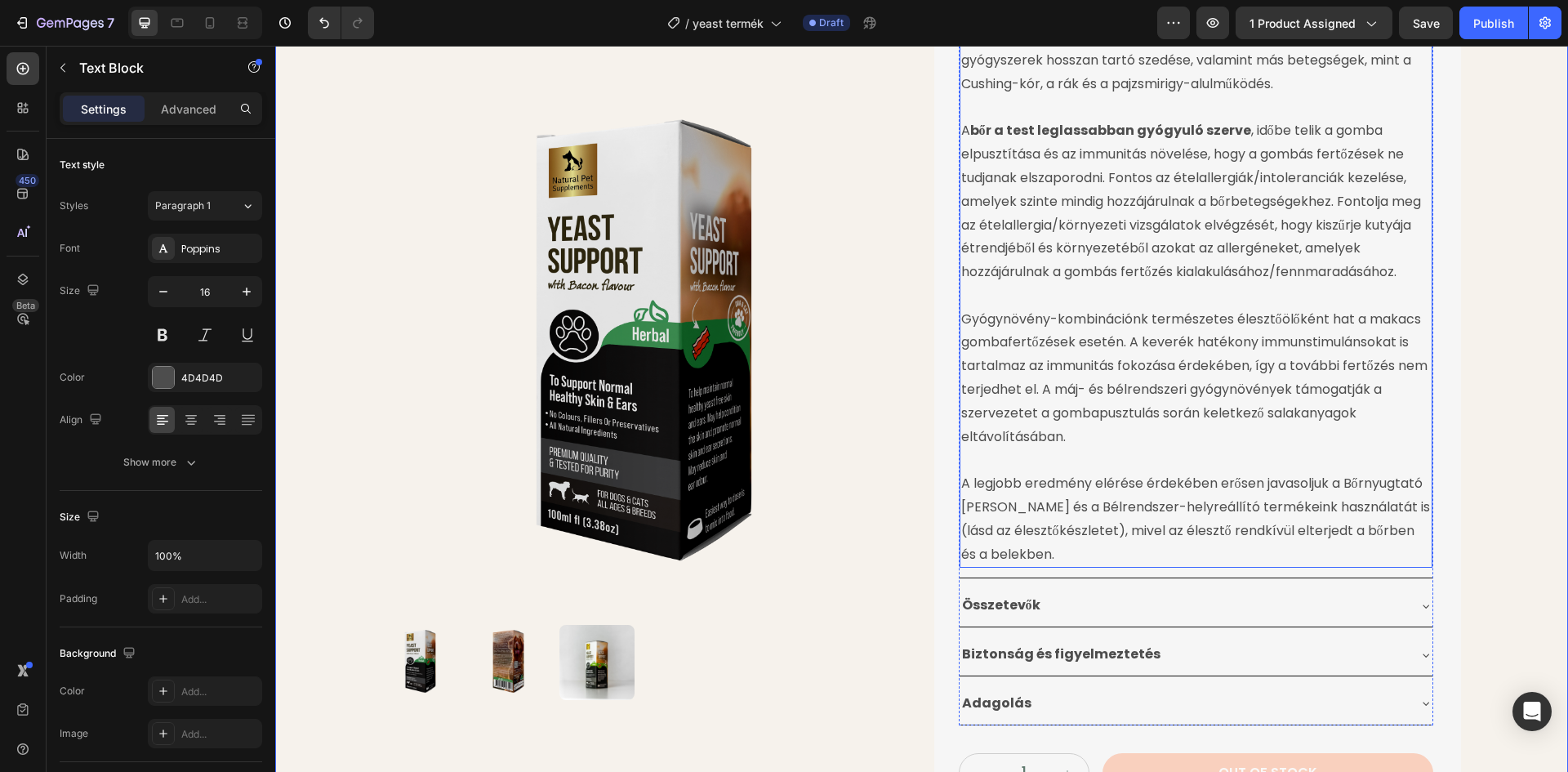
click at [1413, 308] on p "Gyógynövény-kombinációnk természetes élesztőölőként hat a makacs gombafertőzése…" at bounding box center [1195, 379] width 469 height 141
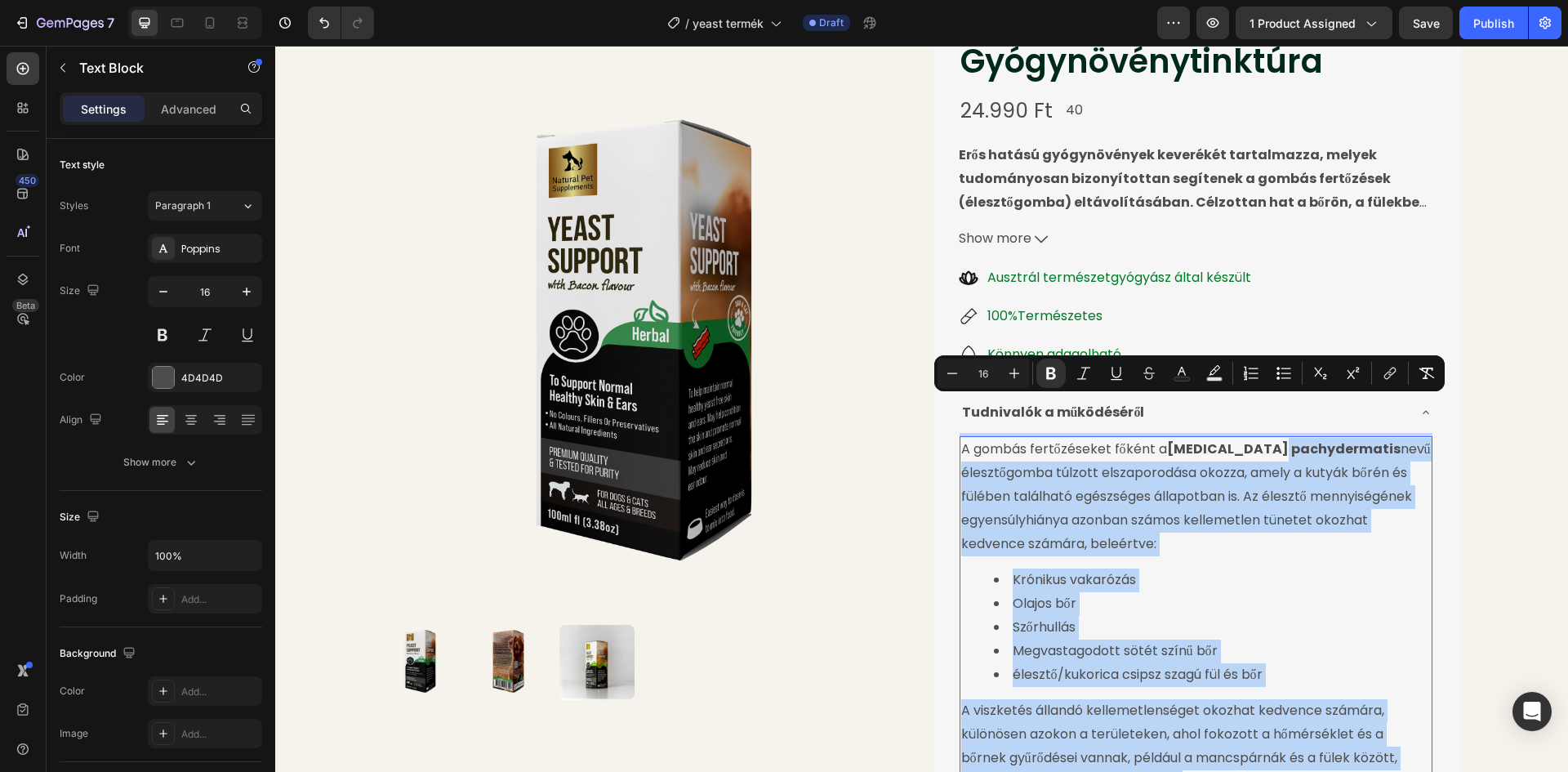
scroll to position [183, 0]
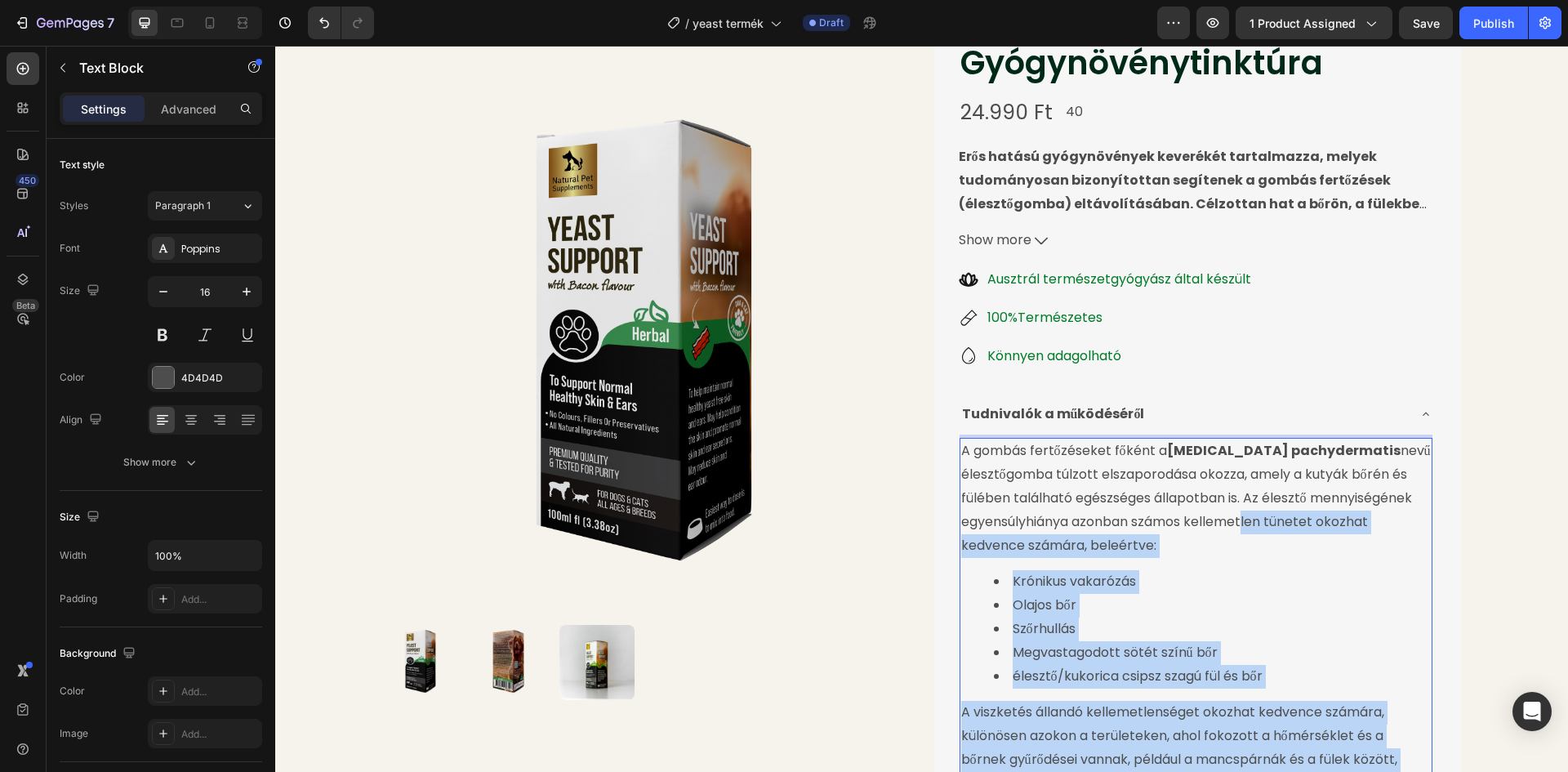
drag, startPoint x: 1233, startPoint y: 275, endPoint x: 1237, endPoint y: 478, distance: 203.0
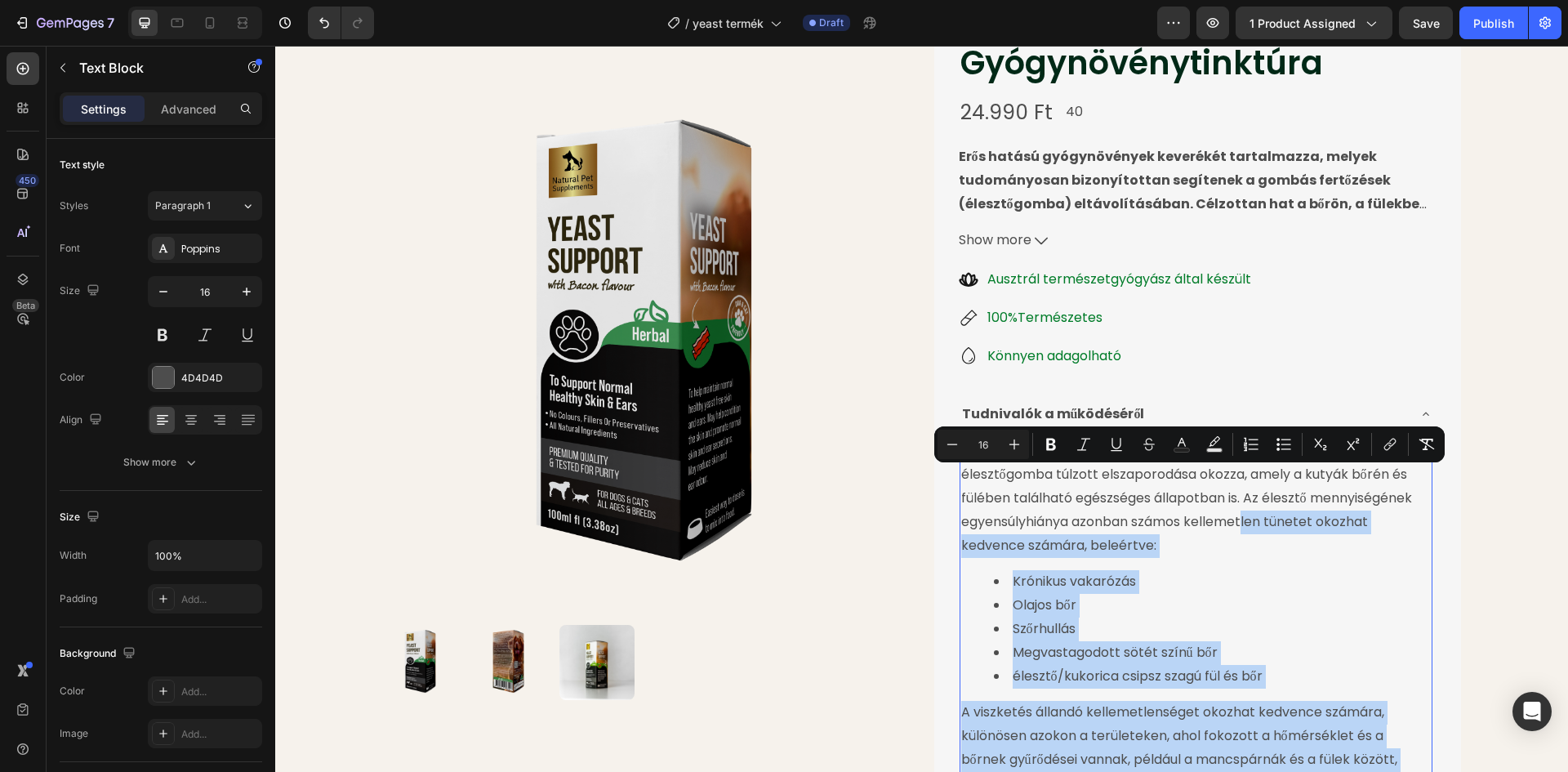
click at [1237, 478] on p "A gombás fertőzéseket főként a Malassezia pachydermatis nevű élesztőgomba túlzo…" at bounding box center [1195, 498] width 469 height 118
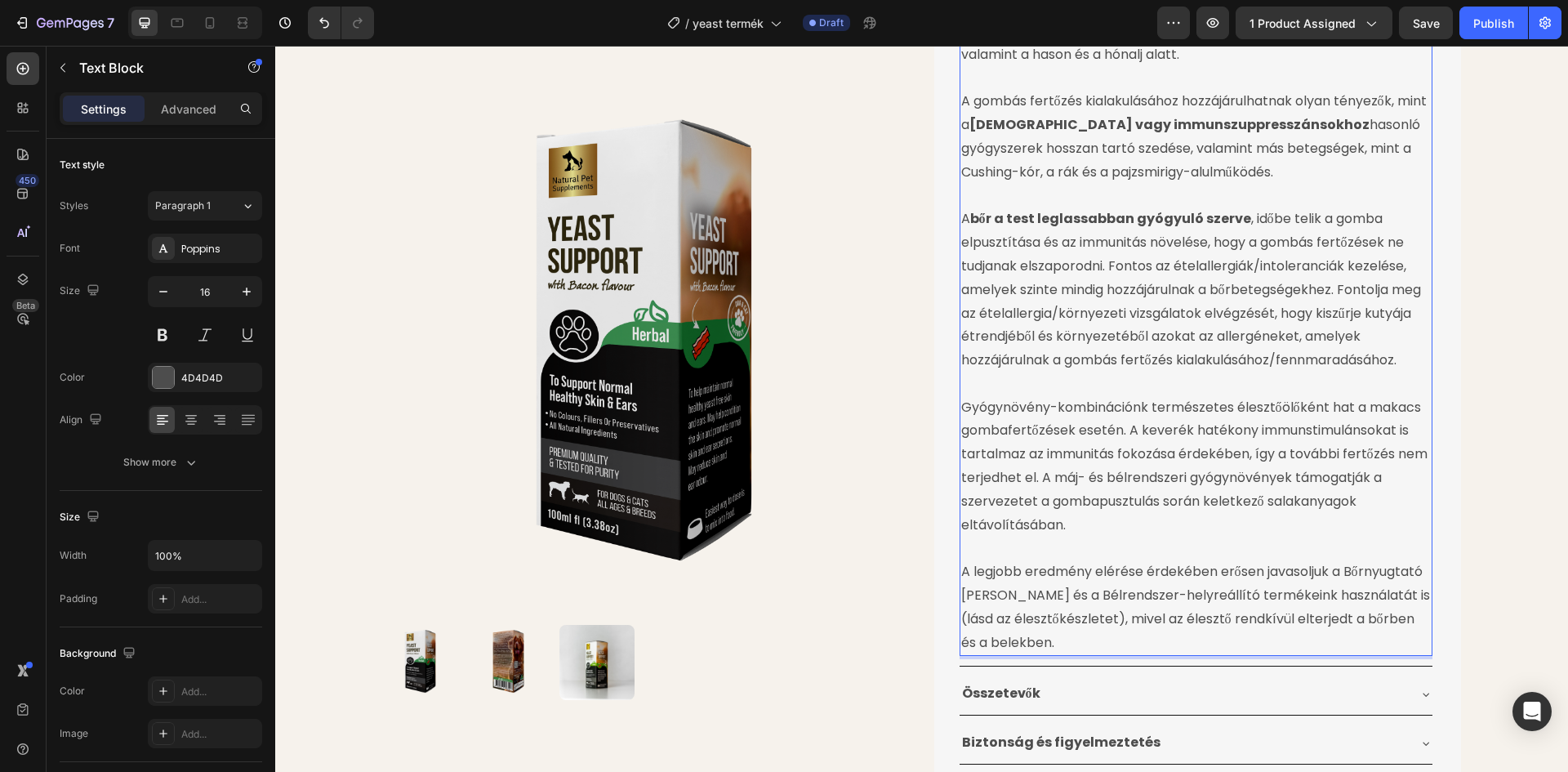
scroll to position [917, 0]
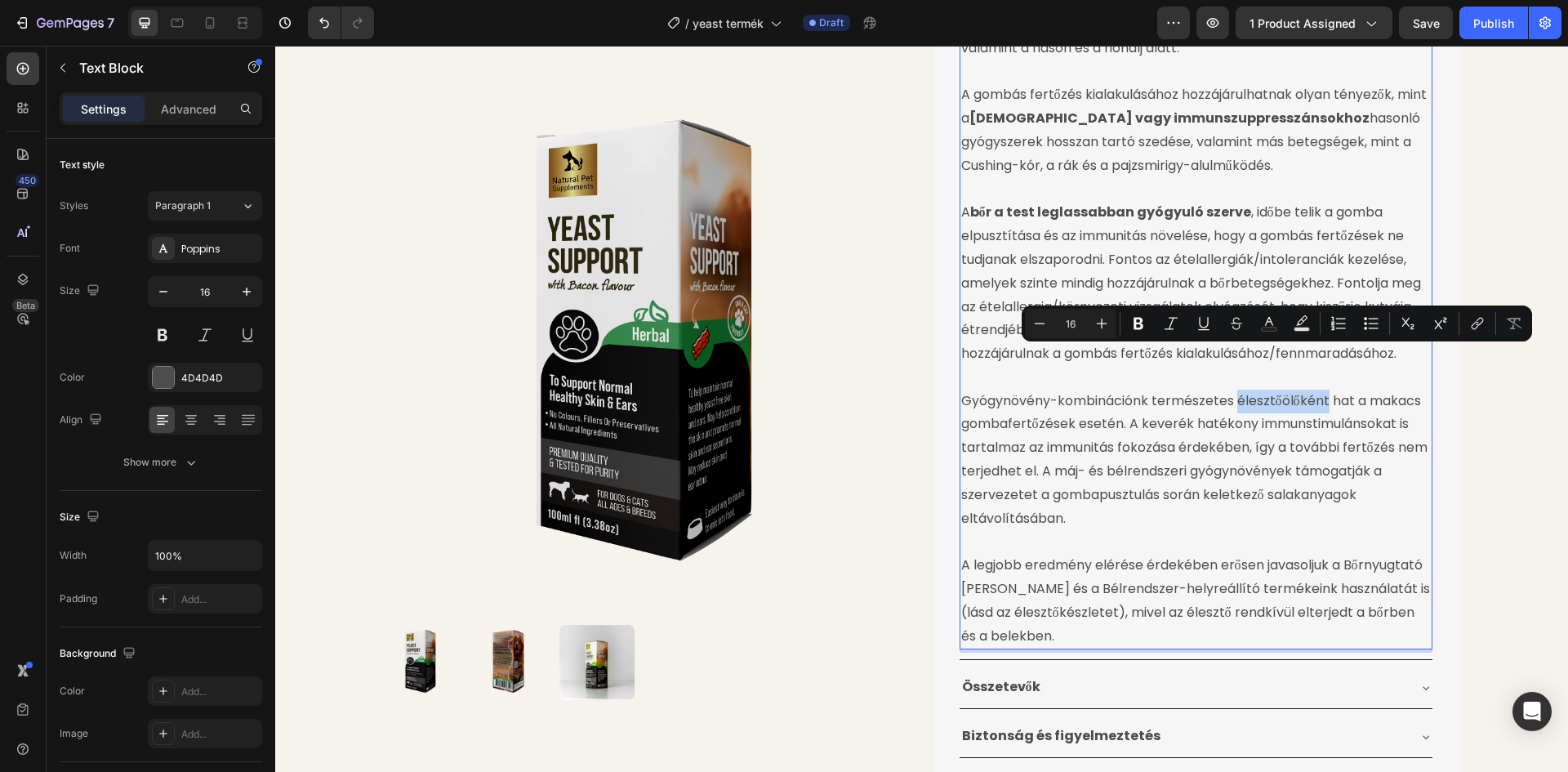
drag, startPoint x: 1234, startPoint y: 354, endPoint x: 1325, endPoint y: 360, distance: 91.2
click at [1325, 389] on p "Gyógynövény-kombinációnk természetes élesztőölőként hat a makacs gombafertőzése…" at bounding box center [1195, 460] width 469 height 141
click at [1143, 326] on icon "Editor contextual toolbar" at bounding box center [1139, 324] width 10 height 12
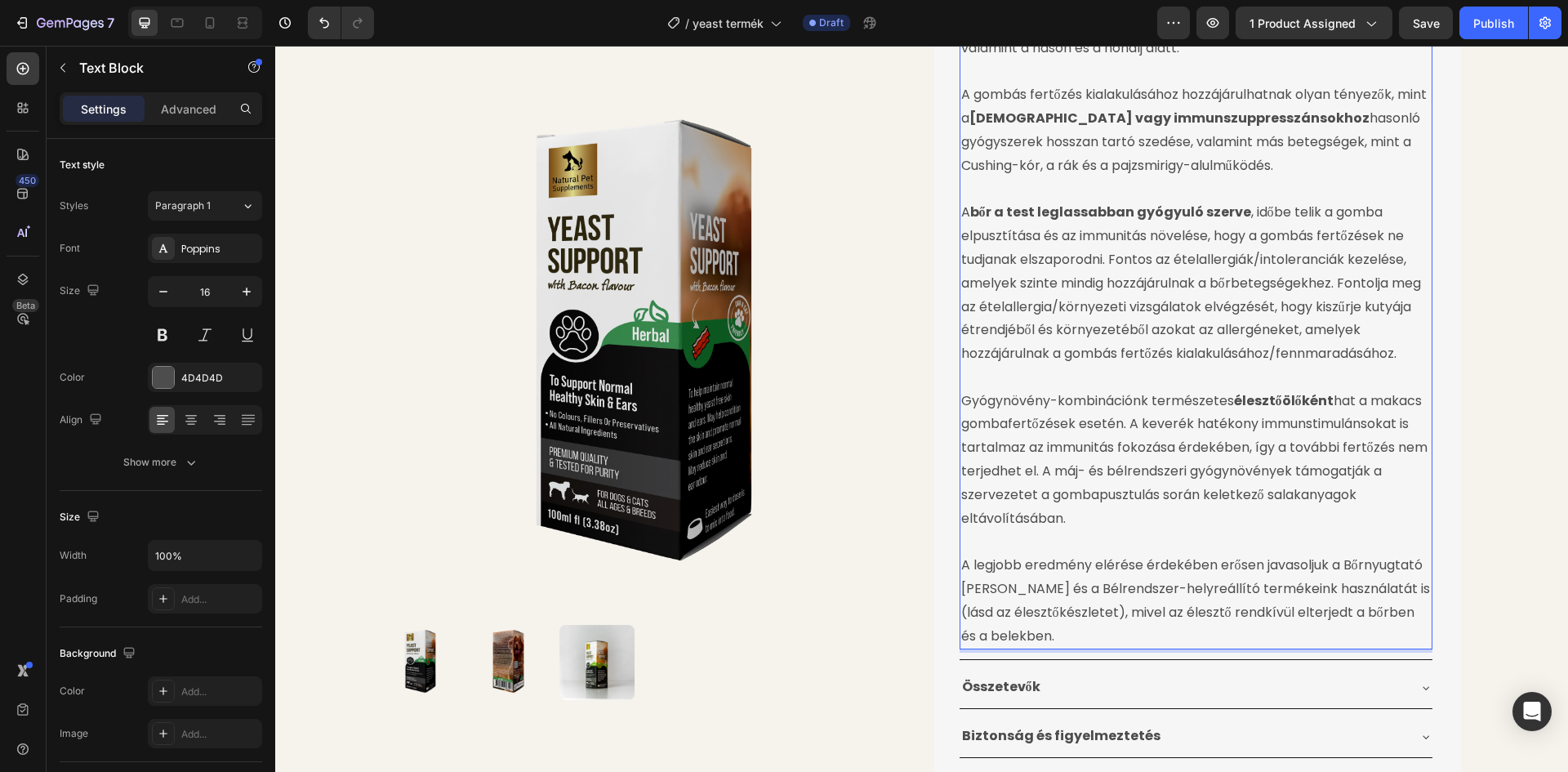
click at [1293, 389] on p "Gyógynövény-kombinációnk természetes élesztőölőként hat a makacs gombafertőzése…" at bounding box center [1195, 460] width 469 height 141
click at [1264, 389] on p "Gyógynövény-kombinációnk természetes élesztőölőként hat a makacs gombafertőzése…" at bounding box center [1195, 460] width 469 height 141
drag, startPoint x: 1250, startPoint y: 382, endPoint x: 1392, endPoint y: 381, distance: 142.0
click at [1392, 389] on p "Gyógynövény-kombinációnk természetes élesztőölőként hat a makacs gombafertőzése…" at bounding box center [1195, 460] width 469 height 141
click at [1274, 389] on p "Gyógynövény-kombinációnk természetes élesztőölőként hat a makacs gombafertőzése…" at bounding box center [1195, 460] width 469 height 141
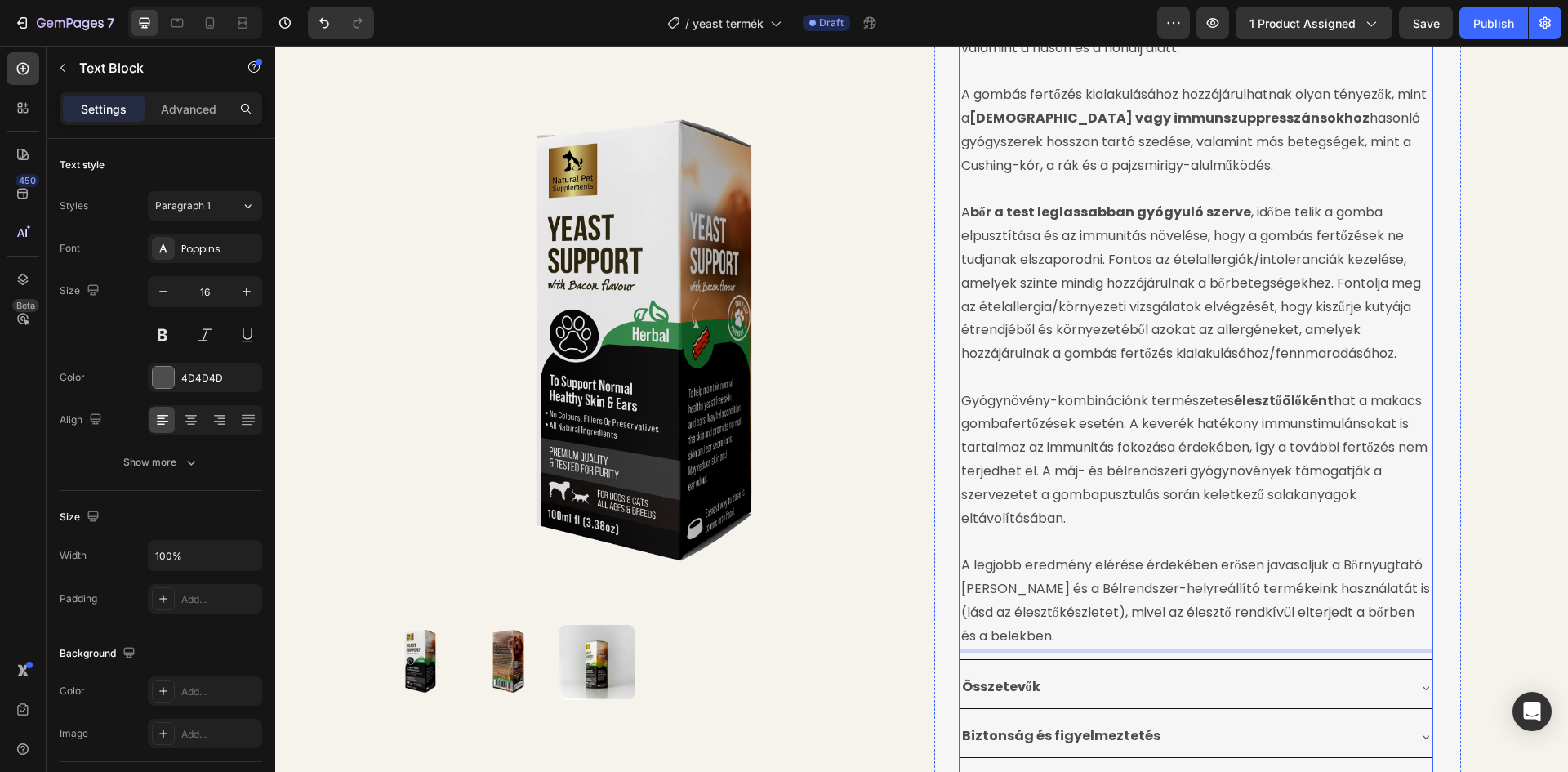
click at [1473, 382] on div "Product Images Élesztőgomba Ellenes Gyógynövénytinktúra Product Title 24.990 Ft…" at bounding box center [921, 45] width 1293 height 1768
click at [1278, 389] on p "Gyógynövény-kombinációnk természetes élesztőölőként hat a makacs gombafertőzése…" at bounding box center [1195, 460] width 469 height 141
click at [1254, 389] on p "Gyógynövény-kombinációnk természetes élesztőölőként hat a makacs gombafertőzése…" at bounding box center [1195, 460] width 469 height 141
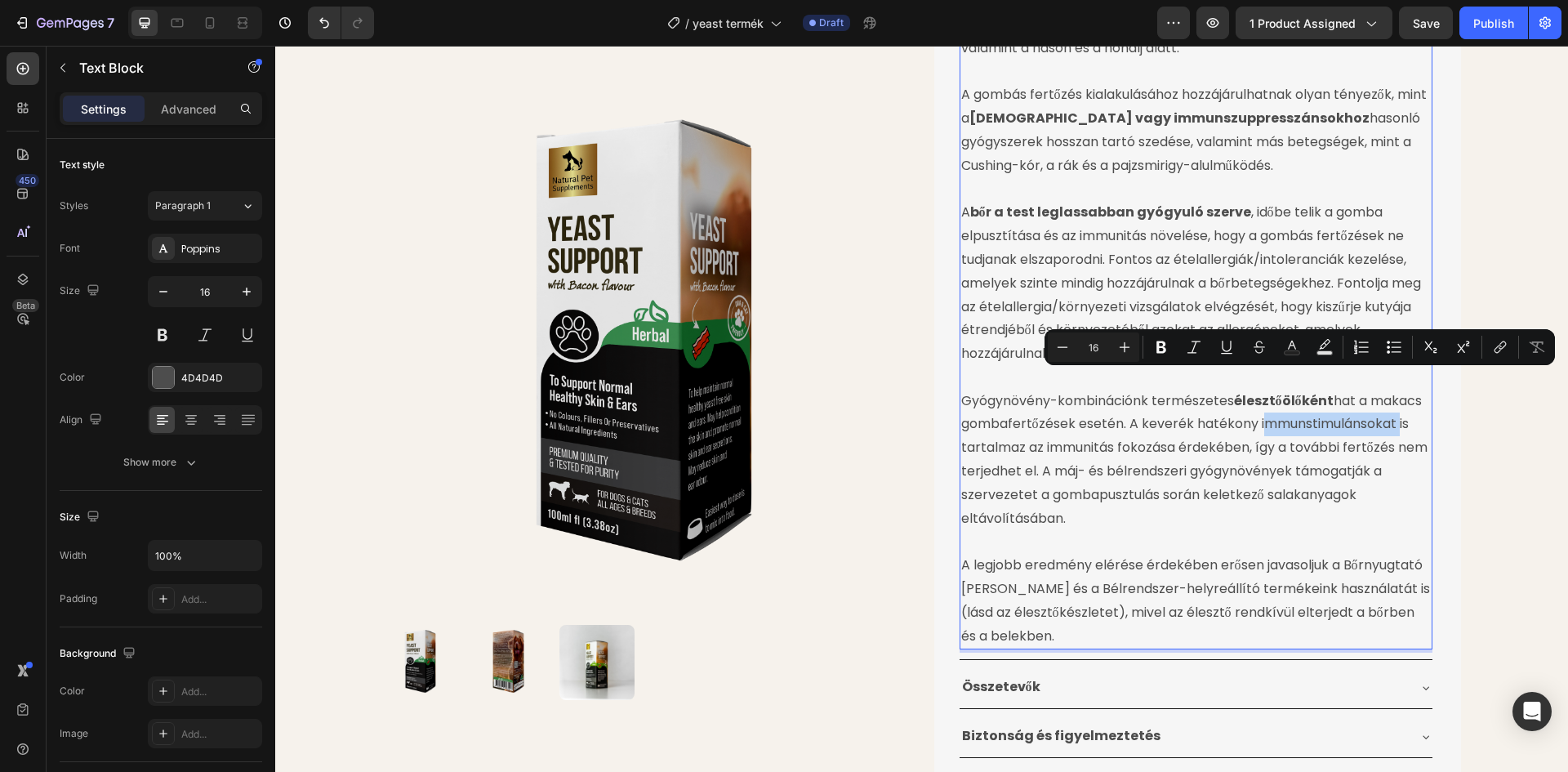
drag, startPoint x: 1252, startPoint y: 381, endPoint x: 1354, endPoint y: 380, distance: 102.0
click at [1354, 389] on p "Gyógynövény-kombinációnk természetes élesztőölőként hat a makacs gombafertőzése…" at bounding box center [1195, 460] width 469 height 141
click at [1166, 351] on icon "Editor contextual toolbar" at bounding box center [1162, 348] width 10 height 12
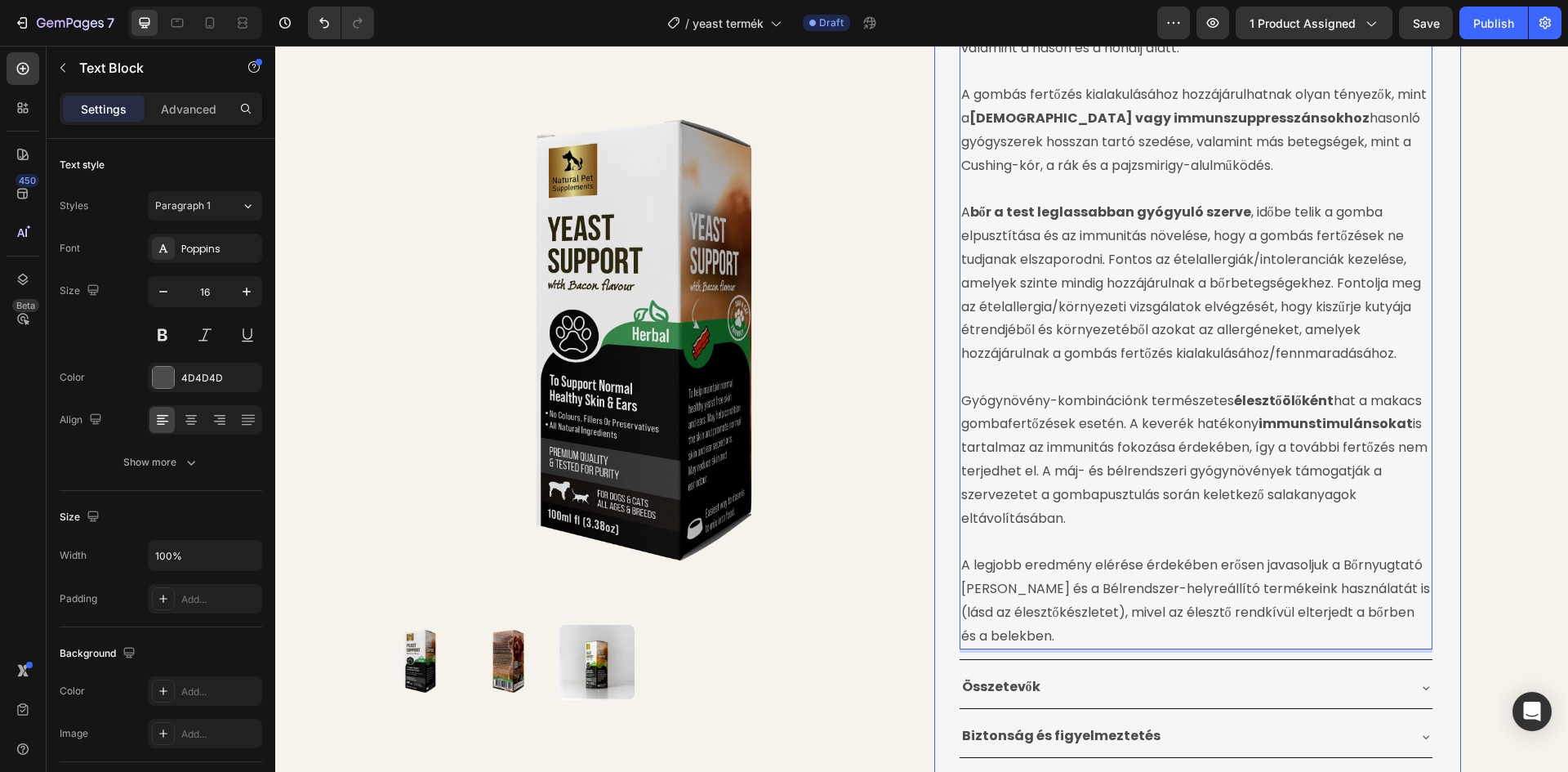
click at [1504, 265] on div "Product Images Élesztőgomba Ellenes Gyógynövénytinktúra Product Title 24.990 Ft…" at bounding box center [921, 45] width 1293 height 1768
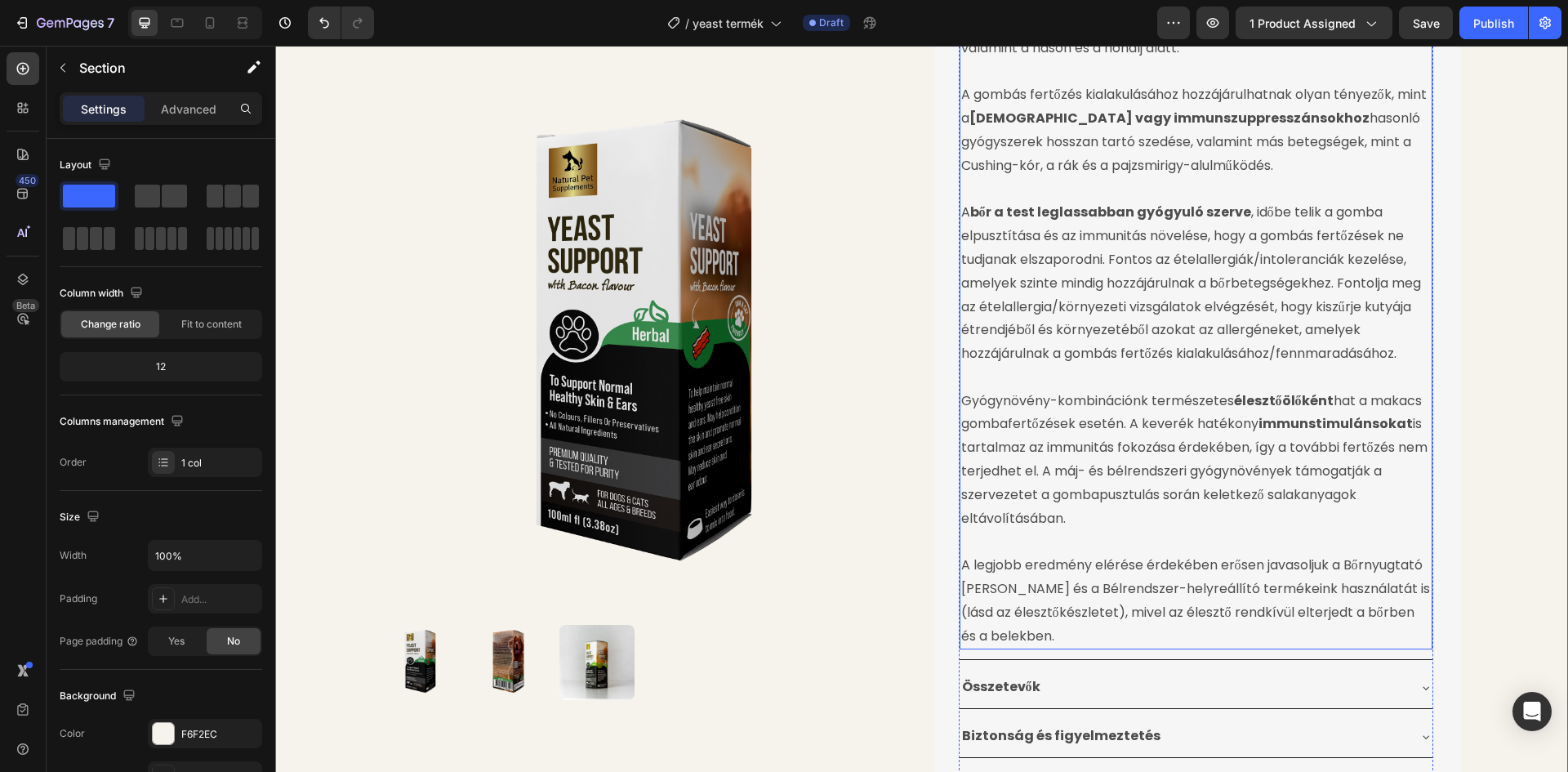
click at [1324, 457] on p "Gyógynövény-kombinációnk természetes élesztőölőként hat a makacs gombafertőzése…" at bounding box center [1195, 460] width 469 height 141
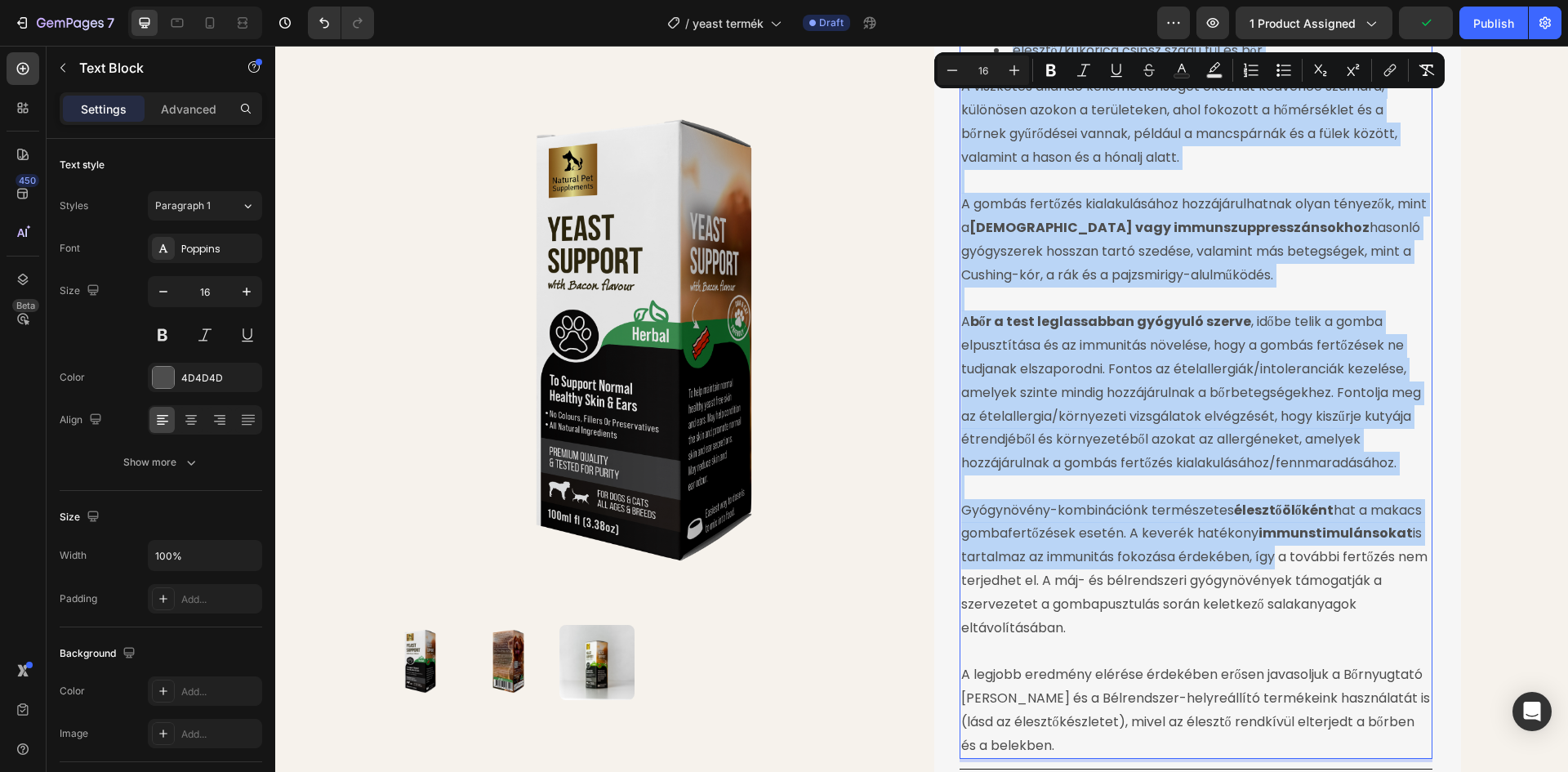
scroll to position [999, 0]
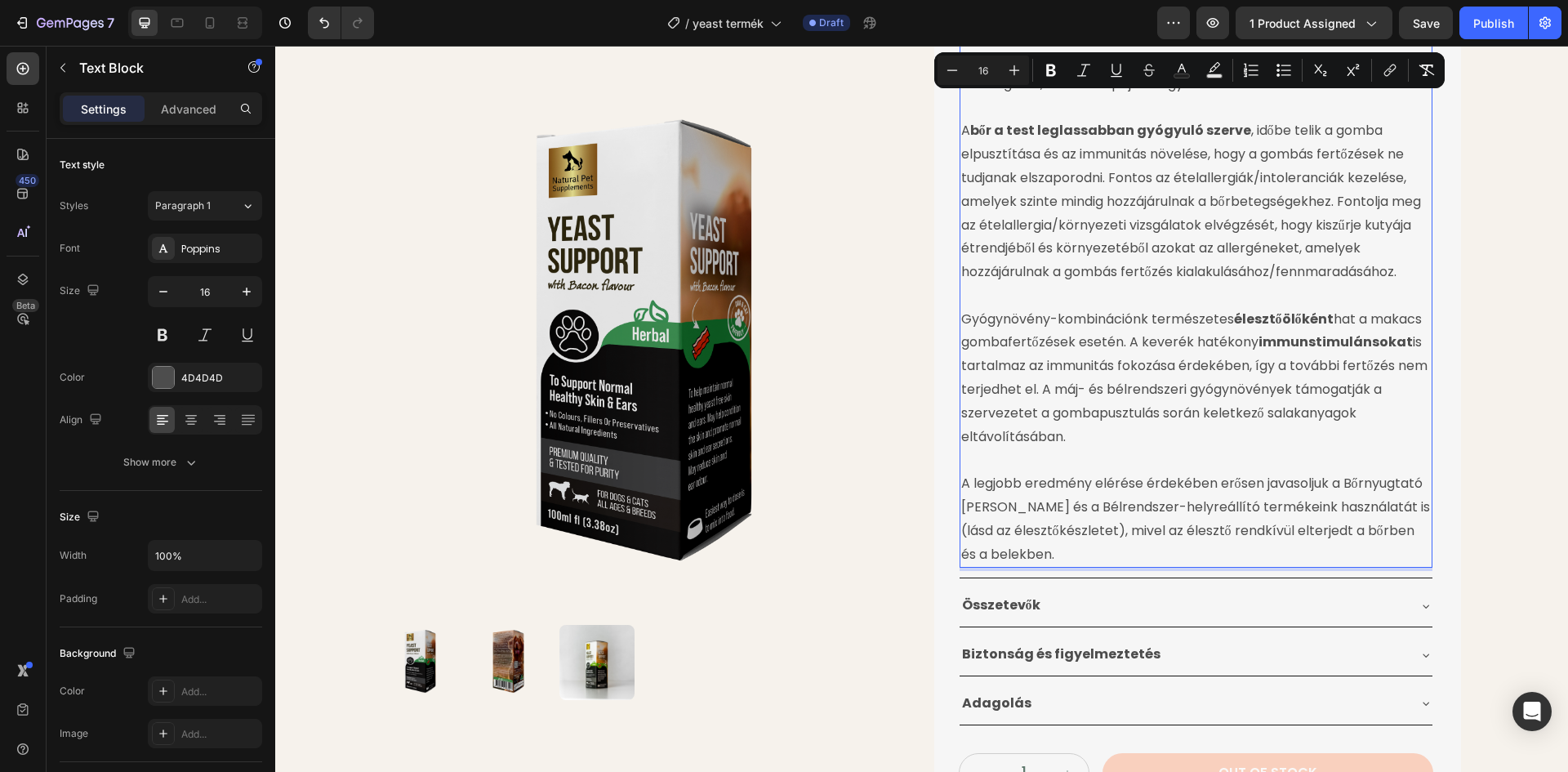
click at [1243, 448] on p "Rich Text Editor. Editing area: main" at bounding box center [1195, 460] width 469 height 24
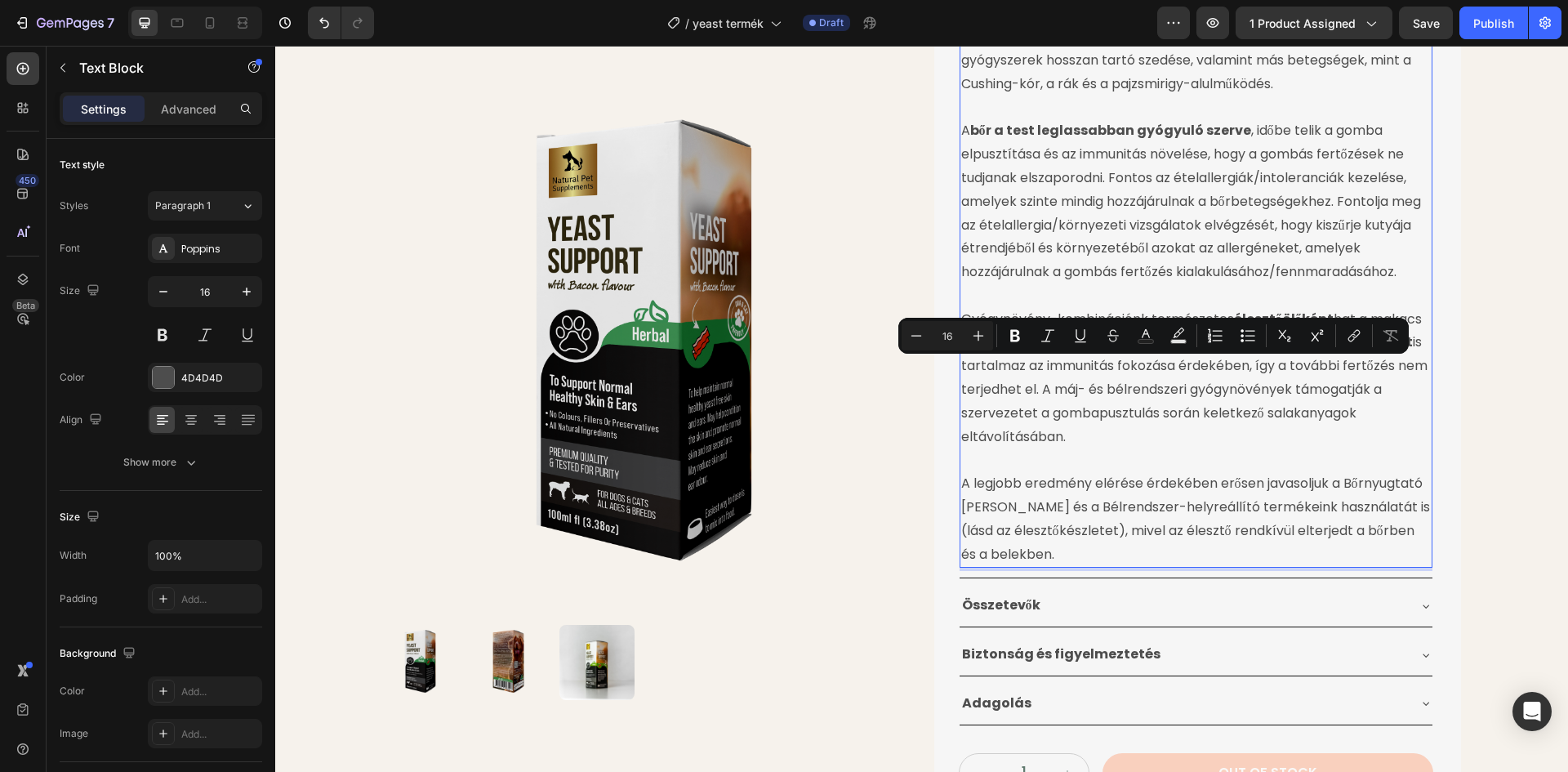
drag, startPoint x: 1265, startPoint y: 370, endPoint x: 1066, endPoint y: 396, distance: 200.7
click at [1066, 396] on p "Gyógynövény-kombinációnk természetes élesztőölőként hat a makacs gombafertőzése…" at bounding box center [1195, 379] width 469 height 141
click at [1014, 338] on icon "Editor contextual toolbar" at bounding box center [1015, 336] width 16 height 16
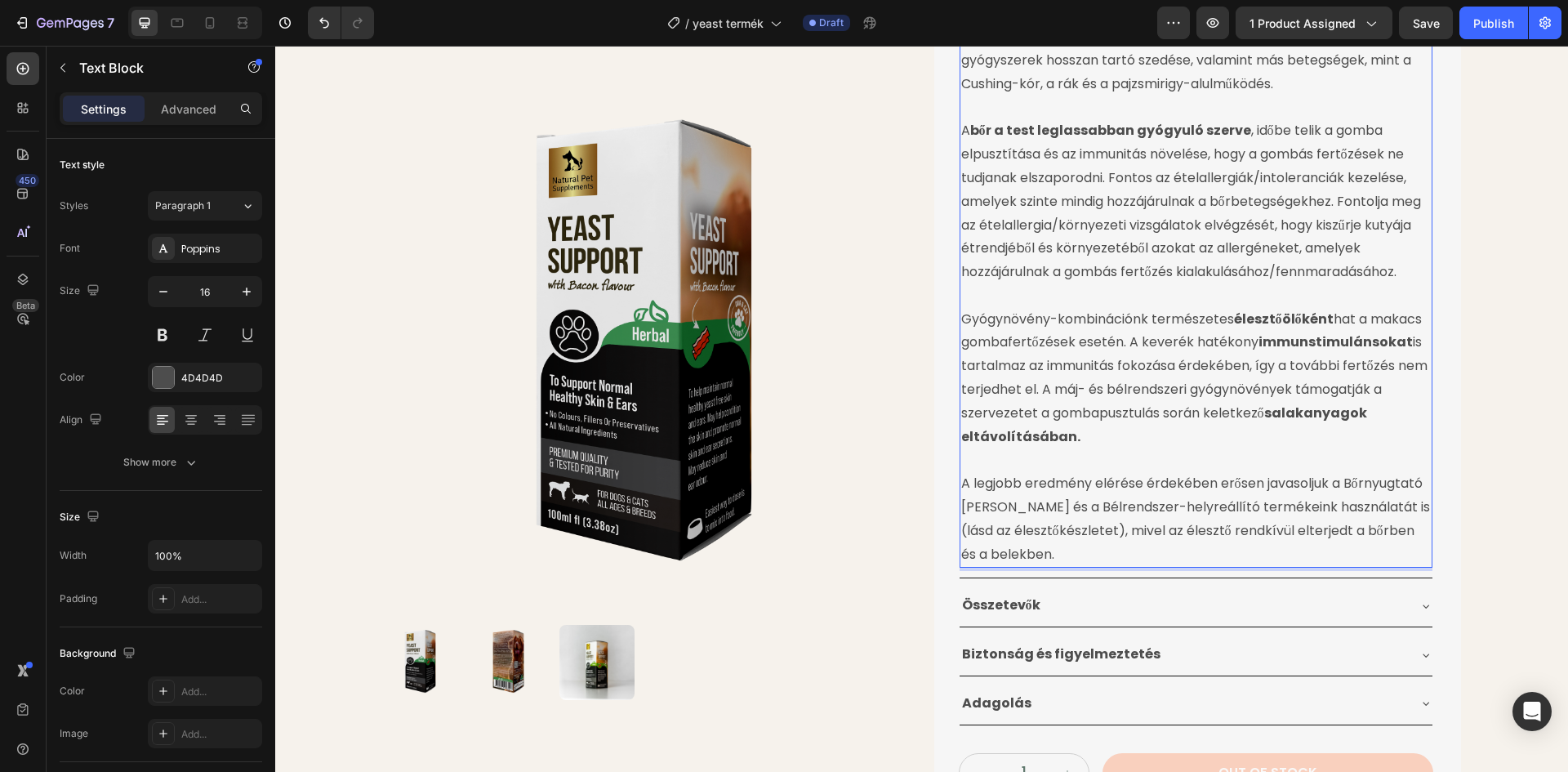
click at [1065, 448] on p "Rich Text Editor. Editing area: main" at bounding box center [1195, 460] width 469 height 24
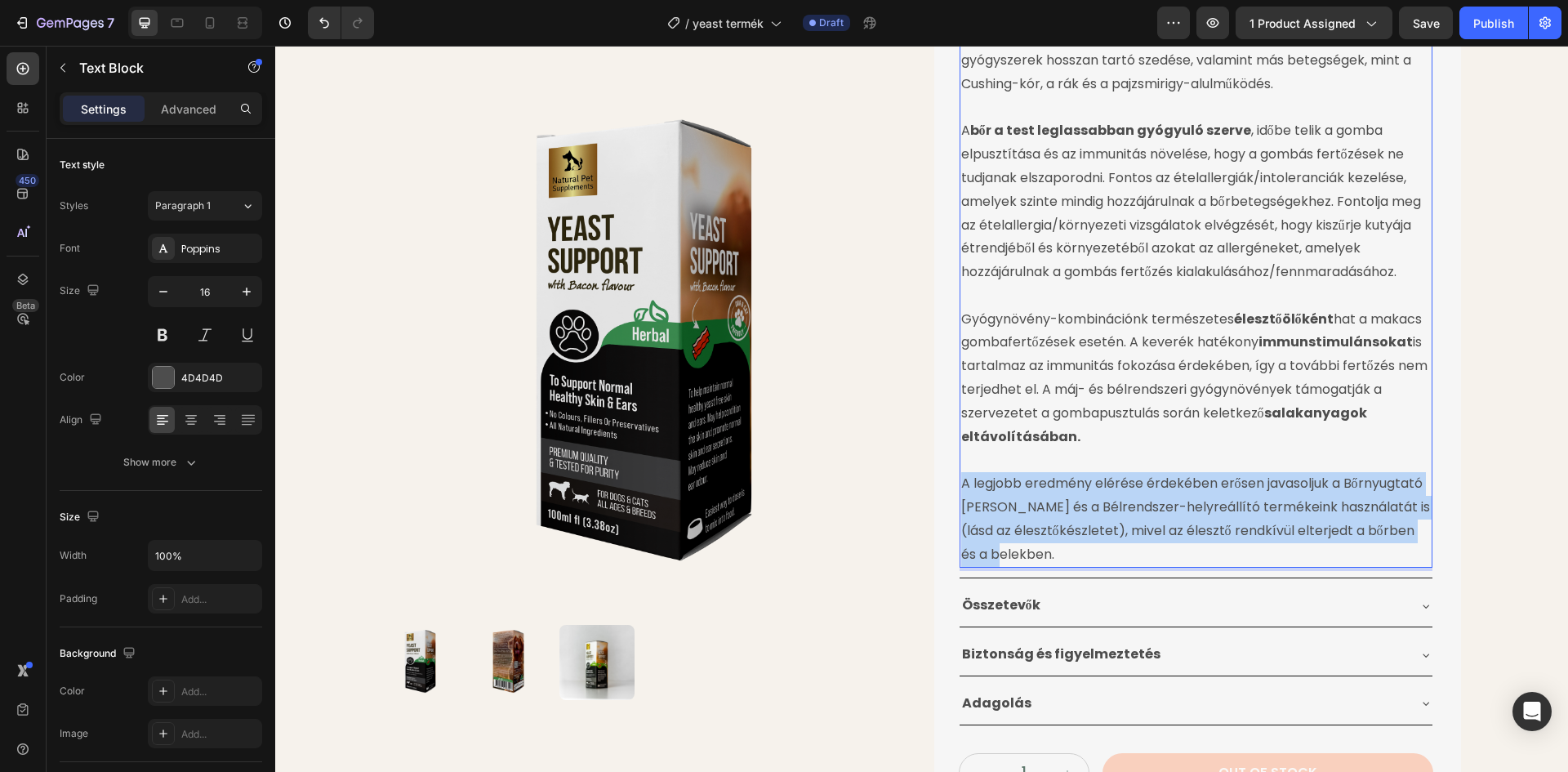
drag, startPoint x: 1059, startPoint y: 511, endPoint x: 958, endPoint y: 446, distance: 120.1
click at [961, 472] on p "A legjobb eredmény elérése érdekében erősen javasoljuk a Bőrnyugtató Spray és a…" at bounding box center [1195, 519] width 469 height 94
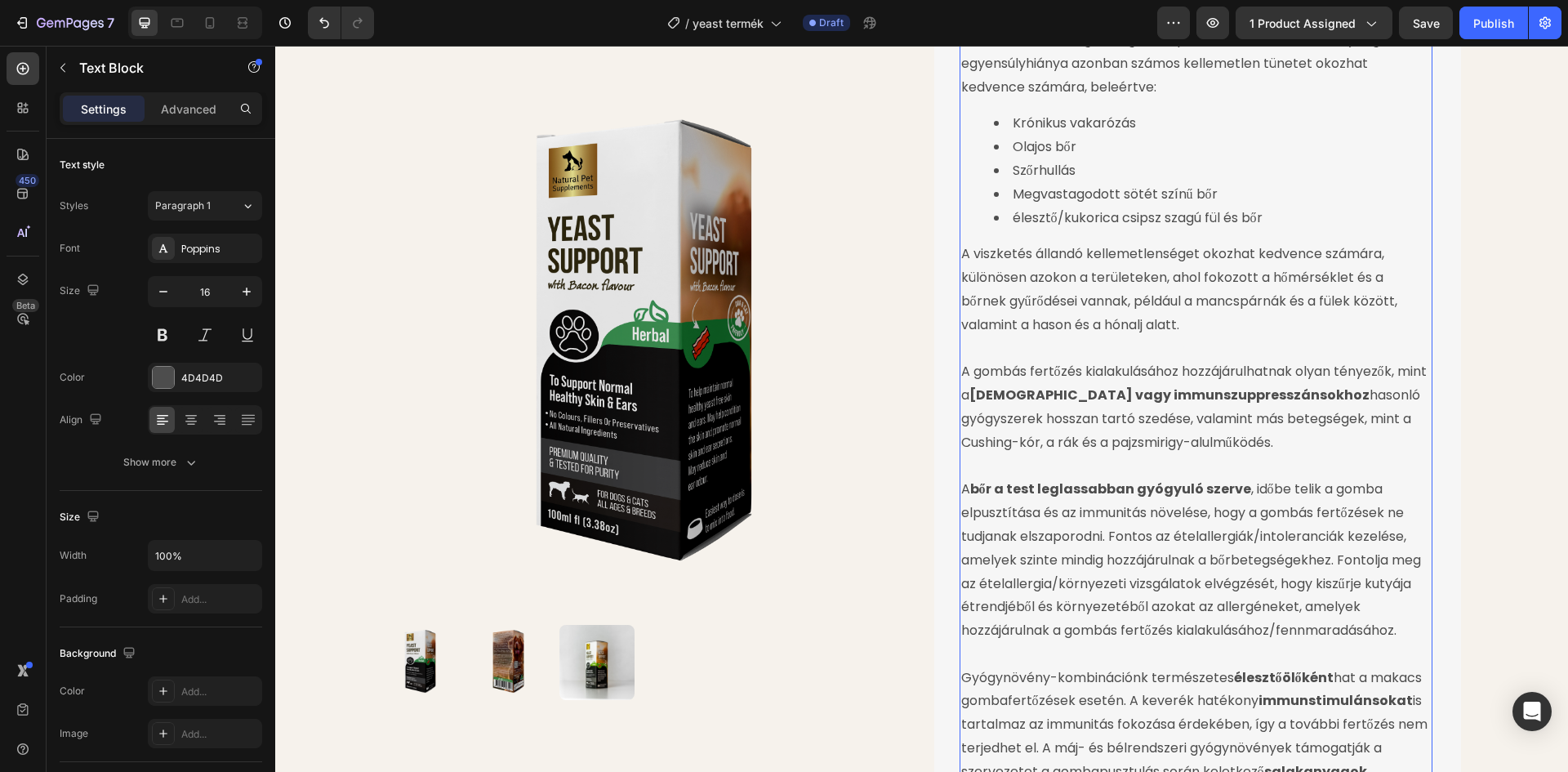
scroll to position [428, 0]
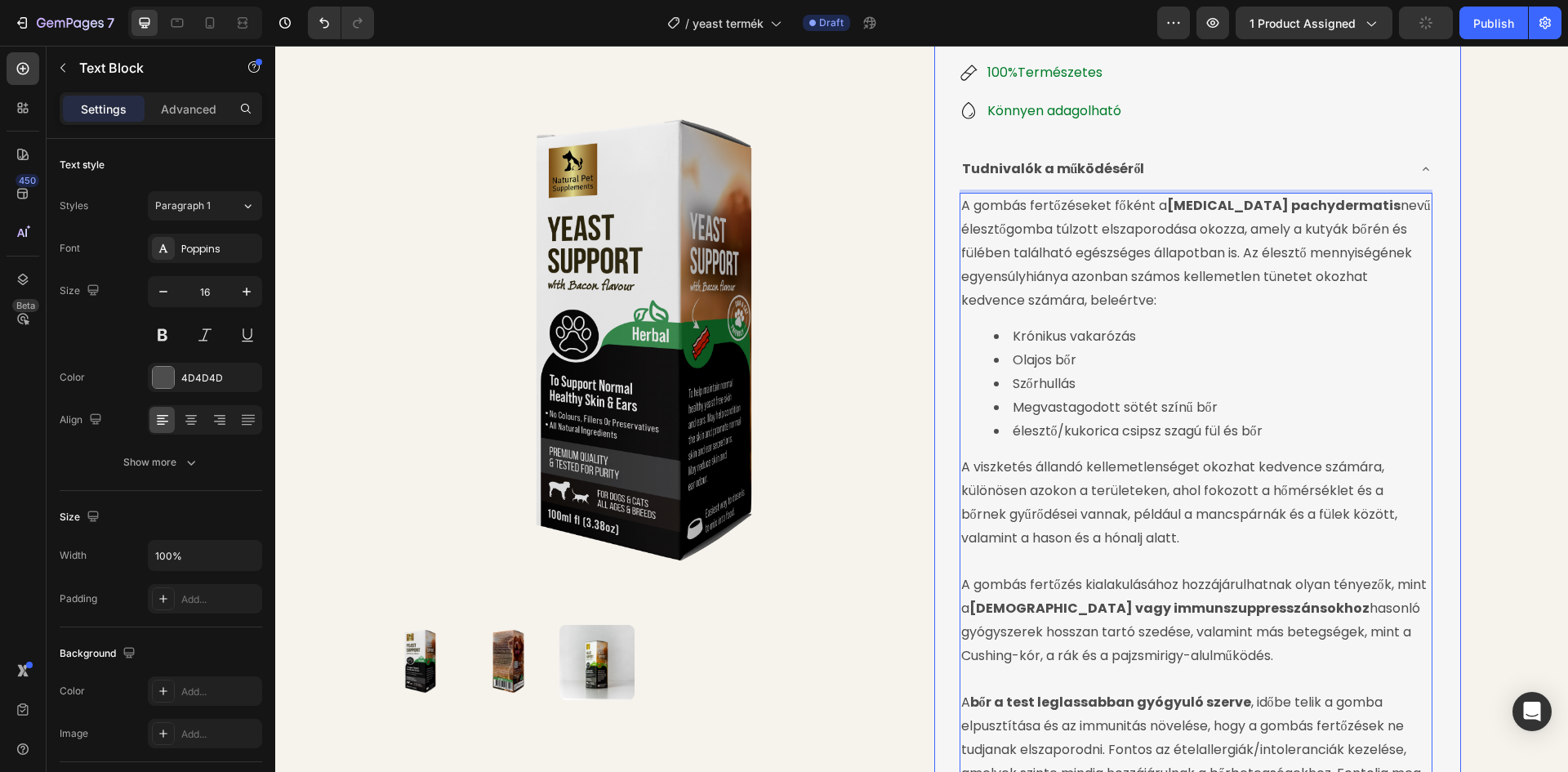
click at [1461, 206] on div "Product Images Élesztőgomba Ellenes Gyógynövénytinktúra Product Title 24.990 Ft…" at bounding box center [921, 476] width 1111 height 1651
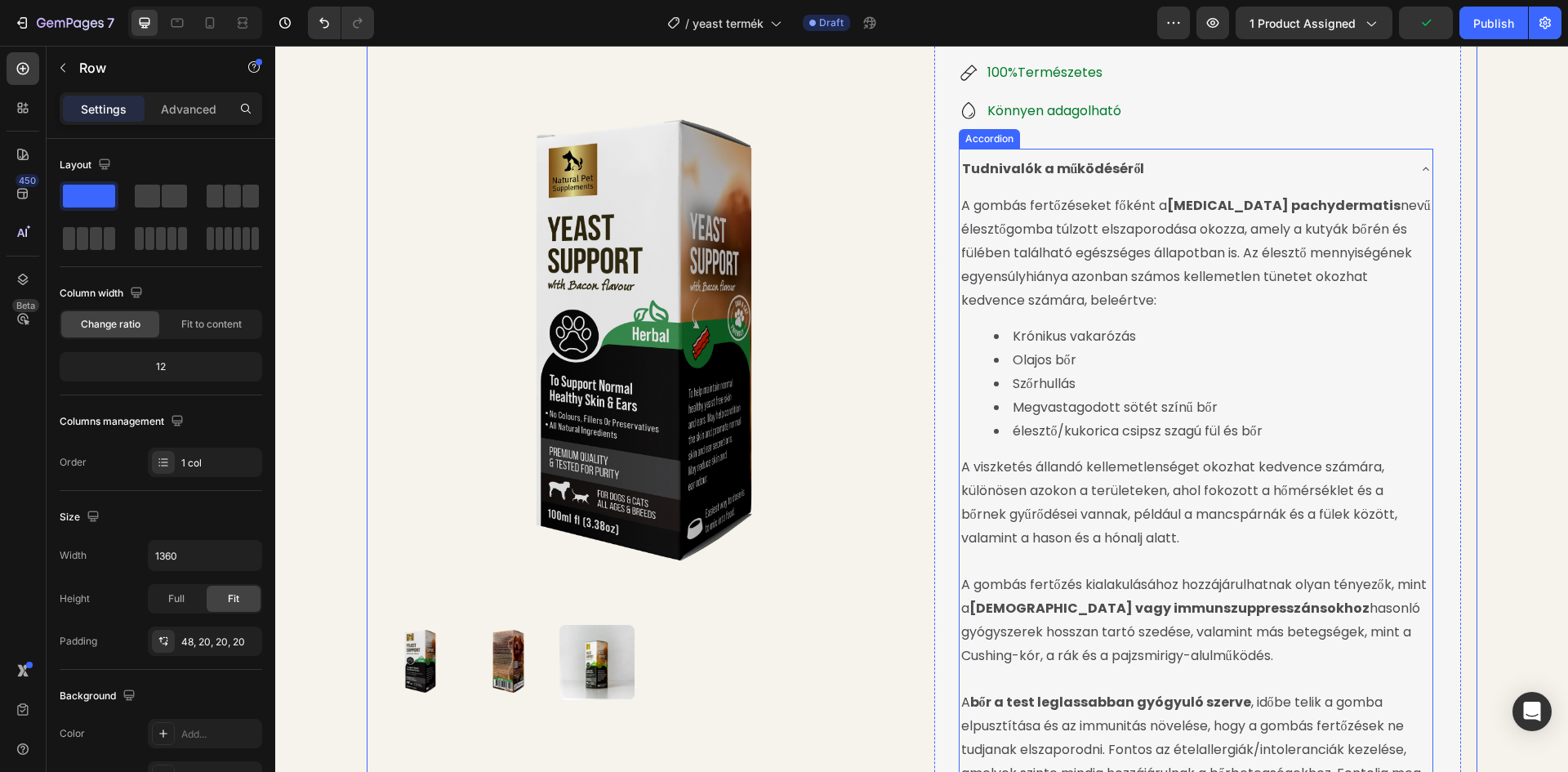
click at [1297, 155] on div "Tudnivalók a működéséről" at bounding box center [1182, 169] width 446 height 29
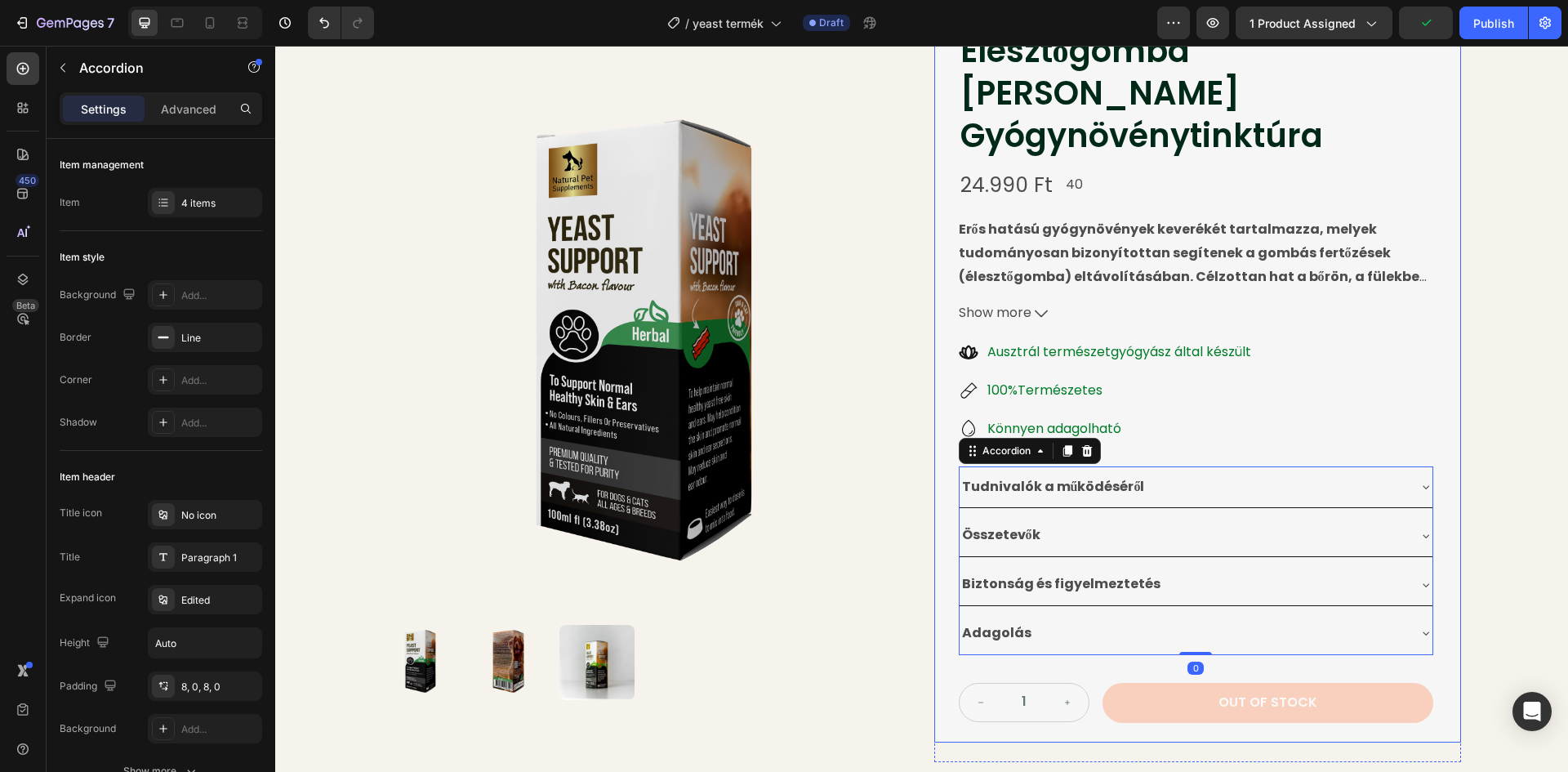
scroll to position [102, 0]
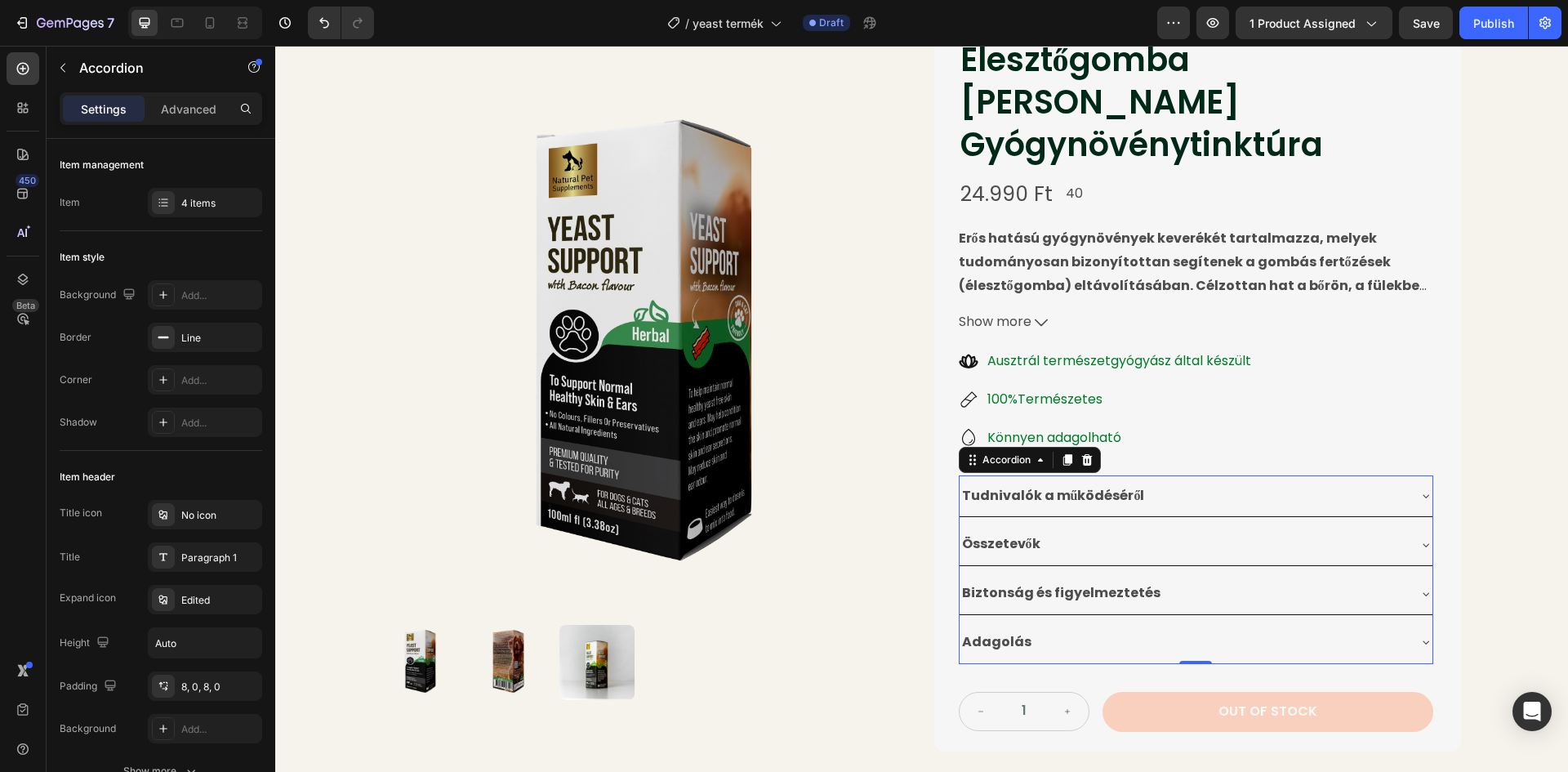
click at [1166, 530] on div "Összetevők" at bounding box center [1182, 544] width 446 height 29
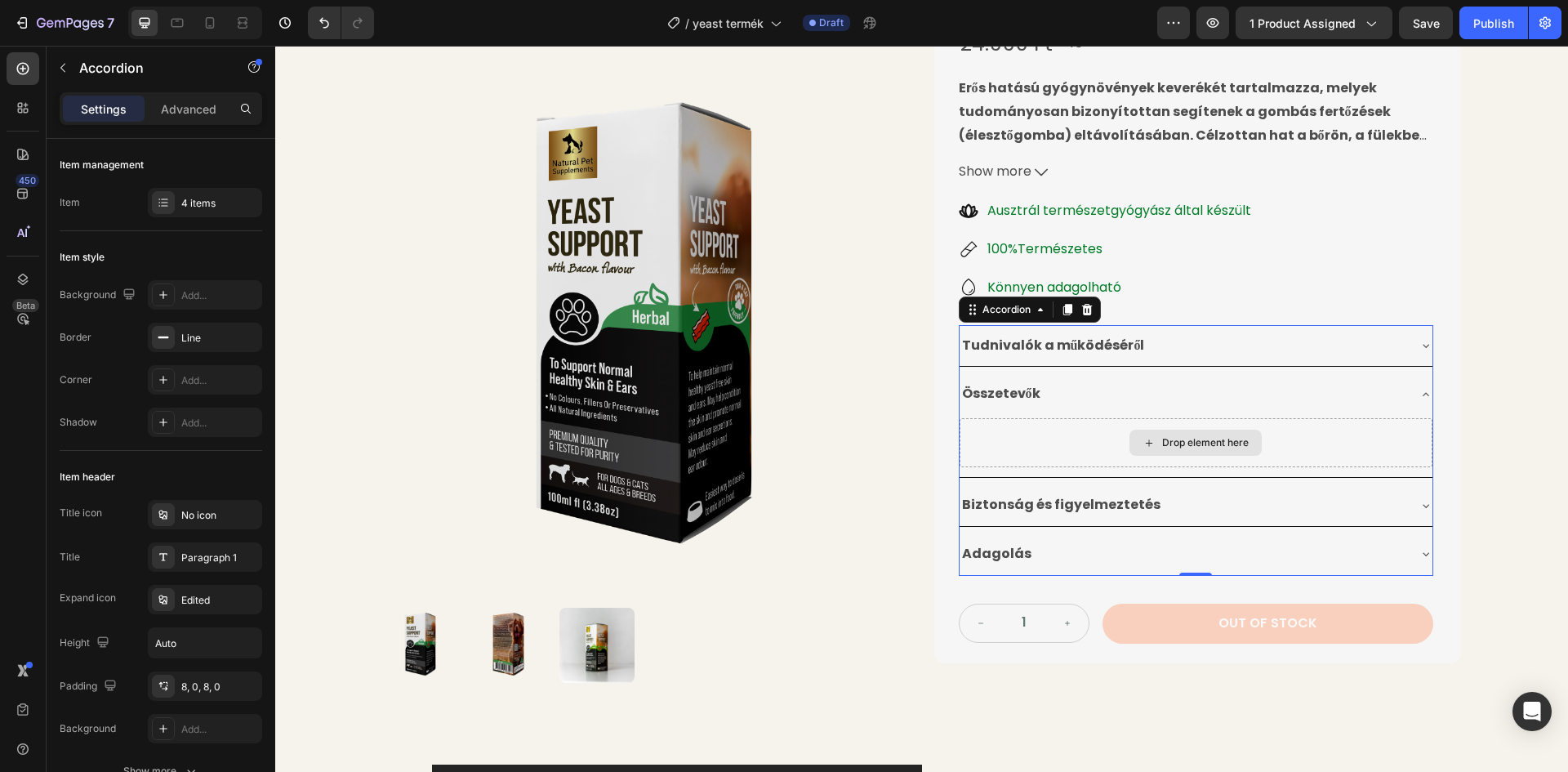
scroll to position [347, 0]
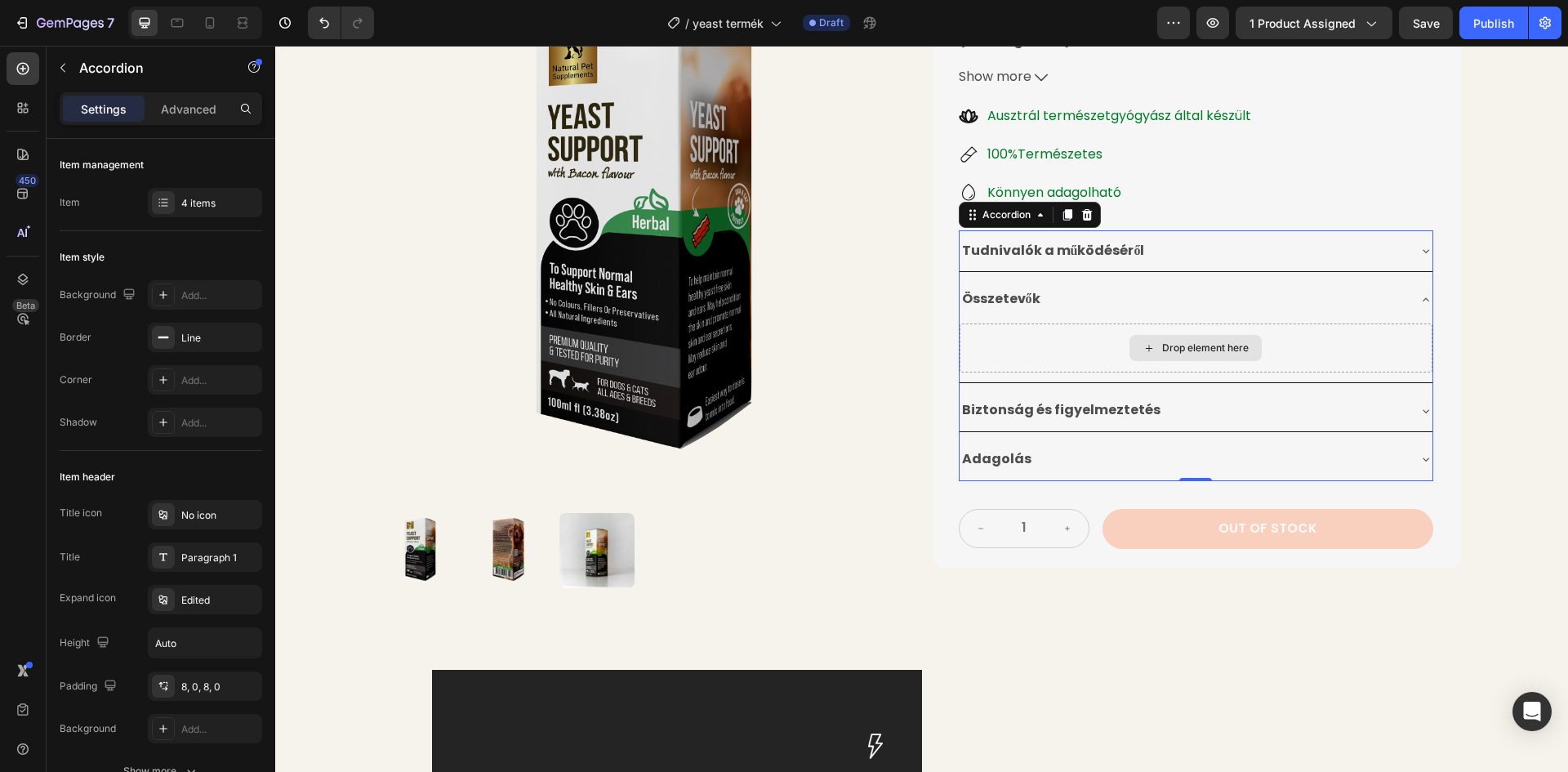
click at [1154, 324] on div "Drop element here" at bounding box center [1195, 348] width 473 height 49
click at [1155, 335] on div "Drop element here" at bounding box center [1195, 348] width 132 height 26
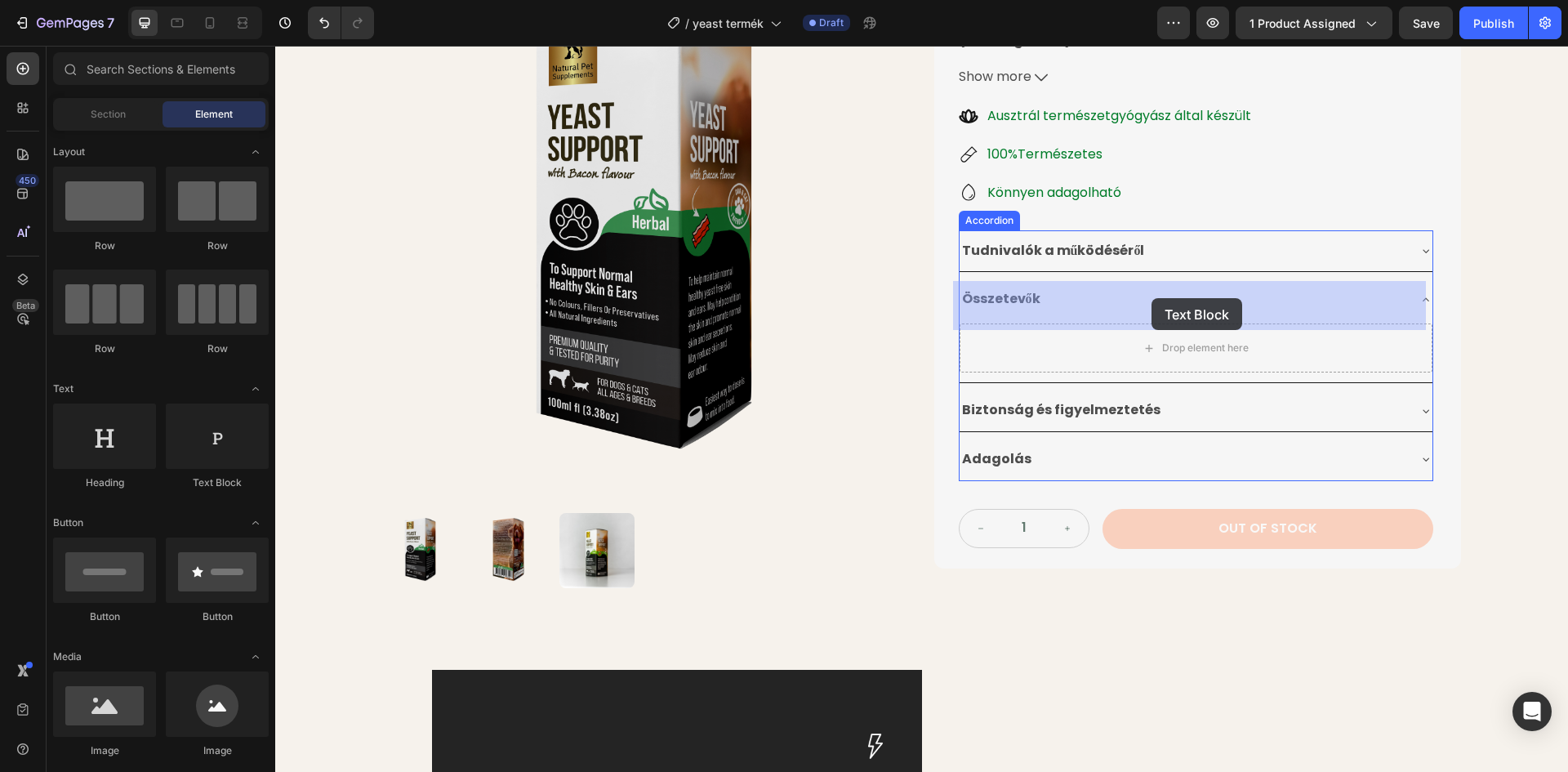
drag, startPoint x: 550, startPoint y: 490, endPoint x: 1152, endPoint y: 298, distance: 631.9
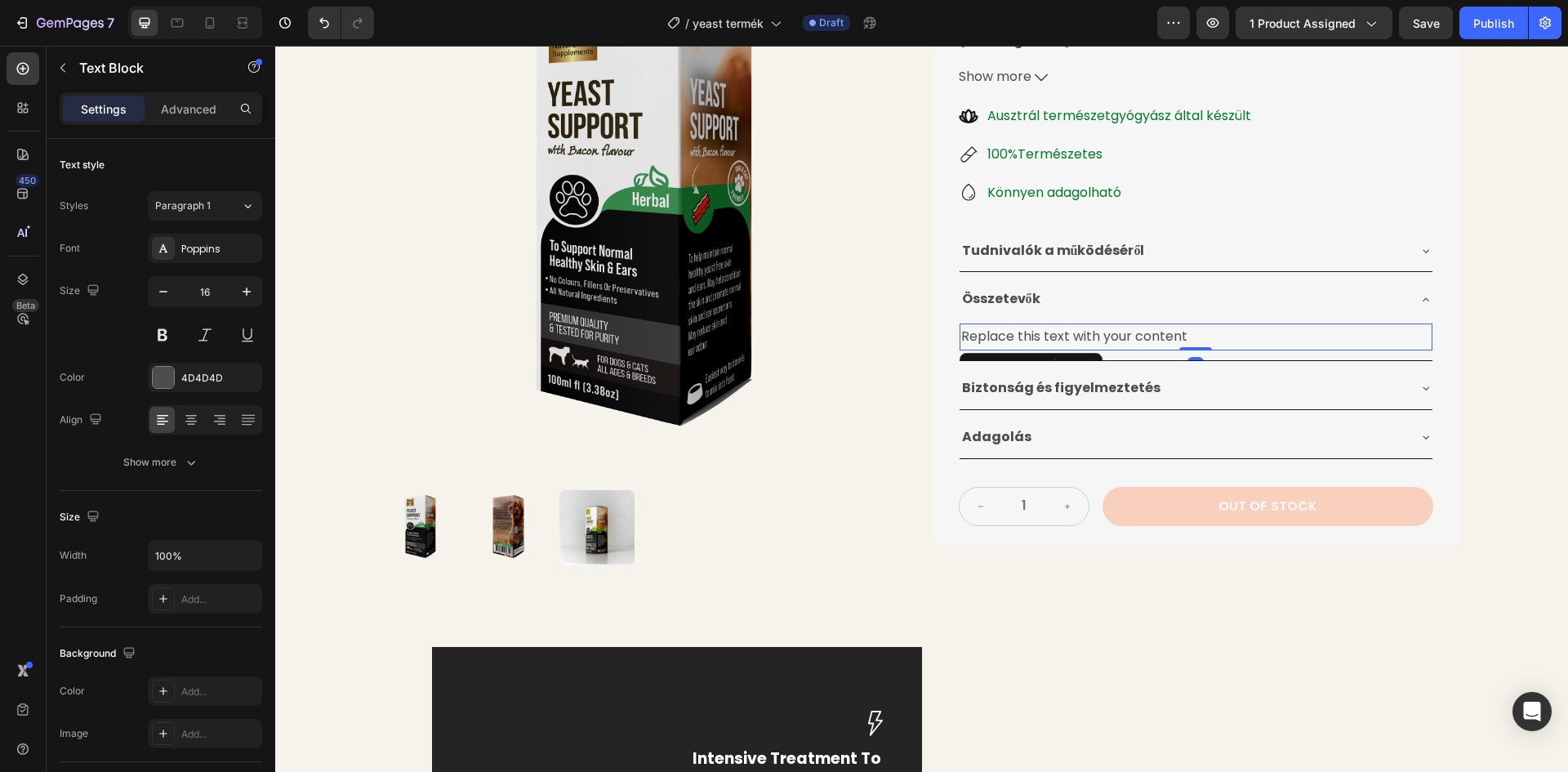
click at [1176, 324] on div "Replace this text with your content" at bounding box center [1195, 337] width 473 height 27
click at [1182, 325] on p "Replace this text with your content" at bounding box center [1195, 337] width 469 height 24
drag, startPoint x: 1186, startPoint y: 292, endPoint x: 955, endPoint y: 294, distance: 231.0
click at [961, 325] on p "Replace this text with your content" at bounding box center [1195, 337] width 469 height 24
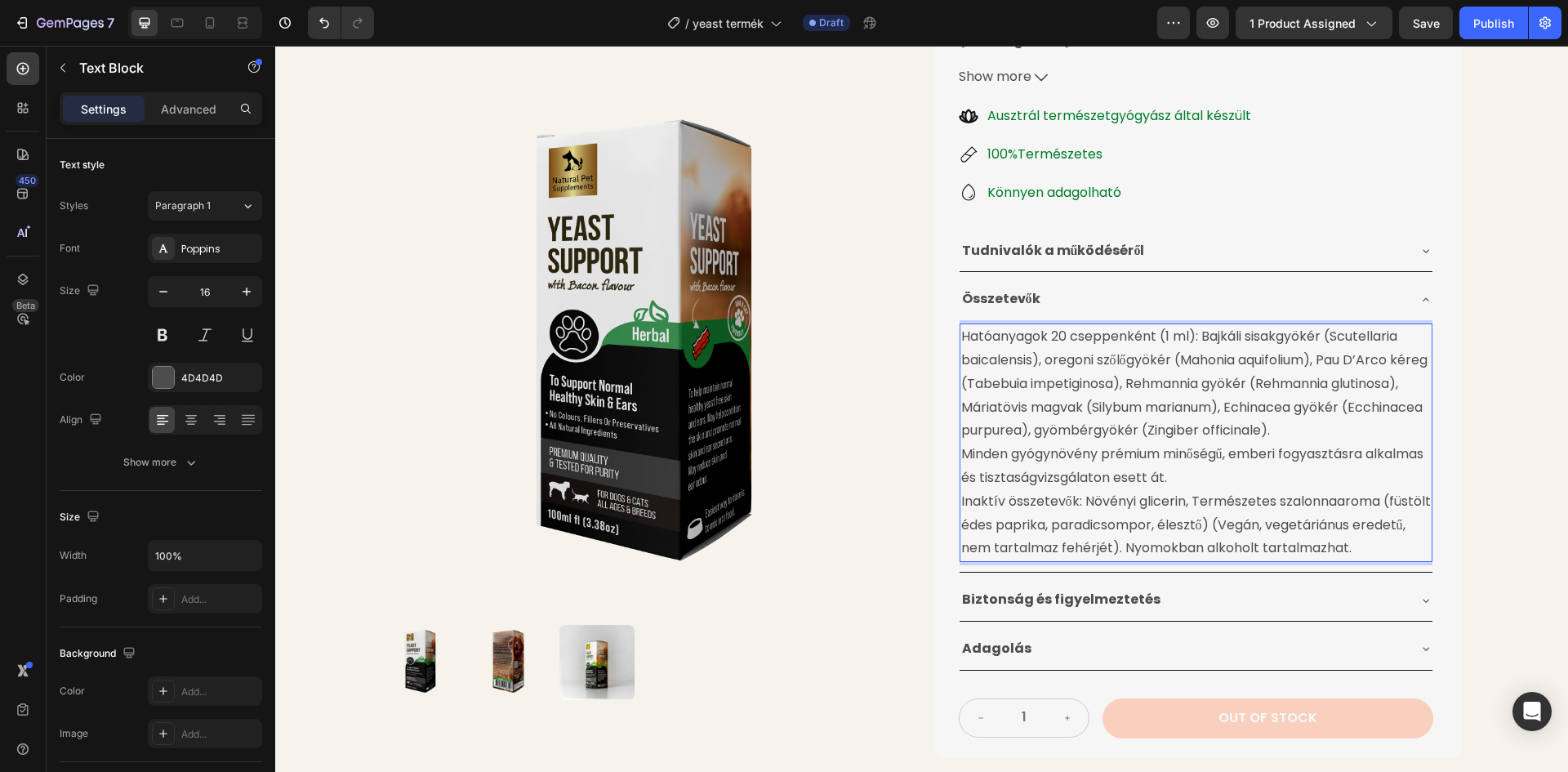
click at [961, 442] on p "Minden gyógynövény prémium minőségű, emberi fogyasztásra alkalmas és tisztaságv…" at bounding box center [1195, 466] width 469 height 48
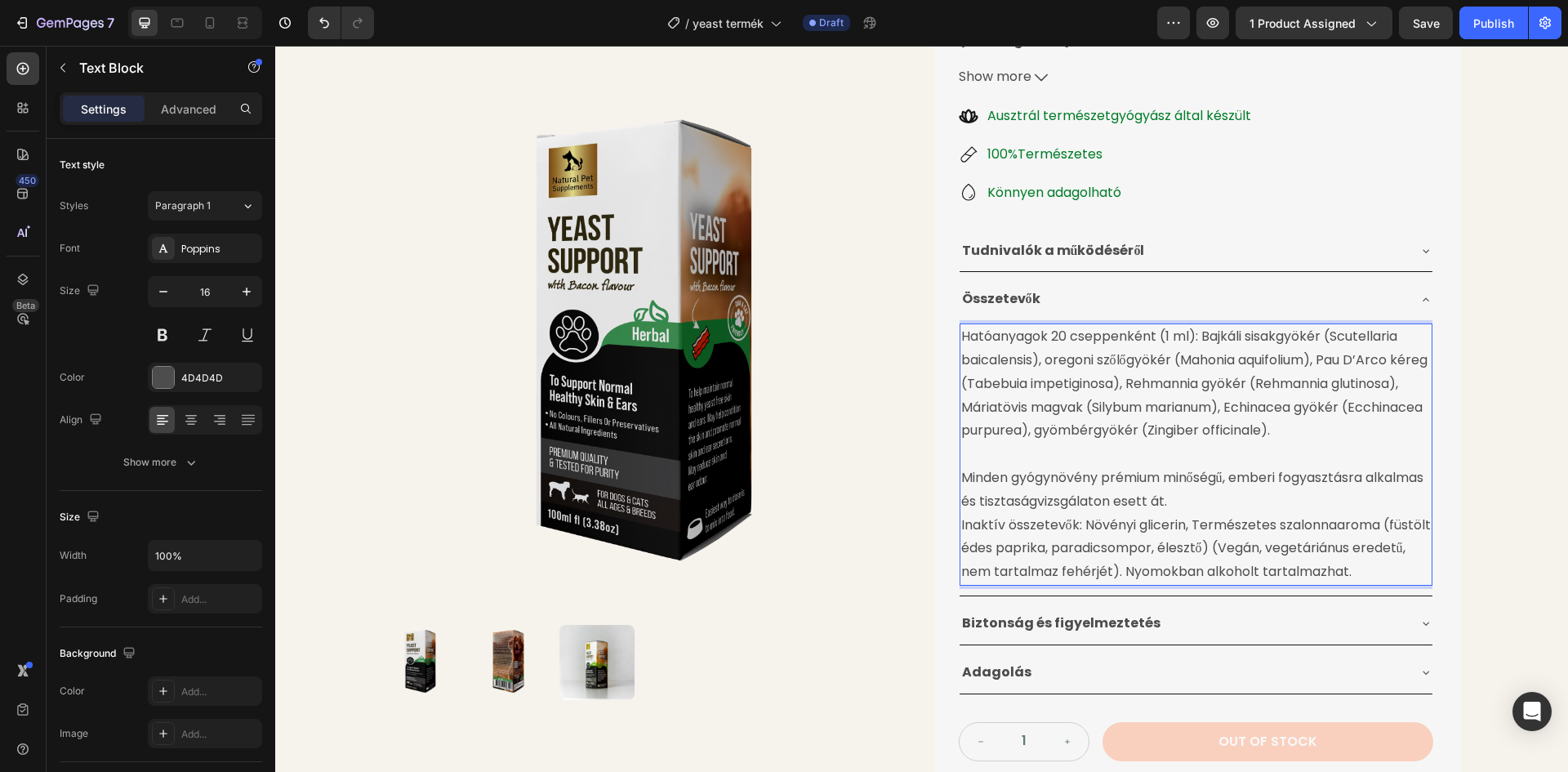
click at [961, 514] on p "Inaktív összetevők: Növényi glicerin, Természetes szalonnaaroma (füstölt édes p…" at bounding box center [1195, 549] width 469 height 70
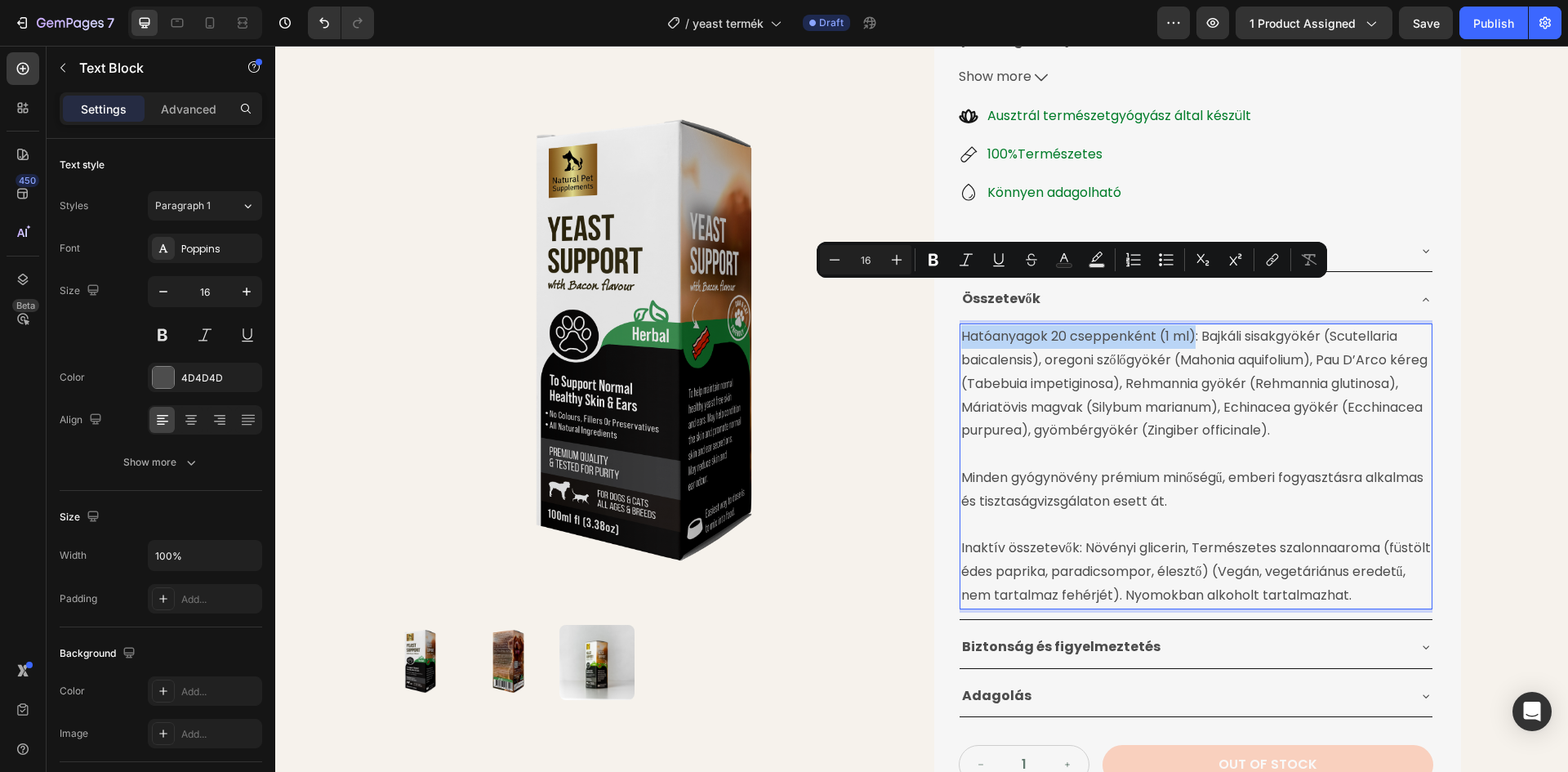
drag, startPoint x: 960, startPoint y: 293, endPoint x: 1189, endPoint y: 297, distance: 229.0
click at [1189, 325] on p "Hatóanyagok 20 cseppenként (1 ml): Bajkáli sisakgyökér (Scutellaria baicalensis…" at bounding box center [1195, 384] width 469 height 118
click at [935, 259] on icon "Editor contextual toolbar" at bounding box center [933, 260] width 10 height 12
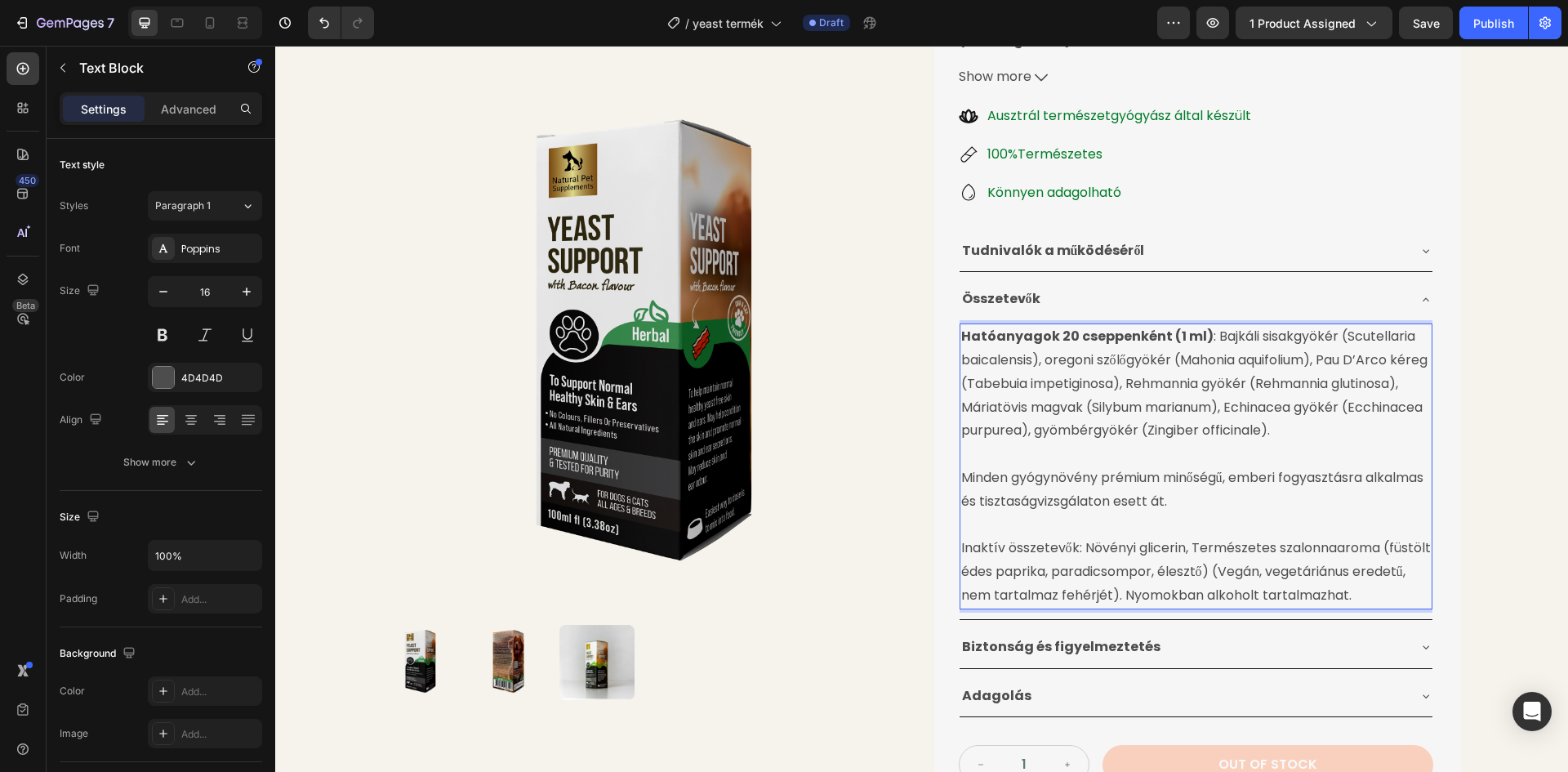
click at [1062, 537] on p "Inaktív összetevők: Növényi glicerin, Természetes szalonnaaroma (füstölt édes p…" at bounding box center [1195, 572] width 469 height 70
drag, startPoint x: 956, startPoint y: 510, endPoint x: 1055, endPoint y: 509, distance: 99.0
click at [1055, 537] on p "Inaktív összetevők: Növényi glicerin, Természetes szalonnaaroma (füstölt édes p…" at bounding box center [1195, 572] width 469 height 70
click at [1054, 537] on p "Inaktív összetevők: Növényi glicerin, Természetes szalonnaaroma (füstölt édes p…" at bounding box center [1195, 572] width 469 height 70
click at [908, 509] on div "Product Images Élesztőgomba Ellenes Gyógynövénytinktúra Product Title 24.990 Ft…" at bounding box center [921, 298] width 1078 height 1052
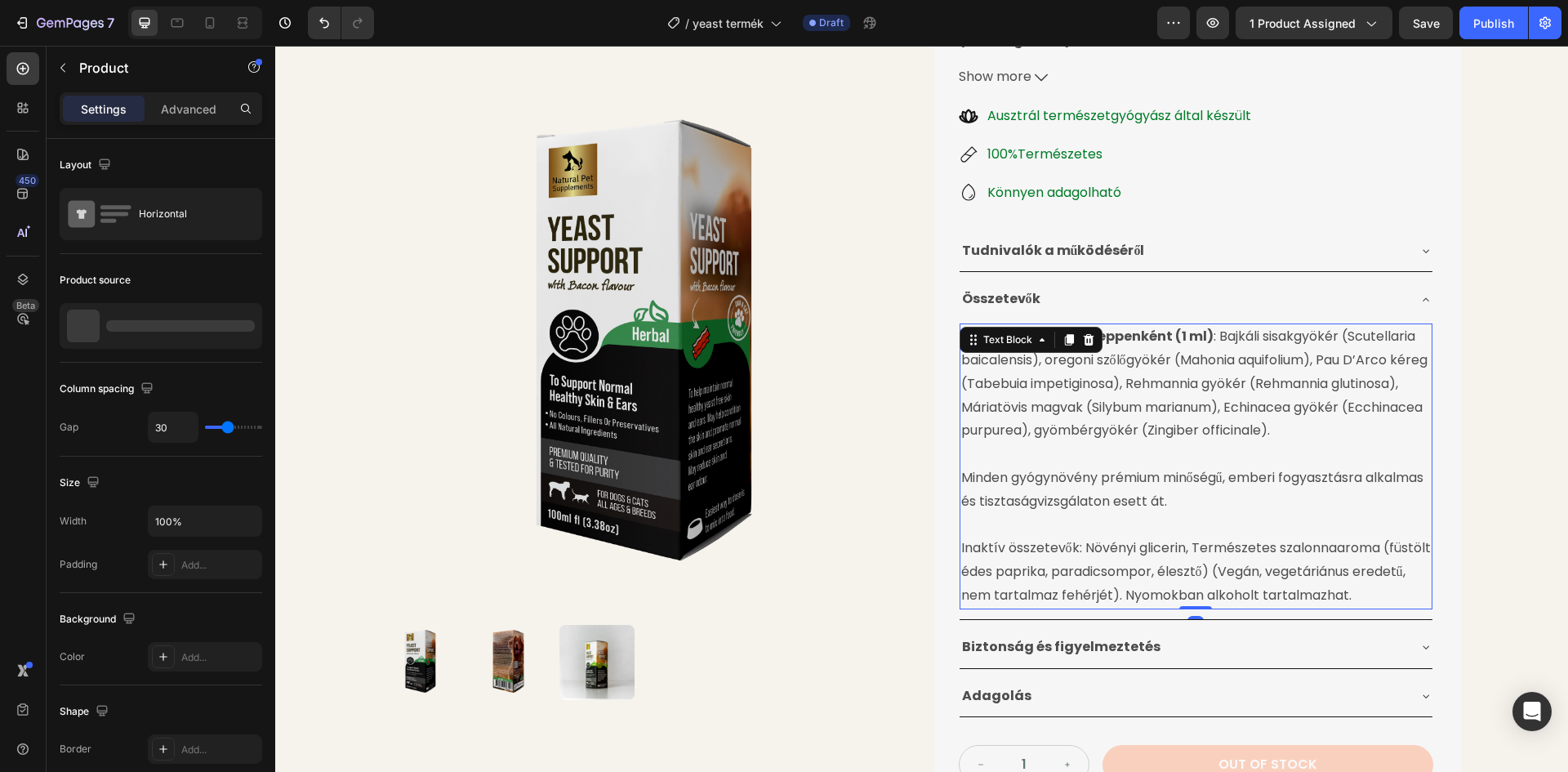
click at [971, 537] on p "Inaktív összetevők: Növényi glicerin, Természetes szalonnaaroma (füstölt édes p…" at bounding box center [1195, 572] width 469 height 70
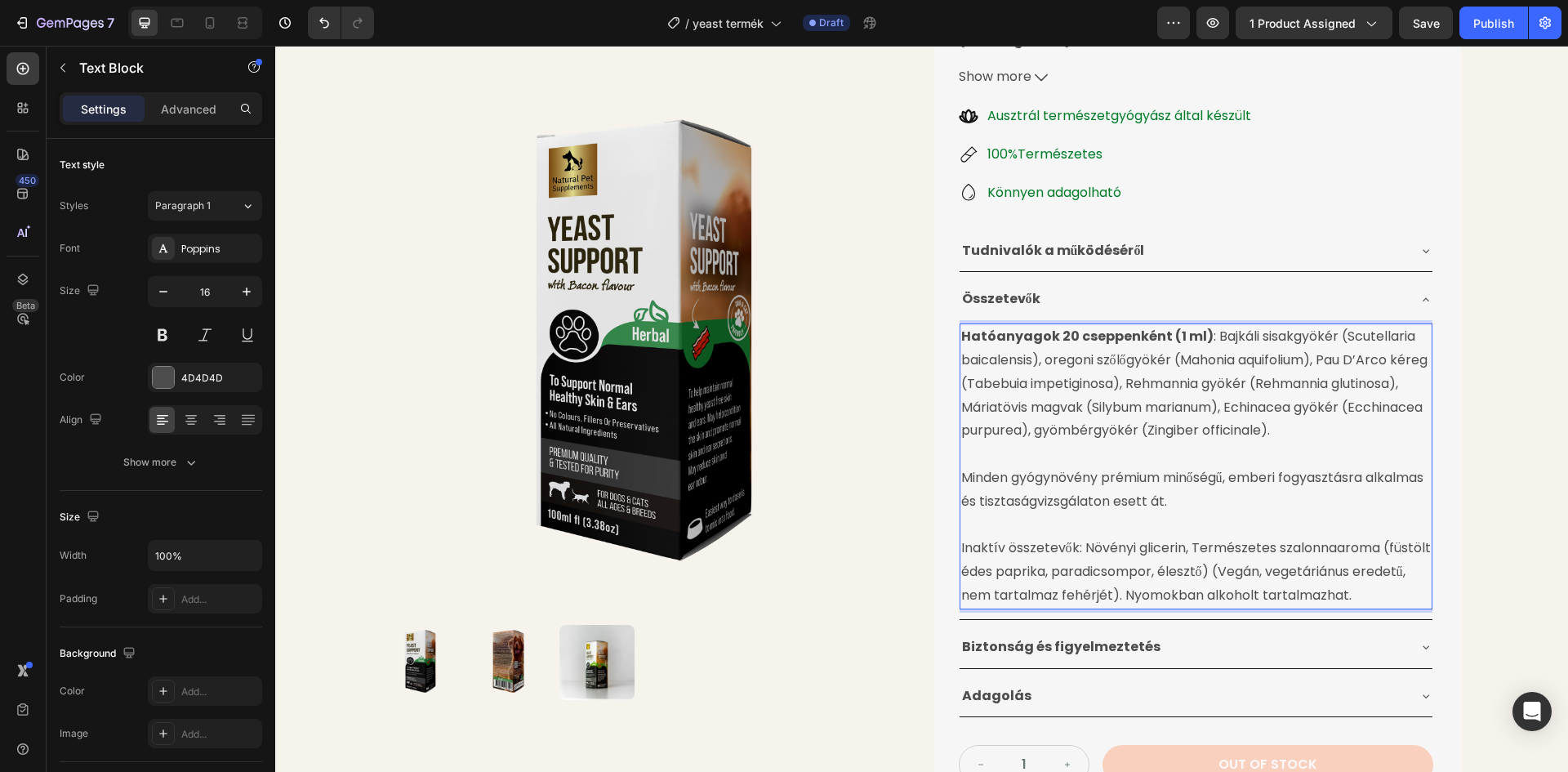
click at [961, 537] on p "Inaktív összetevők: Növényi glicerin, Természetes szalonnaaroma (füstölt édes p…" at bounding box center [1195, 572] width 469 height 70
drag, startPoint x: 956, startPoint y: 506, endPoint x: 1016, endPoint y: 510, distance: 60.1
click at [1016, 537] on p "Inaktív összetevők: Növényi glicerin, Természetes szalonnaaroma (füstölt édes p…" at bounding box center [1195, 572] width 469 height 70
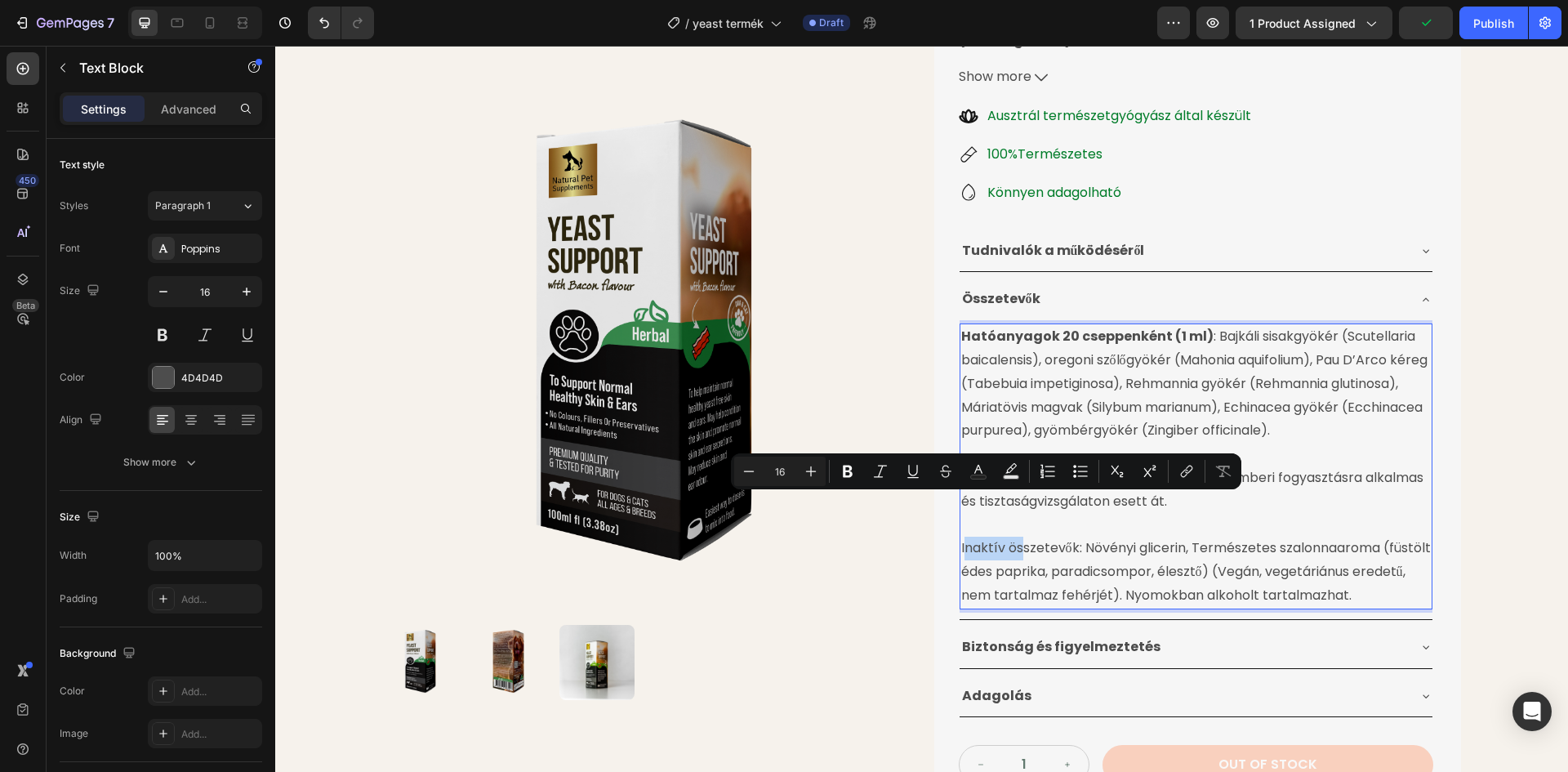
click at [1016, 537] on p "Inaktív összetevők: Növényi glicerin, Természetes szalonnaaroma (füstölt édes p…" at bounding box center [1195, 572] width 469 height 70
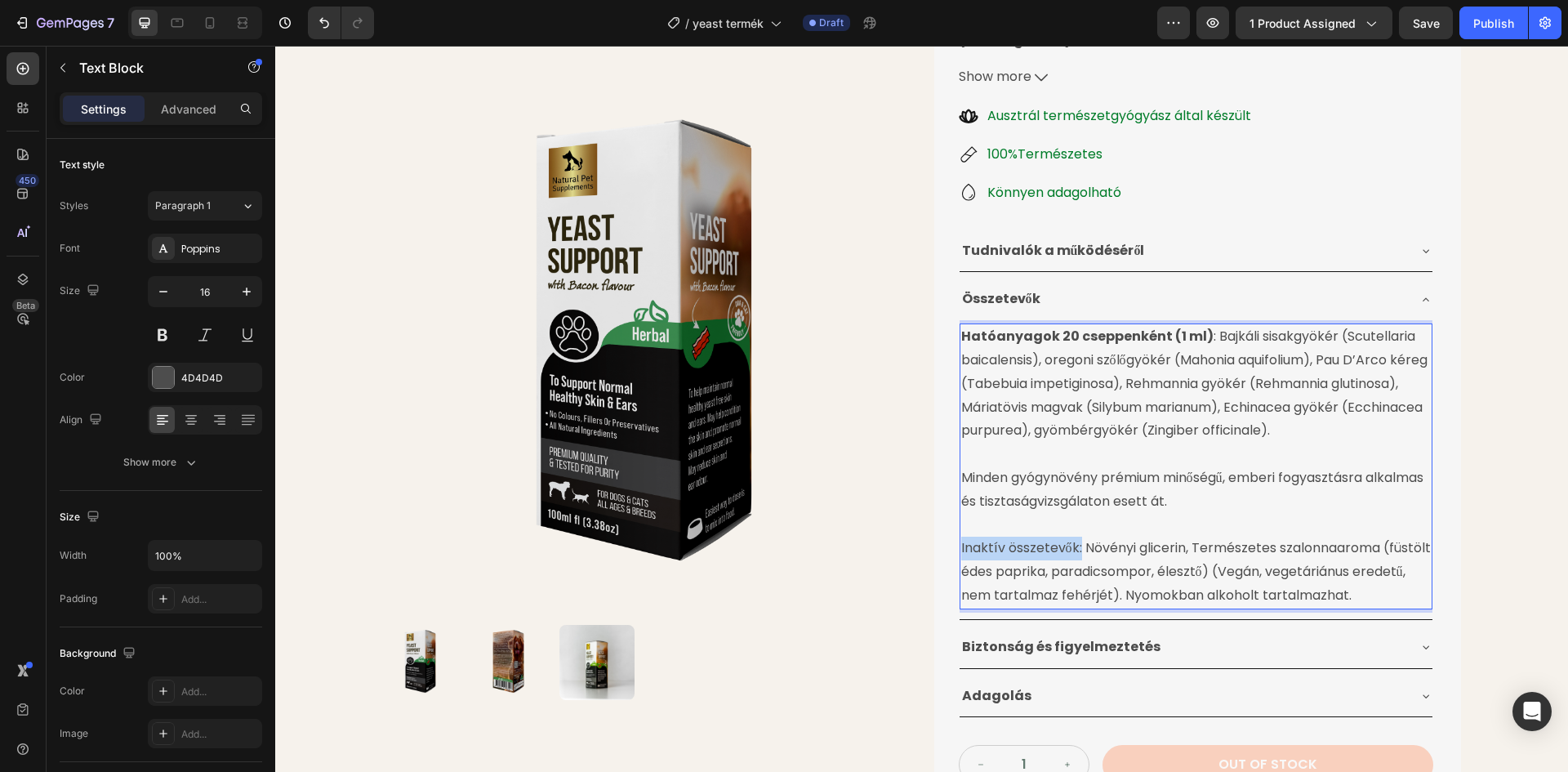
drag, startPoint x: 954, startPoint y: 507, endPoint x: 1075, endPoint y: 504, distance: 121.0
click at [1075, 537] on p "Inaktív összetevők: Növényi glicerin, Természetes szalonnaaroma (füstölt édes p…" at bounding box center [1195, 572] width 469 height 70
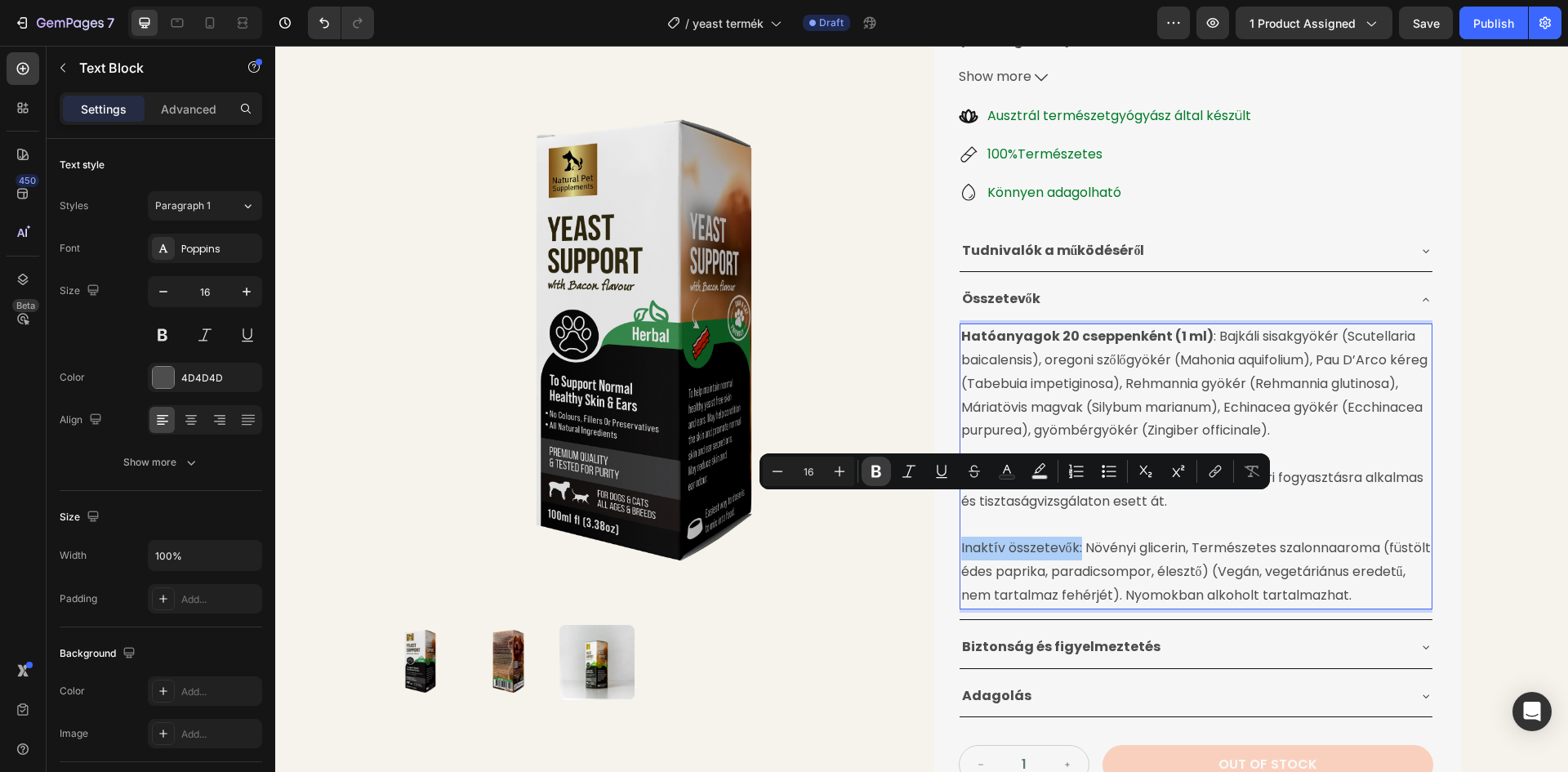
click at [881, 468] on icon "Editor contextual toolbar" at bounding box center [876, 471] width 16 height 16
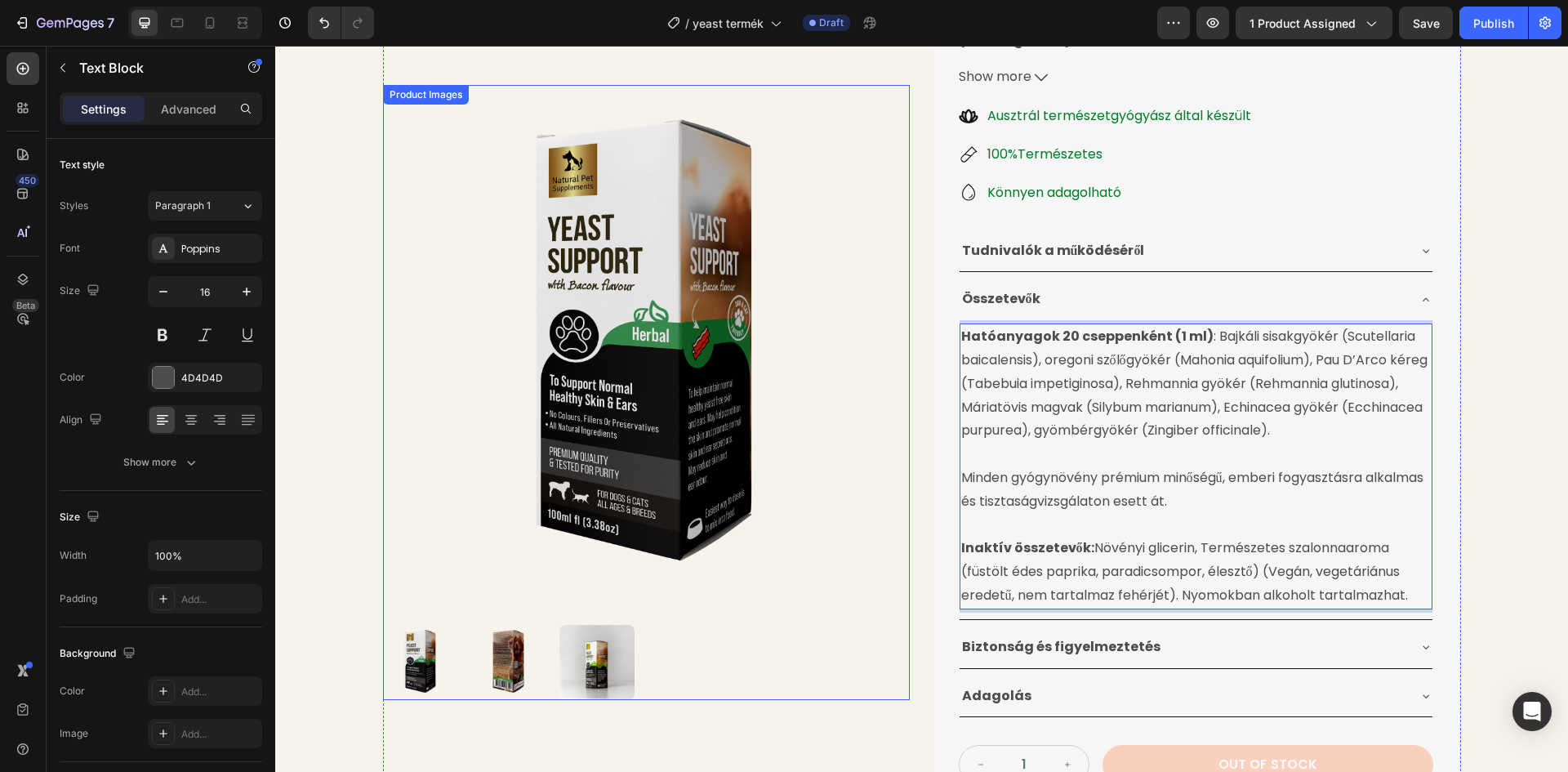
click at [887, 405] on img at bounding box center [646, 348] width 527 height 527
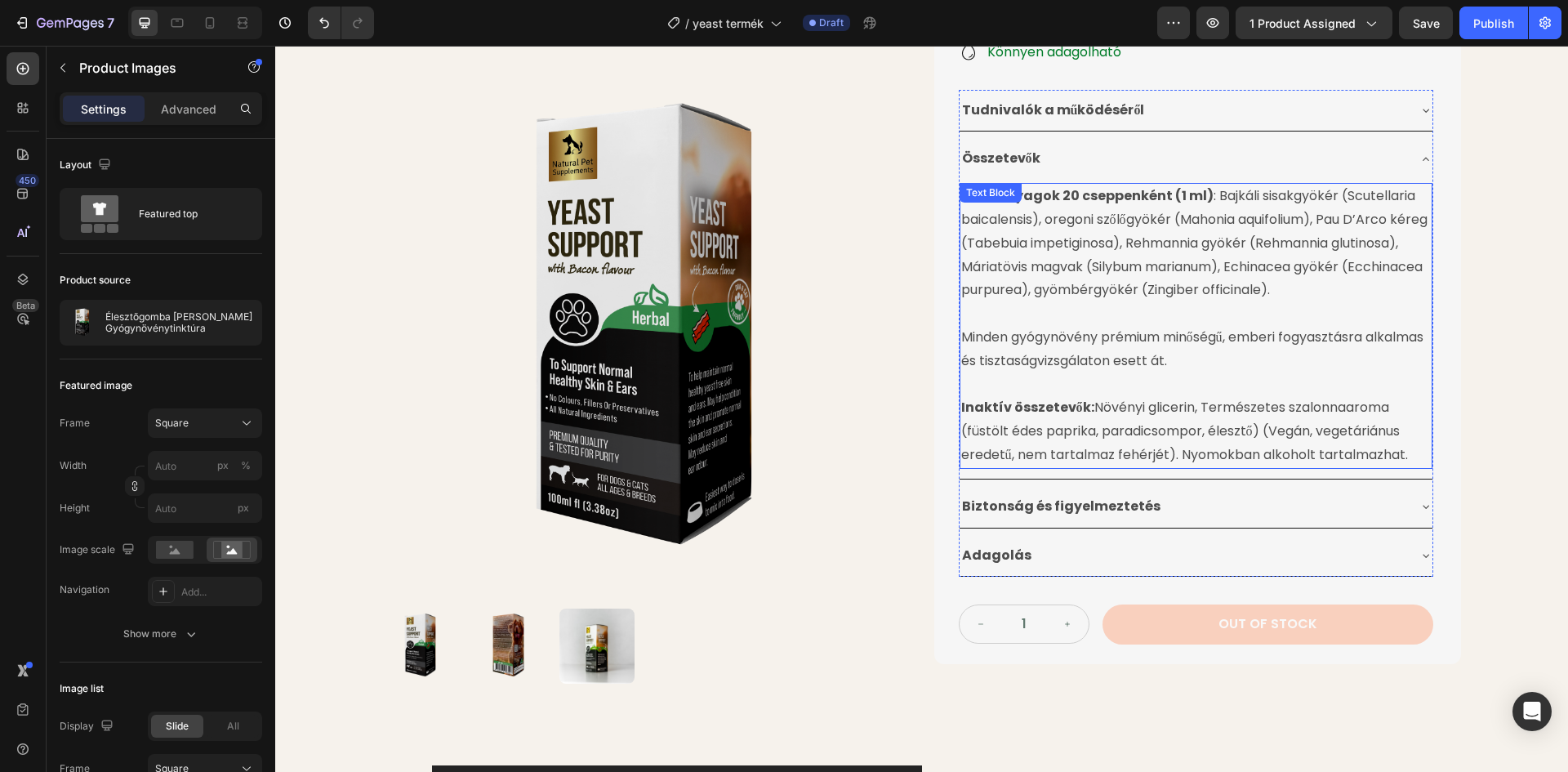
scroll to position [509, 0]
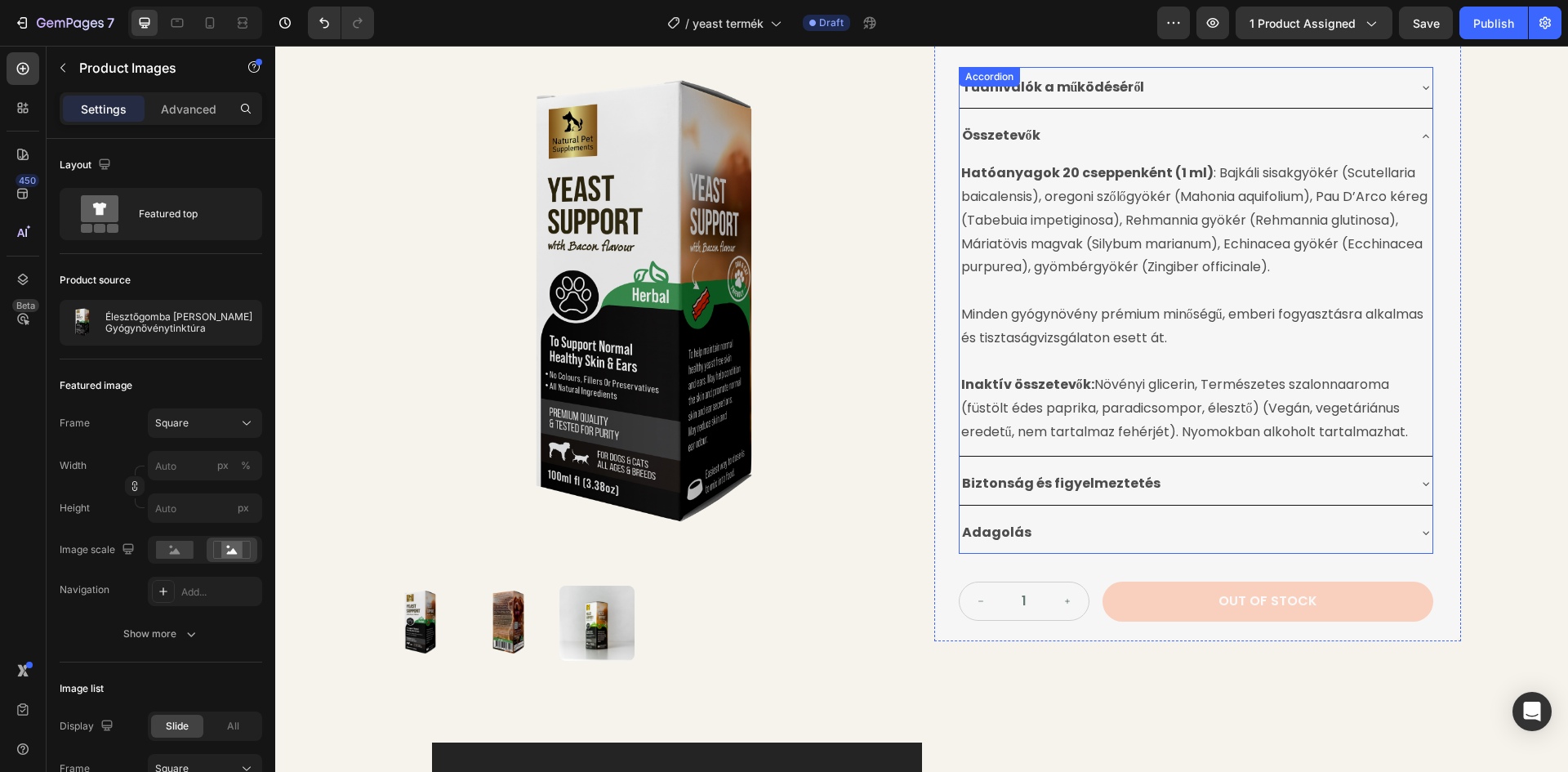
click at [1393, 122] on div "Összetevők" at bounding box center [1182, 135] width 446 height 29
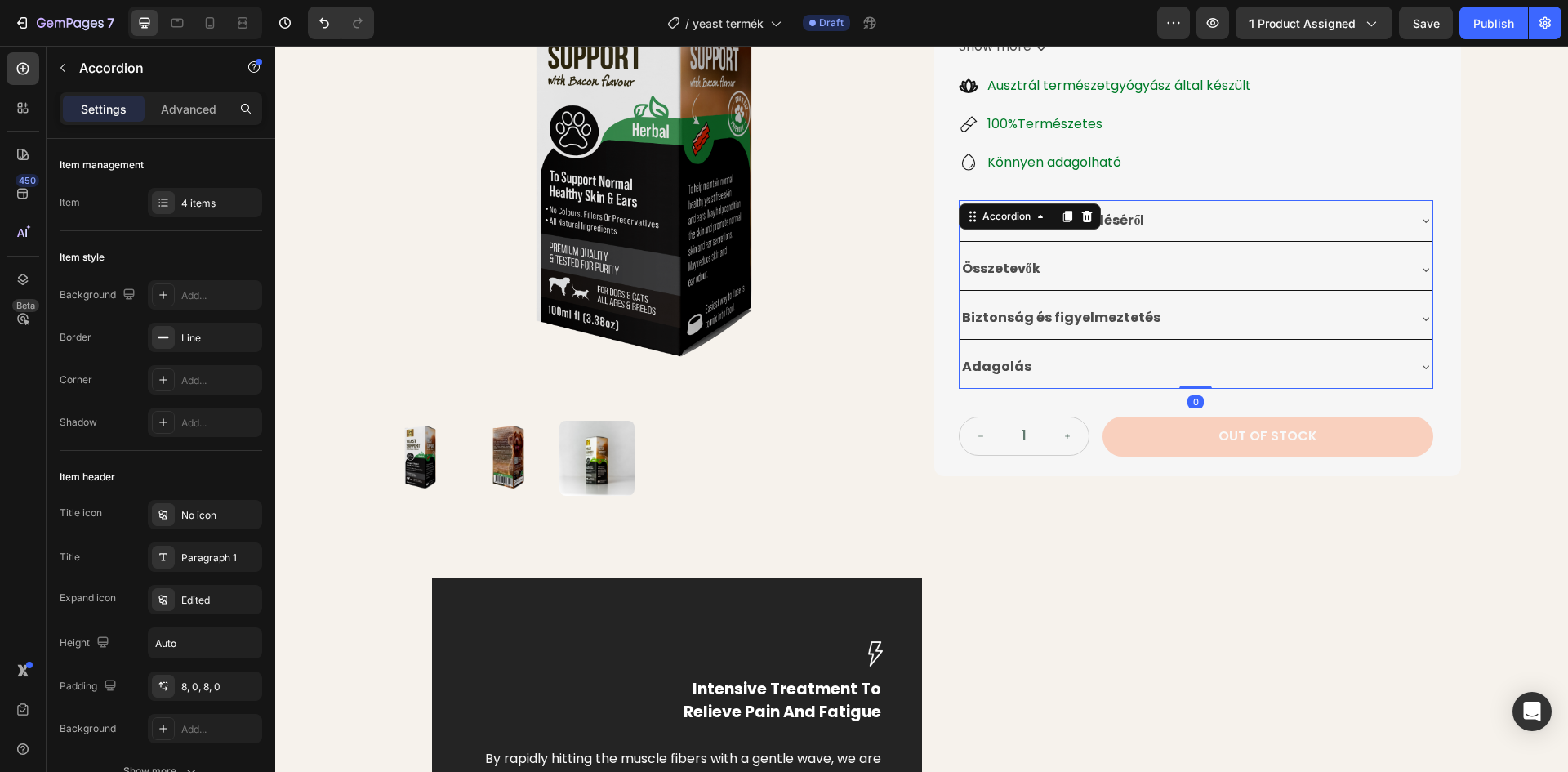
scroll to position [347, 0]
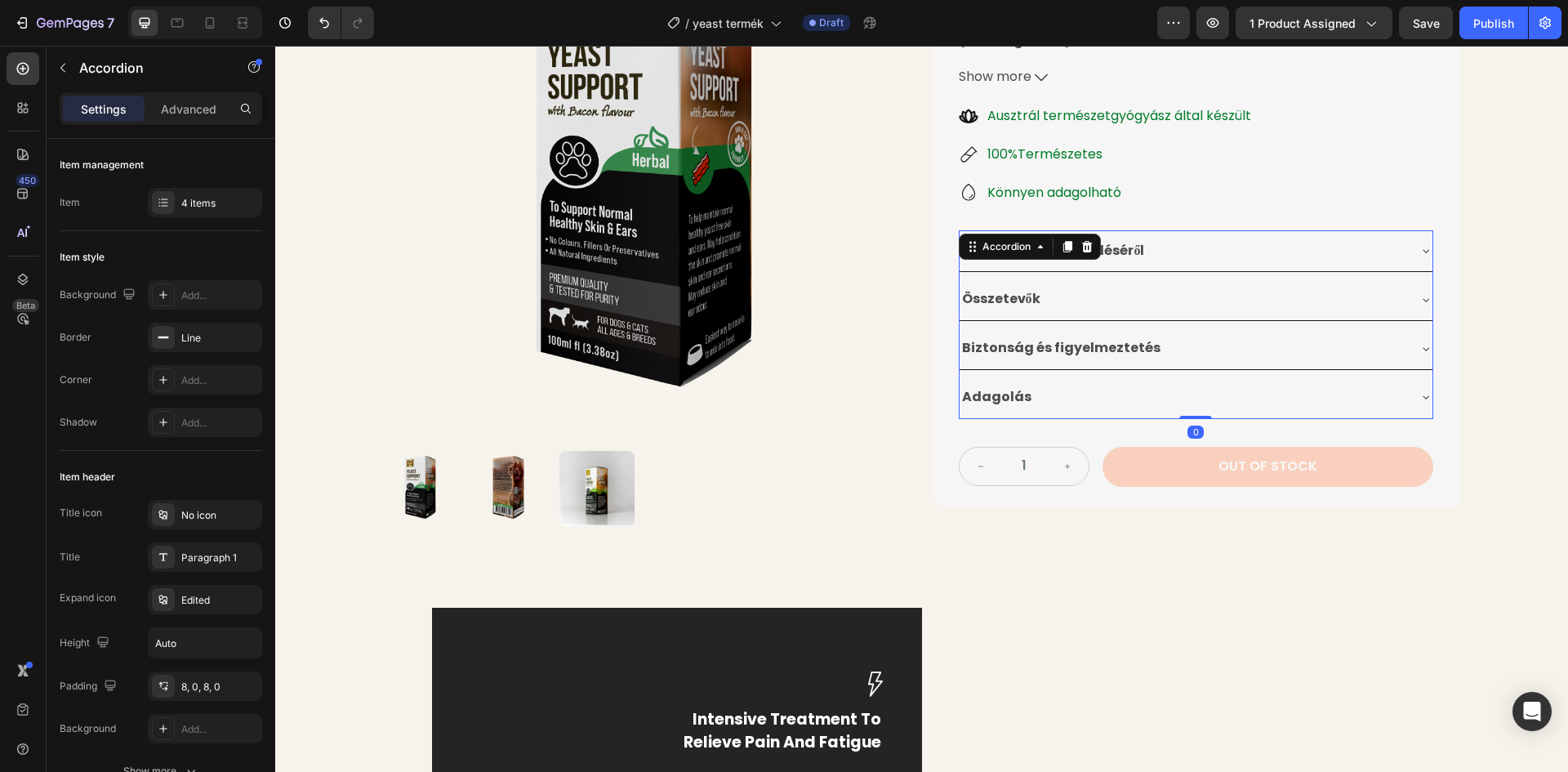
click at [1244, 334] on div "Biztonság és figyelmeztetés" at bounding box center [1182, 348] width 446 height 29
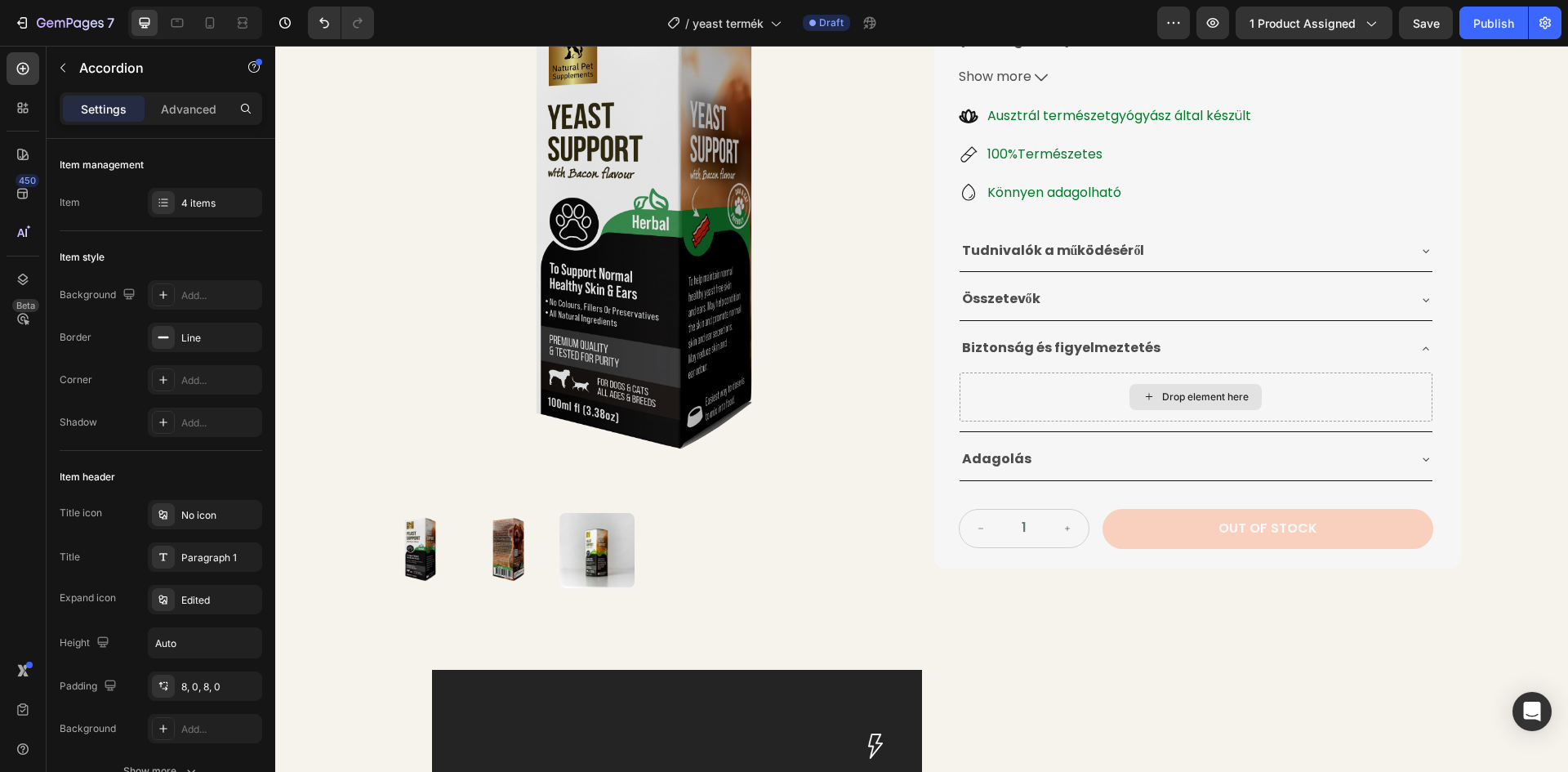
click at [1164, 390] on div "Drop element here" at bounding box center [1204, 396] width 87 height 13
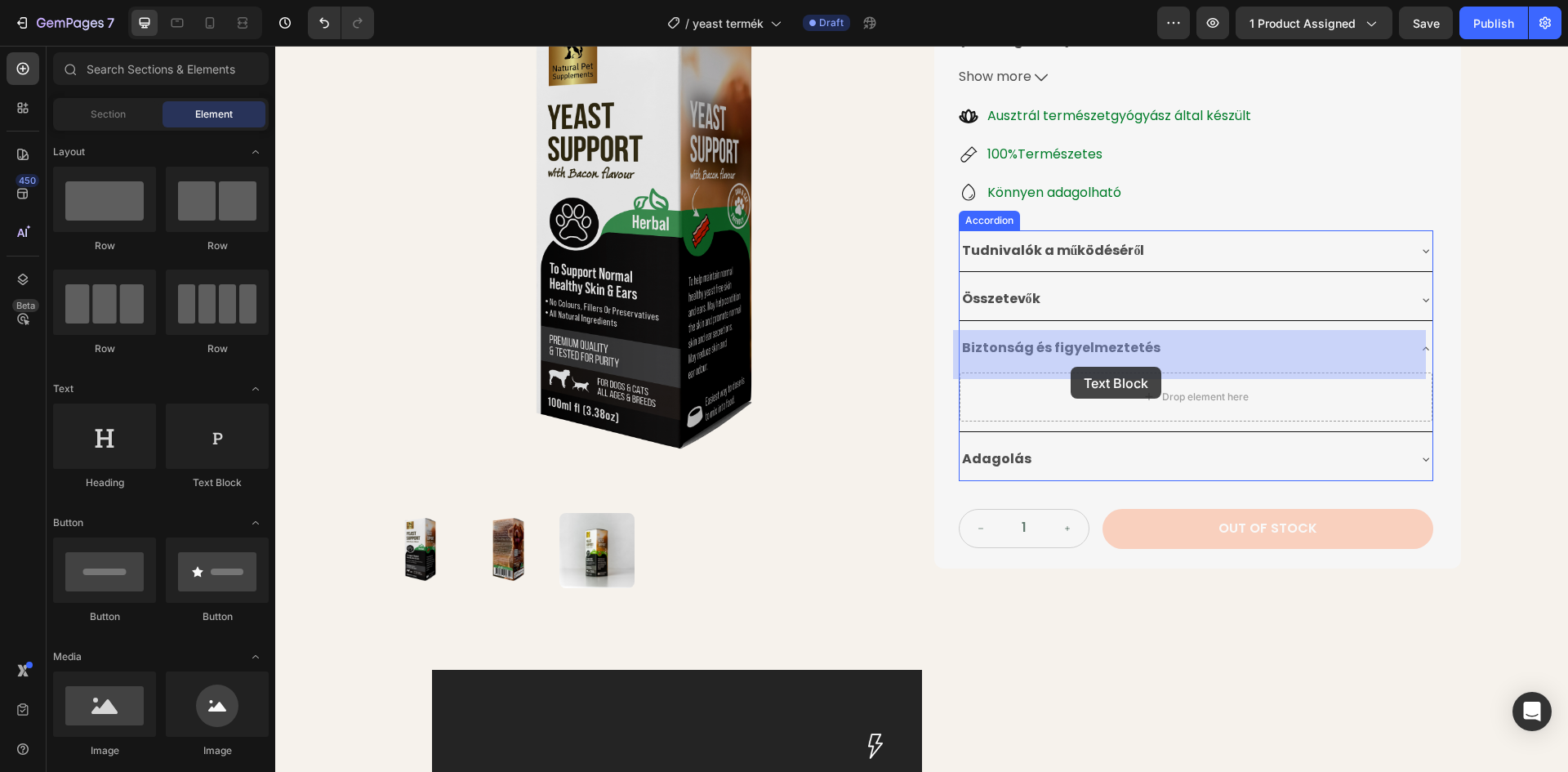
drag, startPoint x: 482, startPoint y: 516, endPoint x: 1039, endPoint y: 368, distance: 576.3
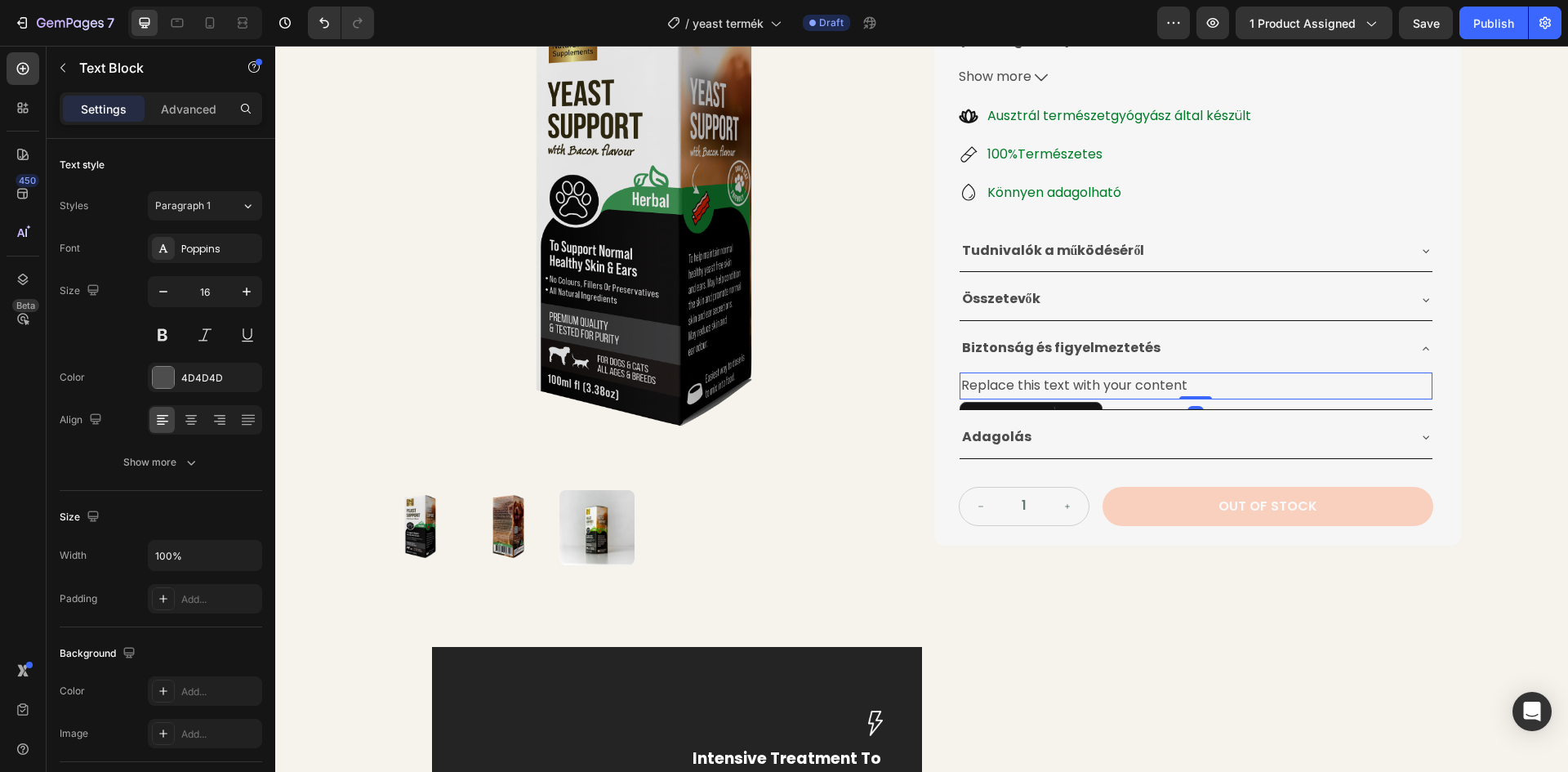
click at [1179, 373] on div "Replace this text with your content" at bounding box center [1195, 386] width 473 height 27
drag, startPoint x: 1189, startPoint y: 341, endPoint x: 956, endPoint y: 342, distance: 233.0
click at [961, 374] on p "Replace this text with your content" at bounding box center [1195, 386] width 469 height 24
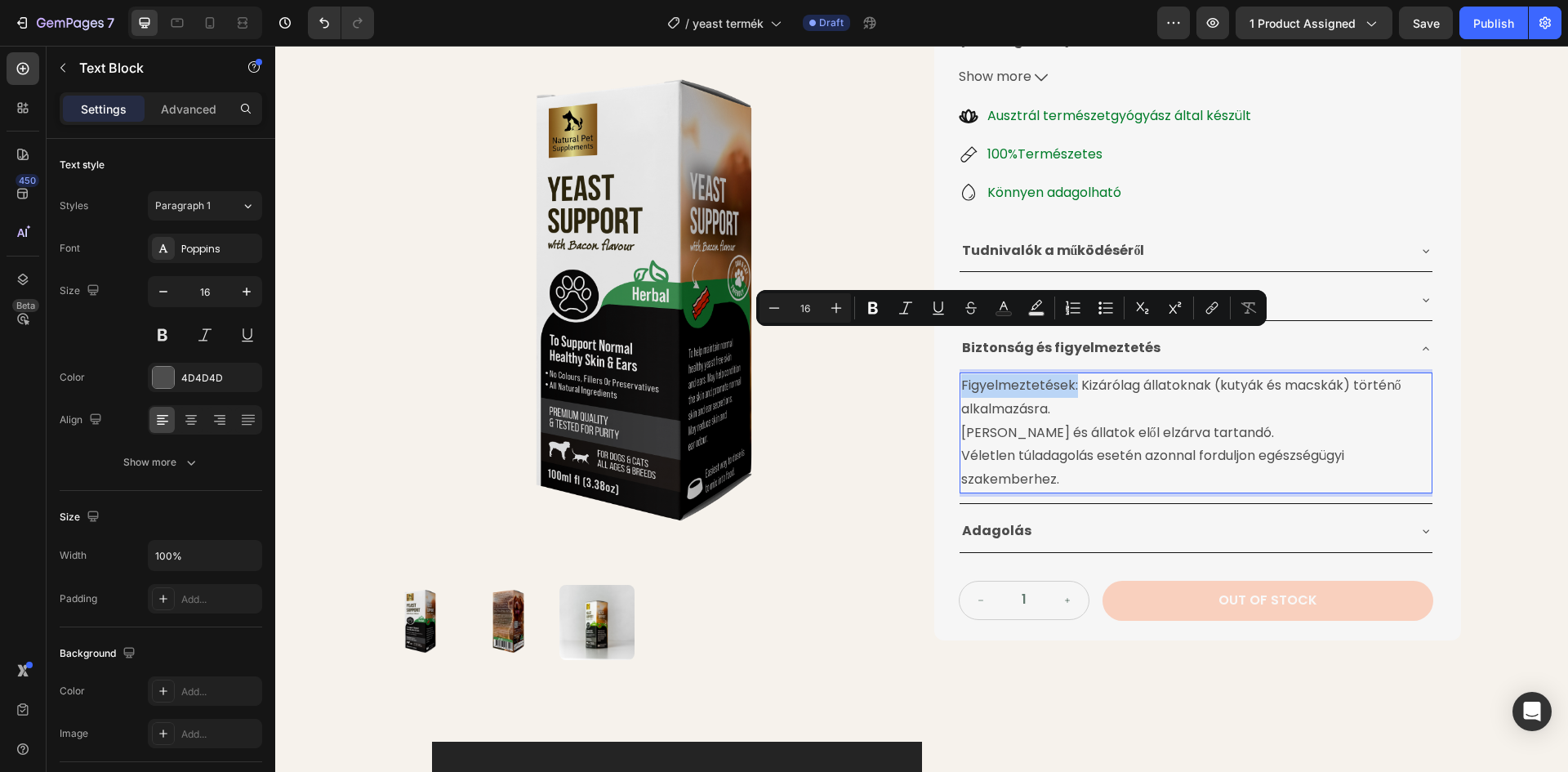
drag, startPoint x: 959, startPoint y: 343, endPoint x: 1071, endPoint y: 347, distance: 112.1
click at [1071, 374] on p "Figyelmeztetések: Kizárólag állatoknak (kutyák és macskák) történő alkalmazásra." at bounding box center [1195, 397] width 469 height 48
click at [875, 313] on icon "Editor contextual toolbar" at bounding box center [873, 308] width 10 height 12
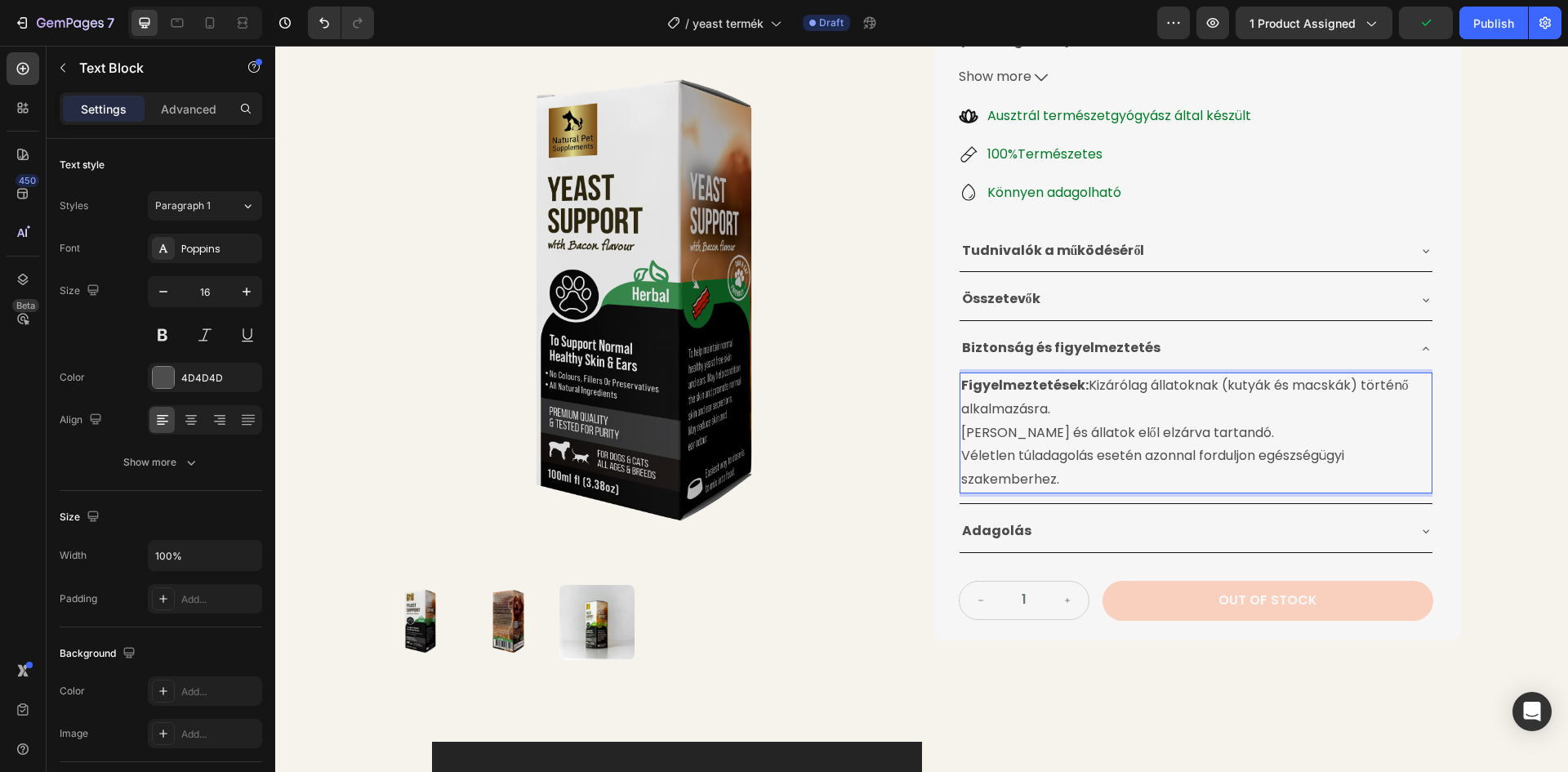
click at [959, 387] on div "Figyelmeztetések: Kizárólag állatoknak (kutyák és macskák) történő alkalmazásra…" at bounding box center [1195, 432] width 473 height 121
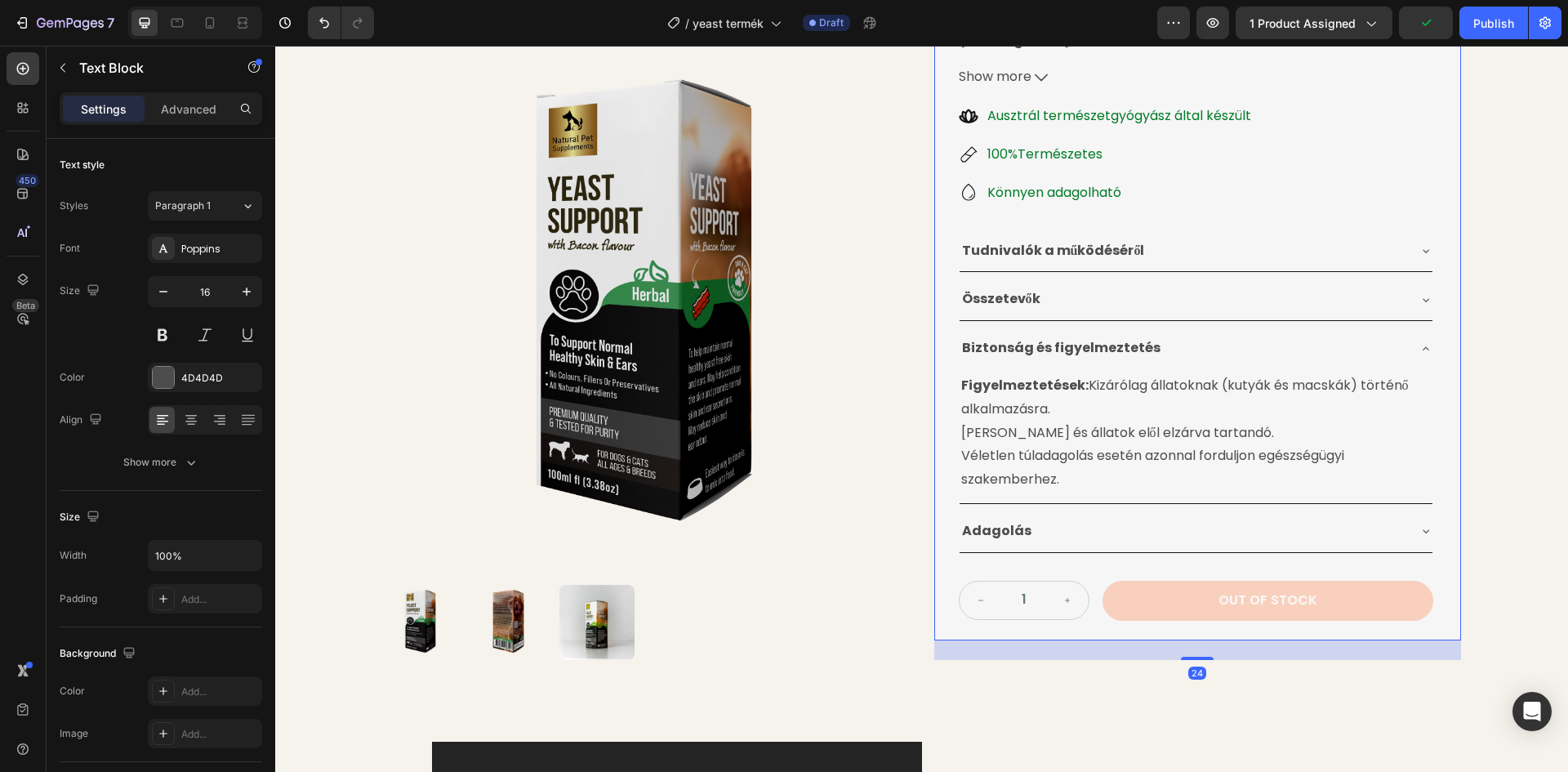
click at [938, 391] on div "Élesztőgomba [PERSON_NAME] Product Title 24.990 Ft Product Price Product Price …" at bounding box center [1197, 205] width 527 height 868
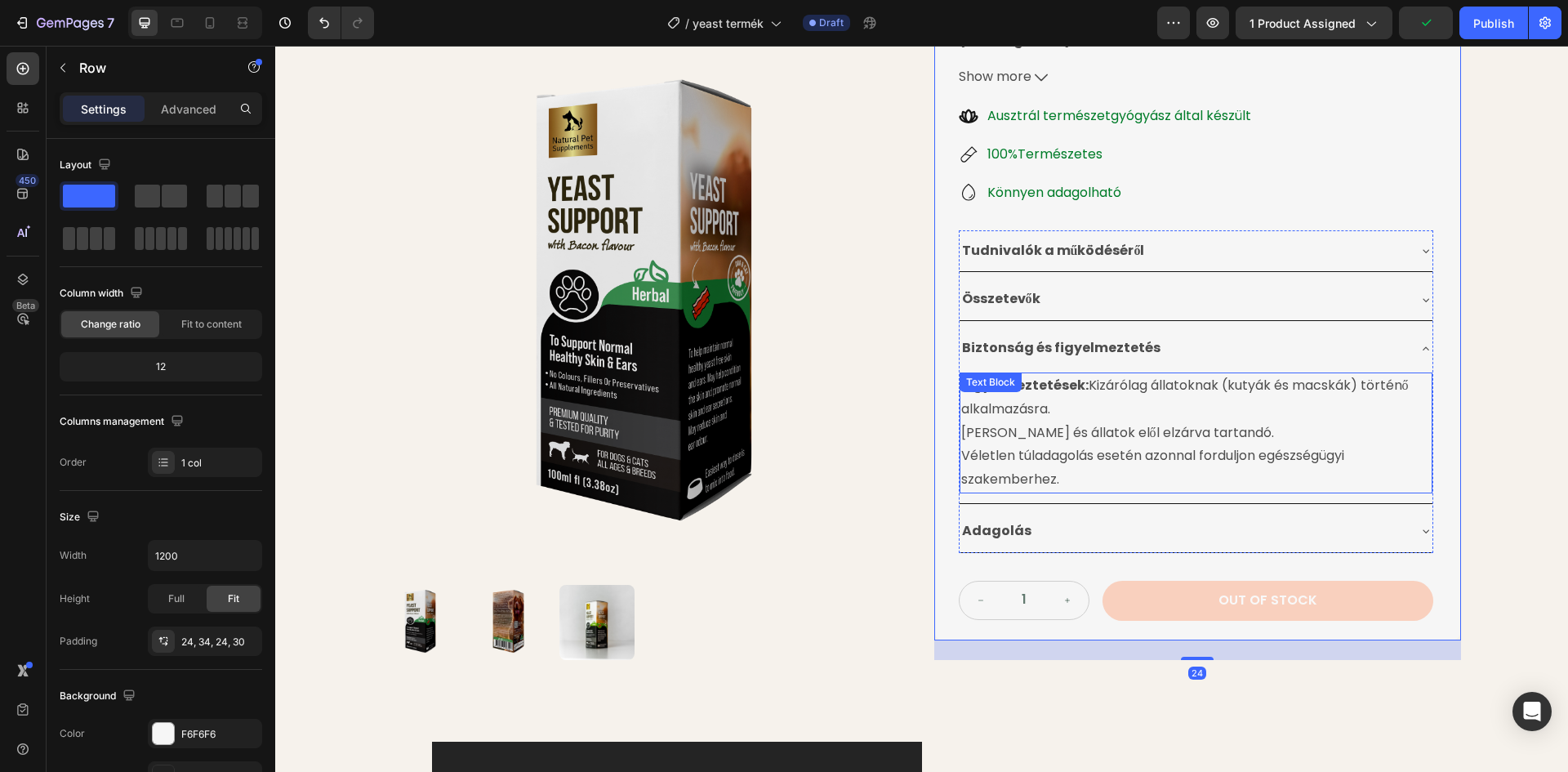
click at [961, 421] on p "[PERSON_NAME] és állatok elől elzárva tartandó." at bounding box center [1195, 433] width 469 height 24
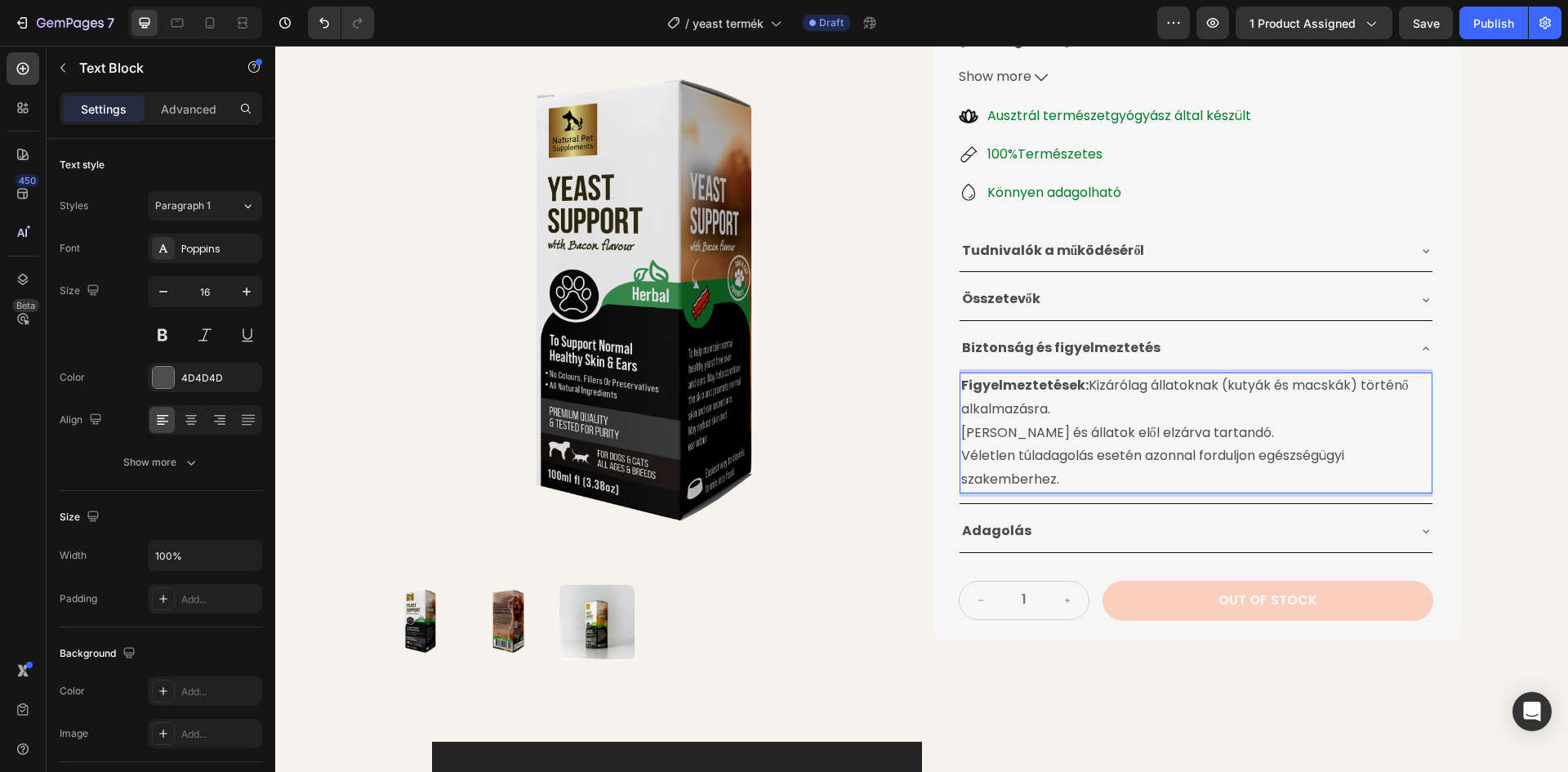
click at [961, 421] on p "[PERSON_NAME] és állatok elől elzárva tartandó." at bounding box center [1195, 433] width 469 height 24
drag, startPoint x: 956, startPoint y: 391, endPoint x: 1237, endPoint y: 388, distance: 281.0
click at [1237, 421] on p "[PERSON_NAME] és állatok elől elzárva tartandó." at bounding box center [1195, 433] width 469 height 24
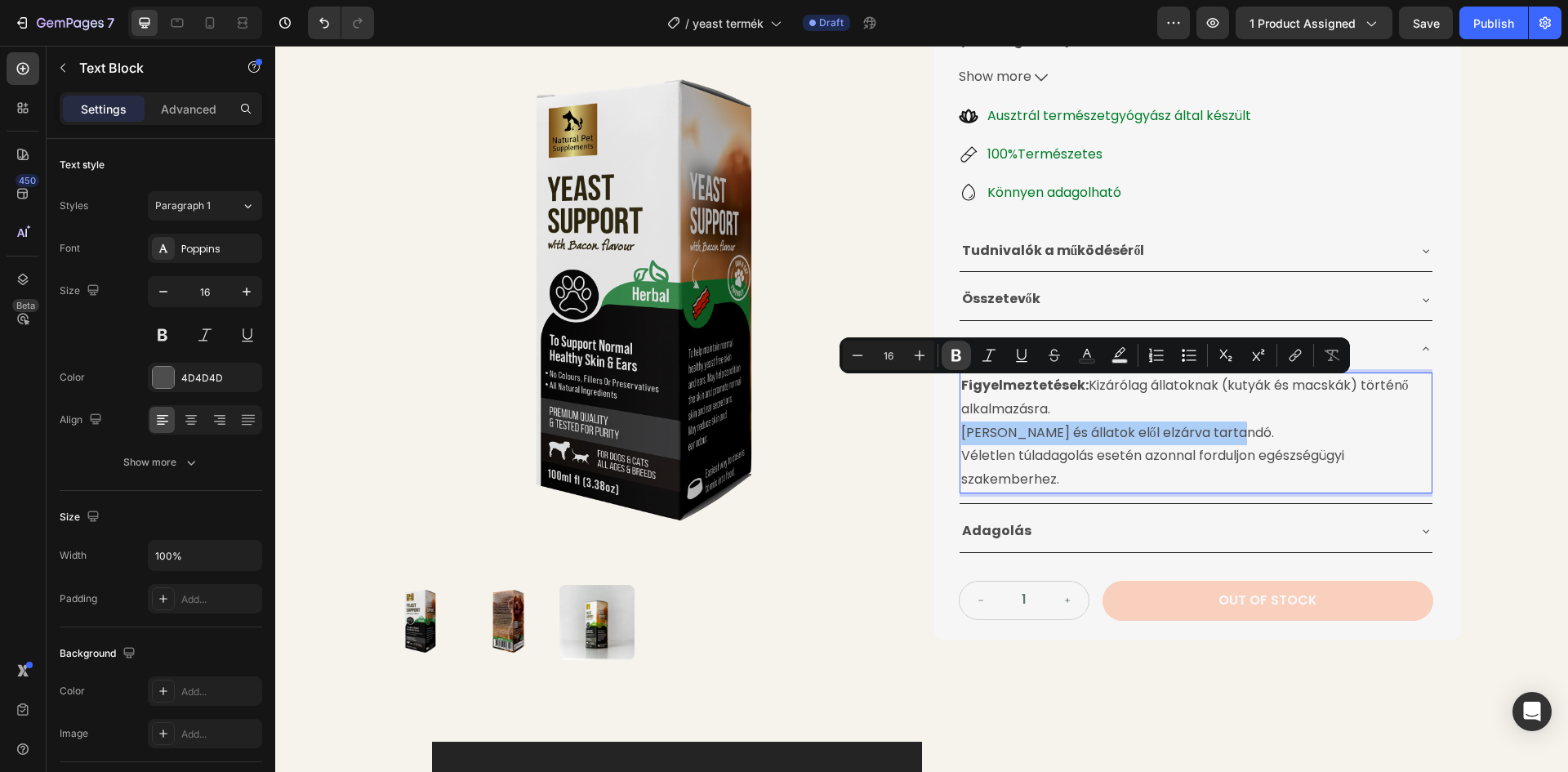
click at [949, 352] on icon "Editor contextual toolbar" at bounding box center [956, 355] width 16 height 16
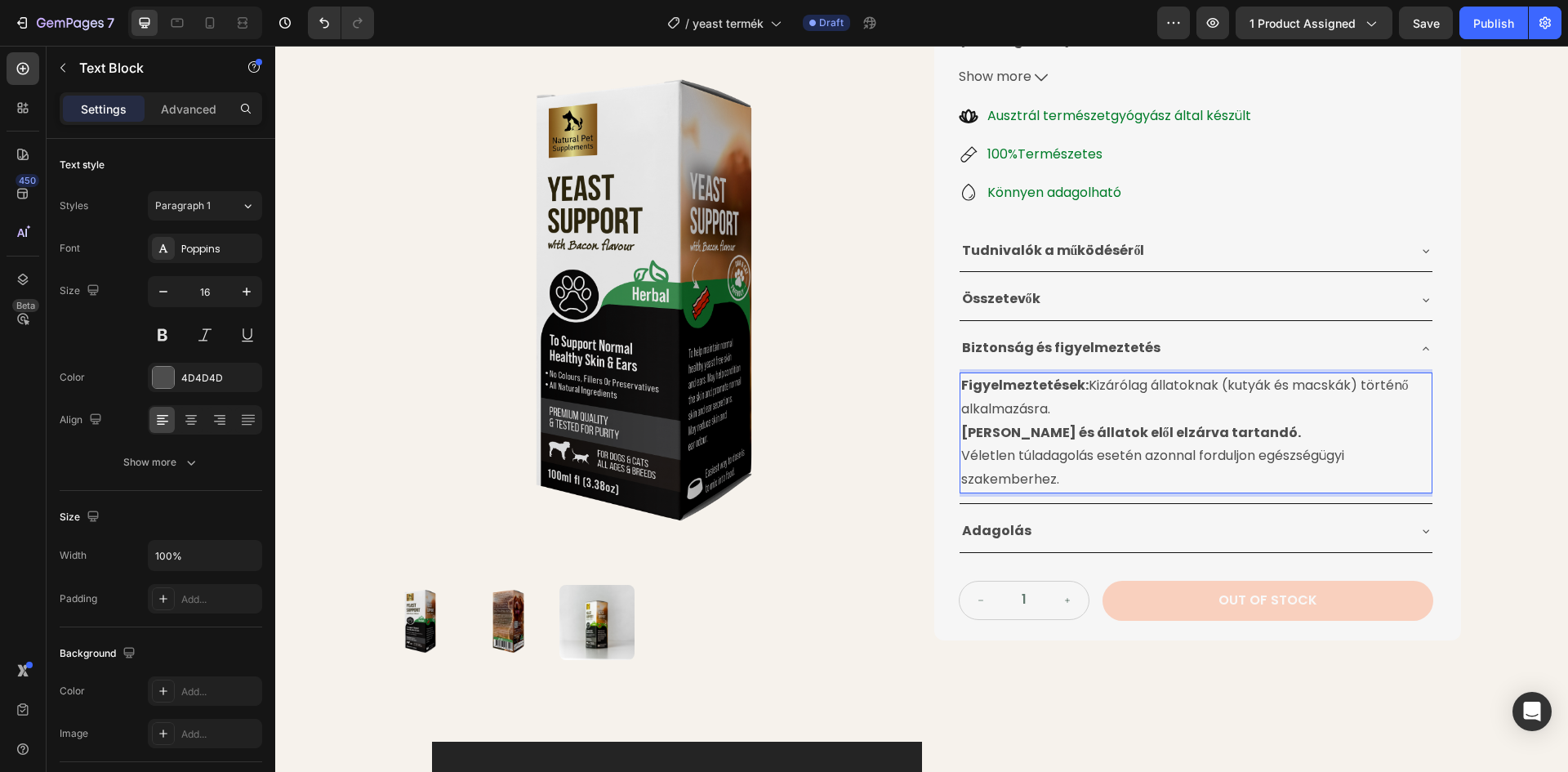
click at [1057, 444] on p "Véletlen túladagolás esetén azonnal forduljon egészségügyi szakemberhez." at bounding box center [1195, 468] width 469 height 48
click at [1066, 444] on p "Véletlen túladagolás esetén azonnal forduljon egészségügyi szakemberhez." at bounding box center [1195, 468] width 469 height 48
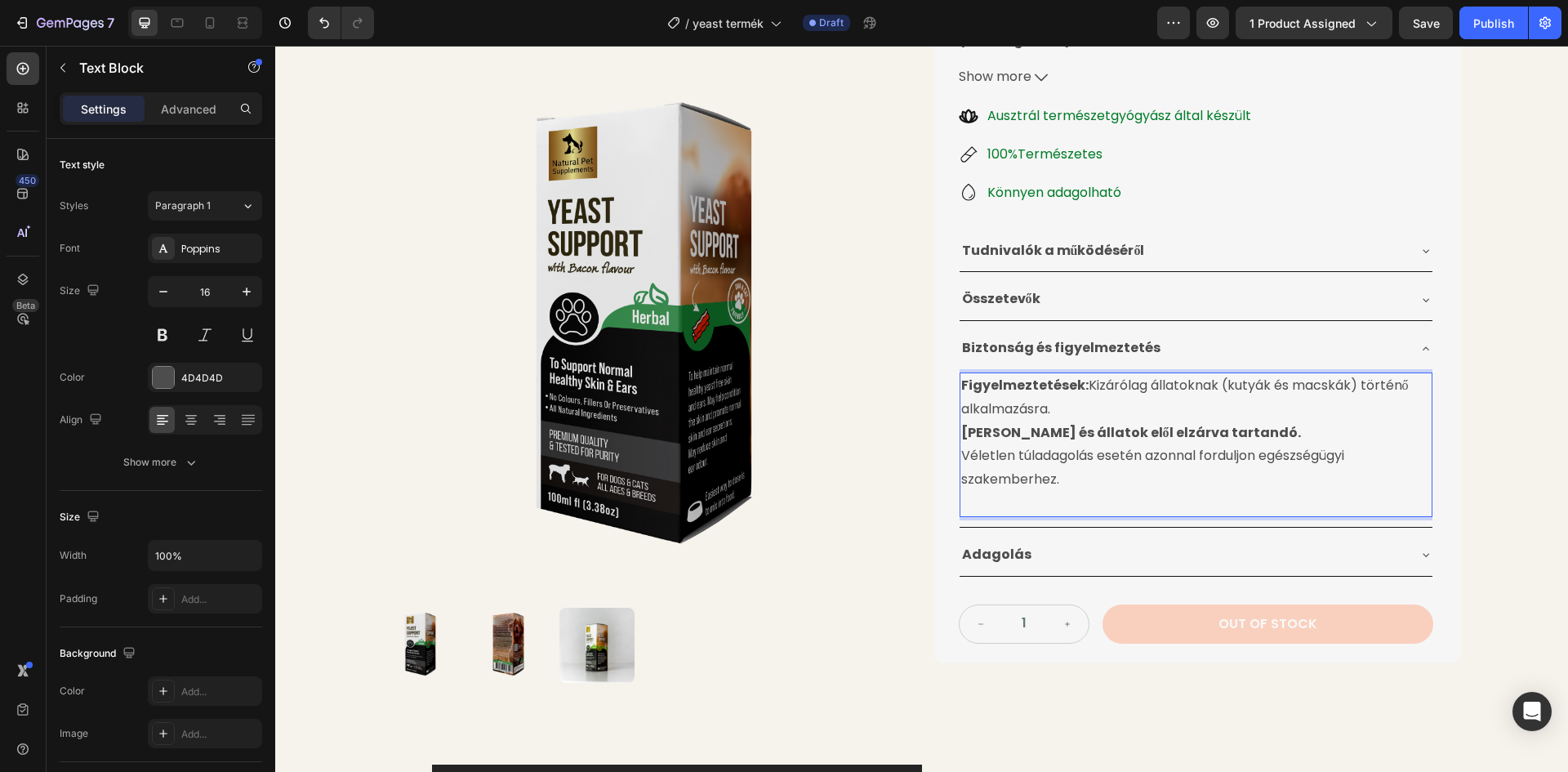
click at [990, 491] on p "Rich Text Editor. Editing area: main" at bounding box center [1195, 503] width 469 height 24
click at [961, 374] on p "c Figyelmeztetések: Kizárólag állatoknak (kutyák és macskák) történő alkalmazás…" at bounding box center [1195, 397] width 469 height 48
click at [990, 491] on p "ssy" at bounding box center [1195, 503] width 469 height 24
click at [1426, 23] on span "Save" at bounding box center [1426, 23] width 27 height 14
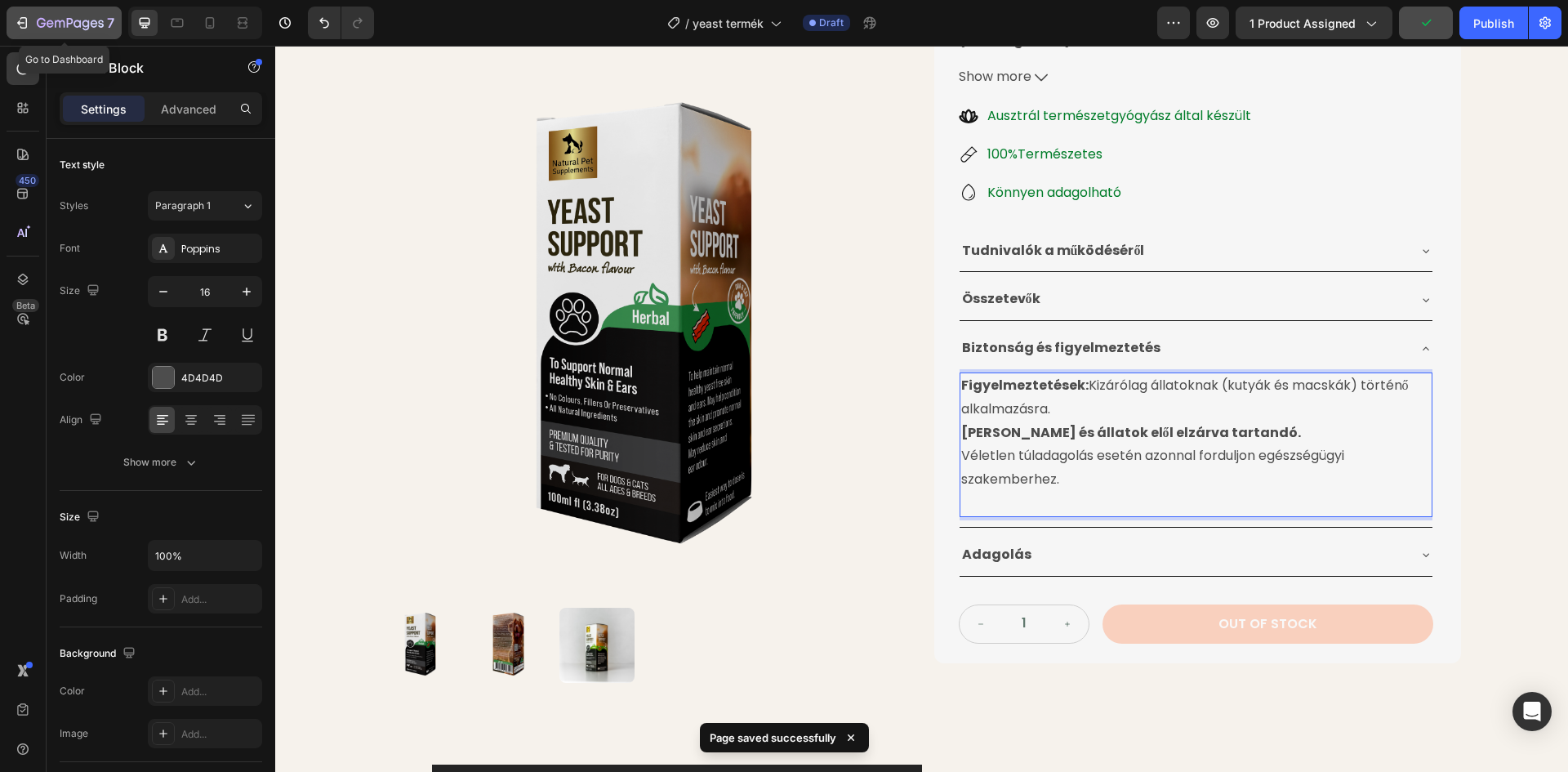
click at [65, 24] on icon "button" at bounding box center [60, 23] width 10 height 7
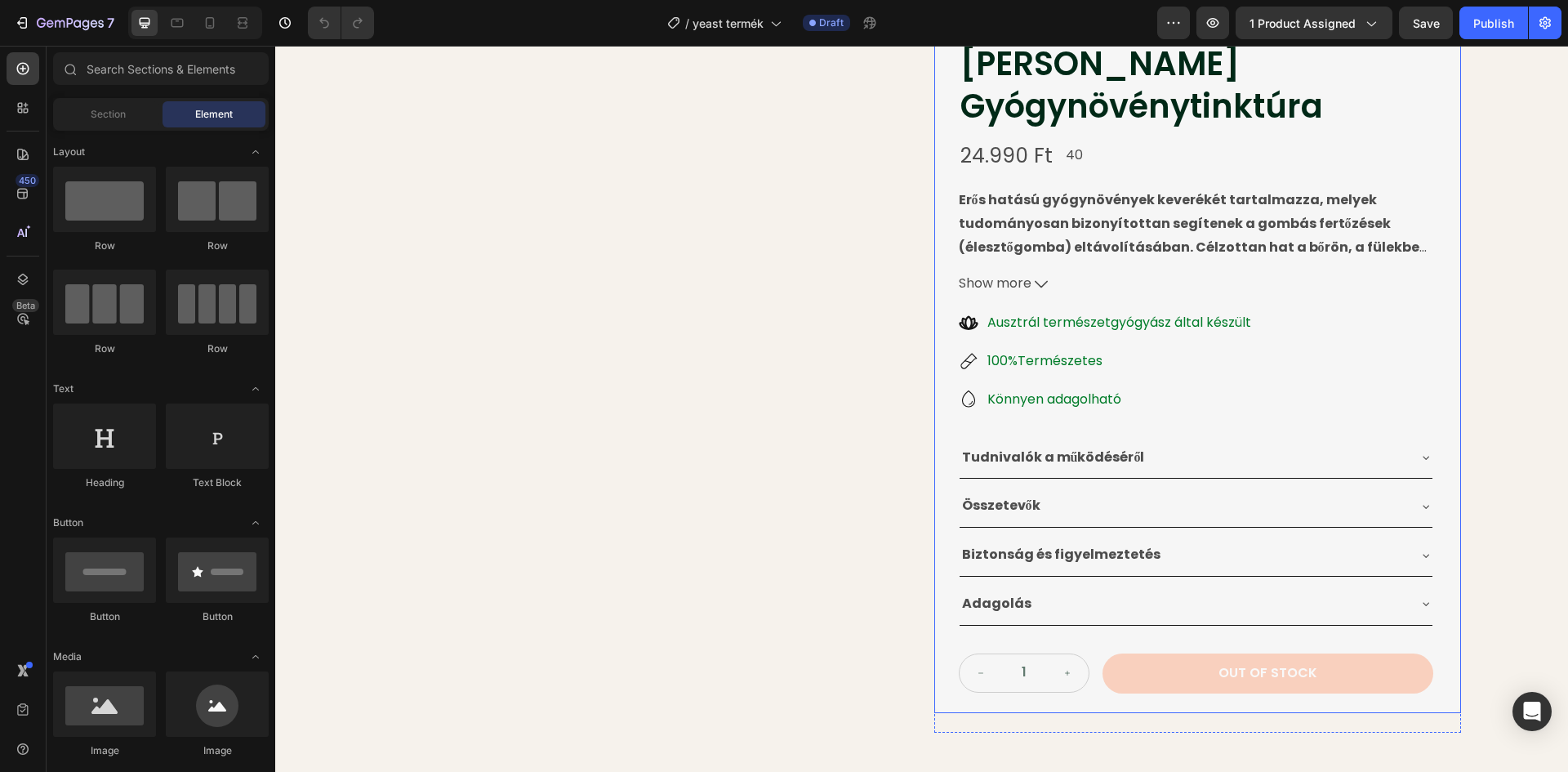
scroll to position [245, 0]
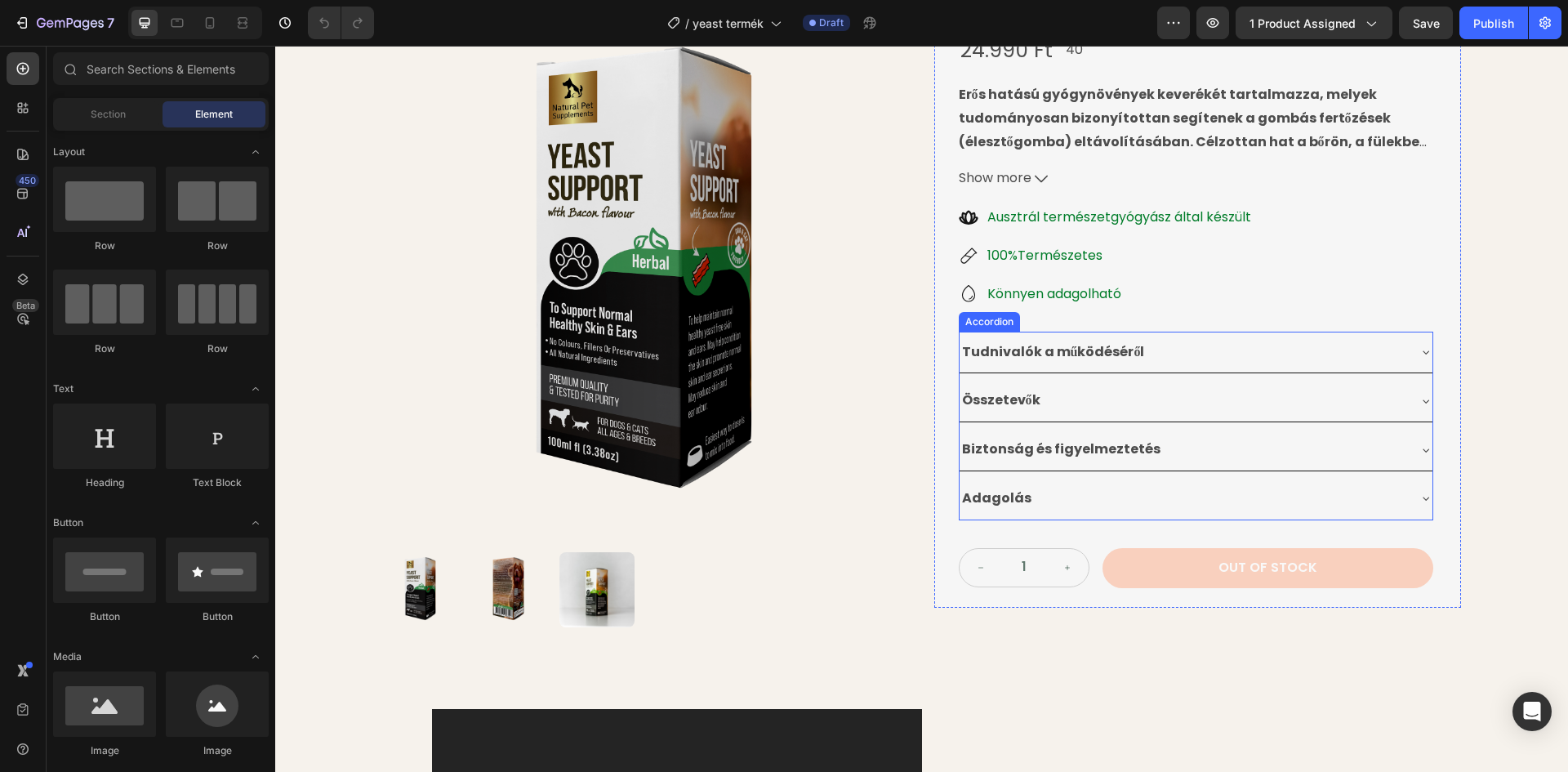
click at [1179, 435] on div "Biztonság és figyelmeztetés" at bounding box center [1182, 449] width 446 height 29
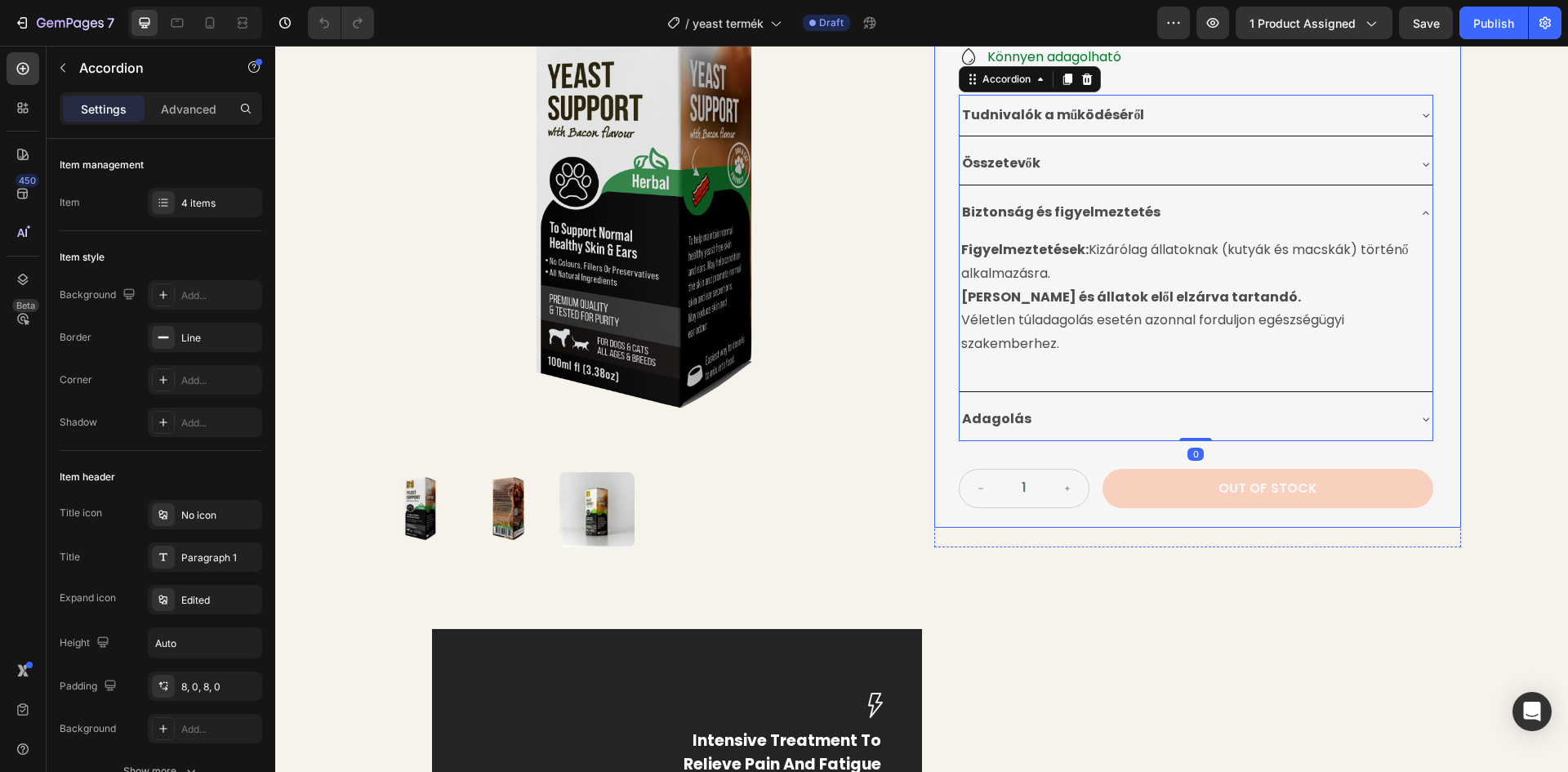
scroll to position [490, 0]
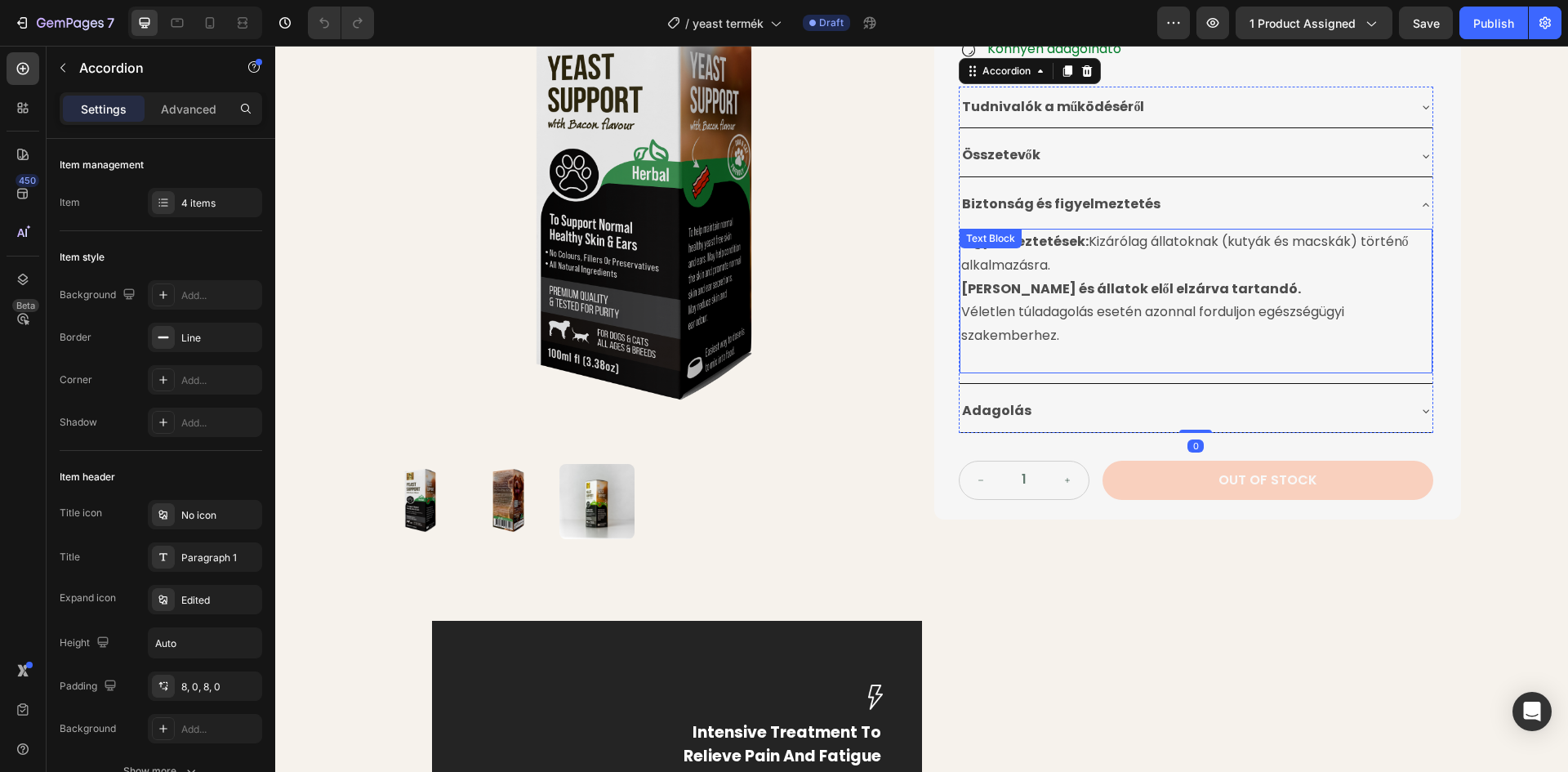
click at [998, 348] on p at bounding box center [1195, 360] width 469 height 24
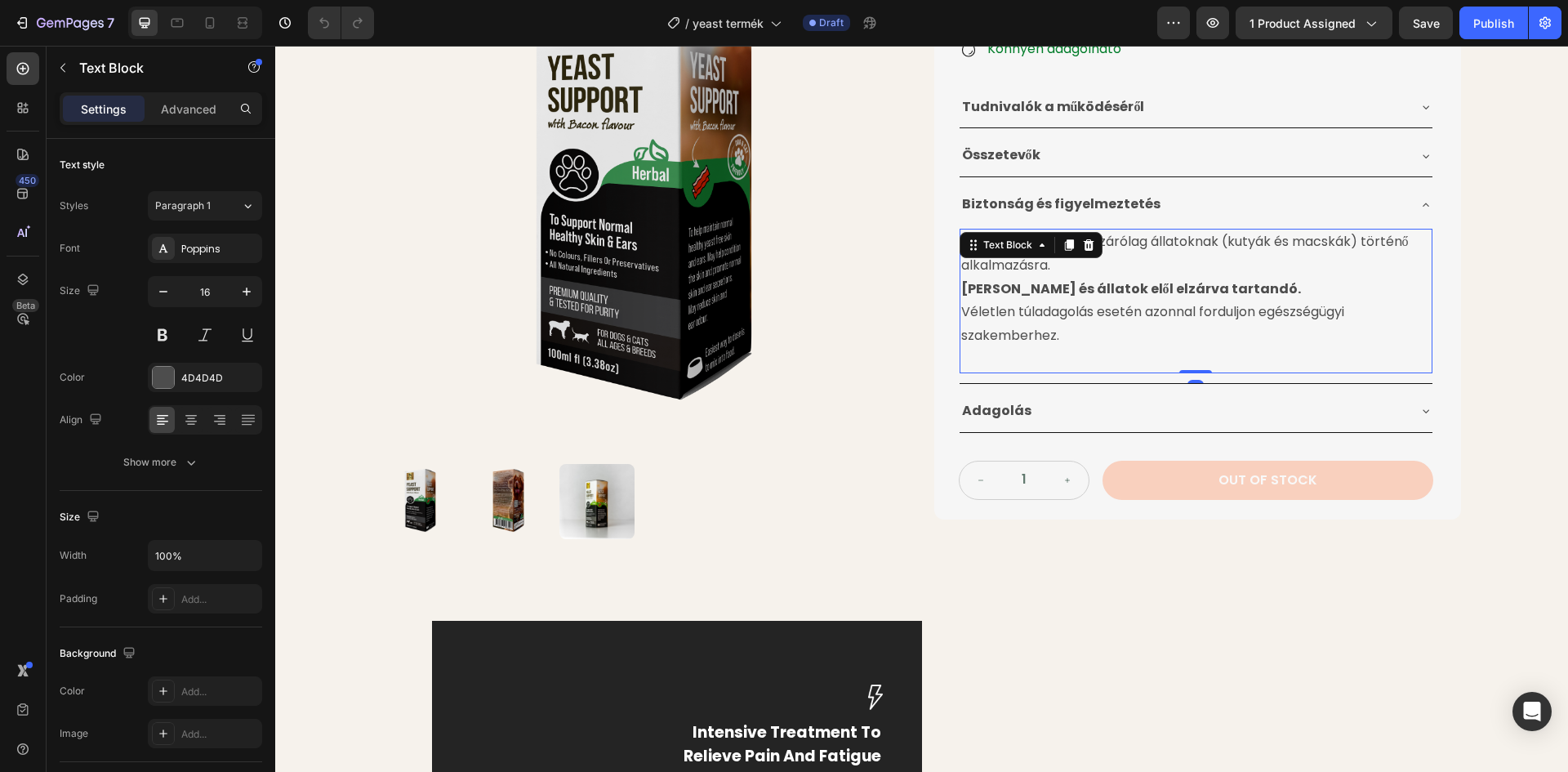
click at [979, 348] on p at bounding box center [1195, 360] width 469 height 24
drag, startPoint x: 962, startPoint y: 312, endPoint x: 948, endPoint y: 317, distance: 14.9
click at [948, 317] on div "Élesztőgomba [PERSON_NAME] Product Title 24.990 Ft Product Price Product Price …" at bounding box center [1197, 74] width 527 height 891
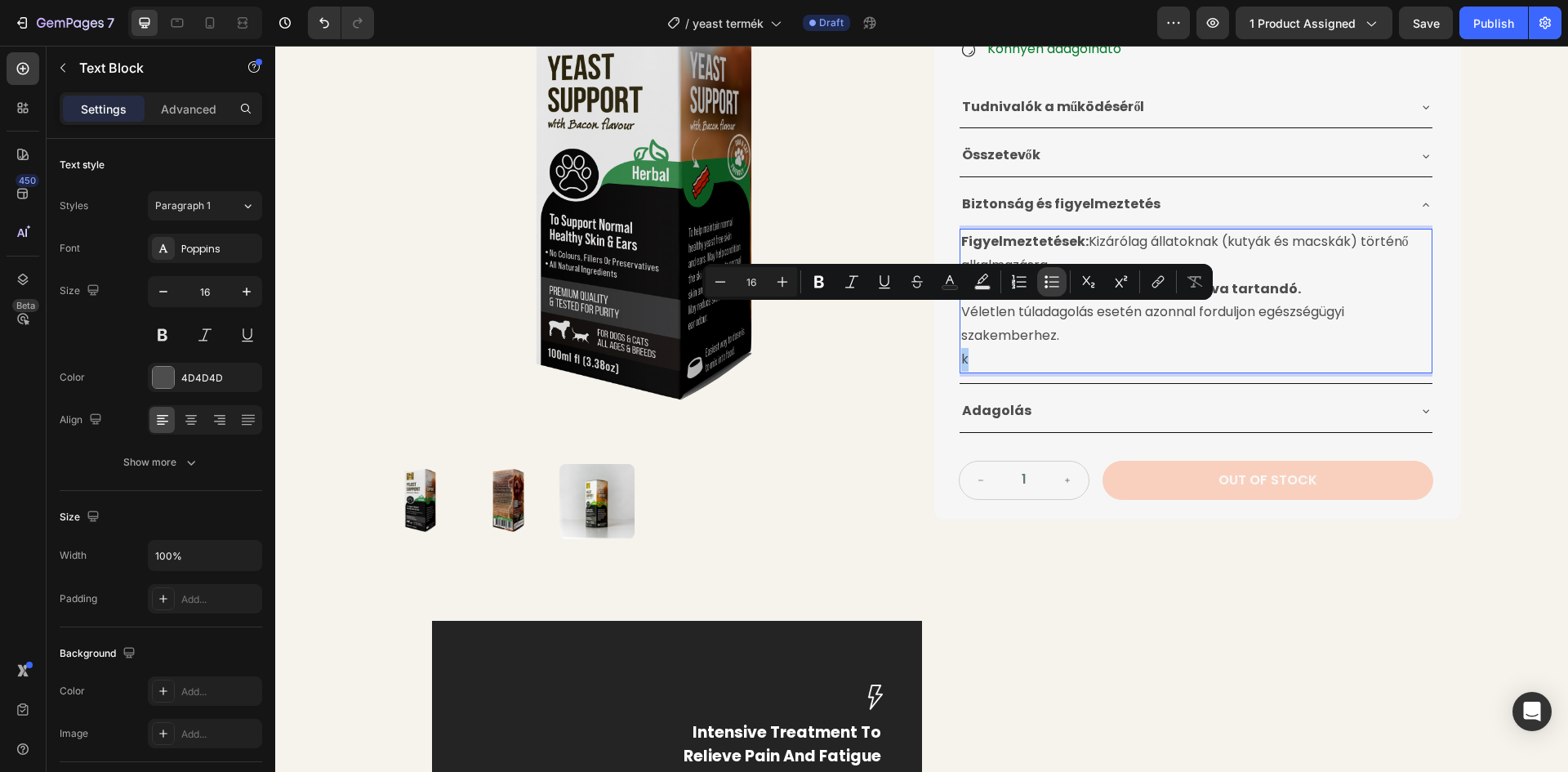
click at [1050, 281] on icon "Editor contextual toolbar" at bounding box center [1052, 282] width 16 height 16
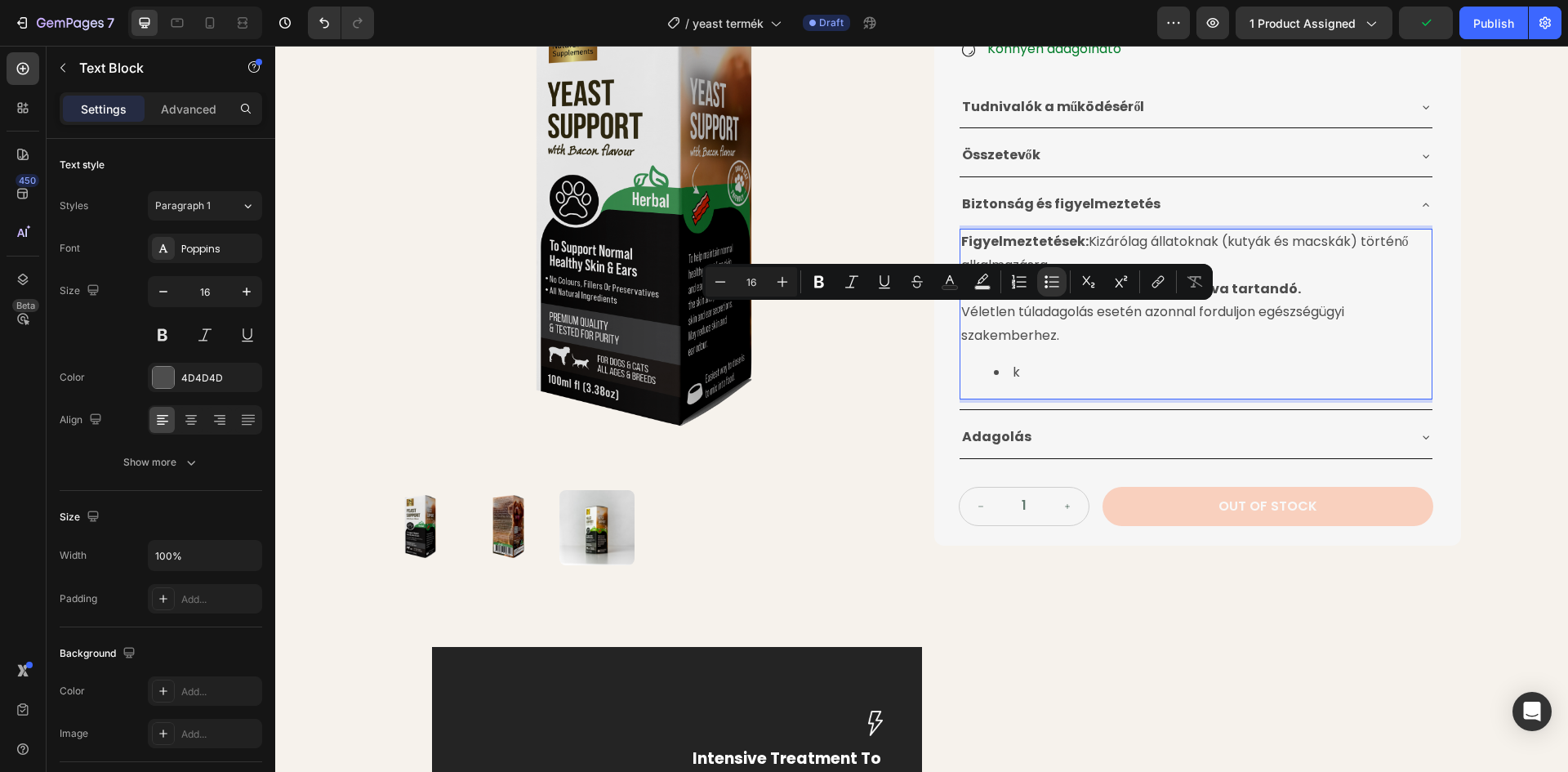
click at [1030, 361] on li "k" at bounding box center [1212, 373] width 437 height 24
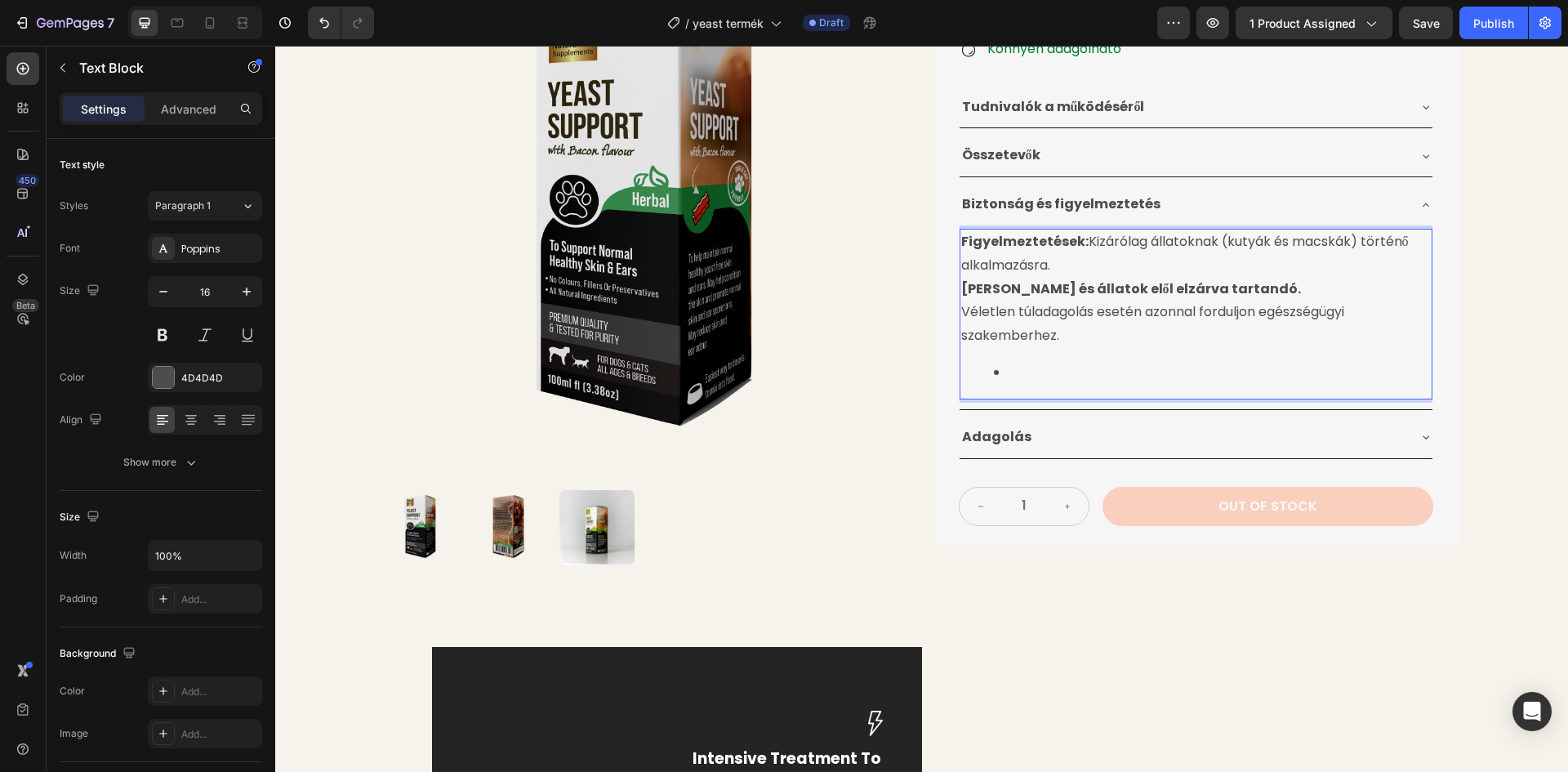
click at [1038, 361] on li "Rich Text Editor. Editing area: main" at bounding box center [1212, 373] width 437 height 24
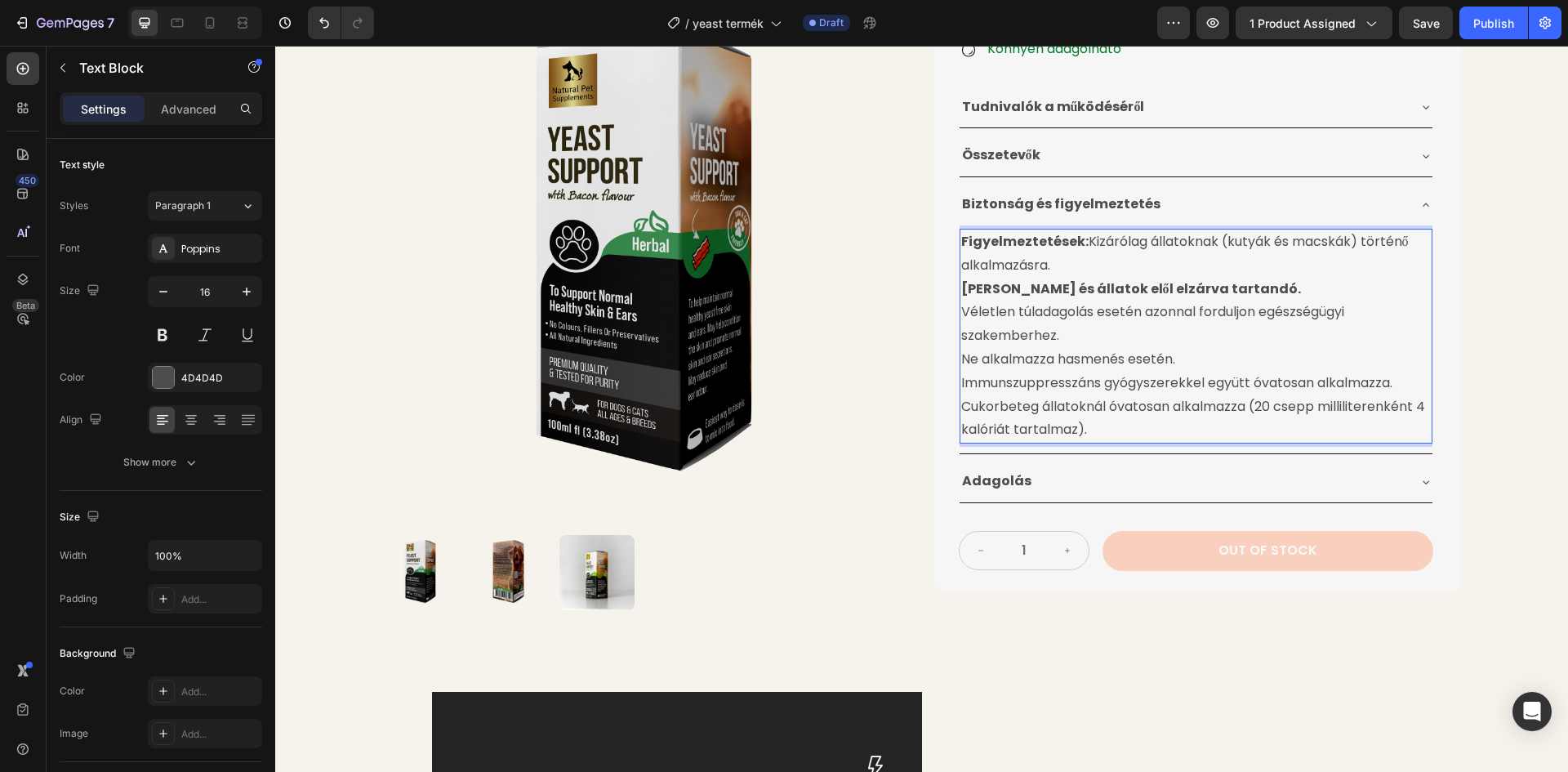
click at [961, 348] on p "Ne alkalmazza hasmenés esetén. Immunszuppresszáns gyógyszerekkel együtt óvatosa…" at bounding box center [1195, 394] width 469 height 94
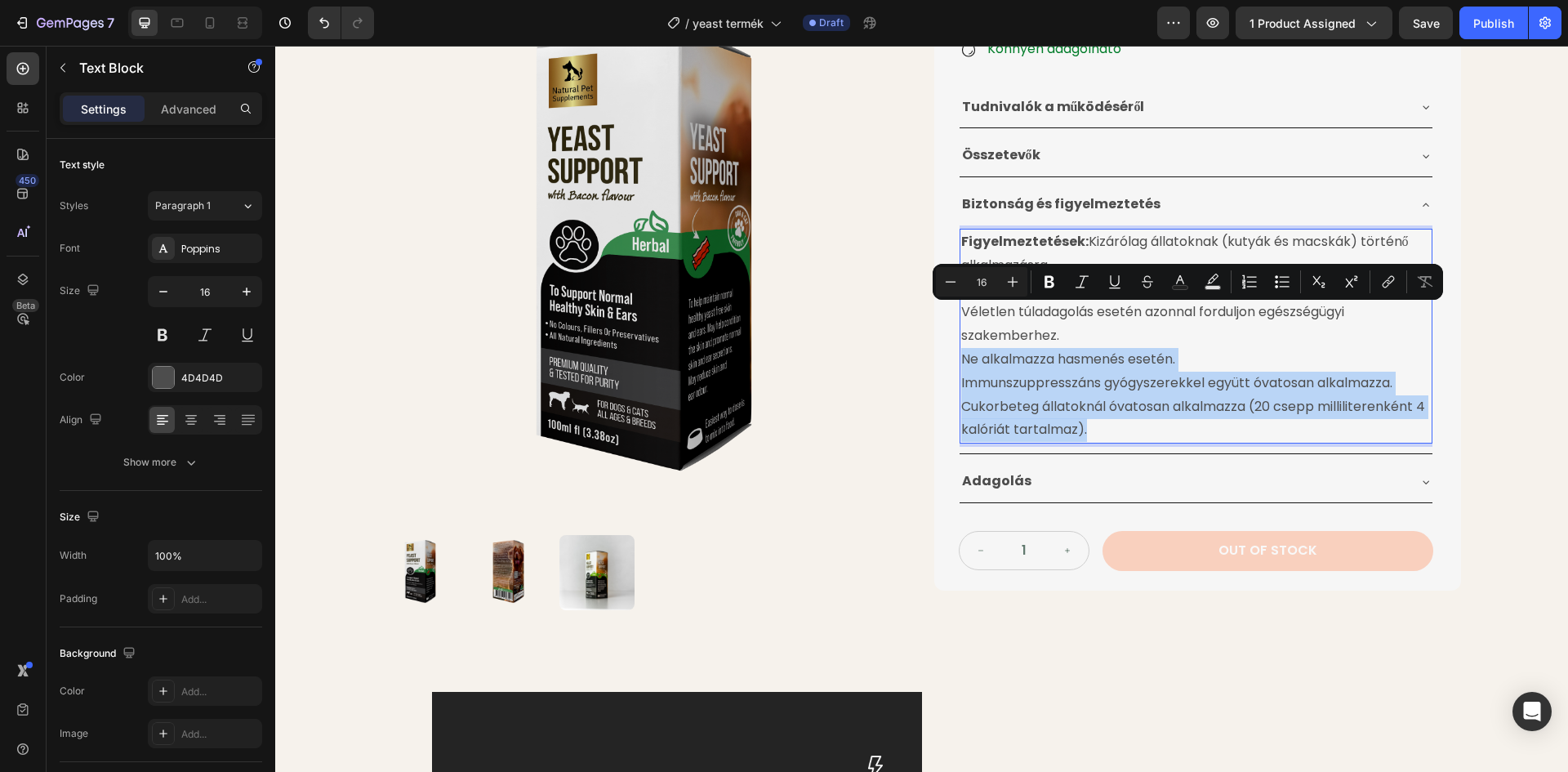
drag, startPoint x: 957, startPoint y: 316, endPoint x: 1088, endPoint y: 386, distance: 148.5
click at [1088, 386] on p "Ne alkalmazza hasmenés esetén. Immunszuppresszáns gyógyszerekkel együtt óvatosa…" at bounding box center [1195, 394] width 469 height 94
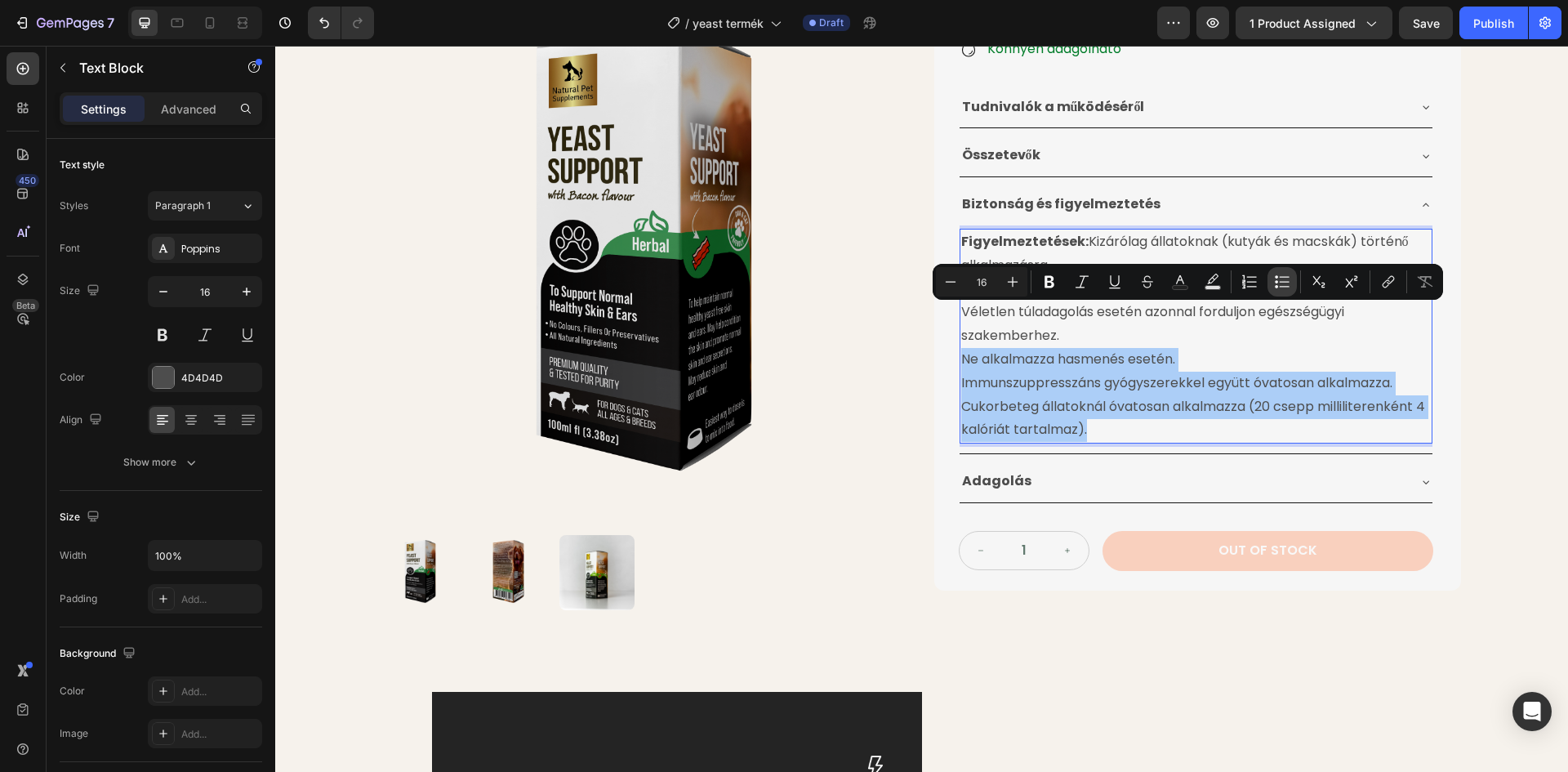
click at [1276, 287] on icon "Editor contextual toolbar" at bounding box center [1275, 286] width 3 height 3
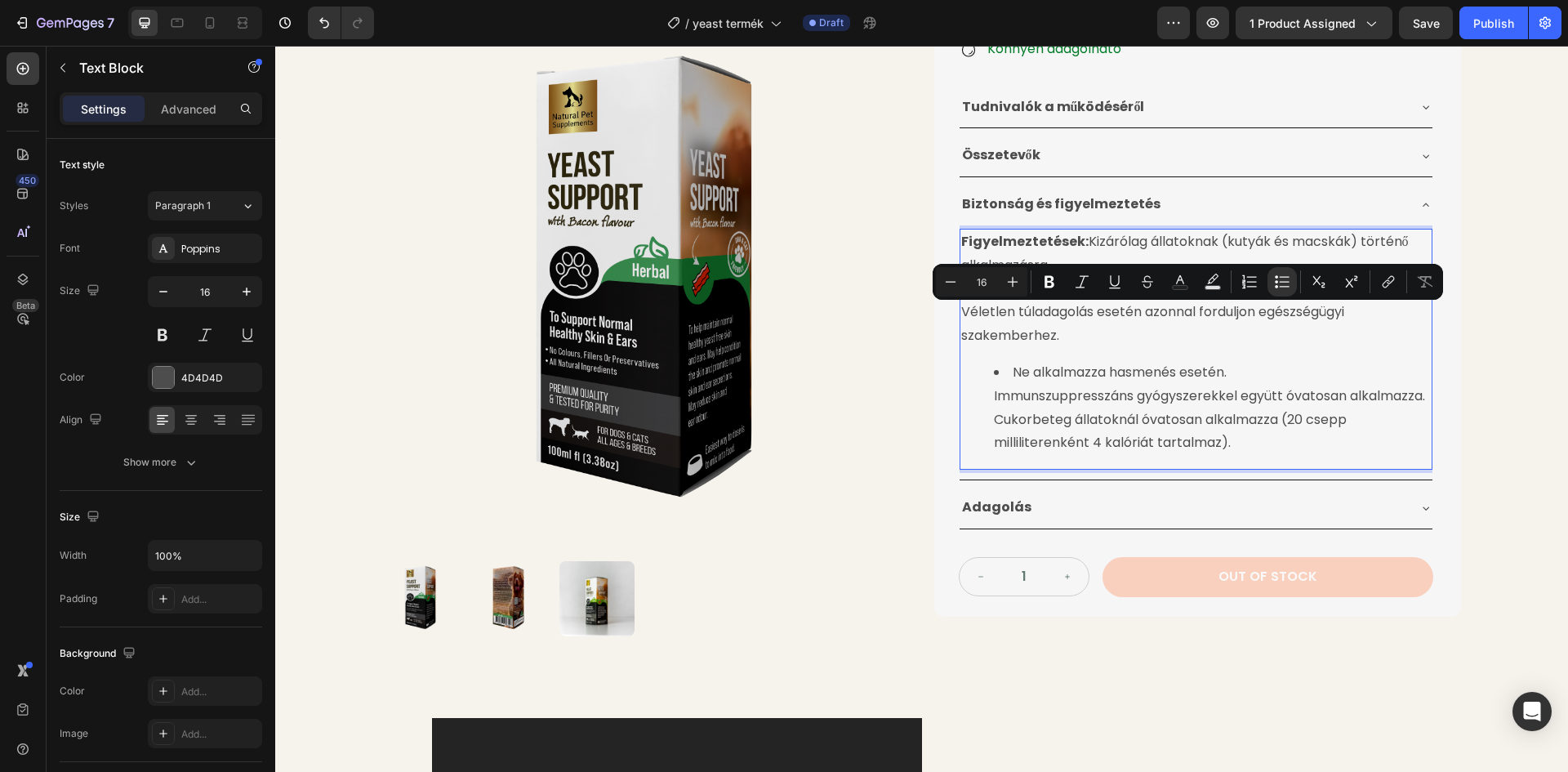
click at [1038, 361] on li "Ne alkalmazza hasmenés esetén. Immunszuppresszáns gyógyszerekkel együtt óvatosa…" at bounding box center [1212, 407] width 437 height 94
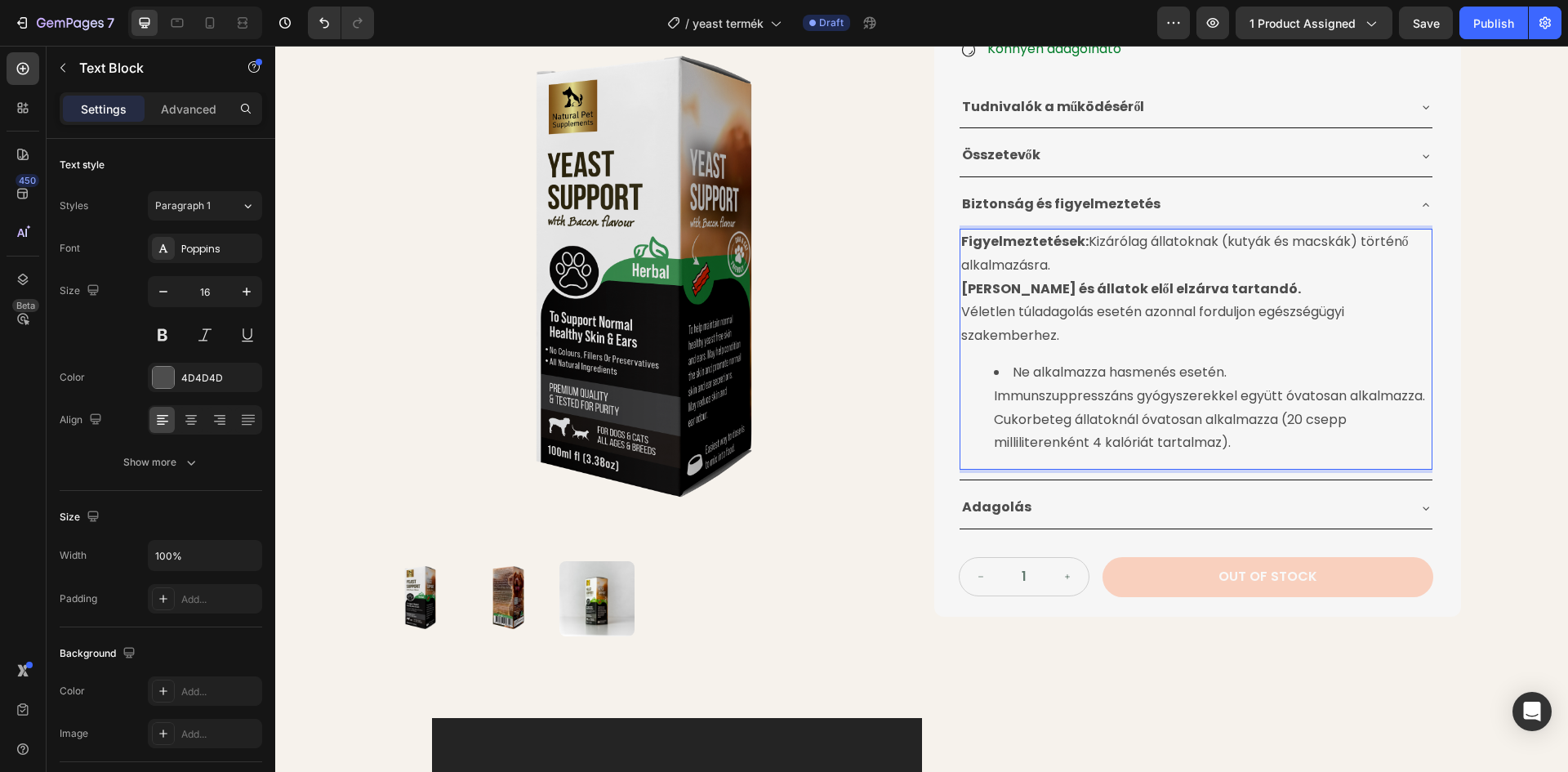
click at [994, 361] on li "Ne alkalmazza hasmenés esetén. Immunszuppresszáns gyógyszerekkel együtt óvatosa…" at bounding box center [1212, 407] width 437 height 94
click at [984, 361] on ul "Ne alkalmazza hasmenés esetén. Immunszuppresszáns gyógyszerekkel együtt óvatosa…" at bounding box center [1195, 407] width 469 height 94
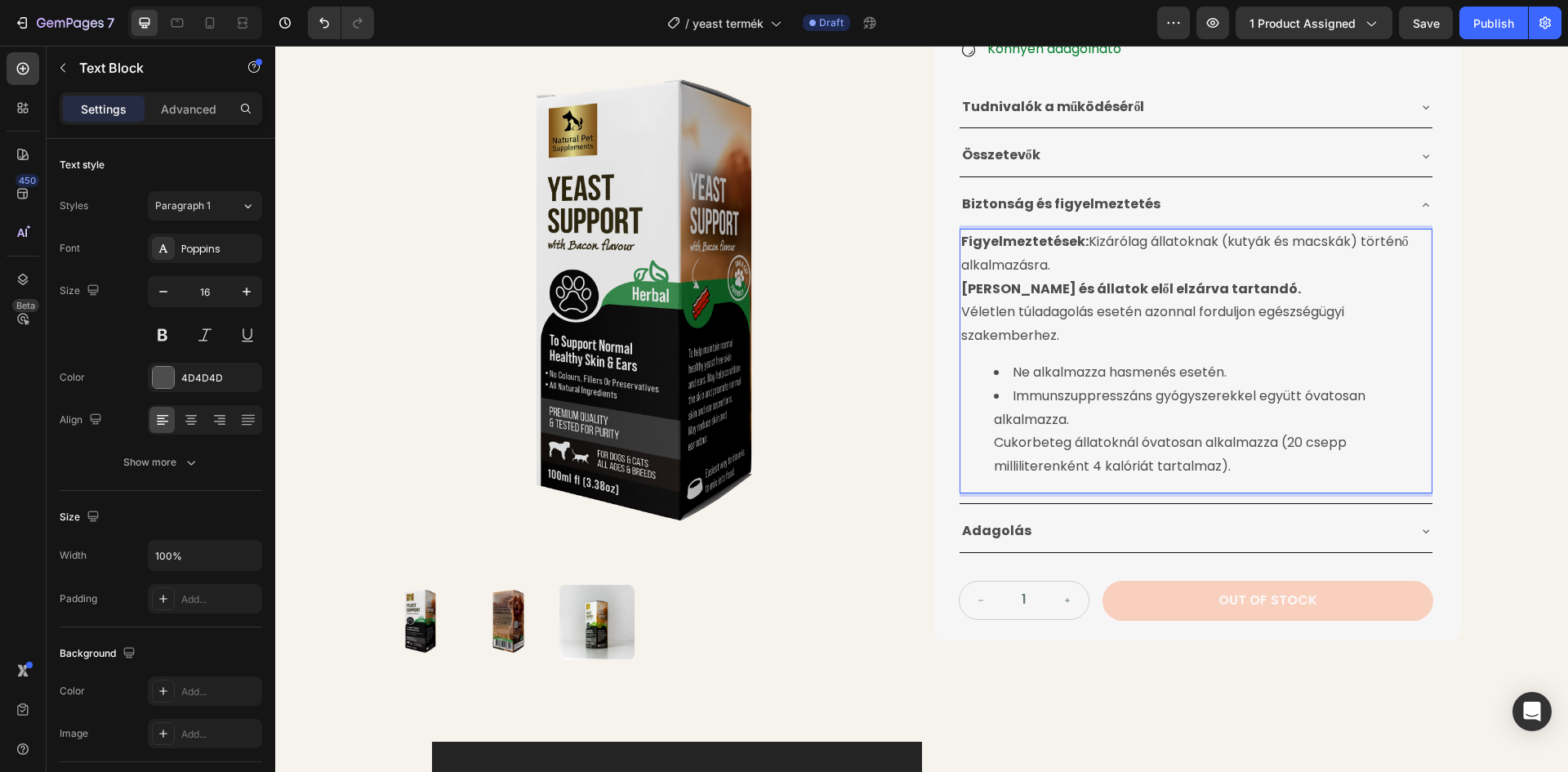
click at [986, 397] on ul "Ne alkalmazza hasmenés esetén. Immunszuppresszáns gyógyszerekkel együtt óvatosa…" at bounding box center [1195, 419] width 469 height 118
click at [1229, 431] on li "Cukorbeteg állatoknál óvatosan alkalmazza (20 csepp milliliterenként 4 kalóriát…" at bounding box center [1212, 455] width 437 height 48
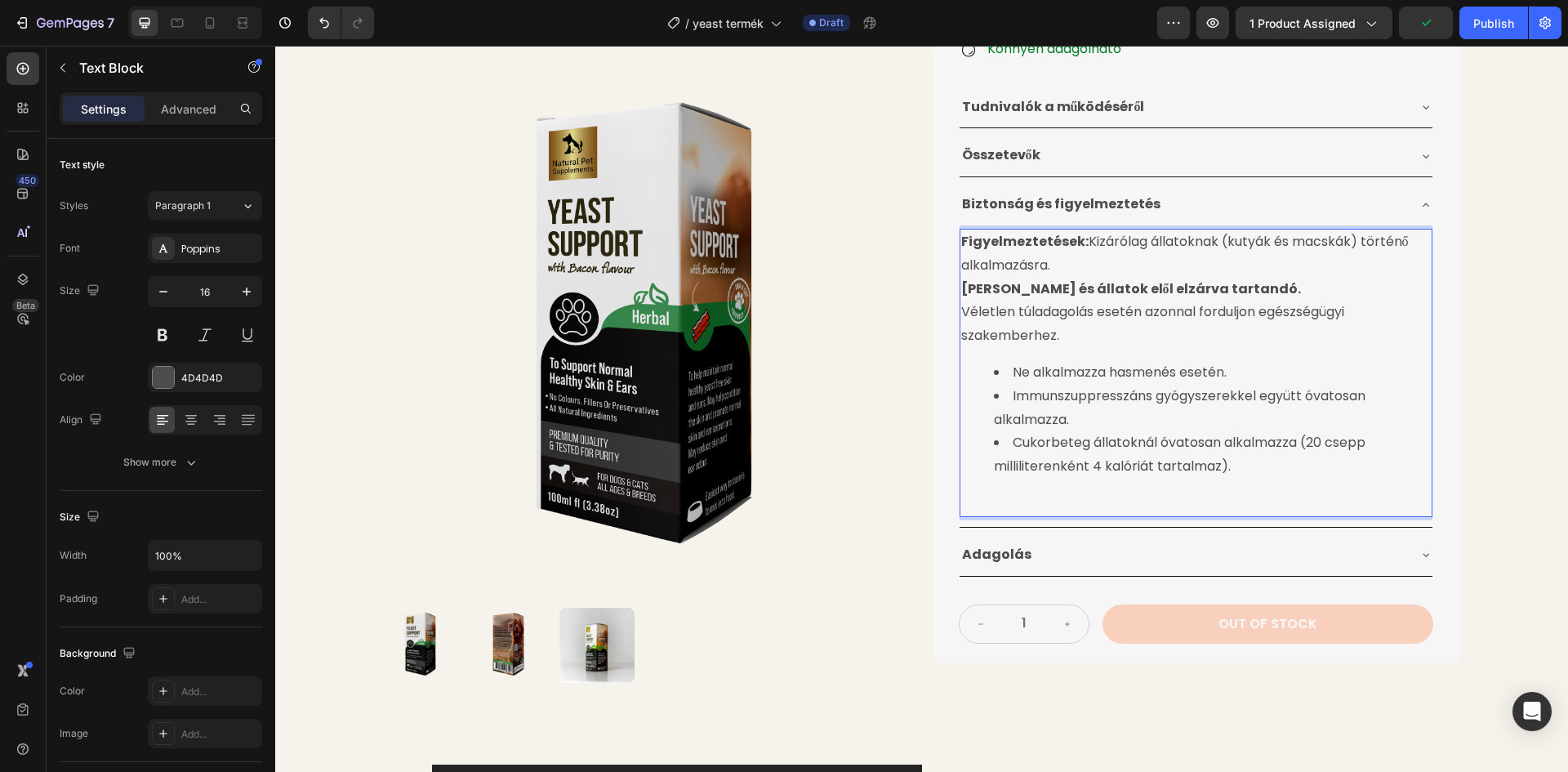
click at [1004, 491] on p "Rich Text Editor. Editing area: main" at bounding box center [1195, 503] width 469 height 24
drag, startPoint x: 956, startPoint y: 462, endPoint x: 1058, endPoint y: 459, distance: 102.0
click at [1058, 491] on p "Jogi nyilatkozat: Az eredmények egyénenként eltérőek lehetnek." at bounding box center [1195, 503] width 469 height 24
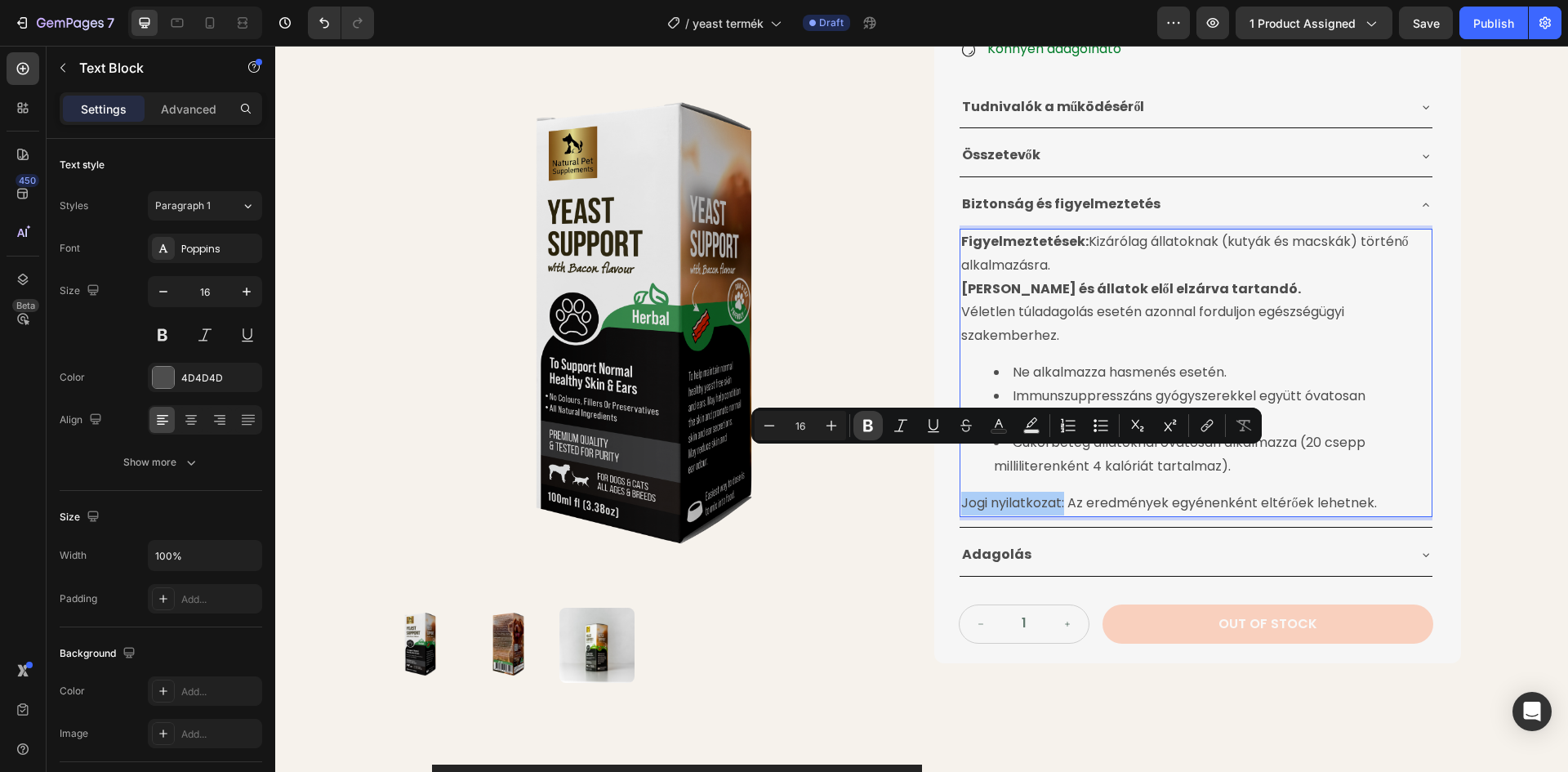
click at [867, 419] on icon "Editor contextual toolbar" at bounding box center [868, 425] width 10 height 12
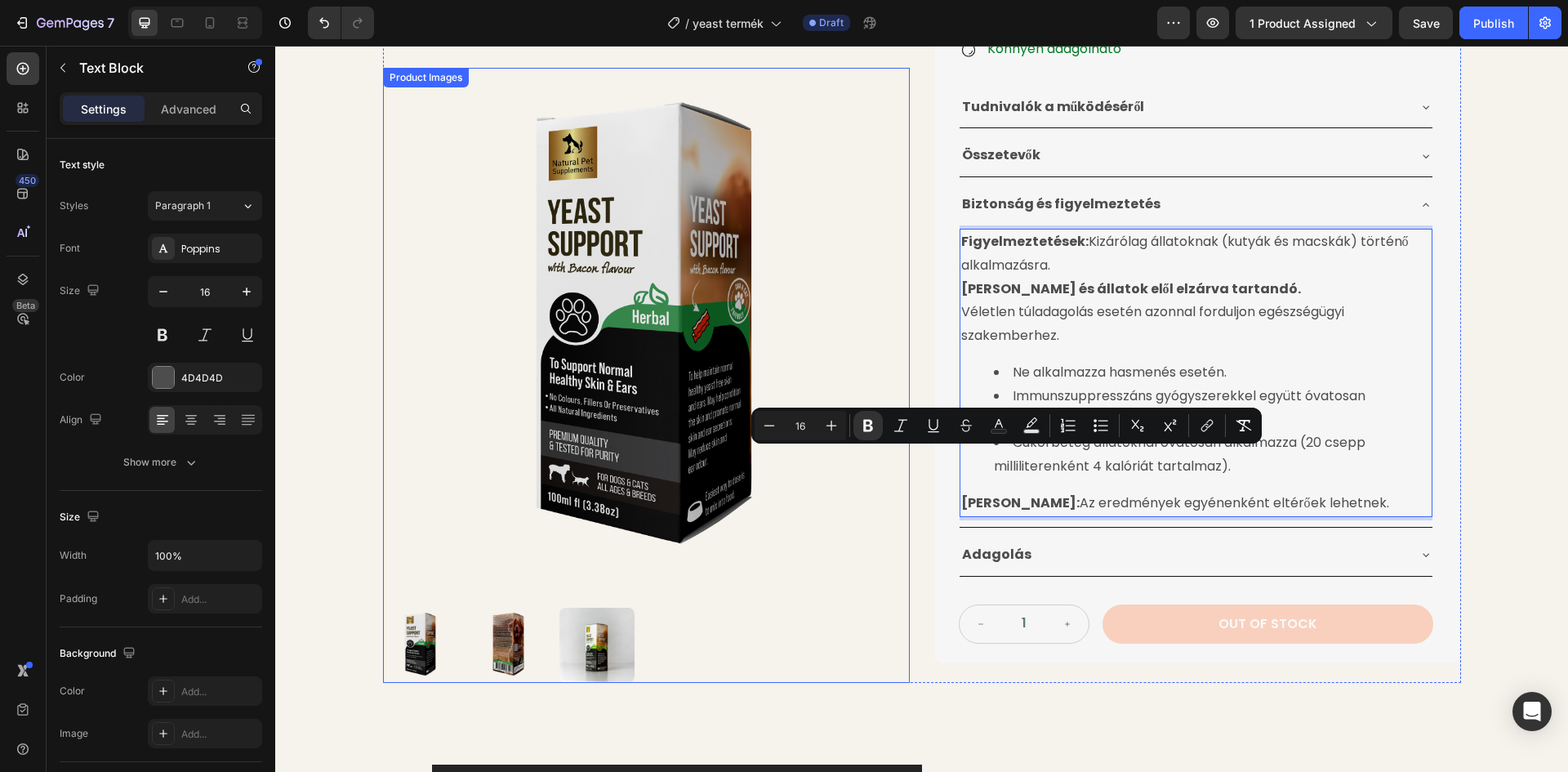
click at [876, 350] on img at bounding box center [646, 331] width 527 height 527
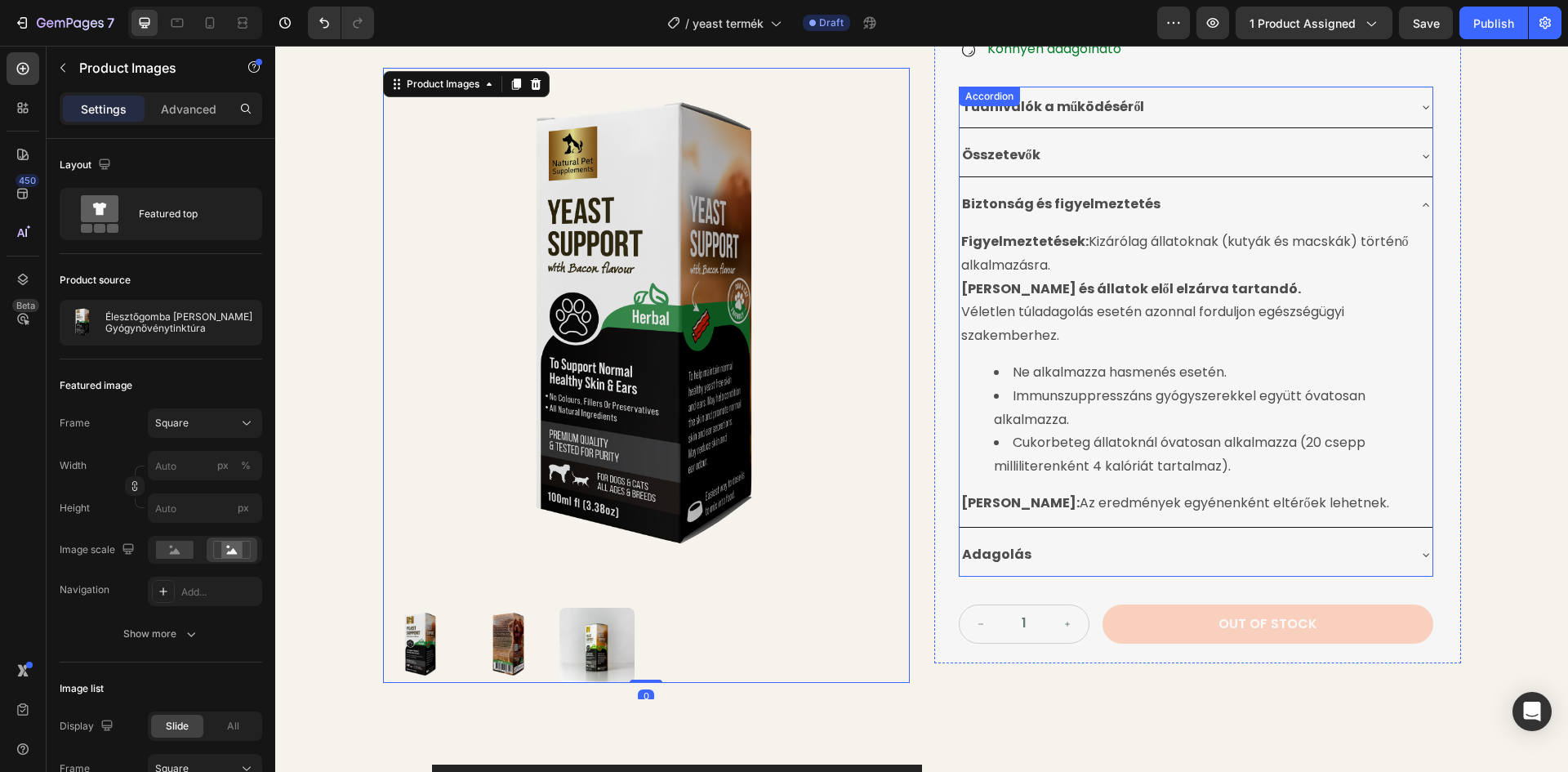
click at [1104, 541] on div "Adagolás" at bounding box center [1182, 555] width 446 height 29
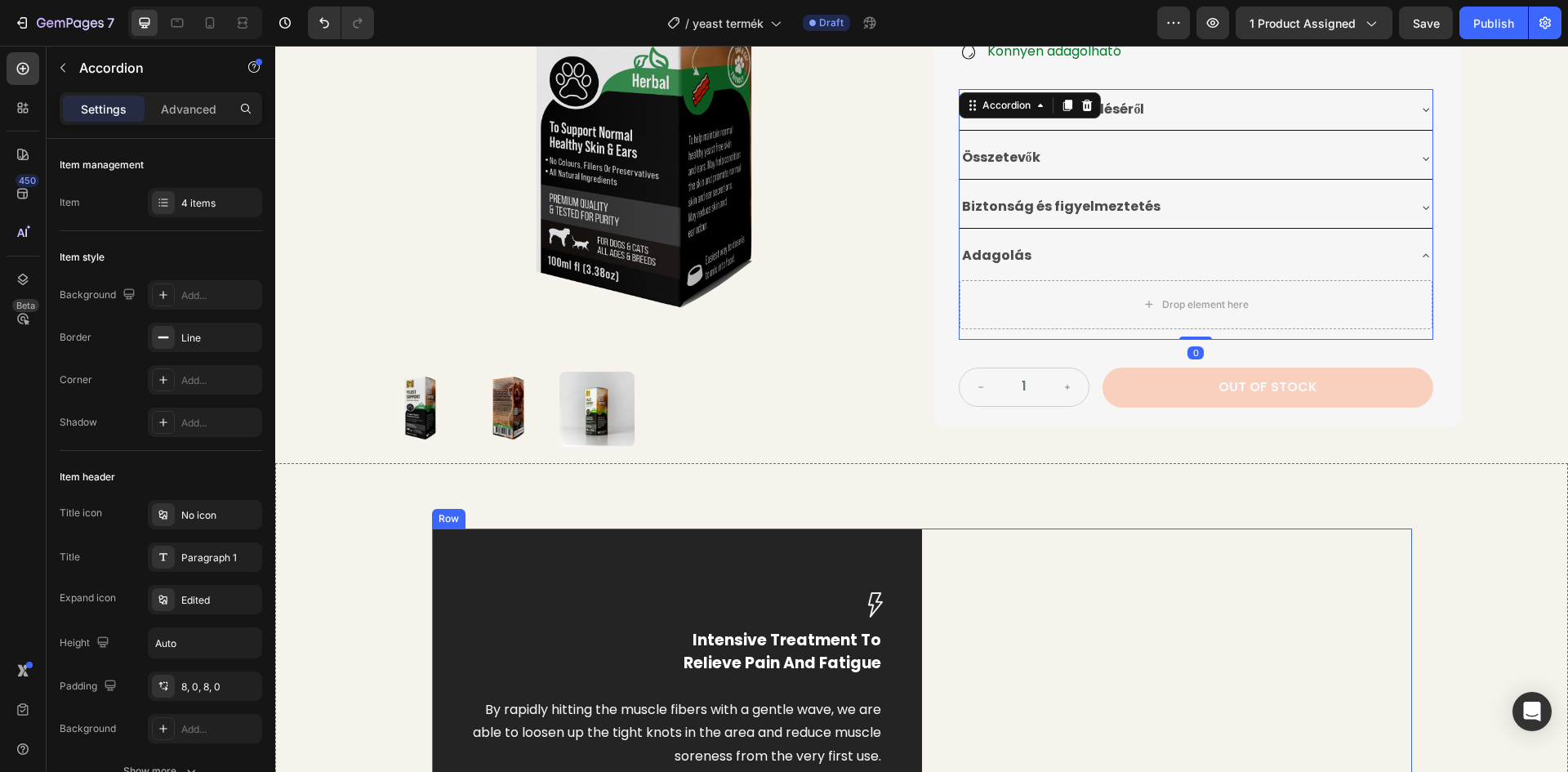
scroll to position [408, 0]
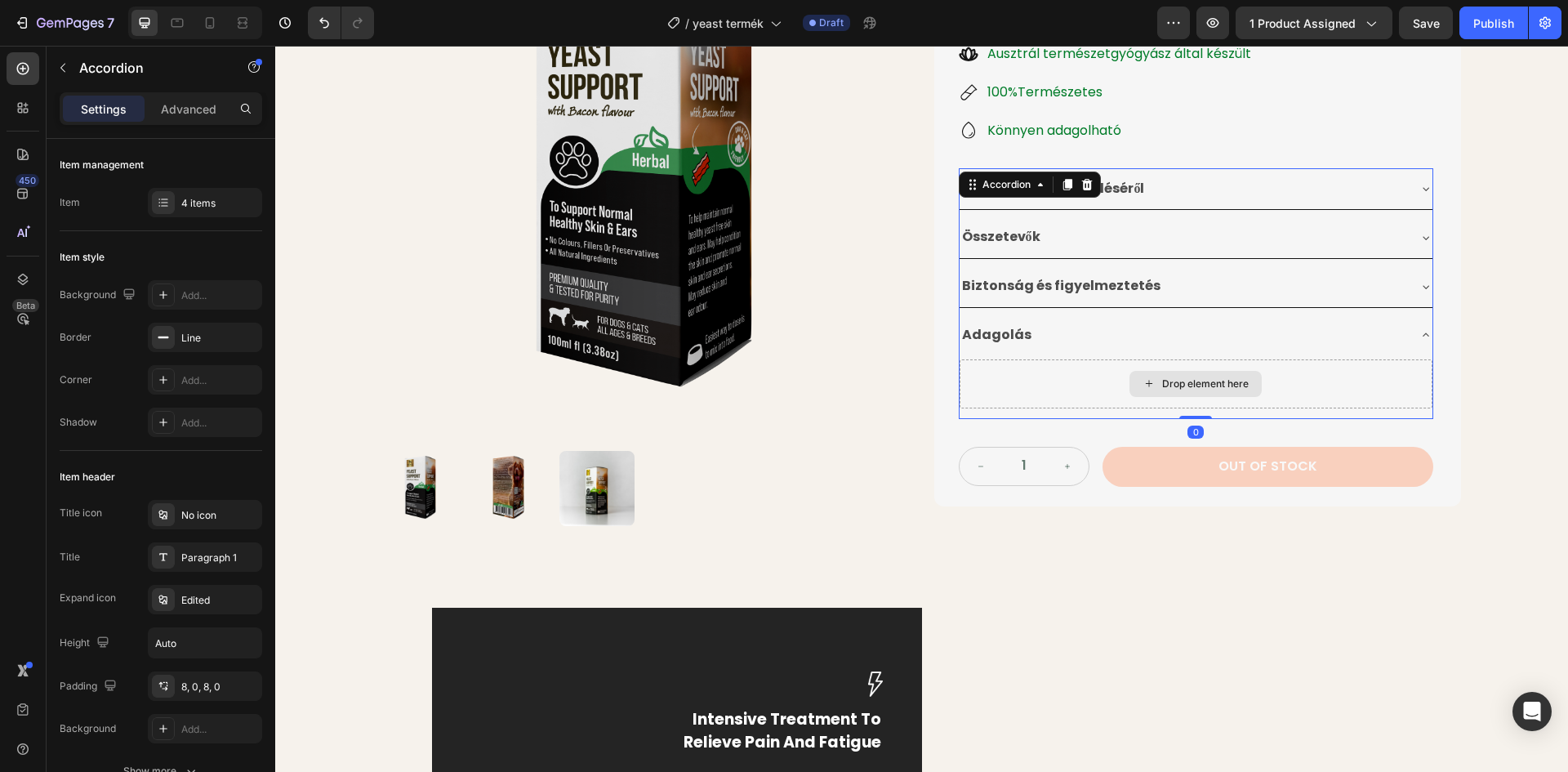
click at [1211, 378] on div "Drop element here" at bounding box center [1204, 384] width 87 height 13
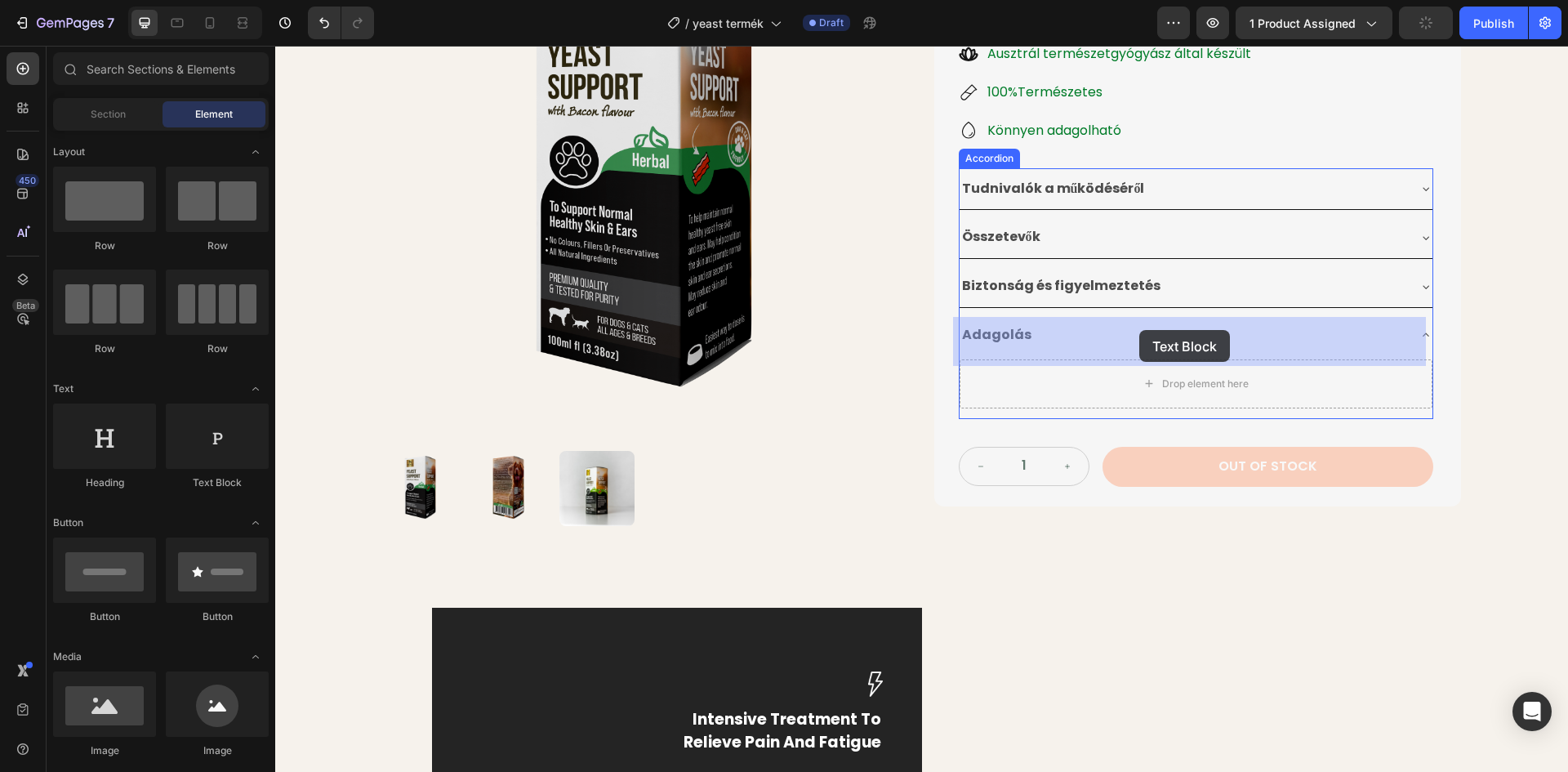
drag, startPoint x: 487, startPoint y: 491, endPoint x: 1139, endPoint y: 331, distance: 671.3
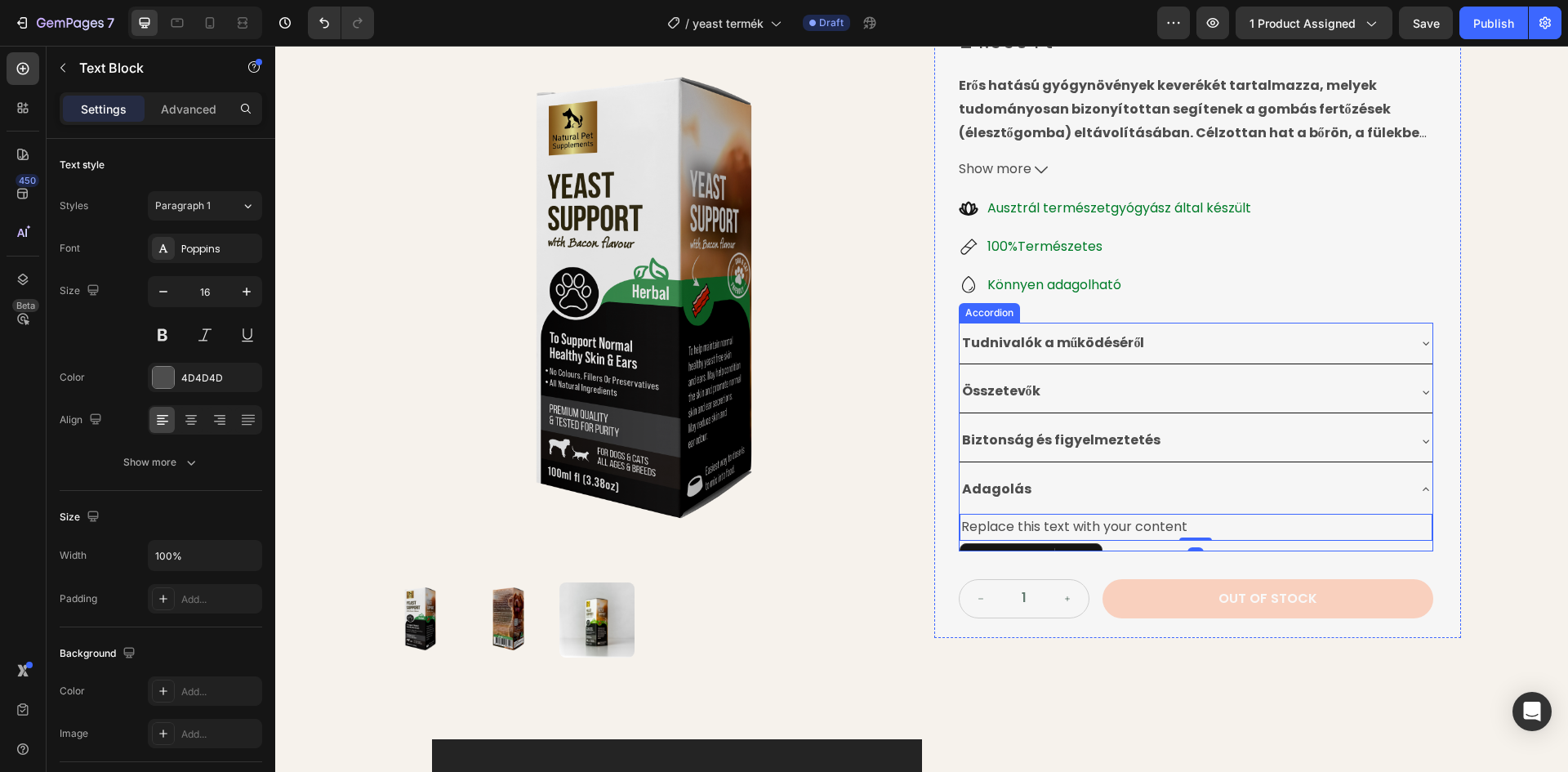
scroll to position [245, 0]
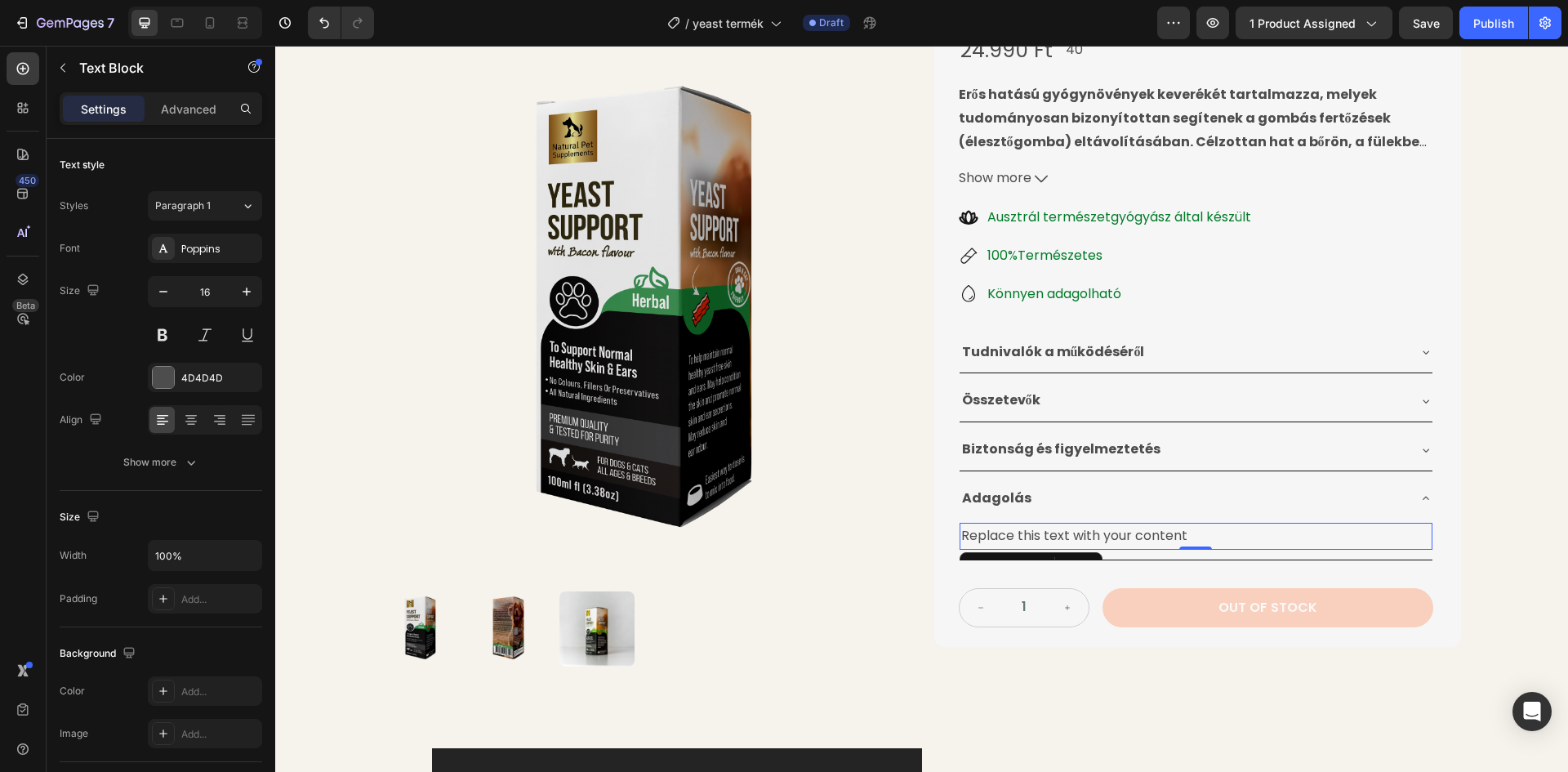
click at [1048, 523] on div "Replace this text with your content" at bounding box center [1195, 536] width 473 height 27
click at [1179, 524] on p "Replace this text with your content" at bounding box center [1195, 536] width 469 height 24
drag, startPoint x: 1187, startPoint y: 489, endPoint x: 955, endPoint y: 489, distance: 232.0
click at [961, 524] on p "Replace this text with your content" at bounding box center [1195, 536] width 469 height 24
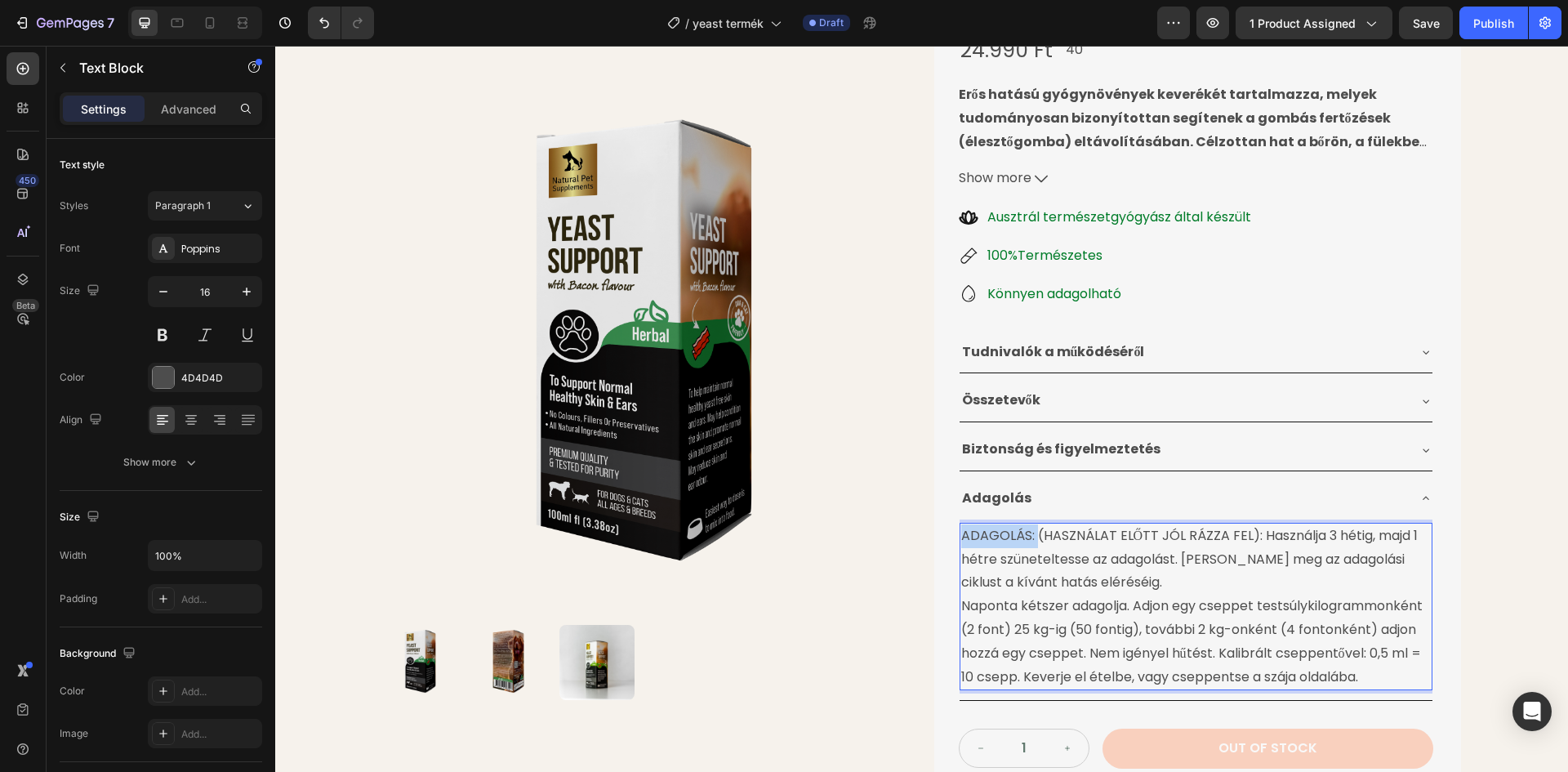
drag, startPoint x: 956, startPoint y: 495, endPoint x: 1029, endPoint y: 499, distance: 73.1
click at [1029, 524] on p "ADAGOLÁS: (HASZNÁLAT ELŐTT JÓL RÁZZA FEL): Használja 3 hétig, majd 1 hétre szün…" at bounding box center [1195, 559] width 469 height 70
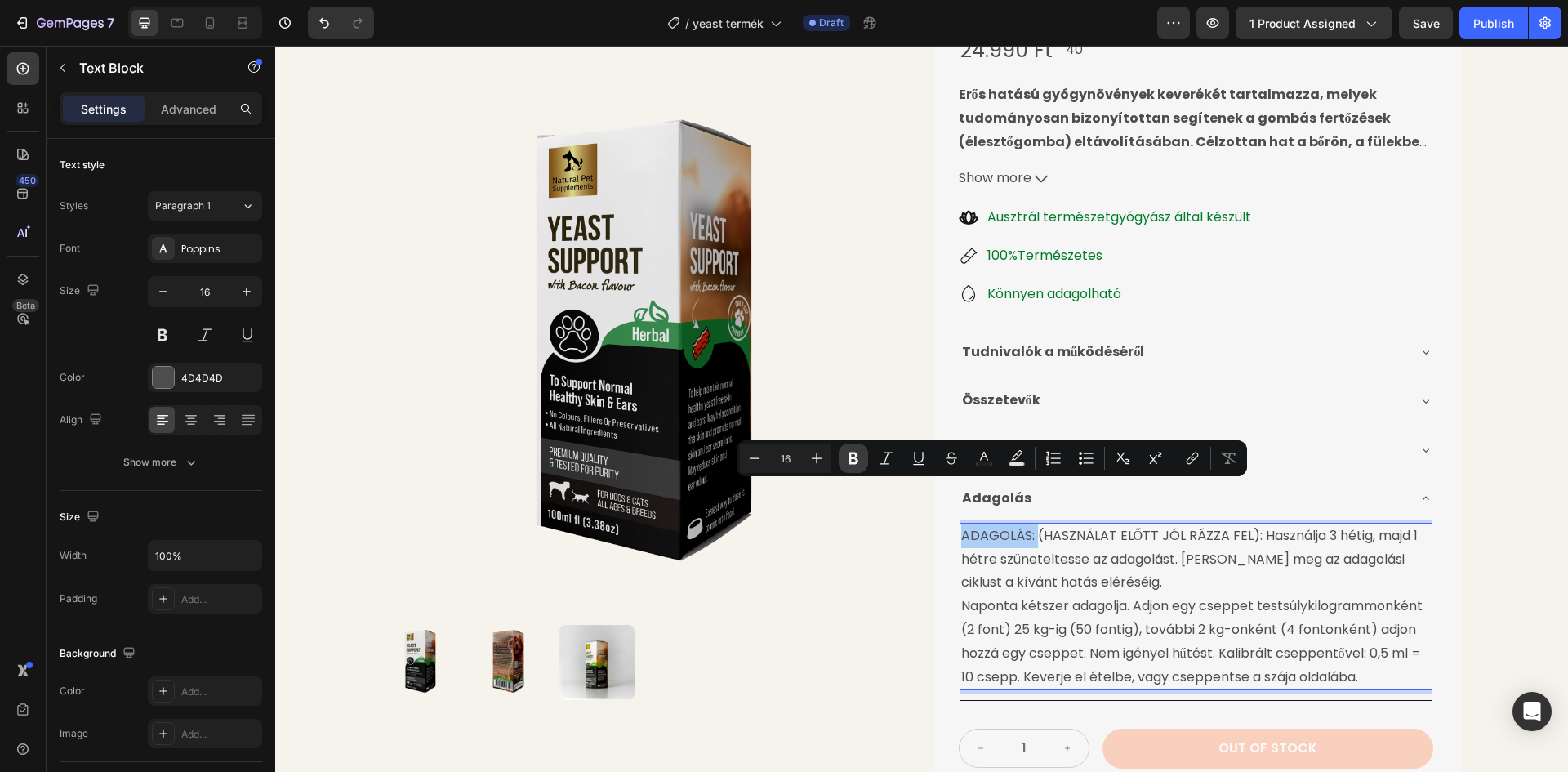
click at [846, 461] on icon "Editor contextual toolbar" at bounding box center [853, 458] width 16 height 16
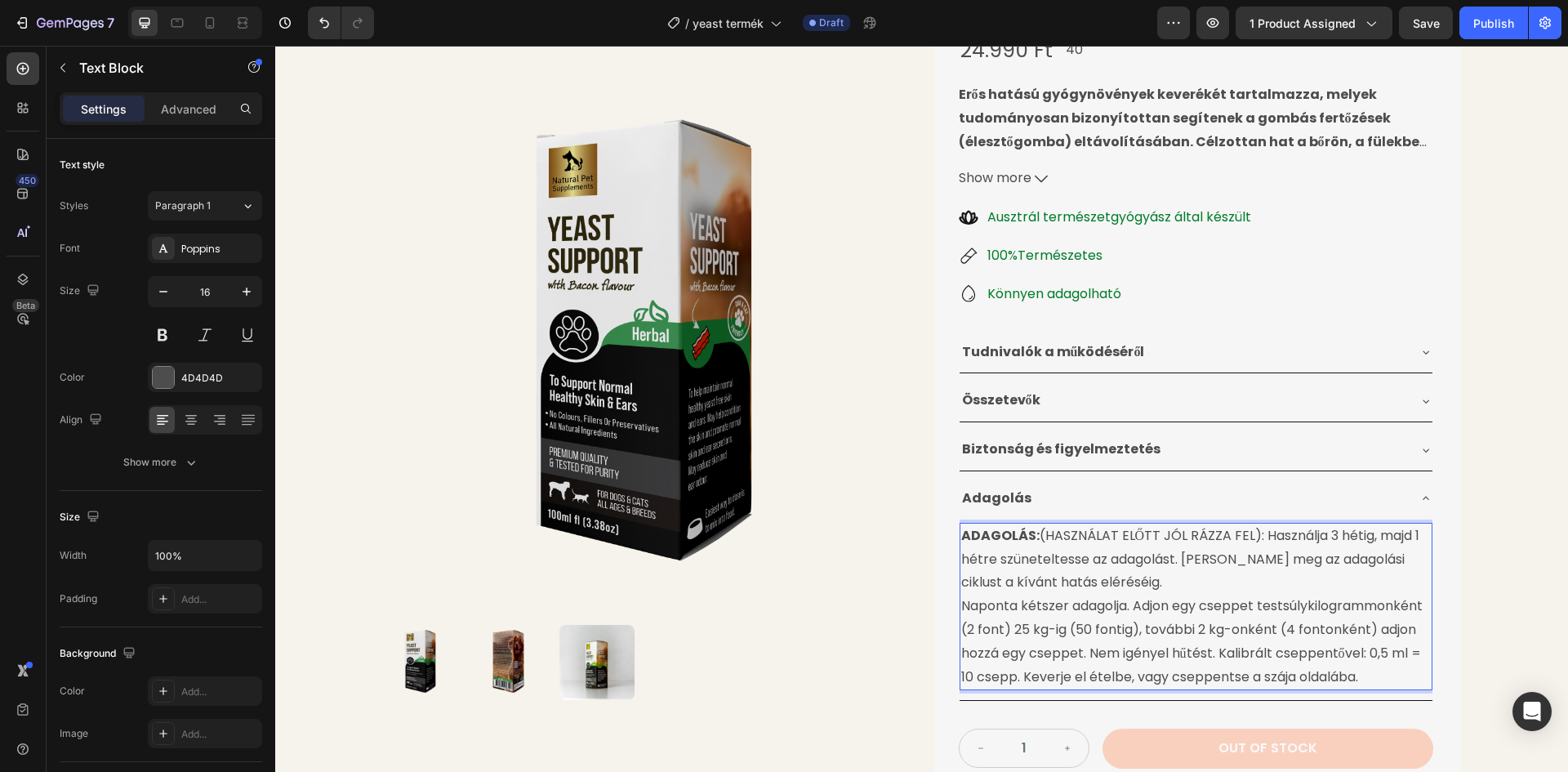
click at [1278, 524] on p "ADAGOLÁS: (HASZNÁLAT ELŐTT JÓL RÁZZA FEL): Használja 3 hétig, majd 1 hétre szün…" at bounding box center [1195, 559] width 469 height 70
click at [961, 595] on p "Naponta kétszer adagolja. Adjon egy cseppet testsúlykilogrammonként (2 font) 25…" at bounding box center [1195, 642] width 469 height 94
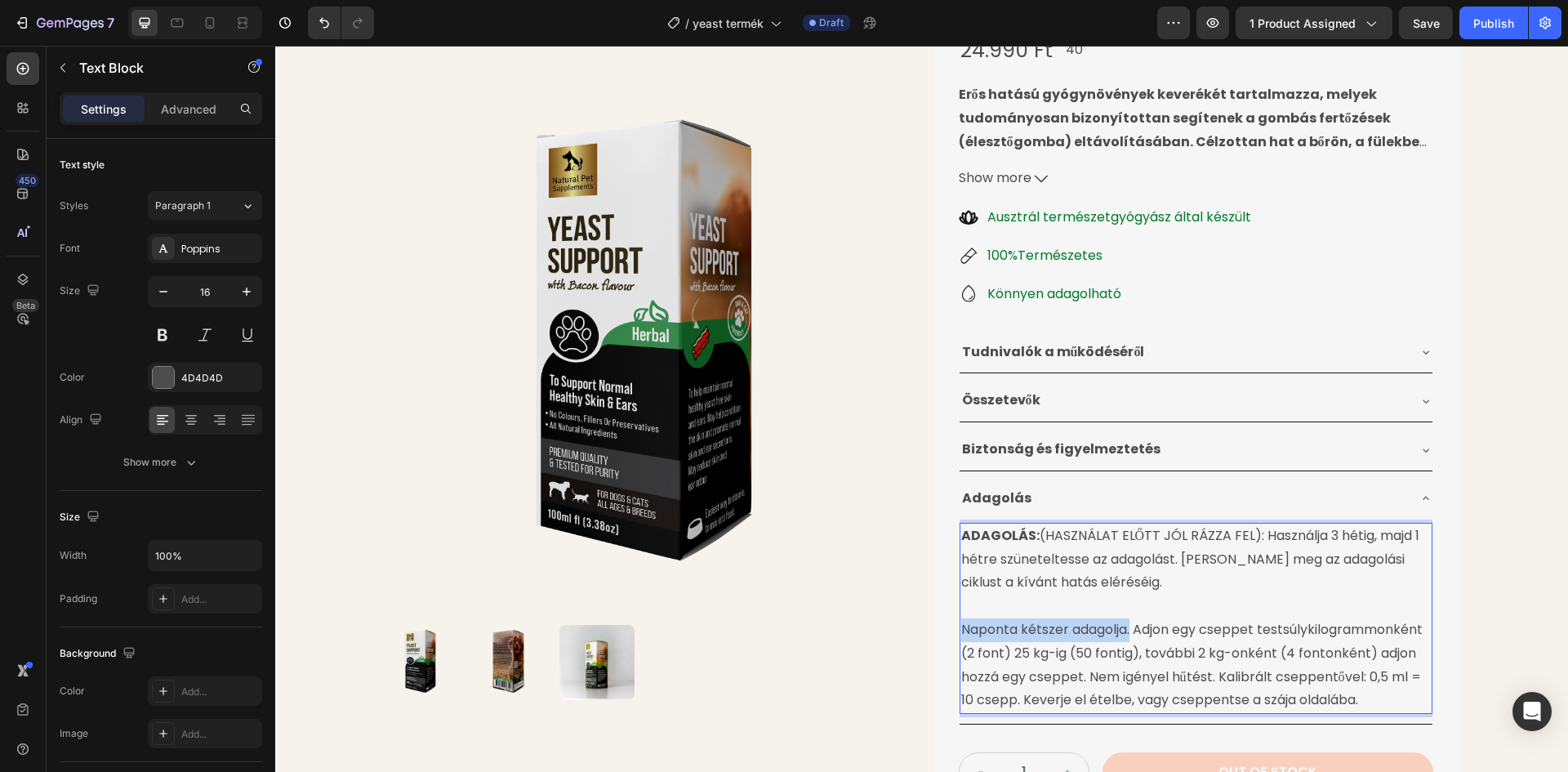
drag, startPoint x: 956, startPoint y: 587, endPoint x: 1126, endPoint y: 591, distance: 170.0
click at [1126, 618] on p "Naponta kétszer adagolja. Adjon egy cseppet testsúlykilogrammonként (2 font) 25…" at bounding box center [1195, 664] width 469 height 94
click at [888, 554] on img at bounding box center [646, 348] width 527 height 527
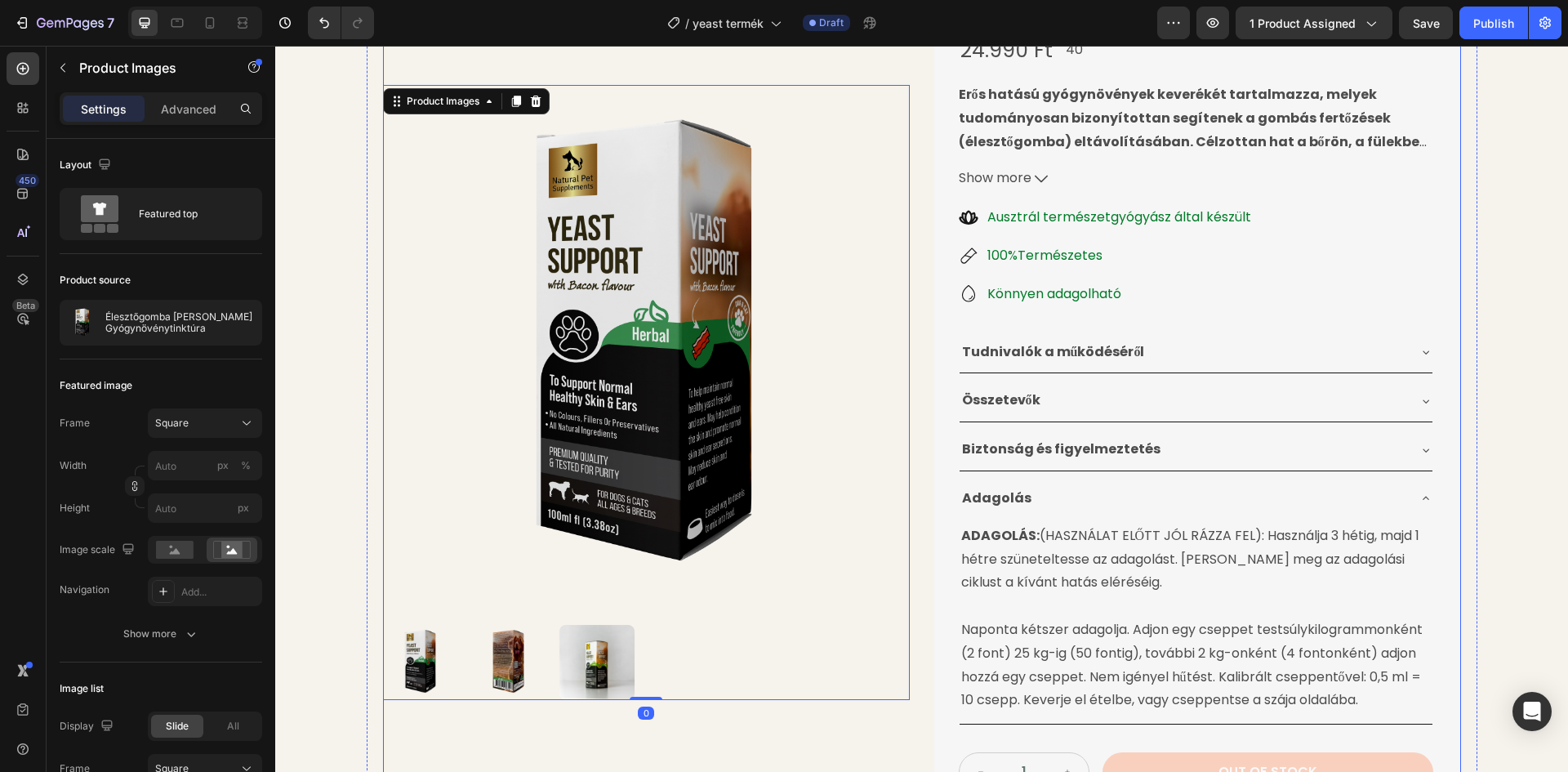
click at [980, 618] on p "Naponta kétszer adagolja. Adjon egy cseppet testsúlykilogrammonként (2 font) 25…" at bounding box center [1195, 664] width 469 height 94
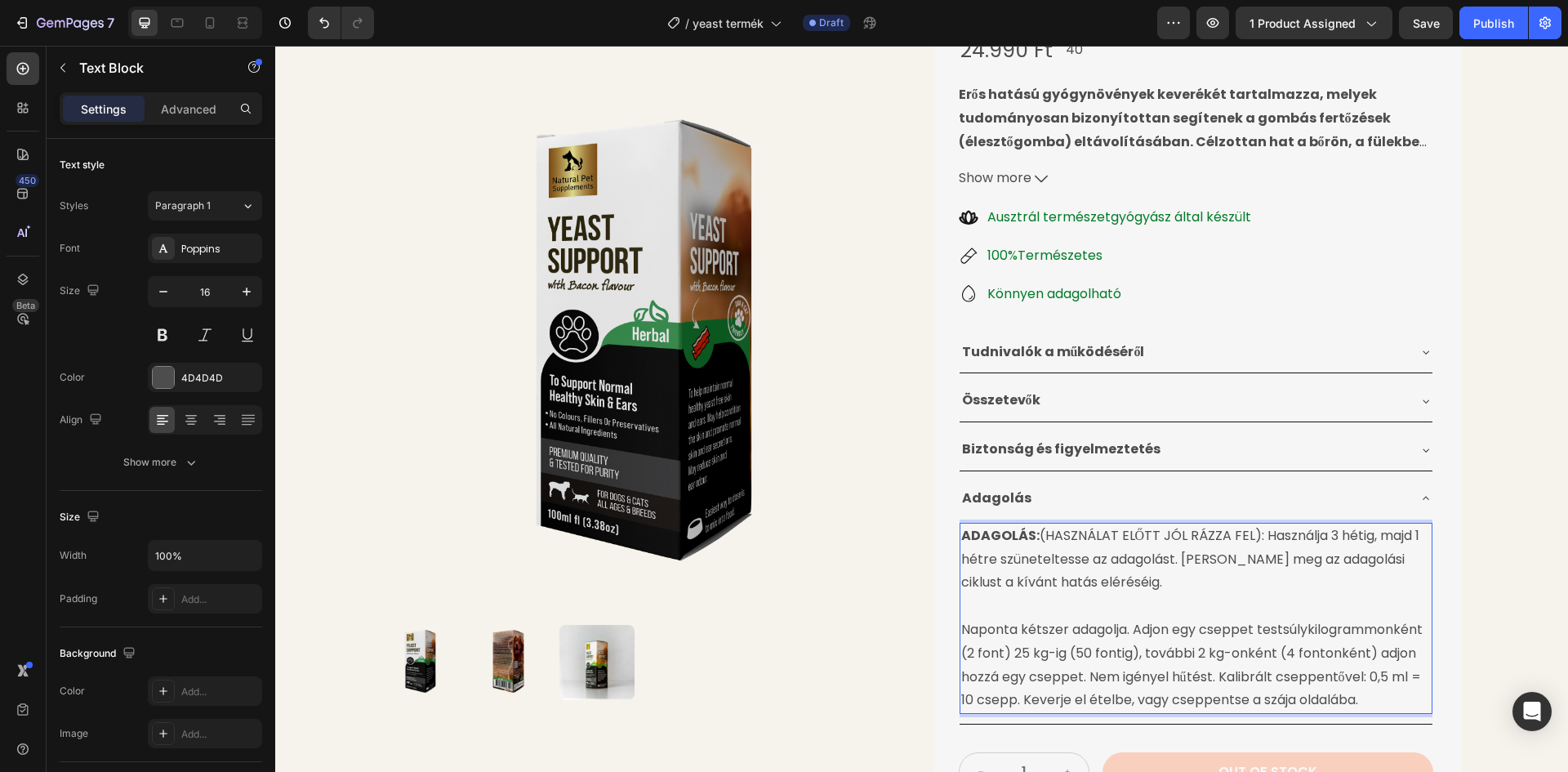
click at [961, 618] on p "Naponta kétszer adagolja. Adjon egy cseppet testsúlykilogrammonként (2 font) 25…" at bounding box center [1195, 664] width 469 height 94
drag, startPoint x: 957, startPoint y: 589, endPoint x: 1124, endPoint y: 588, distance: 167.0
click at [1124, 618] on p "Naponta kétszer adagolja. Adjon egy cseppet testsúlykilogrammonként (2 font) 25…" at bounding box center [1195, 664] width 469 height 94
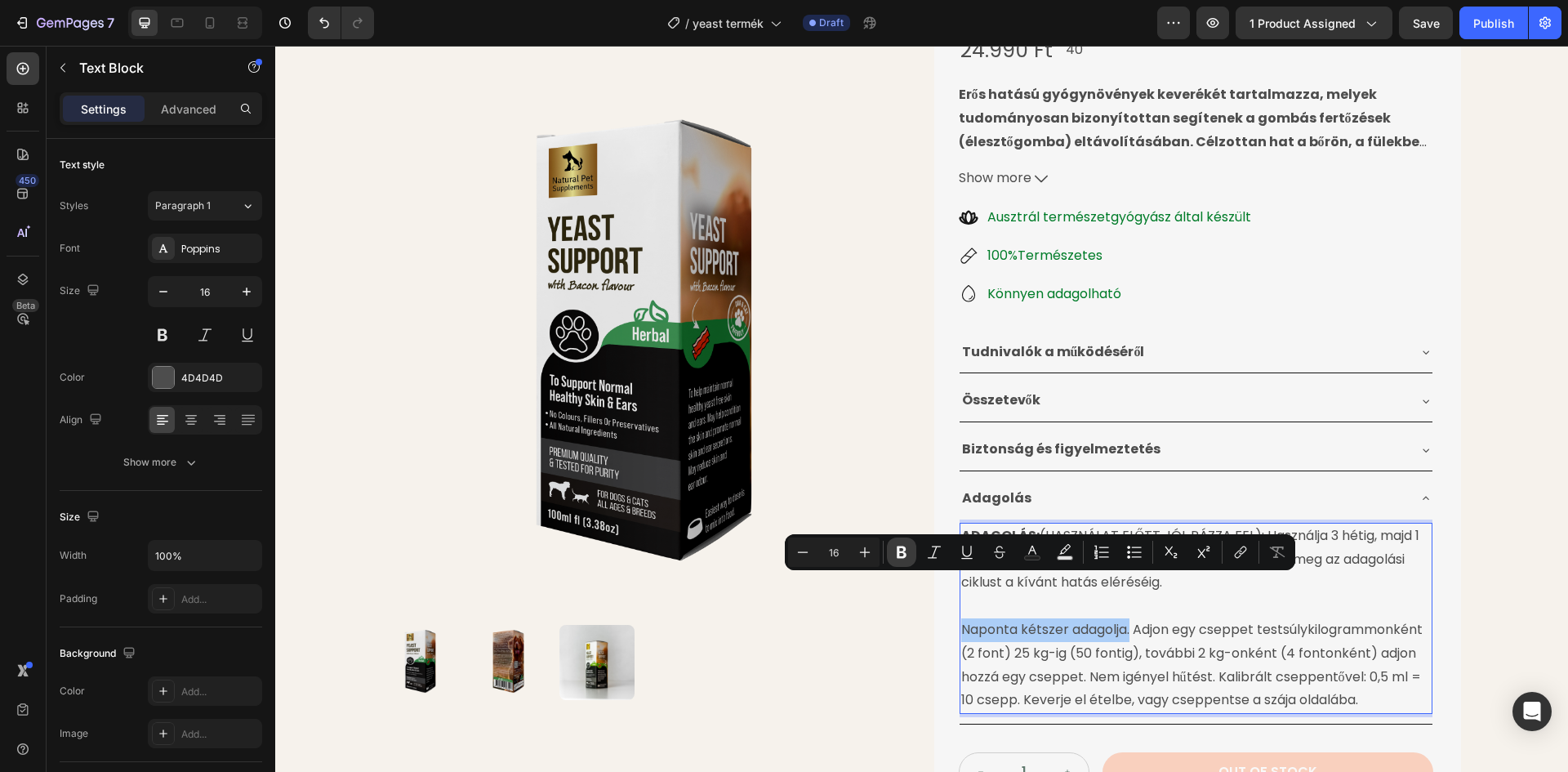
click at [912, 554] on button "Bold" at bounding box center [902, 552] width 30 height 30
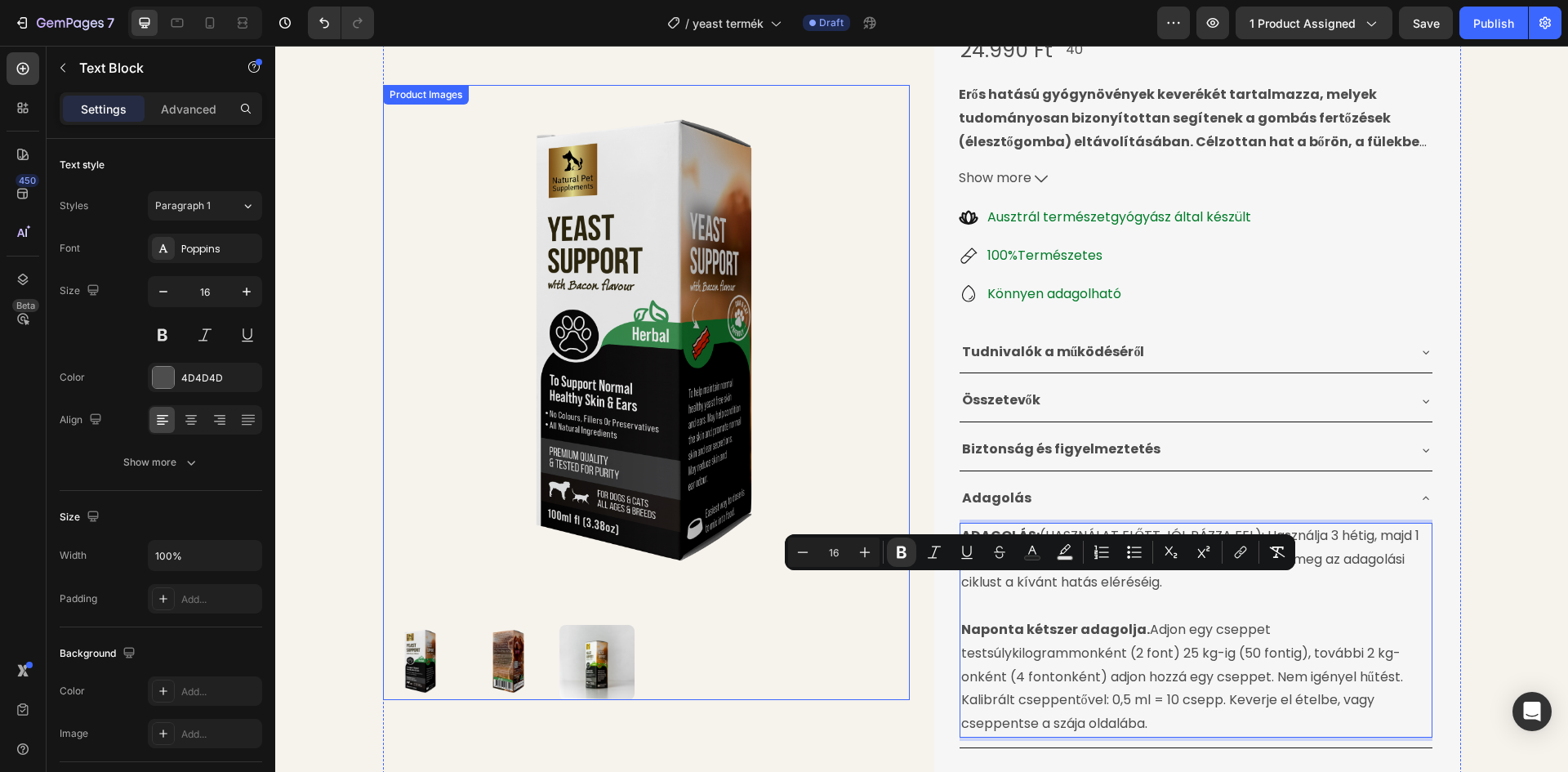
click at [888, 505] on img at bounding box center [646, 348] width 527 height 527
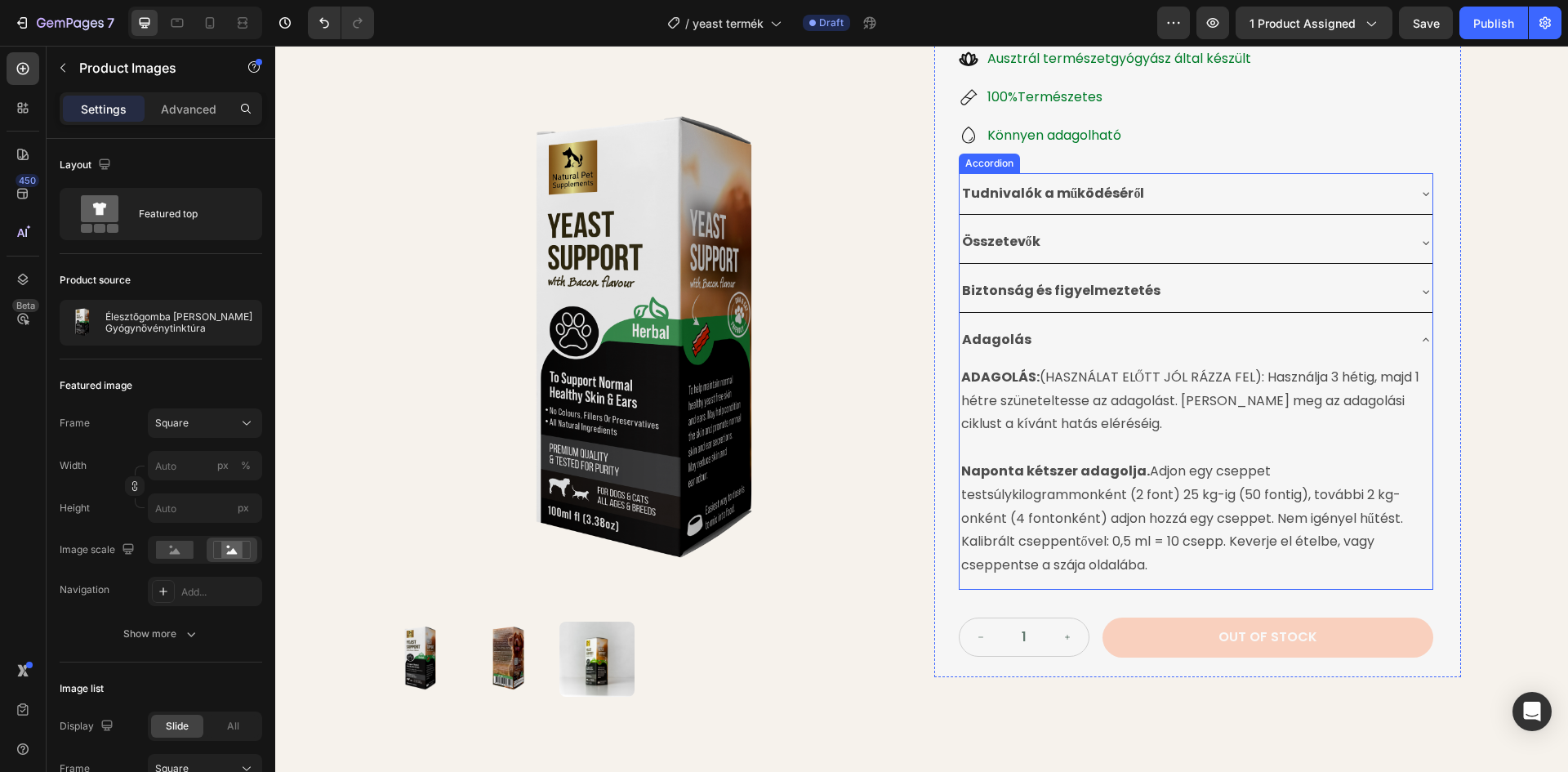
scroll to position [408, 0]
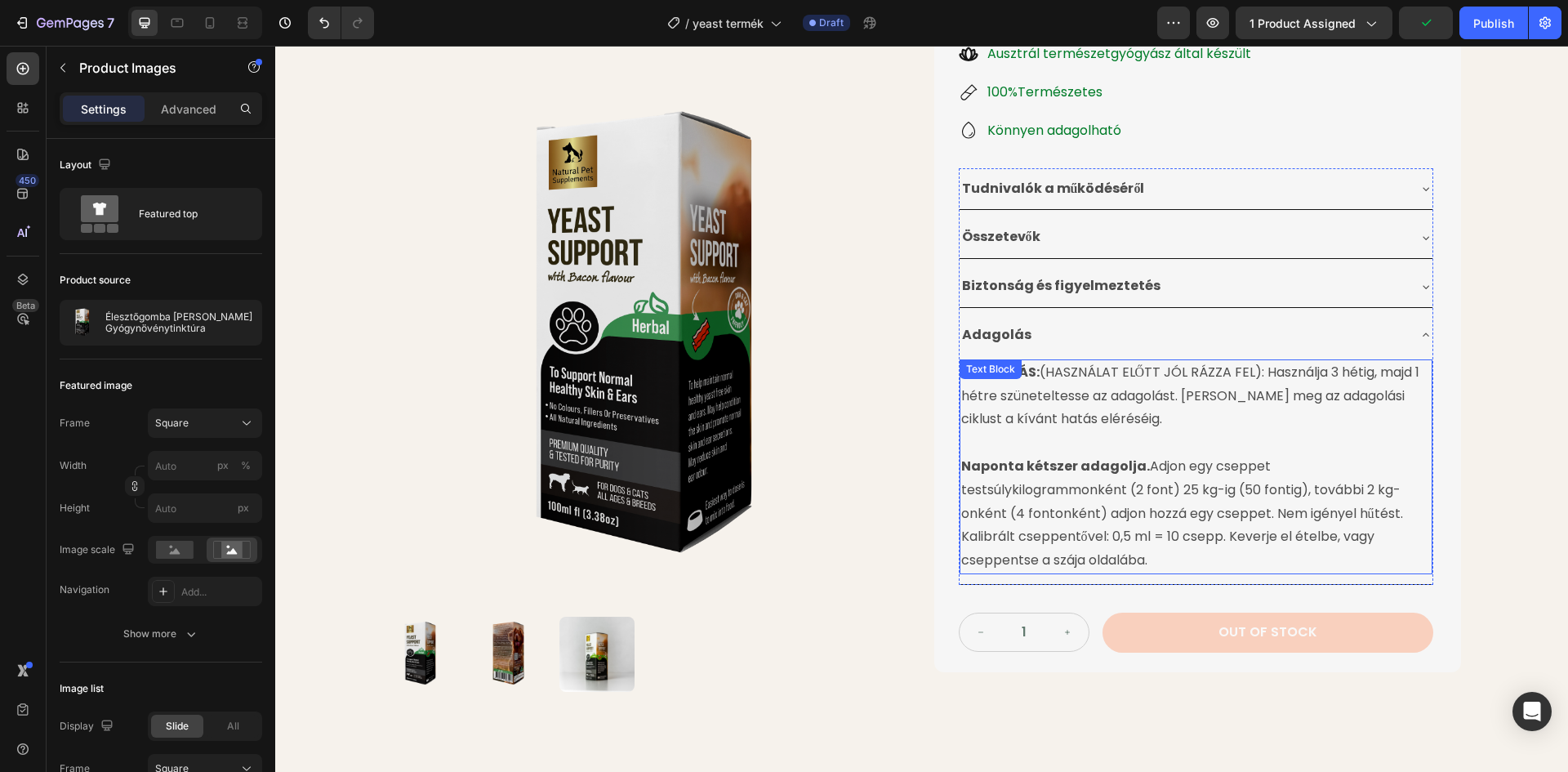
click at [1139, 455] on p "Naponta kétszer adagolja. Adjon egy cseppet testsúlykilogrammonként (2 font) 25…" at bounding box center [1195, 514] width 469 height 118
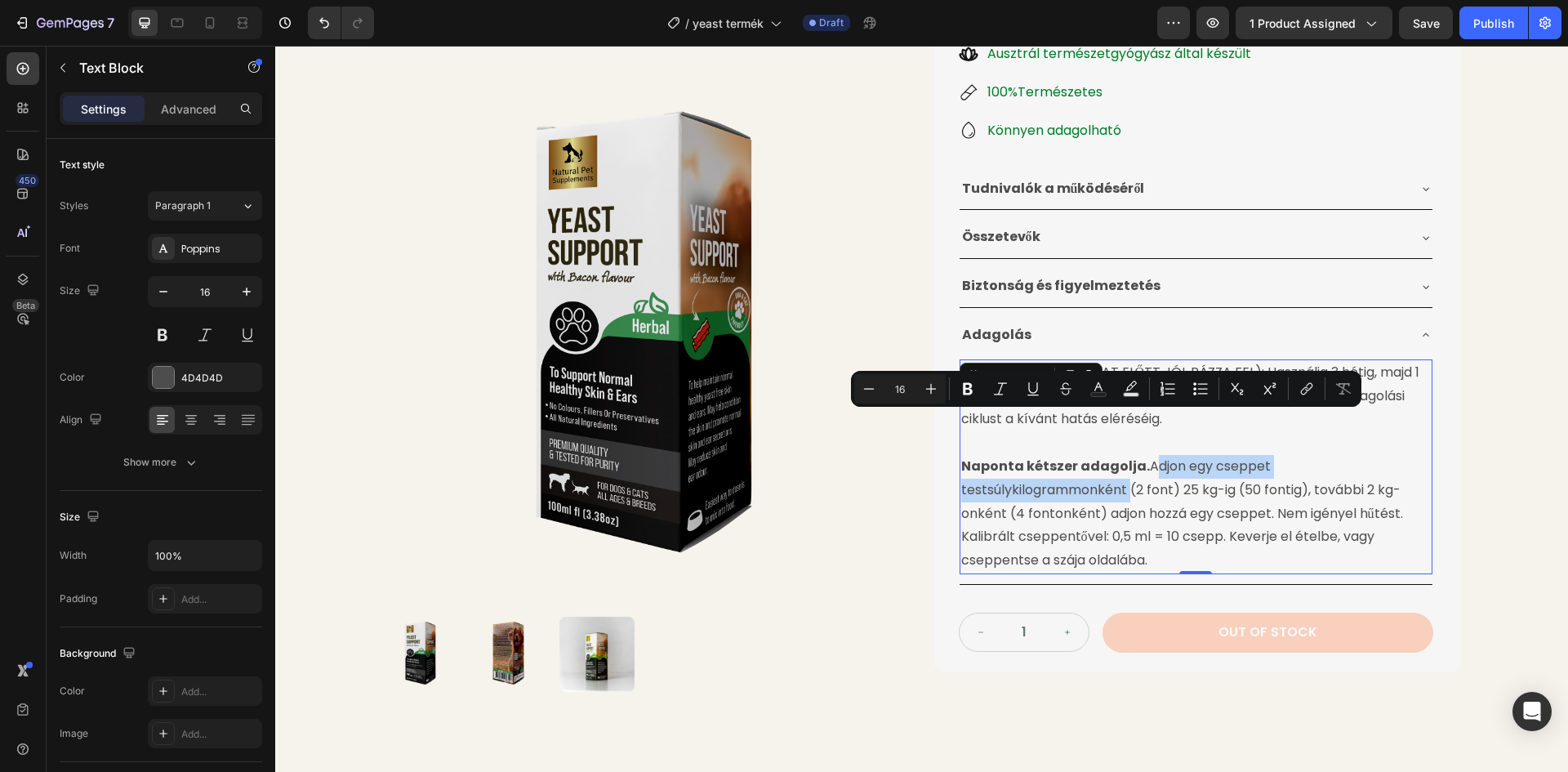
drag, startPoint x: 1138, startPoint y: 421, endPoint x: 1121, endPoint y: 446, distance: 30.2
click at [1121, 455] on p "Naponta kétszer adagolja. Adjon egy cseppet testsúlykilogrammonként (2 font) 25…" at bounding box center [1195, 514] width 469 height 118
click at [966, 386] on icon "Editor contextual toolbar" at bounding box center [967, 388] width 16 height 16
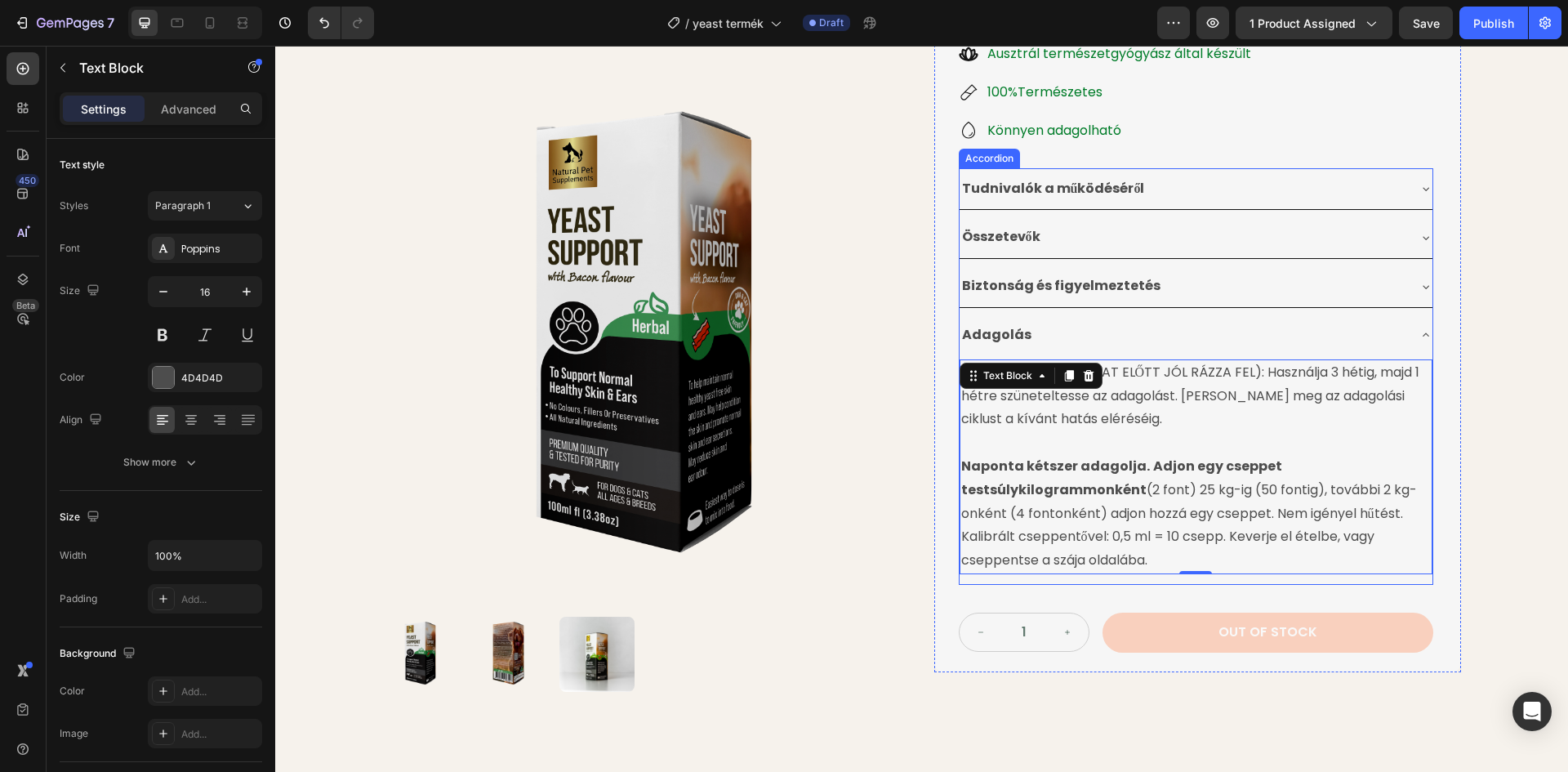
click at [872, 313] on img at bounding box center [646, 340] width 527 height 527
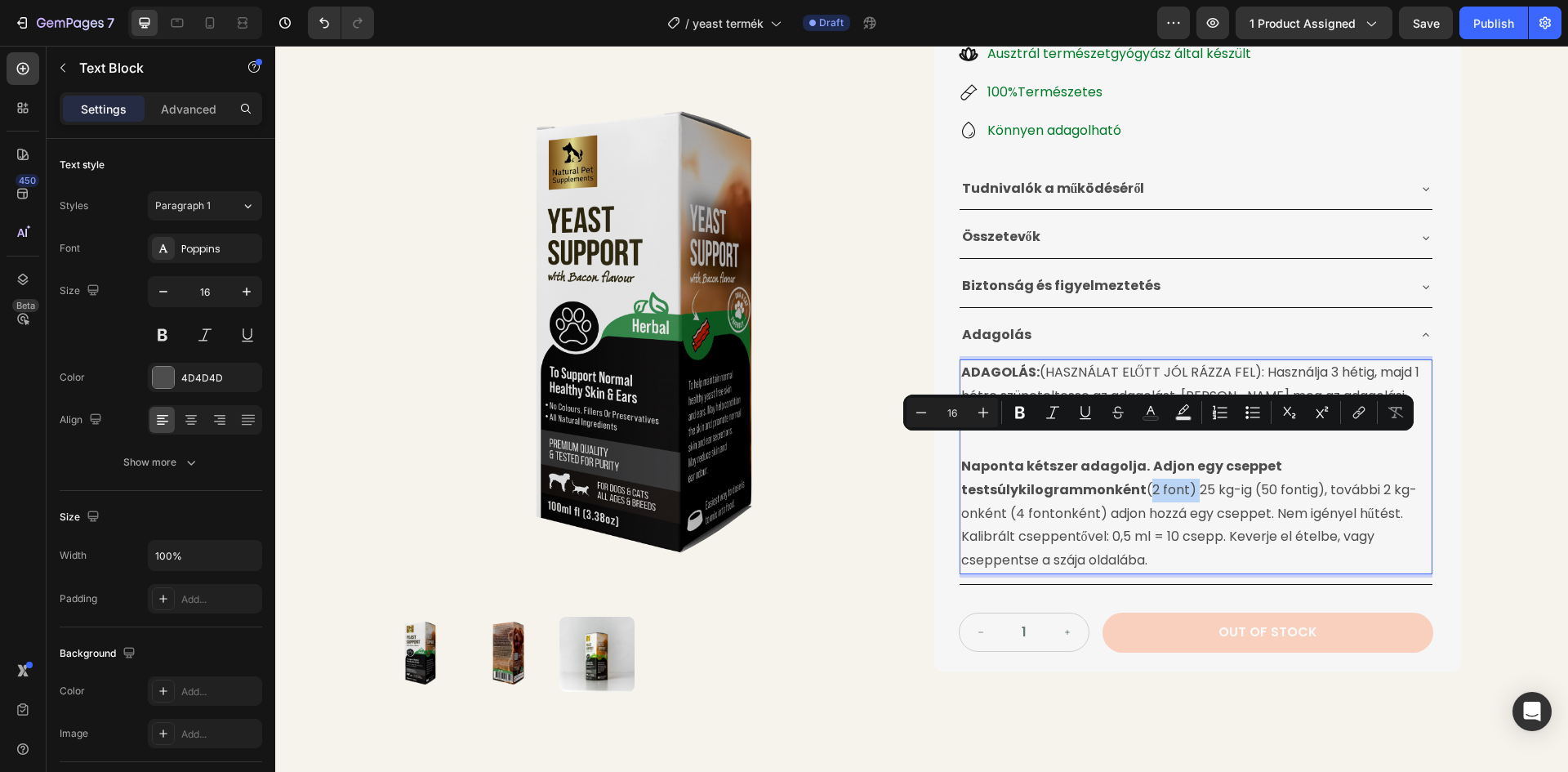
drag, startPoint x: 1137, startPoint y: 448, endPoint x: 1183, endPoint y: 450, distance: 46.0
click at [1183, 455] on p "Naponta kétszer adagolja. Adjon egy cseppet testsúlykilogrammonként (2 font) 25…" at bounding box center [1195, 514] width 469 height 118
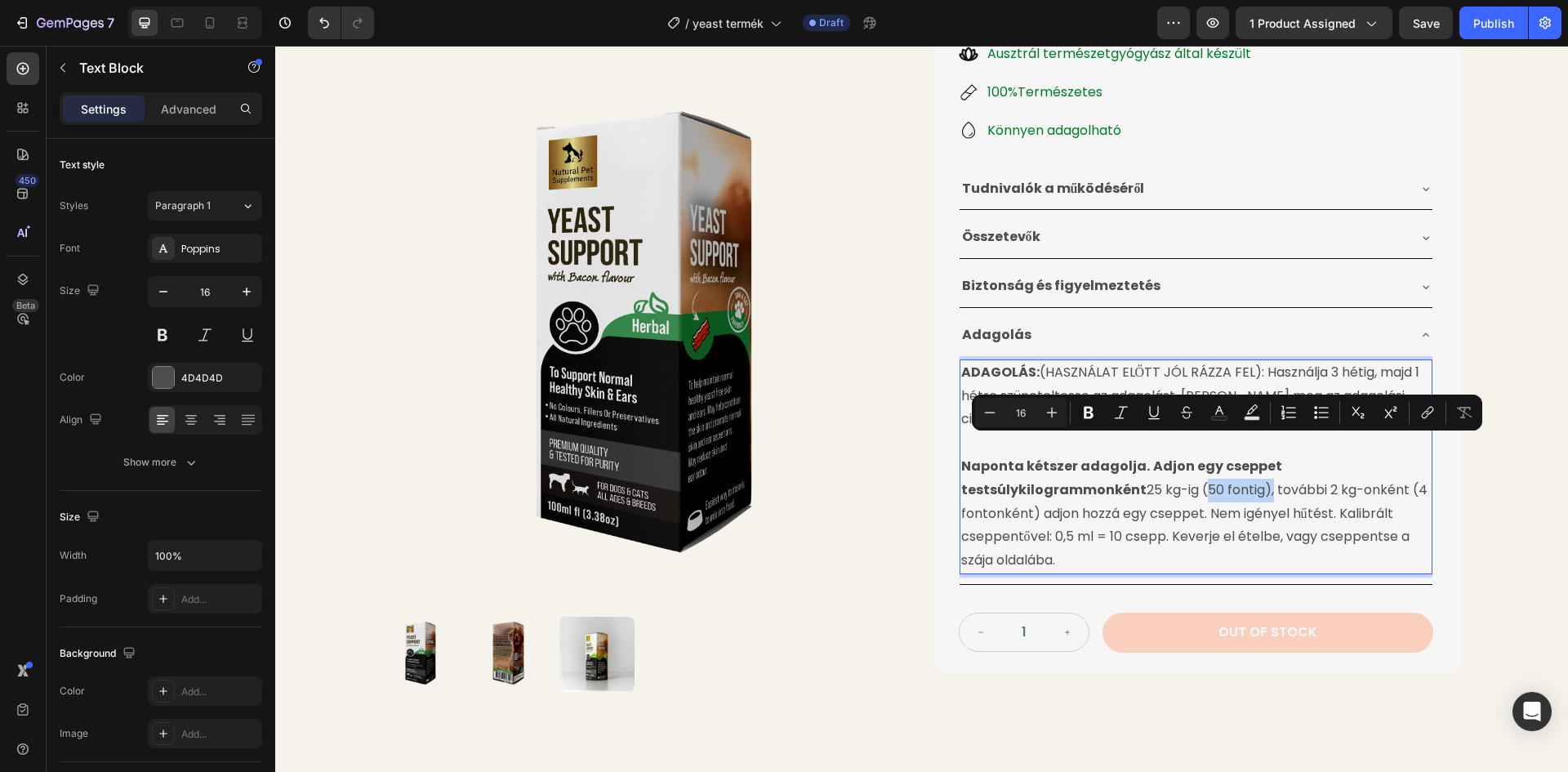
drag, startPoint x: 1193, startPoint y: 451, endPoint x: 1259, endPoint y: 447, distance: 66.1
click at [1259, 455] on p "Naponta kétszer adagolja. Adjon egy cseppet testsúlykilogrammonként 25 kg-ig (5…" at bounding box center [1195, 514] width 469 height 118
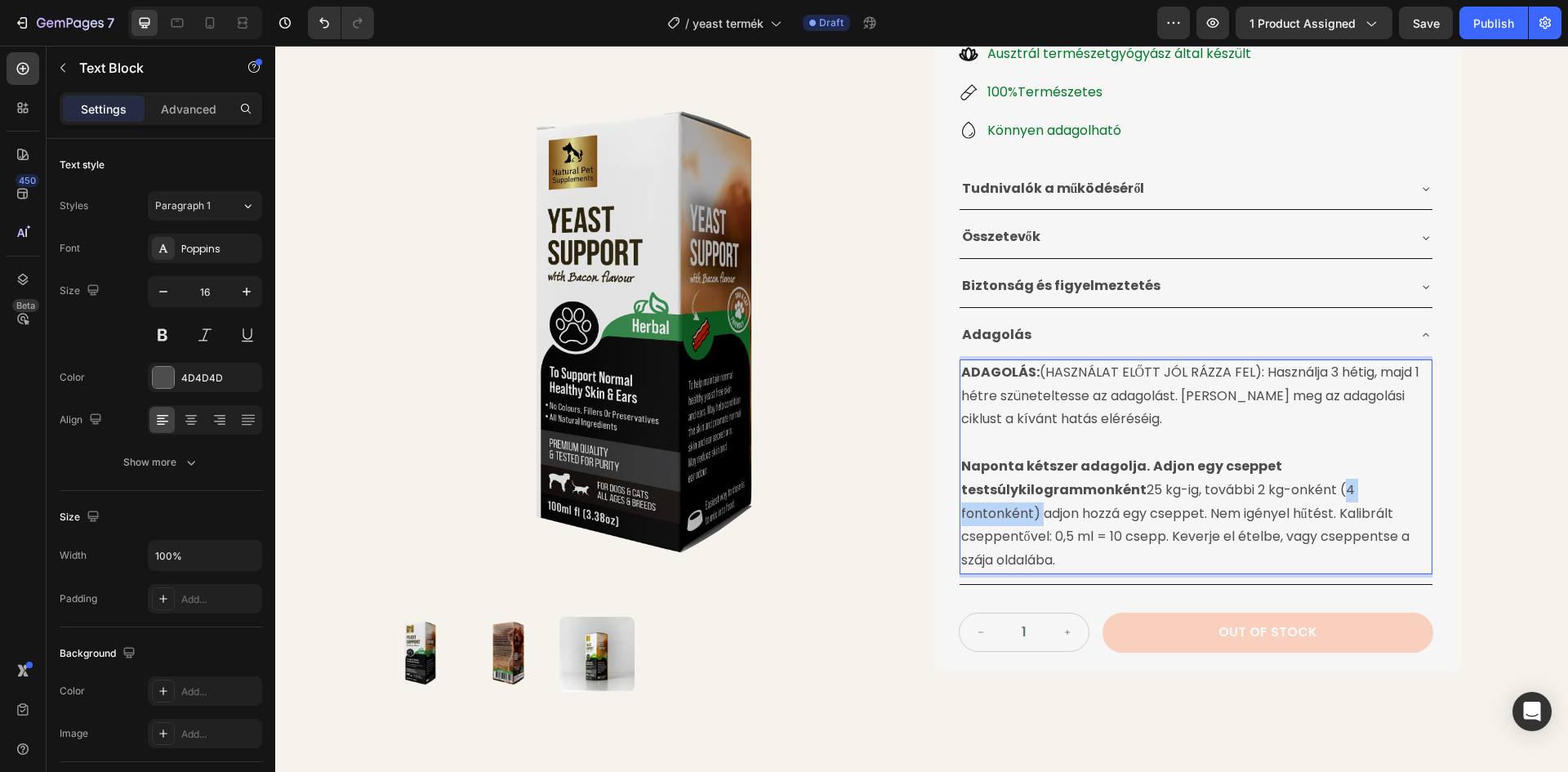
drag, startPoint x: 1330, startPoint y: 446, endPoint x: 1031, endPoint y: 474, distance: 300.3
click at [1031, 474] on p "Naponta kétszer adagolja. Adjon egy cseppet testsúlykilogrammonként 25 kg-ig, t…" at bounding box center [1195, 514] width 469 height 118
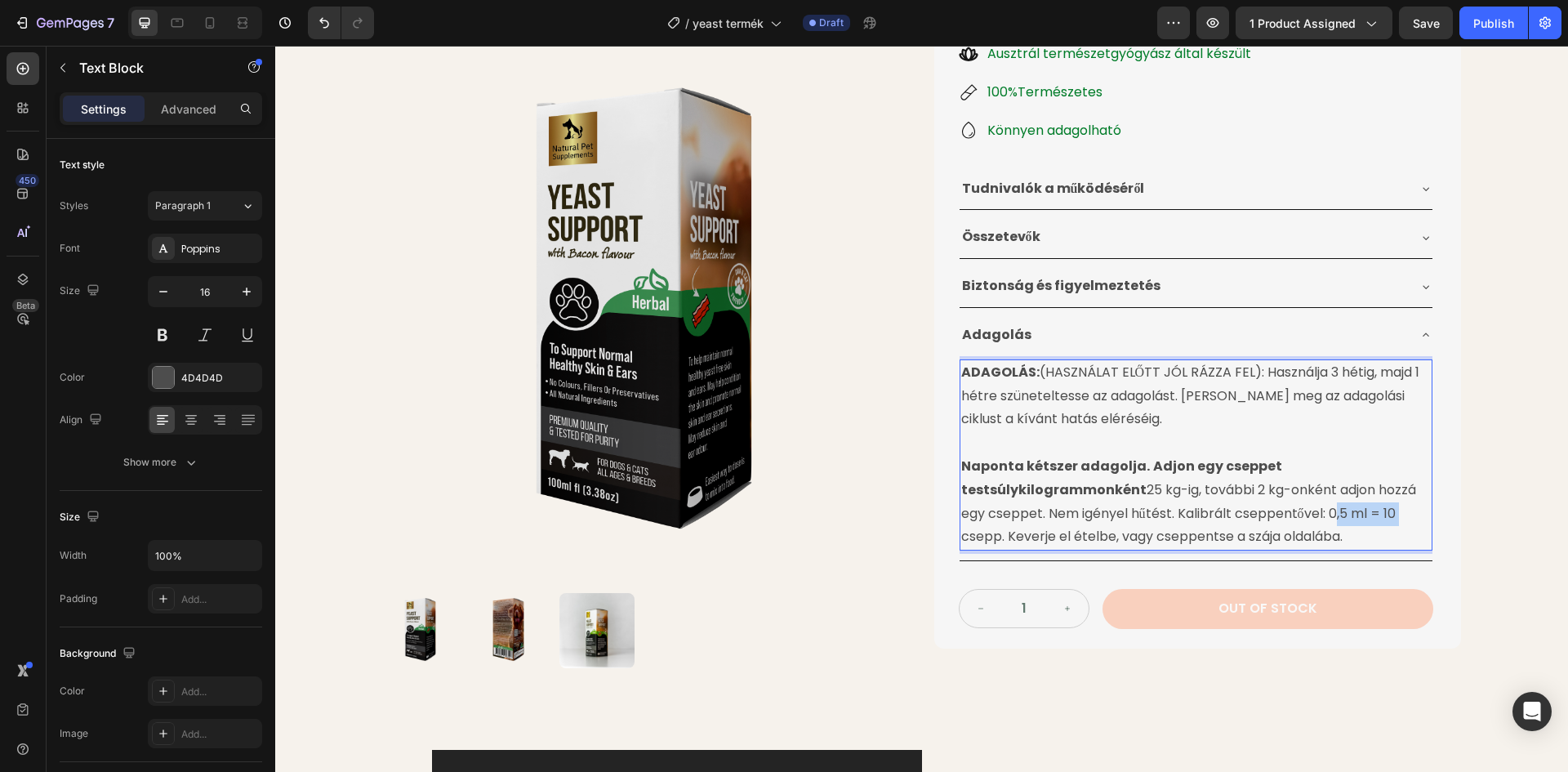
drag, startPoint x: 1329, startPoint y: 470, endPoint x: 1398, endPoint y: 472, distance: 69.0
click at [1398, 472] on p "Naponta kétszer adagolja. Adjon egy cseppet testsúlykilogrammonként 25 kg-ig, t…" at bounding box center [1195, 502] width 469 height 94
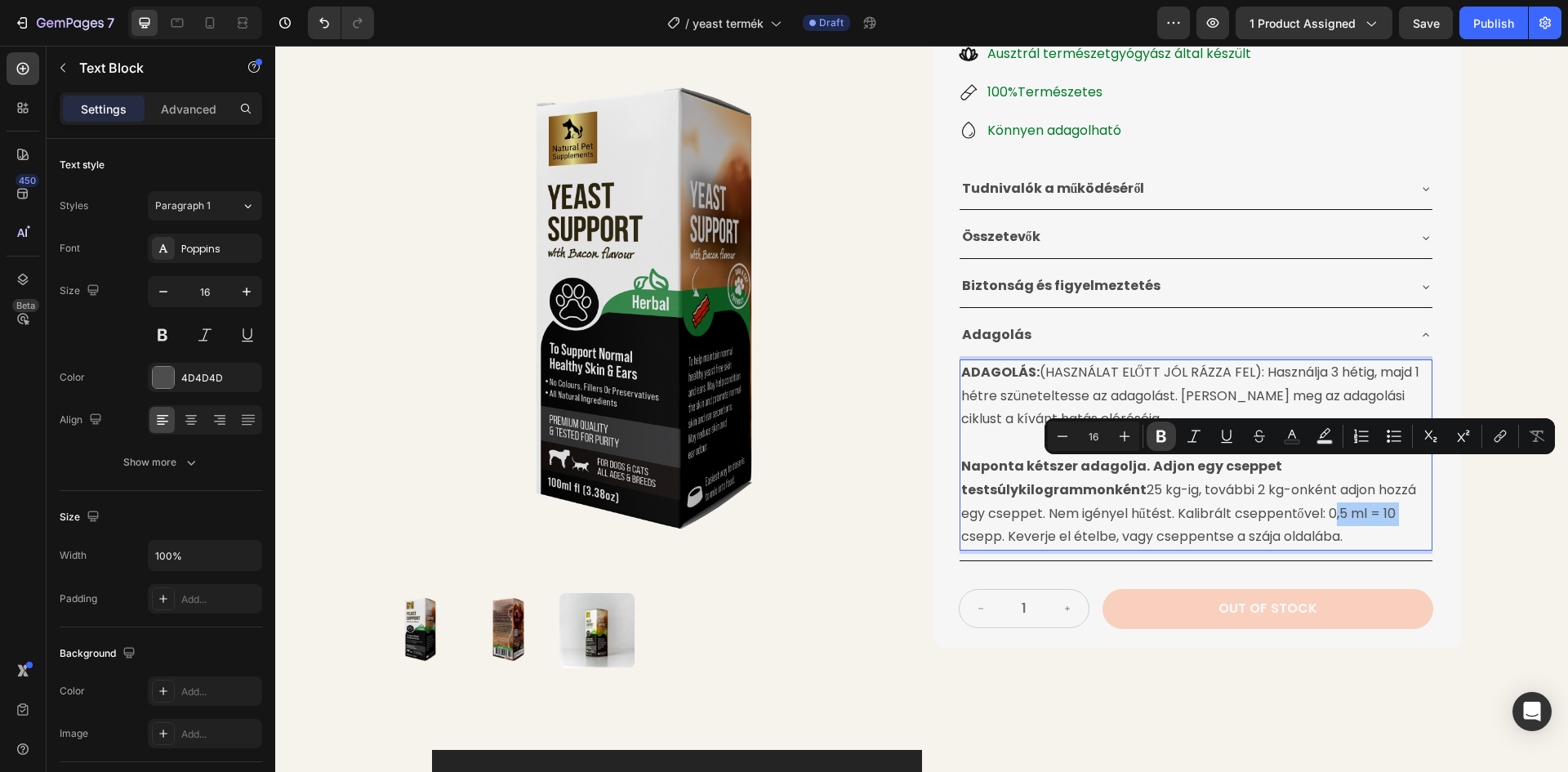
drag, startPoint x: 1153, startPoint y: 441, endPoint x: 935, endPoint y: 371, distance: 229.0
click at [1153, 441] on button "Bold" at bounding box center [1162, 436] width 30 height 30
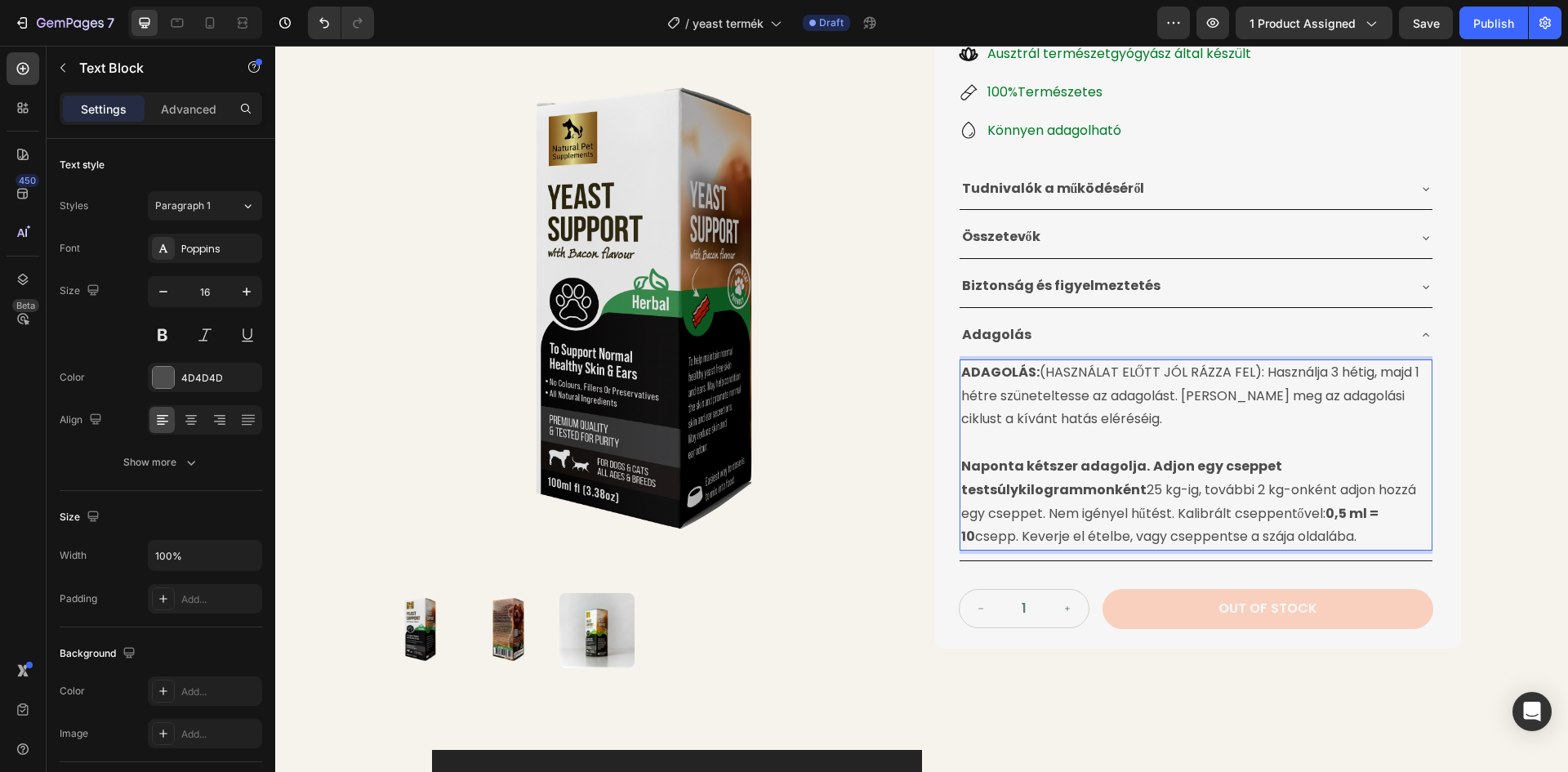
click at [1531, 283] on div "Product Images Élesztőgomba Ellenes Gyógynövénytinktúra Product Title 24.990 Ft…" at bounding box center [921, 177] width 1293 height 1013
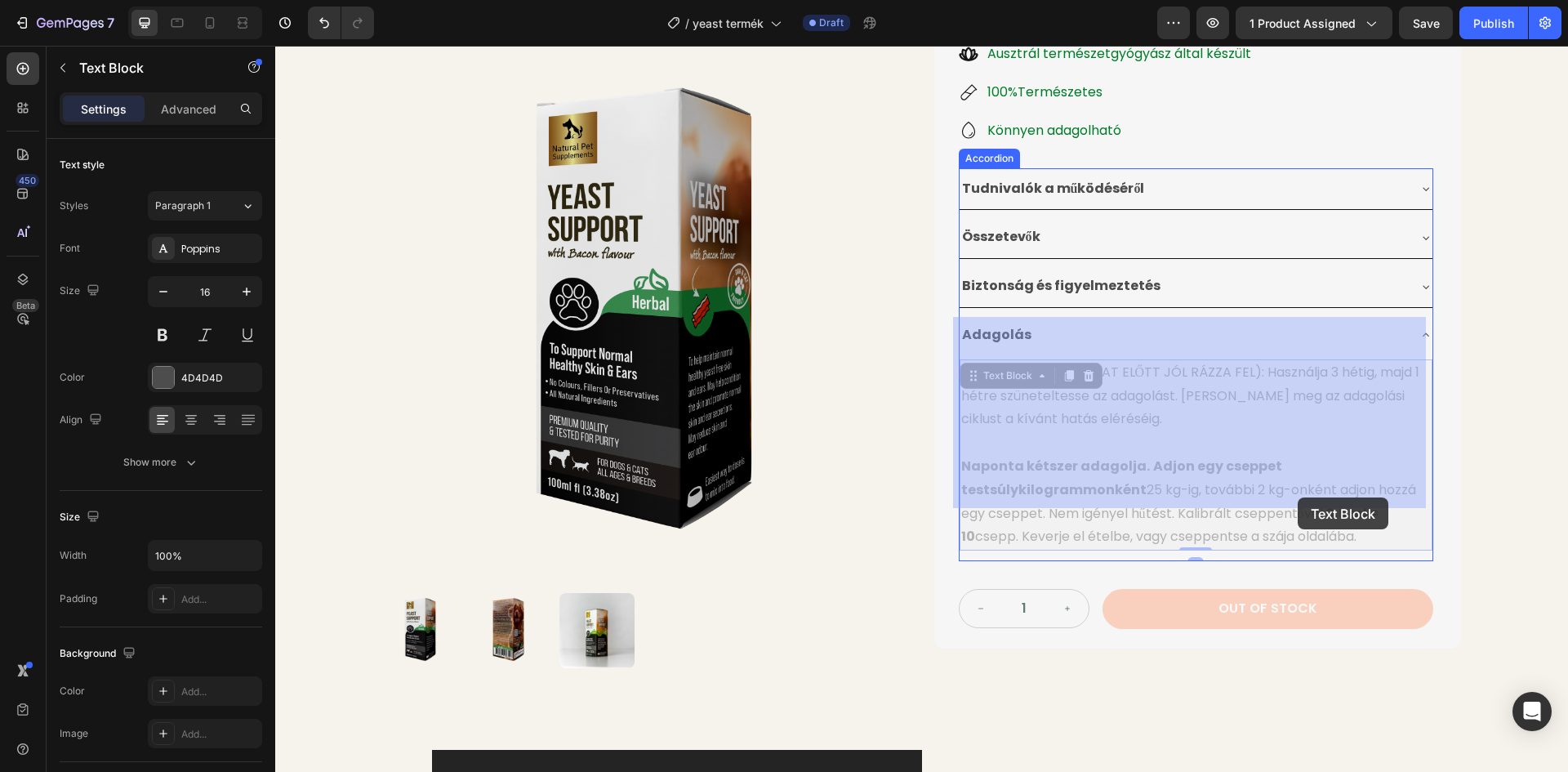
drag, startPoint x: 1342, startPoint y: 494, endPoint x: 1317, endPoint y: 495, distance: 25.0
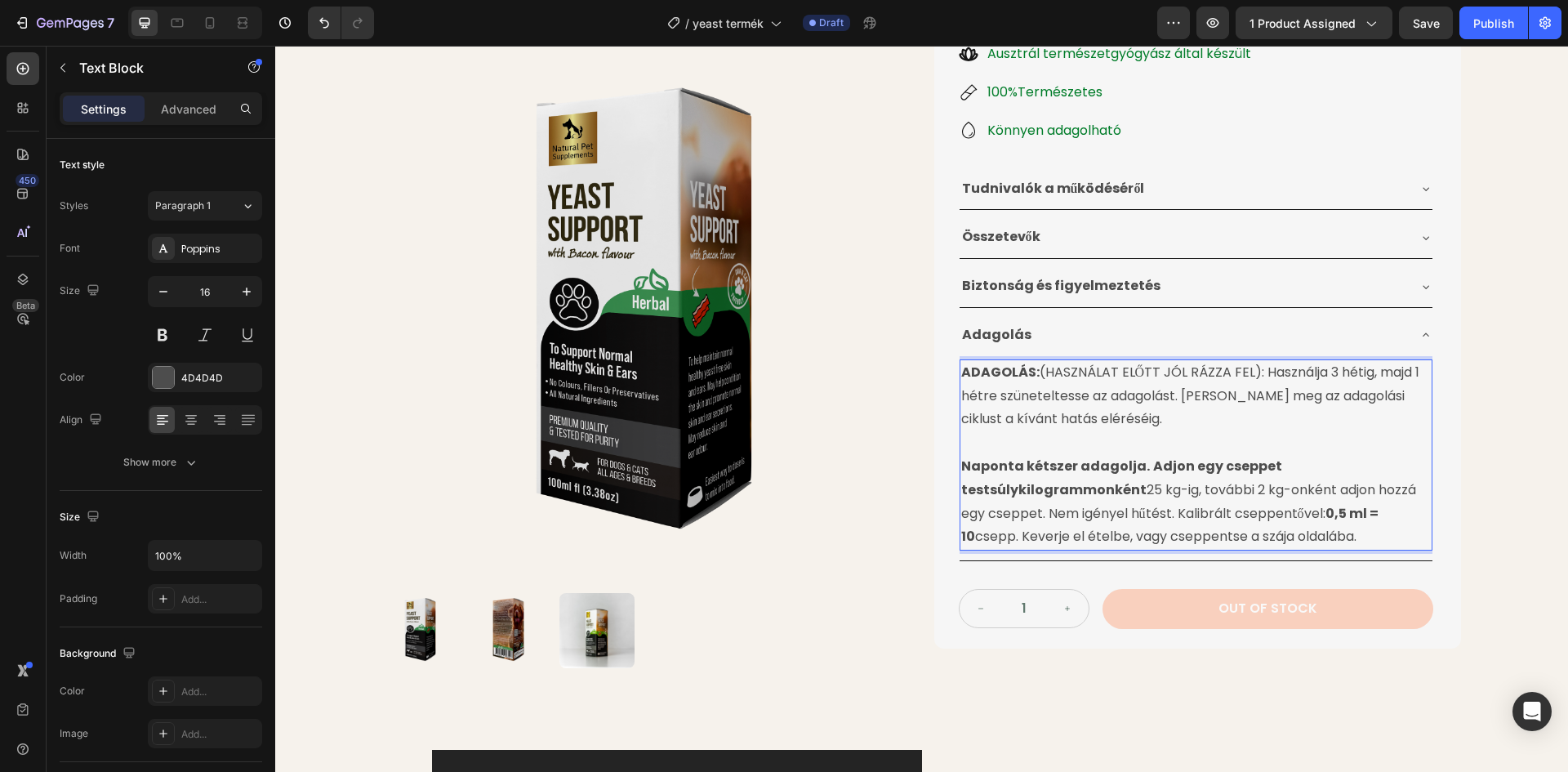
click at [1340, 496] on p "Naponta kétszer adagolja. Adjon egy cseppet testsúlykilogrammonként 25 kg-ig, t…" at bounding box center [1195, 502] width 469 height 94
click at [1457, 413] on div "Product Images Élesztőgomba Ellenes Gyógynövénytinktúra Product Title 24.990 Ft…" at bounding box center [921, 177] width 1111 height 1013
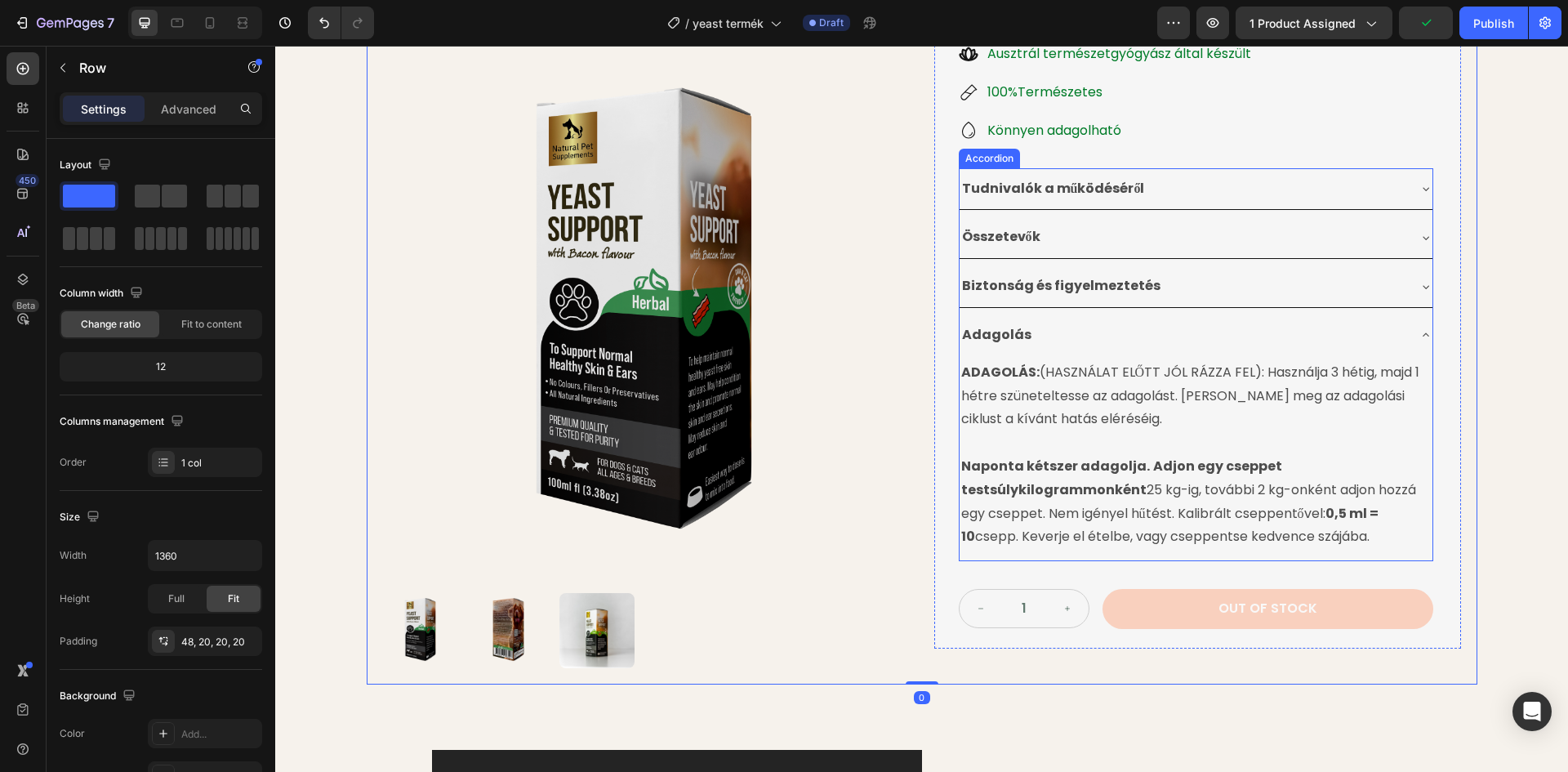
click at [1126, 321] on div "Adagolás" at bounding box center [1182, 335] width 446 height 29
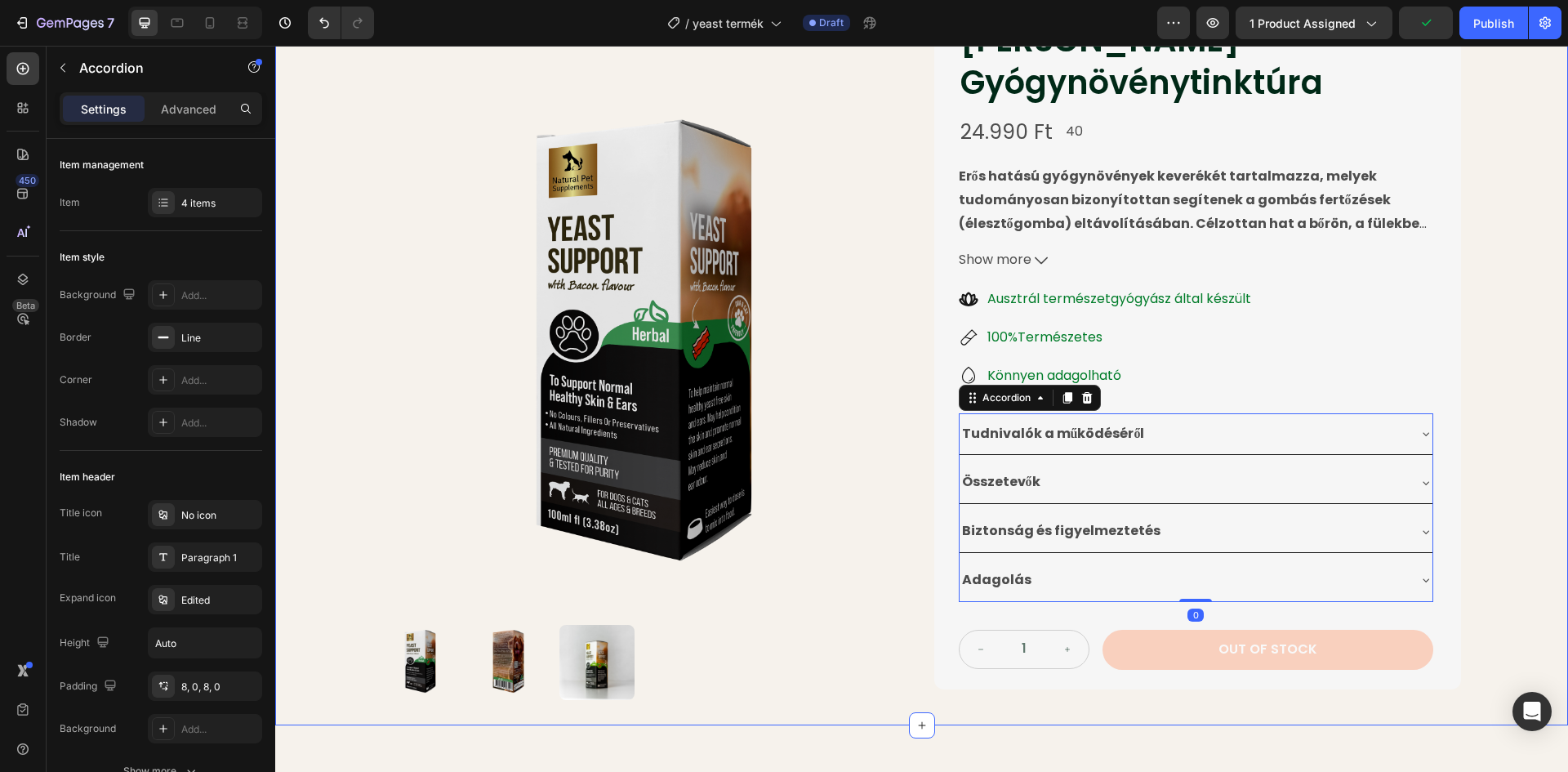
click at [1532, 291] on div "Product Images Élesztőgomba Ellenes Gyógynövénytinktúra Product Title 24.990 Ft…" at bounding box center [921, 321] width 1293 height 809
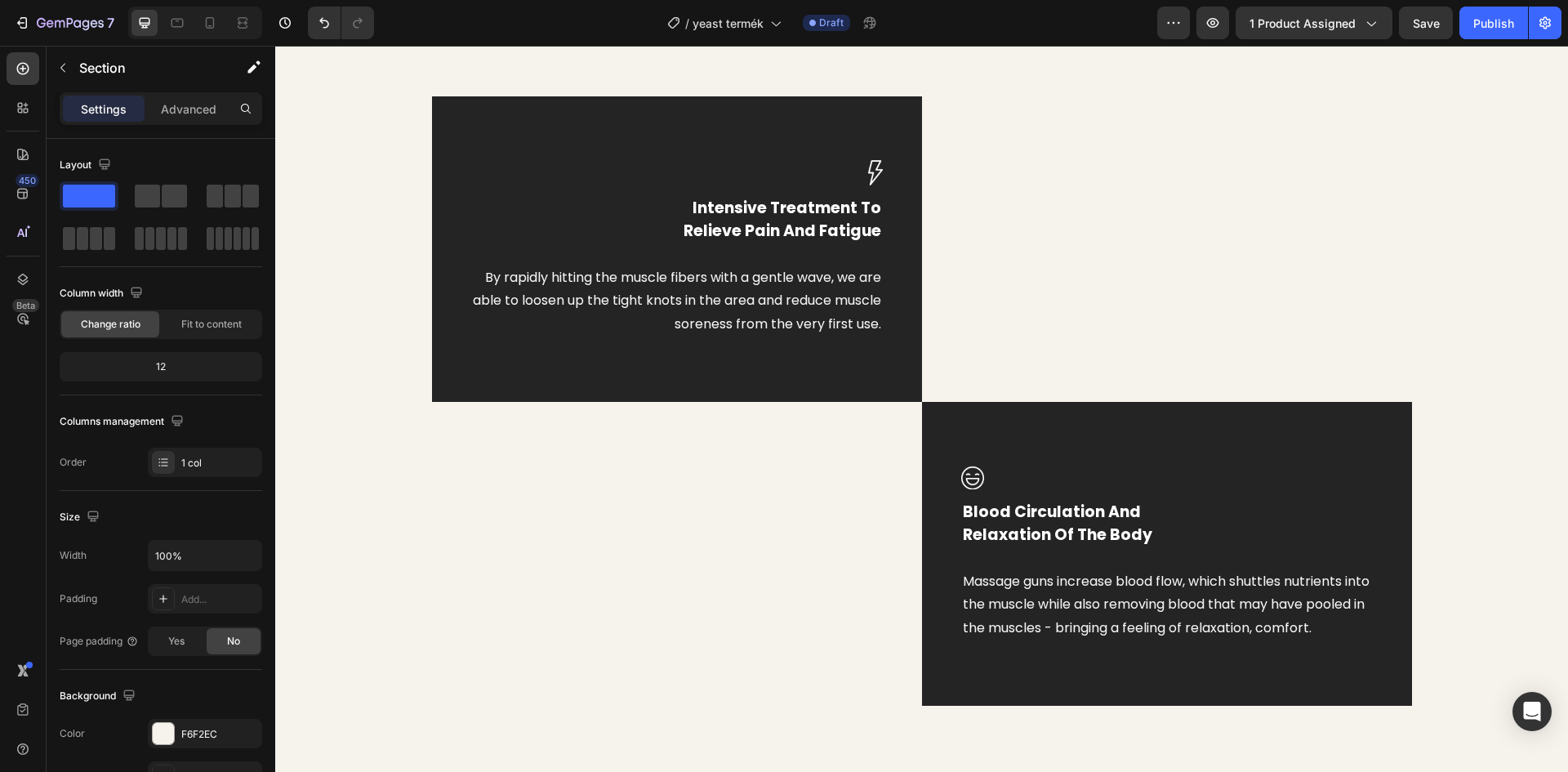
scroll to position [817, 0]
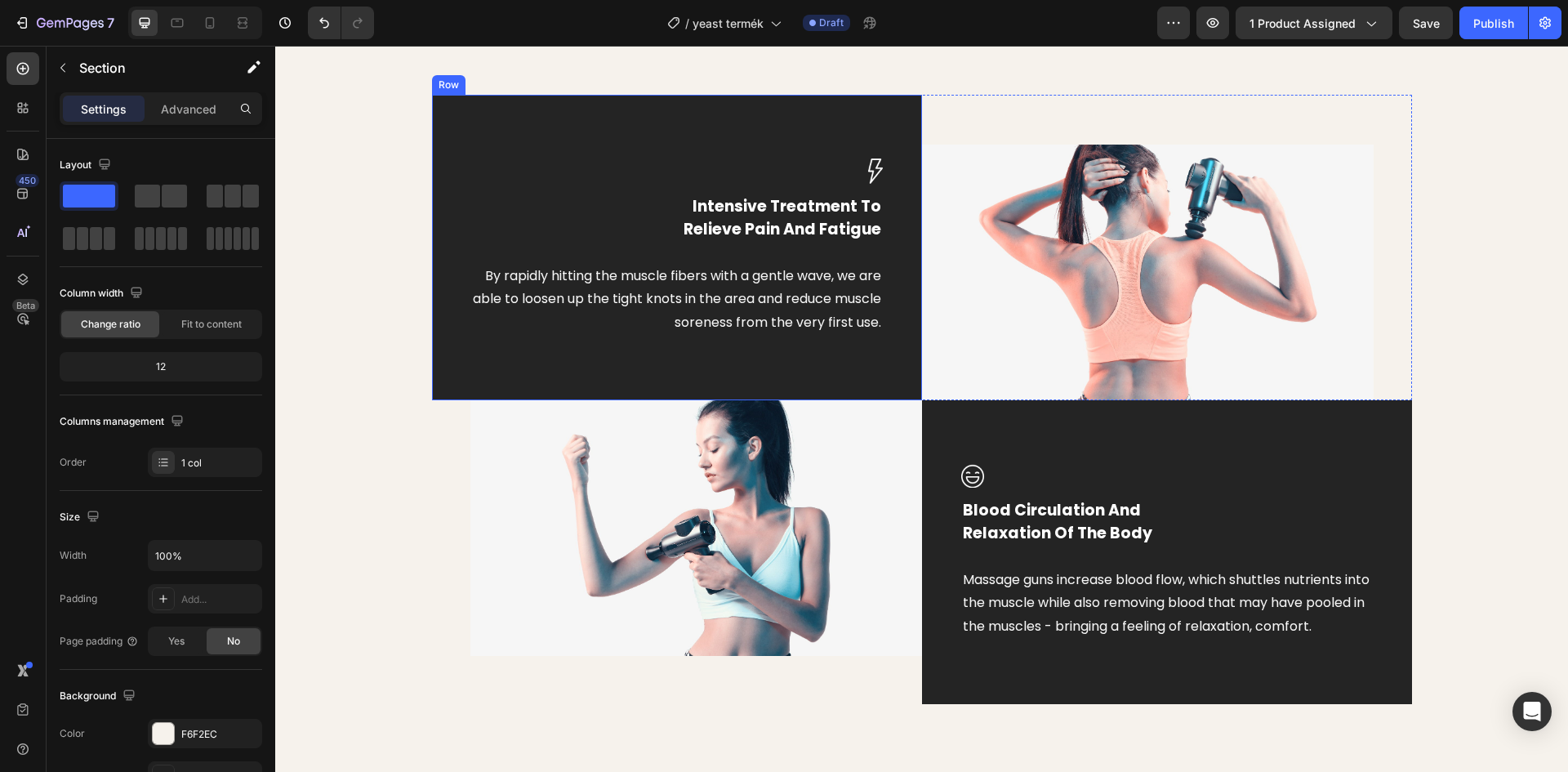
click at [553, 103] on div "Image Intensive Treatment To Relieve Pain And Fatigue Text block By rapidly hit…" at bounding box center [677, 247] width 490 height 306
click at [558, 138] on div "Image Intensive Treatment To Relieve Pain And Fatigue Text block By rapidly hit…" at bounding box center [677, 247] width 490 height 306
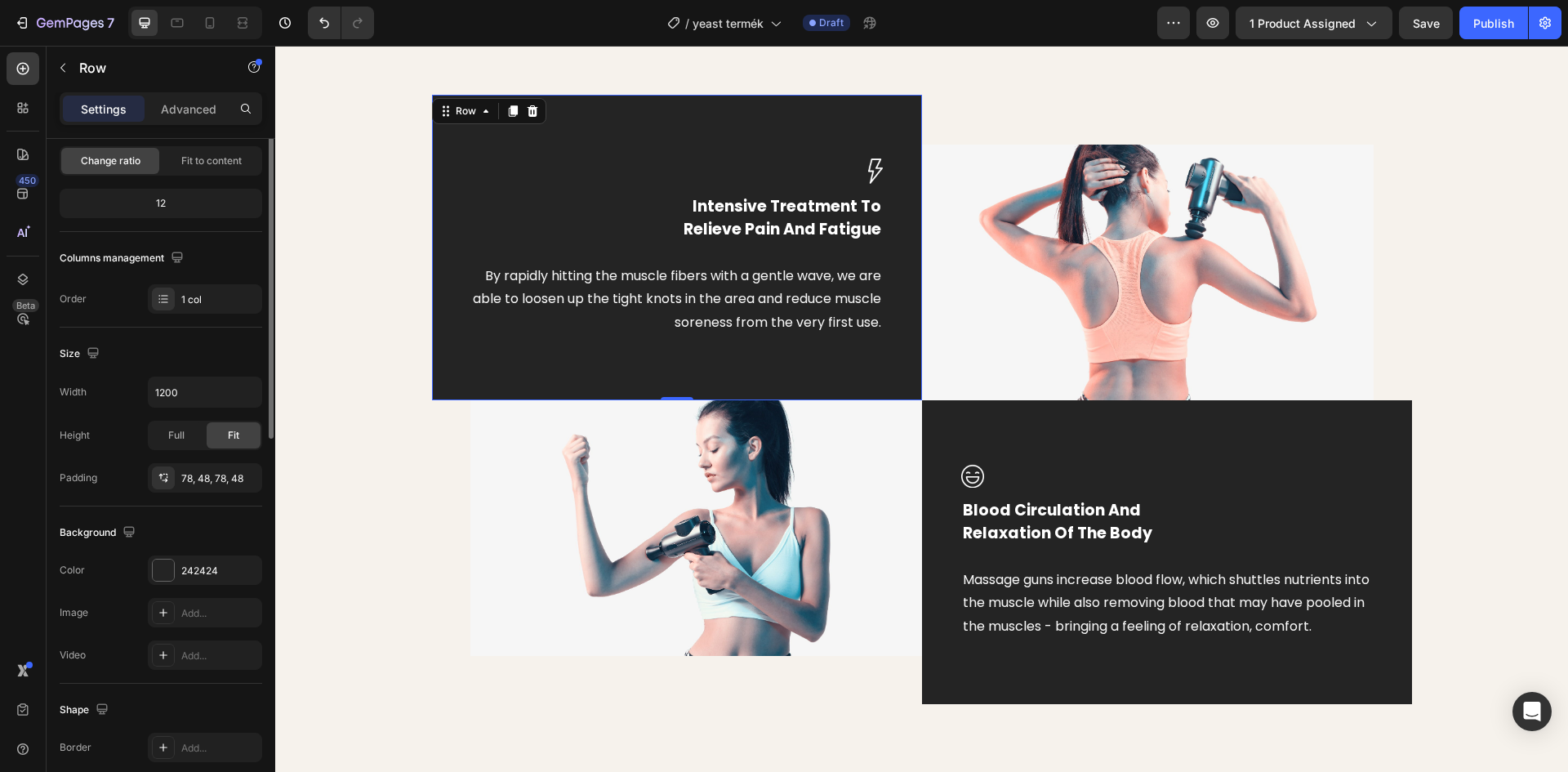
scroll to position [317, 0]
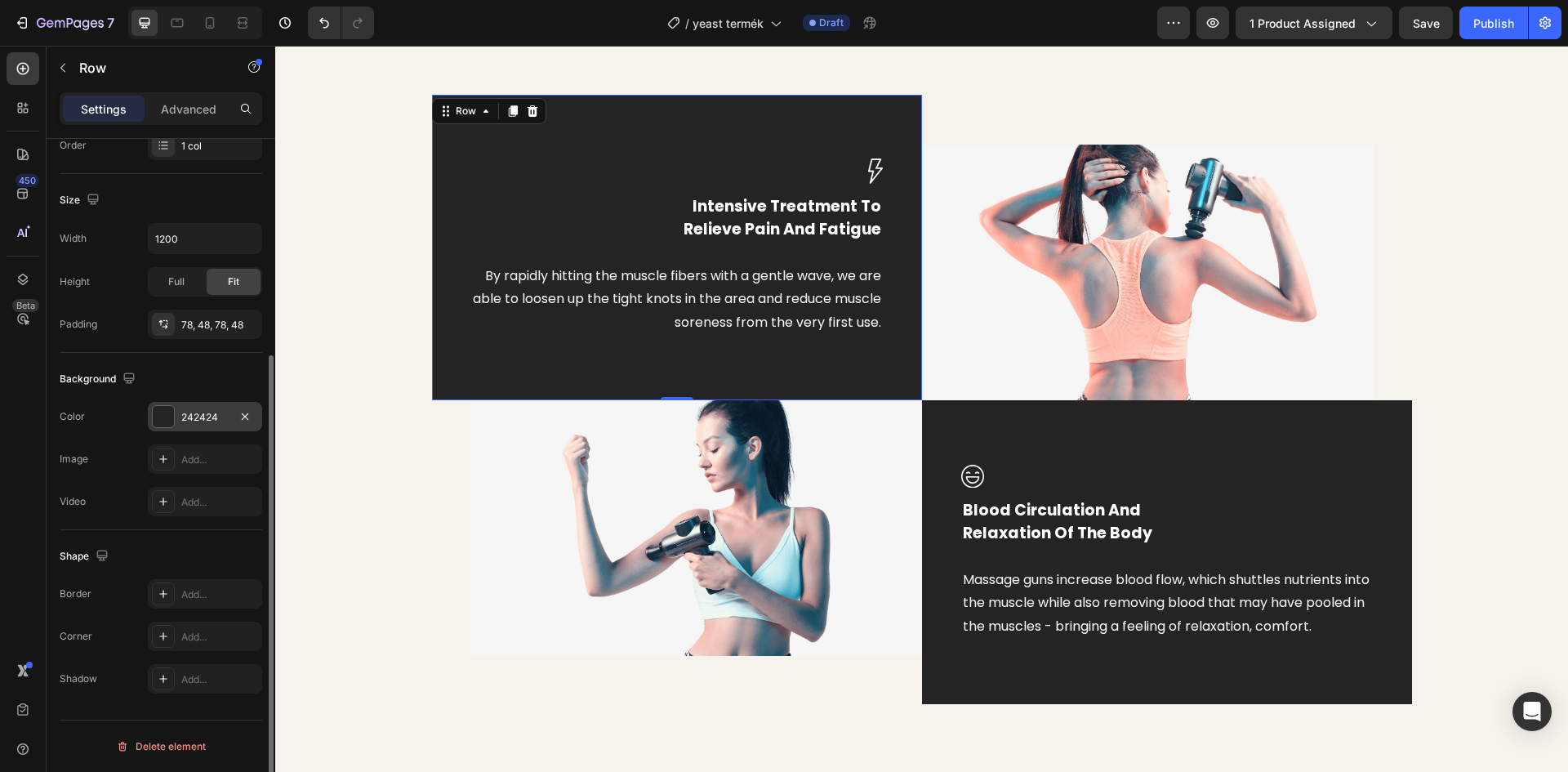
click at [170, 428] on div "242424" at bounding box center [204, 416] width 115 height 30
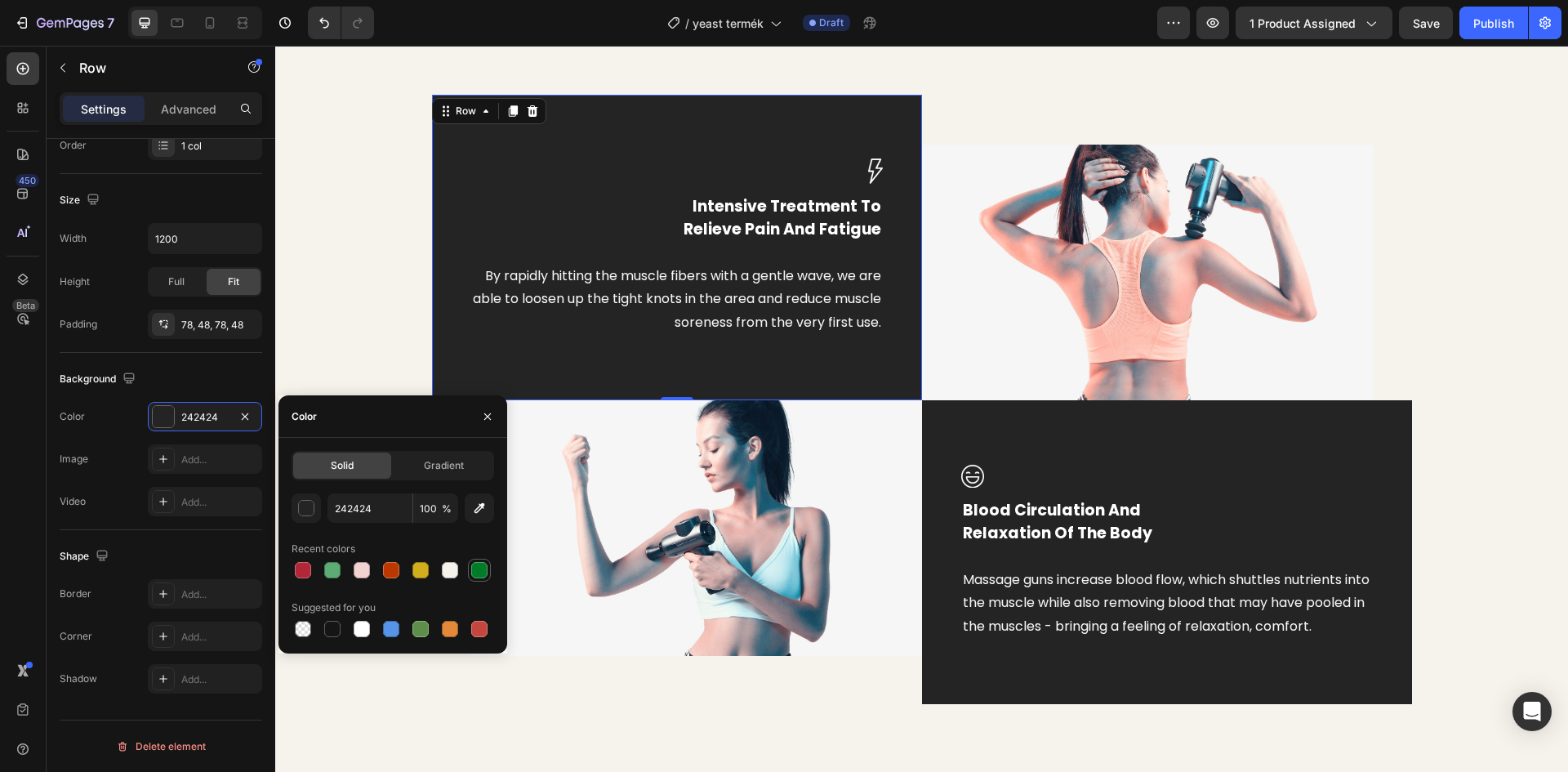
click at [475, 573] on div at bounding box center [479, 570] width 16 height 16
type input "007C29"
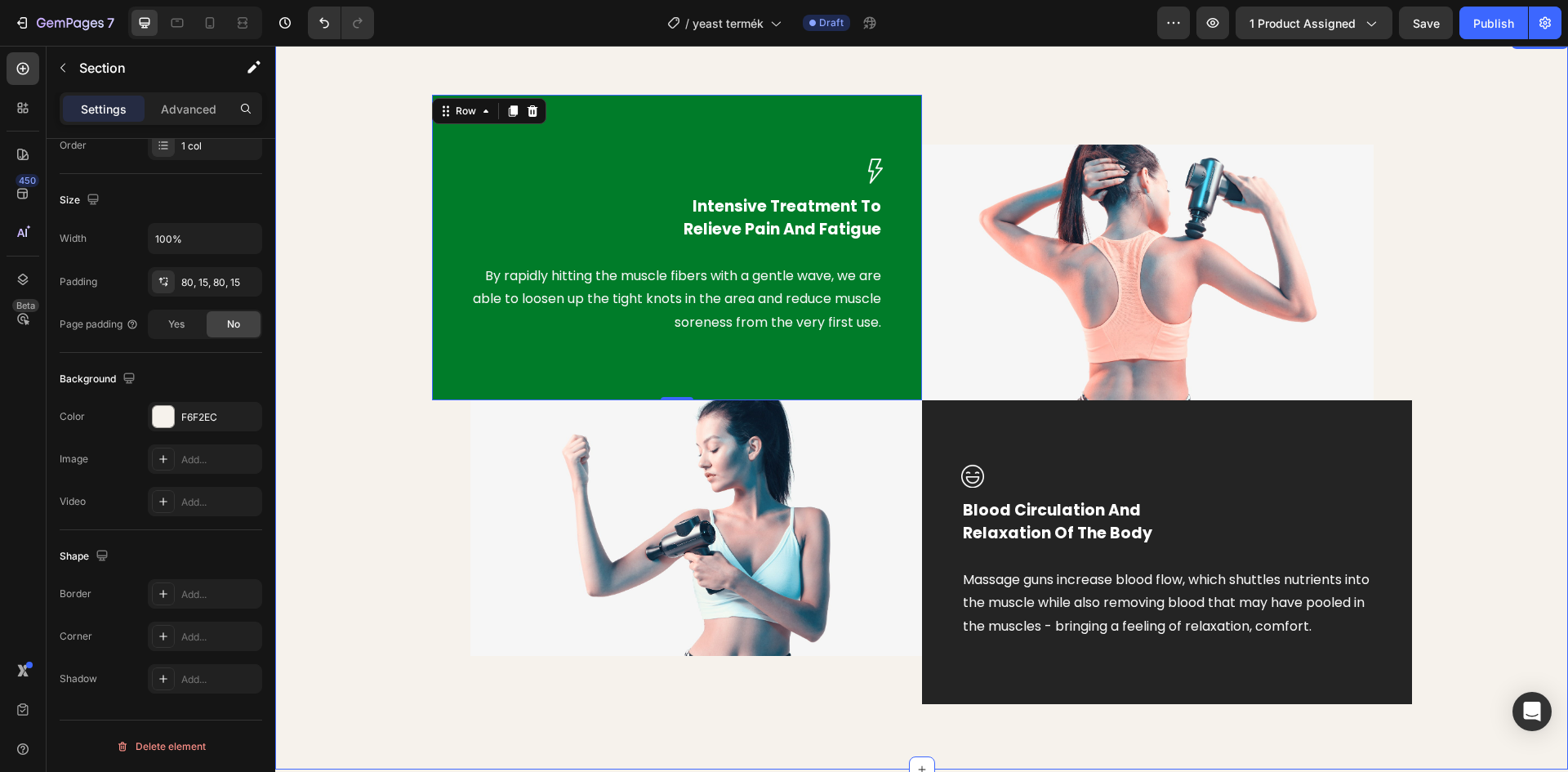
click at [316, 326] on div "Image Intensive Treatment To Relieve Pain And Fatigue Text block By rapidly hit…" at bounding box center [921, 398] width 1268 height 609
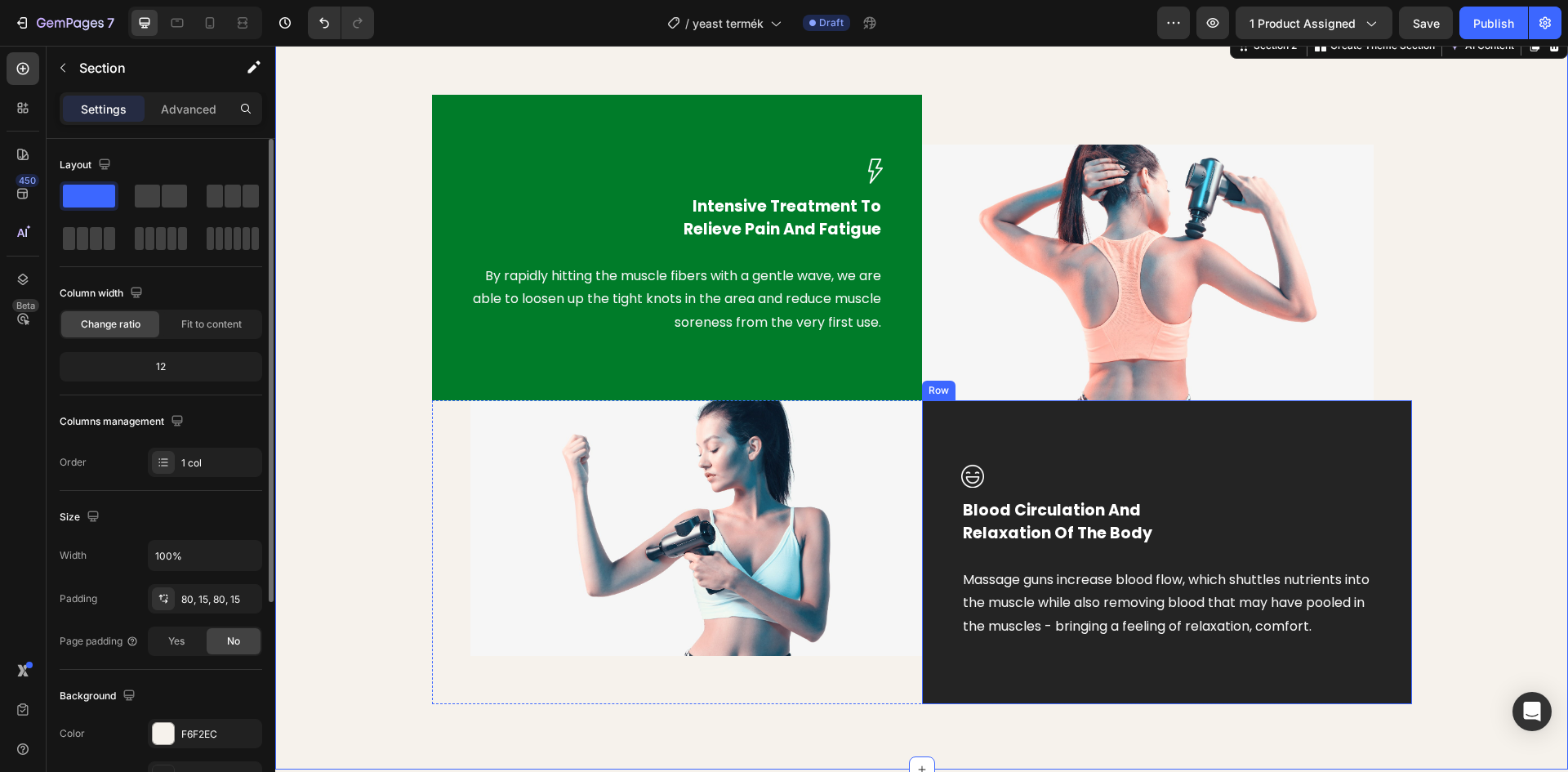
click at [1142, 446] on div "Image Blood Circulation And Relaxation Of The Body Text block Massage guns incr…" at bounding box center [1167, 552] width 490 height 304
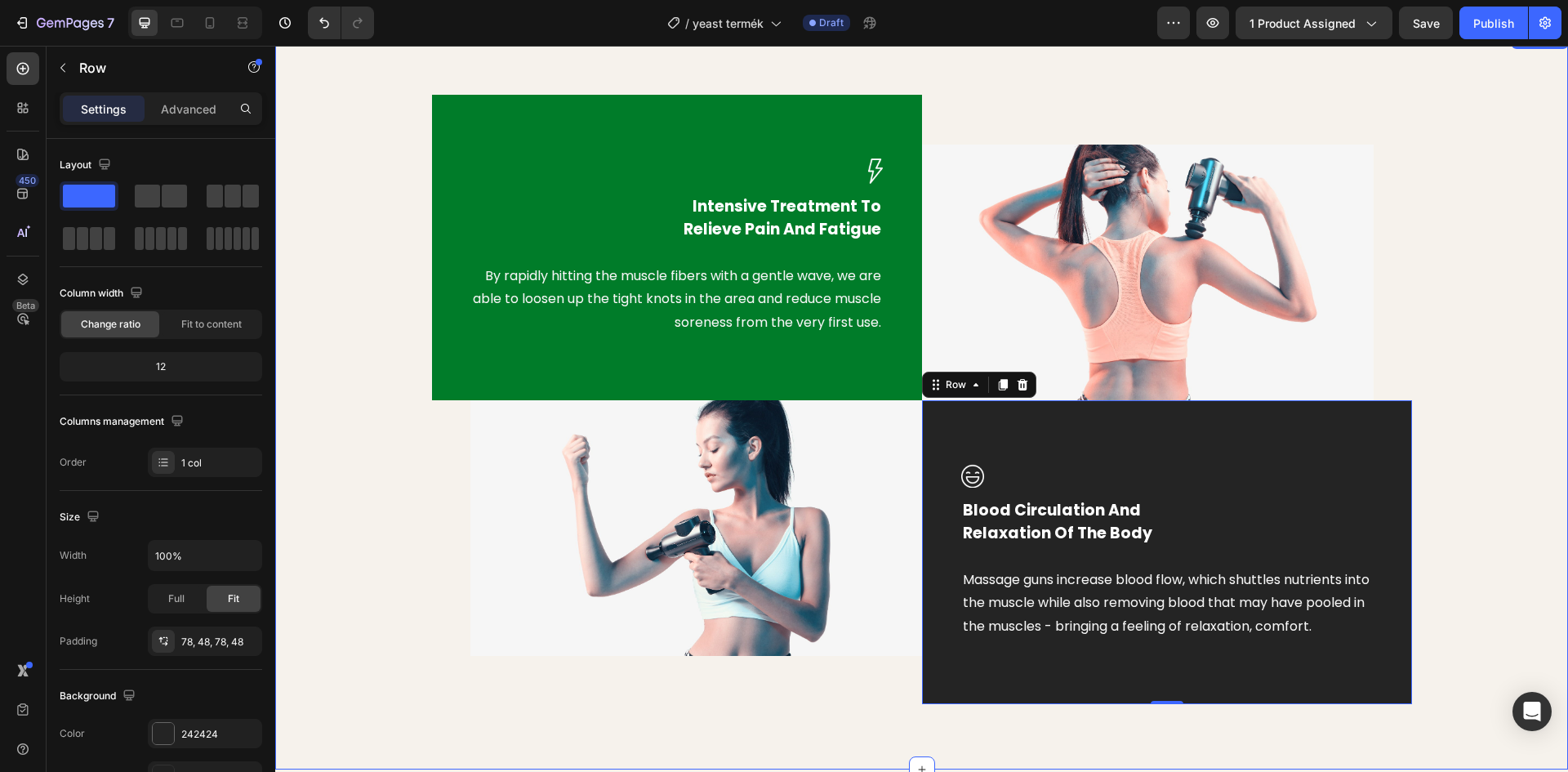
click at [1478, 196] on div "Image Intensive Treatment To Relieve Pain And Fatigue Text block By rapidly hit…" at bounding box center [921, 398] width 1268 height 609
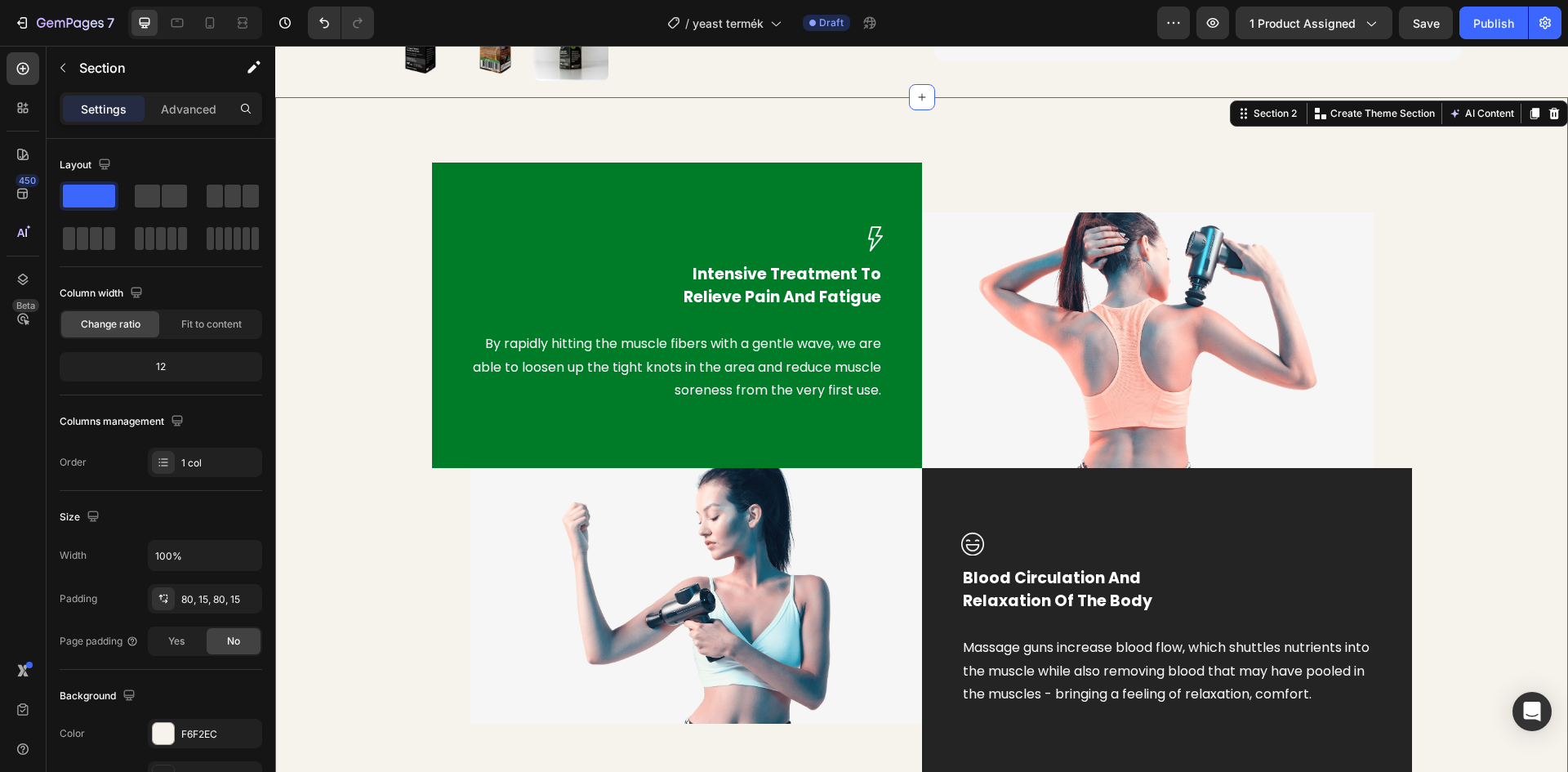
scroll to position [735, 0]
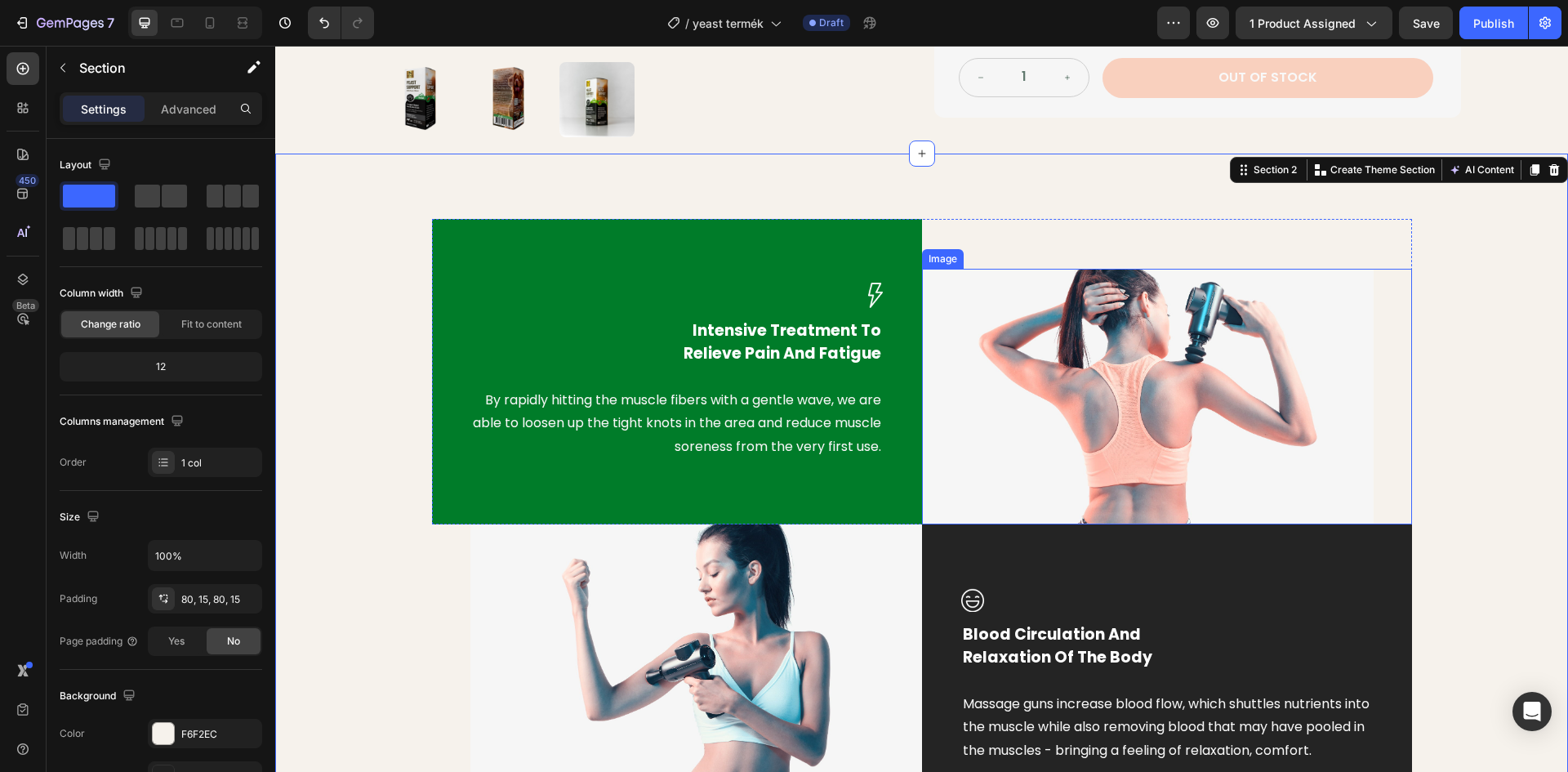
click at [1138, 342] on img at bounding box center [1147, 396] width 451 height 256
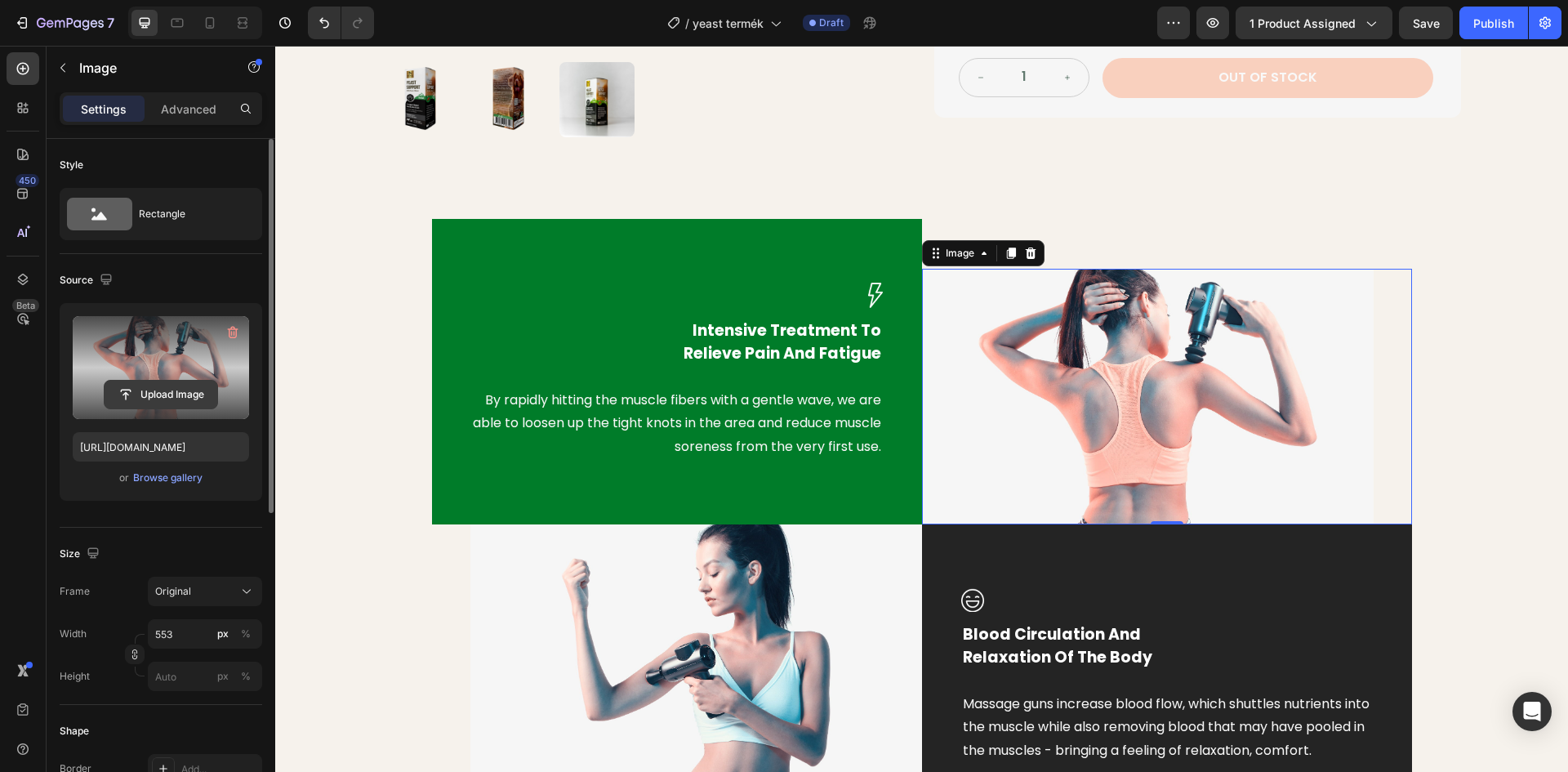
click at [188, 393] on input "file" at bounding box center [160, 394] width 113 height 28
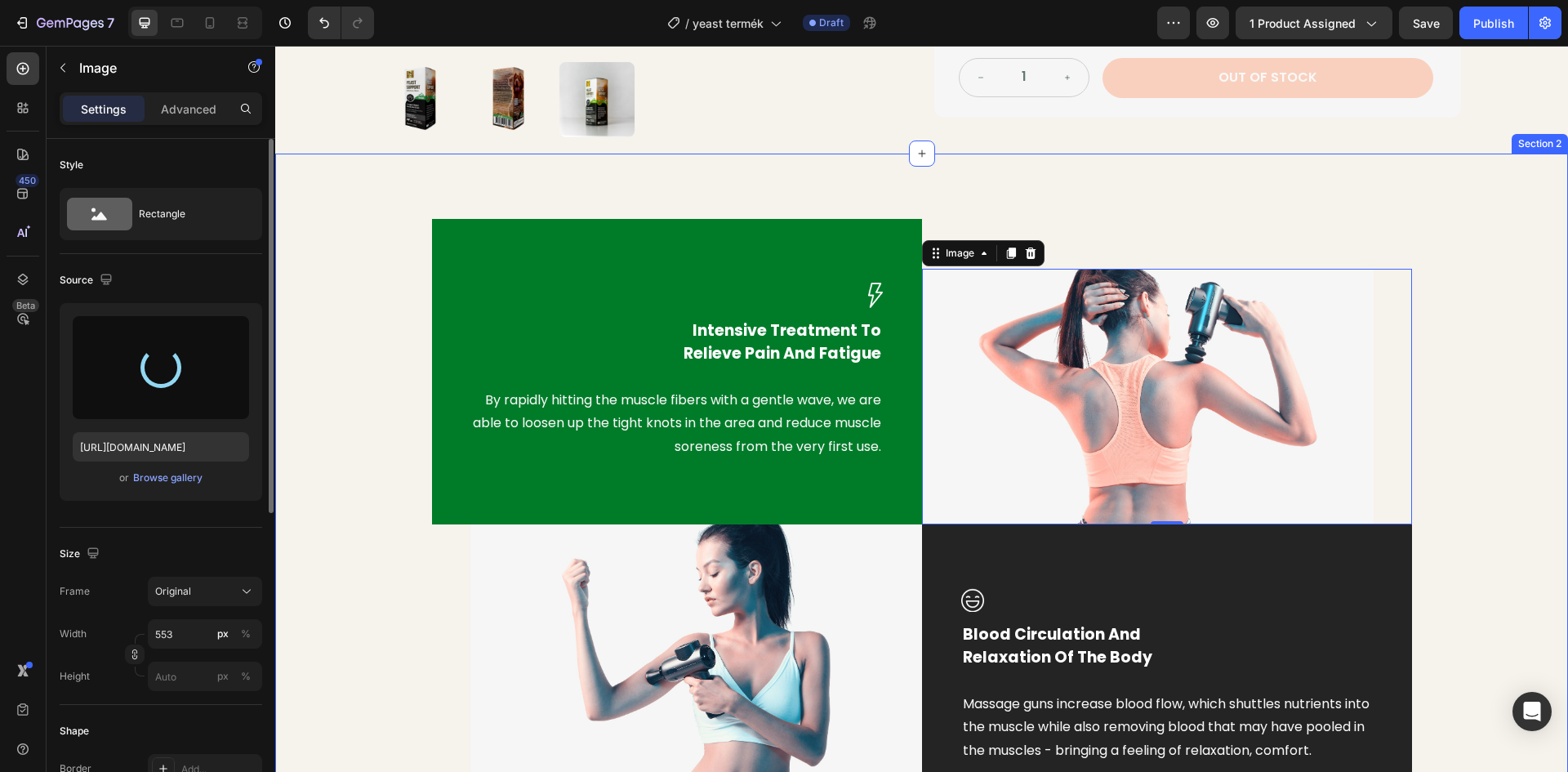
type input "[URL][DOMAIN_NAME]"
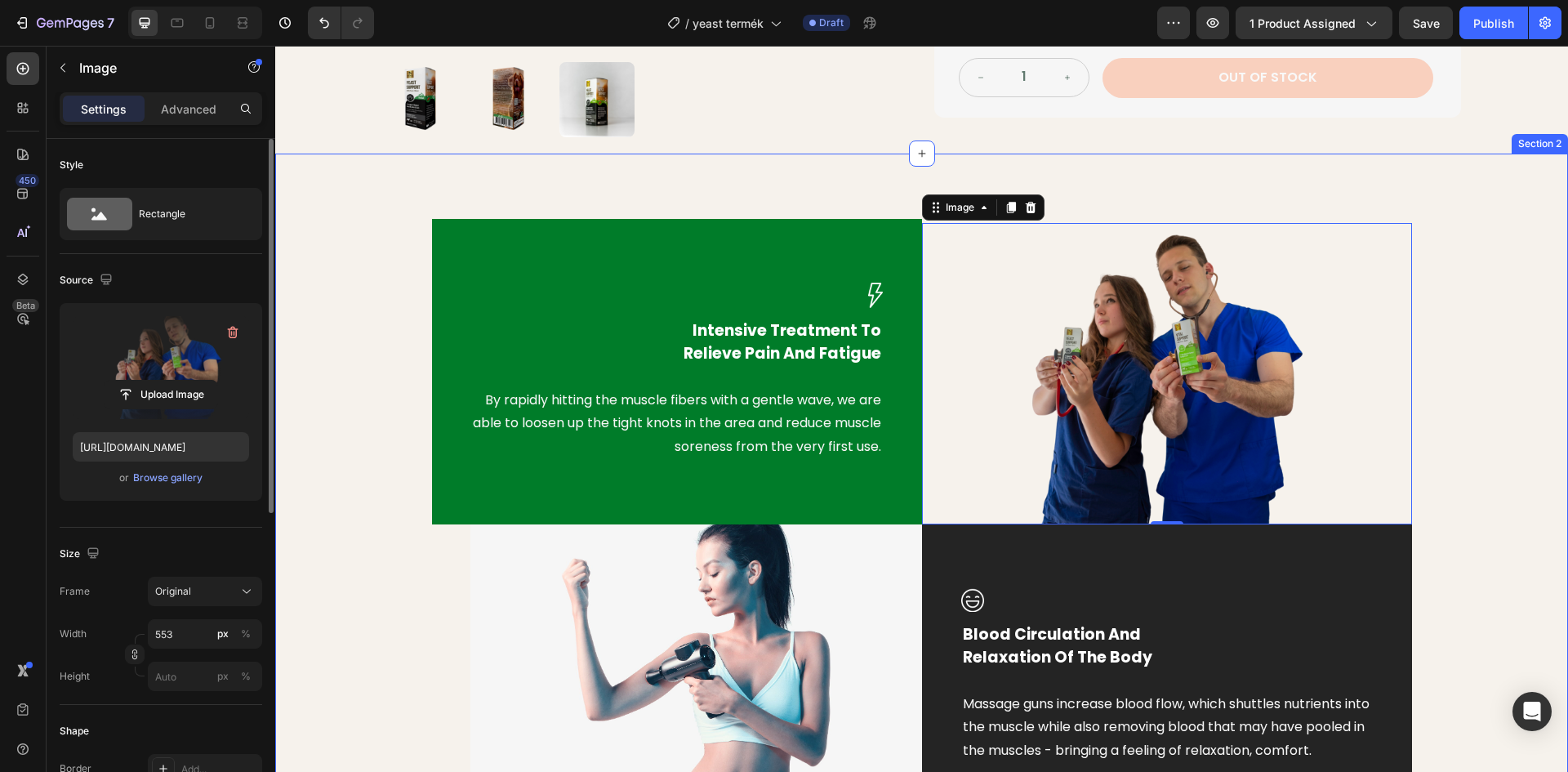
click at [1528, 219] on div "Image Intensive Treatment To Relieve Pain And Fatigue Text block By rapidly hit…" at bounding box center [921, 523] width 1268 height 609
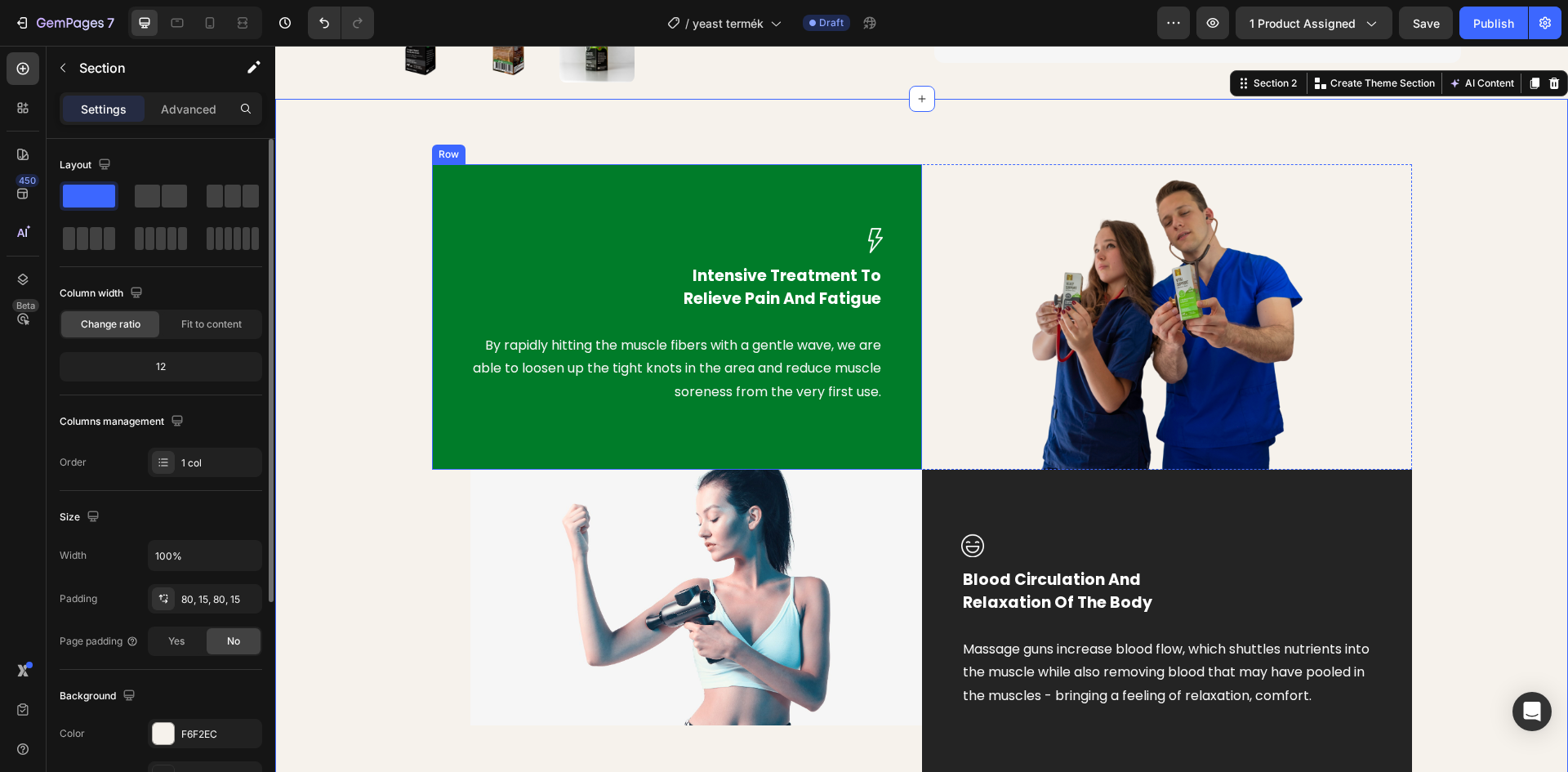
scroll to position [817, 0]
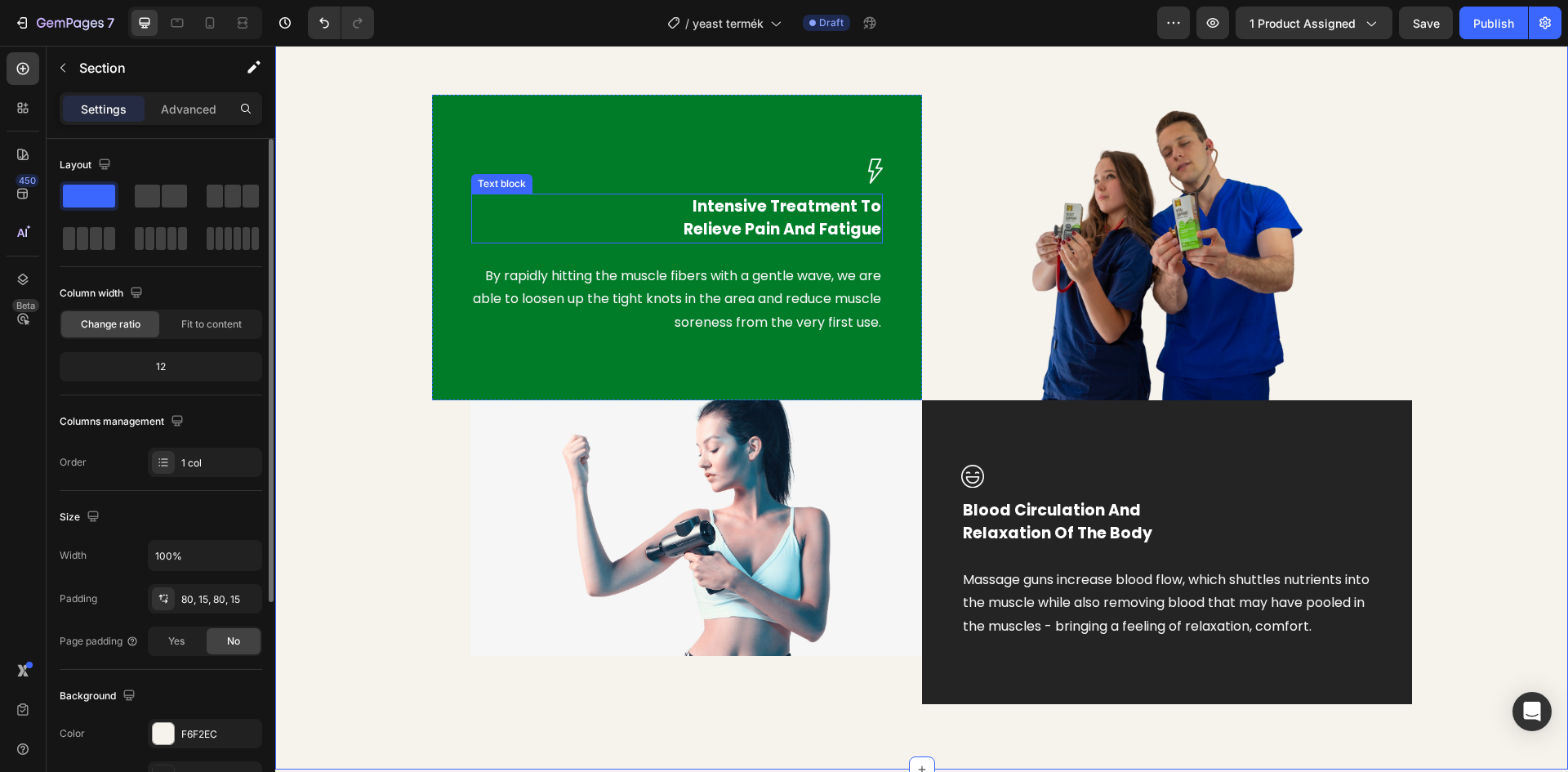
click at [549, 153] on div "Image Intensive Treatment To Relieve Pain And Fatigue Text block By rapidly hit…" at bounding box center [677, 247] width 490 height 306
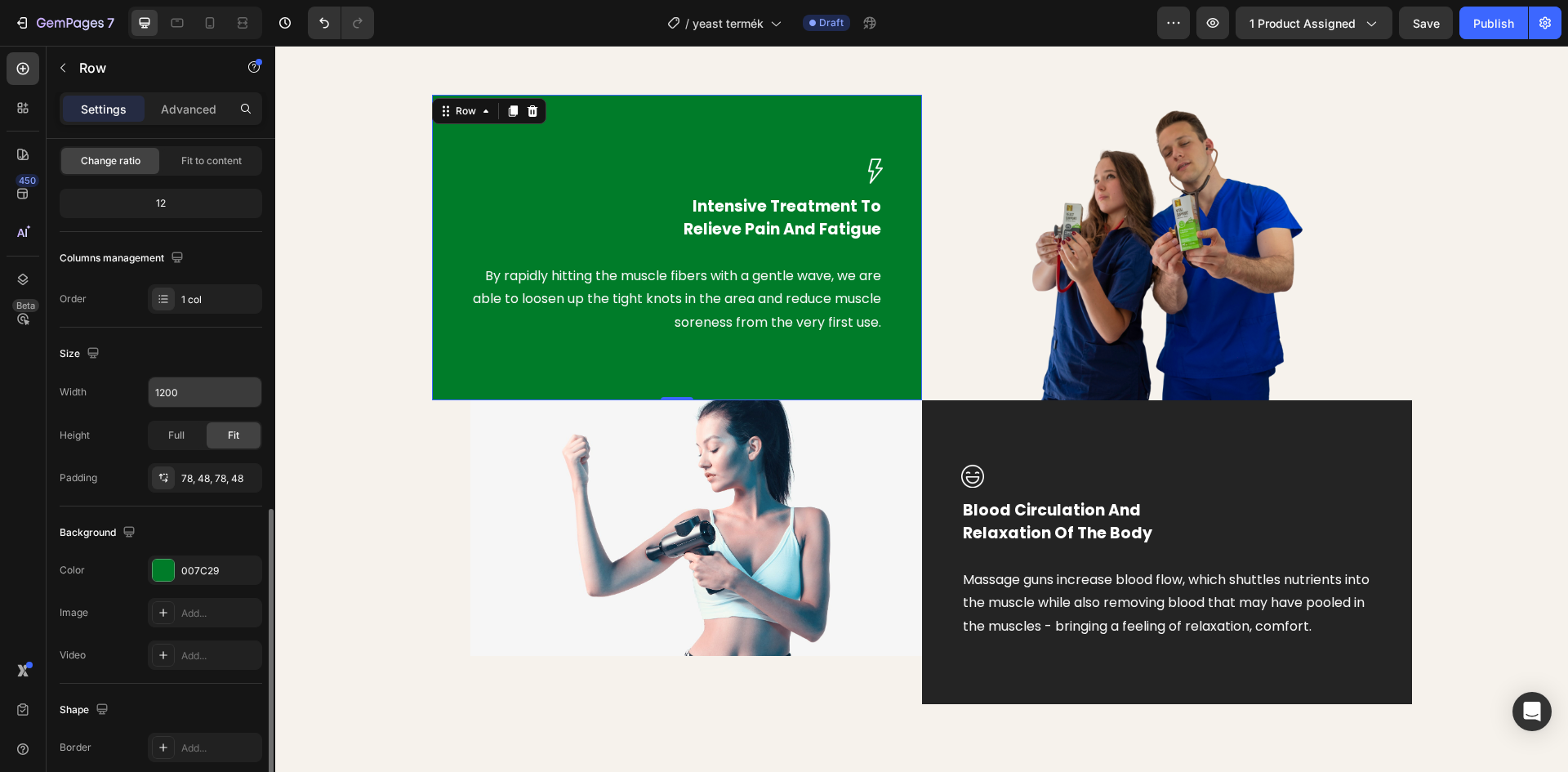
scroll to position [317, 0]
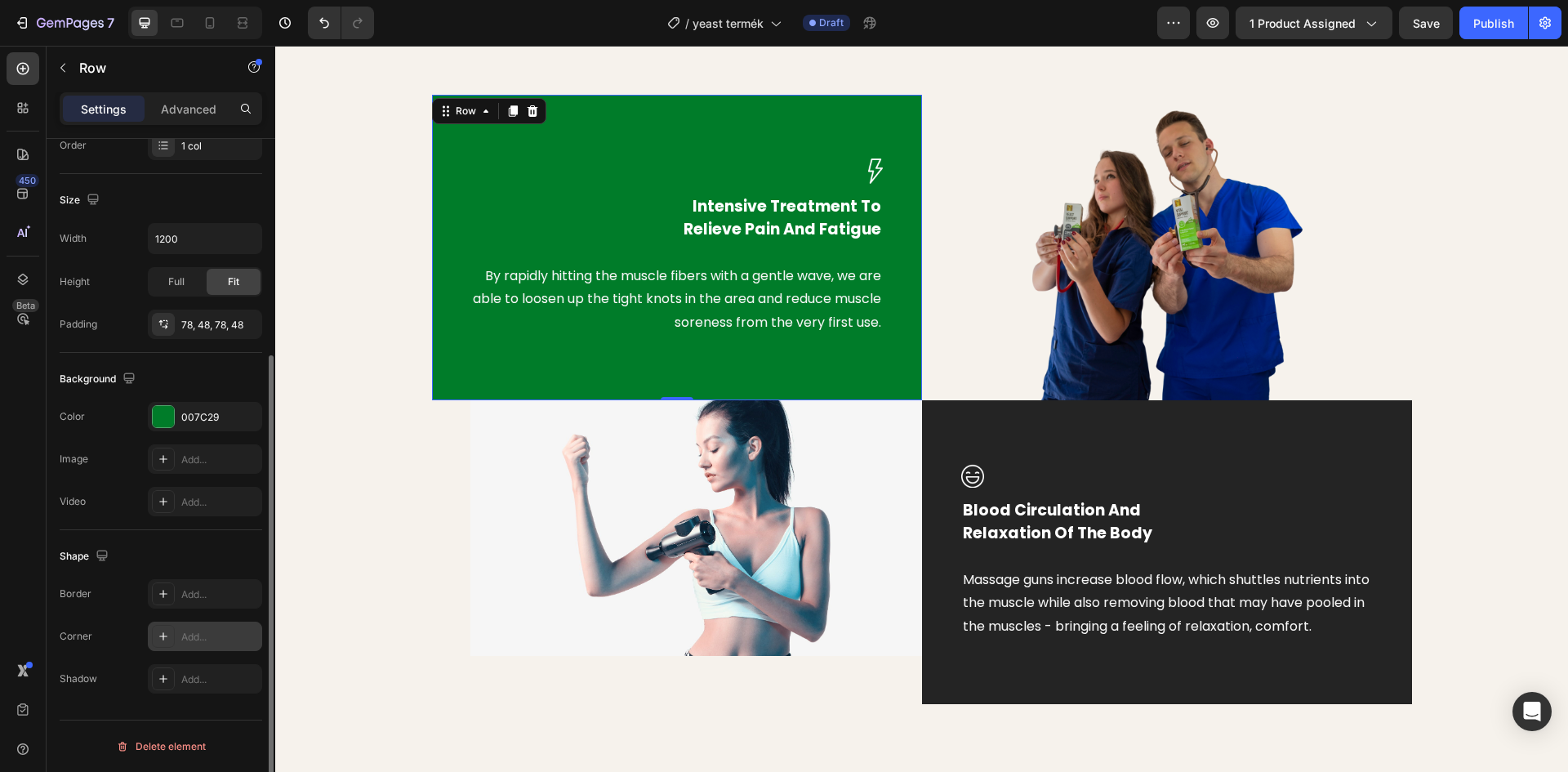
click at [170, 633] on div at bounding box center [162, 636] width 23 height 23
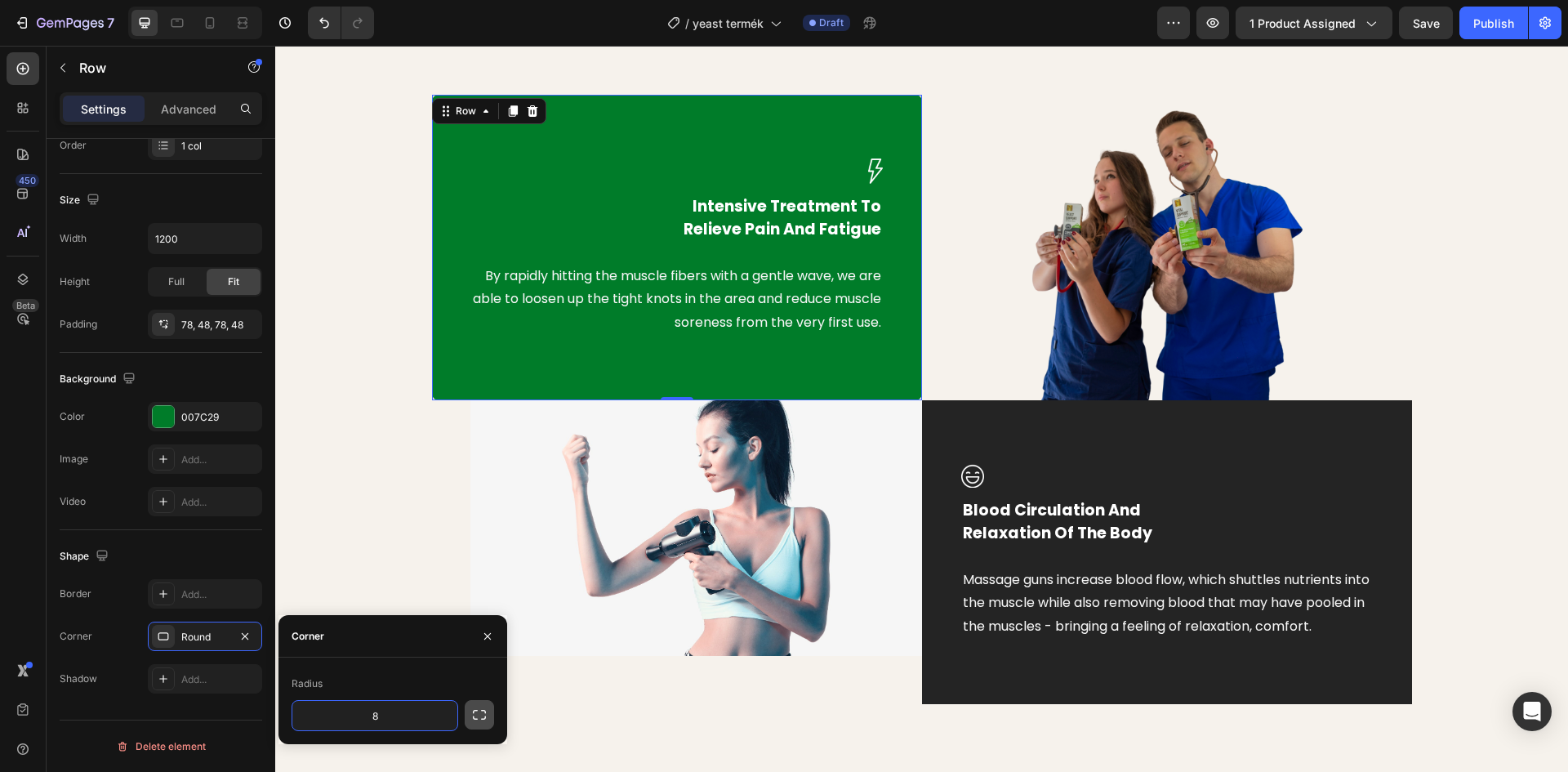
click at [480, 711] on icon "button" at bounding box center [479, 714] width 16 height 16
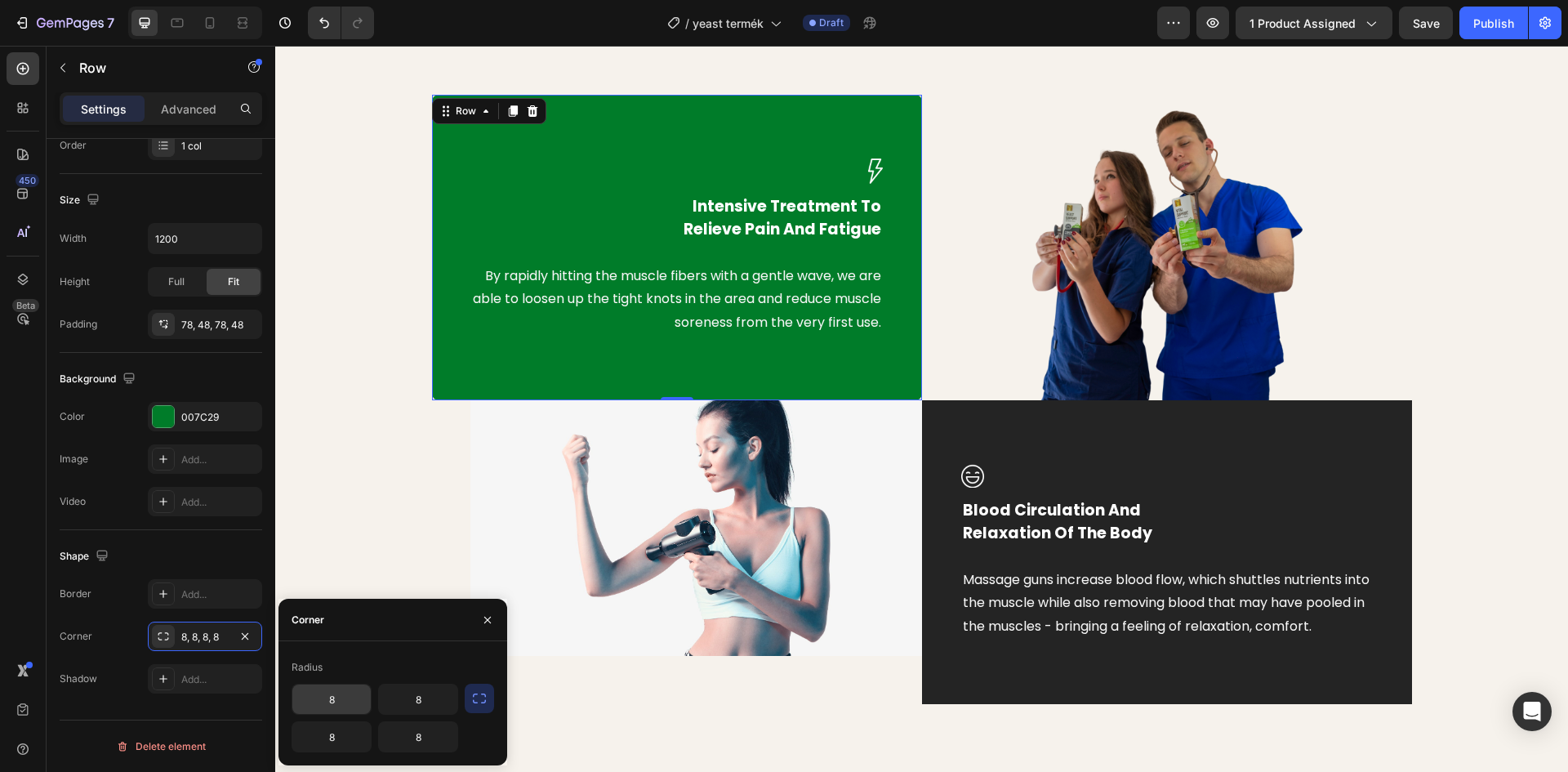
click at [328, 701] on input "8" at bounding box center [331, 699] width 79 height 30
click at [333, 704] on input "8" at bounding box center [331, 699] width 79 height 30
type input "20"
click at [418, 699] on input "8" at bounding box center [417, 699] width 79 height 30
type input "5"
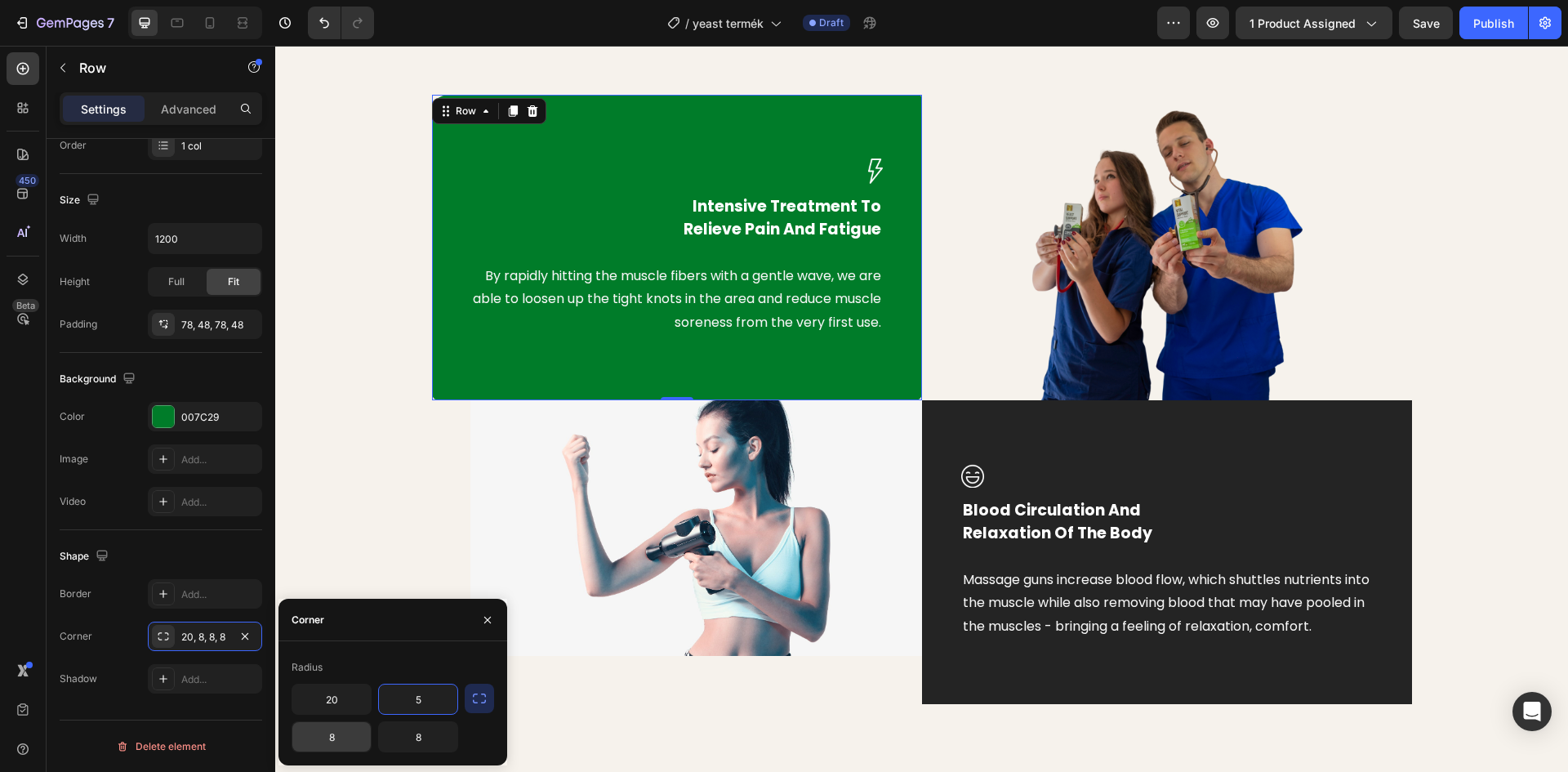
click at [333, 740] on input "8" at bounding box center [331, 737] width 79 height 30
type input "5"
click at [412, 740] on input "8" at bounding box center [417, 737] width 79 height 30
type input "0"
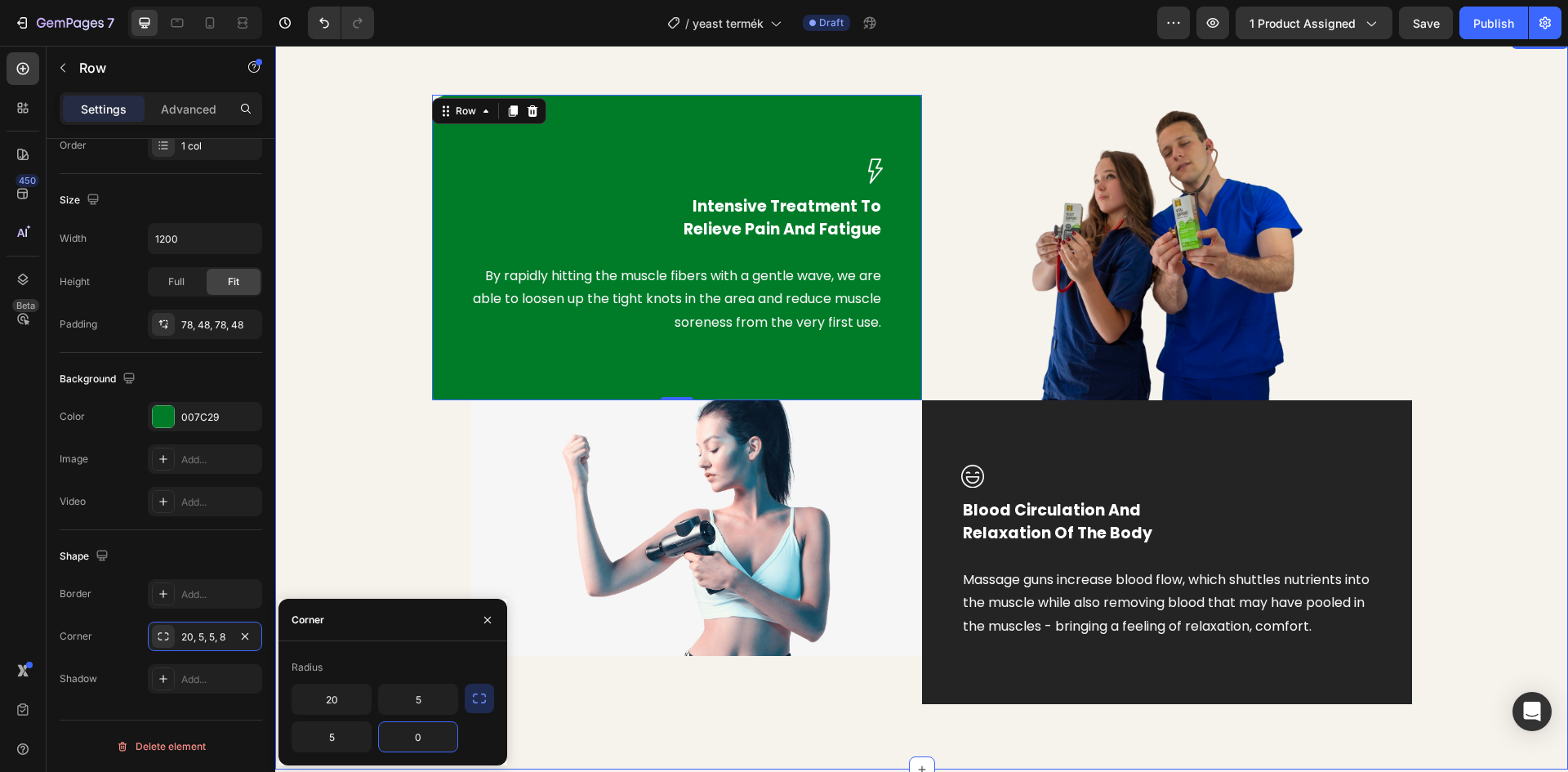
click at [392, 523] on div "Image Intensive Treatment To Relieve Pain And Fatigue Text block By rapidly hit…" at bounding box center [921, 398] width 1268 height 609
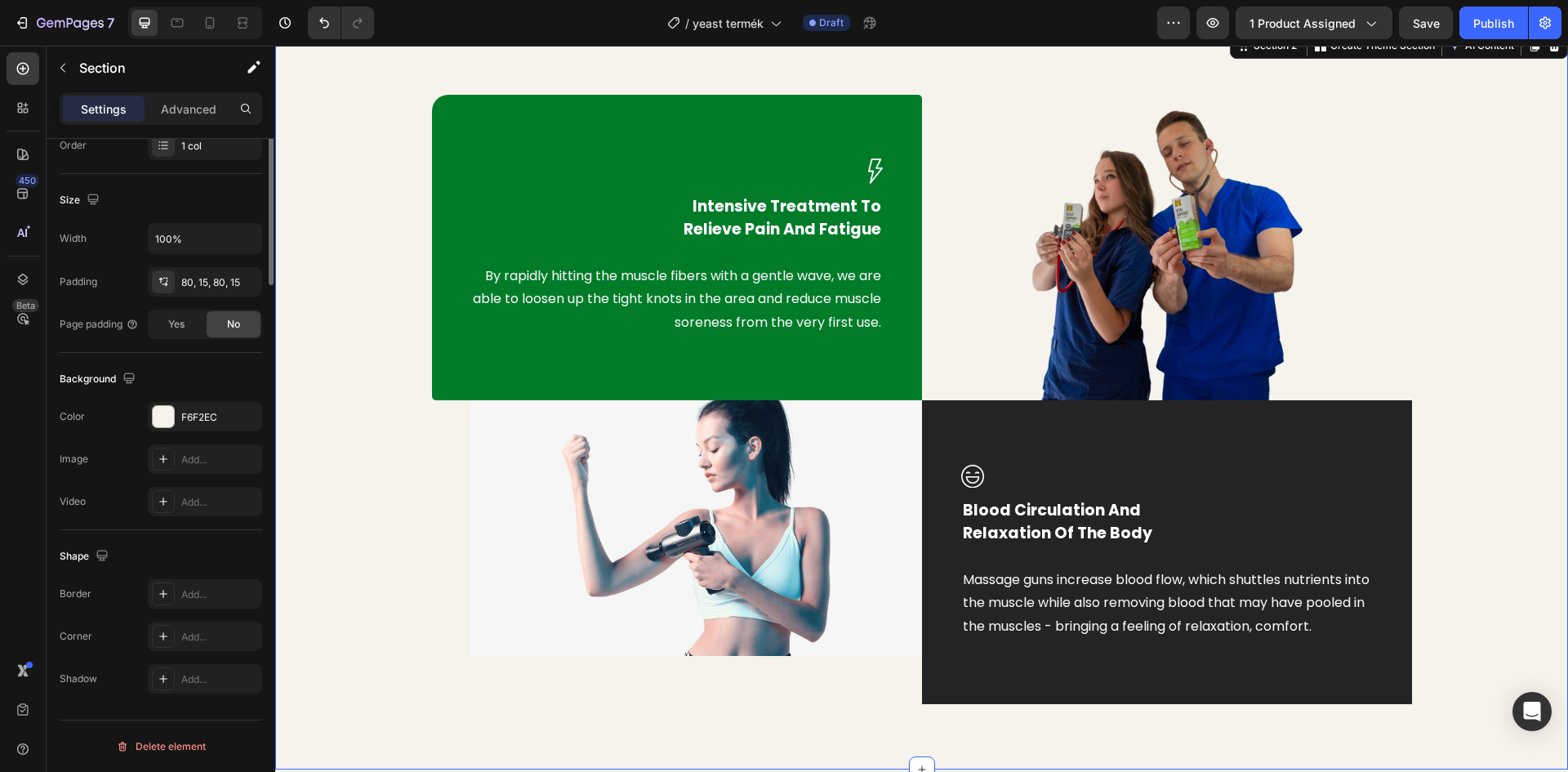
scroll to position [0, 0]
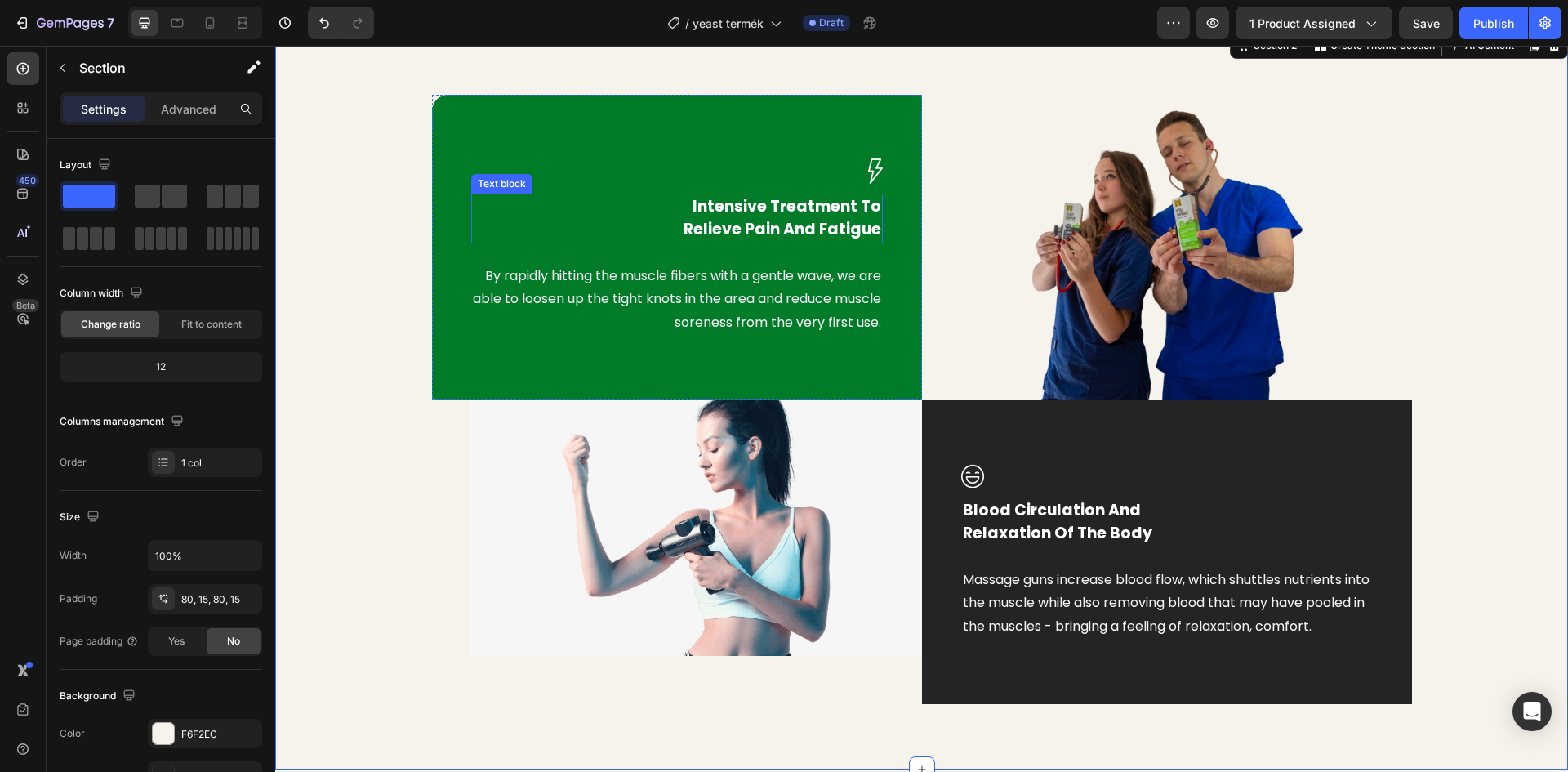
click at [807, 217] on p "Intensive Treatment To Relieve Pain And Fatigue" at bounding box center [677, 218] width 408 height 47
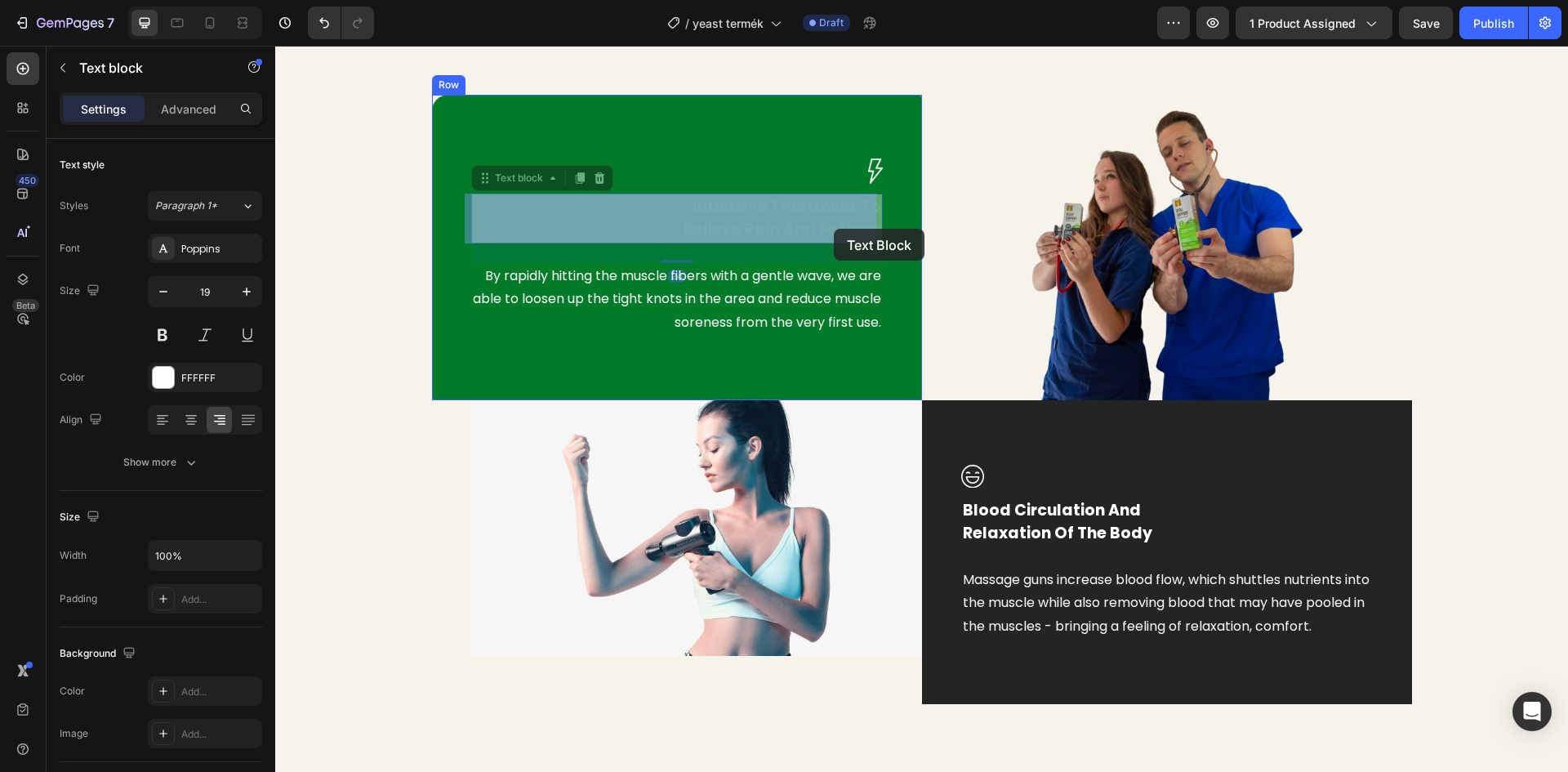
drag, startPoint x: 871, startPoint y: 230, endPoint x: 834, endPoint y: 229, distance: 37.0
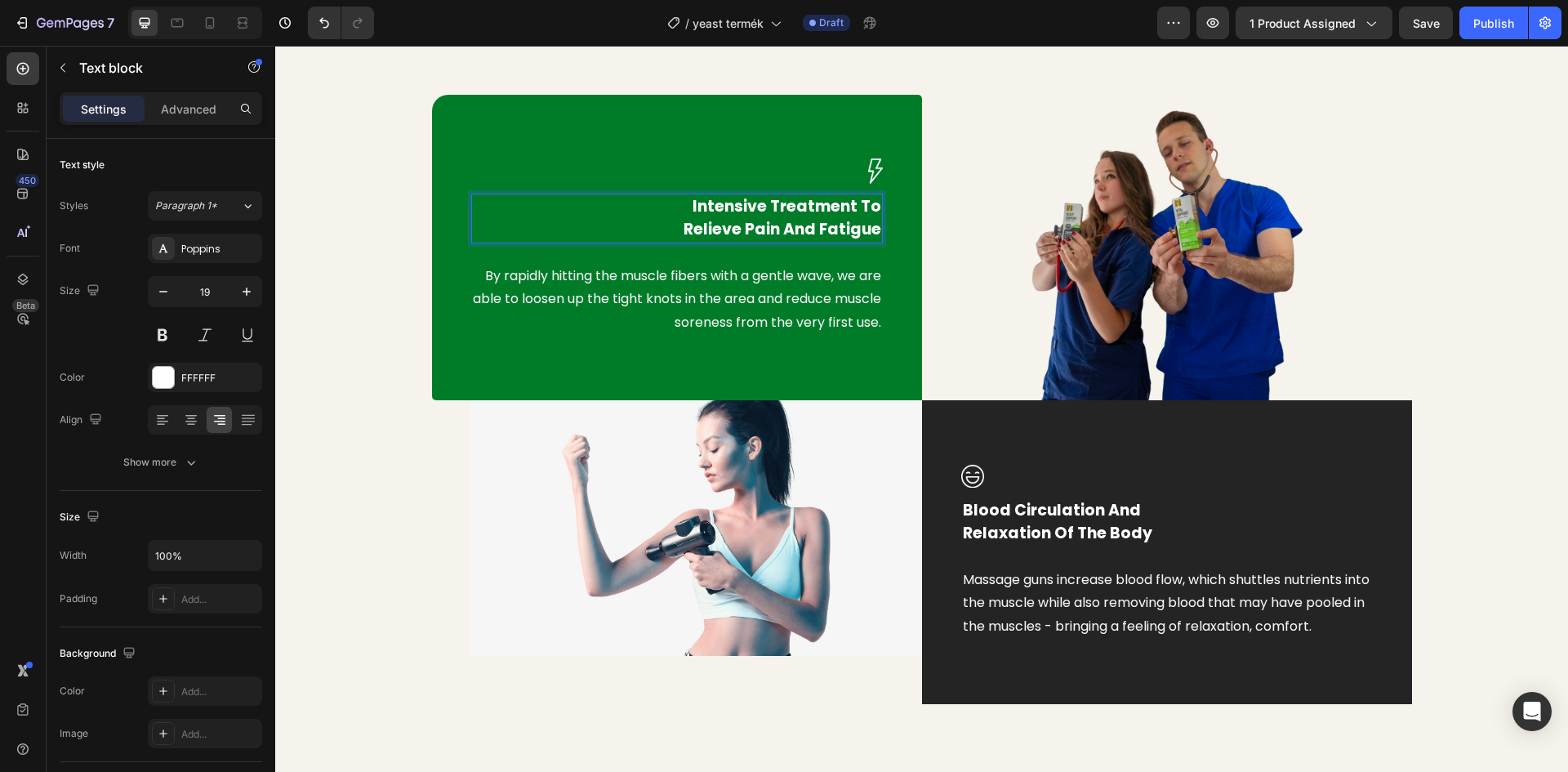
click at [875, 229] on div "Intensive Treatment To Relieve Pain And Fatigue" at bounding box center [676, 218] width 411 height 50
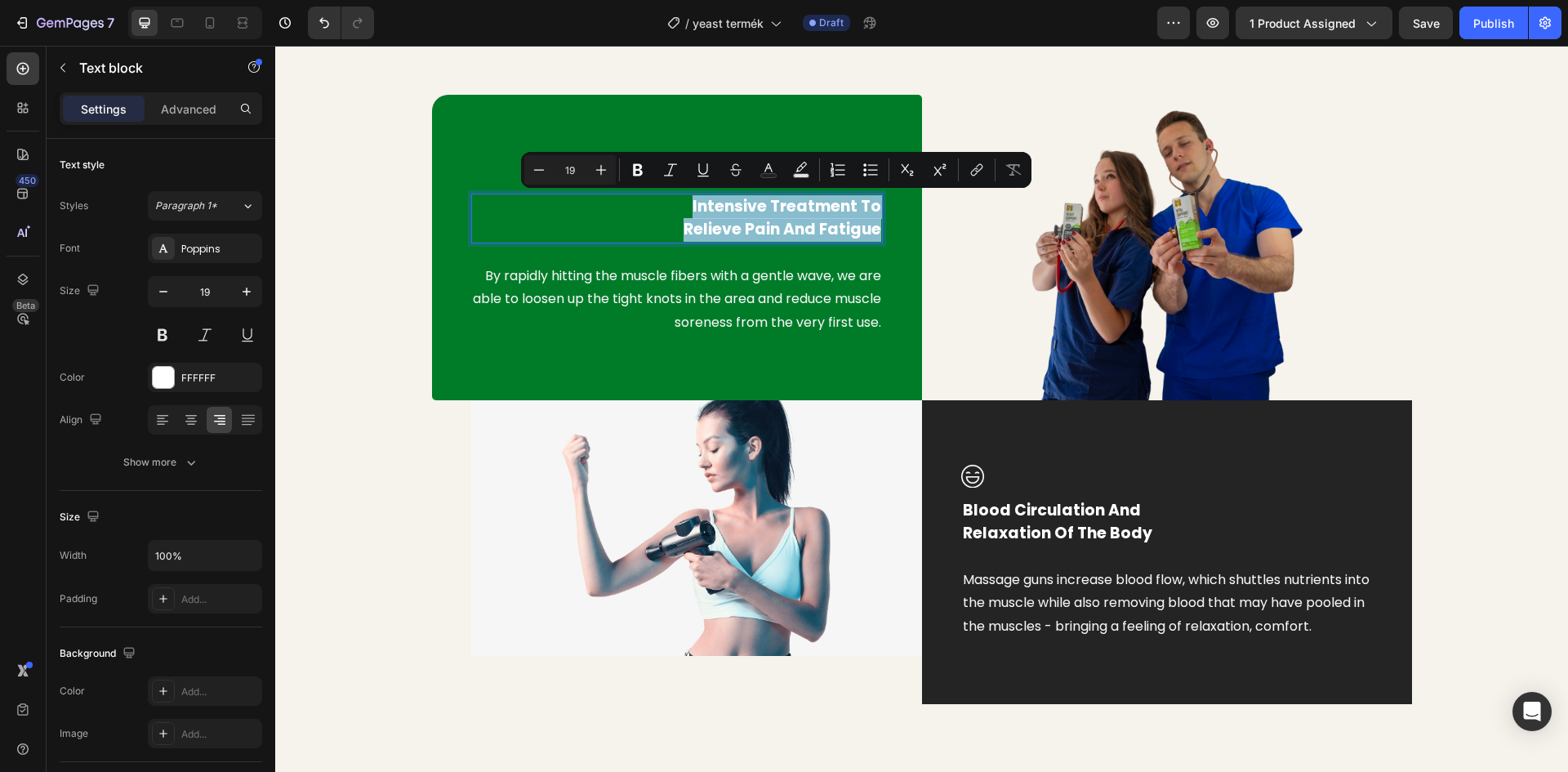
drag, startPoint x: 875, startPoint y: 229, endPoint x: 689, endPoint y: 206, distance: 187.4
click at [689, 206] on div "Intensive Treatment To Relieve Pain And Fatigue" at bounding box center [676, 218] width 411 height 50
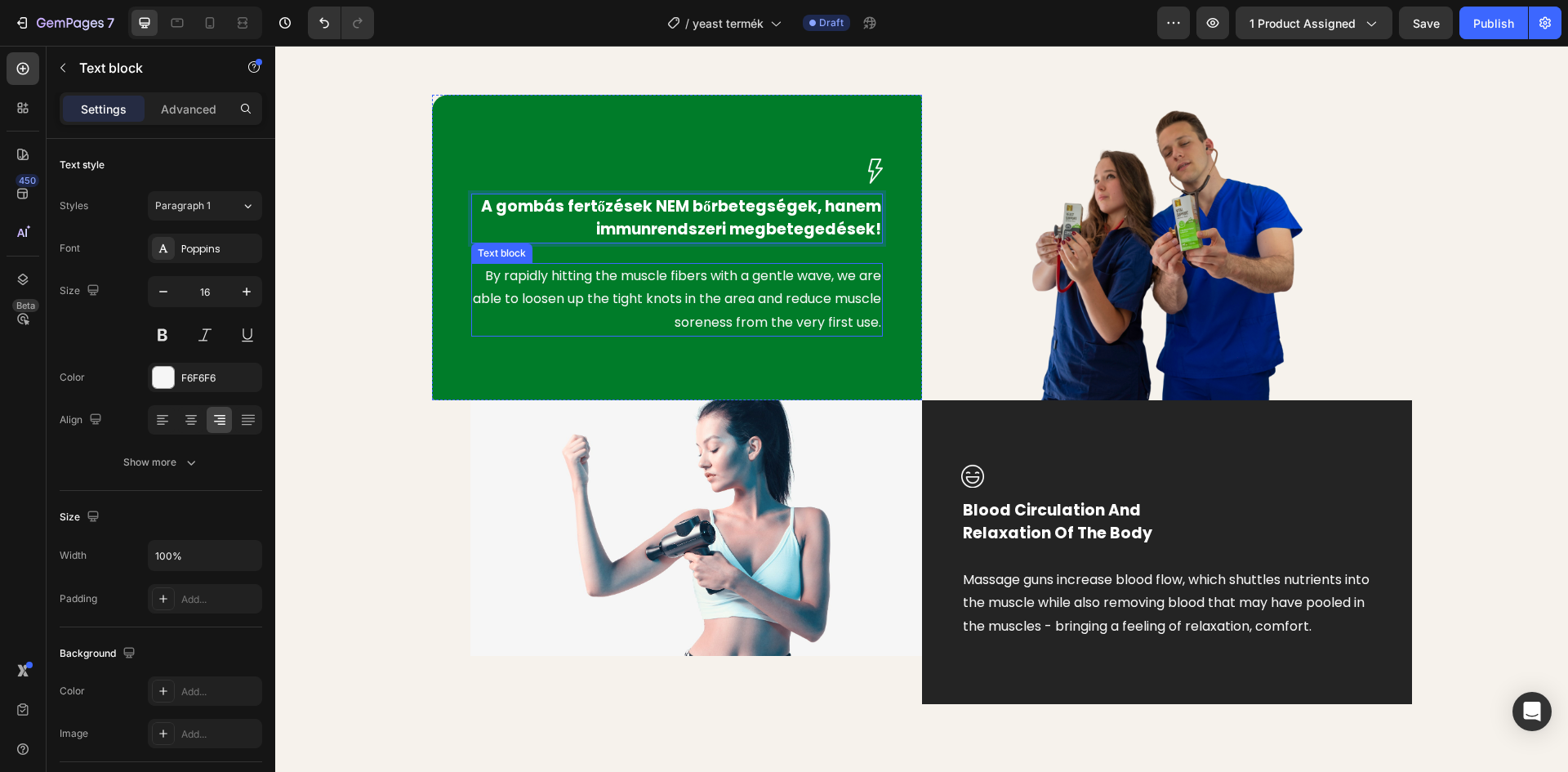
click at [771, 306] on p "By rapidly hitting the muscle fibers with a gentle wave, we are able to loosen …" at bounding box center [677, 300] width 408 height 70
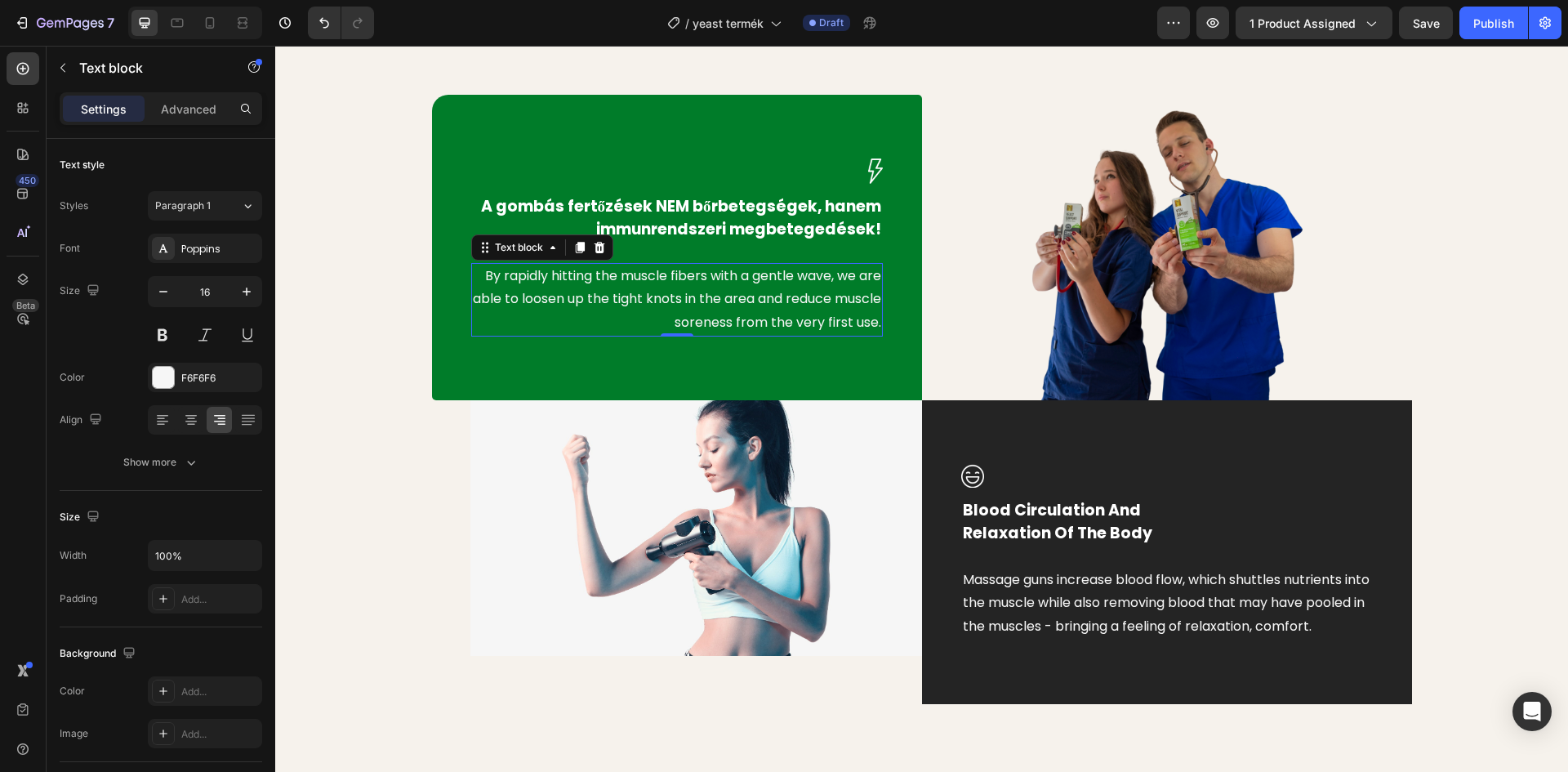
click at [876, 329] on div "By rapidly hitting the muscle fibers with a gentle wave, we are able to loosen …" at bounding box center [676, 300] width 411 height 74
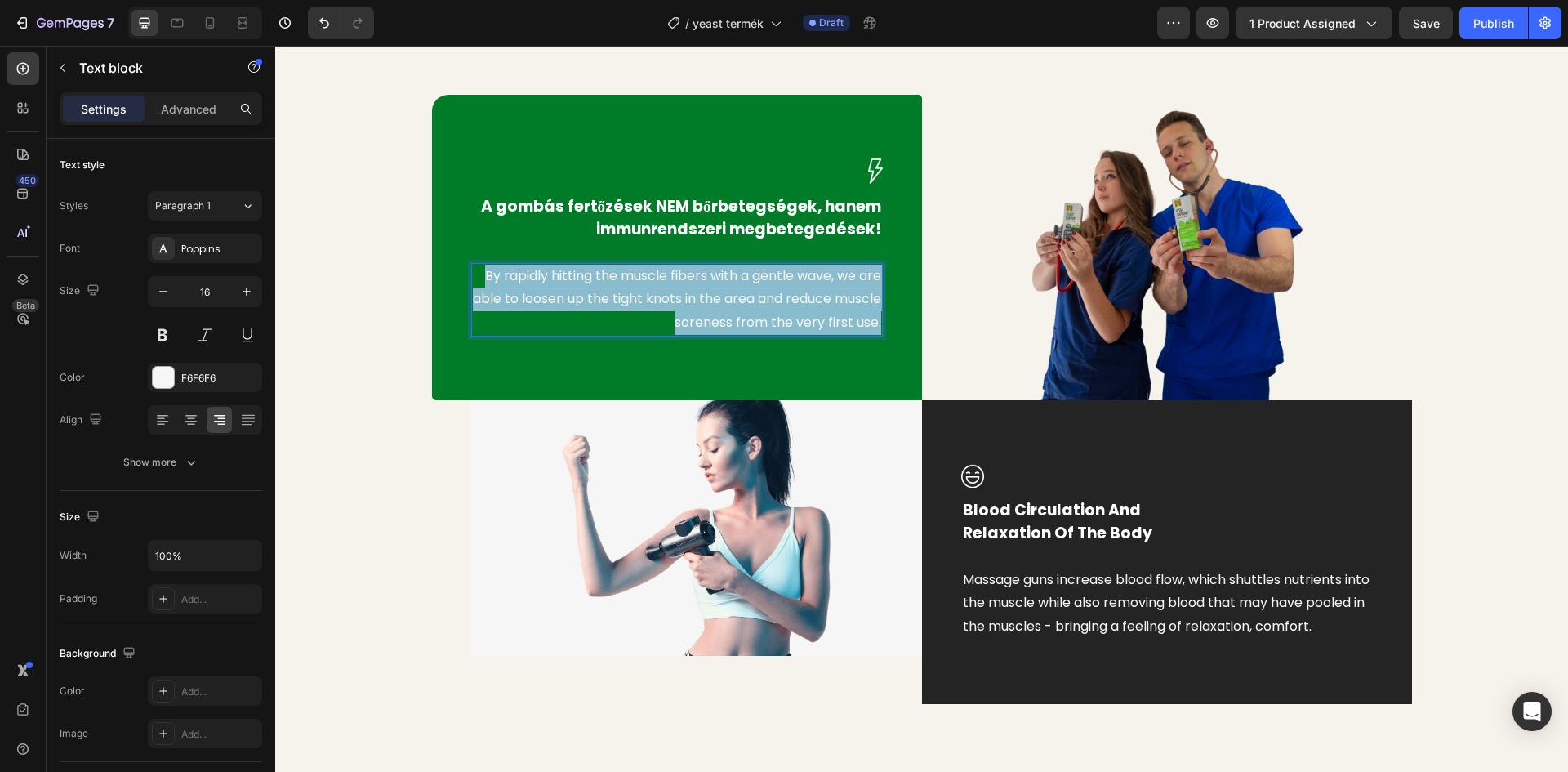
drag, startPoint x: 875, startPoint y: 324, endPoint x: 468, endPoint y: 279, distance: 409.5
click at [471, 279] on div "By rapidly hitting the muscle fibers with a gentle wave, we are able to loosen …" at bounding box center [676, 300] width 411 height 74
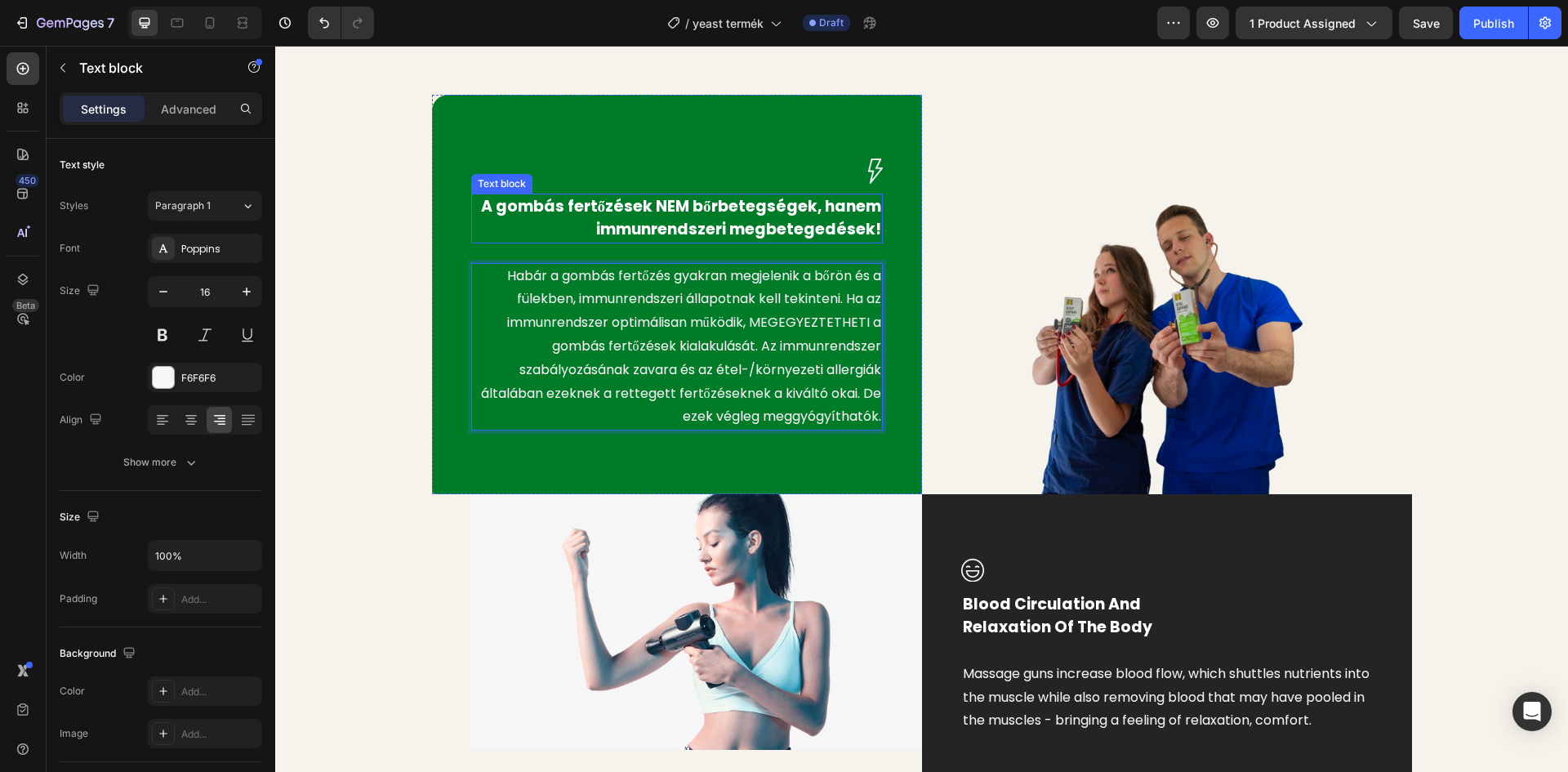
click at [690, 215] on p "A gombás fertőzések NEM bőrbetegségek, hanem immunrendszeri megbetegedések!" at bounding box center [677, 218] width 408 height 47
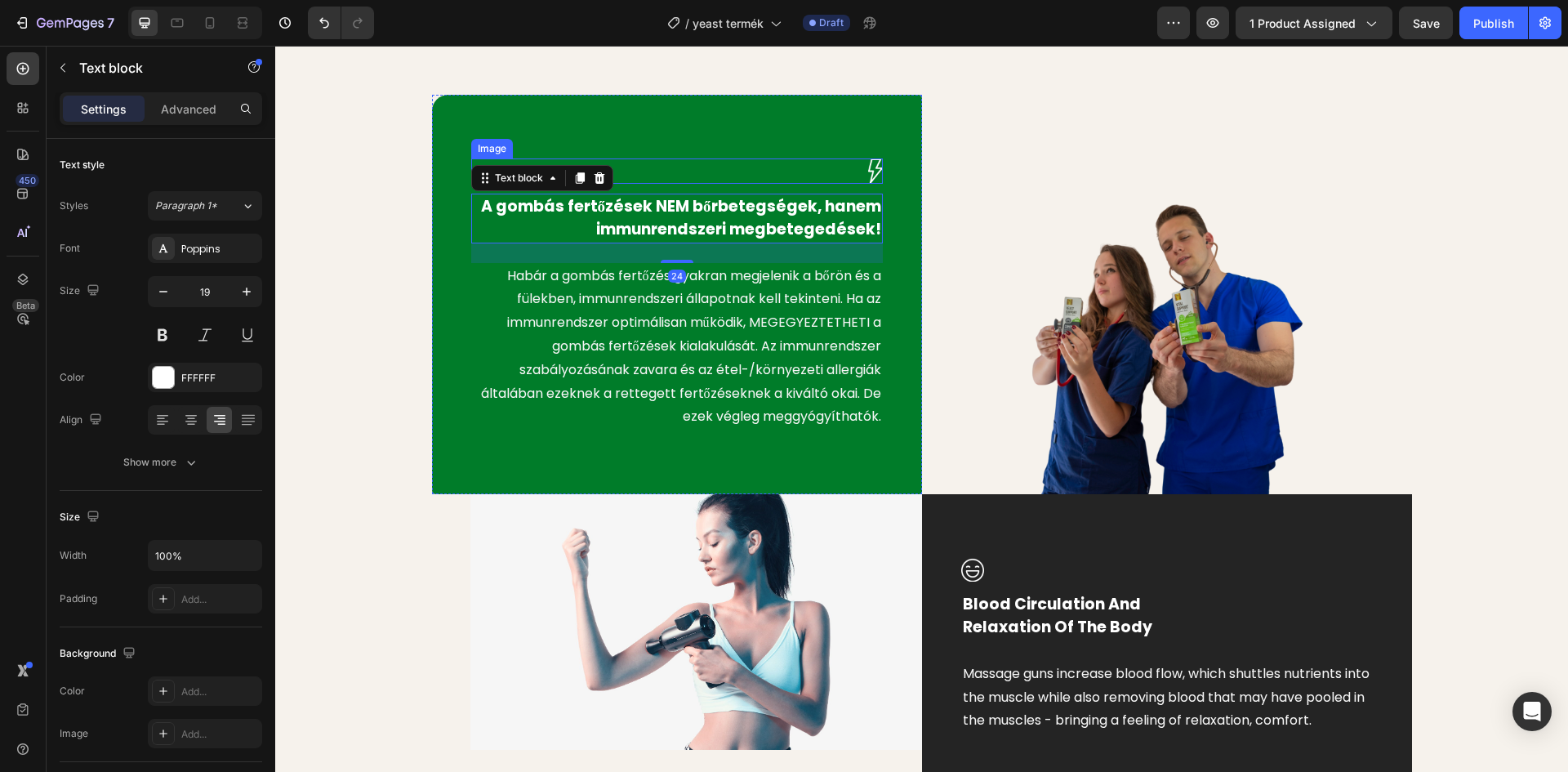
click at [869, 163] on img at bounding box center [875, 170] width 15 height 25
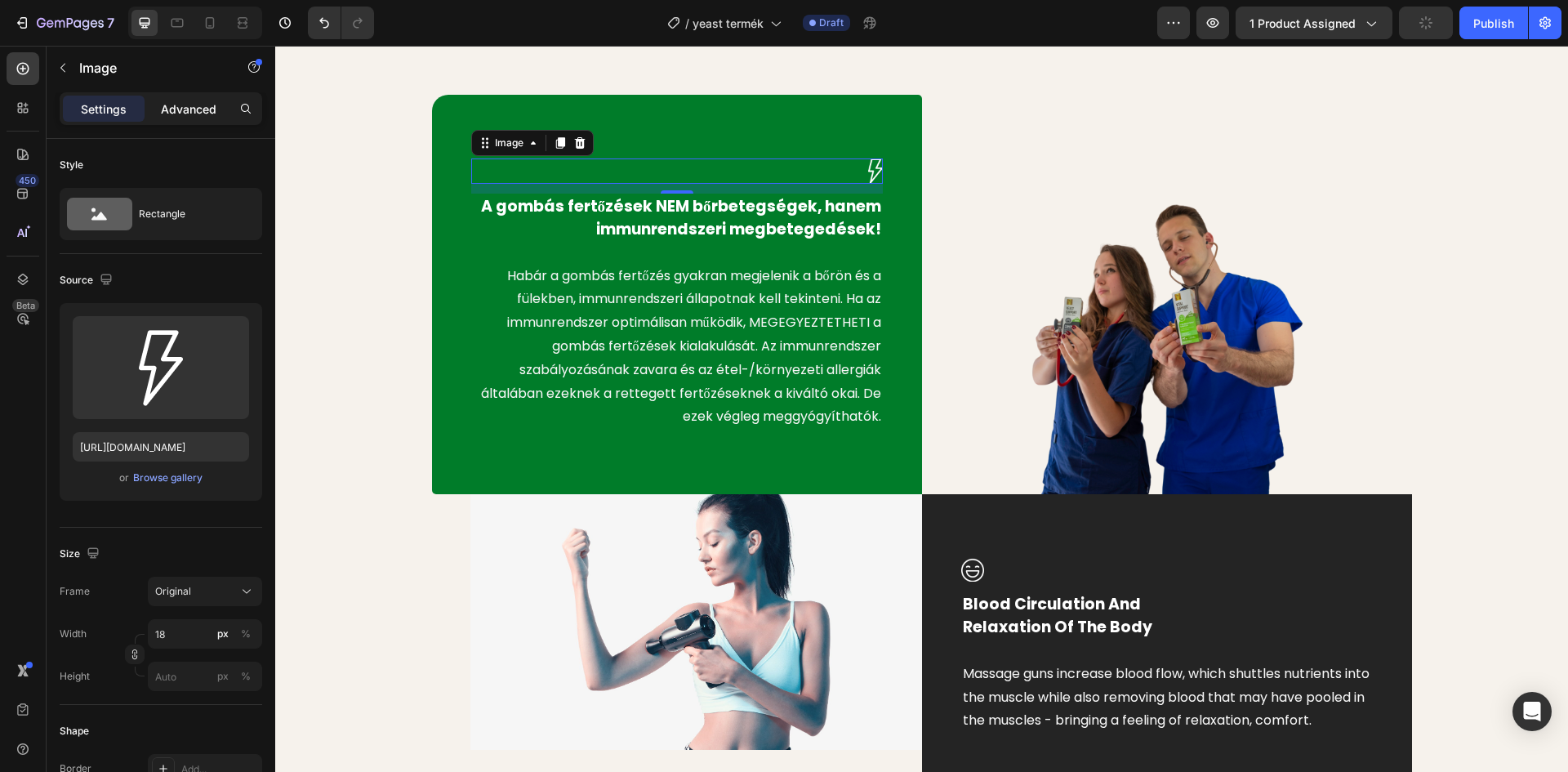
click at [188, 112] on p "Advanced" at bounding box center [188, 109] width 56 height 17
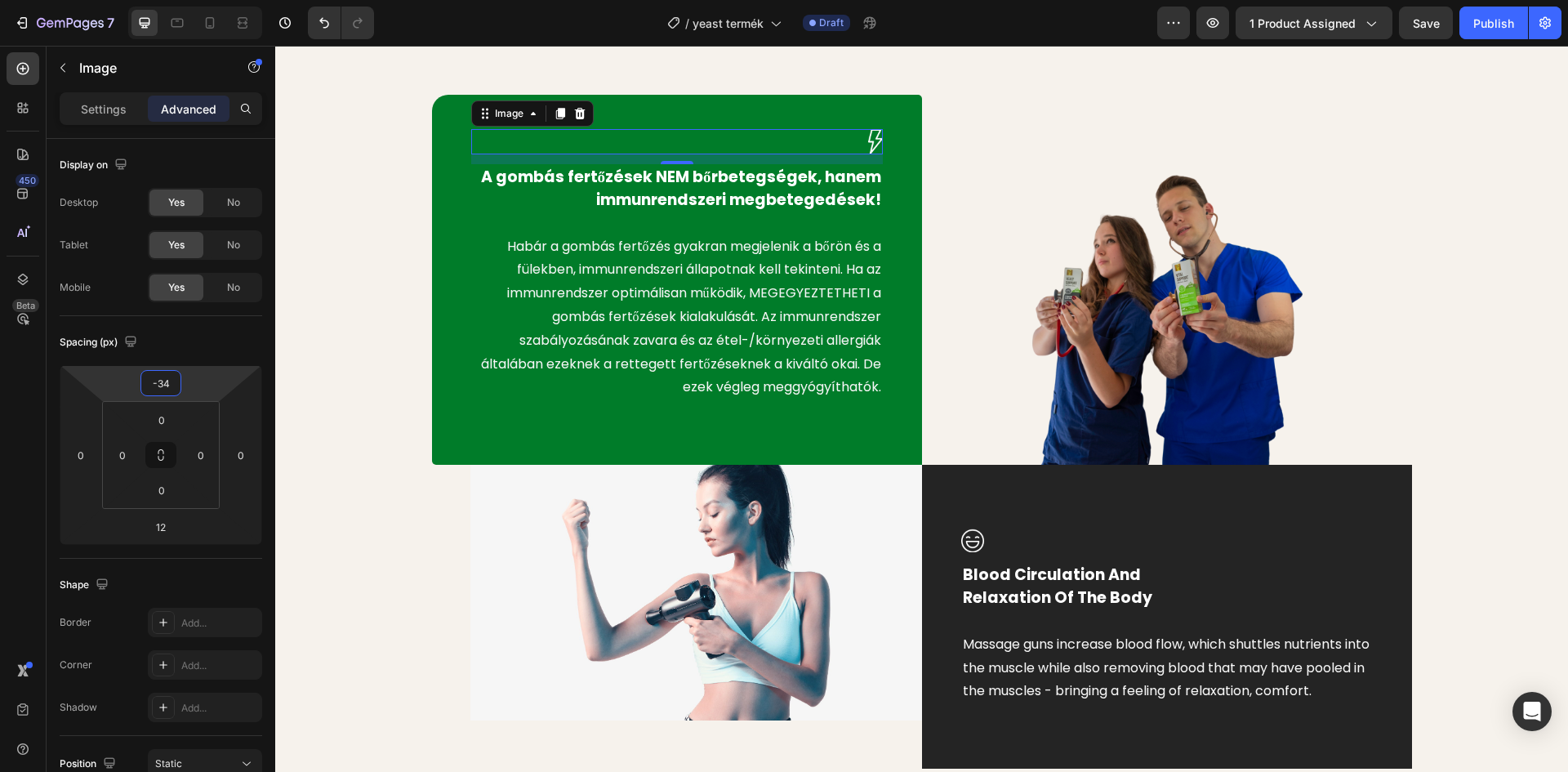
type input "-32"
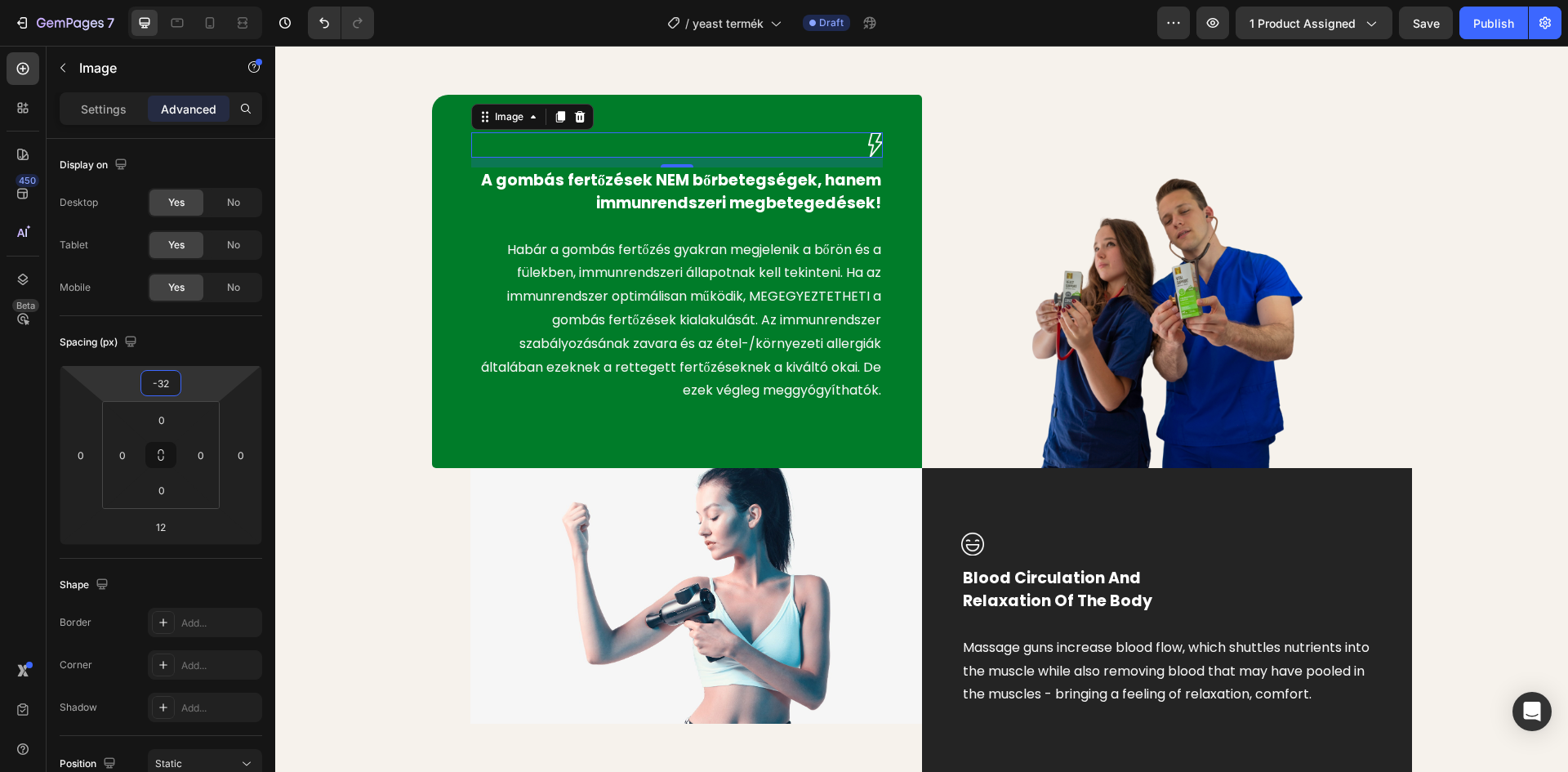
drag, startPoint x: 195, startPoint y: 362, endPoint x: 192, endPoint y: 395, distance: 33.1
click at [192, 0] on html "7 Version history / yeast termék Draft Preview 1 product assigned Save Publish …" at bounding box center [784, 0] width 1568 height 0
click at [326, 219] on div "Image 12 A gombás fertőzések NEM bőrbetegségek, hanem immunrendszeri megbeteged…" at bounding box center [921, 433] width 1268 height 677
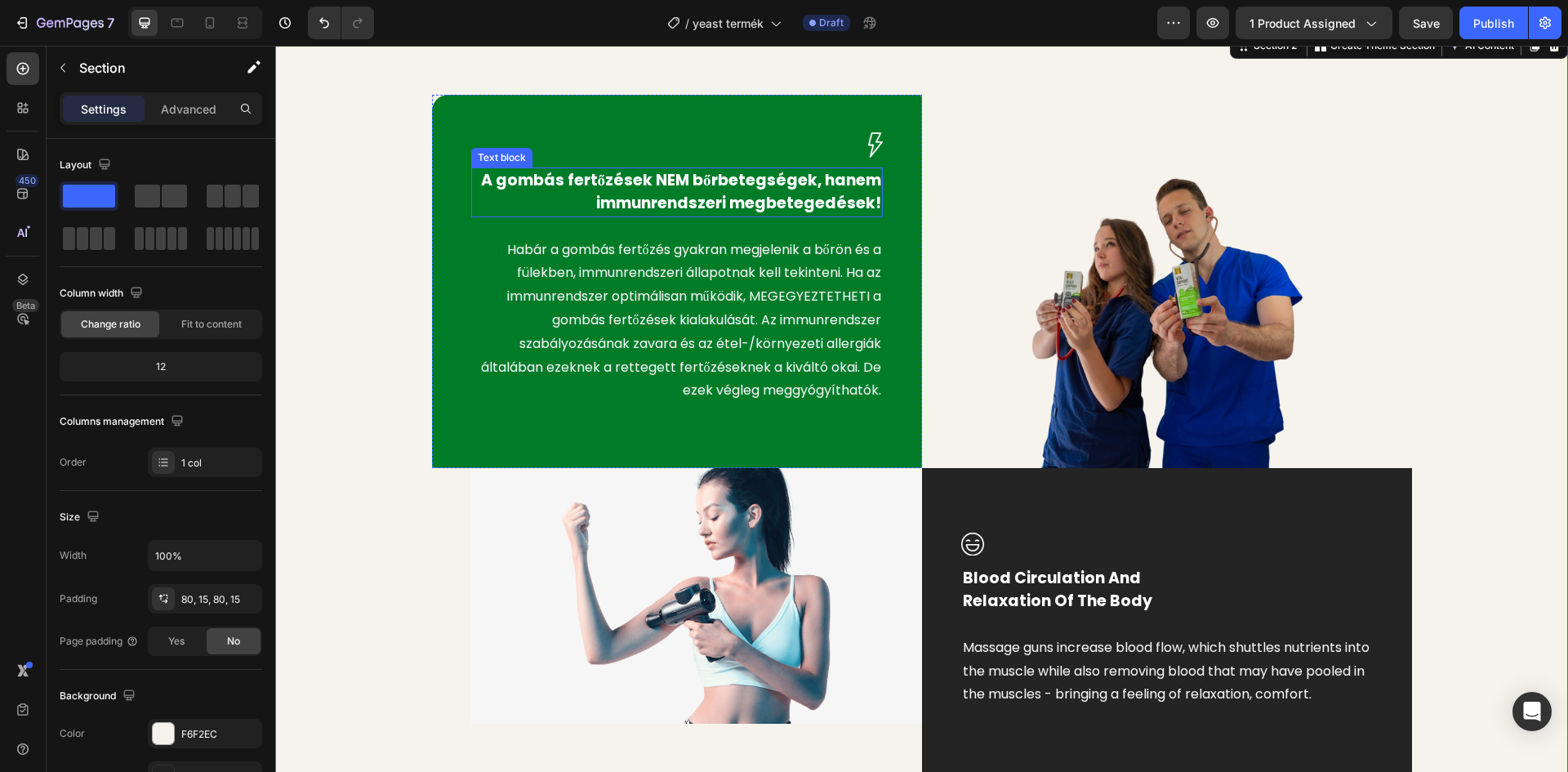
click at [876, 148] on img at bounding box center [875, 144] width 15 height 25
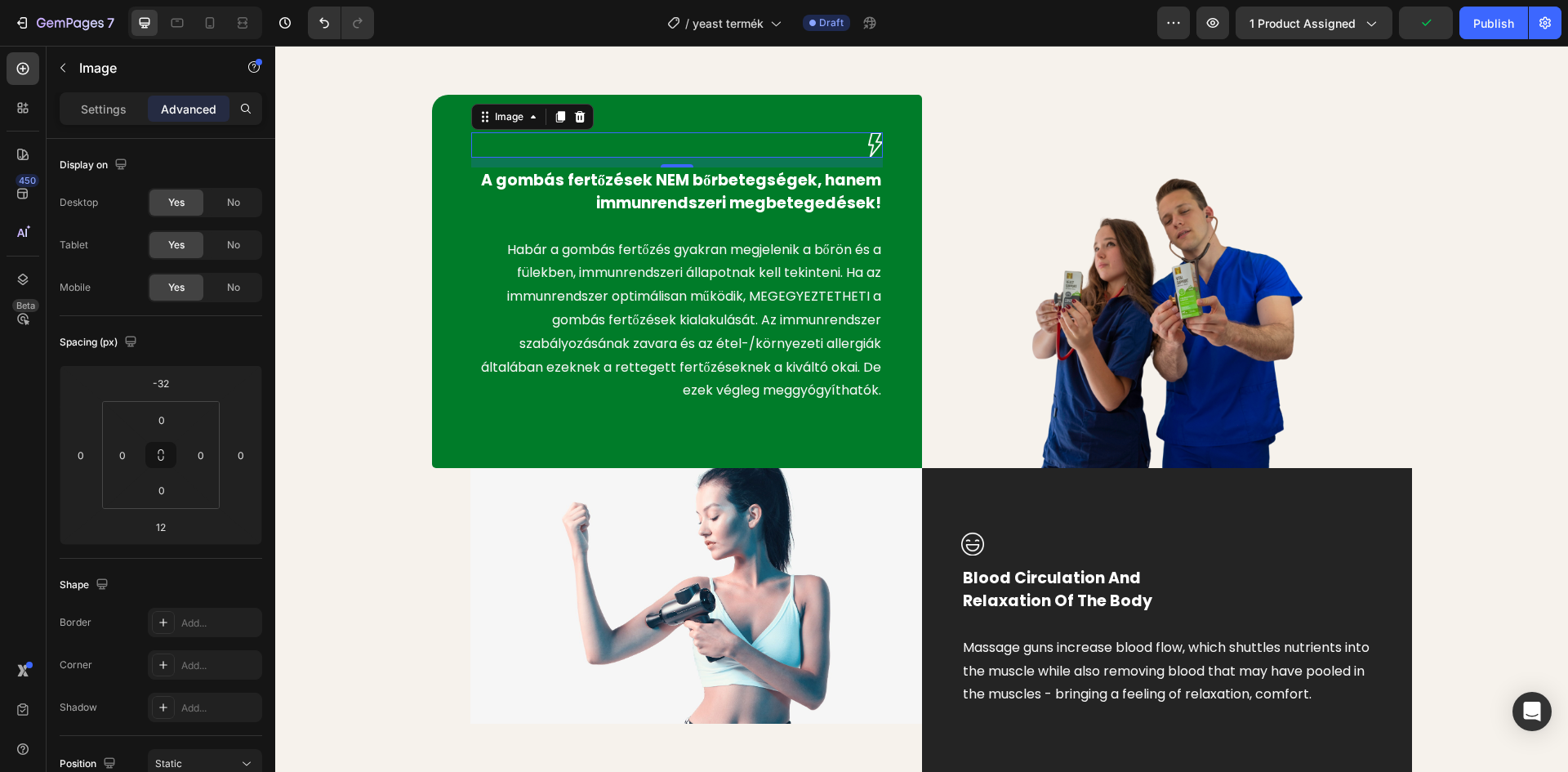
click at [831, 151] on div at bounding box center [676, 144] width 411 height 25
click at [108, 109] on p "Settings" at bounding box center [104, 109] width 46 height 17
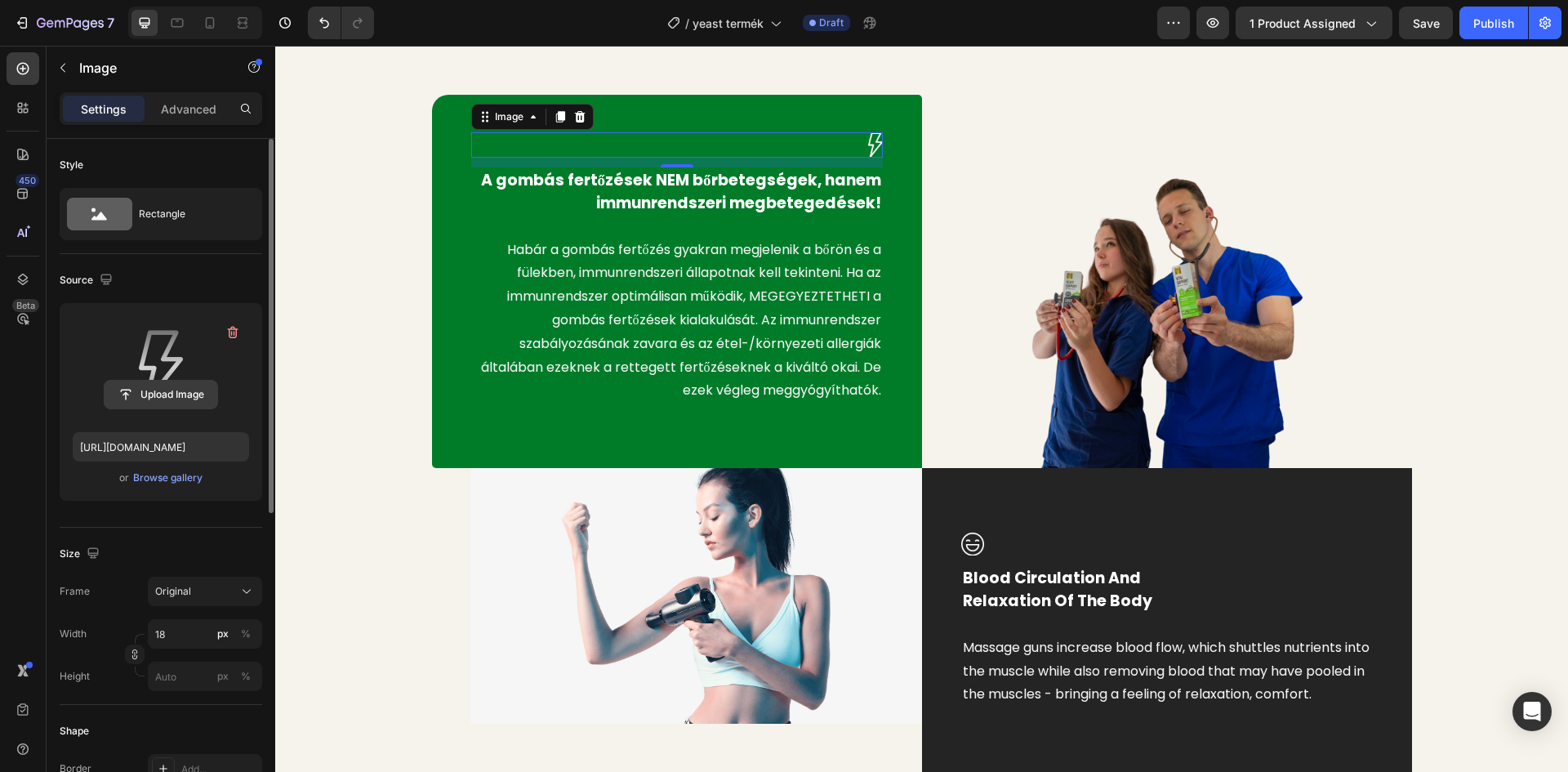
click at [160, 398] on input "file" at bounding box center [160, 394] width 113 height 28
click at [134, 399] on input "file" at bounding box center [160, 394] width 113 height 28
click at [141, 389] on input "file" at bounding box center [160, 394] width 113 height 28
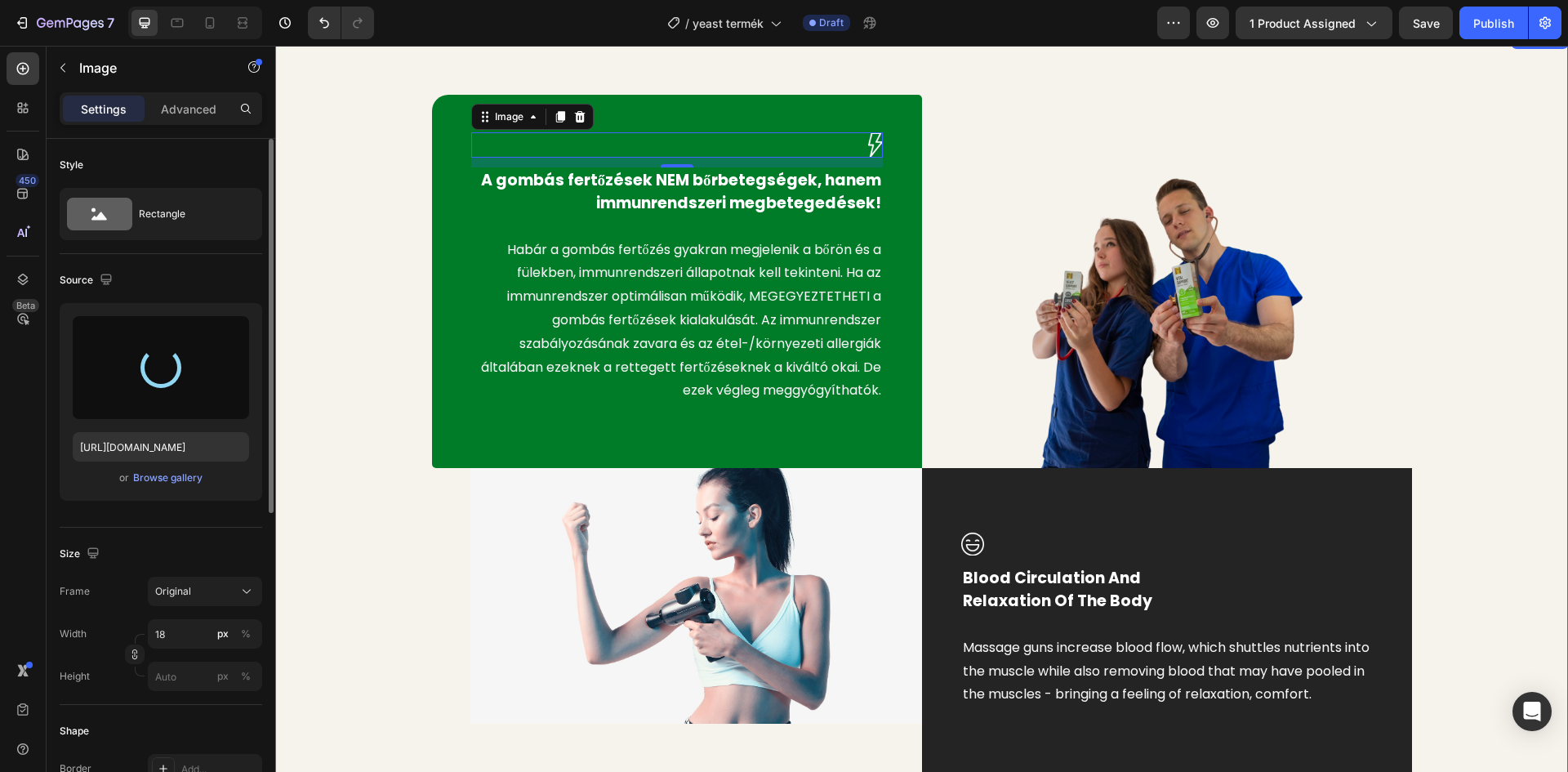
type input "https://cdn.shopify.com/s/files/1/0948/2462/8573/files/gempages_576978716819719…"
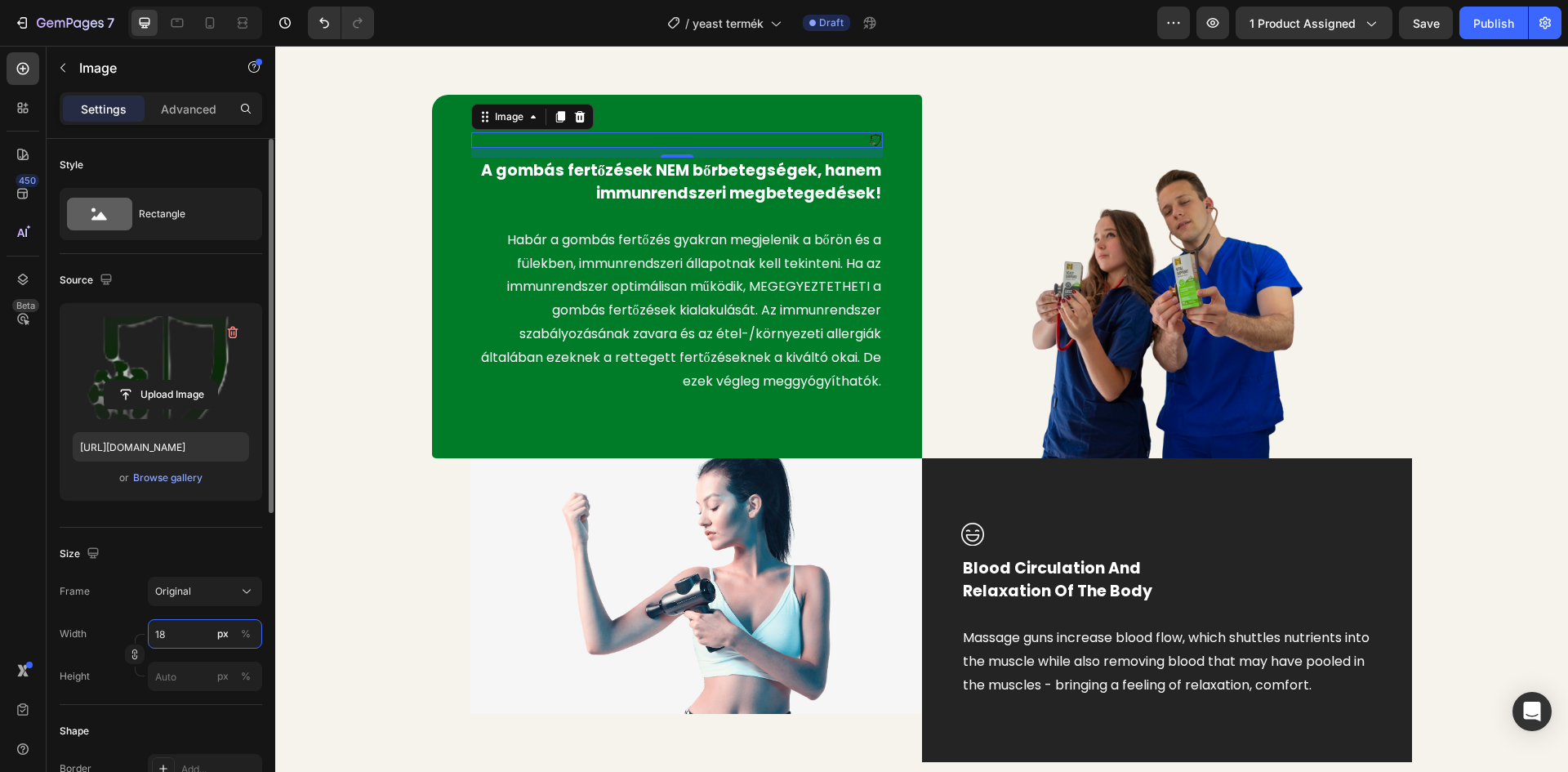
click at [170, 634] on input "18" at bounding box center [204, 634] width 115 height 30
click at [251, 637] on button "%" at bounding box center [246, 634] width 20 height 20
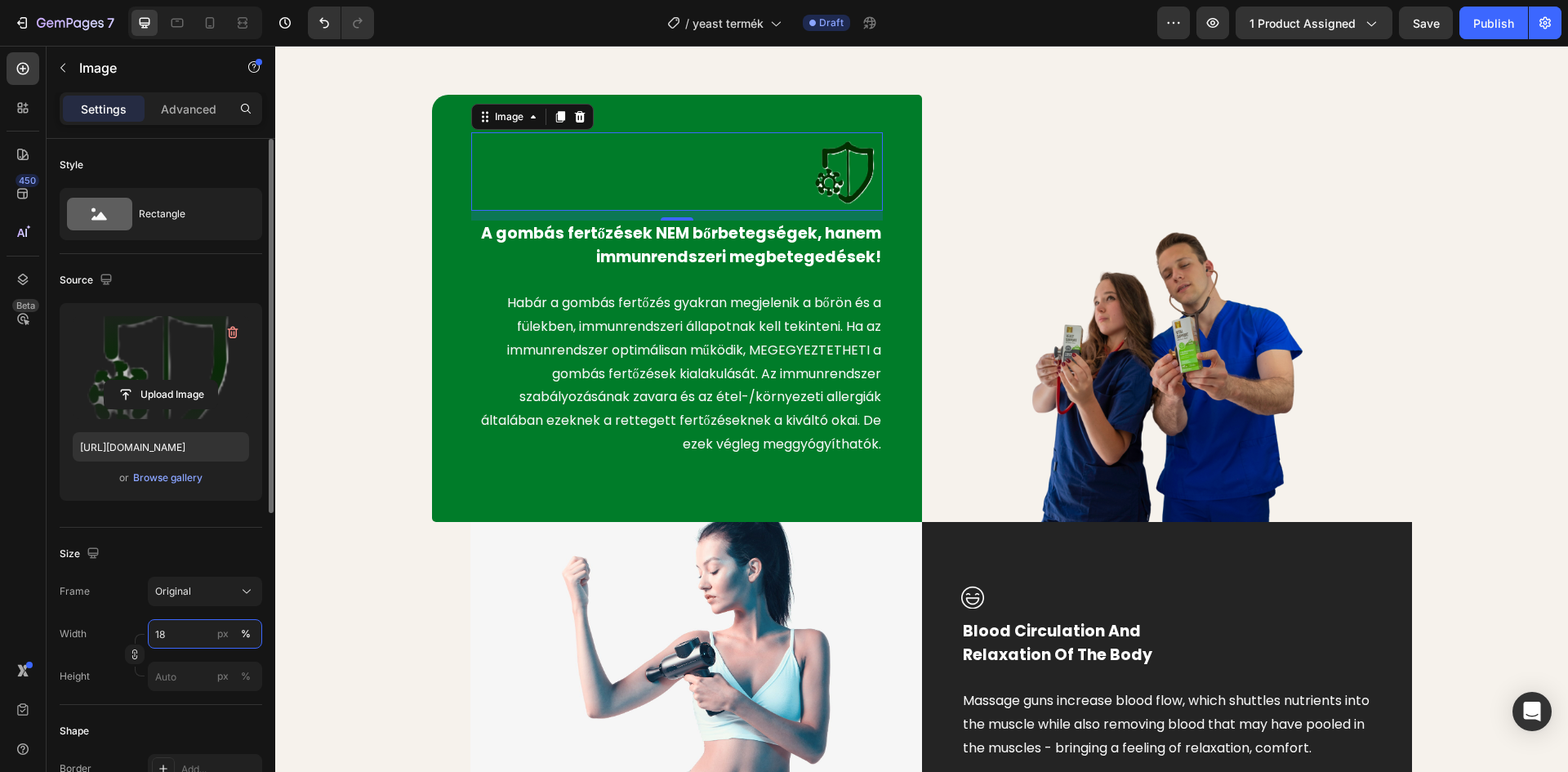
click at [176, 636] on input "18" at bounding box center [204, 634] width 115 height 30
type input "13"
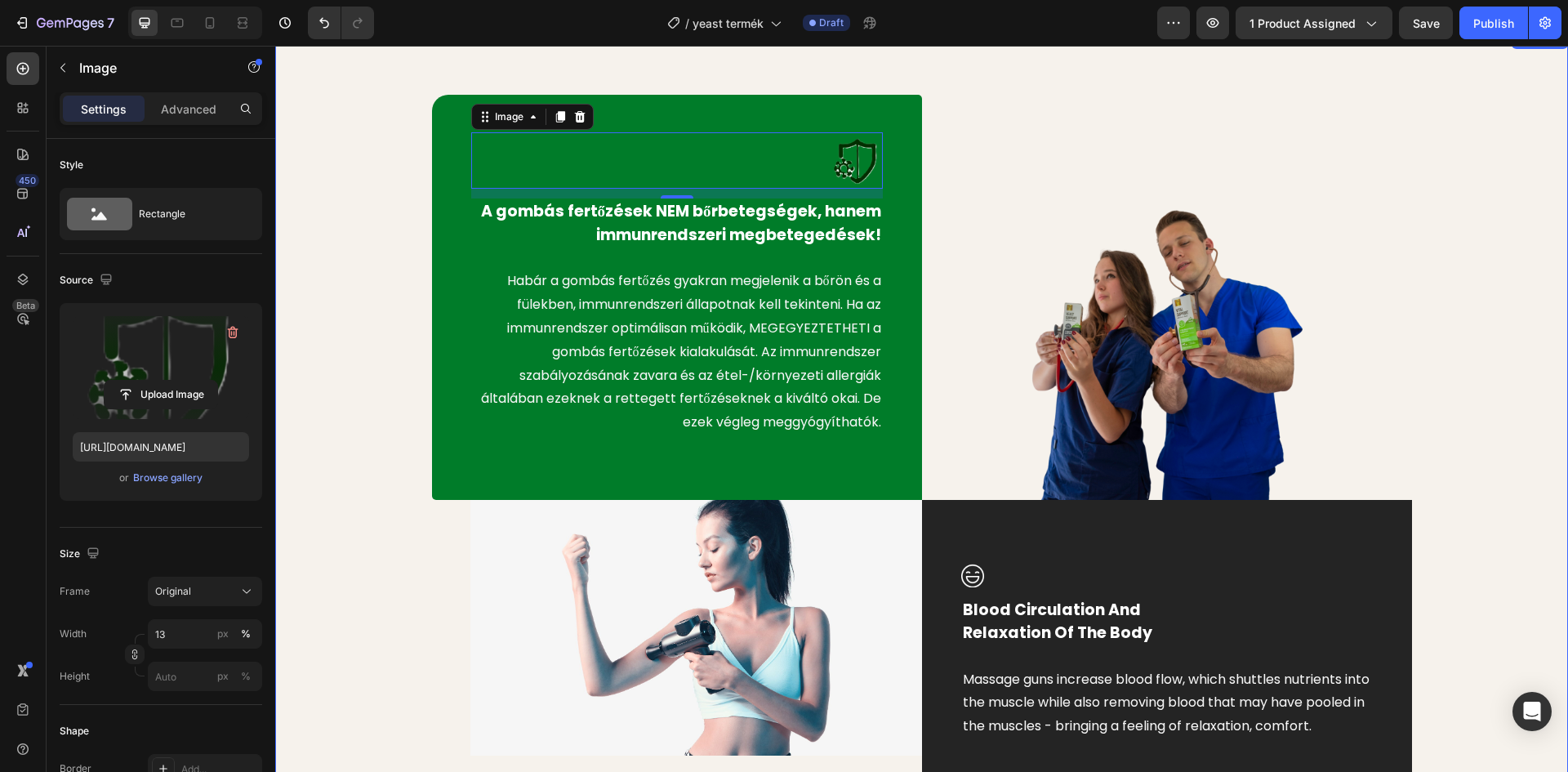
click at [353, 254] on div "Image 12 A gombás fertőzések NEM bőrbetegségek, hanem immunrendszeri megbeteged…" at bounding box center [921, 448] width 1268 height 708
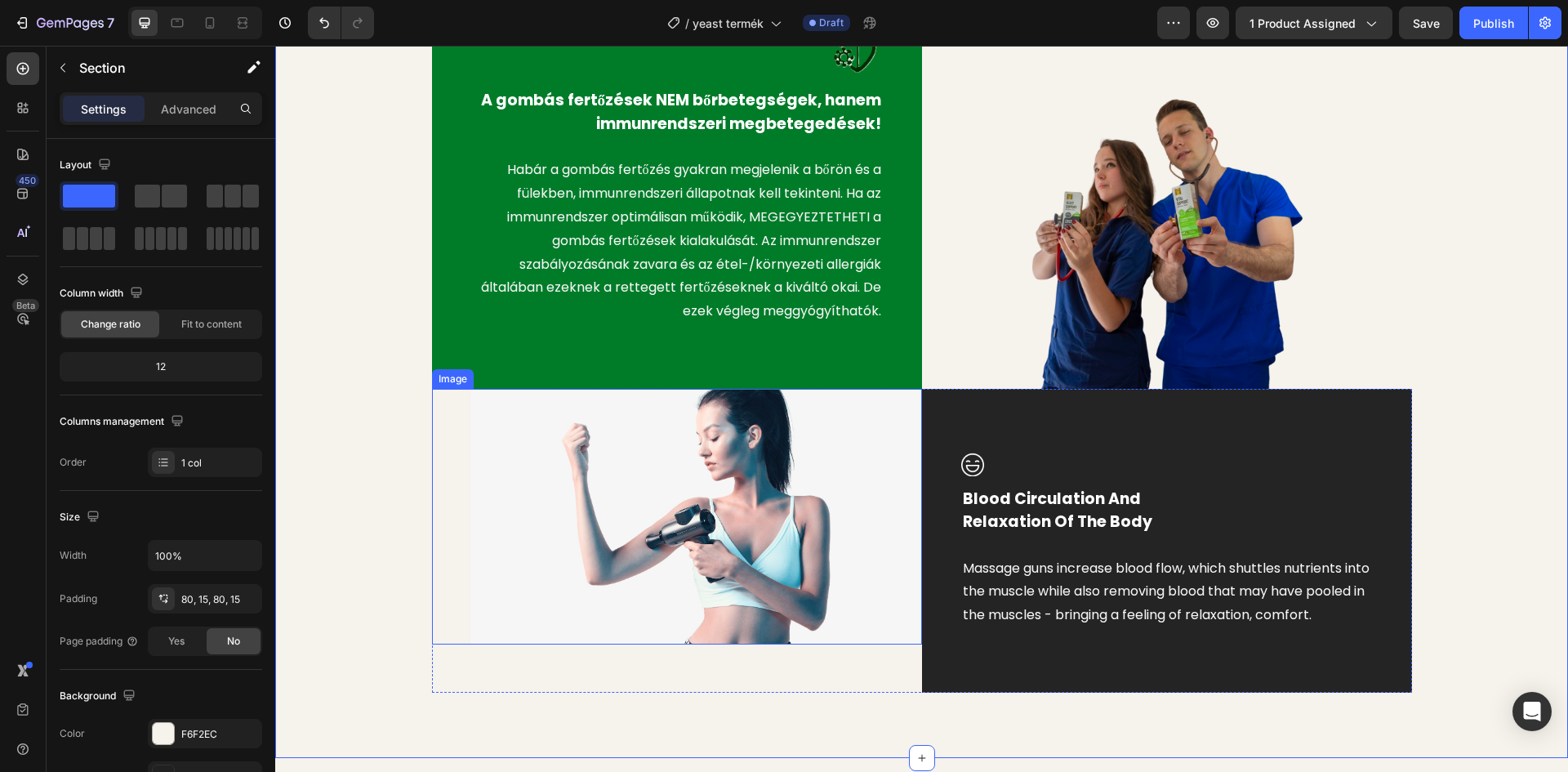
scroll to position [980, 0]
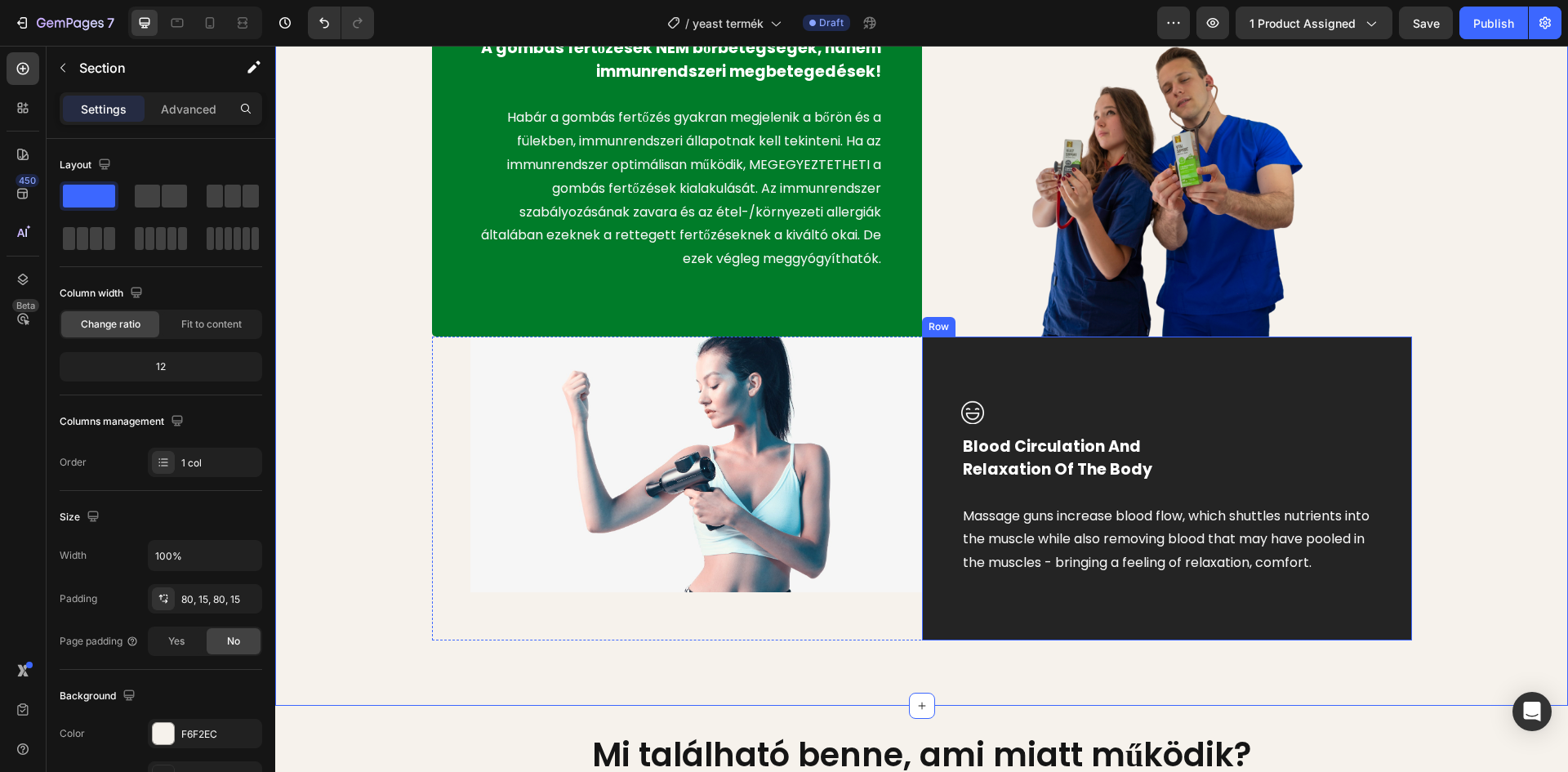
click at [1181, 386] on div "Image Blood Circulation And Relaxation Of The Body Text block Massage guns incr…" at bounding box center [1167, 488] width 490 height 304
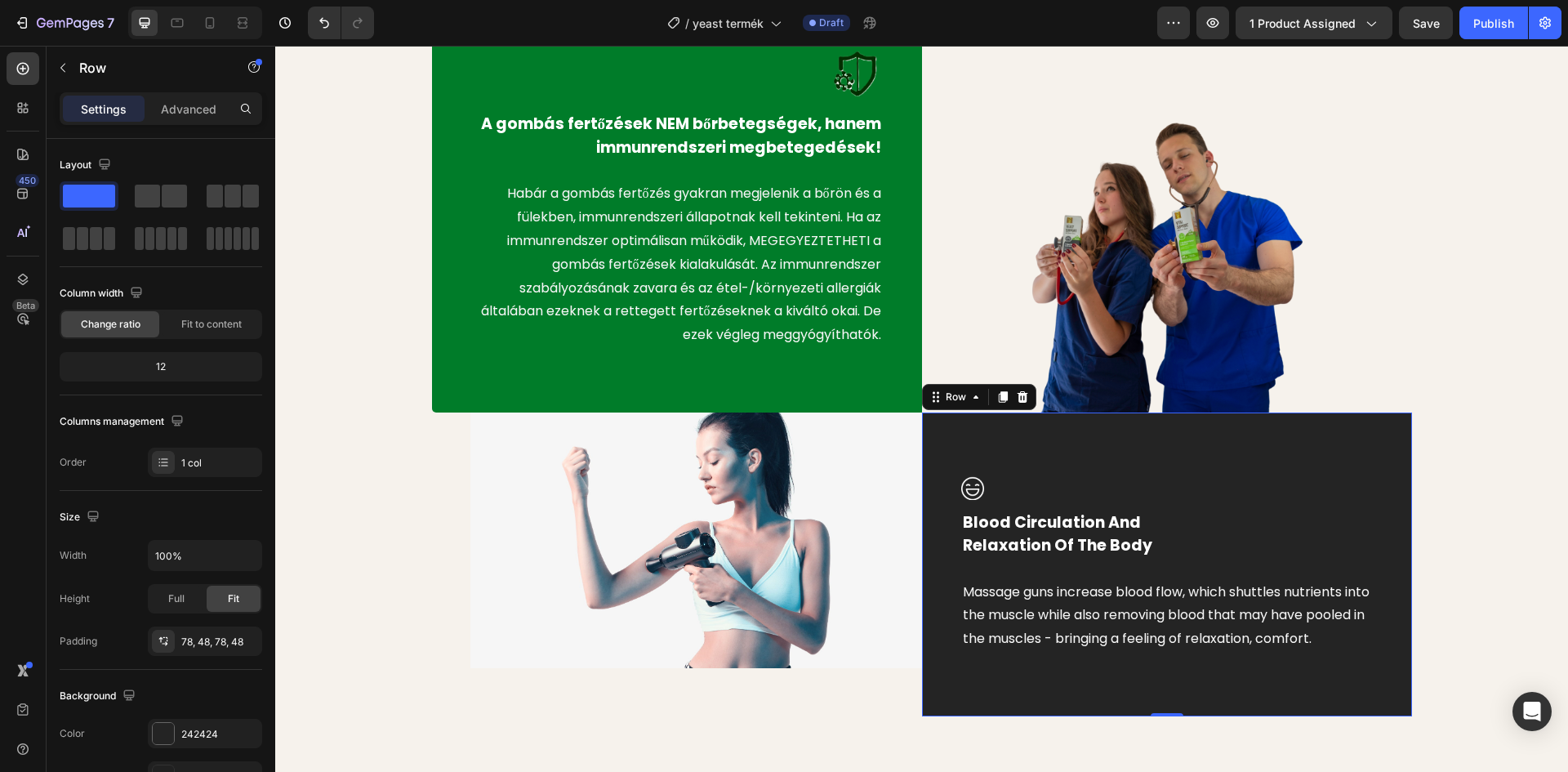
scroll to position [899, 0]
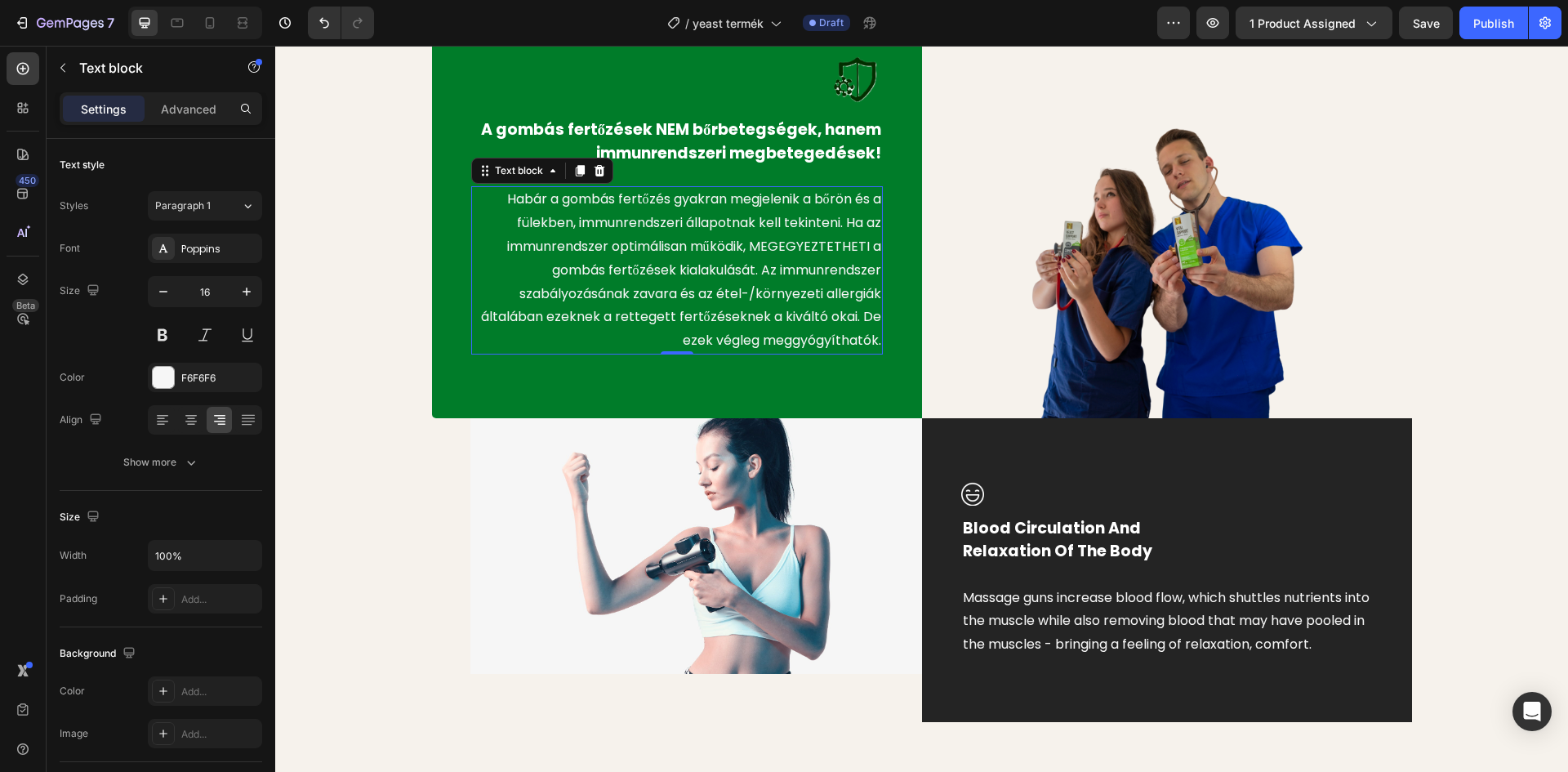
click at [758, 245] on p "Habár a gombás fertőzés gyakran megjelenik a bőrön és a fülekben, immunrendszer…" at bounding box center [677, 271] width 408 height 165
drag, startPoint x: 754, startPoint y: 247, endPoint x: 794, endPoint y: 247, distance: 40.0
click at [862, 247] on p "Habár a gombás fertőzés gyakran megjelenik a bőrön és a fülekben, immunrendszer…" at bounding box center [677, 271] width 408 height 165
click at [864, 246] on p "Habár a gombás fertőzés gyakran megjelenik a bőrön és a fülekben, immunrendszer…" at bounding box center [677, 271] width 408 height 165
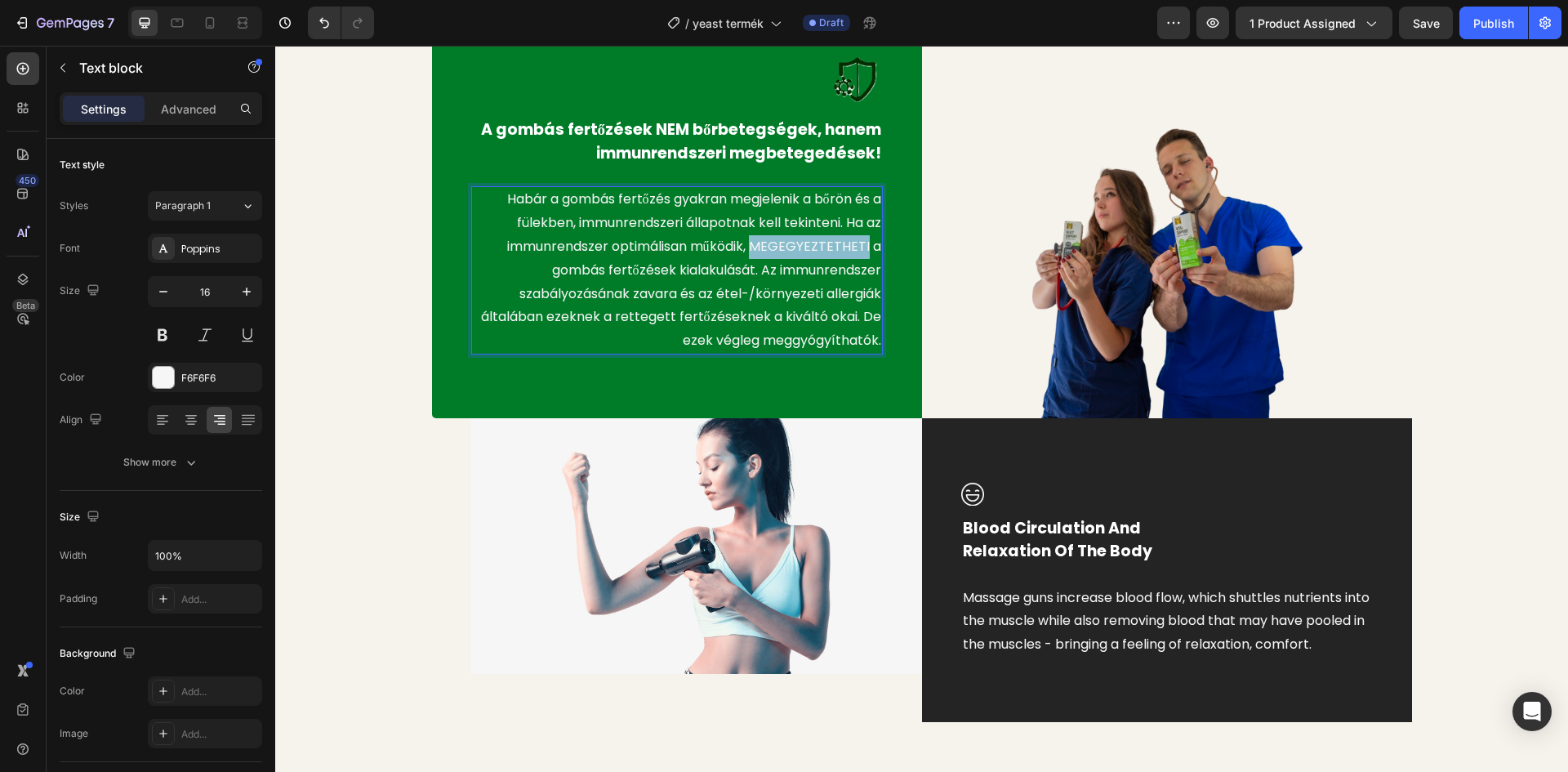
drag, startPoint x: 862, startPoint y: 244, endPoint x: 750, endPoint y: 244, distance: 112.0
click at [750, 244] on p "Habár a gombás fertőzés gyakran megjelenik a bőrön és a fülekben, immunrendszer…" at bounding box center [677, 271] width 408 height 165
click at [764, 342] on p "Habár a gombás fertőzés gyakran megjelenik a bőrön és a fülekben, immunrendszer…" at bounding box center [677, 271] width 408 height 165
click at [750, 342] on p "Habár a gombás fertőzés gyakran megjelenik a bőrön és a fülekben, immunrendszer…" at bounding box center [677, 271] width 408 height 165
click at [352, 239] on div "Image A gombás fertőzések NEM bőrbetegségek, hanem immunrendszeri megbetegedése…" at bounding box center [921, 367] width 1268 height 708
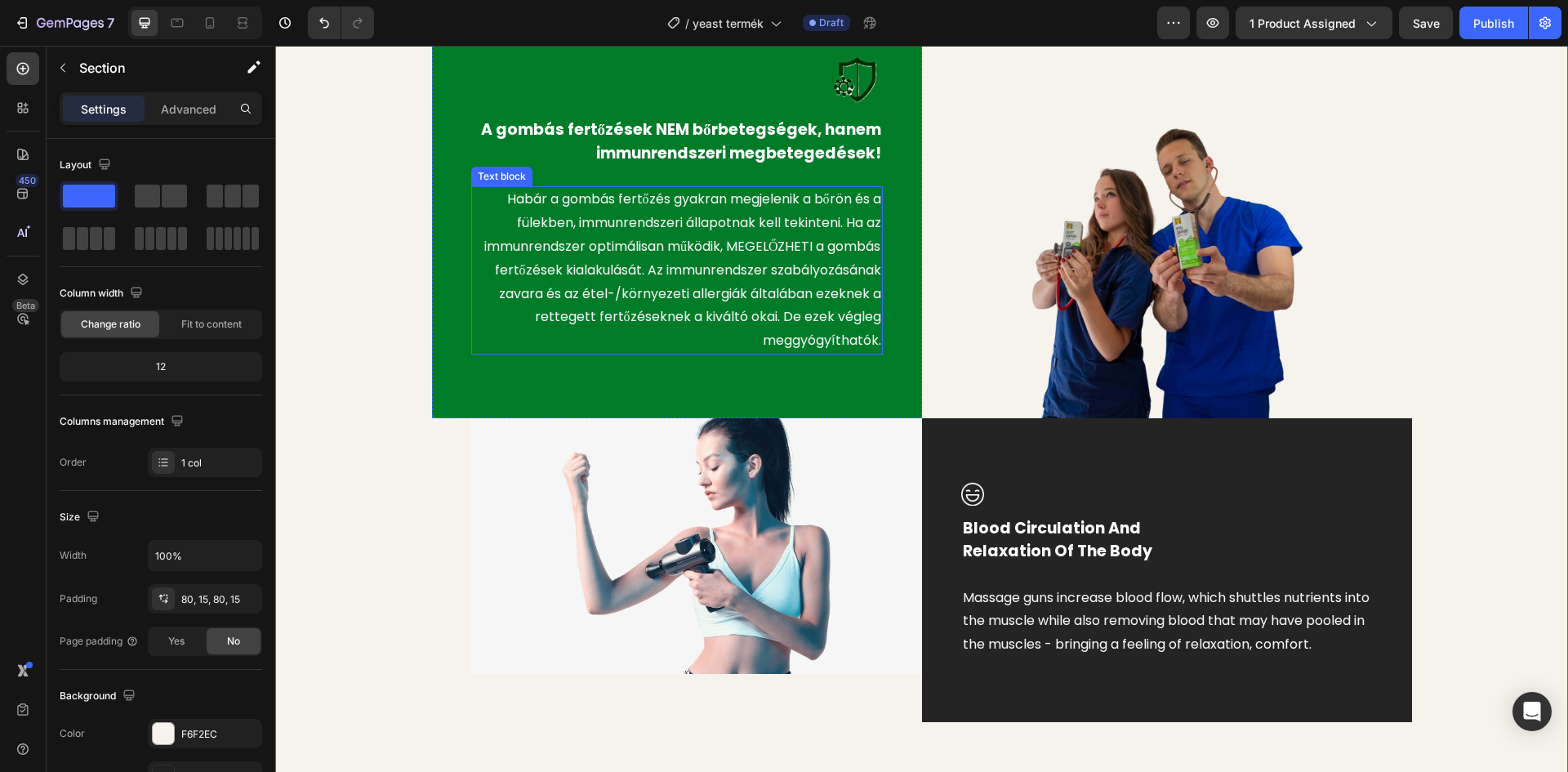
click at [869, 341] on p "Habár a gombás fertőzés gyakran megjelenik a bőrön és a fülekben, immunrendszer…" at bounding box center [677, 271] width 408 height 165
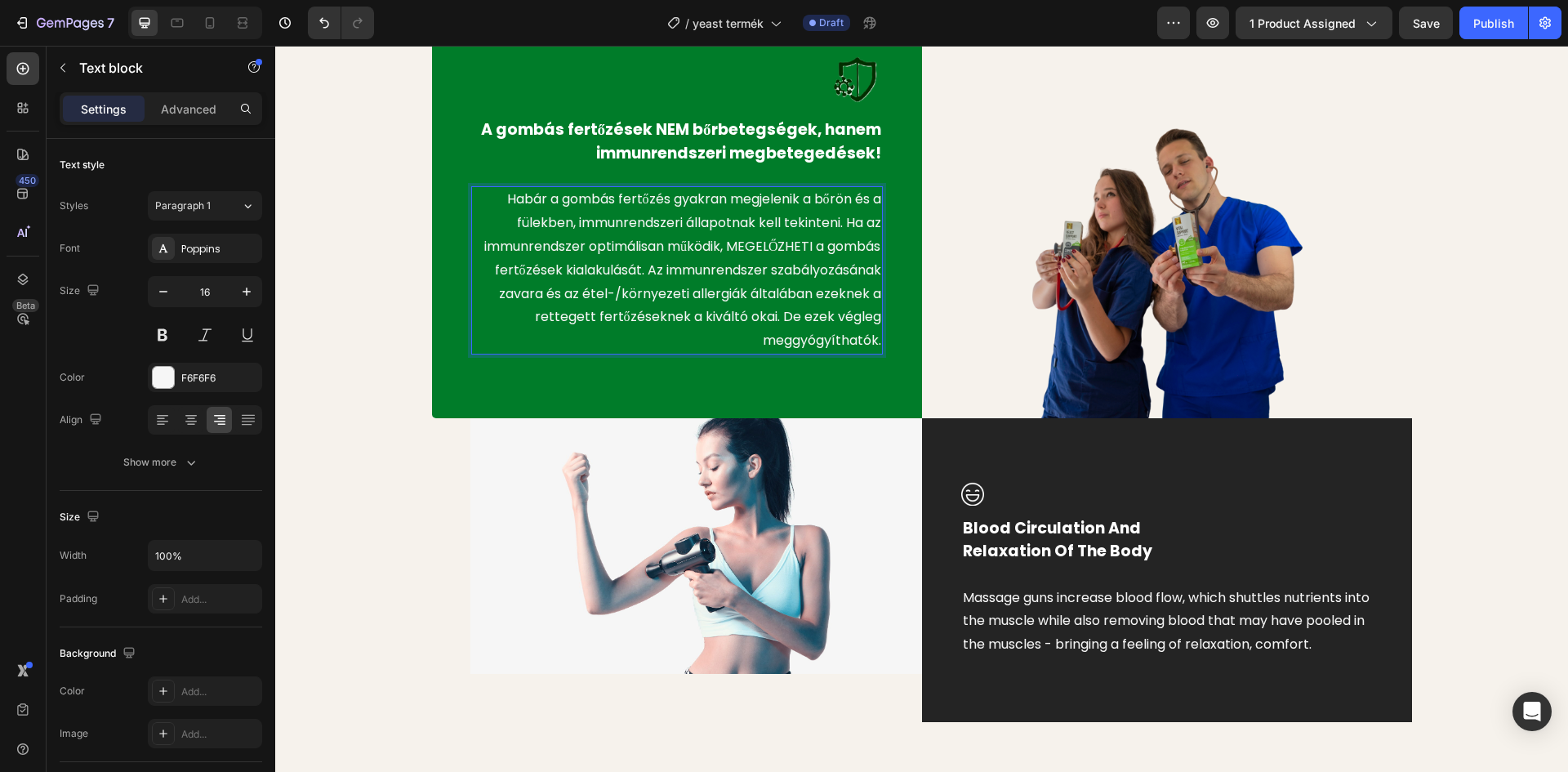
click at [872, 340] on p "Habár a gombás fertőzés gyakran megjelenik a bőrön és a fülekben, immunrendszer…" at bounding box center [677, 271] width 408 height 165
click at [348, 211] on div "Image A gombás fertőzések NEM bőrbetegségek, hanem immunrendszeri megbetegedése…" at bounding box center [921, 367] width 1268 height 708
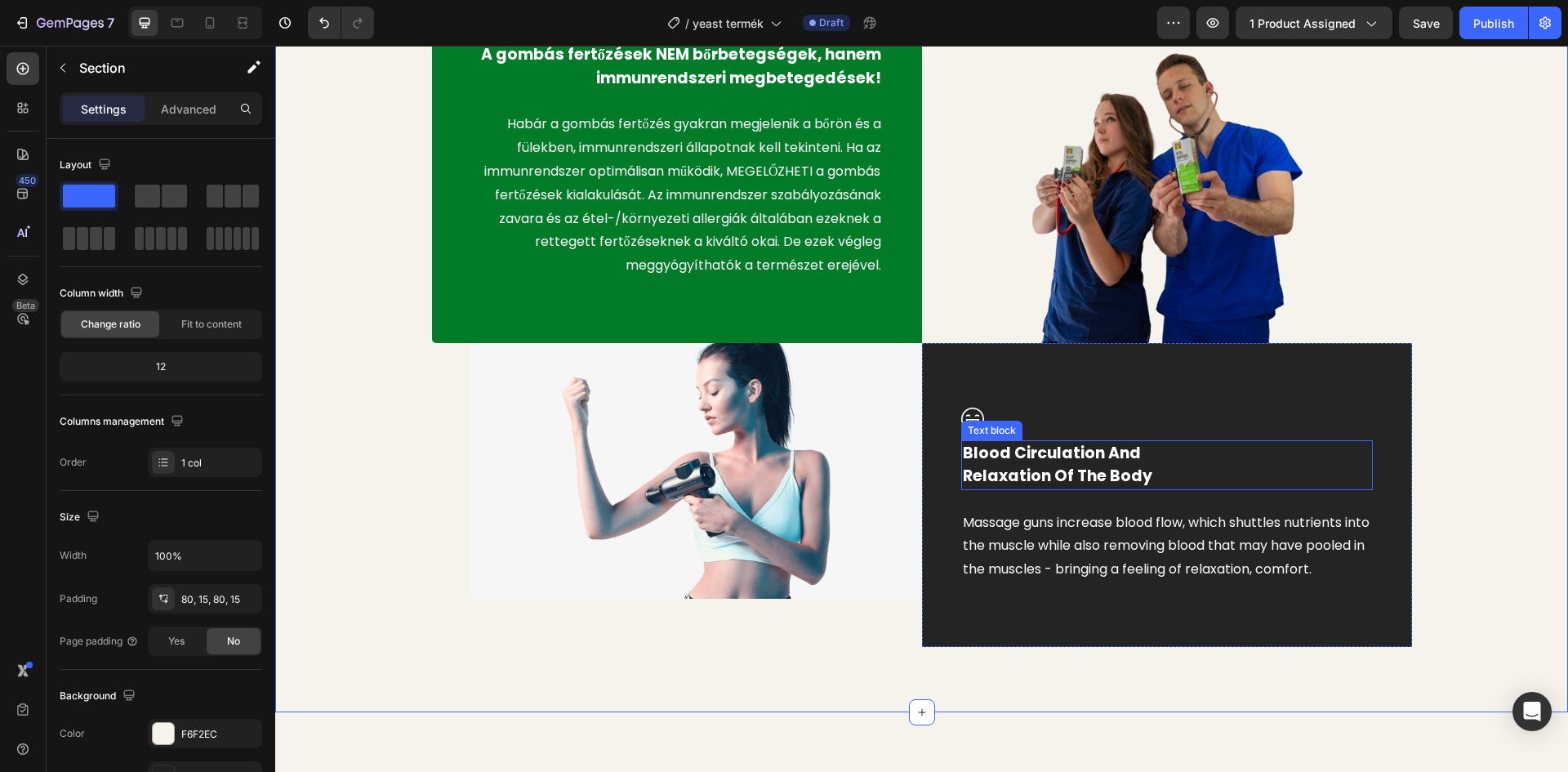
scroll to position [980, 0]
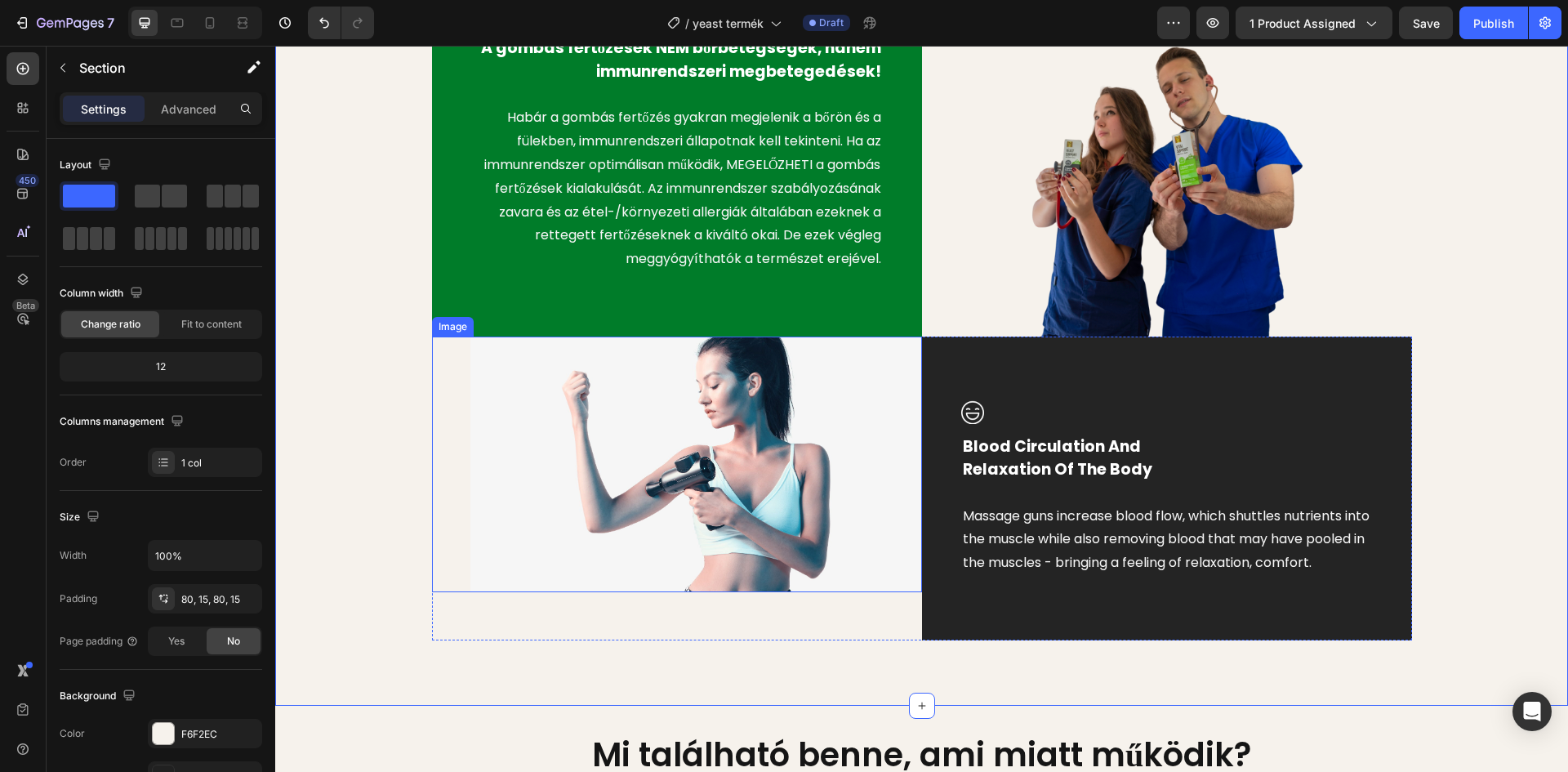
click at [691, 455] on img at bounding box center [695, 464] width 451 height 256
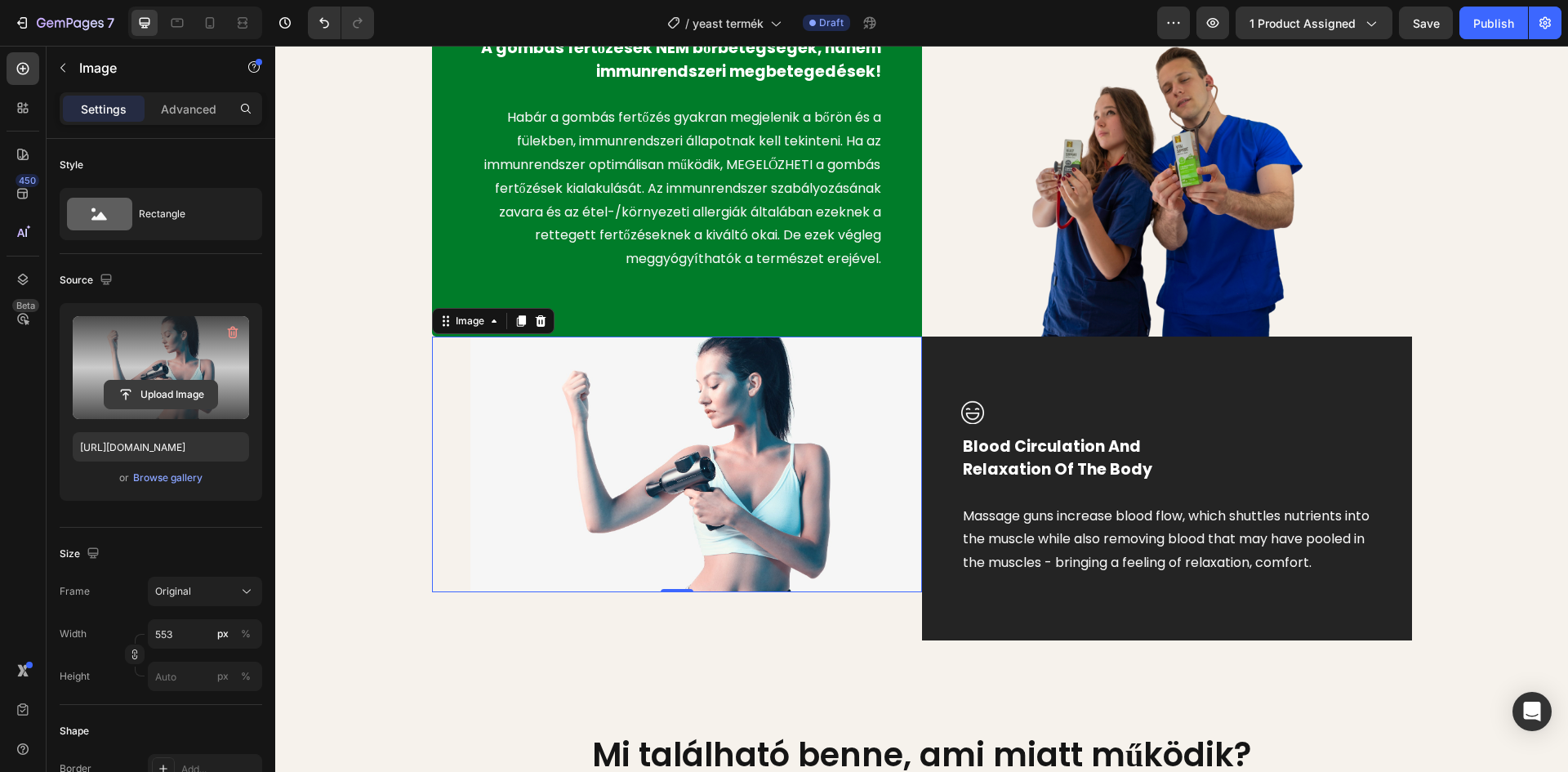
click at [181, 396] on input "file" at bounding box center [160, 394] width 113 height 28
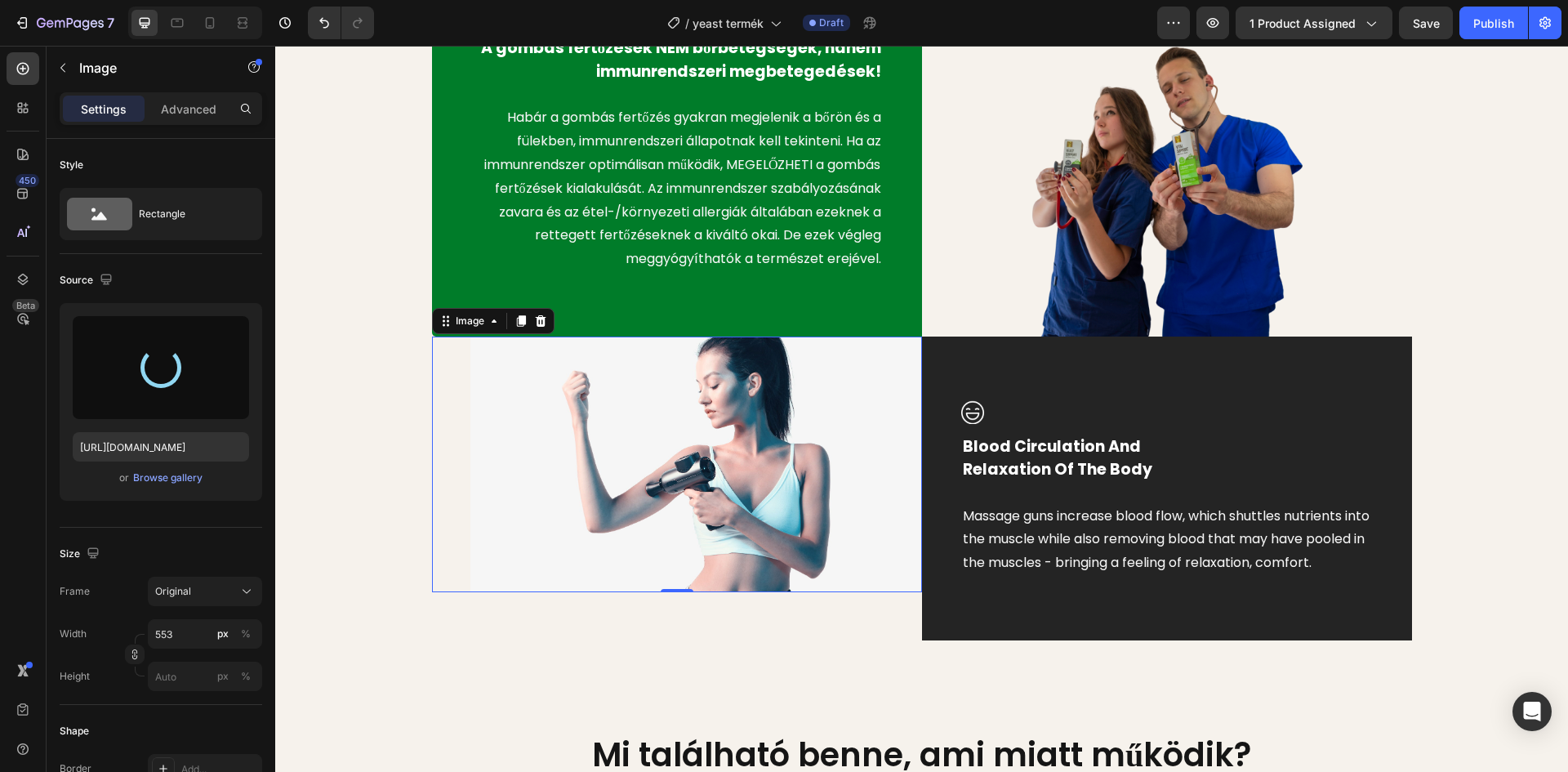
type input "https://cdn.shopify.com/s/files/1/0948/2462/8573/files/gempages_576978716819719…"
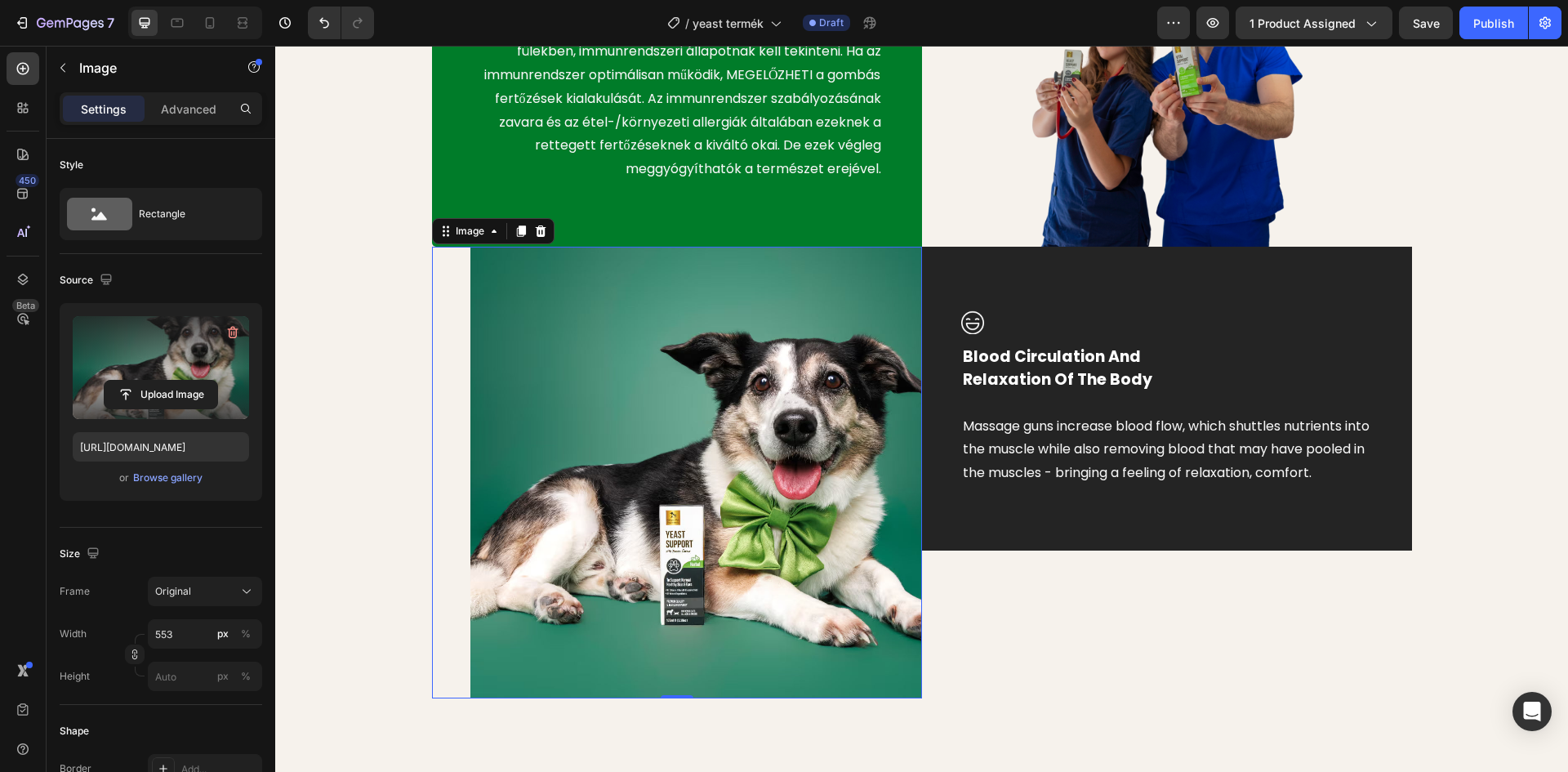
scroll to position [1144, 0]
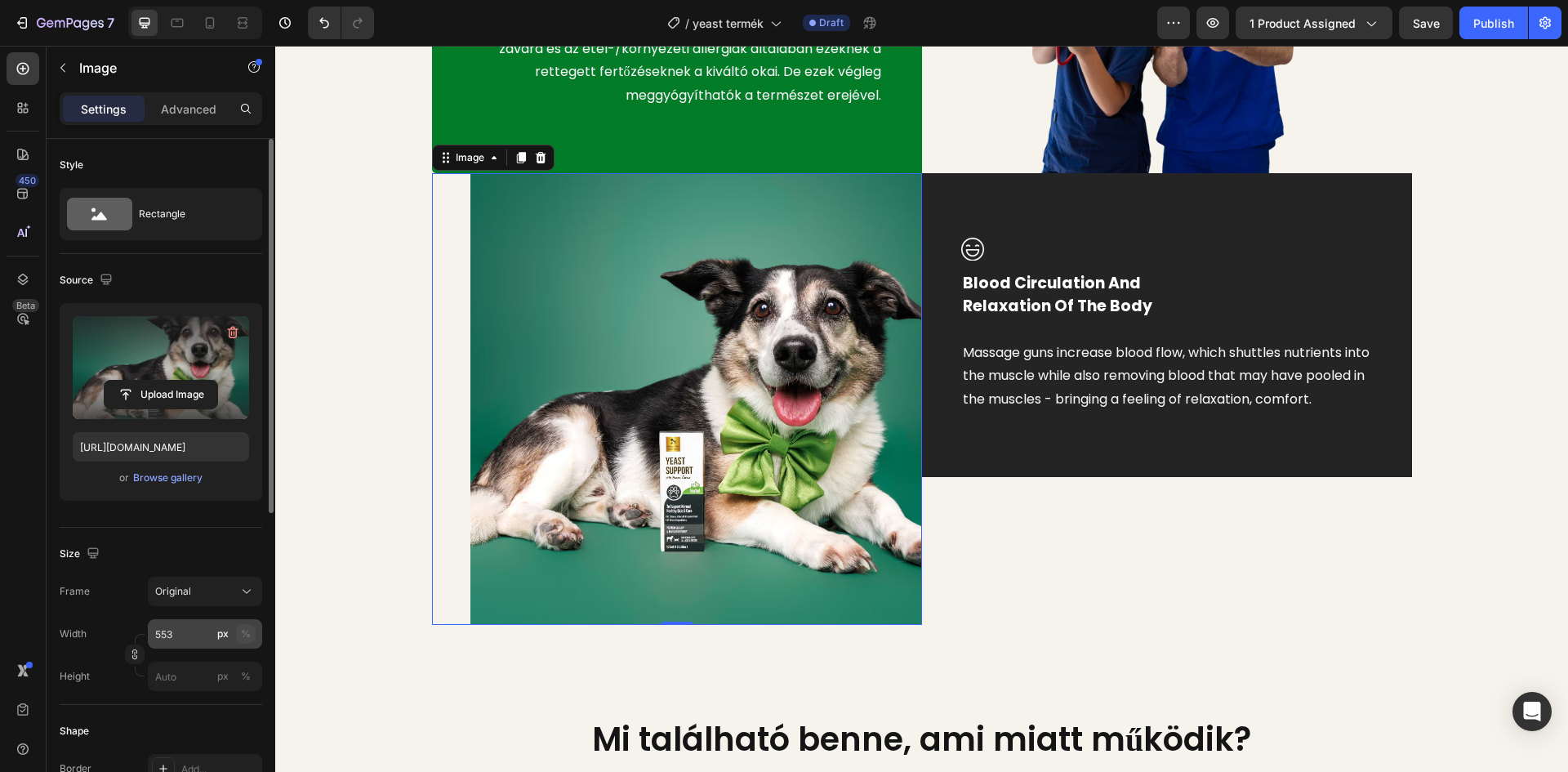
click at [246, 637] on div "%" at bounding box center [246, 634] width 10 height 15
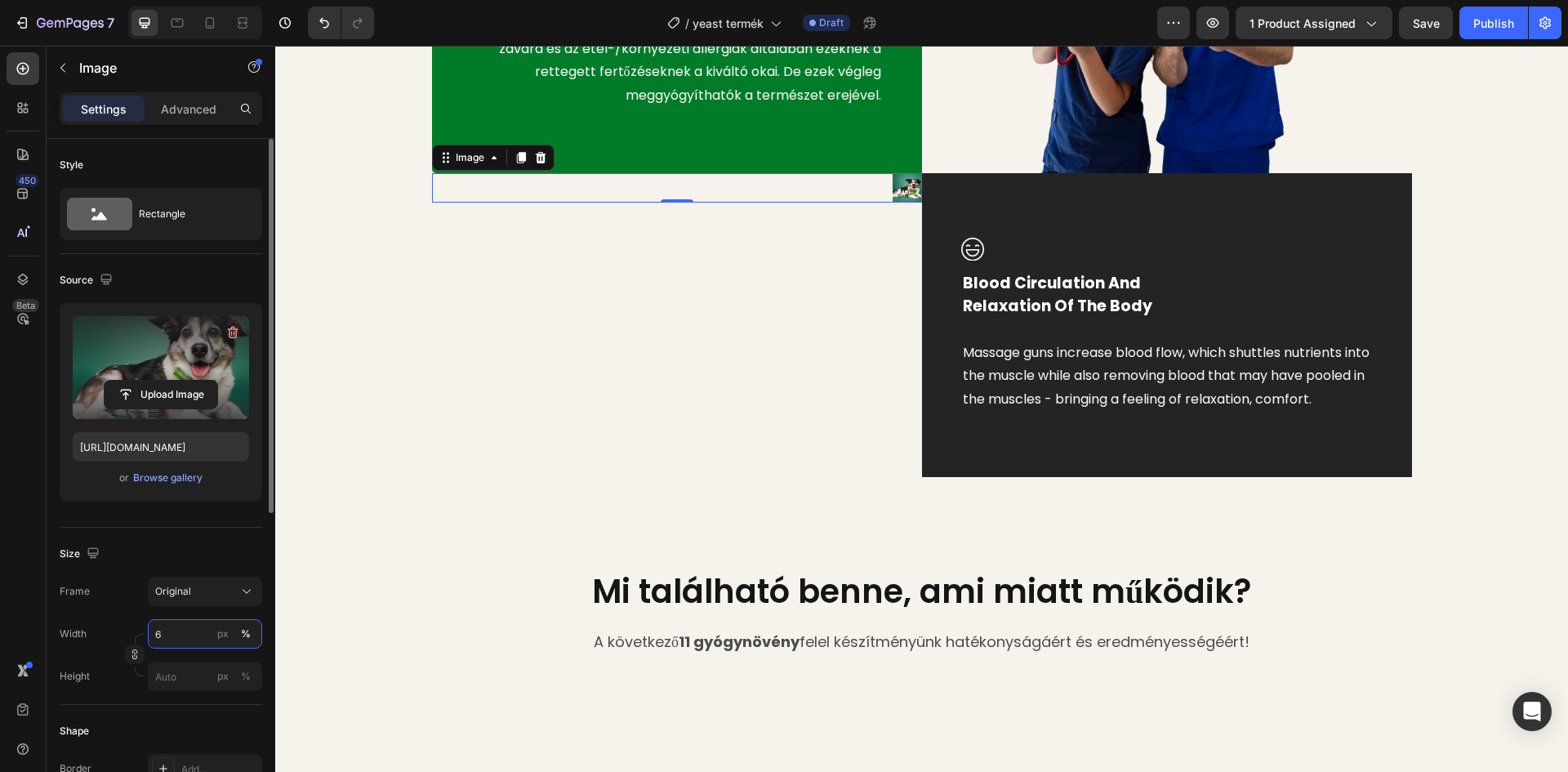
type input "65"
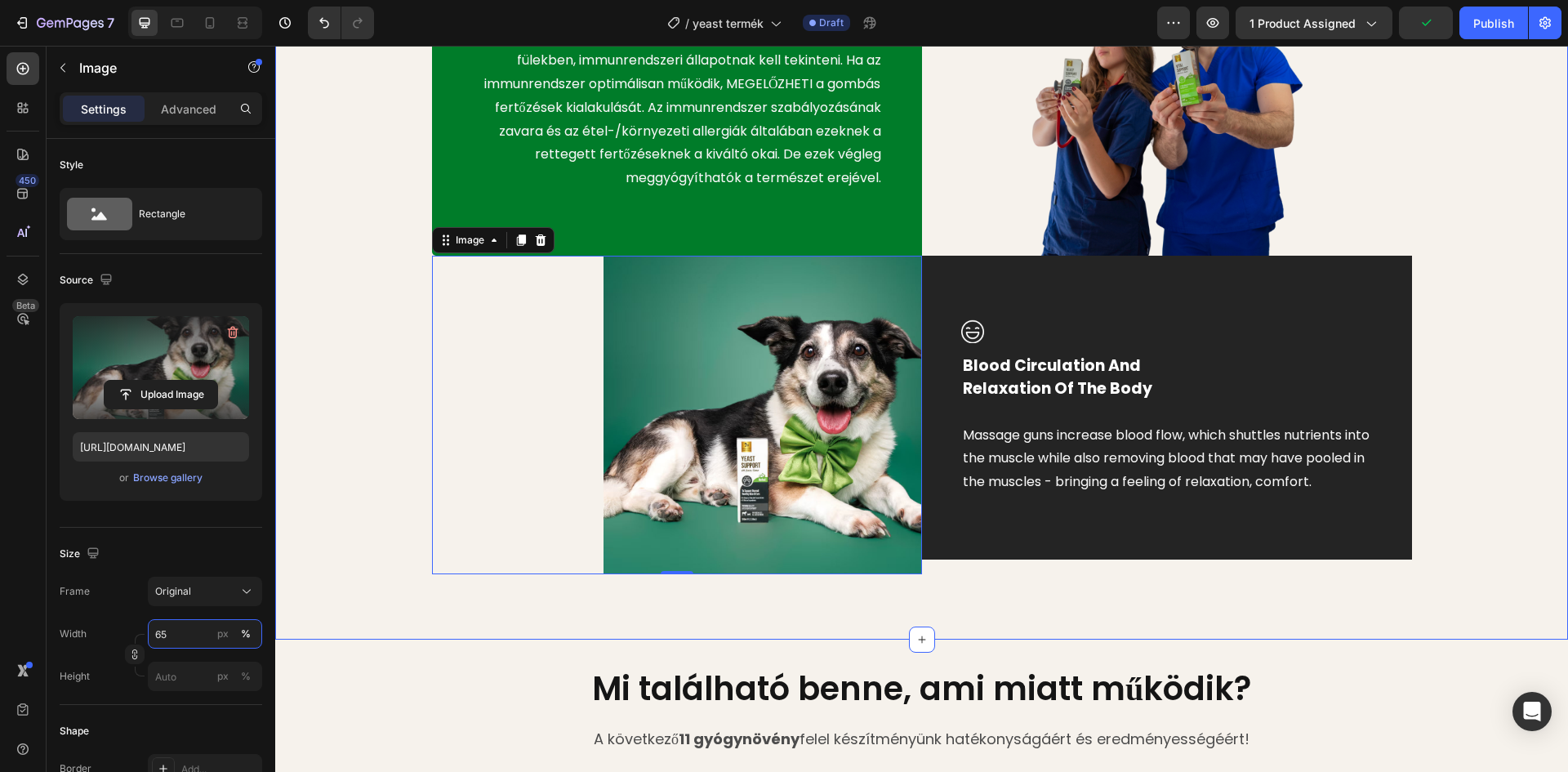
scroll to position [1062, 0]
click at [278, 394] on div "Image A gombás fertőzések NEM bőrbetegségek, hanem immunrendszeri megbetegedése…" at bounding box center [921, 211] width 1293 height 854
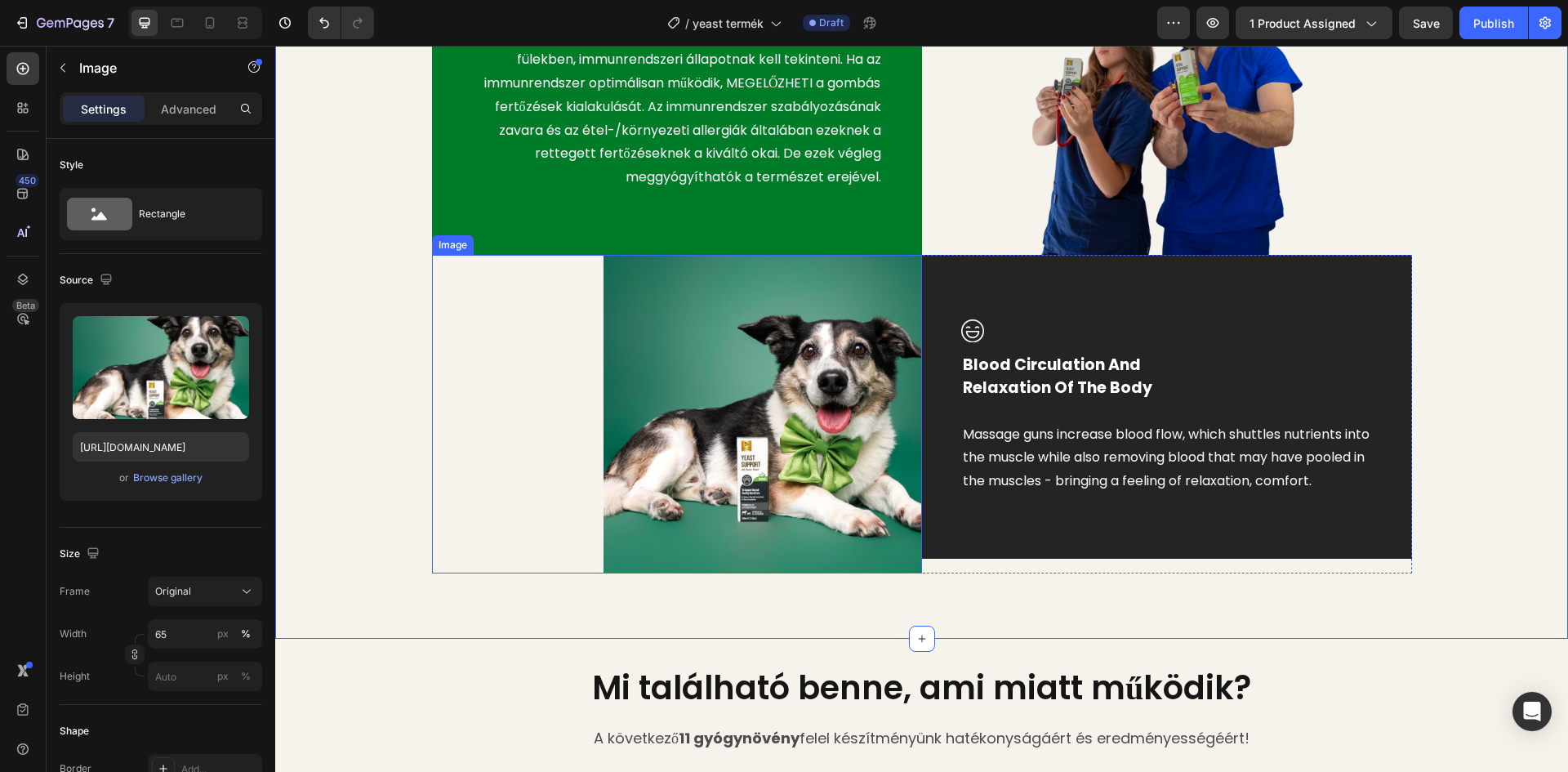
click at [738, 341] on img at bounding box center [763, 414] width 319 height 319
click at [180, 676] on input "px %" at bounding box center [204, 676] width 115 height 30
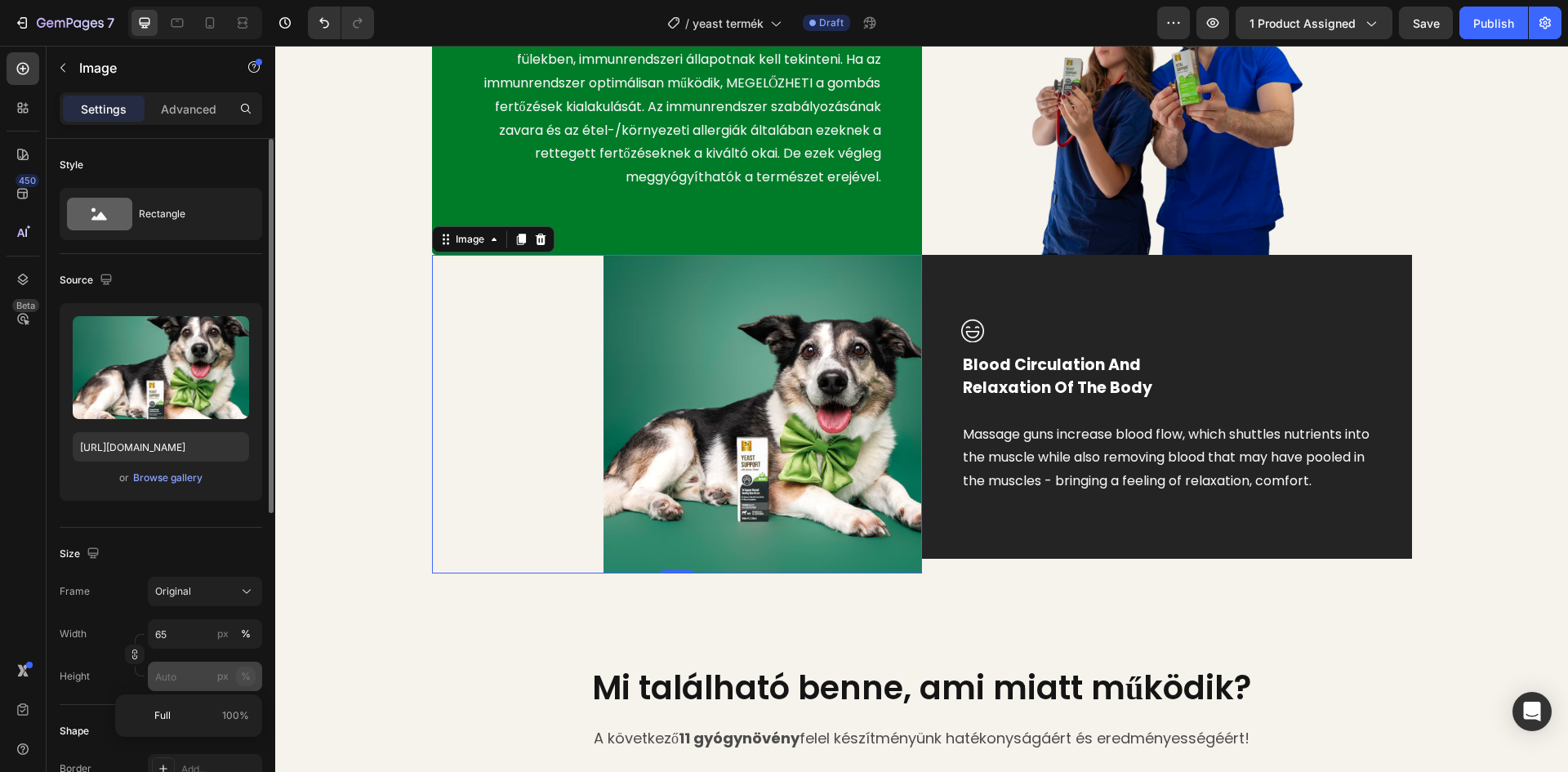
click at [244, 675] on div "%" at bounding box center [246, 675] width 10 height 15
click at [179, 676] on input "px %" at bounding box center [204, 676] width 115 height 30
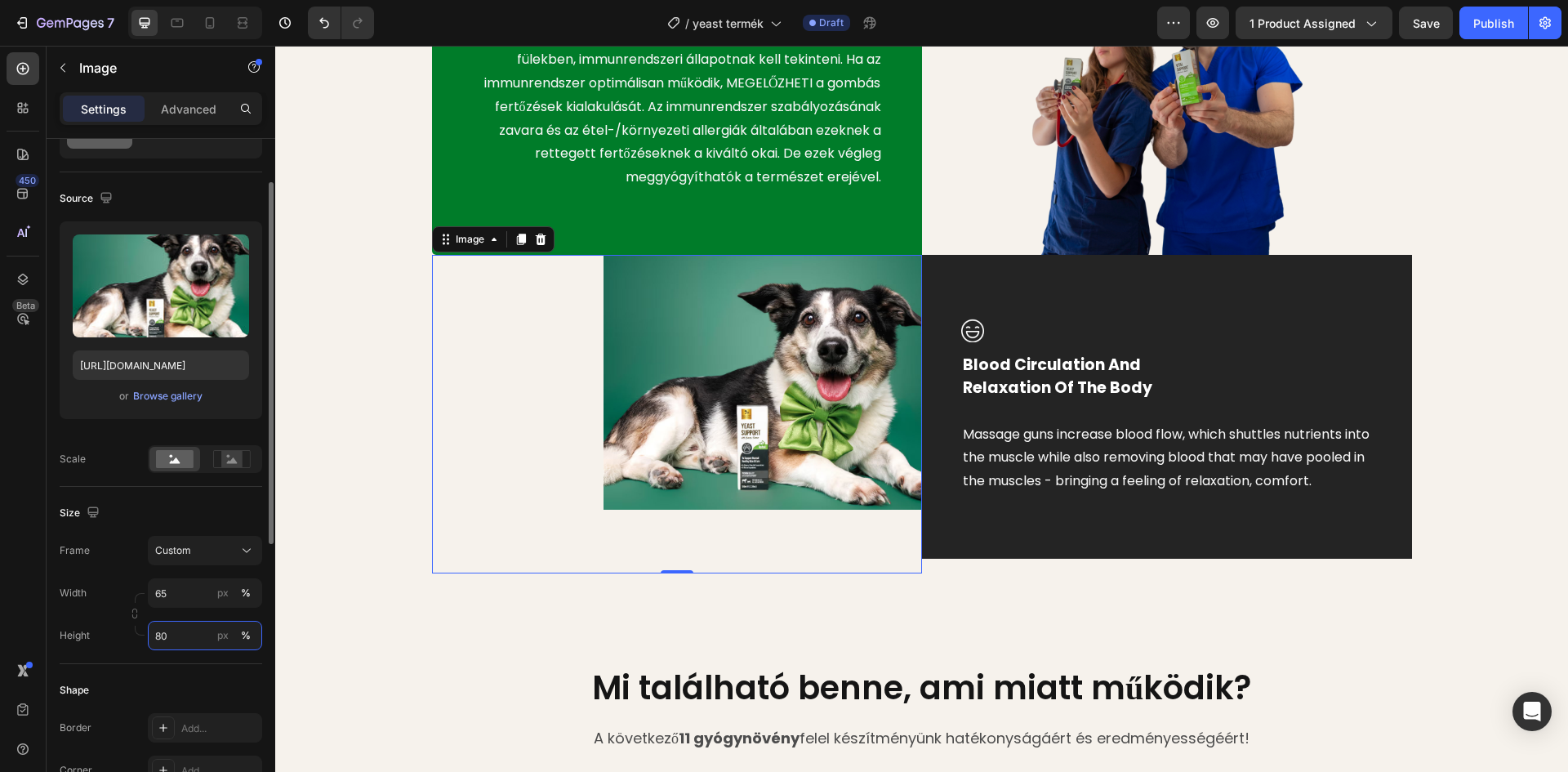
scroll to position [163, 0]
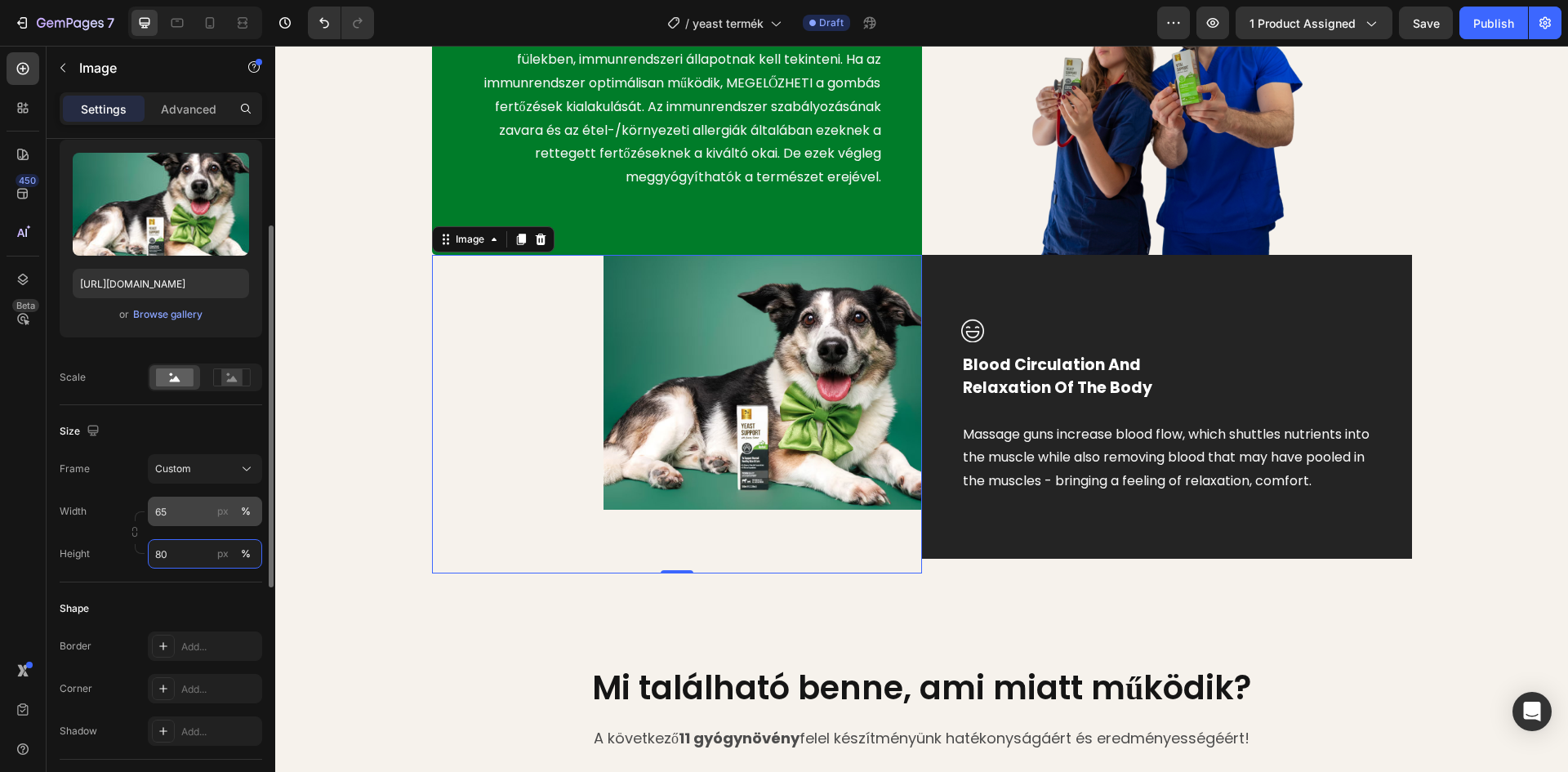
type input "80"
click at [184, 514] on input "65" at bounding box center [204, 511] width 115 height 30
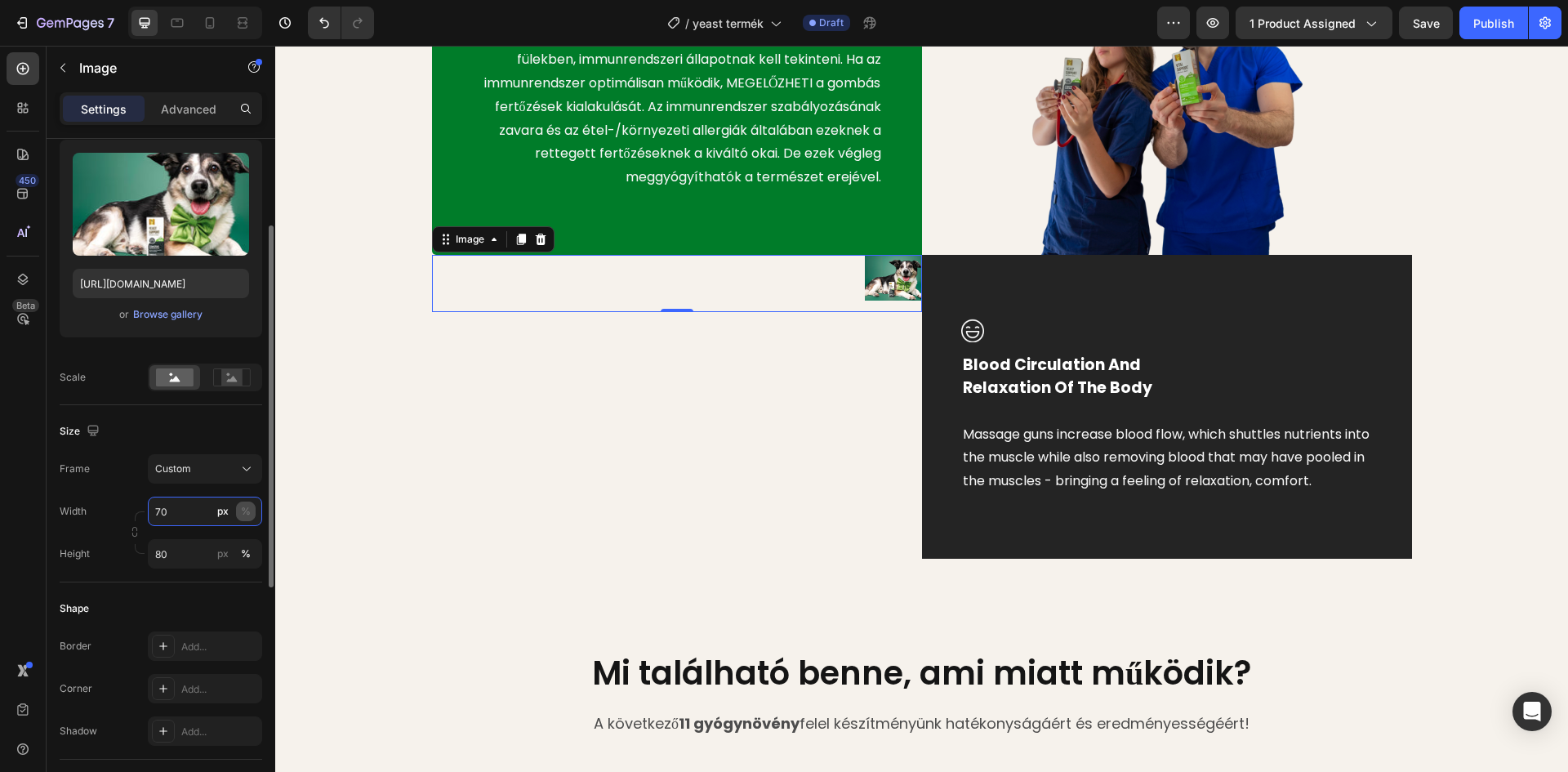
type input "70"
click at [242, 505] on div "%" at bounding box center [246, 511] width 10 height 15
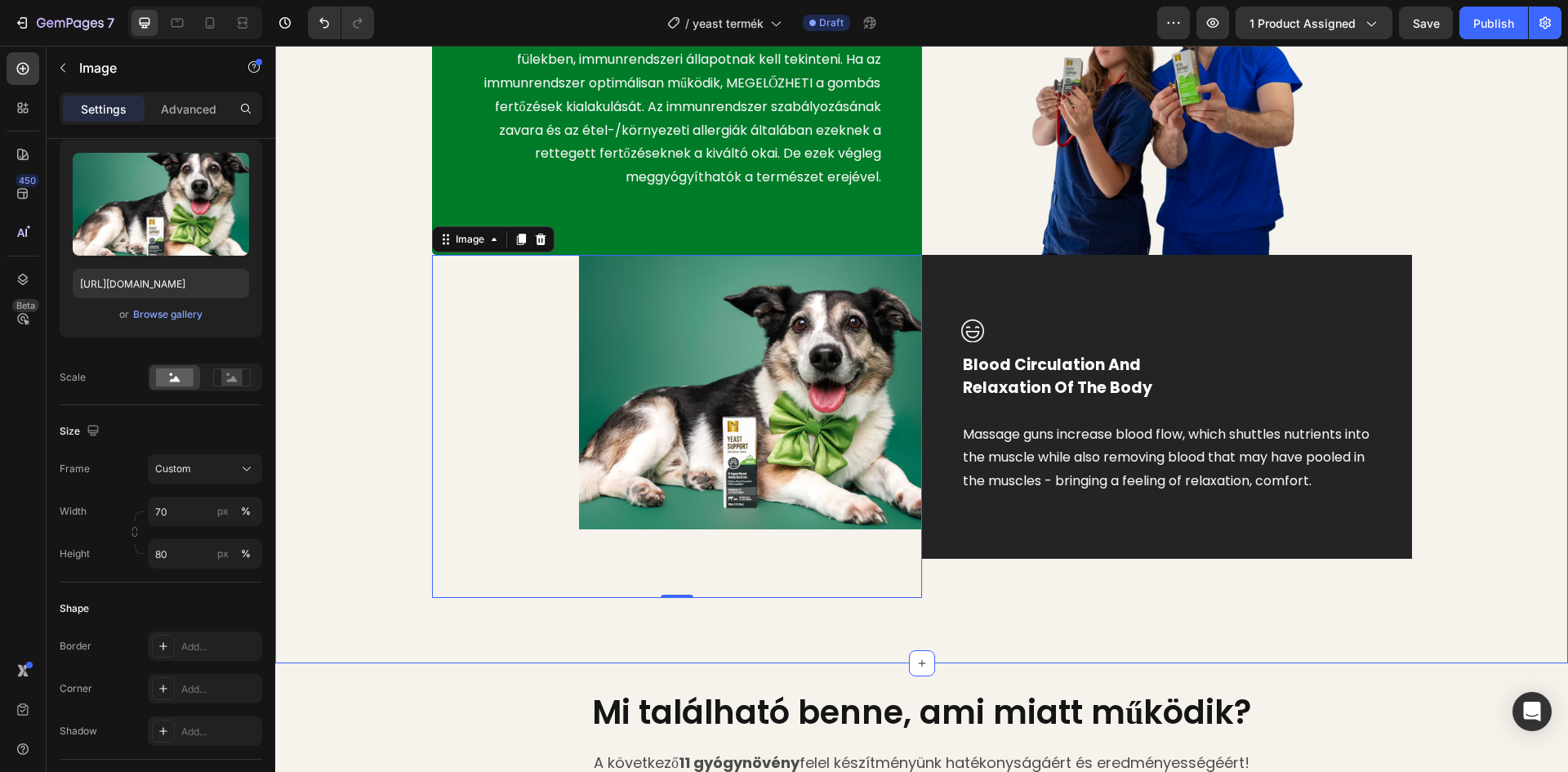
click at [344, 280] on div "Image A gombás fertőzések NEM bőrbetegségek, hanem immunrendszeri megbetegedése…" at bounding box center [921, 223] width 1268 height 748
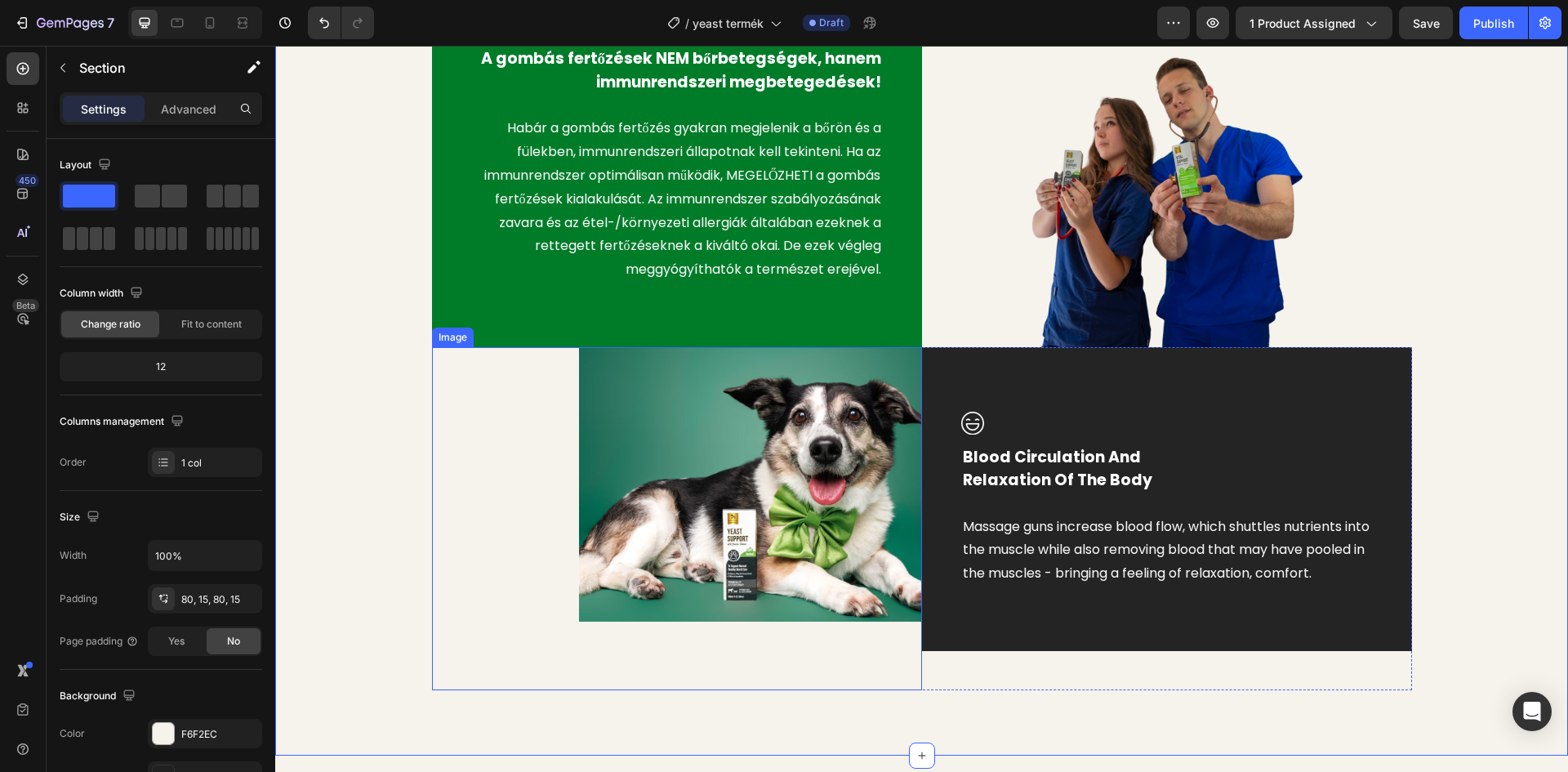
scroll to position [980, 0]
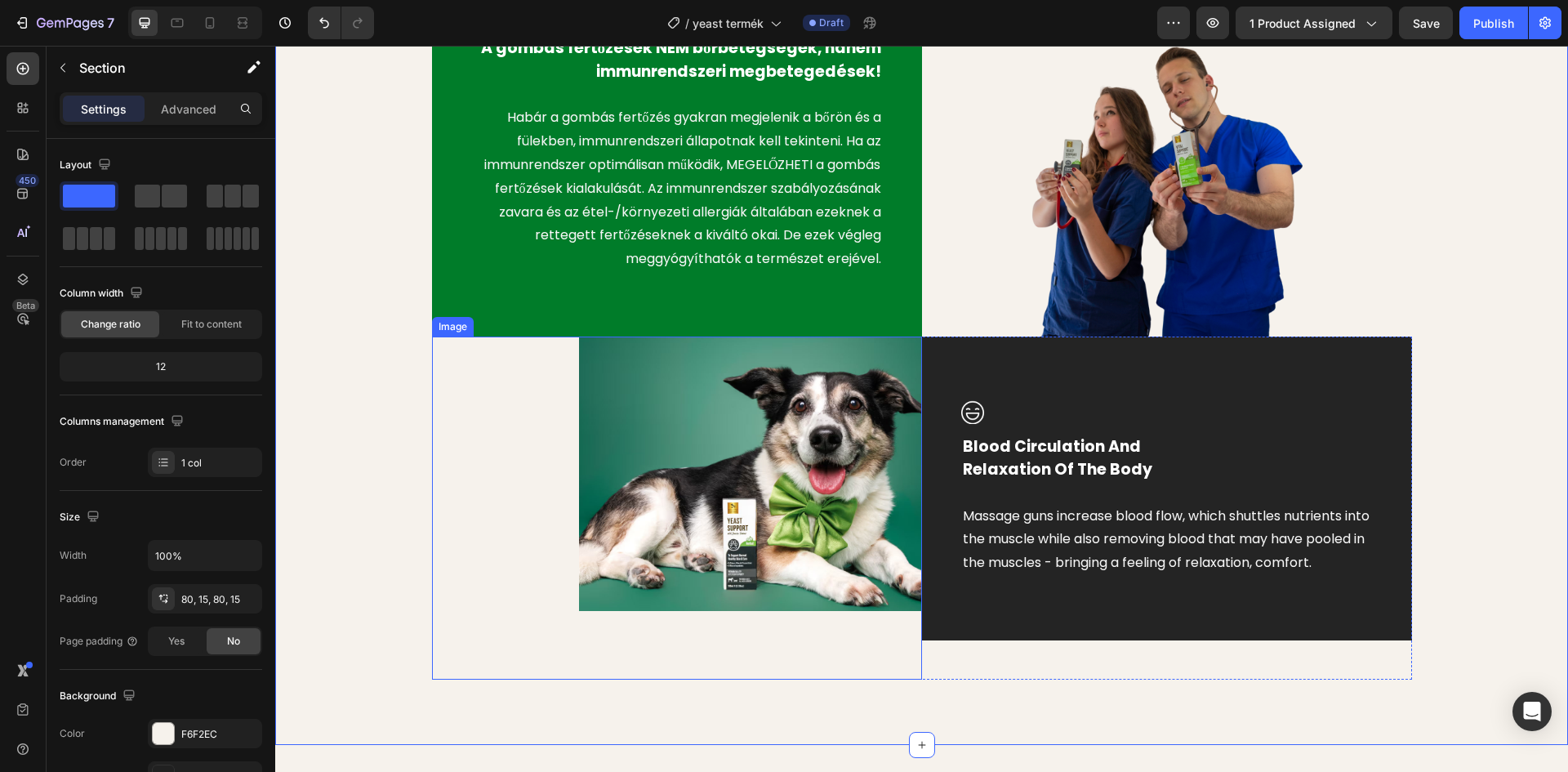
click at [718, 479] on img at bounding box center [750, 473] width 343 height 274
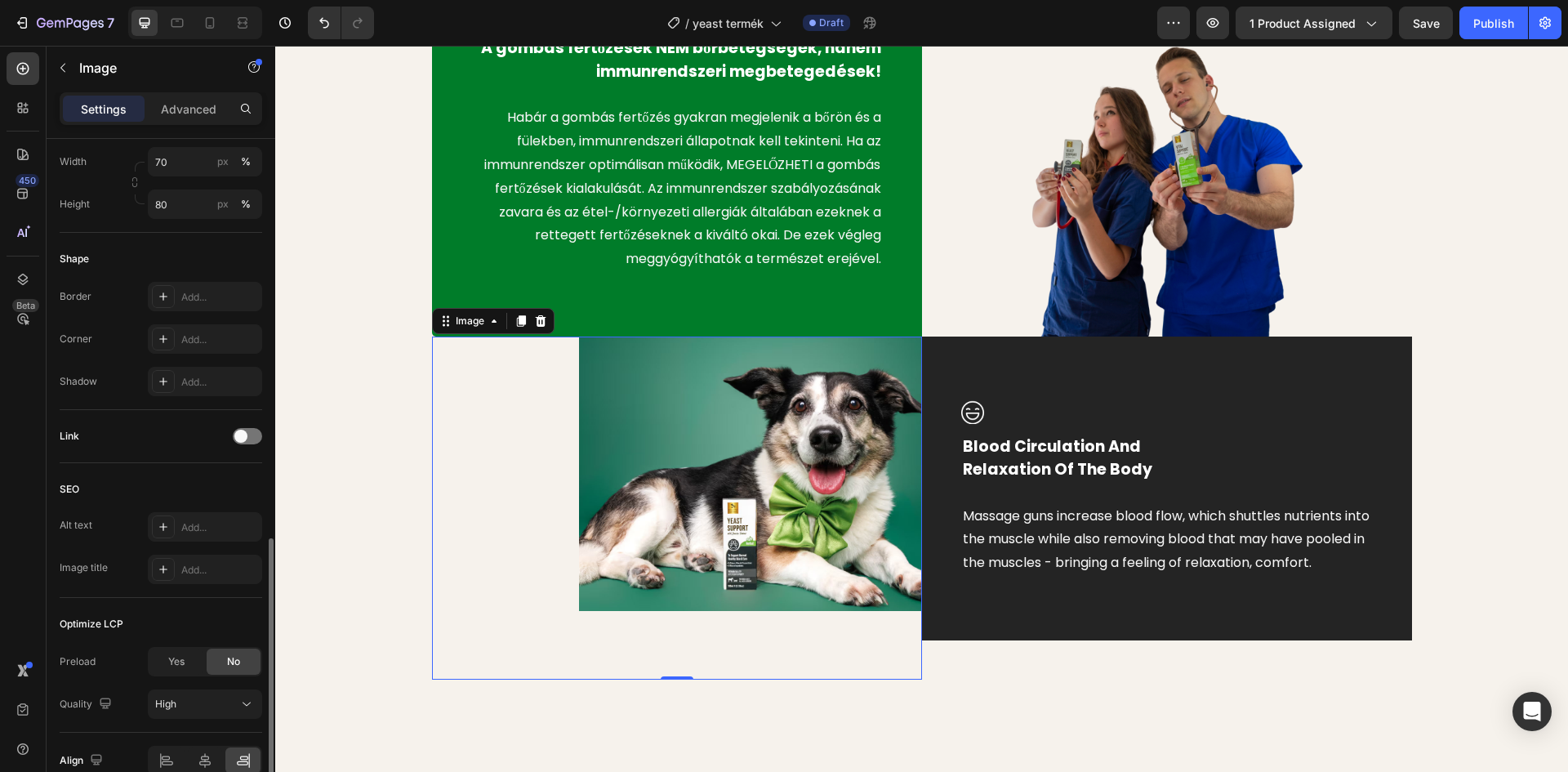
scroll to position [431, 0]
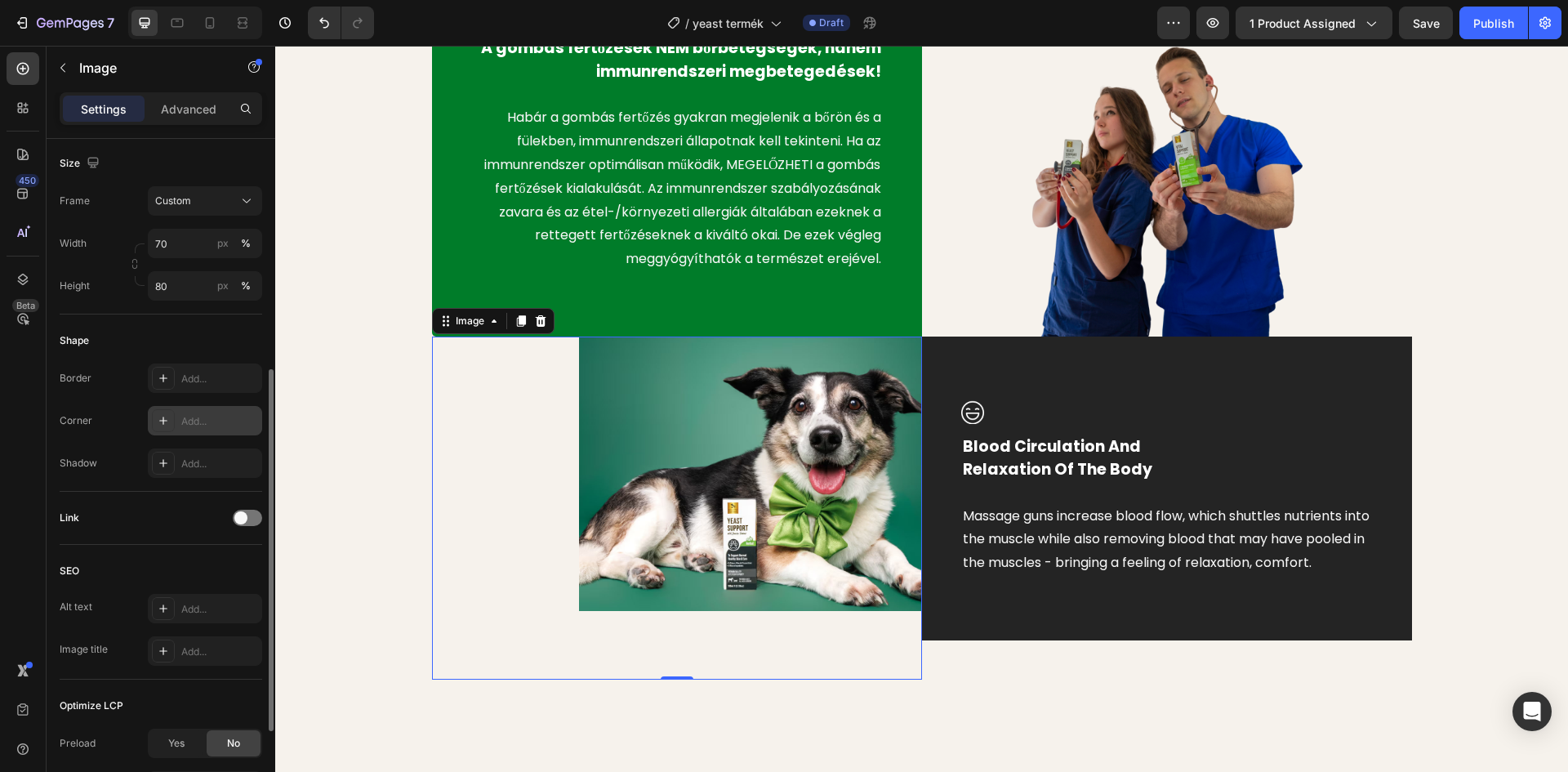
click at [163, 422] on icon at bounding box center [163, 420] width 8 height 8
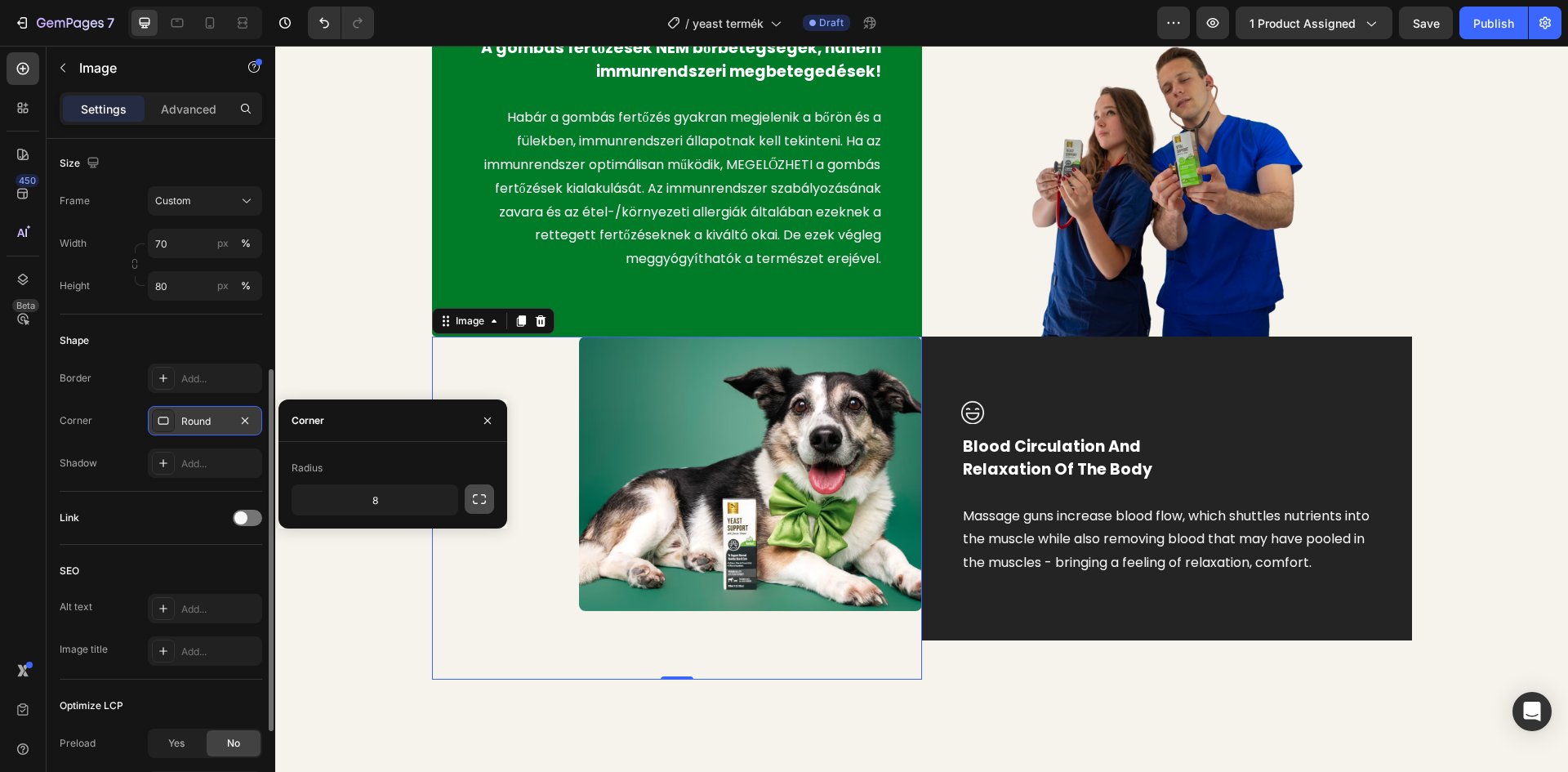
click at [480, 507] on icon "button" at bounding box center [479, 499] width 16 height 16
click at [334, 544] on input "8" at bounding box center [331, 538] width 79 height 30
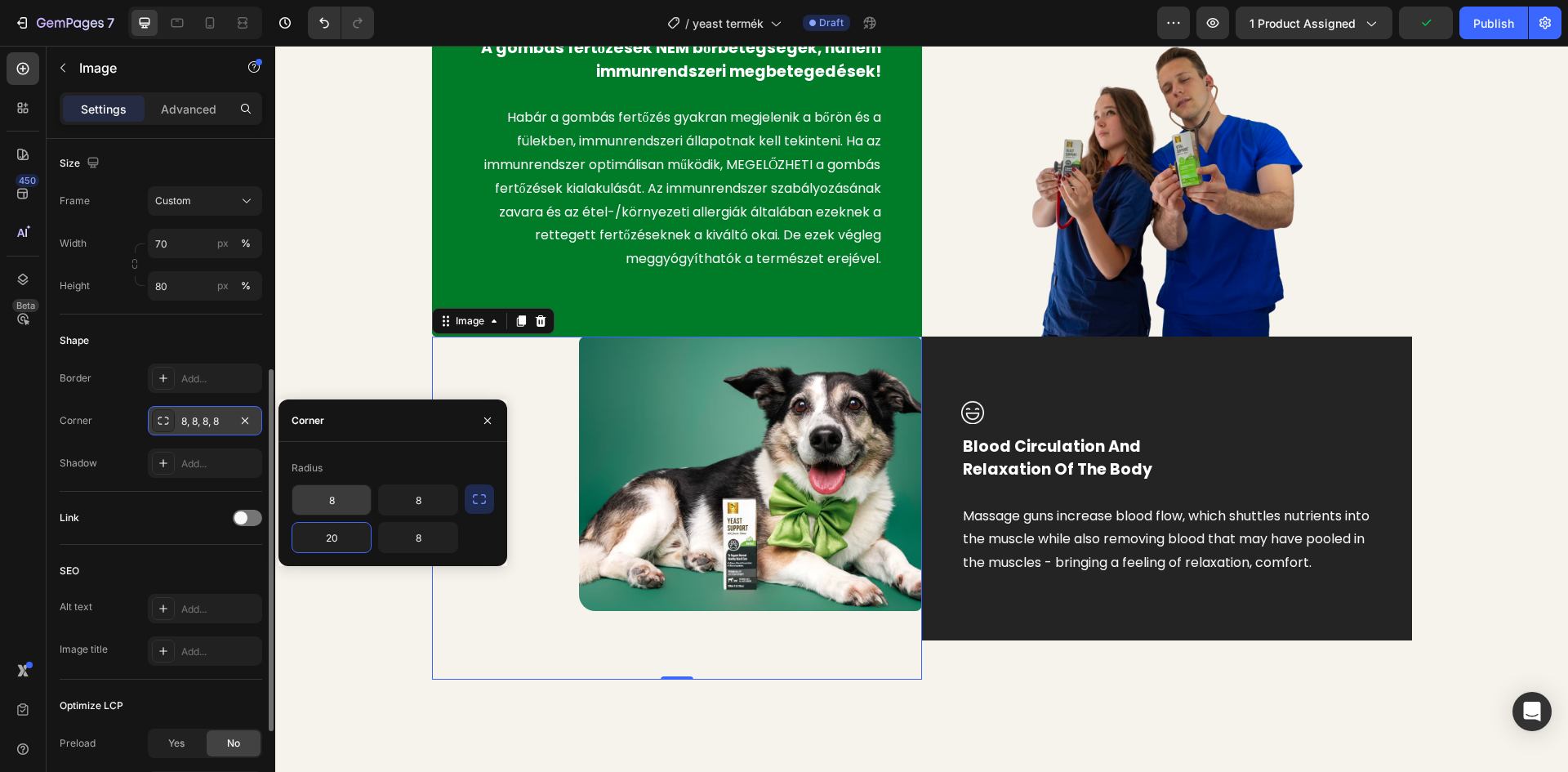
type input "20"
click at [333, 502] on input "8" at bounding box center [331, 500] width 79 height 30
type input "5"
click at [418, 540] on input "8" at bounding box center [417, 538] width 79 height 30
type input "5"
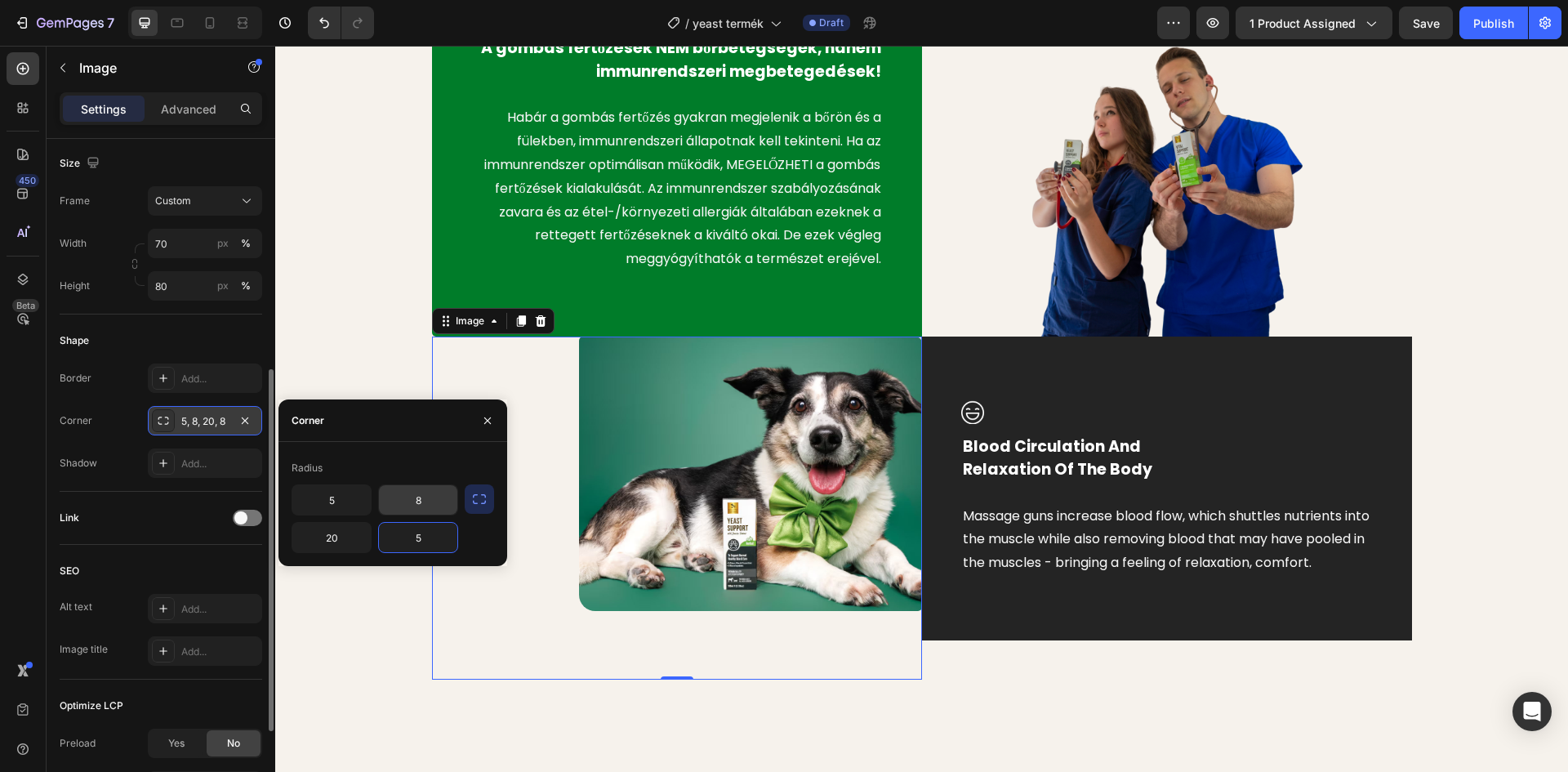
click at [418, 505] on input "8" at bounding box center [417, 500] width 79 height 30
type input "0"
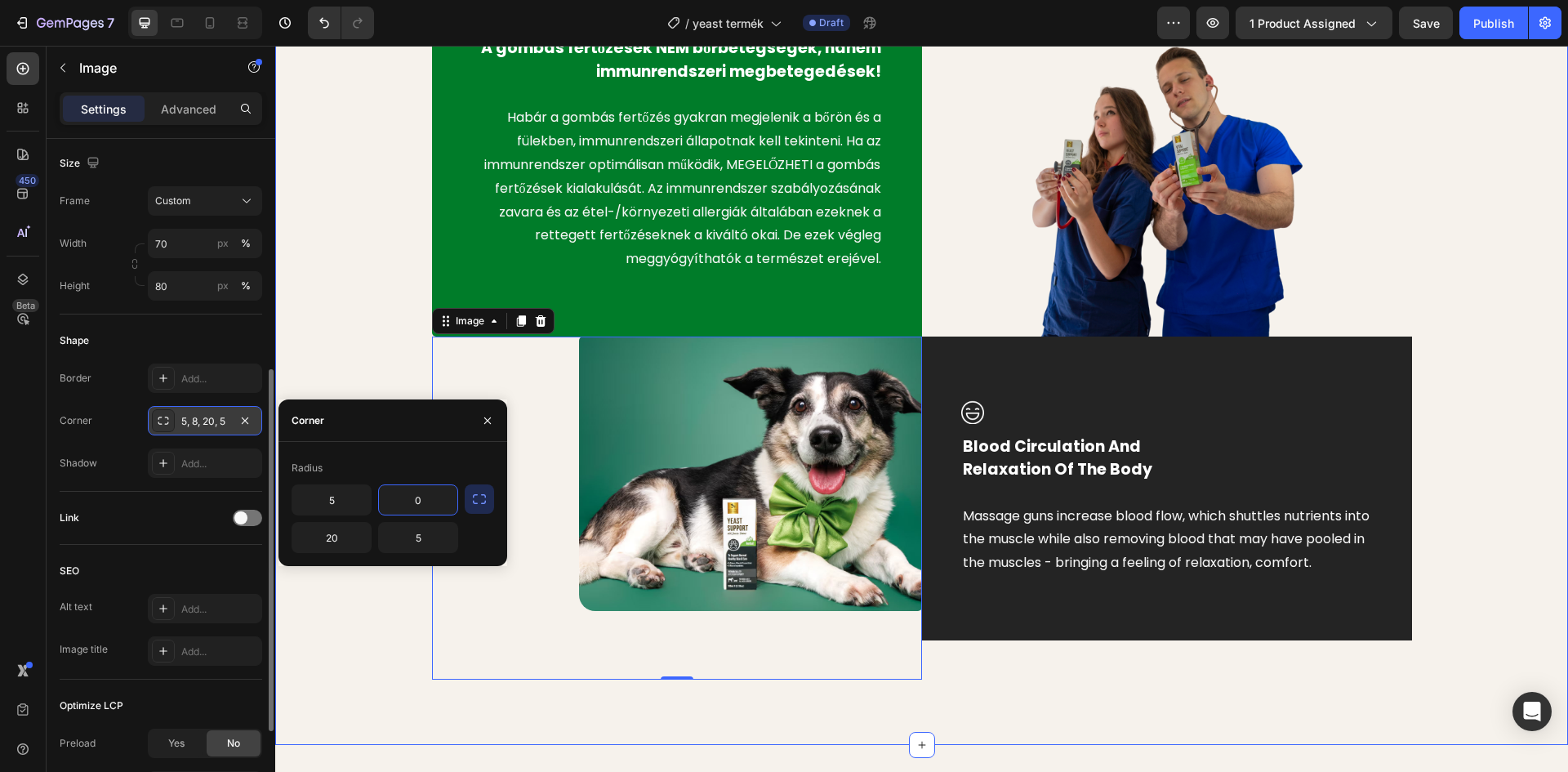
click at [383, 370] on div "Image A gombás fertőzések NEM bőrbetegségek, hanem immunrendszeri megbetegedése…" at bounding box center [921, 305] width 1268 height 748
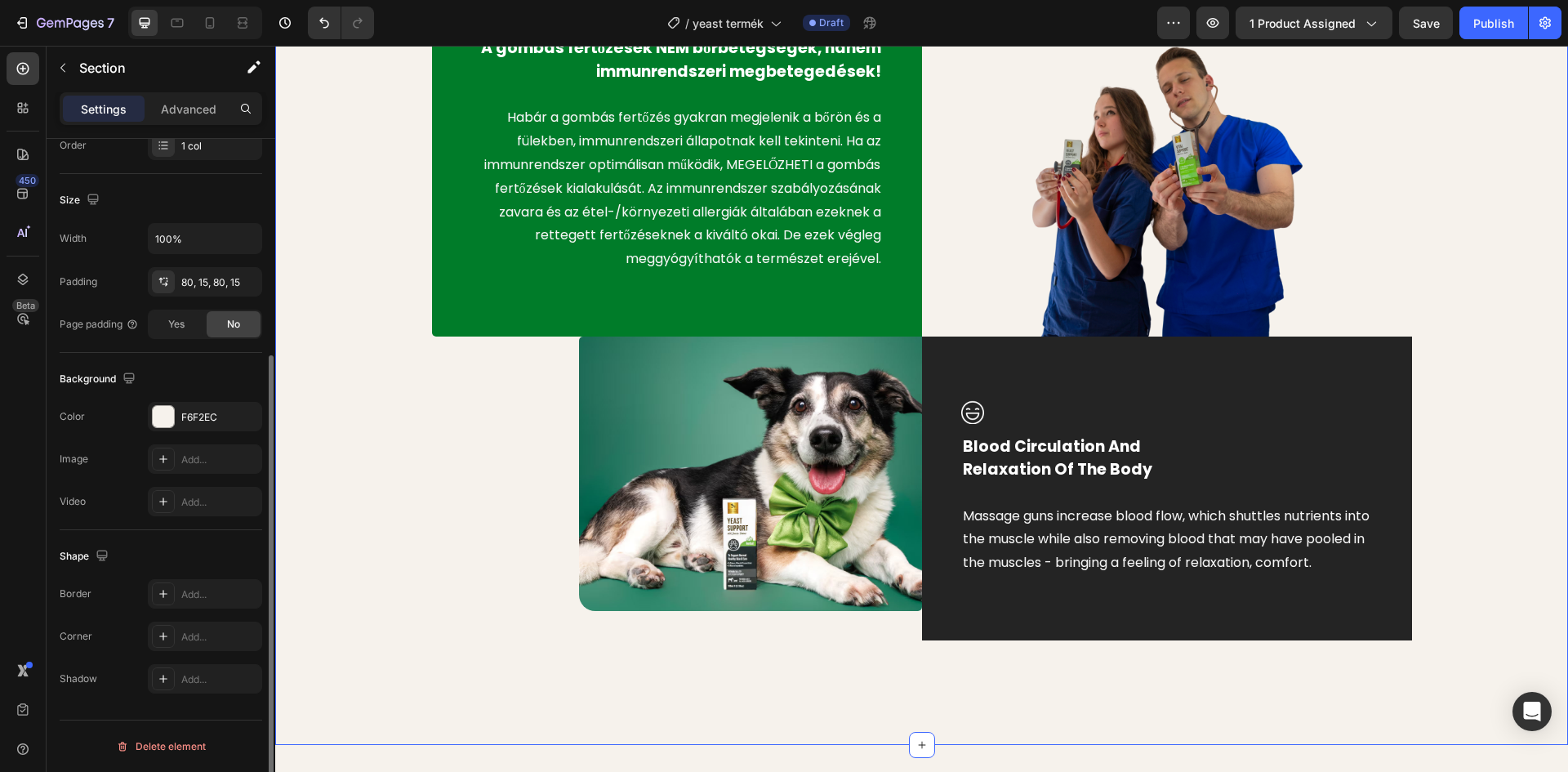
scroll to position [0, 0]
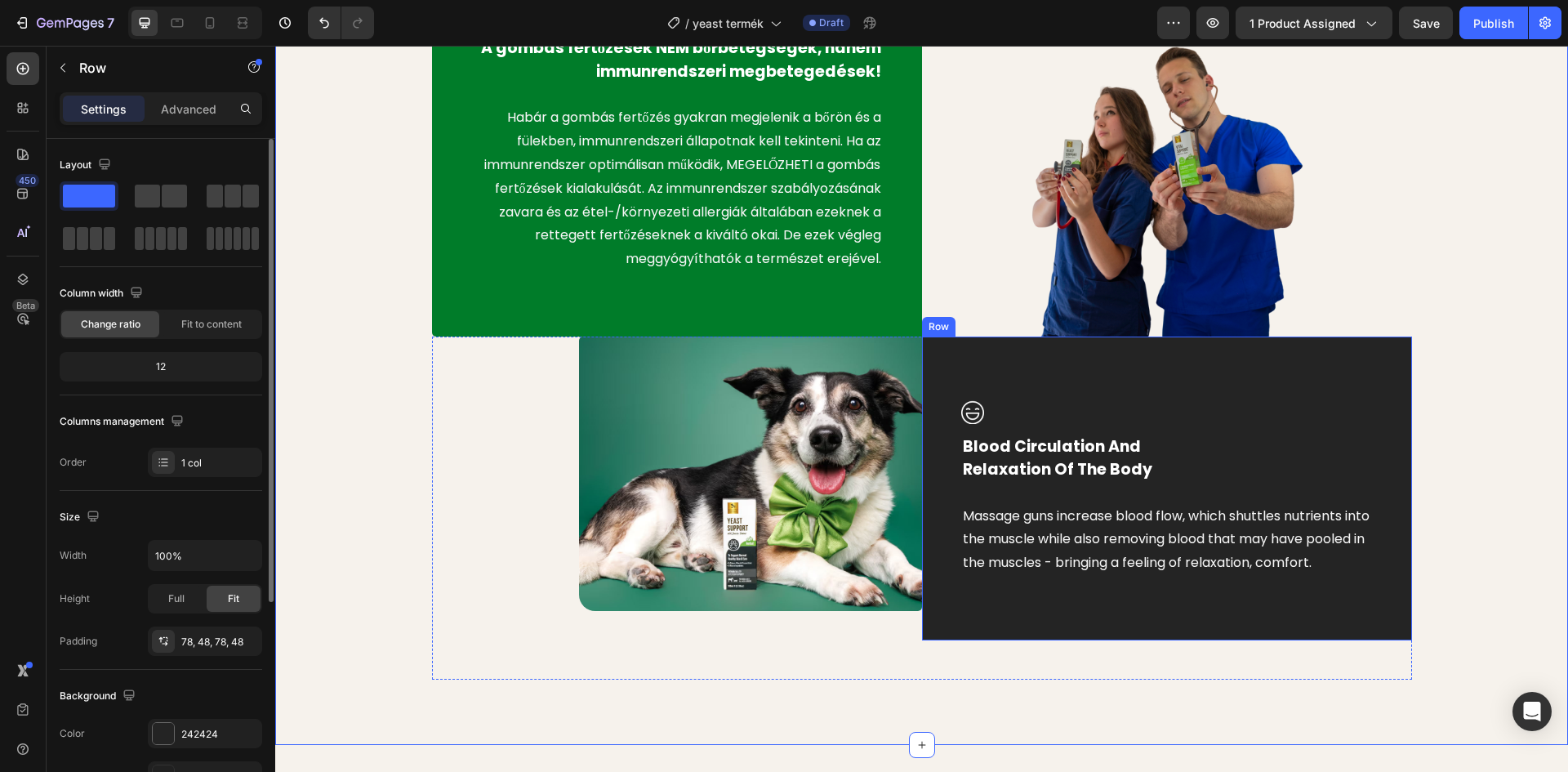
click at [1112, 387] on div "Image Blood Circulation And Relaxation Of The Body Text block Massage guns incr…" at bounding box center [1167, 488] width 490 height 304
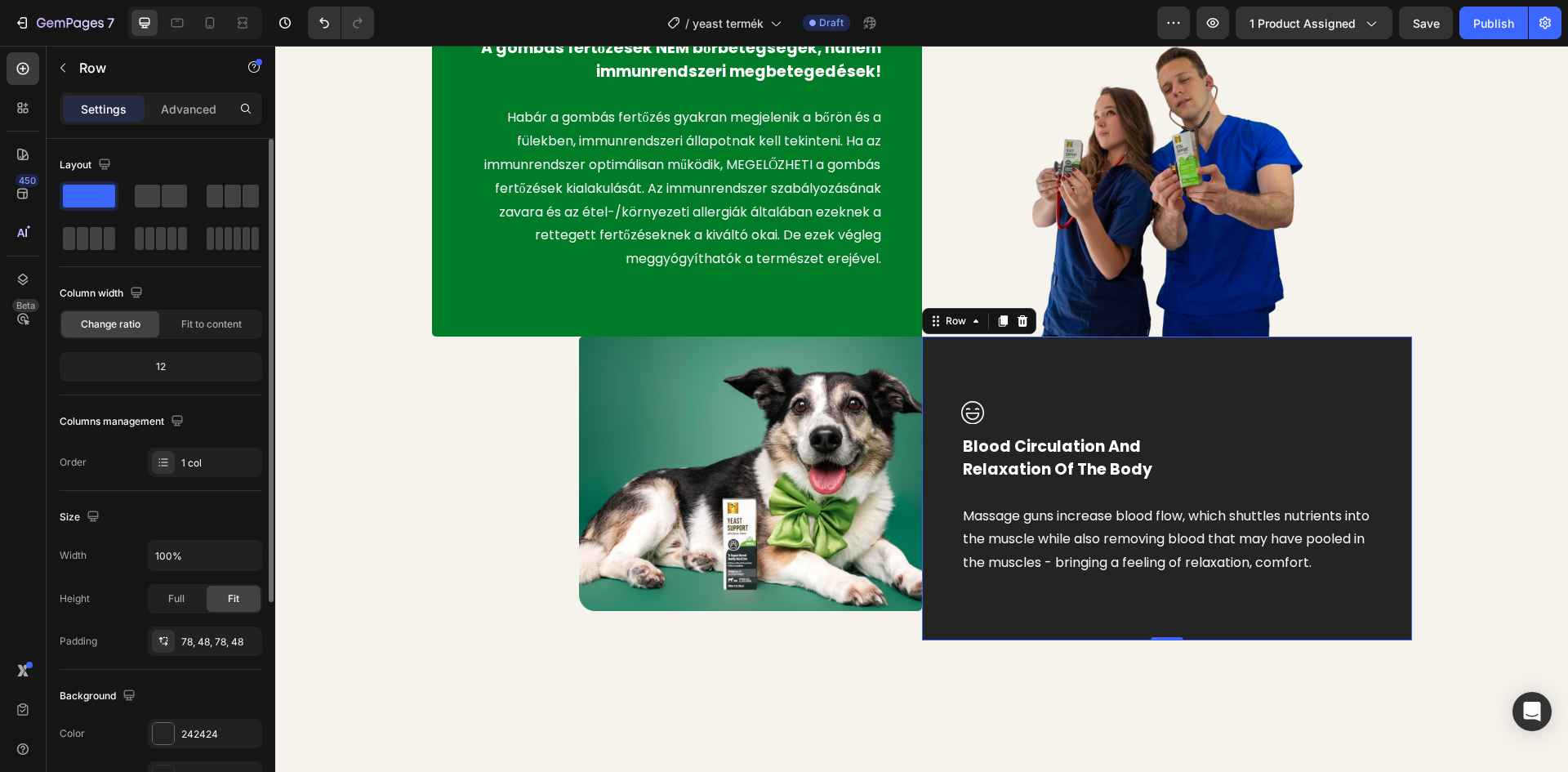
scroll to position [317, 0]
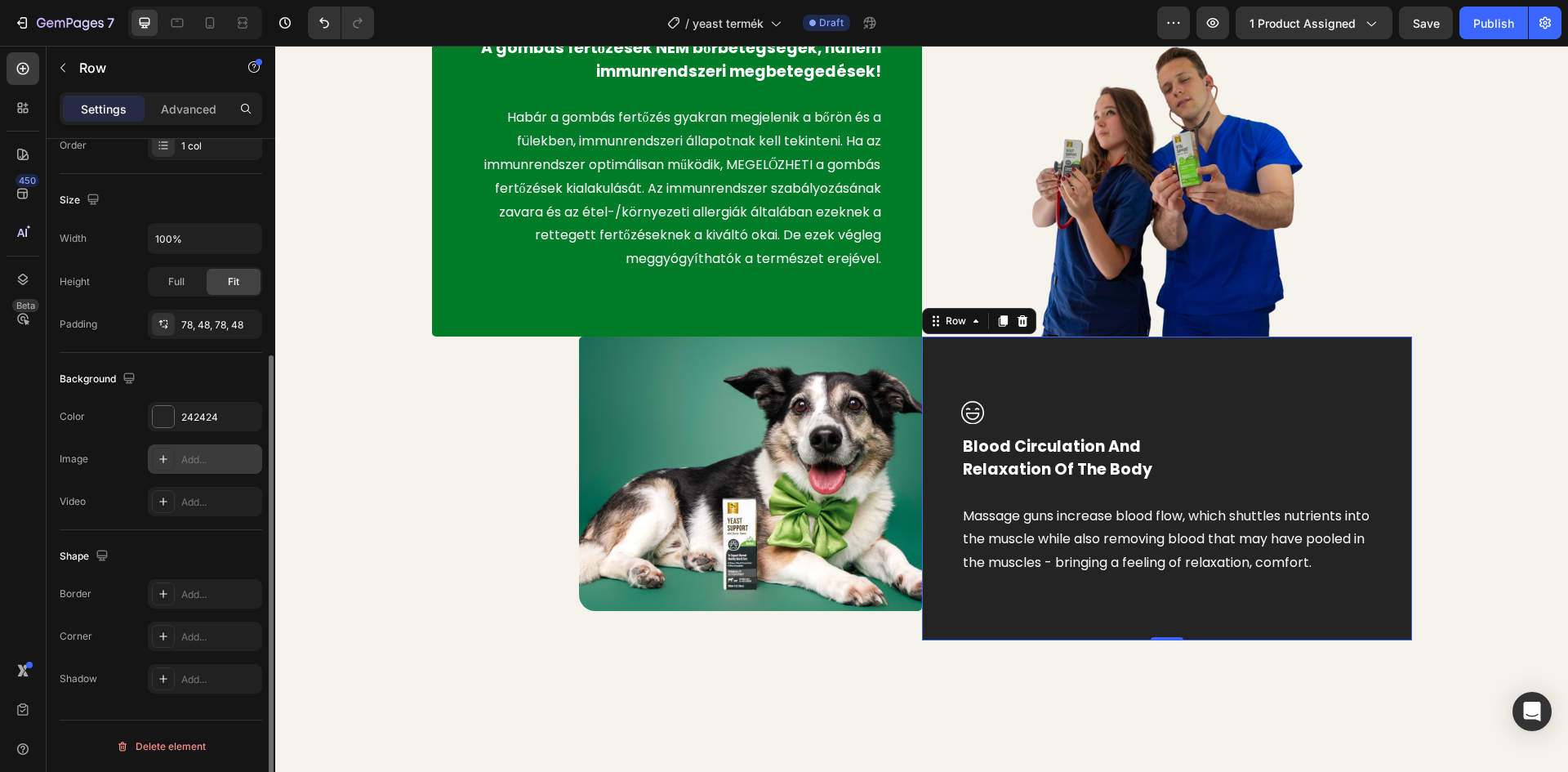
click at [163, 455] on icon at bounding box center [163, 459] width 8 height 8
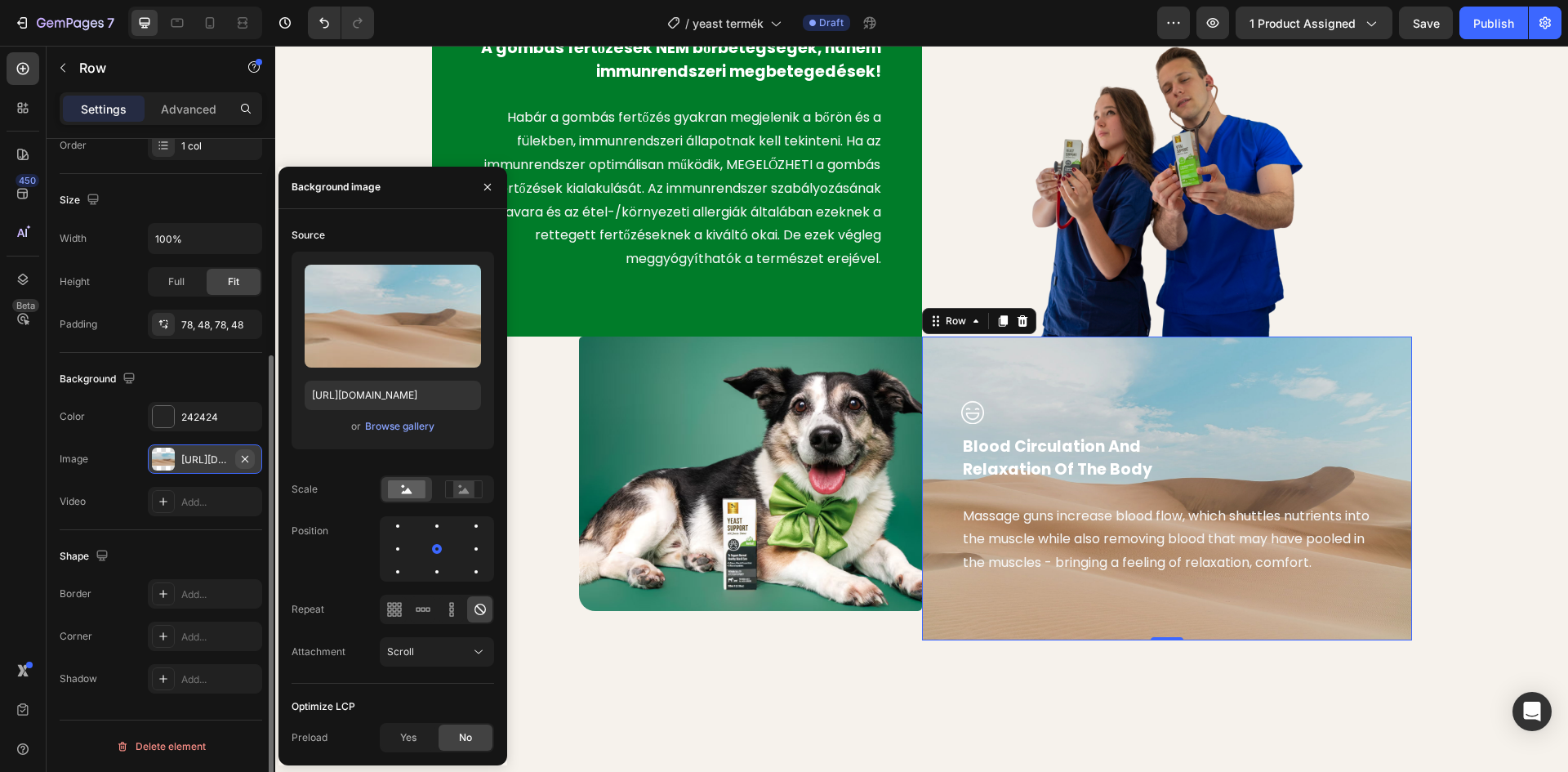
click at [248, 456] on icon "button" at bounding box center [244, 458] width 13 height 13
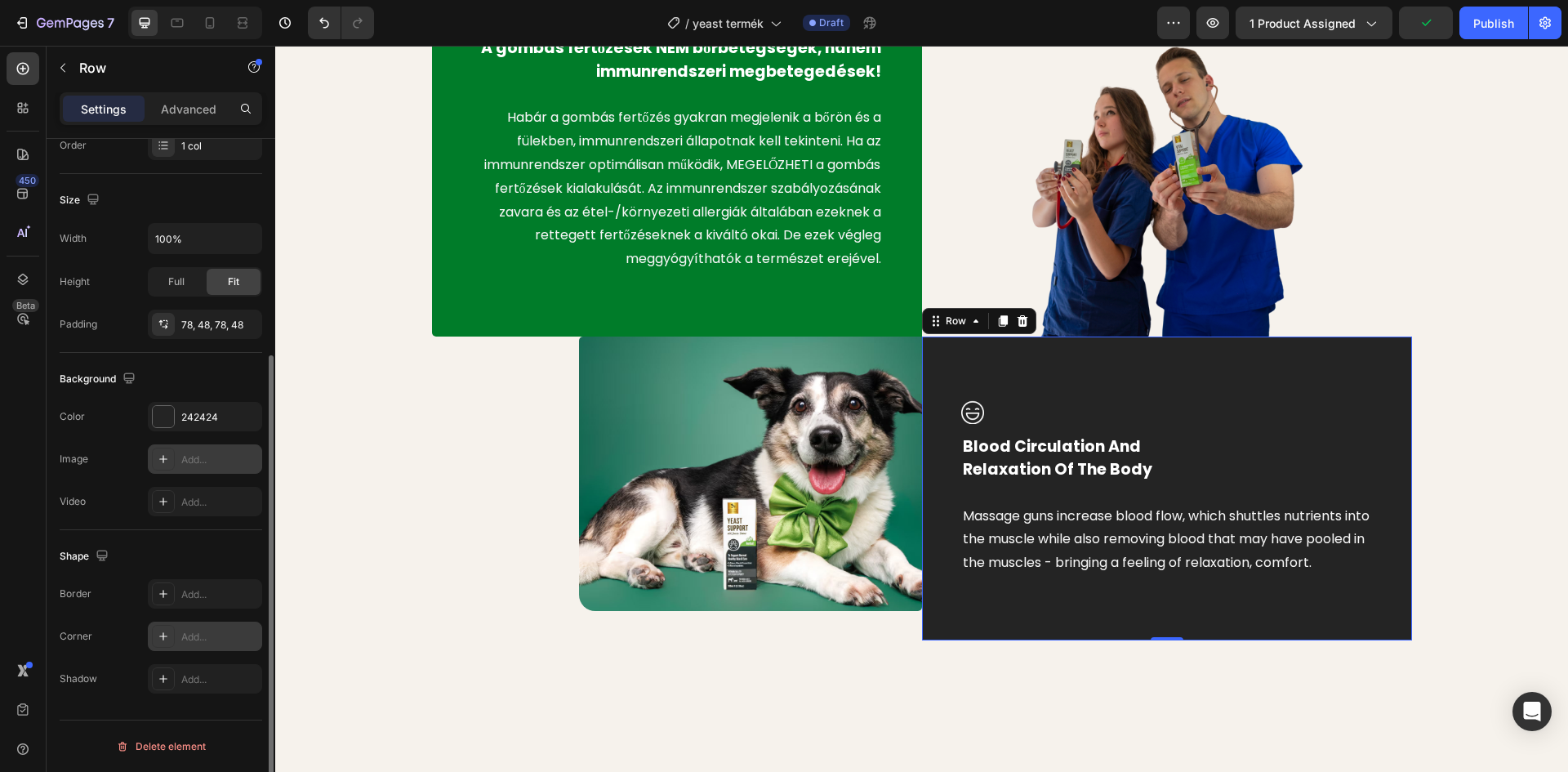
click at [172, 636] on div at bounding box center [162, 636] width 23 height 23
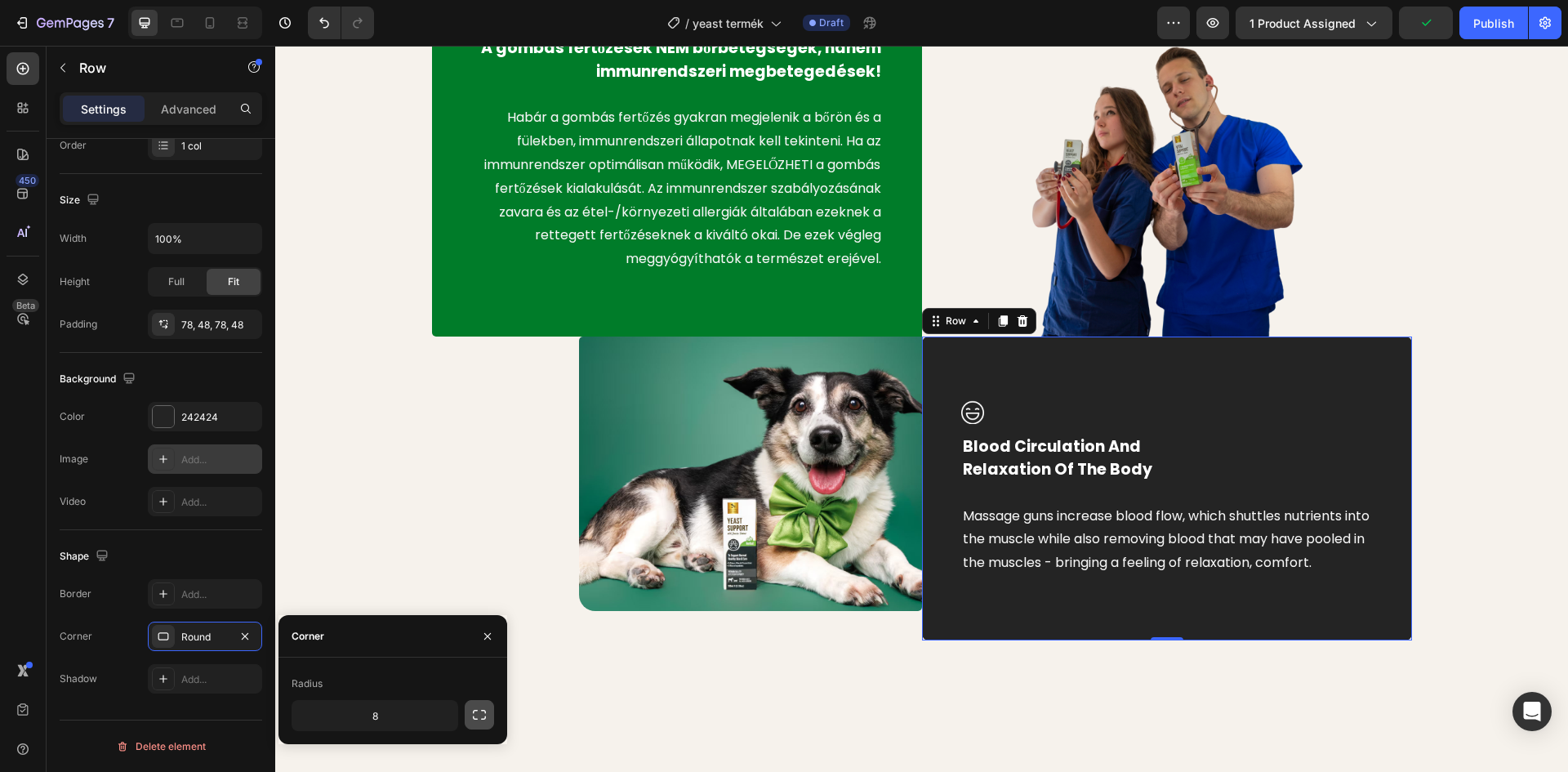
click at [479, 717] on icon "button" at bounding box center [479, 714] width 16 height 16
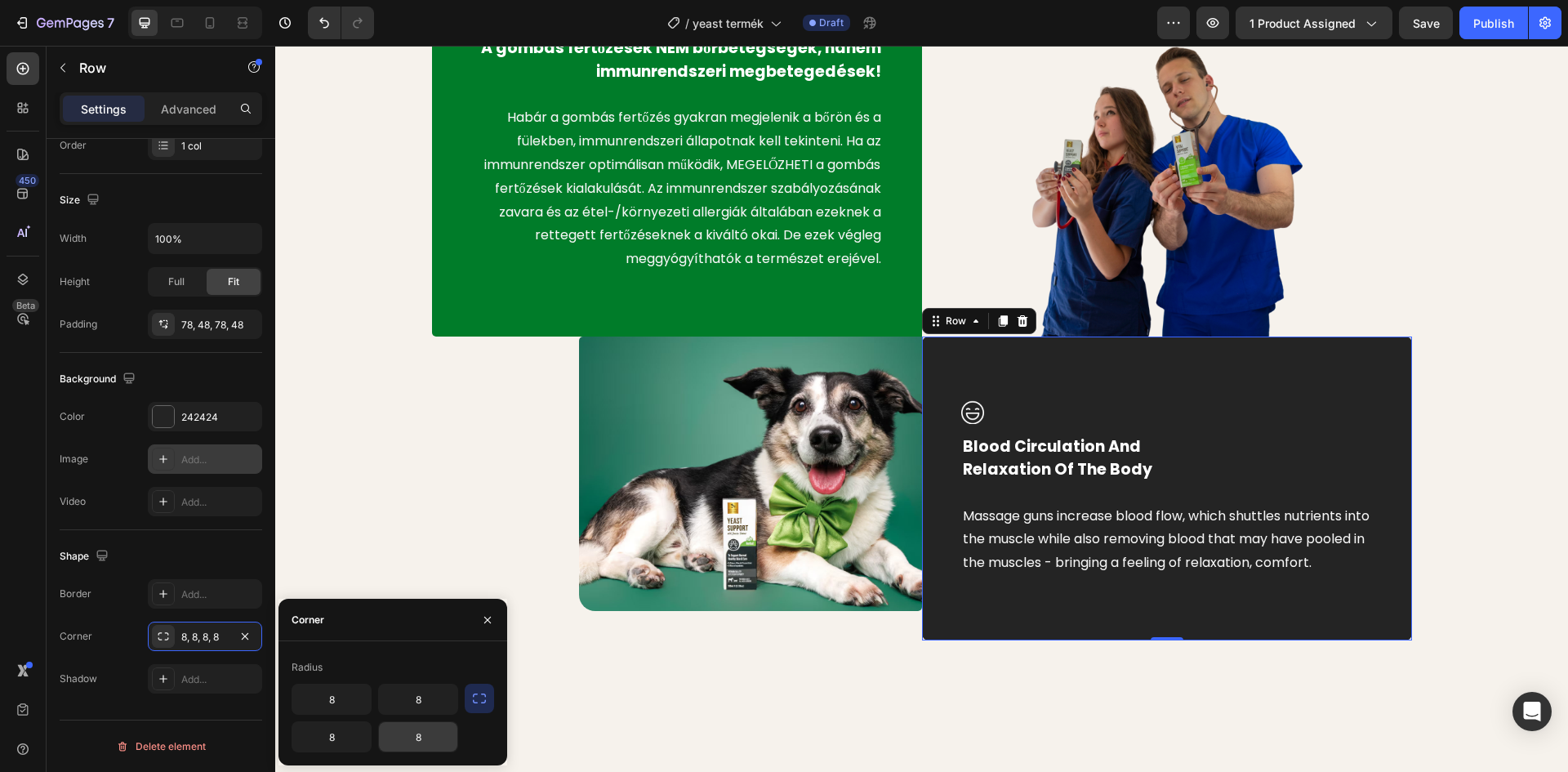
click at [417, 739] on input "8" at bounding box center [417, 737] width 79 height 30
type input "20"
click at [414, 692] on input "8" at bounding box center [417, 699] width 79 height 30
type input "5"
click at [333, 737] on input "8" at bounding box center [331, 737] width 79 height 30
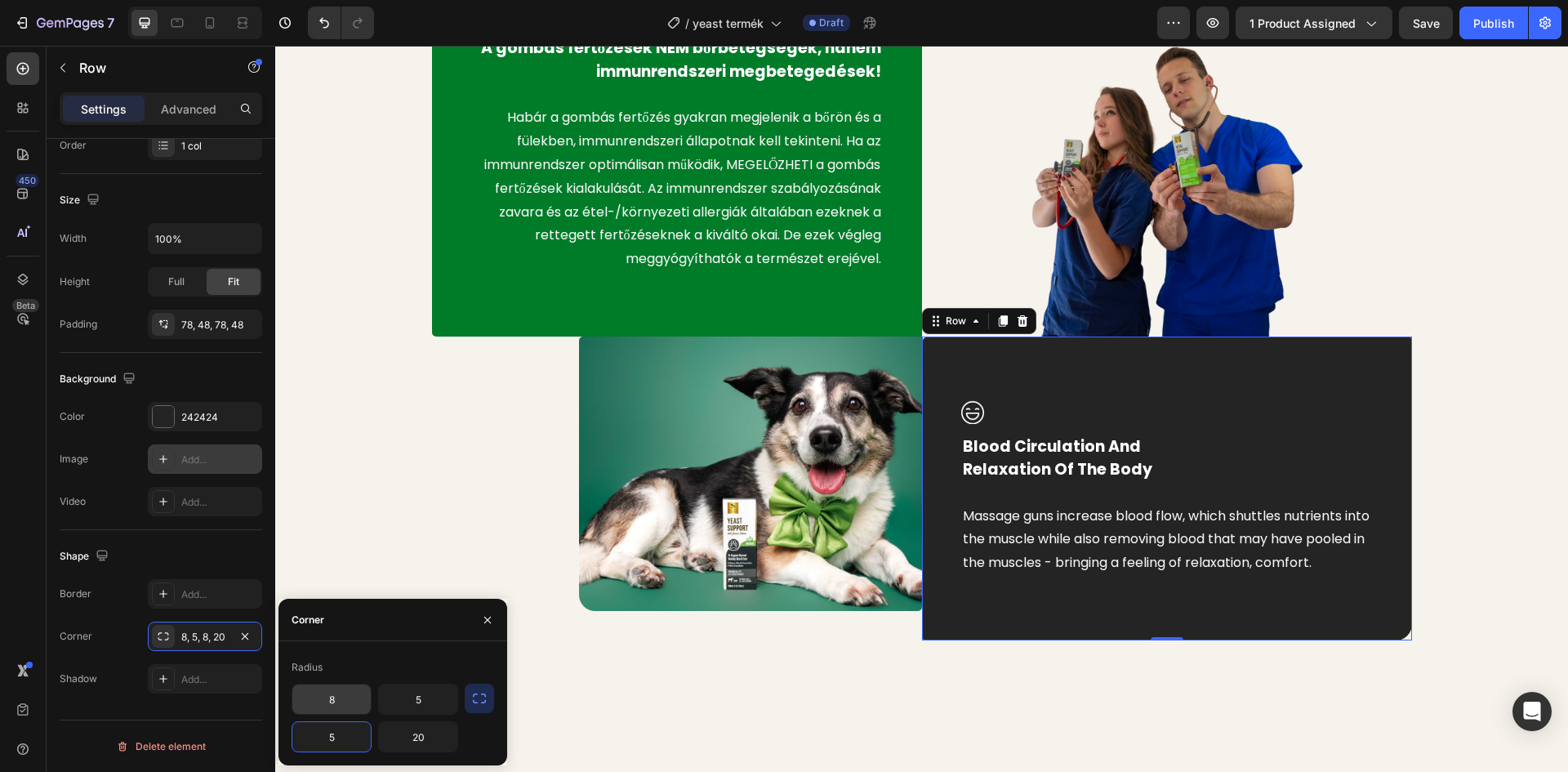
type input "5"
click at [329, 693] on input "8" at bounding box center [331, 699] width 79 height 30
type input "0"
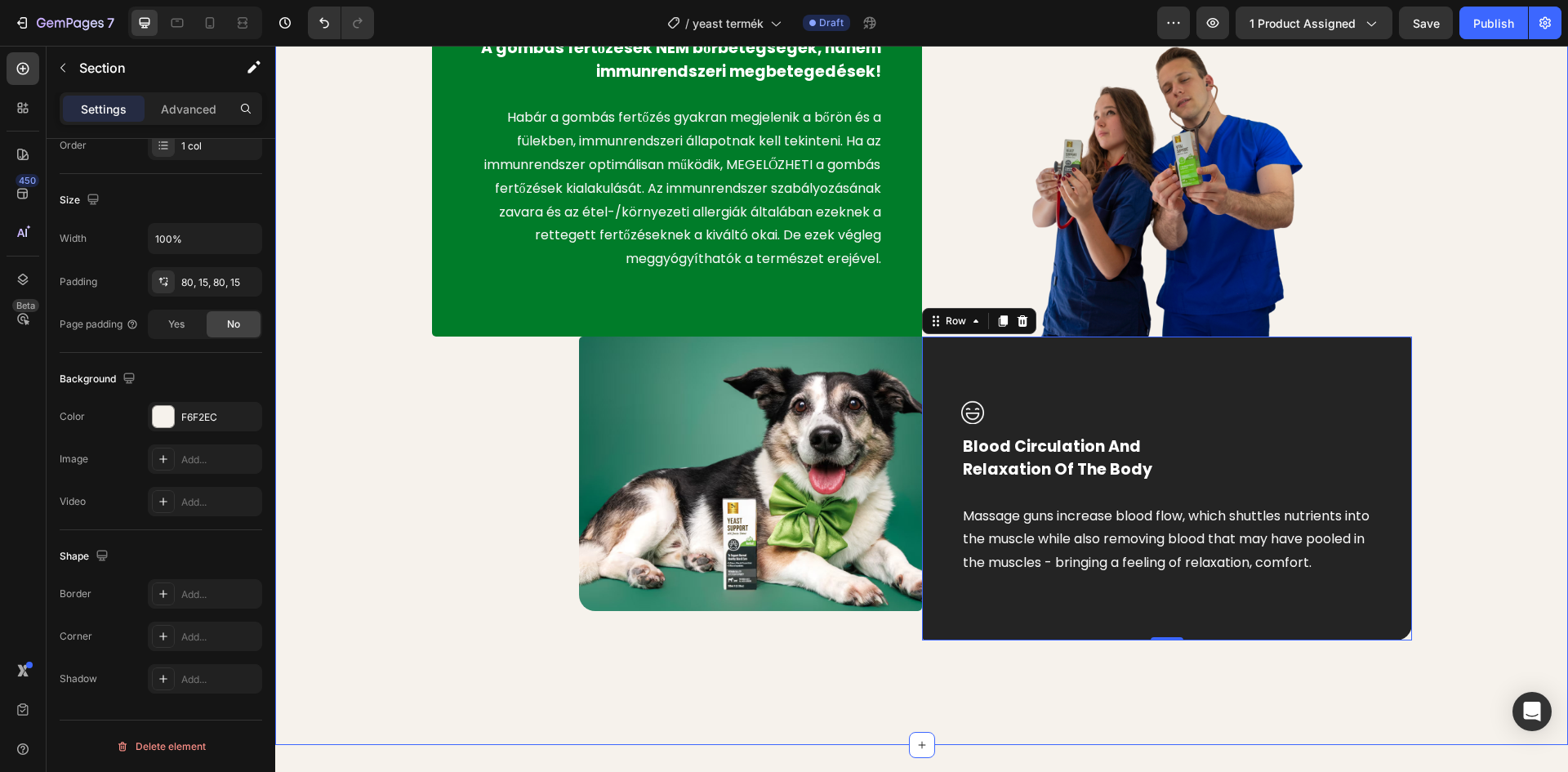
click at [372, 546] on div "Image A gombás fertőzések NEM bőrbetegségek, hanem immunrendszeri megbetegedése…" at bounding box center [921, 305] width 1268 height 748
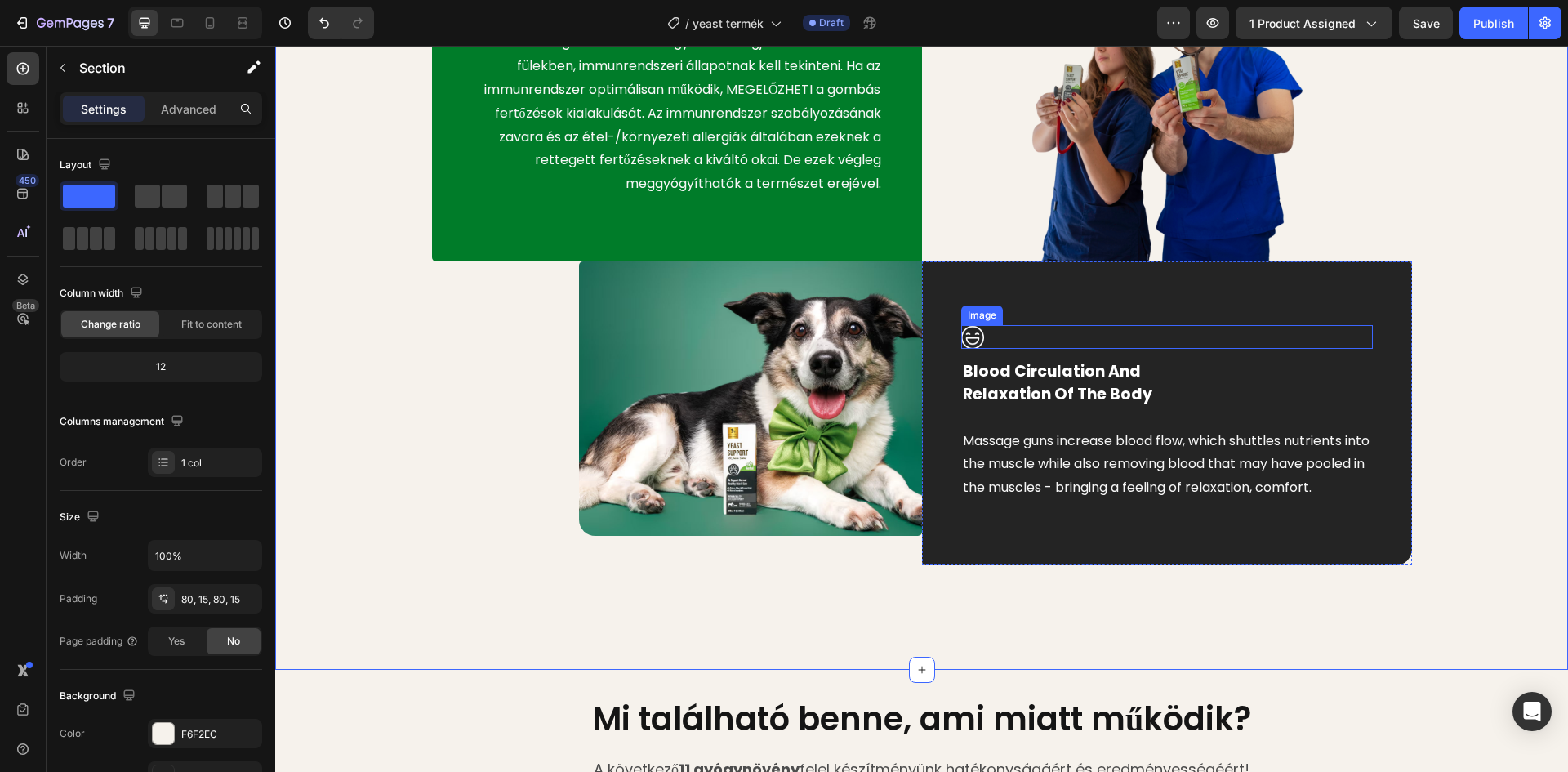
scroll to position [1062, 0]
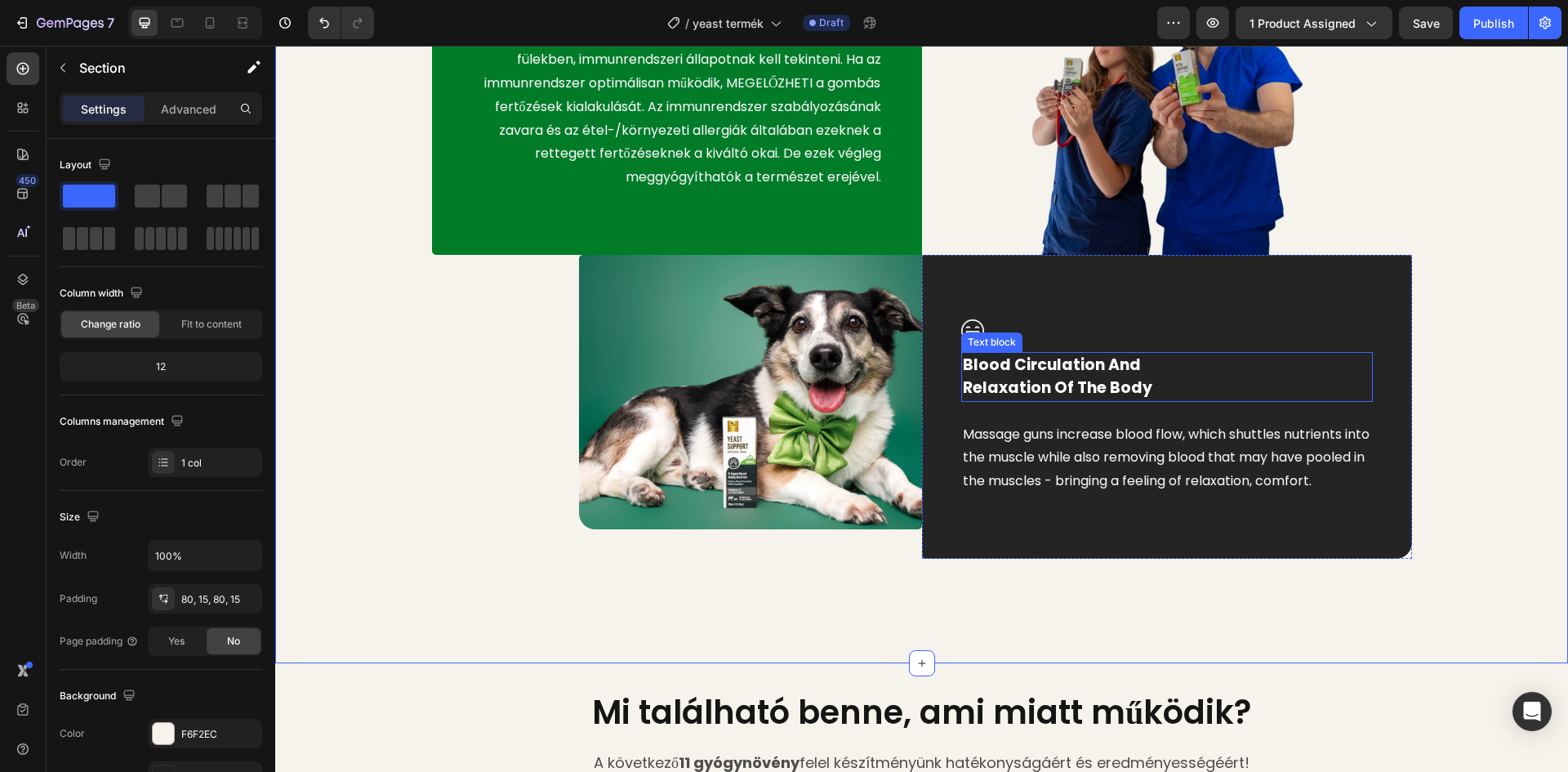
click at [1054, 375] on p "Blood Circulation And Relaxation Of The Body" at bounding box center [1167, 377] width 408 height 47
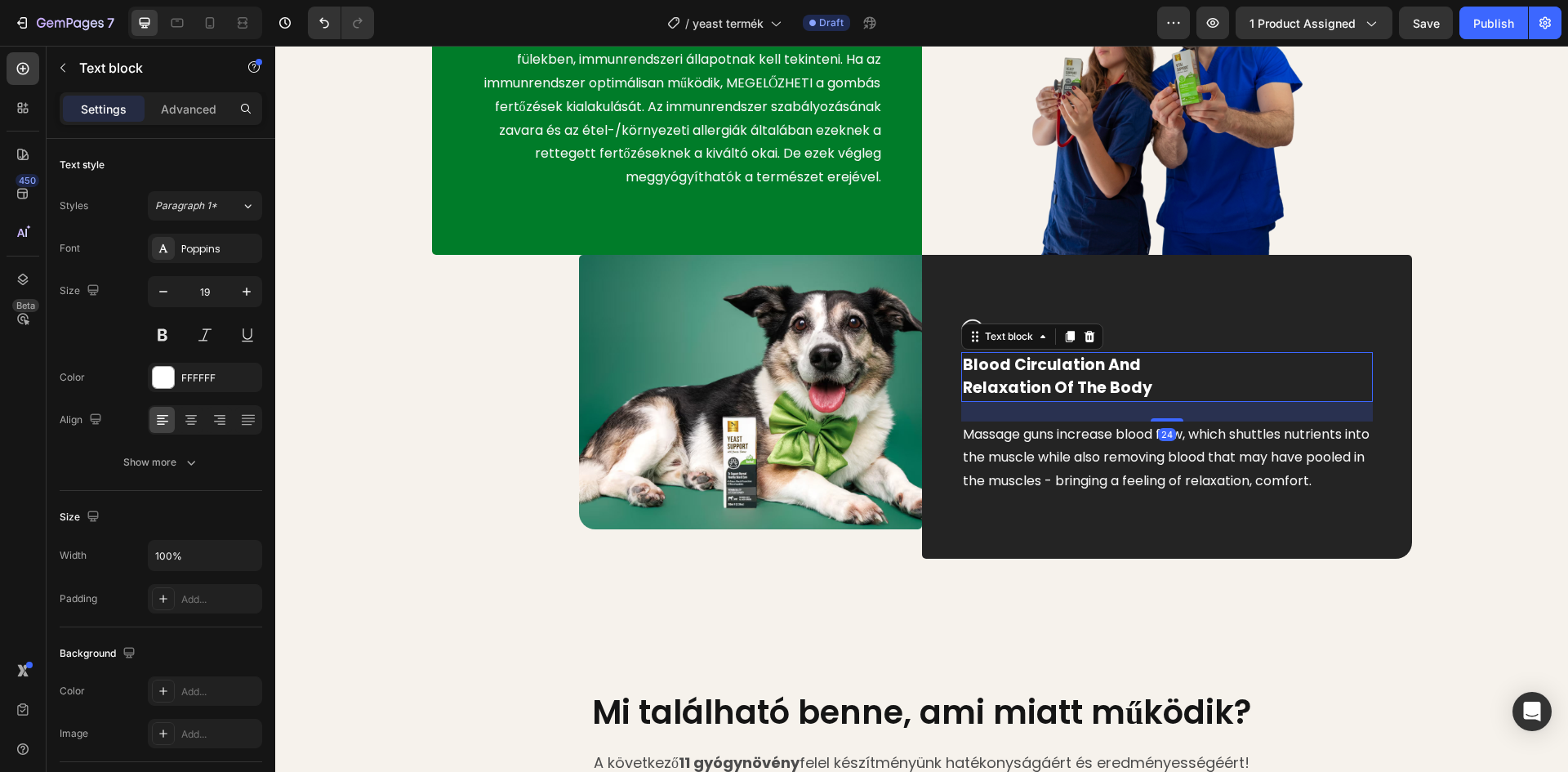
click at [1138, 390] on p "Blood Circulation And Relaxation Of The Body" at bounding box center [1167, 377] width 408 height 47
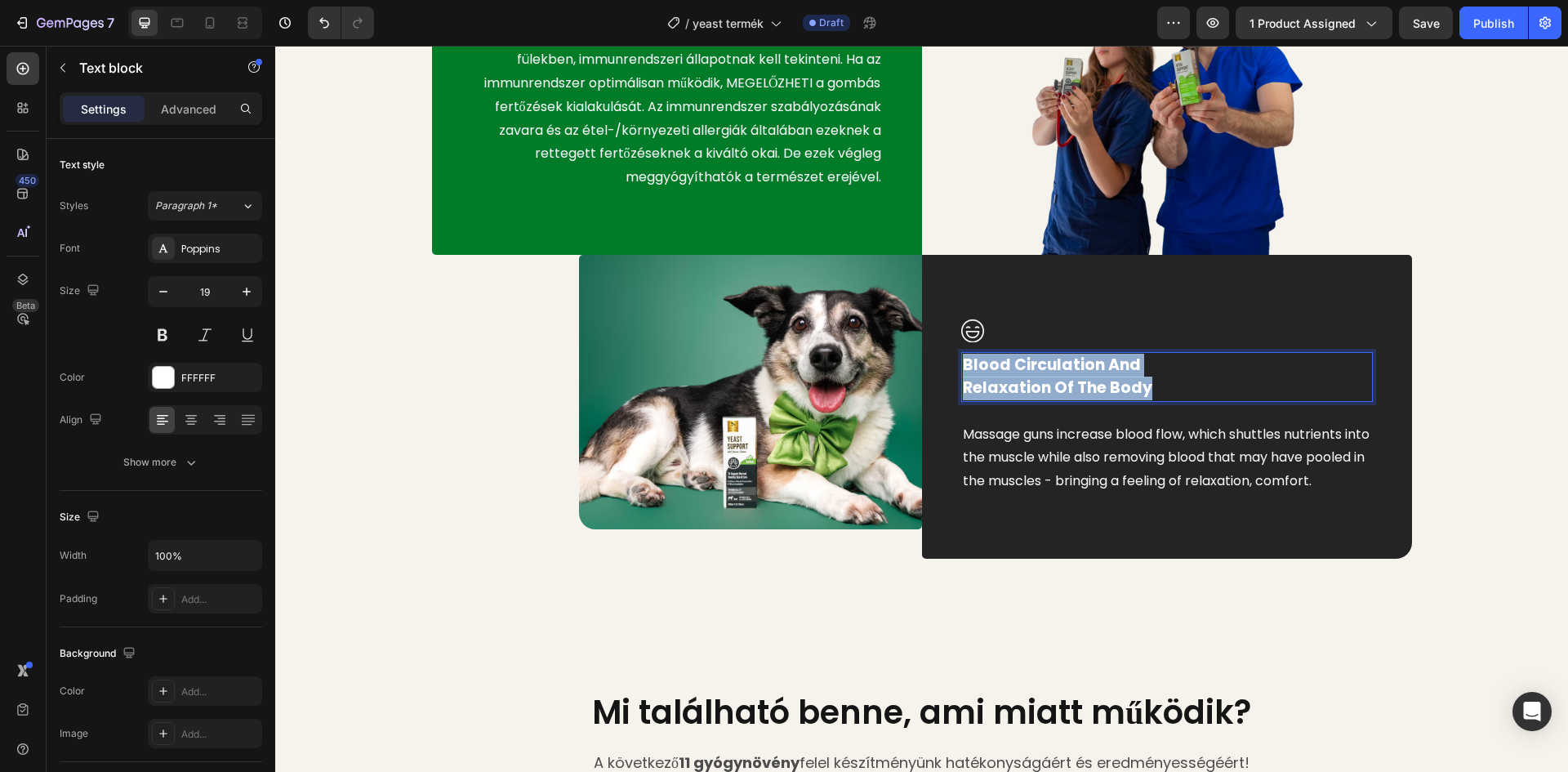
drag, startPoint x: 1148, startPoint y: 387, endPoint x: 959, endPoint y: 365, distance: 190.3
click at [962, 365] on p "Blood Circulation And Relaxation Of The Body" at bounding box center [1167, 377] width 408 height 47
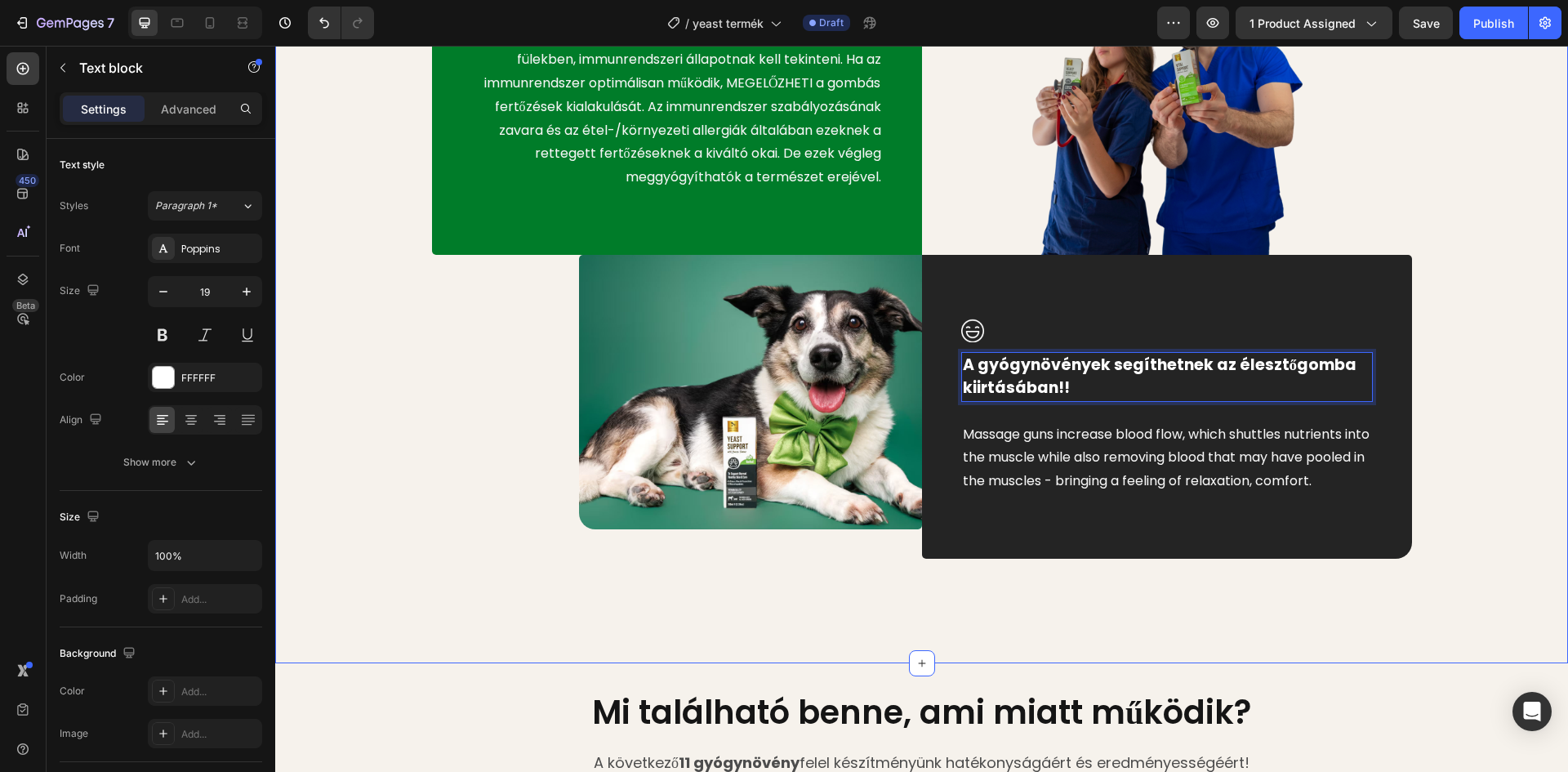
click at [1459, 265] on div "Image A gombás fertőzések NEM bőrbetegségek, hanem immunrendszeri megbetegedése…" at bounding box center [921, 223] width 1268 height 748
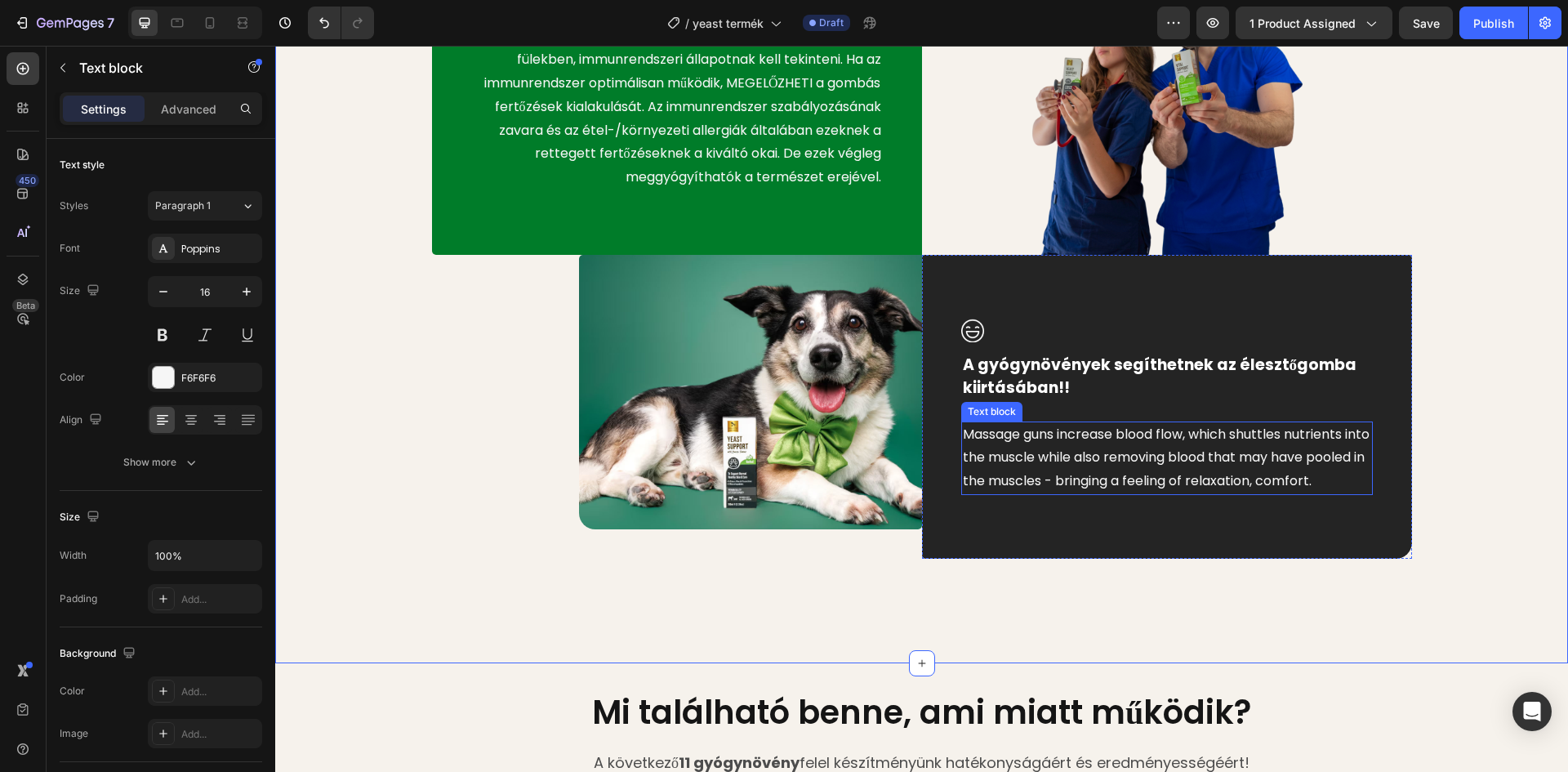
click at [1051, 493] on p "Massage guns increase blood flow, which shuttles nutrients into the muscle whil…" at bounding box center [1167, 458] width 408 height 70
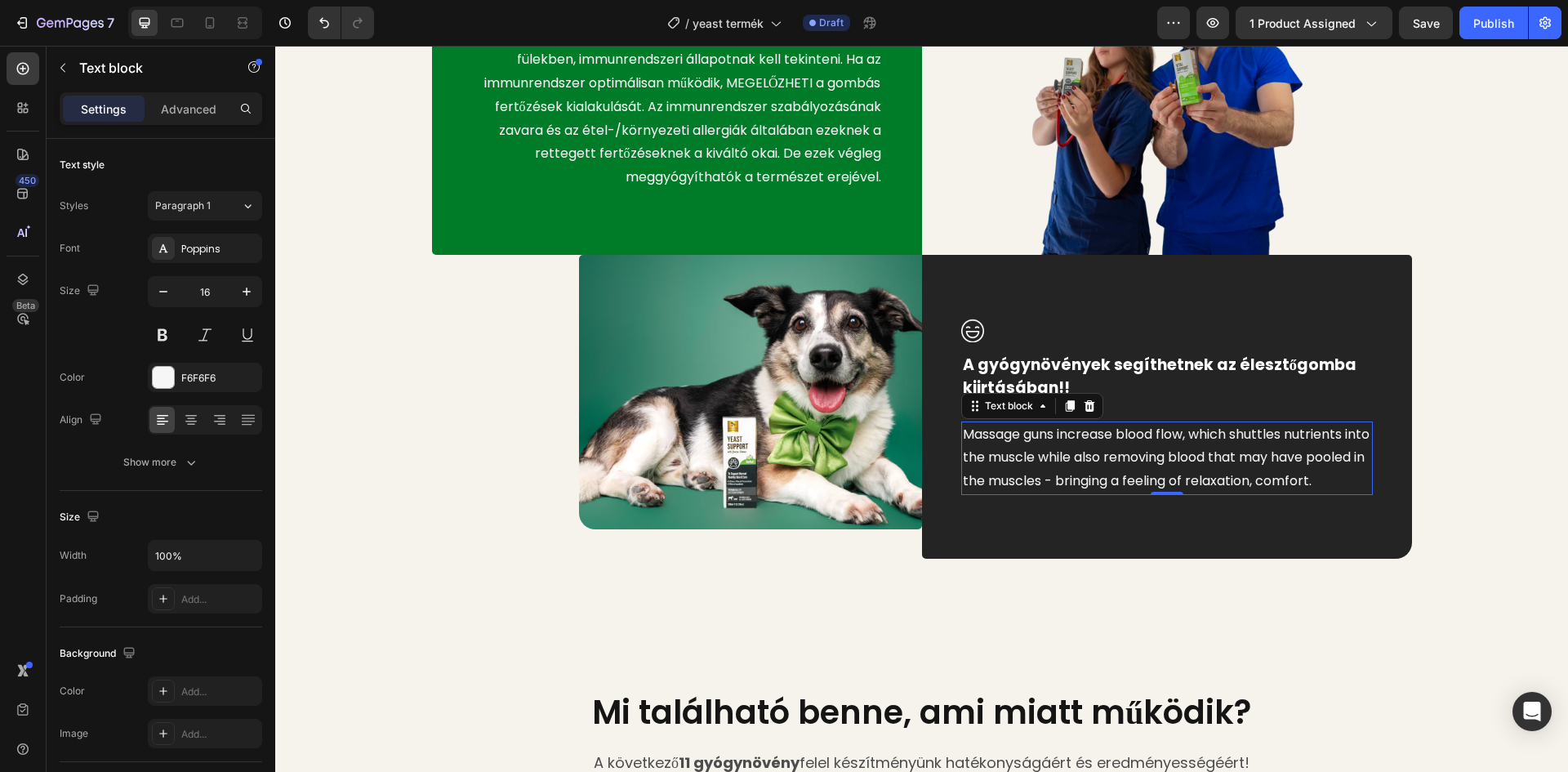
click at [1035, 493] on p "Massage guns increase blood flow, which shuttles nutrients into the muscle whil…" at bounding box center [1167, 458] width 408 height 70
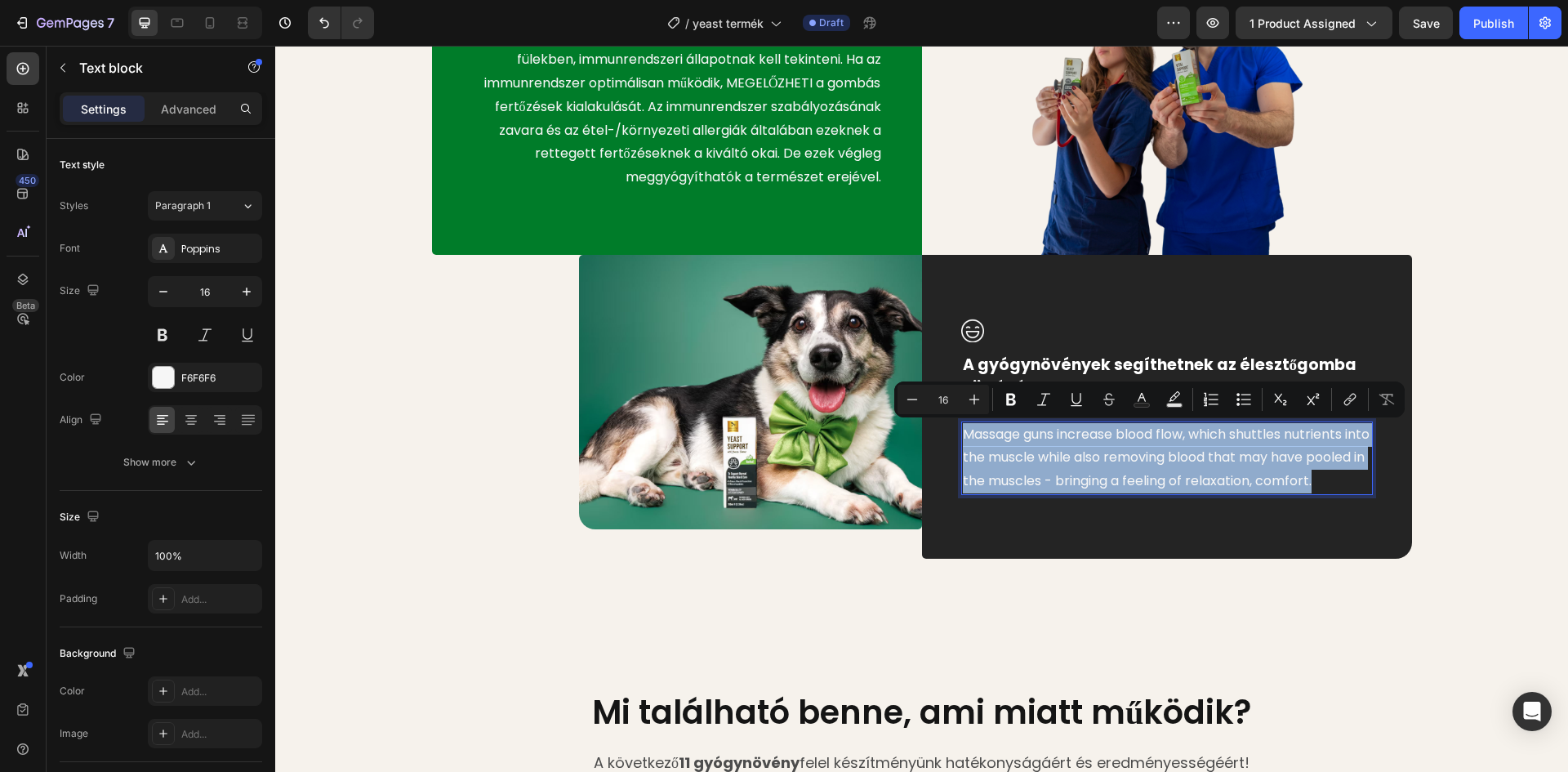
drag, startPoint x: 1041, startPoint y: 505, endPoint x: 961, endPoint y: 437, distance: 105.0
click at [962, 437] on p "Massage guns increase blood flow, which shuttles nutrients into the muscle whil…" at bounding box center [1167, 458] width 408 height 70
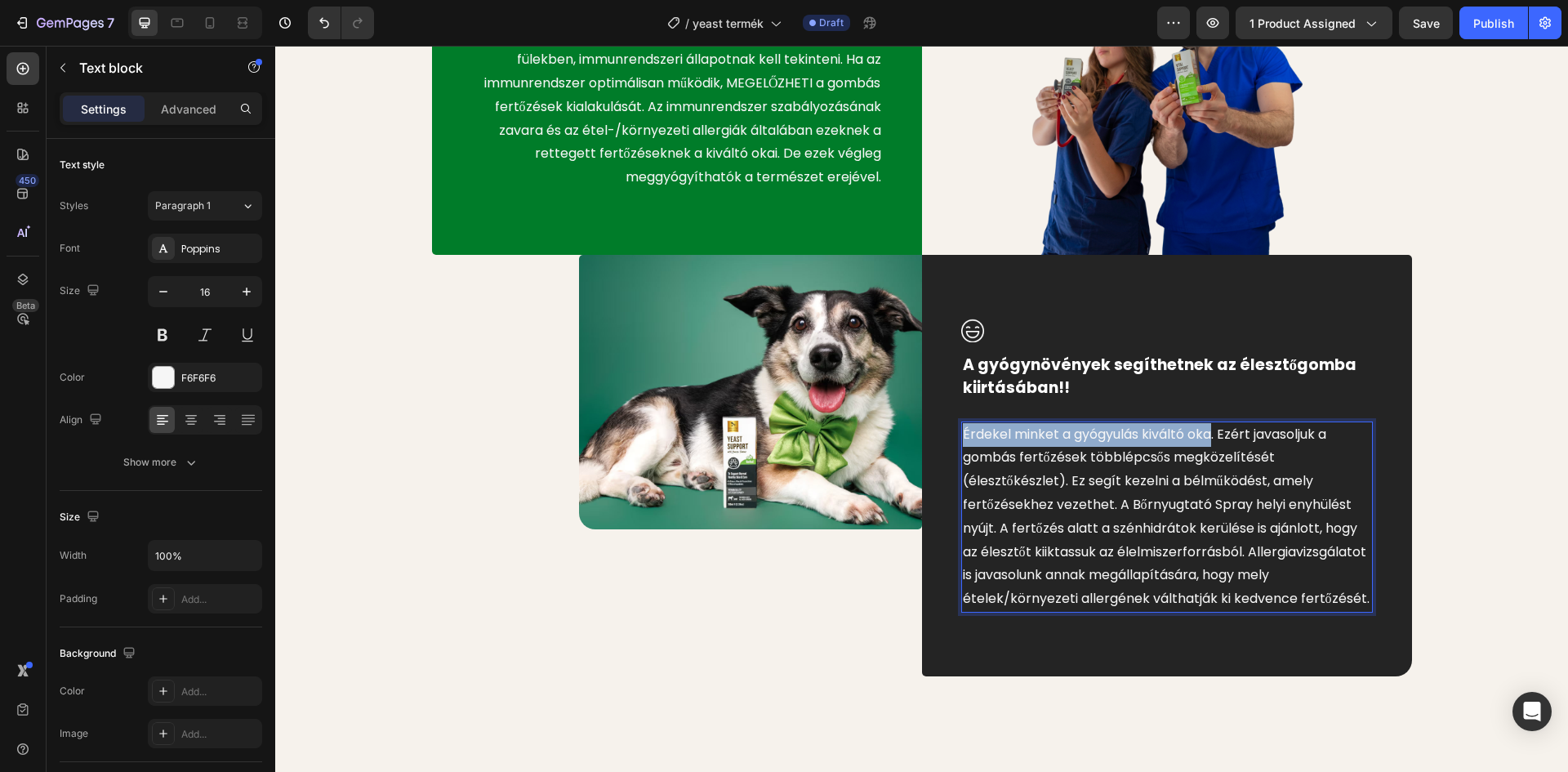
drag, startPoint x: 1206, startPoint y: 429, endPoint x: 957, endPoint y: 441, distance: 249.3
click at [962, 441] on p "Érdekel minket a gyógyulás kiváltó oka. Ezért javasoljuk a gombás fertőzések tö…" at bounding box center [1167, 517] width 408 height 188
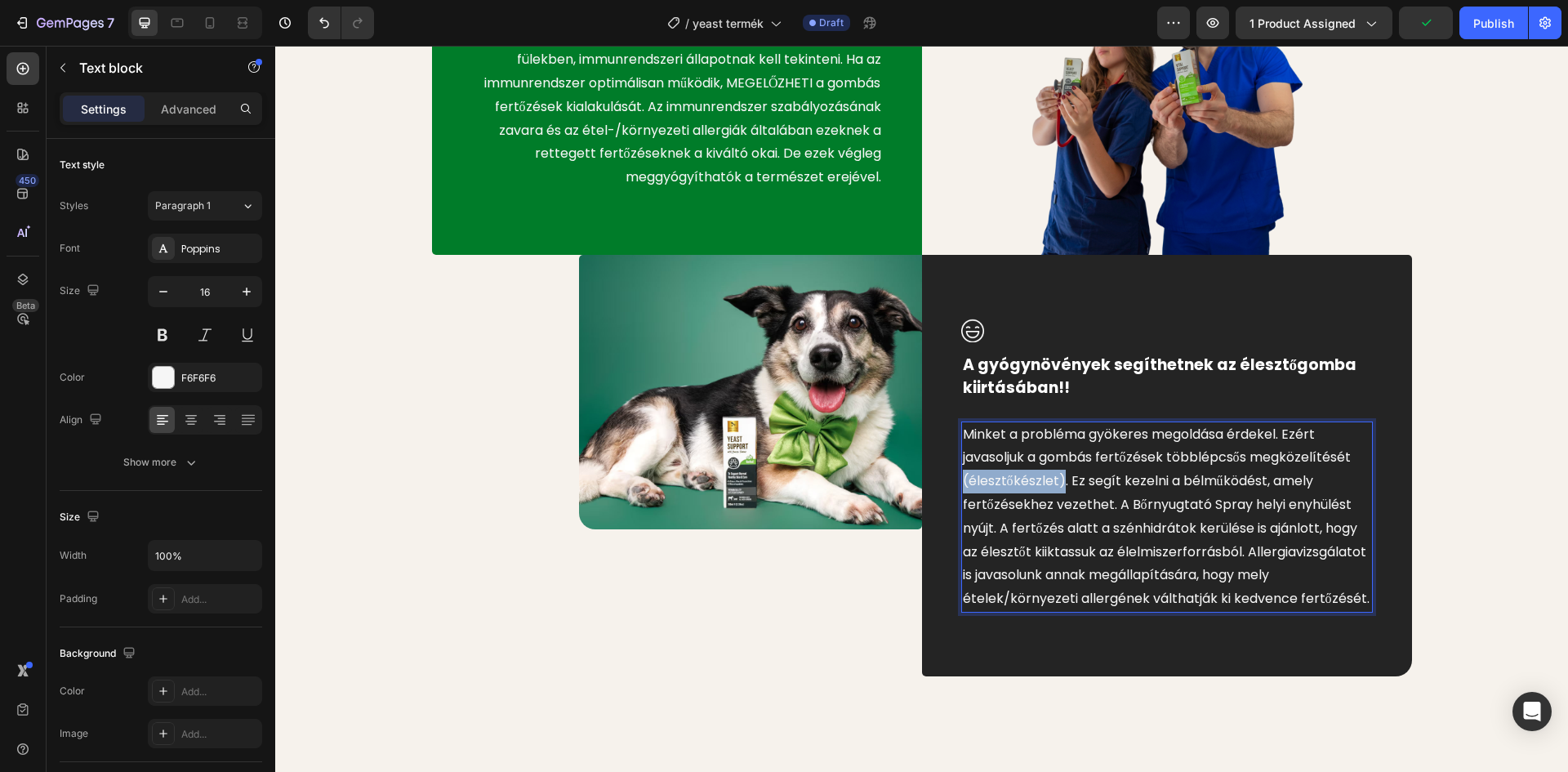
drag, startPoint x: 1058, startPoint y: 481, endPoint x: 963, endPoint y: 482, distance: 95.0
click at [962, 480] on p "Minket a probléma gyökeres megoldása érdekel. Ezért javasoljuk a gombás fertőzé…" at bounding box center [1167, 517] width 408 height 188
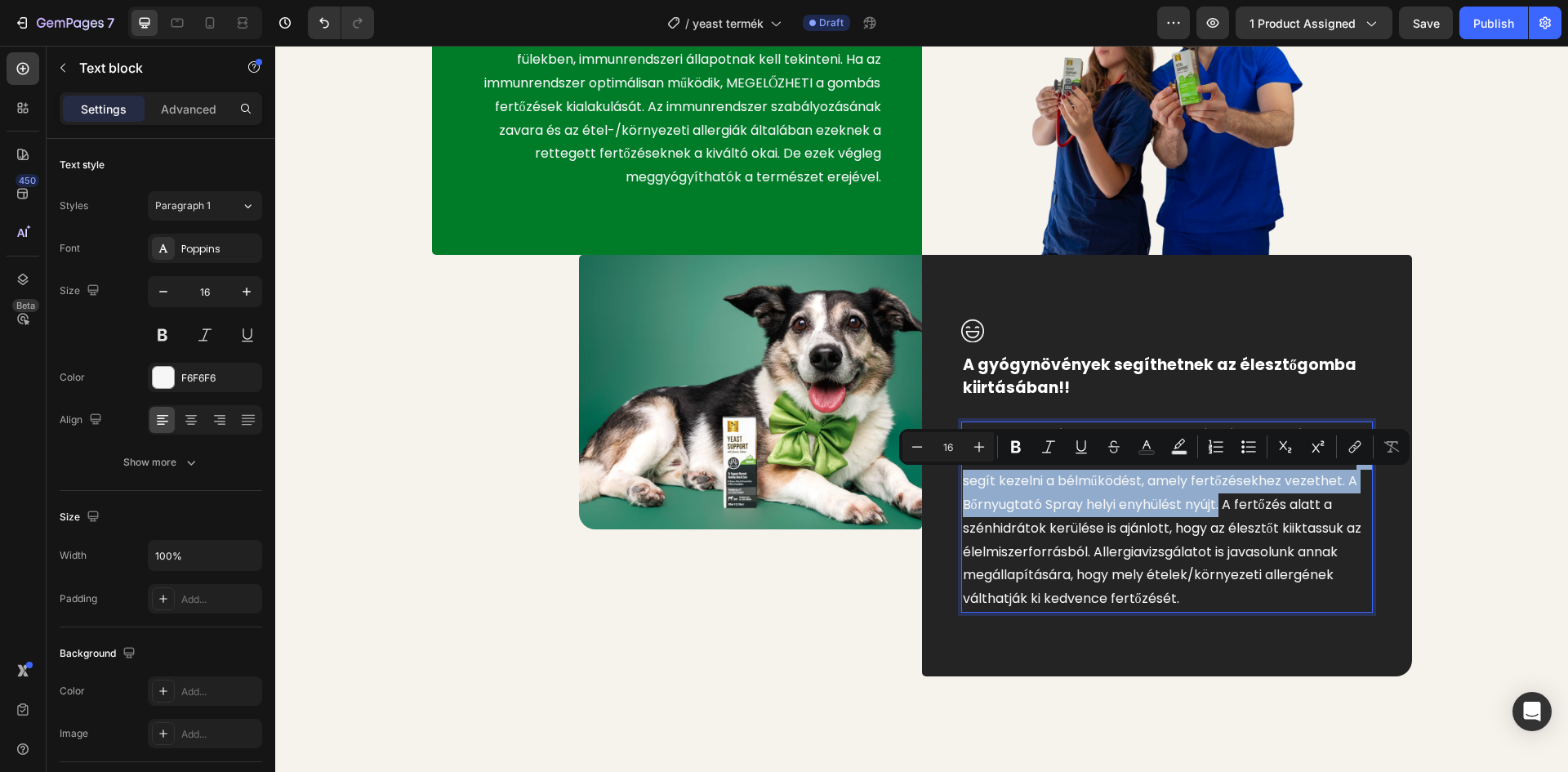
drag, startPoint x: 959, startPoint y: 478, endPoint x: 1229, endPoint y: 508, distance: 271.7
click at [1229, 508] on p "Minket a probléma gyökeres megoldása érdekel. Ezért javasoljuk a gombás fertőzé…" at bounding box center [1167, 517] width 408 height 188
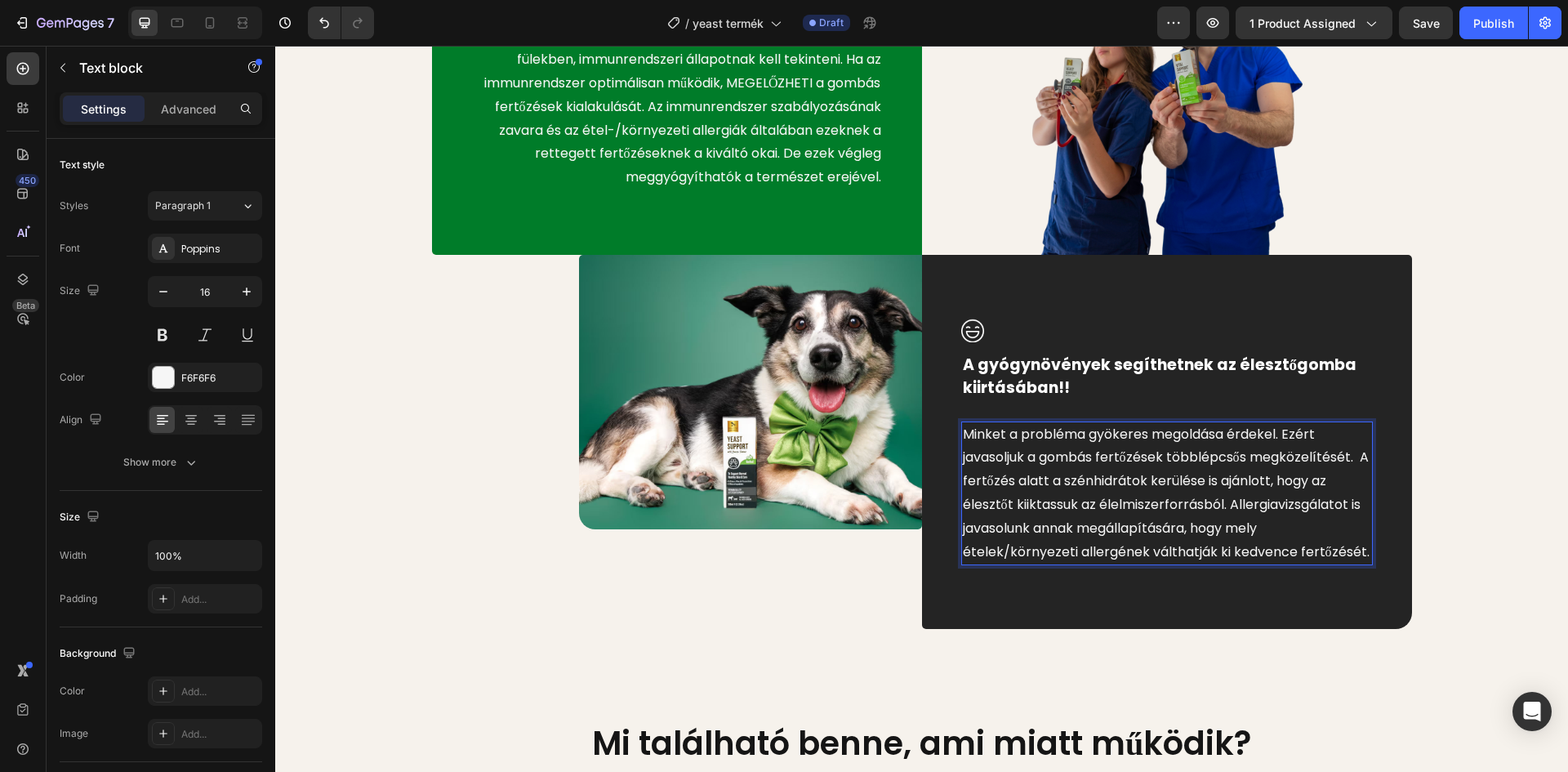
click at [1229, 480] on p "Minket a probléma gyökeres megoldása érdekel. Ezért javasoljuk a gombás fertőzé…" at bounding box center [1167, 494] width 408 height 141
click at [962, 480] on p "Minket a probléma gyökeres megoldása érdekel. Ezért javasoljuk a gombás fertőzé…" at bounding box center [1167, 494] width 408 height 141
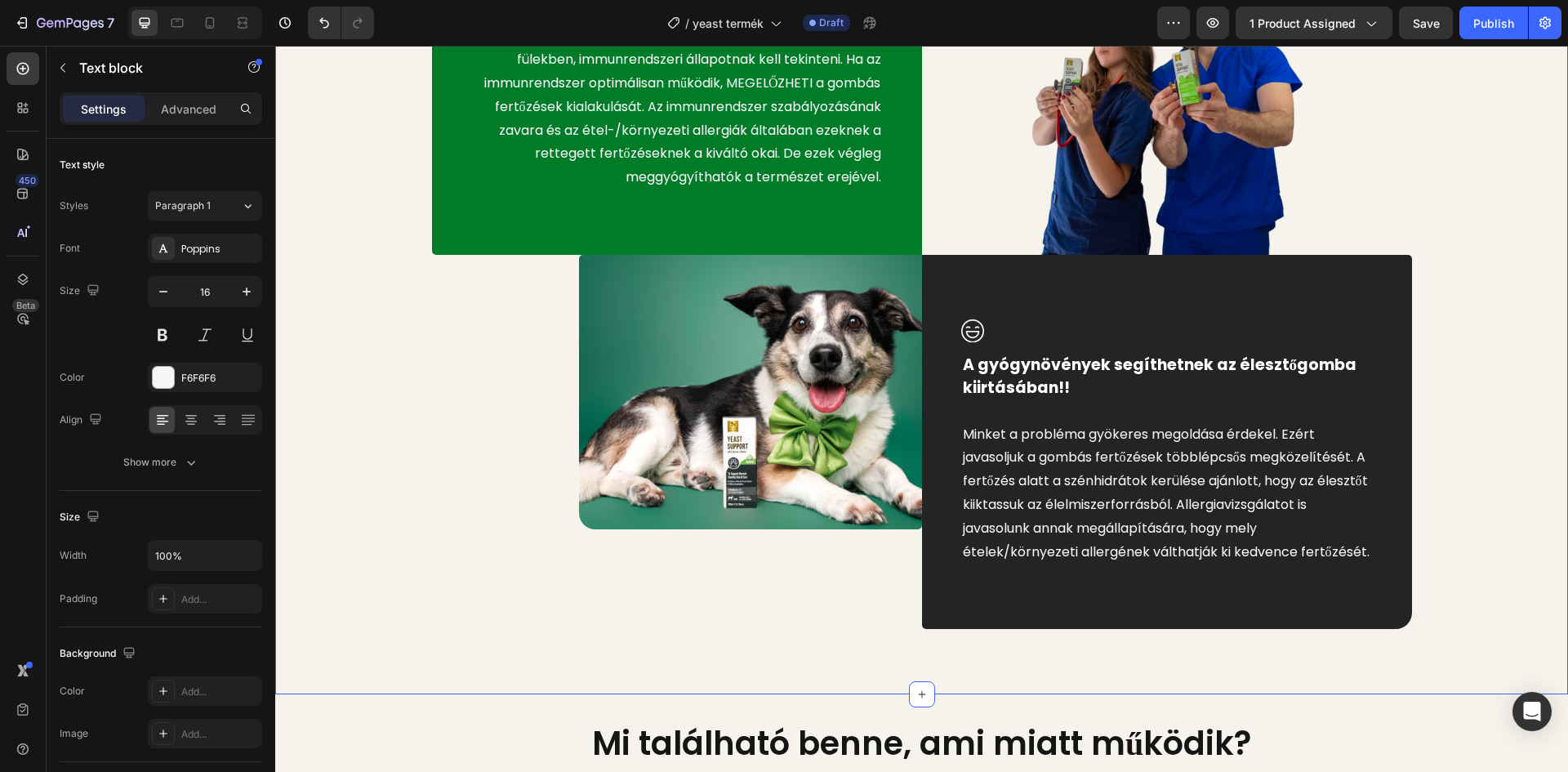
click at [1497, 443] on div "Image A gombás fertőzések NEM bőrbetegségek, hanem immunrendszeri megbetegedése…" at bounding box center [921, 239] width 1268 height 780
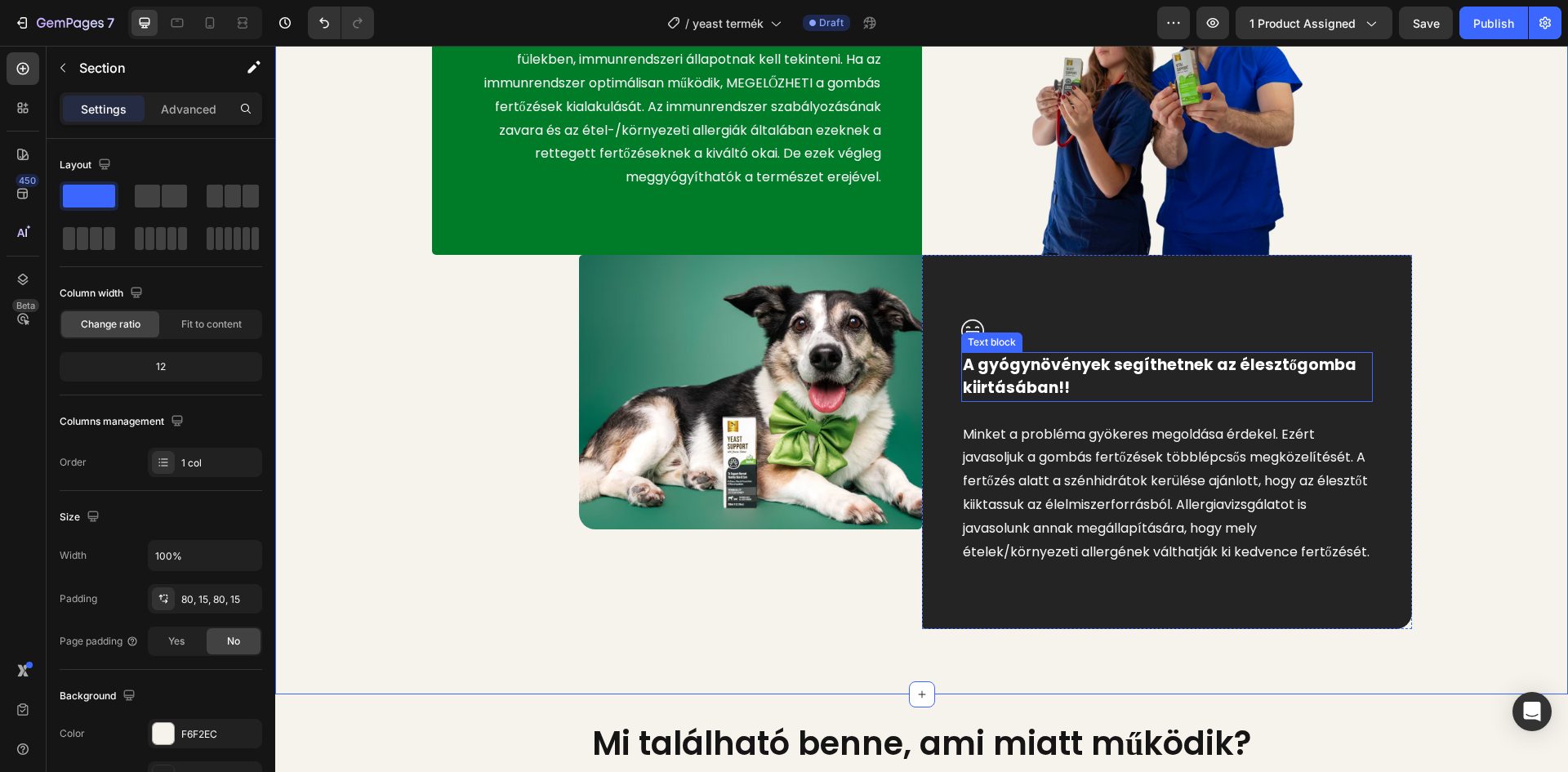
click at [994, 330] on div at bounding box center [1167, 331] width 411 height 24
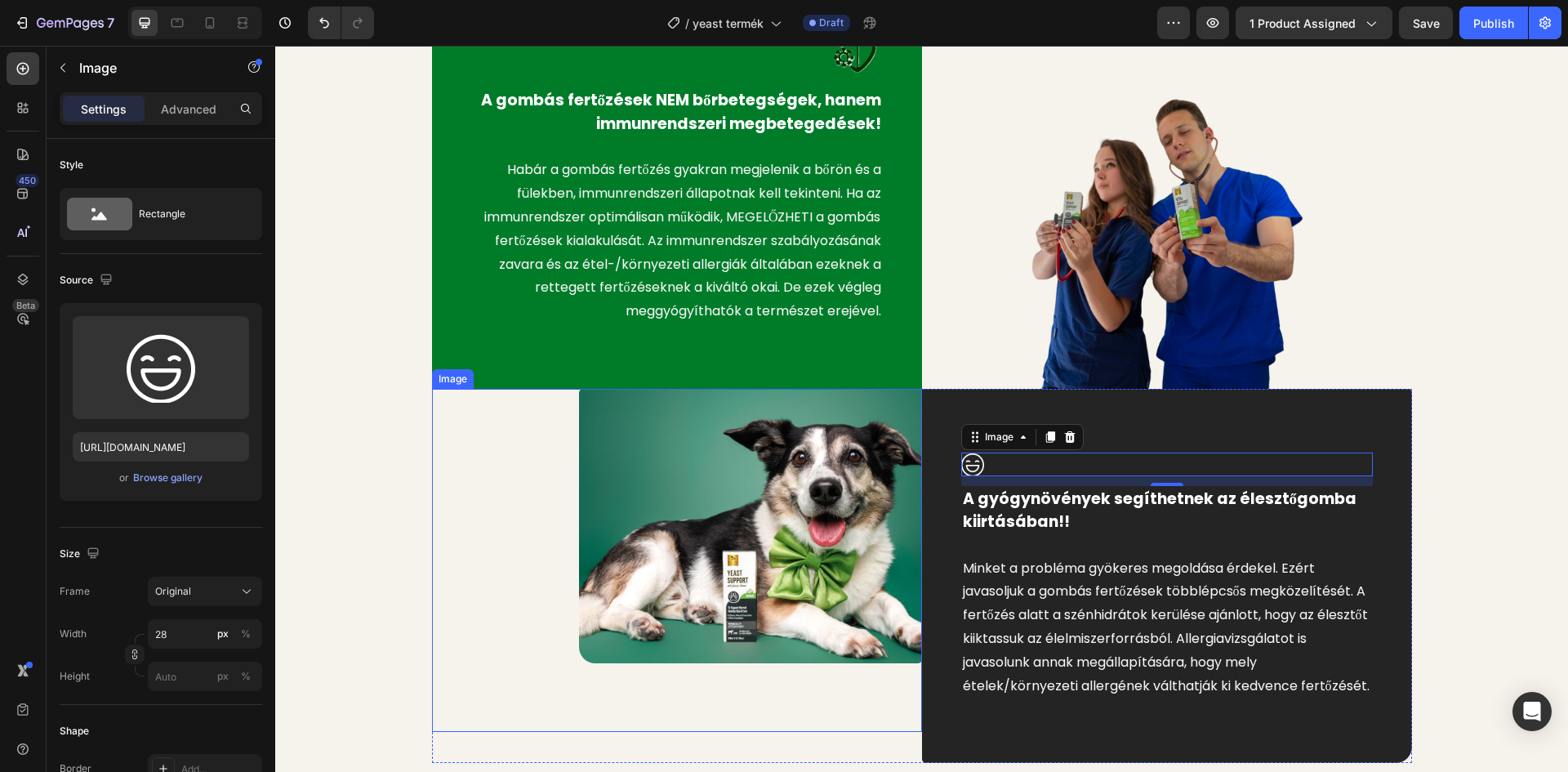
scroll to position [980, 0]
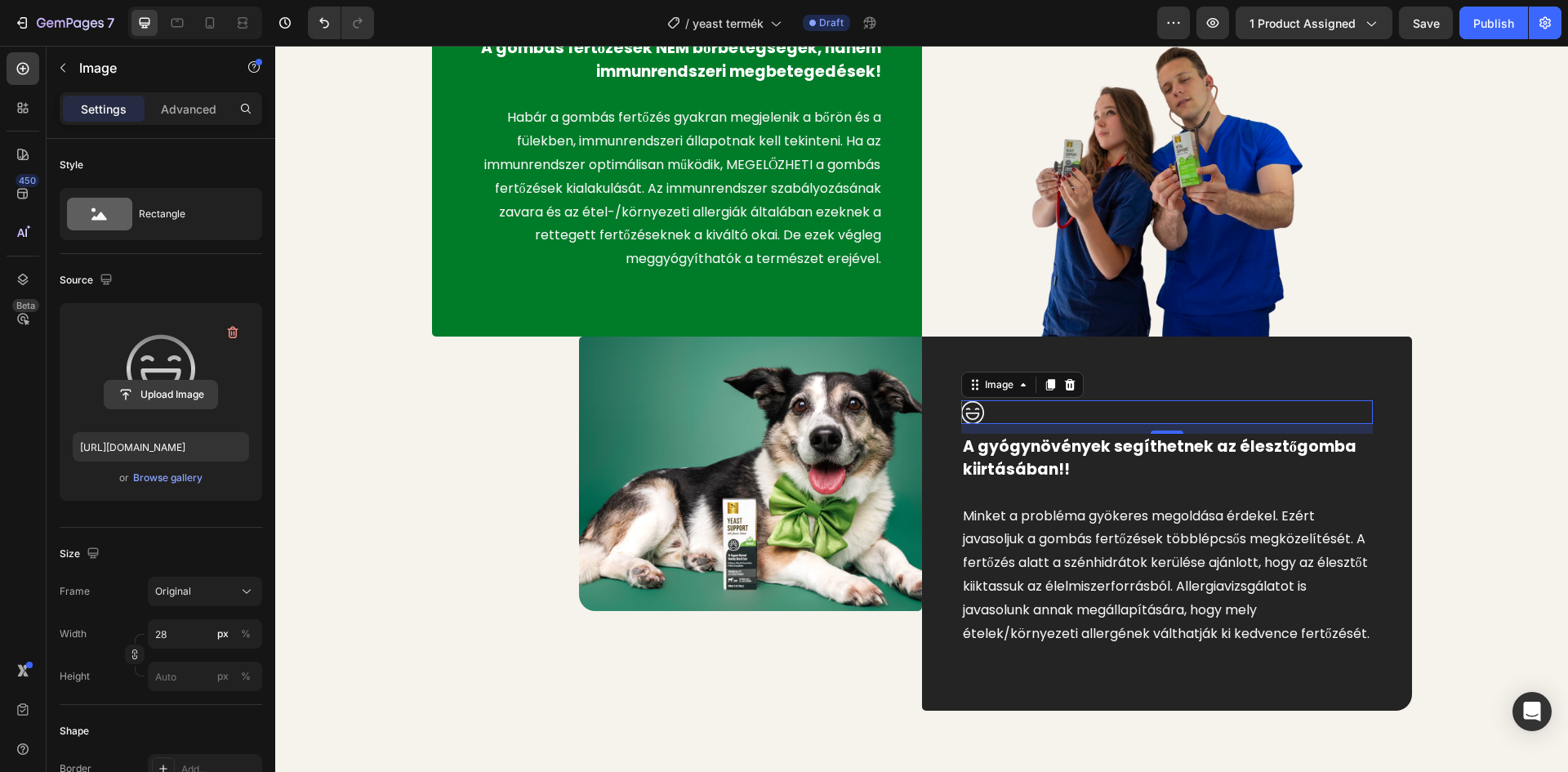
click at [147, 401] on input "file" at bounding box center [160, 394] width 113 height 28
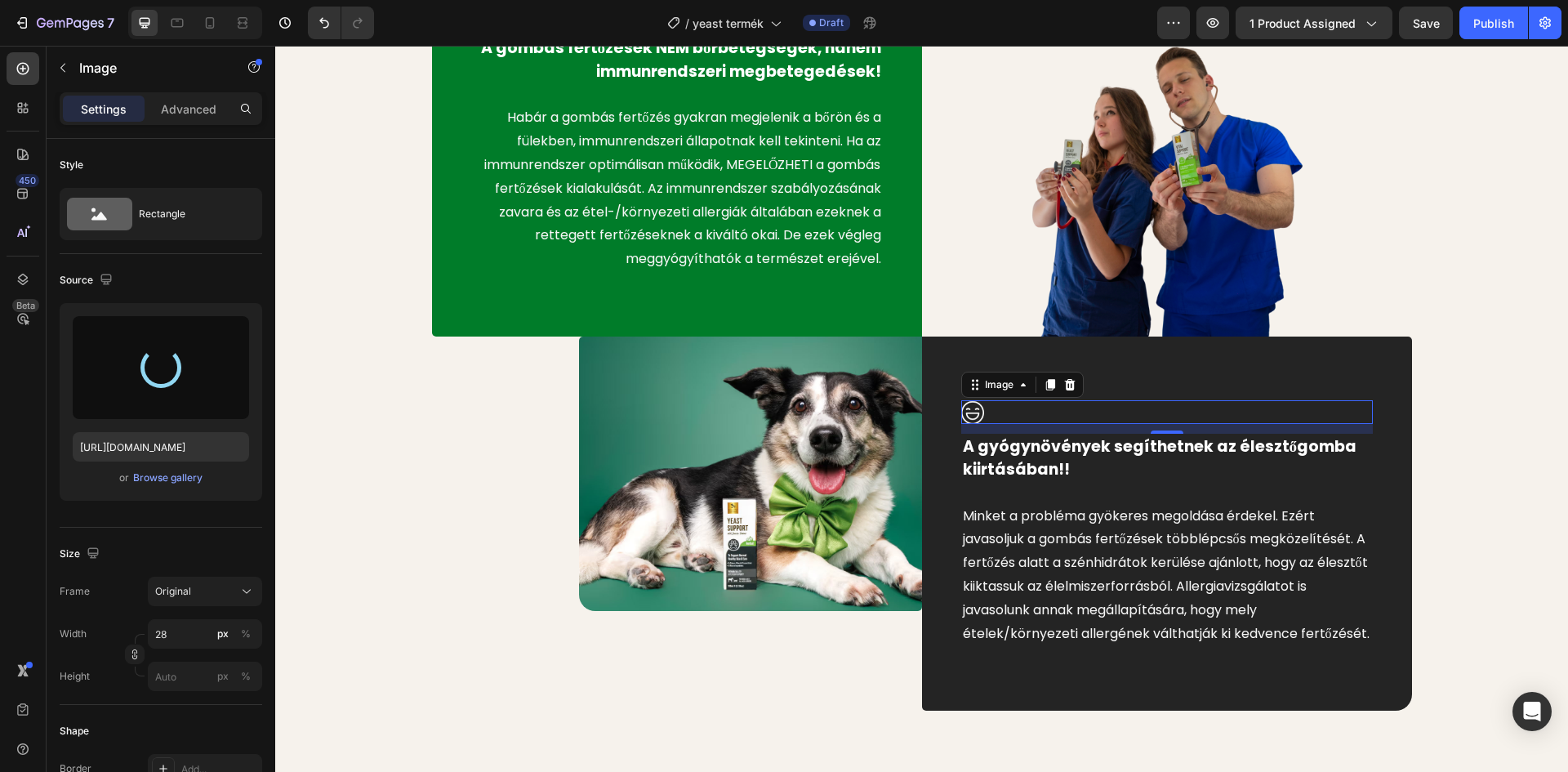
type input "https://cdn.shopify.com/s/files/1/0948/2462/8573/files/gempages_576978716819719…"
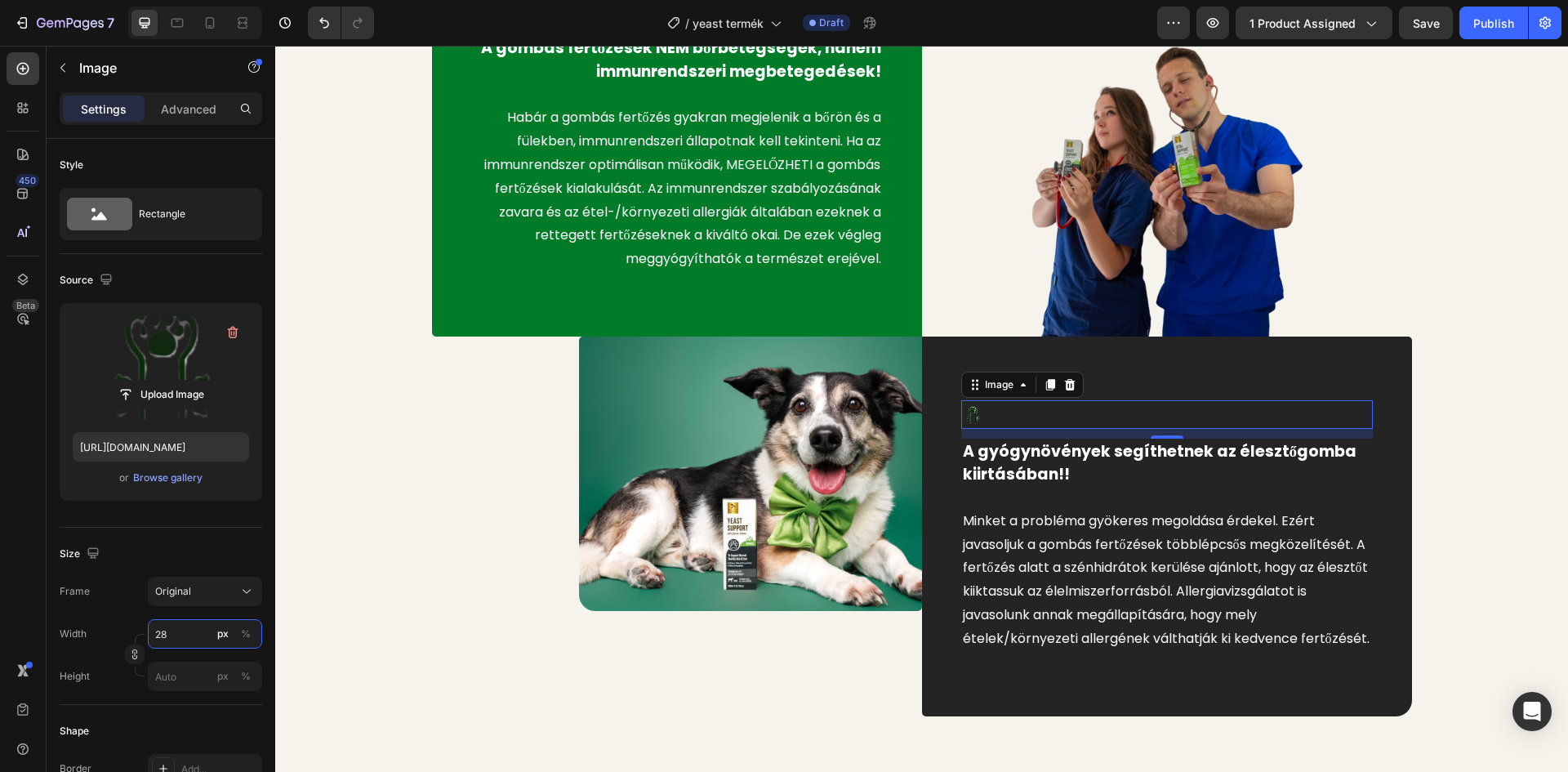
click at [176, 628] on input "28" at bounding box center [204, 634] width 115 height 30
click at [247, 637] on div "%" at bounding box center [246, 634] width 10 height 15
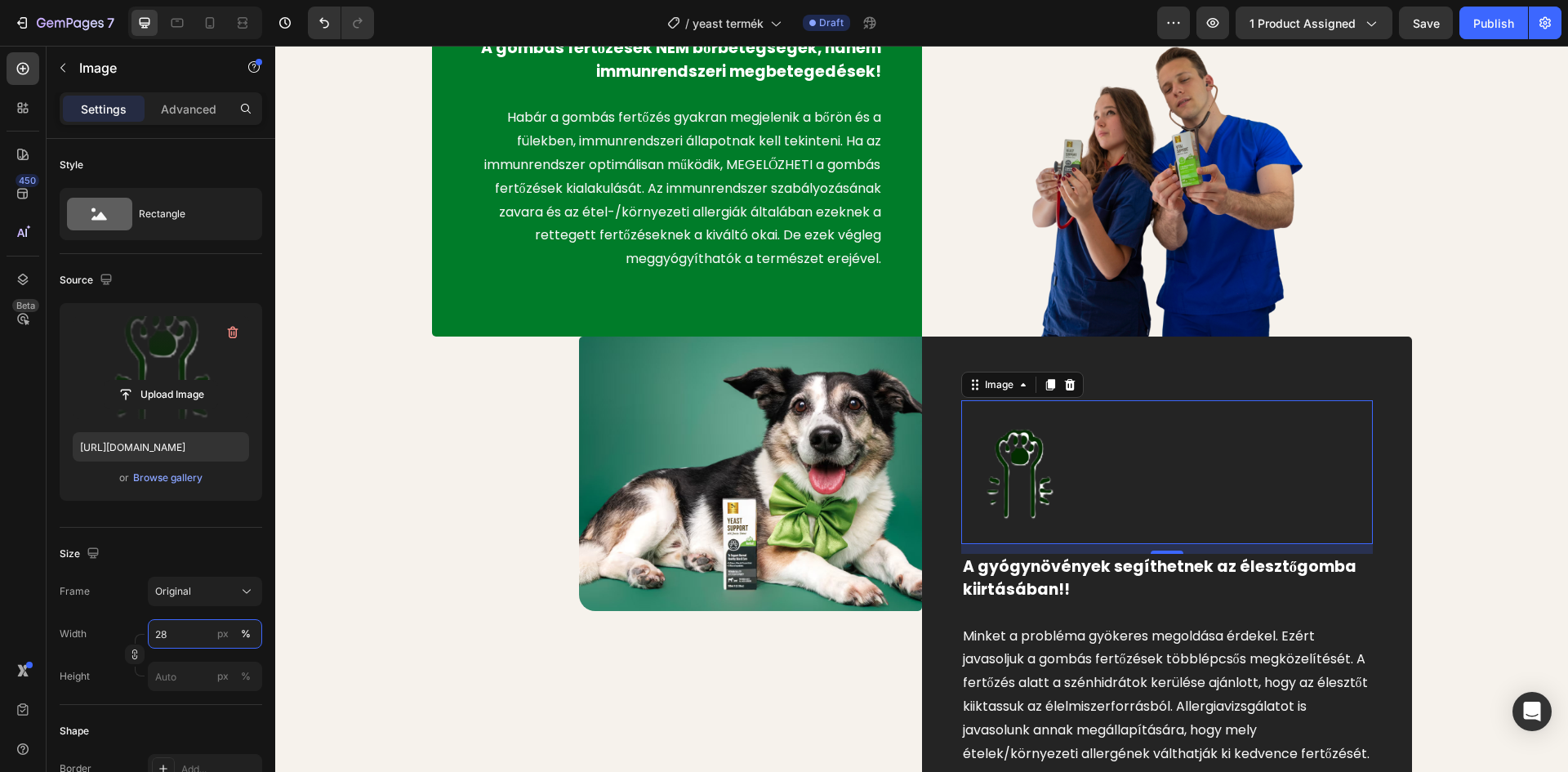
click at [183, 632] on input "28" at bounding box center [204, 634] width 115 height 30
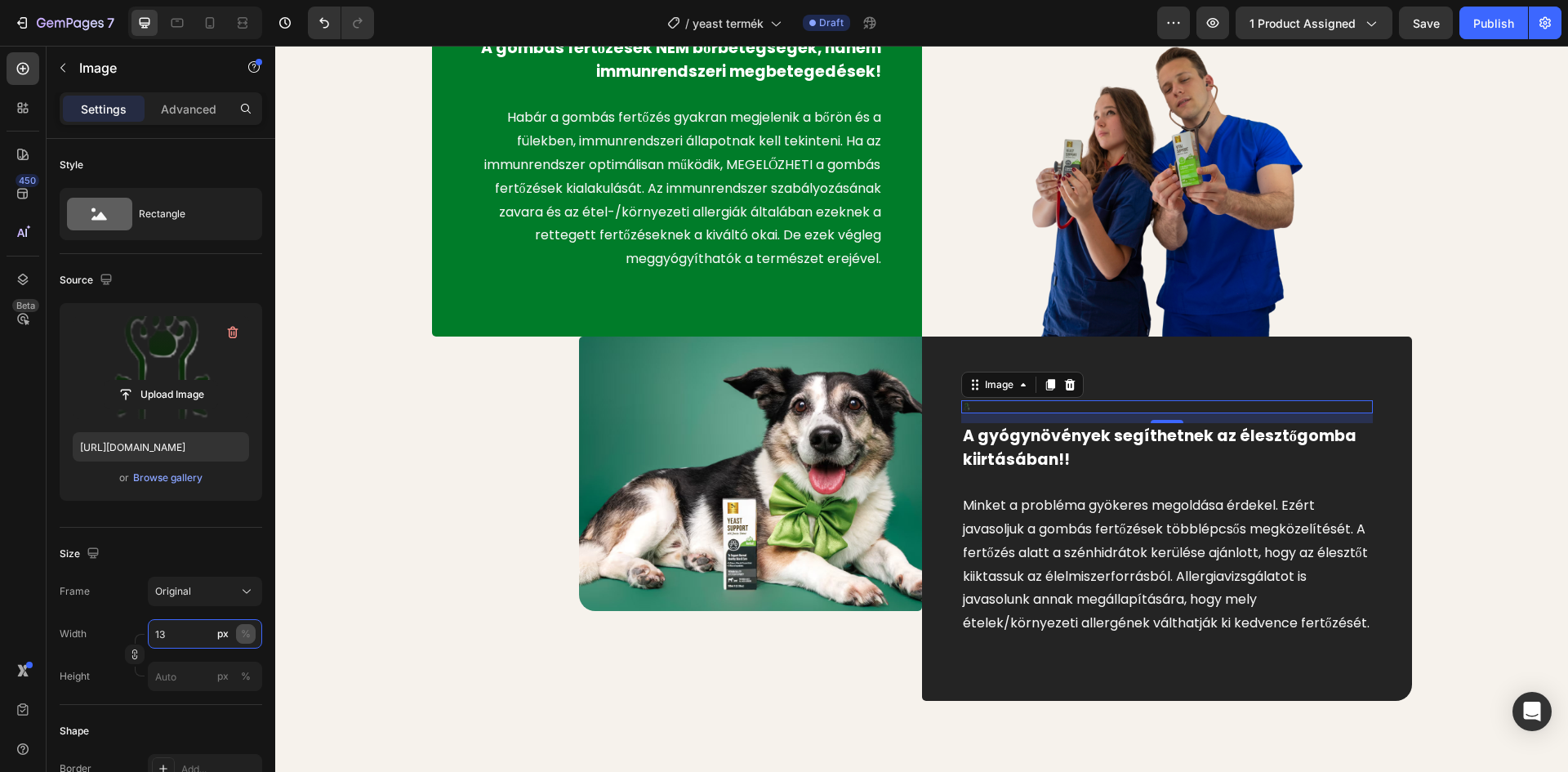
type input "13"
click at [250, 633] on div "%" at bounding box center [246, 634] width 10 height 15
click at [243, 631] on div "%" at bounding box center [246, 634] width 10 height 15
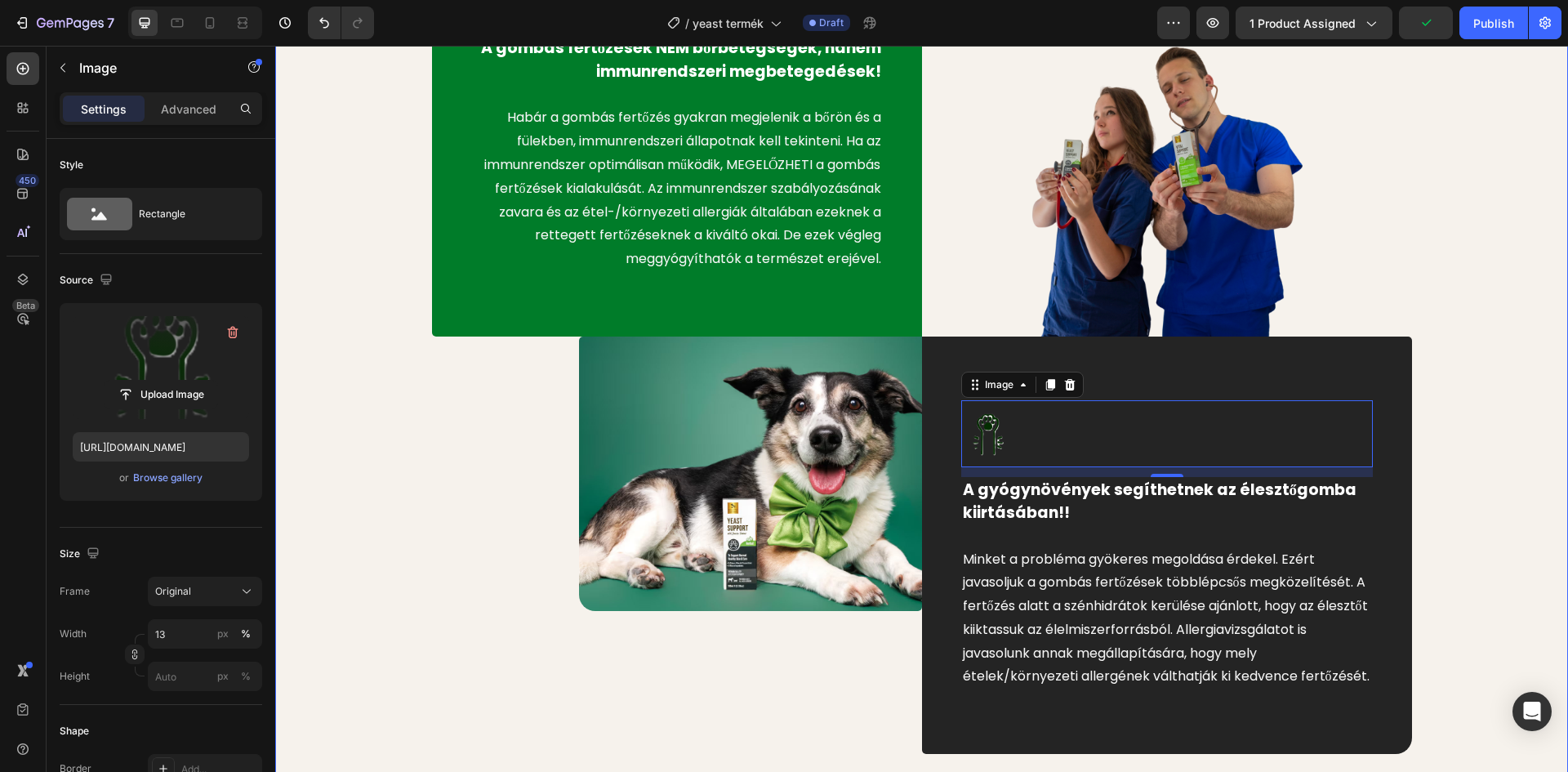
click at [325, 530] on div "Image A gombás fertőzések NEM bőrbetegségek, hanem immunrendszeri megbetegedése…" at bounding box center [921, 343] width 1268 height 823
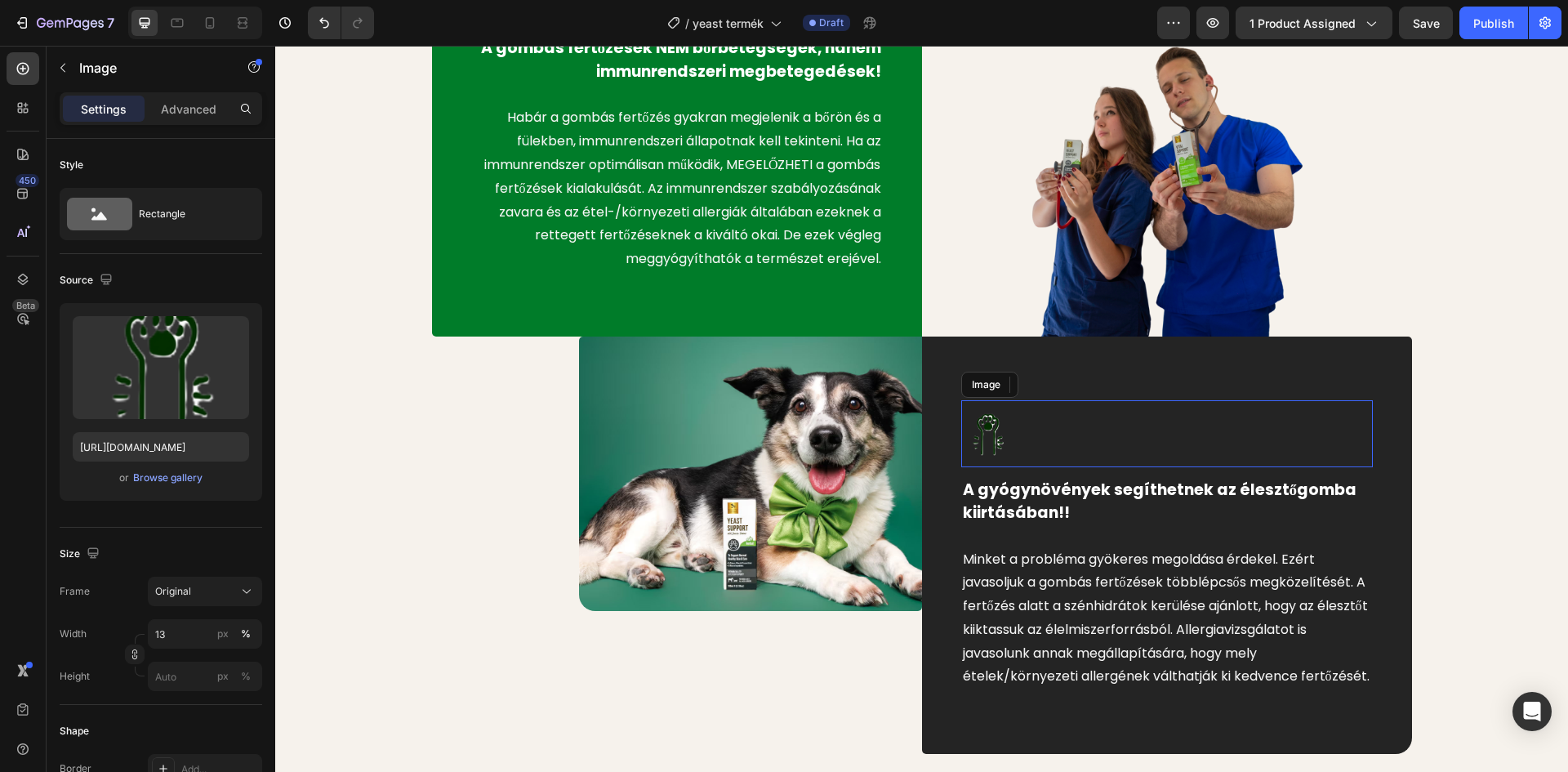
click at [1050, 423] on div at bounding box center [1167, 433] width 411 height 67
click at [187, 103] on p "Advanced" at bounding box center [188, 109] width 56 height 17
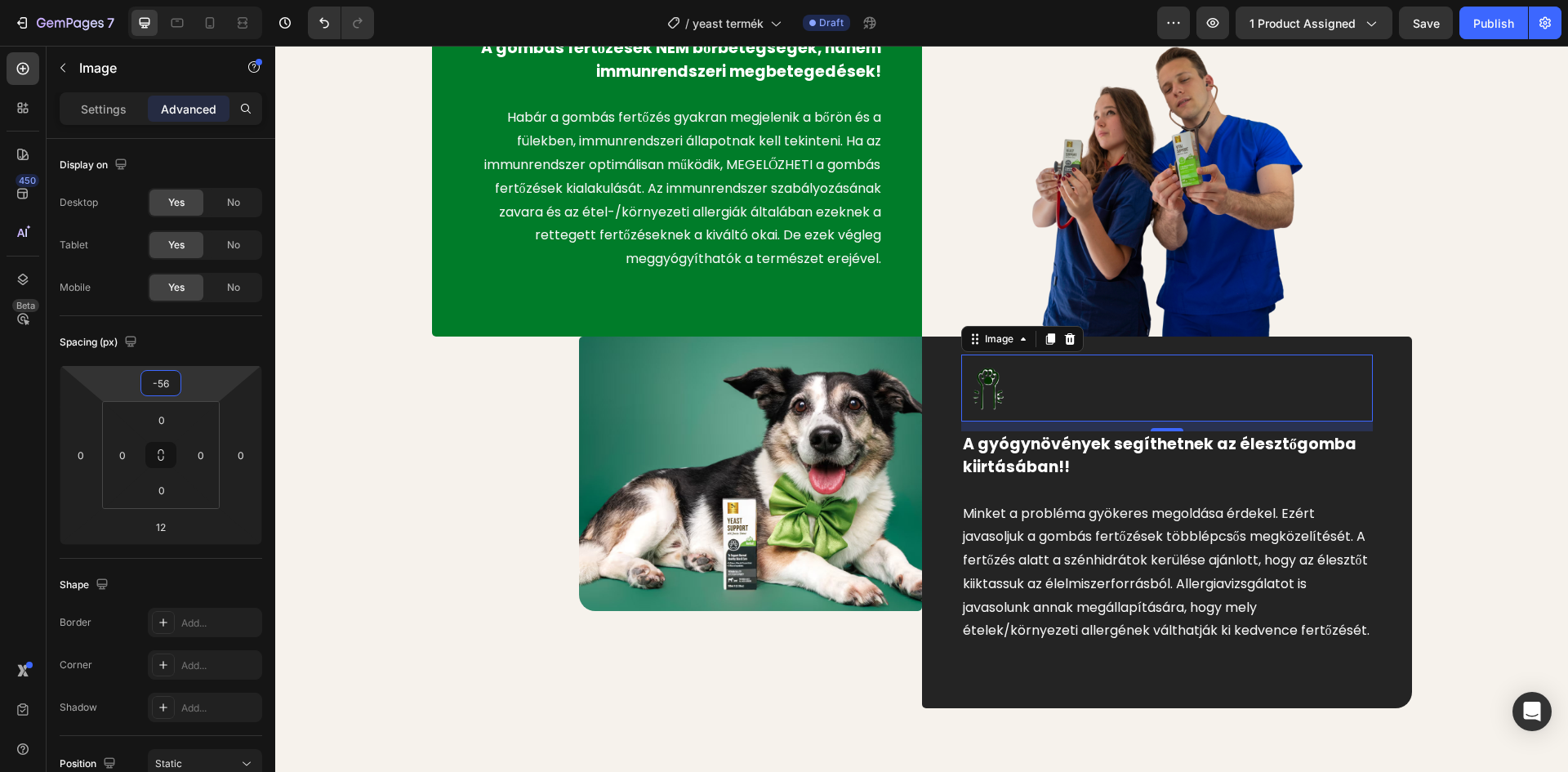
type input "-58"
drag, startPoint x: 192, startPoint y: 386, endPoint x: 188, endPoint y: 409, distance: 23.3
click at [188, 0] on html "7 Version history / yeast termék Draft Preview 1 product assigned Save Publish …" at bounding box center [784, 0] width 1568 height 0
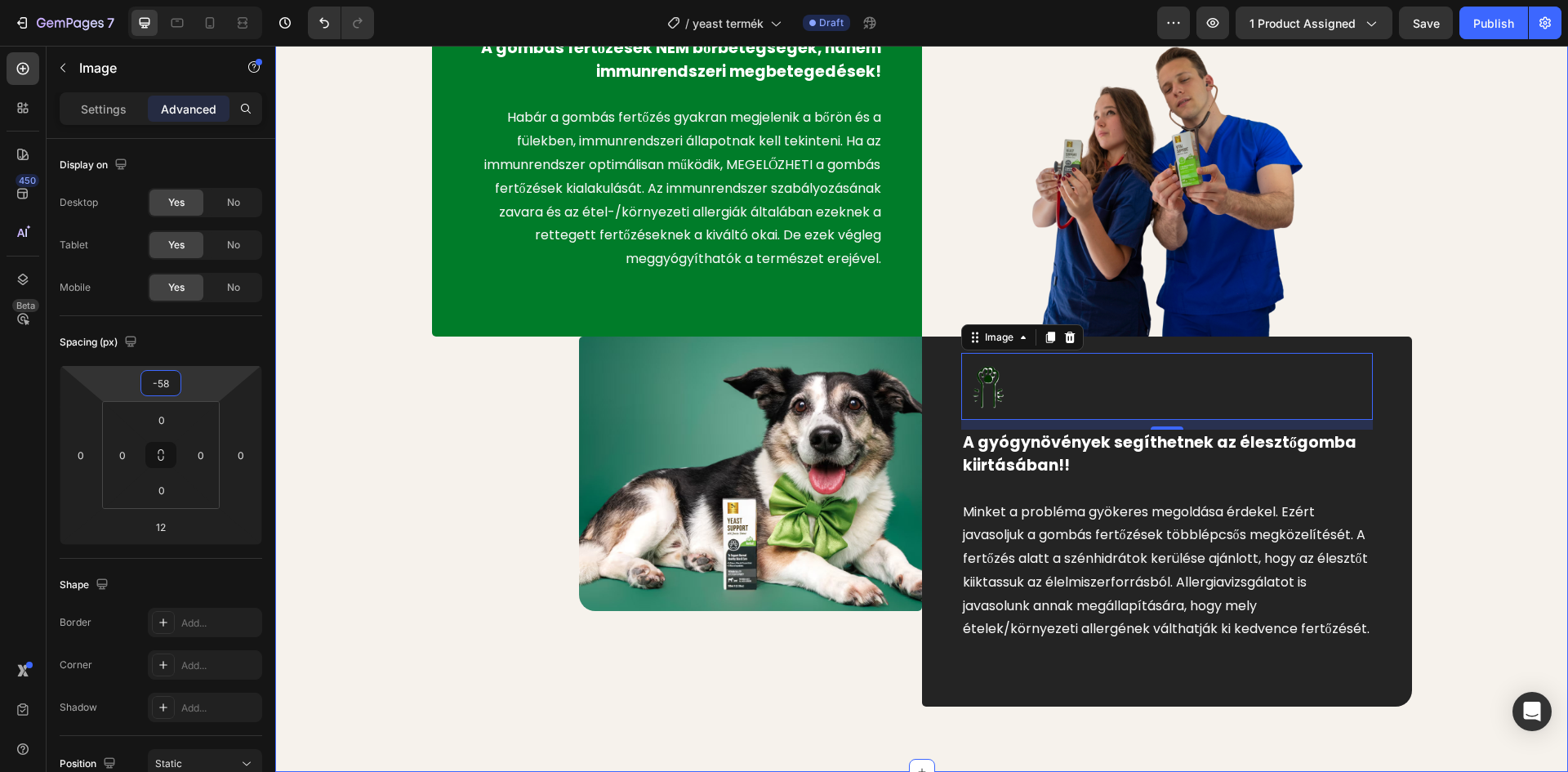
click at [311, 355] on div "Image A gombás fertőzések NEM bőrbetegségek, hanem immunrendszeri megbetegedése…" at bounding box center [921, 319] width 1268 height 776
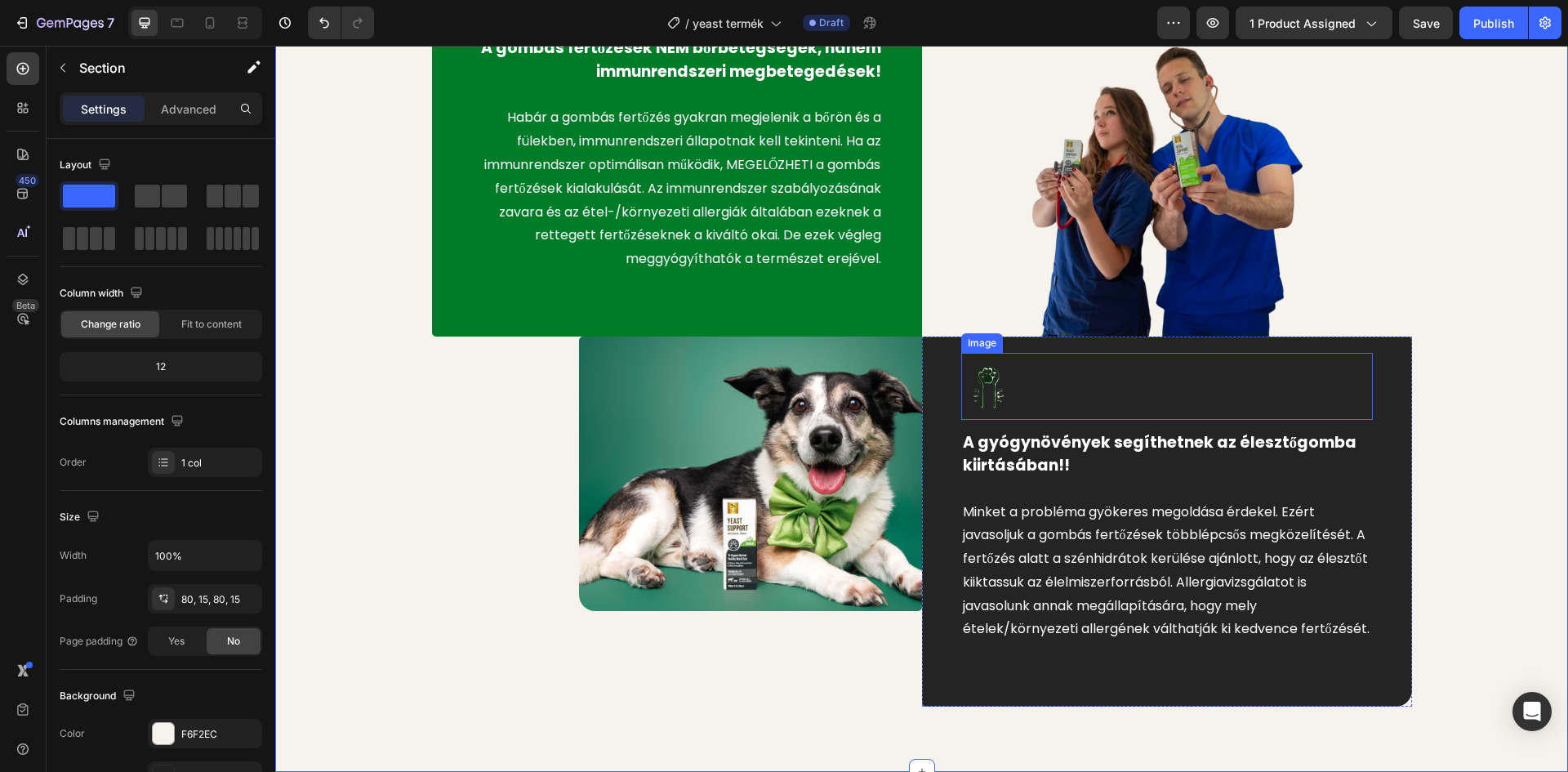
click at [1005, 391] on img at bounding box center [988, 386] width 54 height 67
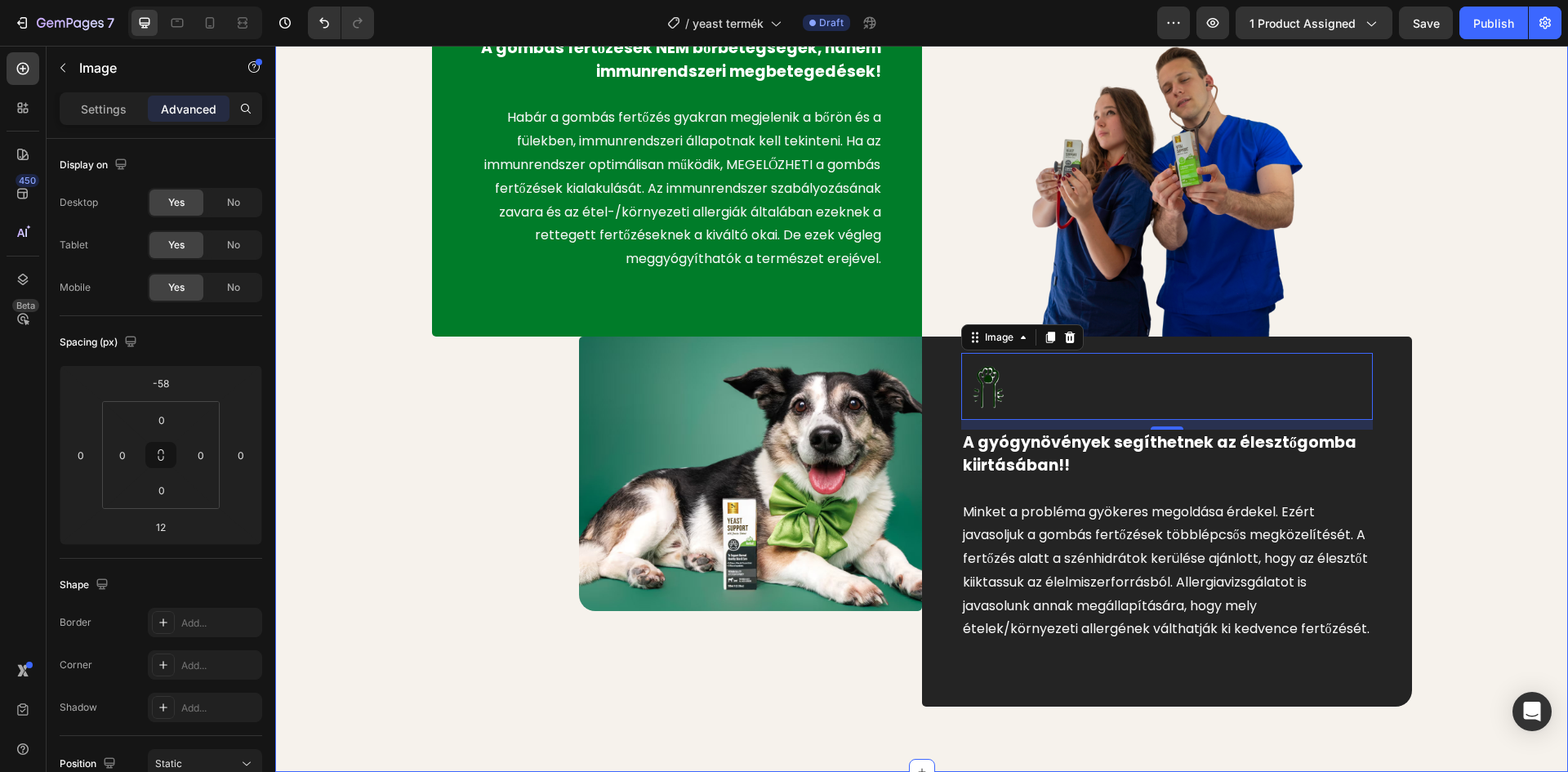
click at [1487, 334] on div "Image A gombás fertőzések NEM bőrbetegségek, hanem immunrendszeri megbetegedése…" at bounding box center [921, 319] width 1268 height 776
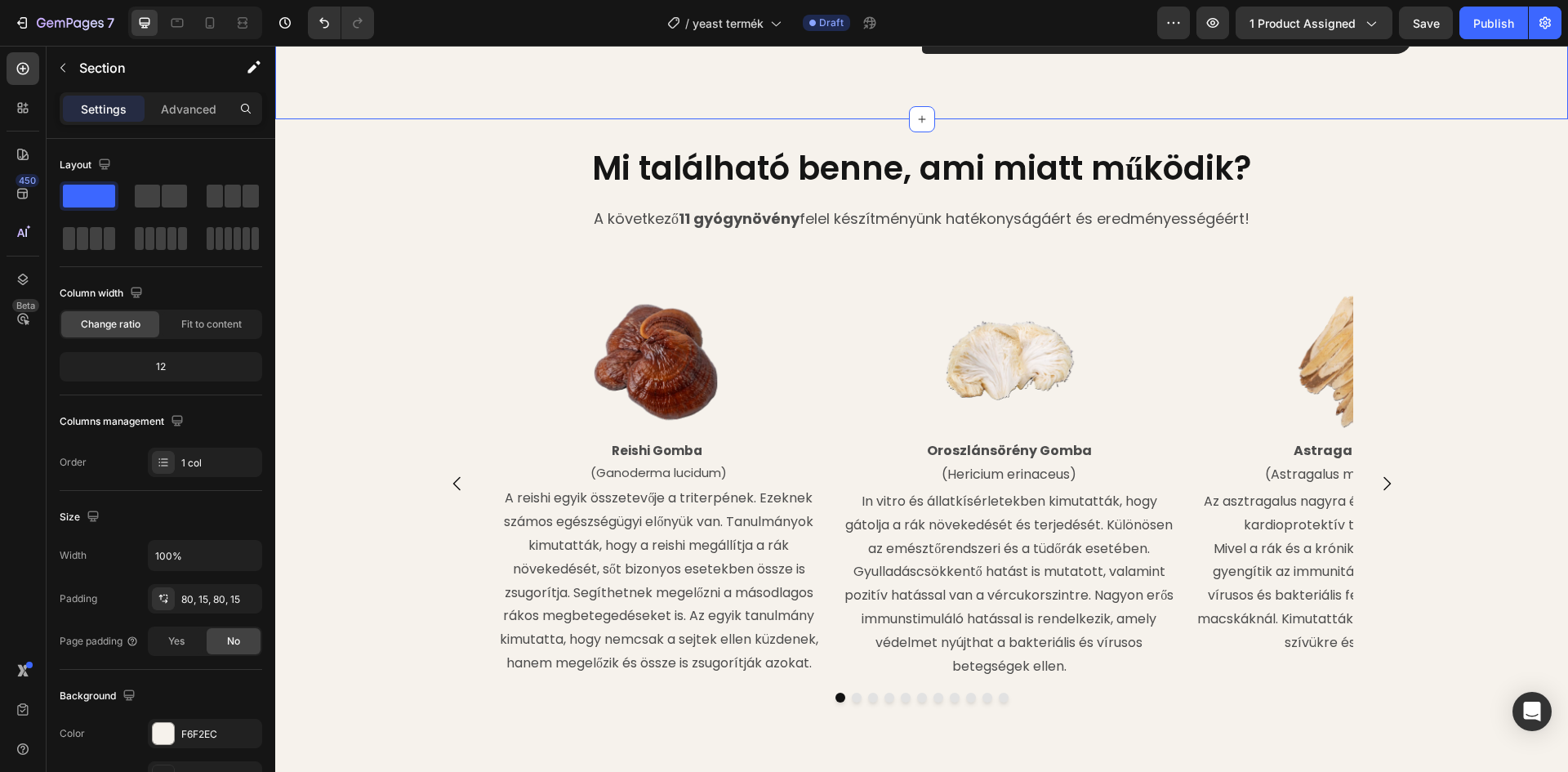
scroll to position [1633, 0]
click at [680, 218] on strong "11 gyógynövény" at bounding box center [738, 217] width 121 height 20
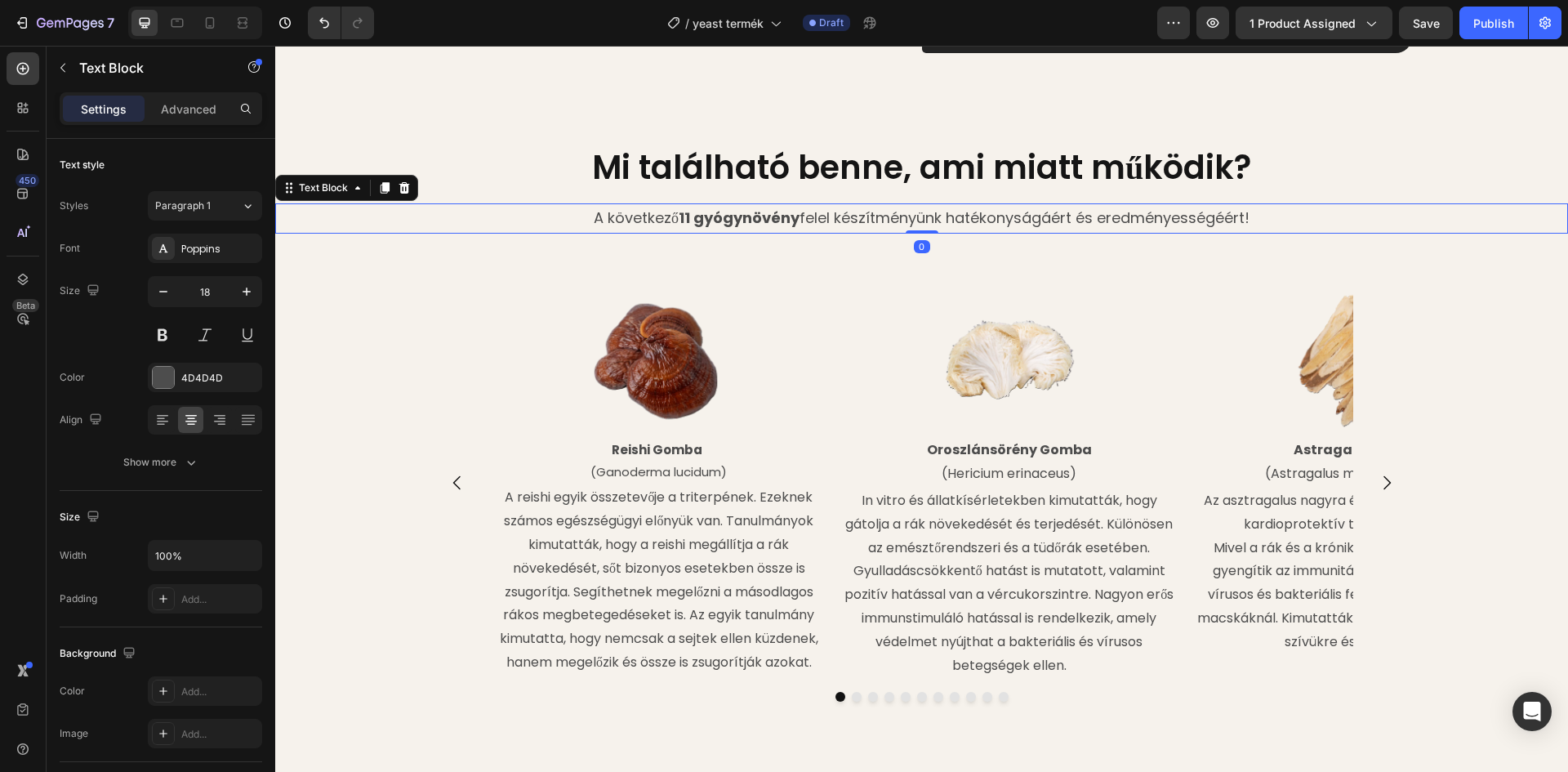
click at [686, 219] on strong "11 gyógynövény" at bounding box center [738, 217] width 121 height 20
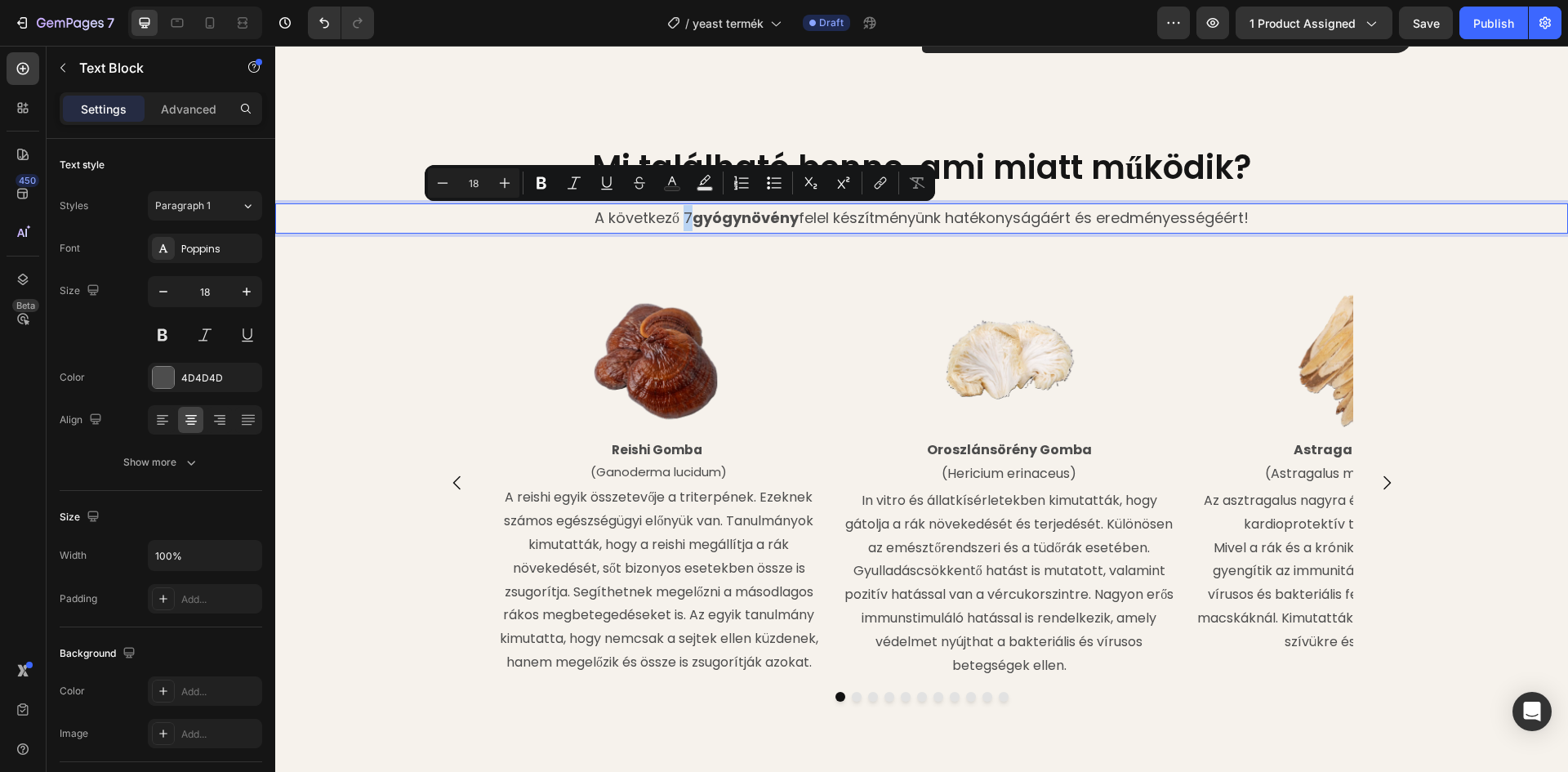
drag, startPoint x: 685, startPoint y: 210, endPoint x: 677, endPoint y: 215, distance: 9.4
click at [677, 215] on p "A következő 7 gyógynövény felel készítményünk hatékonyságáért és eredményességé…" at bounding box center [921, 218] width 1289 height 26
click at [536, 183] on icon "Editor contextual toolbar" at bounding box center [541, 182] width 16 height 16
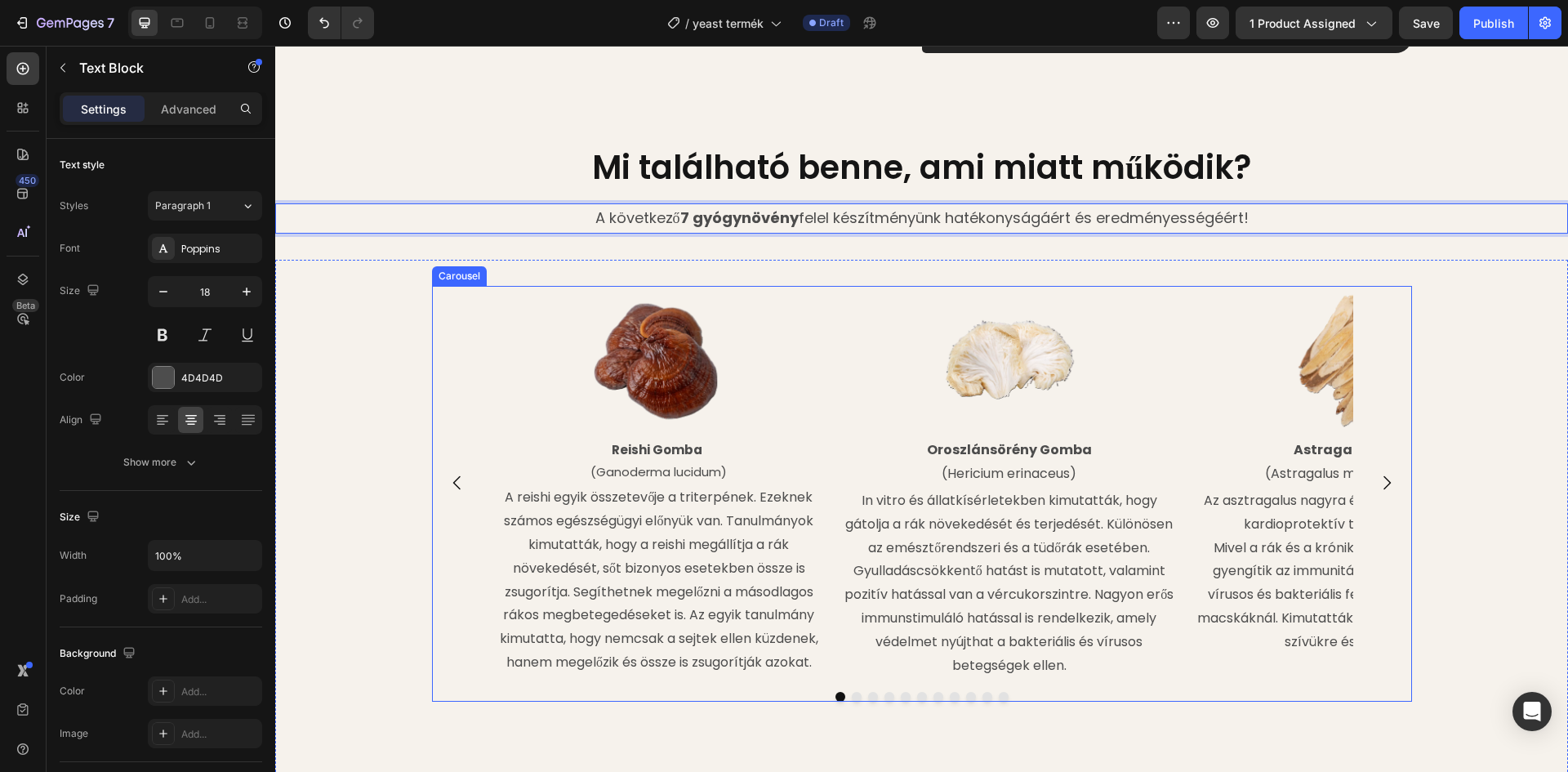
click at [457, 296] on div "Image Reishi Gomba (Ganoderma lucidum) Text Block A reishi egyik összetevője a …" at bounding box center [922, 482] width 980 height 393
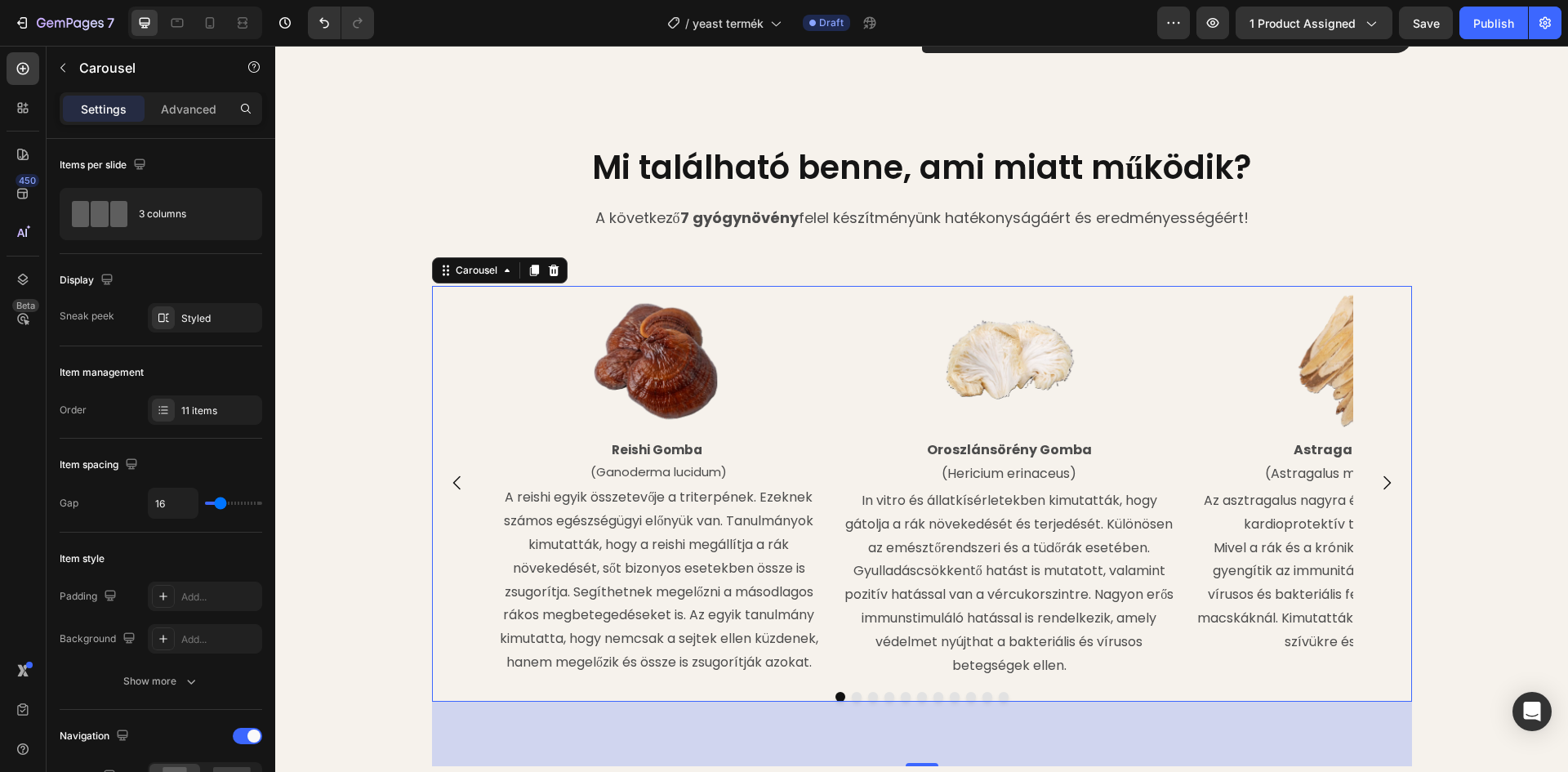
click at [475, 318] on div "Image Reishi Gomba (Ganoderma lucidum) Text Block A reishi egyik összetevője a …" at bounding box center [922, 482] width 980 height 393
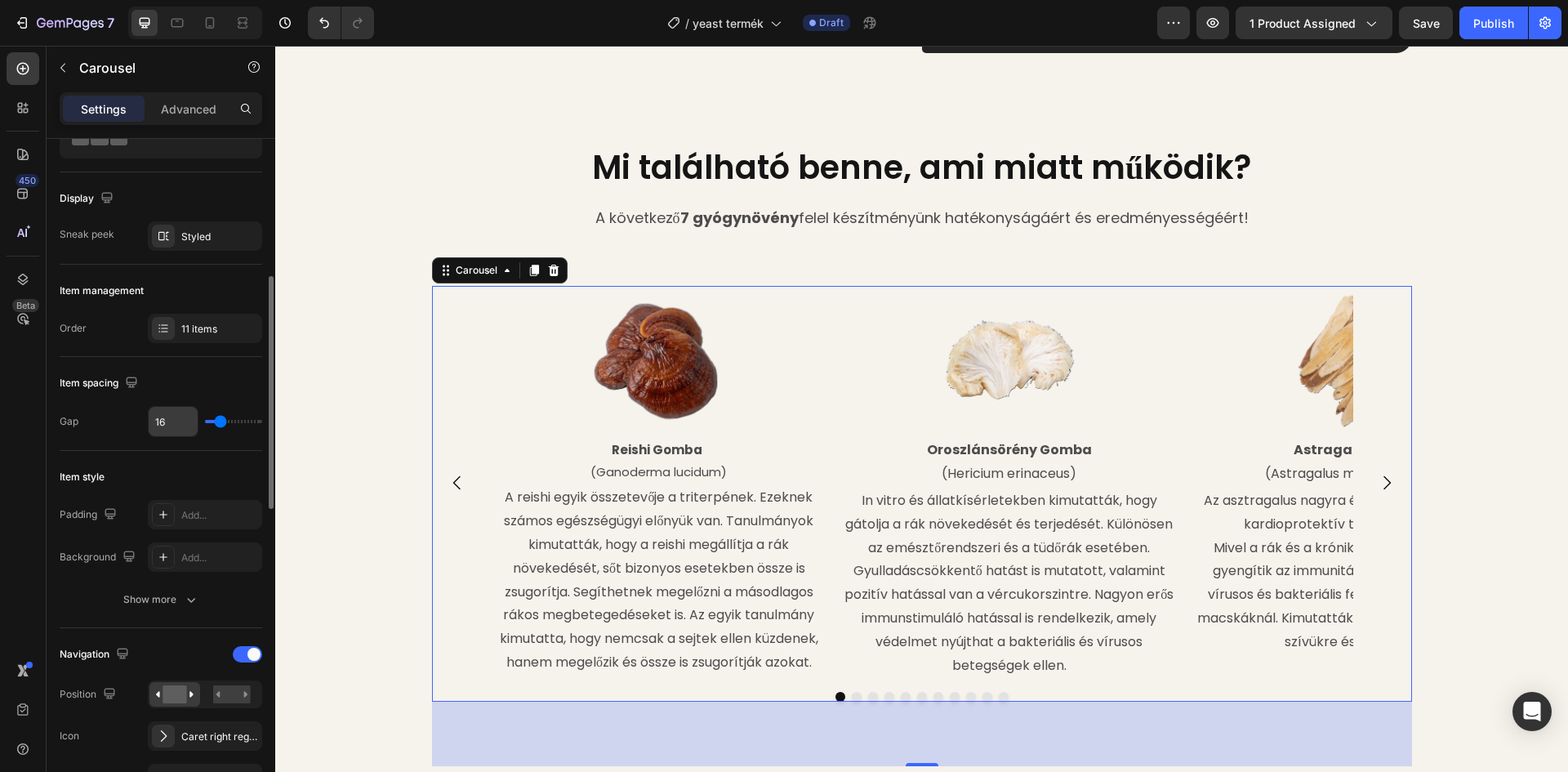
scroll to position [163, 0]
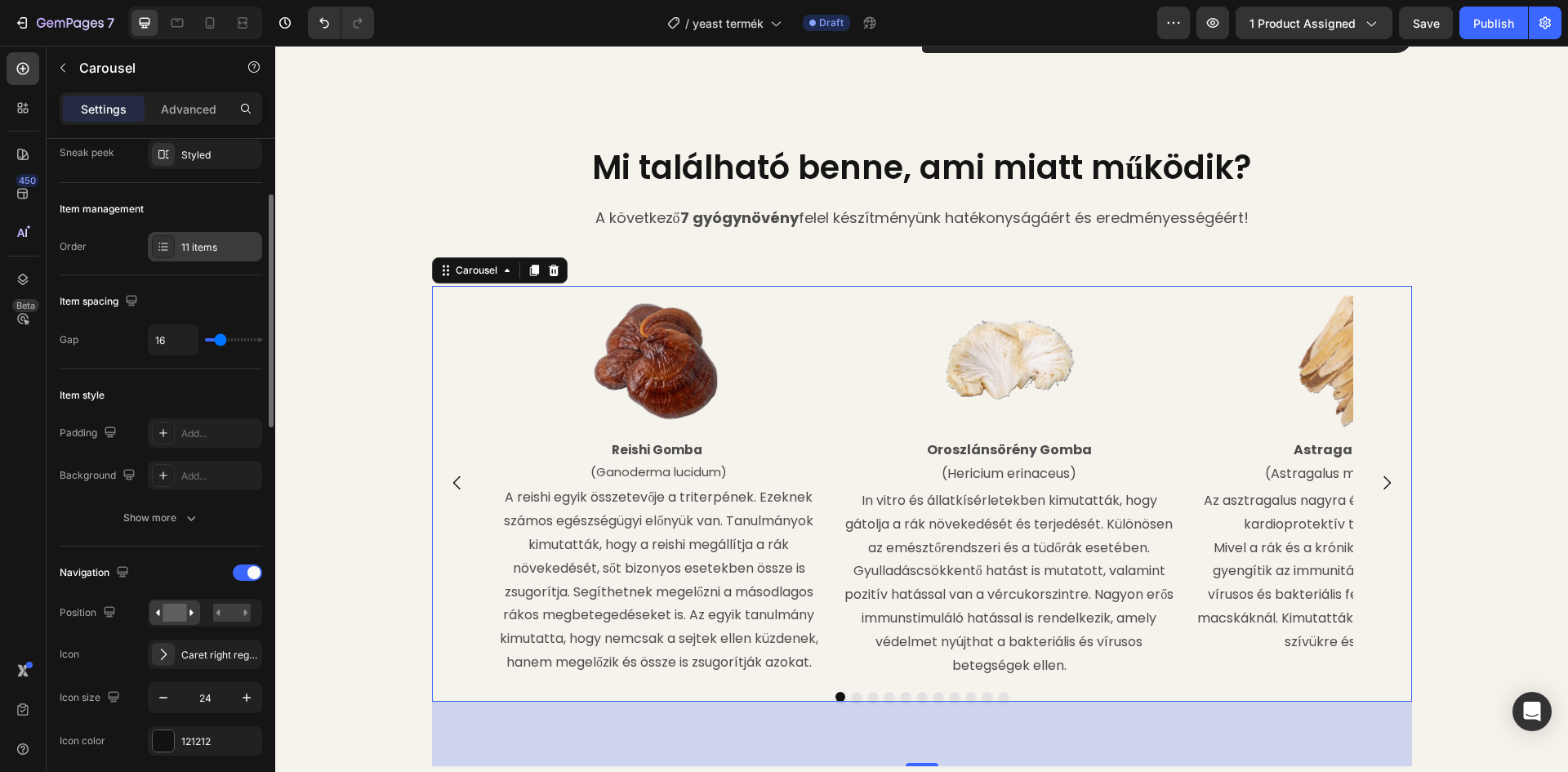
click at [173, 242] on div at bounding box center [162, 246] width 23 height 23
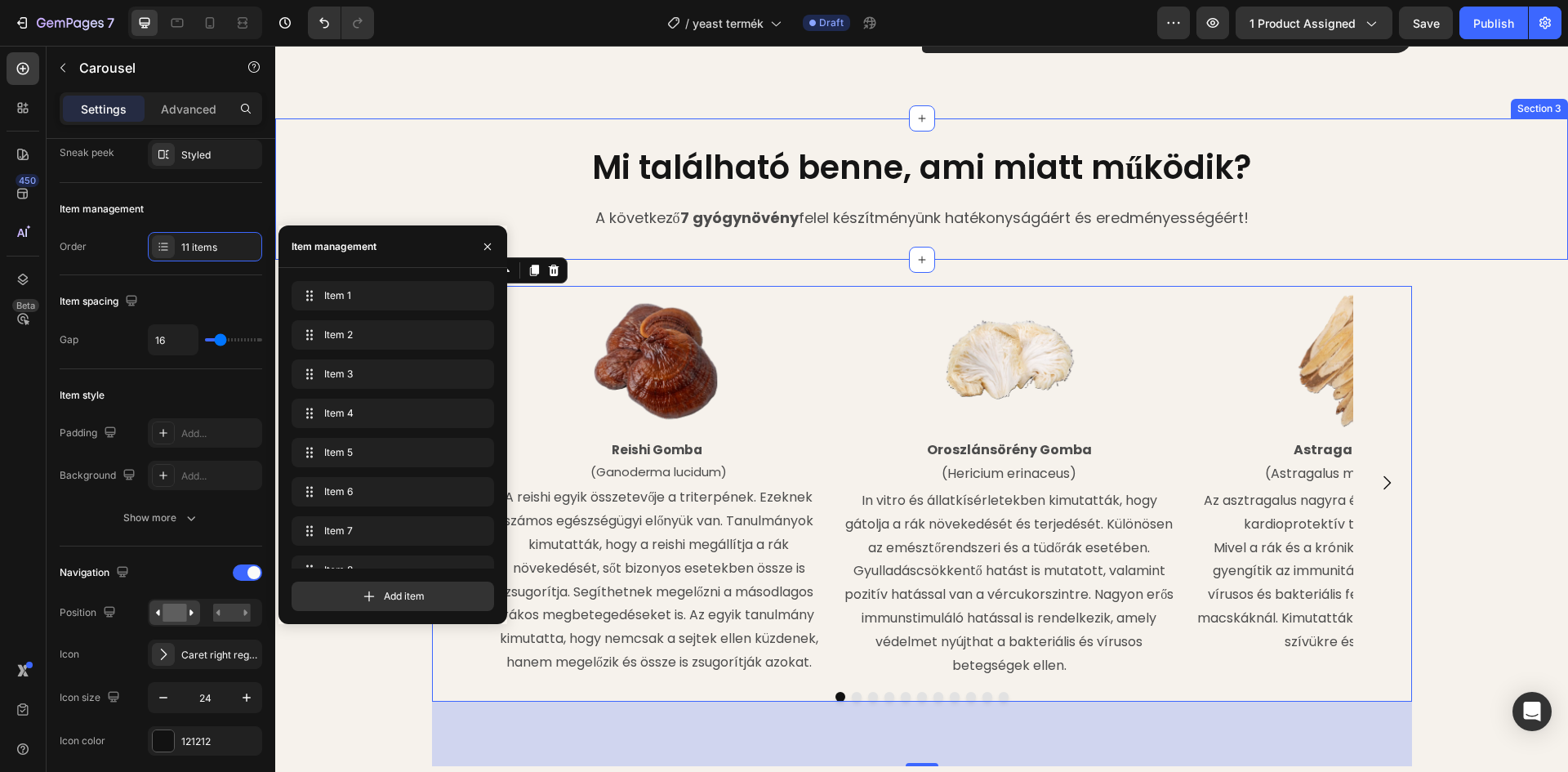
click at [478, 140] on div "Mi található benne, ami miatt működik? Heading A következő 7 gyógynövény felel …" at bounding box center [921, 188] width 1293 height 140
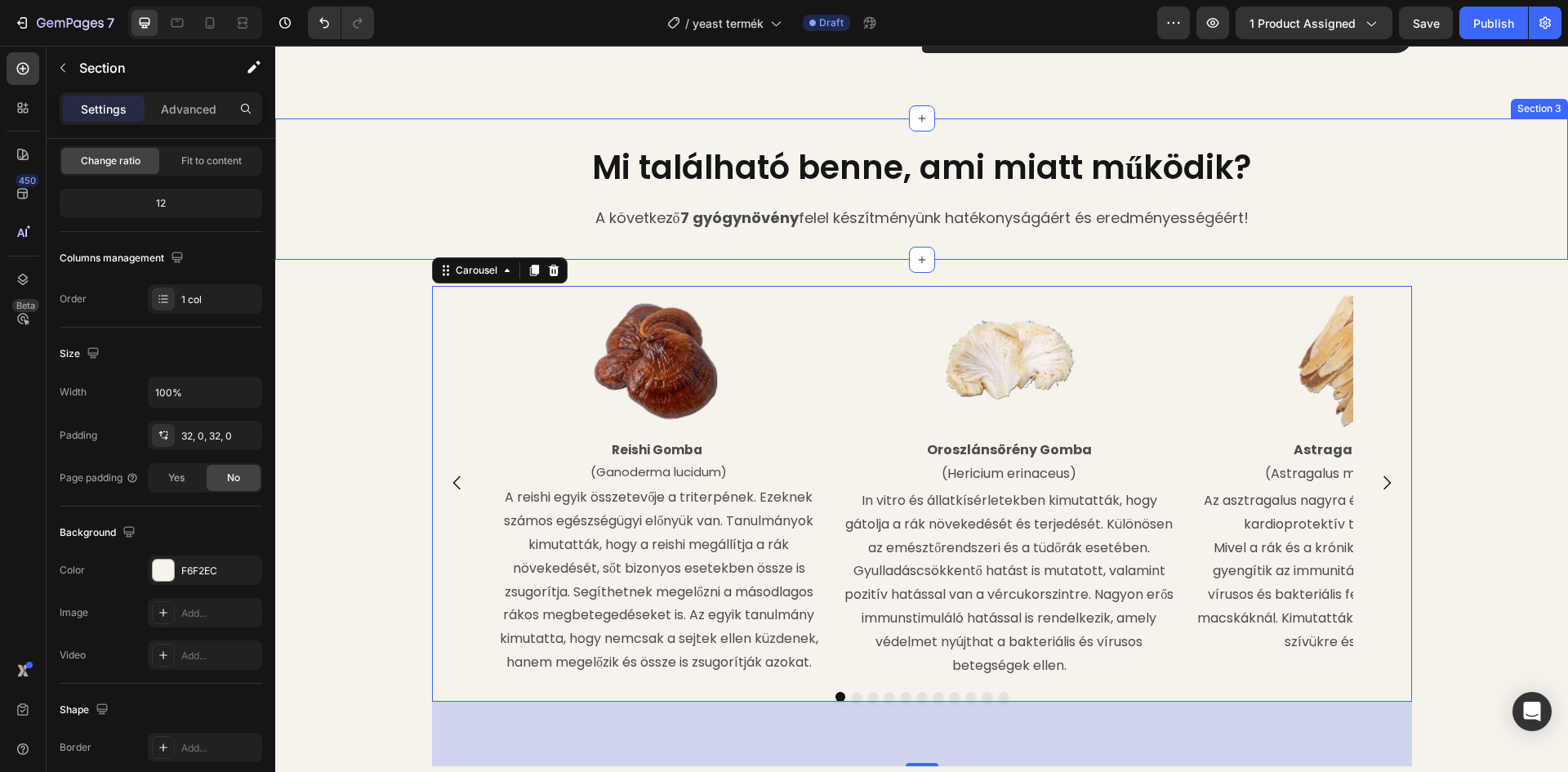
scroll to position [0, 0]
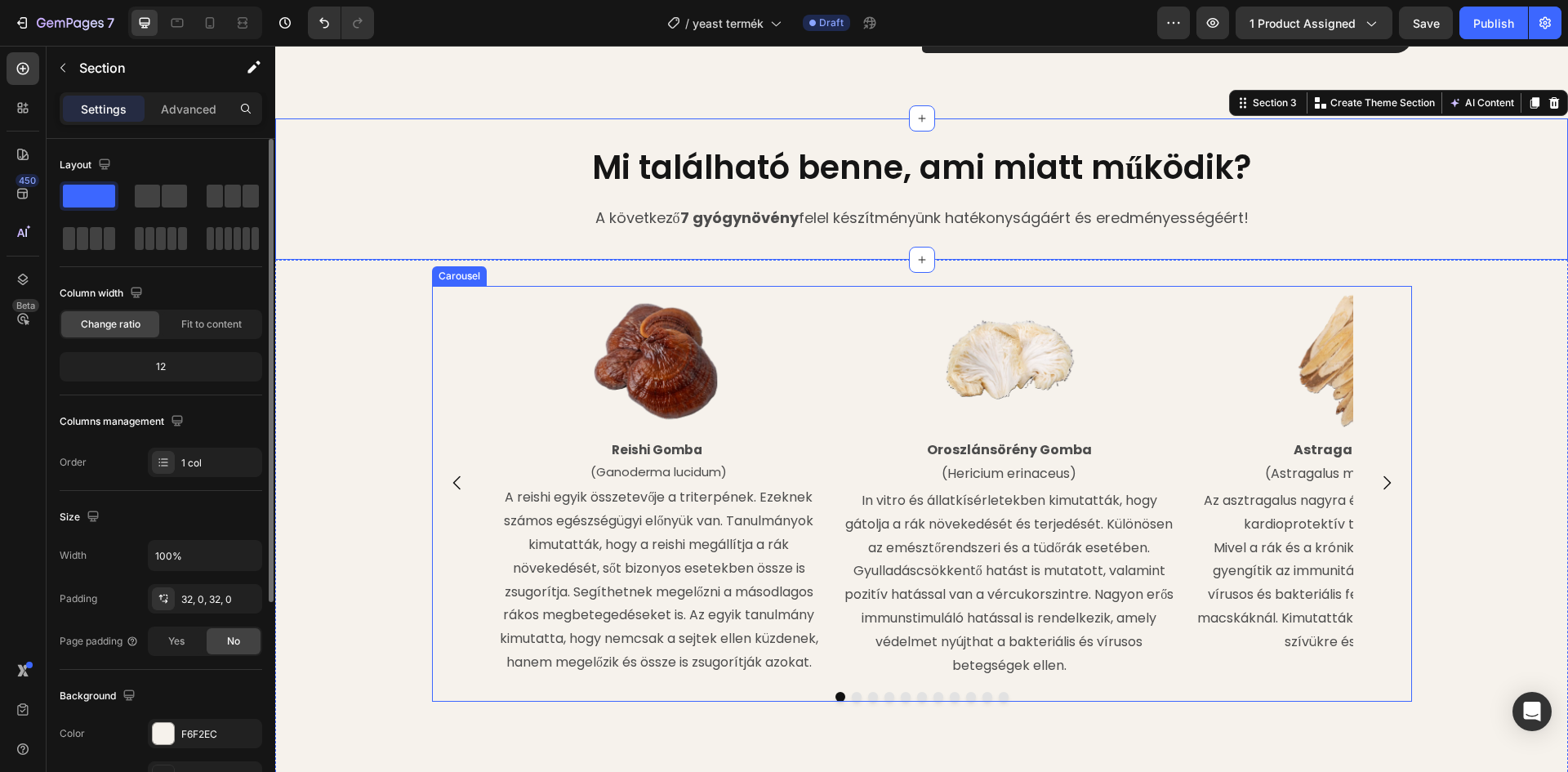
click at [447, 492] on icon "Carousel Back Arrow" at bounding box center [457, 483] width 20 height 20
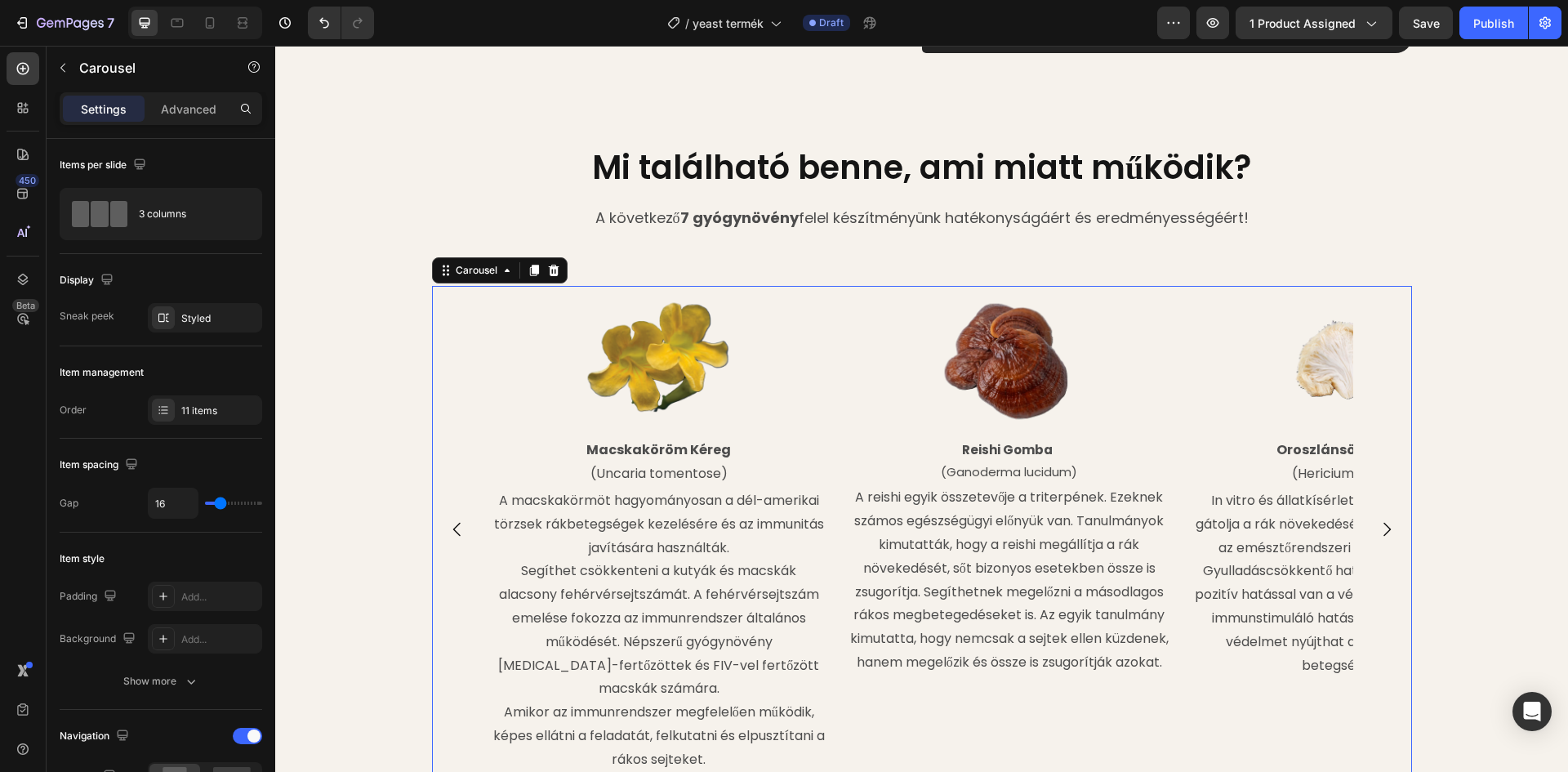
click at [447, 519] on icon "Carousel Back Arrow" at bounding box center [457, 529] width 20 height 20
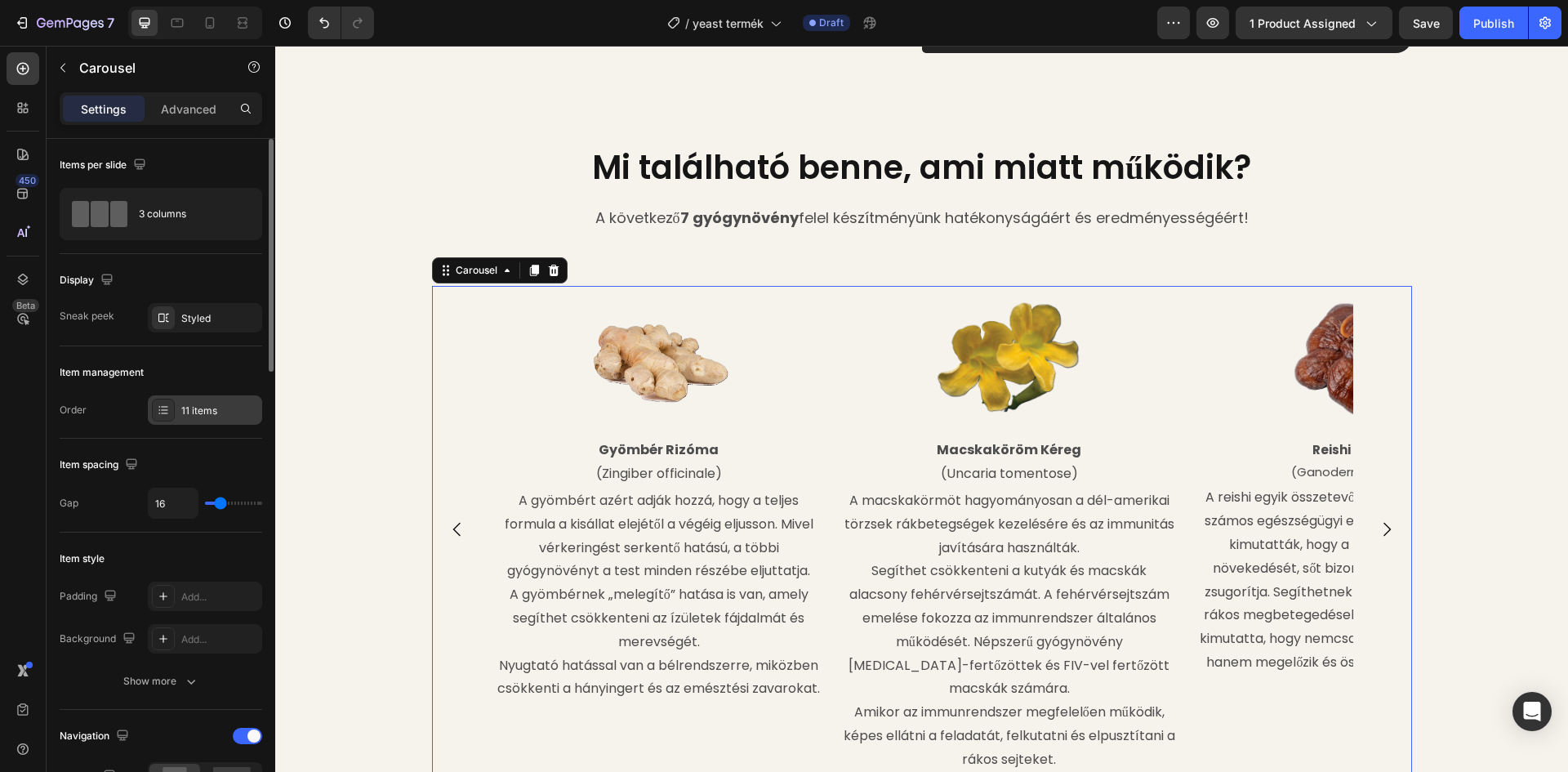
click at [201, 414] on div "11 items" at bounding box center [219, 410] width 77 height 15
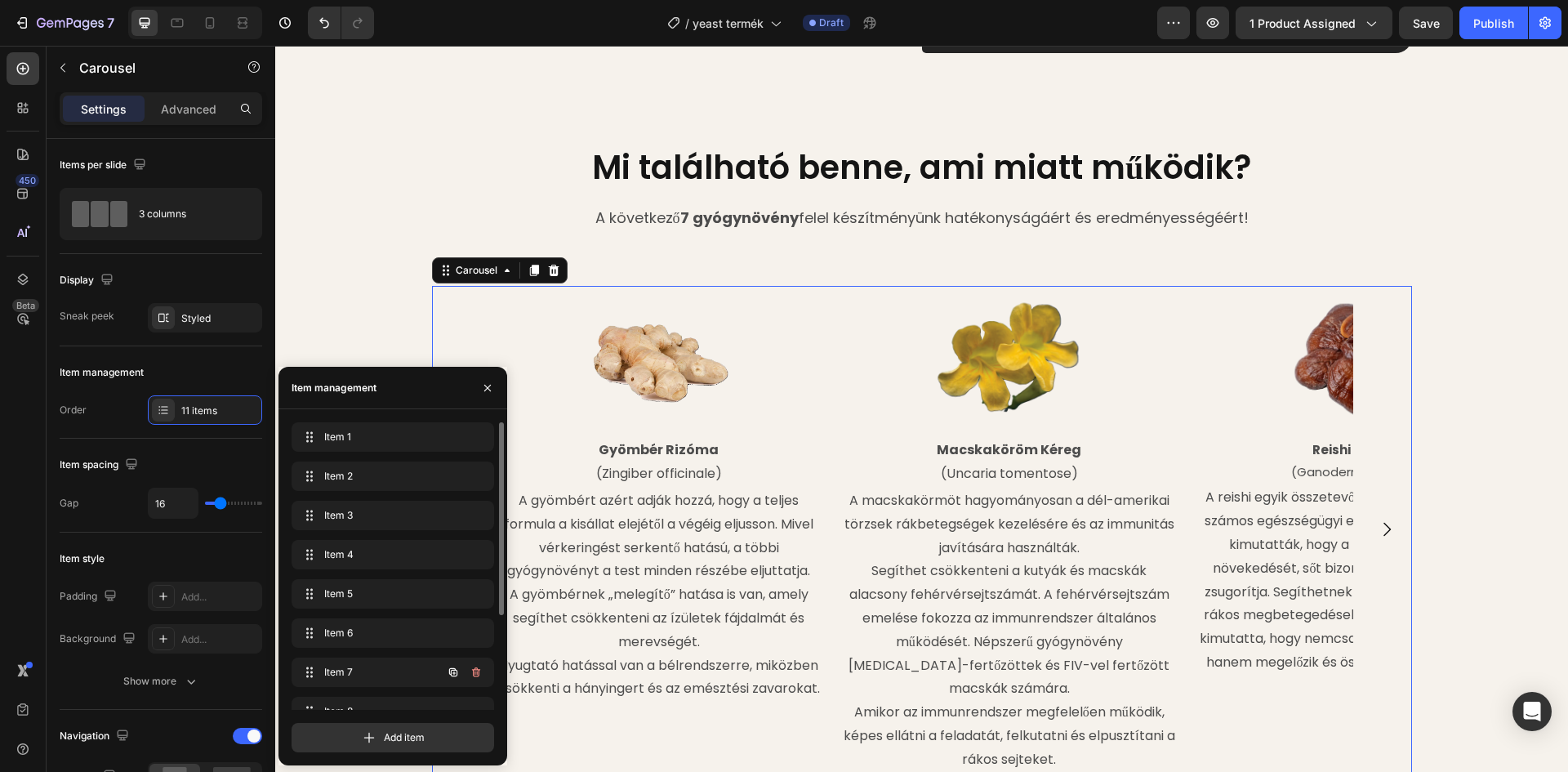
scroll to position [140, 0]
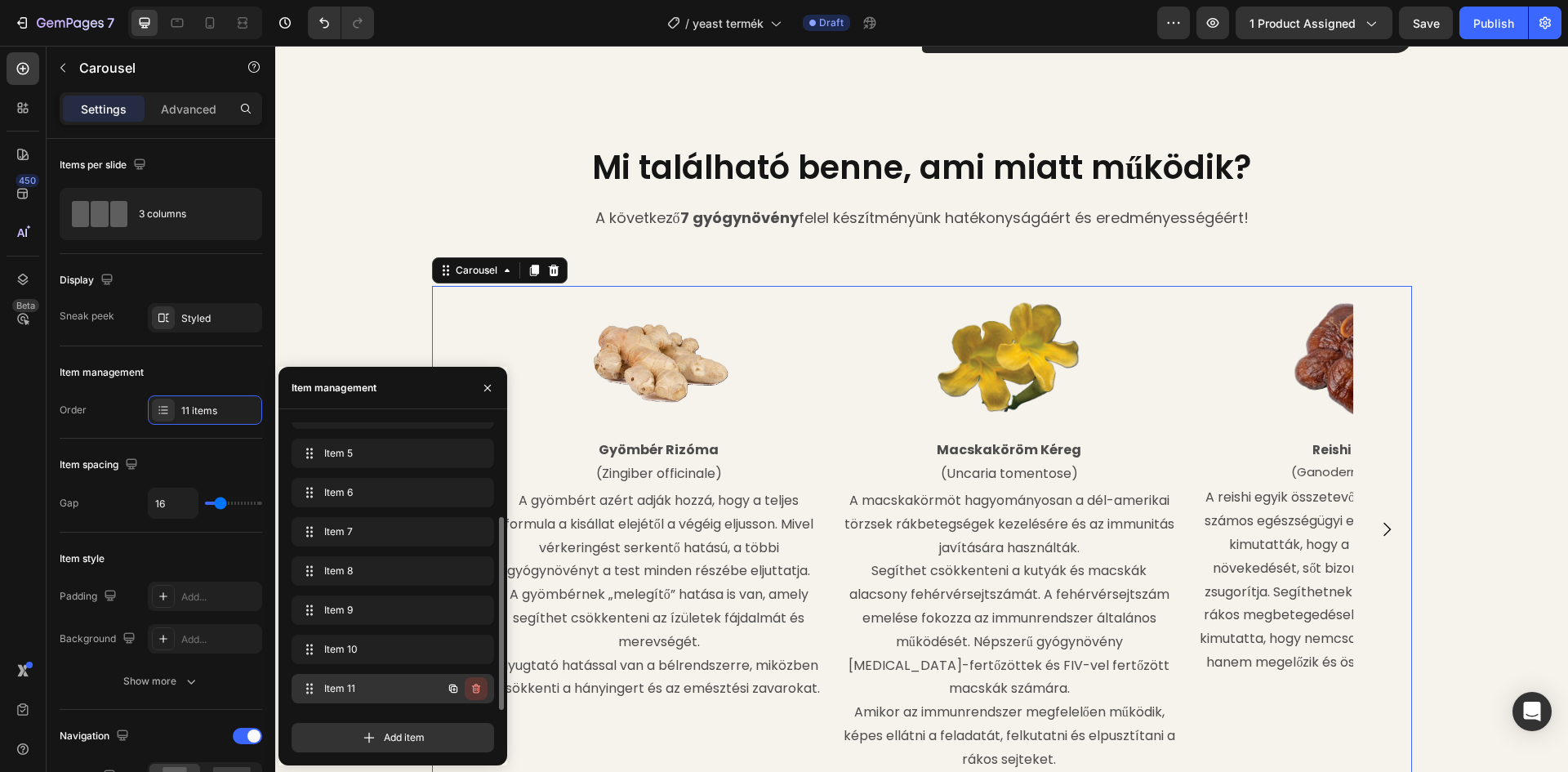
click at [478, 689] on icon "button" at bounding box center [475, 687] width 13 height 13
click at [478, 689] on div "Delete" at bounding box center [465, 688] width 30 height 15
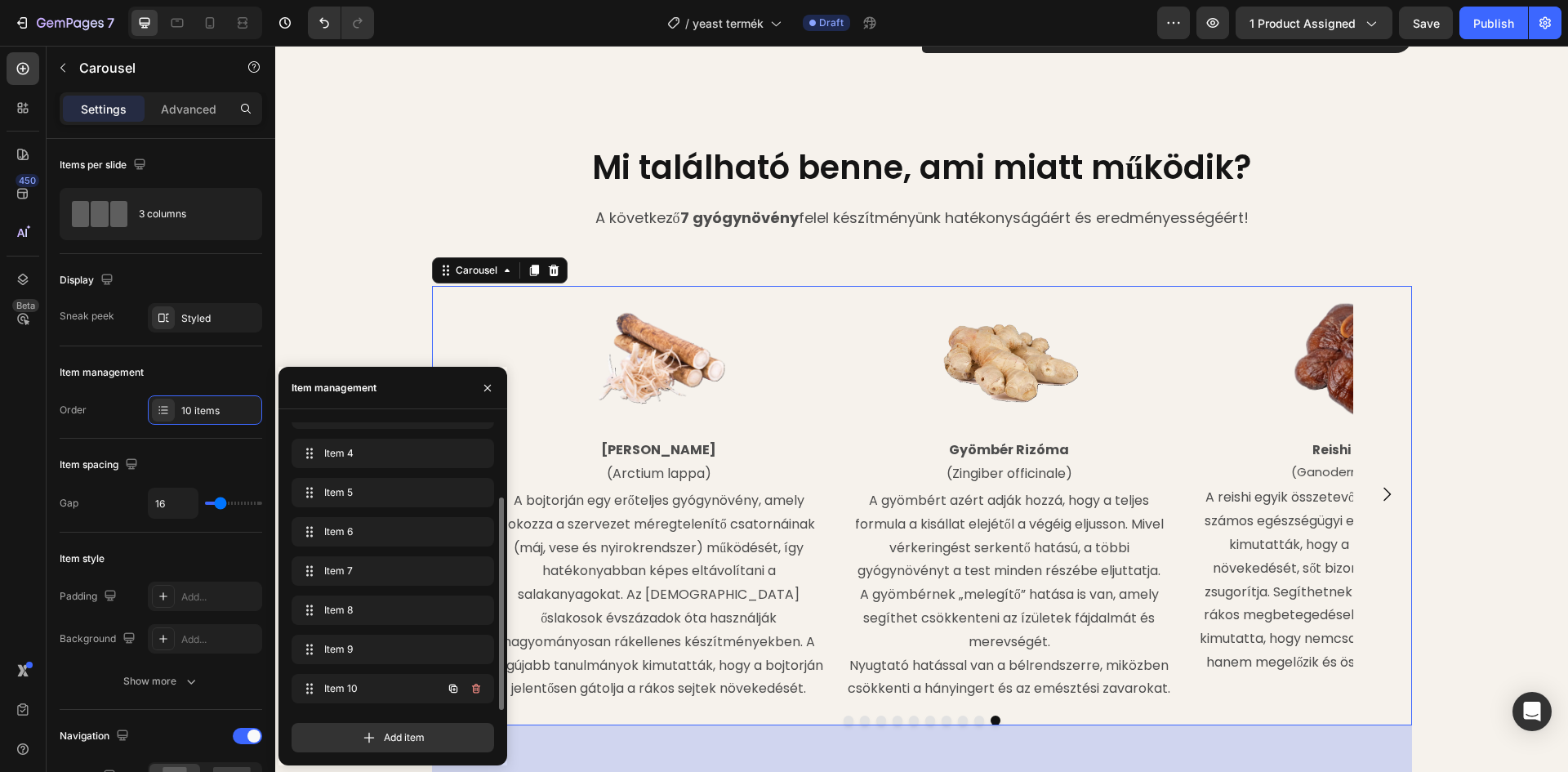
scroll to position [102, 0]
click at [478, 649] on icon "button" at bounding box center [476, 649] width 8 height 10
click at [478, 649] on div "Delete" at bounding box center [465, 648] width 30 height 15
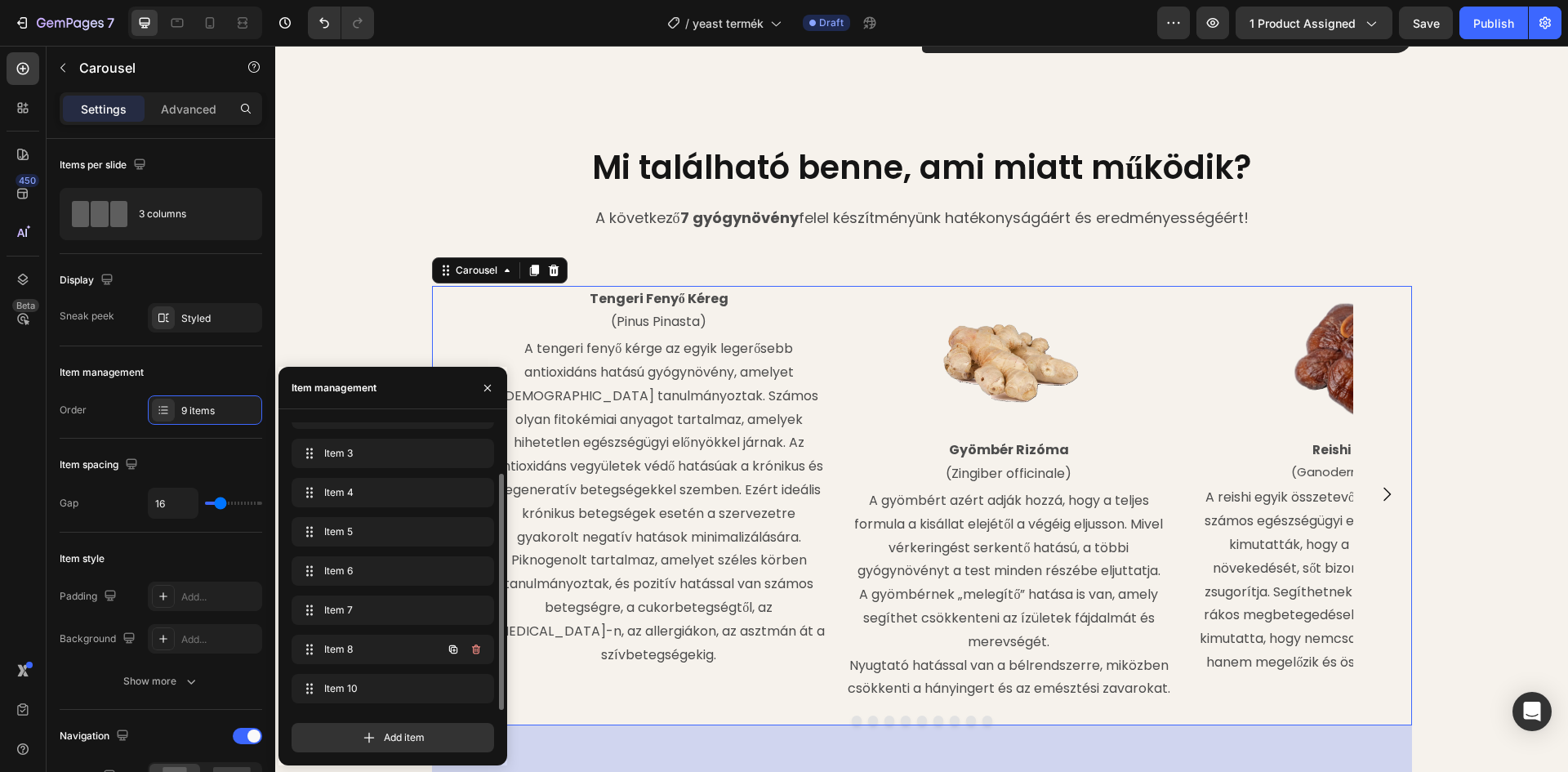
scroll to position [62, 0]
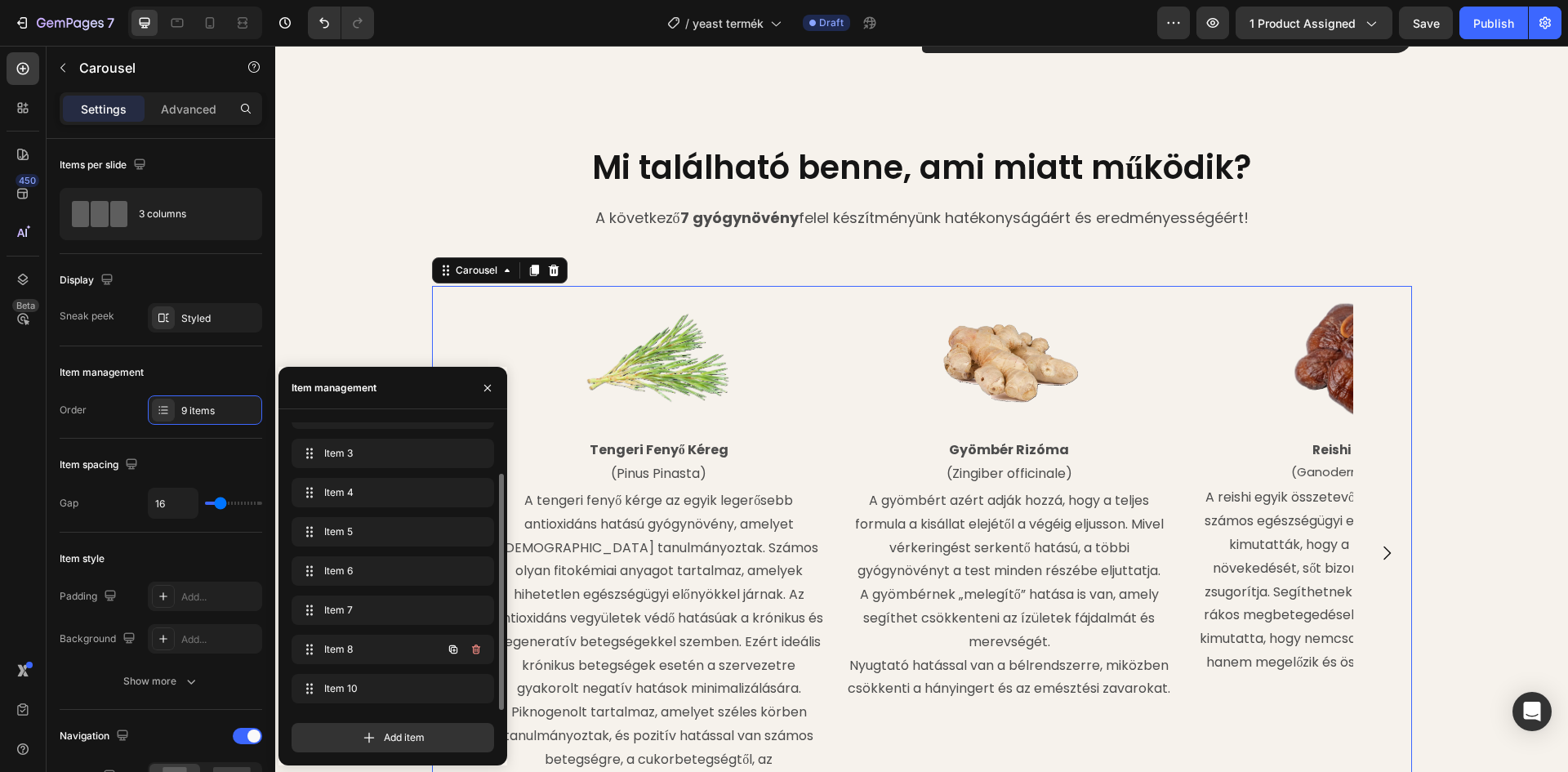
click at [478, 649] on icon "button" at bounding box center [476, 649] width 8 height 10
click at [478, 649] on div "Delete" at bounding box center [465, 648] width 30 height 15
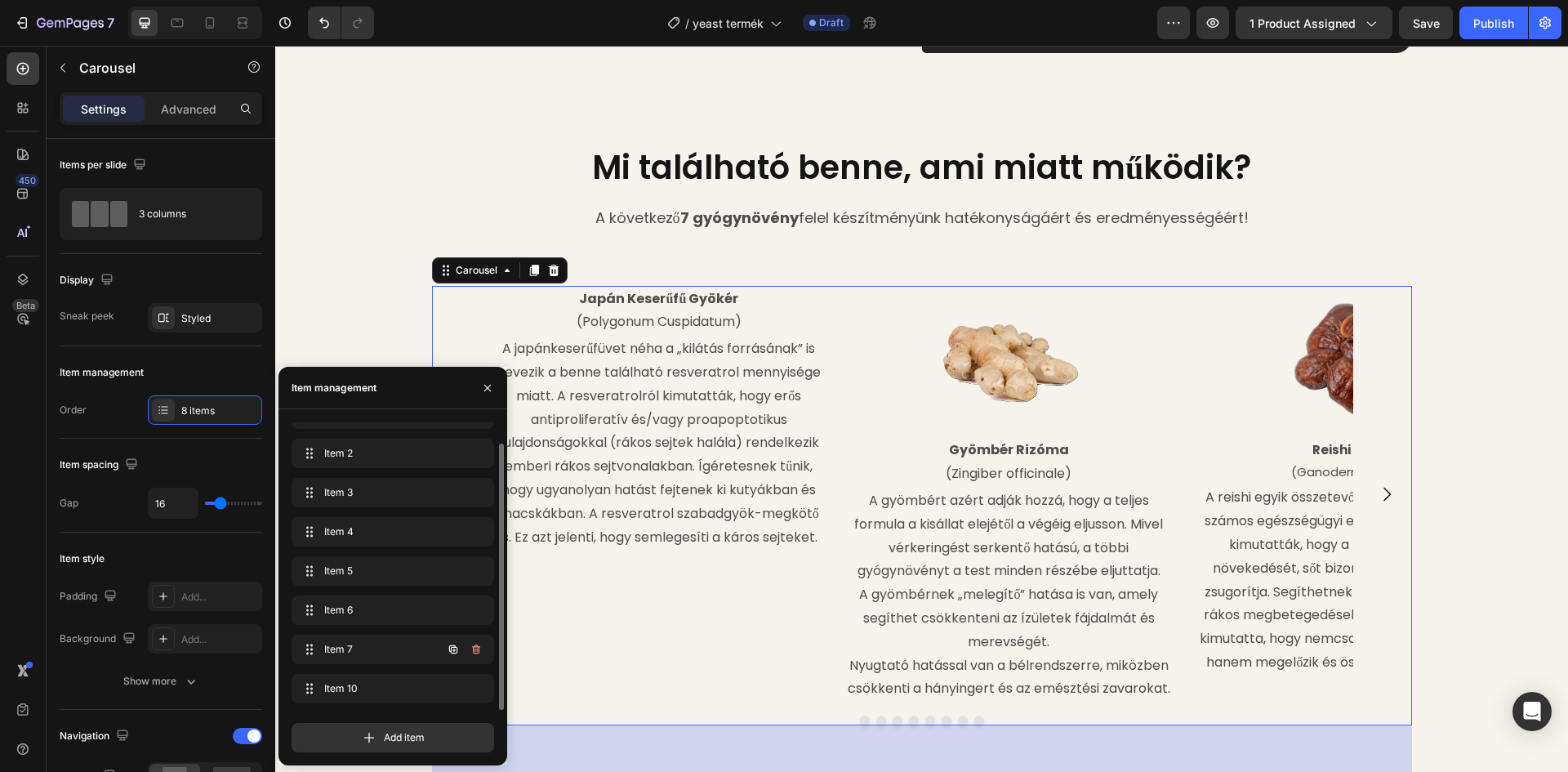
scroll to position [23, 0]
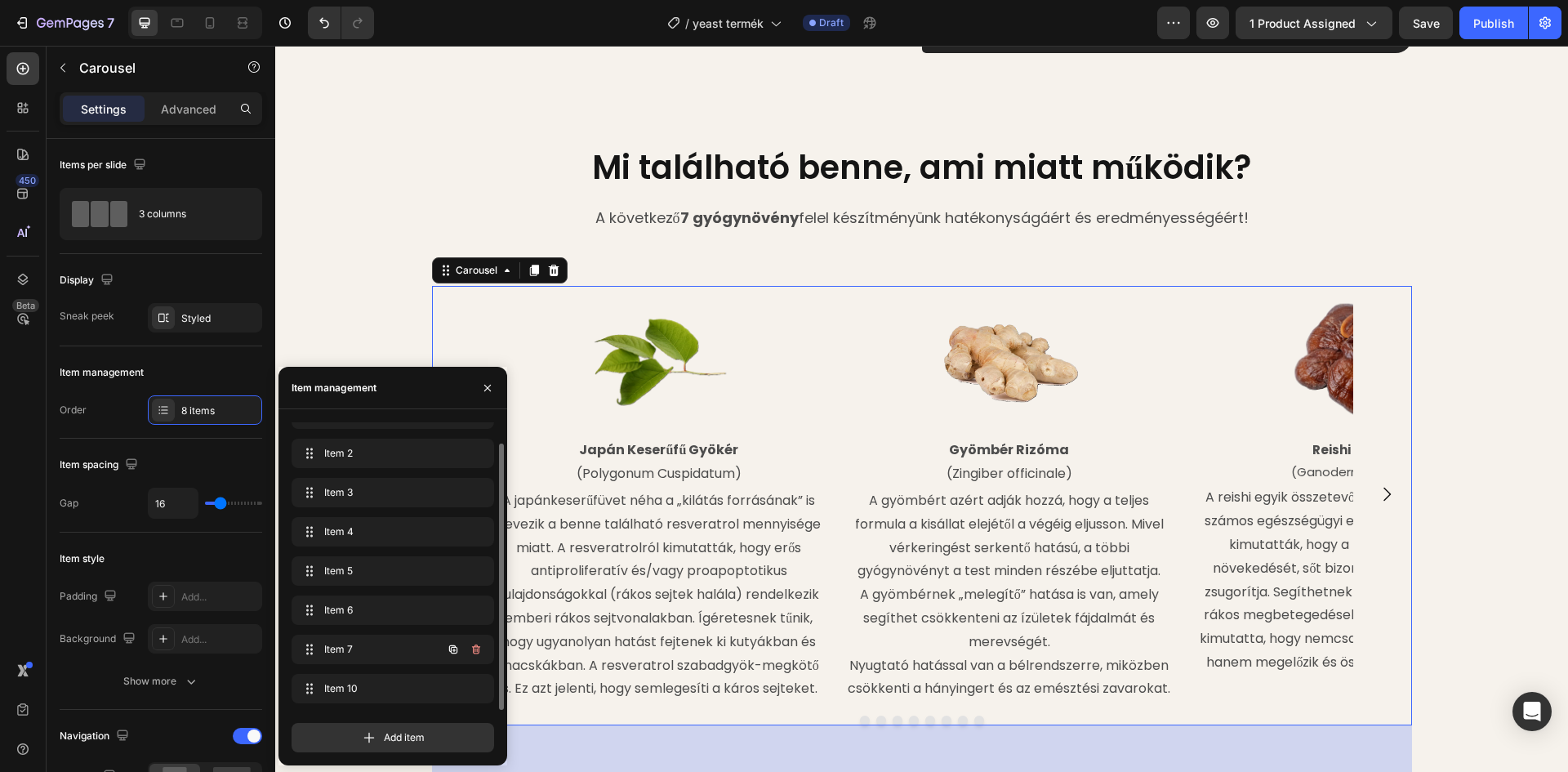
click at [478, 649] on icon "button" at bounding box center [476, 649] width 8 height 10
click at [478, 649] on div "Delete" at bounding box center [465, 648] width 30 height 15
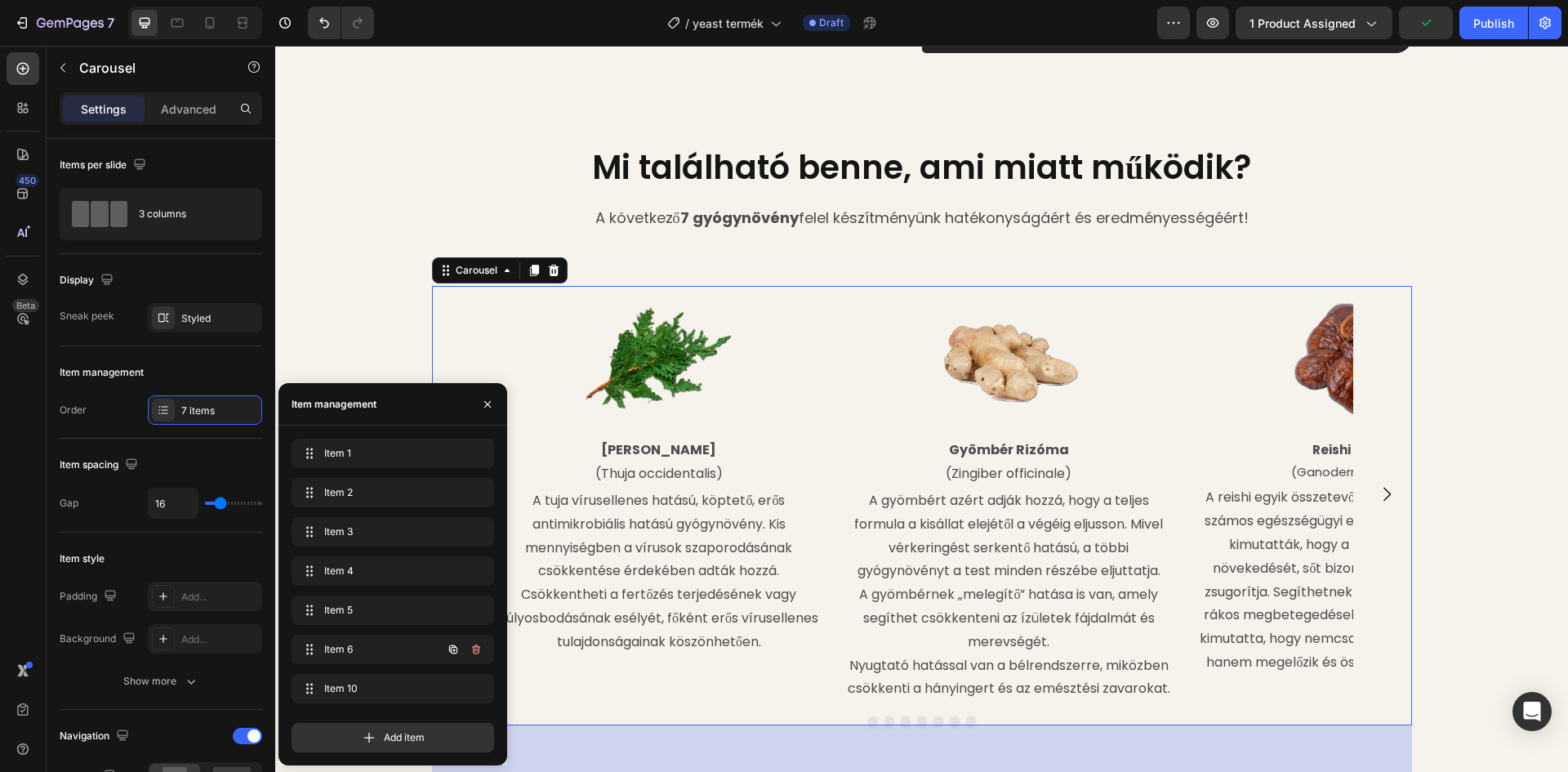
scroll to position [0, 0]
click at [478, 649] on icon "button" at bounding box center [476, 649] width 8 height 10
click at [478, 649] on div "Delete" at bounding box center [465, 648] width 30 height 15
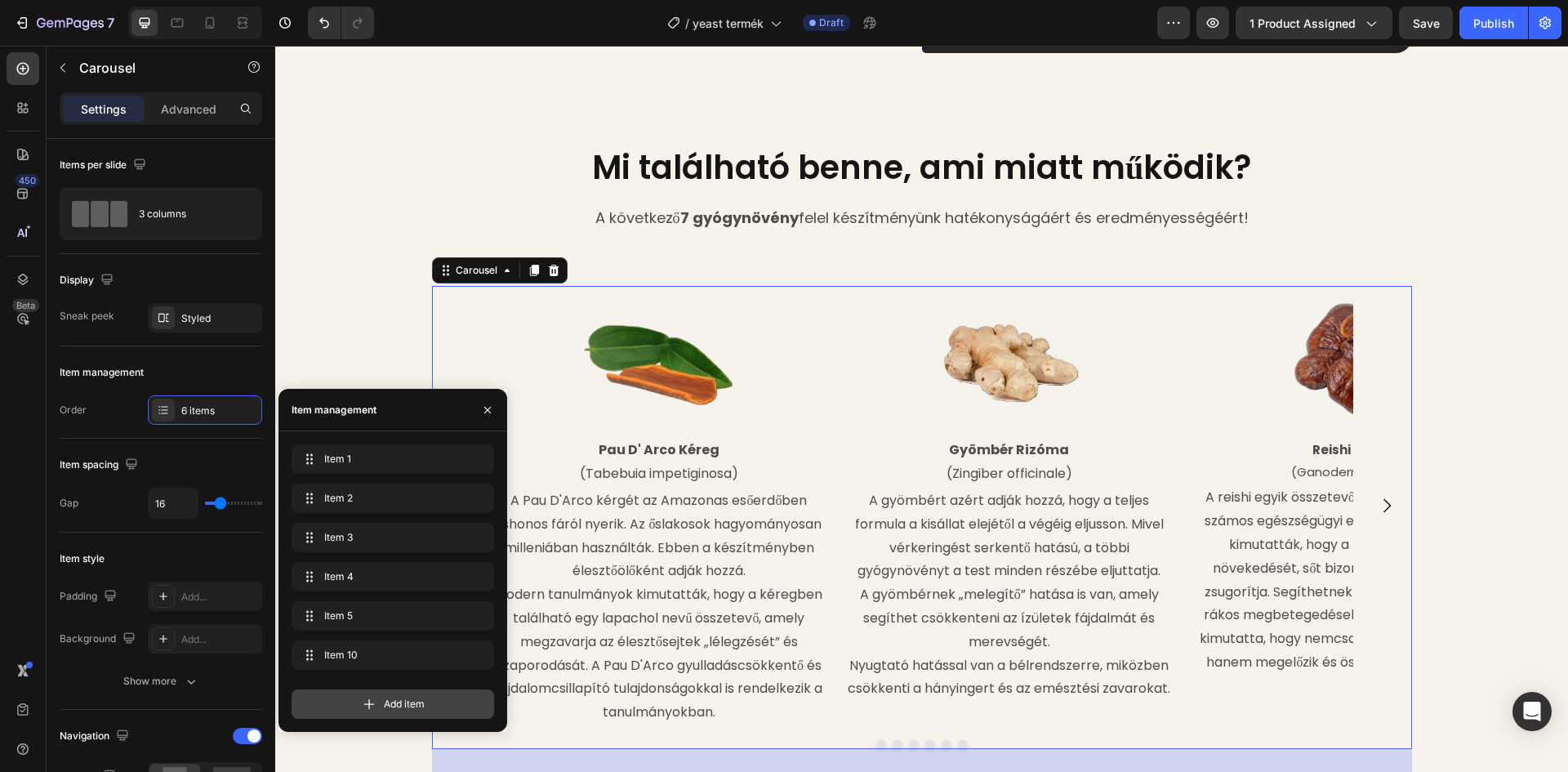
click at [404, 704] on span "Add item" at bounding box center [403, 703] width 41 height 15
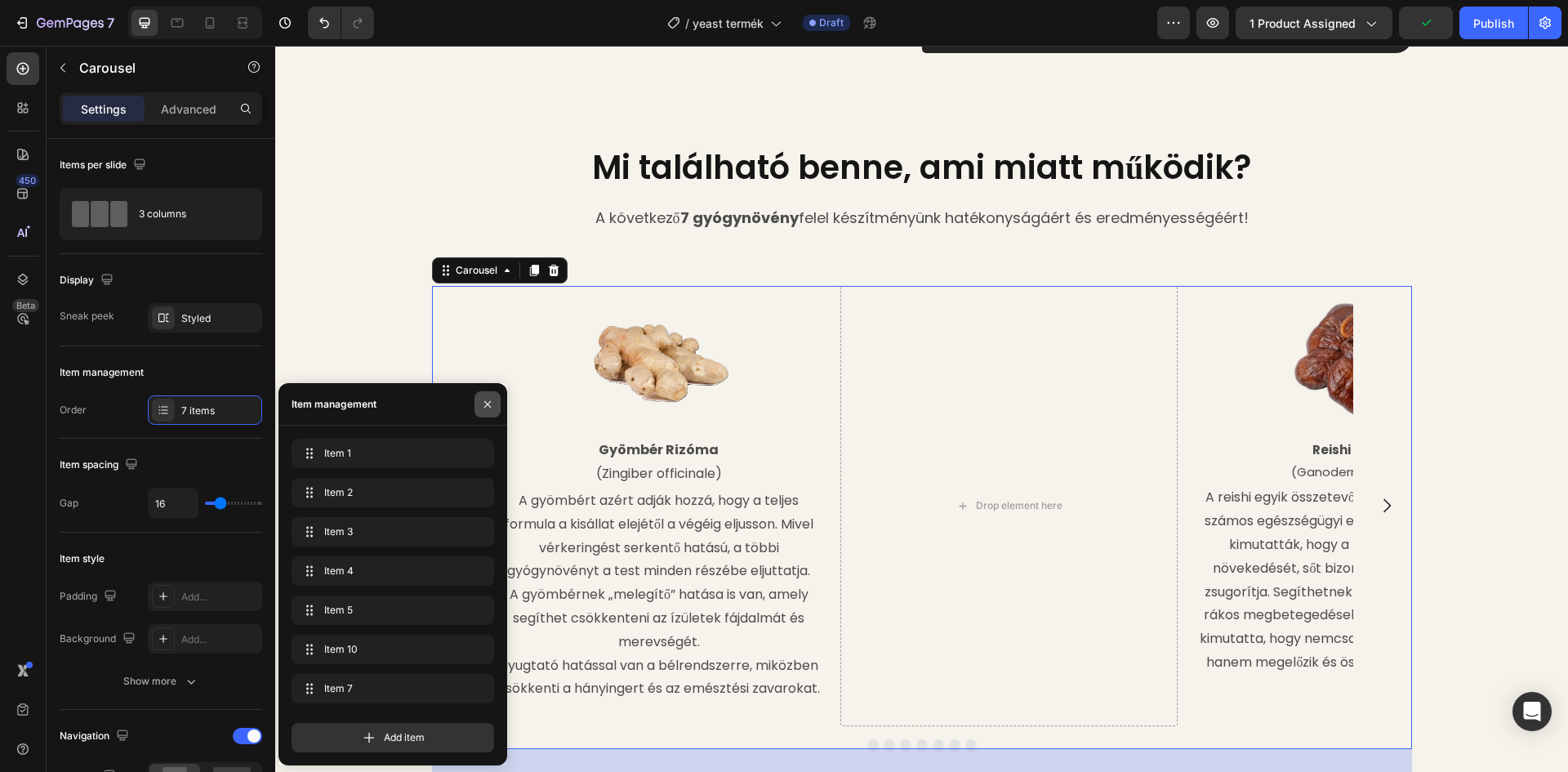
click at [494, 403] on button "button" at bounding box center [487, 404] width 26 height 26
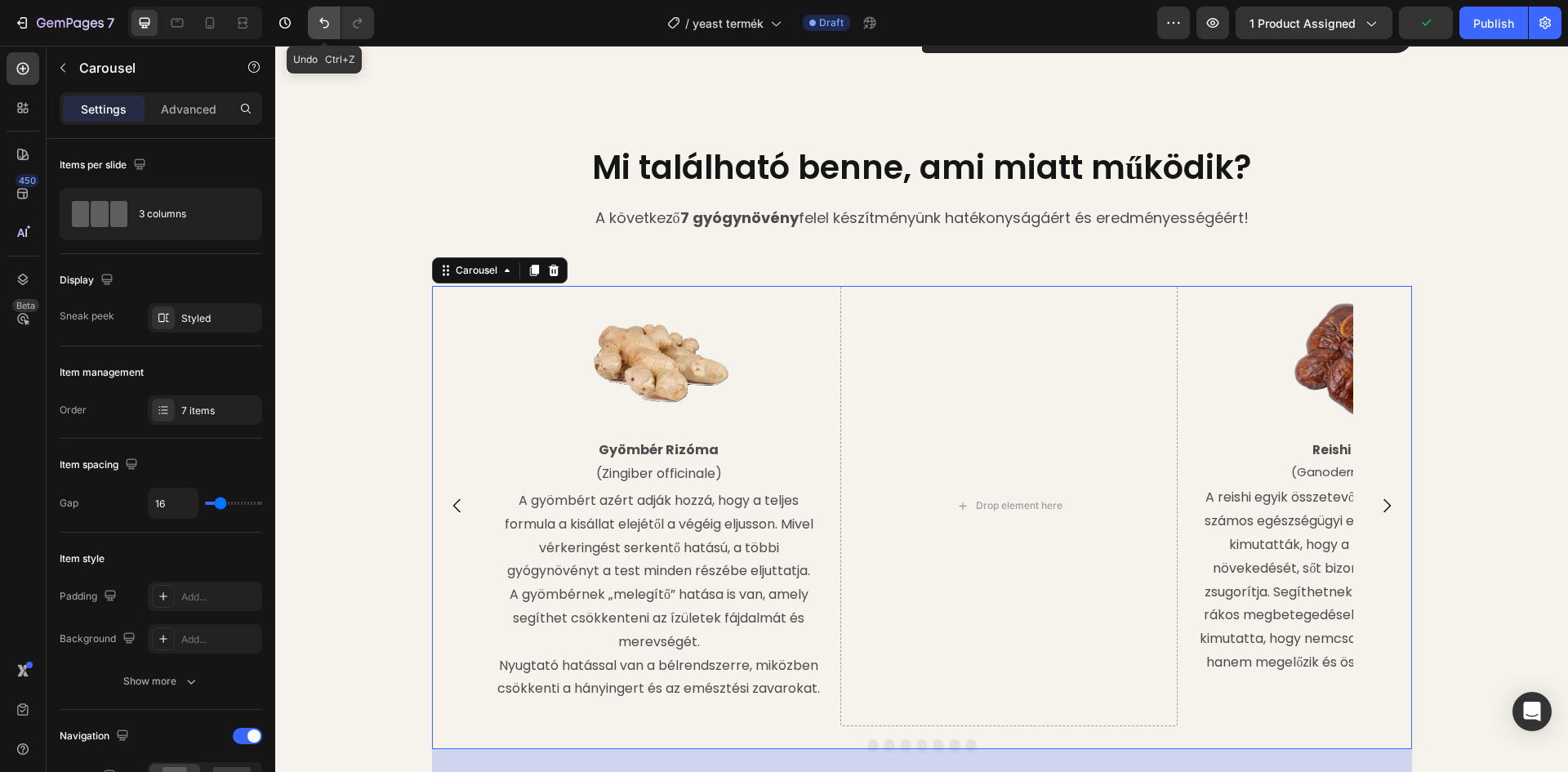
click at [323, 22] on icon "Undo/Redo" at bounding box center [324, 23] width 10 height 11
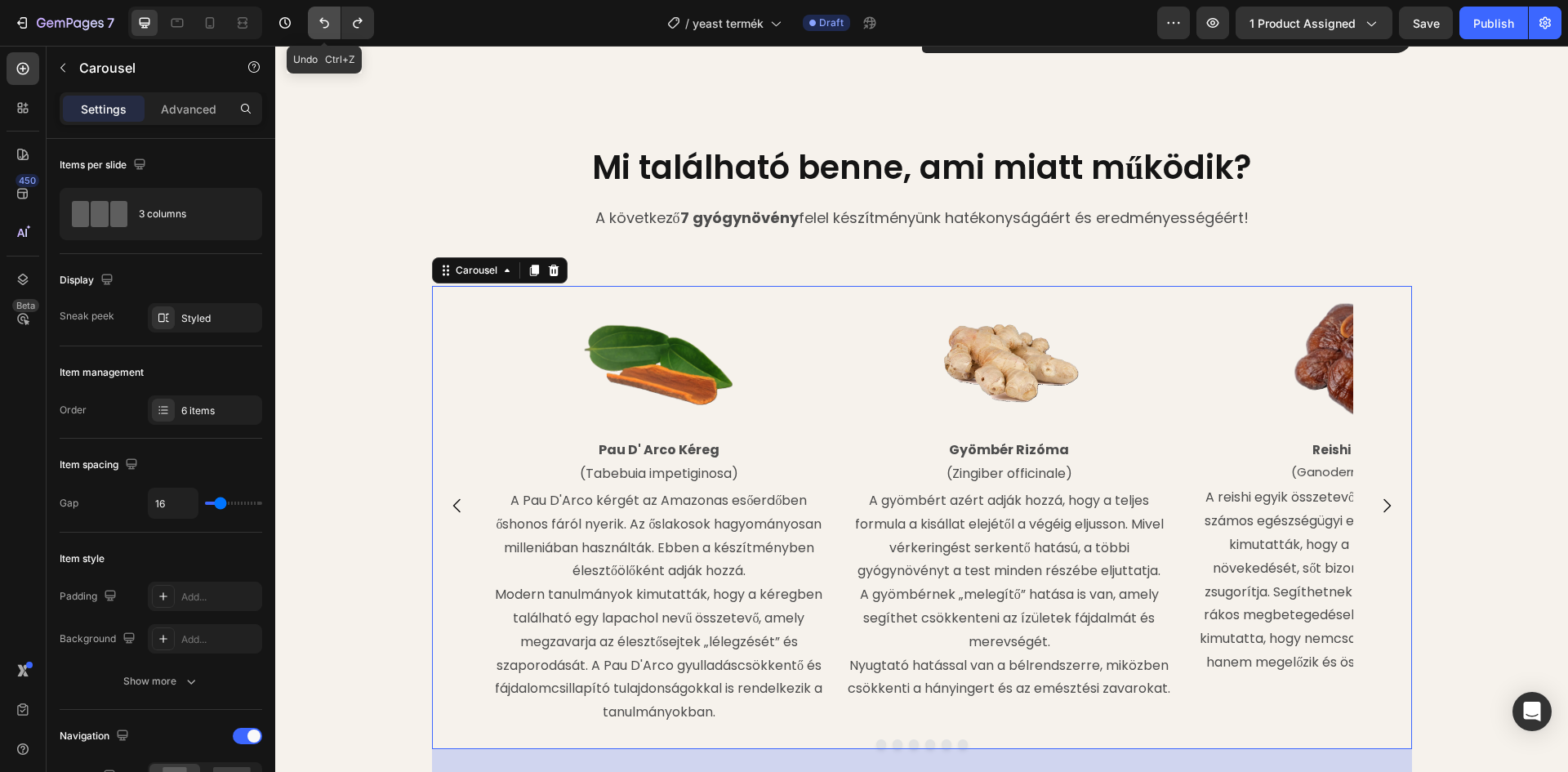
click at [323, 22] on icon "Undo/Redo" at bounding box center [324, 23] width 10 height 11
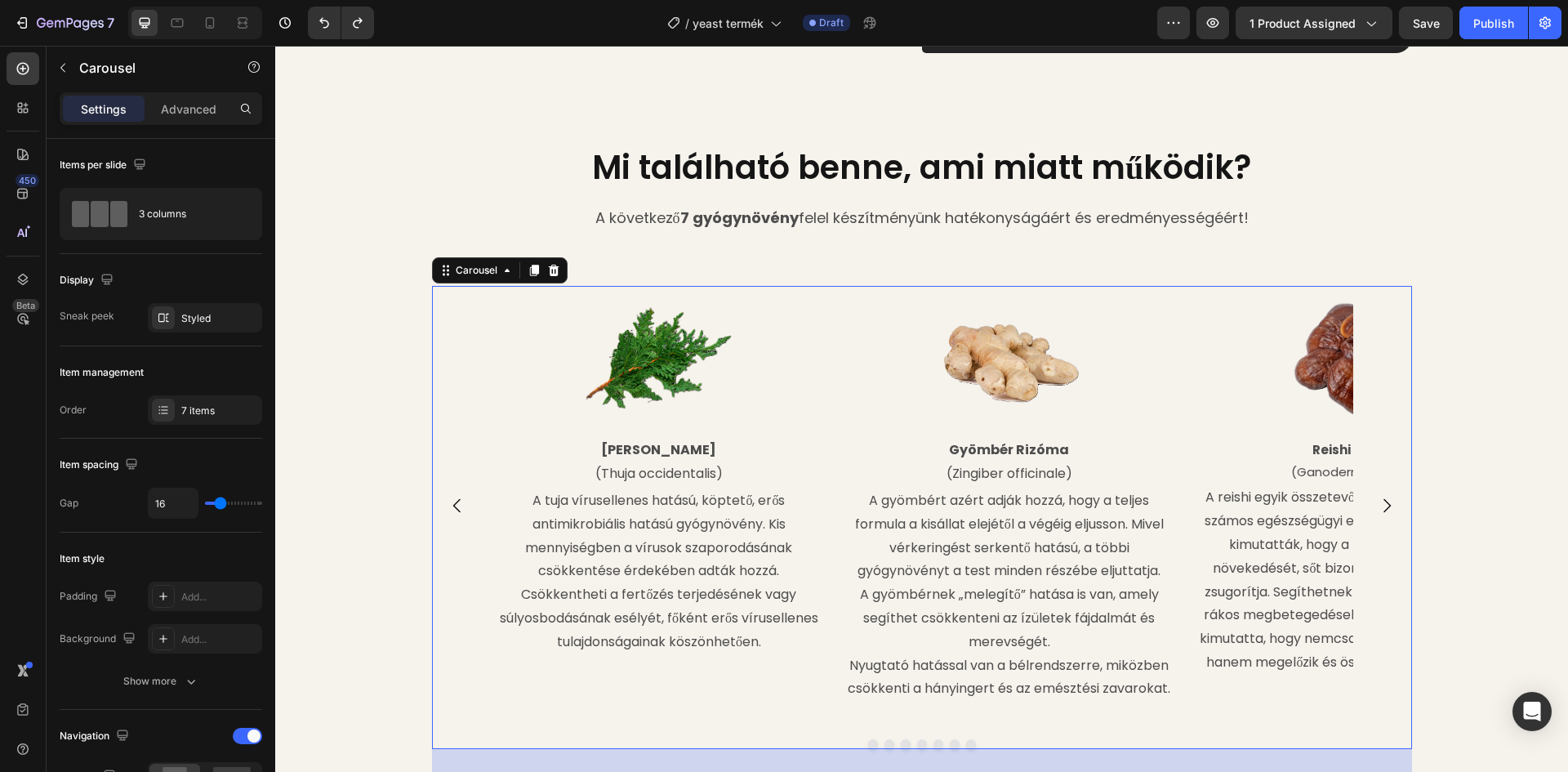
click at [1379, 507] on icon "Carousel Next Arrow" at bounding box center [1387, 506] width 20 height 20
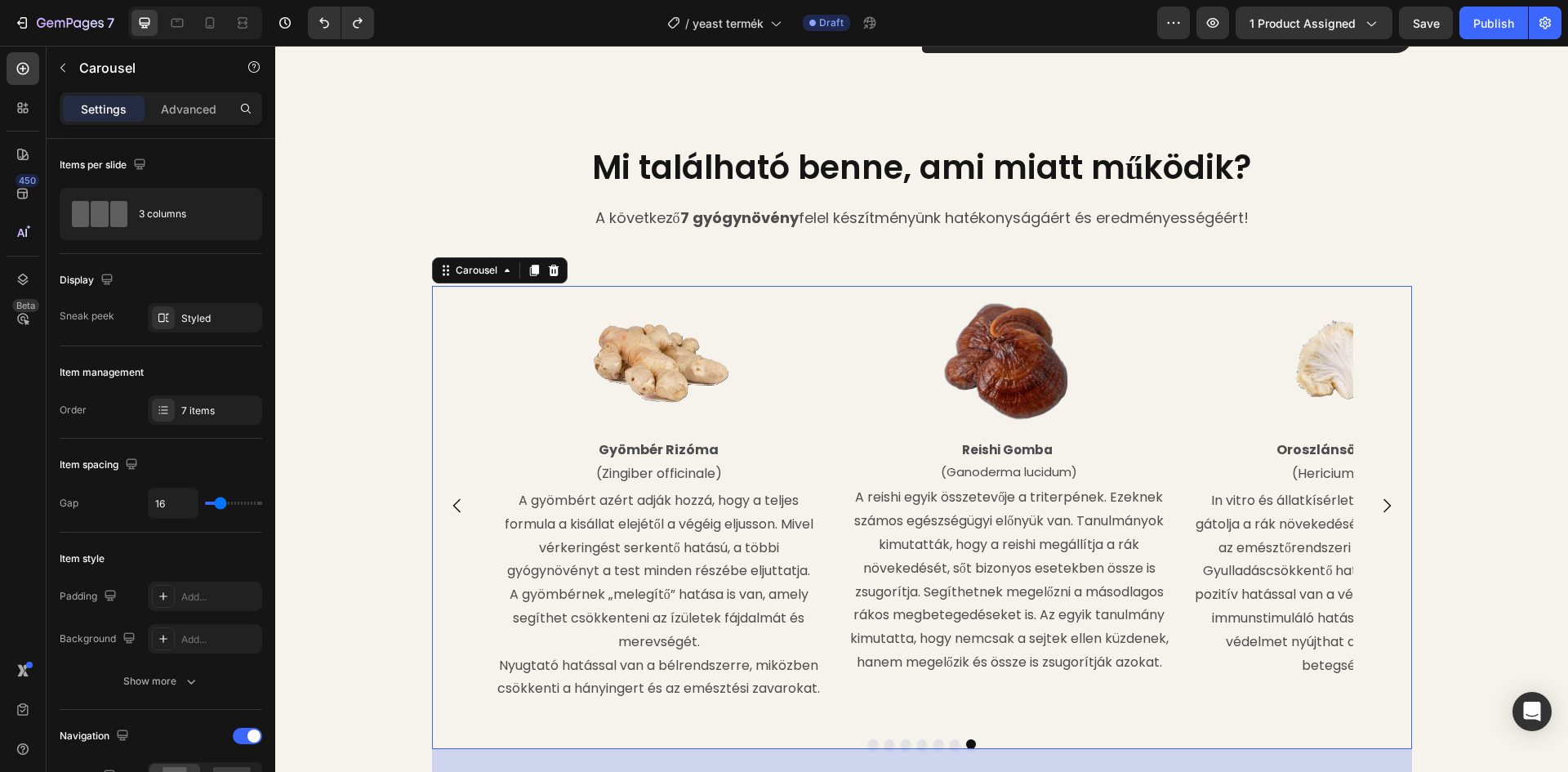
click at [1379, 507] on icon "Carousel Next Arrow" at bounding box center [1387, 506] width 20 height 20
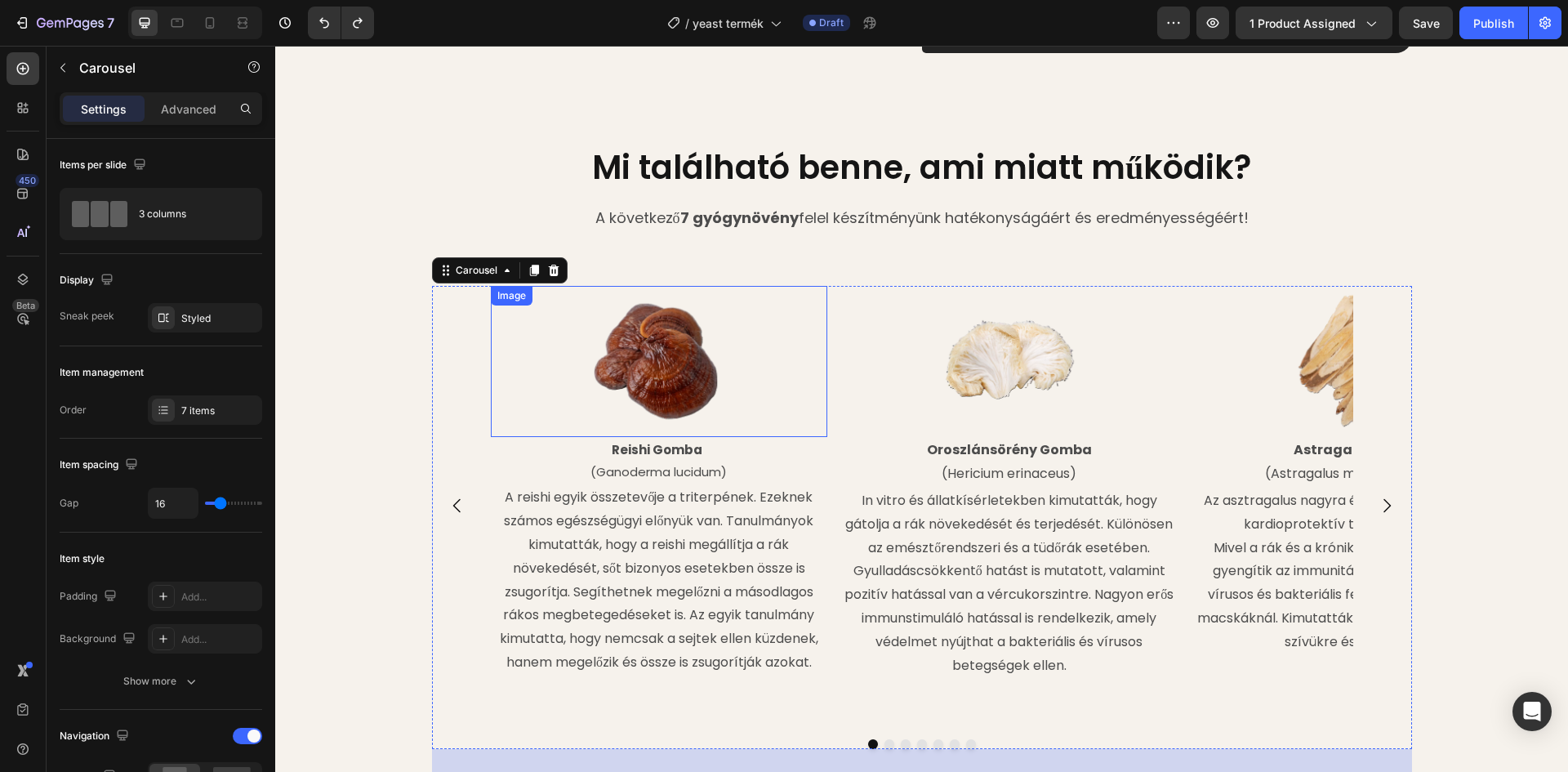
click at [663, 349] on img at bounding box center [658, 362] width 151 height 151
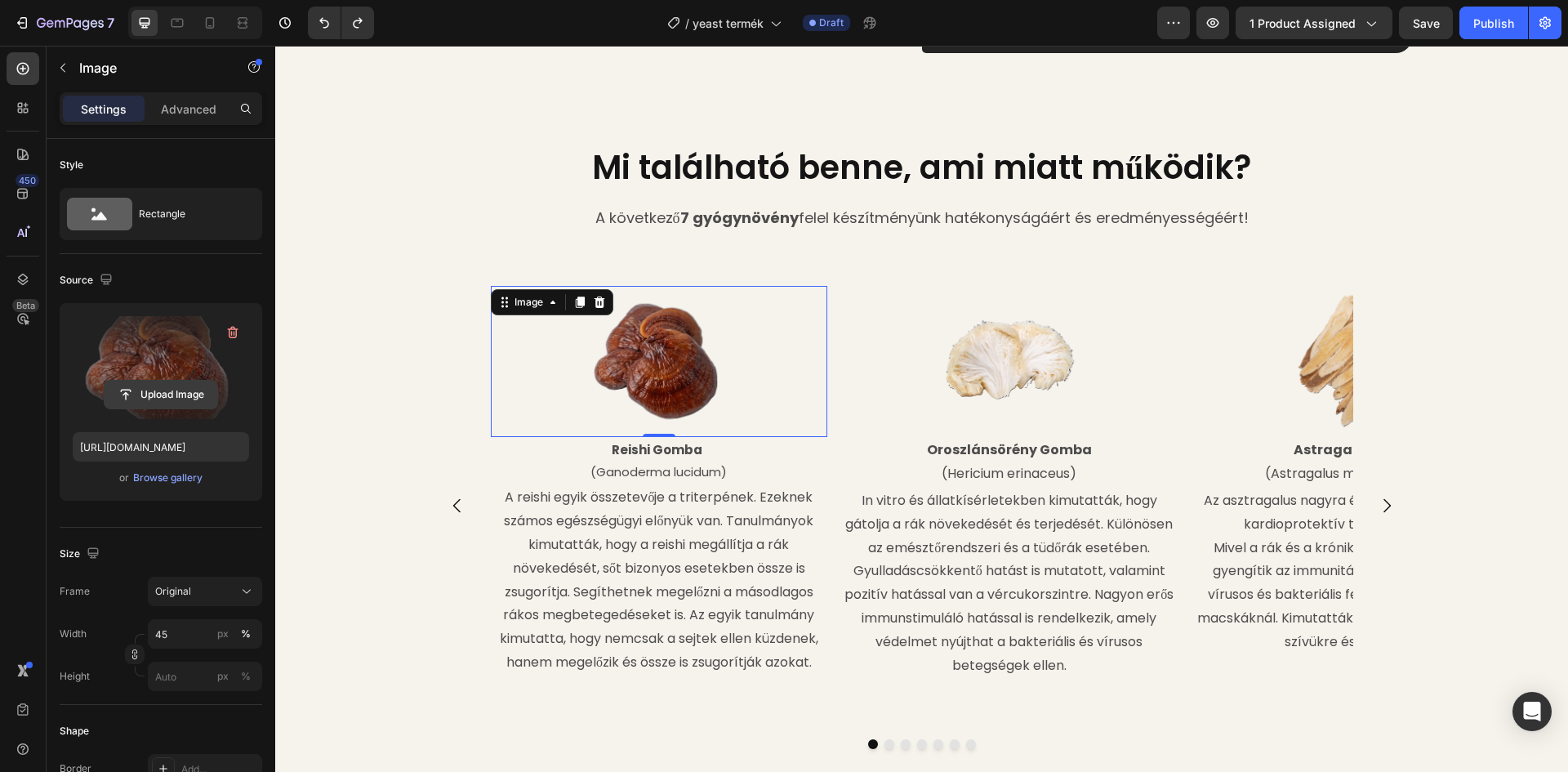
click at [145, 394] on input "file" at bounding box center [160, 394] width 113 height 28
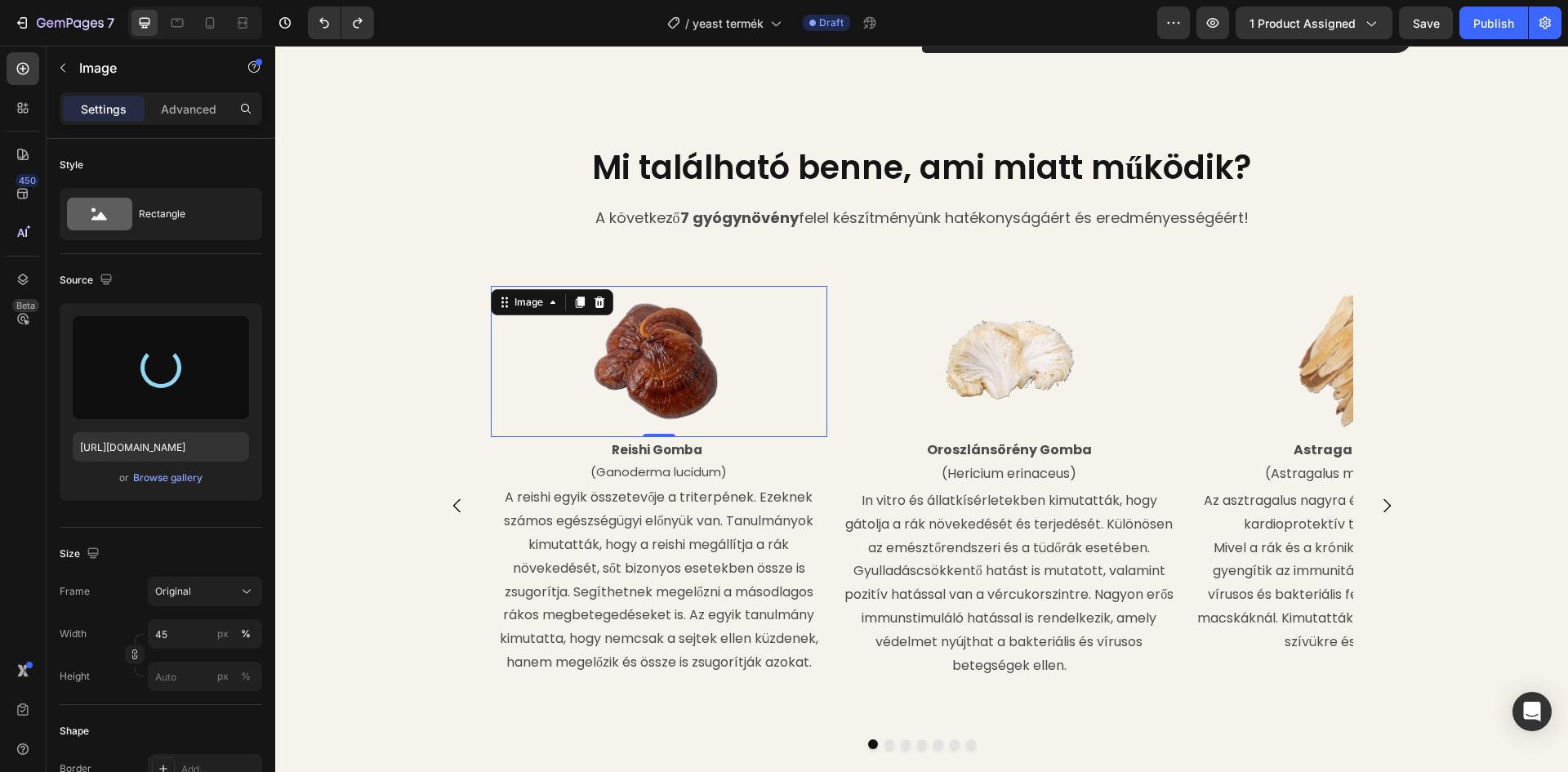
type input "https://cdn.shopify.com/s/files/1/0948/2462/8573/files/gempages_576978716819719…"
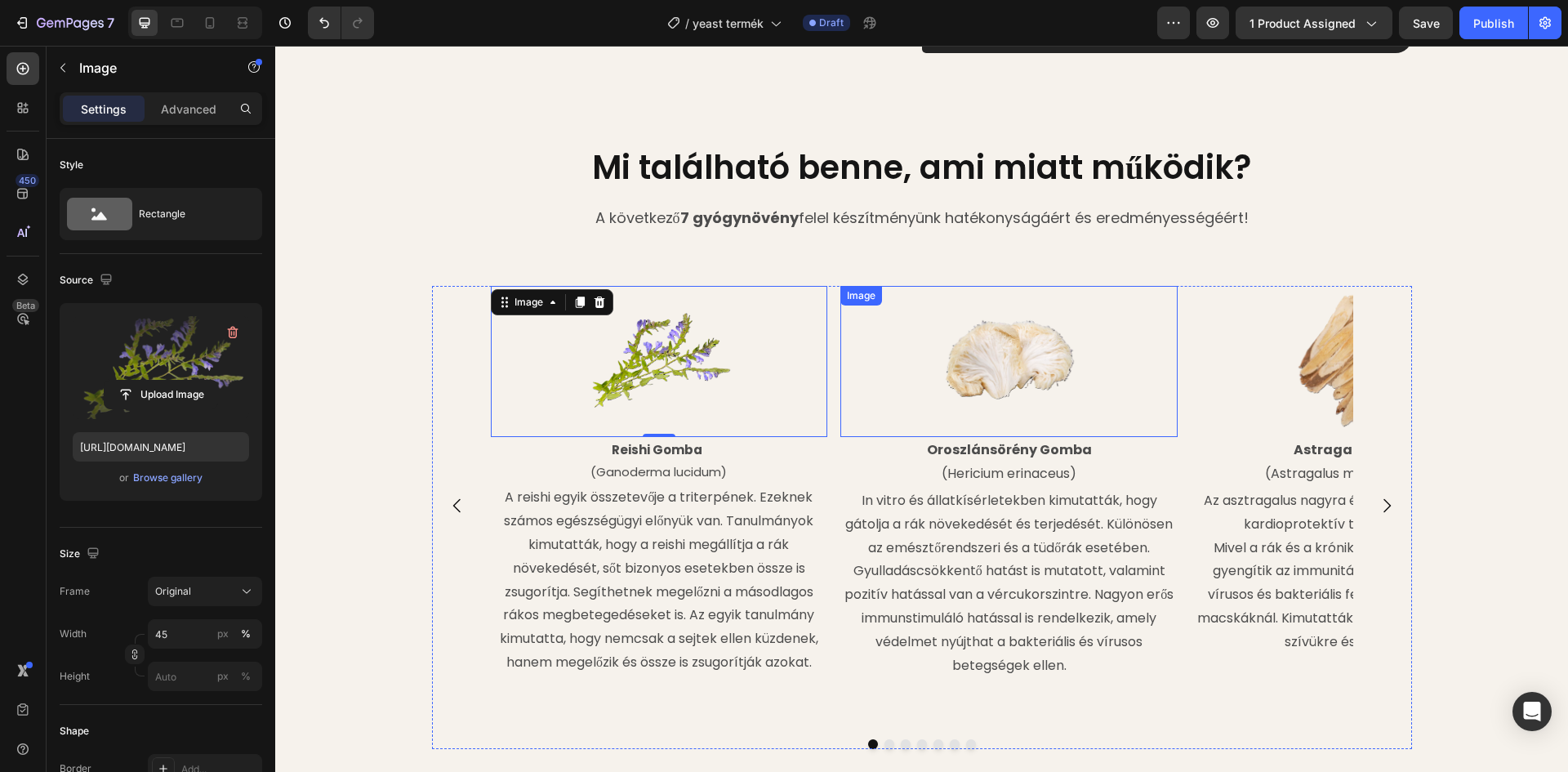
click at [942, 346] on img at bounding box center [1009, 362] width 151 height 151
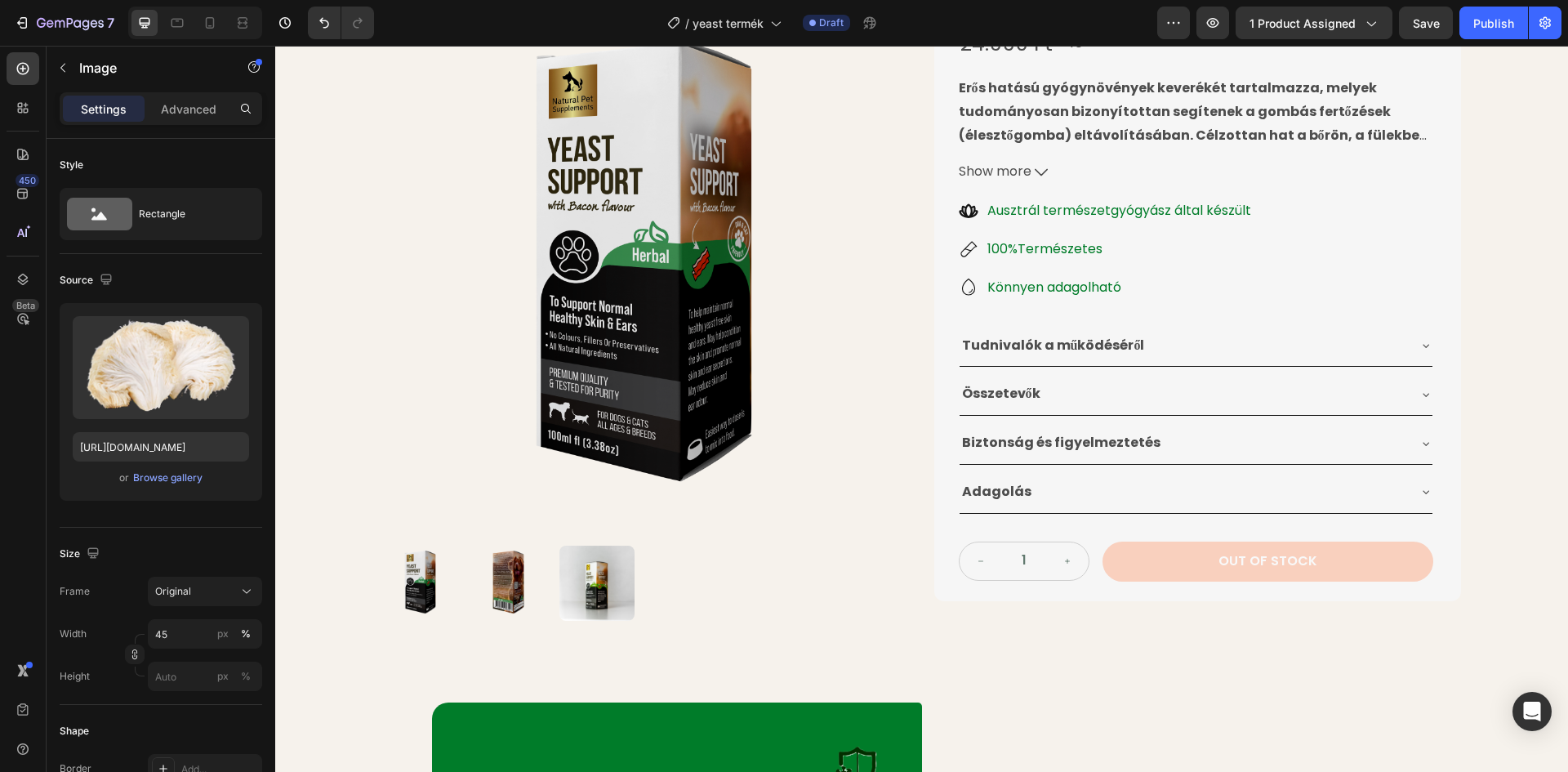
scroll to position [245, 0]
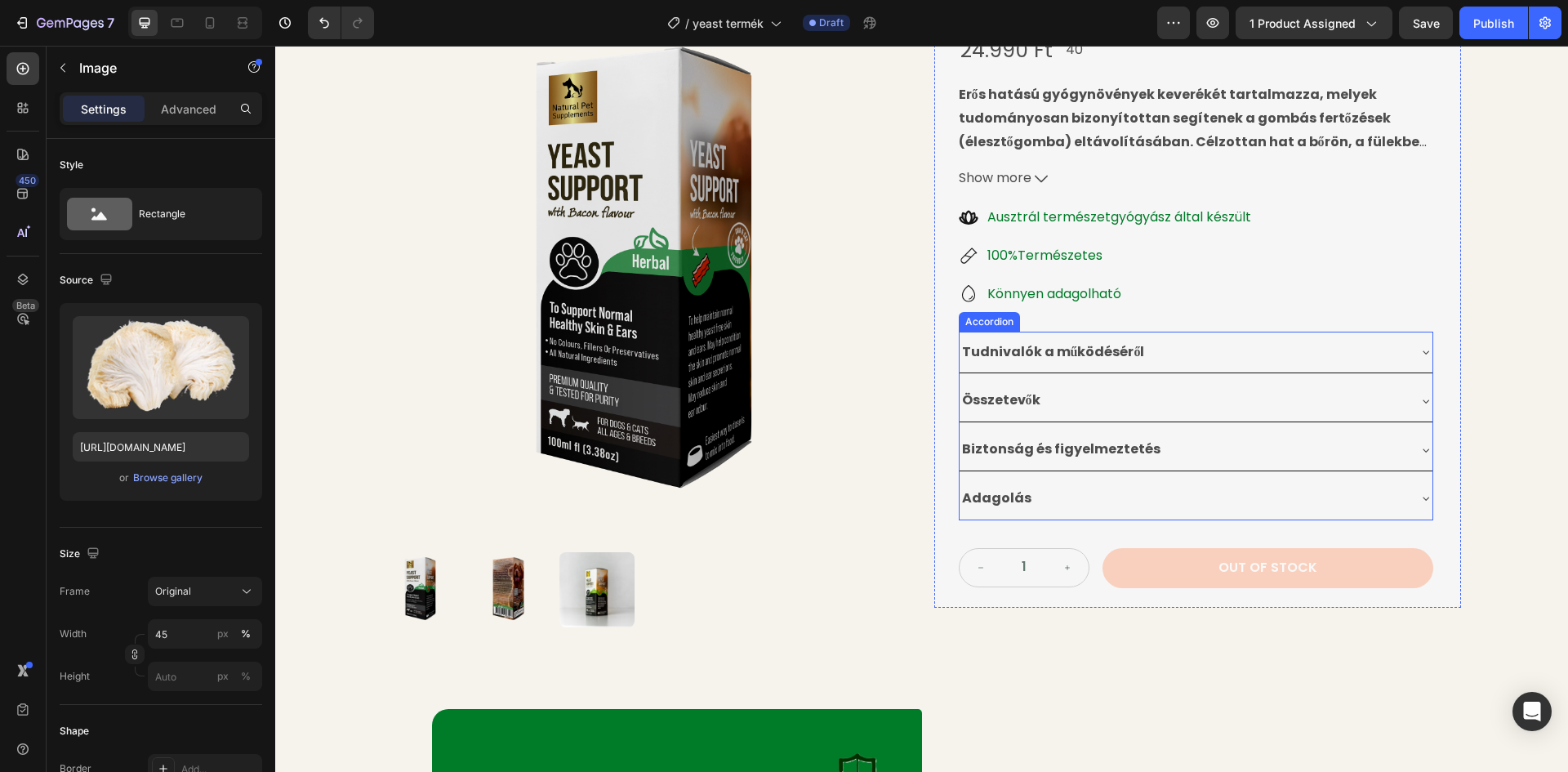
click at [1055, 386] on div "Összetevők" at bounding box center [1182, 400] width 446 height 29
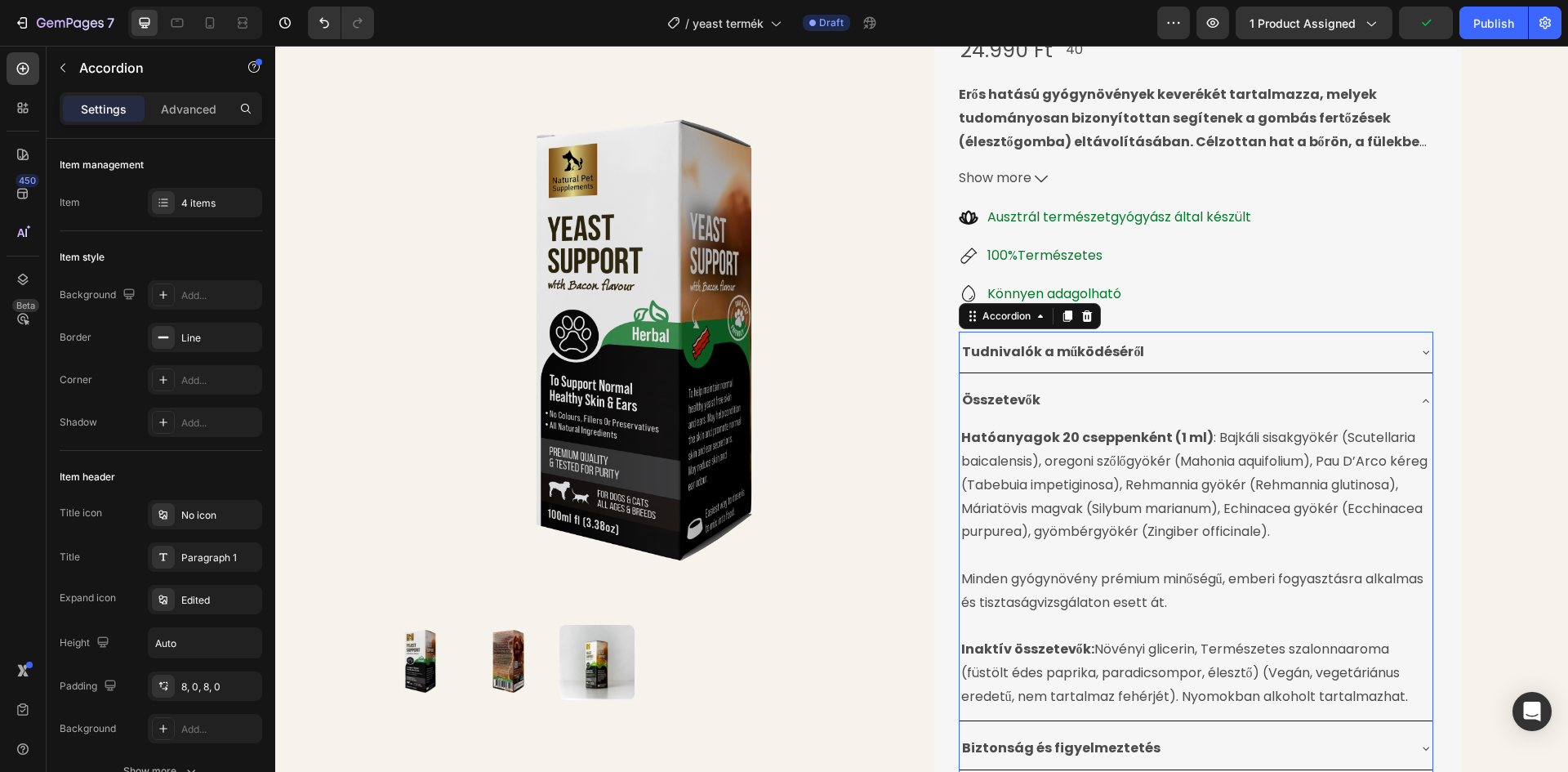
click at [1055, 386] on div "Összetevők" at bounding box center [1182, 400] width 446 height 29
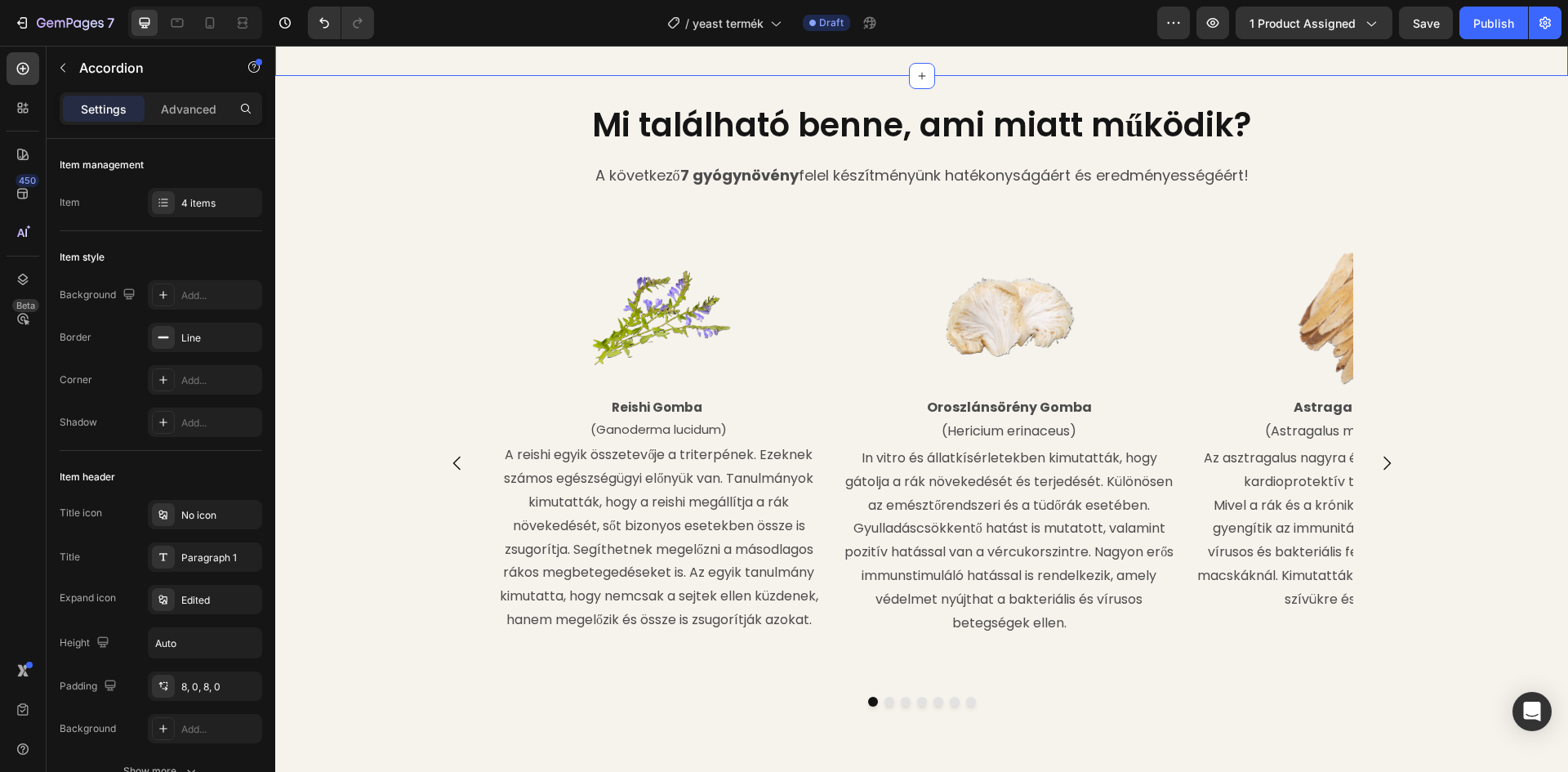
scroll to position [1714, 0]
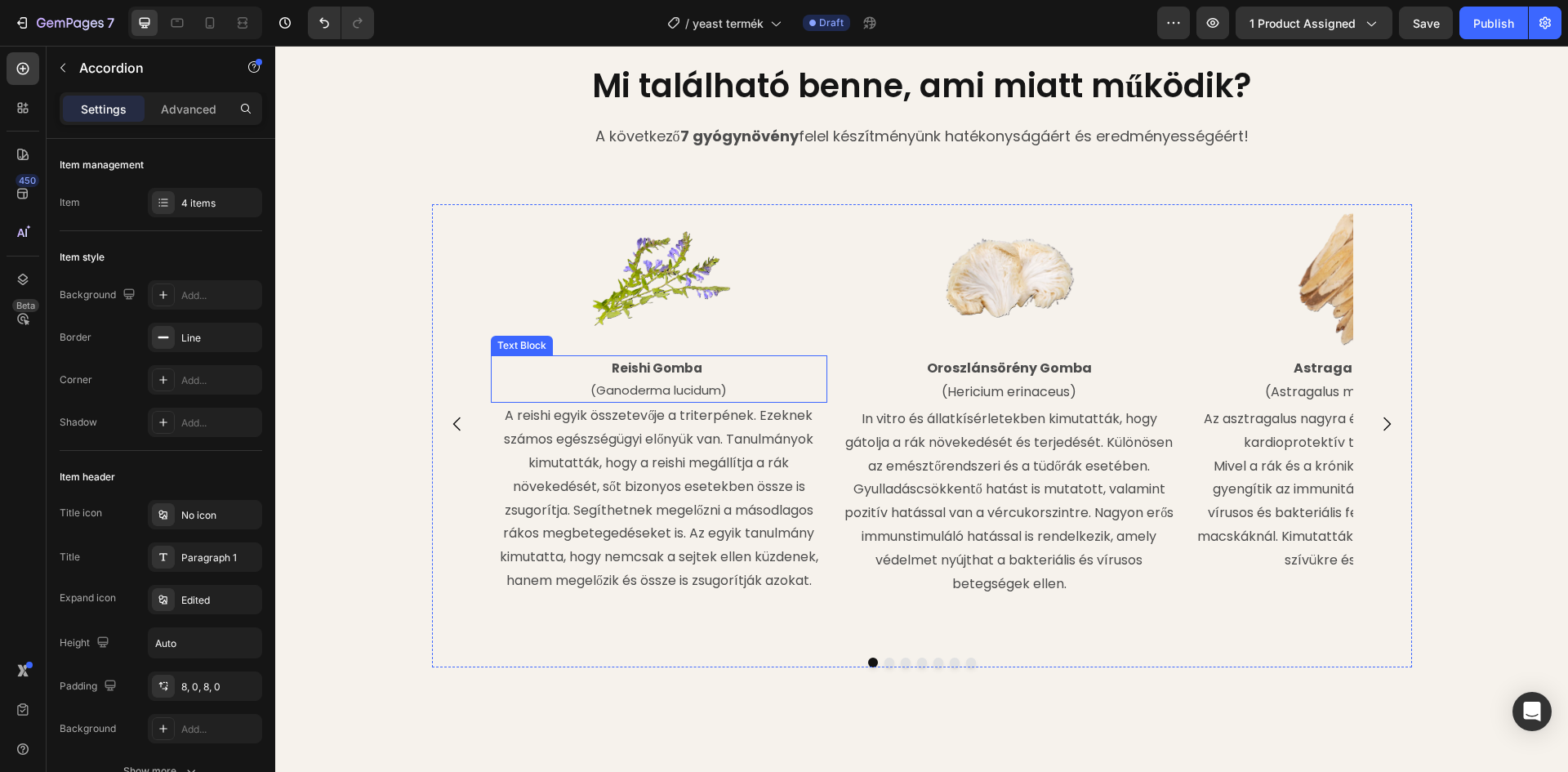
click at [673, 360] on strong "Reishi Gomba" at bounding box center [656, 368] width 91 height 17
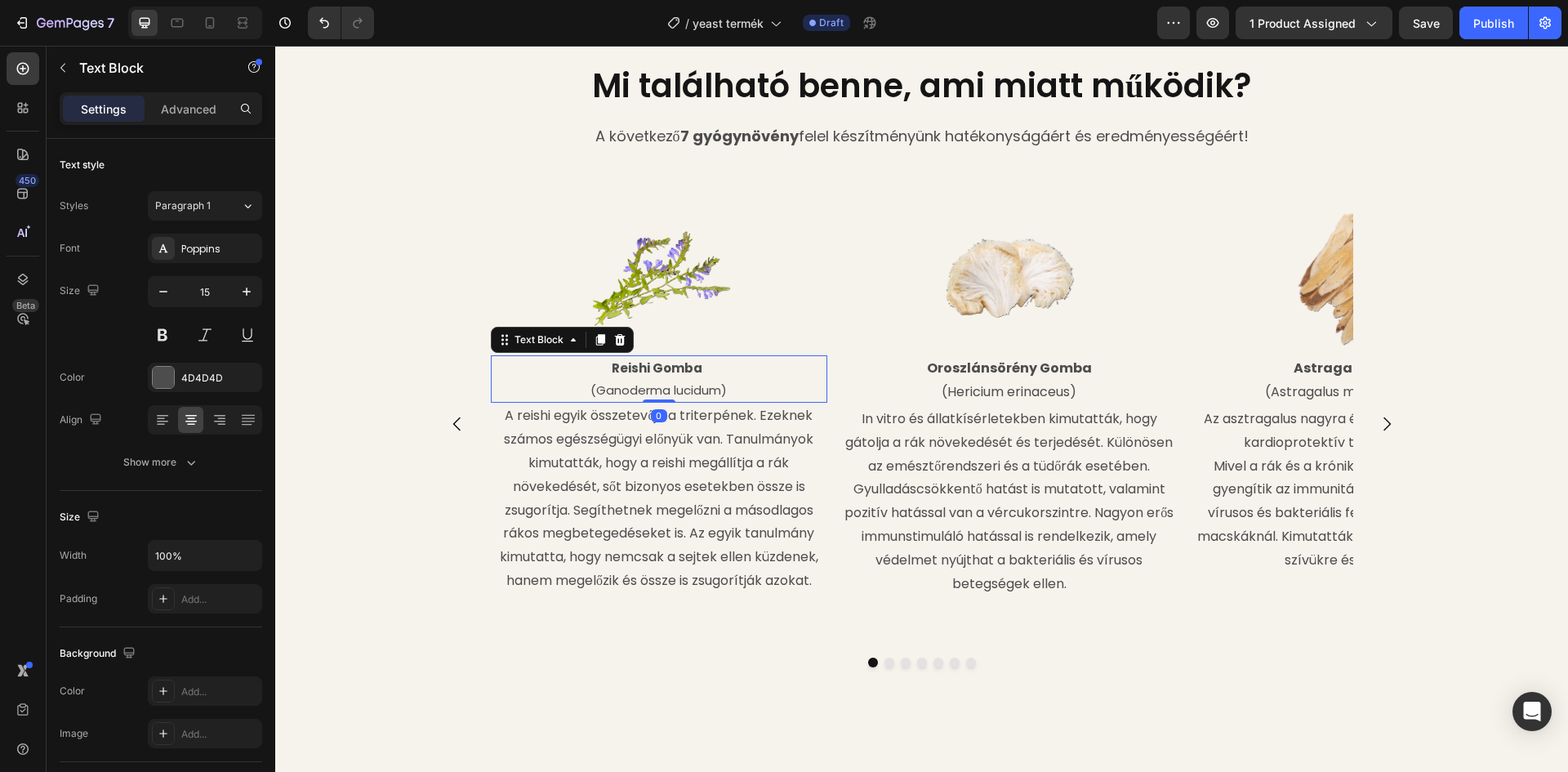
click at [699, 367] on p "Reishi Gomba" at bounding box center [658, 368] width 334 height 22
click at [663, 365] on p "Rich Text Editor. Editing area: main" at bounding box center [658, 368] width 334 height 22
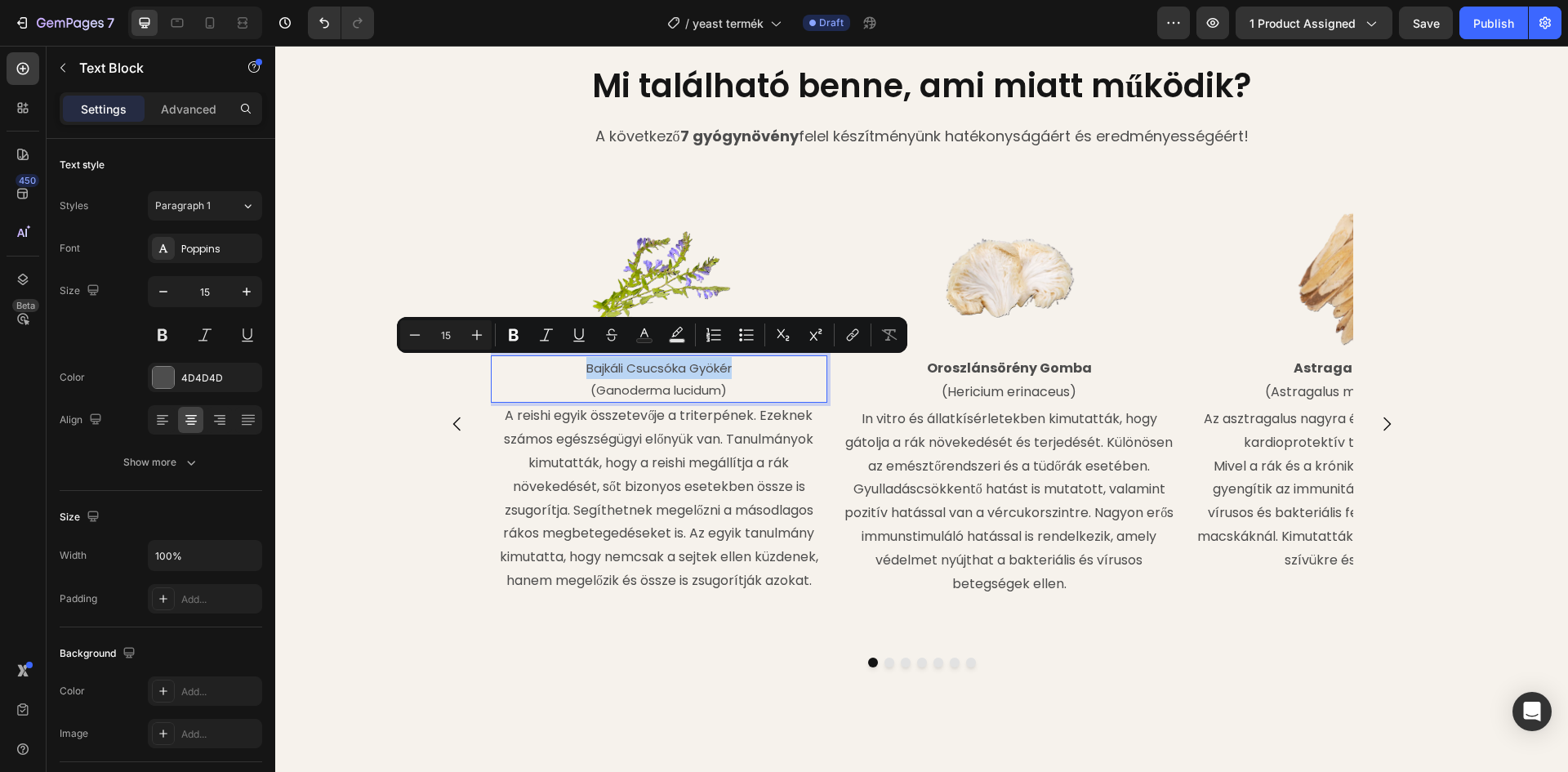
drag, startPoint x: 726, startPoint y: 369, endPoint x: 581, endPoint y: 370, distance: 145.0
click at [579, 376] on p "Bajkáli Csucsóka Gyökér" at bounding box center [658, 368] width 334 height 22
click at [510, 338] on icon "Editor contextual toolbar" at bounding box center [514, 335] width 10 height 12
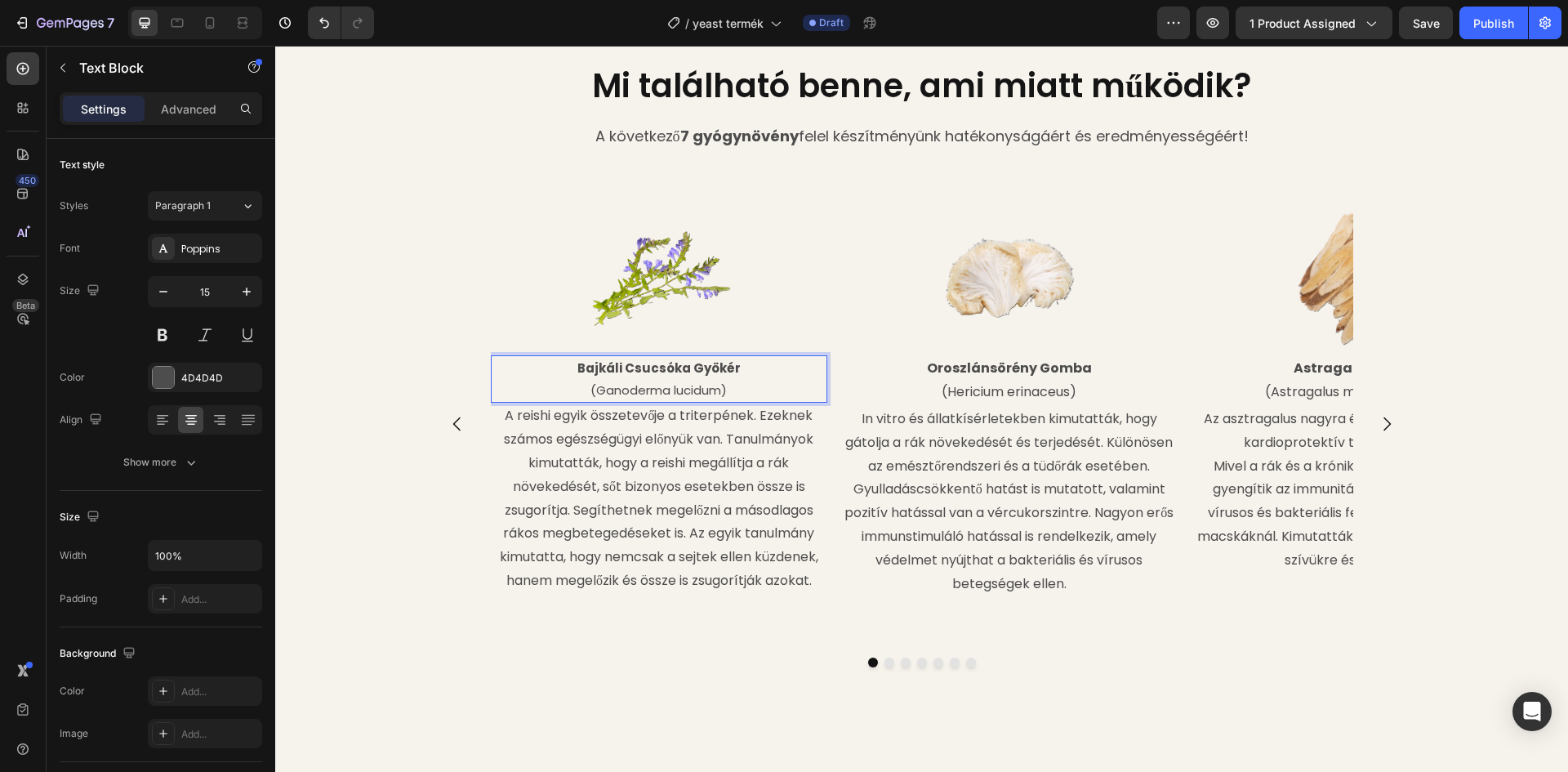
click at [622, 391] on p "(Ganoderma lucidum)" at bounding box center [658, 389] width 334 height 22
drag, startPoint x: 716, startPoint y: 389, endPoint x: 593, endPoint y: 391, distance: 123.0
click at [592, 391] on p "(Ganoderma lucidum)" at bounding box center [658, 389] width 334 height 22
click at [633, 391] on p "(Skutellaria )" at bounding box center [658, 389] width 334 height 22
click at [682, 388] on p "(Scutellaria )" at bounding box center [658, 389] width 334 height 22
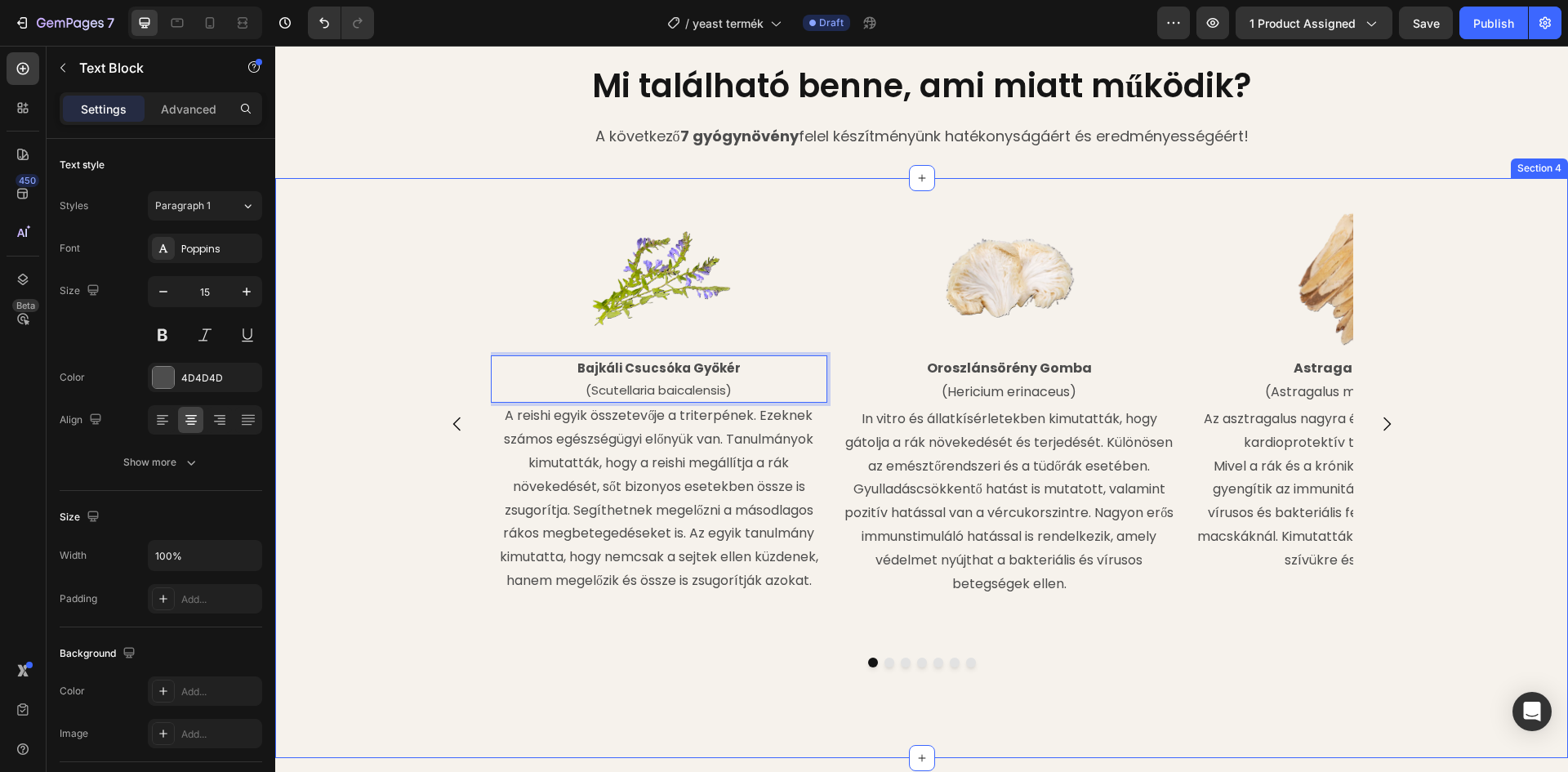
click at [360, 293] on div "Image Bajkáli Csucsóka Gyökér (Scutellaria baicalensis) Text Block 0 A reishi e…" at bounding box center [921, 467] width 1293 height 527
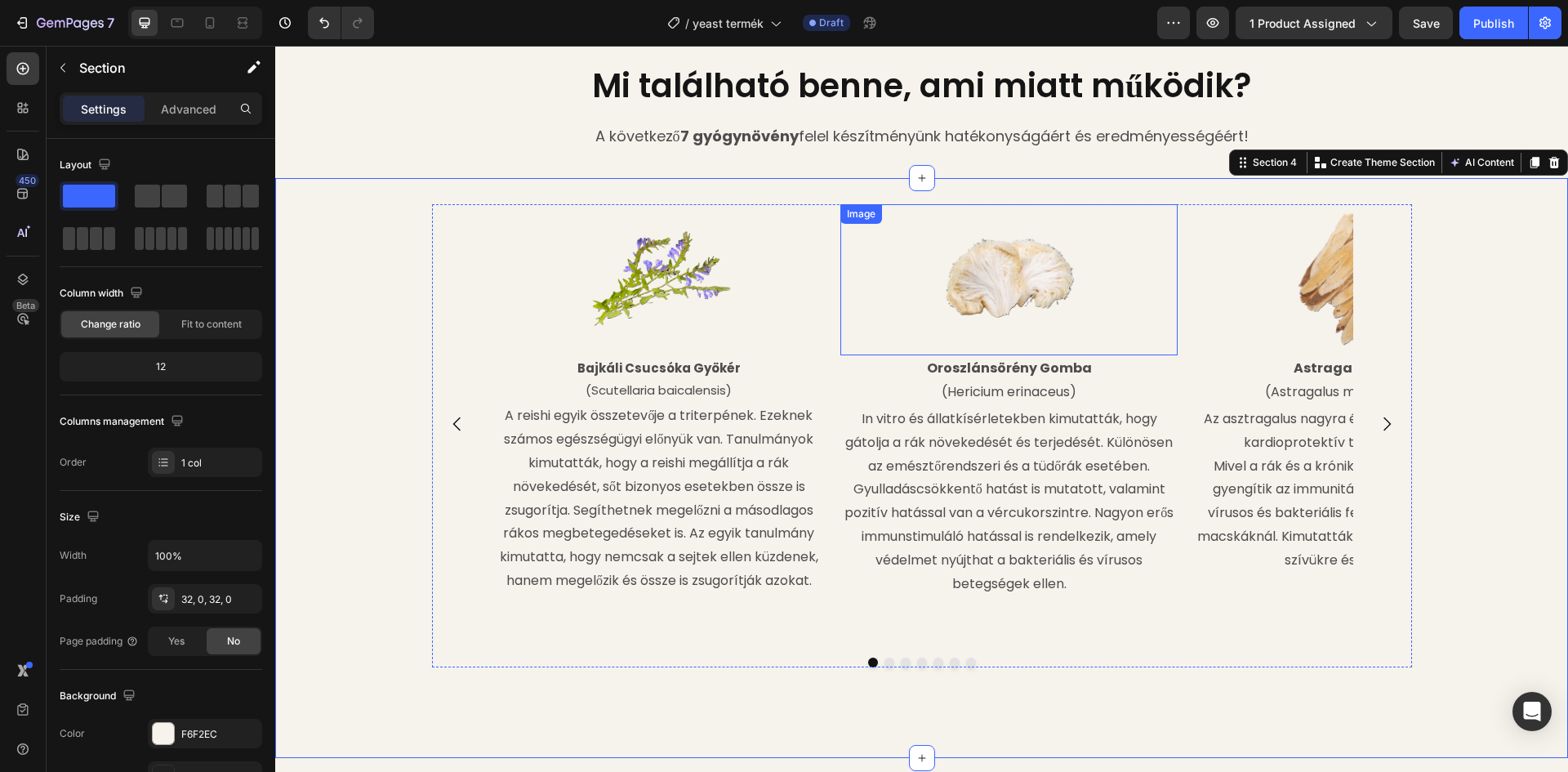
click at [1013, 295] on img at bounding box center [1009, 280] width 151 height 151
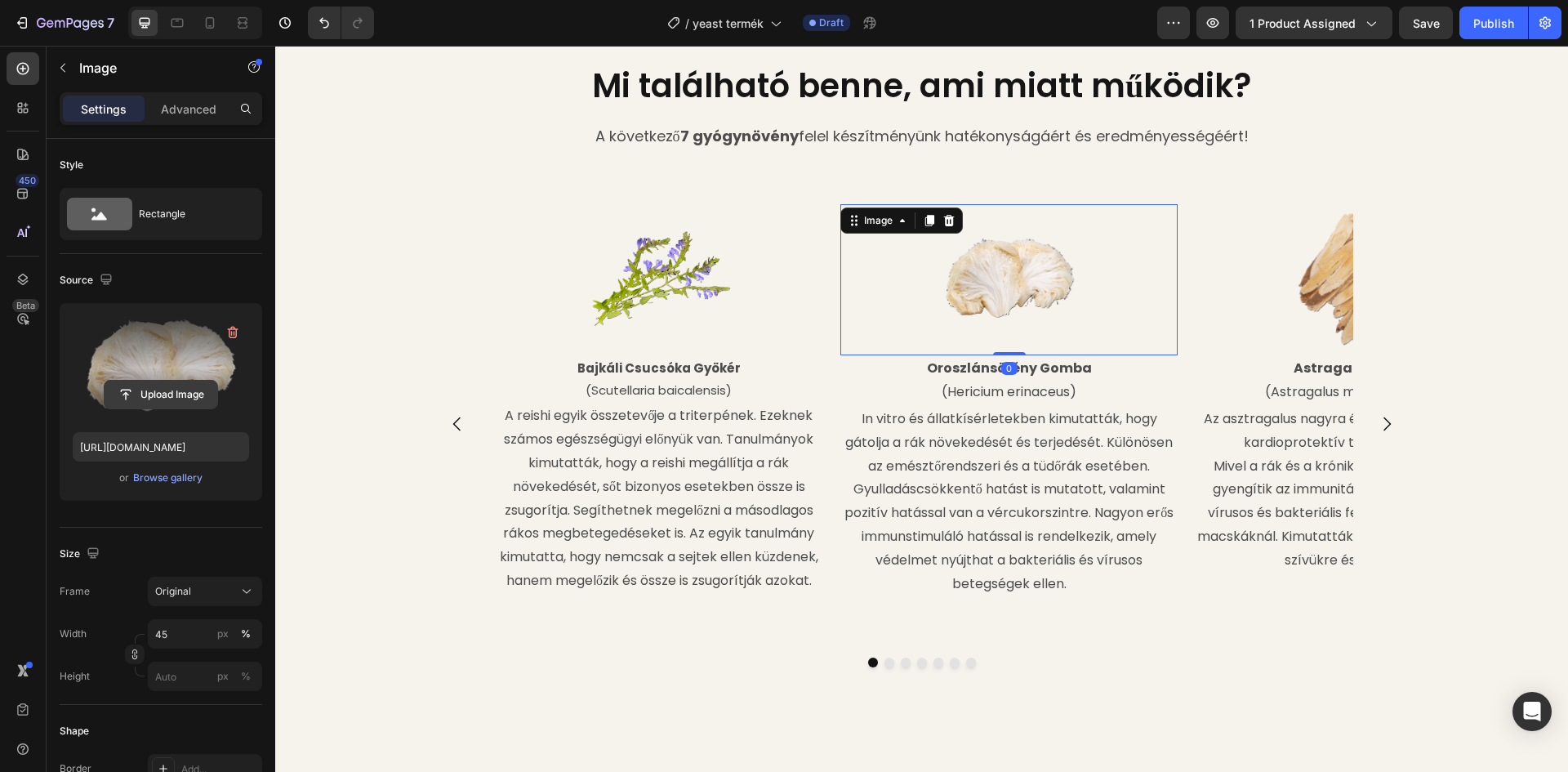
click at [158, 396] on input "file" at bounding box center [160, 394] width 113 height 28
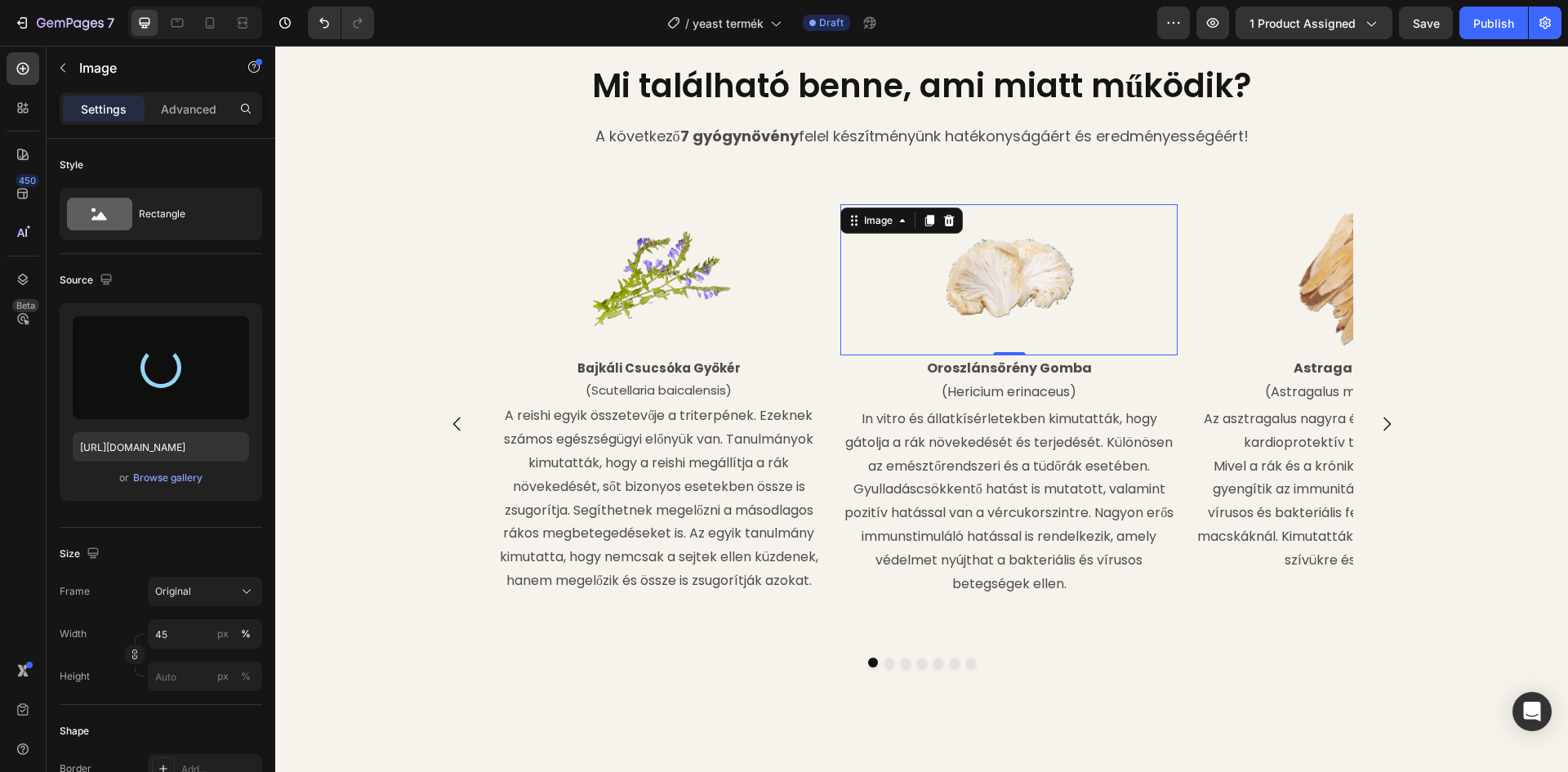
type input "https://cdn.shopify.com/s/files/1/0948/2462/8573/files/gempages_576978716819719…"
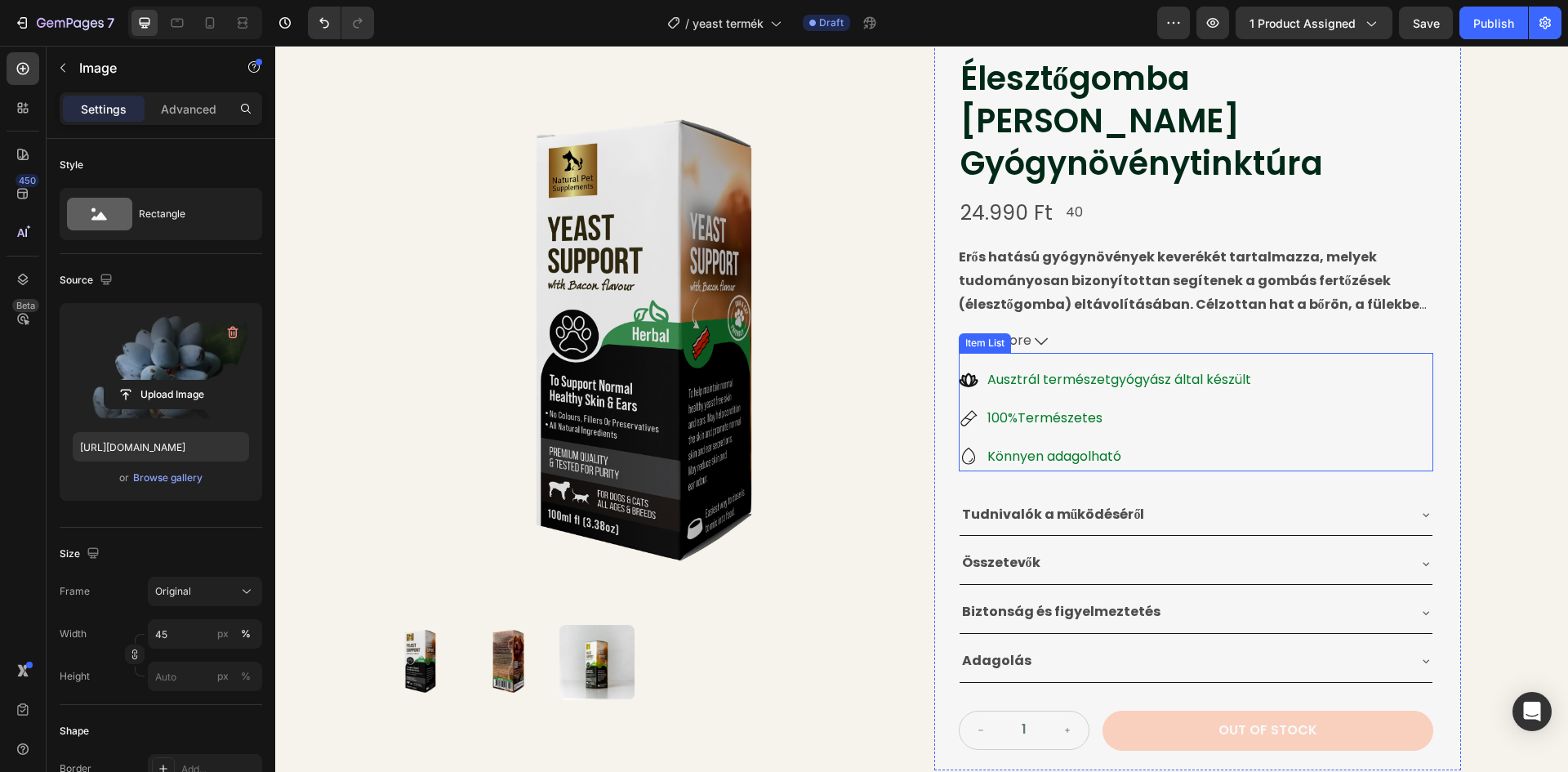
scroll to position [82, 0]
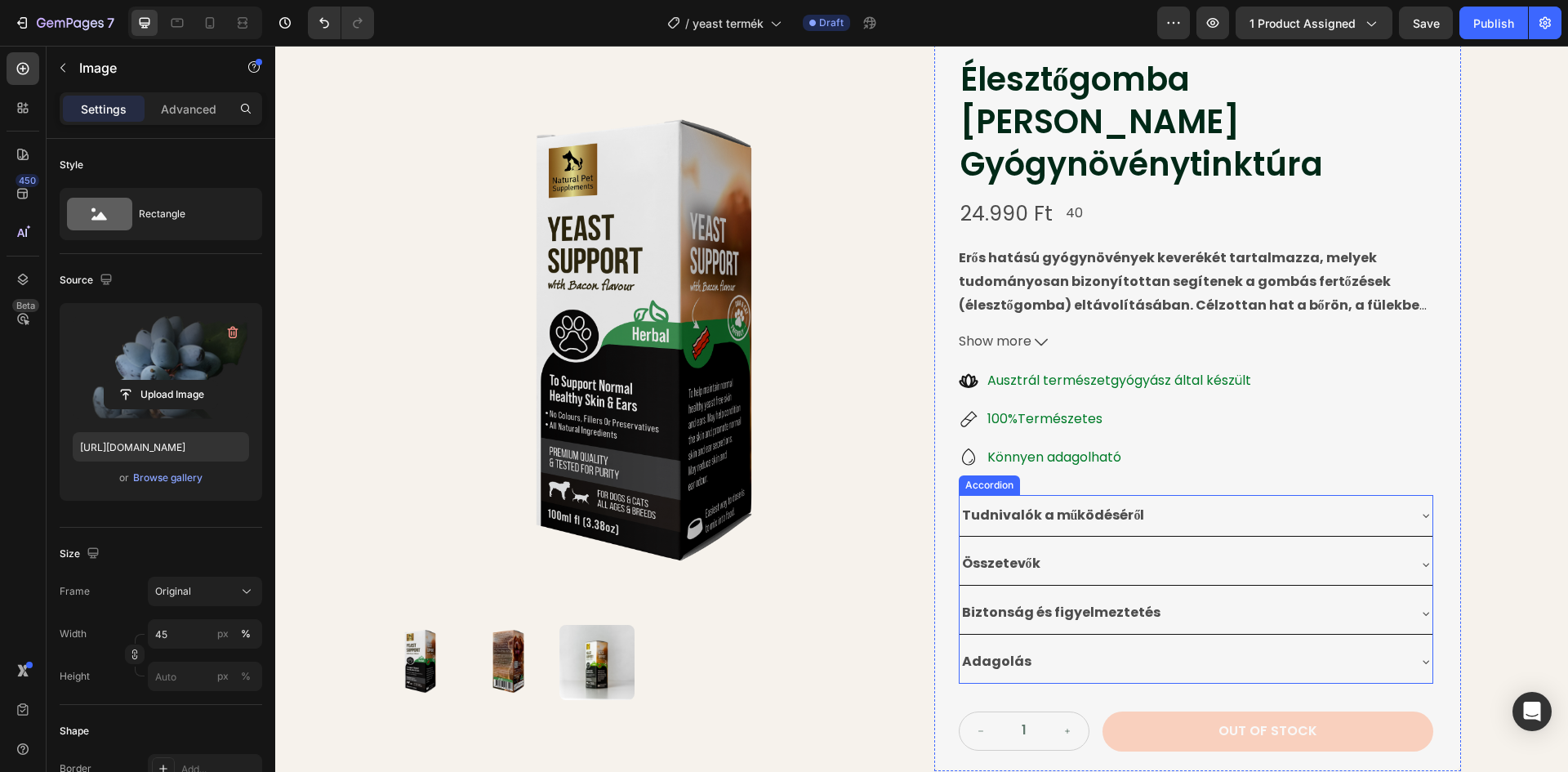
click at [1081, 550] on div "Összetevők" at bounding box center [1182, 564] width 446 height 29
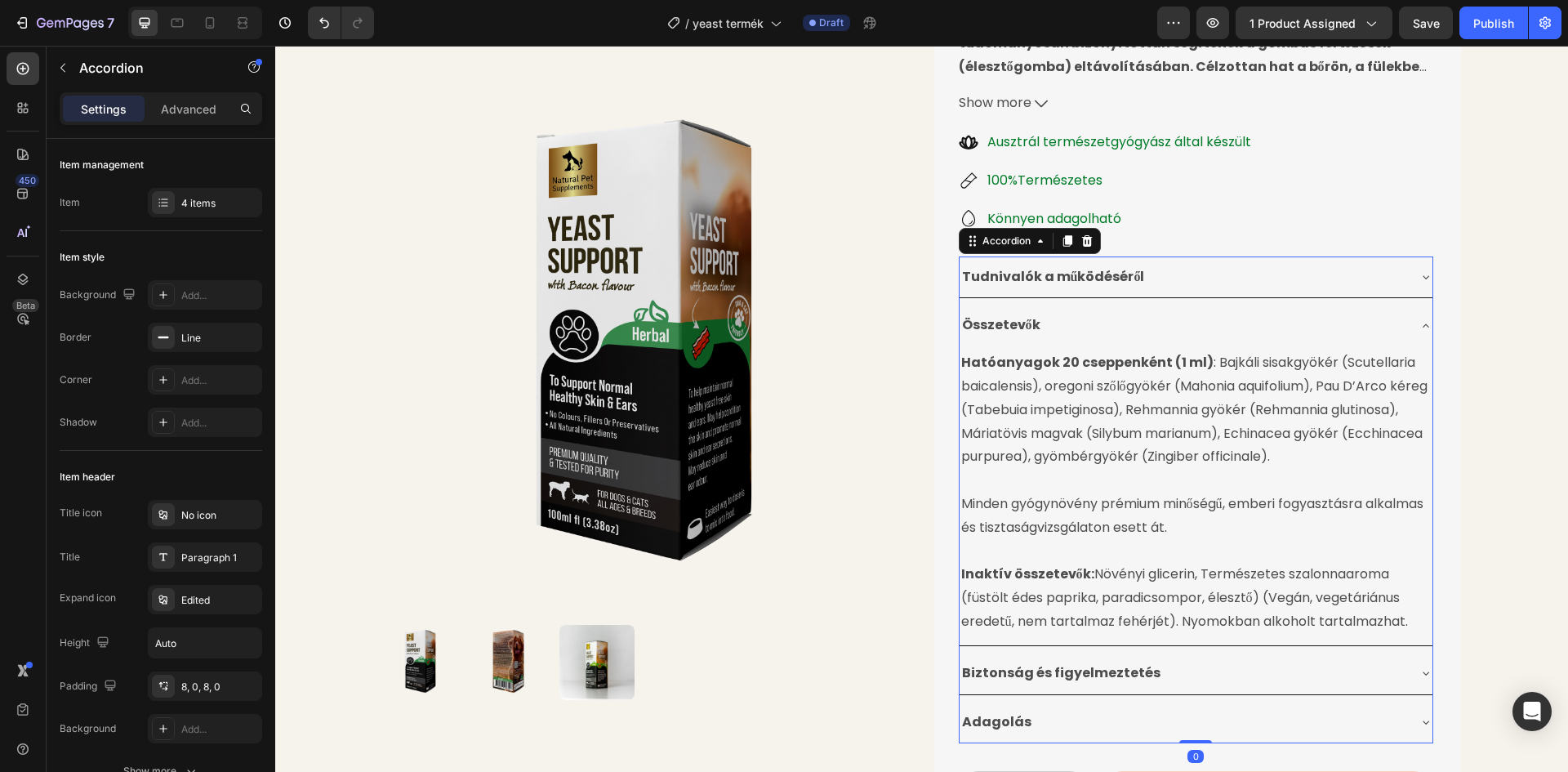
scroll to position [327, 0]
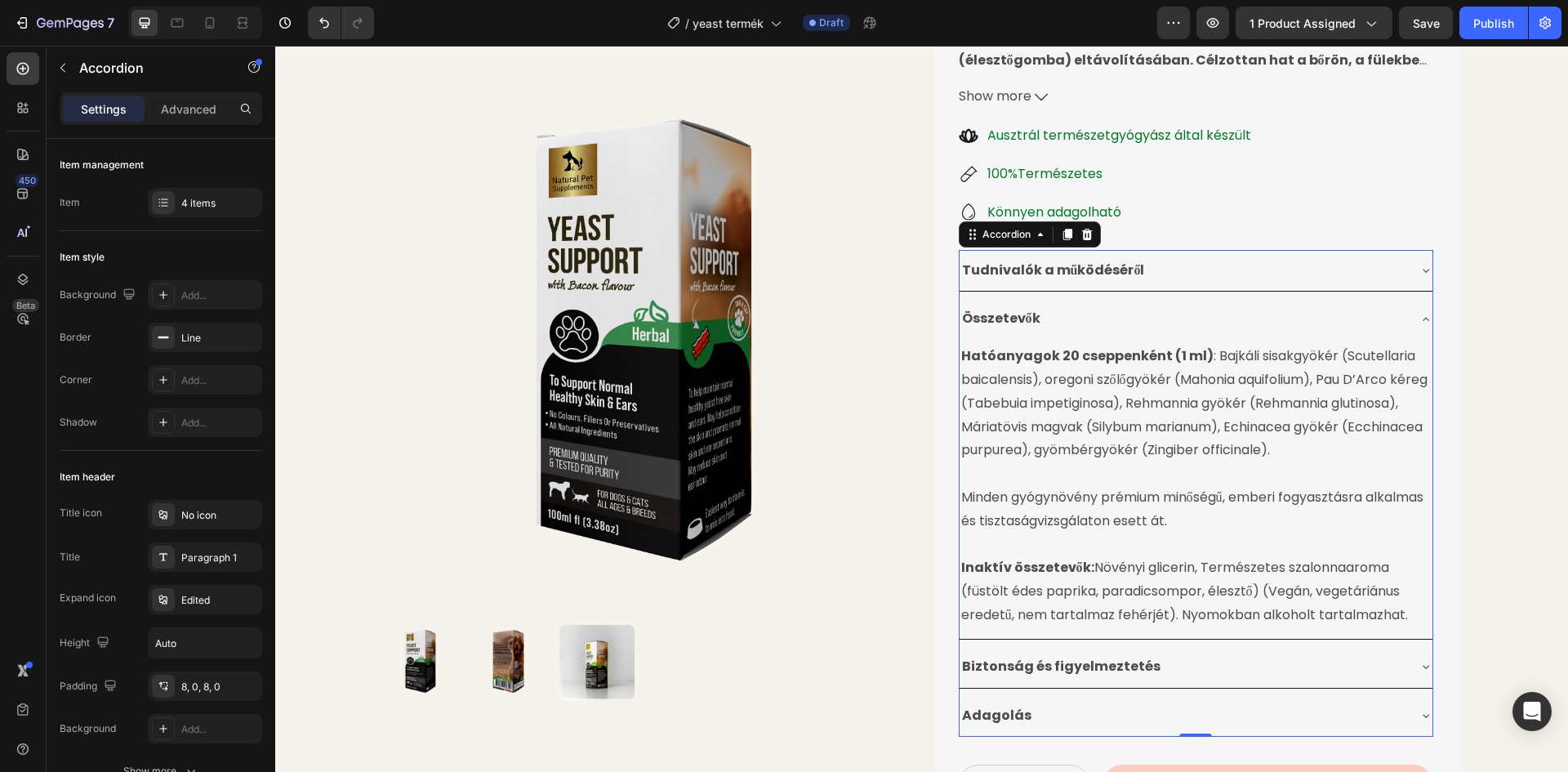
click at [1173, 305] on div "Összetevők" at bounding box center [1182, 319] width 446 height 29
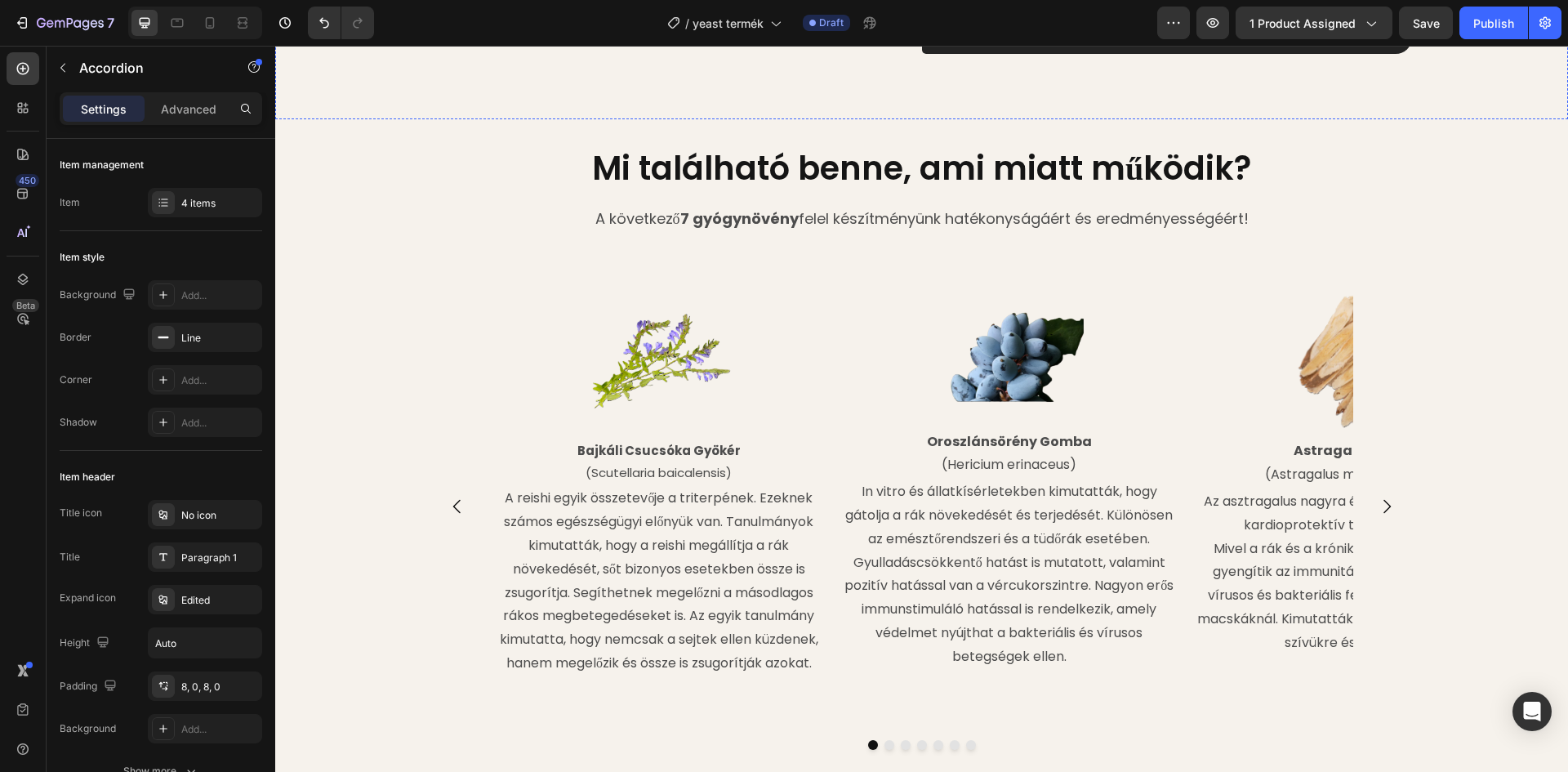
scroll to position [1633, 0]
click at [1026, 439] on strong "Oroszlánsörény Gomba" at bounding box center [1009, 440] width 165 height 19
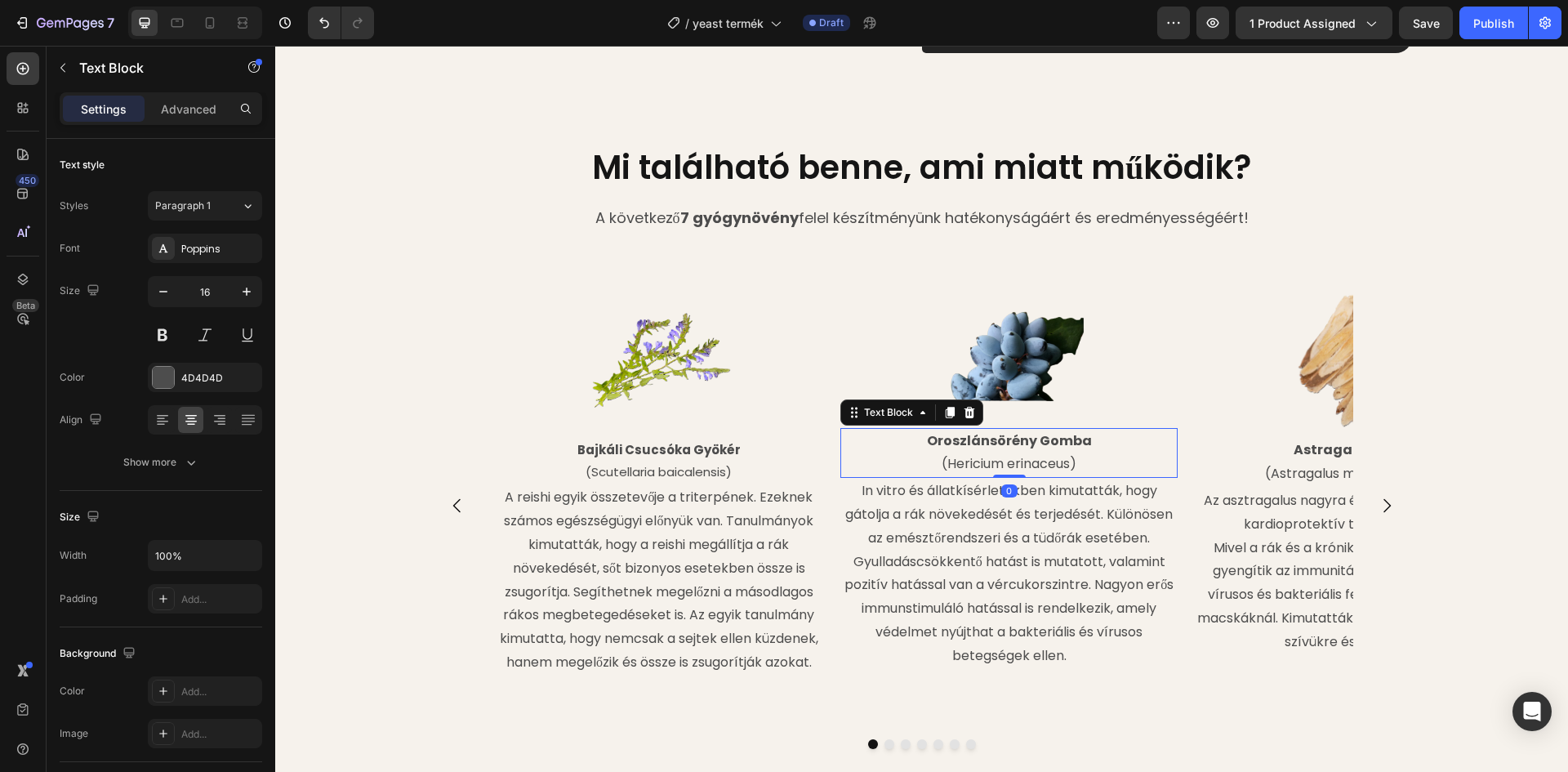
click at [1075, 439] on strong "Oroszlánsörény Gomba" at bounding box center [1009, 440] width 165 height 19
drag, startPoint x: 1085, startPoint y: 437, endPoint x: 923, endPoint y: 433, distance: 162.0
click at [923, 433] on p "Oroszlánsörény Gomba" at bounding box center [1008, 441] width 334 height 24
click at [1066, 464] on p "(Hericium erinaceus)" at bounding box center [1008, 464] width 334 height 24
drag, startPoint x: 1065, startPoint y: 465, endPoint x: 943, endPoint y: 464, distance: 122.0
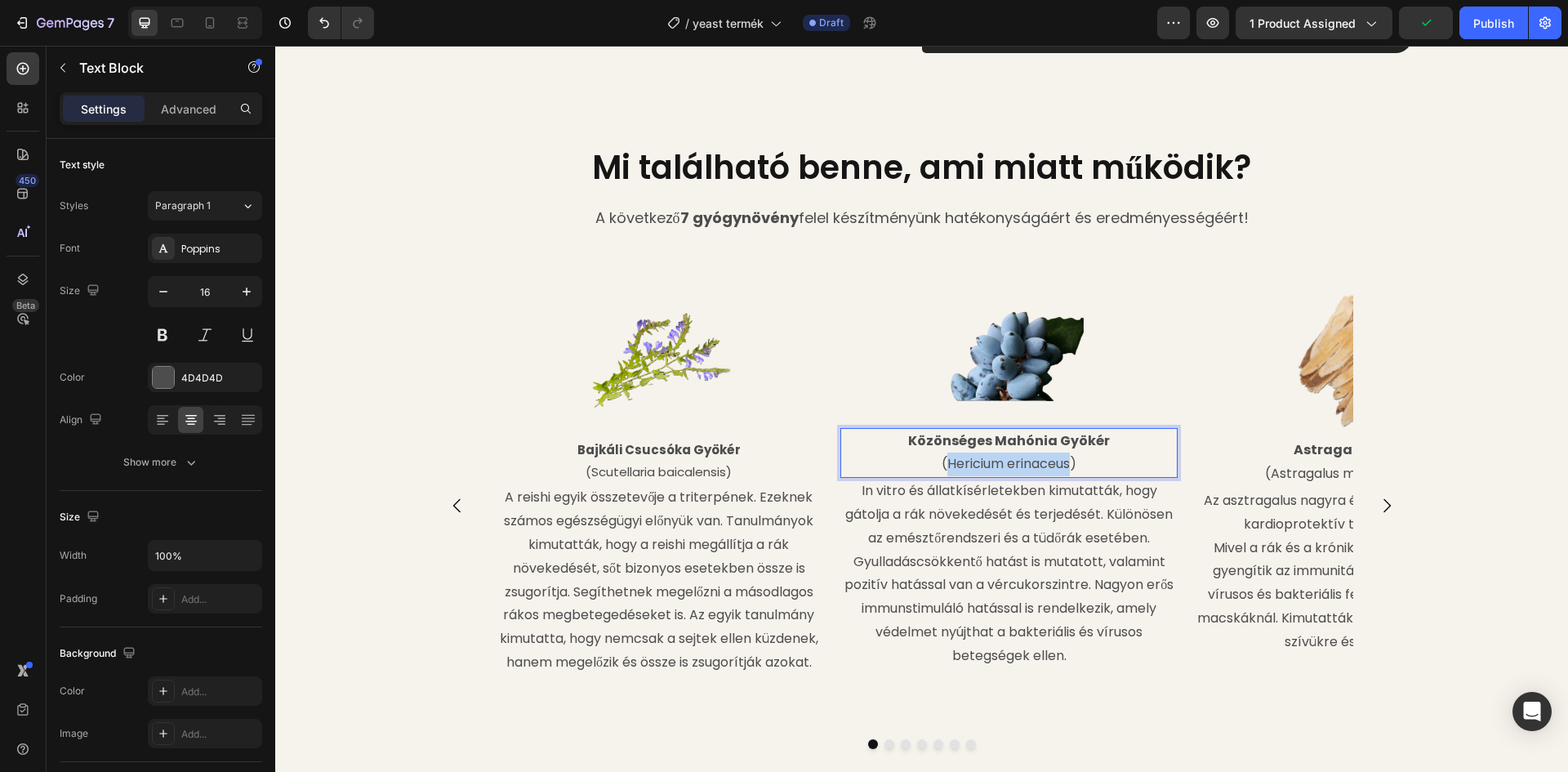
click at [943, 464] on p "(Hericium erinaceus)" at bounding box center [1008, 464] width 334 height 24
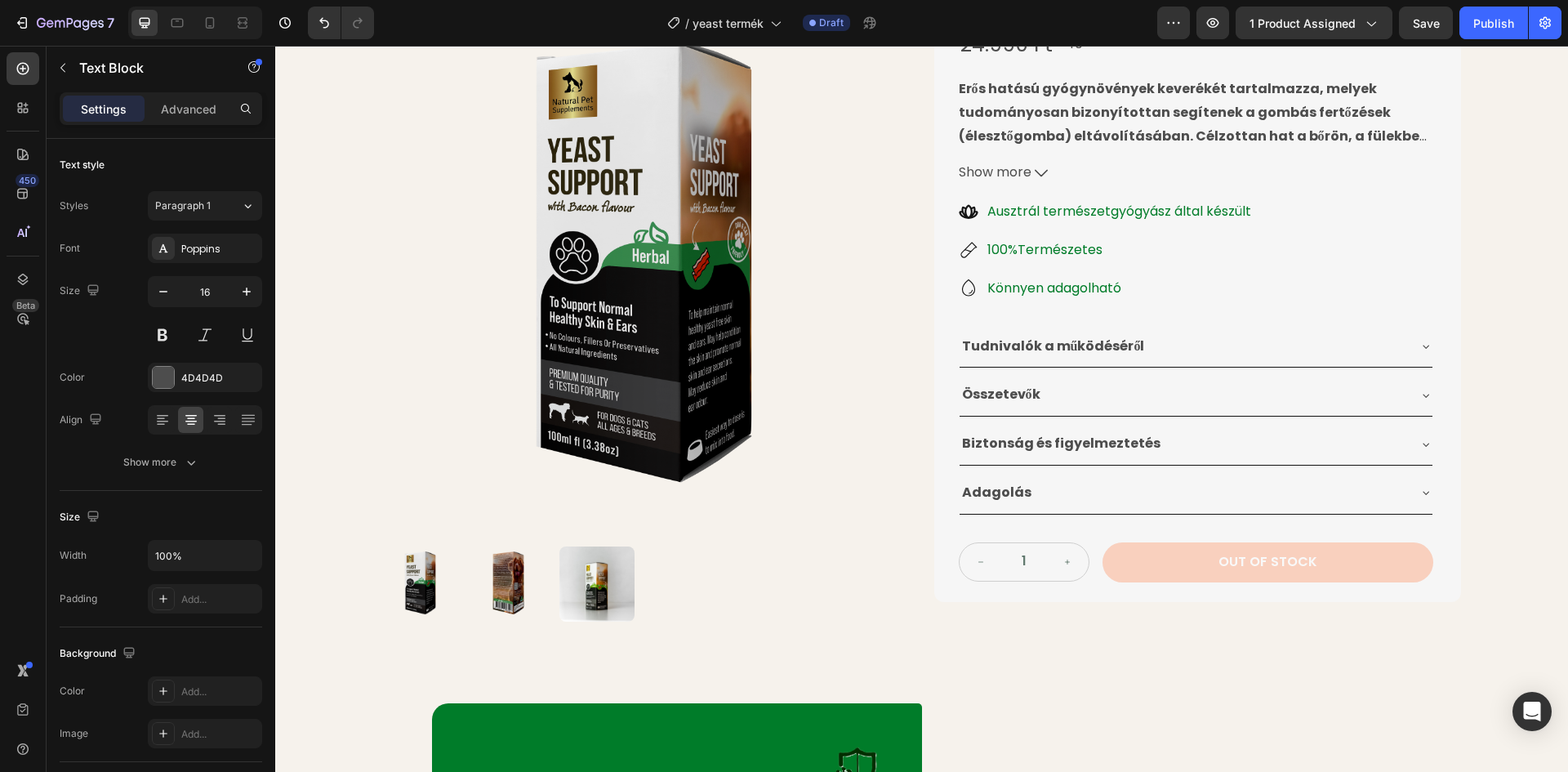
scroll to position [245, 0]
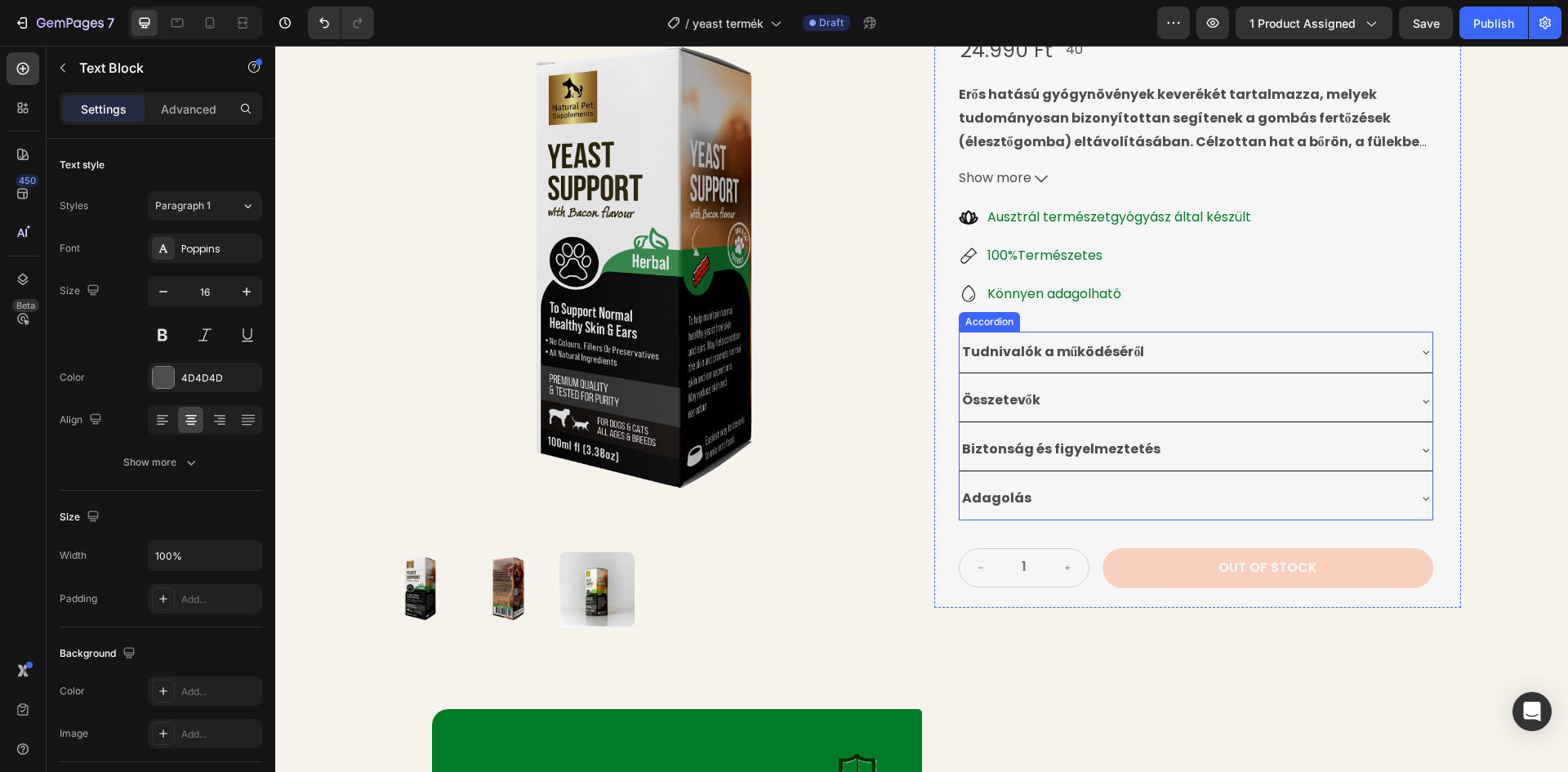
click at [1087, 386] on div "Összetevők" at bounding box center [1182, 400] width 446 height 29
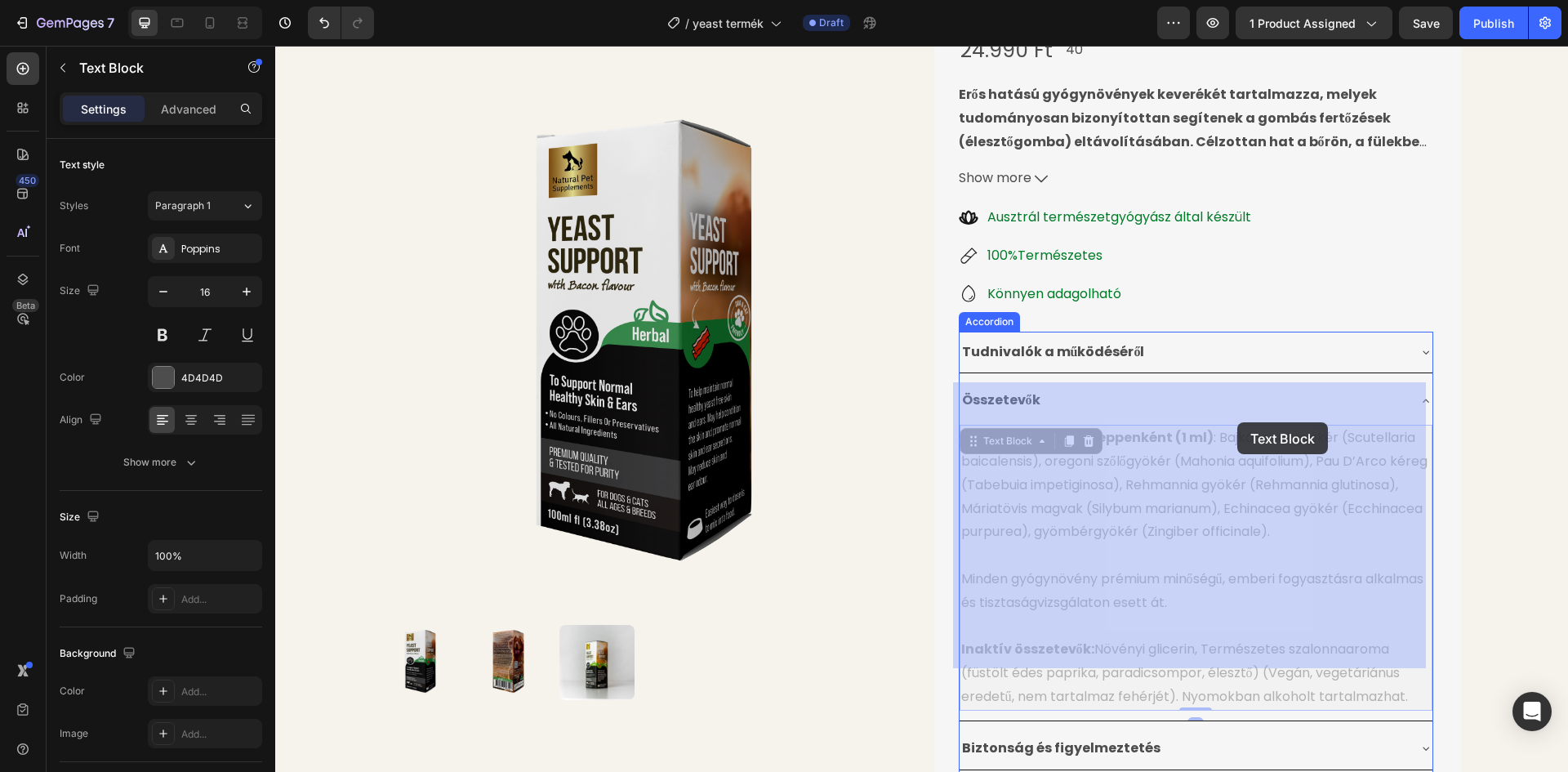
drag, startPoint x: 1187, startPoint y: 420, endPoint x: 1212, endPoint y: 422, distance: 25.1
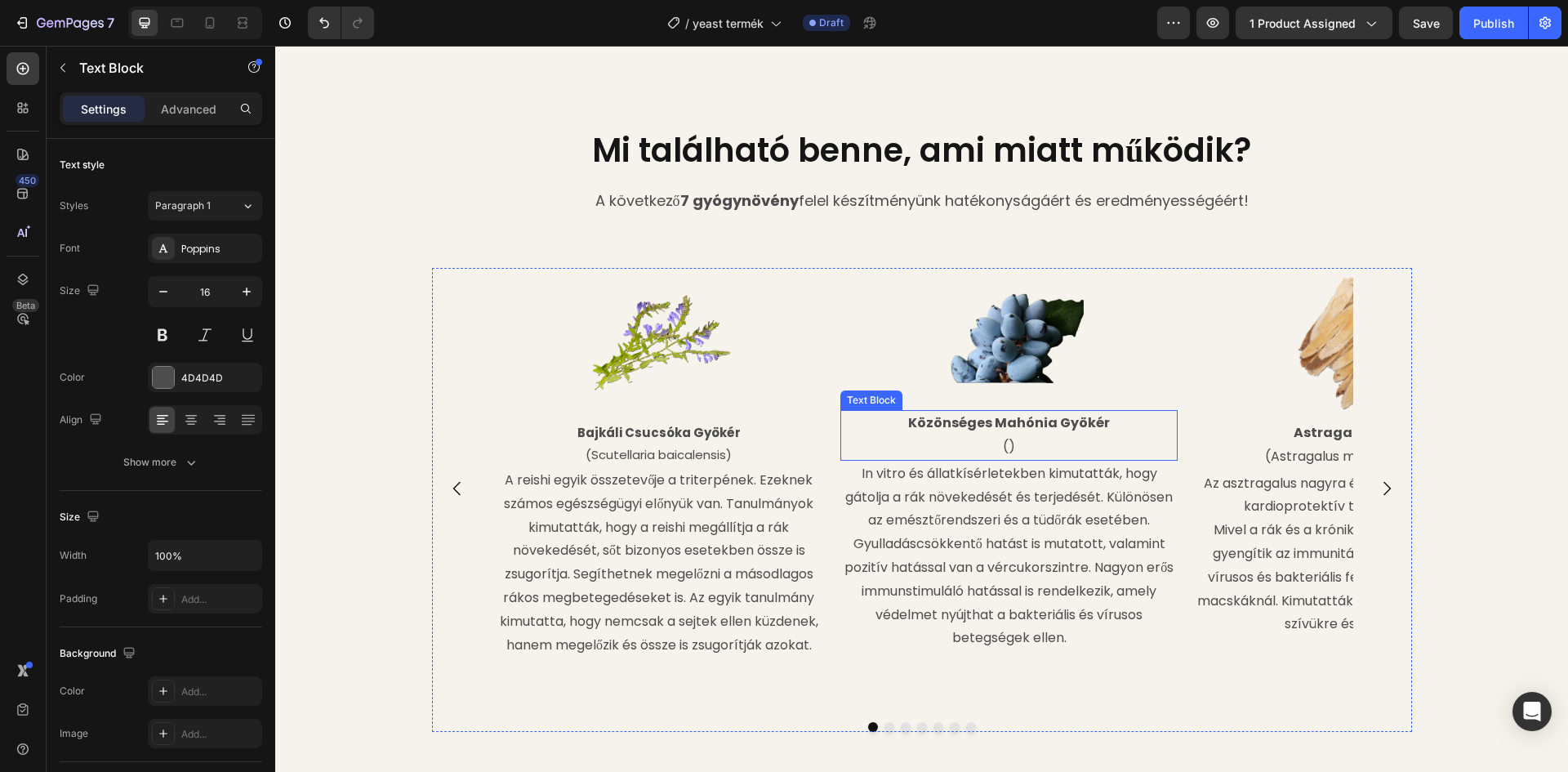
scroll to position [2041, 0]
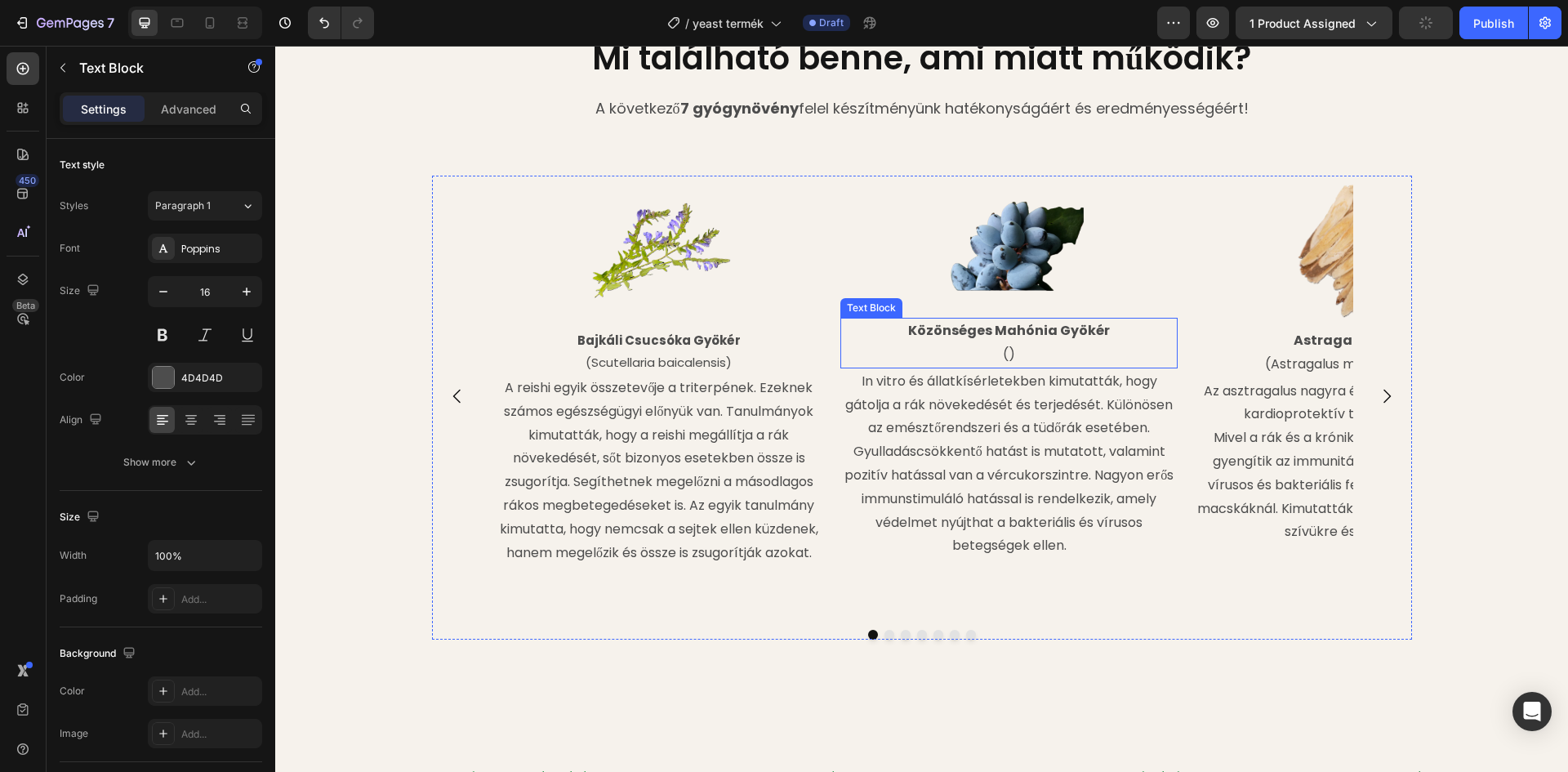
click at [1003, 356] on p "()" at bounding box center [1008, 355] width 334 height 24
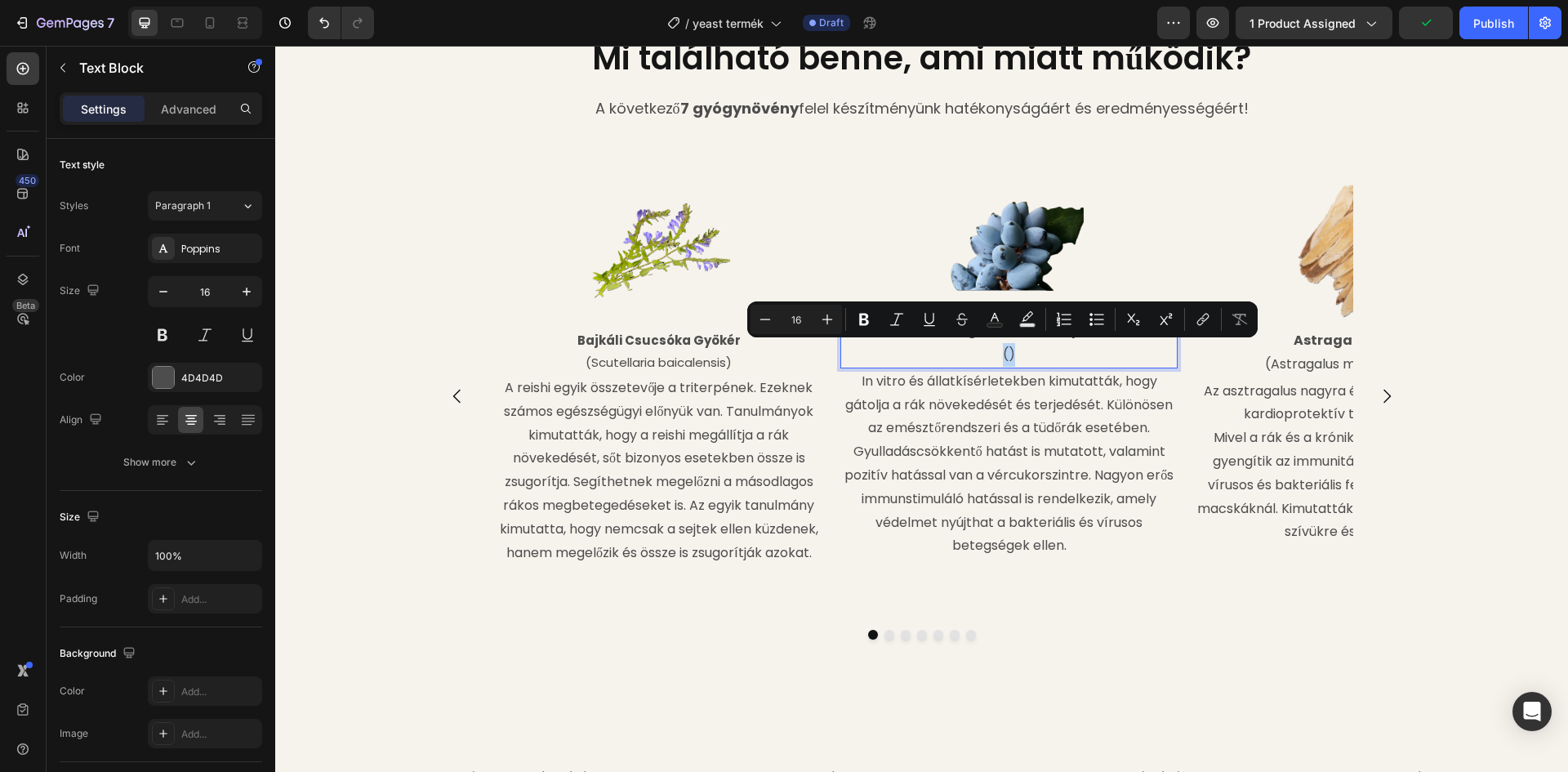
click at [1003, 356] on p "()" at bounding box center [1008, 355] width 334 height 24
click at [984, 353] on p "()" at bounding box center [1008, 355] width 334 height 24
click at [936, 259] on img at bounding box center [1009, 246] width 151 height 142
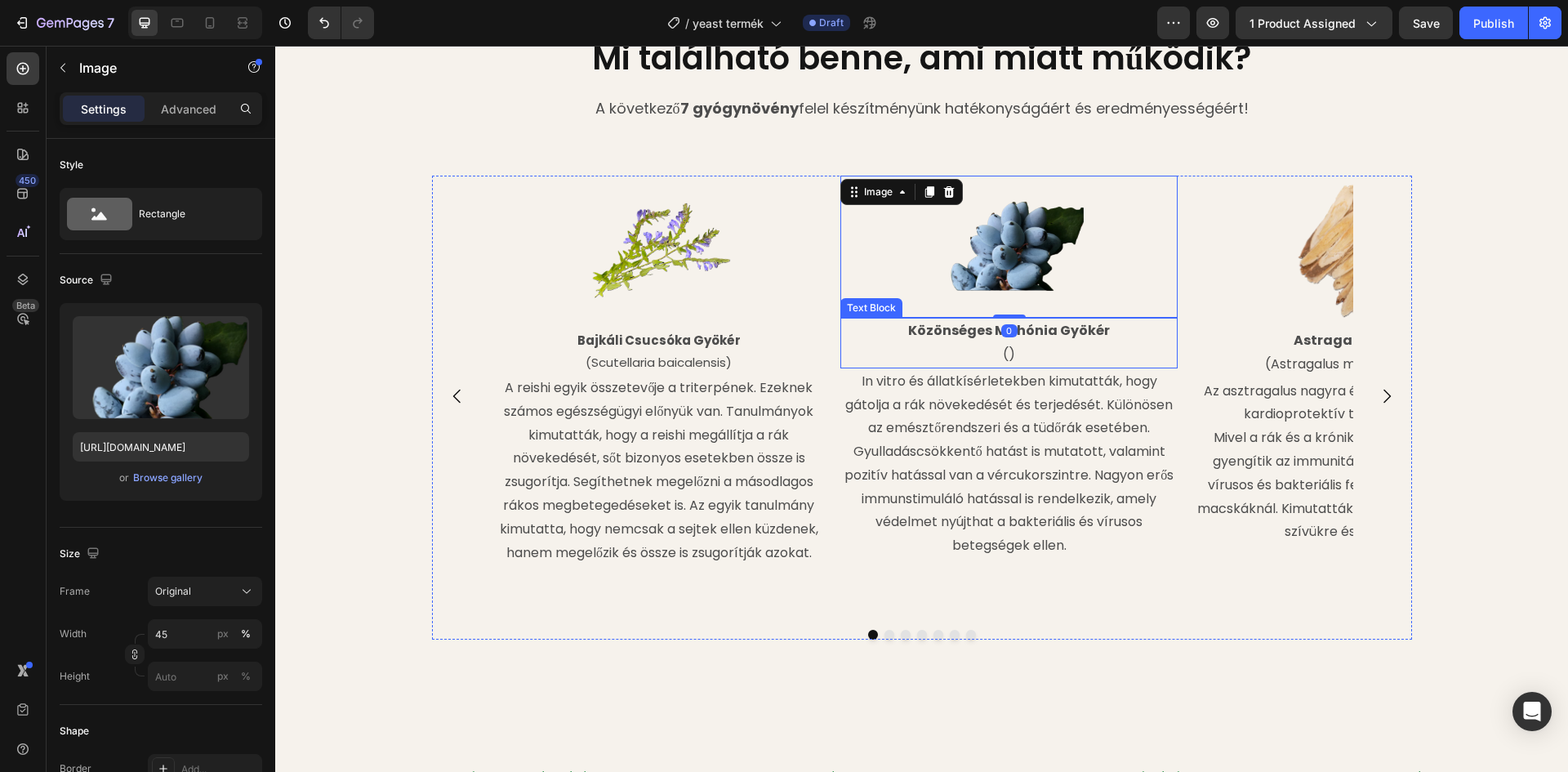
click at [1003, 352] on p "()" at bounding box center [1008, 355] width 334 height 24
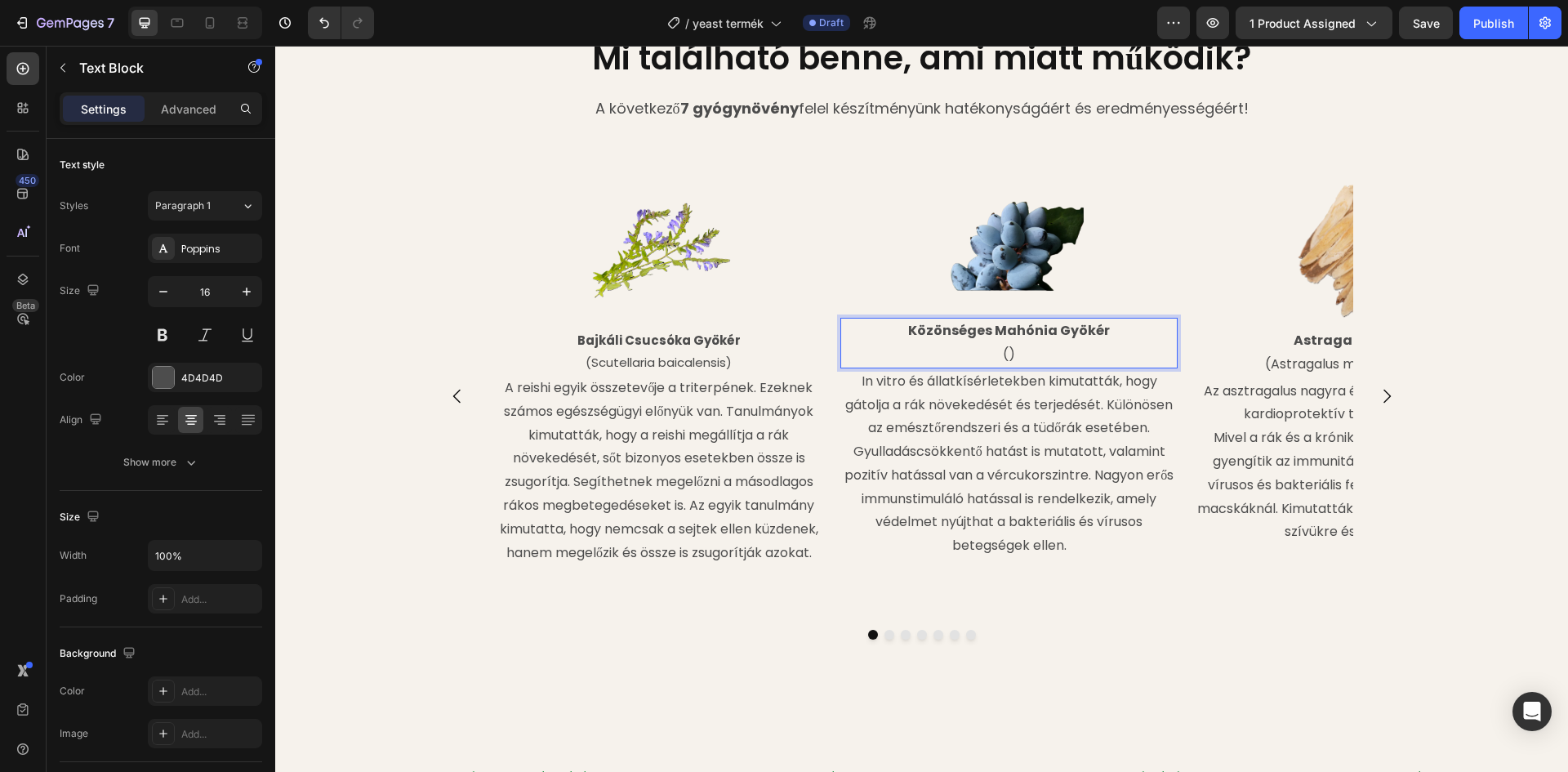
click at [1004, 353] on p "()" at bounding box center [1008, 355] width 334 height 24
click at [1004, 355] on p "()" at bounding box center [1008, 355] width 334 height 24
click at [1013, 354] on span "Mahonia aquifolium" at bounding box center [1009, 355] width 114 height 16
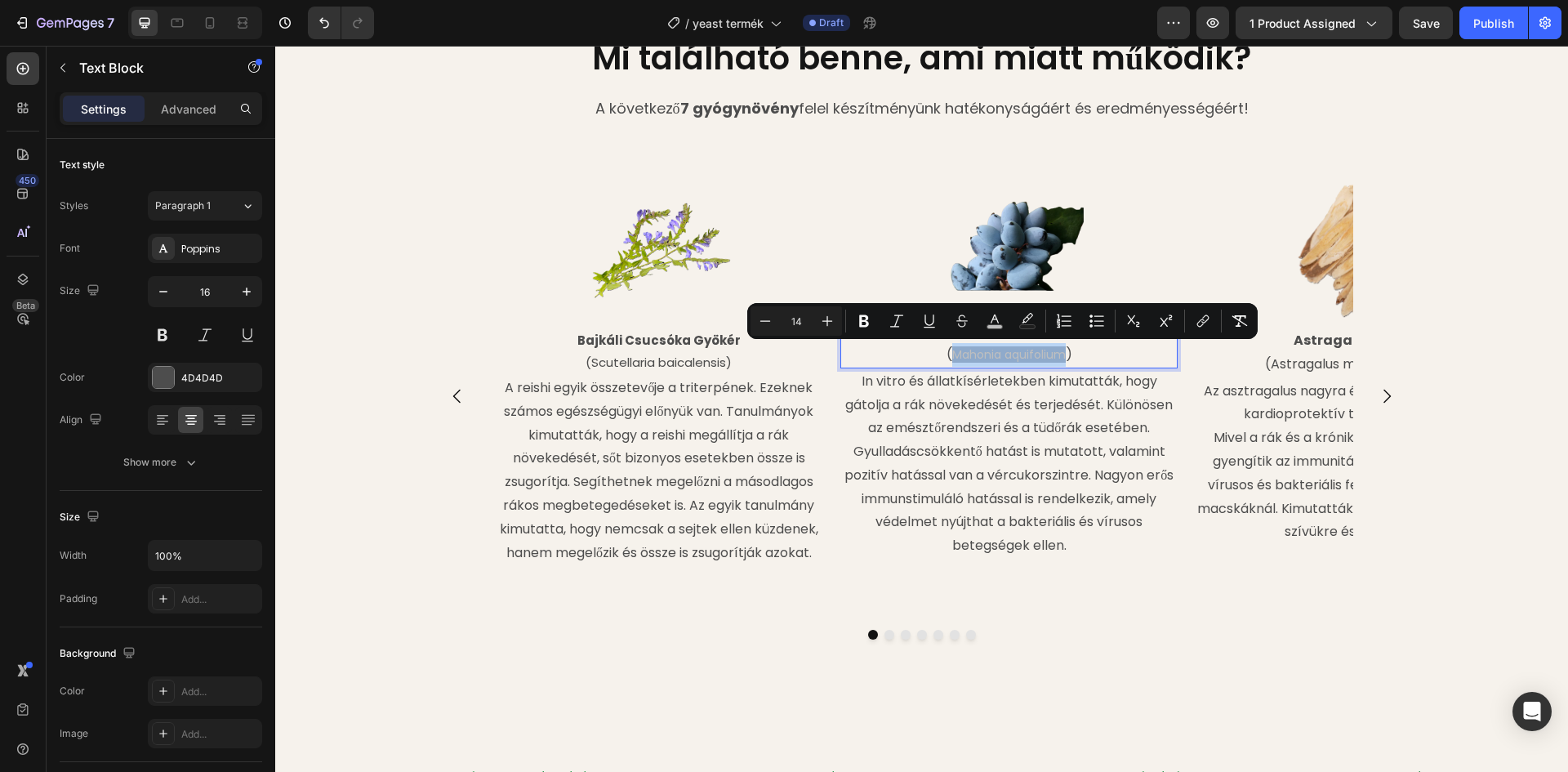
drag, startPoint x: 1060, startPoint y: 356, endPoint x: 944, endPoint y: 356, distance: 116.0
click at [944, 356] on p "( Mahonia aquifolium )" at bounding box center [1008, 355] width 334 height 24
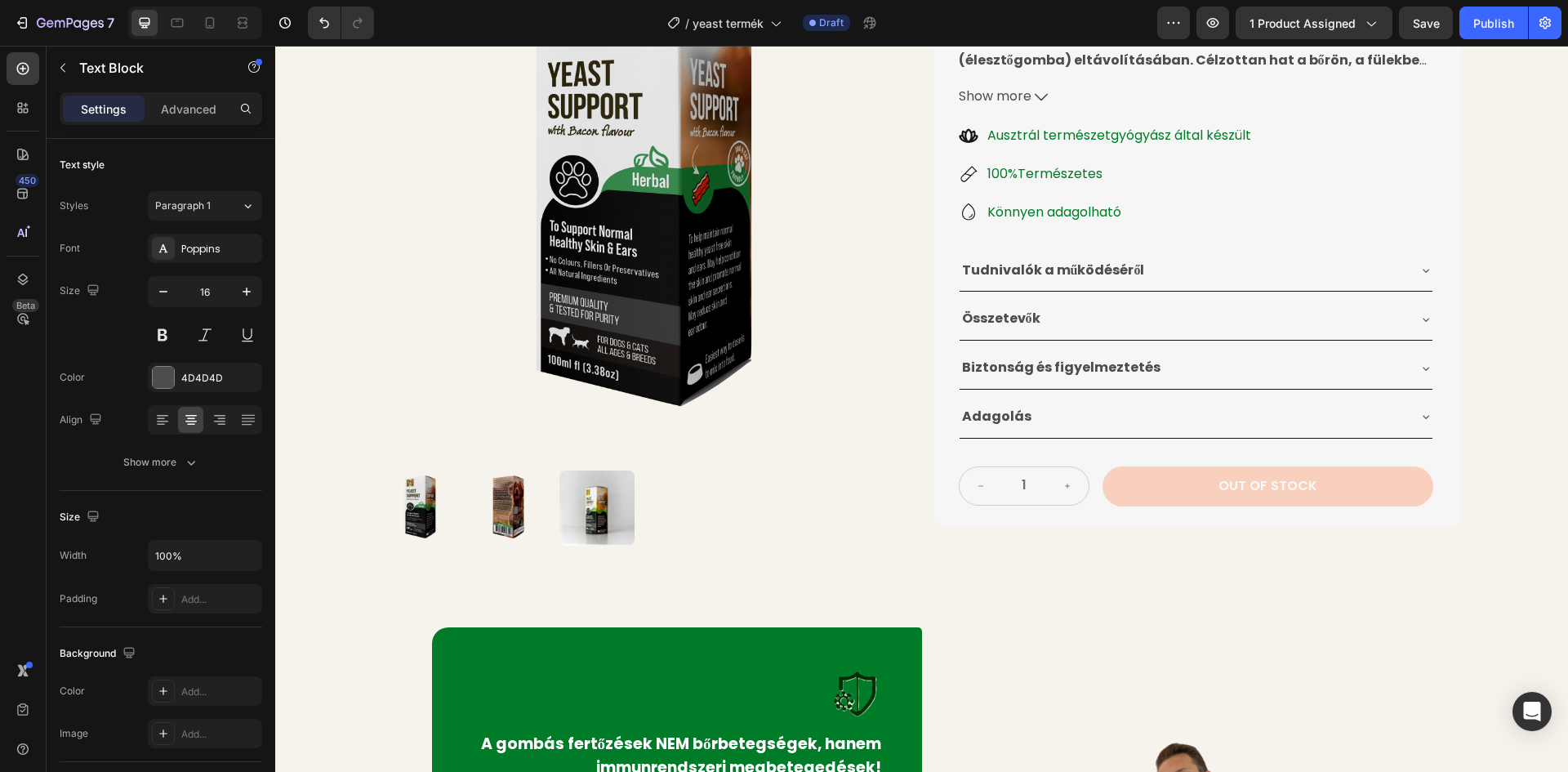
scroll to position [245, 0]
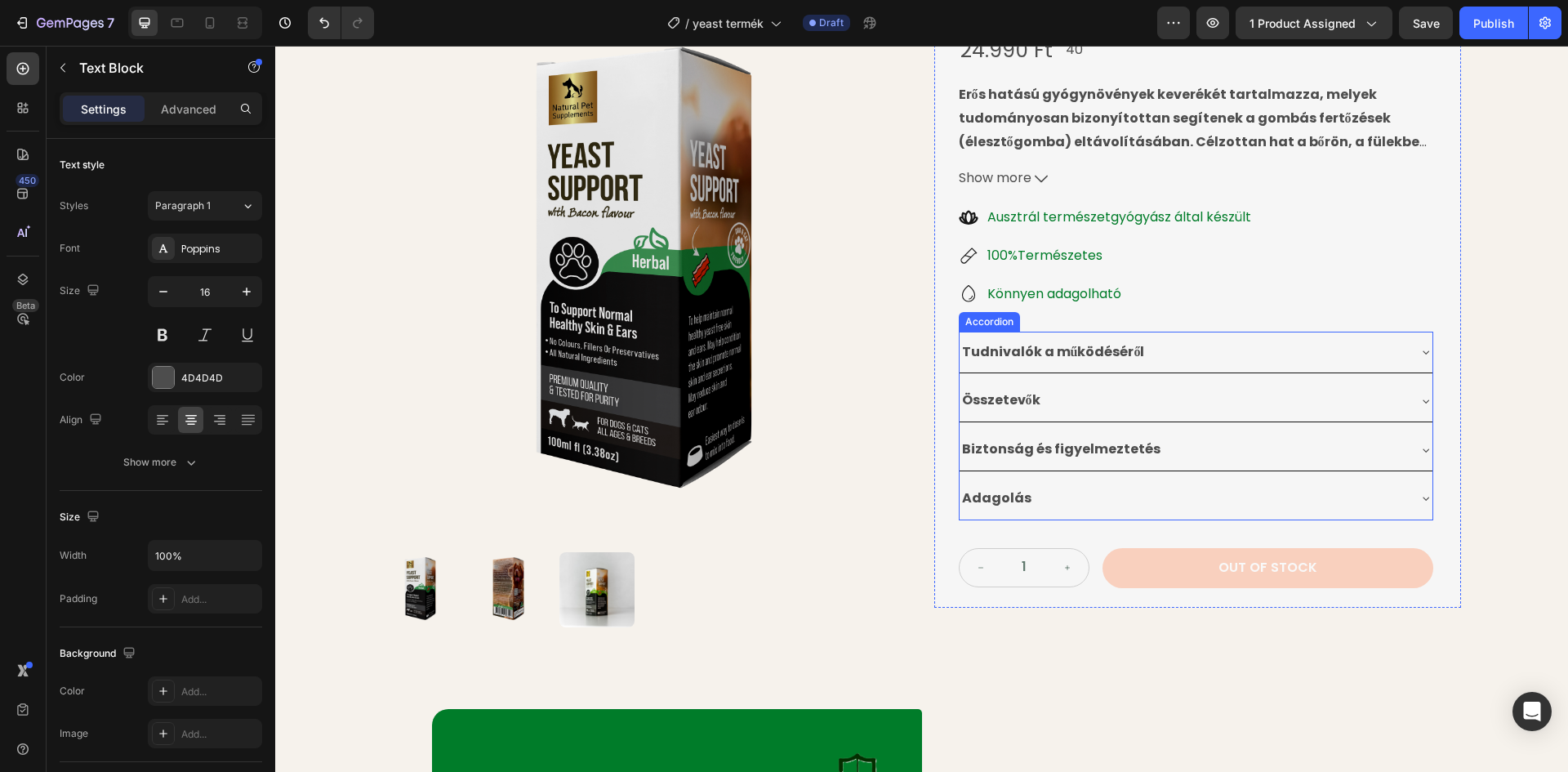
click at [1170, 386] on div "Összetevők" at bounding box center [1182, 400] width 446 height 29
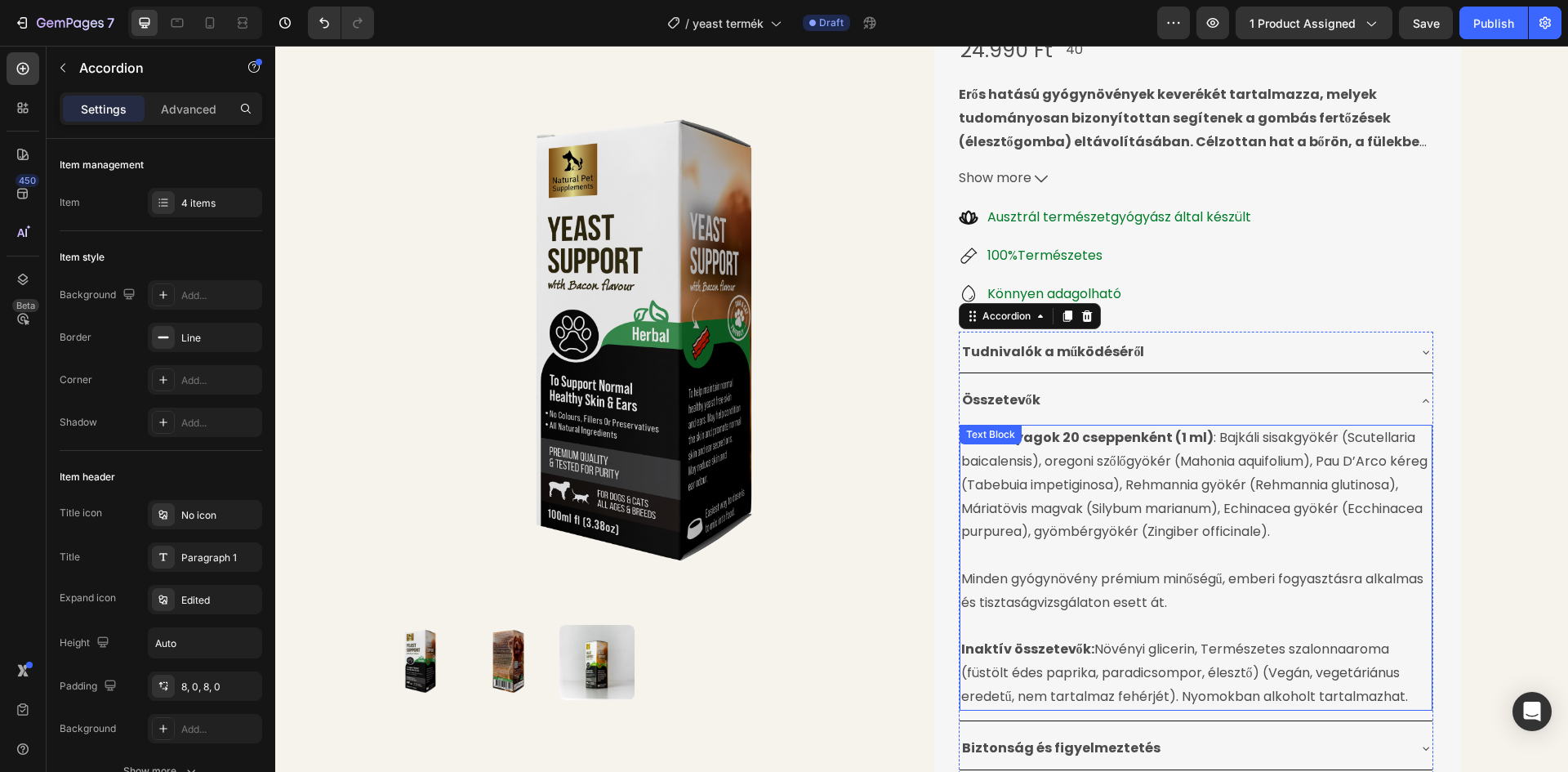
click at [1142, 426] on p "Hatóanyagok 20 cseppenként (1 ml) : Bajkáli sisakgyökér (Scutellaria baicalensi…" at bounding box center [1195, 485] width 469 height 118
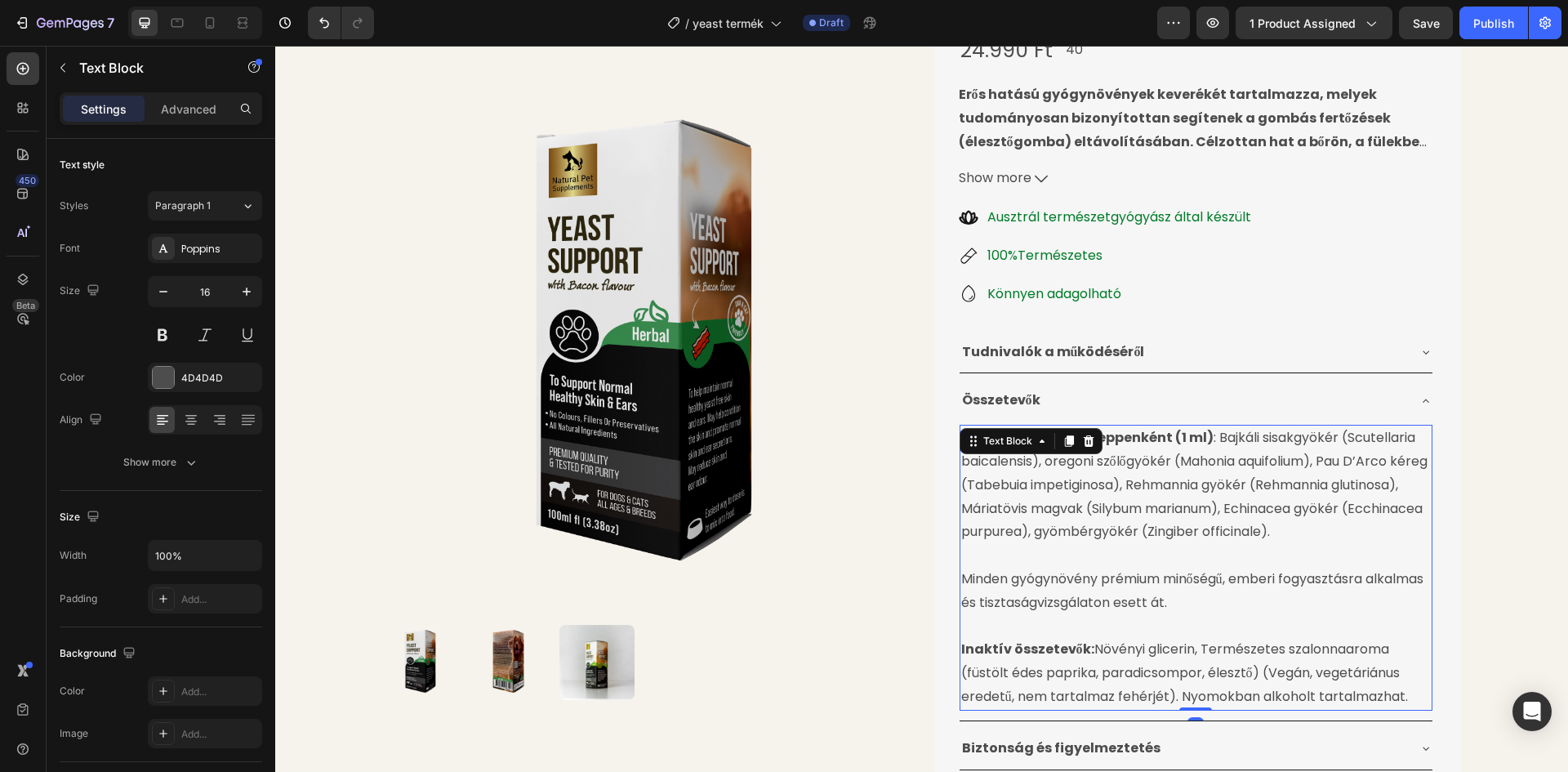
click at [1171, 426] on p "Hatóanyagok 20 cseppenként (1 ml) : Bajkáli sisakgyökér (Scutellaria baicalensi…" at bounding box center [1195, 485] width 469 height 118
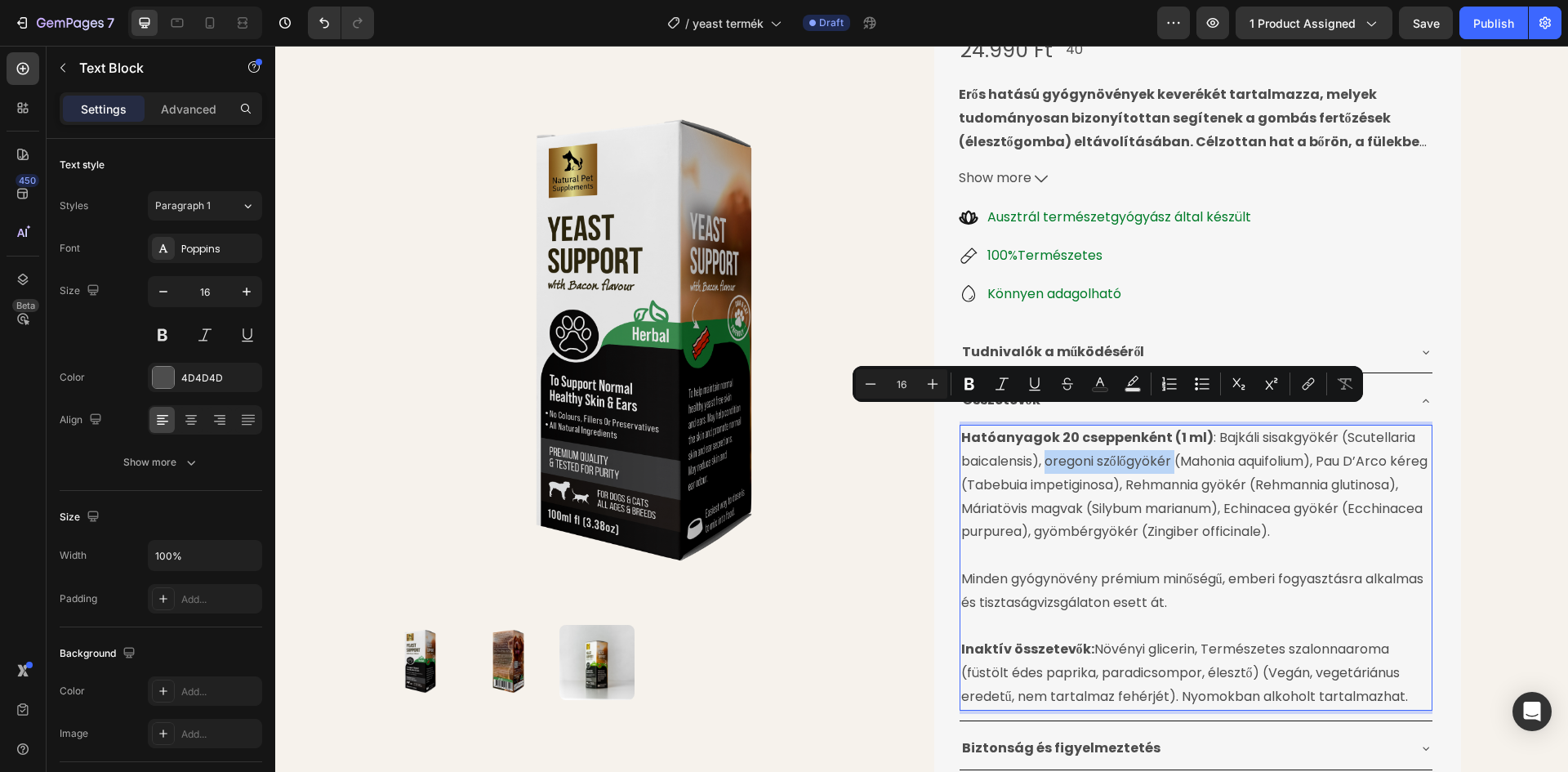
drag, startPoint x: 1171, startPoint y: 418, endPoint x: 1054, endPoint y: 421, distance: 117.0
click at [1054, 426] on p "Hatóanyagok 20 cseppenként (1 ml) : Bajkáli sisakgyökér (Scutellaria baicalensi…" at bounding box center [1195, 485] width 469 height 118
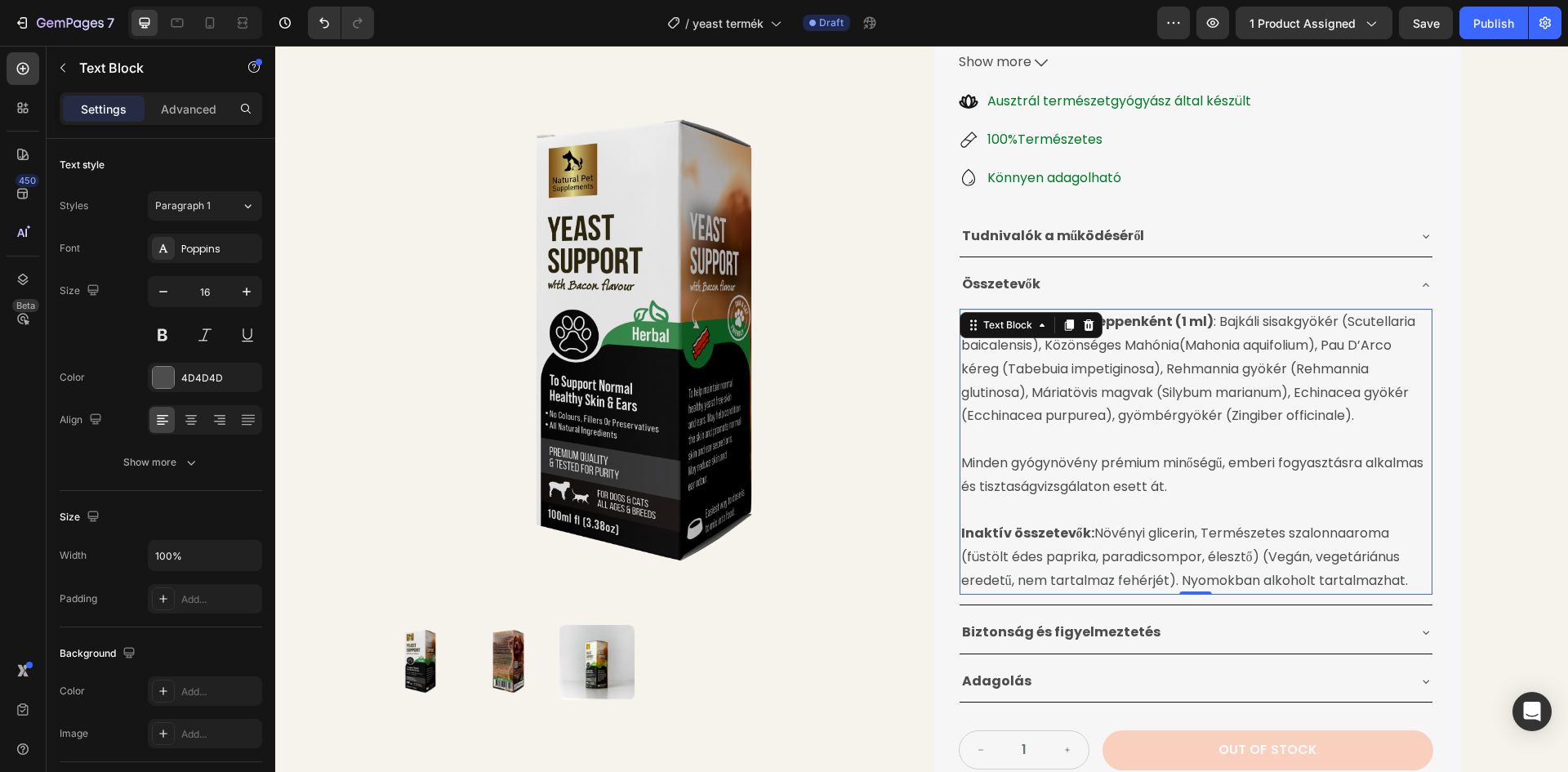
scroll to position [333, 0]
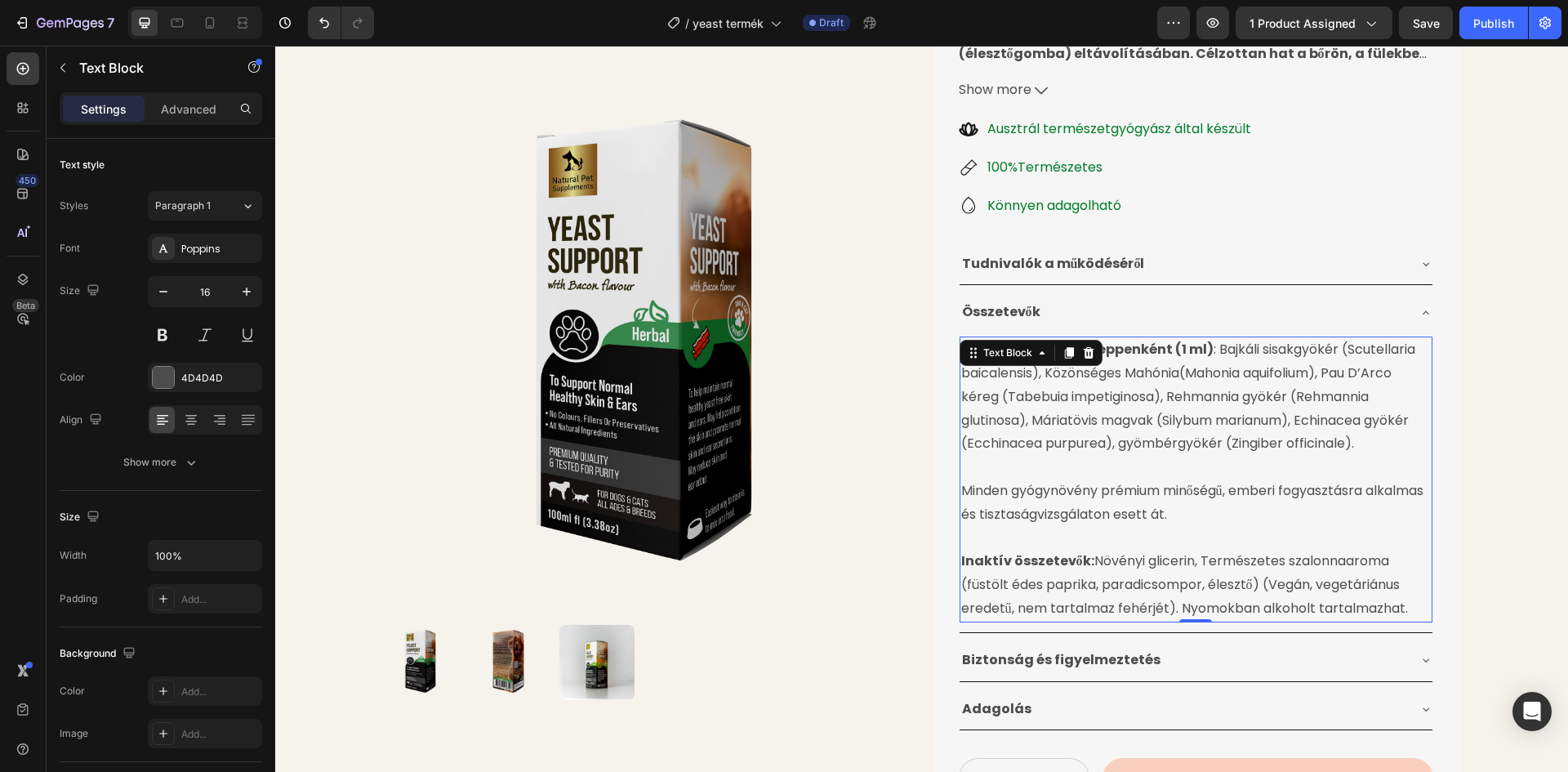
click at [1175, 338] on p "Hatóanyagok 20 cseppenként (1 ml) : Bajkáli sisakgyökér (Scutellaria baicalensi…" at bounding box center [1195, 396] width 469 height 118
click at [1477, 302] on div "Product Images Élesztőgomba Ellenes Gyógynövénytinktúra Product Title 24.990 Ft…" at bounding box center [921, 299] width 1293 height 1107
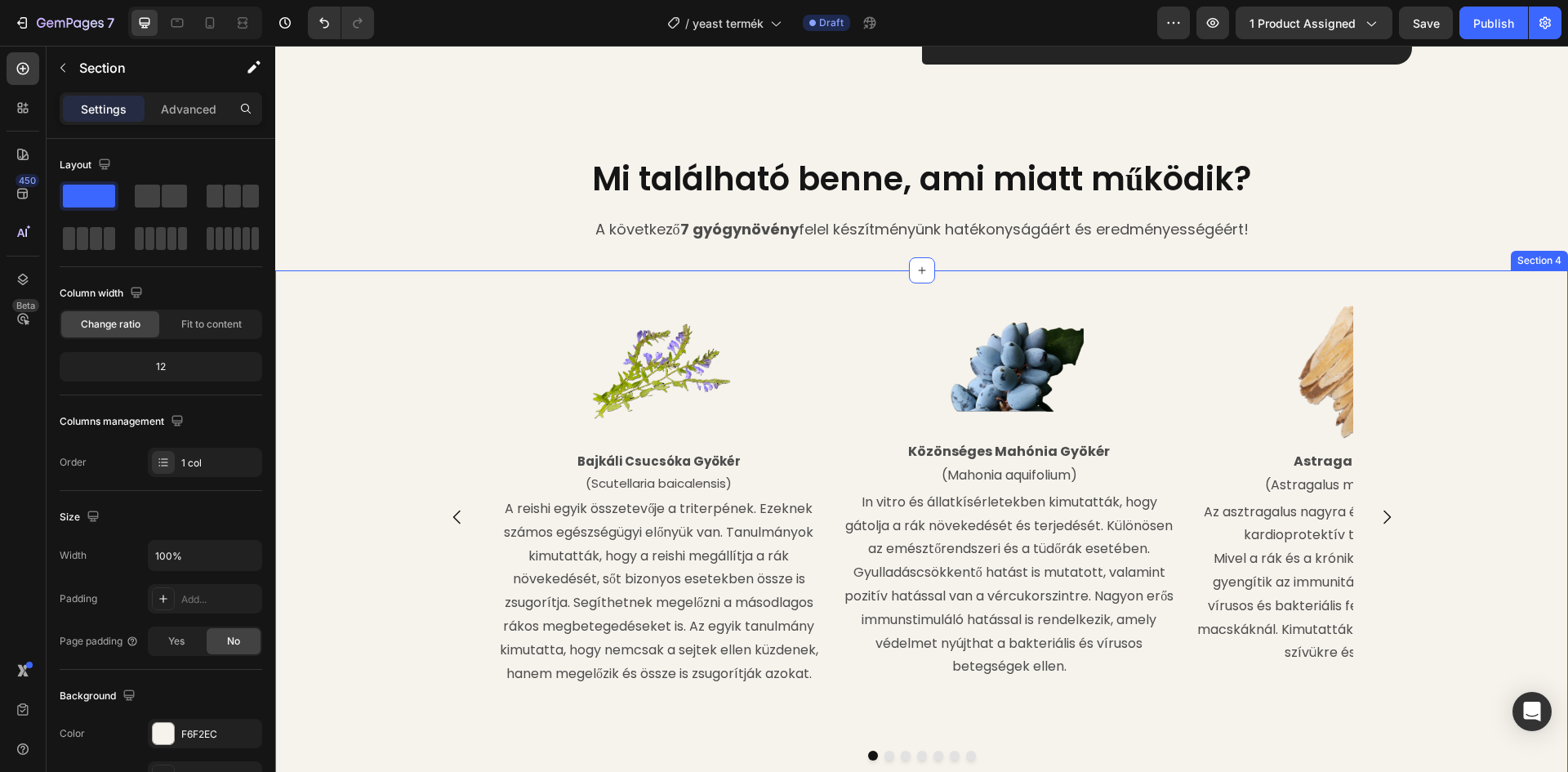
scroll to position [2048, 0]
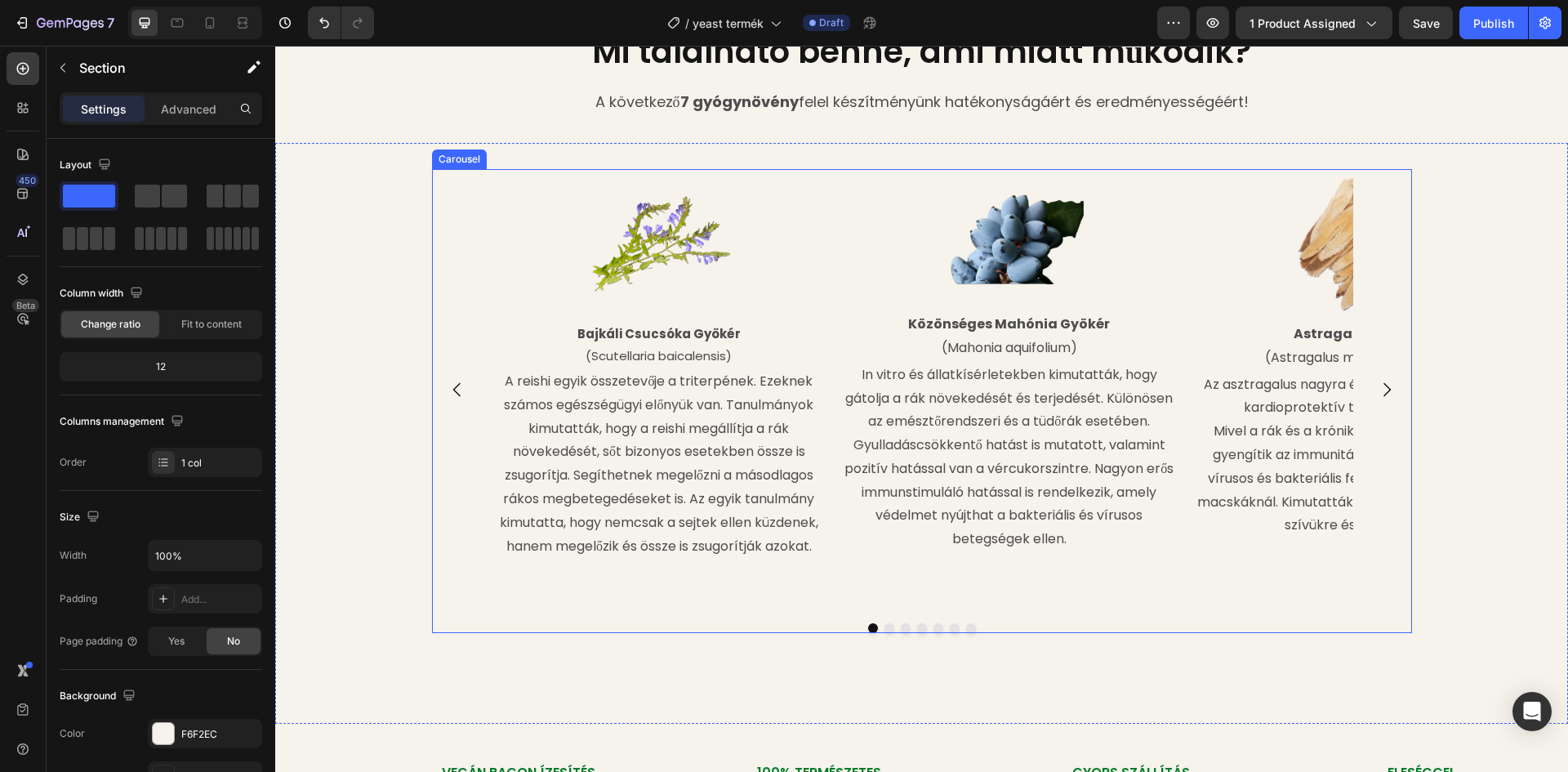
click at [1384, 383] on icon "Carousel Next Arrow" at bounding box center [1387, 389] width 7 height 14
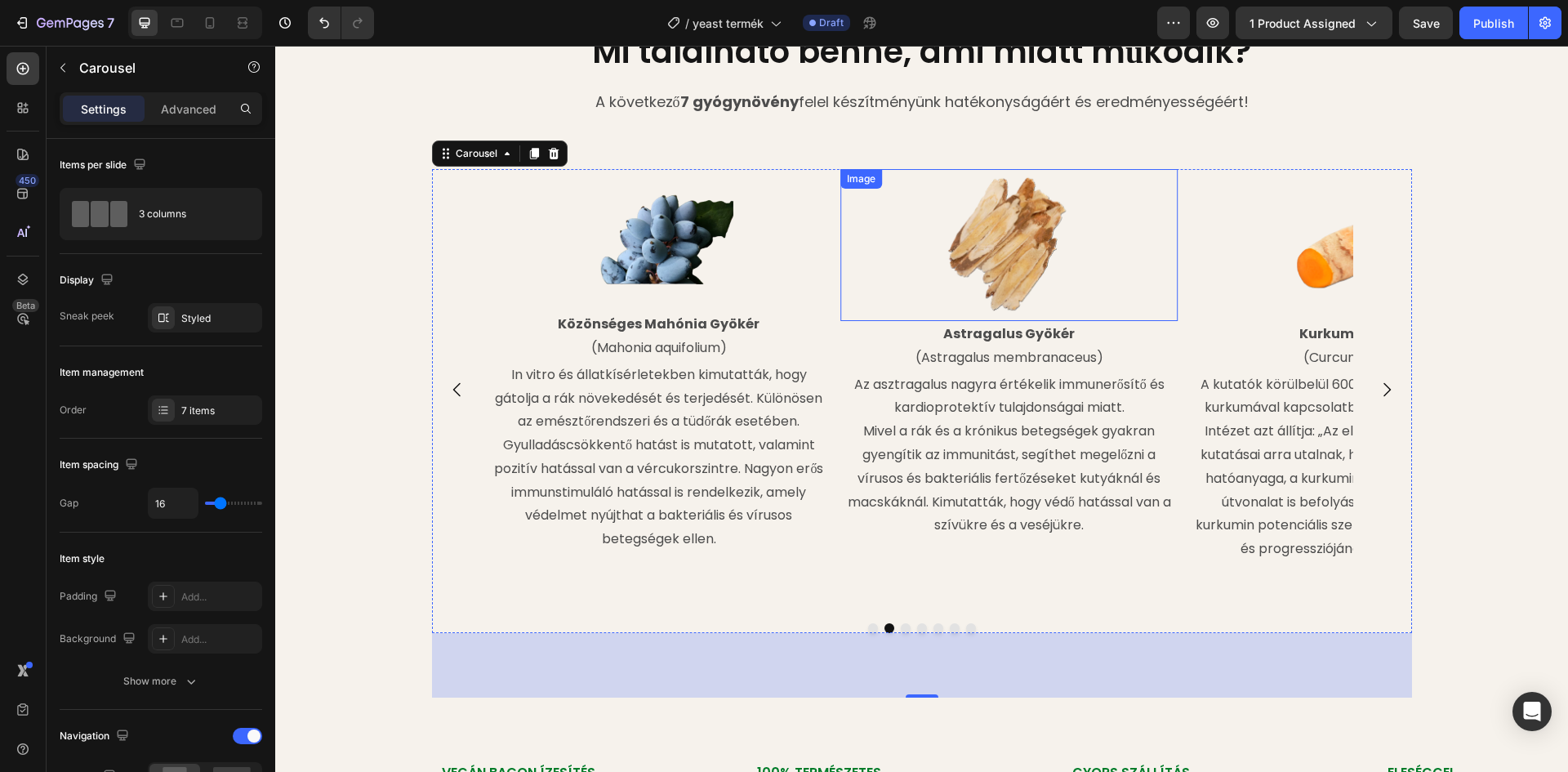
click at [992, 249] on img at bounding box center [1009, 245] width 151 height 151
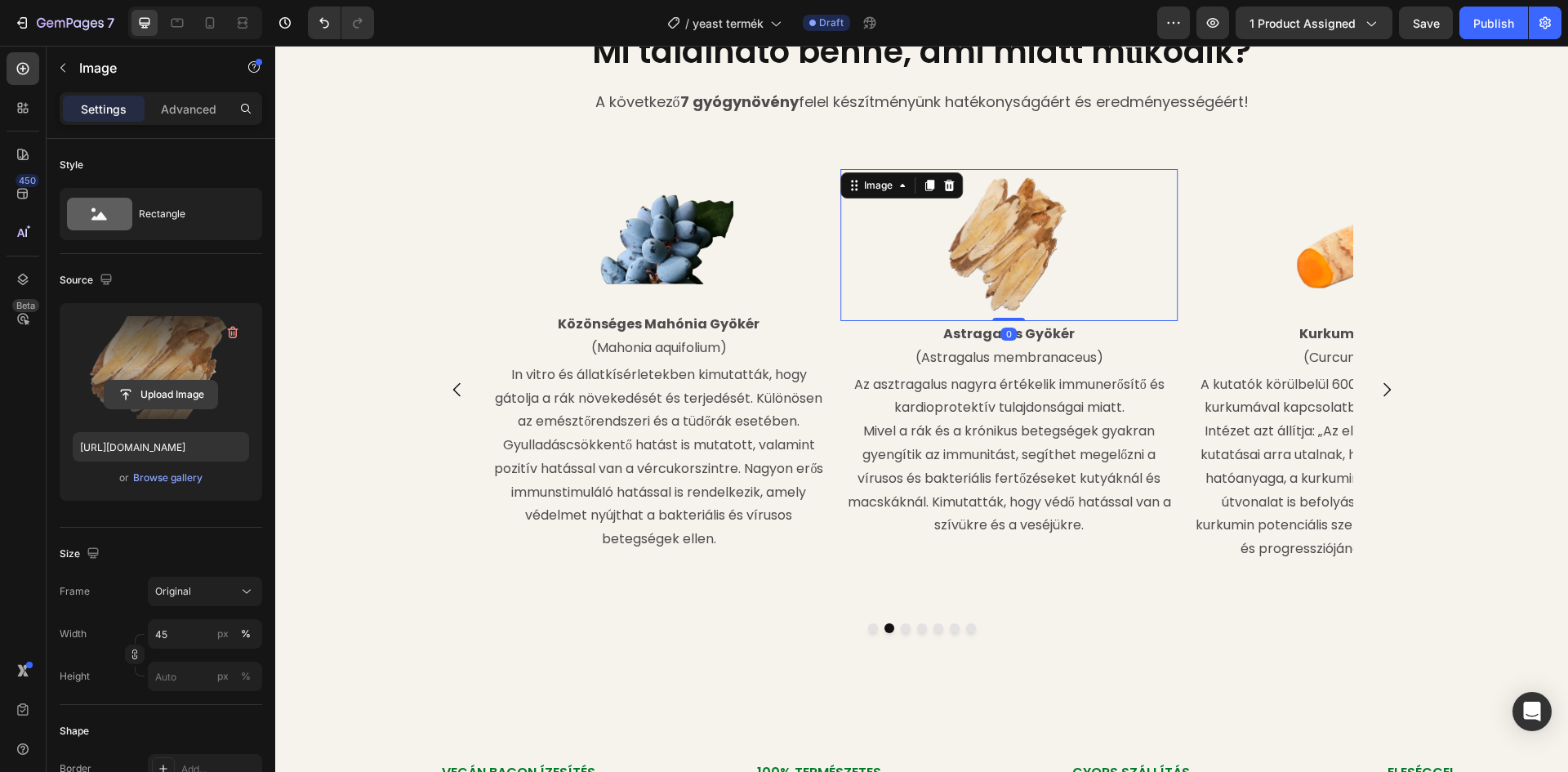
click at [168, 393] on input "file" at bounding box center [160, 394] width 113 height 28
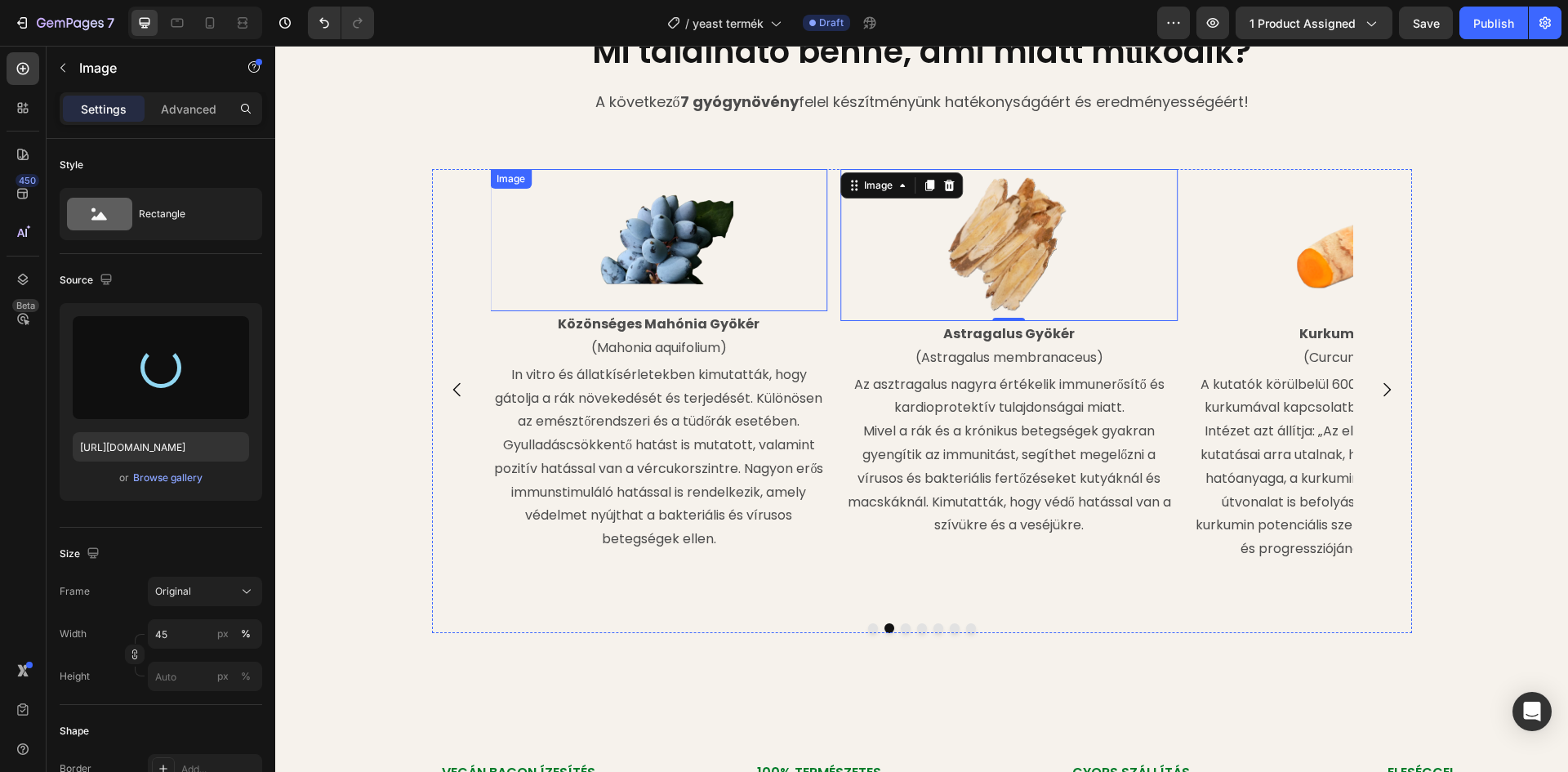
type input "https://cdn.shopify.com/s/files/1/0948/2462/8573/files/gempages_576978716819719…"
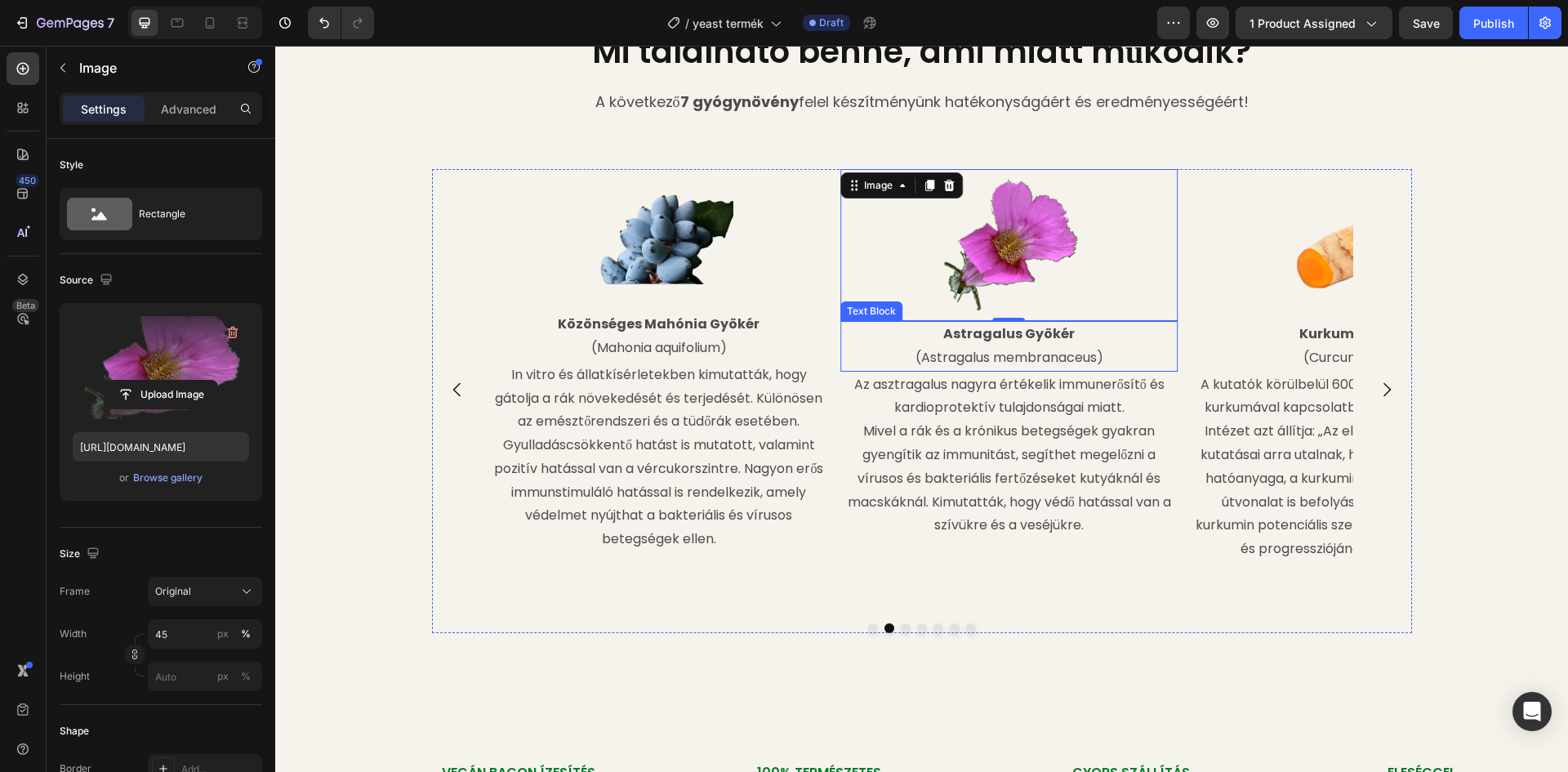
click at [1059, 328] on strong "Astragalus Gyökér" at bounding box center [1009, 333] width 131 height 19
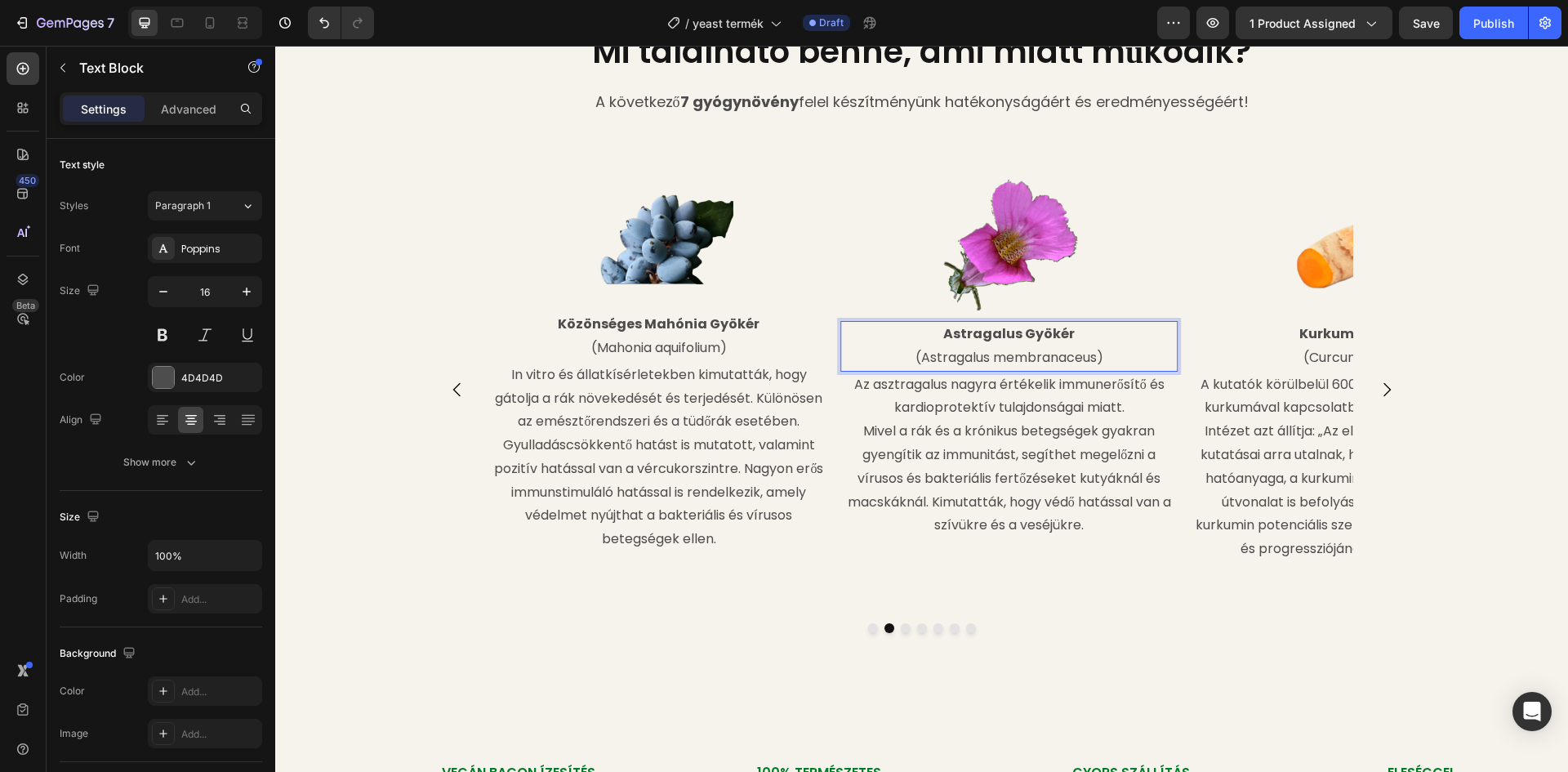
click at [1065, 333] on p "Astragalus Gyökér" at bounding box center [1008, 335] width 334 height 24
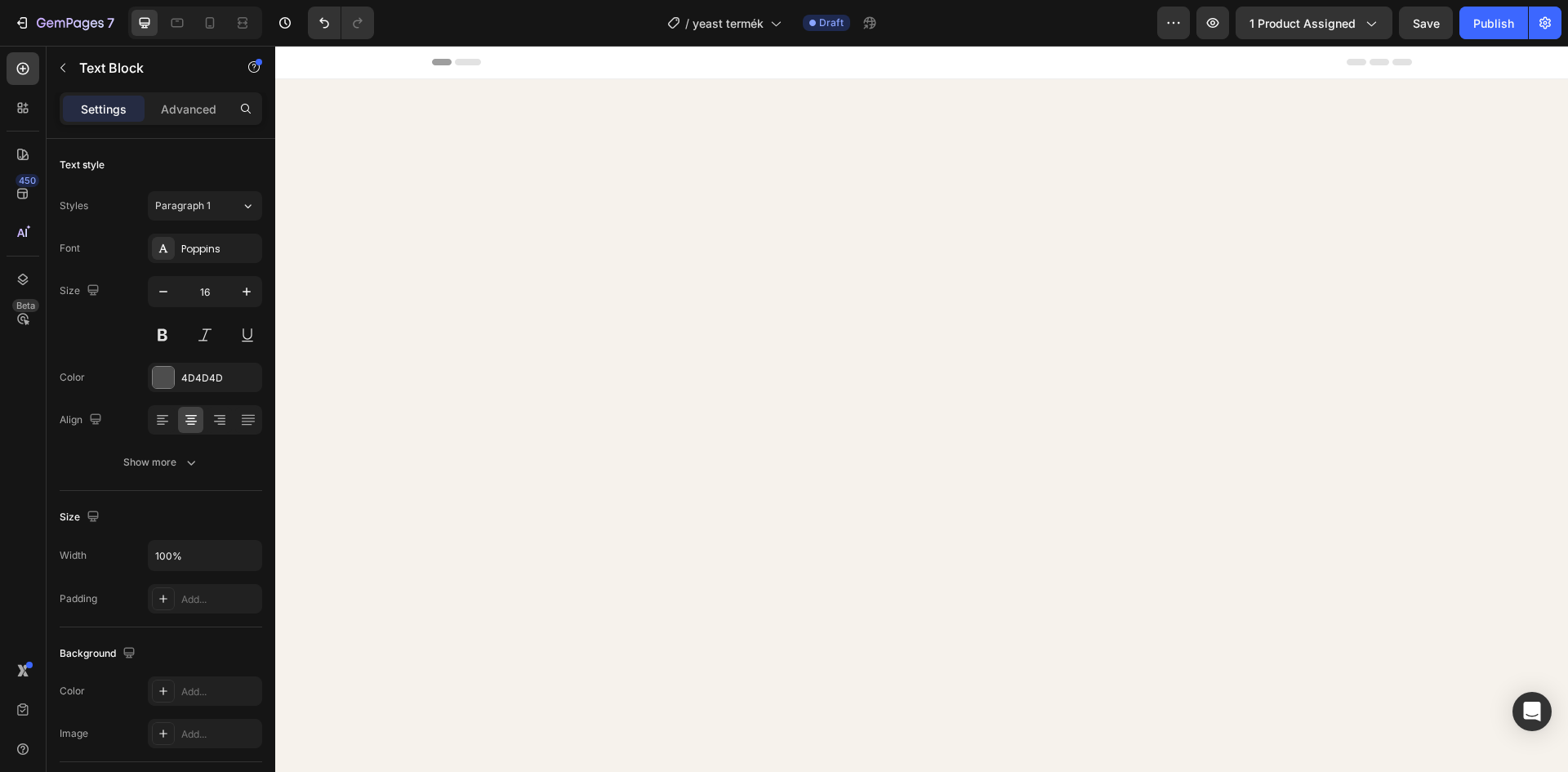
scroll to position [2048, 0]
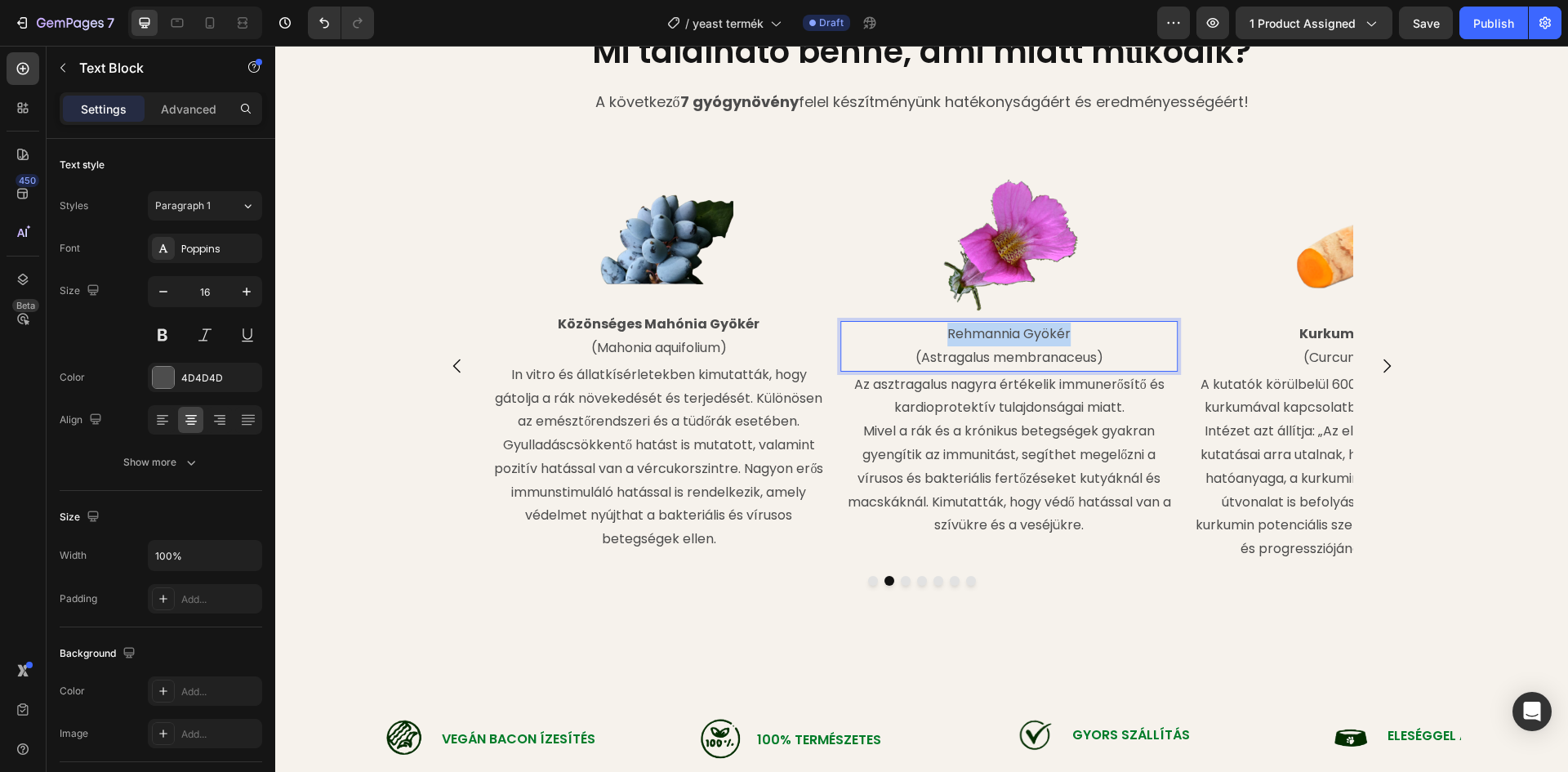
drag, startPoint x: 1064, startPoint y: 330, endPoint x: 941, endPoint y: 333, distance: 123.0
click at [941, 333] on p "Rehmannia Gyökér" at bounding box center [1008, 335] width 334 height 24
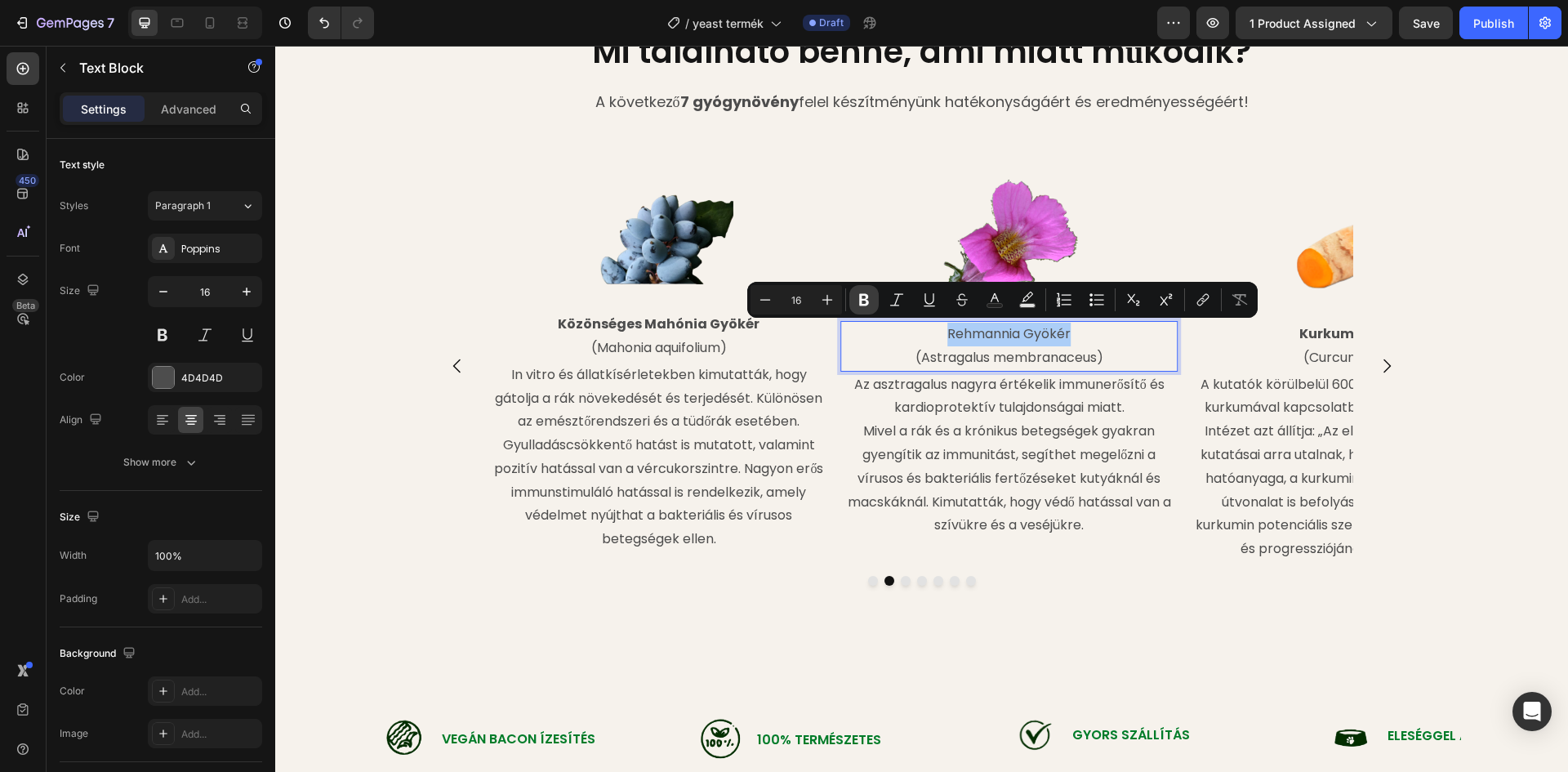
click at [868, 298] on icon "Editor contextual toolbar" at bounding box center [864, 300] width 16 height 16
click at [851, 252] on div at bounding box center [1008, 245] width 338 height 151
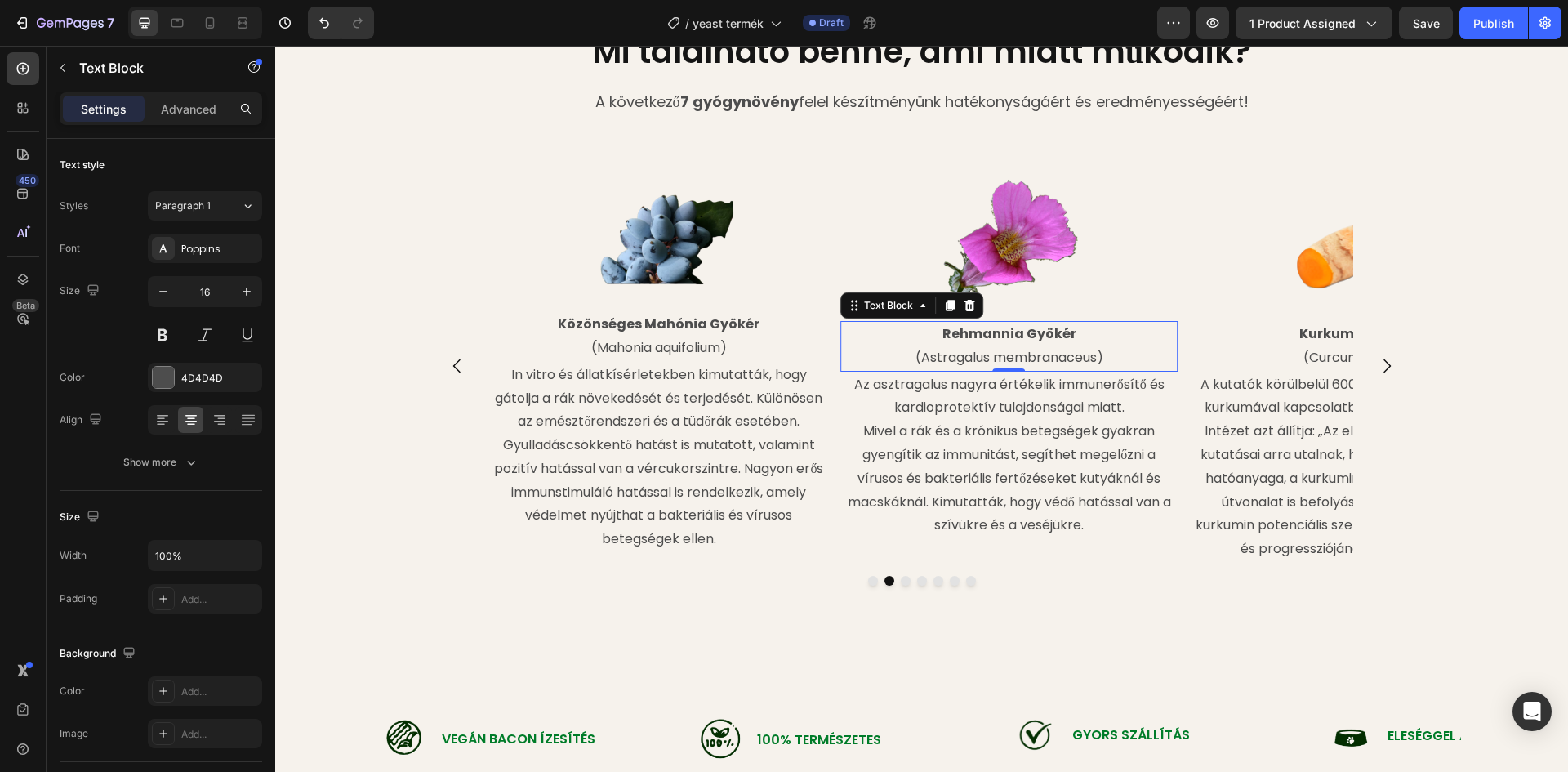
click at [1007, 355] on p "(Astragalus membranaceus)" at bounding box center [1008, 359] width 334 height 24
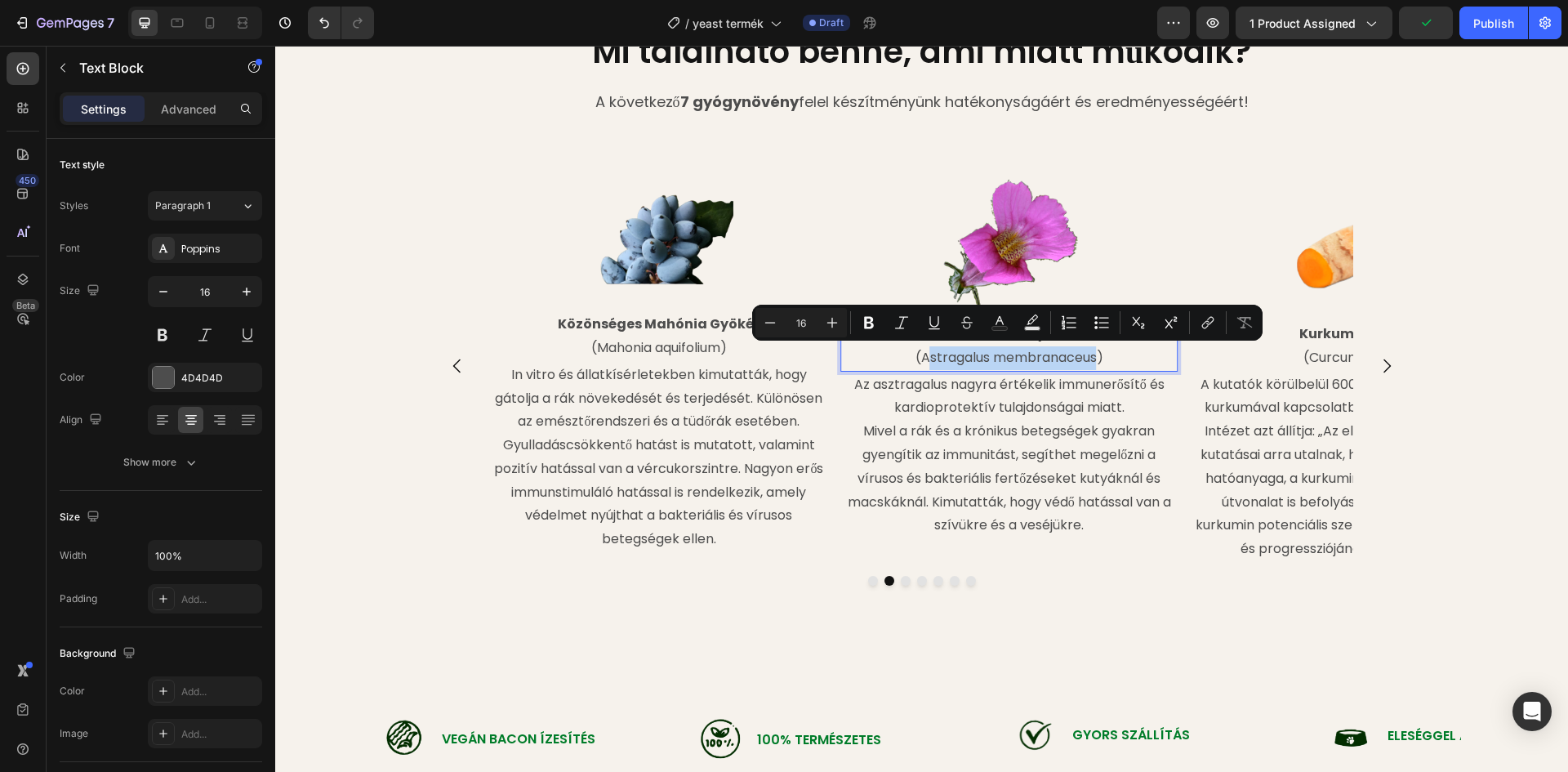
drag, startPoint x: 1094, startPoint y: 356, endPoint x: 918, endPoint y: 360, distance: 176.0
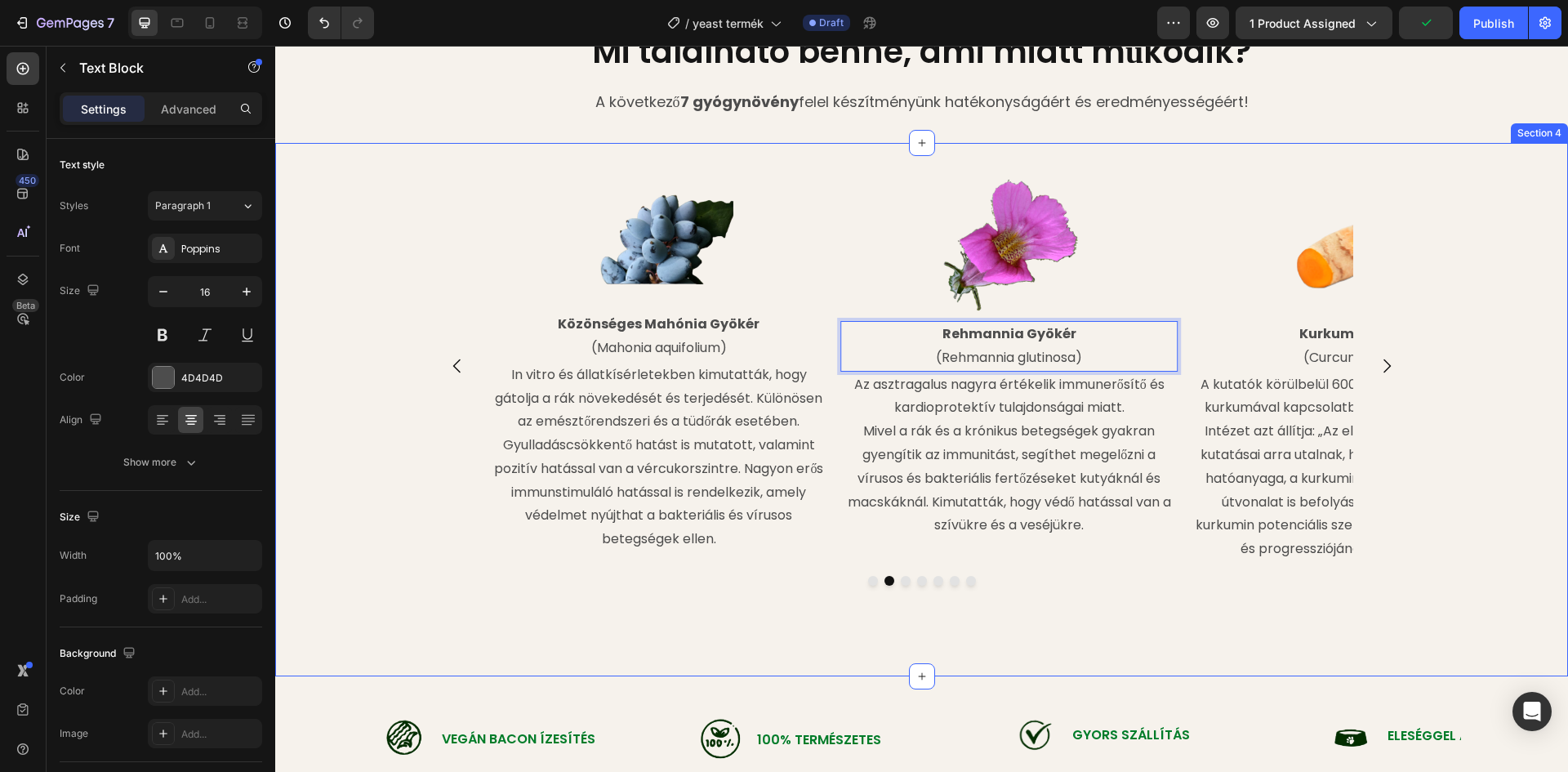
click at [1207, 135] on div "Mi található benne, ami miatt működik? Heading A következő 7 gyógynövény felel …" at bounding box center [921, 72] width 1293 height 140
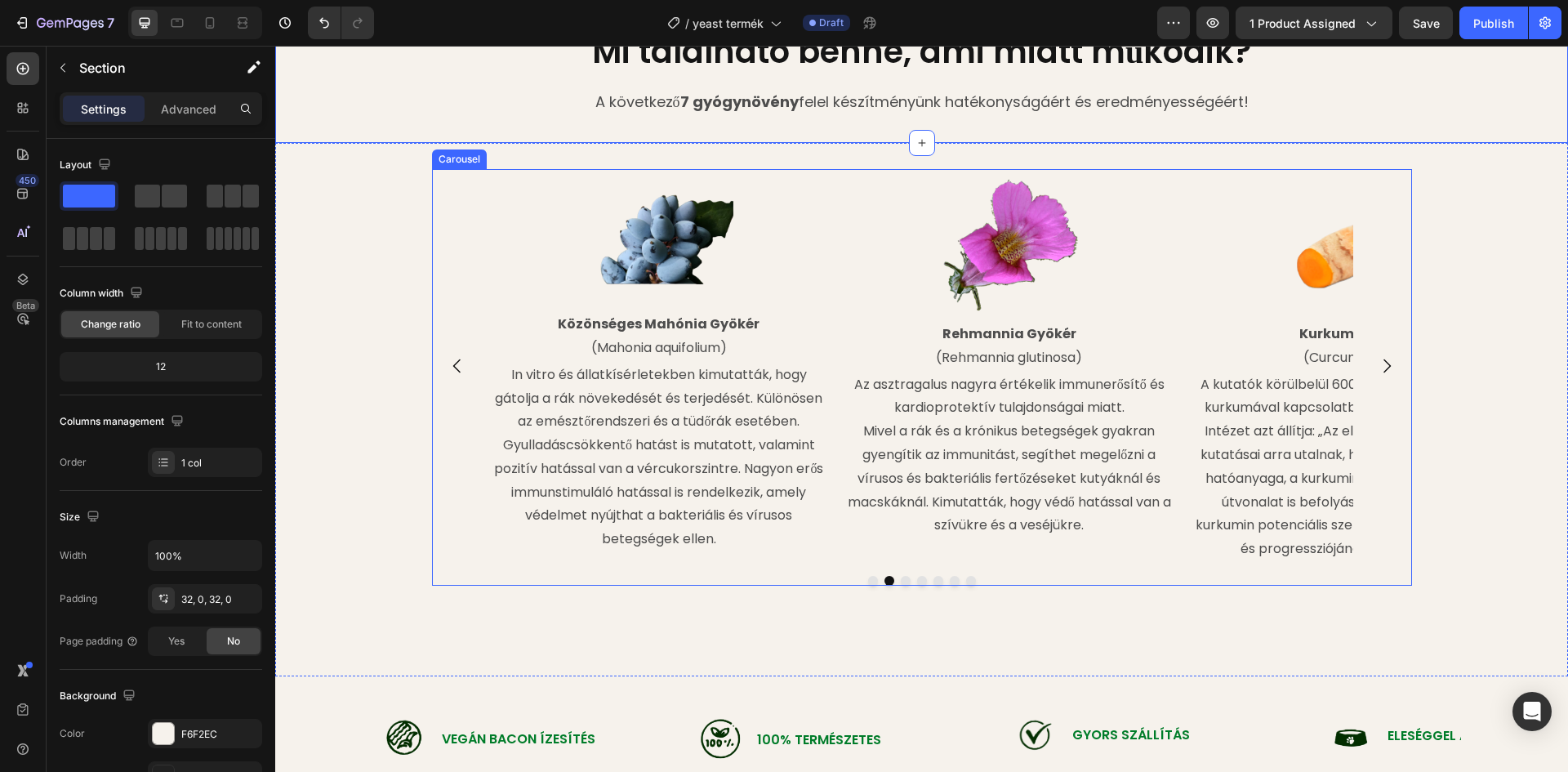
click at [1380, 376] on icon "Carousel Next Arrow" at bounding box center [1387, 366] width 20 height 20
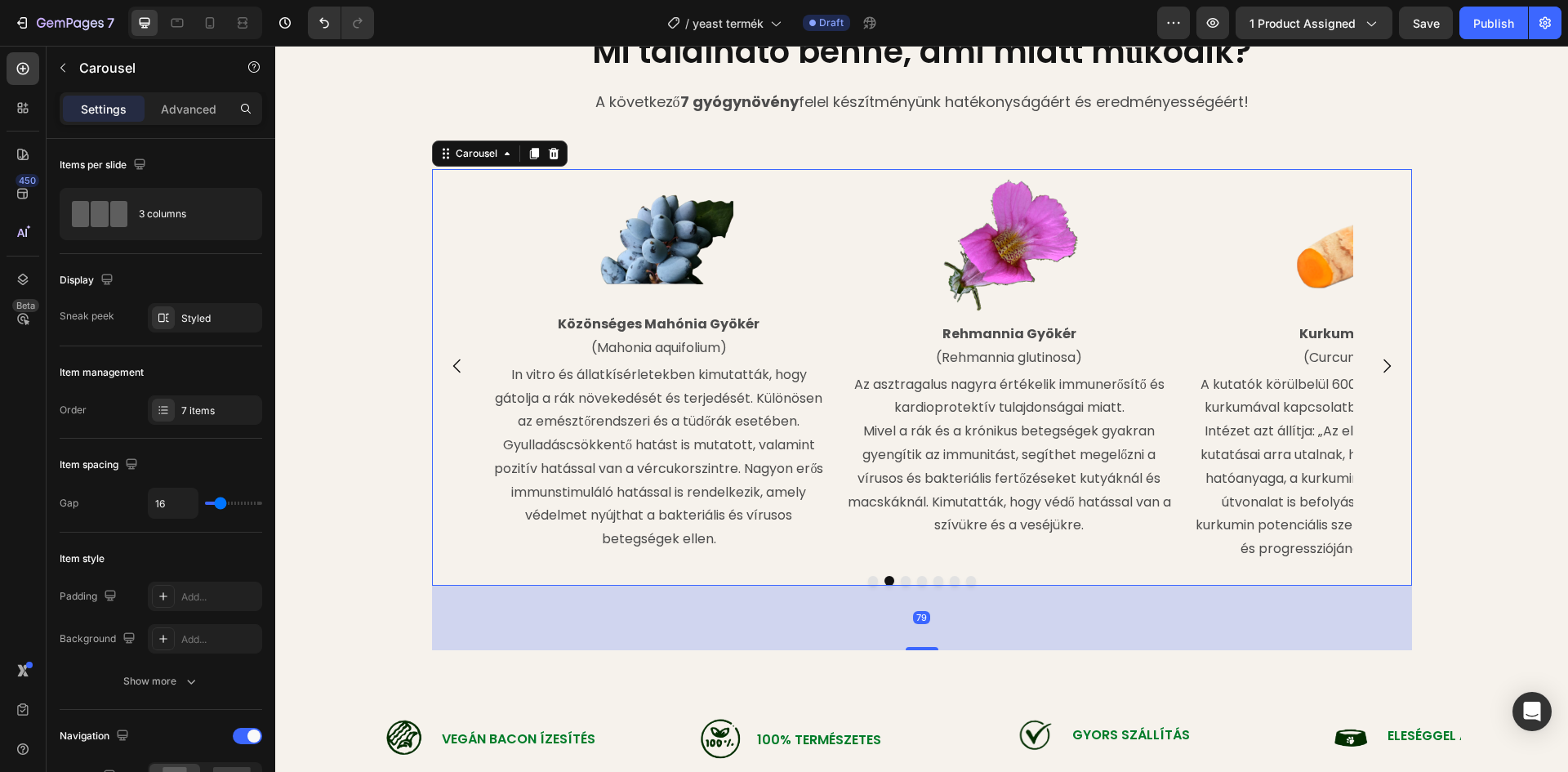
click at [1380, 379] on button "Carousel Next Arrow" at bounding box center [1387, 366] width 46 height 46
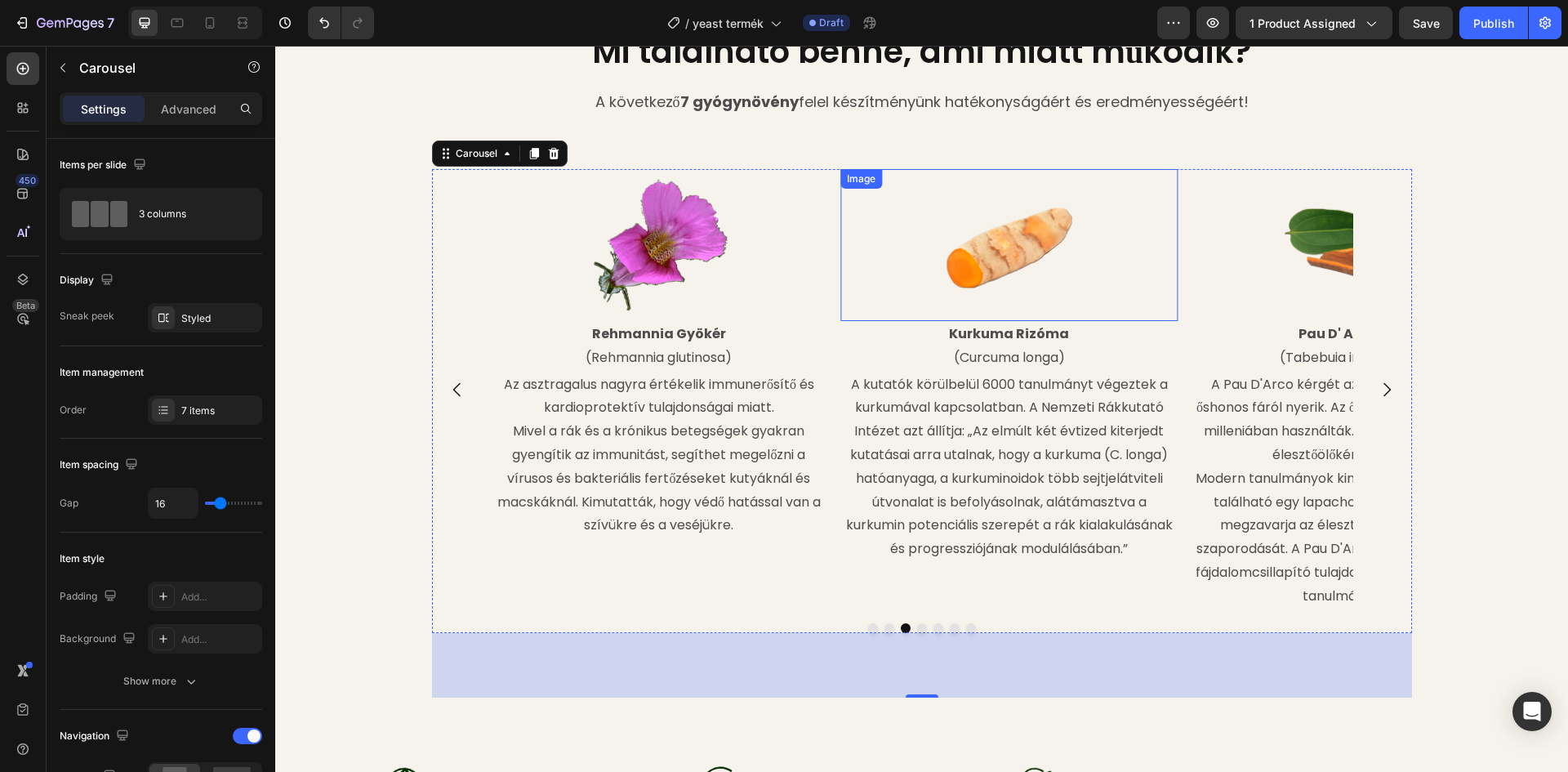
click at [997, 258] on img at bounding box center [1009, 245] width 151 height 151
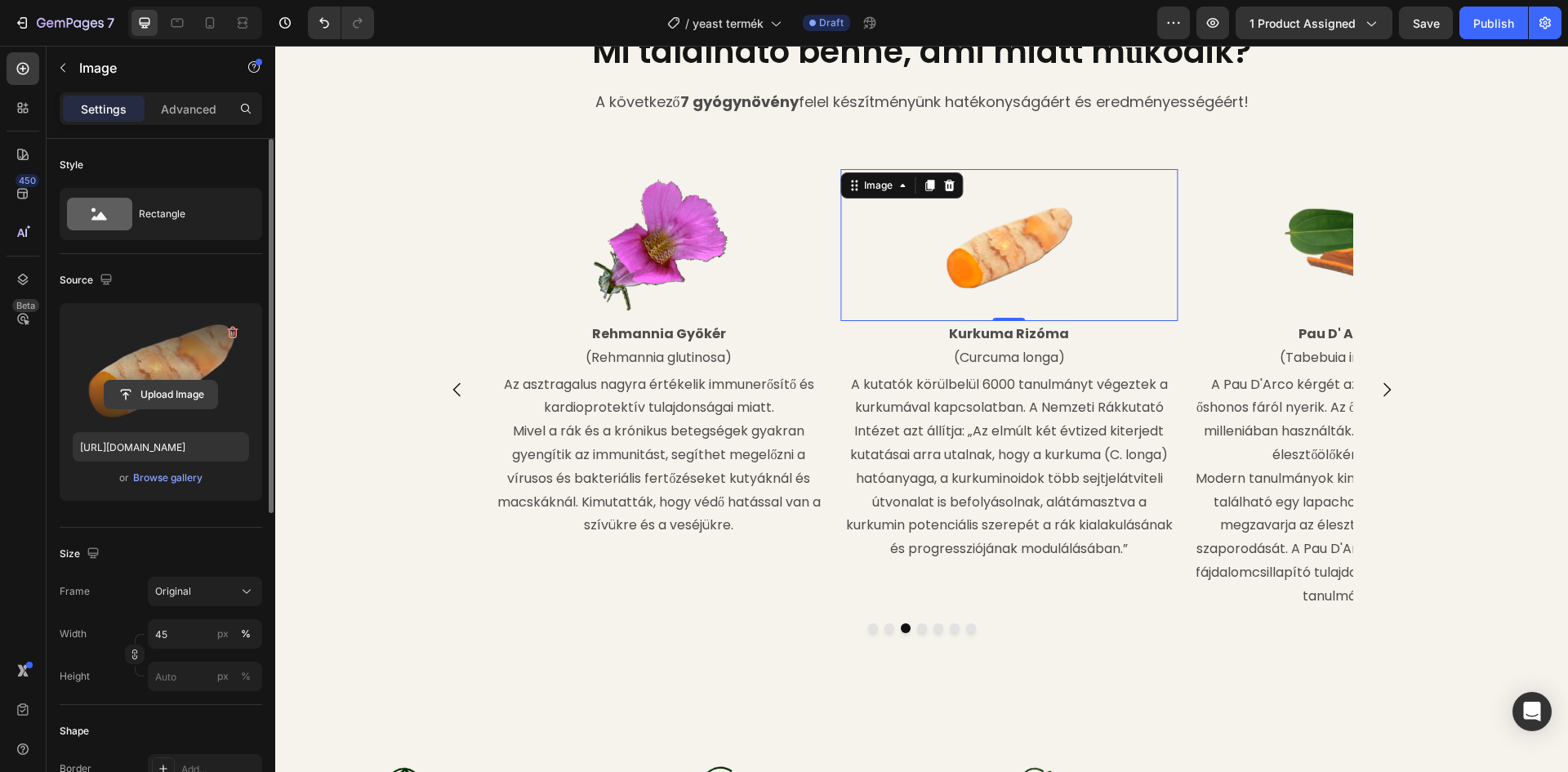
click at [177, 388] on input "file" at bounding box center [160, 394] width 113 height 28
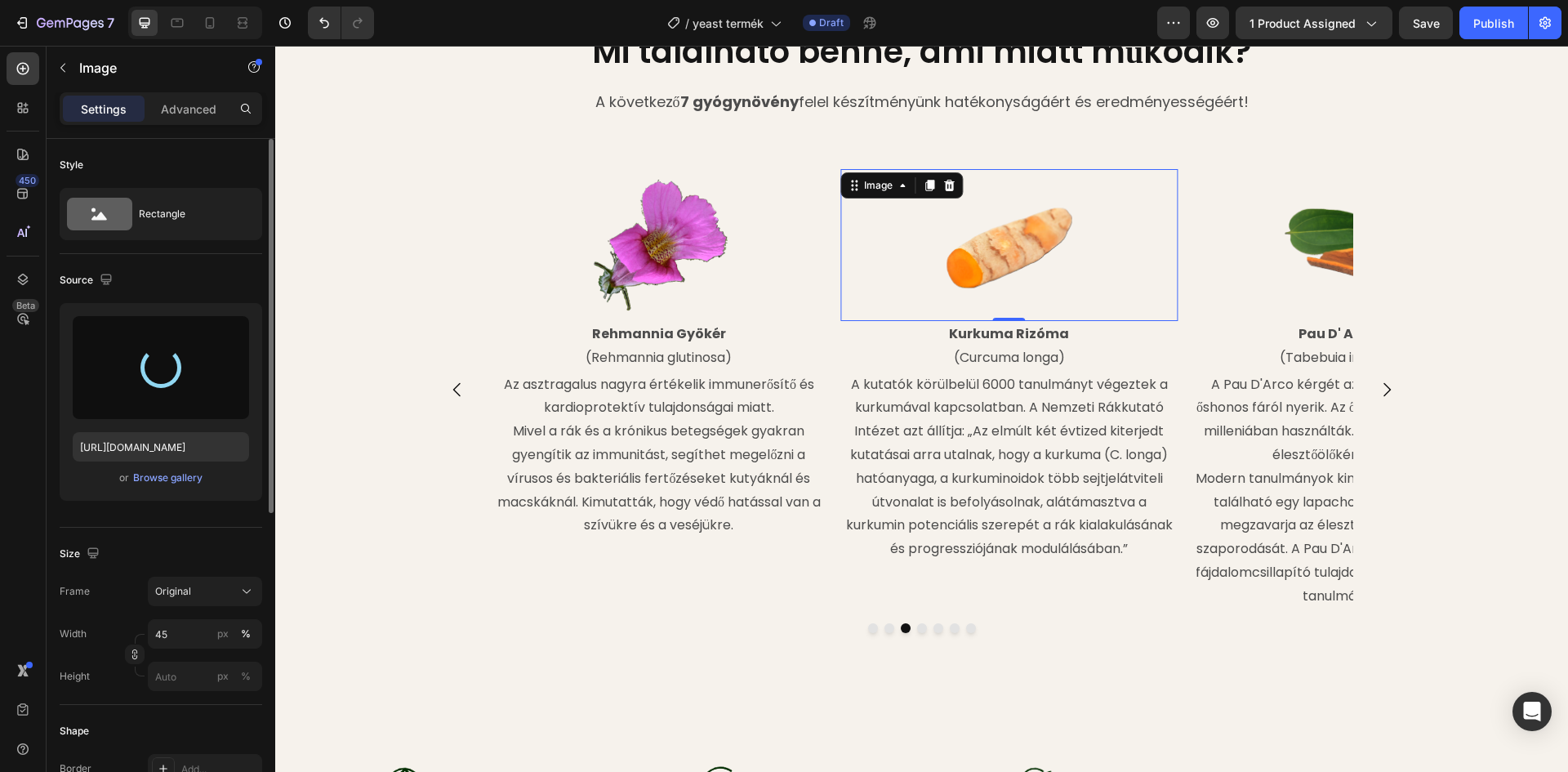
type input "[URL][DOMAIN_NAME]"
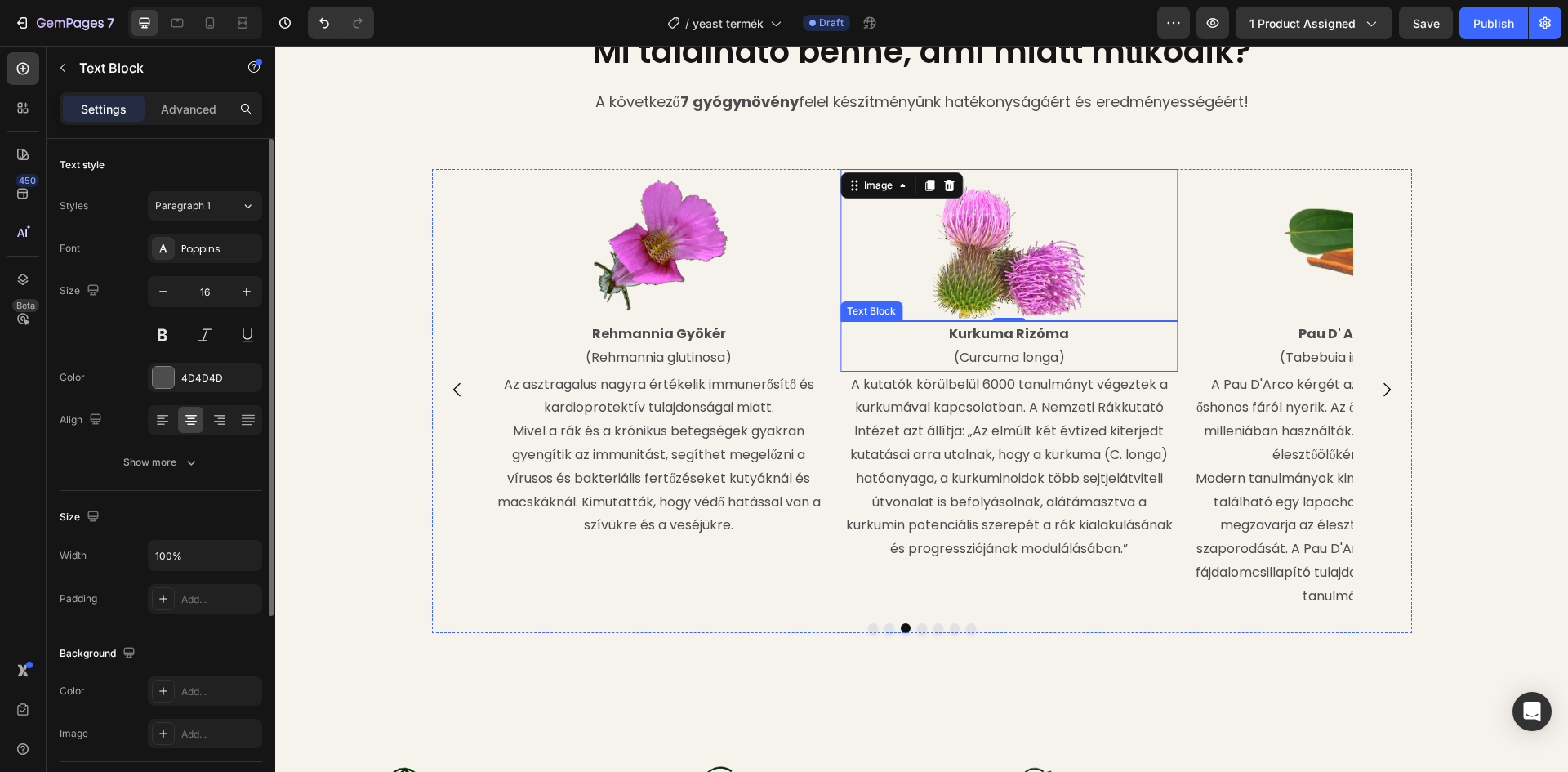
click at [1053, 333] on strong "Kurkuma Rizóma" at bounding box center [1008, 333] width 120 height 19
click at [1060, 333] on strong "Kurkuma Rizóma" at bounding box center [1008, 333] width 120 height 19
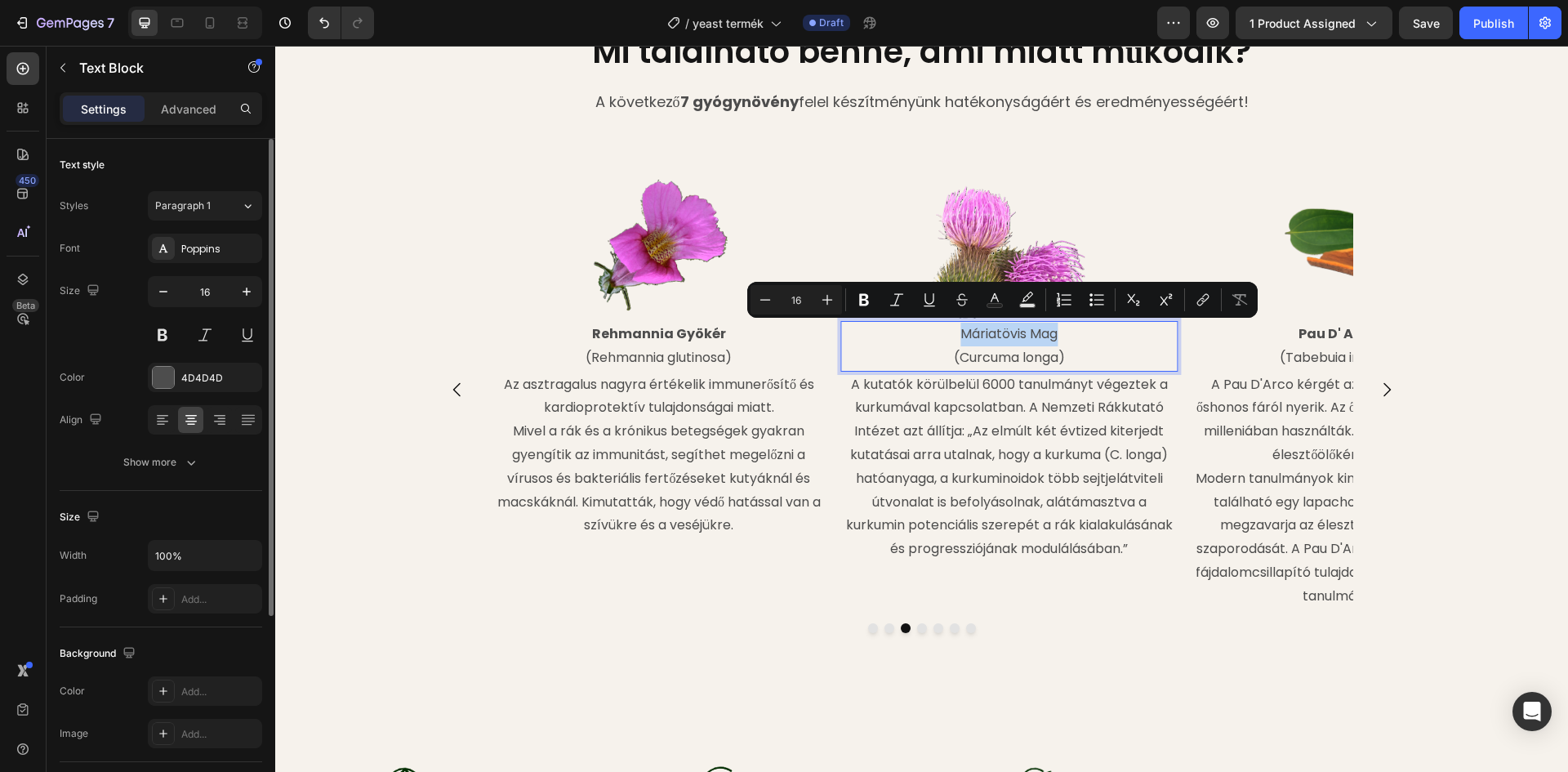
drag, startPoint x: 1060, startPoint y: 333, endPoint x: 952, endPoint y: 333, distance: 108.0
click at [952, 333] on p "Máriatövis Mag" at bounding box center [1008, 335] width 334 height 24
click at [864, 305] on icon "Editor contextual toolbar" at bounding box center [864, 300] width 10 height 12
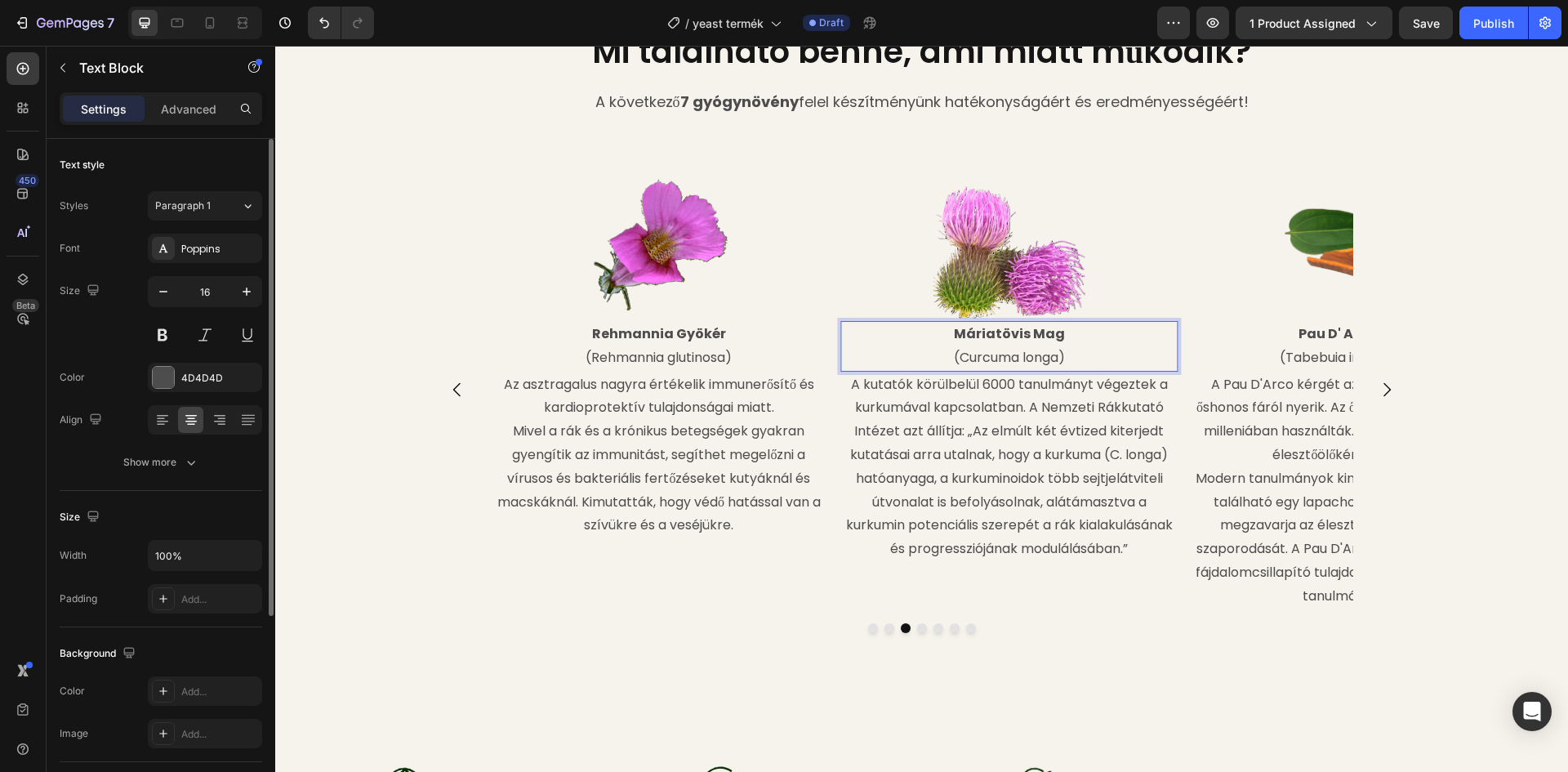
click at [1022, 360] on p "(Curcuma longa)" at bounding box center [1008, 359] width 334 height 24
click at [1051, 357] on p "(Curcuma longa)" at bounding box center [1008, 359] width 334 height 24
click at [974, 331] on p "mubilyS Máriatövis Mag" at bounding box center [1008, 335] width 334 height 24
click at [458, 138] on div "Mi található benne, ami miatt működik? Heading A következő 7 gyógynövény felel …" at bounding box center [921, 72] width 1293 height 140
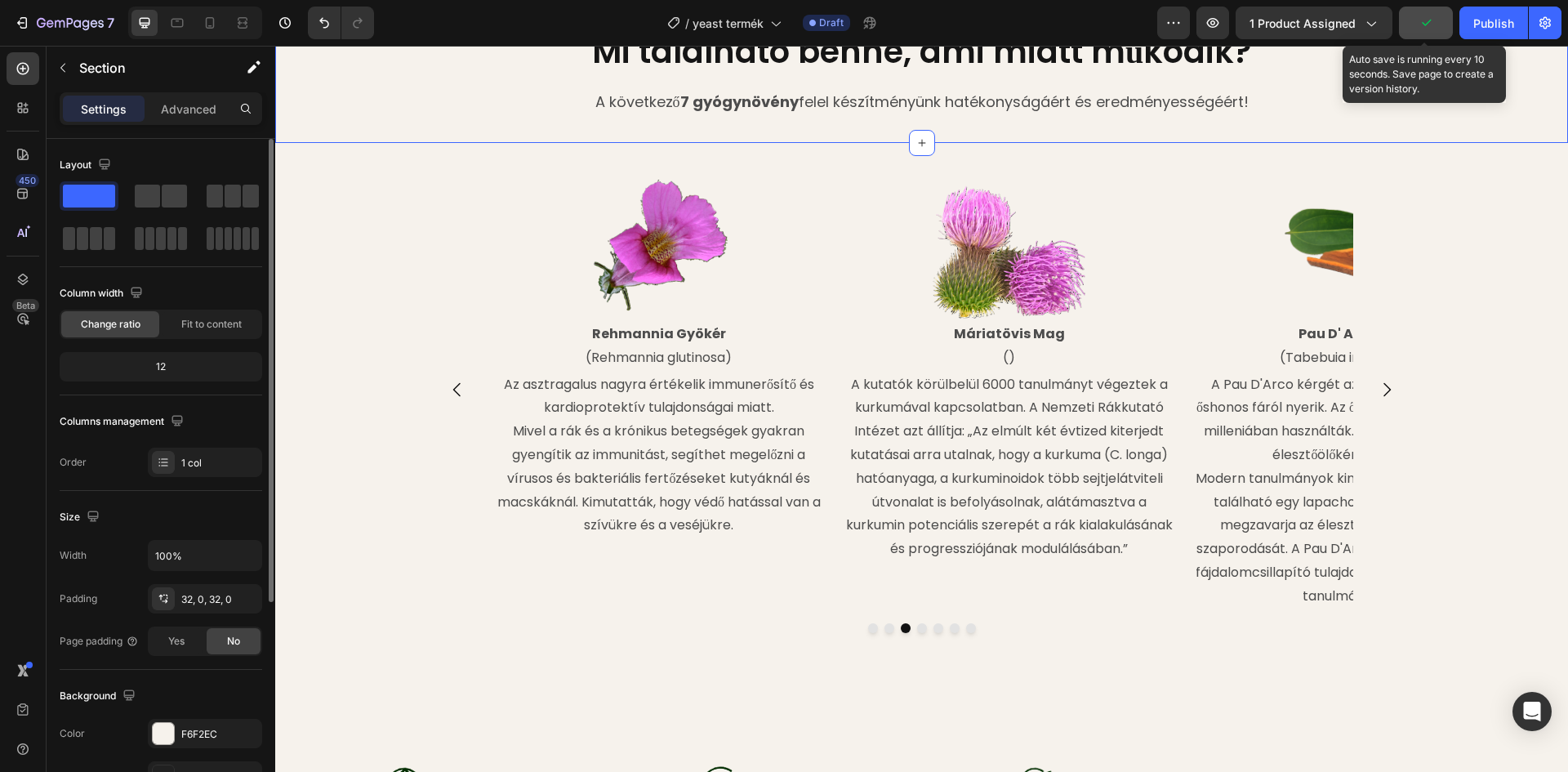
click at [1438, 23] on button "button" at bounding box center [1426, 23] width 54 height 33
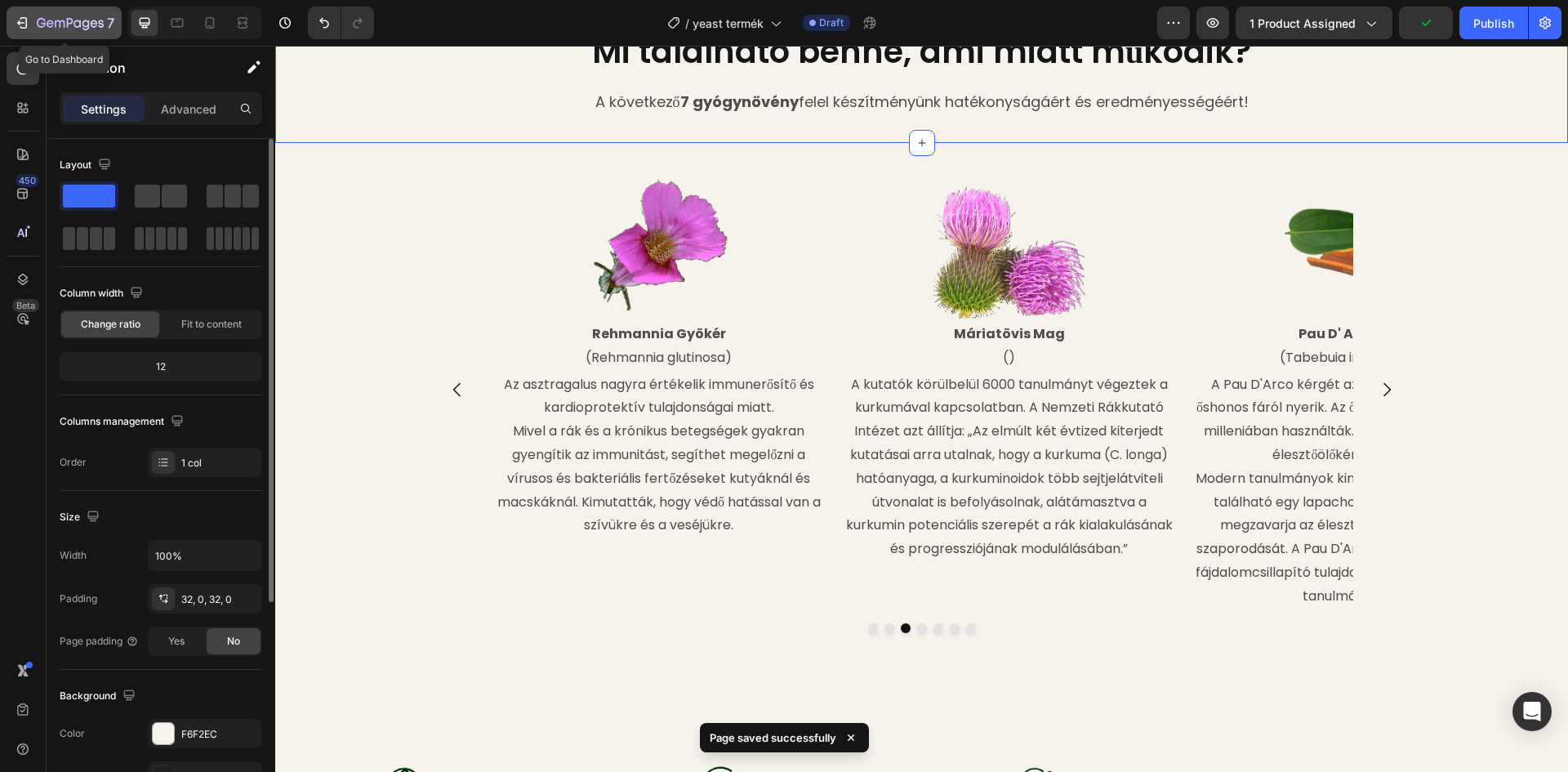
click at [77, 21] on icon "button" at bounding box center [77, 23] width 7 height 7
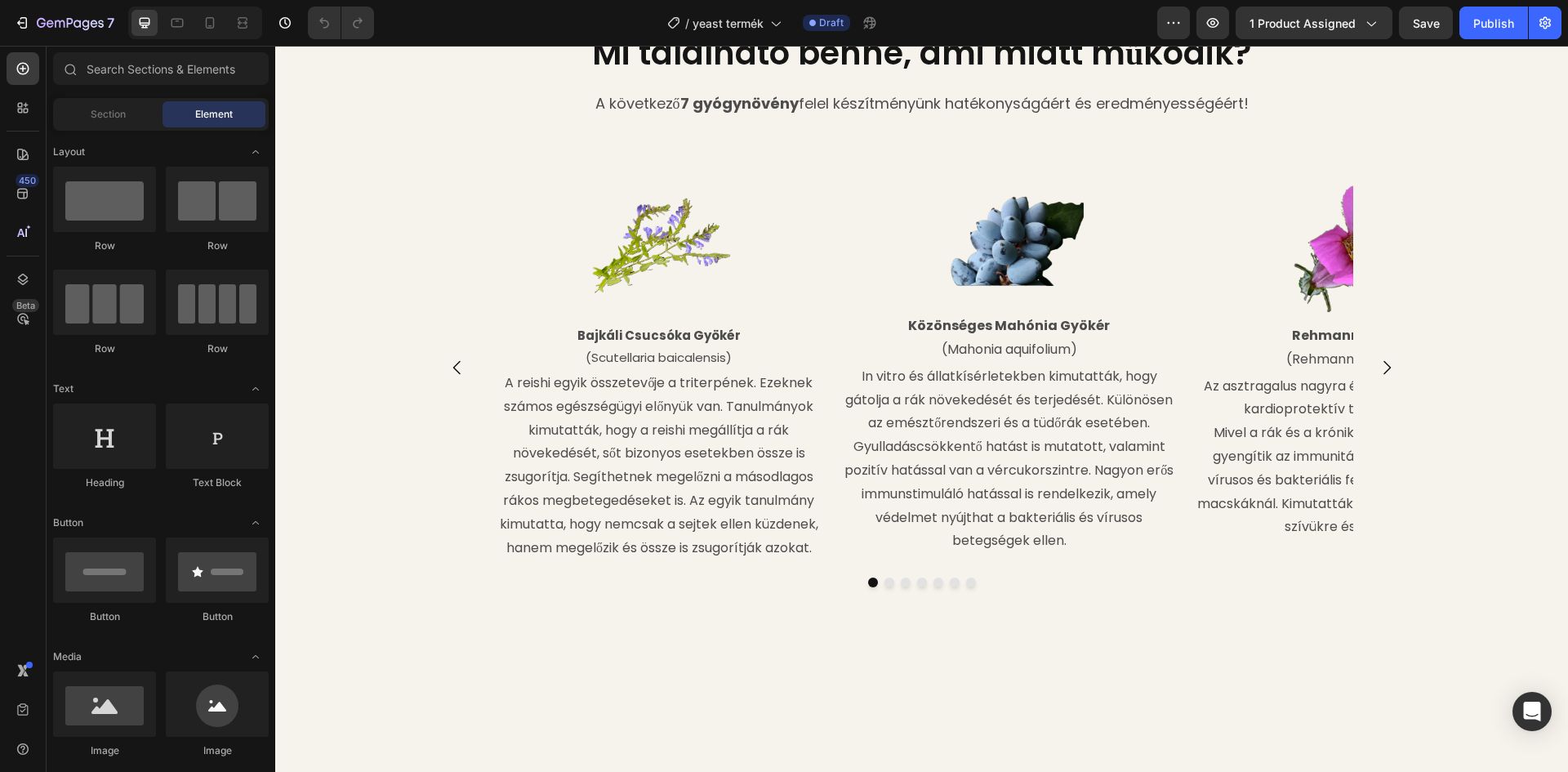
scroll to position [1796, 0]
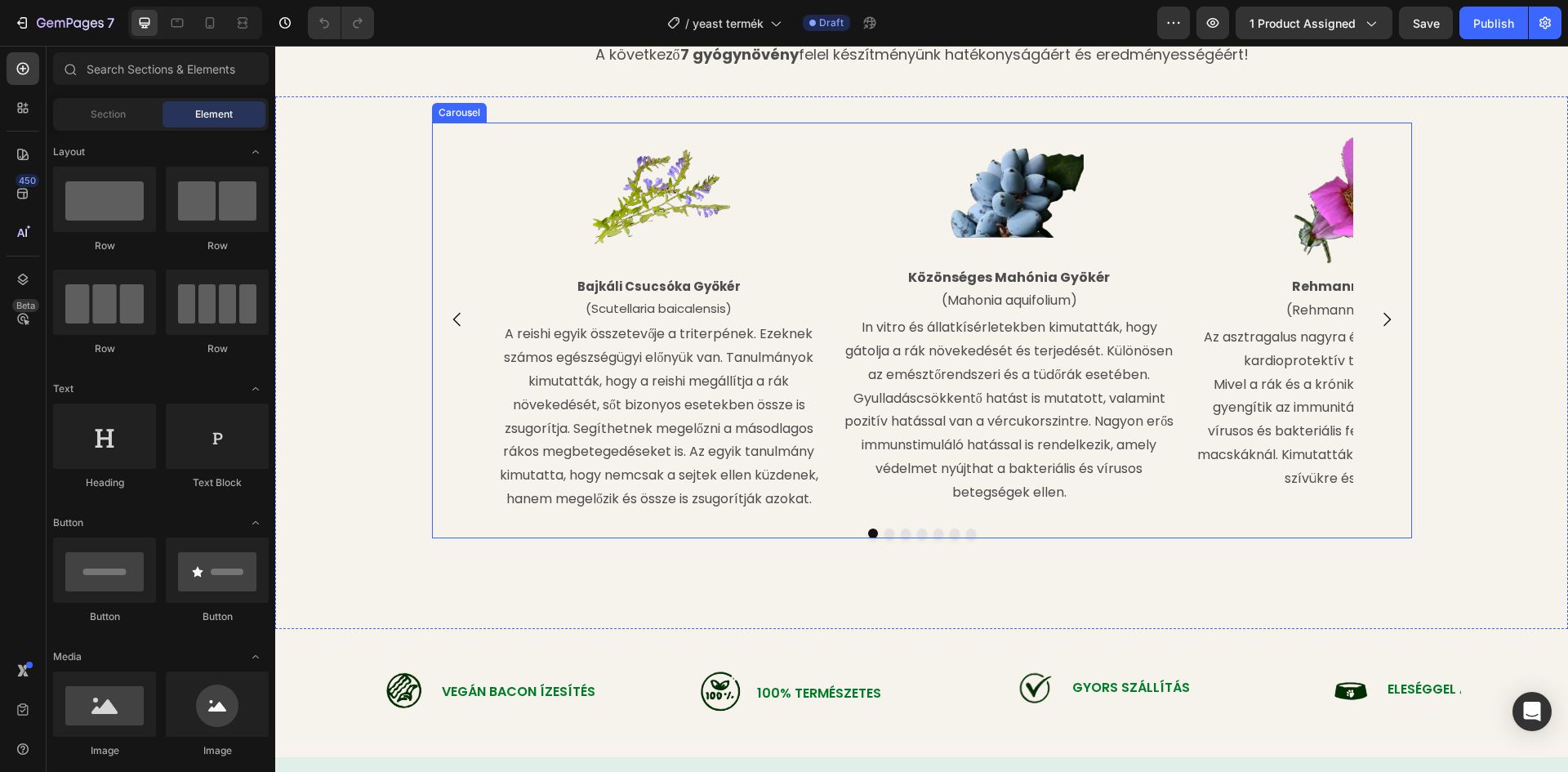
click at [1377, 324] on icon "Carousel Next Arrow" at bounding box center [1387, 320] width 20 height 20
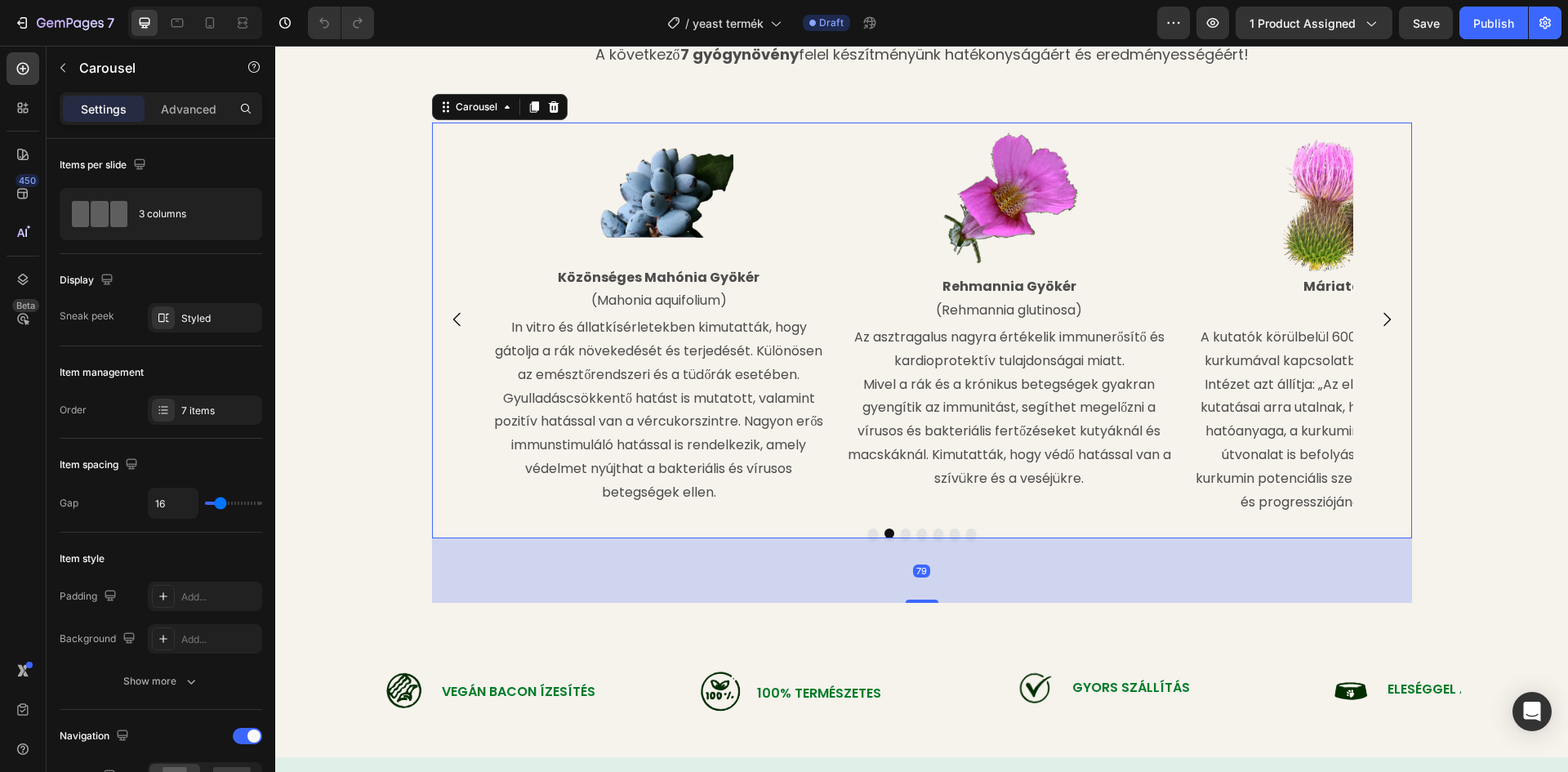
click at [1377, 324] on icon "Carousel Next Arrow" at bounding box center [1387, 320] width 20 height 20
click at [1371, 324] on button "Carousel Next Arrow" at bounding box center [1387, 320] width 46 height 46
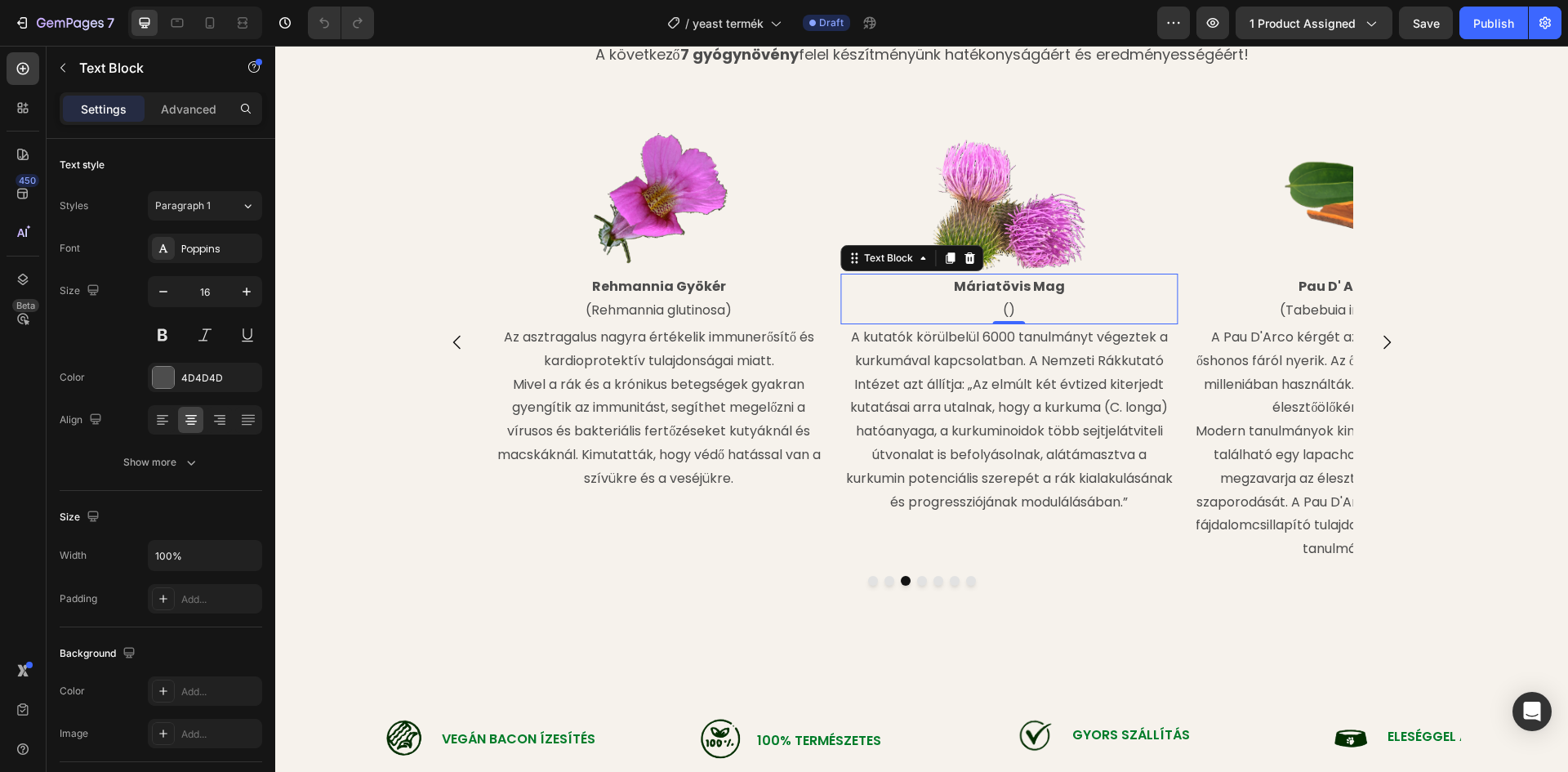
click at [1004, 309] on p "()" at bounding box center [1008, 311] width 334 height 24
click at [1003, 309] on p "()" at bounding box center [1008, 311] width 334 height 24
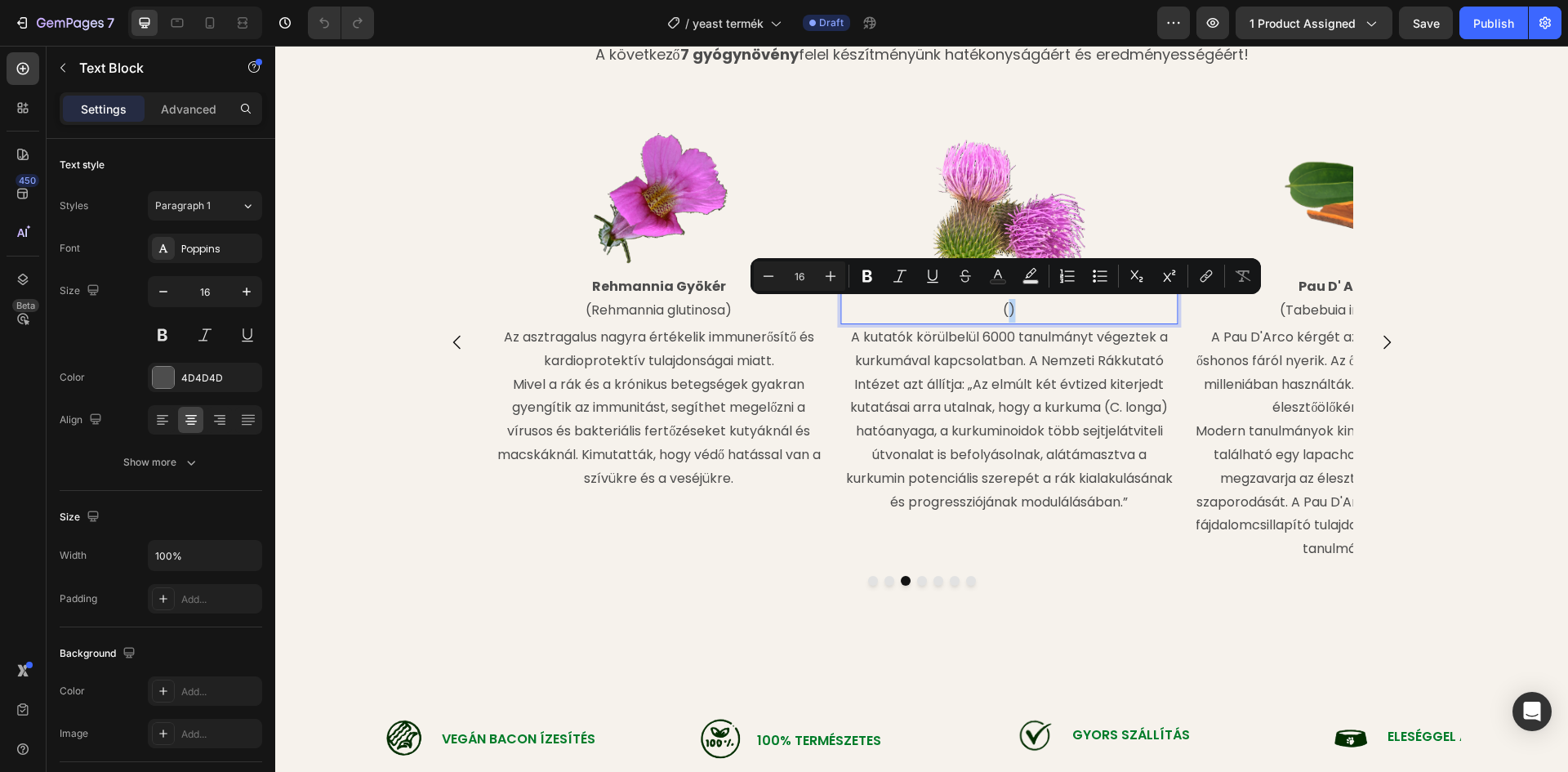
click at [1002, 318] on p "()" at bounding box center [1008, 311] width 334 height 24
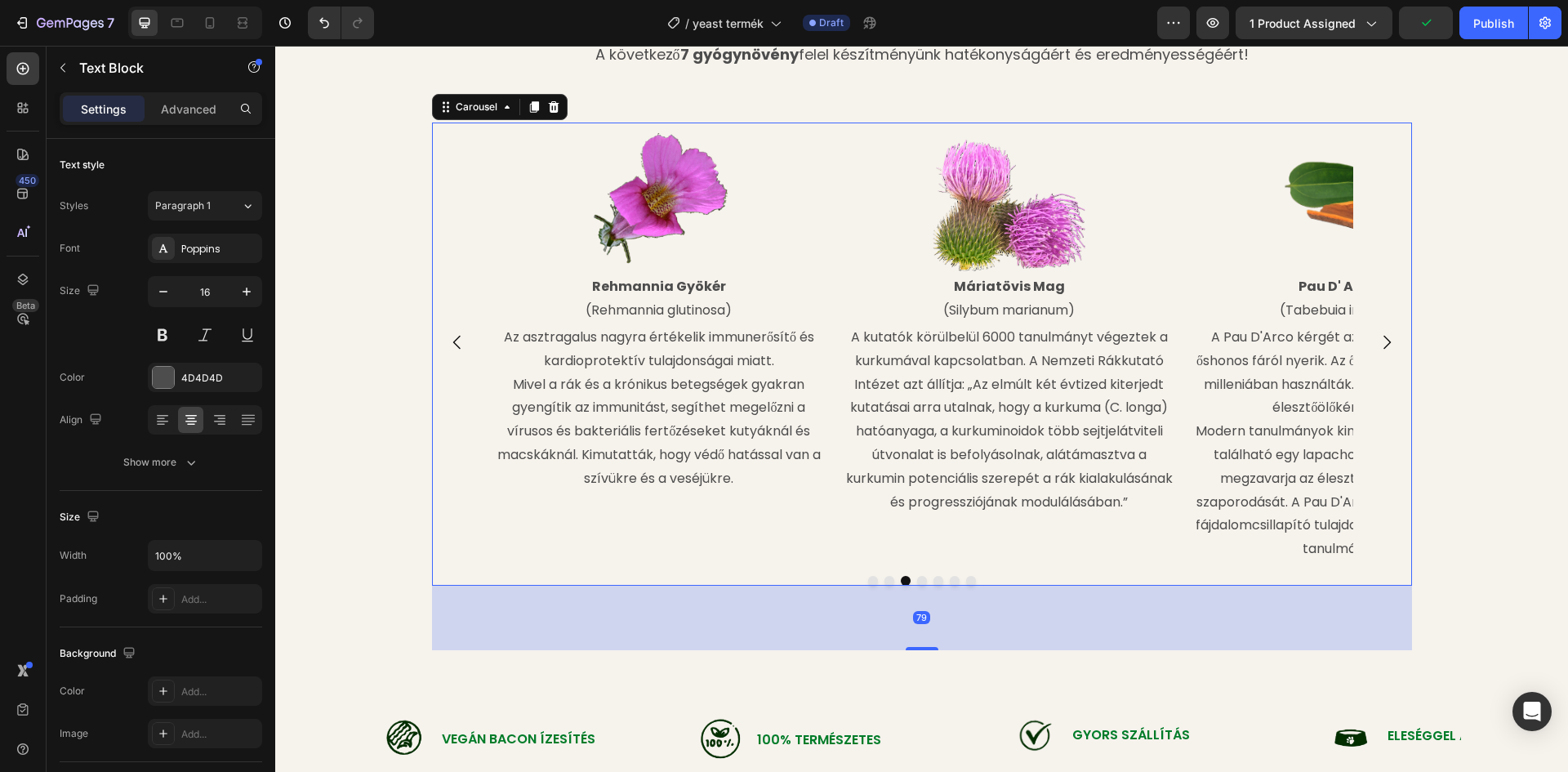
click at [1393, 353] on button "Carousel Next Arrow" at bounding box center [1387, 342] width 46 height 46
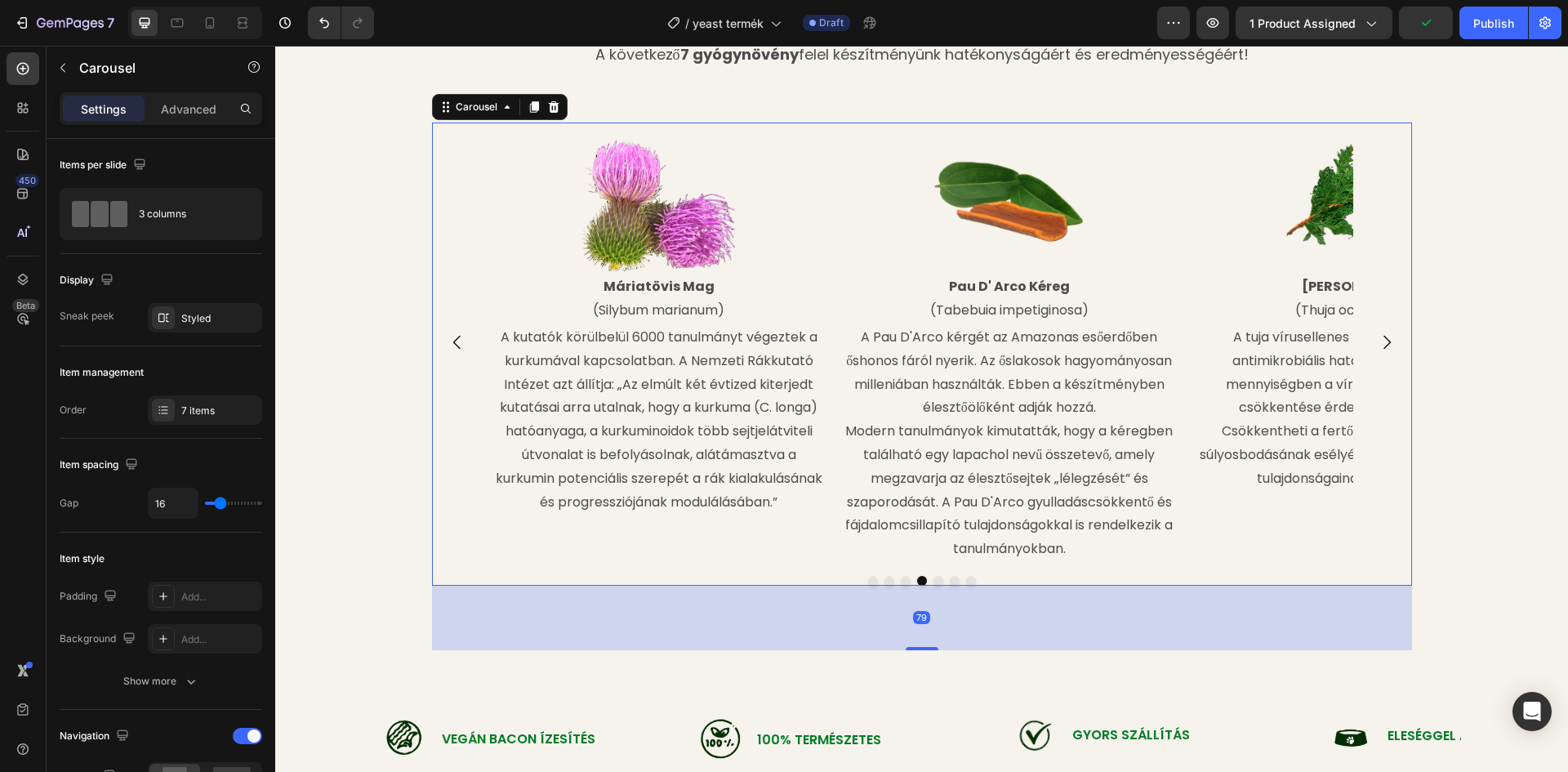
click at [1385, 348] on icon "Carousel Next Arrow" at bounding box center [1387, 343] width 20 height 20
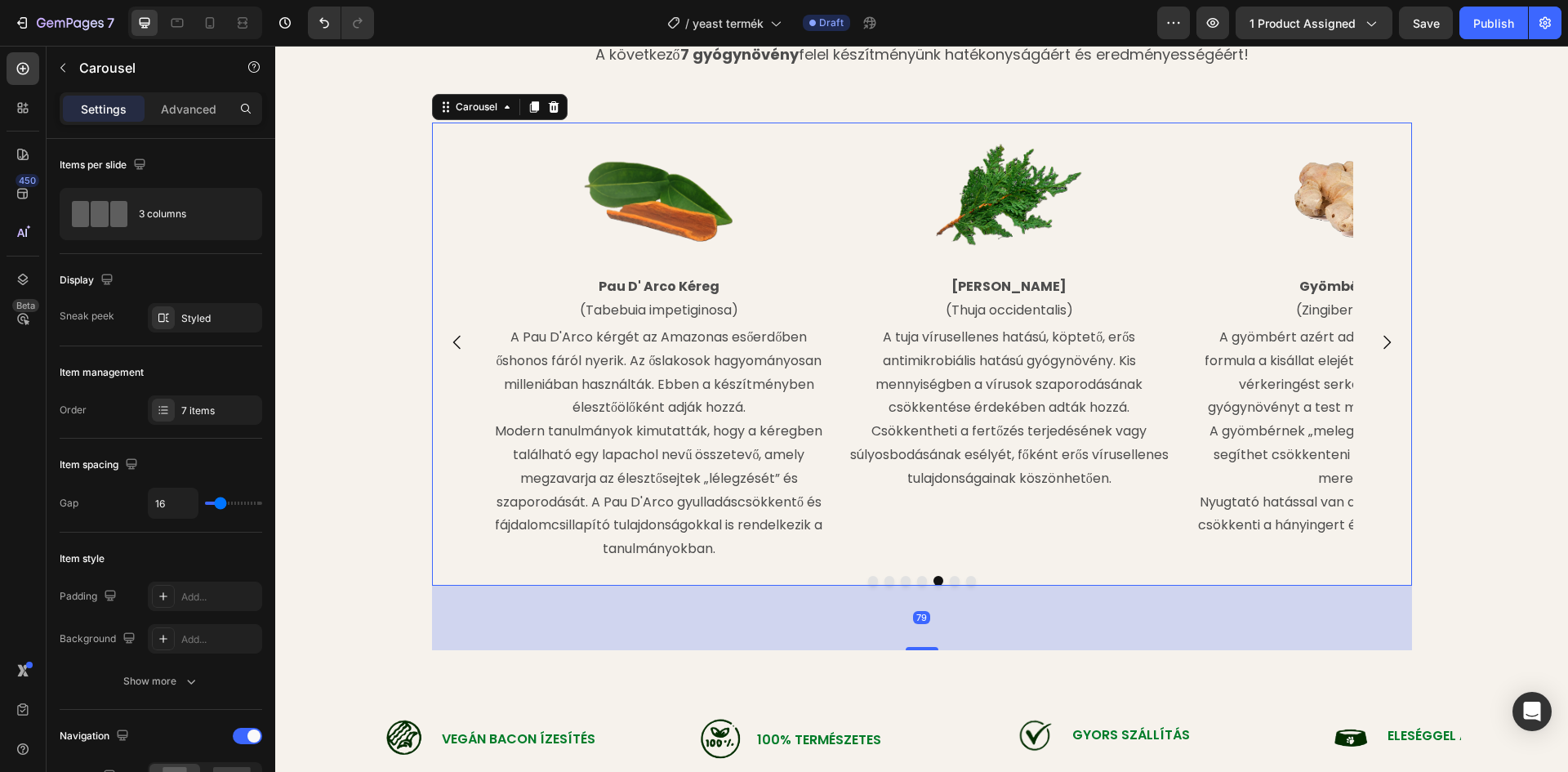
click at [1385, 348] on icon "Carousel Next Arrow" at bounding box center [1387, 343] width 20 height 20
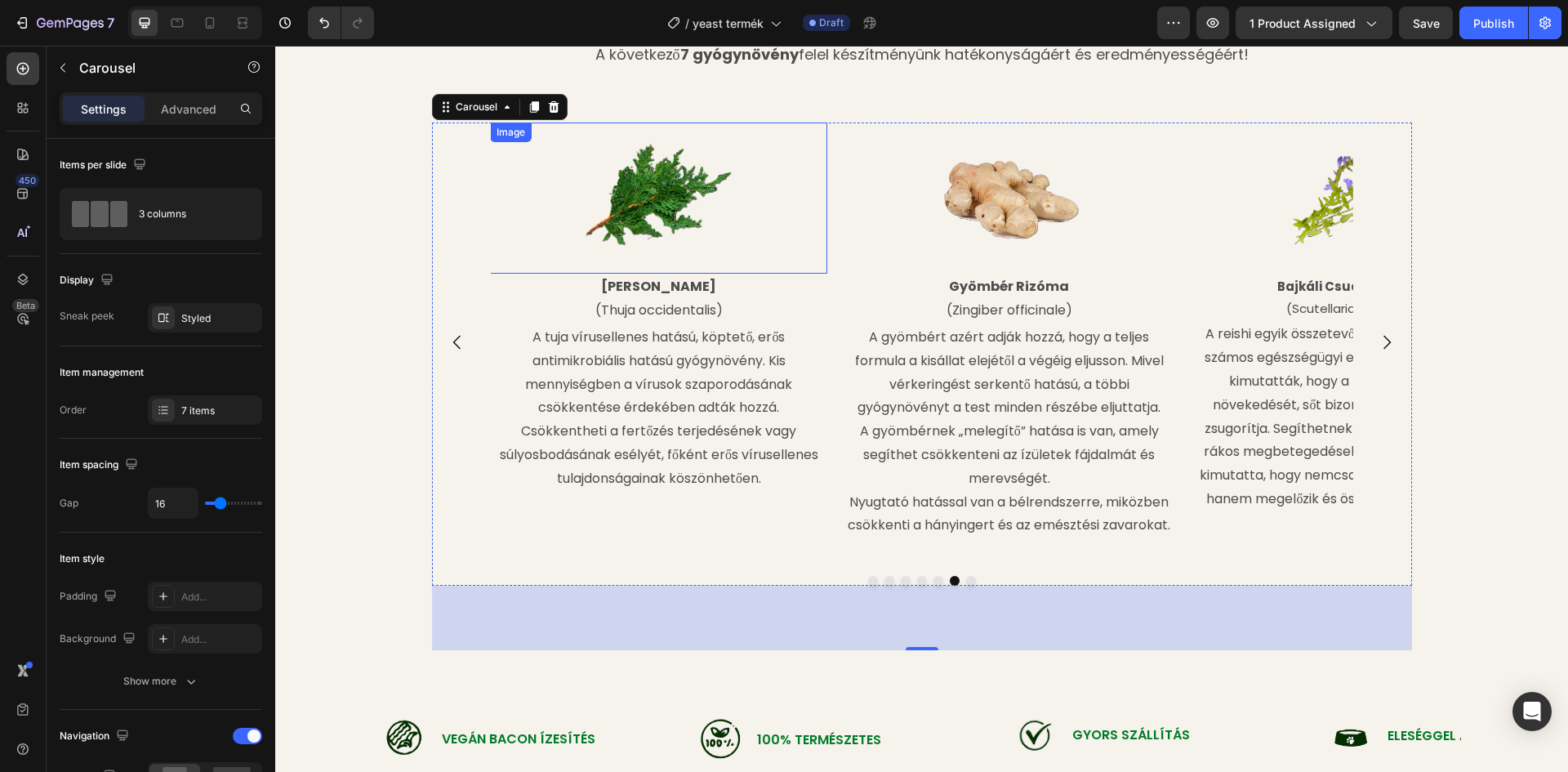
click at [649, 200] on img at bounding box center [658, 198] width 151 height 151
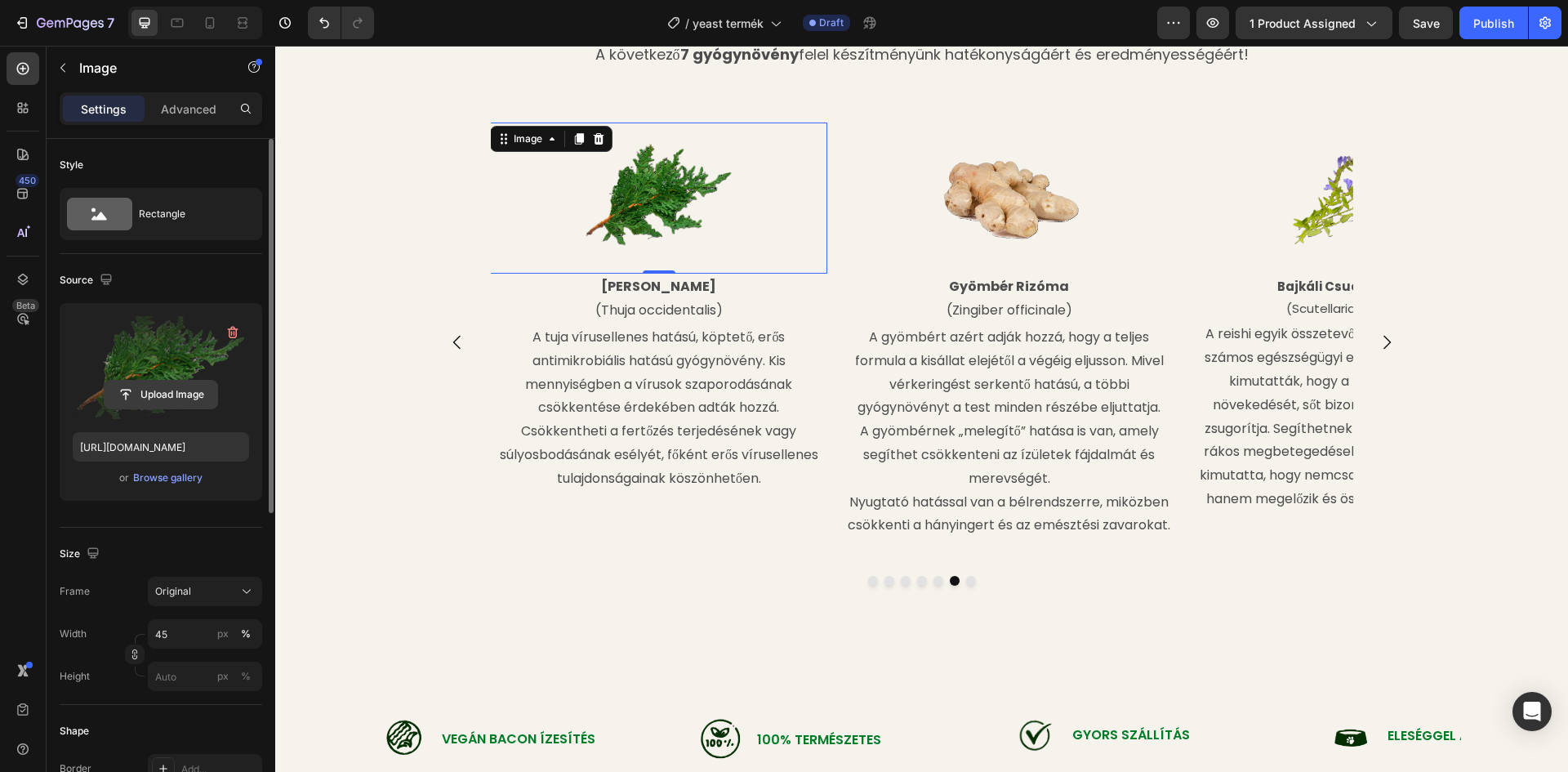
click at [155, 394] on input "file" at bounding box center [160, 394] width 113 height 28
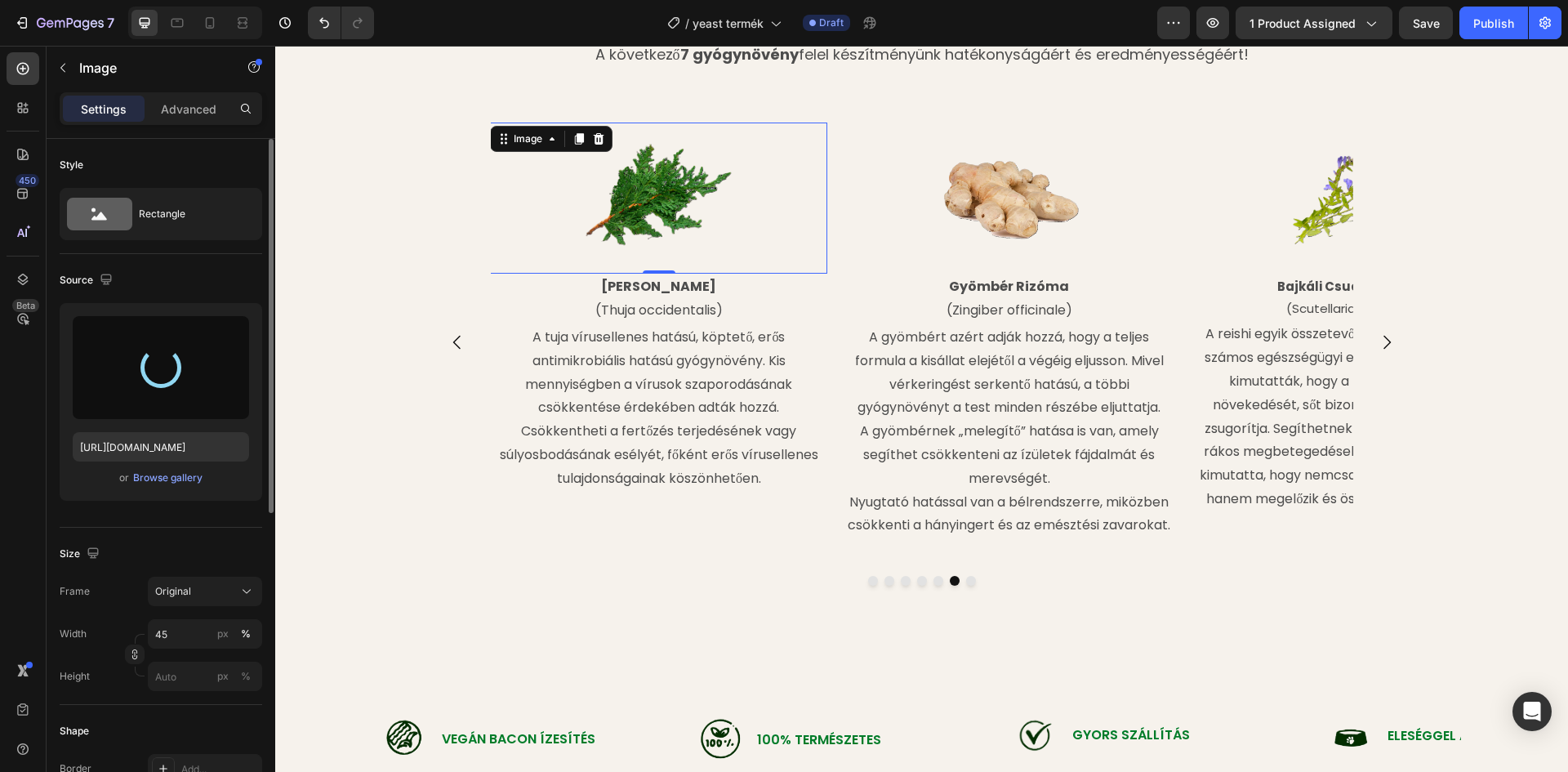
type input "[URL][DOMAIN_NAME]"
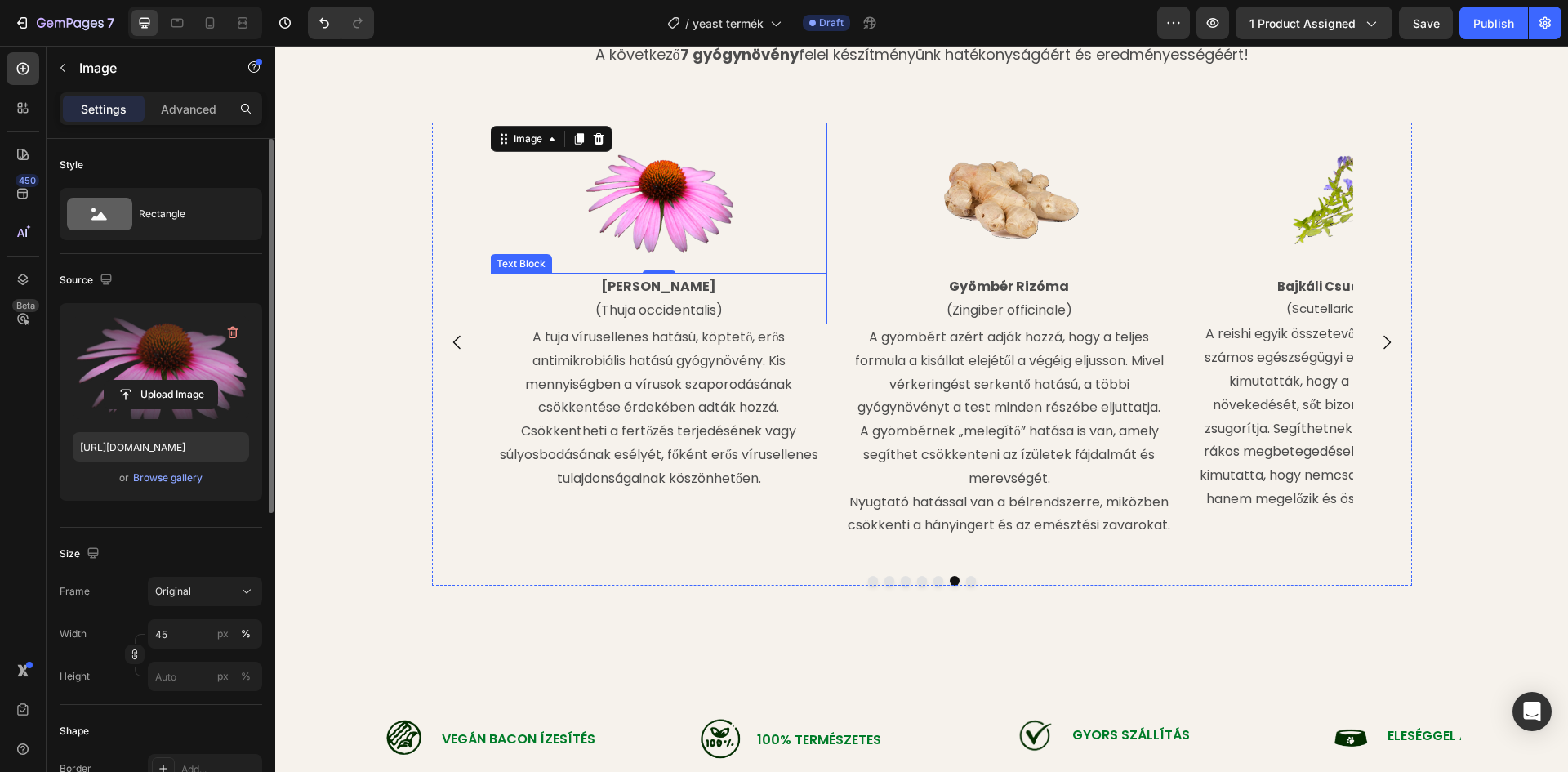
click at [688, 287] on strong "[PERSON_NAME]" at bounding box center [658, 286] width 116 height 19
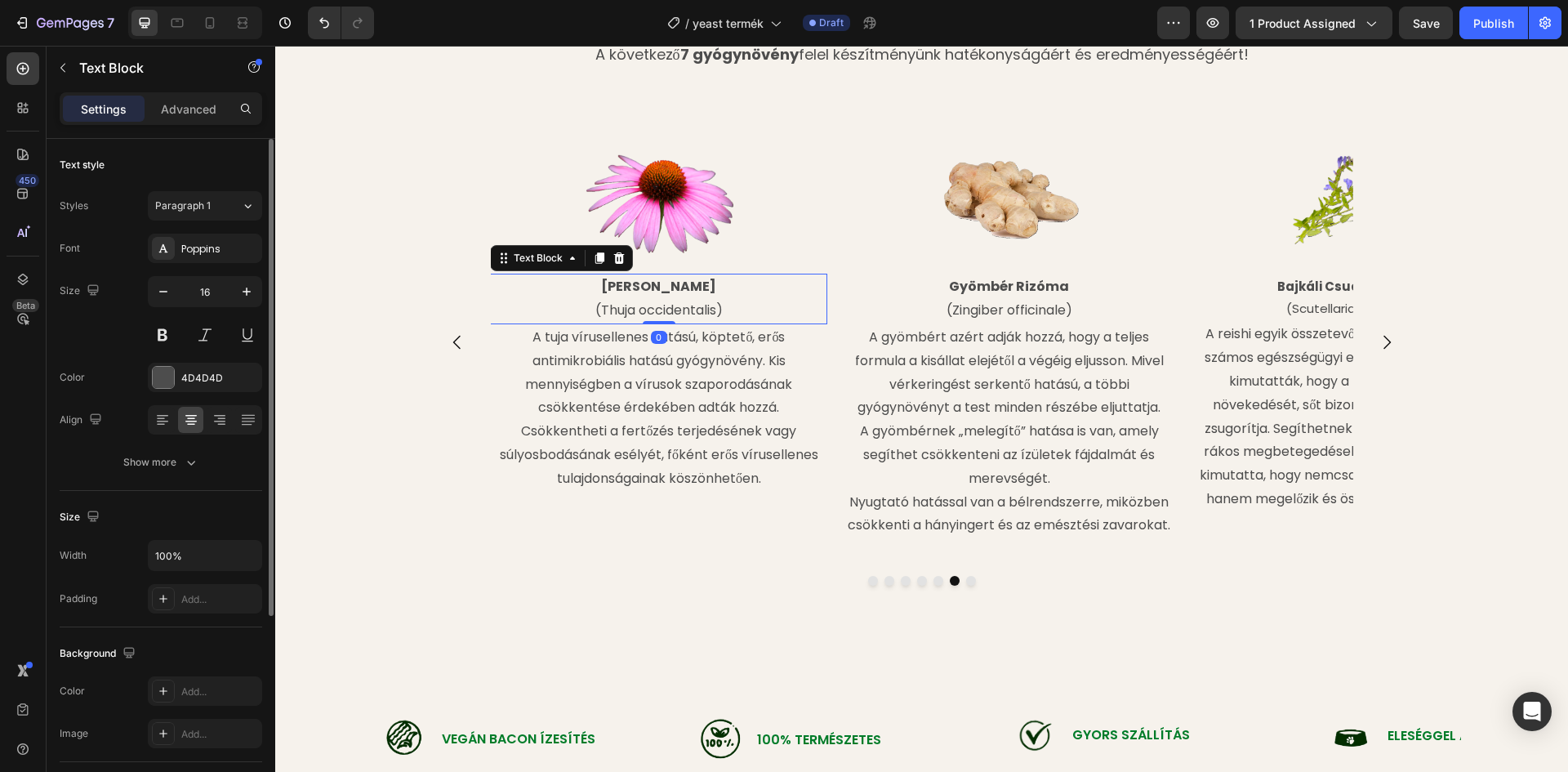
click at [692, 284] on p "[PERSON_NAME]" at bounding box center [657, 287] width 334 height 24
drag, startPoint x: 711, startPoint y: 284, endPoint x: 589, endPoint y: 289, distance: 122.1
click at [589, 289] on p "Echinacea Gyökér" at bounding box center [657, 287] width 334 height 24
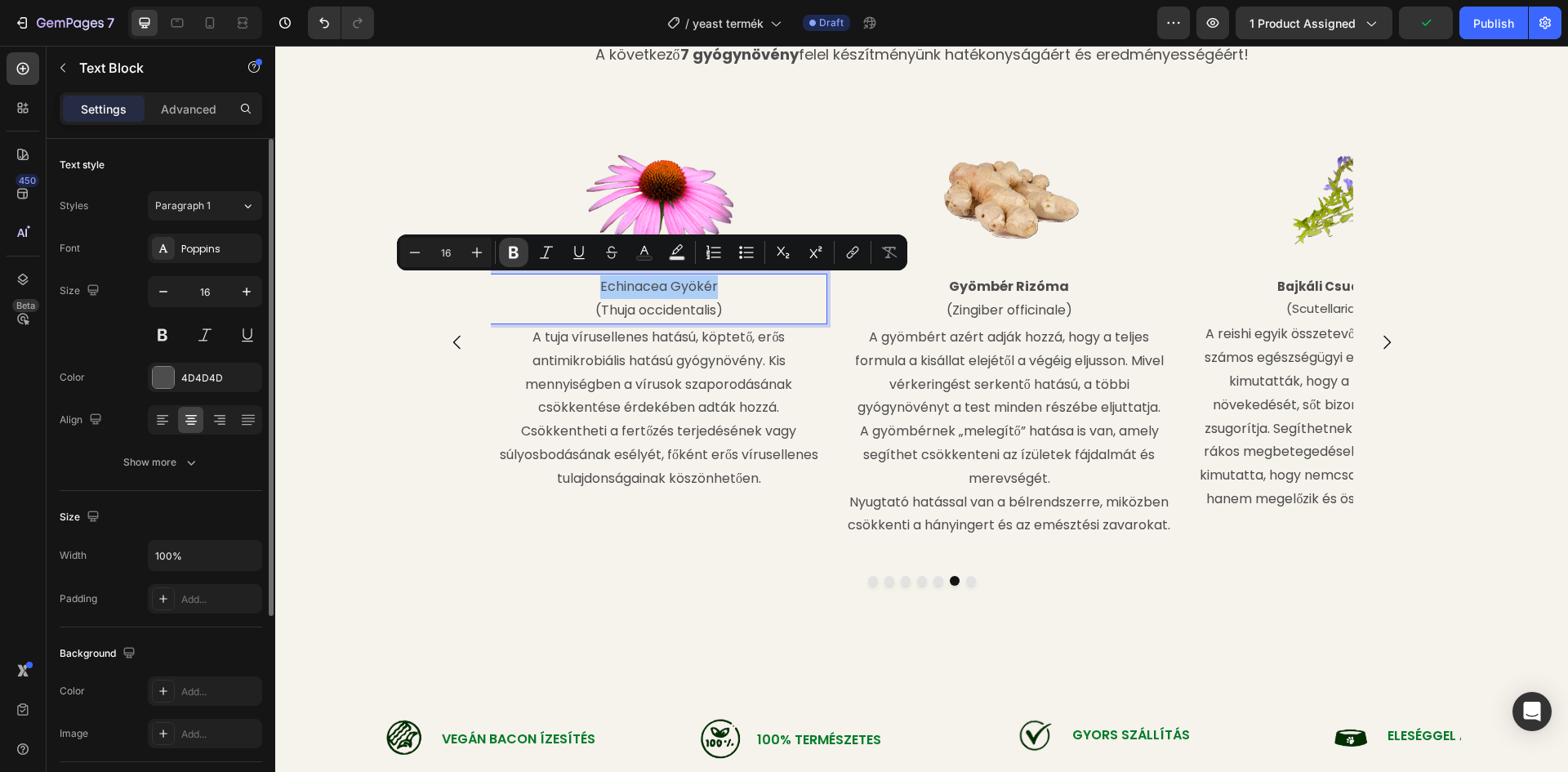
click at [517, 251] on icon "Editor contextual toolbar" at bounding box center [513, 252] width 16 height 16
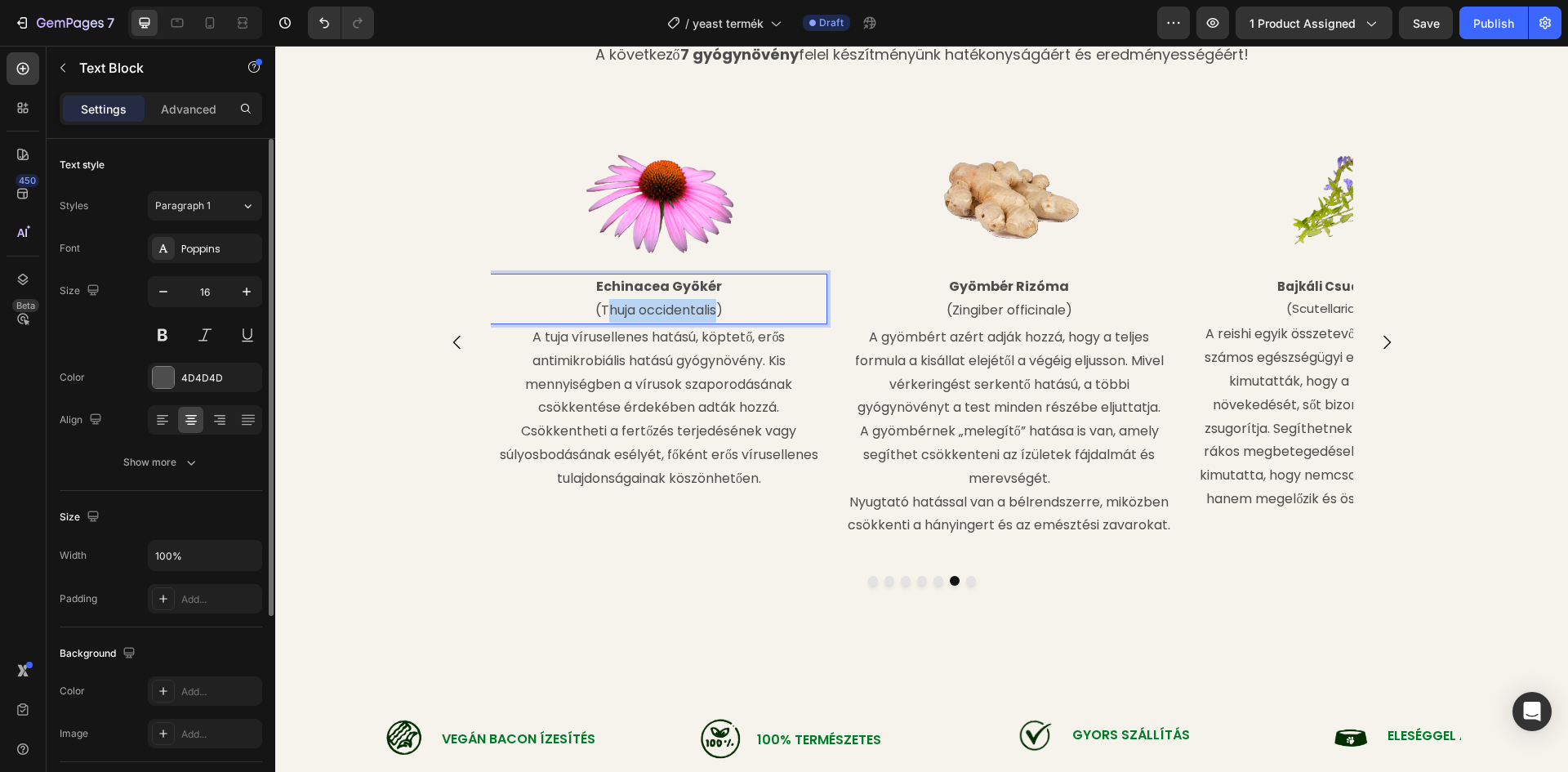
drag, startPoint x: 713, startPoint y: 309, endPoint x: 598, endPoint y: 309, distance: 115.0
click at [598, 309] on p "(Thuja occidentalis)" at bounding box center [657, 311] width 334 height 24
click at [825, 102] on div "Image Bajkáli Csucsóka Gyökér (Scutellaria baicalensis) Text Block A reishi egy…" at bounding box center [921, 386] width 1293 height 580
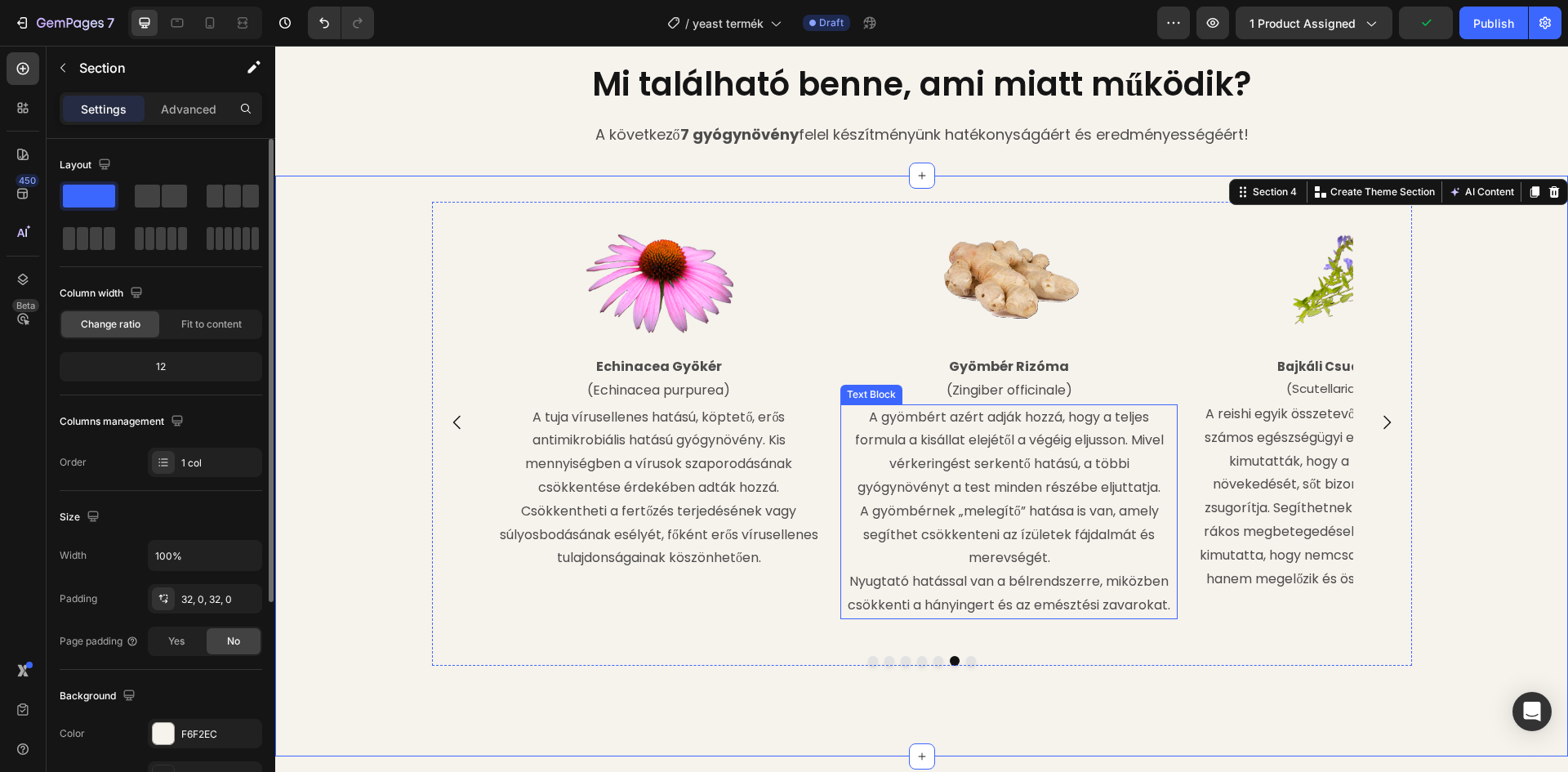
scroll to position [1696, 0]
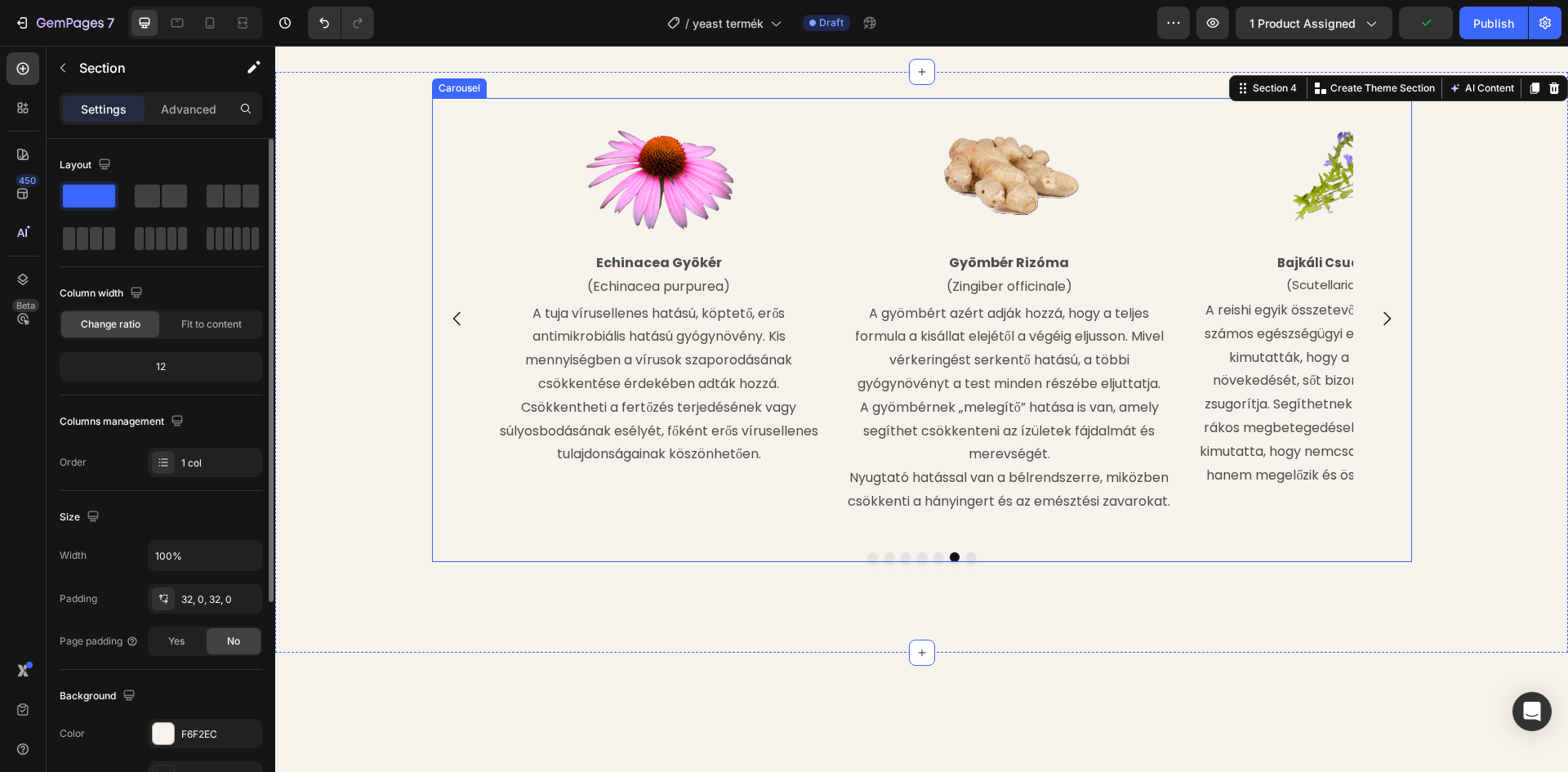
click at [1384, 326] on icon "Carousel Next Arrow" at bounding box center [1387, 319] width 7 height 14
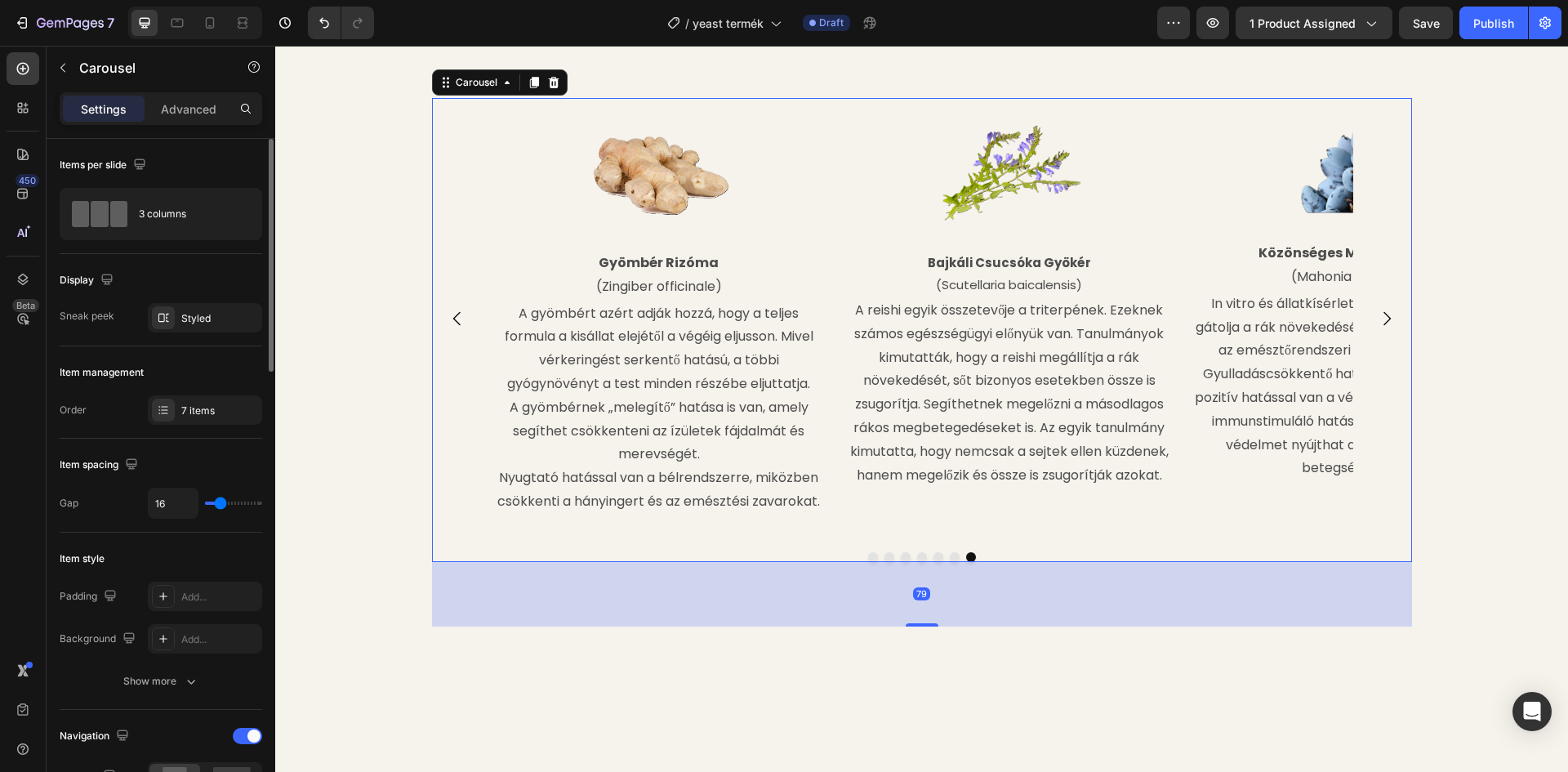
click at [1384, 329] on icon "Carousel Next Arrow" at bounding box center [1387, 319] width 20 height 20
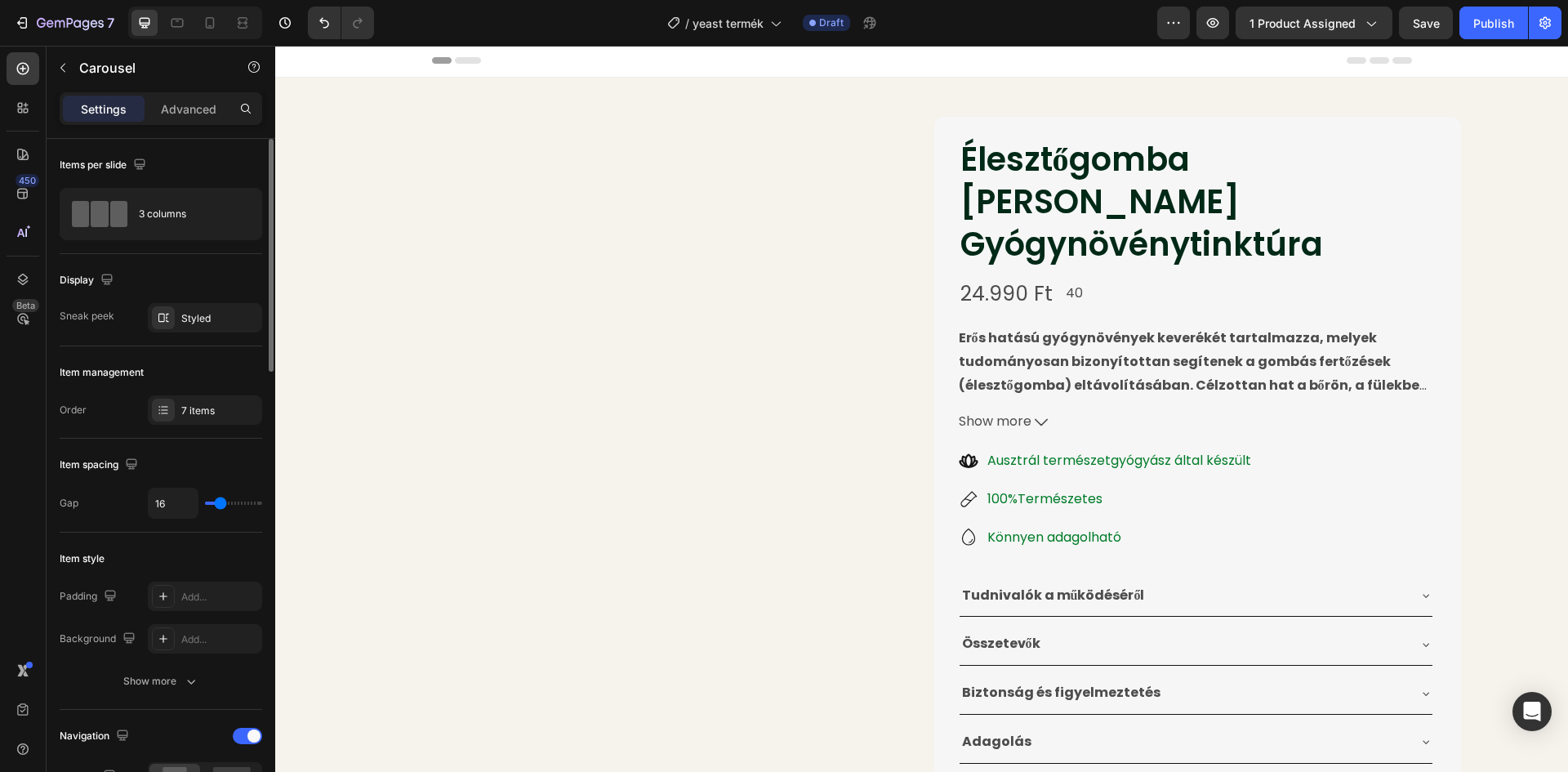
scroll to position [0, 0]
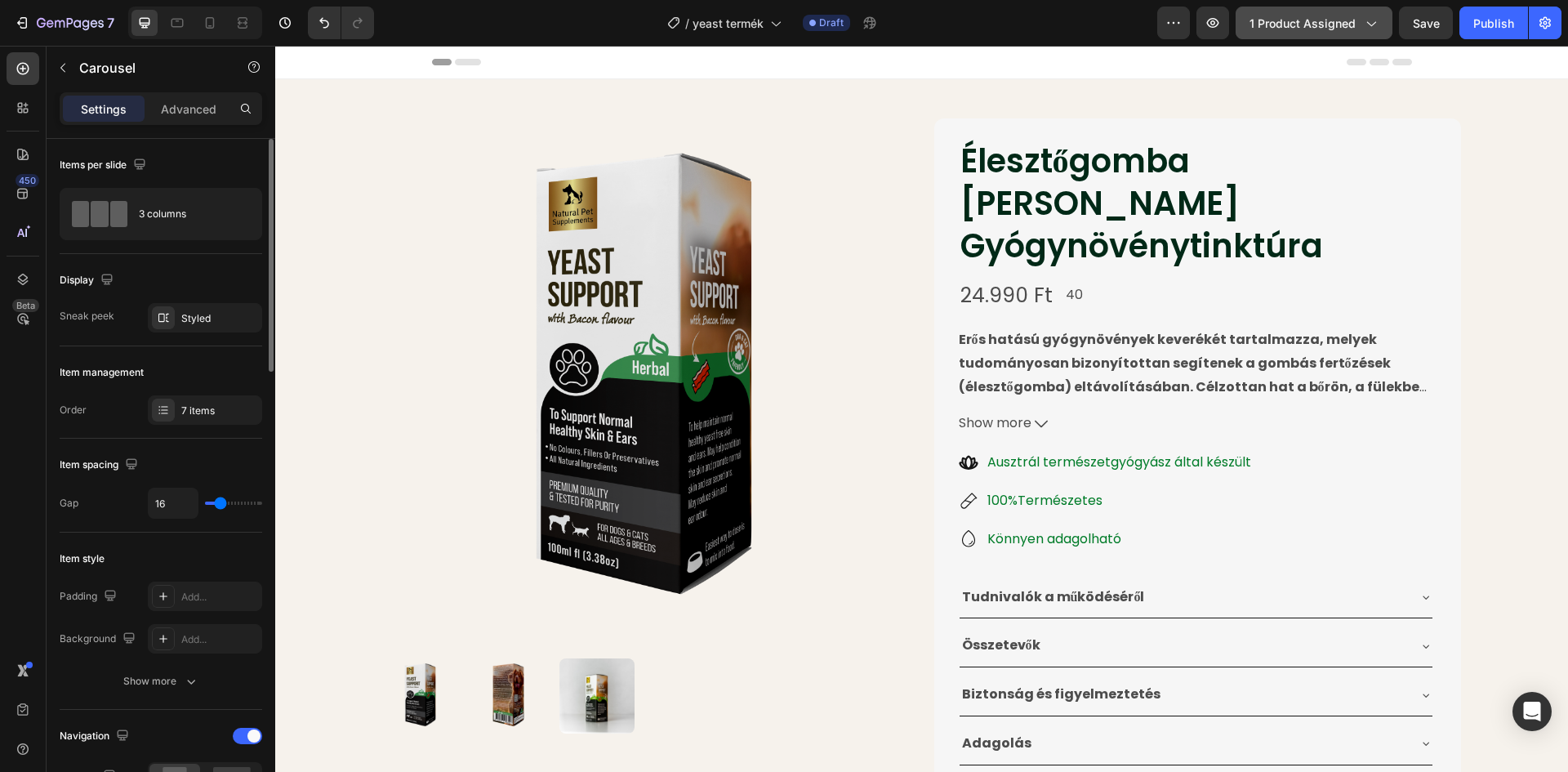
click at [1320, 25] on span "1 product assigned" at bounding box center [1302, 23] width 107 height 17
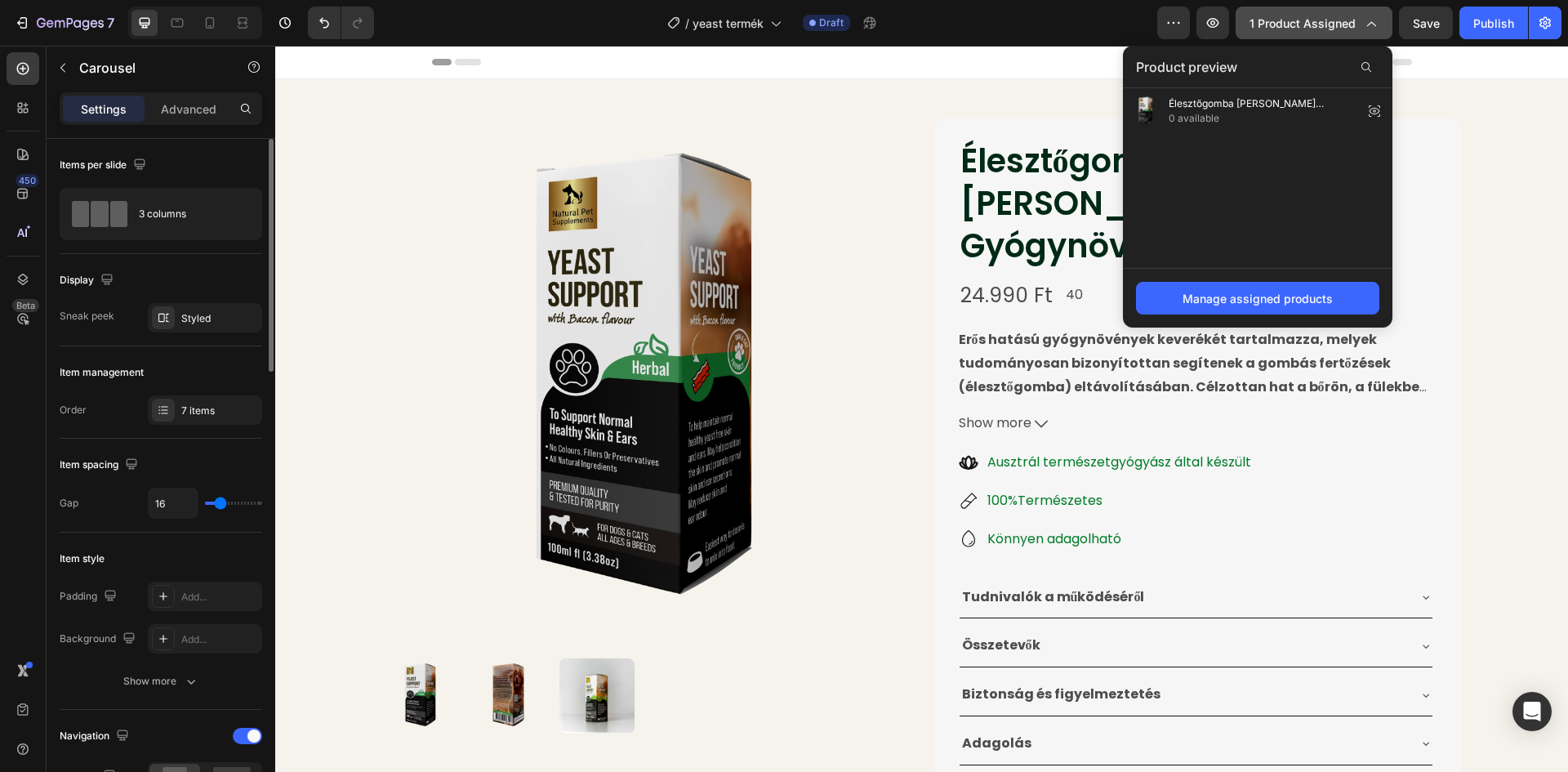
click at [1323, 17] on span "1 product assigned" at bounding box center [1302, 23] width 107 height 17
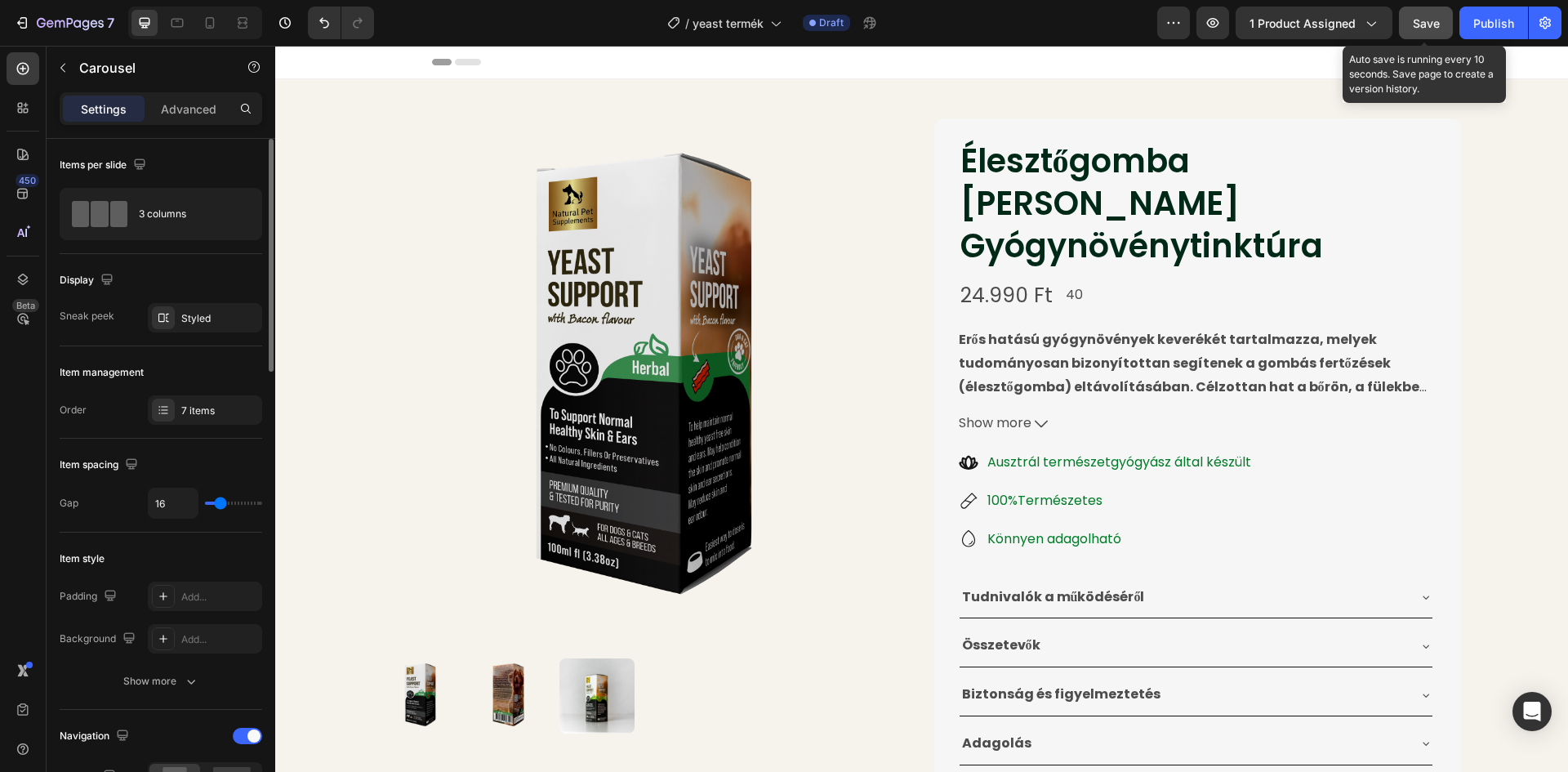
click at [1423, 25] on span "Save" at bounding box center [1426, 23] width 27 height 14
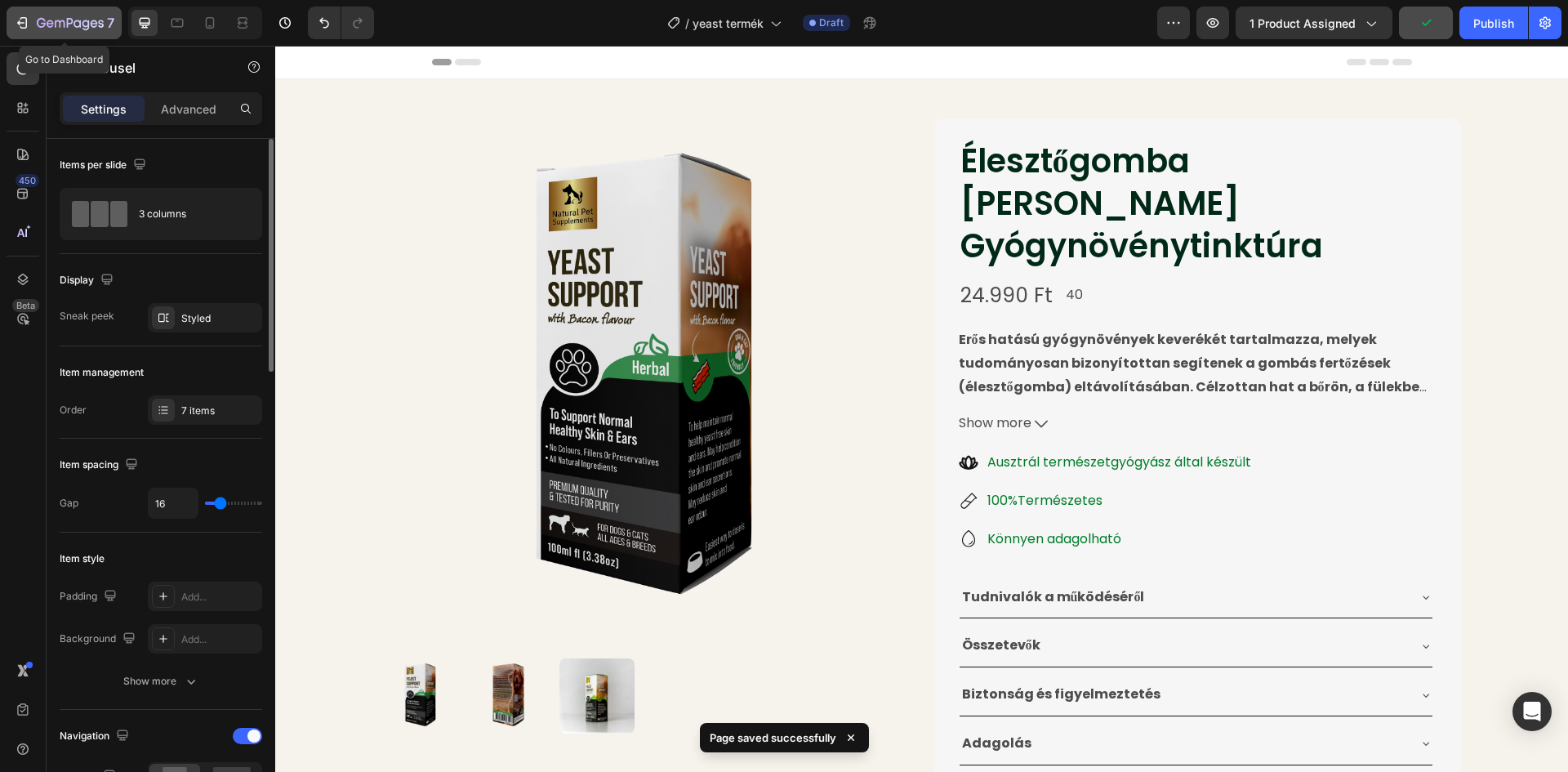
click at [63, 15] on div "7" at bounding box center [76, 23] width 78 height 20
